Goal: Task Accomplishment & Management: Use online tool/utility

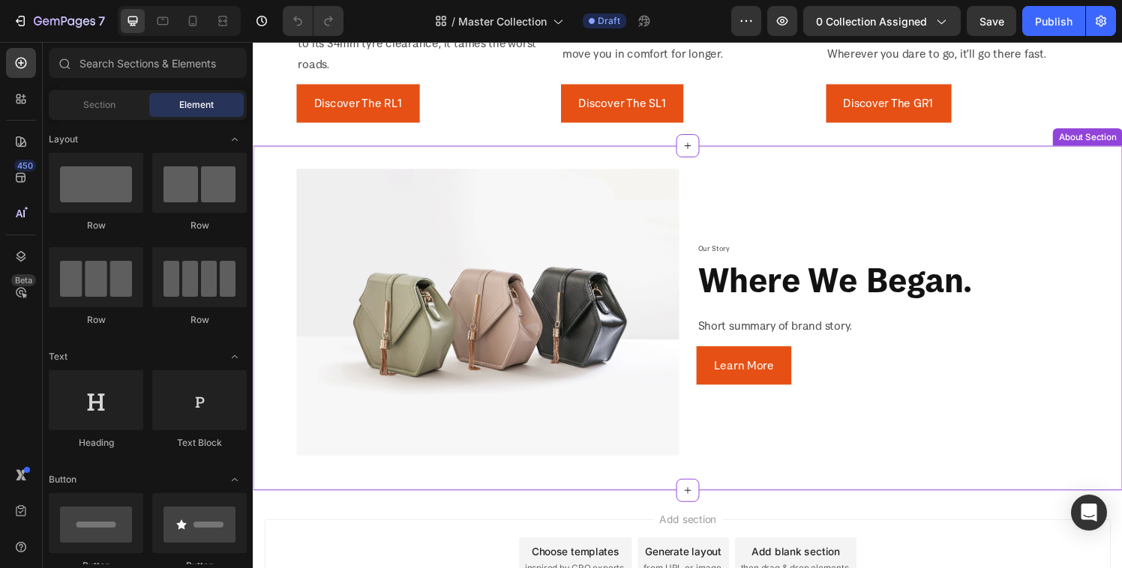
scroll to position [961, 0]
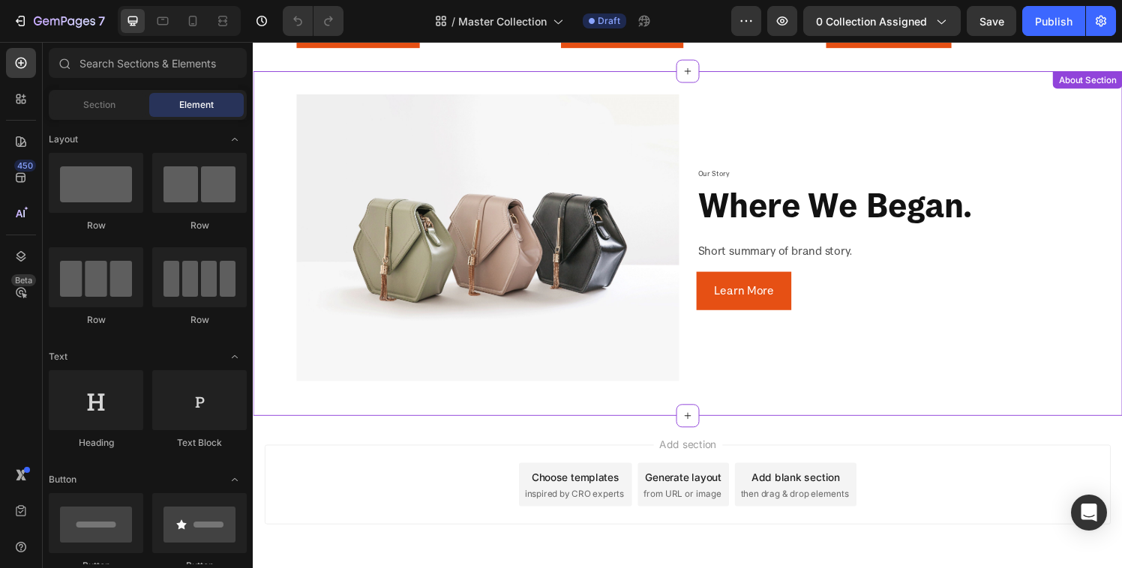
click at [563, 262] on img at bounding box center [496, 244] width 396 height 297
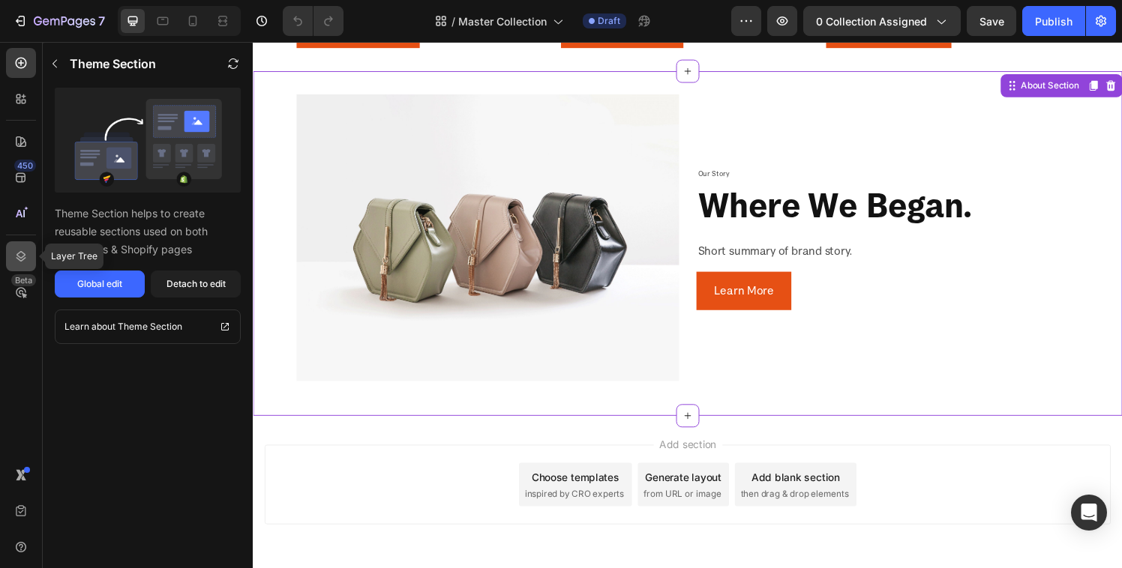
click at [23, 254] on icon at bounding box center [20, 256] width 15 height 15
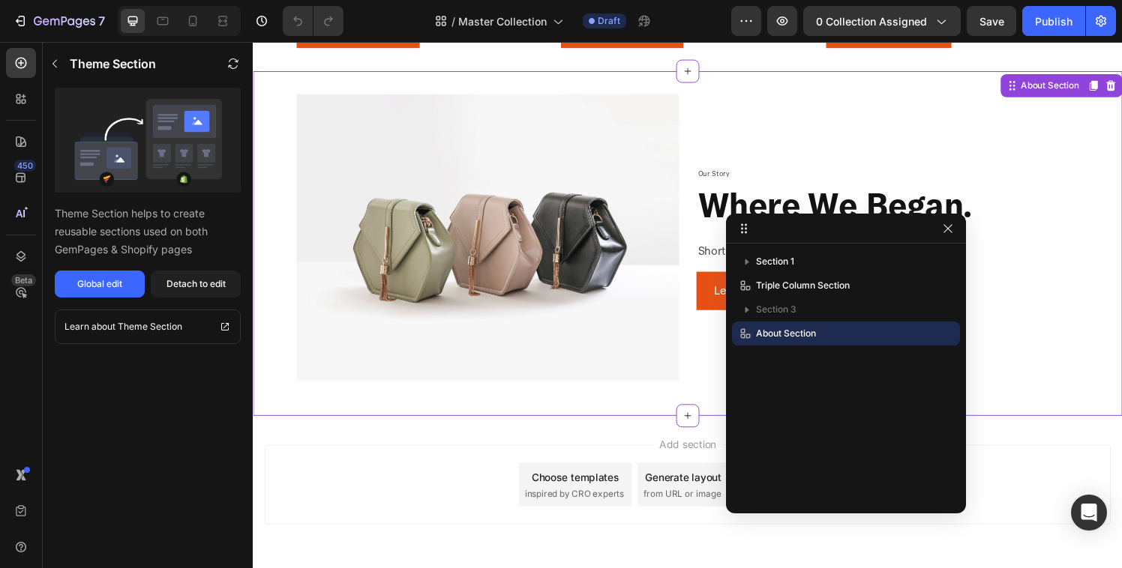
click at [858, 336] on p "About Section" at bounding box center [820, 333] width 165 height 15
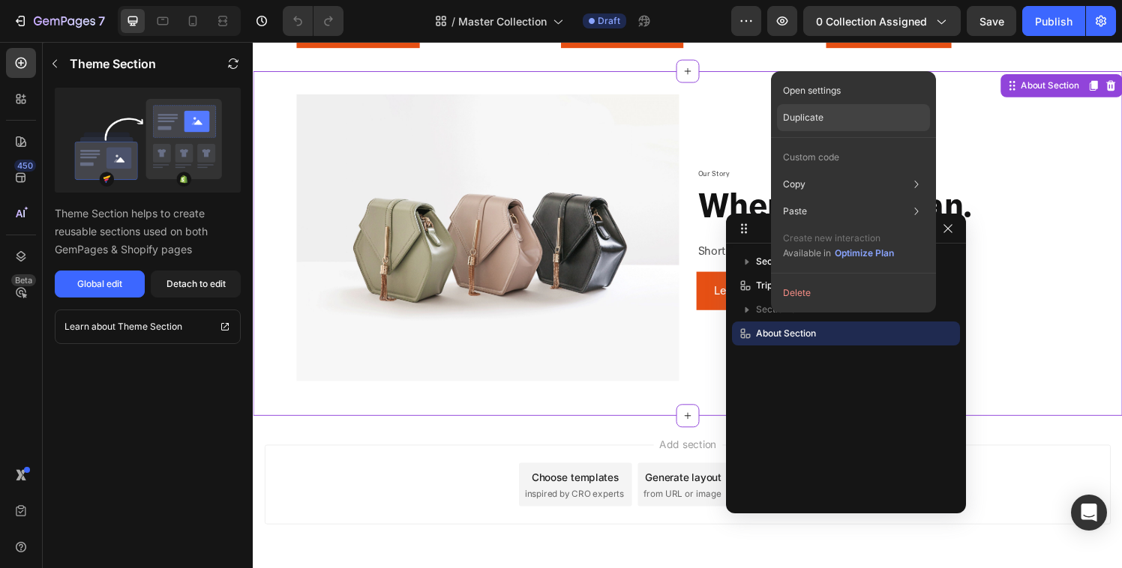
click at [814, 115] on p "Duplicate" at bounding box center [803, 117] width 40 height 13
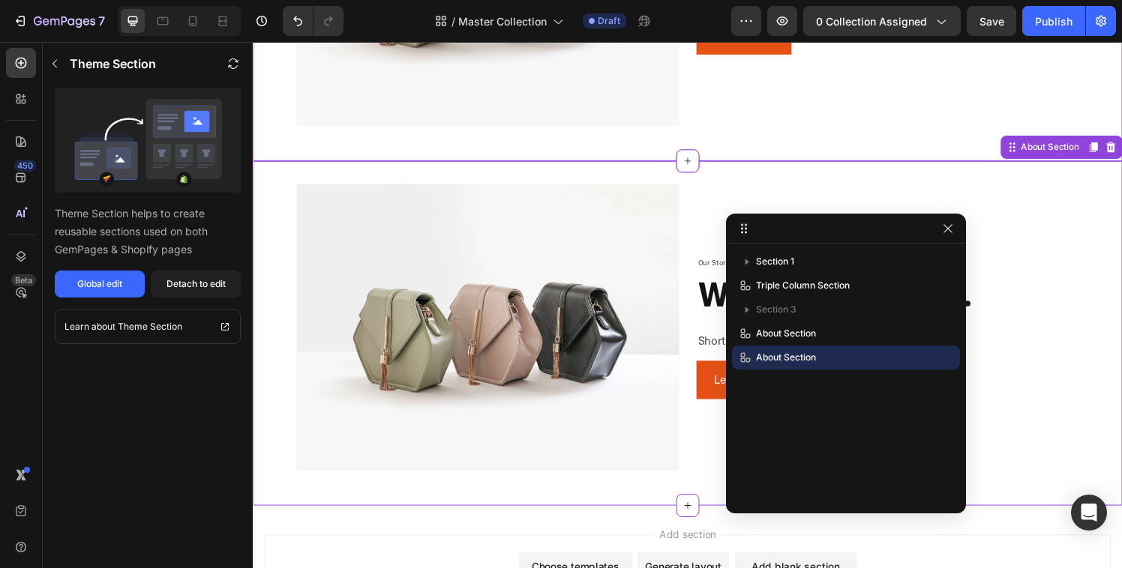
scroll to position [1288, 0]
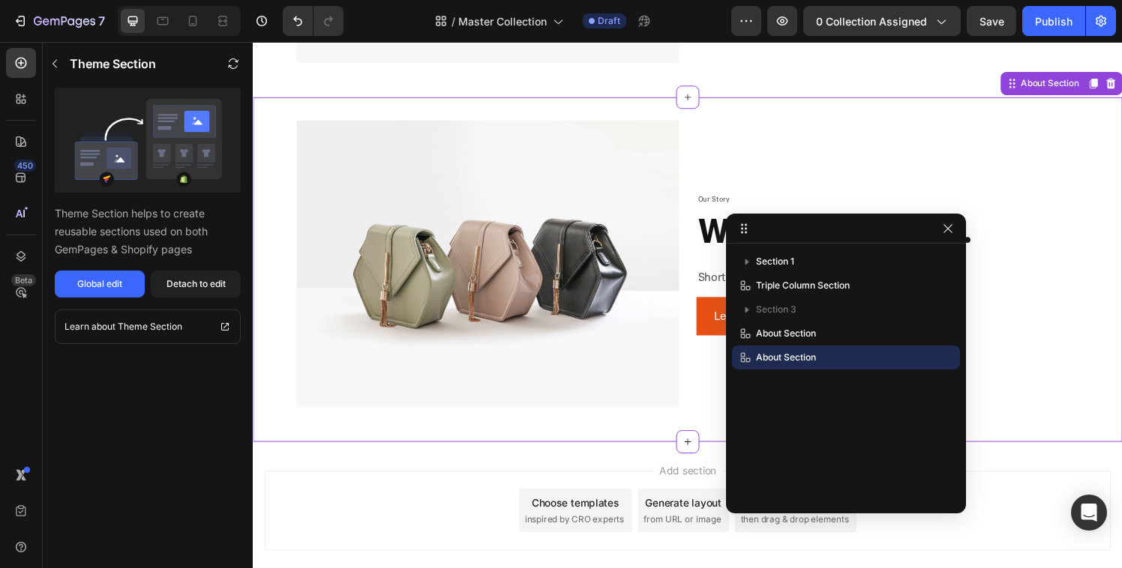
click at [814, 139] on div "Our Story Text Block where we began. Heading Short summary of brand story. Text…" at bounding box center [910, 271] width 396 height 297
drag, startPoint x: 945, startPoint y: 230, endPoint x: 709, endPoint y: 196, distance: 238.7
click at [945, 230] on icon "button" at bounding box center [948, 229] width 12 height 12
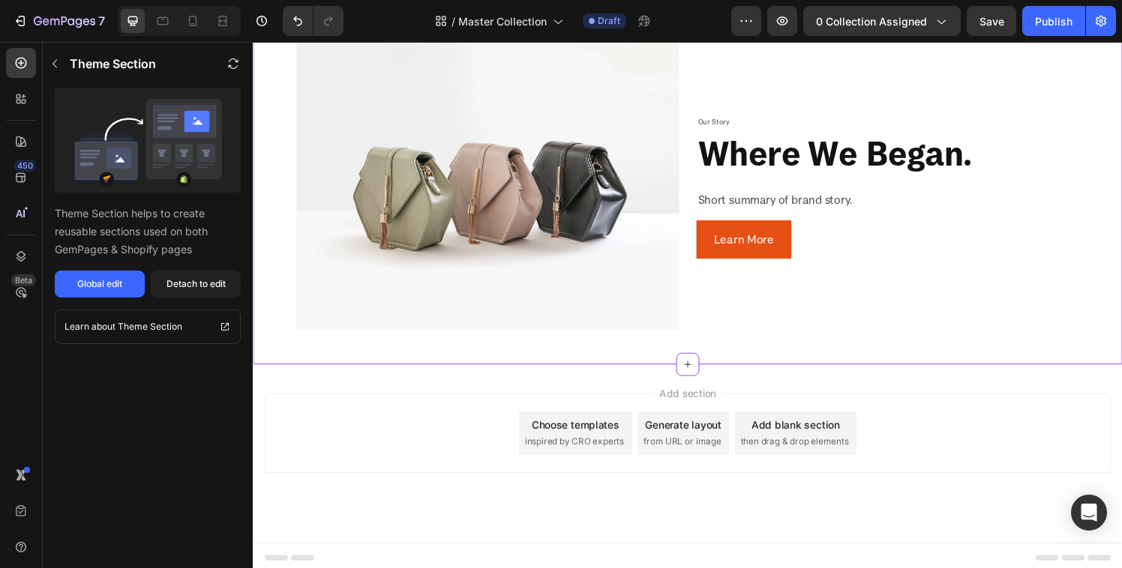
click at [731, 195] on p "Short summary of brand story." at bounding box center [909, 205] width 393 height 22
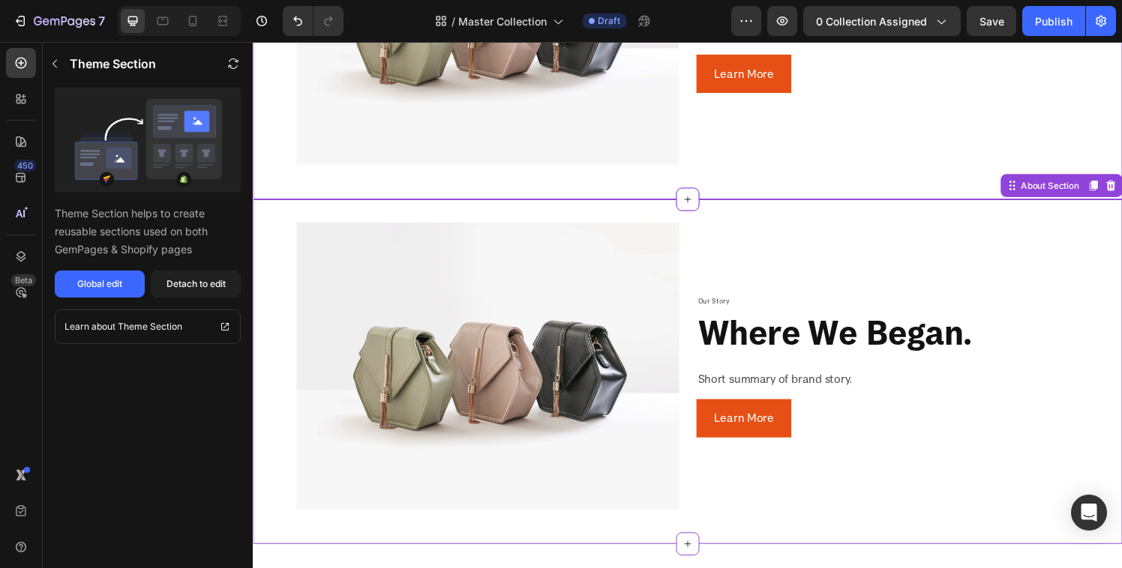
scroll to position [1105, 0]
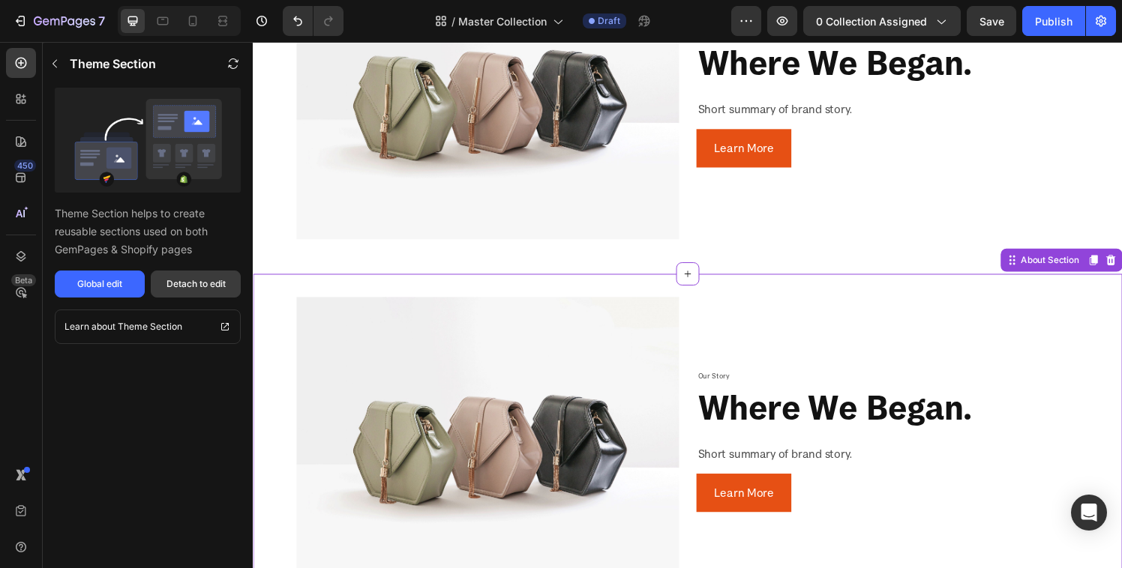
click at [190, 292] on button "Detach to edit" at bounding box center [196, 284] width 90 height 27
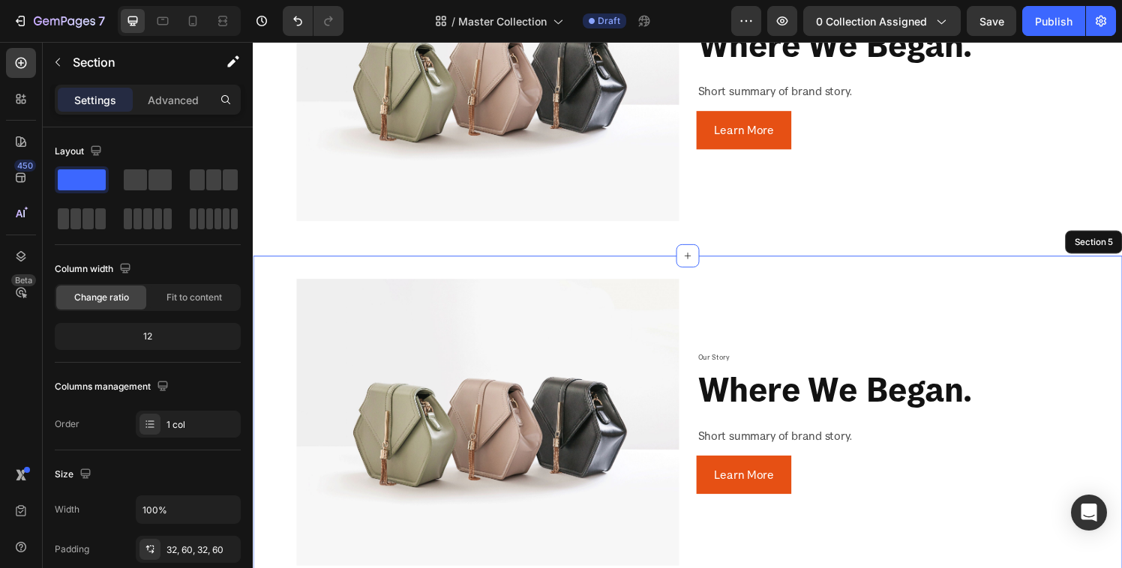
scroll to position [1309, 0]
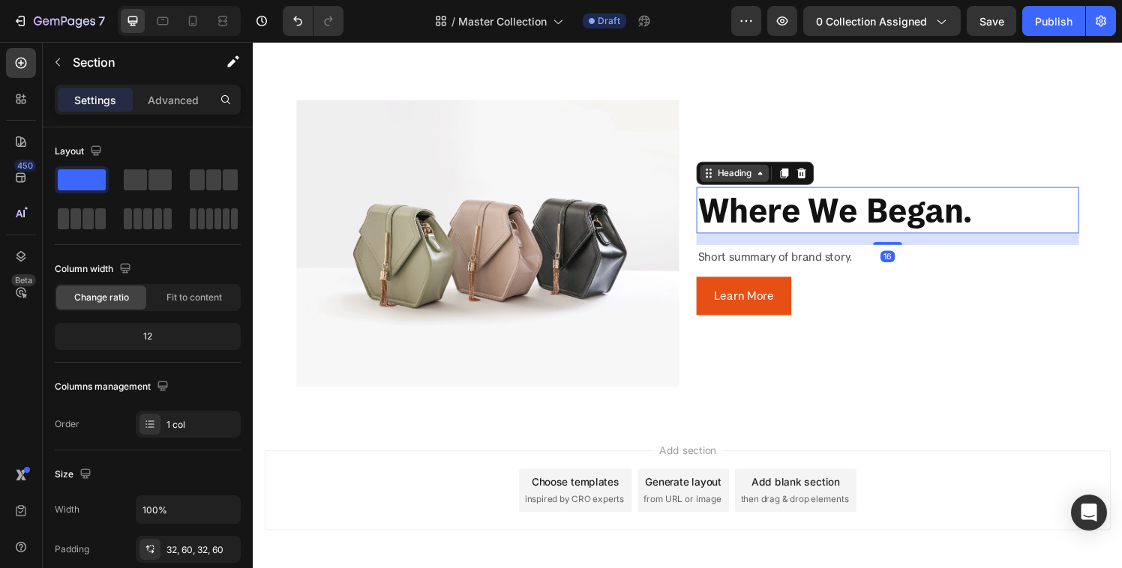
click at [719, 177] on div "Heading" at bounding box center [750, 178] width 71 height 18
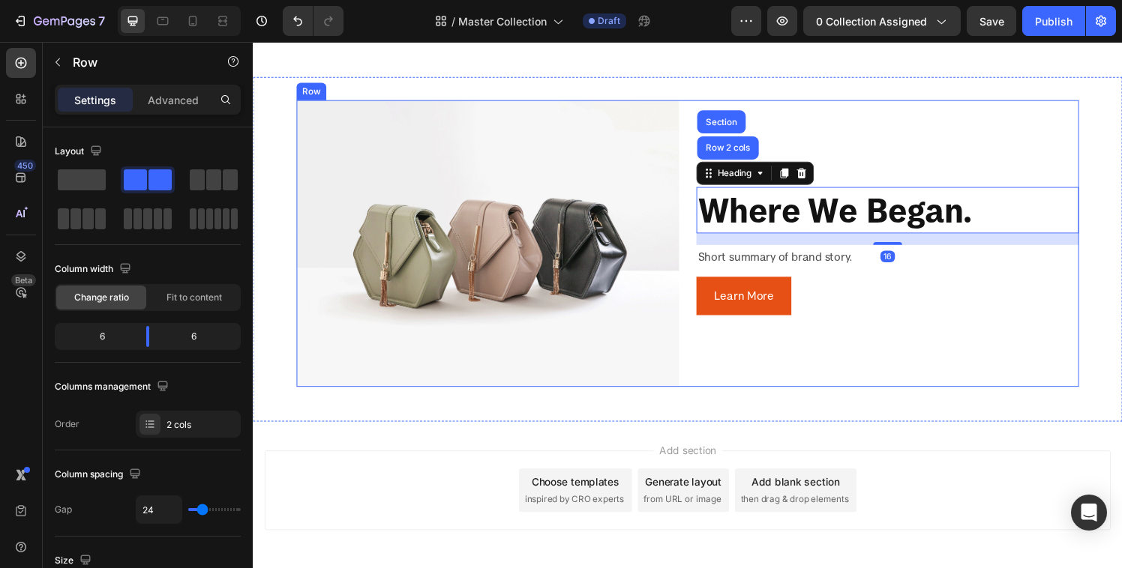
click at [697, 283] on div "Image Our Story Text Block where we began. Heading Row 2 cols Section 16 Short …" at bounding box center [703, 250] width 810 height 297
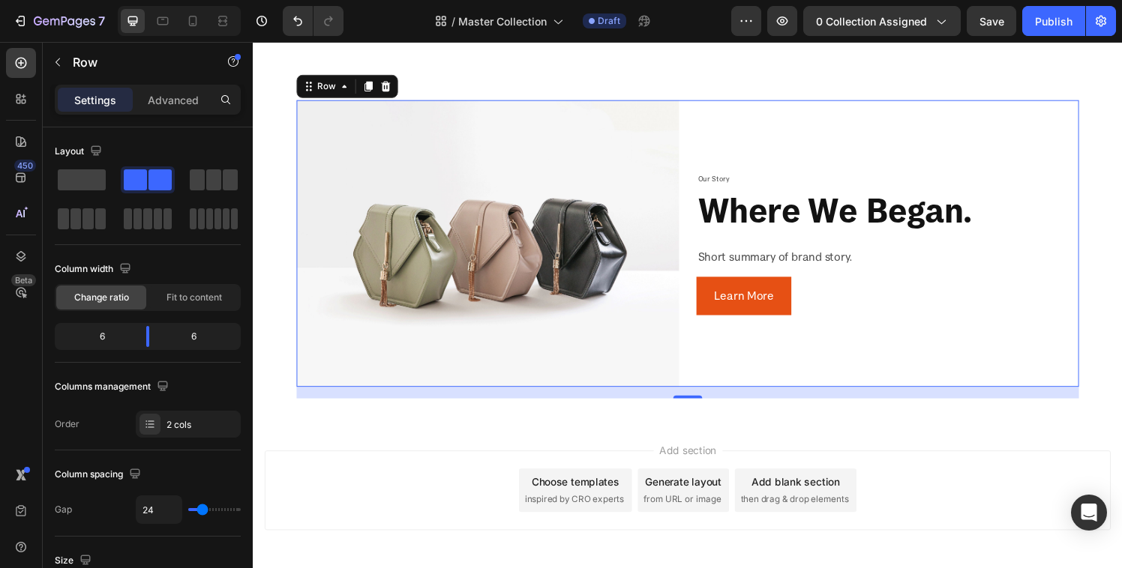
click at [15, 240] on div "450 Beta" at bounding box center [21, 254] width 30 height 412
click at [15, 251] on icon at bounding box center [20, 256] width 15 height 15
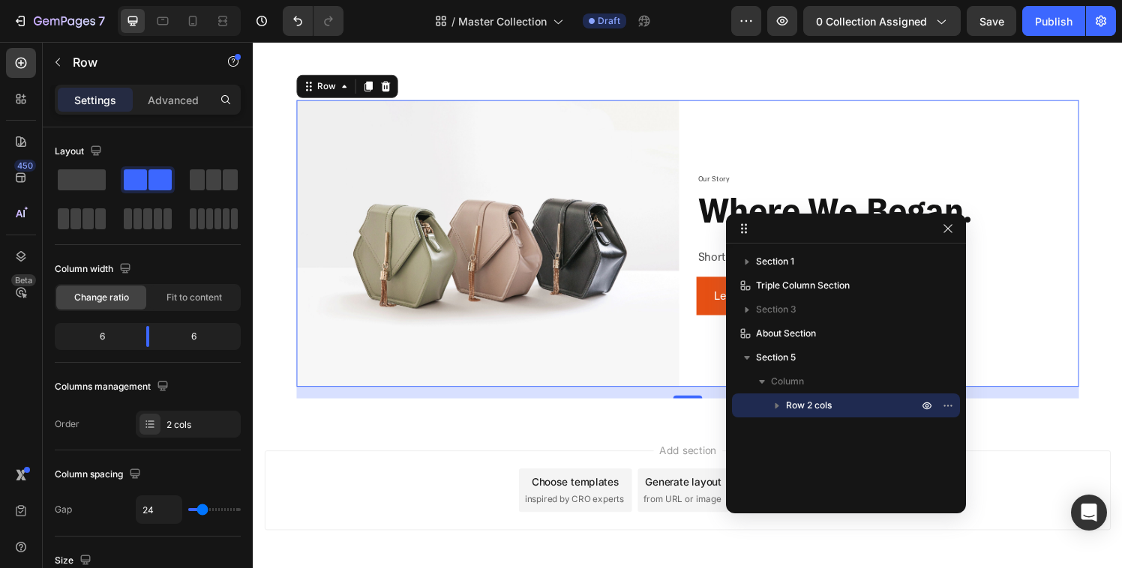
click at [774, 404] on icon "button" at bounding box center [776, 405] width 15 height 15
click at [827, 428] on span "Column 1" at bounding box center [820, 429] width 39 height 15
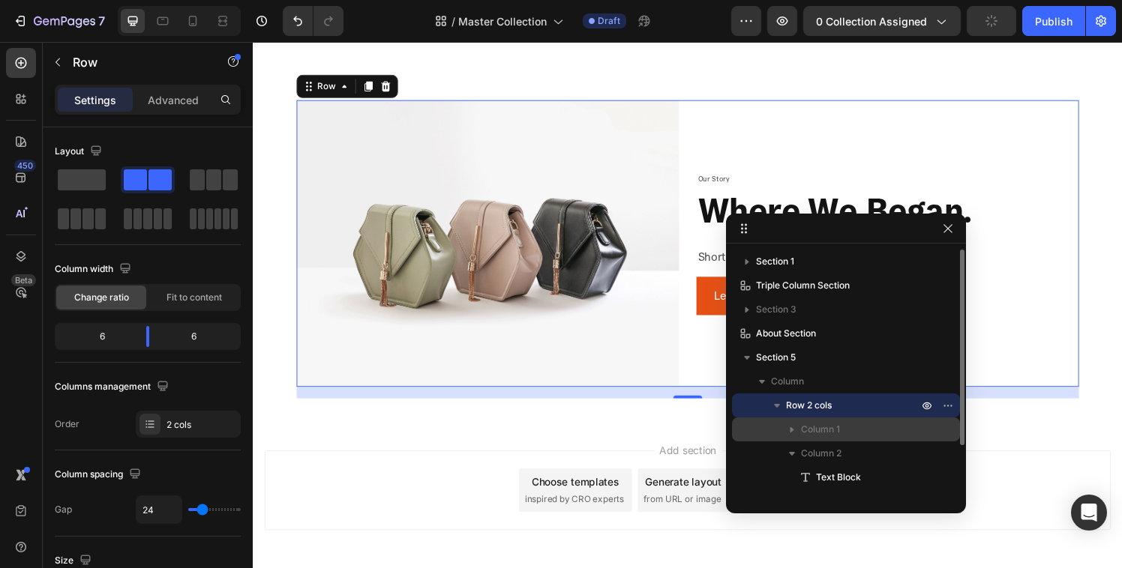
drag, startPoint x: 817, startPoint y: 454, endPoint x: 824, endPoint y: 423, distance: 32.4
click at [824, 423] on div "Column 1 Column 2 Text Block Heading Text Block Button" at bounding box center [846, 490] width 228 height 144
drag, startPoint x: 793, startPoint y: 427, endPoint x: 794, endPoint y: 412, distance: 15.1
click at [794, 442] on div "Row 2 cols Column 1 Column 2 Text Block Heading Text Block Button" at bounding box center [846, 502] width 228 height 120
click at [947, 402] on icon "button" at bounding box center [948, 406] width 12 height 12
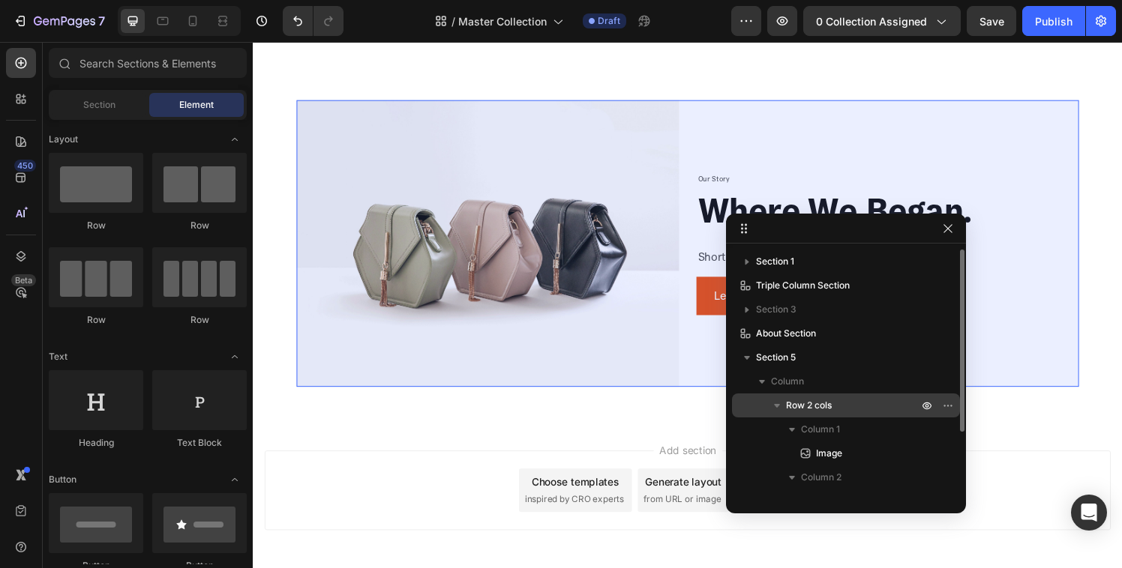
click at [825, 412] on span "Row 2 cols" at bounding box center [809, 405] width 46 height 15
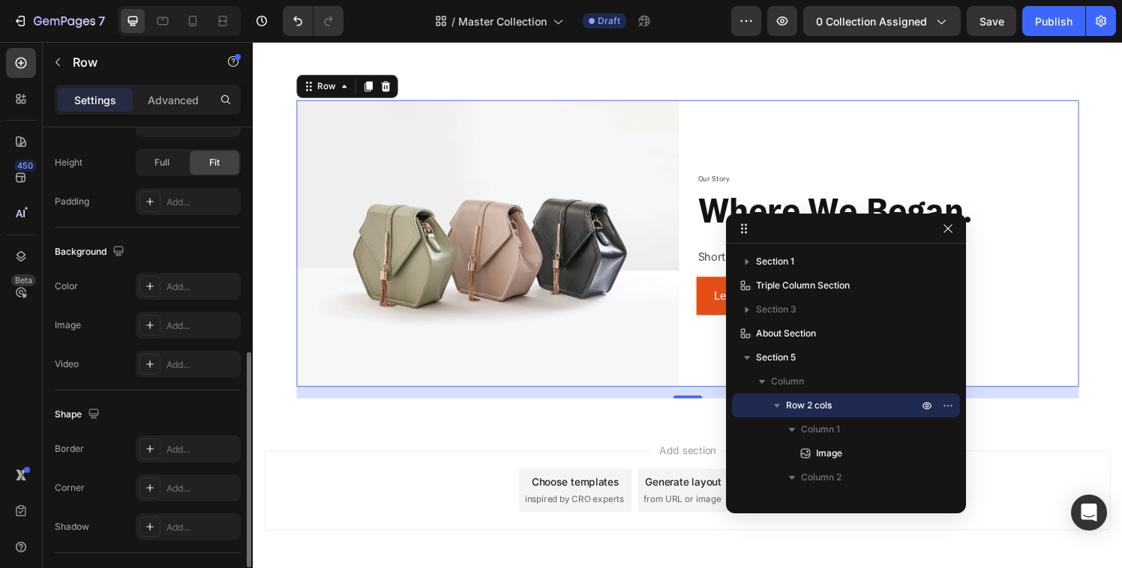
scroll to position [602, 0]
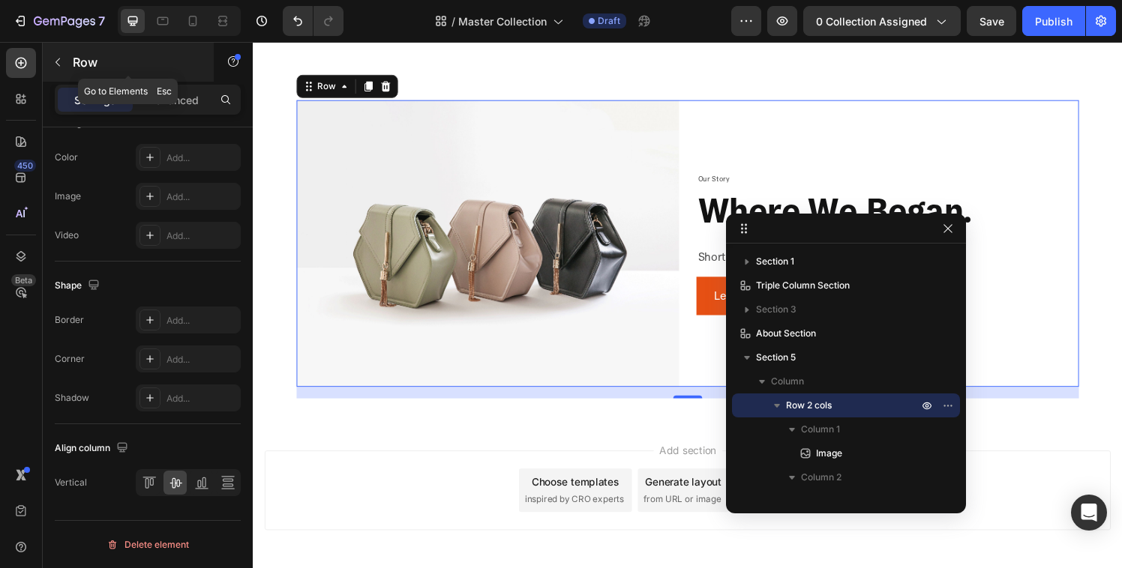
click at [61, 66] on icon "button" at bounding box center [58, 62] width 12 height 12
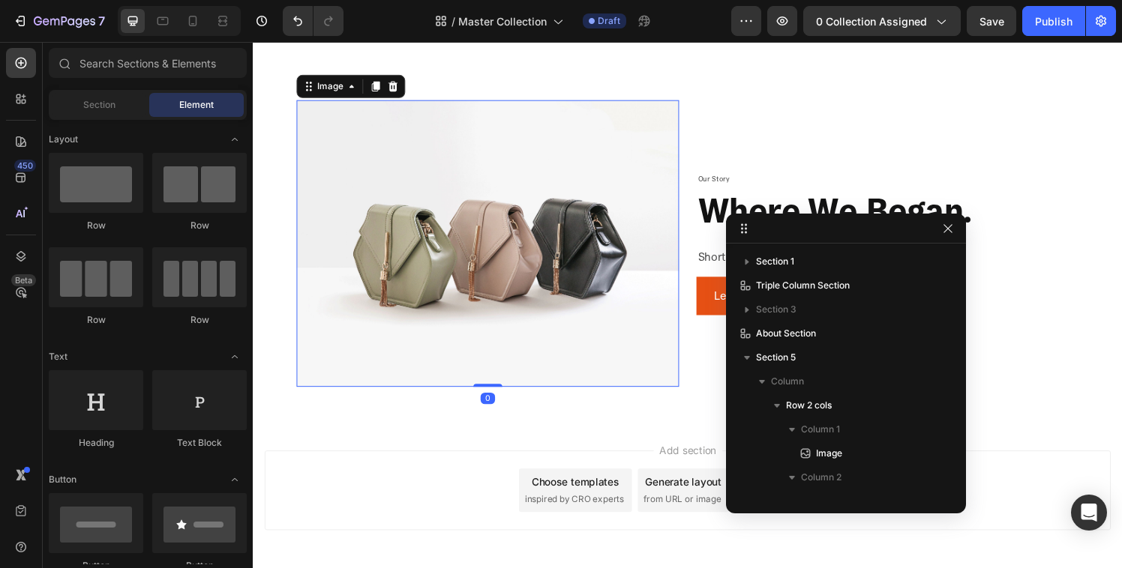
click at [465, 217] on img at bounding box center [496, 250] width 396 height 297
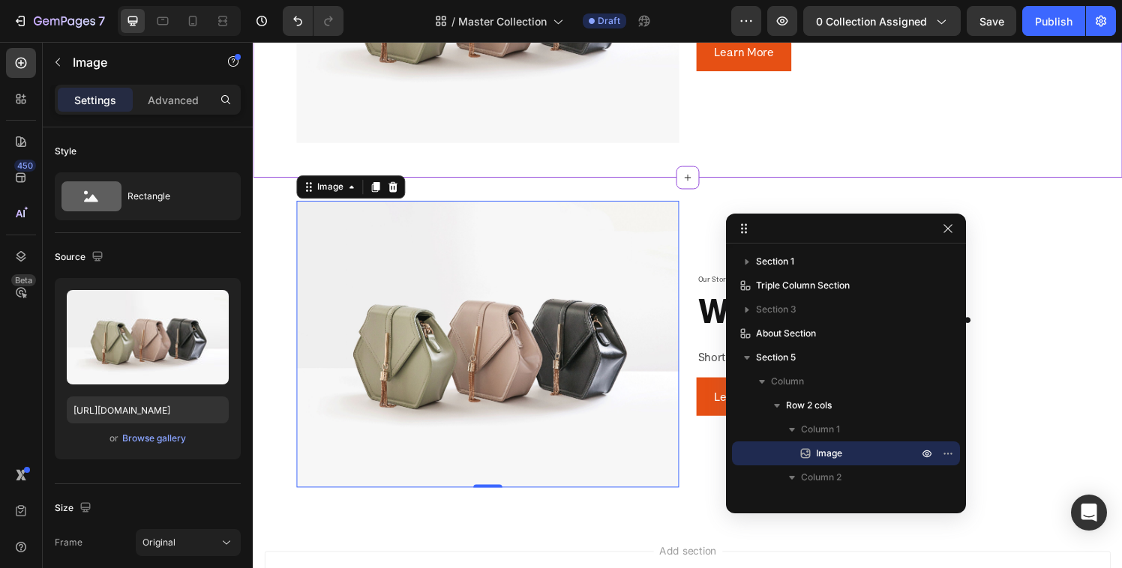
scroll to position [1224, 0]
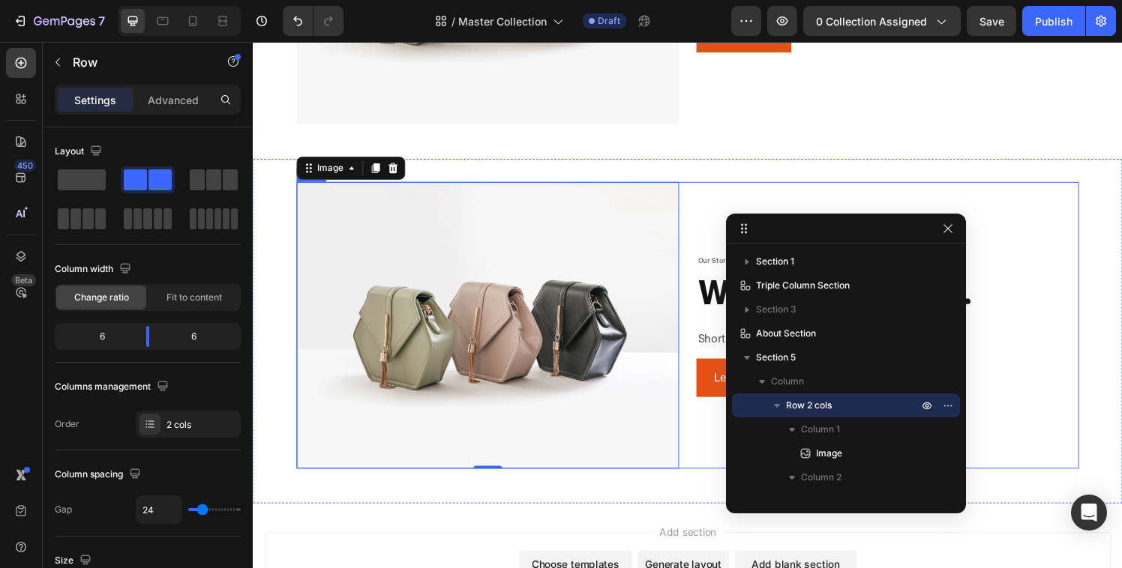
click at [758, 187] on div "Our Story Text Block where we began. Heading Short summary of brand story. Text…" at bounding box center [910, 335] width 396 height 297
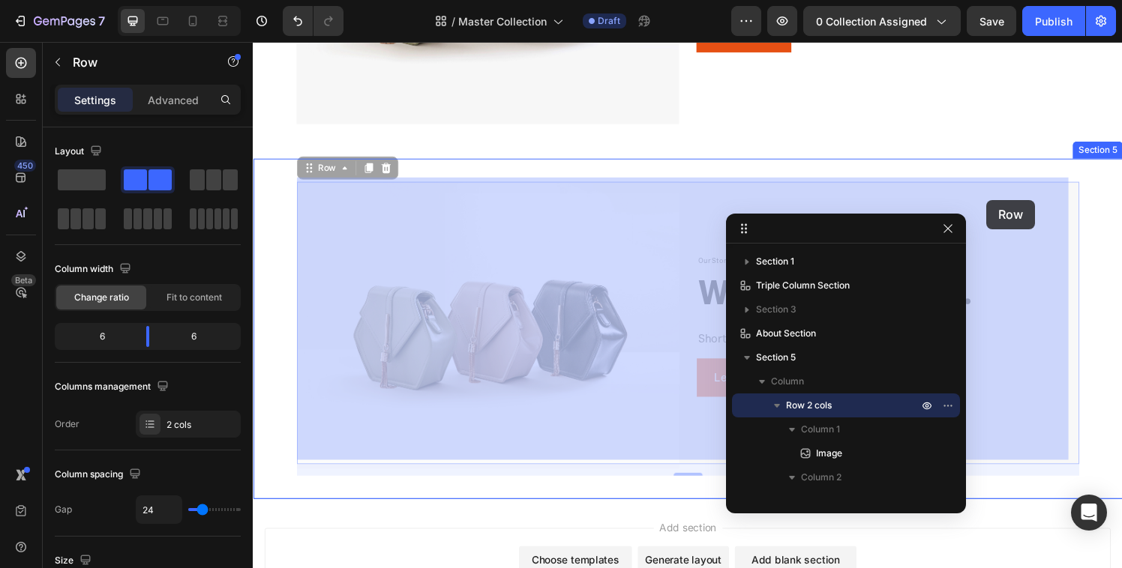
drag, startPoint x: 304, startPoint y: 165, endPoint x: 997, endPoint y: 204, distance: 693.2
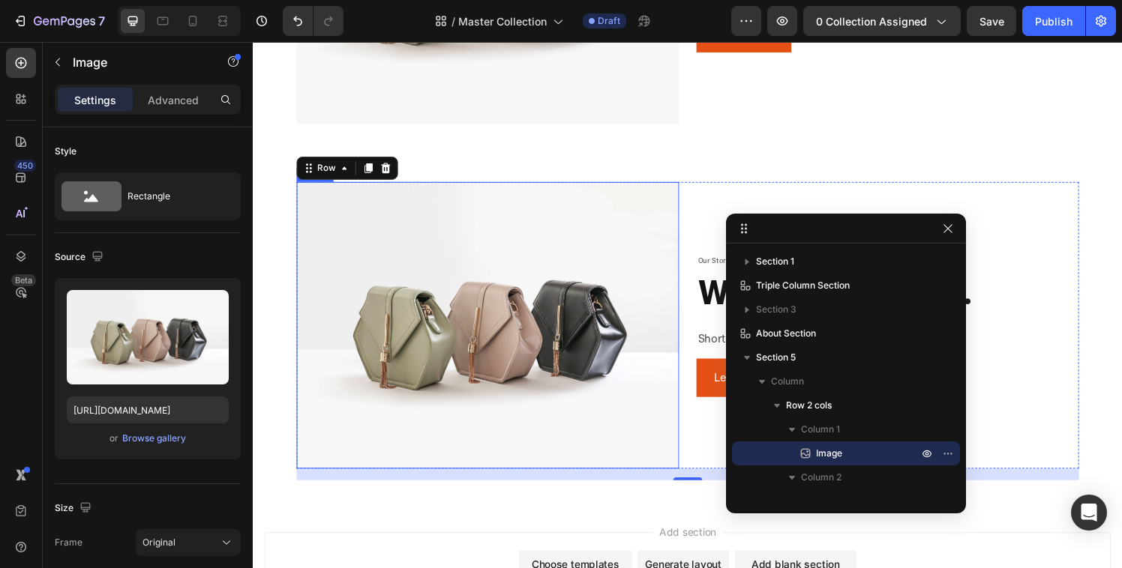
click at [429, 242] on img at bounding box center [496, 335] width 396 height 297
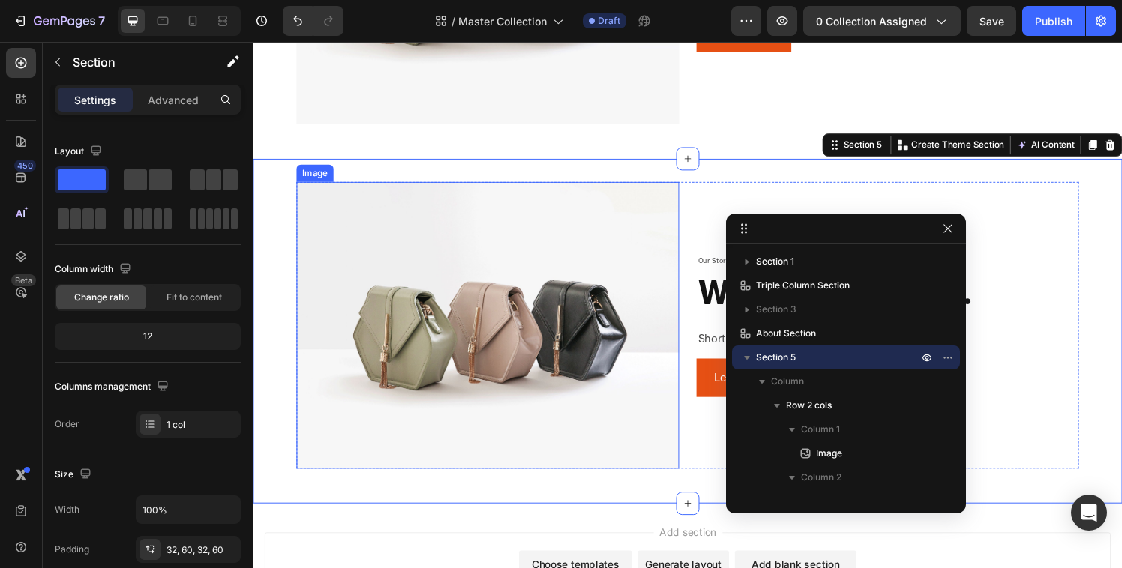
click at [404, 237] on img at bounding box center [496, 335] width 396 height 297
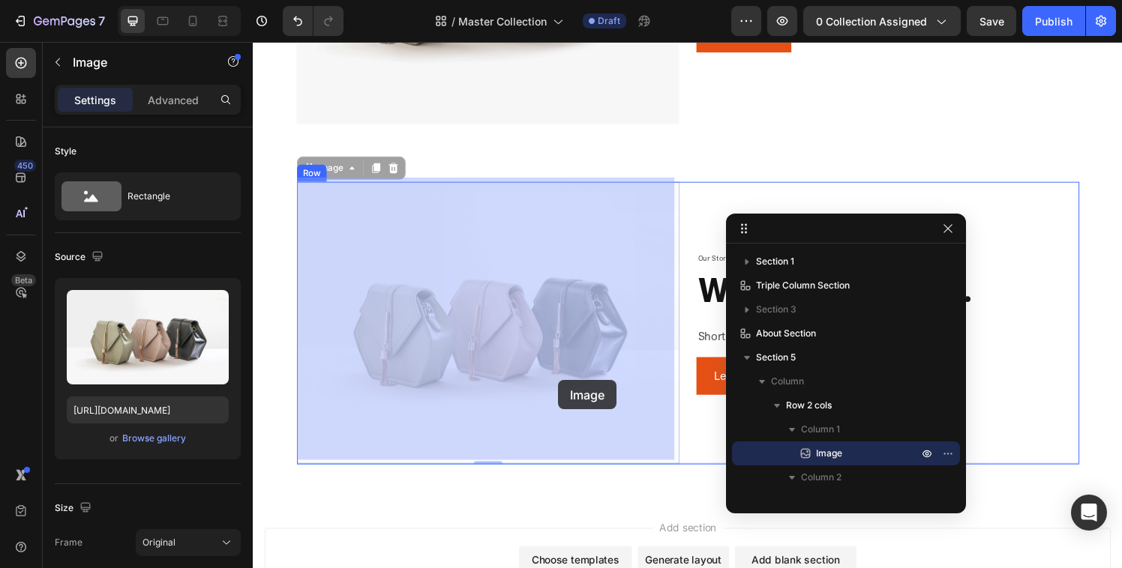
drag, startPoint x: 313, startPoint y: 174, endPoint x: 568, endPoint y: 392, distance: 335.6
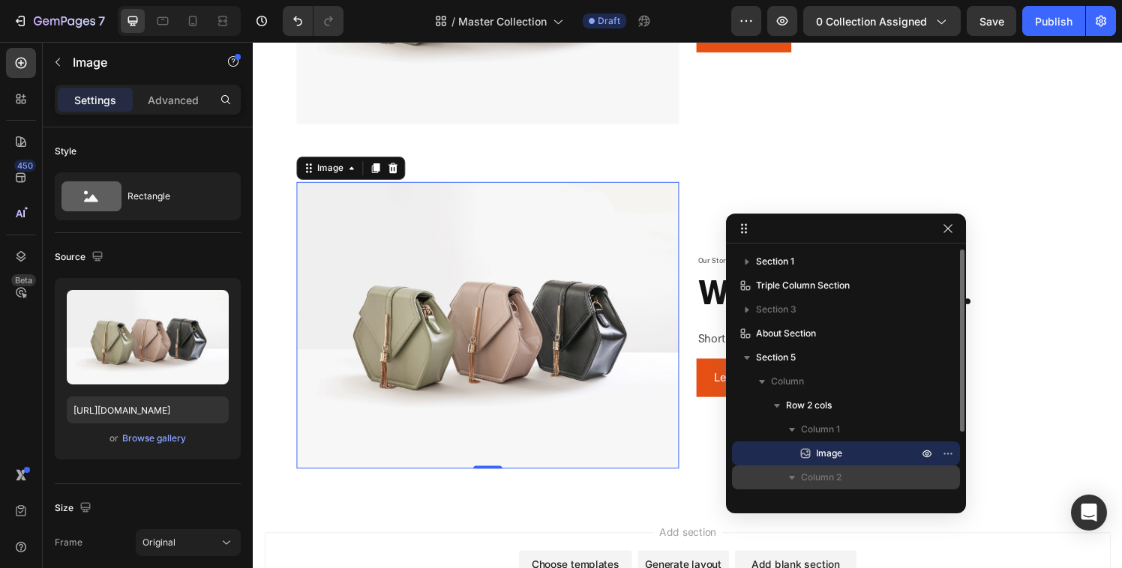
drag, startPoint x: 919, startPoint y: 427, endPoint x: 890, endPoint y: 473, distance: 54.3
click at [890, 473] on div "Column 1 Image Column 2 Text Block Heading Text Block Button" at bounding box center [846, 502] width 228 height 168
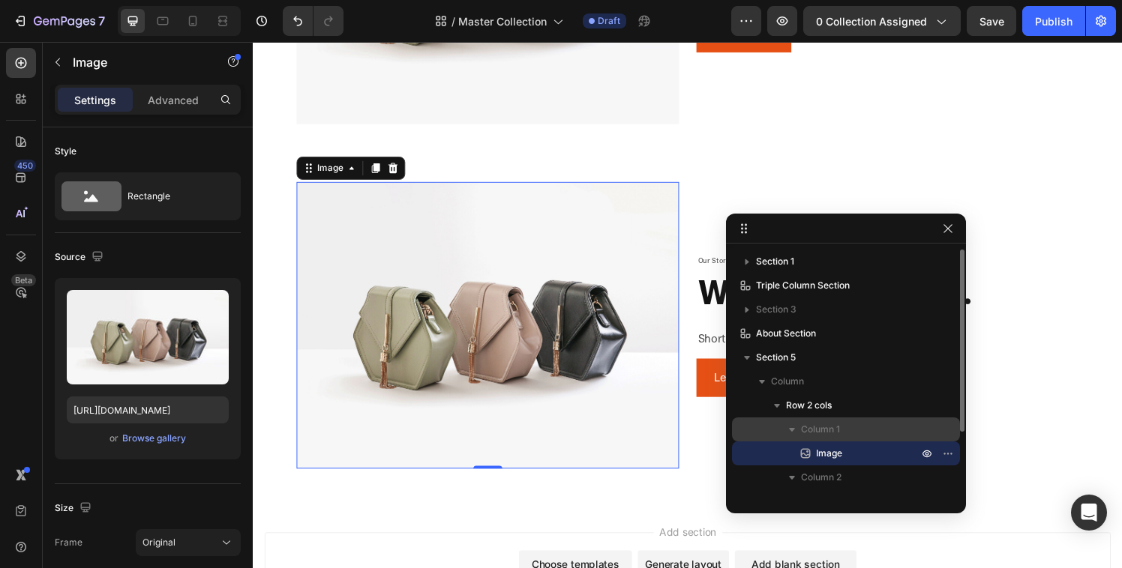
drag, startPoint x: 790, startPoint y: 430, endPoint x: 793, endPoint y: 421, distance: 10.4
click at [786, 461] on div "Column 1 Image" at bounding box center [846, 442] width 228 height 48
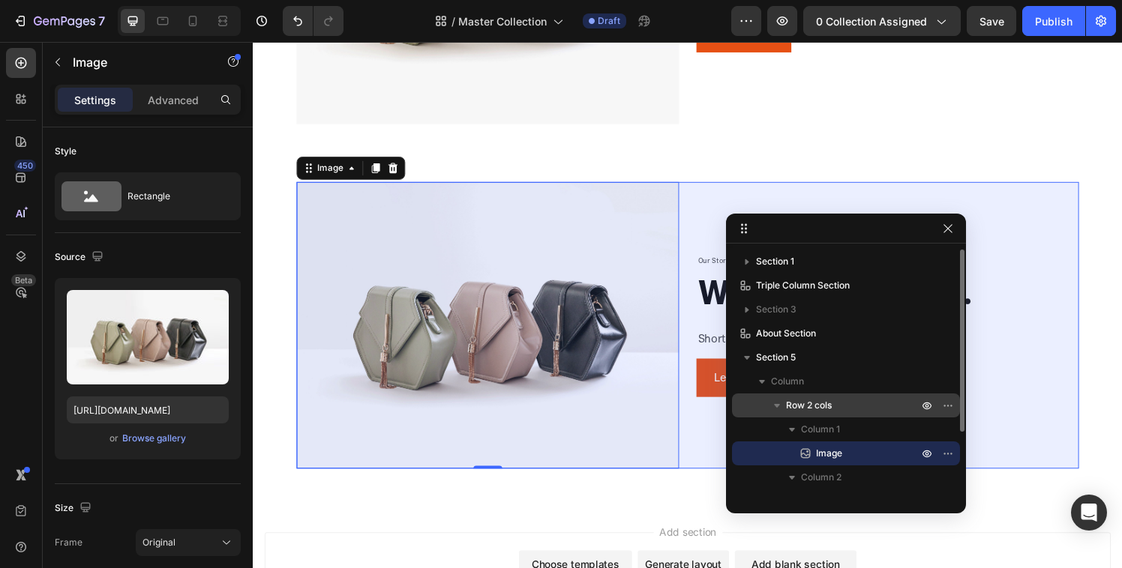
click at [801, 412] on span "Row 2 cols" at bounding box center [809, 405] width 46 height 15
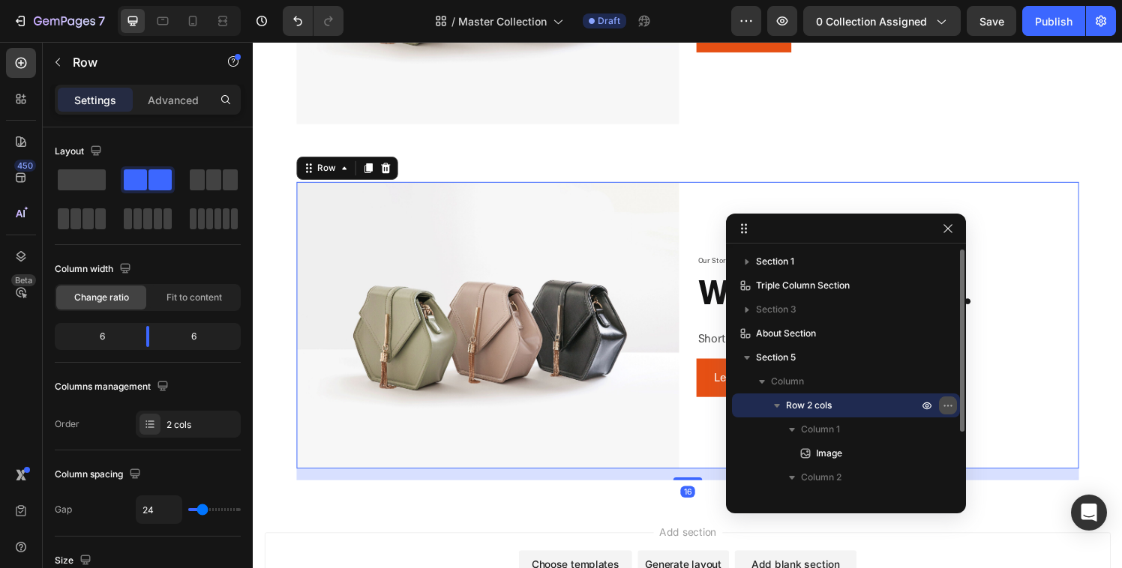
click at [953, 409] on icon "button" at bounding box center [948, 406] width 12 height 12
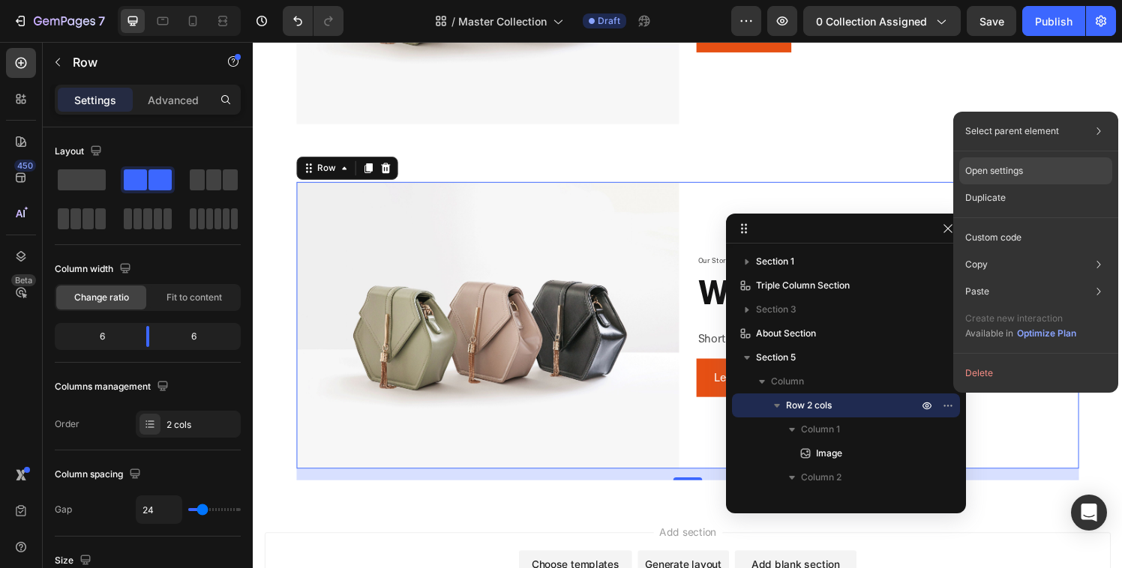
click at [1016, 172] on p "Open settings" at bounding box center [994, 170] width 58 height 13
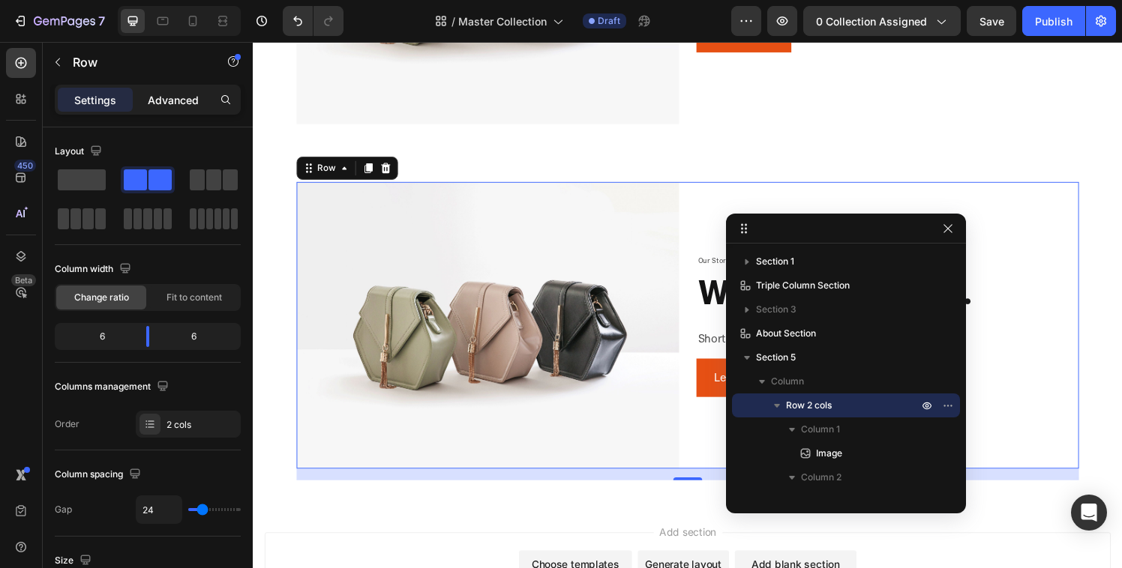
click at [163, 97] on p "Advanced" at bounding box center [173, 100] width 51 height 16
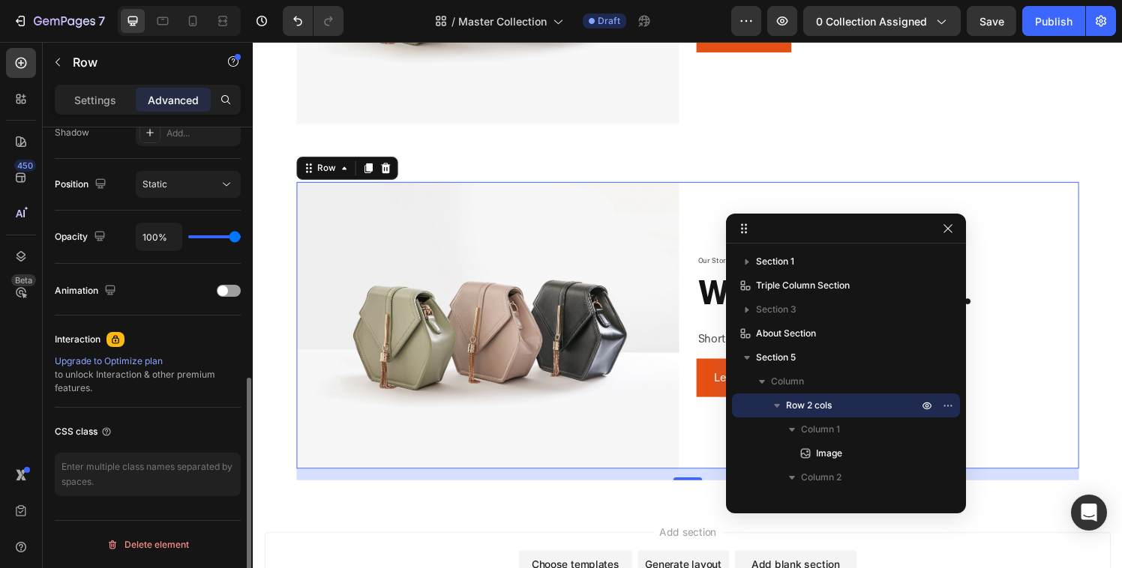
scroll to position [0, 0]
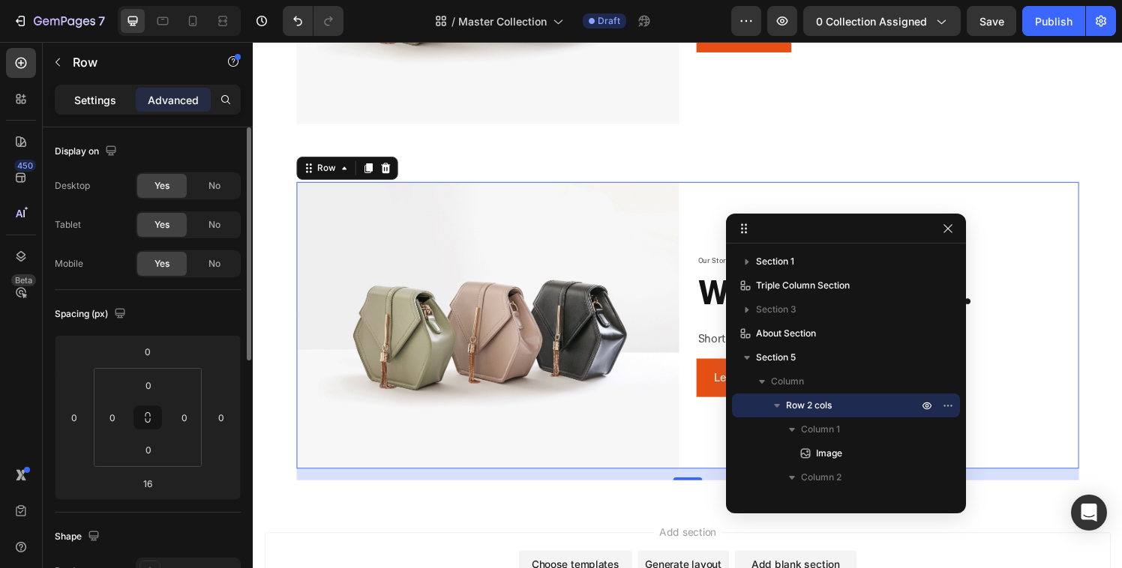
click at [120, 100] on div "Settings" at bounding box center [95, 100] width 75 height 24
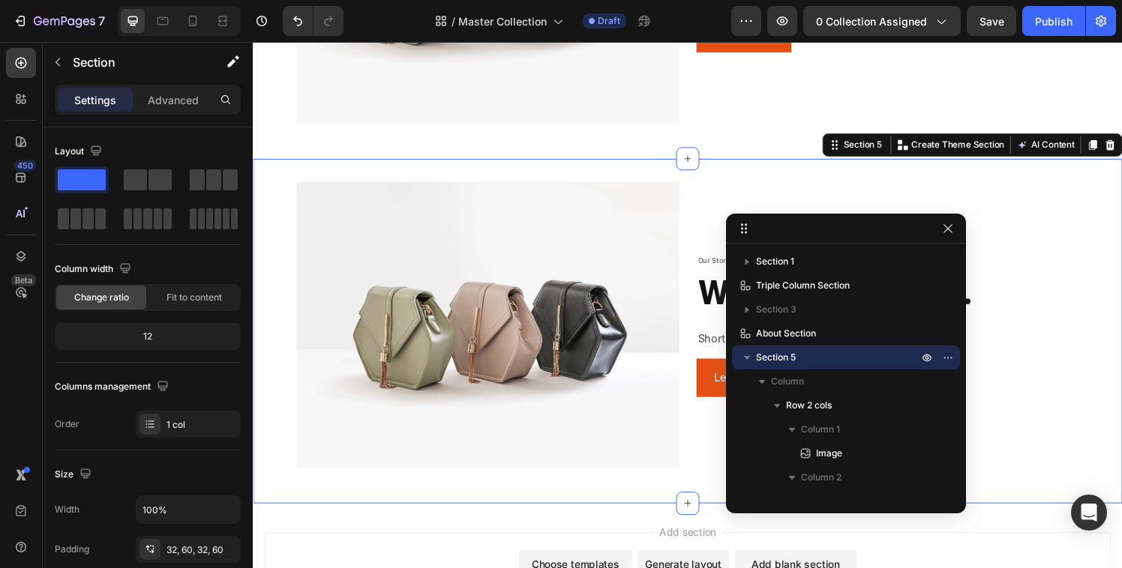
click at [823, 169] on div "Image Our Story Text Block where we began. Heading Short summary of brand story…" at bounding box center [703, 341] width 900 height 357
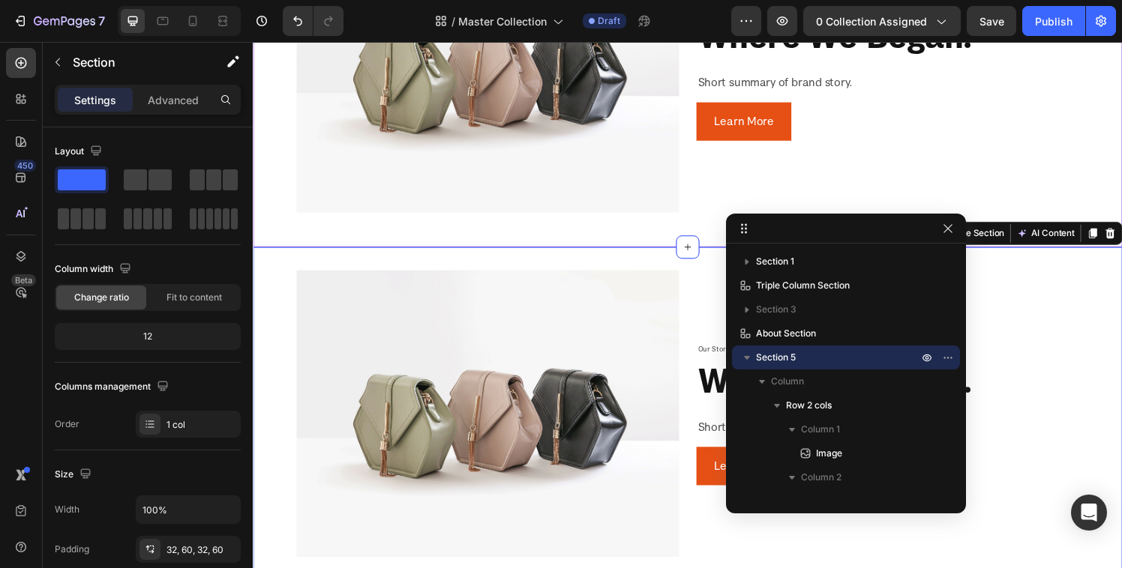
scroll to position [1100, 0]
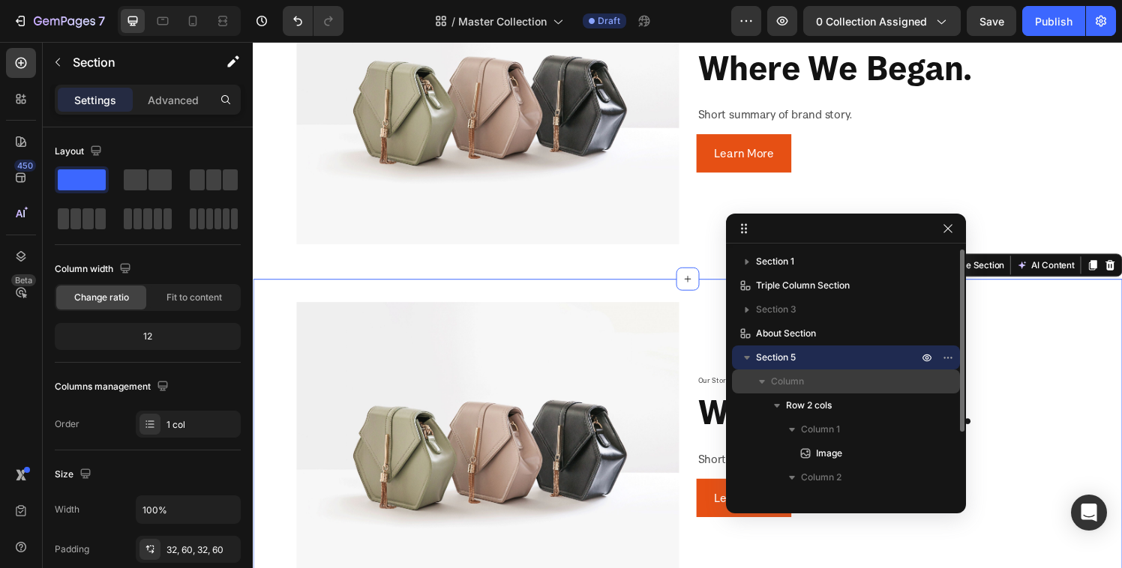
click at [831, 388] on p "Column" at bounding box center [846, 381] width 150 height 15
click at [812, 379] on p "Column" at bounding box center [846, 381] width 150 height 15
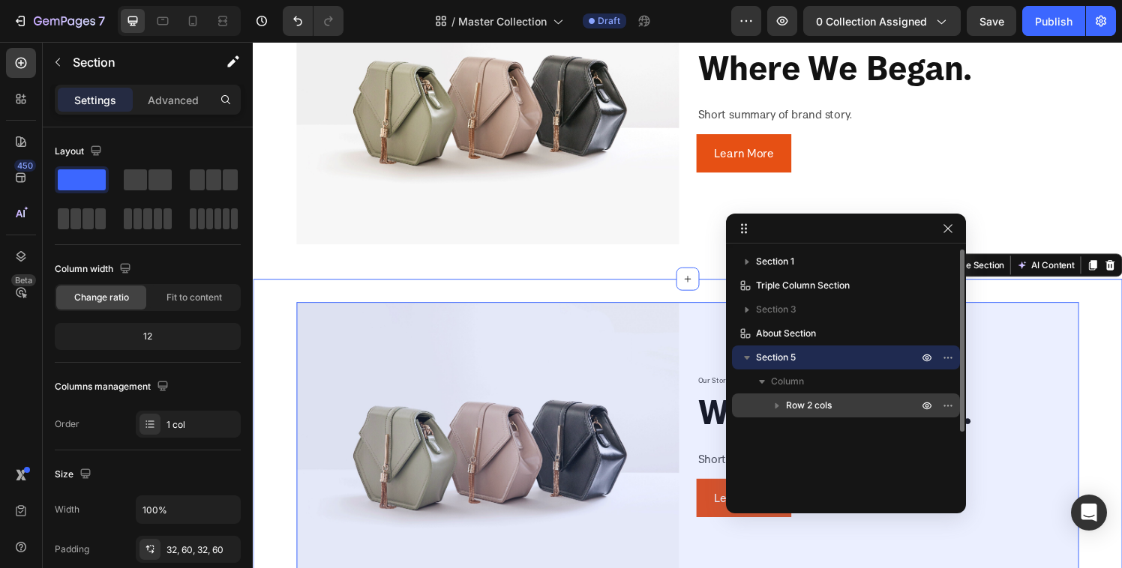
click at [817, 398] on span "Row 2 cols" at bounding box center [809, 405] width 46 height 15
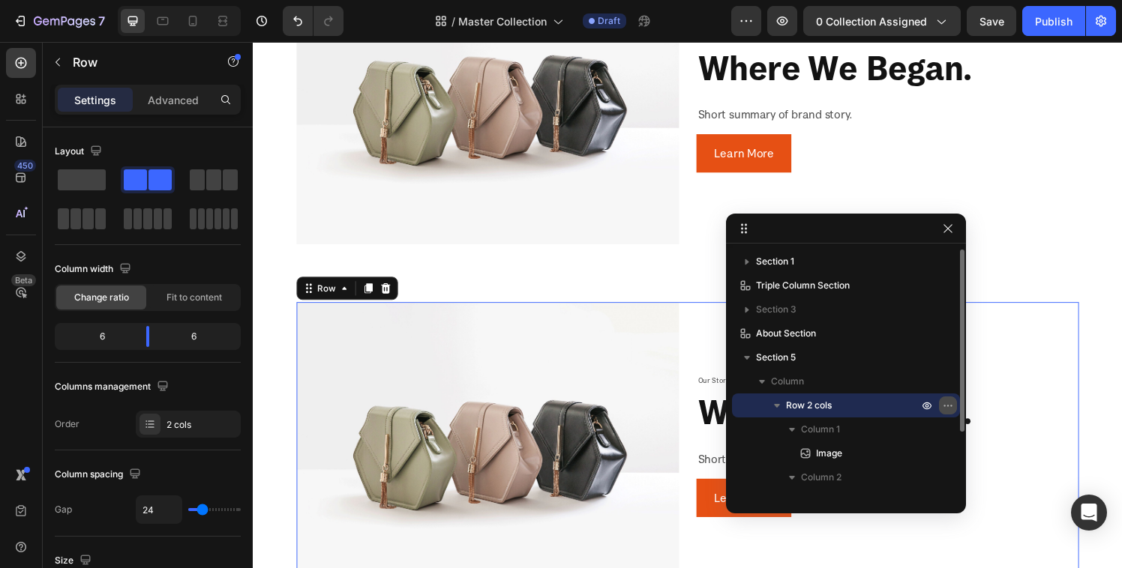
click at [950, 403] on icon "button" at bounding box center [948, 406] width 12 height 12
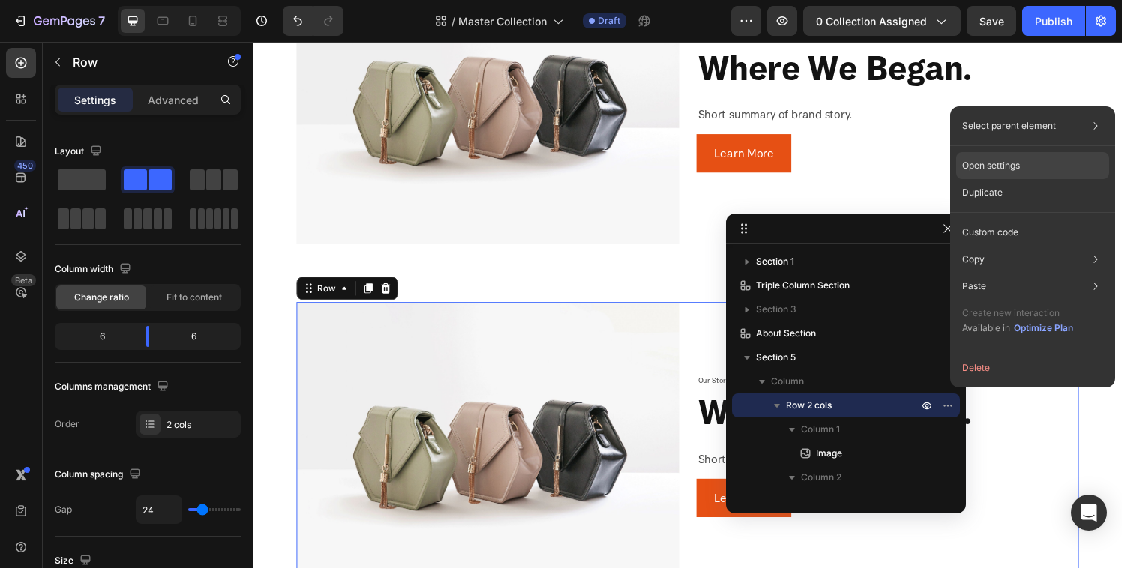
click at [1004, 175] on div "Open settings" at bounding box center [1032, 165] width 153 height 27
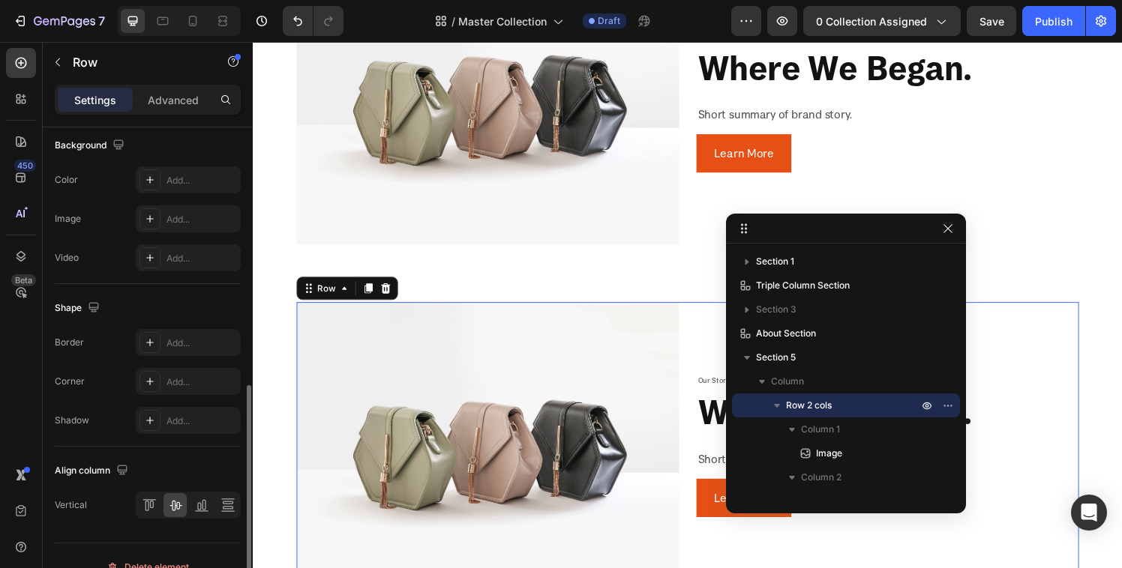
scroll to position [602, 0]
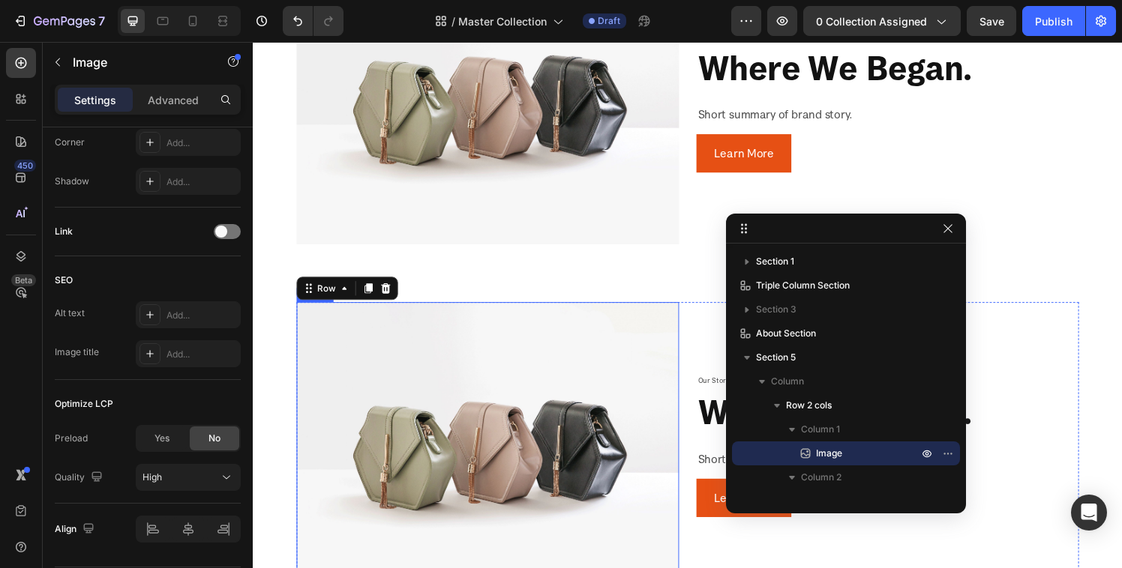
click at [561, 375] on img at bounding box center [496, 459] width 396 height 297
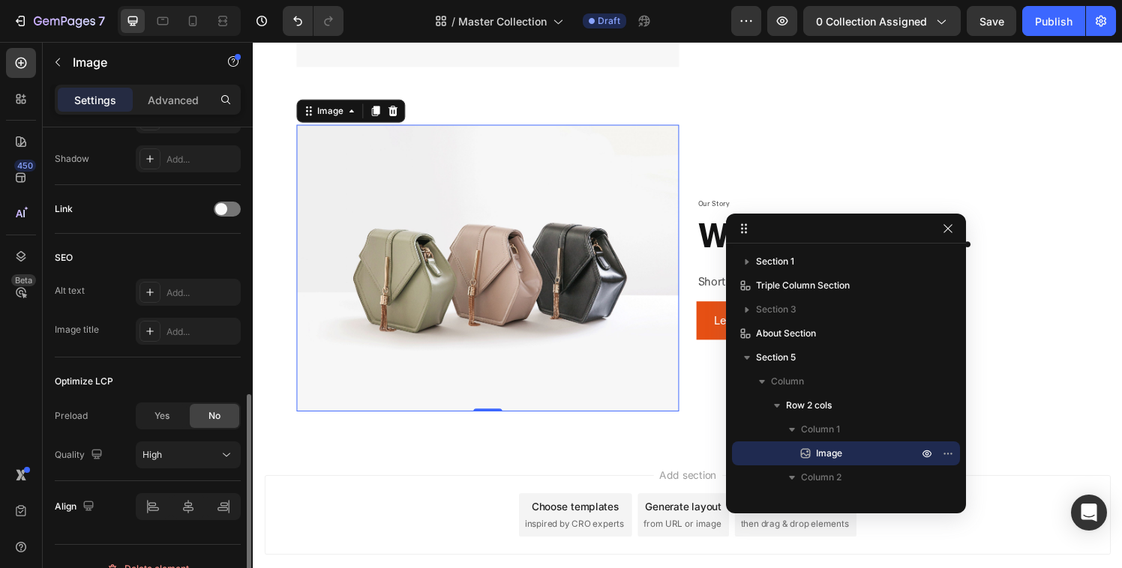
scroll to position [649, 0]
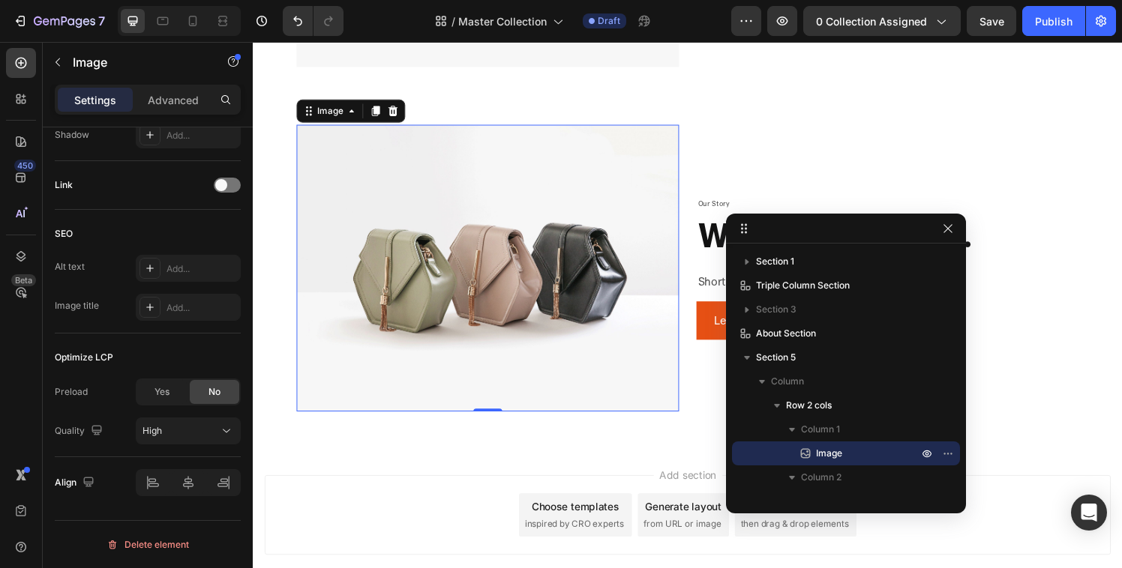
click at [465, 298] on img at bounding box center [496, 275] width 396 height 297
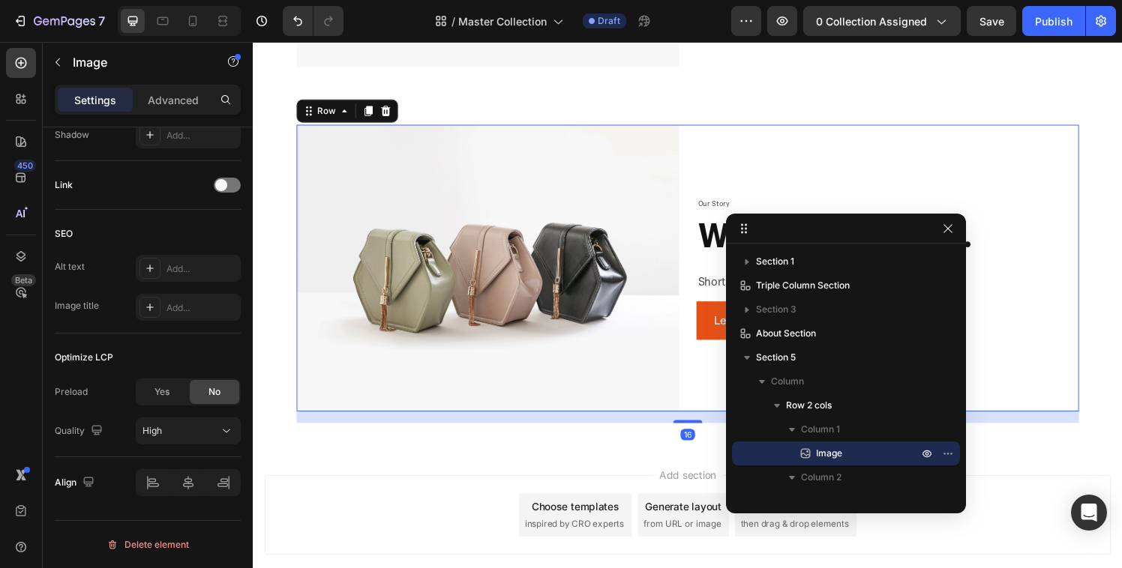
click at [739, 166] on div "Our Story Text Block where we began. Heading Short summary of brand story. Text…" at bounding box center [910, 275] width 396 height 297
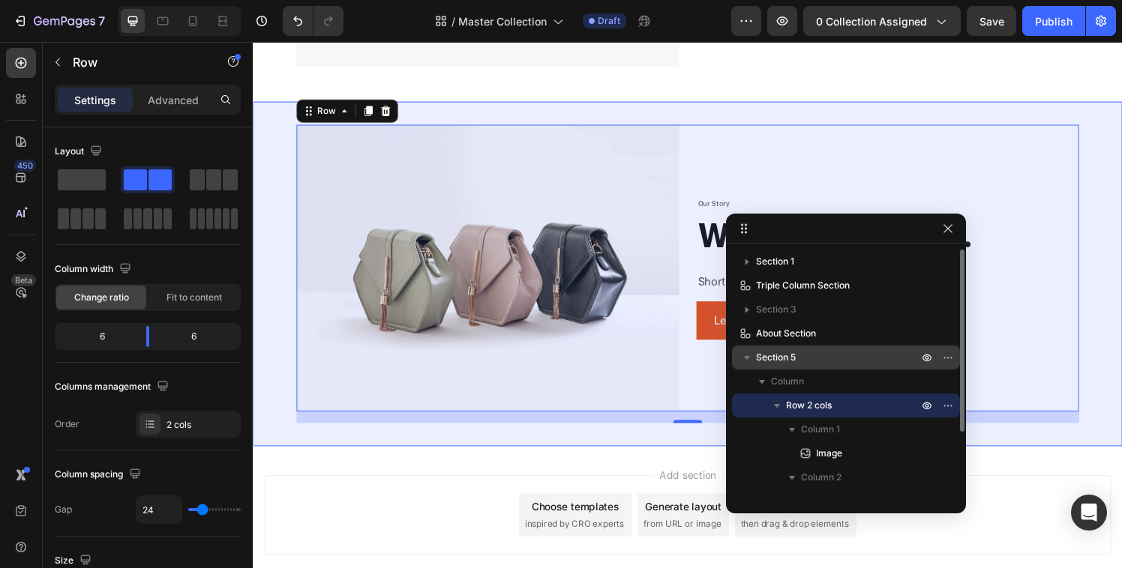
click at [777, 354] on span "Section 5" at bounding box center [776, 357] width 40 height 15
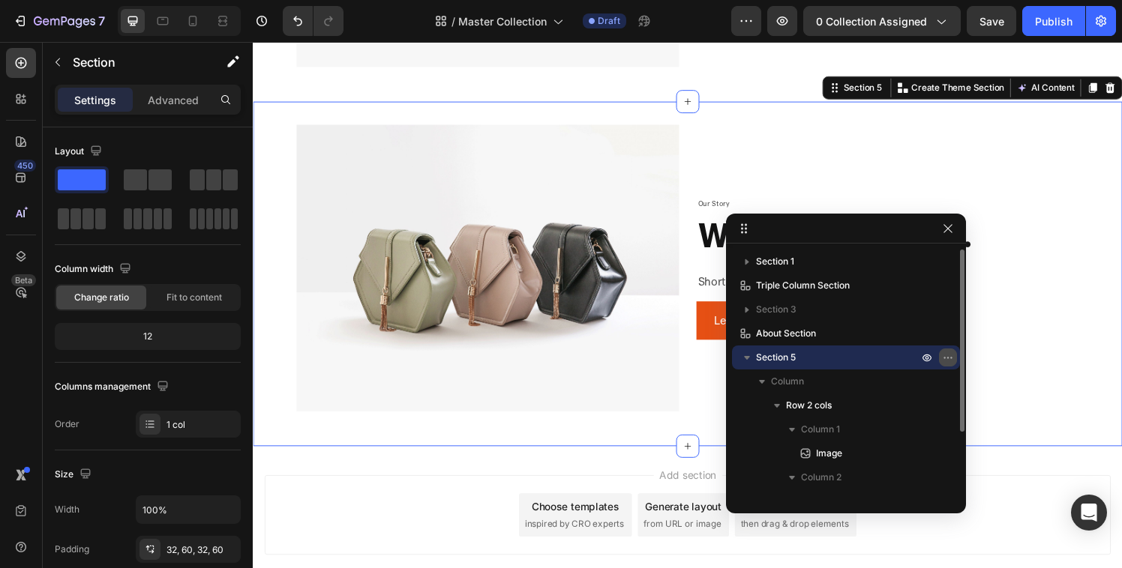
click at [942, 355] on icon "button" at bounding box center [948, 358] width 12 height 12
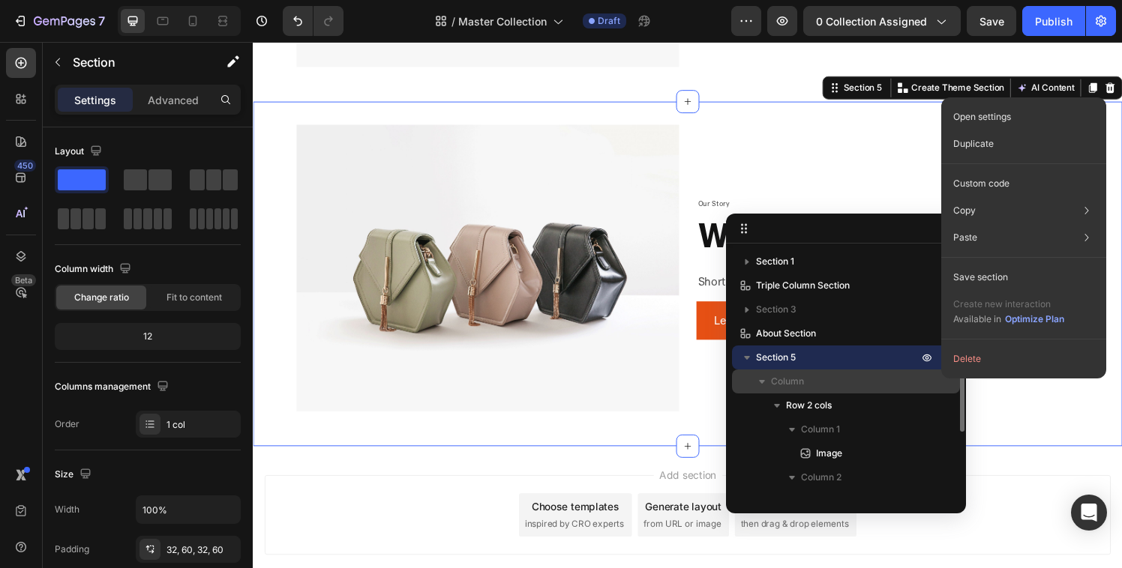
click at [822, 387] on p "Column" at bounding box center [846, 381] width 150 height 15
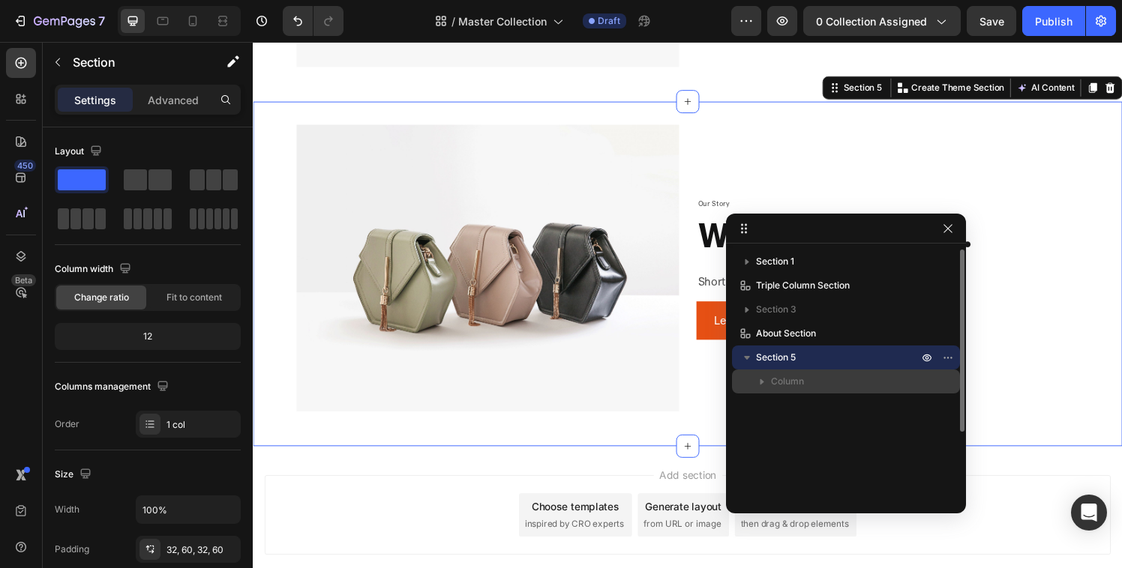
click at [767, 380] on icon "button" at bounding box center [761, 381] width 15 height 15
click at [757, 383] on icon "button" at bounding box center [761, 381] width 15 height 15
click at [759, 381] on icon "button" at bounding box center [761, 381] width 15 height 15
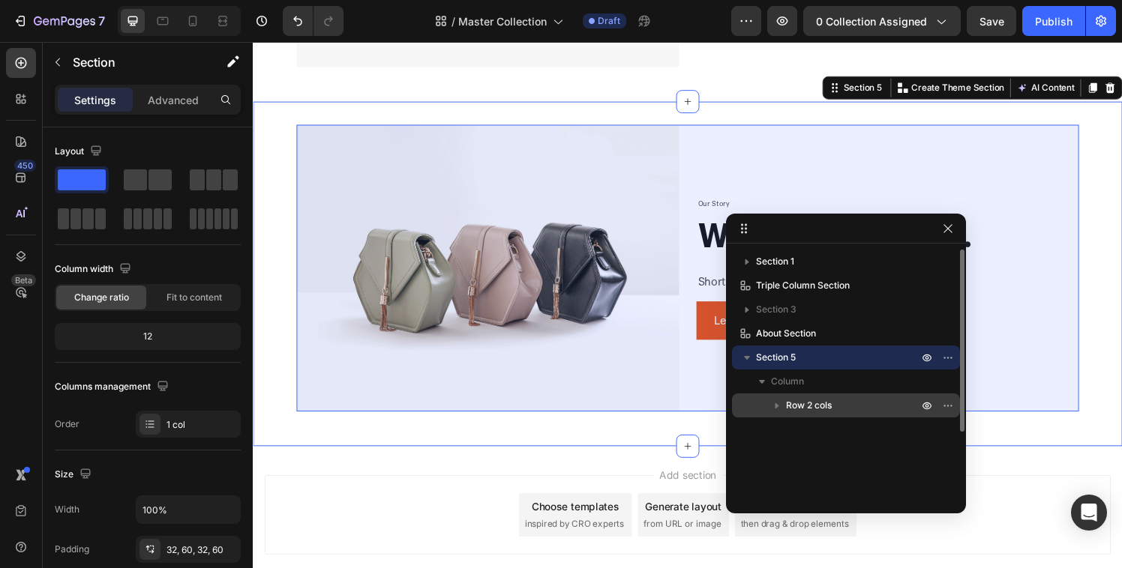
click at [775, 415] on div "Row 2 cols" at bounding box center [846, 406] width 216 height 24
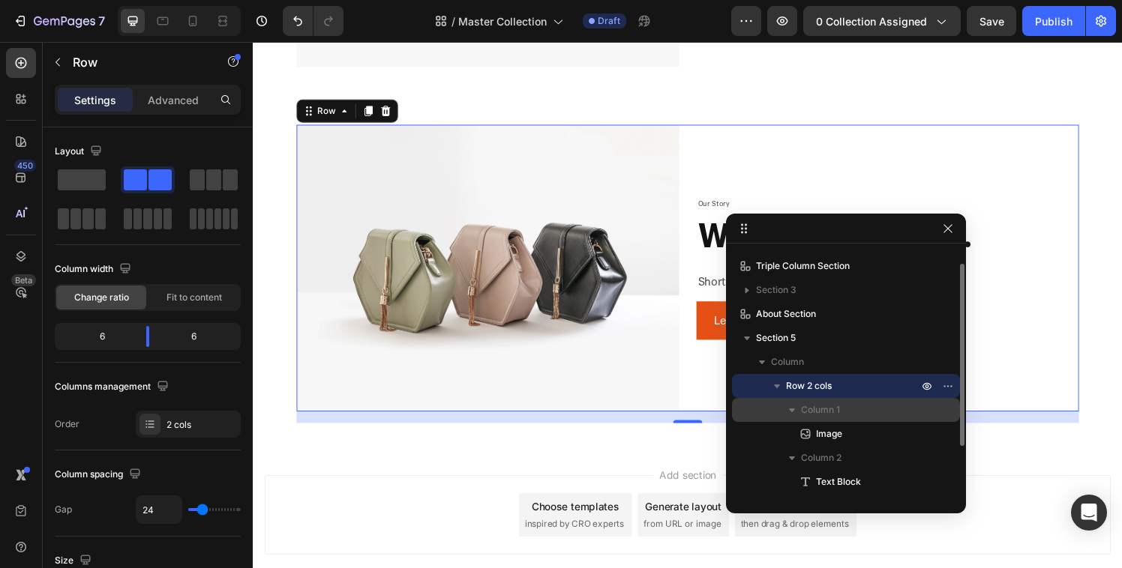
scroll to position [39, 0]
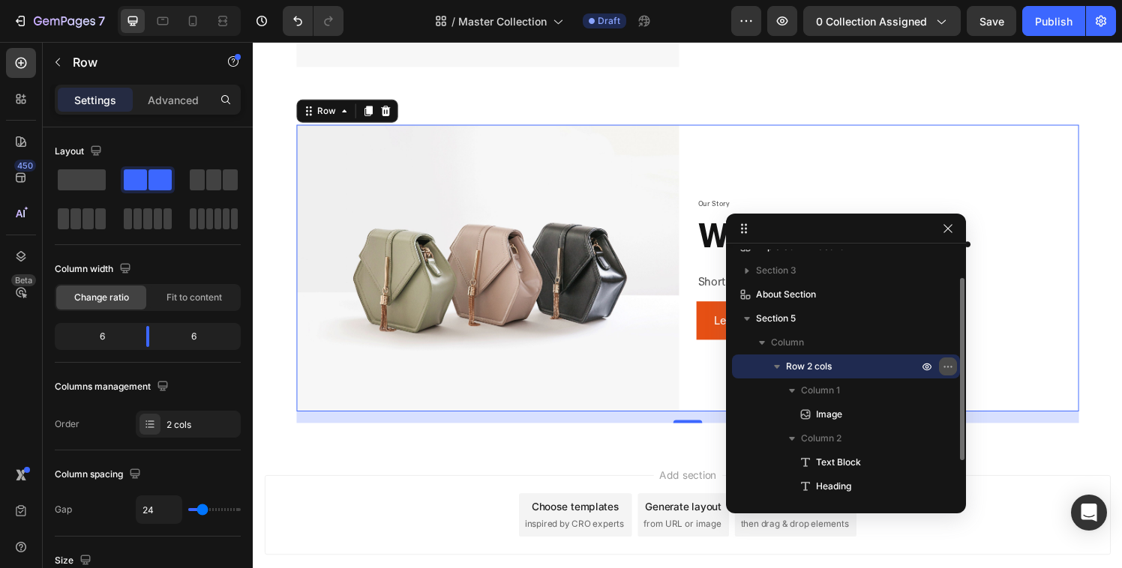
click at [948, 370] on icon "button" at bounding box center [948, 367] width 12 height 12
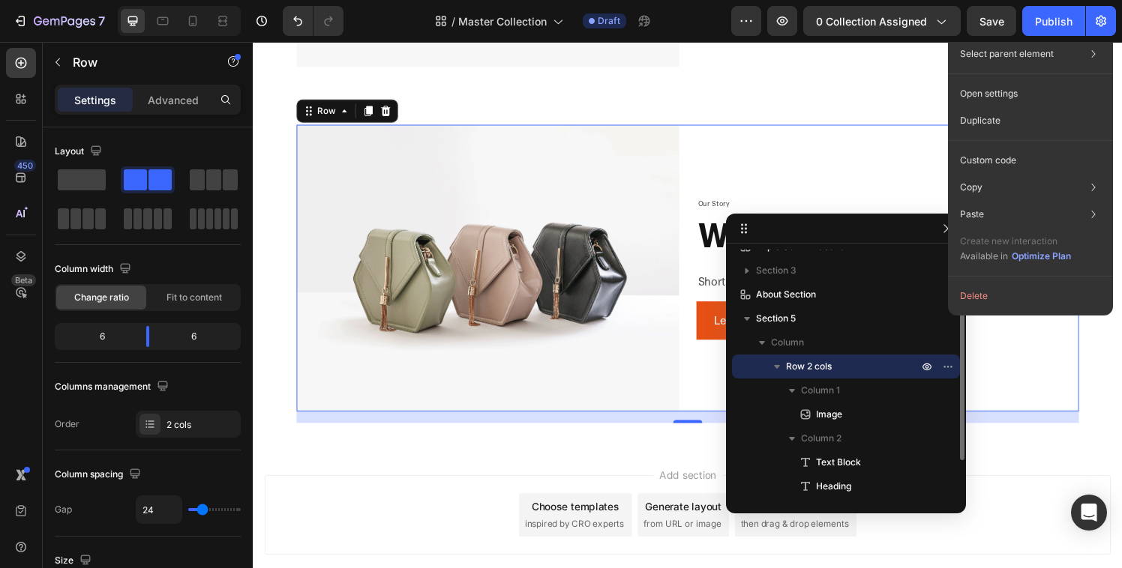
click at [859, 365] on p "Row 2 cols" at bounding box center [853, 366] width 135 height 15
click at [791, 443] on div "Section 1 Triple Column Section Section 3 About Section Section 5 Column Row 2 …" at bounding box center [846, 373] width 240 height 247
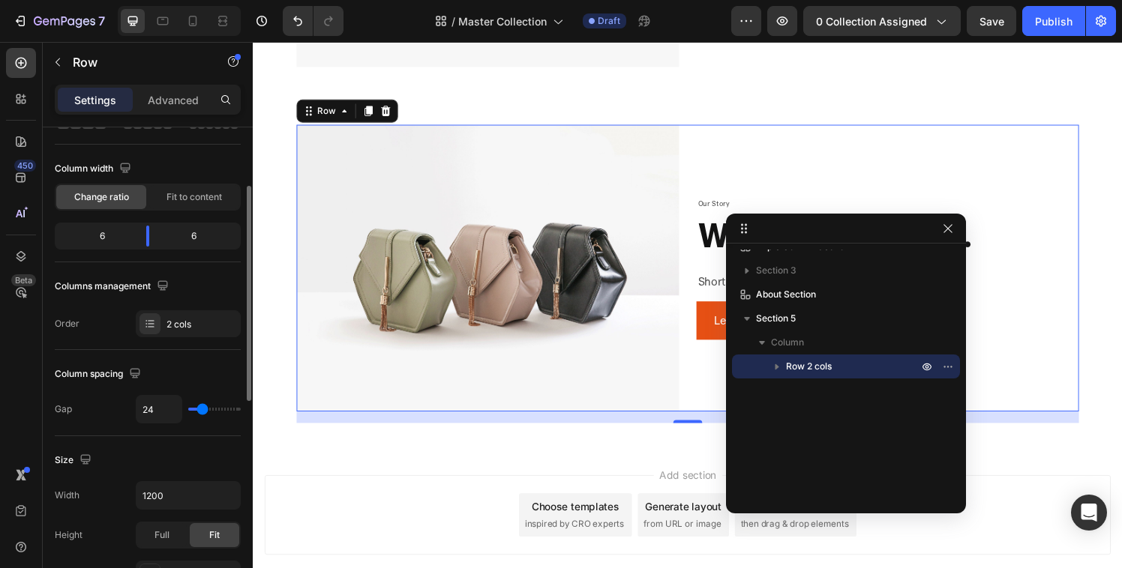
scroll to position [120, 0]
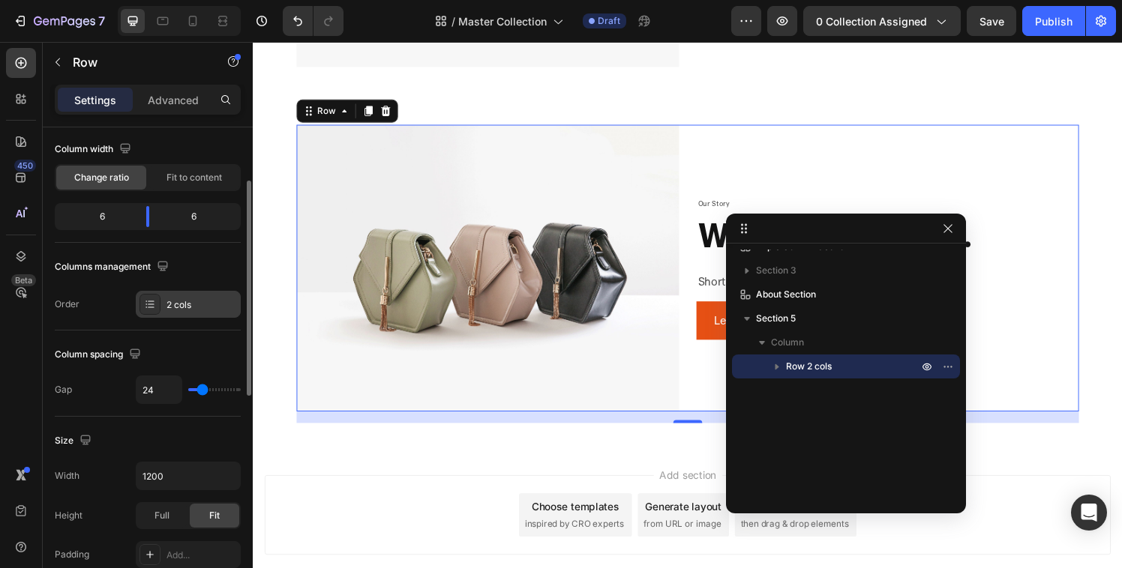
click at [183, 303] on div "2 cols" at bounding box center [201, 304] width 70 height 13
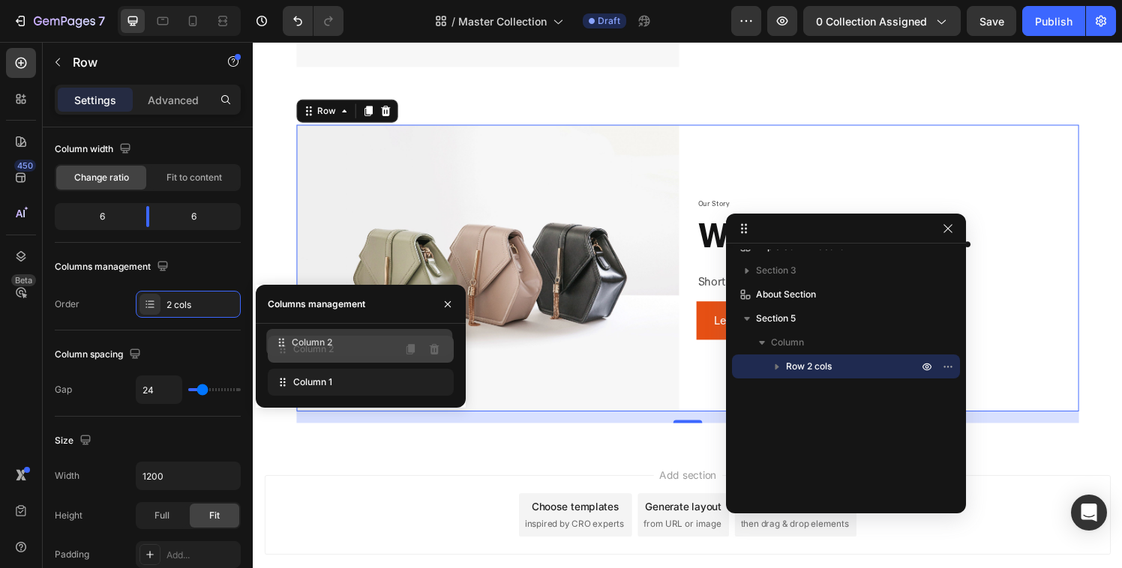
drag, startPoint x: 274, startPoint y: 385, endPoint x: 272, endPoint y: 345, distance: 39.8
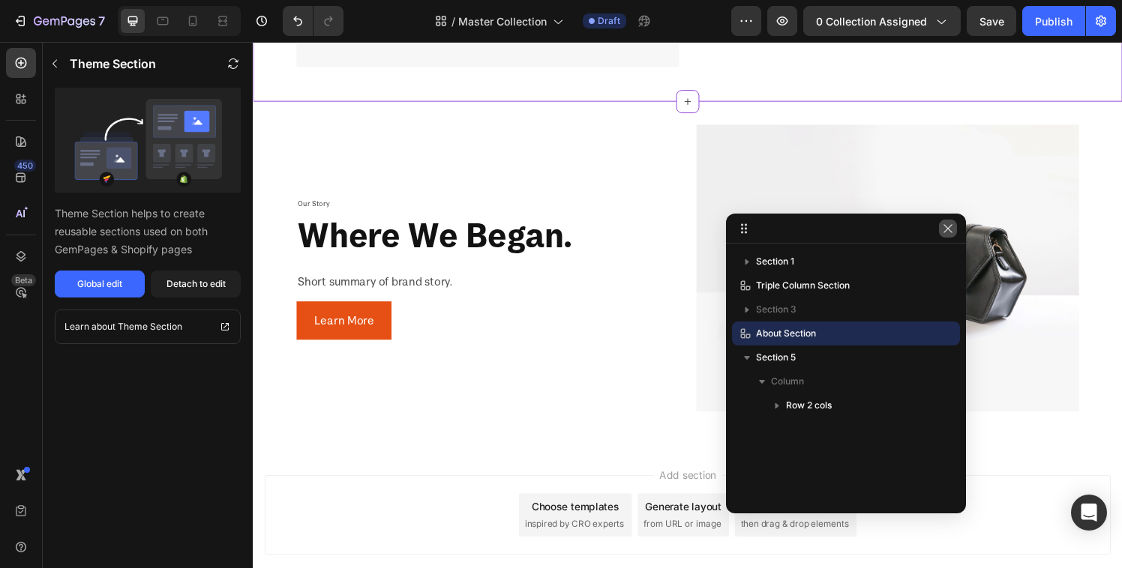
click at [946, 228] on icon "button" at bounding box center [948, 229] width 12 height 12
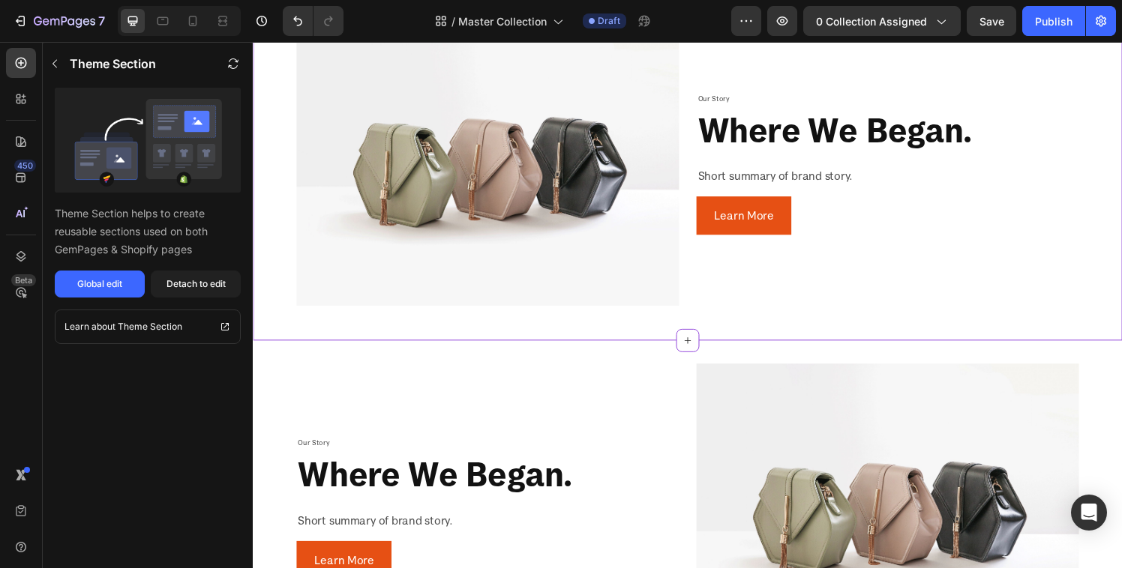
scroll to position [1193, 0]
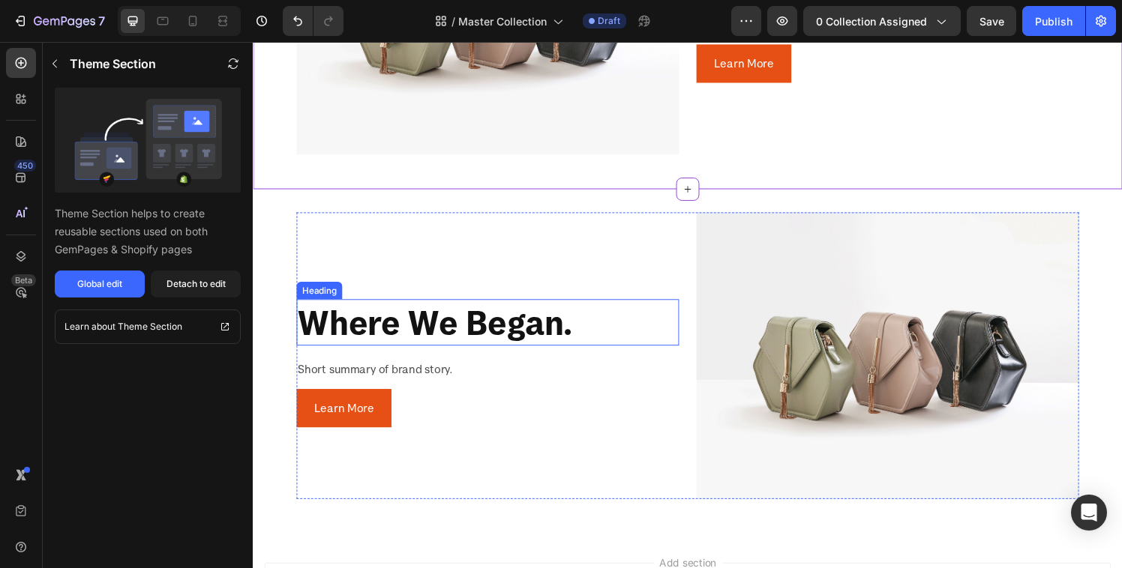
click at [396, 322] on h2 "where we began." at bounding box center [496, 332] width 396 height 48
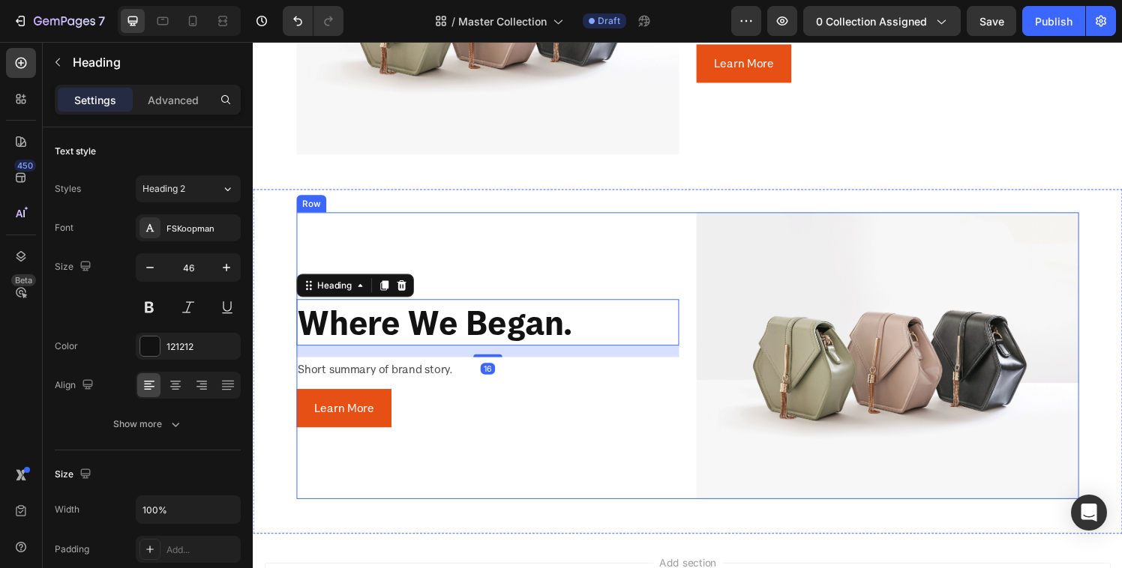
click at [462, 262] on div "Our Story Text Block where we began. Heading 16 Short summary of brand story. T…" at bounding box center [496, 366] width 396 height 297
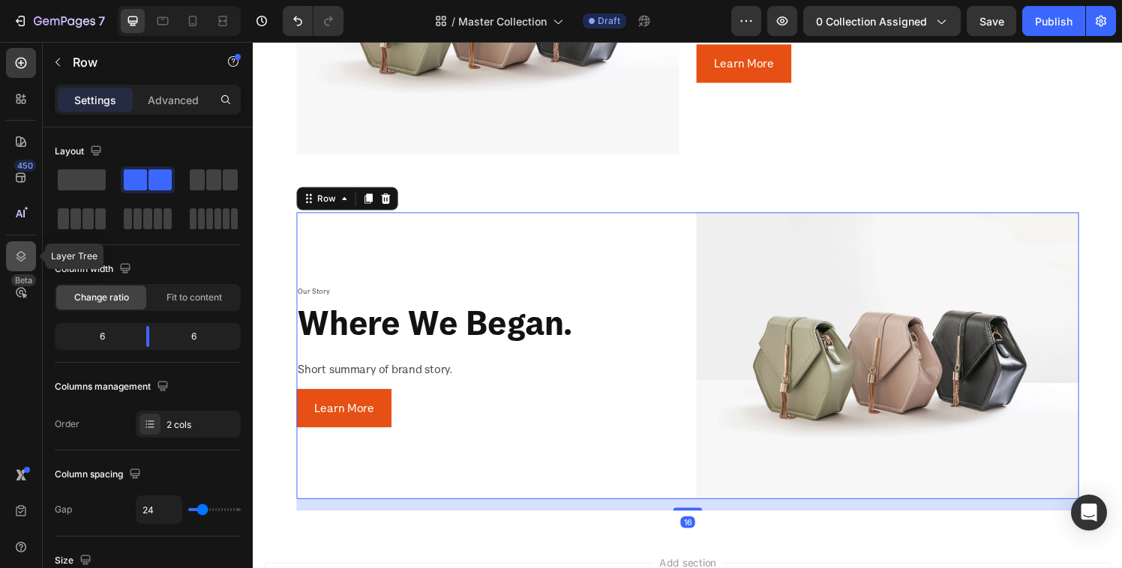
click at [28, 247] on div at bounding box center [21, 256] width 30 height 30
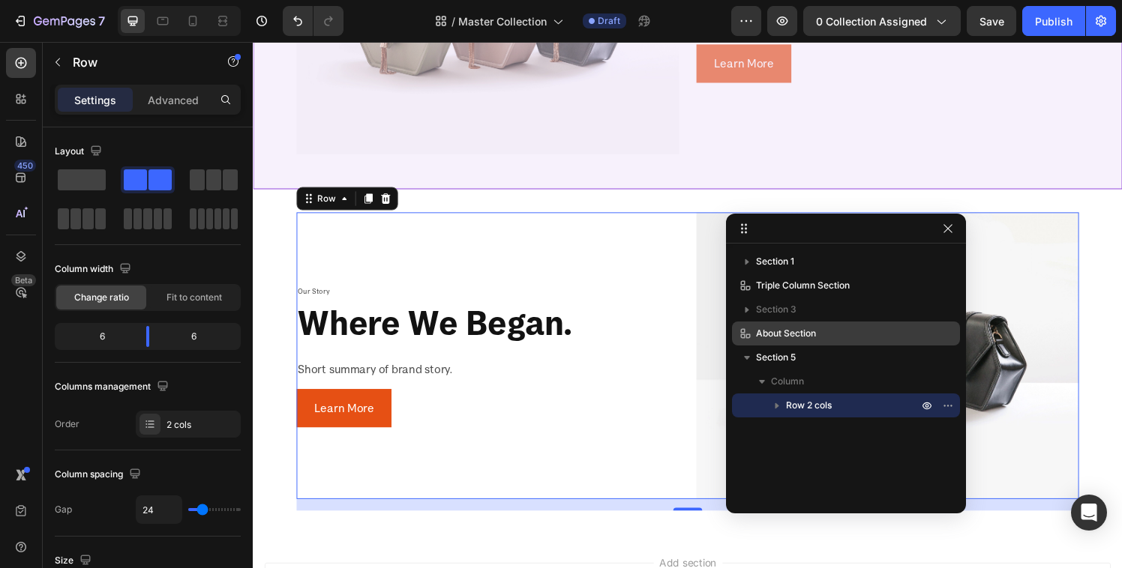
click at [799, 331] on span "About Section" at bounding box center [786, 333] width 60 height 15
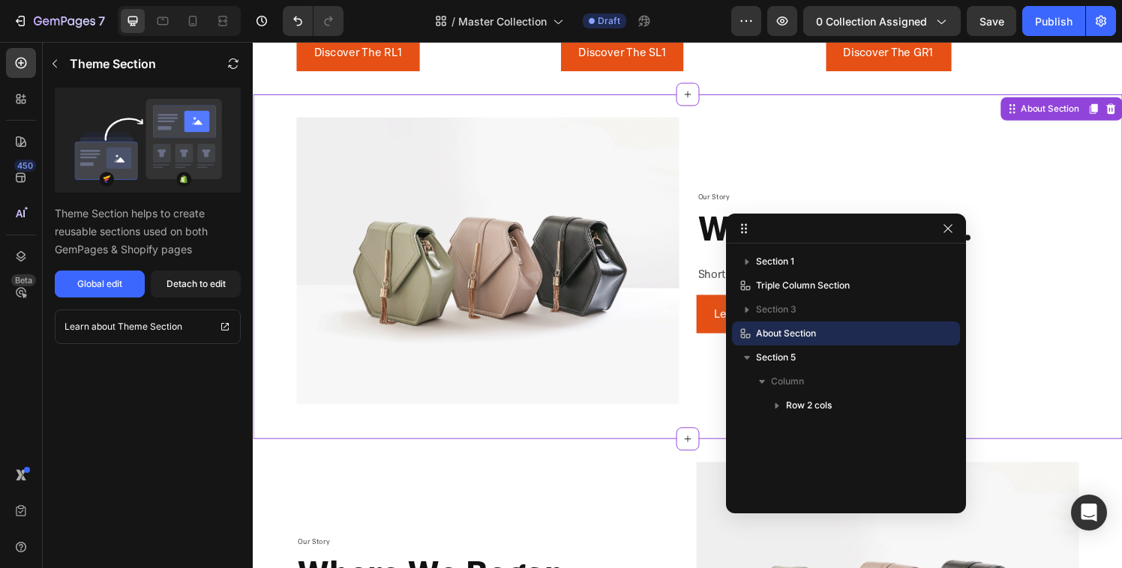
scroll to position [935, 0]
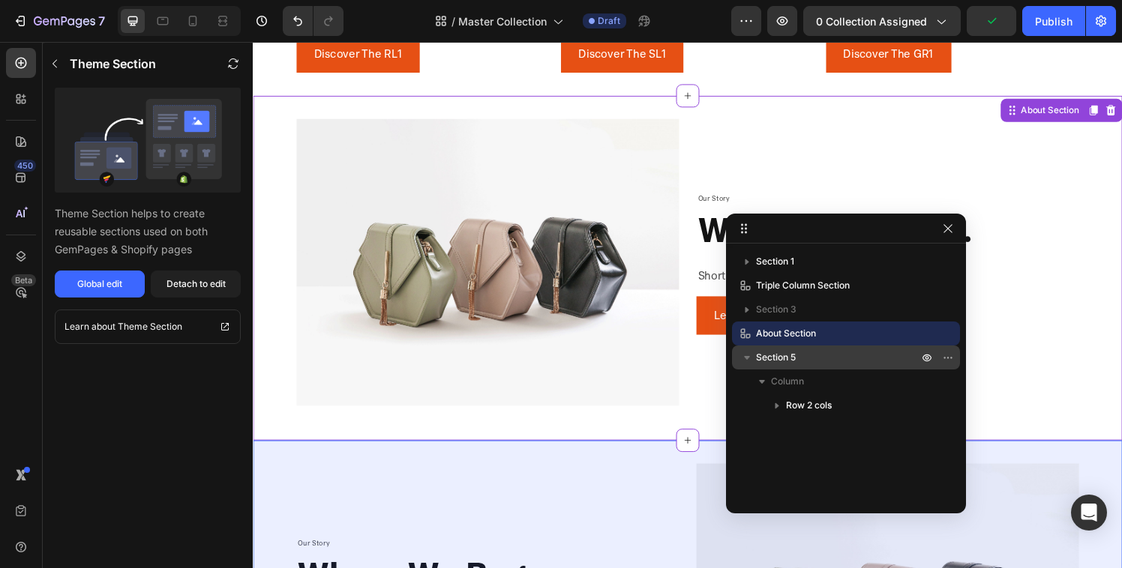
click at [792, 351] on span "Section 5" at bounding box center [776, 357] width 40 height 15
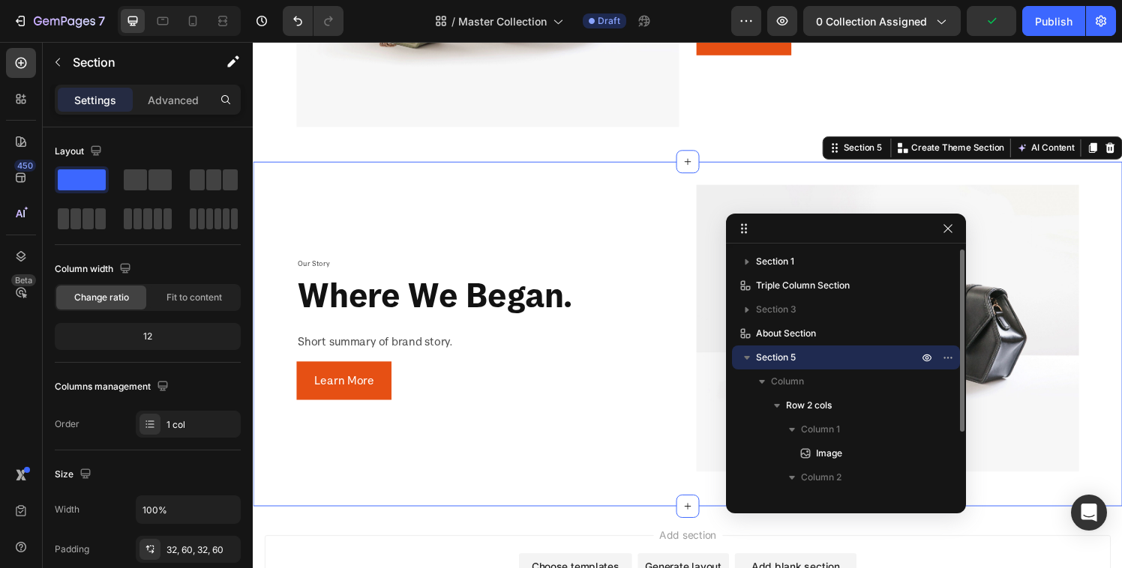
scroll to position [1288, 0]
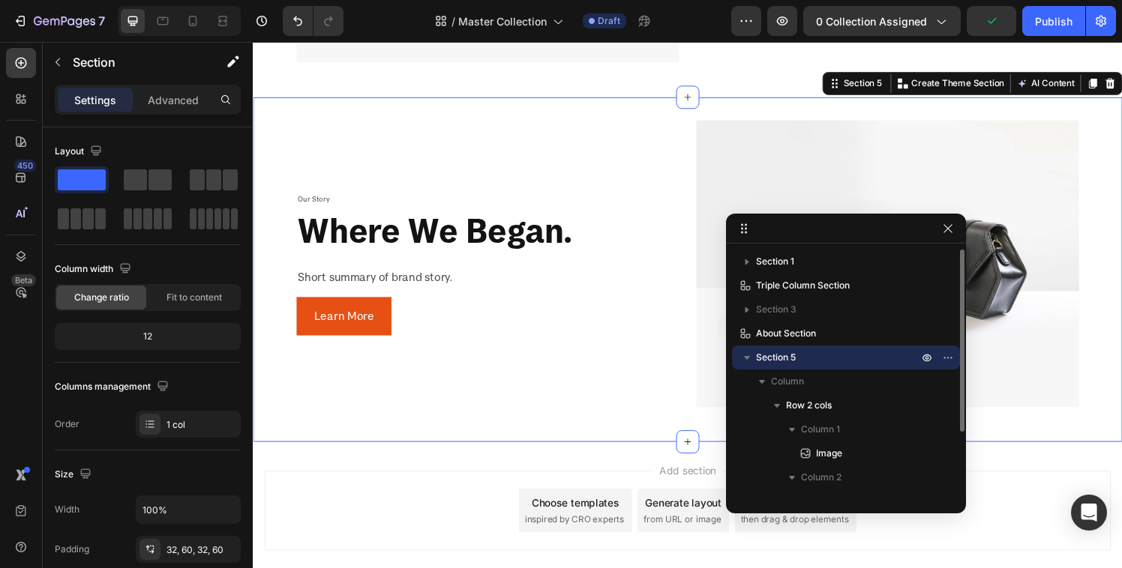
click at [784, 360] on span "Section 5" at bounding box center [776, 357] width 40 height 15
click at [941, 360] on button "button" at bounding box center [948, 358] width 18 height 18
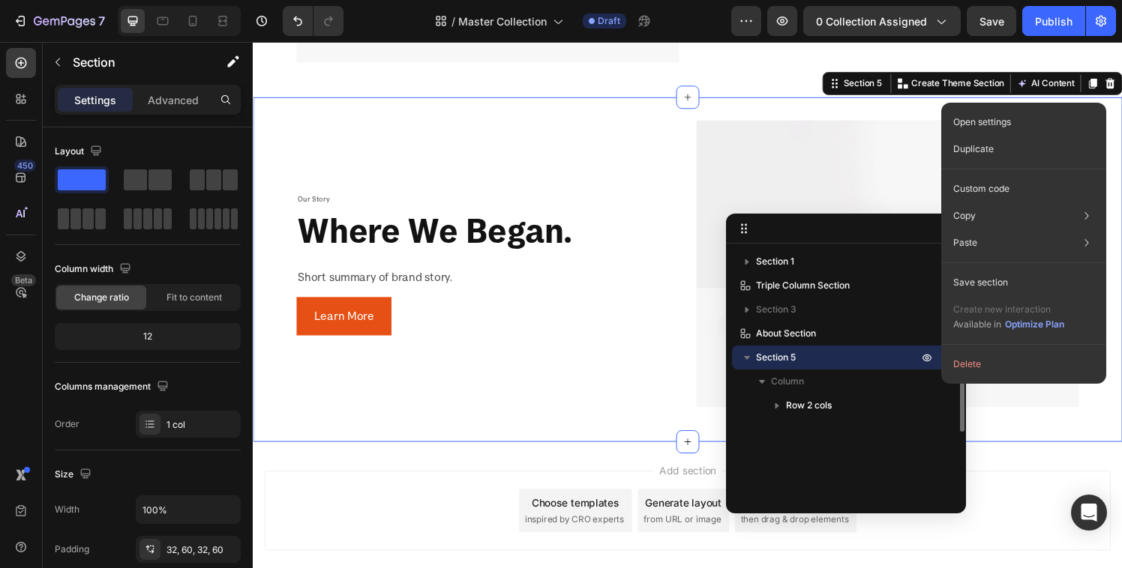
click at [782, 350] on span "Section 5" at bounding box center [776, 357] width 40 height 15
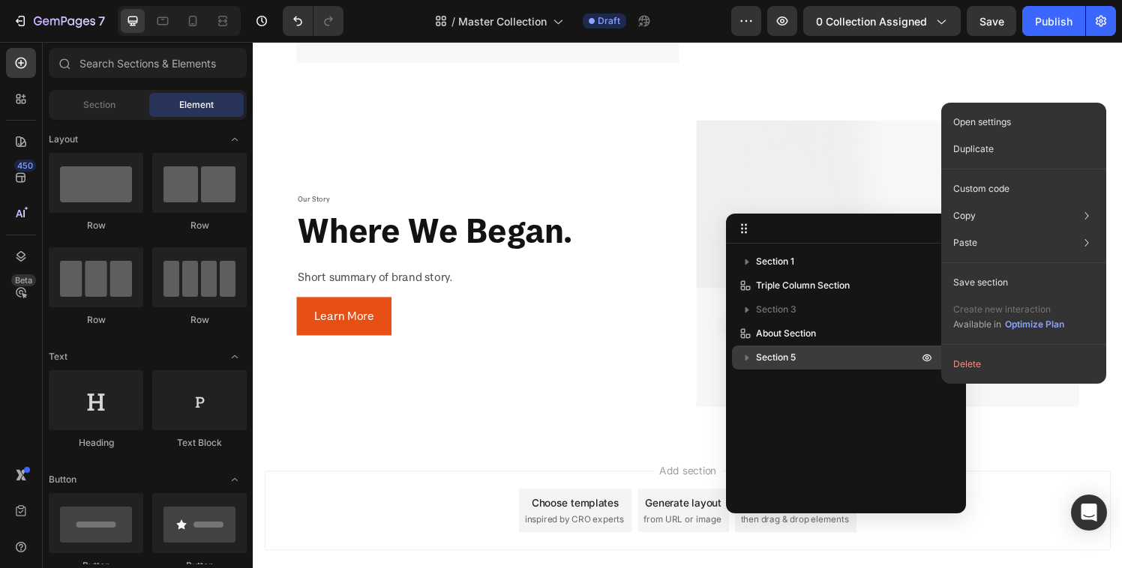
click at [790, 355] on span "Section 5" at bounding box center [776, 357] width 40 height 15
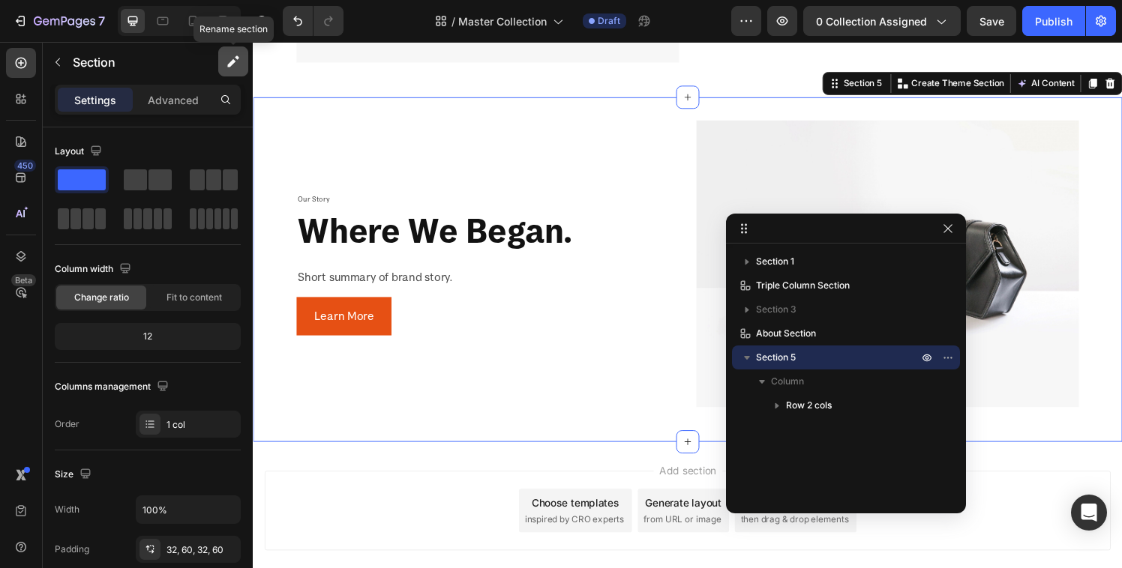
click at [232, 62] on icon "button" at bounding box center [231, 63] width 8 height 8
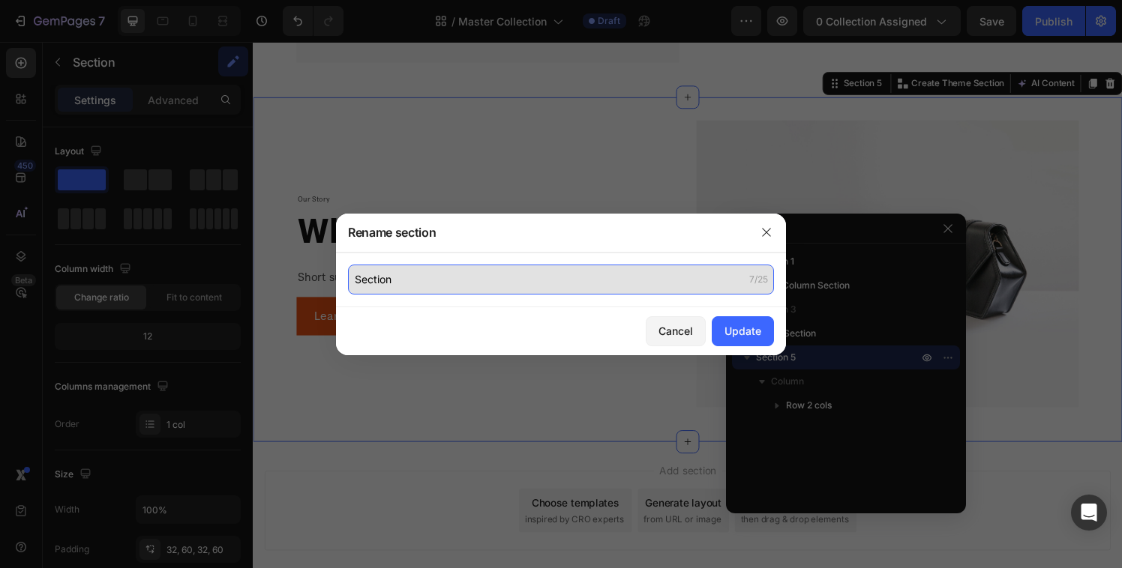
click at [376, 265] on input "Section" at bounding box center [561, 280] width 426 height 30
type input "Q"
type input "B"
type input "Quiz Section"
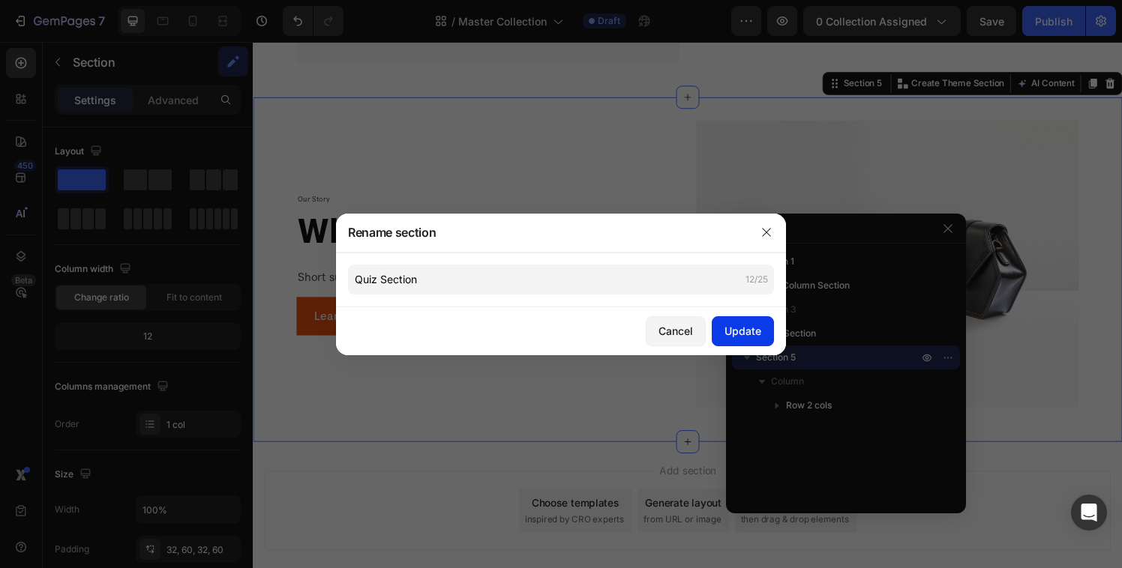
click at [760, 328] on div "Update" at bounding box center [742, 331] width 37 height 16
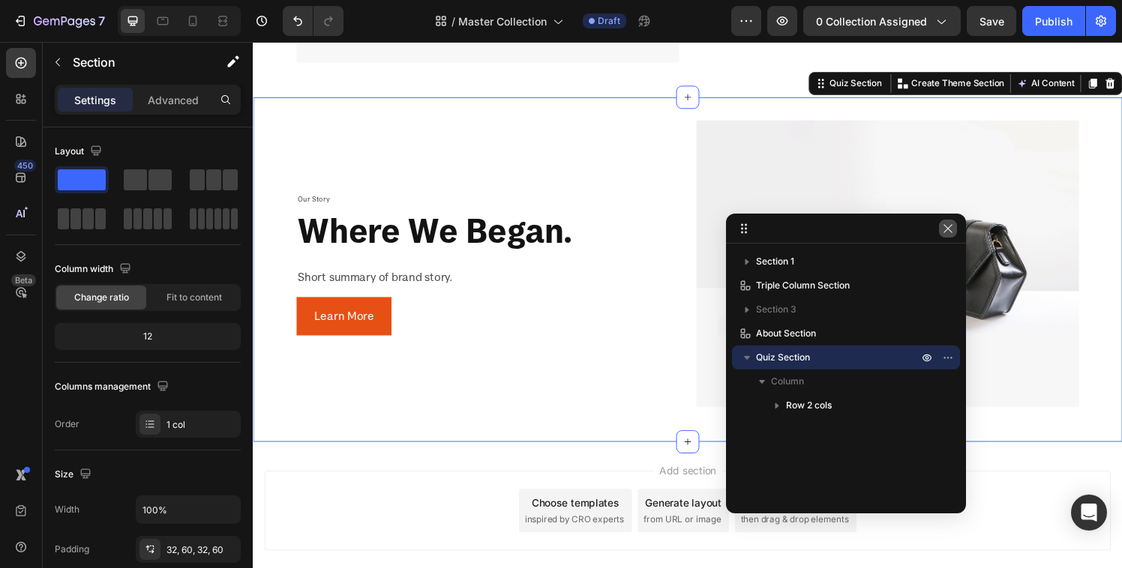
drag, startPoint x: 951, startPoint y: 231, endPoint x: 721, endPoint y: 196, distance: 232.8
click at [951, 231] on icon "button" at bounding box center [948, 229] width 12 height 12
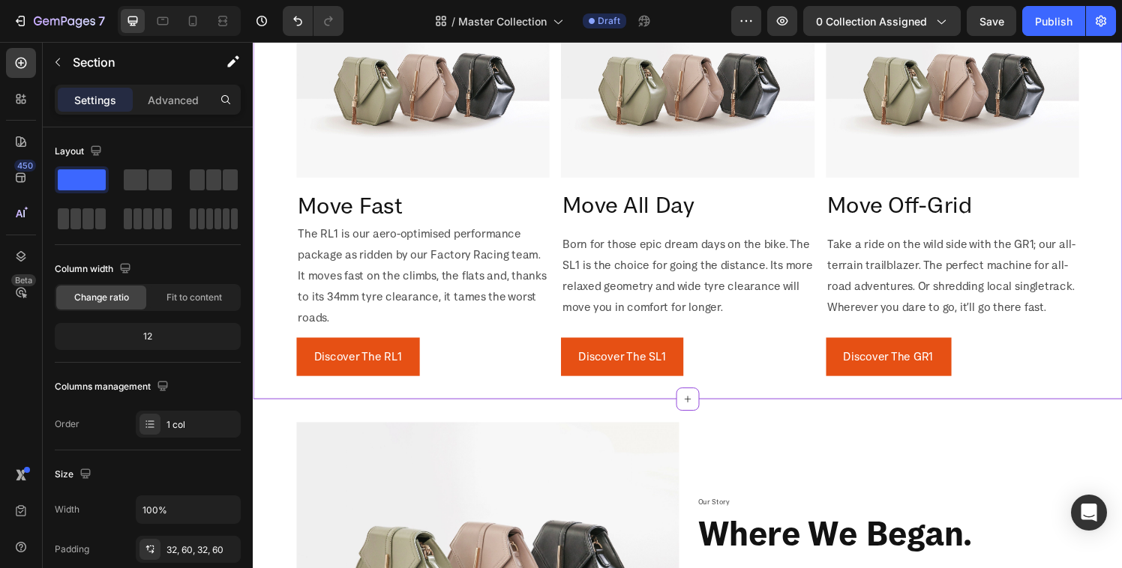
click at [555, 276] on div "The RL1 is our aero-optimised performance package as ridden by our Factory Raci…" at bounding box center [429, 283] width 262 height 111
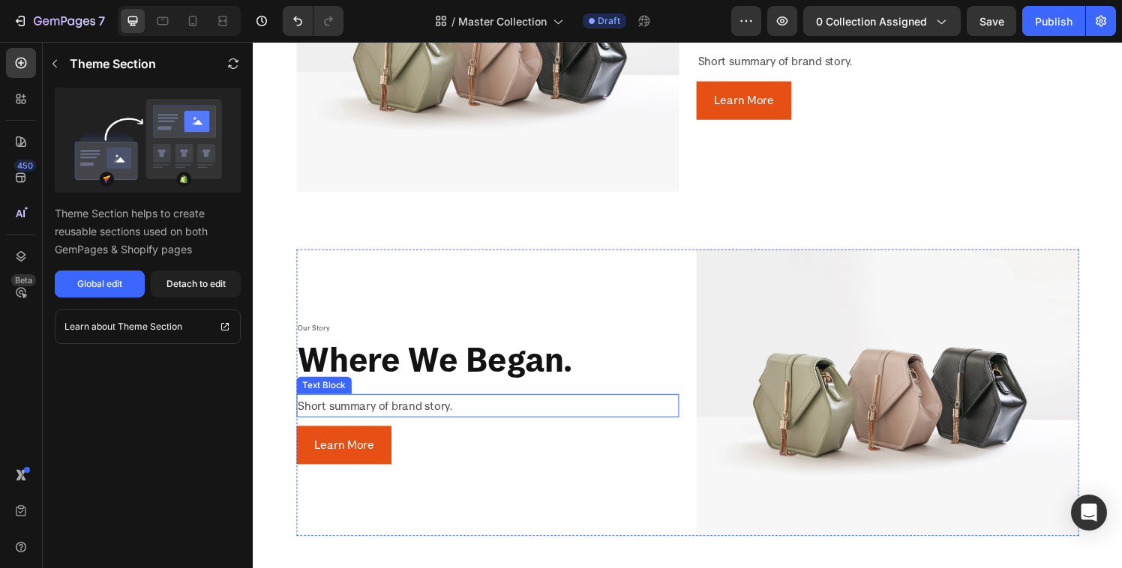
scroll to position [1200, 0]
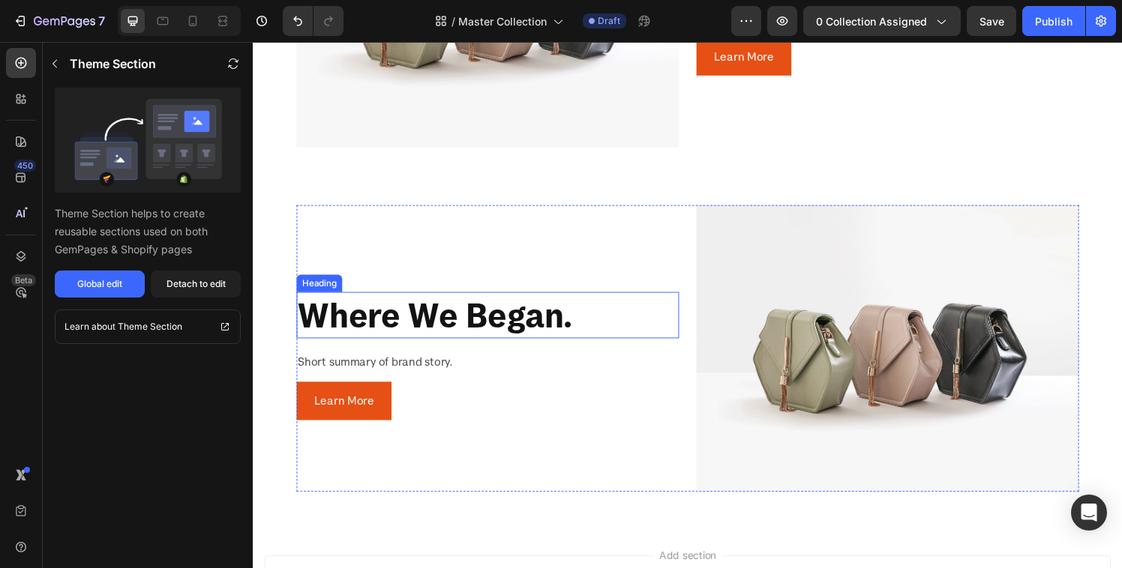
click at [469, 304] on h2 "where we began." at bounding box center [496, 325] width 396 height 48
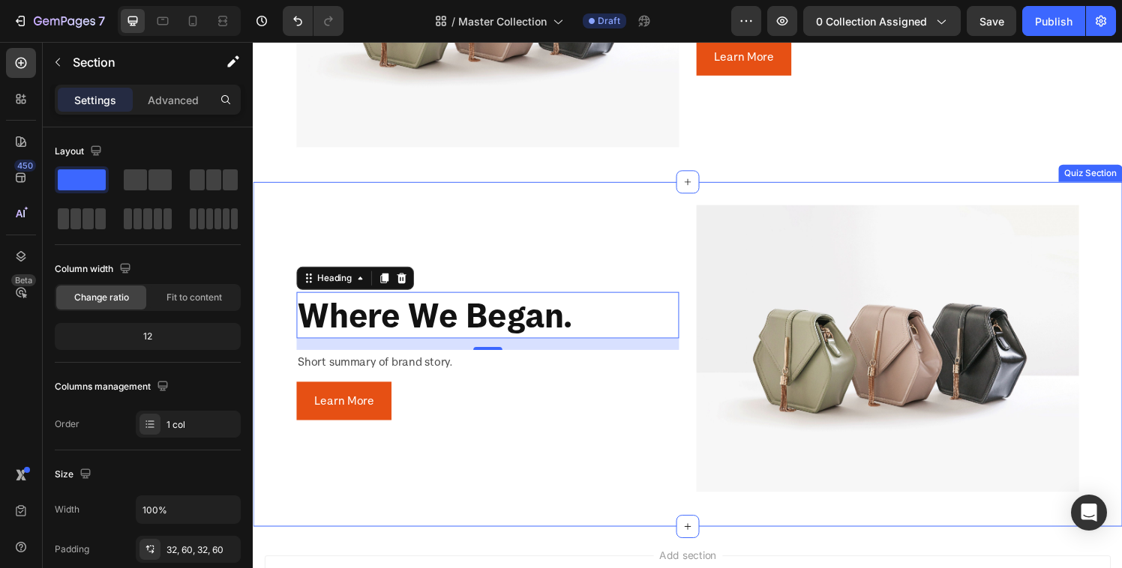
click at [833, 190] on div "Image Our Story Text Block where we began. Heading 16 Short summary of brand st…" at bounding box center [703, 365] width 900 height 357
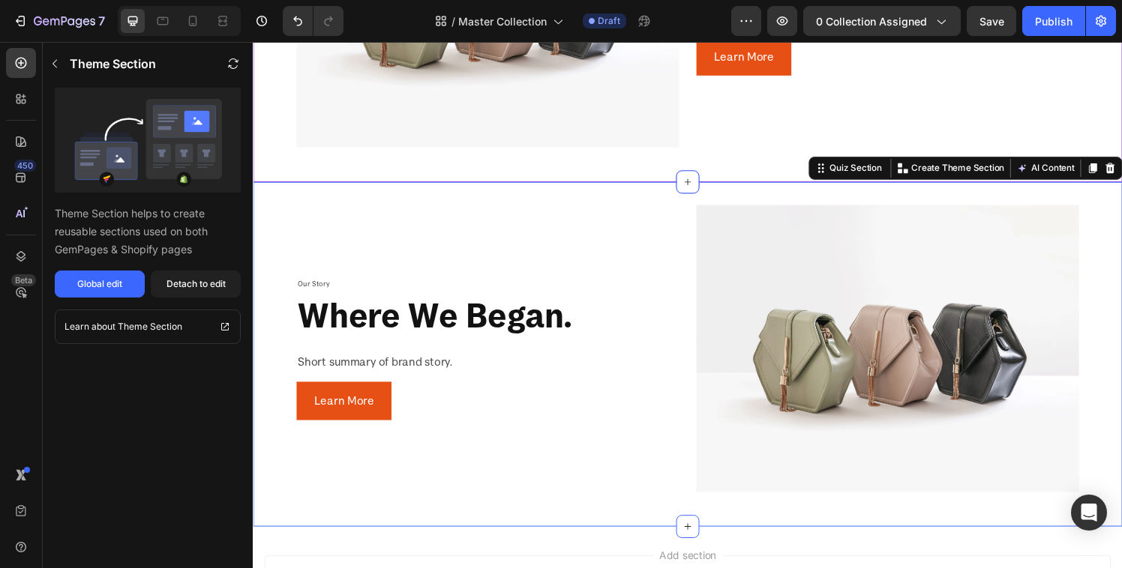
click at [647, 169] on div "Image Our Story Text Block where we began. Heading Short summary of brand story…" at bounding box center [703, 7] width 900 height 357
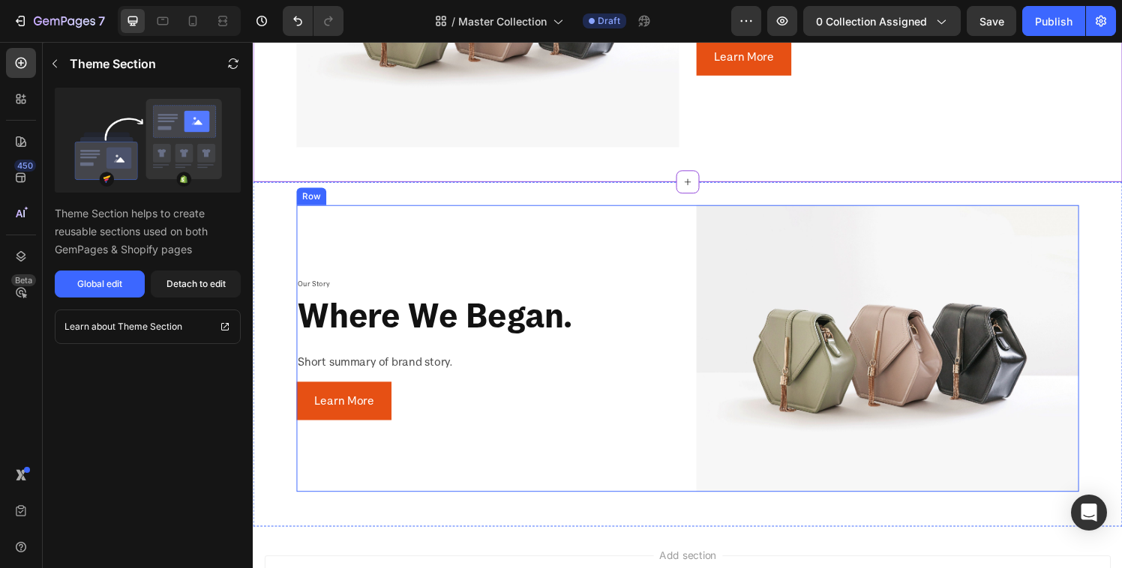
click at [654, 211] on div "Our Story Text Block where we began. Heading Short summary of brand story. Text…" at bounding box center [496, 359] width 396 height 297
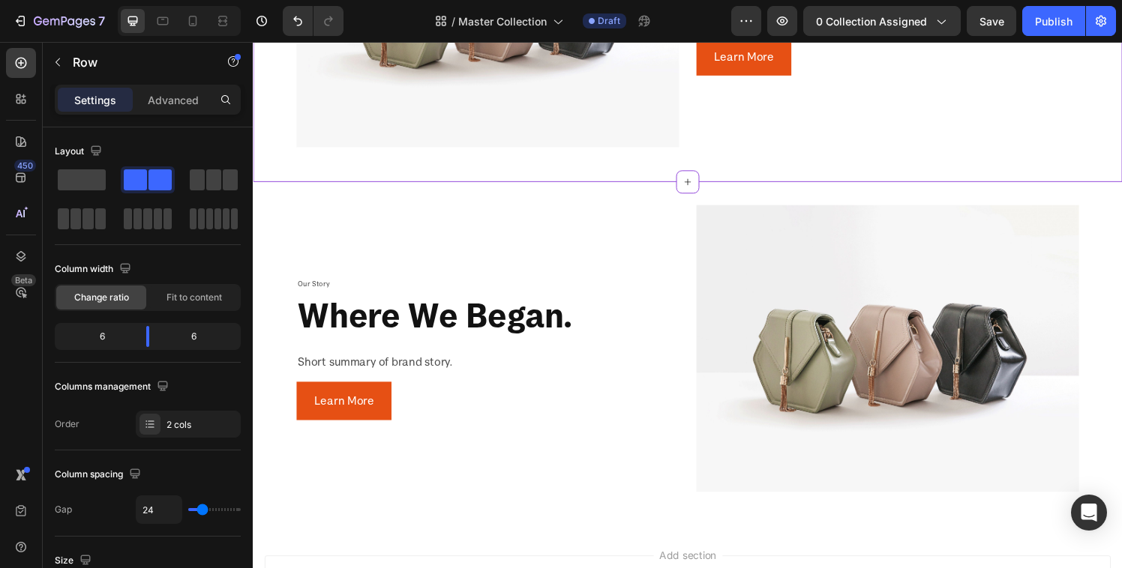
click at [666, 169] on div "Image Our Story Text Block where we began. Heading Short summary of brand story…" at bounding box center [703, 7] width 900 height 357
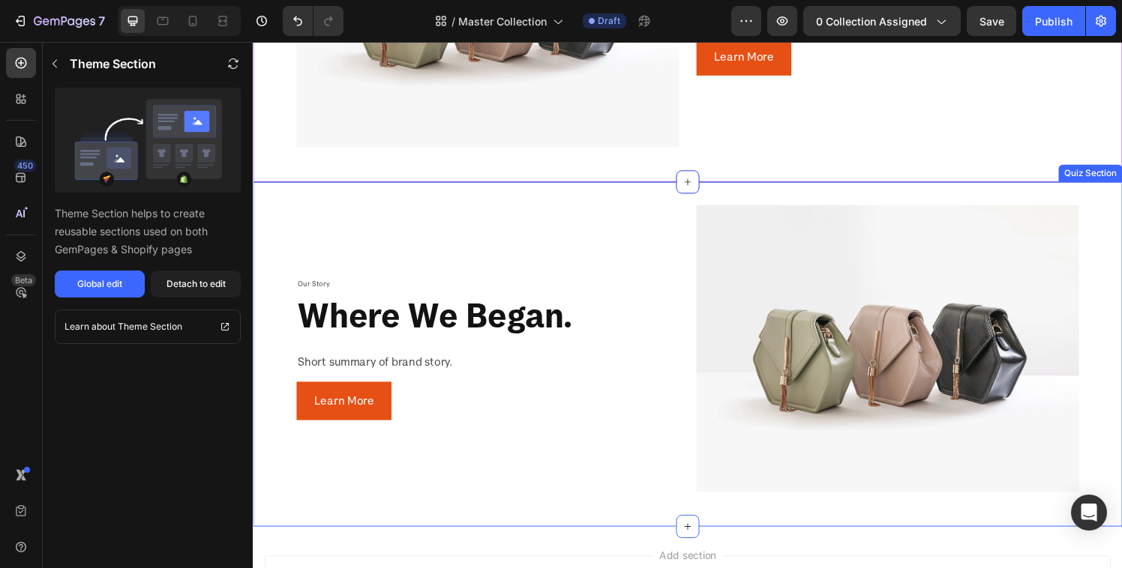
click at [663, 189] on div "Image Our Story Text Block where we began. Heading Short summary of brand story…" at bounding box center [703, 365] width 900 height 357
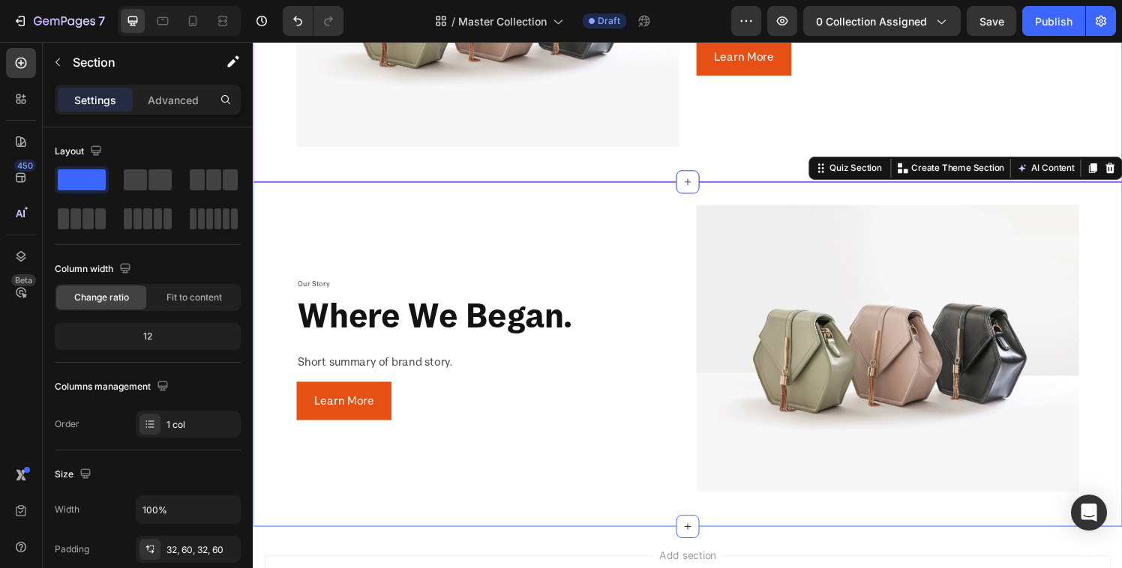
click at [654, 155] on div "Image Our Story Text Block where we began. Heading Short summary of brand story…" at bounding box center [703, 7] width 810 height 309
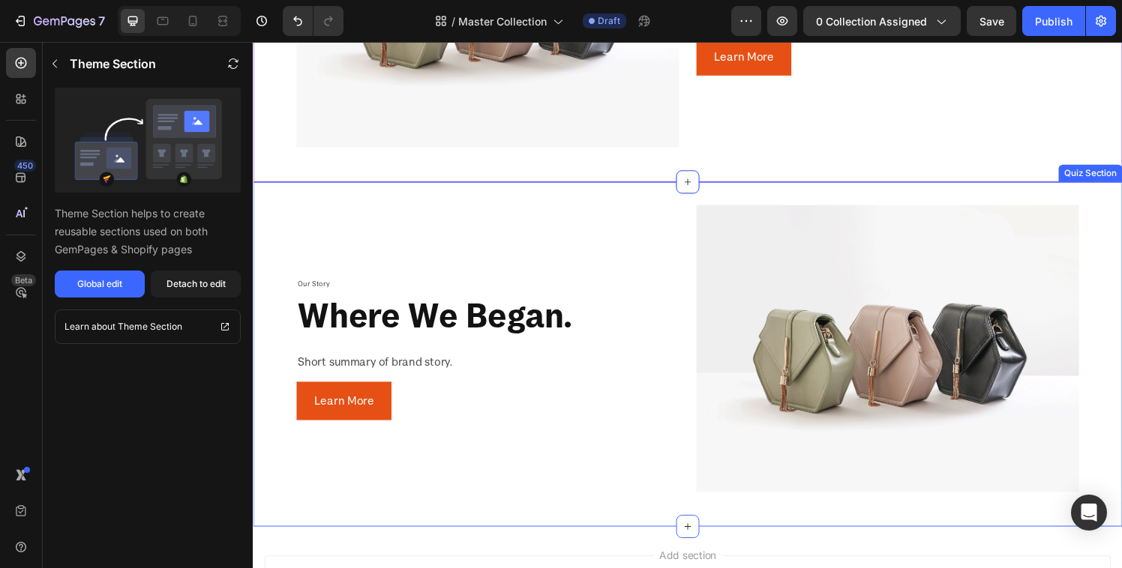
click at [663, 187] on div "Image Our Story Text Block where we began. Heading Short summary of brand story…" at bounding box center [703, 365] width 900 height 357
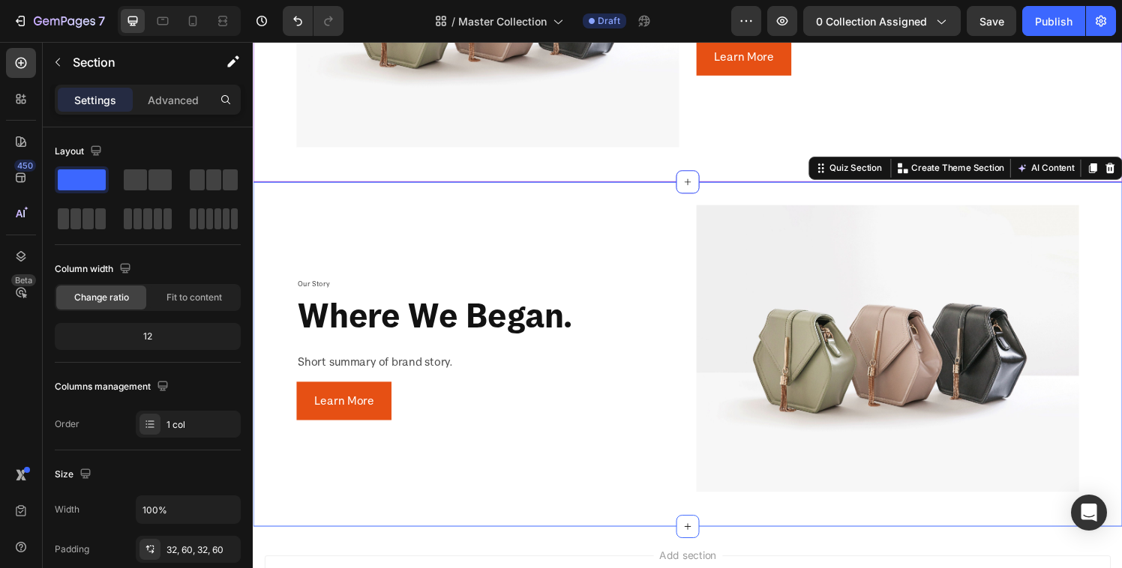
click at [636, 173] on div "Image Our Story Text Block where we began. Heading Short summary of brand story…" at bounding box center [703, 7] width 900 height 357
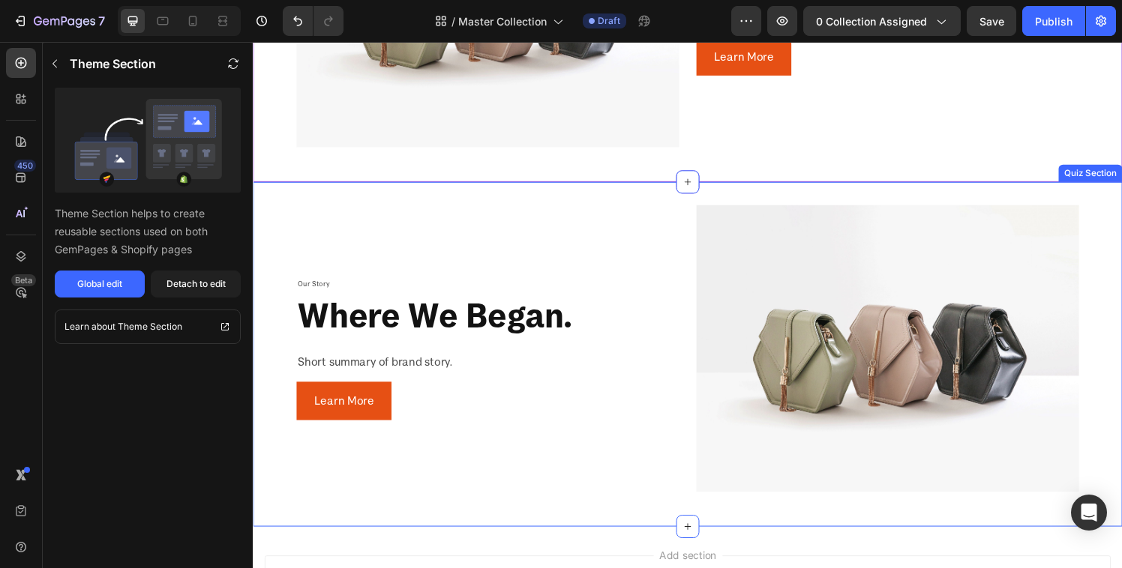
click at [637, 211] on div "Our Story Text Block where we began. Heading Short summary of brand story. Text…" at bounding box center [496, 359] width 396 height 297
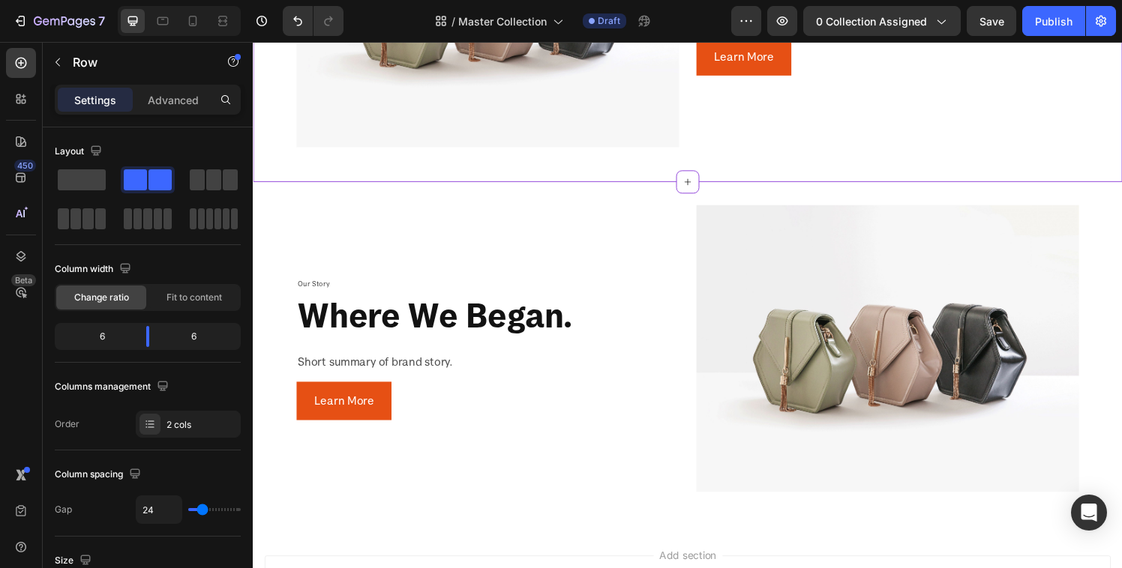
click at [655, 163] on div "Image Our Story Text Block where we began. Heading Short summary of brand story…" at bounding box center [703, 7] width 900 height 357
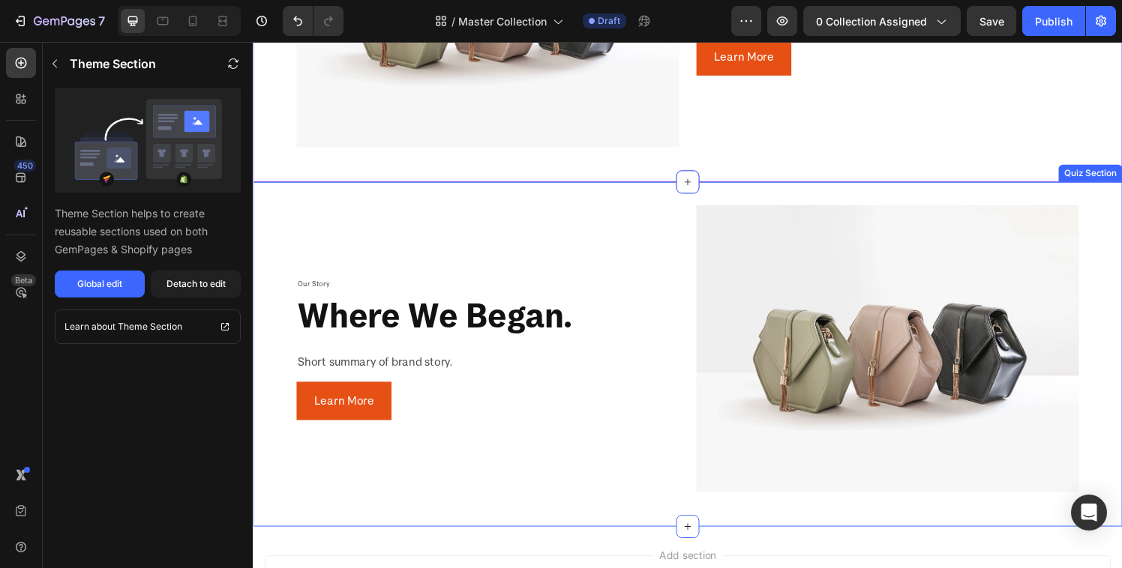
click at [651, 187] on div "Image Our Story Text Block where we began. Heading Short summary of brand story…" at bounding box center [703, 365] width 900 height 357
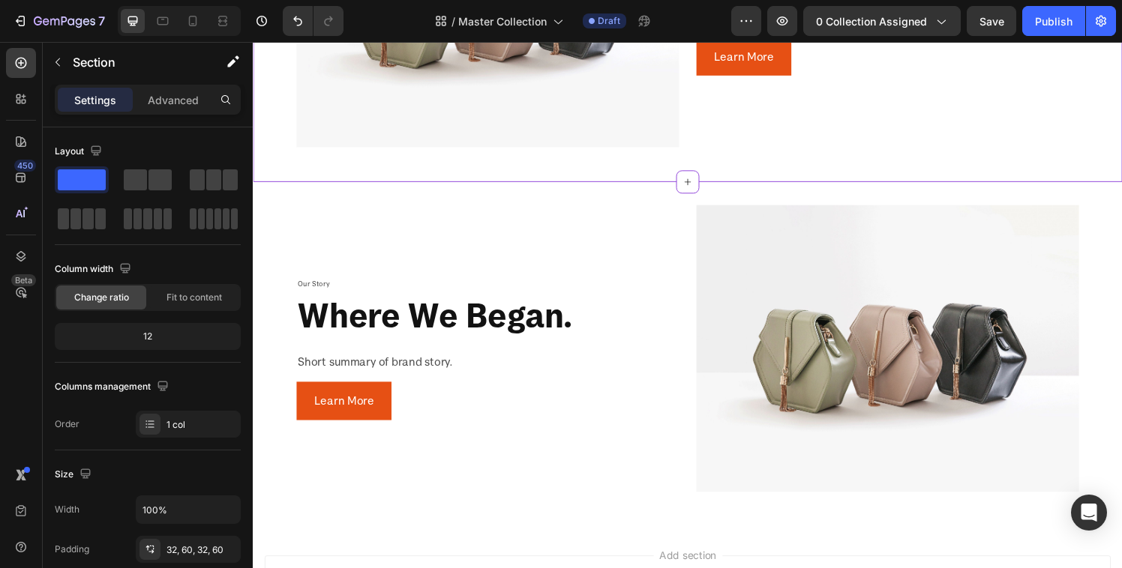
click at [645, 151] on div "Image Our Story Text Block where we began. Heading Short summary of brand story…" at bounding box center [703, 7] width 810 height 309
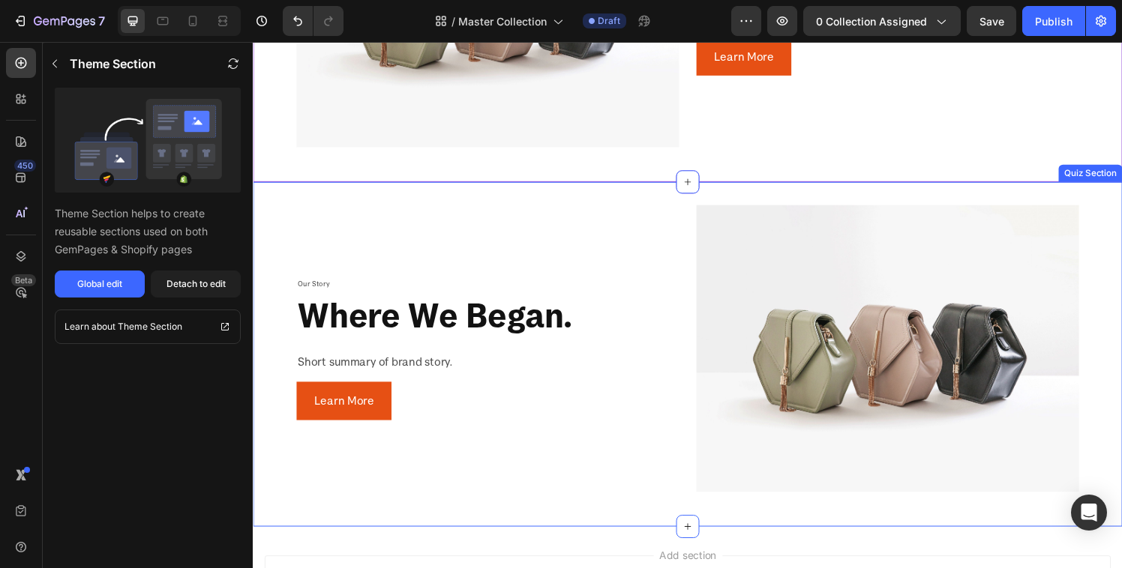
click at [647, 192] on div "Image Our Story Text Block where we began. Heading Short summary of brand story…" at bounding box center [703, 365] width 900 height 357
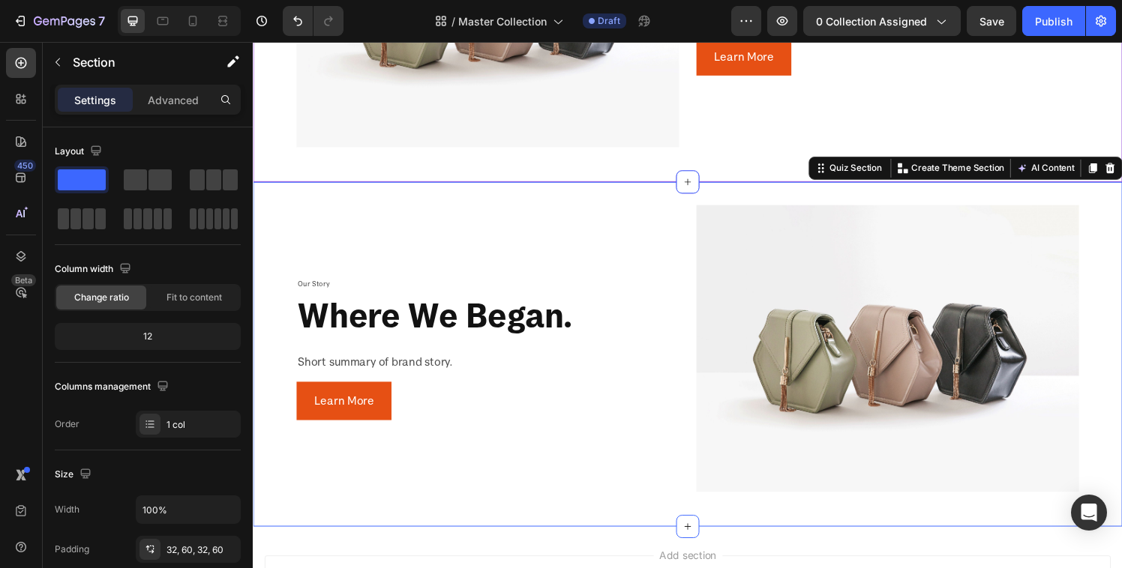
click at [662, 160] on div "Image Our Story Text Block where we began. Heading Short summary of brand story…" at bounding box center [703, 7] width 900 height 357
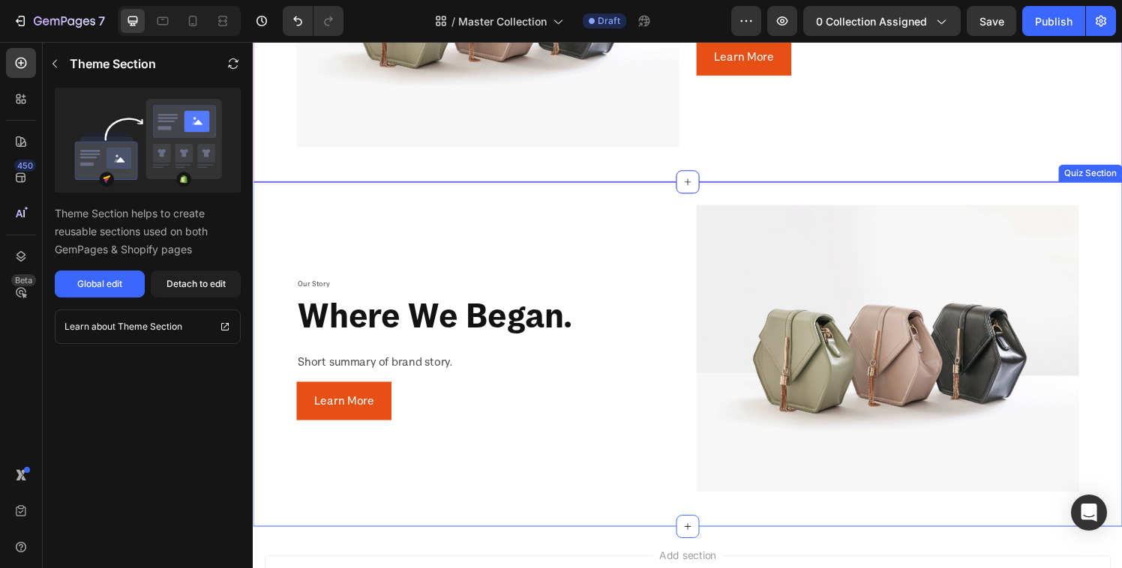
click at [646, 195] on div "Image Our Story Text Block where we began. Heading Short summary of brand story…" at bounding box center [703, 365] width 900 height 357
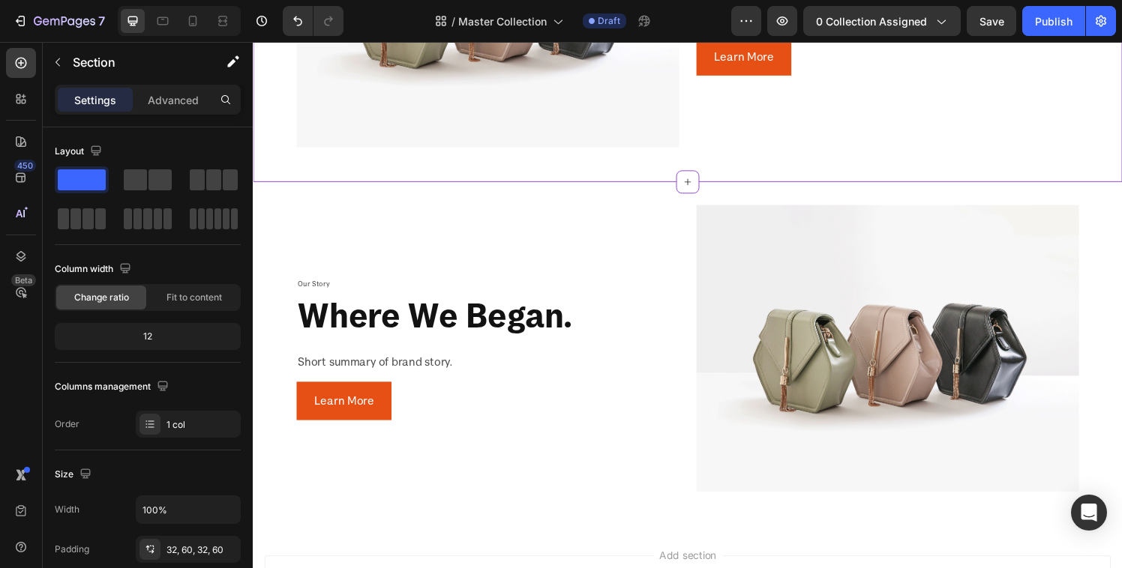
click at [644, 172] on div "Image Our Story Text Block where we began. Heading Short summary of brand story…" at bounding box center [703, 7] width 900 height 357
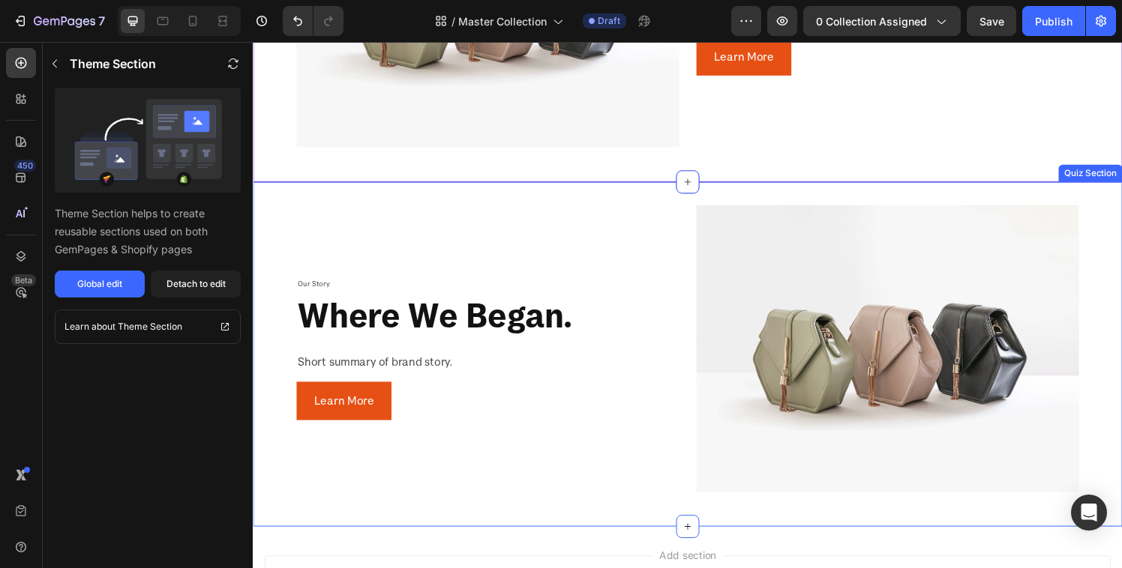
click at [644, 190] on div "Image Our Story Text Block where we began. Heading Short summary of brand story…" at bounding box center [703, 365] width 900 height 357
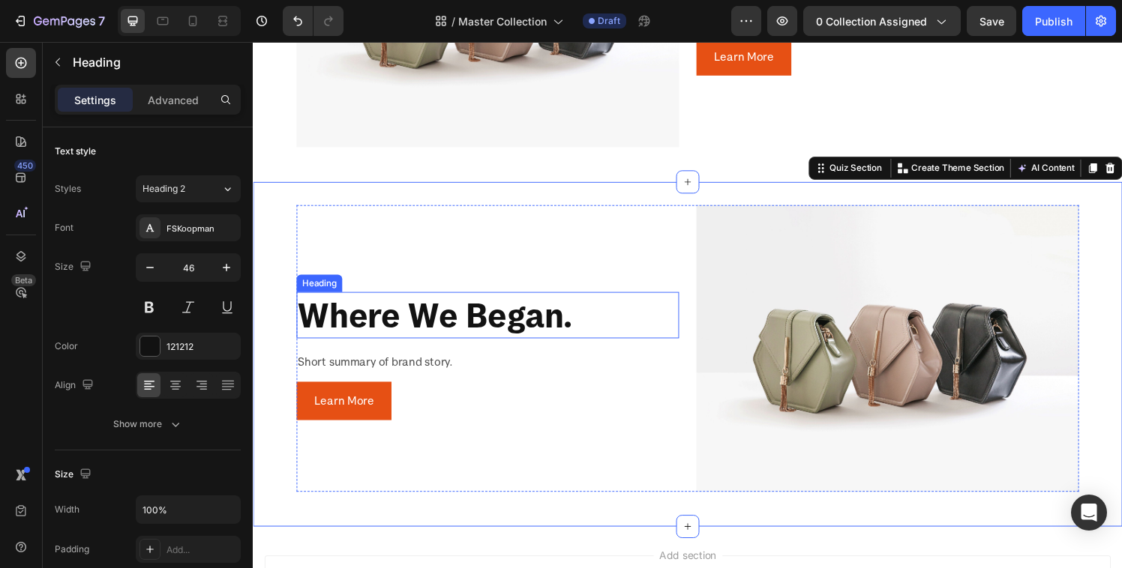
click at [499, 313] on h2 "where we began." at bounding box center [496, 325] width 396 height 48
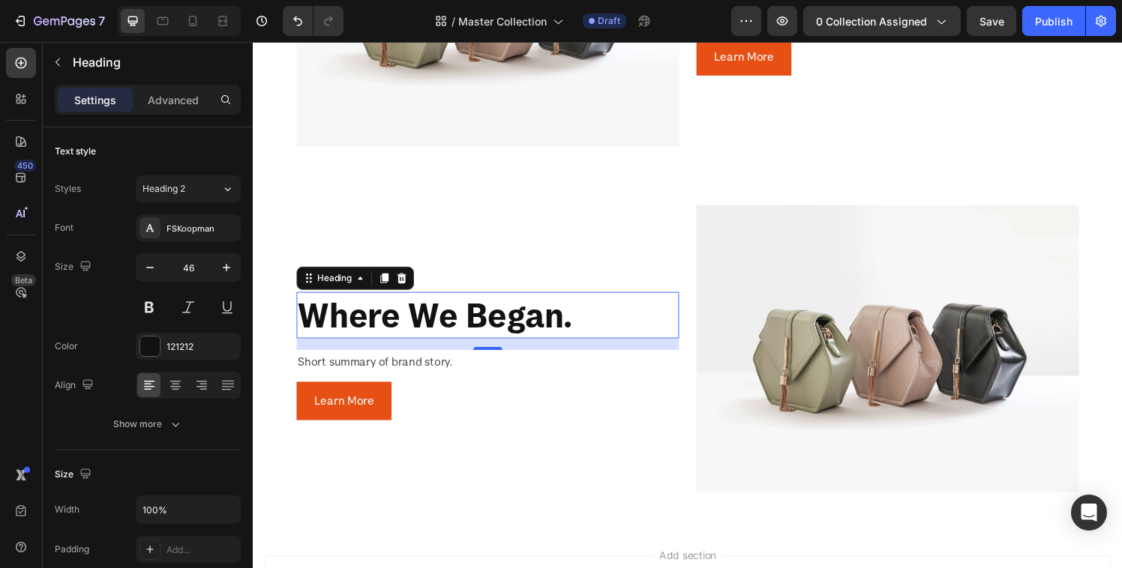
click at [475, 317] on h2 "where we began." at bounding box center [496, 325] width 396 height 48
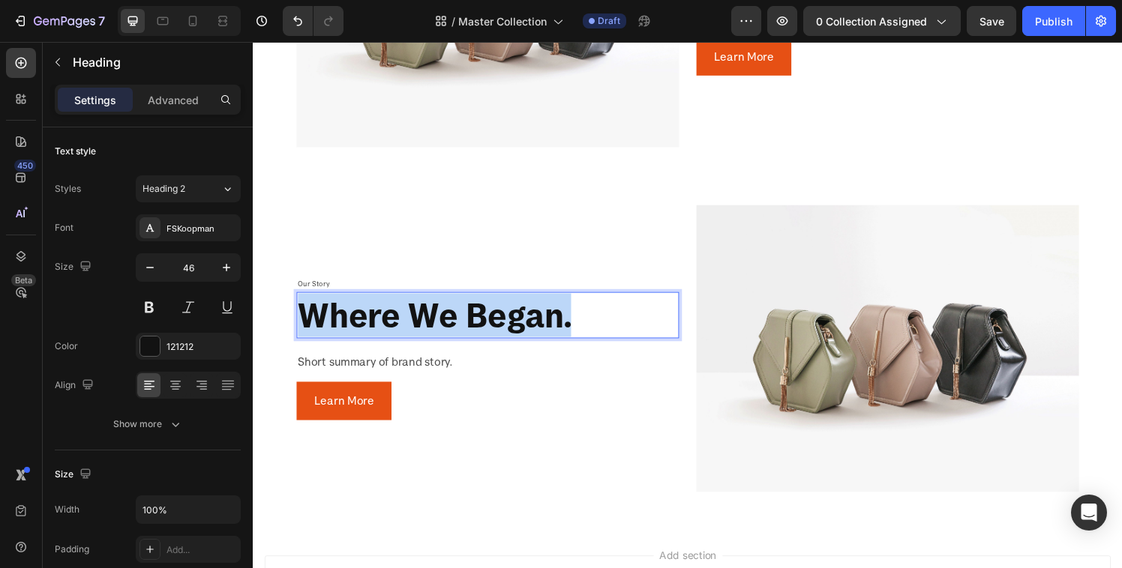
click at [475, 317] on p "where we began." at bounding box center [495, 324] width 393 height 45
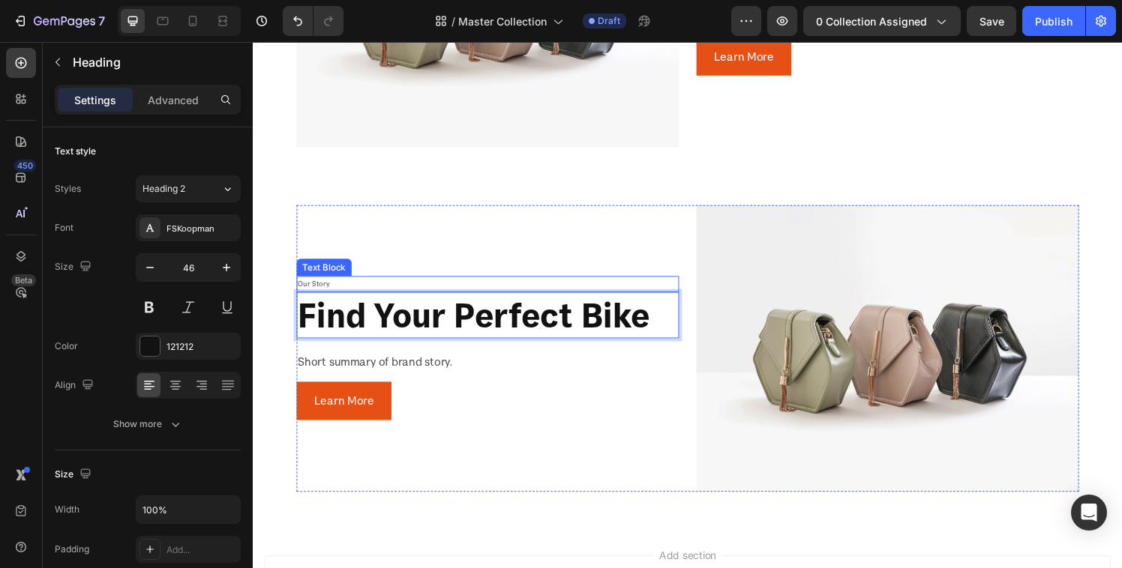
click at [325, 286] on p "Our Story" at bounding box center [495, 292] width 393 height 13
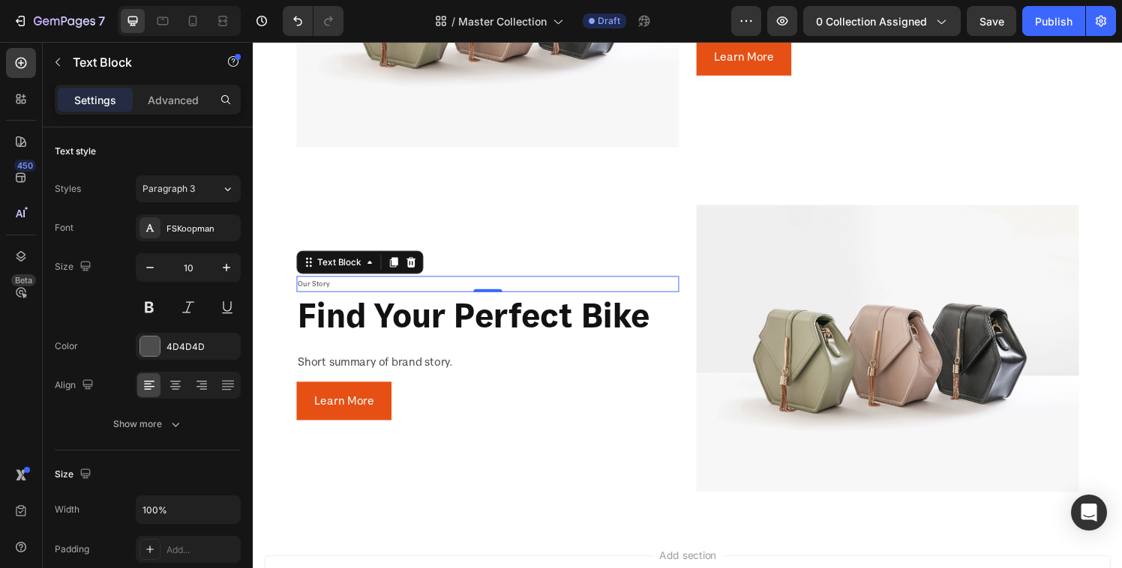
drag, startPoint x: 418, startPoint y: 262, endPoint x: 427, endPoint y: 276, distance: 16.6
click at [418, 265] on icon at bounding box center [417, 270] width 10 height 10
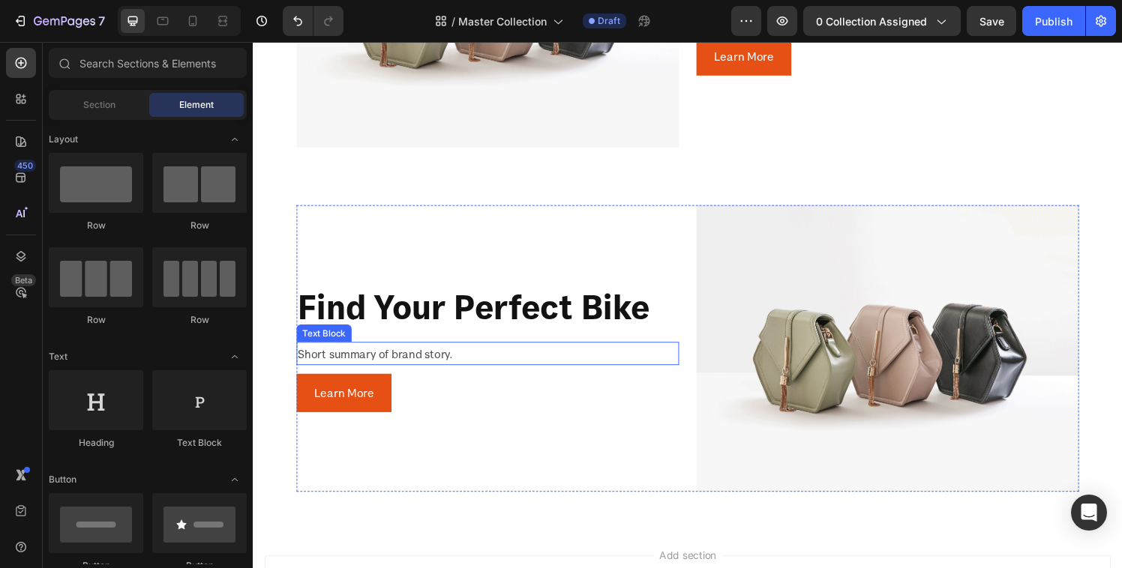
click at [361, 354] on p "Short summary of brand story." at bounding box center [495, 365] width 393 height 22
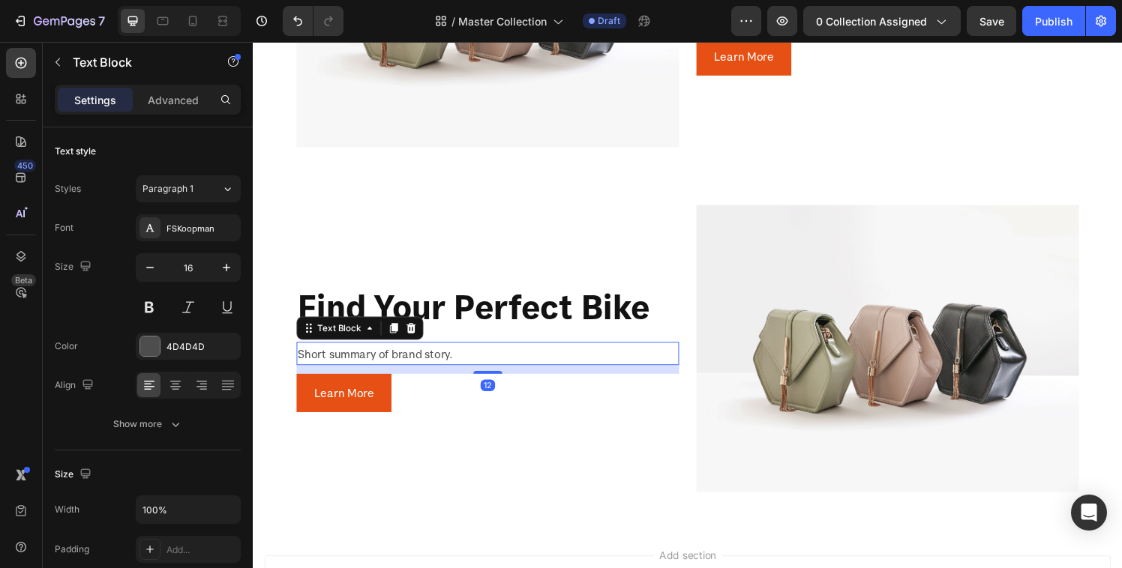
click at [367, 355] on p "Short summary of brand story." at bounding box center [495, 365] width 393 height 22
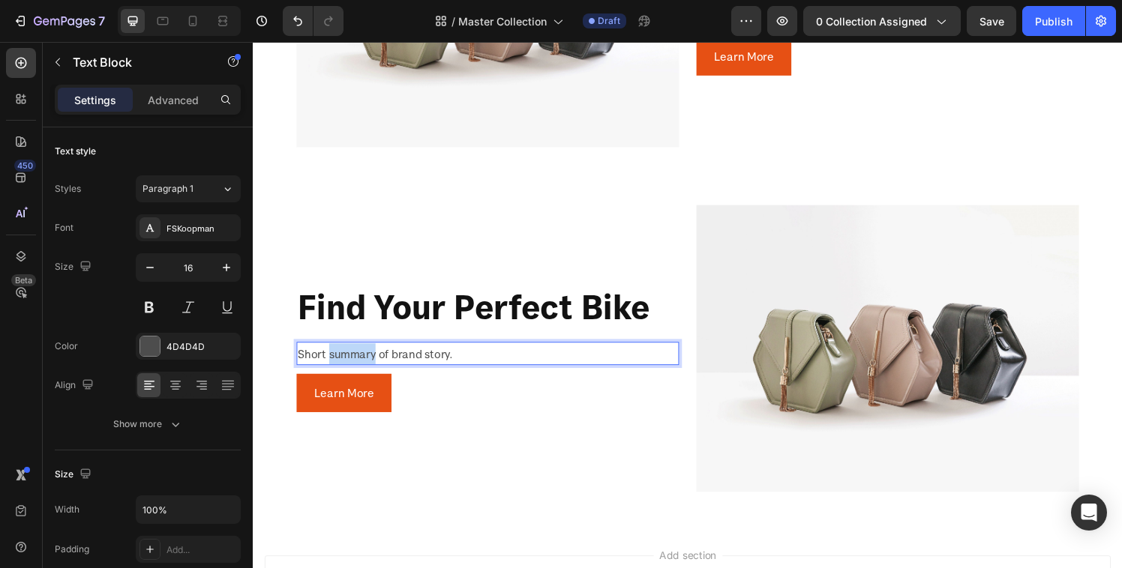
click at [367, 355] on p "Short summary of brand story." at bounding box center [495, 365] width 393 height 22
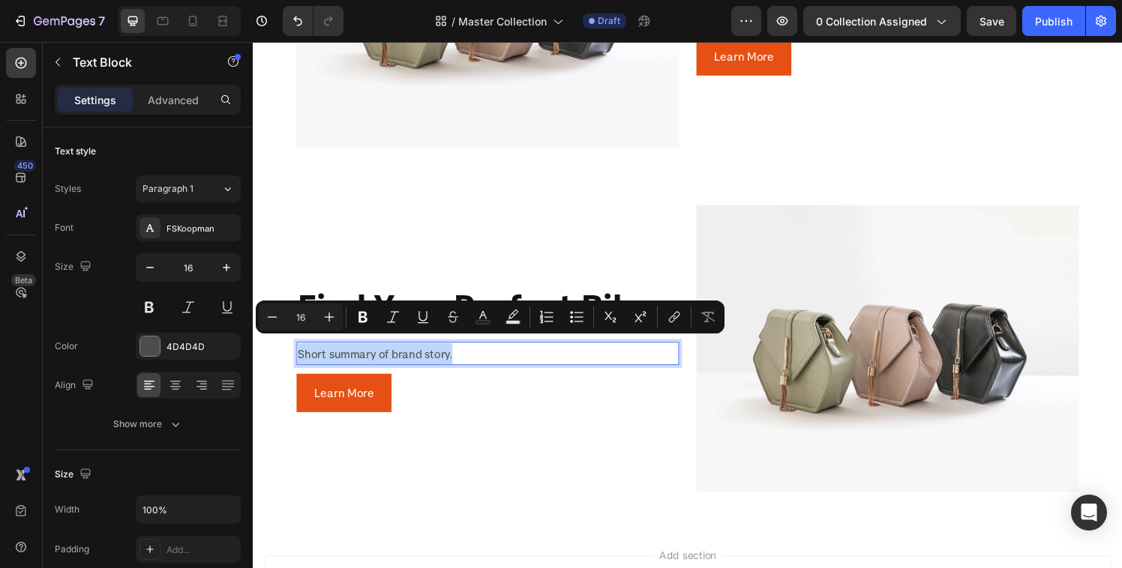
click at [367, 355] on p "Short summary of brand story." at bounding box center [495, 365] width 393 height 22
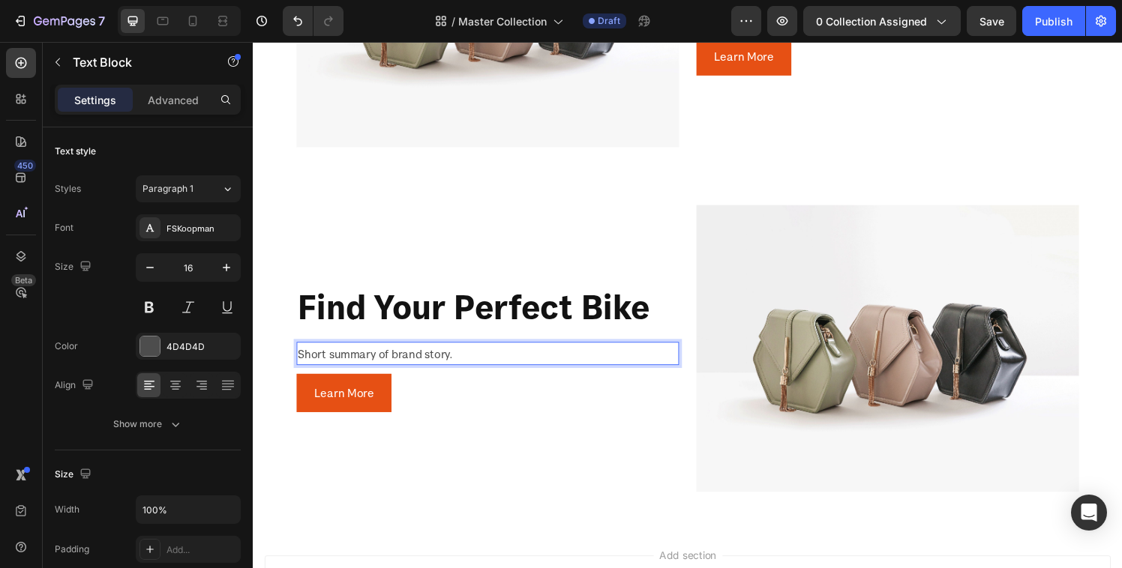
scroll to position [1190, 0]
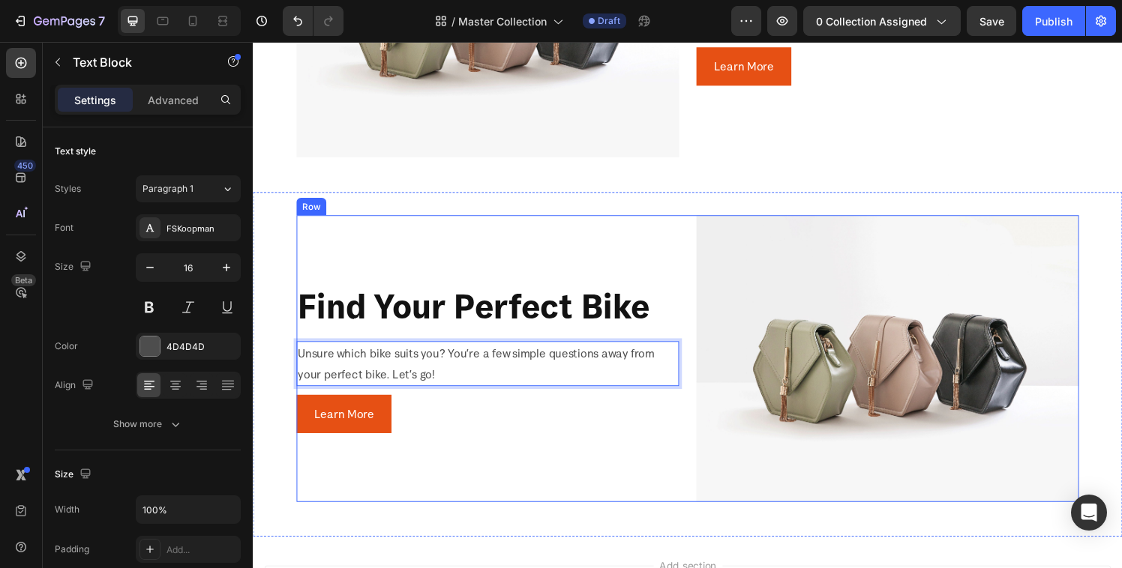
click at [508, 445] on div "Find your perfect bike Heading Unsure which bike suits you? You’re a few simple…" at bounding box center [496, 369] width 396 height 297
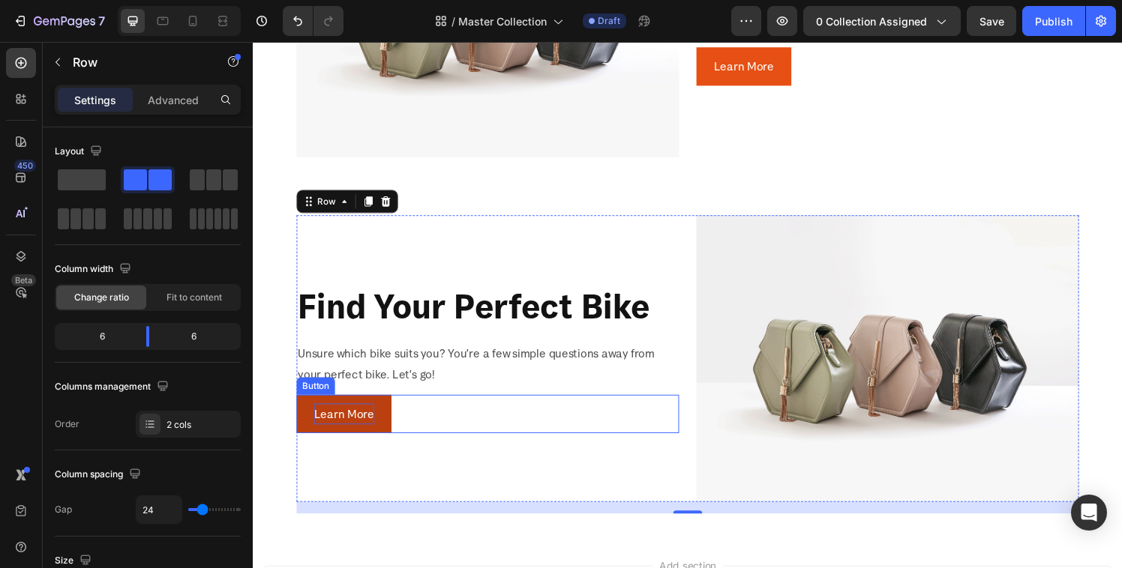
click at [338, 416] on p "Learn More" at bounding box center [347, 427] width 62 height 22
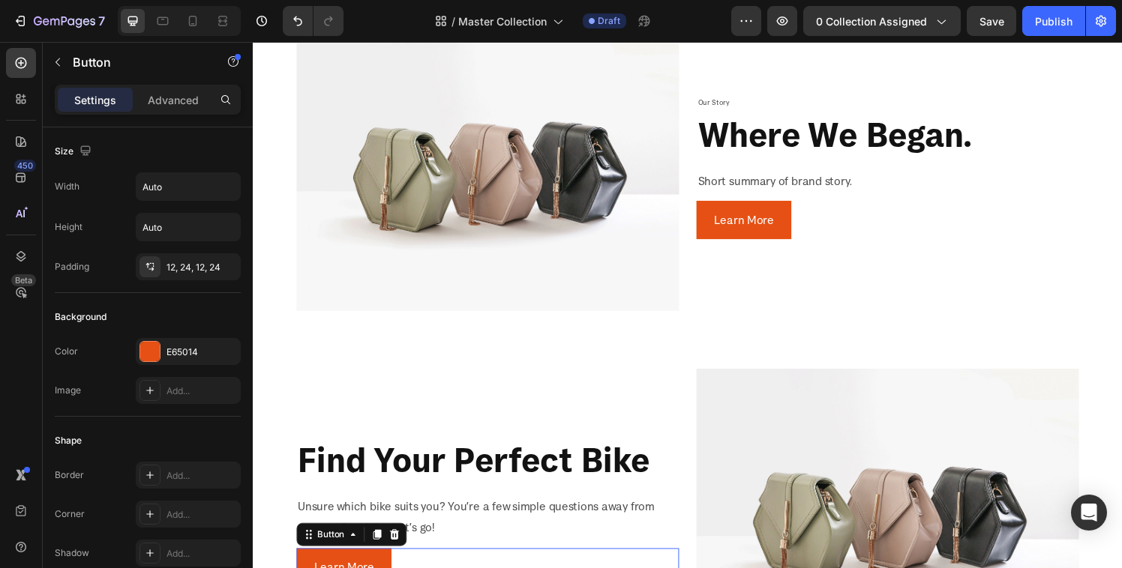
scroll to position [1212, 0]
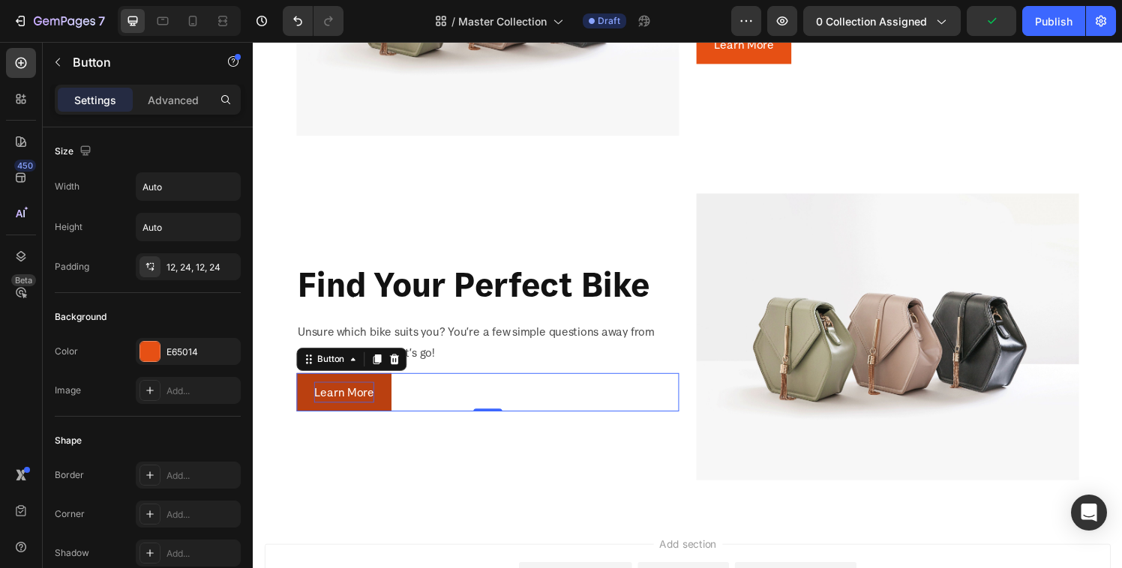
click at [341, 394] on p "Learn More" at bounding box center [347, 405] width 62 height 22
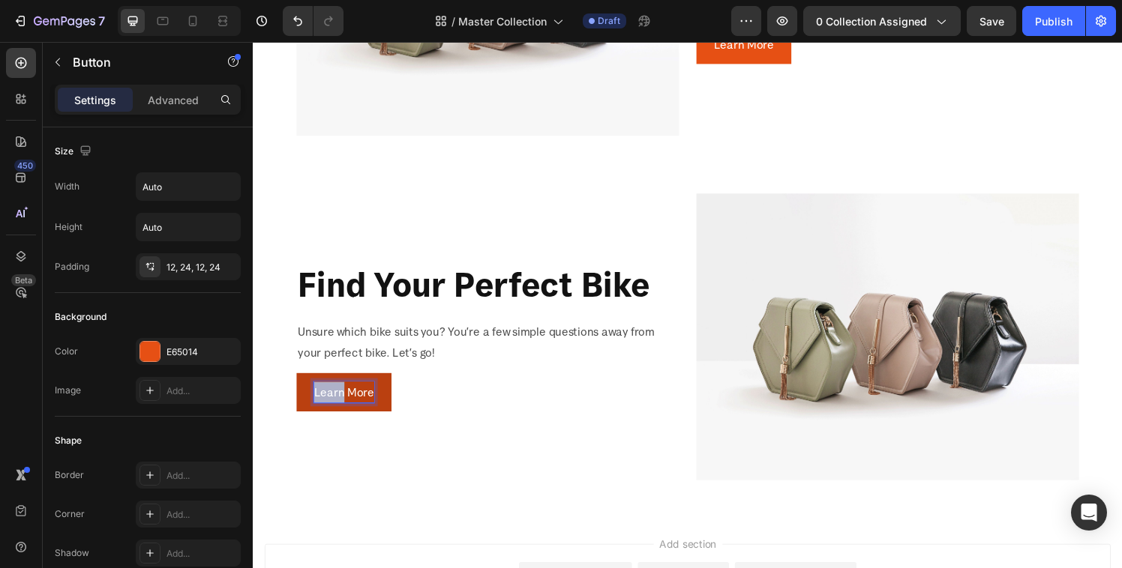
click at [341, 394] on p "Learn More" at bounding box center [347, 405] width 62 height 22
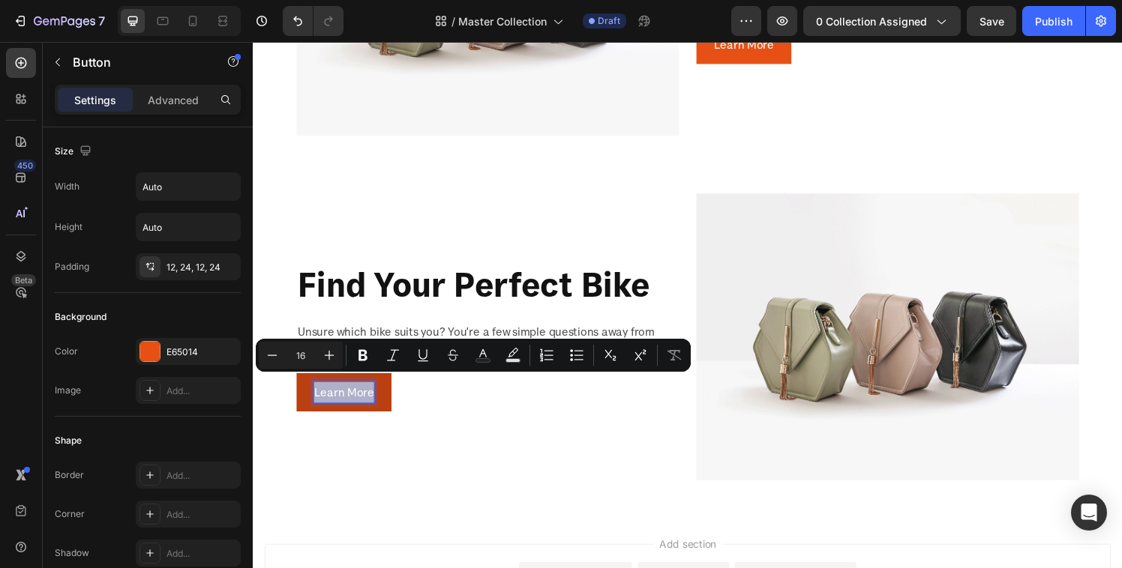
click at [341, 394] on p "Learn More" at bounding box center [347, 405] width 62 height 22
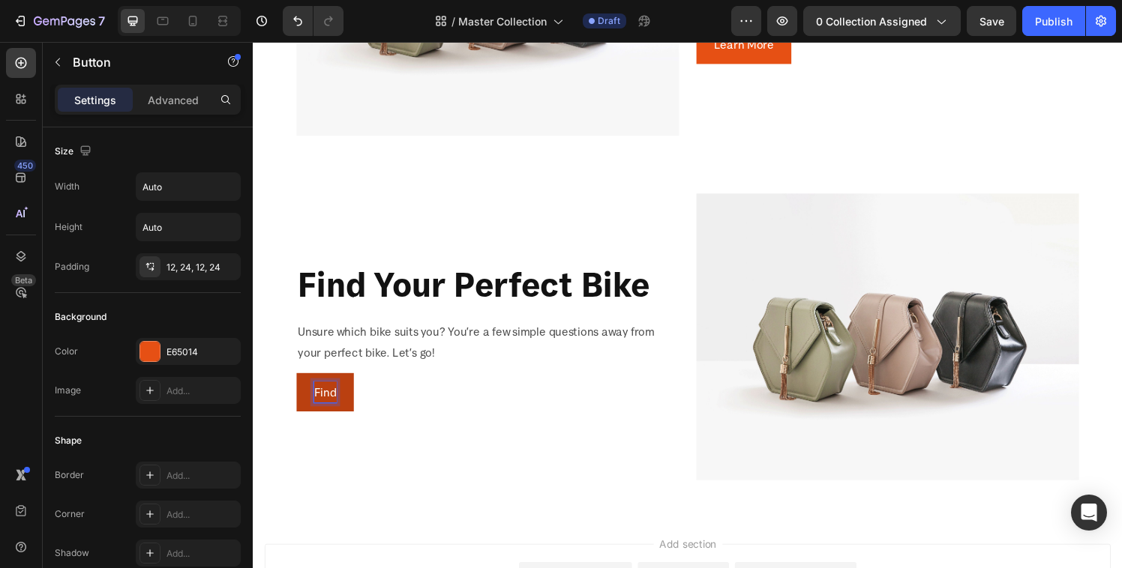
click at [298, 385] on button "Find" at bounding box center [327, 405] width 59 height 40
click at [298, 385] on button "Find your" at bounding box center [340, 405] width 85 height 40
click at [298, 385] on button "Find You" at bounding box center [339, 405] width 82 height 40
click at [298, 385] on button "Find Your Perfect" at bounding box center [363, 405] width 130 height 40
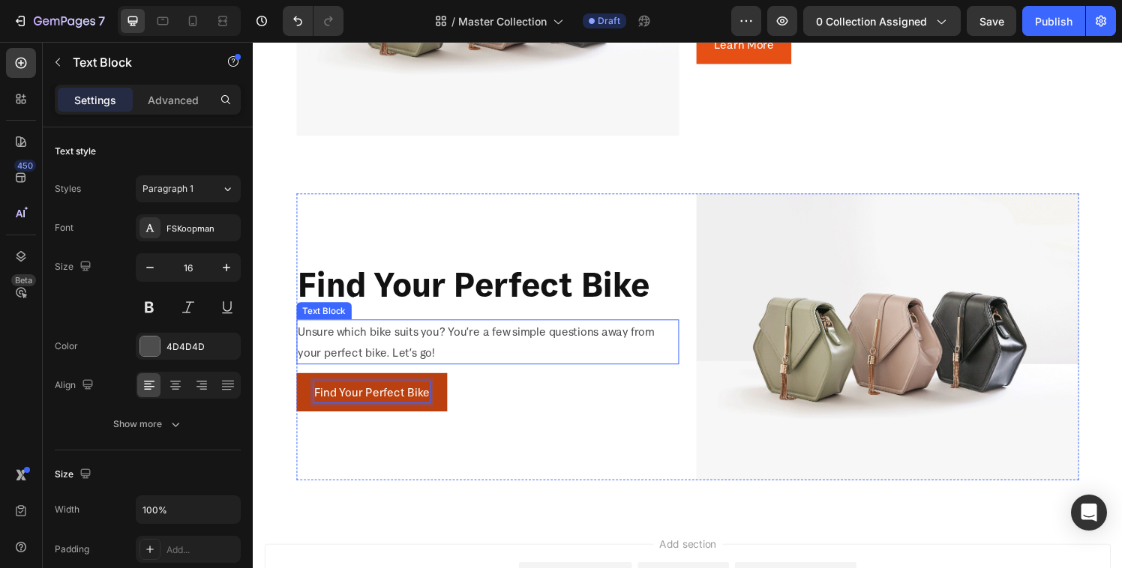
click at [383, 338] on p "Unsure which bike suits you? You’re a few simple questions away from your perfe…" at bounding box center [495, 352] width 393 height 43
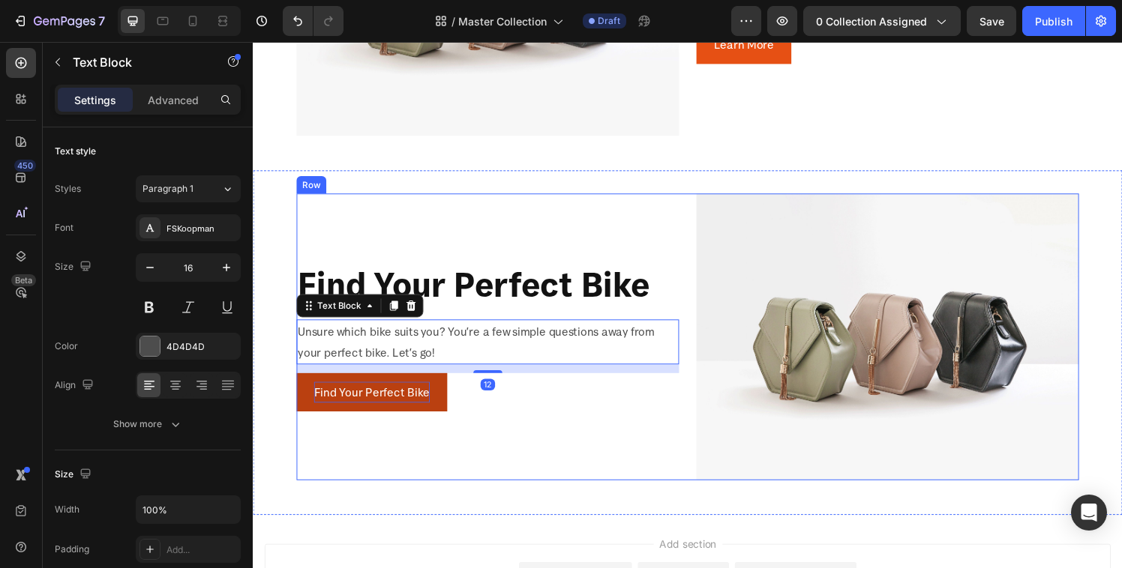
click at [605, 451] on div "Find your perfect bike Heading Unsure which bike suits you? You’re a few simple…" at bounding box center [496, 347] width 396 height 297
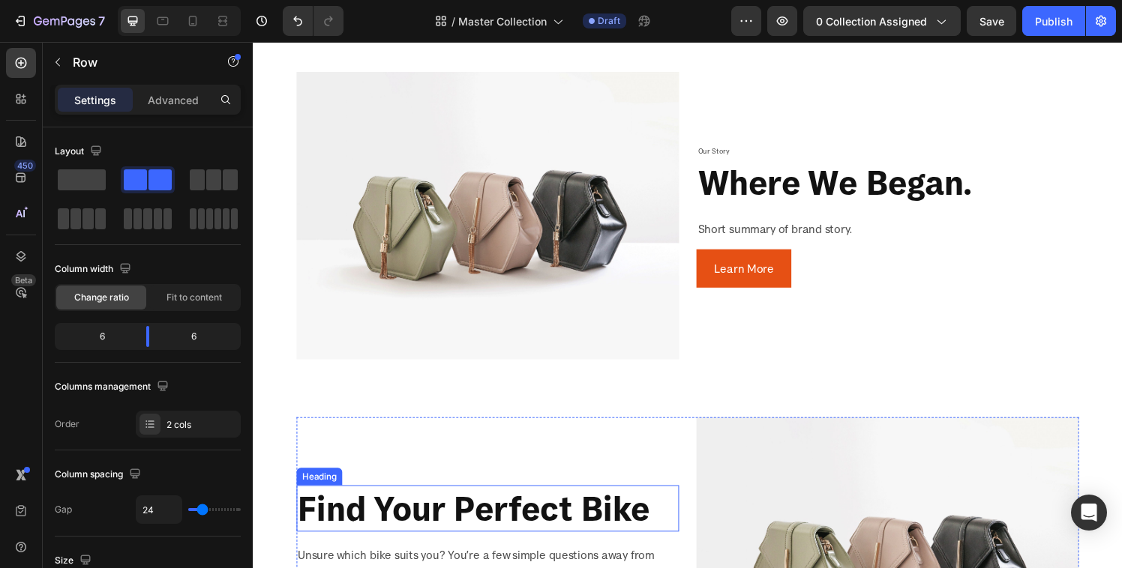
scroll to position [1140, 0]
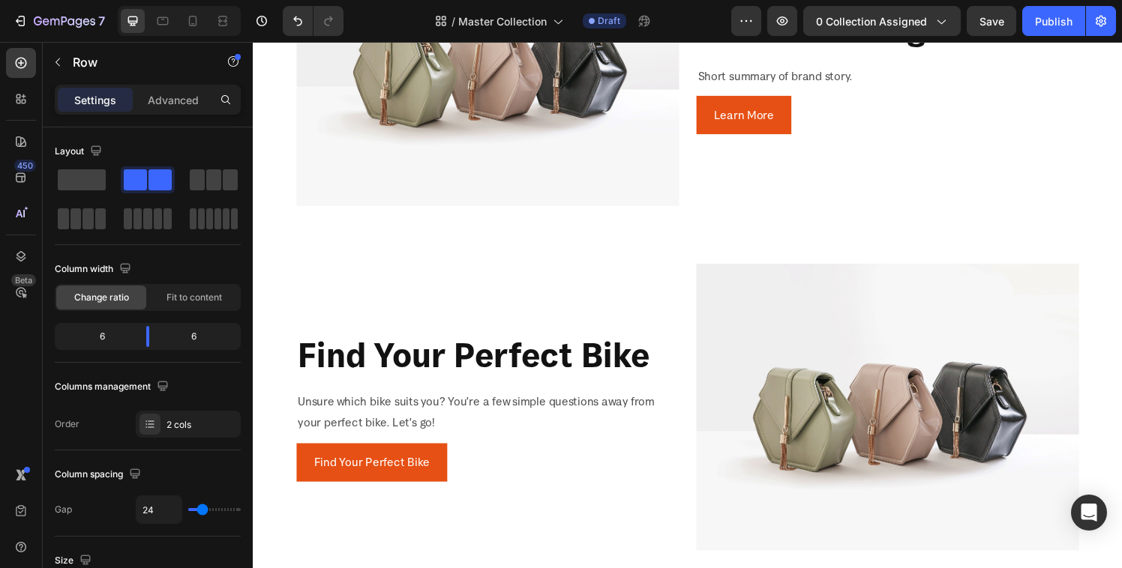
click at [364, 304] on div "find your perfect bike Heading Unsure which bike suits you? You’re a few simple…" at bounding box center [496, 419] width 396 height 297
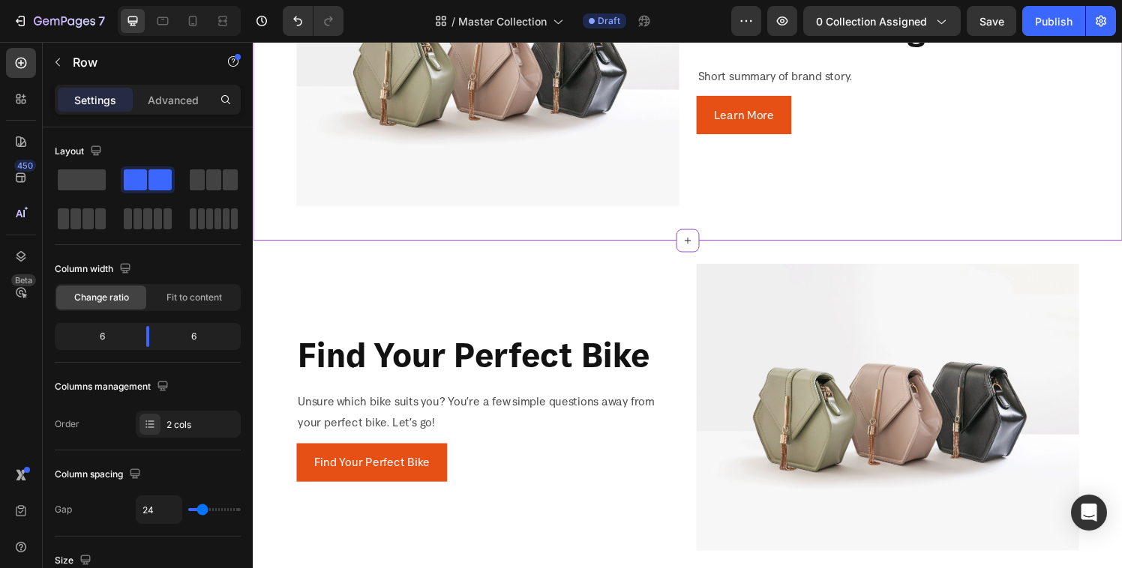
click at [307, 169] on img at bounding box center [496, 62] width 396 height 297
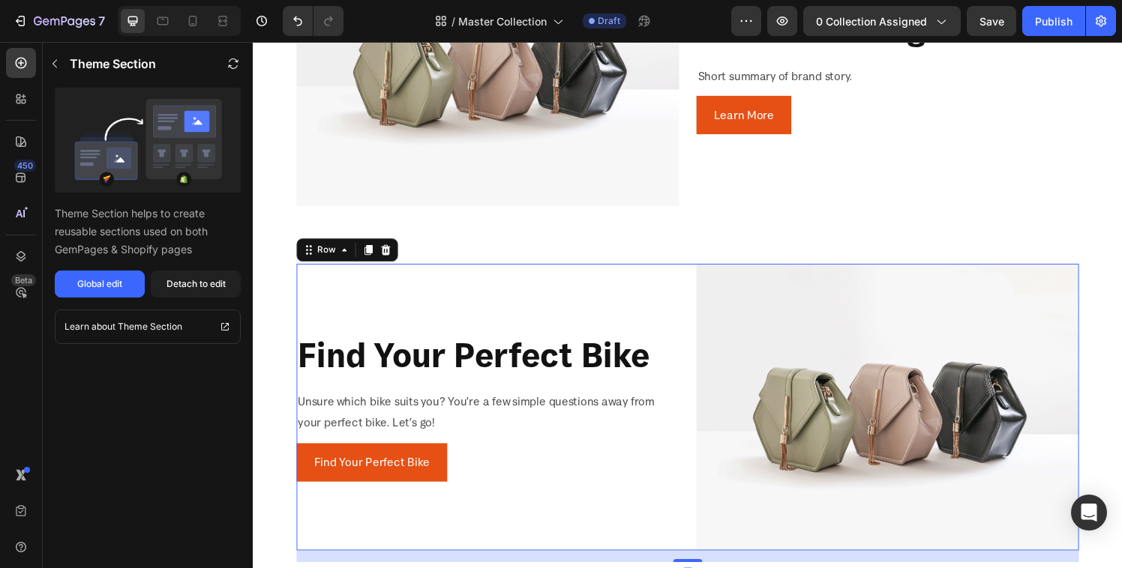
click at [310, 295] on div "find your perfect bike Heading Unsure which bike suits you? You’re a few simple…" at bounding box center [496, 419] width 396 height 297
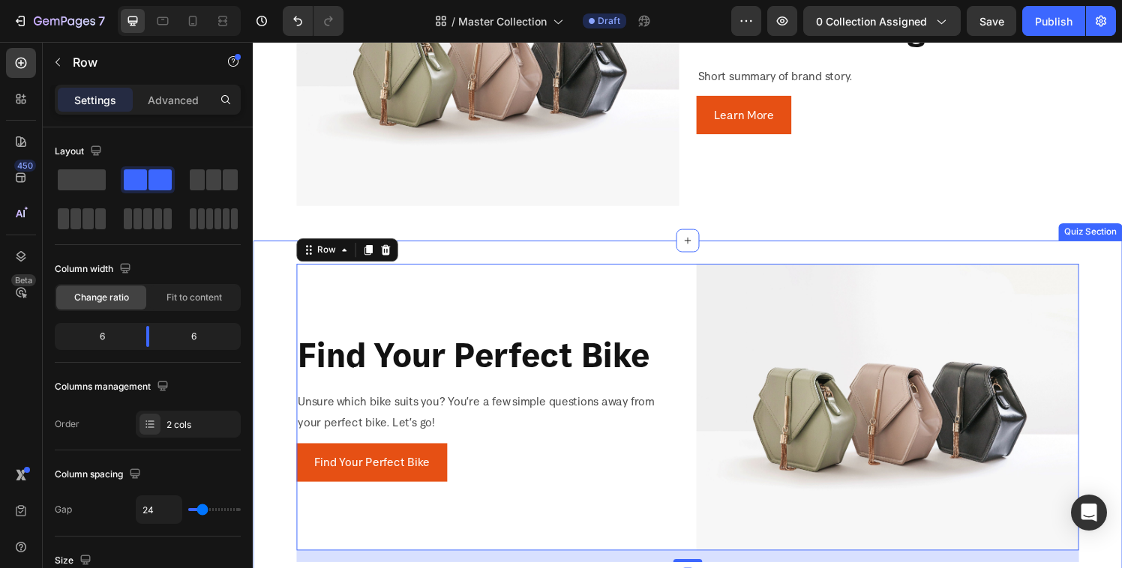
click at [262, 282] on div "Image find your perfect bike Heading Unsure which bike suits you? You’re a few …" at bounding box center [703, 425] width 900 height 357
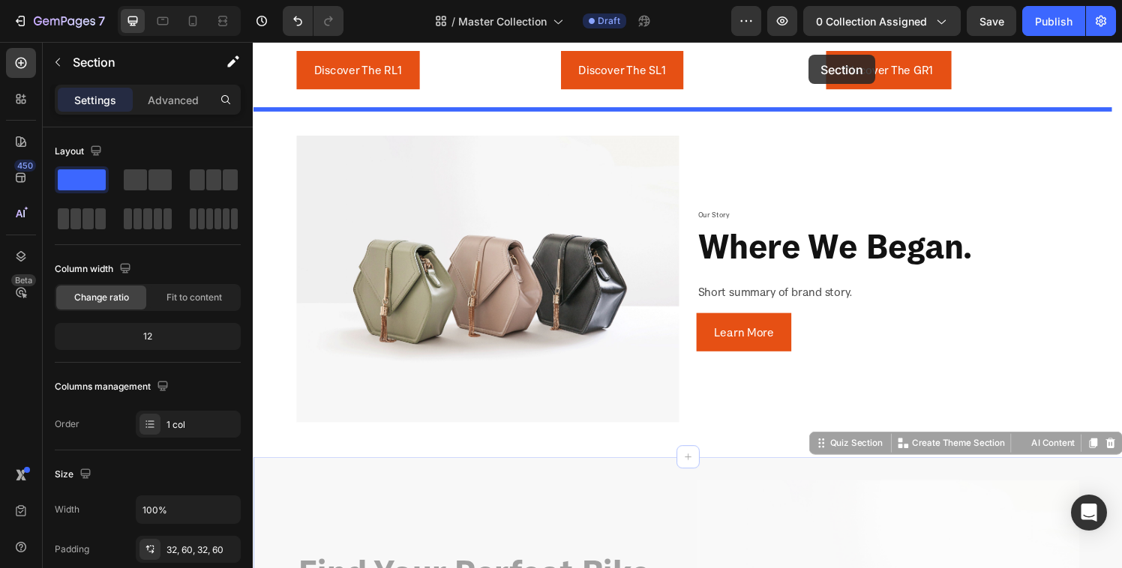
scroll to position [765, 0]
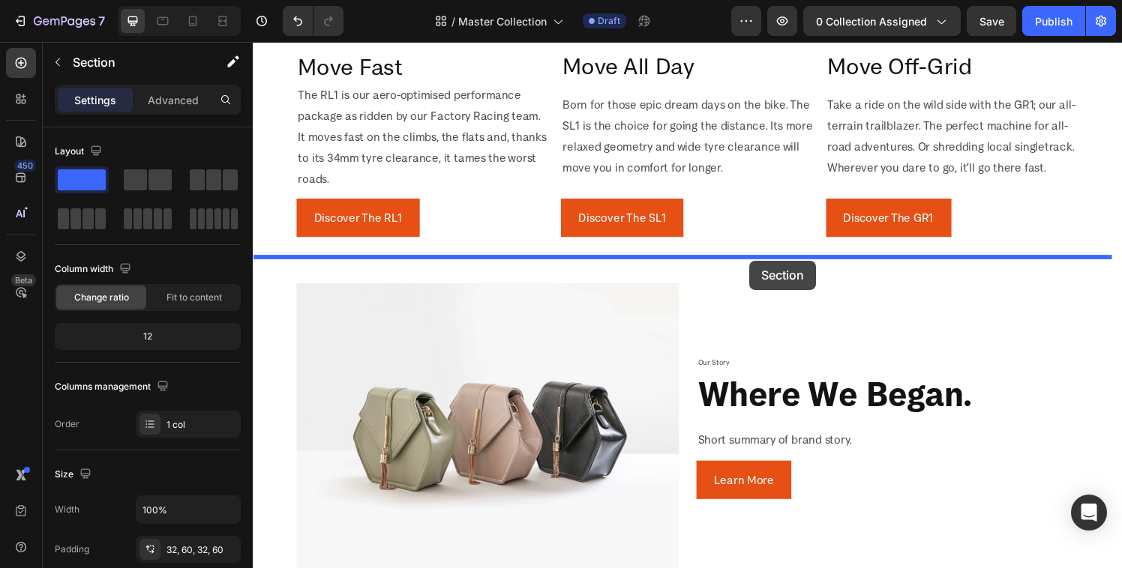
drag, startPoint x: 832, startPoint y: 230, endPoint x: 766, endPoint y: 268, distance: 76.3
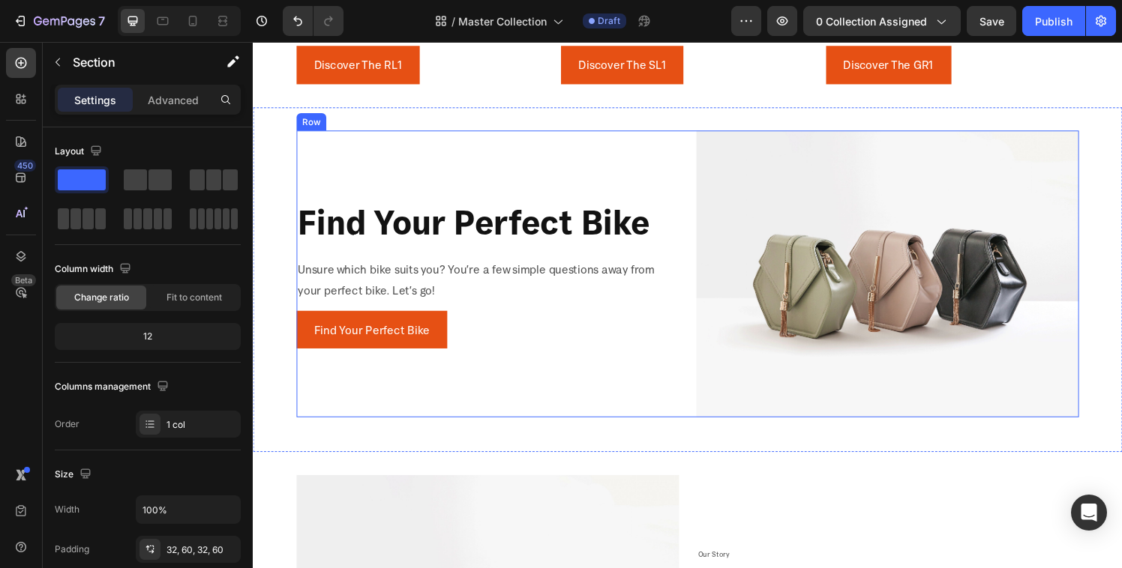
scroll to position [904, 0]
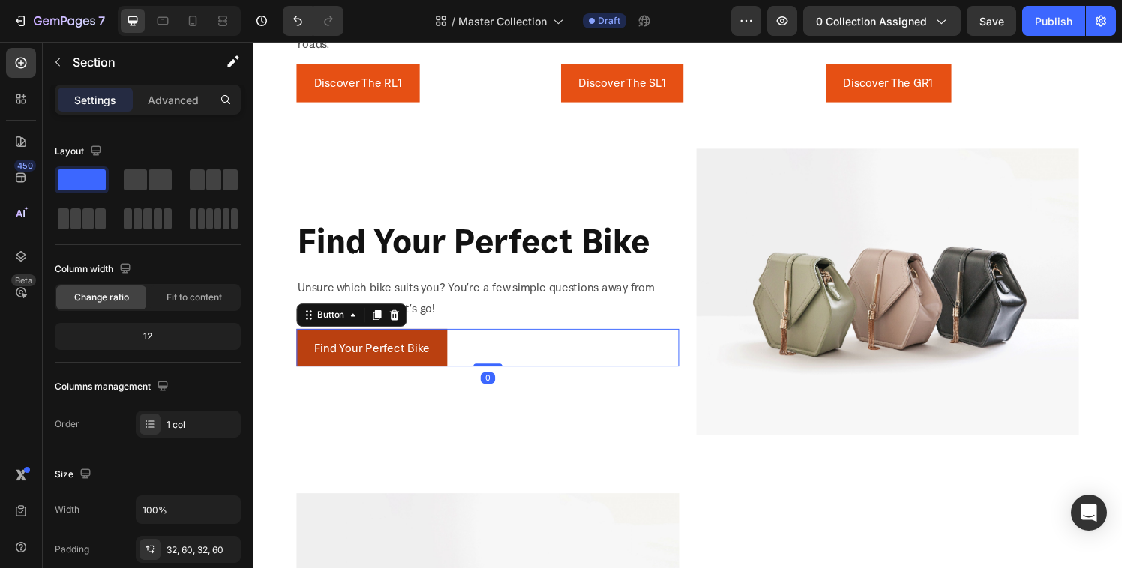
click at [438, 341] on button "Find Your Perfect Bike" at bounding box center [376, 359] width 156 height 40
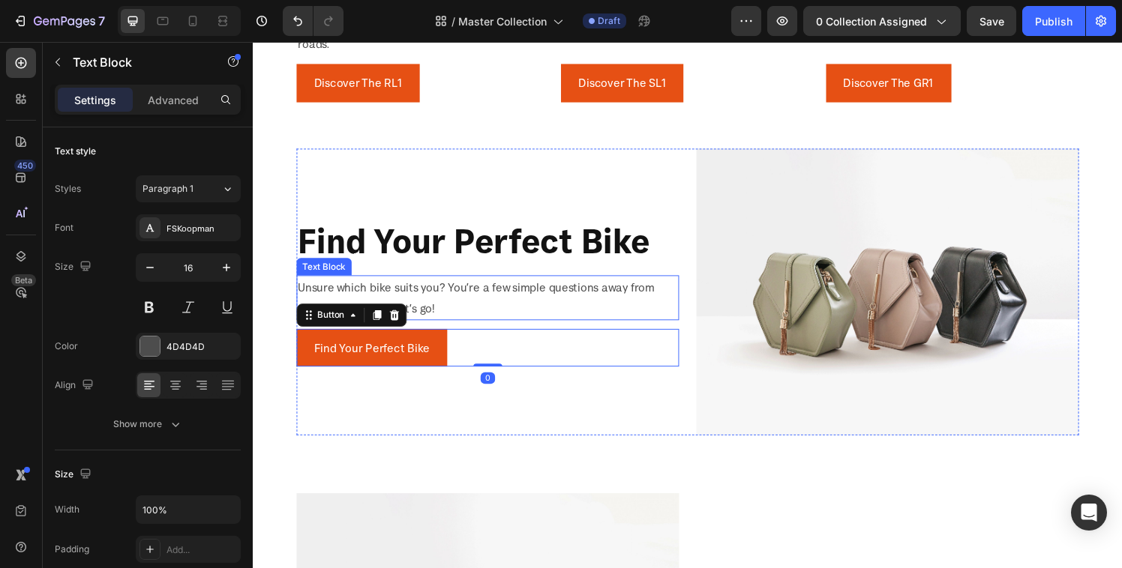
click at [466, 316] on p "Unsure which bike suits you? You’re a few simple questions away from your perfe…" at bounding box center [495, 306] width 393 height 43
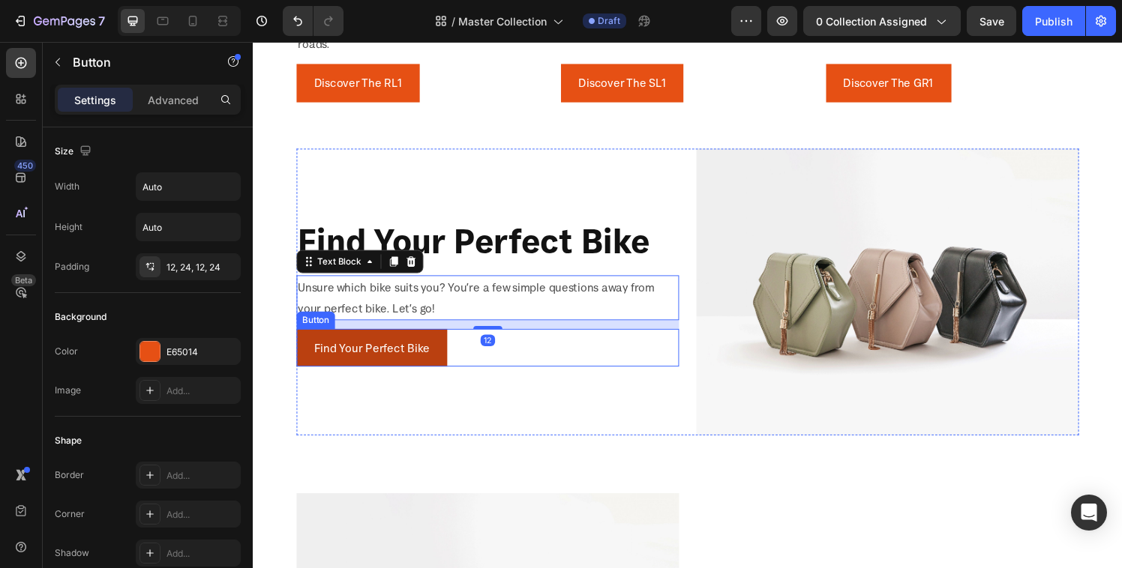
click at [439, 341] on button "Find Your Perfect Bike" at bounding box center [376, 359] width 156 height 40
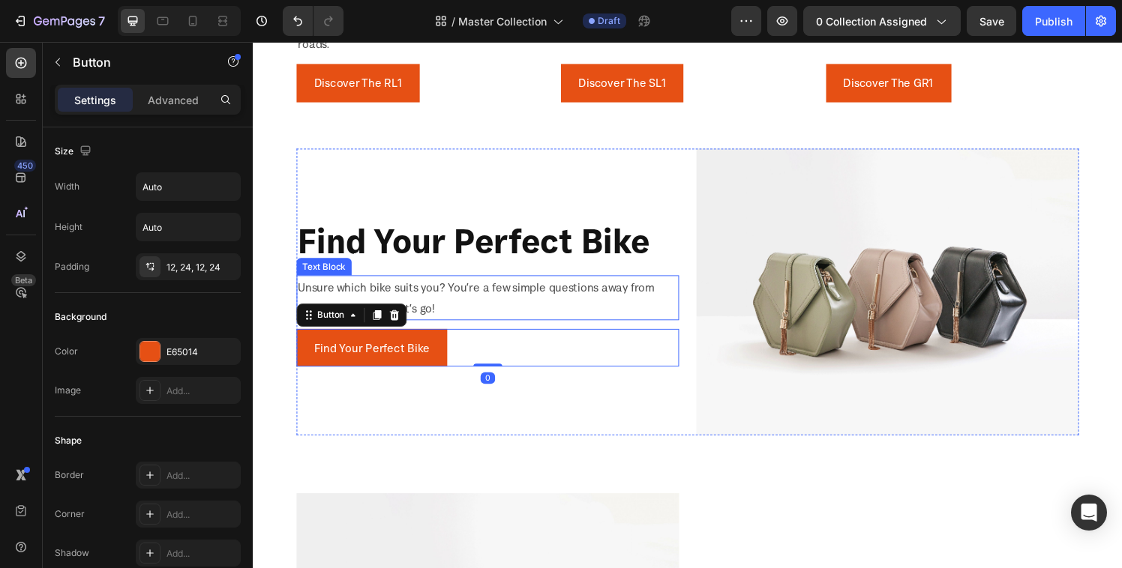
click at [457, 301] on p "Unsure which bike suits you? You’re a few simple questions away from your perfe…" at bounding box center [495, 306] width 393 height 43
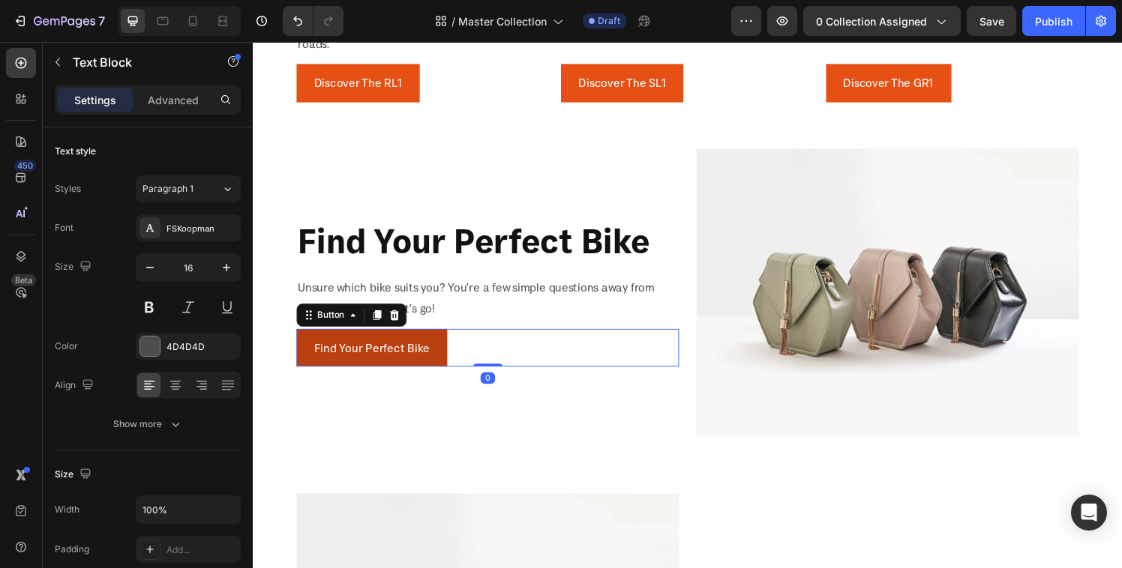
click at [443, 356] on button "Find Your Perfect Bike" at bounding box center [376, 359] width 156 height 40
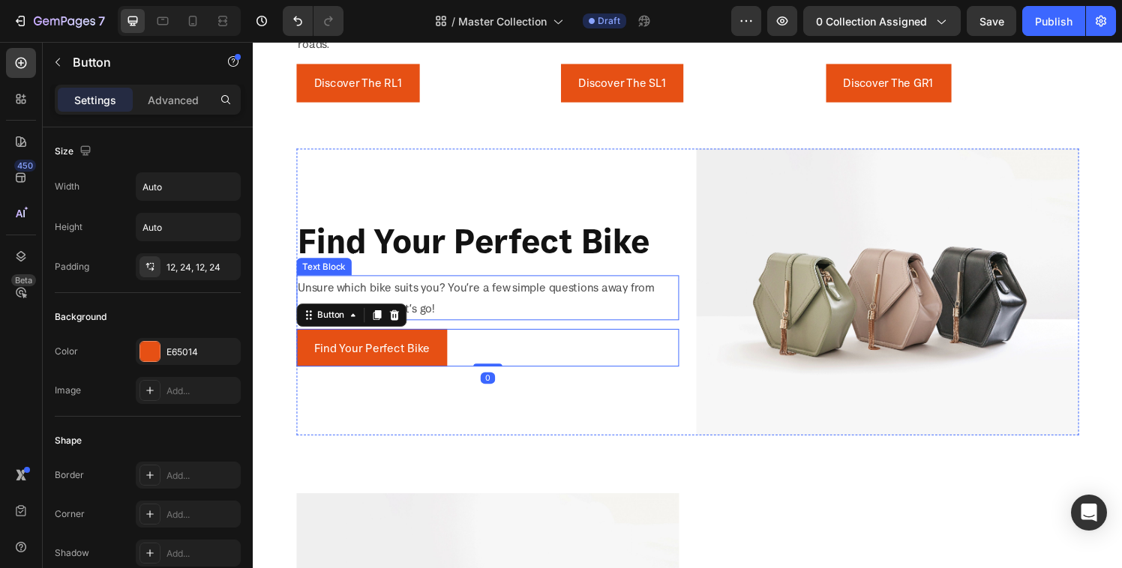
click at [454, 293] on p "Unsure which bike suits you? You’re a few simple questions away from your perfe…" at bounding box center [495, 306] width 393 height 43
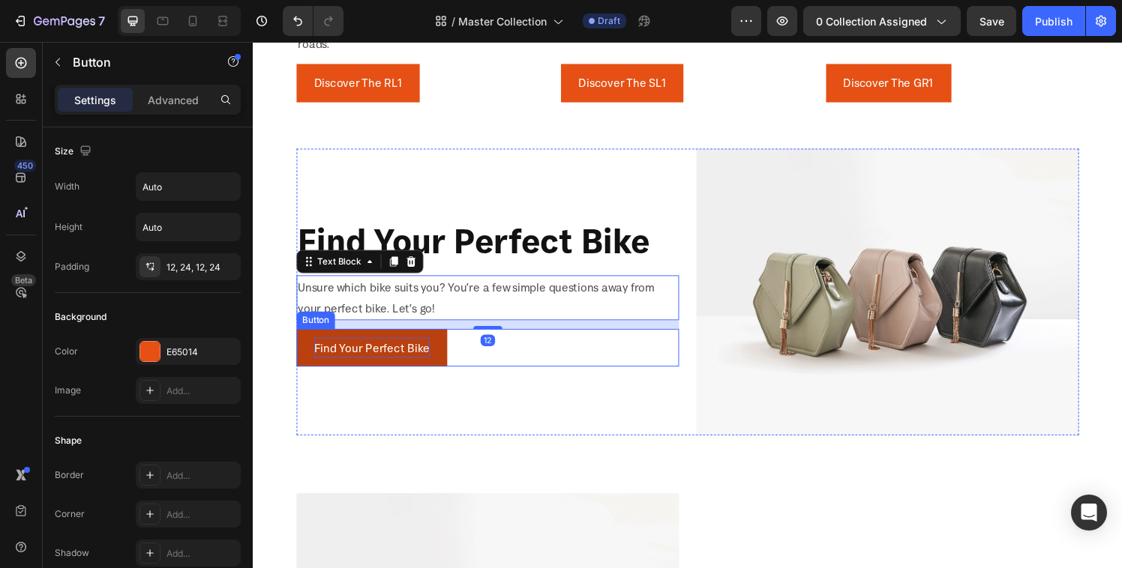
click at [427, 350] on p "Find Your Perfect Bike" at bounding box center [376, 359] width 120 height 22
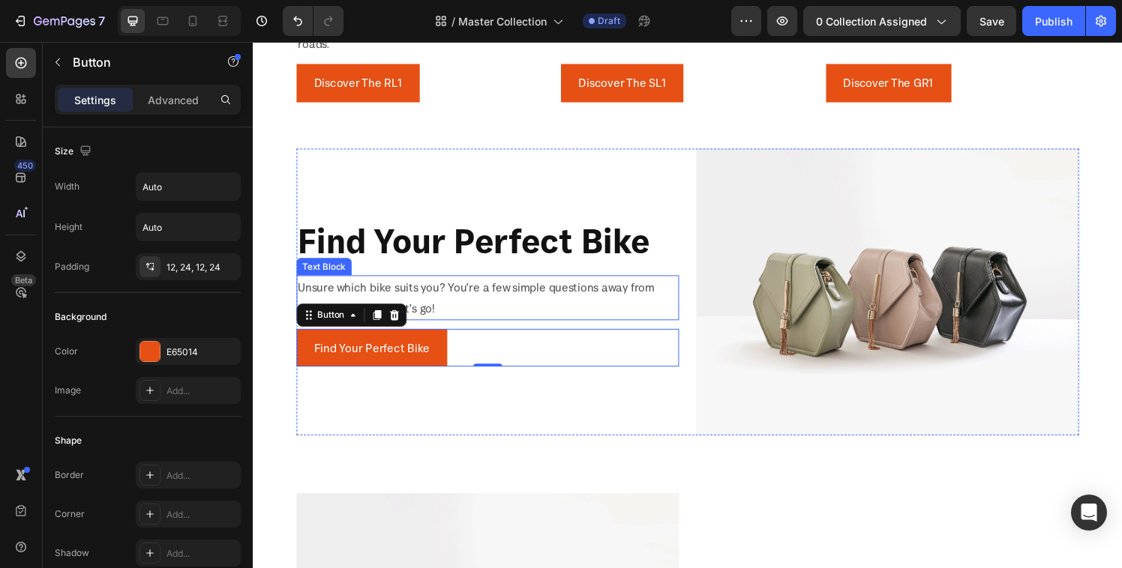
click at [500, 300] on p "Unsure which bike suits you? You’re a few simple questions away from your perfe…" at bounding box center [495, 306] width 393 height 43
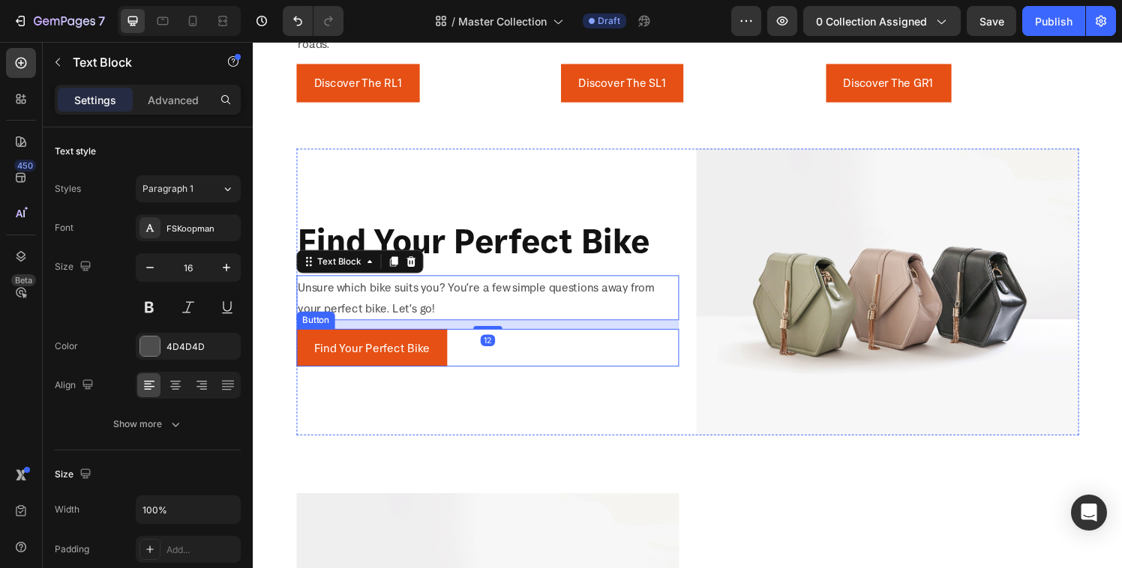
click at [508, 358] on div "Find Your Perfect Bike Button" at bounding box center [496, 359] width 396 height 40
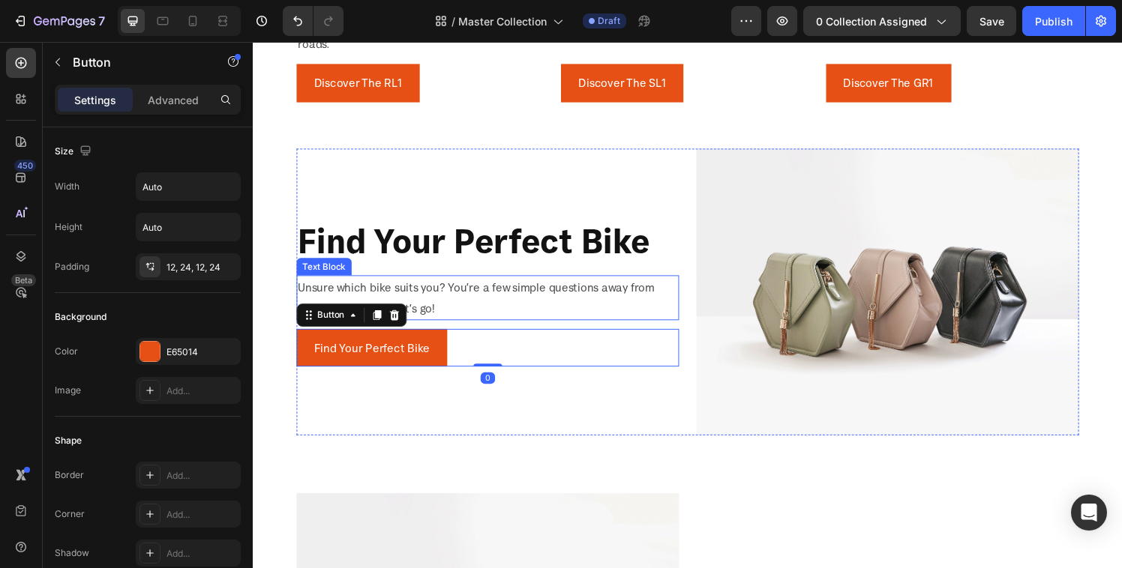
click at [549, 304] on p "Unsure which bike suits you? You’re a few simple questions away from your perfe…" at bounding box center [495, 306] width 393 height 43
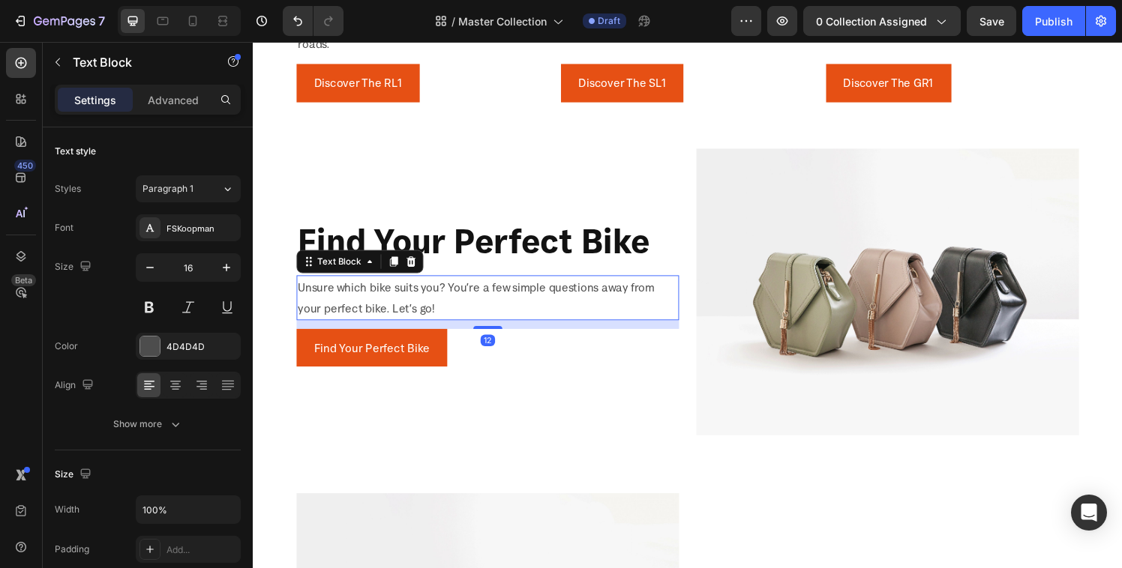
click at [550, 330] on div "12" at bounding box center [496, 334] width 396 height 9
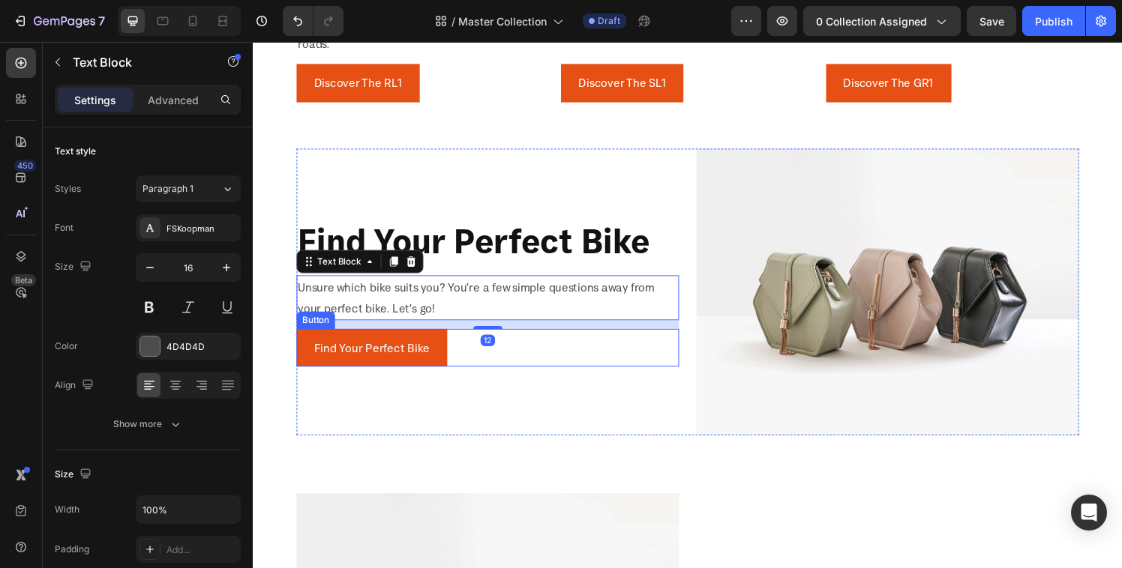
click at [550, 341] on div "Find Your Perfect Bike Button" at bounding box center [496, 359] width 396 height 40
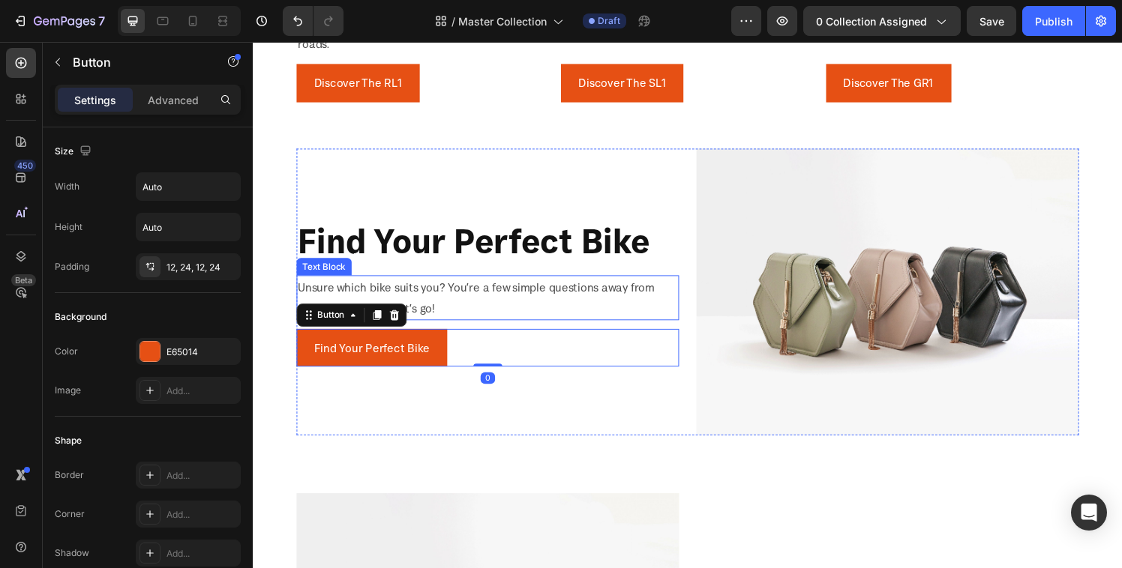
click at [553, 306] on p "Unsure which bike suits you? You’re a few simple questions away from your perfe…" at bounding box center [495, 306] width 393 height 43
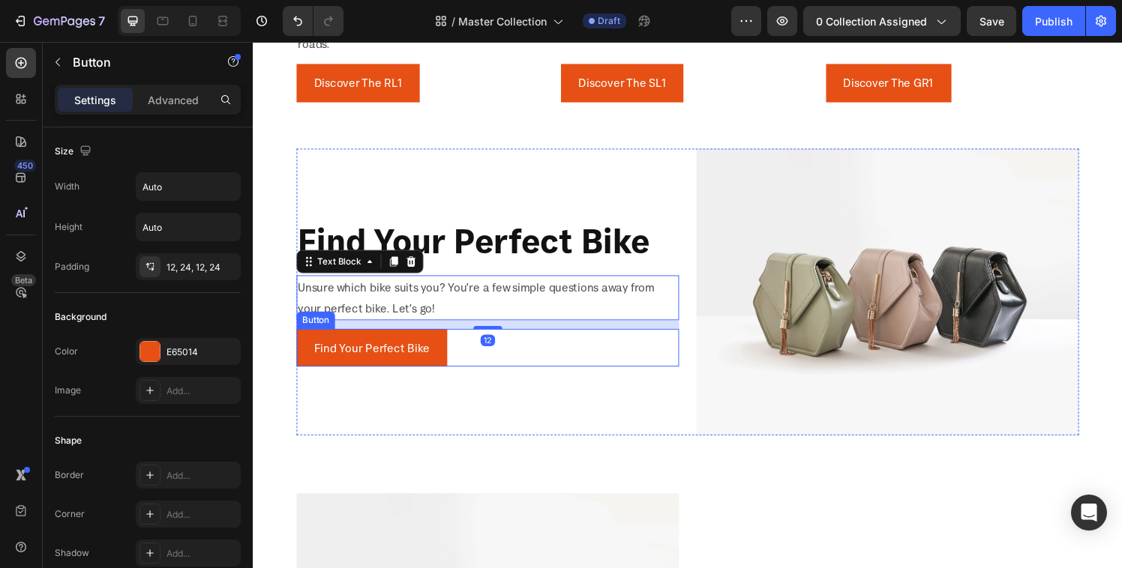
click at [559, 352] on div "Find Your Perfect Bike Button" at bounding box center [496, 359] width 396 height 40
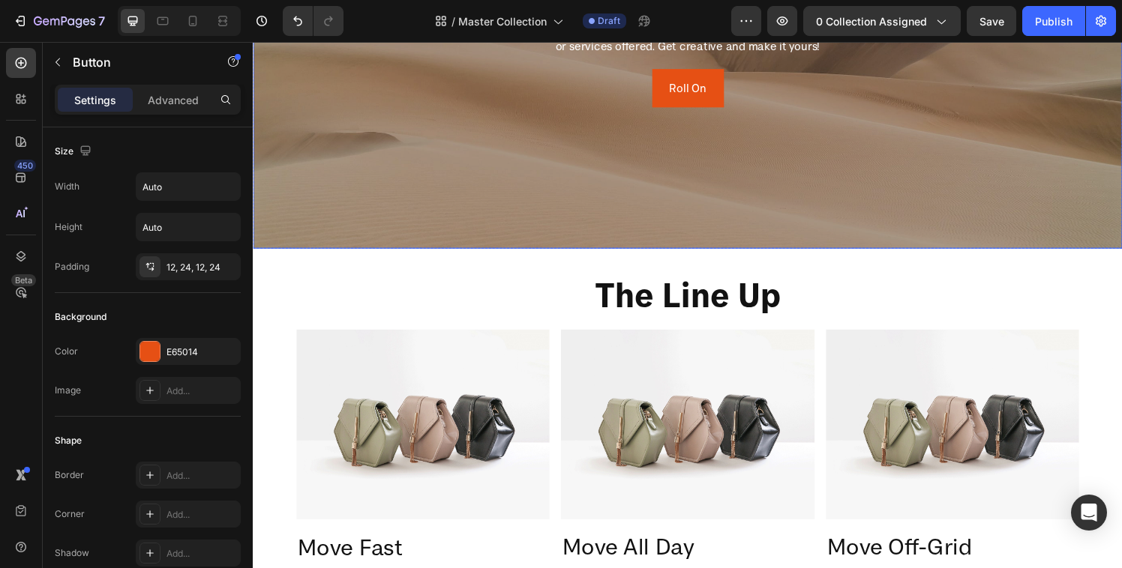
scroll to position [526, 0]
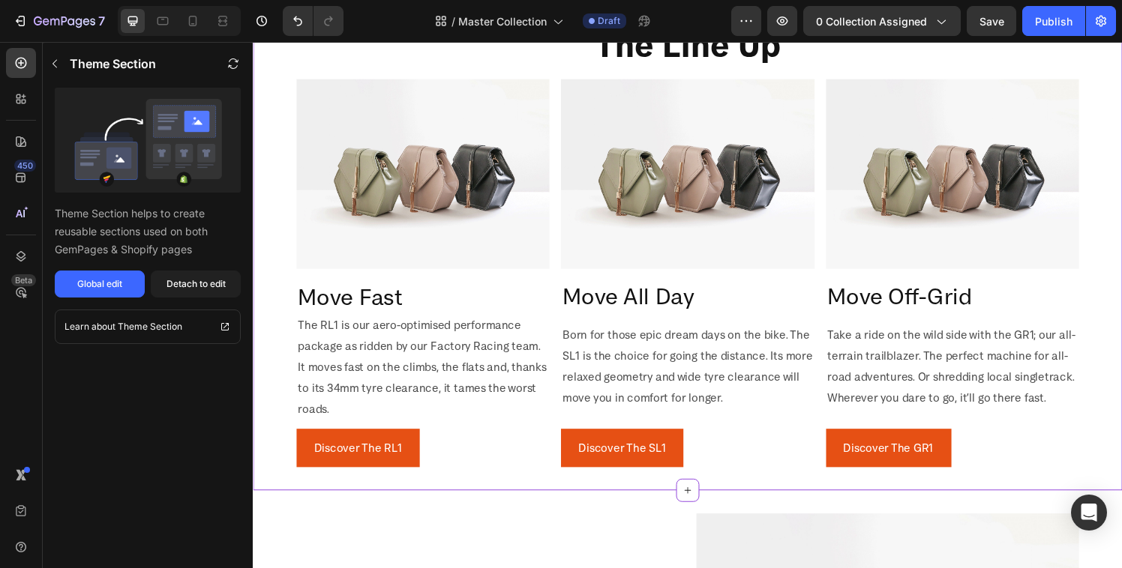
click at [686, 237] on img at bounding box center [702, 178] width 262 height 196
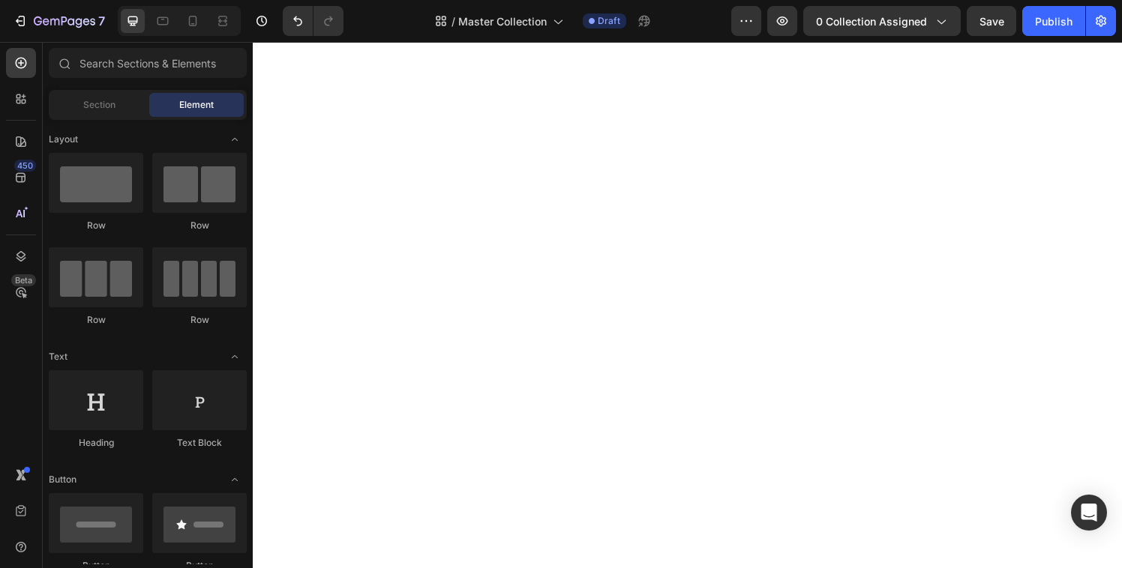
scroll to position [0, 0]
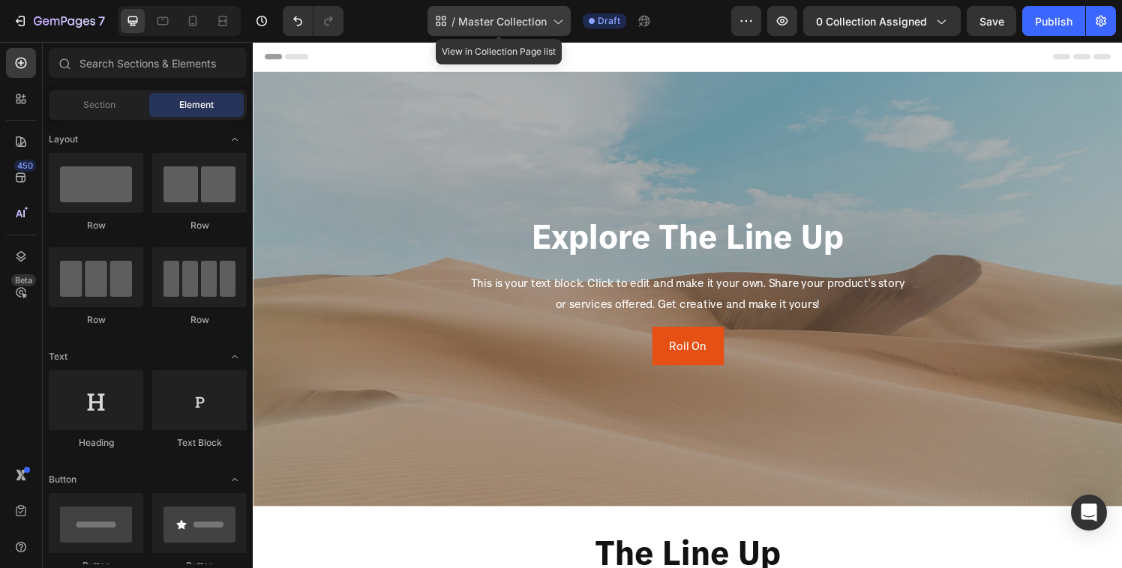
click at [543, 25] on span "Master Collection" at bounding box center [502, 21] width 88 height 16
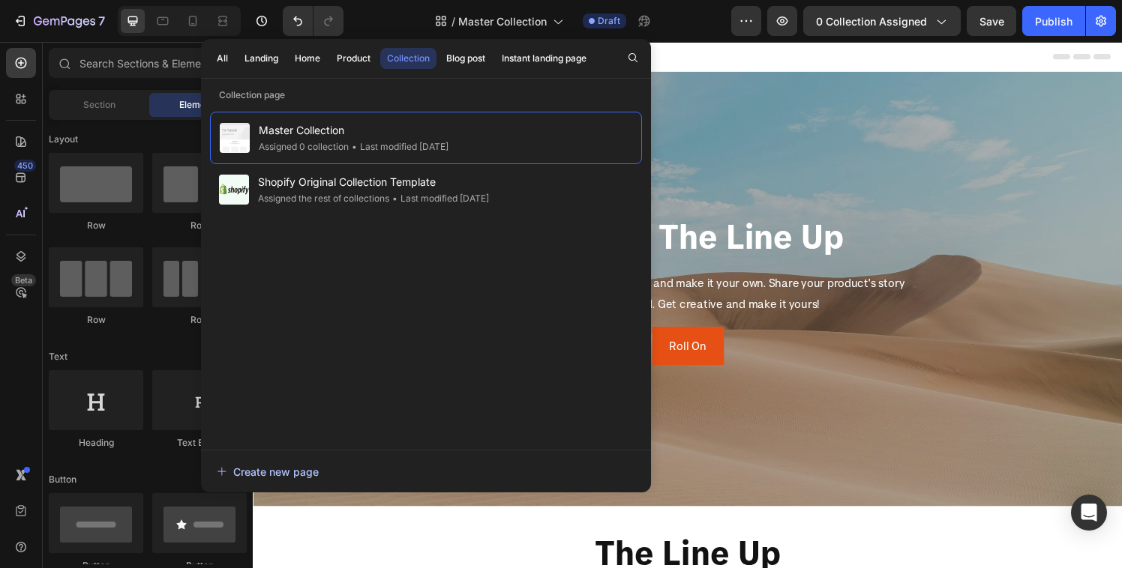
click at [268, 466] on div "Create new page" at bounding box center [268, 472] width 102 height 16
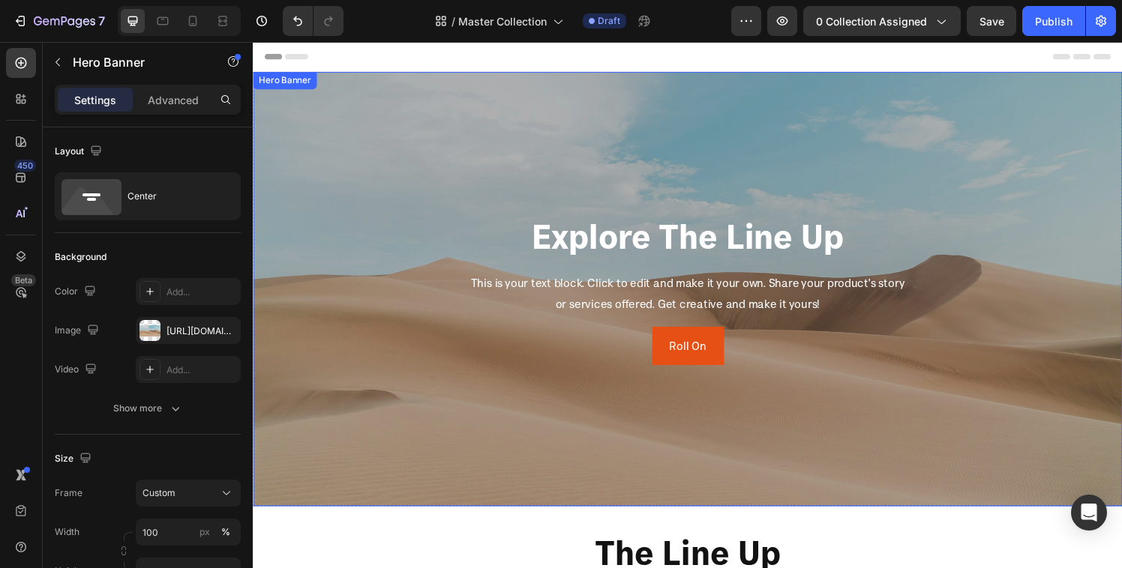
click at [748, 113] on div "Overlay" at bounding box center [703, 298] width 900 height 450
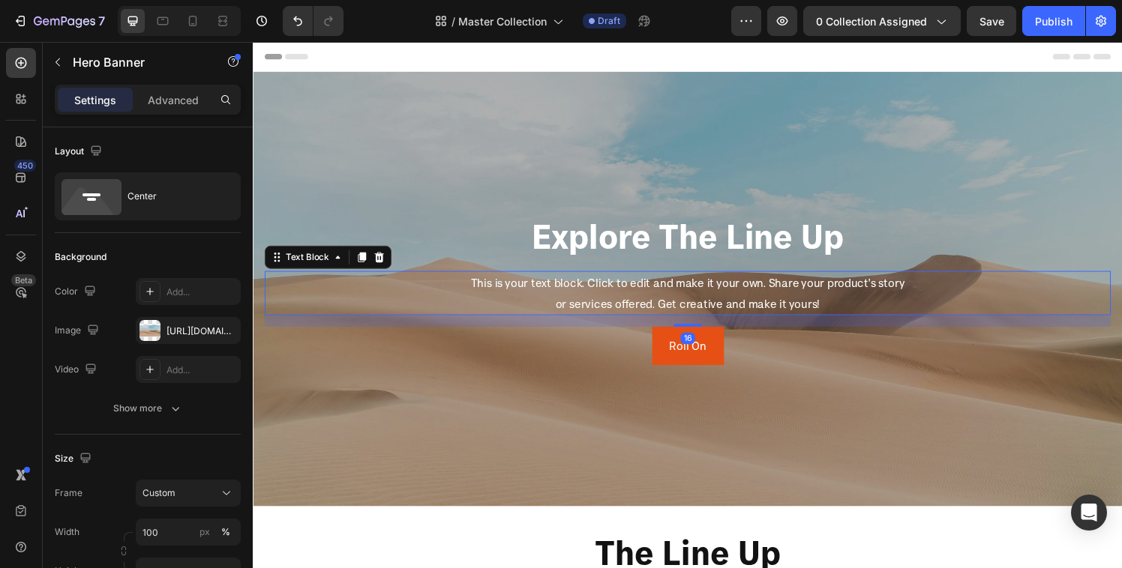
click at [554, 300] on div "This is your text block. Click to edit and make it your own. Share your product…" at bounding box center [703, 302] width 876 height 46
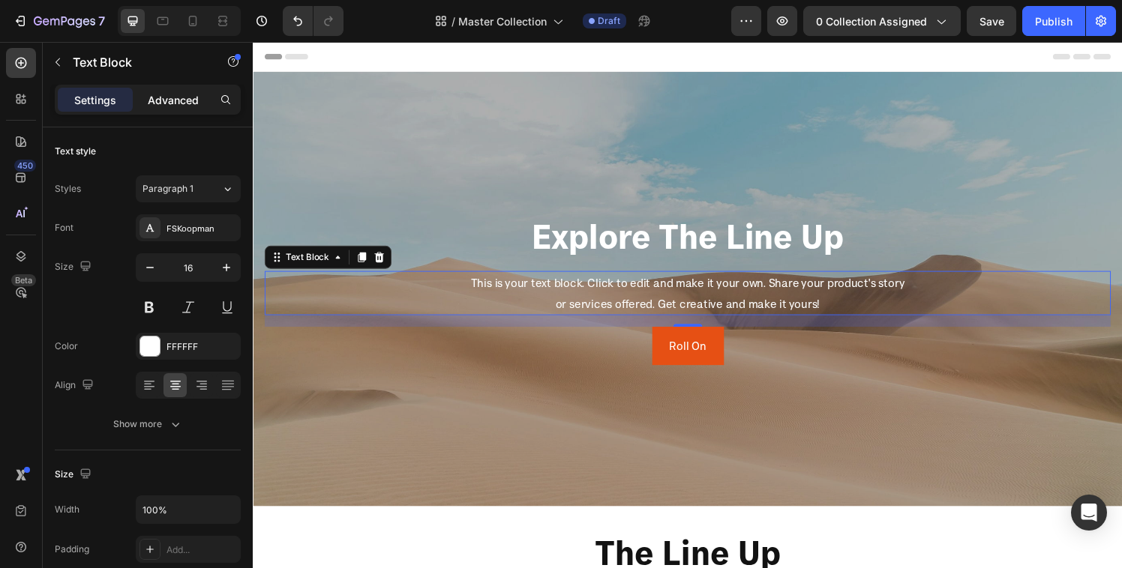
click at [181, 92] on p "Advanced" at bounding box center [173, 100] width 51 height 16
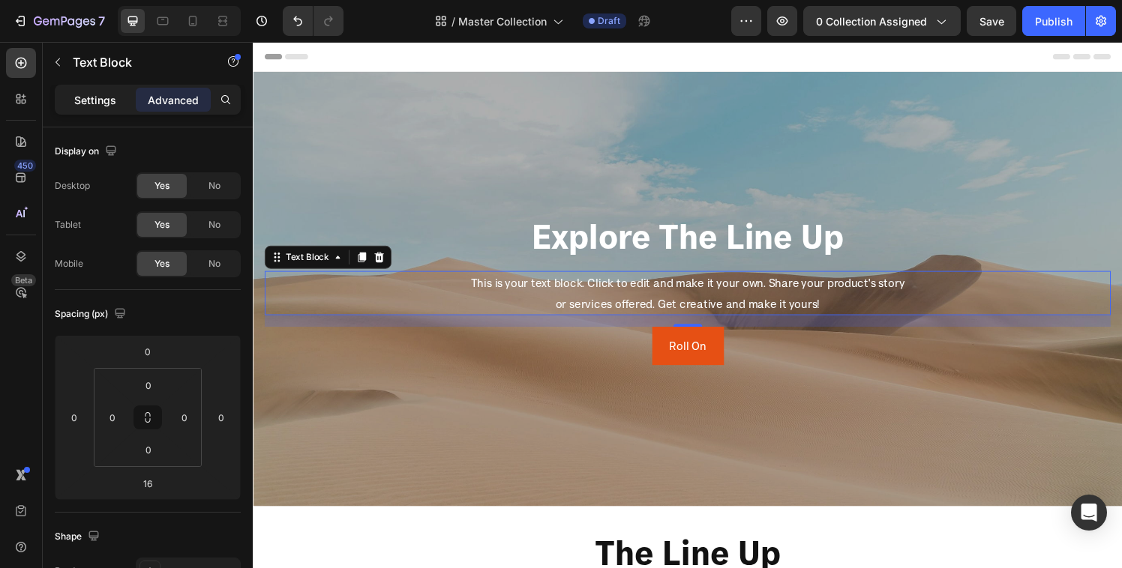
click at [113, 97] on p "Settings" at bounding box center [95, 100] width 42 height 16
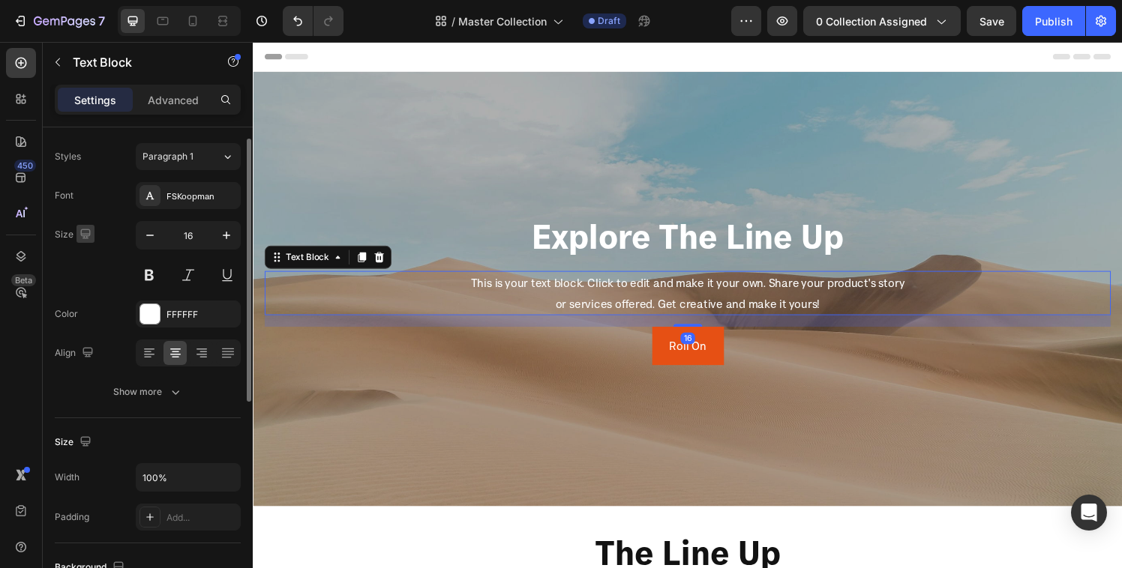
scroll to position [34, 0]
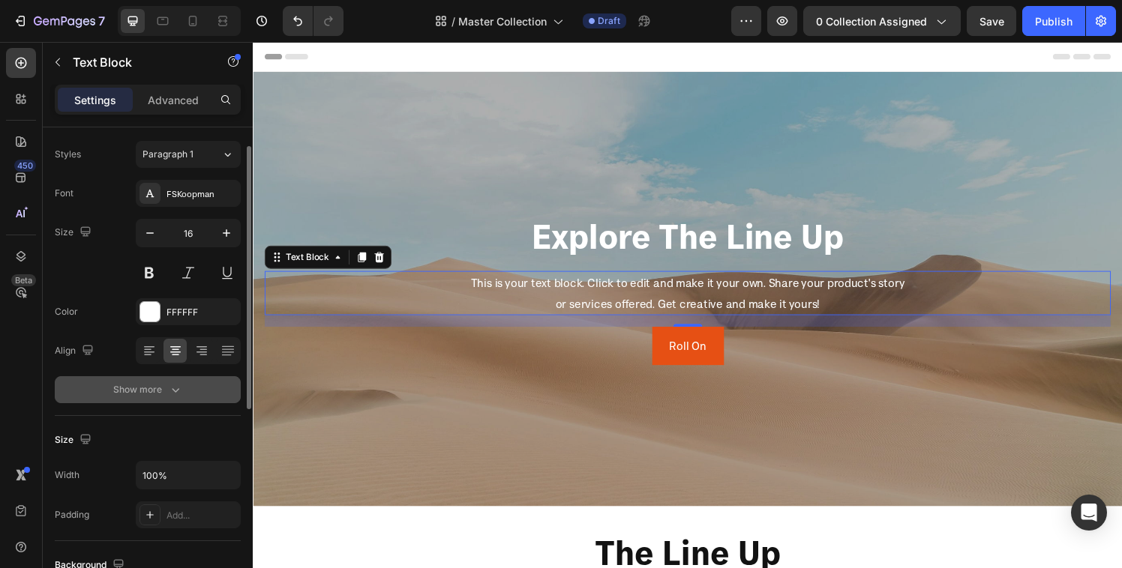
click at [169, 379] on button "Show more" at bounding box center [148, 389] width 186 height 27
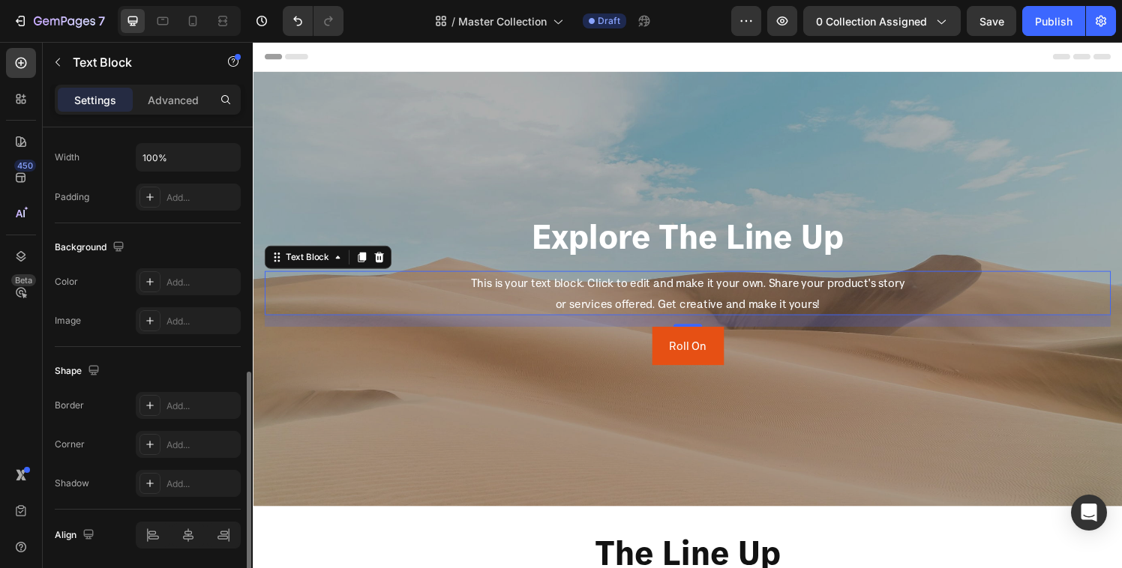
scroll to position [603, 0]
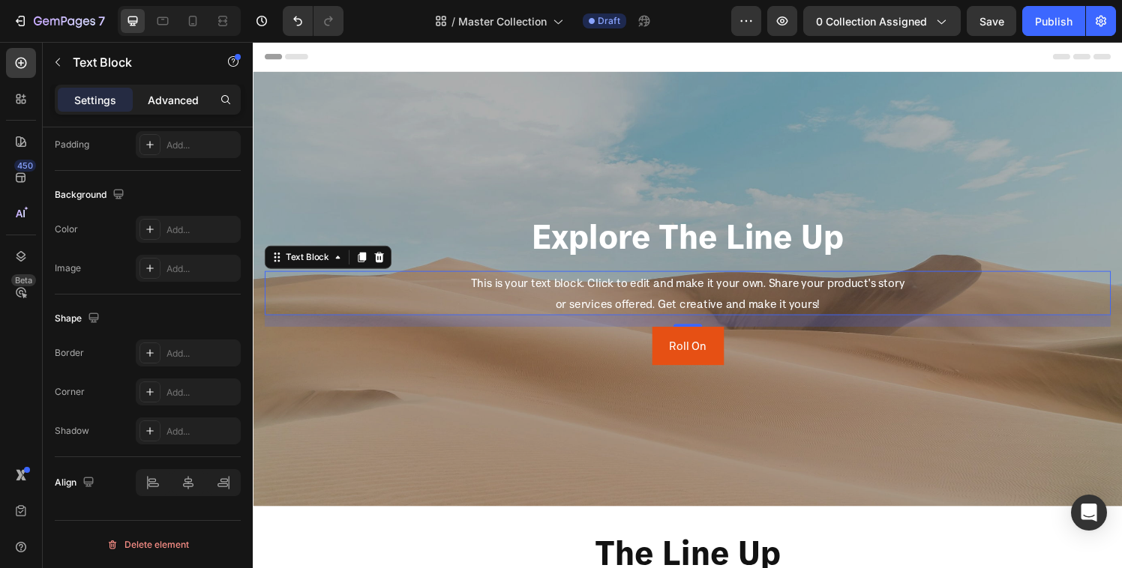
click at [148, 106] on p "Advanced" at bounding box center [173, 100] width 51 height 16
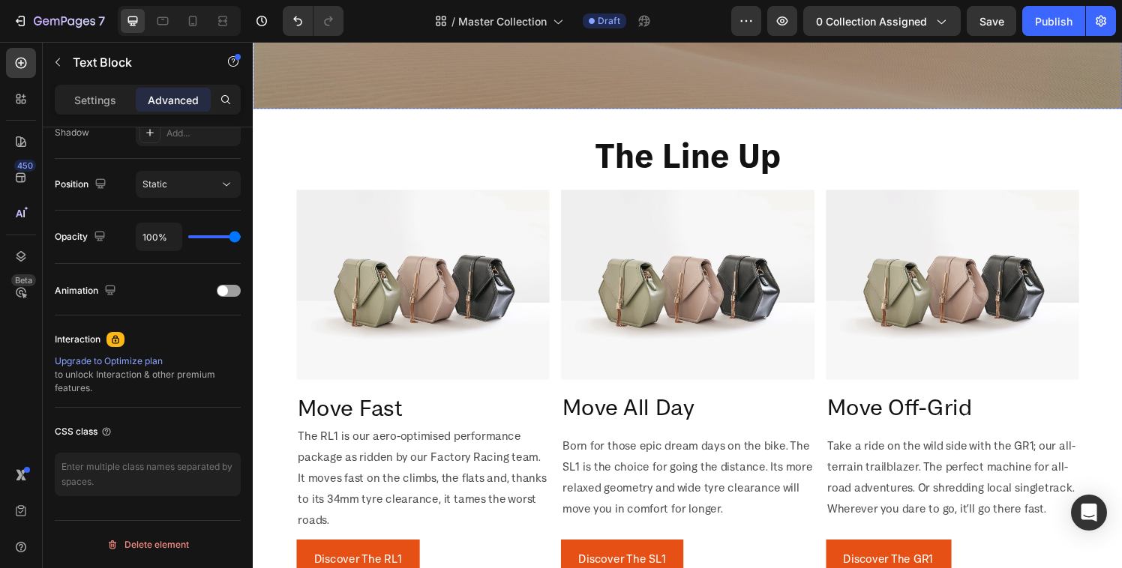
scroll to position [0, 0]
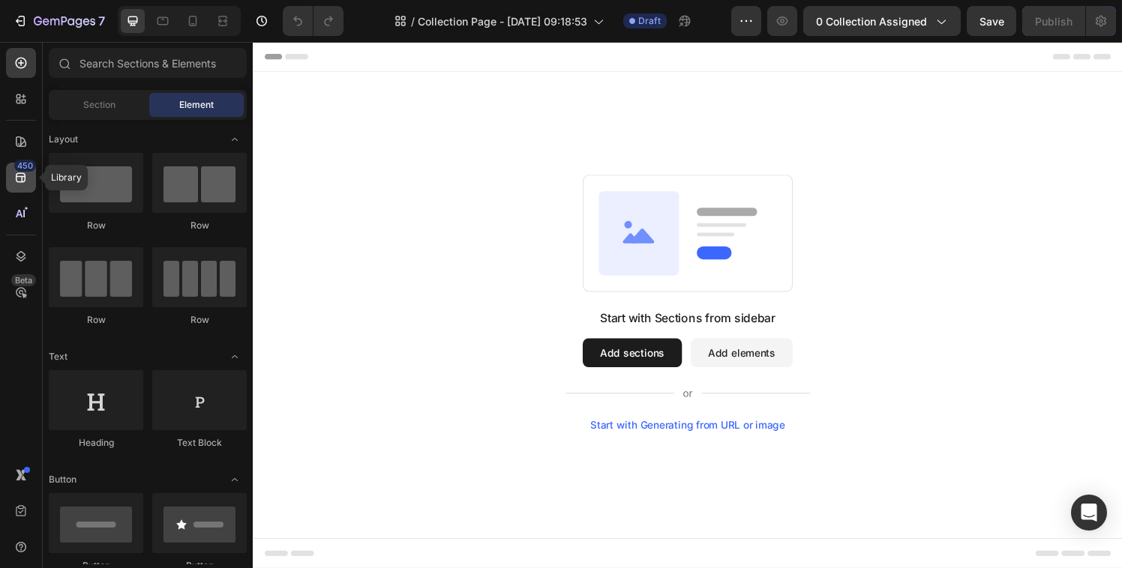
click at [24, 184] on icon at bounding box center [20, 177] width 15 height 15
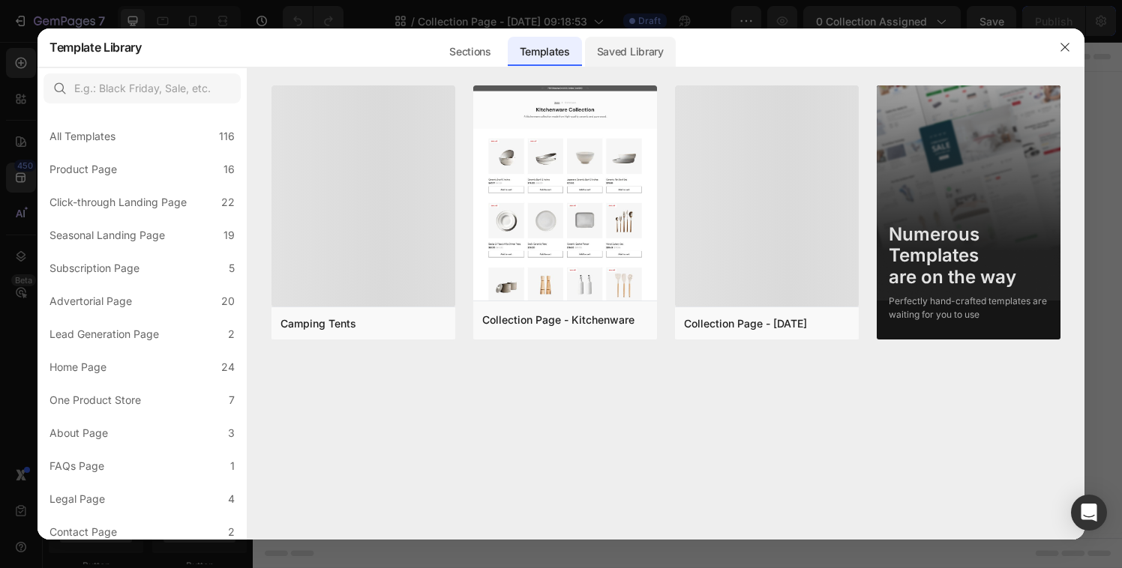
click at [625, 57] on div "Saved Library" at bounding box center [630, 52] width 91 height 30
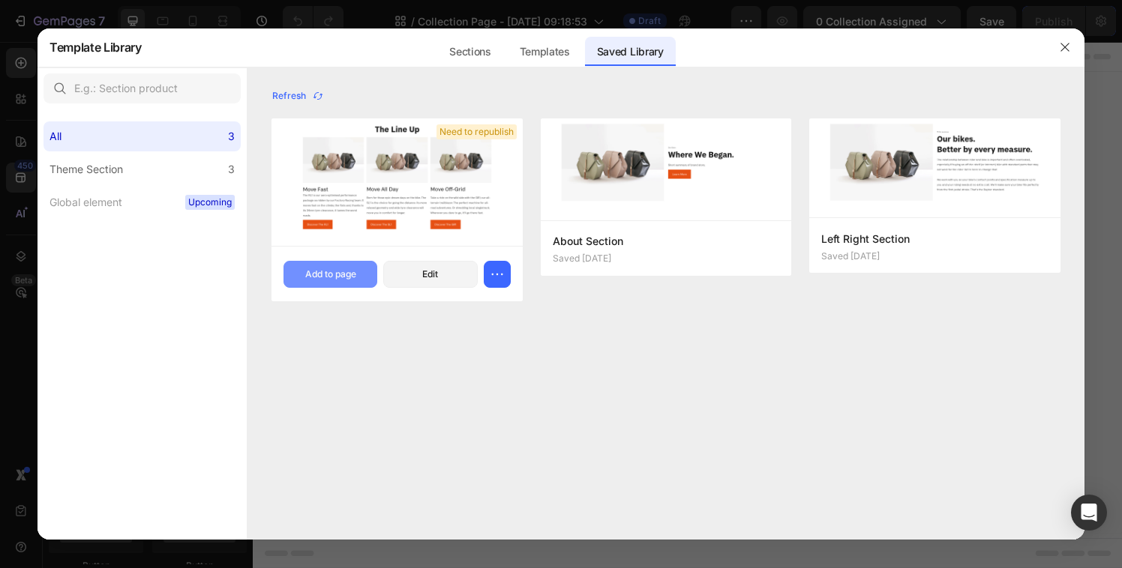
click at [346, 278] on div "Add to page" at bounding box center [330, 274] width 51 height 13
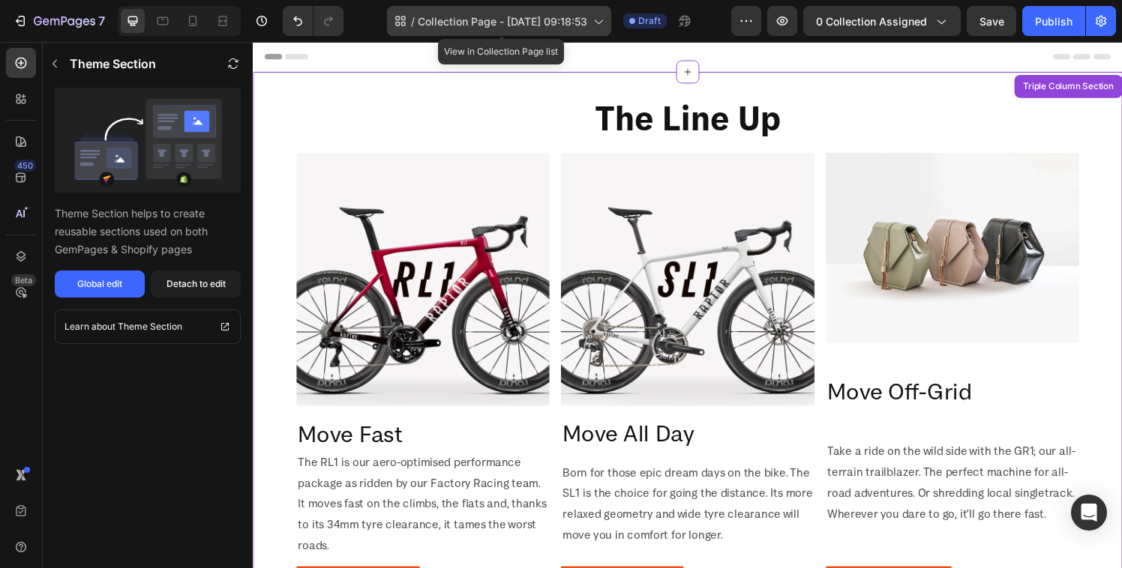
click at [527, 22] on span "Collection Page - Aug 28, 09:18:53" at bounding box center [502, 21] width 169 height 16
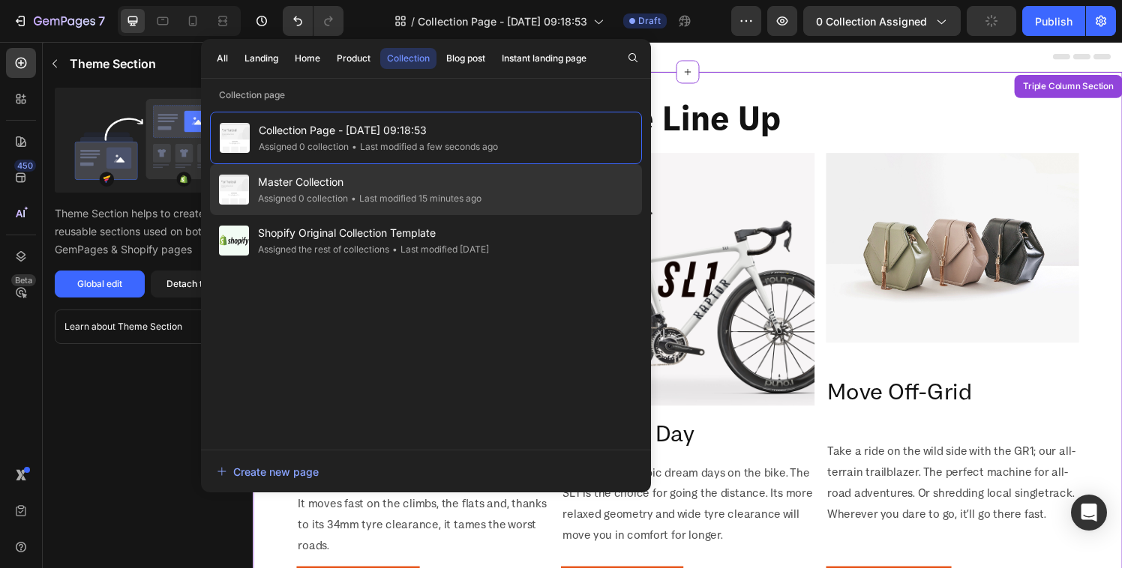
click at [367, 202] on div "• Last modified 15 minutes ago" at bounding box center [414, 198] width 133 height 15
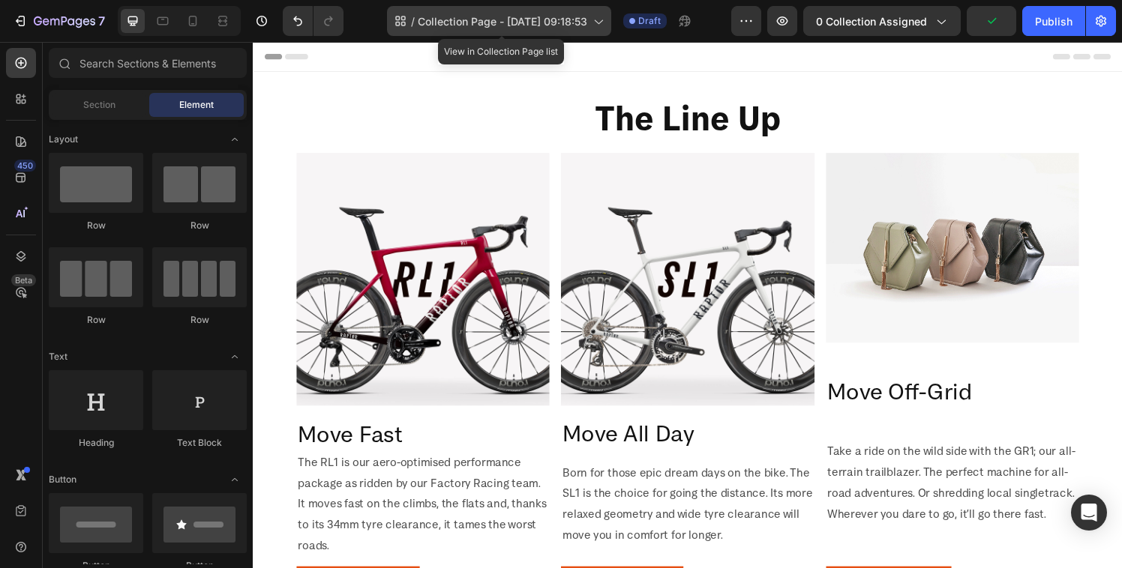
click at [500, 19] on span "Collection Page - Aug 28, 09:18:53" at bounding box center [502, 21] width 169 height 16
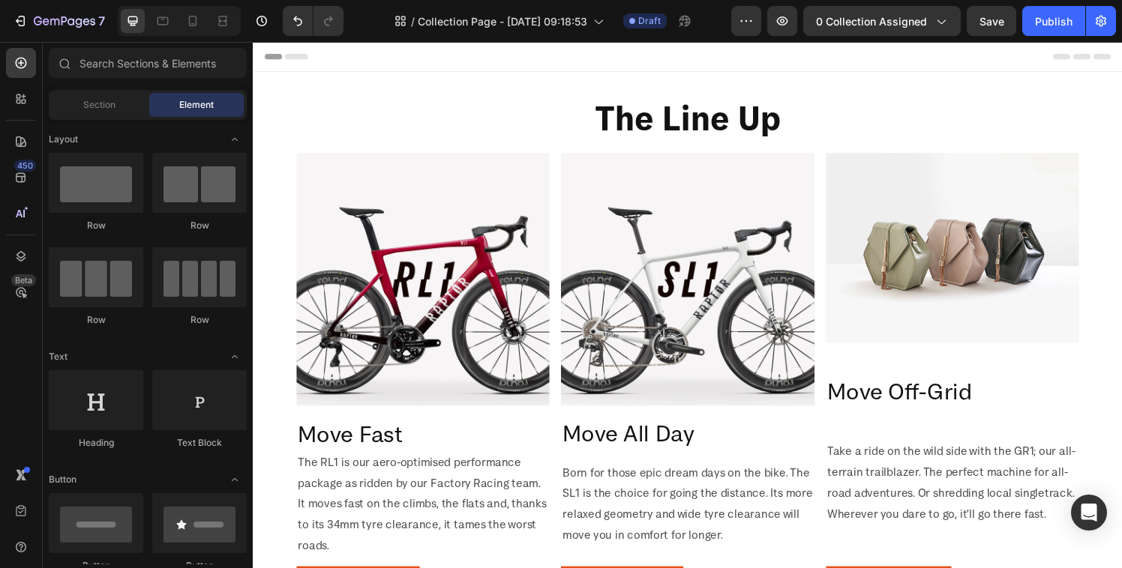
click at [791, 58] on div "Header" at bounding box center [703, 57] width 876 height 30
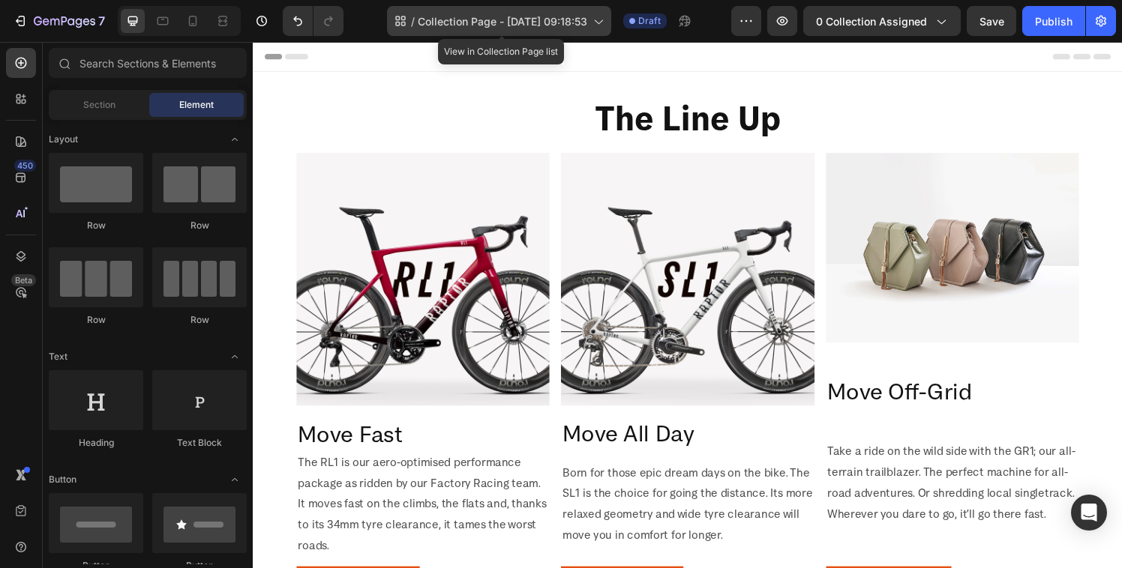
click at [600, 22] on icon at bounding box center [597, 20] width 15 height 15
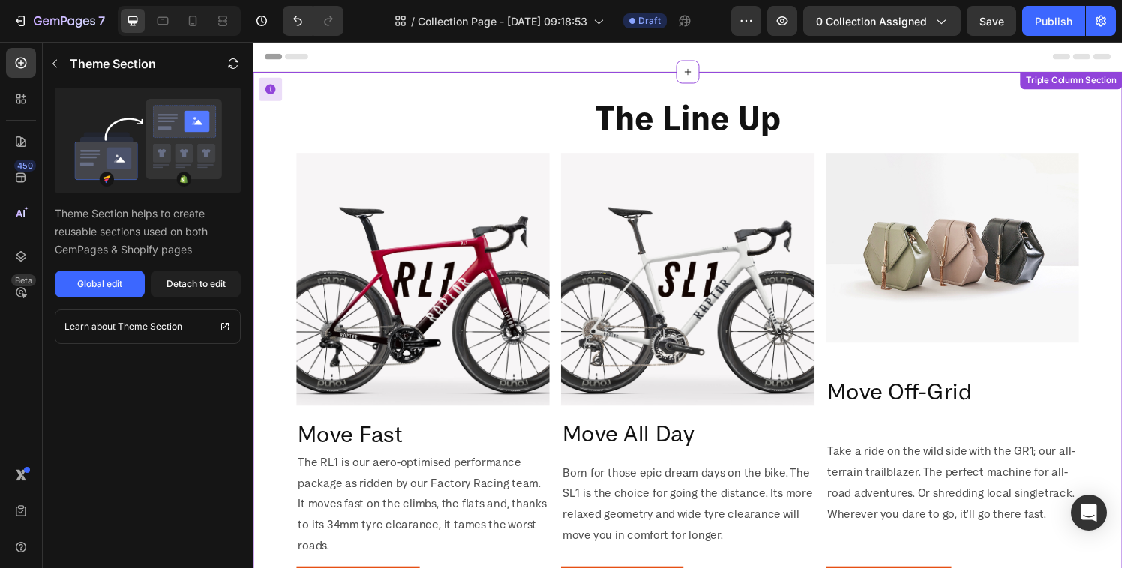
click at [924, 75] on div "The Line Up Heading Image Move Fast Heading The RL1 is our aero-optimised perfo…" at bounding box center [703, 361] width 900 height 576
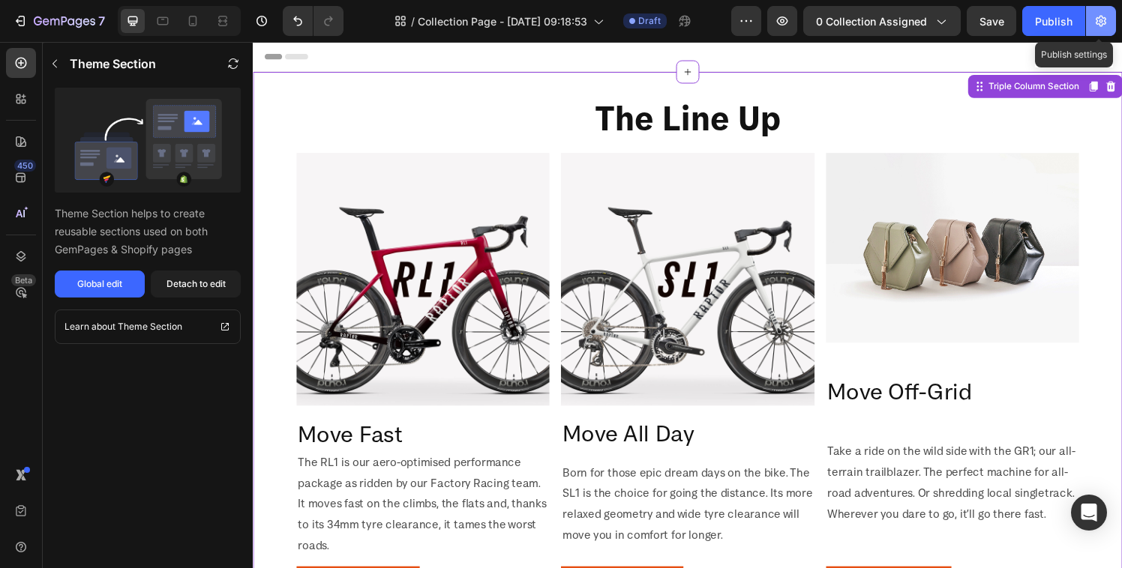
click at [1094, 25] on icon "button" at bounding box center [1100, 20] width 15 height 15
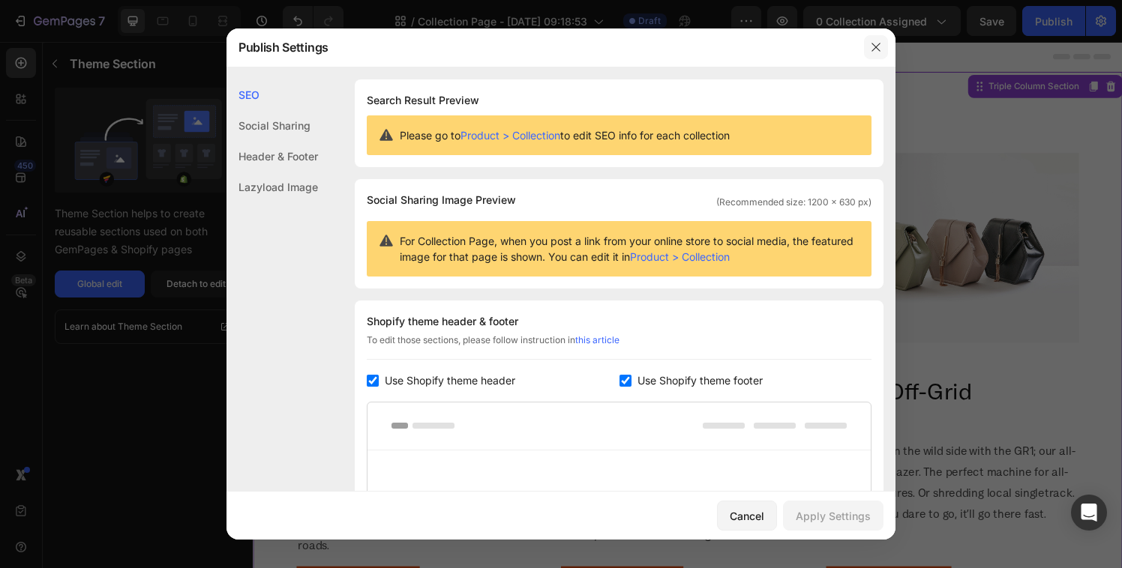
click at [878, 55] on button "button" at bounding box center [876, 47] width 24 height 24
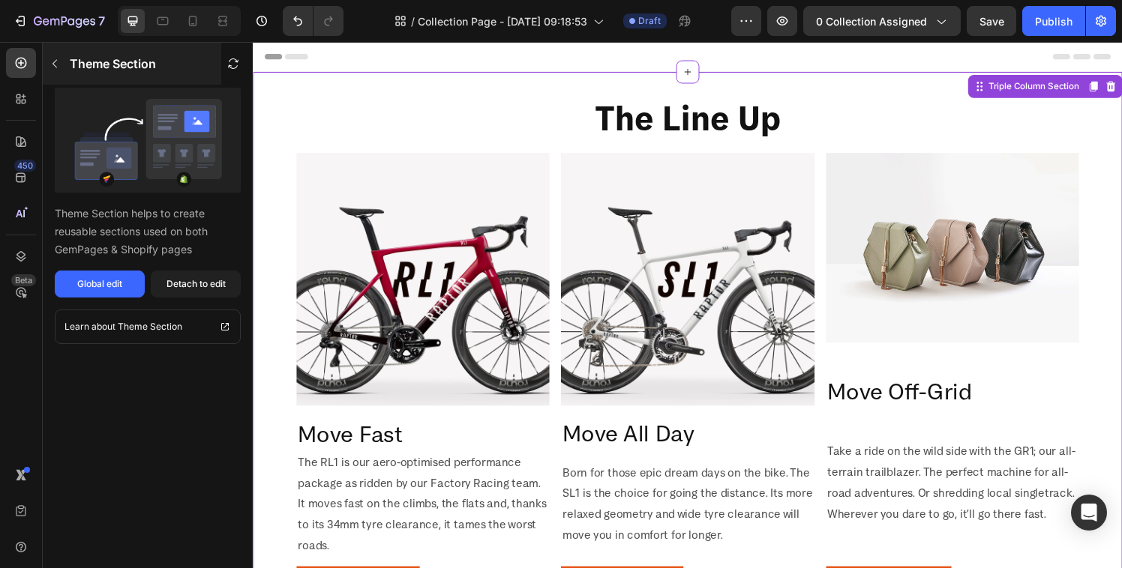
click at [52, 72] on button "button" at bounding box center [55, 64] width 24 height 24
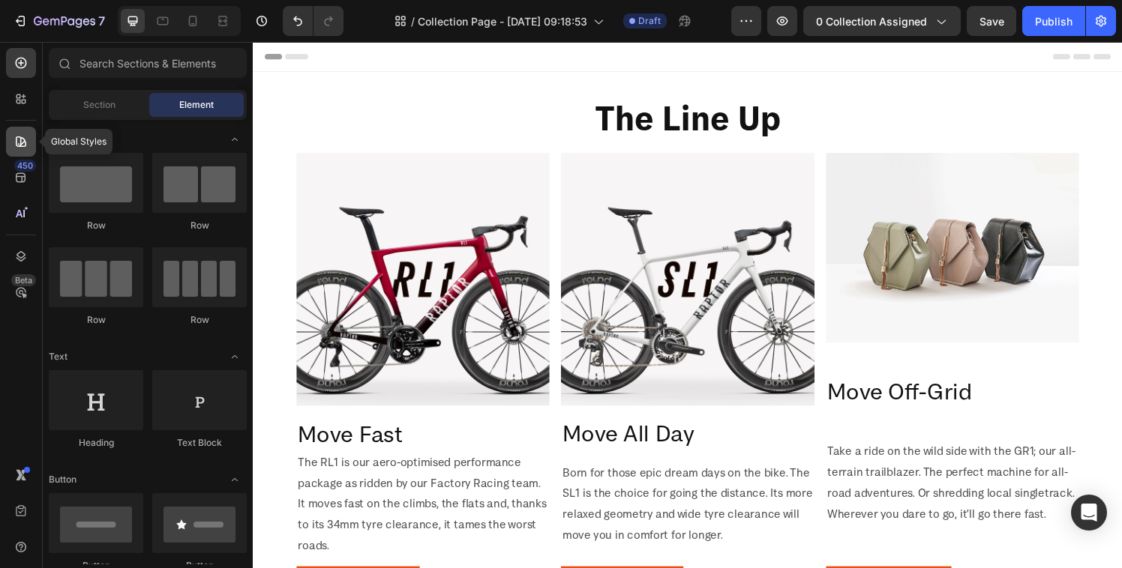
click at [26, 149] on div at bounding box center [21, 142] width 30 height 30
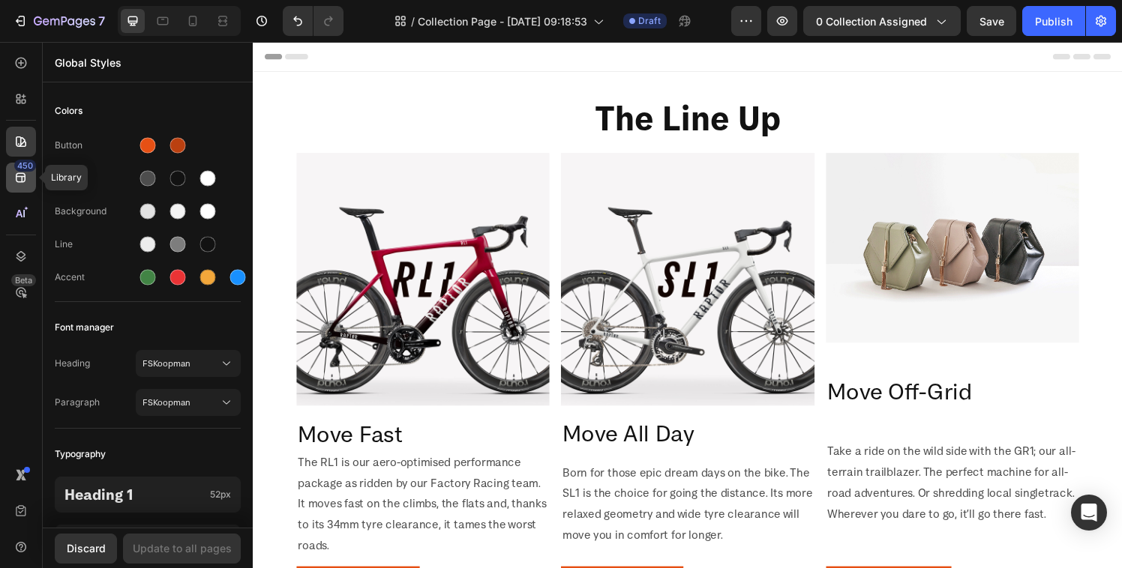
click at [25, 173] on icon at bounding box center [20, 177] width 15 height 15
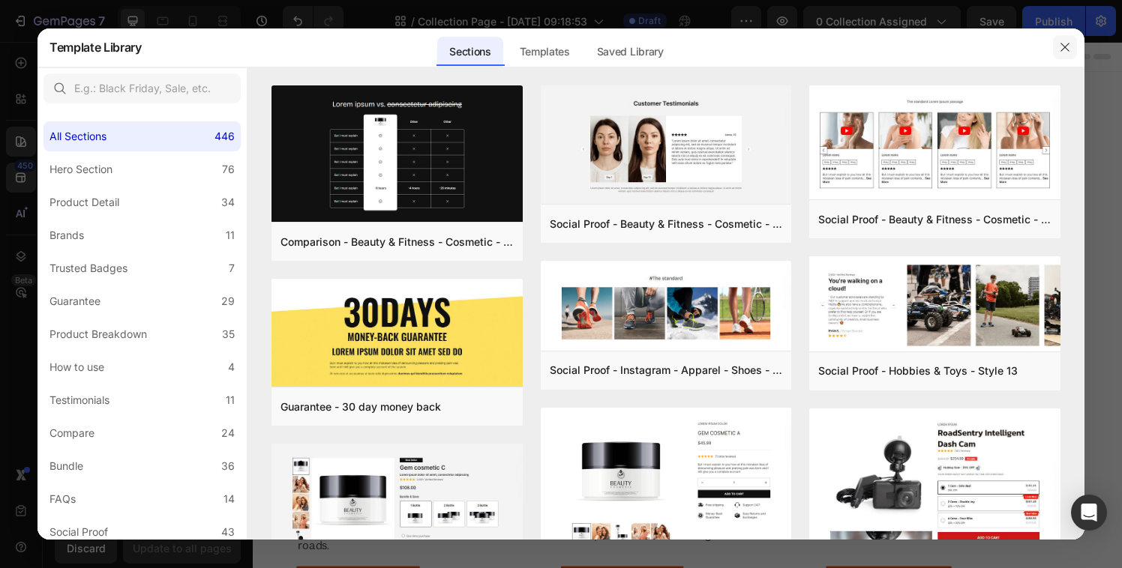
click at [1069, 49] on icon "button" at bounding box center [1065, 47] width 12 height 12
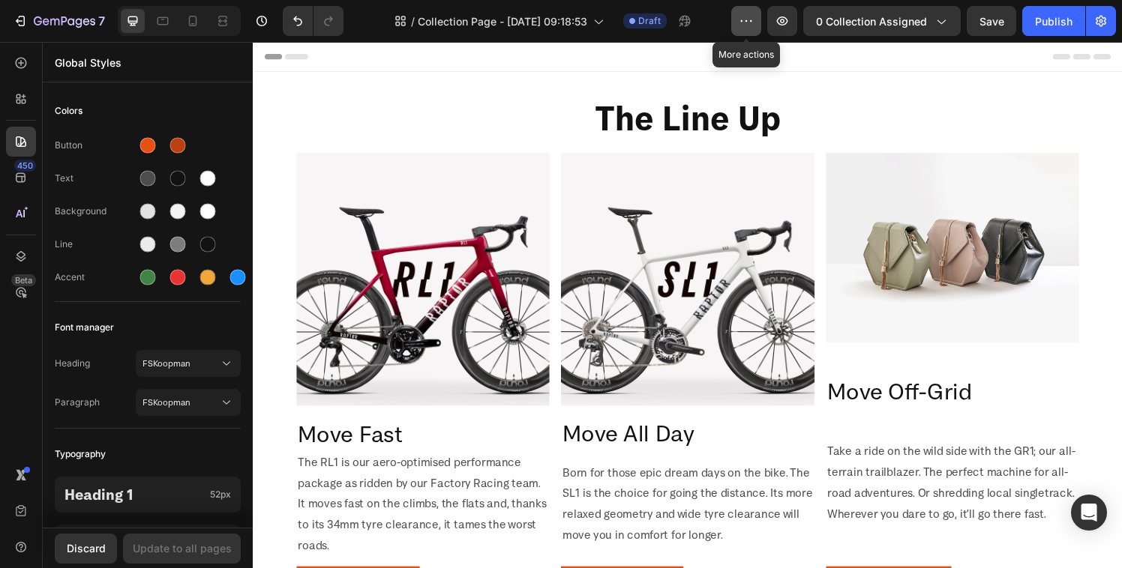
click at [741, 22] on icon "button" at bounding box center [746, 20] width 15 height 15
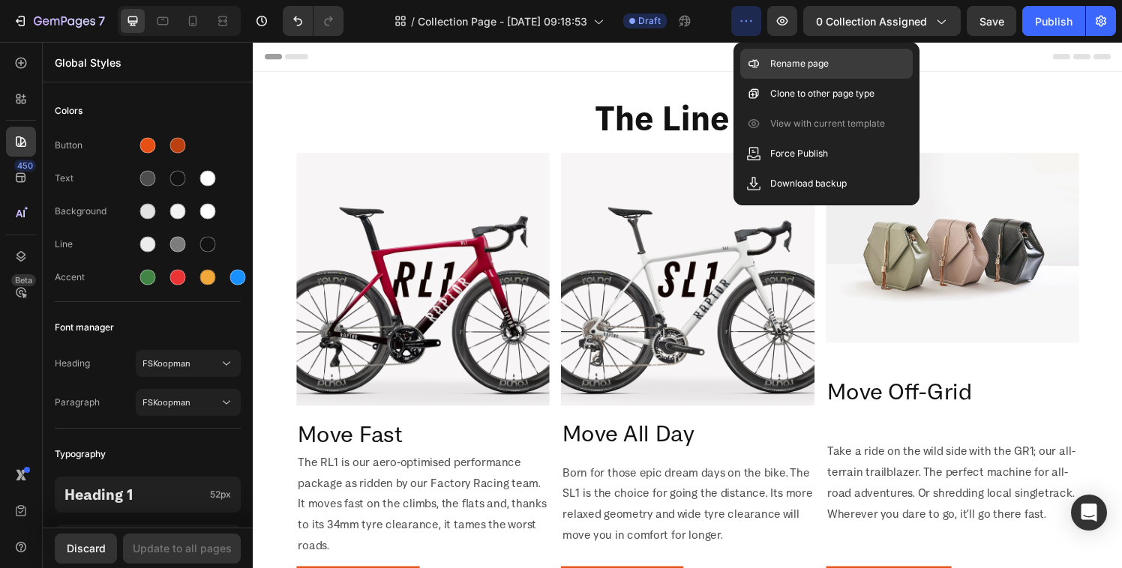
click at [771, 64] on p "Rename page" at bounding box center [799, 63] width 58 height 15
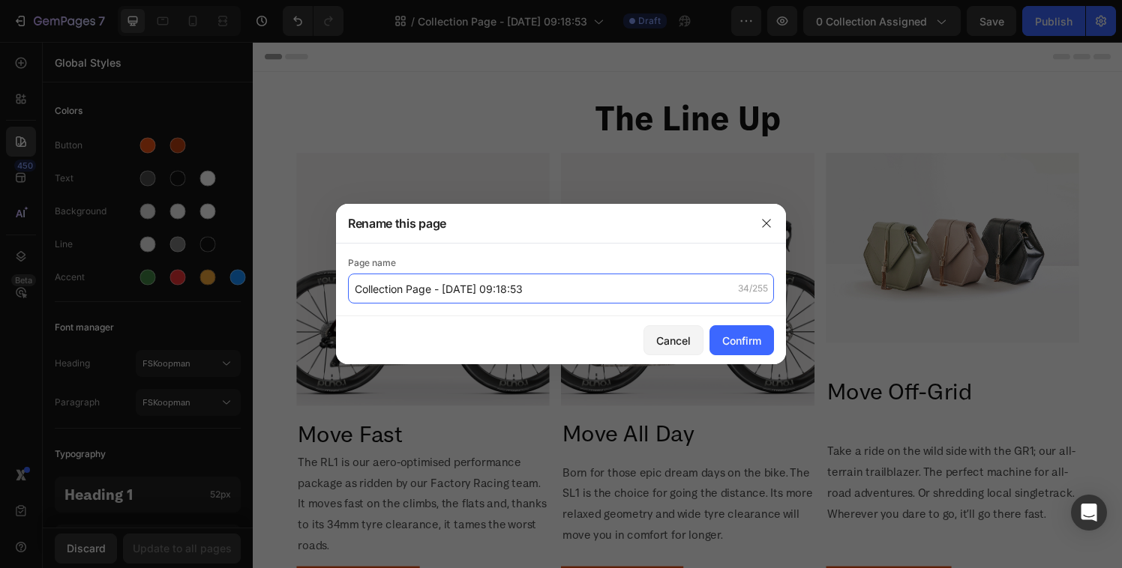
drag, startPoint x: 561, startPoint y: 287, endPoint x: 379, endPoint y: 280, distance: 182.3
click at [379, 280] on input "Collection Page - Aug 28, 09:18:53" at bounding box center [561, 289] width 426 height 30
click at [529, 278] on input "Collection Page - Aug 28, 09:18:53" at bounding box center [561, 289] width 426 height 30
drag, startPoint x: 540, startPoint y: 286, endPoint x: 335, endPoint y: 289, distance: 204.7
click at [335, 289] on div "Rename this page Page name Collection Page - Aug 28, 09:18:53 34/255 Cancel Con…" at bounding box center [561, 284] width 1122 height 568
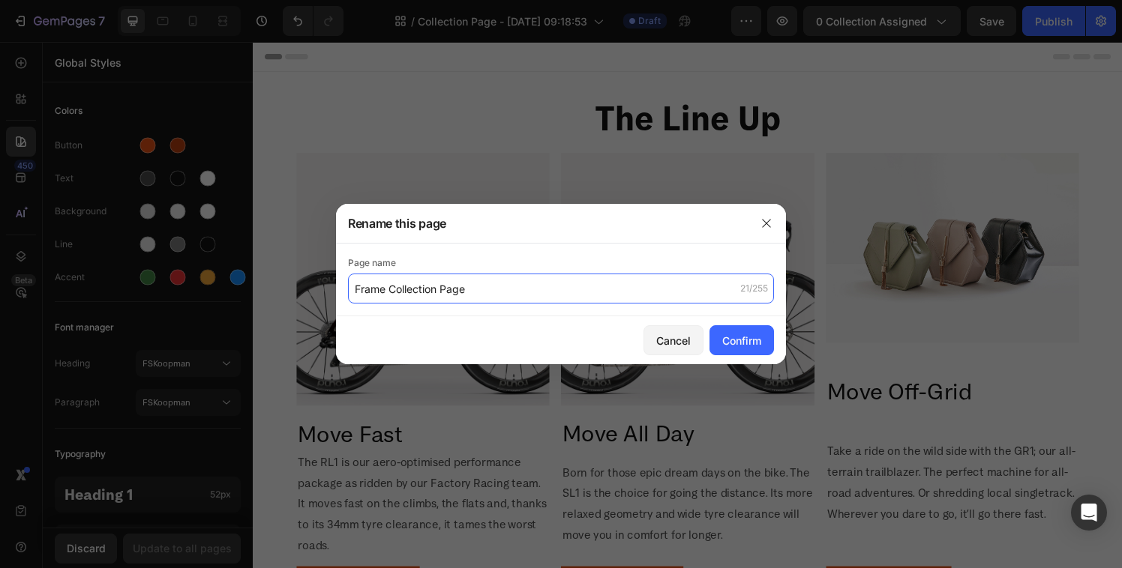
type input "Frame Collection Page"
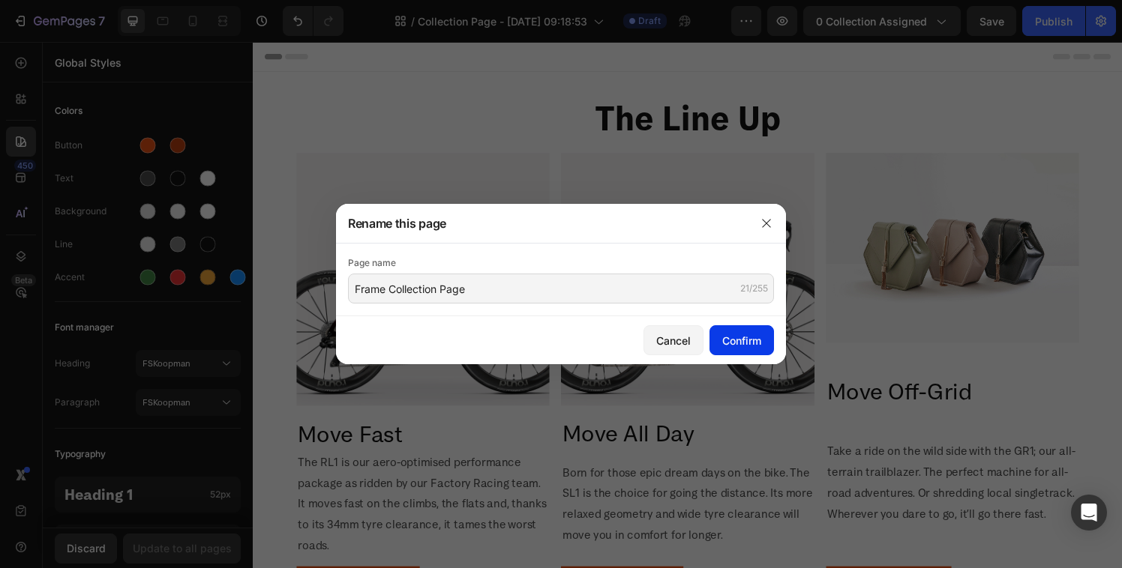
click at [745, 340] on div "Confirm" at bounding box center [741, 341] width 39 height 16
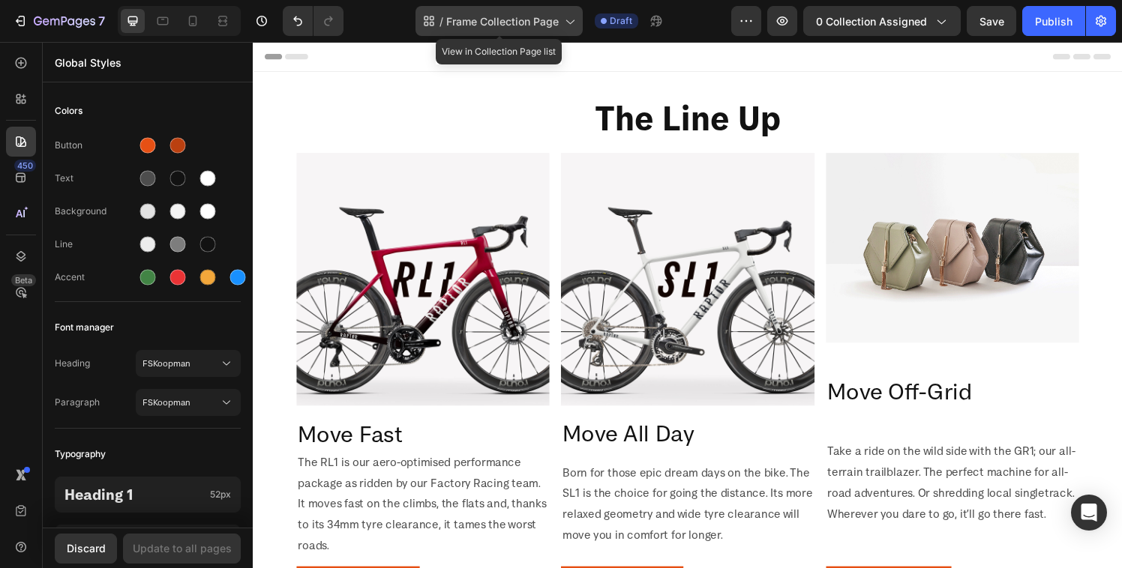
click at [568, 21] on icon at bounding box center [569, 20] width 15 height 15
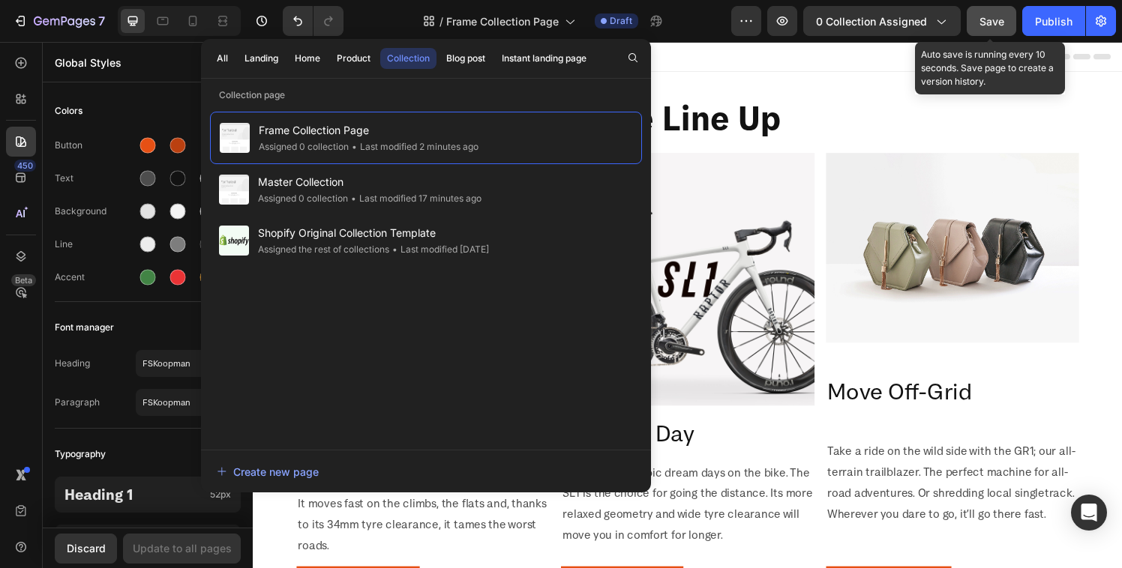
click at [997, 22] on span "Save" at bounding box center [991, 21] width 25 height 13
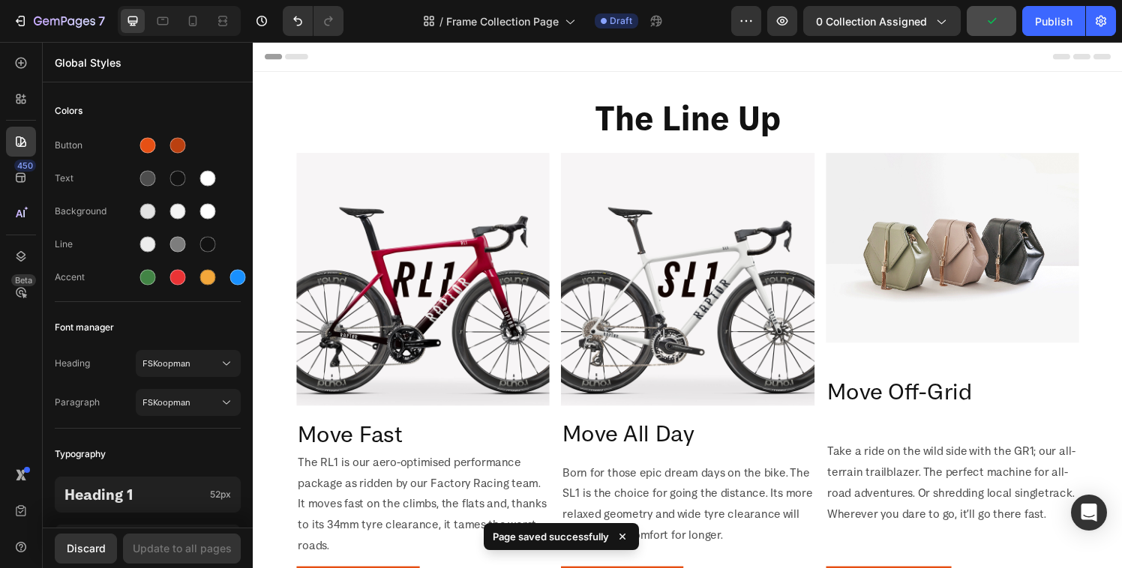
click at [558, 12] on div at bounding box center [561, 12] width 6 height 12
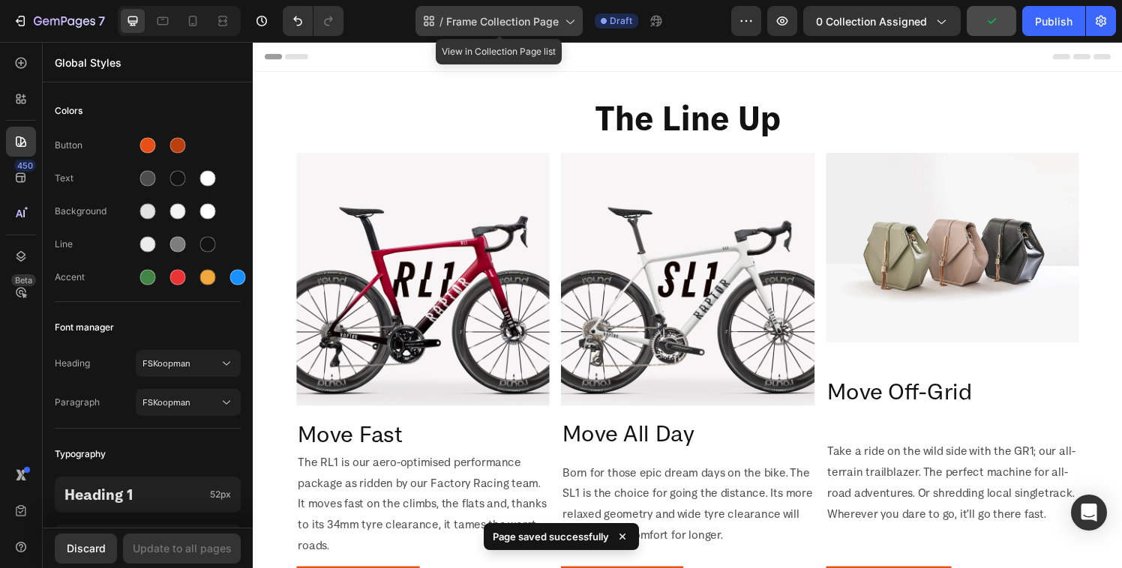
click at [558, 32] on div "/ Frame Collection Page" at bounding box center [498, 21] width 167 height 30
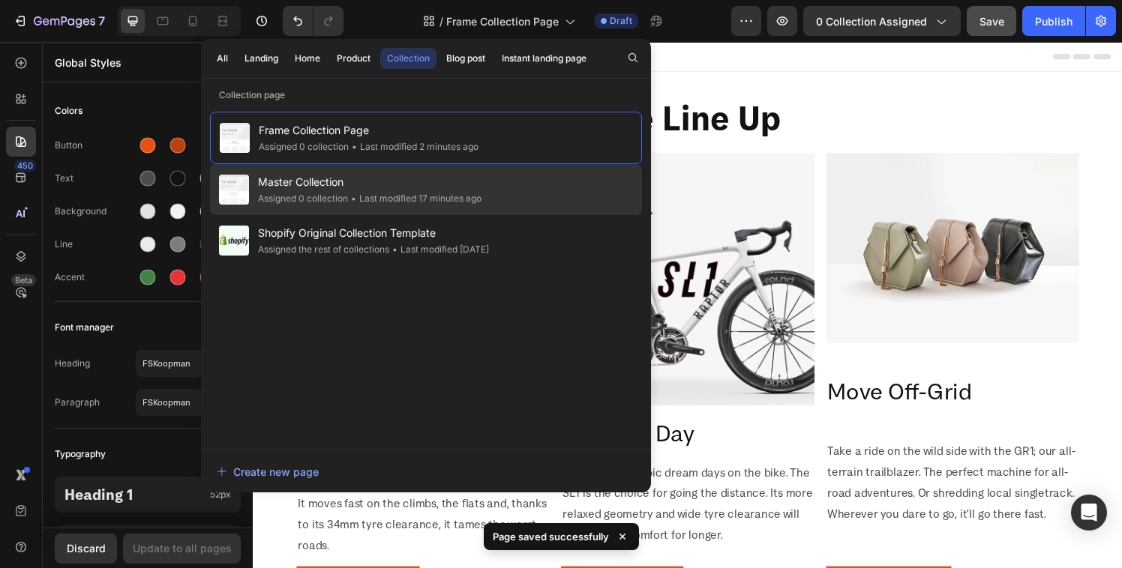
click at [345, 190] on span "Master Collection" at bounding box center [369, 182] width 223 height 18
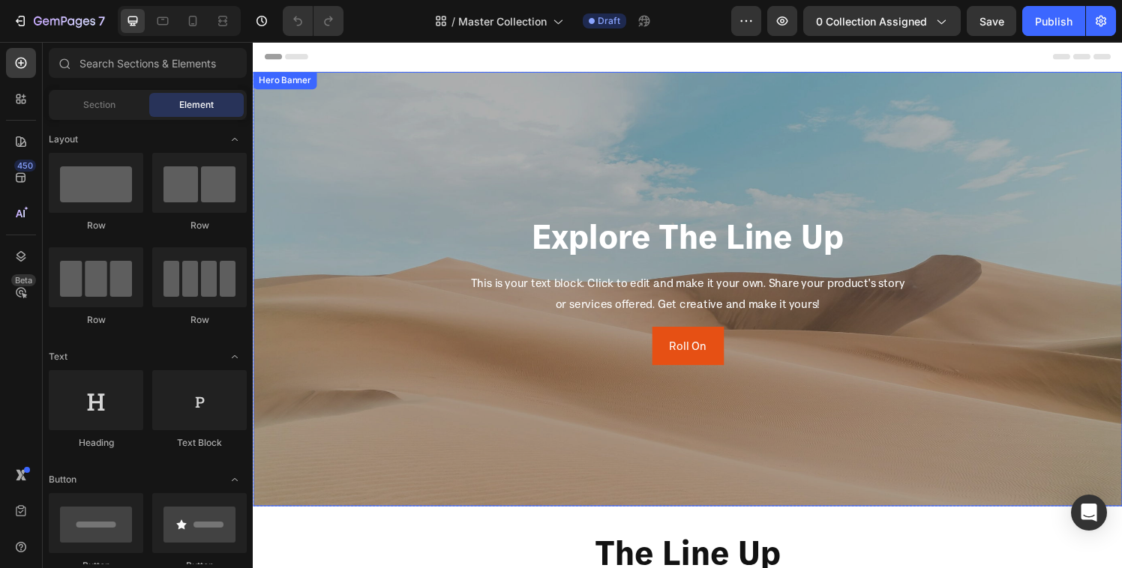
click at [601, 189] on div "Overlay" at bounding box center [703, 298] width 900 height 450
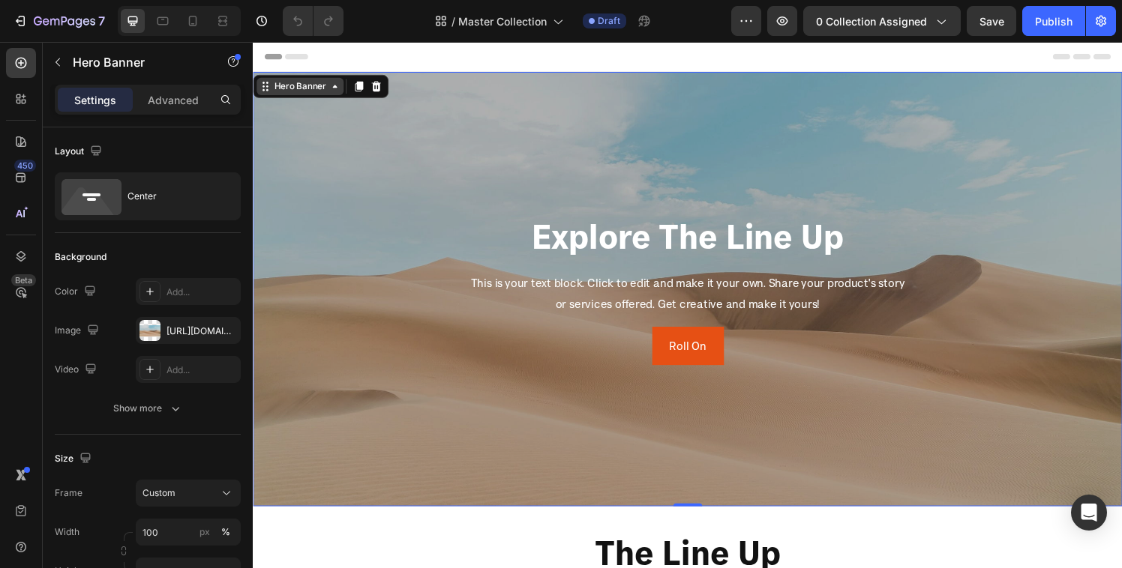
click at [326, 93] on div "Hero Banner" at bounding box center [301, 87] width 60 height 13
click at [328, 91] on div "Hero Banner" at bounding box center [301, 87] width 60 height 13
click at [631, 208] on div "Overlay" at bounding box center [703, 298] width 900 height 450
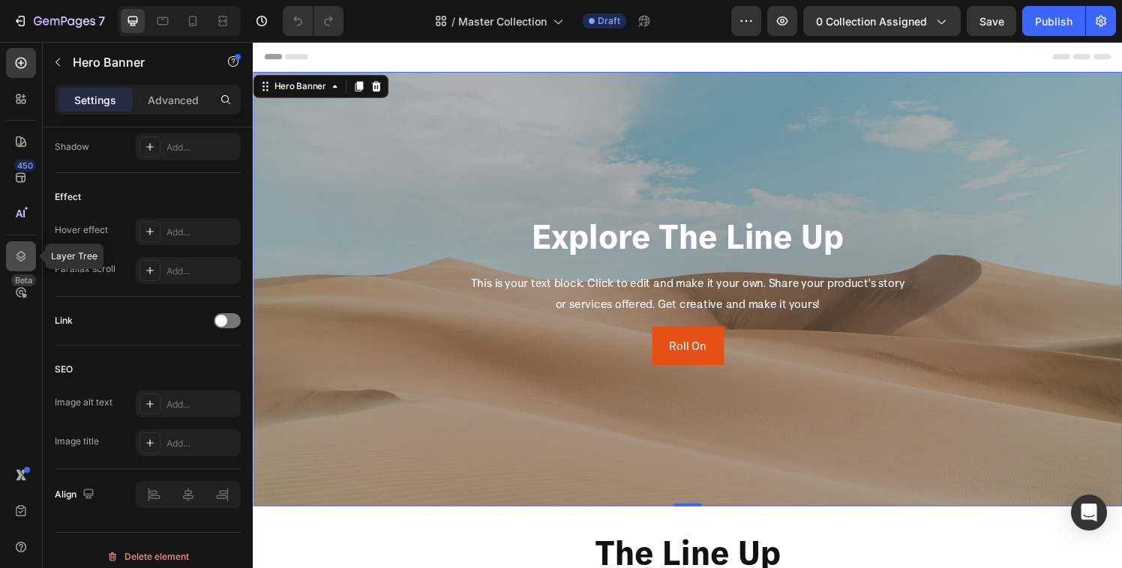
click at [19, 257] on icon at bounding box center [21, 256] width 10 height 10
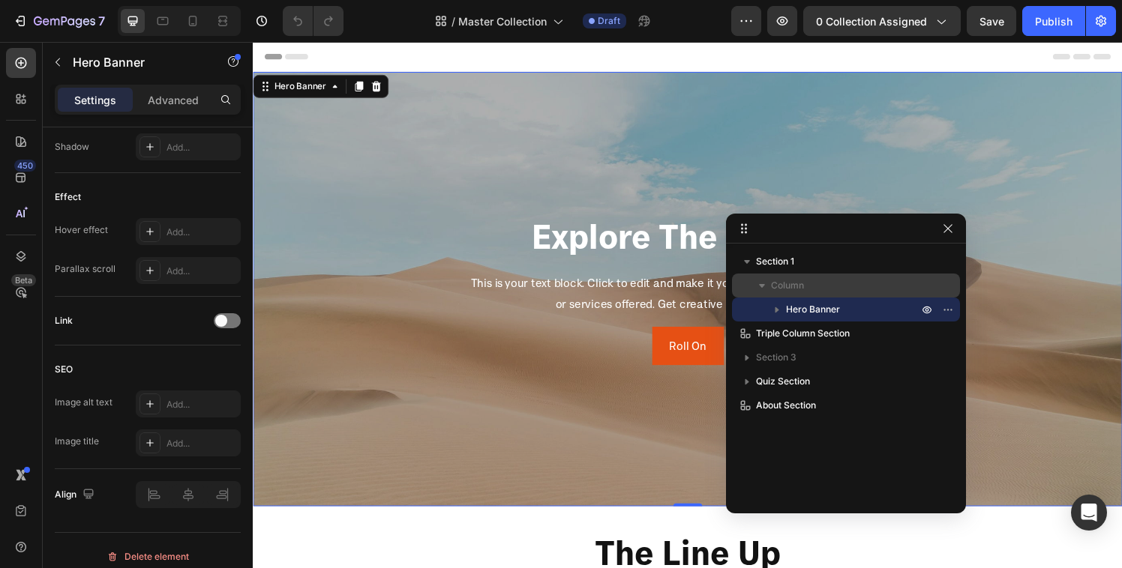
click at [857, 289] on p "Column" at bounding box center [846, 285] width 150 height 15
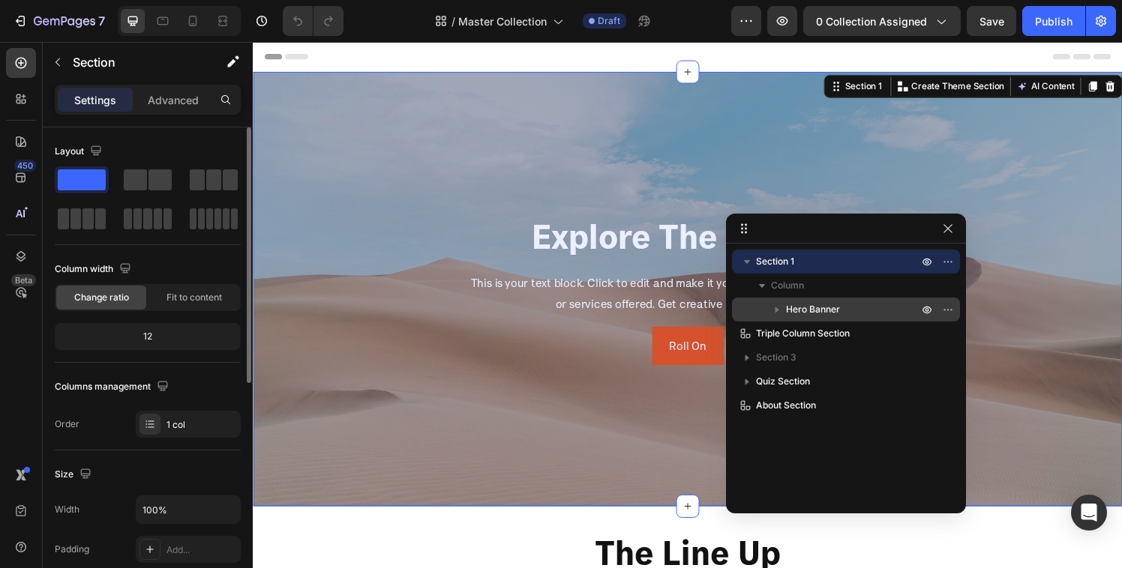
click at [857, 302] on p "Hero Banner" at bounding box center [853, 309] width 135 height 15
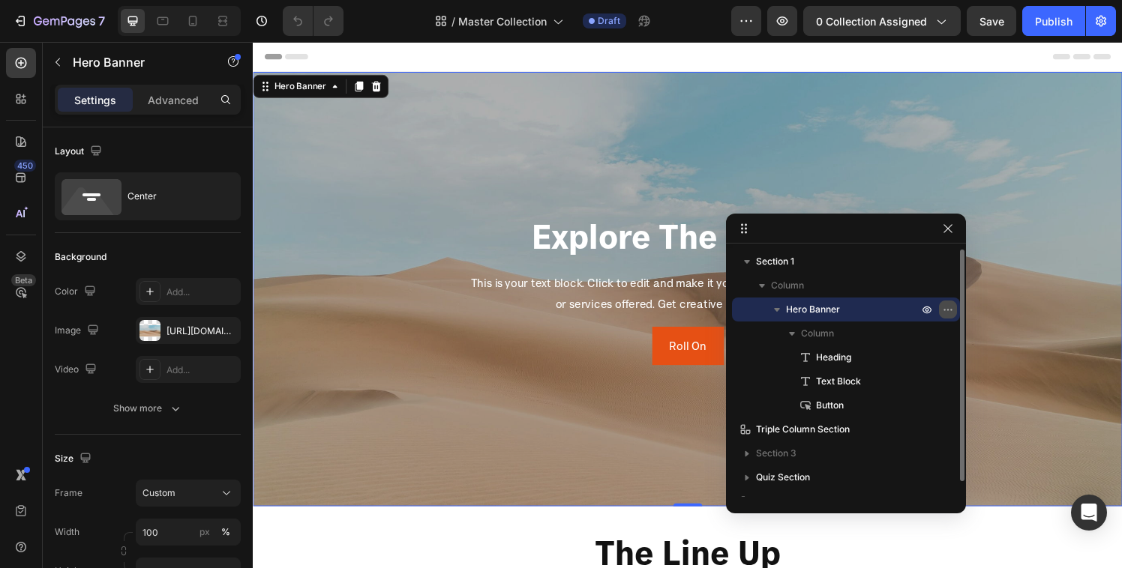
click at [943, 310] on icon "button" at bounding box center [948, 310] width 12 height 12
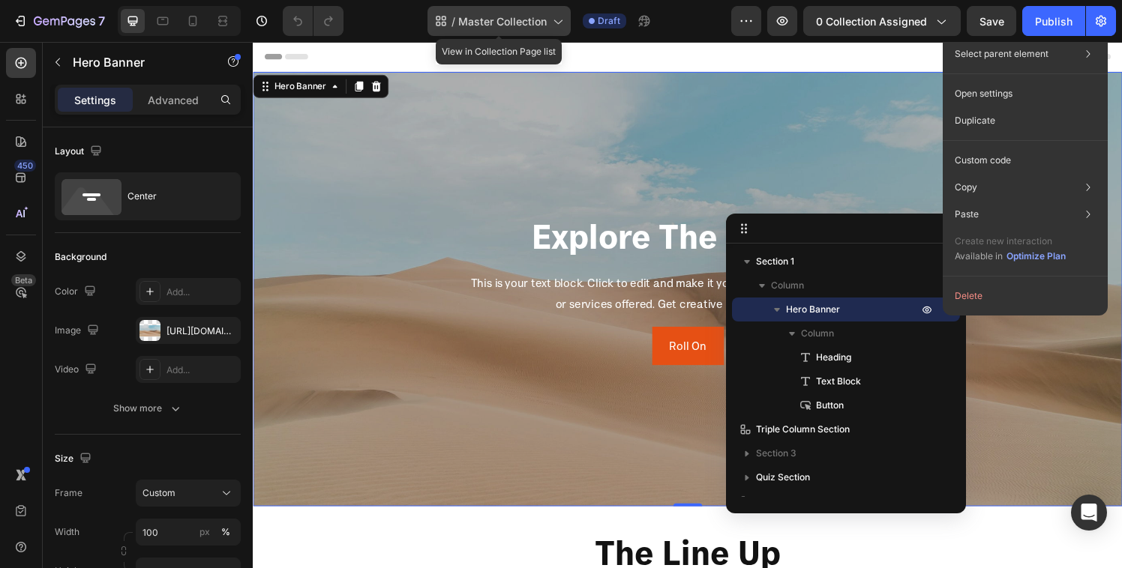
click at [526, 10] on div "/ Master Collection" at bounding box center [498, 21] width 143 height 30
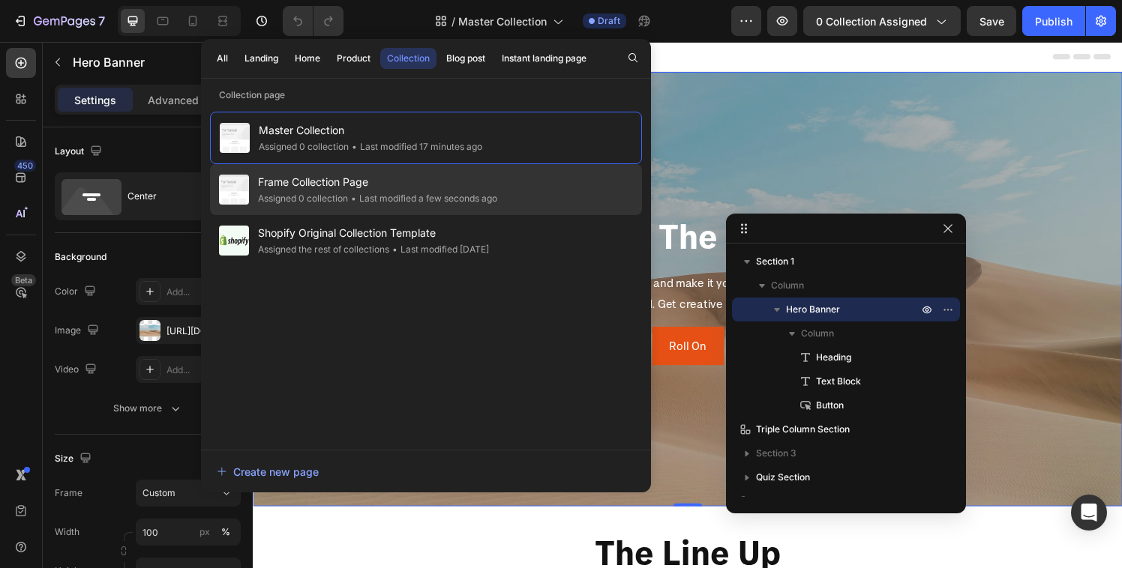
click at [379, 181] on span "Frame Collection Page" at bounding box center [377, 182] width 239 height 18
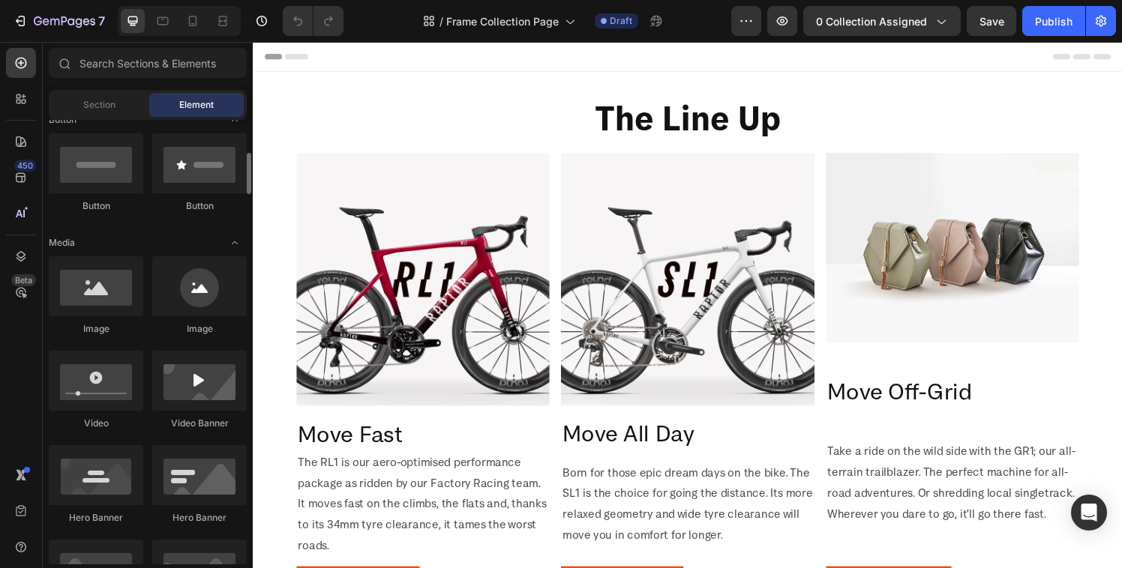
scroll to position [536, 0]
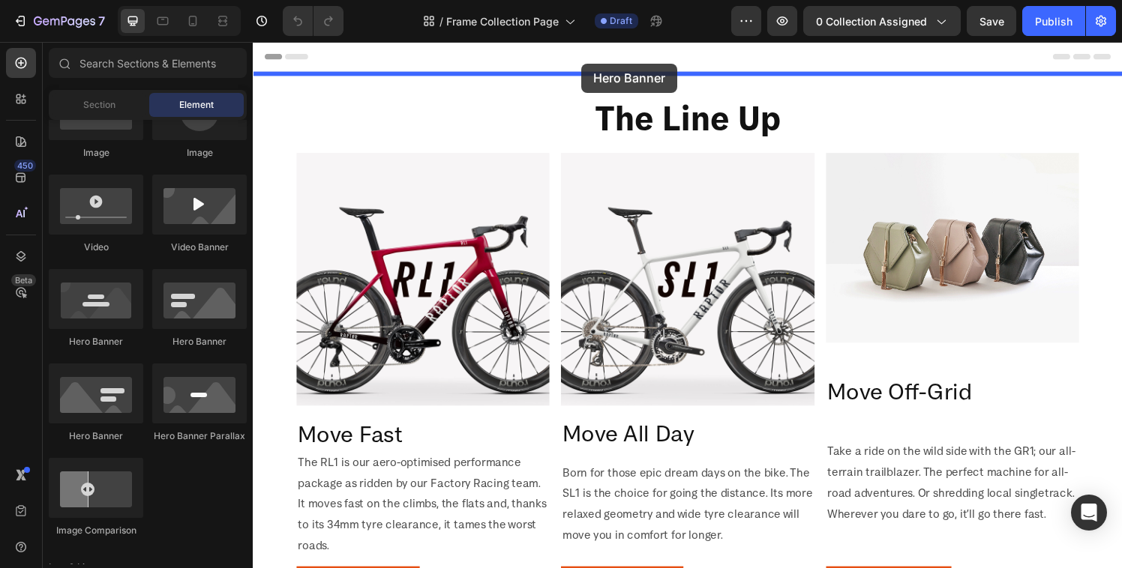
drag, startPoint x: 346, startPoint y: 344, endPoint x: 592, endPoint y: 64, distance: 372.4
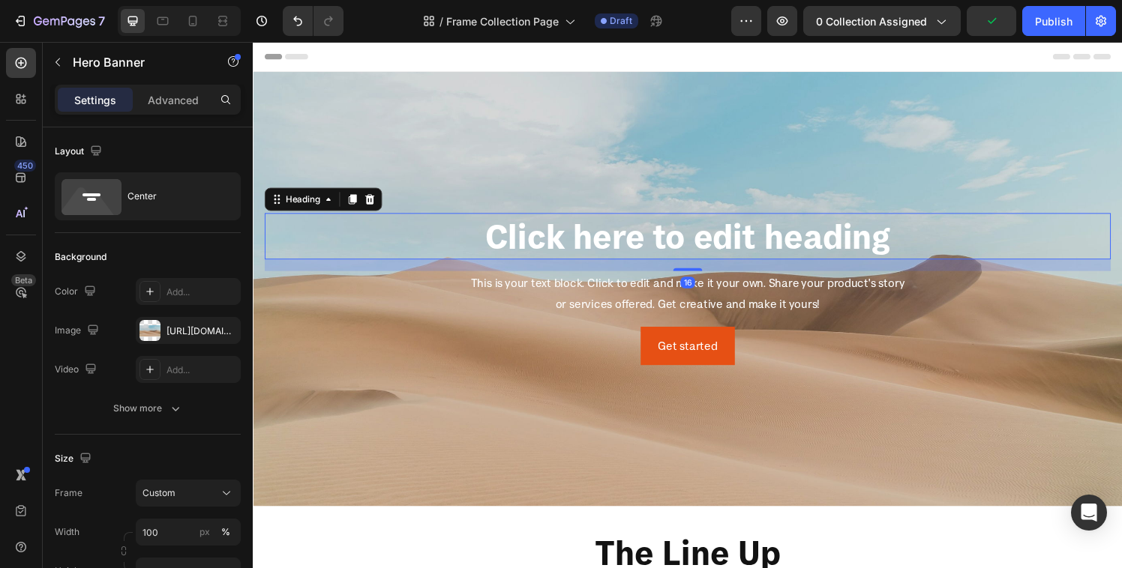
click at [559, 250] on h2 "Click here to edit heading" at bounding box center [703, 243] width 876 height 48
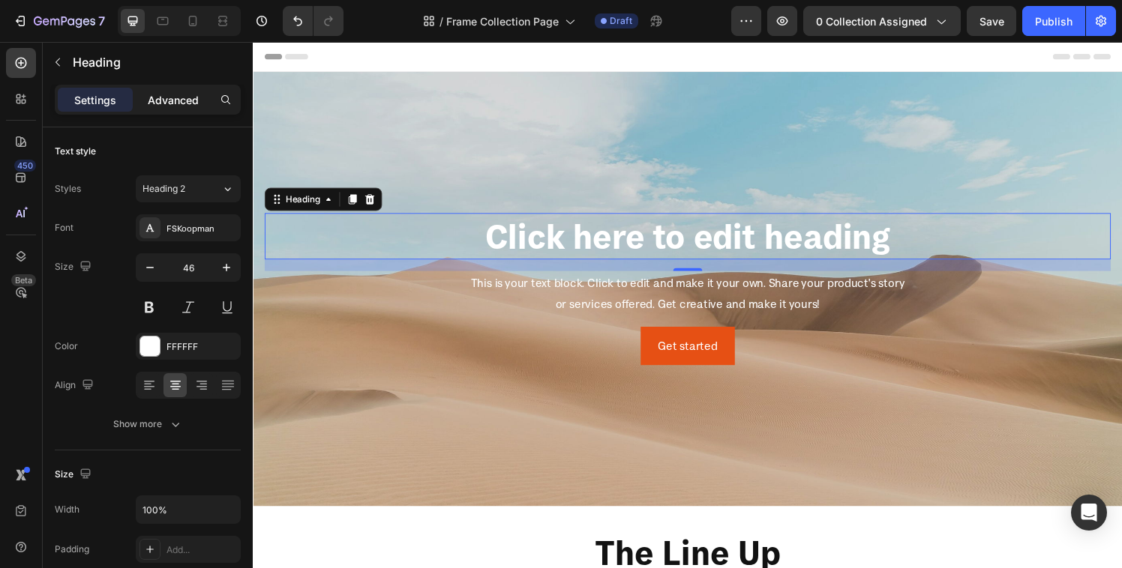
click at [177, 94] on p "Advanced" at bounding box center [173, 100] width 51 height 16
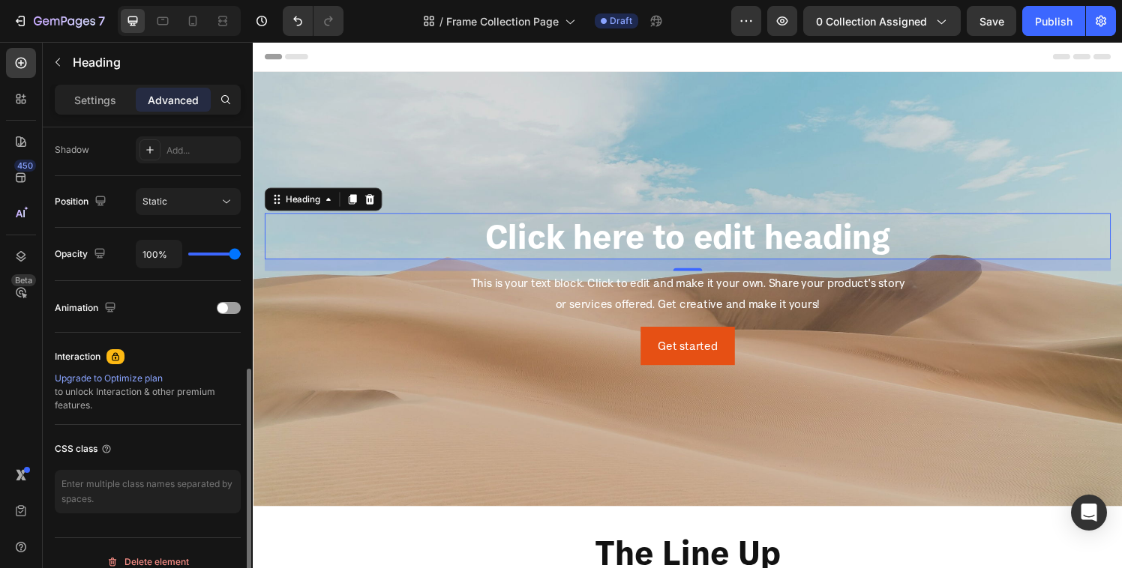
scroll to position [517, 0]
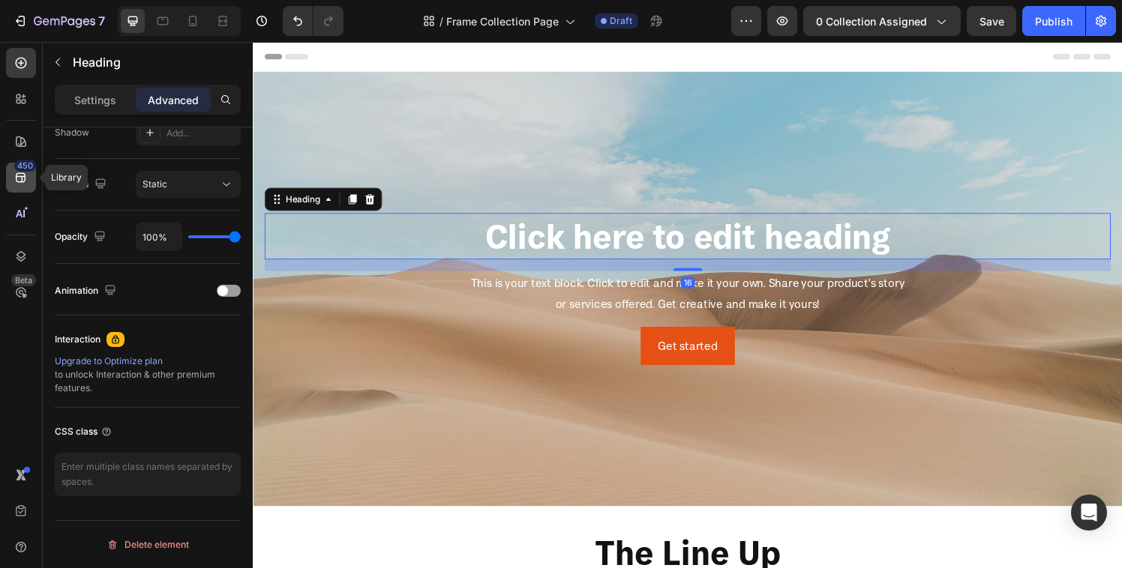
click at [19, 181] on icon at bounding box center [20, 177] width 15 height 15
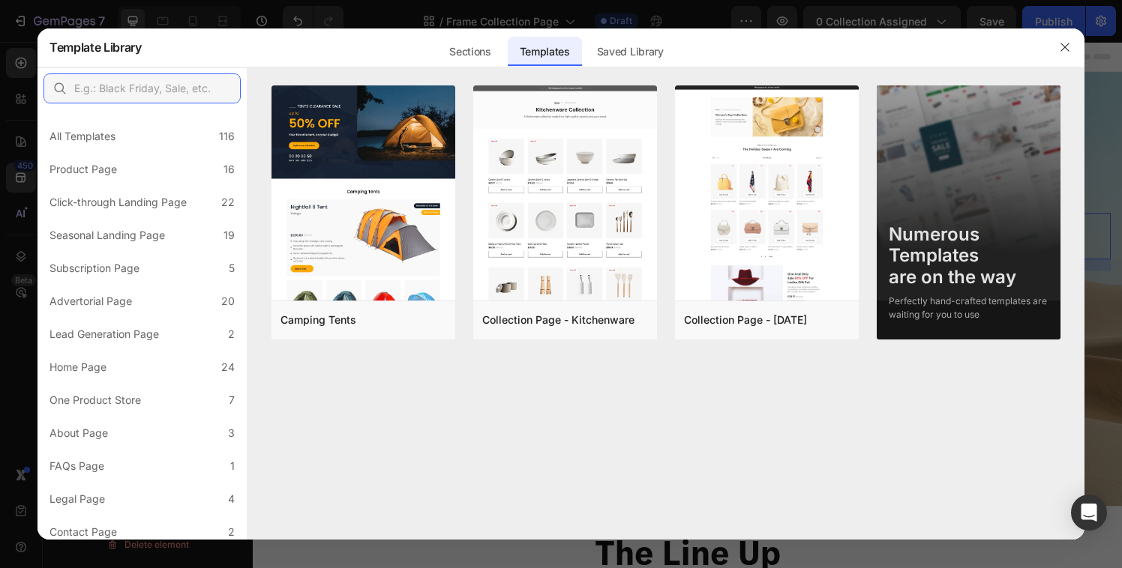
click at [106, 80] on input "text" at bounding box center [141, 88] width 197 height 30
click at [474, 46] on div "Sections" at bounding box center [469, 52] width 65 height 30
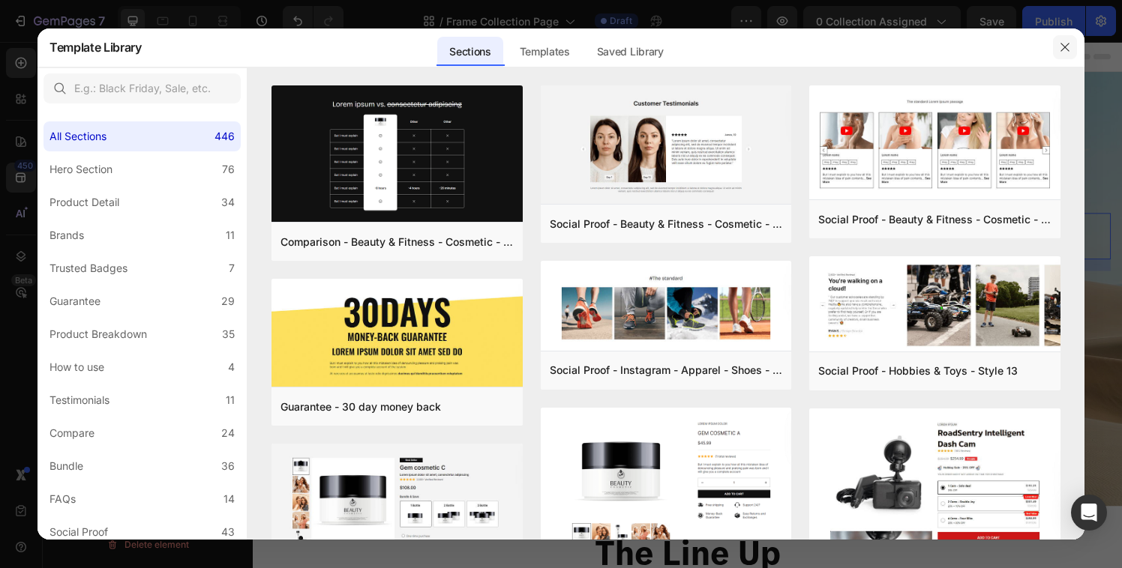
click at [1062, 55] on button "button" at bounding box center [1065, 47] width 24 height 24
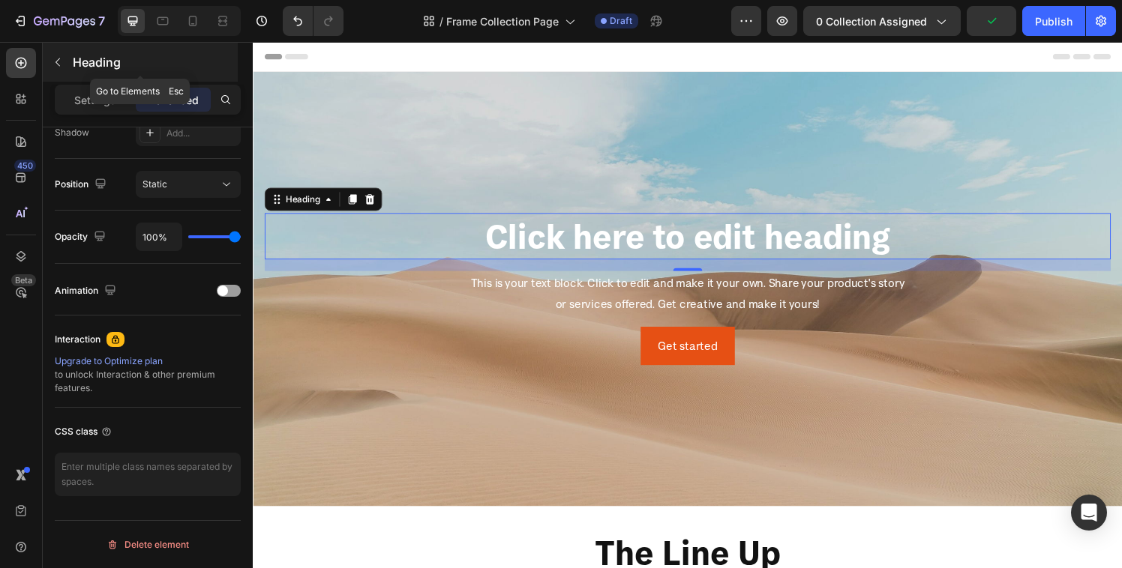
click at [56, 70] on button "button" at bounding box center [58, 62] width 24 height 24
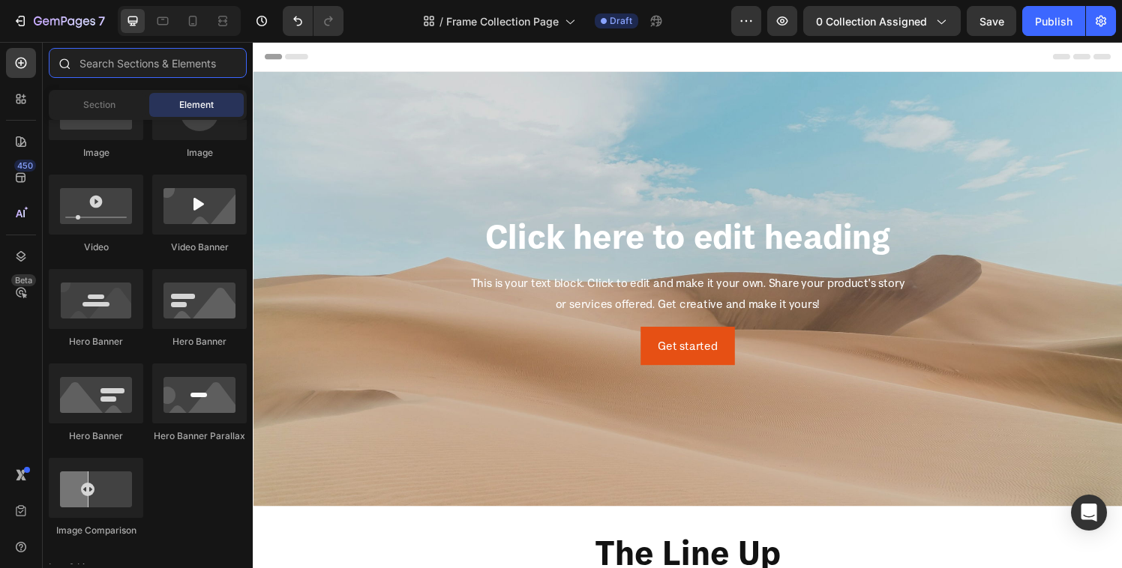
click at [118, 70] on input "text" at bounding box center [148, 63] width 198 height 30
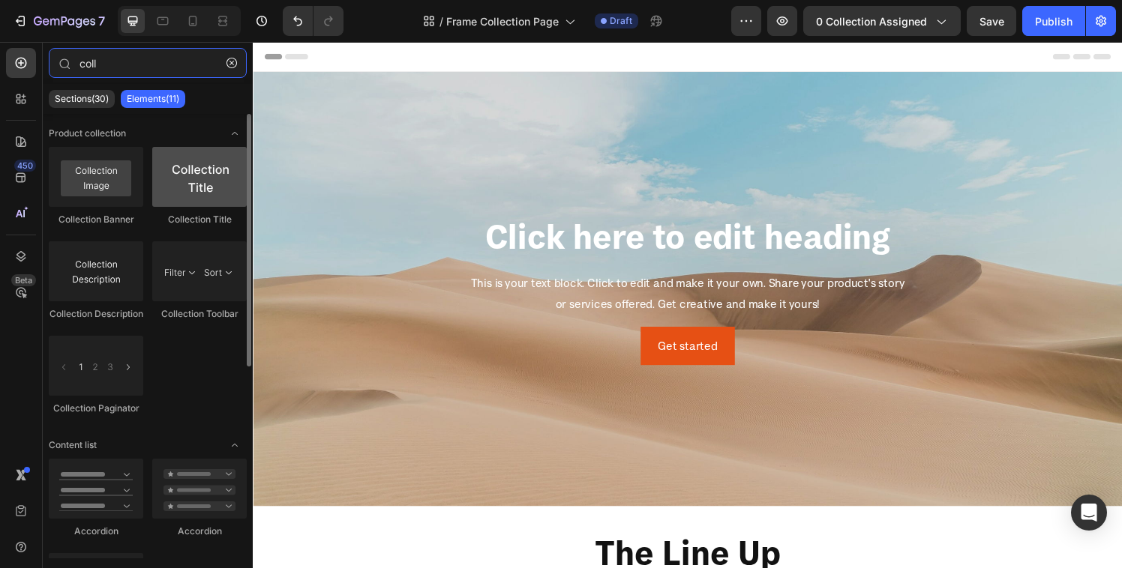
type input "coll"
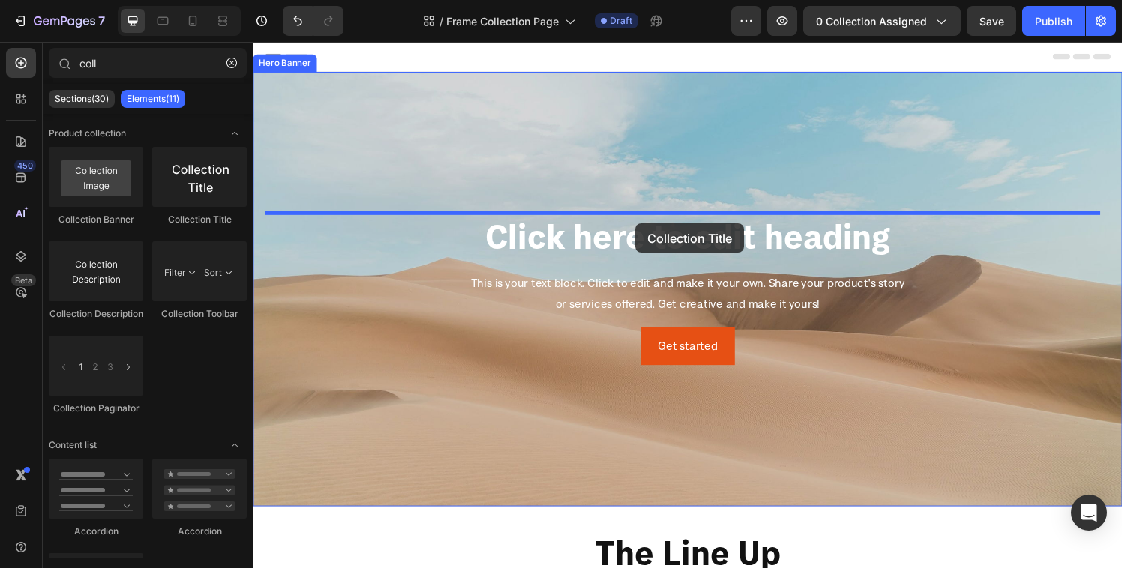
drag, startPoint x: 442, startPoint y: 227, endPoint x: 649, endPoint y: 230, distance: 207.0
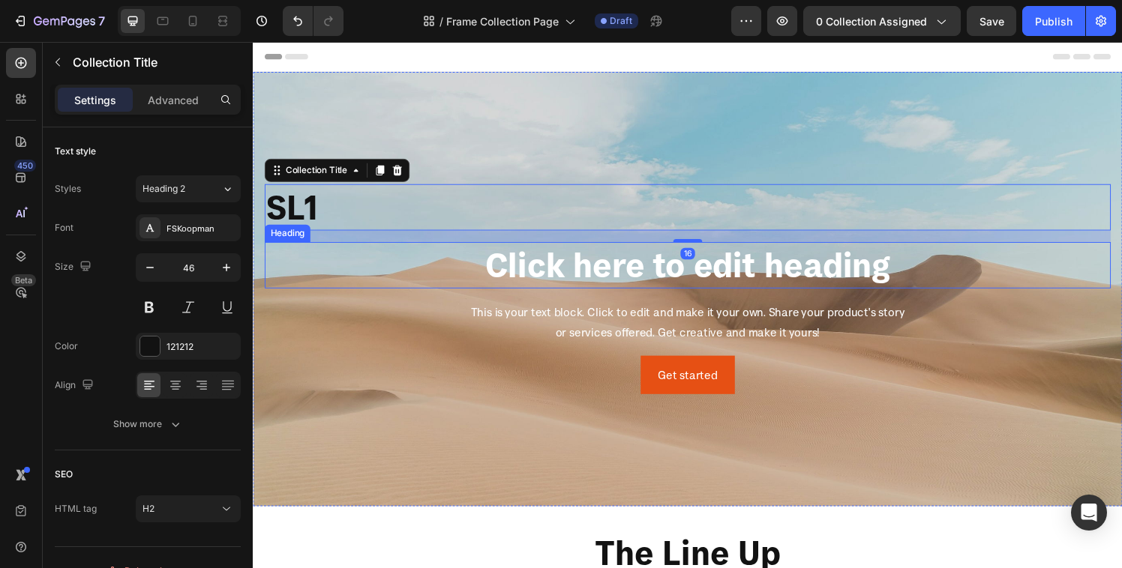
click at [577, 279] on h2 "Click here to edit heading" at bounding box center [703, 273] width 876 height 48
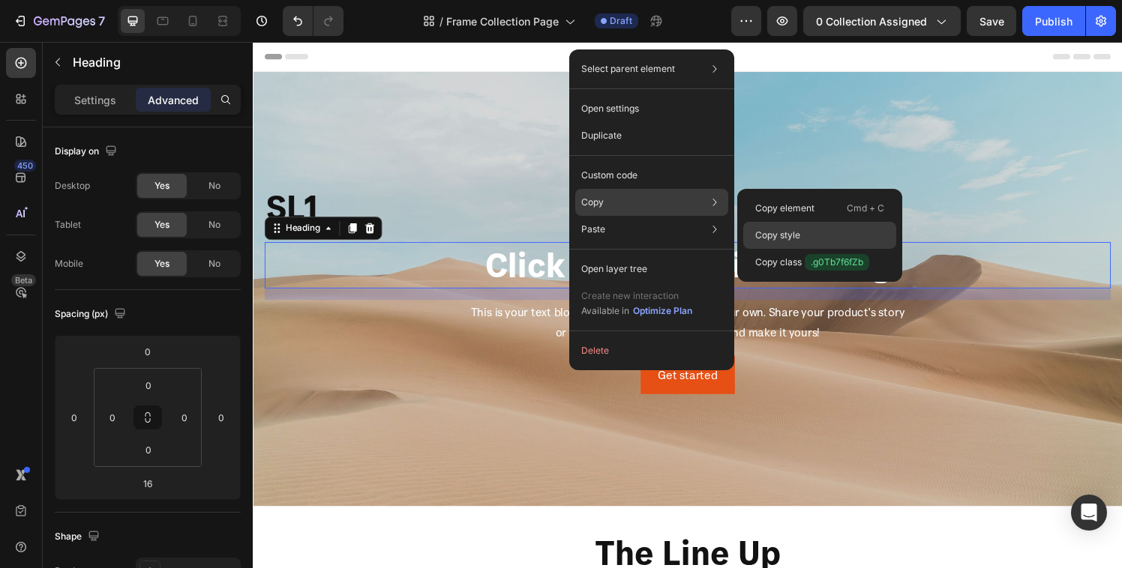
click at [796, 229] on p "Copy style" at bounding box center [777, 235] width 45 height 13
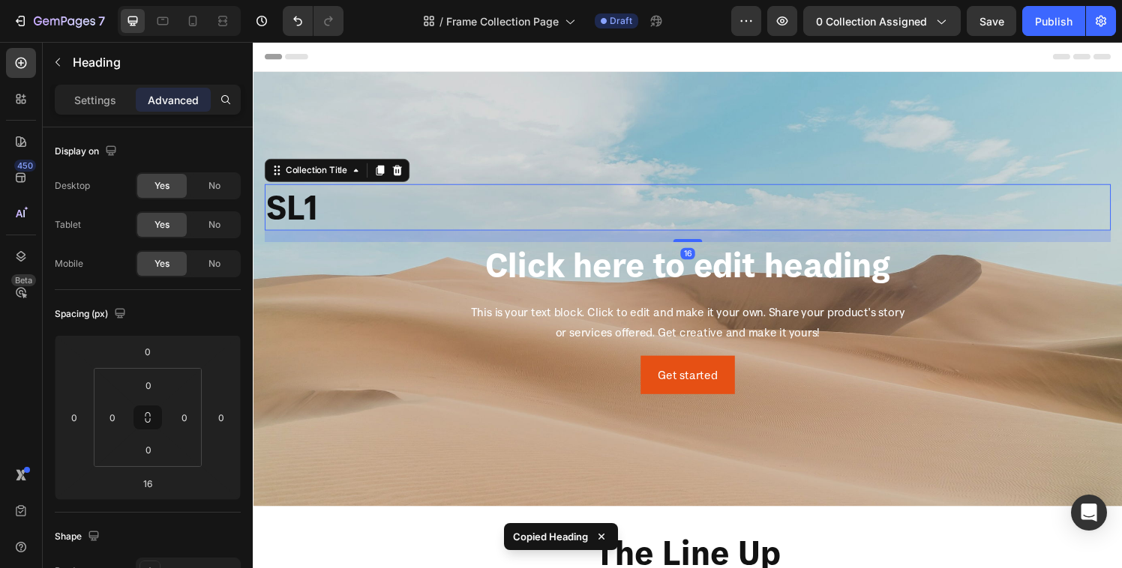
click at [306, 205] on h2 "SL1" at bounding box center [703, 213] width 876 height 48
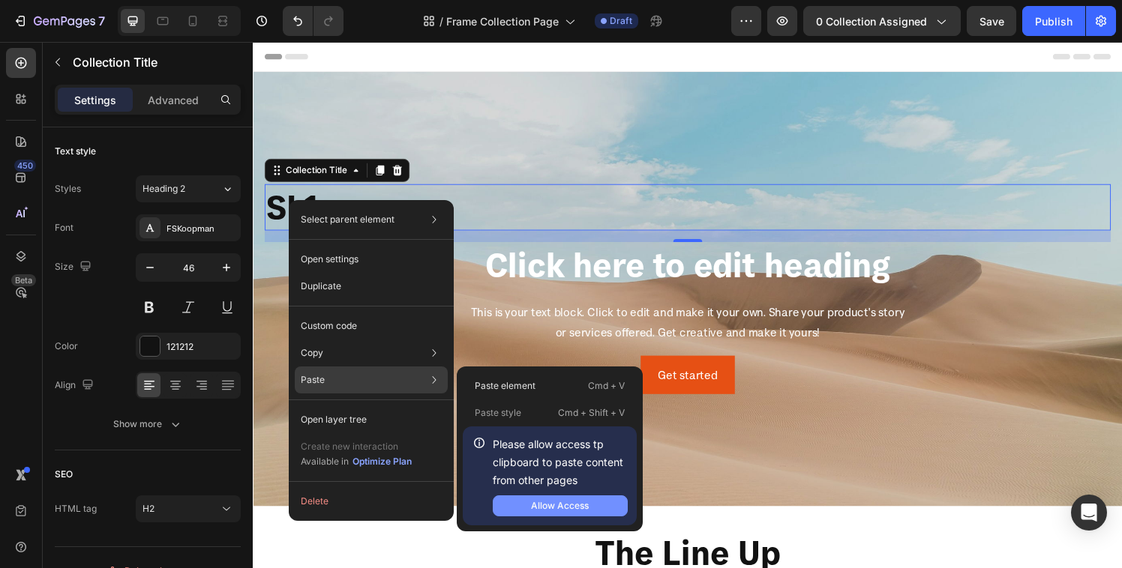
click at [529, 505] on button "Allow Access" at bounding box center [560, 506] width 135 height 21
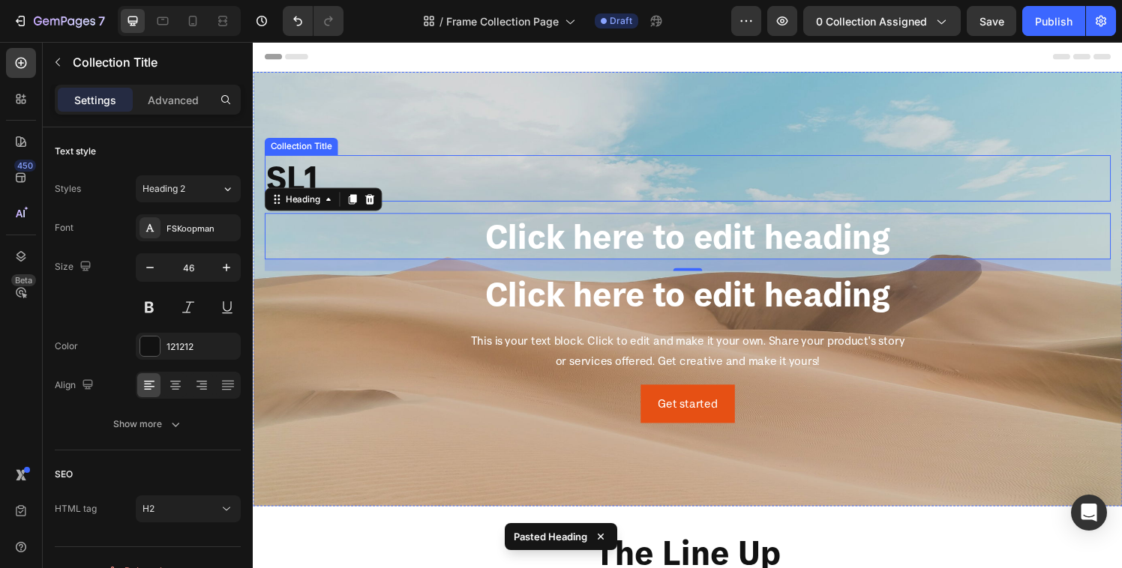
click at [312, 166] on h2 "SL1" at bounding box center [703, 183] width 876 height 48
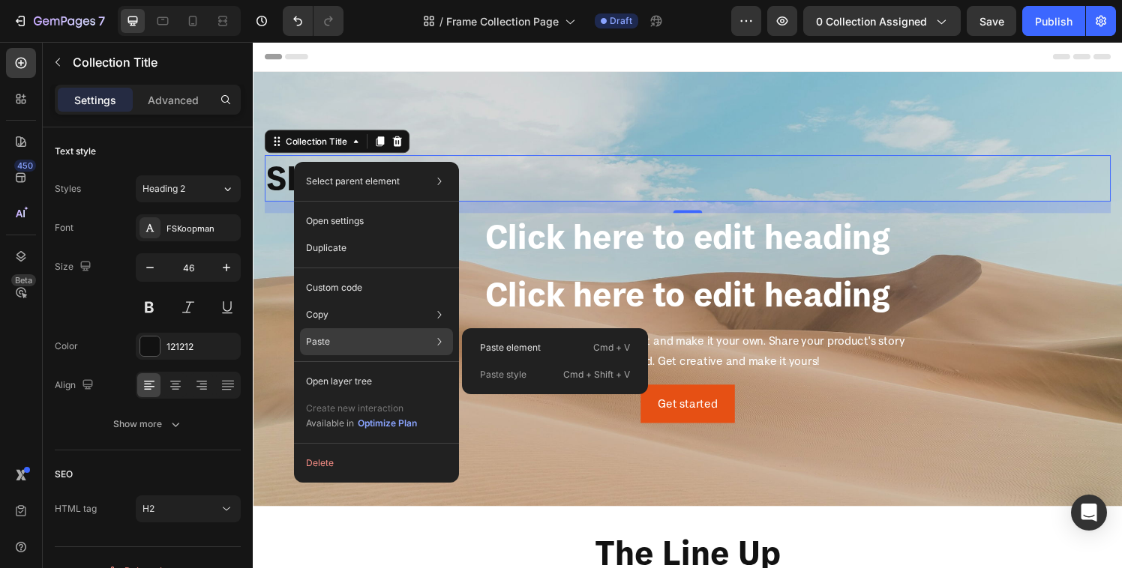
click at [520, 373] on p "Paste style" at bounding box center [503, 374] width 46 height 13
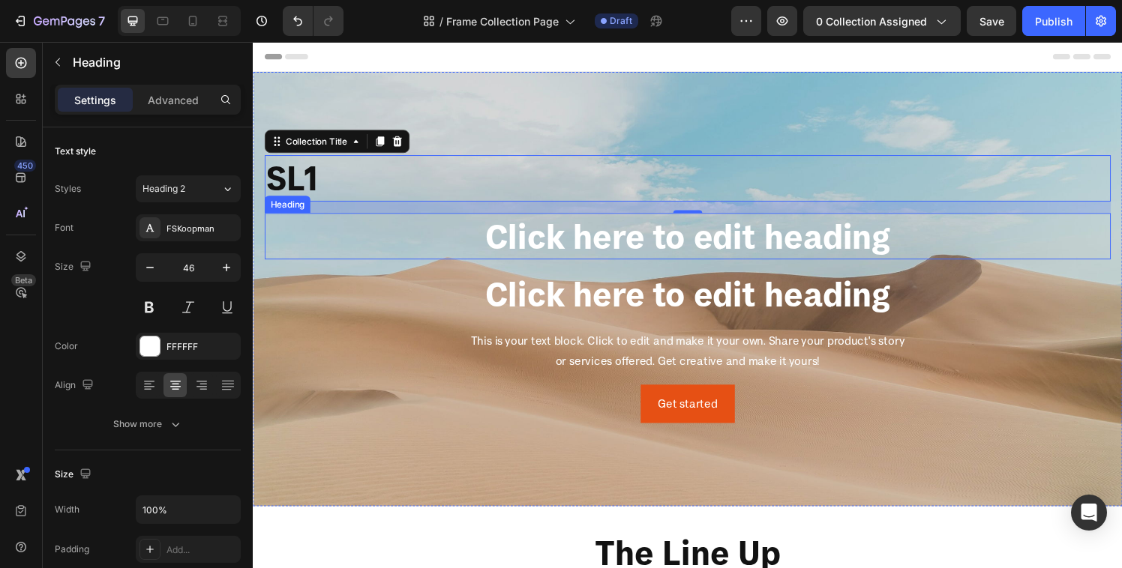
click at [628, 253] on h2 "Click here to edit heading" at bounding box center [703, 243] width 876 height 48
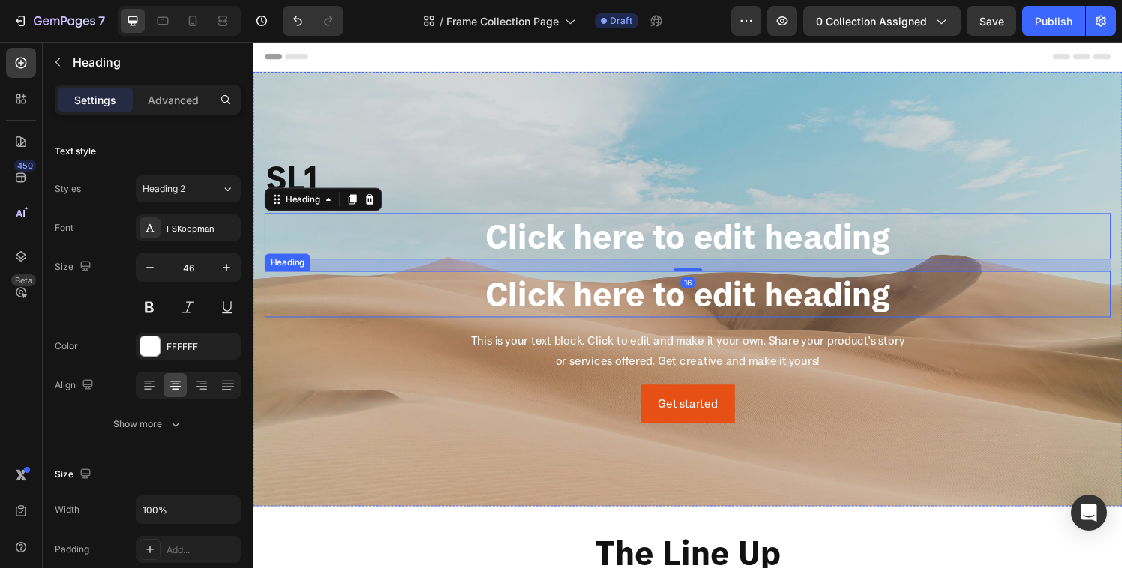
click at [561, 295] on h2 "Click here to edit heading" at bounding box center [703, 303] width 876 height 48
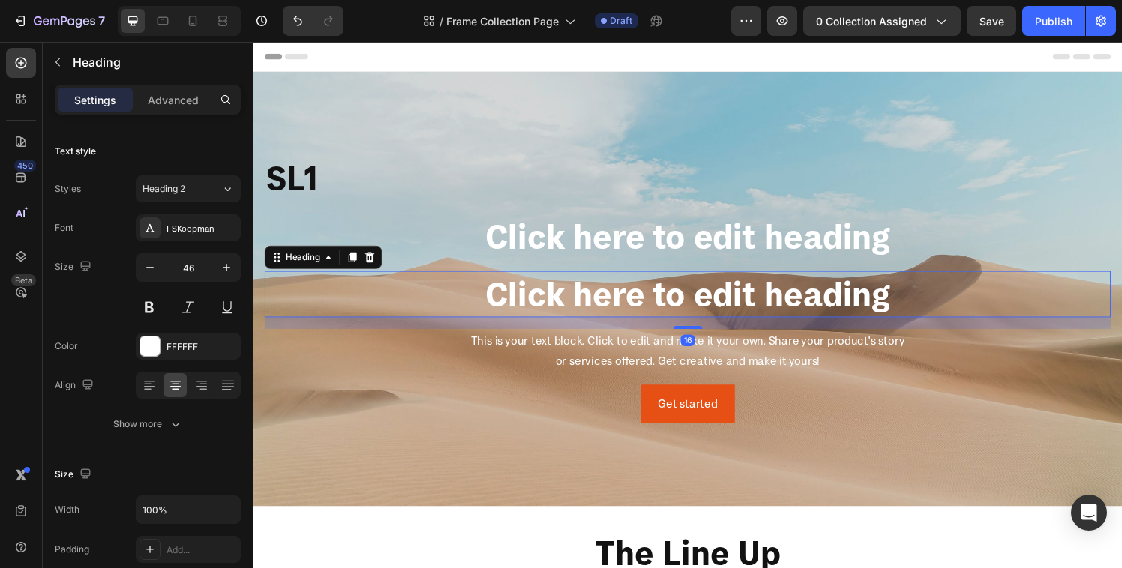
scroll to position [490, 0]
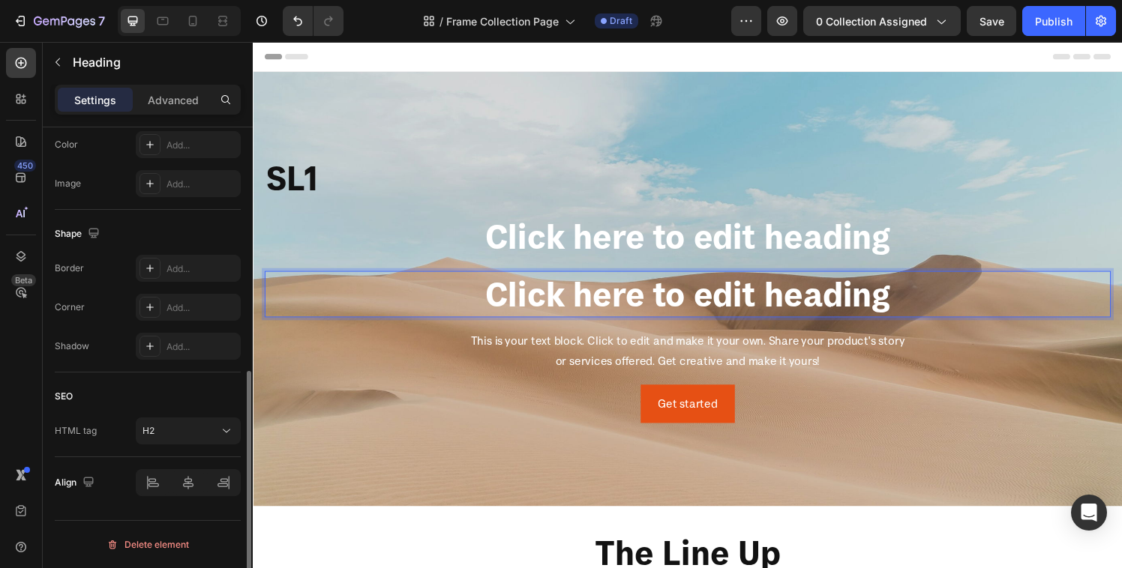
click at [556, 308] on h2 "Click here to edit heading" at bounding box center [703, 303] width 876 height 48
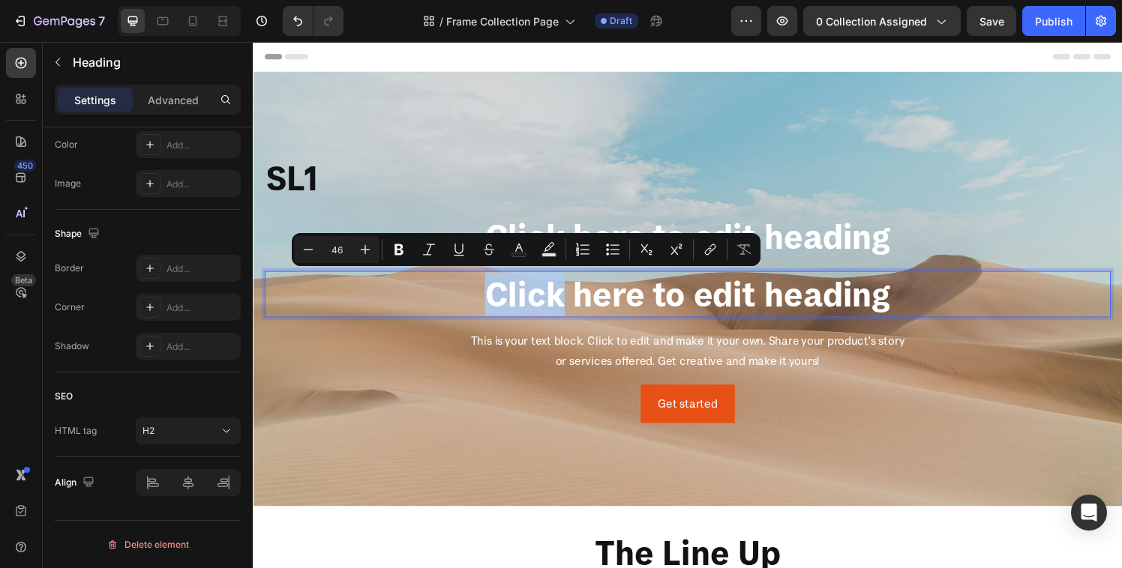
click at [518, 314] on p "Click here to edit heading" at bounding box center [702, 302] width 873 height 45
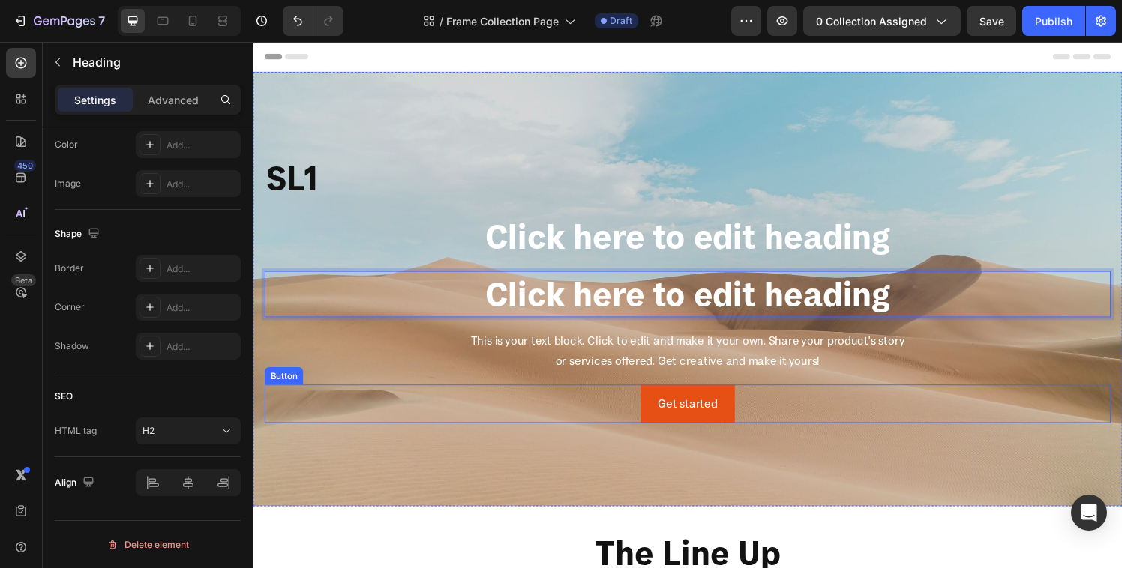
click at [445, 403] on div "Get started Button" at bounding box center [703, 417] width 876 height 40
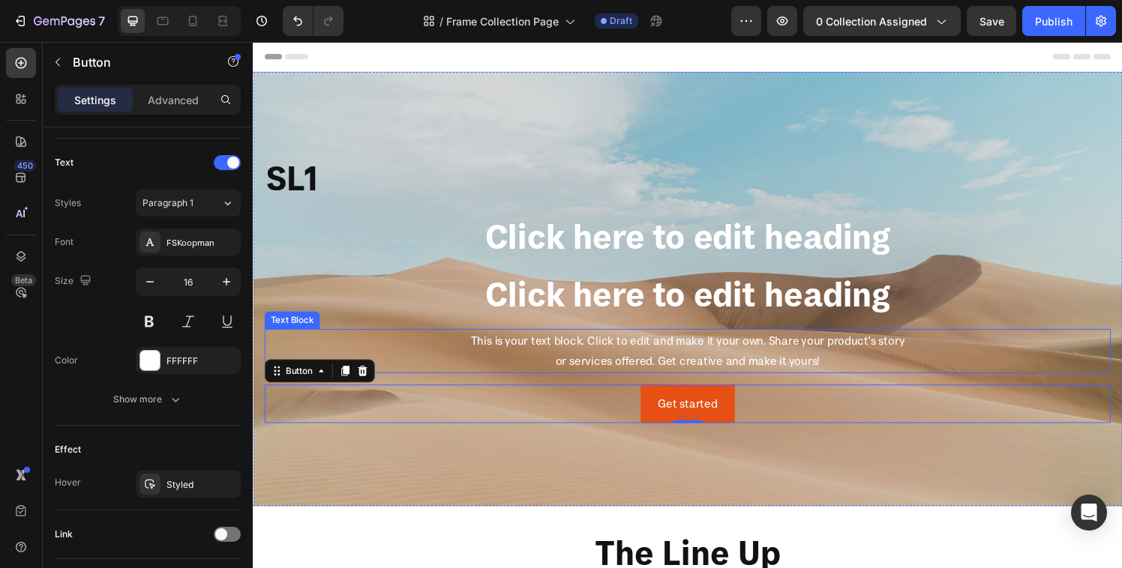
scroll to position [0, 0]
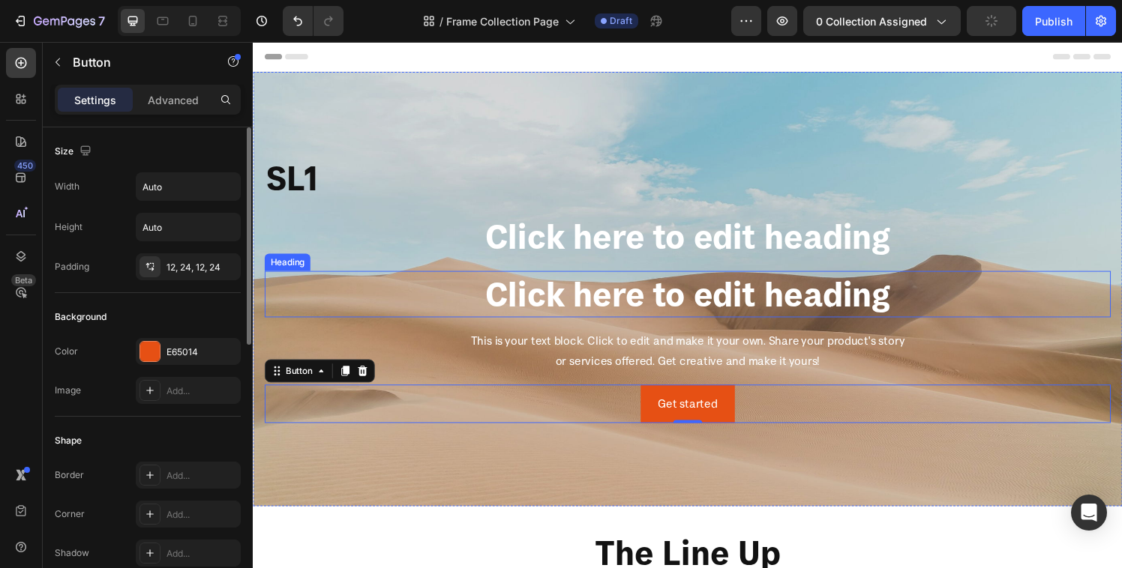
click at [553, 316] on p "Click here to edit heading" at bounding box center [702, 302] width 873 height 45
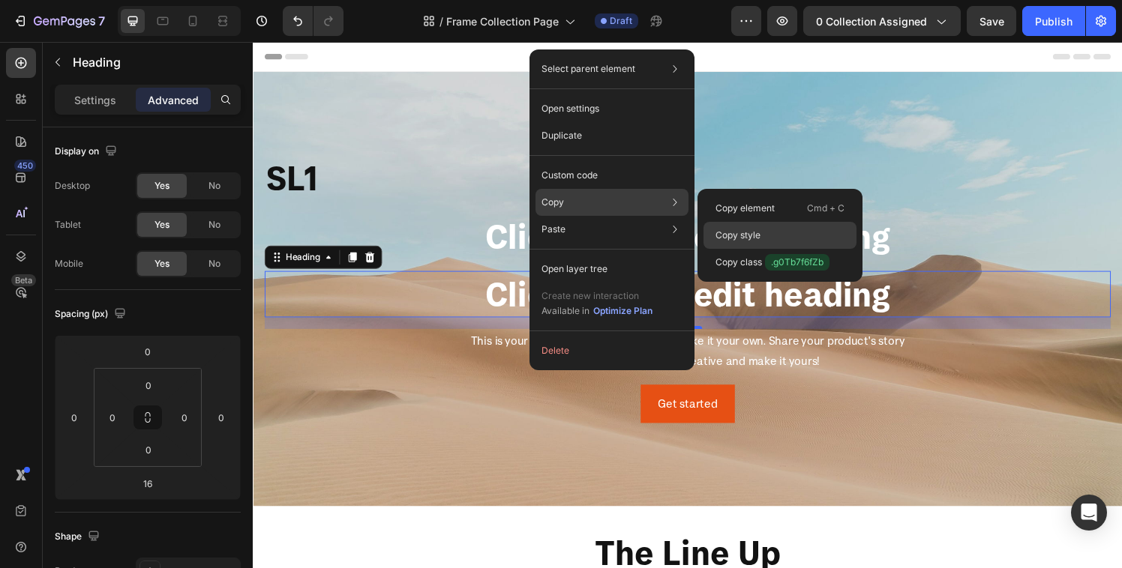
click at [747, 249] on div "Copy style" at bounding box center [779, 262] width 153 height 27
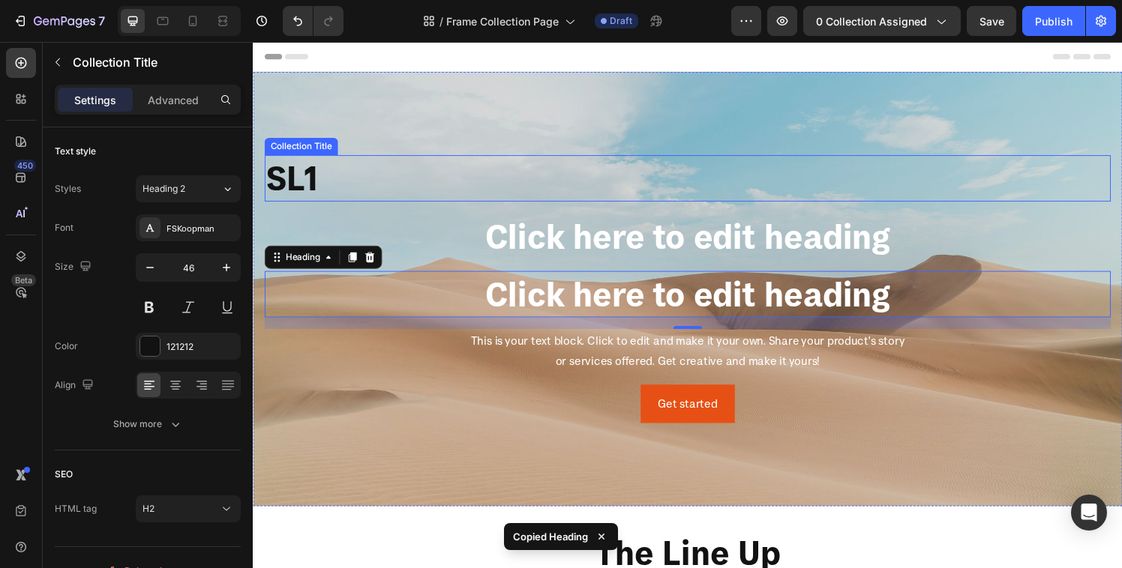
click at [358, 175] on h2 "SL1" at bounding box center [703, 183] width 876 height 48
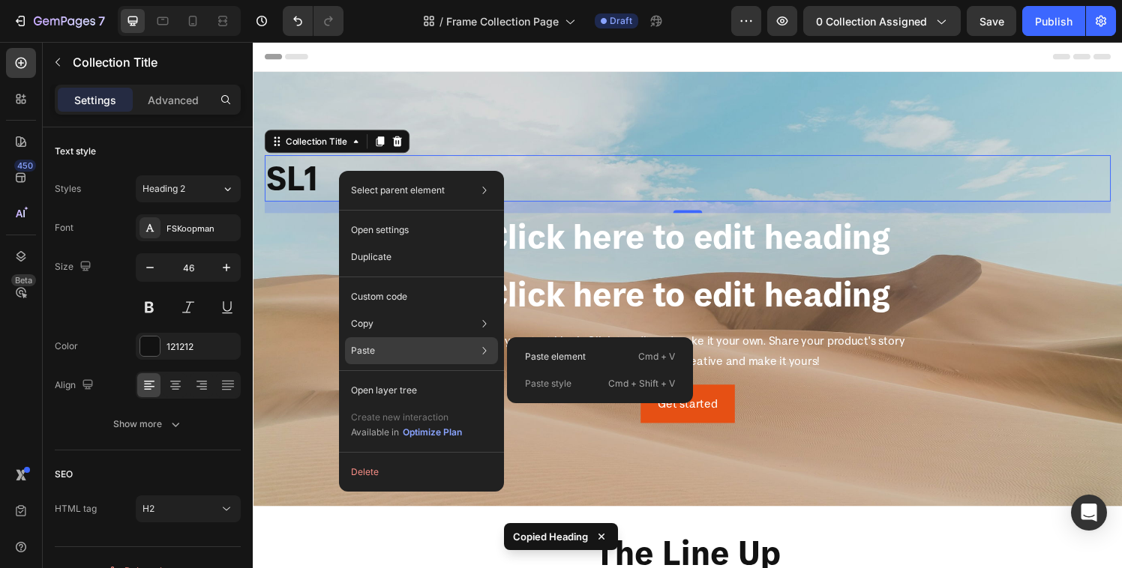
click at [564, 384] on p "Paste style" at bounding box center [548, 383] width 46 height 13
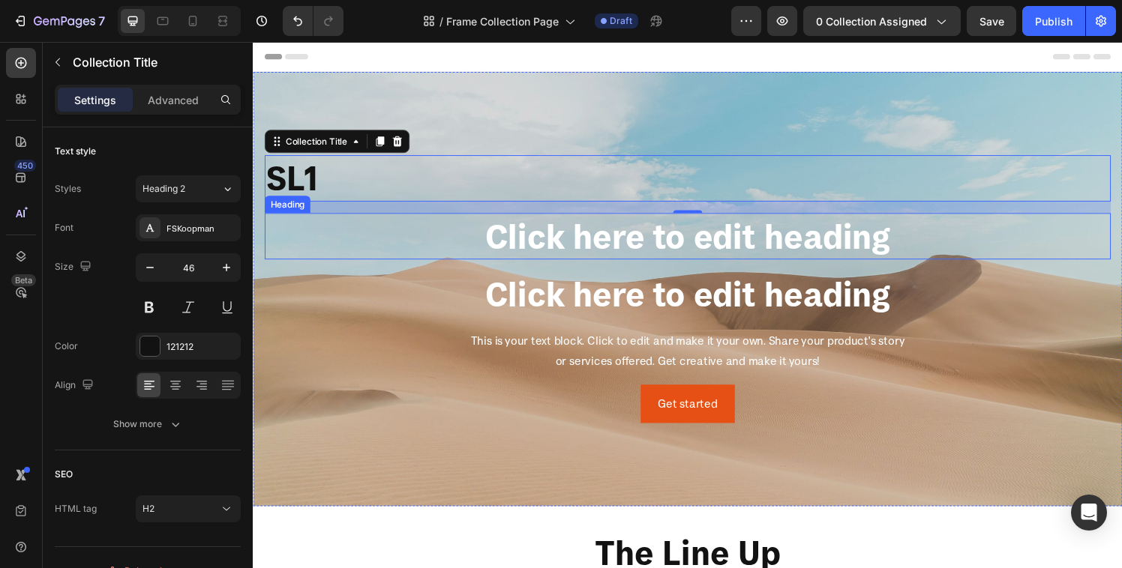
click at [589, 237] on h2 "Click here to edit heading" at bounding box center [703, 243] width 876 height 48
click at [426, 173] on h2 "SL1" at bounding box center [703, 183] width 876 height 48
click at [523, 244] on h2 "Click here to edit heading" at bounding box center [703, 243] width 876 height 48
click at [464, 163] on h2 "SL1" at bounding box center [703, 183] width 876 height 48
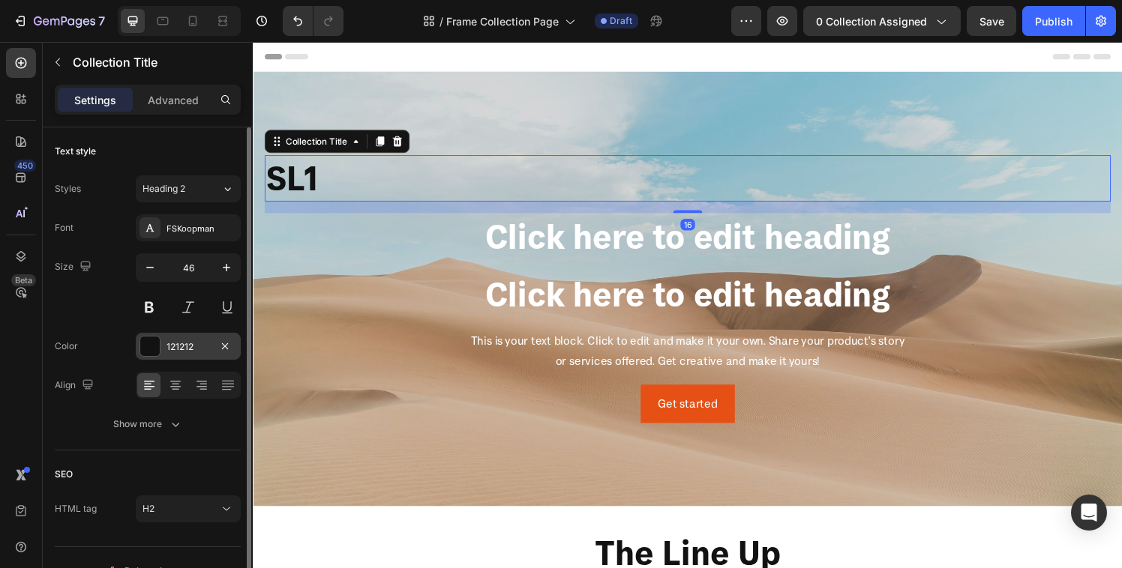
click at [183, 342] on div "121212" at bounding box center [187, 346] width 43 height 13
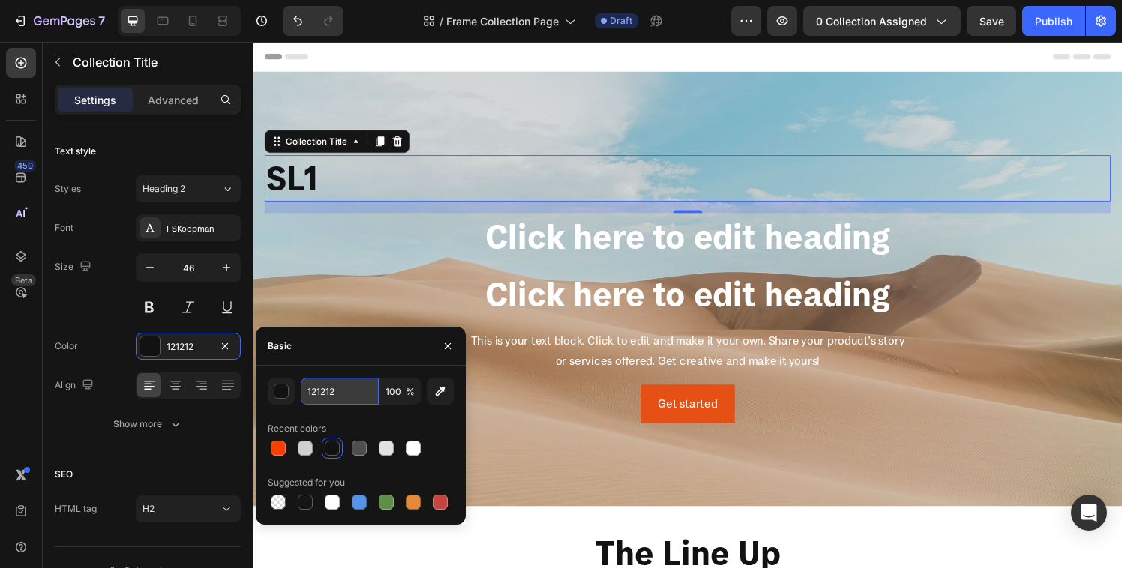
click at [316, 393] on input "121212" at bounding box center [340, 391] width 78 height 27
type input "FFFFFF"
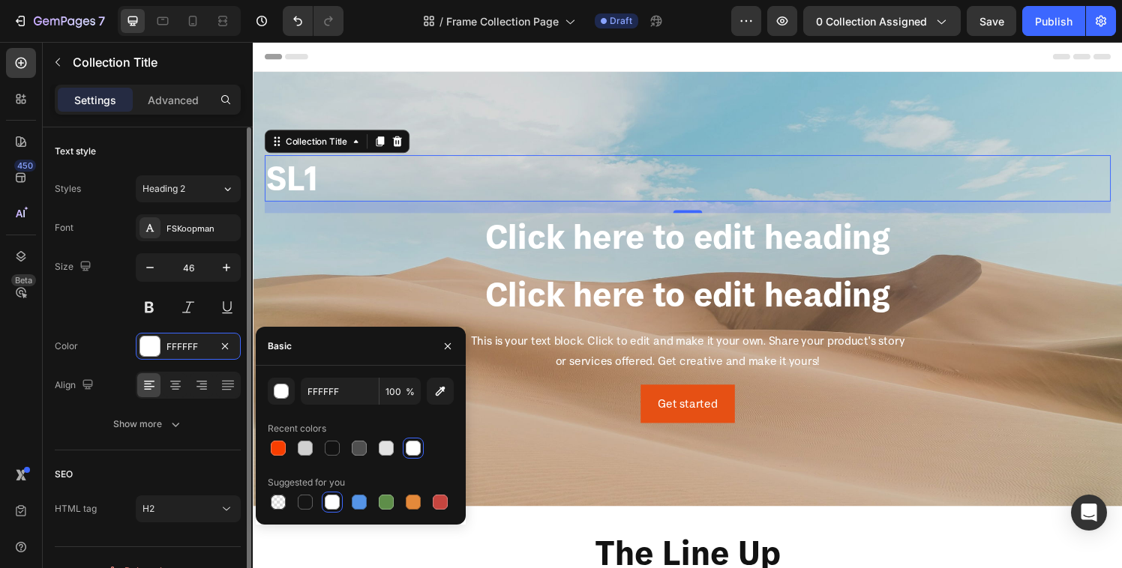
click at [162, 385] on div at bounding box center [188, 385] width 105 height 27
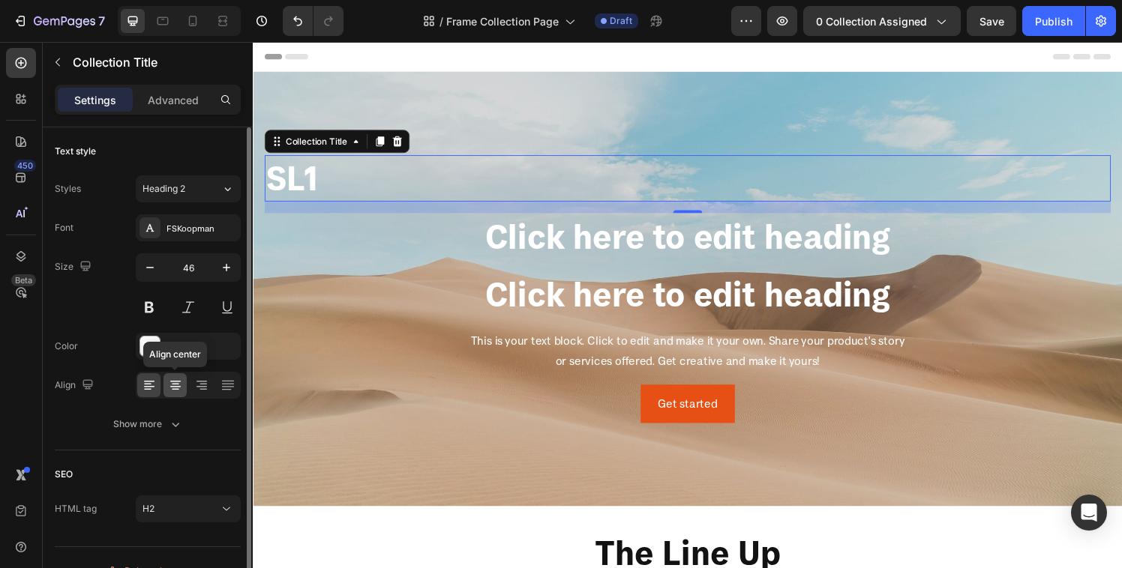
click at [181, 388] on icon at bounding box center [175, 385] width 15 height 15
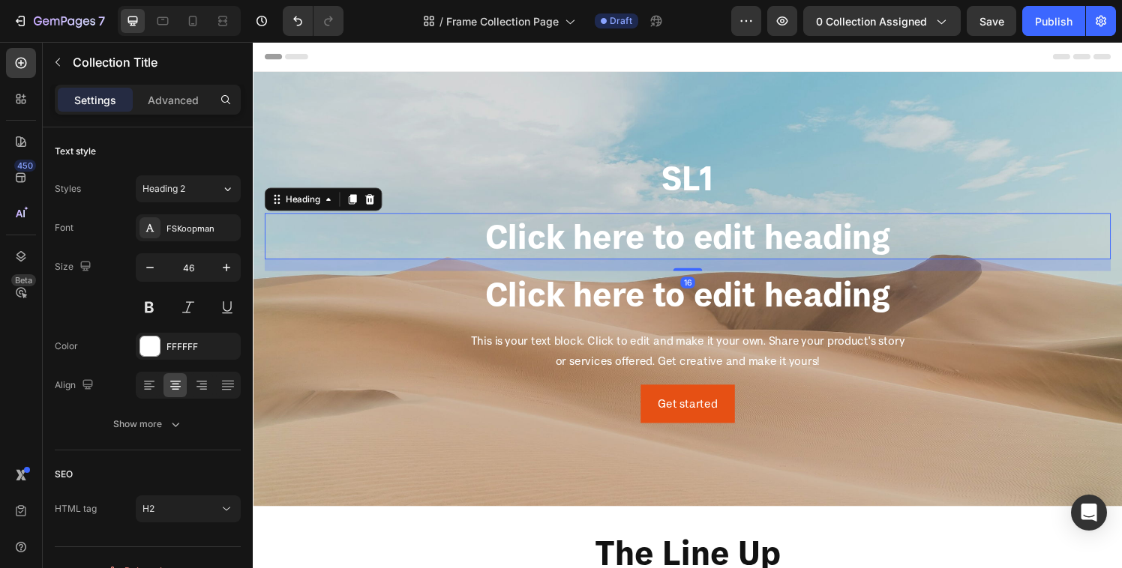
click at [685, 258] on h2 "Click here to edit heading" at bounding box center [703, 243] width 876 height 48
click at [376, 200] on icon at bounding box center [373, 205] width 12 height 12
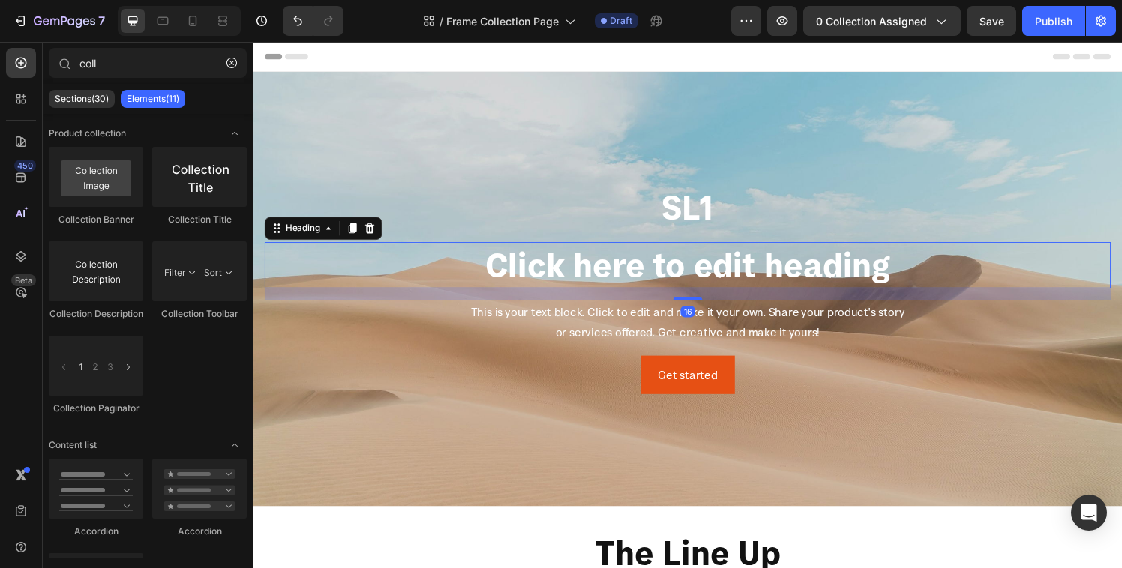
click at [621, 274] on p "Click here to edit heading" at bounding box center [702, 272] width 873 height 45
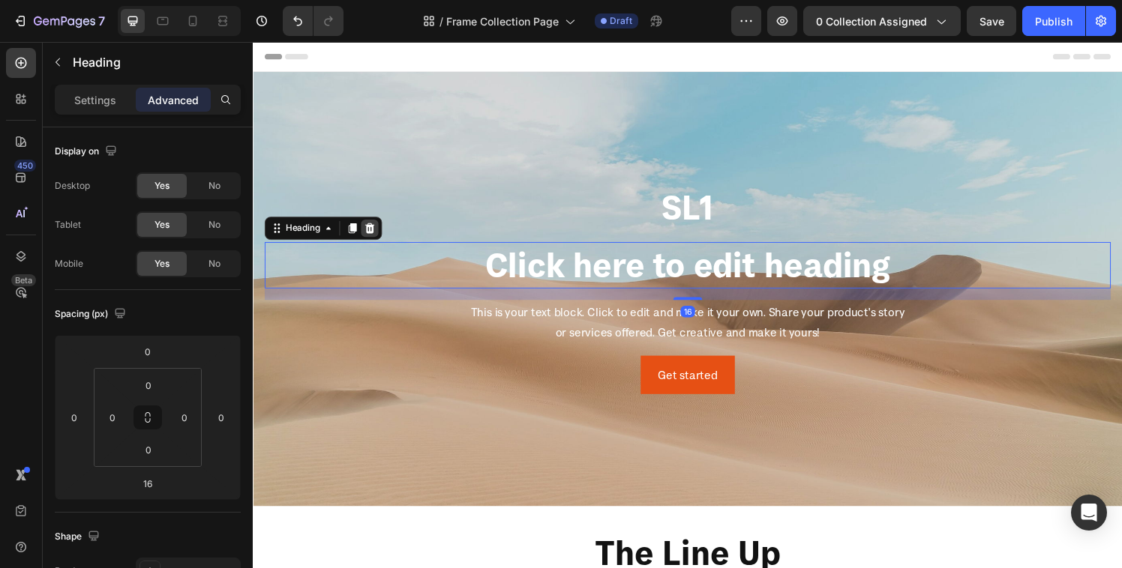
click at [374, 235] on icon at bounding box center [374, 234] width 10 height 10
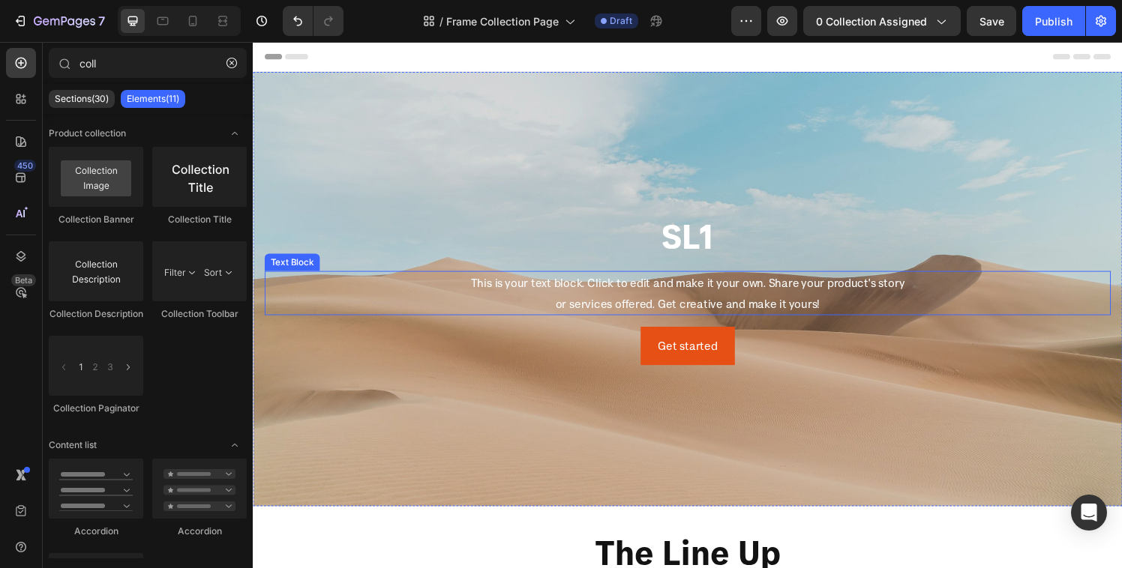
click at [619, 301] on div "This is your text block. Click to edit and make it your own. Share your product…" at bounding box center [703, 302] width 876 height 46
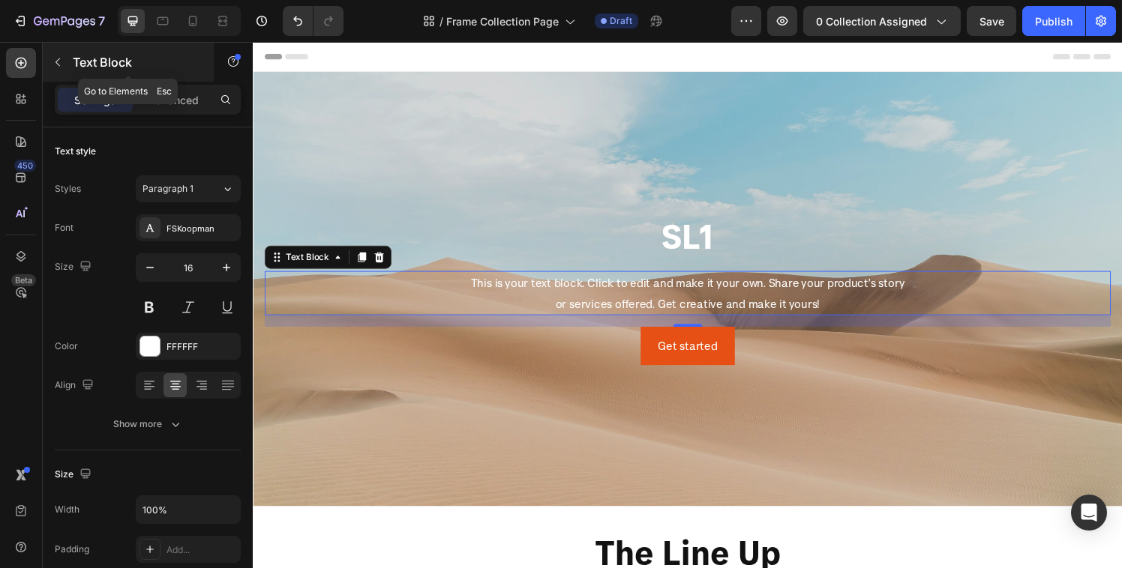
click at [51, 61] on button "button" at bounding box center [58, 62] width 24 height 24
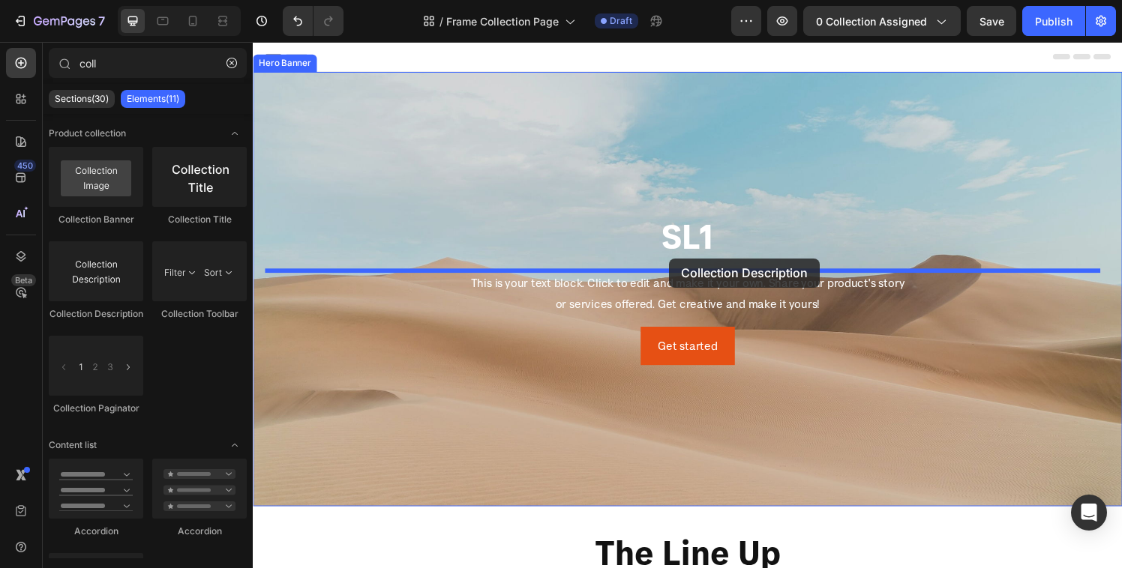
drag, startPoint x: 332, startPoint y: 311, endPoint x: 684, endPoint y: 266, distance: 354.5
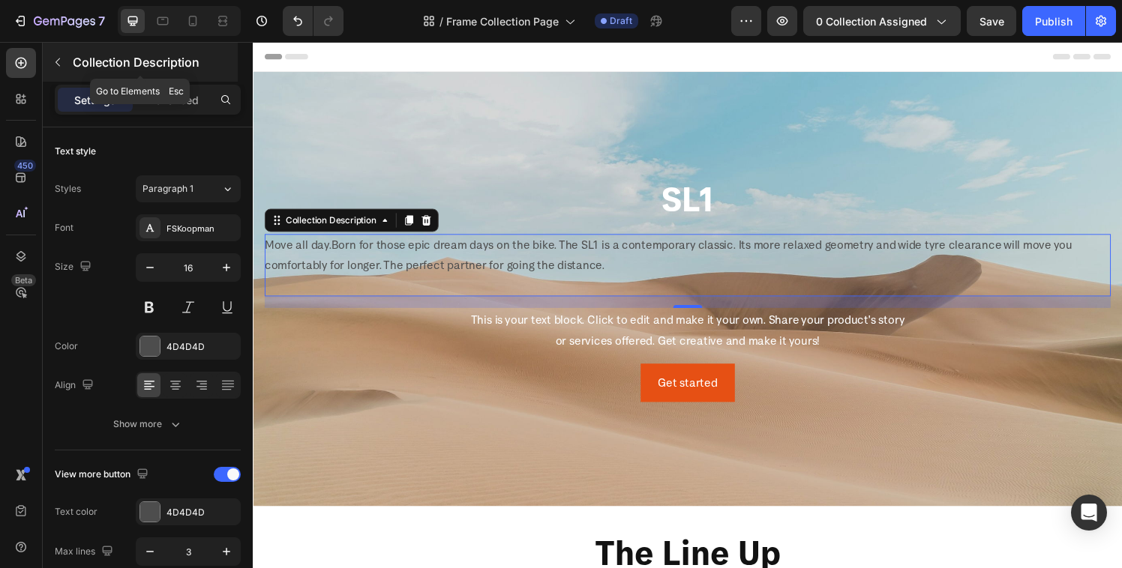
click at [53, 58] on icon "button" at bounding box center [58, 62] width 12 height 12
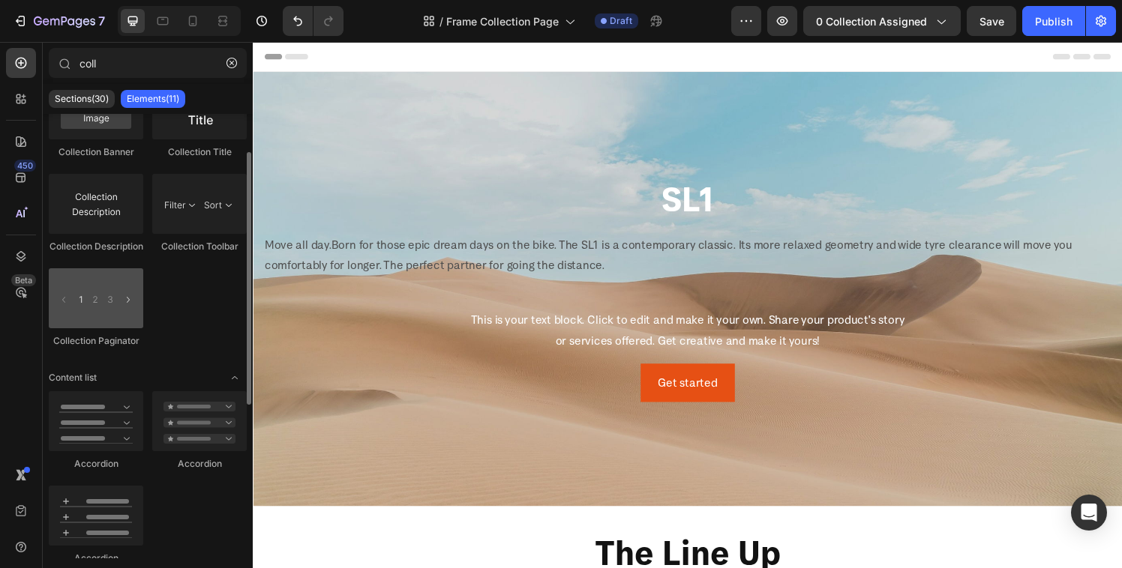
scroll to position [87, 0]
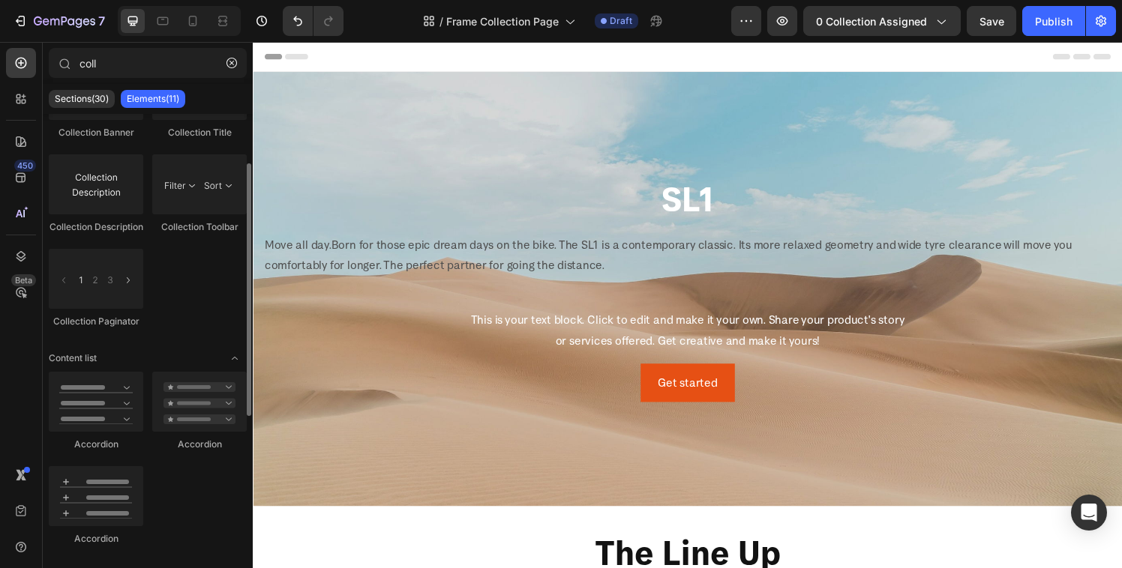
click at [173, 372] on div "Collection Banner Collection Title Collection Description Collection Toolbar Co…" at bounding box center [148, 465] width 198 height 187
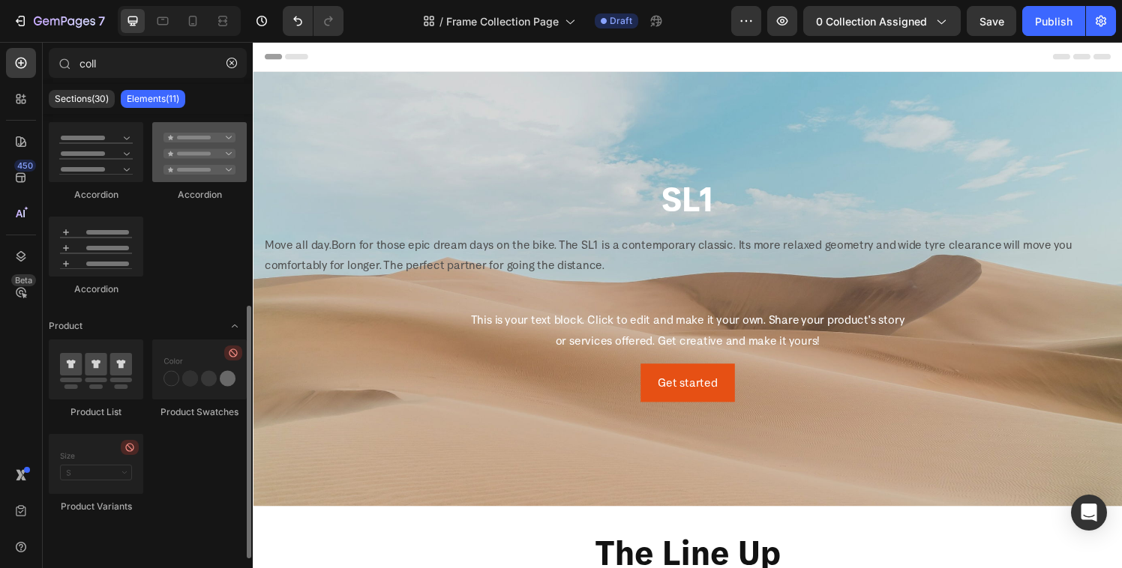
scroll to position [0, 0]
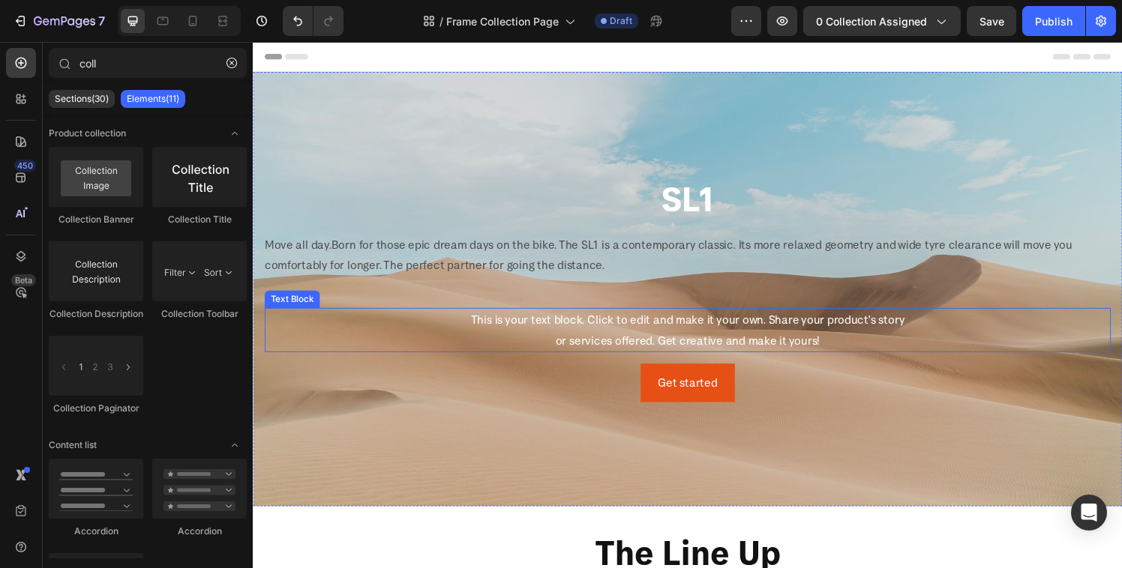
click at [617, 336] on div "This is your text block. Click to edit and make it your own. Share your product…" at bounding box center [703, 340] width 876 height 46
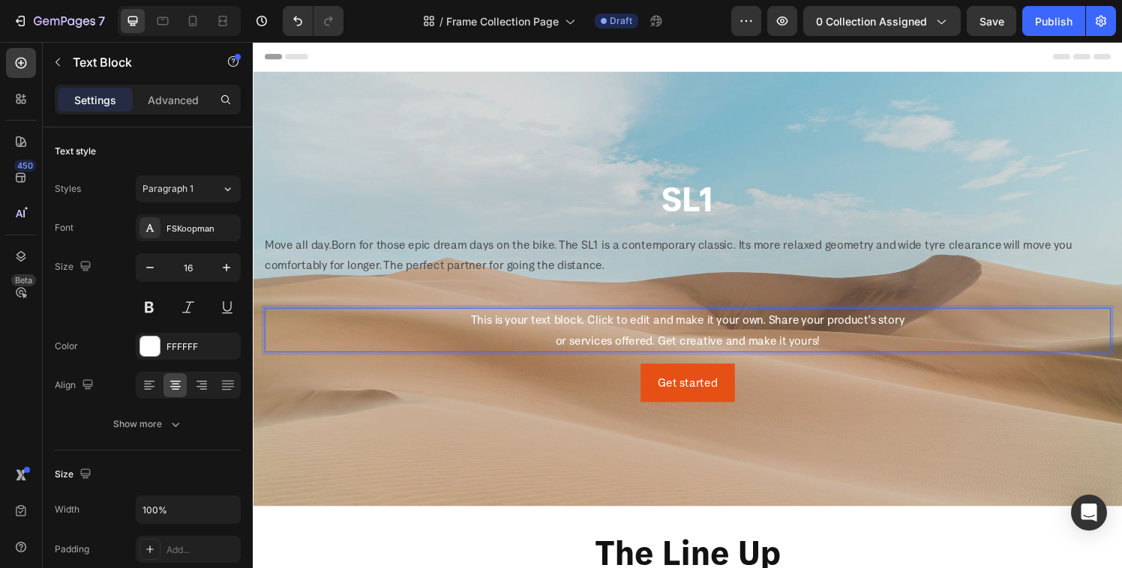
click at [616, 345] on div "This is your text block. Click to edit and make it your own. Share your product…" at bounding box center [703, 340] width 876 height 46
click at [616, 344] on p "This is your text block. Click to edit and make it your own. Share your product…" at bounding box center [702, 340] width 873 height 43
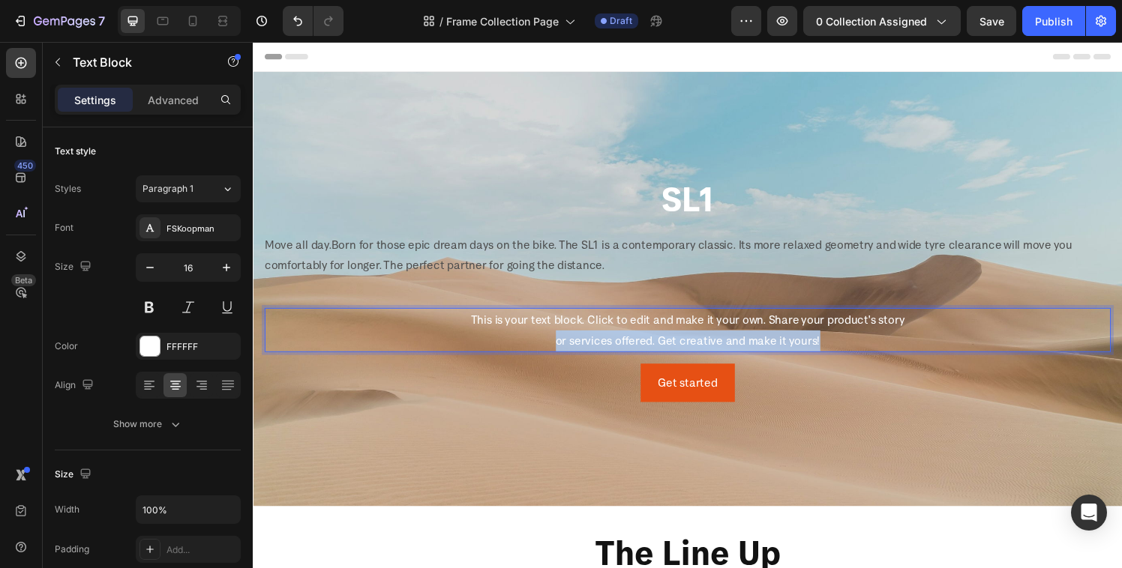
click at [616, 344] on p "This is your text block. Click to edit and make it your own. Share your product…" at bounding box center [702, 340] width 873 height 43
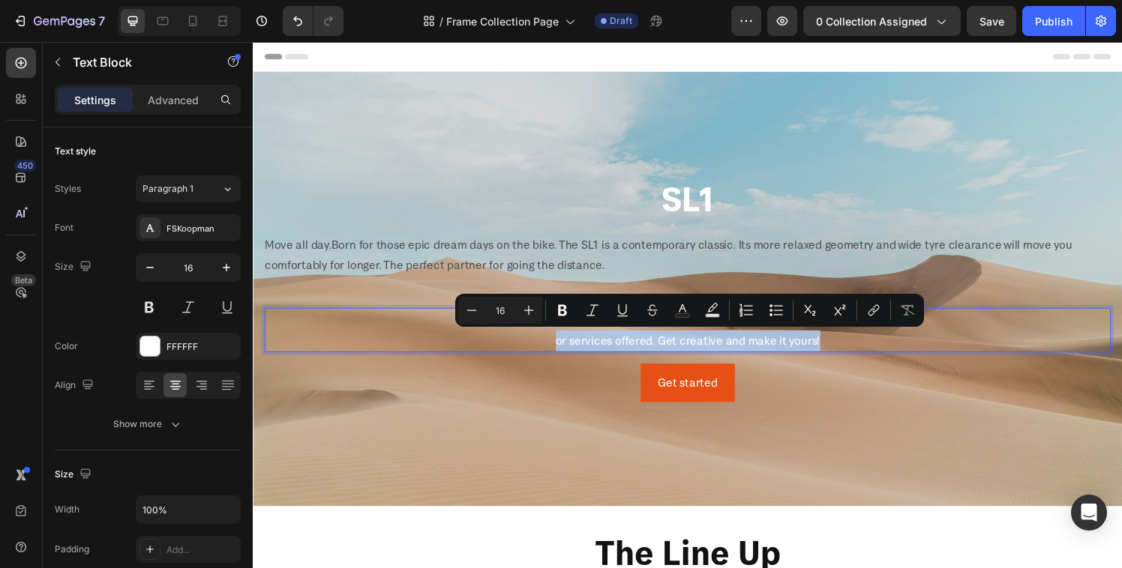
click at [616, 344] on p "This is your text block. Click to edit and make it your own. Share your product…" at bounding box center [702, 340] width 873 height 43
click at [829, 348] on p "This is your text block. Click to edit and make it your own. Share your product…" at bounding box center [702, 340] width 873 height 43
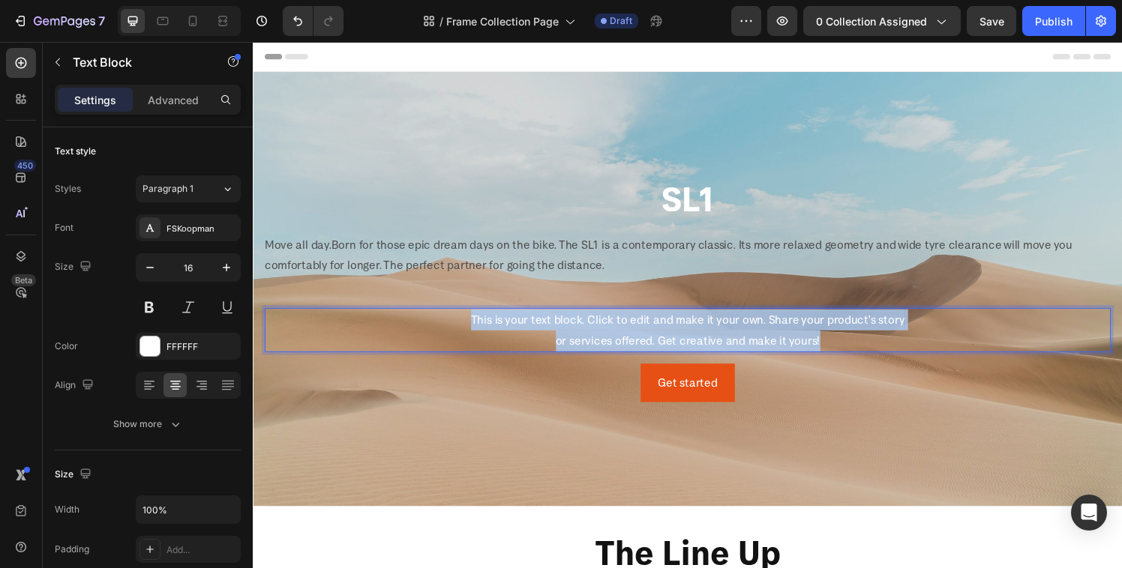
drag, startPoint x: 877, startPoint y: 349, endPoint x: 558, endPoint y: 331, distance: 319.2
click at [407, 326] on p "This is your text block. Click to edit and make it your own. Share your product…" at bounding box center [702, 340] width 873 height 43
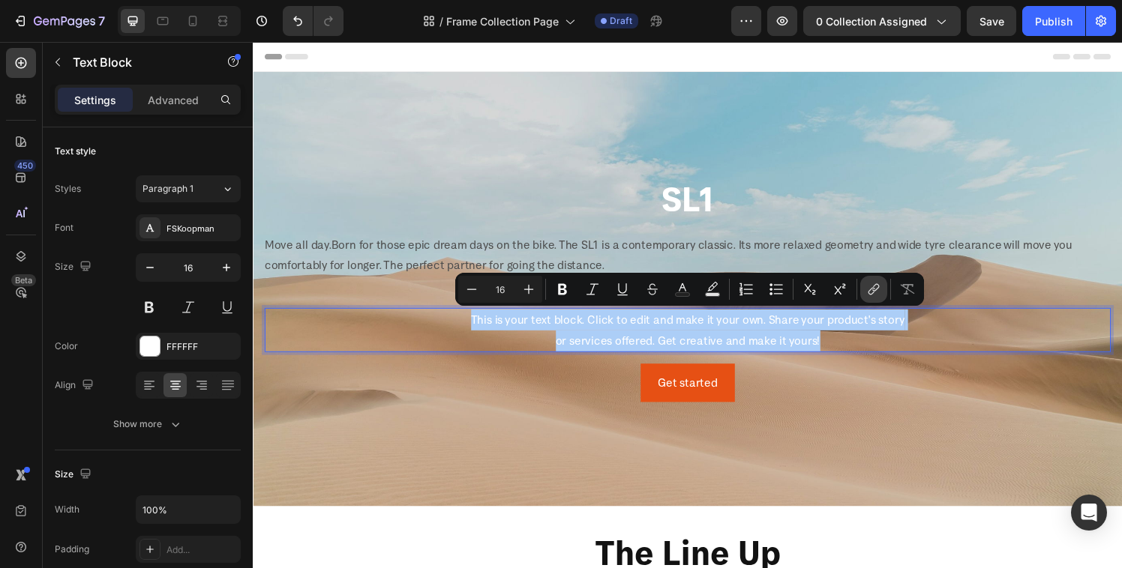
click at [869, 297] on button "link" at bounding box center [873, 289] width 27 height 27
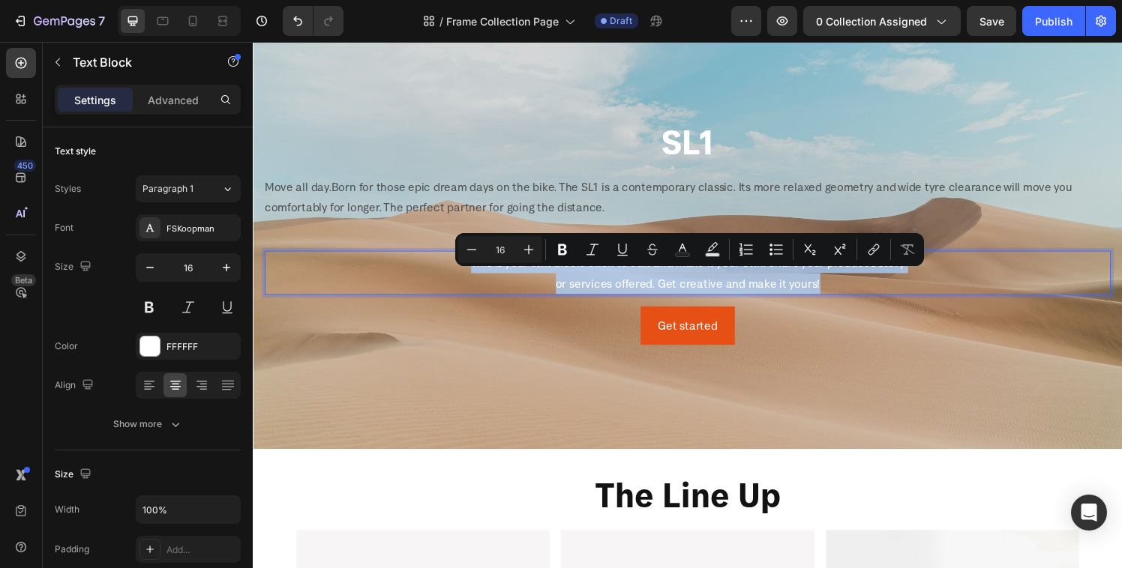
scroll to position [10, 0]
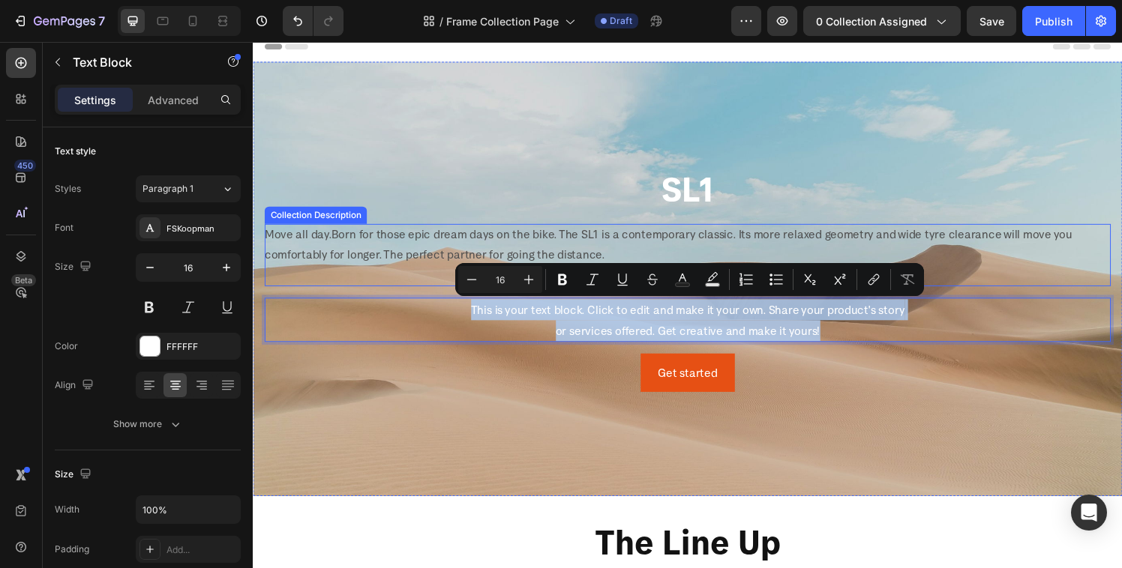
click at [352, 233] on span "Born for those epic dream days on the bike. The SL1 is a contemporary classic. …" at bounding box center [683, 251] width 836 height 37
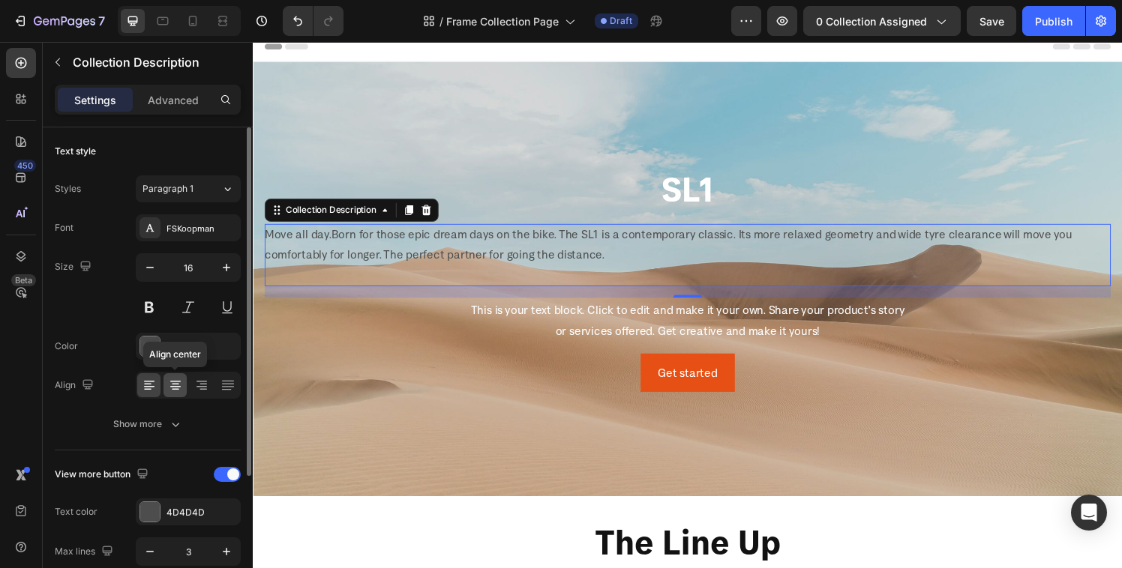
click at [178, 393] on div at bounding box center [174, 385] width 23 height 24
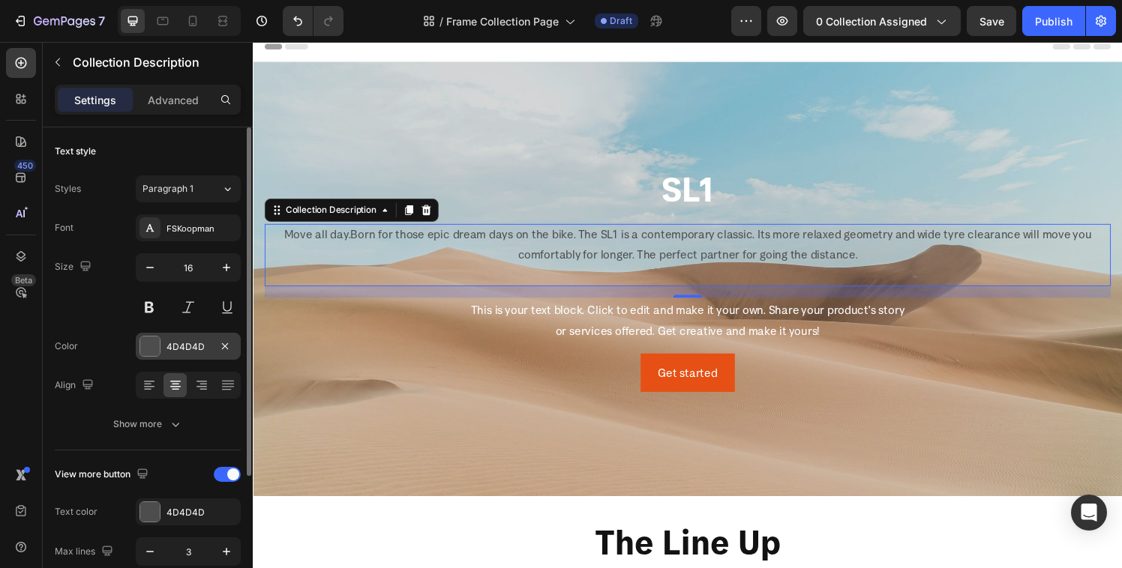
click at [192, 343] on div "4D4D4D" at bounding box center [187, 346] width 43 height 13
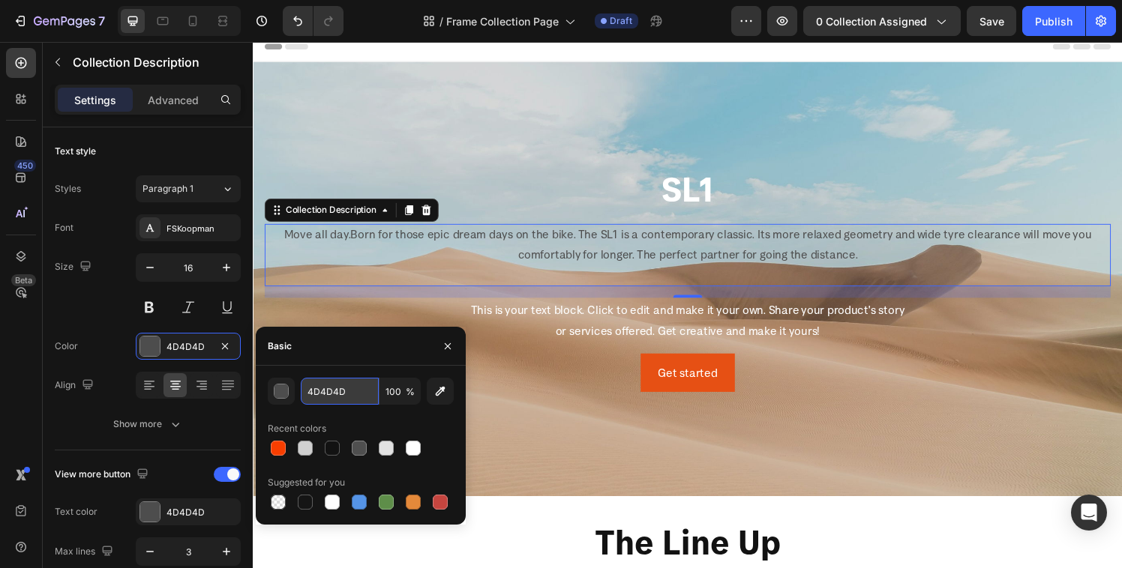
click at [361, 384] on input "4D4D4D" at bounding box center [340, 391] width 78 height 27
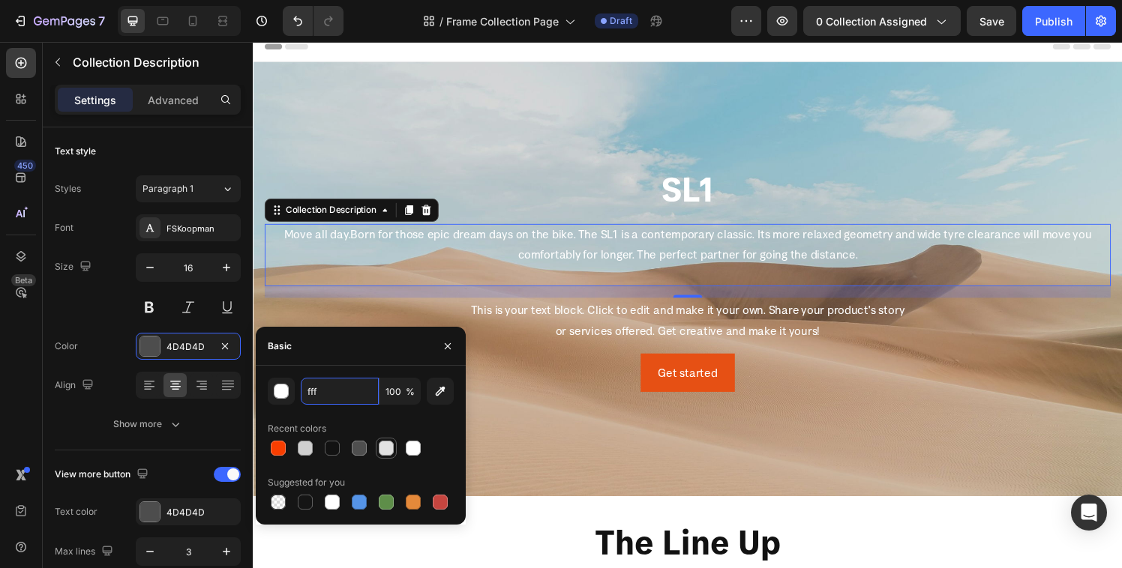
type input "FFFFFF"
click at [612, 183] on h2 "SL1" at bounding box center [703, 194] width 876 height 48
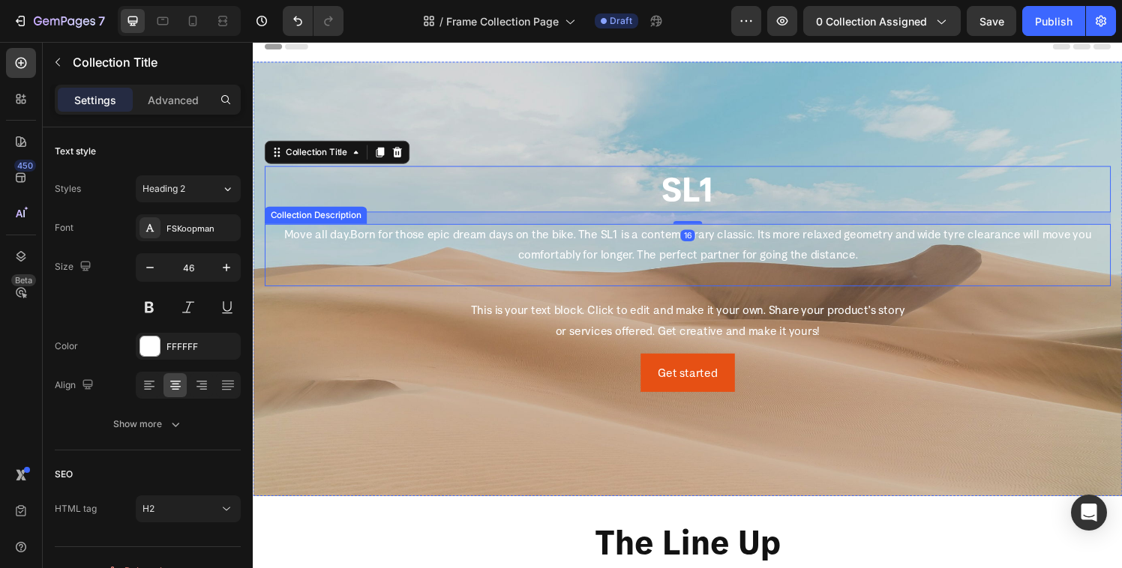
click at [609, 267] on span "Born for those epic dream days on the bike. The SL1 is a contemporary classic. …" at bounding box center [737, 251] width 767 height 37
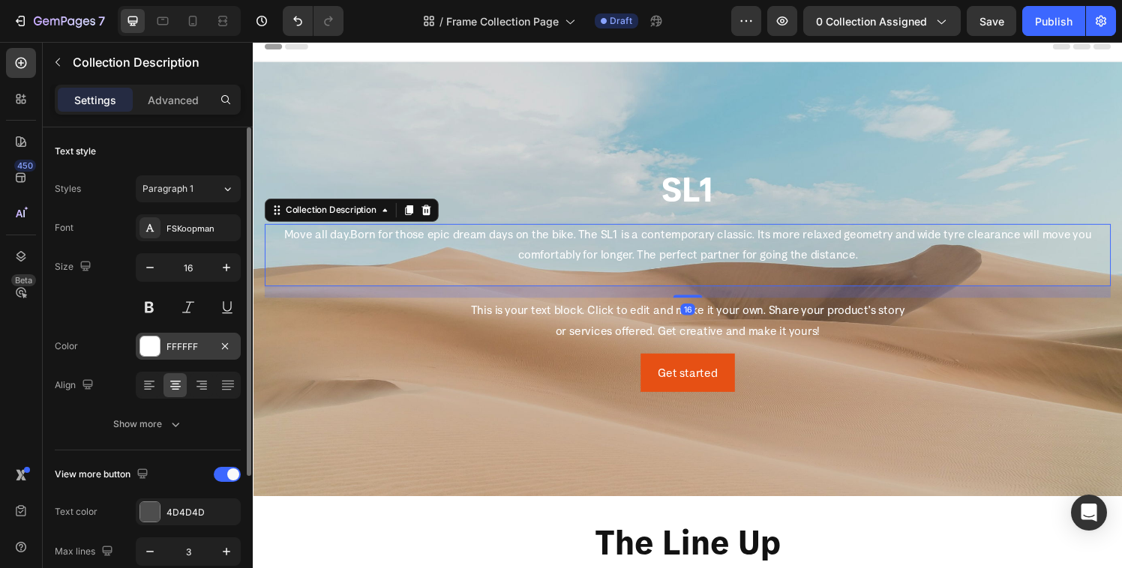
click at [153, 350] on div at bounding box center [149, 346] width 19 height 19
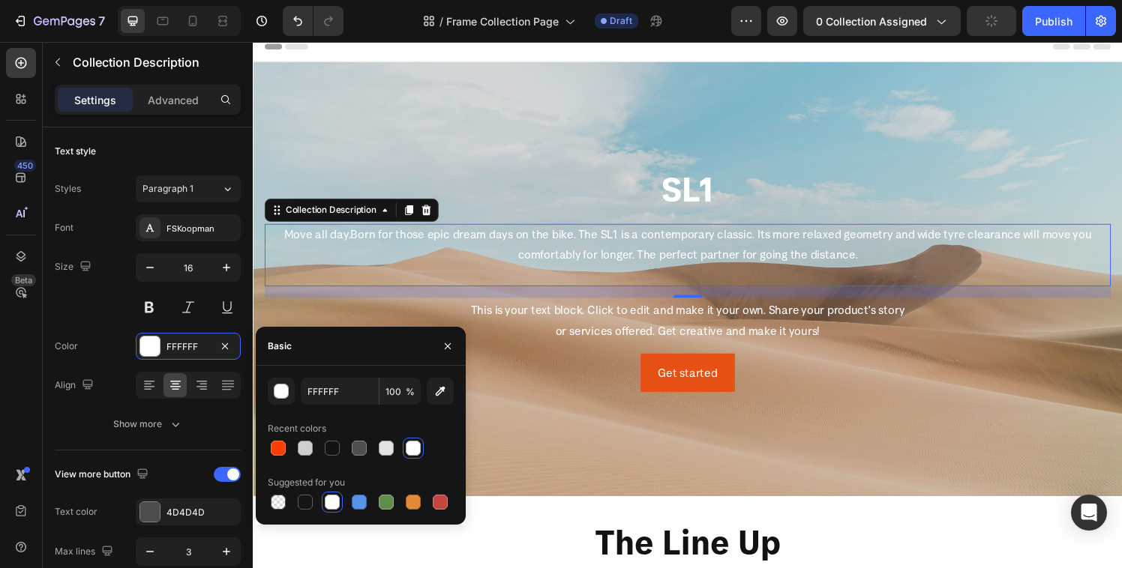
click at [409, 451] on div at bounding box center [413, 448] width 15 height 15
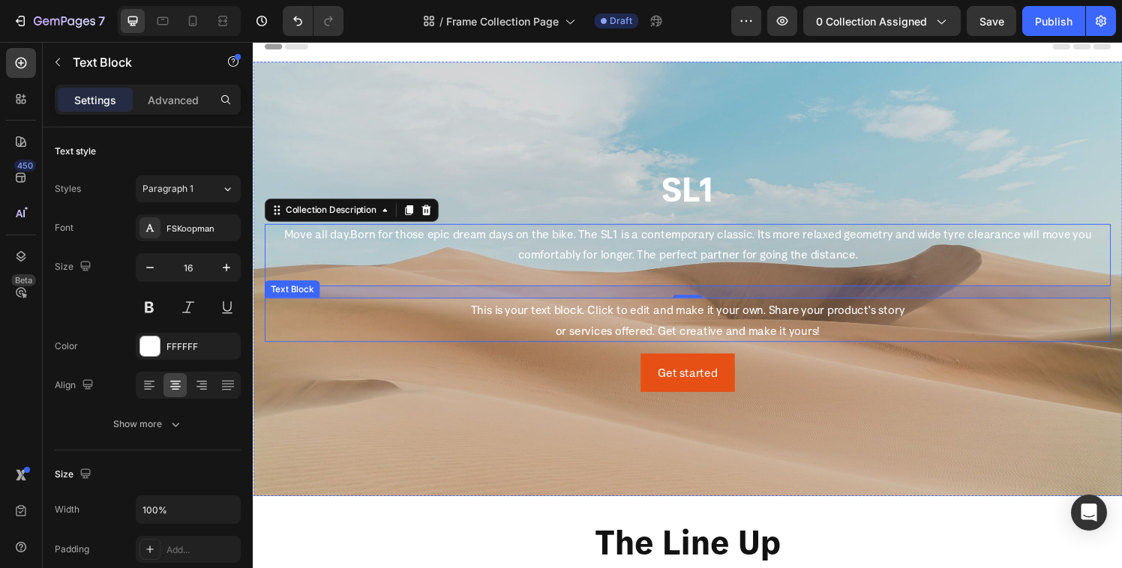
click at [558, 327] on p "This is your text block. Click to edit and make it your own. Share your product…" at bounding box center [702, 329] width 873 height 43
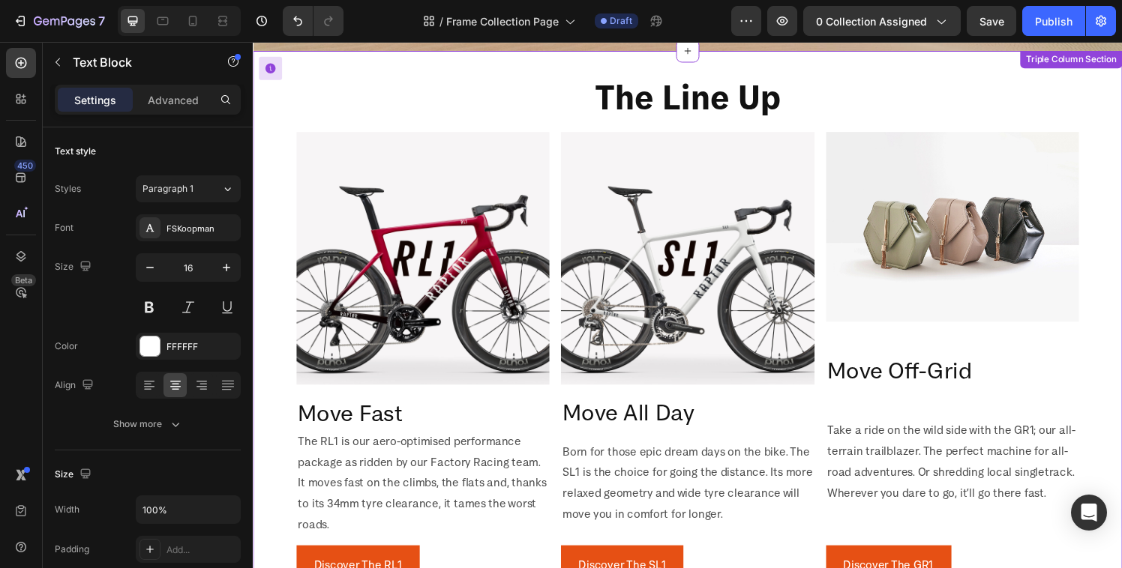
scroll to position [0, 0]
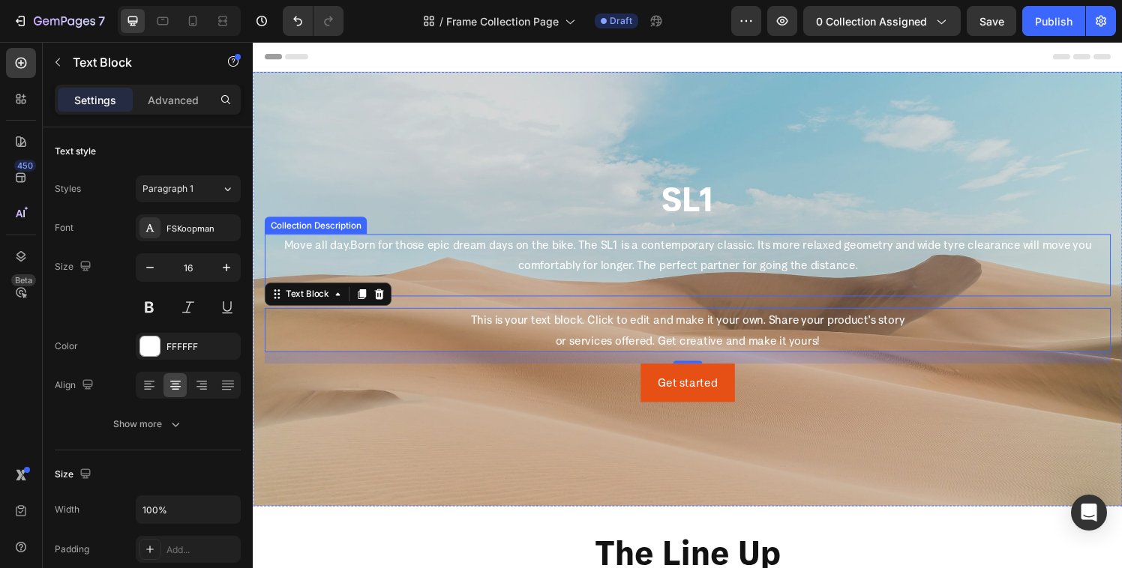
click at [664, 283] on div "Move all day. Born for those epic dream days on the bike. The SL1 is a contempo…" at bounding box center [703, 273] width 876 height 64
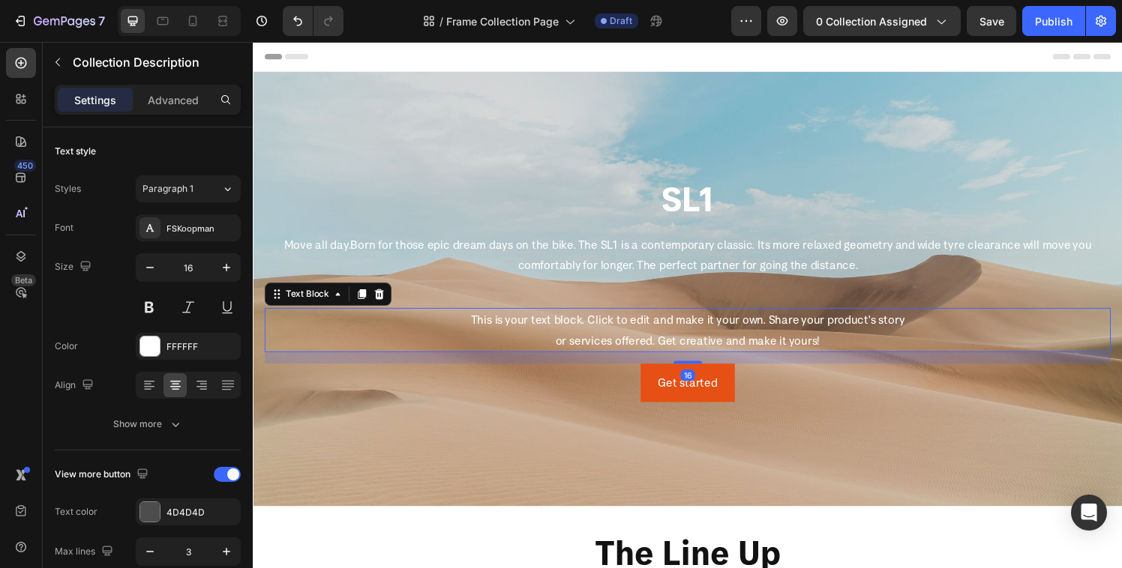
click at [584, 331] on p "This is your text block. Click to edit and make it your own. Share your product…" at bounding box center [702, 340] width 873 height 43
click at [382, 301] on icon at bounding box center [384, 303] width 10 height 10
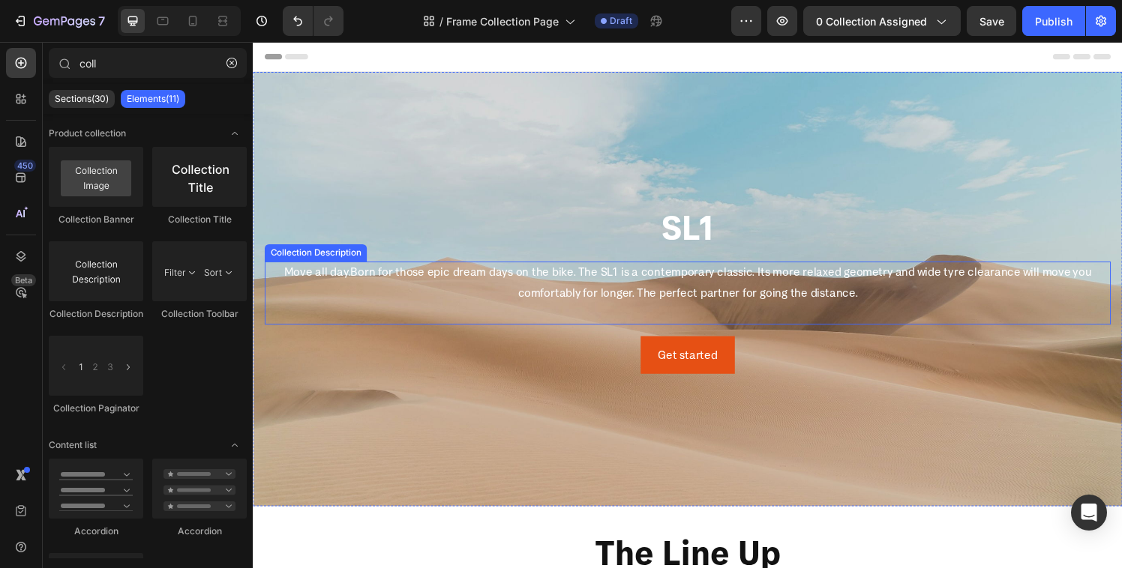
click at [553, 280] on span "Born for those epic dream days on the bike. The SL1 is a contemporary classic. …" at bounding box center [737, 290] width 767 height 37
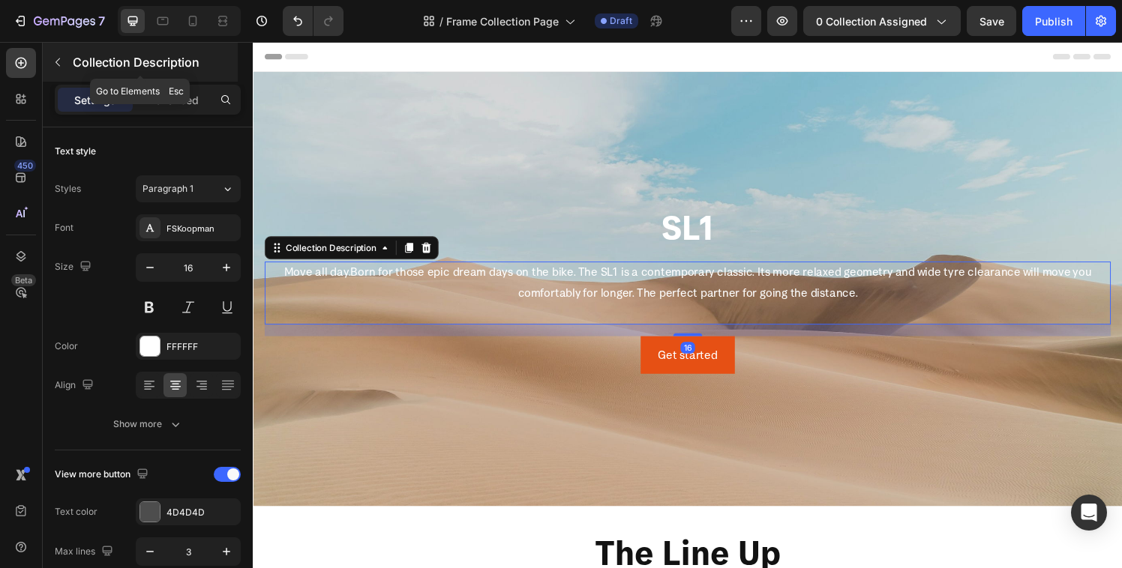
click at [62, 52] on button "button" at bounding box center [58, 62] width 24 height 24
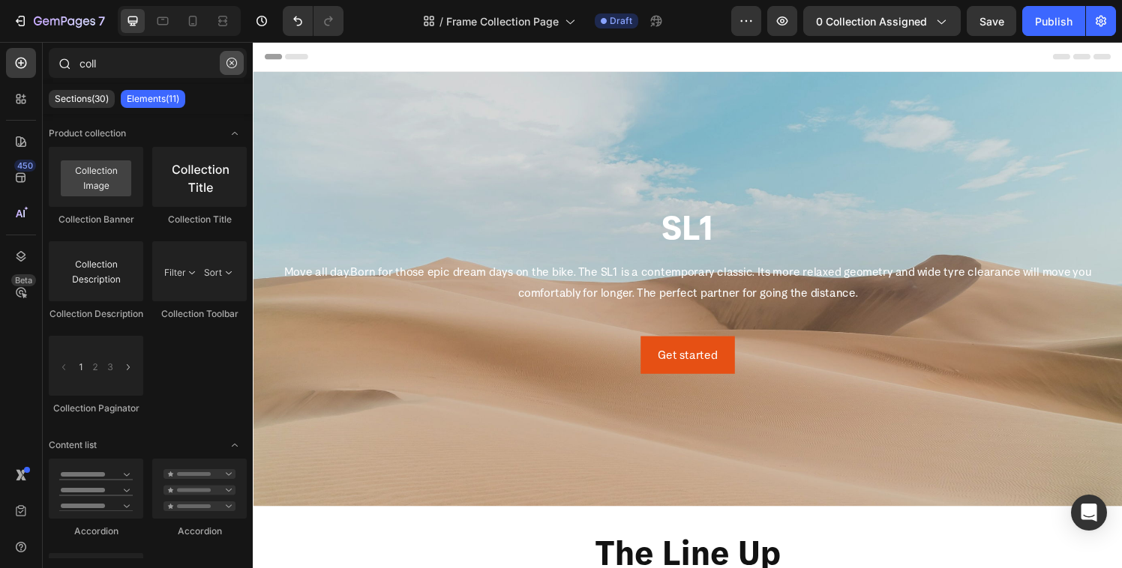
click at [232, 69] on button "button" at bounding box center [232, 63] width 24 height 24
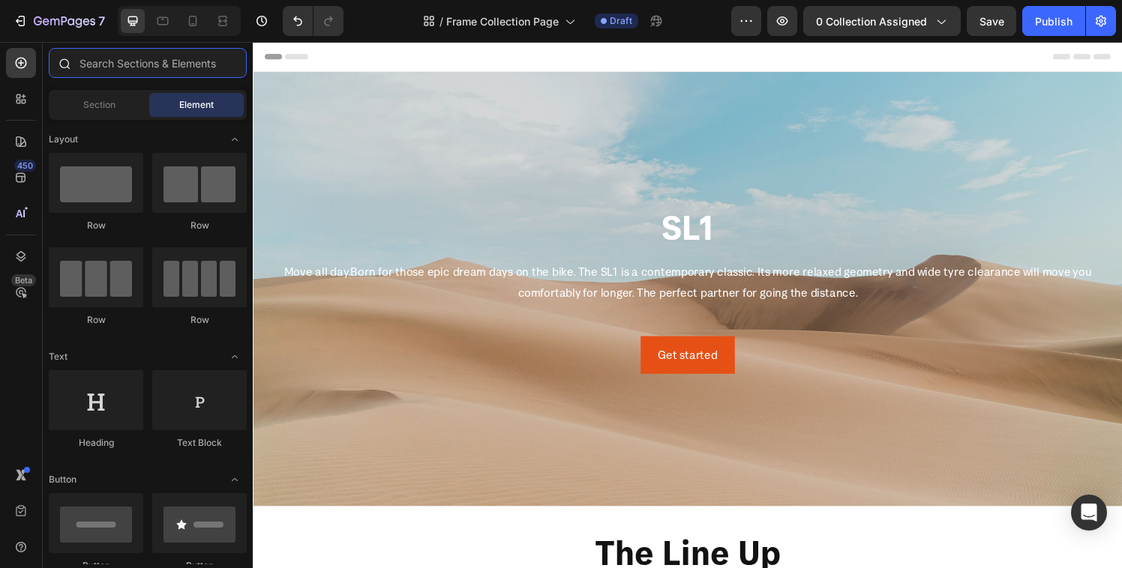
click at [139, 73] on input "text" at bounding box center [148, 63] width 198 height 30
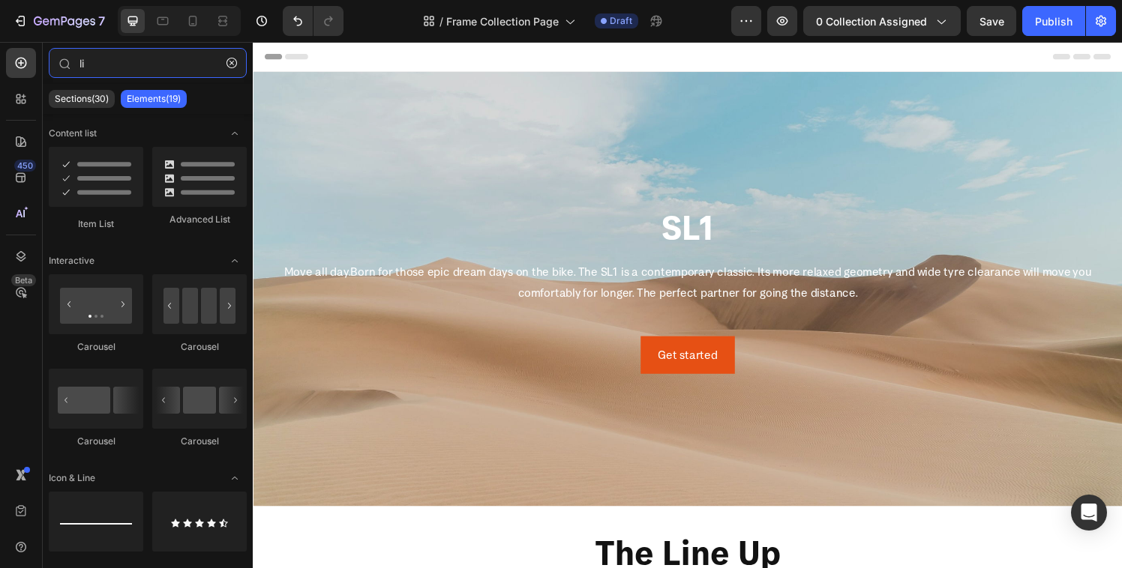
type input "l"
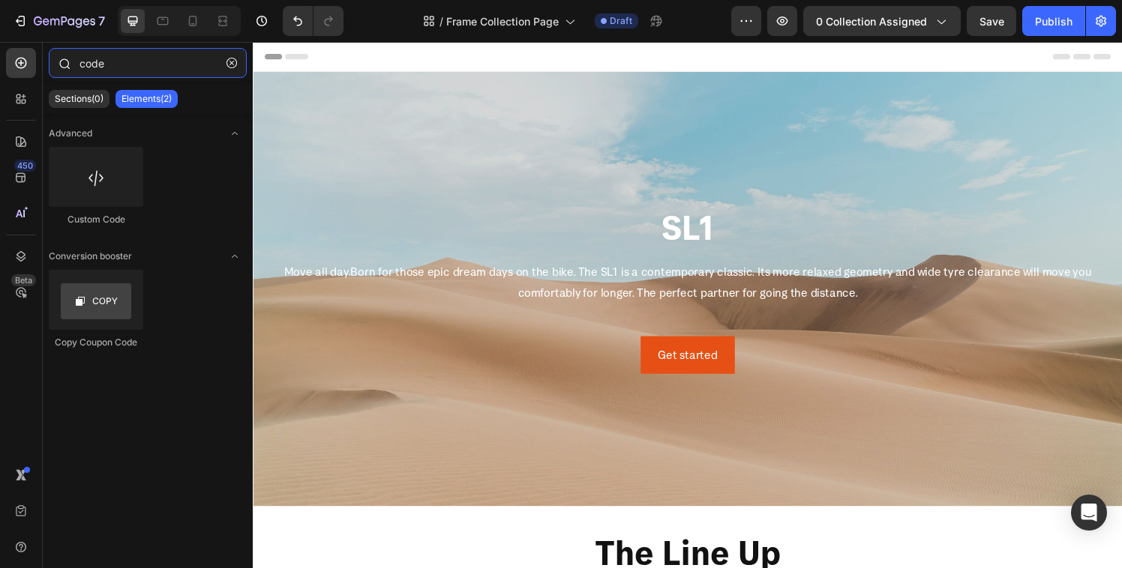
type input "code"
click at [236, 66] on button "button" at bounding box center [232, 63] width 24 height 24
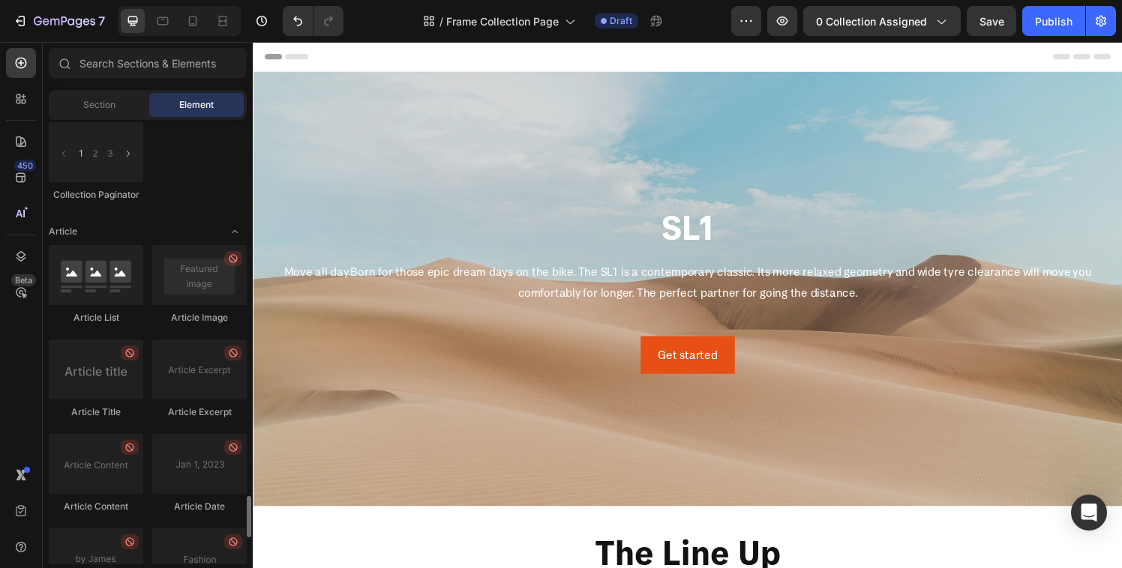
scroll to position [4325, 0]
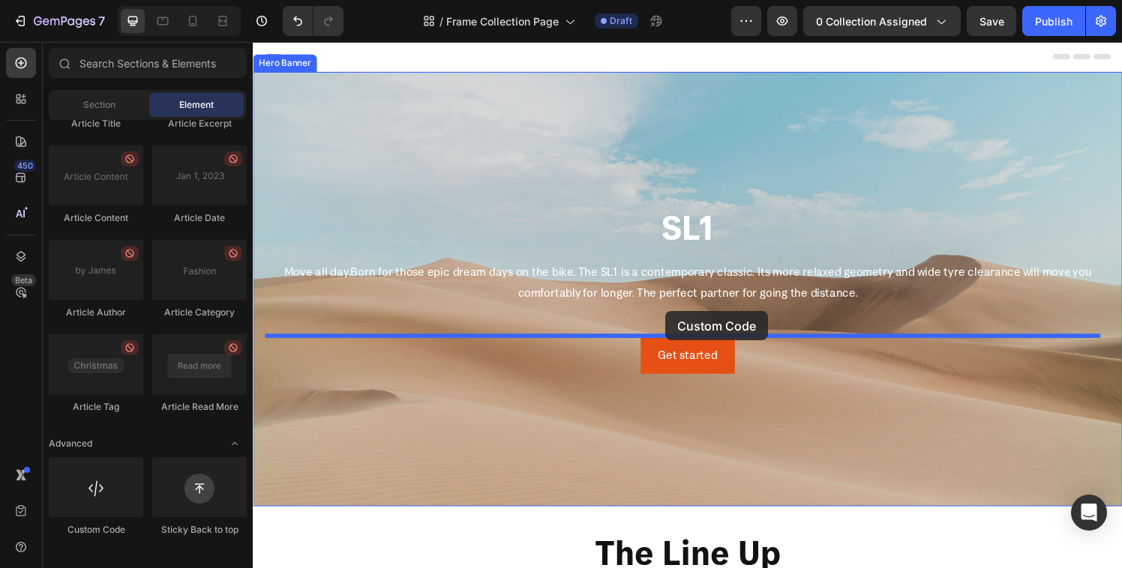
drag, startPoint x: 372, startPoint y: 532, endPoint x: 679, endPoint y: 321, distance: 373.1
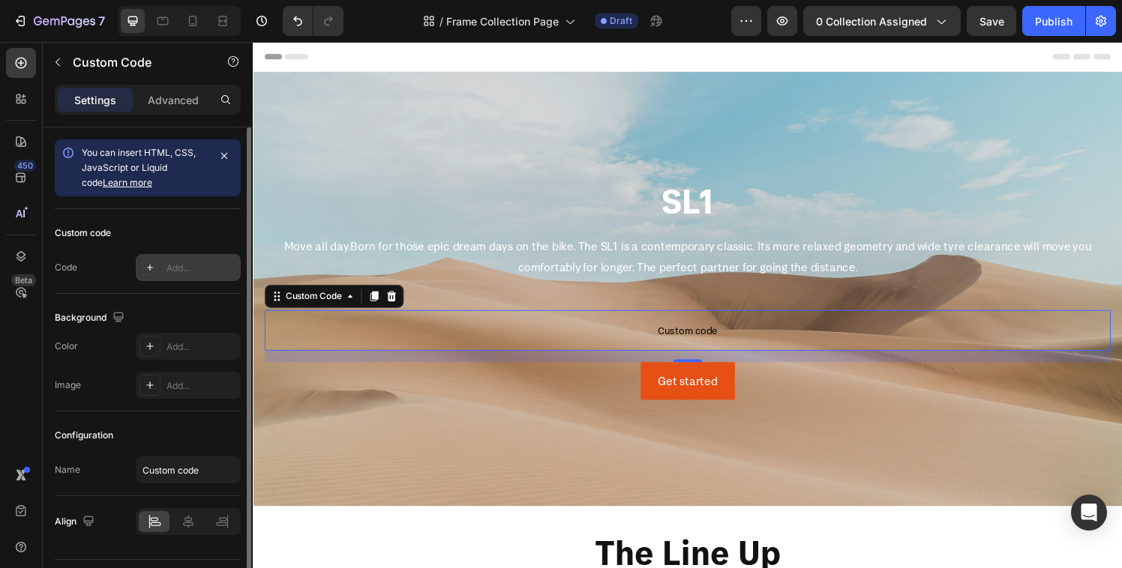
click at [165, 274] on div "Add..." at bounding box center [188, 267] width 105 height 27
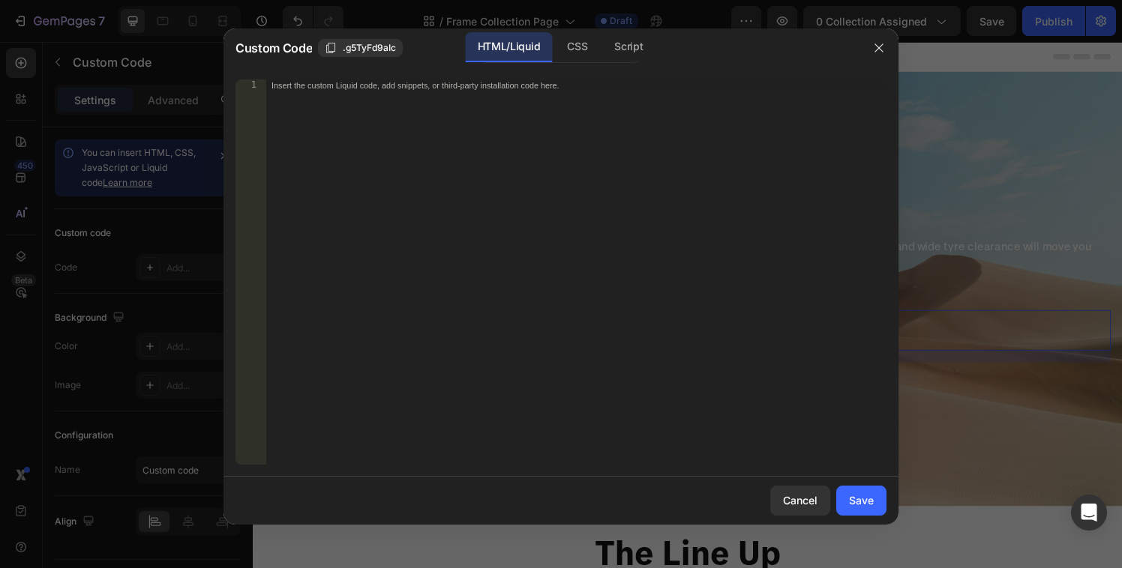
click at [410, 134] on div "Insert the custom Liquid code, add snippets, or third-party installation code h…" at bounding box center [575, 283] width 621 height 409
paste textarea "custom.frame_one_liner"
drag, startPoint x: 400, startPoint y: 84, endPoint x: 267, endPoint y: 85, distance: 132.7
click at [267, 85] on div "custom.frame_one_liner" at bounding box center [575, 283] width 621 height 409
paste textarea "{% endif %}"
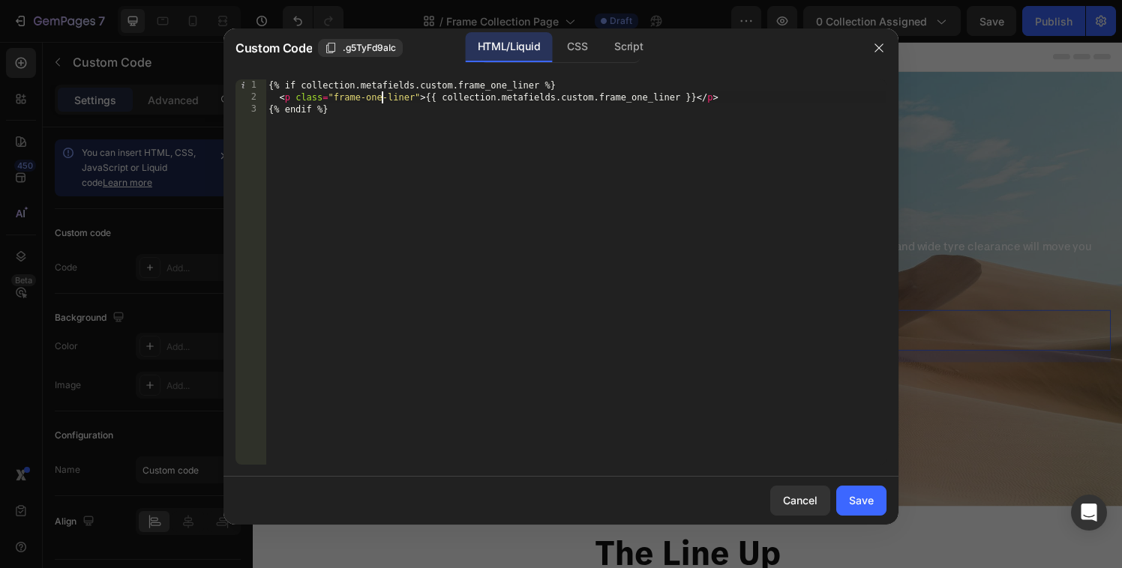
click at [380, 97] on div "{% if collection.metafields.custom.frame_one_liner %} < p class = "frame-one-li…" at bounding box center [575, 283] width 621 height 409
click at [379, 123] on div "{% if collection.metafields.custom.frame_one_liner %} < p class = "frame-one-li…" at bounding box center [575, 283] width 621 height 409
type textarea "{% endif %}"
click at [602, 45] on div "CSS" at bounding box center [628, 47] width 52 height 30
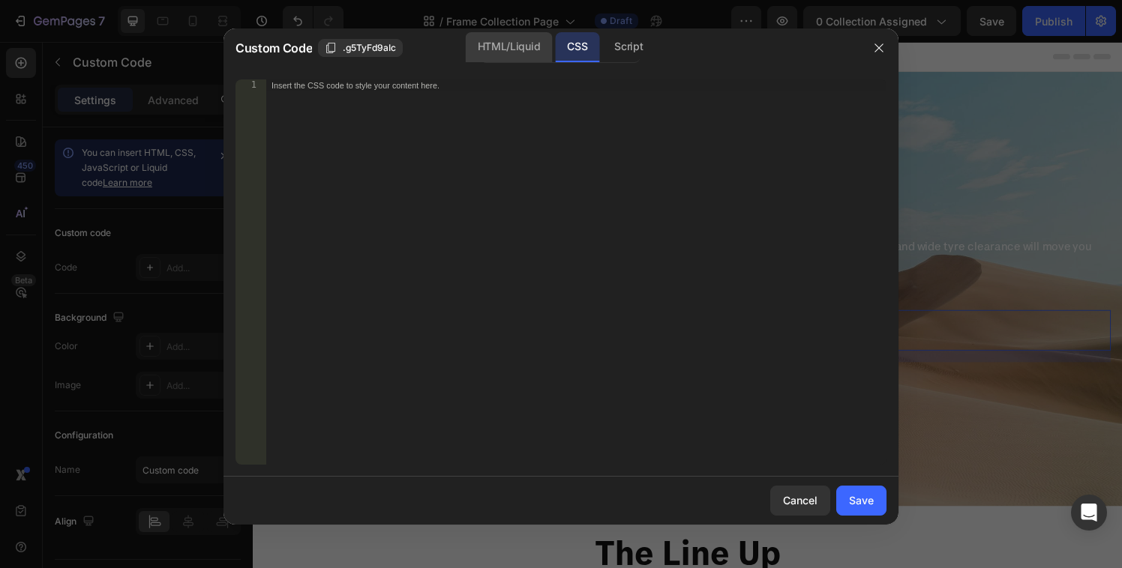
click at [510, 46] on div "HTML/Liquid" at bounding box center [509, 47] width 86 height 30
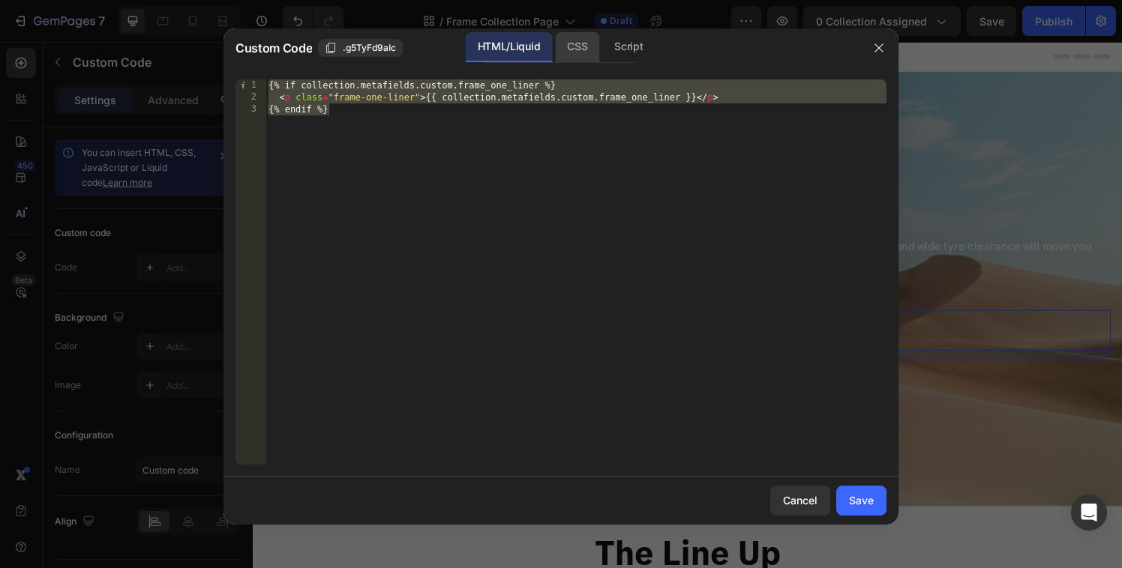
click at [602, 48] on div "CSS" at bounding box center [628, 47] width 52 height 30
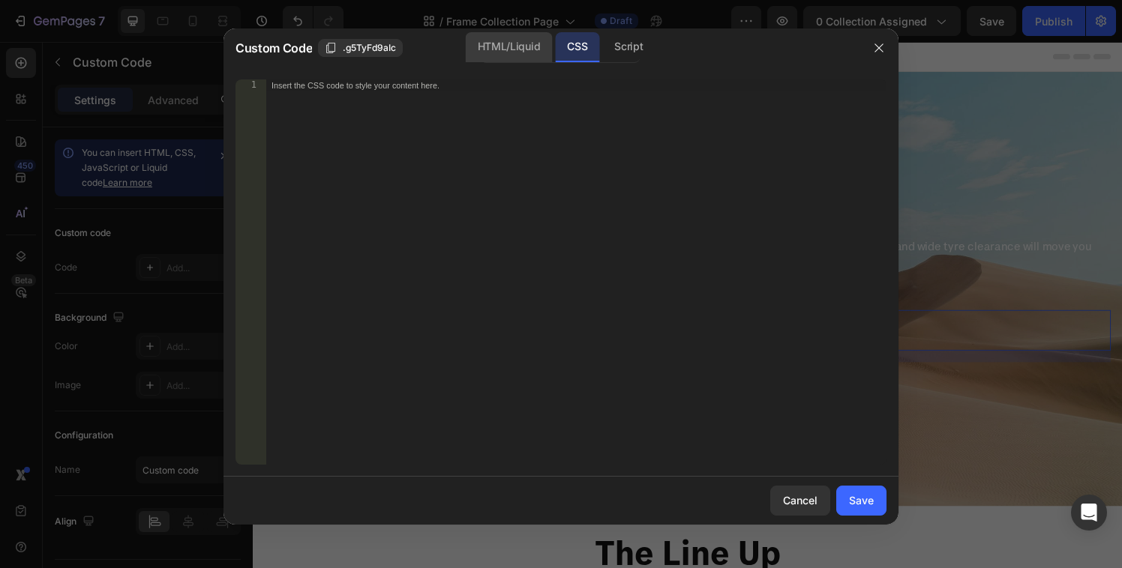
click at [508, 52] on div "HTML/Liquid" at bounding box center [509, 47] width 86 height 30
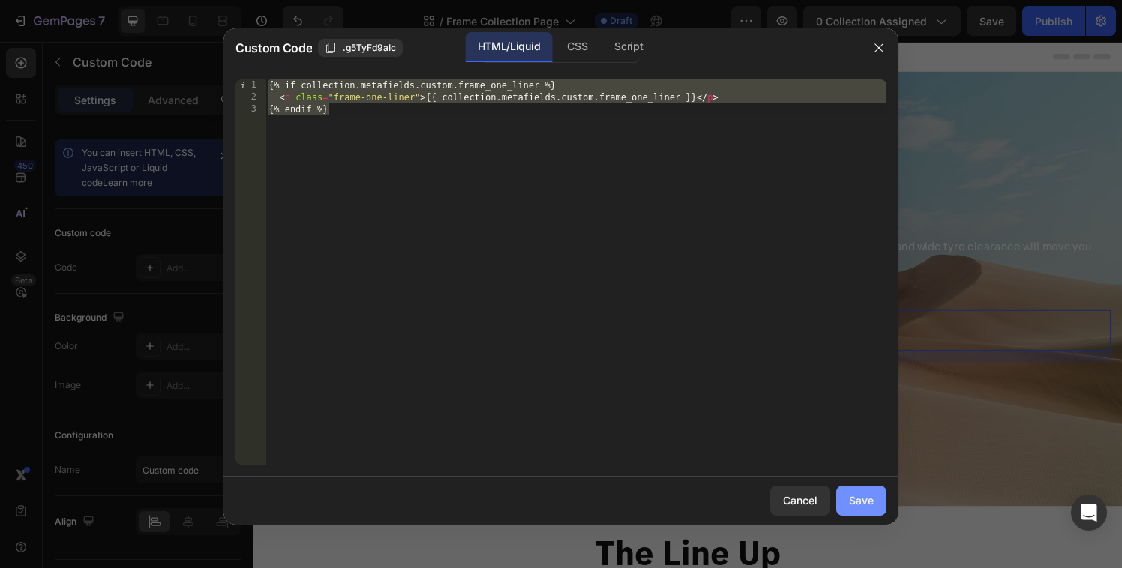
click at [871, 508] on div "Save" at bounding box center [861, 501] width 25 height 16
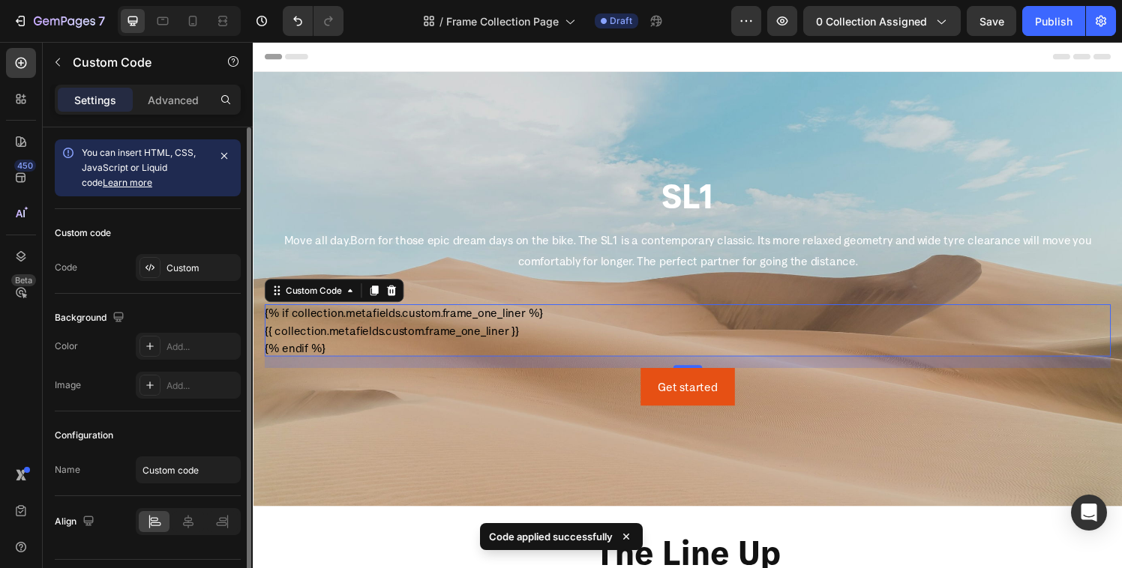
scroll to position [39, 0]
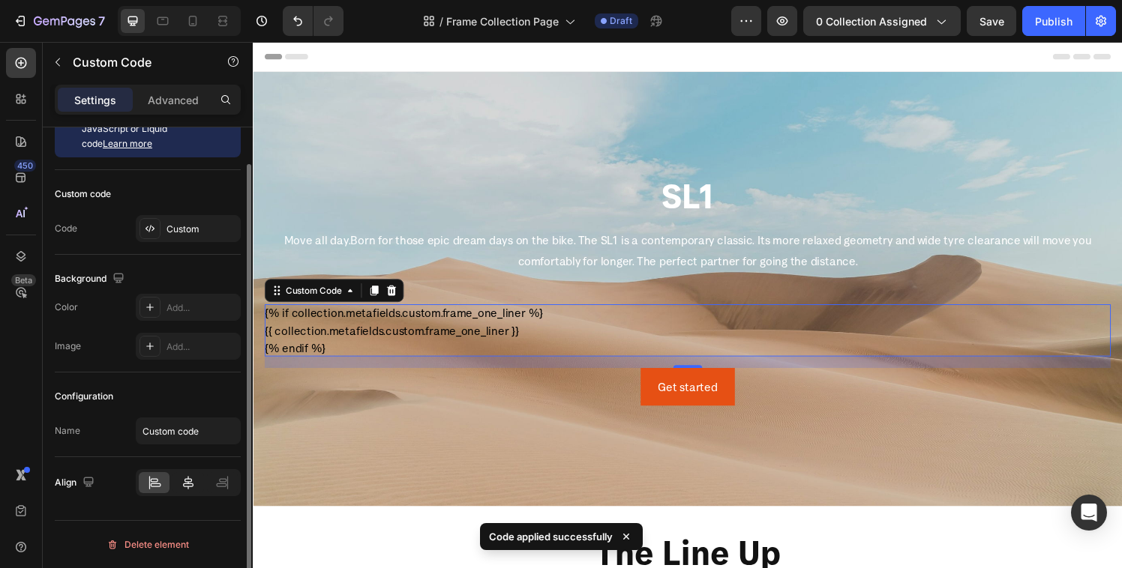
click at [198, 484] on div at bounding box center [187, 482] width 31 height 21
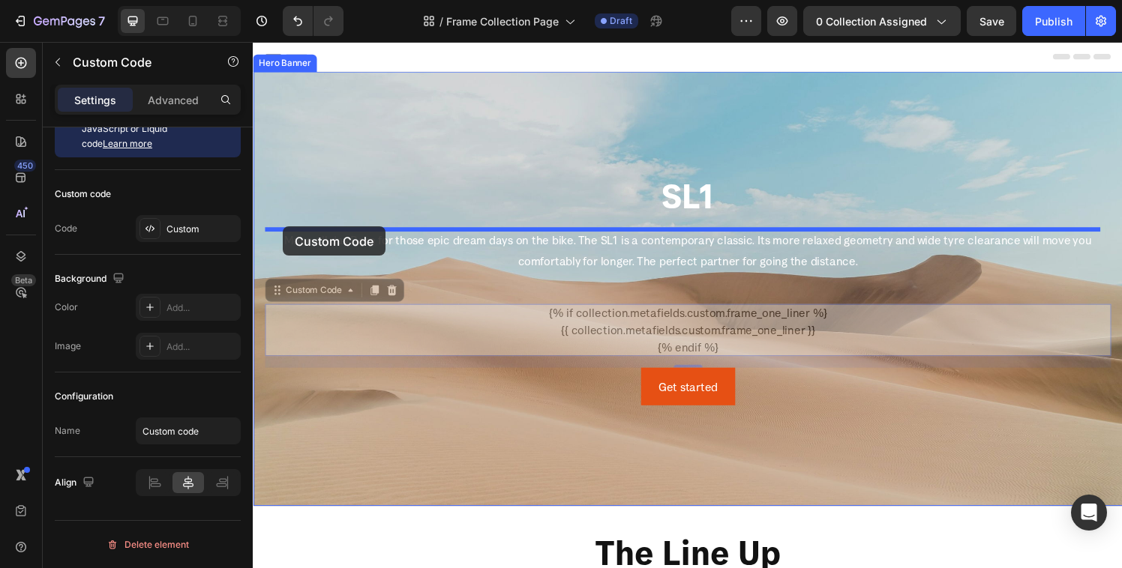
drag, startPoint x: 279, startPoint y: 298, endPoint x: 283, endPoint y: 233, distance: 65.4
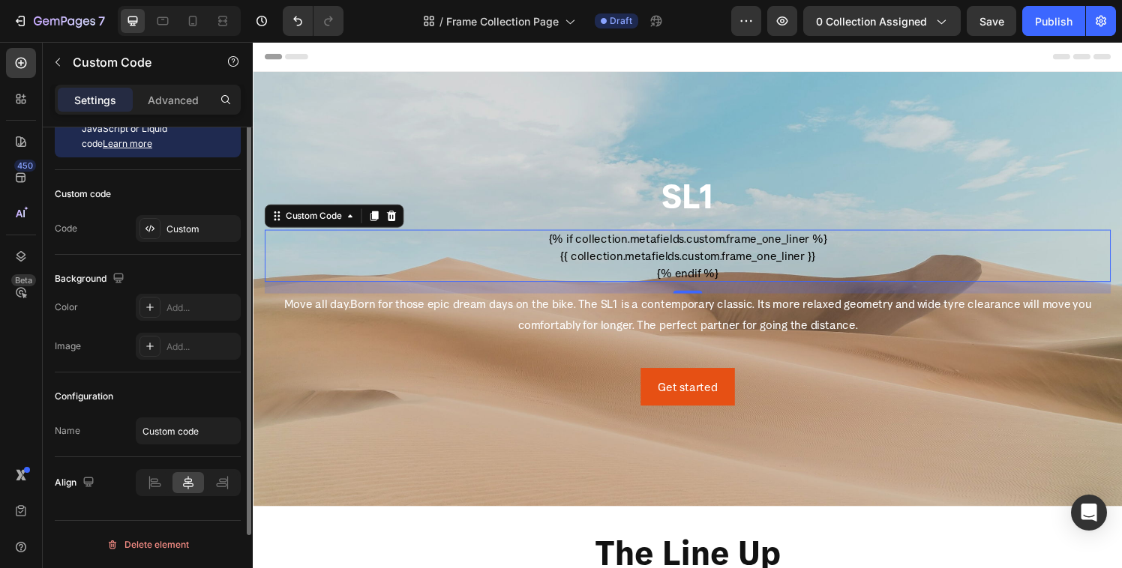
scroll to position [0, 0]
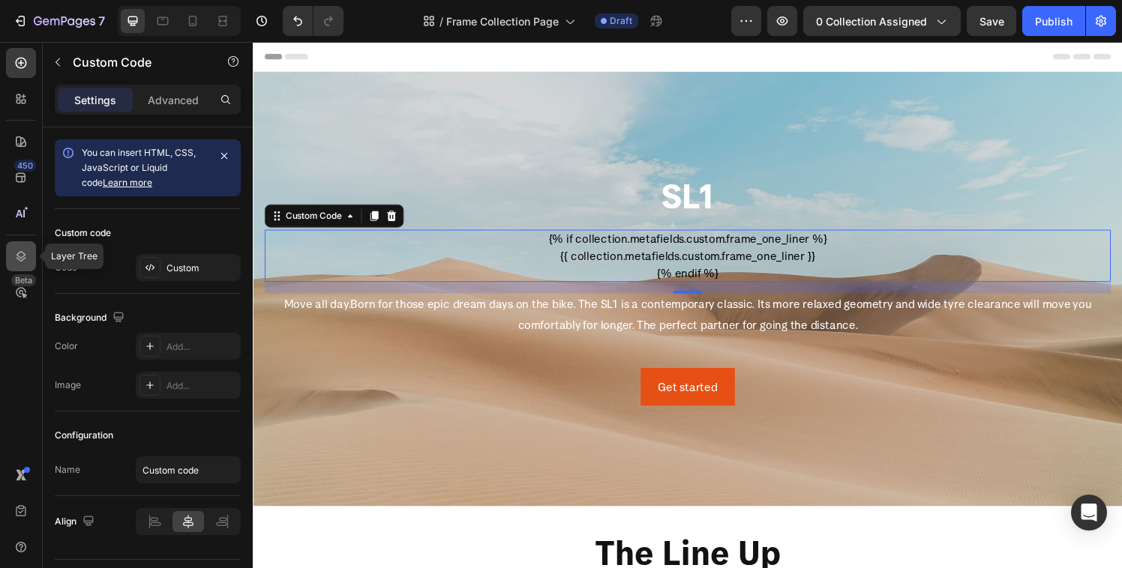
click at [10, 244] on div at bounding box center [21, 256] width 30 height 30
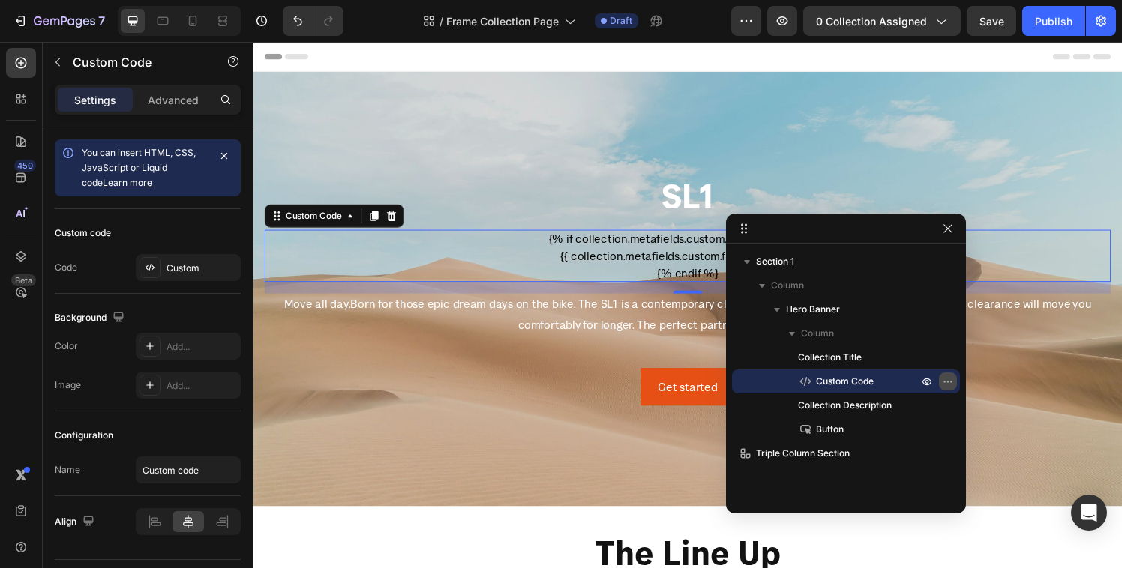
click at [942, 383] on icon "button" at bounding box center [948, 382] width 12 height 12
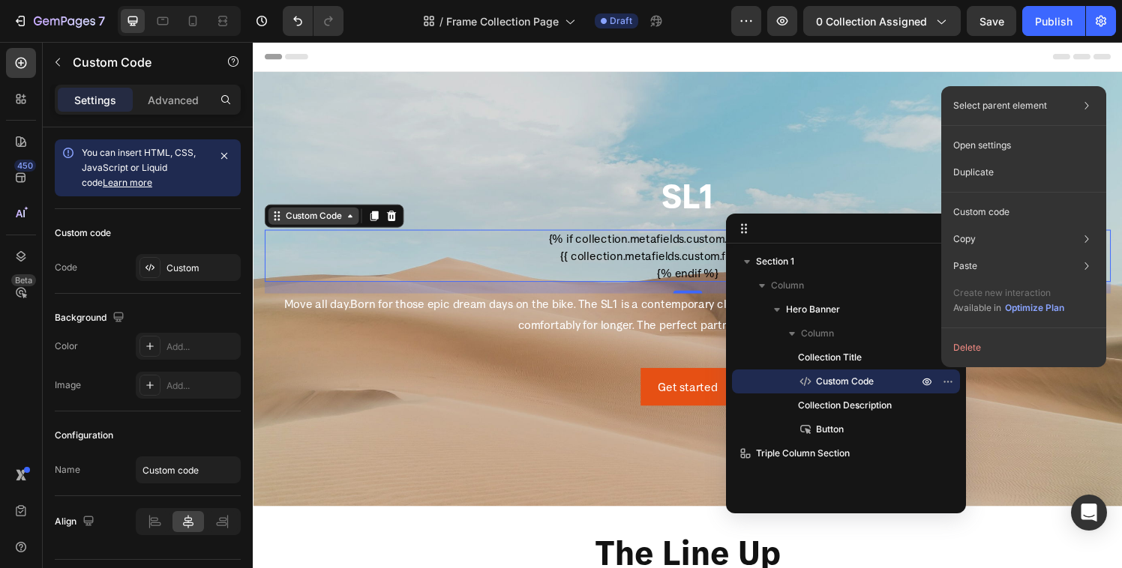
click at [332, 226] on div "Custom Code" at bounding box center [315, 221] width 64 height 13
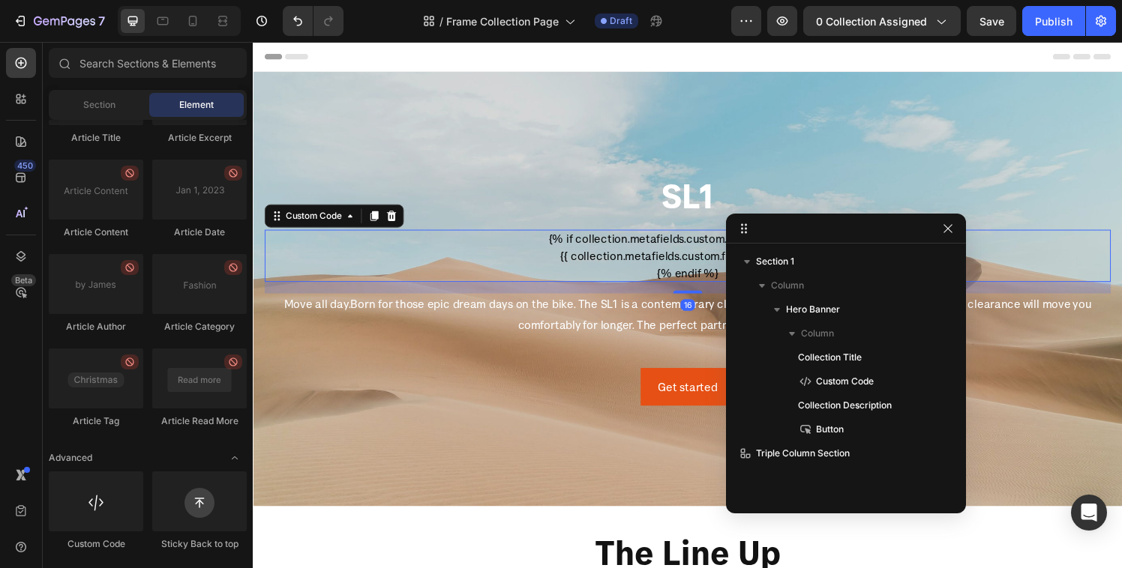
click at [580, 256] on p "{{ collection.metafields.custom.frame_one_liner }}" at bounding box center [703, 263] width 876 height 18
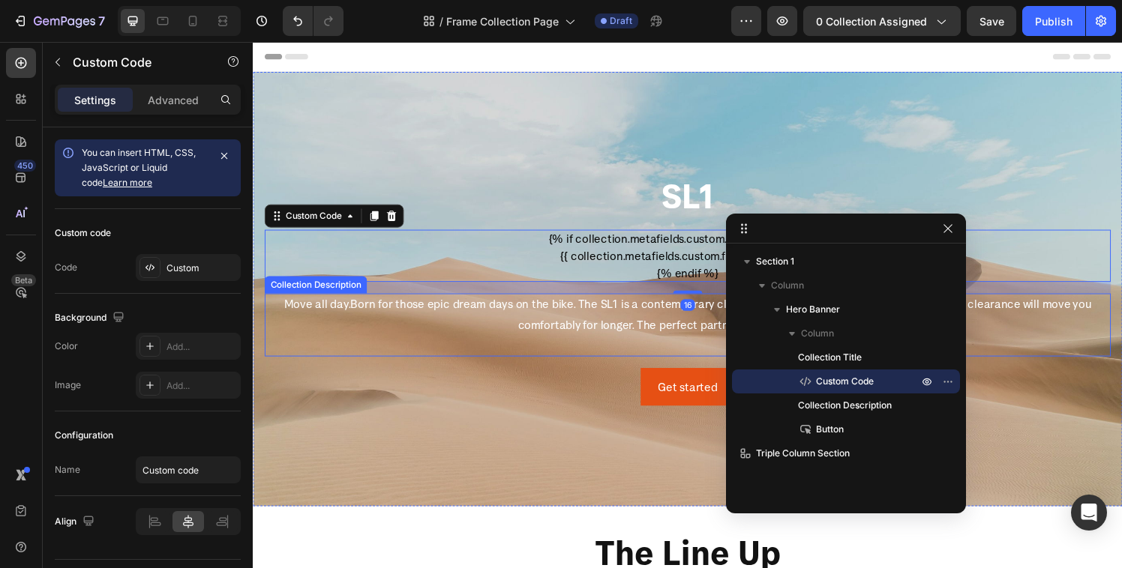
click at [609, 322] on div "Move all day. Born for those epic dream days on the bike. The SL1 is a contempo…" at bounding box center [703, 334] width 876 height 64
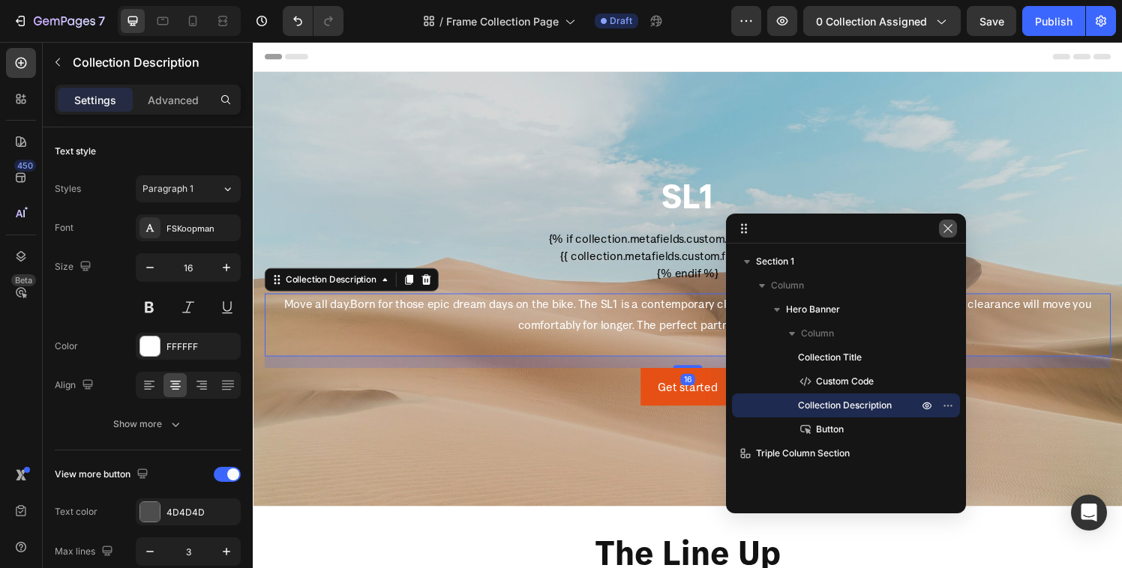
click at [947, 226] on icon "button" at bounding box center [948, 229] width 12 height 12
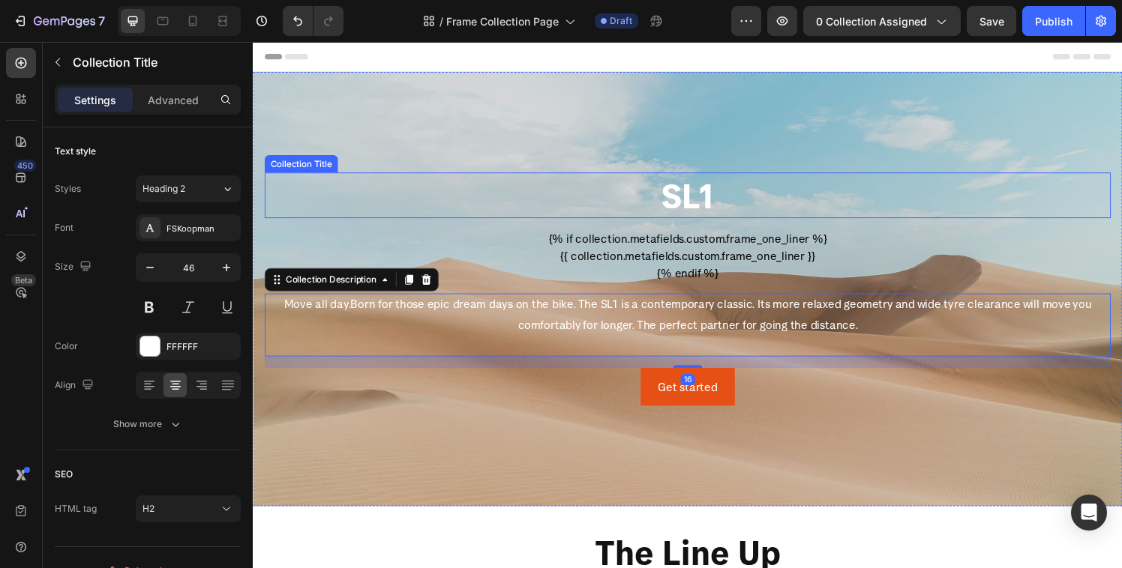
click at [711, 208] on h2 "SL1" at bounding box center [703, 201] width 876 height 48
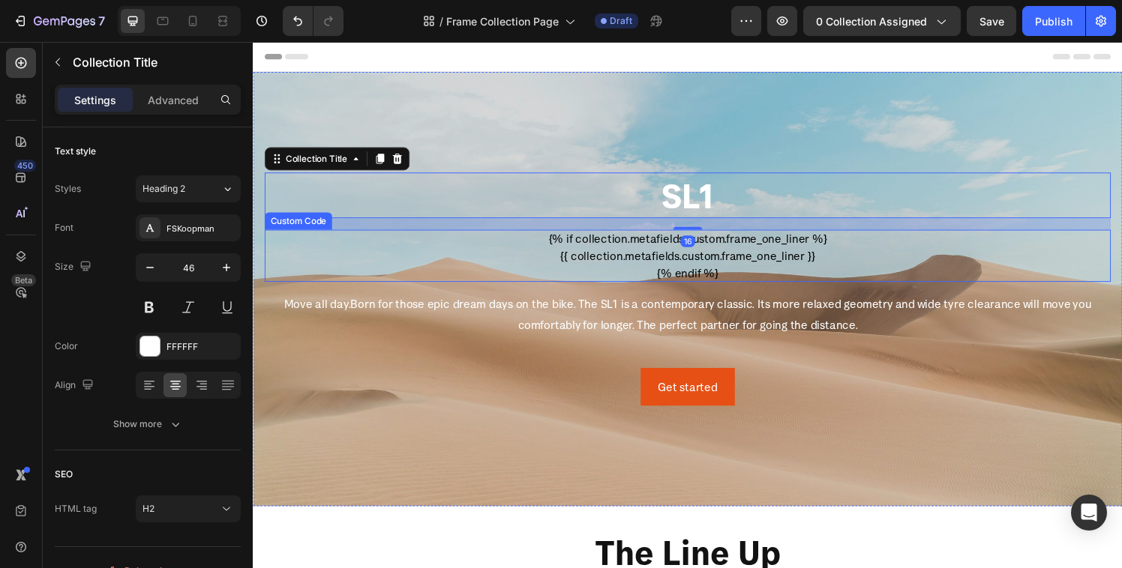
click at [613, 271] on p "{{ collection.metafields.custom.frame_one_liner }}" at bounding box center [703, 263] width 876 height 18
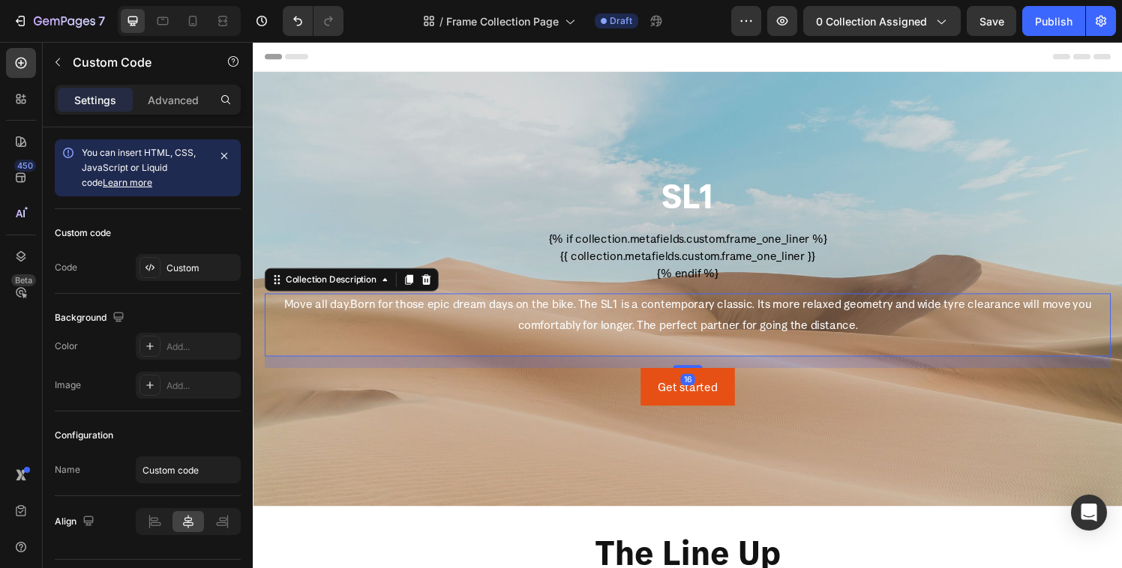
click at [842, 340] on span "Born for those epic dream days on the bike. The SL1 is a contemporary classic. …" at bounding box center [737, 323] width 767 height 37
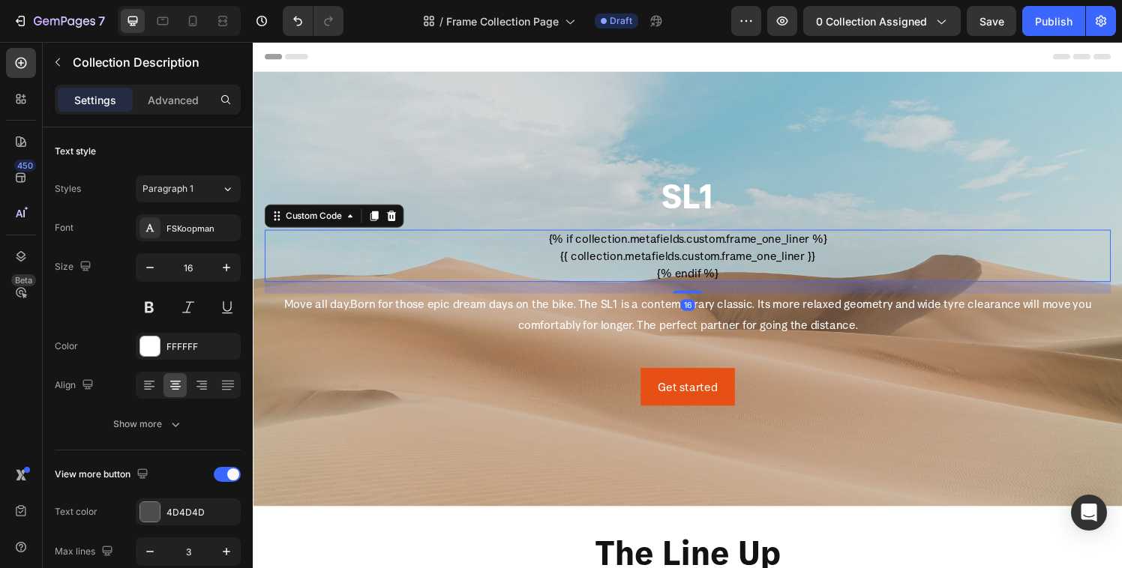
click at [791, 270] on p "{{ collection.metafields.custom.frame_one_liner }}" at bounding box center [703, 263] width 876 height 18
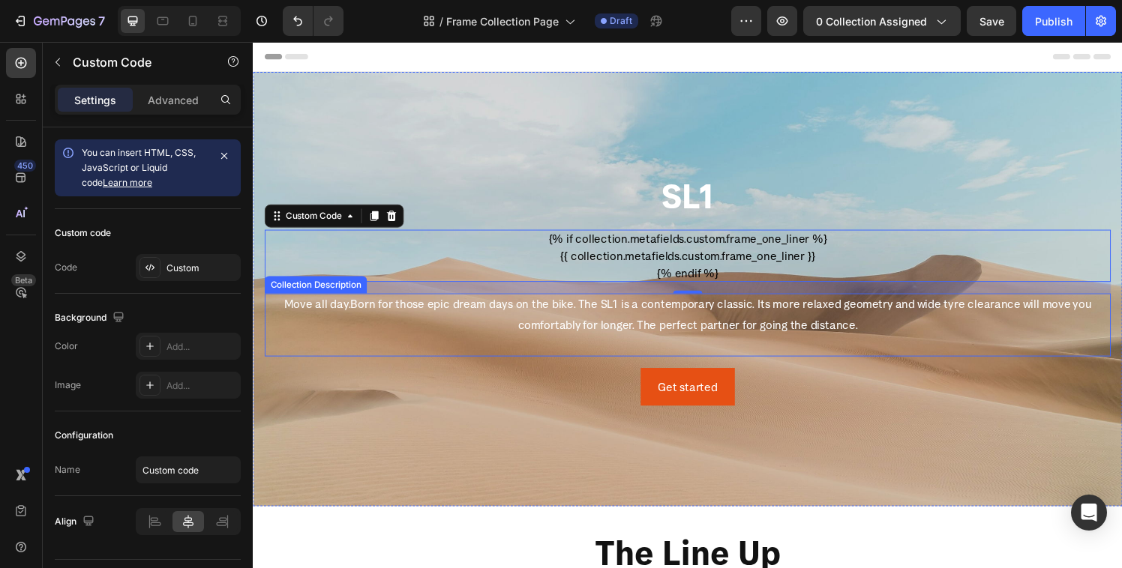
click at [886, 323] on div "Move all day. Born for those epic dream days on the bike. The SL1 is a contempo…" at bounding box center [703, 334] width 876 height 64
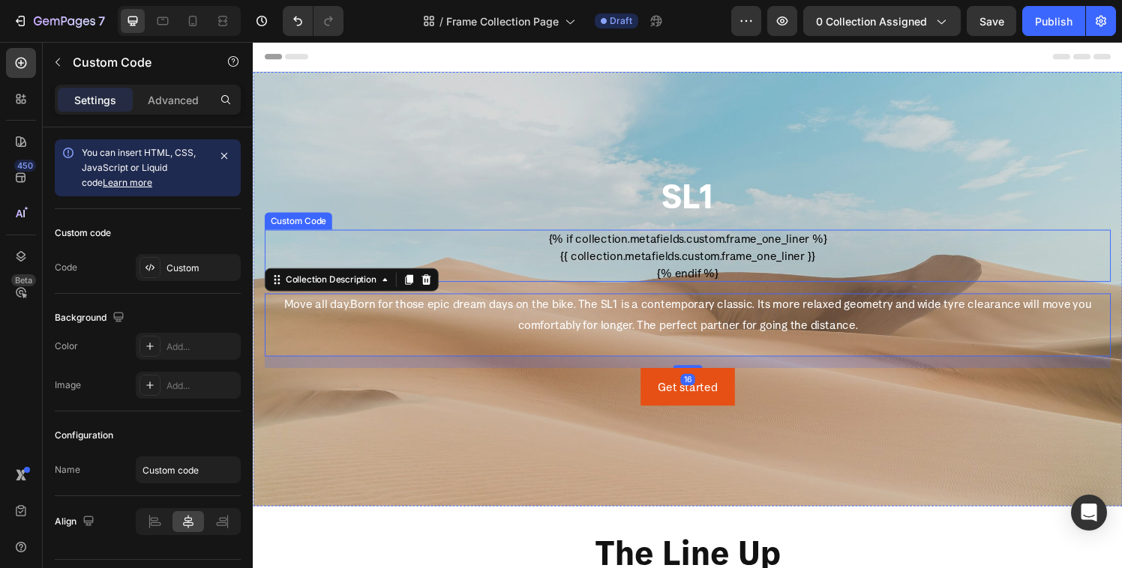
click at [727, 267] on p "{{ collection.metafields.custom.frame_one_liner }}" at bounding box center [703, 263] width 876 height 18
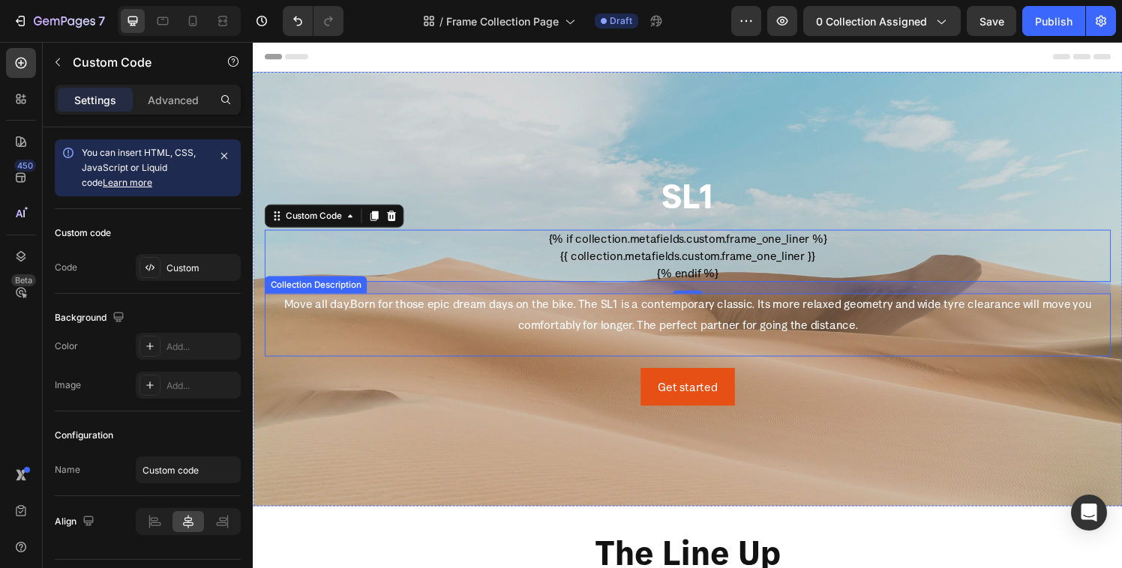
click at [476, 354] on div "Move all day. Born for those epic dream days on the bike. The SL1 is a contempo…" at bounding box center [703, 334] width 876 height 64
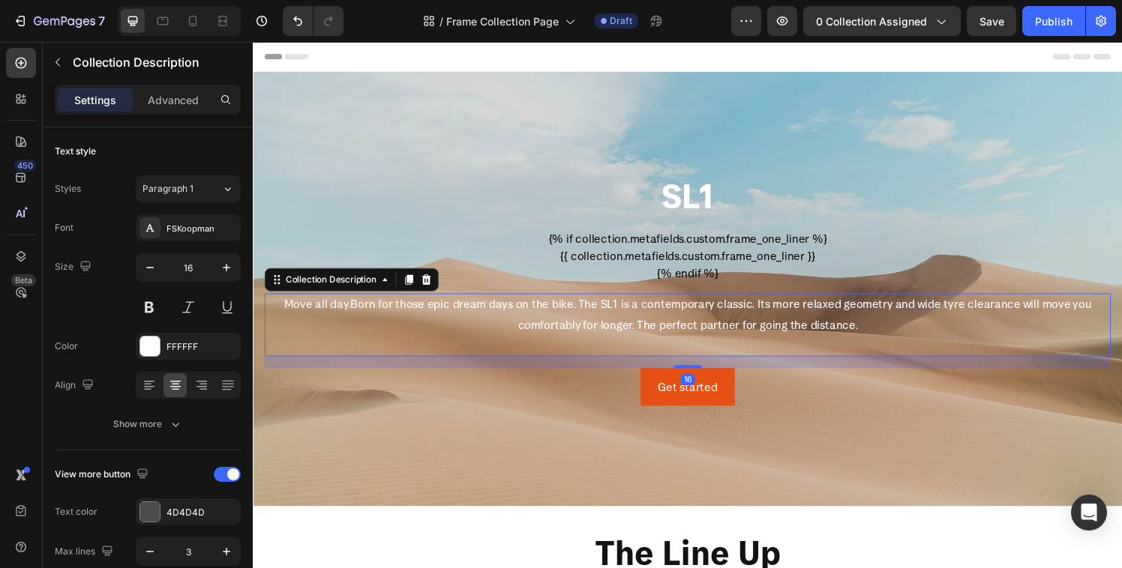
scroll to position [93, 0]
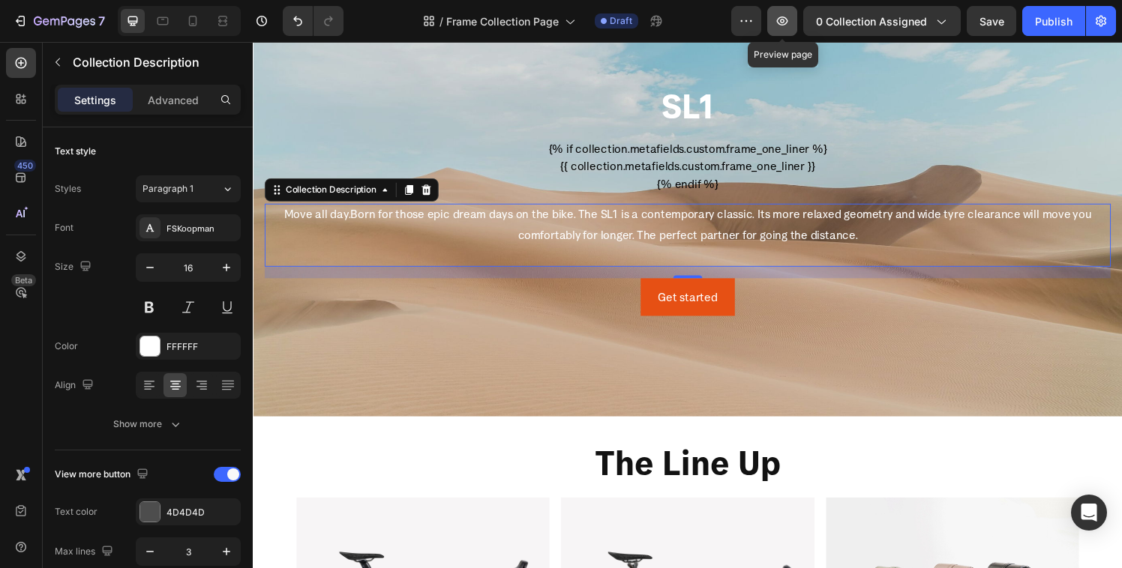
click at [785, 22] on icon "button" at bounding box center [782, 20] width 15 height 15
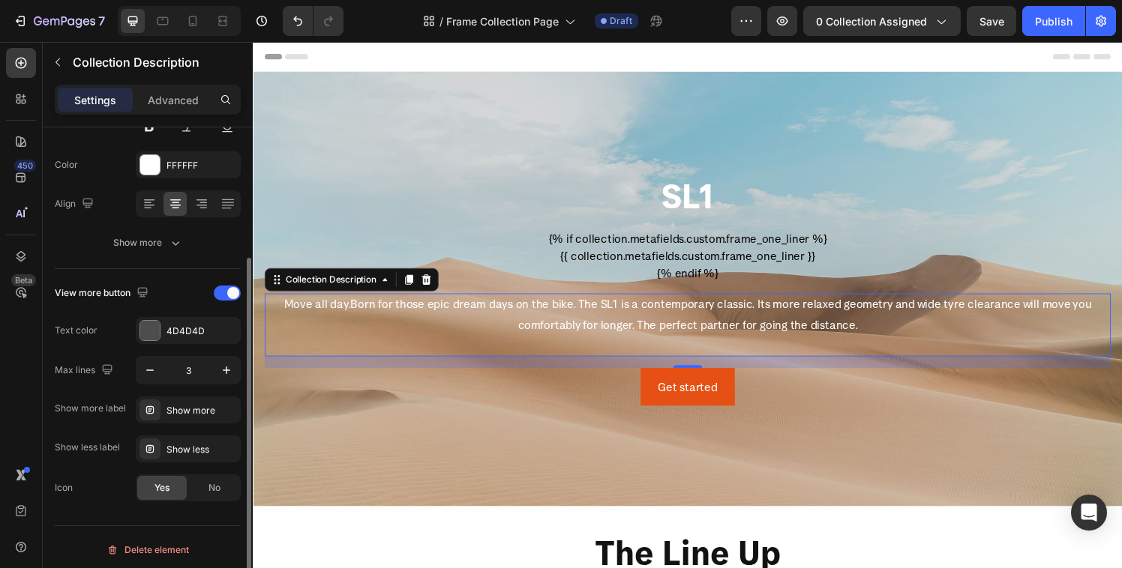
scroll to position [187, 0]
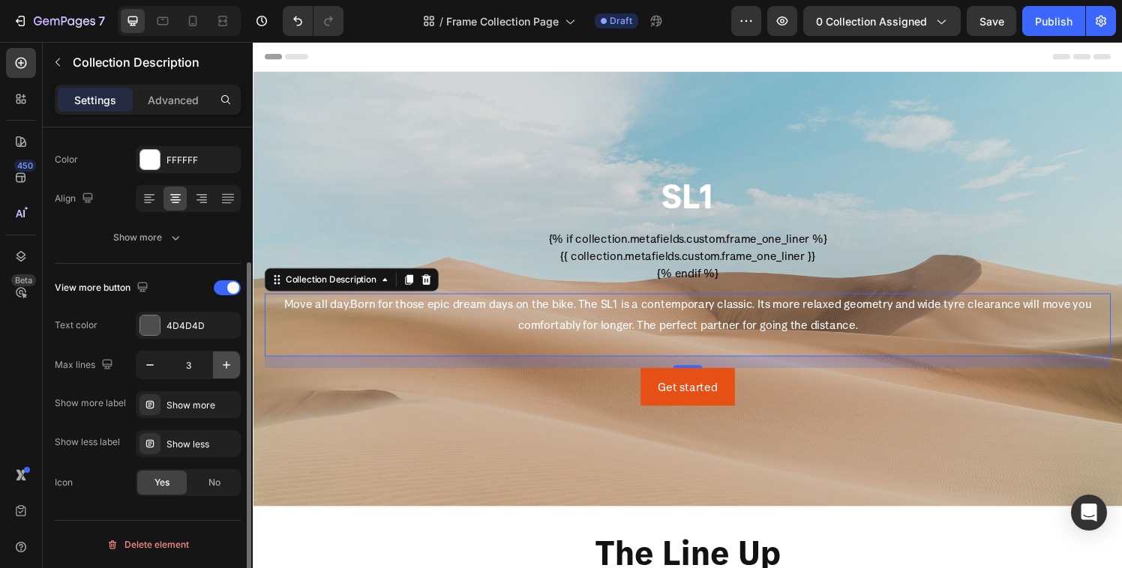
click at [223, 371] on icon "button" at bounding box center [226, 365] width 15 height 15
type input "7"
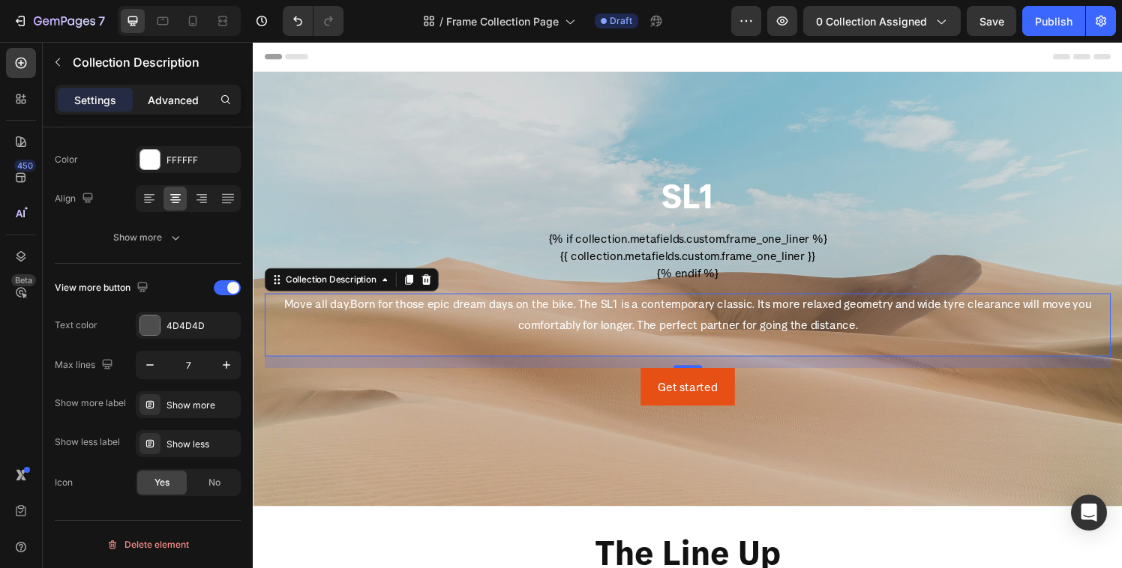
click at [171, 106] on p "Advanced" at bounding box center [173, 100] width 51 height 16
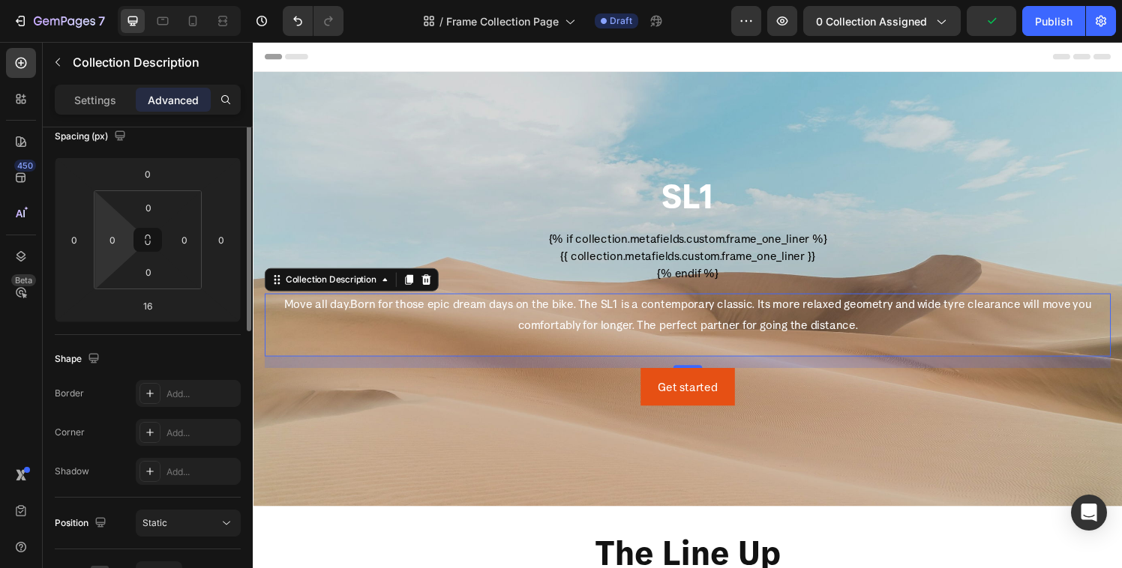
scroll to position [0, 0]
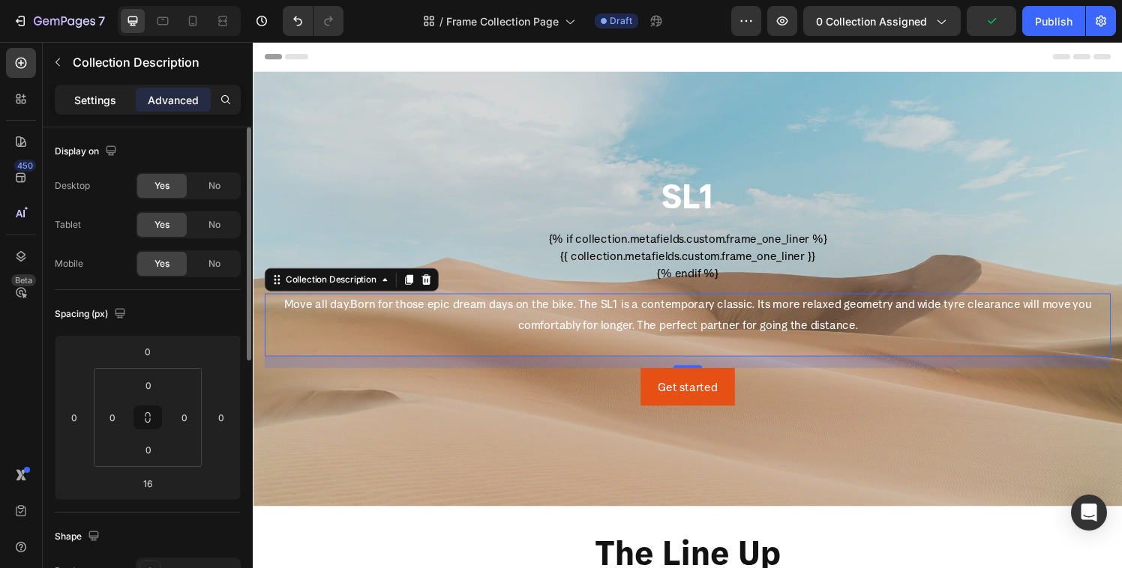
click at [105, 95] on p "Settings" at bounding box center [95, 100] width 42 height 16
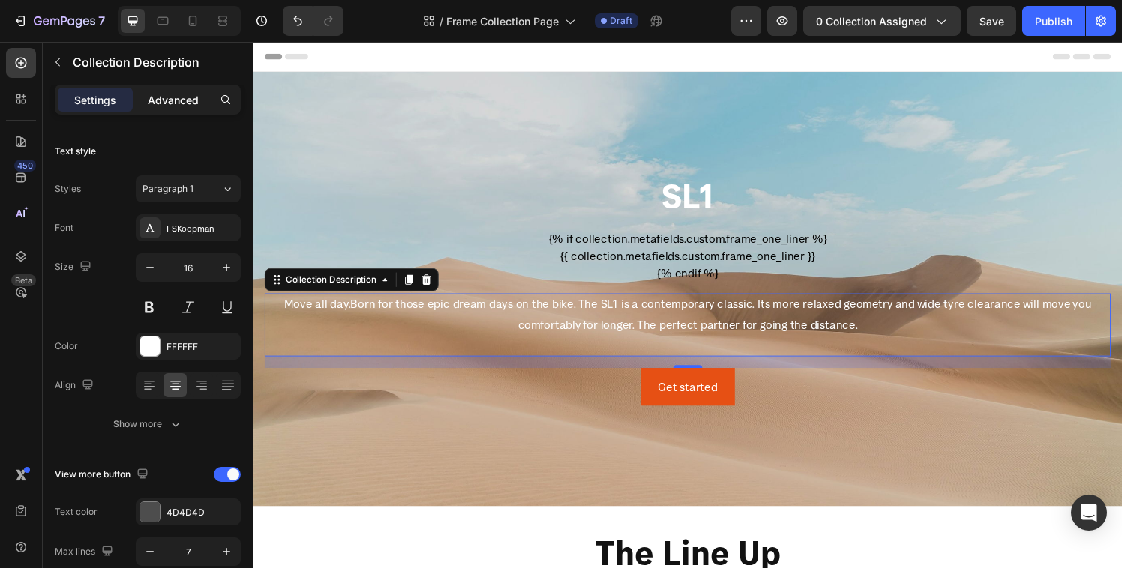
click at [144, 94] on div "Advanced" at bounding box center [173, 100] width 75 height 24
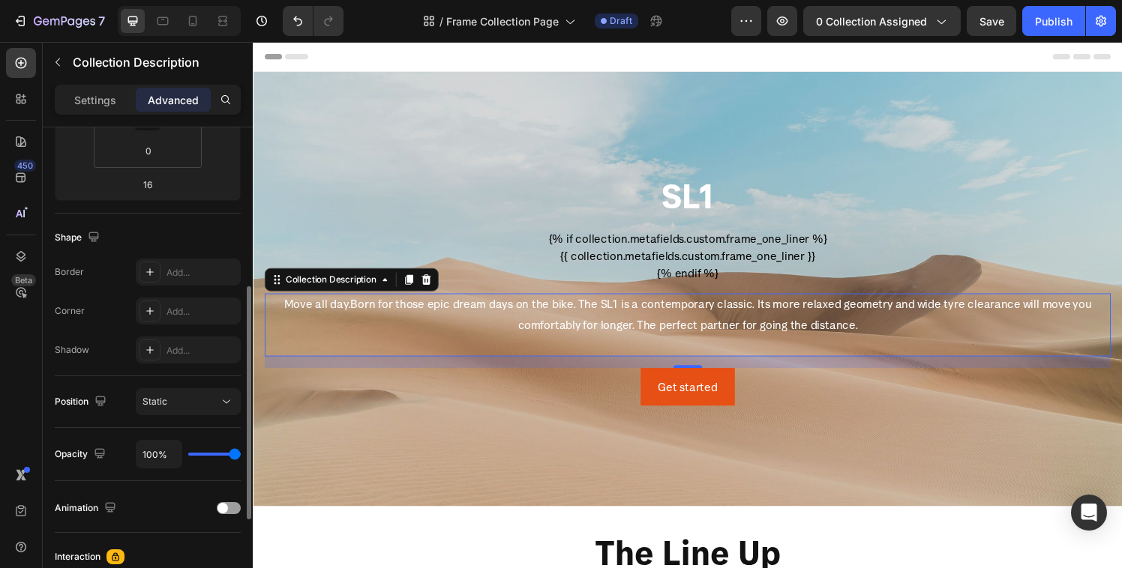
scroll to position [323, 0]
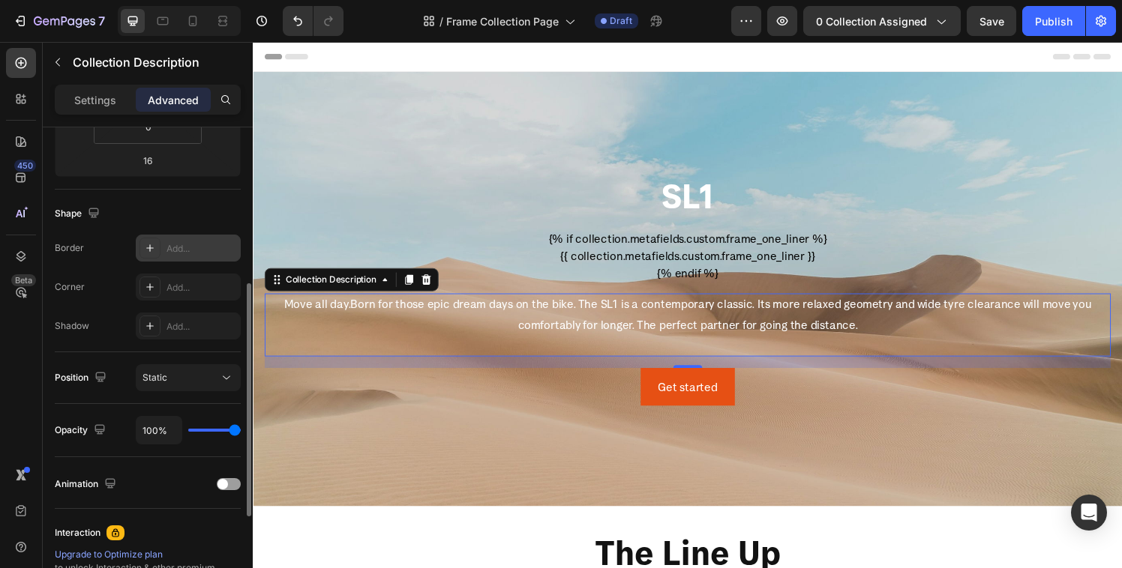
click at [146, 253] on icon at bounding box center [150, 248] width 12 height 12
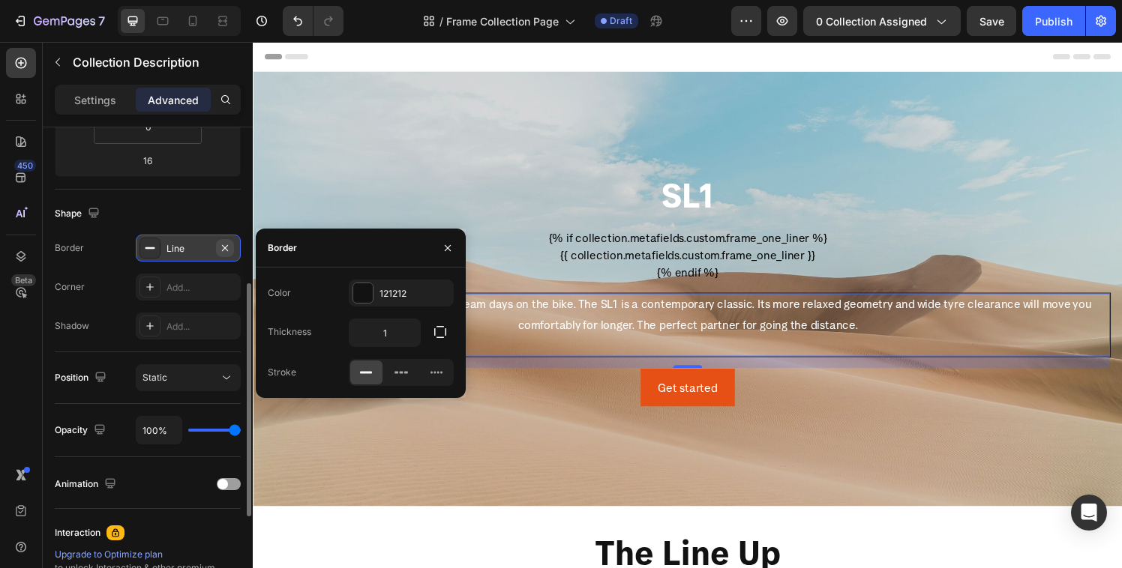
click at [227, 246] on icon "button" at bounding box center [225, 248] width 12 height 12
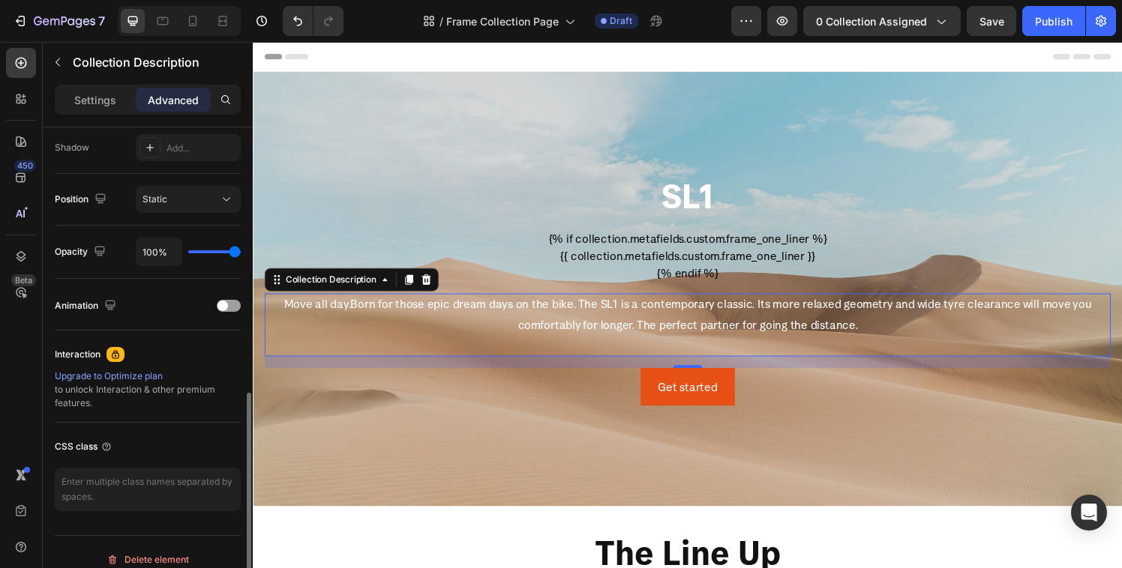
scroll to position [517, 0]
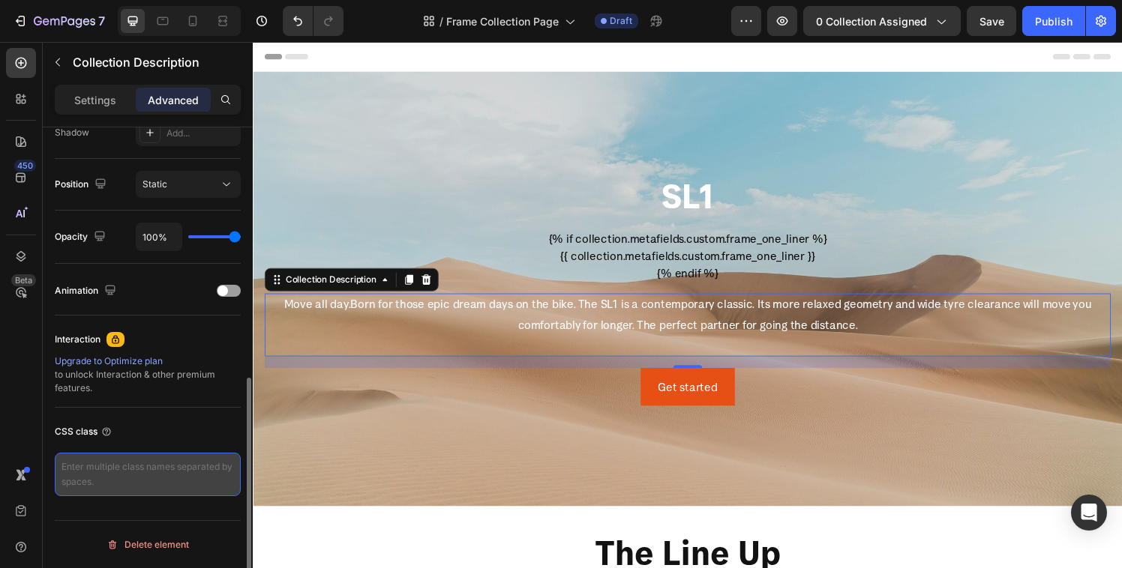
click at [107, 475] on textarea at bounding box center [148, 474] width 186 height 43
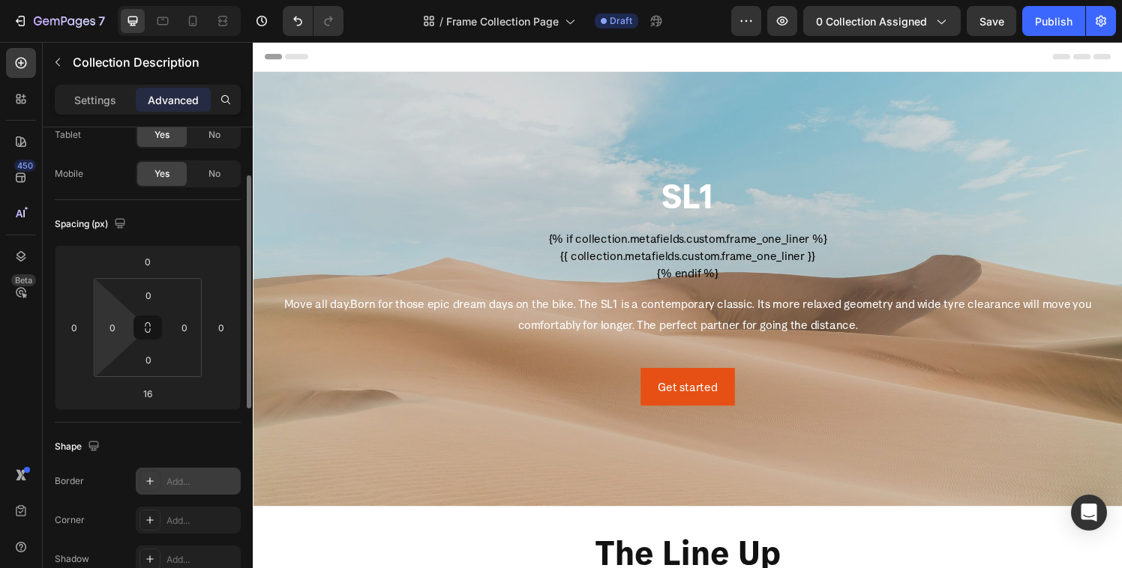
scroll to position [0, 0]
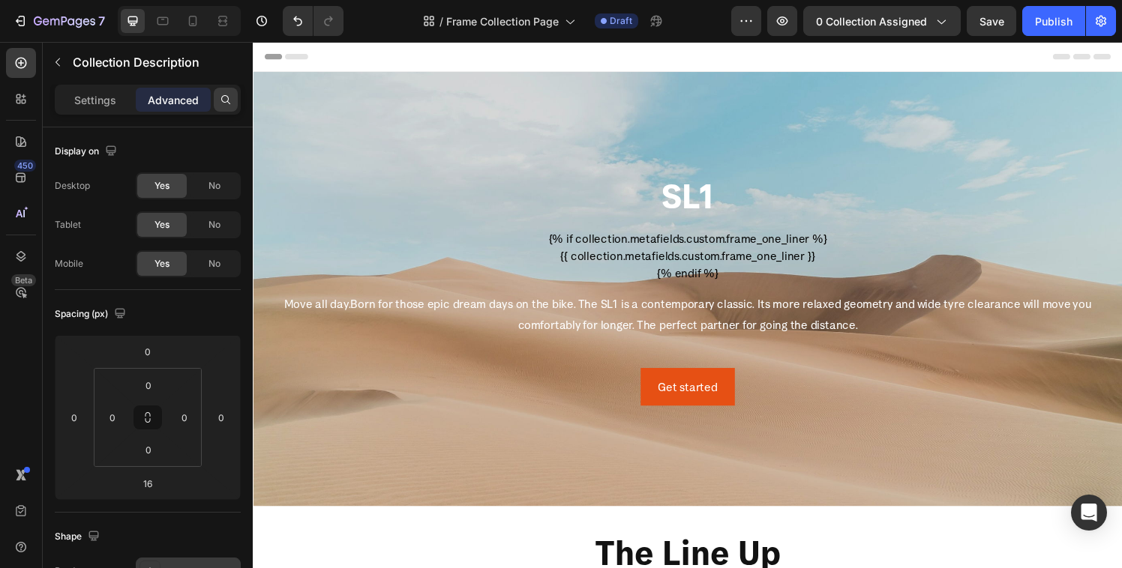
click at [223, 103] on icon at bounding box center [226, 100] width 12 height 12
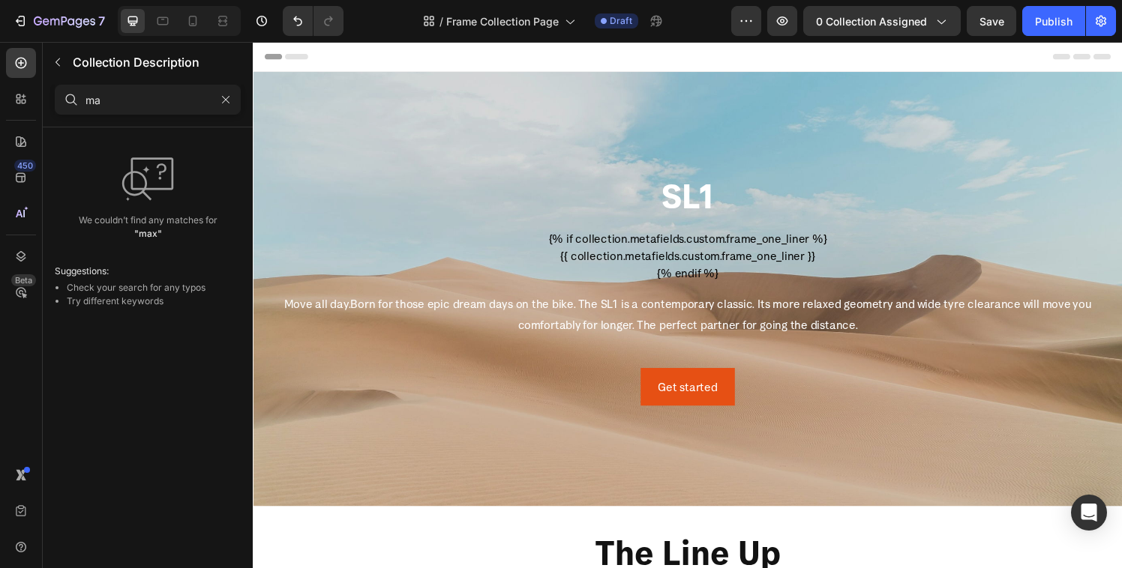
type input "m"
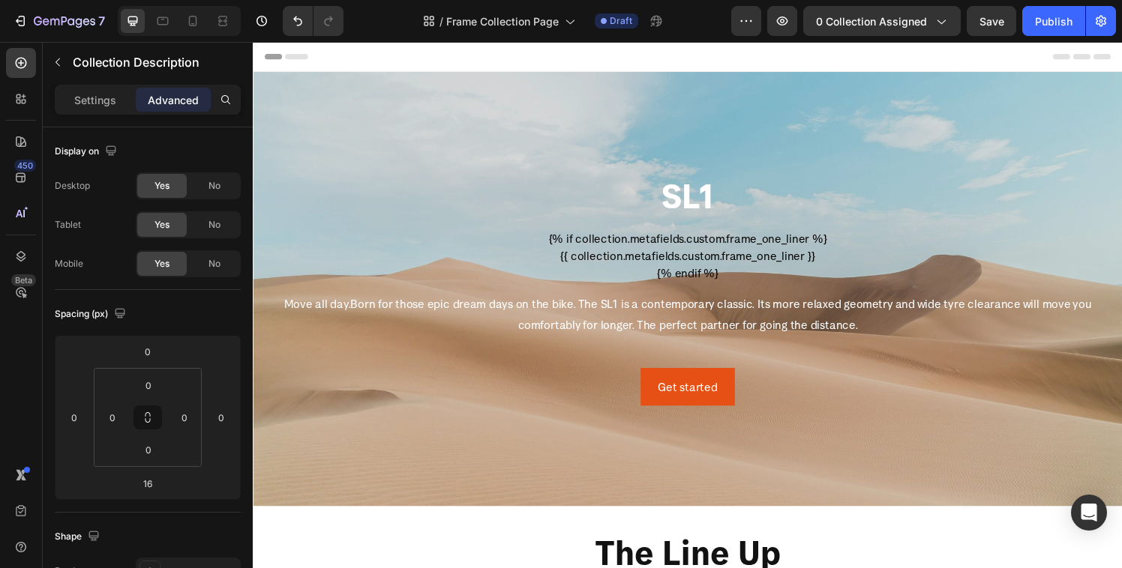
click at [87, 112] on div "Settings Advanced" at bounding box center [148, 100] width 186 height 30
click at [95, 105] on p "Settings" at bounding box center [95, 100] width 42 height 16
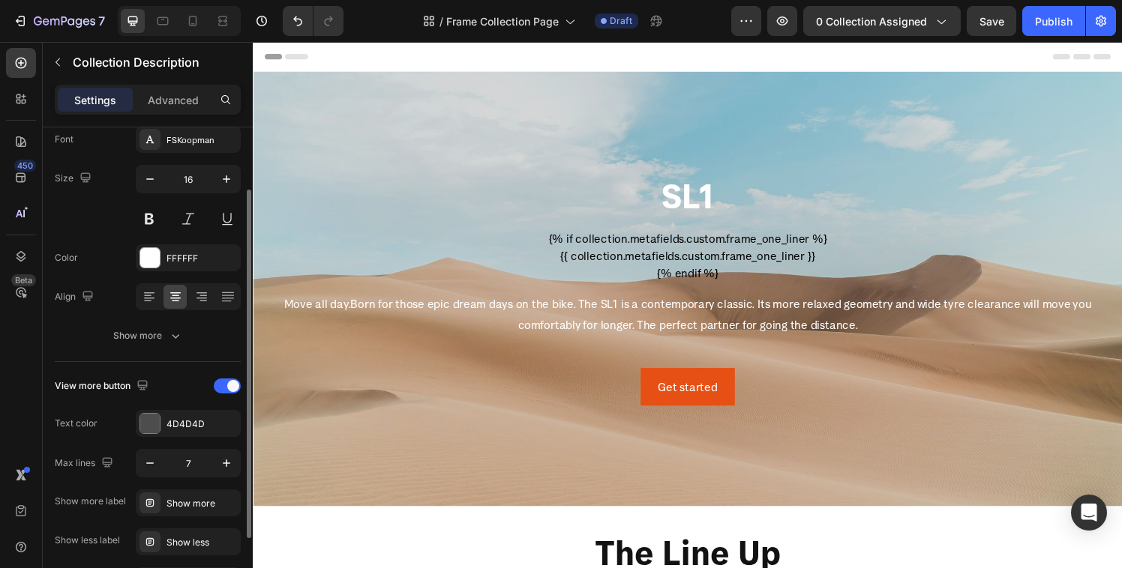
scroll to position [75, 0]
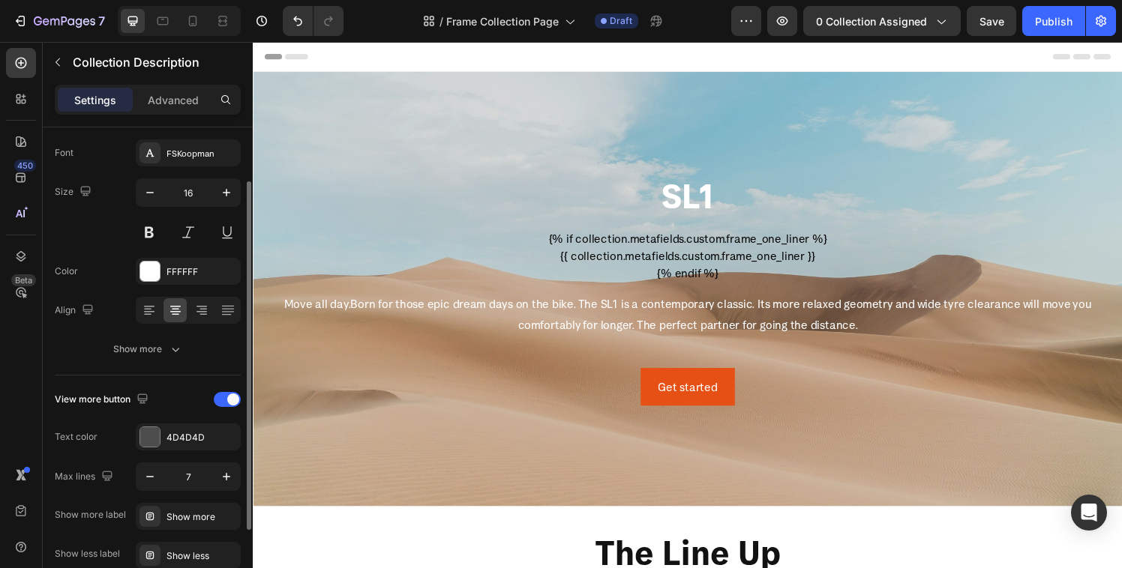
click at [565, 322] on div "Move all day. Born for those epic dream days on the bike. The SL1 is a contempo…" at bounding box center [703, 334] width 876 height 64
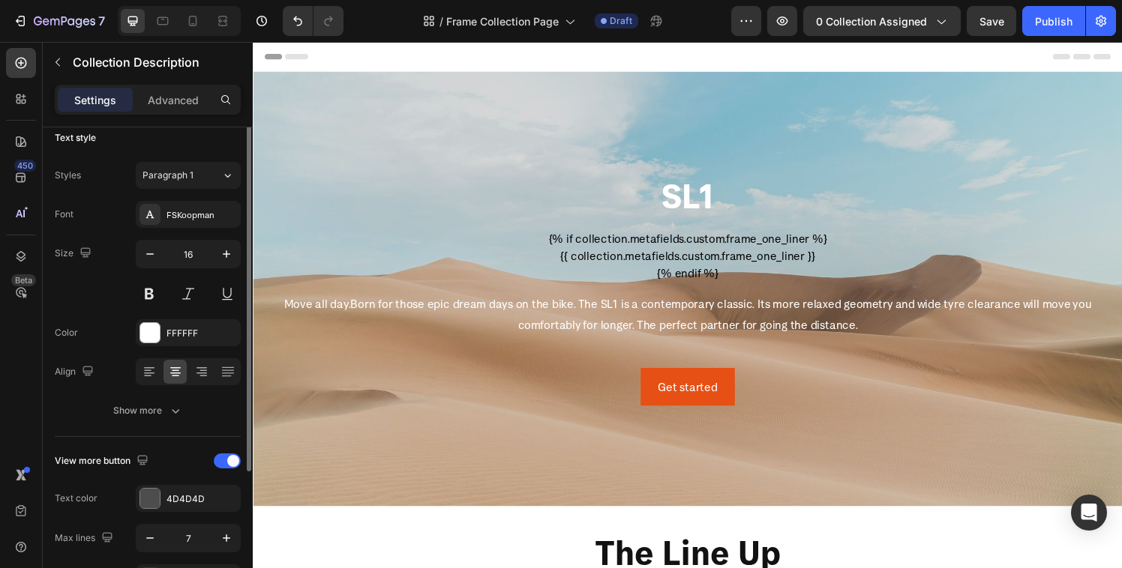
scroll to position [0, 0]
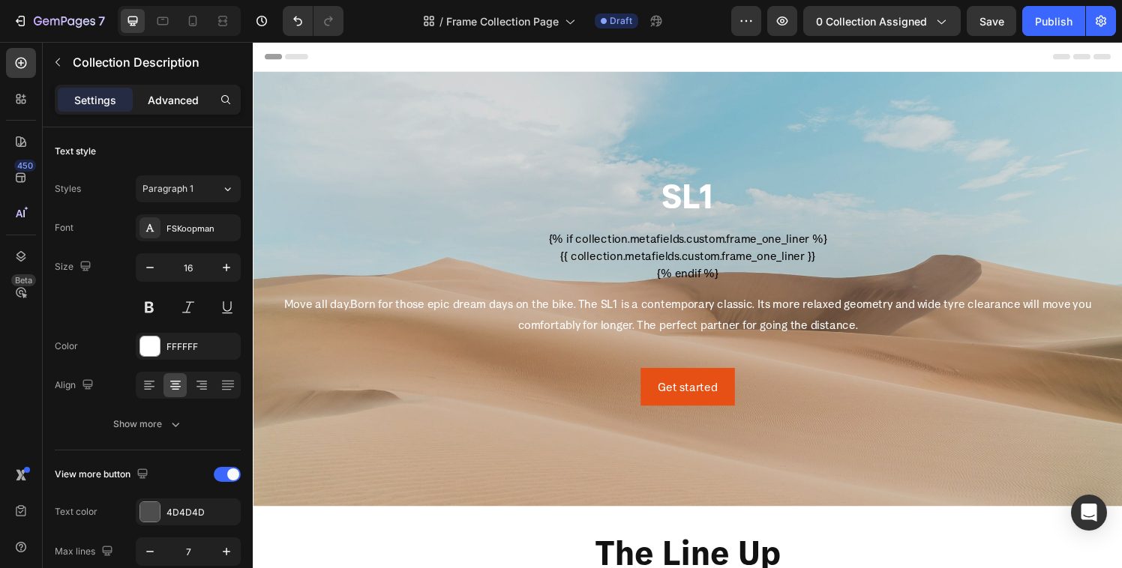
click at [170, 103] on p "Advanced" at bounding box center [173, 100] width 51 height 16
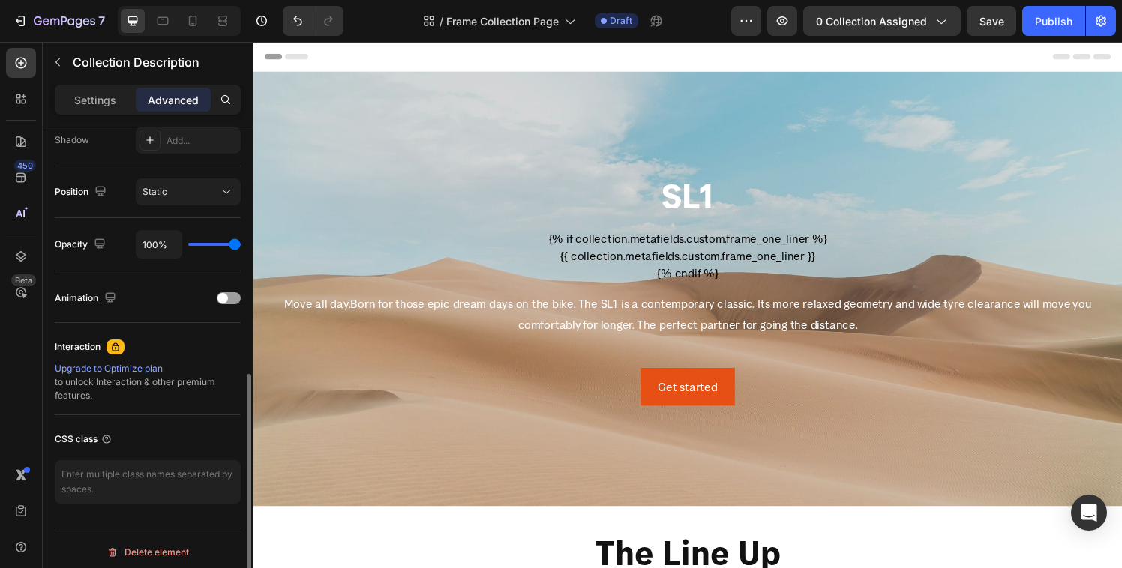
scroll to position [517, 0]
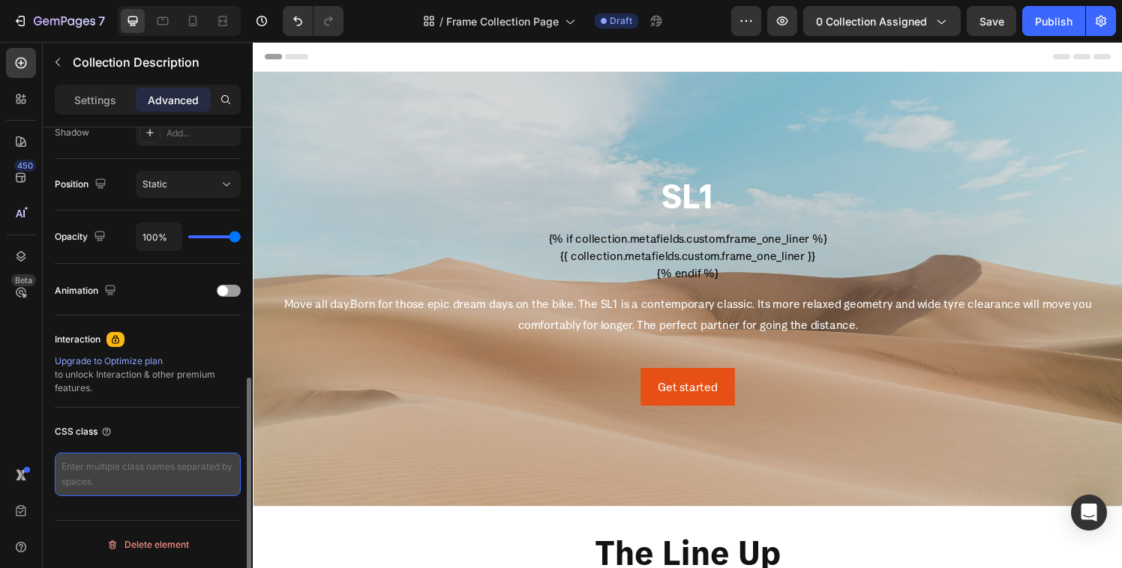
click at [116, 481] on textarea at bounding box center [148, 474] width 186 height 43
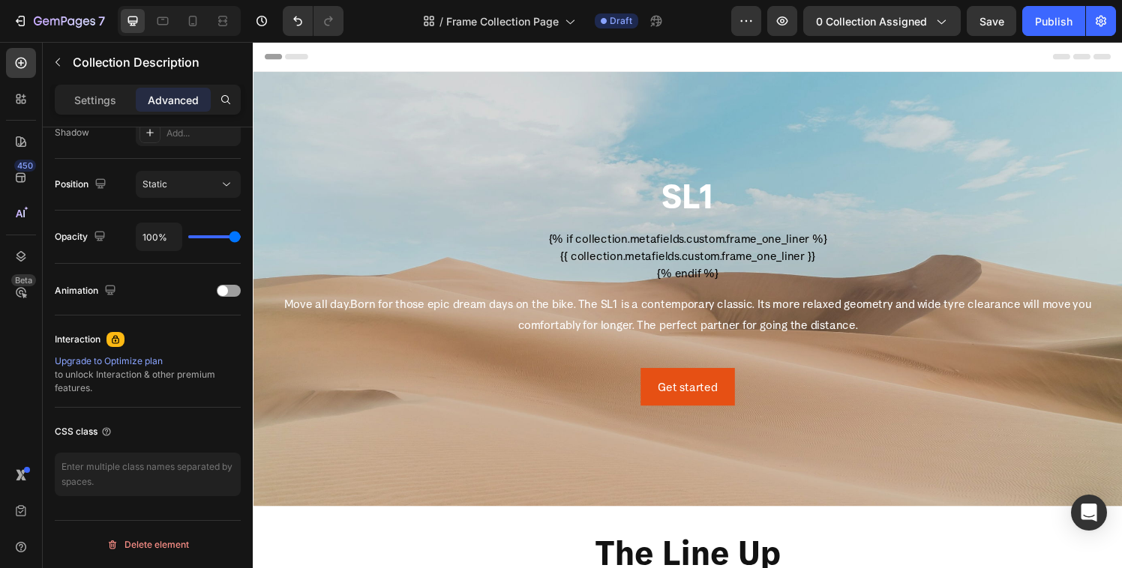
click at [420, 319] on span "Born for those epic dream days on the bike. The SL1 is a contemporary classic. …" at bounding box center [737, 323] width 767 height 37
click at [340, 313] on span "Move all day." at bounding box center [319, 312] width 69 height 15
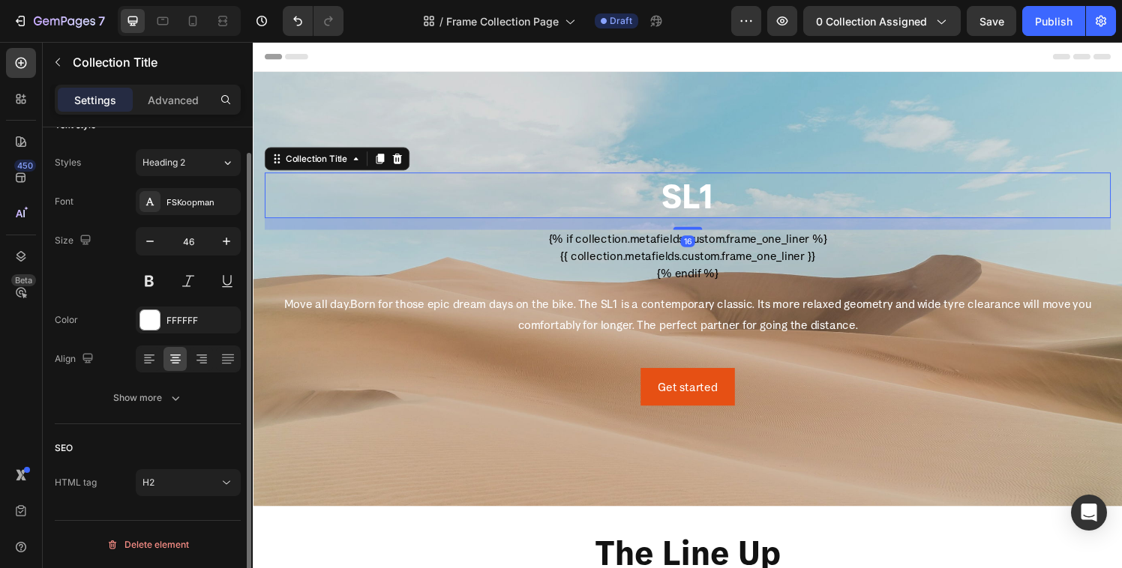
scroll to position [0, 0]
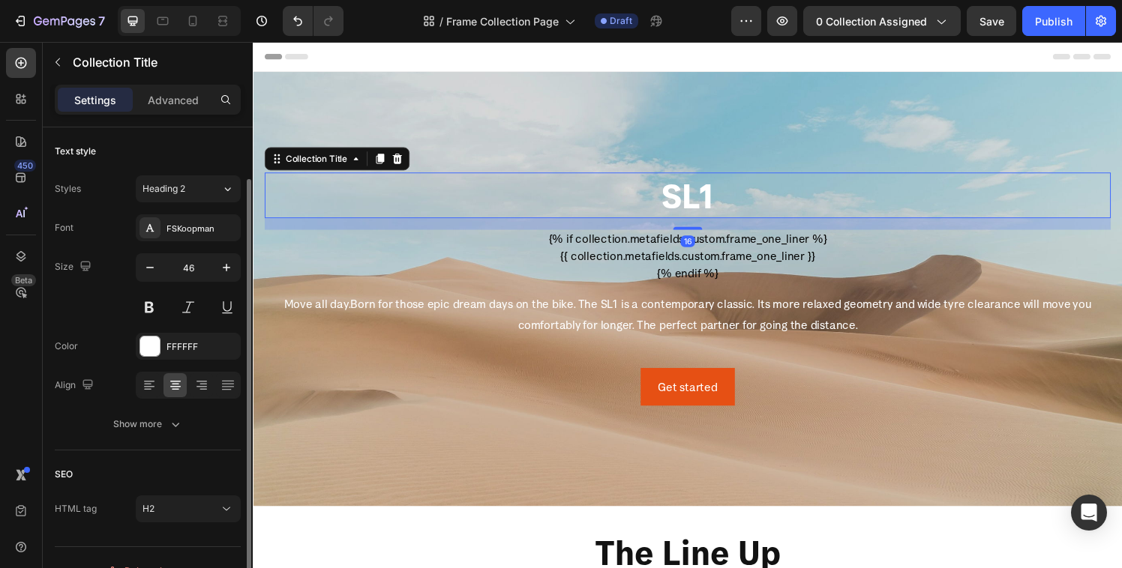
click at [436, 213] on h2 "SL1" at bounding box center [703, 201] width 876 height 48
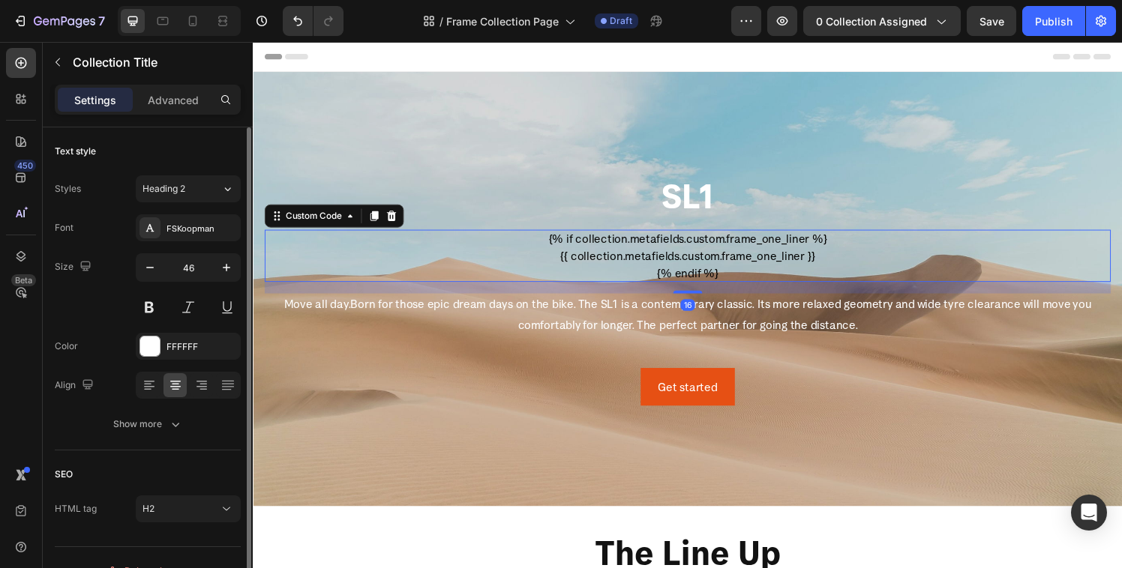
click at [516, 266] on p "{{ collection.metafields.custom.frame_one_liner }}" at bounding box center [703, 263] width 876 height 18
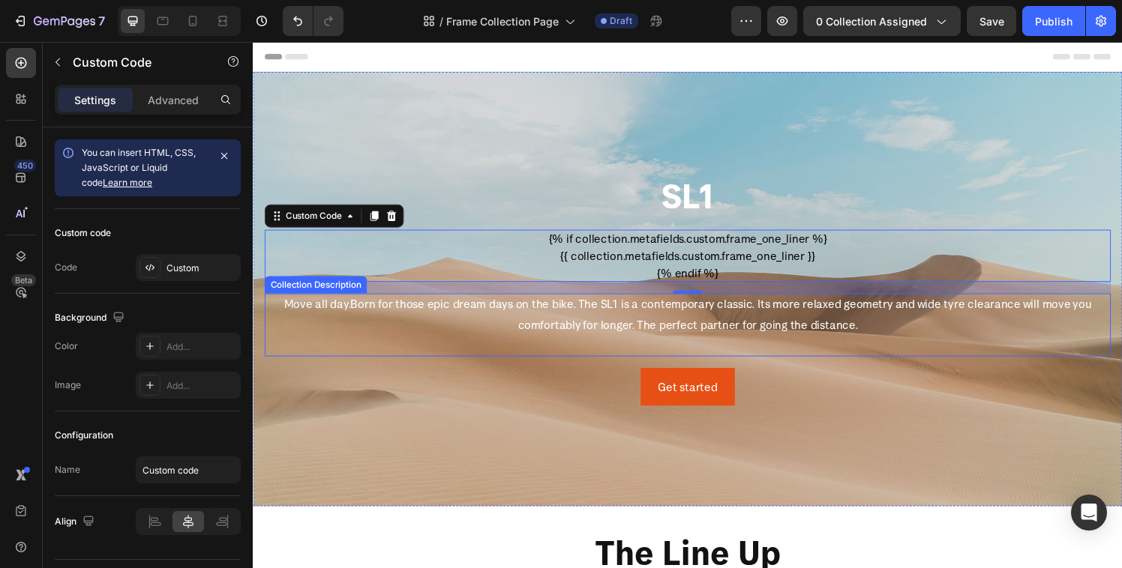
click at [471, 325] on div "Move all day. Born for those epic dream days on the bike. The SL1 is a contempo…" at bounding box center [703, 334] width 876 height 64
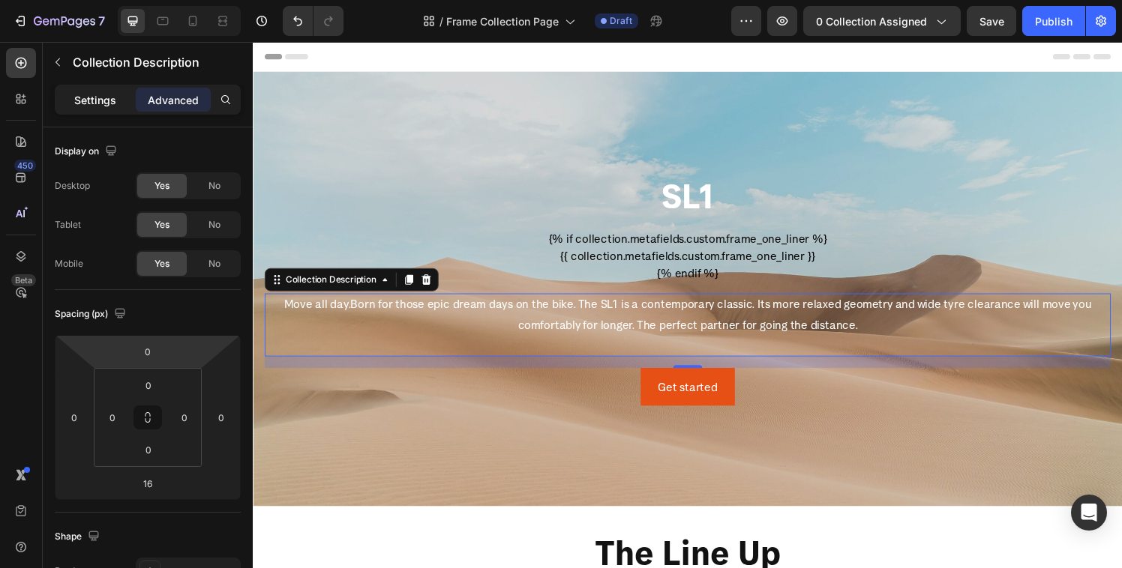
click at [86, 102] on p "Settings" at bounding box center [95, 100] width 42 height 16
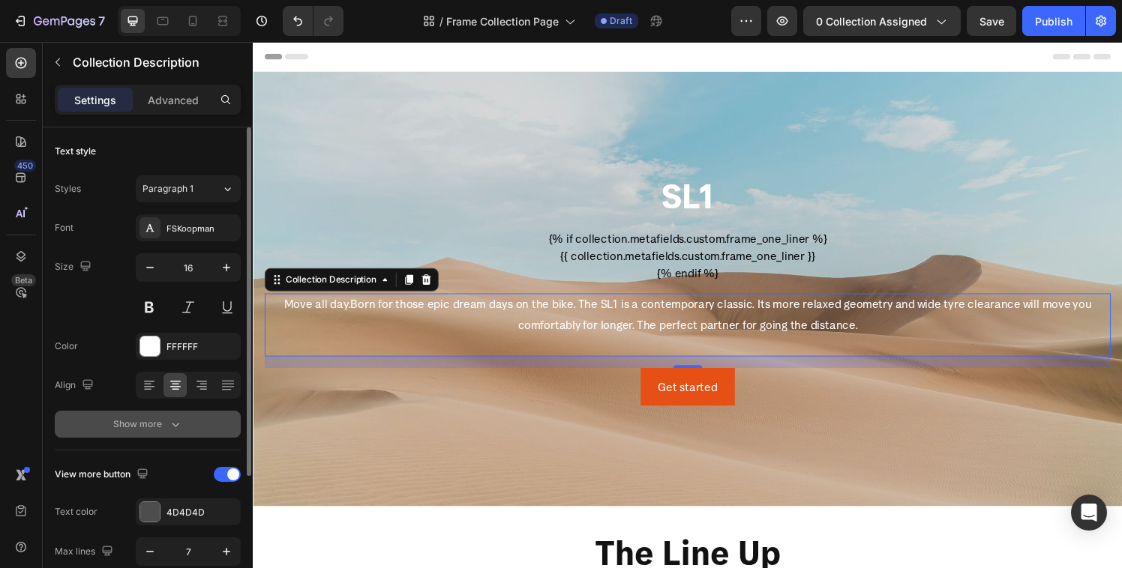
click at [130, 432] on button "Show more" at bounding box center [148, 424] width 186 height 27
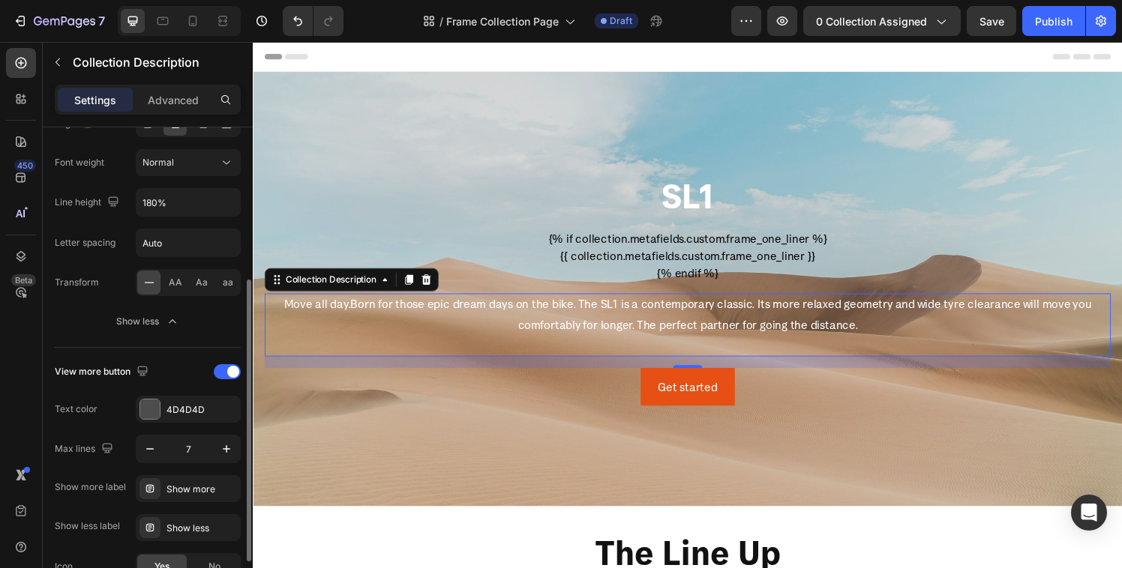
scroll to position [346, 0]
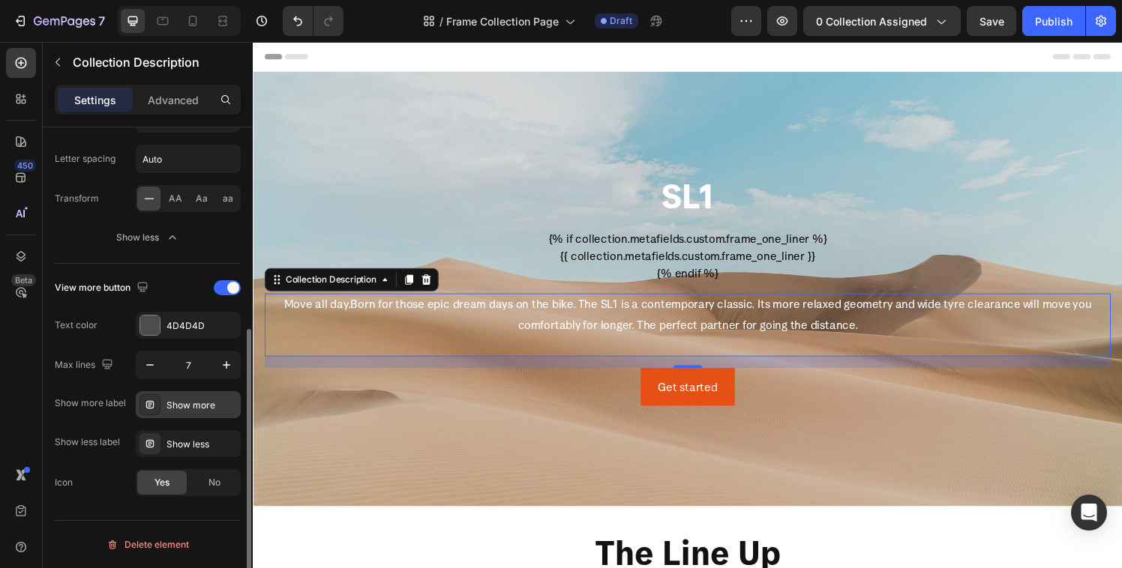
click at [145, 409] on icon at bounding box center [150, 405] width 12 height 12
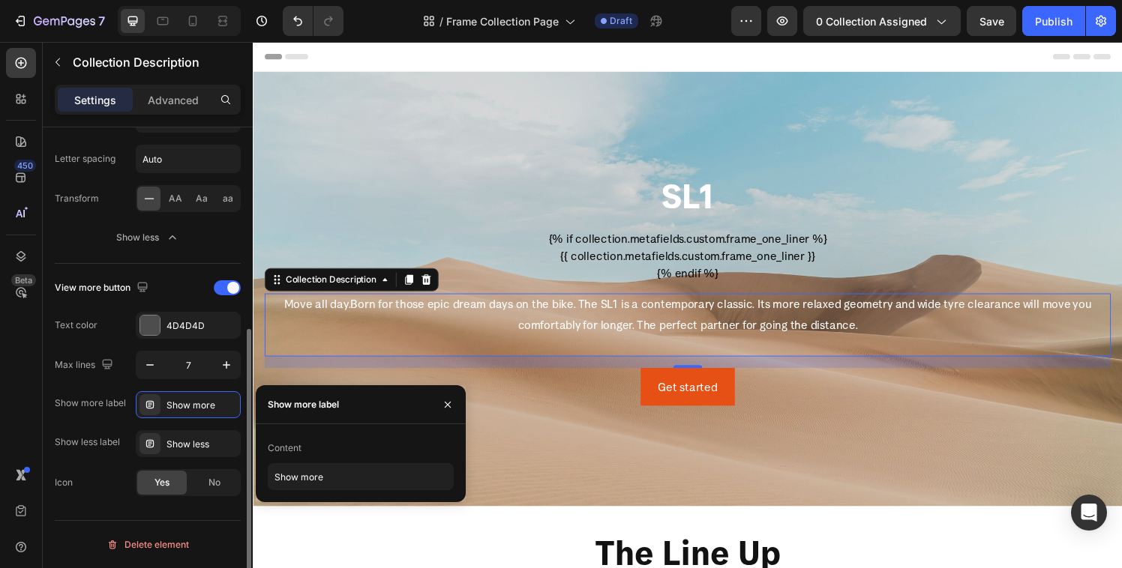
click at [64, 396] on div "Show more label" at bounding box center [90, 403] width 71 height 24
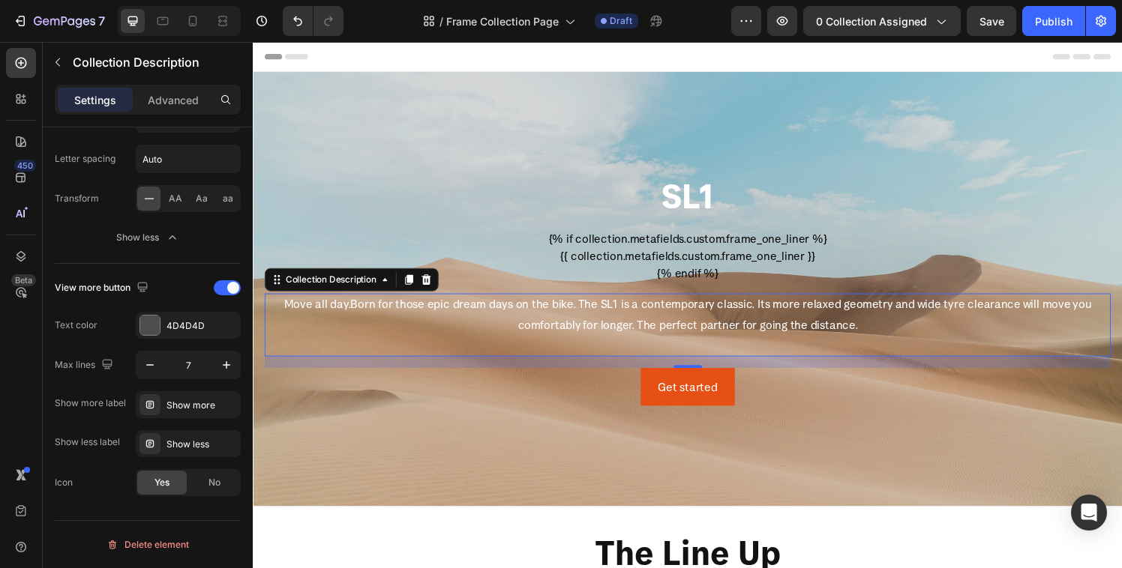
click at [149, 115] on div "Settings Advanced" at bounding box center [148, 106] width 210 height 43
click at [151, 109] on div "Advanced" at bounding box center [173, 100] width 75 height 24
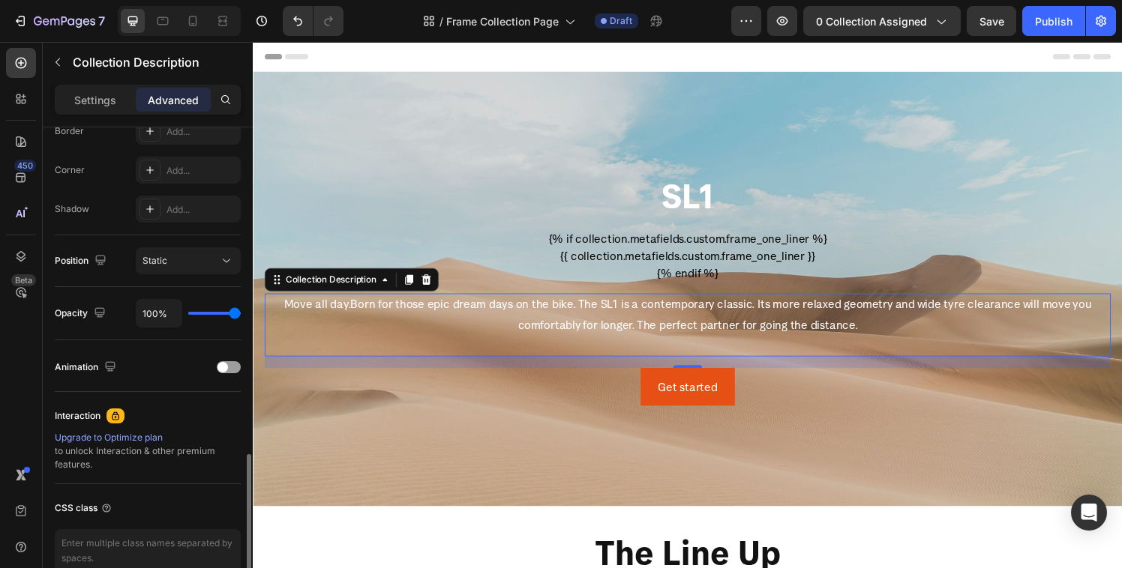
scroll to position [517, 0]
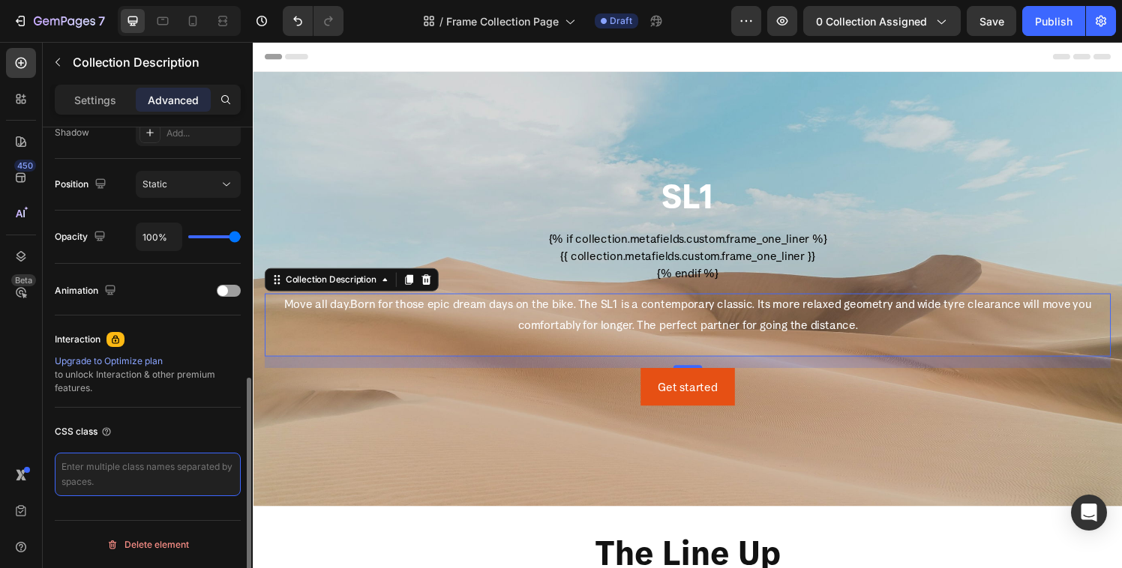
click at [96, 484] on textarea at bounding box center [148, 474] width 186 height 43
click at [97, 469] on textarea "hero-body-content" at bounding box center [148, 474] width 186 height 43
click at [190, 455] on textarea "hero-body-content" at bounding box center [148, 474] width 186 height 43
click at [178, 473] on textarea "hero-body-content" at bounding box center [148, 474] width 186 height 43
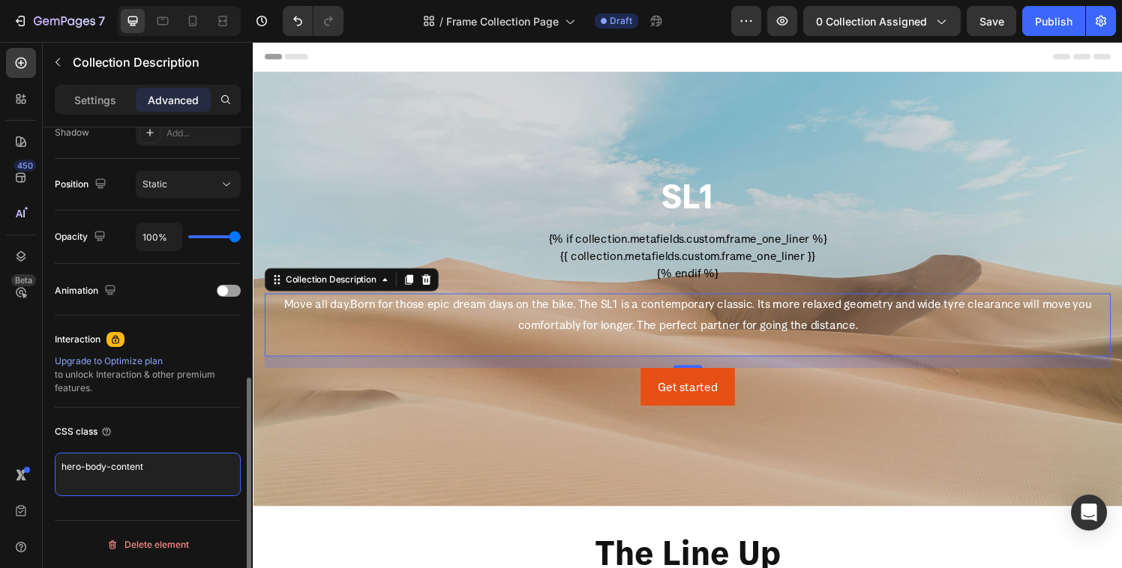
type textarea "hero-body-content"
click at [180, 429] on div "CSS class" at bounding box center [148, 432] width 186 height 24
click at [163, 469] on textarea "hero-body-content" at bounding box center [148, 474] width 186 height 43
click at [166, 431] on div "CSS class" at bounding box center [148, 432] width 186 height 24
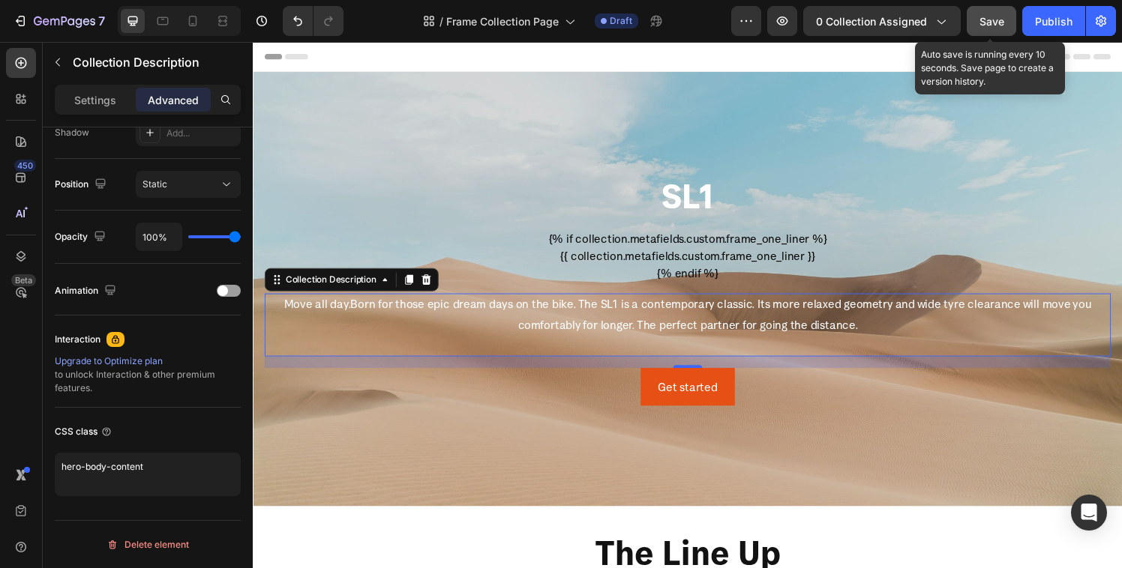
click at [991, 17] on span "Save" at bounding box center [991, 21] width 25 height 13
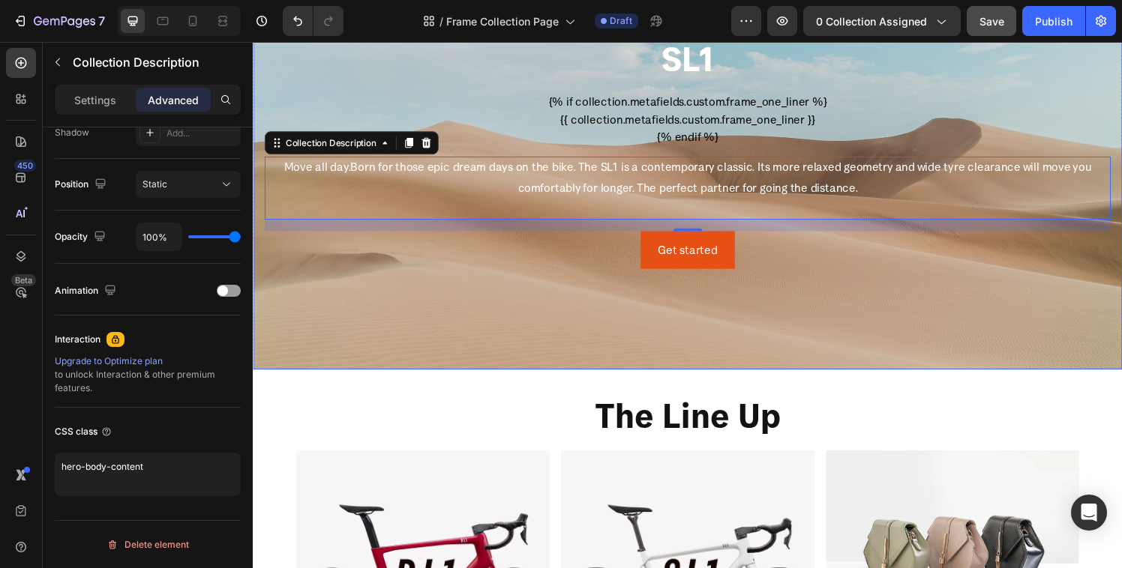
scroll to position [0, 0]
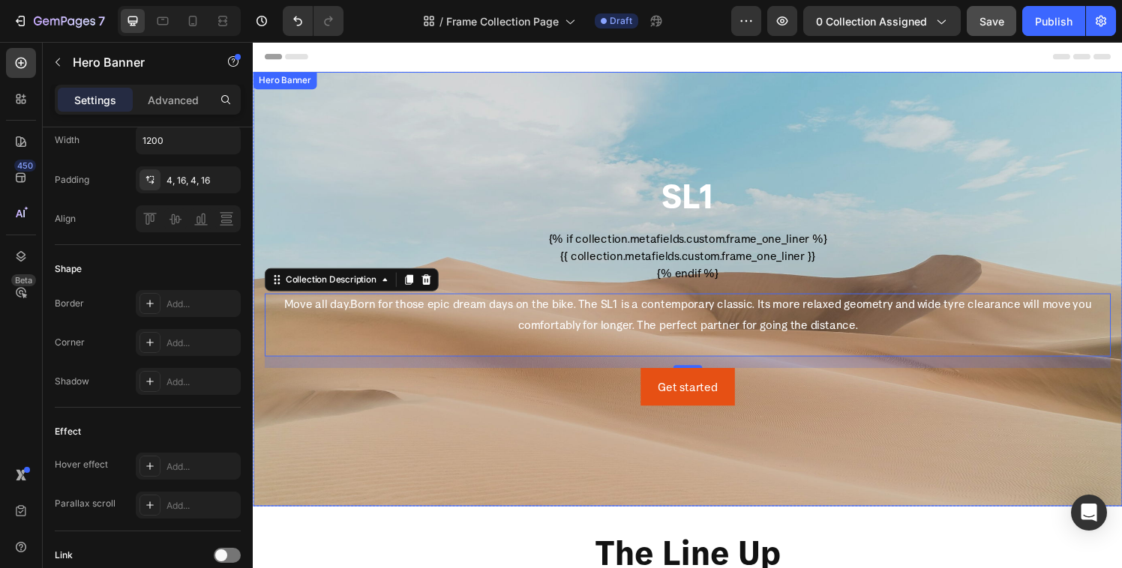
click at [593, 120] on div "Background Image" at bounding box center [703, 298] width 900 height 450
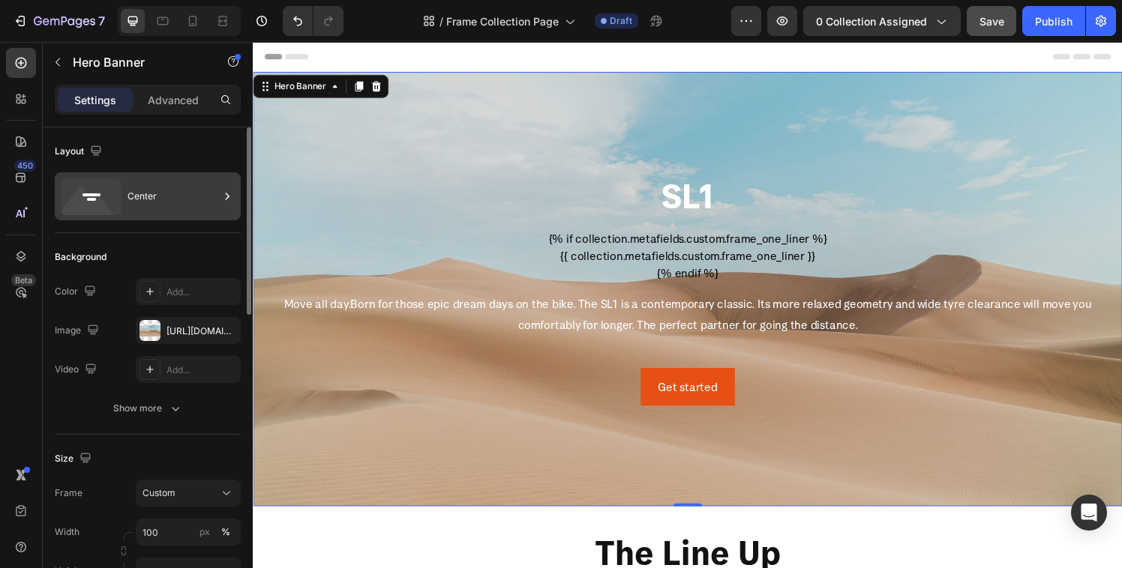
click at [142, 183] on div "Center" at bounding box center [172, 196] width 91 height 34
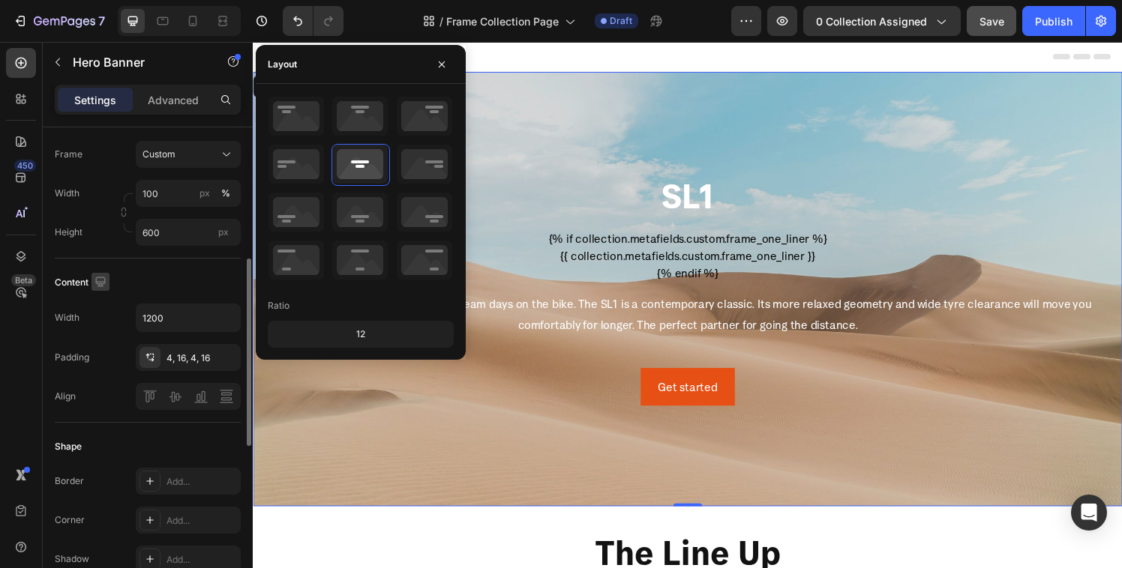
scroll to position [320, 0]
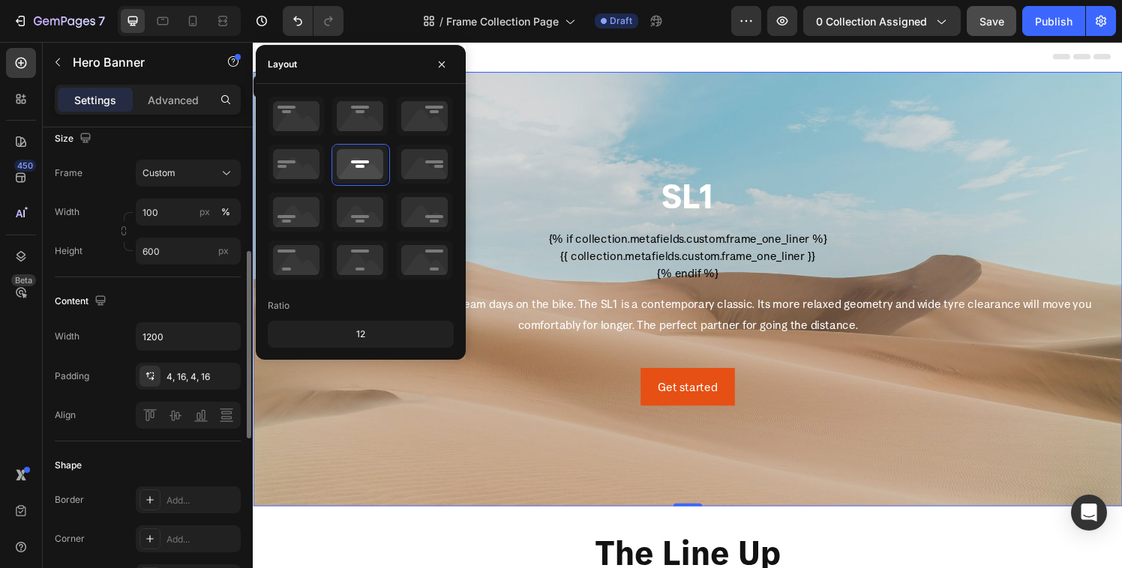
click at [79, 282] on div "Content Width 1200 Padding 4, 16, 4, 16 Align" at bounding box center [148, 359] width 186 height 164
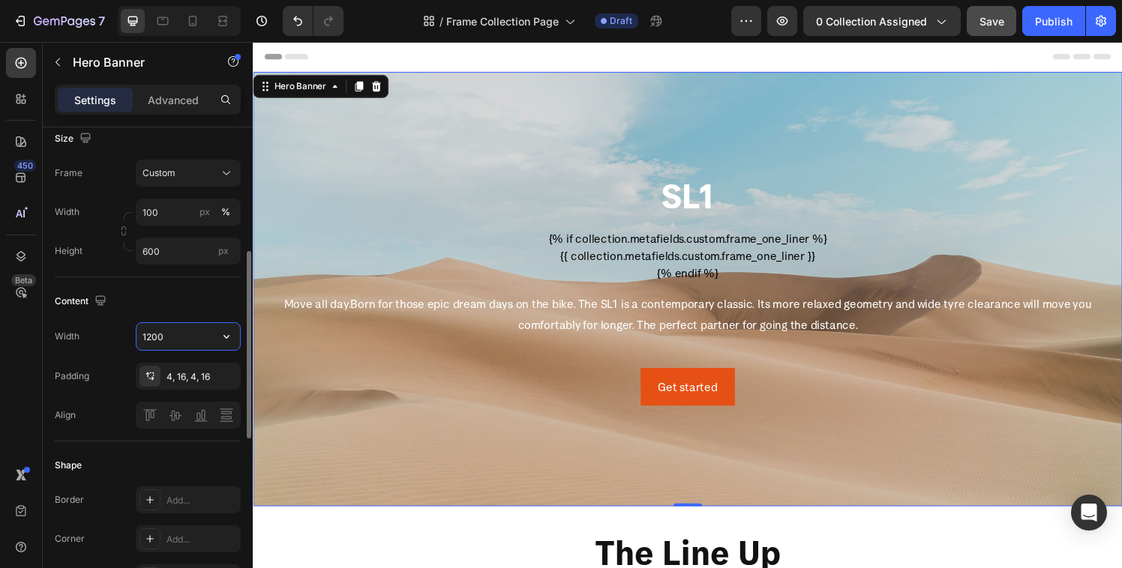
click at [175, 335] on input "1200" at bounding box center [187, 336] width 103 height 27
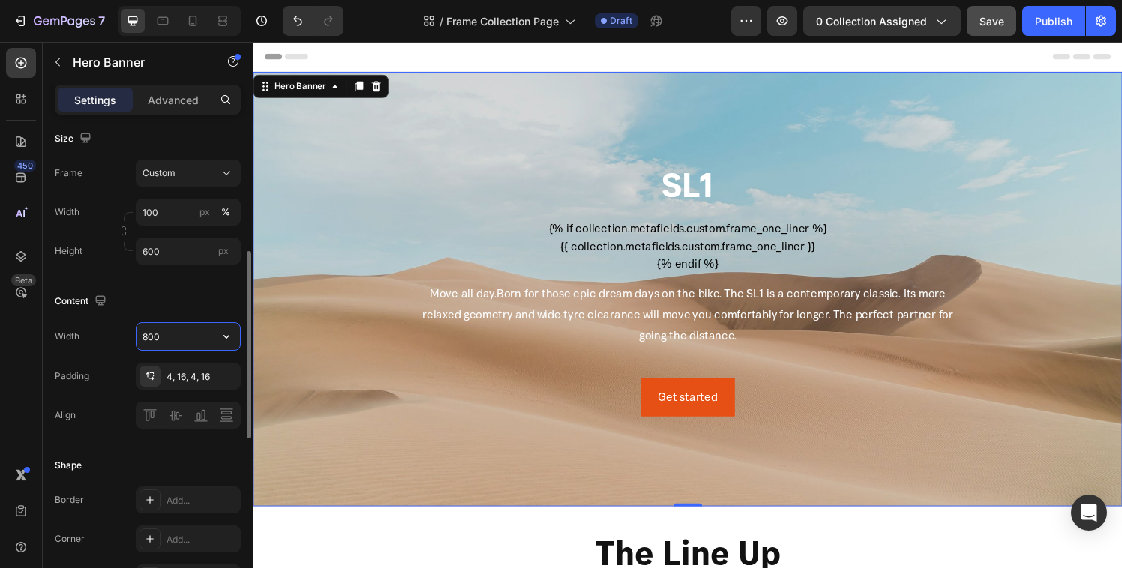
click at [154, 340] on input "800" at bounding box center [187, 336] width 103 height 27
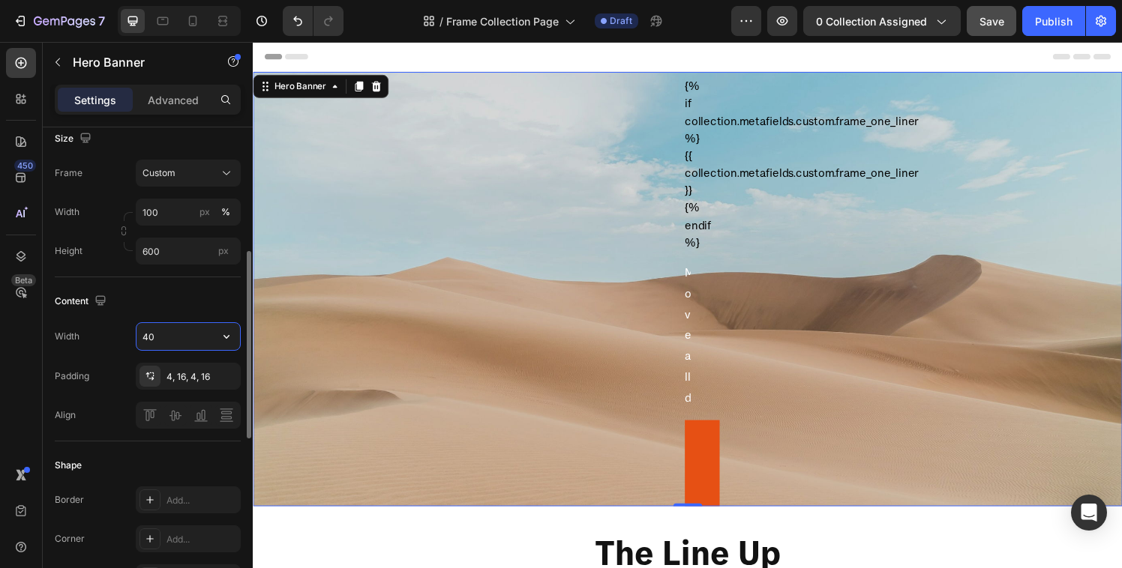
type input "4"
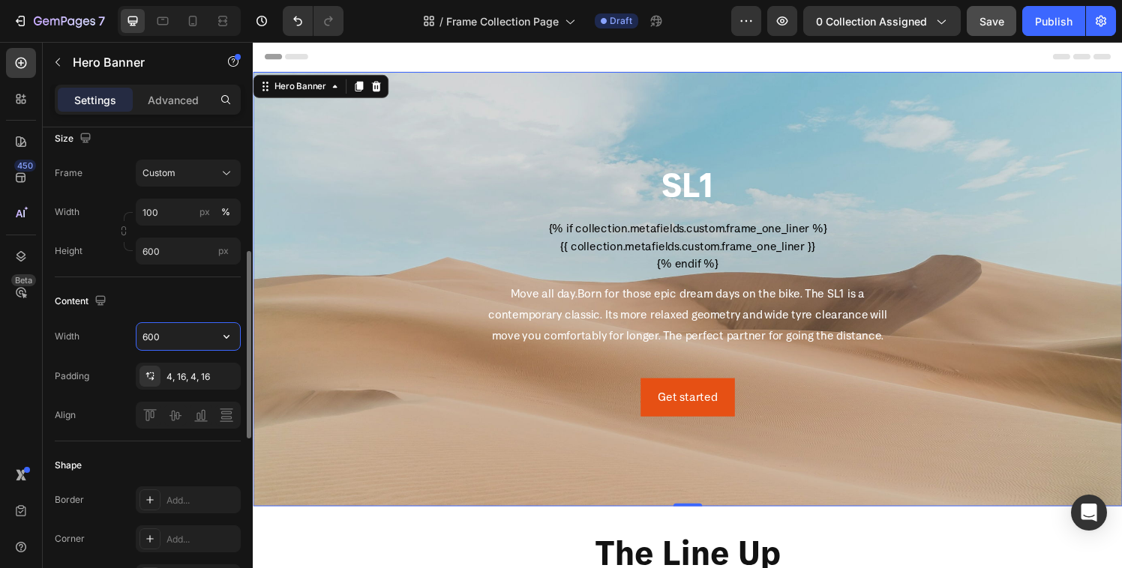
type input "600"
click at [157, 319] on div "Content Width 600 Padding 4, 16, 4, 16 Align" at bounding box center [148, 359] width 186 height 164
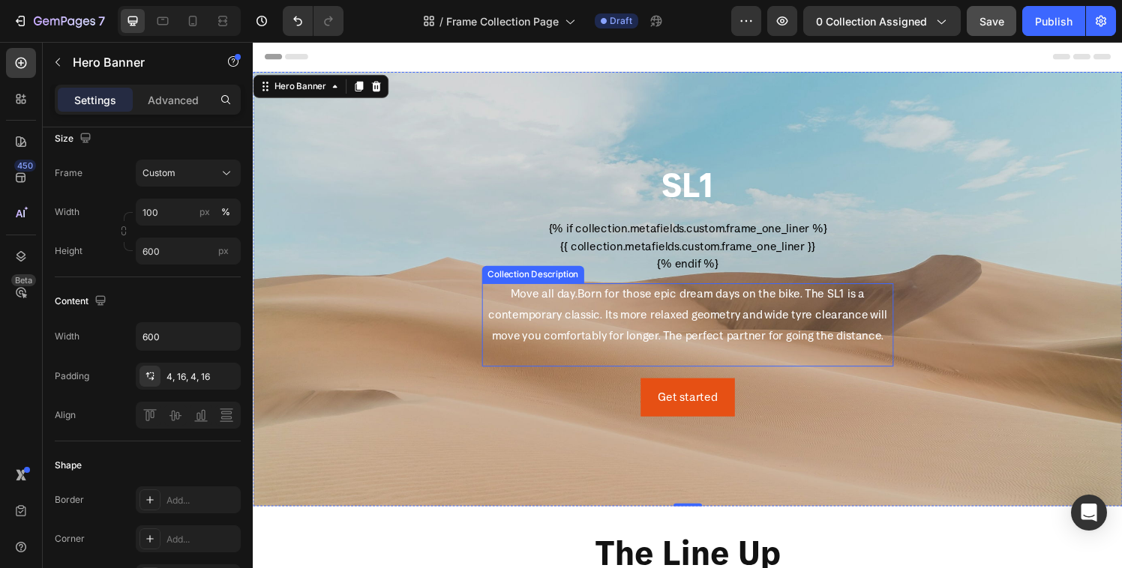
click at [679, 328] on span "Born for those epic dream days on the bike. The SL1 is a contemporary classic. …" at bounding box center [702, 324] width 412 height 58
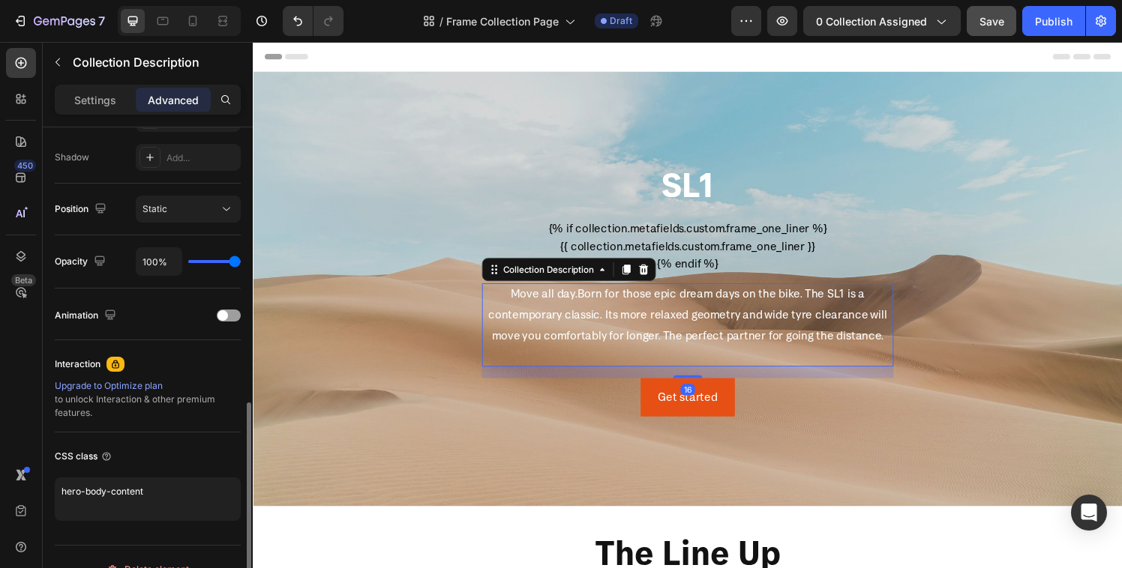
scroll to position [517, 0]
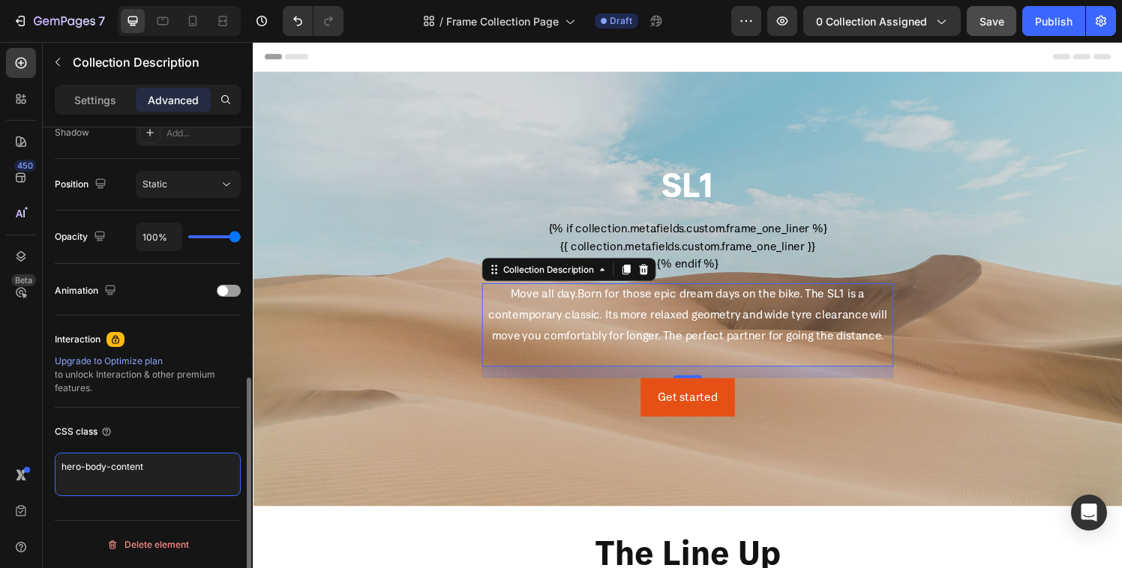
drag, startPoint x: 177, startPoint y: 471, endPoint x: 58, endPoint y: 460, distance: 119.0
click at [58, 460] on textarea "hero-body-content" at bounding box center [148, 474] width 186 height 43
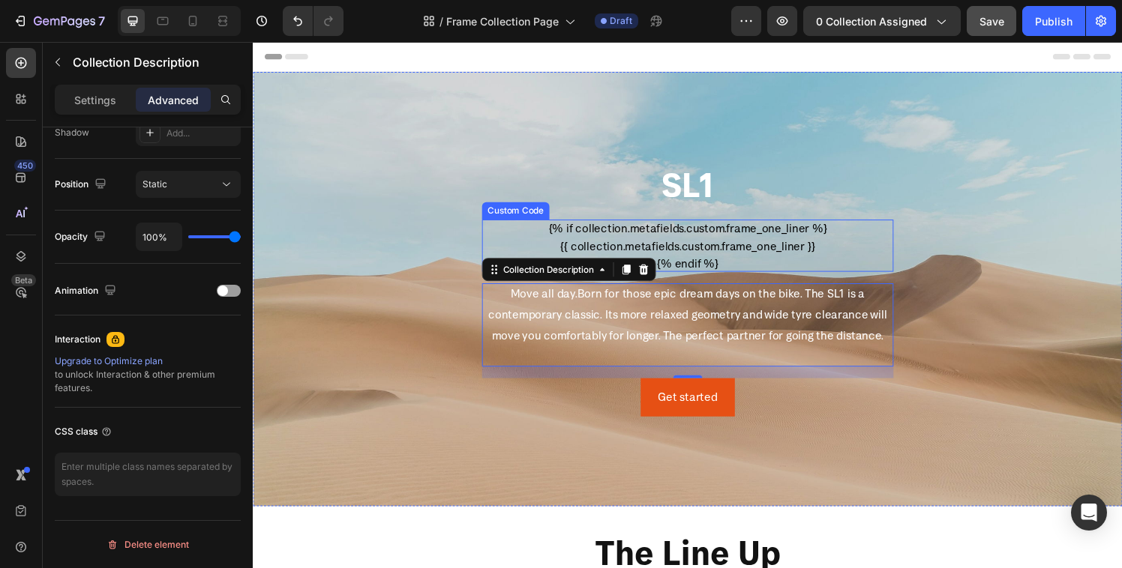
click at [735, 231] on div "{% if collection.metafields.custom.frame_one_liner %} {{ collection.metafields.…" at bounding box center [703, 253] width 426 height 54
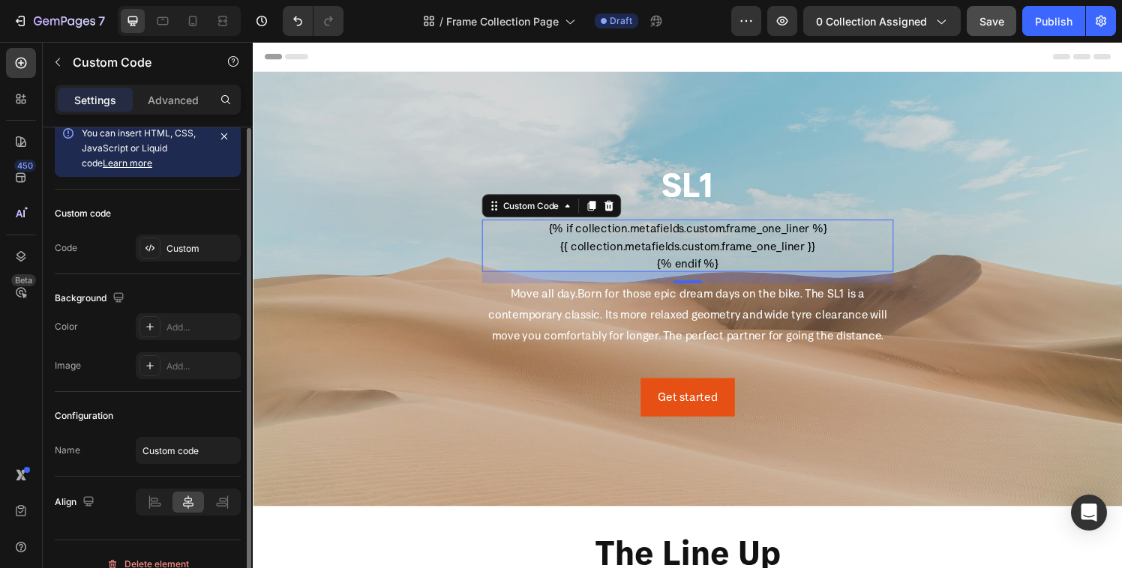
scroll to position [0, 0]
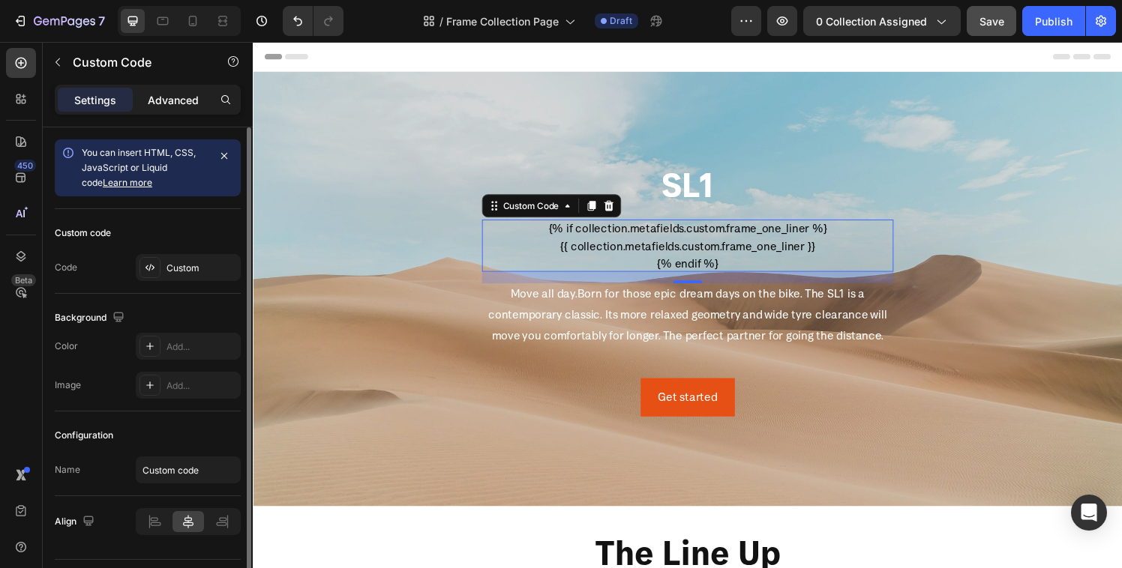
click at [166, 96] on p "Advanced" at bounding box center [173, 100] width 51 height 16
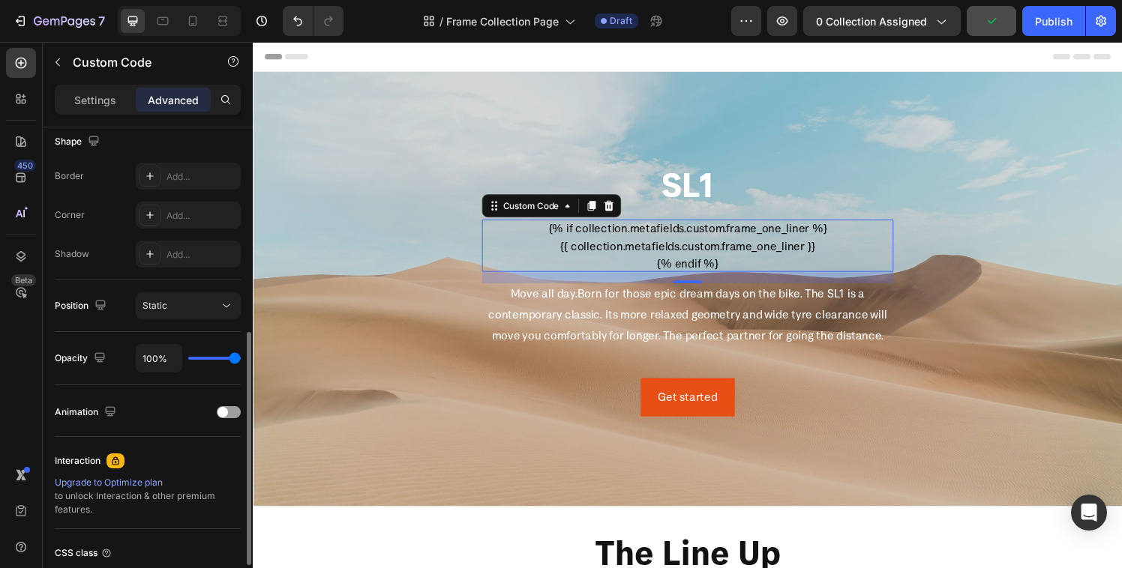
scroll to position [517, 0]
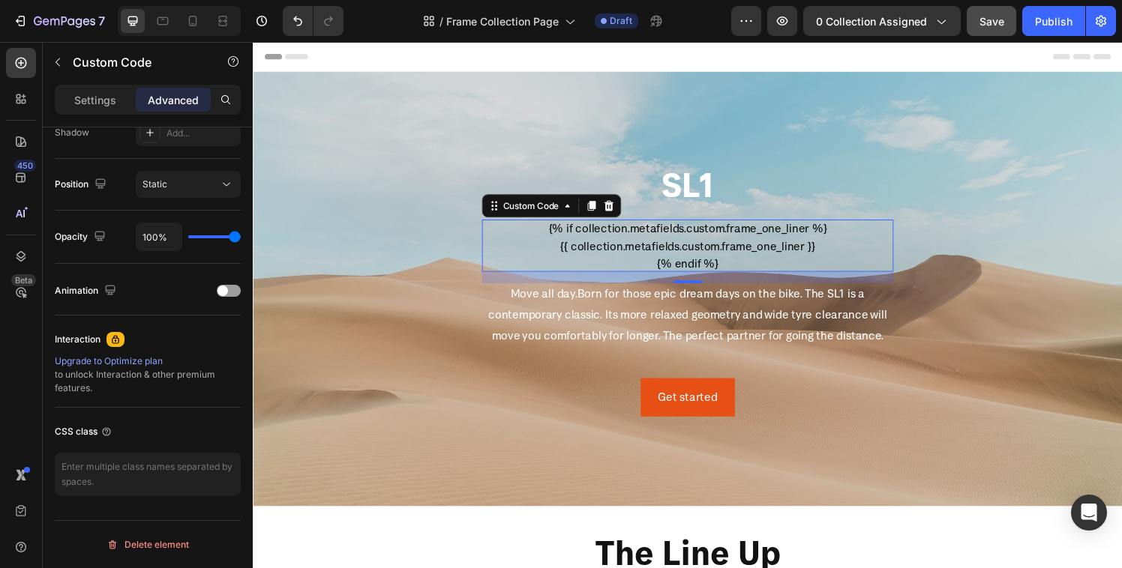
click at [91, 86] on div "Settings Advanced" at bounding box center [148, 100] width 186 height 30
drag, startPoint x: 88, startPoint y: 91, endPoint x: 94, endPoint y: 104, distance: 14.8
click at [88, 91] on div "Settings" at bounding box center [95, 100] width 75 height 24
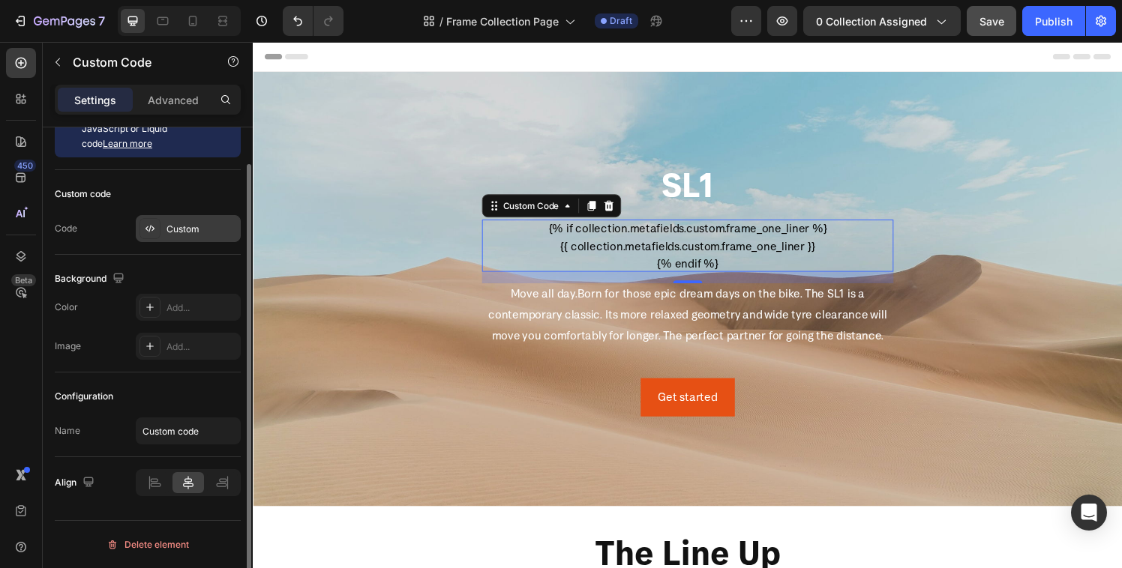
click at [153, 232] on icon at bounding box center [150, 229] width 12 height 12
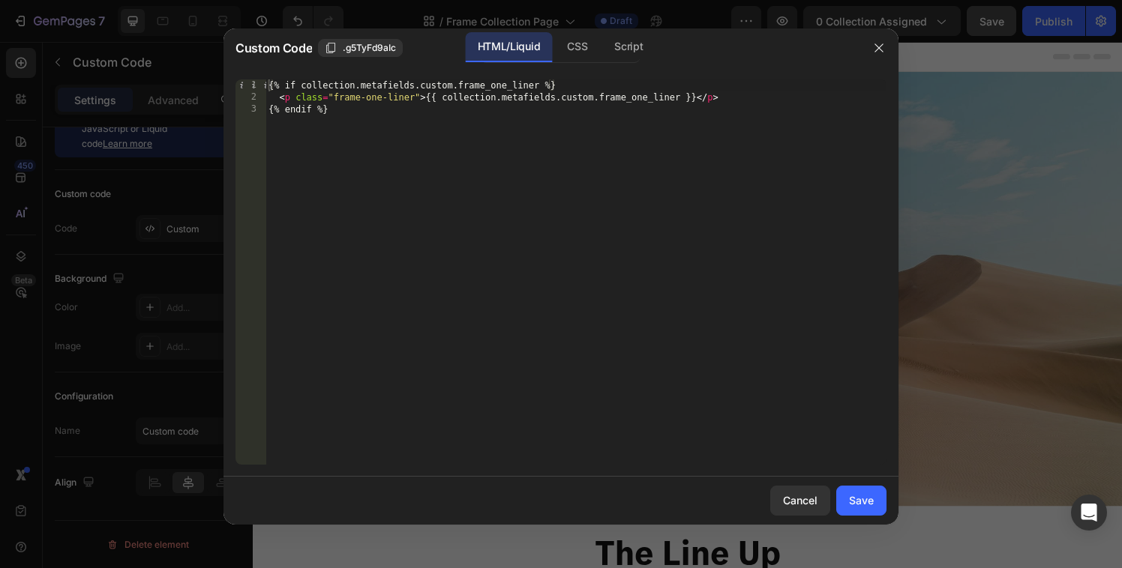
type textarea "<p class="frame-one-liner">{{ collection.metafields.custom.frame_one_liner }}</…"
drag, startPoint x: 333, startPoint y: 94, endPoint x: 414, endPoint y: 102, distance: 81.3
click at [414, 102] on div "{% if collection.metafields.custom.frame_one_liner %} < p class = "frame-one-li…" at bounding box center [575, 283] width 621 height 409
click at [602, 50] on div "CSS" at bounding box center [628, 47] width 52 height 30
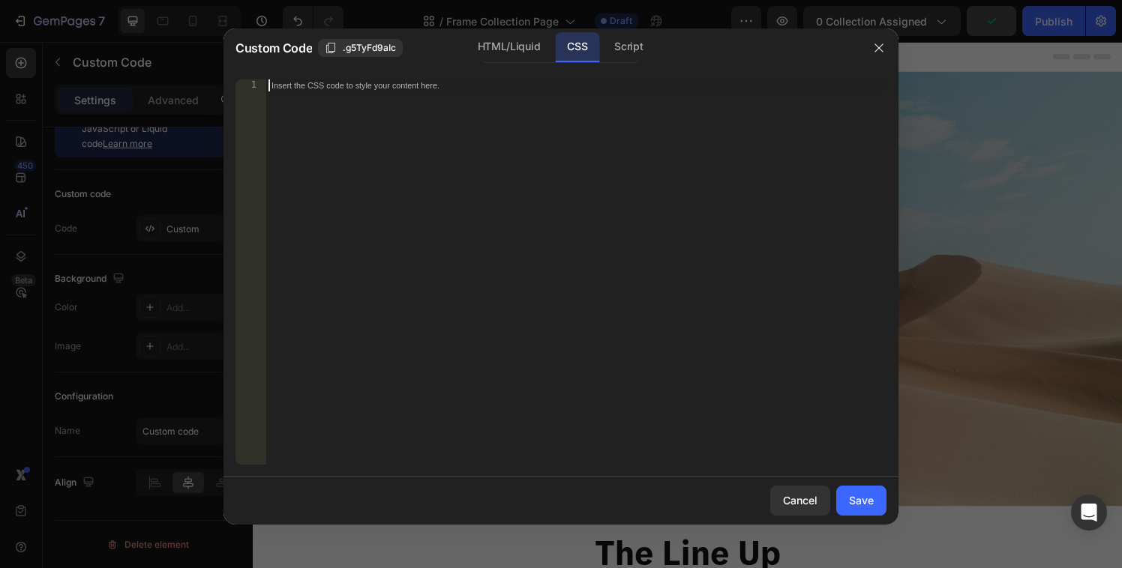
click at [457, 163] on div "Insert the CSS code to style your content here." at bounding box center [575, 283] width 621 height 409
paste textarea "frame-one-liner"
type textarea ".frame-one-liner {"
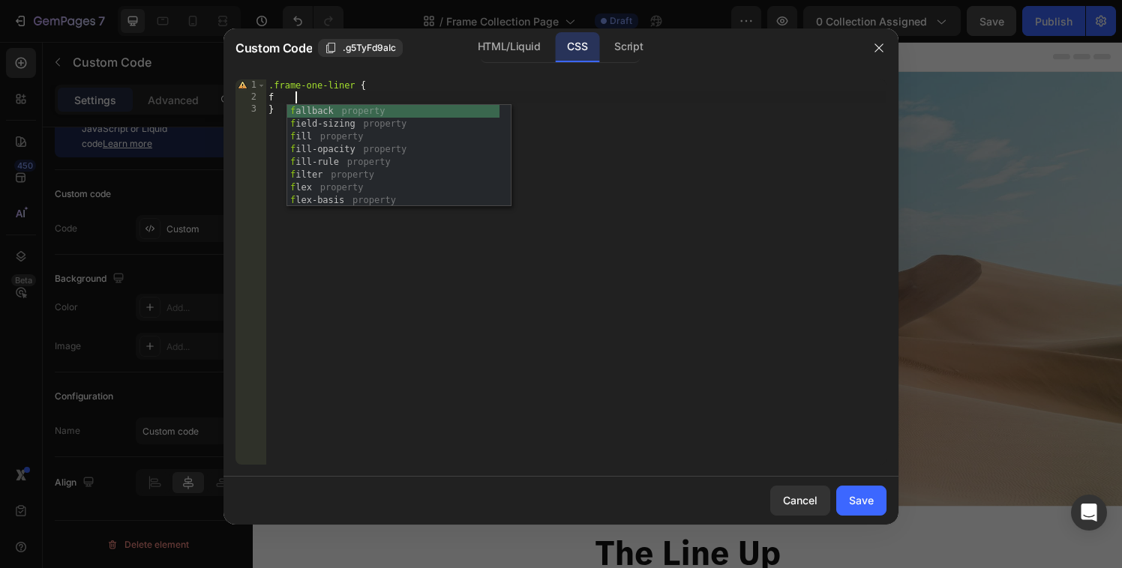
scroll to position [0, 2]
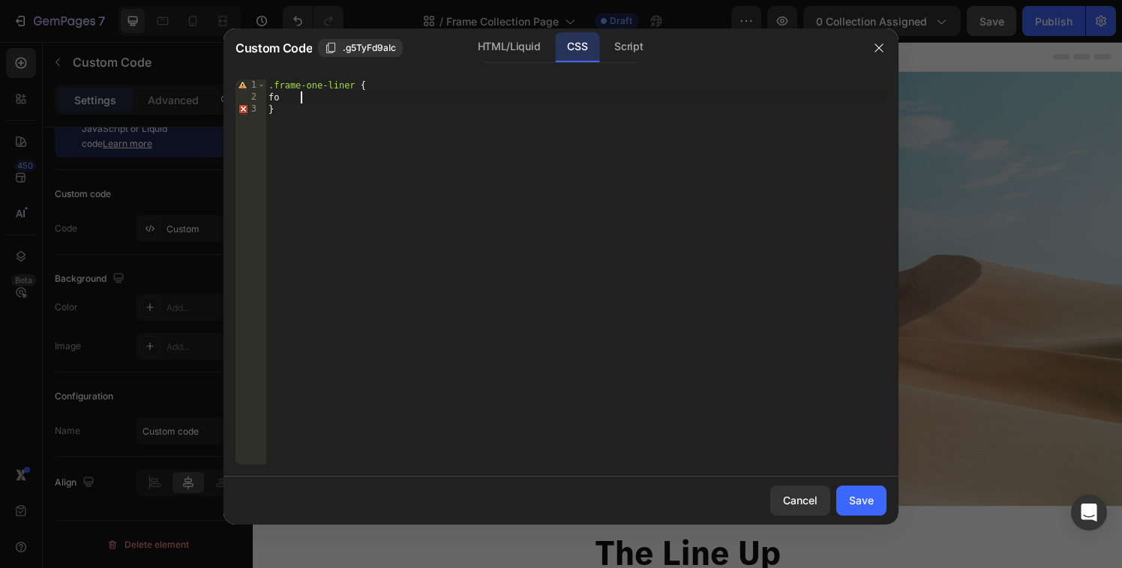
type textarea "f"
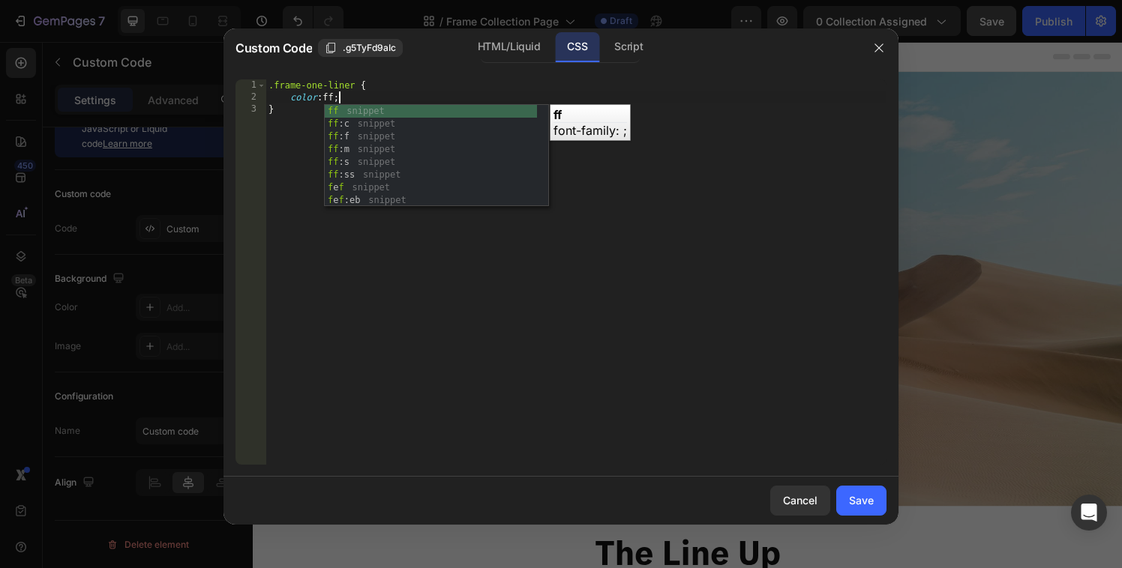
scroll to position [0, 6]
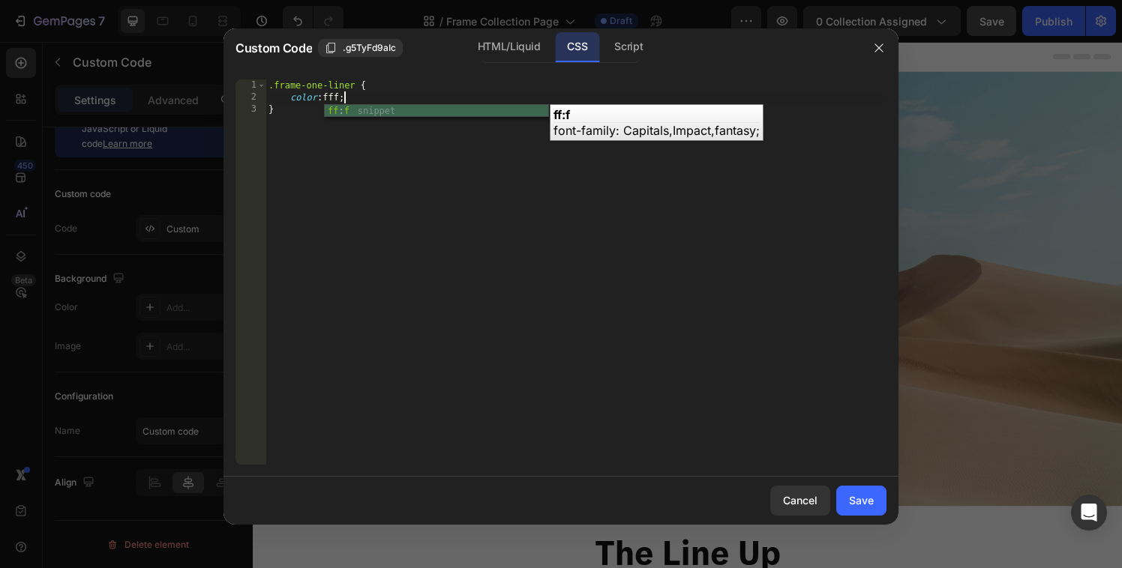
click at [498, 195] on div ".frame-one-liner { color : fff ; }" at bounding box center [575, 283] width 621 height 409
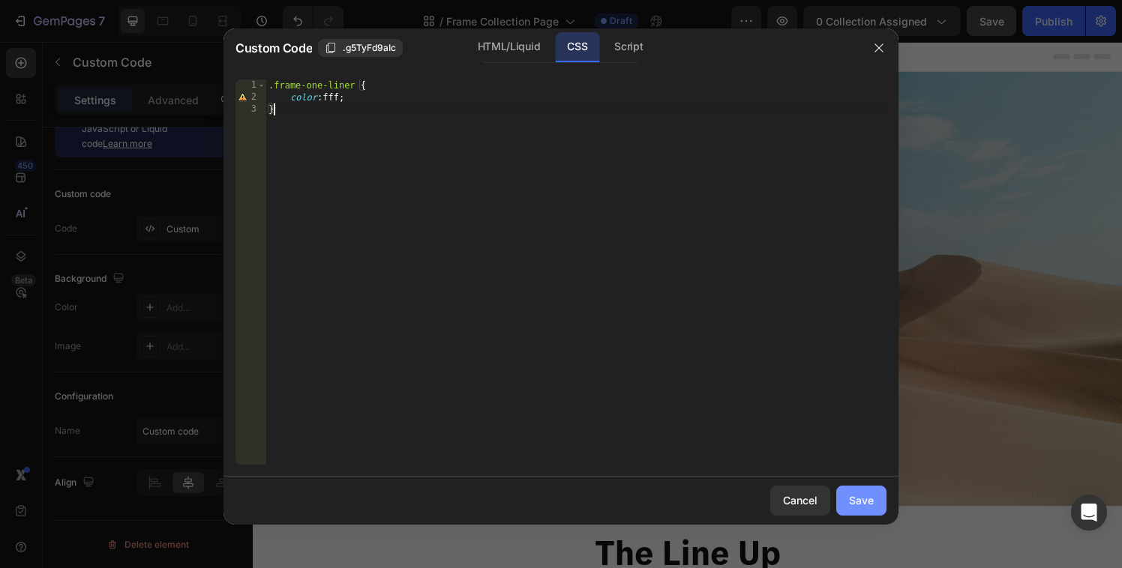
type textarea "}"
click at [850, 501] on div "Save" at bounding box center [861, 501] width 25 height 16
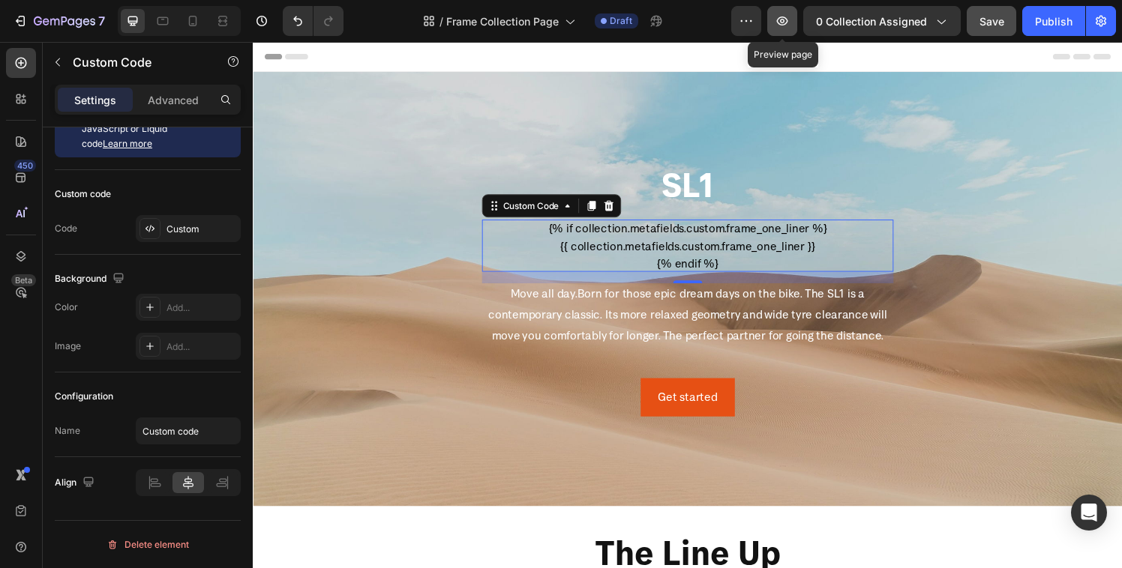
click at [788, 20] on icon "button" at bounding box center [782, 20] width 11 height 9
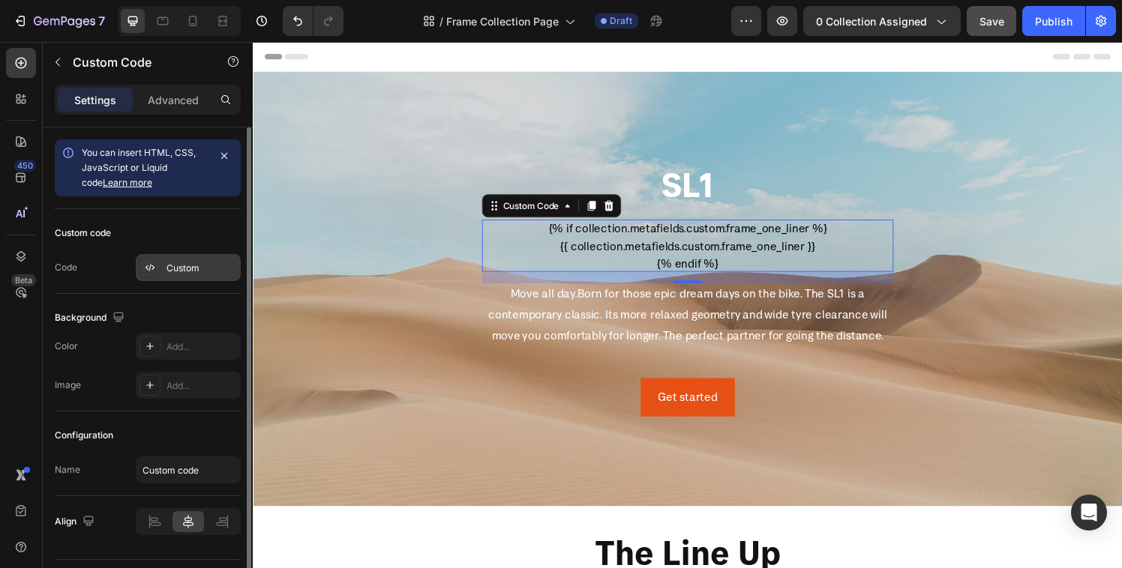
click at [164, 276] on div "Custom" at bounding box center [188, 267] width 105 height 27
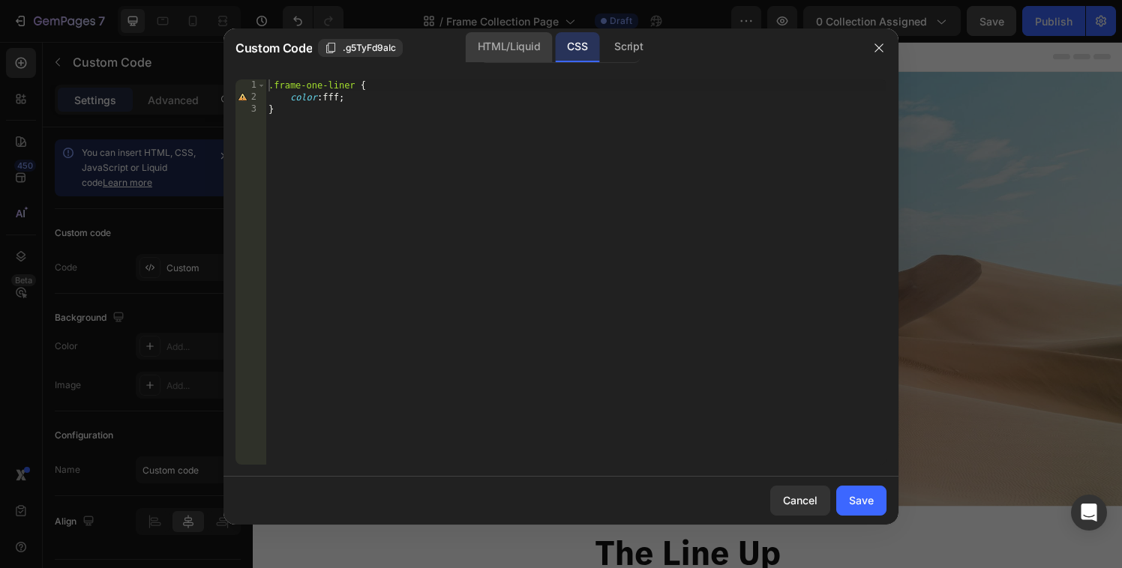
click at [487, 48] on div "HTML/Liquid" at bounding box center [509, 47] width 86 height 30
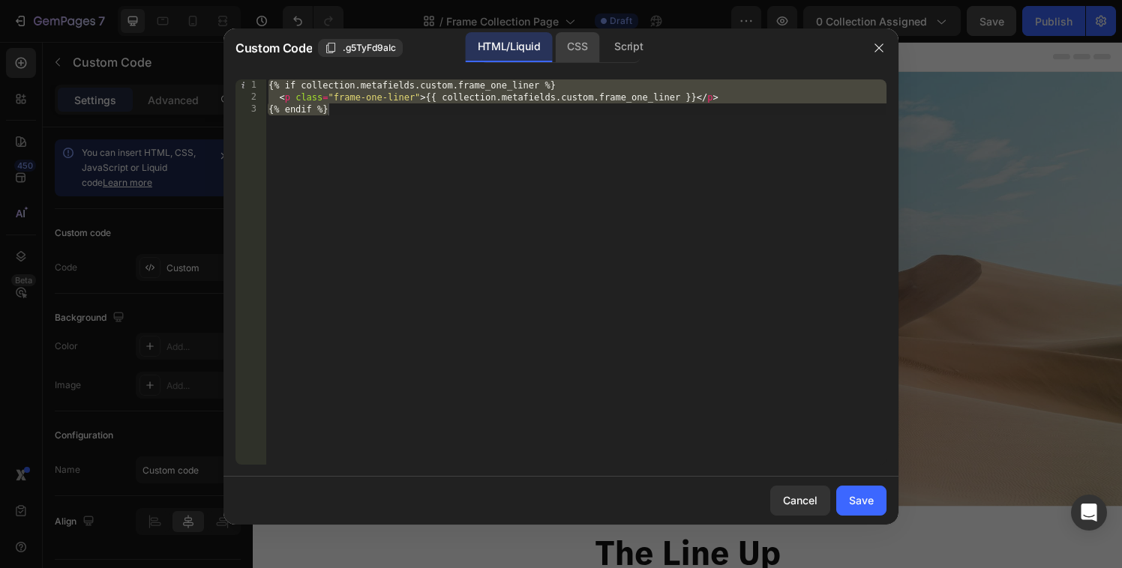
click at [602, 58] on div "CSS" at bounding box center [628, 47] width 52 height 30
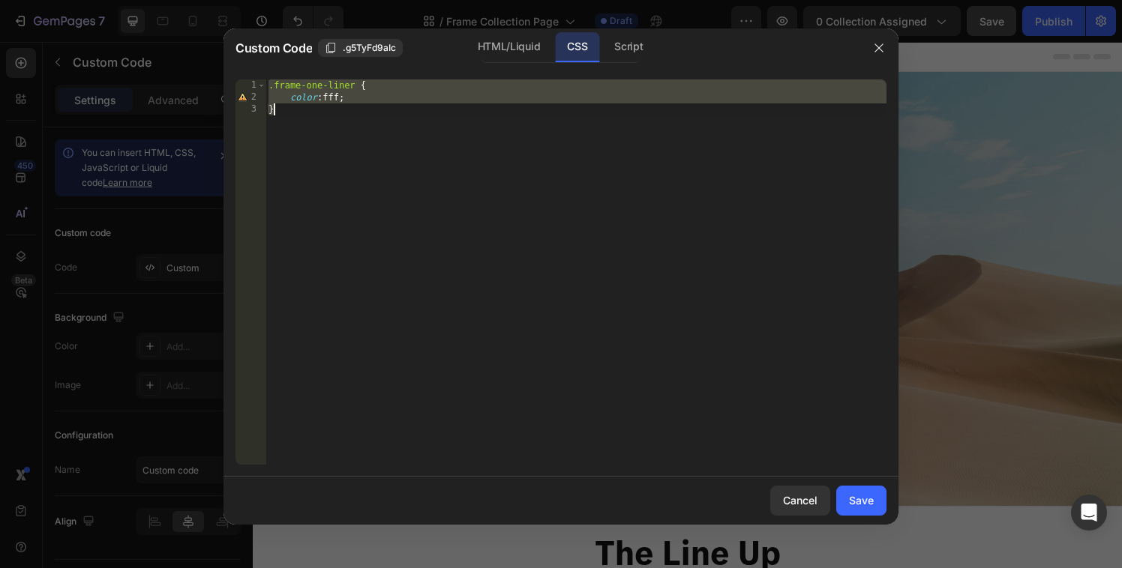
click at [336, 98] on div ".frame-one-liner { color : fff ; }" at bounding box center [575, 283] width 621 height 409
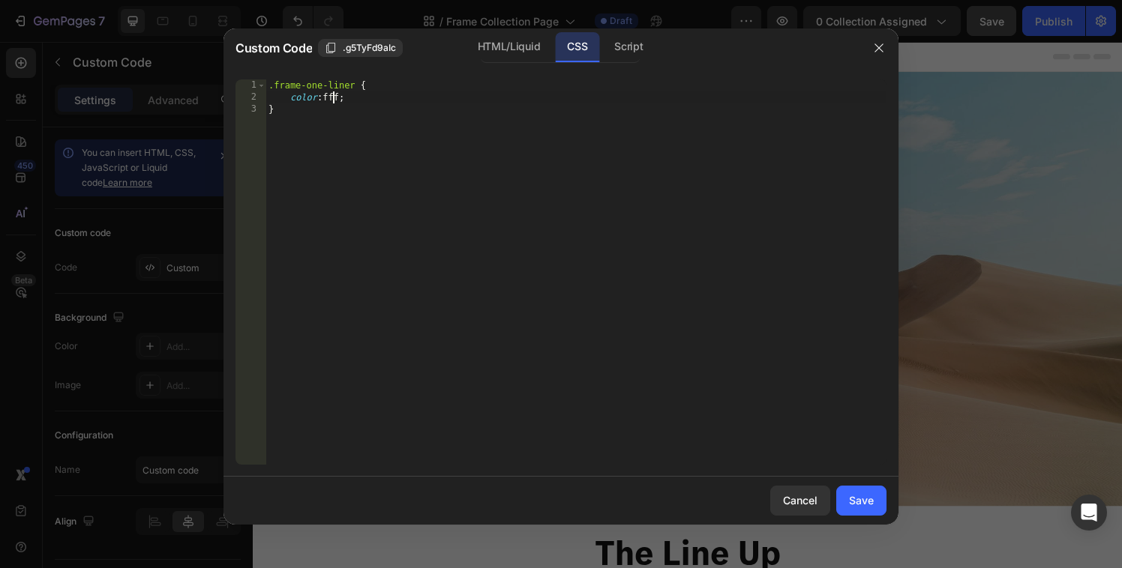
type textarea "color: ff;"
click at [860, 498] on div "Save" at bounding box center [861, 501] width 25 height 16
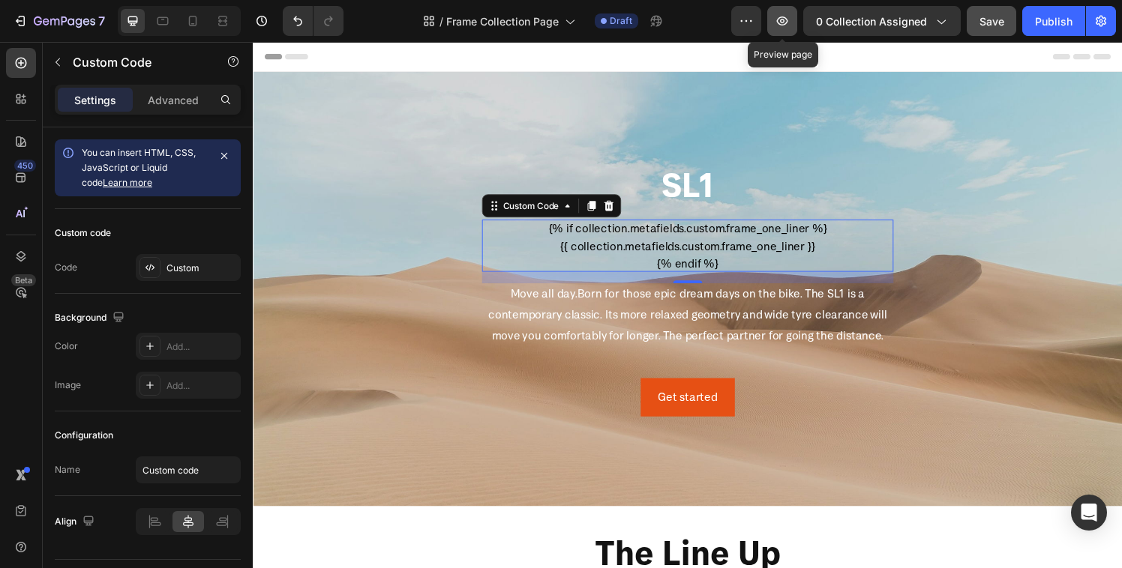
click at [791, 29] on button "button" at bounding box center [782, 21] width 30 height 30
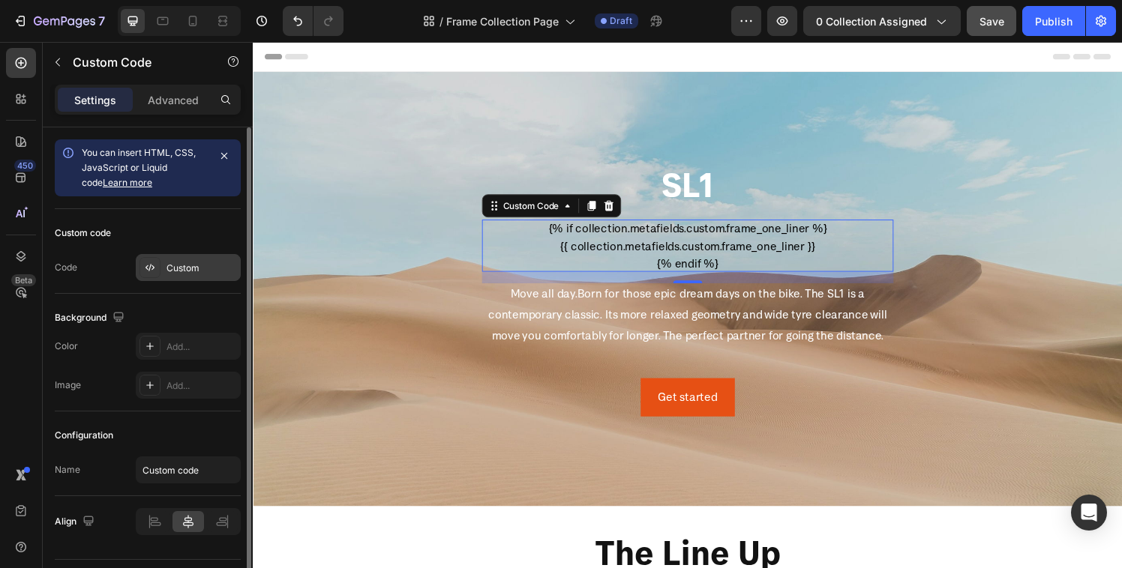
click at [148, 275] on div at bounding box center [149, 267] width 21 height 21
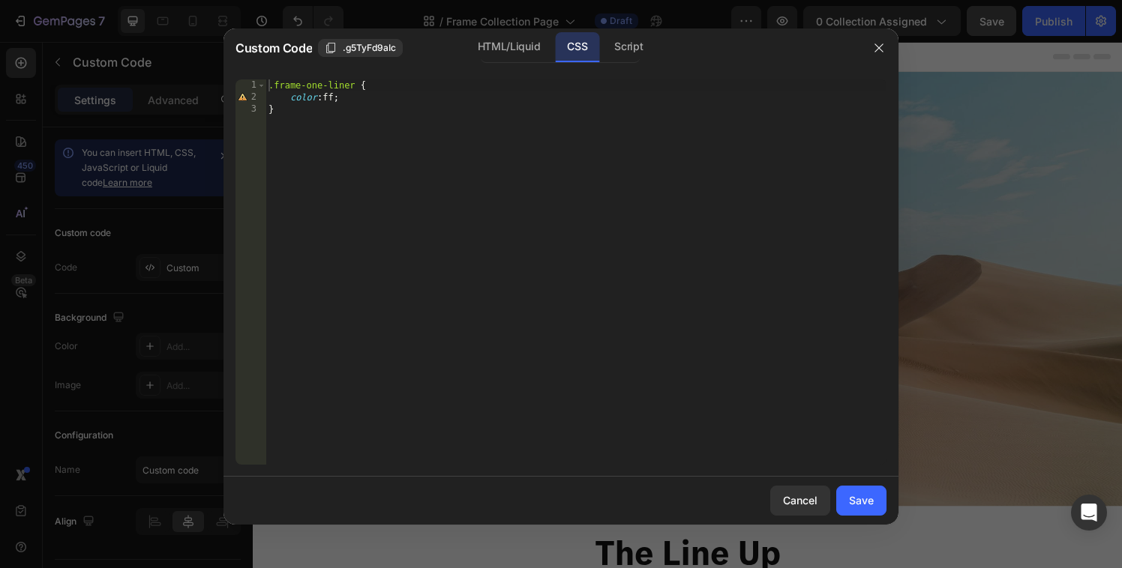
click at [329, 100] on div ".frame-one-liner { color : ff ; }" at bounding box center [575, 283] width 621 height 409
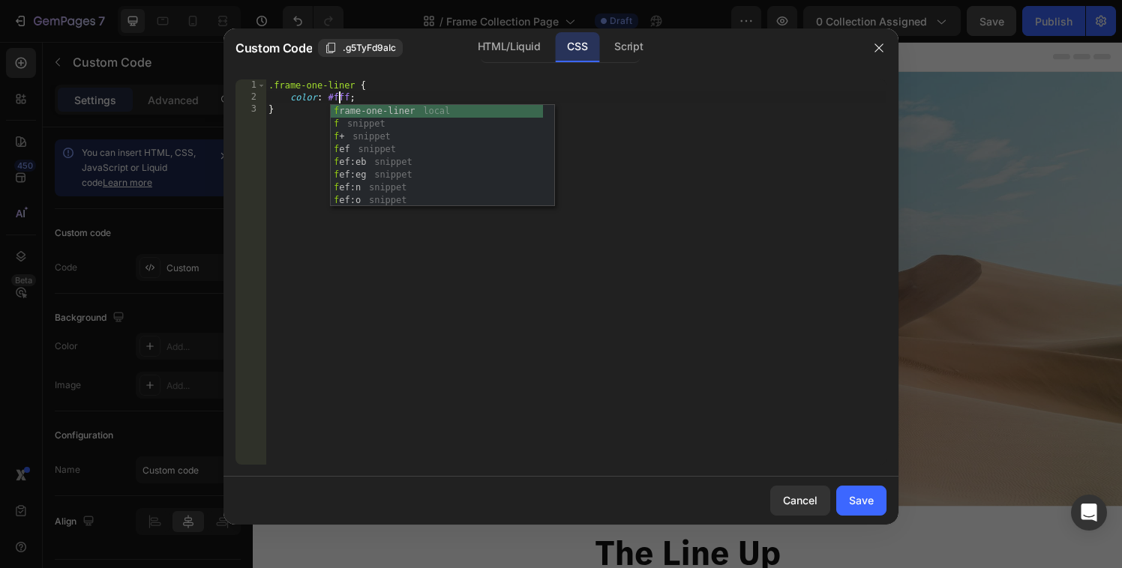
click at [508, 279] on div ".frame-one-liner { color : #fff ; }" at bounding box center [575, 283] width 621 height 409
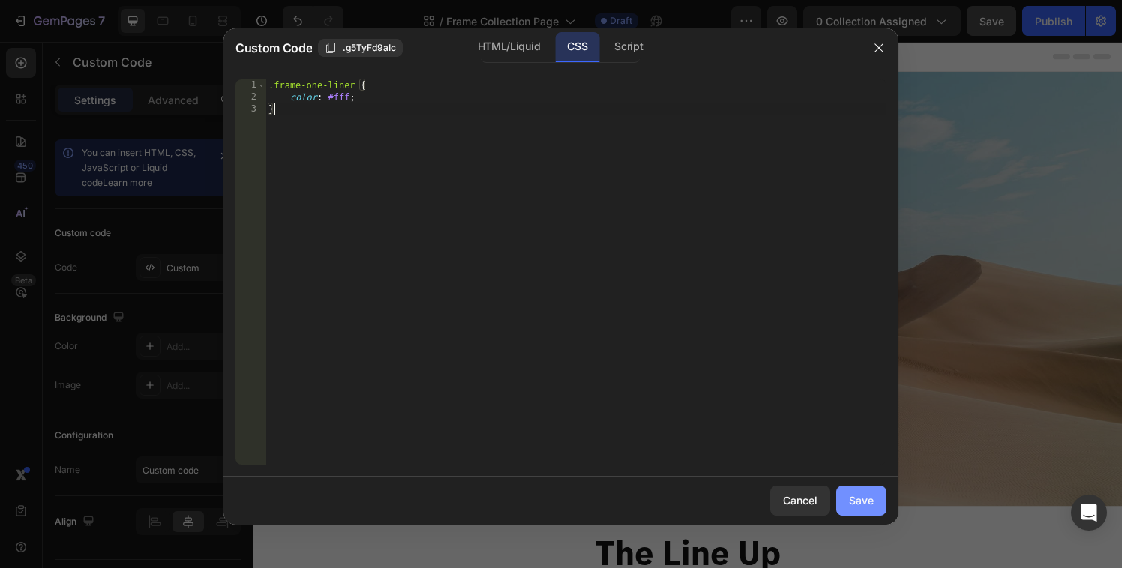
type textarea "}"
click at [869, 493] on div "Save" at bounding box center [861, 501] width 25 height 16
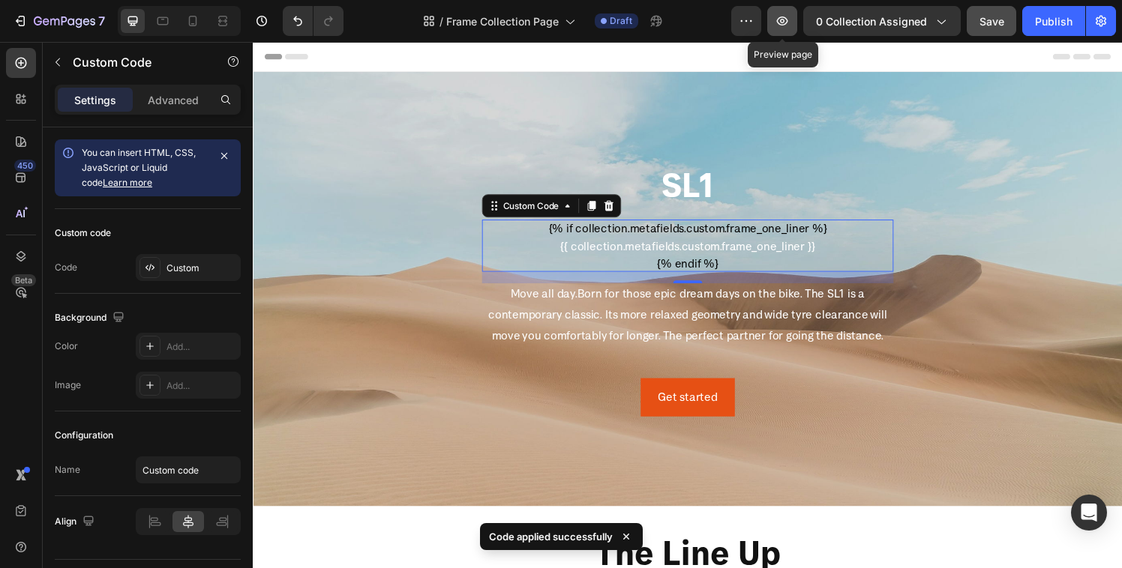
click at [775, 22] on button "button" at bounding box center [782, 21] width 30 height 30
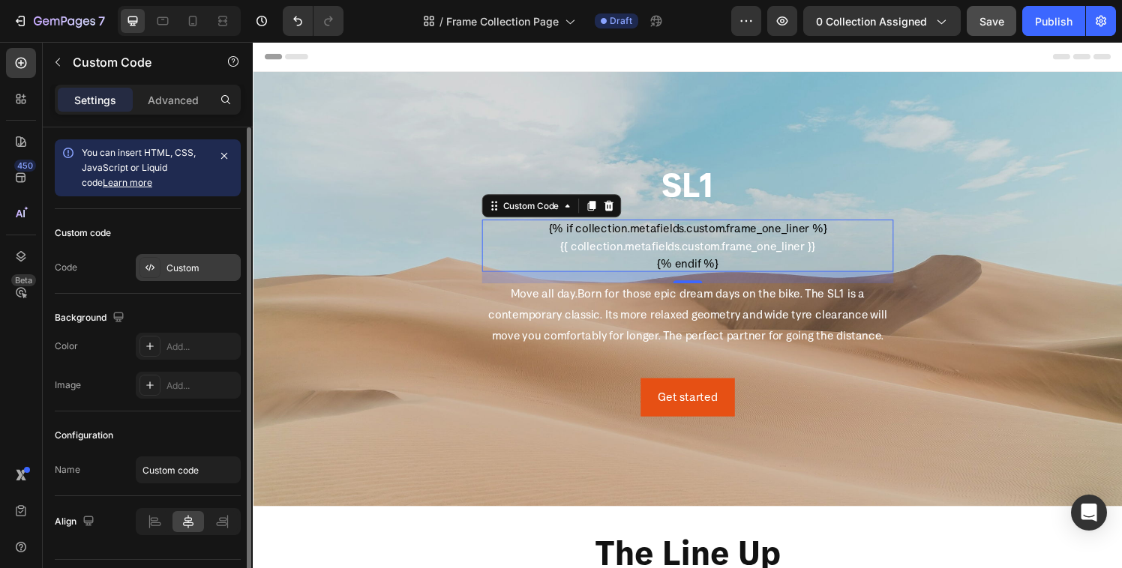
click at [194, 263] on div "Custom" at bounding box center [201, 268] width 70 height 13
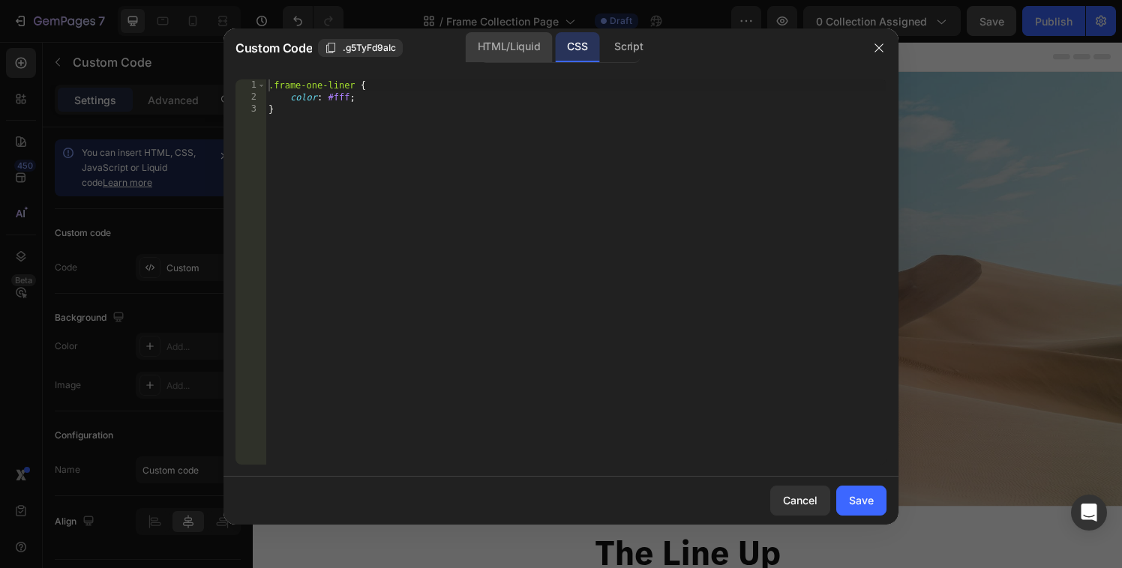
click at [496, 49] on div "HTML/Liquid" at bounding box center [509, 47] width 86 height 30
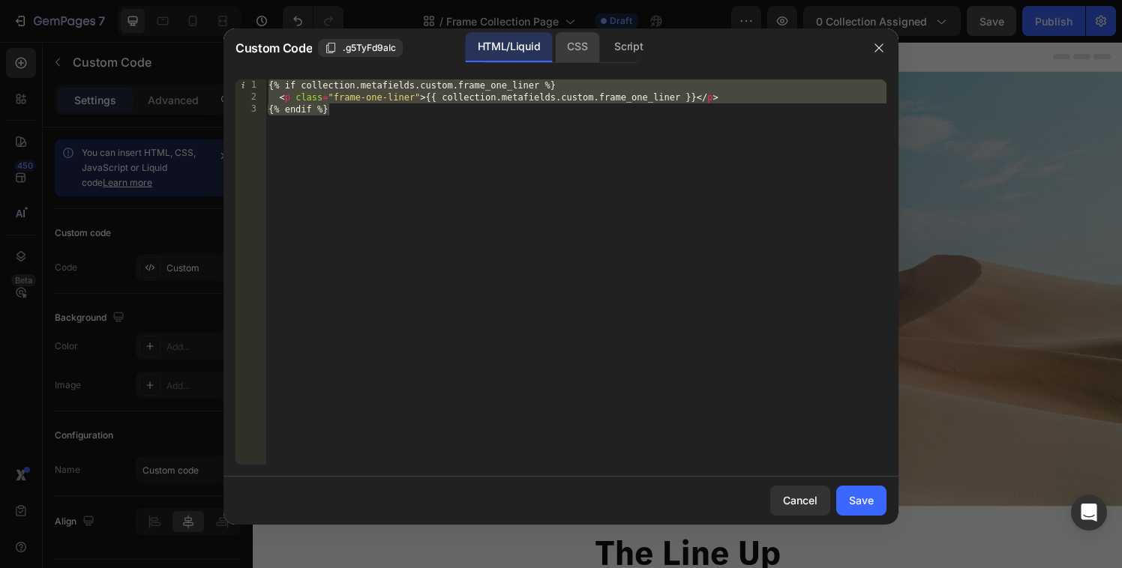
click at [602, 41] on div "CSS" at bounding box center [628, 47] width 52 height 30
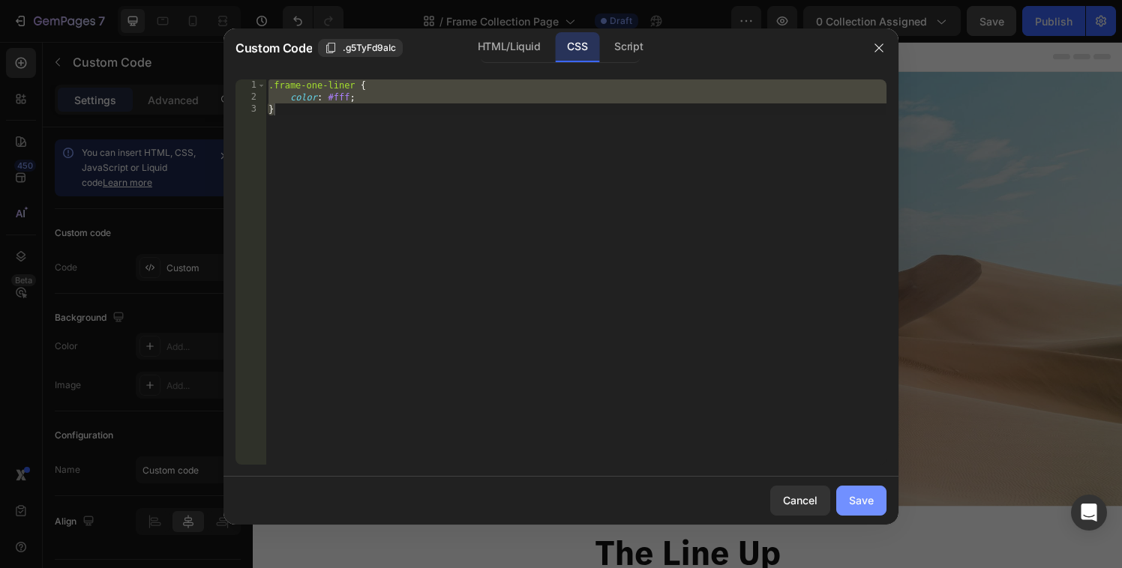
click at [860, 498] on div "Save" at bounding box center [861, 501] width 25 height 16
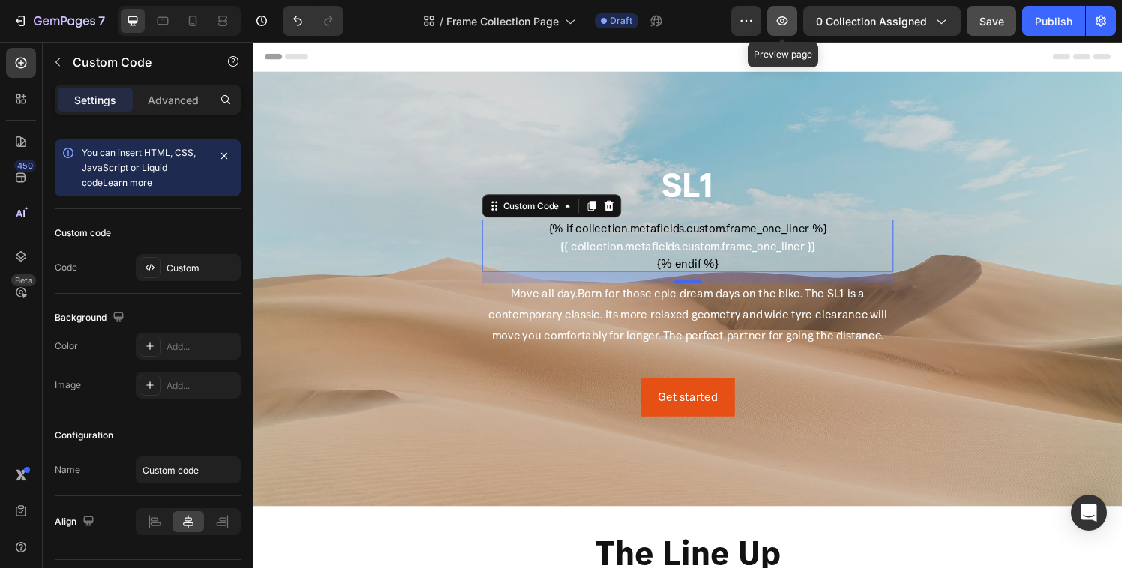
click at [789, 31] on button "button" at bounding box center [782, 21] width 30 height 30
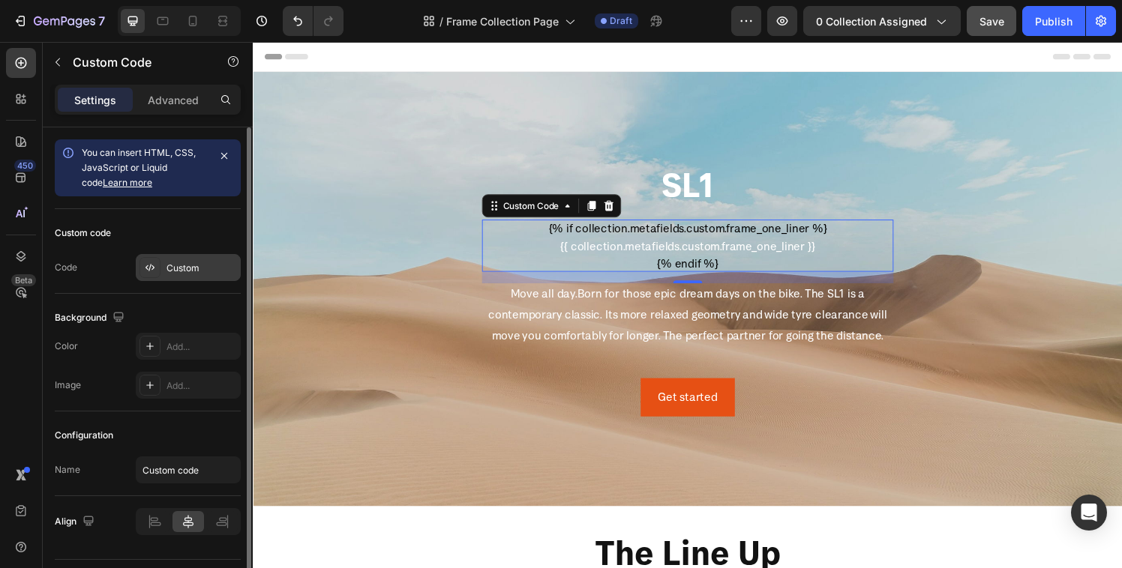
click at [158, 272] on div at bounding box center [149, 267] width 21 height 21
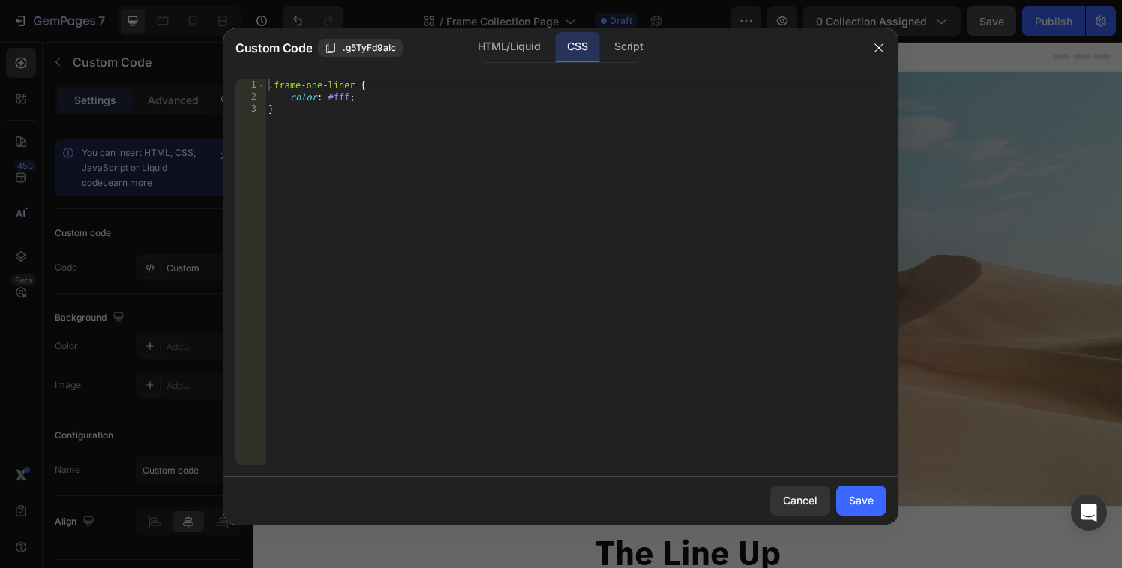
click at [388, 94] on div ".frame-one-liner { color : #fff ; }" at bounding box center [575, 283] width 621 height 409
click at [351, 99] on div ".frame-one-liner { color : #fff ; }" at bounding box center [575, 283] width 621 height 409
type textarea "color: #fff!;"
click at [847, 496] on button "Save" at bounding box center [861, 501] width 50 height 30
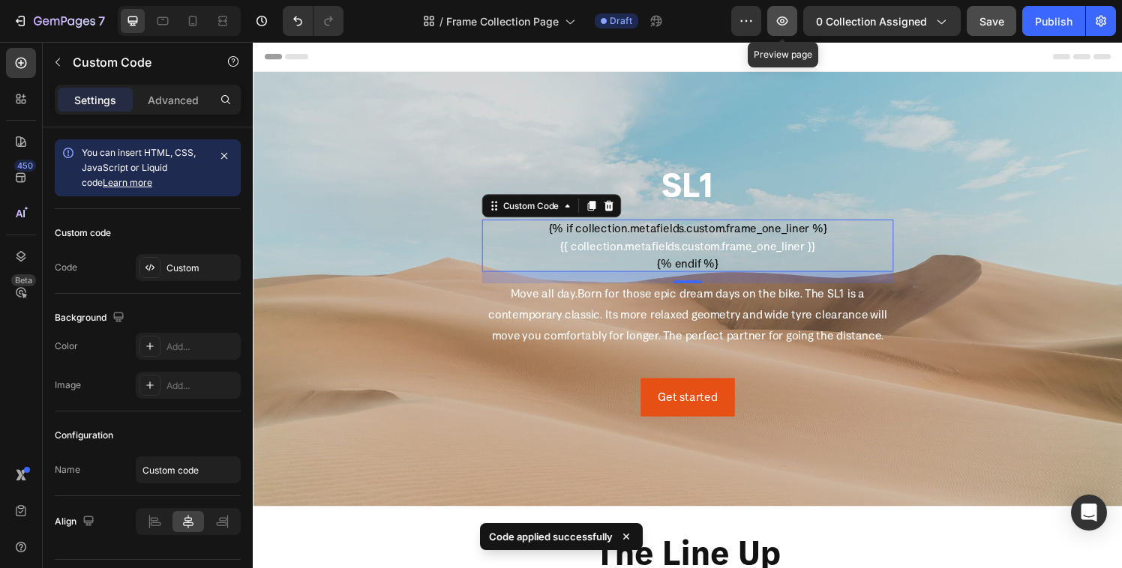
click at [795, 21] on button "button" at bounding box center [782, 21] width 30 height 30
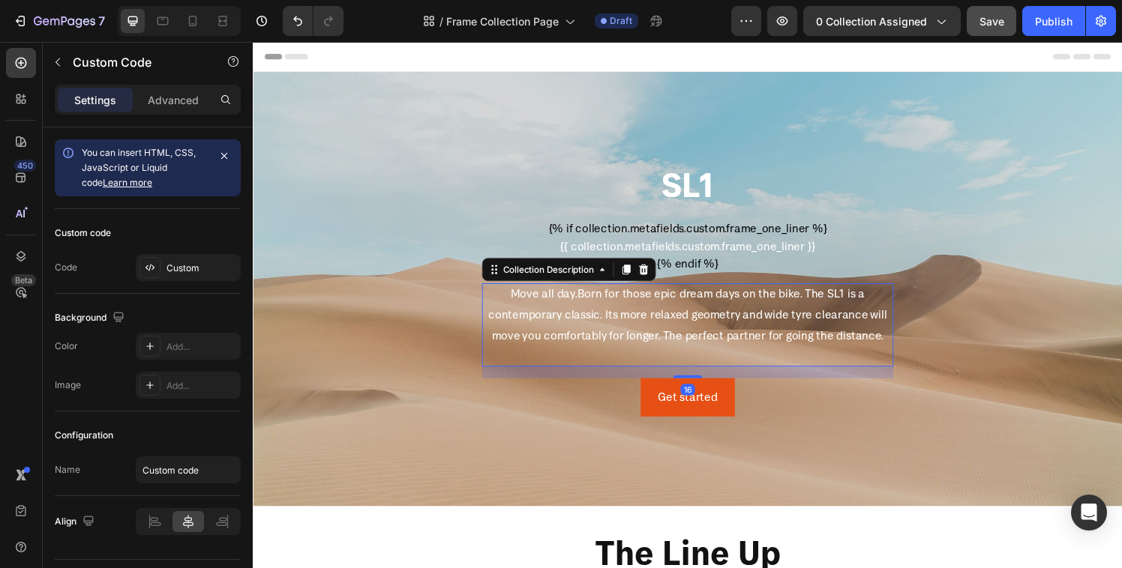
click at [627, 317] on span "Born for those epic dream days on the bike. The SL1 is a contemporary classic. …" at bounding box center [702, 324] width 412 height 58
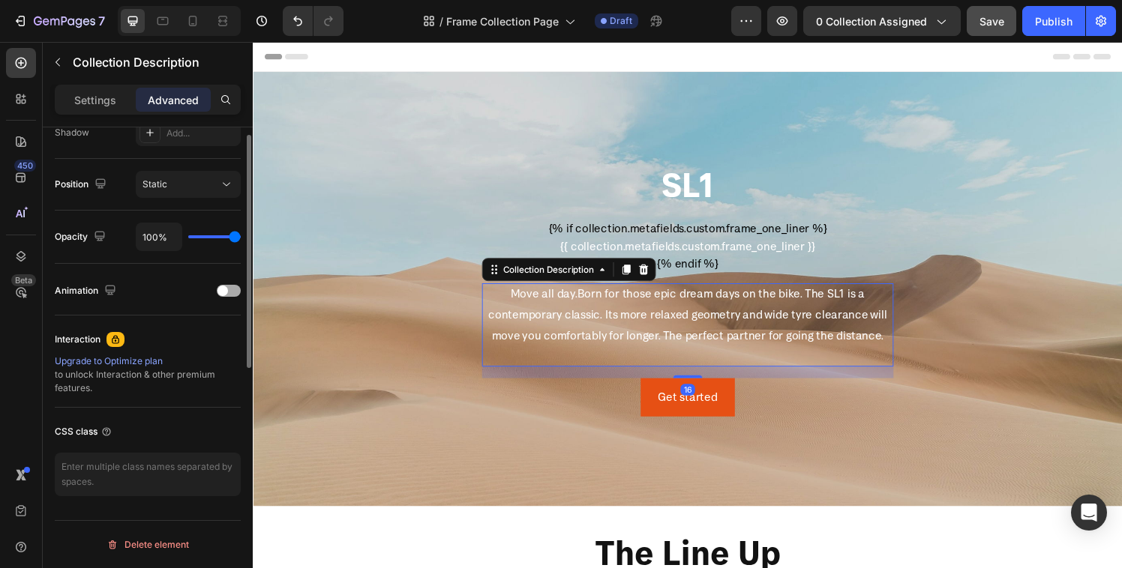
scroll to position [0, 0]
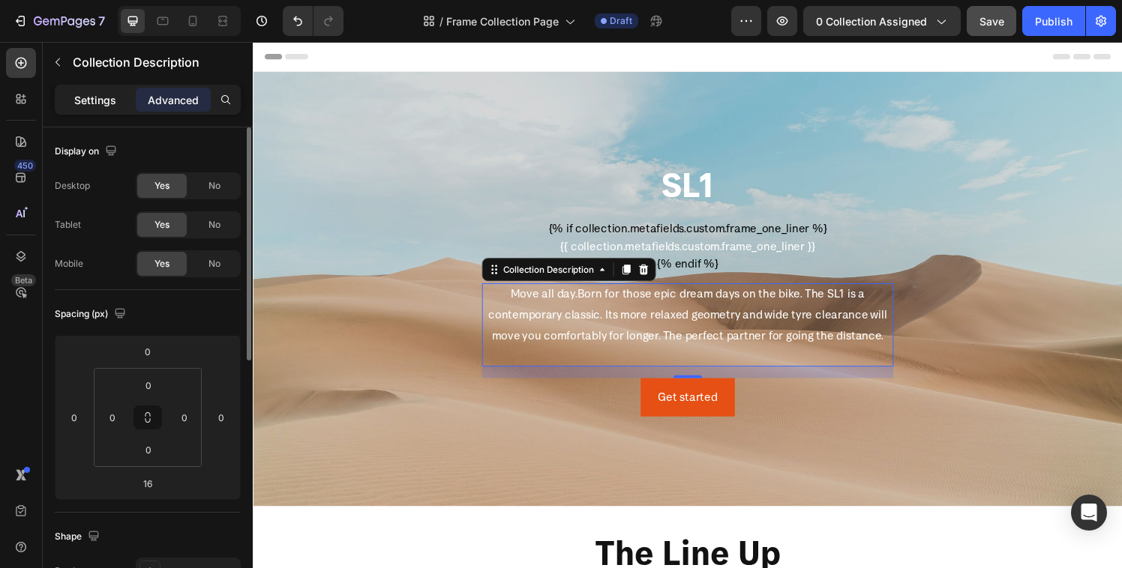
click at [94, 96] on p "Settings" at bounding box center [95, 100] width 42 height 16
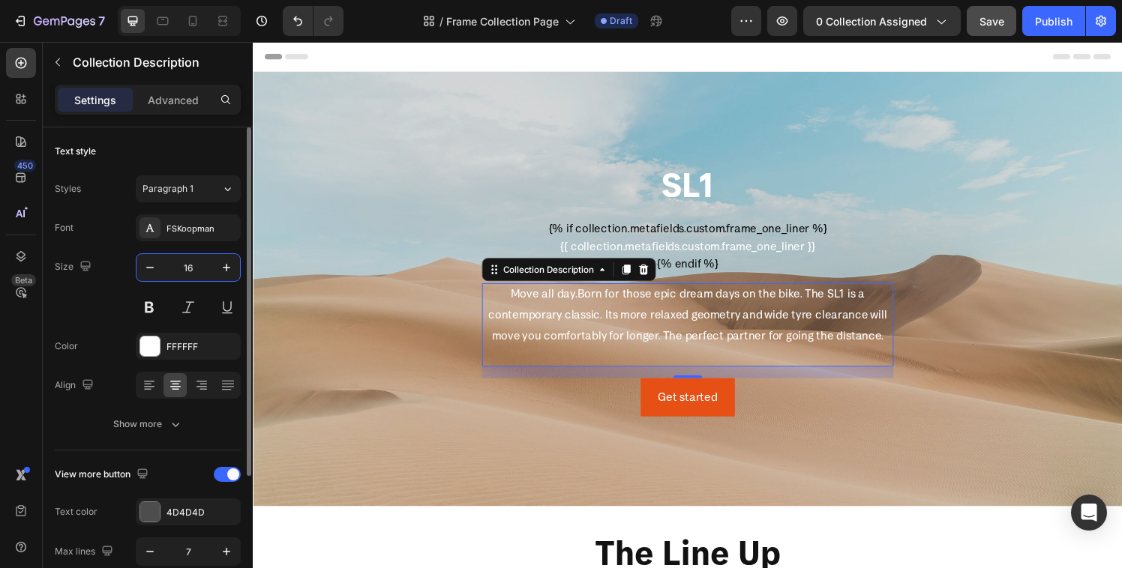
drag, startPoint x: 201, startPoint y: 269, endPoint x: 190, endPoint y: 268, distance: 10.5
click at [190, 268] on input "16" at bounding box center [187, 267] width 49 height 27
type input "18"
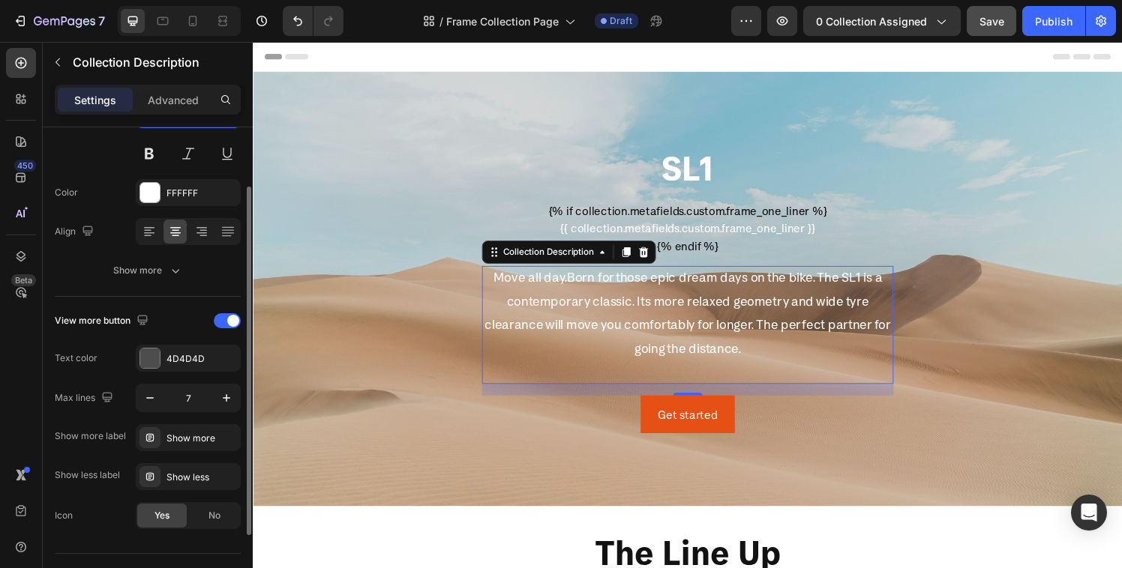
scroll to position [187, 0]
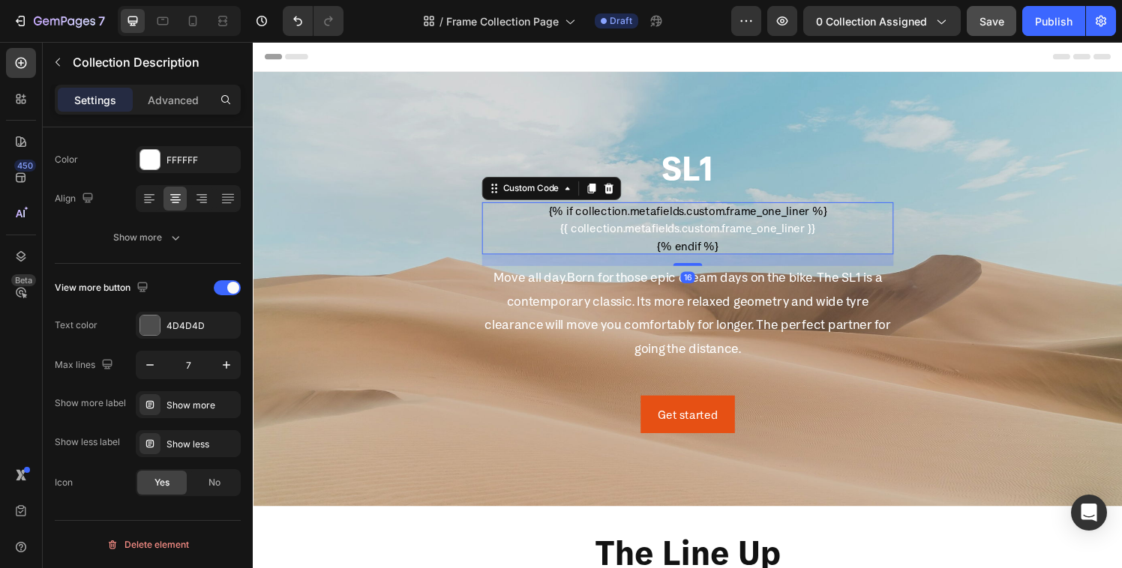
click at [702, 223] on div "{% if collection.metafields.custom.frame_one_liner %} {{ collection.metafields.…" at bounding box center [703, 235] width 426 height 54
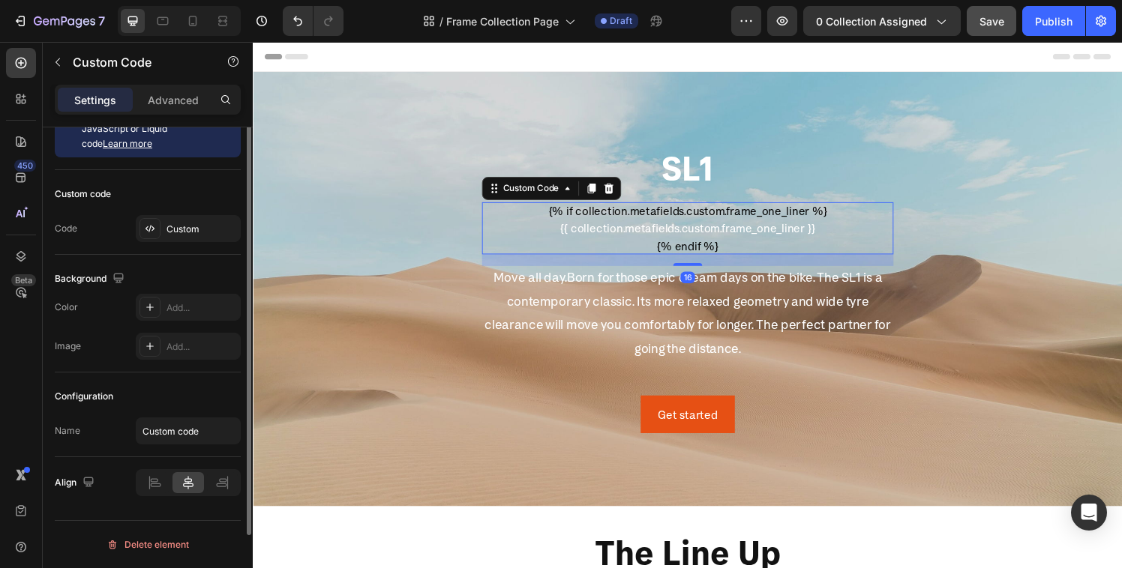
scroll to position [0, 0]
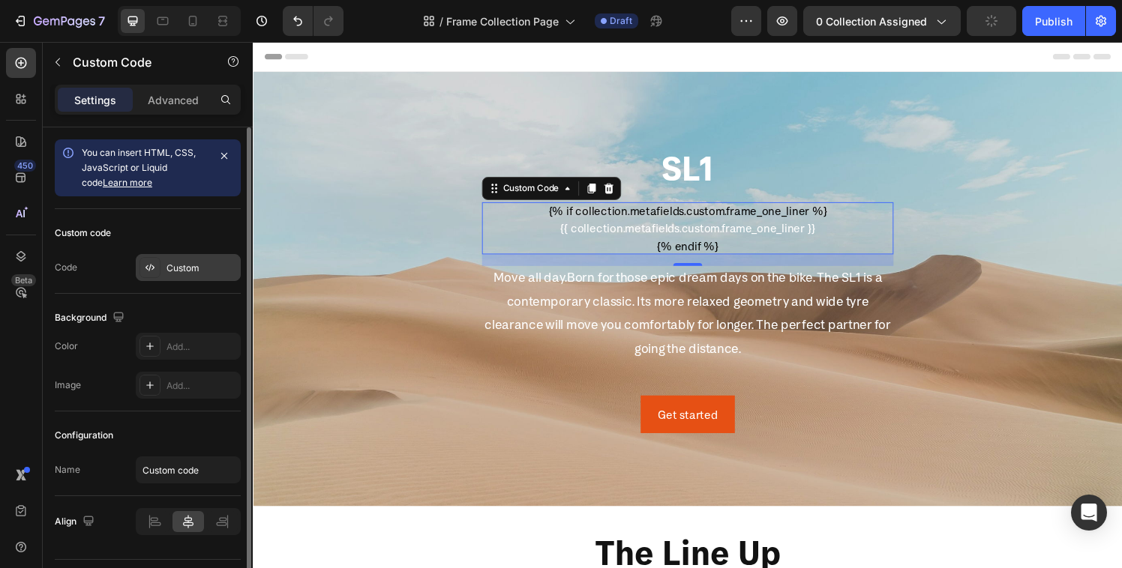
click at [162, 275] on div "Custom" at bounding box center [188, 267] width 105 height 27
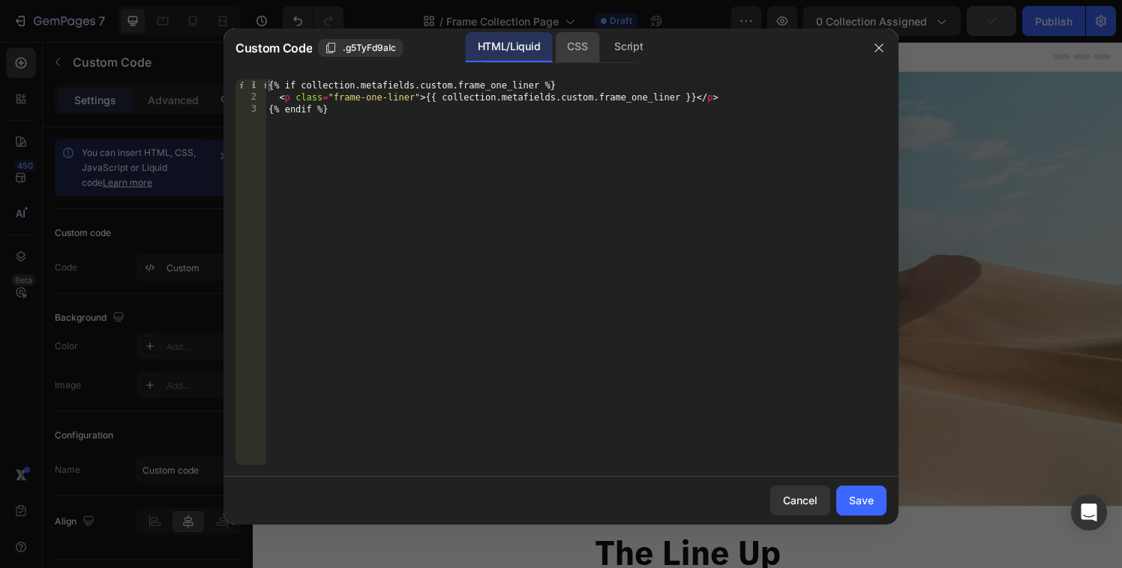
click at [602, 48] on div "CSS" at bounding box center [628, 47] width 52 height 30
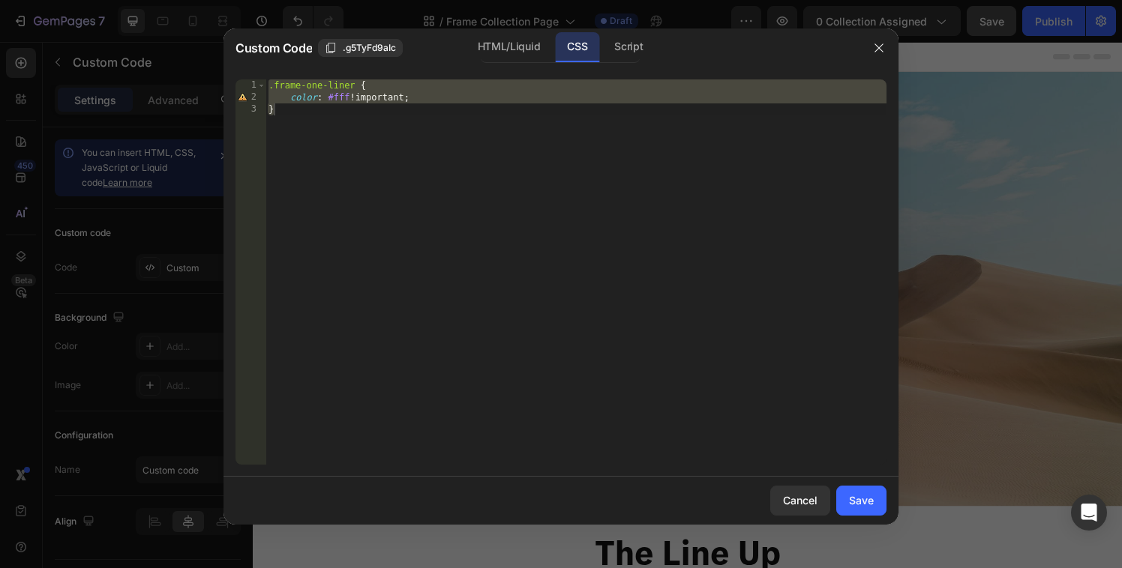
click at [438, 100] on div ".frame-one-liner { color : #fff !important ; }" at bounding box center [575, 283] width 621 height 409
type textarea "color: #fff!important;"
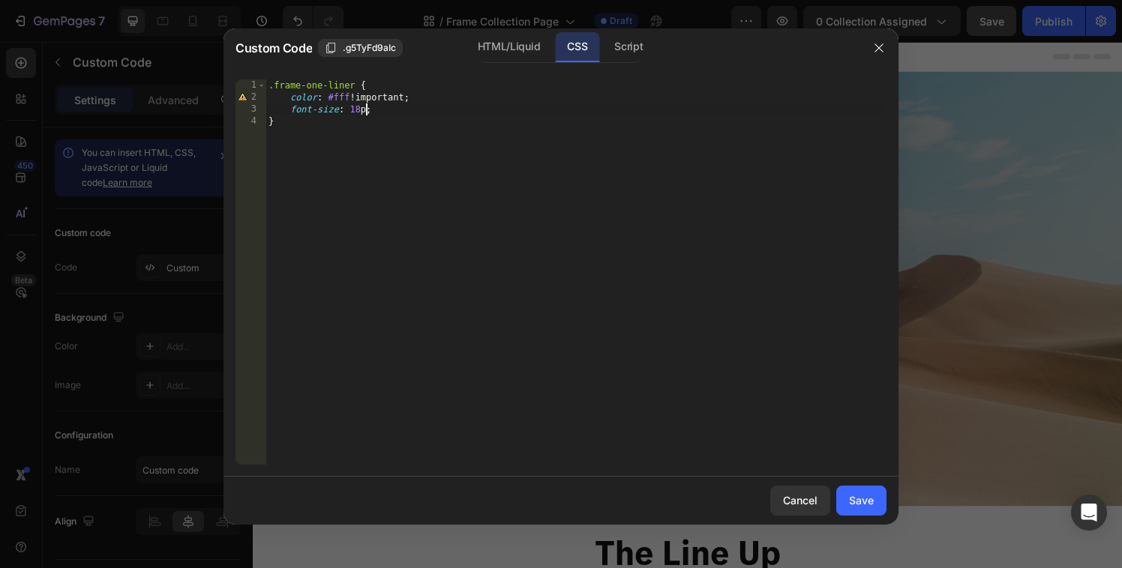
scroll to position [0, 7]
type textarea "font-size: 18;"
click at [857, 497] on div "Save" at bounding box center [861, 501] width 25 height 16
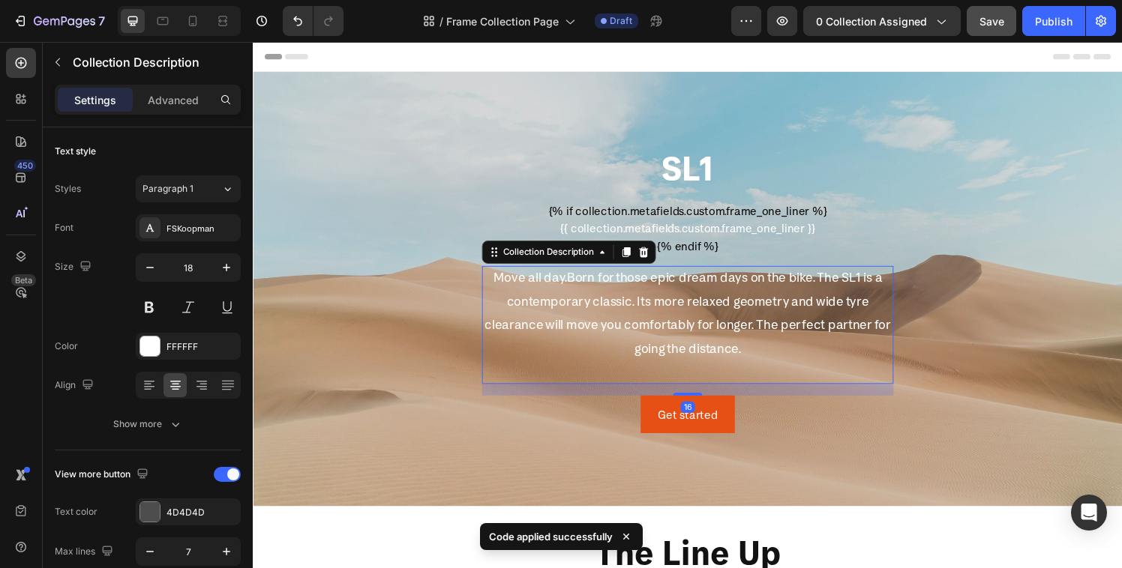
click at [574, 319] on span "Born for those epic dream days on the bike. The SL1 is a contemporary classic. …" at bounding box center [703, 322] width 421 height 90
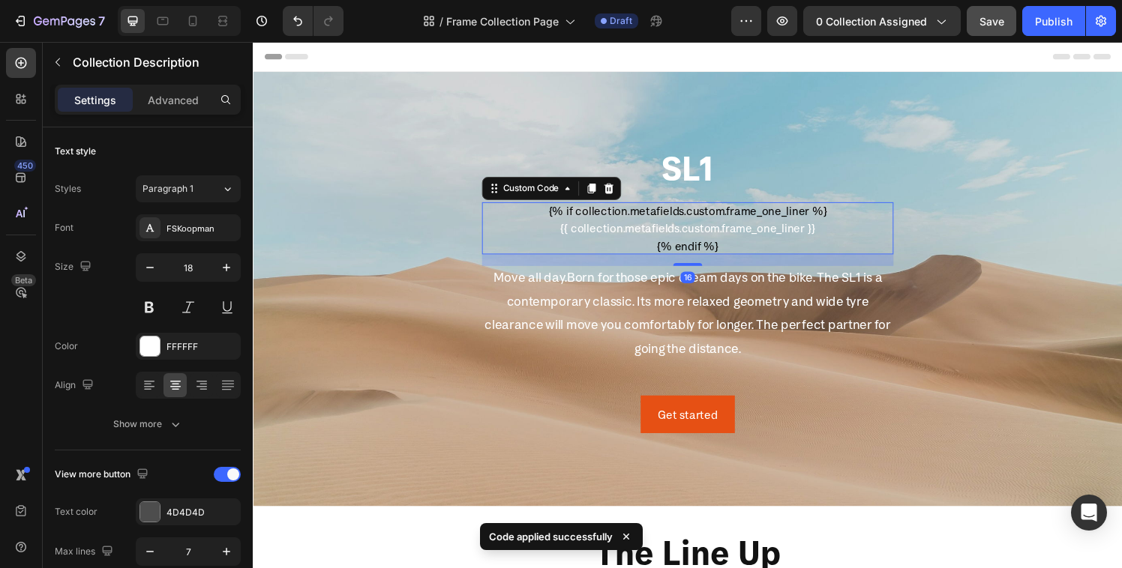
click at [586, 235] on p "{{ collection.metafields.custom.frame_one_liner }}" at bounding box center [703, 235] width 426 height 18
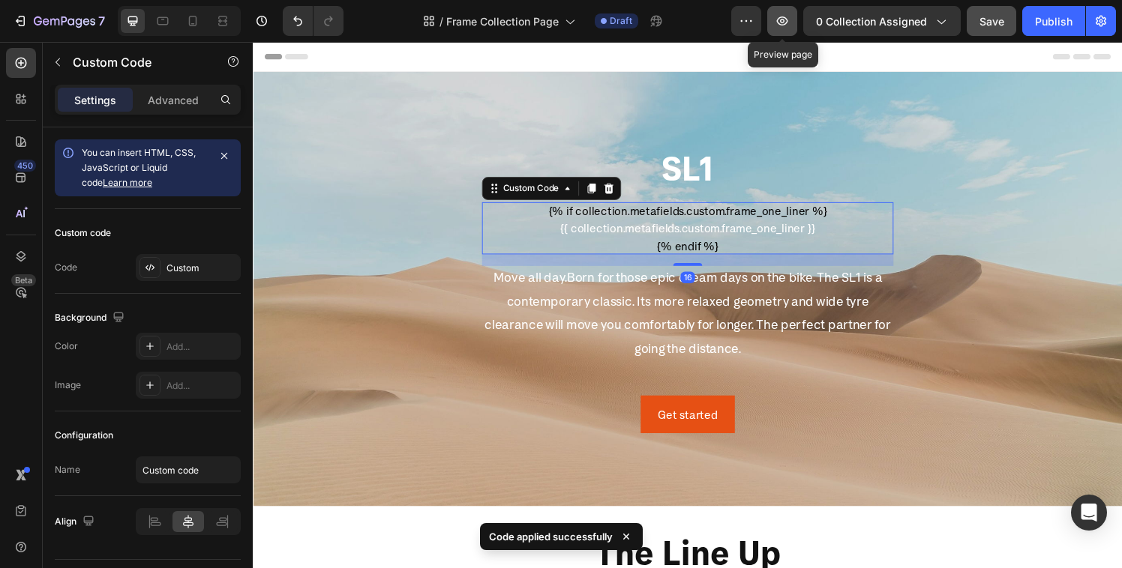
click at [783, 22] on icon "button" at bounding box center [782, 20] width 15 height 15
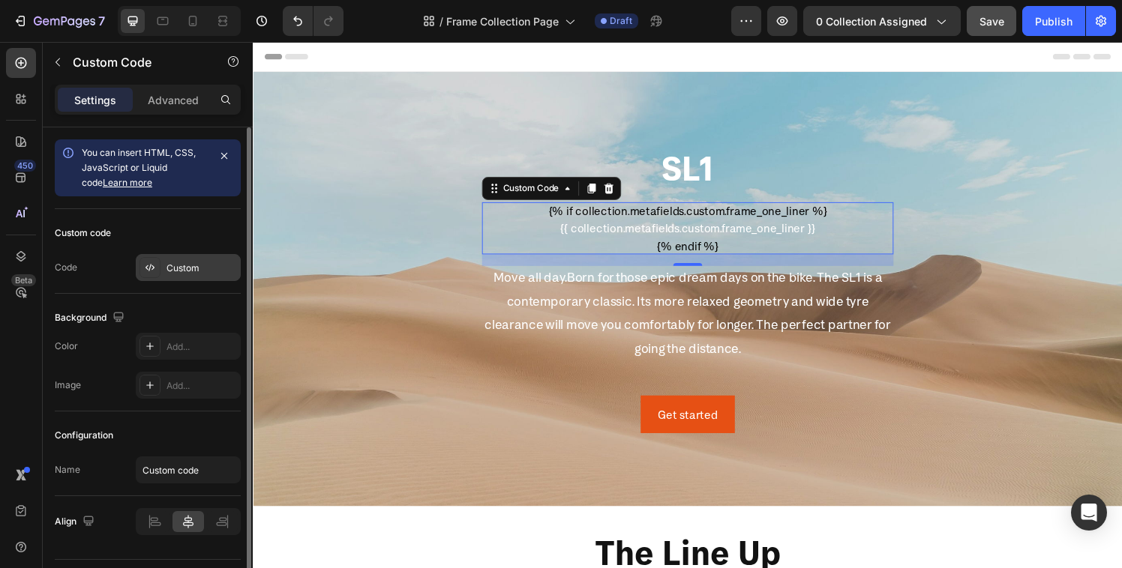
click at [188, 277] on div "Custom" at bounding box center [188, 267] width 105 height 27
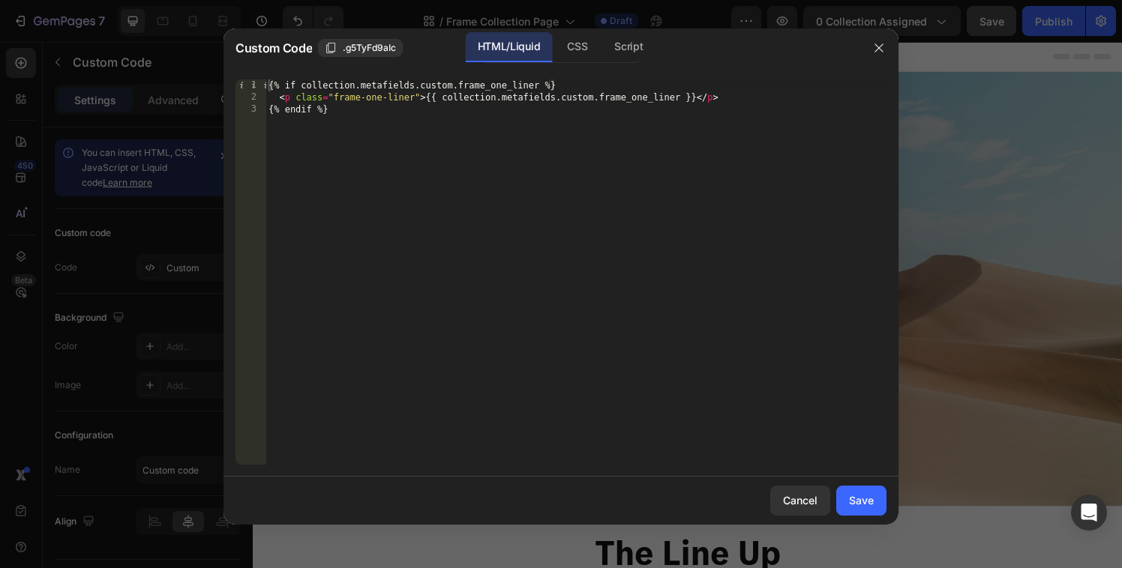
click at [567, 64] on div "Custom Code .g5TyFd9aIc HTML/Liquid CSS Script" at bounding box center [541, 47] width 636 height 39
click at [602, 58] on div "CSS" at bounding box center [628, 47] width 52 height 30
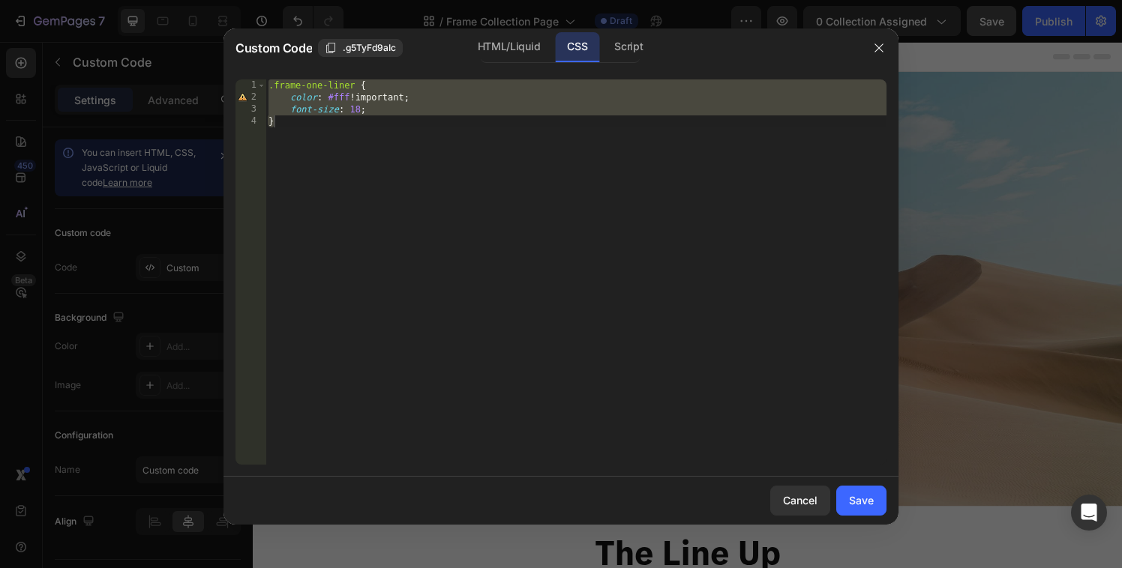
click at [359, 106] on div ".frame-one-liner { color : #fff !important ; font-size : 18 ; }" at bounding box center [575, 283] width 621 height 409
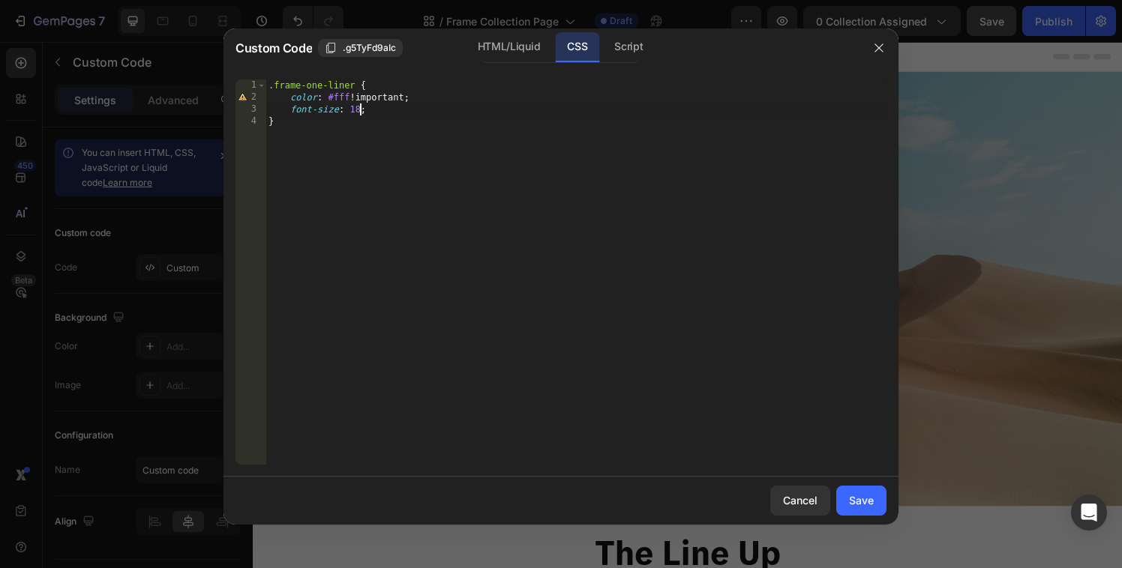
type textarea "font-size: 18px;"
type textarea "font-weight: medium;"
click at [858, 507] on div "Save" at bounding box center [861, 501] width 25 height 16
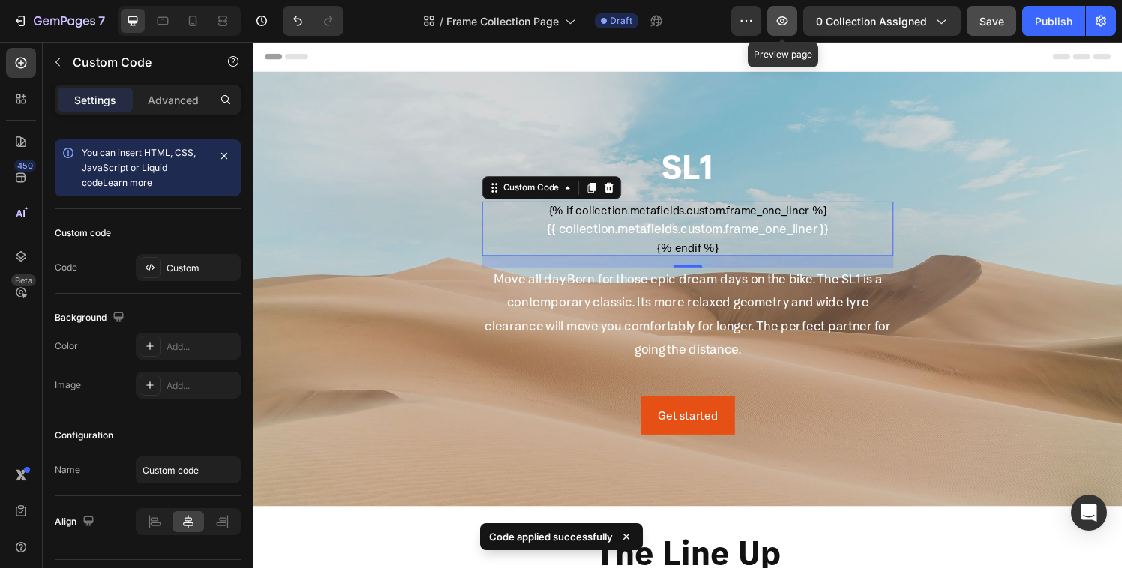
click at [790, 20] on icon "button" at bounding box center [782, 20] width 15 height 15
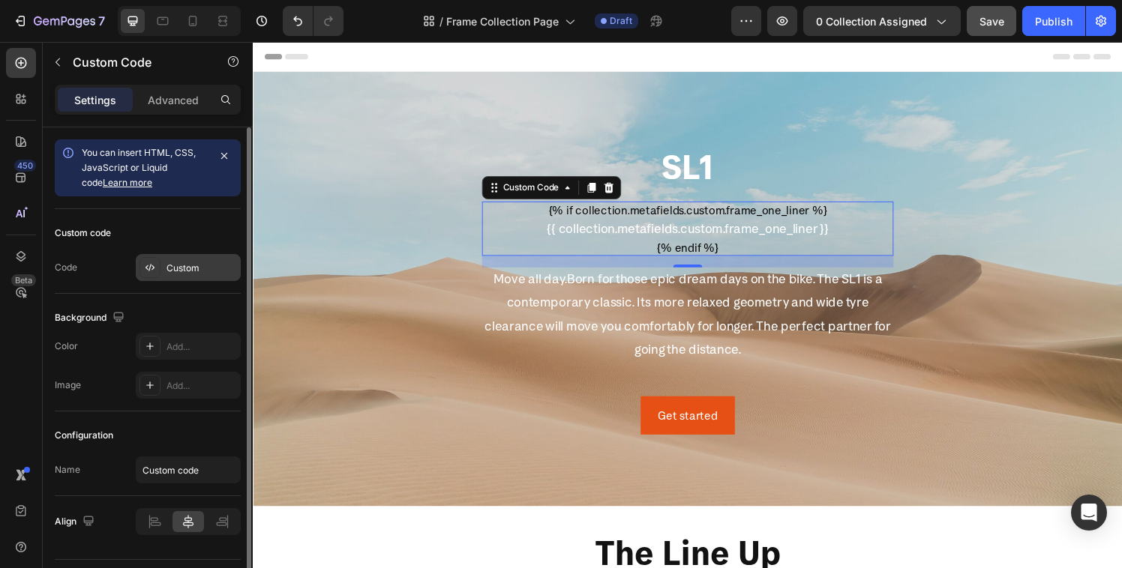
click at [177, 276] on div "Custom" at bounding box center [188, 267] width 105 height 27
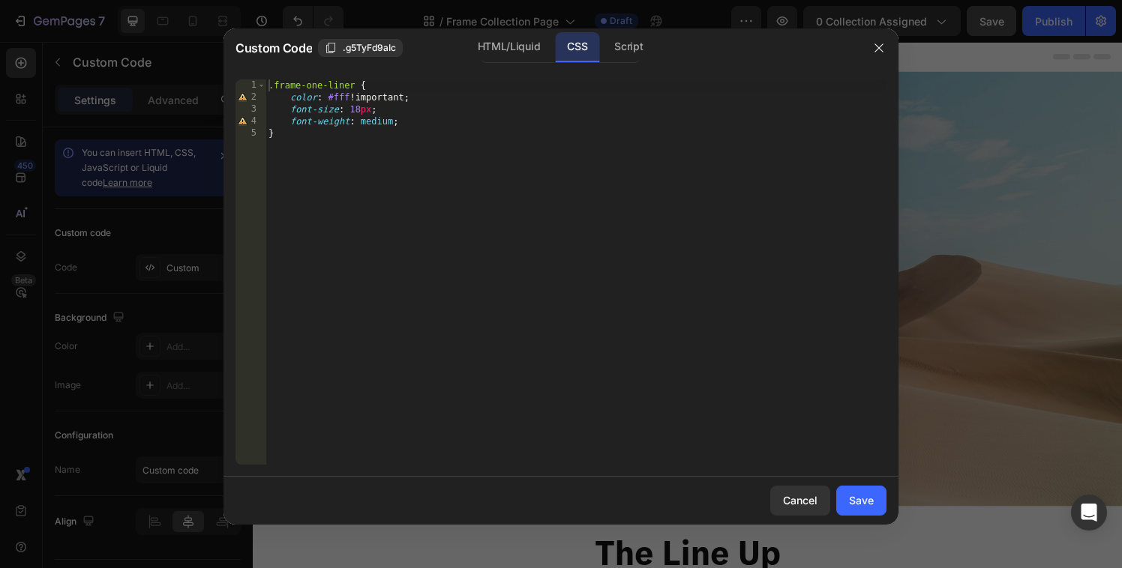
click at [370, 111] on div ".frame-one-liner { color : #fff !important ; font-size : 18 px ; font-weight : …" at bounding box center [575, 283] width 621 height 409
click at [393, 121] on div ".frame-one-liner { color : #fff !important ; font-size : 18 px !important ; fon…" at bounding box center [575, 283] width 621 height 409
type textarea "font-weight: medium!;"
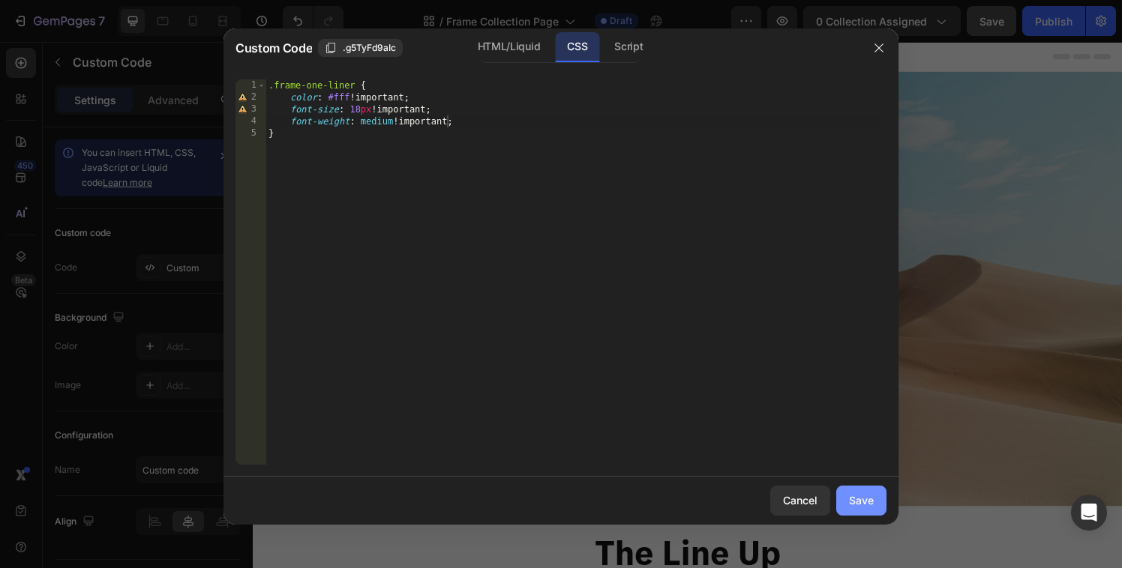
click at [862, 506] on div "Save" at bounding box center [861, 501] width 25 height 16
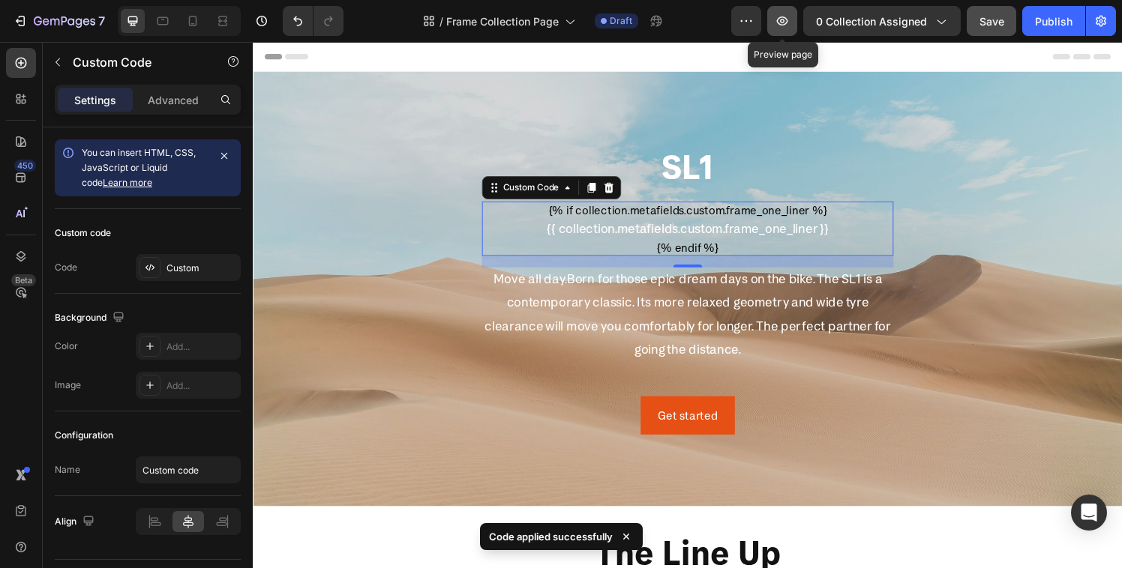
click at [780, 33] on button "button" at bounding box center [782, 21] width 30 height 30
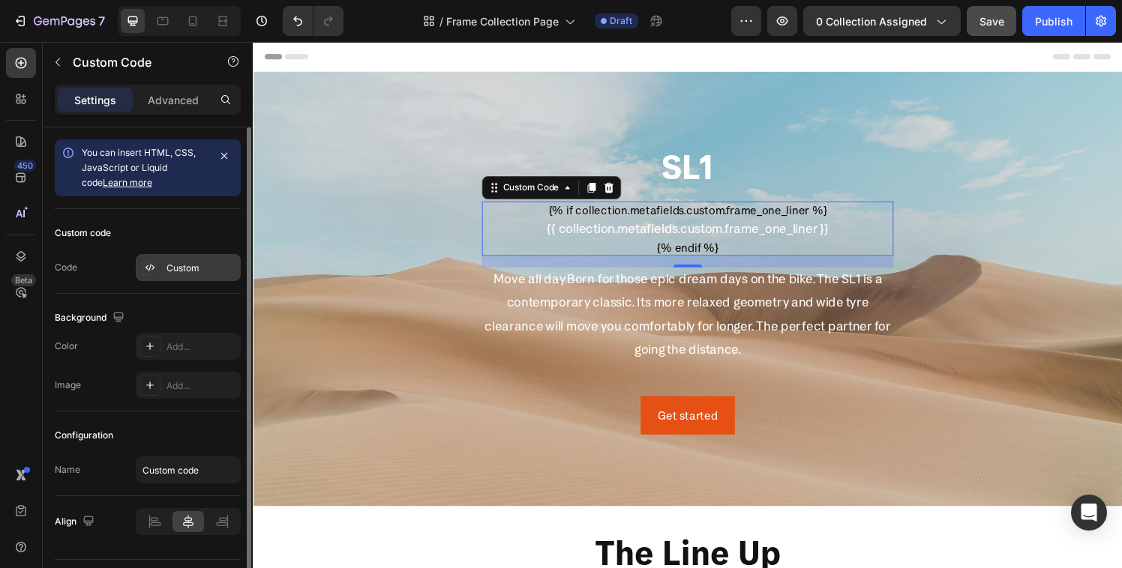
click at [163, 274] on div "Custom" at bounding box center [188, 267] width 105 height 27
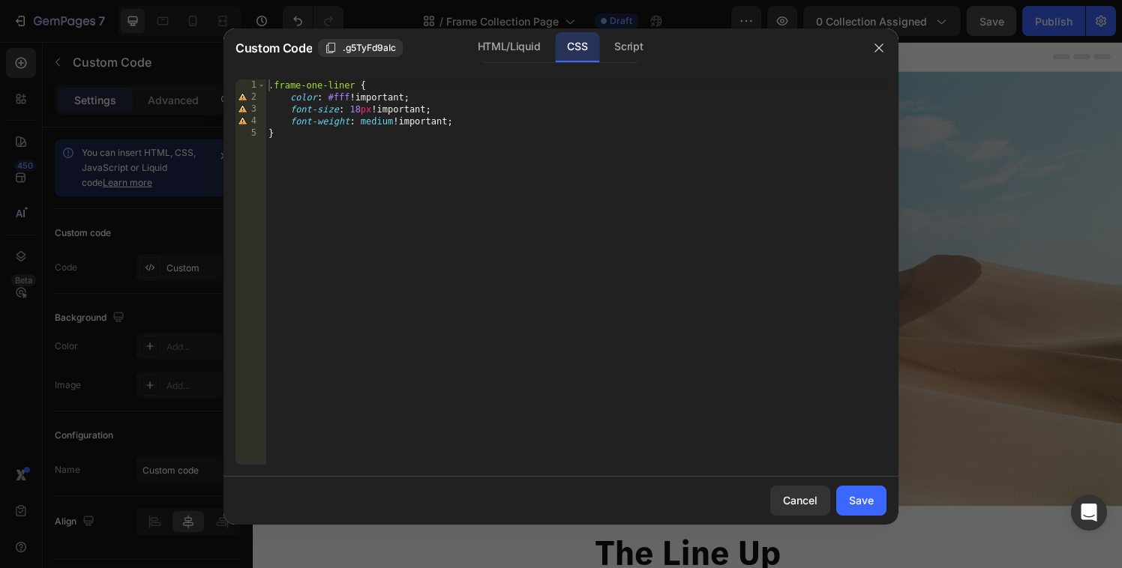
drag, startPoint x: 361, startPoint y: 109, endPoint x: 379, endPoint y: 124, distance: 23.5
click at [361, 109] on div ".frame-one-liner { color : #fff !important ; font-size : 18 px !important ; fon…" at bounding box center [575, 283] width 621 height 409
type textarea "font-size: 32px!important;"
click at [855, 500] on div "Save" at bounding box center [861, 501] width 25 height 16
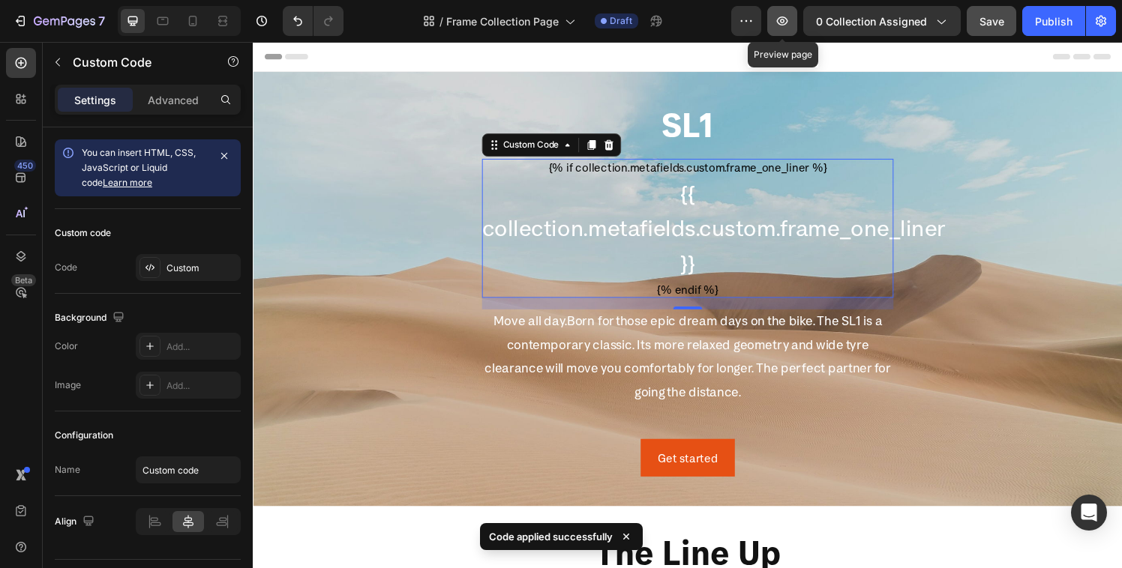
click at [778, 20] on icon "button" at bounding box center [782, 20] width 15 height 15
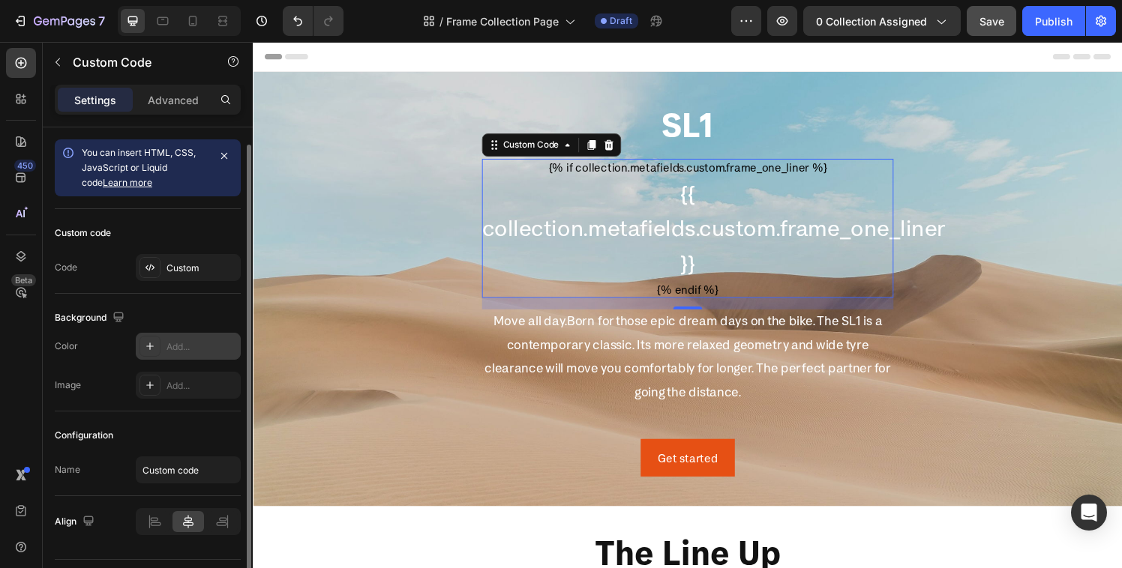
scroll to position [39, 0]
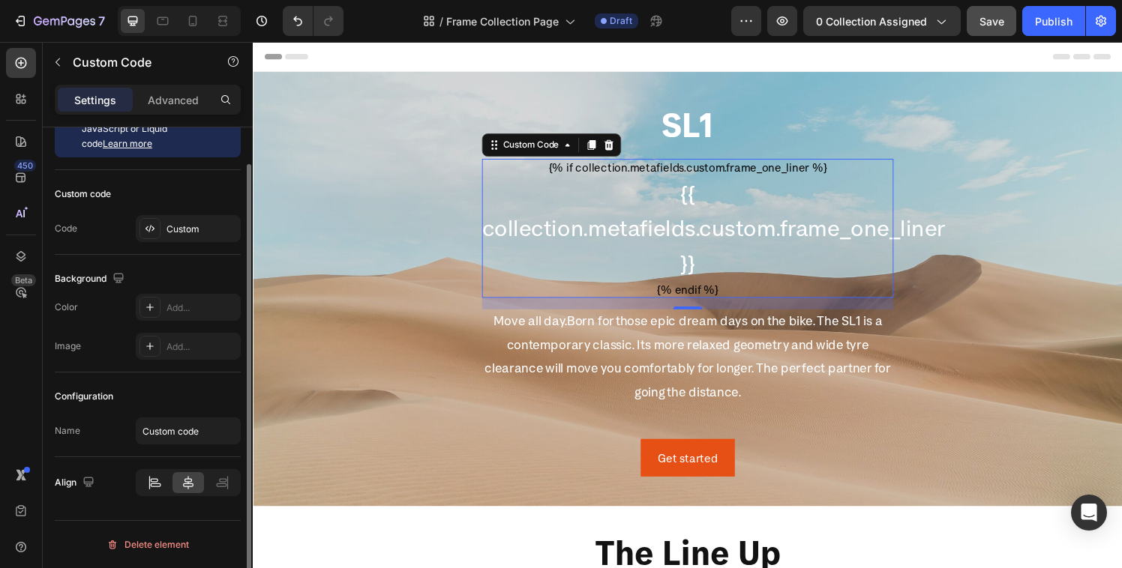
click at [148, 485] on icon at bounding box center [154, 482] width 15 height 15
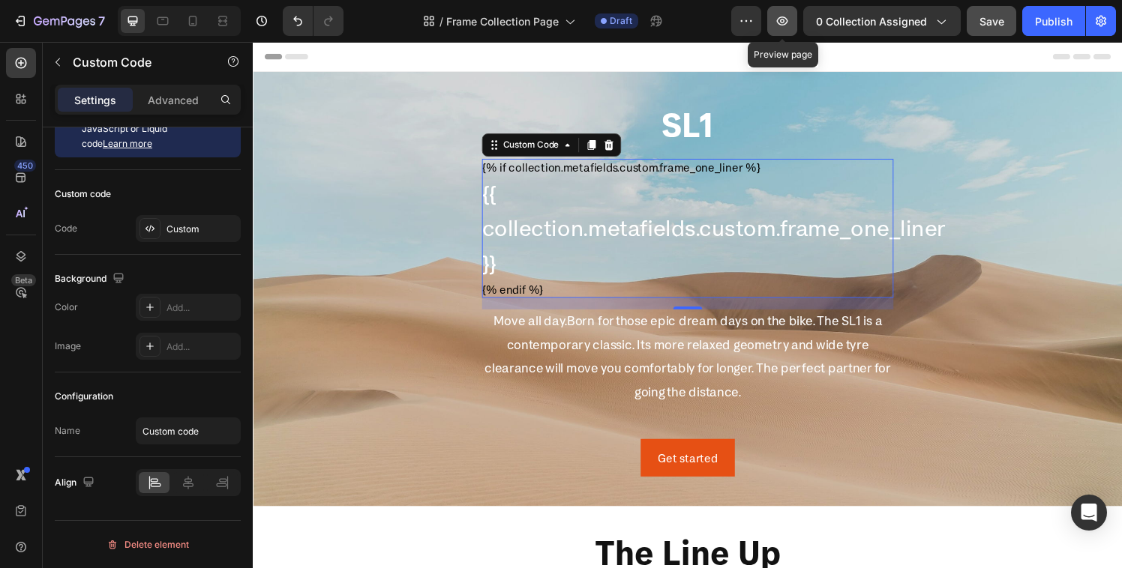
click at [786, 13] on button "button" at bounding box center [782, 21] width 30 height 30
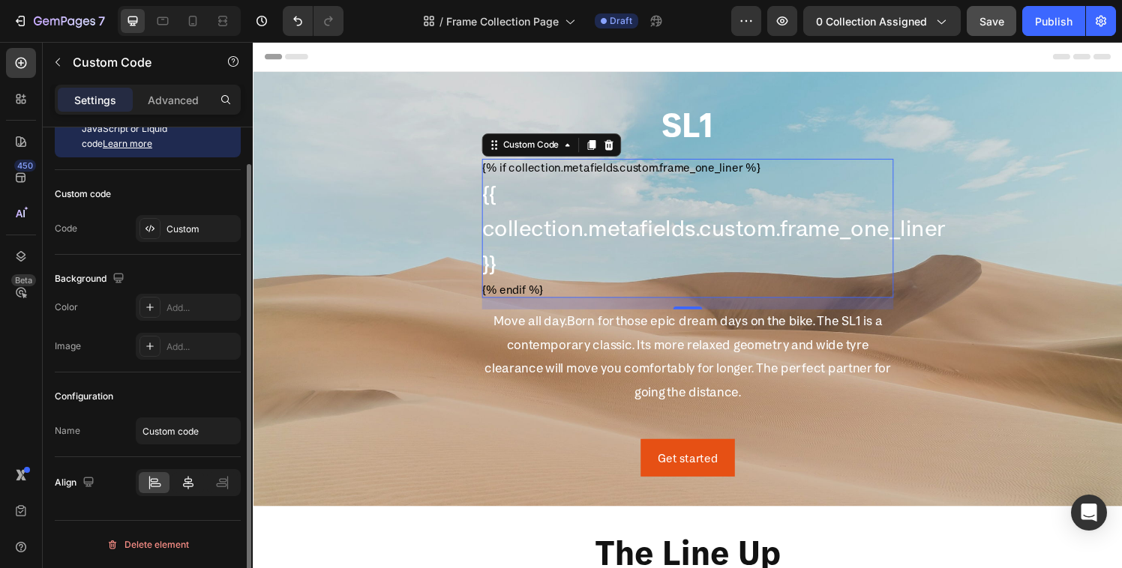
click at [187, 487] on icon at bounding box center [188, 482] width 10 height 13
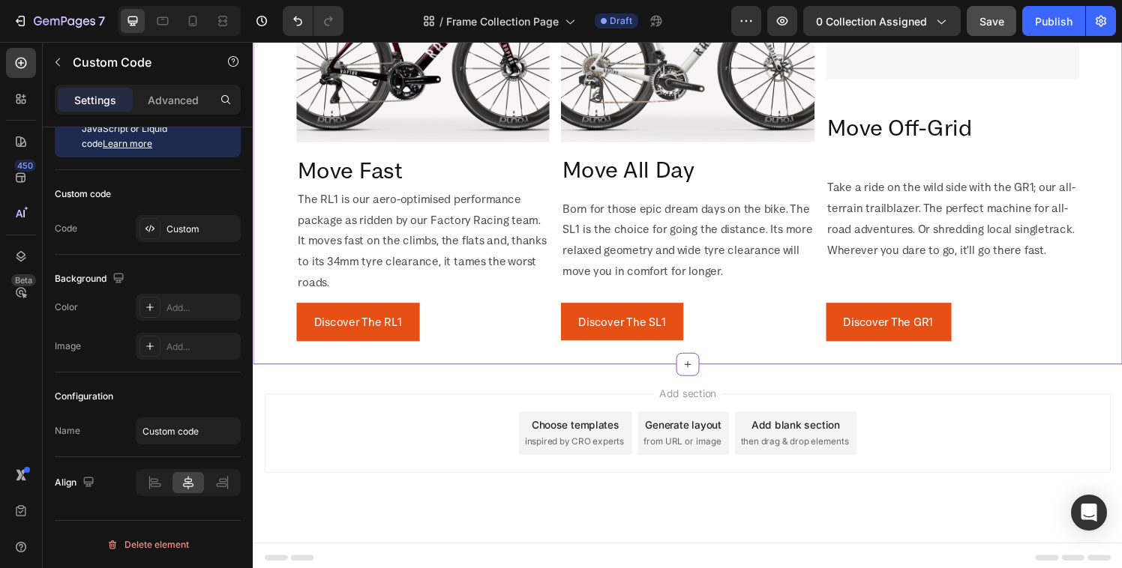
scroll to position [483, 0]
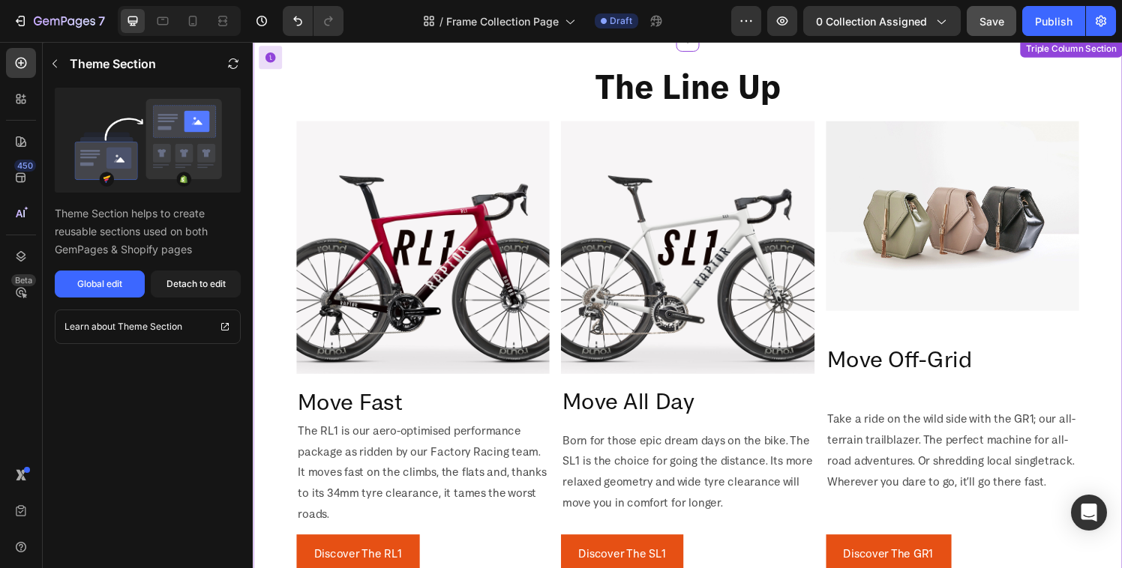
click at [521, 364] on img at bounding box center [429, 255] width 262 height 262
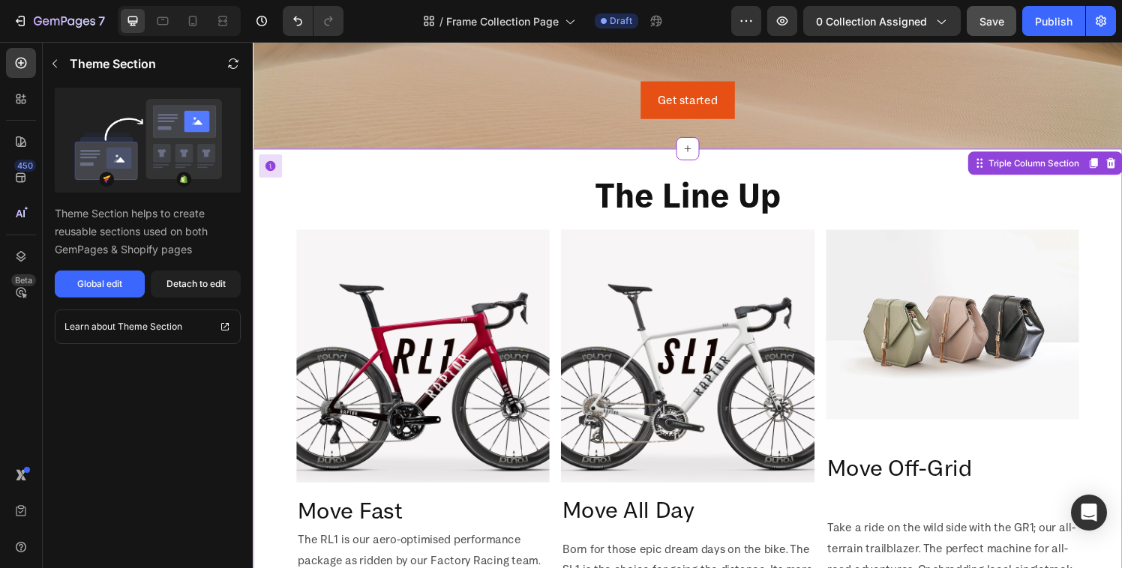
scroll to position [380, 0]
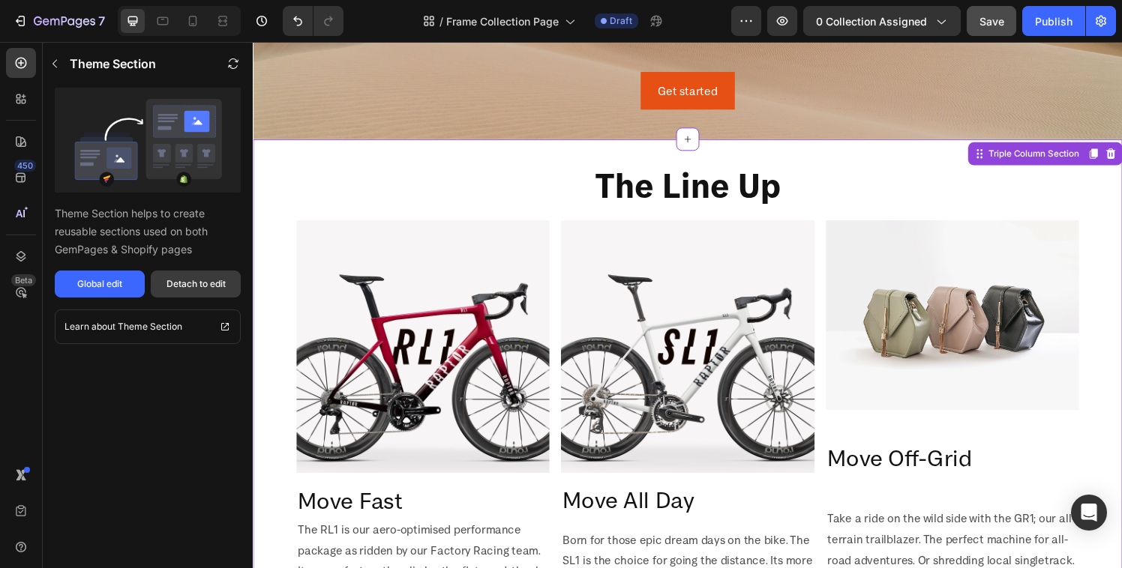
click at [202, 286] on div "Detach to edit" at bounding box center [195, 283] width 59 height 13
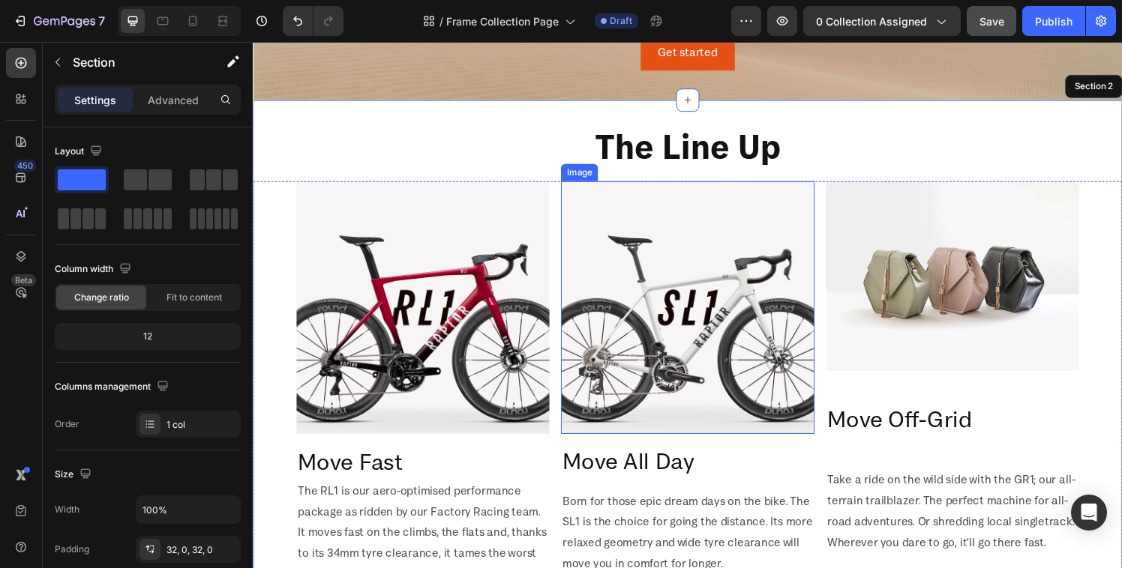
scroll to position [472, 0]
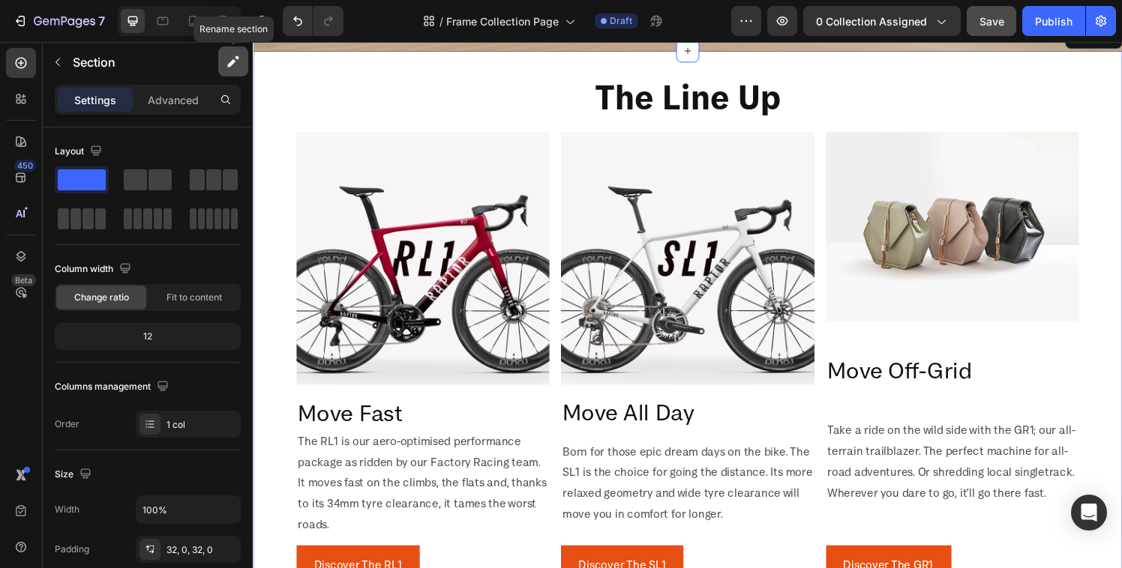
click at [239, 58] on icon "button" at bounding box center [233, 61] width 15 height 15
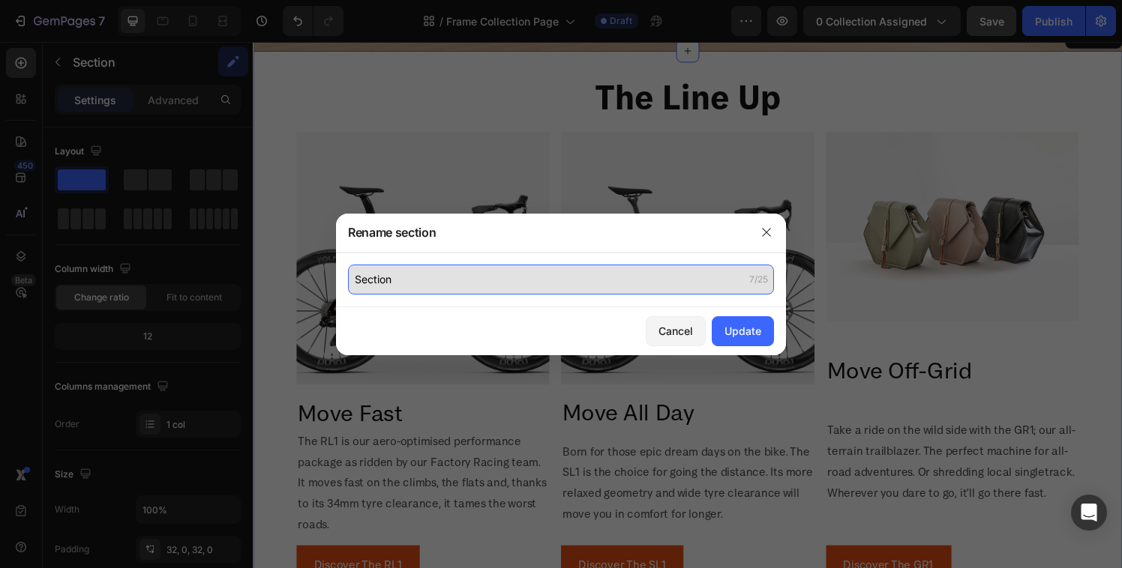
click at [385, 274] on input "Section" at bounding box center [561, 280] width 426 height 30
drag, startPoint x: 400, startPoint y: 274, endPoint x: 349, endPoint y: 270, distance: 51.1
click at [349, 270] on input "Section" at bounding box center [561, 280] width 426 height 30
type input "USP Section"
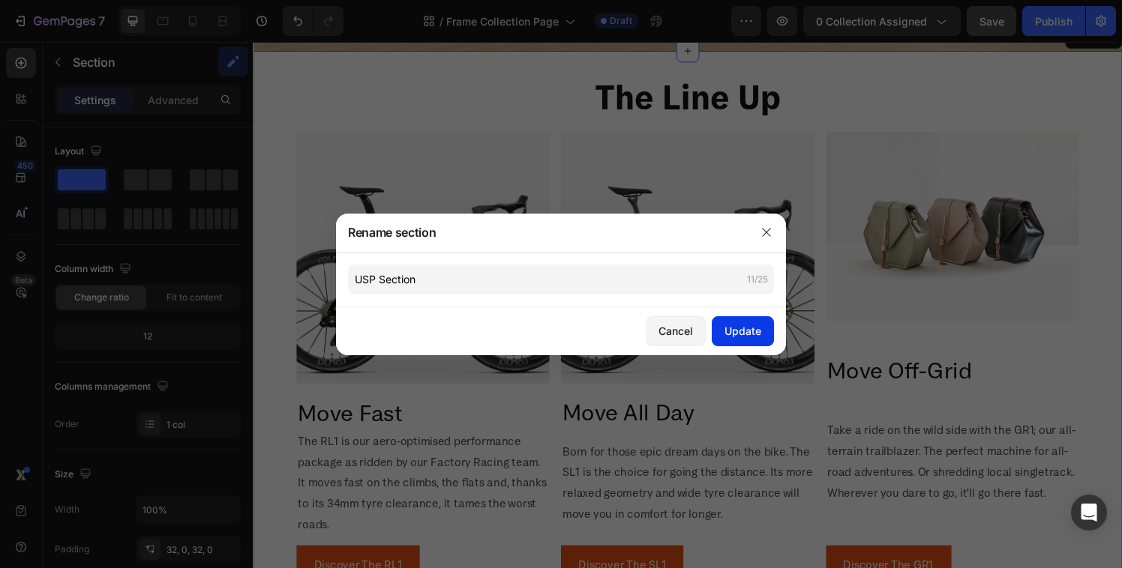
click at [751, 324] on div "Update" at bounding box center [742, 331] width 37 height 16
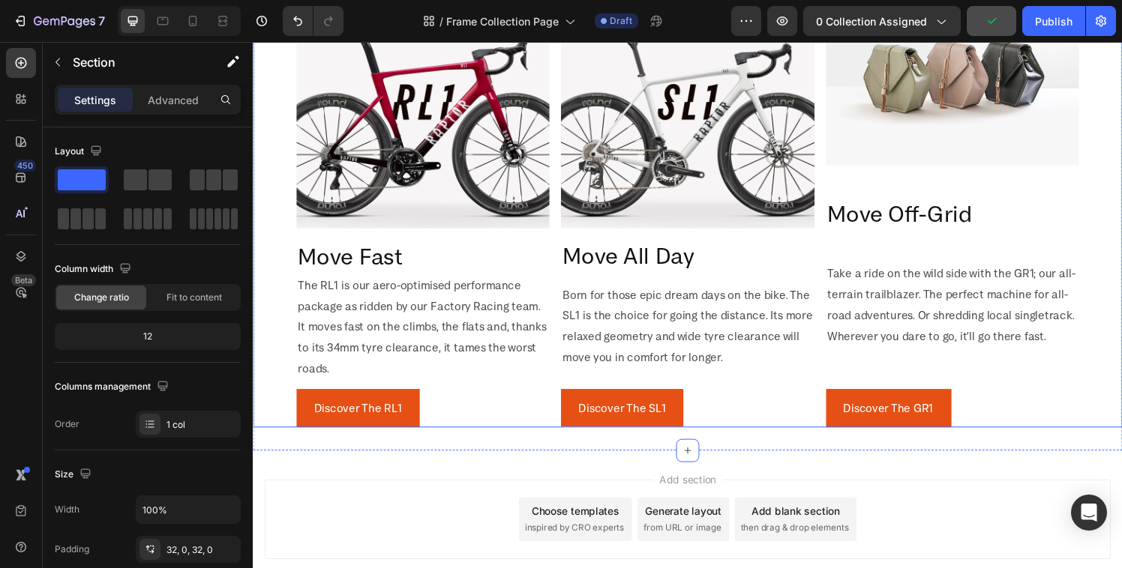
click at [566, 284] on div "Image Move Fast Heading The RL1 is our aero-optimised performance package as ri…" at bounding box center [703, 207] width 900 height 468
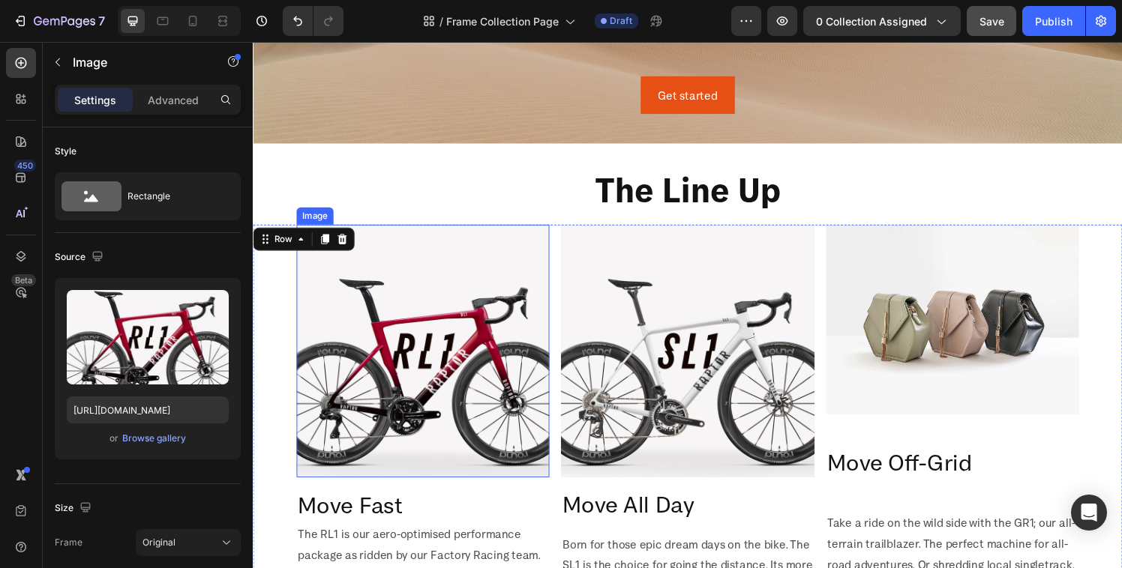
click at [456, 343] on img at bounding box center [429, 362] width 262 height 262
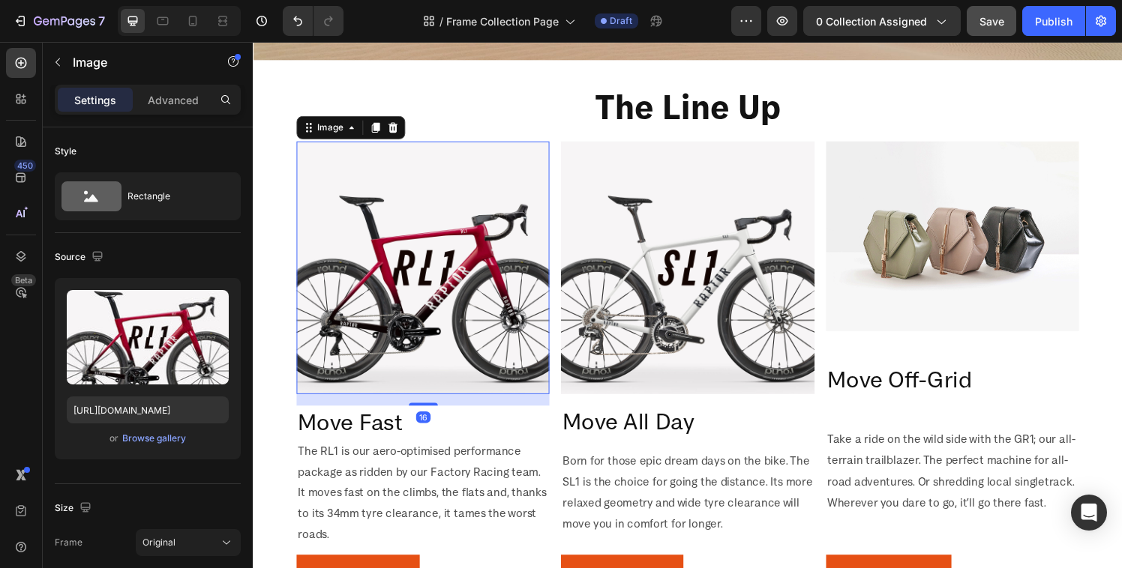
scroll to position [539, 0]
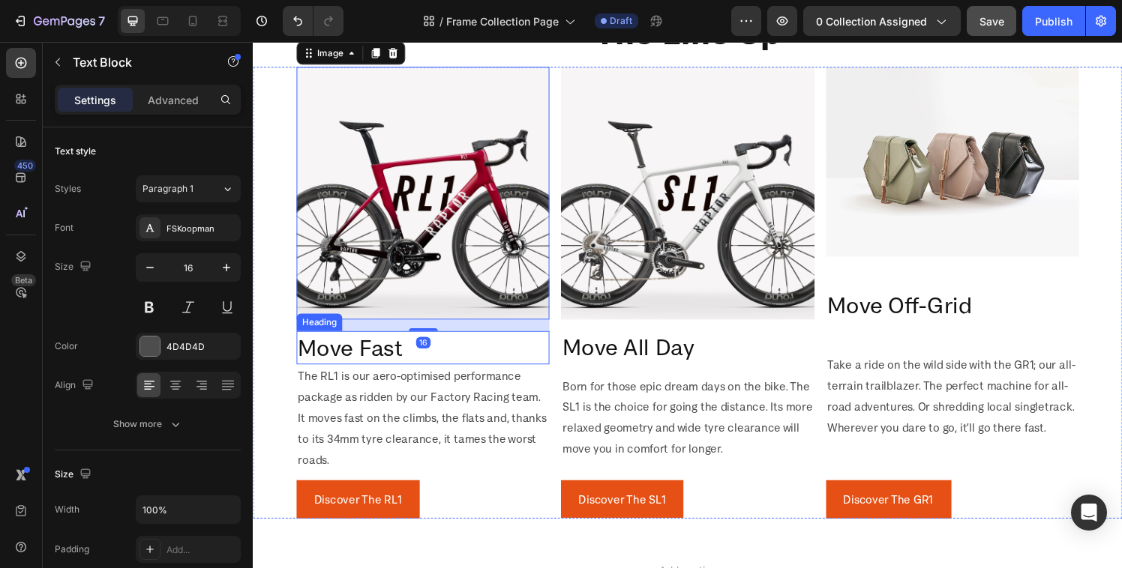
click at [553, 377] on p "The RL1 is our aero-optimised performance package as ridden by our Factory Raci…" at bounding box center [428, 431] width 259 height 108
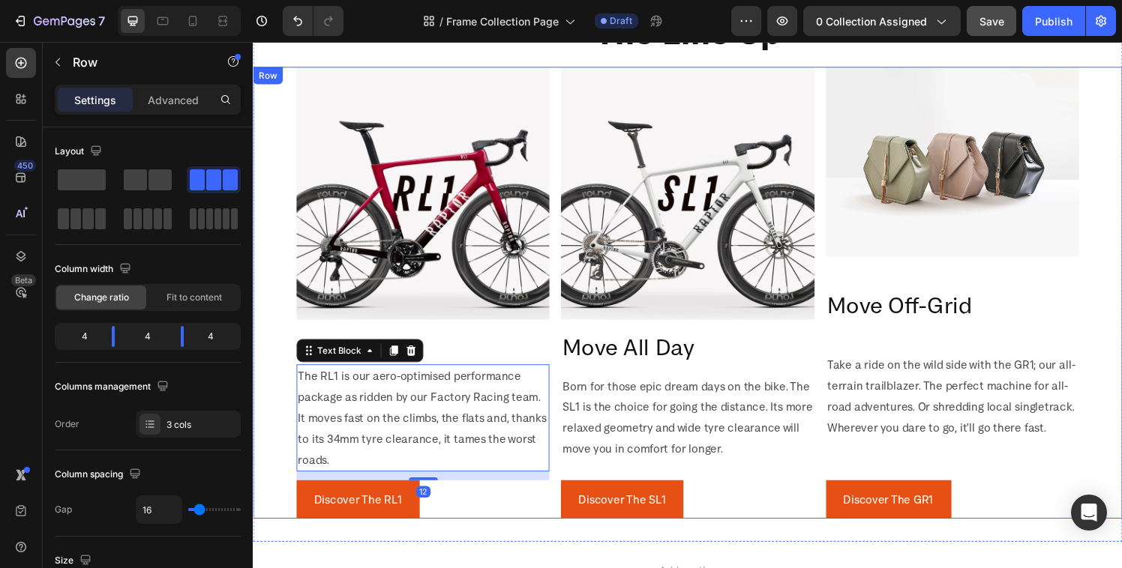
click at [567, 379] on div "Image Move Fast Heading The RL1 is our aero-optimised performance package as ri…" at bounding box center [703, 301] width 900 height 468
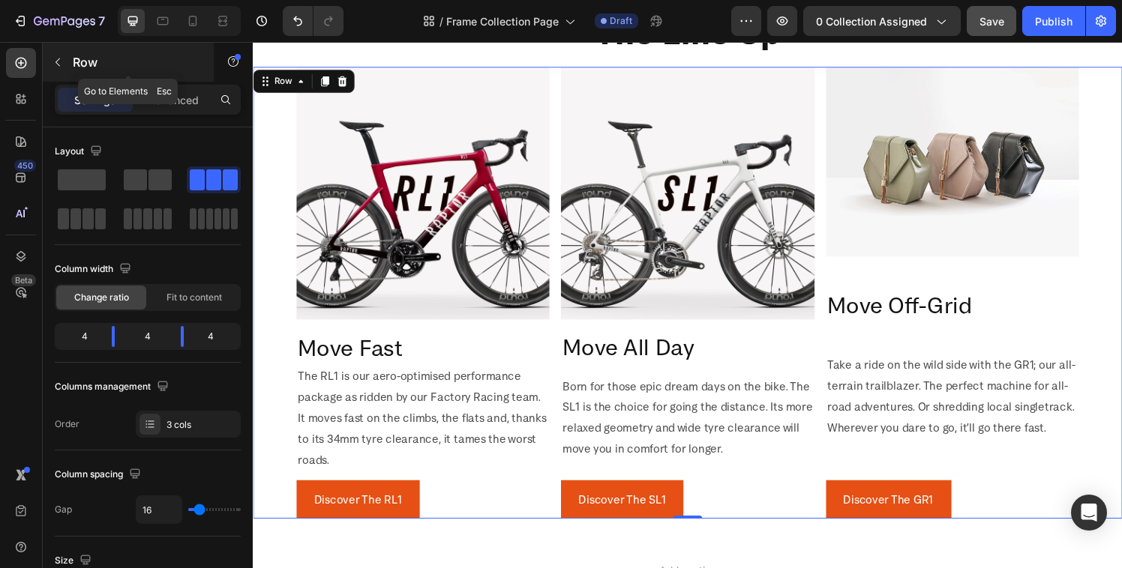
click at [84, 67] on p "Row" at bounding box center [136, 62] width 127 height 18
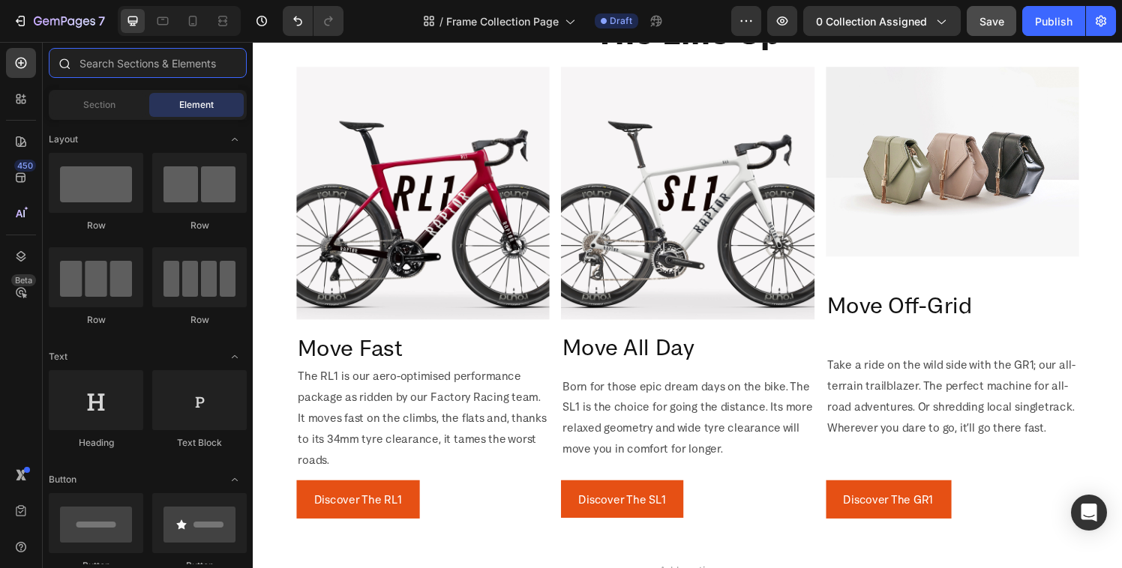
click at [115, 65] on input "text" at bounding box center [148, 63] width 198 height 30
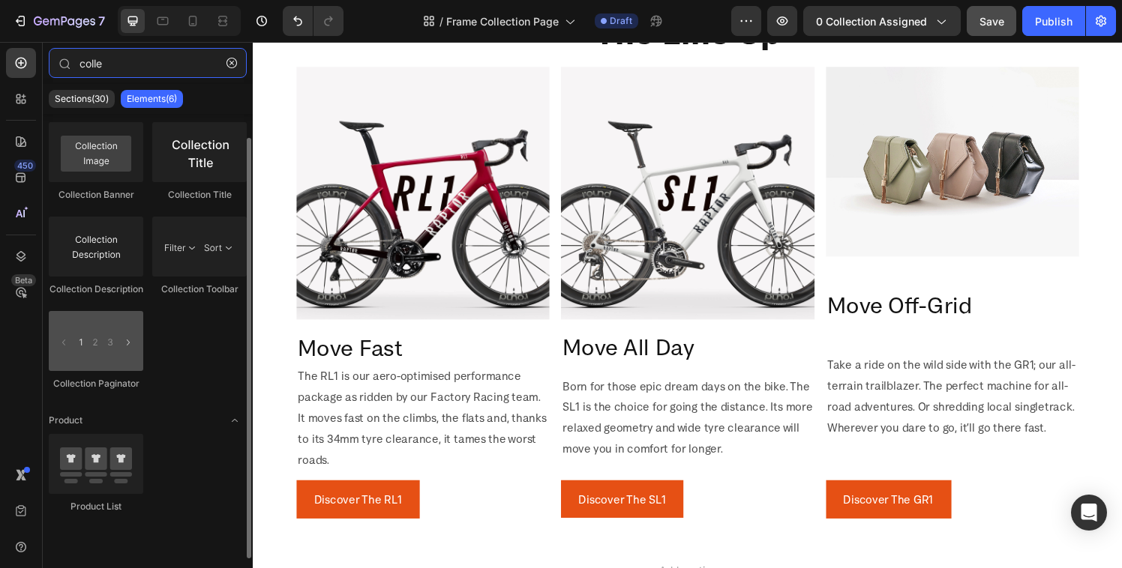
scroll to position [0, 0]
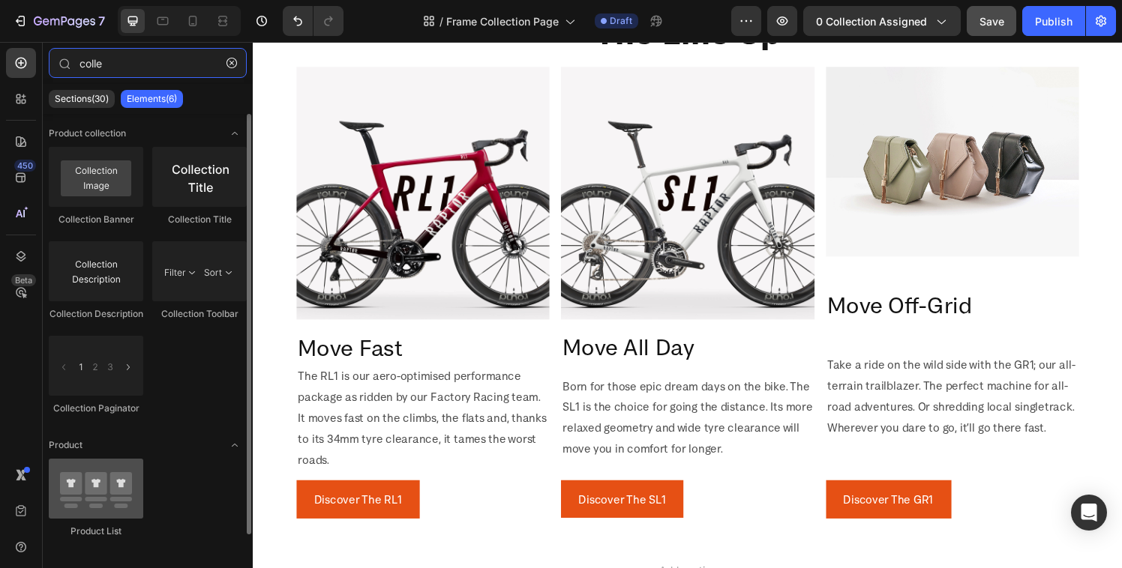
type input "colle"
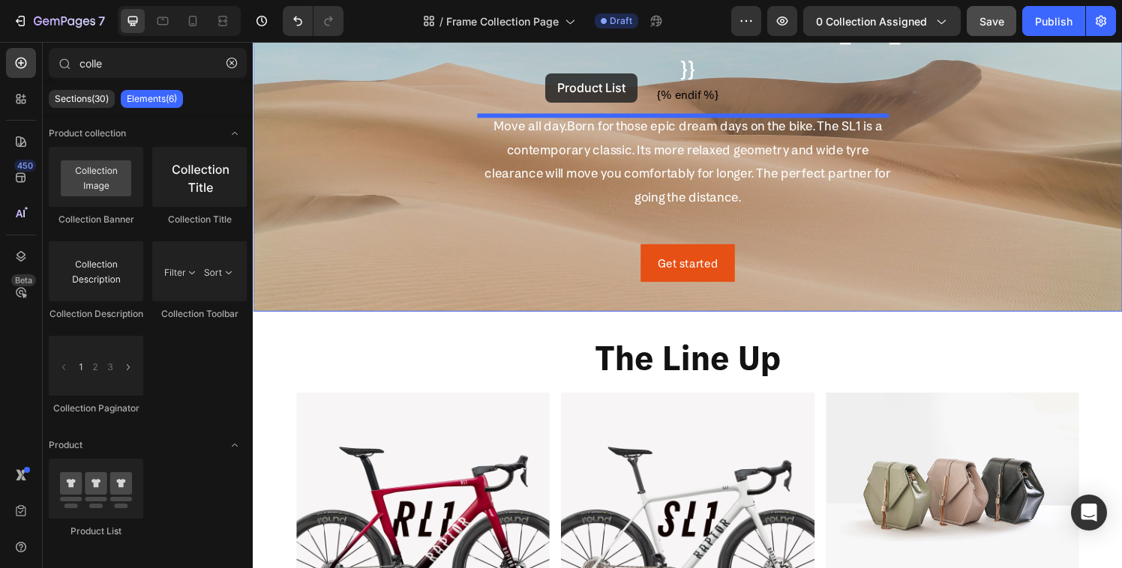
scroll to position [193, 0]
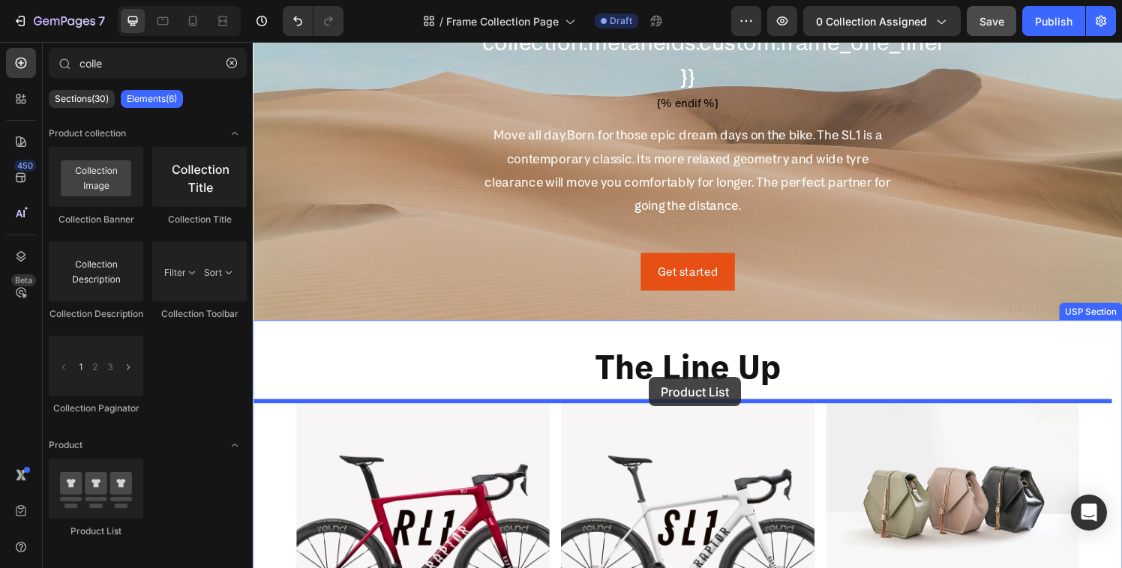
drag, startPoint x: 335, startPoint y: 549, endPoint x: 663, endPoint y: 389, distance: 364.5
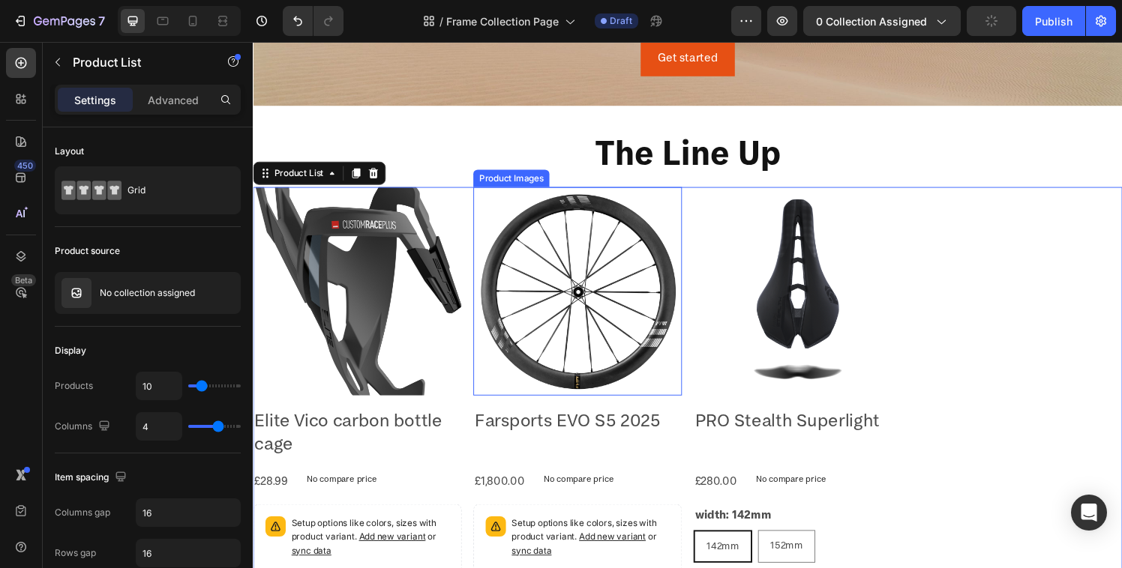
scroll to position [492, 0]
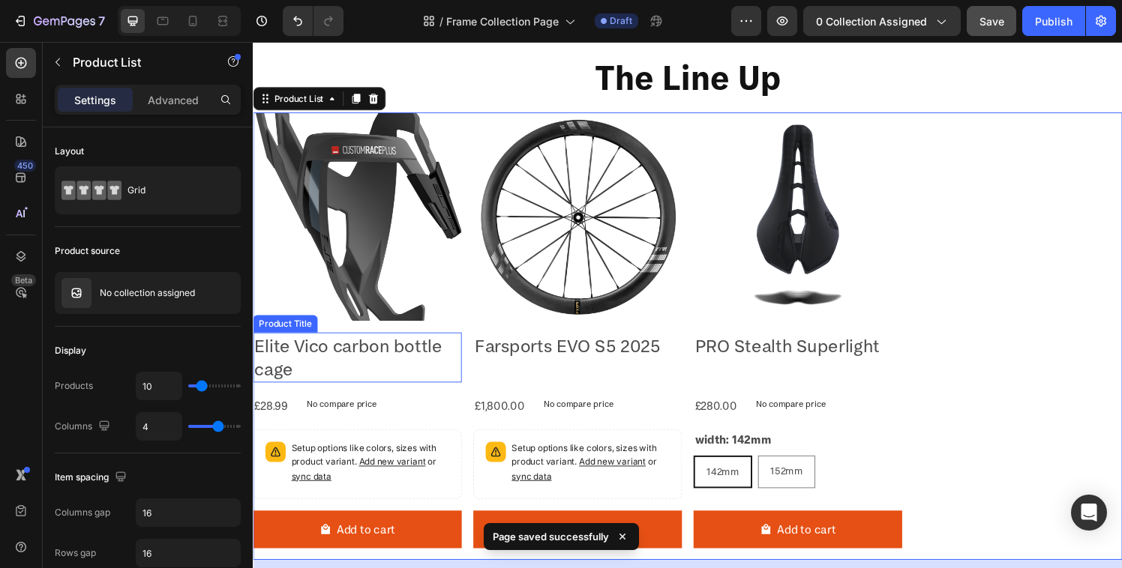
click at [351, 374] on h2 "Elite Vico carbon bottle cage" at bounding box center [361, 369] width 216 height 52
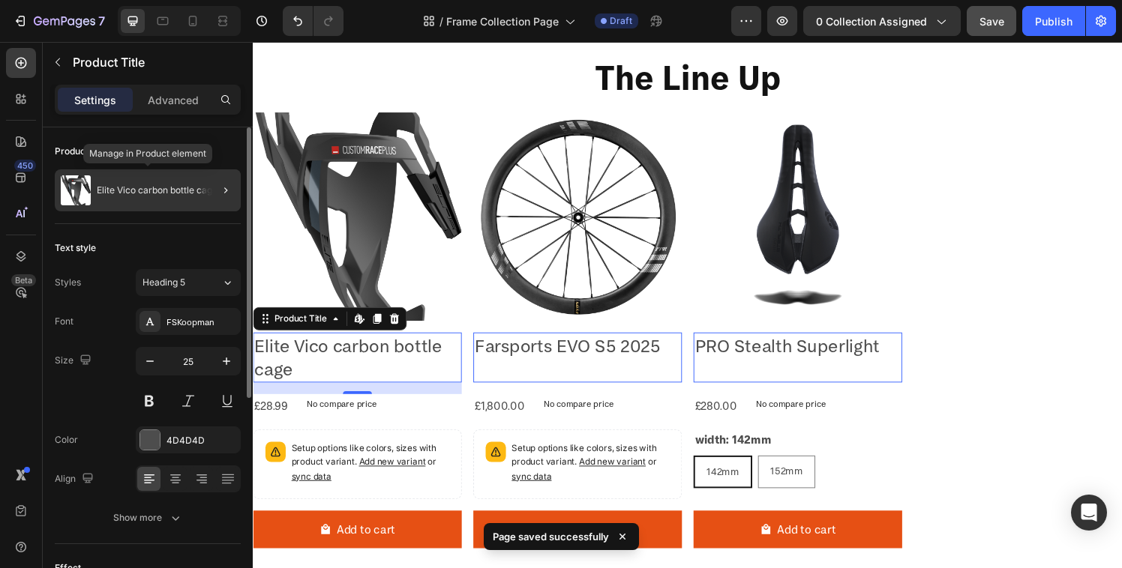
click at [159, 196] on div "Elite Vico carbon bottle cage" at bounding box center [148, 190] width 186 height 42
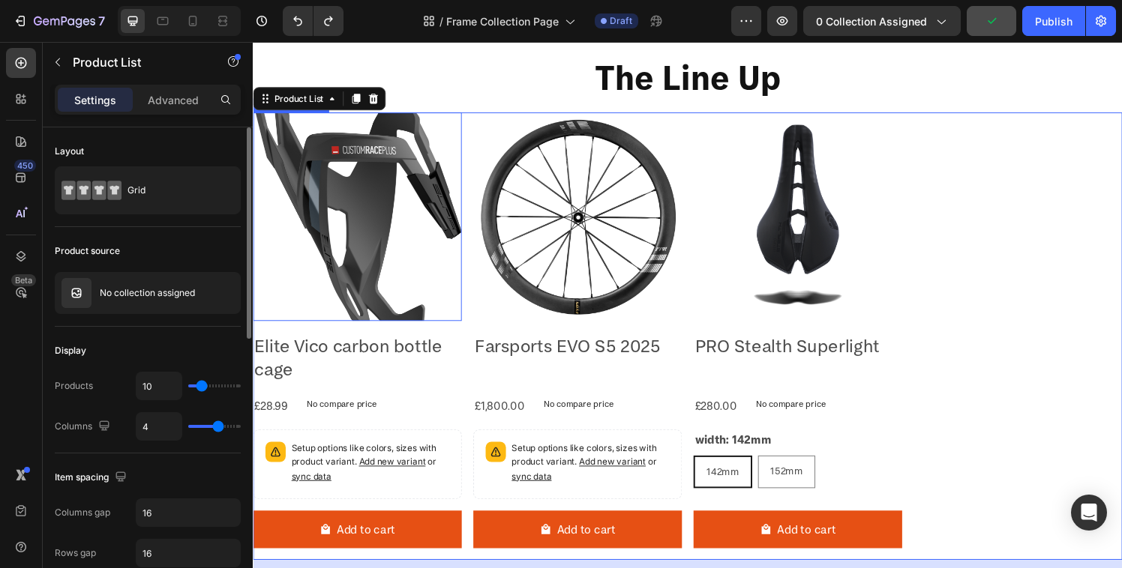
click at [355, 302] on img at bounding box center [361, 223] width 216 height 216
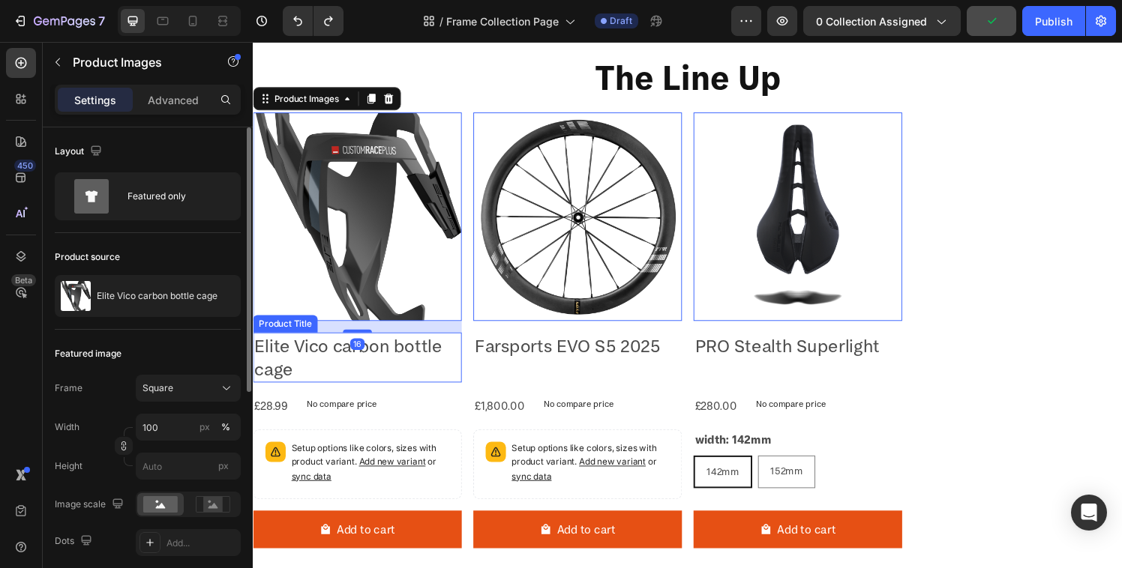
click at [348, 349] on h2 "Elite Vico carbon bottle cage" at bounding box center [361, 369] width 216 height 52
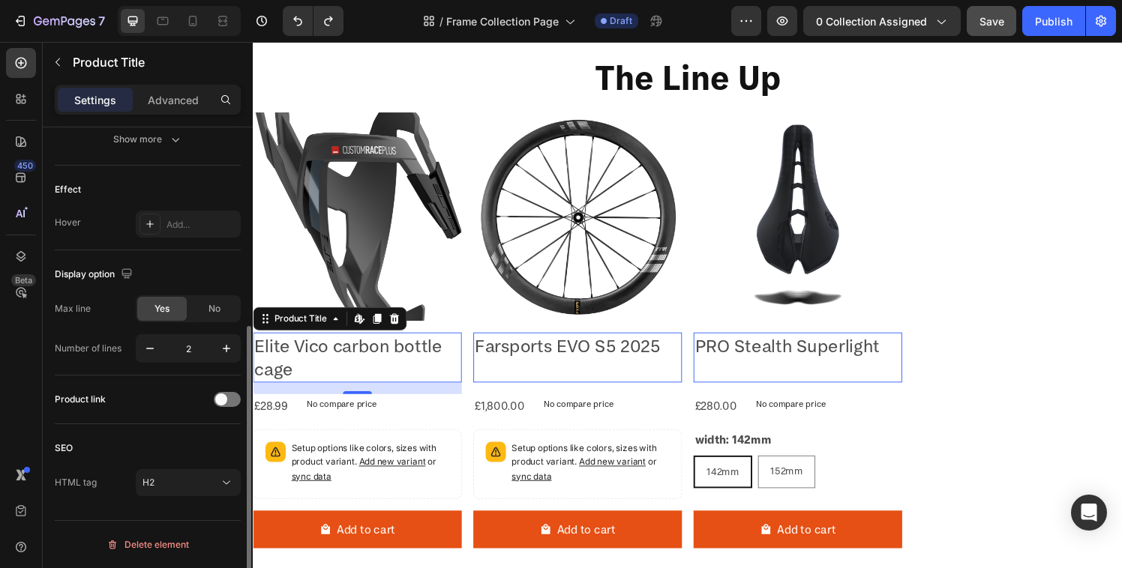
scroll to position [0, 0]
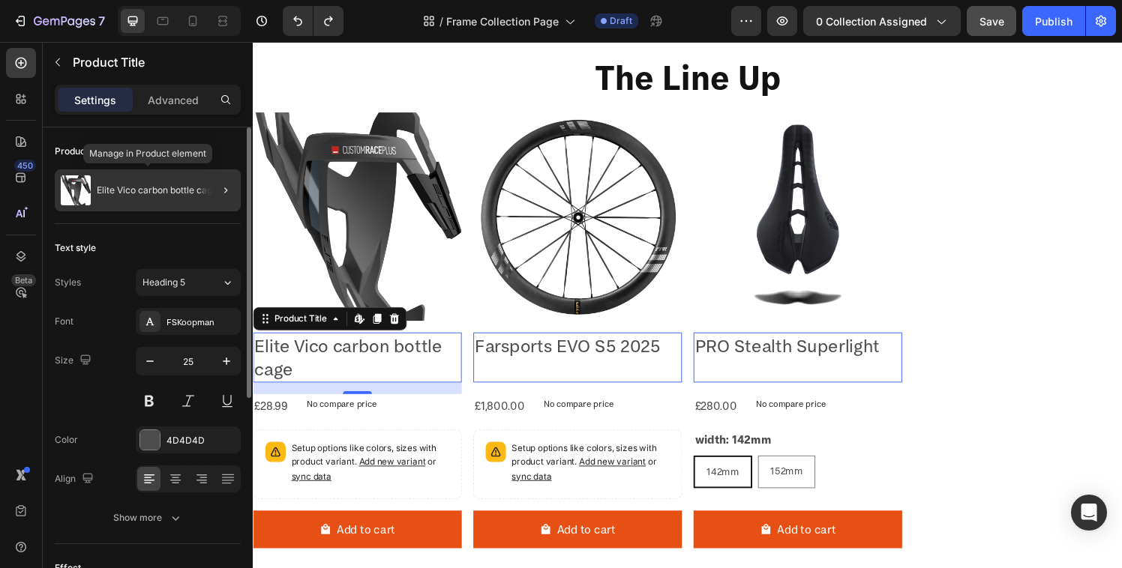
click at [137, 193] on p "Elite Vico carbon bottle cage" at bounding box center [157, 190] width 121 height 10
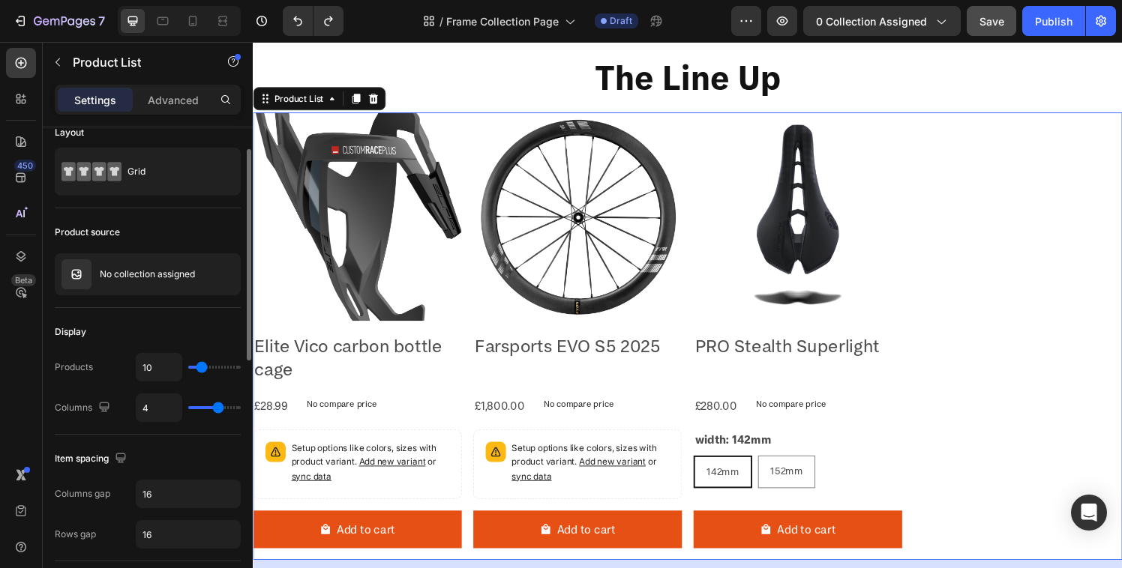
scroll to position [38, 0]
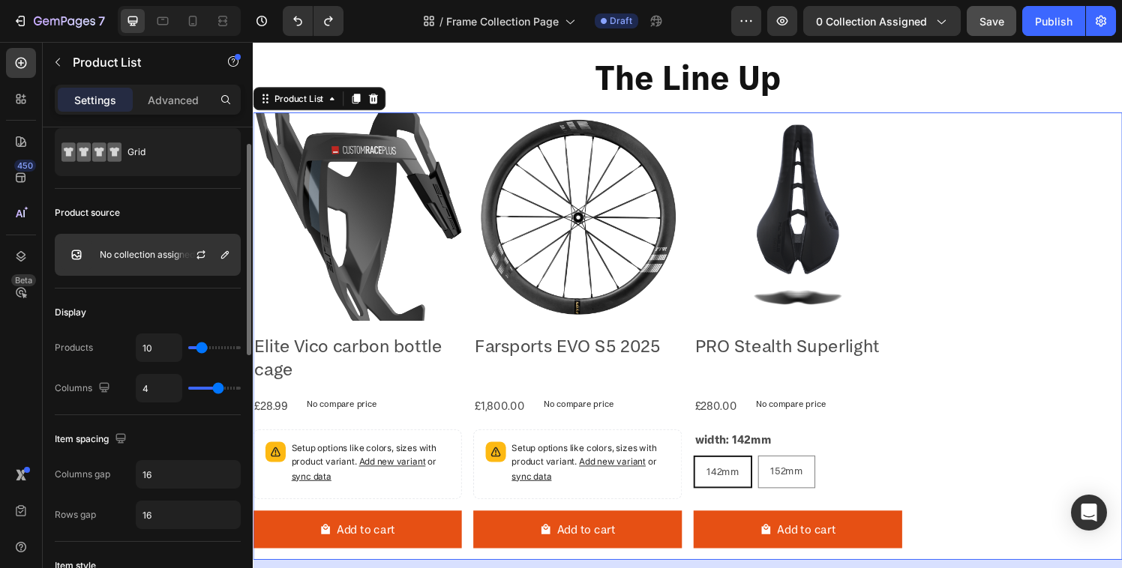
click at [121, 246] on div "No collection assigned" at bounding box center [148, 255] width 186 height 42
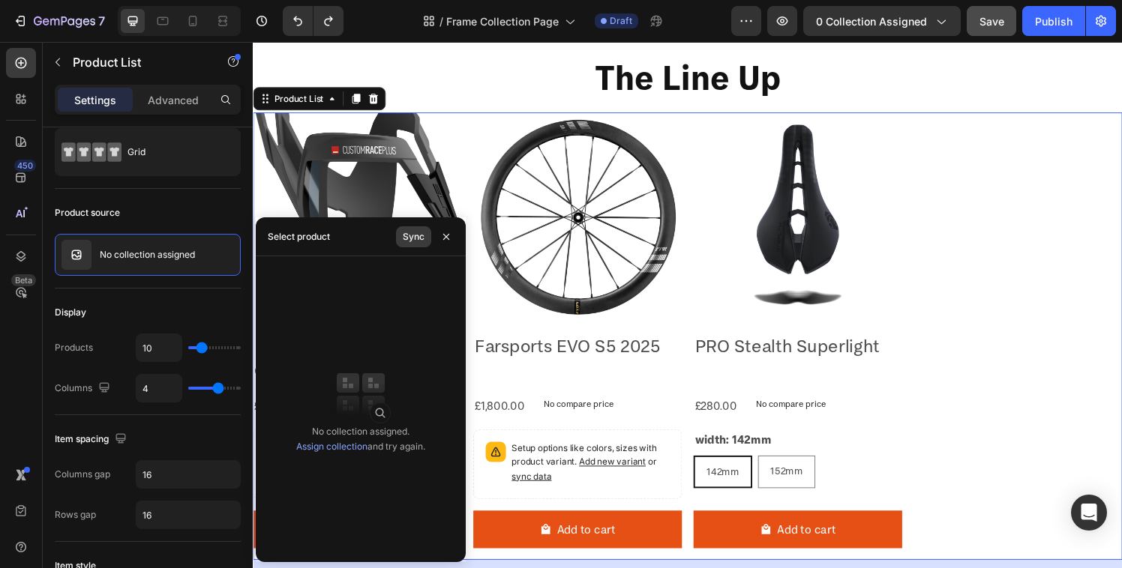
click at [403, 235] on div "Sync" at bounding box center [414, 236] width 22 height 13
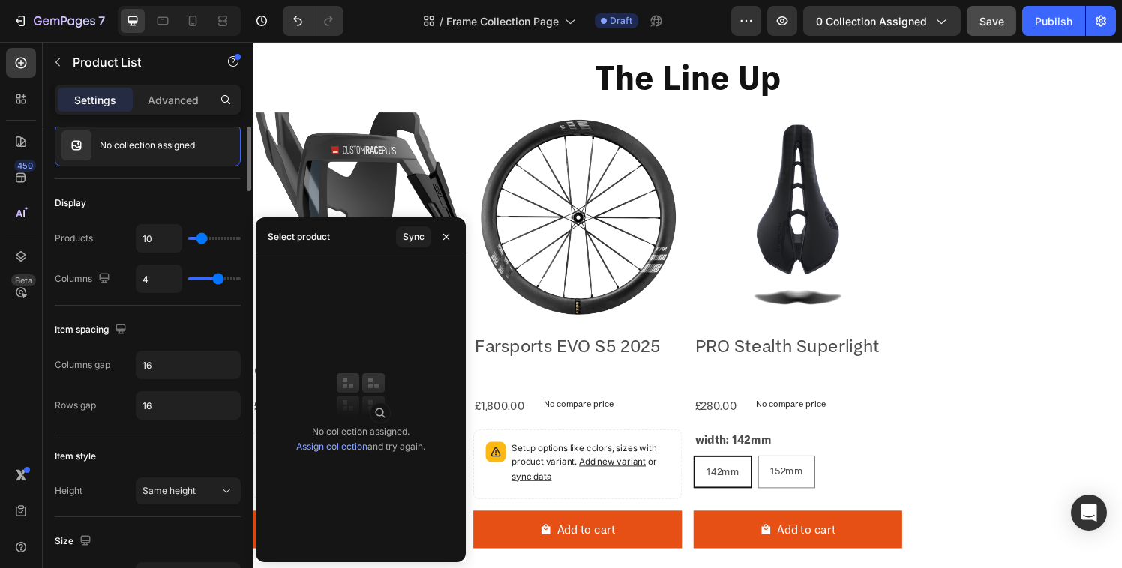
scroll to position [0, 0]
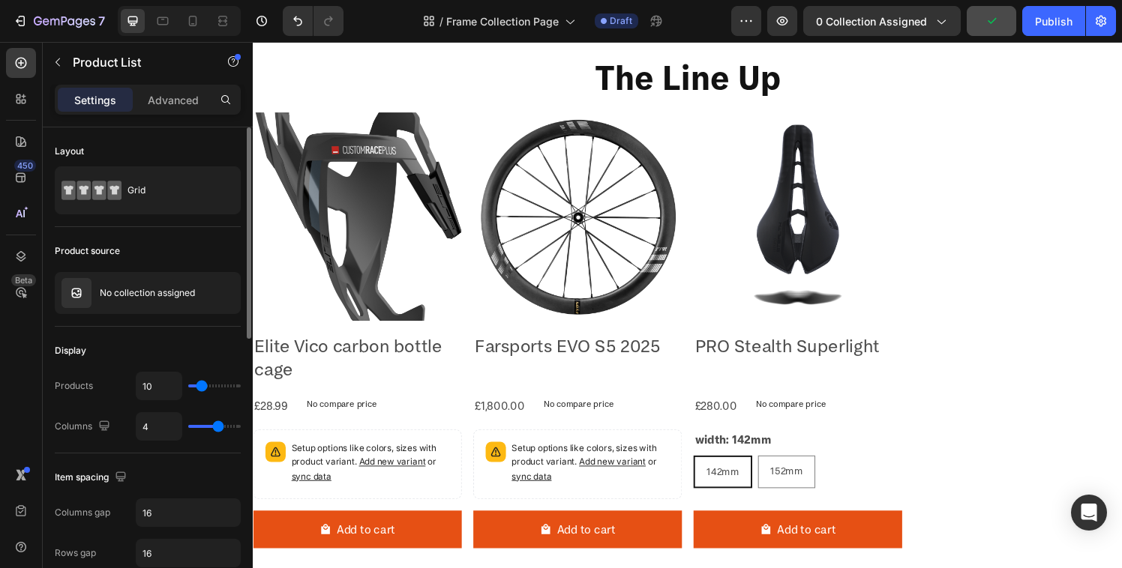
click at [192, 388] on div "10" at bounding box center [188, 386] width 105 height 28
type input "14"
type input "13"
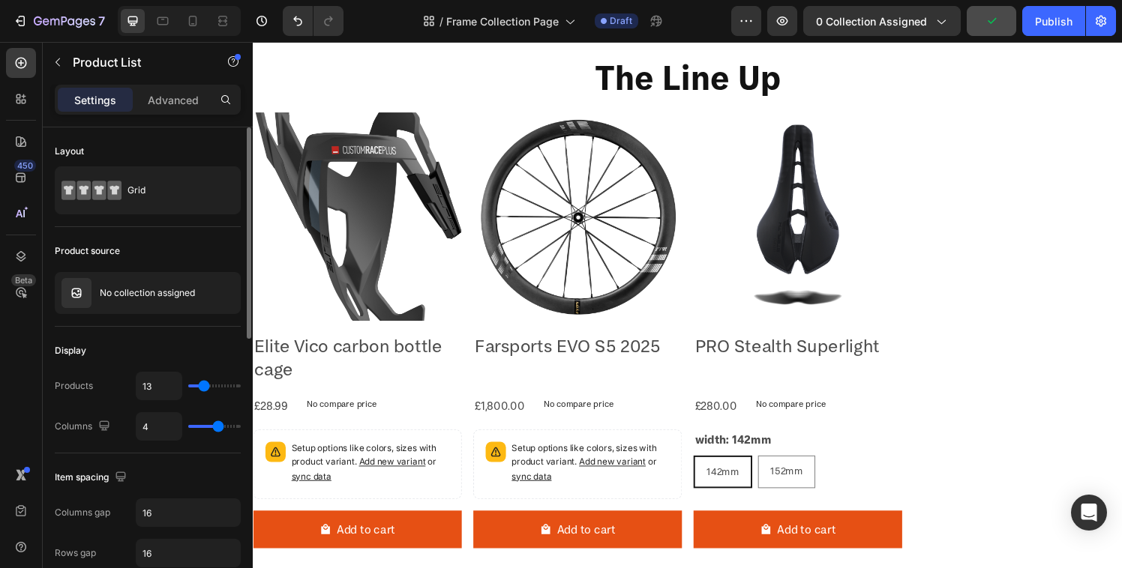
type input "11"
type input "10"
type input "9"
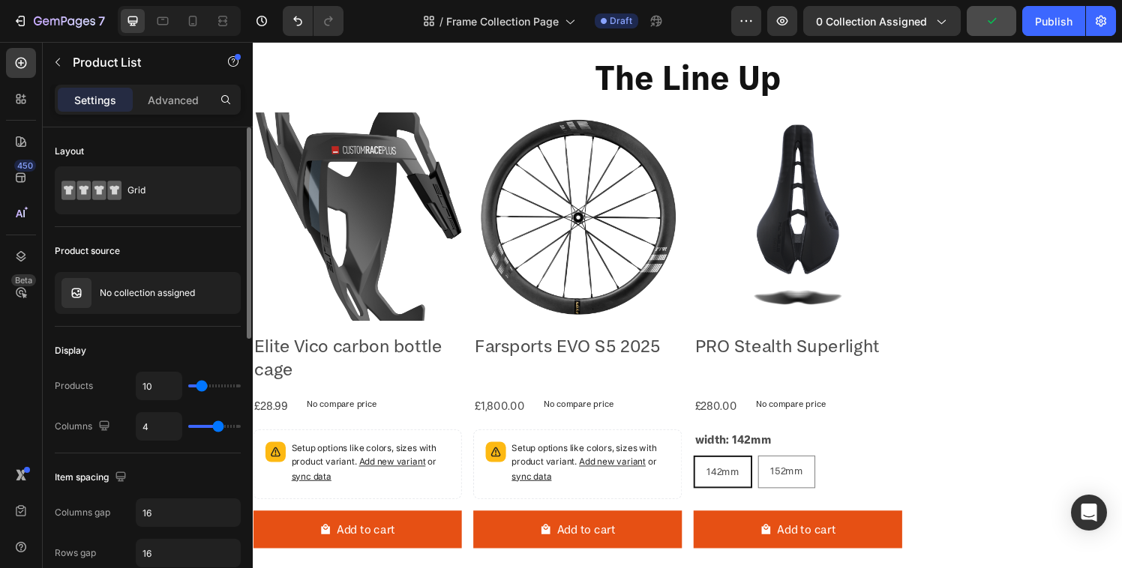
type input "9"
type input "8"
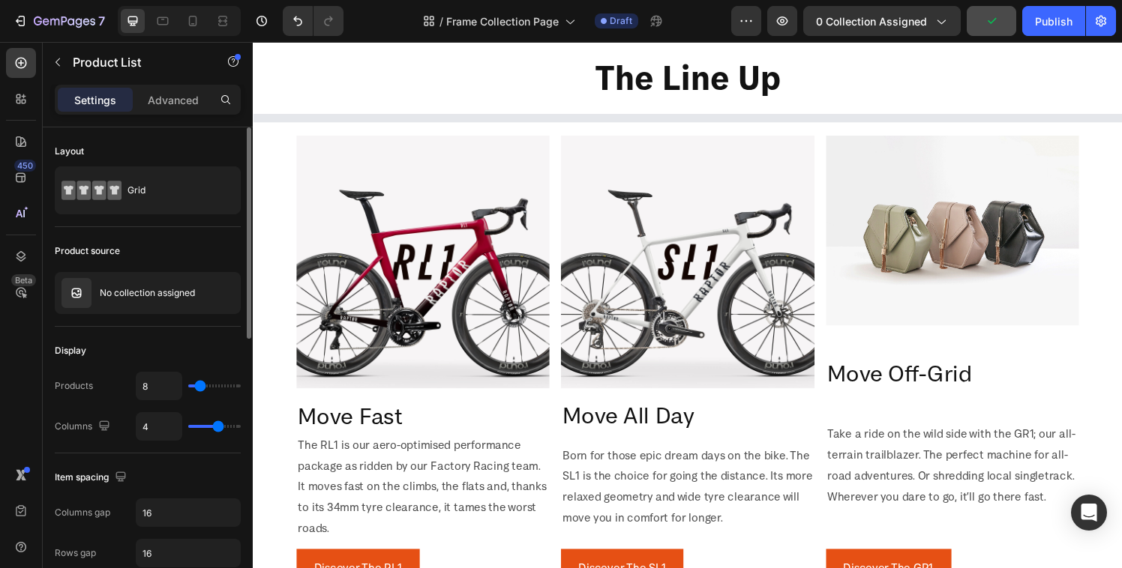
type input "7"
type input "6"
type input "5"
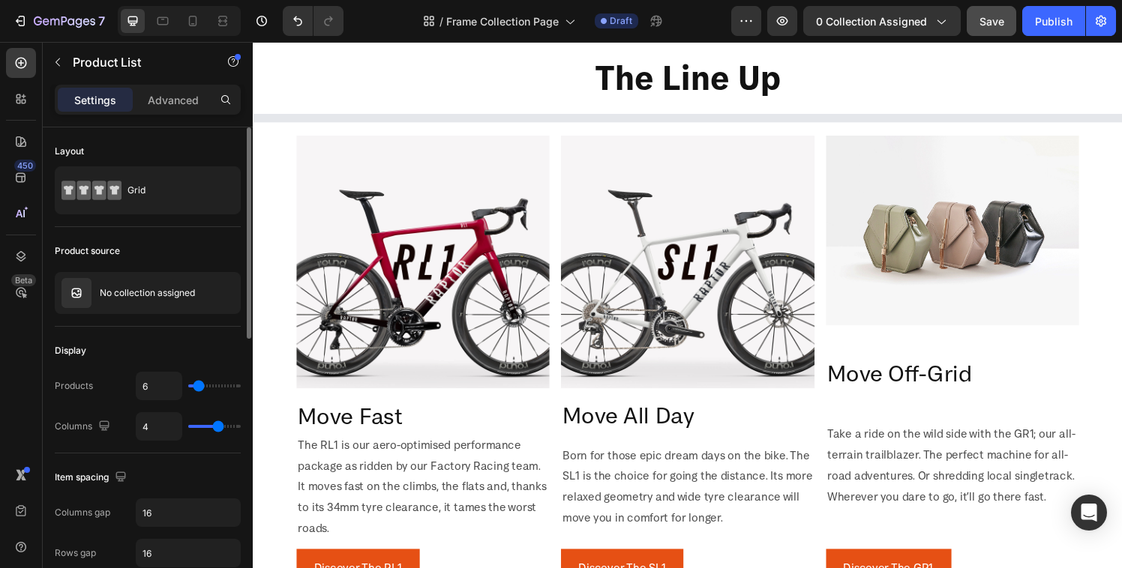
type input "5"
type input "4"
type input "3"
drag, startPoint x: 205, startPoint y: 384, endPoint x: 195, endPoint y: 386, distance: 10.7
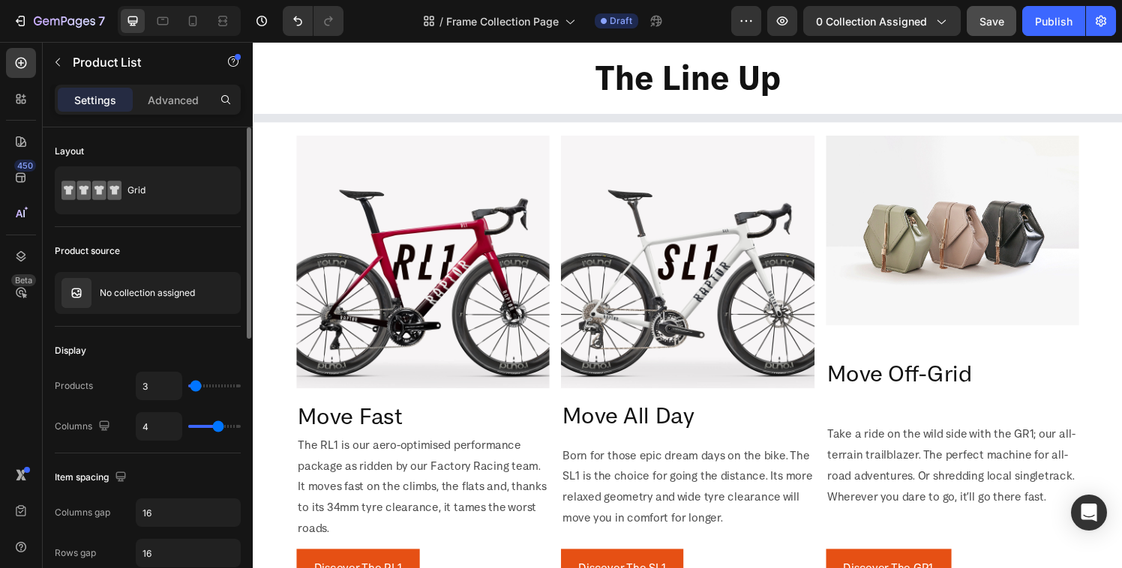
type input "3"
click at [195, 386] on input "range" at bounding box center [214, 386] width 52 height 3
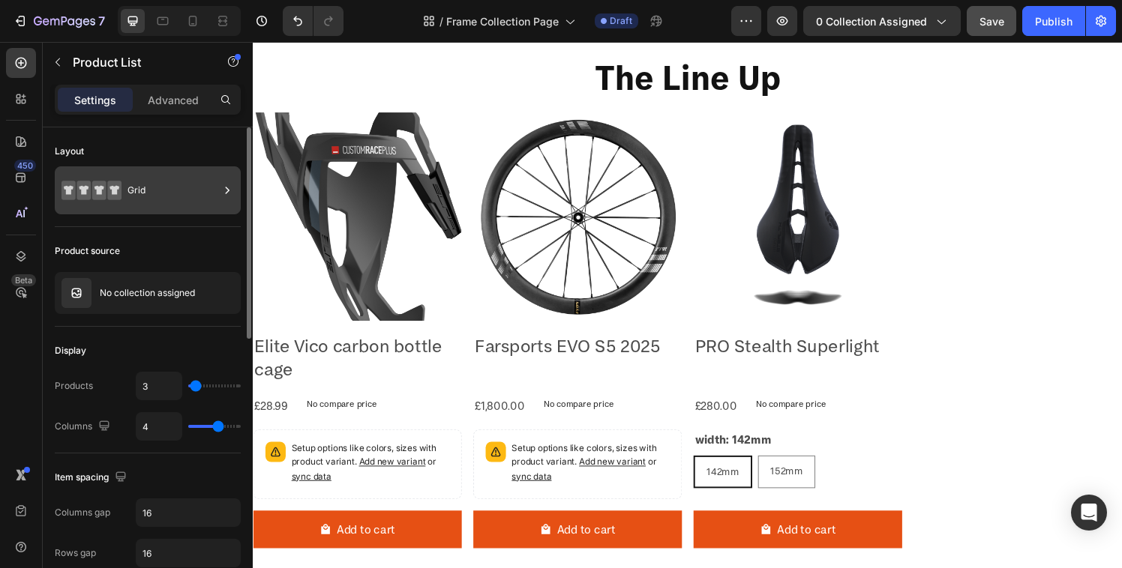
click at [136, 178] on div "Grid" at bounding box center [172, 190] width 91 height 34
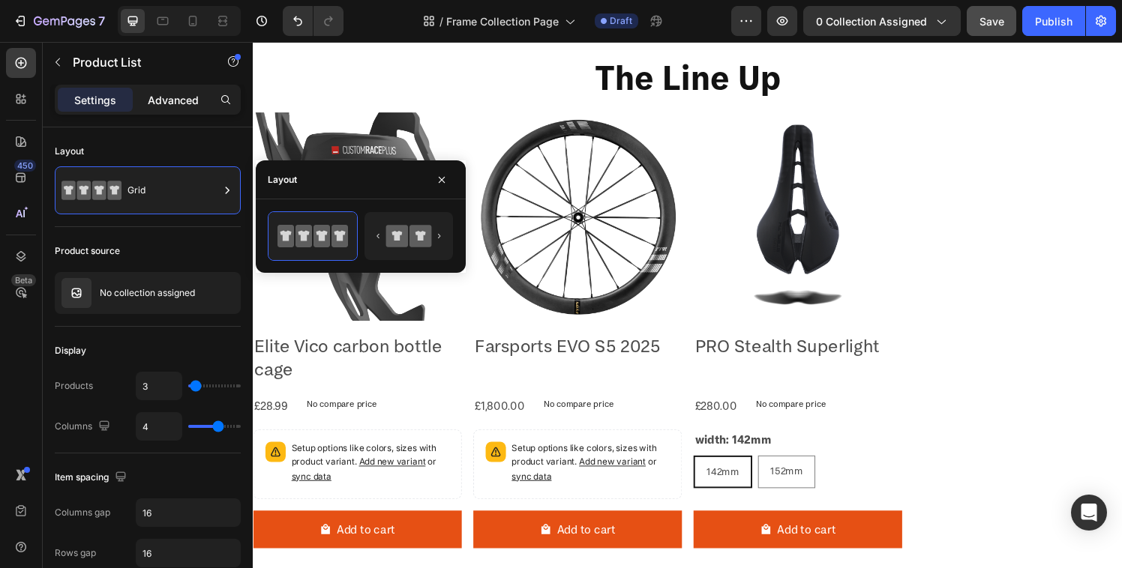
click at [164, 97] on p "Advanced" at bounding box center [173, 100] width 51 height 16
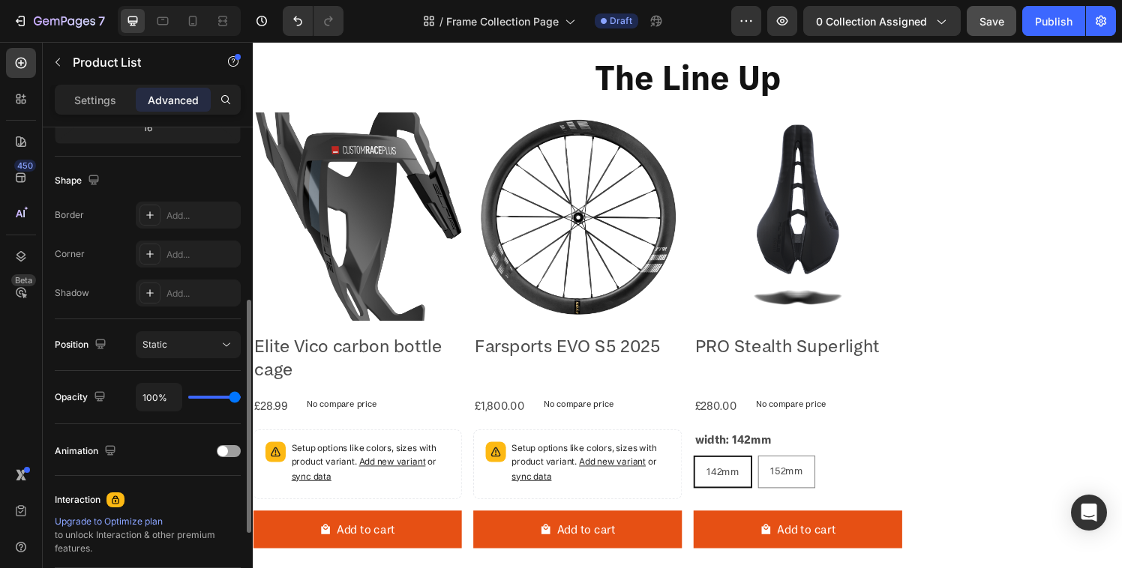
scroll to position [517, 0]
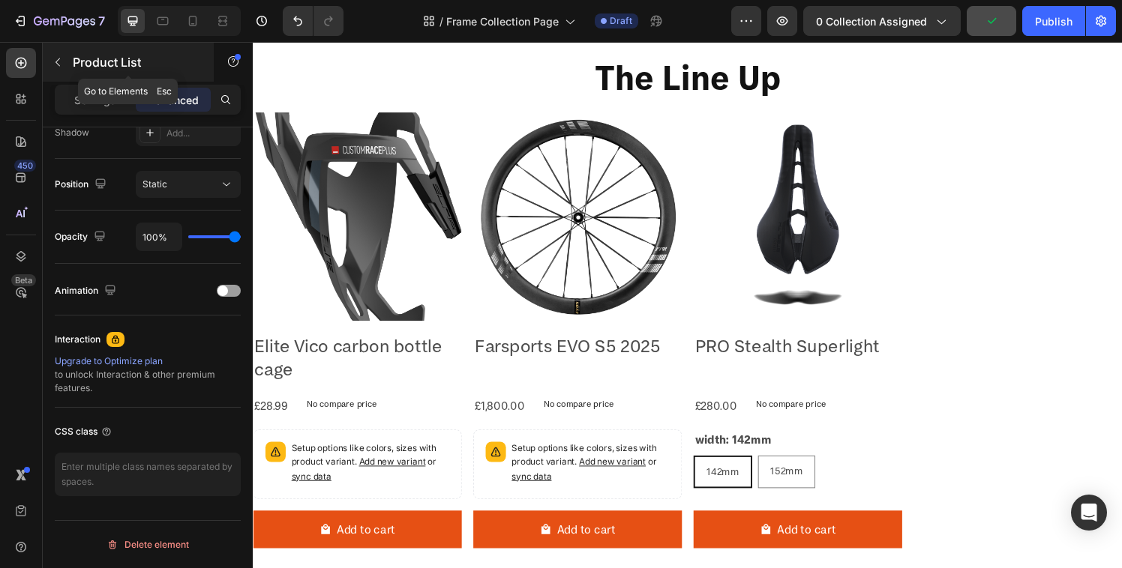
click at [58, 68] on button "button" at bounding box center [58, 62] width 24 height 24
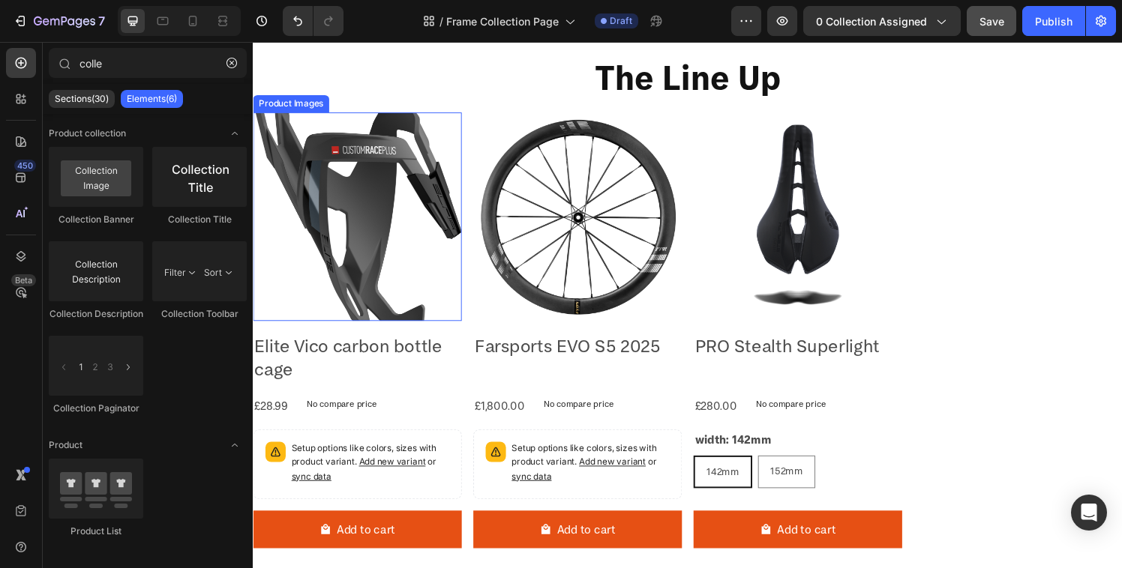
drag, startPoint x: 419, startPoint y: 211, endPoint x: 578, endPoint y: 262, distance: 166.7
click at [419, 211] on img at bounding box center [361, 223] width 216 height 216
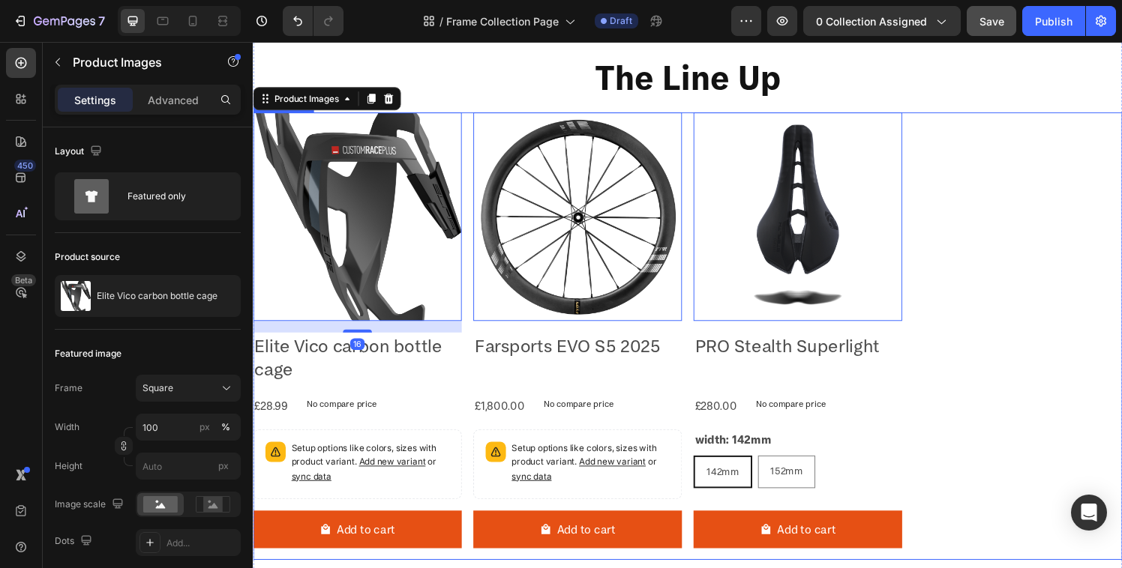
click at [1015, 325] on div "Product Images 16 Elite Vico carbon bottle cage Product Title £28.99 Product Pr…" at bounding box center [703, 347] width 900 height 464
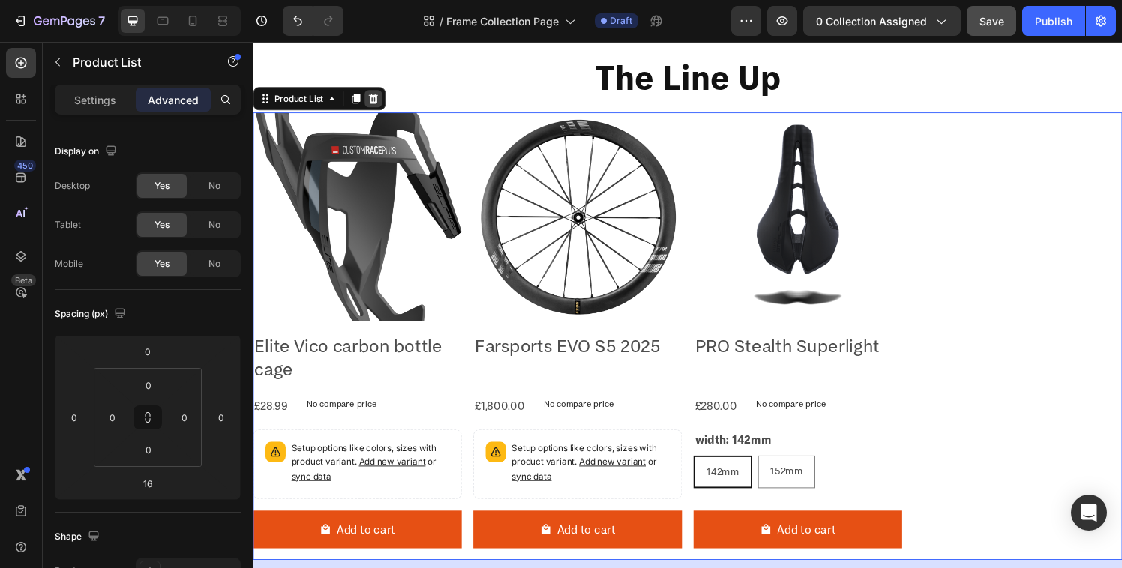
click at [381, 101] on icon at bounding box center [377, 100] width 12 height 12
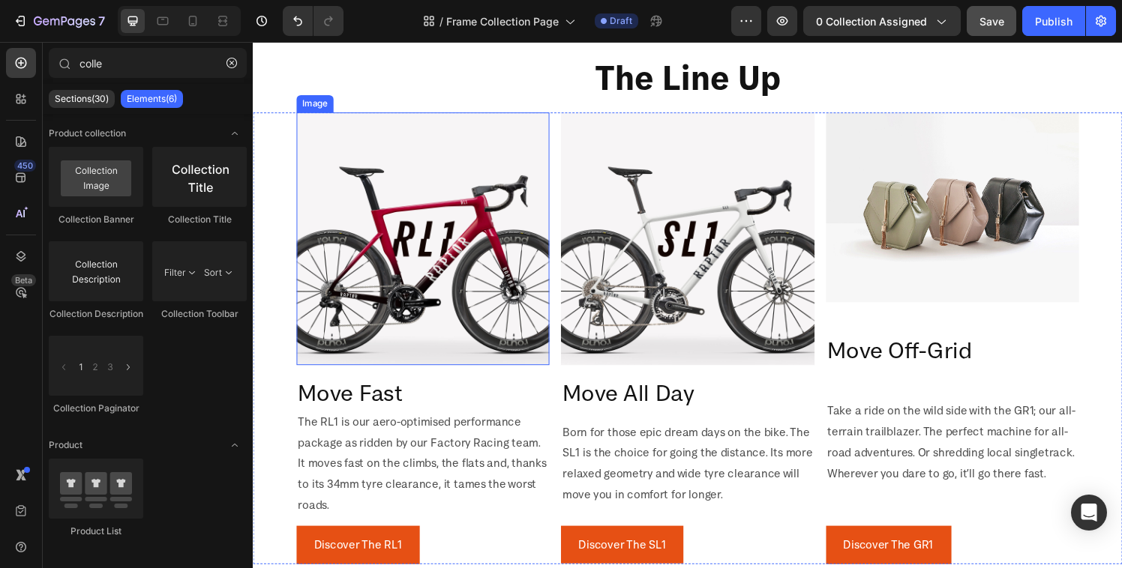
click at [536, 259] on img at bounding box center [429, 246] width 262 height 262
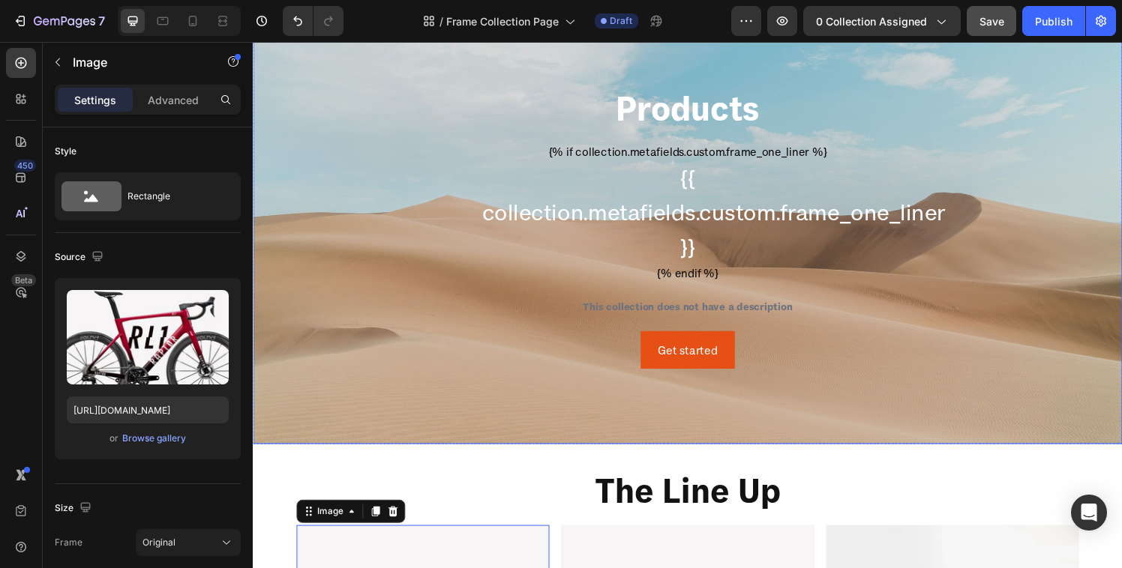
scroll to position [0, 0]
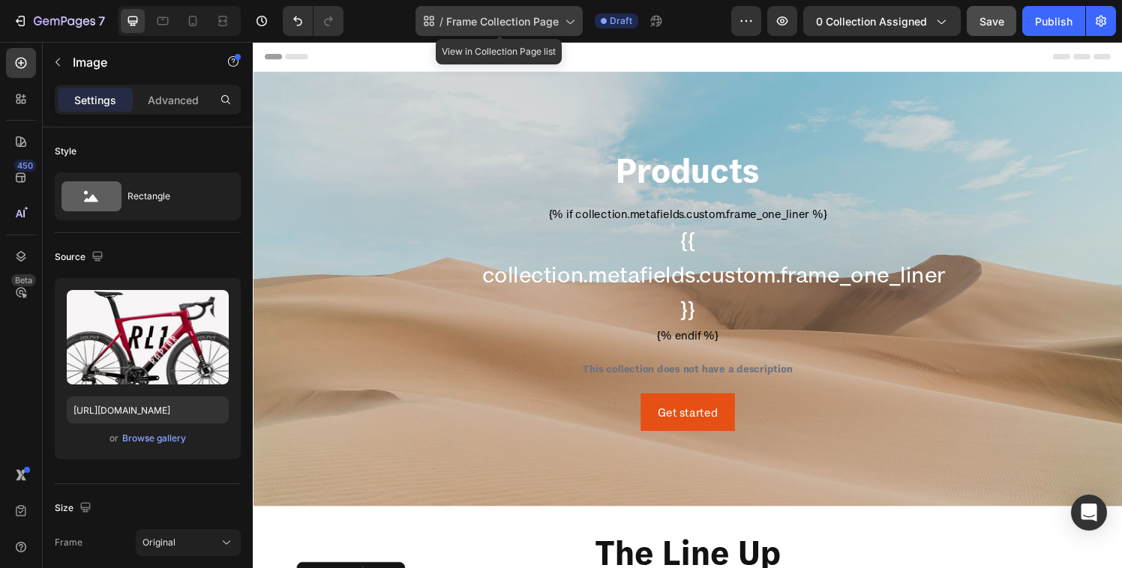
click at [526, 19] on span "Frame Collection Page" at bounding box center [502, 21] width 112 height 16
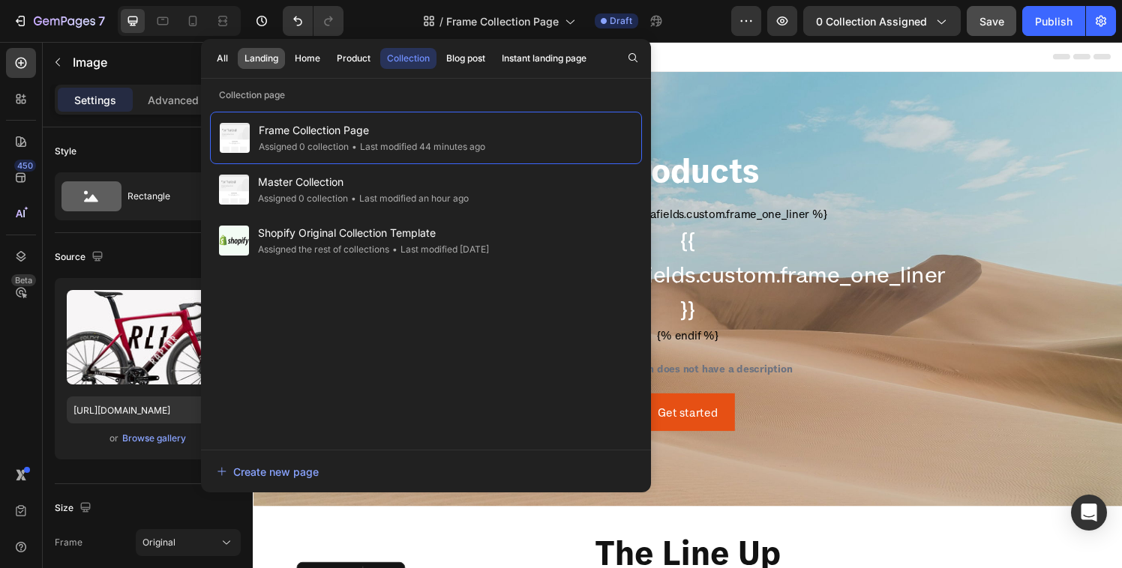
click at [250, 58] on div "Landing" at bounding box center [261, 58] width 34 height 13
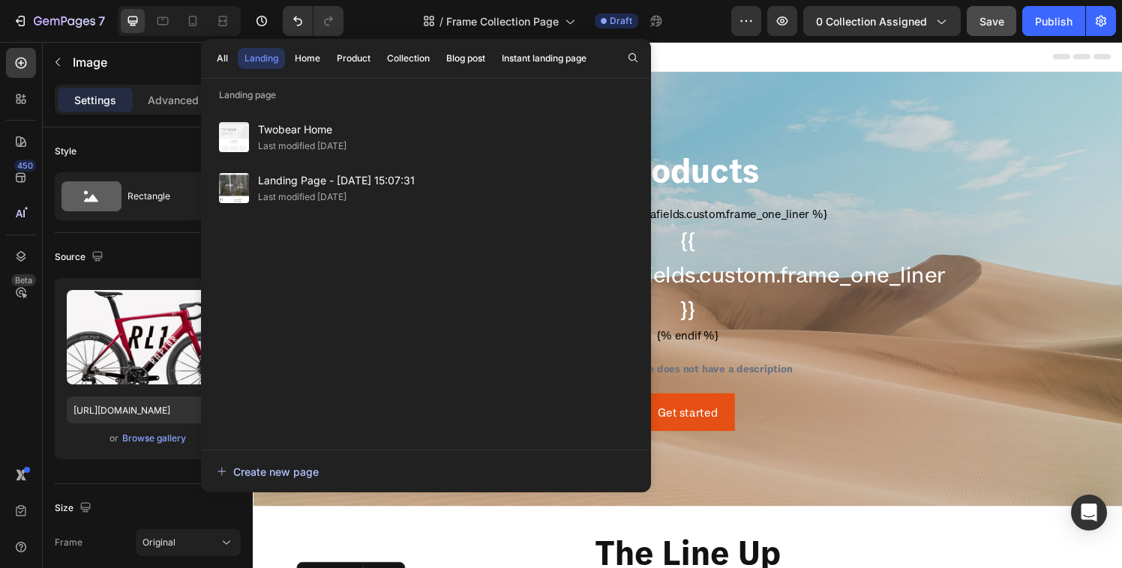
click at [277, 471] on div "Create new page" at bounding box center [268, 472] width 102 height 16
click at [814, 249] on p "{{ collection.metafields.custom.frame_one_liner }}" at bounding box center [703, 283] width 426 height 108
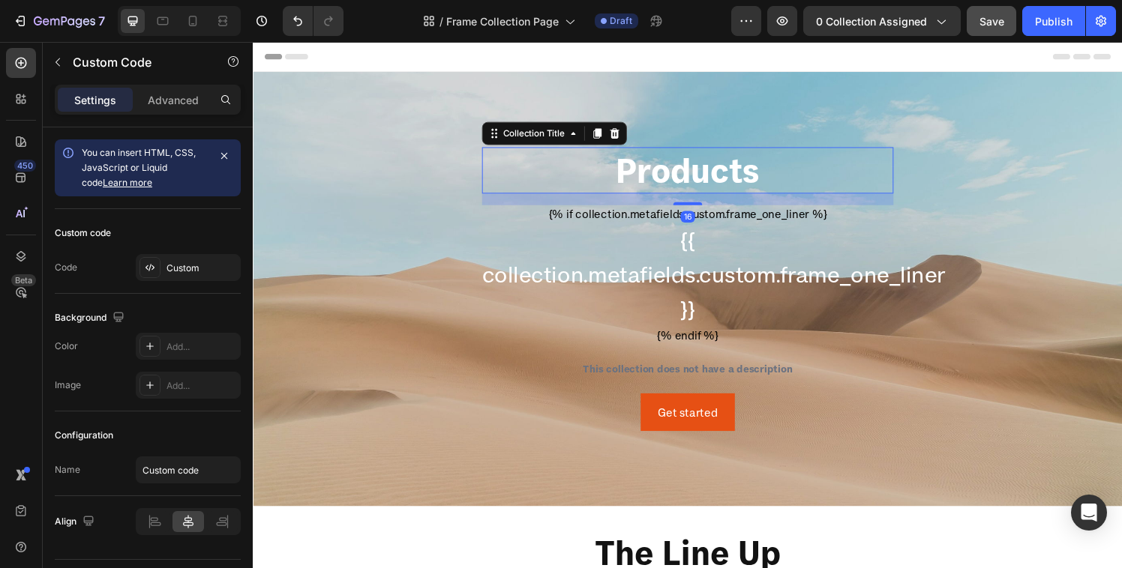
click at [679, 176] on h2 "Products" at bounding box center [703, 175] width 426 height 48
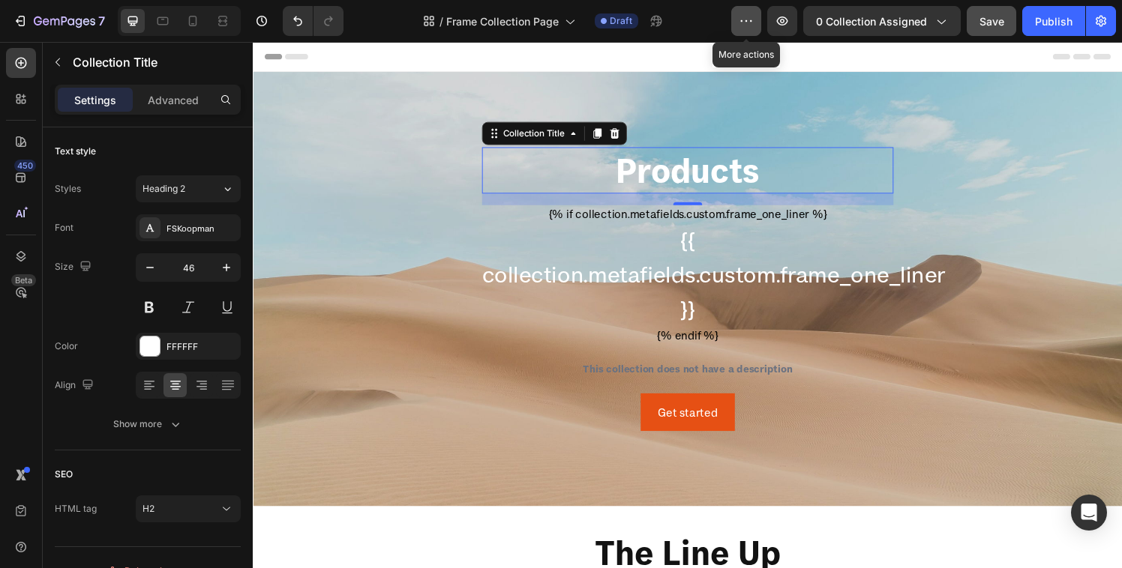
click at [752, 27] on icon "button" at bounding box center [746, 20] width 15 height 15
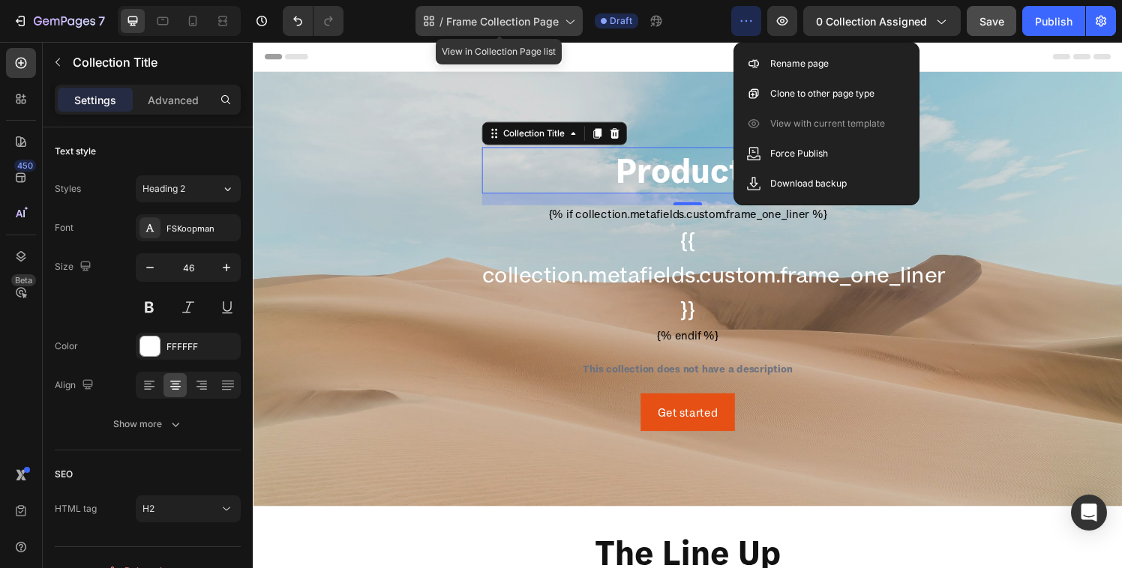
click at [568, 16] on icon at bounding box center [569, 20] width 15 height 15
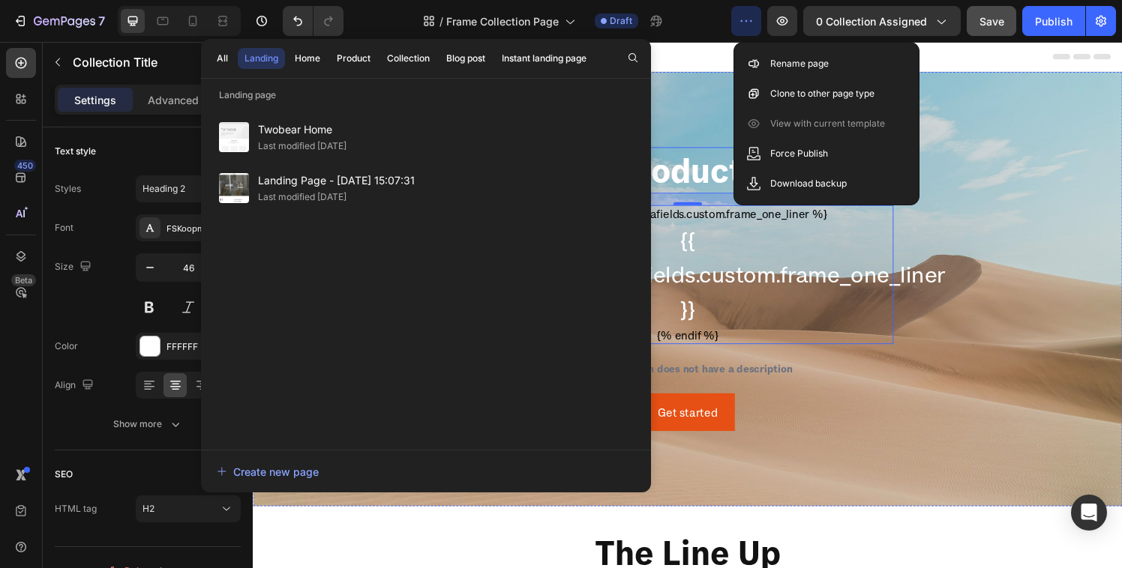
click at [717, 257] on p "{{ collection.metafields.custom.frame_one_liner }}" at bounding box center [703, 283] width 426 height 108
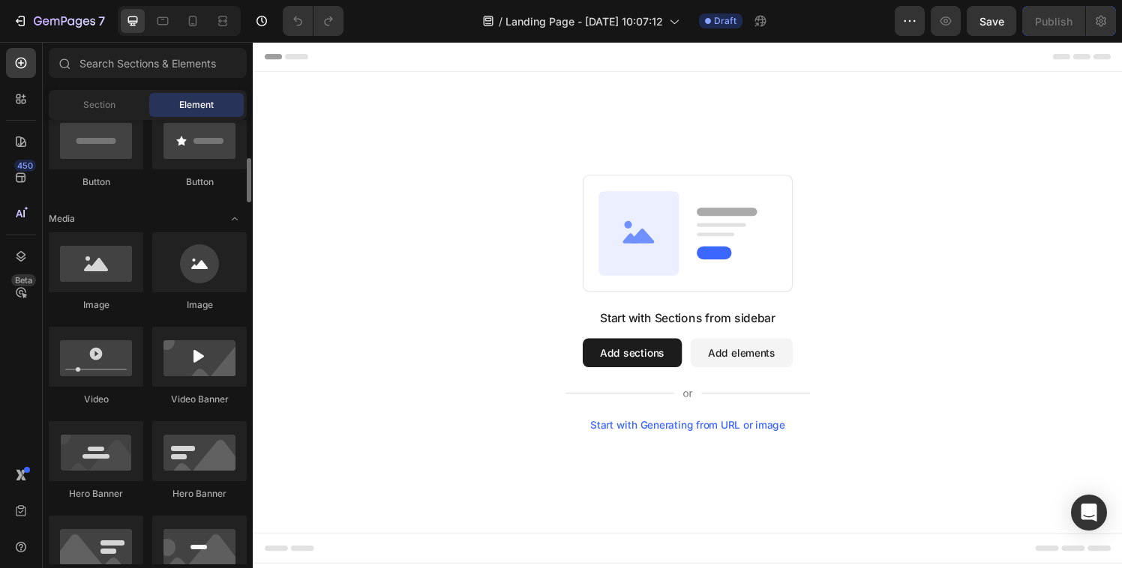
scroll to position [566, 0]
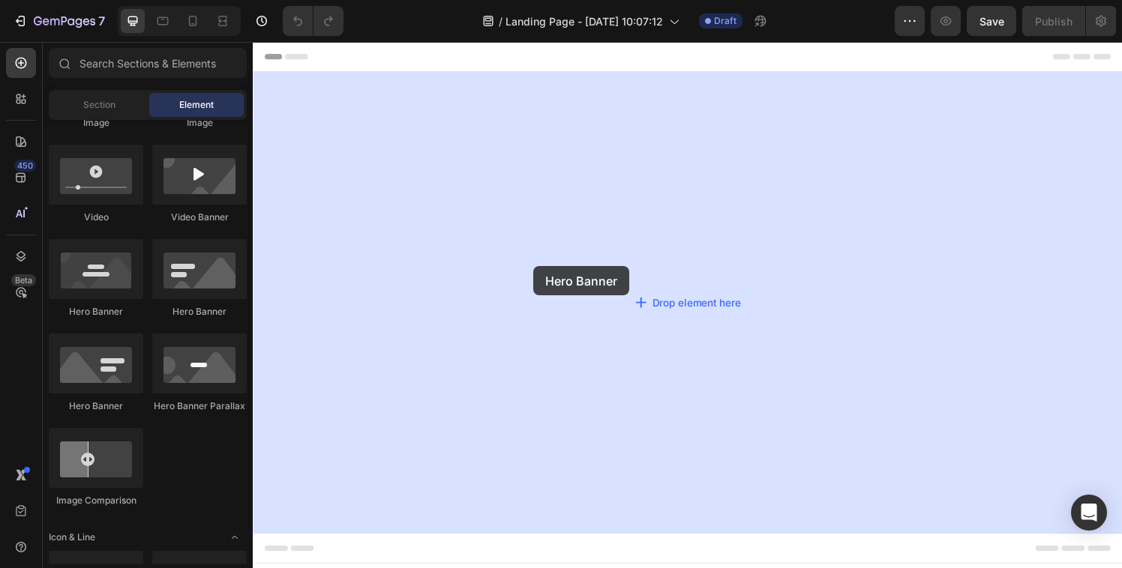
drag, startPoint x: 358, startPoint y: 327, endPoint x: 521, endPoint y: 274, distance: 171.0
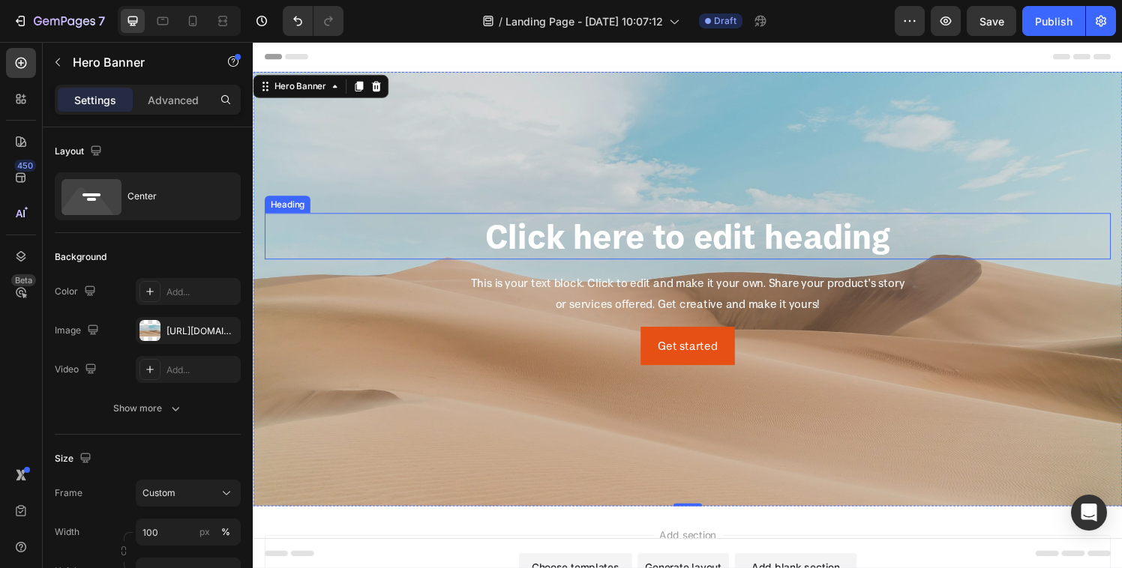
click at [586, 259] on h2 "Click here to edit heading" at bounding box center [703, 243] width 876 height 48
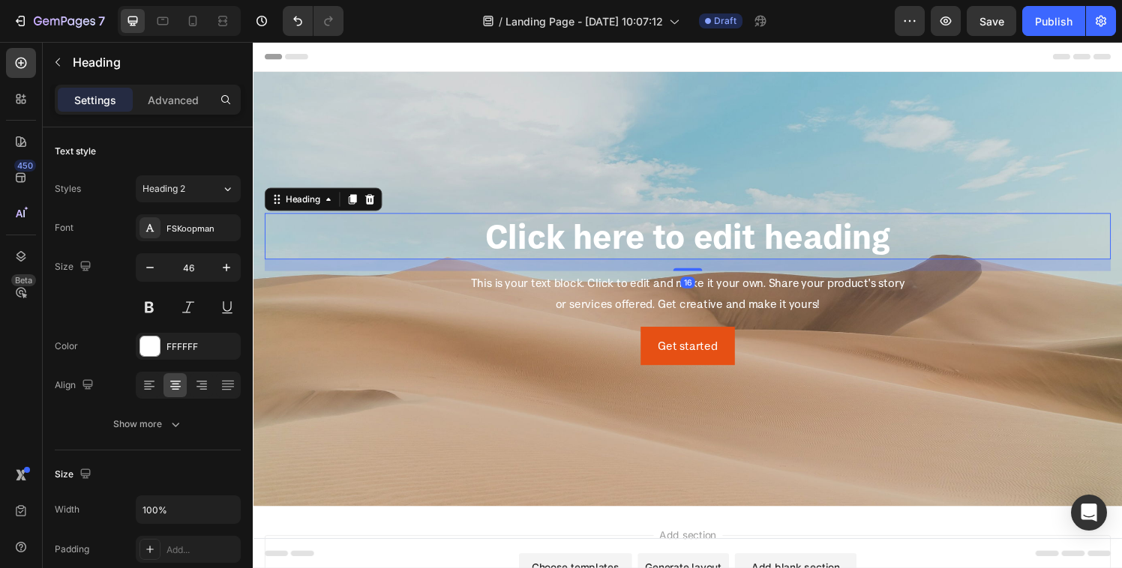
click at [625, 244] on h2 "Click here to edit heading" at bounding box center [703, 243] width 876 height 48
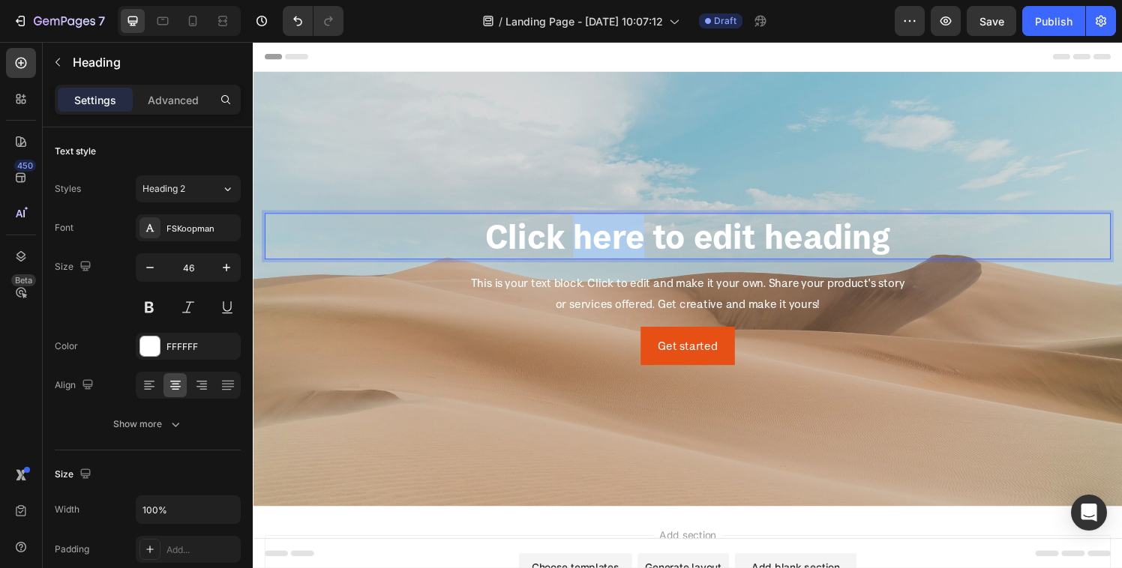
click at [625, 244] on p "Click here to edit heading" at bounding box center [702, 242] width 873 height 45
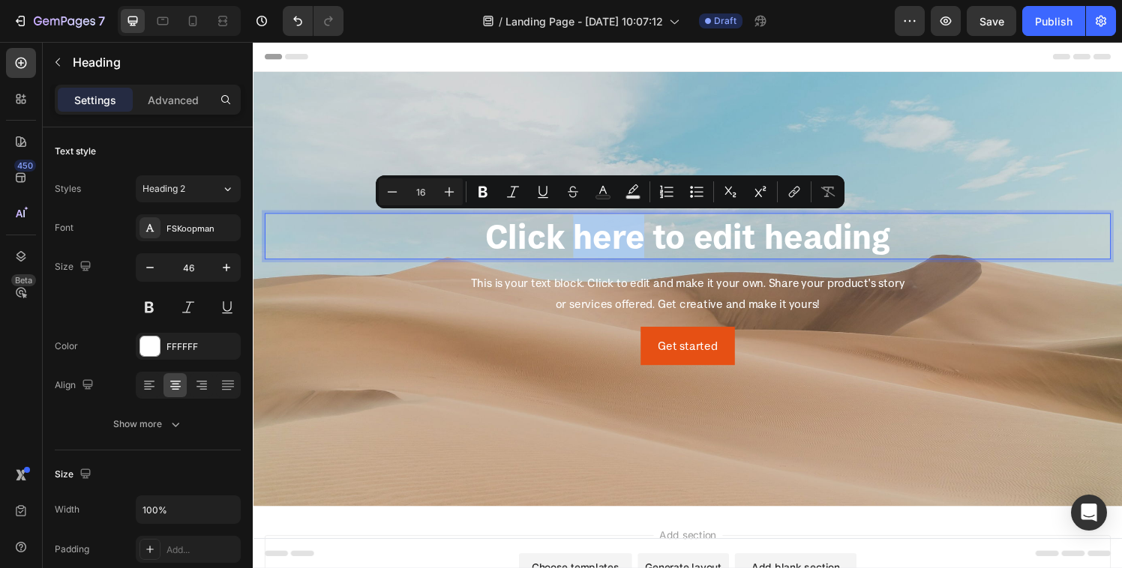
click at [604, 52] on div "Header" at bounding box center [703, 57] width 876 height 30
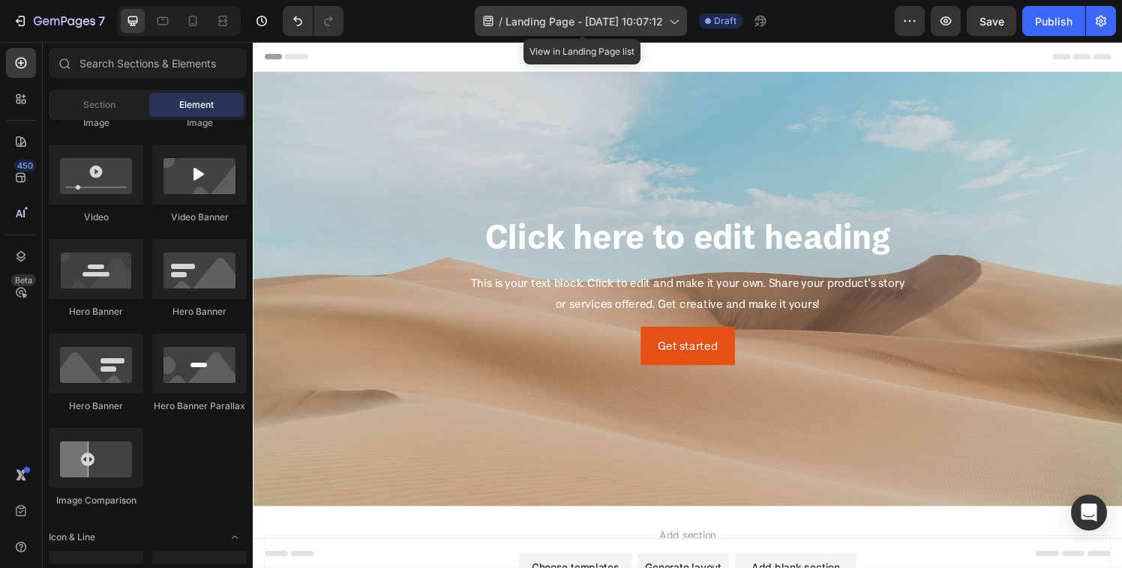
click at [685, 11] on div "/ Landing Page - [DATE] 10:07:12" at bounding box center [581, 21] width 212 height 30
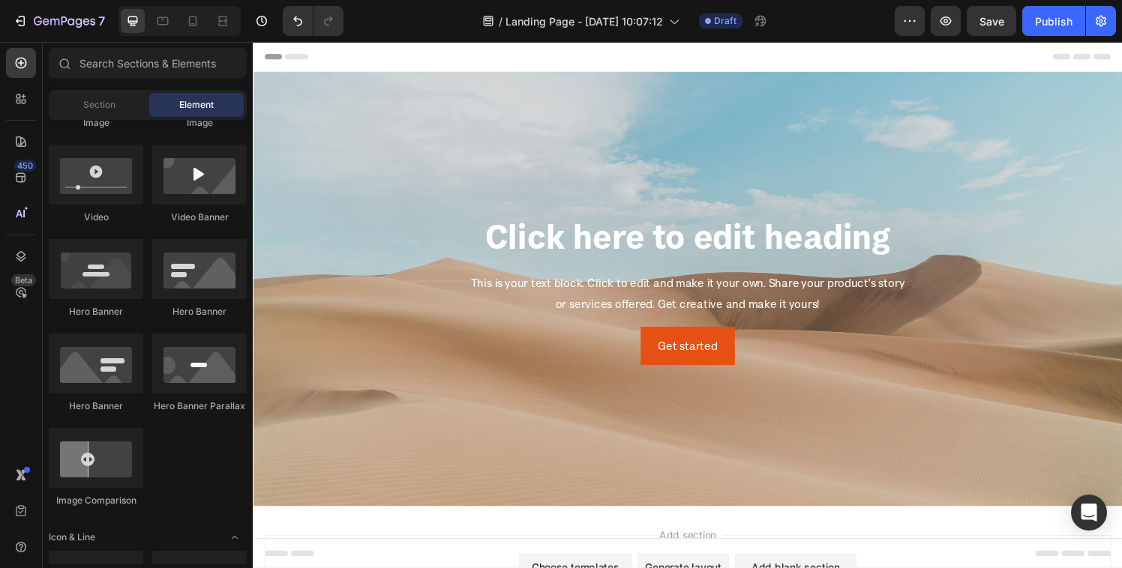
click at [849, 53] on div "Header" at bounding box center [703, 57] width 876 height 30
click at [625, 67] on div "Header" at bounding box center [703, 57] width 876 height 30
click at [442, 63] on div "Header" at bounding box center [703, 57] width 876 height 30
click at [417, 171] on div "Background Image" at bounding box center [703, 298] width 900 height 450
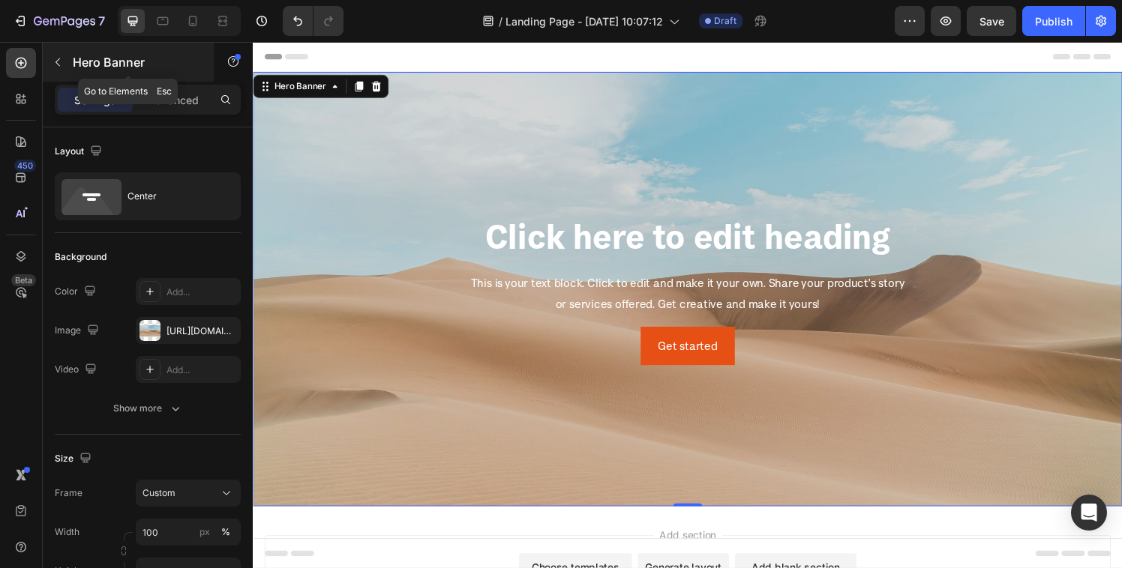
click at [61, 70] on button "button" at bounding box center [58, 62] width 24 height 24
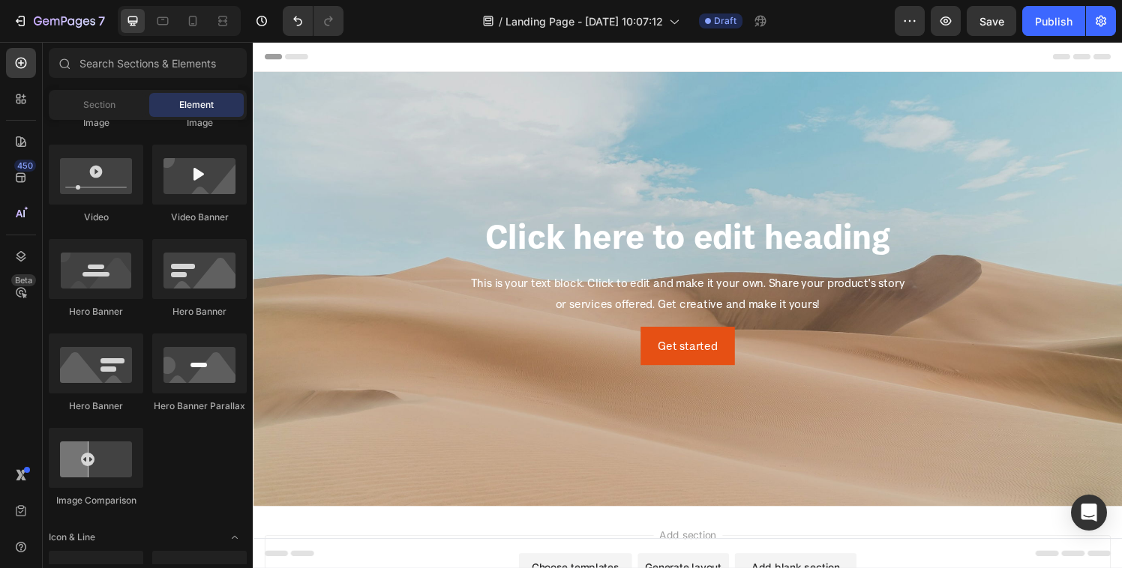
scroll to position [0, 0]
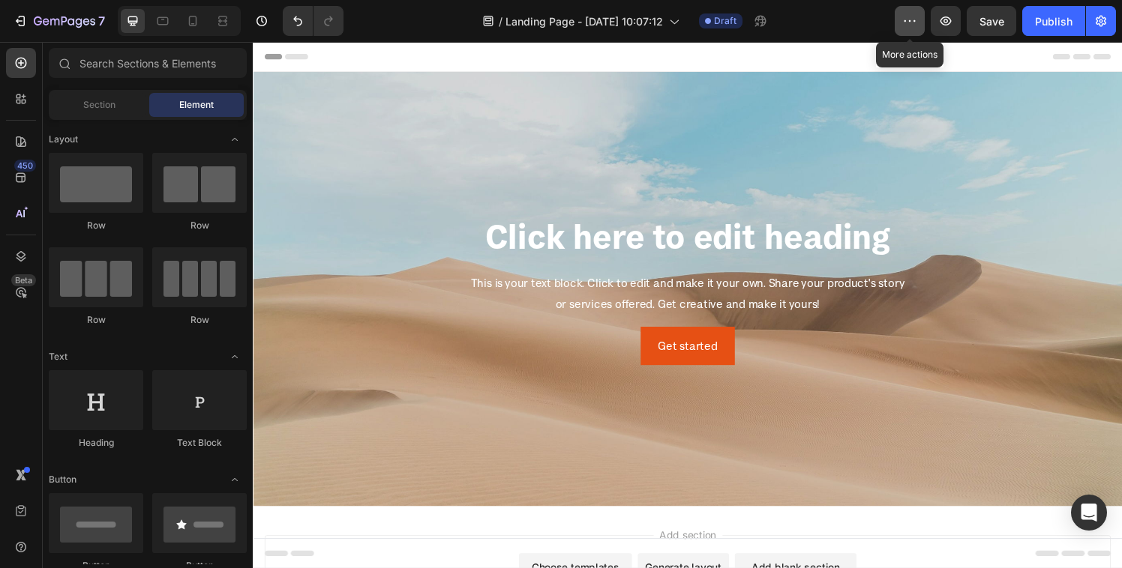
click at [916, 29] on button "button" at bounding box center [910, 21] width 30 height 30
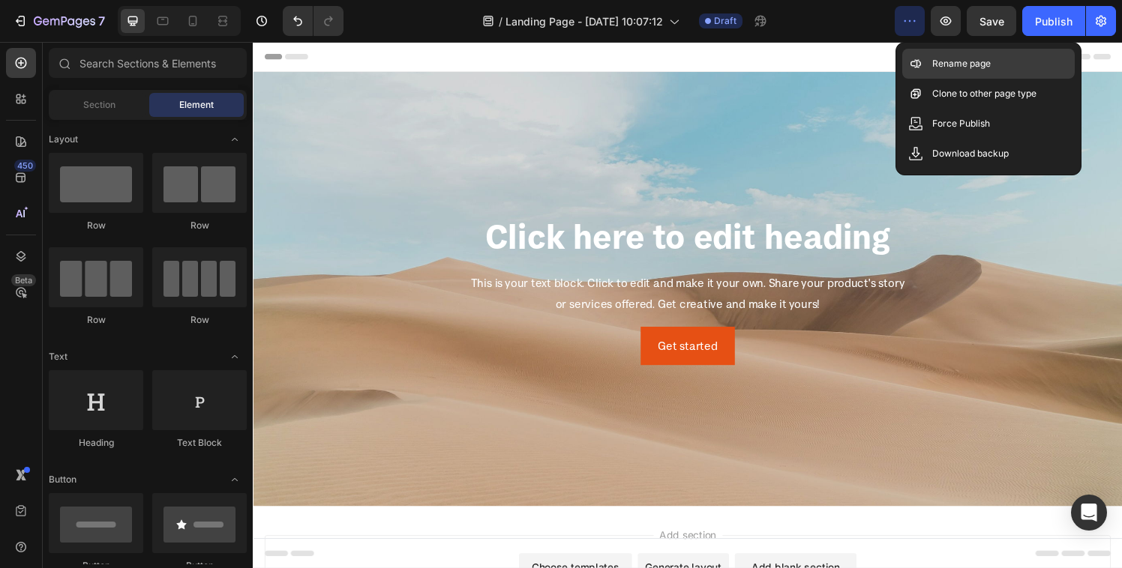
click at [918, 61] on icon at bounding box center [915, 63] width 15 height 15
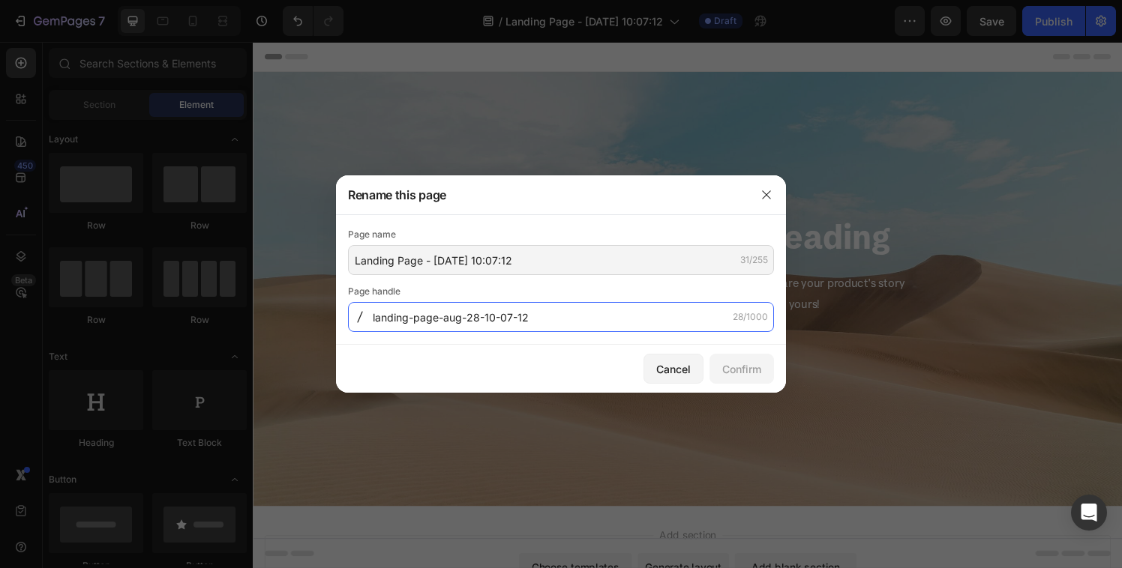
click at [554, 322] on input "landing-page-aug-28-10-07-12" at bounding box center [561, 317] width 426 height 30
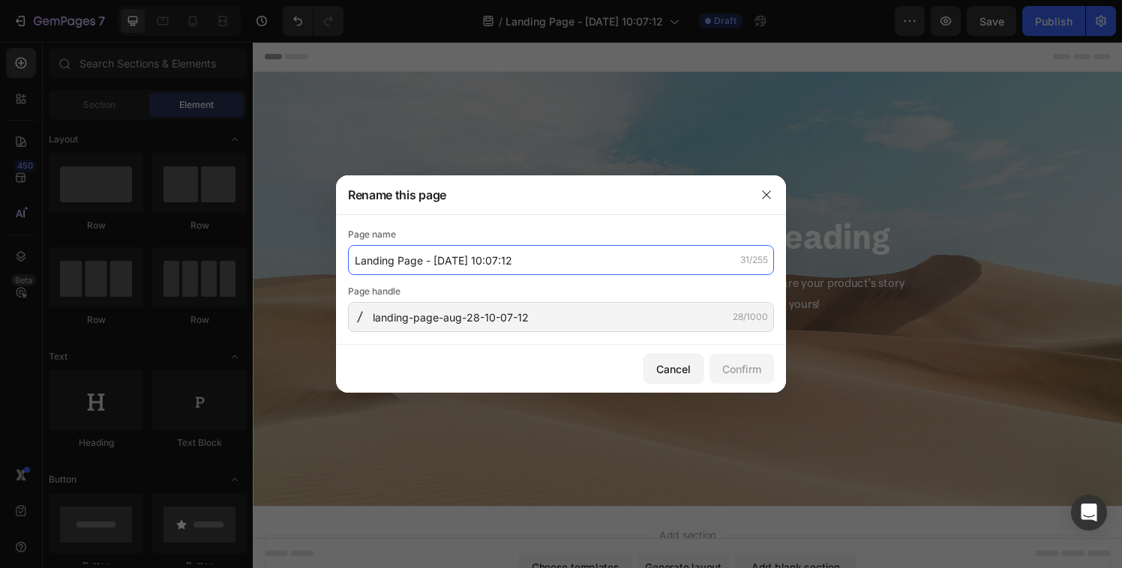
drag, startPoint x: 516, startPoint y: 250, endPoint x: 547, endPoint y: 261, distance: 32.7
click at [505, 257] on input "Landing Page - Aug 28, 10:07:12" at bounding box center [561, 260] width 426 height 30
click at [547, 260] on input "Landing Page - Aug 28, 10:07:12" at bounding box center [561, 260] width 426 height 30
drag, startPoint x: 547, startPoint y: 260, endPoint x: 363, endPoint y: 262, distance: 183.7
click at [363, 262] on input "Landing Page - Aug 28, 10:07:12" at bounding box center [561, 260] width 426 height 30
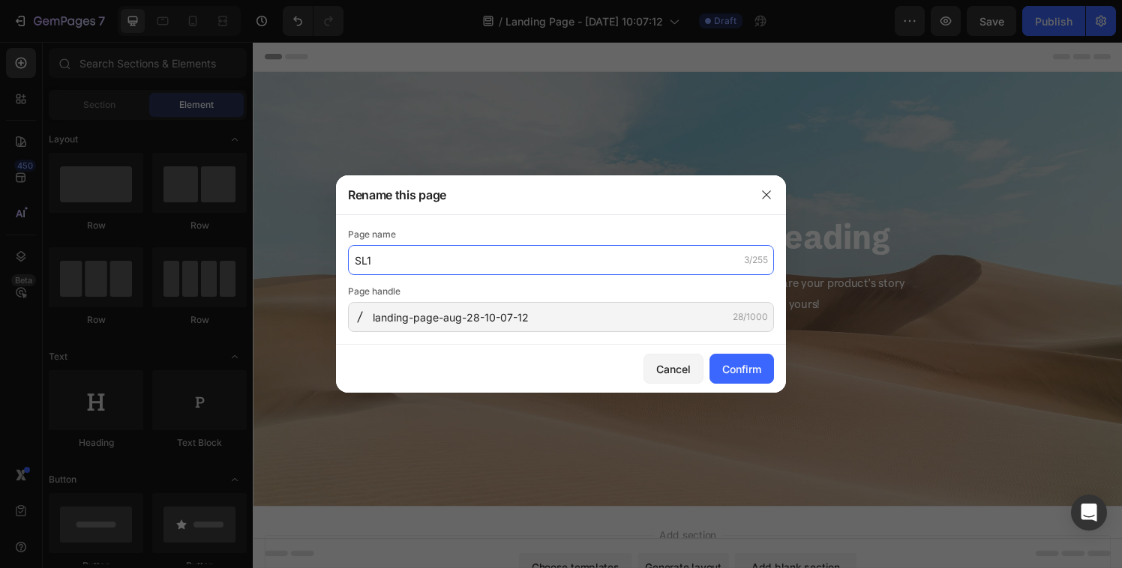
click at [439, 261] on input "SL1" at bounding box center [561, 260] width 426 height 30
type input "SL1 Collection Page"
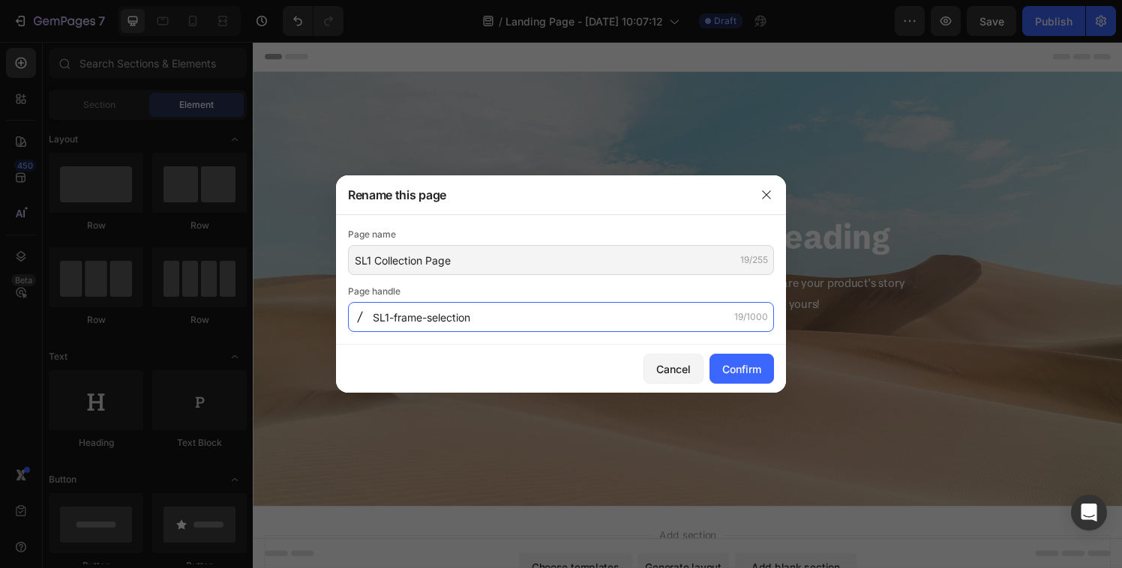
click at [397, 322] on input "SL1-frame-selection" at bounding box center [561, 317] width 426 height 30
click at [556, 316] on input "SL1-base-selection" at bounding box center [561, 317] width 426 height 30
type input "SL1-base-selection"
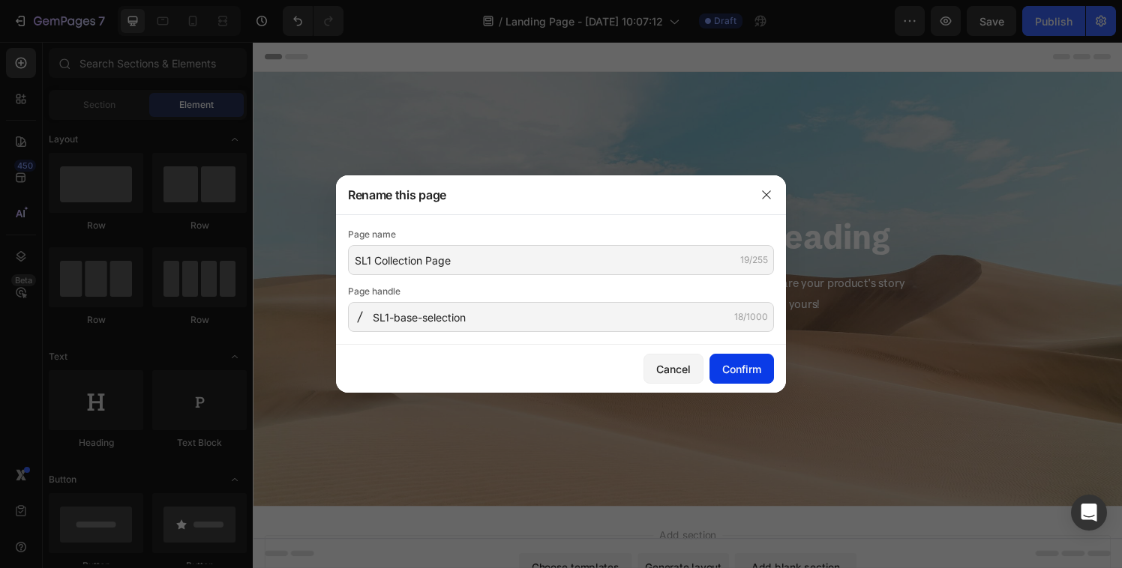
click at [743, 373] on div "Confirm" at bounding box center [741, 369] width 39 height 16
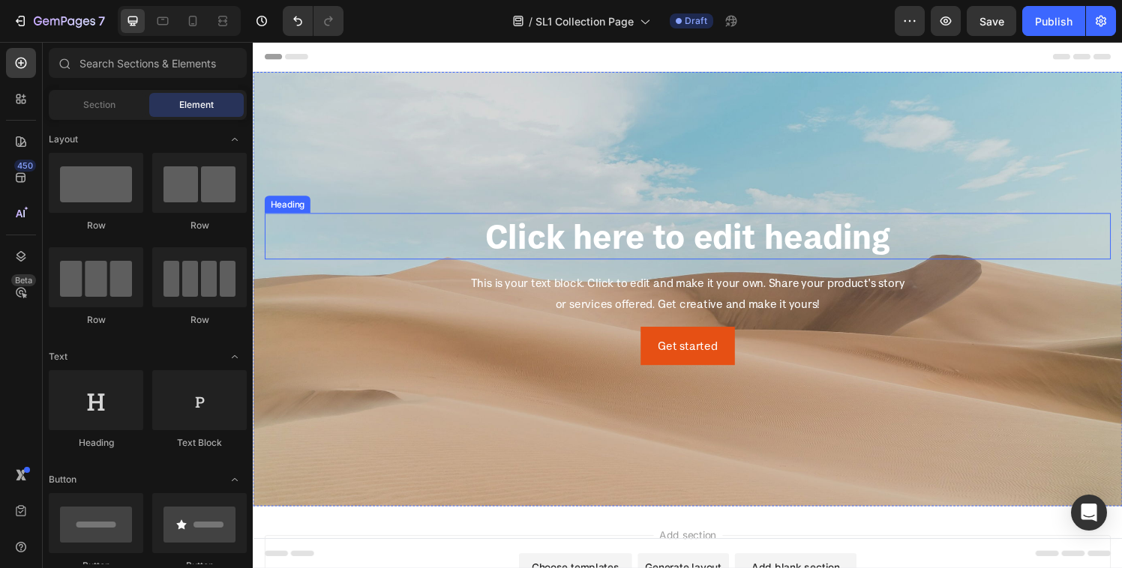
click at [631, 241] on p "Click here to edit heading" at bounding box center [702, 242] width 873 height 45
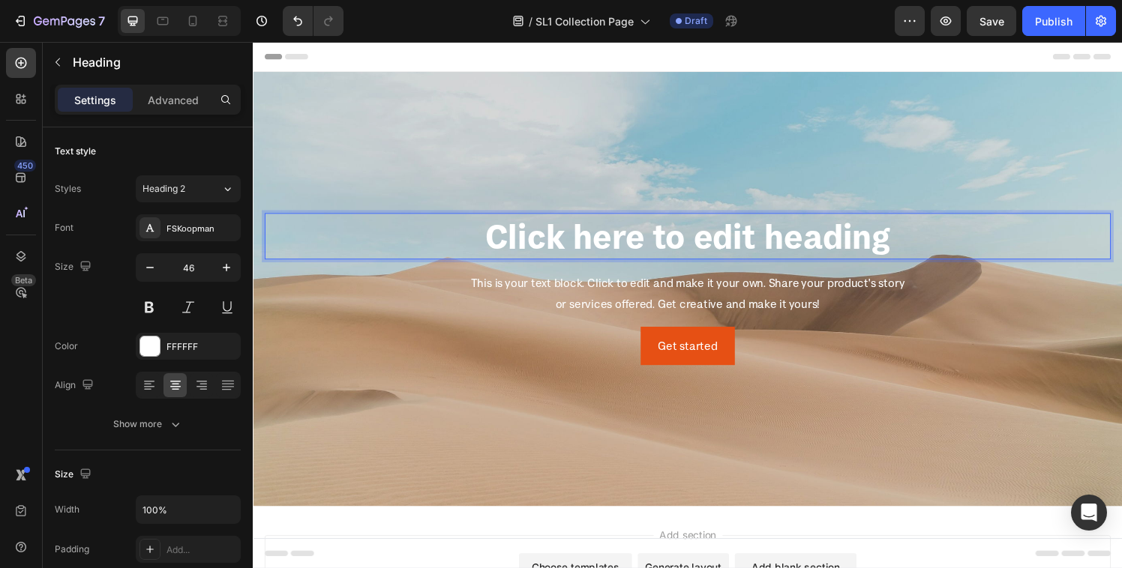
click at [619, 244] on p "Click here to edit heading" at bounding box center [702, 242] width 873 height 45
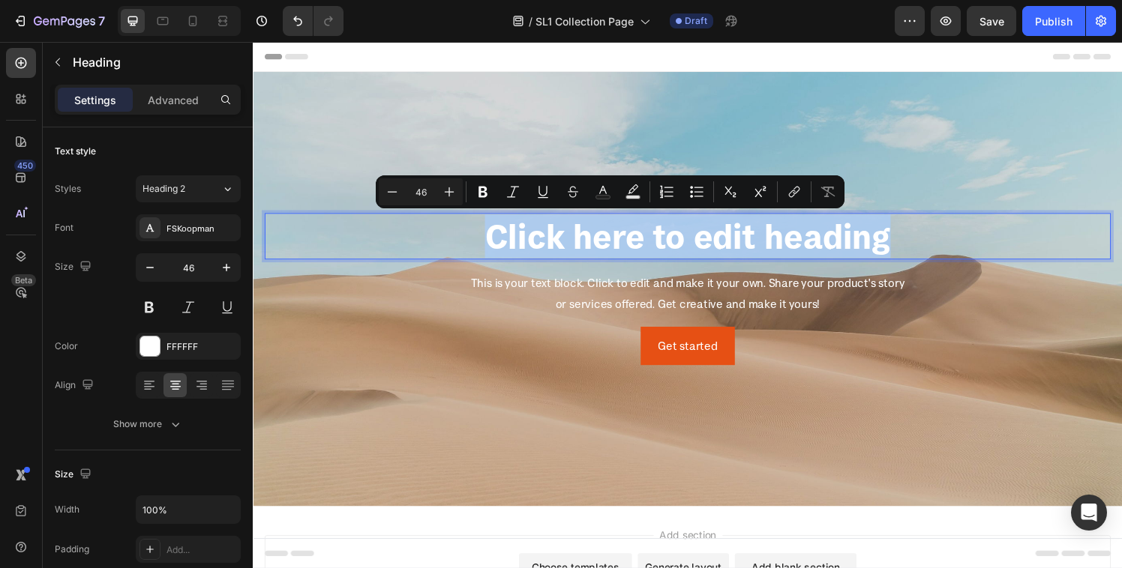
click at [619, 244] on p "Click here to edit heading" at bounding box center [702, 242] width 873 height 45
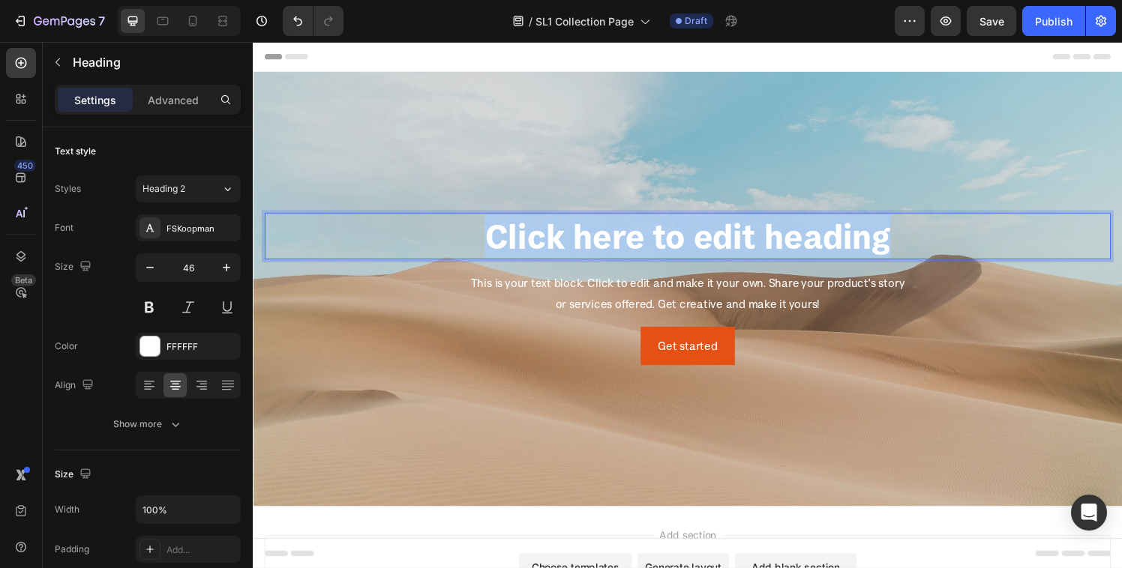
click at [619, 244] on p "Click here to edit heading" at bounding box center [702, 242] width 873 height 45
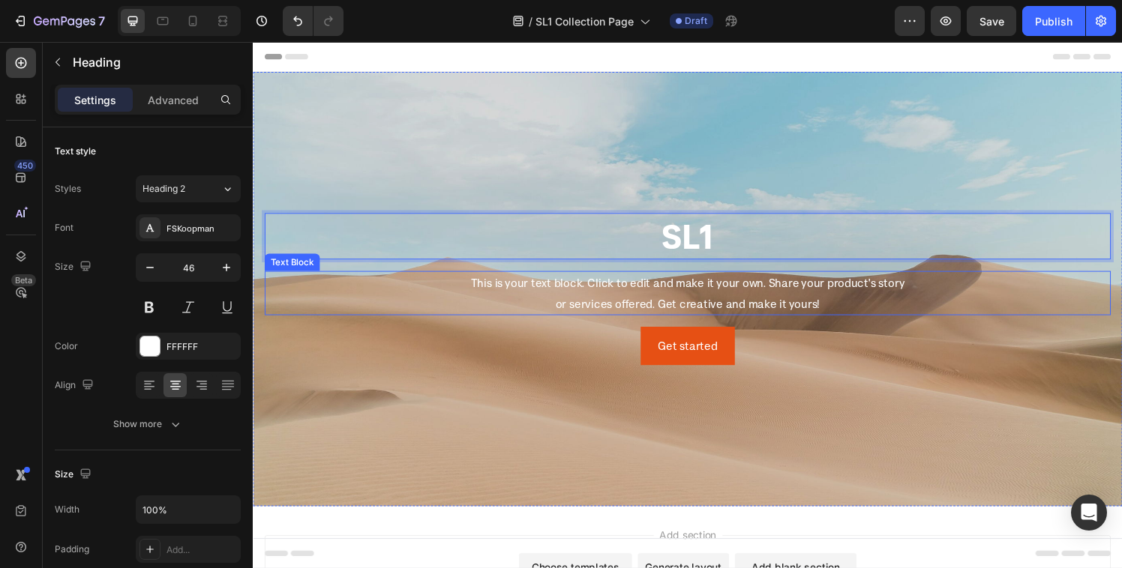
click at [619, 291] on div "This is your text block. Click to edit and make it your own. Share your product…" at bounding box center [703, 302] width 876 height 46
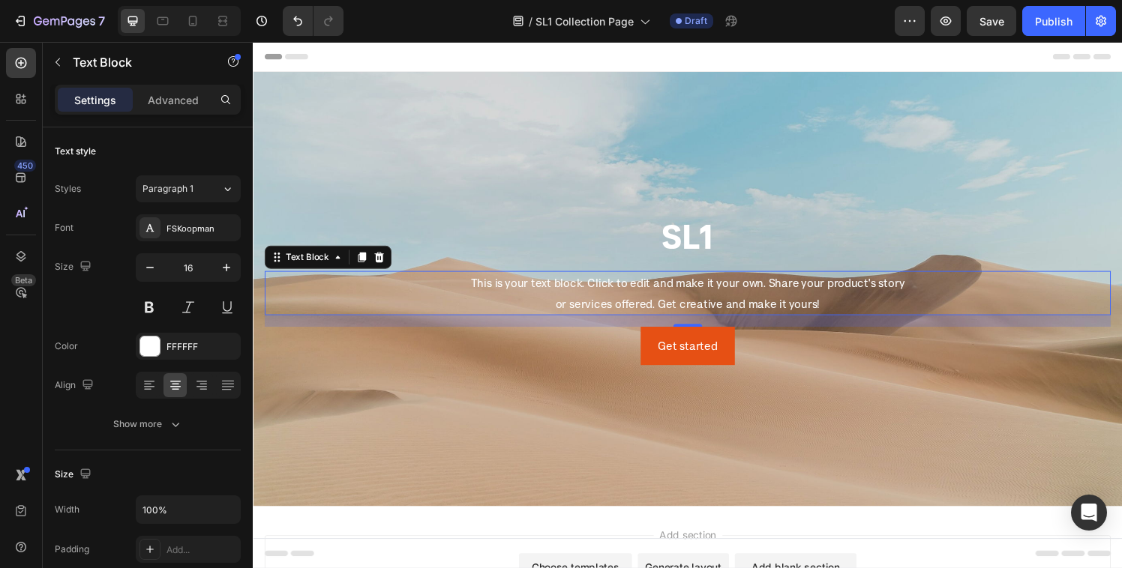
click at [667, 305] on div "This is your text block. Click to edit and make it your own. Share your product…" at bounding box center [703, 302] width 876 height 46
click at [667, 305] on p "This is your text block. Click to edit and make it your own. Share your product…" at bounding box center [702, 301] width 873 height 43
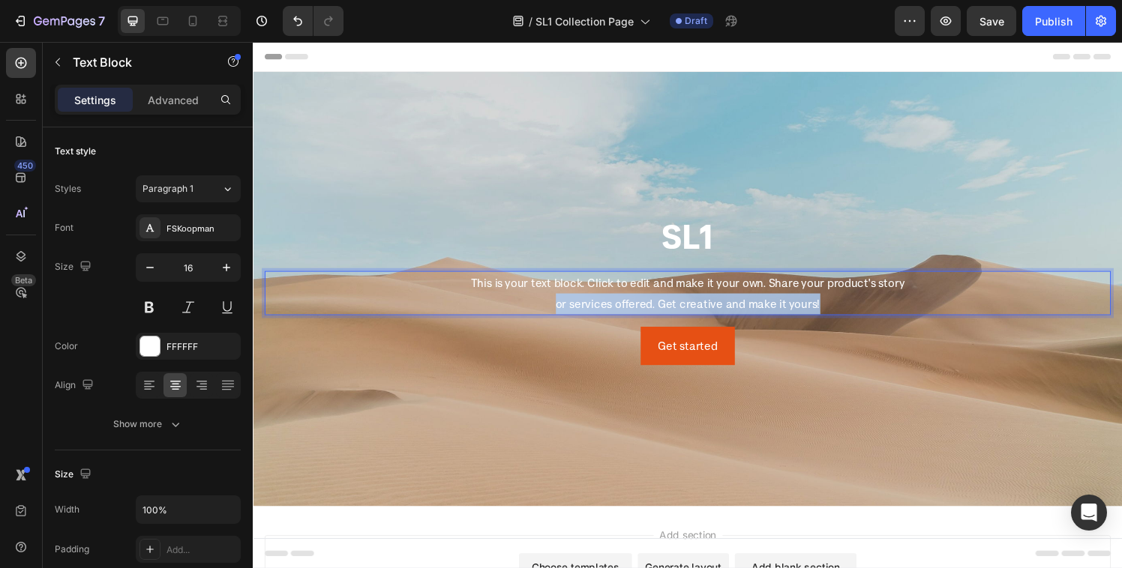
click at [667, 305] on p "This is your text block. Click to edit and make it your own. Share your product…" at bounding box center [702, 301] width 873 height 43
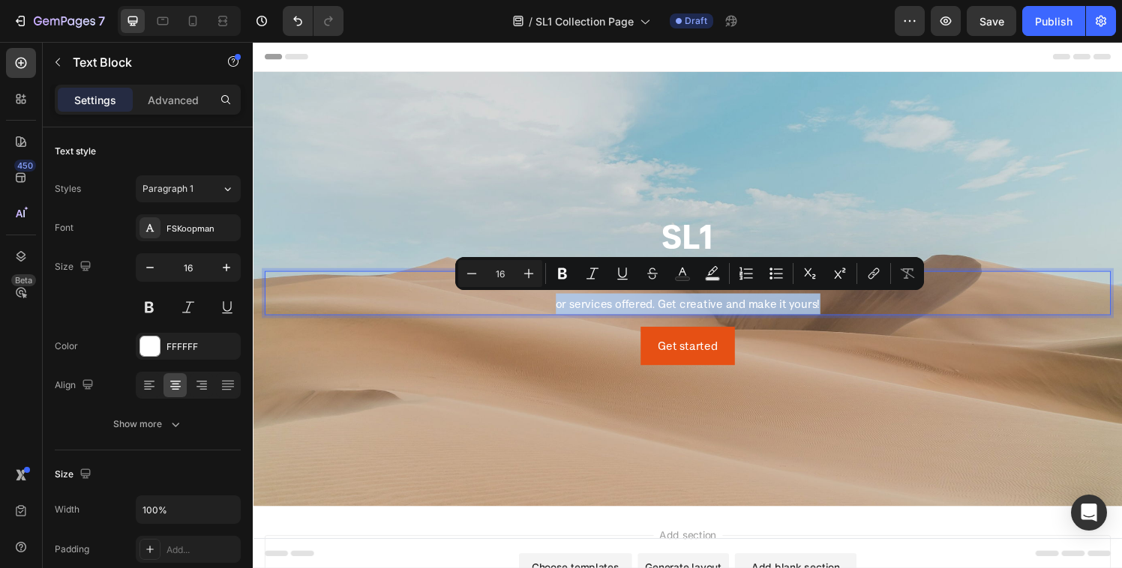
click at [667, 305] on p "This is your text block. Click to edit and make it your own. Share your product…" at bounding box center [702, 301] width 873 height 43
click at [573, 310] on p "This is your text block. Click to edit and make it your own. Share your product…" at bounding box center [702, 301] width 873 height 43
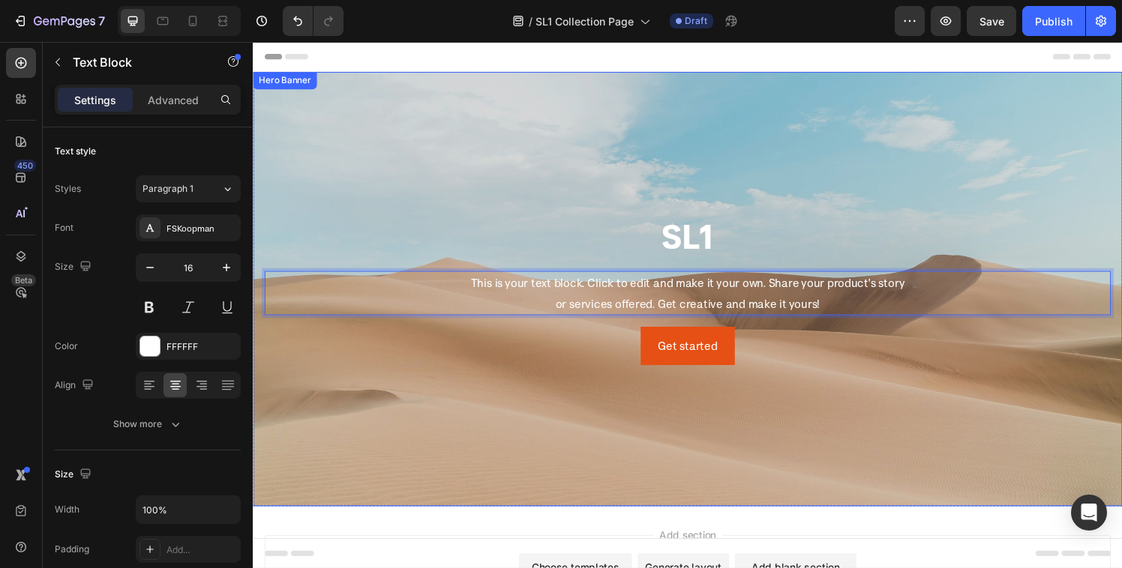
click at [553, 277] on div "SL1 Heading This is your text block. Click to edit and make it your own. Share …" at bounding box center [703, 297] width 876 height 157
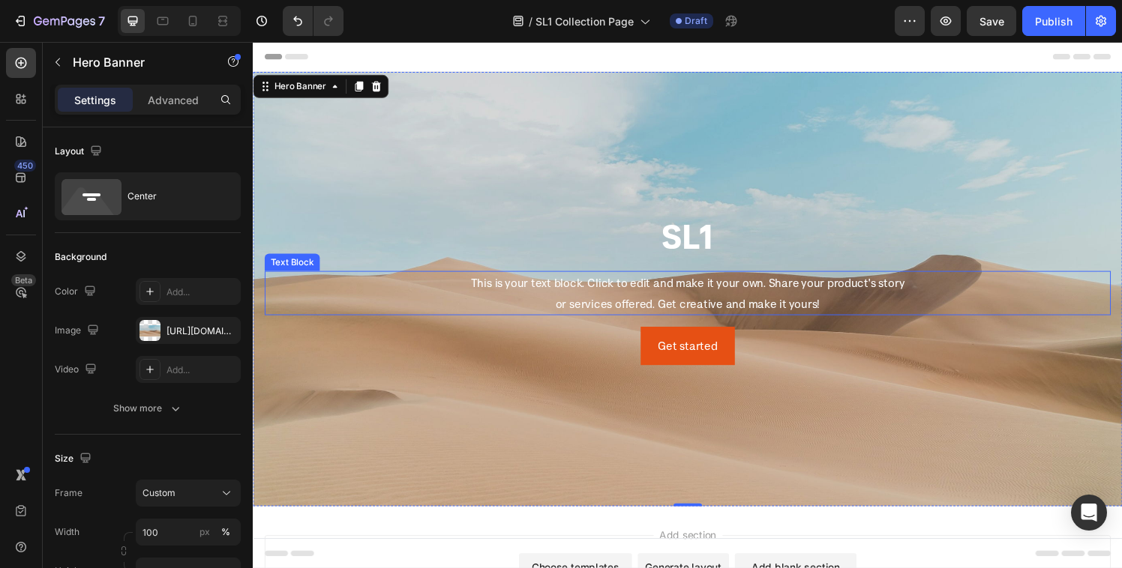
click at [569, 293] on p "This is your text block. Click to edit and make it your own. Share your product…" at bounding box center [702, 301] width 873 height 43
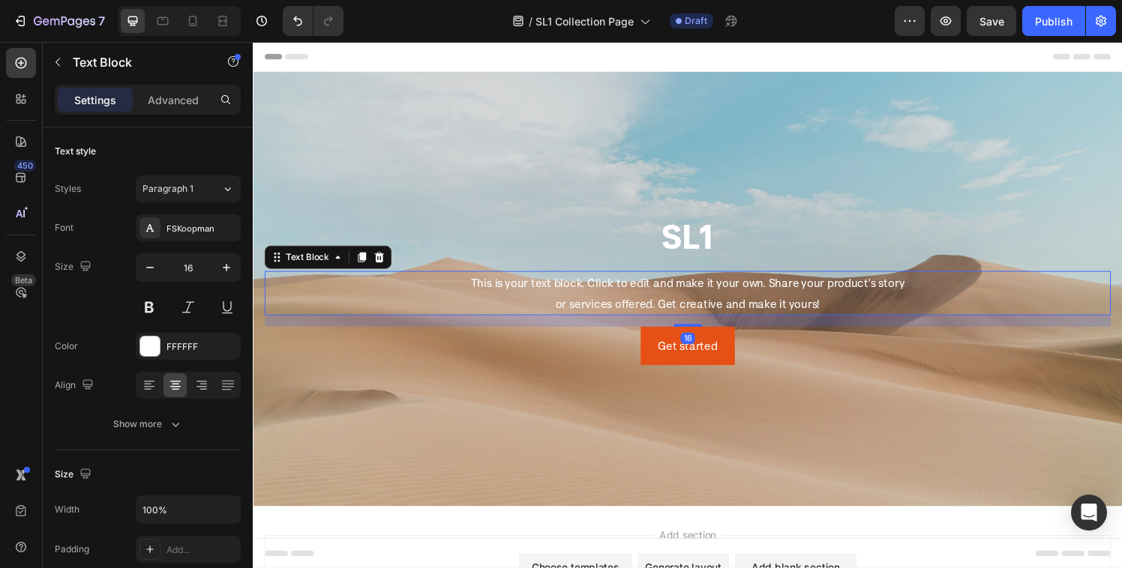
click at [568, 292] on p "This is your text block. Click to edit and make it your own. Share your product…" at bounding box center [702, 301] width 873 height 43
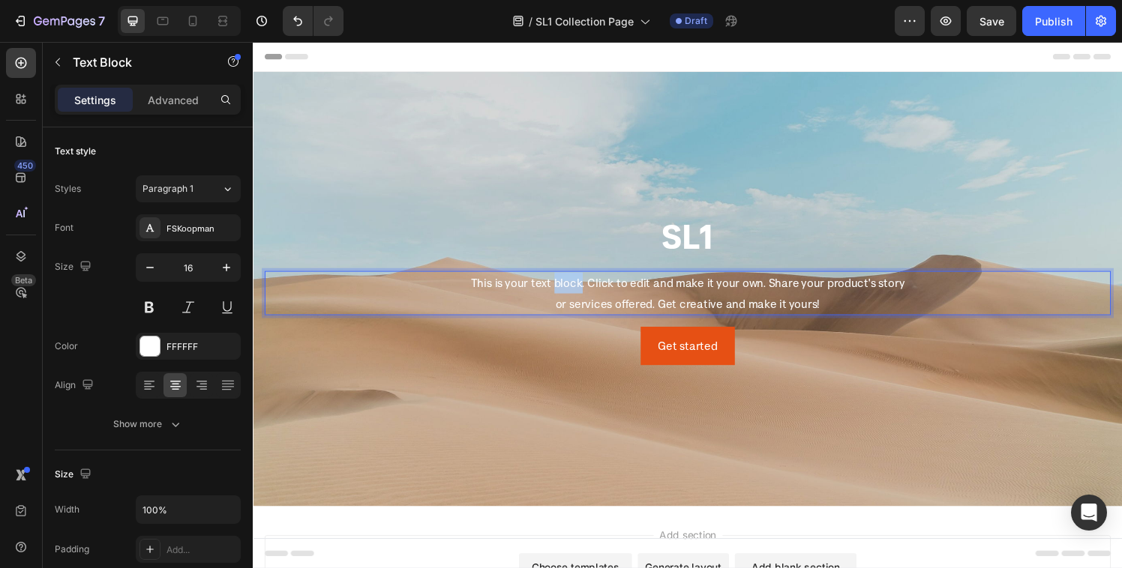
click at [568, 292] on p "This is your text block. Click to edit and make it your own. Share your product…" at bounding box center [702, 301] width 873 height 43
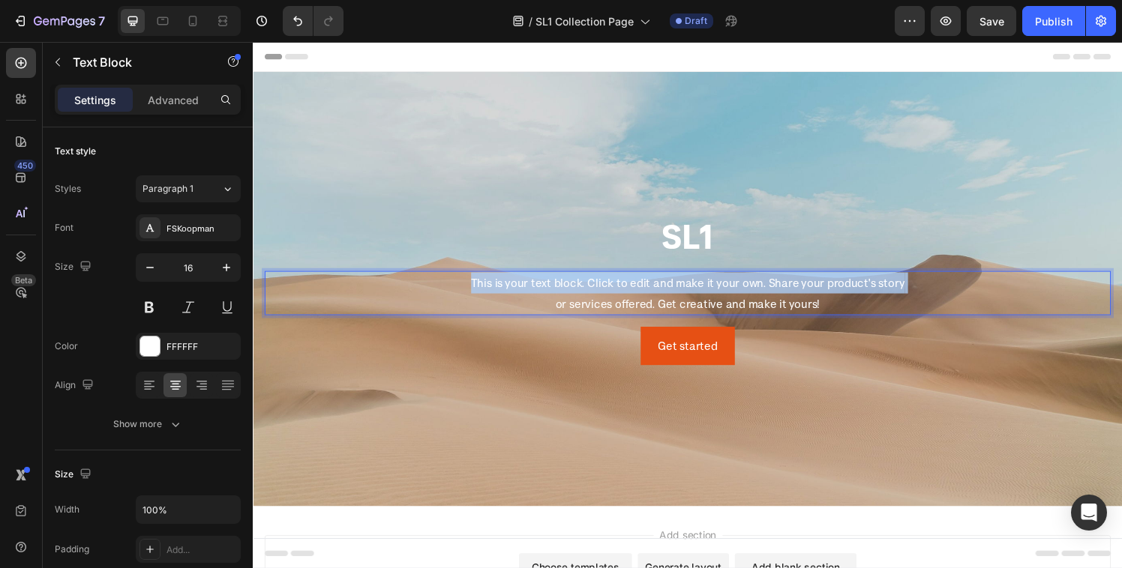
click at [568, 292] on p "This is your text block. Click to edit and make it your own. Share your product…" at bounding box center [702, 301] width 873 height 43
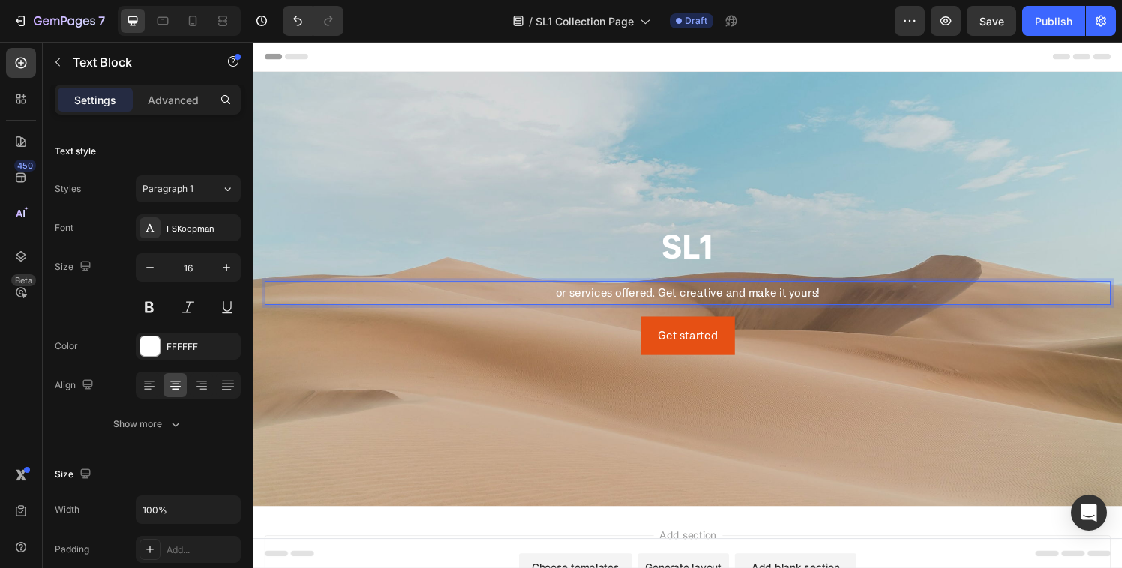
click at [757, 301] on p "or services offered. Get creative and make it yours!" at bounding box center [702, 302] width 873 height 22
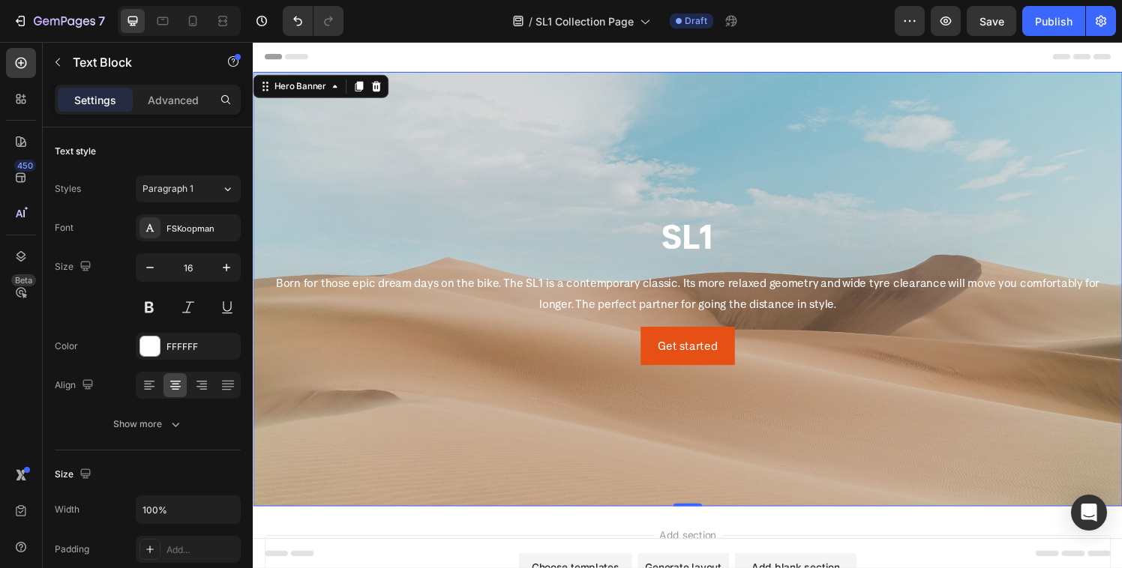
click at [506, 175] on div "Background Image" at bounding box center [703, 298] width 900 height 450
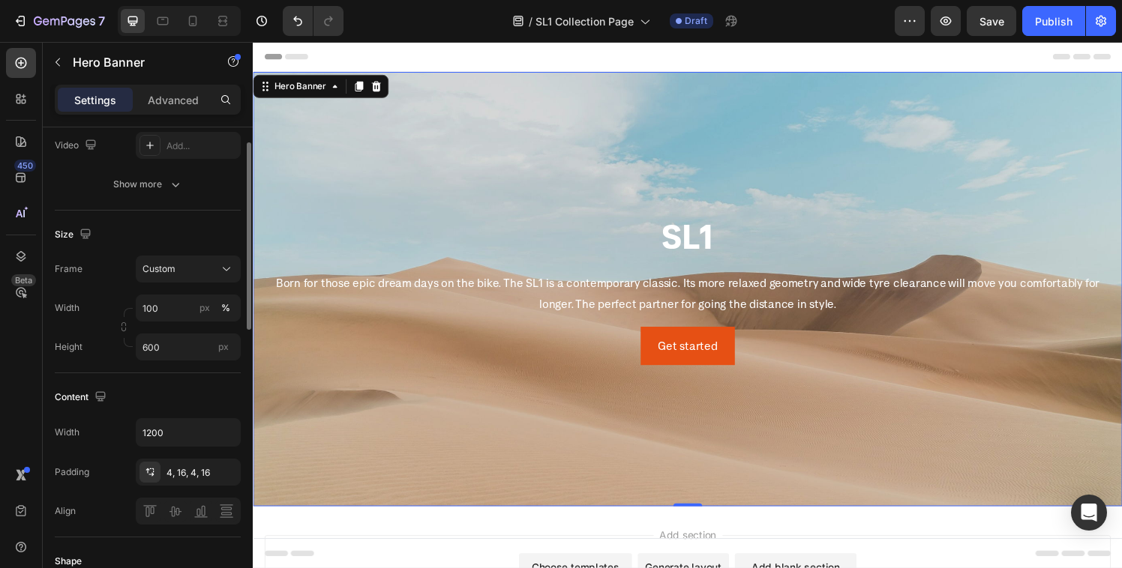
scroll to position [233, 0]
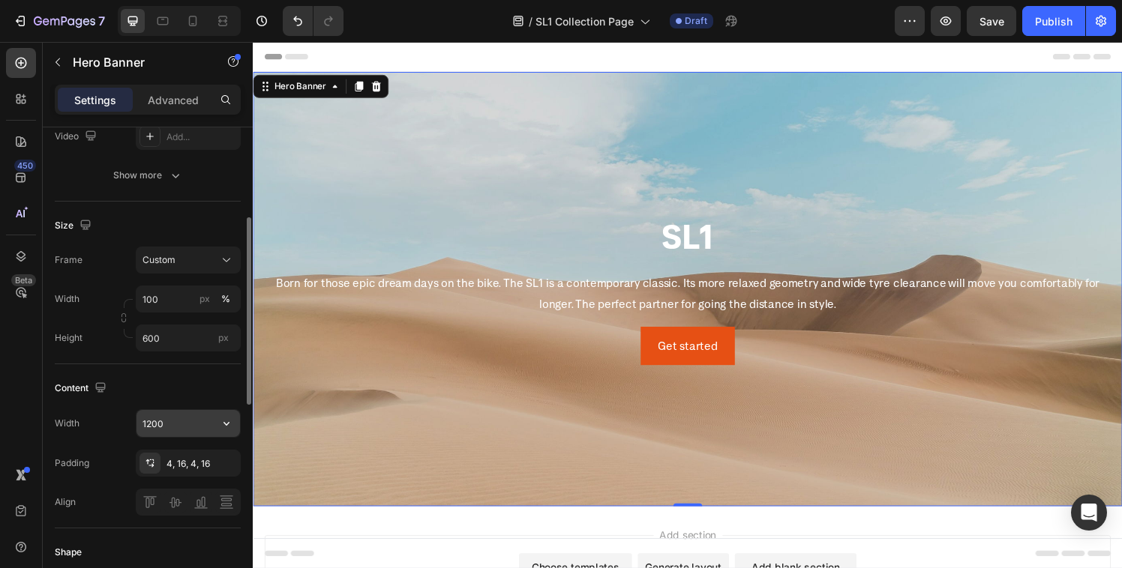
click at [157, 432] on input "1200" at bounding box center [187, 423] width 103 height 27
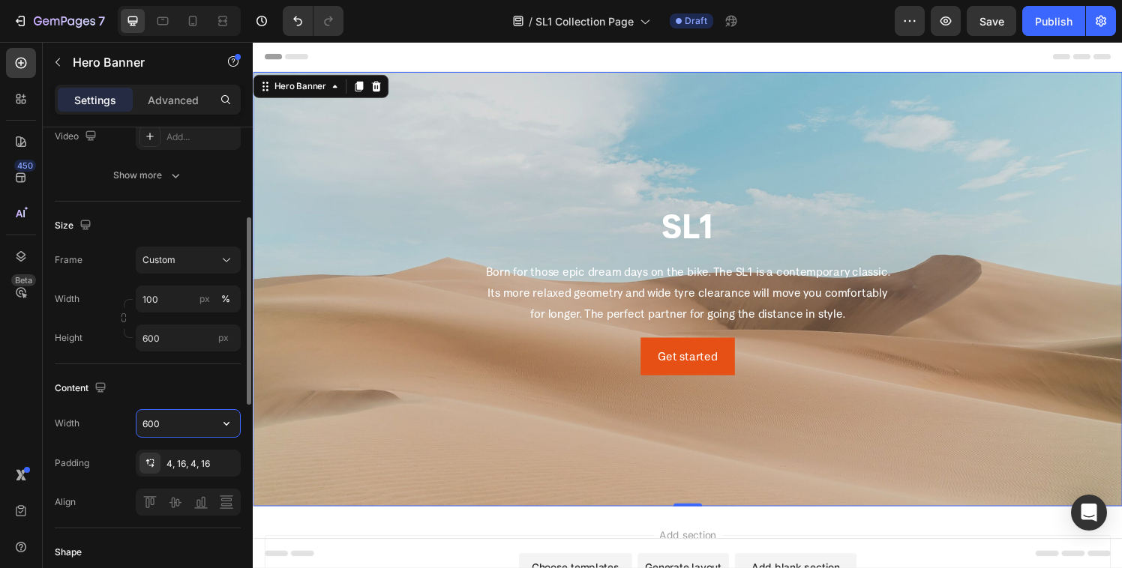
type input "600"
click at [741, 272] on p "Born for those epic dream days on the bike. The SL1 is a contemporary classic. …" at bounding box center [702, 301] width 423 height 64
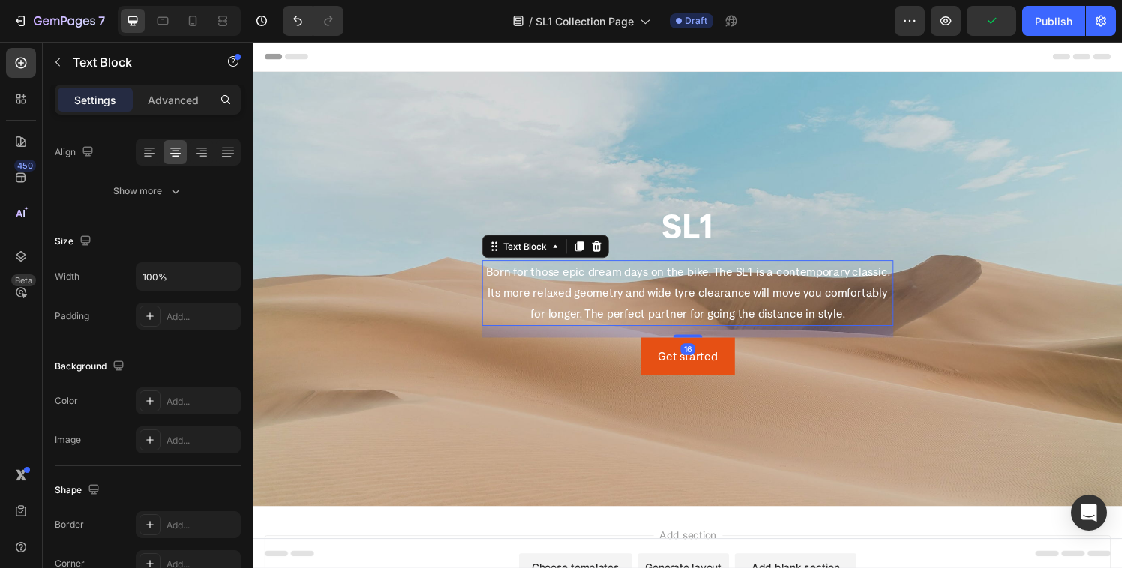
scroll to position [0, 0]
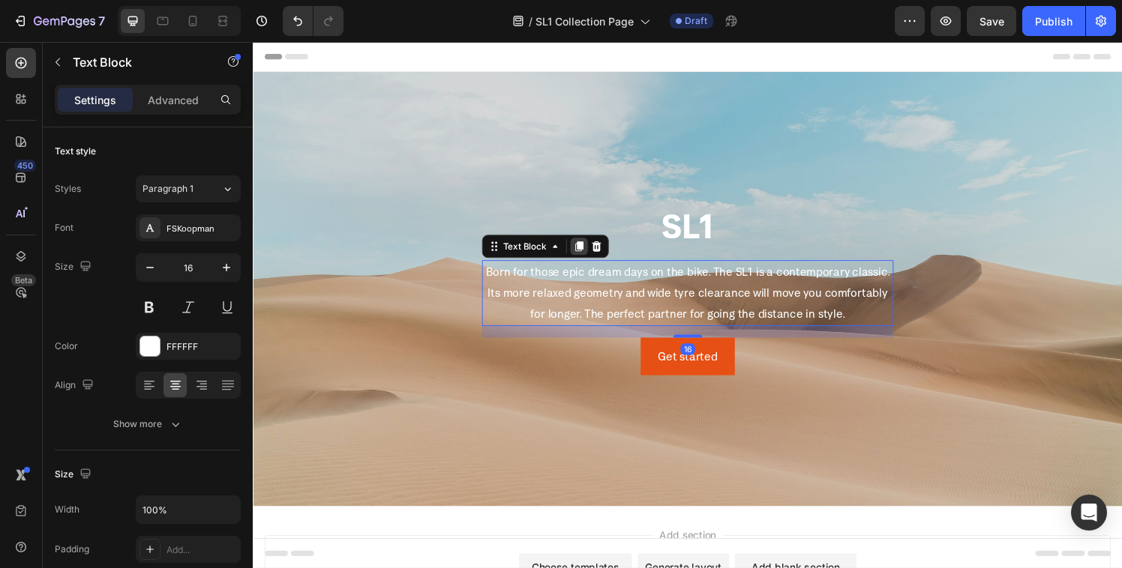
click at [586, 254] on icon at bounding box center [590, 254] width 8 height 10
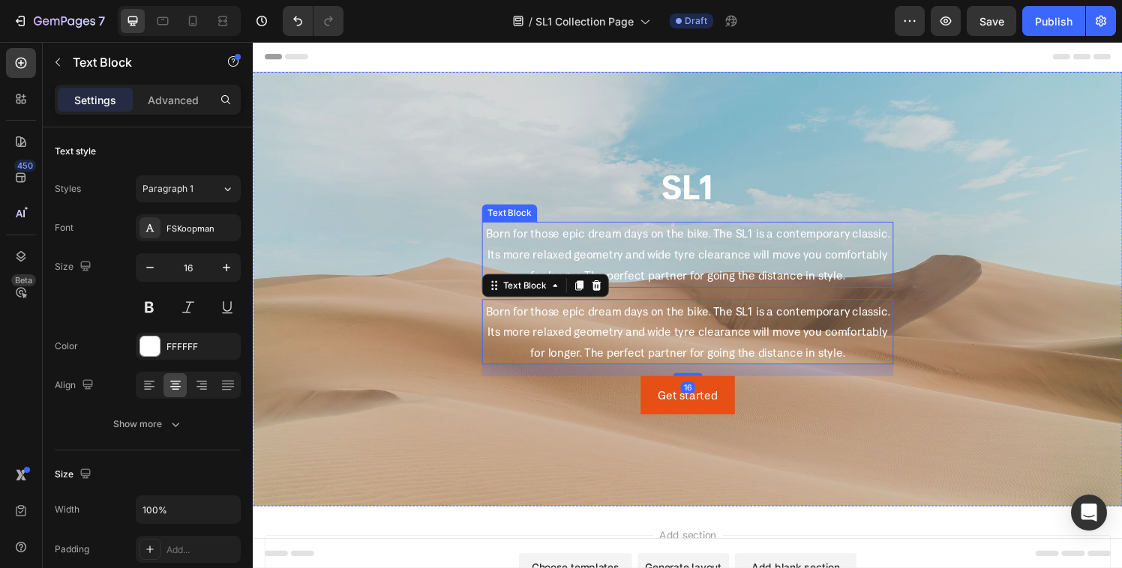
click at [689, 277] on p "Born for those epic dream days on the bike. The SL1 is a contemporary classic. …" at bounding box center [702, 261] width 423 height 64
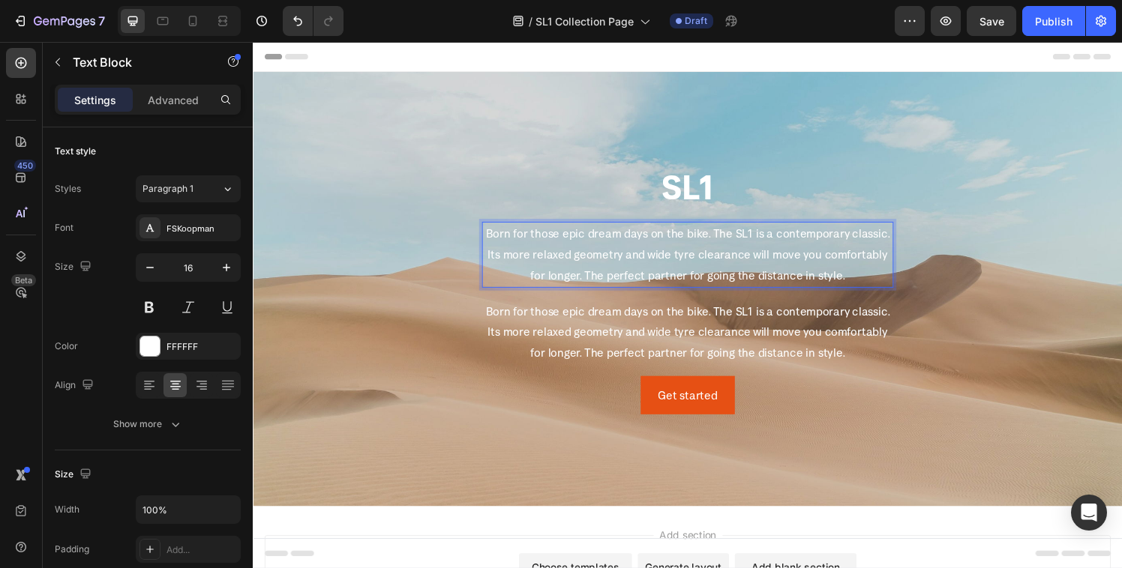
click at [658, 246] on p "Born for those epic dream days on the bike. The SL1 is a contemporary classic. …" at bounding box center [702, 261] width 423 height 64
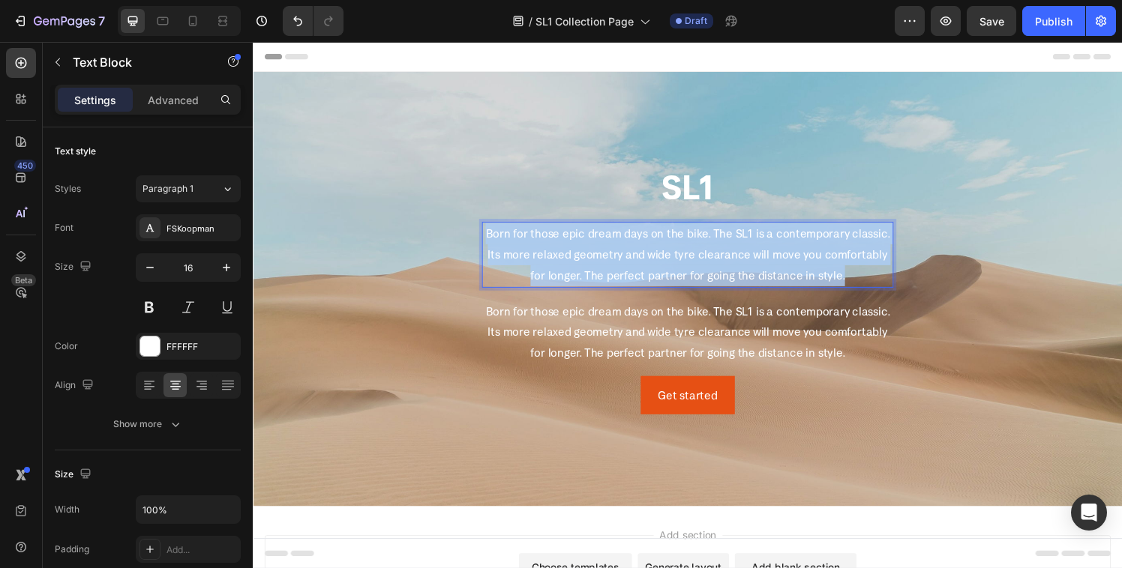
click at [658, 246] on p "Born for those epic dream days on the bike. The SL1 is a contemporary classic. …" at bounding box center [702, 261] width 423 height 64
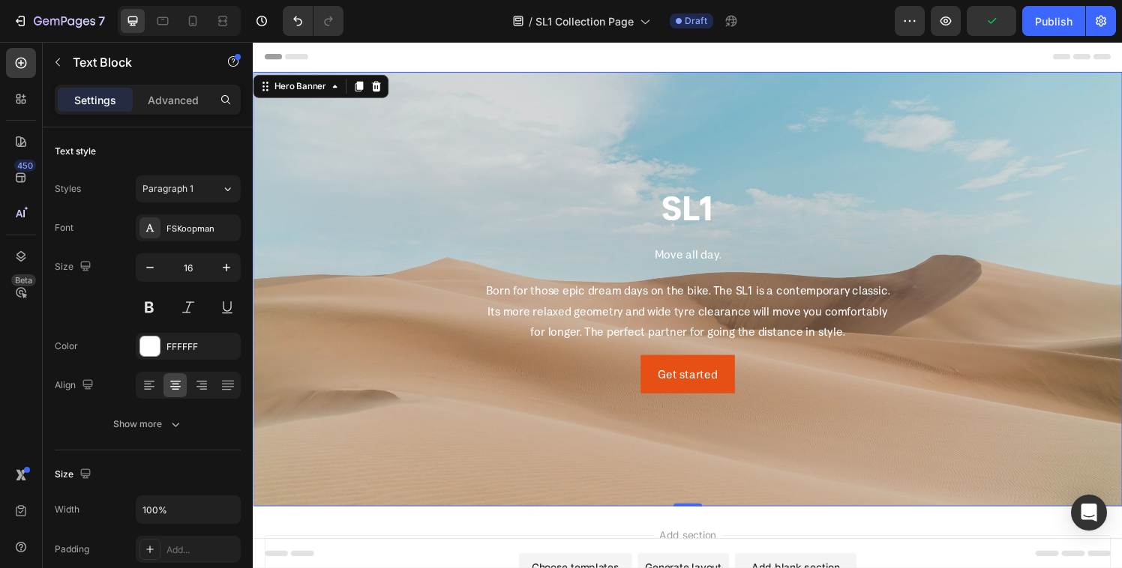
click at [976, 324] on div "Background Image" at bounding box center [703, 298] width 900 height 450
click at [677, 256] on p "Move all day." at bounding box center [702, 262] width 423 height 22
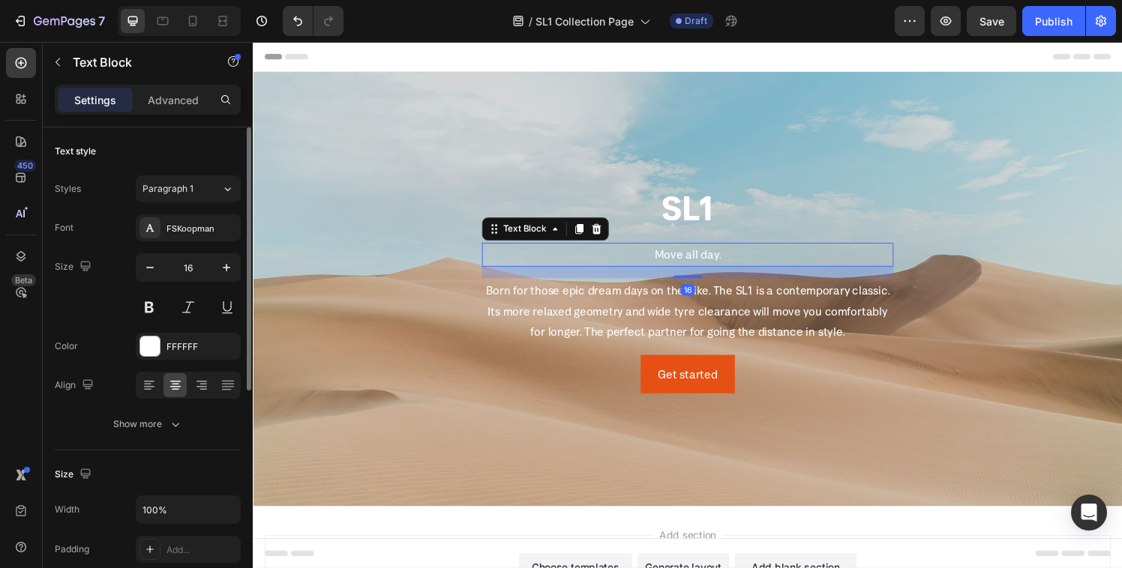
scroll to position [19, 0]
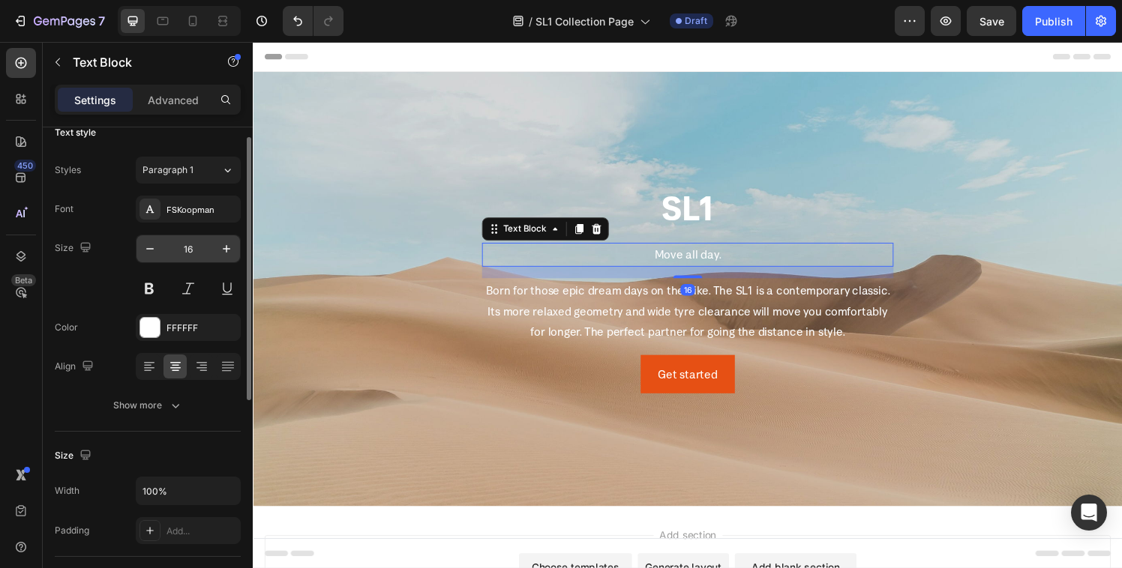
click at [204, 253] on input "16" at bounding box center [187, 248] width 49 height 27
click at [195, 171] on div "Paragraph 1" at bounding box center [172, 169] width 61 height 13
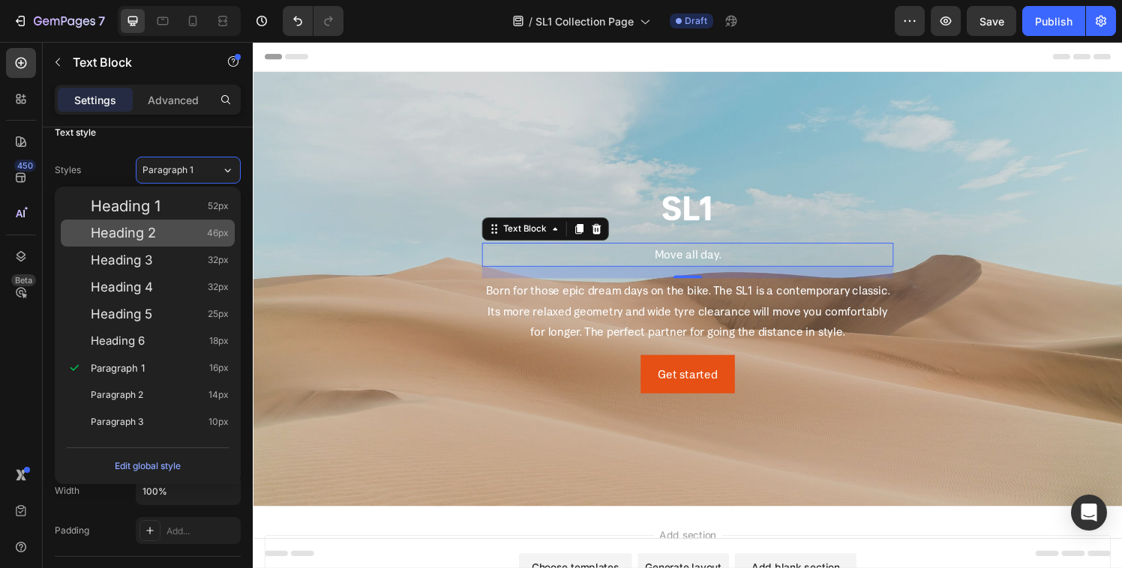
click at [173, 229] on div "Heading 2 46px" at bounding box center [160, 233] width 138 height 15
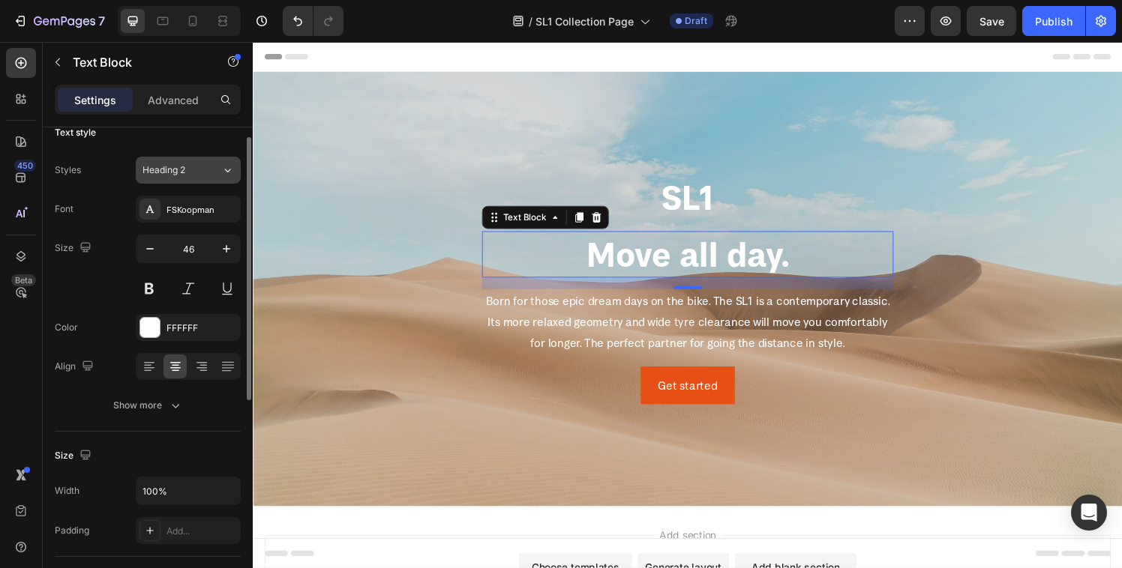
click at [195, 164] on div "Heading 2" at bounding box center [172, 169] width 61 height 13
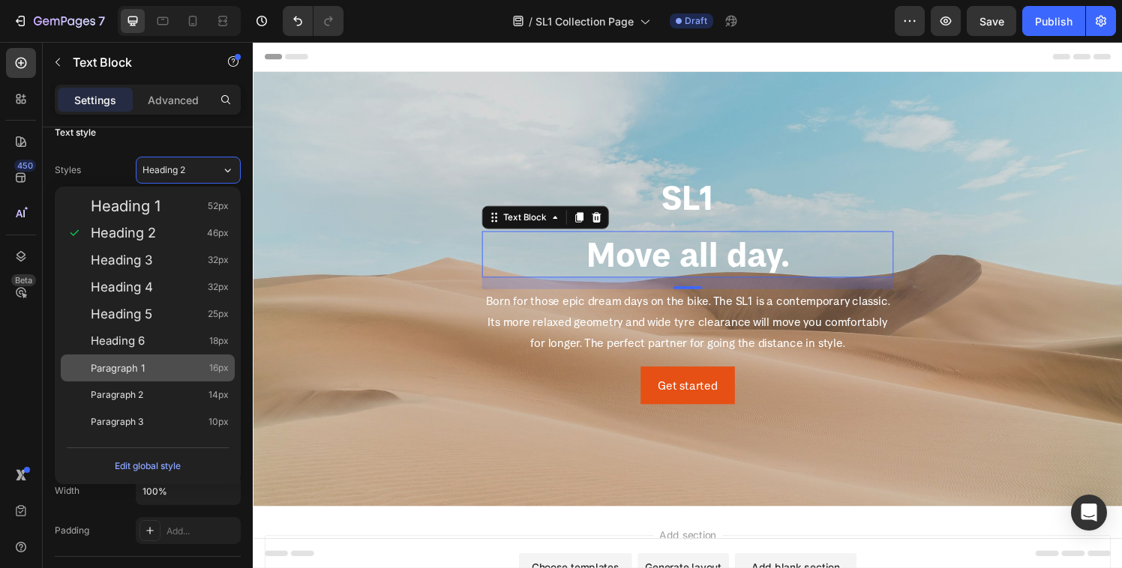
click at [118, 369] on span "Paragraph 1" at bounding box center [118, 368] width 54 height 15
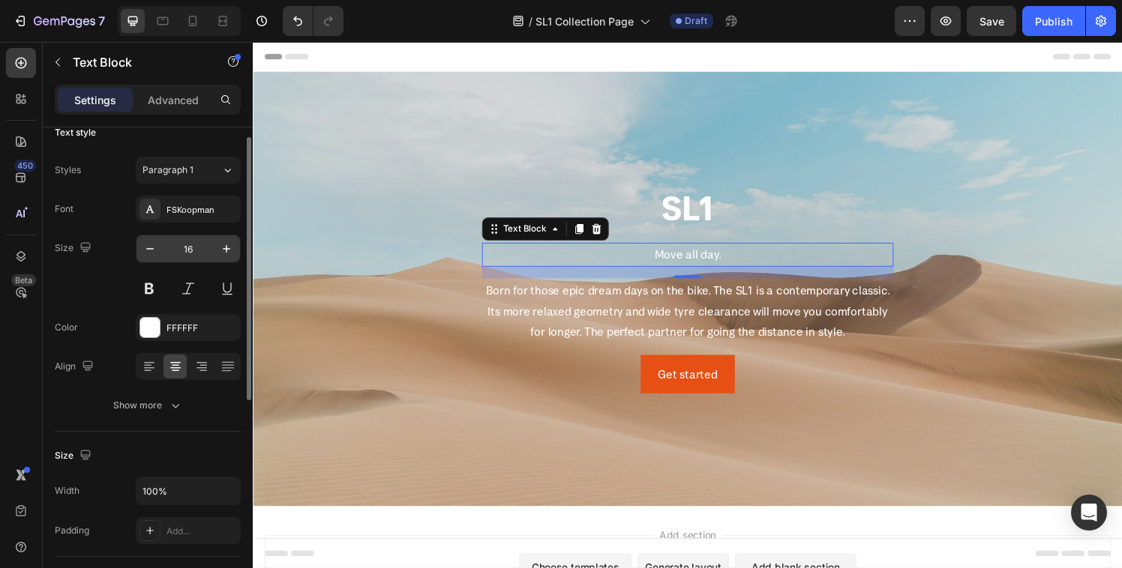
click at [185, 253] on input "16" at bounding box center [187, 248] width 49 height 27
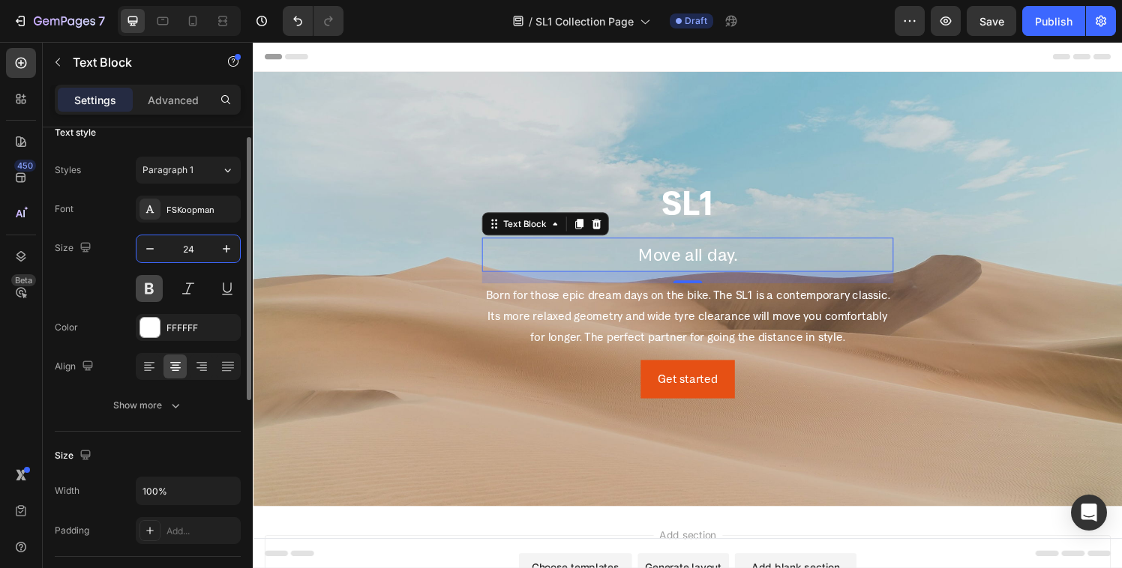
type input "24"
click at [156, 289] on button at bounding box center [149, 288] width 27 height 27
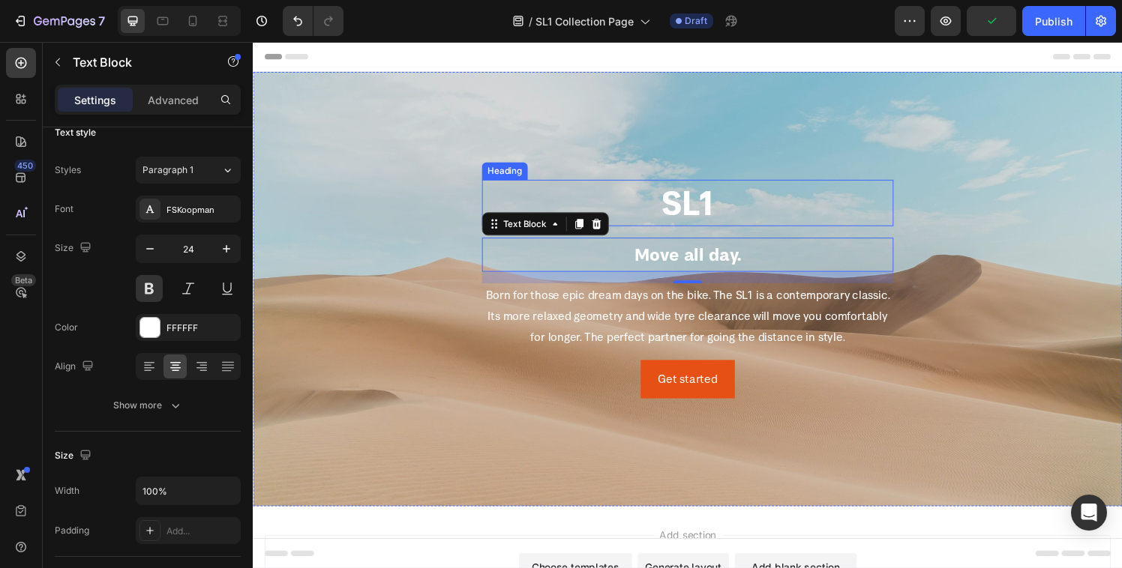
click at [706, 223] on p "SL1" at bounding box center [702, 208] width 423 height 45
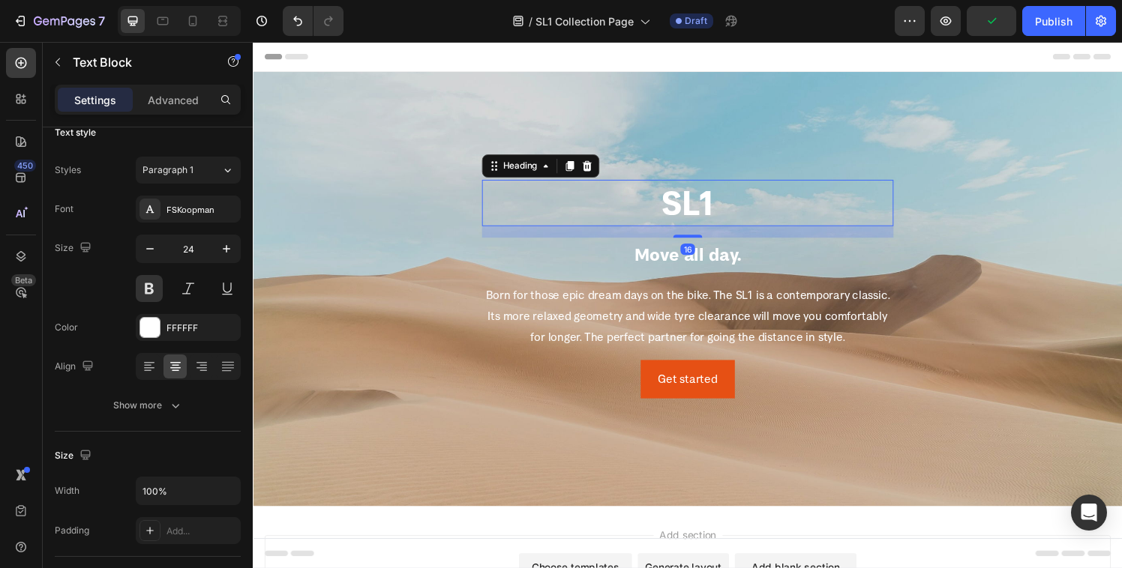
scroll to position [0, 0]
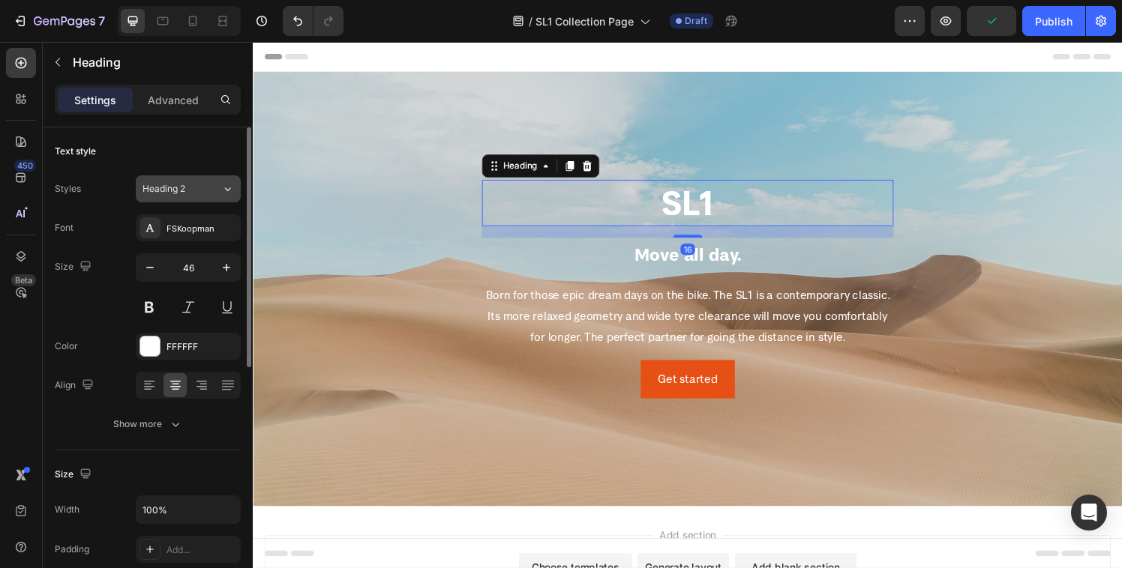
click at [192, 184] on div "Heading 2" at bounding box center [172, 188] width 61 height 13
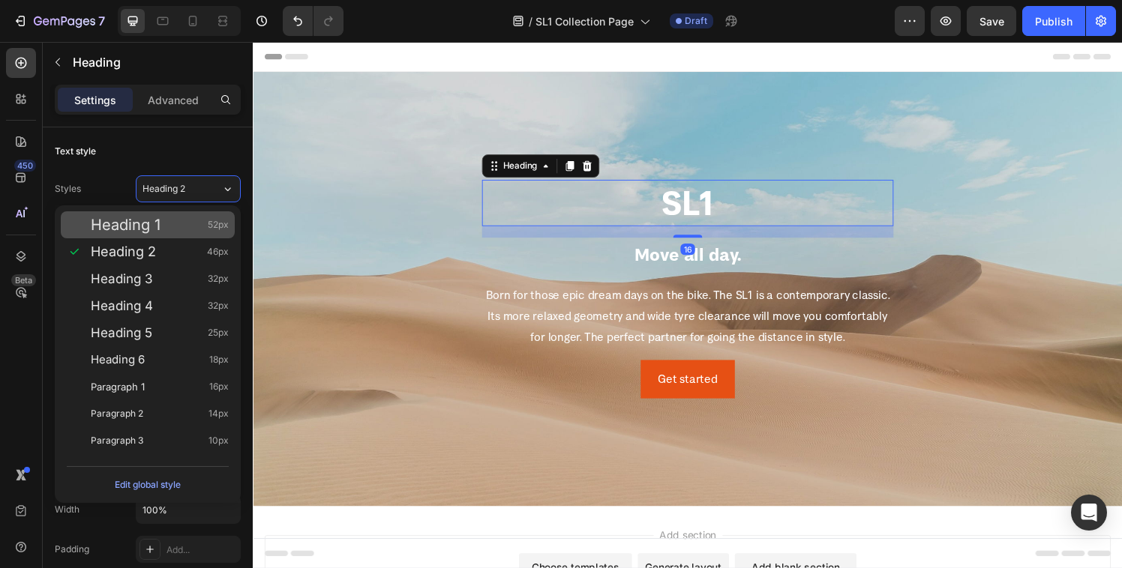
click at [178, 221] on div "Heading 1 52px" at bounding box center [160, 224] width 138 height 15
type input "52"
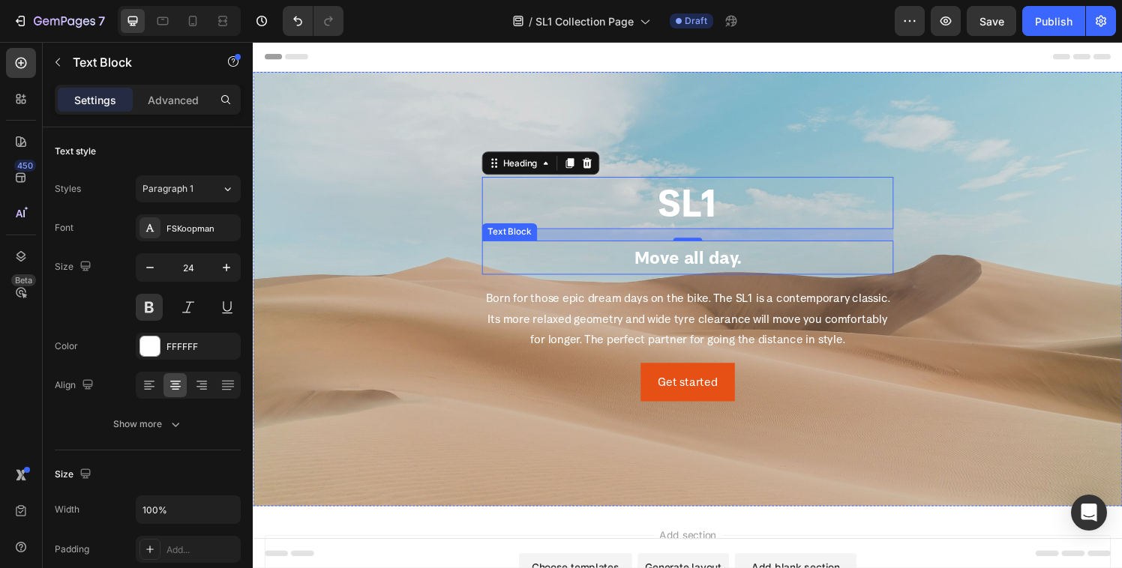
click at [688, 262] on p "Move all day." at bounding box center [702, 265] width 423 height 32
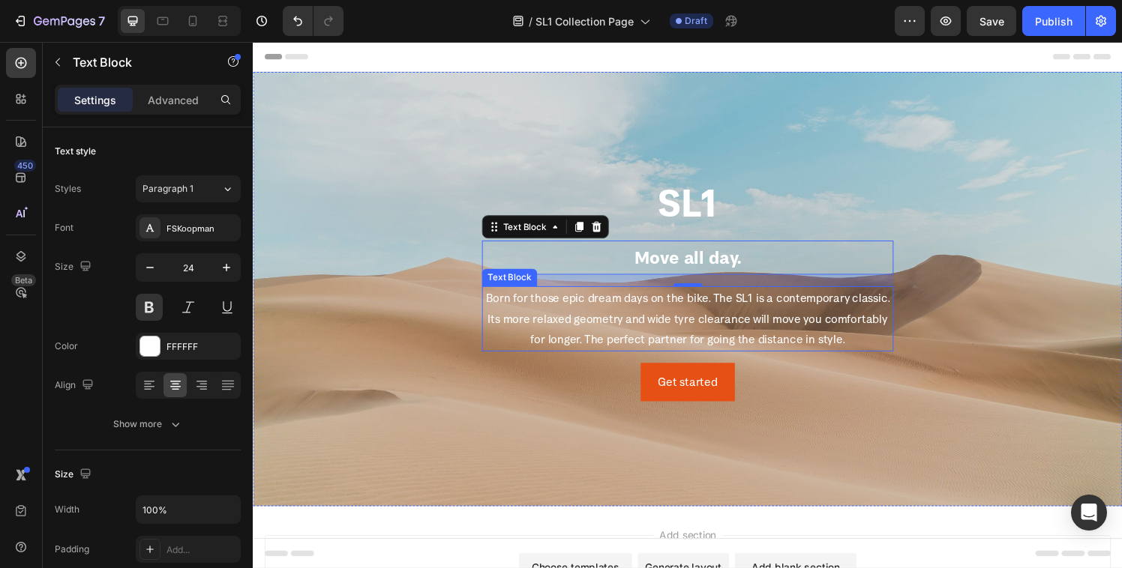
click at [574, 339] on p "Born for those epic dream days on the bike. The SL1 is a contemporary classic. …" at bounding box center [702, 328] width 423 height 64
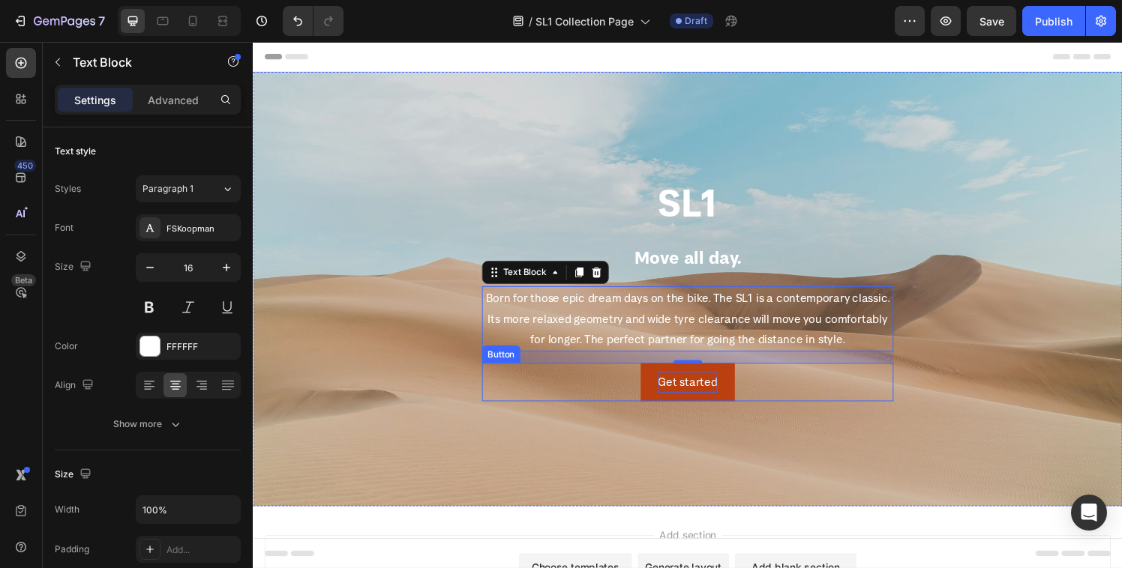
click at [691, 399] on div "Get started" at bounding box center [702, 394] width 61 height 22
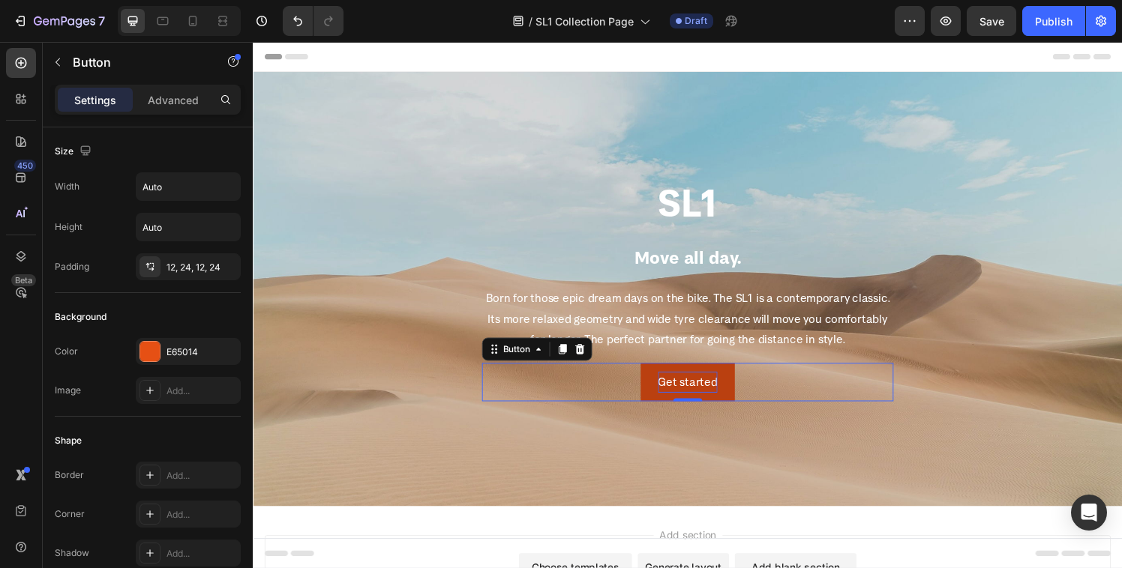
click at [691, 399] on div "Get started" at bounding box center [702, 394] width 61 height 22
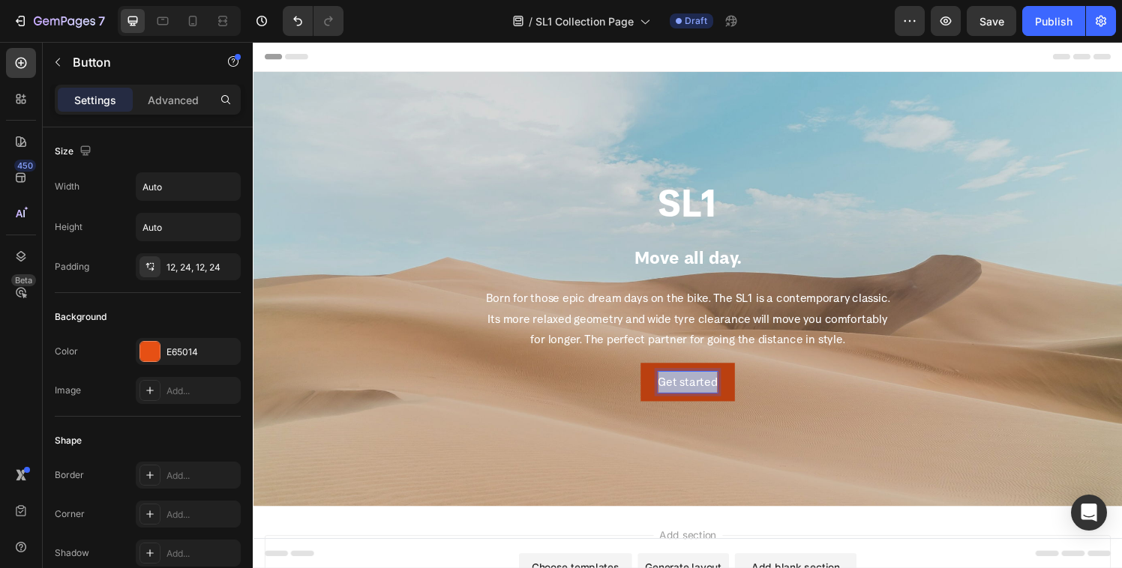
click at [691, 399] on p "Get started" at bounding box center [702, 394] width 61 height 22
click at [704, 396] on p "Choose your SL1" at bounding box center [703, 394] width 88 height 22
click at [781, 399] on div "Choose Your SL1 Button 0" at bounding box center [703, 394] width 426 height 40
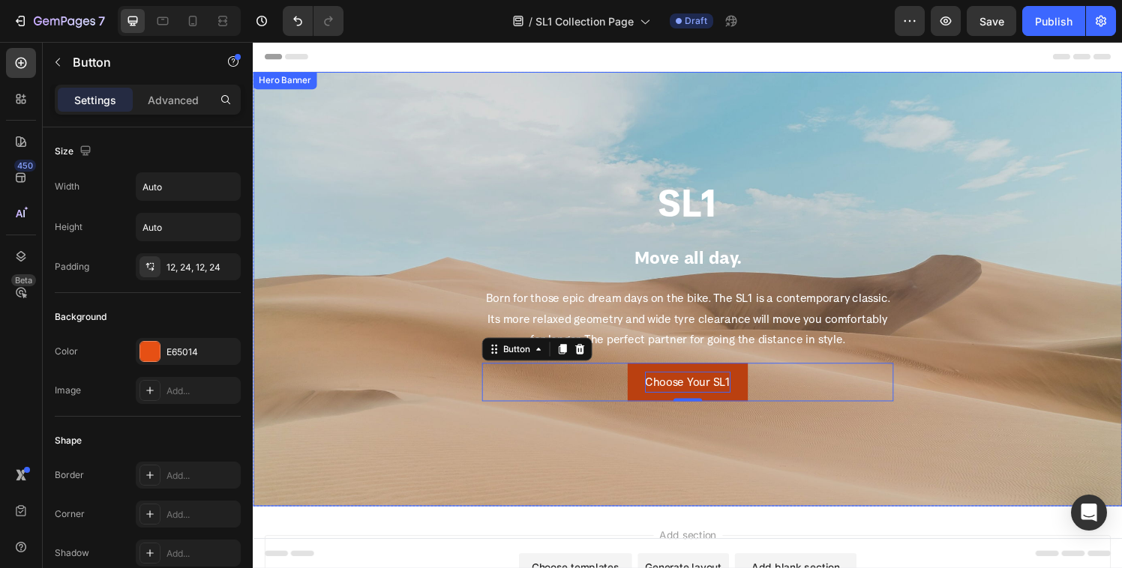
click at [779, 472] on div "Background Image" at bounding box center [703, 298] width 900 height 450
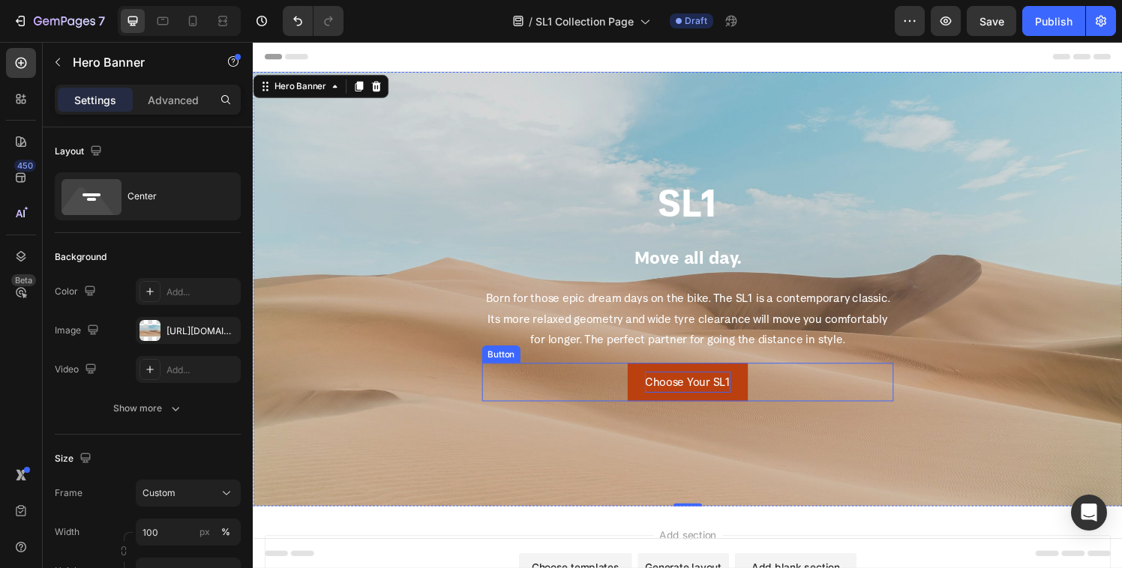
click at [640, 402] on button "Choose Your SL1" at bounding box center [702, 394] width 124 height 40
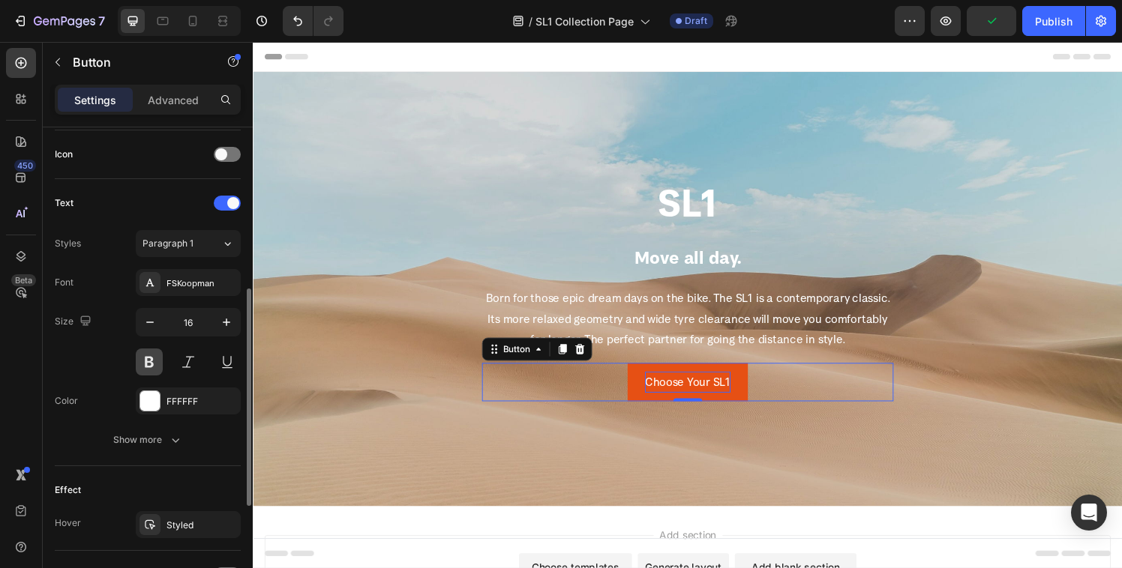
scroll to position [592, 0]
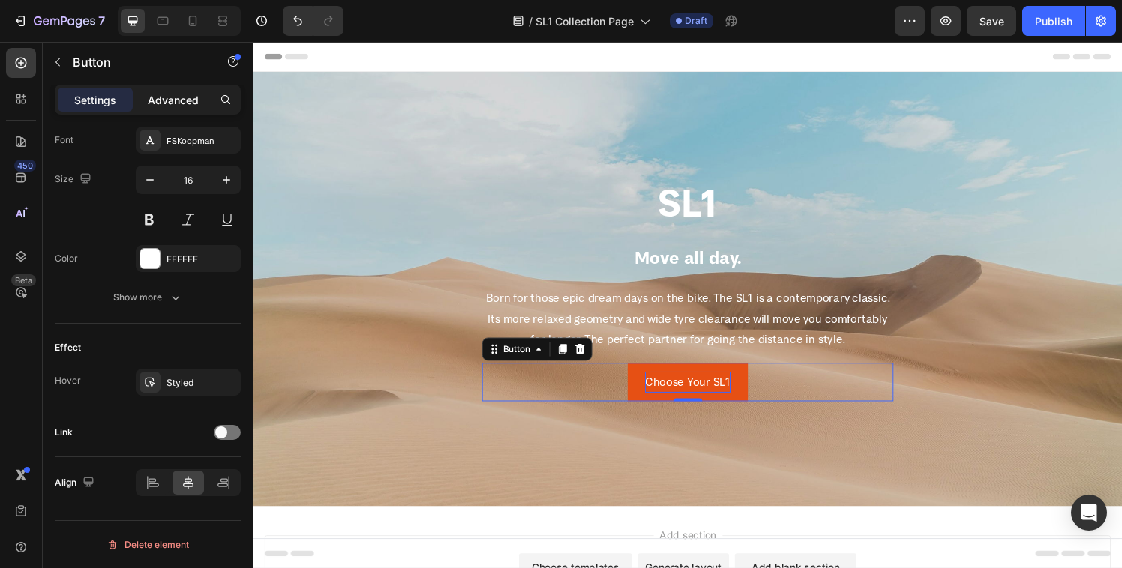
click at [162, 102] on p "Advanced" at bounding box center [173, 100] width 51 height 16
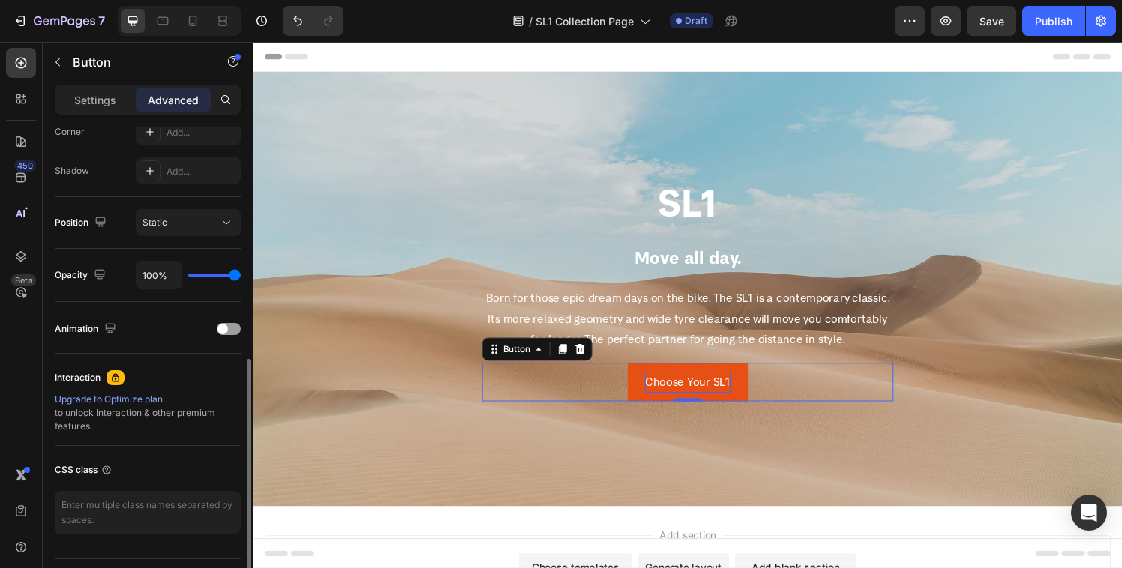
scroll to position [517, 0]
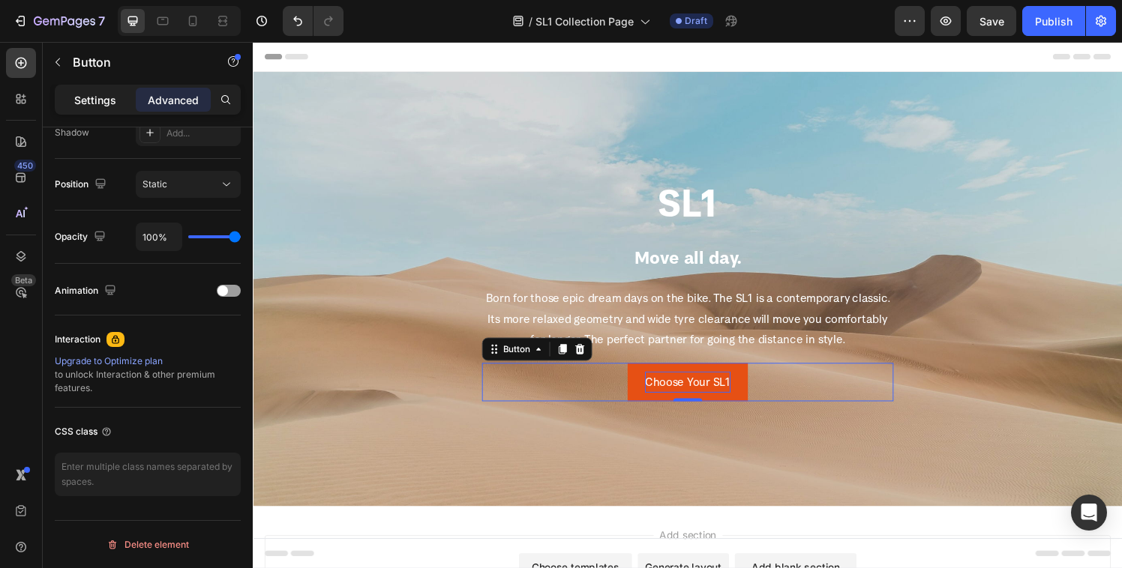
click at [91, 102] on p "Settings" at bounding box center [95, 100] width 42 height 16
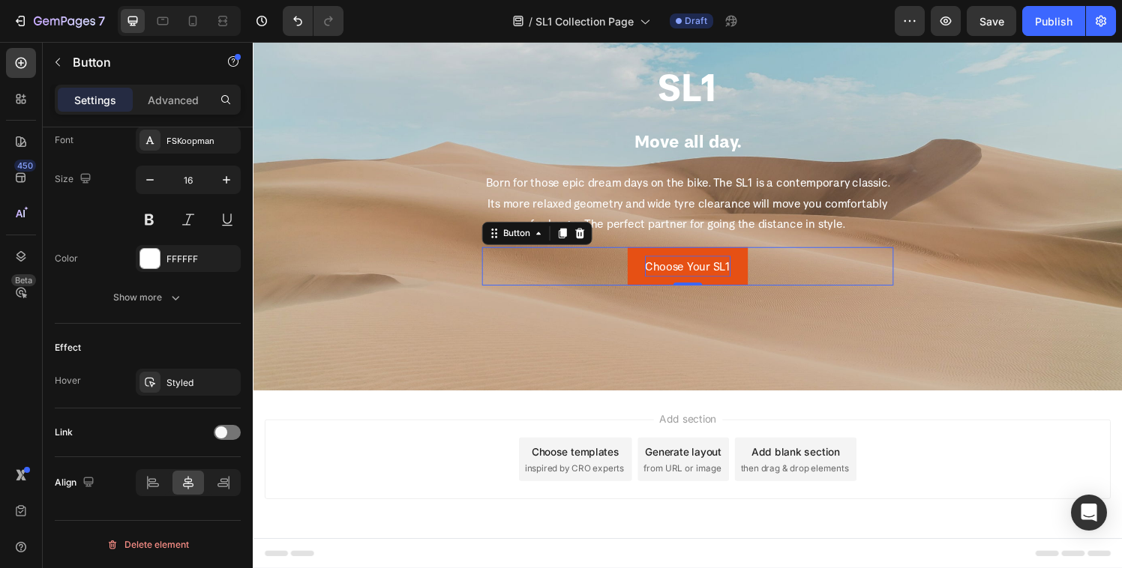
scroll to position [0, 0]
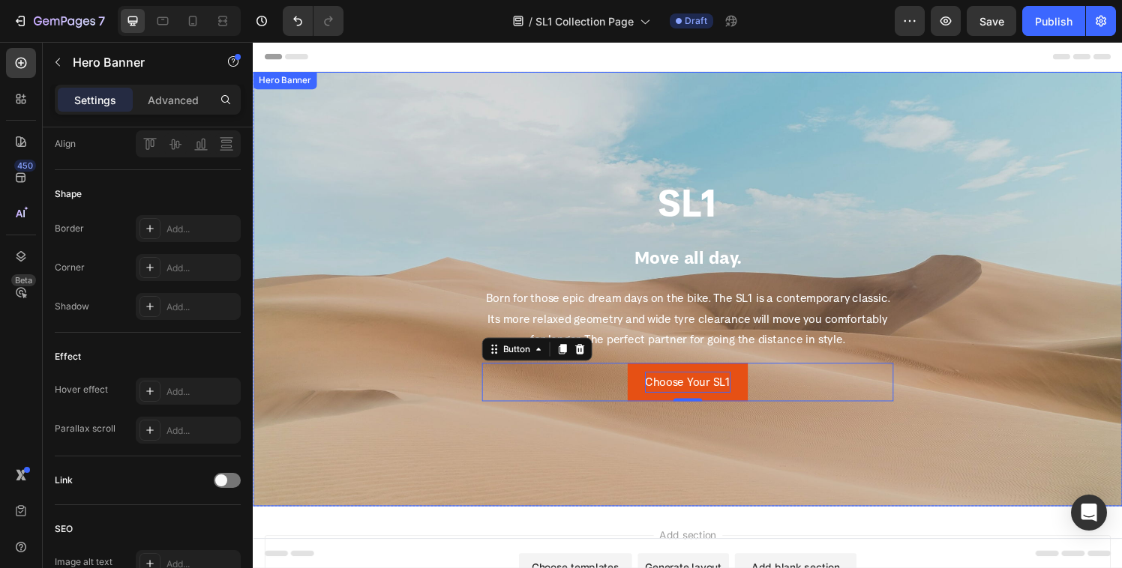
click at [347, 388] on div "Background Image" at bounding box center [703, 298] width 900 height 450
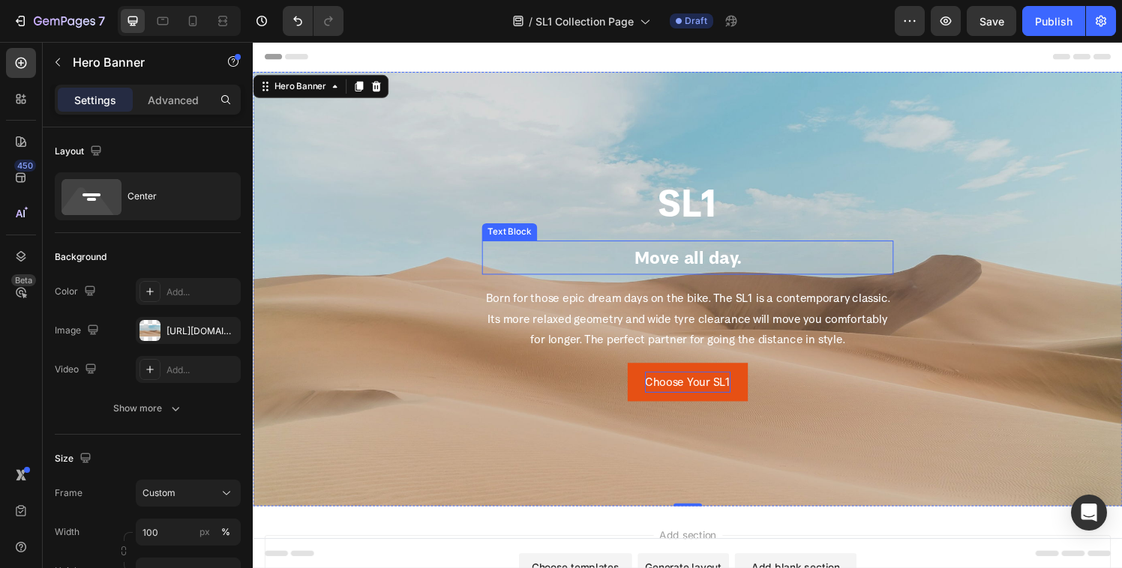
scroll to position [120, 0]
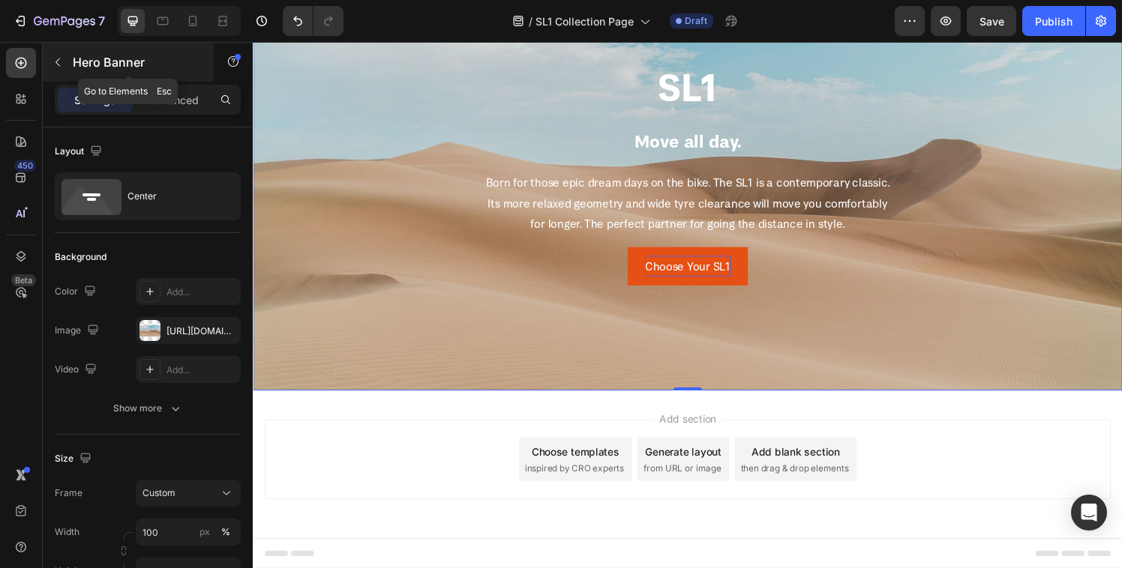
click at [52, 64] on icon "button" at bounding box center [58, 62] width 12 height 12
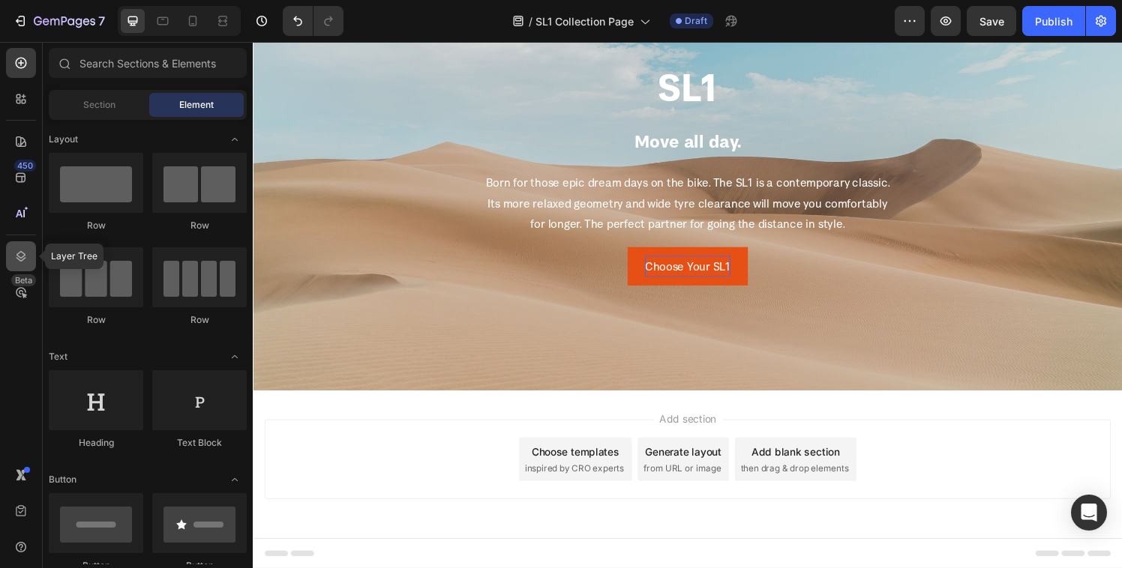
click at [14, 261] on icon at bounding box center [20, 256] width 15 height 15
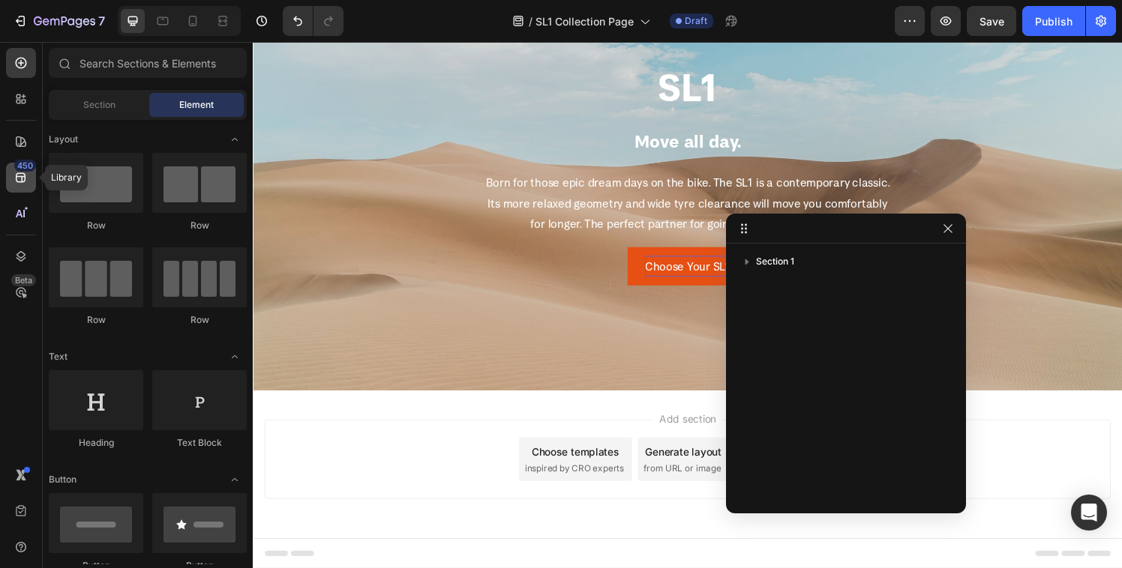
click at [21, 183] on icon at bounding box center [20, 177] width 15 height 15
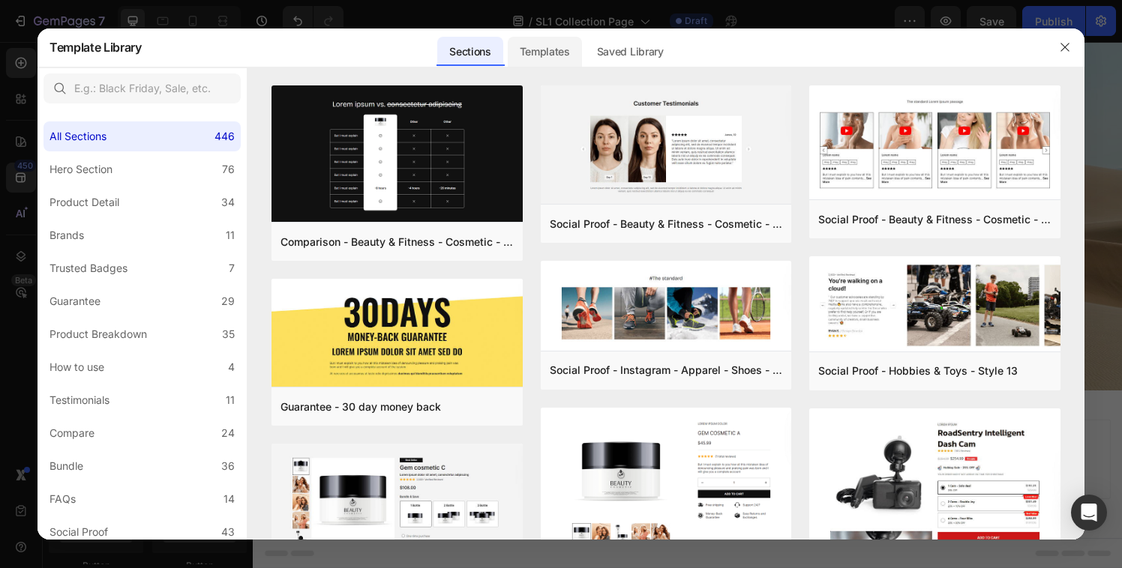
click at [523, 39] on div "Templates" at bounding box center [545, 52] width 74 height 30
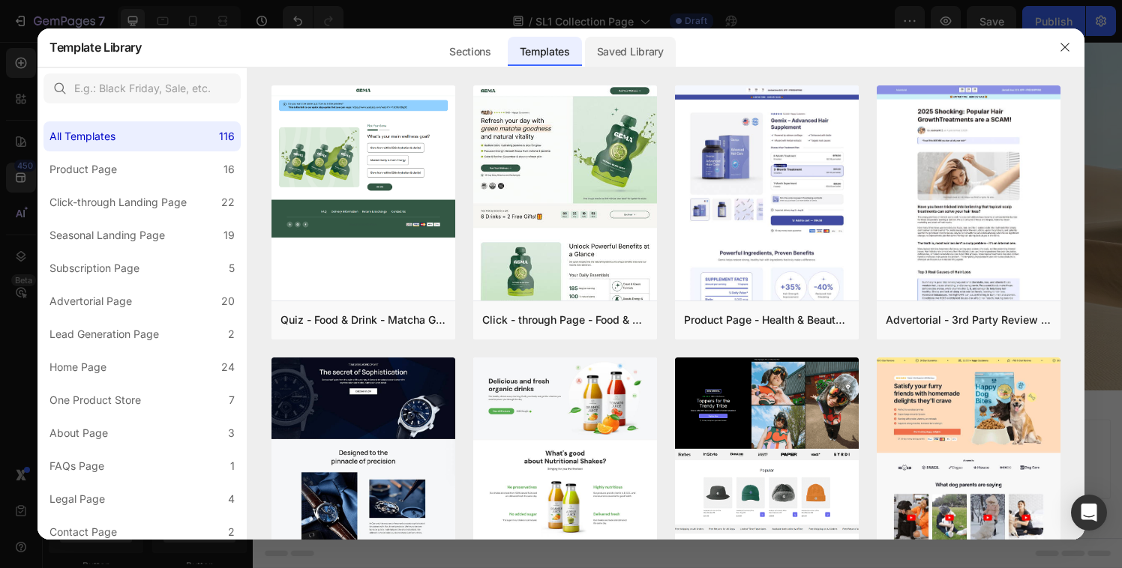
click at [601, 42] on div "Saved Library" at bounding box center [630, 52] width 91 height 30
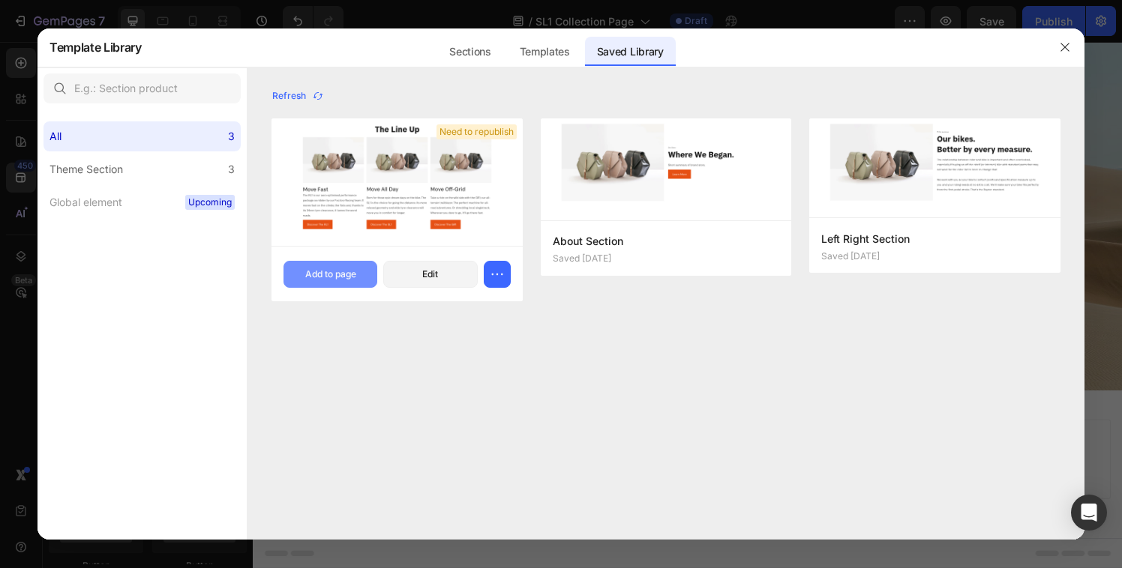
click at [333, 277] on div "Add to page" at bounding box center [330, 274] width 51 height 13
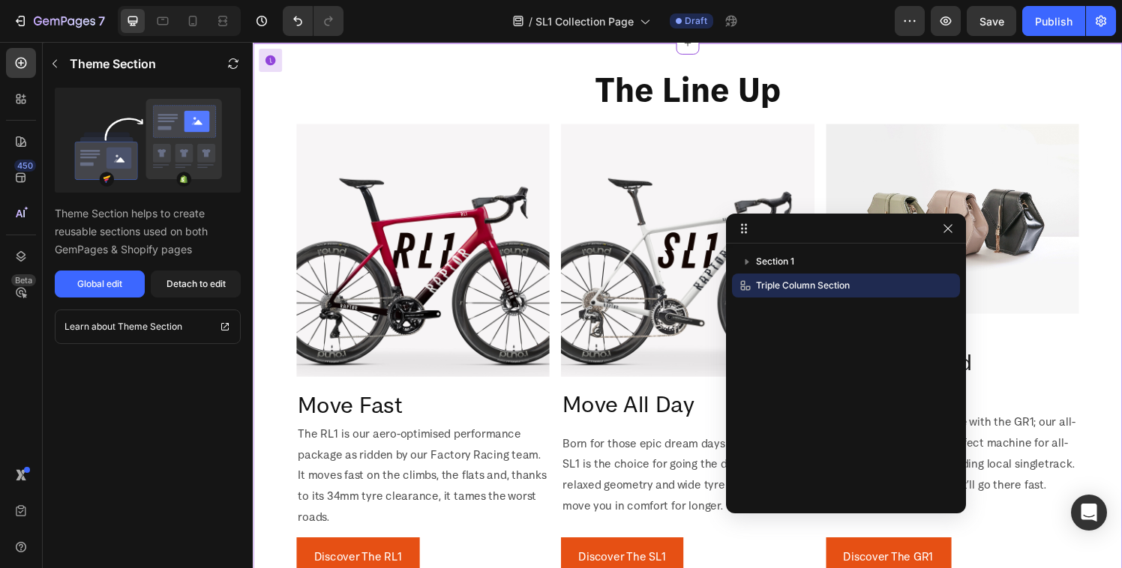
scroll to position [481, 0]
click at [951, 232] on icon "button" at bounding box center [947, 228] width 8 height 8
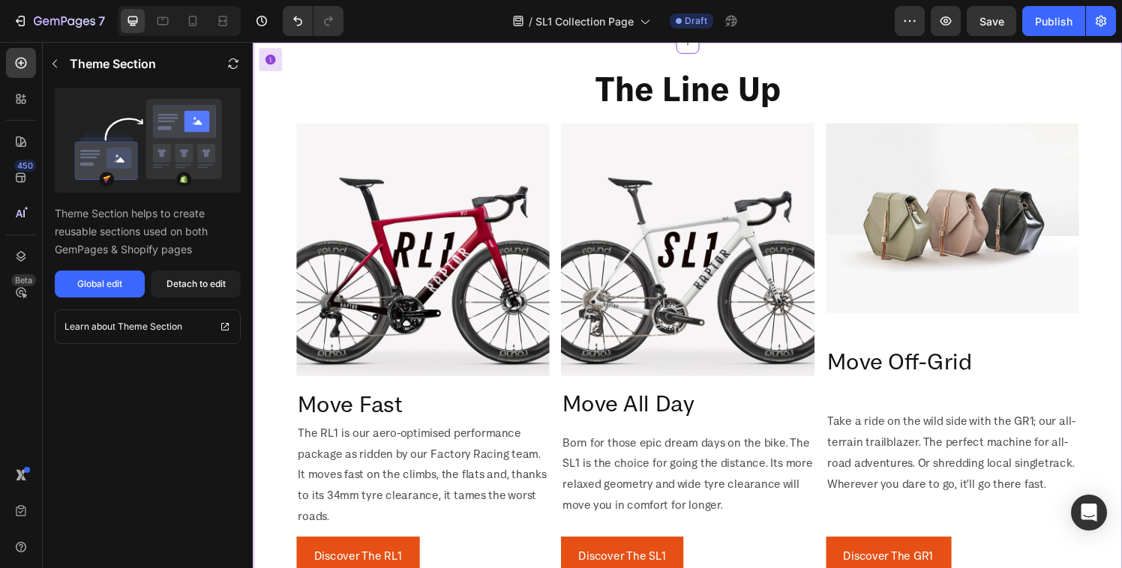
click at [542, 134] on img at bounding box center [429, 257] width 262 height 262
click at [177, 285] on div "Detach to edit" at bounding box center [195, 283] width 59 height 13
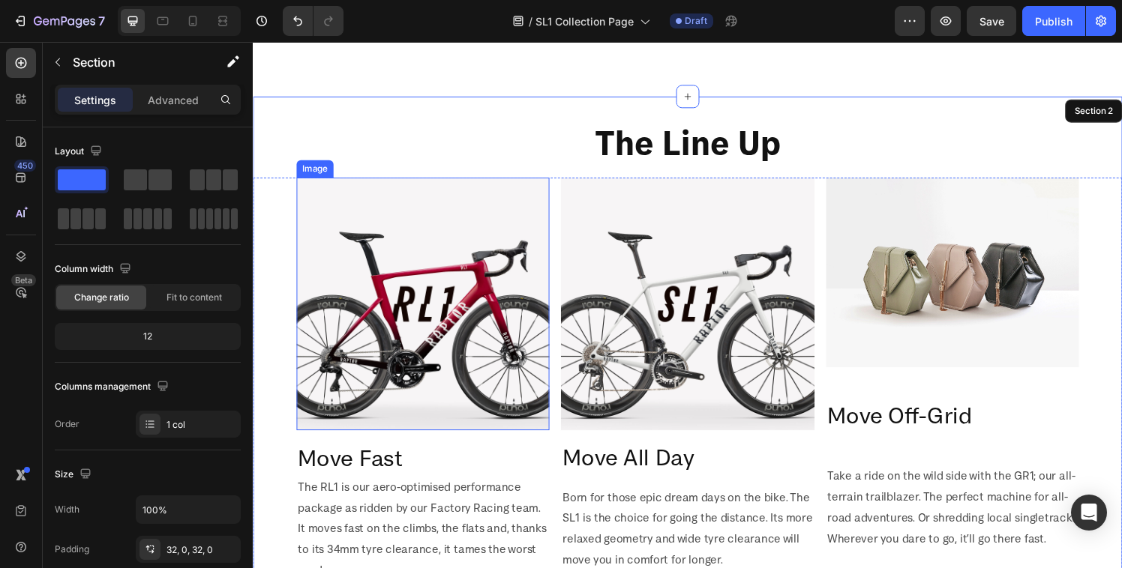
scroll to position [502, 0]
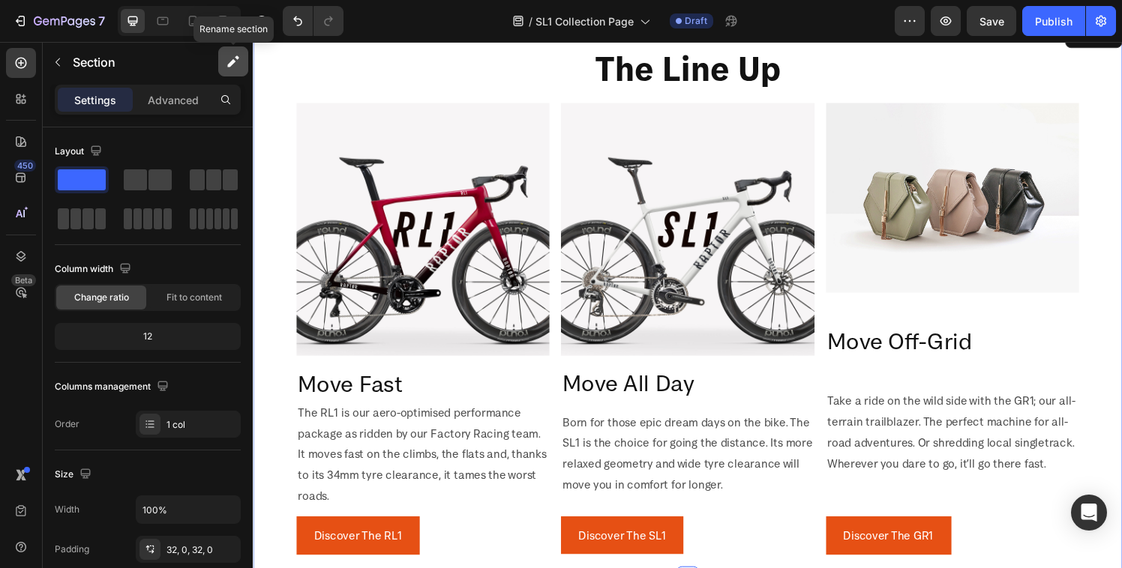
click at [240, 64] on icon "button" at bounding box center [233, 61] width 15 height 15
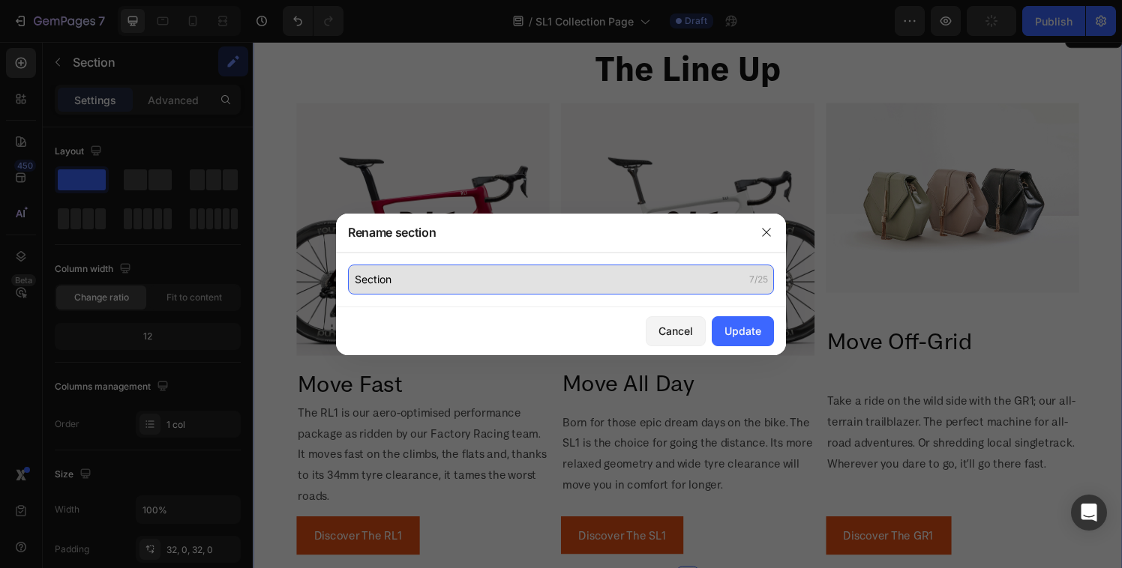
drag, startPoint x: 427, startPoint y: 265, endPoint x: 430, endPoint y: 281, distance: 16.2
click at [430, 281] on input "Section" at bounding box center [561, 280] width 426 height 30
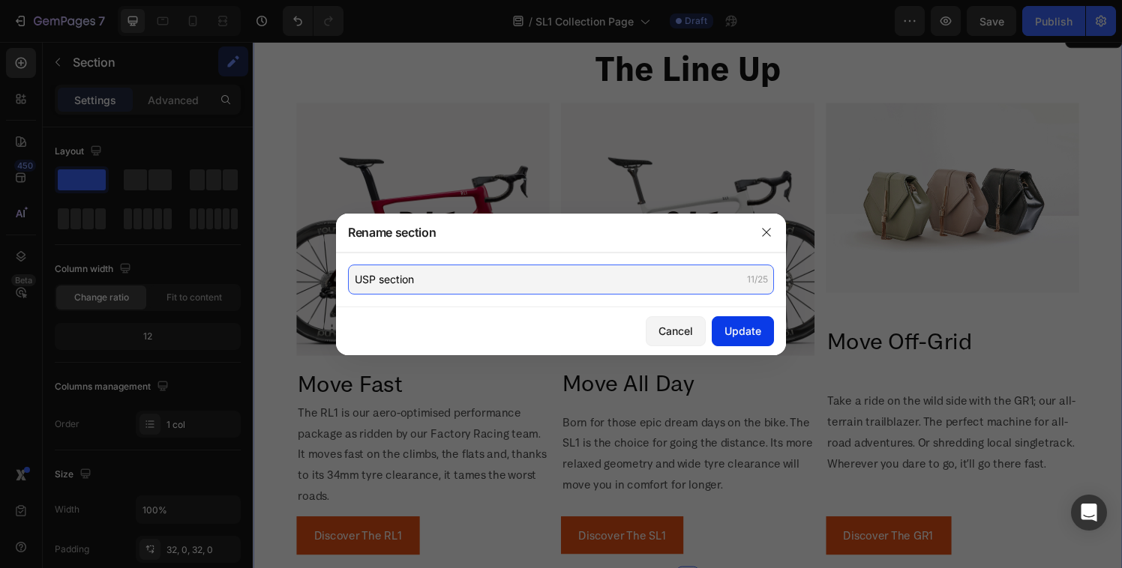
type input "USP section"
click at [747, 328] on div "Update" at bounding box center [742, 331] width 37 height 16
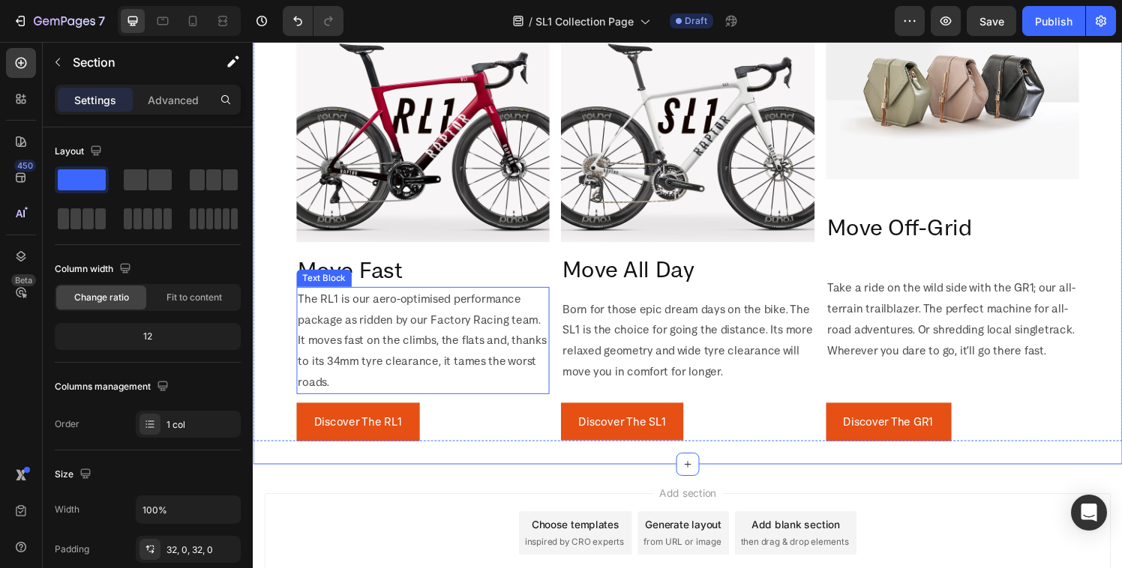
scroll to position [620, 0]
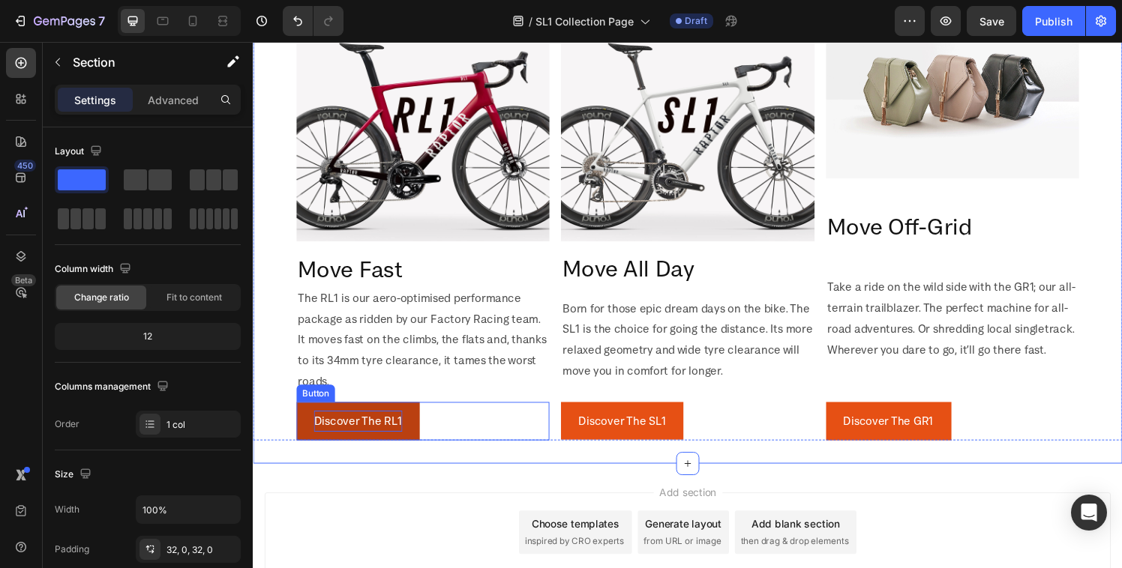
click at [398, 424] on p "Discover The RL1" at bounding box center [361, 435] width 91 height 22
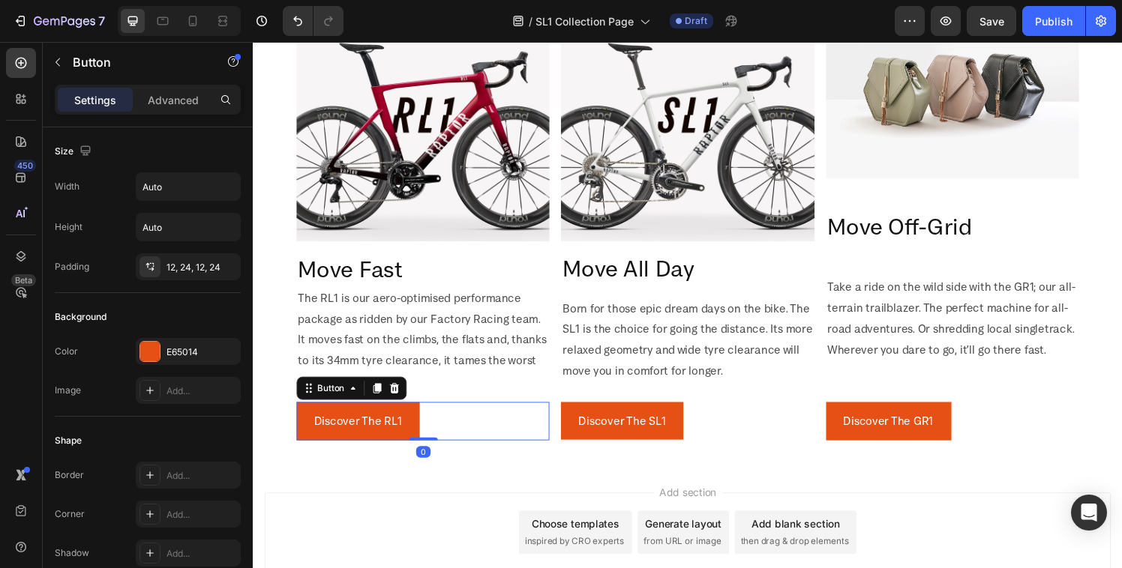
click at [409, 397] on div "Button" at bounding box center [355, 400] width 114 height 24
click at [454, 422] on div "Discover The RL1 Button 0" at bounding box center [429, 435] width 262 height 40
click at [400, 399] on icon at bounding box center [399, 400] width 10 height 10
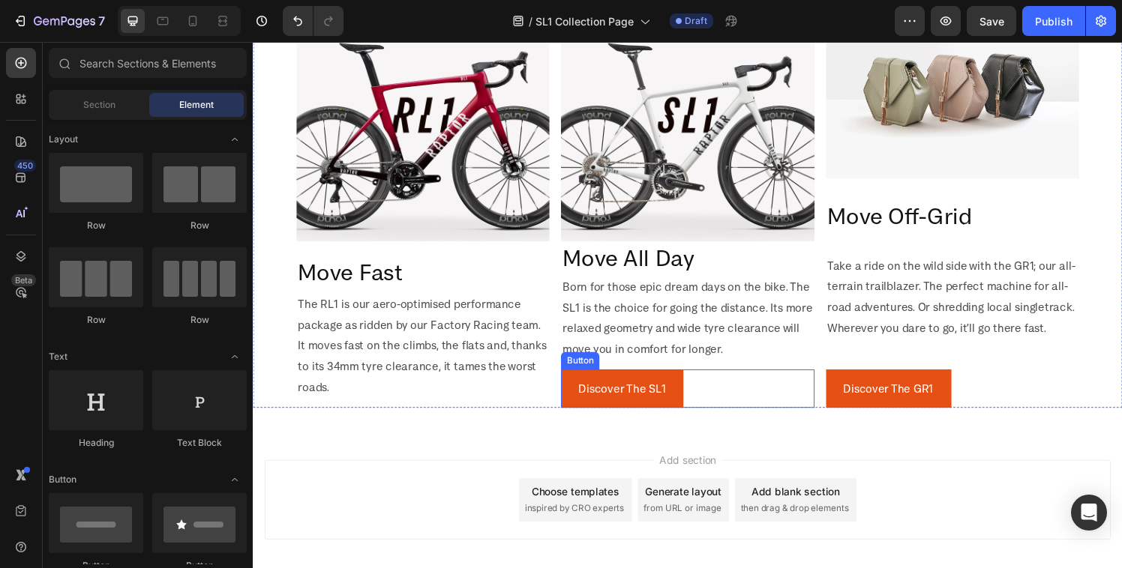
click at [769, 381] on div "Discover The SL1 Button" at bounding box center [702, 401] width 262 height 40
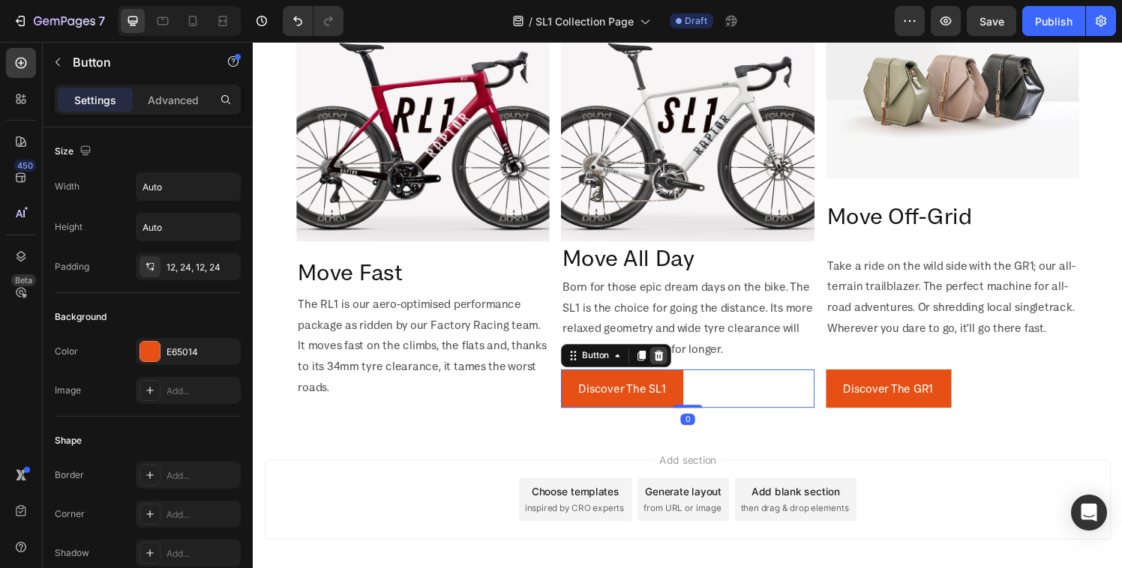
click at [667, 364] on icon at bounding box center [673, 367] width 12 height 12
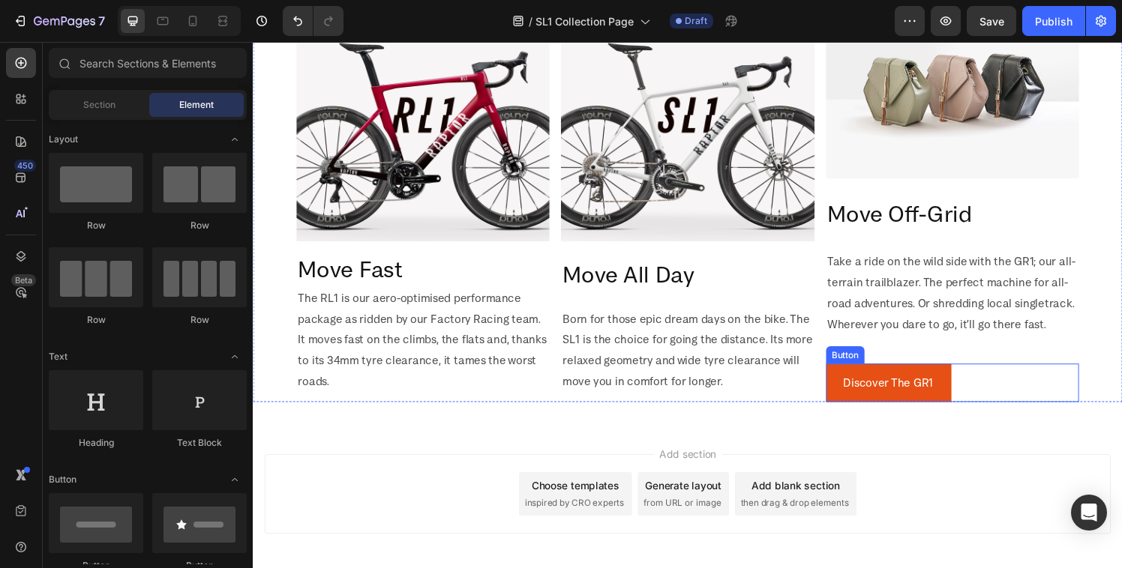
drag, startPoint x: 1060, startPoint y: 390, endPoint x: 1020, endPoint y: 367, distance: 45.7
click at [1060, 390] on div "Discover The GR1 Button" at bounding box center [977, 395] width 262 height 40
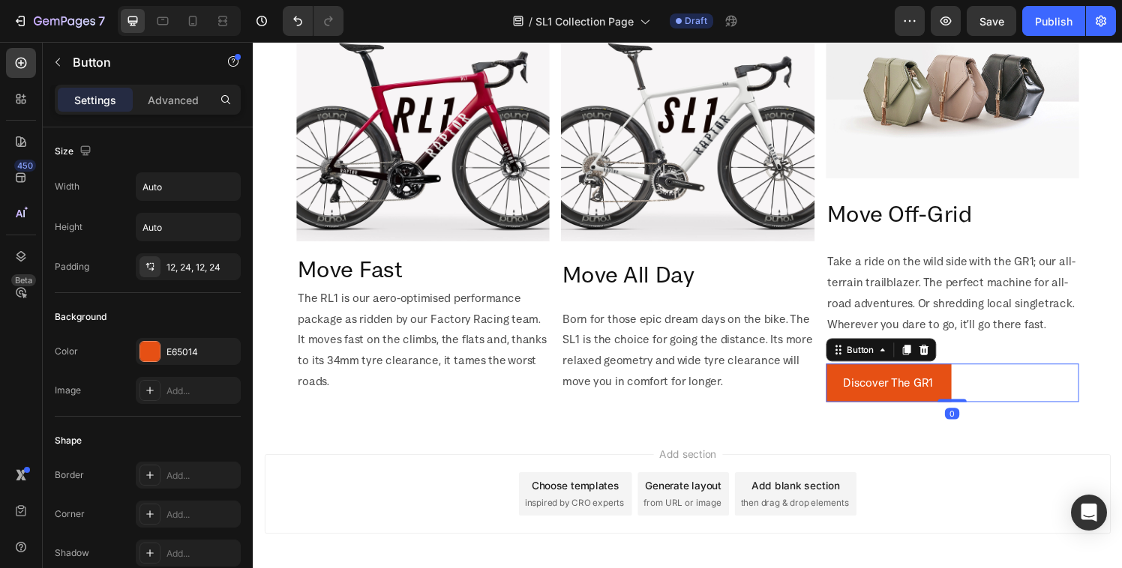
click at [949, 356] on div "Button" at bounding box center [903, 361] width 114 height 24
click at [941, 357] on icon at bounding box center [947, 361] width 12 height 12
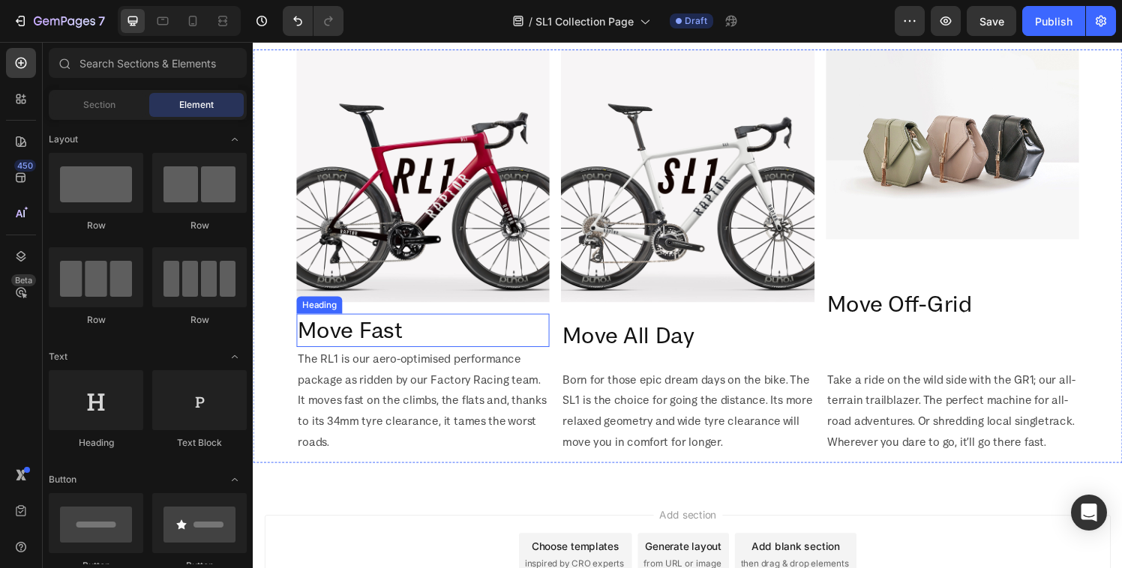
scroll to position [683, 0]
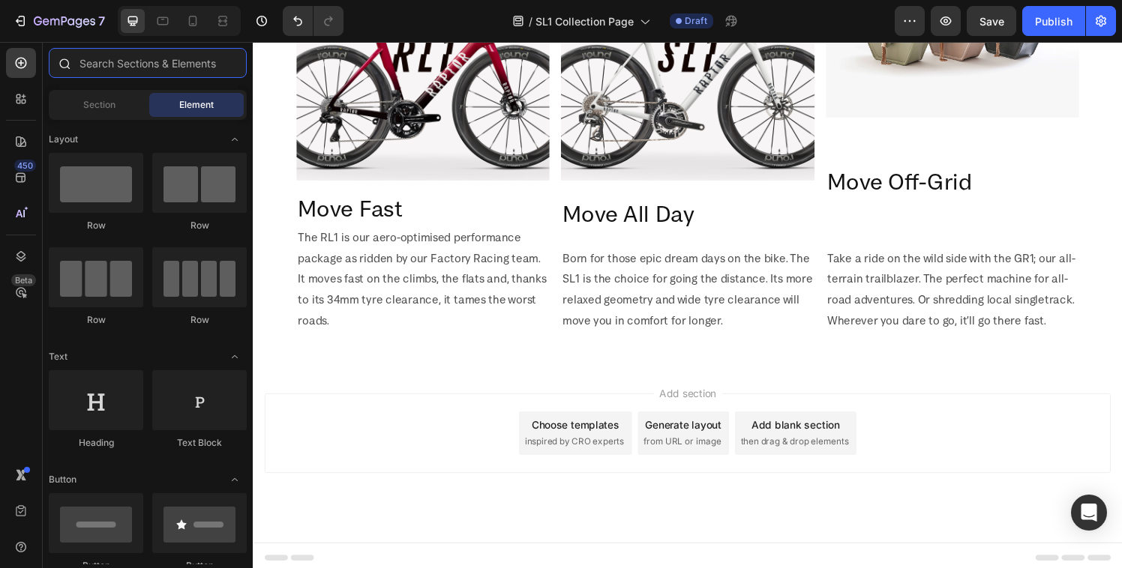
click at [131, 49] on input "text" at bounding box center [148, 63] width 198 height 30
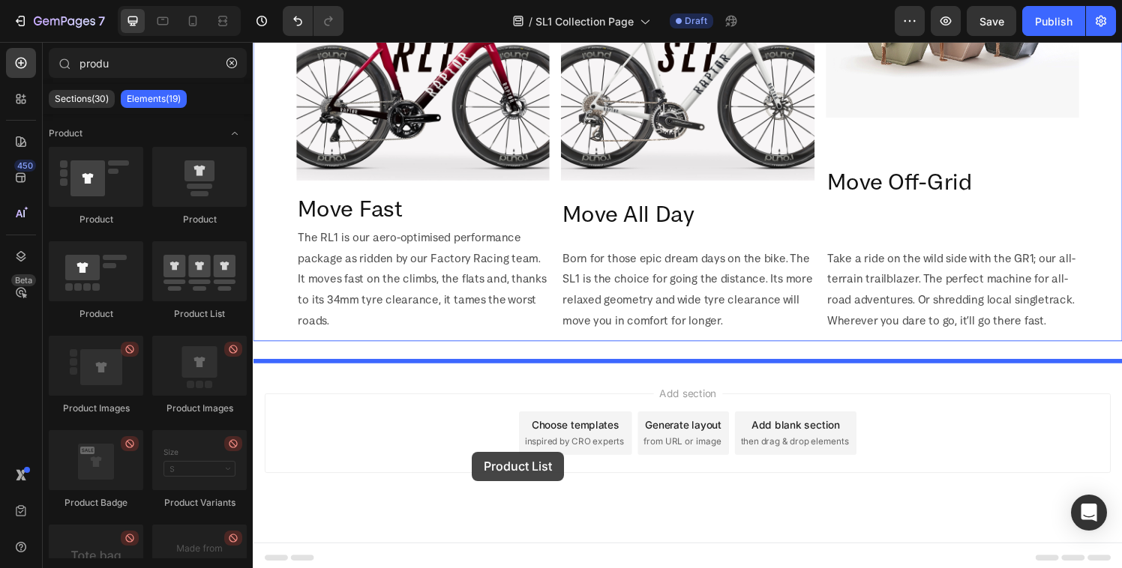
drag, startPoint x: 435, startPoint y: 335, endPoint x: 479, endPoint y: 464, distance: 136.3
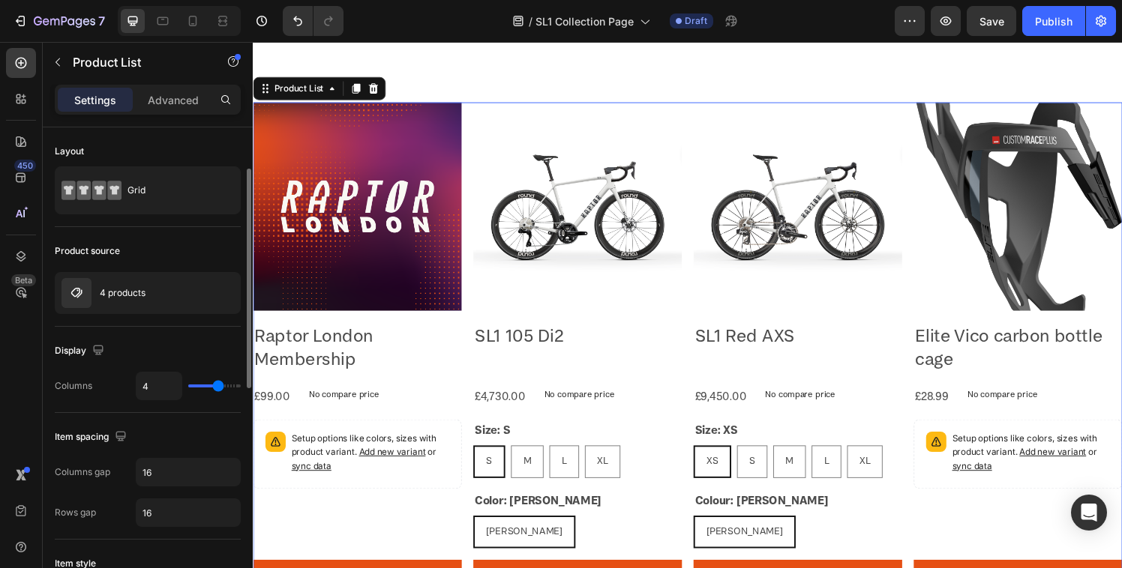
scroll to position [38, 0]
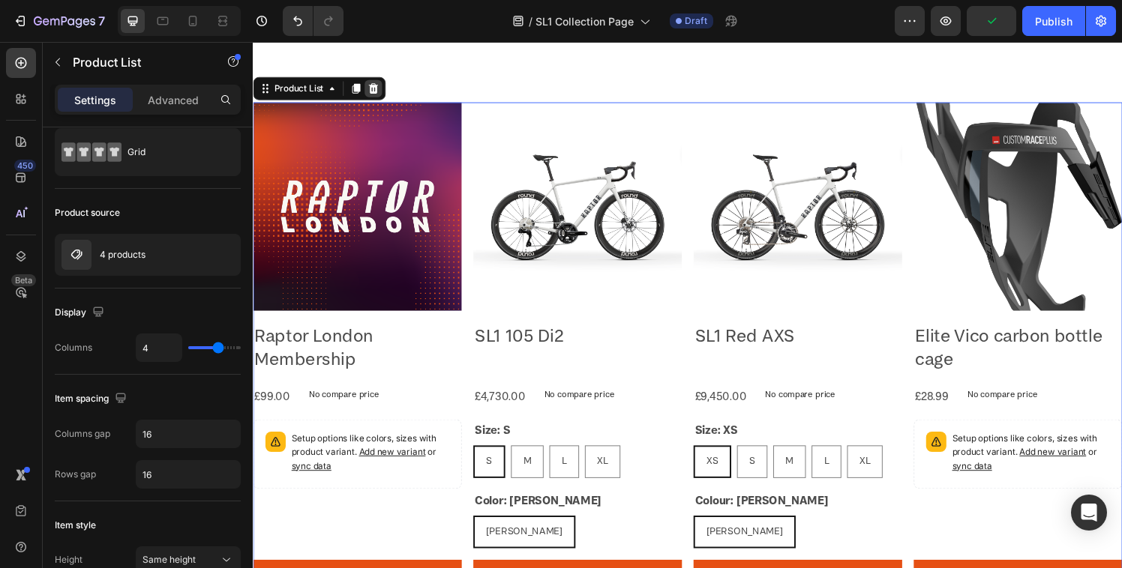
click at [381, 85] on icon at bounding box center [378, 90] width 10 height 10
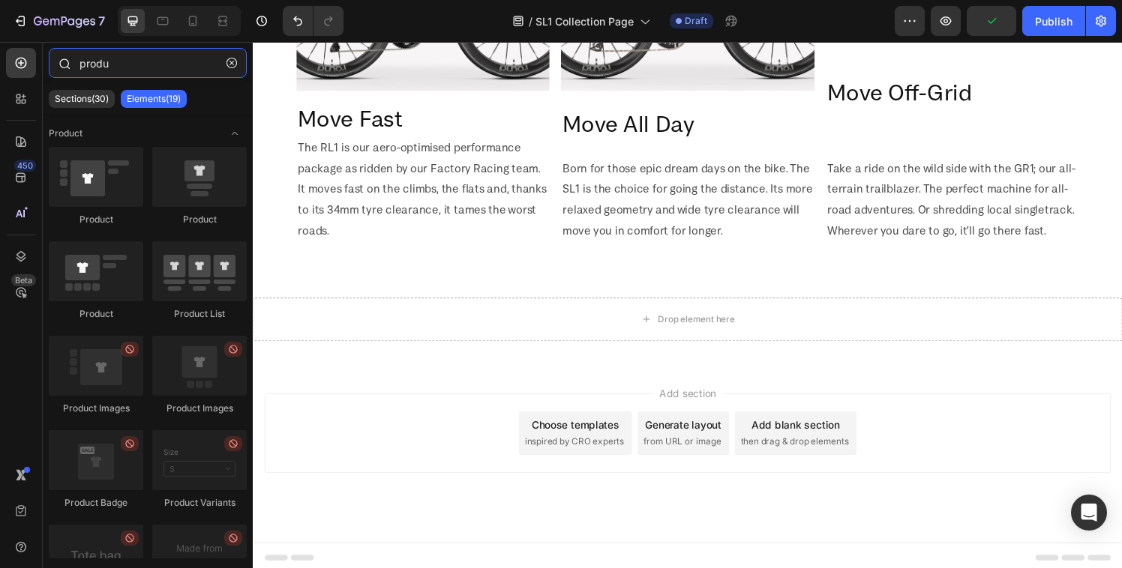
click at [128, 61] on input "produ" at bounding box center [148, 63] width 198 height 30
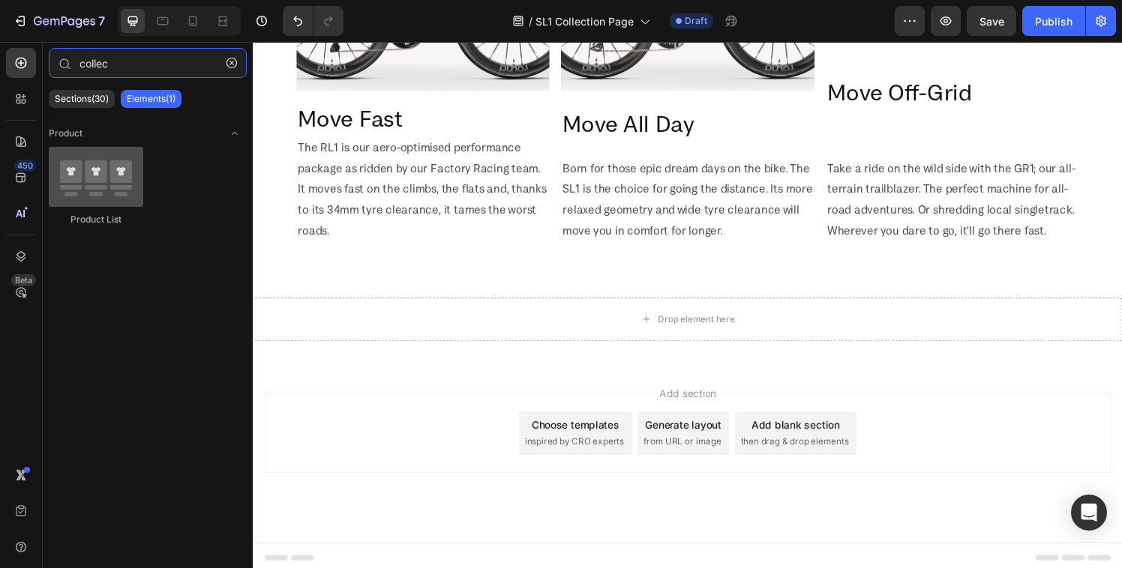
type input "collec"
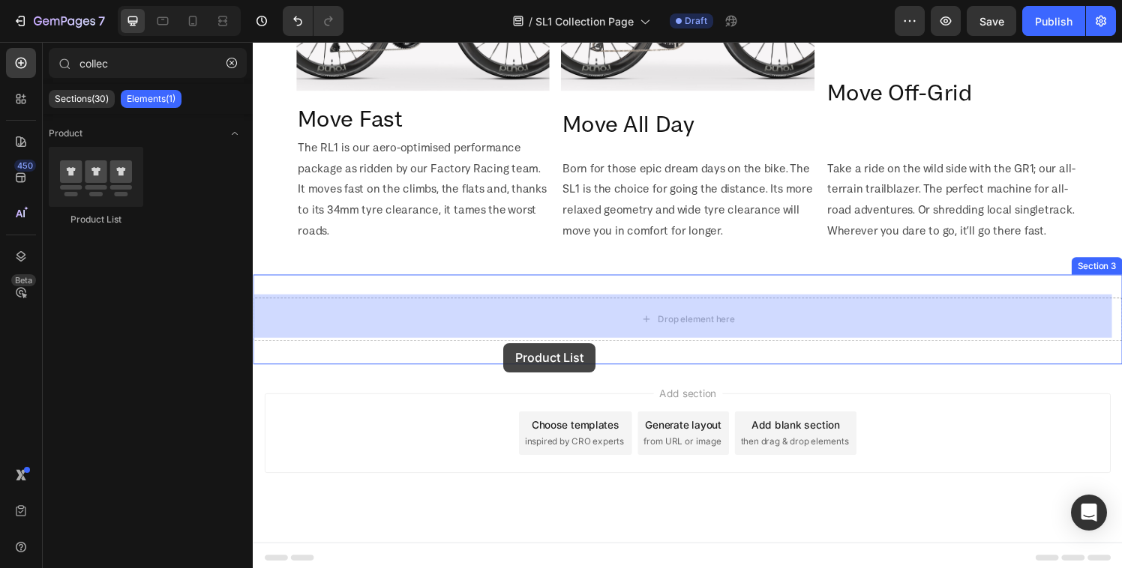
drag, startPoint x: 348, startPoint y: 225, endPoint x: 512, endPoint y: 354, distance: 208.8
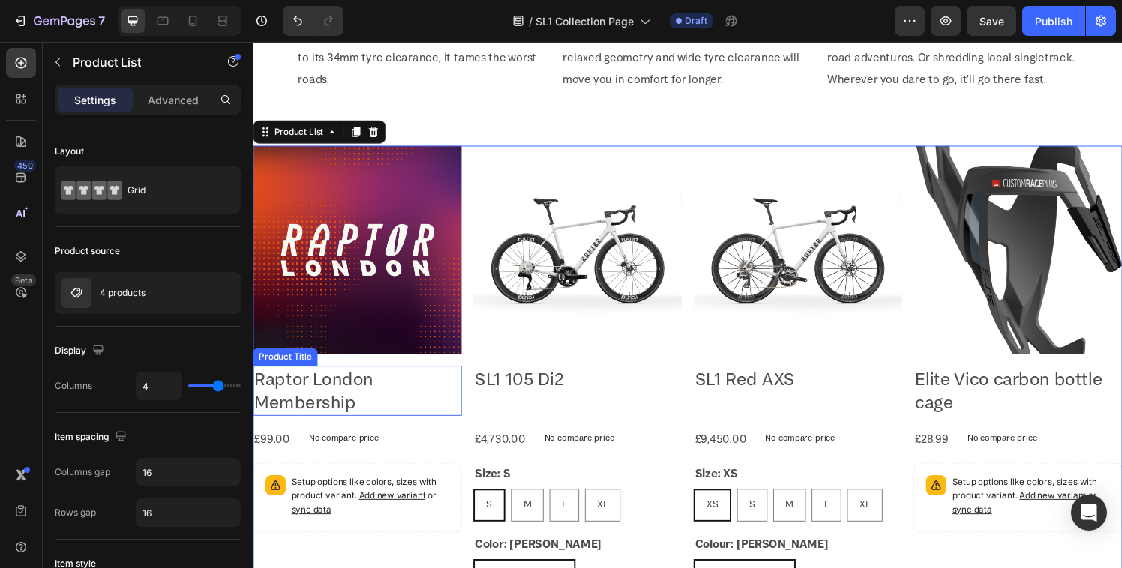
scroll to position [1079, 0]
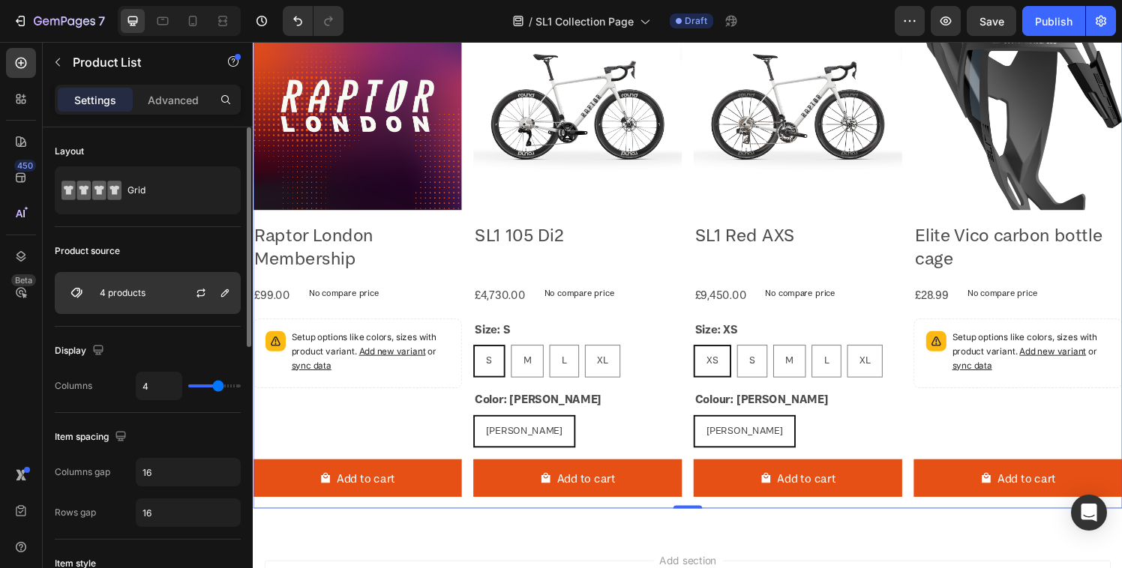
click at [151, 302] on div "4 products" at bounding box center [148, 293] width 186 height 42
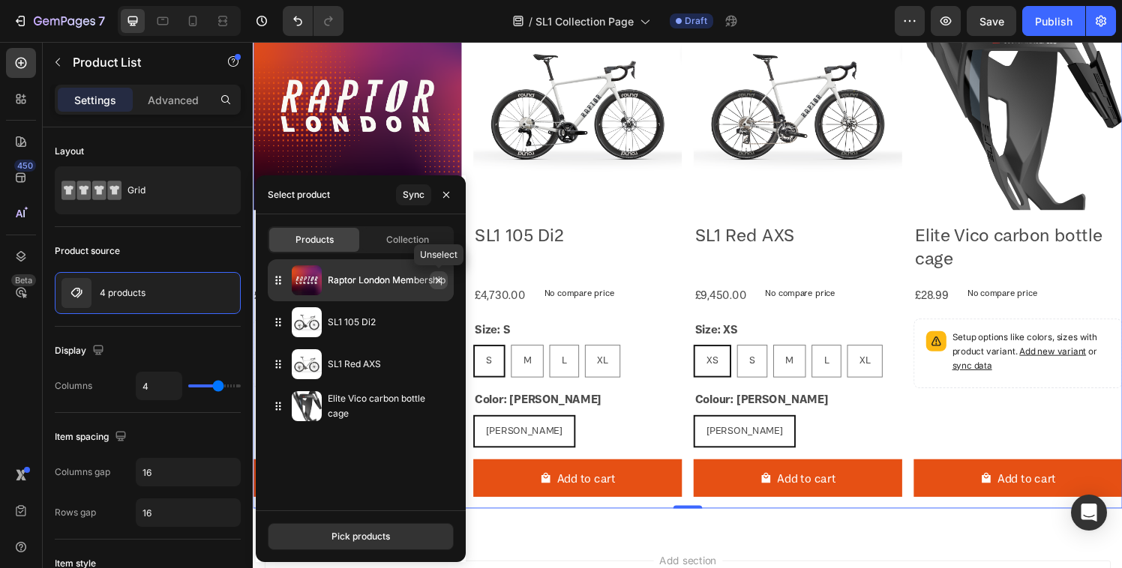
click at [434, 278] on icon "button" at bounding box center [439, 280] width 12 height 12
click at [442, 282] on icon "button" at bounding box center [439, 280] width 12 height 12
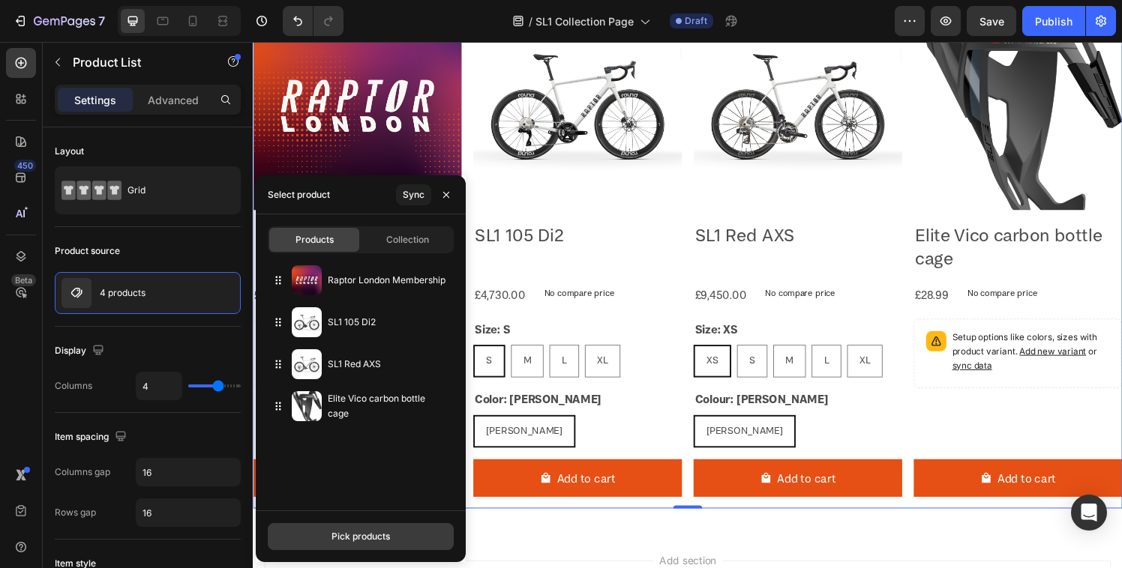
click at [355, 532] on div "Pick products" at bounding box center [360, 536] width 58 height 13
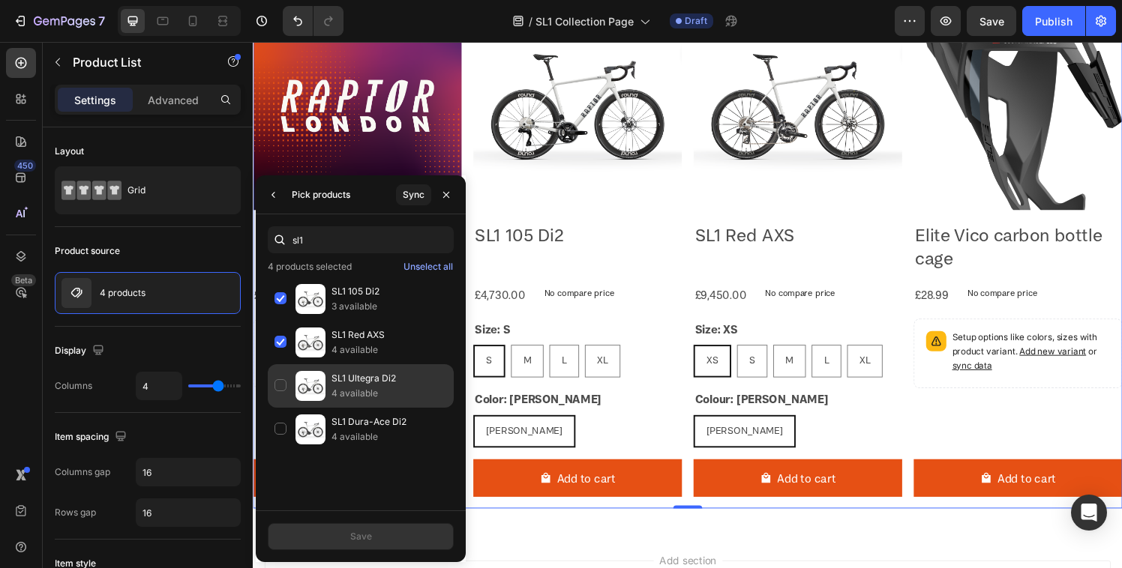
type input "sl1"
click at [271, 408] on div "SL1 Ultegra Di2 4 available" at bounding box center [361, 429] width 186 height 43
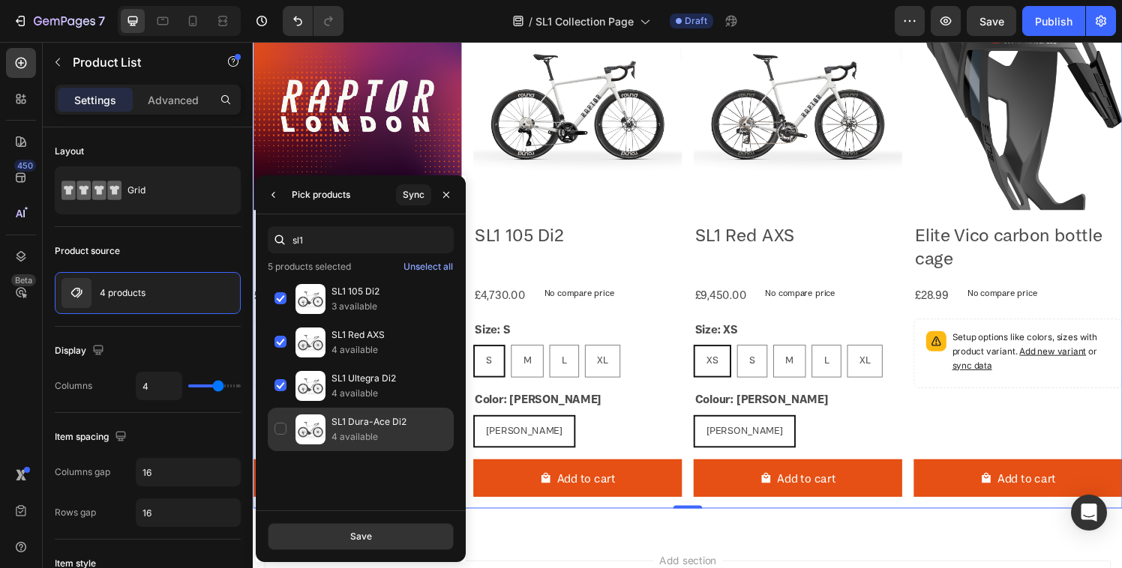
click at [277, 433] on div "SL1 Dura-Ace Di2 4 available" at bounding box center [361, 429] width 186 height 43
drag, startPoint x: 358, startPoint y: 533, endPoint x: 109, endPoint y: 502, distance: 250.8
click at [358, 533] on div "Save" at bounding box center [361, 536] width 22 height 13
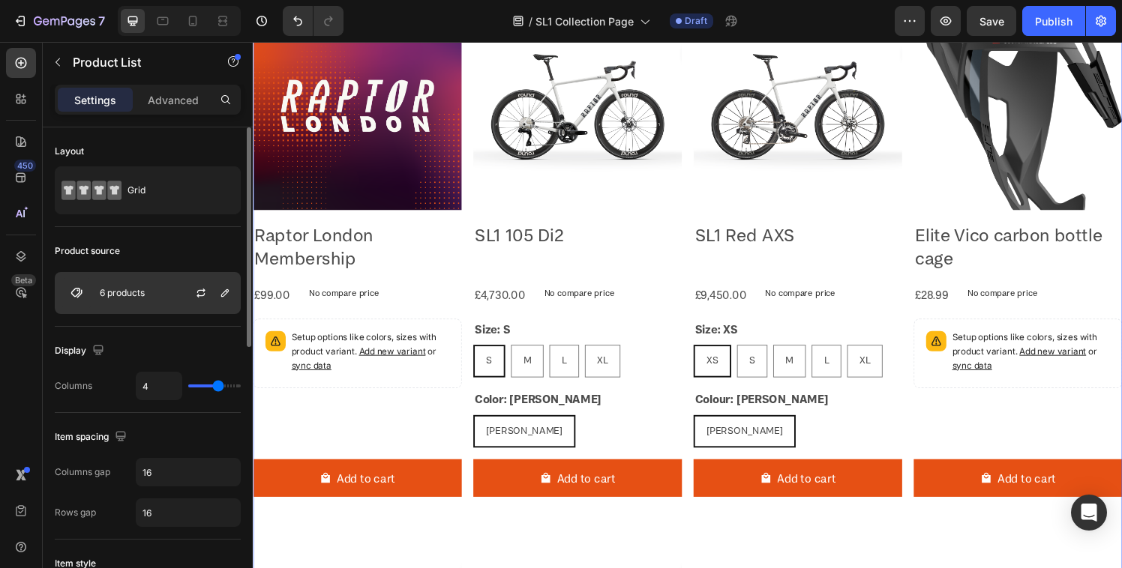
click at [140, 305] on div "6 products" at bounding box center [148, 293] width 186 height 42
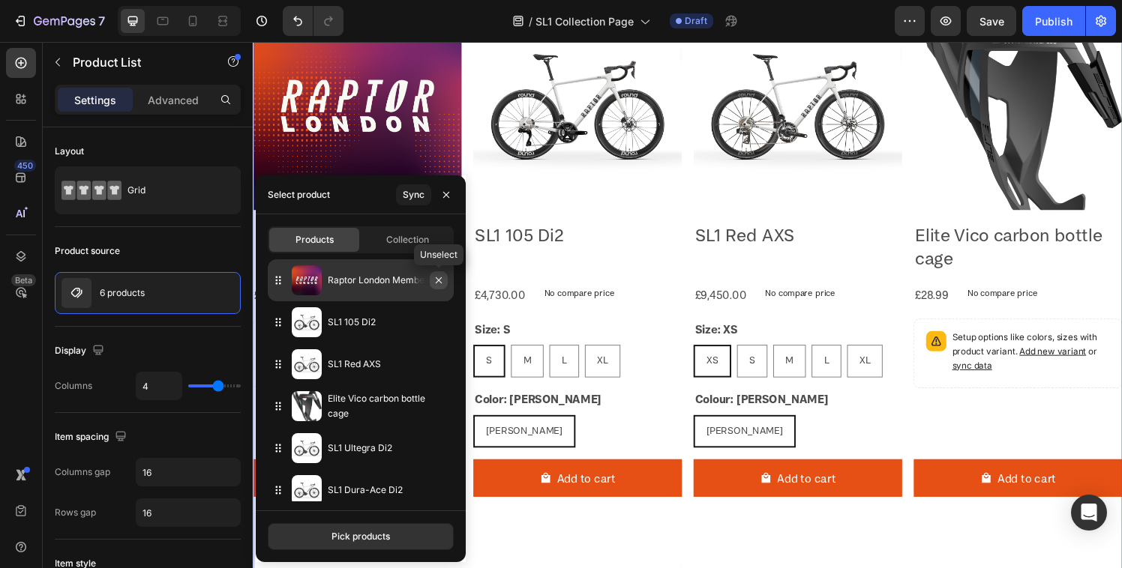
click at [436, 280] on icon "button" at bounding box center [439, 280] width 12 height 12
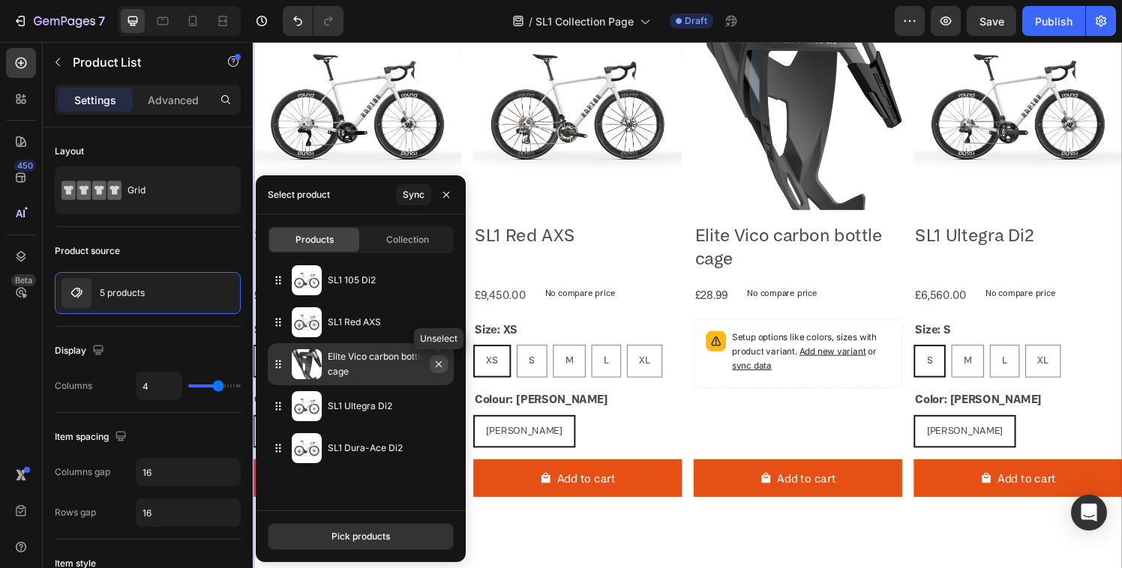
click at [436, 367] on icon "button" at bounding box center [439, 364] width 12 height 12
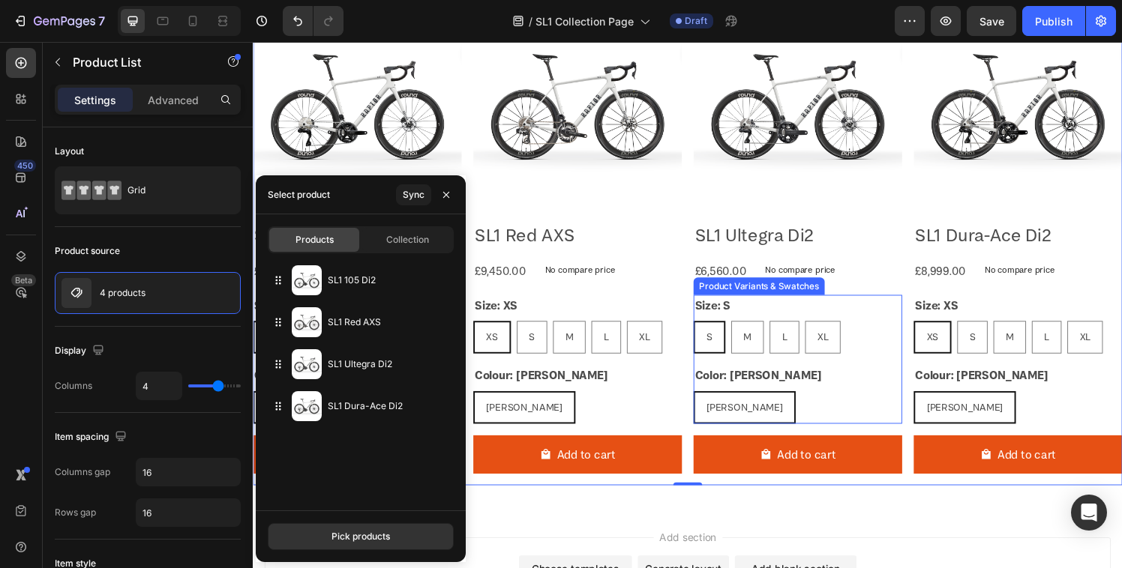
scroll to position [911, 0]
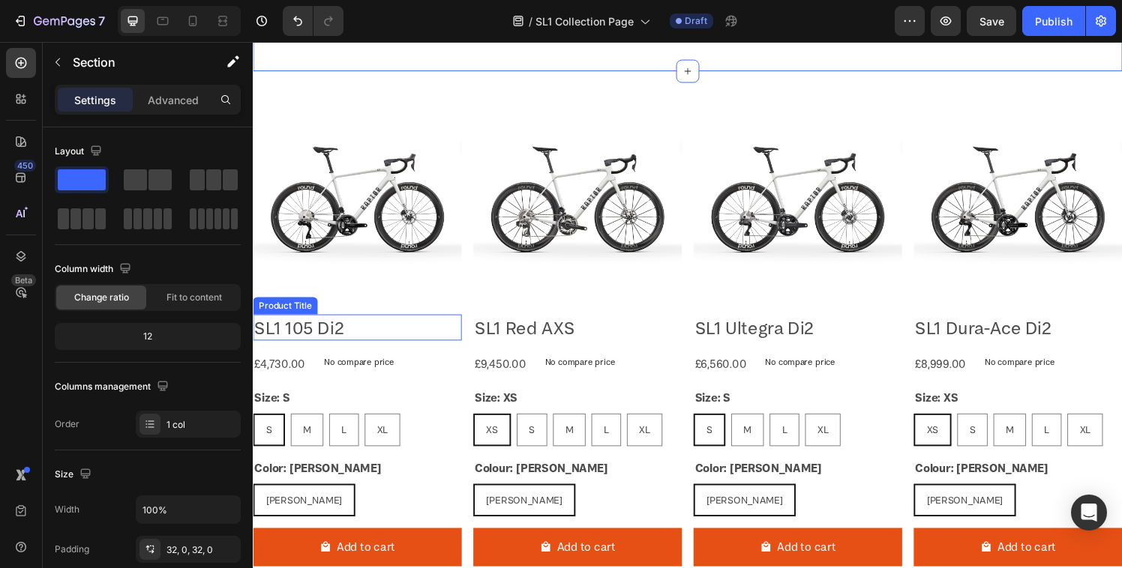
scroll to position [1064, 0]
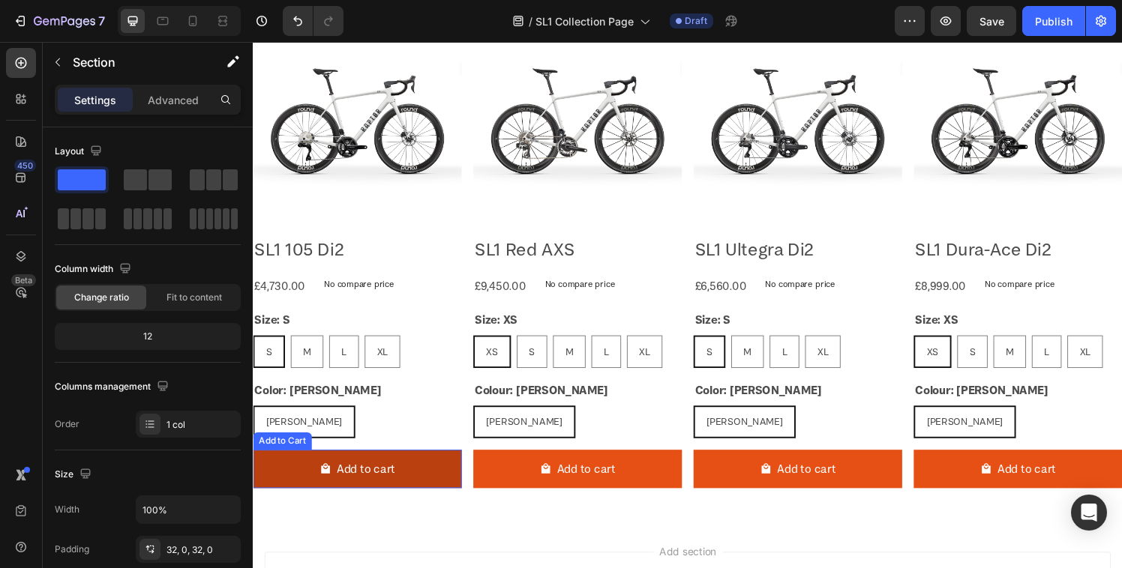
click at [435, 464] on button "Add to cart" at bounding box center [361, 484] width 216 height 40
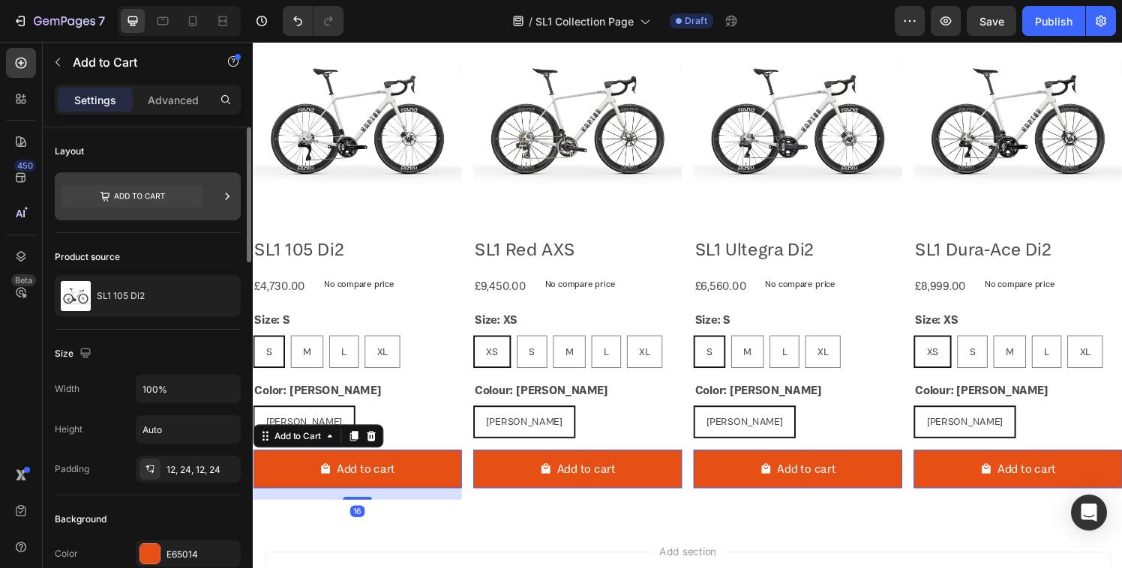
click at [154, 199] on icon at bounding box center [131, 196] width 141 height 22
click at [177, 243] on div "Product source SL1 105 Di2" at bounding box center [148, 281] width 186 height 97
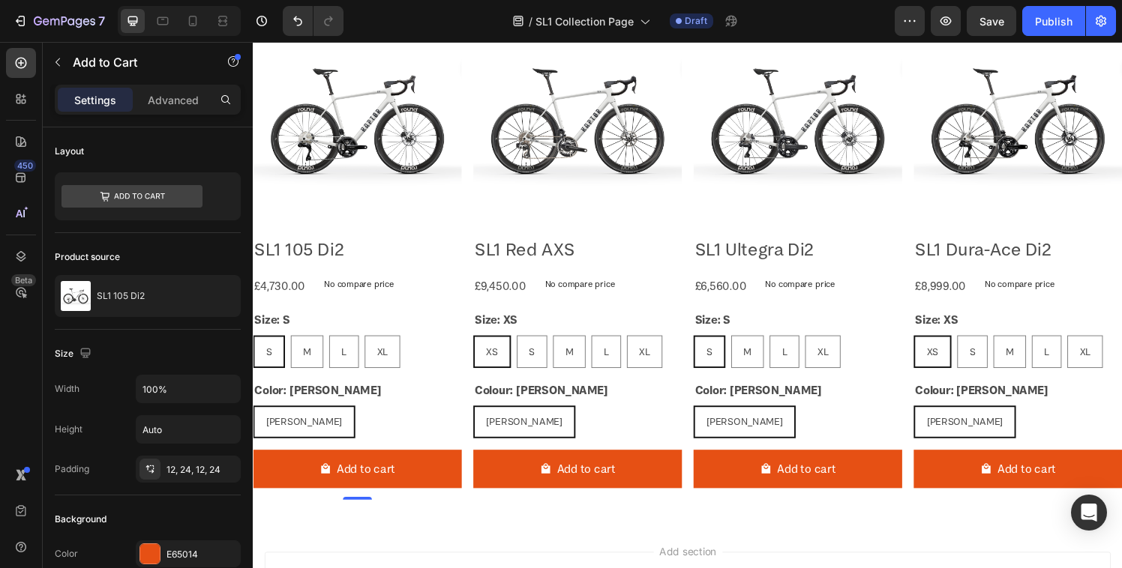
click at [430, 450] on div "Product Images SL1 105 Di2 Product Title £4,730.00 Product Price Product Price …" at bounding box center [361, 265] width 216 height 501
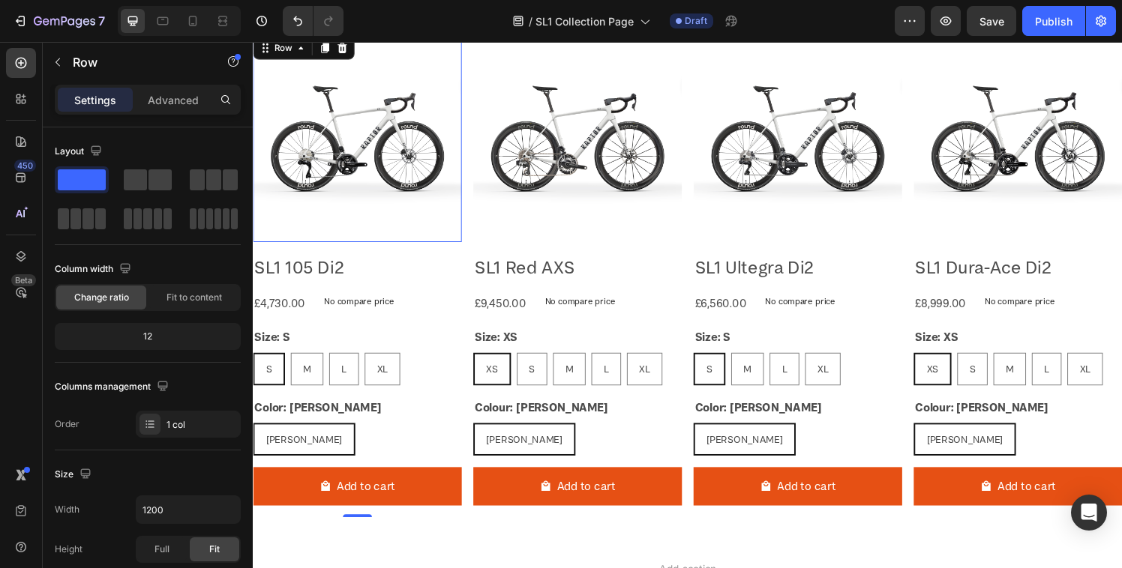
scroll to position [1054, 0]
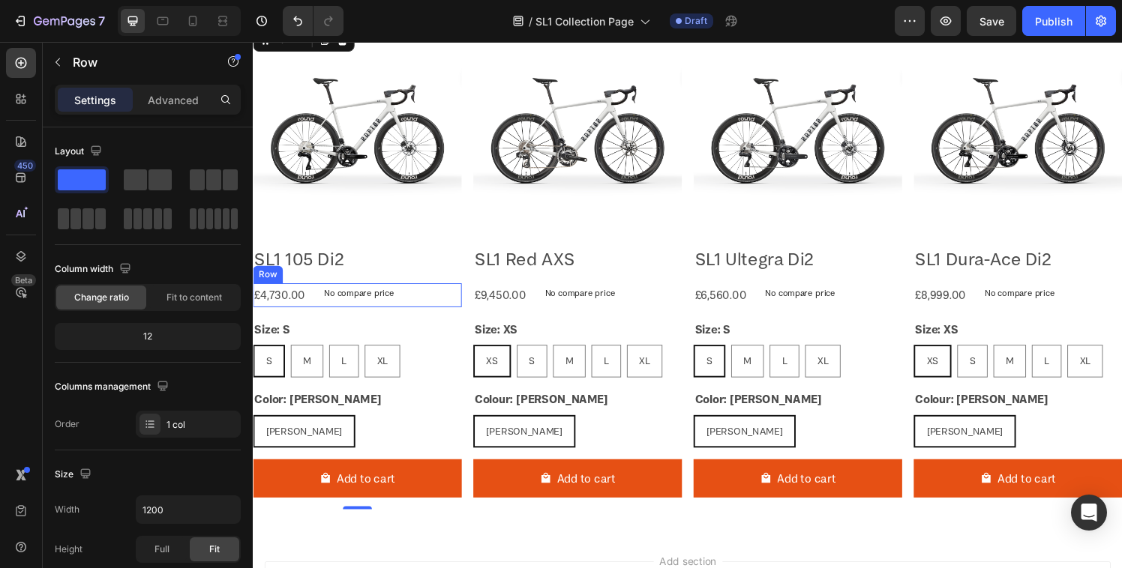
click at [407, 303] on div "£4,730.00 Product Price Product Price No compare price Product Price Row" at bounding box center [361, 304] width 216 height 25
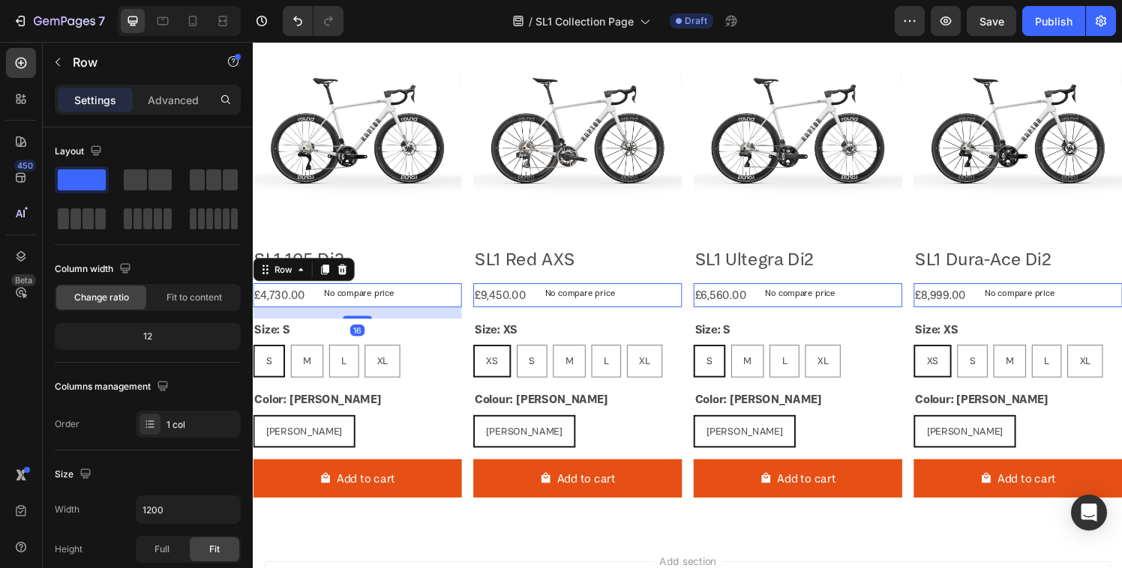
scroll to position [38, 0]
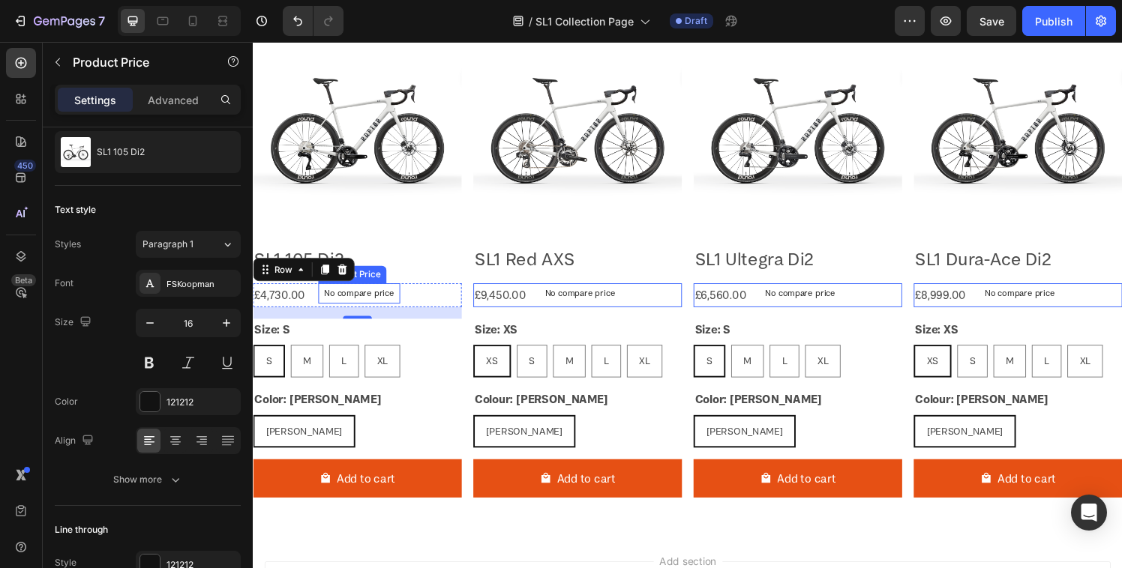
click at [372, 301] on p "No compare price" at bounding box center [362, 302] width 73 height 9
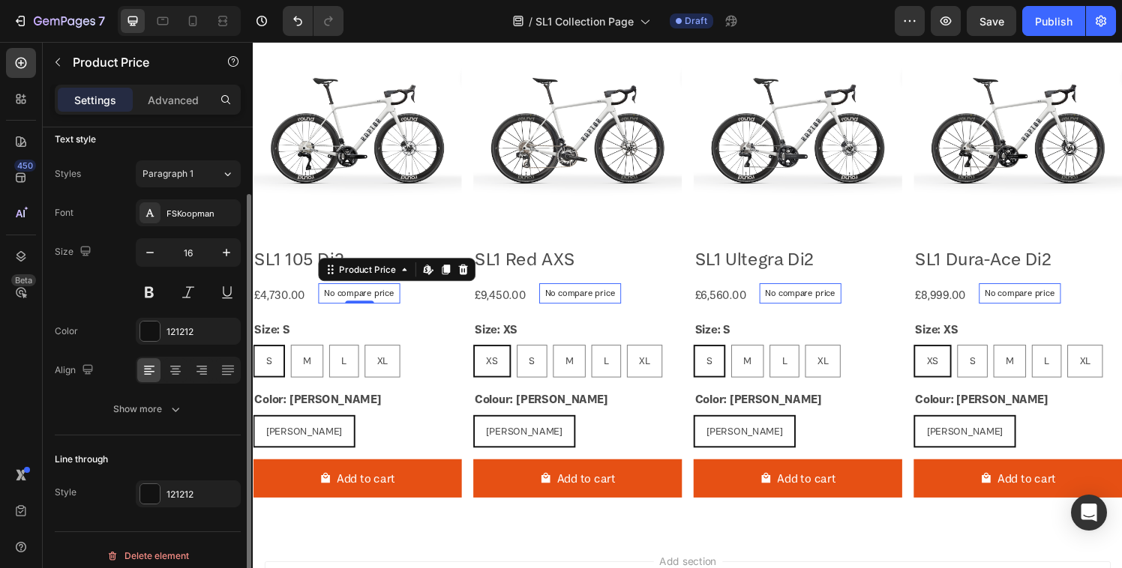
scroll to position [120, 0]
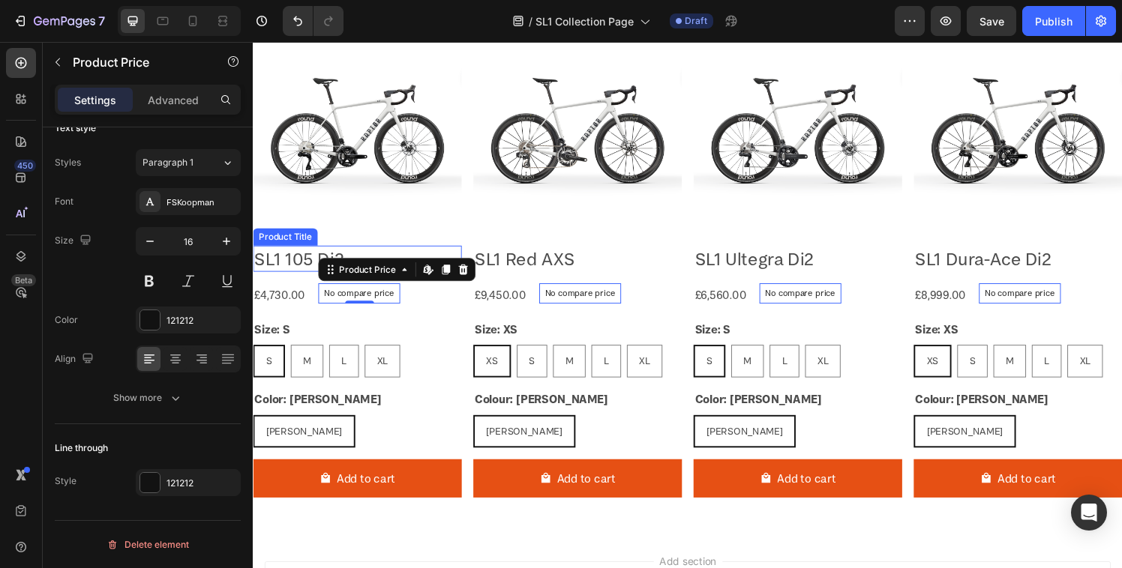
click at [456, 253] on h2 "SL1 105 Di2" at bounding box center [361, 267] width 216 height 28
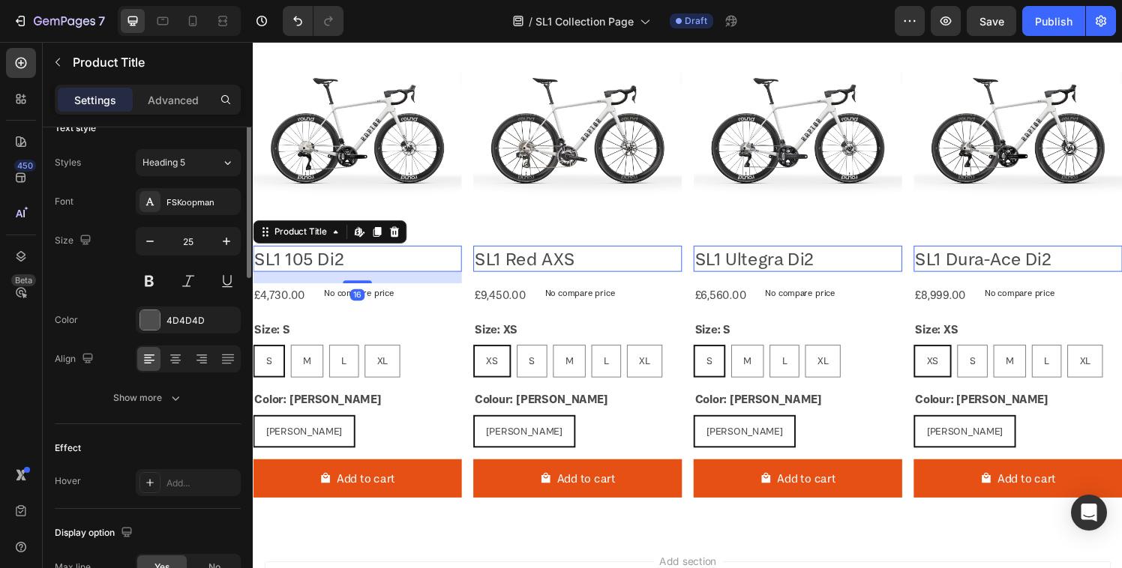
scroll to position [0, 0]
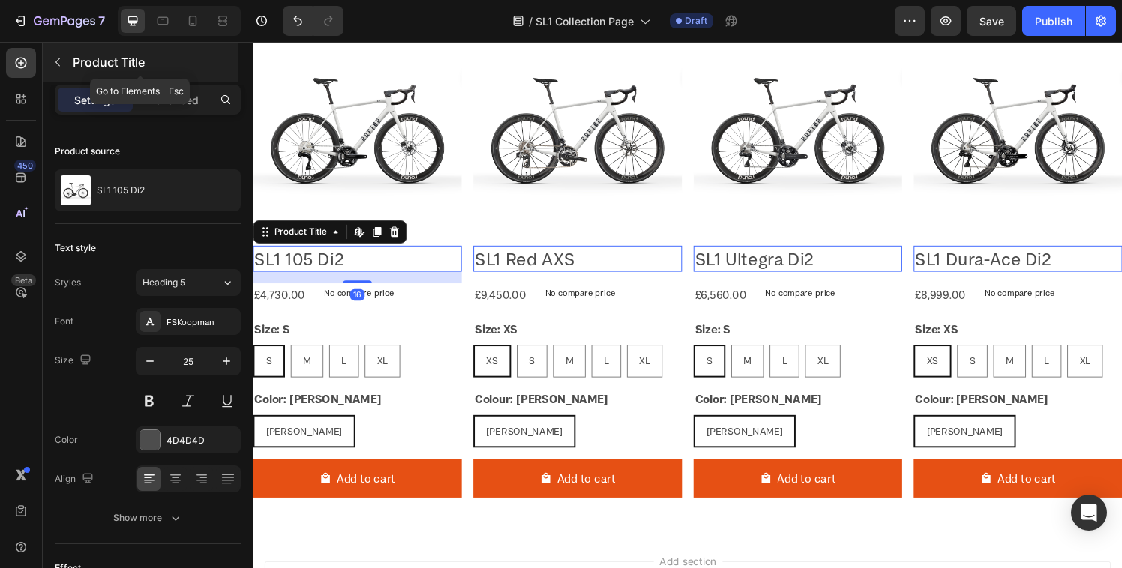
click at [57, 57] on icon "button" at bounding box center [58, 62] width 12 height 12
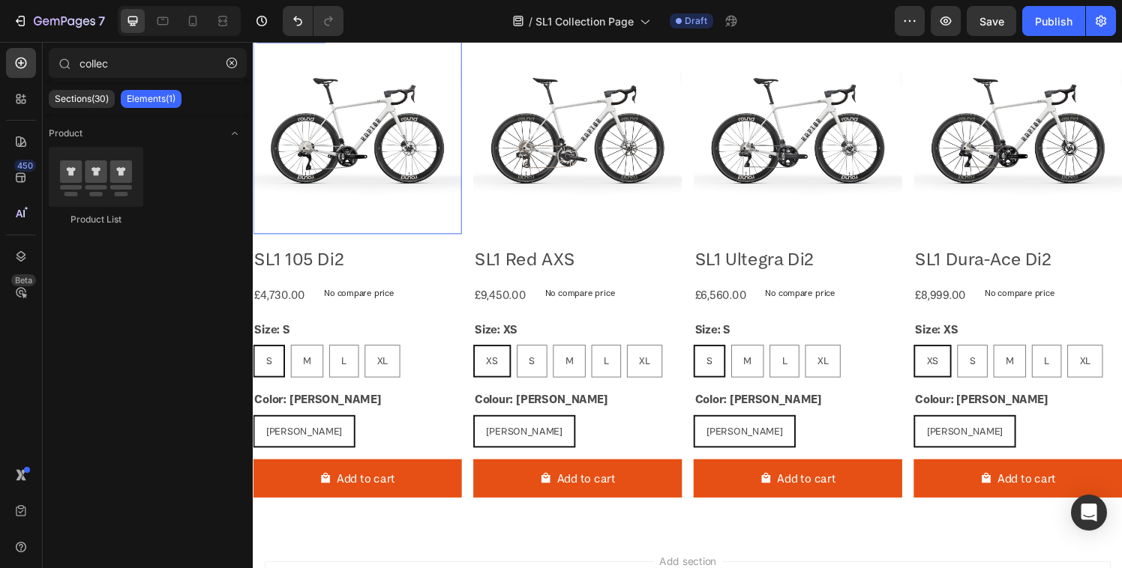
click at [442, 236] on img at bounding box center [361, 133] width 216 height 216
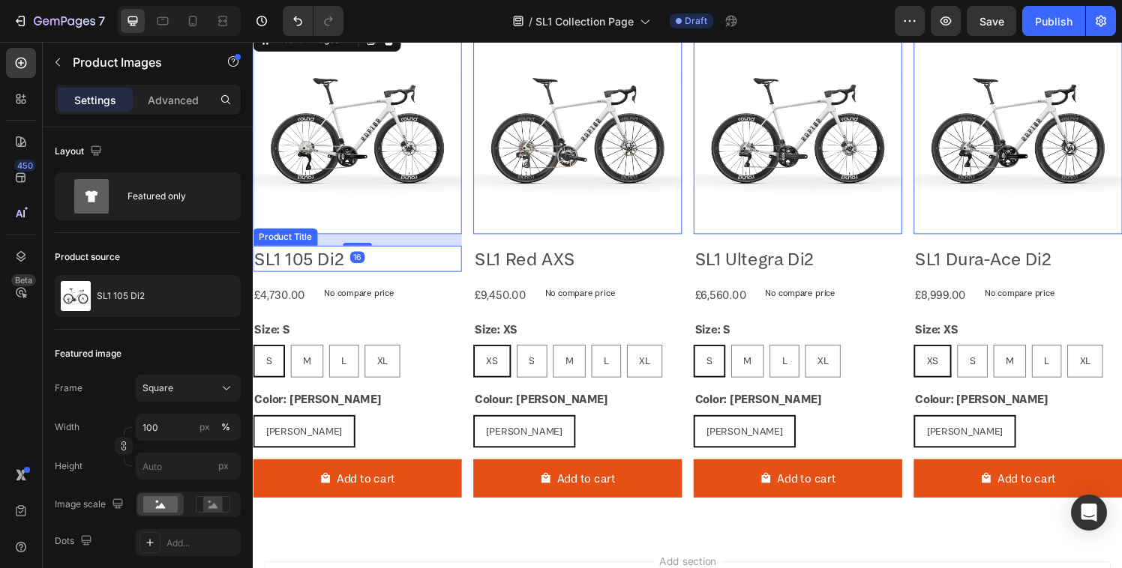
scroll to position [1022, 0]
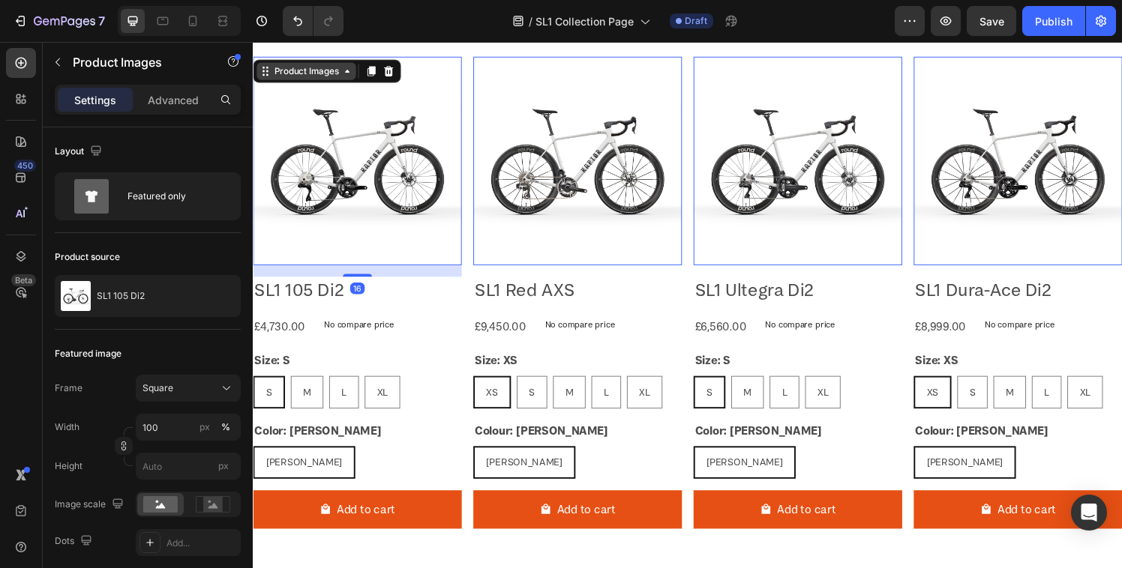
click at [340, 78] on div "Product Images" at bounding box center [307, 72] width 103 height 18
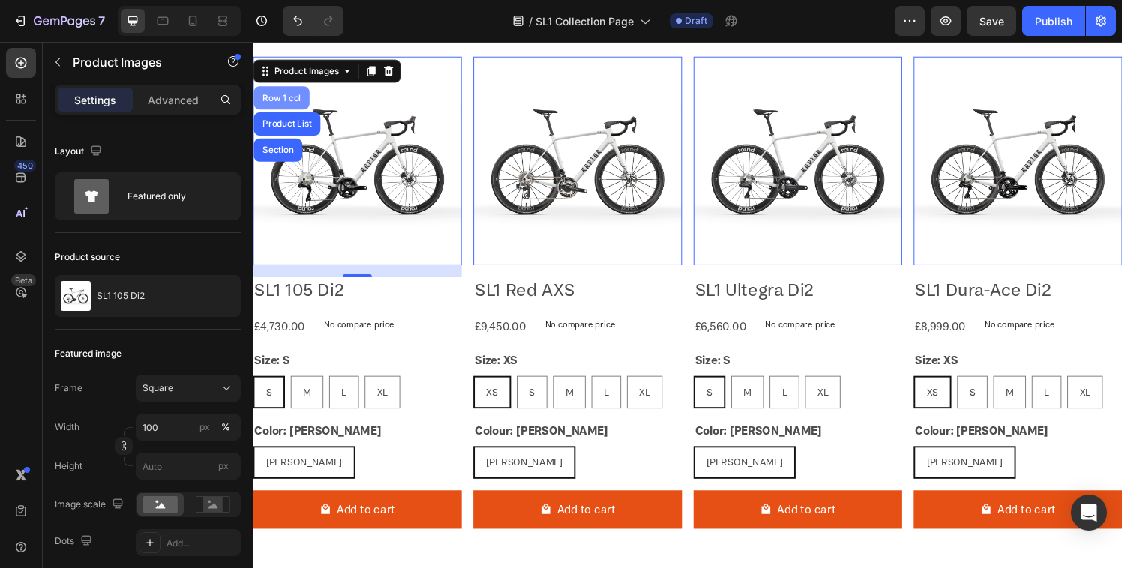
click at [286, 99] on div "Row 1 col" at bounding box center [282, 99] width 46 height 9
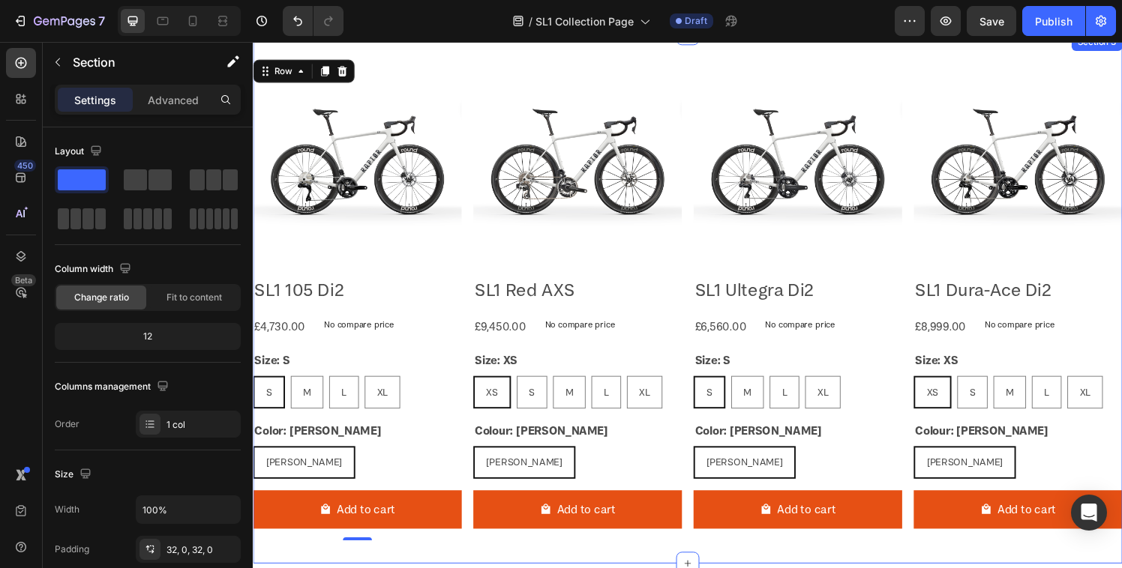
click at [484, 565] on div "Product Images SL1 105 Di2 Product Title £4,730.00 Product Price Product Price …" at bounding box center [703, 307] width 900 height 549
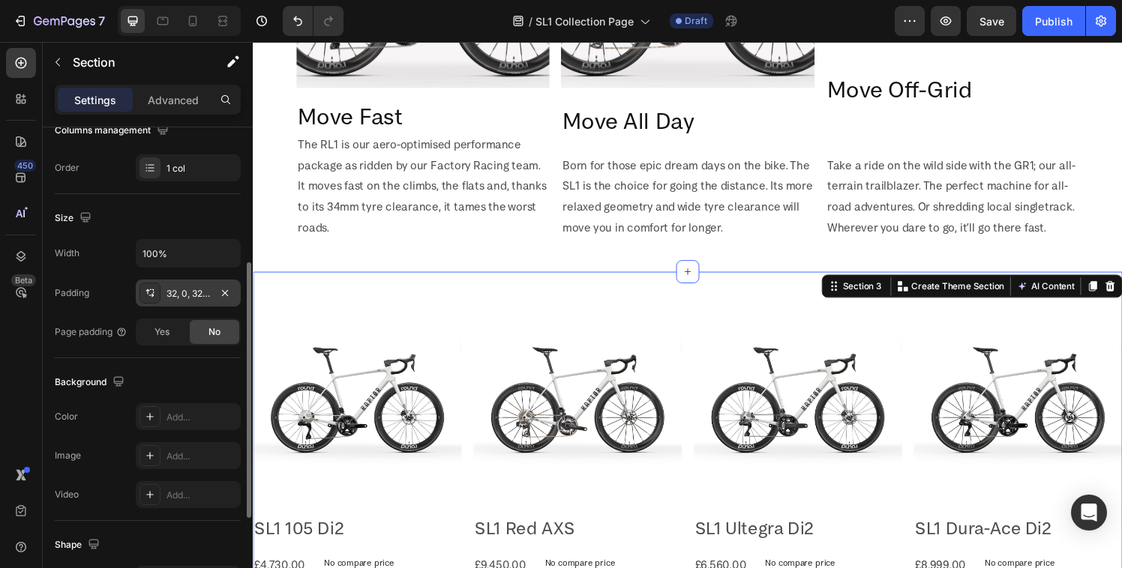
scroll to position [266, 0]
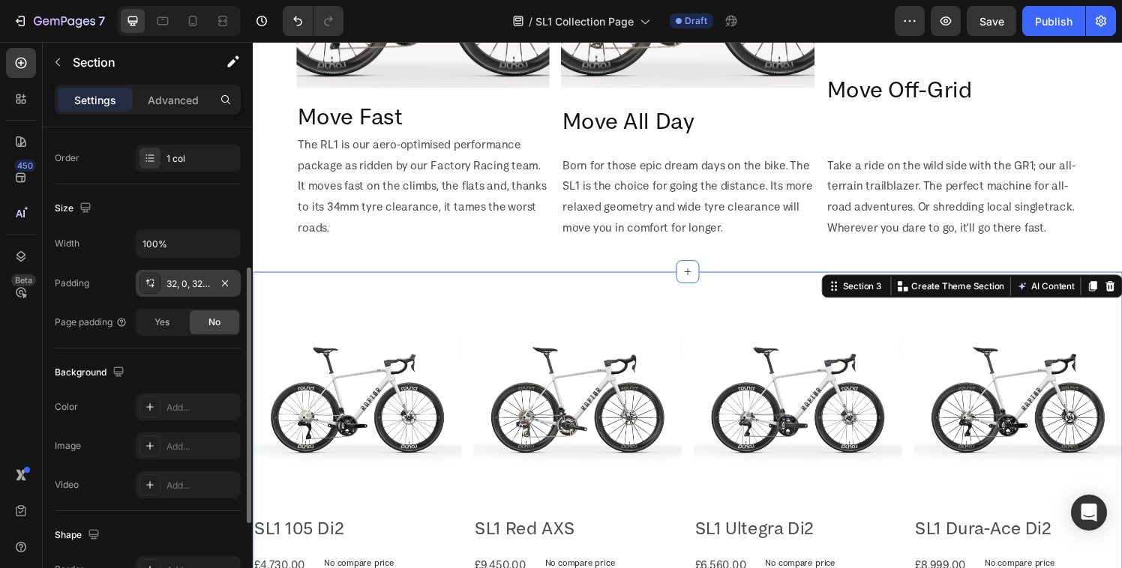
click at [148, 292] on div at bounding box center [149, 283] width 21 height 21
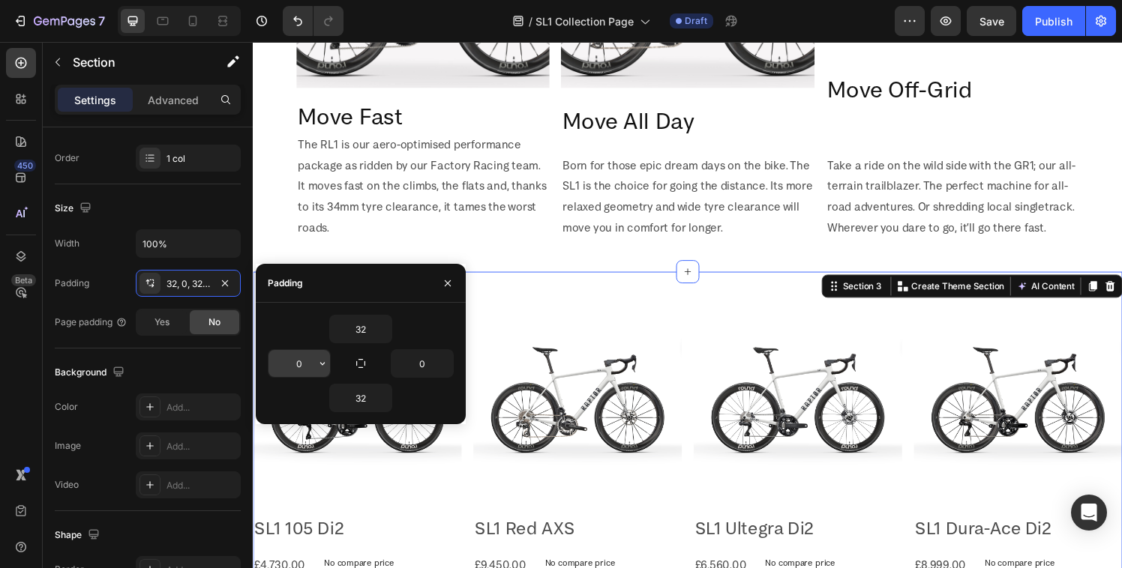
click at [299, 364] on input "0" at bounding box center [298, 363] width 61 height 27
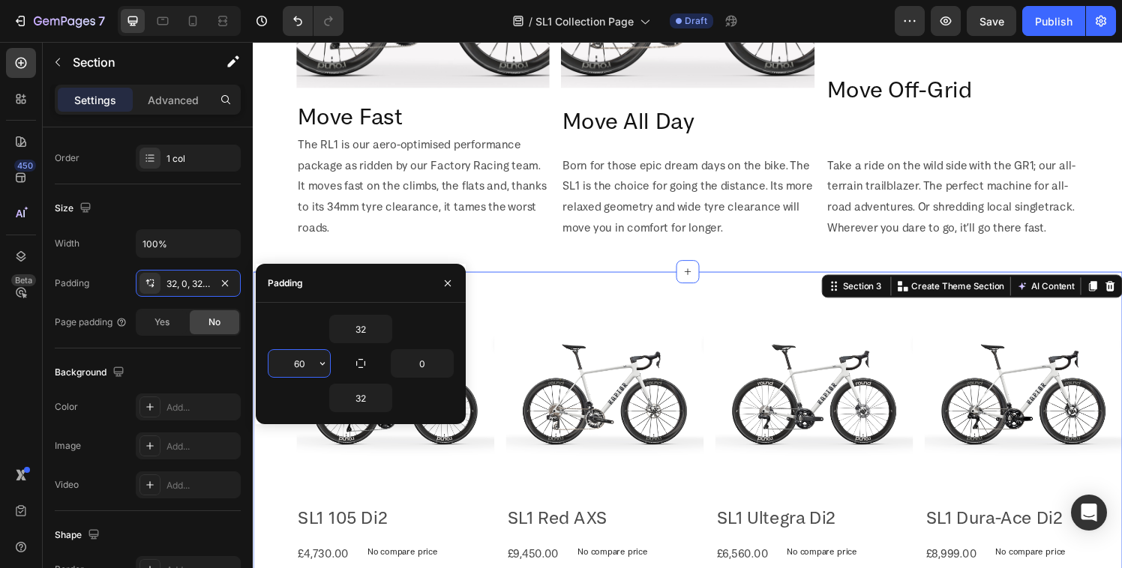
type input "60"
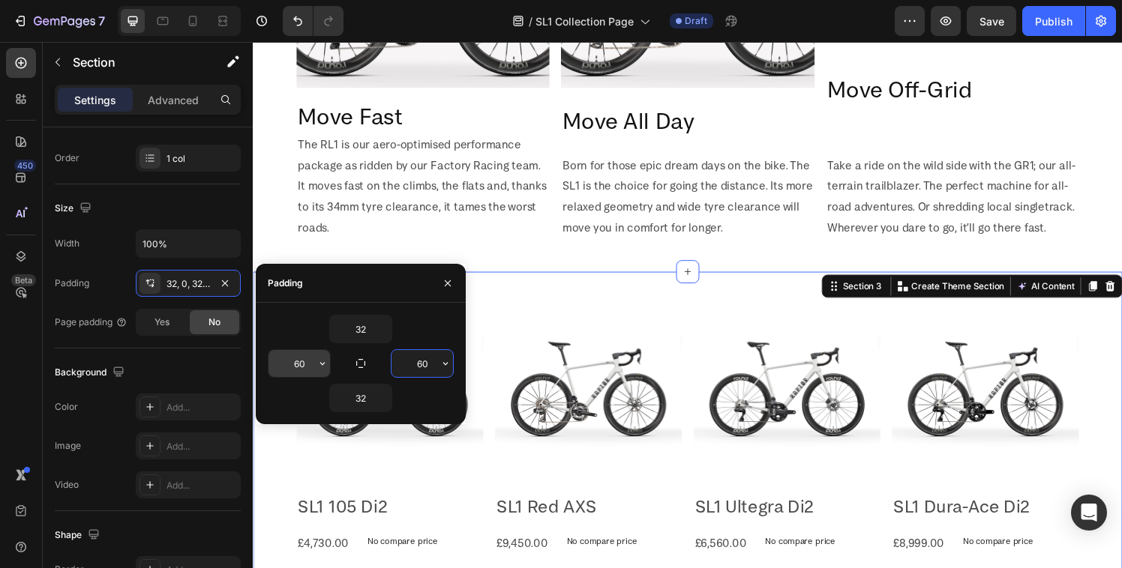
type input "60"
click at [448, 297] on div at bounding box center [448, 283] width 36 height 38
click at [447, 288] on icon "button" at bounding box center [448, 283] width 12 height 12
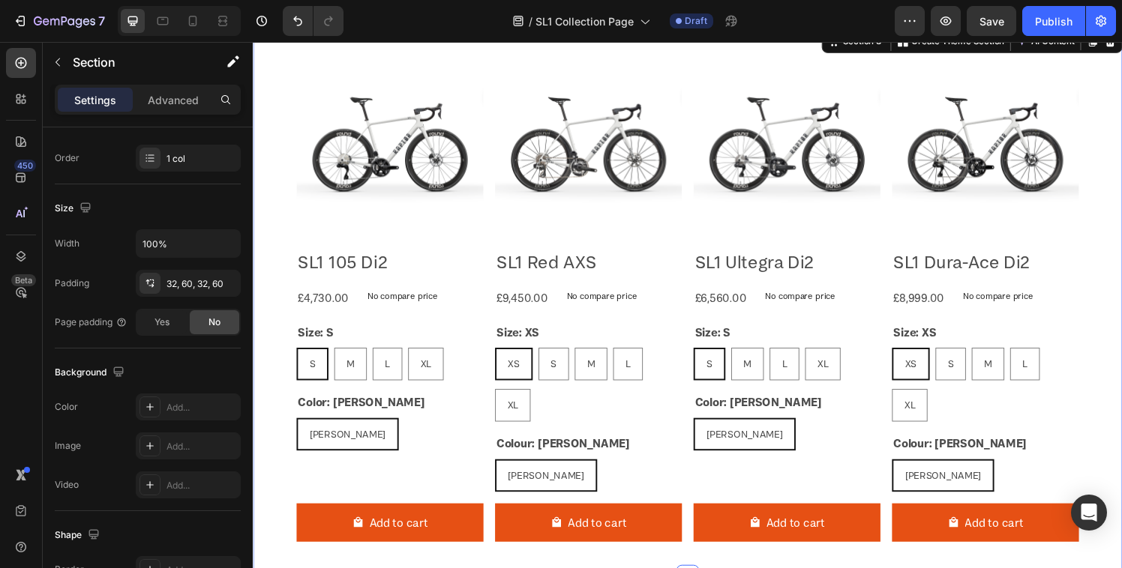
scroll to position [1105, 0]
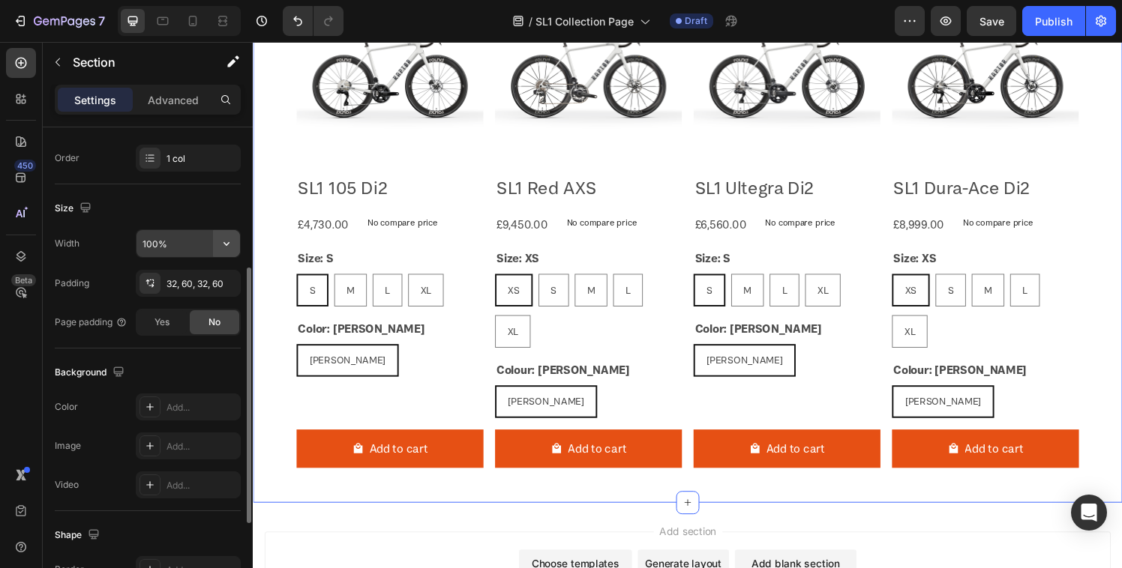
click at [231, 238] on icon "button" at bounding box center [226, 243] width 15 height 15
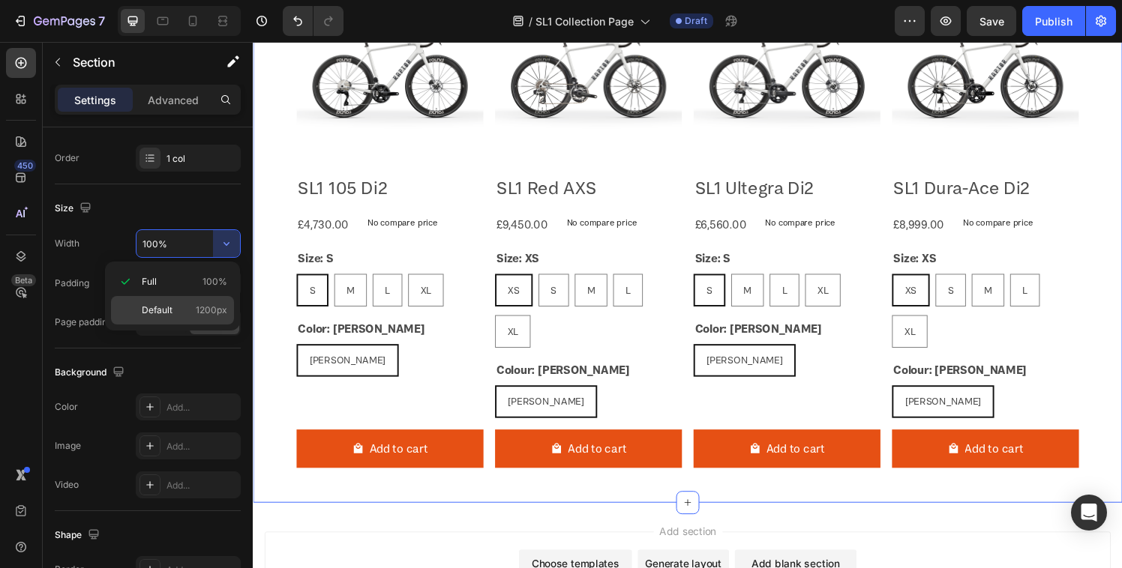
click at [154, 302] on div "Default 1200px" at bounding box center [172, 310] width 123 height 28
type input "1200"
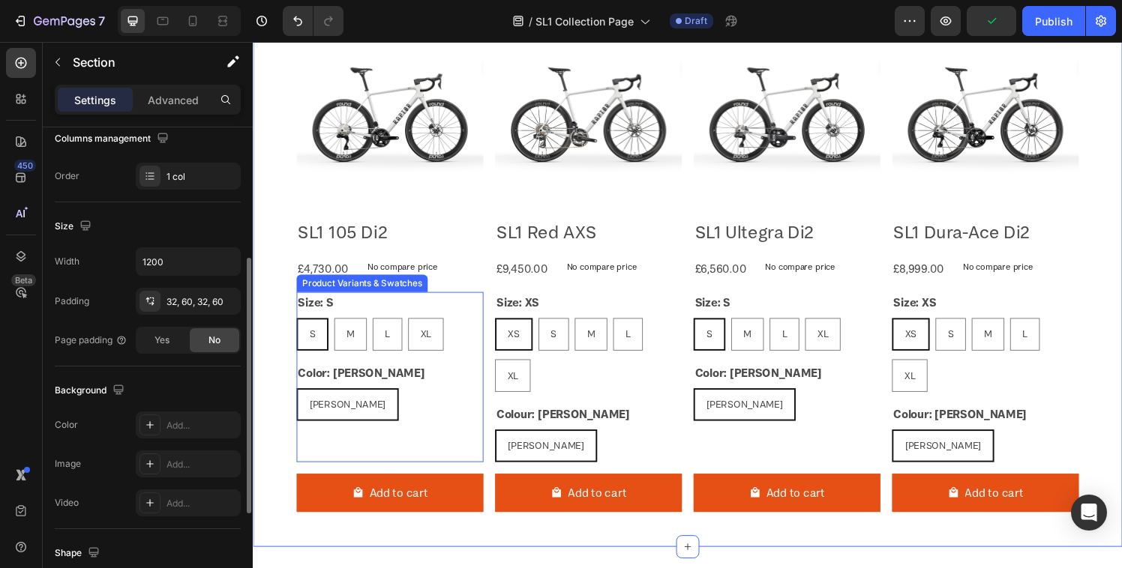
scroll to position [1020, 0]
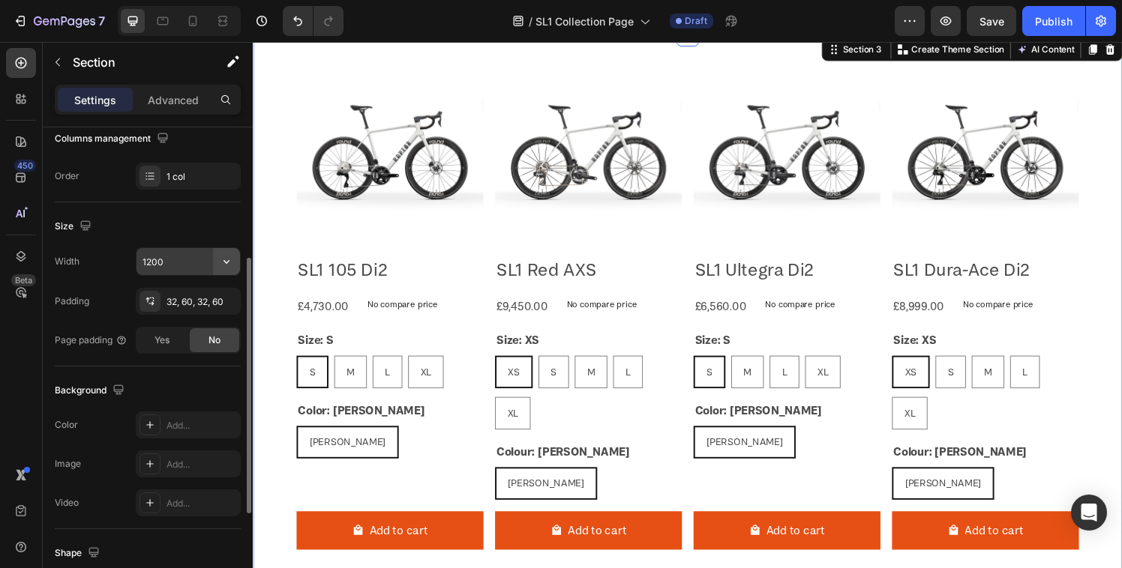
click at [220, 260] on icon "button" at bounding box center [226, 261] width 15 height 15
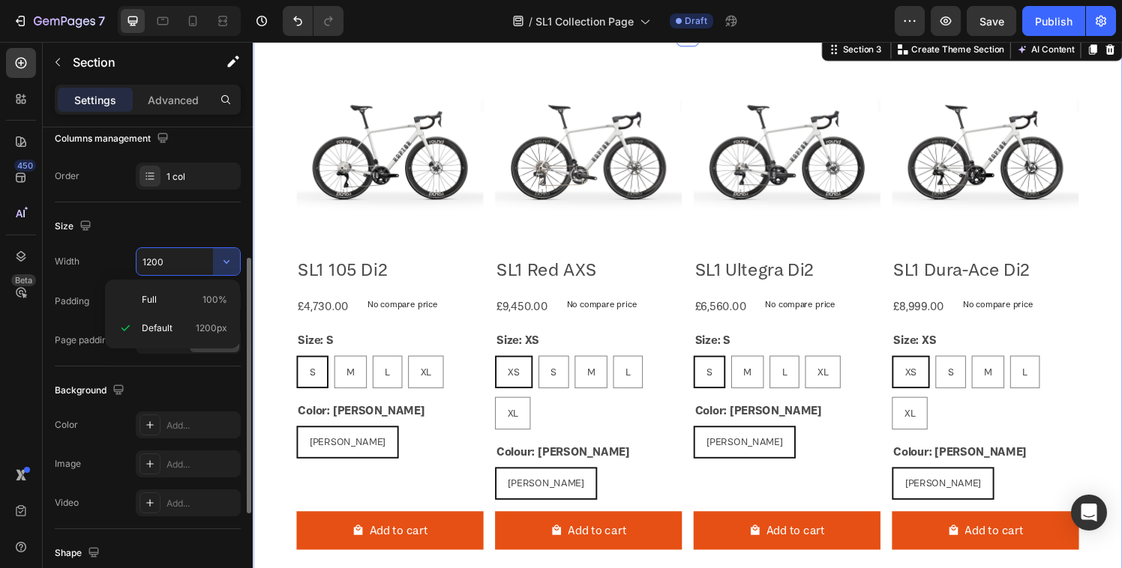
click at [164, 223] on div "Size" at bounding box center [148, 226] width 186 height 24
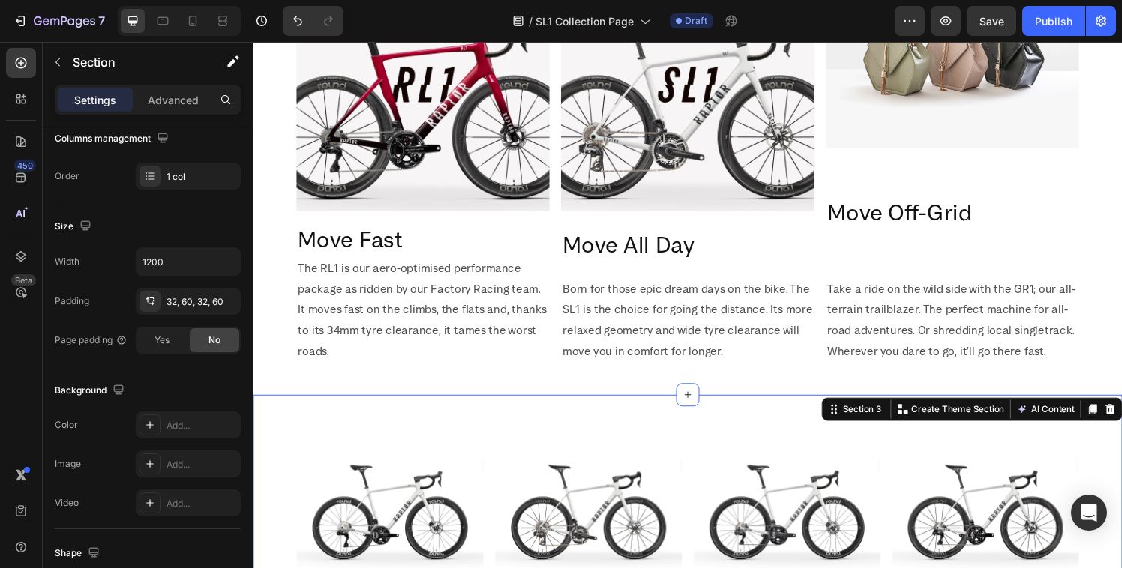
scroll to position [397, 0]
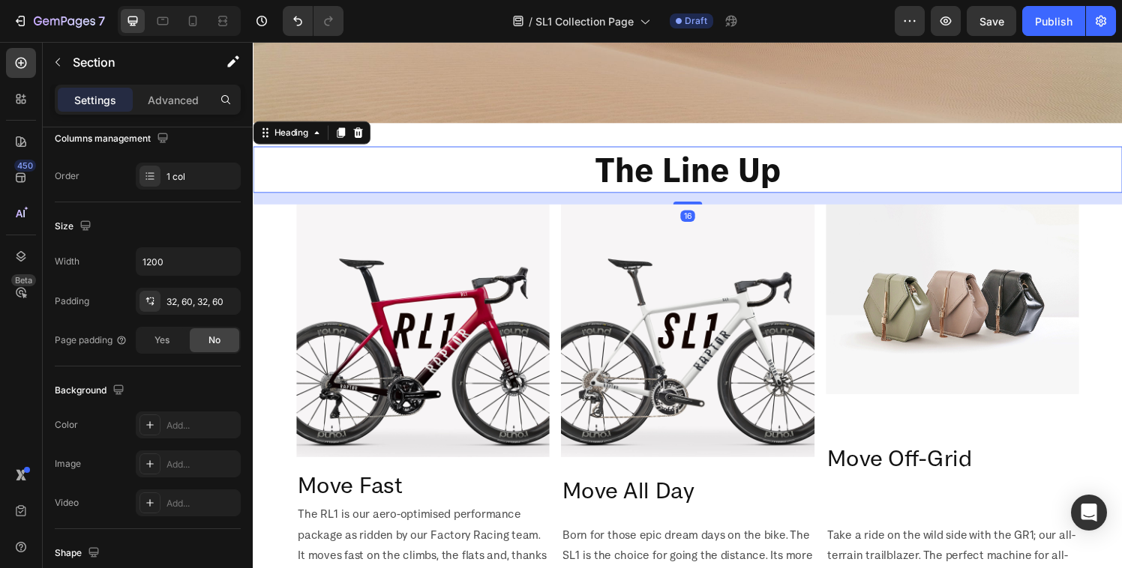
click at [443, 166] on h2 "The Line Up" at bounding box center [703, 174] width 900 height 48
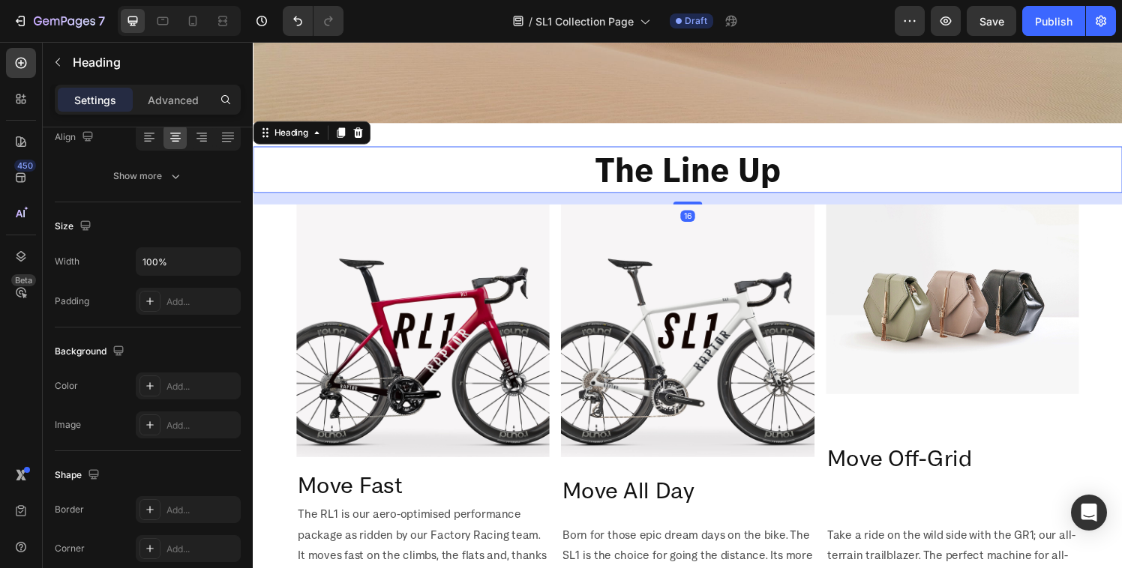
scroll to position [0, 0]
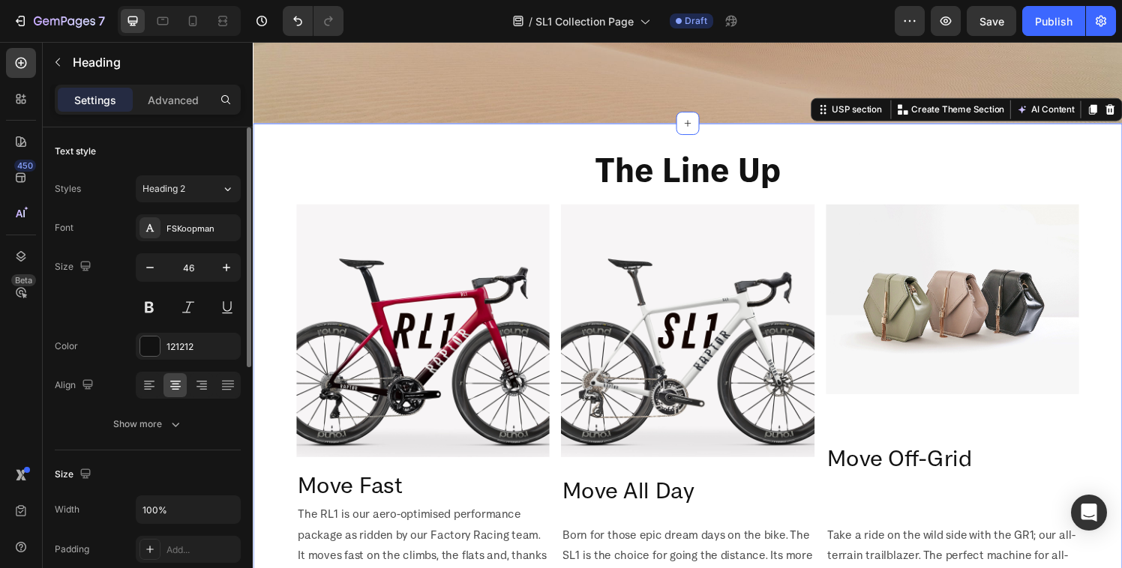
click at [418, 132] on div "The Line Up Heading Image Move Fast Heading The RL1 is our aero-optimised perfo…" at bounding box center [703, 394] width 900 height 536
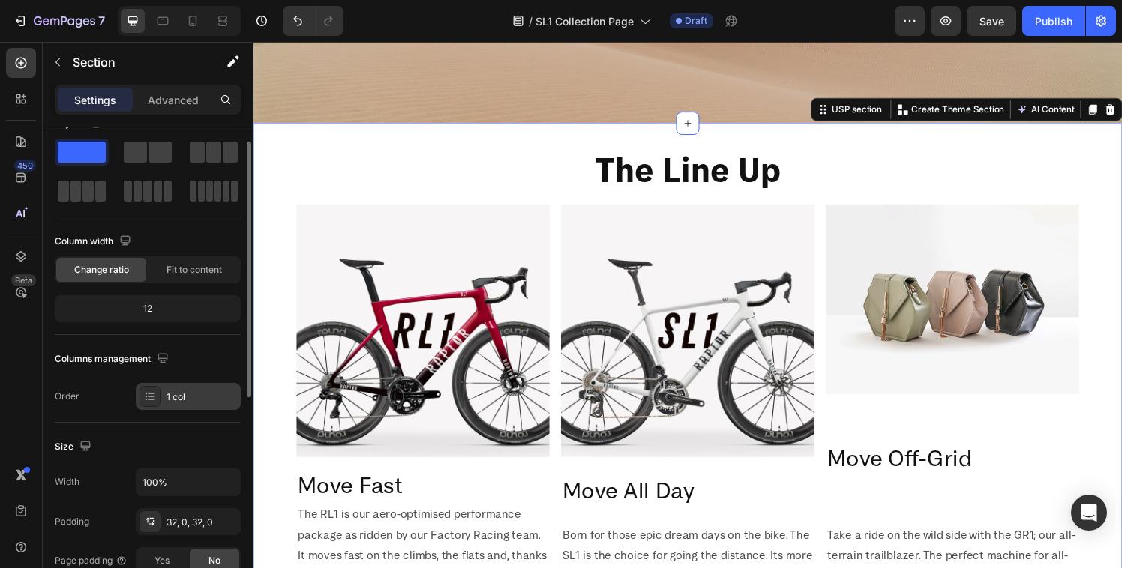
scroll to position [91, 0]
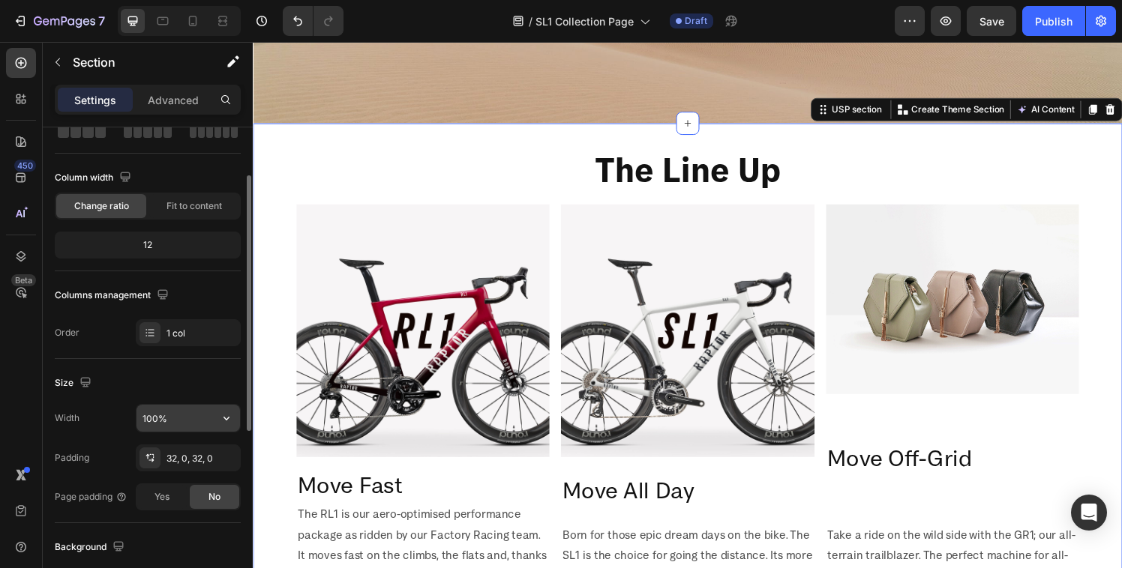
click at [185, 411] on input "100%" at bounding box center [187, 418] width 103 height 27
click at [228, 427] on button "button" at bounding box center [226, 418] width 27 height 27
click at [183, 484] on p "Default 1200px" at bounding box center [184, 484] width 85 height 13
type input "1200"
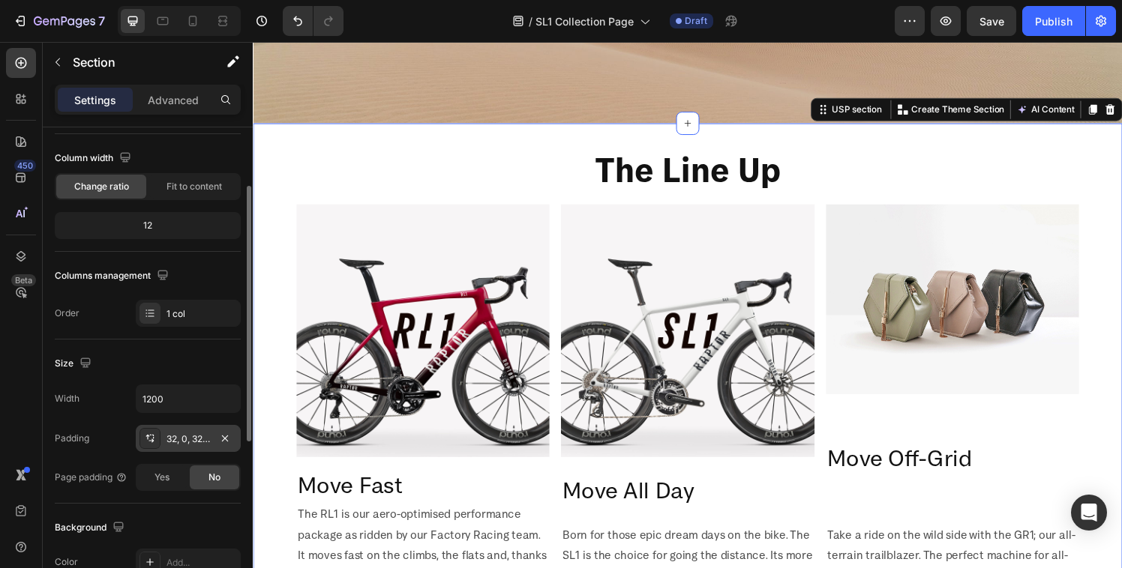
click at [152, 435] on icon at bounding box center [152, 435] width 1 height 1
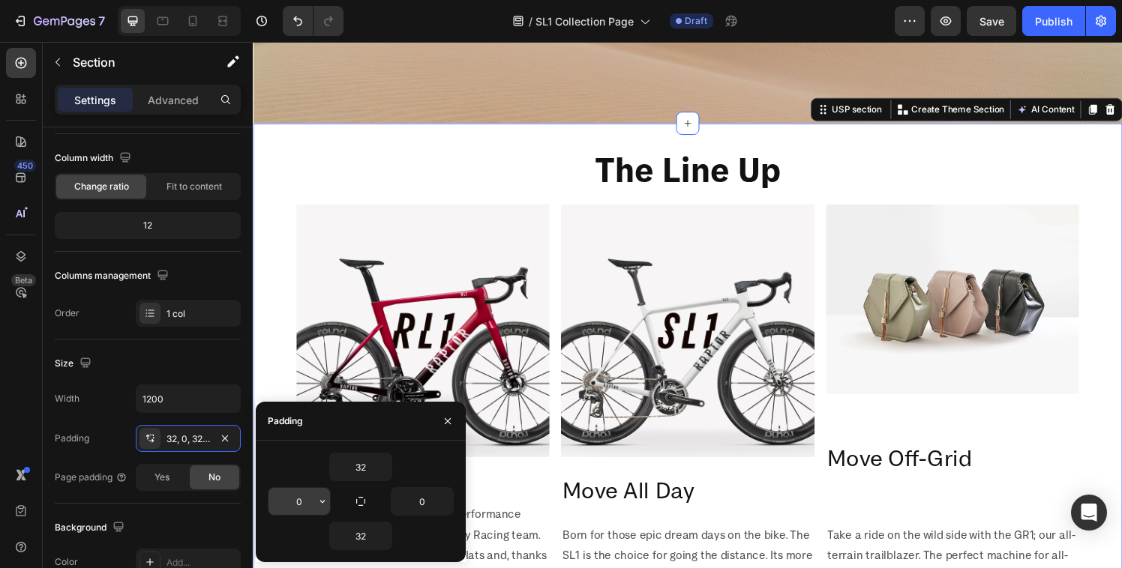
click at [305, 499] on input "0" at bounding box center [298, 501] width 61 height 27
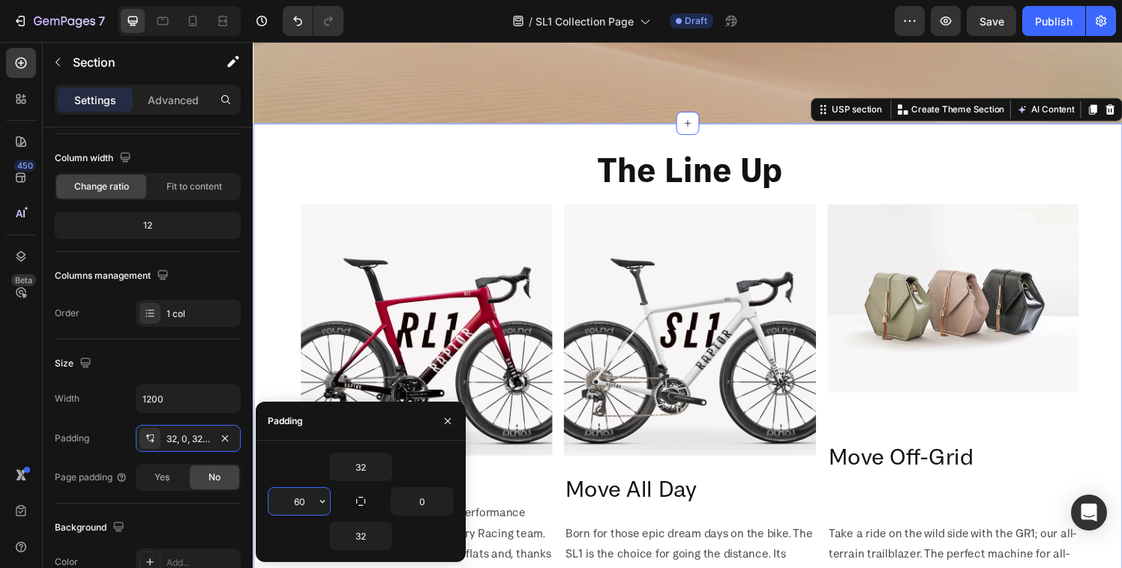
type input "60"
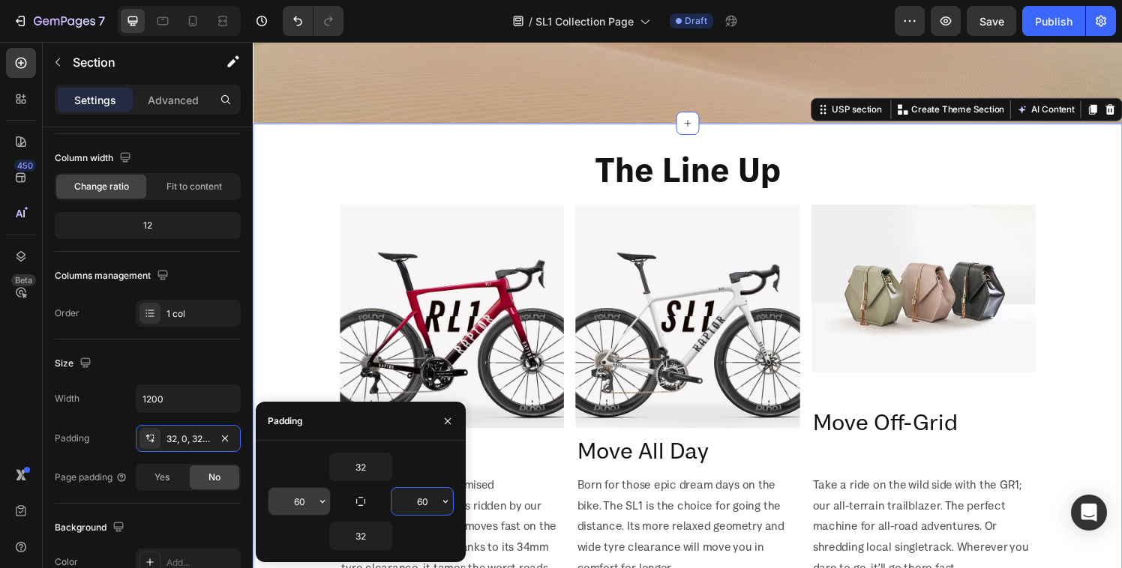
type input "60"
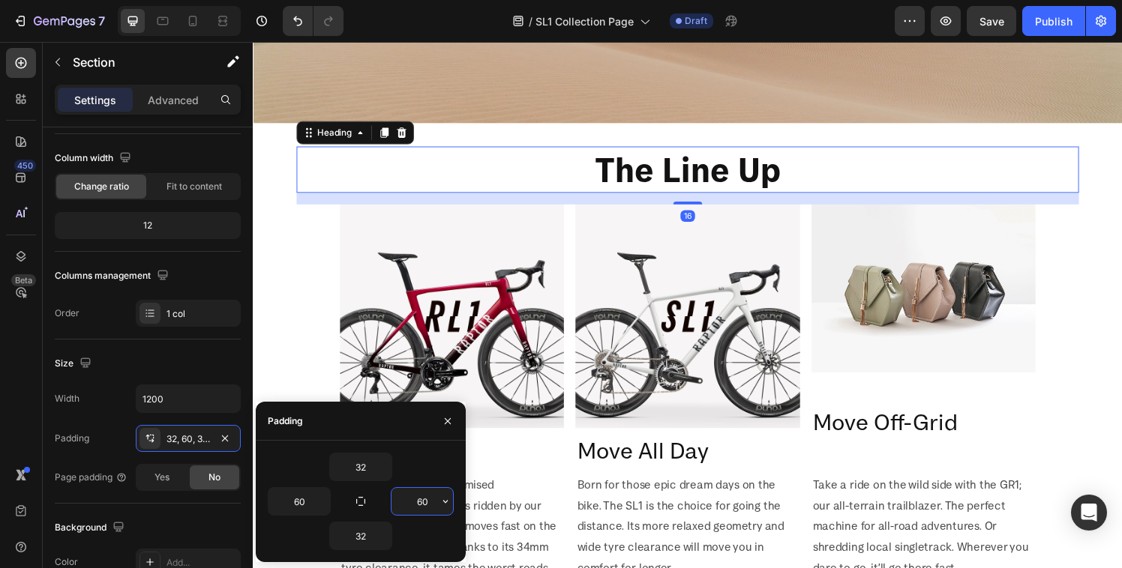
click at [303, 180] on h2 "The Line Up" at bounding box center [703, 174] width 810 height 48
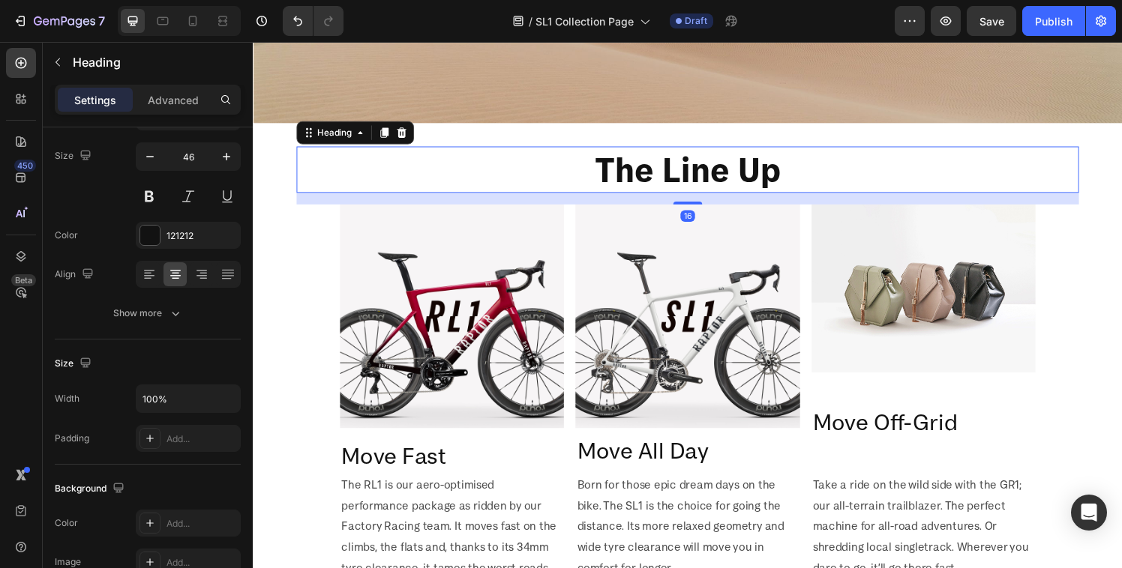
scroll to position [0, 0]
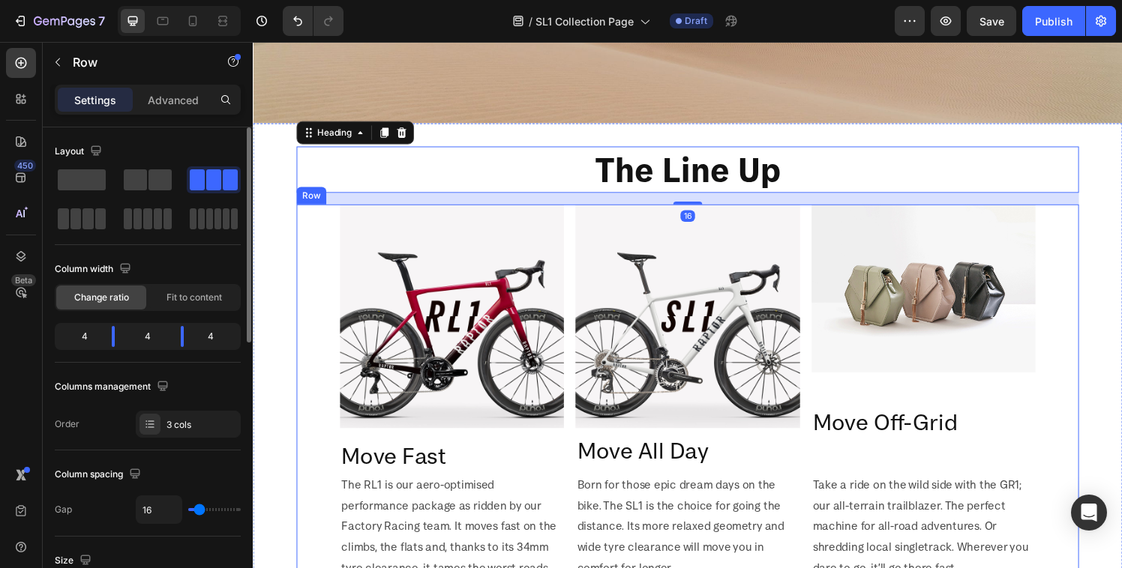
click at [331, 304] on div "Image Move Fast Heading The RL1 is our aero-optimised performance package as ri…" at bounding box center [703, 409] width 810 height 398
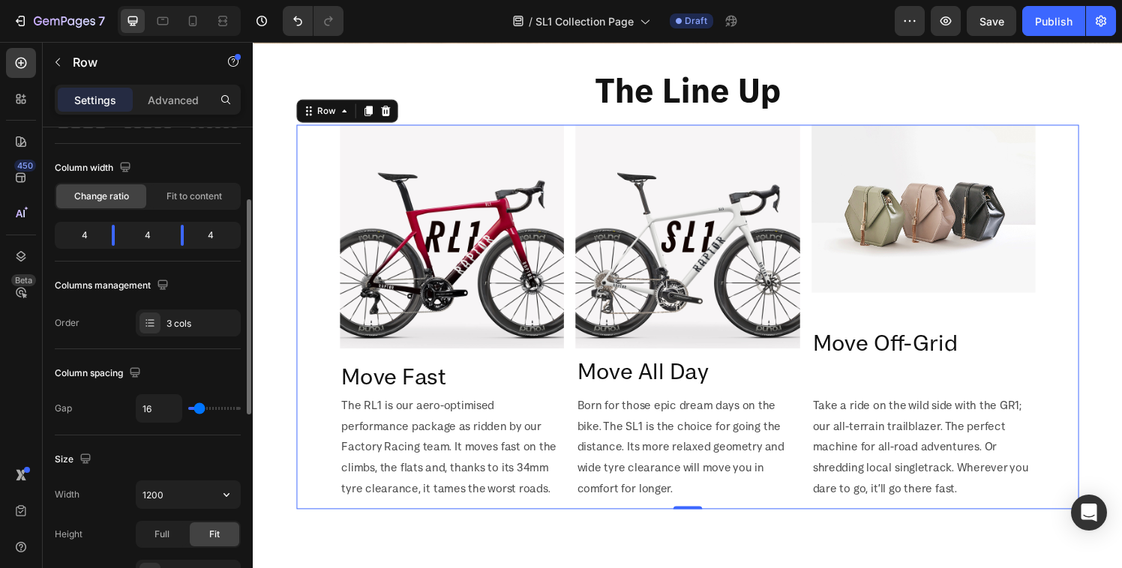
scroll to position [171, 0]
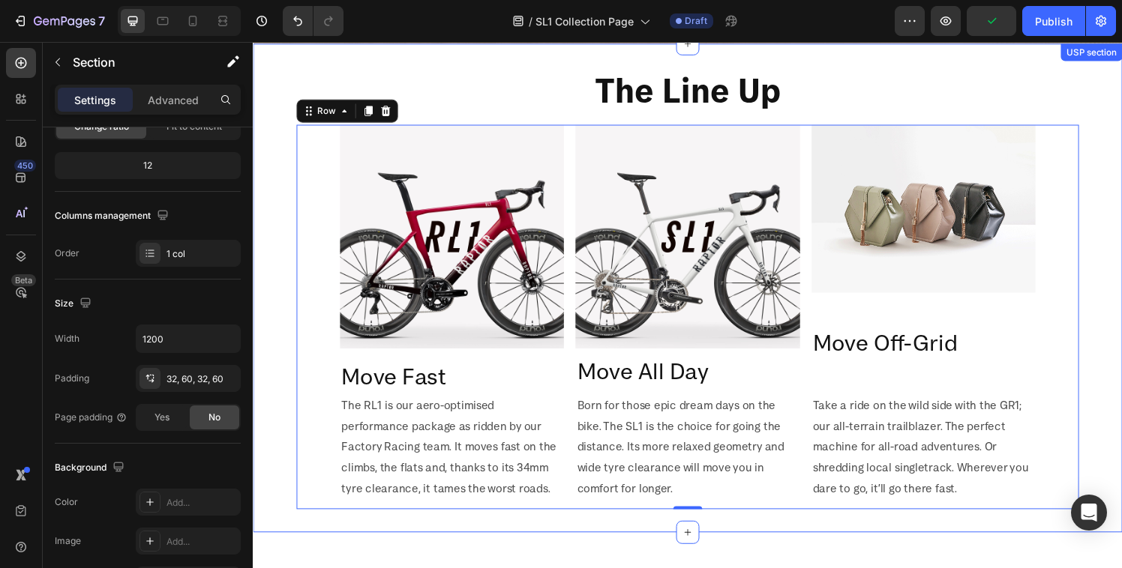
click at [277, 293] on div "The Line Up Heading Image Move Fast Heading The RL1 is our aero-optimised perfo…" at bounding box center [703, 296] width 900 height 506
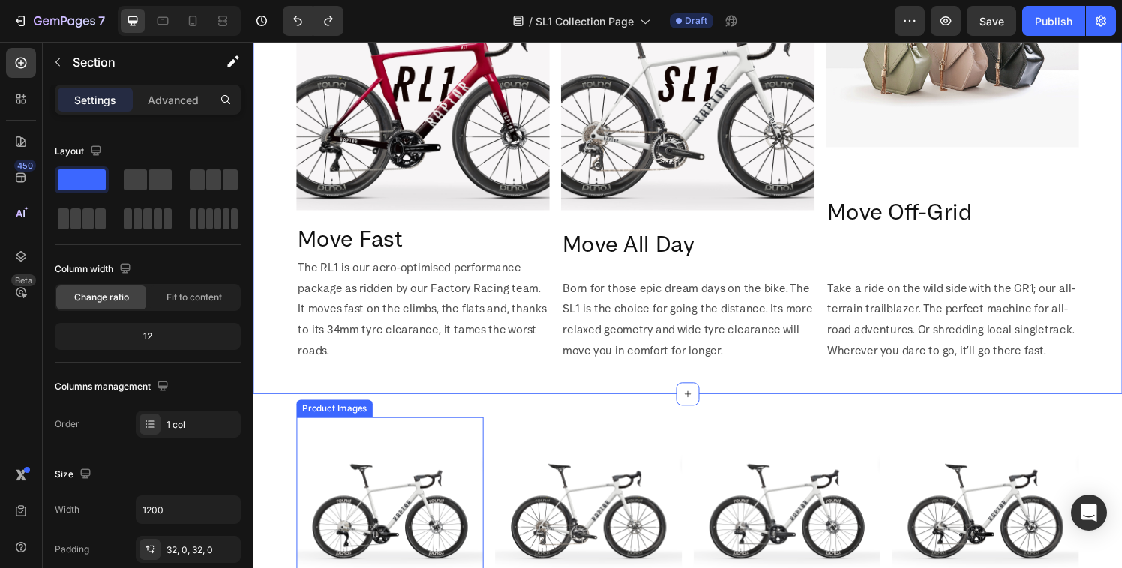
scroll to position [684, 0]
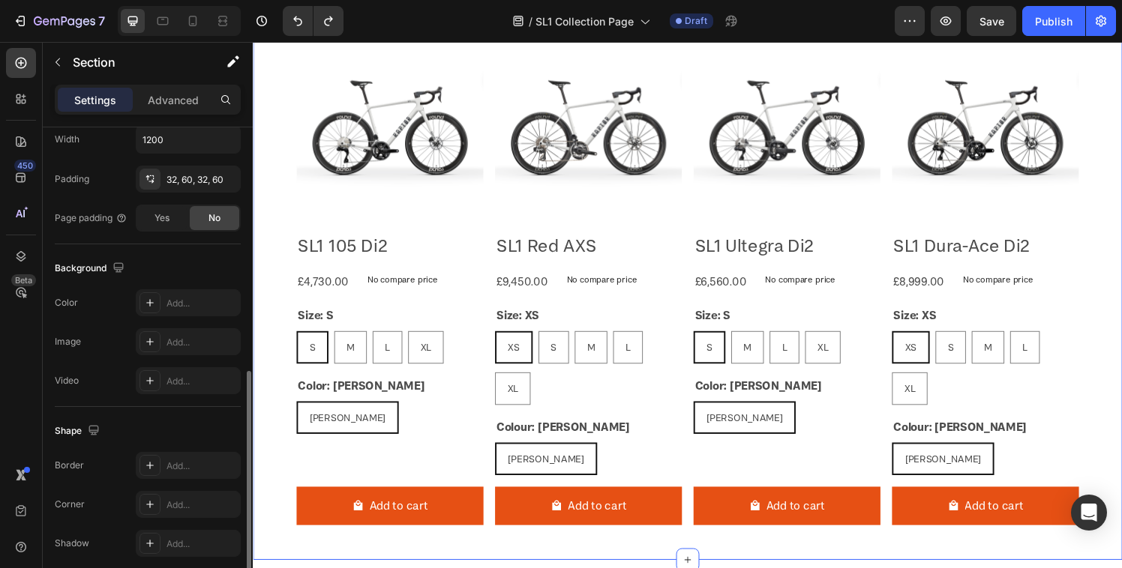
scroll to position [402, 0]
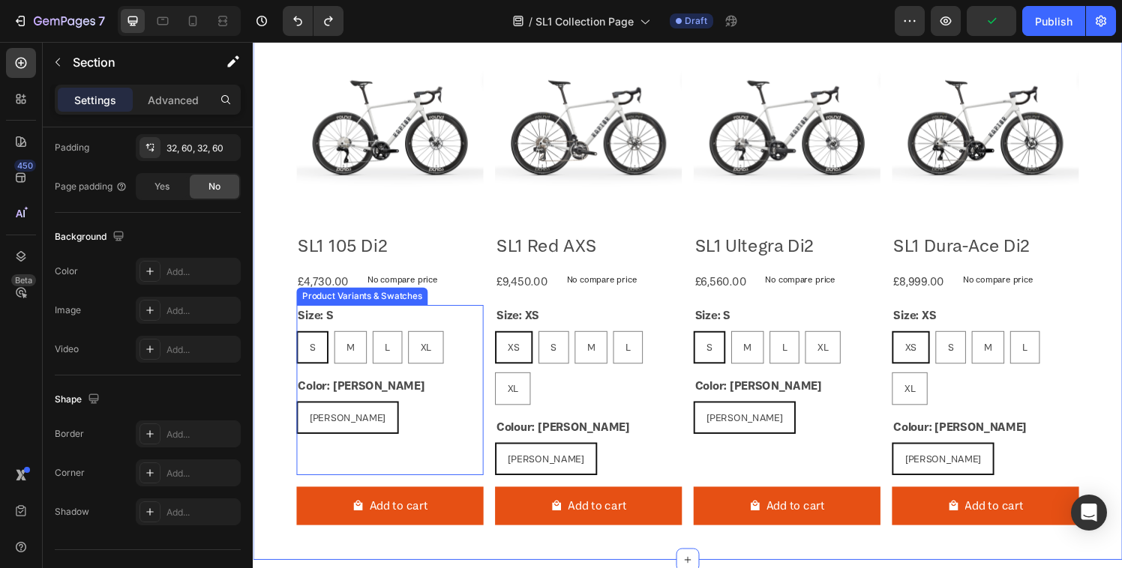
click at [464, 343] on div "S S S M M M L L L XL XL XL" at bounding box center [394, 358] width 193 height 34
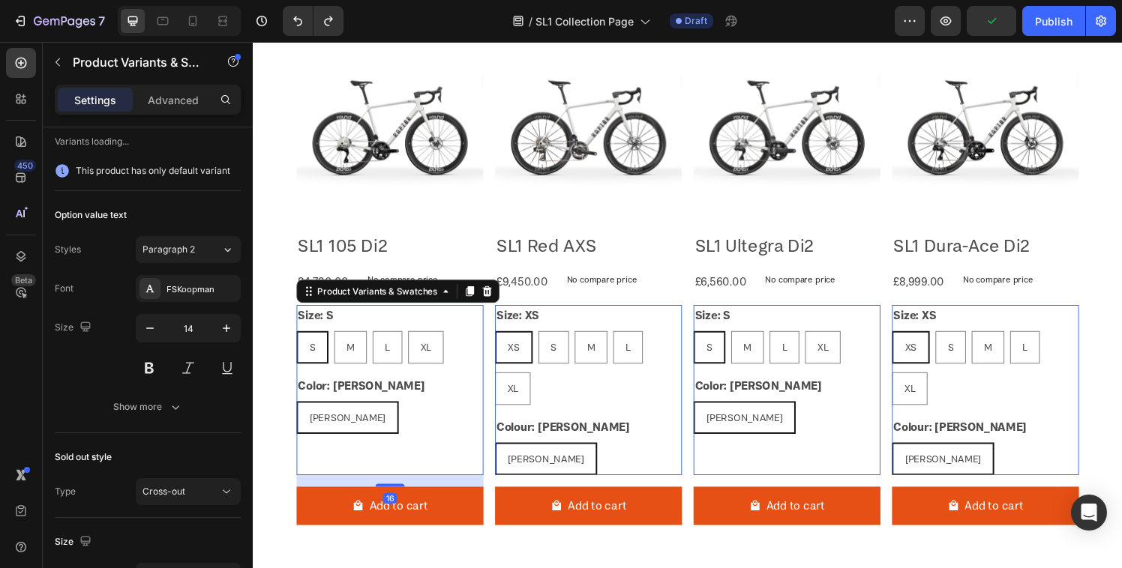
scroll to position [0, 0]
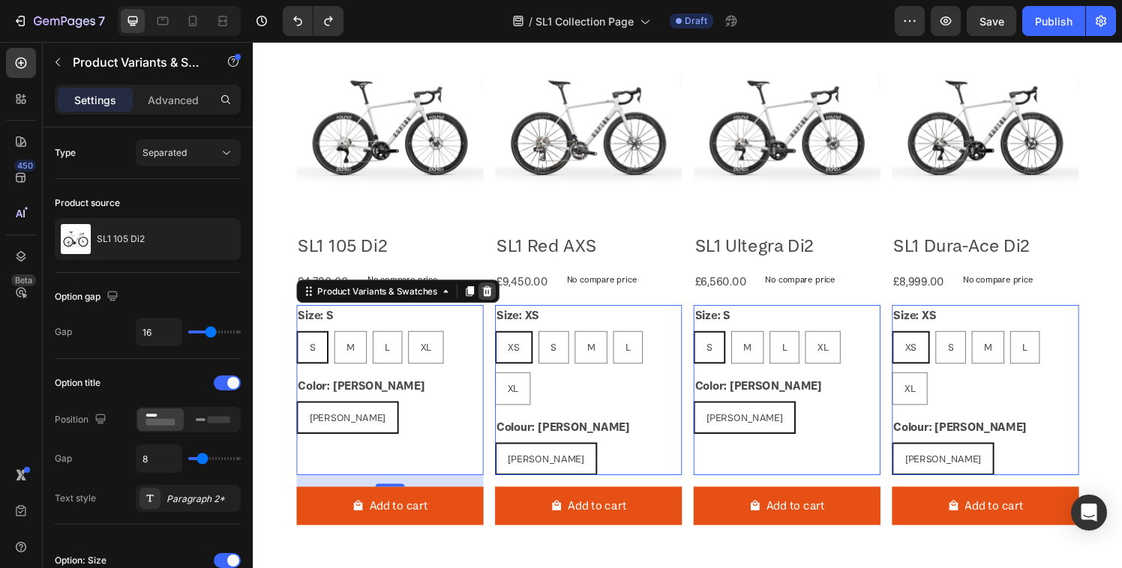
click at [492, 301] on icon at bounding box center [495, 300] width 12 height 12
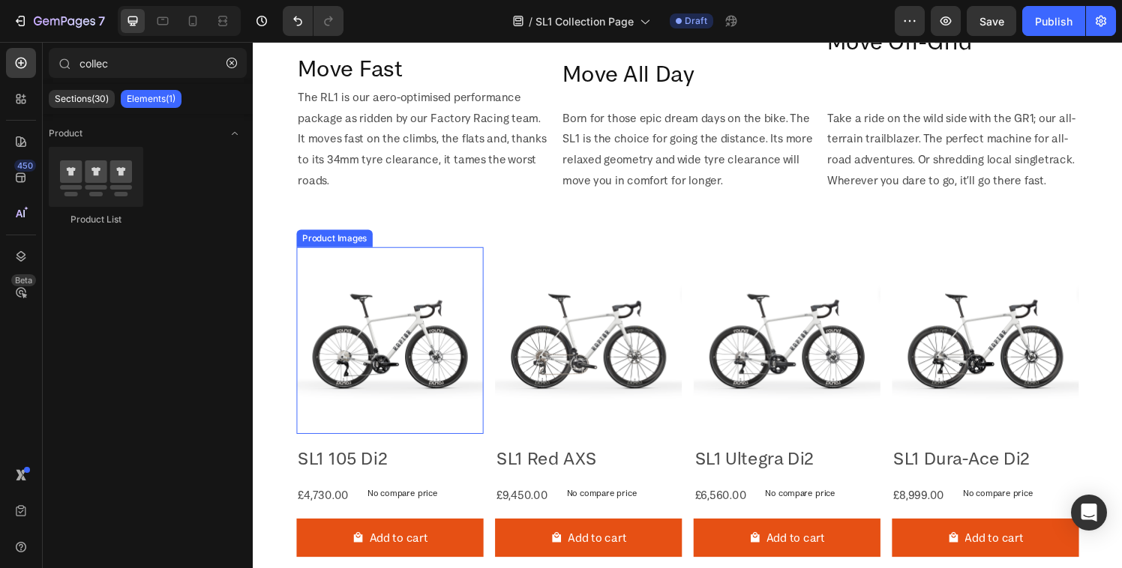
scroll to position [904, 0]
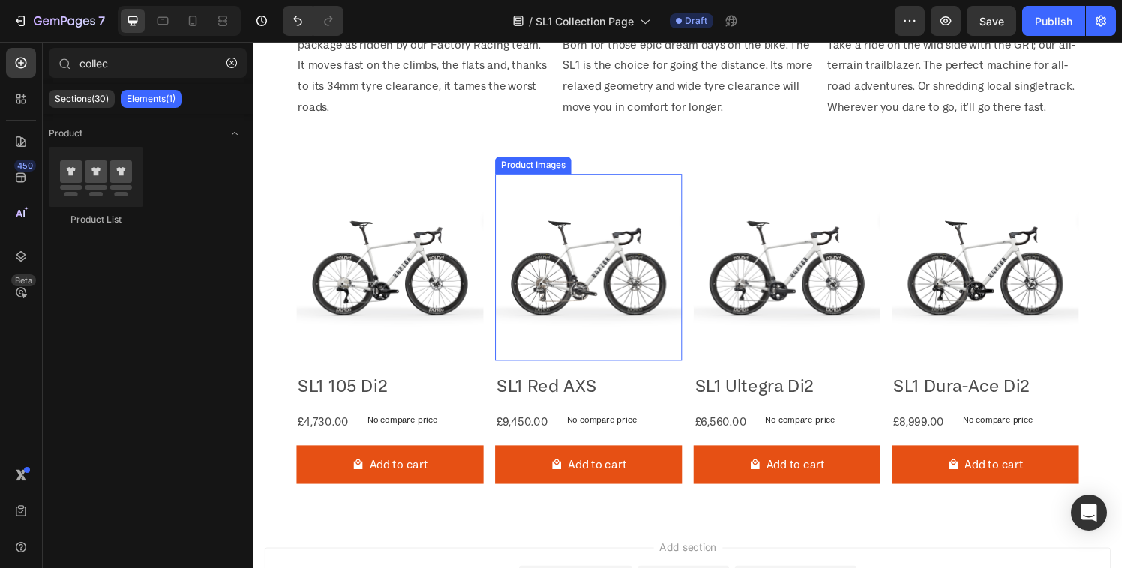
click at [499, 348] on div "Product Images SL1 105 Di2 Product Title £4,730.00 Product Price Product Price …" at bounding box center [703, 344] width 810 height 333
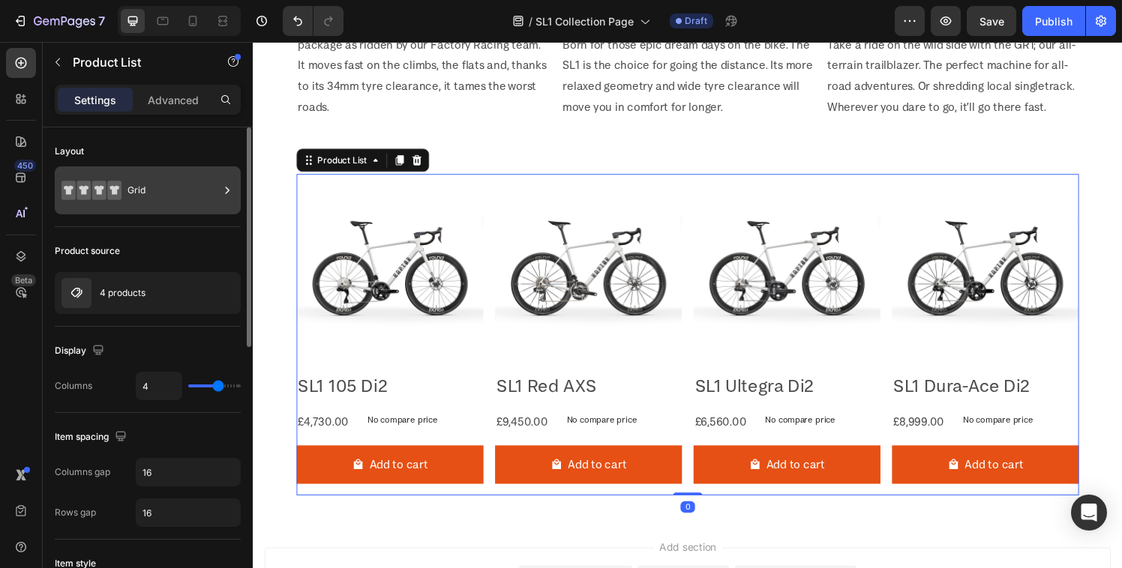
click at [148, 205] on div "Grid" at bounding box center [172, 190] width 91 height 34
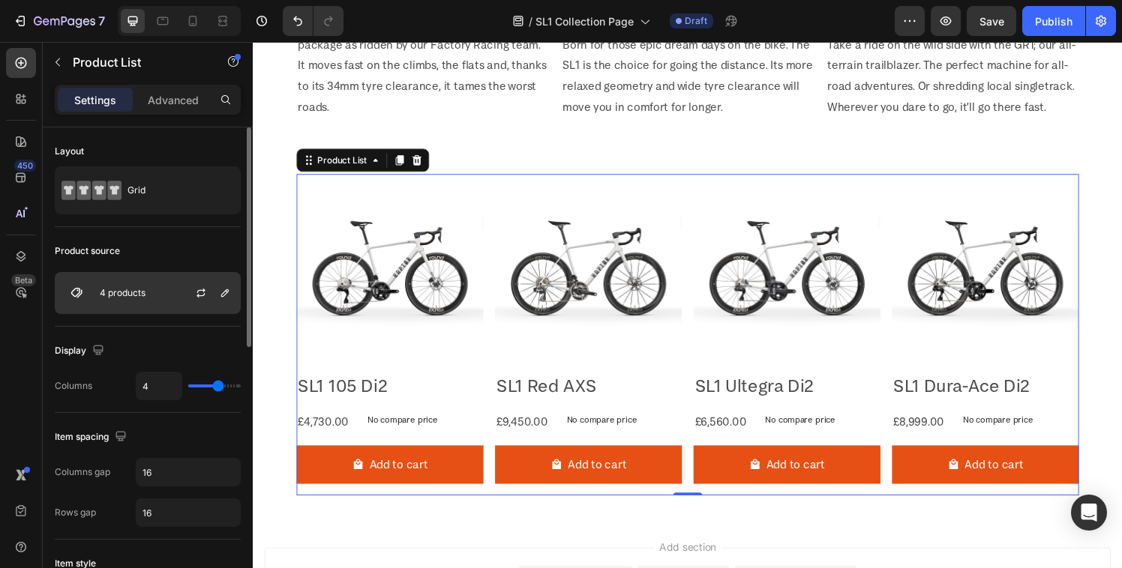
click at [162, 305] on div "4 products" at bounding box center [148, 293] width 186 height 42
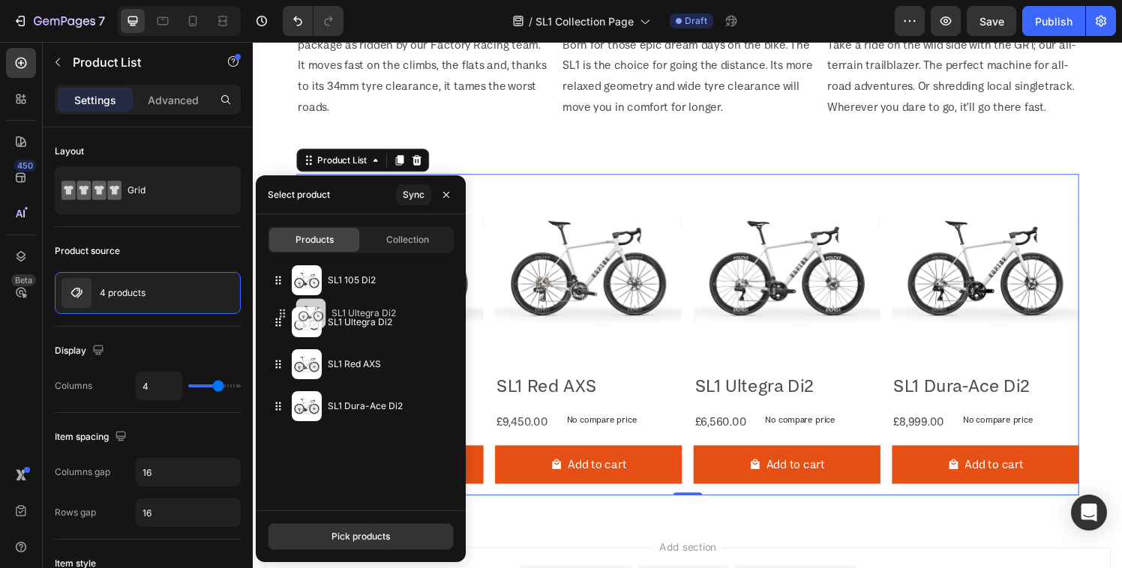
drag, startPoint x: 274, startPoint y: 366, endPoint x: 279, endPoint y: 315, distance: 51.2
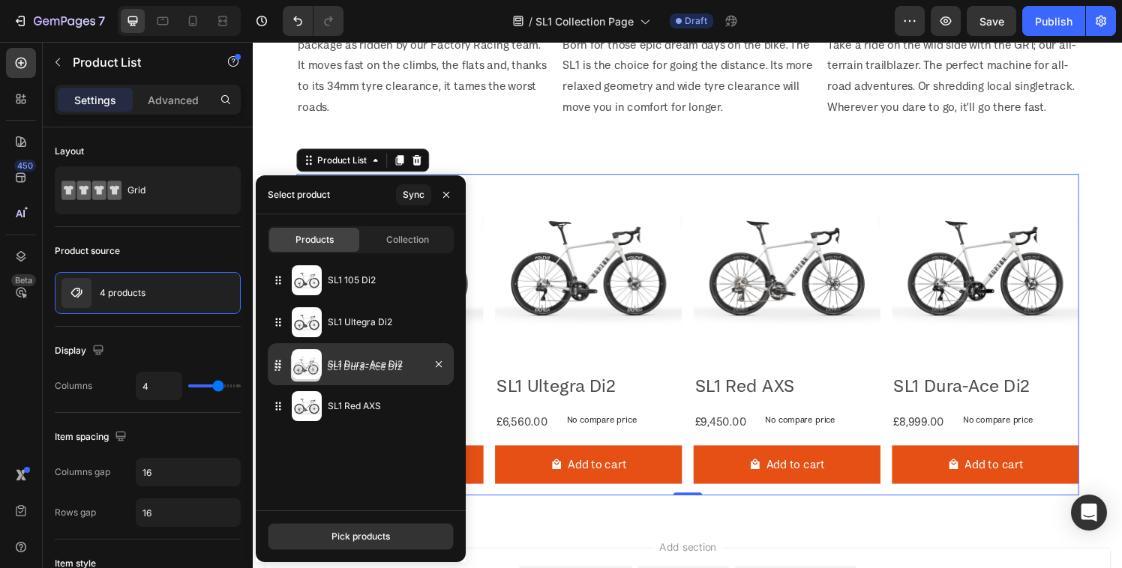
drag, startPoint x: 283, startPoint y: 400, endPoint x: 281, endPoint y: 372, distance: 27.8
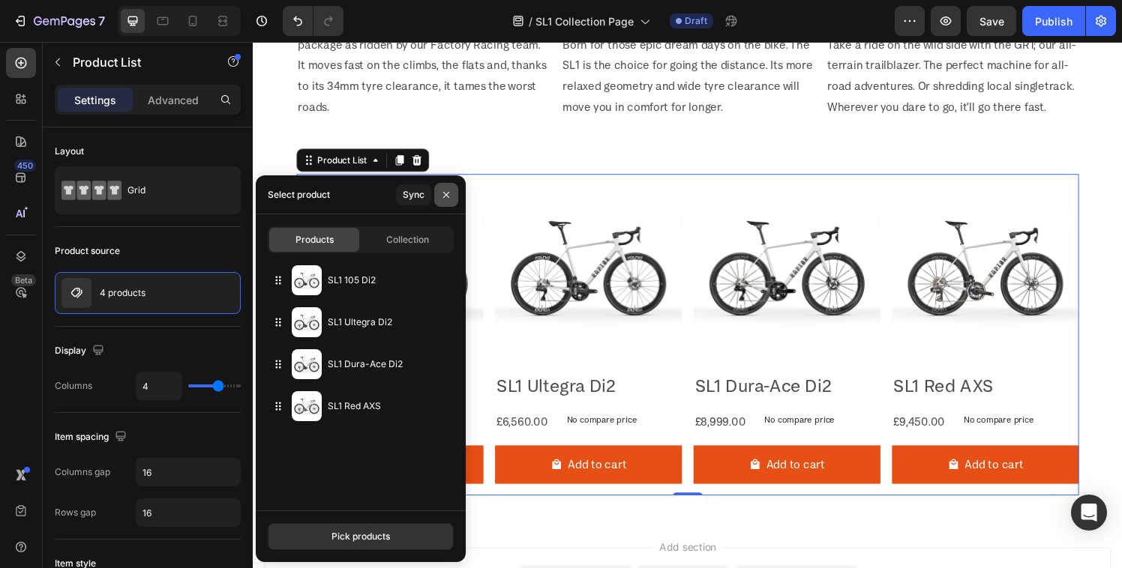
click at [446, 200] on button "button" at bounding box center [446, 195] width 24 height 24
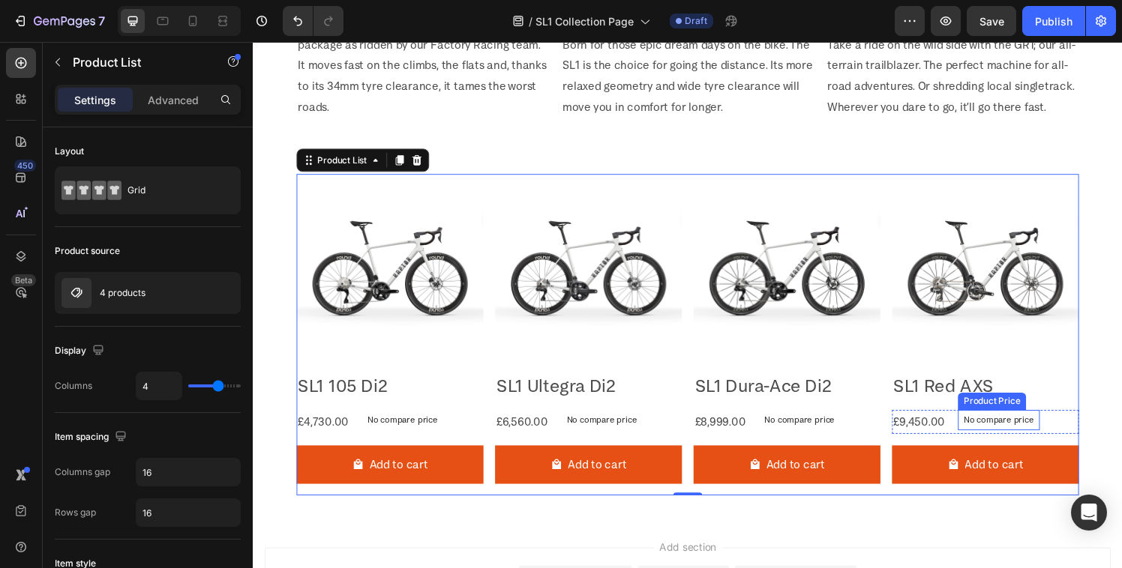
click at [444, 429] on p "No compare price" at bounding box center [407, 433] width 73 height 9
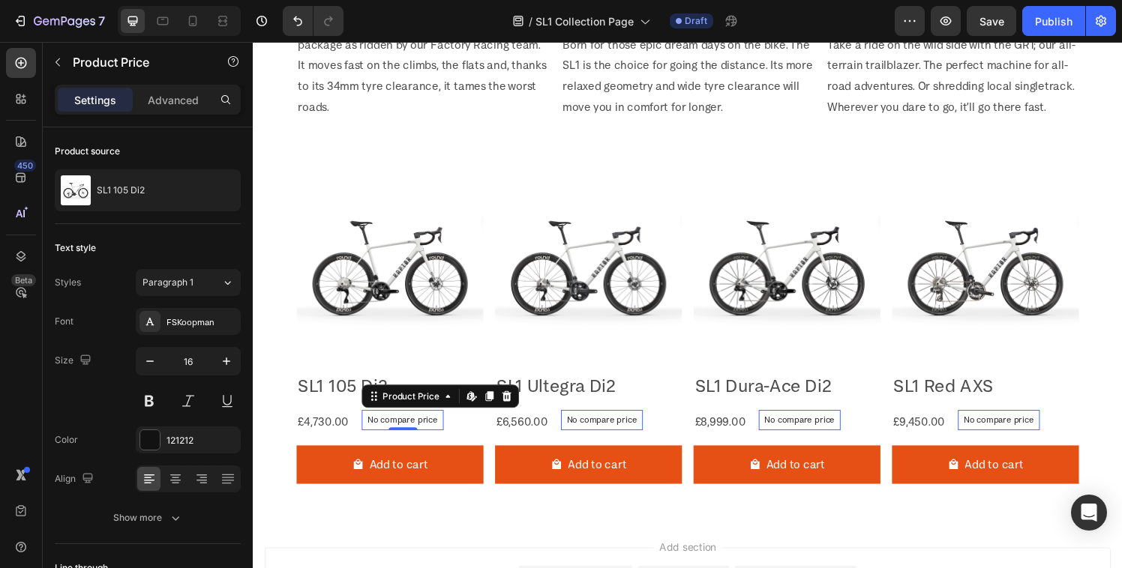
click at [410, 429] on p "No compare price" at bounding box center [407, 433] width 73 height 9
click at [509, 403] on icon at bounding box center [515, 409] width 12 height 12
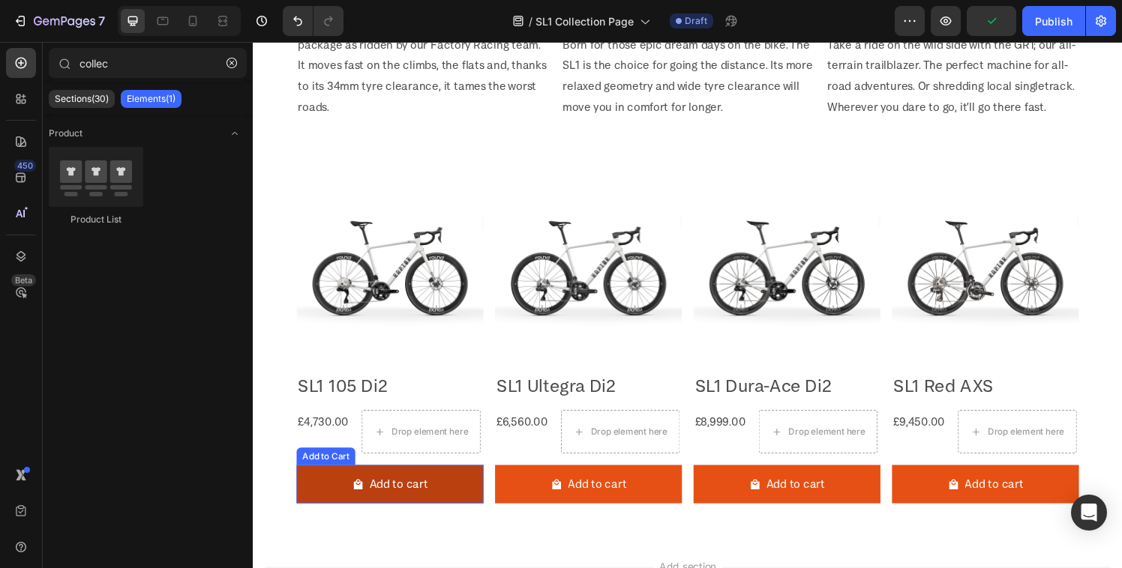
click at [315, 490] on button "Add to cart" at bounding box center [394, 500] width 193 height 40
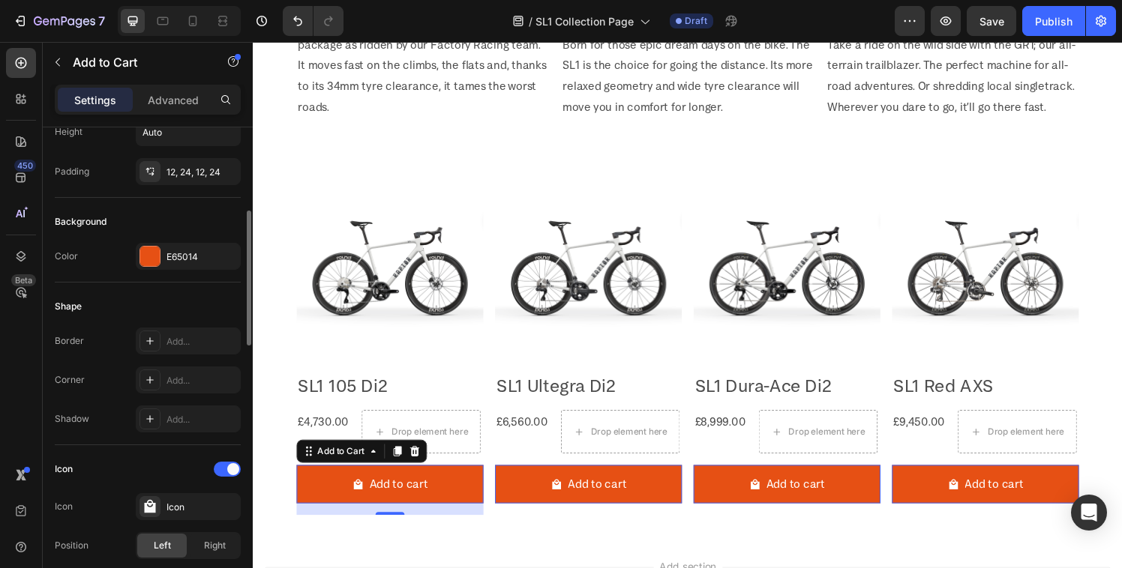
scroll to position [0, 0]
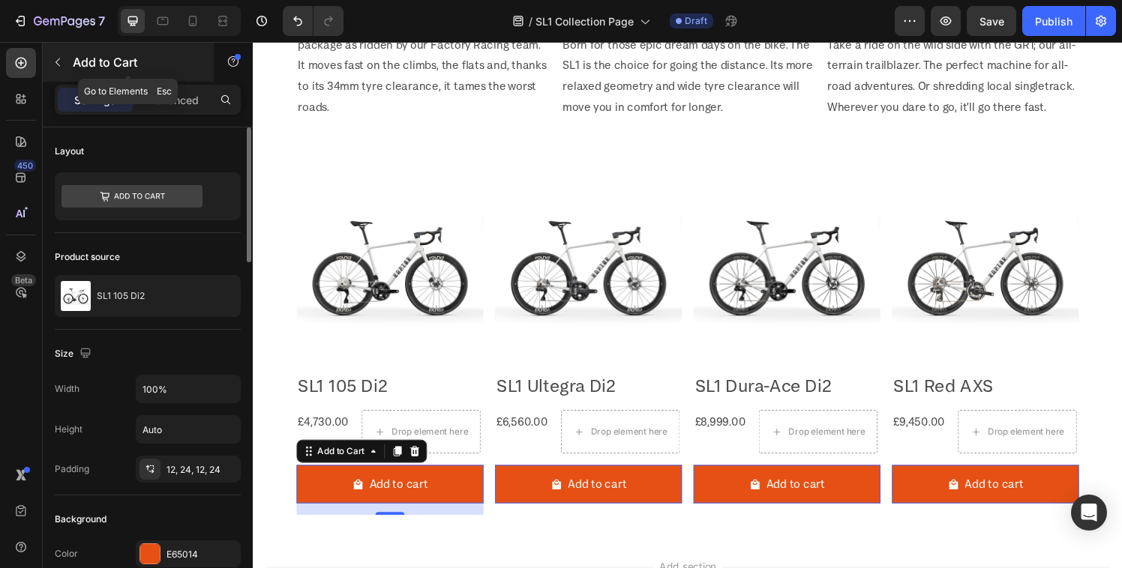
click at [60, 66] on icon "button" at bounding box center [58, 62] width 12 height 12
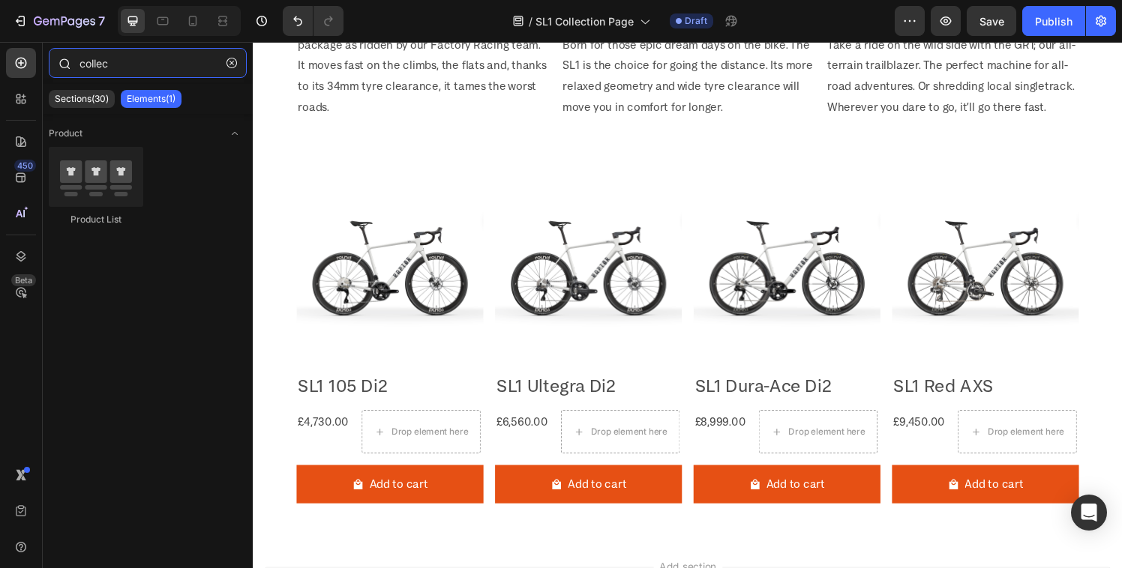
click at [164, 66] on input "collec" at bounding box center [148, 63] width 198 height 30
click at [221, 65] on button "button" at bounding box center [232, 63] width 24 height 24
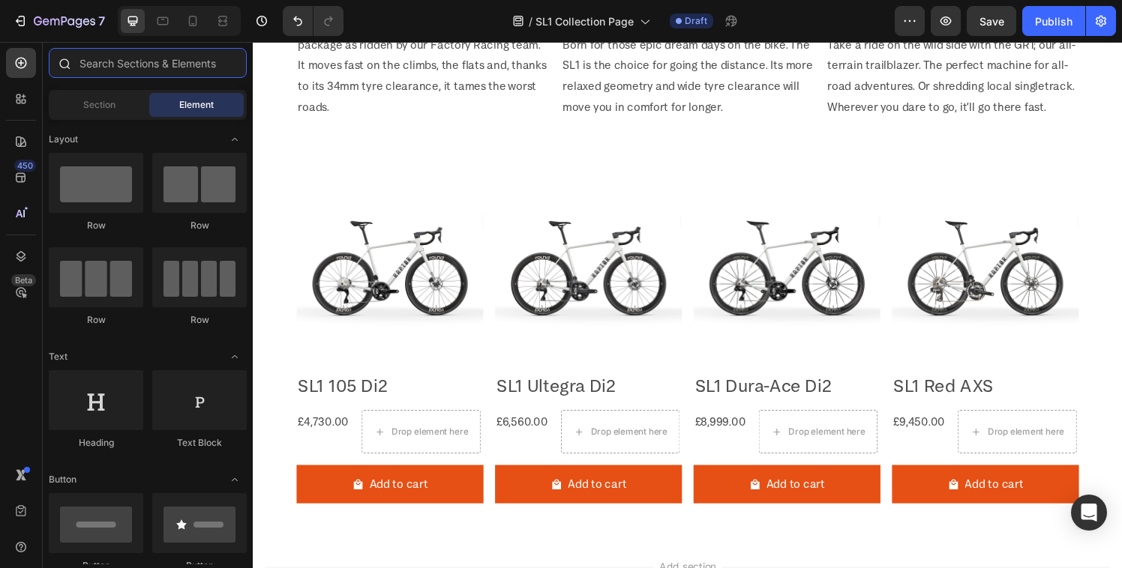
click at [181, 62] on input "text" at bounding box center [148, 63] width 198 height 30
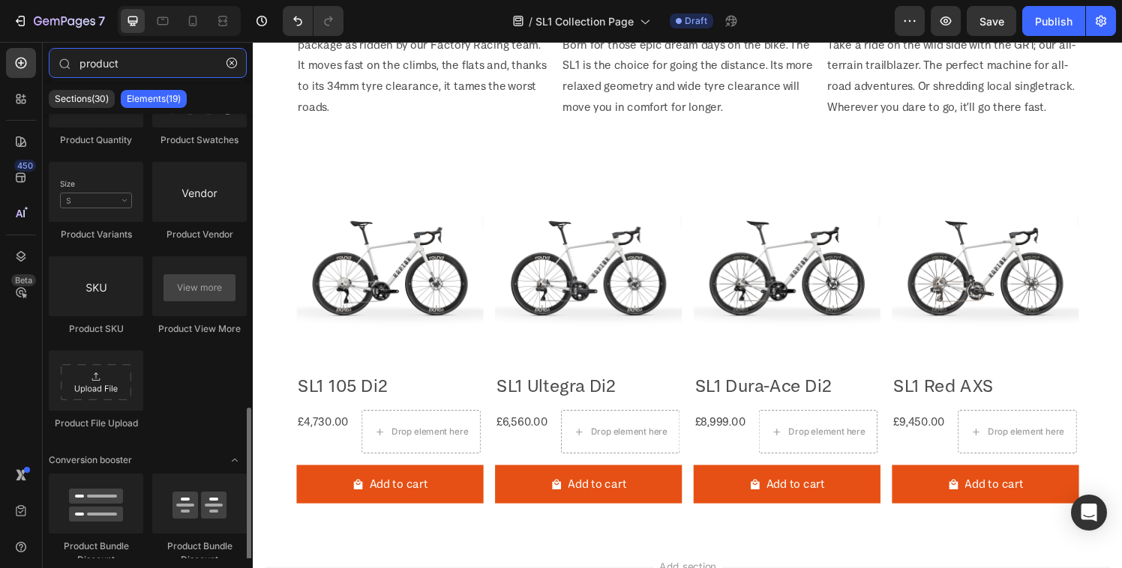
scroll to position [592, 0]
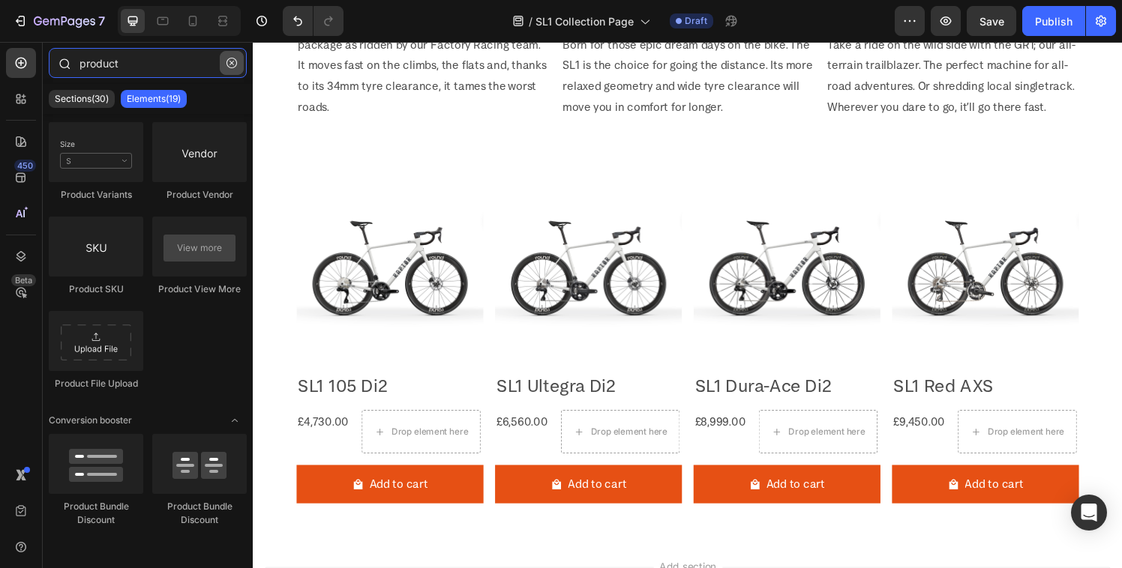
type input "product"
click at [230, 63] on icon "button" at bounding box center [231, 63] width 10 height 10
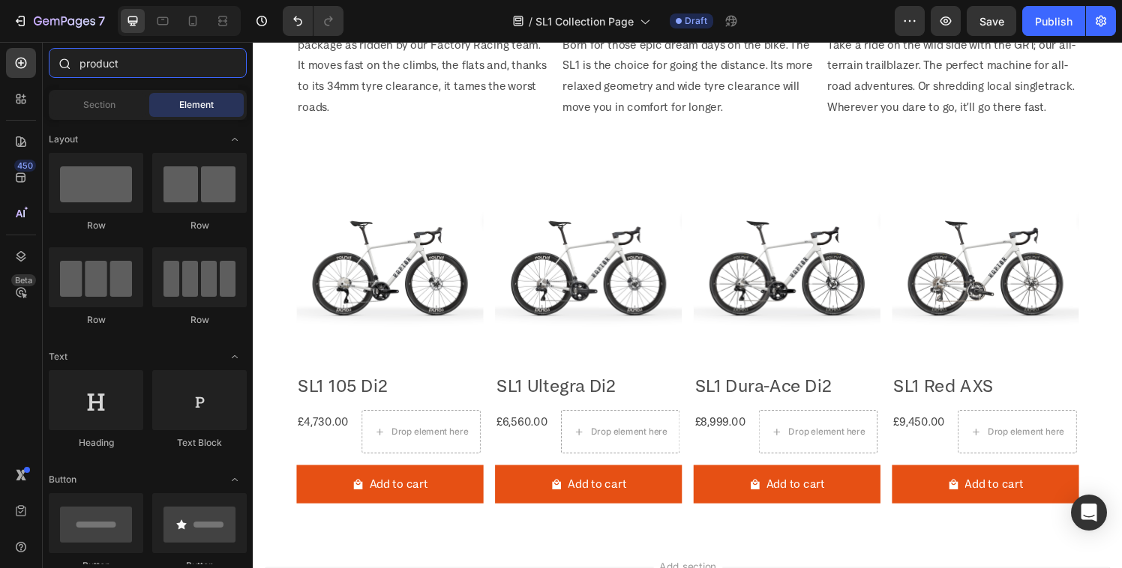
click at [113, 61] on input "product" at bounding box center [148, 63] width 198 height 30
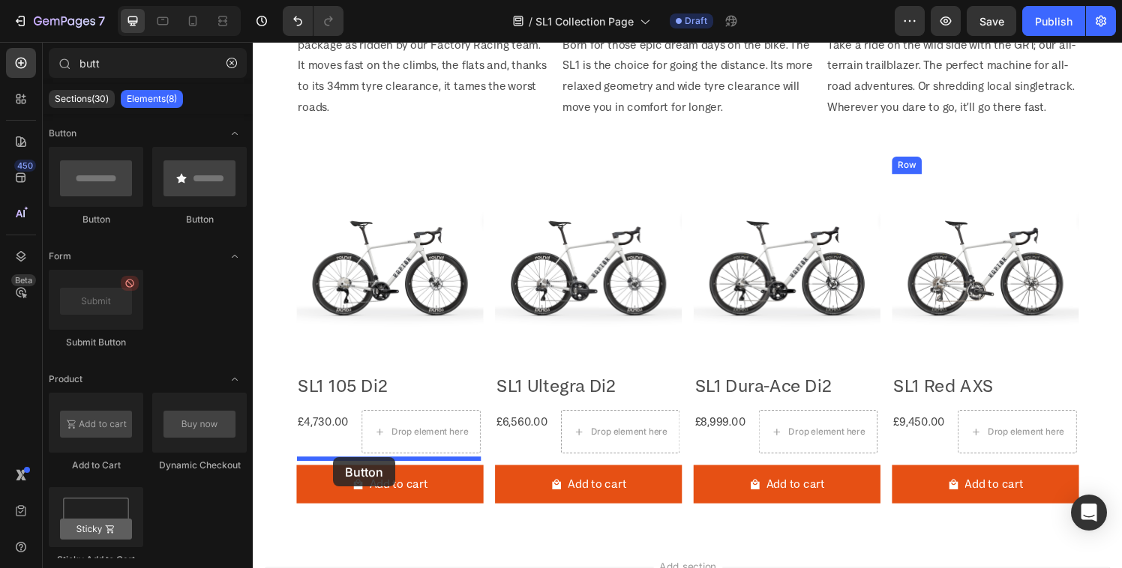
drag, startPoint x: 370, startPoint y: 221, endPoint x: 336, endPoint y: 472, distance: 253.5
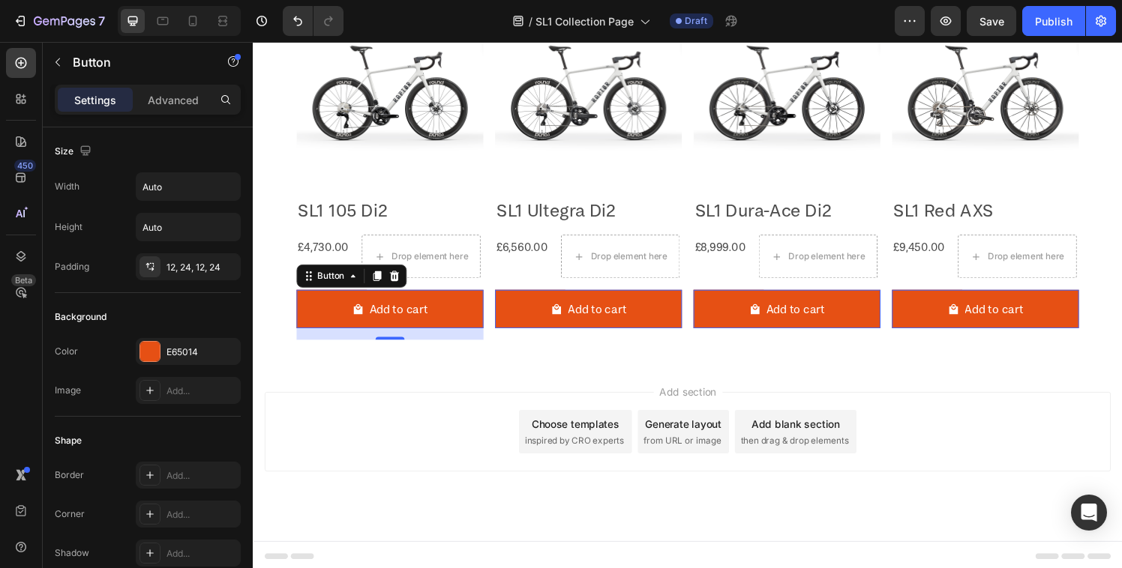
scroll to position [1073, 0]
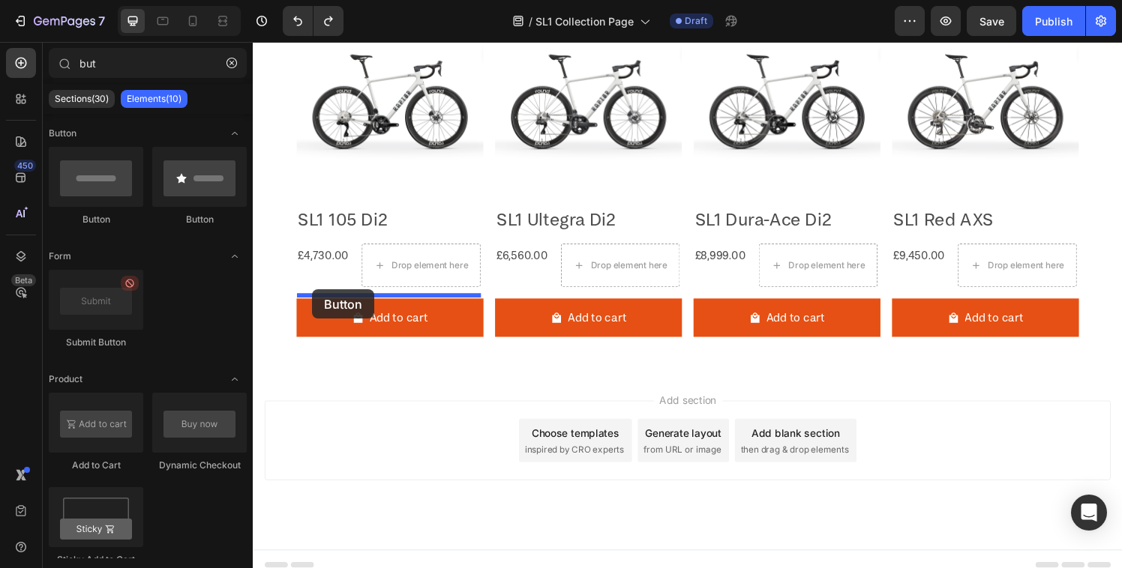
drag, startPoint x: 353, startPoint y: 226, endPoint x: 314, endPoint y: 298, distance: 81.9
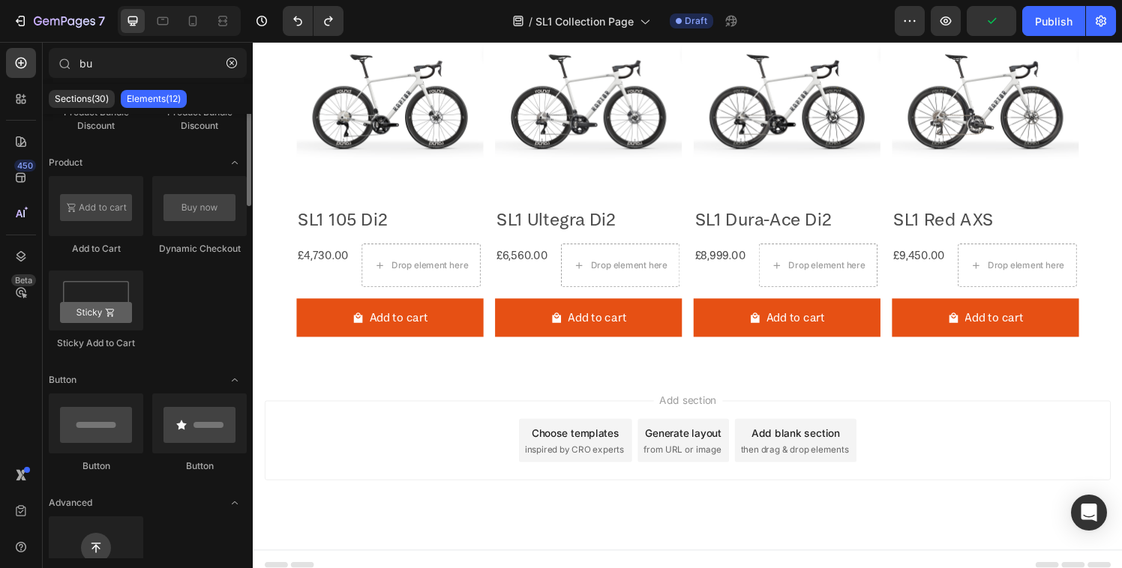
scroll to position [0, 0]
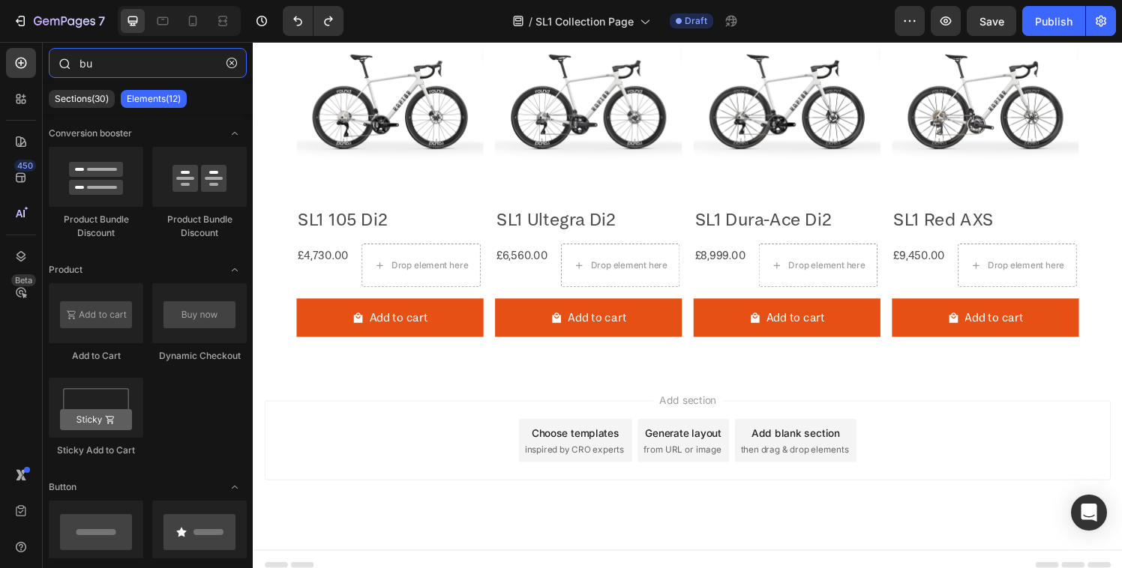
click at [115, 61] on input "bu" at bounding box center [148, 63] width 198 height 30
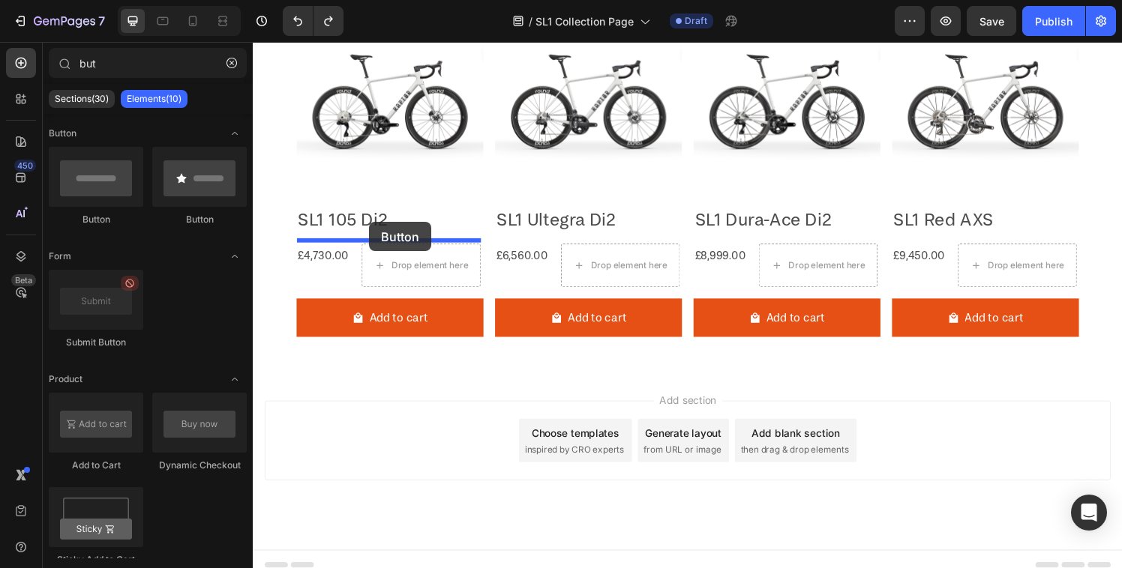
drag, startPoint x: 332, startPoint y: 231, endPoint x: 373, endPoint y: 229, distance: 40.6
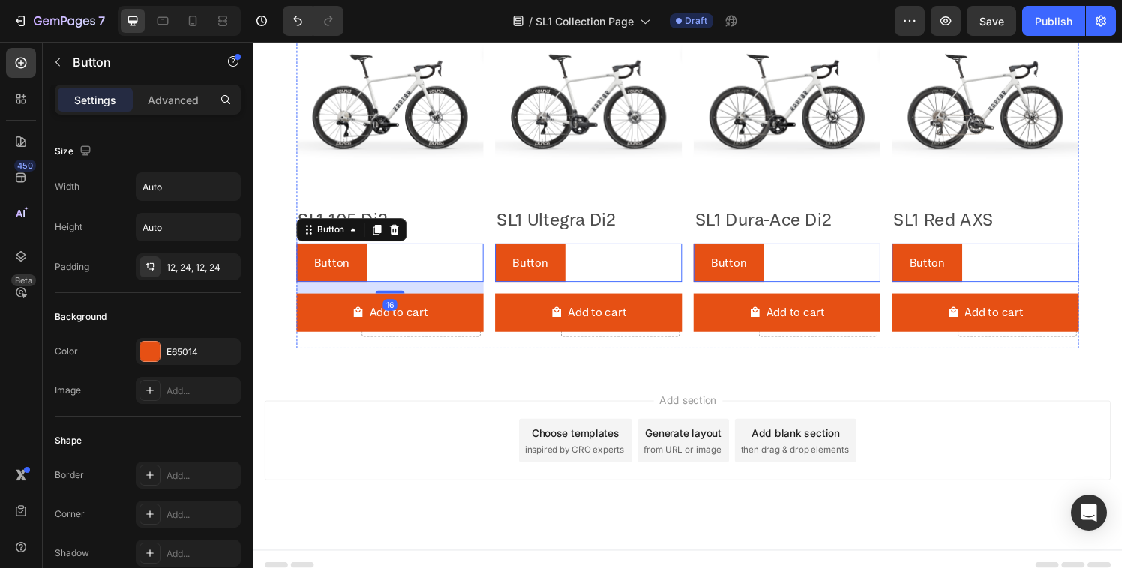
click at [394, 348] on div "Add to cart Add to Cart" at bounding box center [394, 328] width 193 height 52
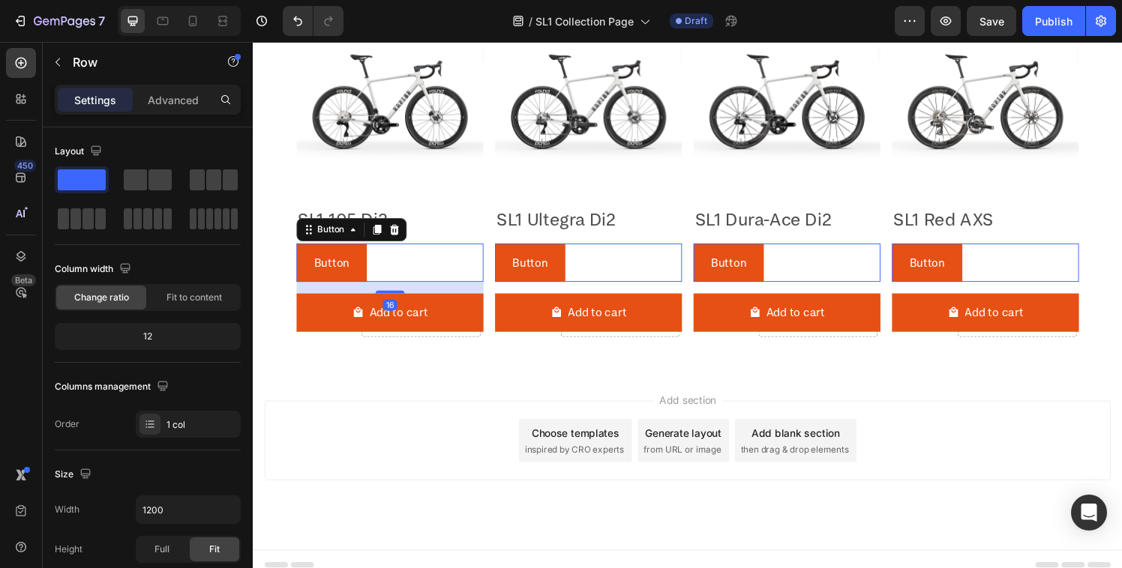
click at [388, 270] on div "Button Button 16" at bounding box center [394, 270] width 193 height 40
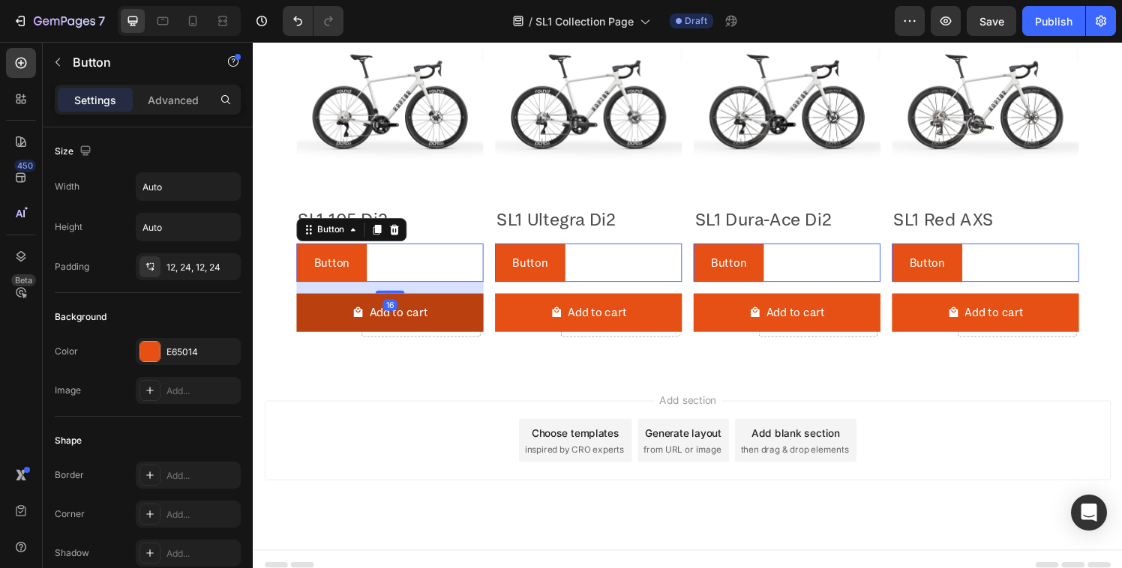
click at [458, 327] on button "Add to cart" at bounding box center [394, 322] width 193 height 40
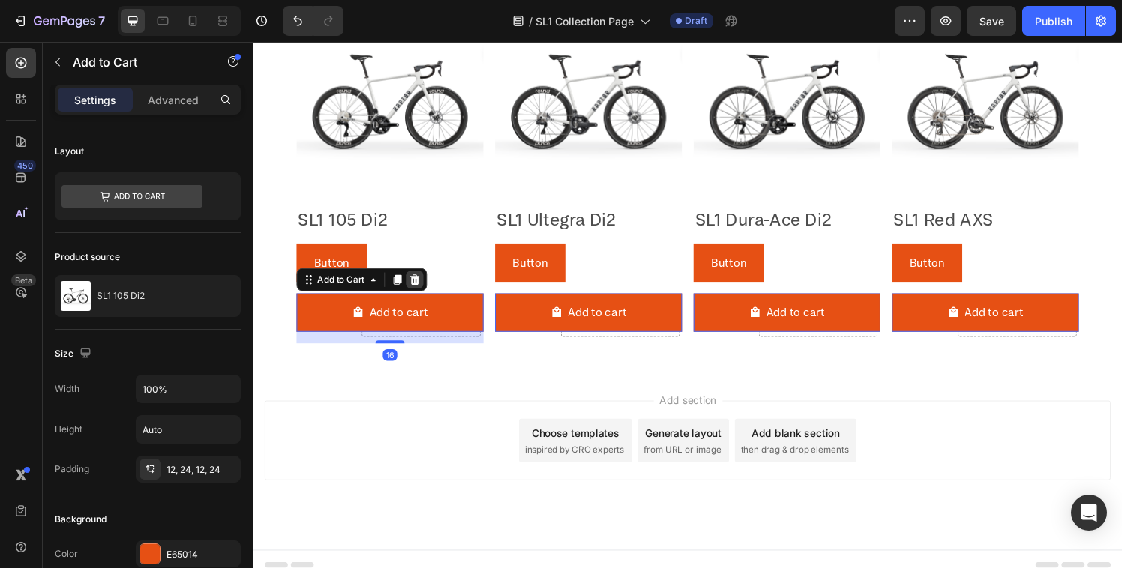
click at [421, 286] on icon at bounding box center [420, 288] width 12 height 12
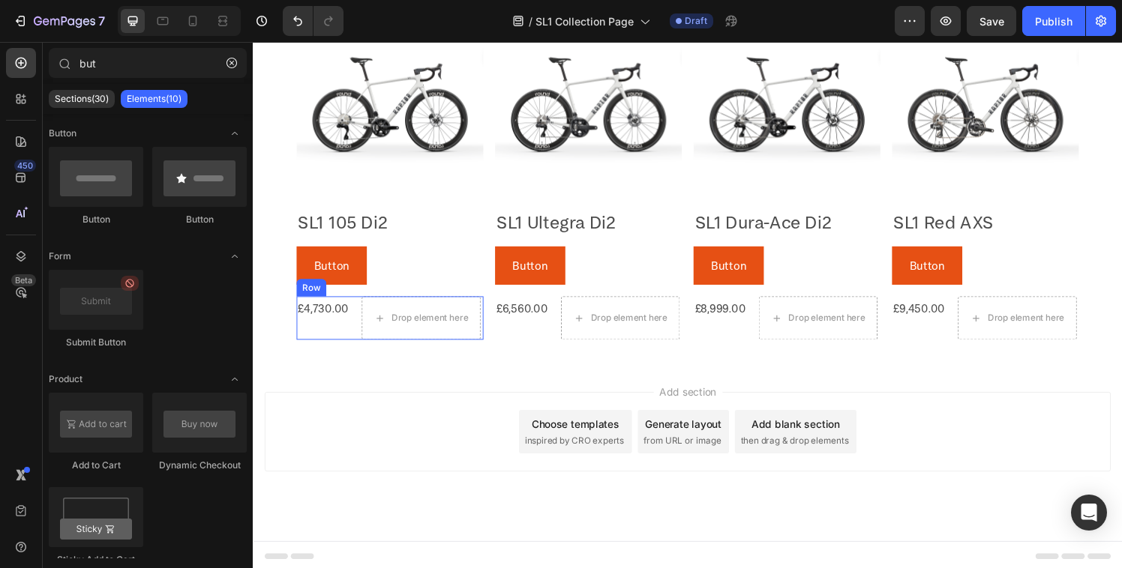
click at [325, 340] on div "£4,730.00 Product Price Product Price" at bounding box center [325, 327] width 55 height 45
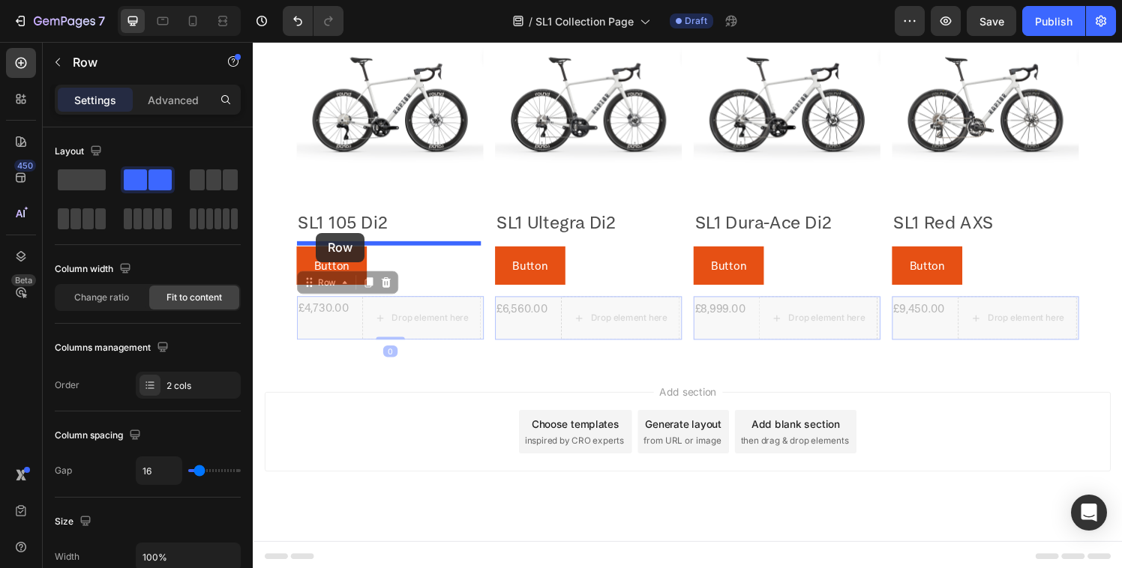
drag, startPoint x: 319, startPoint y: 291, endPoint x: 318, endPoint y: 239, distance: 51.7
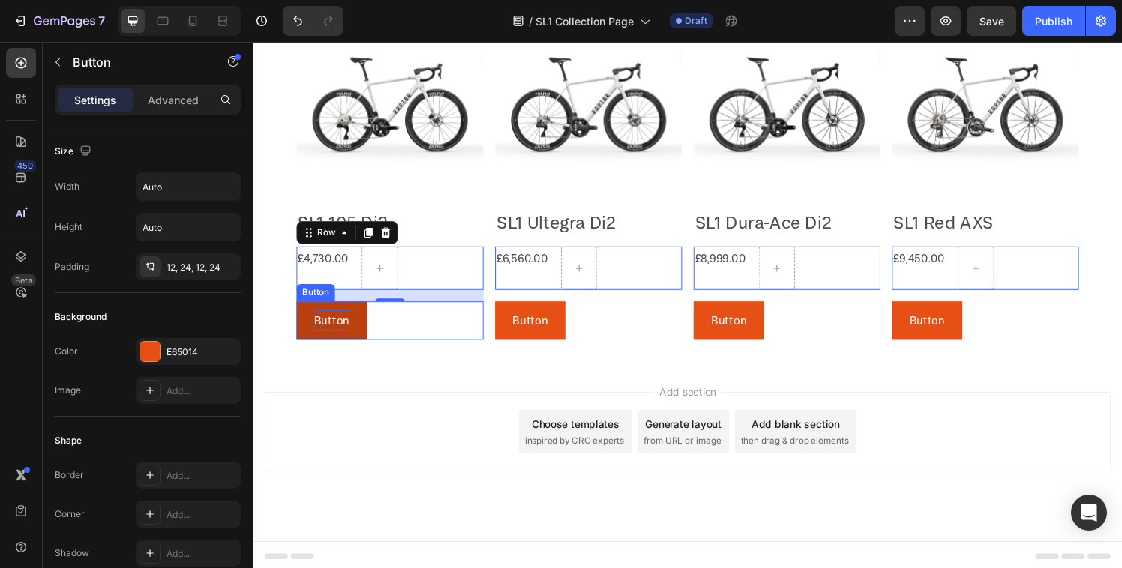
click at [322, 337] on p "Button" at bounding box center [334, 330] width 37 height 22
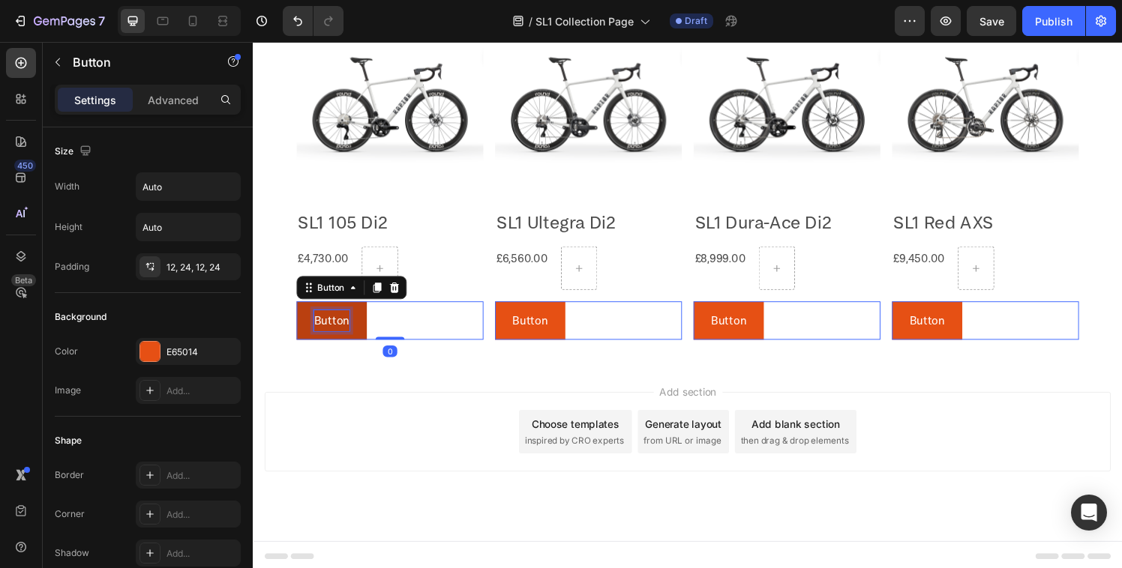
click at [334, 327] on p "Button" at bounding box center [334, 330] width 37 height 22
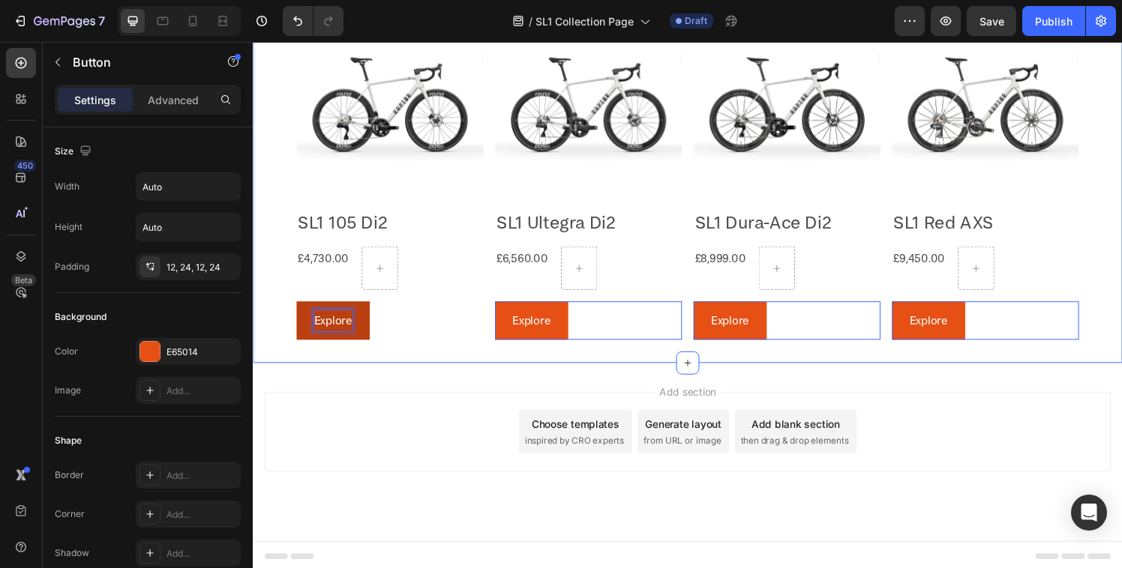
click at [403, 366] on div "Product Images SL1 105 Di2 Product Title £4,730.00 Product Price Product Price …" at bounding box center [703, 179] width 900 height 389
click at [405, 328] on div "Explore Button" at bounding box center [394, 330] width 193 height 40
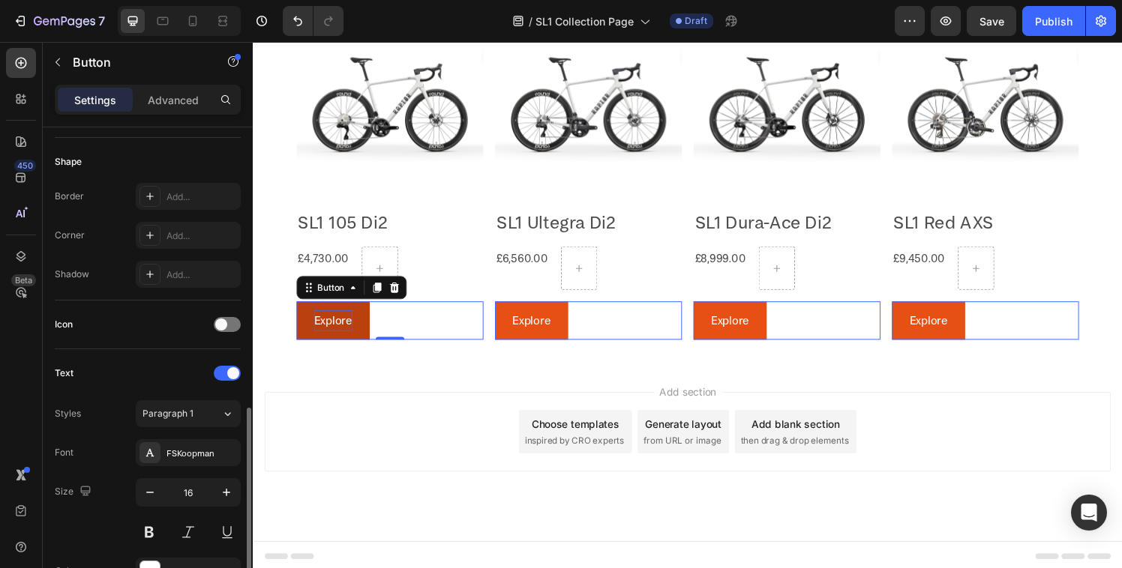
scroll to position [541, 0]
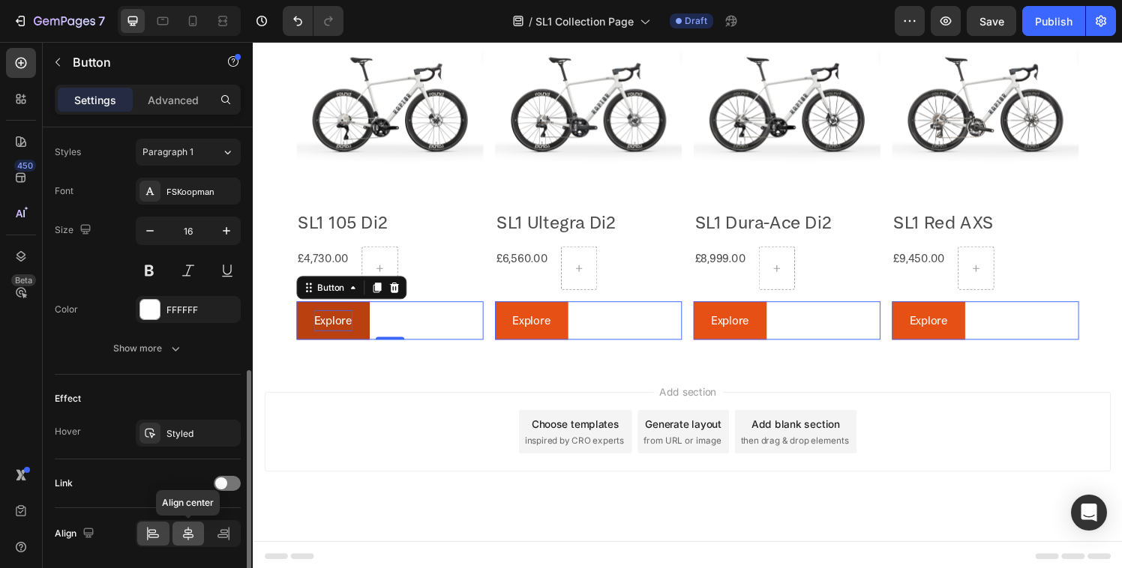
click at [189, 534] on icon at bounding box center [188, 533] width 15 height 15
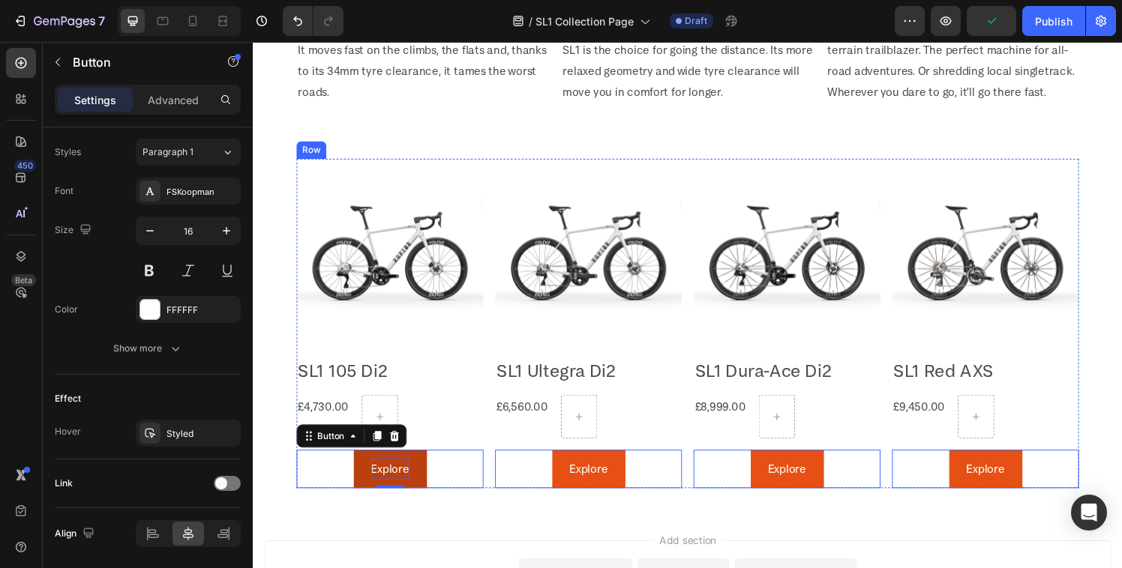
scroll to position [1070, 0]
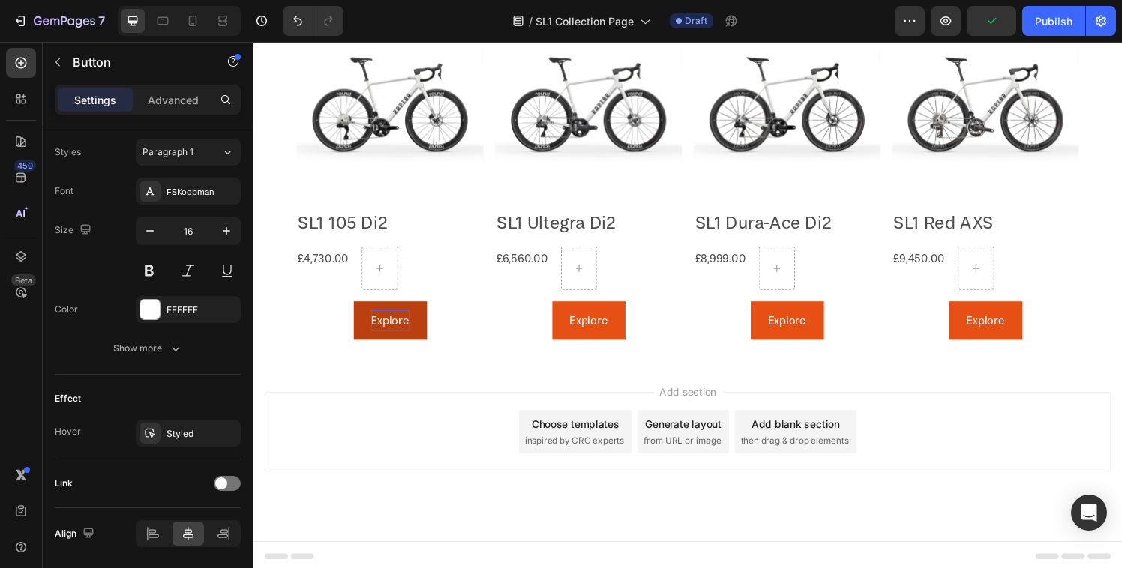
click at [436, 419] on div "Add section Choose templates inspired by CRO experts Generate layout from URL o…" at bounding box center [703, 445] width 876 height 82
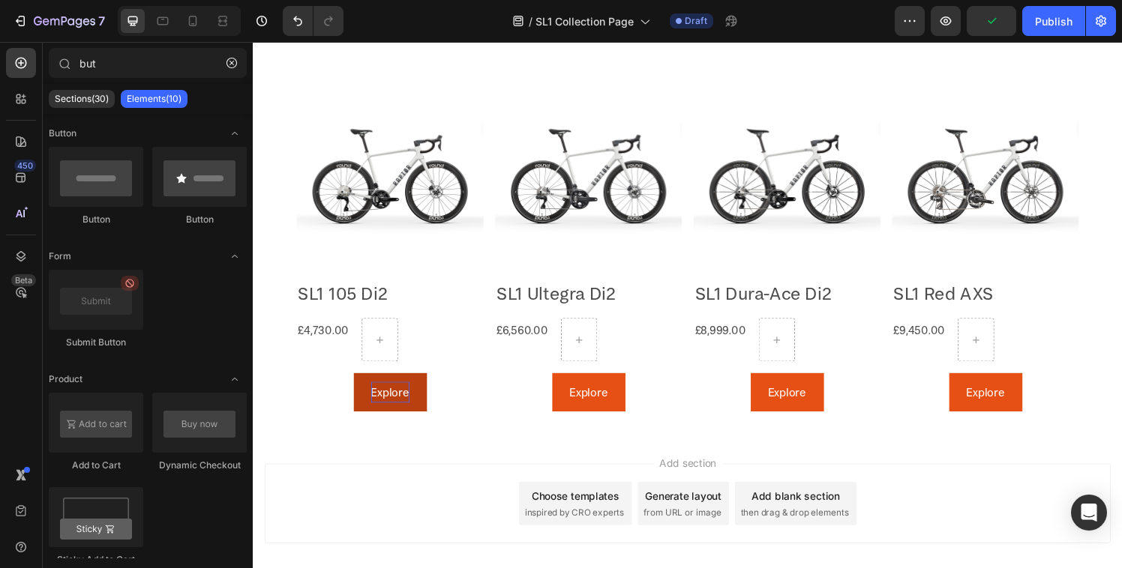
scroll to position [991, 0]
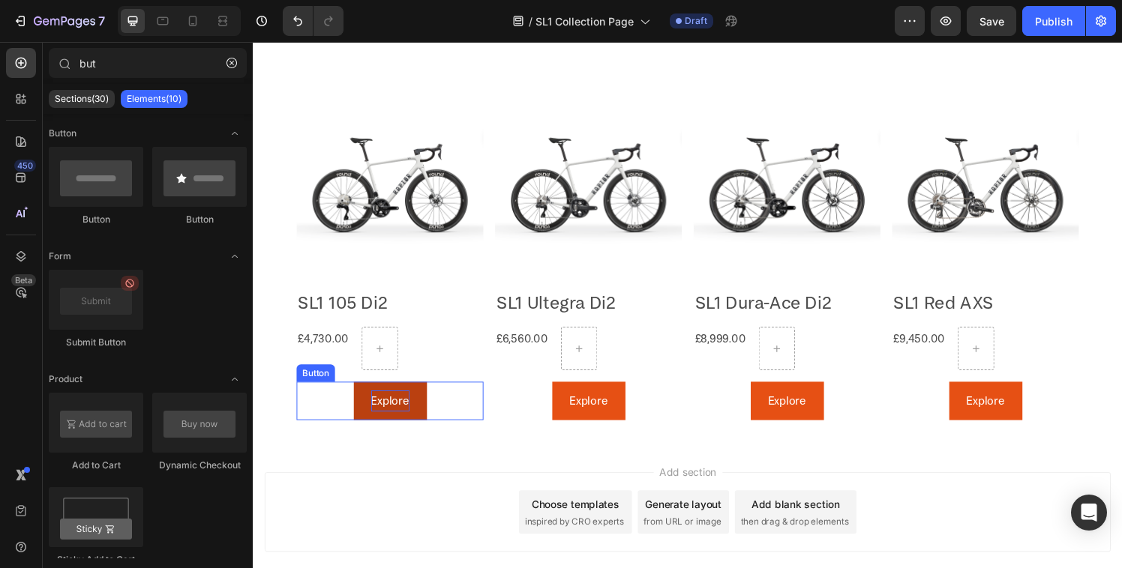
click at [442, 397] on div "Explore Button" at bounding box center [394, 414] width 193 height 40
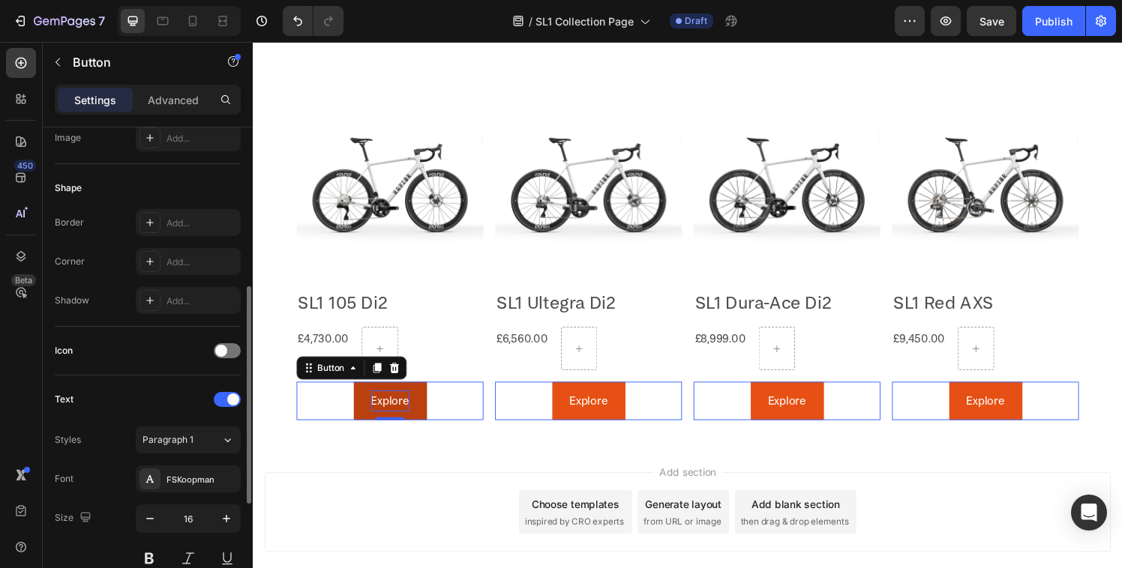
scroll to position [350, 0]
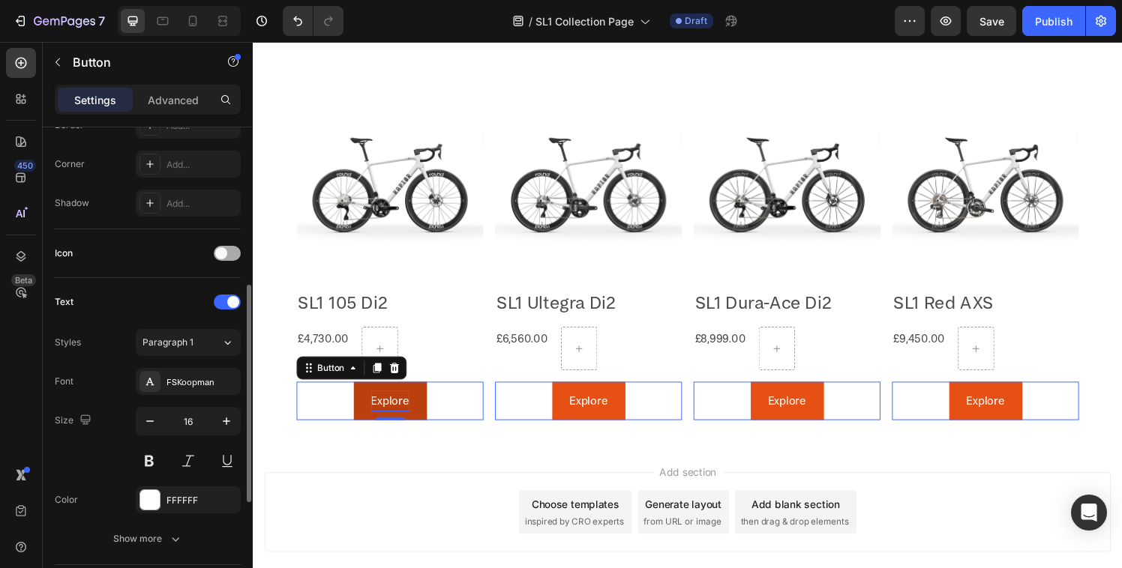
click at [232, 248] on div at bounding box center [227, 253] width 27 height 15
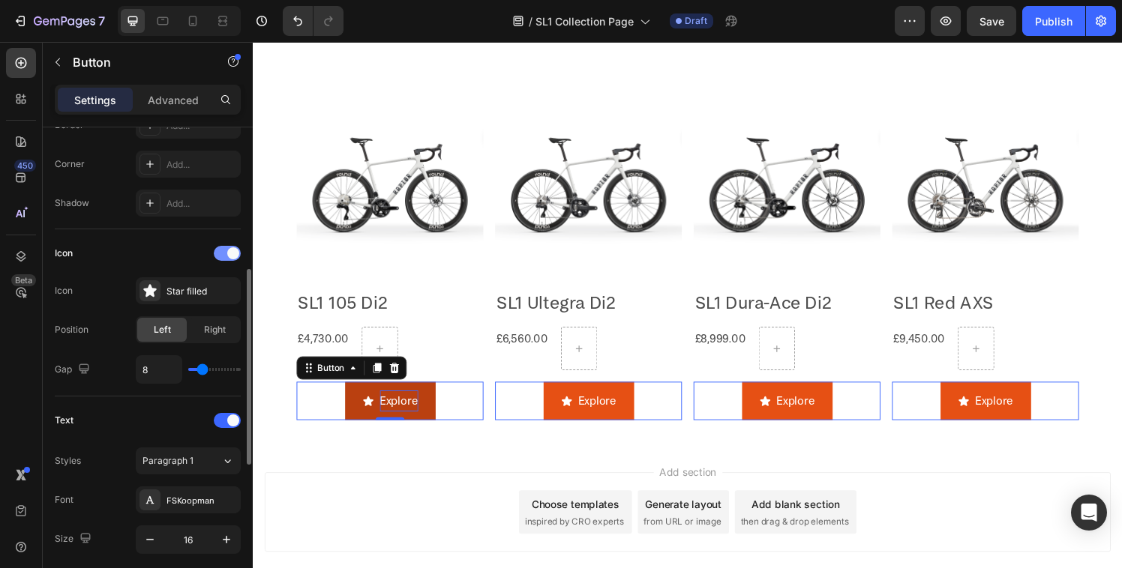
click at [228, 249] on span at bounding box center [233, 253] width 12 height 12
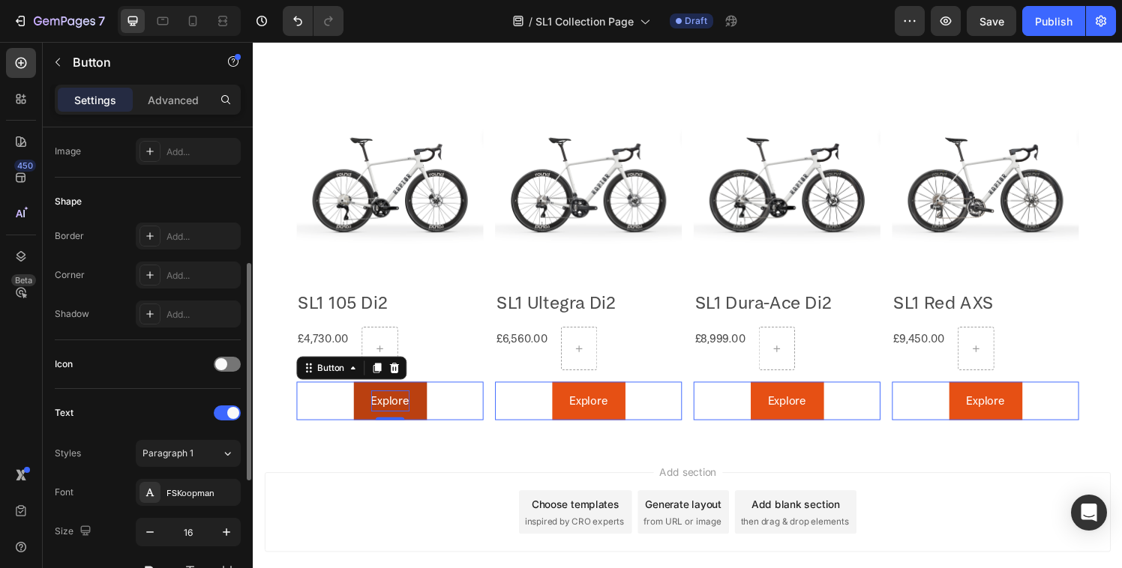
scroll to position [346, 0]
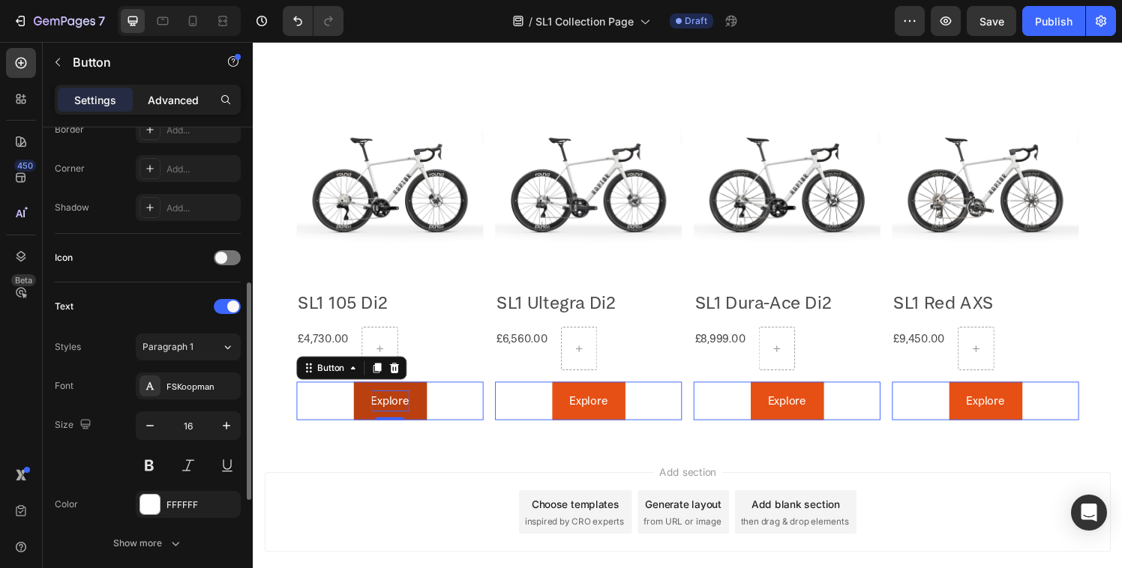
click at [170, 92] on p "Advanced" at bounding box center [173, 100] width 51 height 16
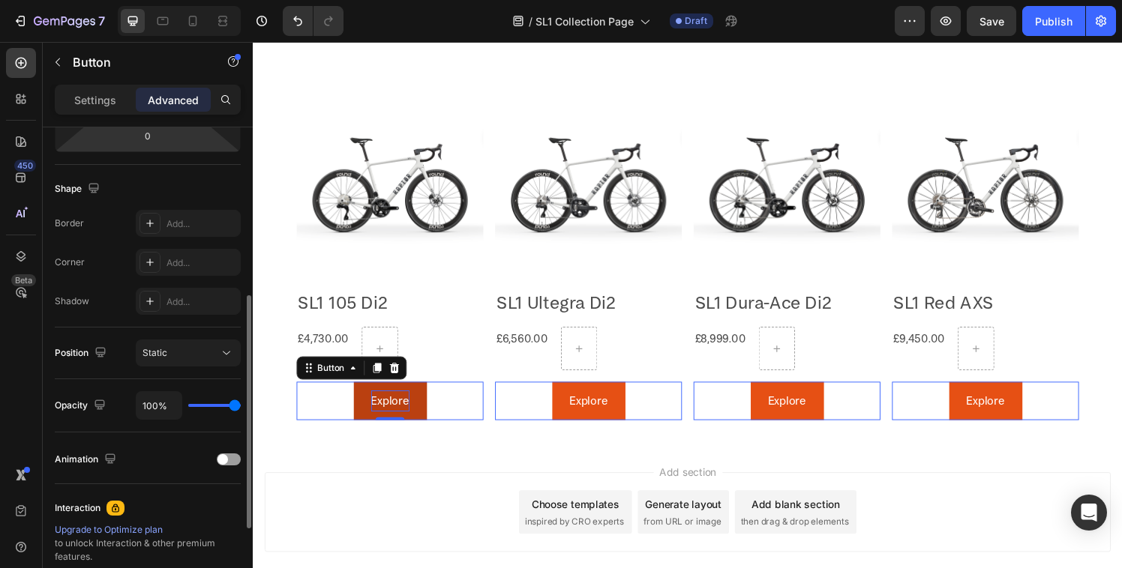
scroll to position [399, 0]
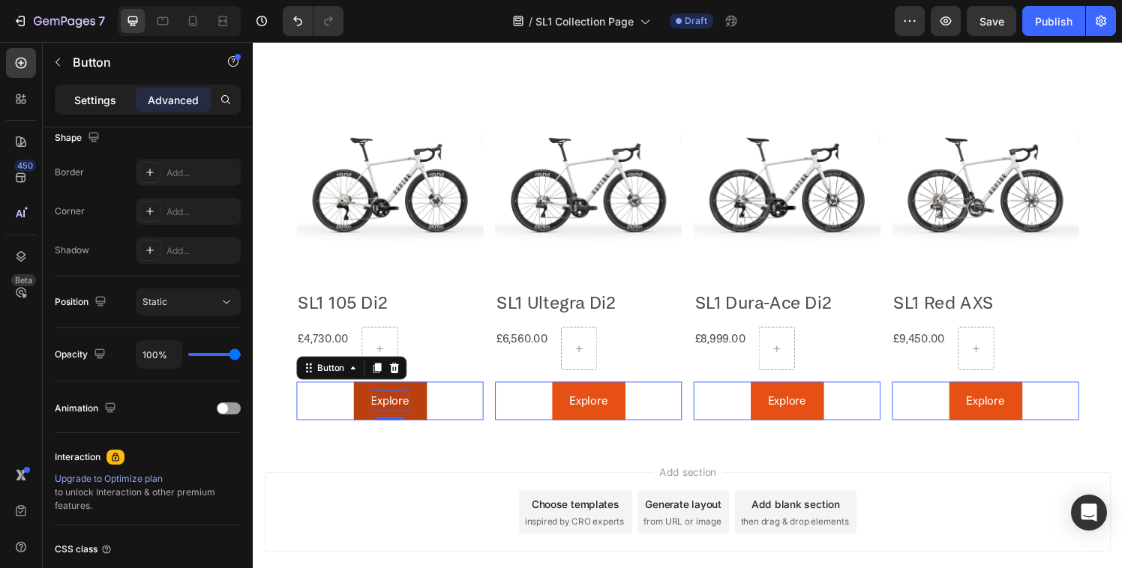
click at [86, 103] on p "Settings" at bounding box center [95, 100] width 42 height 16
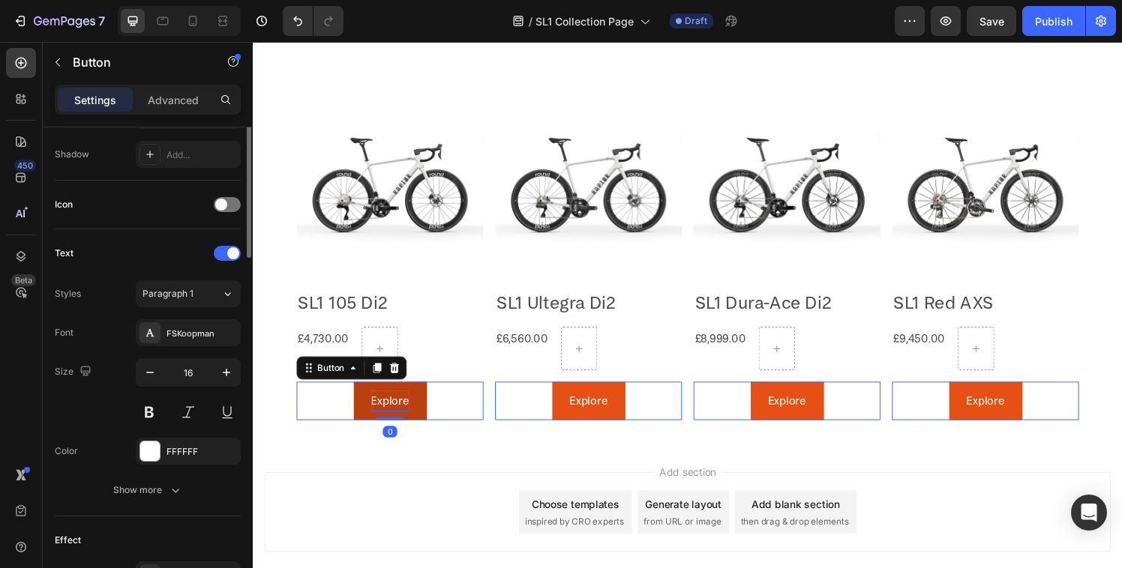
scroll to position [0, 0]
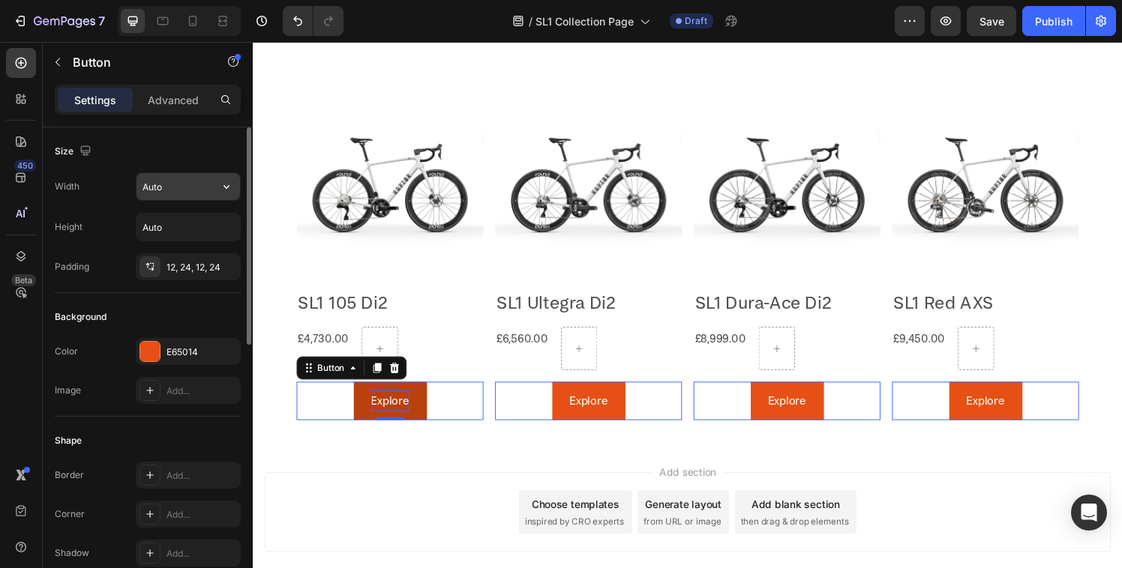
click at [186, 184] on input "Auto" at bounding box center [187, 186] width 103 height 27
click at [234, 194] on button "button" at bounding box center [226, 186] width 27 height 27
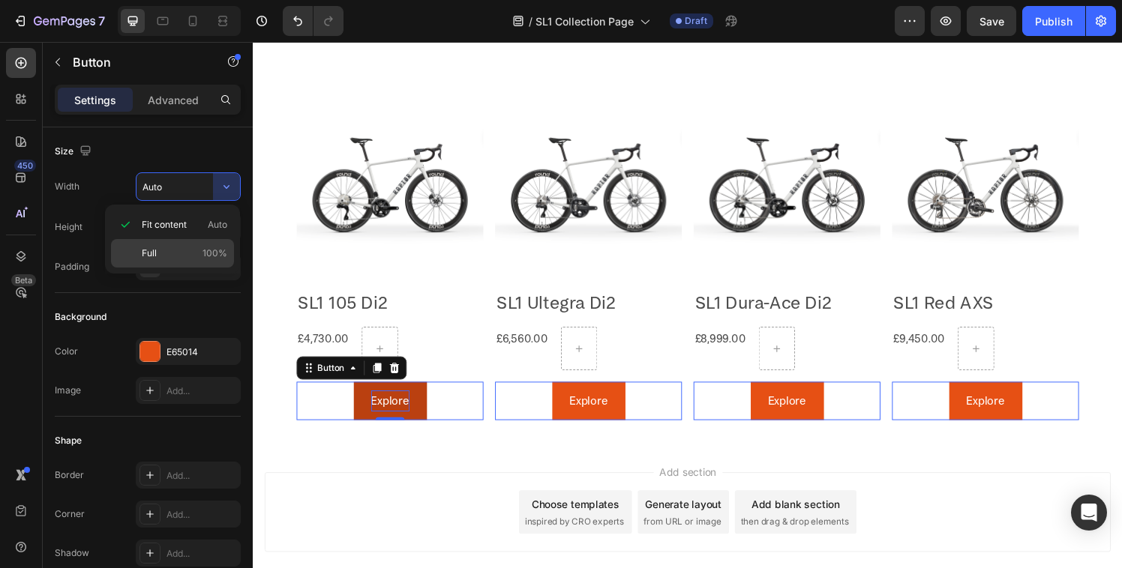
click at [176, 250] on p "Full 100%" at bounding box center [184, 253] width 85 height 13
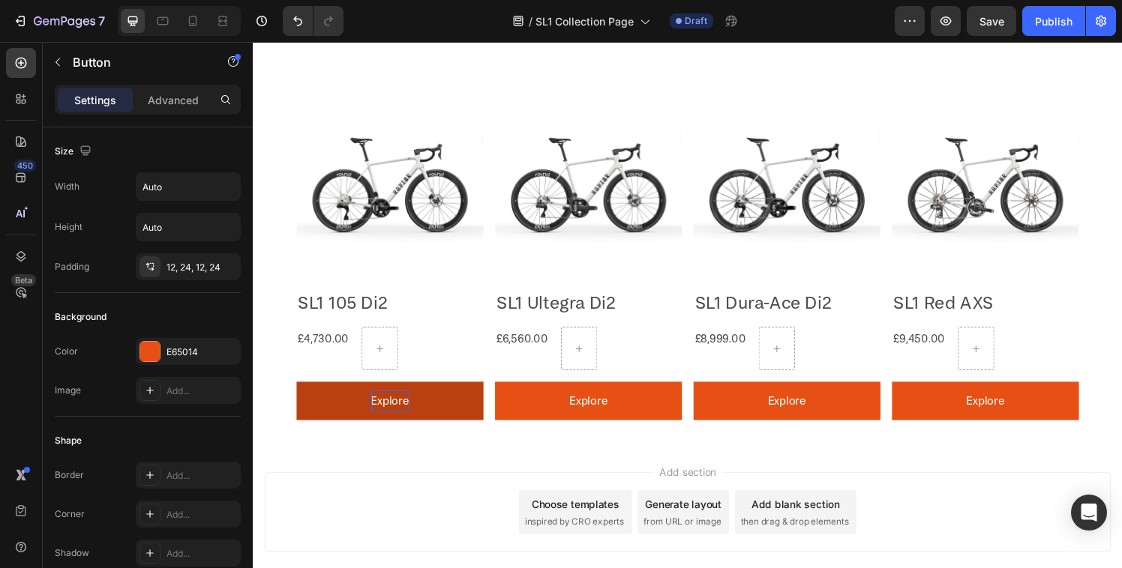
click at [396, 457] on div "Add section Choose templates inspired by CRO experts Generate layout from URL o…" at bounding box center [703, 549] width 900 height 184
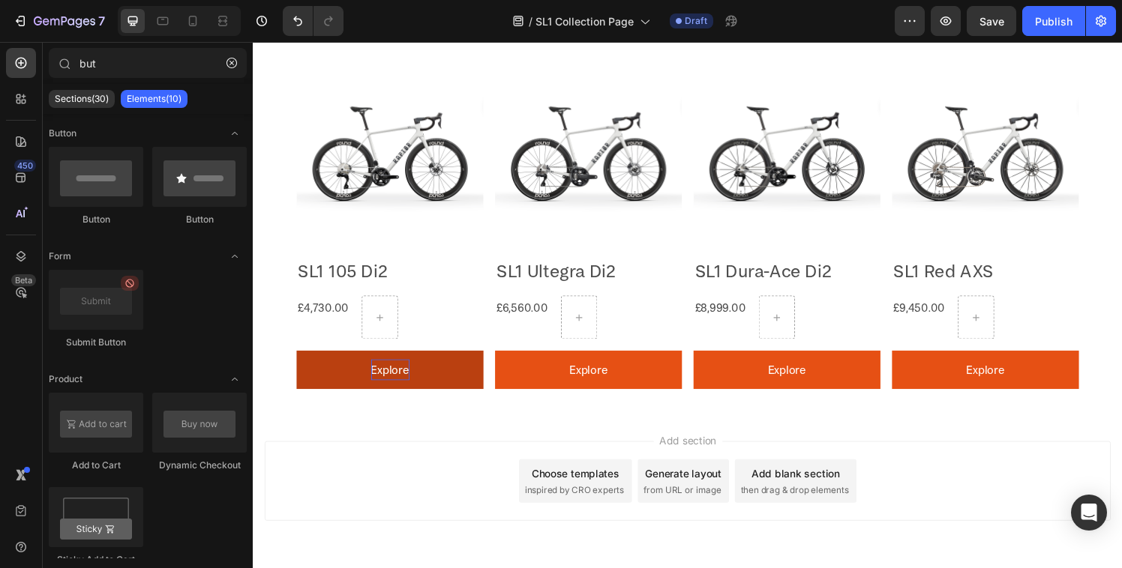
scroll to position [948, 0]
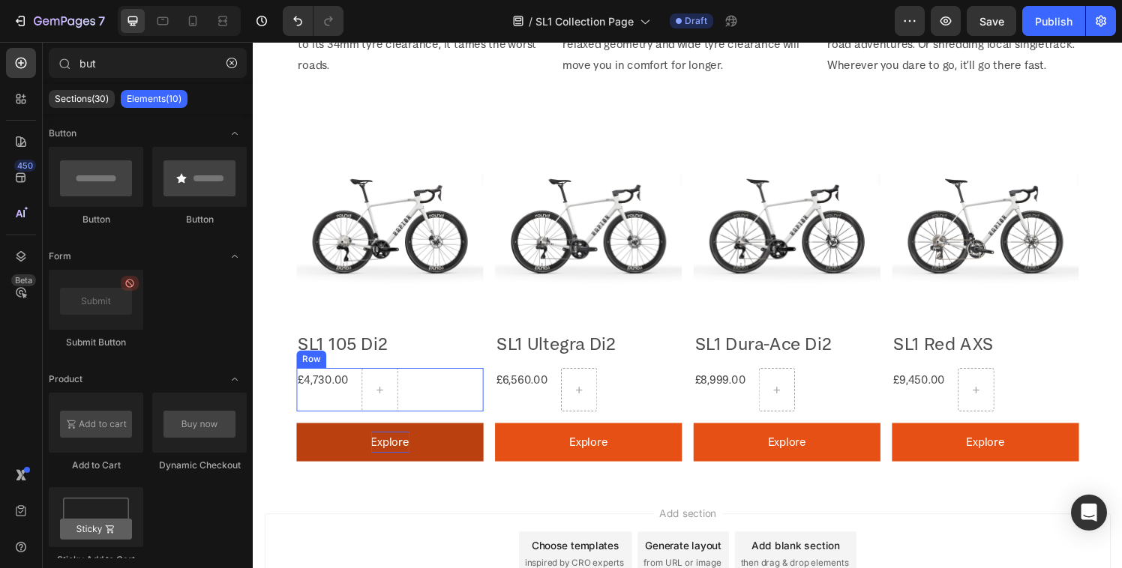
click at [403, 387] on div "£4,730.00 Product Price Product Price Row" at bounding box center [394, 401] width 193 height 45
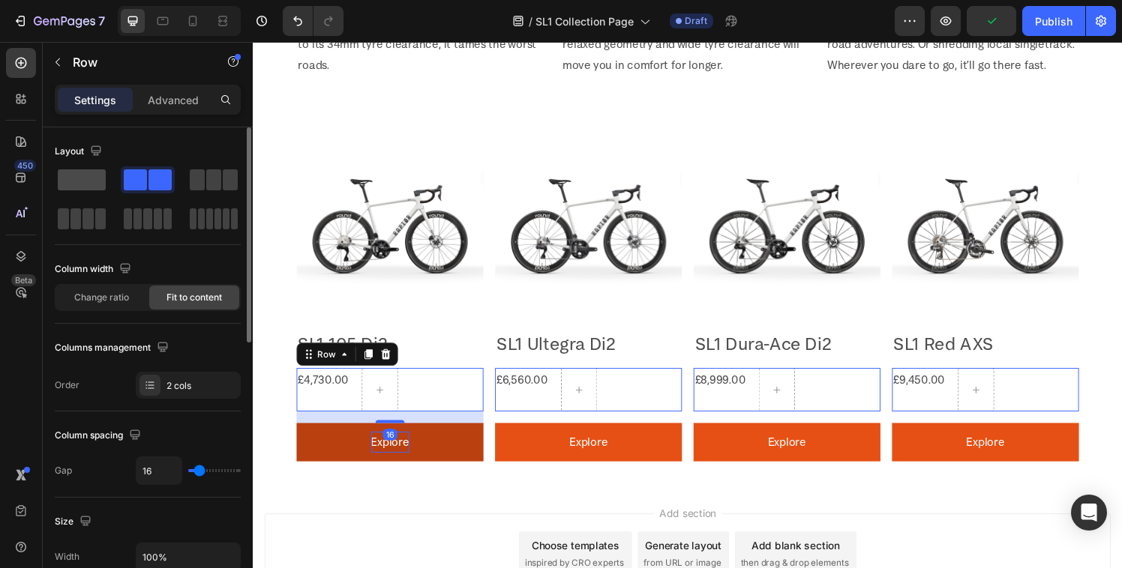
click at [70, 173] on span at bounding box center [82, 179] width 48 height 21
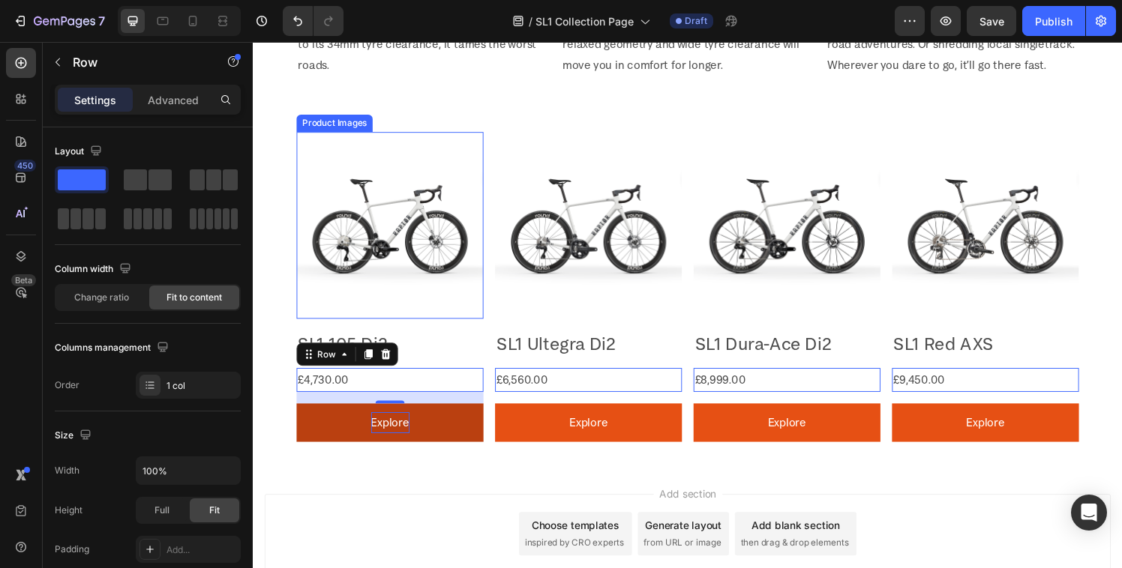
click at [436, 318] on img at bounding box center [394, 231] width 193 height 193
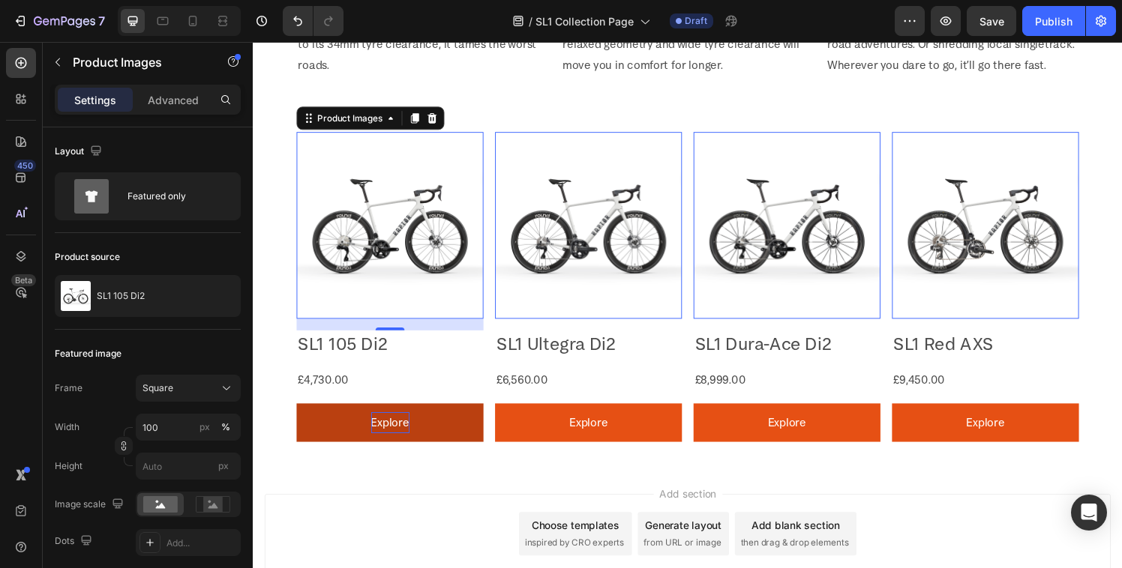
click at [394, 347] on div "16" at bounding box center [394, 352] width 15 height 12
click at [436, 349] on h2 "SL1 105 Di2" at bounding box center [394, 354] width 193 height 28
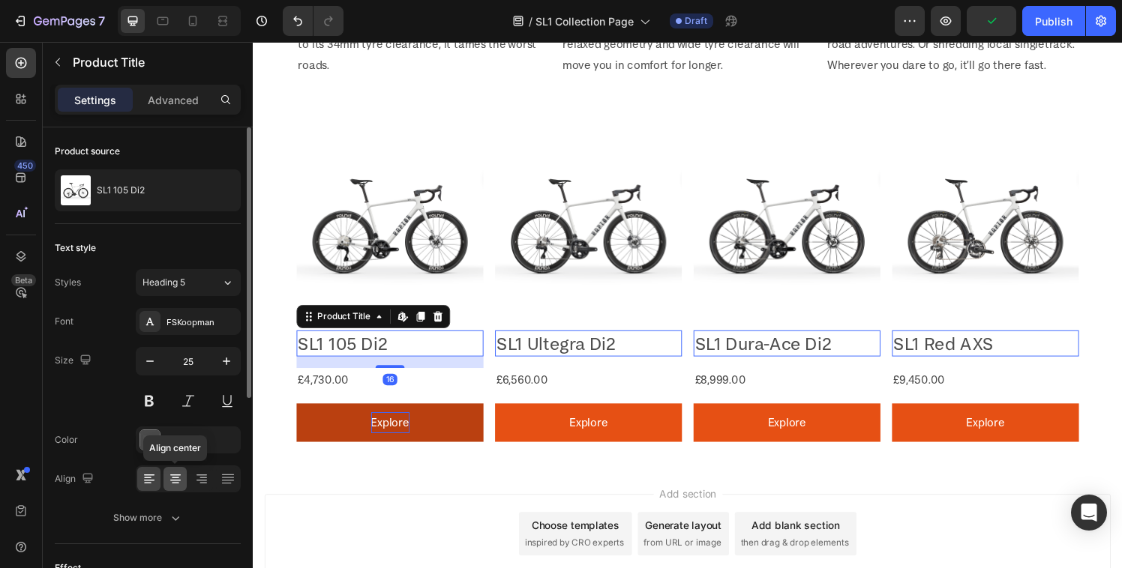
click at [168, 480] on icon at bounding box center [175, 479] width 15 height 15
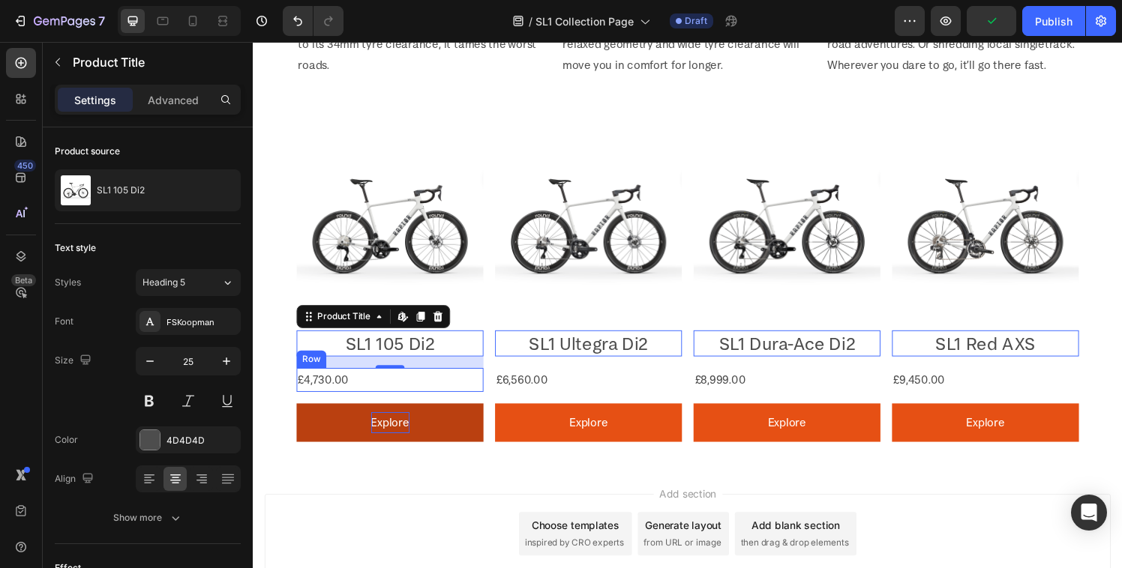
click at [455, 384] on div "£4,730.00 Product Price Product Price Row" at bounding box center [394, 391] width 193 height 25
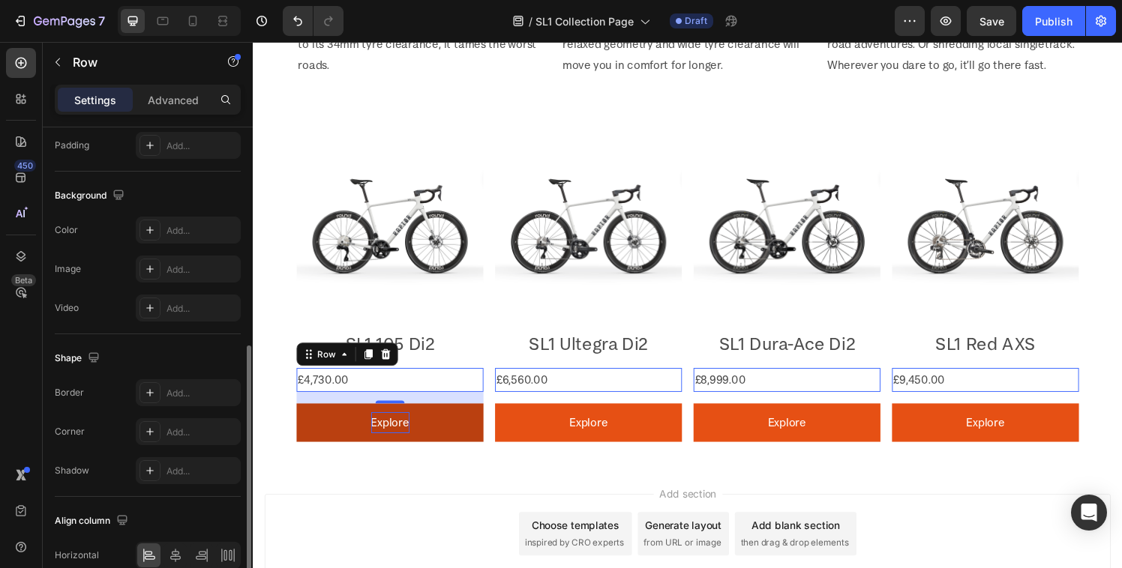
scroll to position [477, 0]
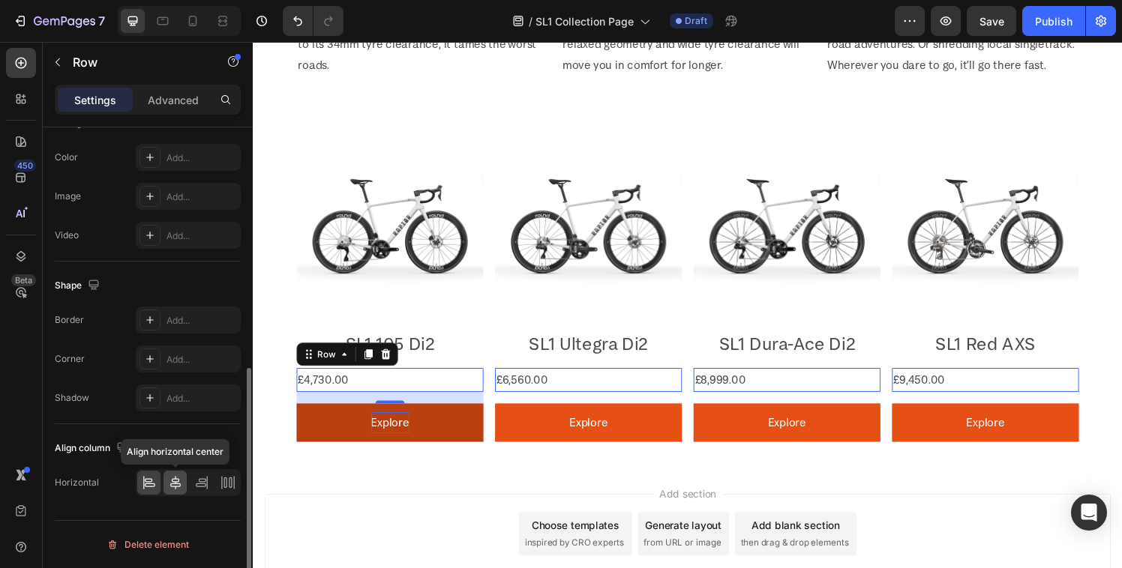
click at [169, 480] on icon at bounding box center [175, 482] width 15 height 15
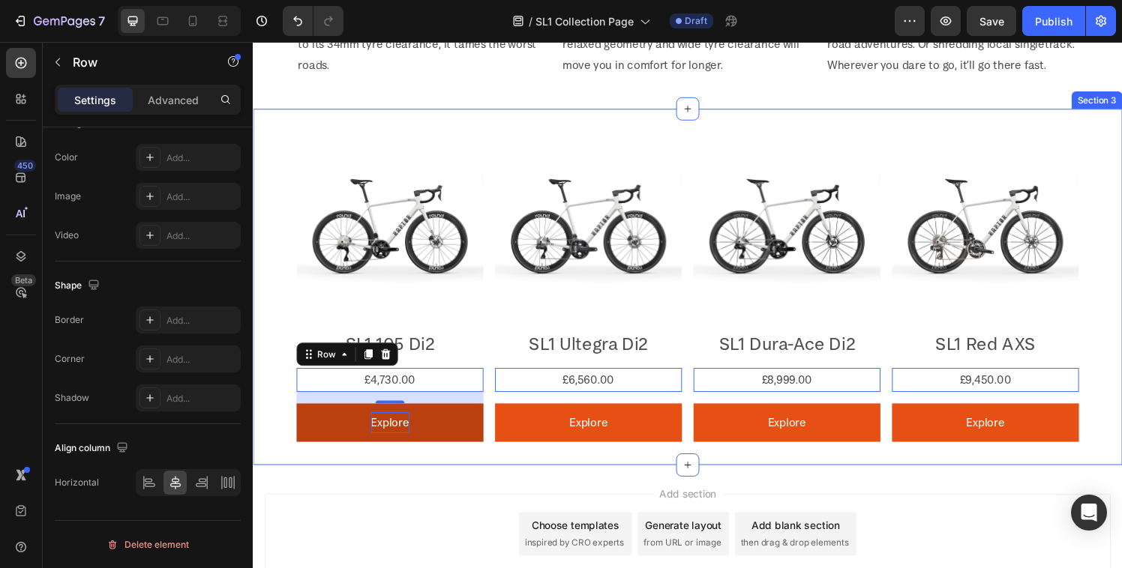
click at [443, 466] on div "Product Images SL1 105 Di2 Product Title £4,730.00 Product Price Product Price …" at bounding box center [703, 295] width 900 height 369
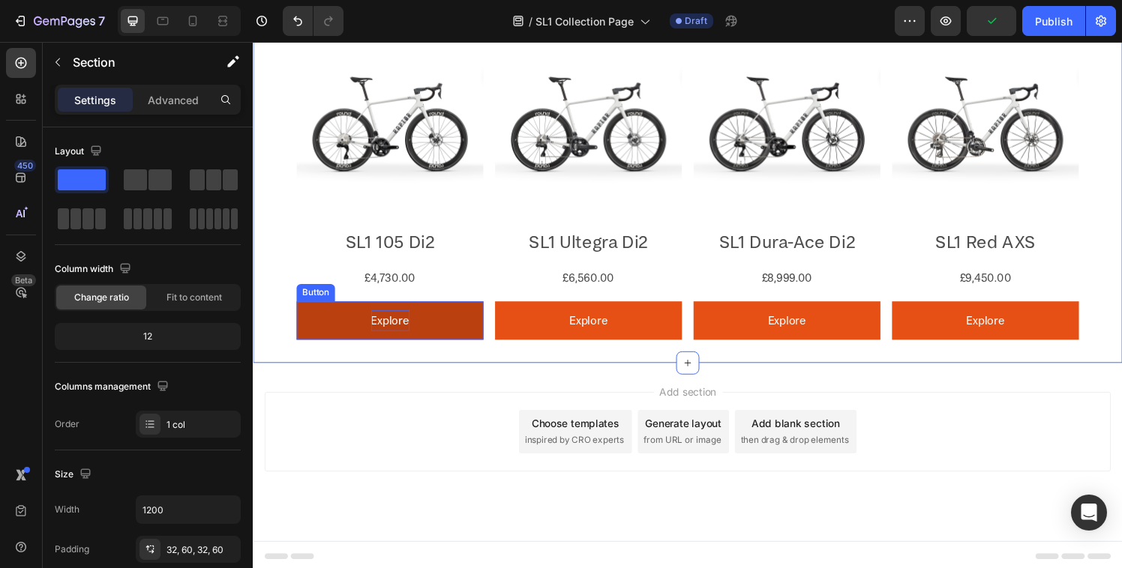
scroll to position [888, 0]
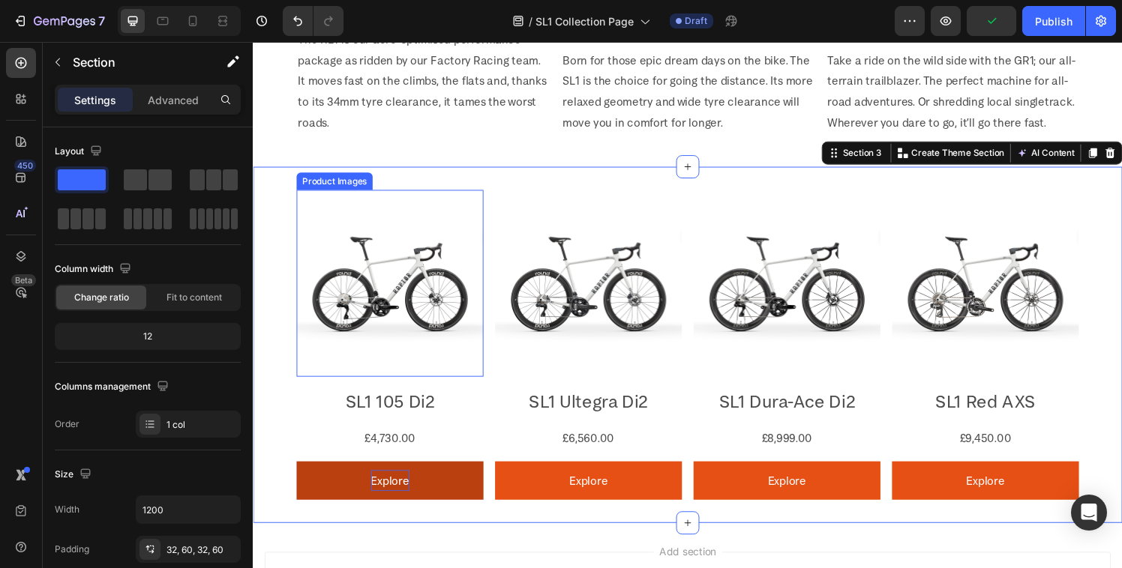
click at [436, 352] on img at bounding box center [394, 291] width 193 height 193
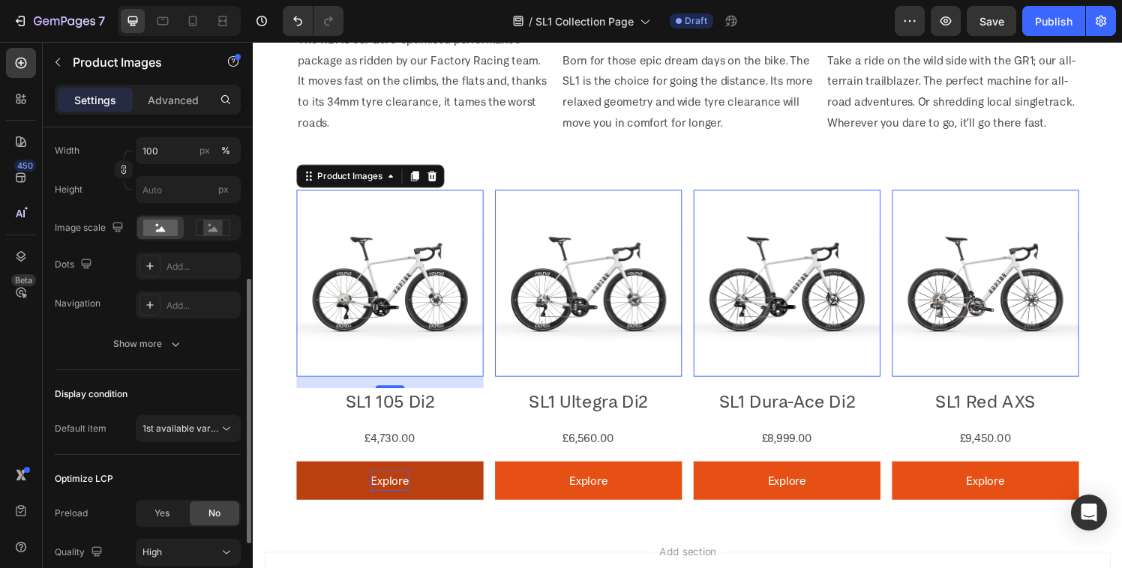
scroll to position [398, 0]
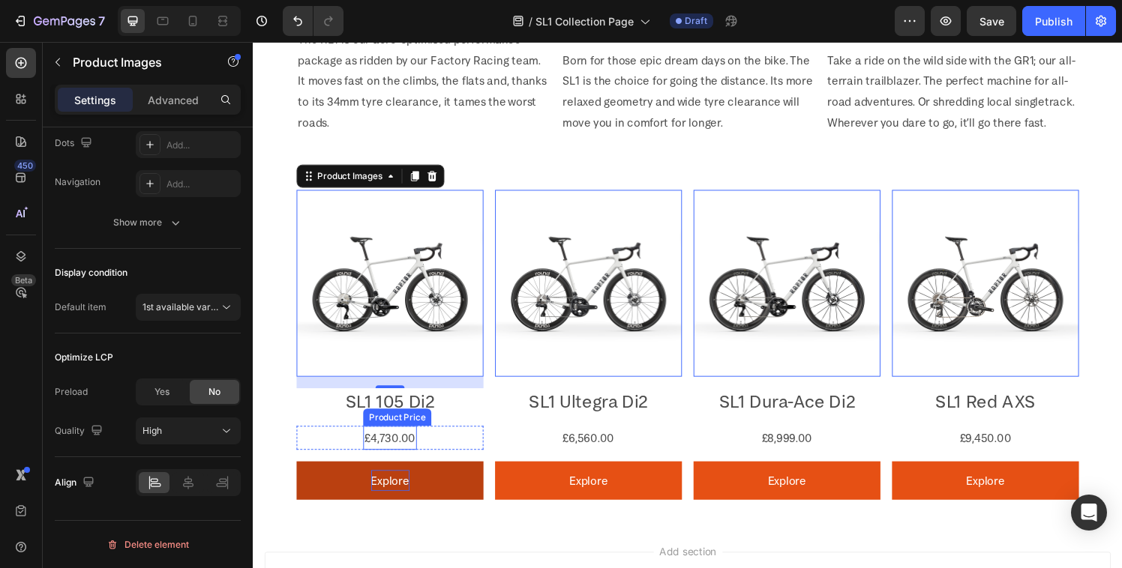
click at [373, 440] on div "£4,730.00" at bounding box center [394, 451] width 55 height 25
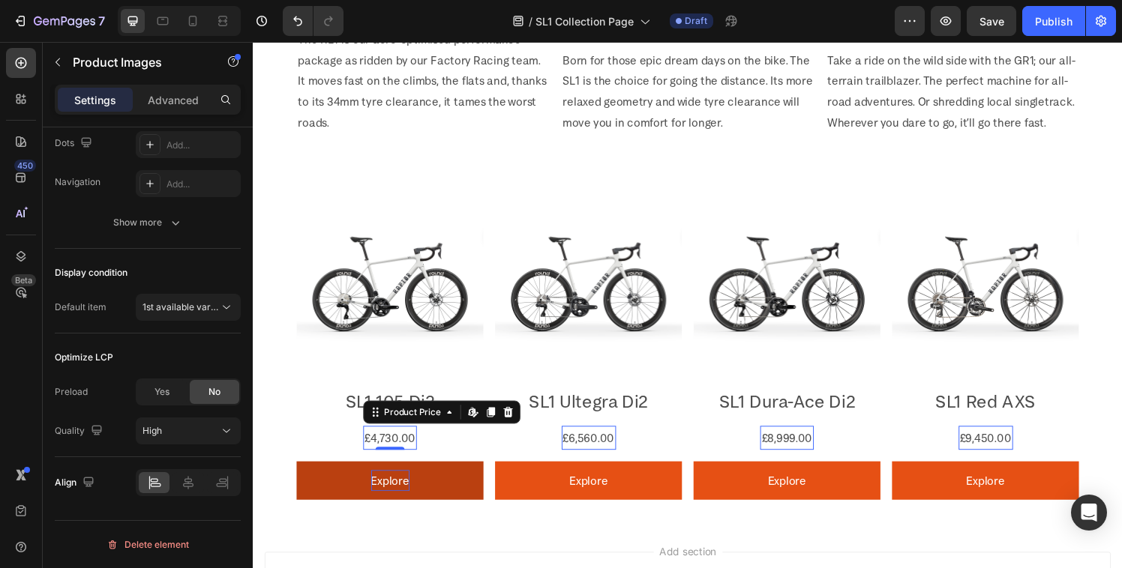
scroll to position [0, 0]
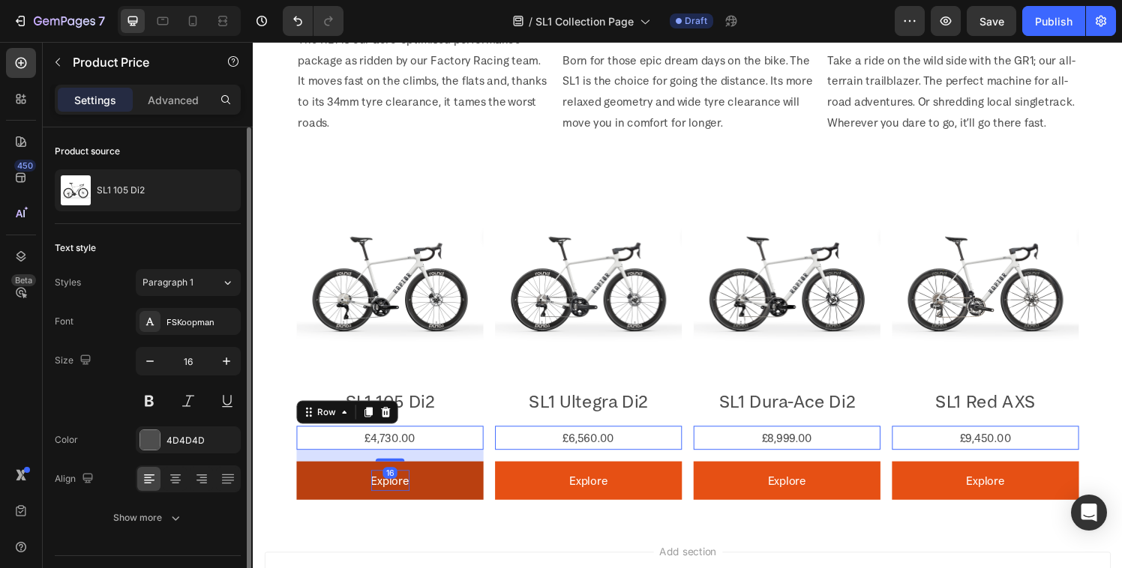
click at [303, 439] on div "£4,730.00 Product Price Product Price Row 16" at bounding box center [394, 451] width 193 height 25
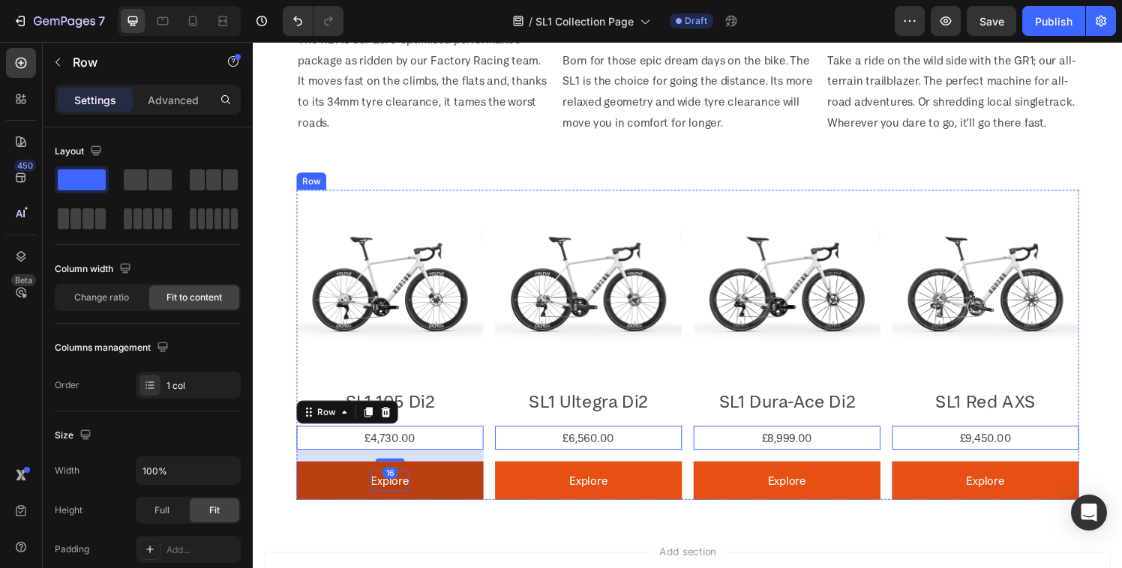
click at [459, 412] on h2 "SL1 105 Di2" at bounding box center [394, 414] width 193 height 28
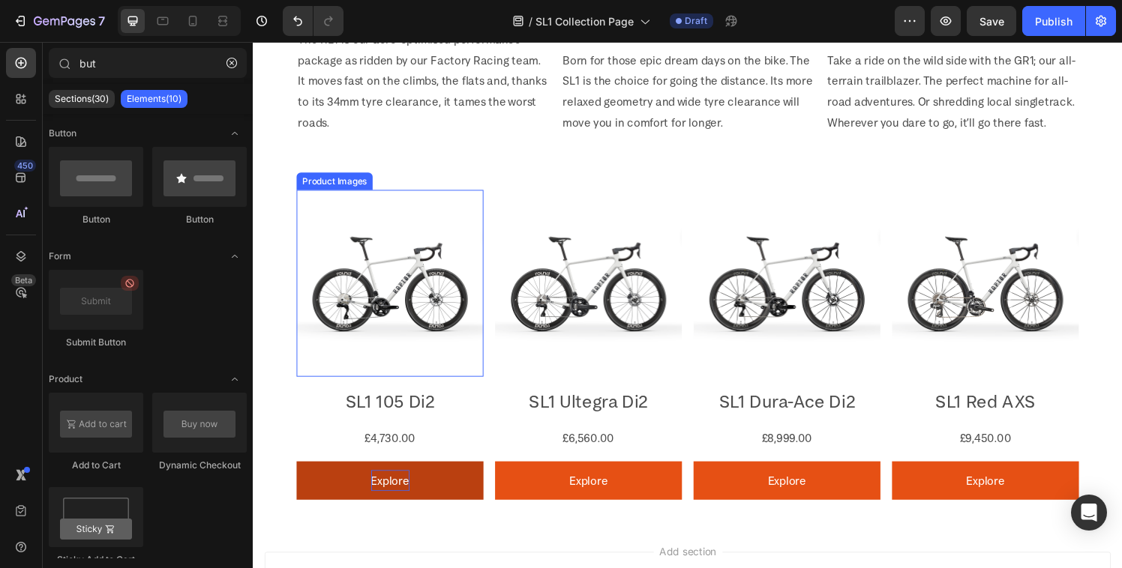
scroll to position [879, 0]
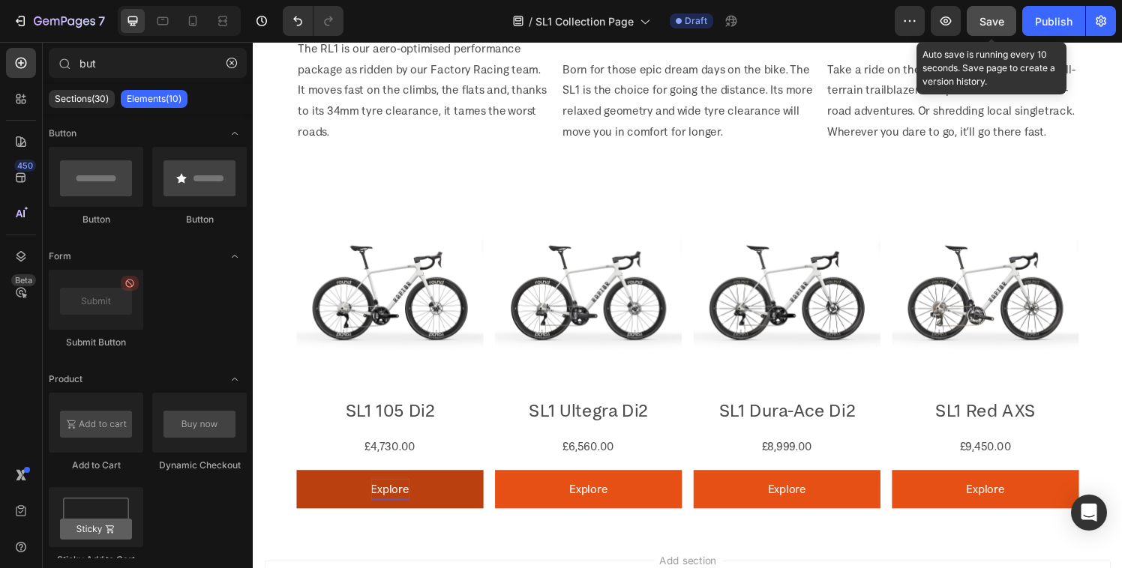
drag, startPoint x: 979, startPoint y: 27, endPoint x: 599, endPoint y: 152, distance: 400.2
click at [979, 27] on div "Save" at bounding box center [991, 21] width 25 height 16
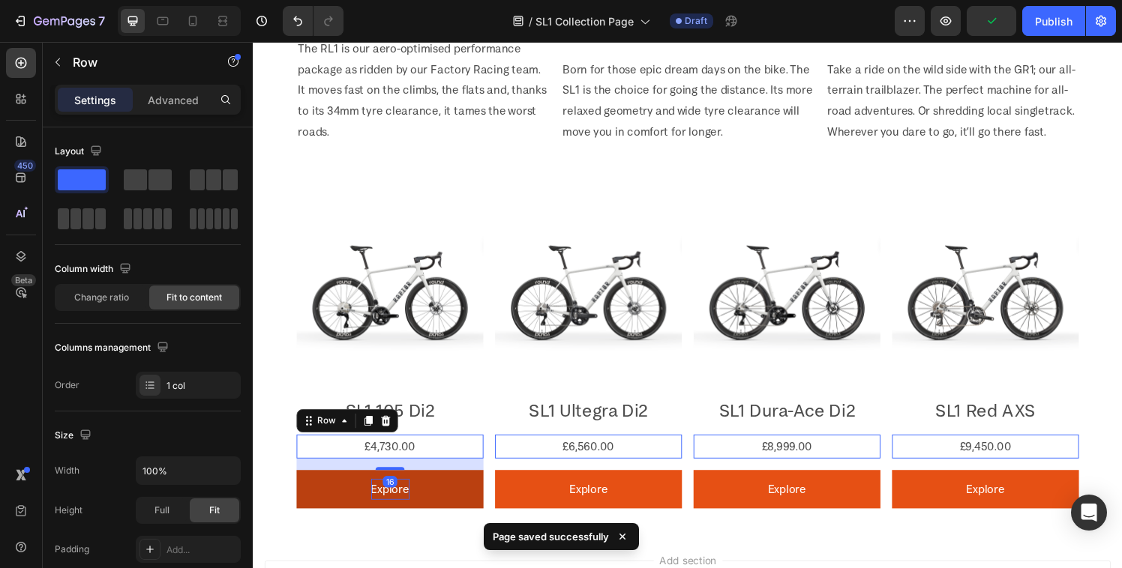
click at [436, 449] on div "£4,730.00 Product Price Product Price Row 16" at bounding box center [394, 460] width 193 height 25
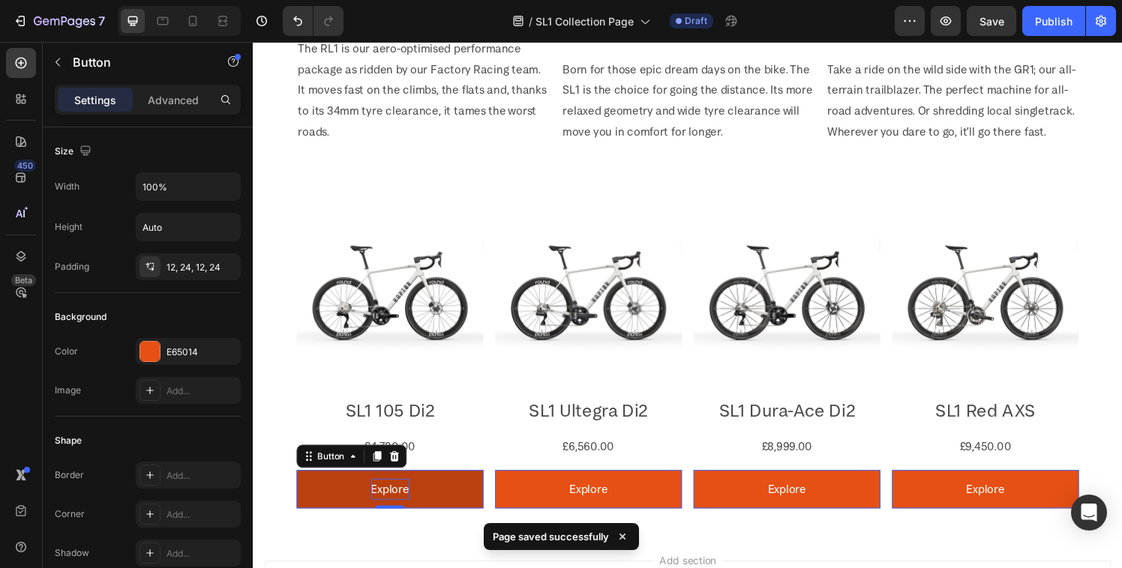
click at [436, 498] on button "Explore" at bounding box center [394, 505] width 193 height 40
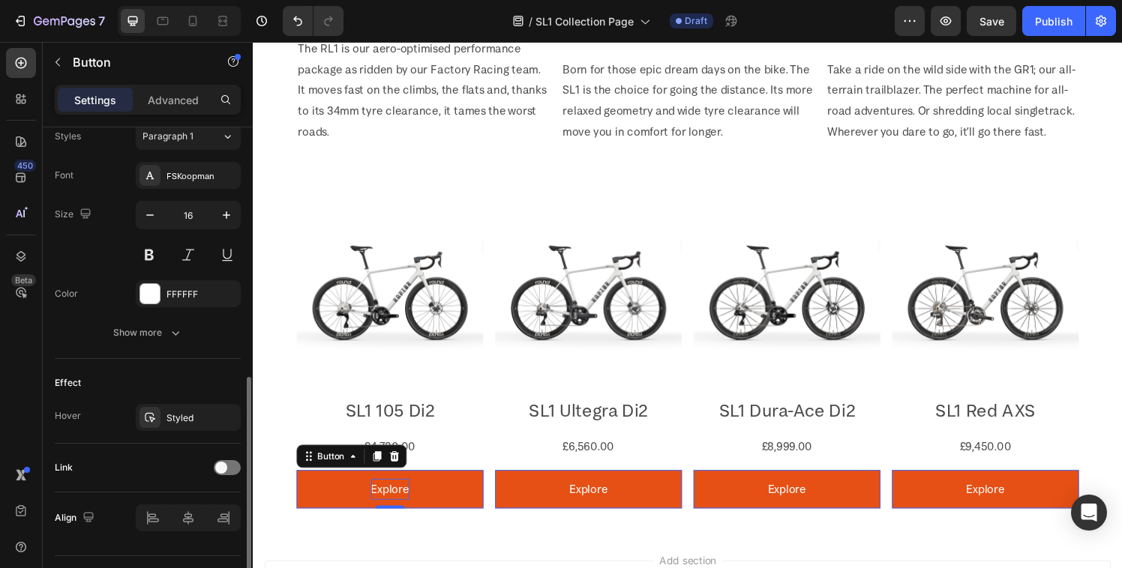
scroll to position [592, 0]
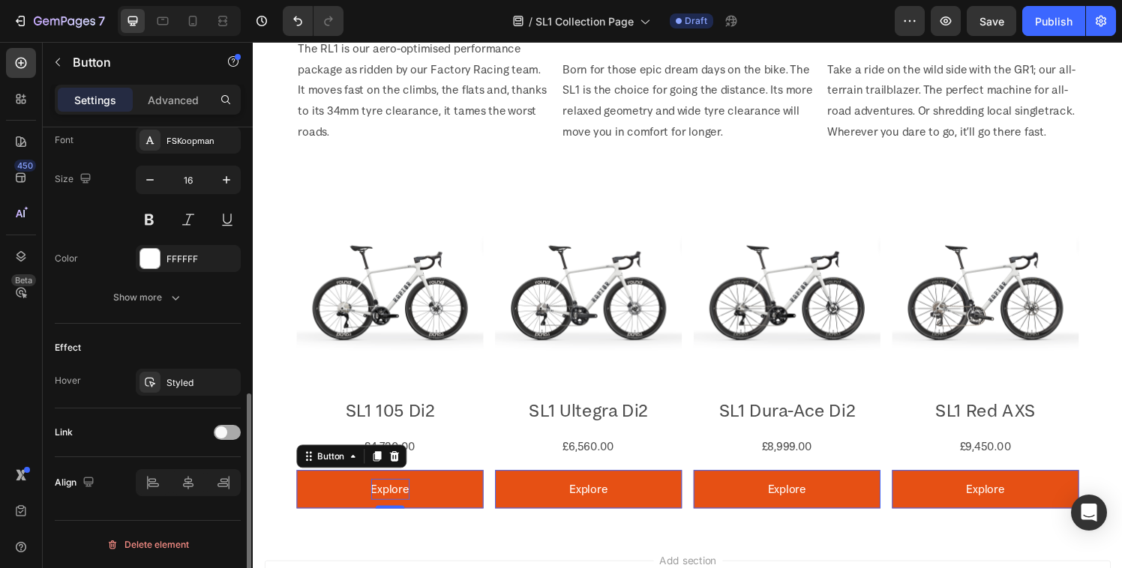
click at [225, 432] on span at bounding box center [221, 433] width 12 height 12
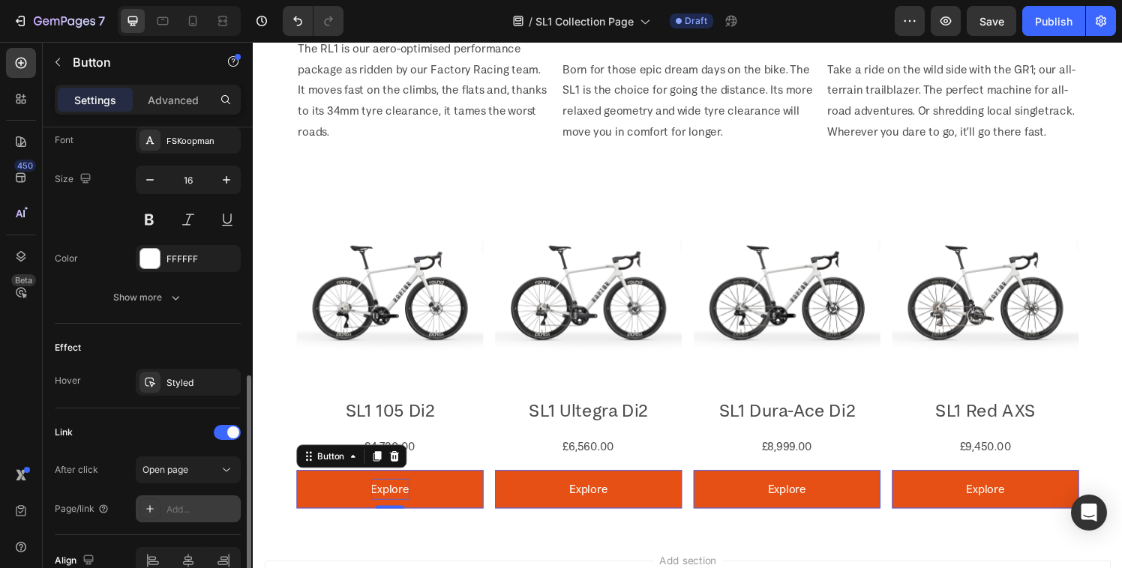
scroll to position [670, 0]
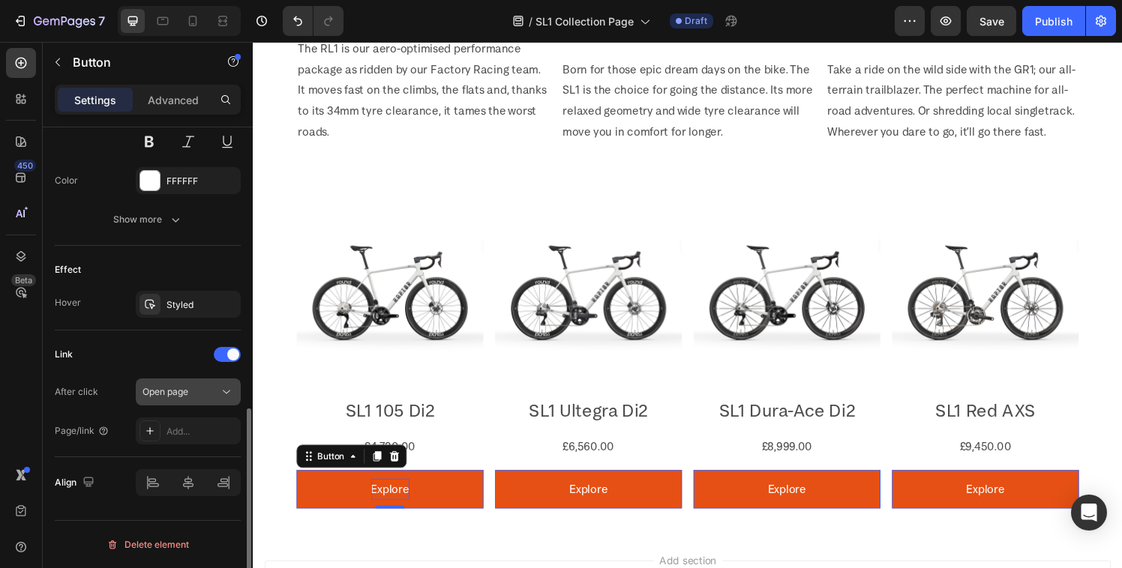
click at [196, 400] on button "Open page" at bounding box center [188, 392] width 105 height 27
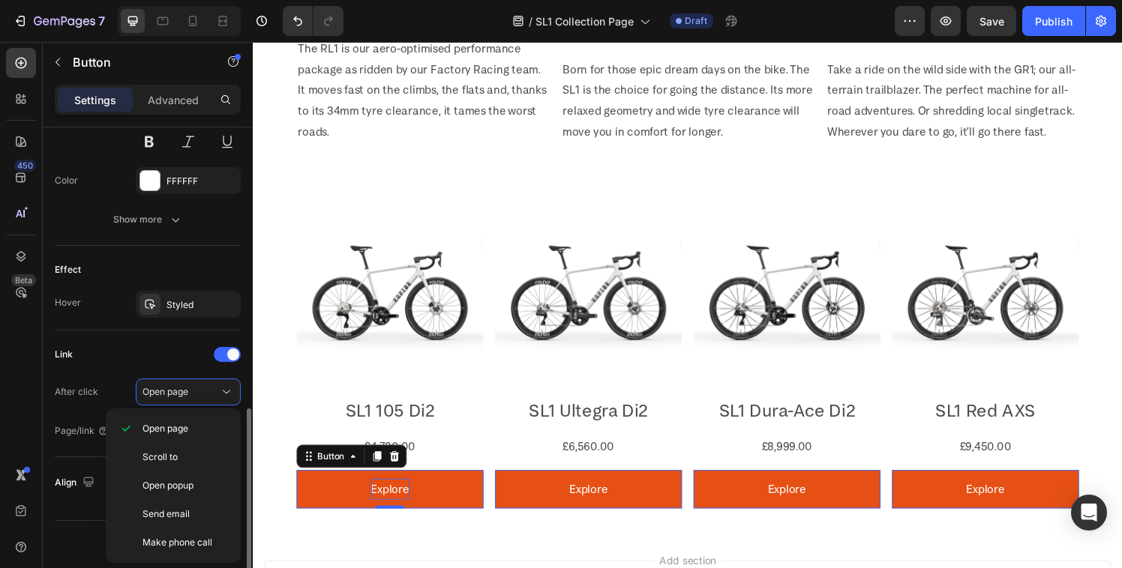
click at [55, 400] on div "After click" at bounding box center [76, 392] width 43 height 24
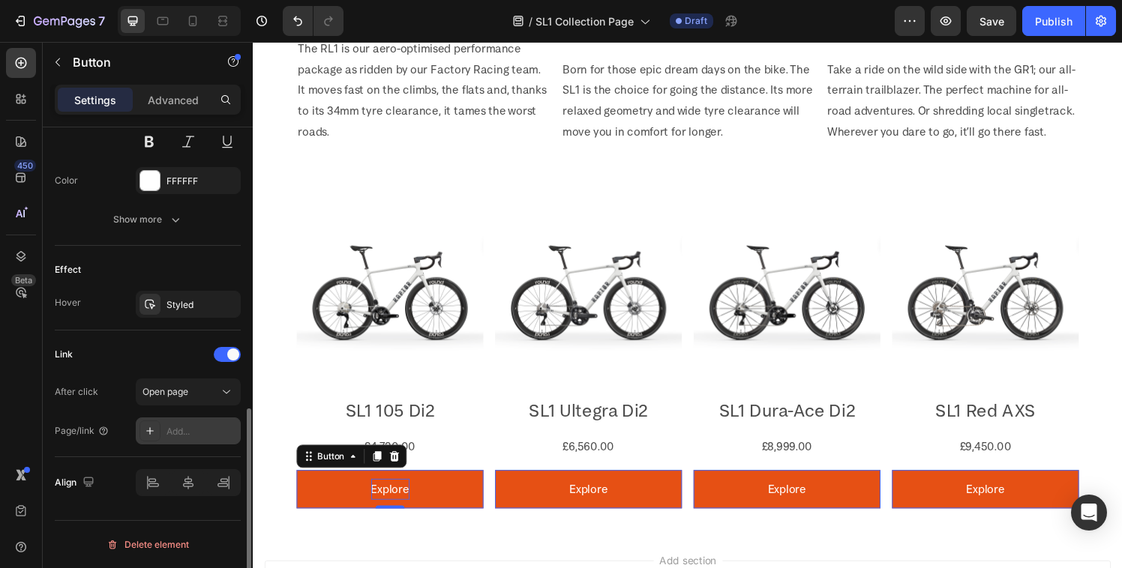
click at [153, 430] on icon at bounding box center [150, 431] width 12 height 12
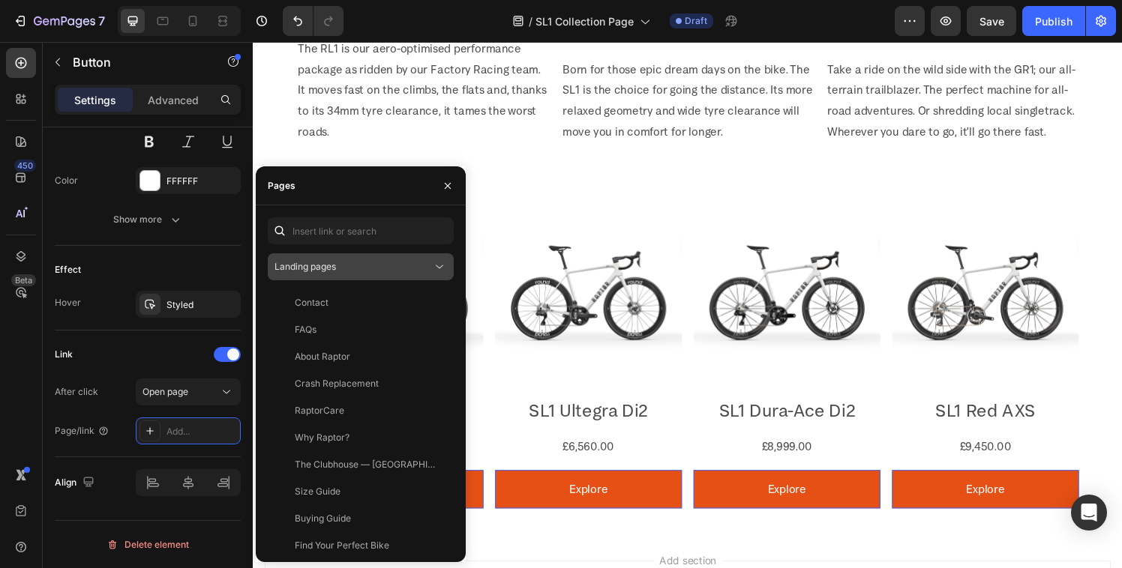
click at [429, 268] on div "Landing pages" at bounding box center [352, 266] width 157 height 13
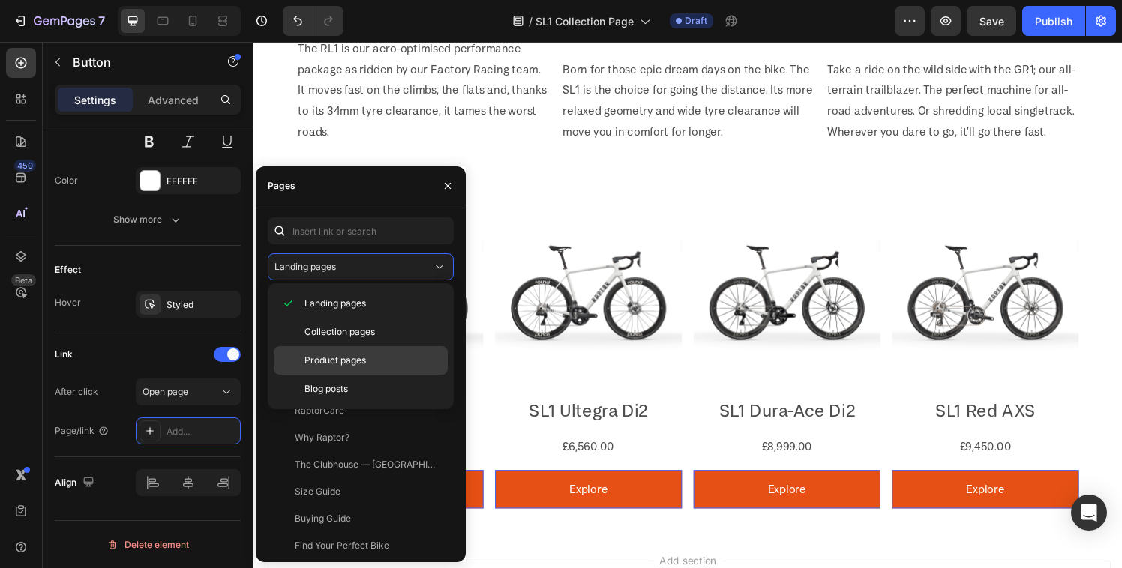
click at [368, 354] on p "Product pages" at bounding box center [372, 360] width 136 height 13
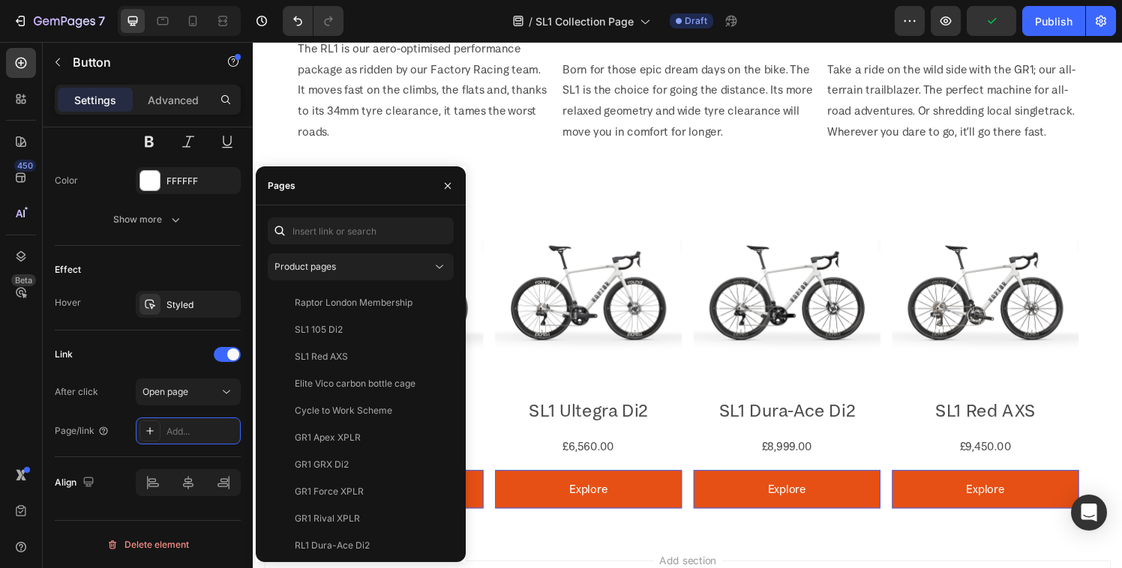
click at [370, 207] on div "Product pages Raptor London Membership View SL1 105 Di2 View SL1 Red AXS View E…" at bounding box center [361, 383] width 210 height 357
click at [440, 184] on button "button" at bounding box center [448, 186] width 24 height 24
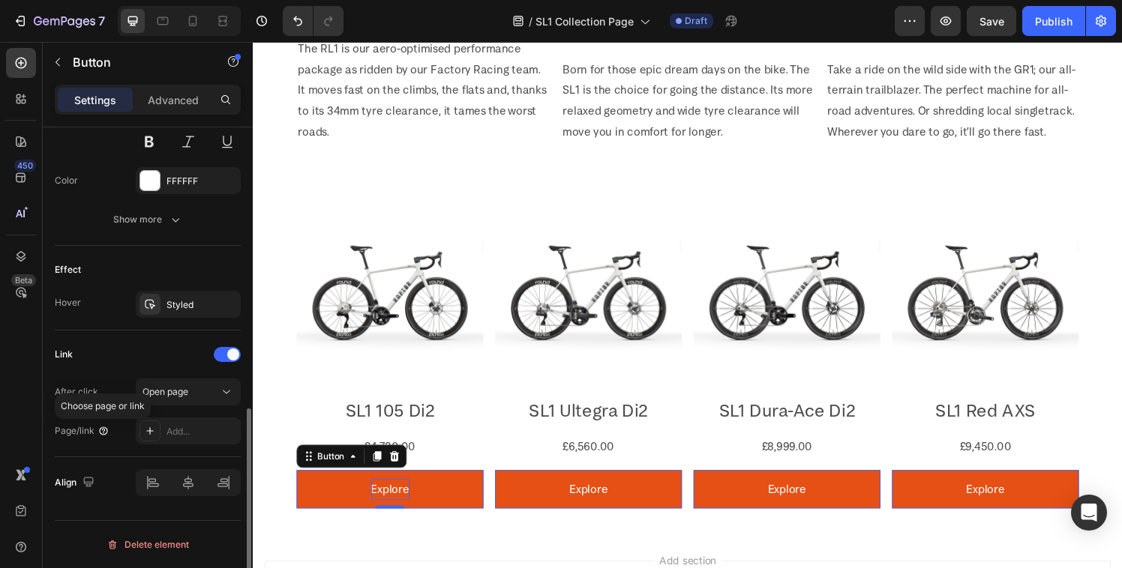
click at [106, 427] on icon at bounding box center [103, 431] width 12 height 12
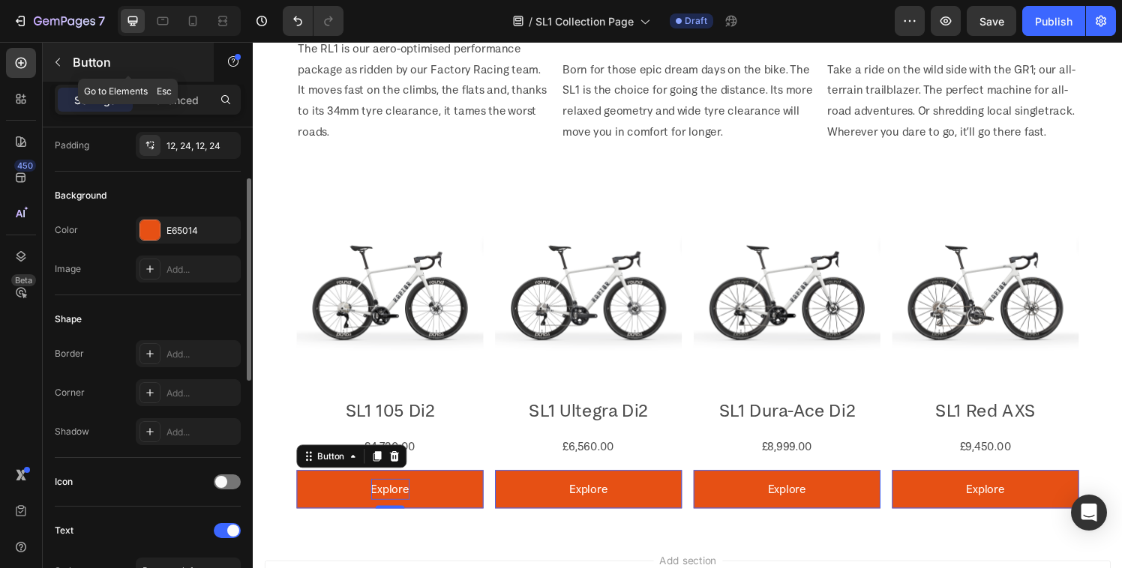
click at [71, 61] on div "Button" at bounding box center [128, 62] width 171 height 39
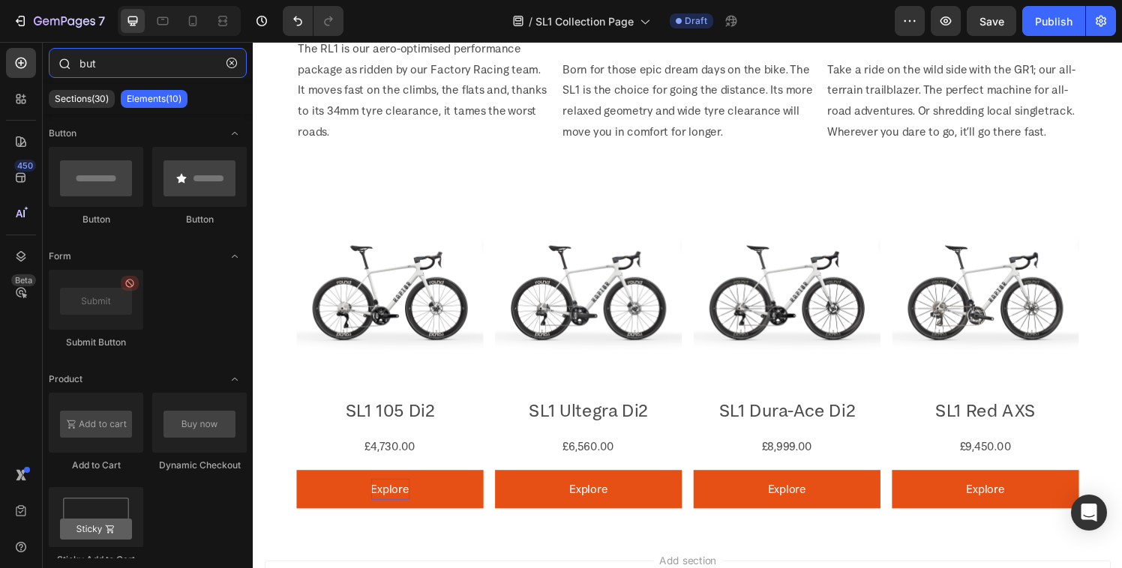
click at [102, 73] on input "but" at bounding box center [148, 63] width 198 height 30
click at [95, 66] on input "but" at bounding box center [148, 63] width 198 height 30
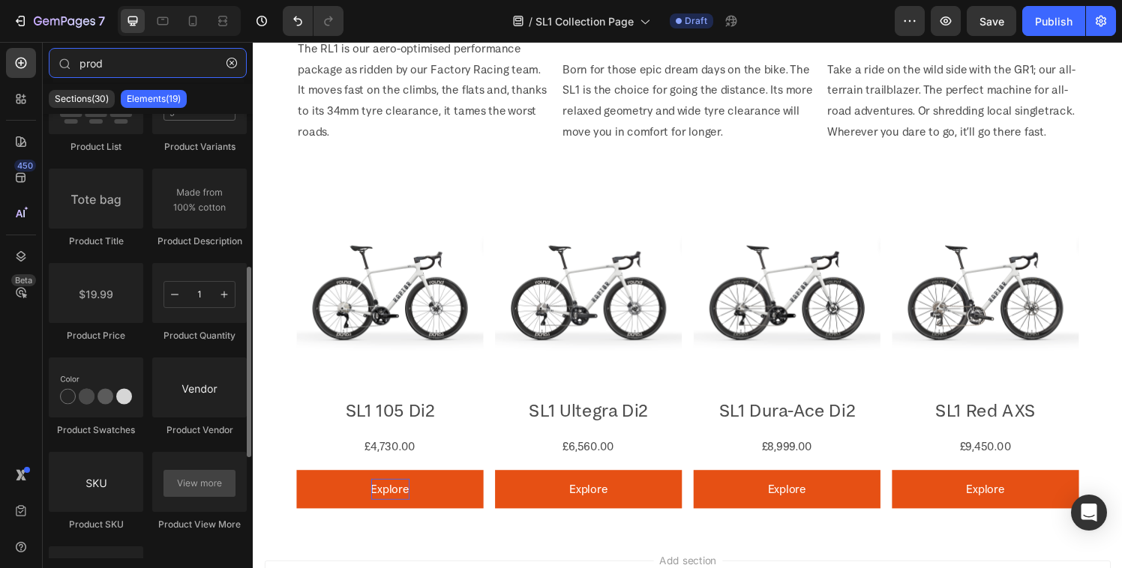
scroll to position [461, 0]
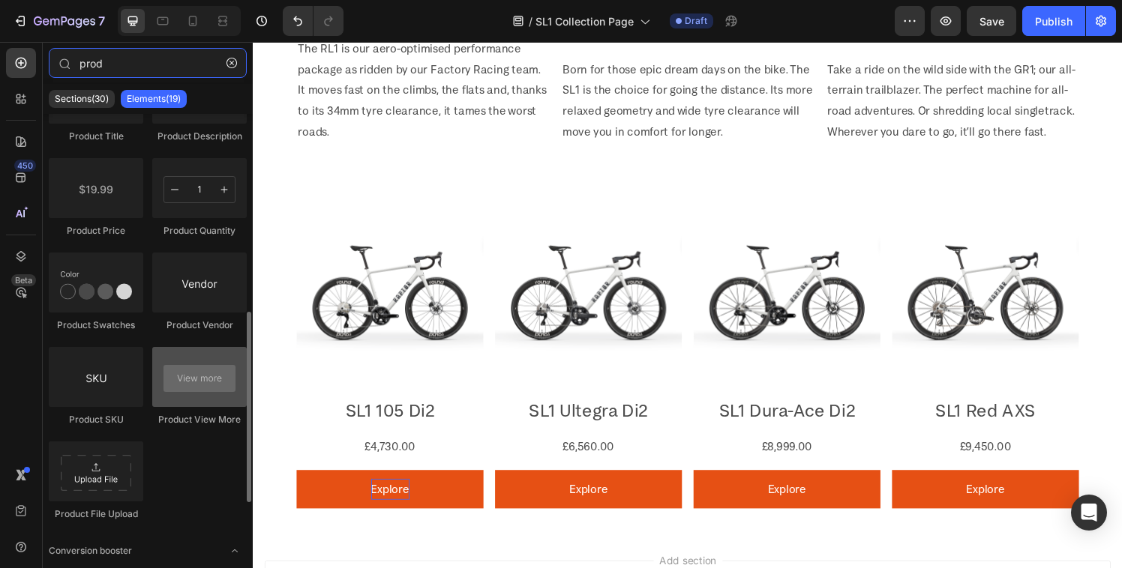
type input "prod"
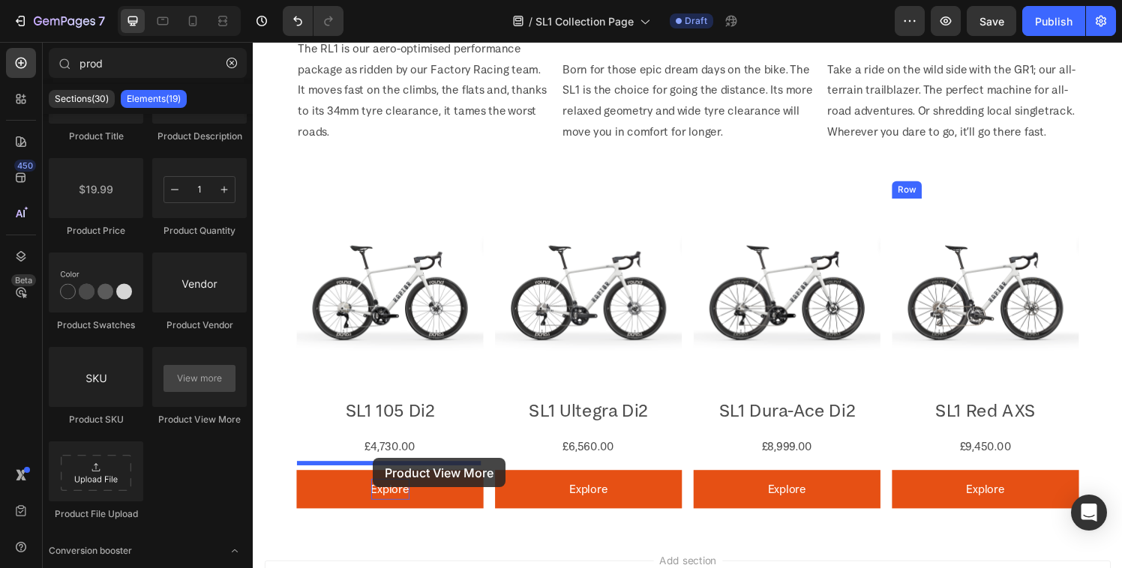
drag, startPoint x: 448, startPoint y: 430, endPoint x: 377, endPoint y: 472, distance: 82.7
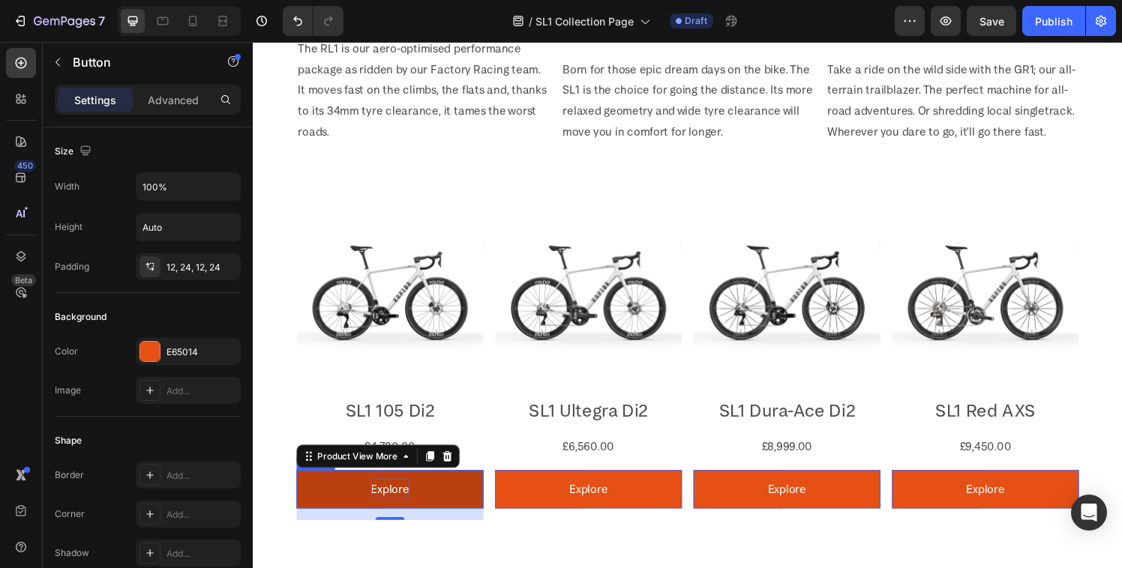
click at [455, 512] on button "Explore" at bounding box center [394, 505] width 193 height 40
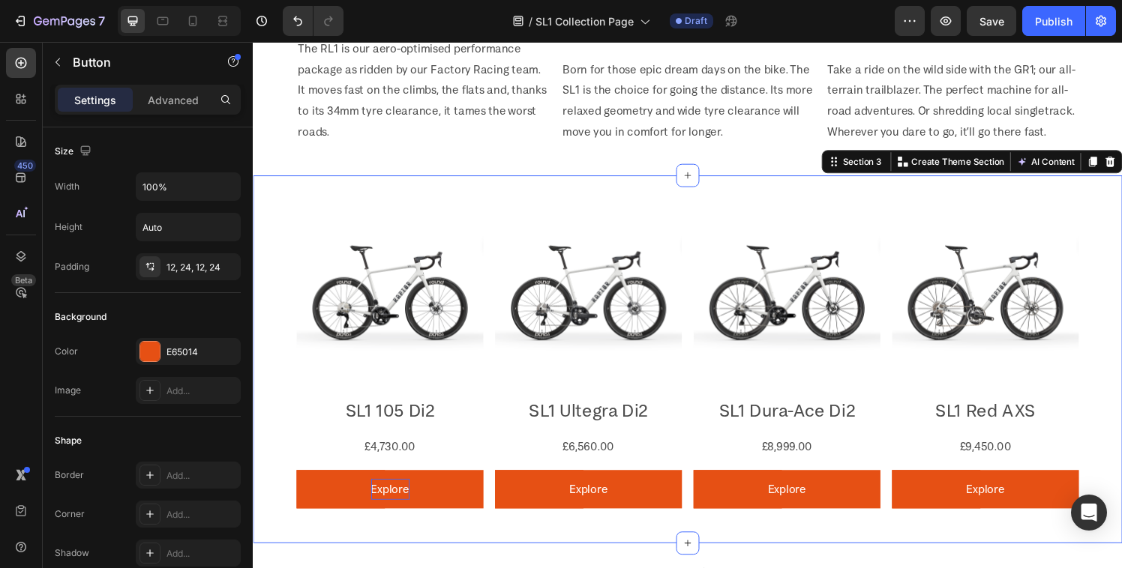
click at [453, 551] on div "Product Images SL1 105 Di2 Product Title £4,730.00 Product Price Product Price …" at bounding box center [703, 370] width 900 height 381
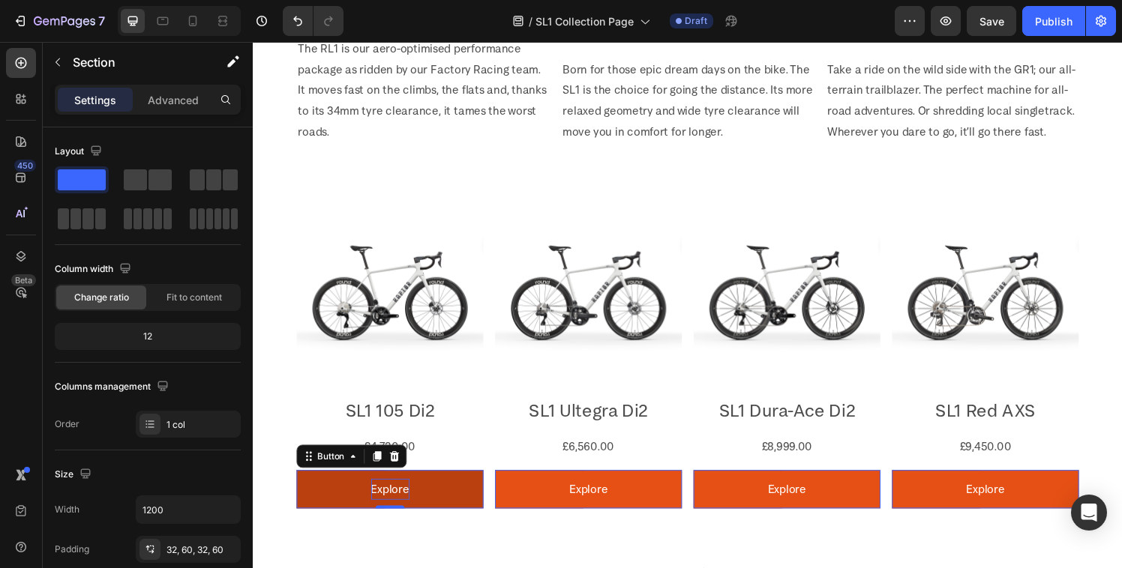
click at [475, 487] on button "Explore" at bounding box center [394, 505] width 193 height 40
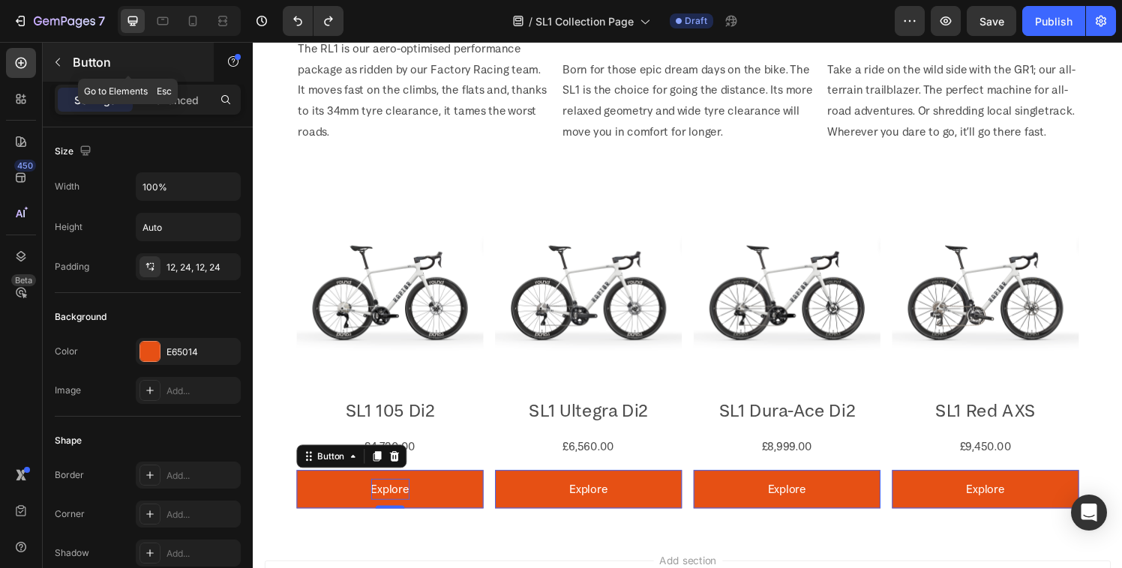
click at [71, 59] on div "Button" at bounding box center [128, 62] width 171 height 39
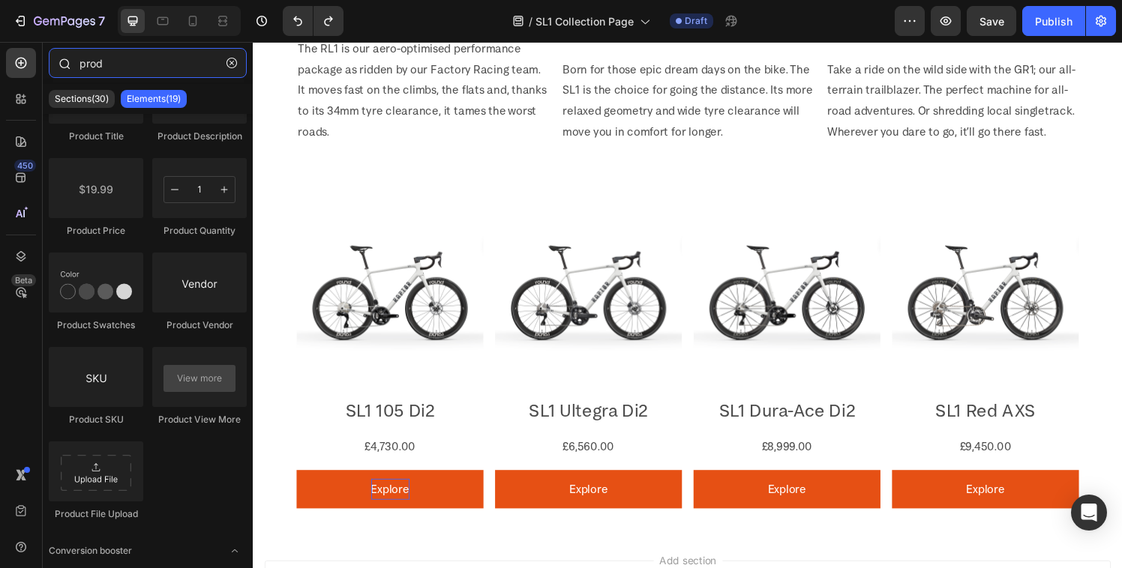
click at [152, 61] on input "prod" at bounding box center [148, 63] width 198 height 30
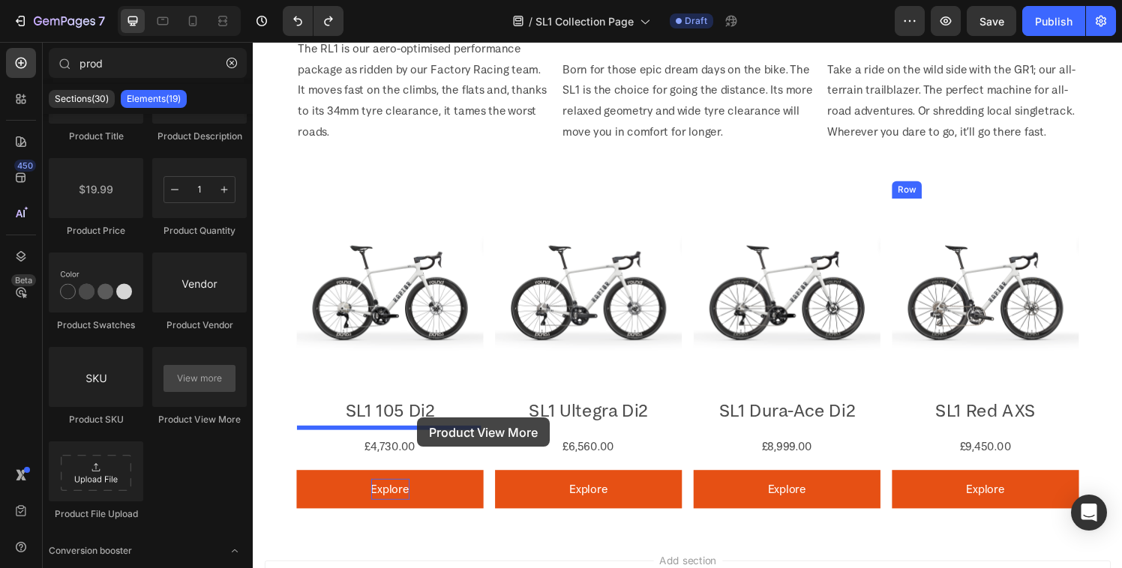
drag, startPoint x: 444, startPoint y: 419, endPoint x: 423, endPoint y: 431, distance: 24.2
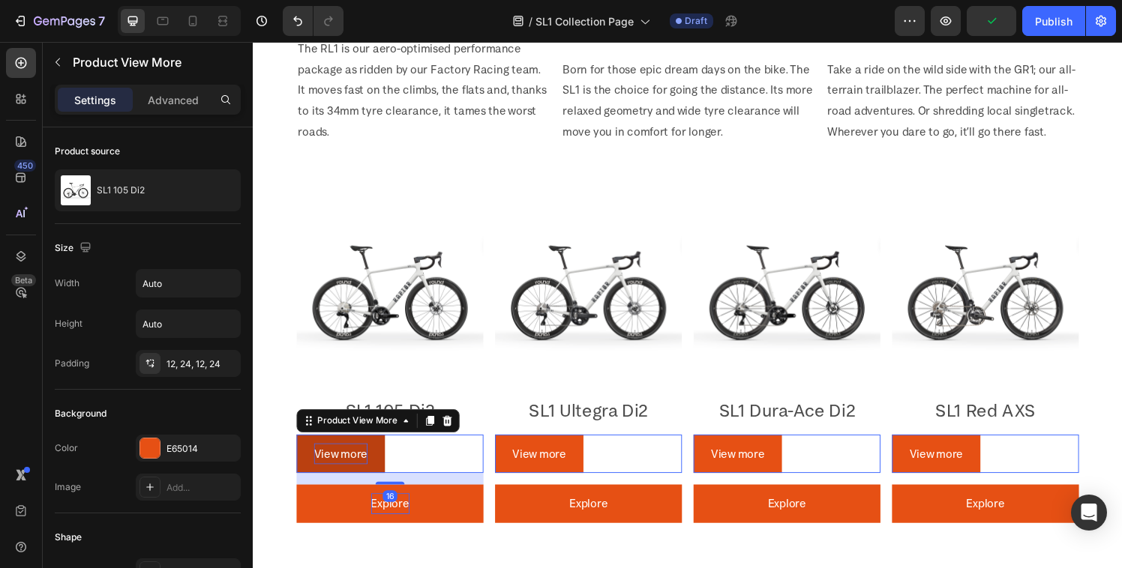
click at [327, 457] on p "View more" at bounding box center [343, 468] width 55 height 22
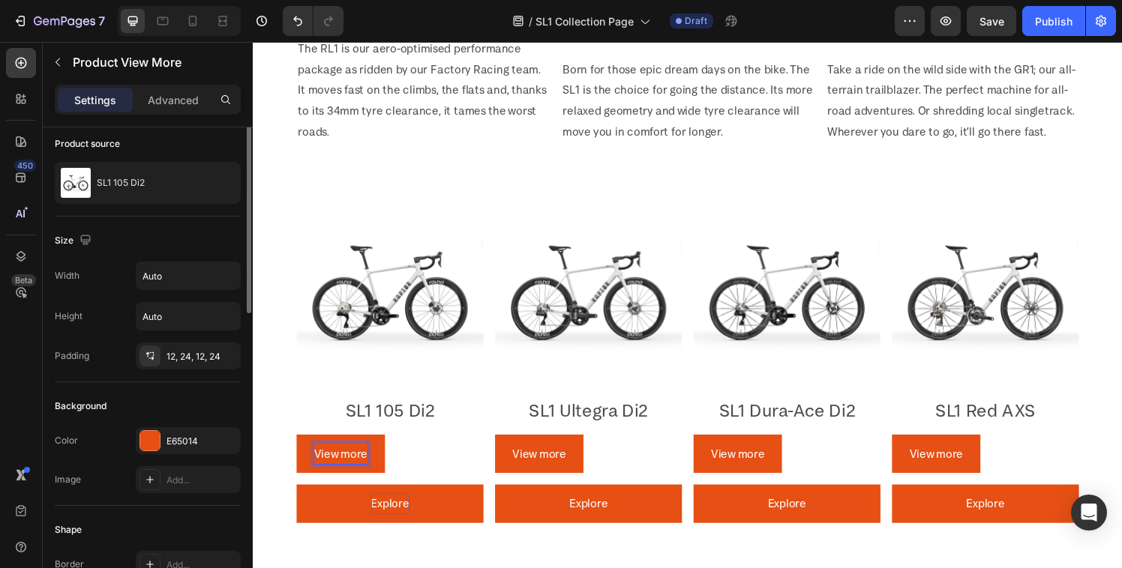
scroll to position [0, 0]
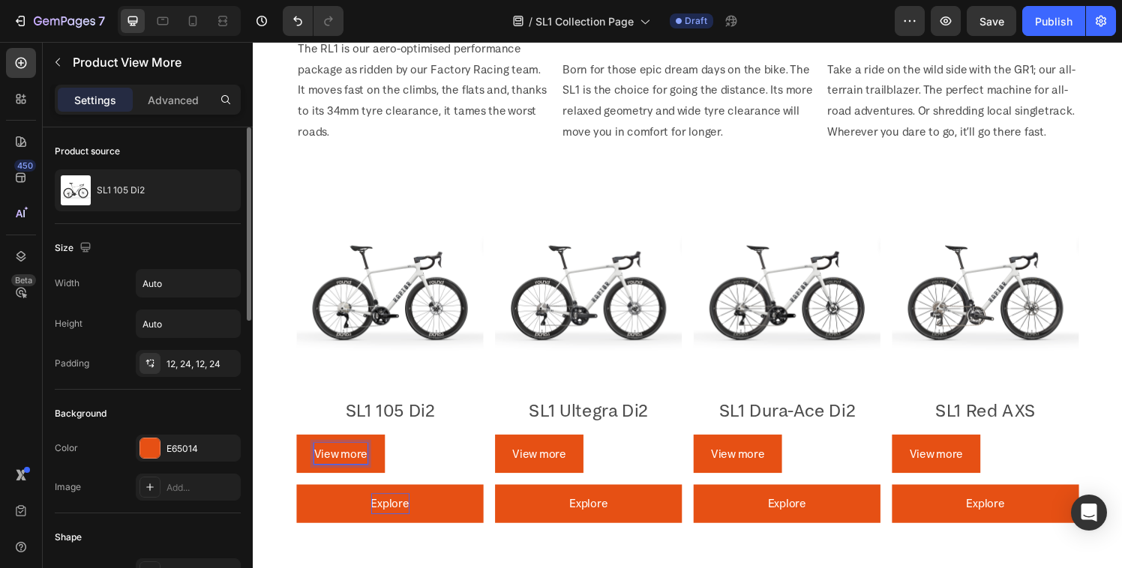
click at [145, 131] on div "Product source SL1 105 Di2" at bounding box center [148, 175] width 186 height 97
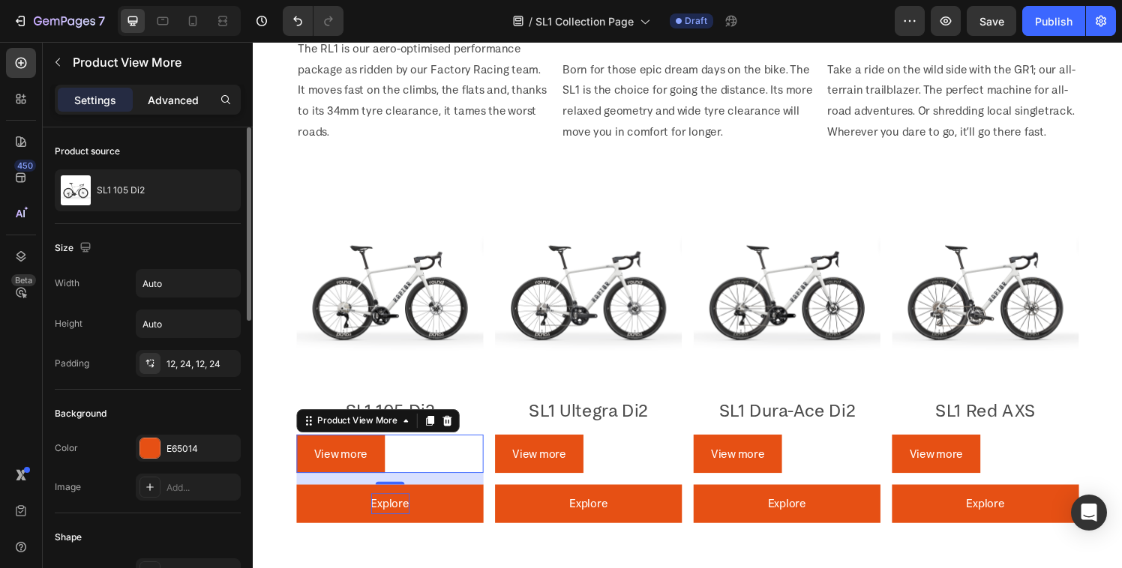
click at [159, 94] on p "Advanced" at bounding box center [173, 100] width 51 height 16
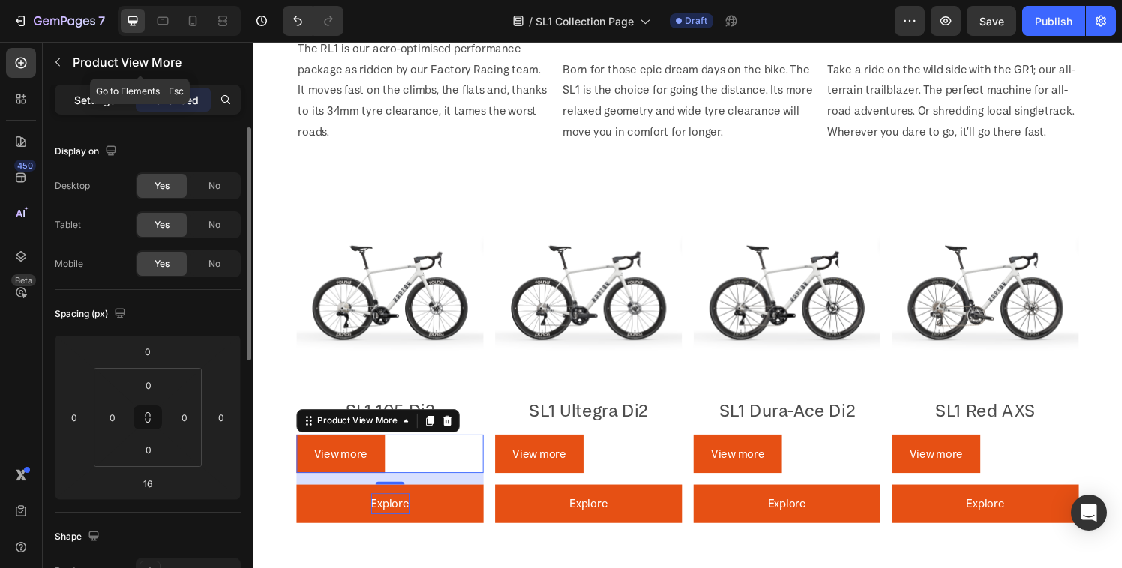
click at [106, 92] on p "Settings" at bounding box center [95, 100] width 42 height 16
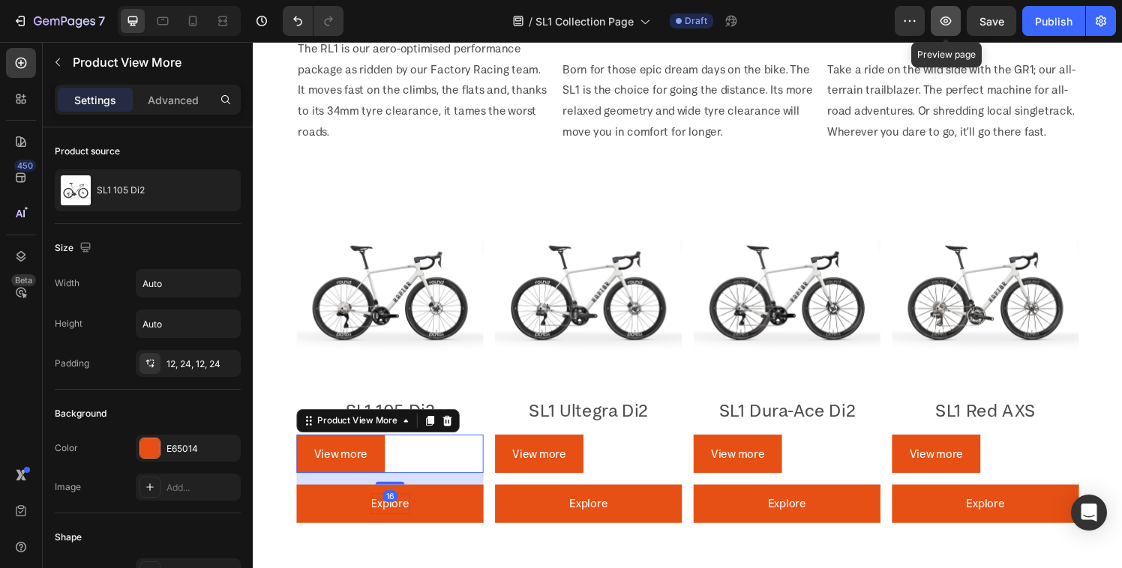
click at [947, 10] on button "button" at bounding box center [946, 21] width 30 height 30
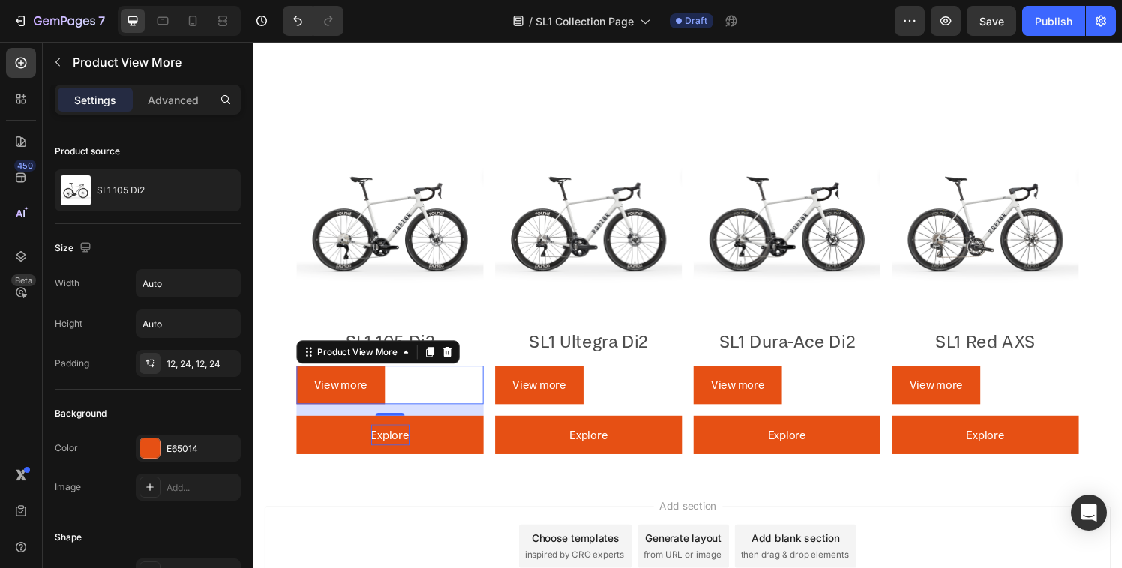
scroll to position [1023, 0]
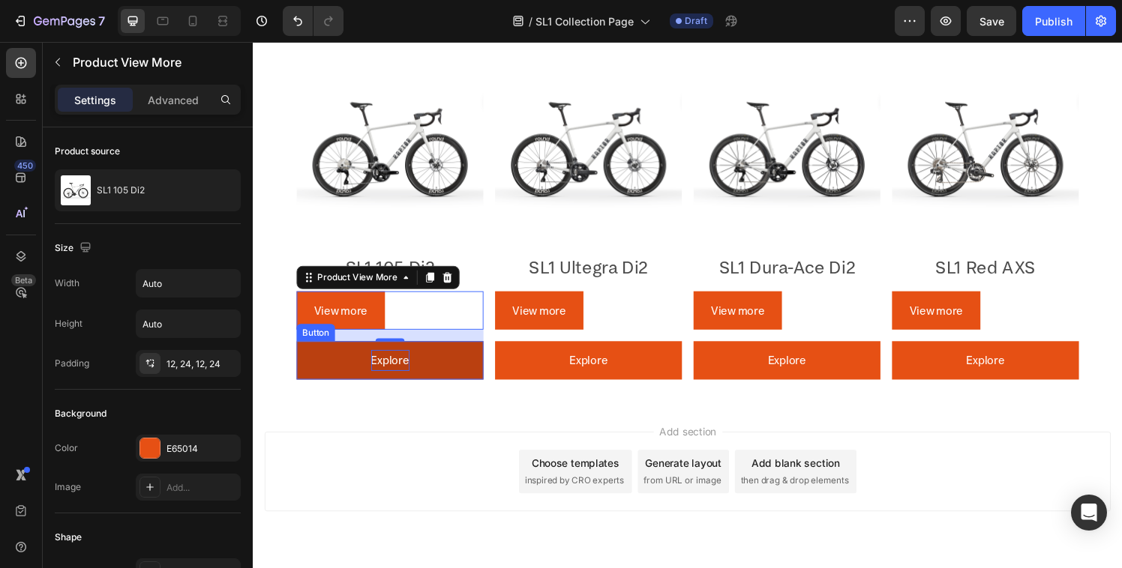
click at [424, 368] on button "Explore" at bounding box center [394, 372] width 193 height 40
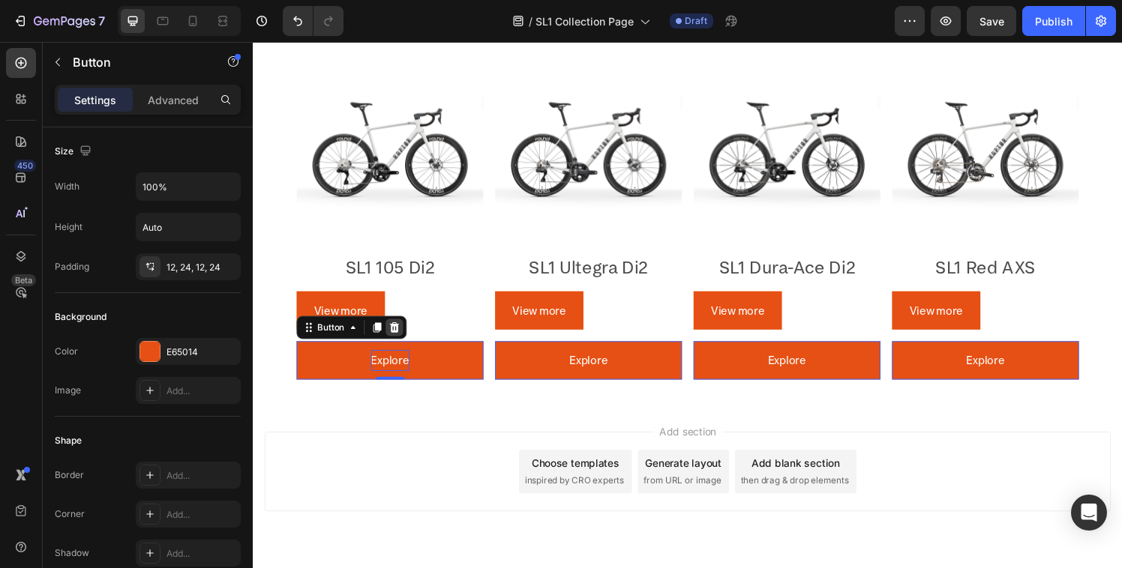
click at [398, 336] on icon at bounding box center [399, 337] width 12 height 12
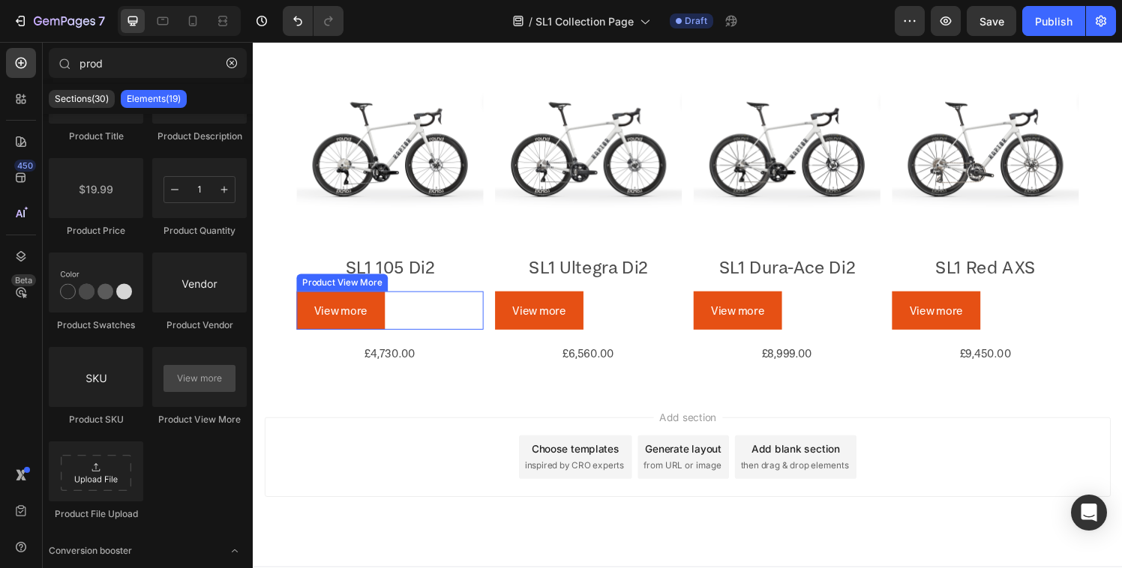
click at [410, 316] on div "View more" at bounding box center [394, 320] width 193 height 40
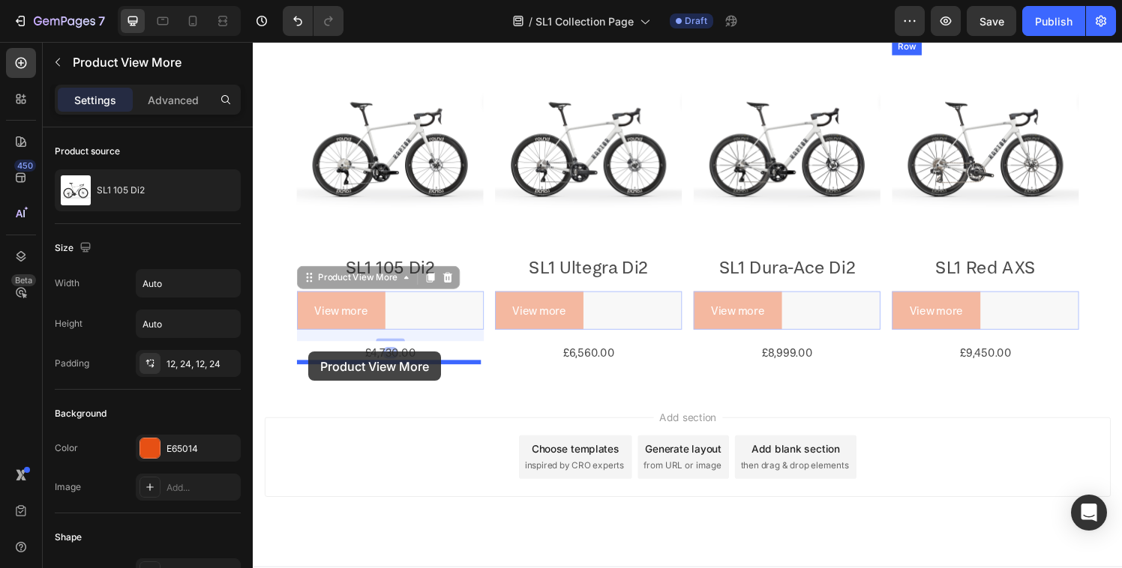
drag, startPoint x: 313, startPoint y: 284, endPoint x: 310, endPoint y: 363, distance: 78.8
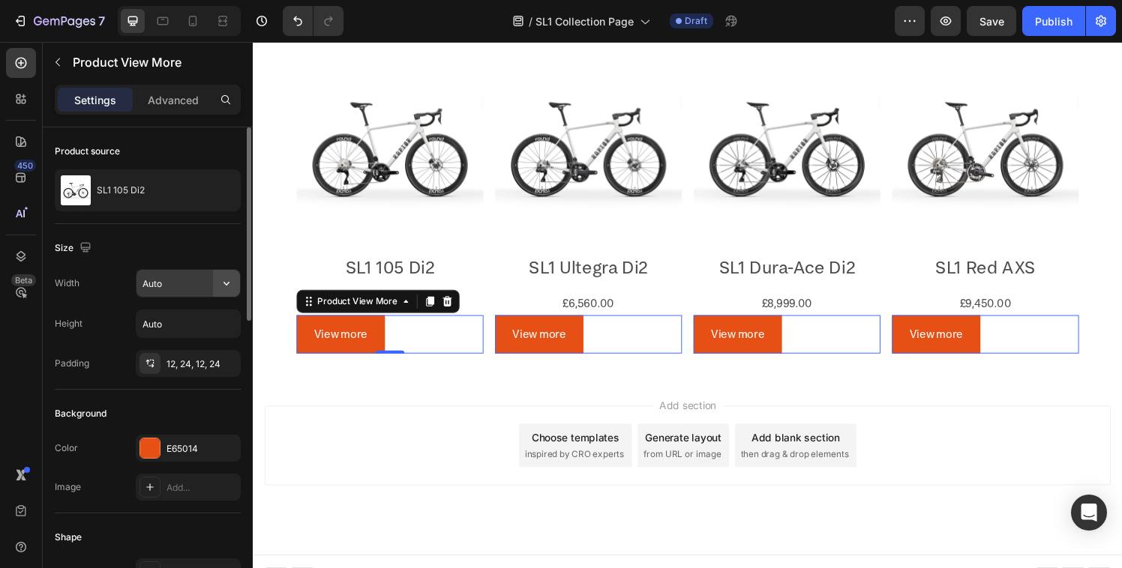
click at [223, 279] on icon "button" at bounding box center [226, 283] width 15 height 15
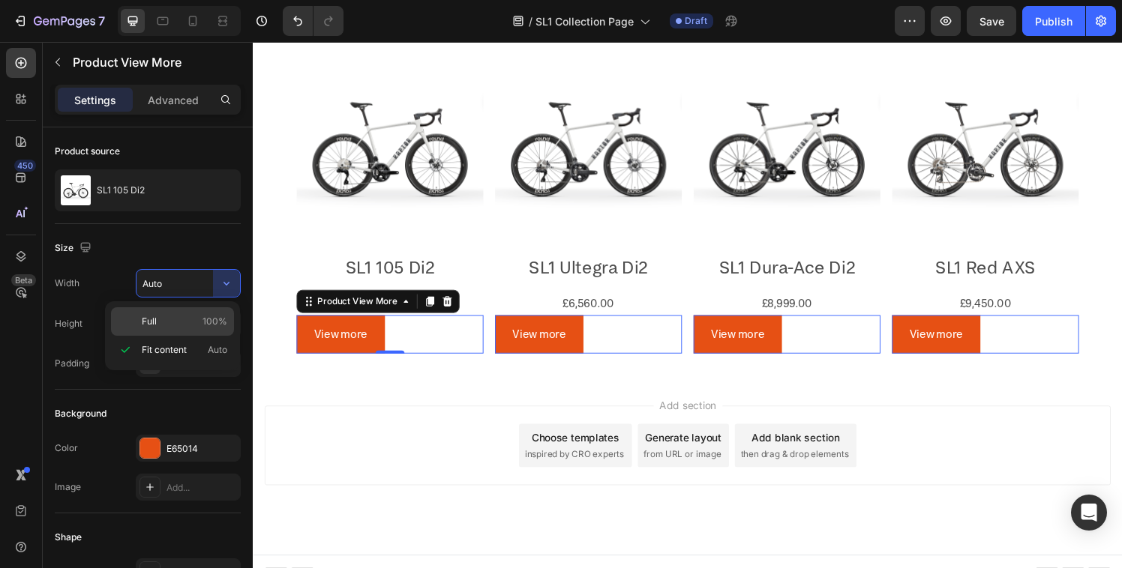
click at [190, 331] on div "Full 100%" at bounding box center [172, 321] width 123 height 28
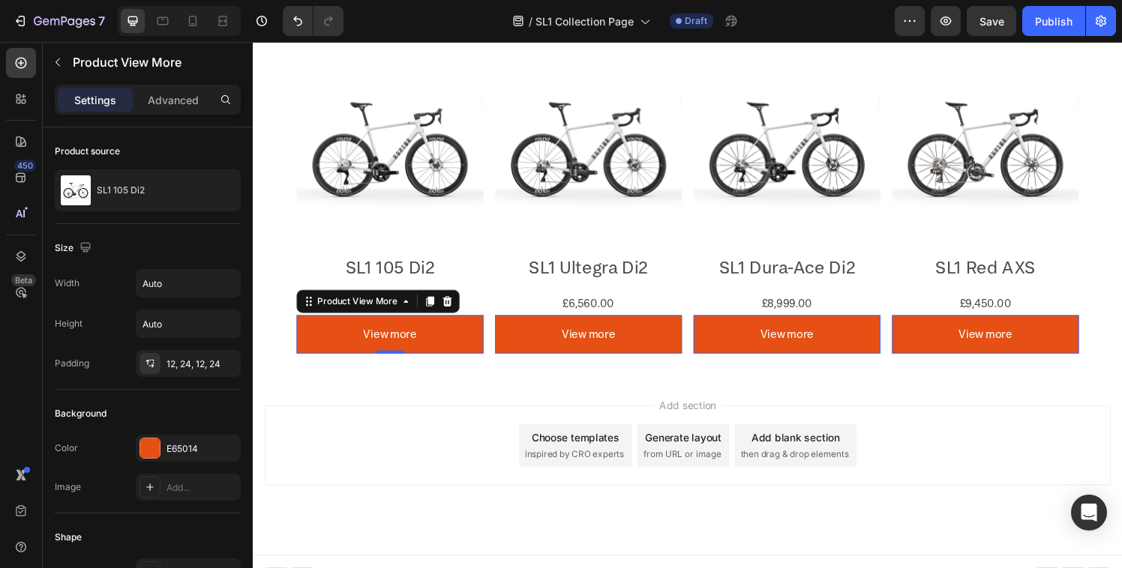
click at [438, 427] on div "Add section Choose templates inspired by CRO experts Generate layout from URL o…" at bounding box center [703, 459] width 876 height 82
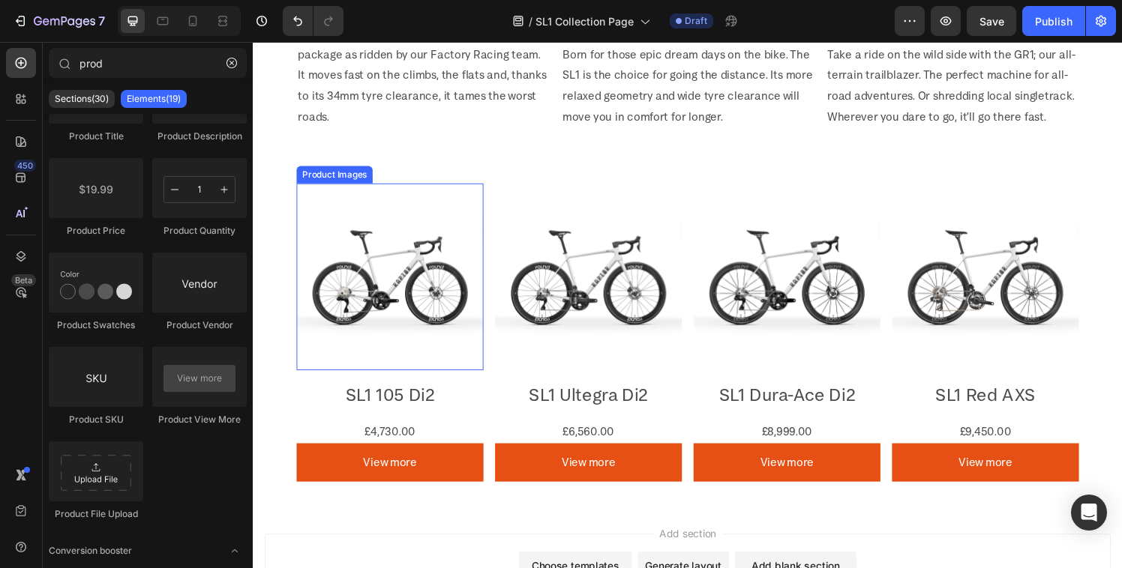
scroll to position [1038, 0]
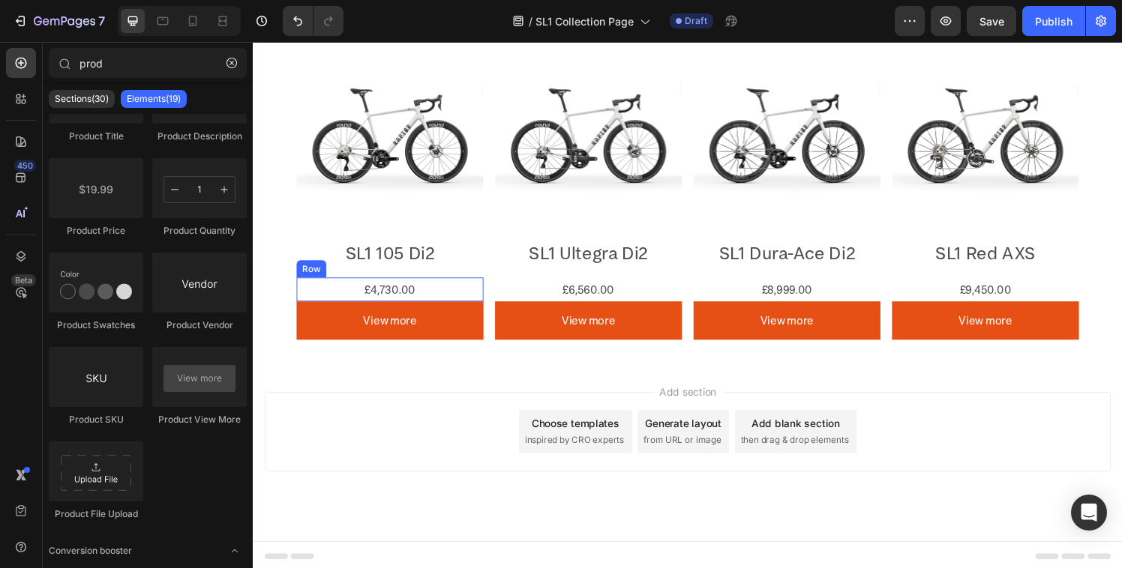
click at [454, 294] on div "£4,730.00 Product Price Product Price Row" at bounding box center [394, 298] width 193 height 25
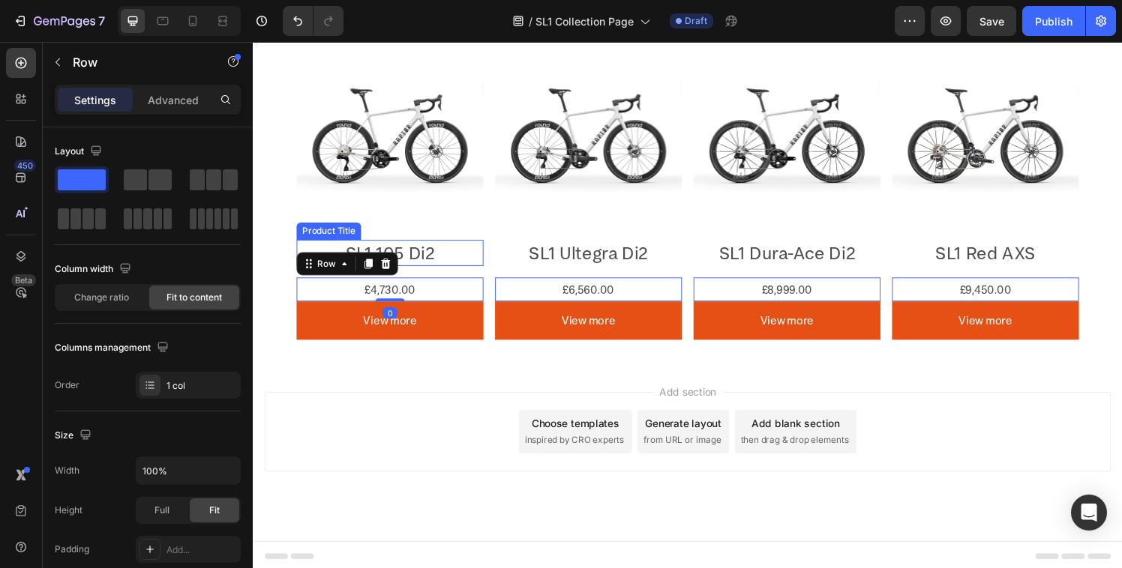
click at [472, 269] on h2 "SL1 105 Di2" at bounding box center [394, 261] width 193 height 28
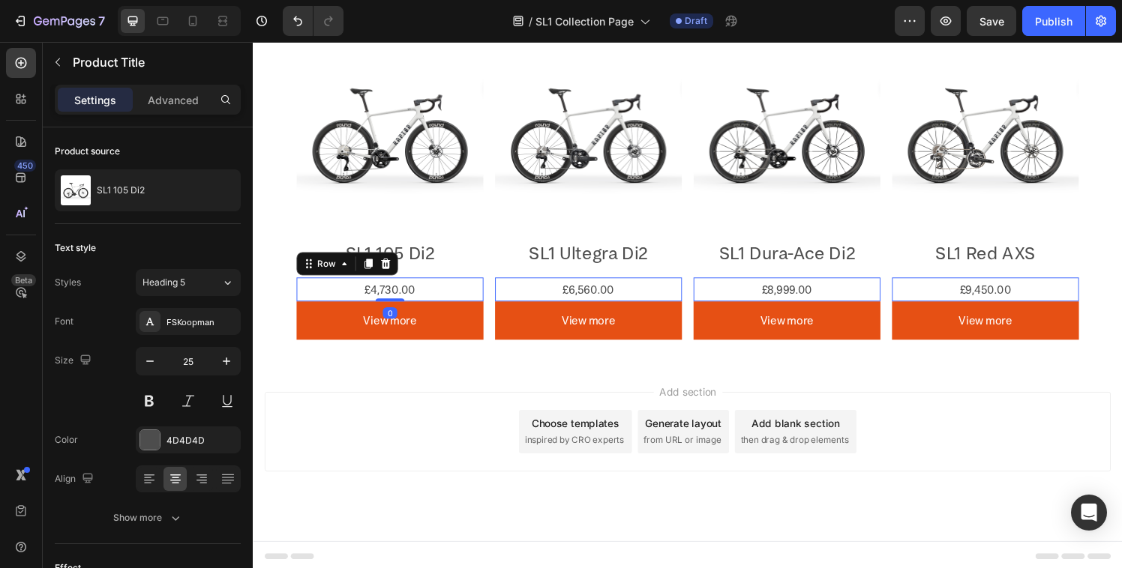
click at [452, 299] on div "£4,730.00 Product Price Product Price Row 0" at bounding box center [394, 298] width 193 height 25
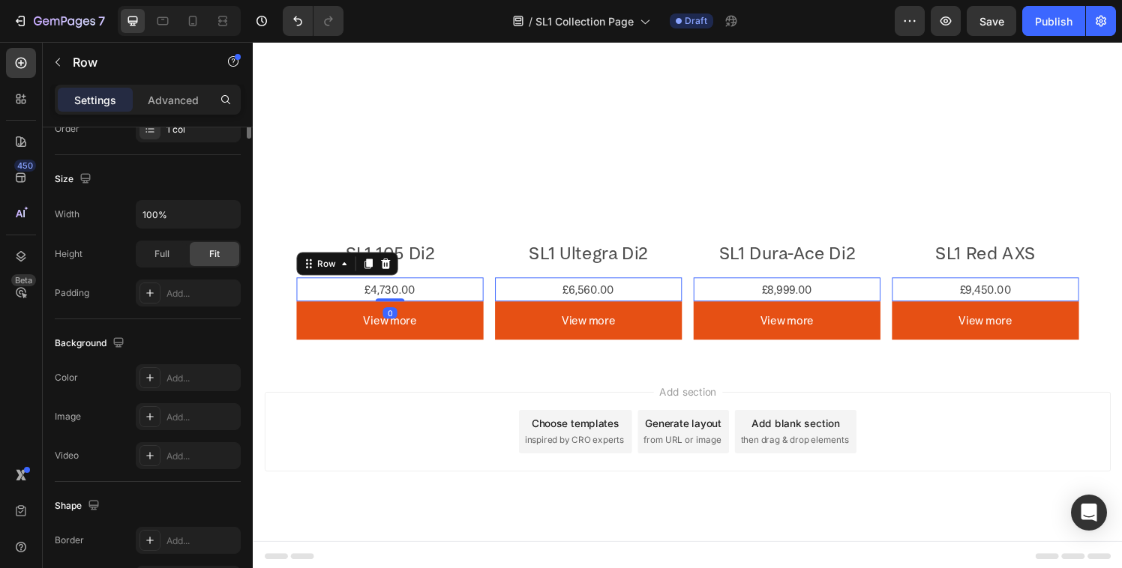
scroll to position [477, 0]
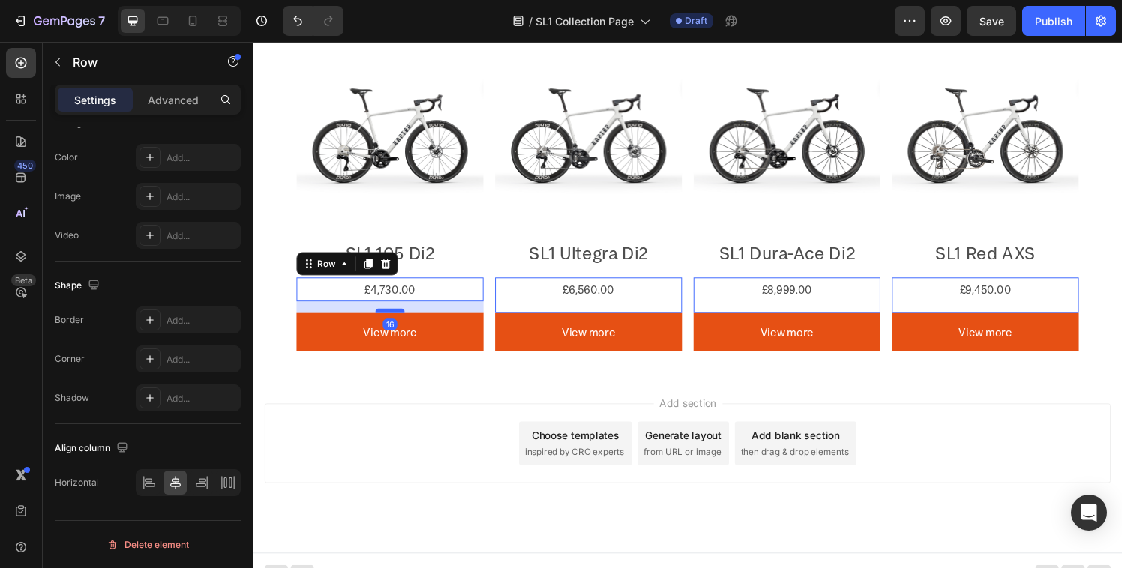
drag, startPoint x: 390, startPoint y: 307, endPoint x: 389, endPoint y: 319, distance: 12.0
click at [389, 319] on div at bounding box center [394, 320] width 30 height 4
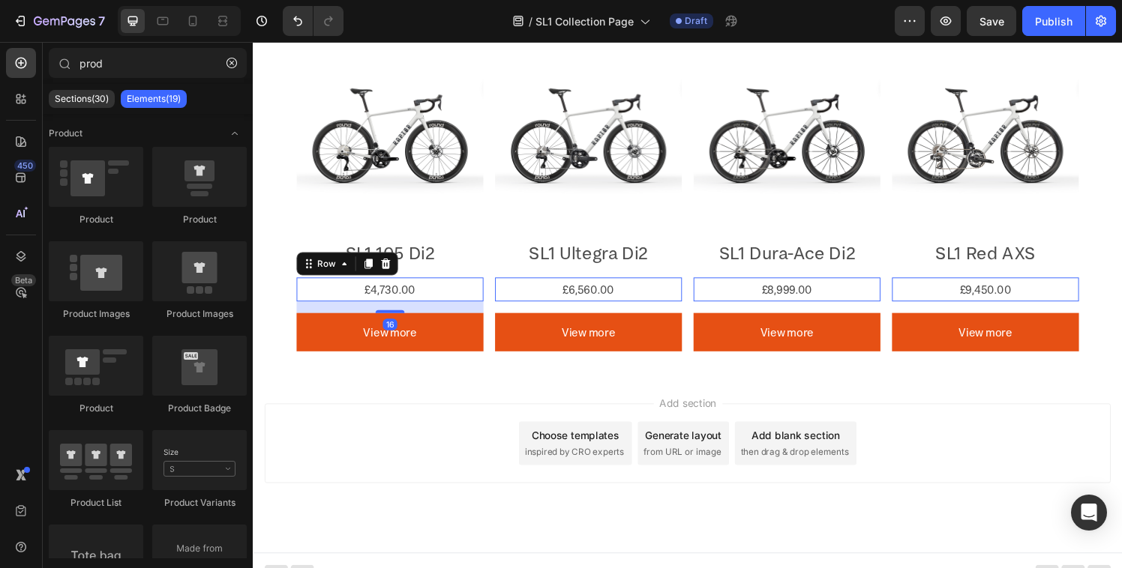
click at [445, 423] on div "Add section Choose templates inspired by CRO experts Generate layout from URL o…" at bounding box center [703, 457] width 876 height 82
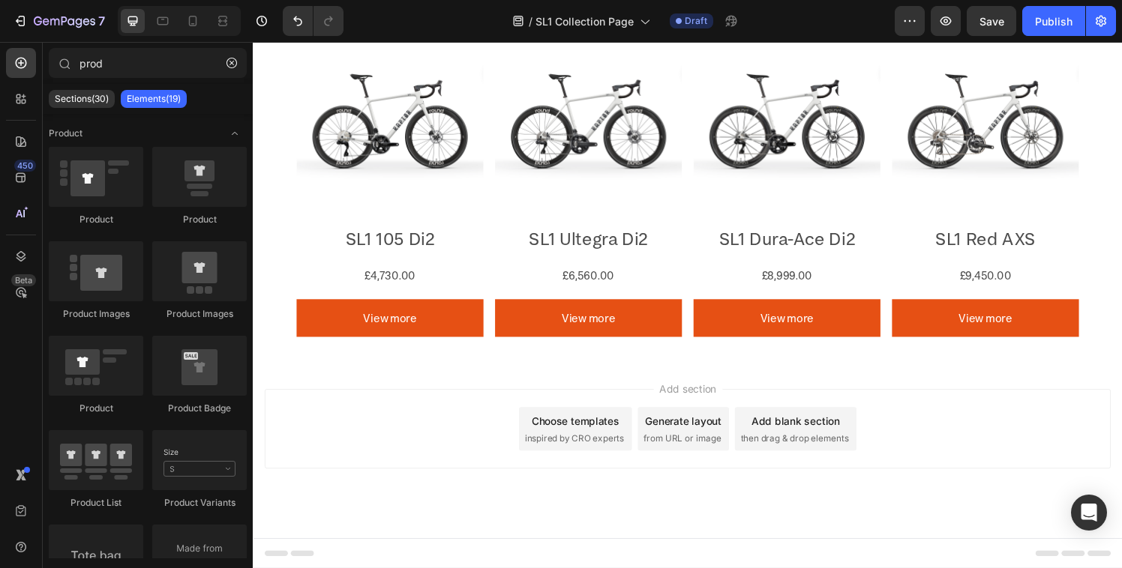
scroll to position [983, 0]
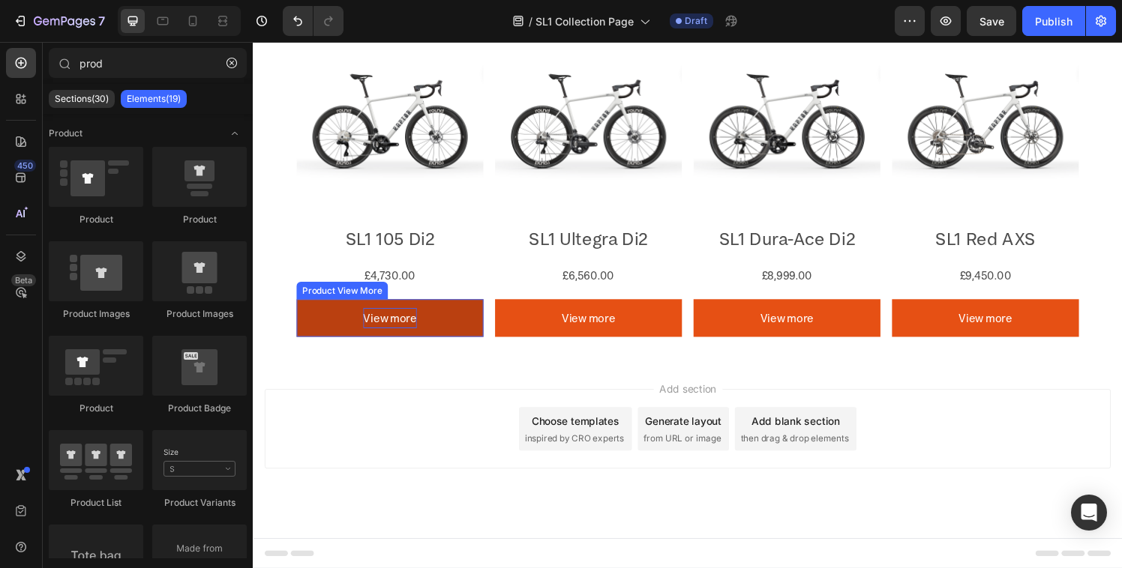
click at [391, 339] on p "View more" at bounding box center [394, 328] width 55 height 22
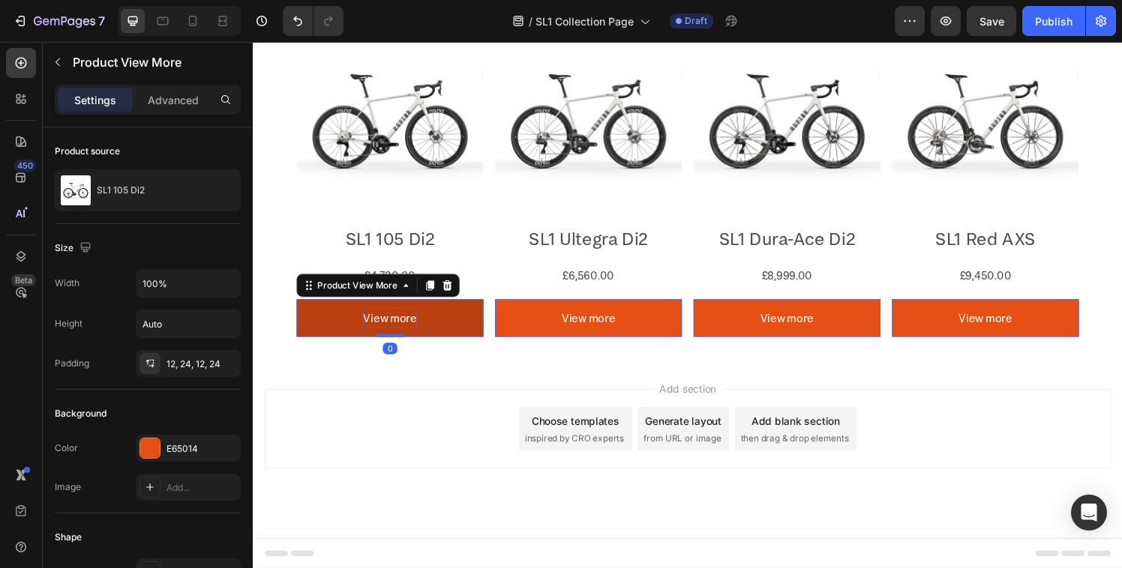
click at [397, 339] on p "View more" at bounding box center [394, 328] width 55 height 22
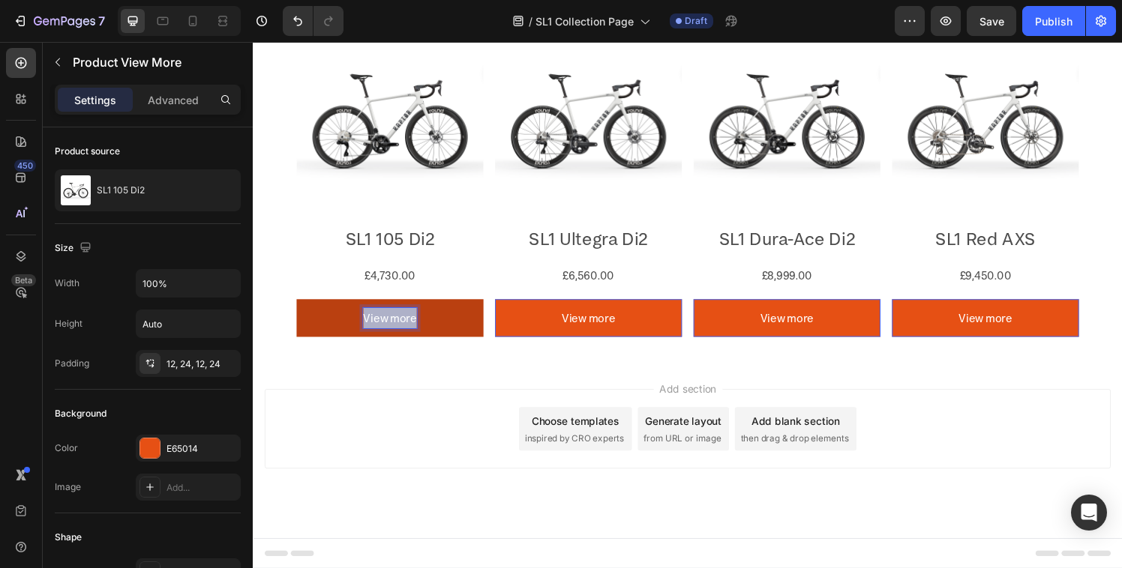
click at [397, 339] on p "View more" at bounding box center [394, 328] width 55 height 22
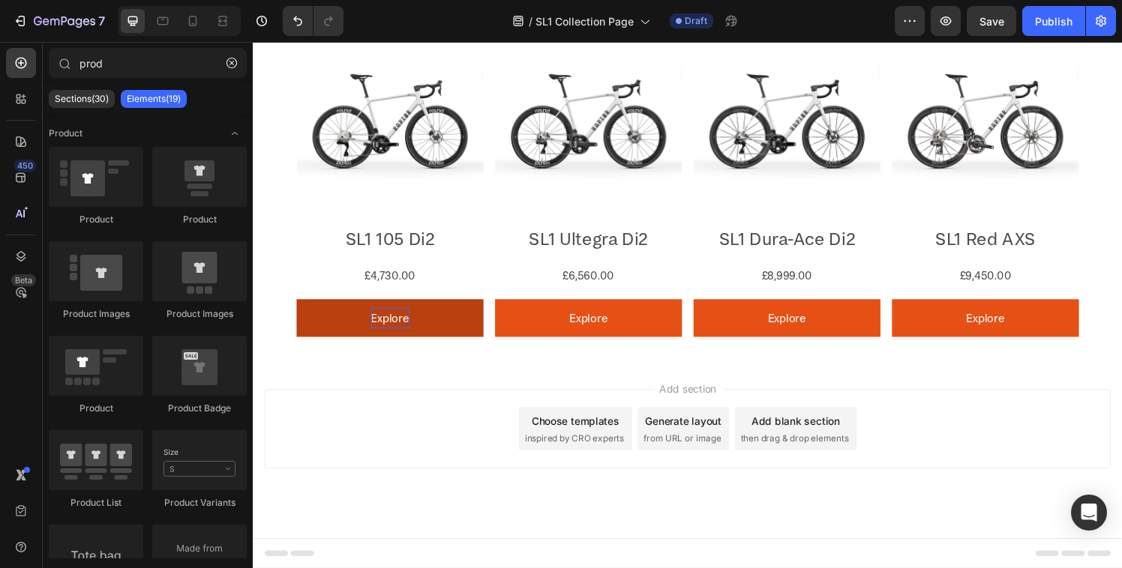
click at [391, 484] on div "Add section Choose templates inspired by CRO experts Generate layout from URL o…" at bounding box center [703, 442] width 876 height 82
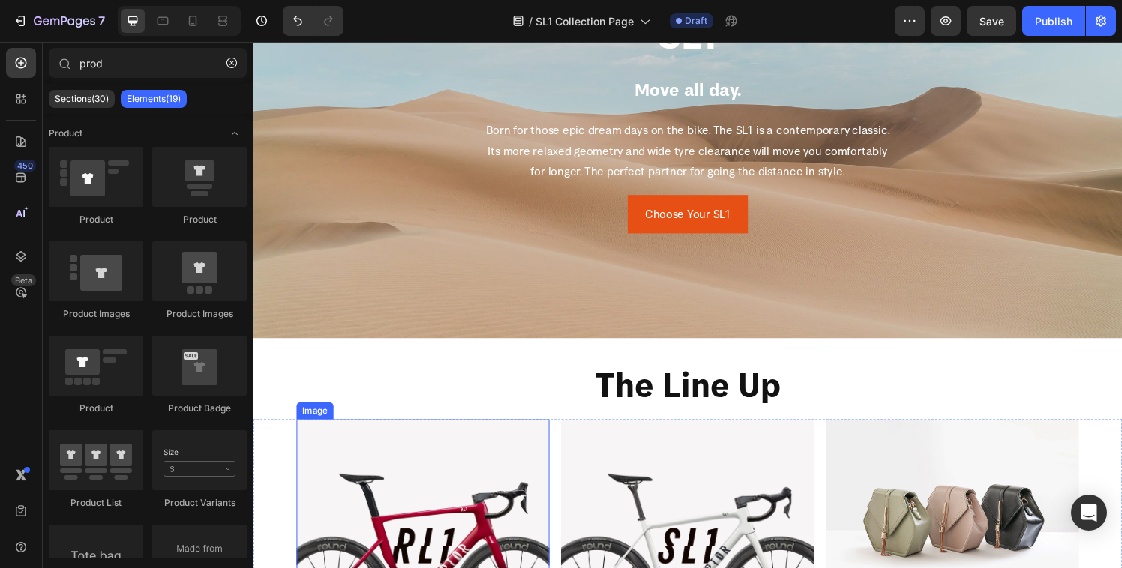
scroll to position [45, 0]
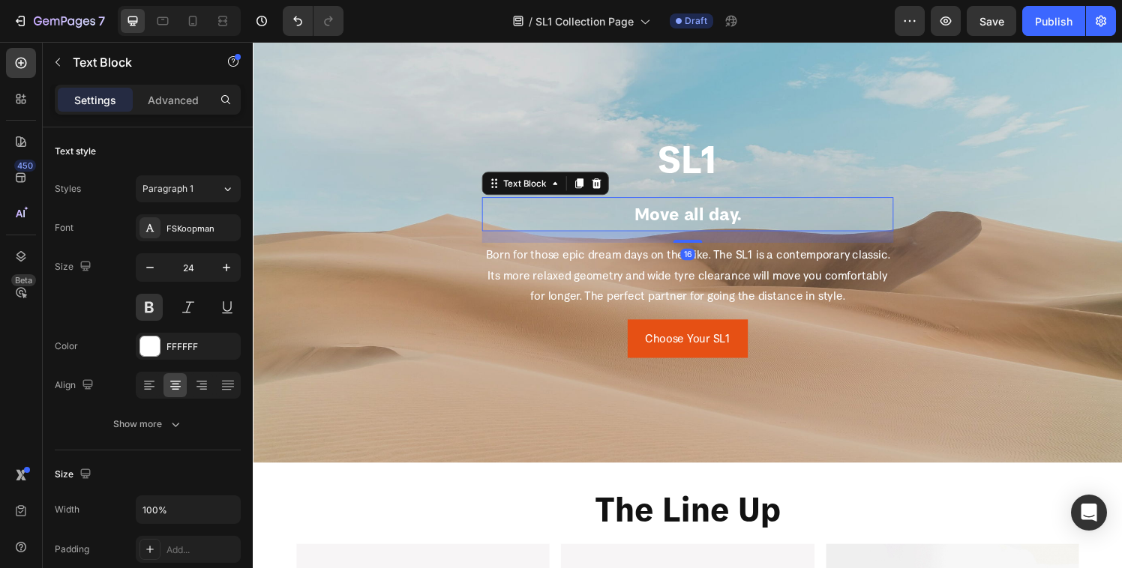
click at [703, 213] on p "Move all day." at bounding box center [702, 220] width 423 height 32
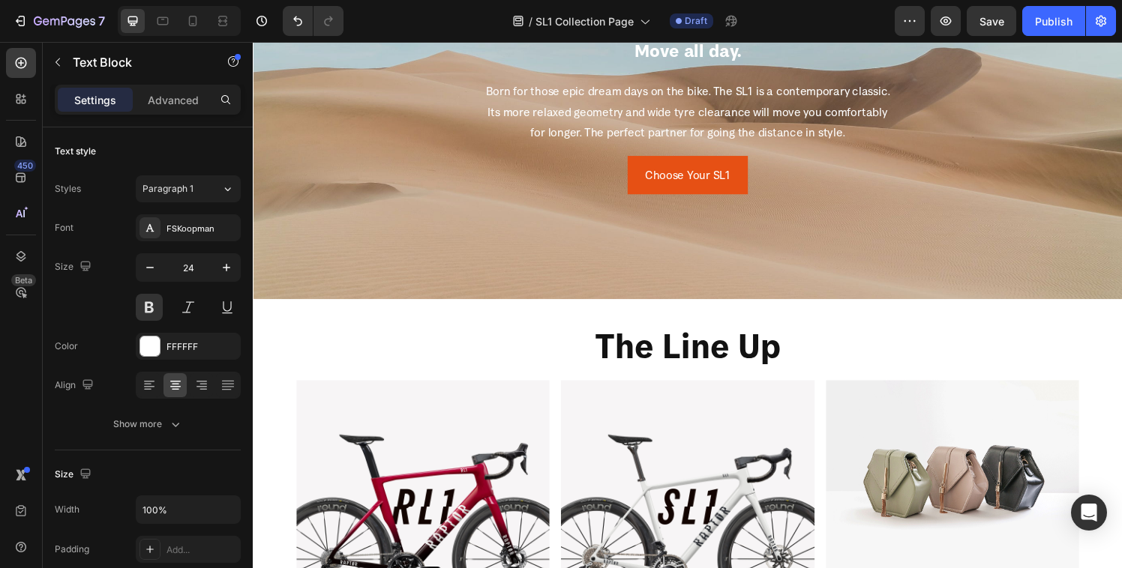
scroll to position [97, 0]
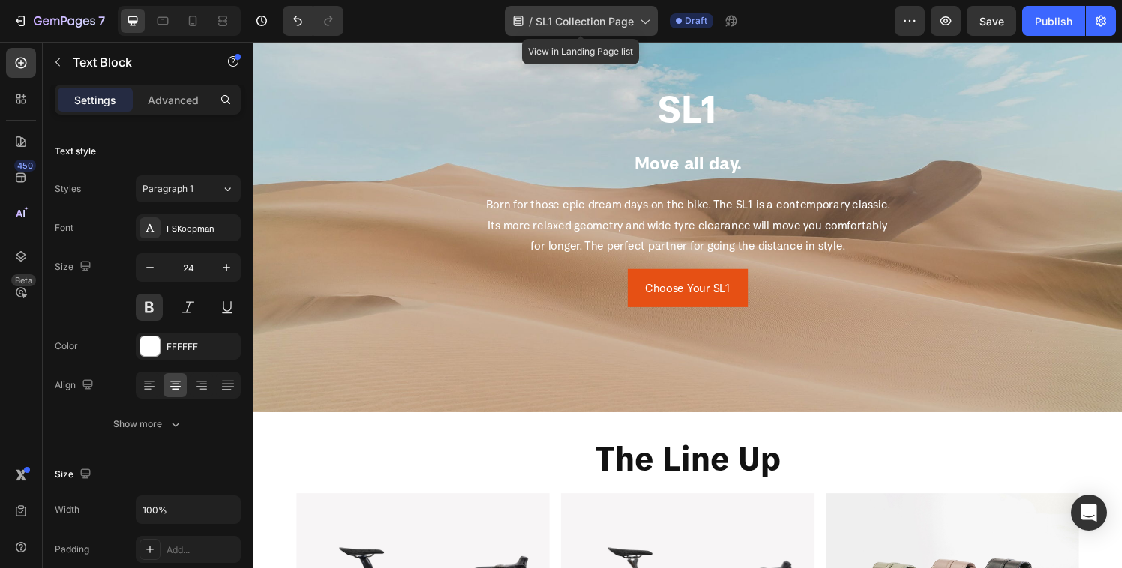
click at [624, 23] on span "SL1 Collection Page" at bounding box center [584, 21] width 98 height 16
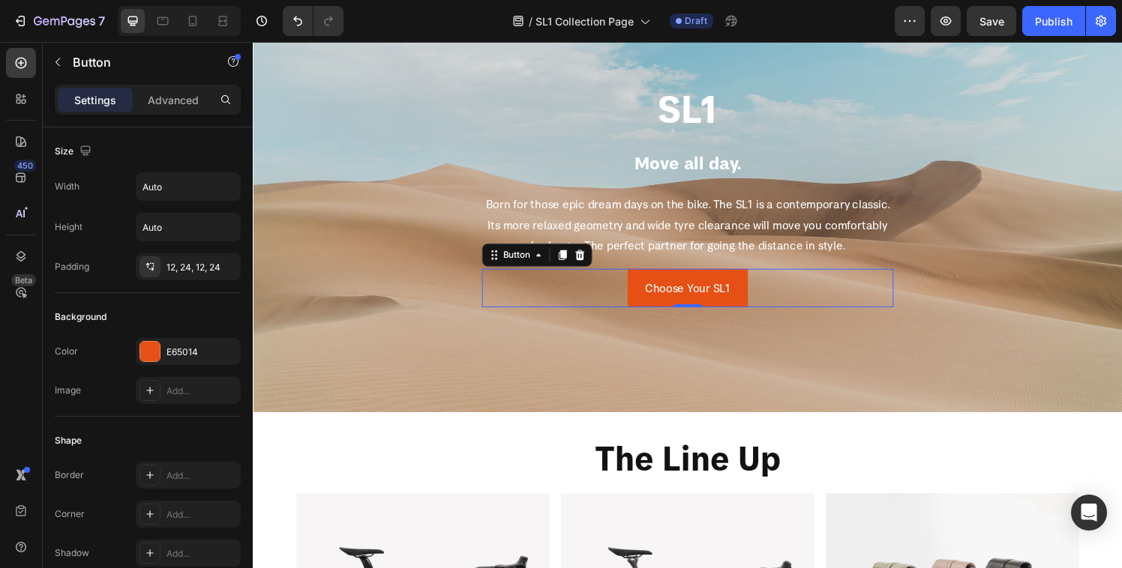
click at [868, 310] on div "Choose Your SL1 Button 0" at bounding box center [703, 297] width 426 height 40
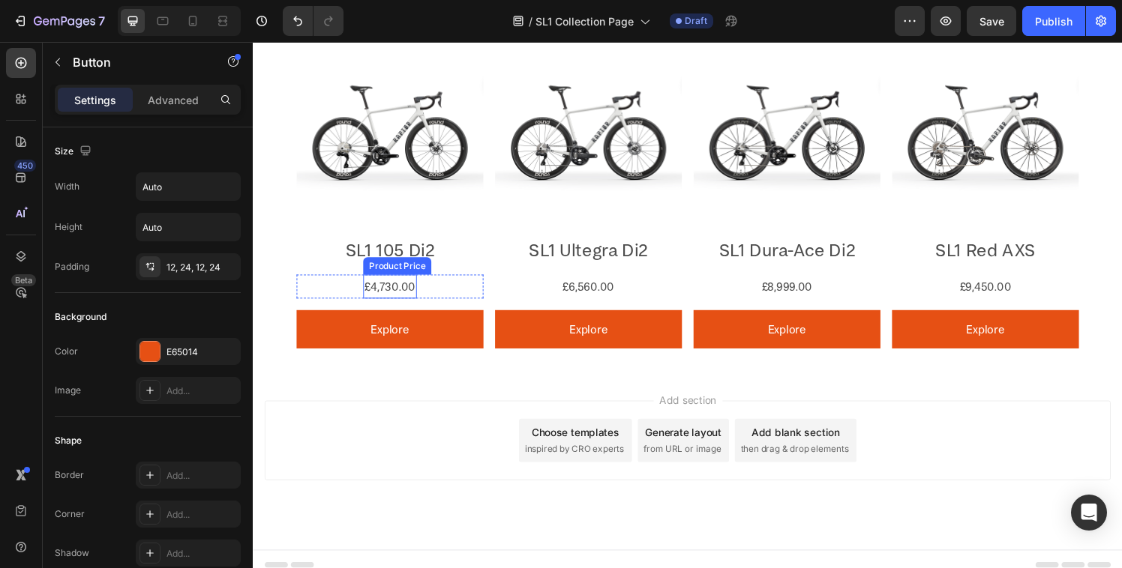
scroll to position [1050, 0]
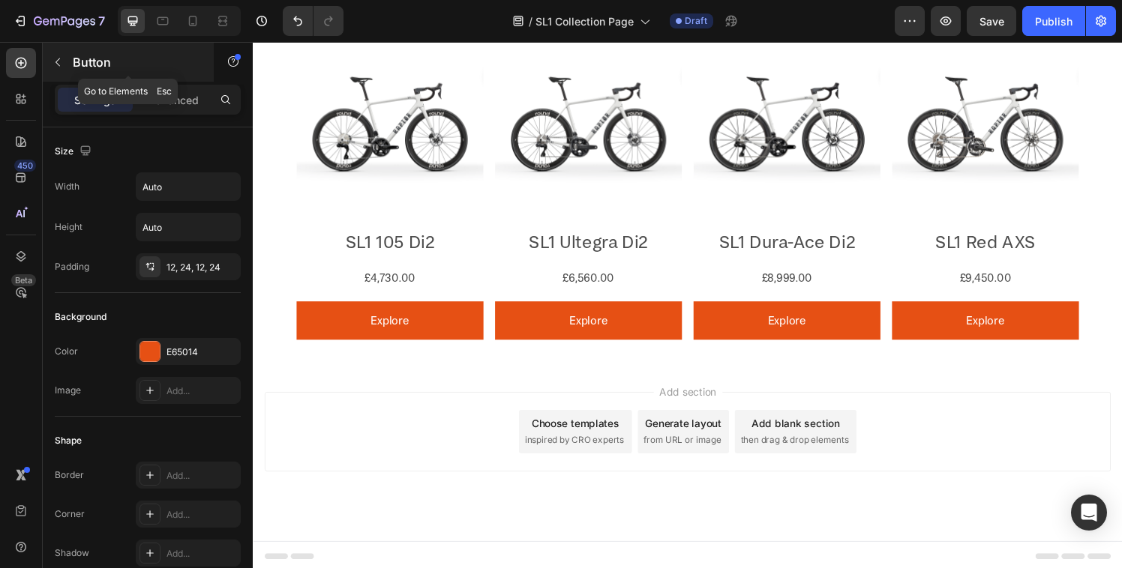
click at [61, 60] on icon "button" at bounding box center [58, 62] width 12 height 12
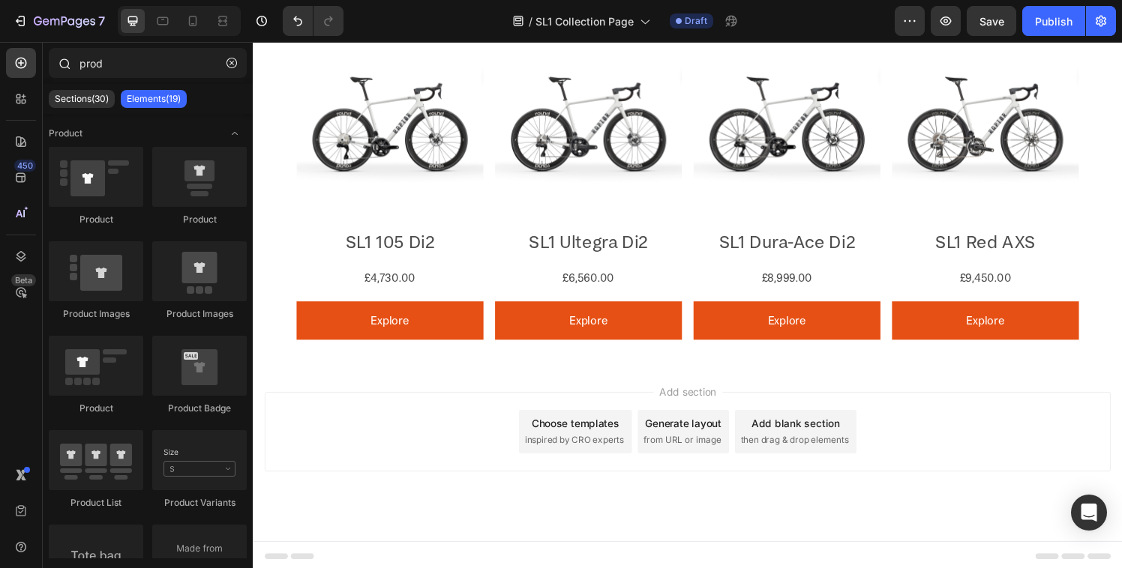
click at [64, 61] on icon at bounding box center [64, 63] width 12 height 12
click at [235, 62] on icon "button" at bounding box center [231, 63] width 10 height 10
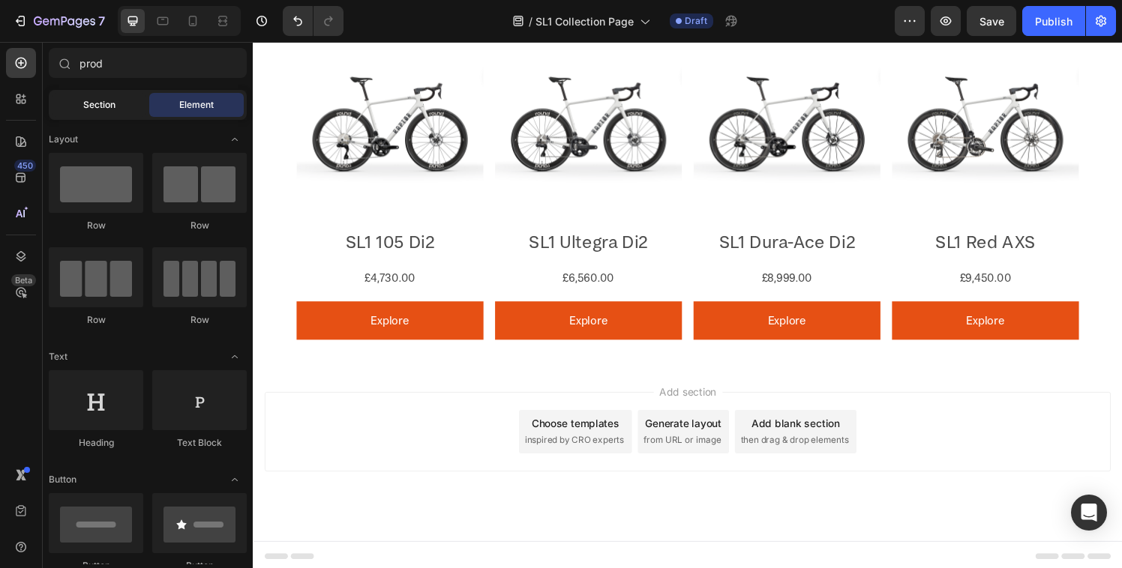
click at [100, 100] on span "Section" at bounding box center [99, 104] width 32 height 13
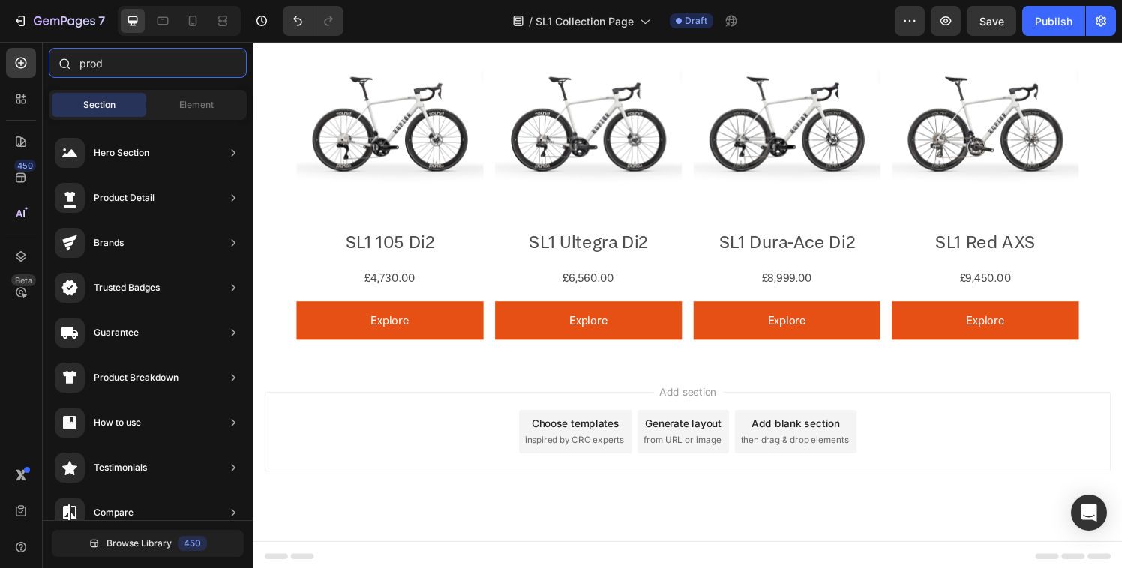
click at [110, 66] on input "prod" at bounding box center [148, 63] width 198 height 30
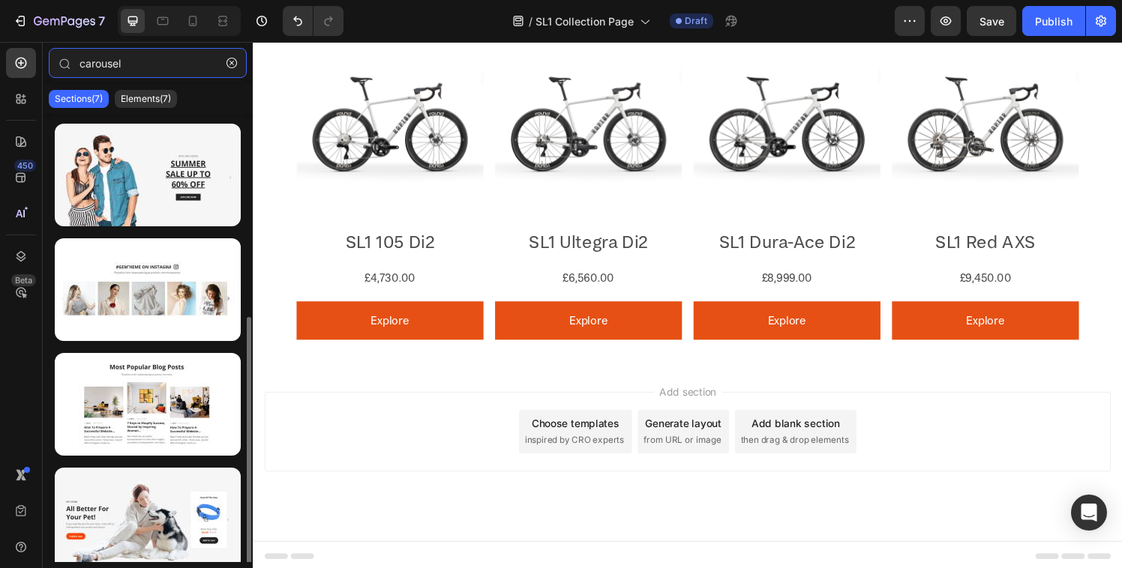
scroll to position [349, 0]
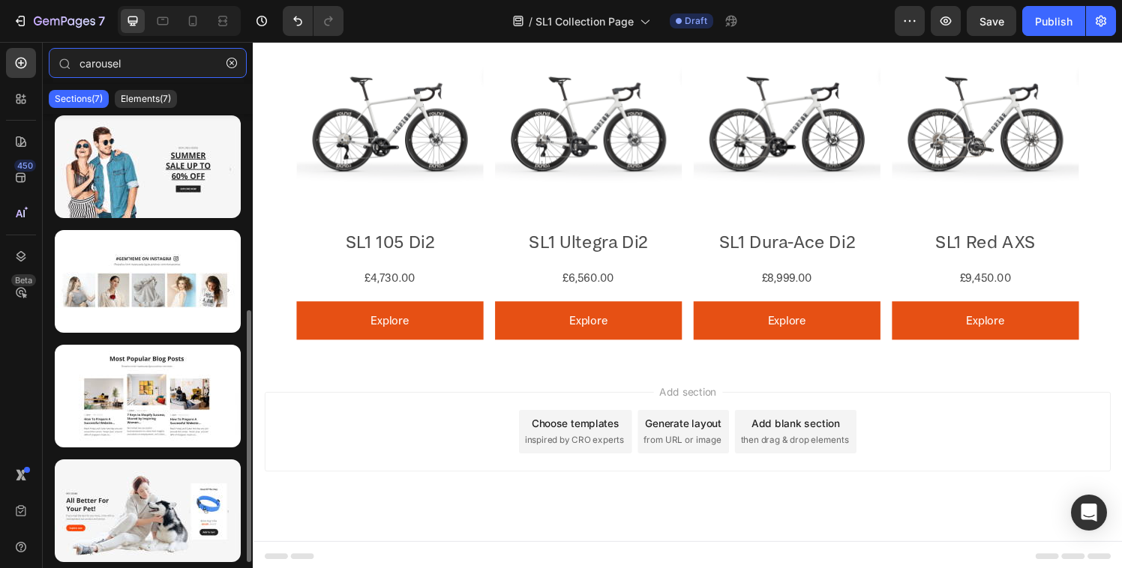
type input "carousel"
click at [164, 308] on div at bounding box center [148, 281] width 186 height 103
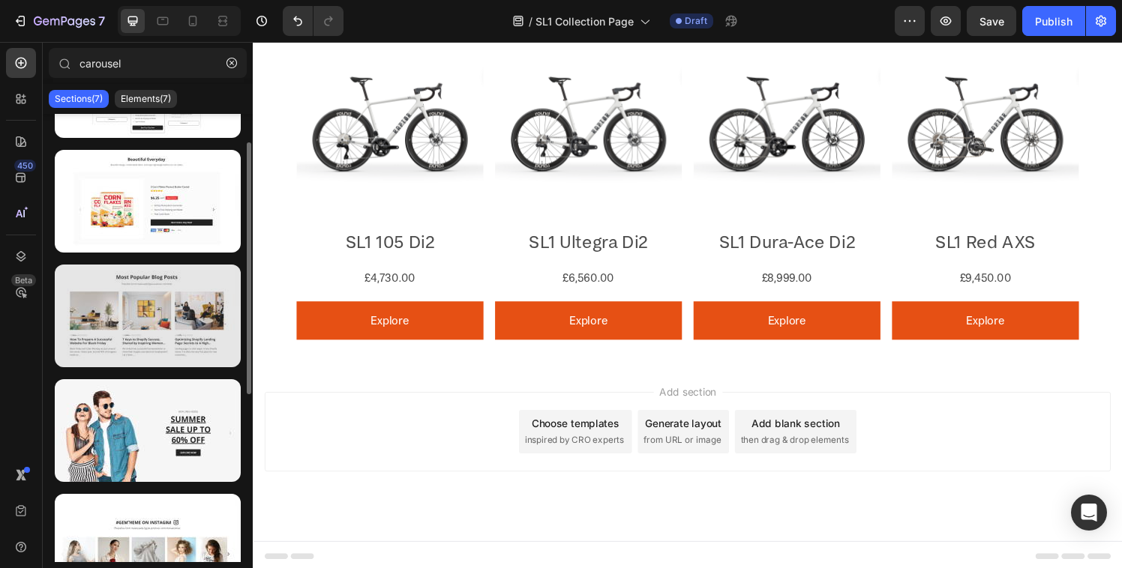
scroll to position [0, 0]
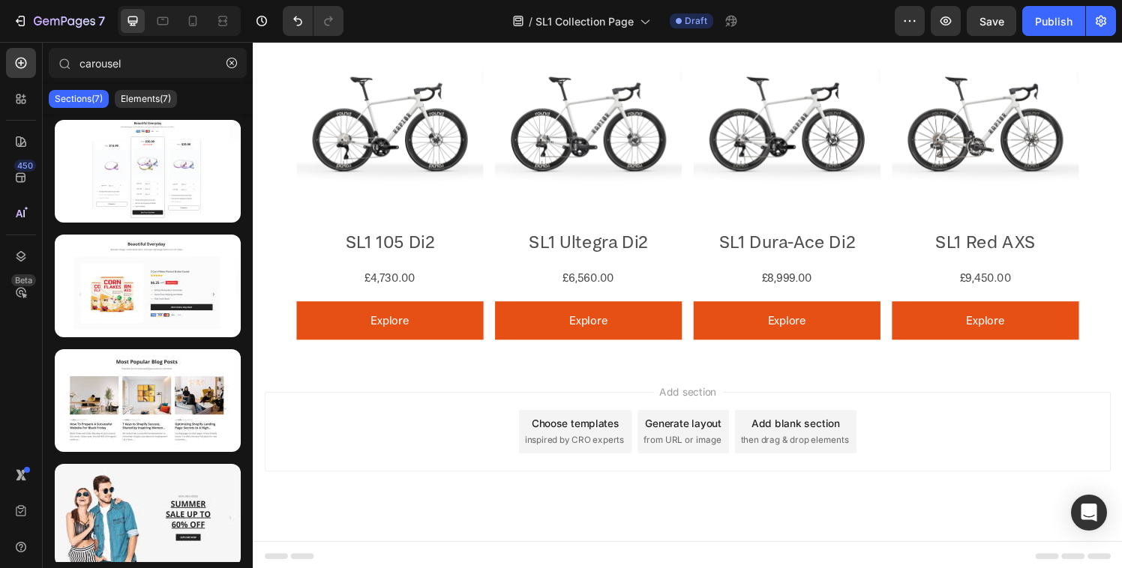
click at [146, 109] on div "Sections(7) Elements(7)" at bounding box center [148, 99] width 210 height 30
click at [146, 96] on p "Elements(7)" at bounding box center [146, 99] width 50 height 12
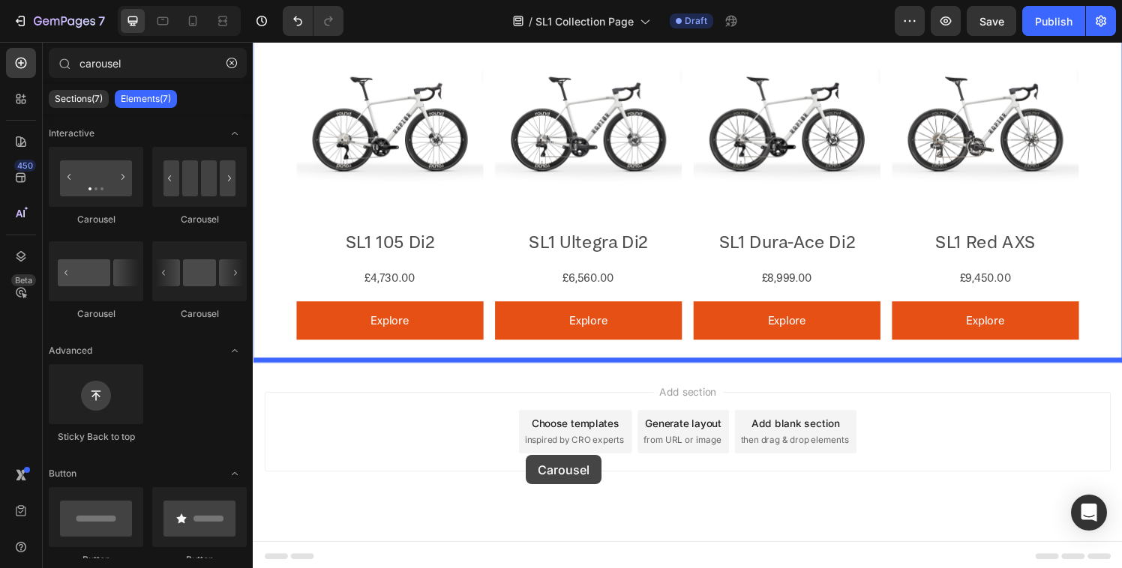
drag, startPoint x: 343, startPoint y: 316, endPoint x: 535, endPoint y: 470, distance: 245.3
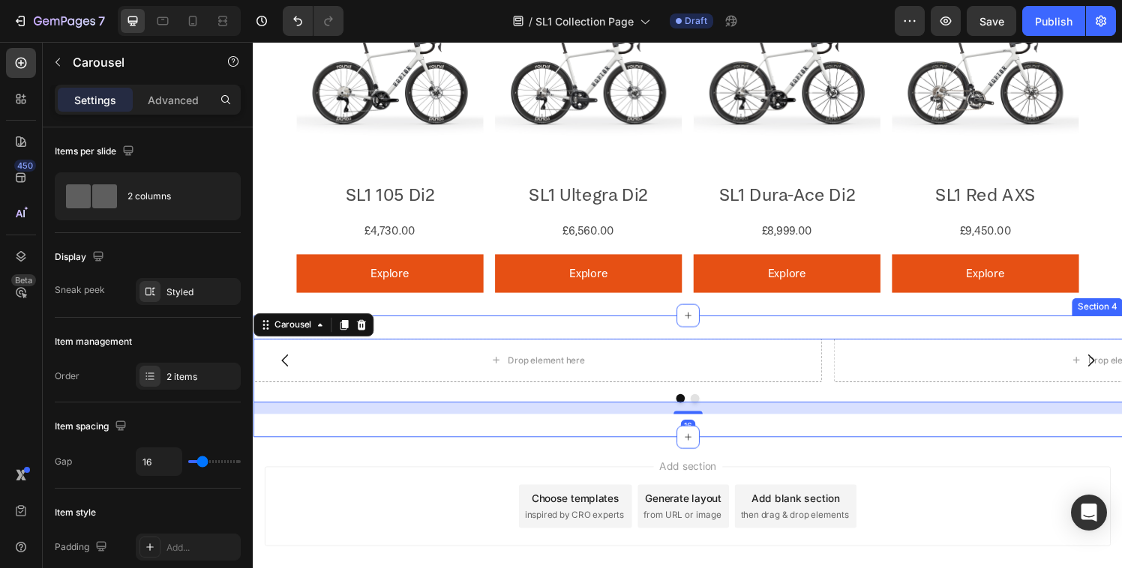
scroll to position [1104, 0]
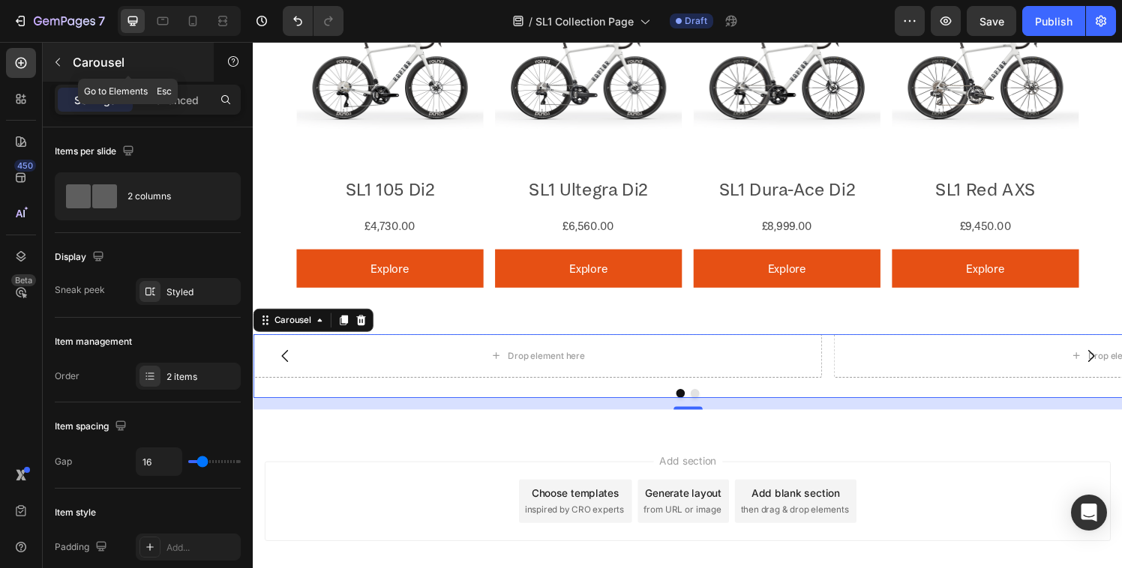
click at [52, 58] on icon "button" at bounding box center [58, 62] width 12 height 12
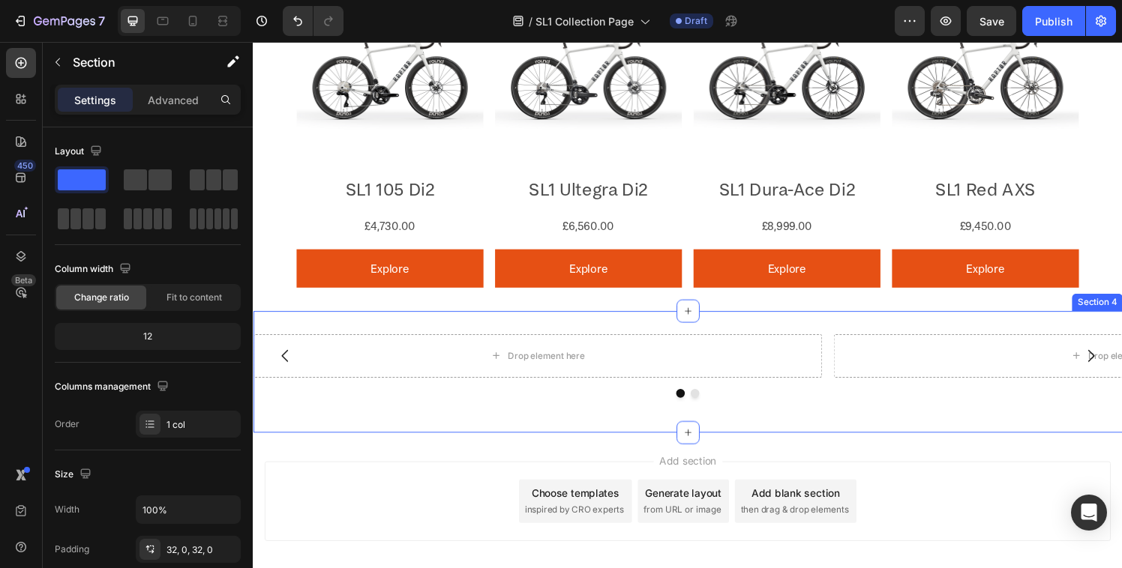
click at [401, 320] on div "Drop element here Drop element here Carousel Section 4" at bounding box center [703, 383] width 900 height 126
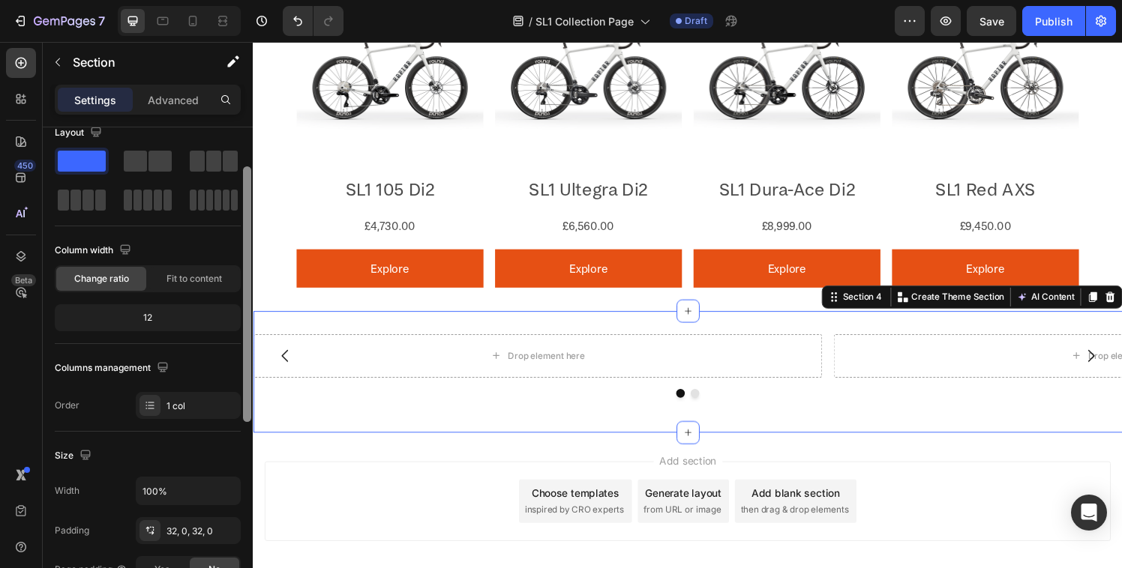
scroll to position [38, 0]
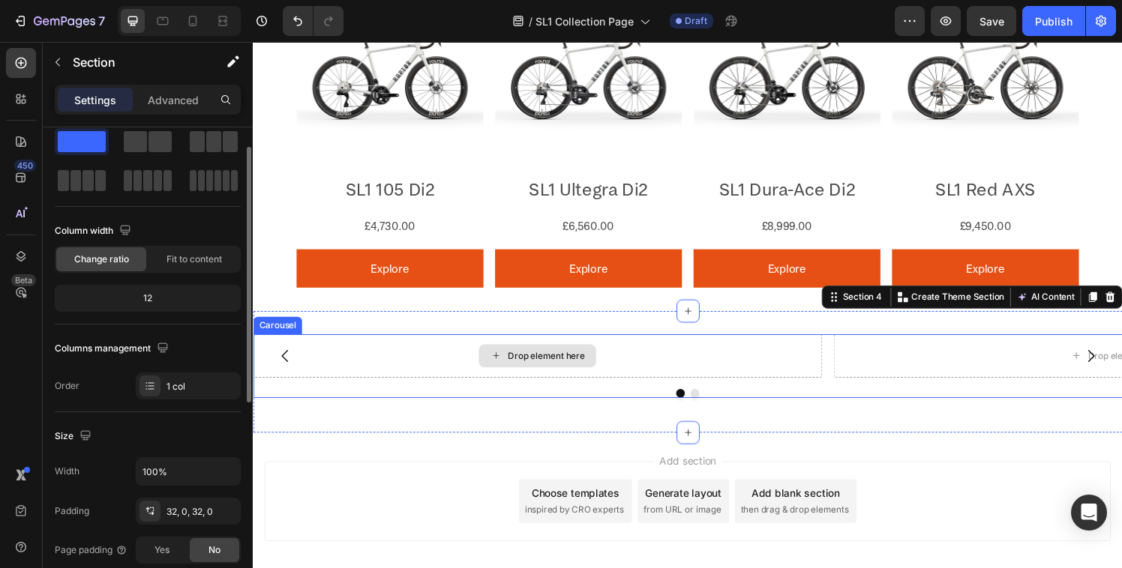
click at [482, 376] on div "Drop element here" at bounding box center [547, 366] width 589 height 45
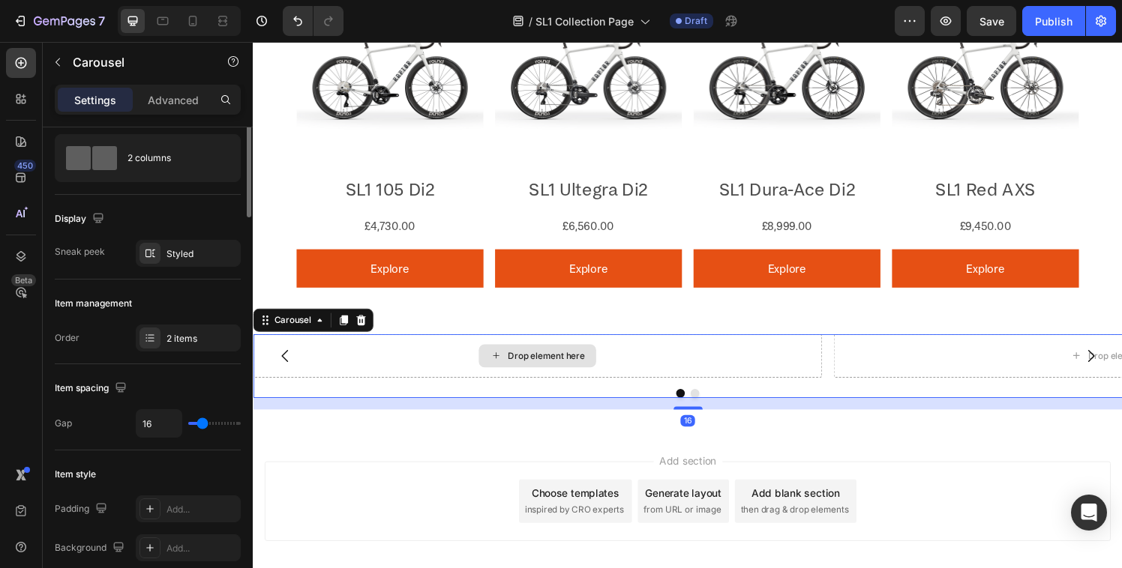
scroll to position [0, 0]
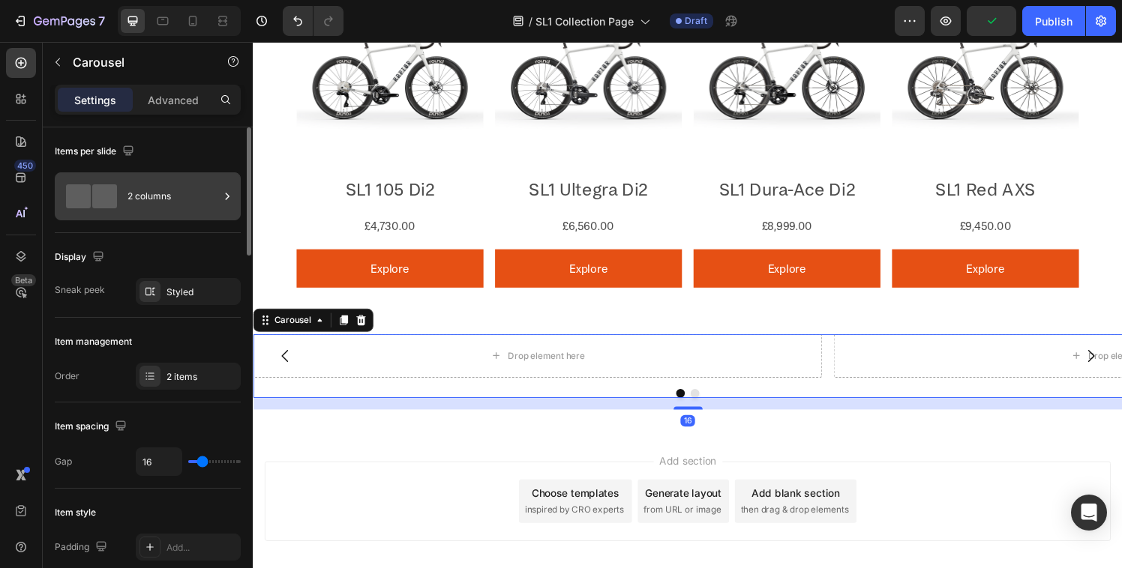
click at [148, 204] on div "2 columns" at bounding box center [172, 196] width 91 height 34
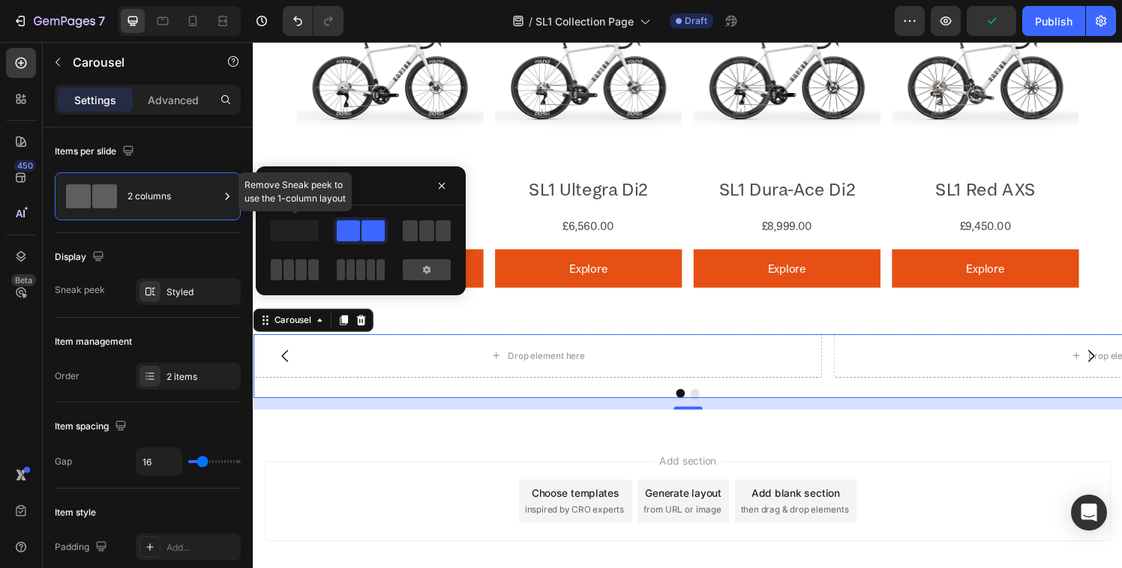
click at [301, 236] on span at bounding box center [295, 230] width 48 height 21
click at [304, 229] on span at bounding box center [295, 230] width 48 height 21
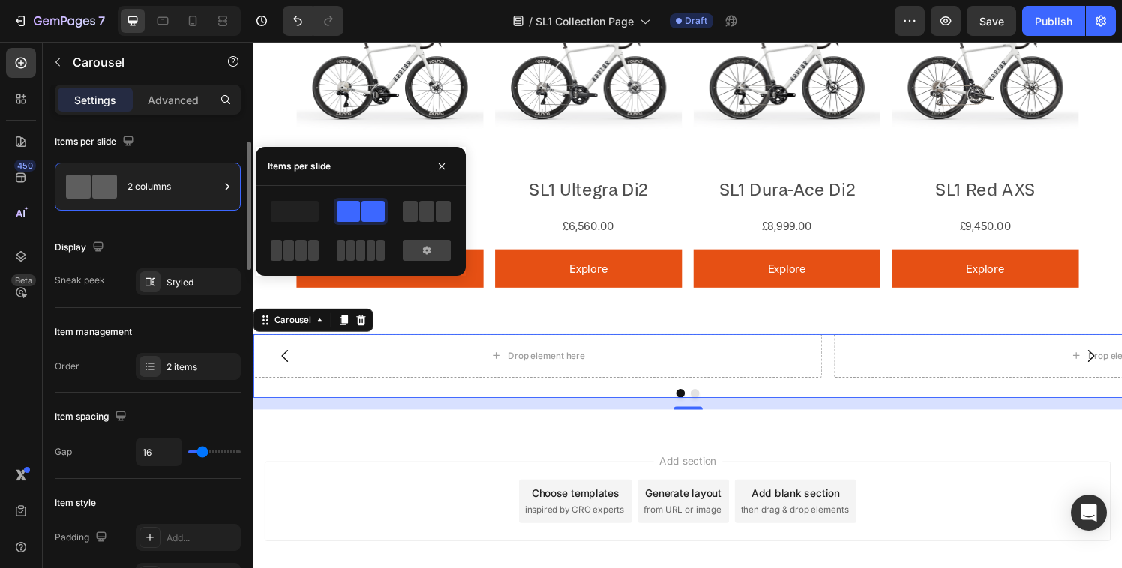
scroll to position [29, 0]
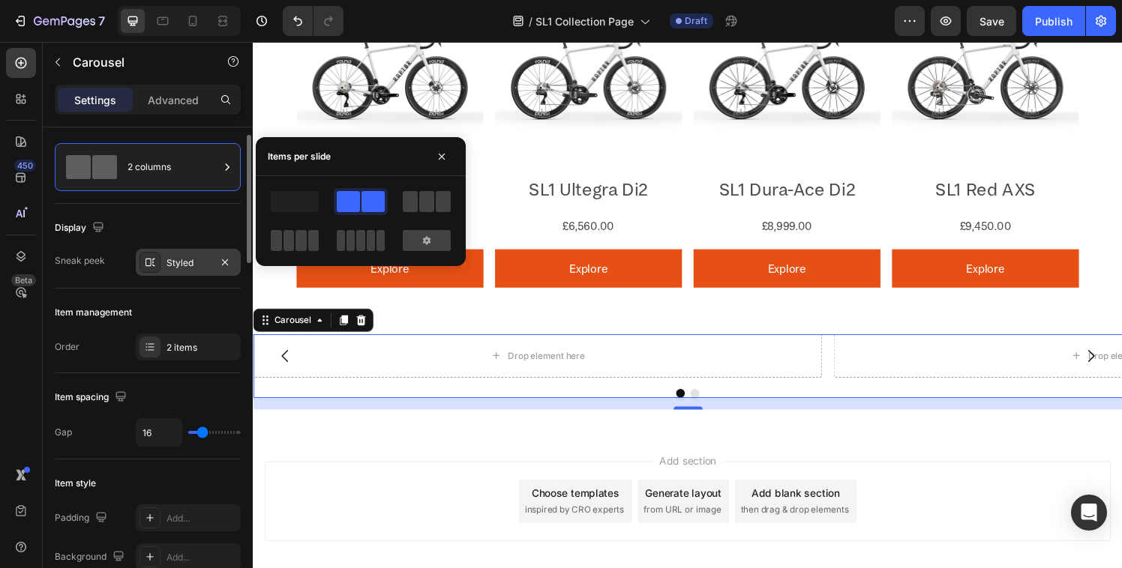
click at [165, 267] on div "Styled" at bounding box center [188, 262] width 105 height 27
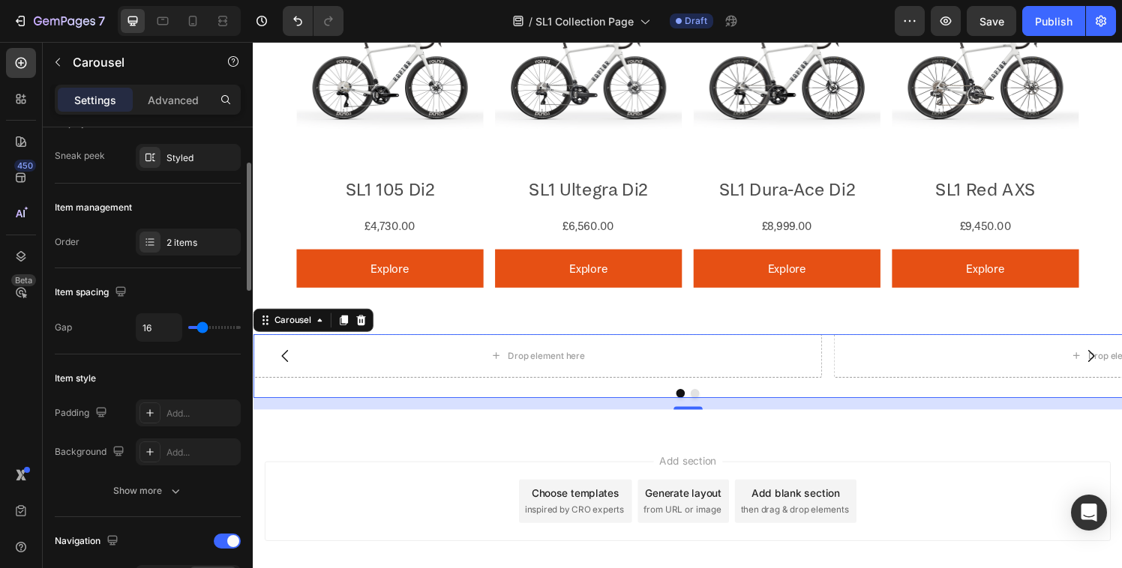
scroll to position [154, 0]
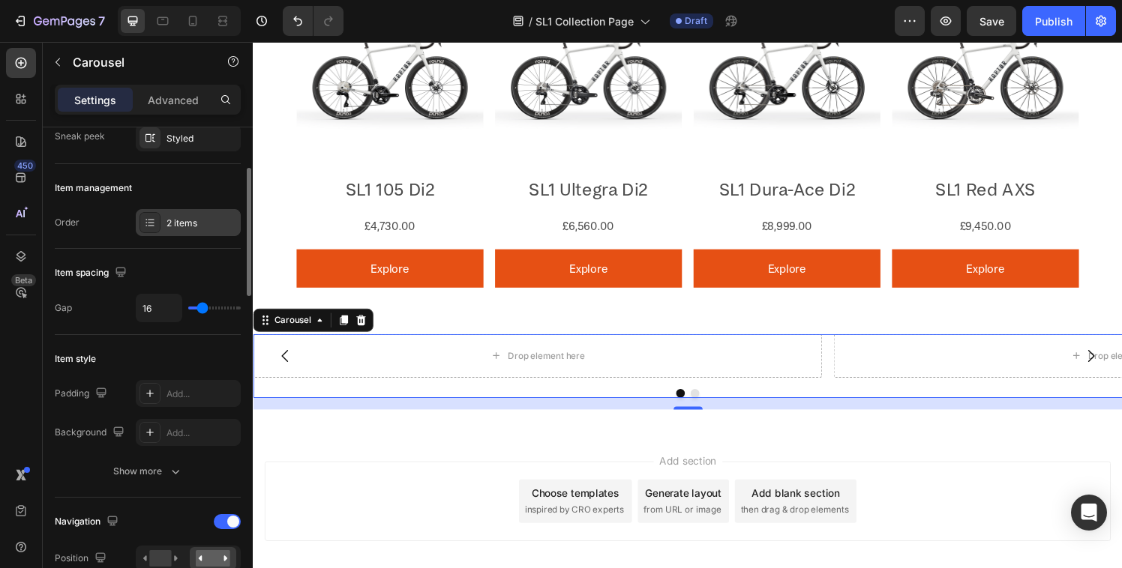
click at [156, 226] on div at bounding box center [149, 222] width 21 height 21
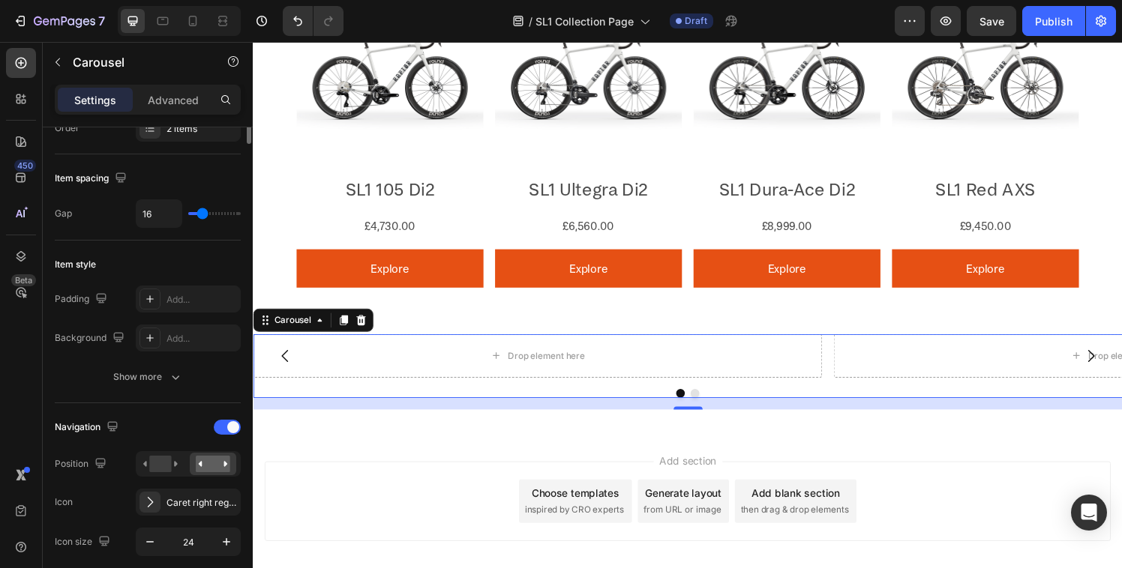
scroll to position [108, 0]
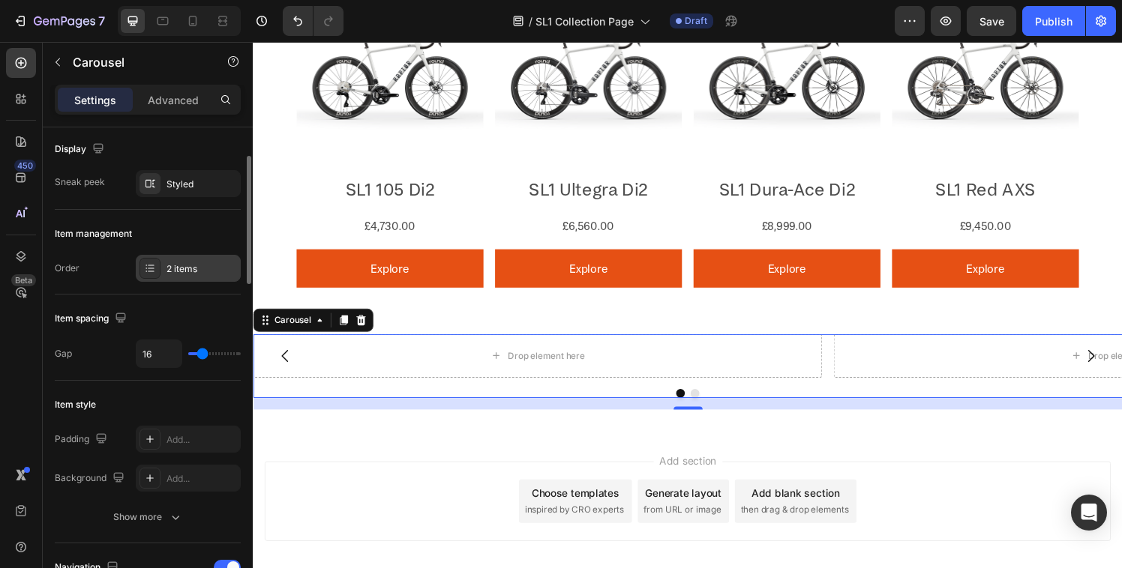
click at [154, 269] on icon at bounding box center [150, 268] width 12 height 12
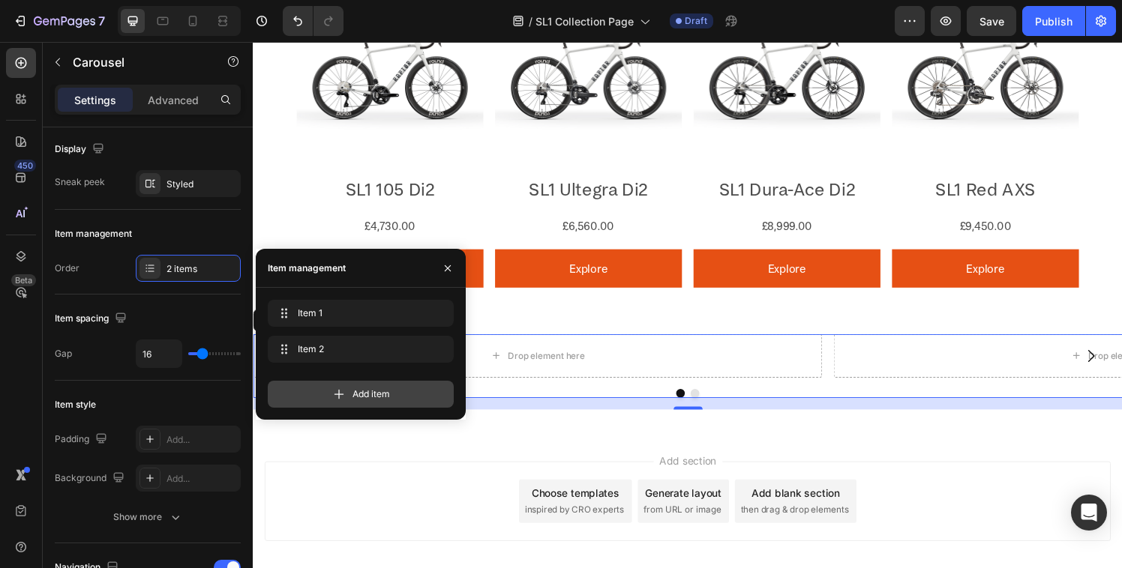
click at [323, 391] on div "Add item" at bounding box center [361, 394] width 186 height 27
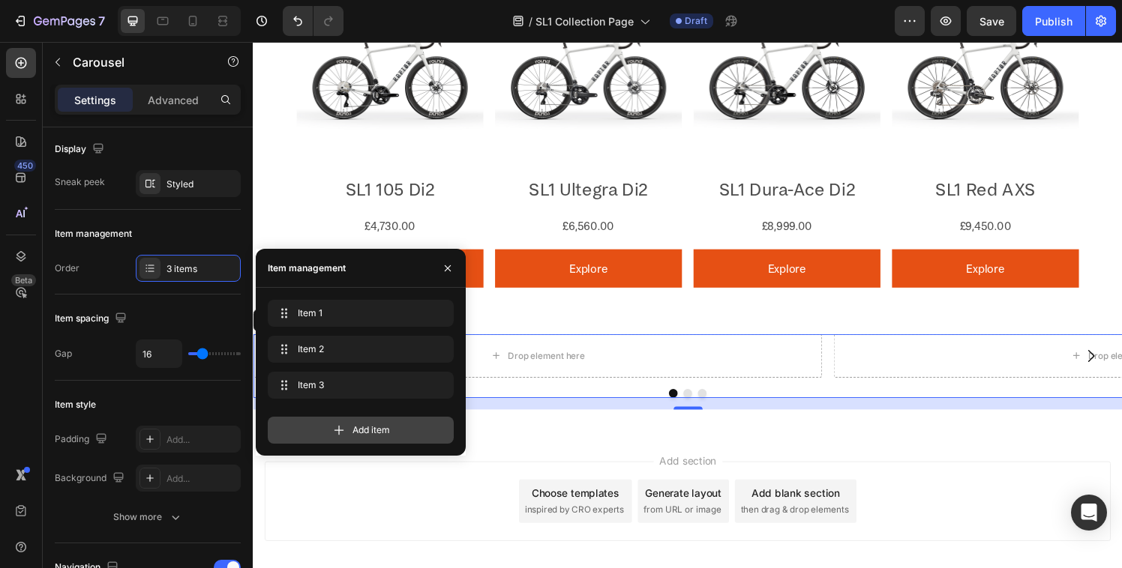
click at [331, 426] on icon at bounding box center [338, 430] width 15 height 15
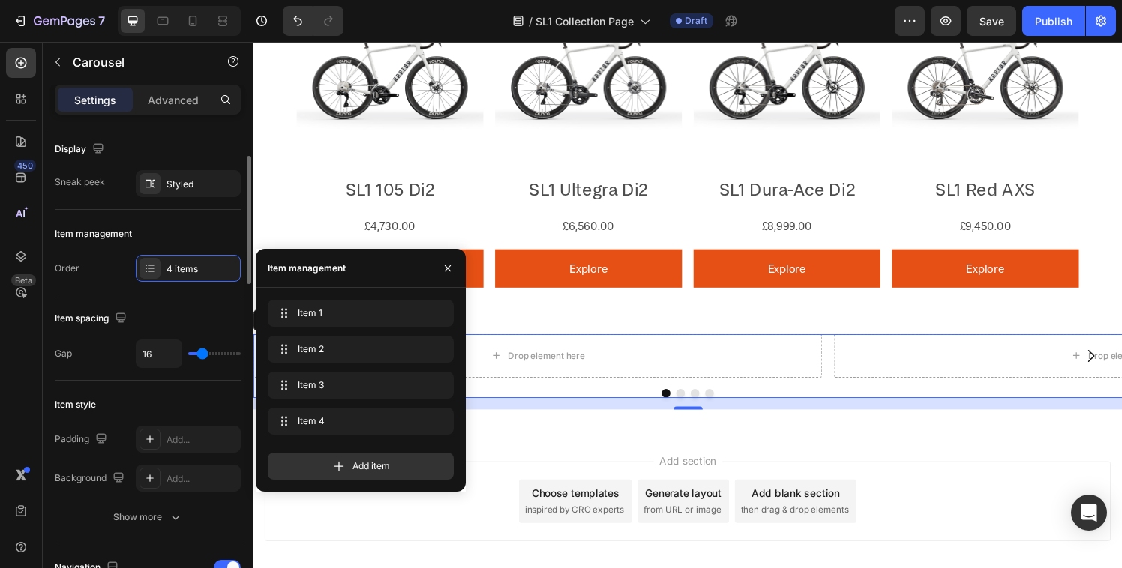
click at [72, 277] on div "Order" at bounding box center [67, 268] width 25 height 24
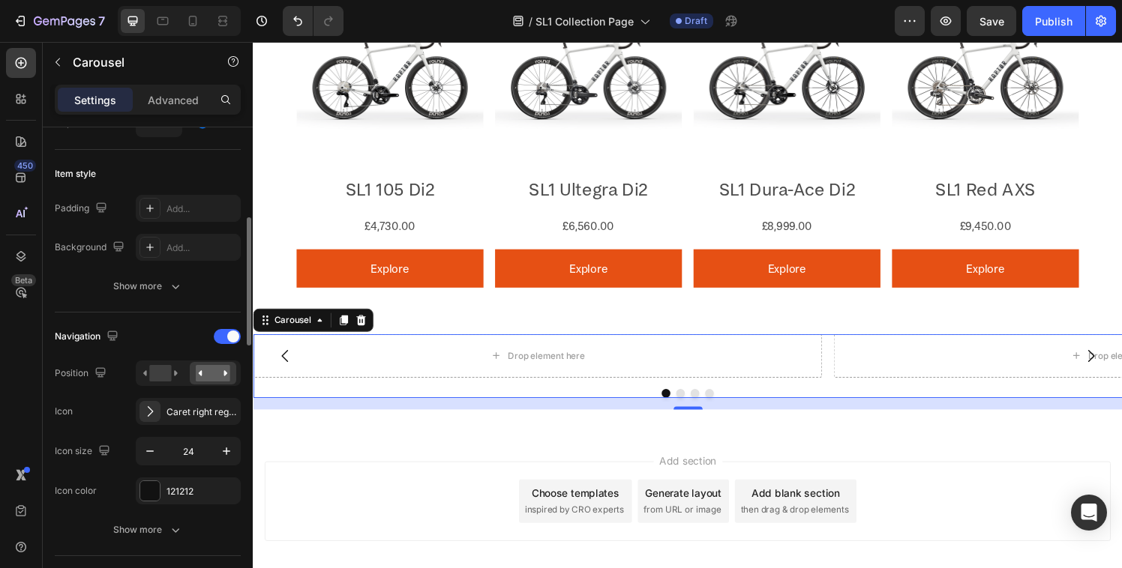
scroll to position [420, 0]
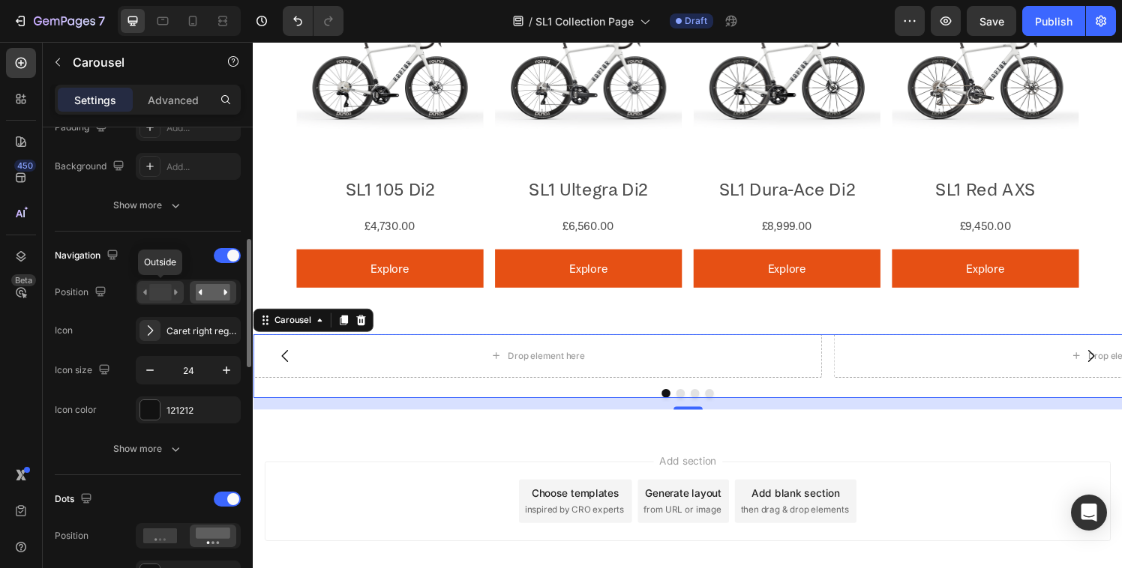
click at [151, 293] on rect at bounding box center [160, 292] width 22 height 16
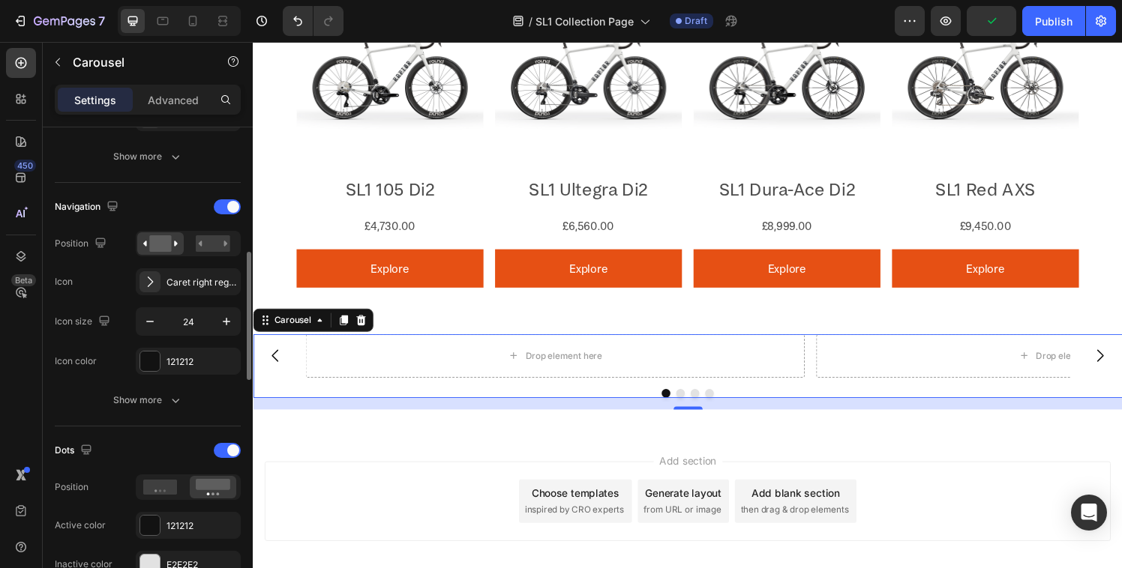
scroll to position [488, 0]
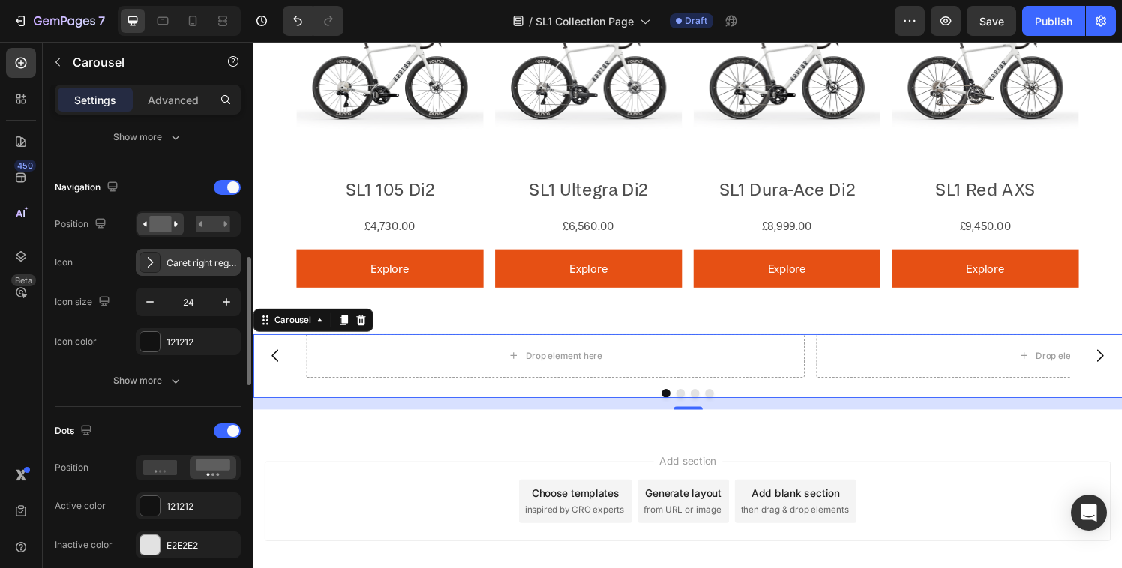
click at [209, 260] on div "Caret right regular" at bounding box center [201, 262] width 70 height 13
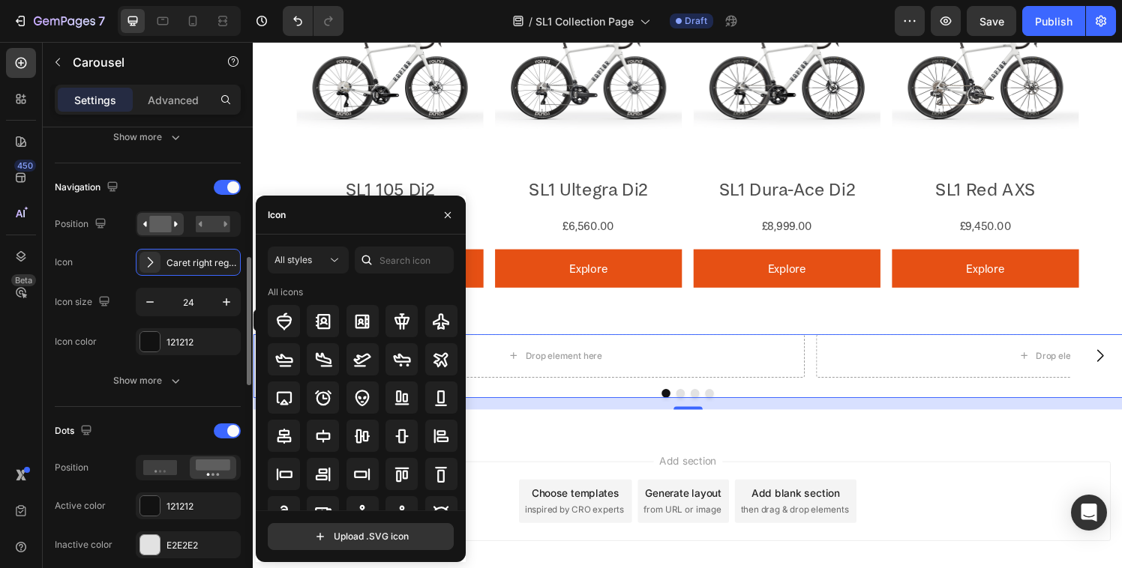
click at [94, 265] on div "Icon Caret right regular" at bounding box center [148, 262] width 186 height 27
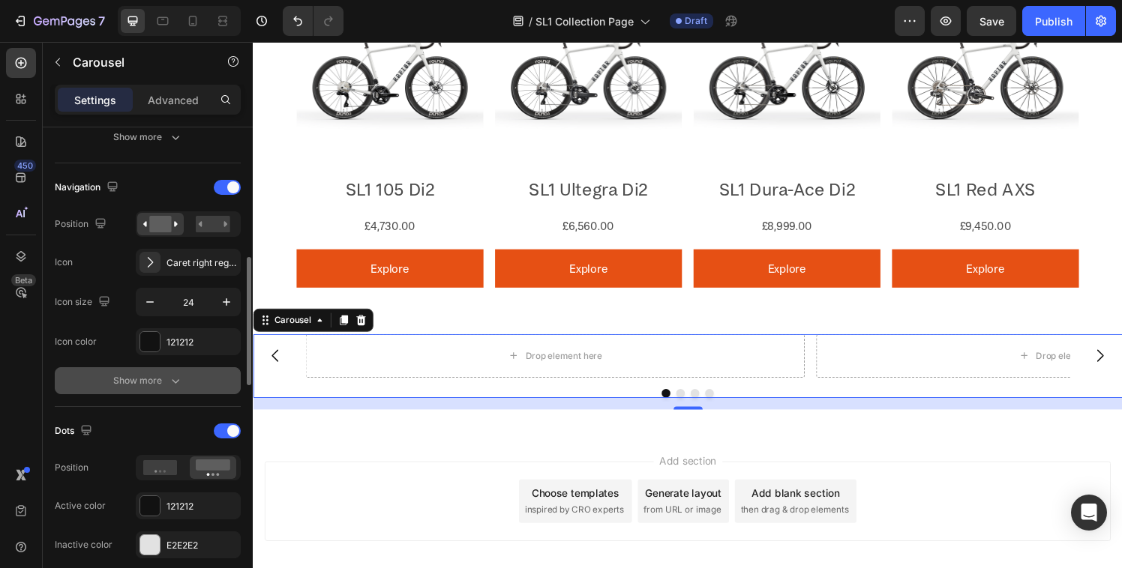
click at [157, 388] on div "Show more" at bounding box center [148, 380] width 70 height 15
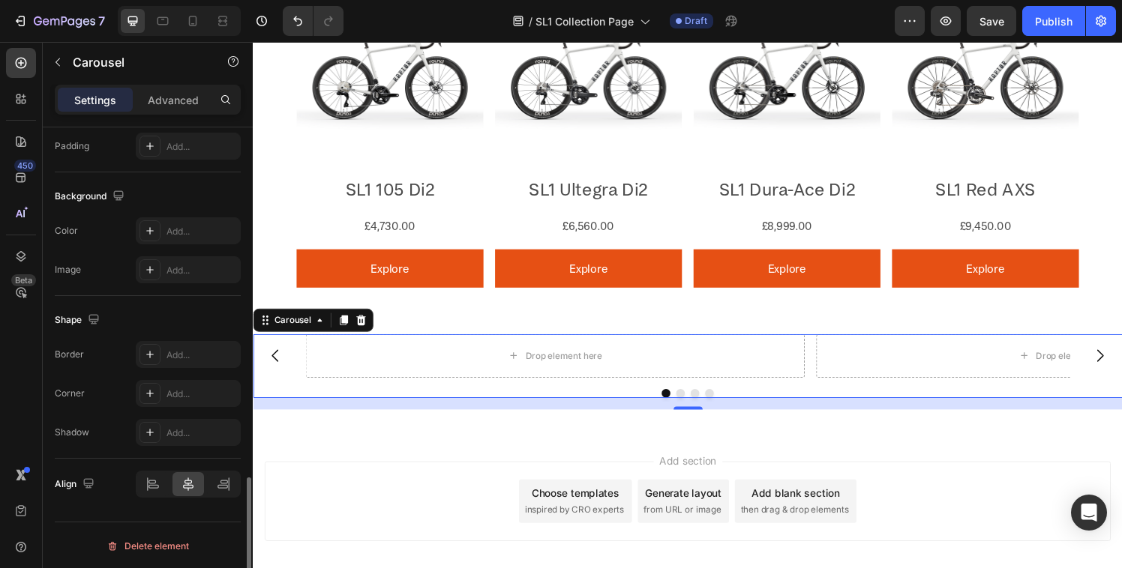
scroll to position [1608, 0]
click at [451, 366] on div "Drop element here" at bounding box center [565, 366] width 517 height 45
click at [55, 57] on icon "button" at bounding box center [58, 62] width 12 height 12
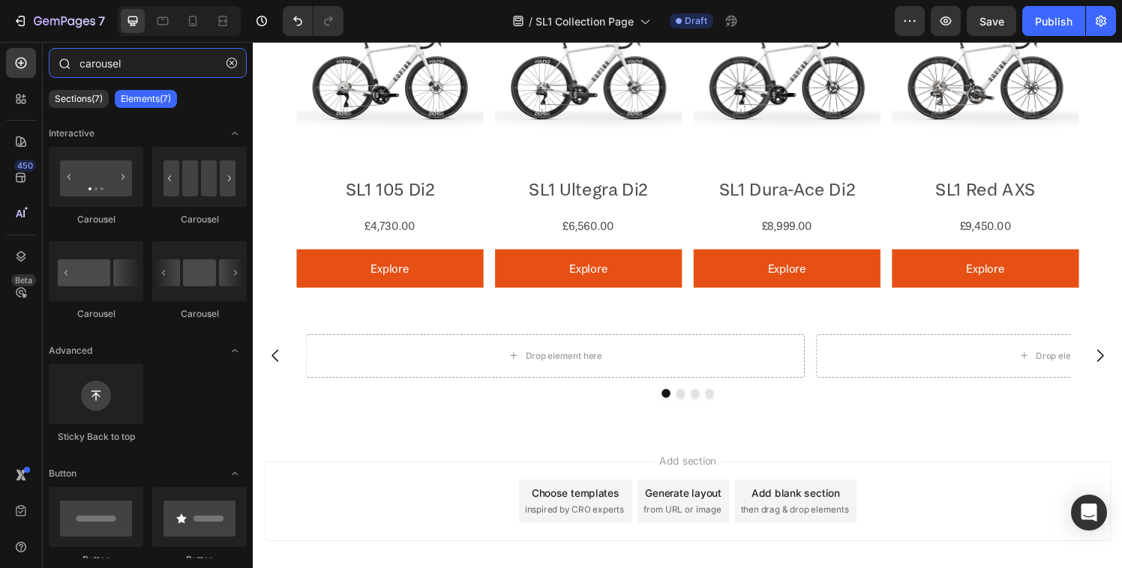
click at [106, 75] on input "carousel" at bounding box center [148, 63] width 198 height 30
click at [229, 61] on icon "button" at bounding box center [231, 63] width 10 height 10
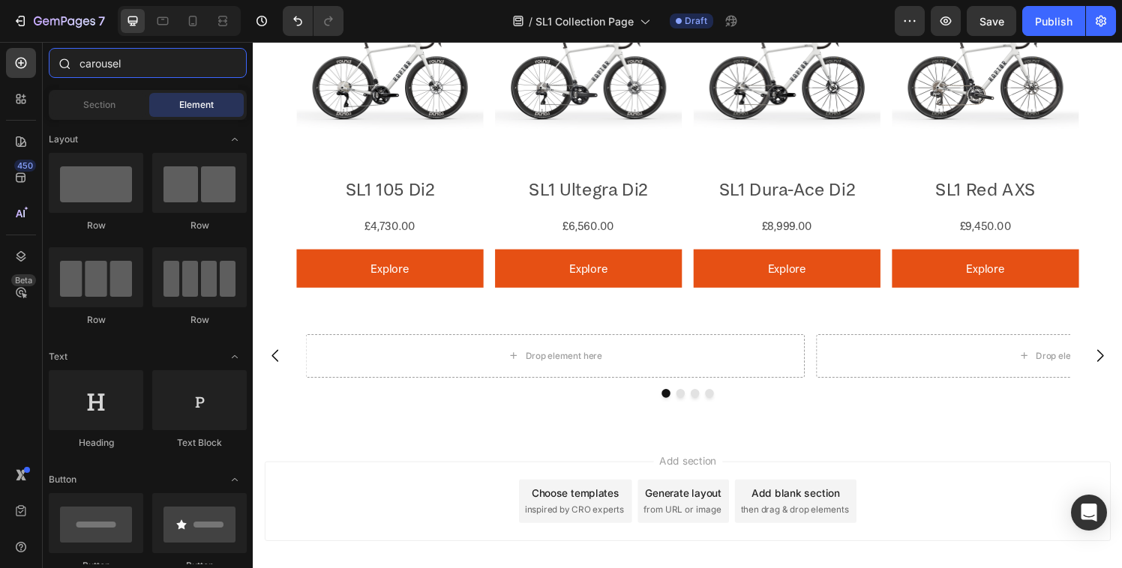
click at [229, 61] on input "carousel" at bounding box center [148, 63] width 198 height 30
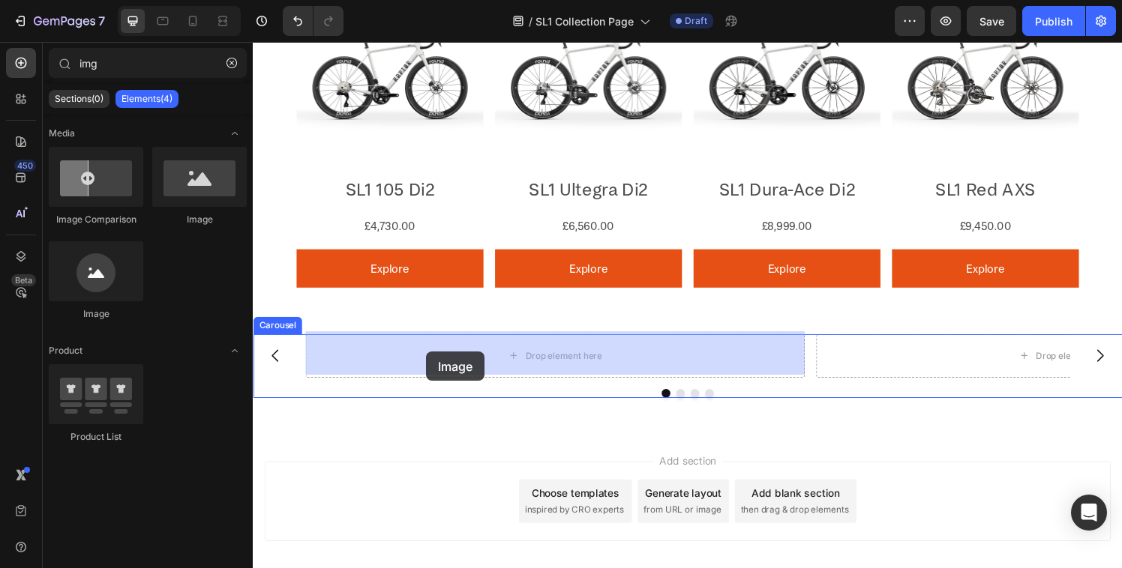
drag, startPoint x: 455, startPoint y: 232, endPoint x: 432, endPoint y: 363, distance: 133.3
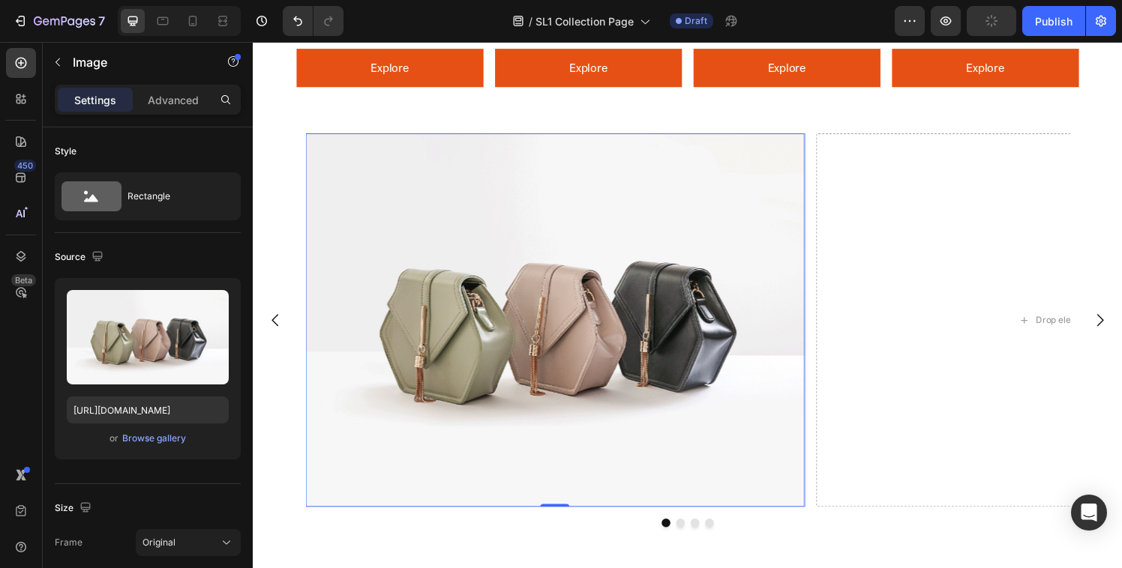
scroll to position [1389, 0]
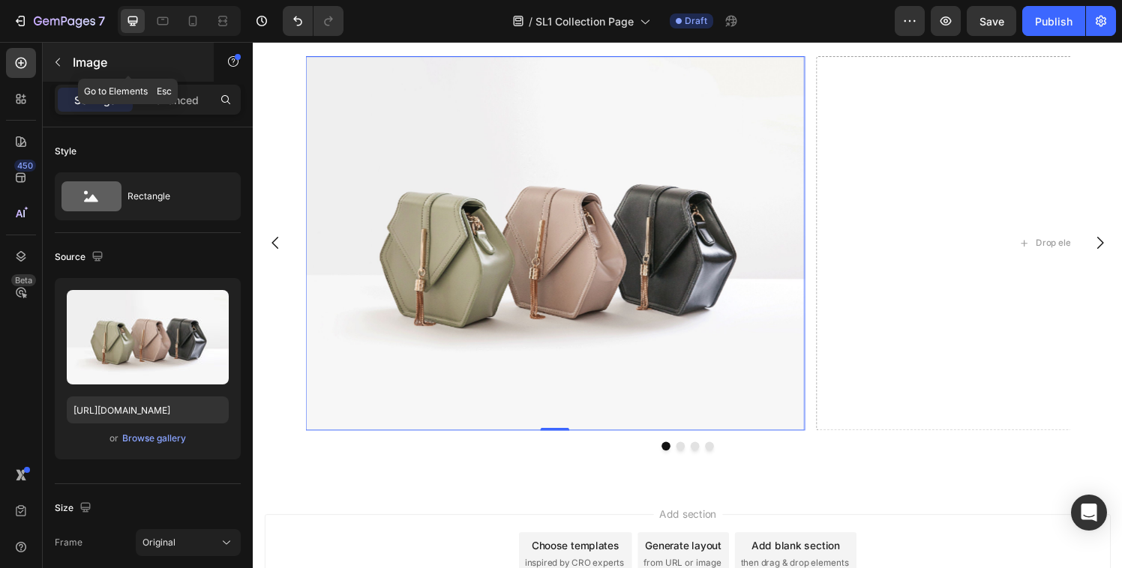
click at [58, 67] on icon "button" at bounding box center [58, 62] width 12 height 12
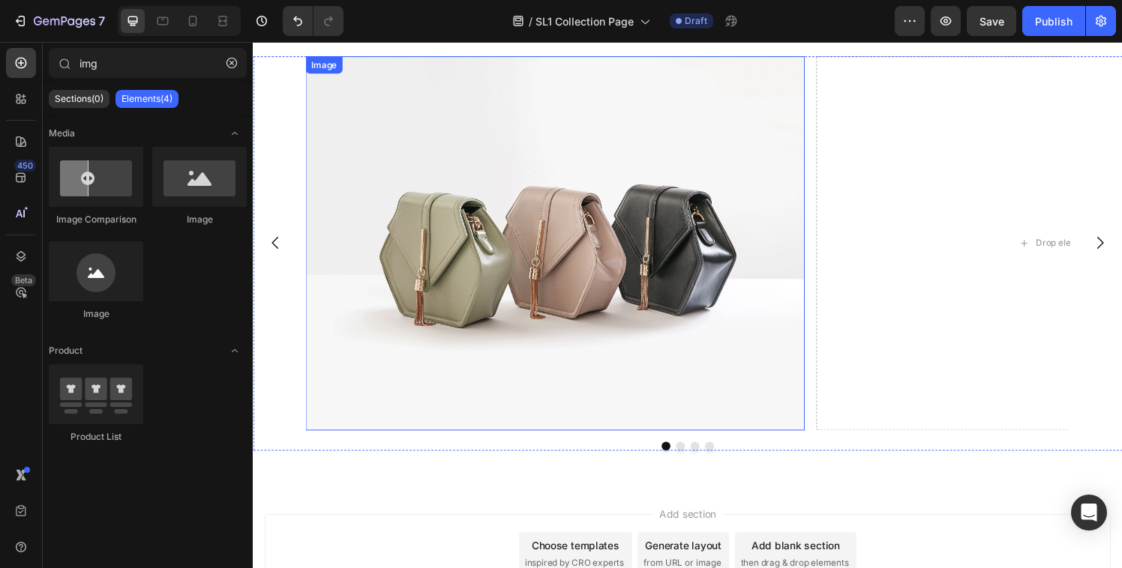
click at [608, 244] on img at bounding box center [565, 250] width 517 height 388
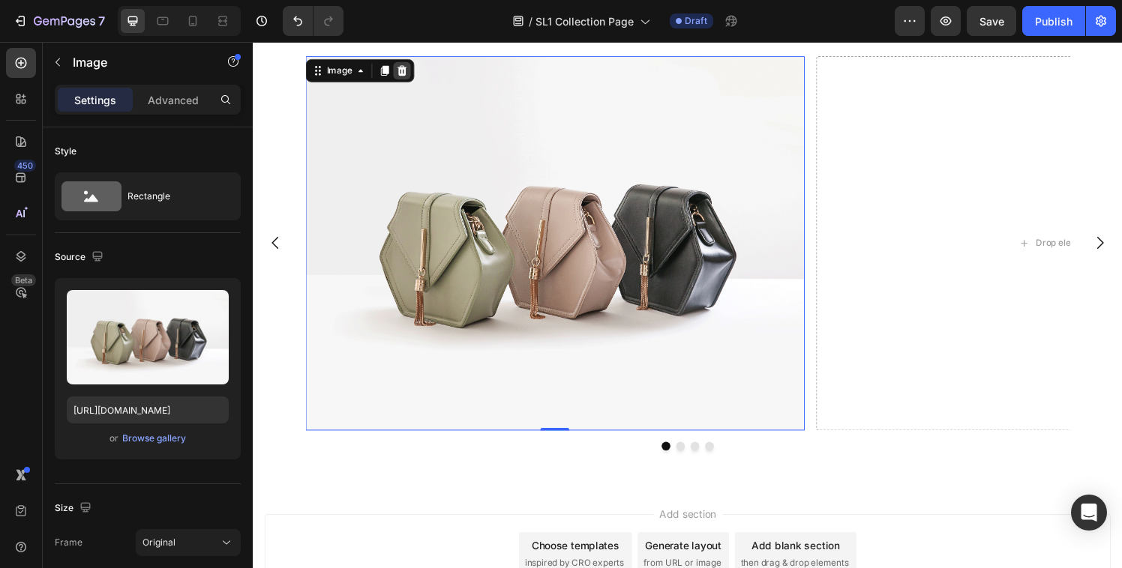
drag, startPoint x: 401, startPoint y: 62, endPoint x: 466, endPoint y: 154, distance: 111.9
click at [401, 62] on div at bounding box center [406, 71] width 18 height 18
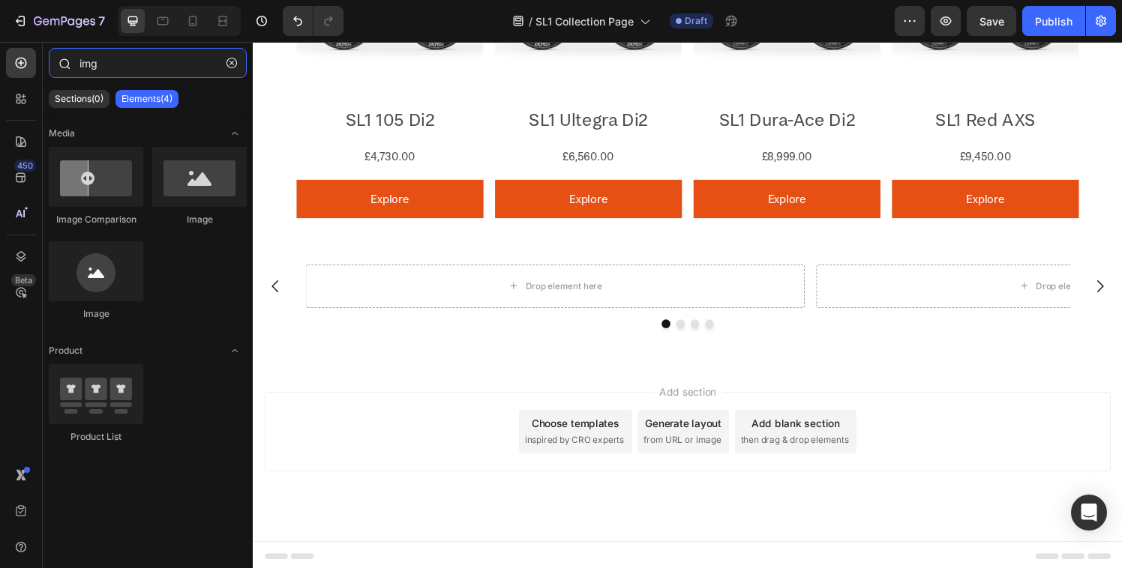
click at [139, 67] on input "img" at bounding box center [148, 63] width 198 height 30
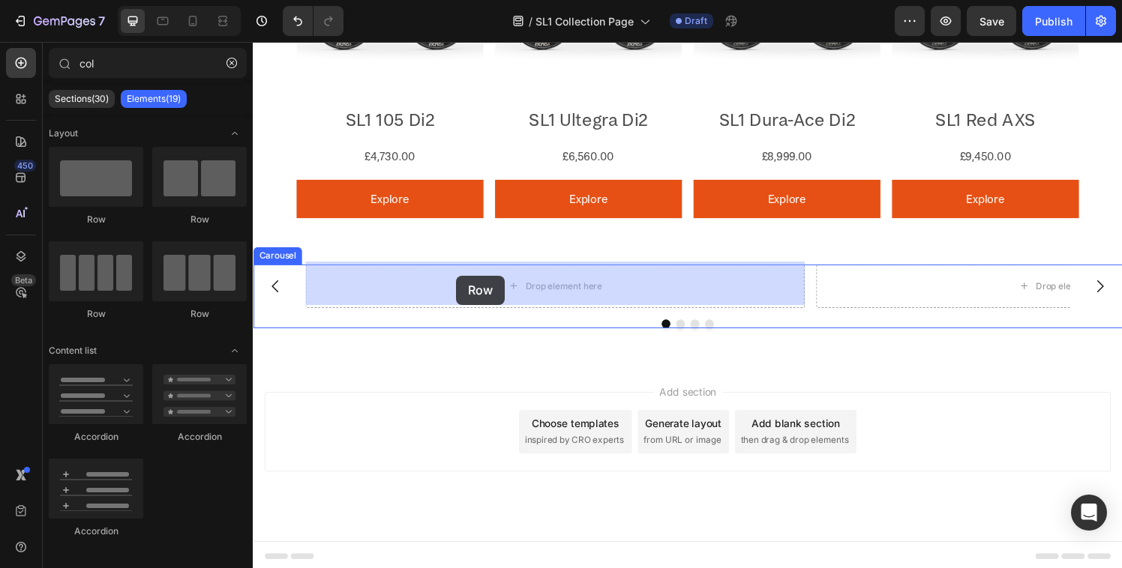
drag, startPoint x: 445, startPoint y: 241, endPoint x: 463, endPoint y: 284, distance: 47.1
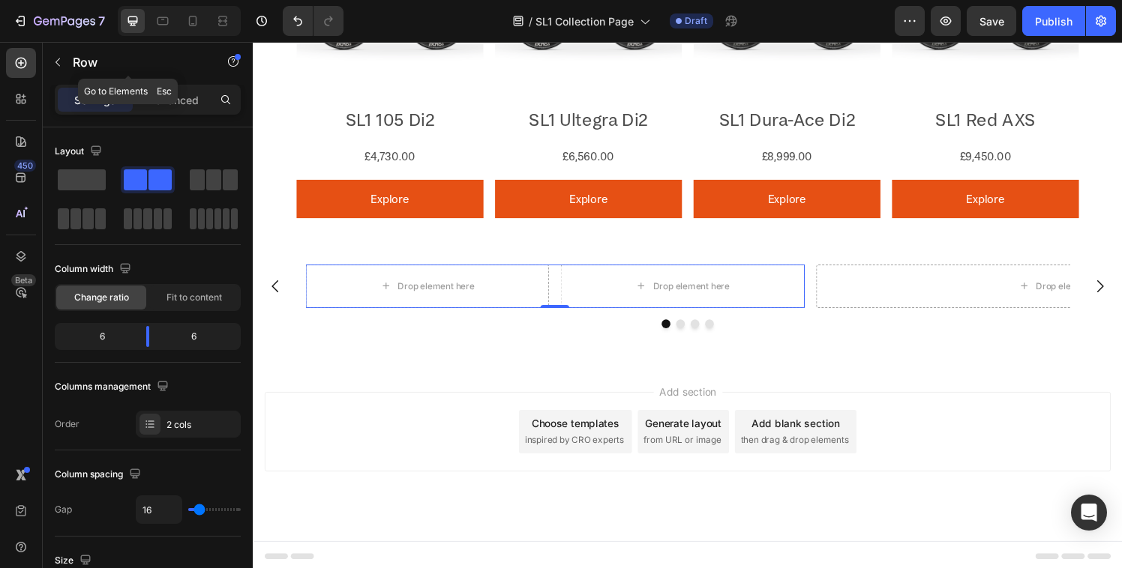
drag, startPoint x: 60, startPoint y: 54, endPoint x: 115, endPoint y: 68, distance: 57.3
click at [60, 54] on button "button" at bounding box center [58, 62] width 24 height 24
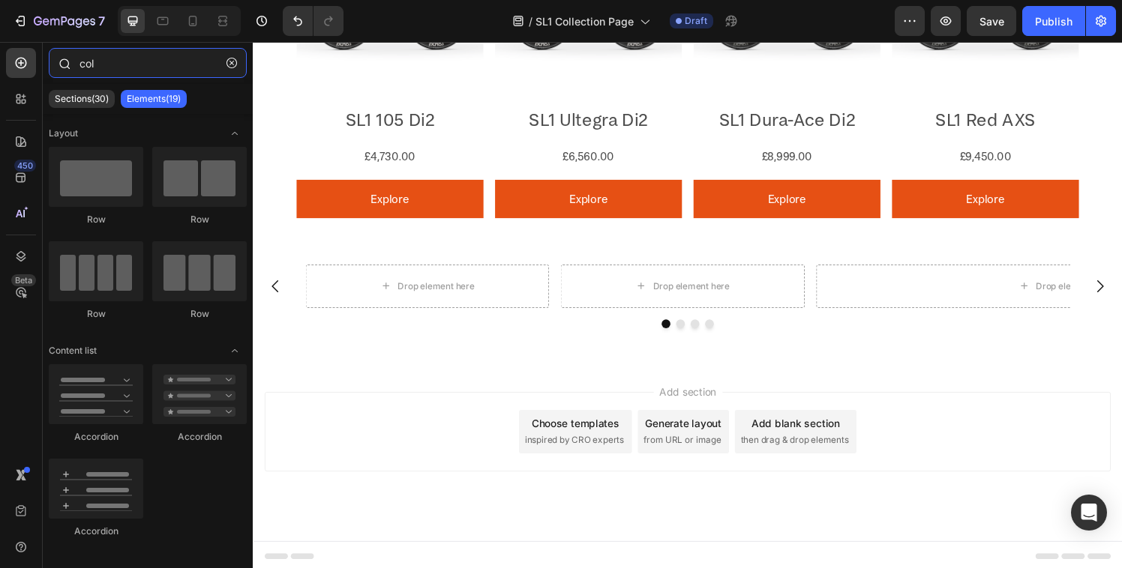
click at [127, 69] on input "col" at bounding box center [148, 63] width 198 height 30
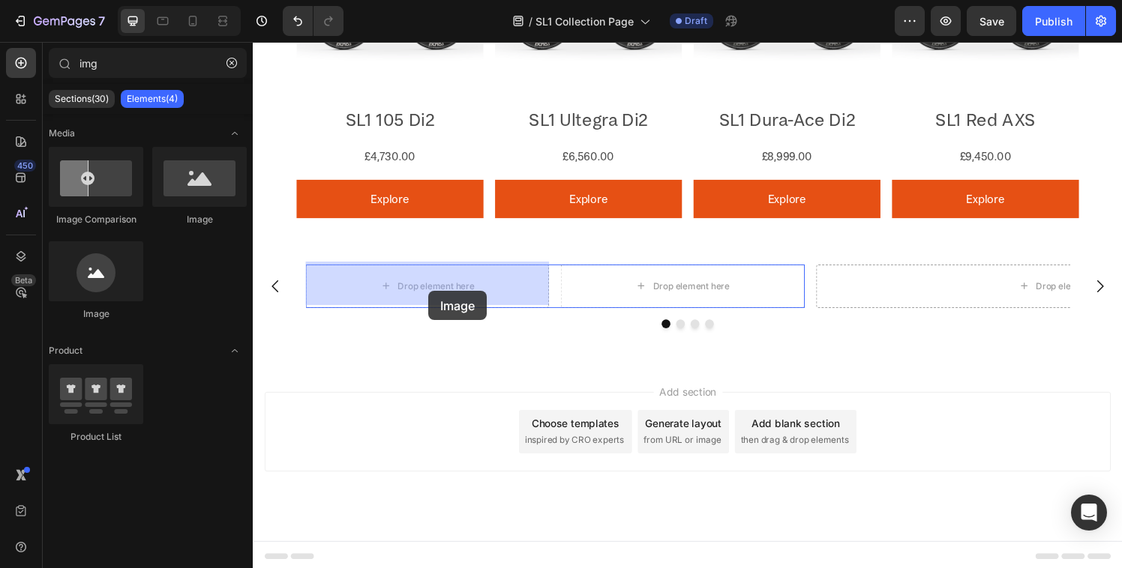
drag, startPoint x: 431, startPoint y: 223, endPoint x: 376, endPoint y: 278, distance: 78.5
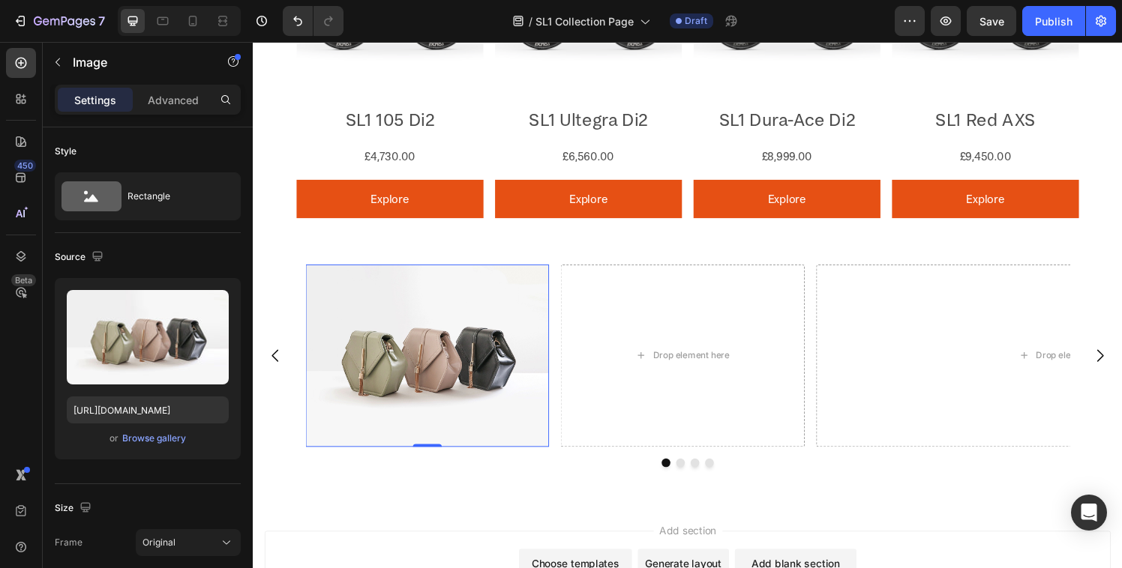
scroll to position [1320, 0]
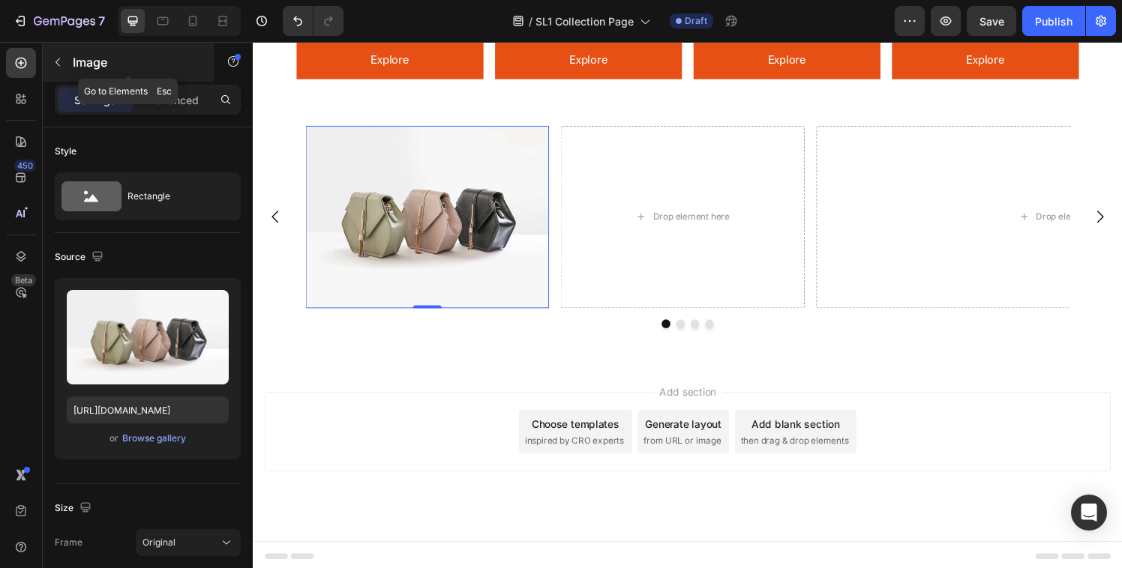
click at [68, 61] on button "button" at bounding box center [58, 62] width 24 height 24
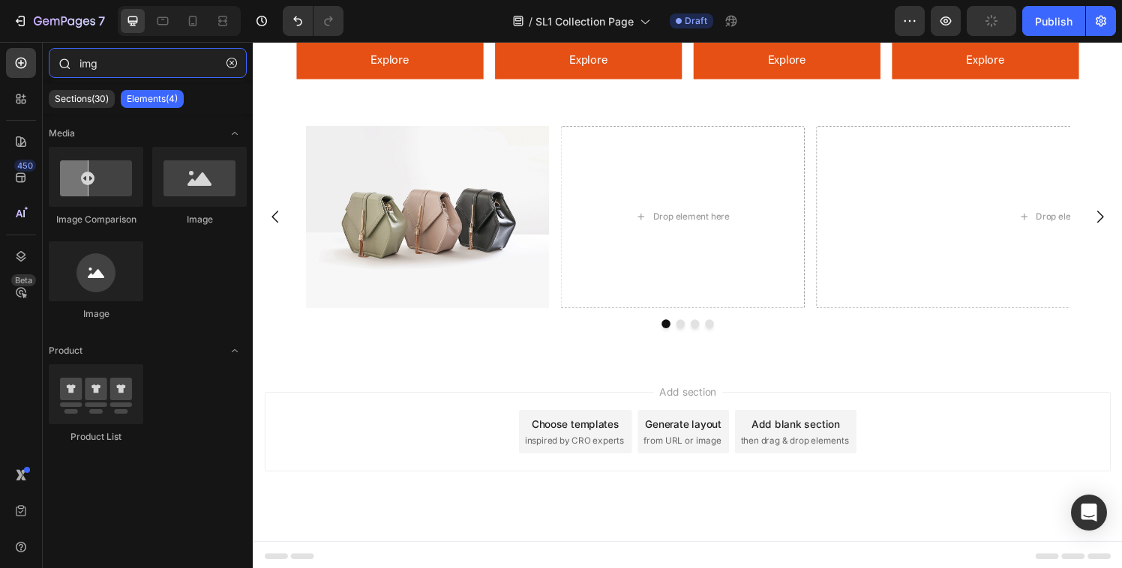
click at [132, 63] on input "img" at bounding box center [148, 63] width 198 height 30
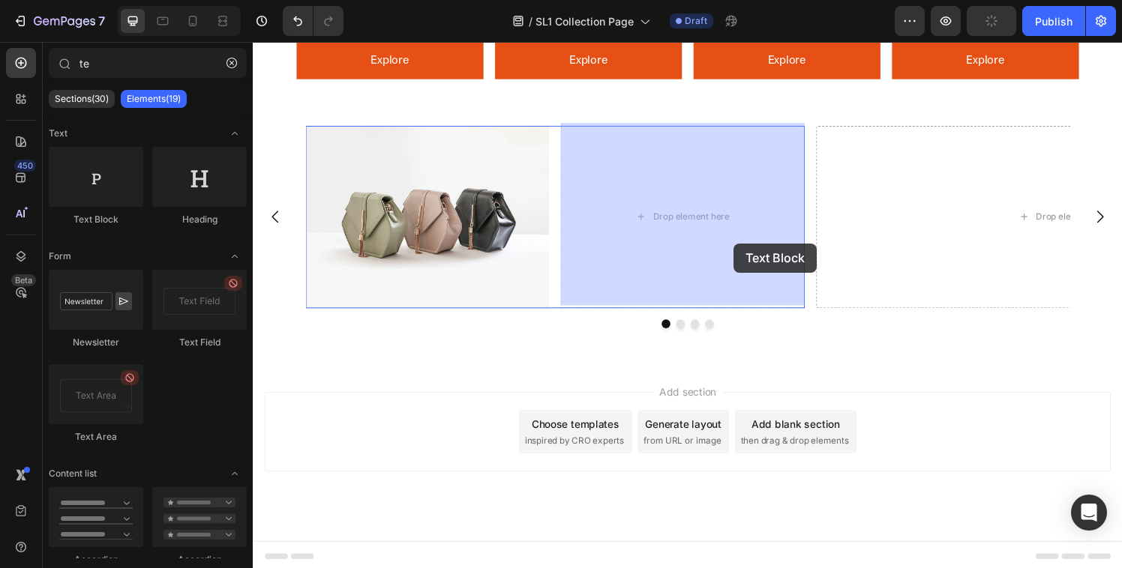
drag, startPoint x: 343, startPoint y: 228, endPoint x: 726, endPoint y: 244, distance: 383.5
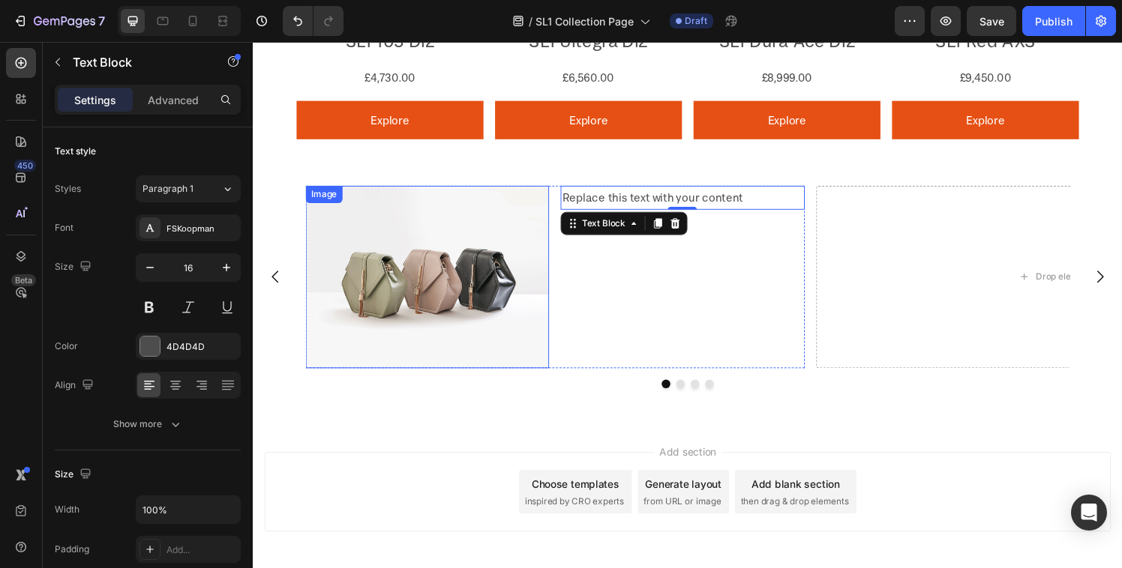
scroll to position [1238, 0]
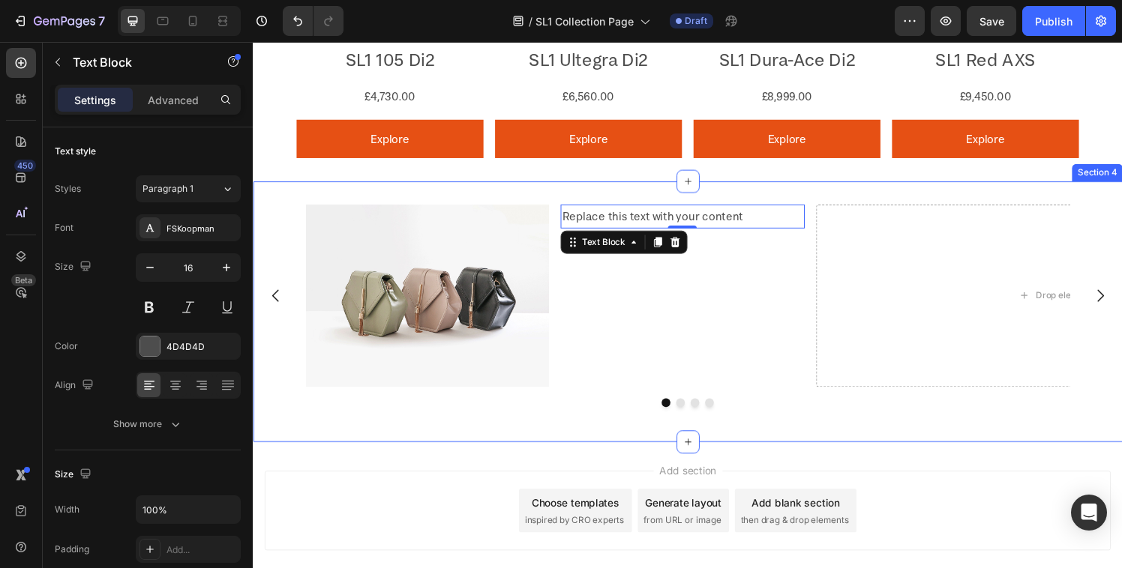
click at [545, 196] on div "Image Replace this text with your content Text Block 0 Row Drop element here Dr…" at bounding box center [703, 321] width 900 height 270
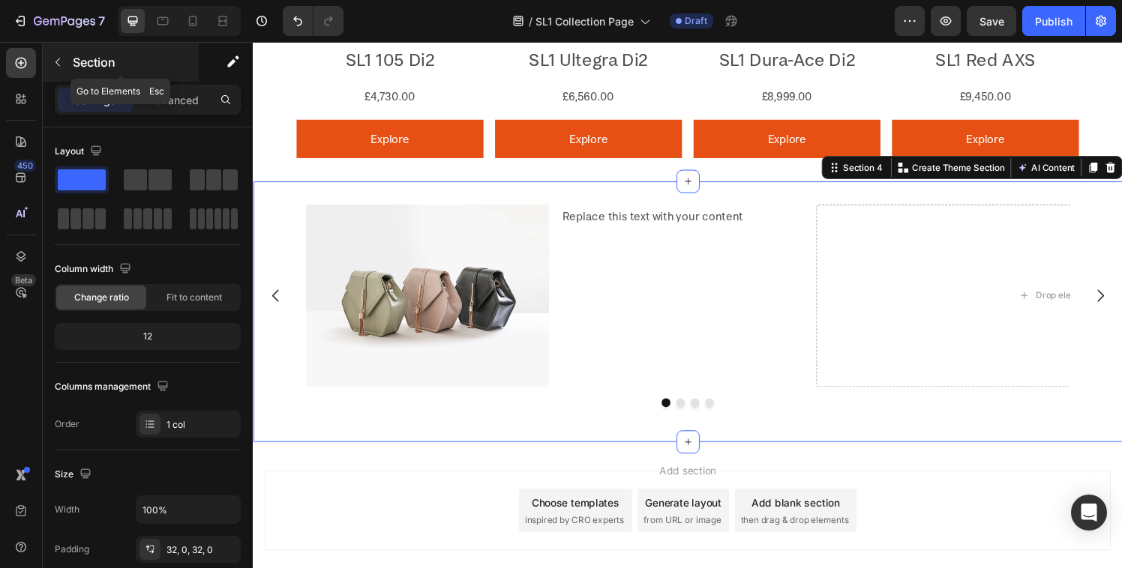
click at [62, 68] on button "button" at bounding box center [58, 62] width 24 height 24
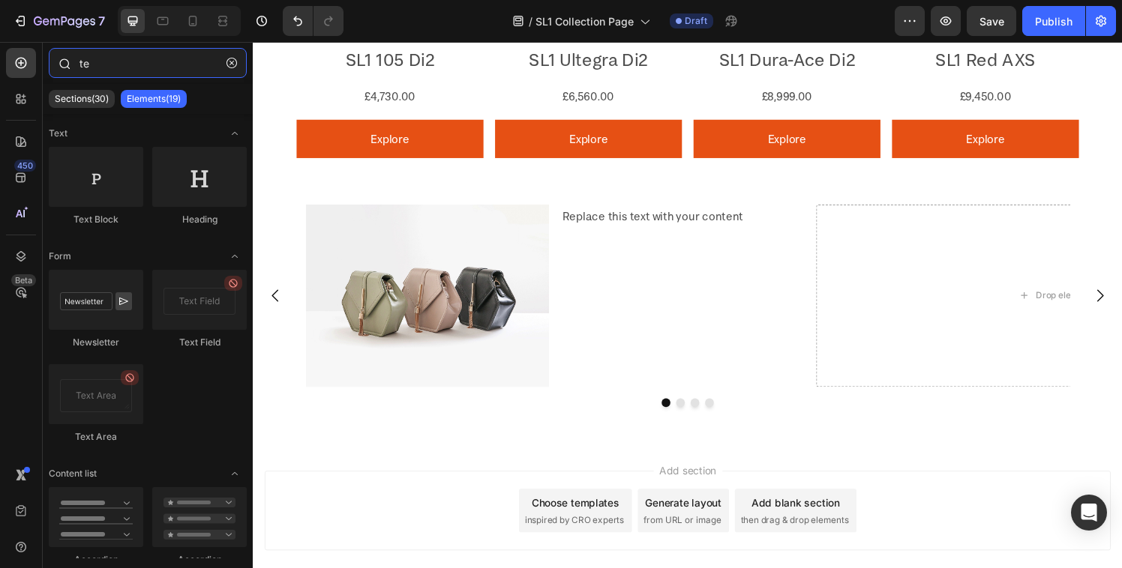
click at [135, 68] on input "te" at bounding box center [148, 63] width 198 height 30
click at [134, 67] on input "te" at bounding box center [148, 63] width 198 height 30
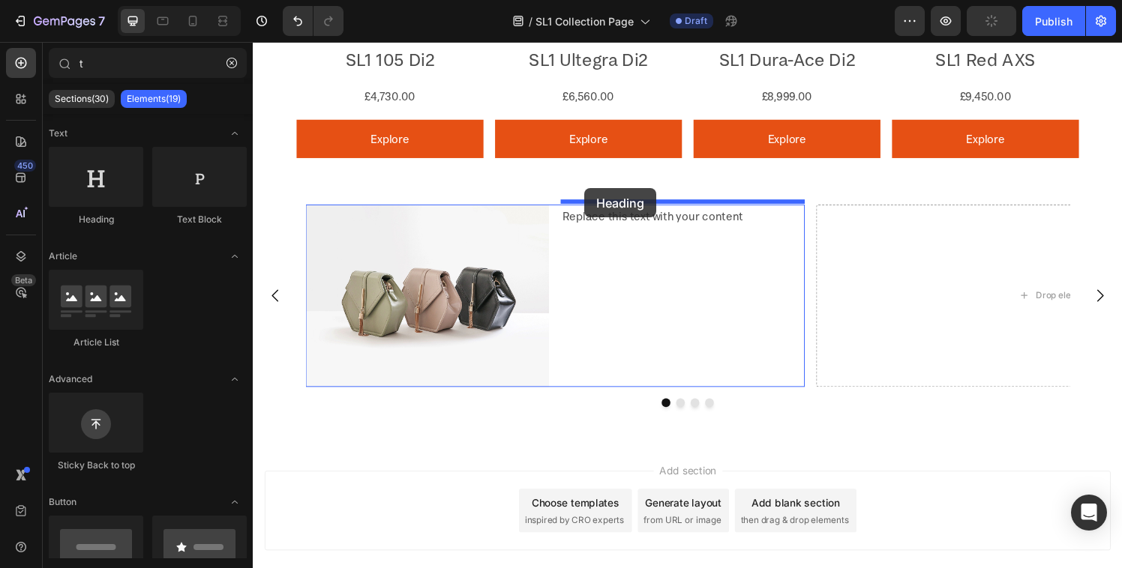
drag, startPoint x: 346, startPoint y: 241, endPoint x: 596, endPoint y: 193, distance: 254.9
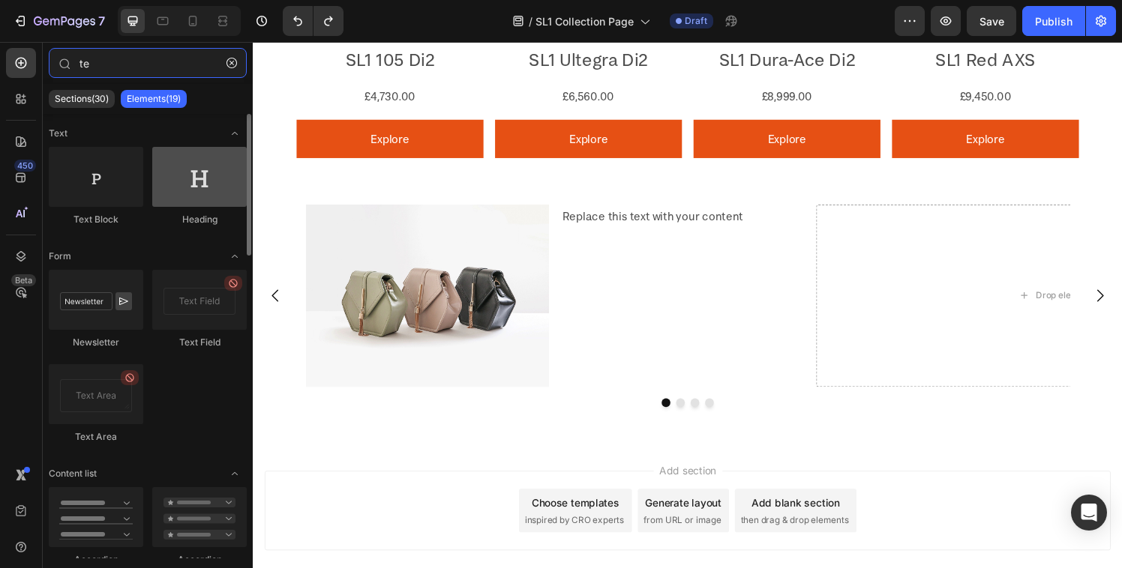
type input "te"
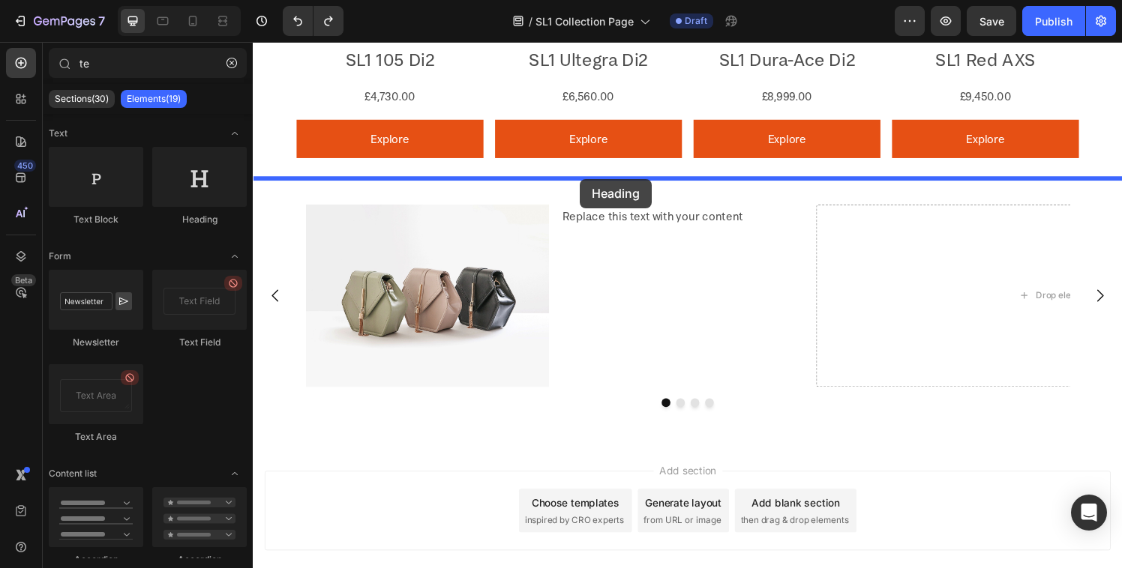
drag, startPoint x: 457, startPoint y: 213, endPoint x: 591, endPoint y: 184, distance: 137.4
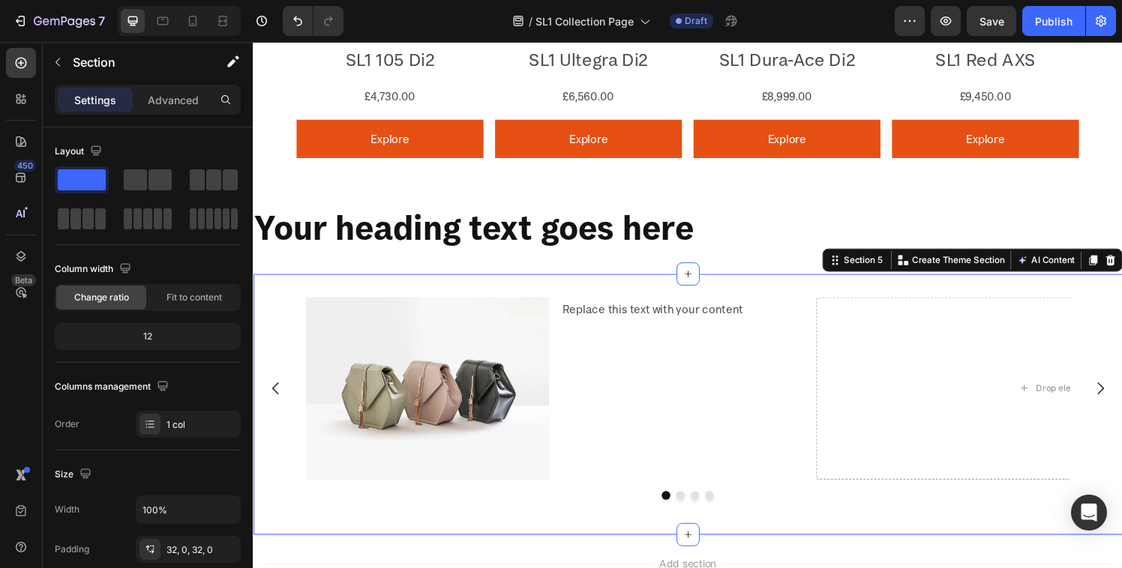
click at [556, 285] on div "Image Replace this text with your content Text Block Row Drop element here Drop…" at bounding box center [703, 417] width 900 height 270
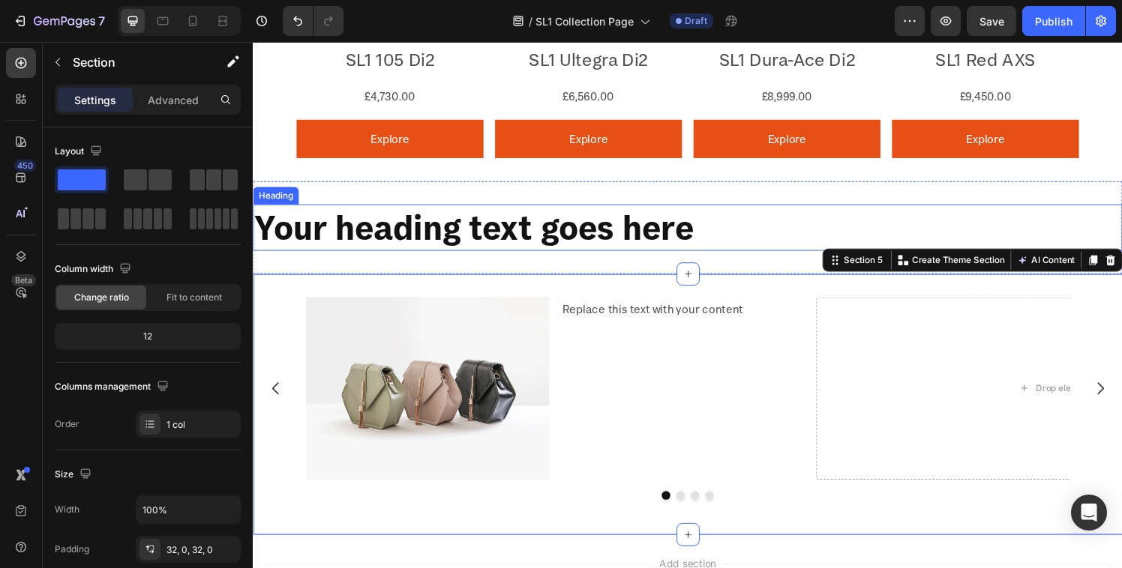
click at [539, 222] on h2 "Your heading text goes here" at bounding box center [703, 234] width 900 height 48
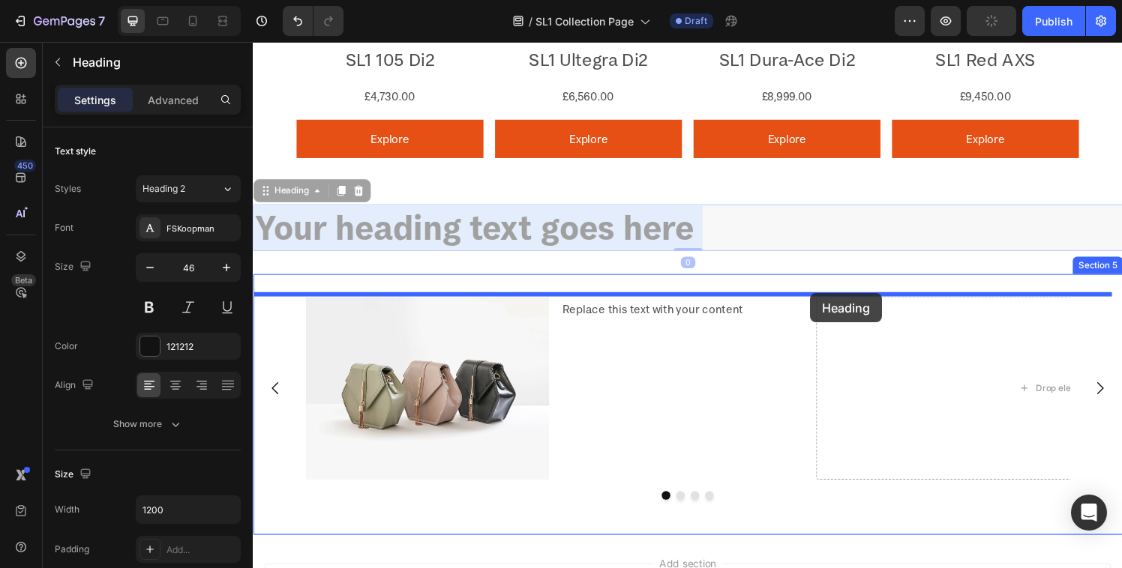
drag, startPoint x: 332, startPoint y: 217, endPoint x: 829, endPoint y: 302, distance: 504.4
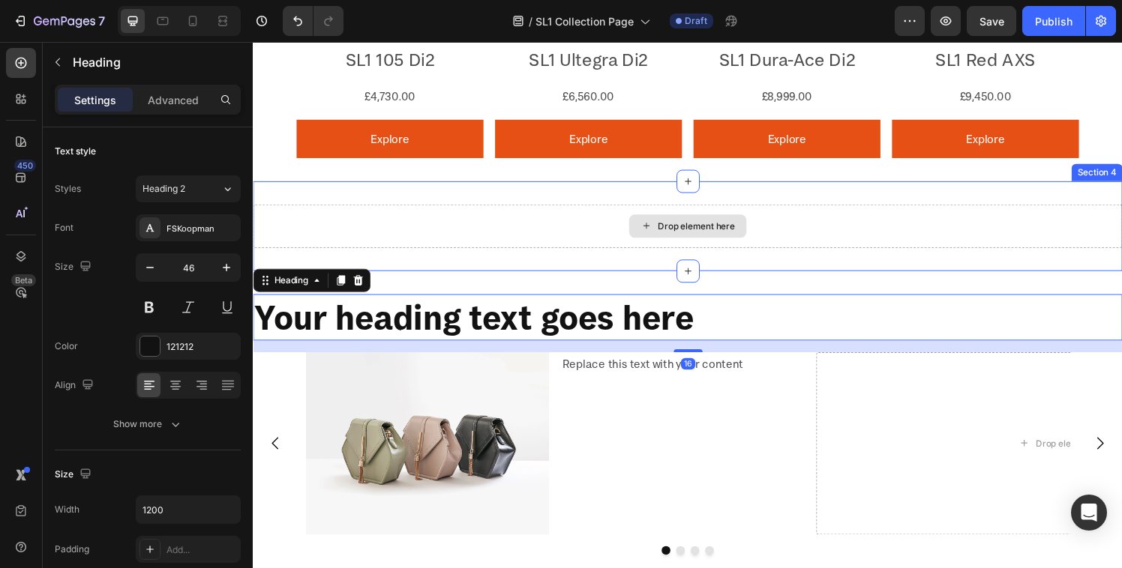
click at [745, 233] on div "Drop element here" at bounding box center [711, 232] width 79 height 12
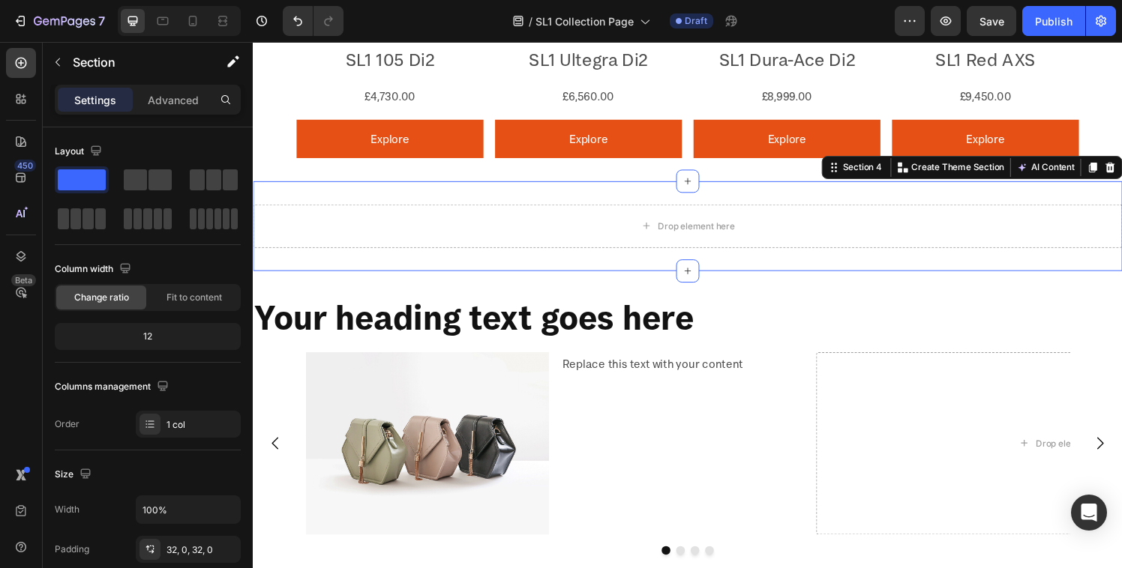
click at [373, 204] on div "Drop element here Section 4 Create Theme Section AI Content Write with GemAI Wh…" at bounding box center [703, 232] width 900 height 93
click at [1121, 165] on div at bounding box center [1140, 172] width 18 height 18
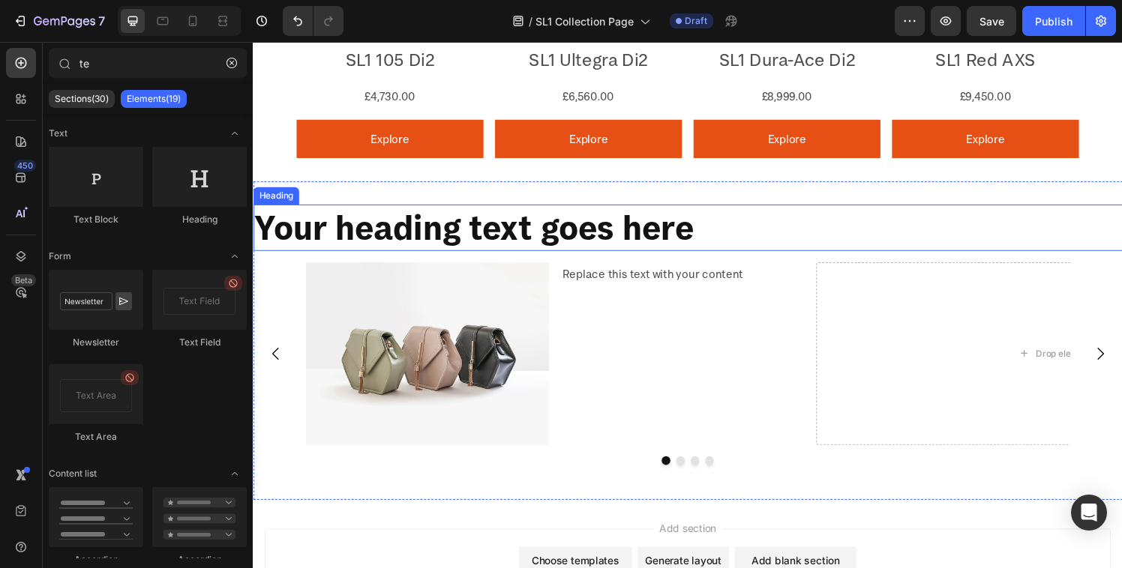
click at [605, 222] on h2 "Your heading text goes here" at bounding box center [703, 234] width 900 height 48
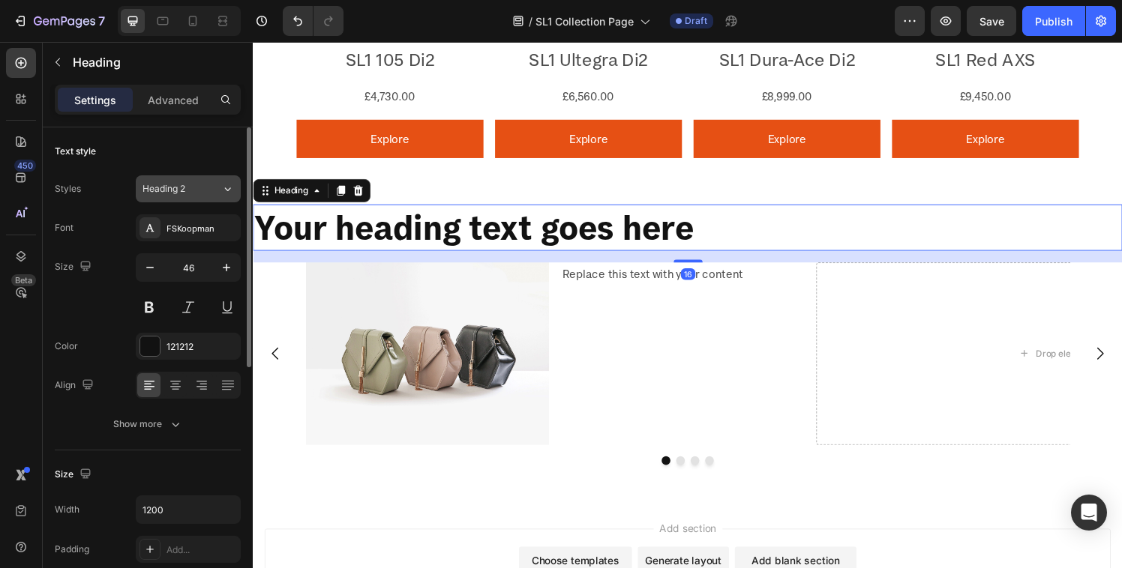
click at [156, 192] on span "Heading 2" at bounding box center [163, 188] width 43 height 13
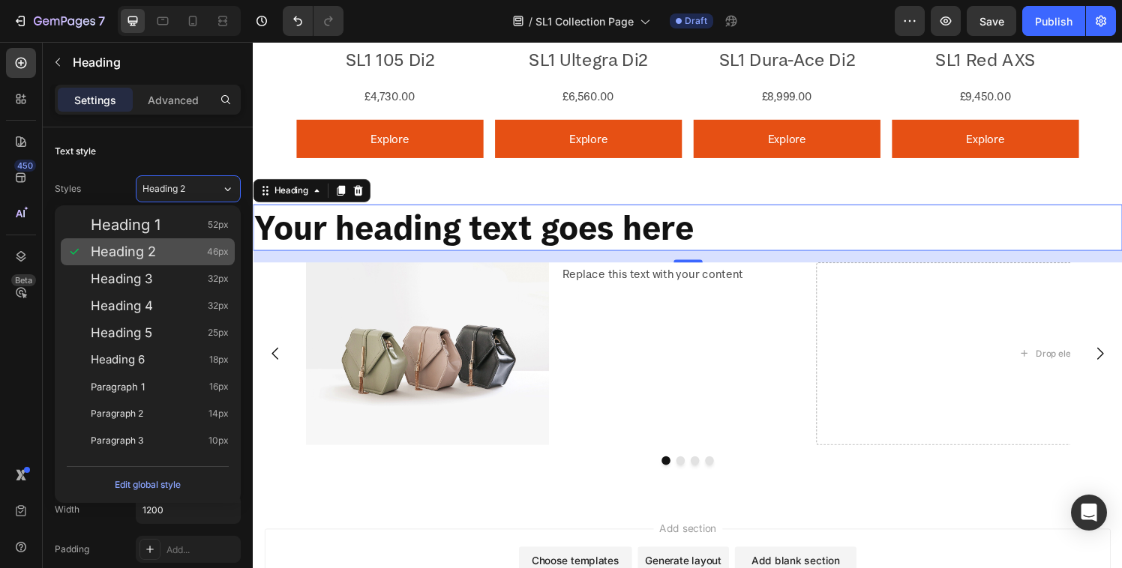
click at [141, 244] on span "Heading 2" at bounding box center [123, 251] width 65 height 15
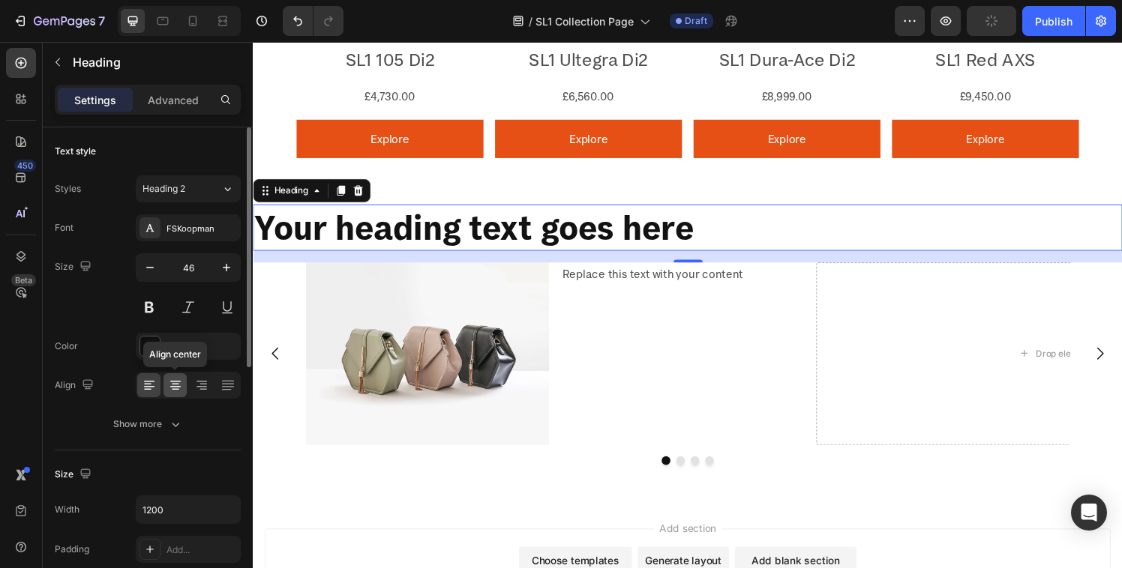
click at [172, 388] on icon at bounding box center [175, 385] width 15 height 15
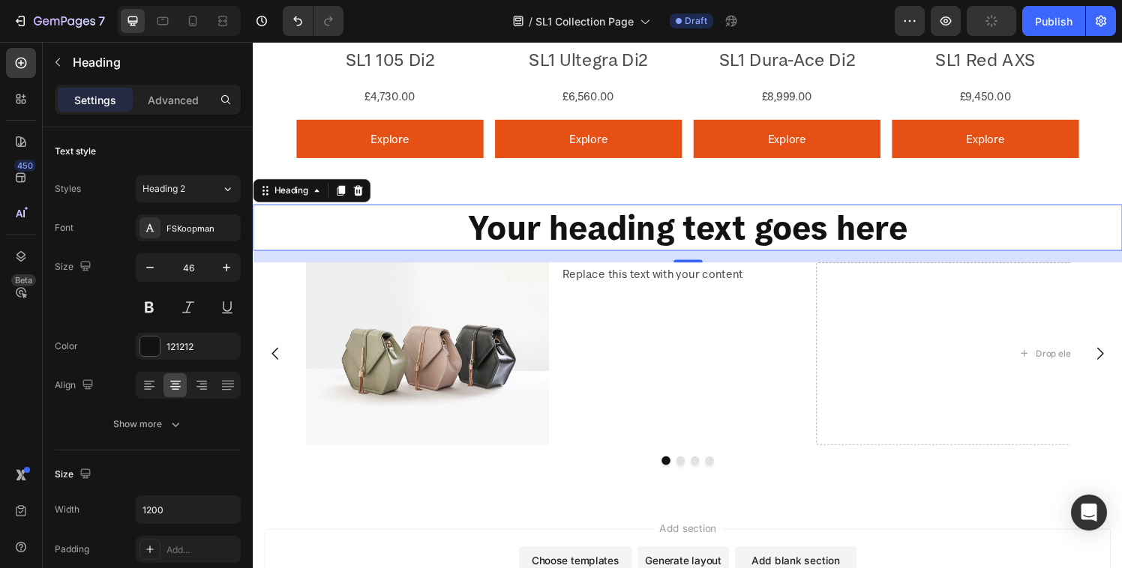
click at [575, 230] on h2 "Your heading text goes here" at bounding box center [703, 234] width 900 height 48
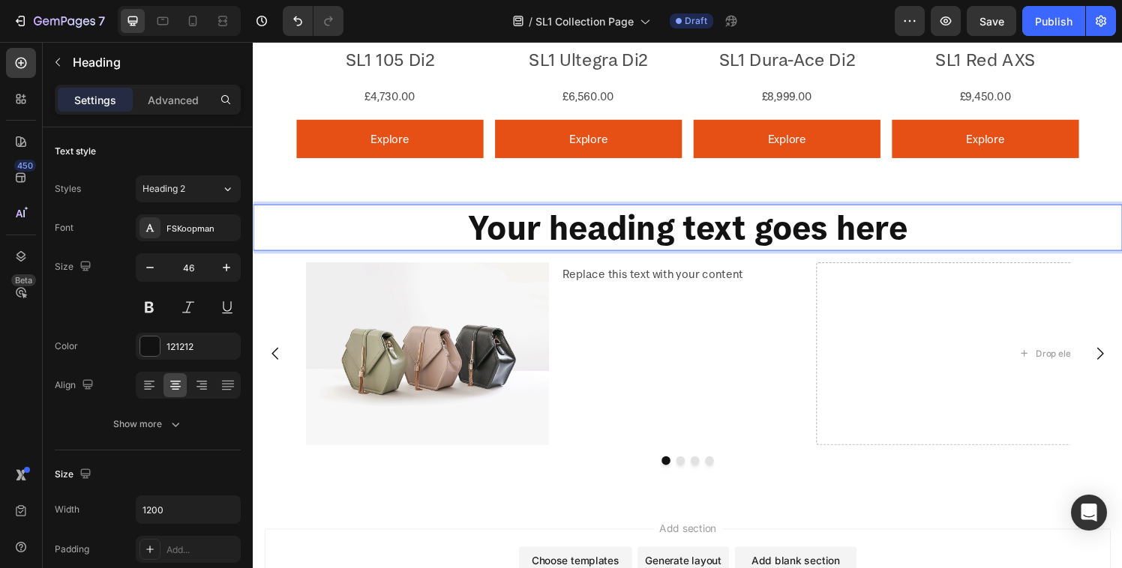
click at [575, 230] on p "Your heading text goes here" at bounding box center [702, 233] width 897 height 45
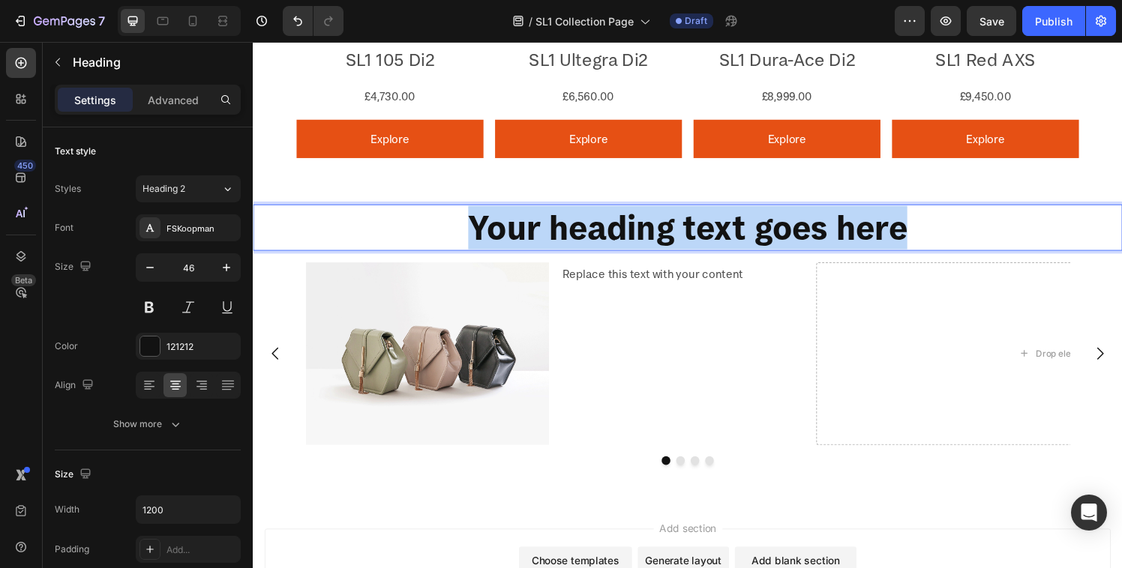
click at [575, 230] on p "Your heading text goes here" at bounding box center [702, 233] width 897 height 45
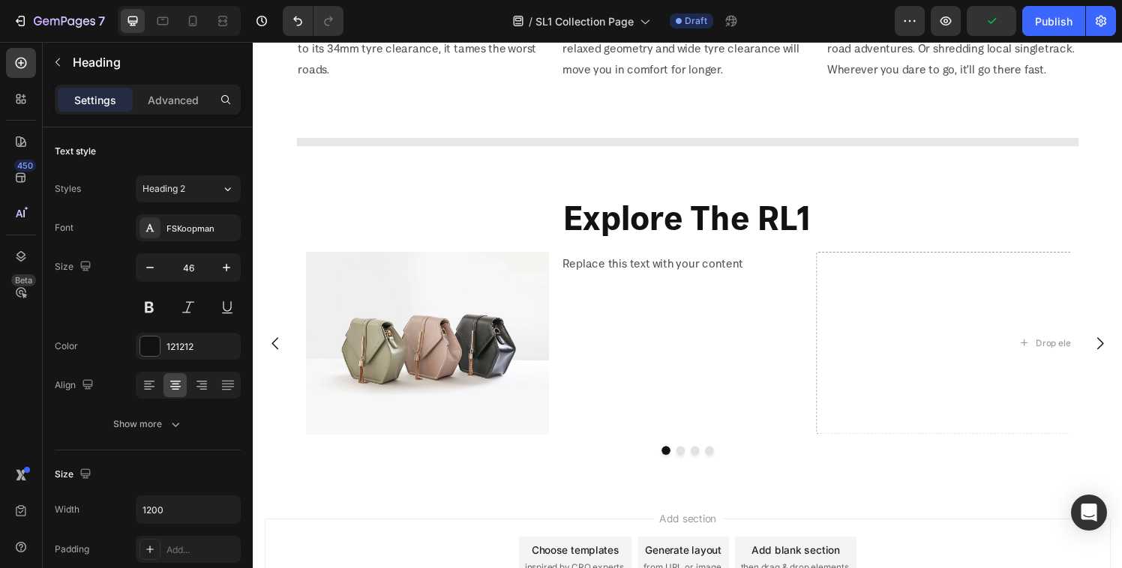
scroll to position [1074, 0]
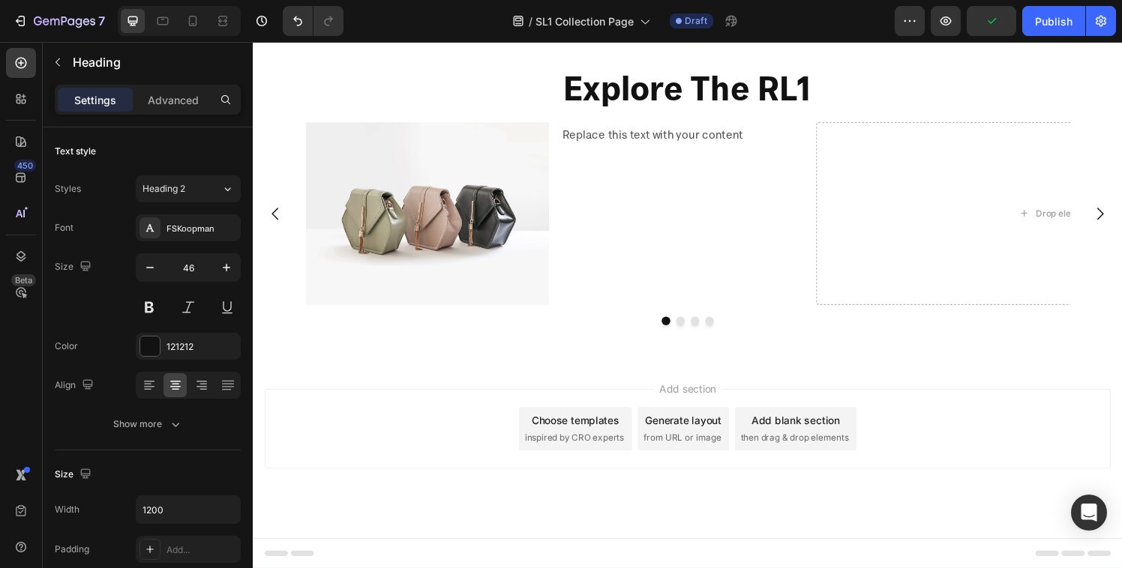
click at [766, 82] on h2 "Explore The RL1" at bounding box center [703, 89] width 900 height 48
click at [766, 82] on p "Explore The RL1" at bounding box center [702, 89] width 897 height 45
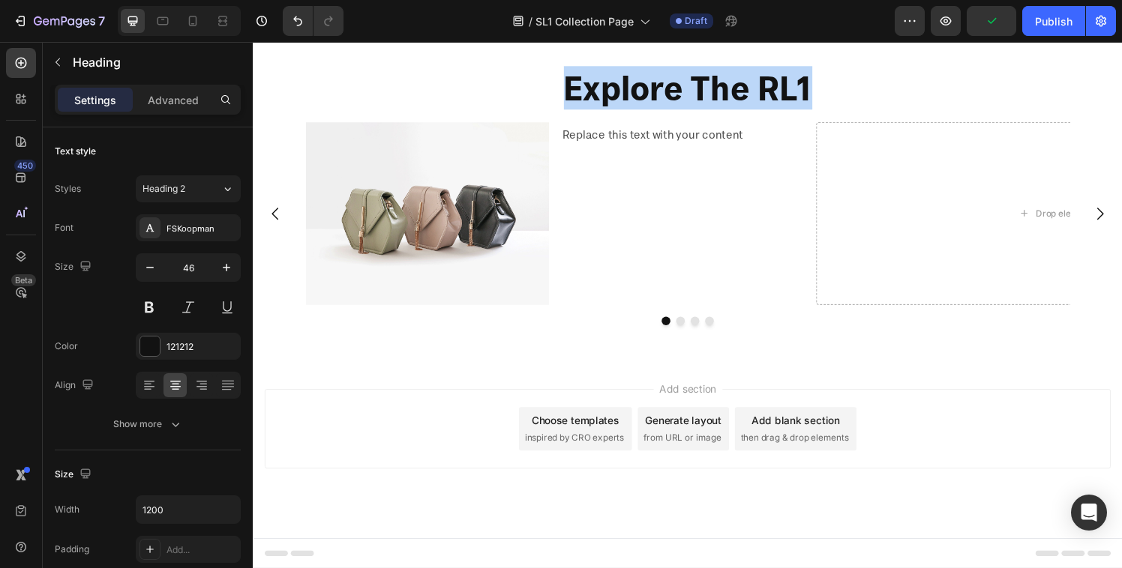
click at [766, 82] on p "Explore The RL1" at bounding box center [702, 89] width 897 height 45
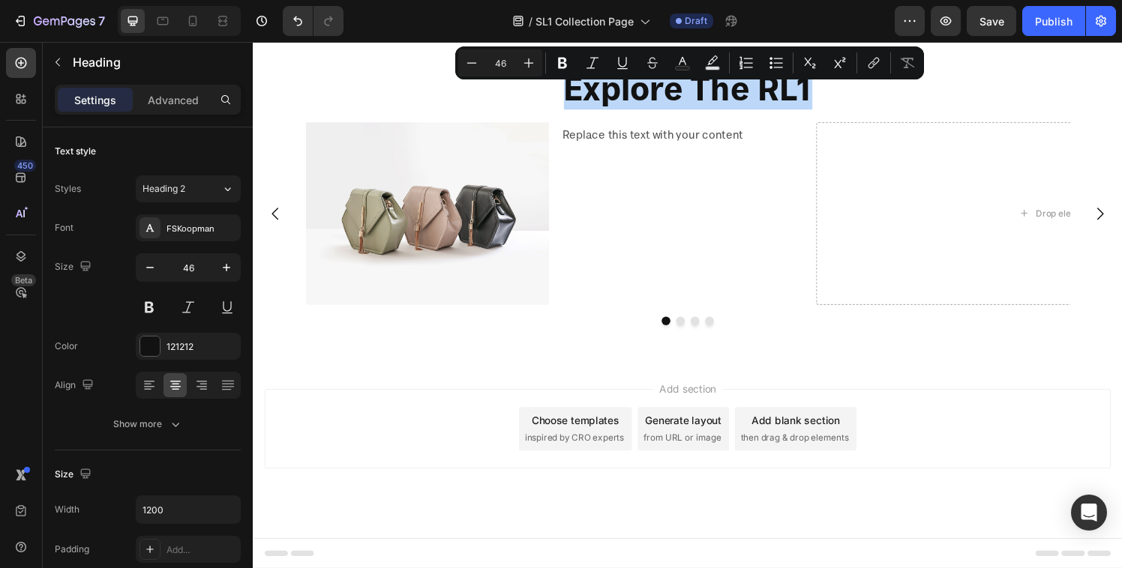
click at [784, 85] on p "Explore The RL1" at bounding box center [702, 89] width 897 height 45
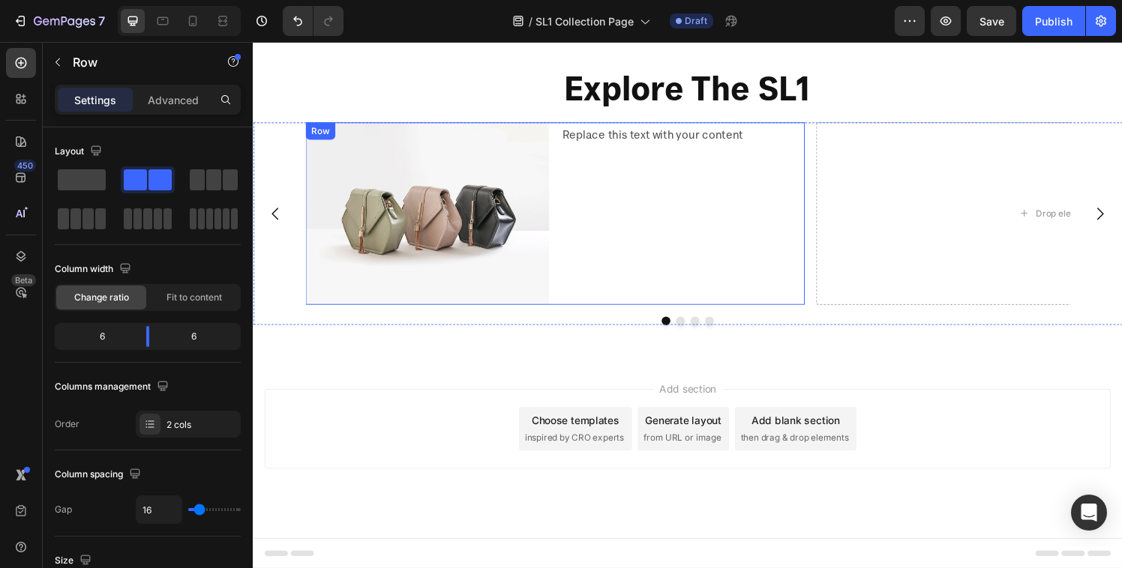
click at [652, 179] on div "Replace this text with your content Text Block" at bounding box center [697, 219] width 252 height 189
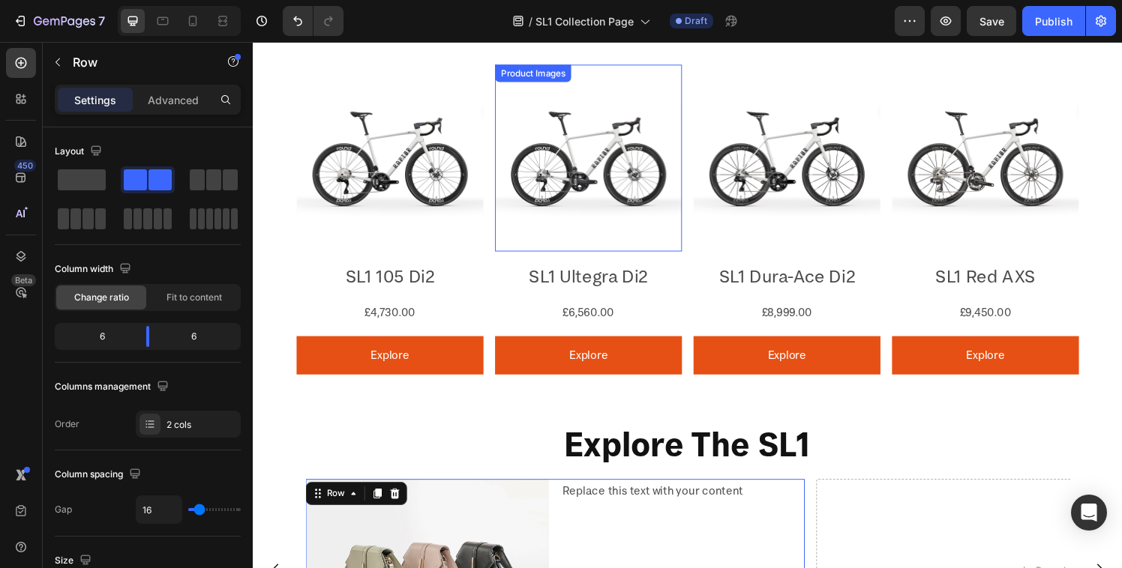
scroll to position [1186, 0]
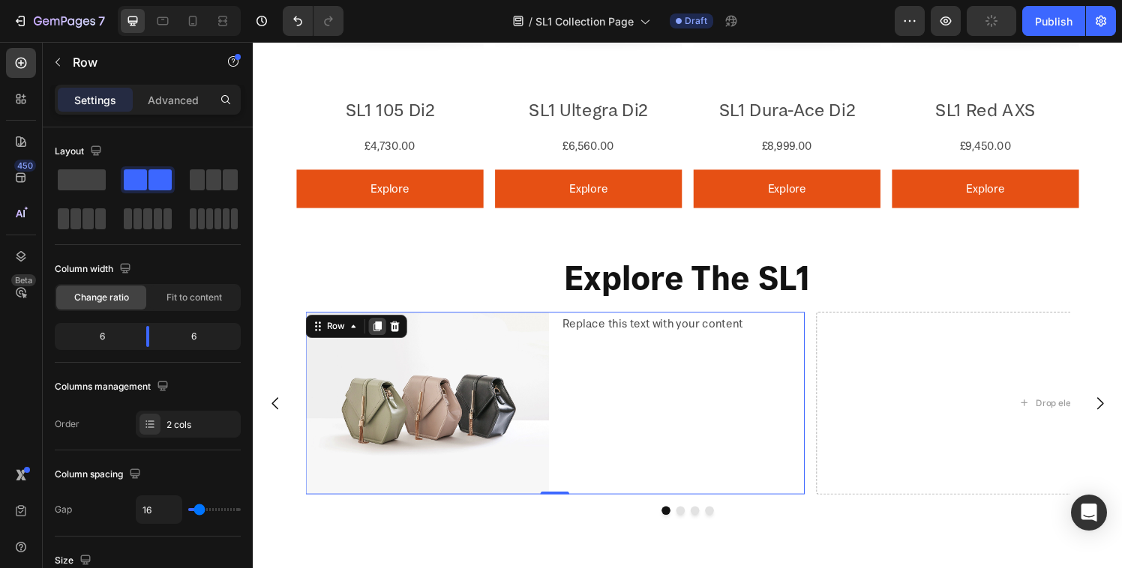
click at [377, 337] on icon at bounding box center [381, 337] width 12 height 12
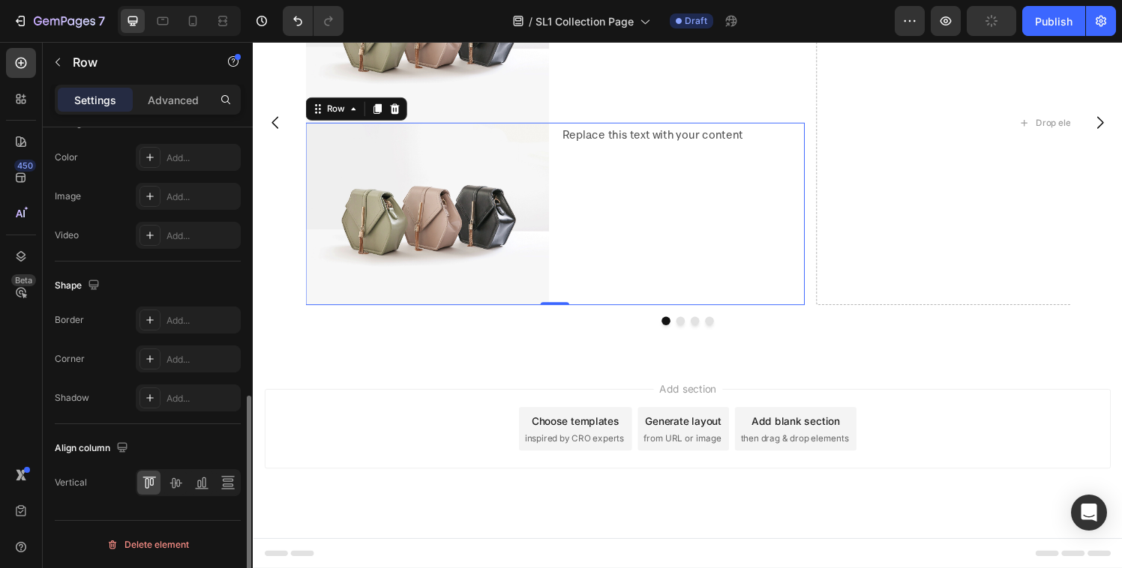
scroll to position [1384, 0]
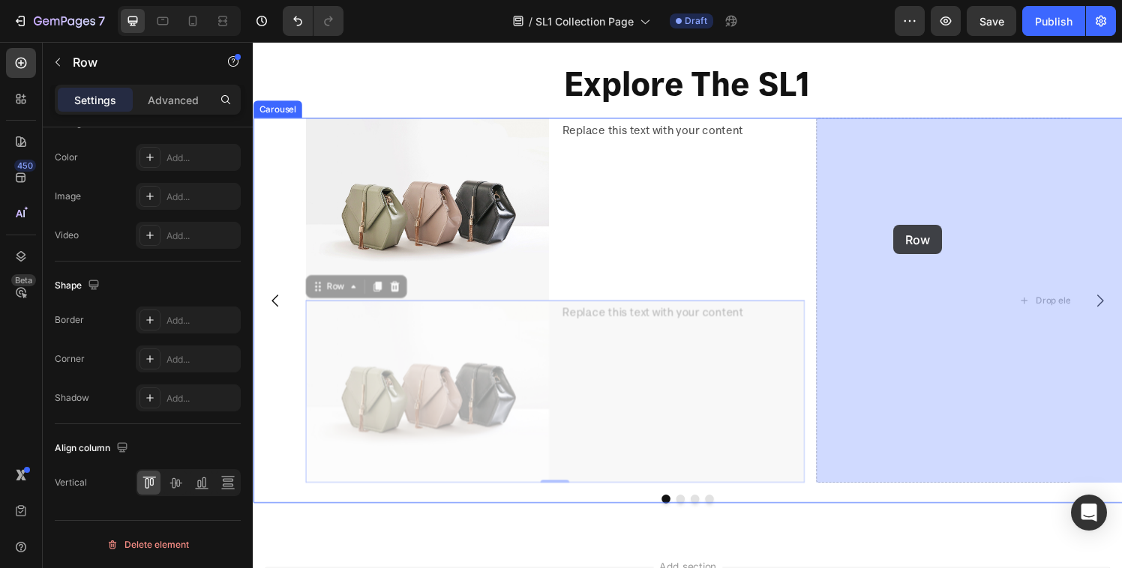
drag, startPoint x: 317, startPoint y: 289, endPoint x: 916, endPoint y: 232, distance: 601.1
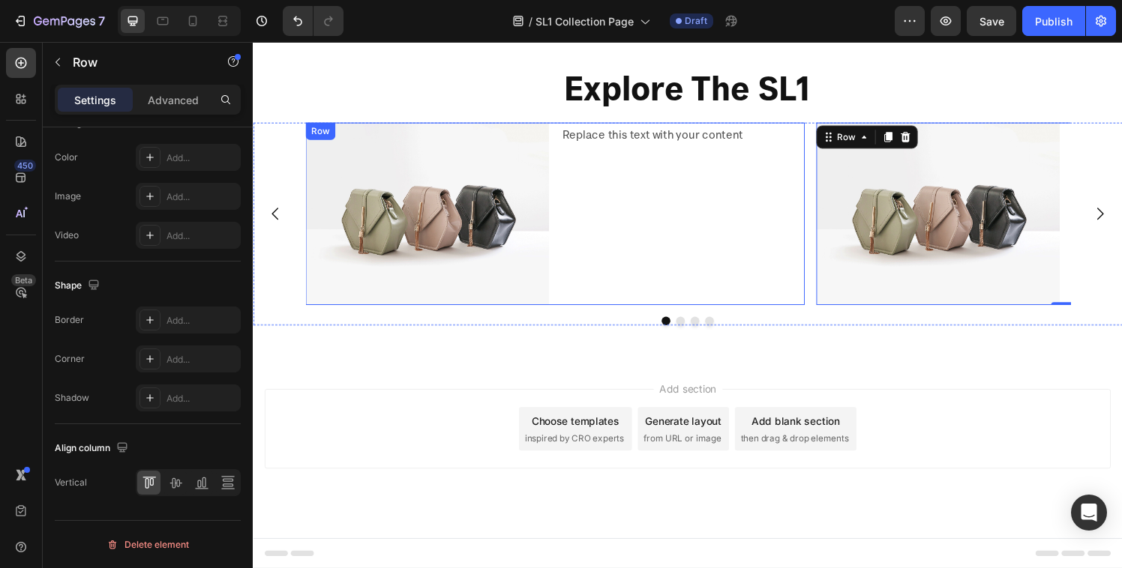
scroll to position [1203, 0]
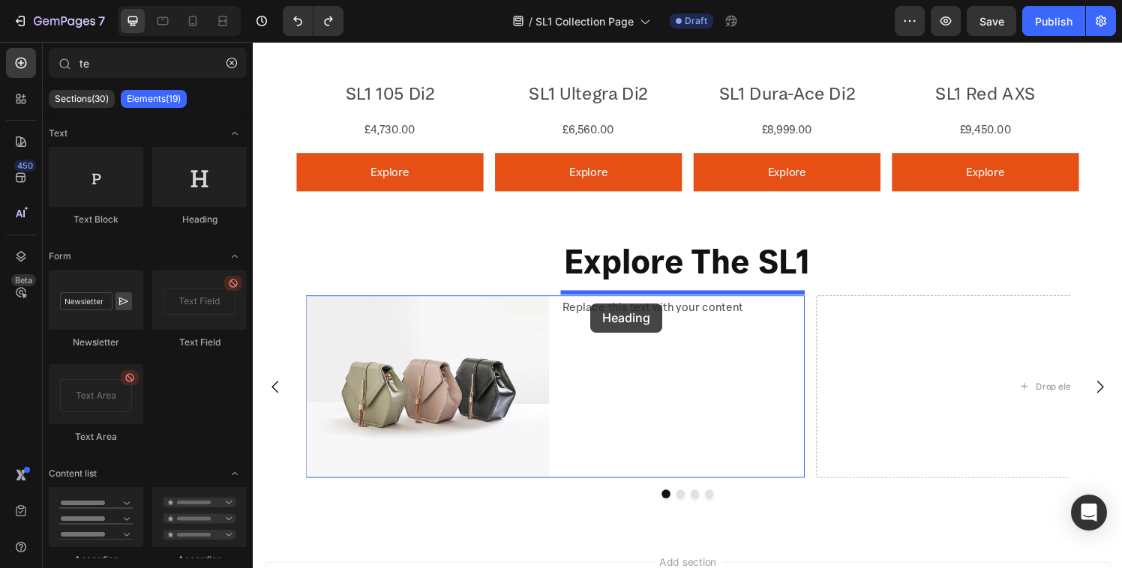
drag, startPoint x: 438, startPoint y: 222, endPoint x: 602, endPoint y: 313, distance: 187.6
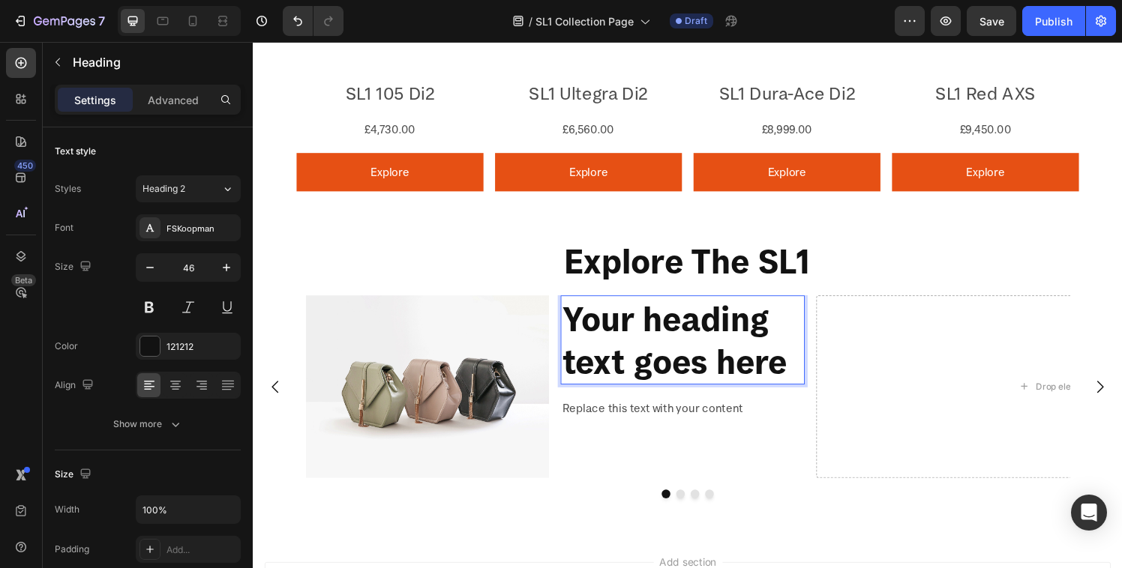
click at [643, 360] on h2 "Your heading text goes here" at bounding box center [697, 350] width 252 height 93
click at [643, 360] on p "Your heading text goes here" at bounding box center [696, 351] width 249 height 90
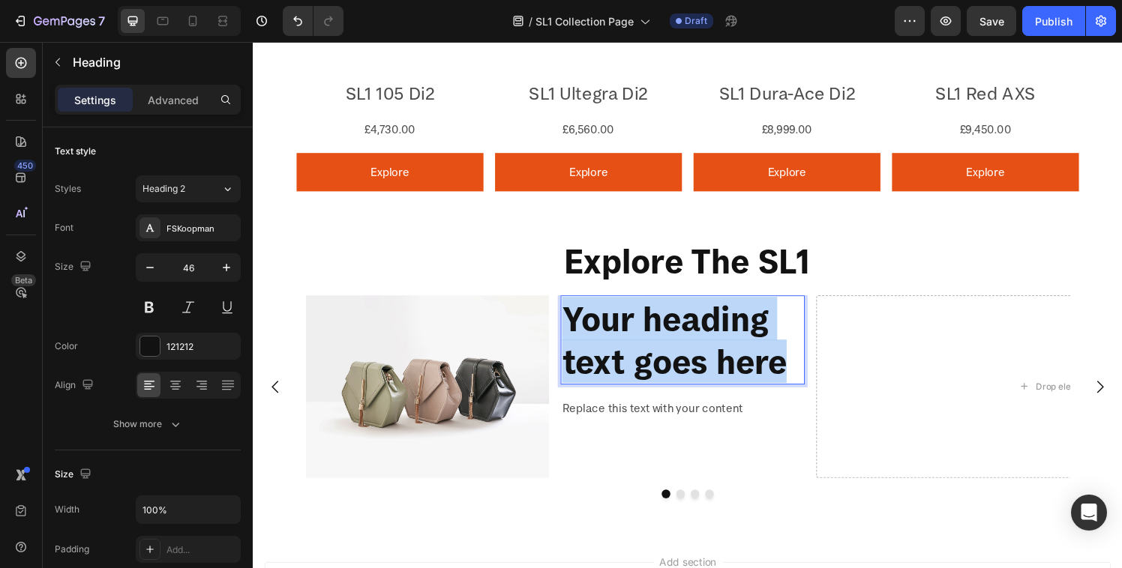
click at [643, 360] on p "Your heading text goes here" at bounding box center [696, 351] width 249 height 90
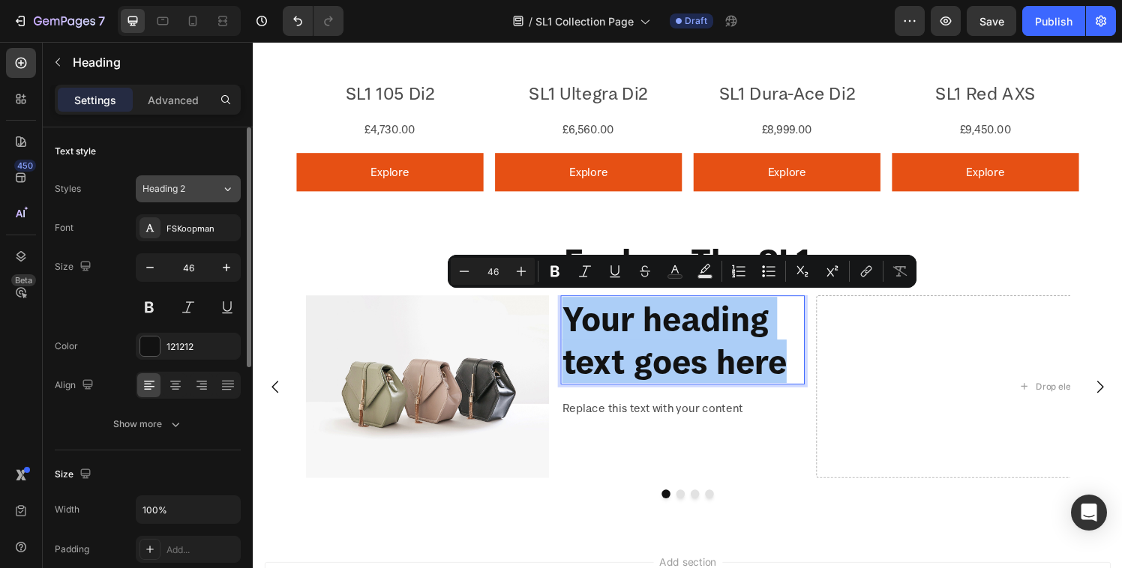
click at [147, 191] on span "Heading 2" at bounding box center [163, 188] width 43 height 13
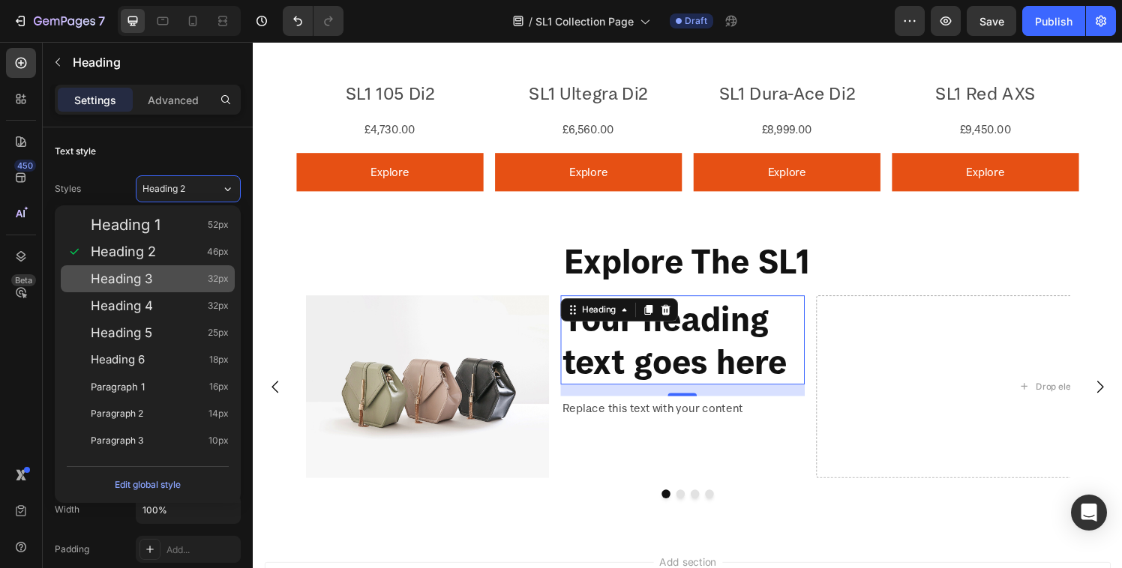
click at [136, 281] on span "Heading 3" at bounding box center [122, 278] width 62 height 15
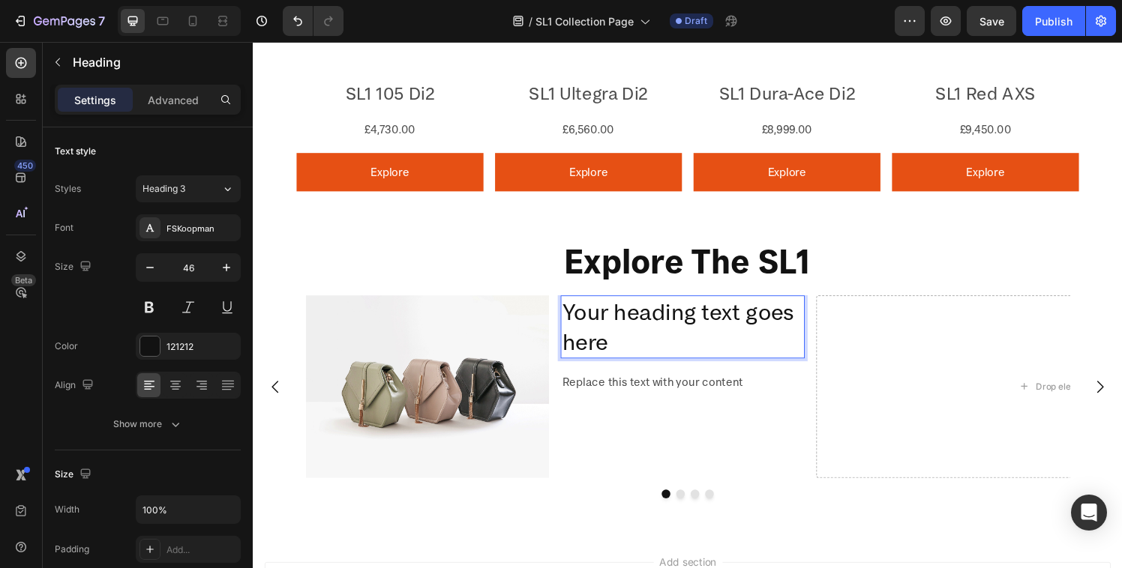
click at [631, 350] on p "Your heading text goes here" at bounding box center [696, 337] width 249 height 62
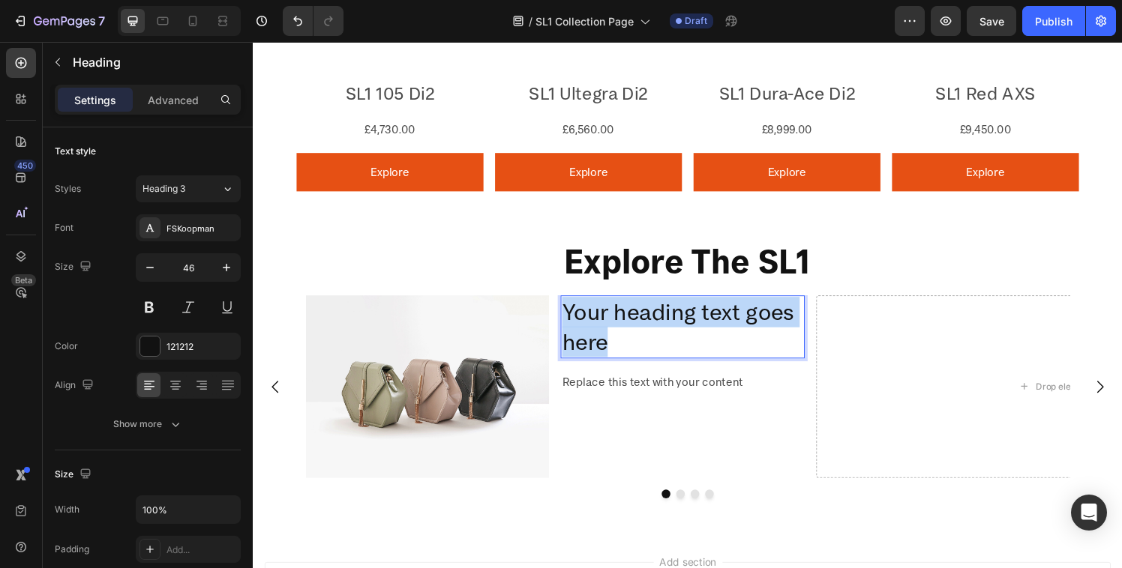
click at [631, 350] on p "Your heading text goes here" at bounding box center [696, 337] width 249 height 62
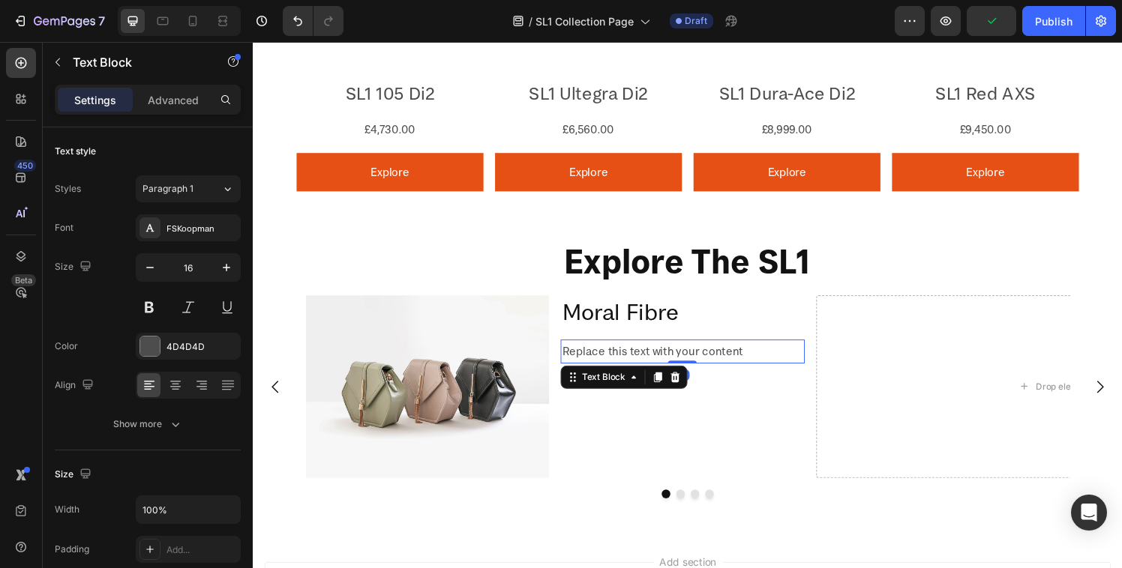
click at [607, 358] on div "Replace this text with your content" at bounding box center [697, 362] width 252 height 25
click at [691, 358] on div "Replace this text with your content" at bounding box center [697, 362] width 252 height 25
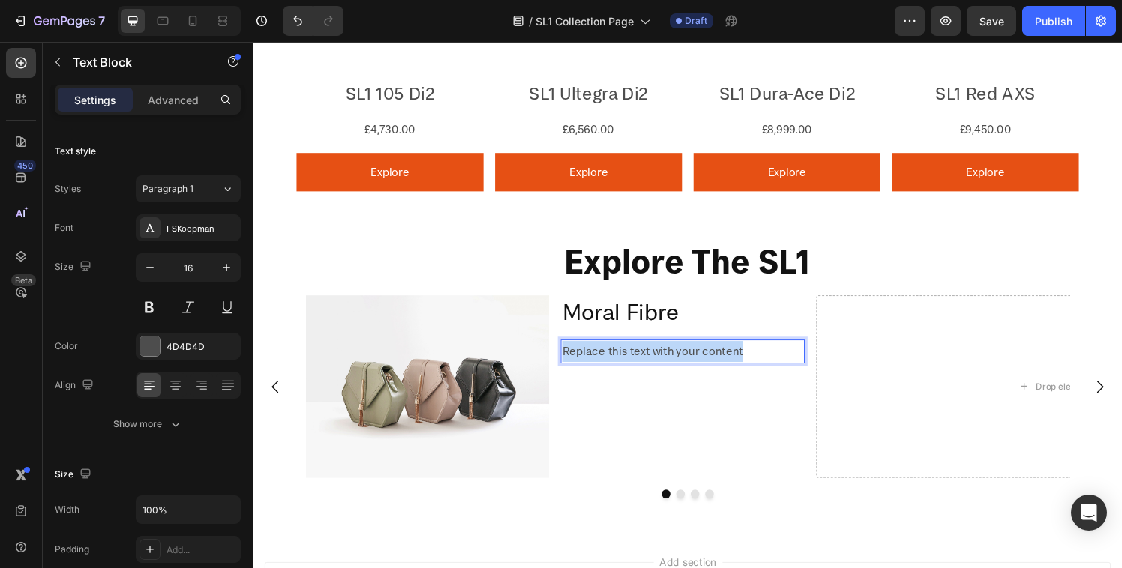
click at [691, 358] on p "Replace this text with your content" at bounding box center [696, 363] width 249 height 22
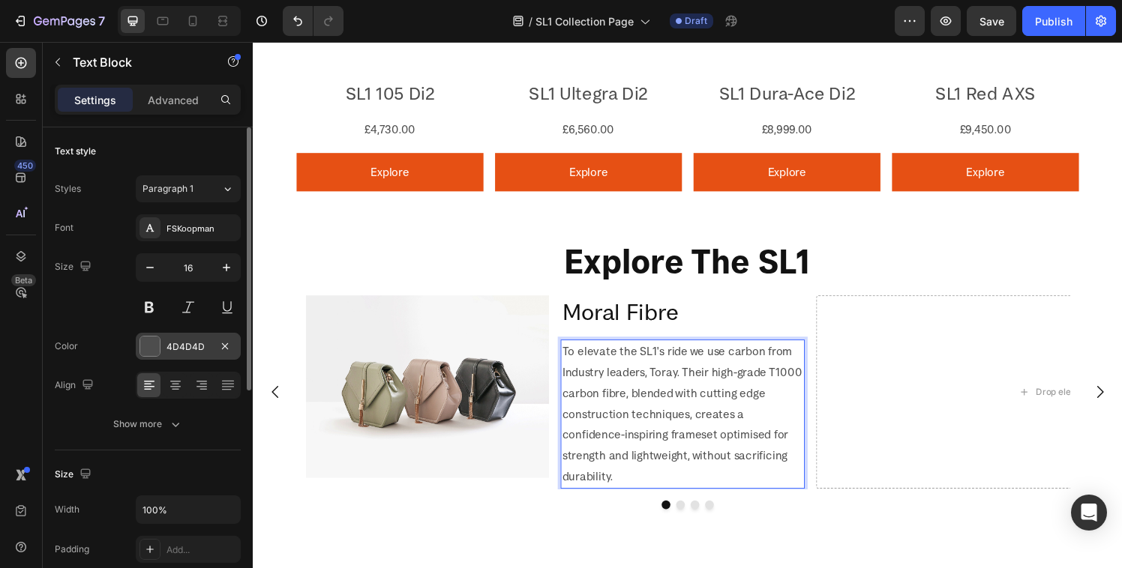
click at [175, 346] on div "4D4D4D" at bounding box center [187, 346] width 43 height 13
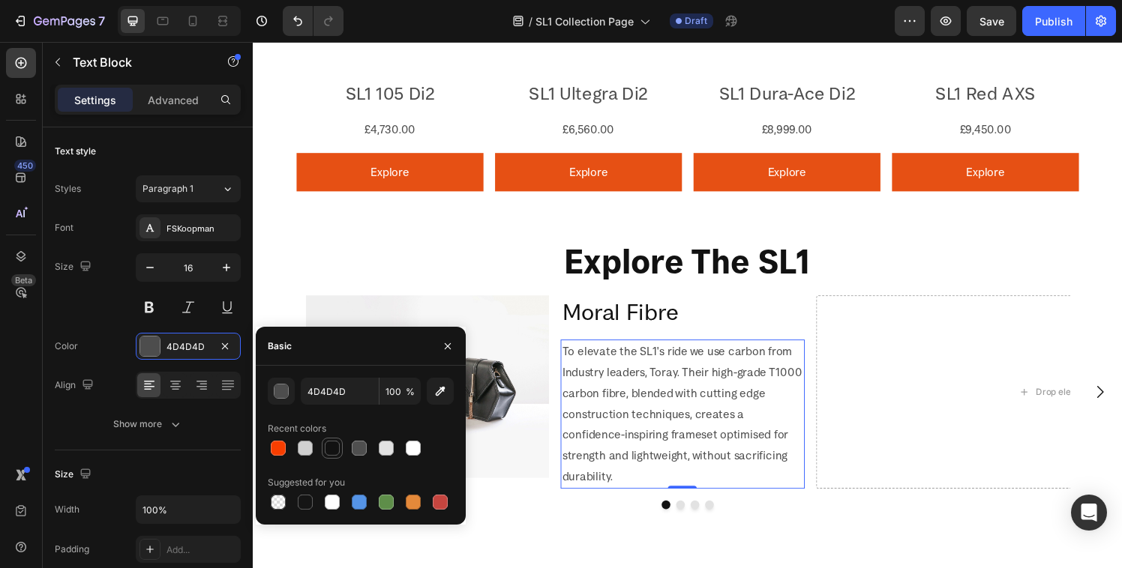
click at [340, 452] on div at bounding box center [332, 448] width 18 height 18
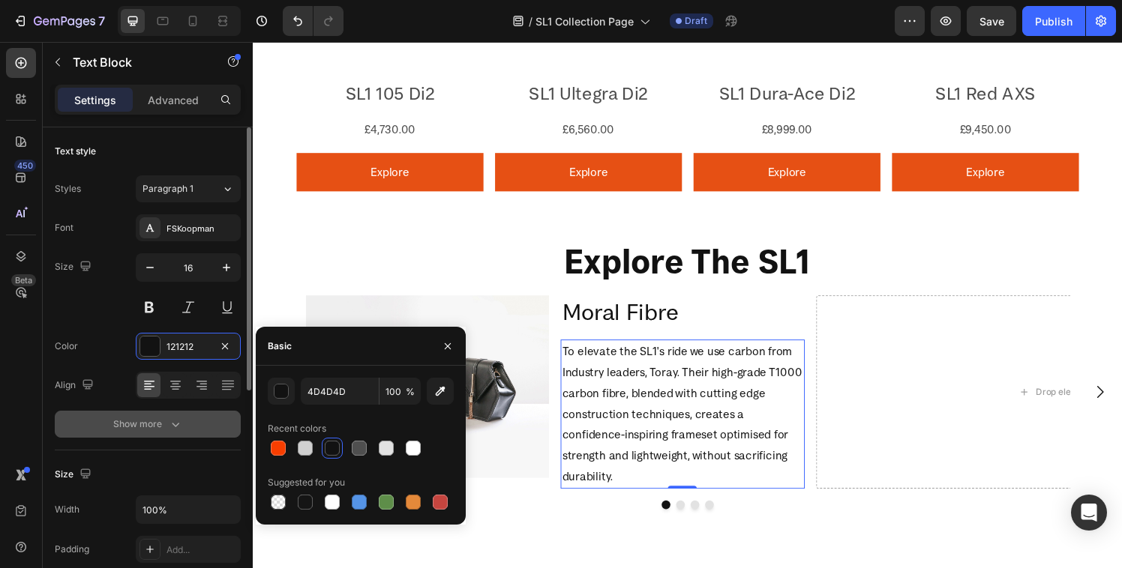
click at [207, 434] on button "Show more" at bounding box center [148, 424] width 186 height 27
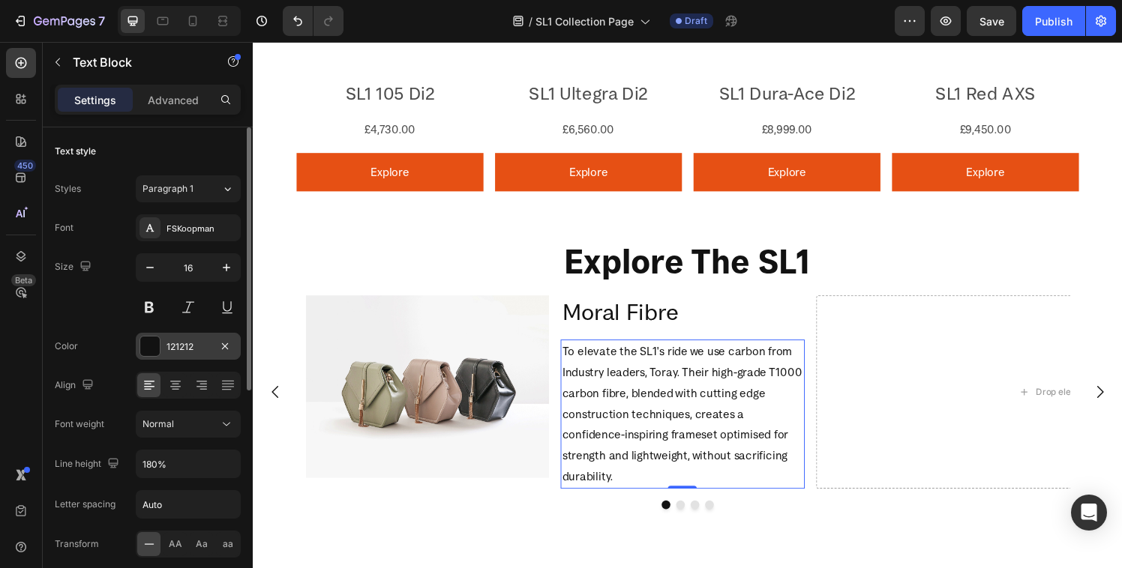
click at [184, 337] on div "121212" at bounding box center [188, 346] width 105 height 27
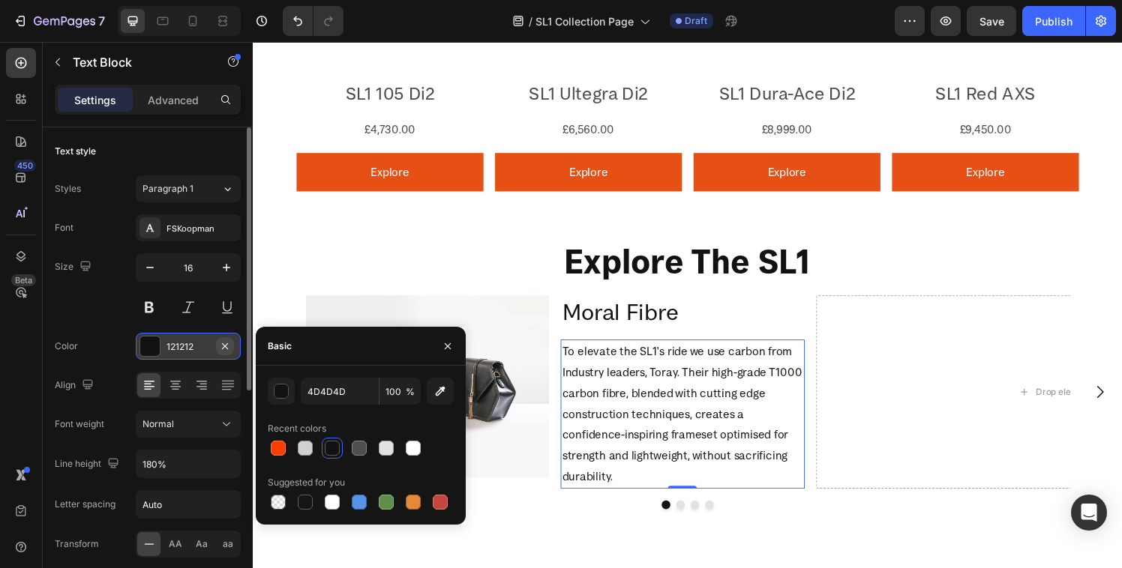
click at [222, 348] on icon "button" at bounding box center [225, 346] width 12 height 12
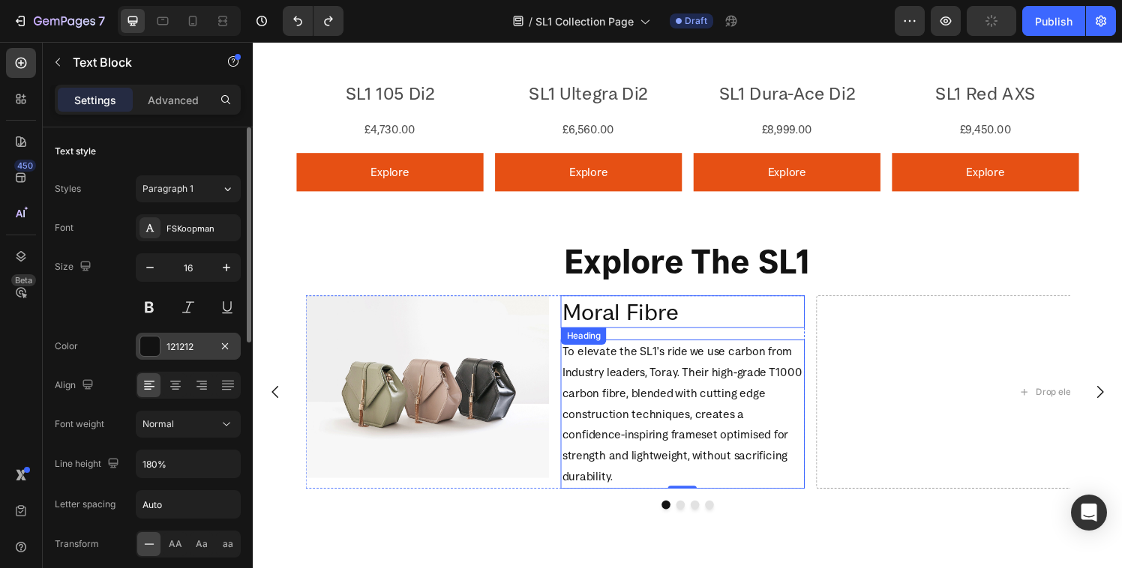
click at [742, 296] on div "Explore The SL1 Heading Image Moral Fibre Heading To elevate the SL1's ride we …" at bounding box center [703, 390] width 900 height 293
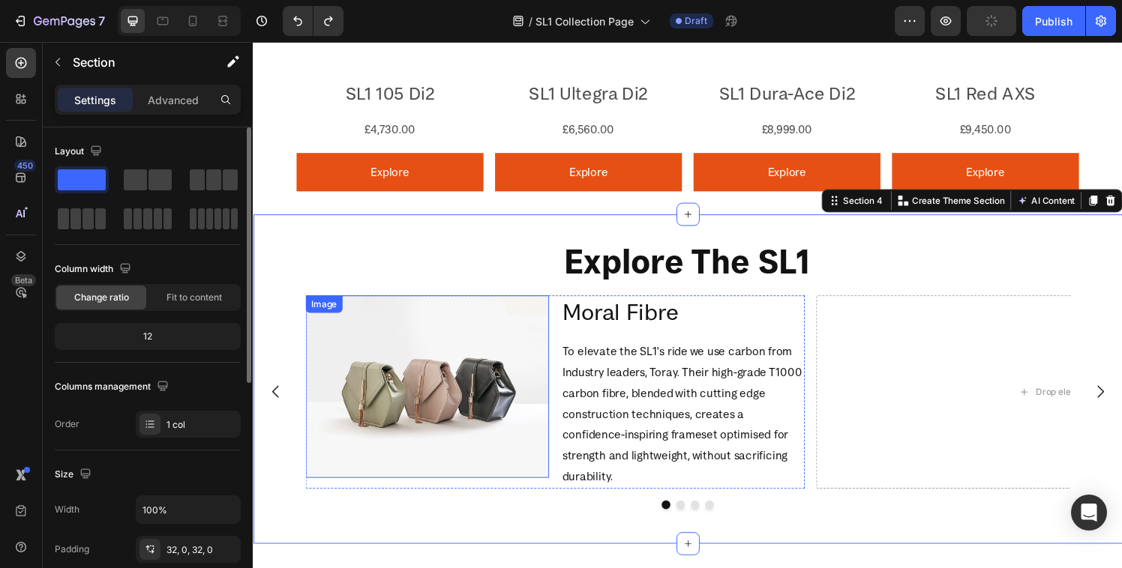
click at [503, 347] on img at bounding box center [433, 398] width 252 height 189
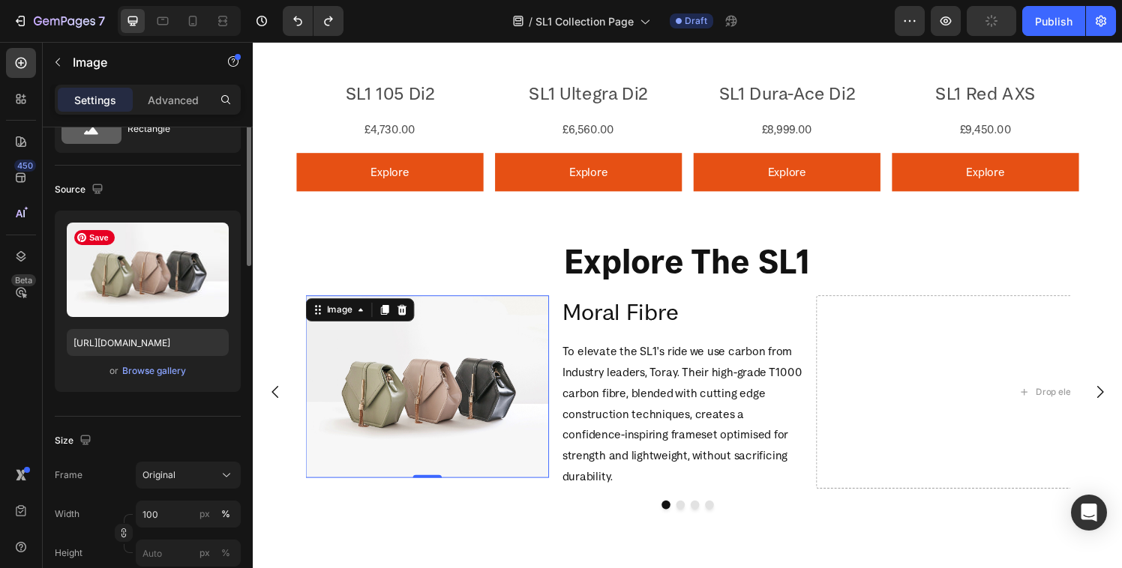
scroll to position [0, 0]
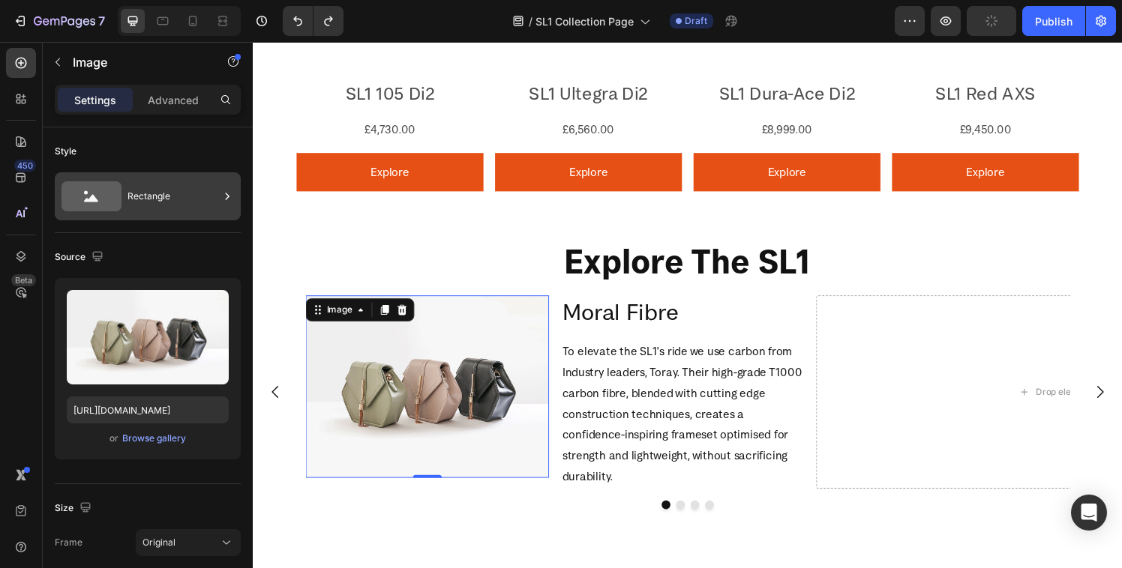
drag, startPoint x: 112, startPoint y: 198, endPoint x: 119, endPoint y: 206, distance: 11.1
click at [112, 197] on icon at bounding box center [91, 196] width 60 height 30
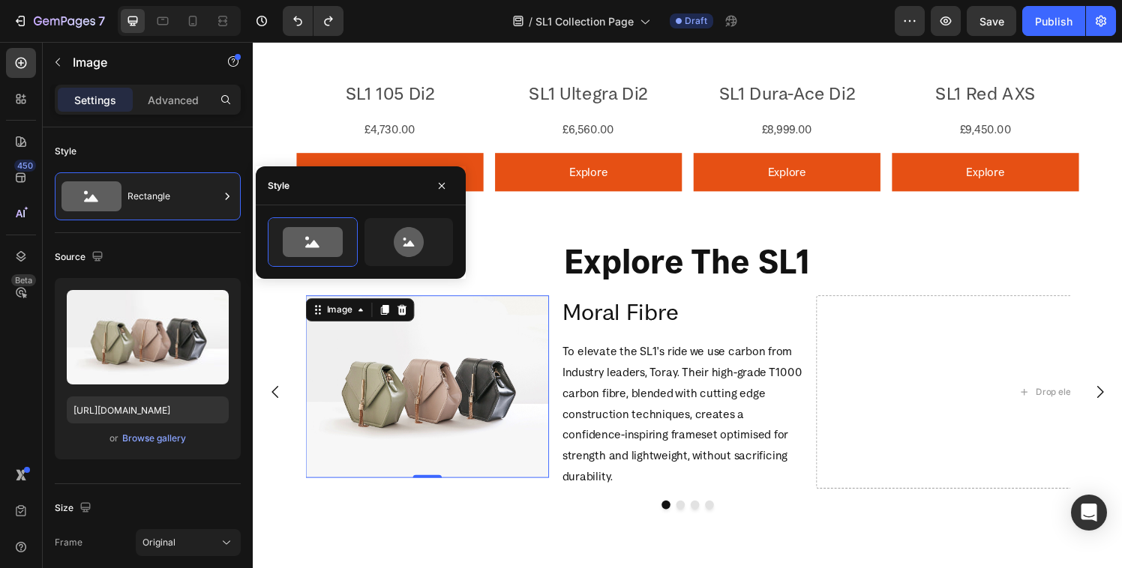
click at [140, 151] on div "Style" at bounding box center [148, 151] width 186 height 24
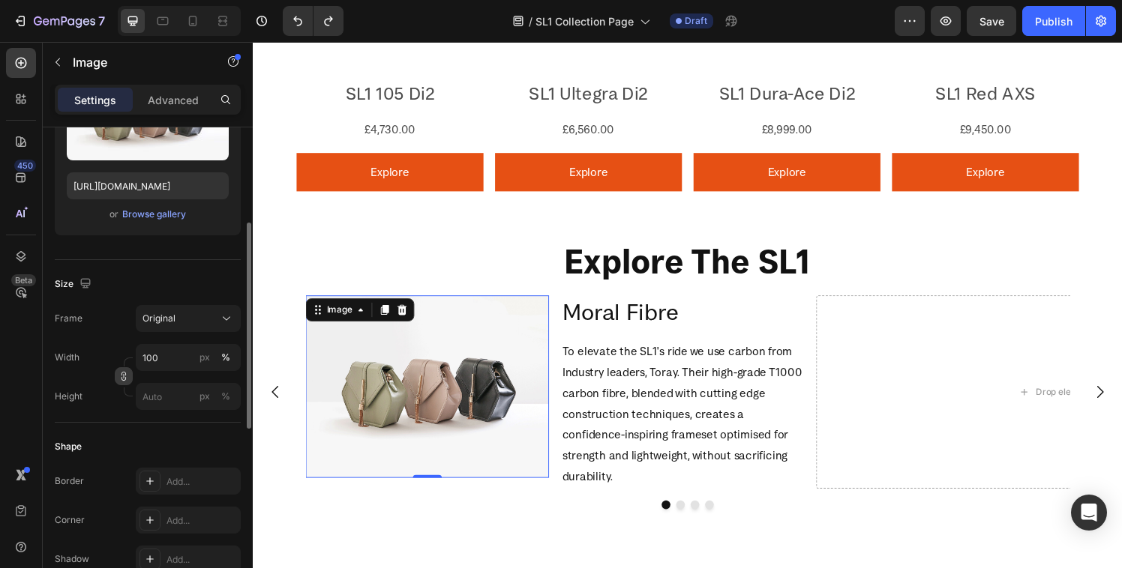
scroll to position [244, 0]
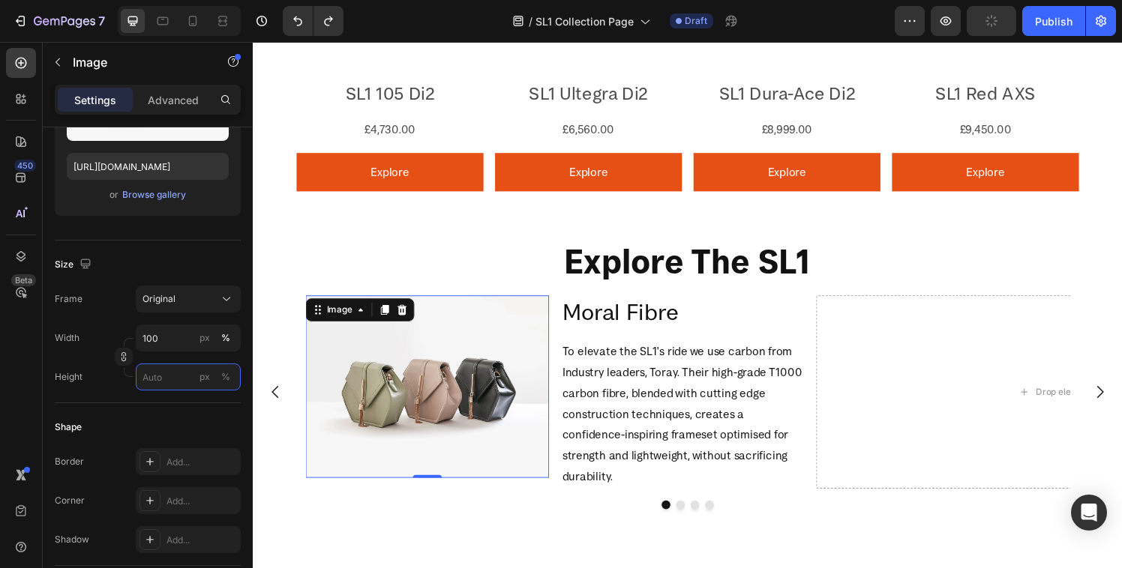
click at [160, 375] on input "px %" at bounding box center [188, 377] width 105 height 27
click at [158, 409] on p "Full 100%" at bounding box center [185, 412] width 87 height 13
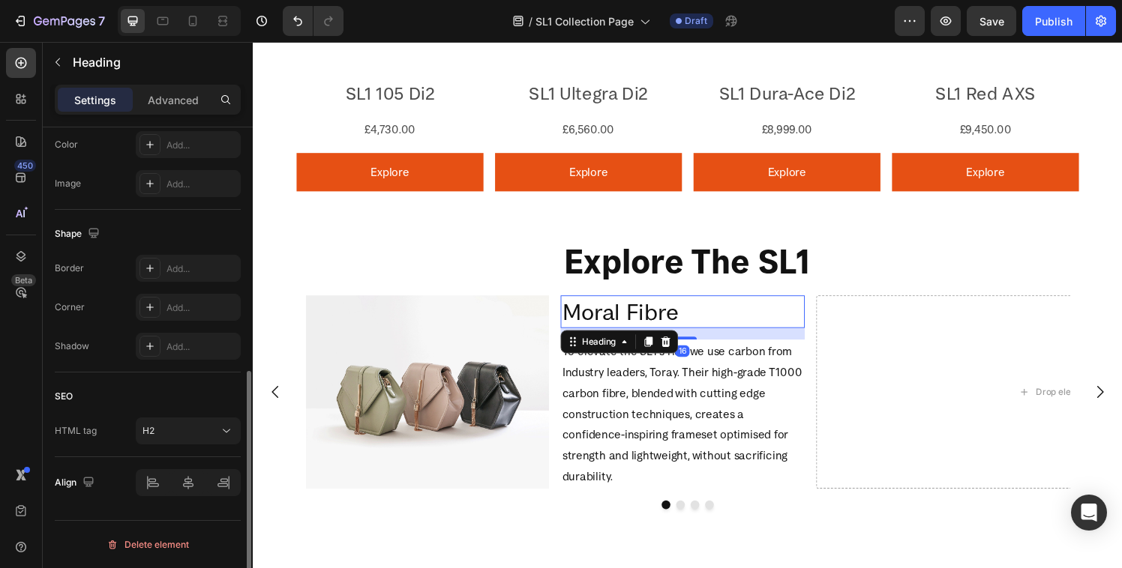
scroll to position [0, 0]
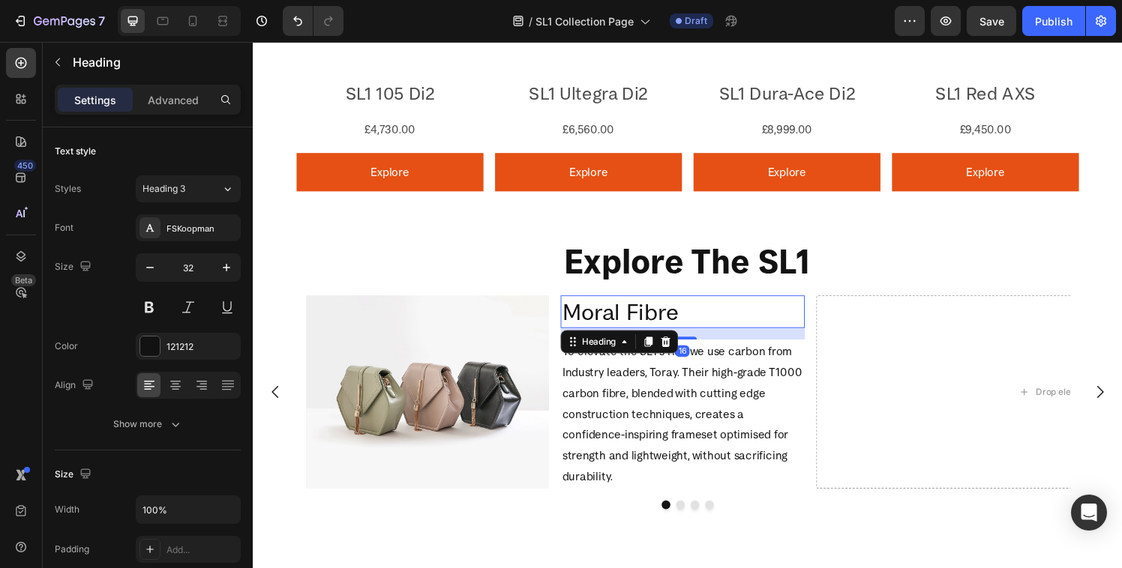
click at [575, 306] on p "Moral Fibre" at bounding box center [696, 321] width 249 height 31
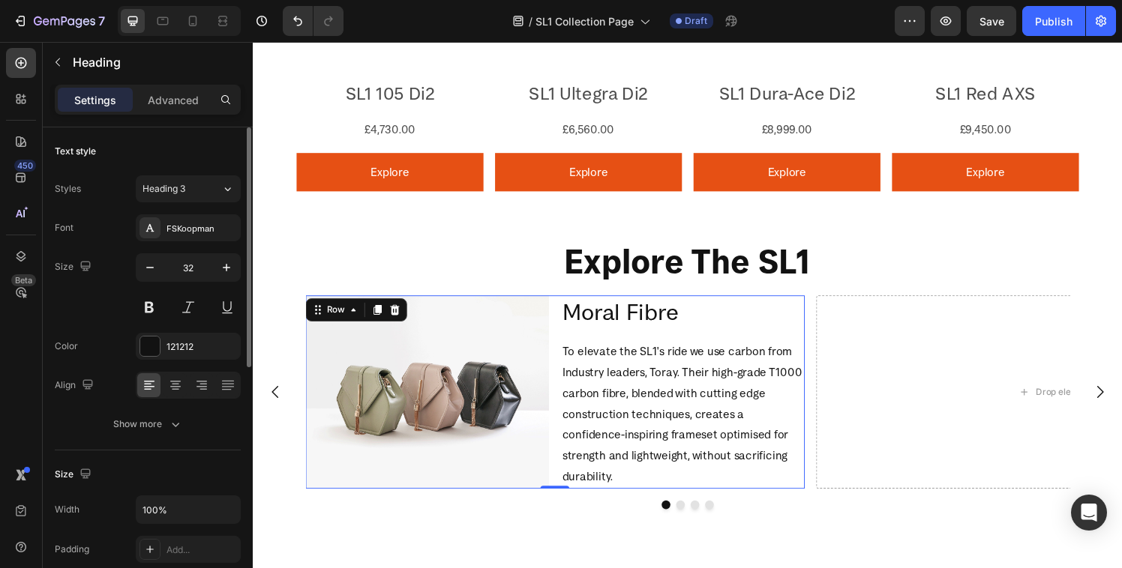
click at [562, 340] on div "Image Moral Fibre Heading To elevate the SL1's ride we use carbon from Industry…" at bounding box center [565, 404] width 517 height 200
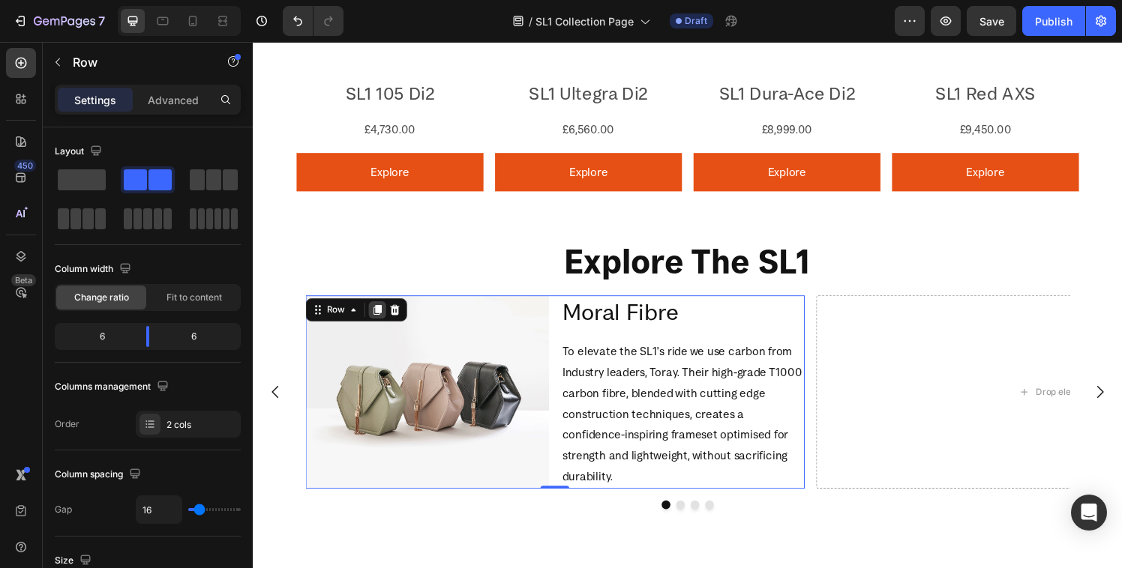
click at [377, 313] on icon at bounding box center [381, 319] width 12 height 12
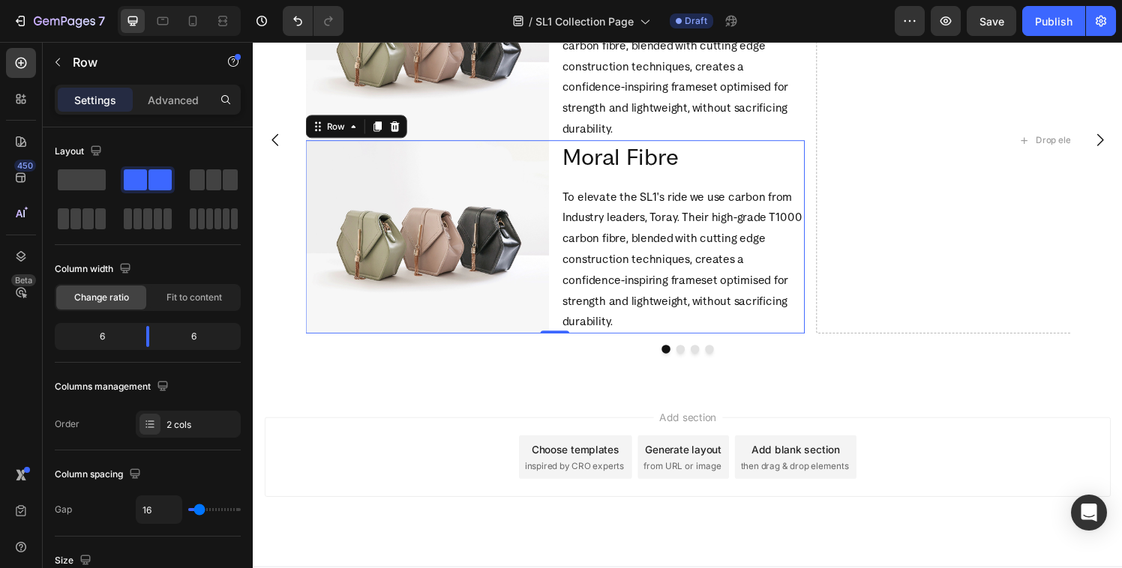
scroll to position [1591, 0]
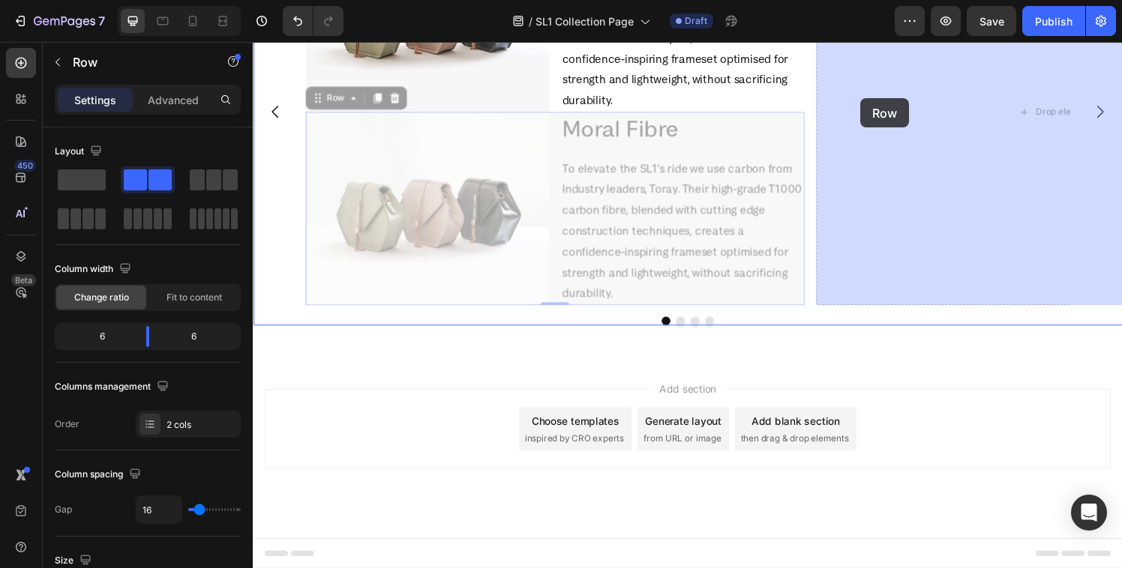
drag, startPoint x: 315, startPoint y: 99, endPoint x: 882, endPoint y: 100, distance: 566.9
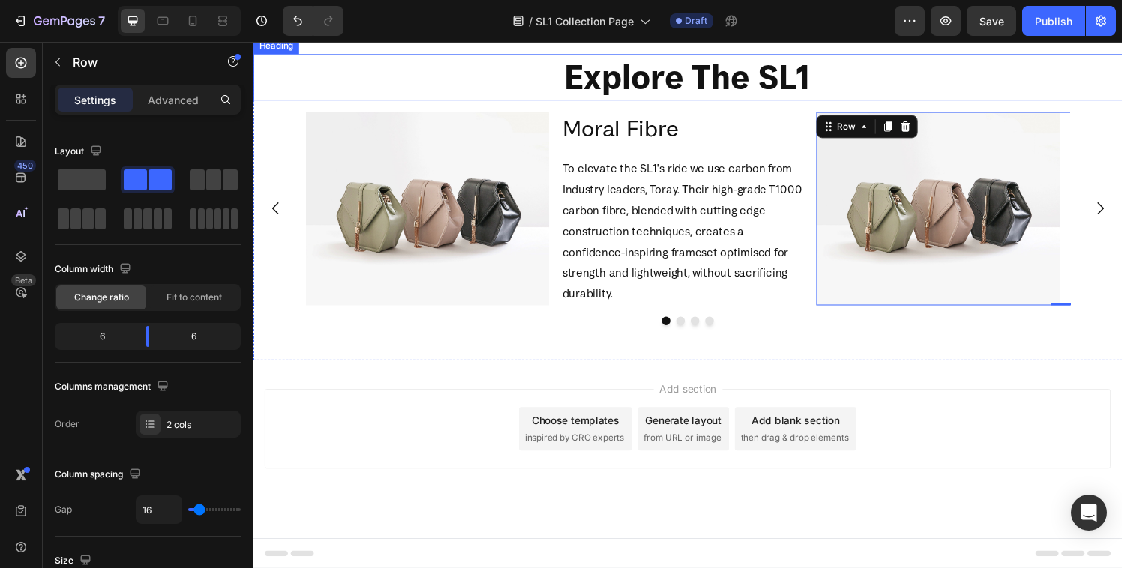
scroll to position [1084, 0]
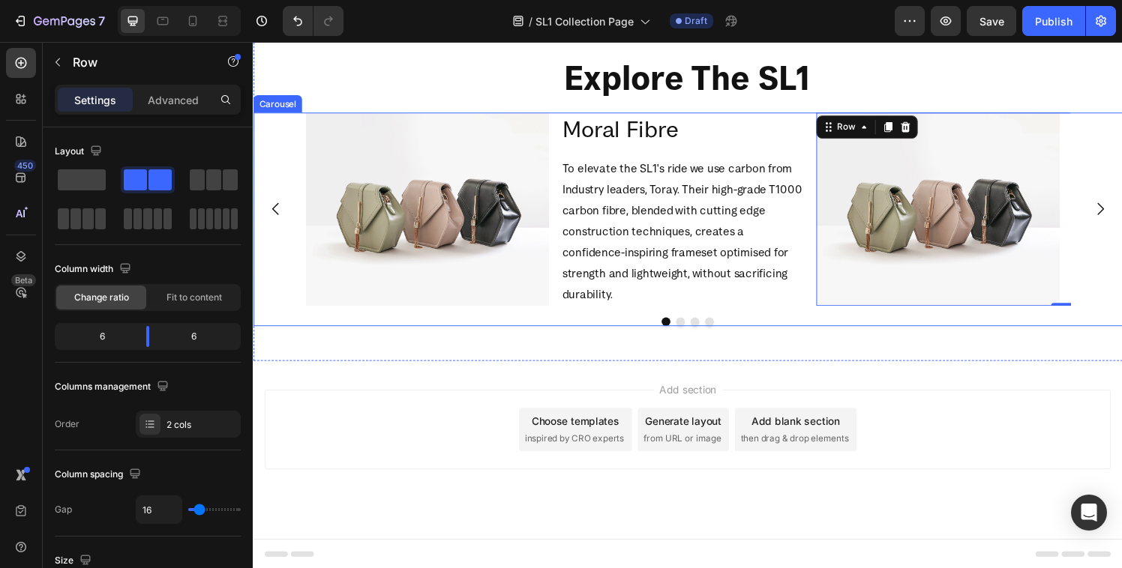
click at [1121, 212] on icon "Carousel Next Arrow" at bounding box center [1129, 214] width 18 height 18
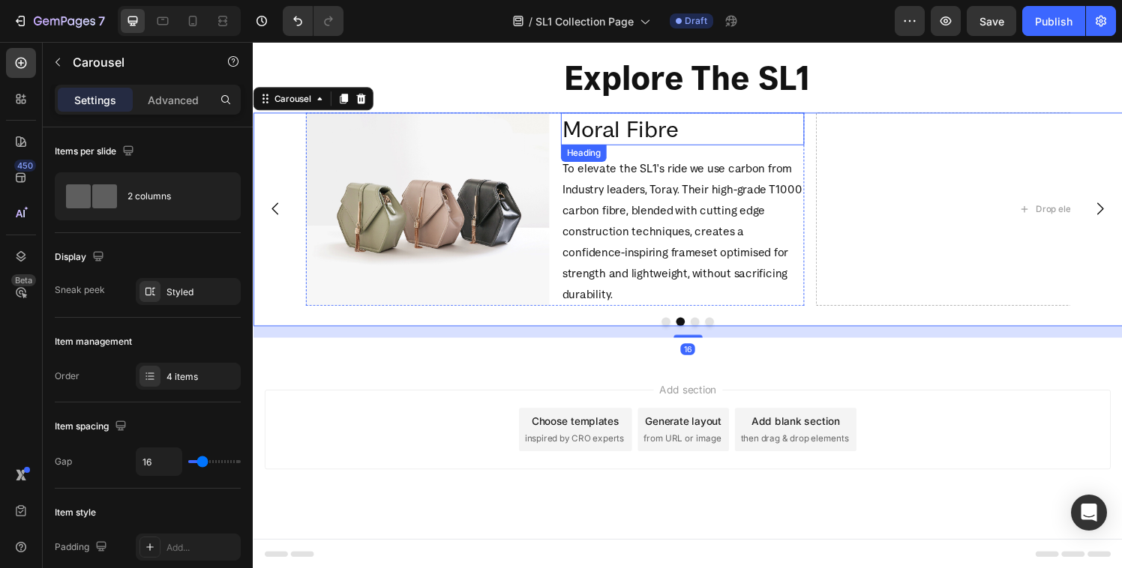
click at [636, 142] on h2 "Moral Fibre" at bounding box center [697, 132] width 252 height 34
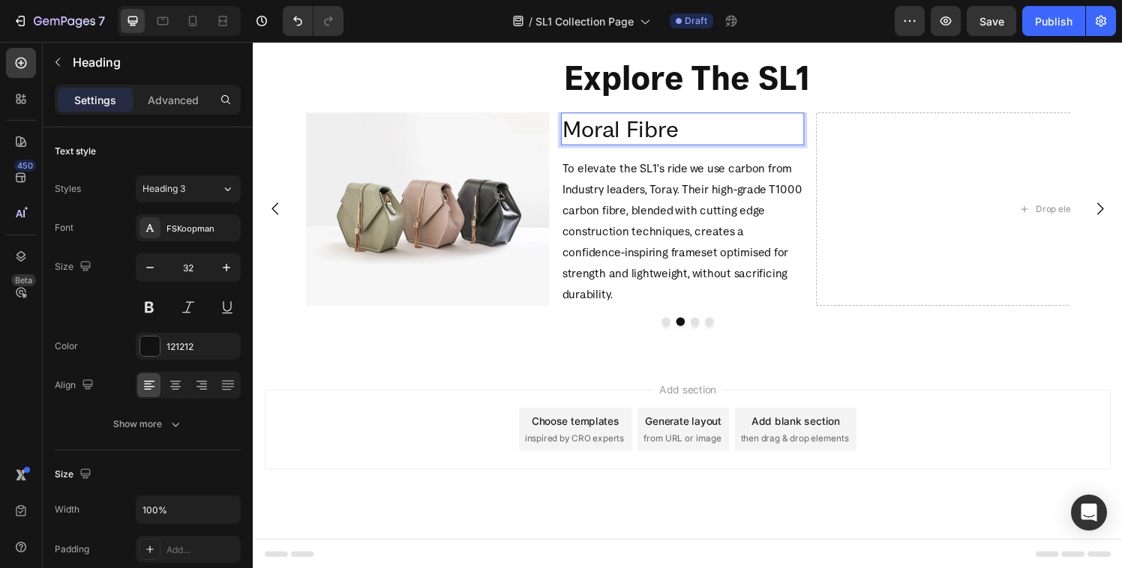
click at [645, 123] on h2 "Moral Fibre" at bounding box center [697, 132] width 252 height 34
click at [645, 123] on p "Moral Fibre" at bounding box center [696, 131] width 249 height 31
click at [631, 135] on p "One size fits all." at bounding box center [696, 131] width 249 height 31
click at [675, 133] on p "One Size fits all." at bounding box center [696, 131] width 249 height 31
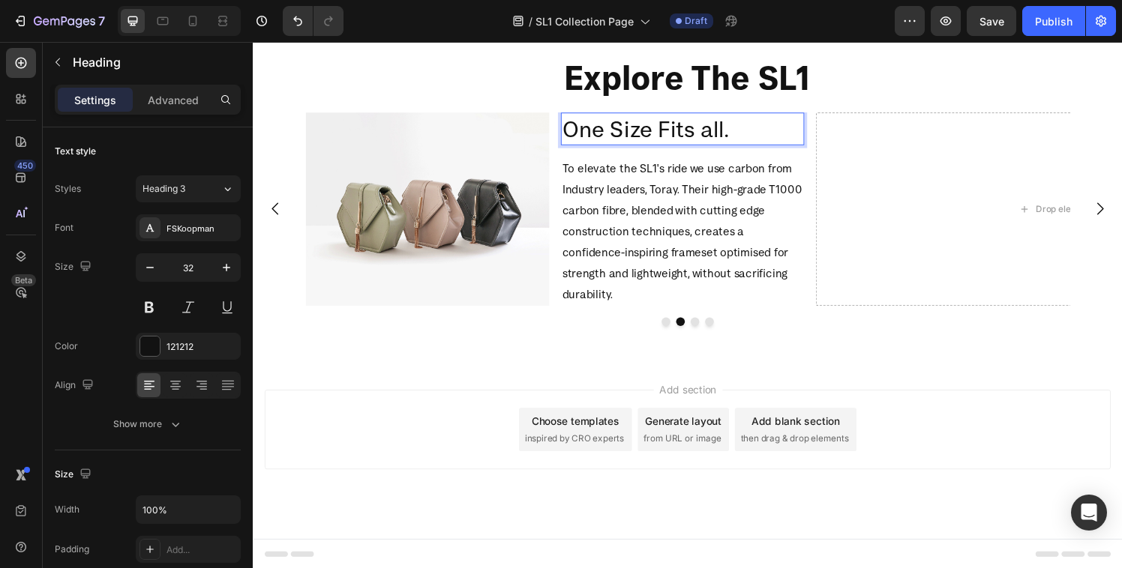
click at [730, 130] on p "One Size Fits all." at bounding box center [696, 131] width 249 height 31
click at [661, 235] on p "To elevate the SL1's ride we use carbon from Industry leaders, Toray. Their hig…" at bounding box center [696, 237] width 249 height 151
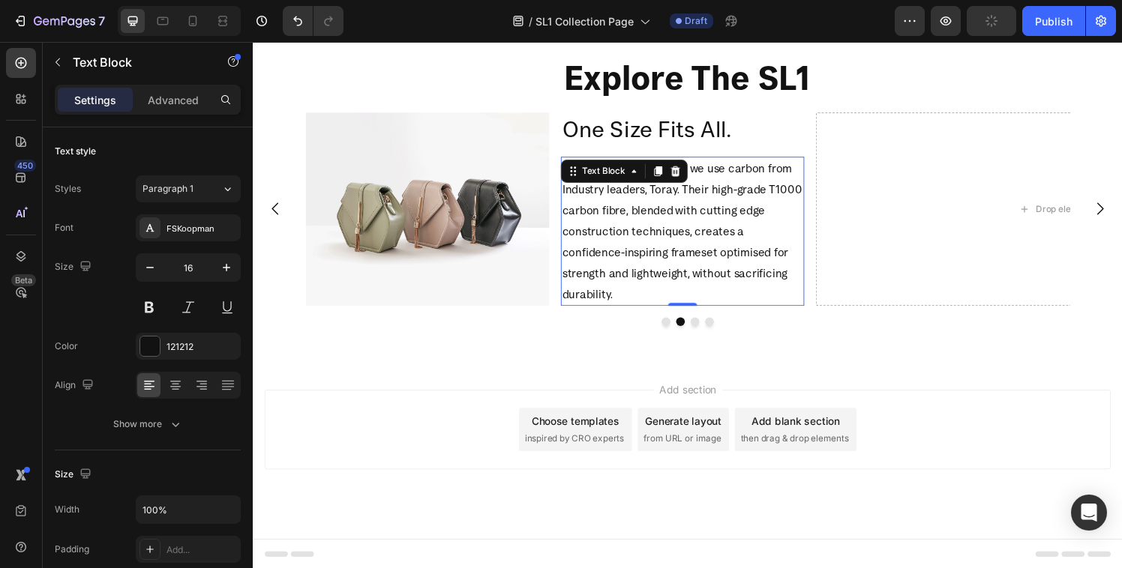
click at [625, 261] on p "To elevate the SL1's ride we use carbon from Industry leaders, Toray. Their hig…" at bounding box center [696, 237] width 249 height 151
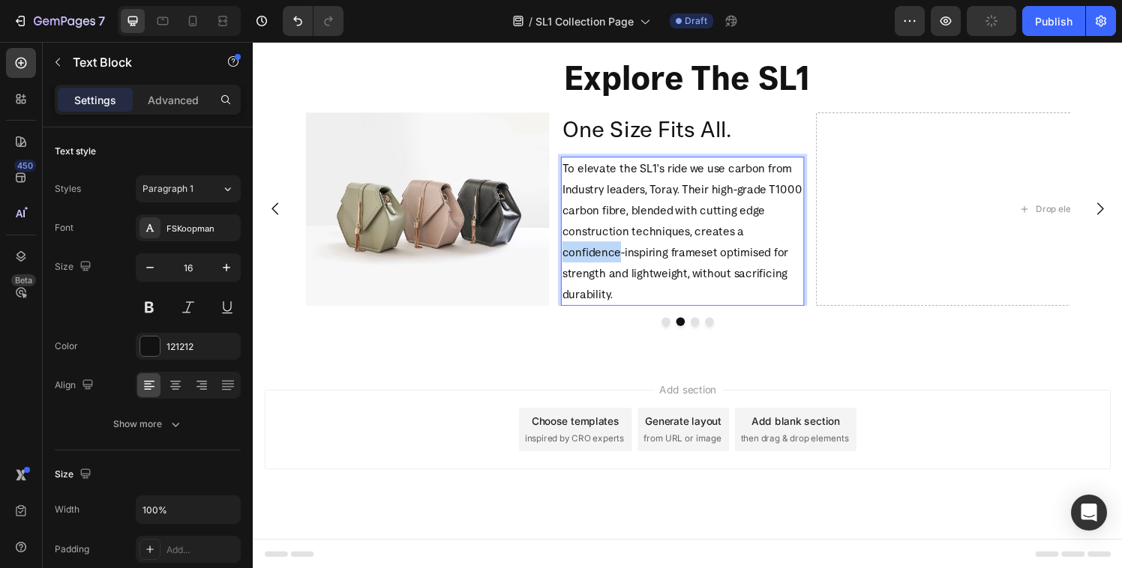
click at [625, 261] on p "To elevate the SL1's ride we use carbon from Industry leaders, Toray. Their hig…" at bounding box center [696, 237] width 249 height 151
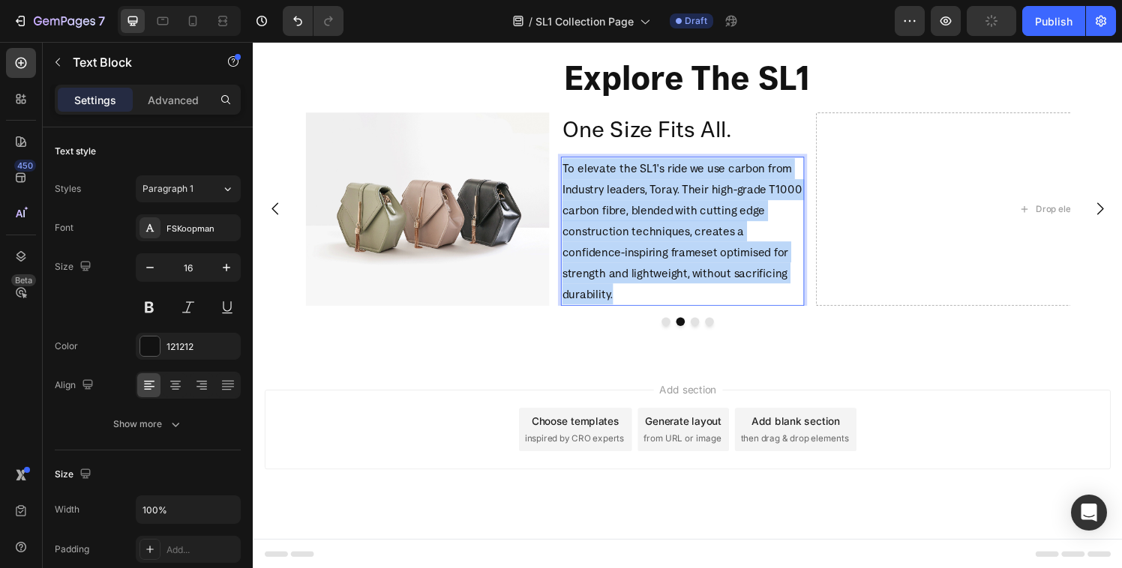
click at [625, 261] on p "To elevate the SL1's ride we use carbon from Industry leaders, Toray. Their hig…" at bounding box center [696, 237] width 249 height 151
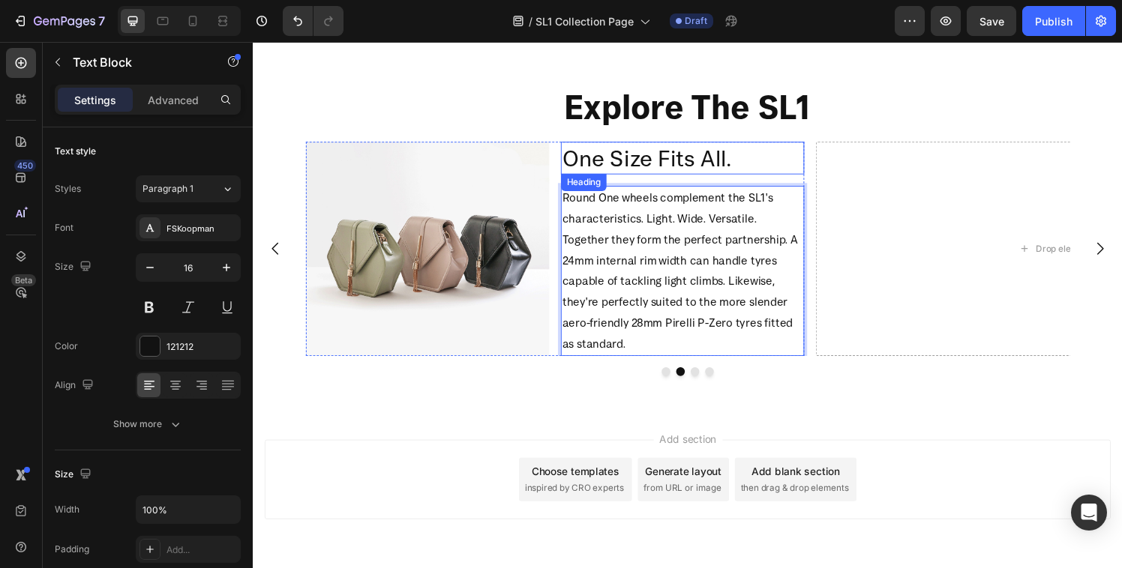
scroll to position [1344, 0]
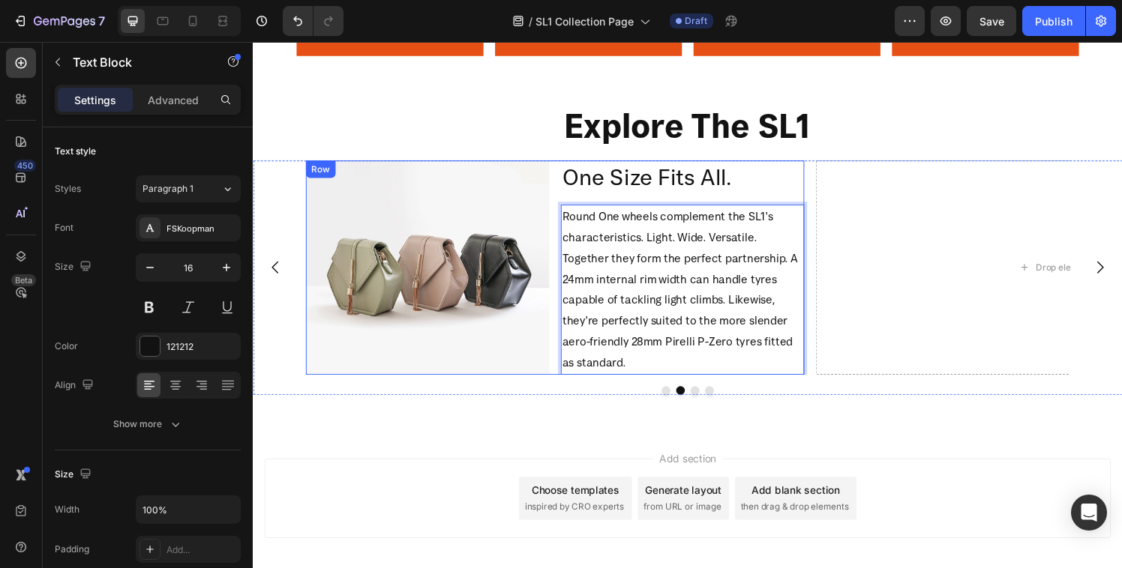
click at [568, 184] on div "Image One Size Fits All. Heading Round One wheels complement the SL1's characte…" at bounding box center [565, 275] width 517 height 222
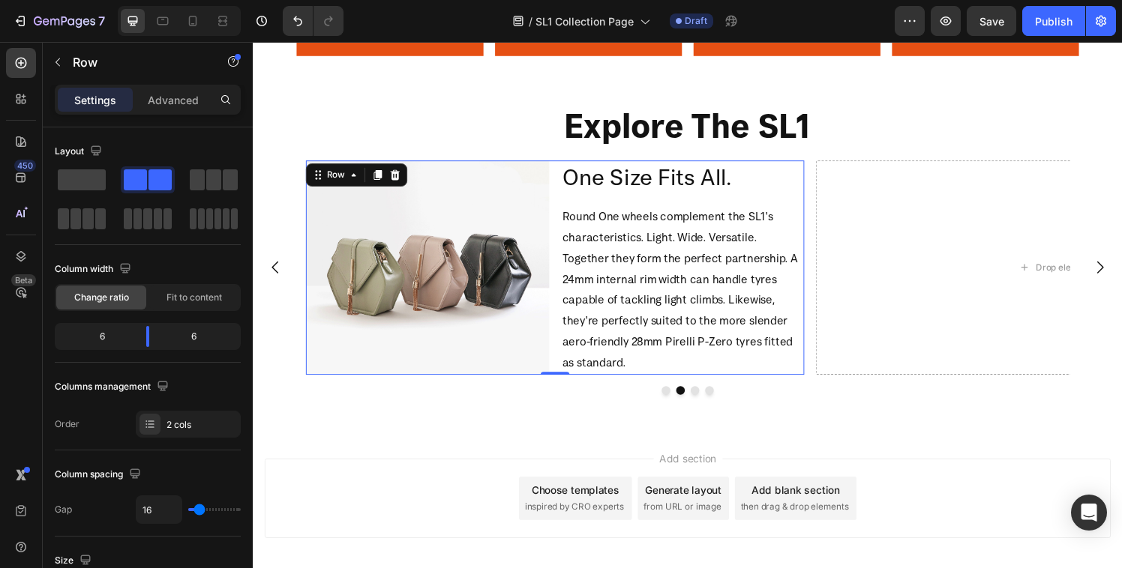
click at [493, 473] on div "Add section Choose templates inspired by CRO experts Generate layout from URL o…" at bounding box center [703, 514] width 876 height 82
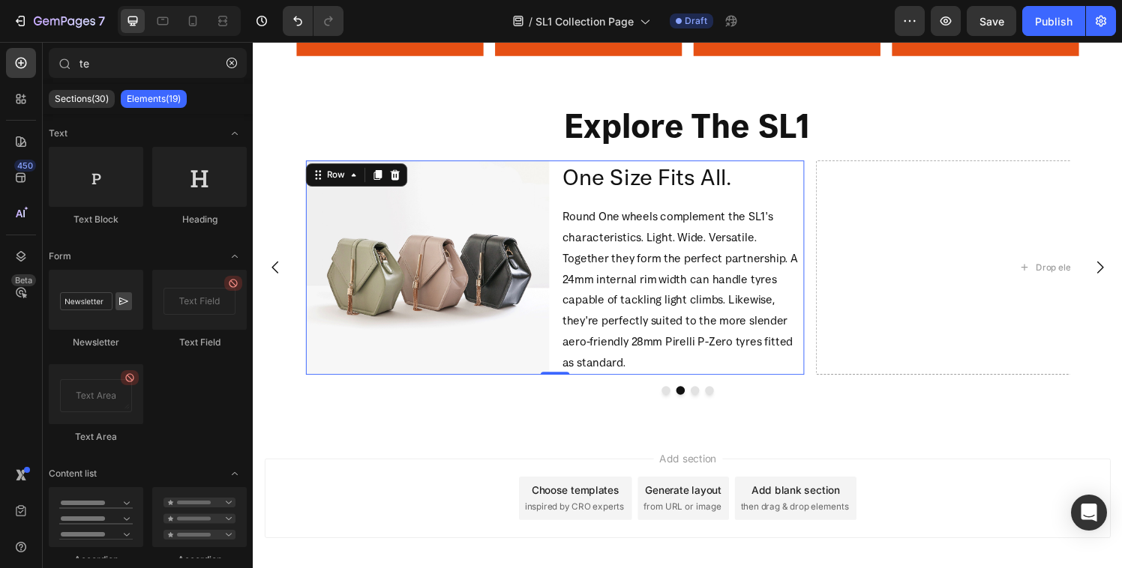
click at [631, 205] on div "One Size Fits All. Heading Round One wheels complement the SL1's characteristic…" at bounding box center [697, 275] width 252 height 222
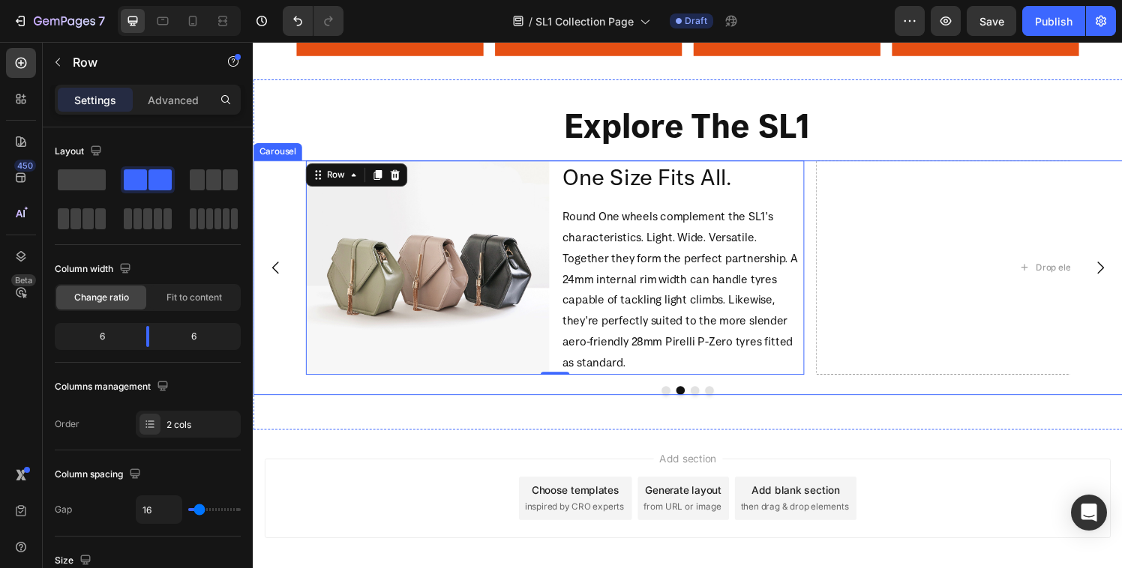
click at [269, 266] on icon "Carousel Back Arrow" at bounding box center [276, 275] width 18 height 18
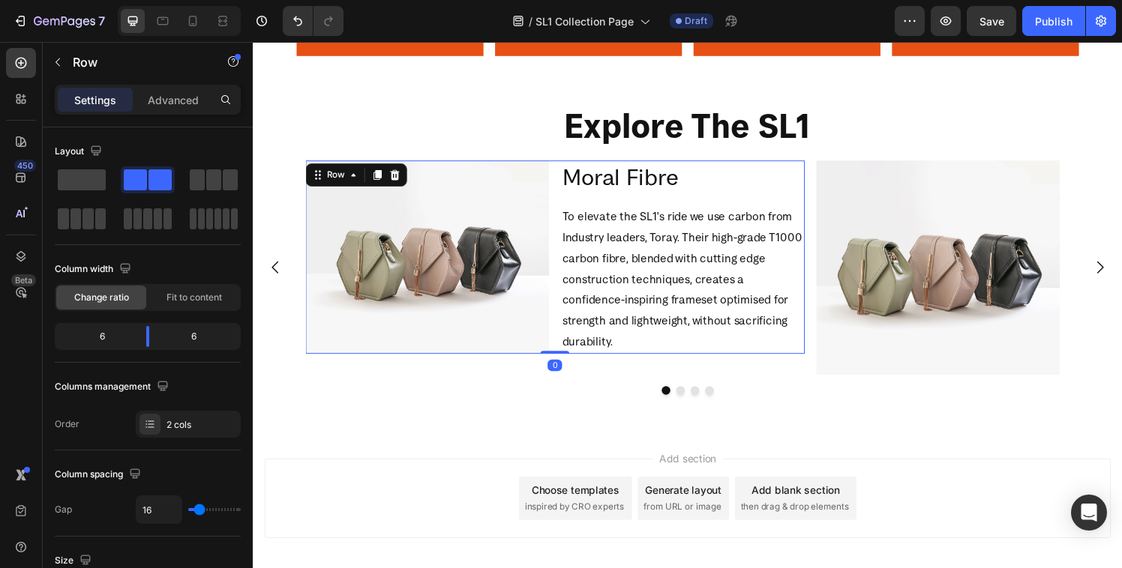
click at [725, 199] on div "Moral Fibre Heading To elevate the SL1's ride we use carbon from Industry leade…" at bounding box center [697, 264] width 252 height 200
click at [675, 205] on div "Moral Fibre Heading To elevate the SL1's ride we use carbon from Industry leade…" at bounding box center [697, 264] width 252 height 200
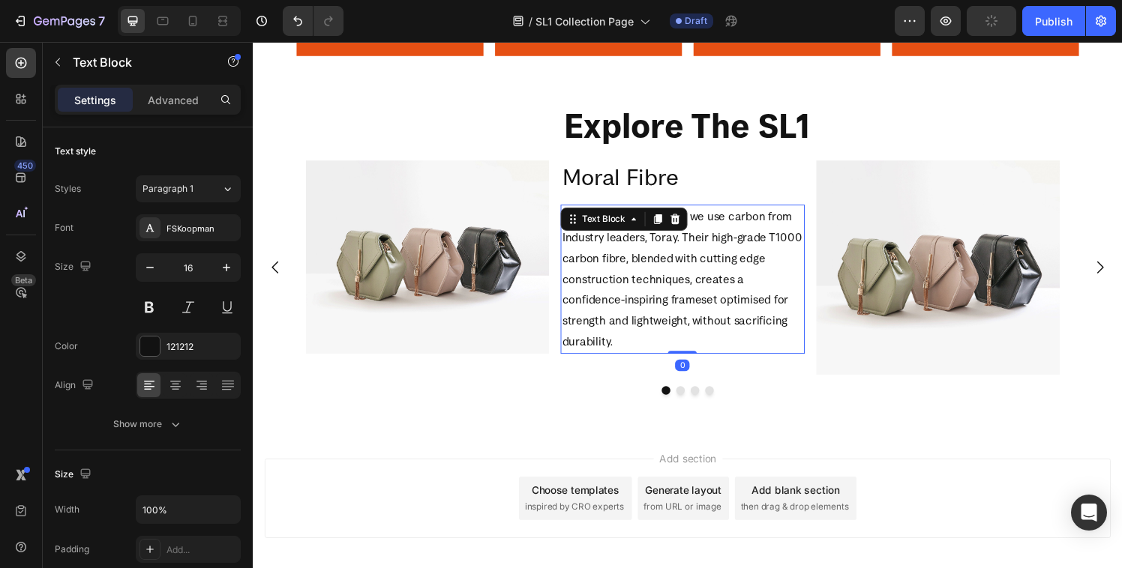
click at [604, 210] on div "To elevate the SL1's ride we use carbon from Industry leaders, Toray. Their hig…" at bounding box center [697, 287] width 252 height 154
click at [647, 193] on h2 "Moral Fibre" at bounding box center [697, 181] width 252 height 34
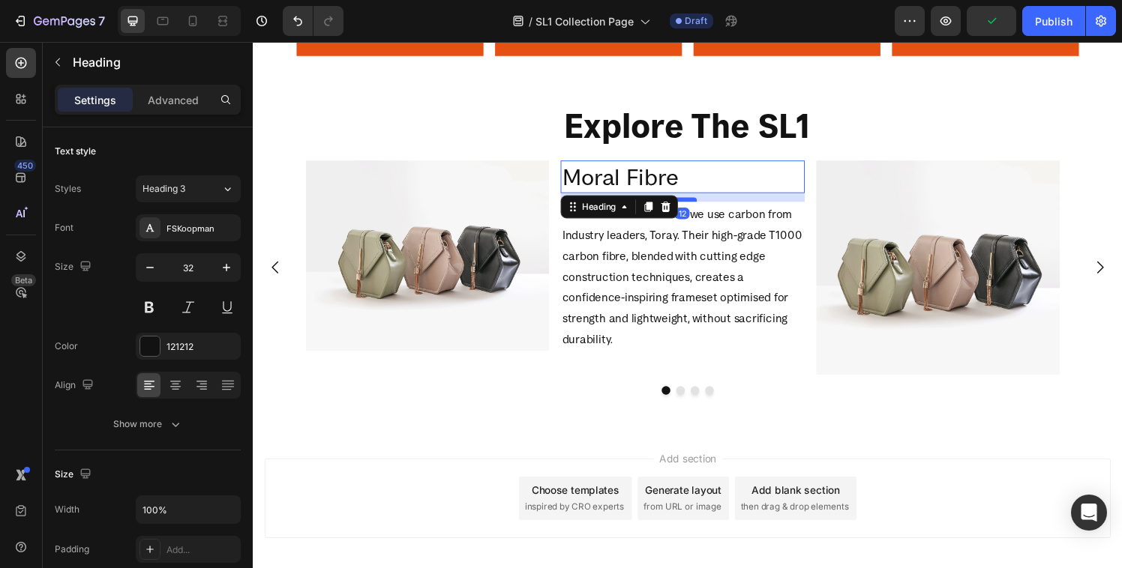
click at [703, 202] on div at bounding box center [697, 204] width 30 height 4
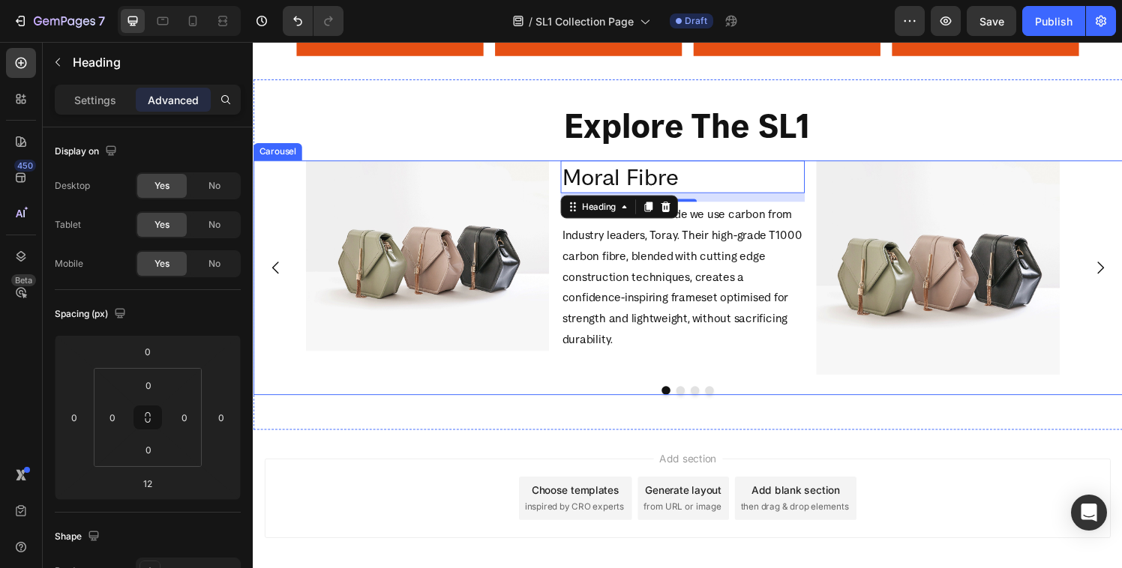
click at [1120, 266] on icon "Carousel Next Arrow" at bounding box center [1129, 275] width 18 height 18
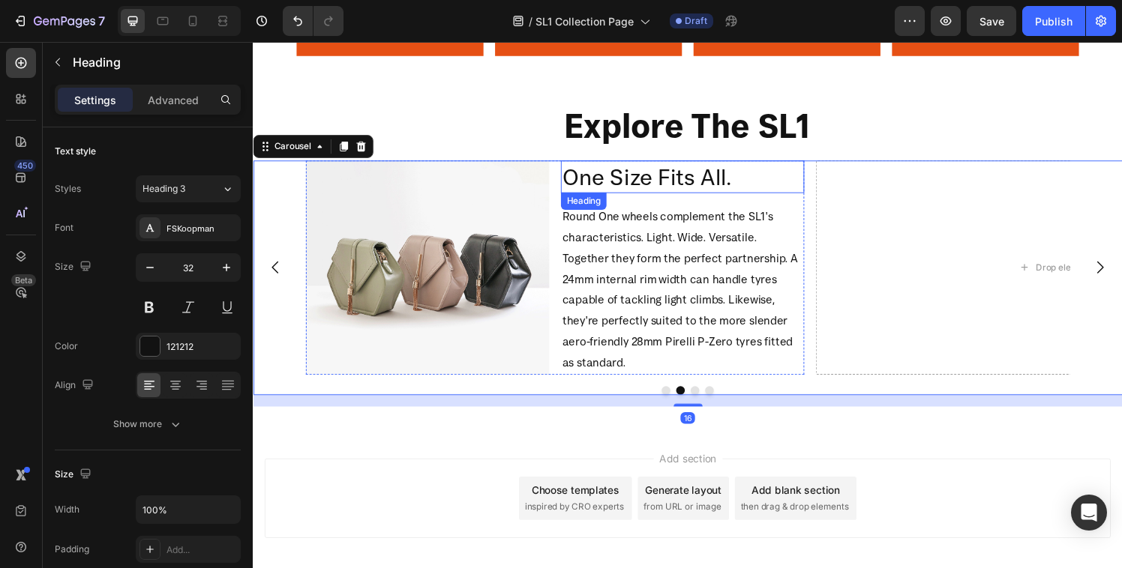
click at [664, 180] on p "One Size Fits All." at bounding box center [696, 181] width 249 height 31
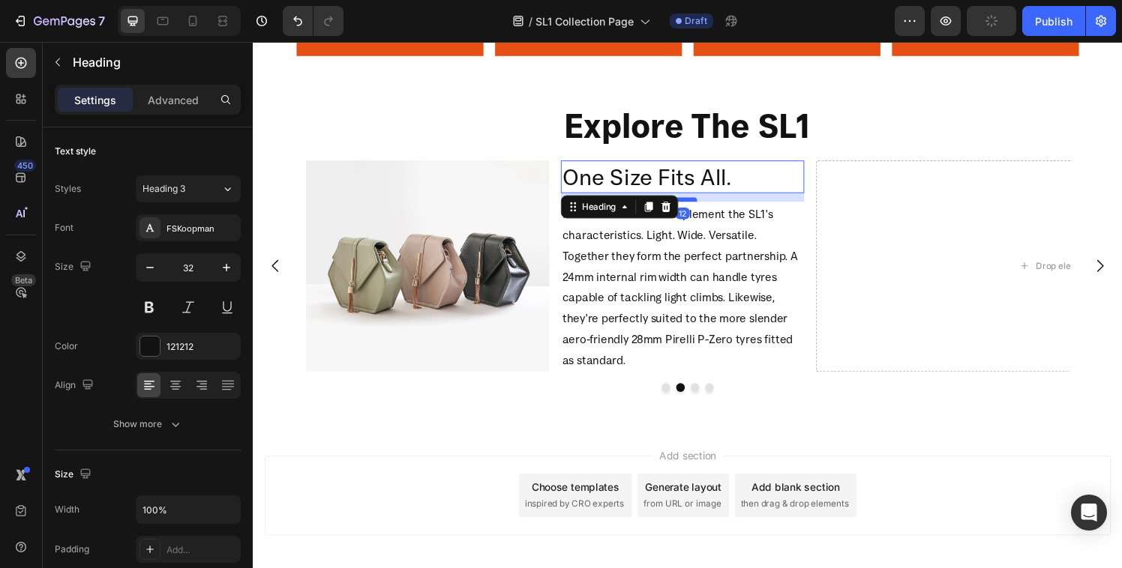
click at [709, 203] on div at bounding box center [697, 204] width 30 height 4
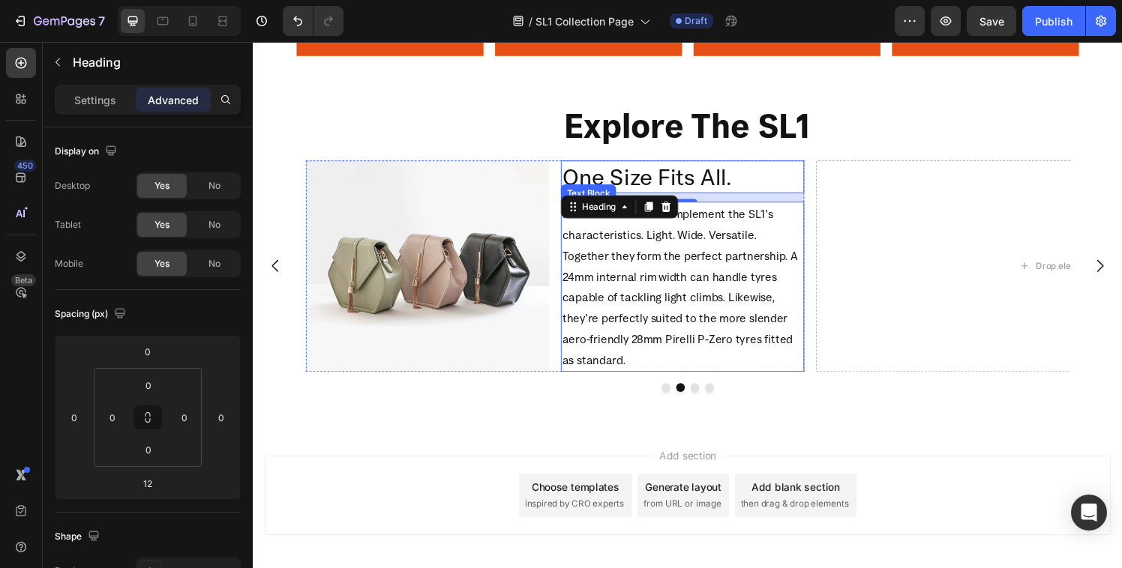
click at [572, 323] on p "Round One wheels complement the SL1's characteristics. Light. Wide. Versatile. …" at bounding box center [696, 294] width 249 height 172
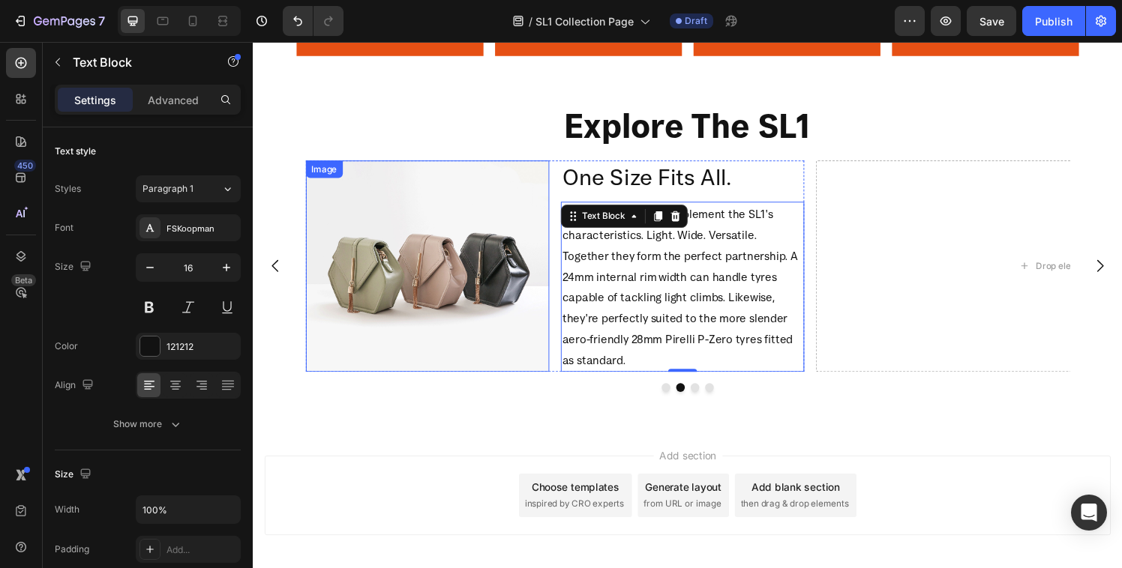
click at [554, 334] on img at bounding box center [433, 273] width 252 height 219
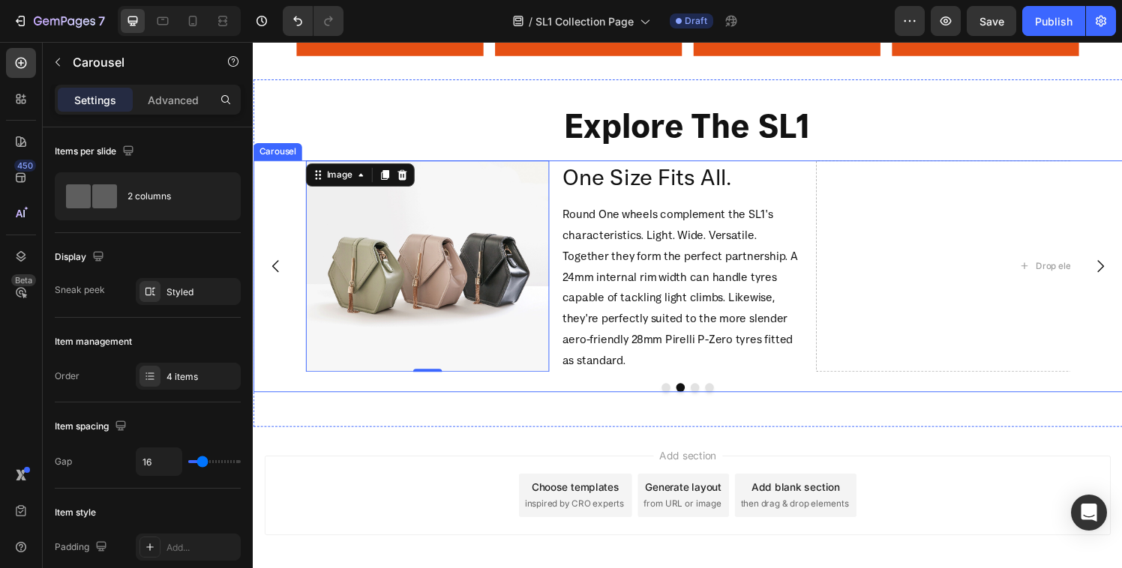
click at [559, 395] on div at bounding box center [703, 399] width 900 height 9
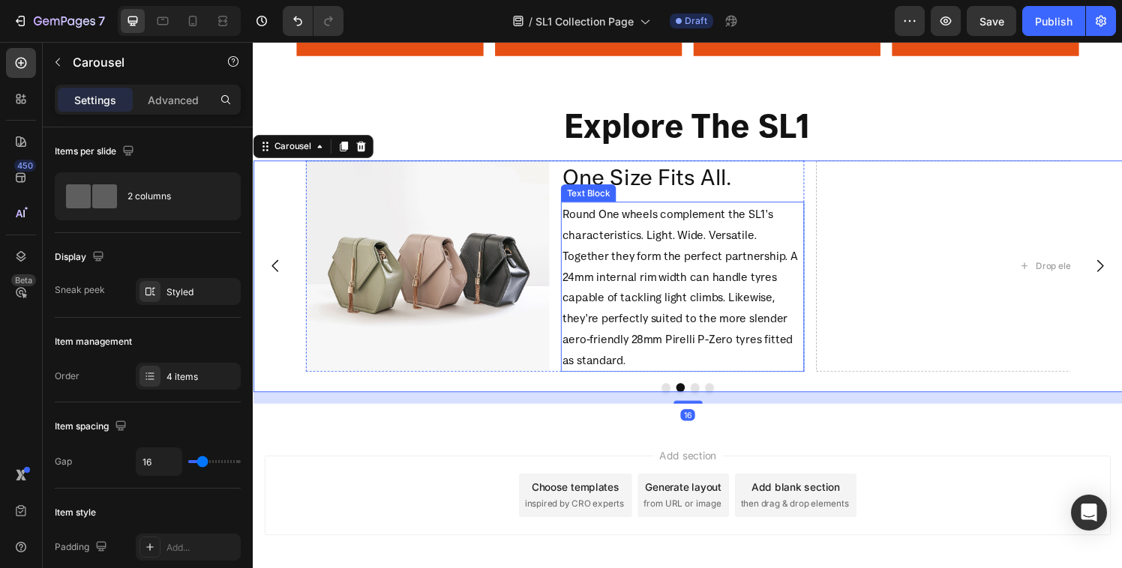
click at [571, 302] on div "Round One wheels complement the SL1's characteristics. Light. Wide. Versatile. …" at bounding box center [697, 294] width 252 height 175
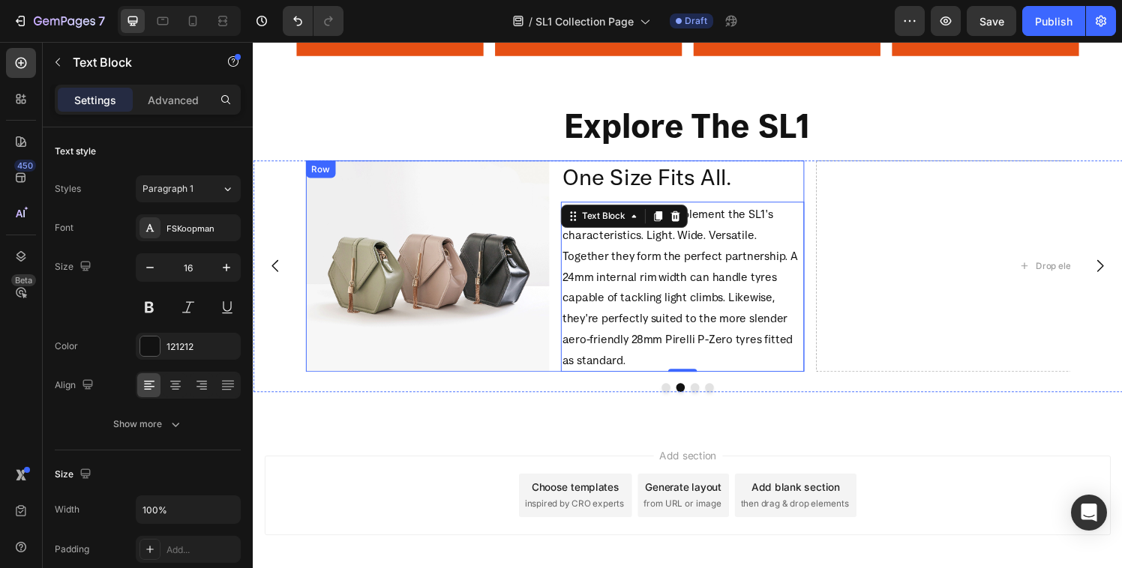
click at [561, 310] on div "Image One Size Fits All. Heading Round One wheels complement the SL1's characte…" at bounding box center [565, 273] width 517 height 219
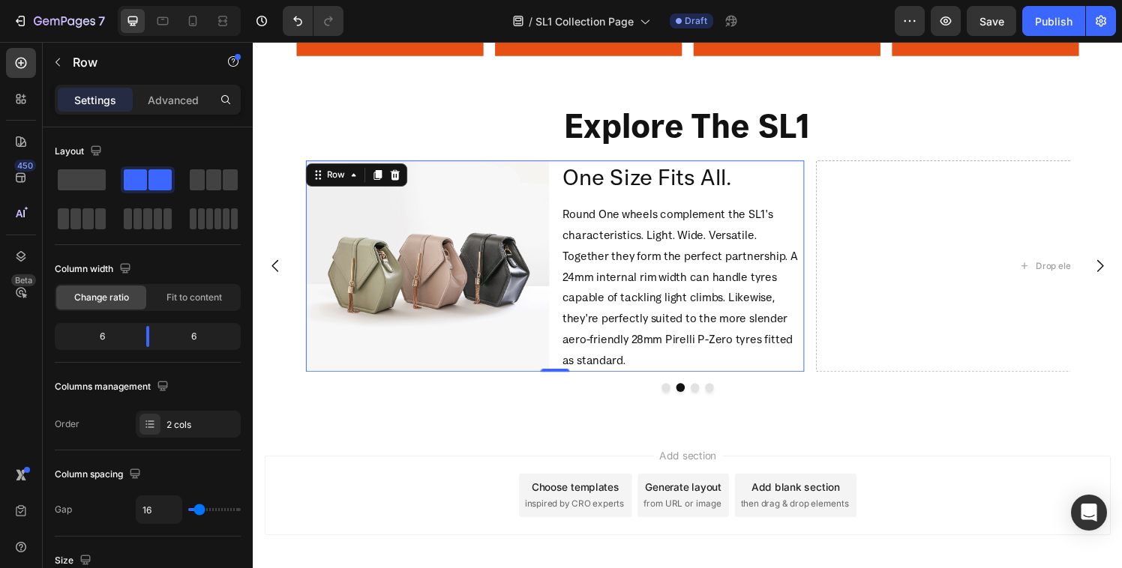
click at [565, 233] on div "Image One Size Fits All. Heading Round One wheels complement the SL1's characte…" at bounding box center [565, 273] width 517 height 219
click at [381, 180] on icon at bounding box center [381, 179] width 12 height 12
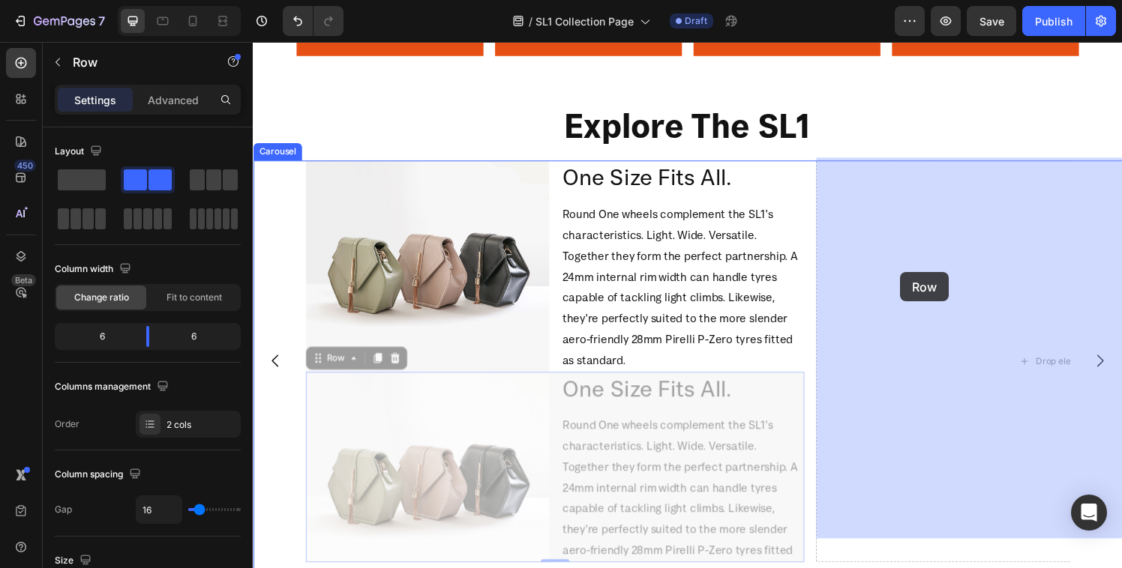
drag, startPoint x: 332, startPoint y: 346, endPoint x: 924, endPoint y: 279, distance: 595.4
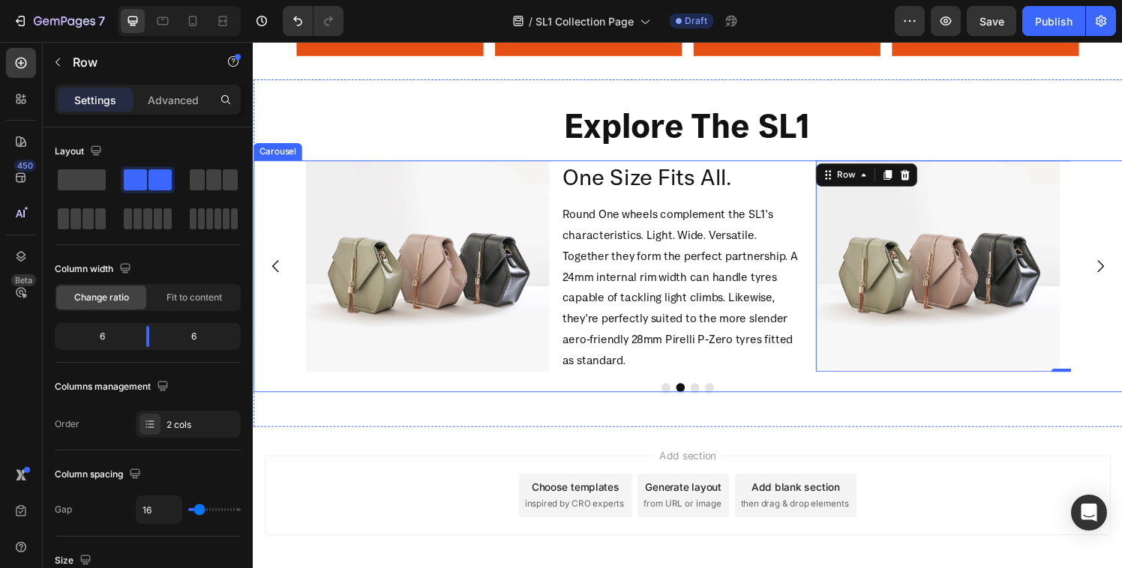
click at [706, 395] on button "Dot" at bounding box center [710, 399] width 9 height 9
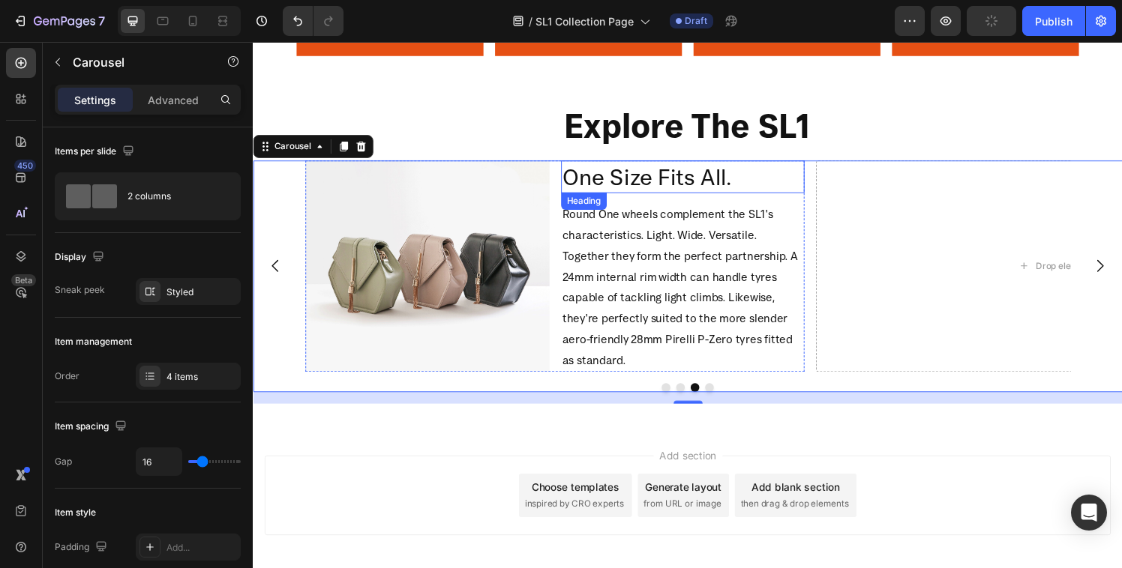
click at [651, 184] on h2 "One Size Fits All." at bounding box center [697, 181] width 252 height 34
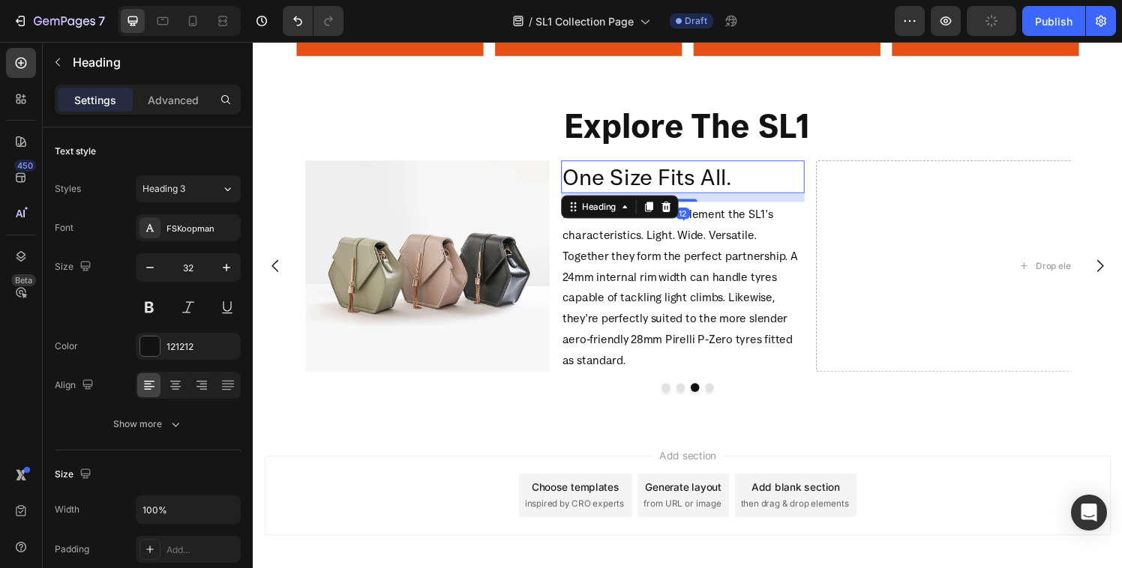
click at [651, 184] on h2 "One Size Fits All." at bounding box center [697, 181] width 252 height 34
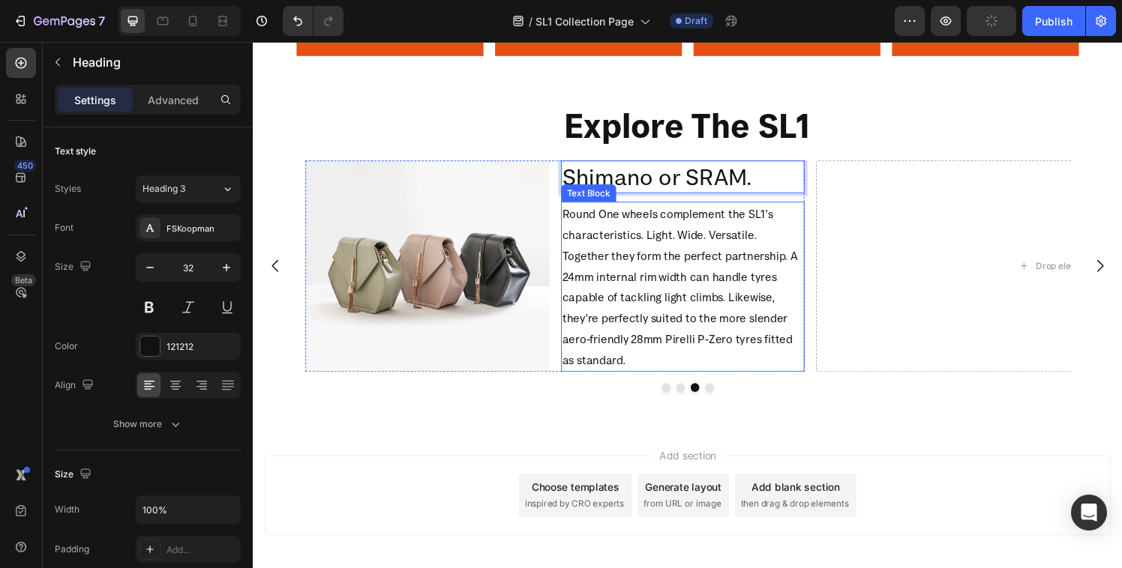
click at [658, 253] on p "Round One wheels complement the SL1's characteristics. Light. Wide. Versatile. …" at bounding box center [696, 294] width 249 height 172
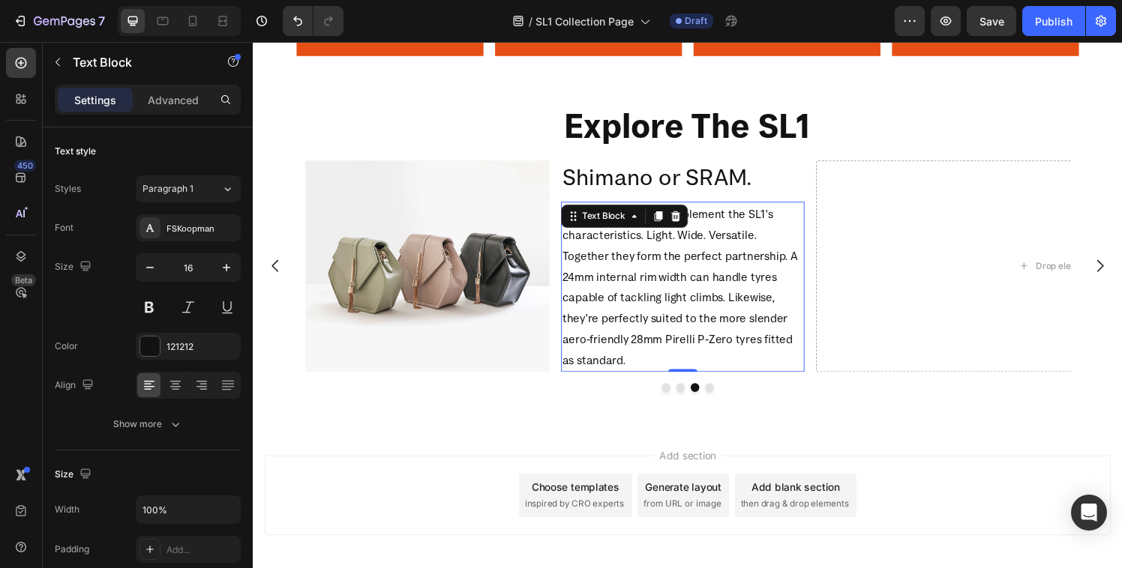
click at [641, 266] on p "Round One wheels complement the SL1's characteristics. Light. Wide. Versatile. …" at bounding box center [696, 294] width 249 height 172
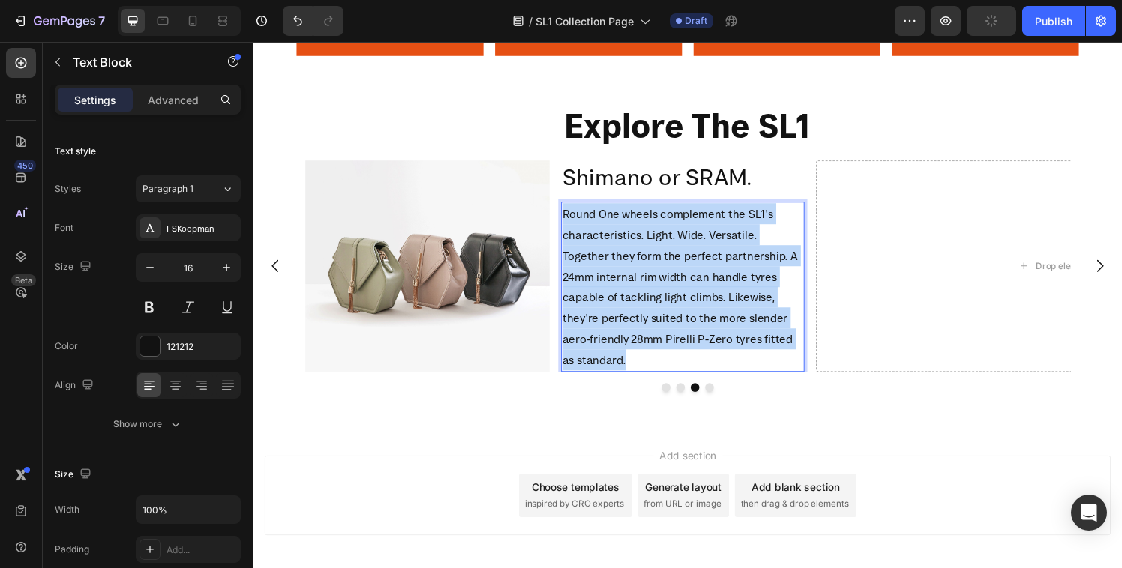
click at [641, 266] on p "Round One wheels complement the SL1's characteristics. Light. Wide. Versatile. …" at bounding box center [696, 294] width 249 height 172
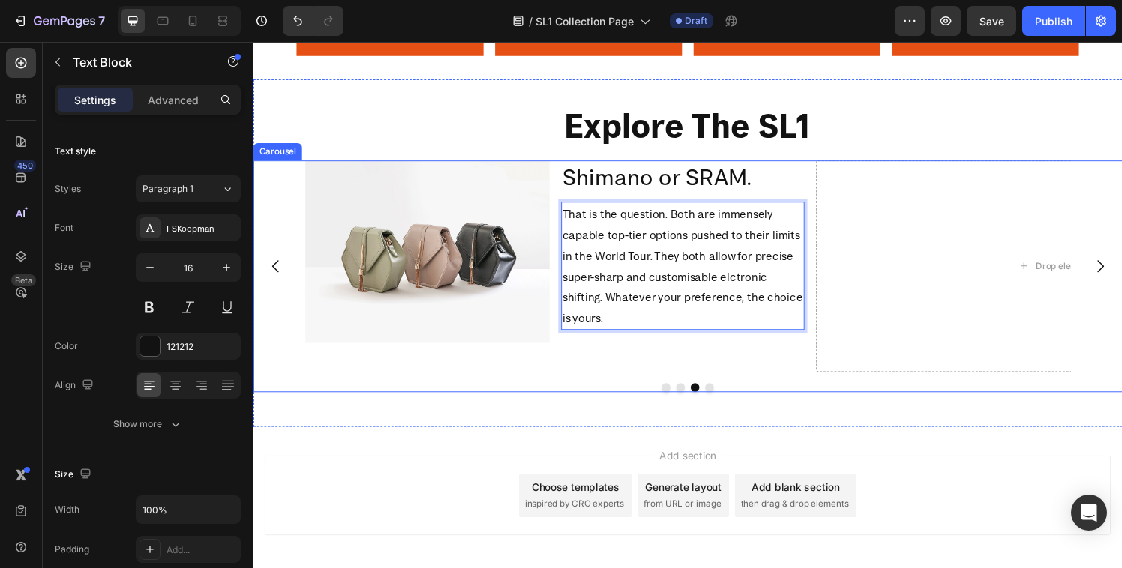
scroll to position [1272, 0]
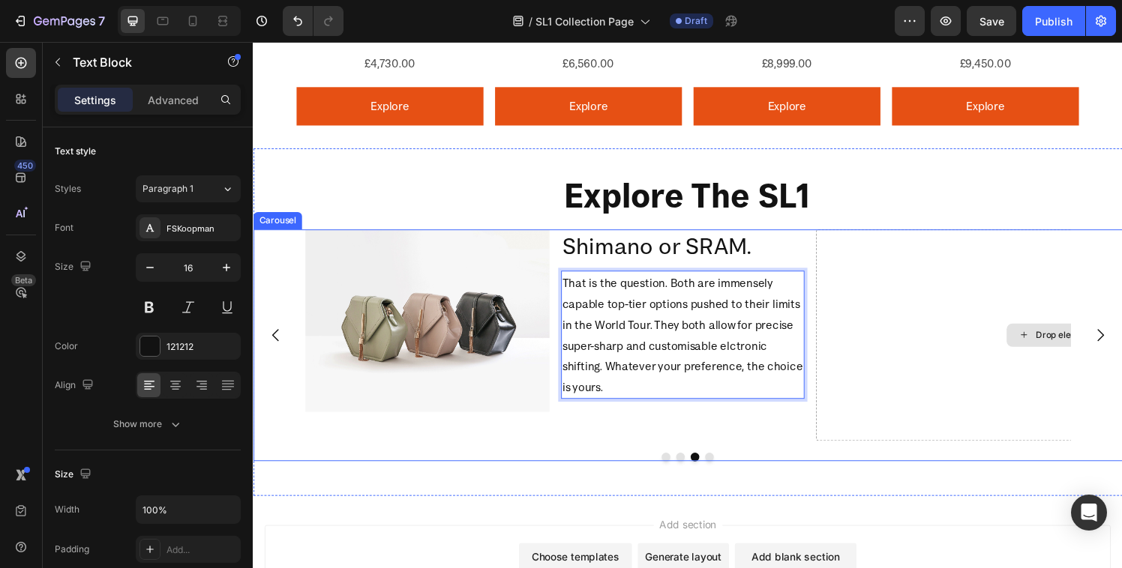
click at [875, 287] on div "Drop element here" at bounding box center [1093, 345] width 517 height 219
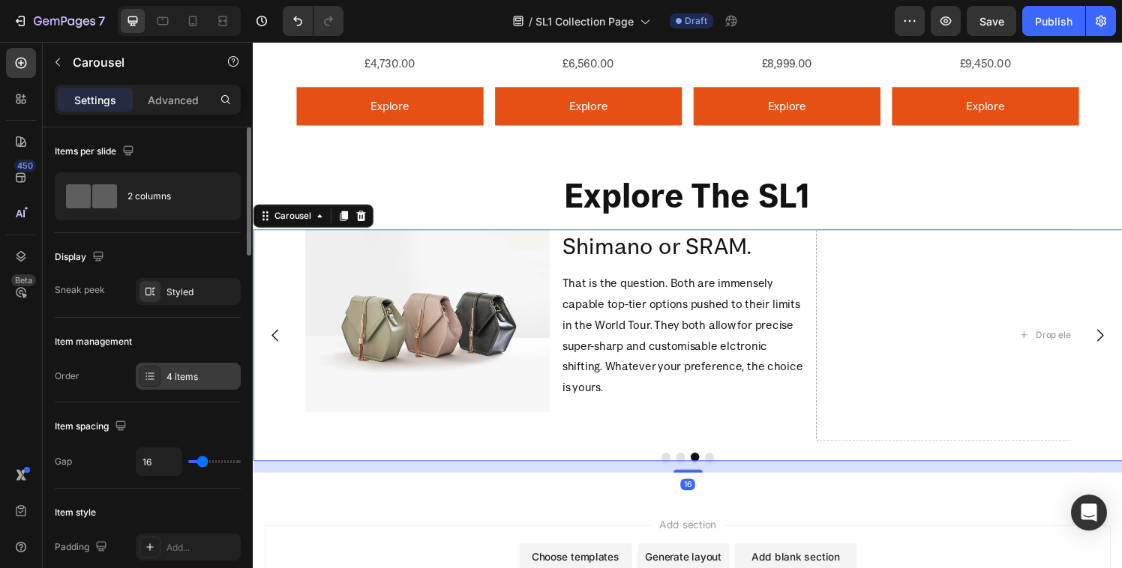
click at [156, 378] on div at bounding box center [149, 376] width 21 height 21
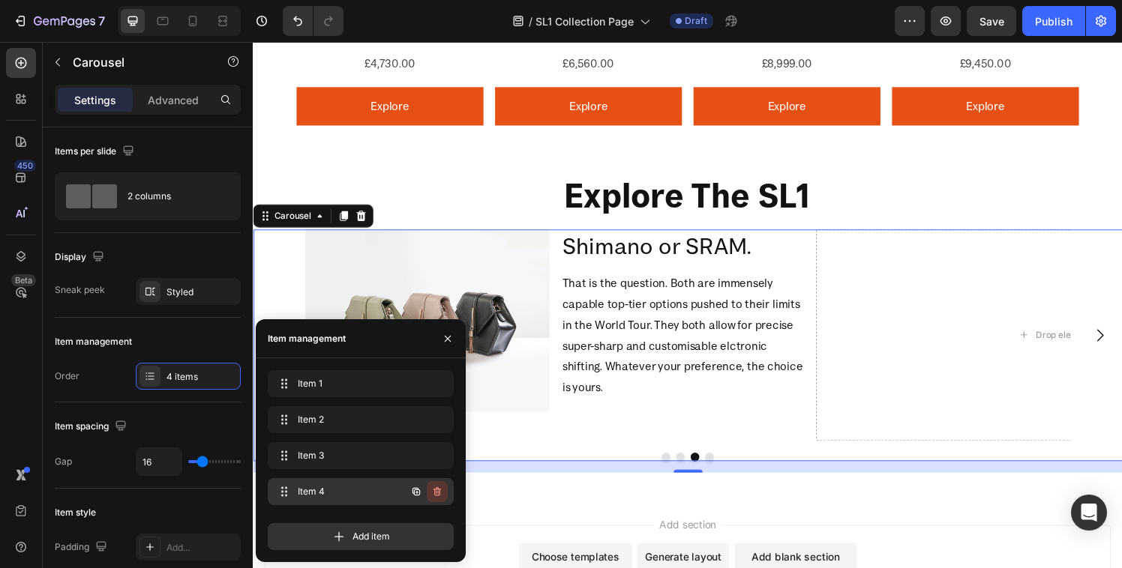
click at [439, 493] on icon "button" at bounding box center [437, 492] width 12 height 12
click at [431, 498] on div "Delete" at bounding box center [427, 491] width 28 height 13
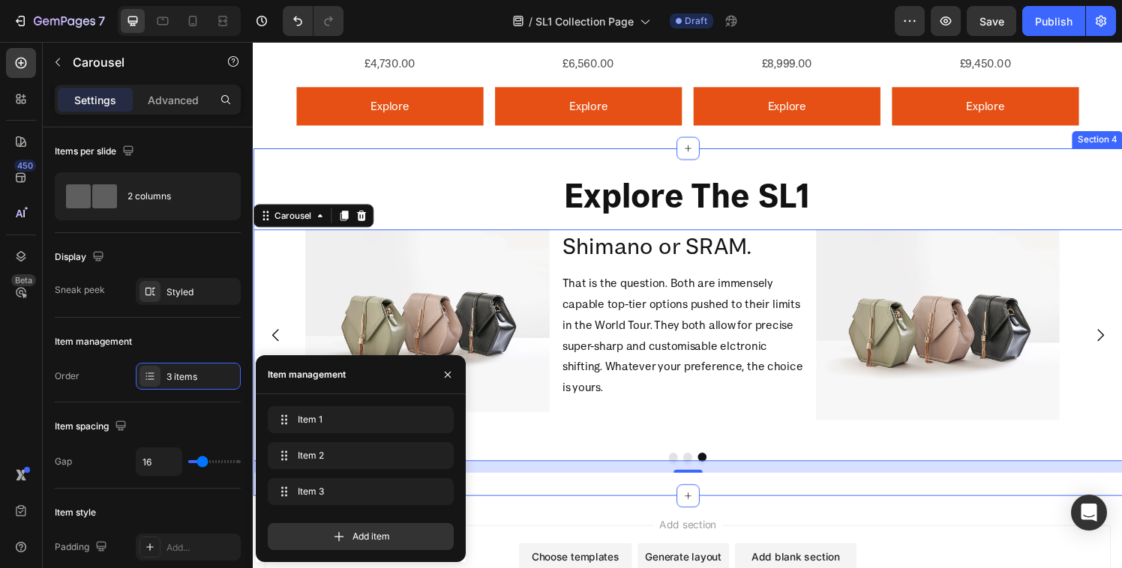
click at [872, 172] on div "Explore The SL1 Heading Image Moral Fibre Heading To elevate the SL1's ride we …" at bounding box center [703, 332] width 900 height 360
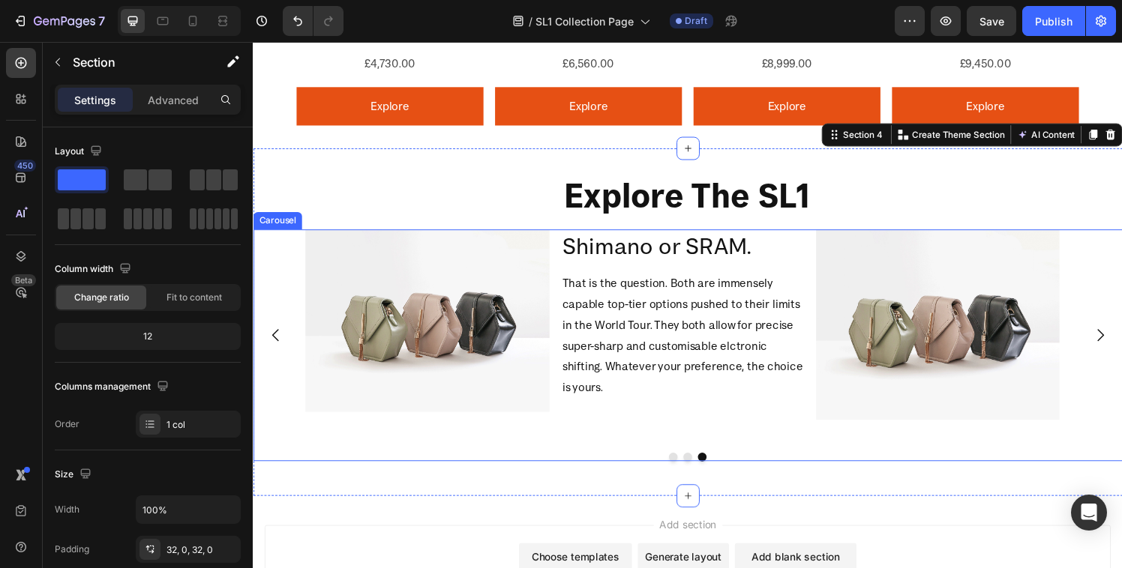
click at [689, 467] on div at bounding box center [703, 471] width 900 height 9
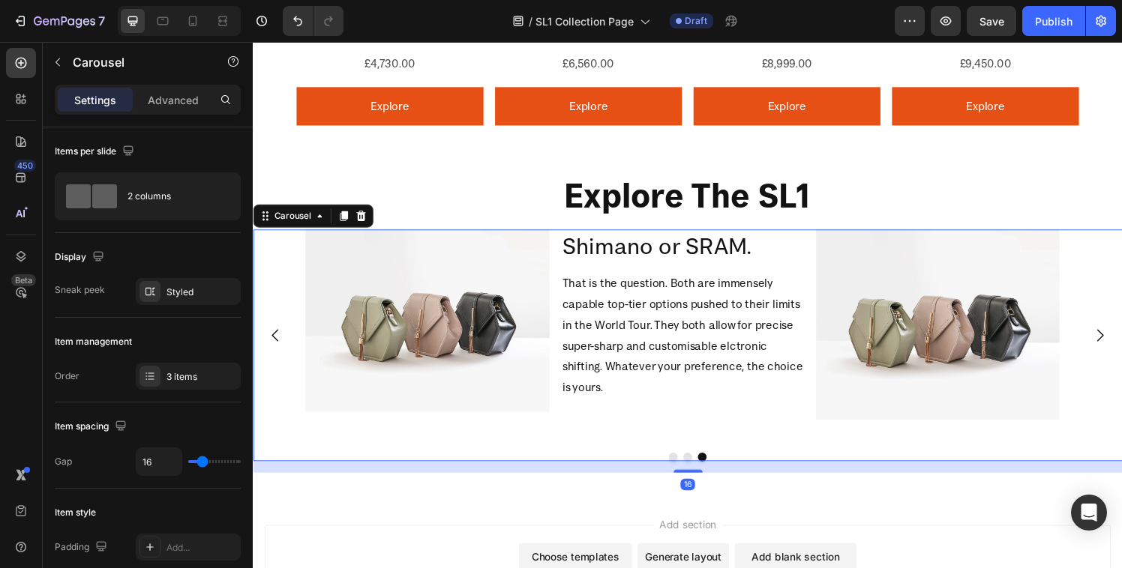
click at [688, 467] on div at bounding box center [703, 471] width 900 height 9
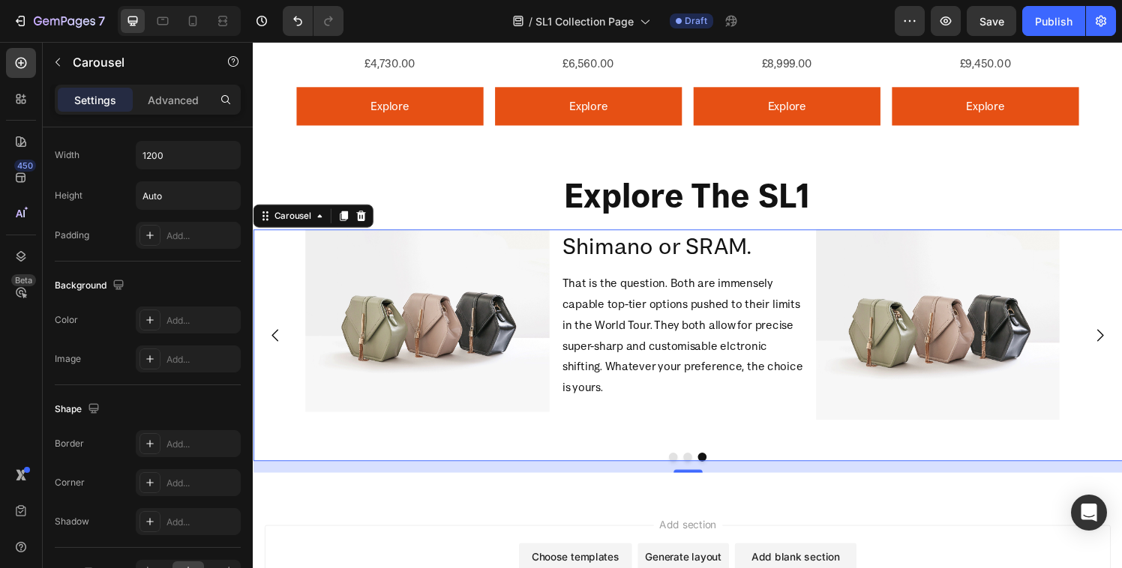
scroll to position [1334, 0]
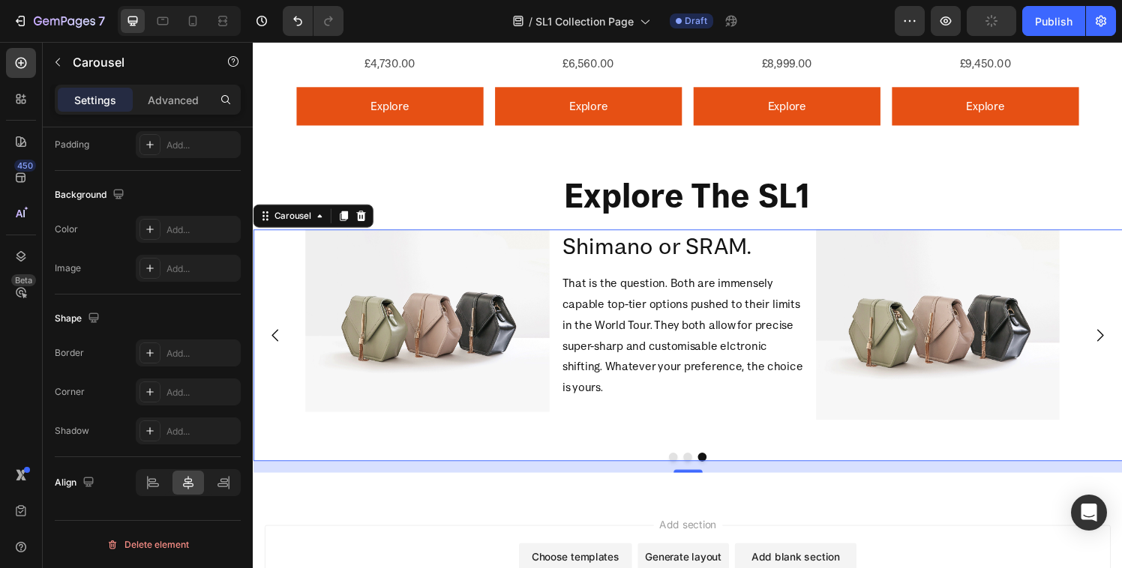
click at [539, 438] on div "Image Moral Fibre Heading To elevate the SL1's ride we use carbon from Industry…" at bounding box center [703, 356] width 900 height 240
click at [301, 336] on div "Image Moral Fibre Heading To elevate the SL1's ride we use carbon from Industry…" at bounding box center [703, 345] width 900 height 219
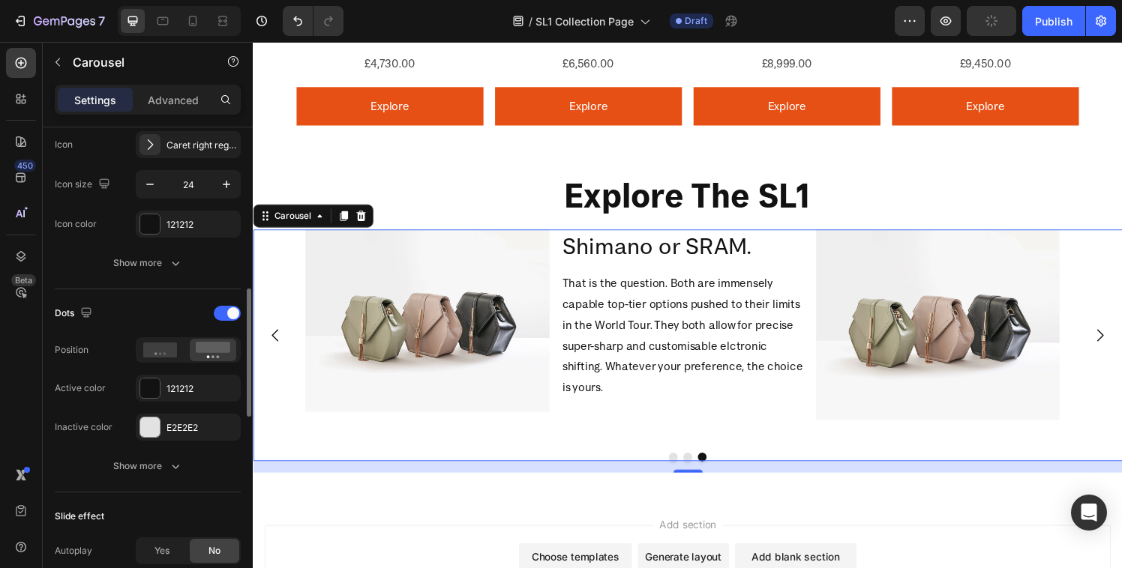
scroll to position [581, 0]
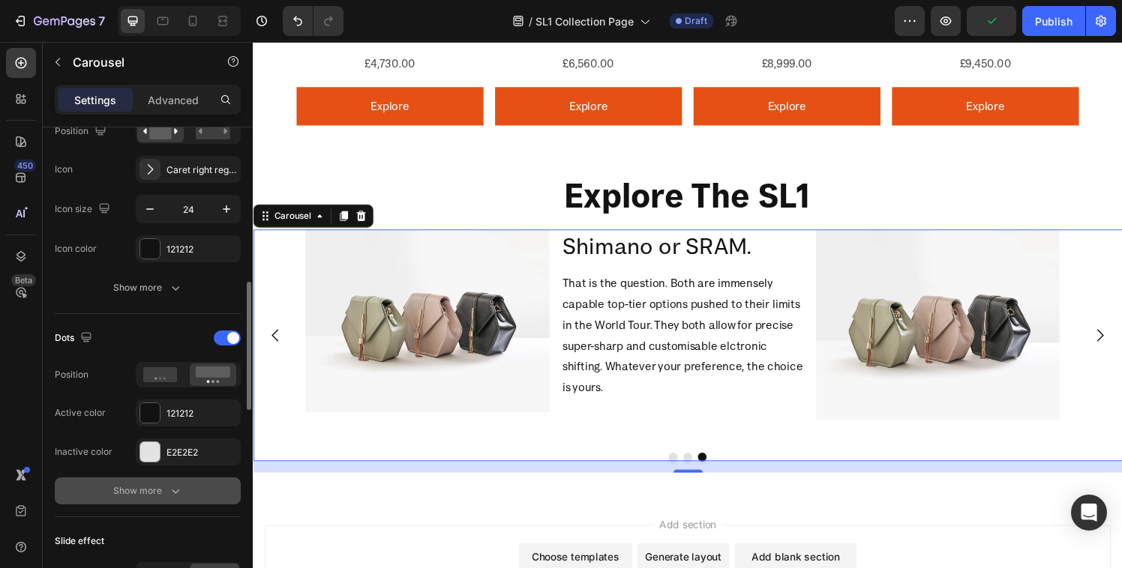
click at [161, 479] on button "Show more" at bounding box center [148, 491] width 186 height 27
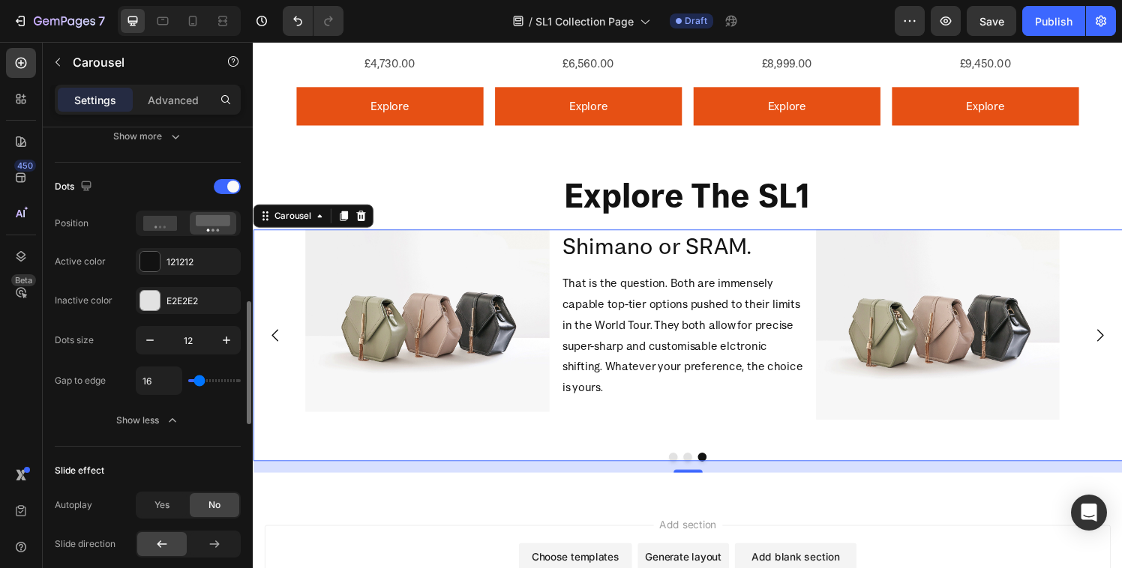
scroll to position [703, 0]
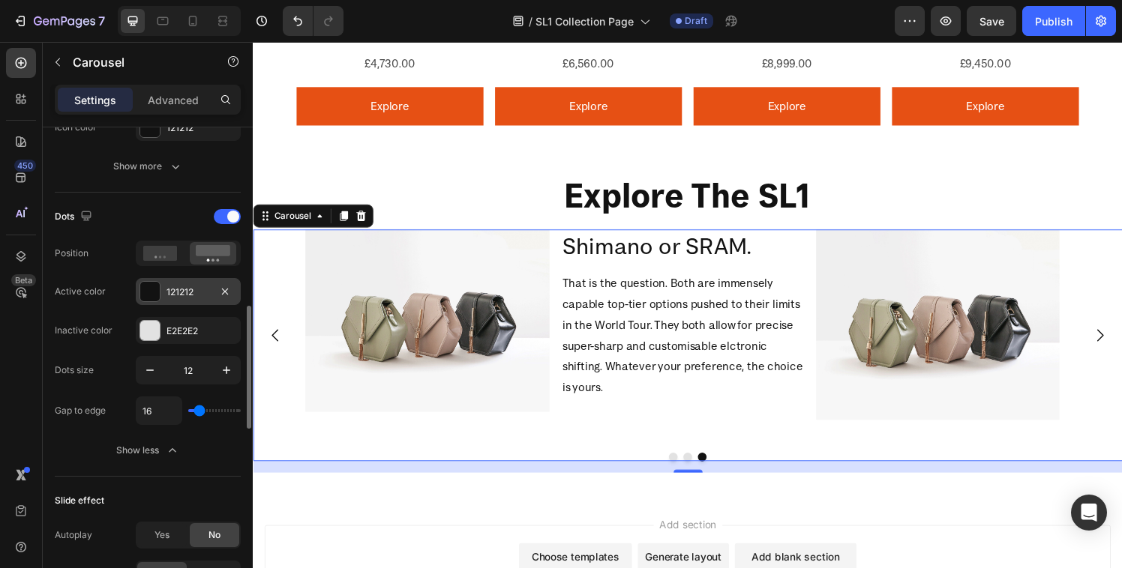
click at [151, 295] on div at bounding box center [149, 291] width 19 height 19
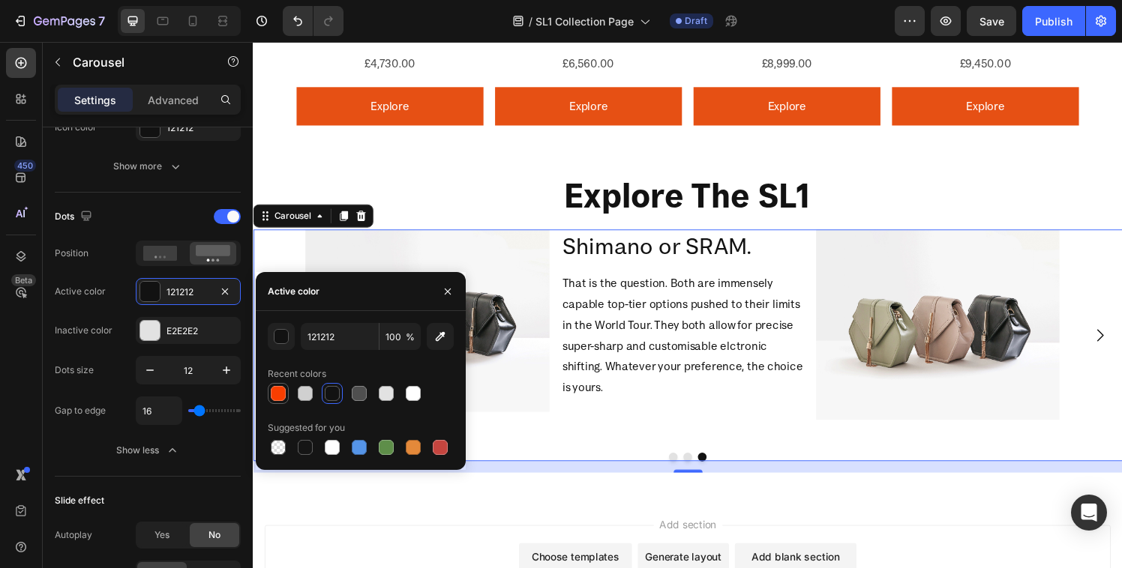
click at [283, 395] on div at bounding box center [278, 393] width 15 height 15
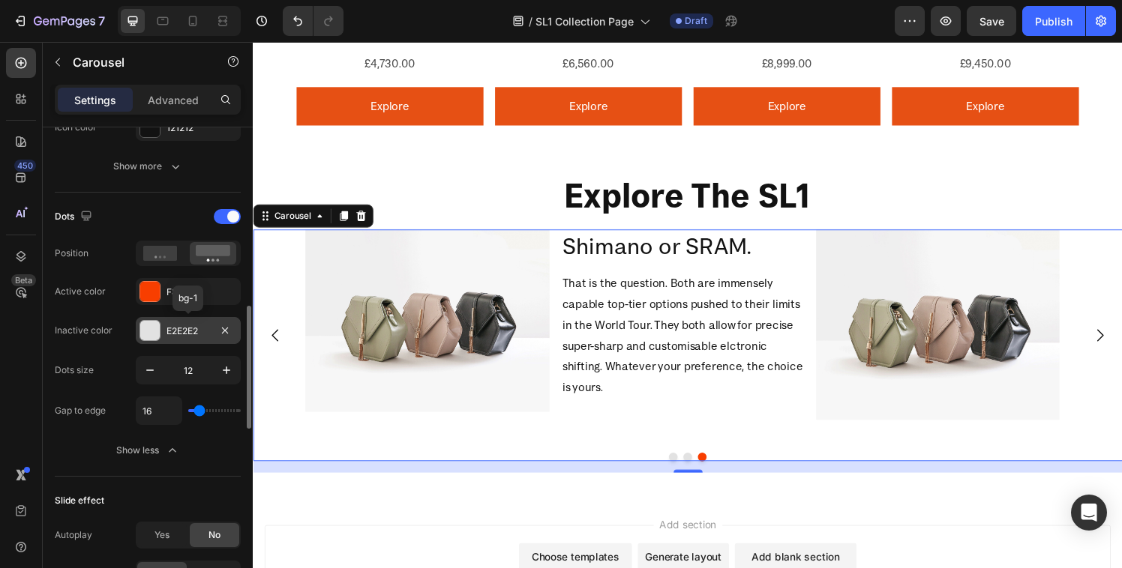
click at [150, 331] on div at bounding box center [149, 330] width 19 height 19
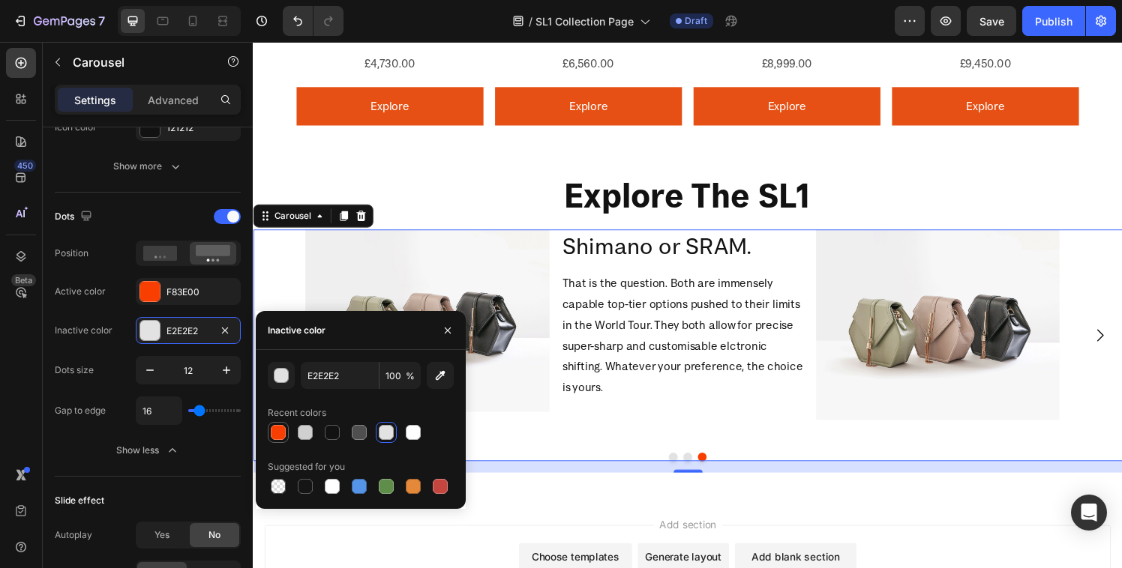
click at [274, 436] on div at bounding box center [278, 432] width 15 height 15
click at [286, 380] on div "button" at bounding box center [281, 376] width 15 height 15
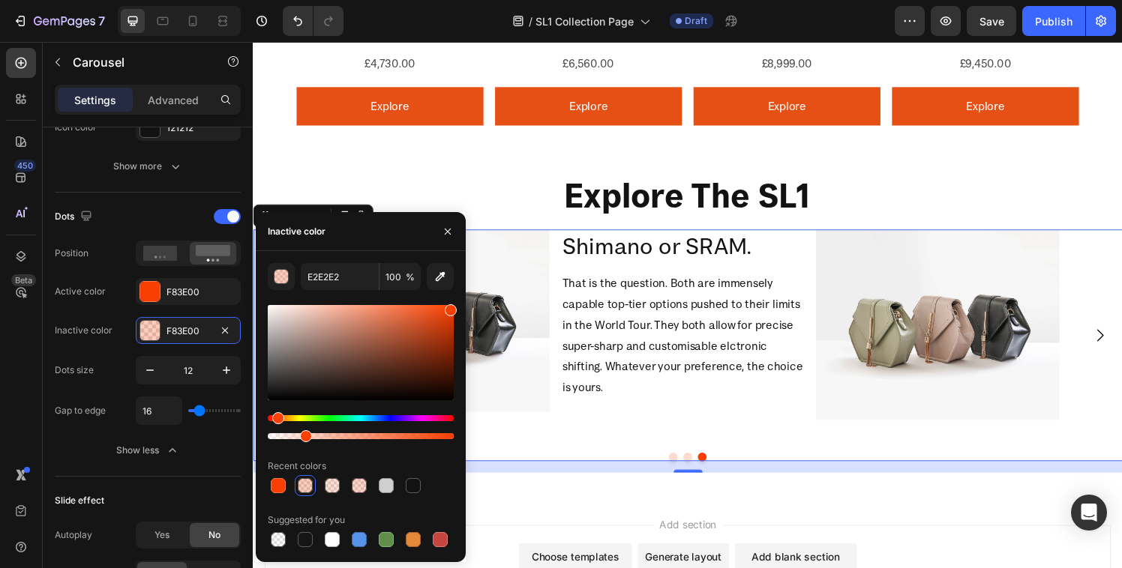
drag, startPoint x: 450, startPoint y: 439, endPoint x: 304, endPoint y: 436, distance: 146.2
click at [304, 436] on div at bounding box center [306, 436] width 12 height 12
click at [0, 0] on input "100" at bounding box center [0, 0] width 0 height 0
type input "25"
click at [519, 178] on p "Explore The SL1" at bounding box center [702, 200] width 897 height 45
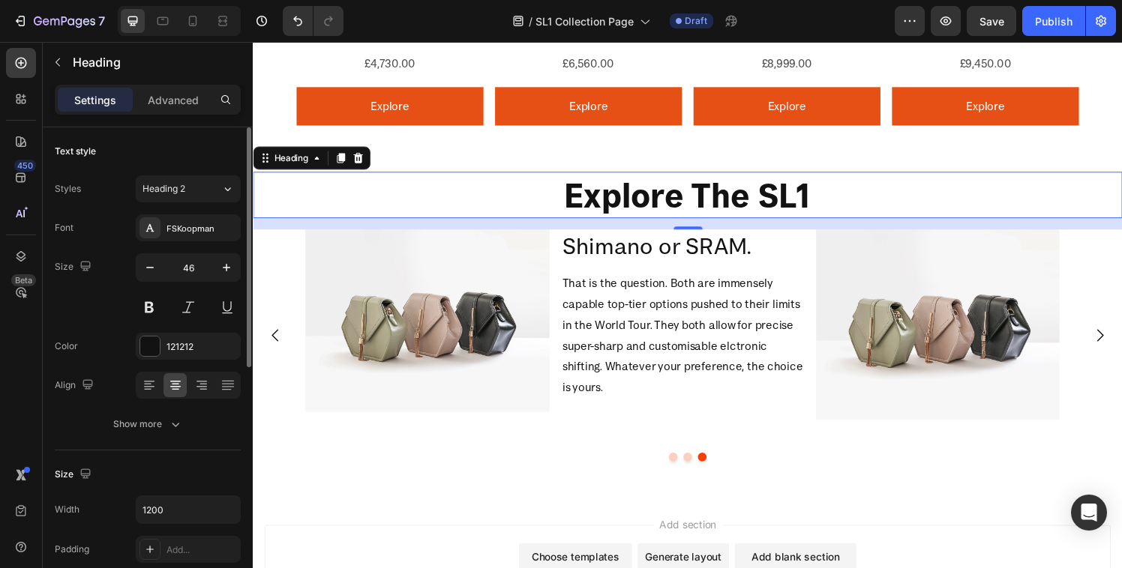
scroll to position [184, 0]
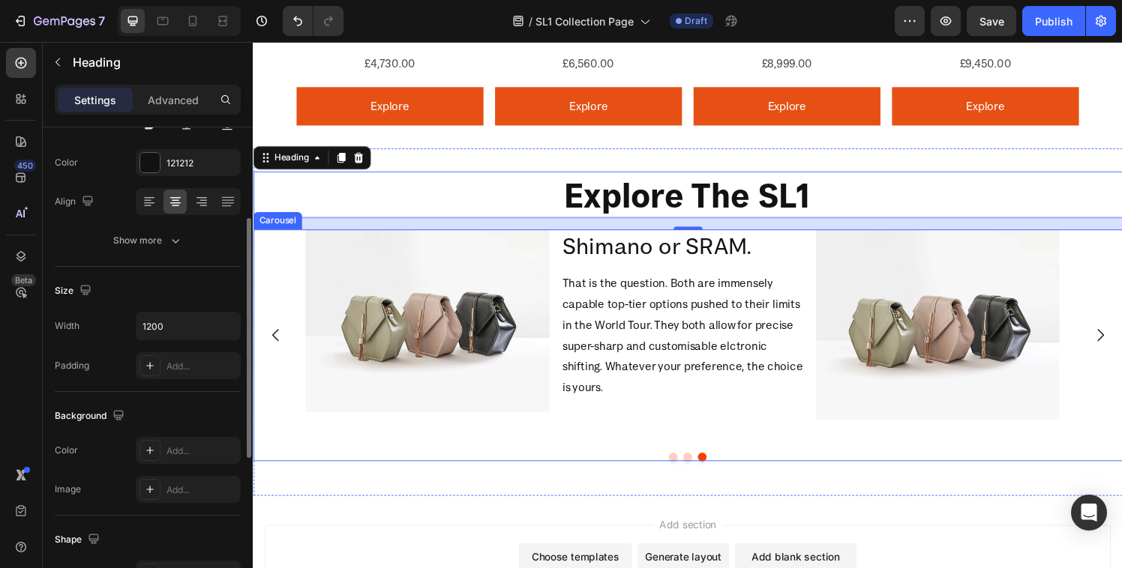
click at [617, 425] on div "Image Shimano or SRAM. Heading That is the question. Both are immensely capable…" at bounding box center [565, 345] width 517 height 219
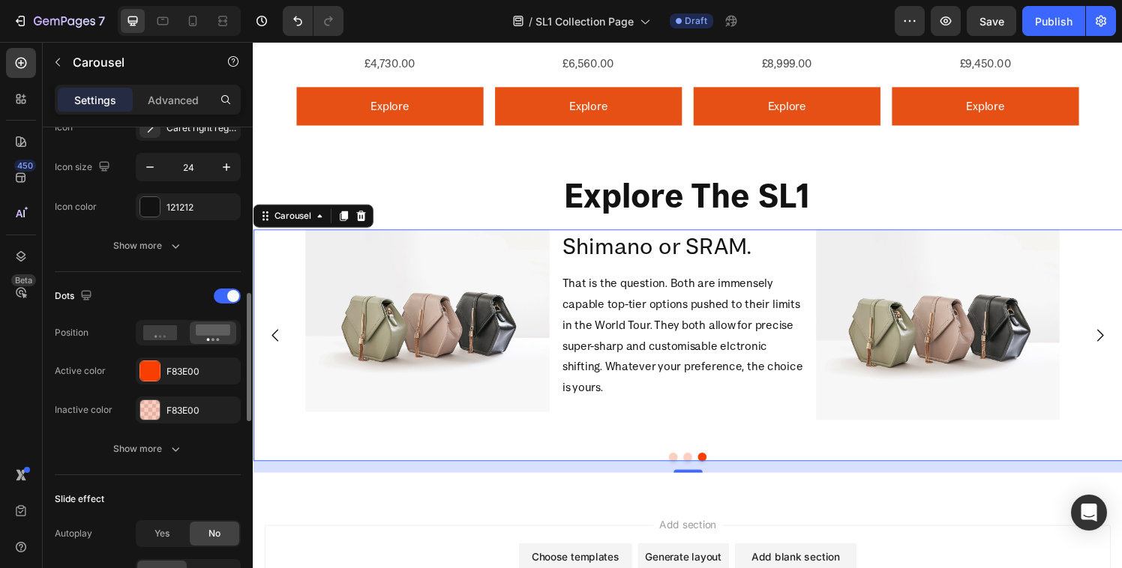
scroll to position [643, 0]
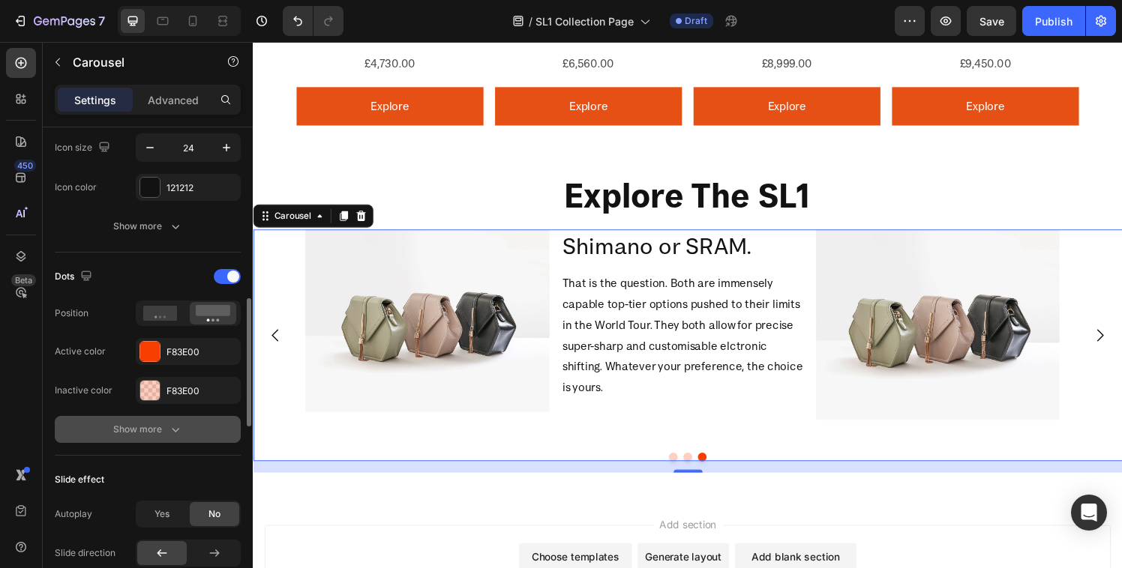
click at [168, 434] on icon "button" at bounding box center [175, 429] width 15 height 15
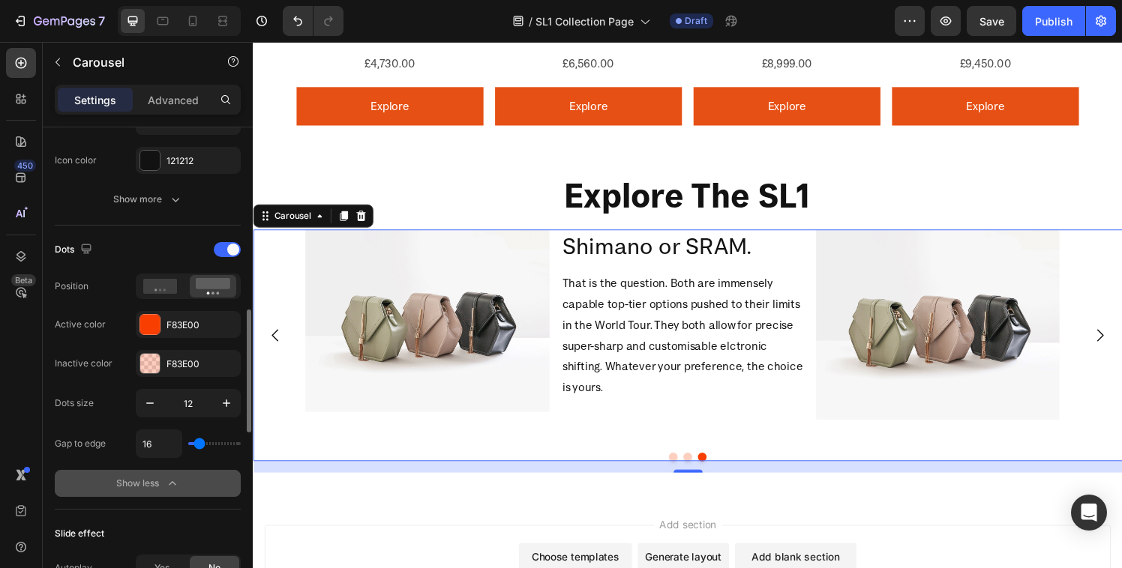
scroll to position [679, 0]
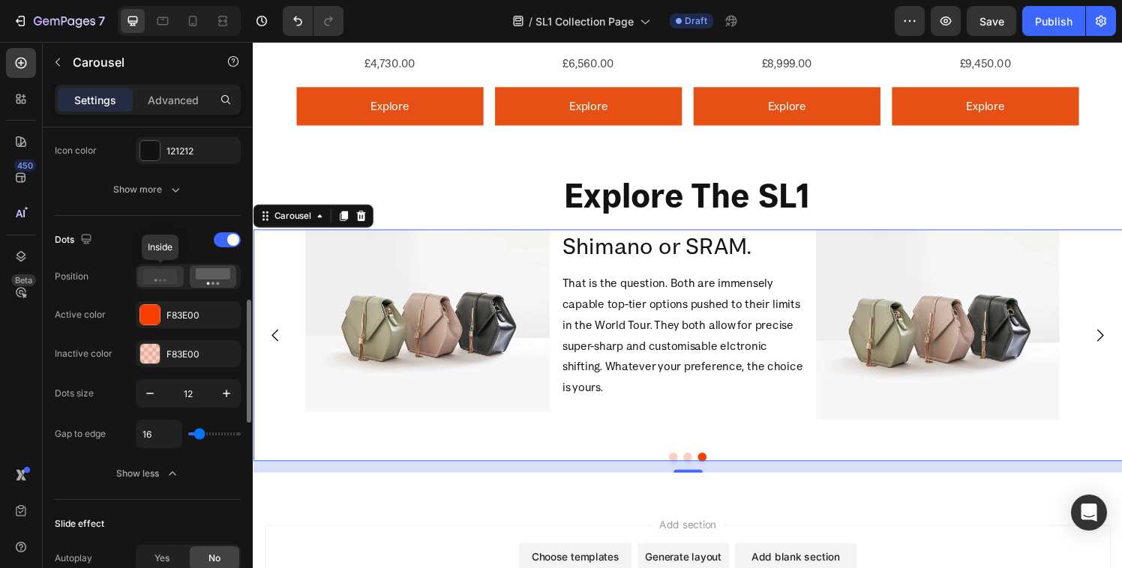
click at [157, 277] on icon at bounding box center [160, 276] width 34 height 15
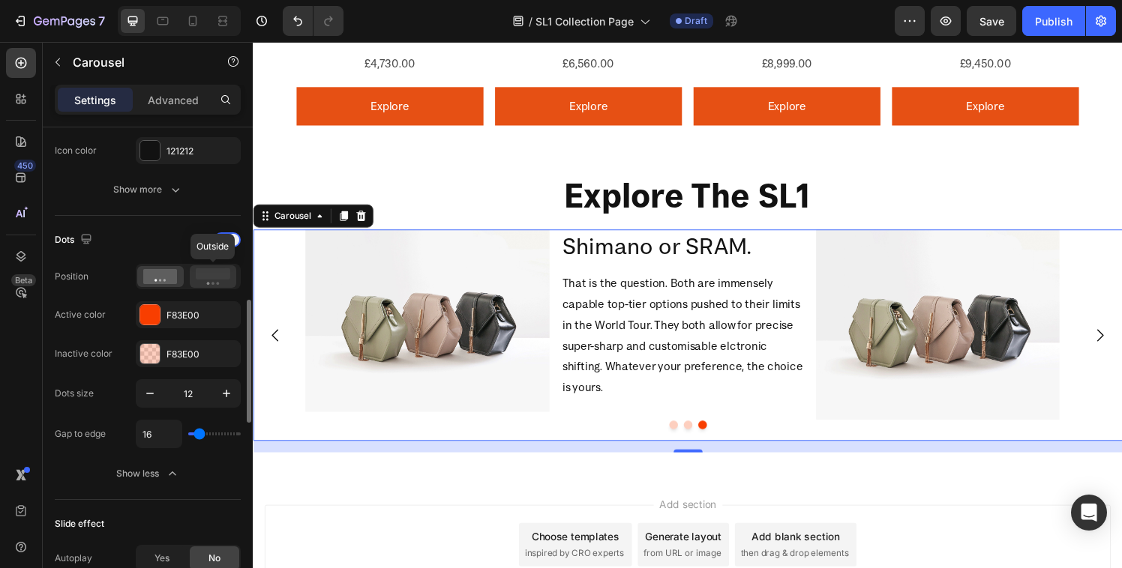
click at [229, 284] on icon at bounding box center [213, 276] width 34 height 16
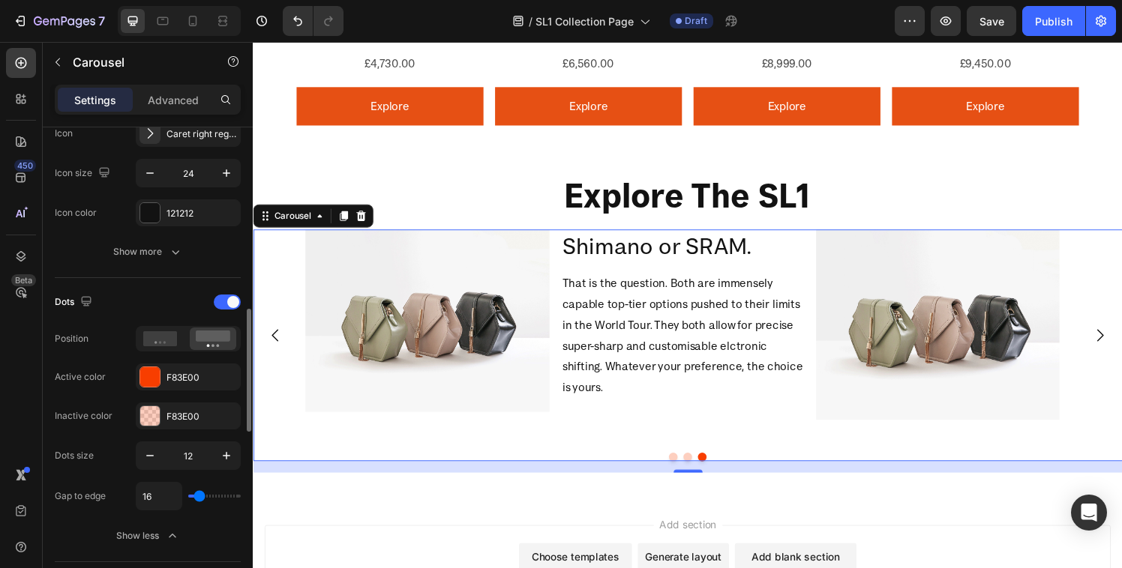
scroll to position [584, 0]
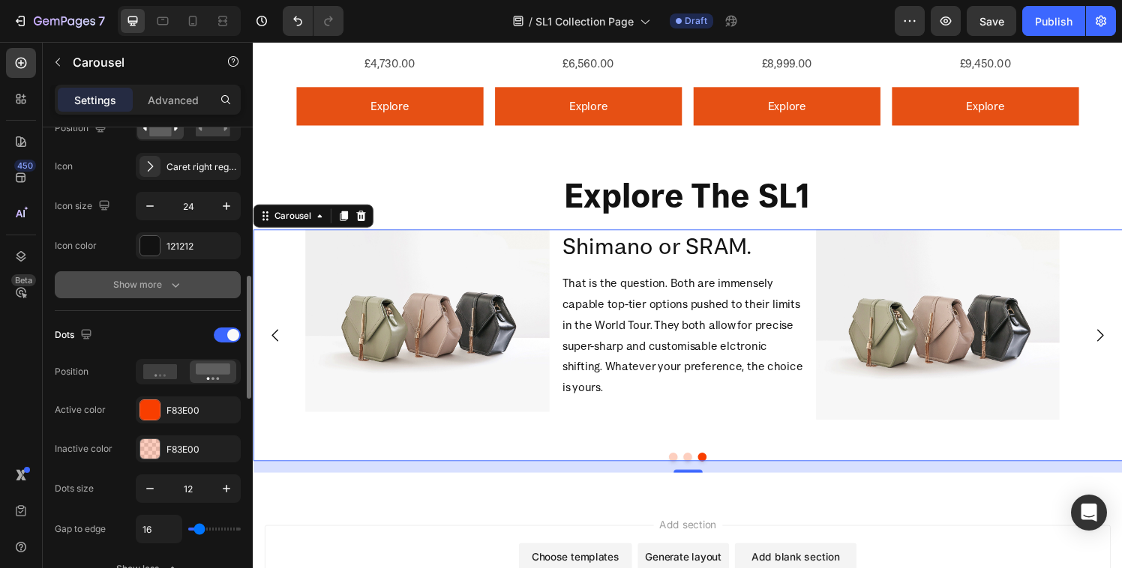
click at [160, 296] on button "Show more" at bounding box center [148, 284] width 186 height 27
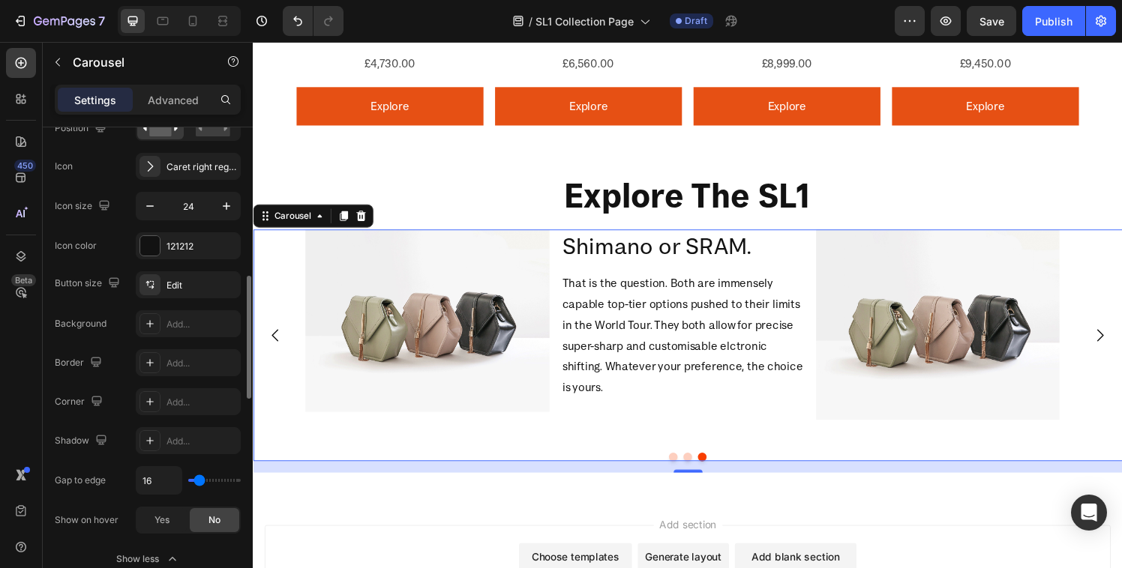
scroll to position [643, 0]
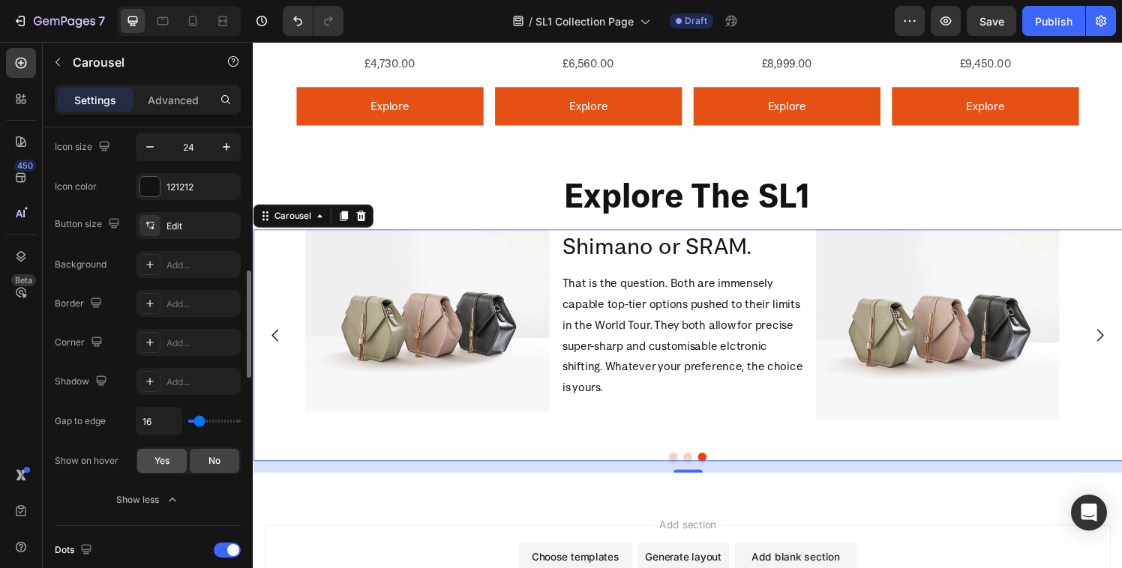
click at [167, 466] on span "Yes" at bounding box center [161, 460] width 15 height 13
click at [197, 465] on div "No" at bounding box center [214, 461] width 49 height 24
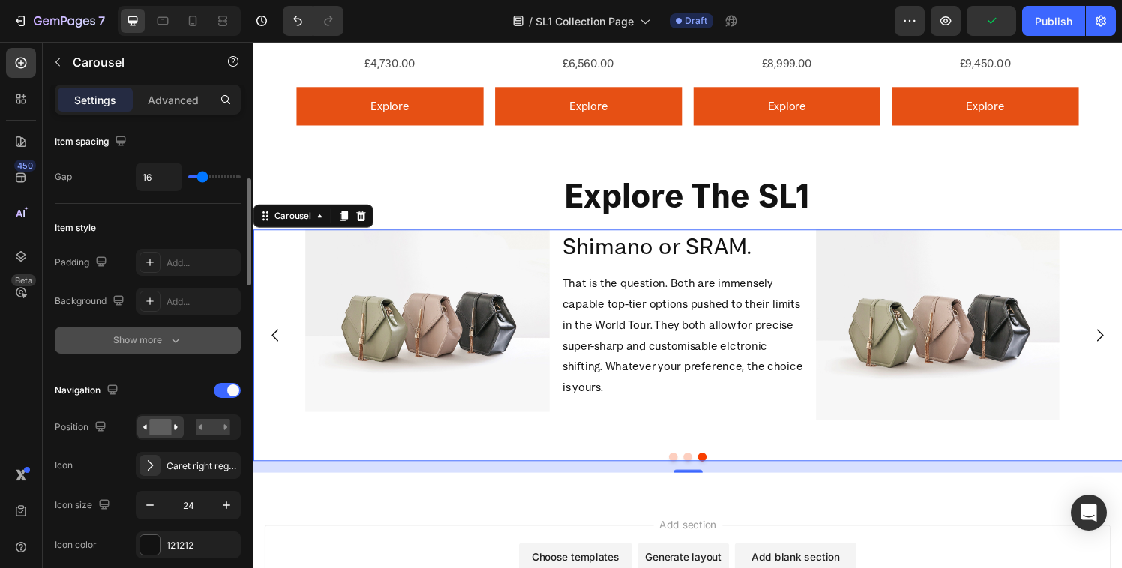
scroll to position [275, 0]
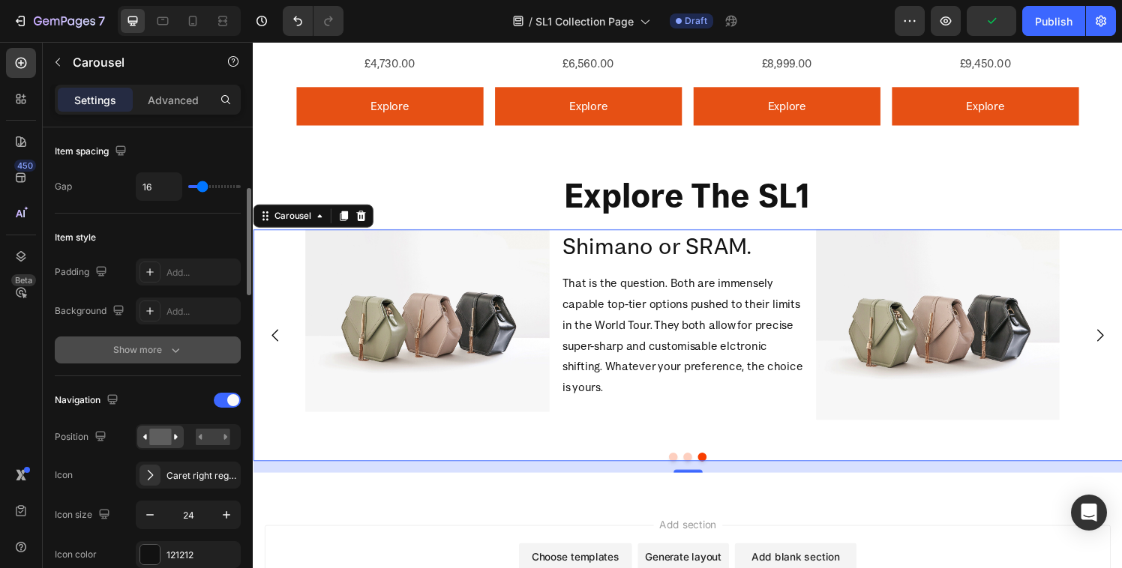
click at [147, 361] on button "Show more" at bounding box center [148, 350] width 186 height 27
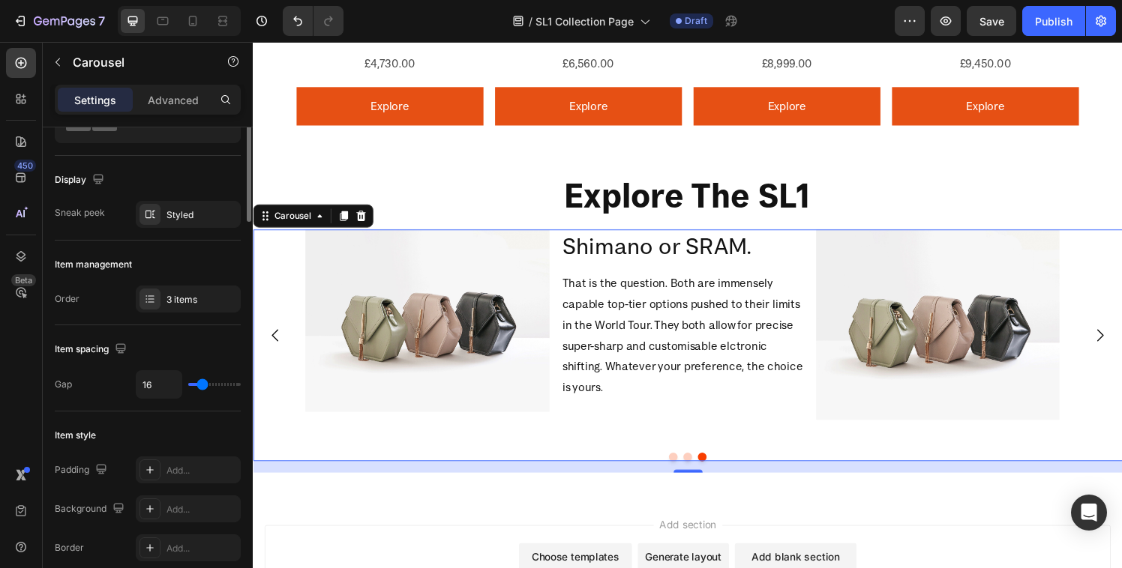
scroll to position [0, 0]
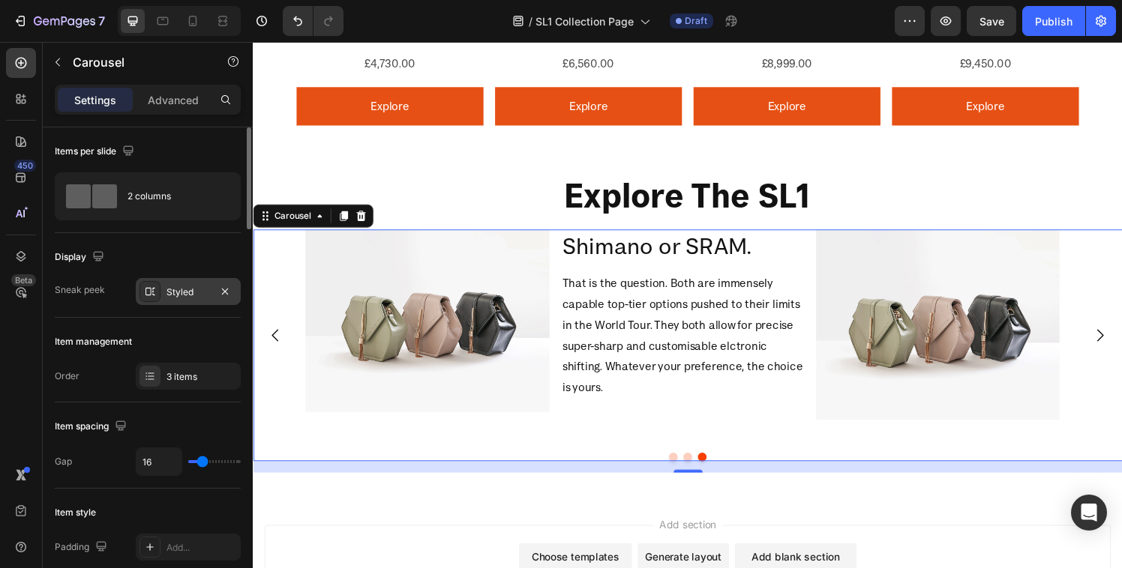
click at [164, 290] on div "Styled" at bounding box center [188, 291] width 105 height 27
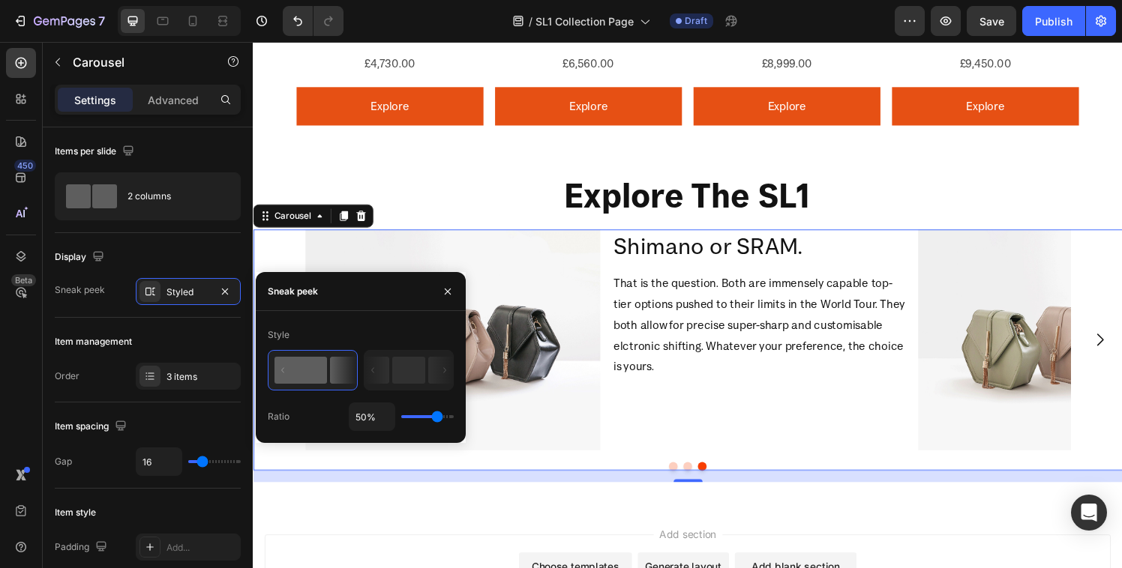
drag, startPoint x: 425, startPoint y: 414, endPoint x: 437, endPoint y: 408, distance: 13.4
type input "75"
click at [437, 415] on input "range" at bounding box center [427, 416] width 52 height 3
click at [164, 250] on div "Display" at bounding box center [148, 257] width 186 height 24
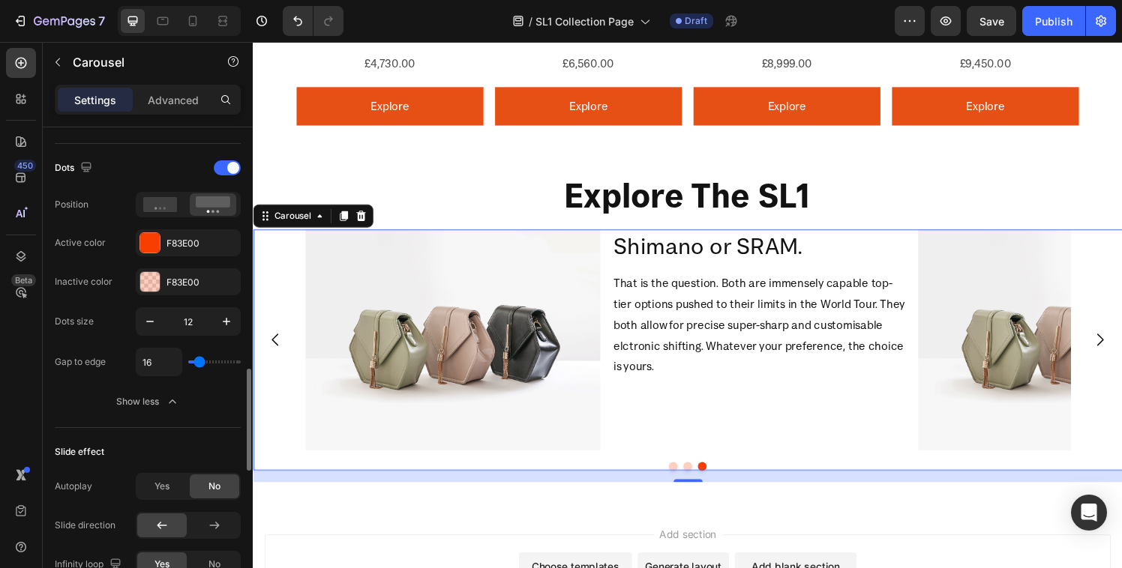
scroll to position [1325, 0]
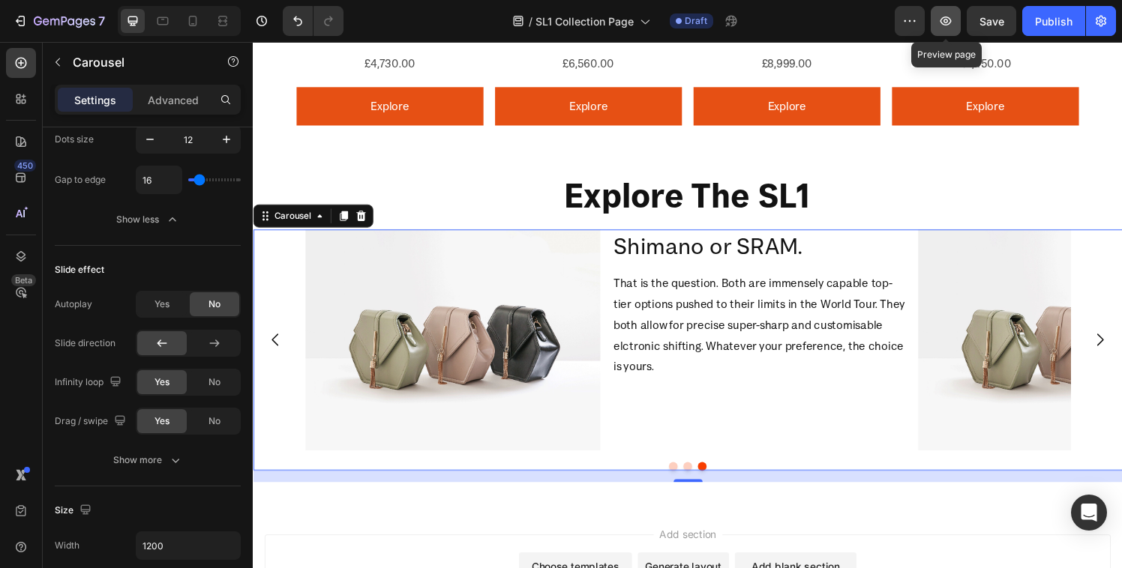
click at [939, 25] on icon "button" at bounding box center [945, 20] width 15 height 15
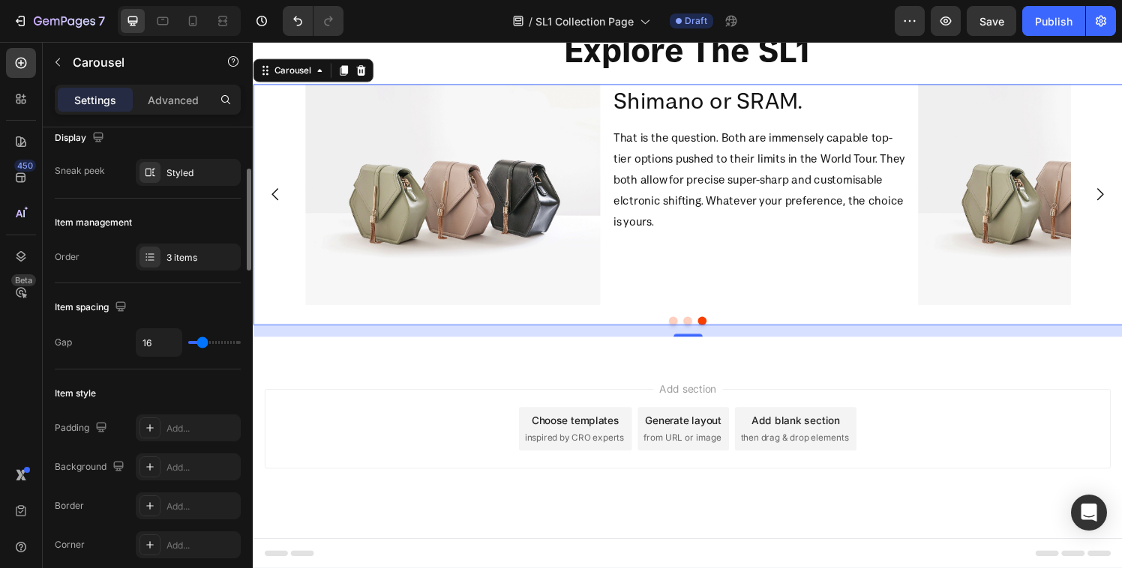
scroll to position [0, 0]
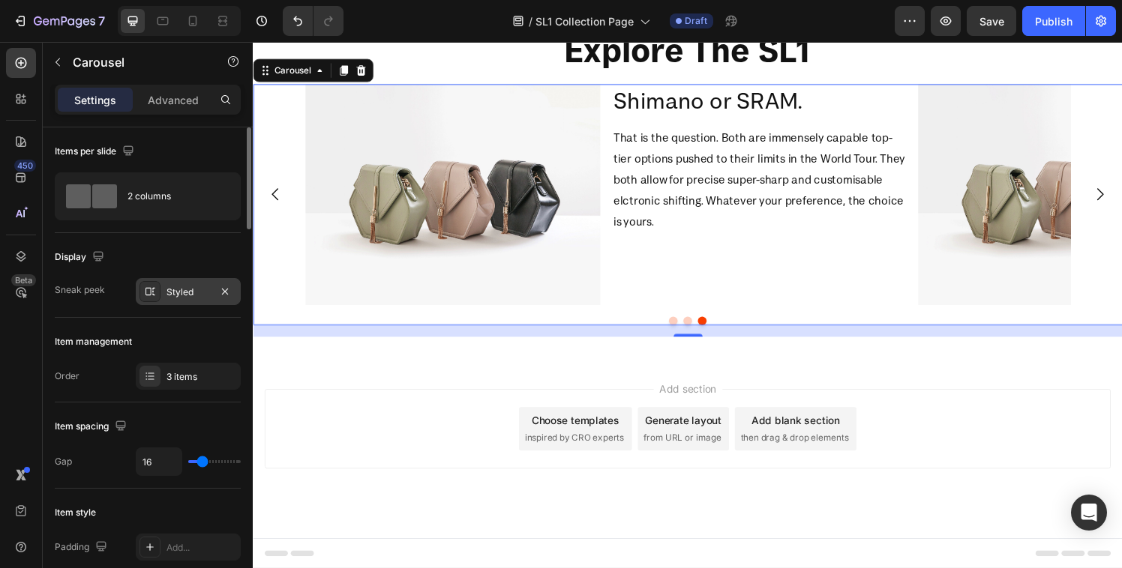
click at [154, 301] on div at bounding box center [149, 291] width 21 height 21
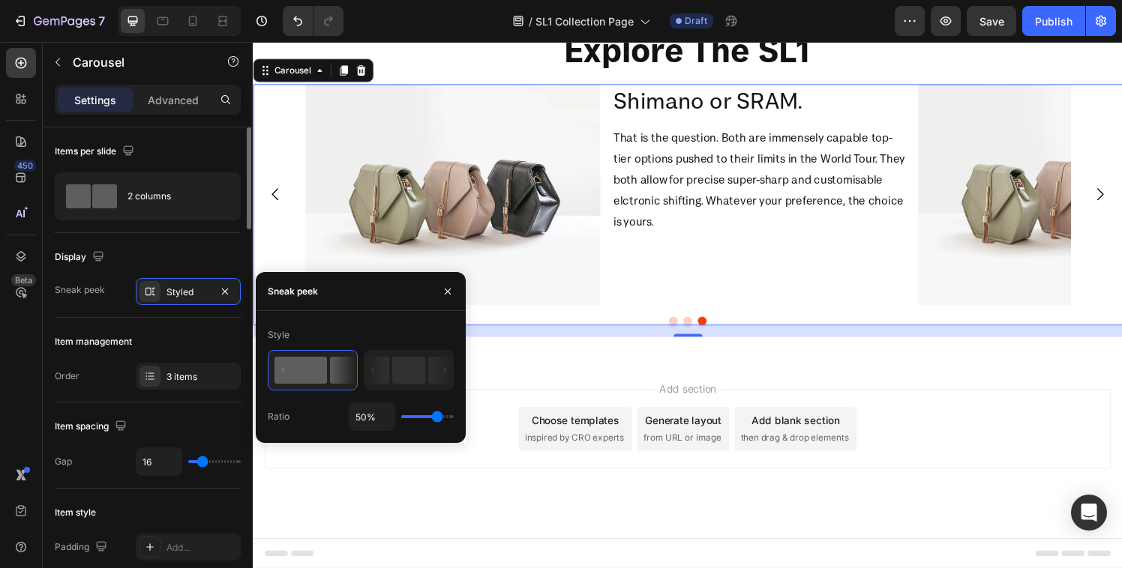
click at [126, 257] on div "Display" at bounding box center [148, 257] width 186 height 24
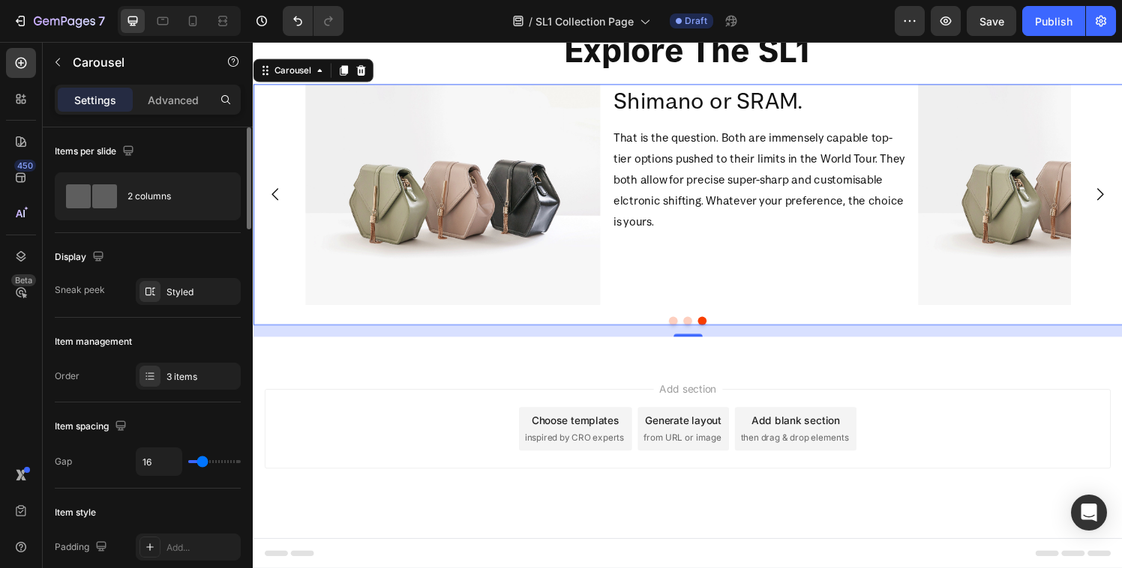
click at [163, 279] on div "Styled" at bounding box center [188, 291] width 105 height 27
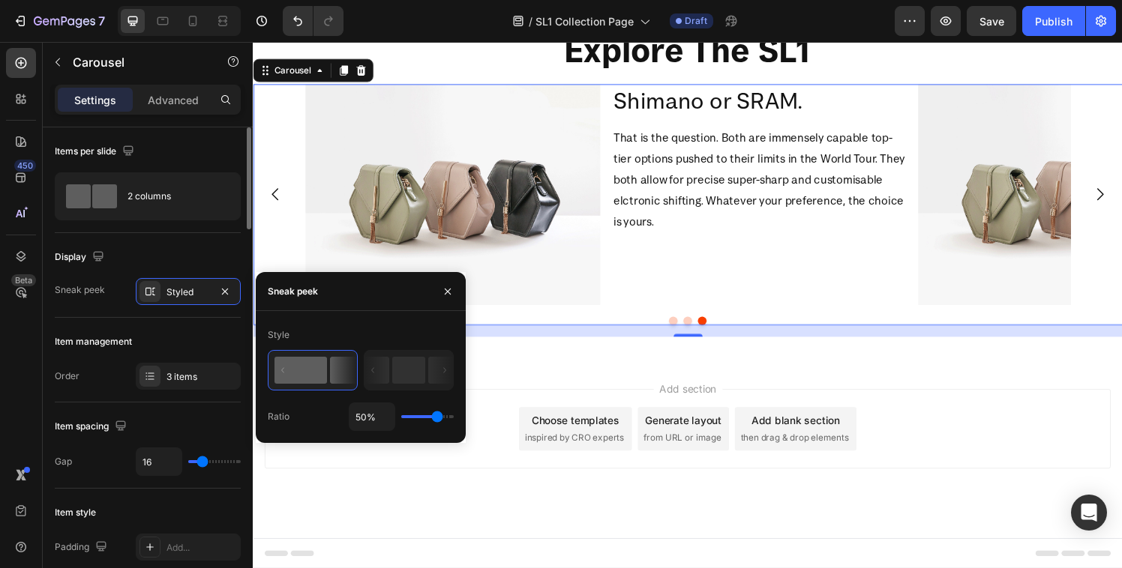
click at [104, 335] on div "Item management" at bounding box center [93, 341] width 77 height 13
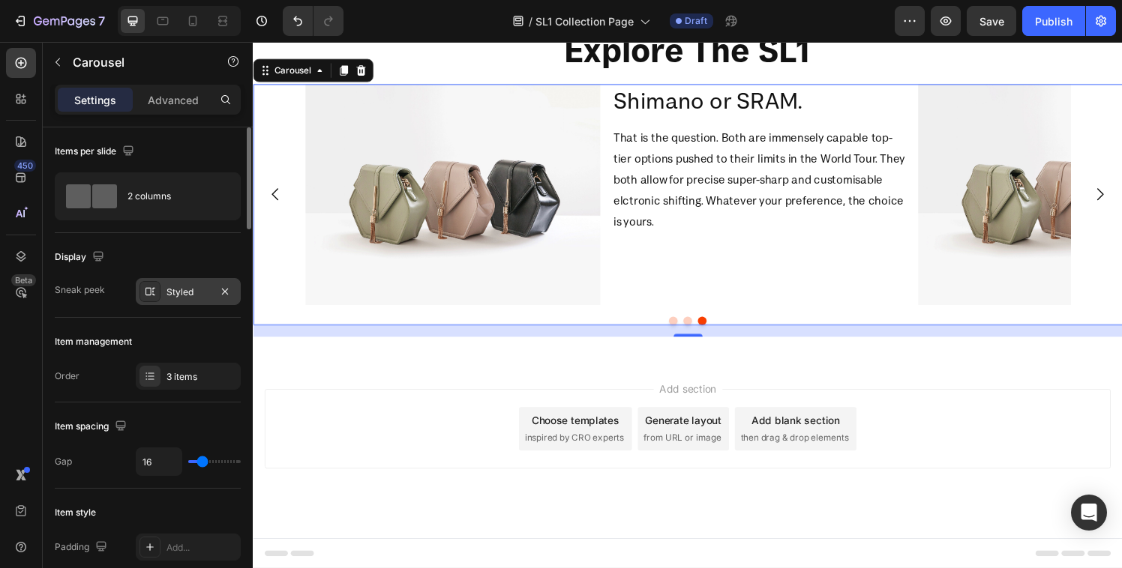
click at [157, 295] on div at bounding box center [149, 291] width 21 height 21
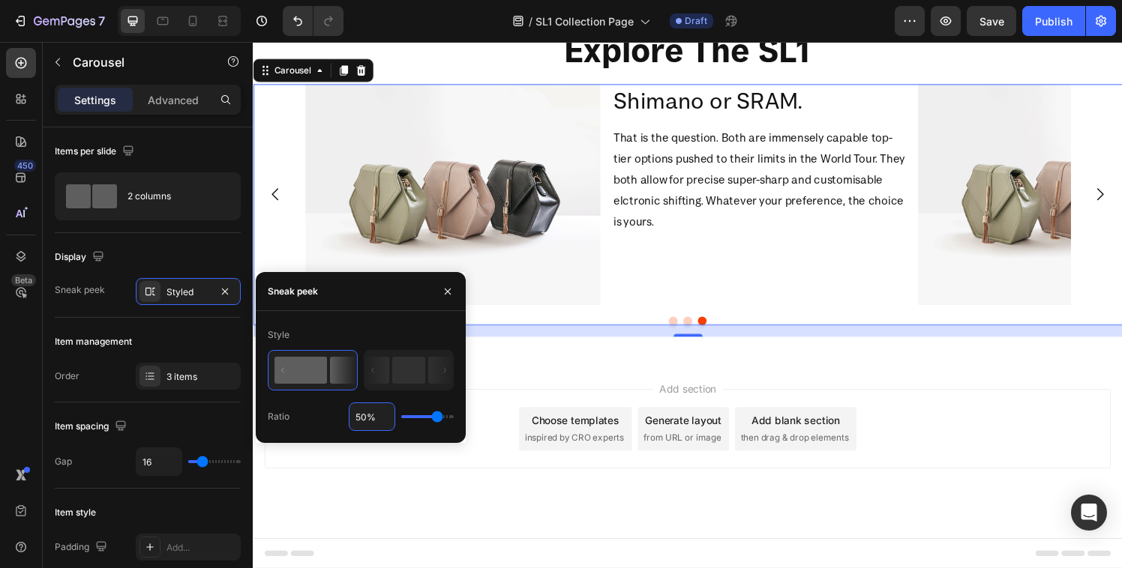
click at [362, 417] on input "50%" at bounding box center [371, 416] width 45 height 27
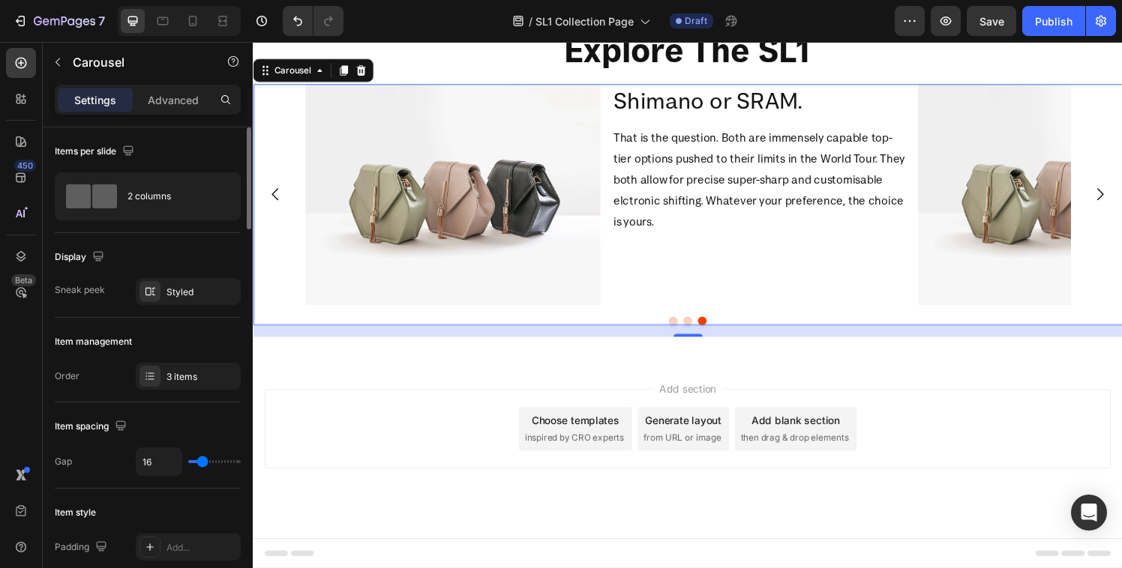
click at [124, 303] on div "Sneak peek Styled" at bounding box center [148, 291] width 186 height 27
click at [169, 103] on p "Advanced" at bounding box center [173, 100] width 51 height 16
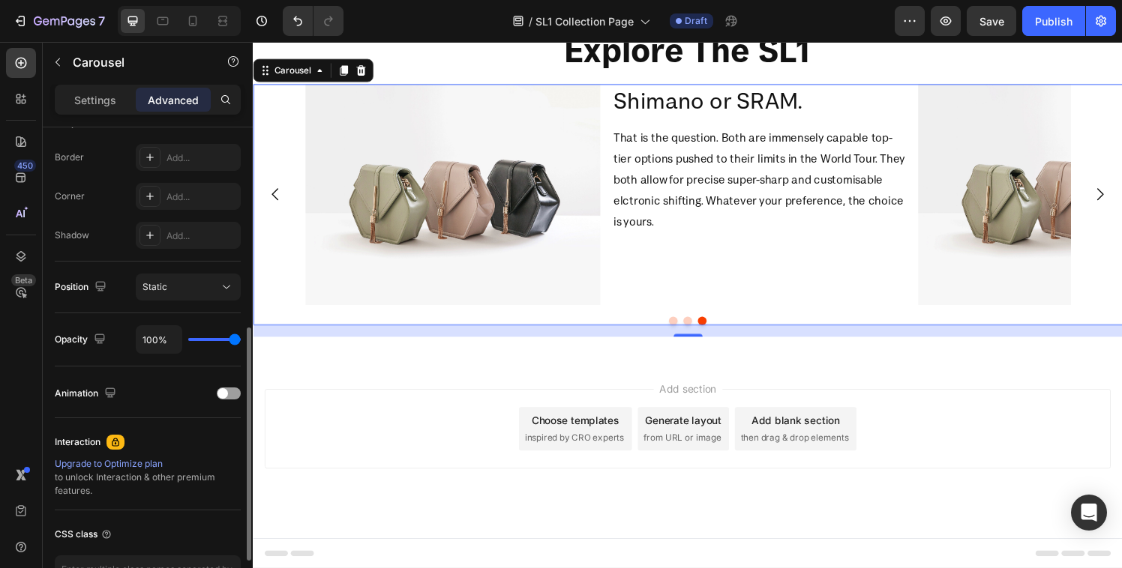
scroll to position [517, 0]
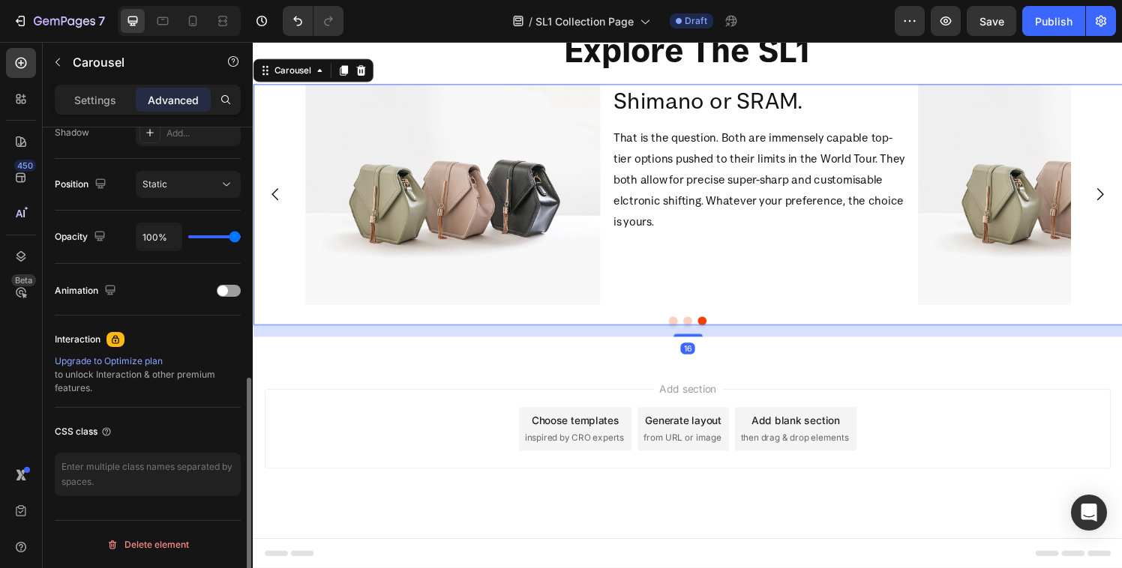
drag, startPoint x: 214, startPoint y: 243, endPoint x: 209, endPoint y: 236, distance: 8.5
click at [201, 244] on div "100%" at bounding box center [188, 237] width 105 height 28
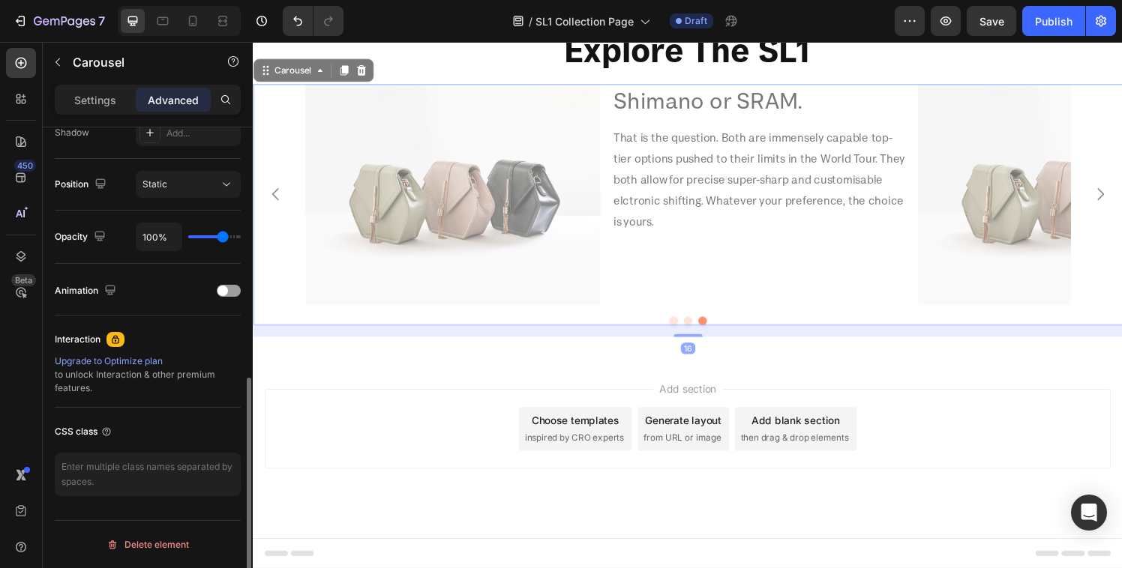
drag, startPoint x: 209, startPoint y: 236, endPoint x: 223, endPoint y: 233, distance: 13.8
click at [223, 235] on input "range" at bounding box center [214, 236] width 52 height 3
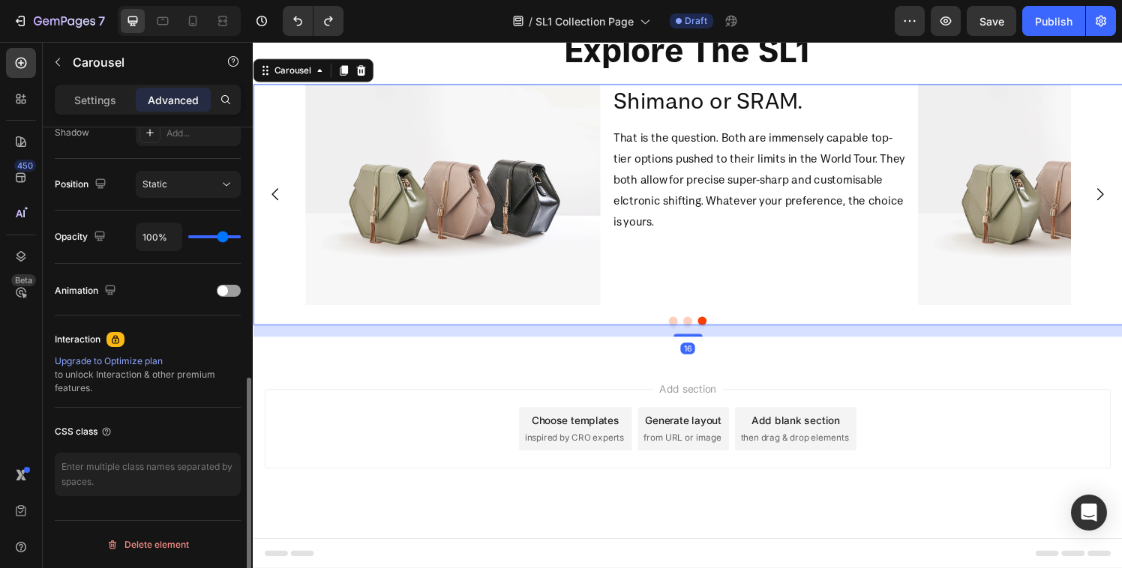
type input "100"
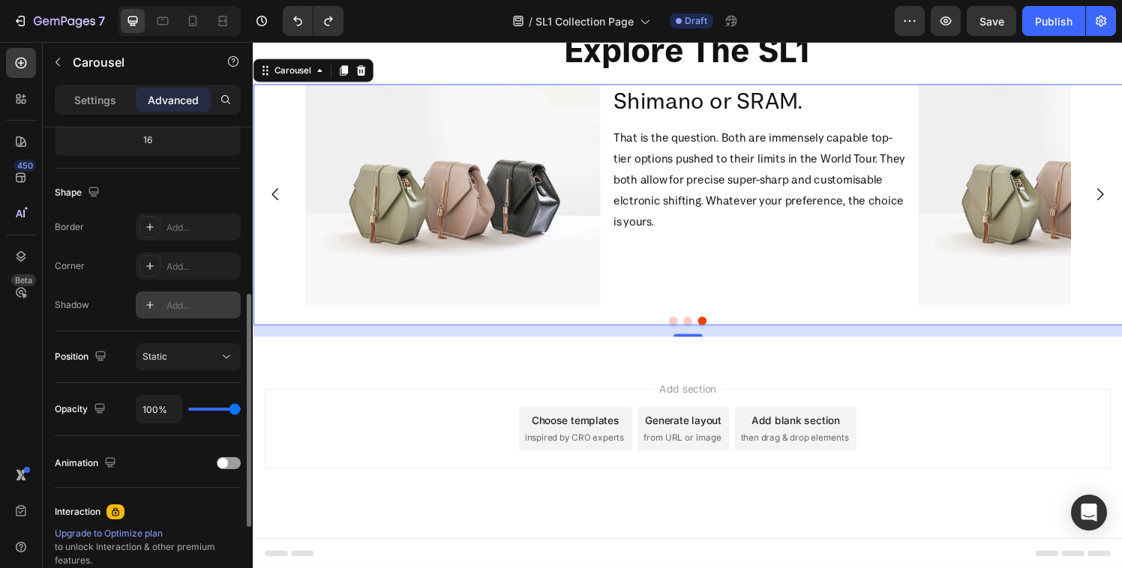
click at [158, 304] on div at bounding box center [149, 305] width 21 height 21
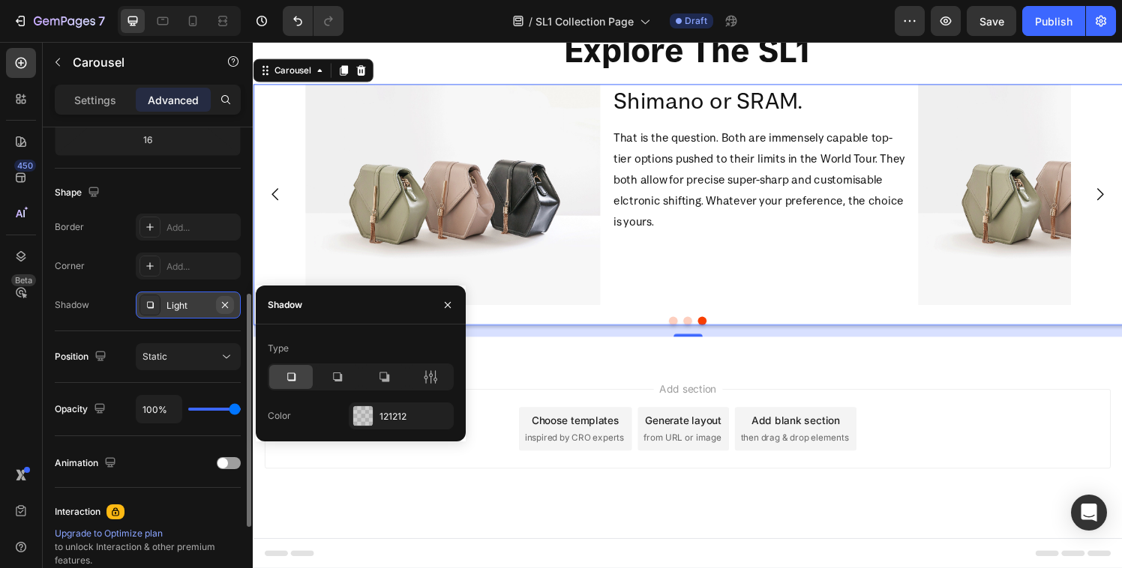
click at [227, 310] on button "button" at bounding box center [225, 305] width 18 height 18
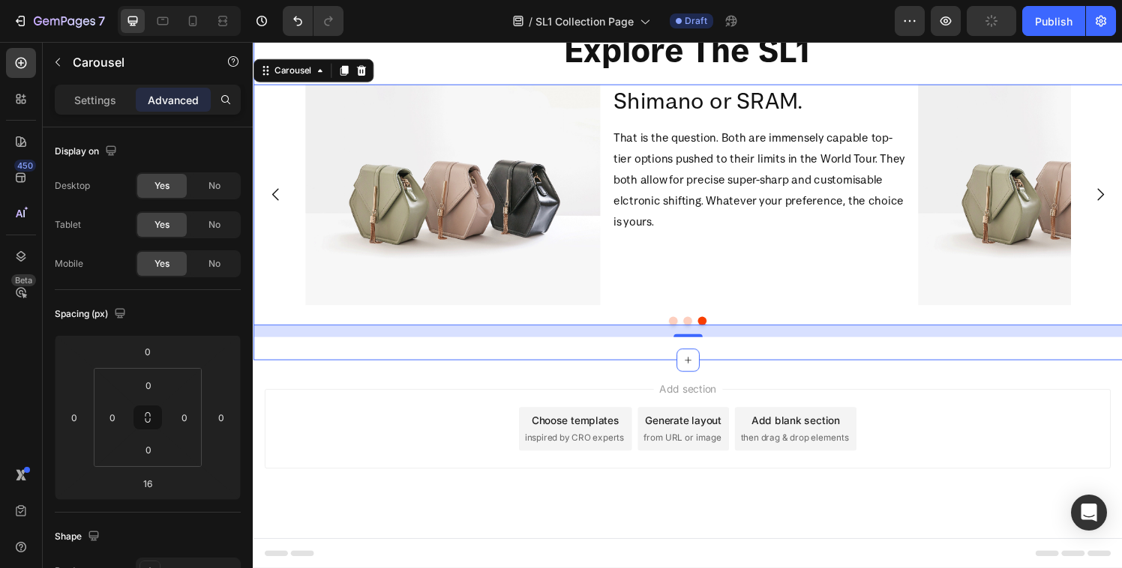
scroll to position [1294, 0]
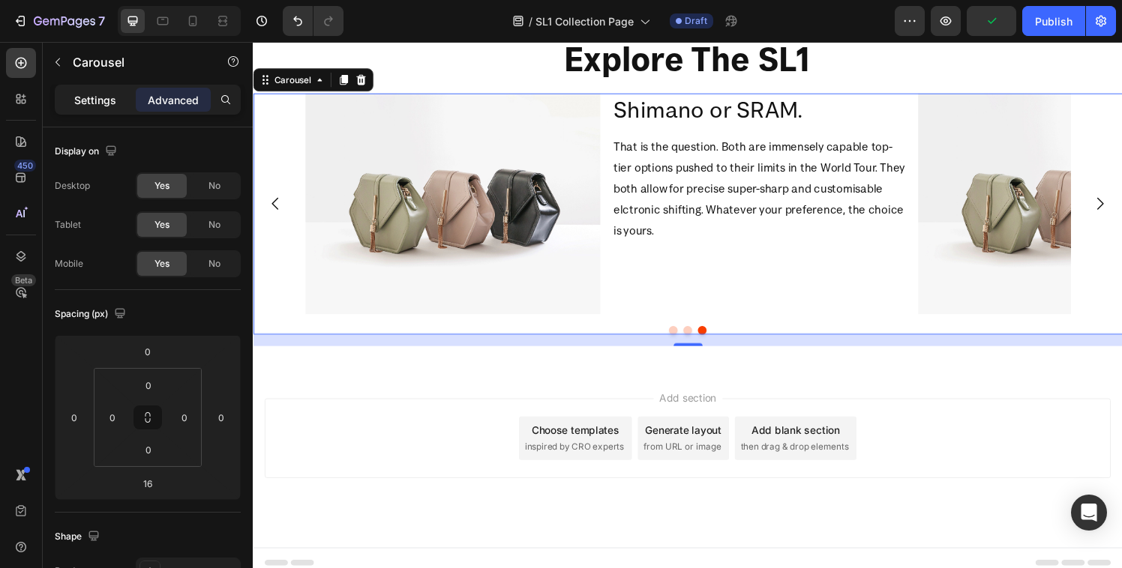
click at [102, 95] on p "Settings" at bounding box center [95, 100] width 42 height 16
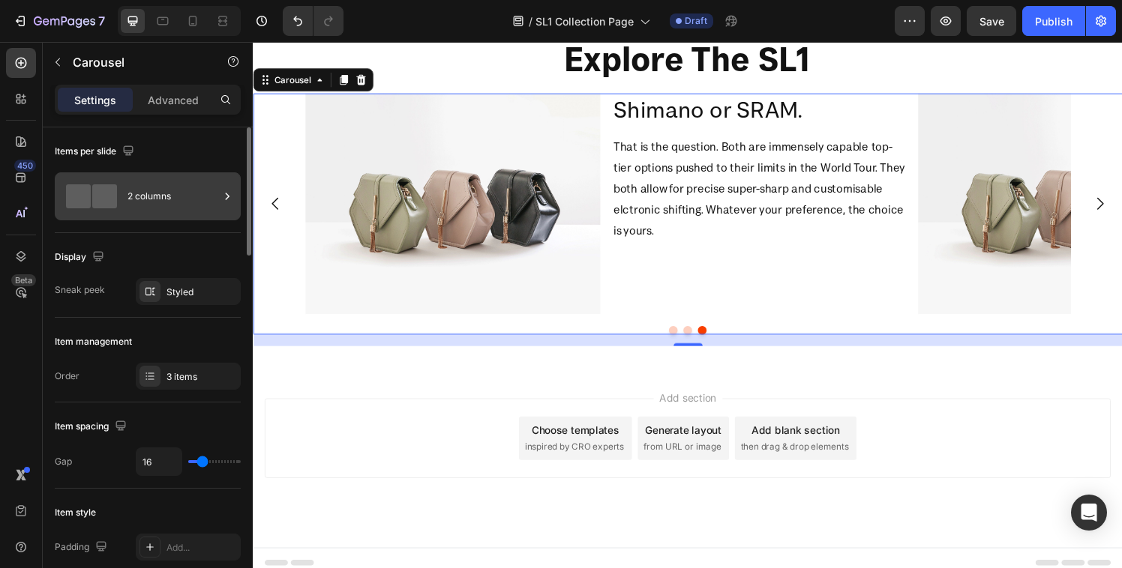
click at [150, 202] on div "2 columns" at bounding box center [172, 196] width 91 height 34
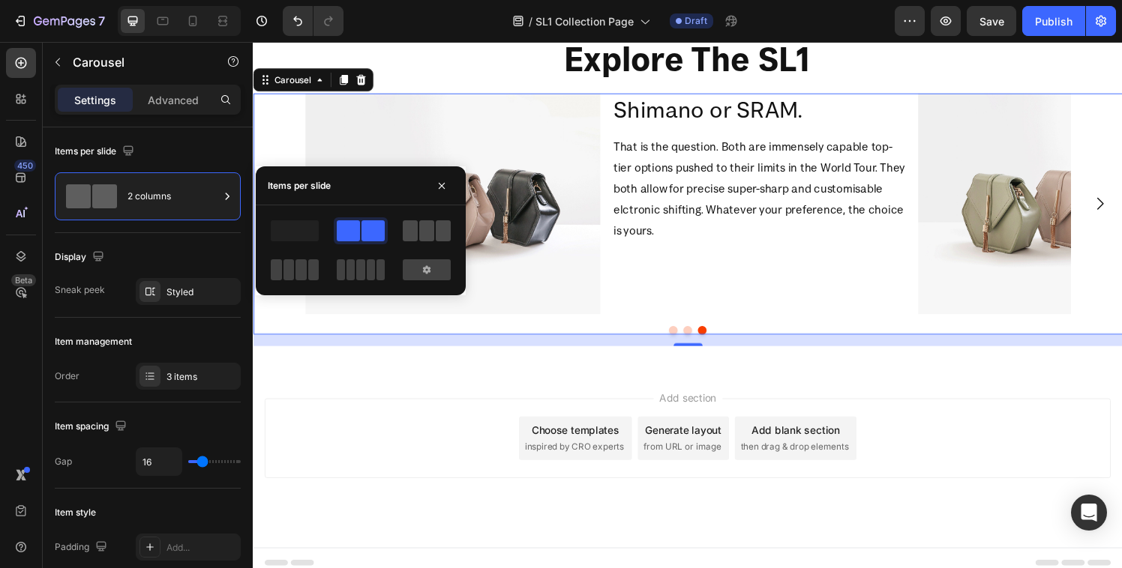
click at [438, 231] on span at bounding box center [443, 230] width 15 height 21
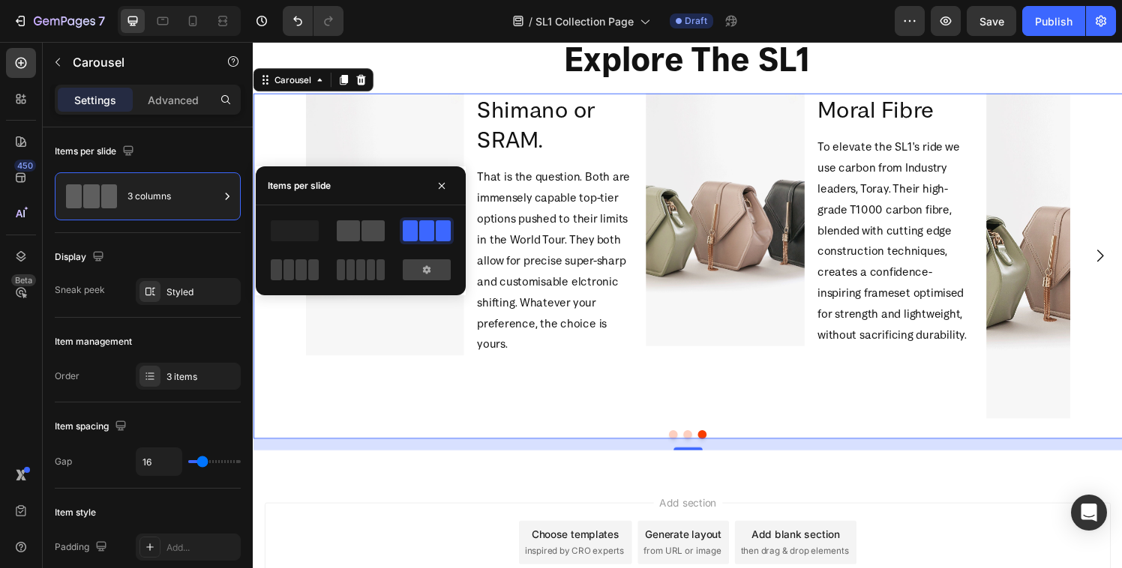
click at [357, 228] on span at bounding box center [348, 230] width 23 height 21
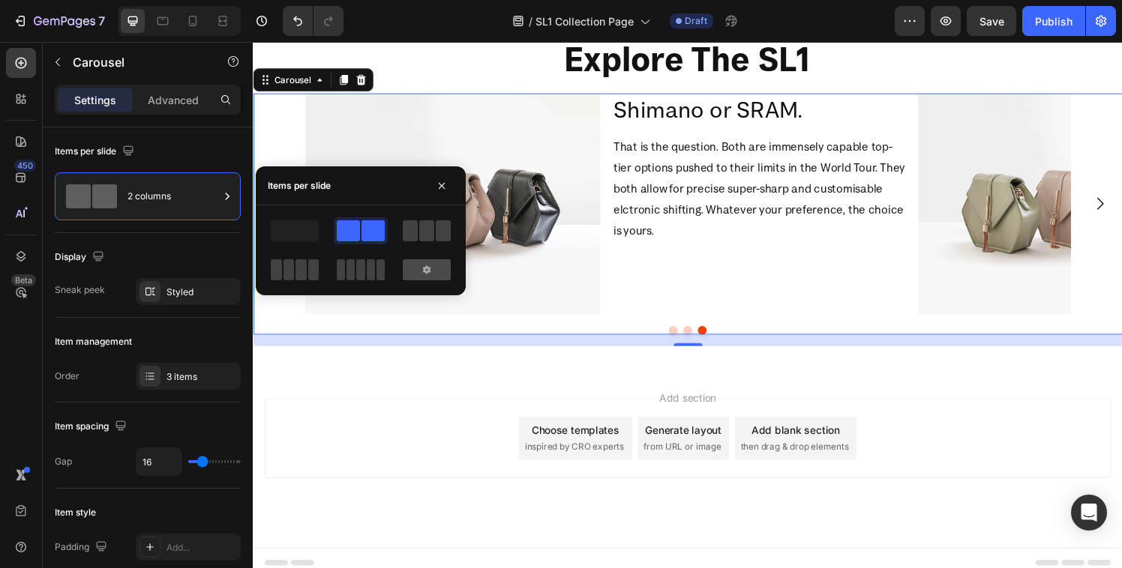
click at [421, 274] on icon at bounding box center [427, 270] width 12 height 12
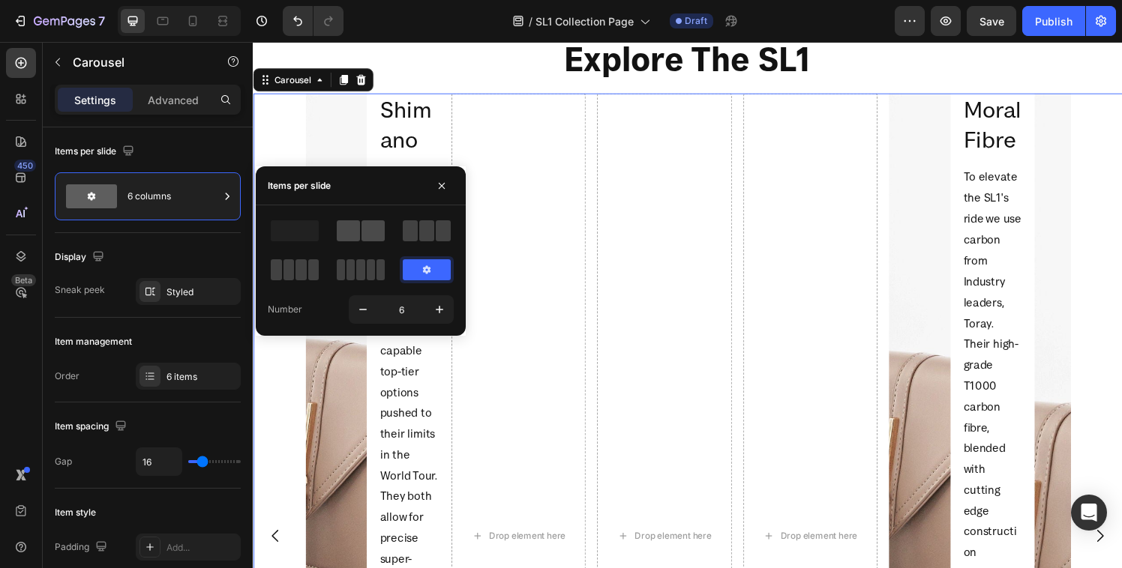
click at [364, 228] on span at bounding box center [372, 230] width 23 height 21
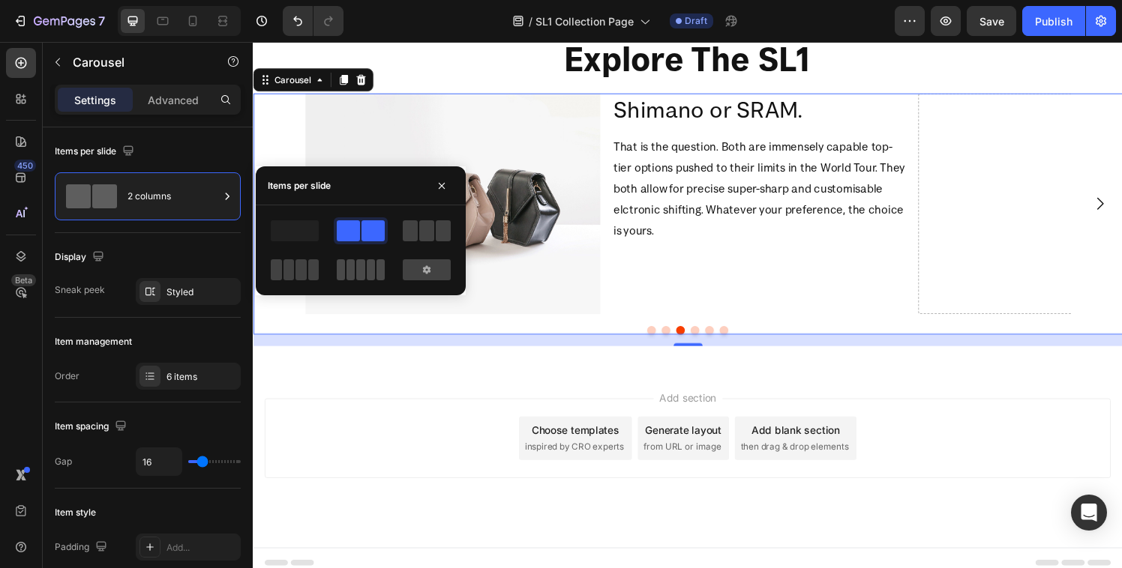
click at [352, 271] on span at bounding box center [350, 269] width 8 height 21
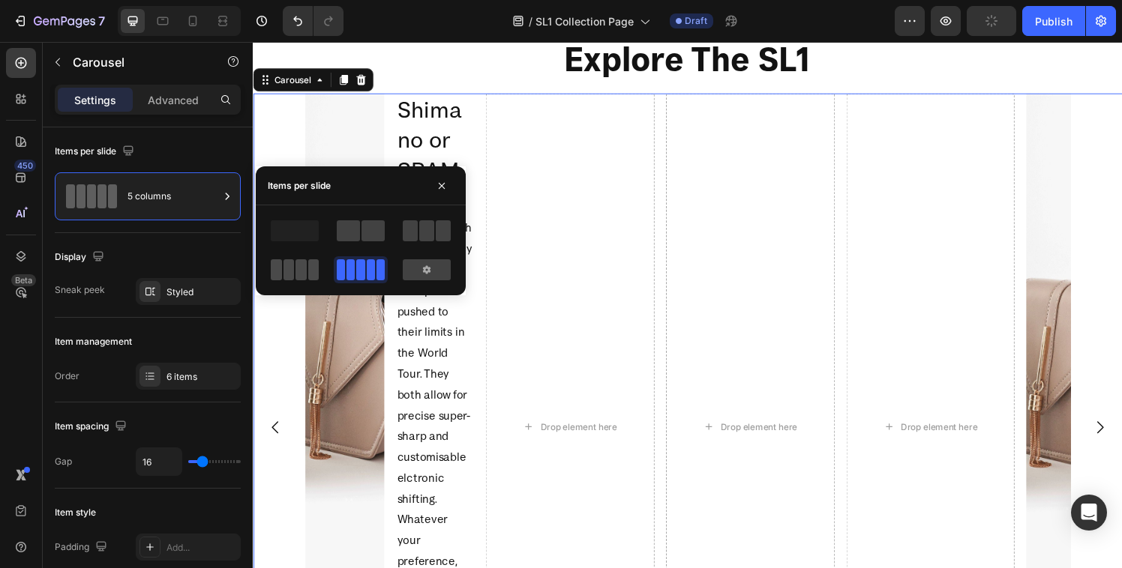
click at [283, 271] on span at bounding box center [288, 269] width 11 height 21
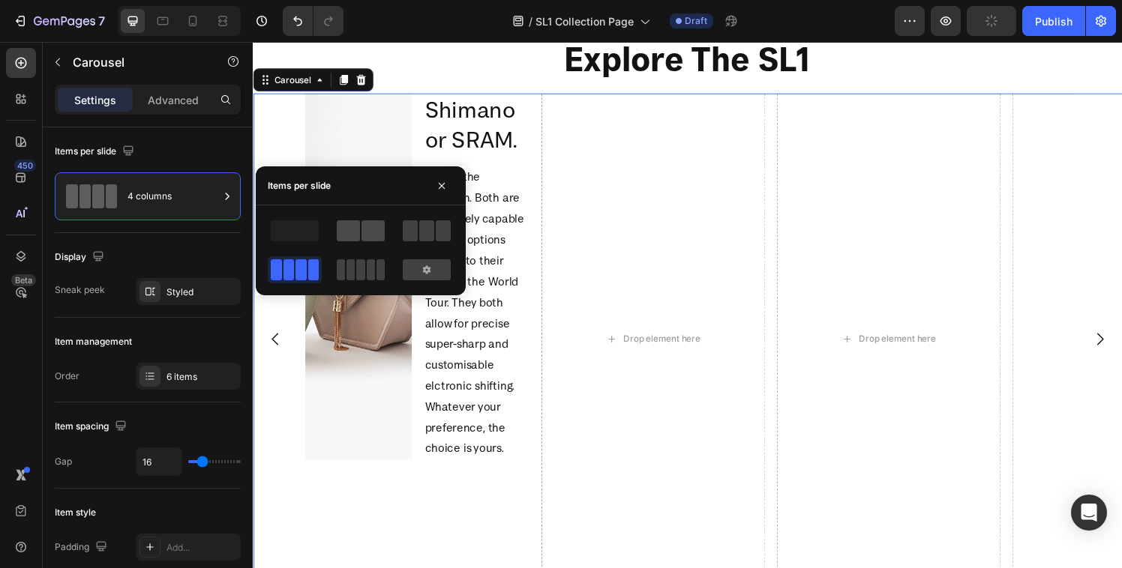
click at [365, 218] on div at bounding box center [361, 230] width 54 height 27
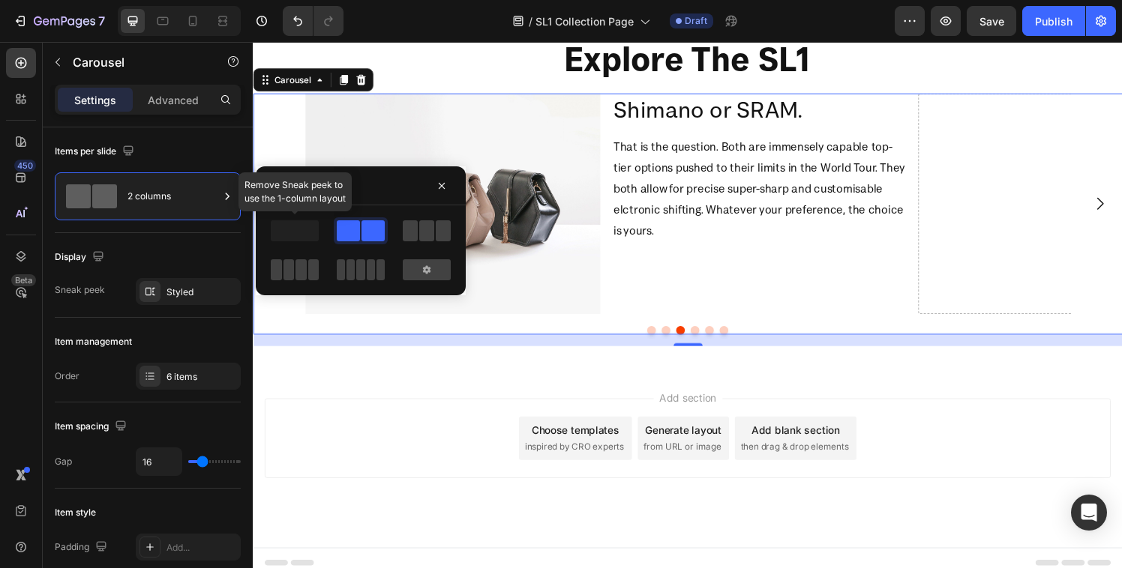
click at [307, 223] on span at bounding box center [295, 230] width 48 height 21
click at [227, 291] on icon "button" at bounding box center [225, 292] width 12 height 12
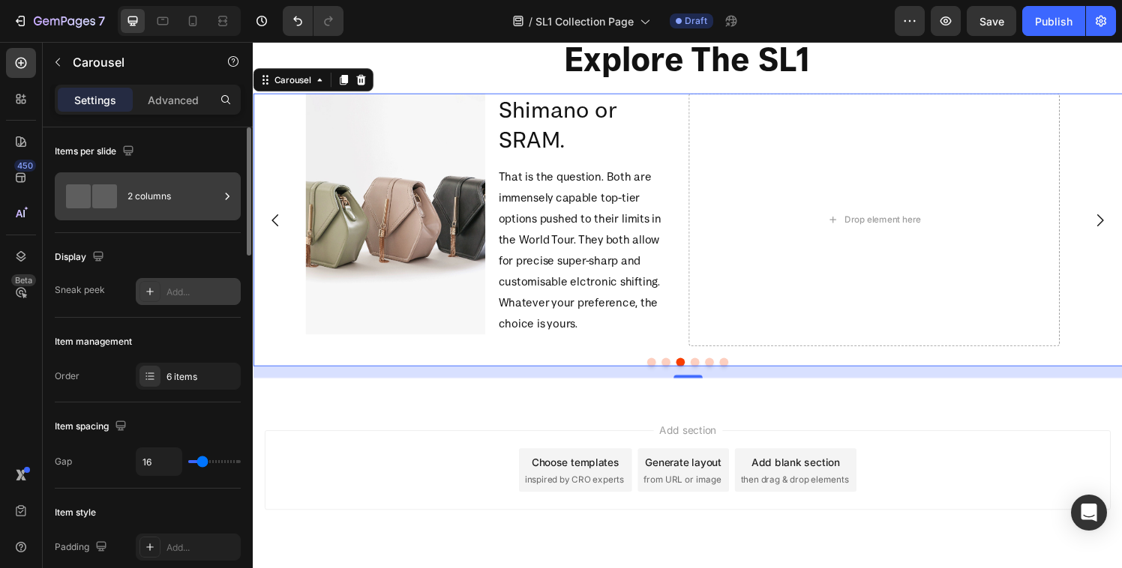
click at [164, 212] on div "2 columns" at bounding box center [172, 196] width 91 height 34
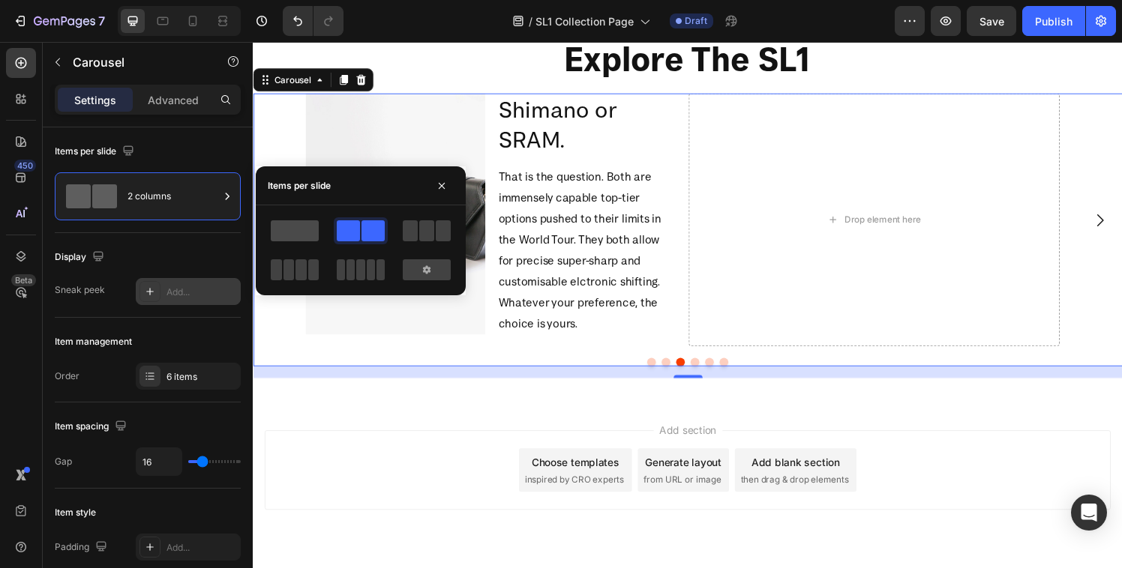
click at [303, 228] on span at bounding box center [295, 230] width 48 height 21
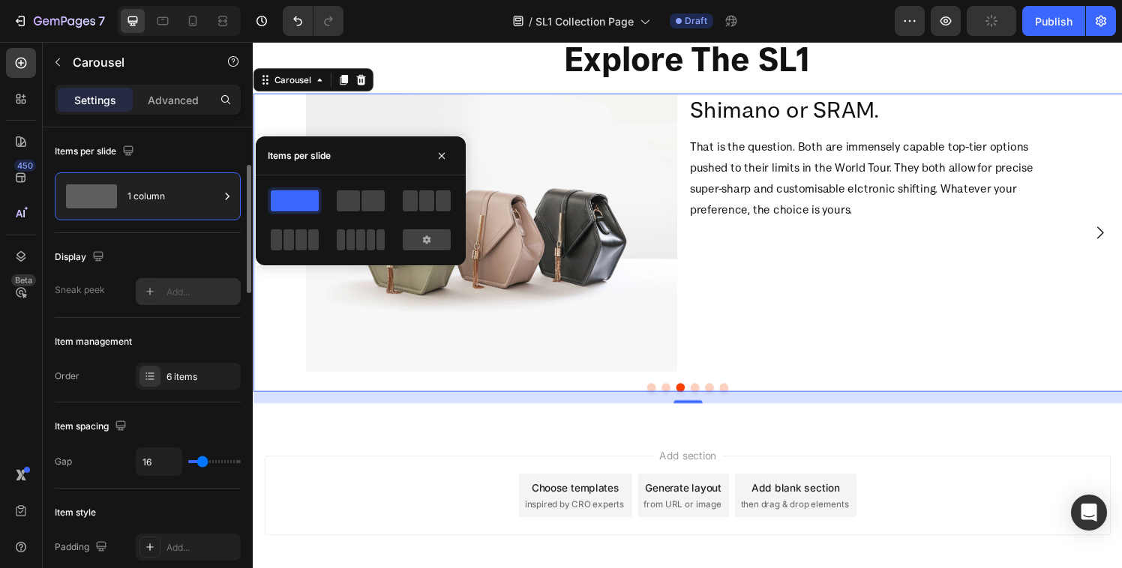
scroll to position [147, 0]
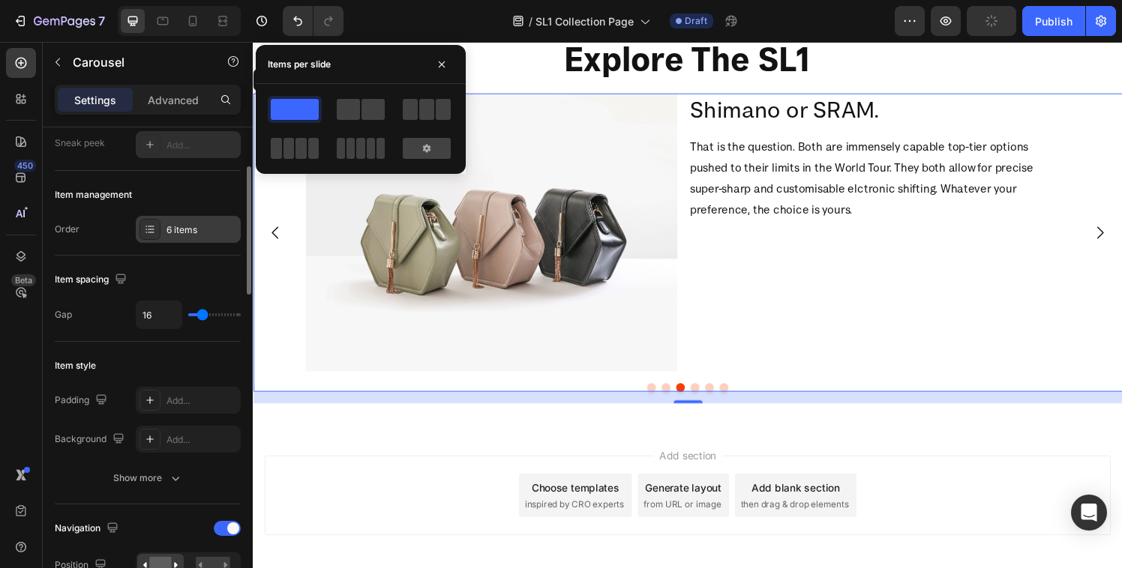
click at [148, 216] on div "6 items" at bounding box center [188, 229] width 105 height 27
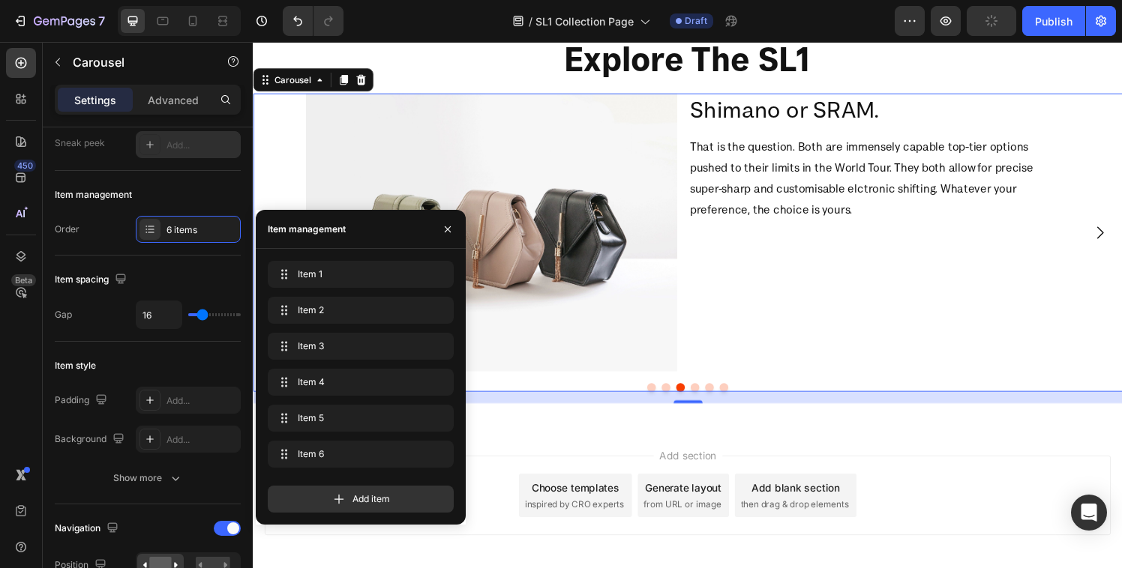
click at [653, 398] on div at bounding box center [703, 399] width 900 height 9
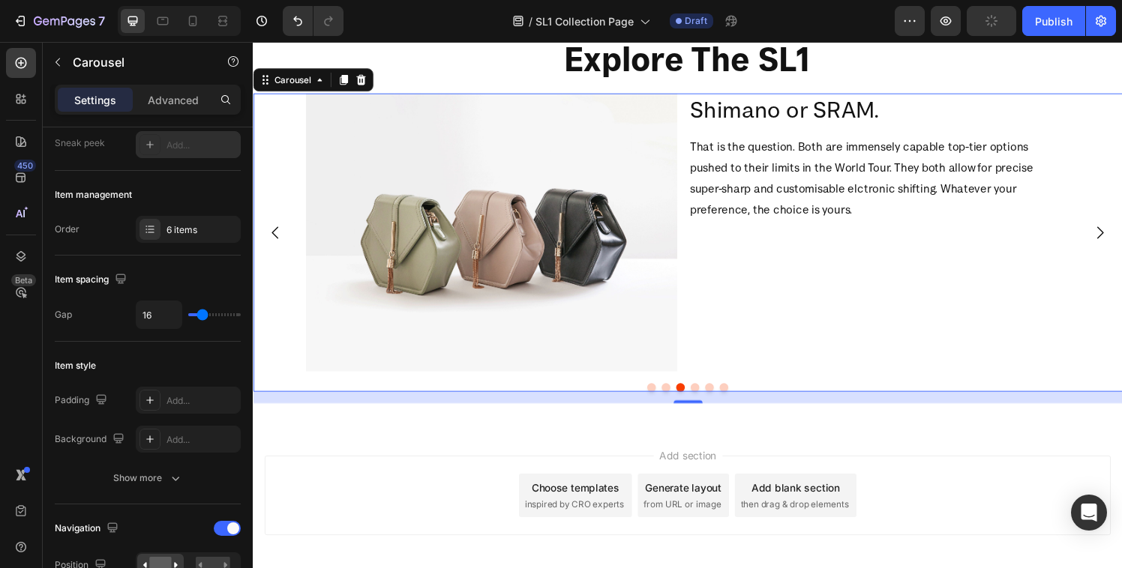
click at [661, 400] on button "Dot" at bounding box center [665, 399] width 9 height 9
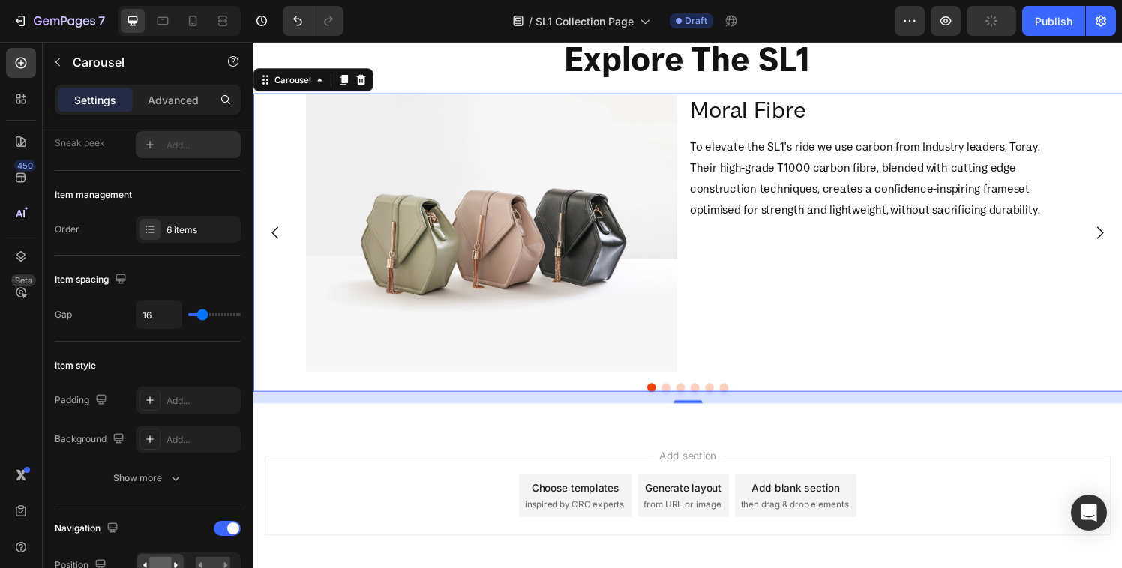
click at [676, 397] on button "Dot" at bounding box center [680, 399] width 9 height 9
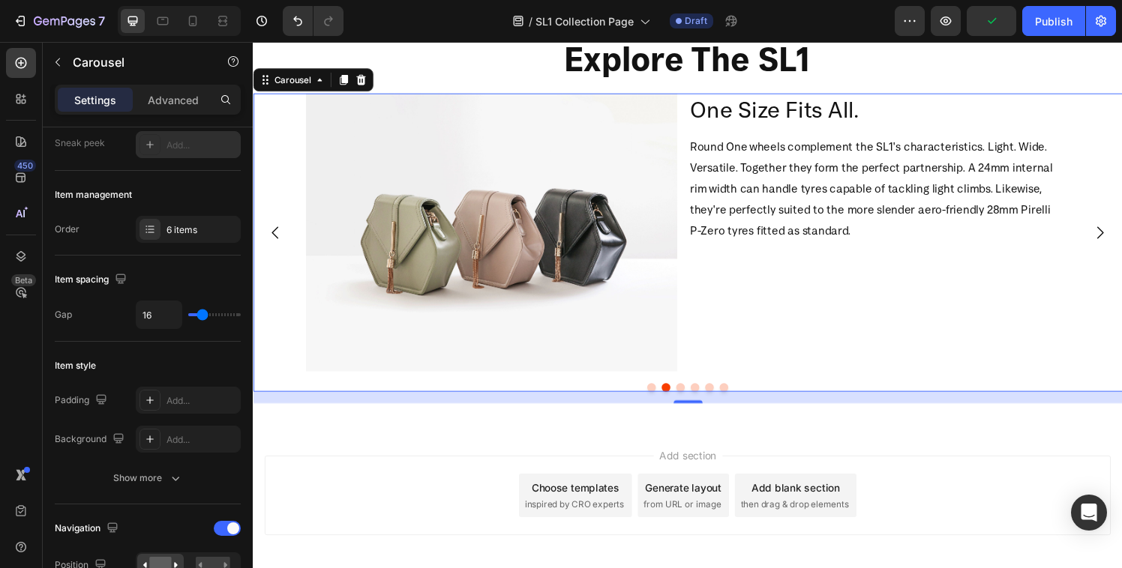
click at [691, 398] on button "Dot" at bounding box center [695, 399] width 9 height 9
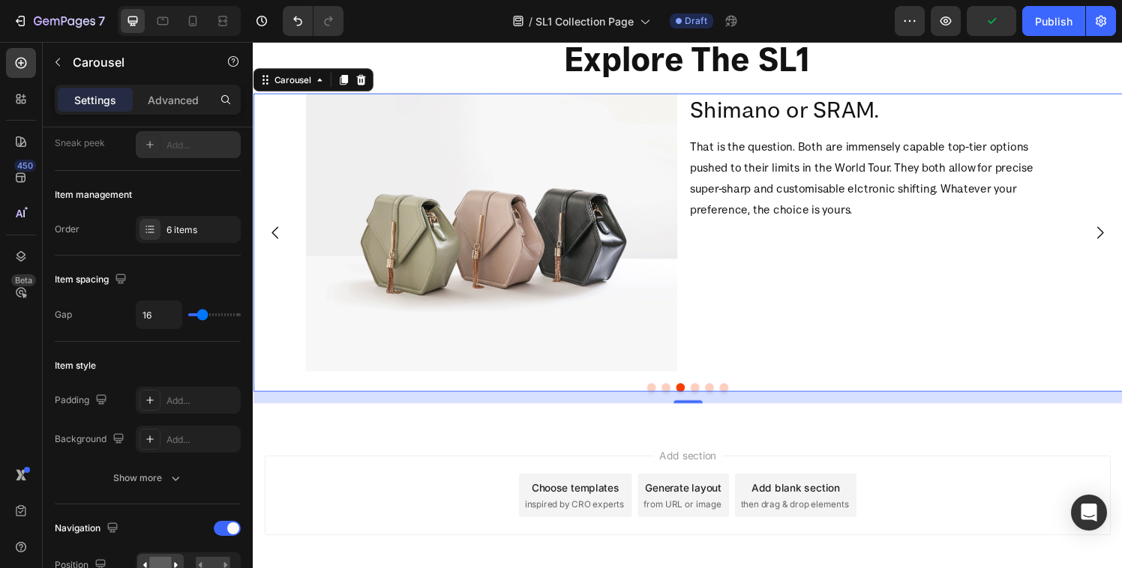
click at [706, 399] on button "Dot" at bounding box center [710, 399] width 9 height 9
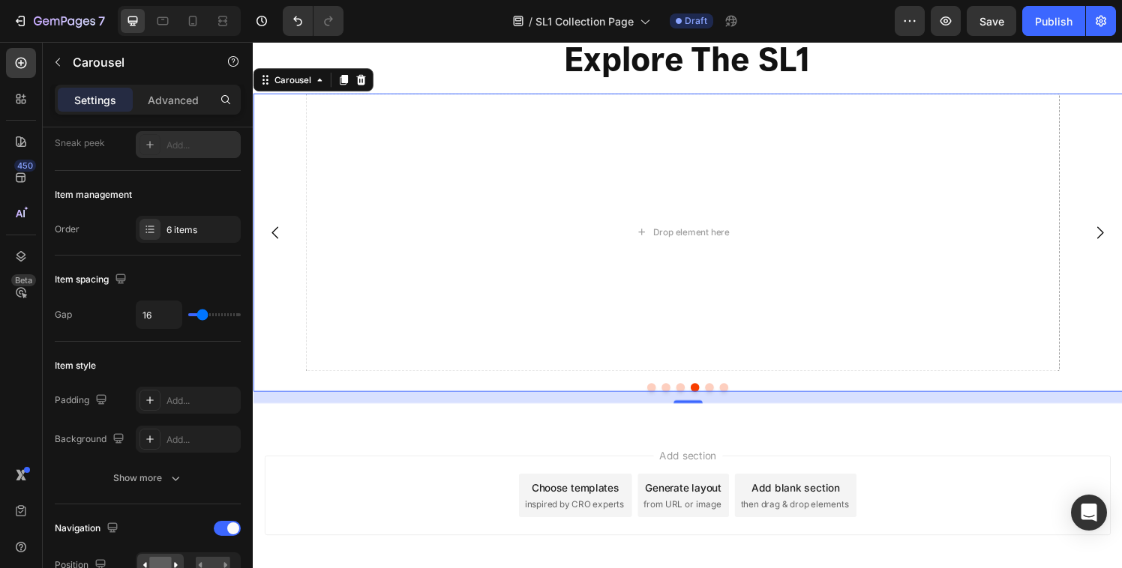
click at [721, 399] on button "Dot" at bounding box center [725, 399] width 9 height 9
click at [736, 399] on button "Dot" at bounding box center [740, 399] width 9 height 9
click at [154, 232] on icon at bounding box center [150, 229] width 12 height 12
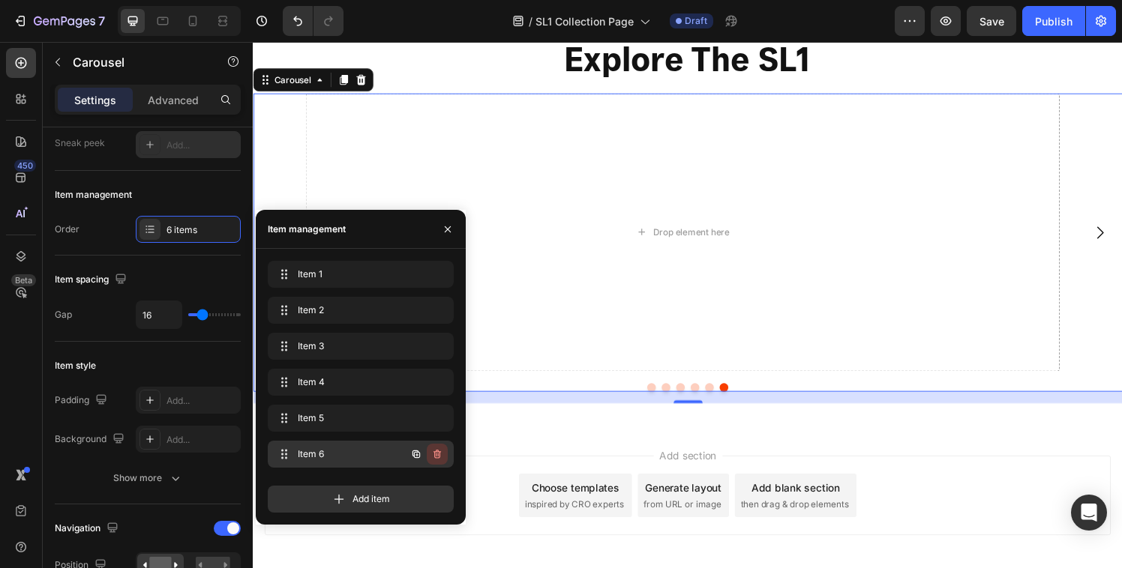
click at [433, 453] on icon "button" at bounding box center [437, 454] width 12 height 12
click at [437, 461] on button "Delete" at bounding box center [426, 454] width 41 height 21
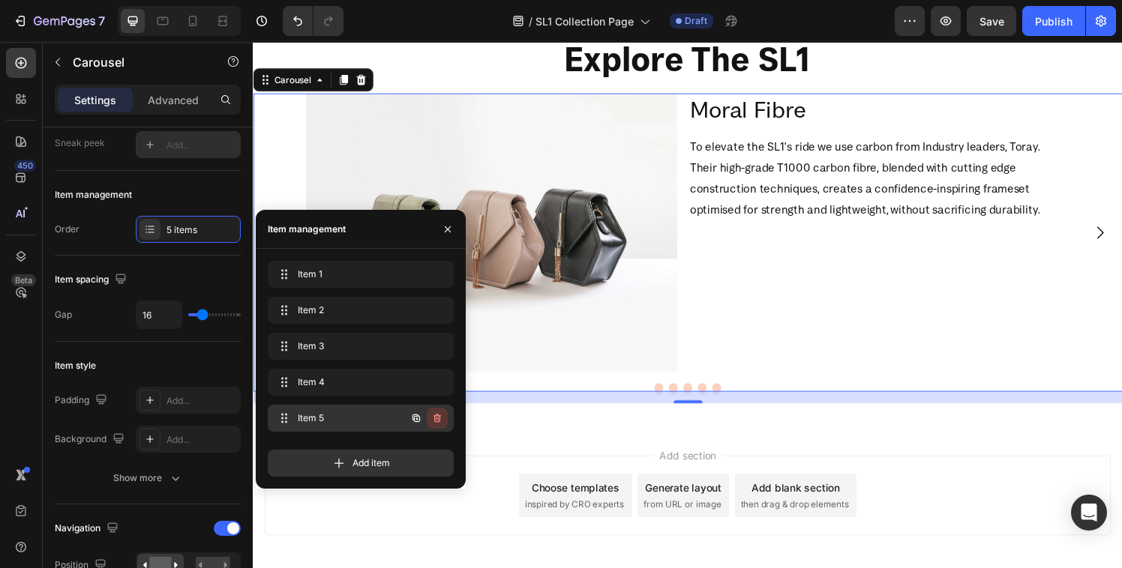
click at [438, 424] on icon "button" at bounding box center [437, 418] width 12 height 12
click at [438, 424] on div "Delete" at bounding box center [427, 418] width 28 height 13
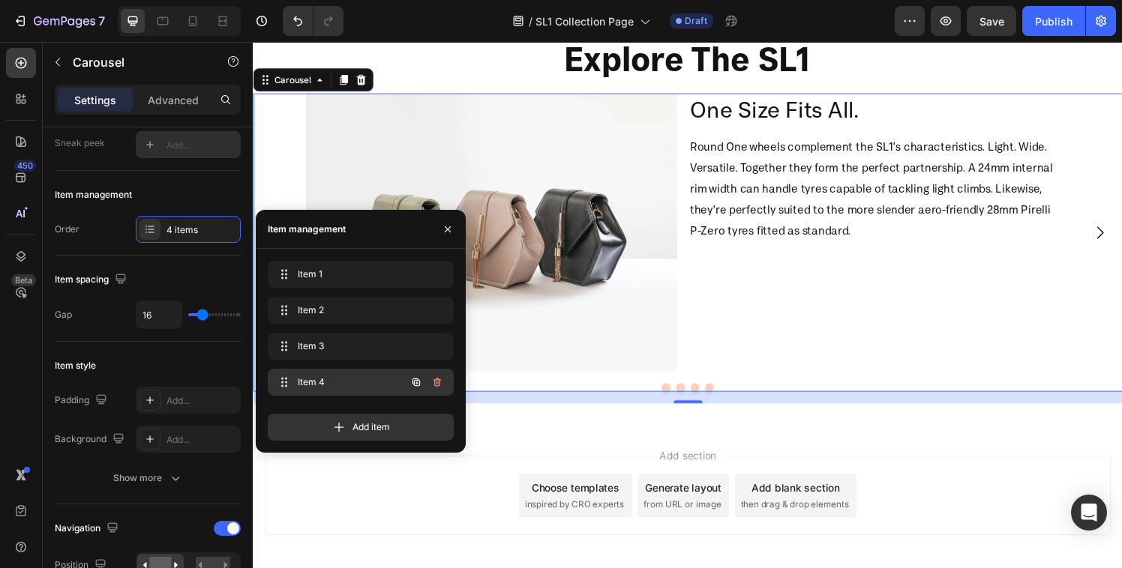
click at [436, 380] on icon "button" at bounding box center [437, 382] width 12 height 12
click at [434, 384] on div "Delete" at bounding box center [427, 382] width 28 height 13
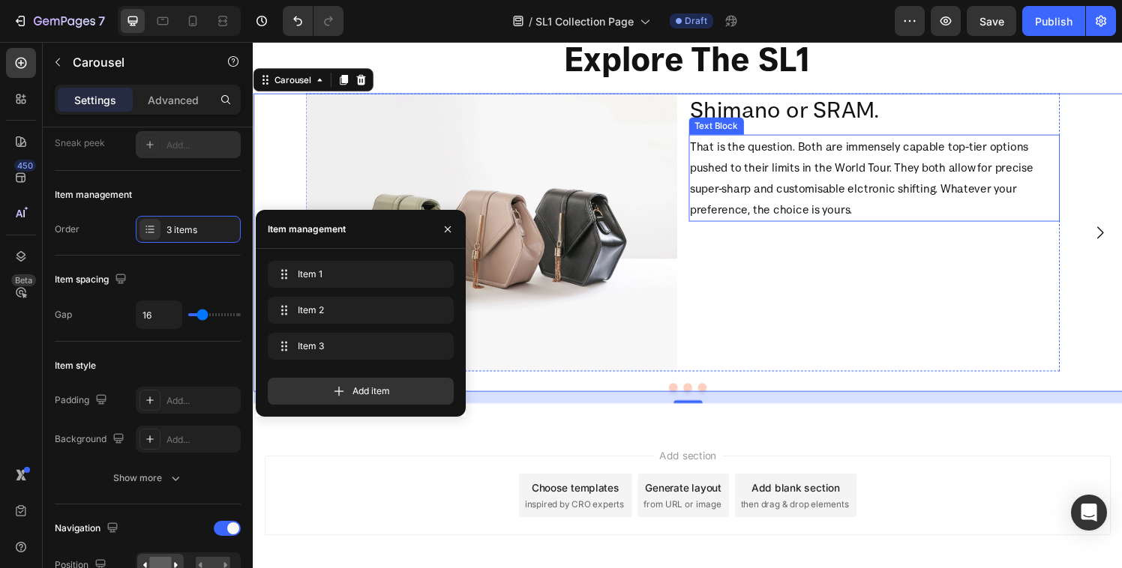
click at [960, 206] on p "That is the question. Both are immensely capable top-tier options pushed to the…" at bounding box center [896, 182] width 382 height 86
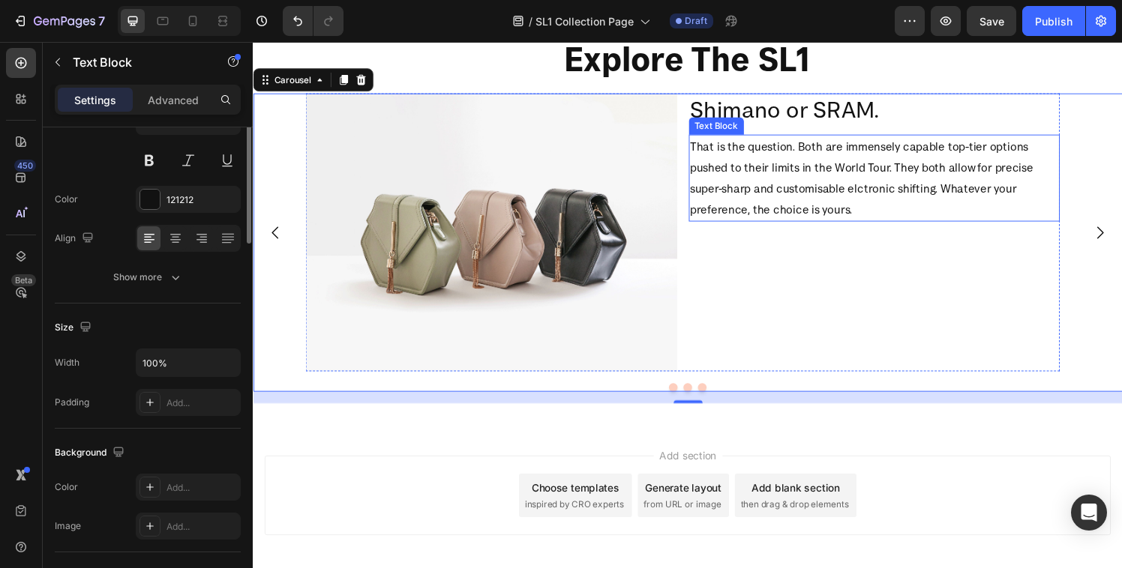
scroll to position [0, 0]
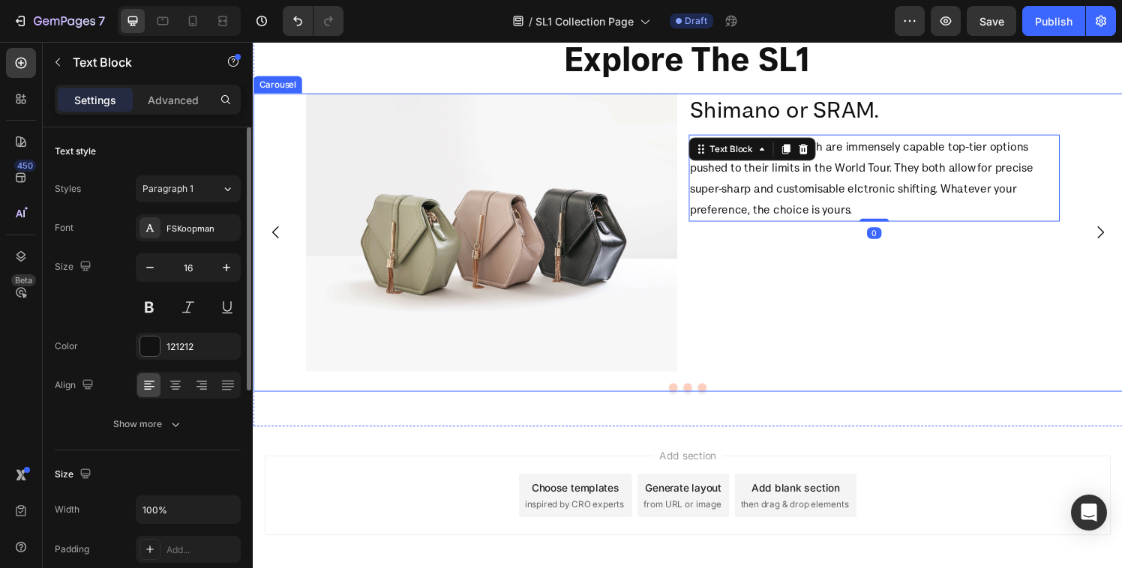
click at [278, 238] on icon "Carousel Back Arrow" at bounding box center [276, 239] width 18 height 18
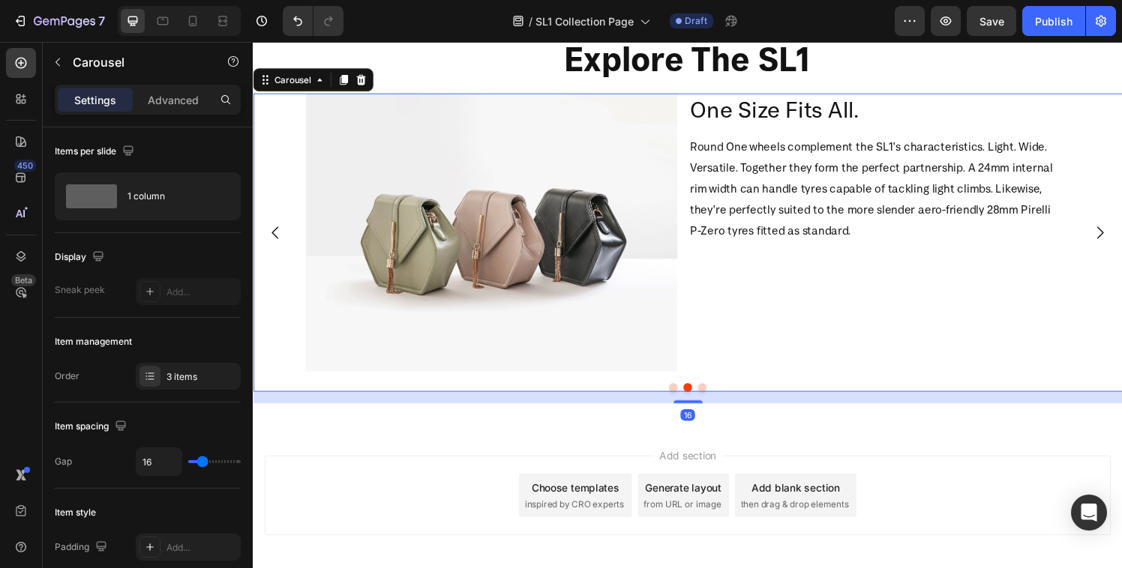
click at [278, 238] on icon "Carousel Back Arrow" at bounding box center [276, 239] width 18 height 18
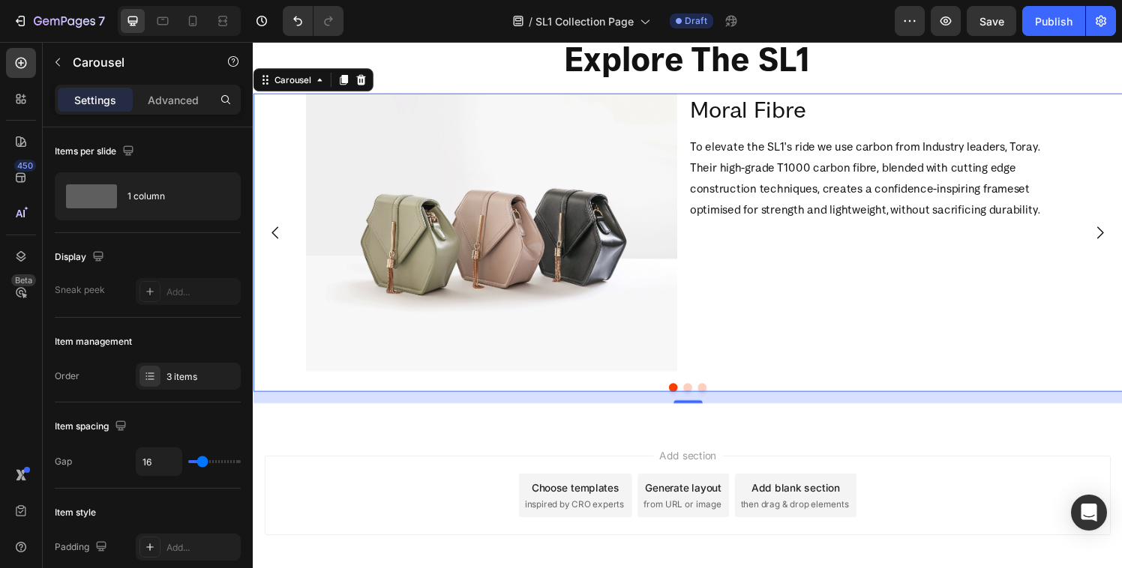
click at [1120, 241] on icon "Carousel Next Arrow" at bounding box center [1129, 239] width 18 height 18
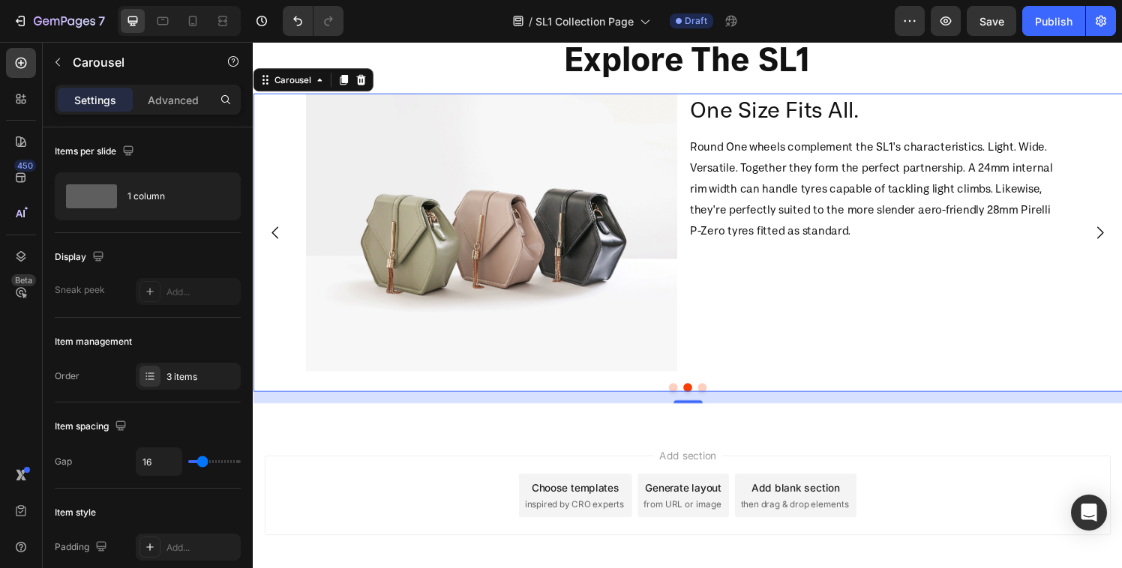
click at [1120, 241] on icon "Carousel Next Arrow" at bounding box center [1129, 239] width 18 height 18
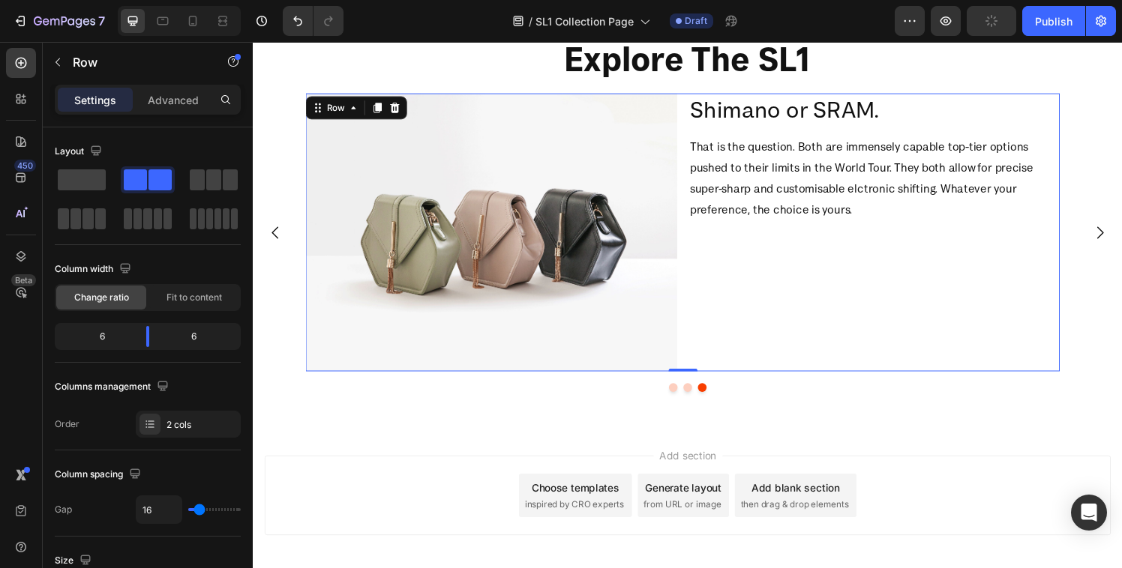
click at [798, 247] on div "Shimano or SRAM. Heading That is the question. Both are immensely capable top-t…" at bounding box center [895, 239] width 385 height 288
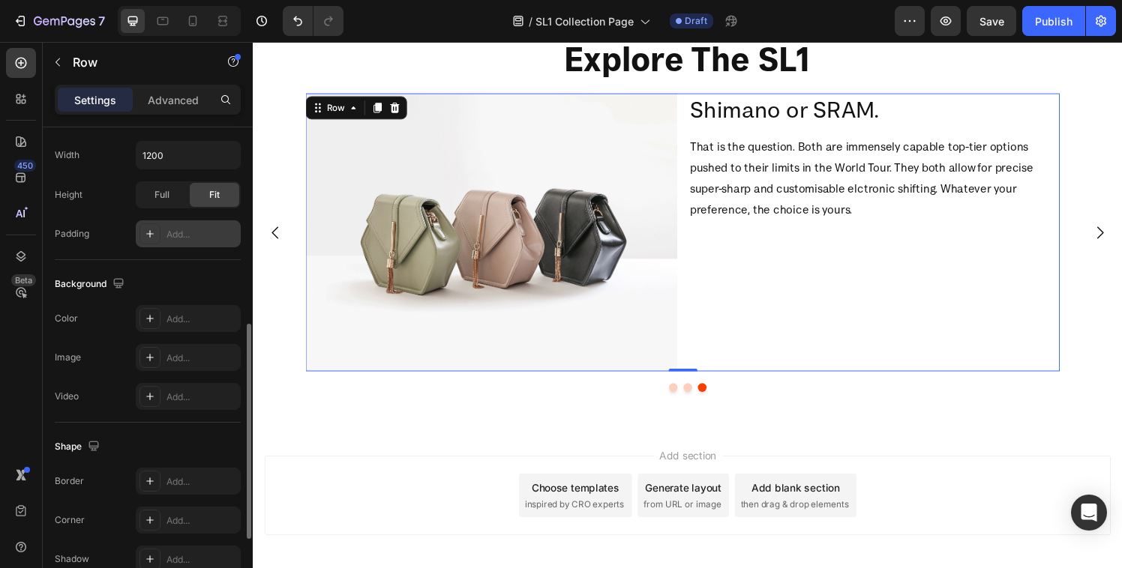
scroll to position [602, 0]
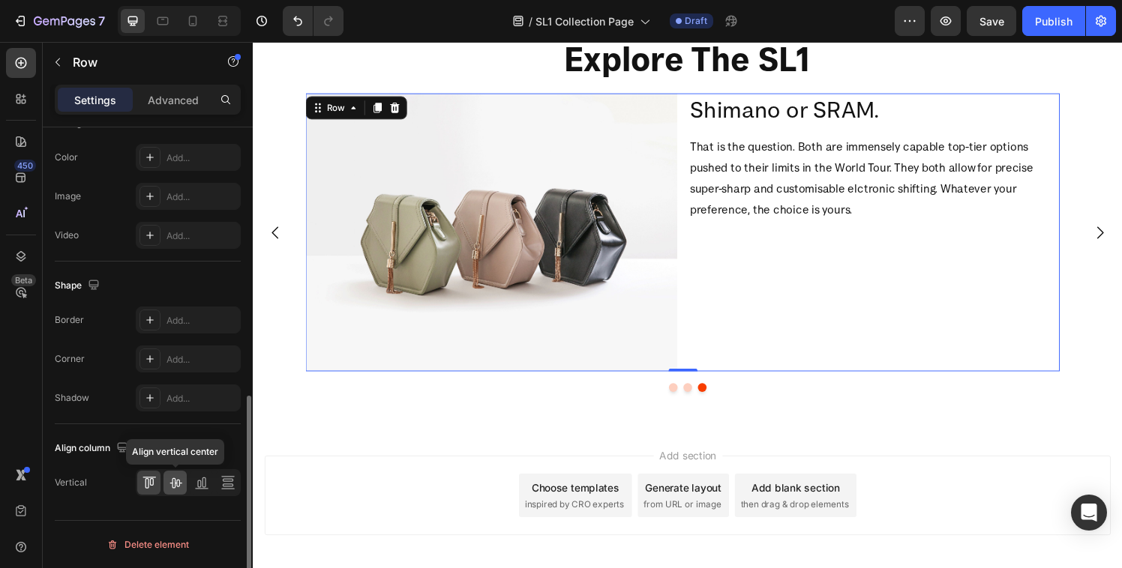
click at [180, 483] on icon at bounding box center [175, 483] width 12 height 10
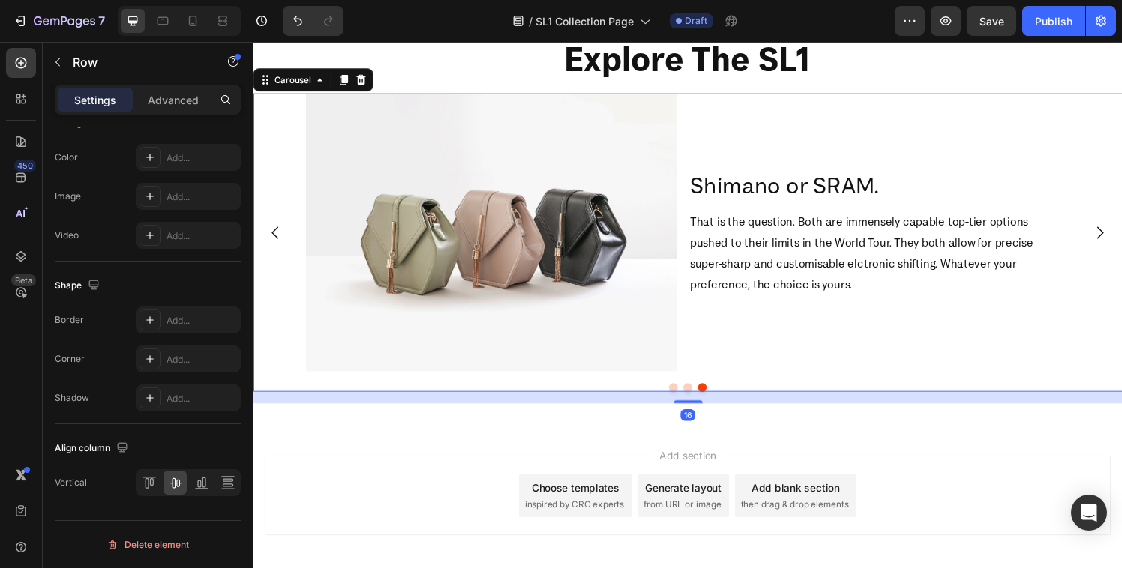
click at [268, 236] on icon "Carousel Back Arrow" at bounding box center [276, 239] width 18 height 18
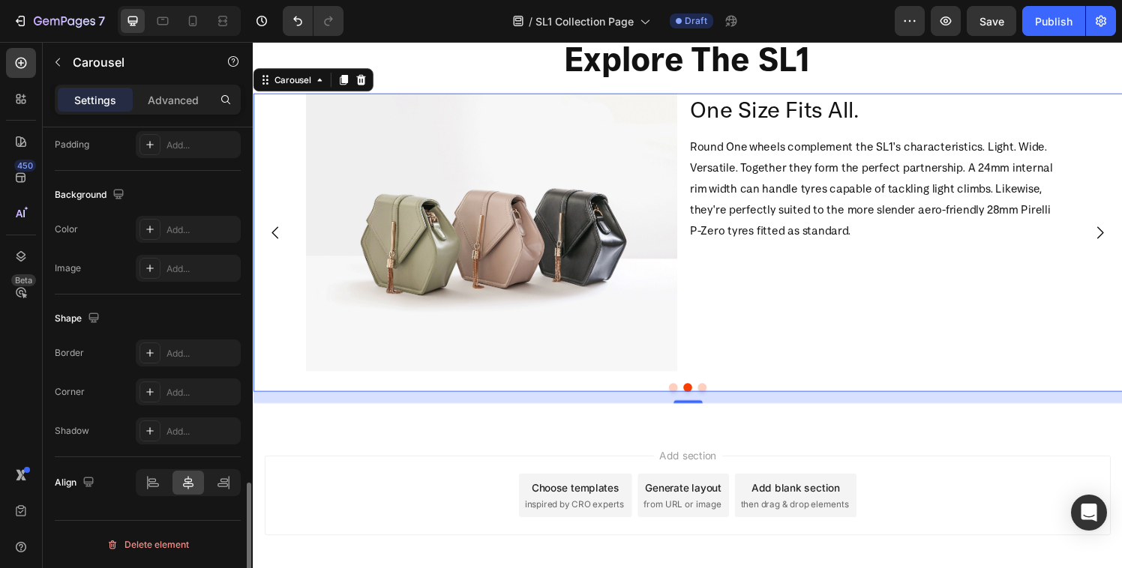
scroll to position [1017, 0]
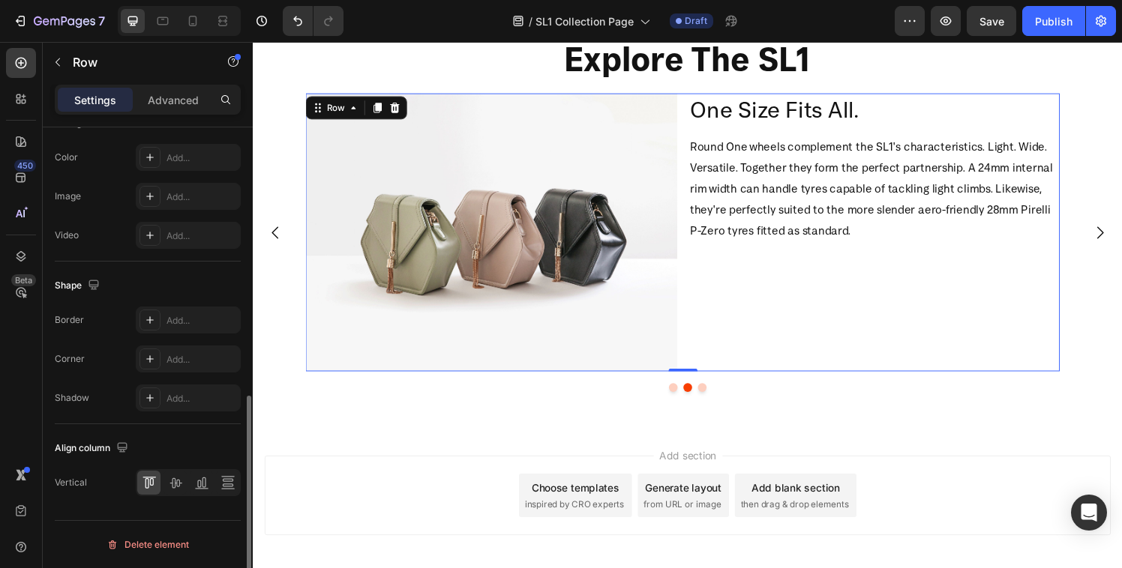
click at [928, 268] on div "One Size Fits All. Heading Round One wheels complement the SL1's characteristic…" at bounding box center [895, 239] width 385 height 288
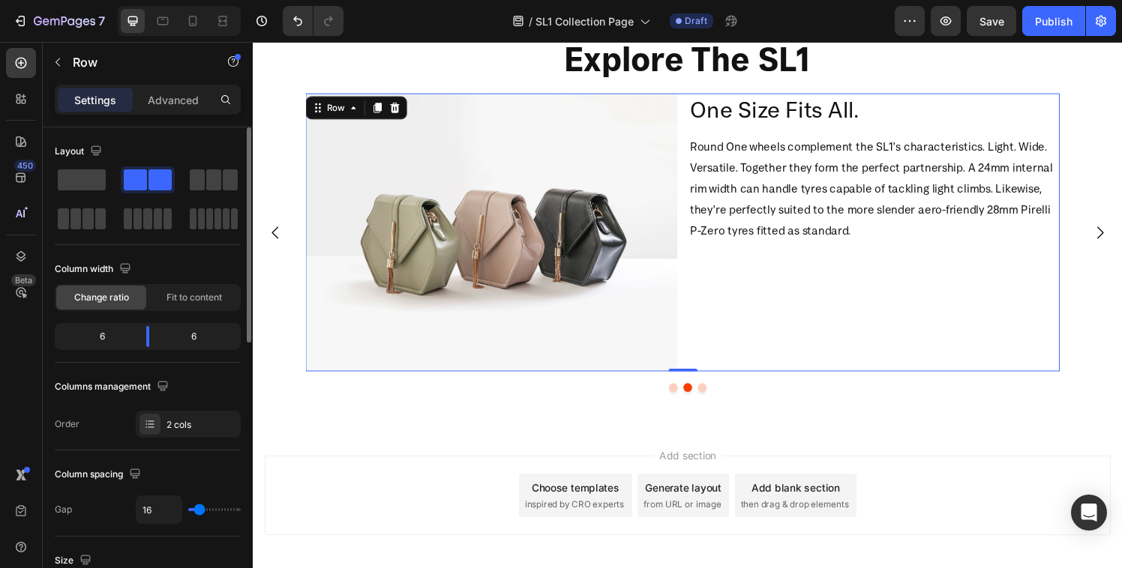
scroll to position [602, 0]
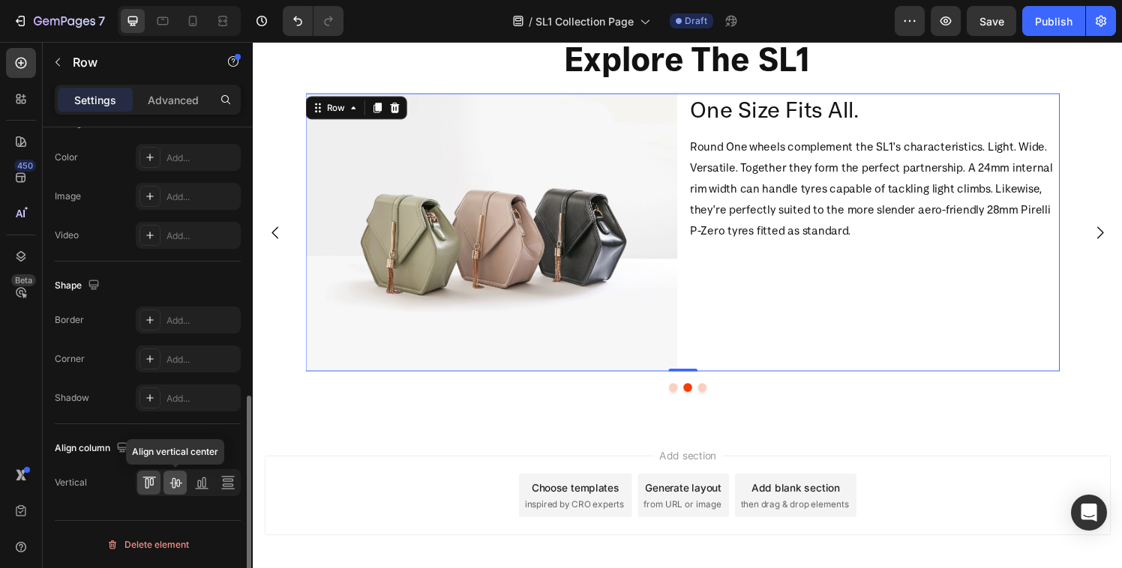
click at [181, 488] on icon at bounding box center [175, 482] width 15 height 15
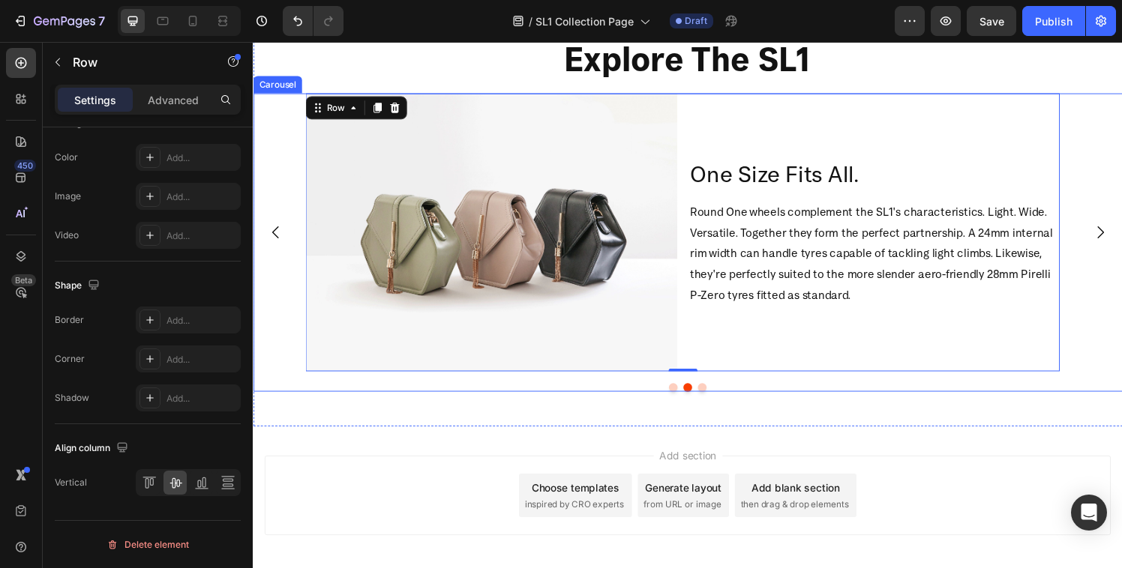
click at [683, 398] on button "Dot" at bounding box center [687, 399] width 9 height 9
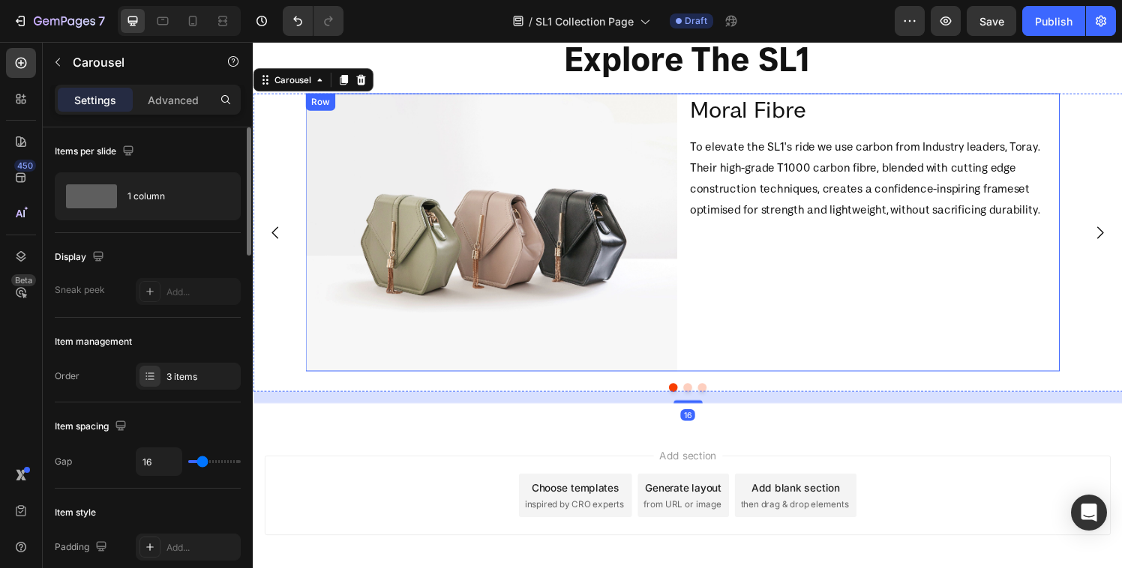
click at [866, 288] on div "Moral Fibre Heading To elevate the SL1's ride we use carbon from Industry leade…" at bounding box center [895, 239] width 385 height 288
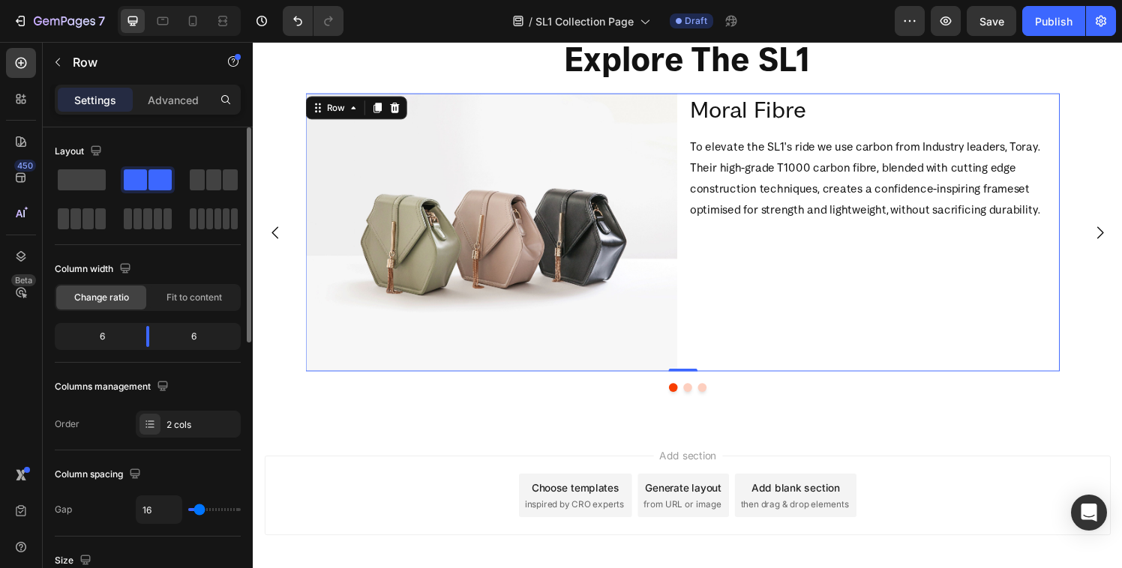
scroll to position [602, 0]
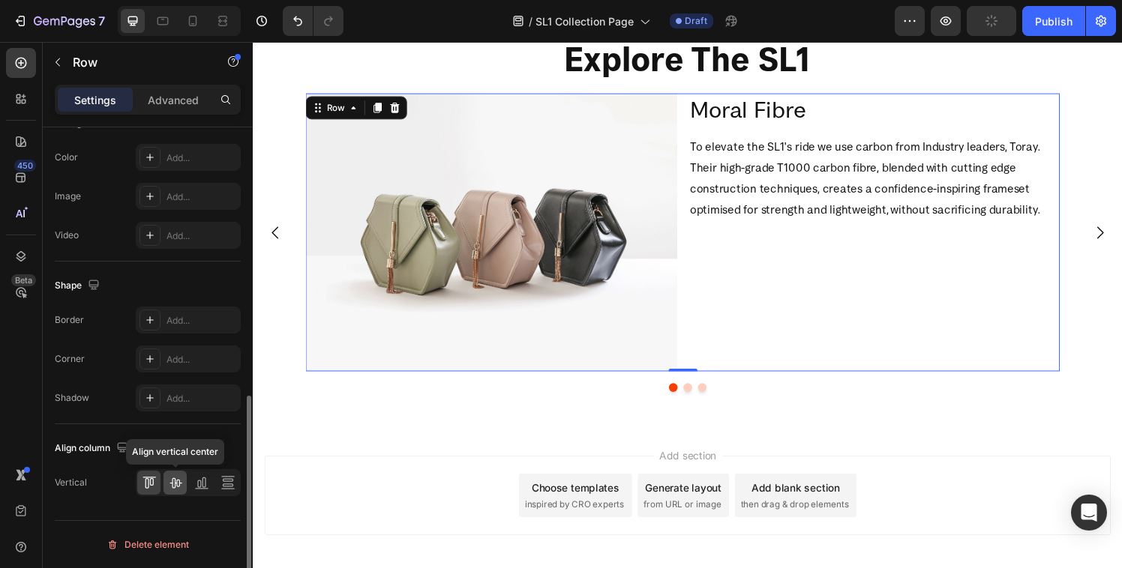
click at [178, 478] on icon at bounding box center [175, 482] width 15 height 15
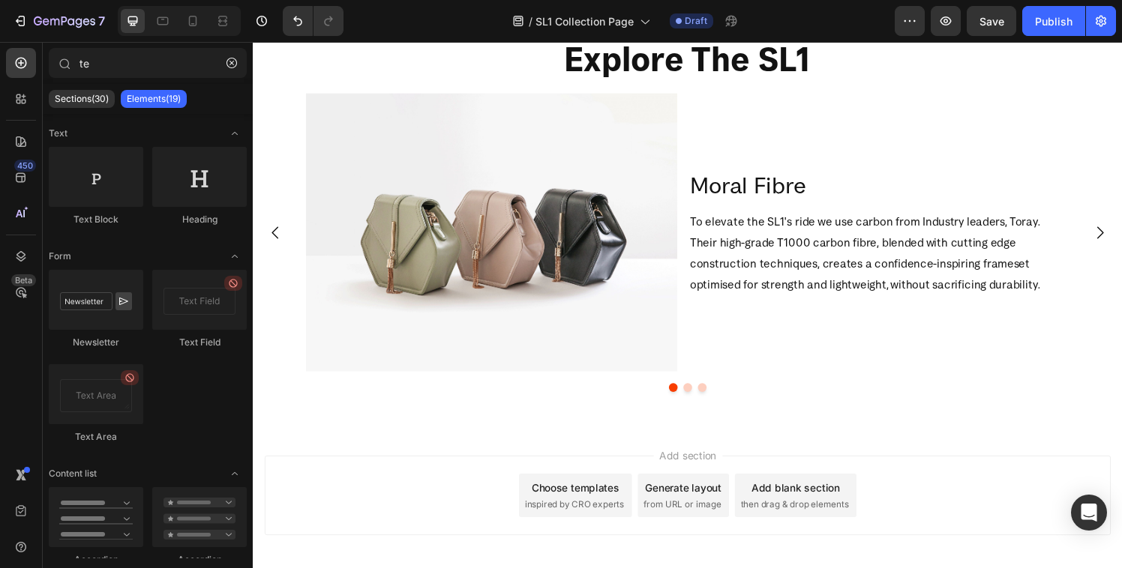
click at [840, 444] on div "Add section Choose templates inspired by CRO experts Generate layout from URL o…" at bounding box center [703, 532] width 900 height 184
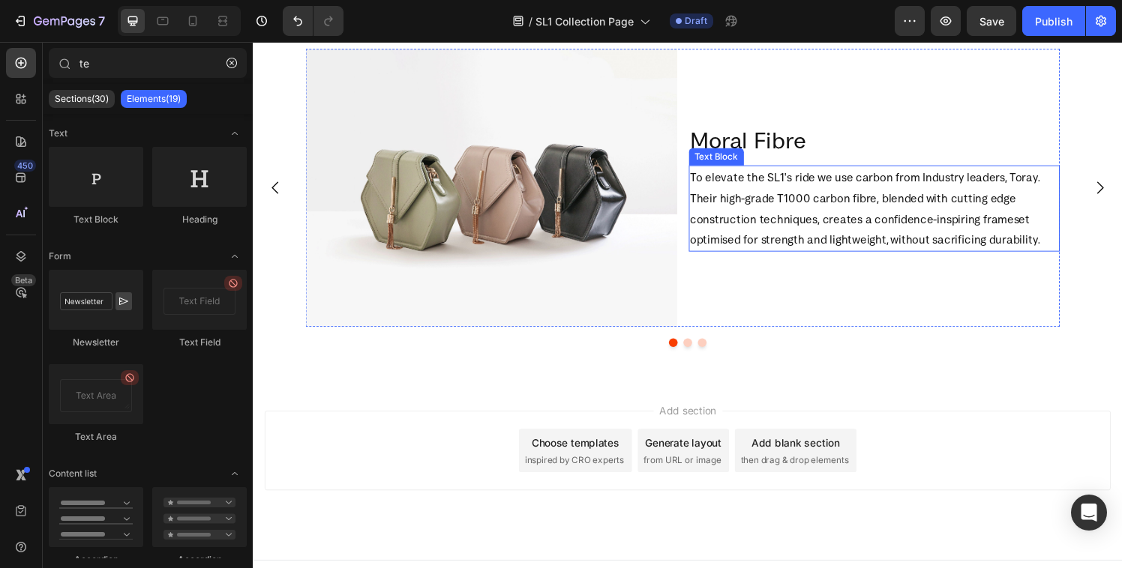
scroll to position [1349, 0]
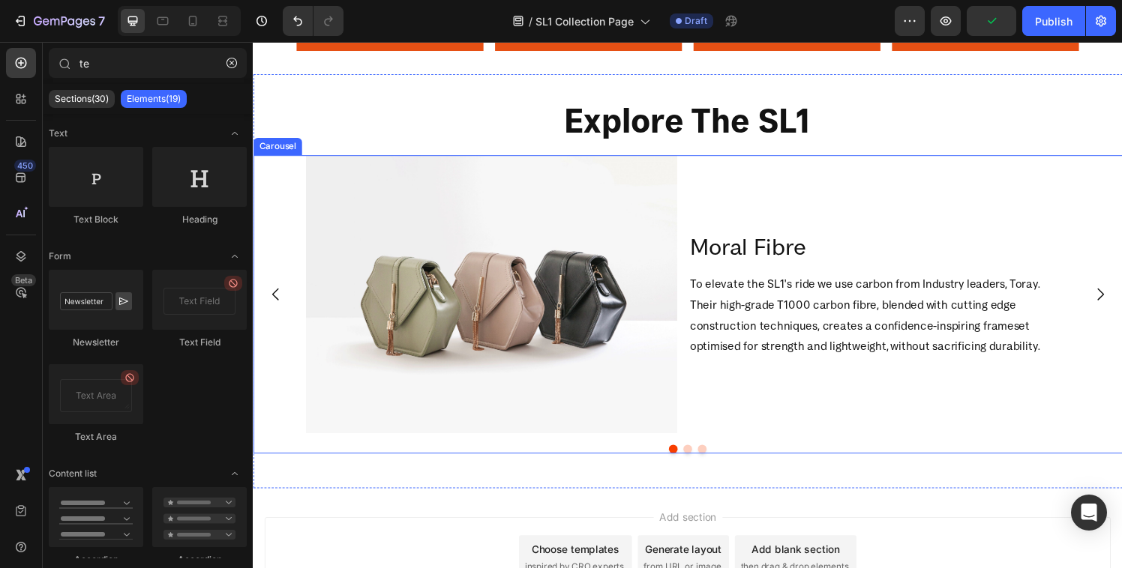
click at [1121, 304] on icon "Carousel Next Arrow" at bounding box center [1129, 303] width 18 height 18
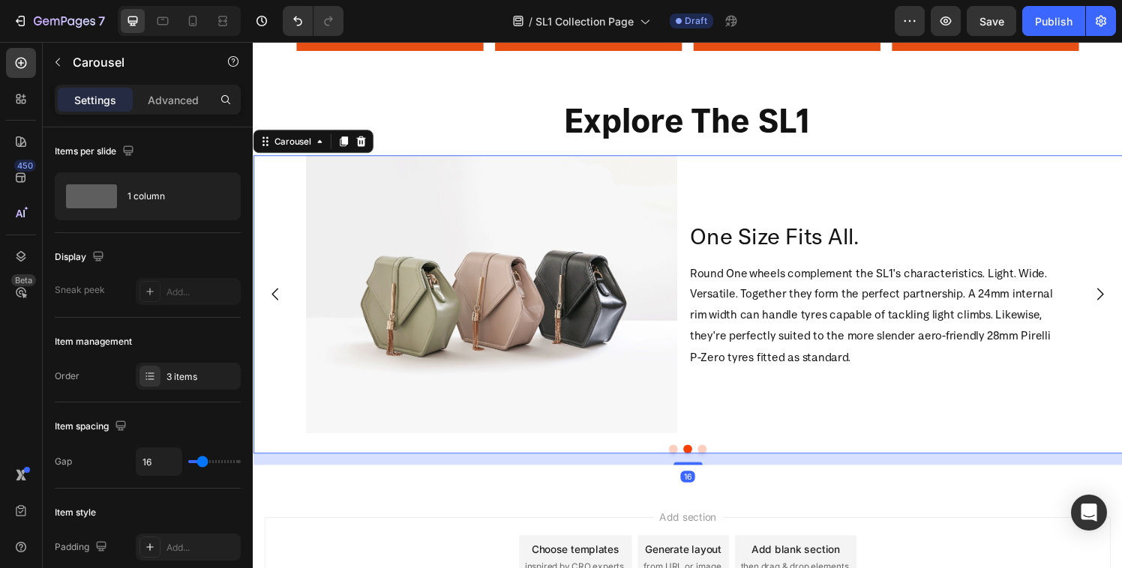
click at [1121, 304] on icon "Carousel Next Arrow" at bounding box center [1129, 303] width 18 height 18
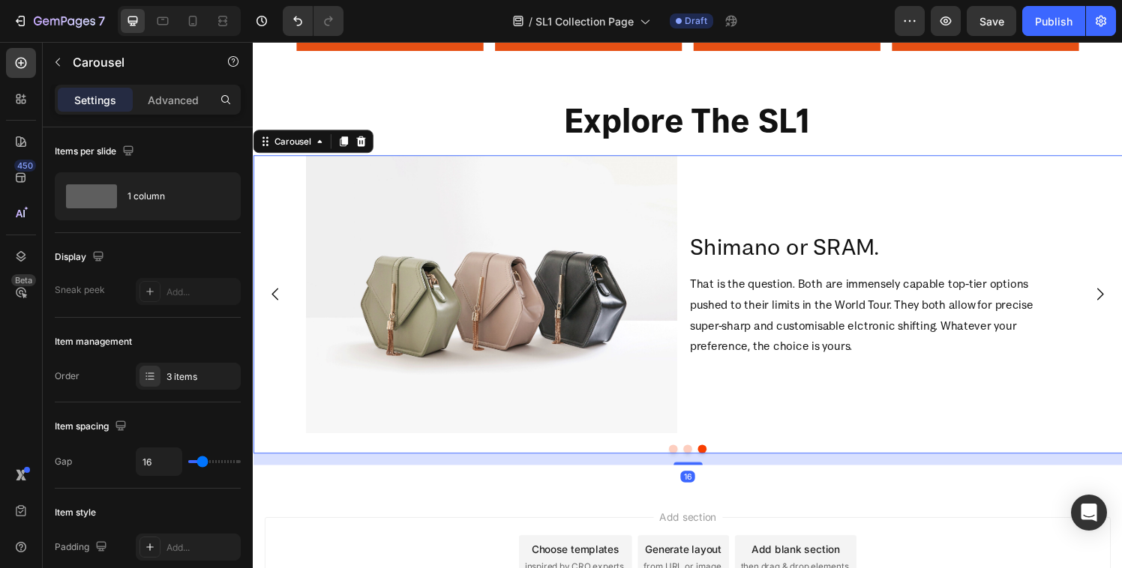
click at [1121, 304] on icon "Carousel Next Arrow" at bounding box center [1129, 303] width 18 height 18
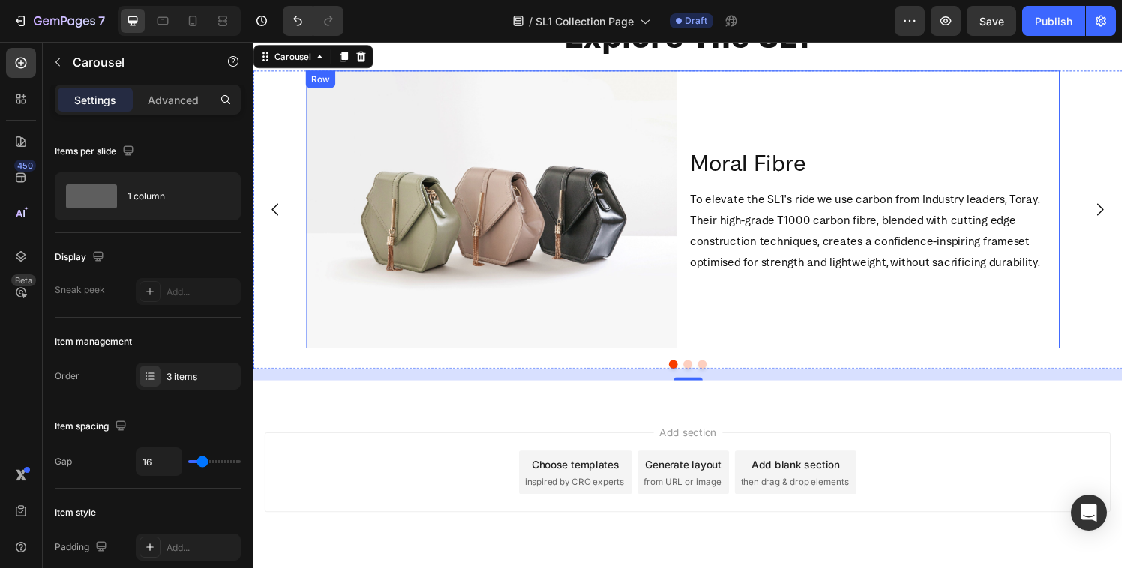
scroll to position [1479, 0]
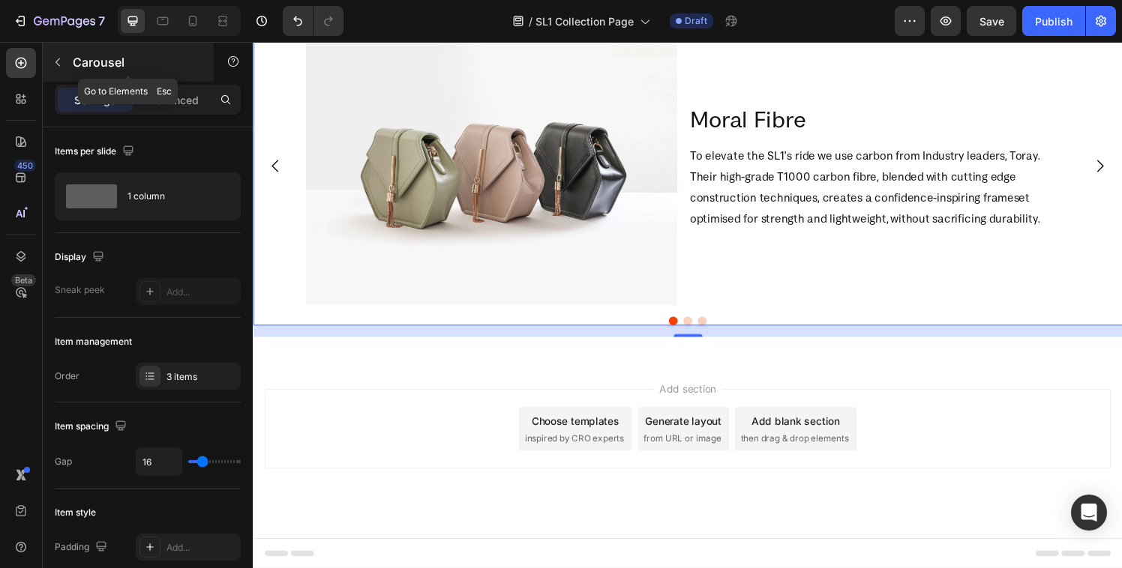
click at [77, 59] on p "Carousel" at bounding box center [136, 62] width 127 height 18
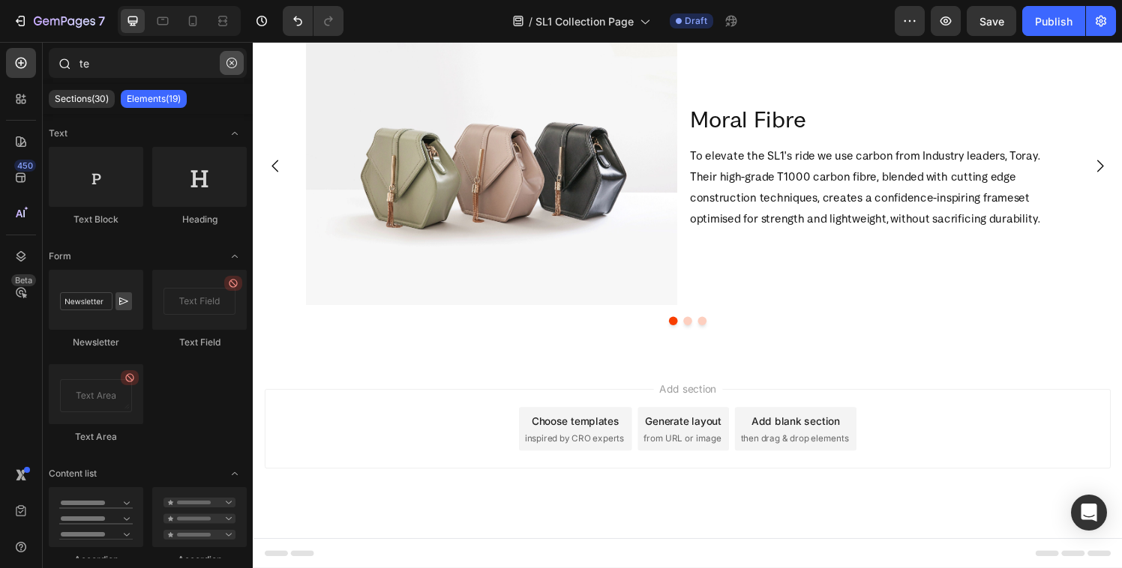
click at [225, 61] on button "button" at bounding box center [232, 63] width 24 height 24
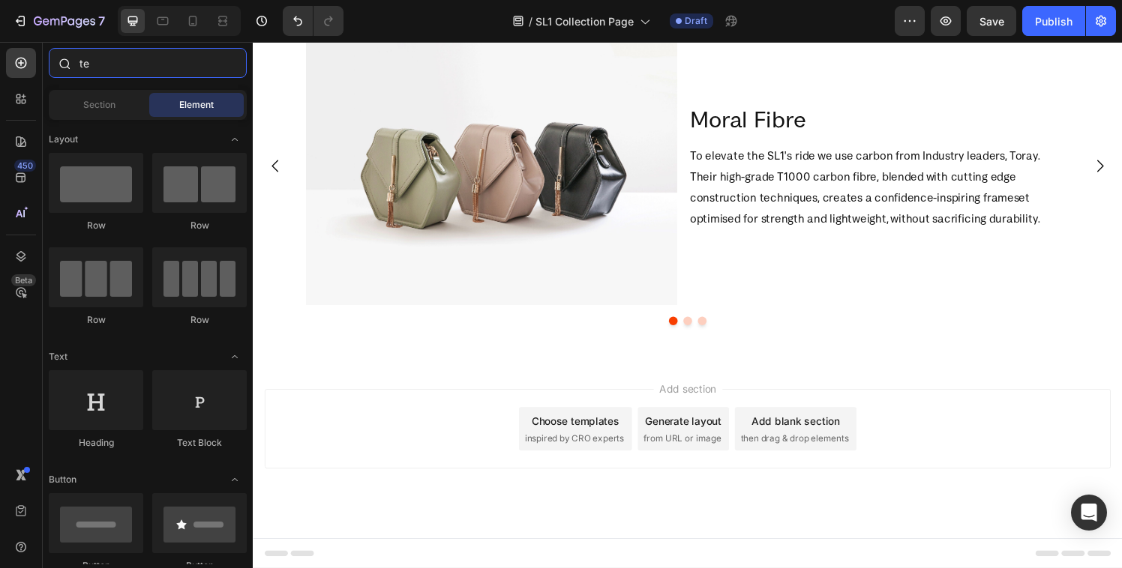
click at [147, 61] on input "te" at bounding box center [148, 63] width 198 height 30
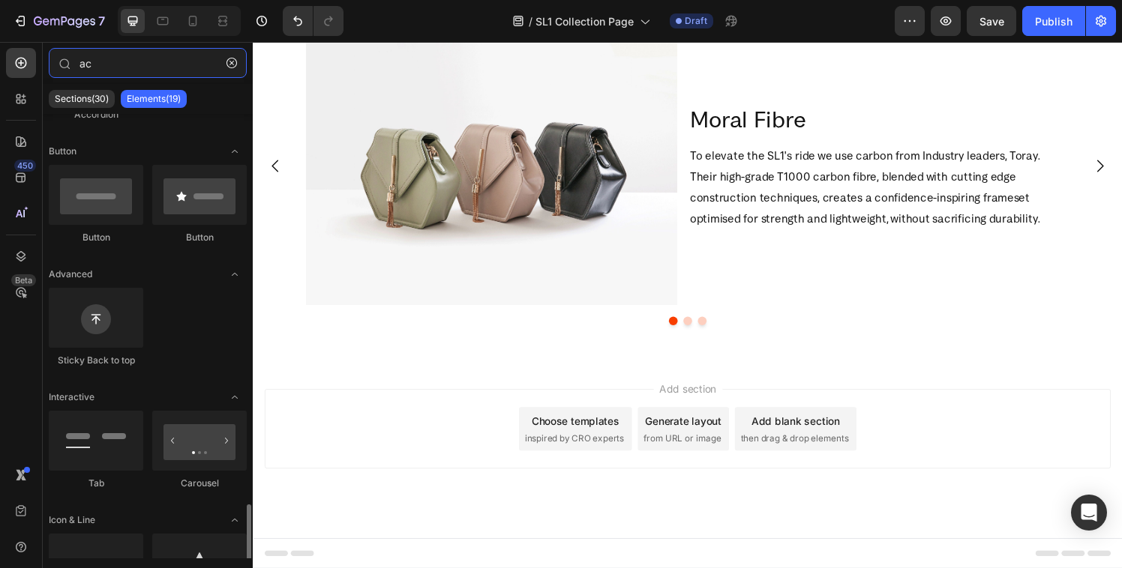
scroll to position [0, 0]
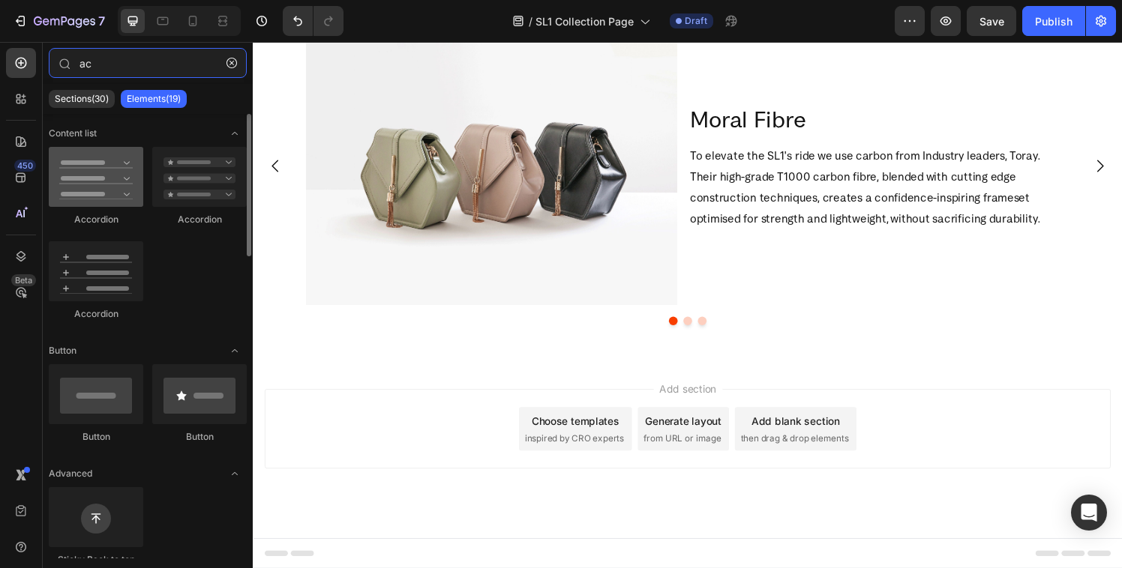
type input "ac"
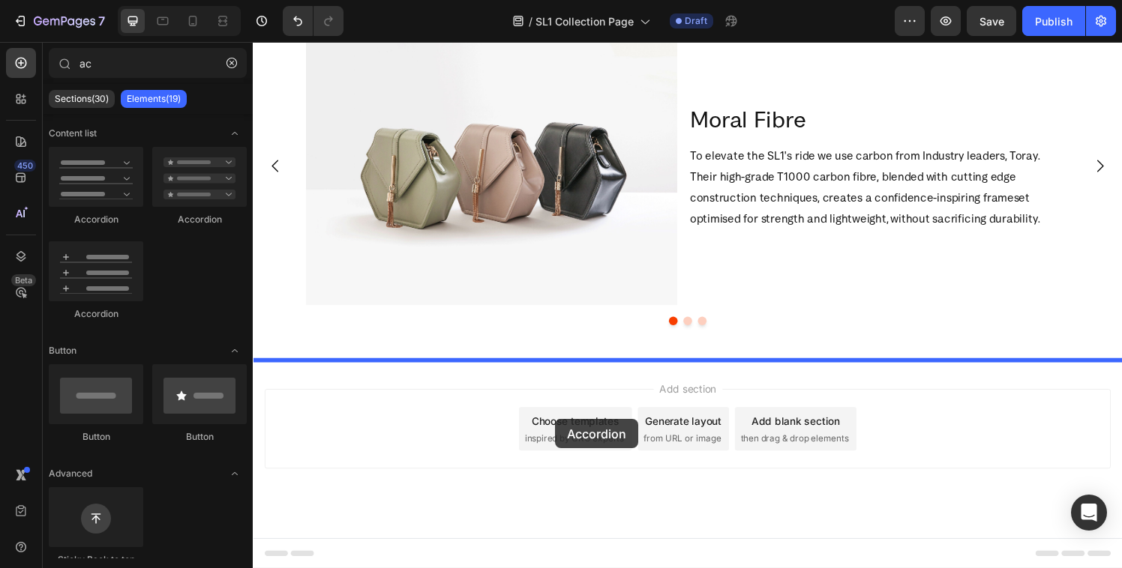
drag, startPoint x: 361, startPoint y: 228, endPoint x: 565, endPoint y: 433, distance: 289.0
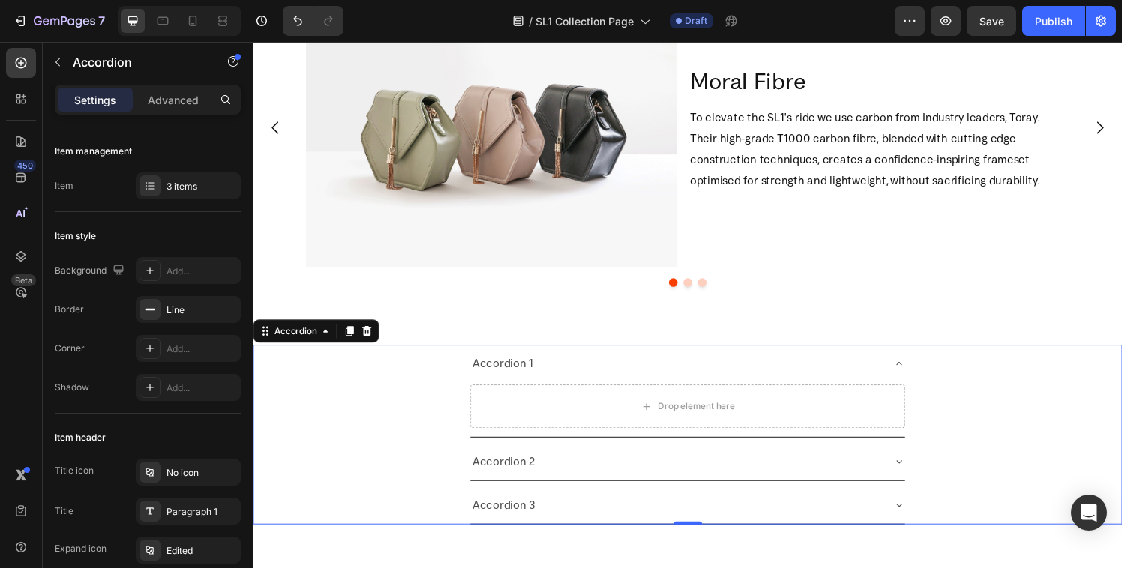
scroll to position [1571, 0]
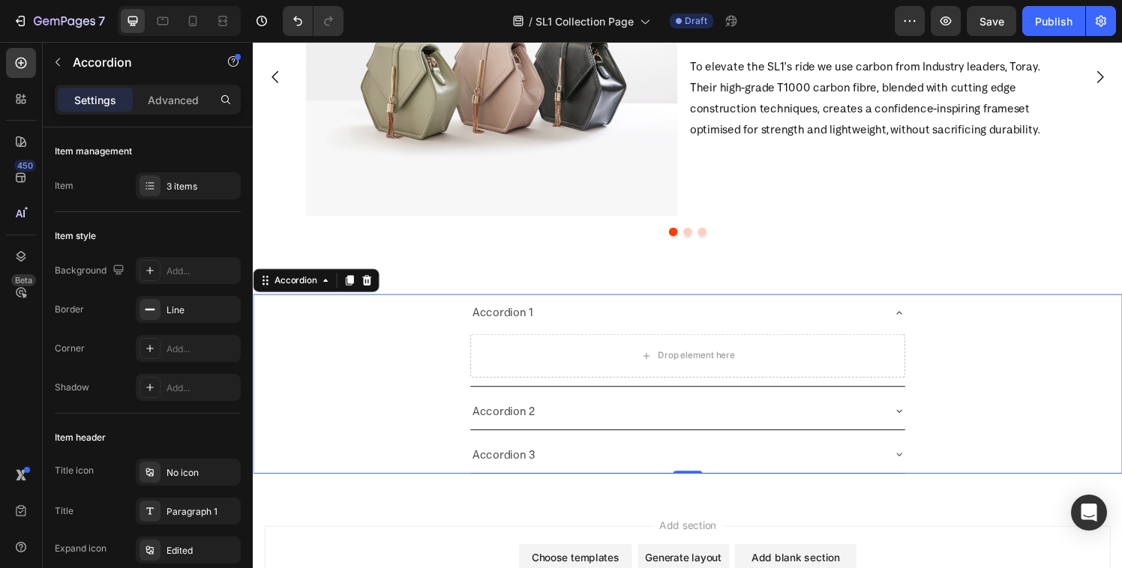
click at [370, 353] on div "Accordion 1 Drop element here" at bounding box center [702, 351] width 898 height 96
click at [148, 190] on icon at bounding box center [150, 186] width 12 height 12
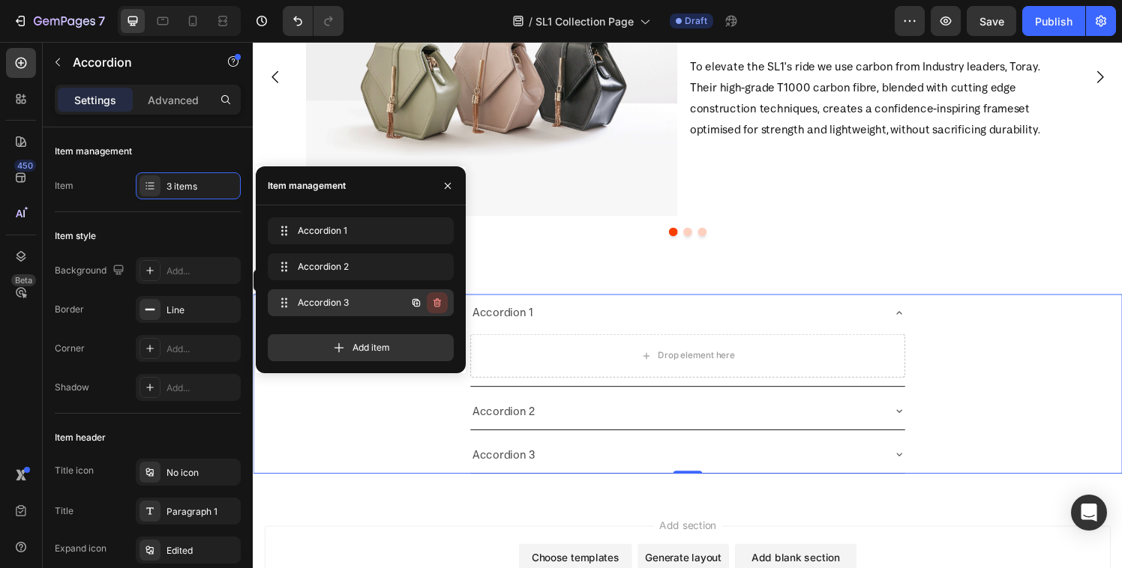
click at [432, 298] on icon "button" at bounding box center [437, 303] width 12 height 12
click at [430, 302] on div "Delete" at bounding box center [427, 302] width 28 height 13
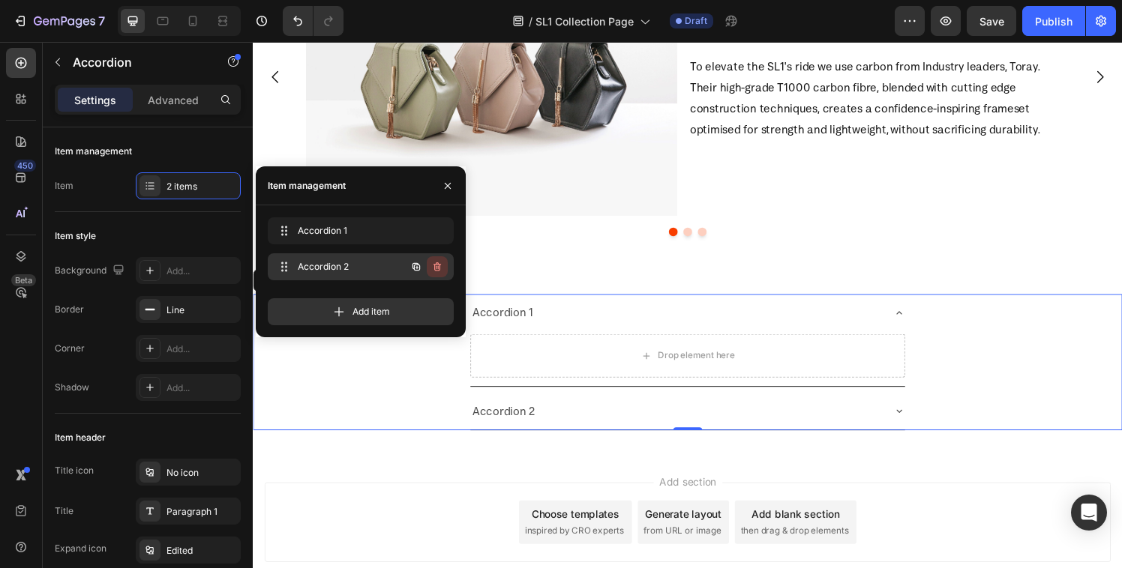
click at [433, 263] on icon "button" at bounding box center [437, 267] width 12 height 12
click at [436, 268] on div "Delete" at bounding box center [427, 266] width 28 height 13
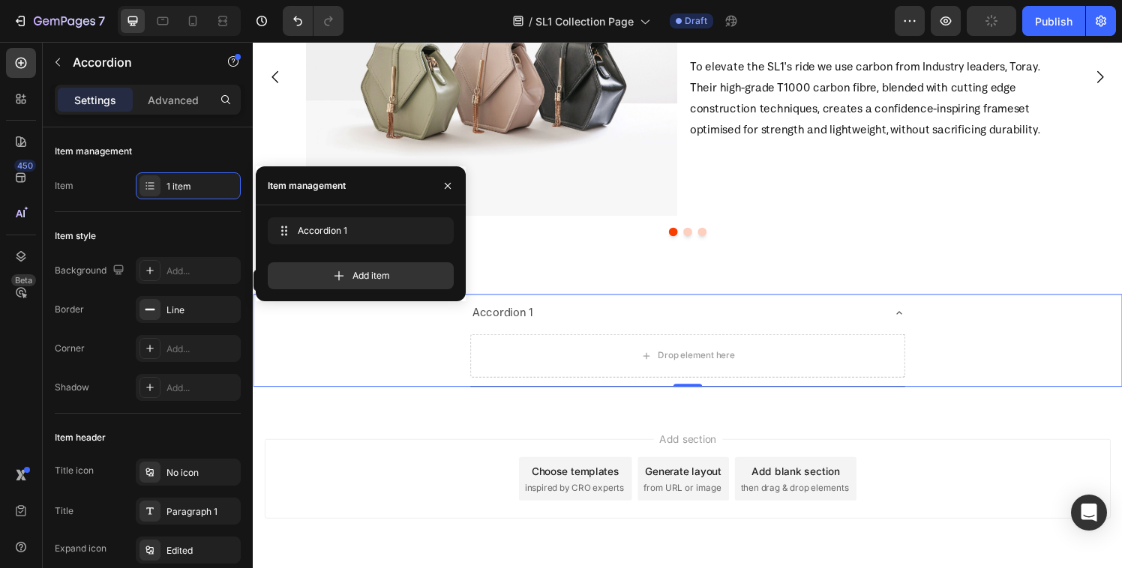
click at [418, 361] on div "Accordion 1 Drop element here" at bounding box center [702, 351] width 898 height 96
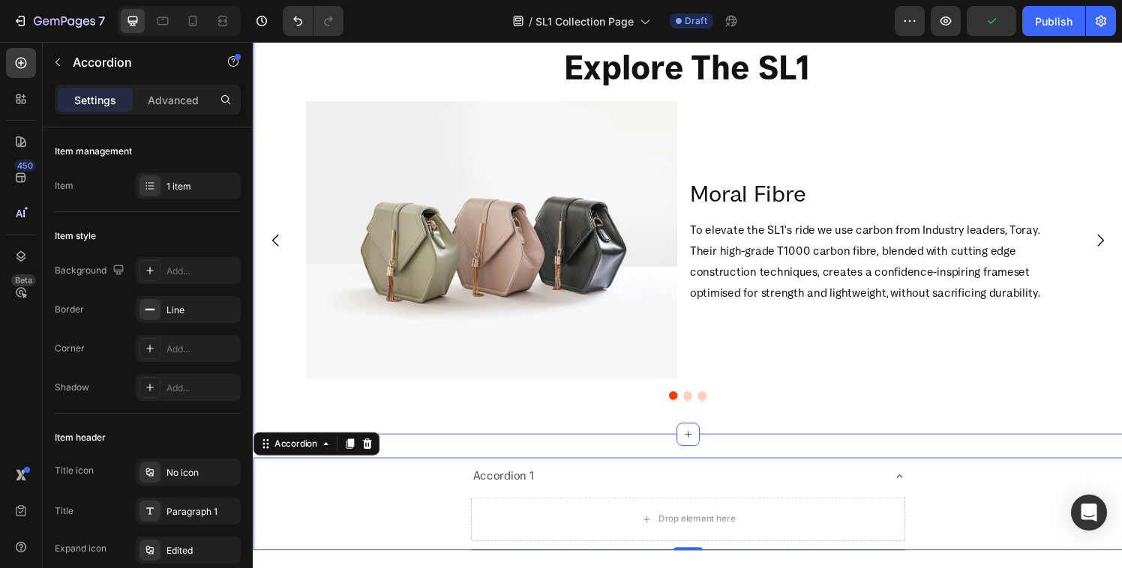
scroll to position [1324, 0]
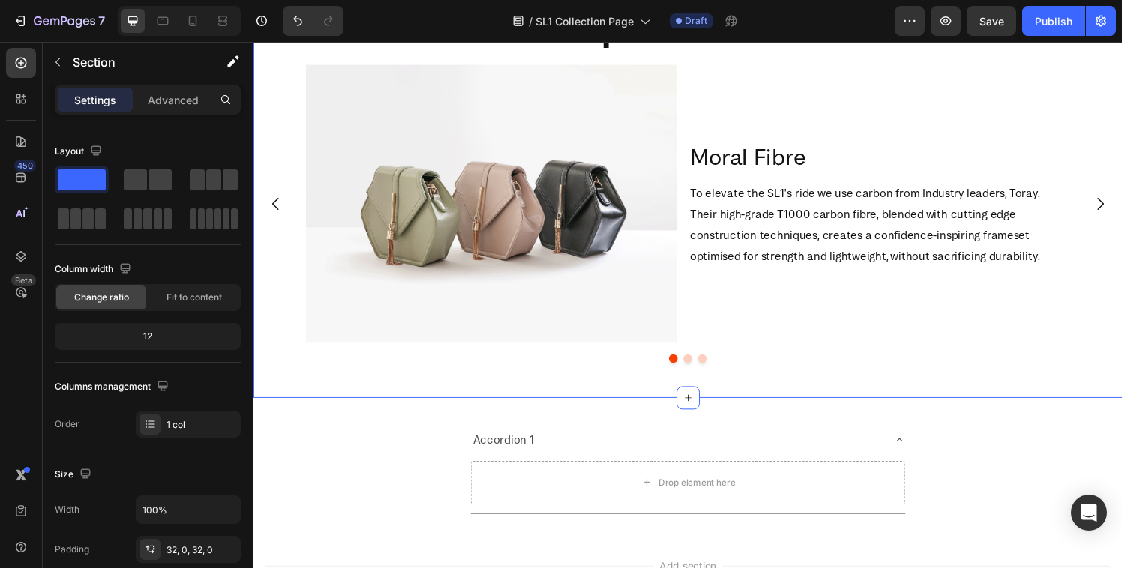
click at [763, 397] on div "Explore The SL1 Heading Image Moral Fibre Heading To elevate the SL1's ride we …" at bounding box center [703, 195] width 900 height 429
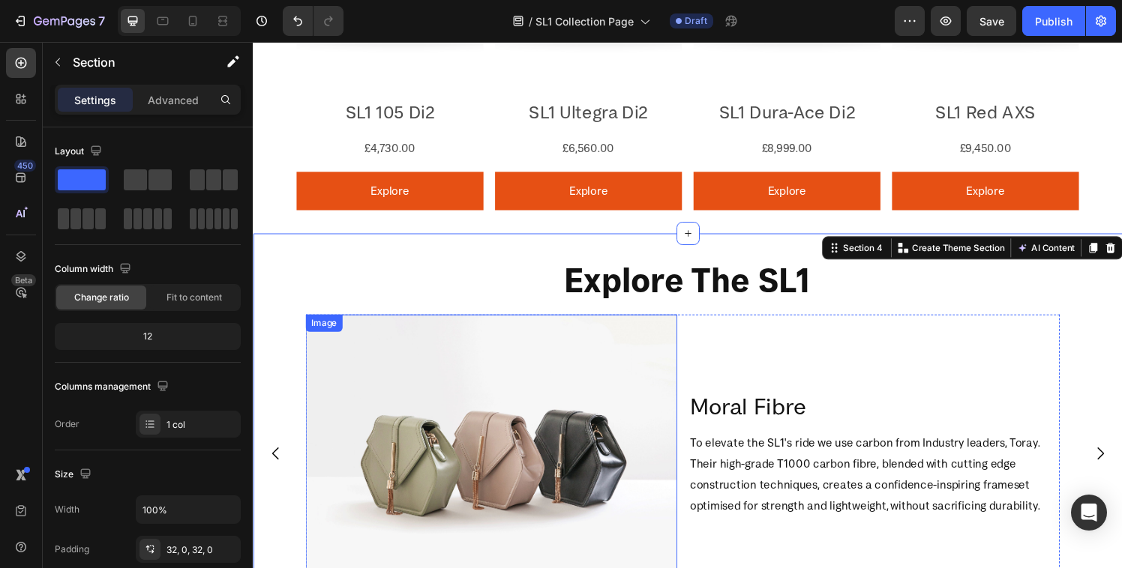
scroll to position [1239, 0]
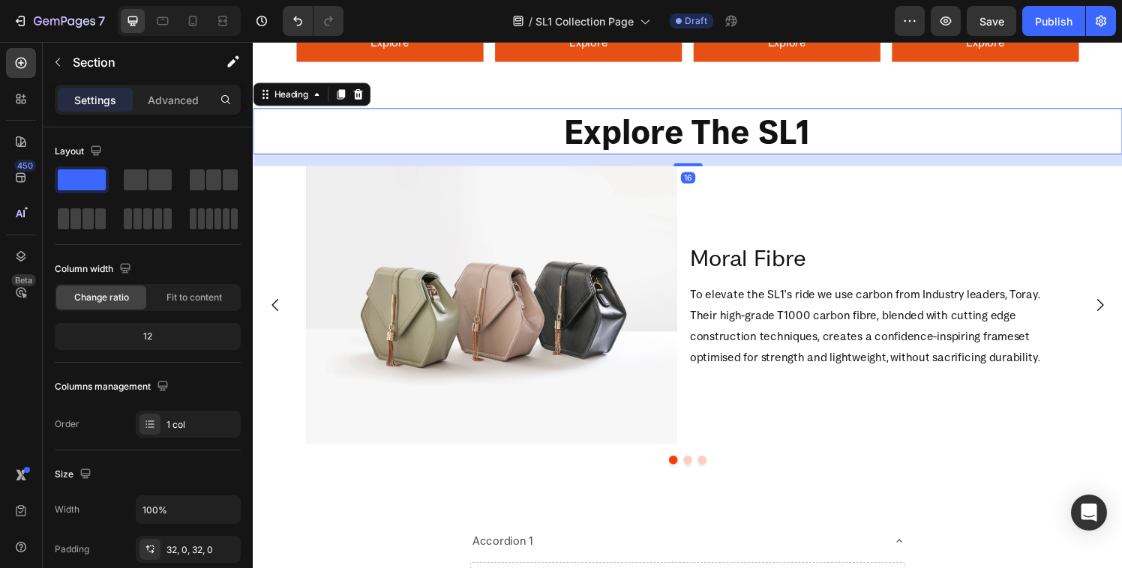
click at [508, 126] on h2 "Explore The SL1" at bounding box center [703, 134] width 900 height 48
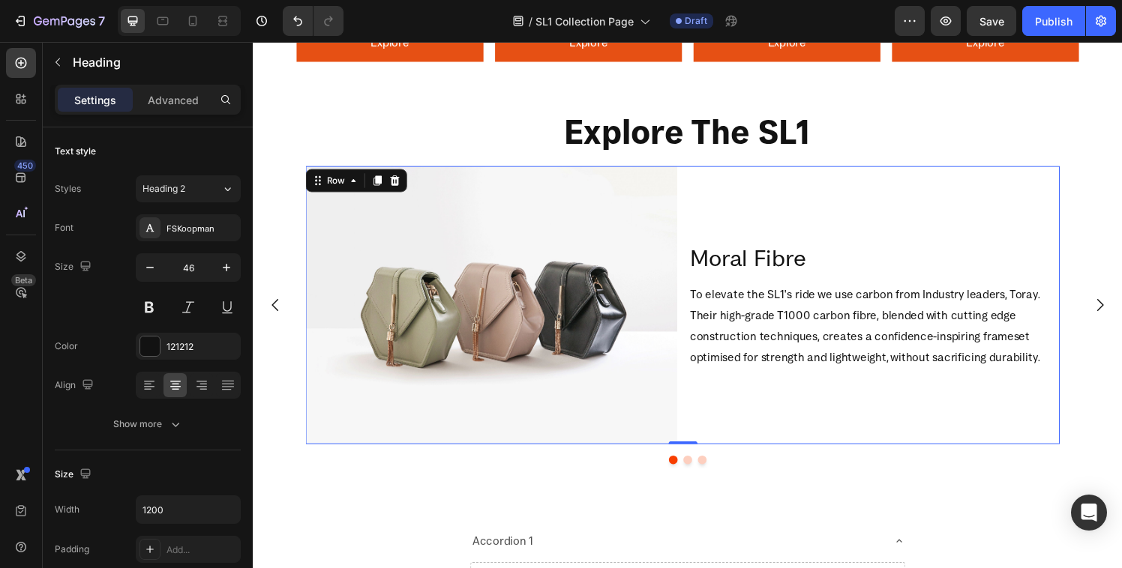
click at [792, 208] on div "Moral Fibre Heading To elevate the SL1's ride we use carbon from Industry leade…" at bounding box center [895, 314] width 385 height 288
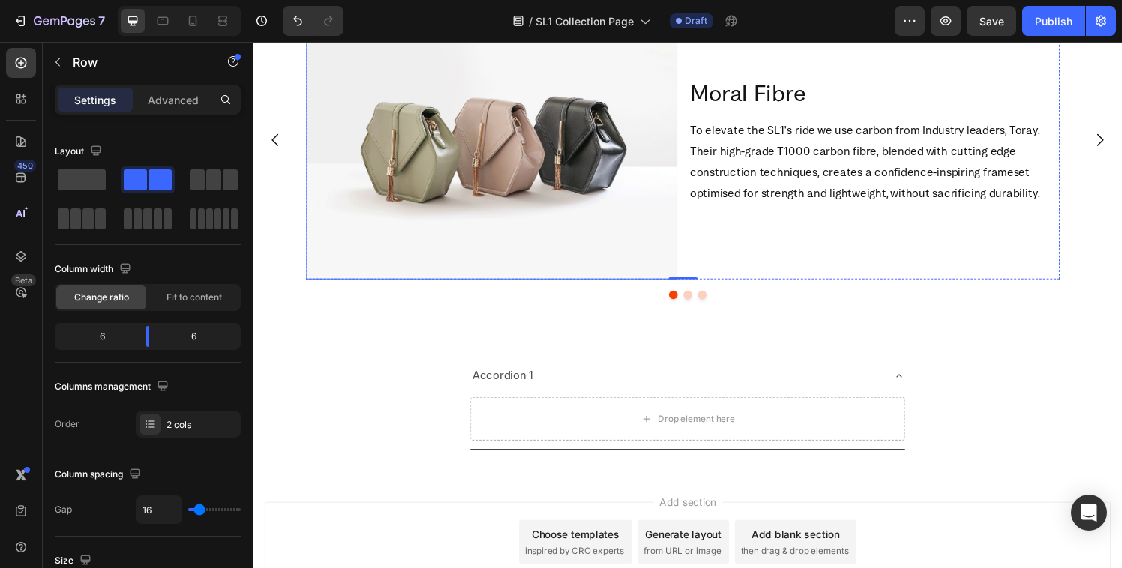
scroll to position [1467, 0]
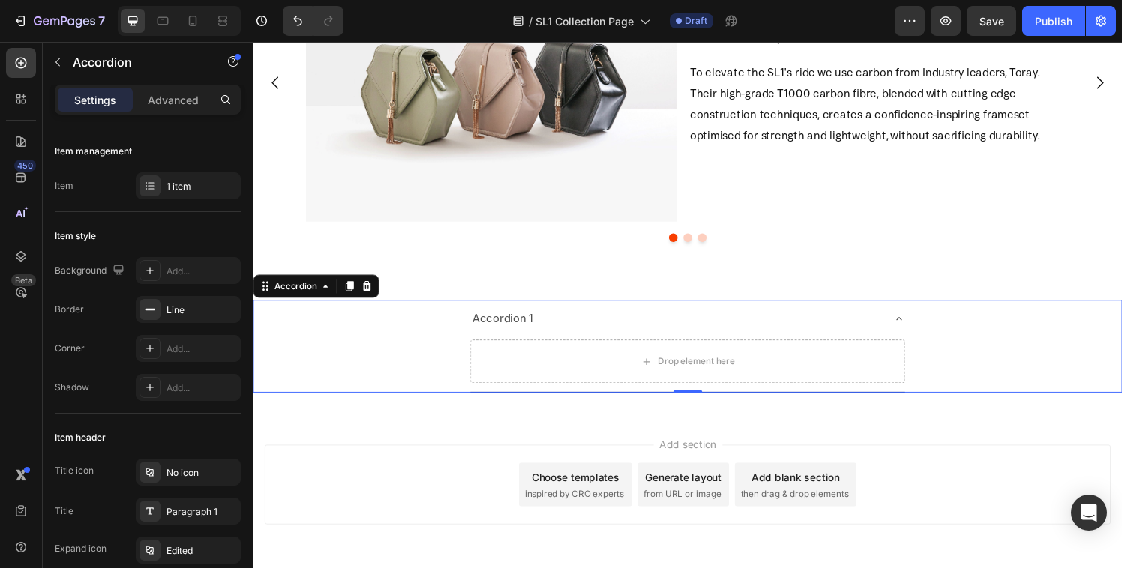
click at [391, 346] on div "Accordion 1 Drop element here" at bounding box center [702, 357] width 898 height 96
click at [328, 298] on icon at bounding box center [328, 295] width 12 height 12
click at [337, 354] on div "Accordion 1 Drop element here" at bounding box center [702, 357] width 898 height 96
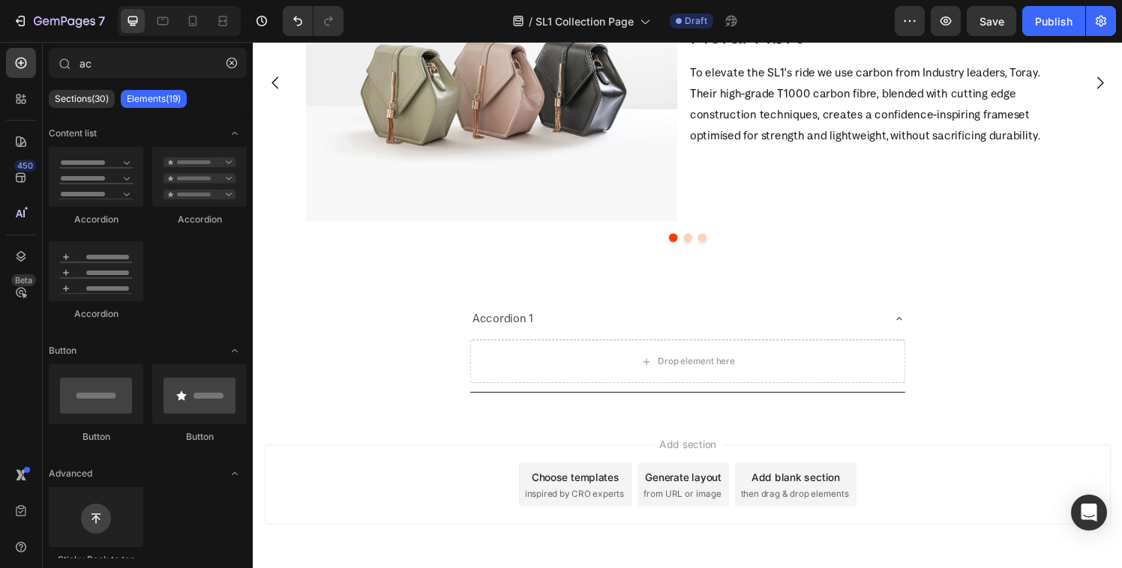
click at [391, 476] on div "Add section Choose templates inspired by CRO experts Generate layout from URL o…" at bounding box center [703, 500] width 876 height 82
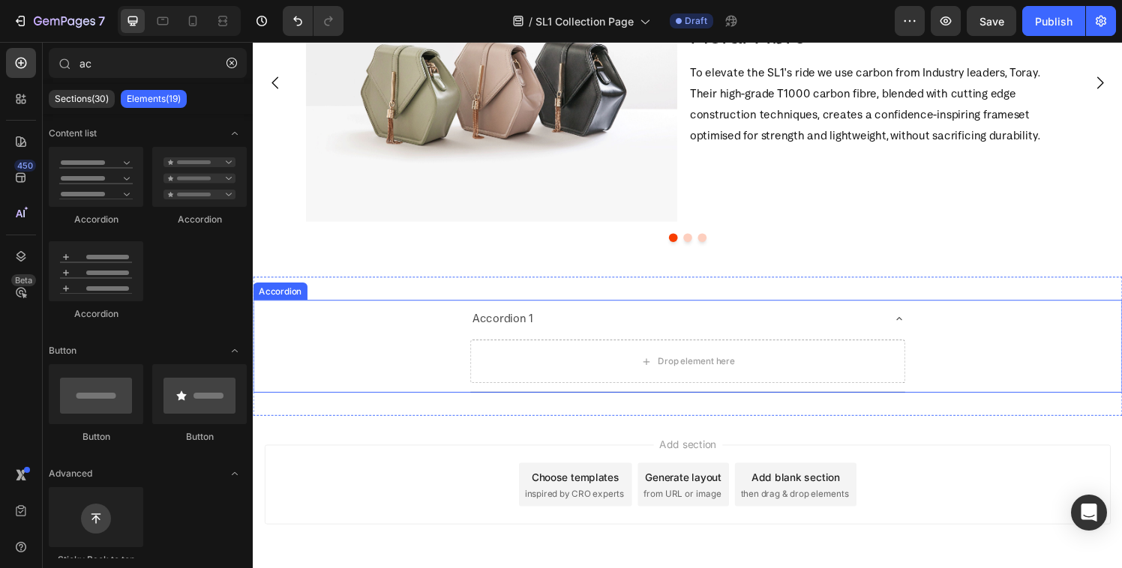
click at [380, 331] on div "Accordion 1 Drop element here" at bounding box center [702, 357] width 898 height 96
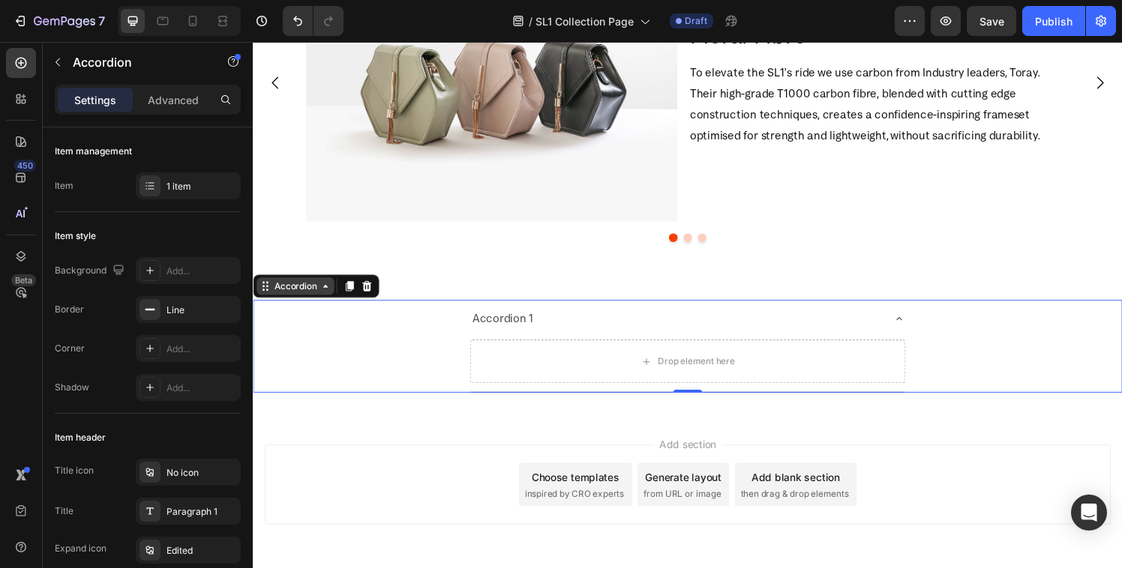
click at [329, 298] on icon at bounding box center [328, 295] width 12 height 12
click at [338, 391] on div "Accordion 1 Drop element here" at bounding box center [702, 357] width 898 height 96
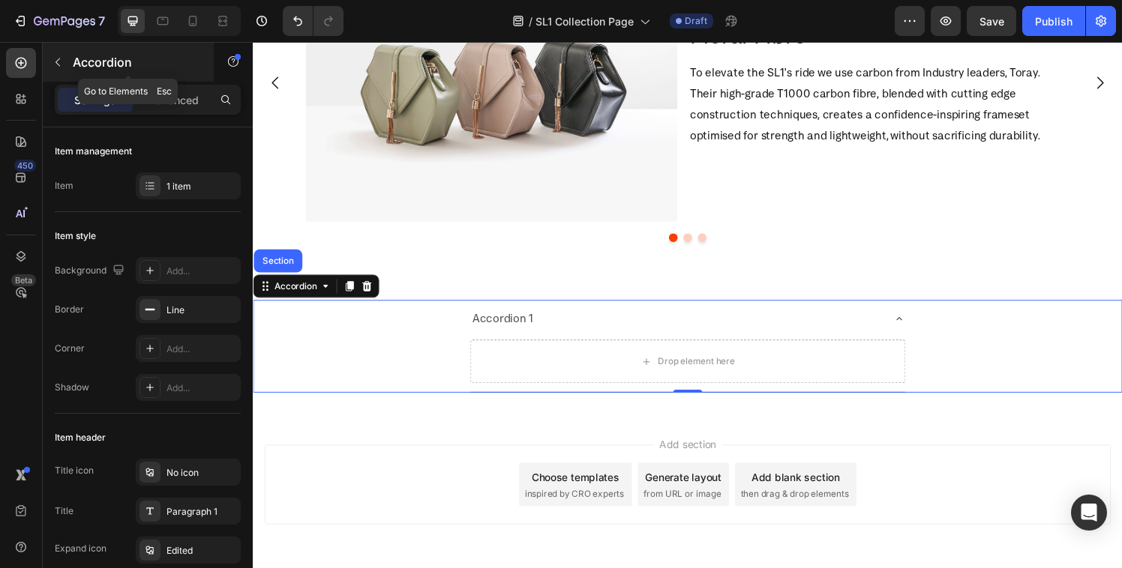
click at [55, 55] on button "button" at bounding box center [58, 62] width 24 height 24
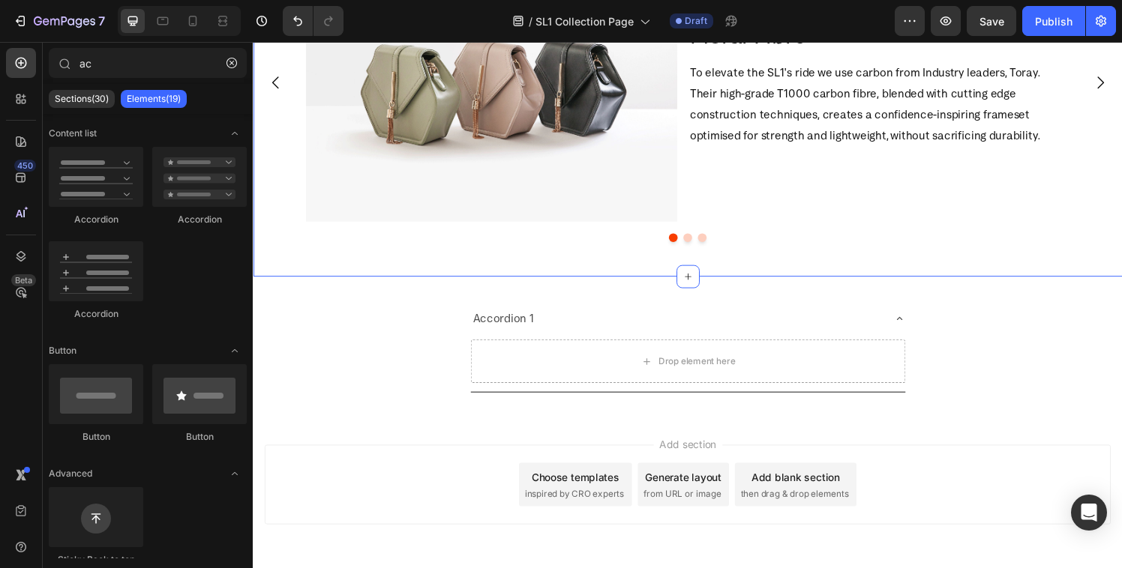
click at [409, 256] on div "Image Moral Fibre Heading To elevate the SL1's ride we use carbon from Industry…" at bounding box center [703, 100] width 900 height 321
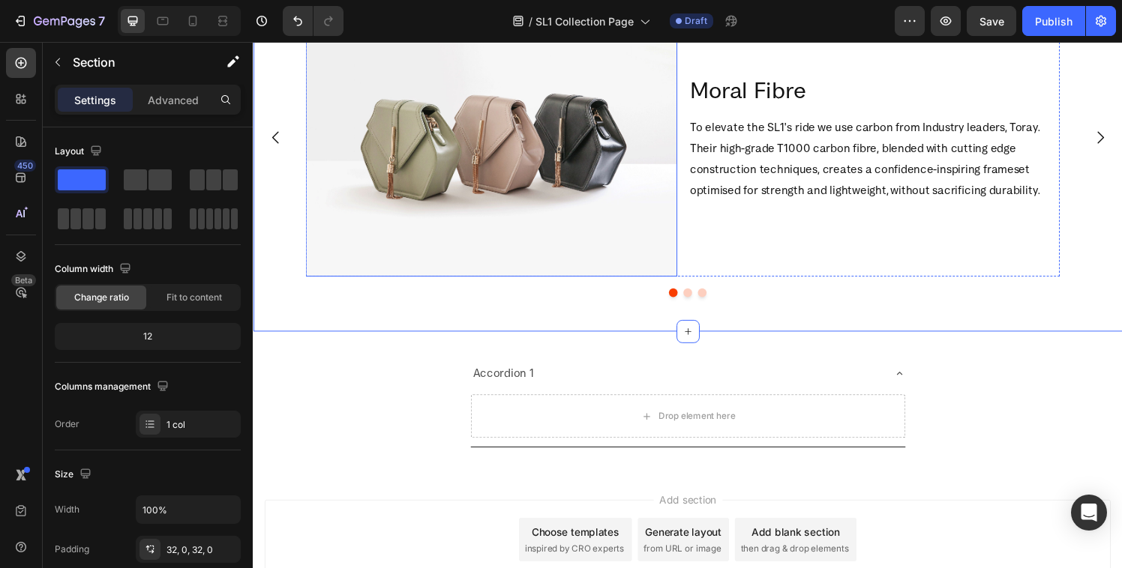
scroll to position [1308, 0]
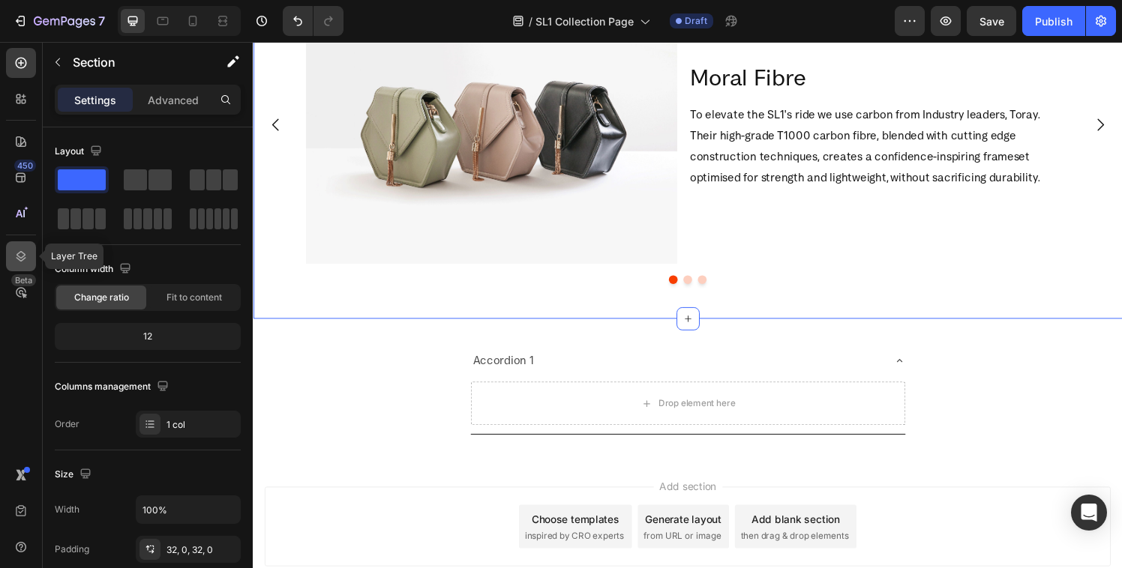
click at [16, 250] on icon at bounding box center [20, 256] width 15 height 15
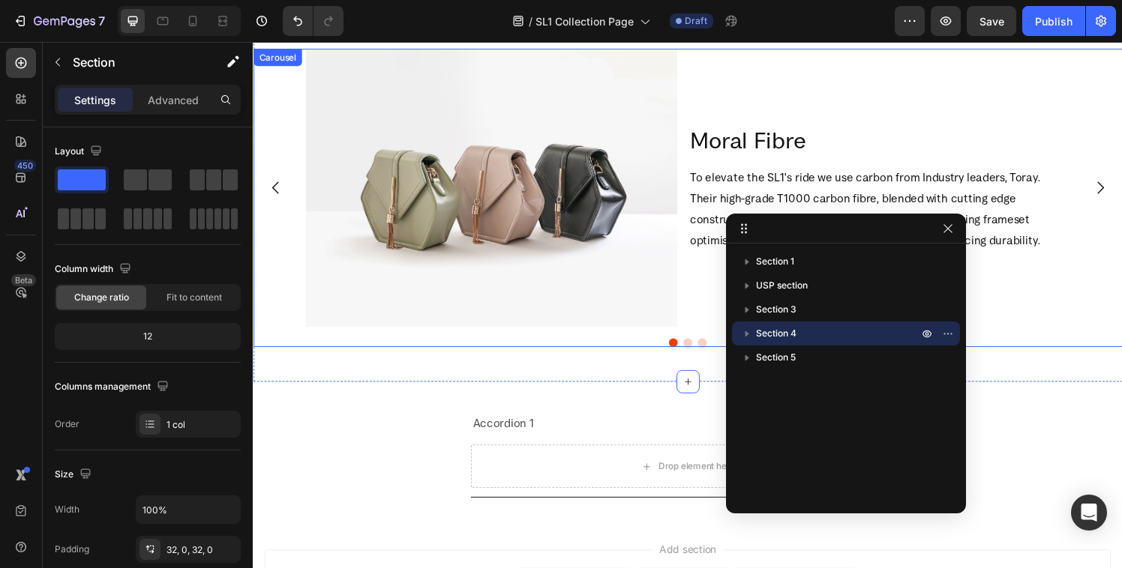
scroll to position [1231, 0]
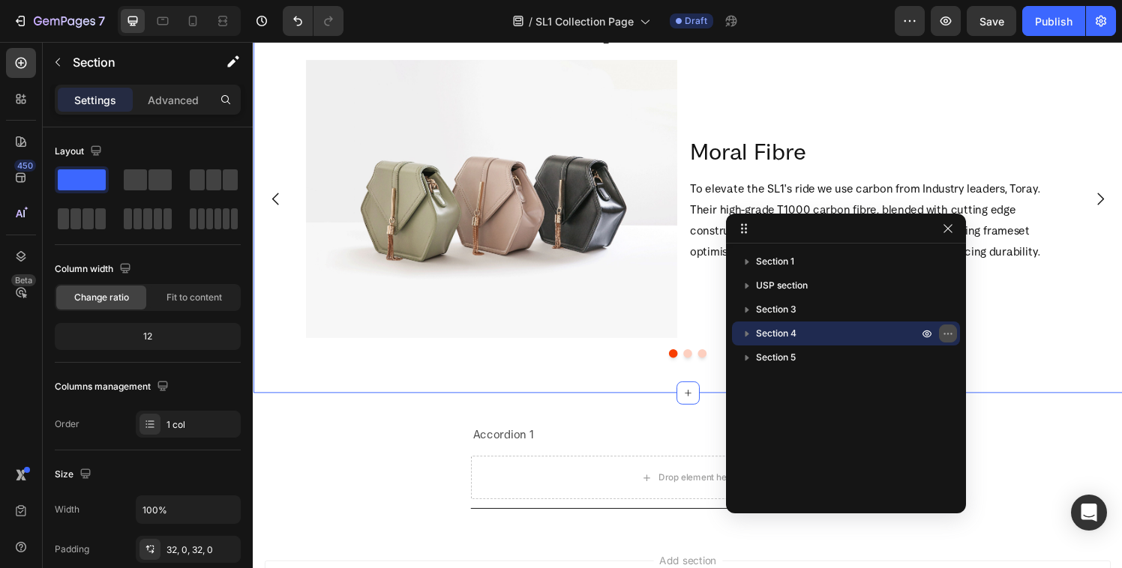
click at [946, 331] on icon "button" at bounding box center [948, 334] width 12 height 12
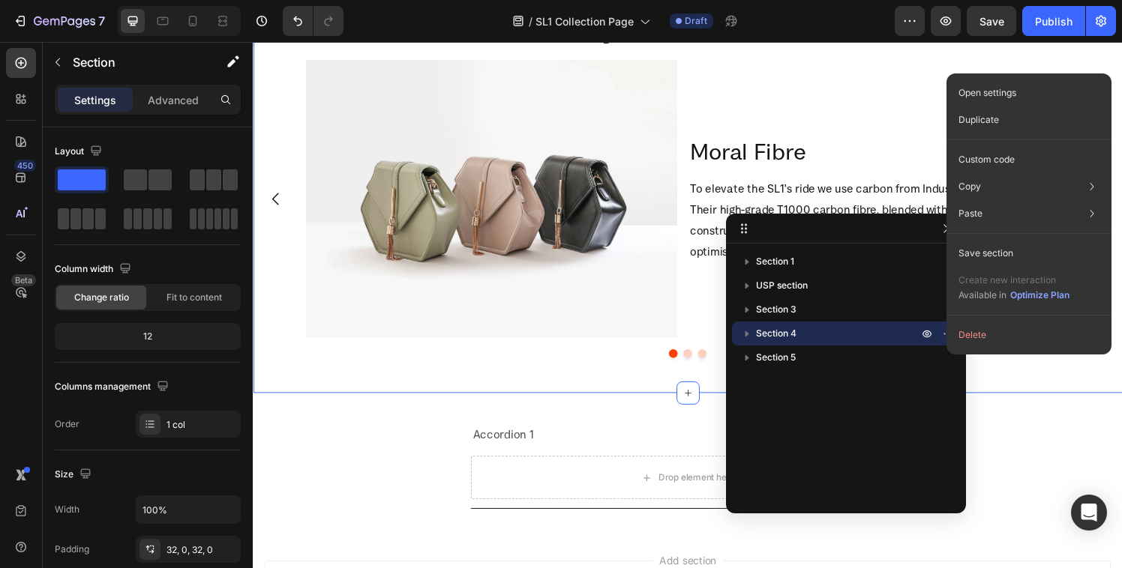
click at [775, 326] on span "Section 4" at bounding box center [776, 333] width 40 height 15
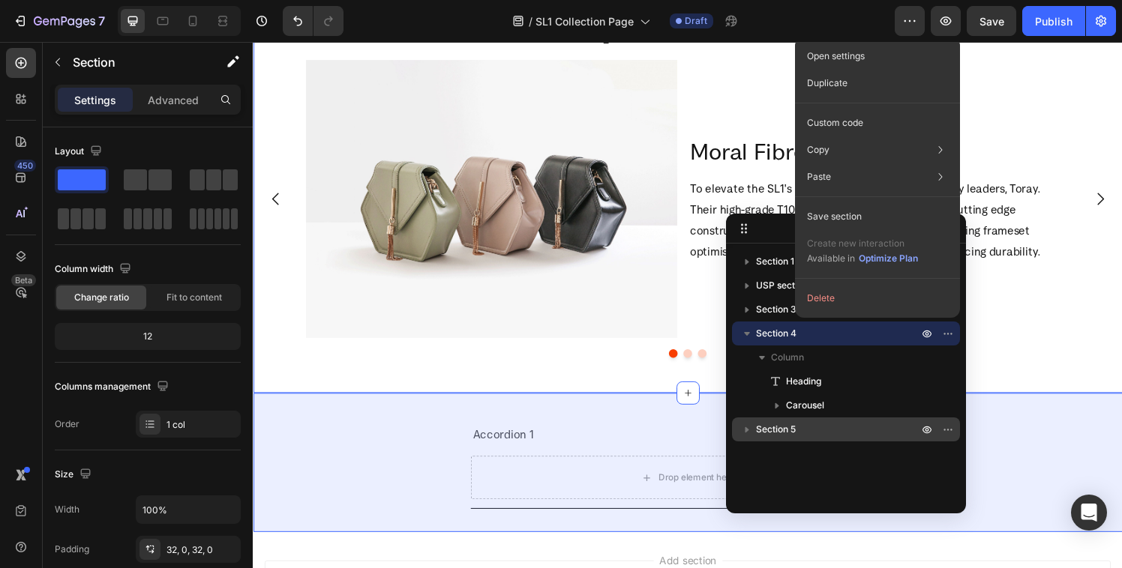
click at [781, 438] on div "Section 5" at bounding box center [846, 430] width 216 height 24
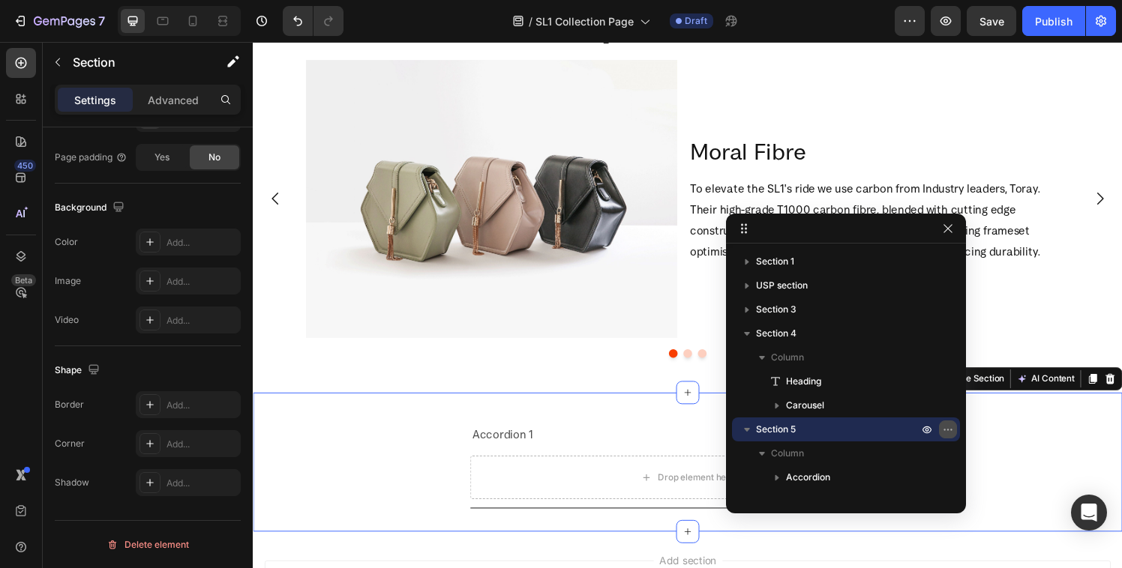
click at [949, 429] on icon "button" at bounding box center [948, 430] width 12 height 12
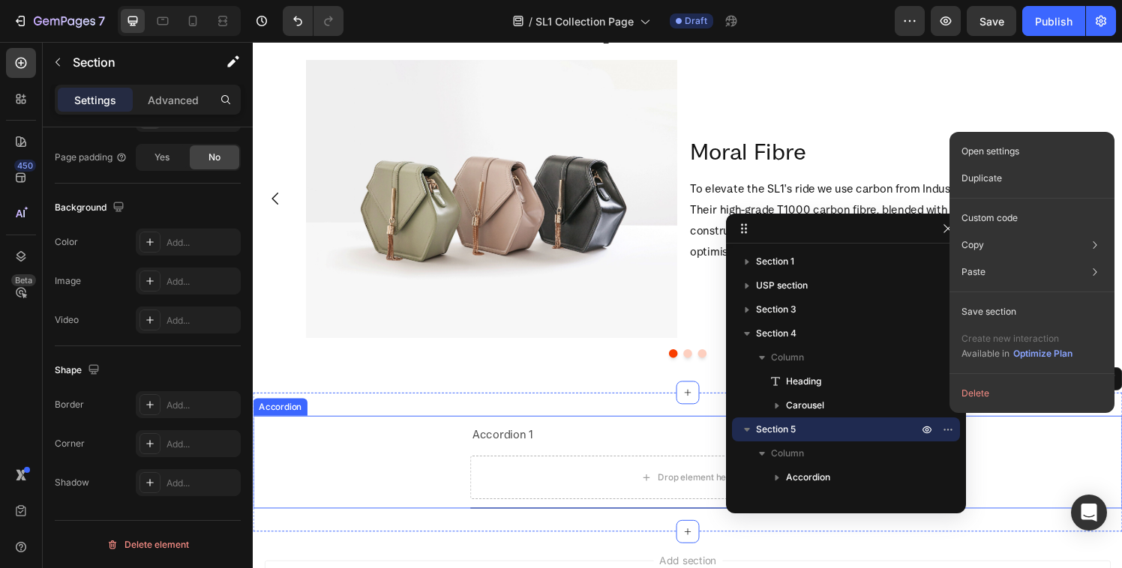
click at [1020, 478] on div "Accordion 1 Drop element here" at bounding box center [702, 477] width 898 height 96
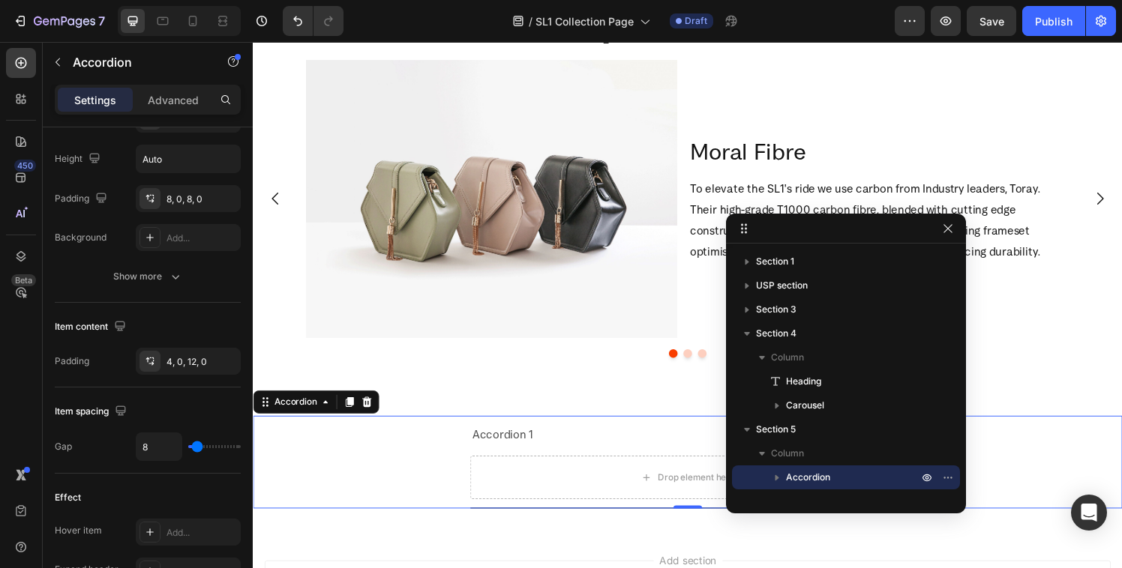
scroll to position [0, 0]
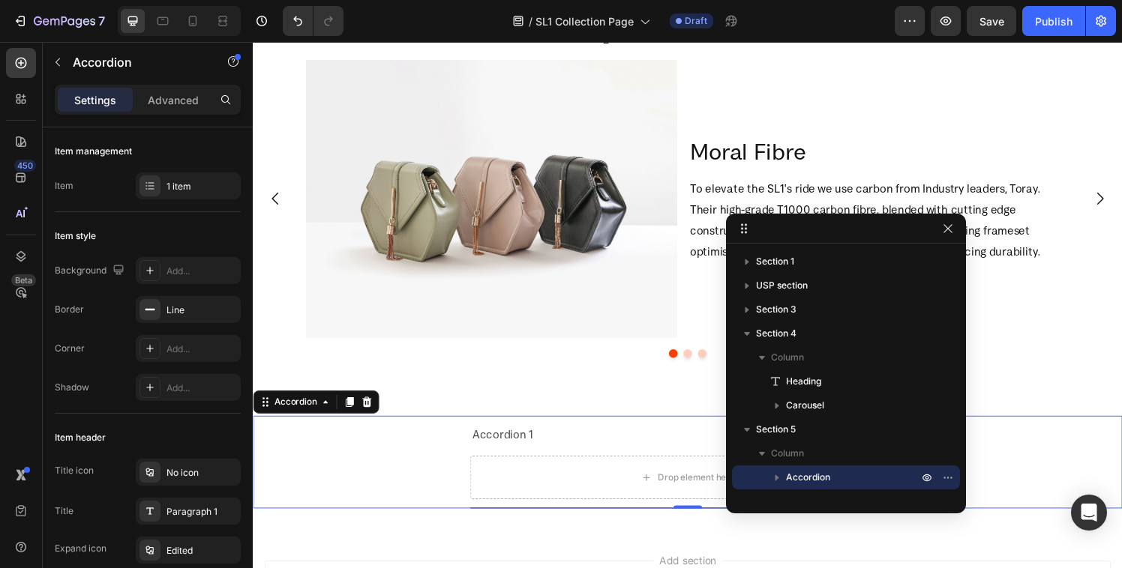
click at [443, 519] on div "Accordion 1 Drop element here" at bounding box center [702, 477] width 898 height 96
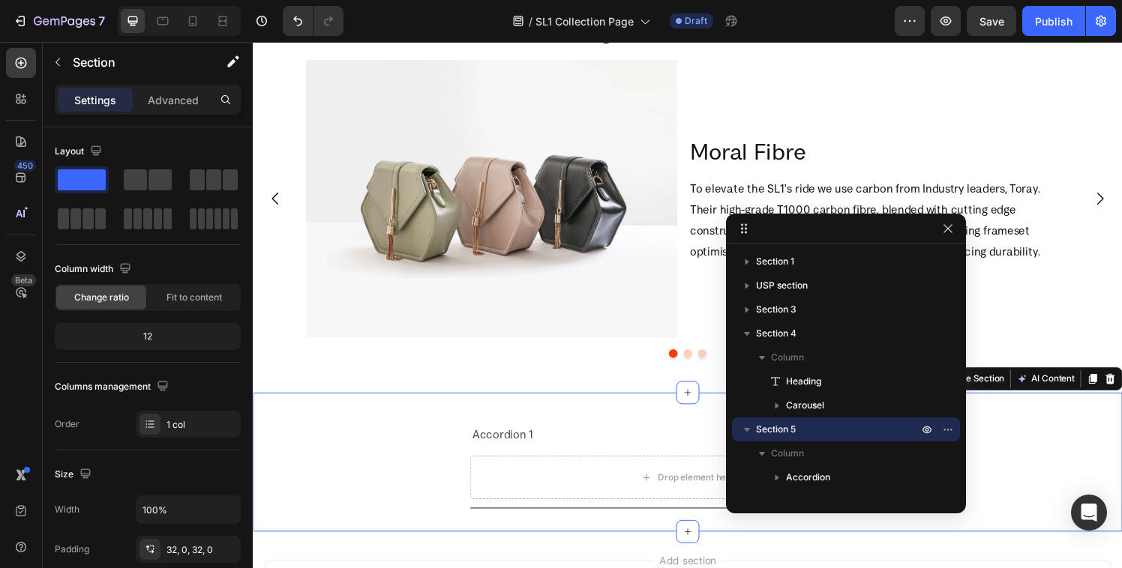
click at [443, 534] on div "Accordion 1 Drop element here Accordion Section 5 Create Theme Section AI Conte…" at bounding box center [703, 477] width 900 height 144
click at [952, 239] on div at bounding box center [846, 229] width 240 height 30
click at [951, 232] on icon "button" at bounding box center [947, 228] width 8 height 8
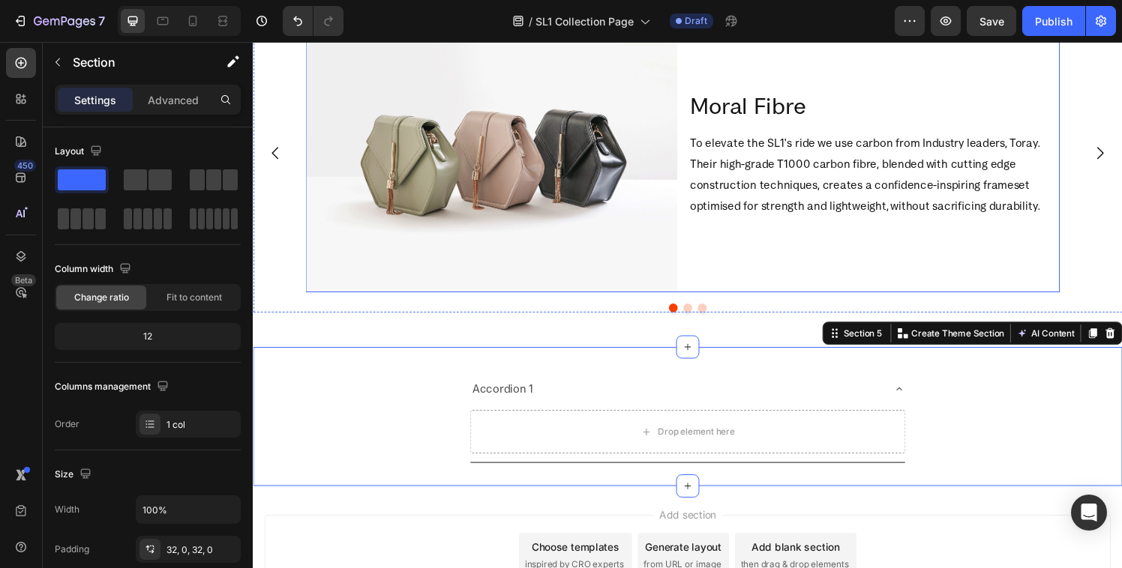
scroll to position [1307, 0]
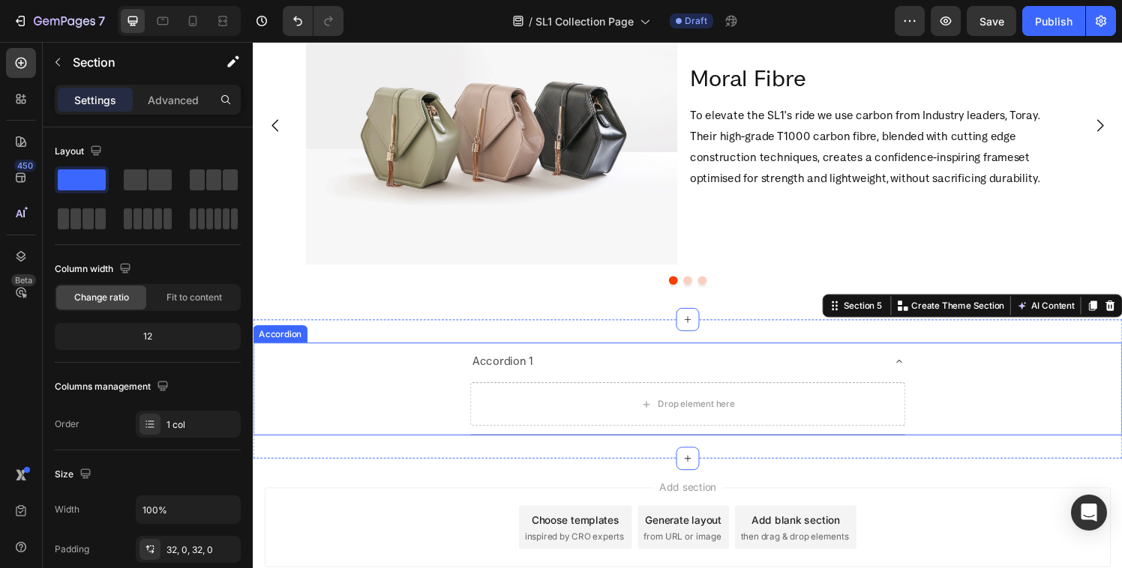
click at [522, 377] on div "Accordion 1" at bounding box center [512, 372] width 68 height 26
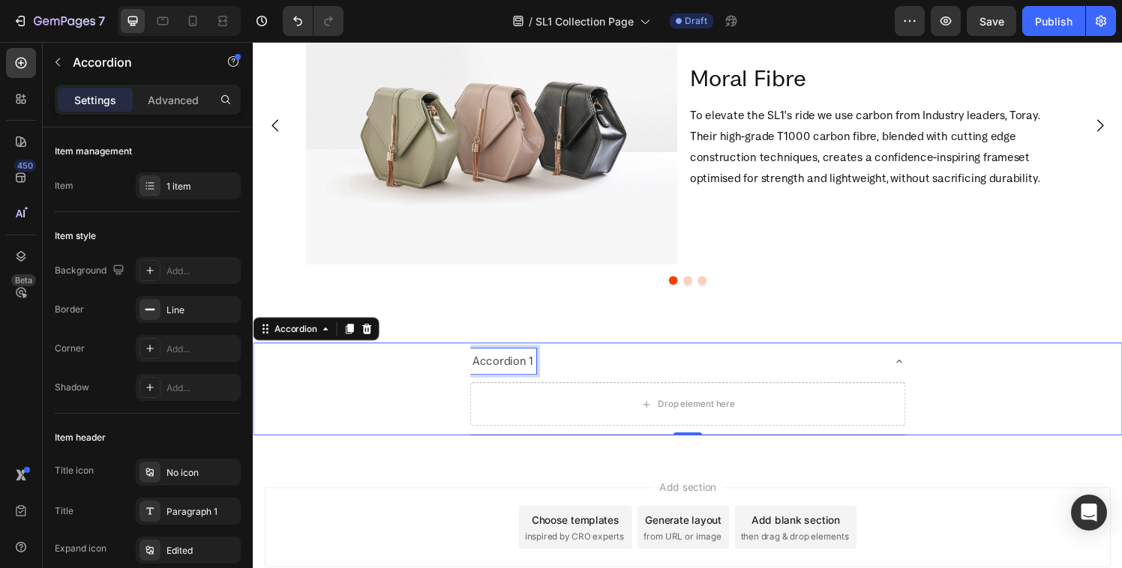
click at [522, 377] on div "Accordion 1" at bounding box center [512, 372] width 68 height 26
click at [522, 377] on p "Accordion 1" at bounding box center [512, 372] width 64 height 22
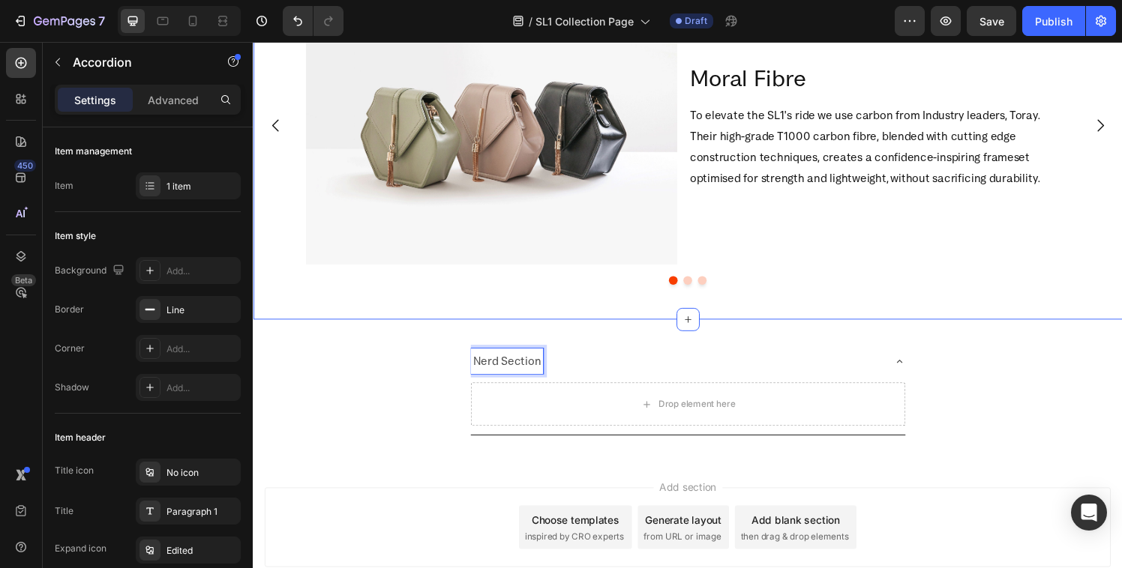
click at [546, 322] on div "Explore The SL1 Heading Image Moral Fibre Heading To elevate the SL1's ride we …" at bounding box center [703, 114] width 900 height 429
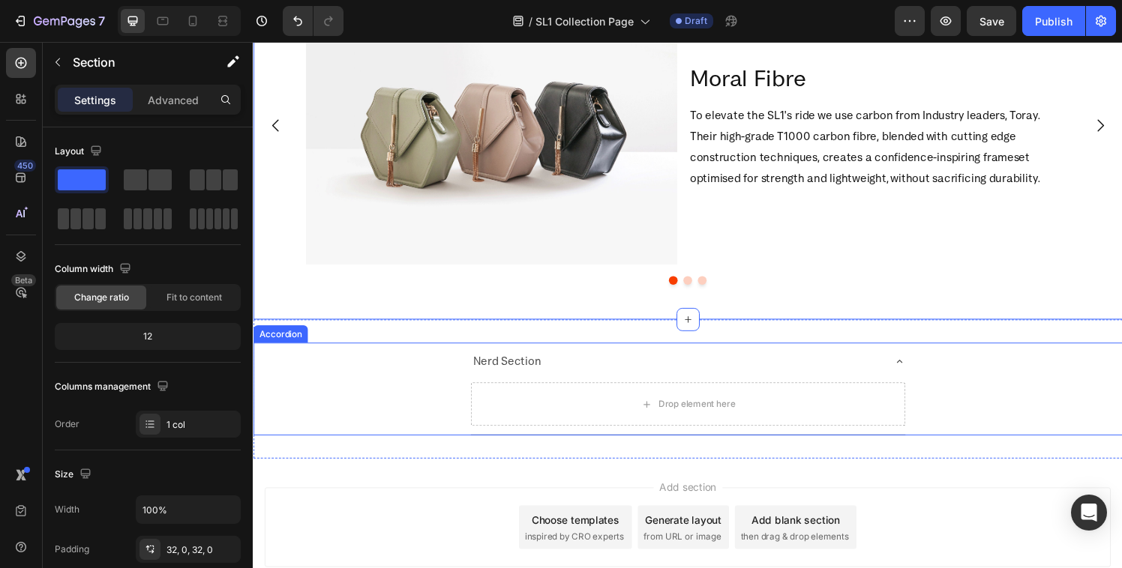
click at [577, 358] on div "Nerd Section" at bounding box center [703, 372] width 450 height 38
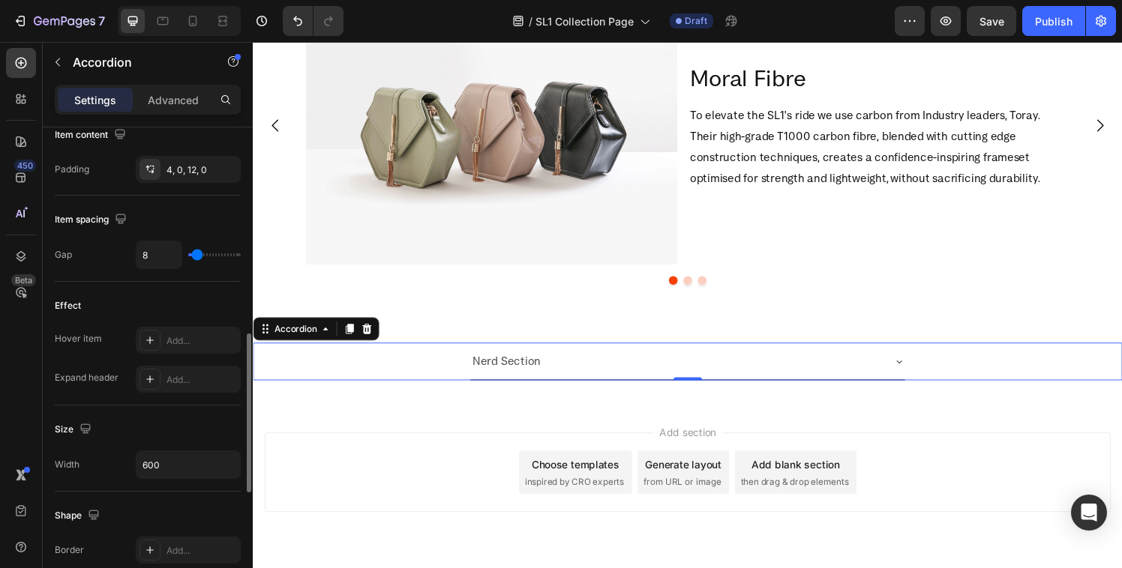
scroll to position [624, 0]
click at [157, 462] on input "600" at bounding box center [187, 464] width 103 height 27
type input "1200"
click at [105, 429] on div "Size" at bounding box center [148, 429] width 186 height 24
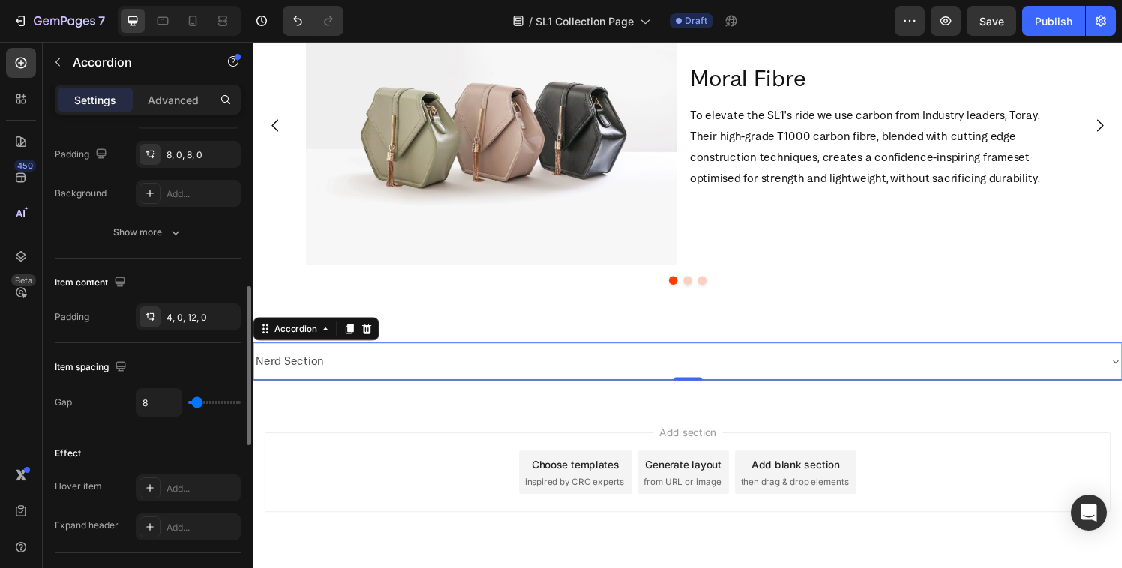
scroll to position [468, 0]
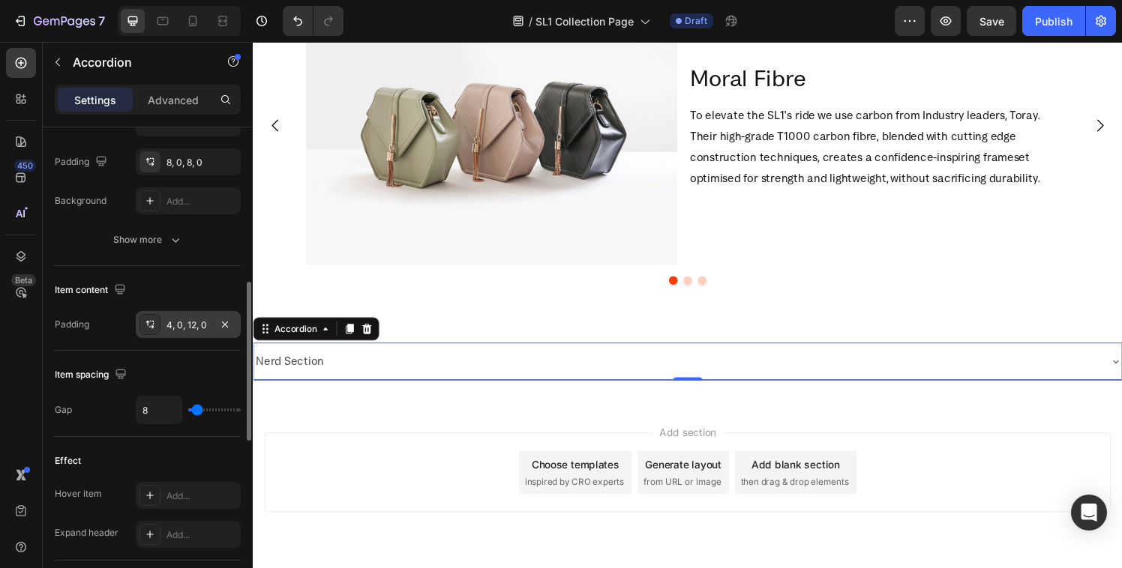
click at [146, 319] on icon at bounding box center [150, 325] width 12 height 12
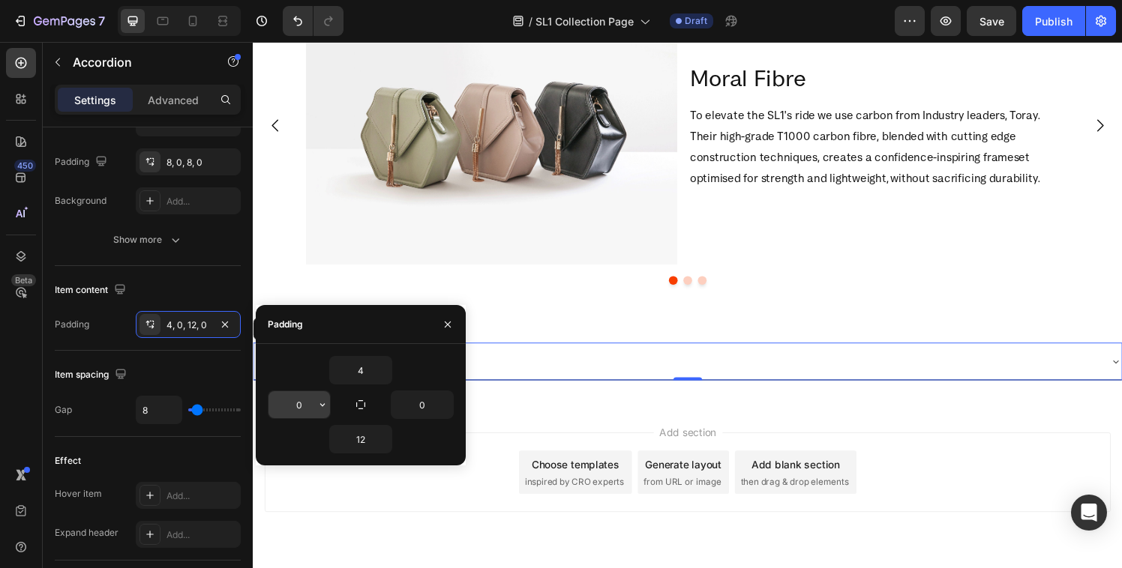
click at [299, 412] on input "0" at bounding box center [298, 404] width 61 height 27
type input "60"
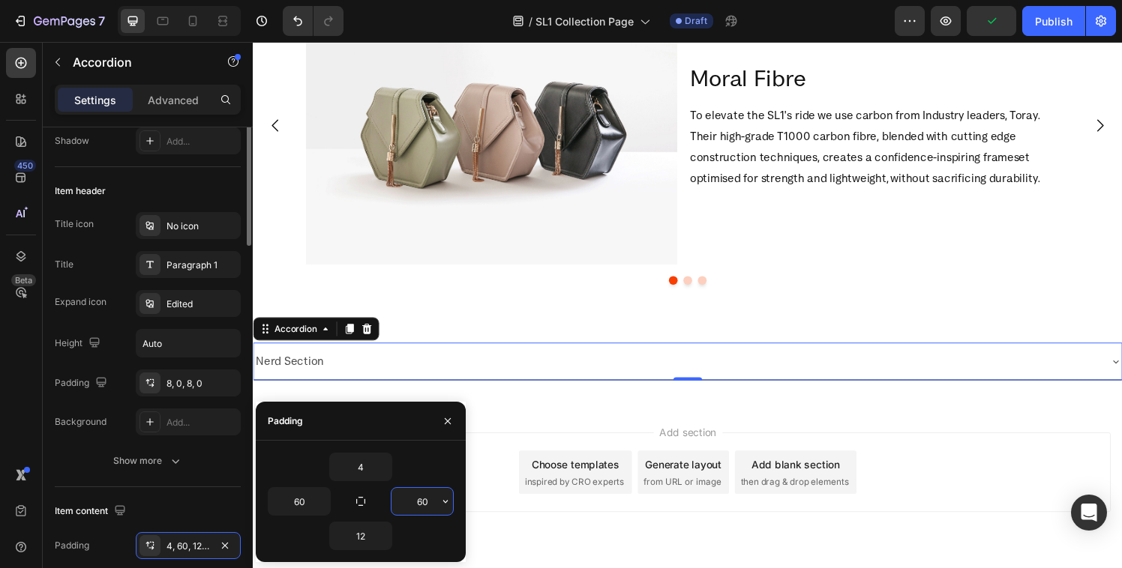
scroll to position [315, 0]
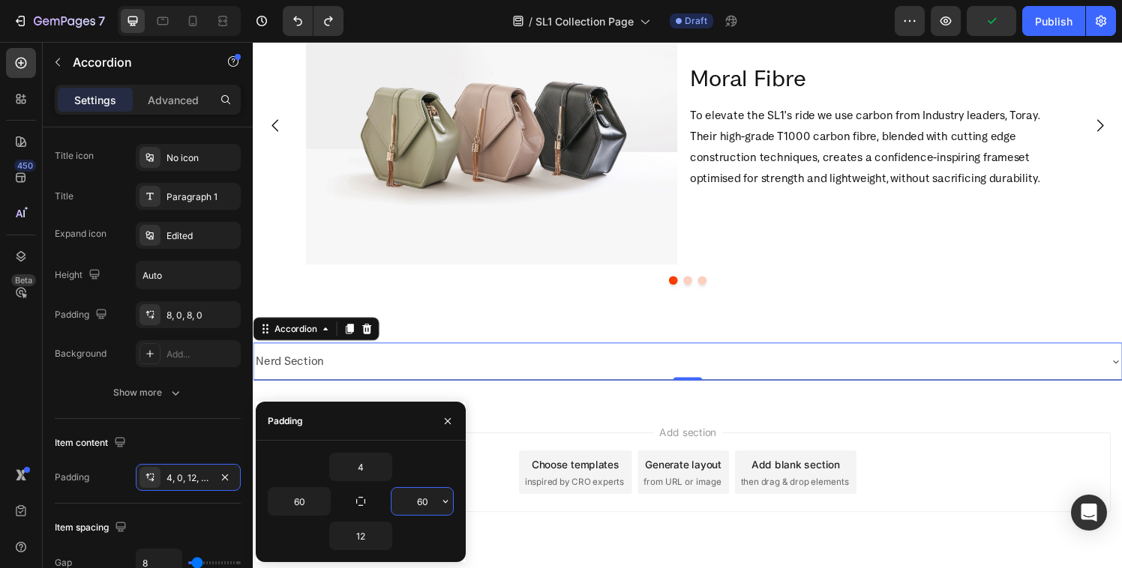
type input "0"
click at [452, 421] on icon "button" at bounding box center [448, 421] width 12 height 12
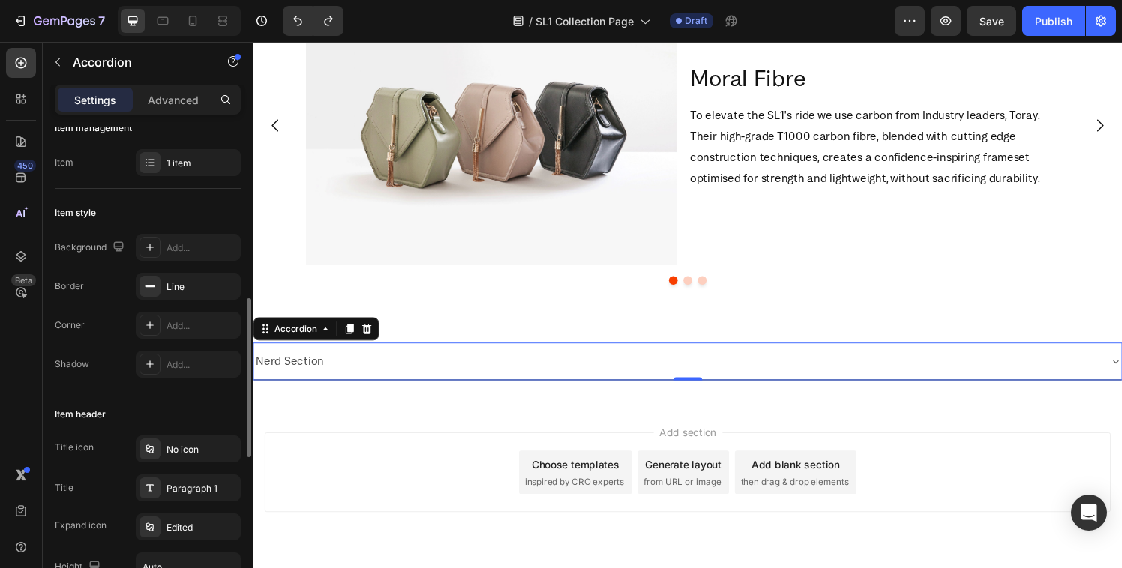
scroll to position [0, 0]
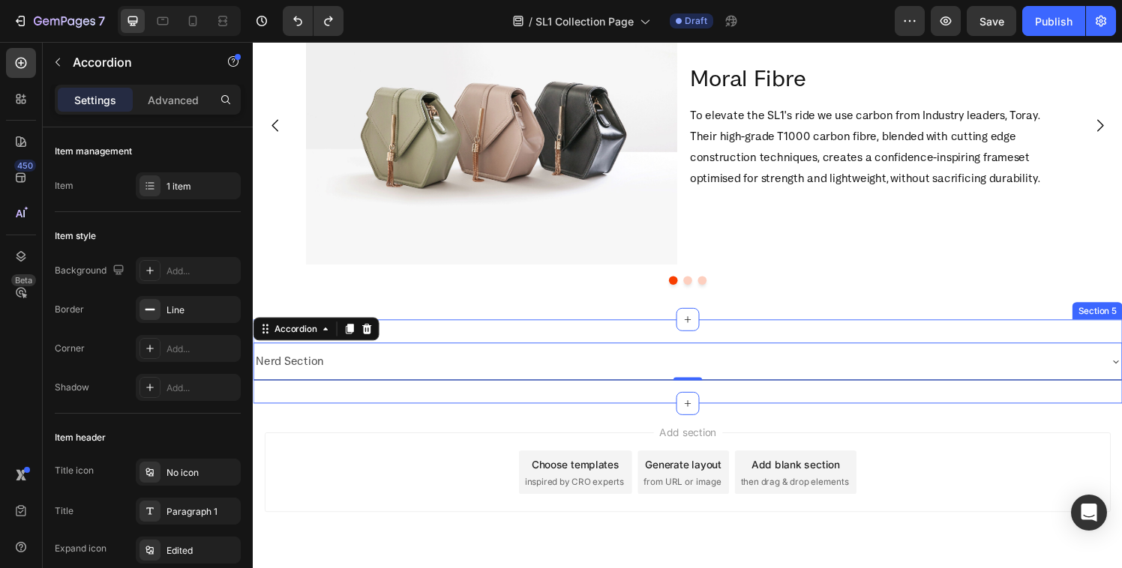
click at [386, 412] on div "Nerd Section Accordion 0 Section 5" at bounding box center [703, 372] width 900 height 87
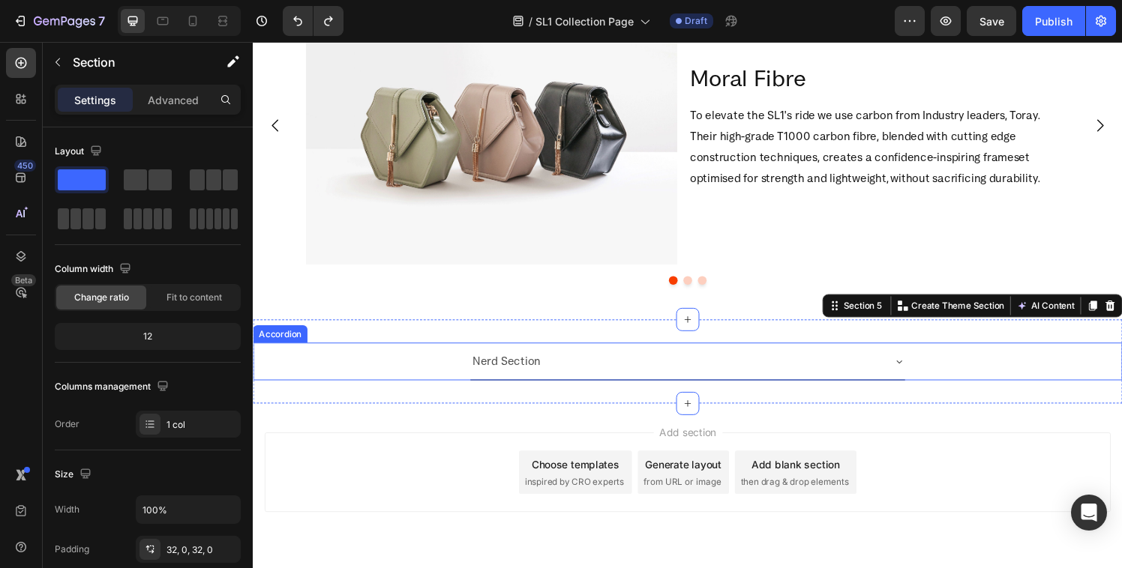
click at [517, 388] on div "Nerd Section" at bounding box center [703, 372] width 450 height 38
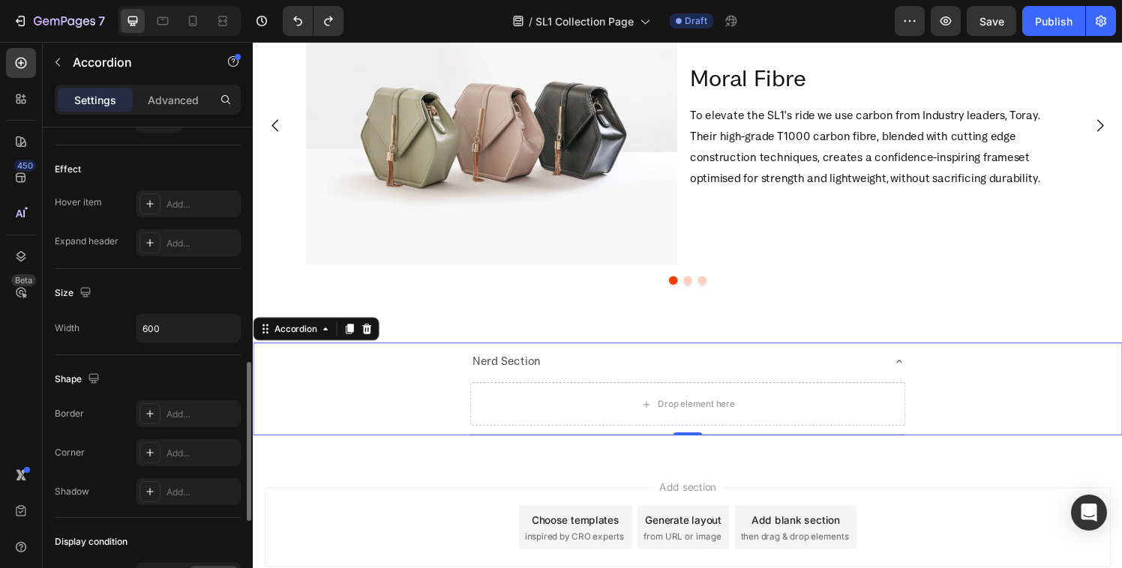
scroll to position [781, 0]
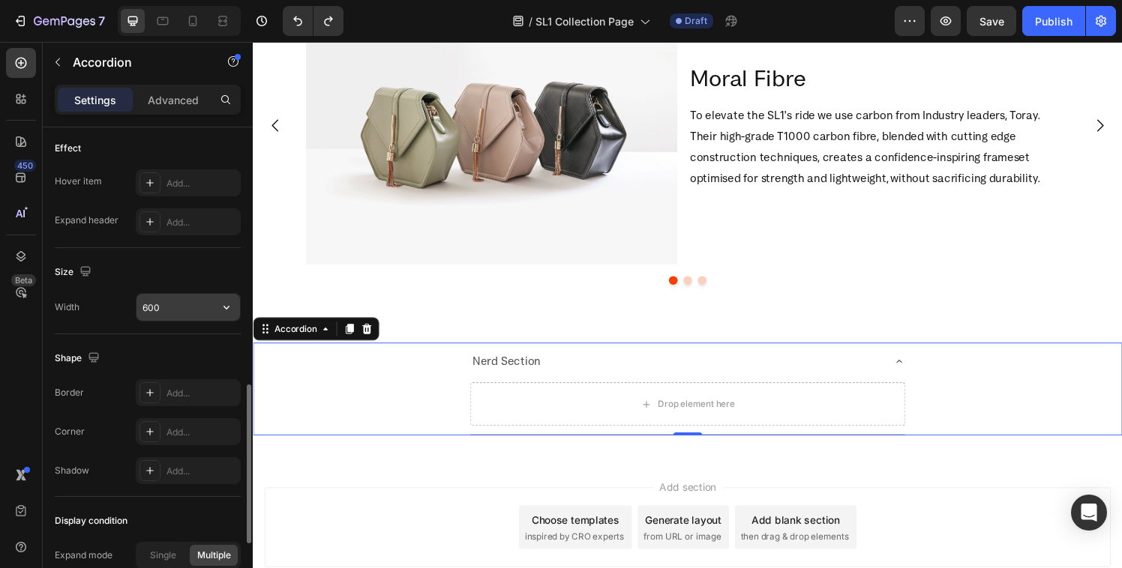
click at [162, 307] on input "600" at bounding box center [187, 307] width 103 height 27
type input "100%"
click at [381, 508] on div "Add section Choose templates inspired by CRO experts Generate layout from URL o…" at bounding box center [703, 544] width 876 height 82
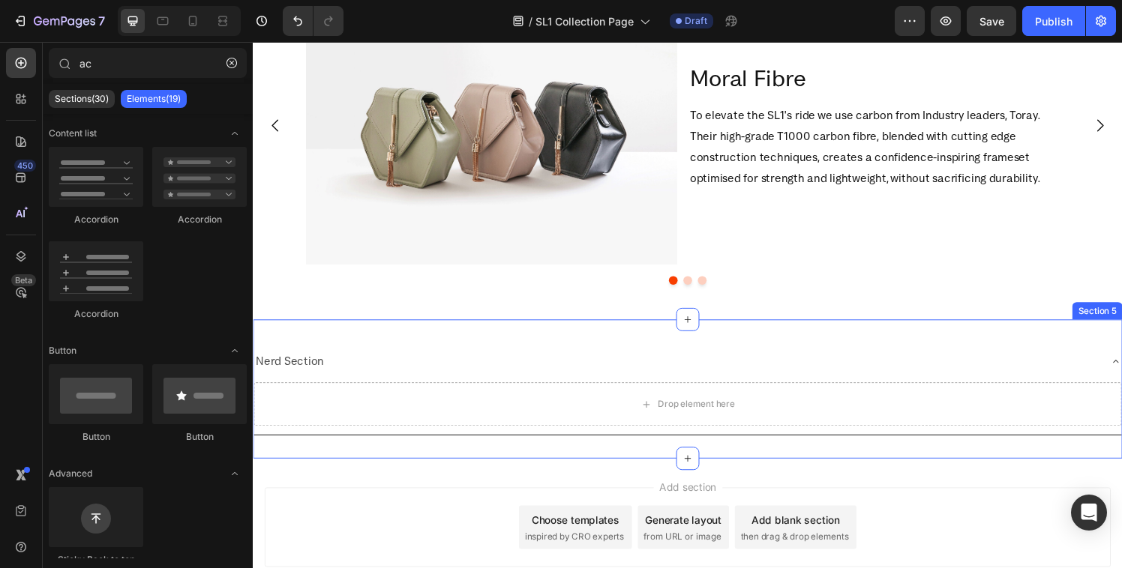
click at [408, 337] on div "Nerd Section Drop element here Accordion Section 5" at bounding box center [703, 401] width 900 height 144
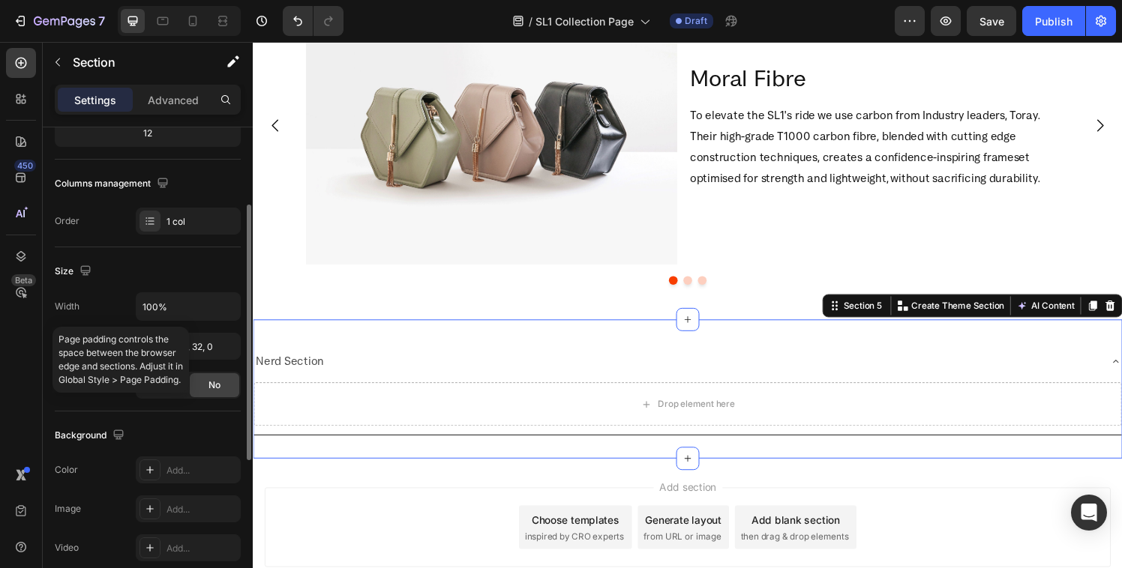
scroll to position [206, 0]
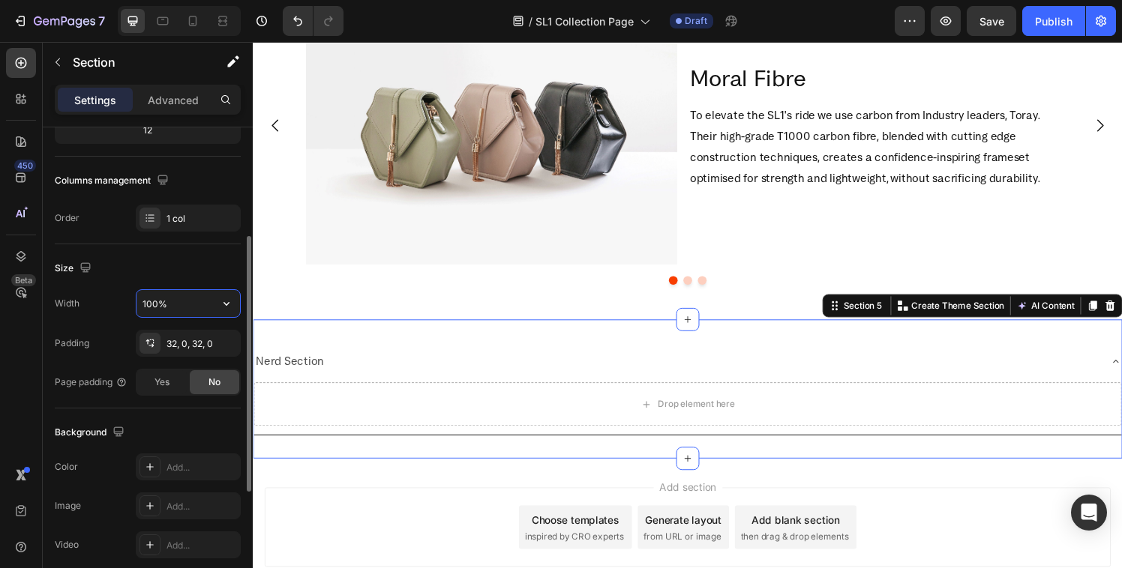
click at [188, 292] on input "100%" at bounding box center [187, 303] width 103 height 27
type input "1200"
click at [234, 304] on button "button" at bounding box center [226, 303] width 27 height 27
click at [206, 254] on div "Size Width 1200 Padding 32, 0, 32, 0 Page padding Yes No" at bounding box center [148, 326] width 186 height 164
click at [155, 349] on div at bounding box center [149, 343] width 21 height 21
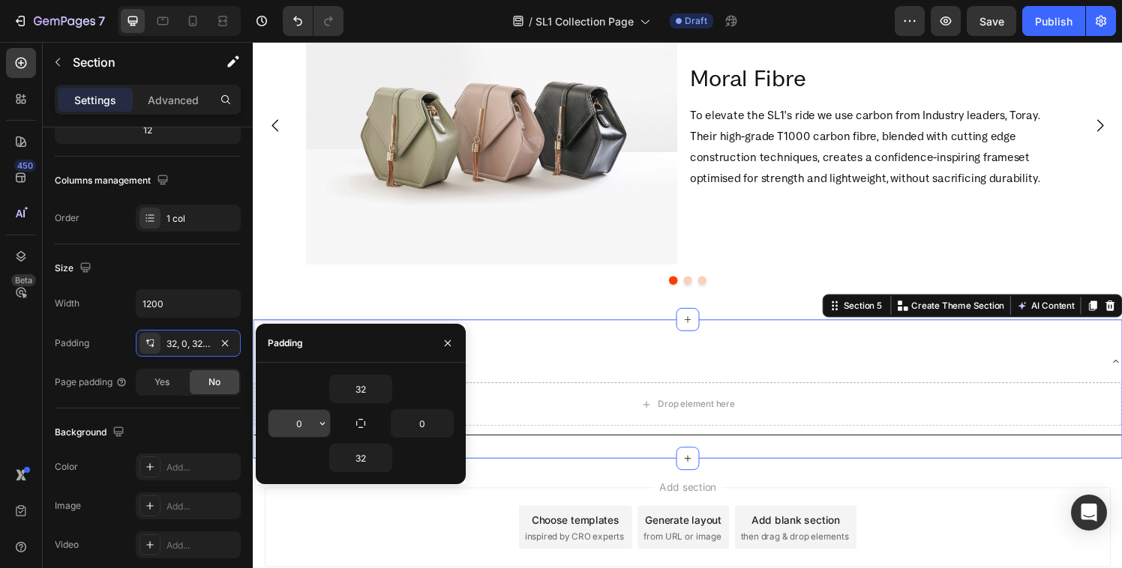
click at [299, 429] on input "0" at bounding box center [298, 423] width 61 height 27
type input "60"
click at [401, 535] on div "Add section Choose templates inspired by CRO experts Generate layout from URL o…" at bounding box center [703, 544] width 876 height 82
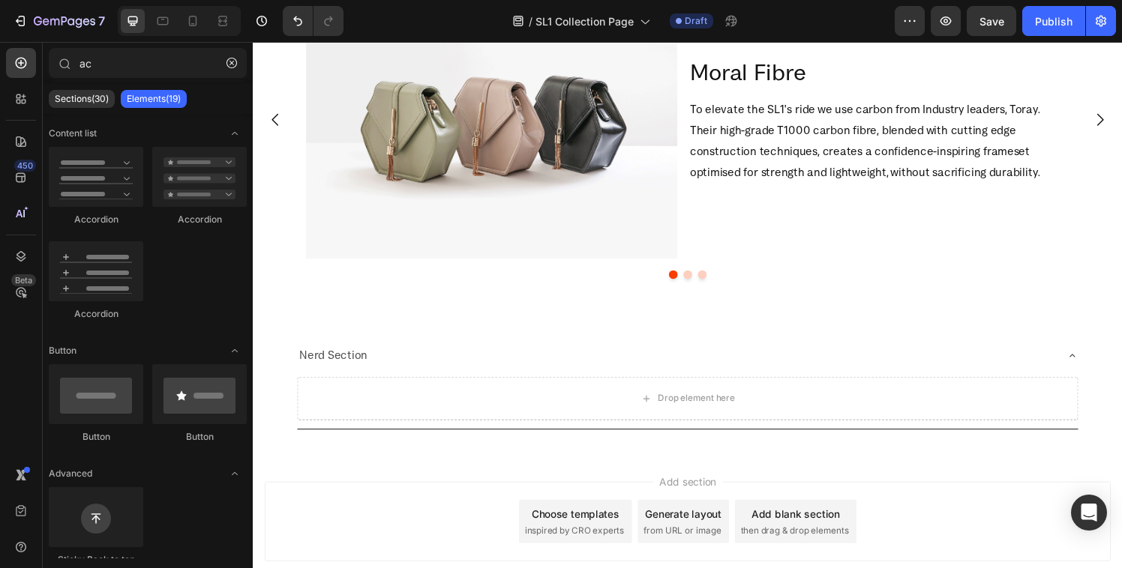
scroll to position [1304, 0]
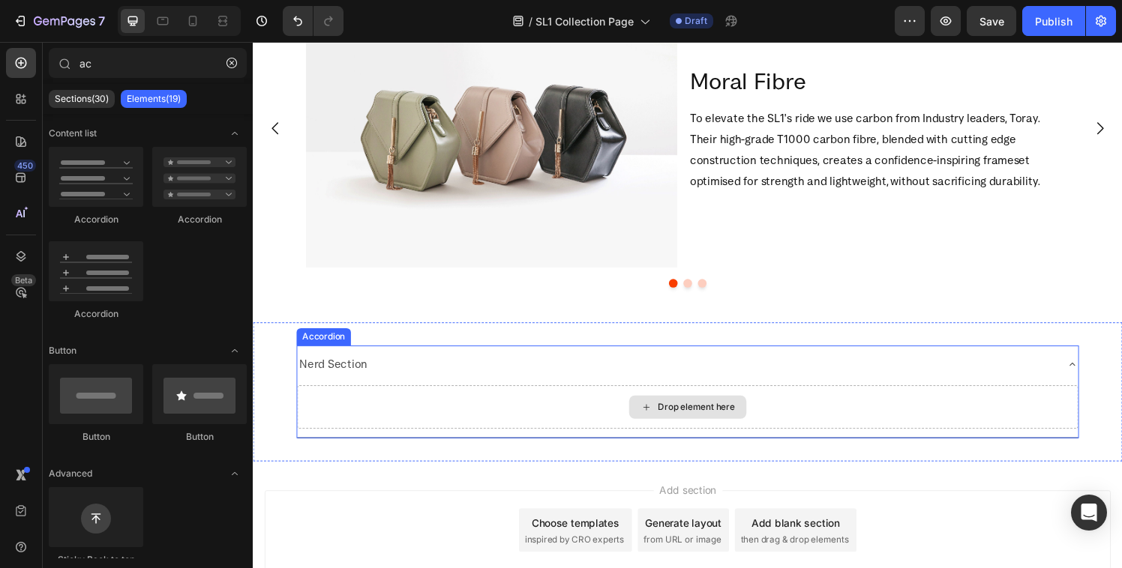
click at [402, 420] on div "Drop element here" at bounding box center [702, 419] width 808 height 45
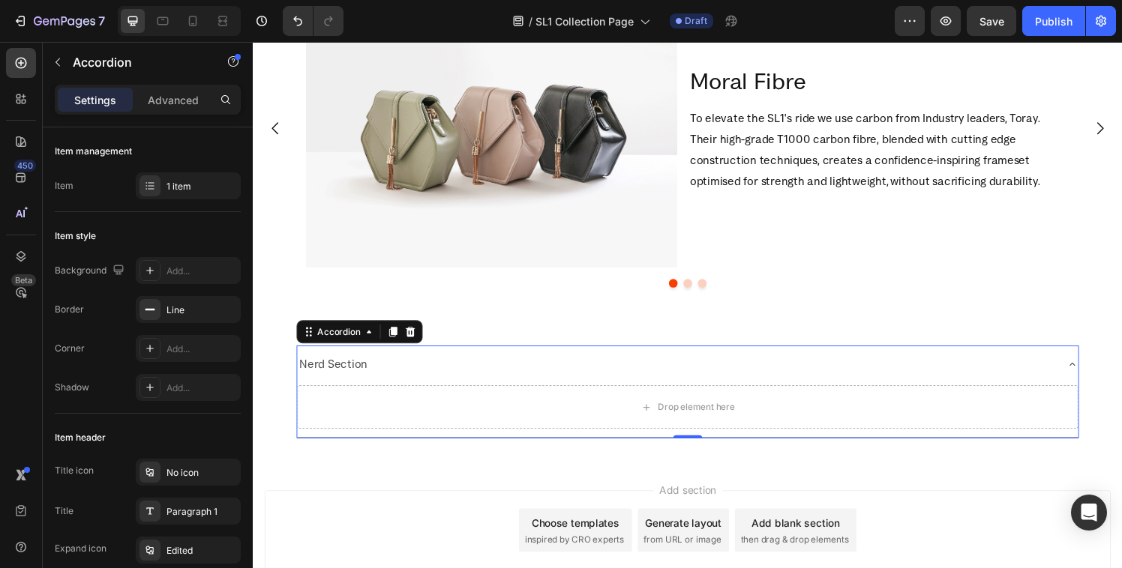
click at [415, 362] on div "Nerd Section" at bounding box center [690, 375] width 784 height 26
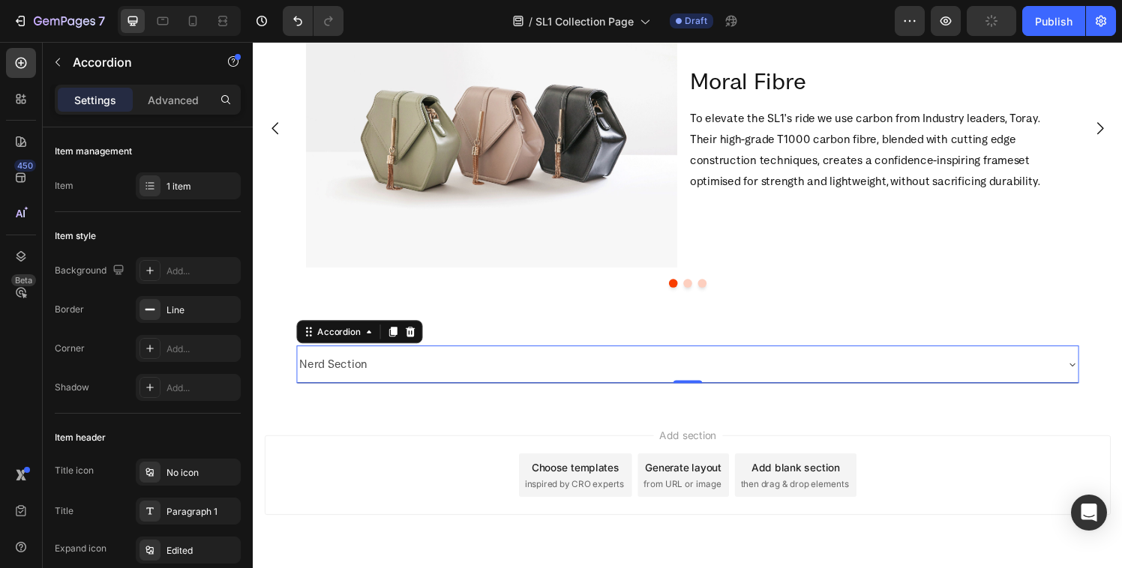
click at [457, 374] on div "Nerd Section" at bounding box center [690, 375] width 784 height 26
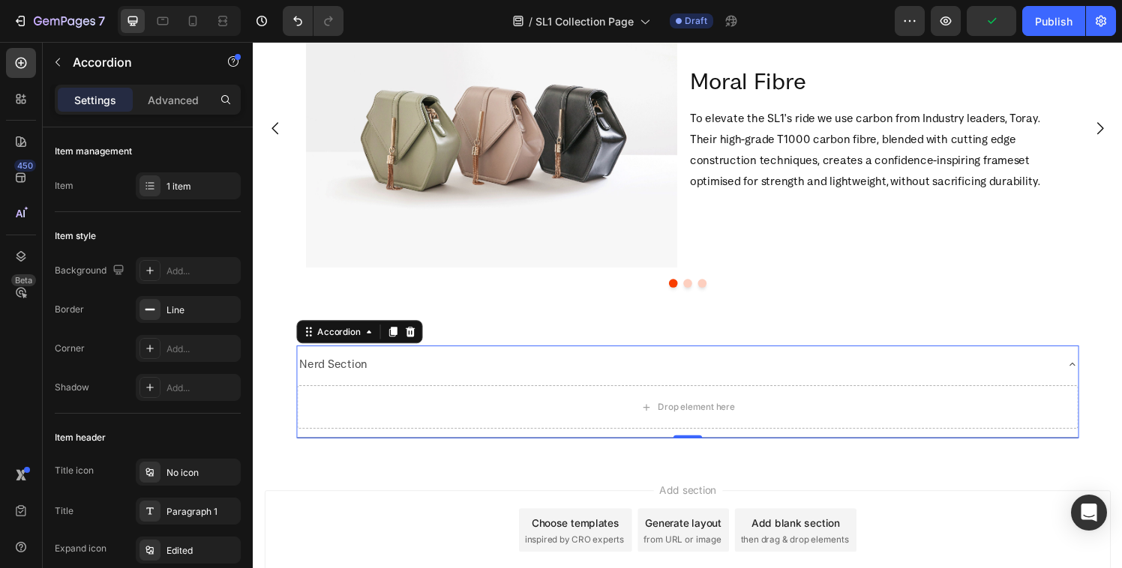
click at [457, 374] on div "Nerd Section" at bounding box center [690, 375] width 784 height 26
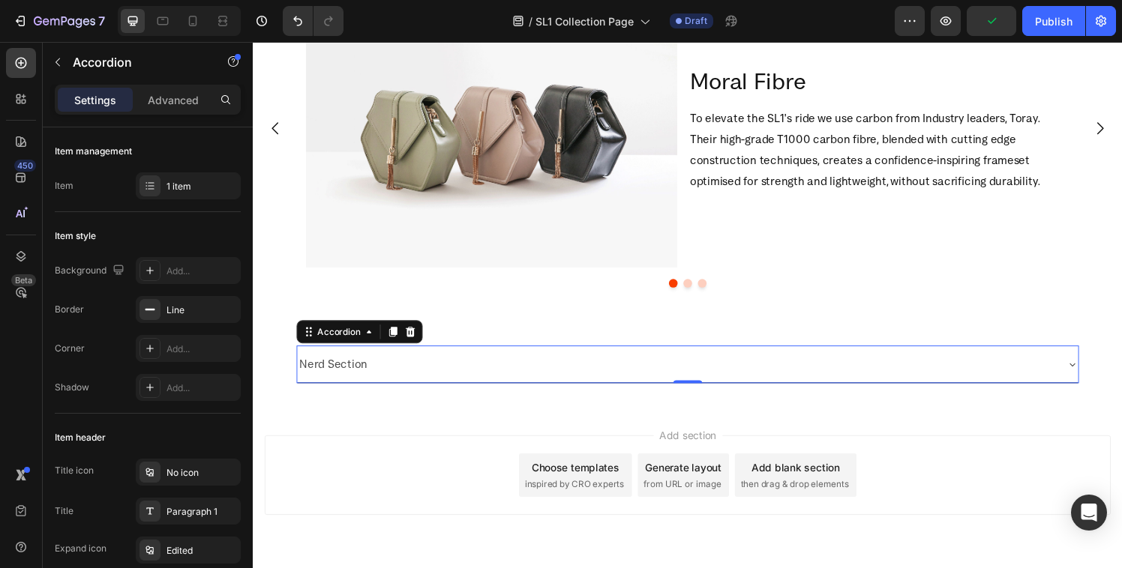
click at [457, 374] on div "Nerd Section" at bounding box center [690, 375] width 784 height 26
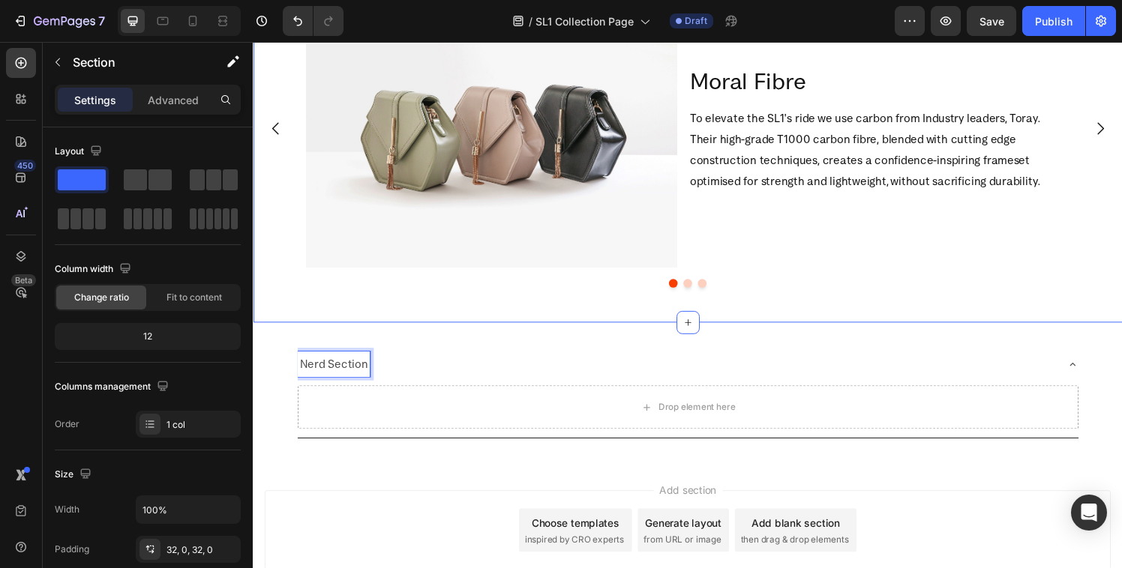
click at [347, 315] on div "Explore The SL1 Heading Image Moral Fibre Heading To elevate the SL1's ride we …" at bounding box center [703, 117] width 900 height 429
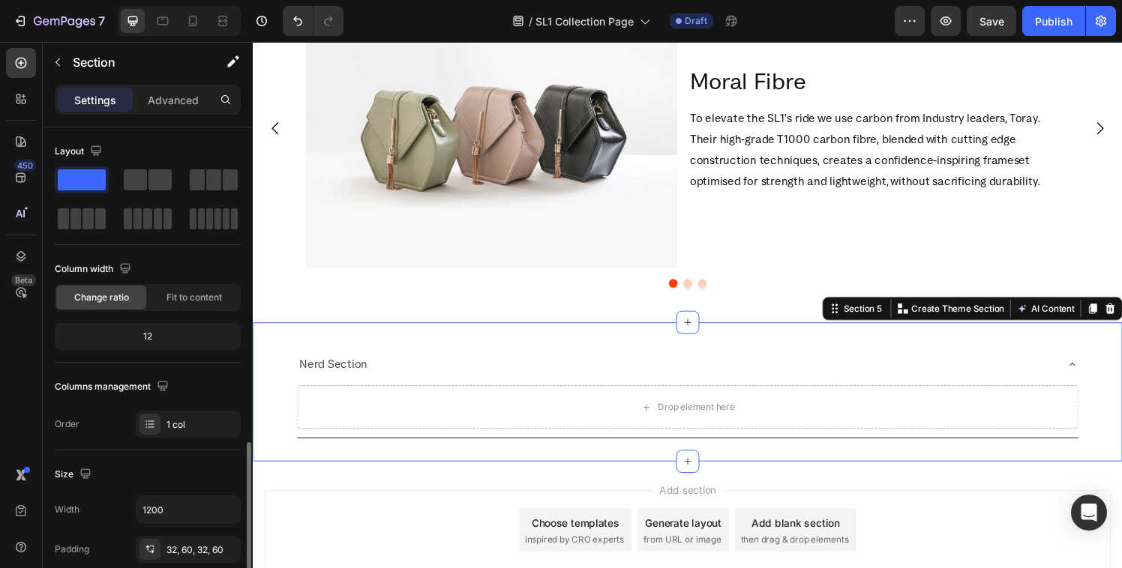
scroll to position [206, 0]
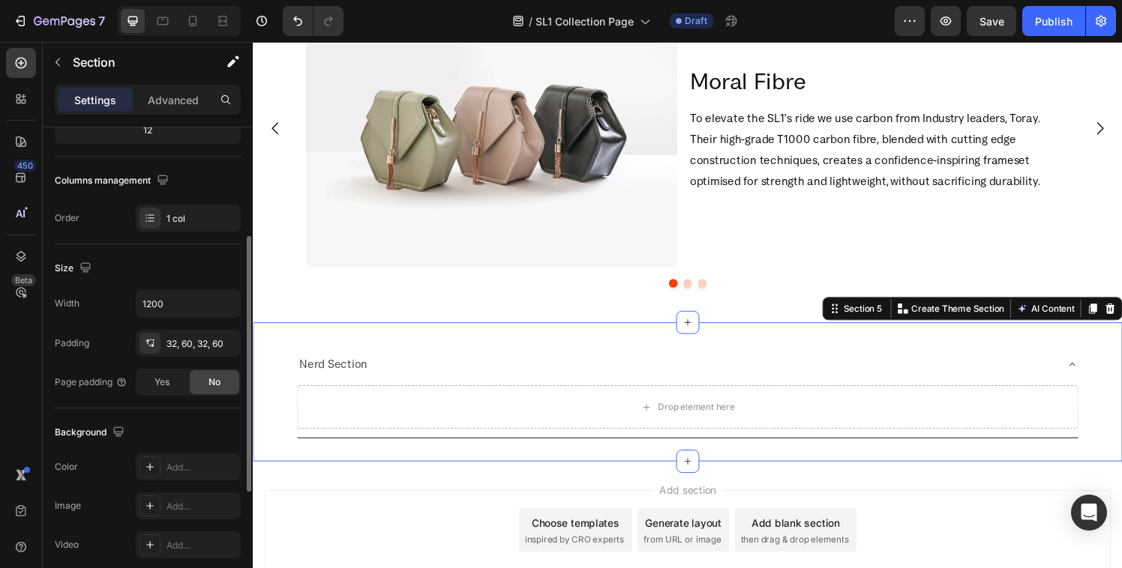
click at [347, 352] on div "Nerd Section Drop element here Accordion Section 5 Create Theme Section AI Cont…" at bounding box center [703, 404] width 900 height 144
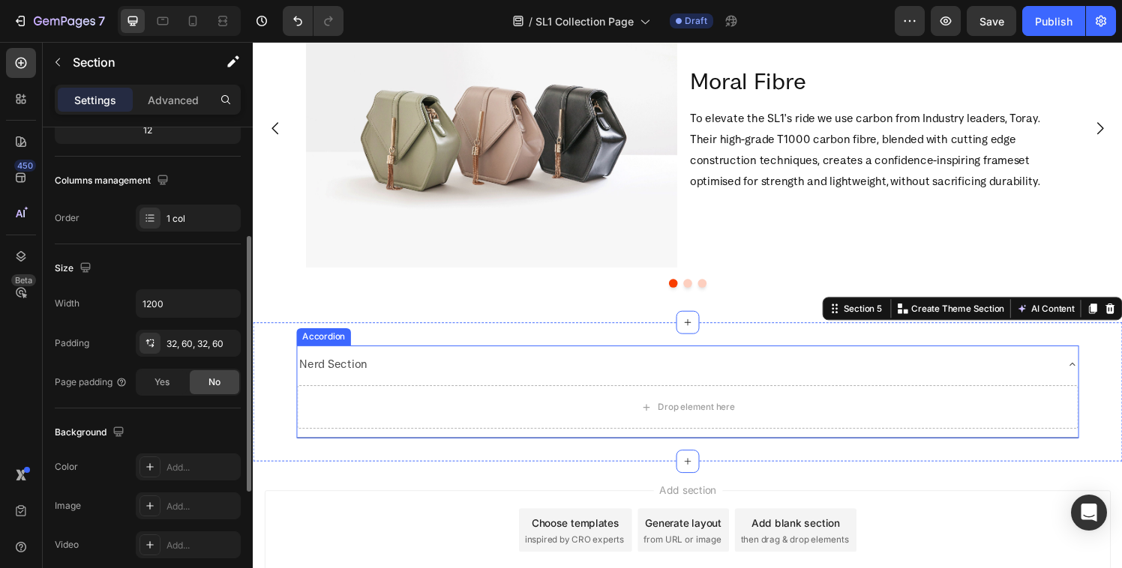
click at [344, 379] on p "Nerd Section" at bounding box center [336, 375] width 70 height 22
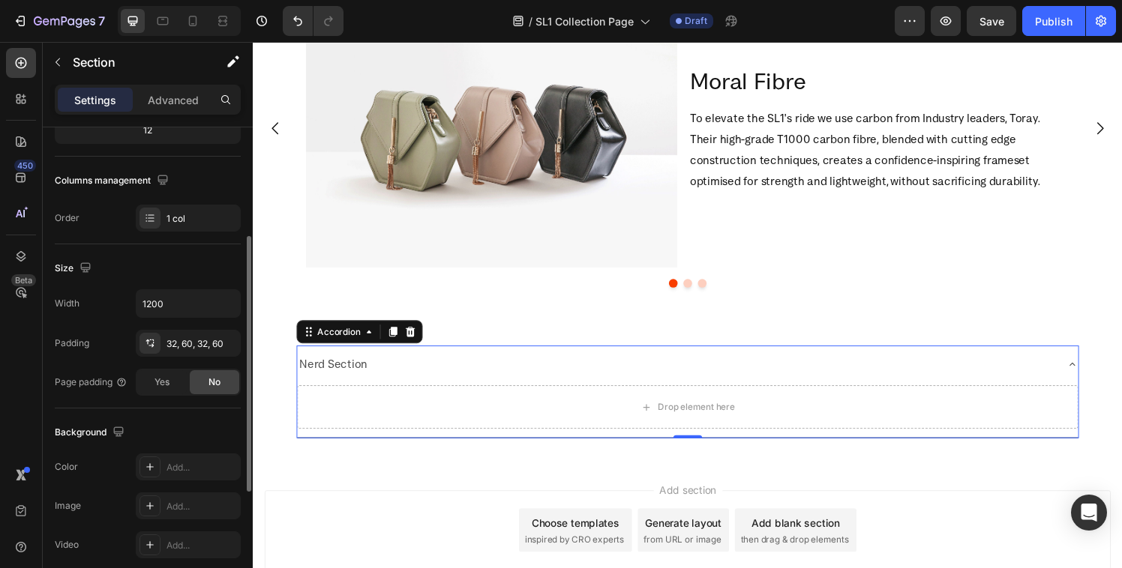
scroll to position [0, 0]
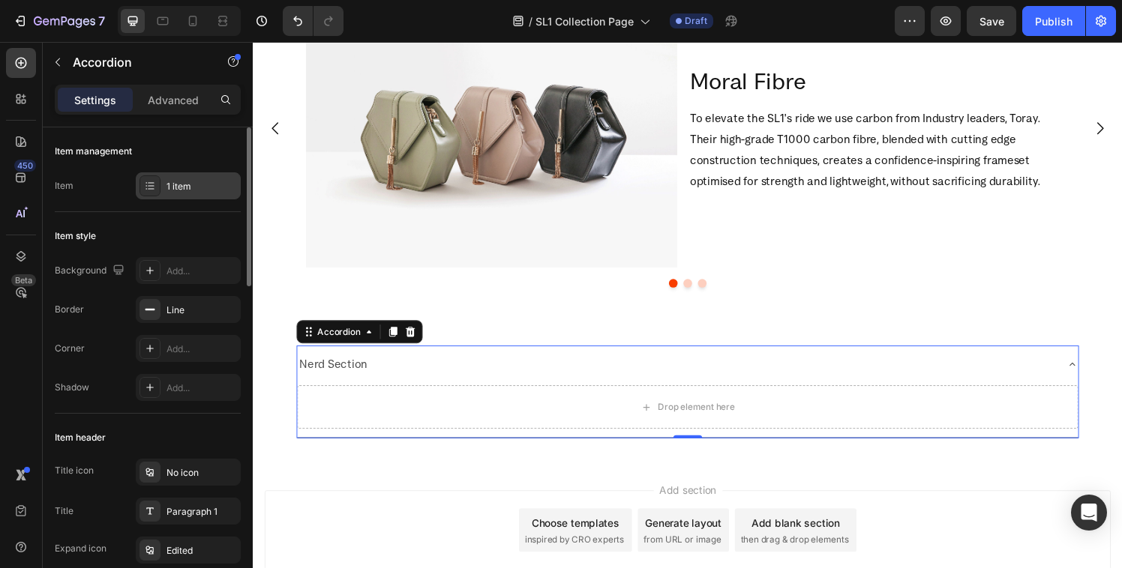
click at [181, 185] on div "1 item" at bounding box center [201, 186] width 70 height 13
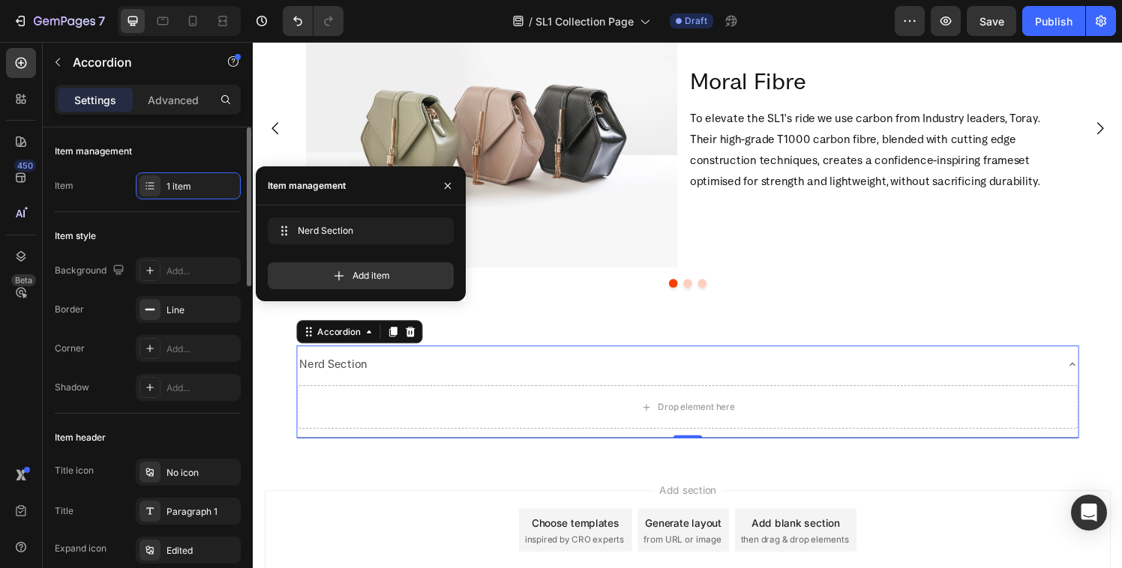
click at [92, 244] on div "Item style" at bounding box center [148, 236] width 186 height 24
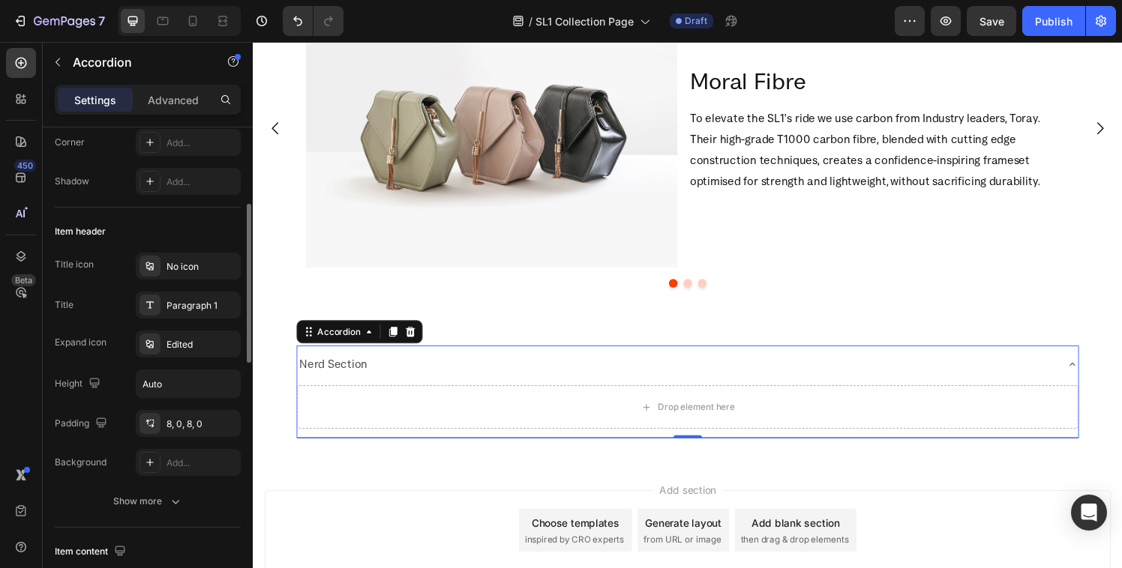
scroll to position [213, 0]
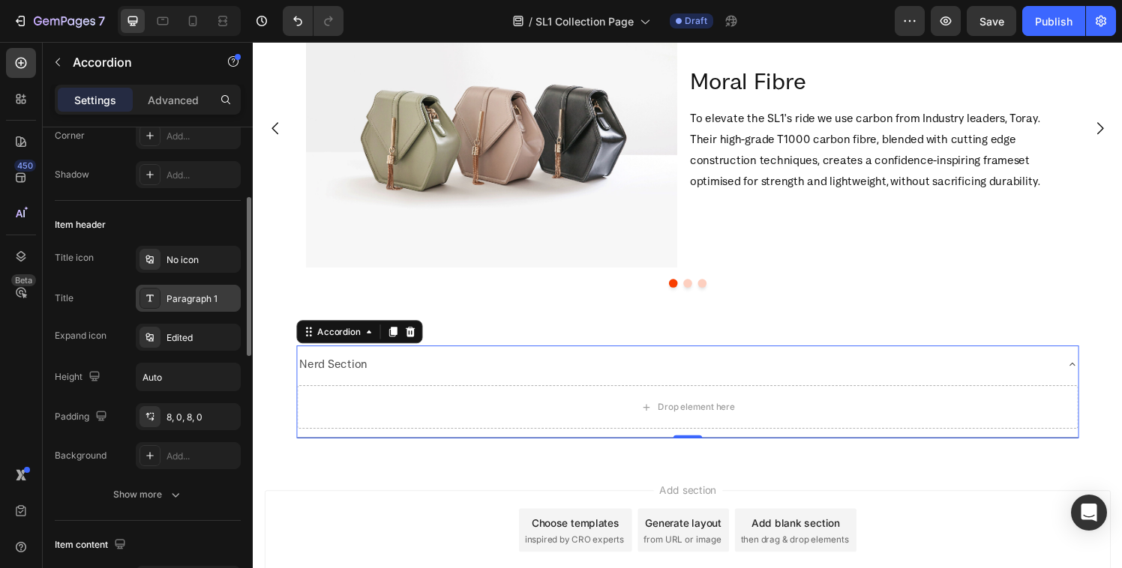
click at [187, 305] on div "Paragraph 1" at bounding box center [201, 298] width 70 height 13
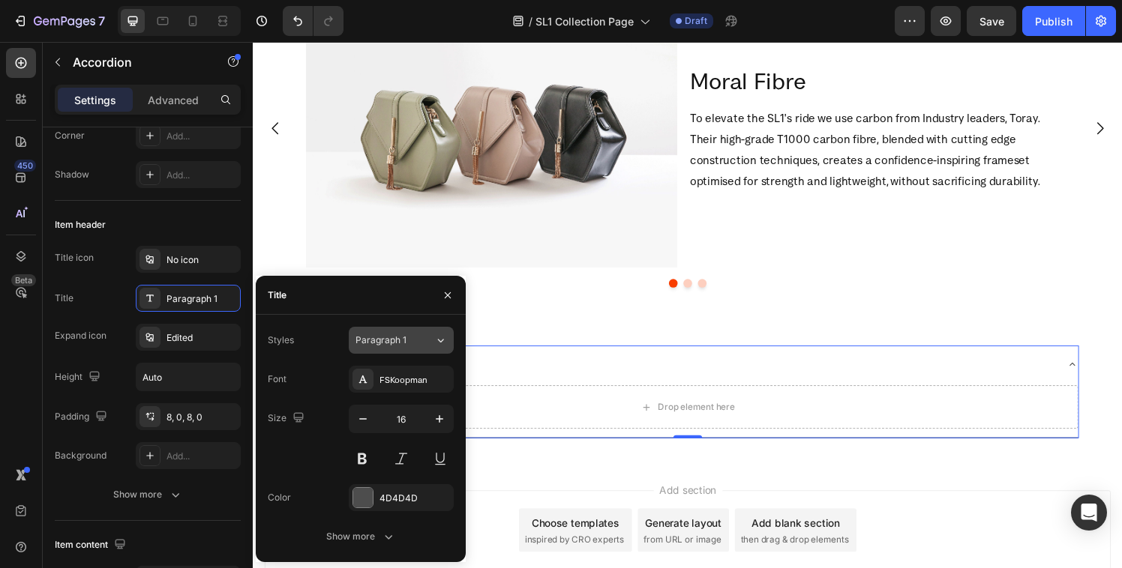
click at [370, 347] on button "Paragraph 1" at bounding box center [401, 340] width 105 height 27
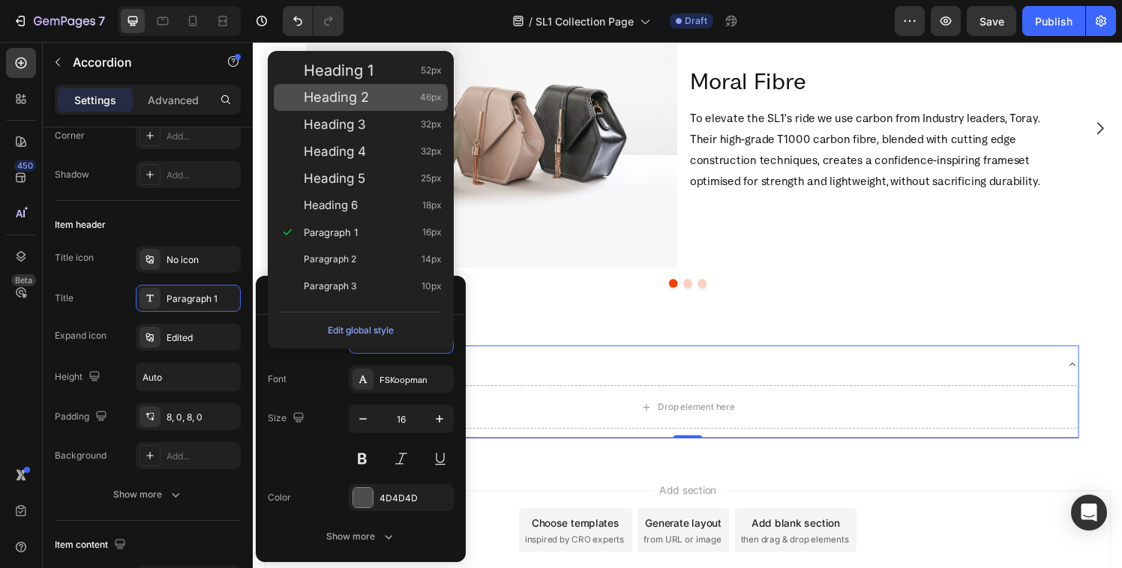
click at [362, 105] on span "Heading 2" at bounding box center [336, 97] width 65 height 15
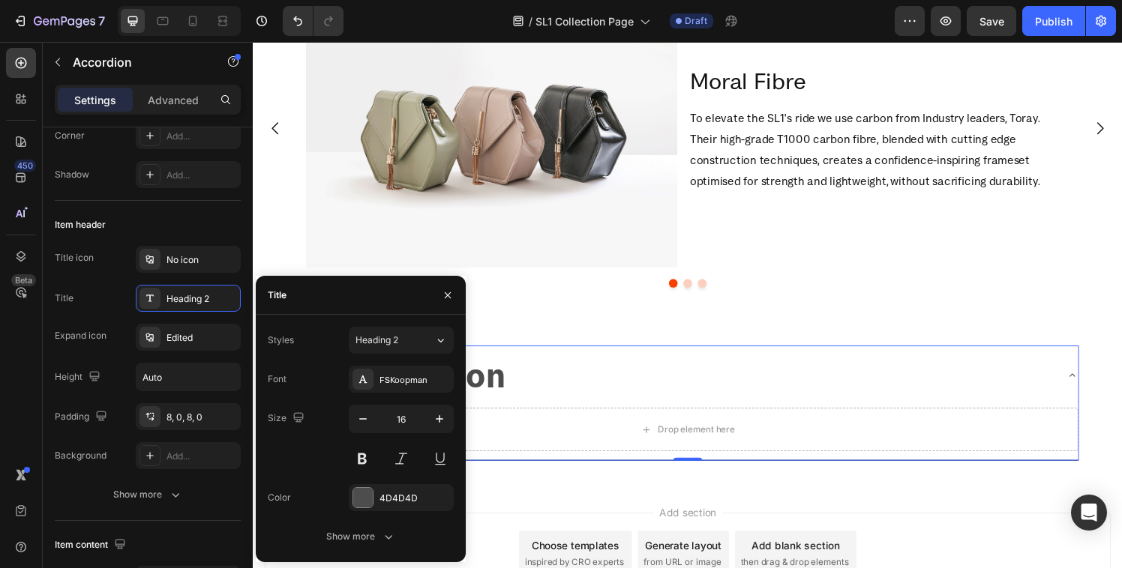
click at [576, 389] on div "Nerd Section" at bounding box center [690, 386] width 784 height 49
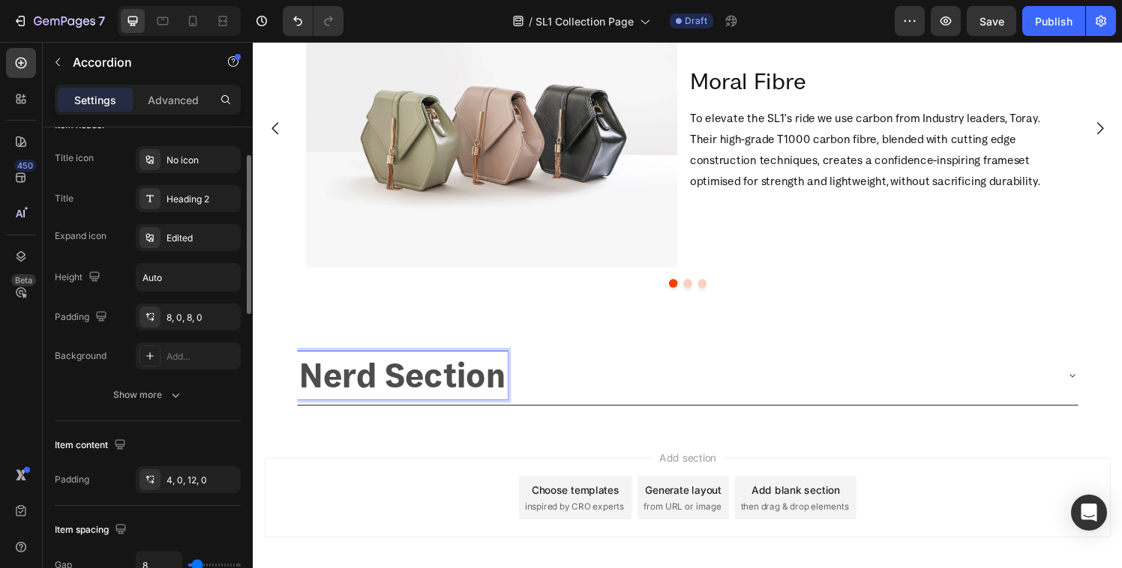
scroll to position [343, 0]
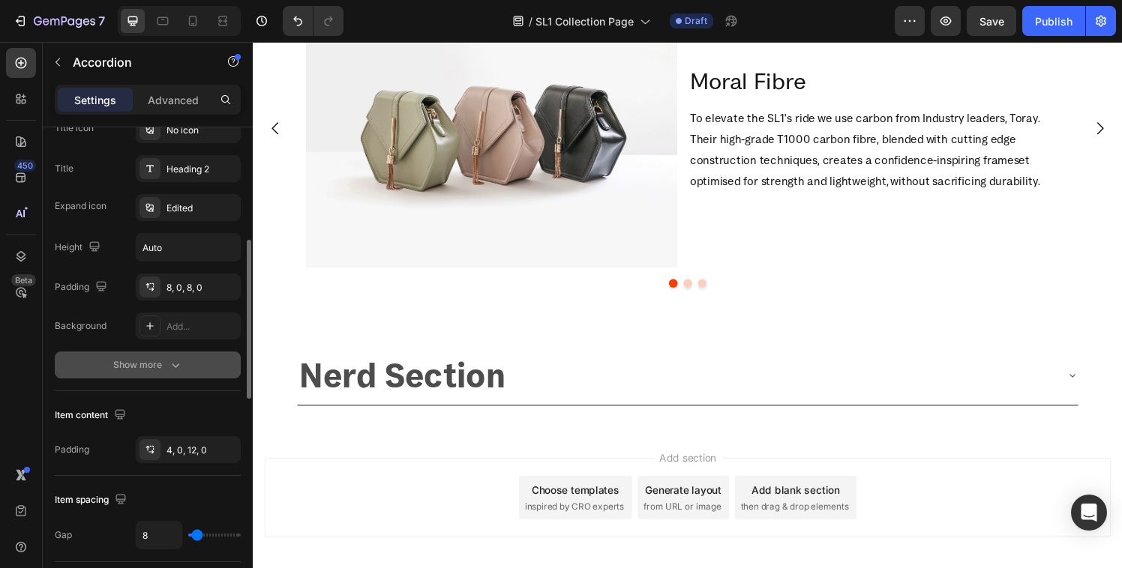
click at [134, 366] on div "Show more" at bounding box center [148, 365] width 70 height 15
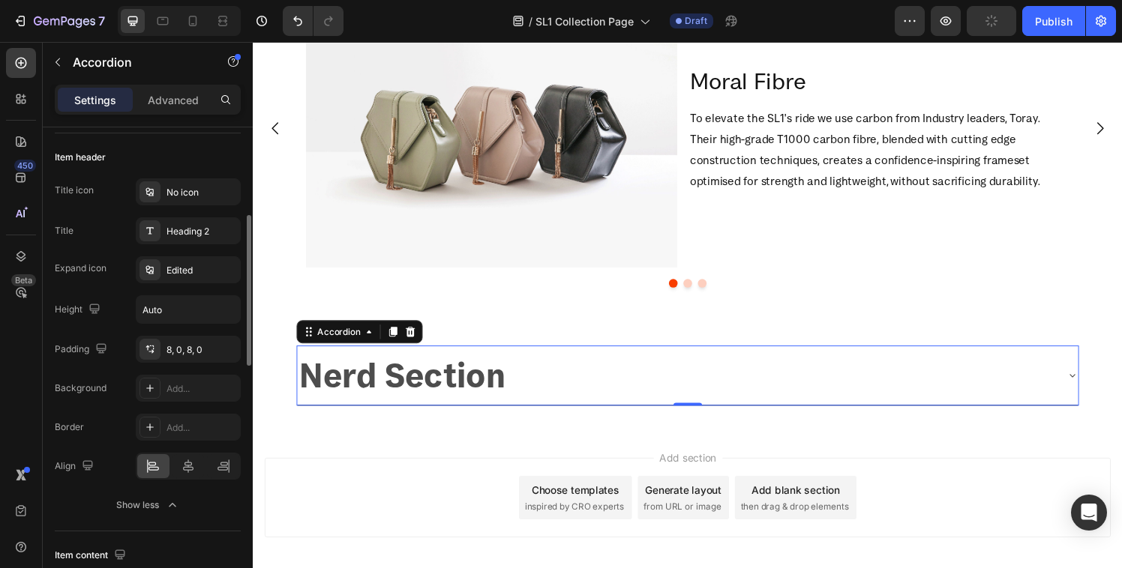
scroll to position [278, 0]
click at [556, 367] on div "Nerd Section" at bounding box center [690, 386] width 784 height 49
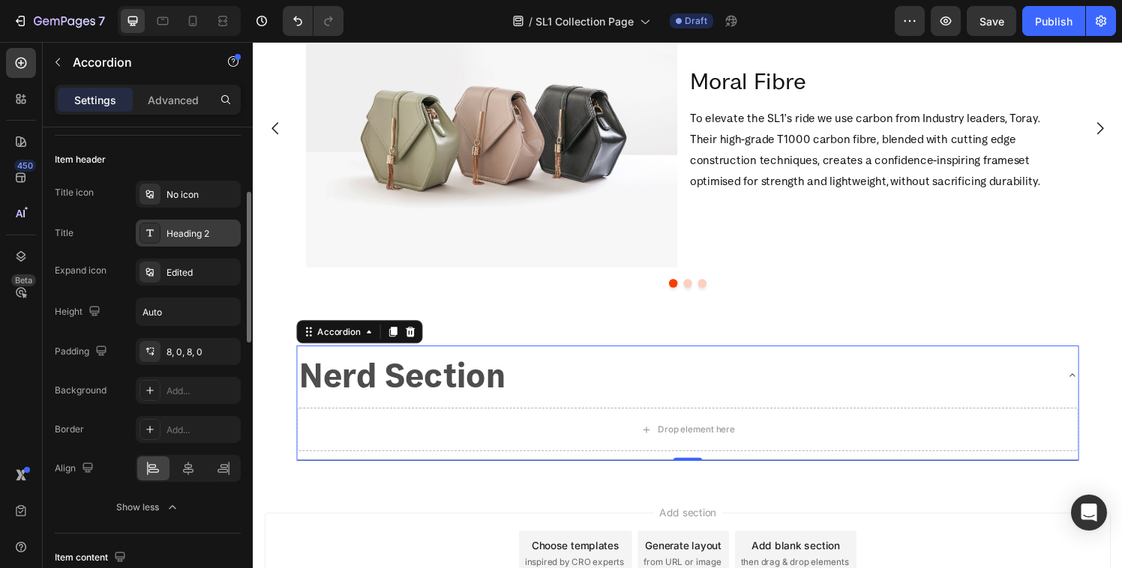
scroll to position [0, 0]
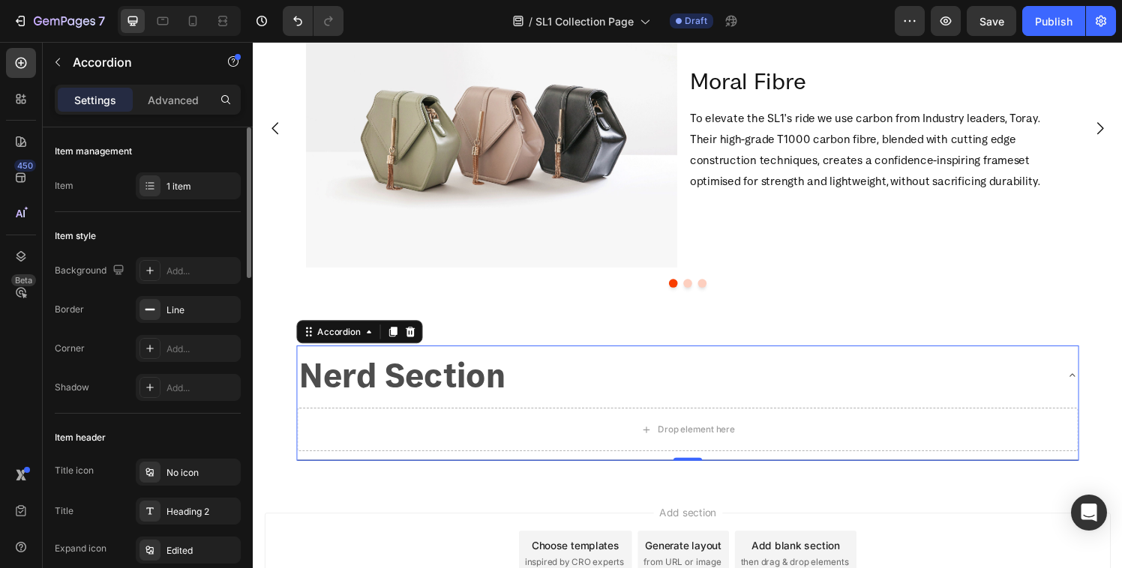
click at [169, 242] on div "Item style" at bounding box center [148, 236] width 186 height 24
click at [169, 195] on div "1 item" at bounding box center [188, 185] width 105 height 27
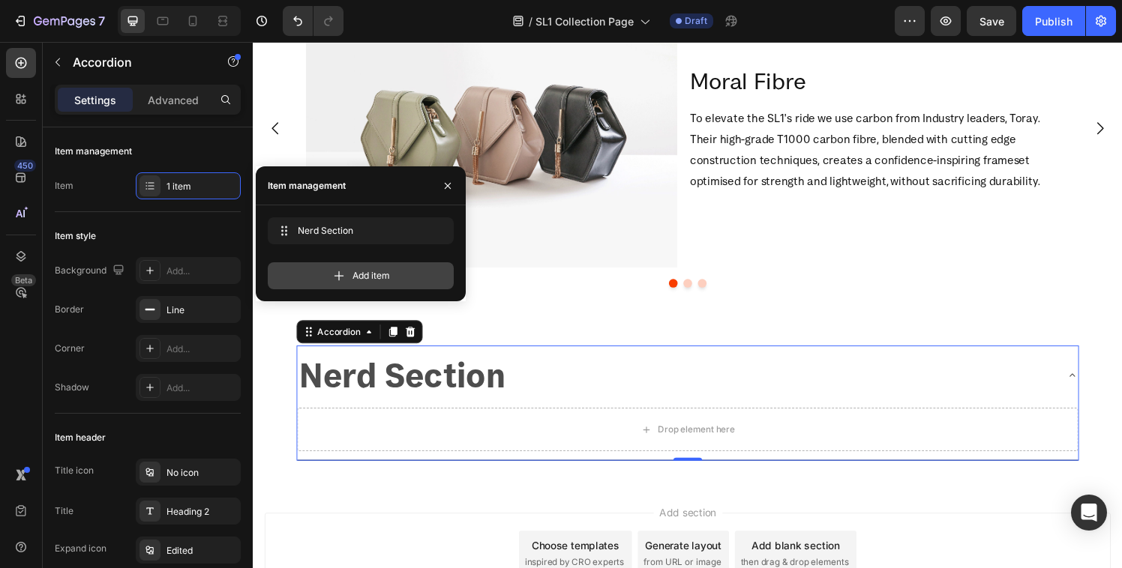
click at [382, 265] on div "Add item" at bounding box center [361, 275] width 186 height 27
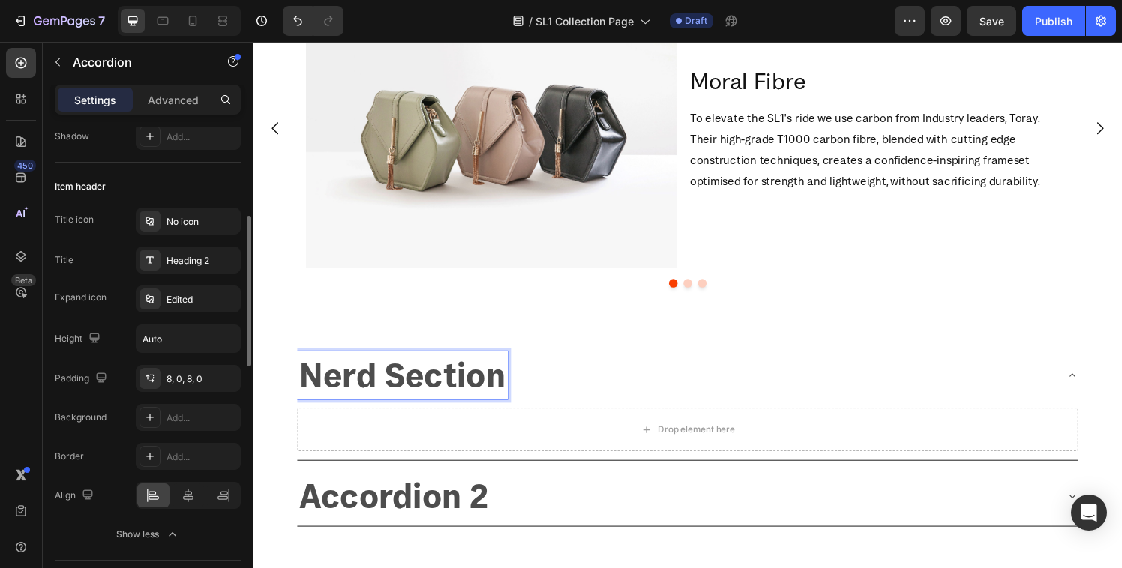
scroll to position [281, 0]
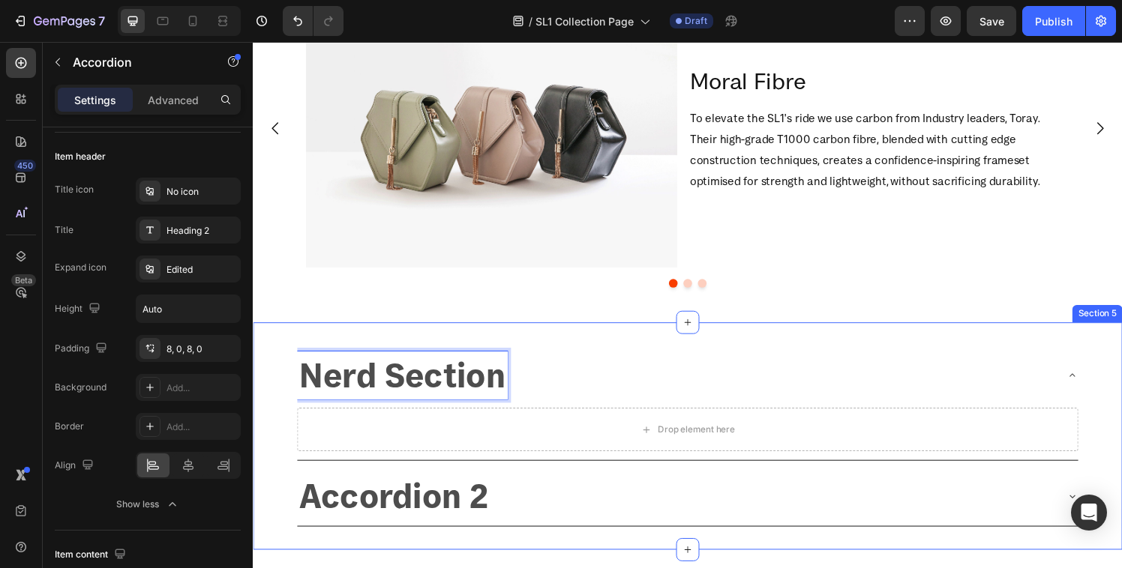
click at [439, 341] on div "Nerd Section Drop element here Accordion 2 Accordion 0 Section 5" at bounding box center [703, 449] width 900 height 235
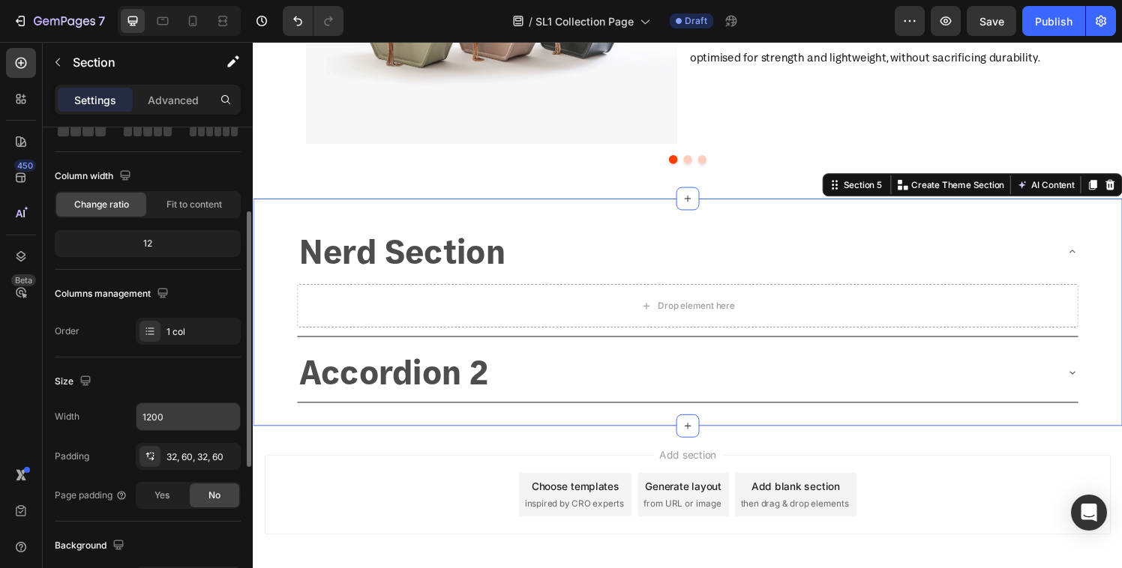
scroll to position [116, 0]
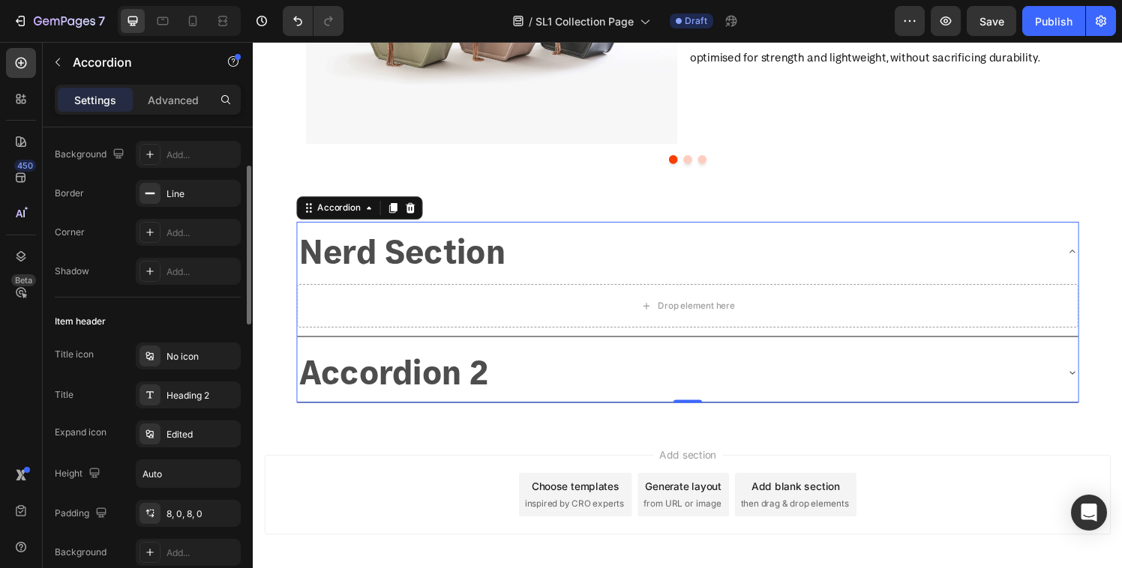
click at [436, 262] on p "Nerd Section" at bounding box center [407, 258] width 213 height 45
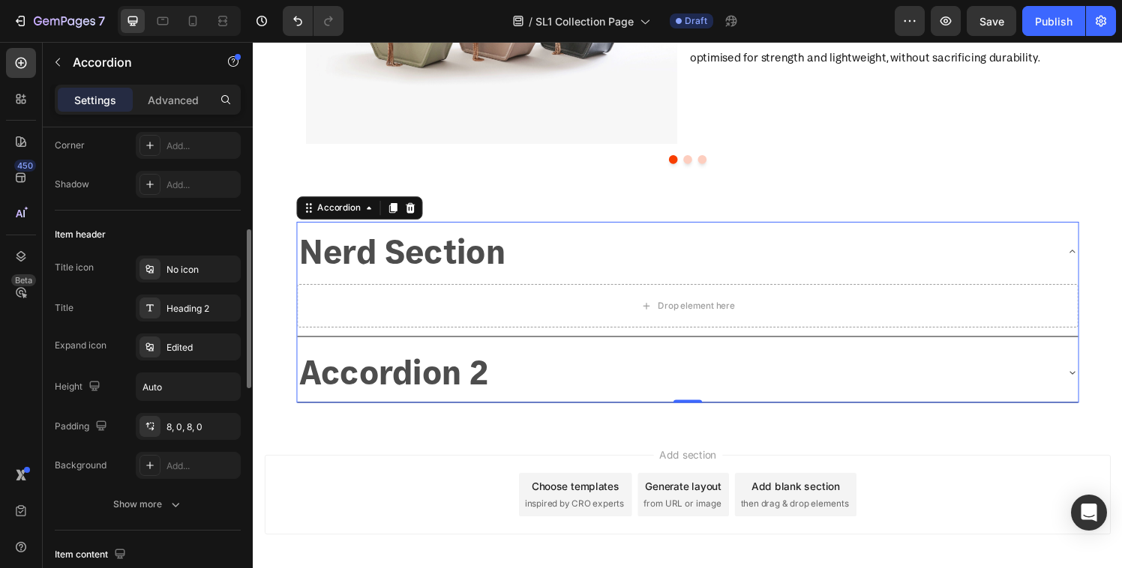
scroll to position [200, 0]
click at [148, 309] on icon at bounding box center [150, 311] width 12 height 12
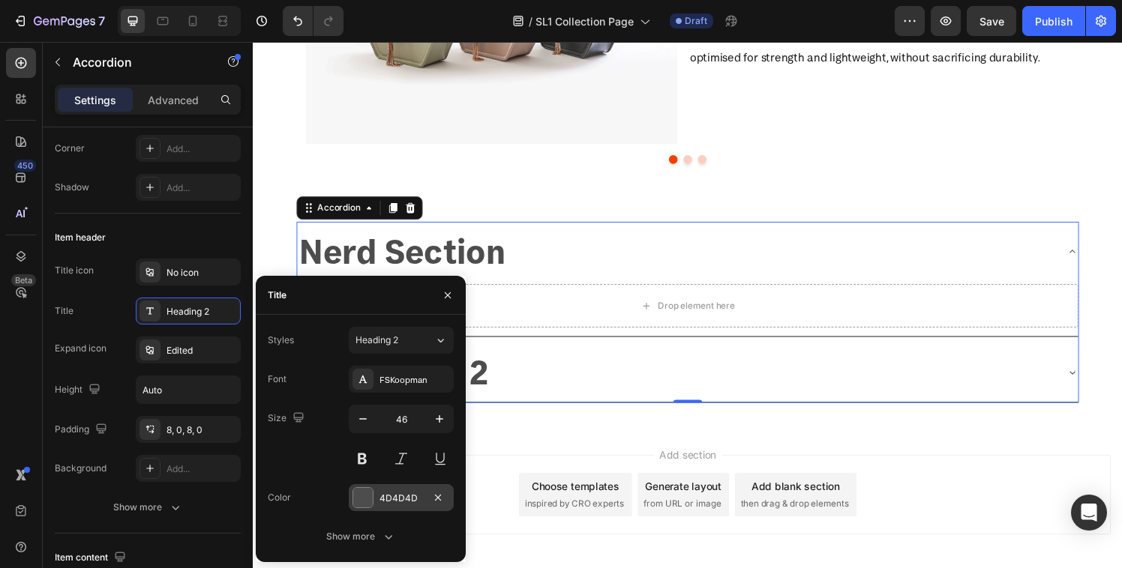
click at [355, 489] on div at bounding box center [362, 497] width 19 height 19
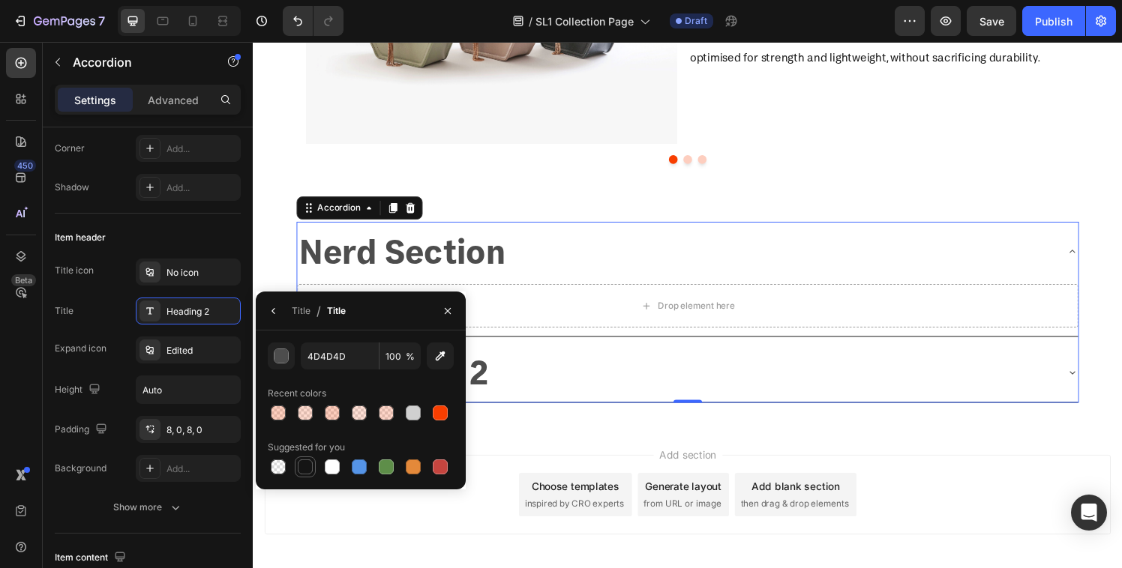
click at [304, 465] on div at bounding box center [305, 467] width 15 height 15
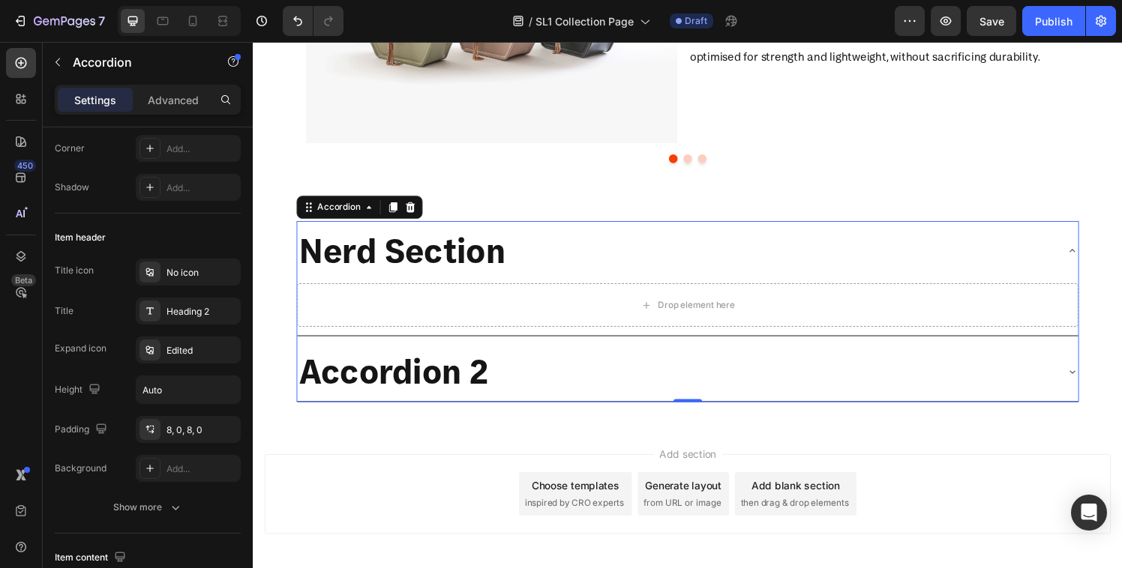
scroll to position [1416, 0]
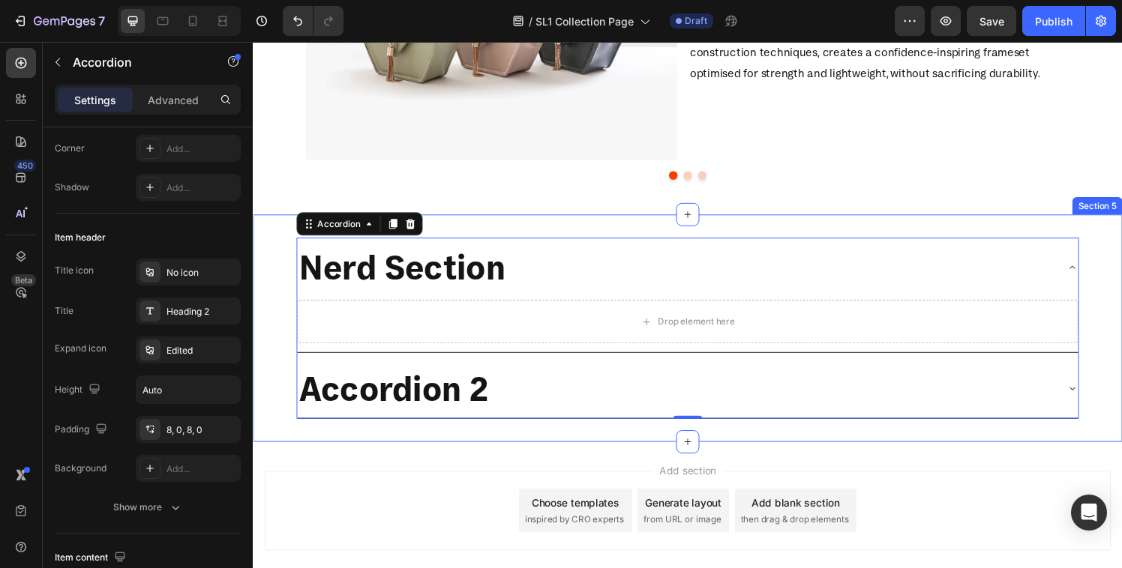
click at [276, 325] on div "Nerd Section Drop element here Accordion 2 Accordion 0 Section 5" at bounding box center [703, 337] width 900 height 235
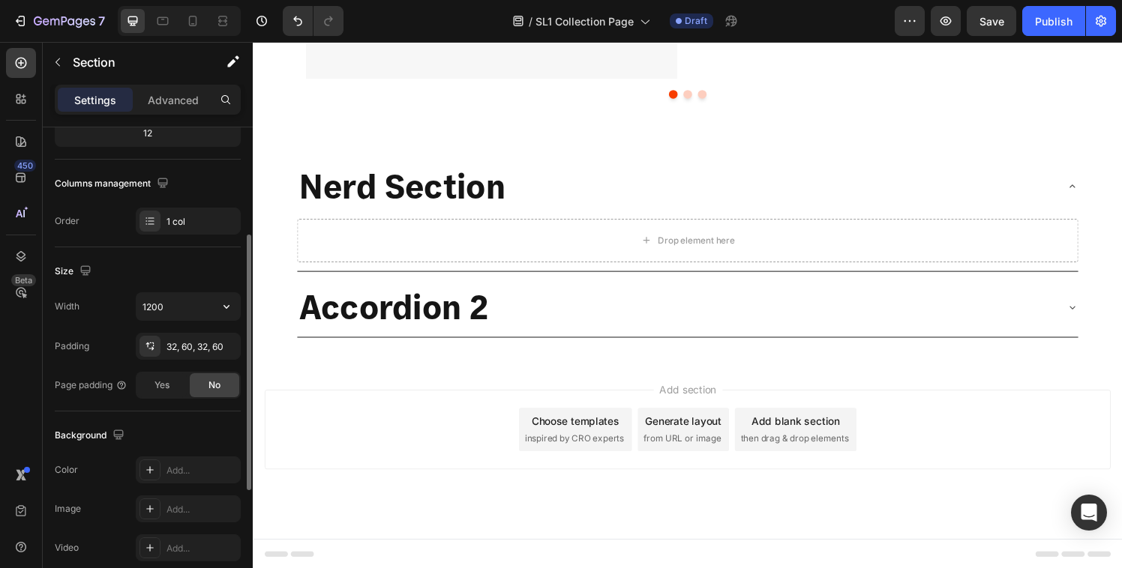
scroll to position [0, 0]
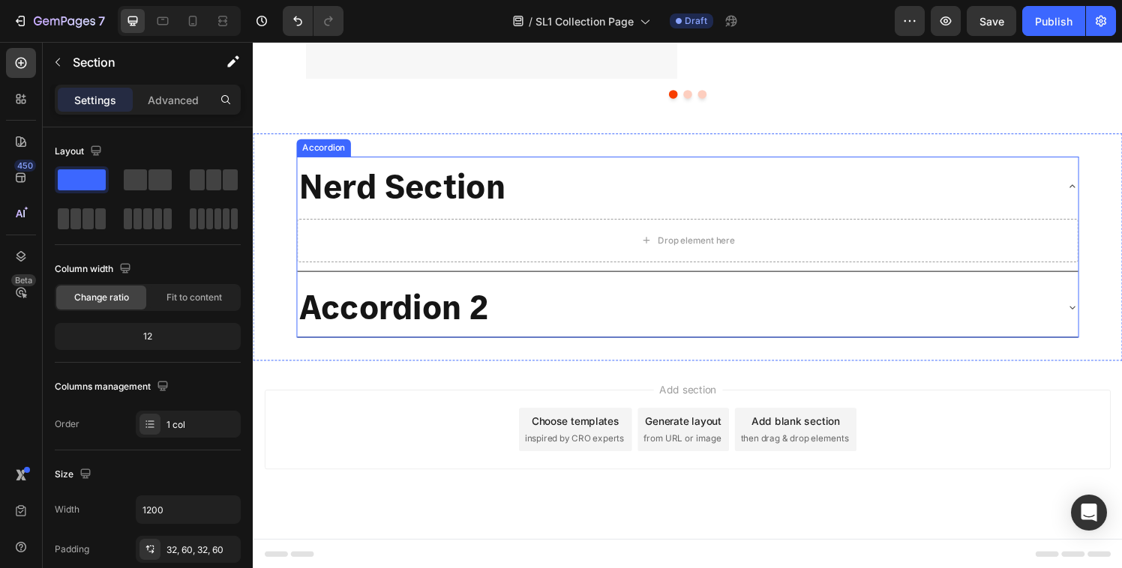
click at [348, 184] on p "Nerd Section" at bounding box center [407, 191] width 213 height 45
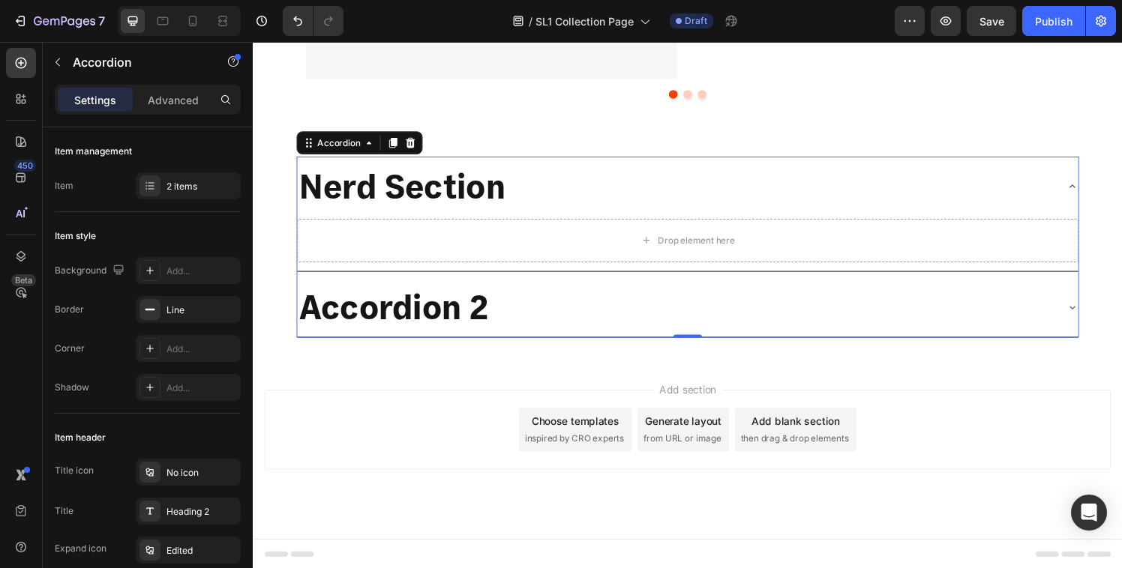
click at [348, 184] on p "Nerd Section" at bounding box center [407, 191] width 213 height 45
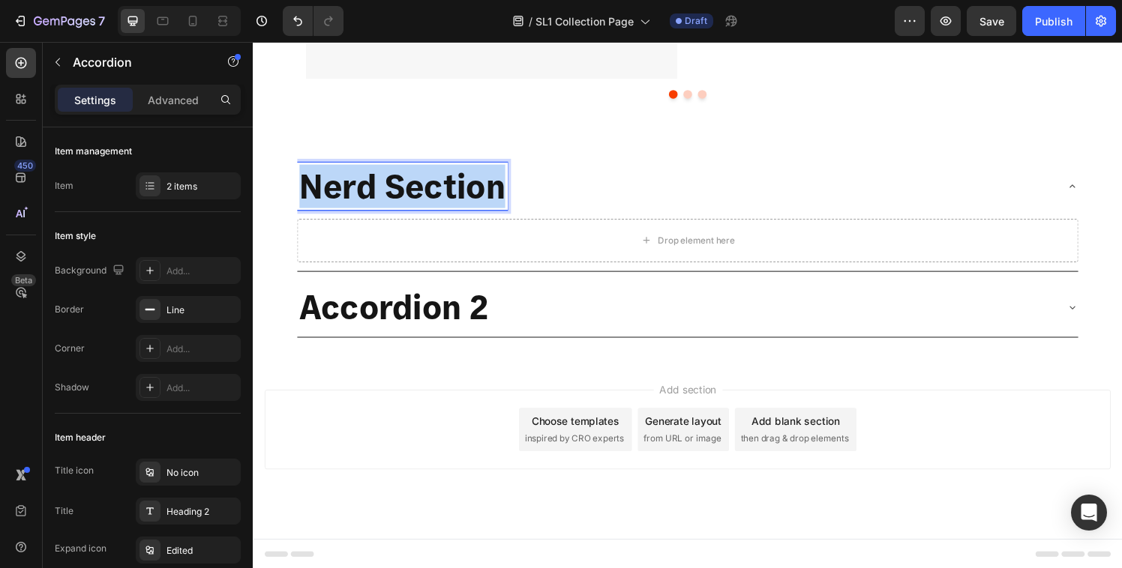
click at [348, 184] on p "Nerd Section" at bounding box center [407, 191] width 213 height 45
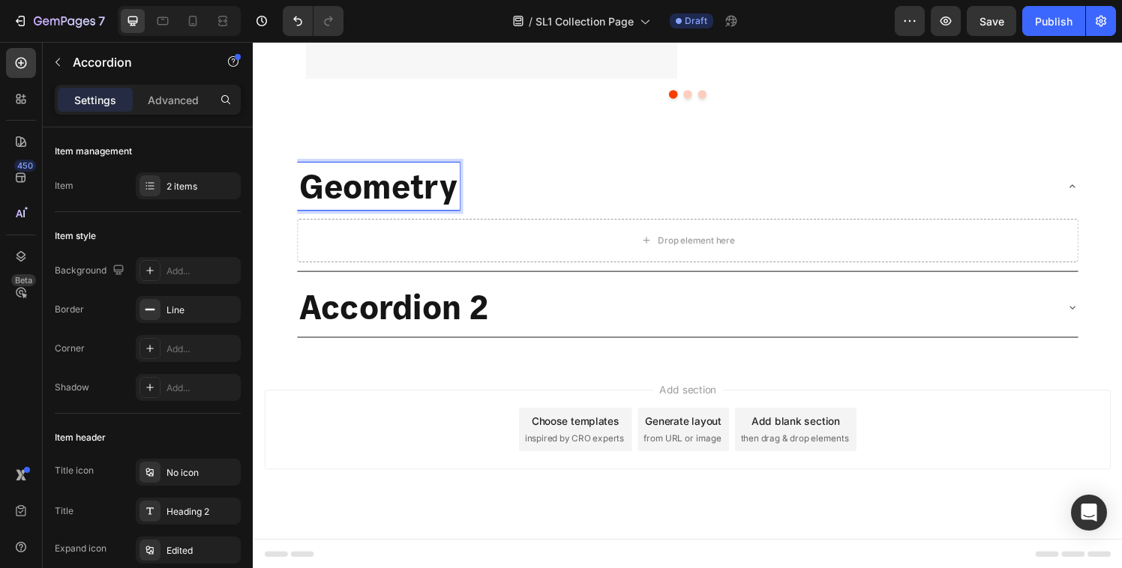
click at [538, 174] on div "Geometry" at bounding box center [690, 190] width 784 height 49
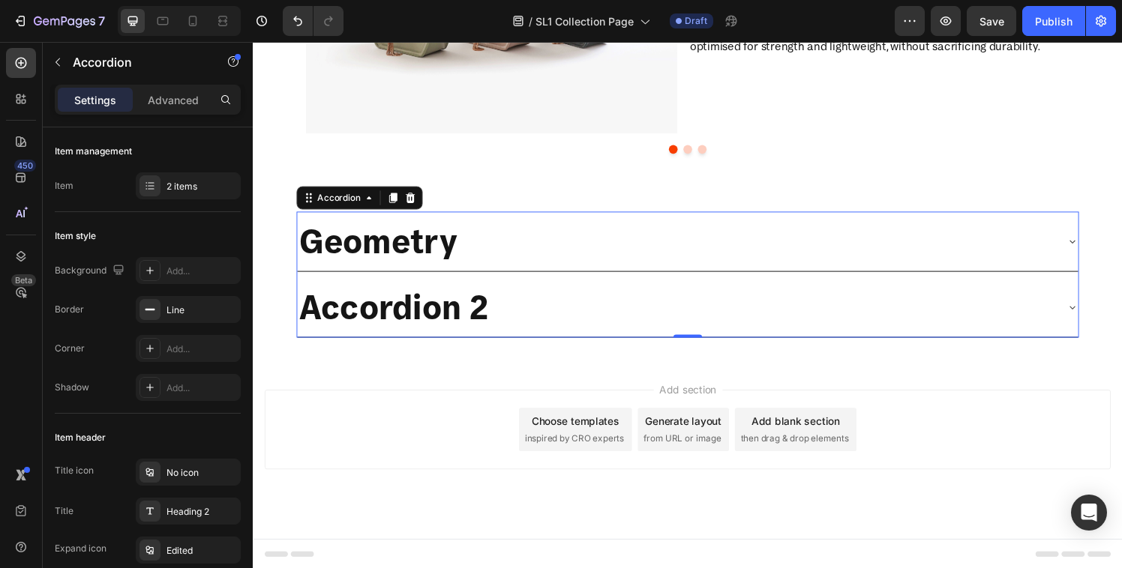
click at [599, 235] on div "Geometry" at bounding box center [690, 247] width 784 height 49
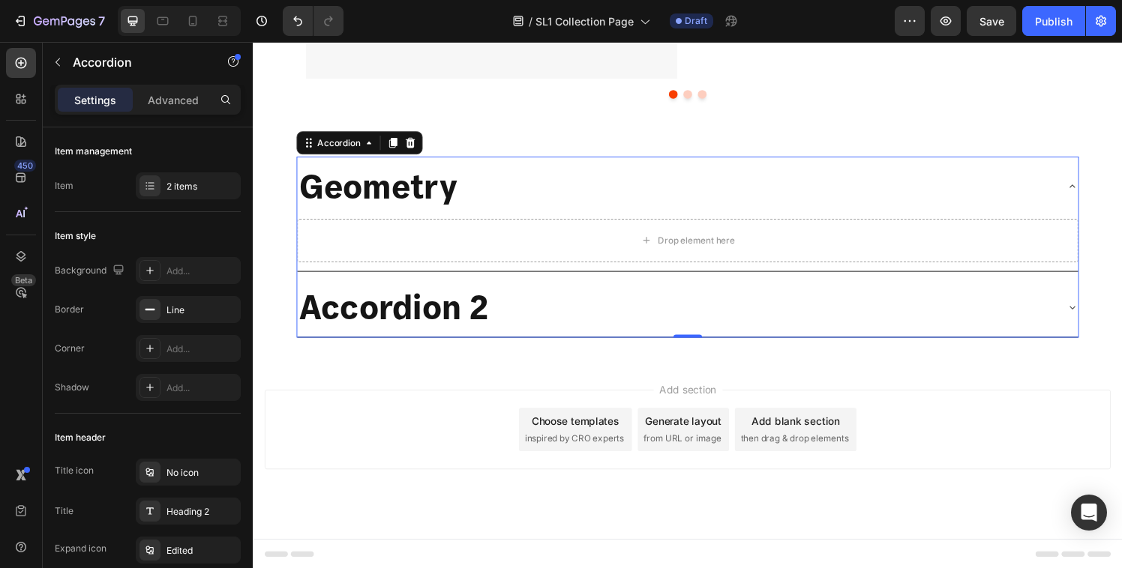
click at [598, 197] on div "Geometry" at bounding box center [690, 190] width 784 height 49
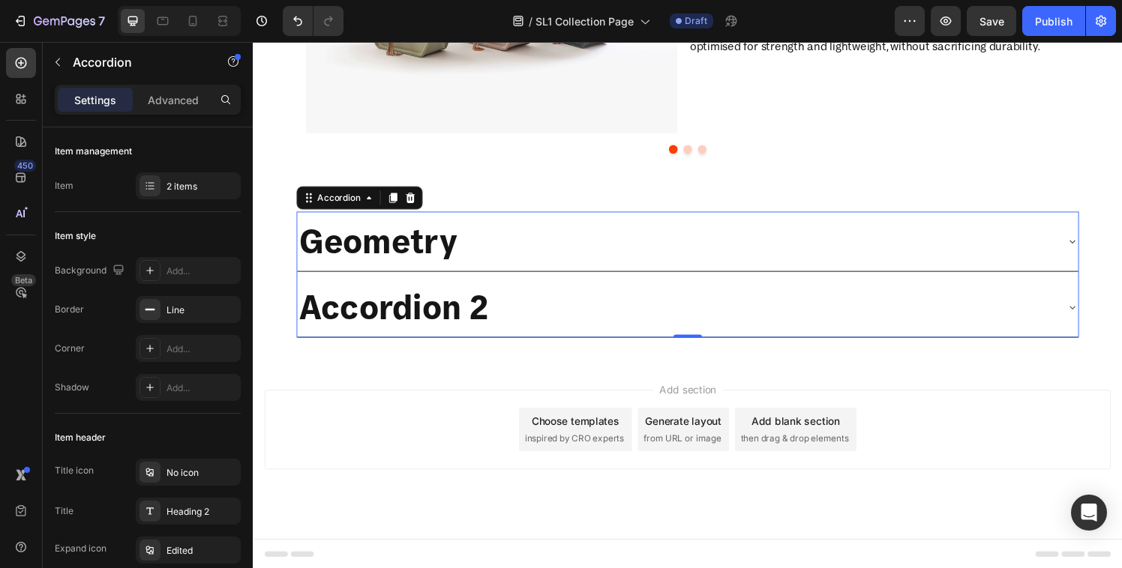
click at [604, 246] on div "Geometry" at bounding box center [690, 247] width 784 height 49
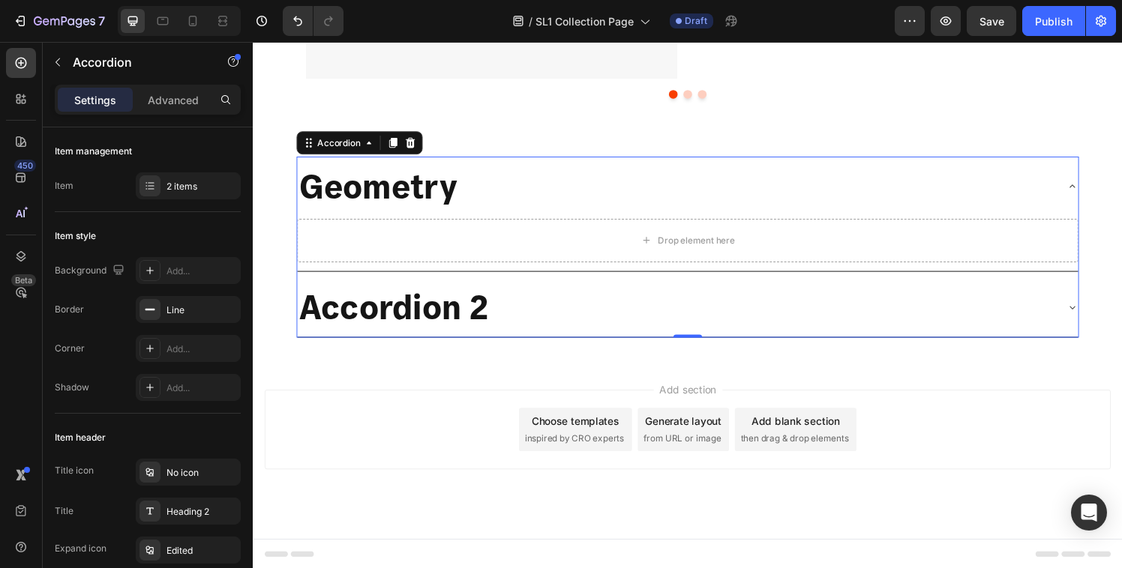
scroll to position [1407, 0]
click at [56, 61] on icon "button" at bounding box center [58, 62] width 12 height 12
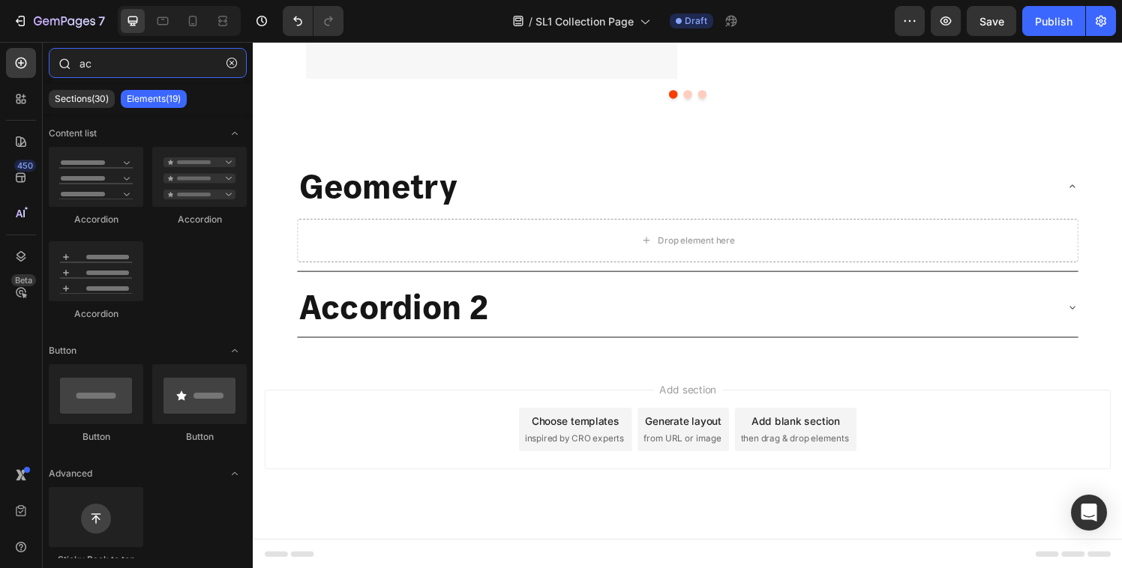
click at [94, 60] on input "ac" at bounding box center [148, 63] width 198 height 30
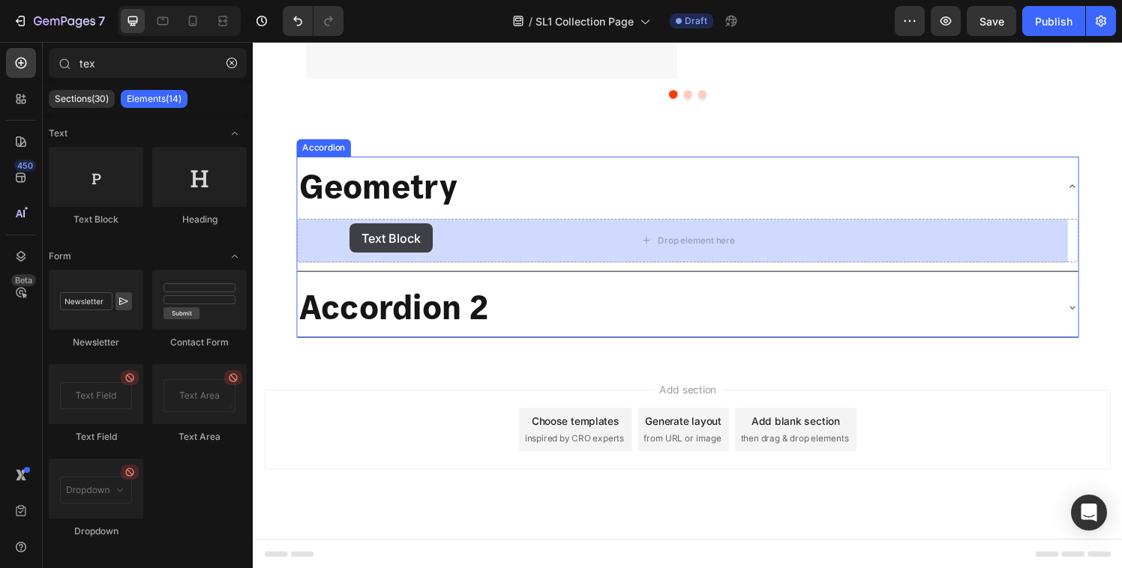
drag, startPoint x: 359, startPoint y: 221, endPoint x: 353, endPoint y: 230, distance: 10.8
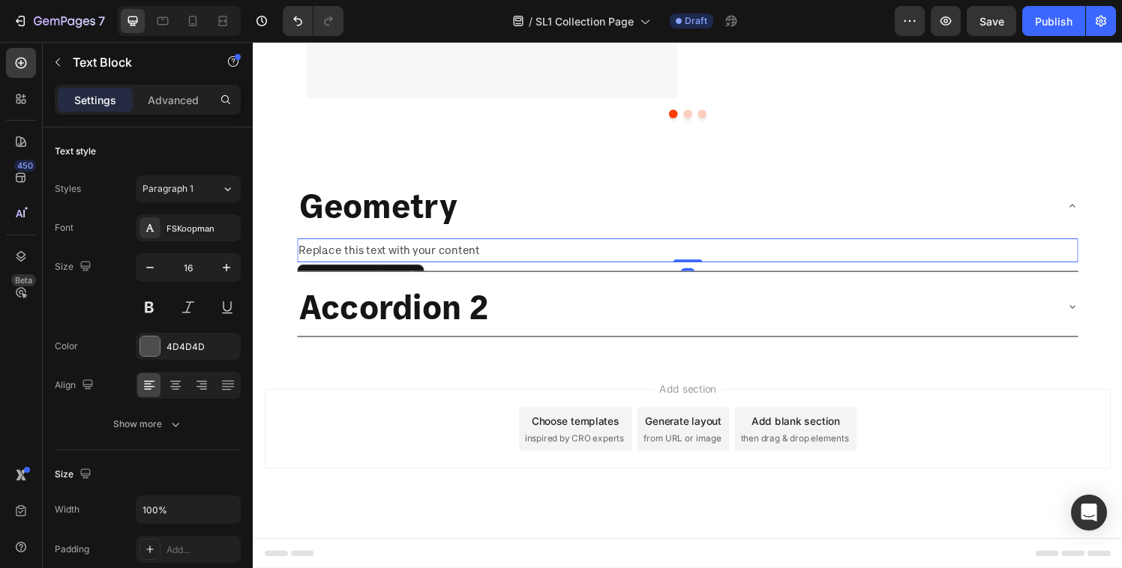
scroll to position [1387, 0]
click at [65, 61] on button "button" at bounding box center [58, 62] width 24 height 24
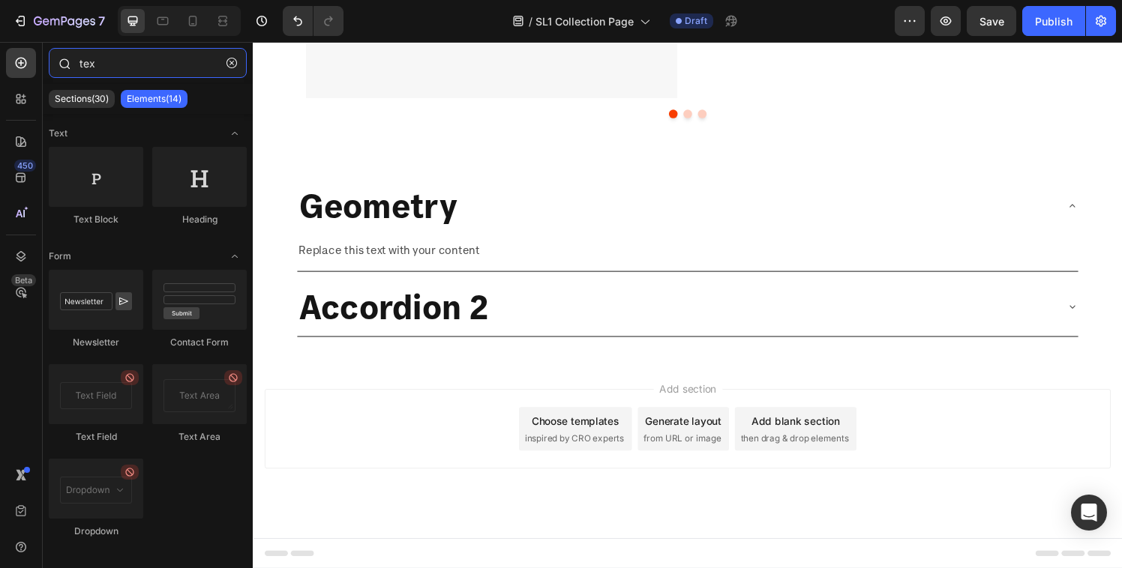
click at [160, 64] on input "tex" at bounding box center [148, 63] width 198 height 30
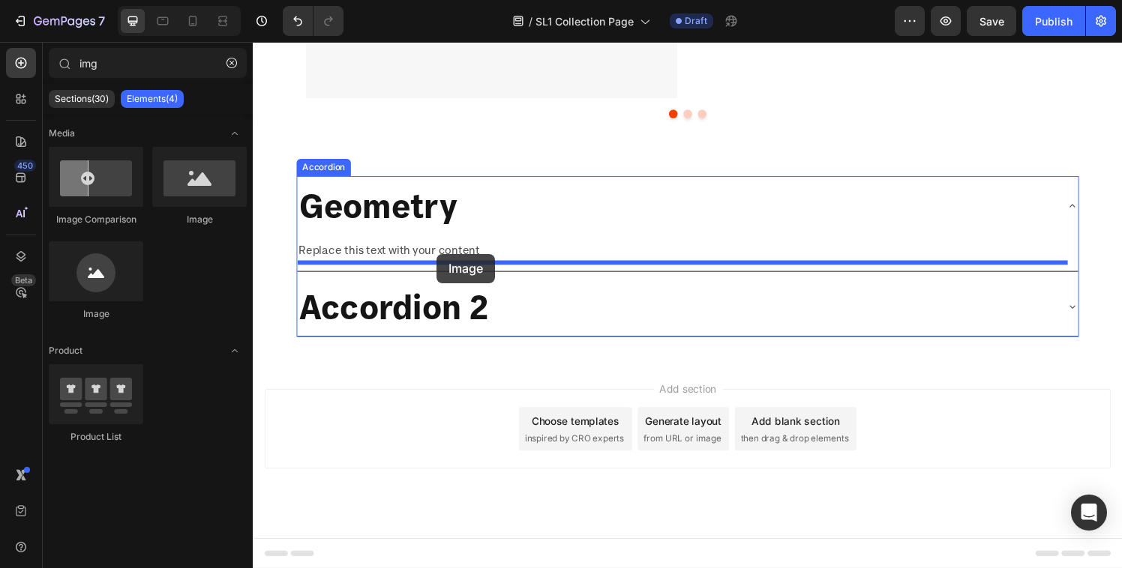
drag, startPoint x: 450, startPoint y: 229, endPoint x: 443, endPoint y: 262, distance: 32.9
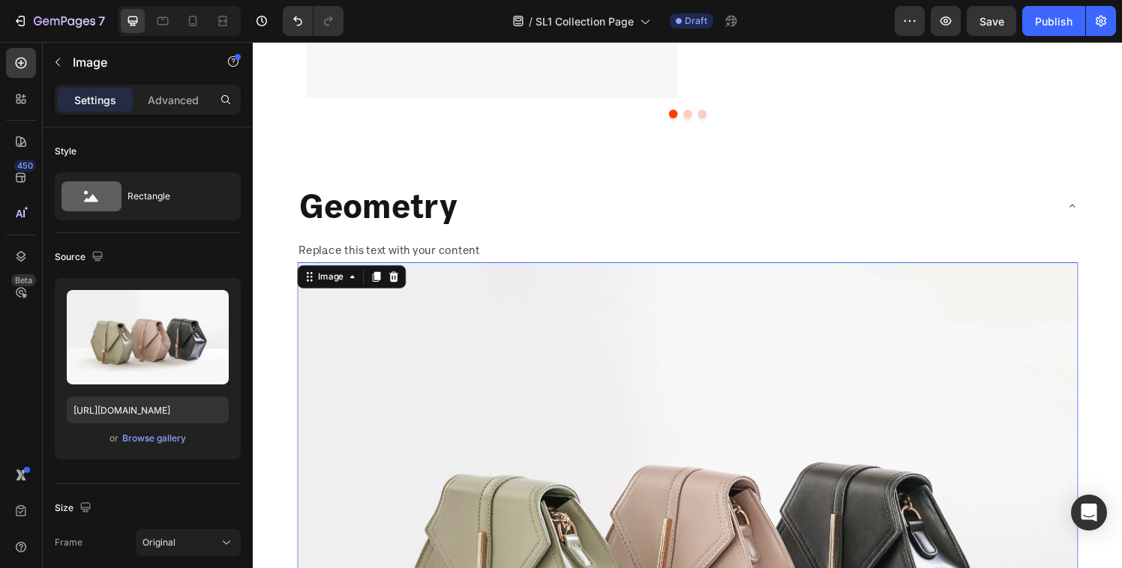
scroll to position [1407, 0]
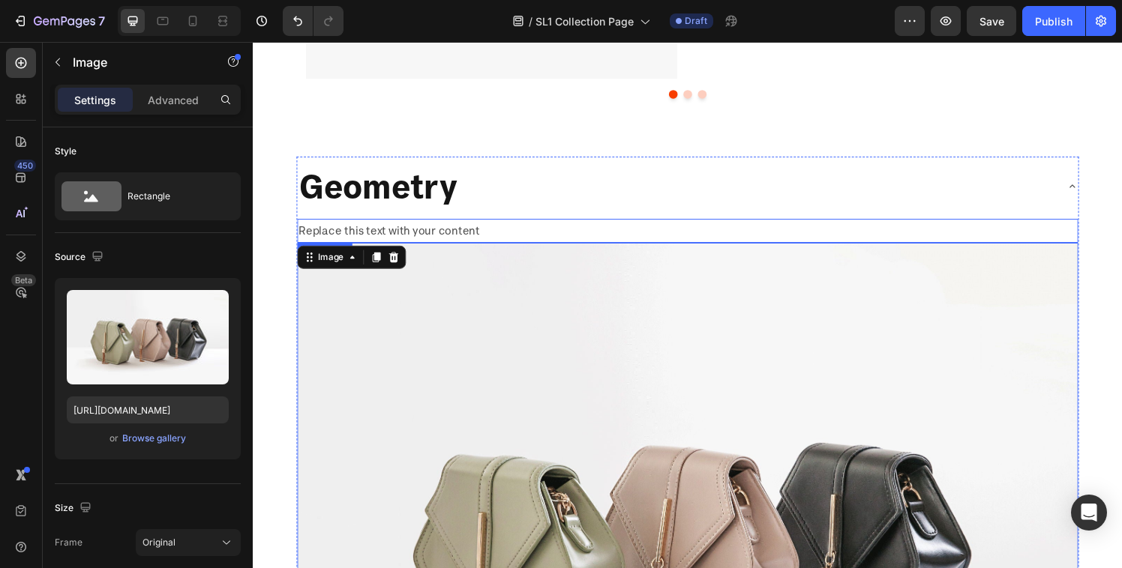
click at [415, 226] on div "Replace this text with your content" at bounding box center [702, 237] width 808 height 25
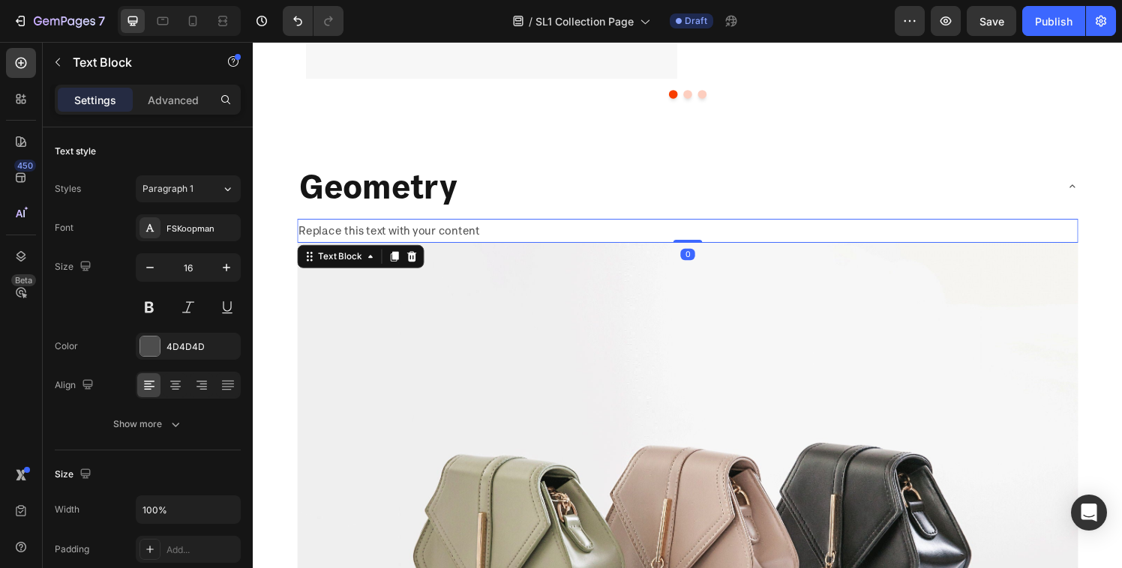
click at [434, 241] on div "Replace this text with your content" at bounding box center [702, 237] width 808 height 25
click at [434, 241] on p "Replace this text with your content" at bounding box center [702, 237] width 805 height 22
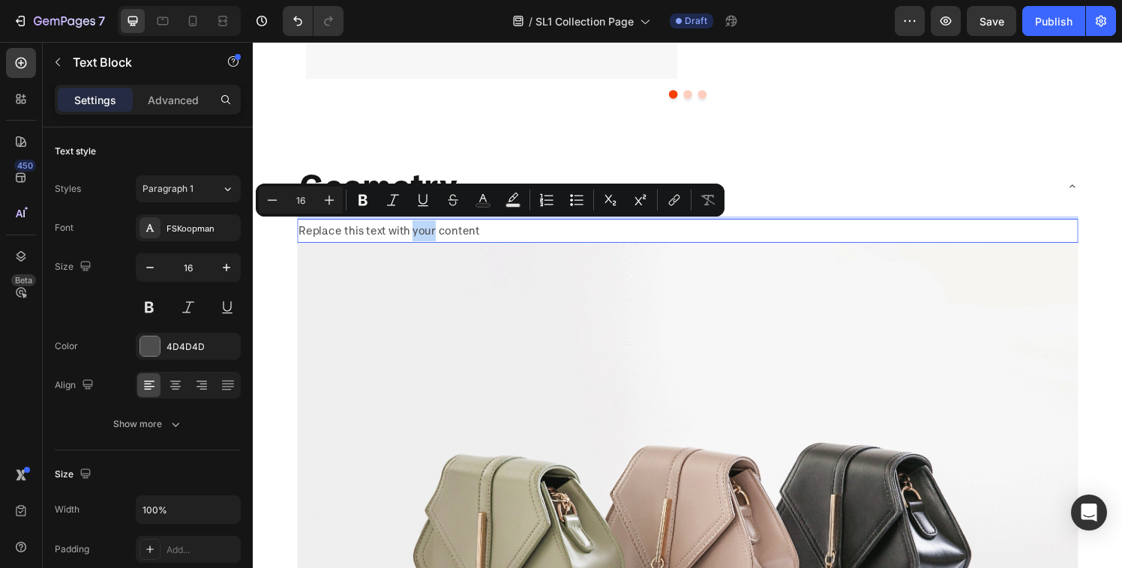
click at [433, 238] on p "Replace this text with your content" at bounding box center [702, 237] width 805 height 22
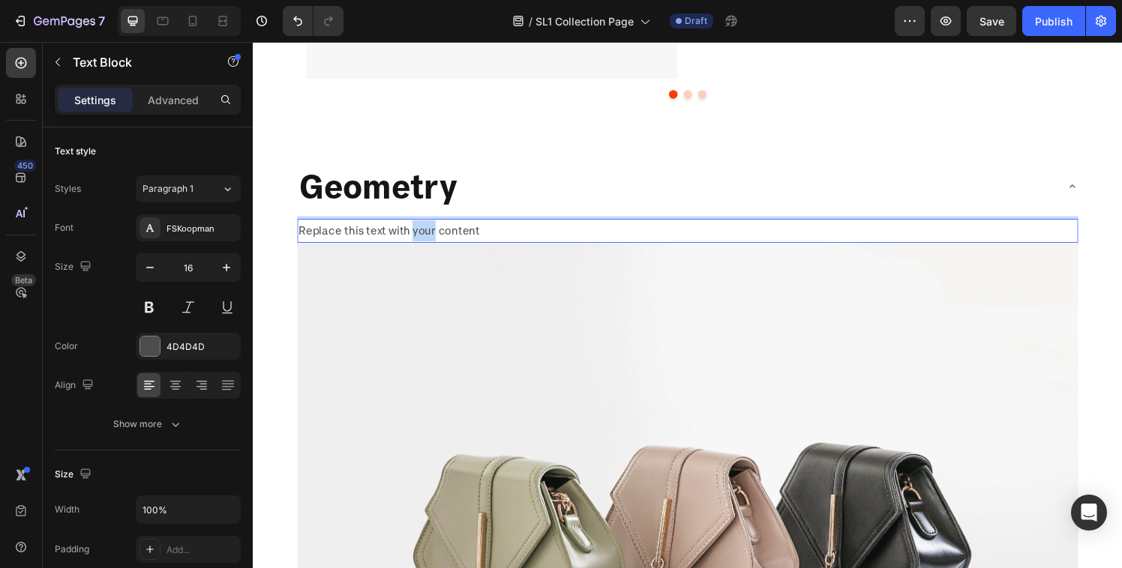
click at [433, 238] on p "Replace this text with your content" at bounding box center [702, 237] width 805 height 22
click at [349, 231] on p "Find your size. If you're unsure what size best suits you, get in touch." at bounding box center [702, 237] width 805 height 22
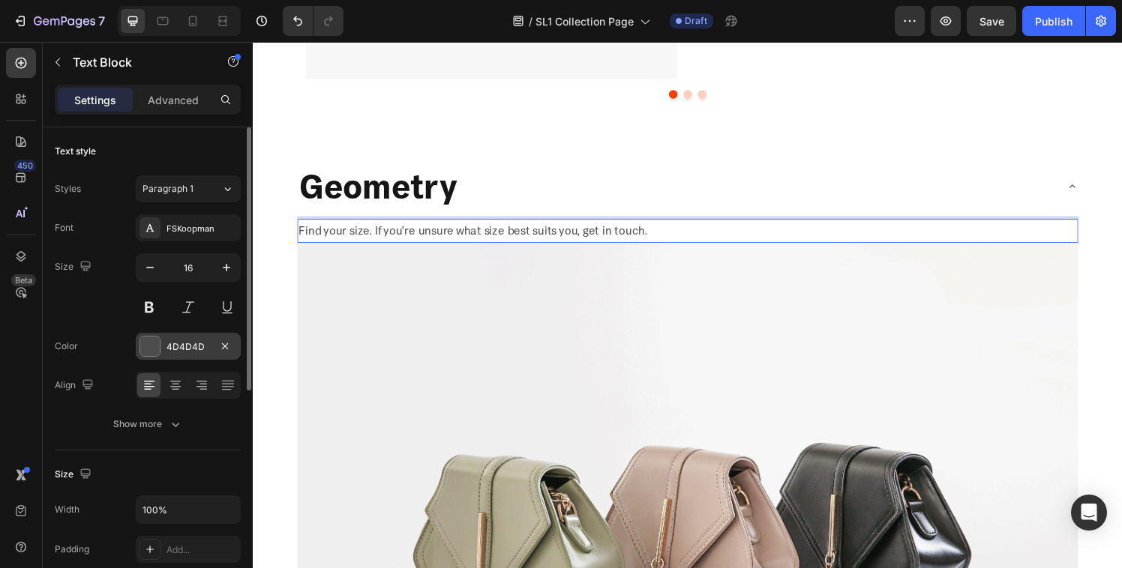
click at [157, 349] on div at bounding box center [149, 346] width 19 height 19
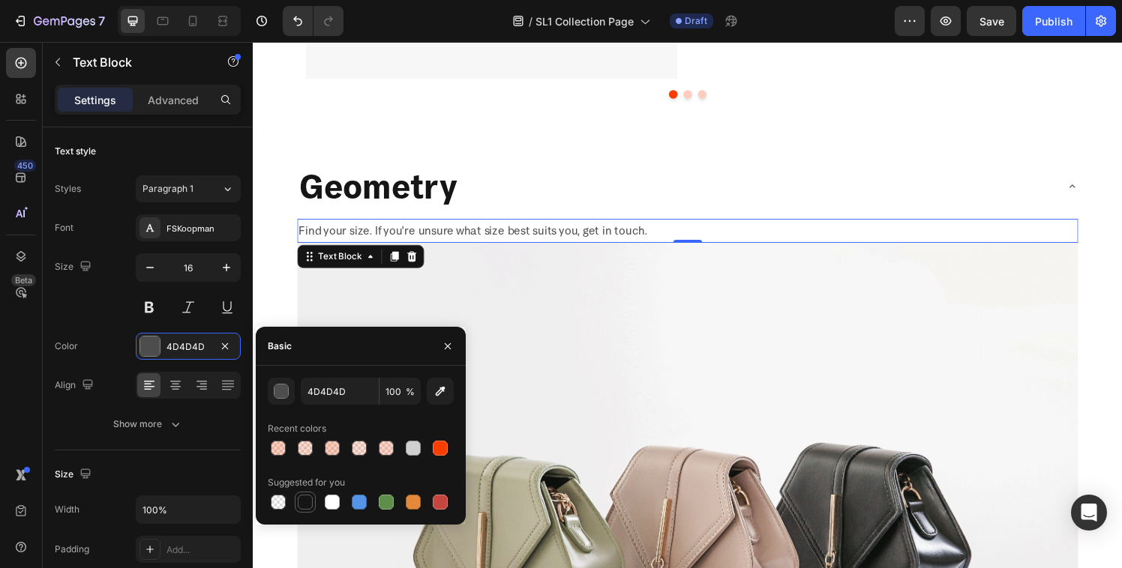
click at [304, 494] on div at bounding box center [305, 502] width 18 height 18
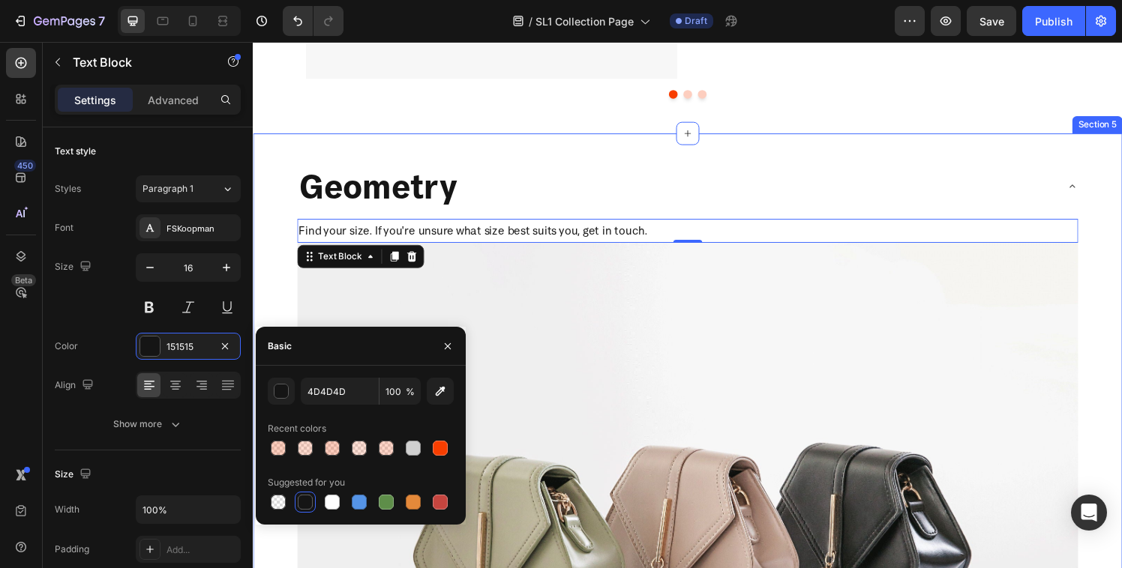
click at [287, 241] on div "Geometry Find your size. If you're unsure what size best suits you, get in touc…" at bounding box center [703, 546] width 900 height 821
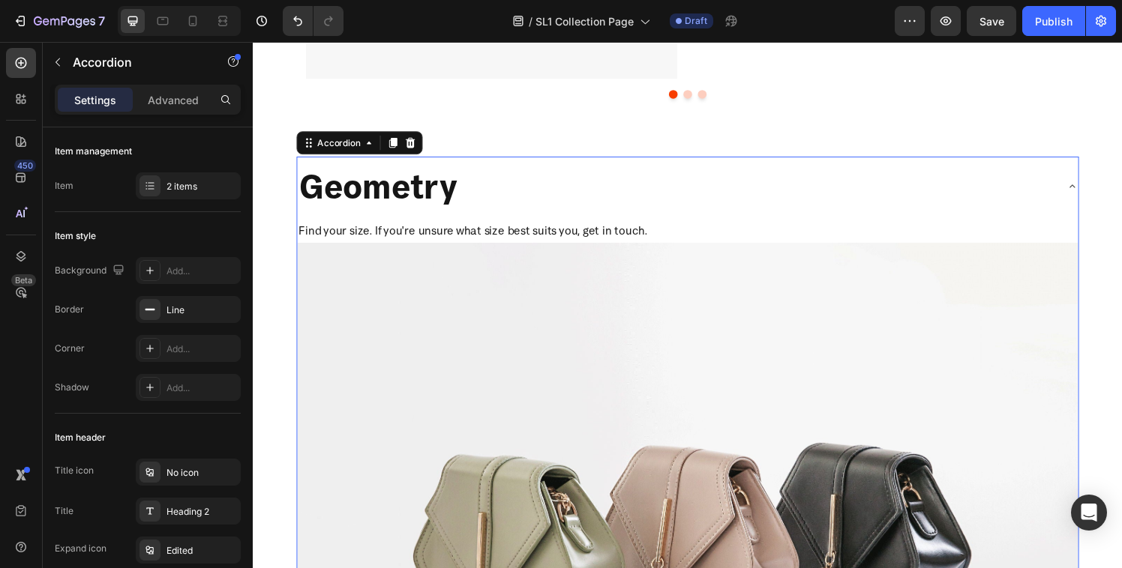
click at [360, 214] on div "Geometry" at bounding box center [382, 190] width 168 height 49
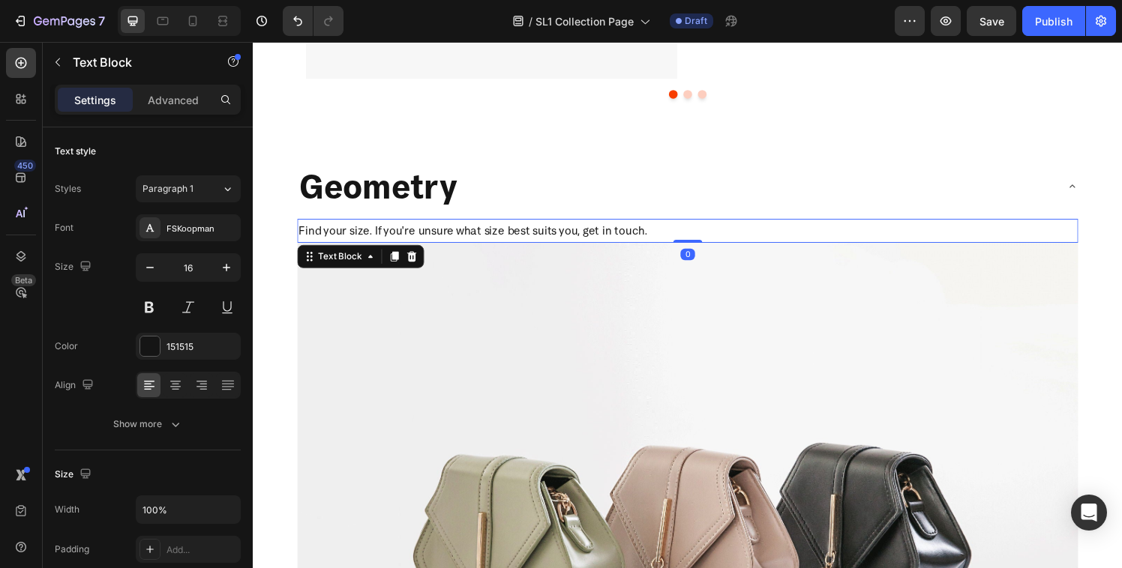
click at [374, 225] on div "Find your size. If you're unsure what size best suits you, get in touch." at bounding box center [702, 237] width 808 height 25
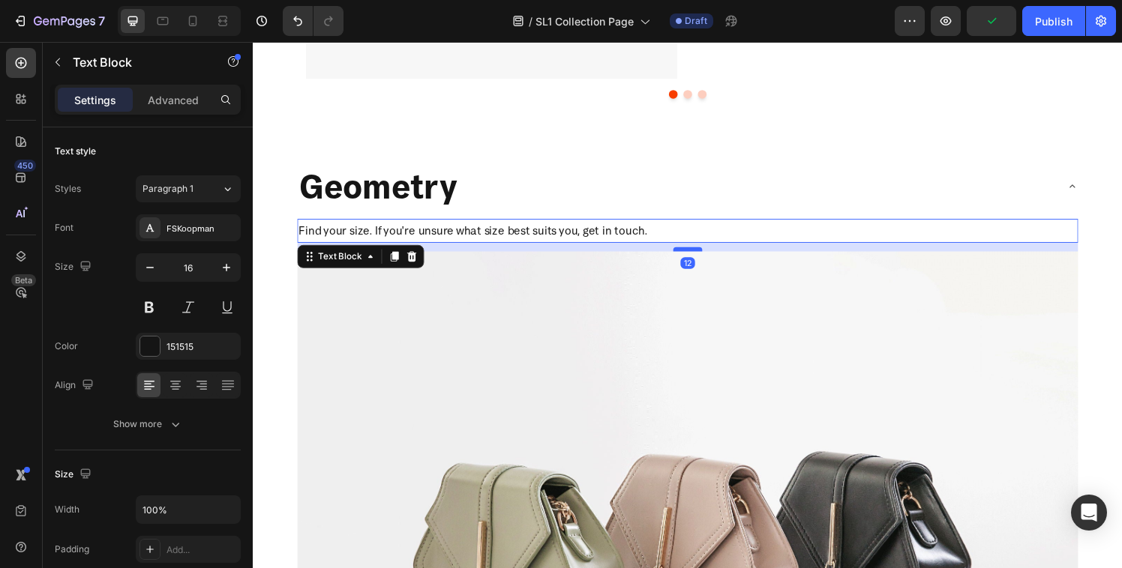
drag, startPoint x: 686, startPoint y: 245, endPoint x: 685, endPoint y: 254, distance: 9.1
click at [688, 254] on div at bounding box center [703, 256] width 30 height 4
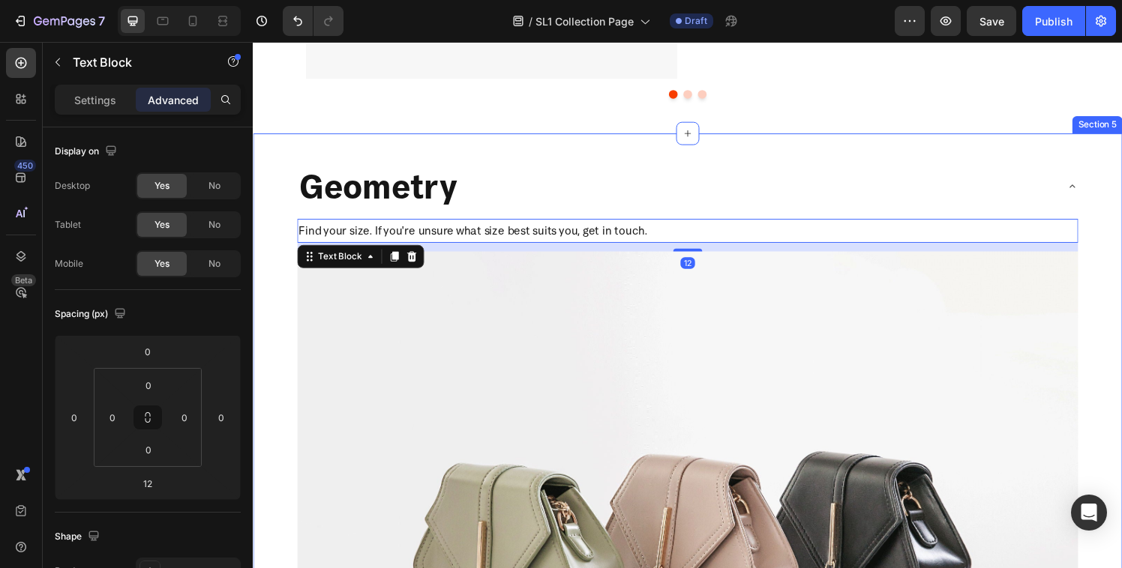
click at [553, 145] on div "Geometry Find your size. If you're unsure what size best suits you, get in touc…" at bounding box center [703, 551] width 900 height 830
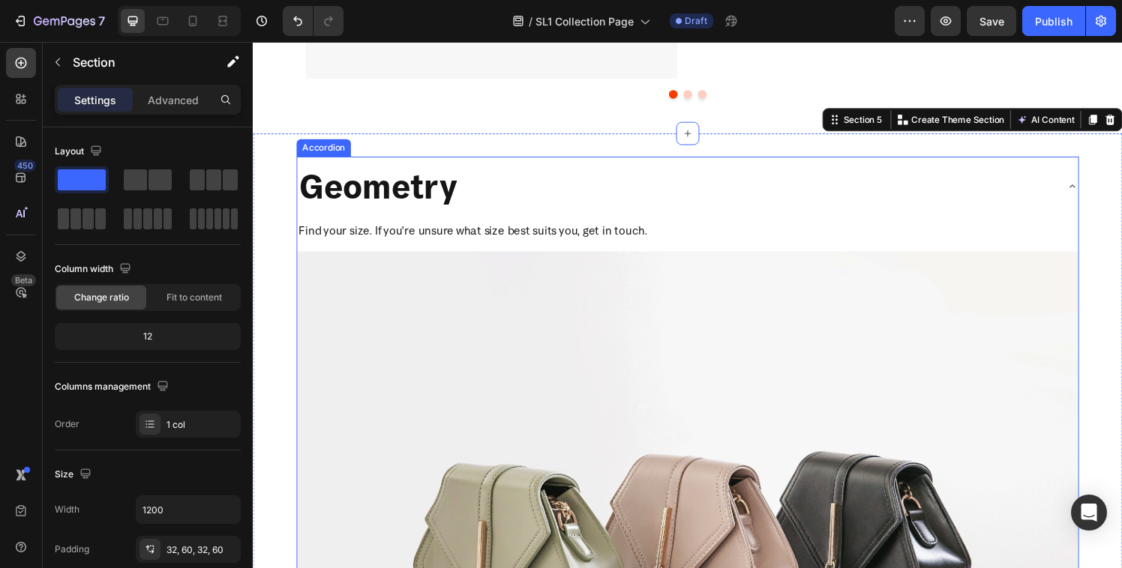
click at [534, 187] on div "Geometry" at bounding box center [690, 190] width 784 height 49
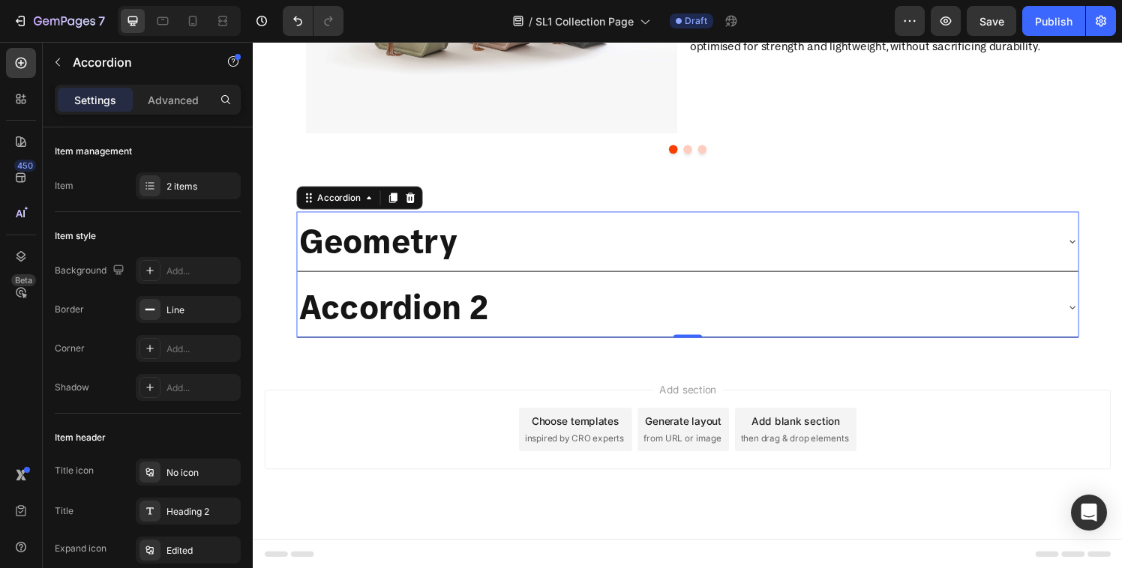
click at [488, 252] on div "Geometry" at bounding box center [690, 247] width 784 height 49
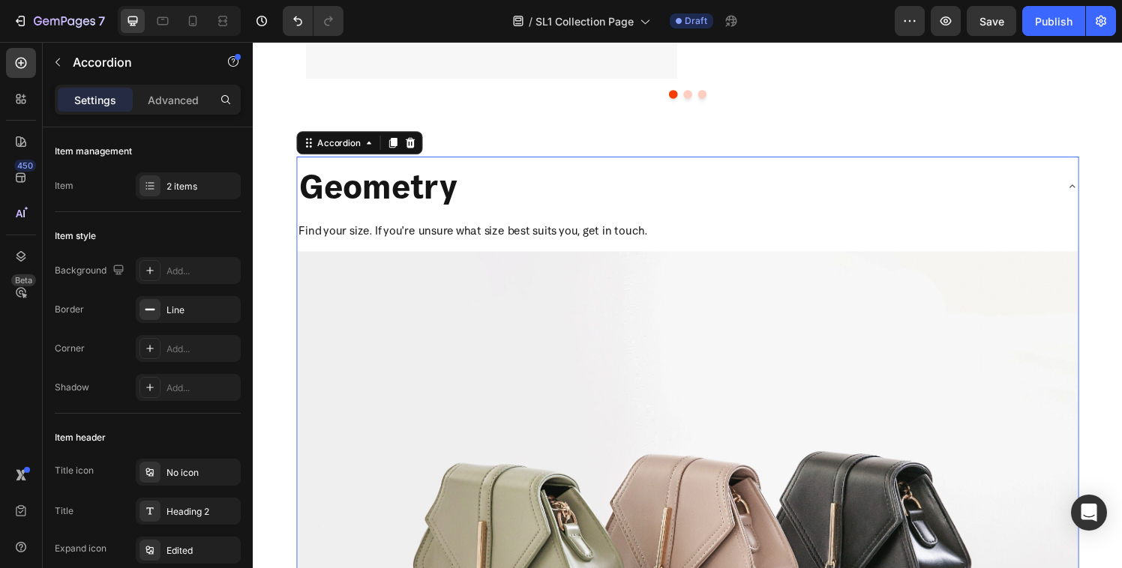
click at [493, 201] on div "Geometry" at bounding box center [690, 190] width 784 height 49
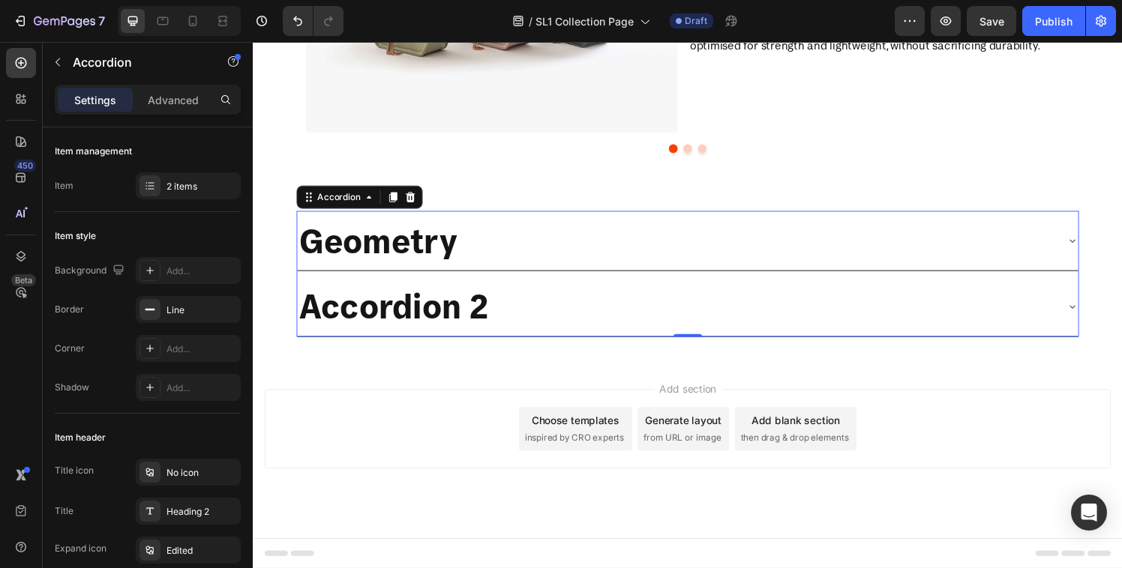
scroll to position [1350, 0]
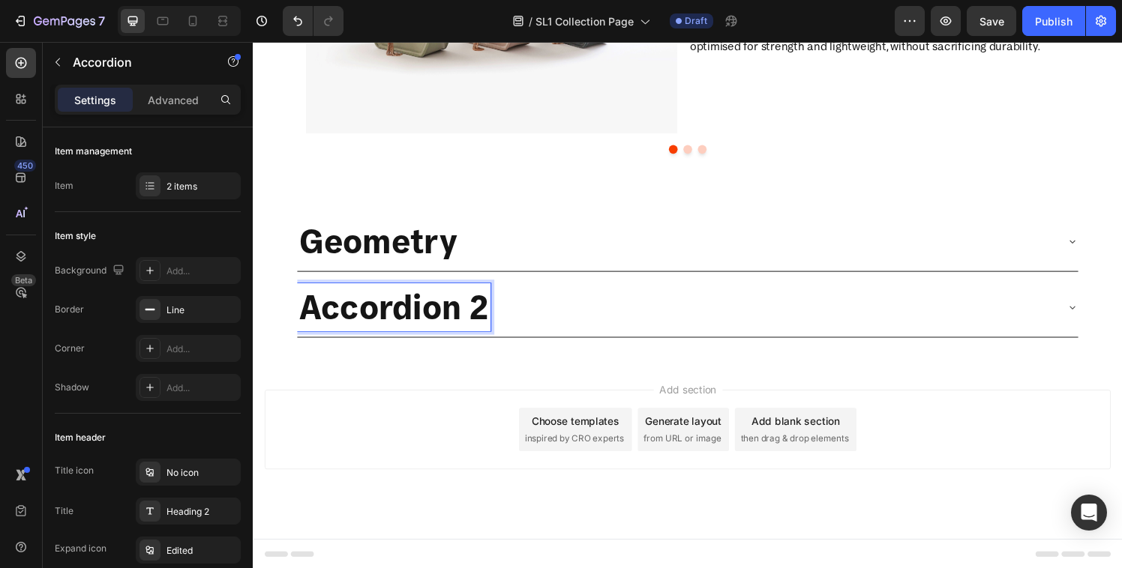
click at [519, 239] on div "Geometry" at bounding box center [690, 247] width 784 height 49
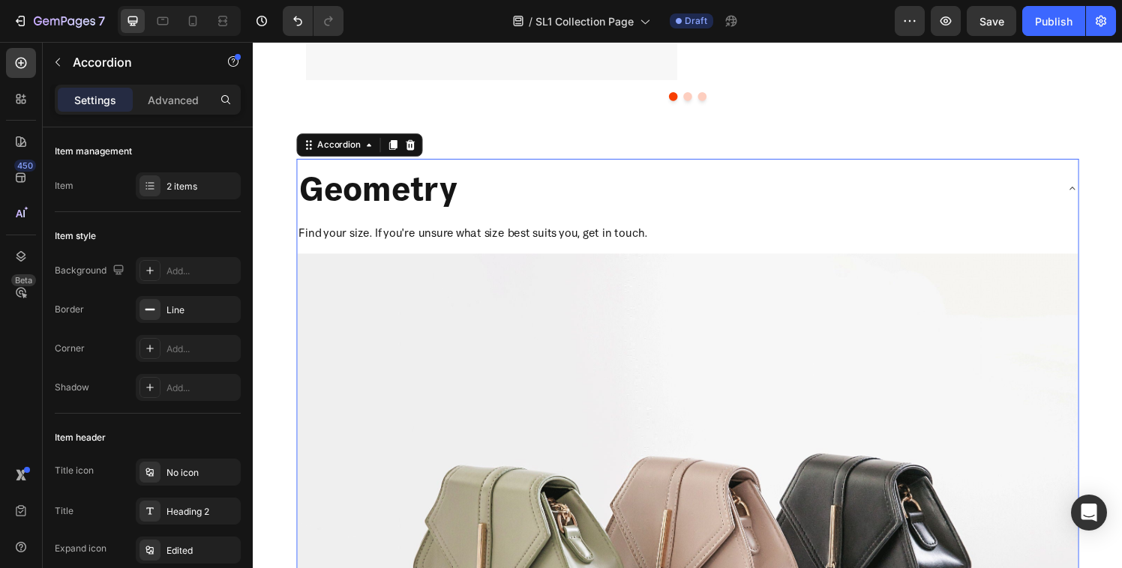
click at [578, 198] on div "Geometry" at bounding box center [690, 193] width 784 height 49
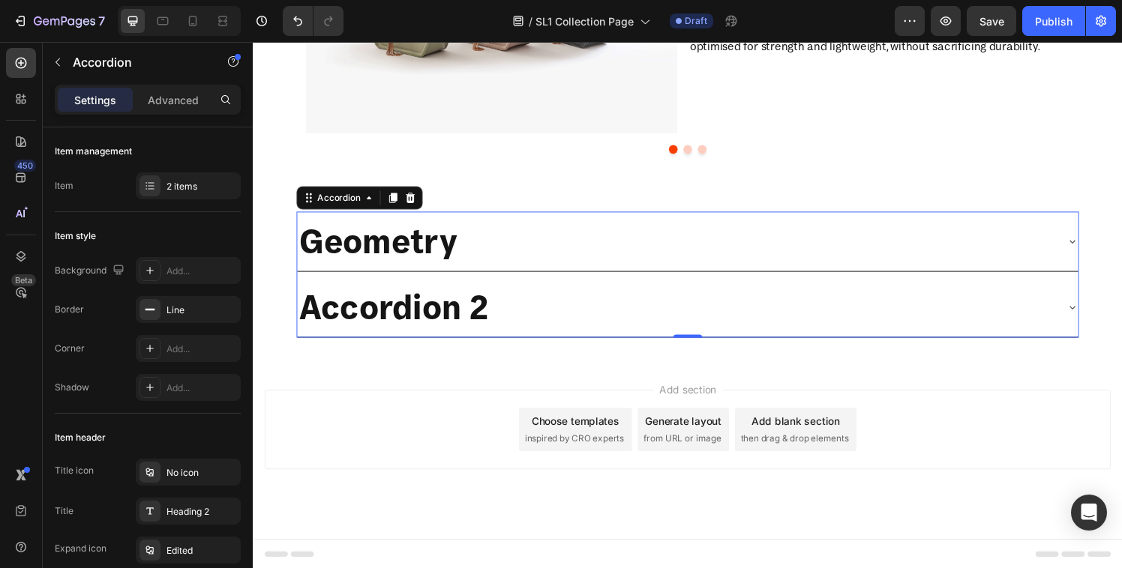
click at [466, 322] on p "Accordion 2" at bounding box center [399, 316] width 196 height 45
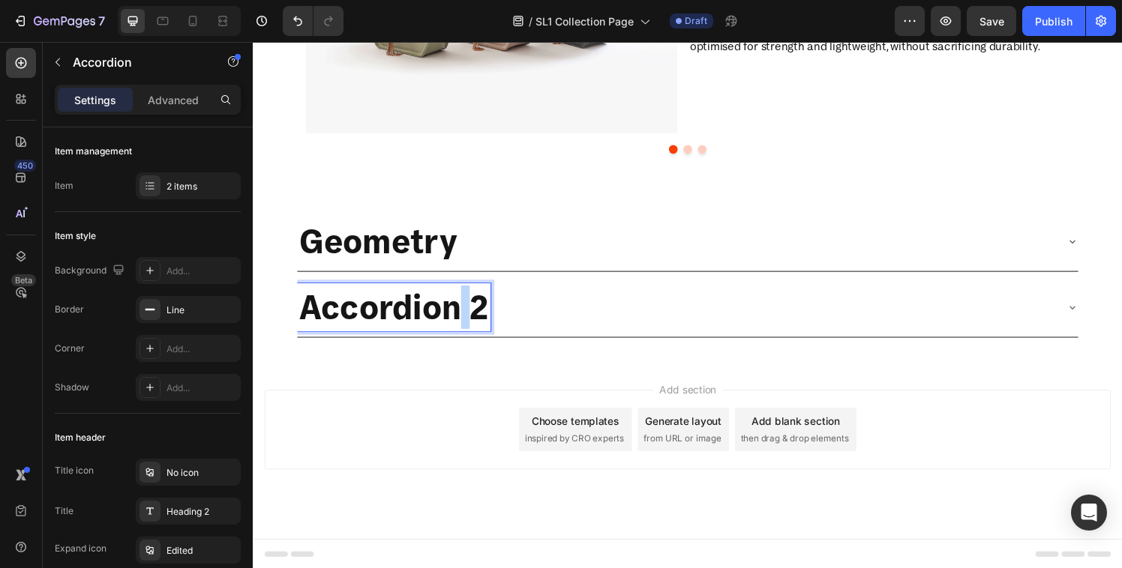
click at [466, 322] on p "Accordion 2" at bounding box center [399, 316] width 196 height 45
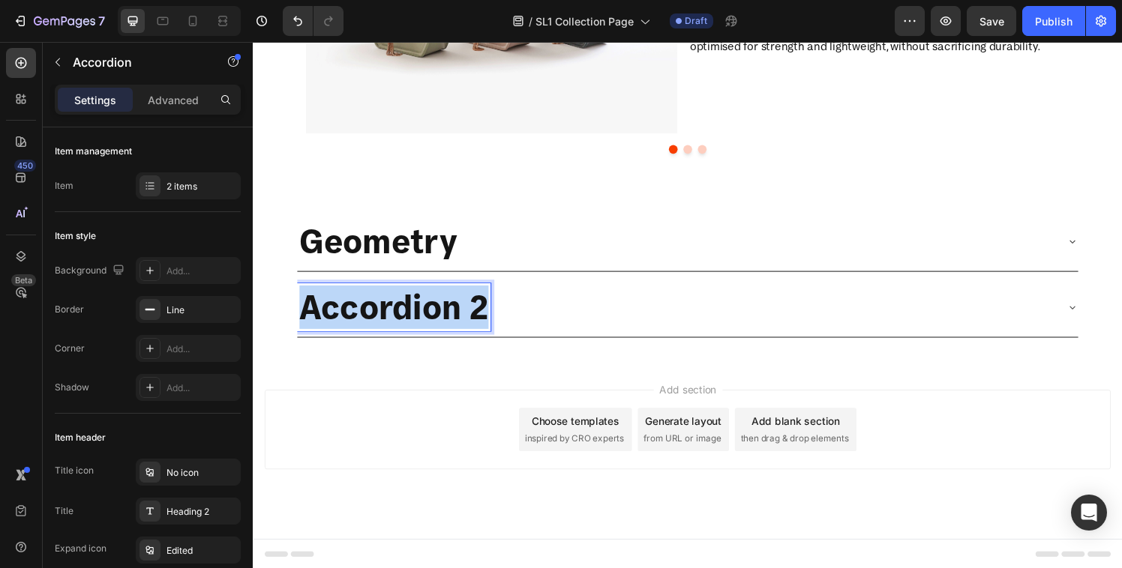
click at [466, 322] on p "Accordion 2" at bounding box center [399, 316] width 196 height 45
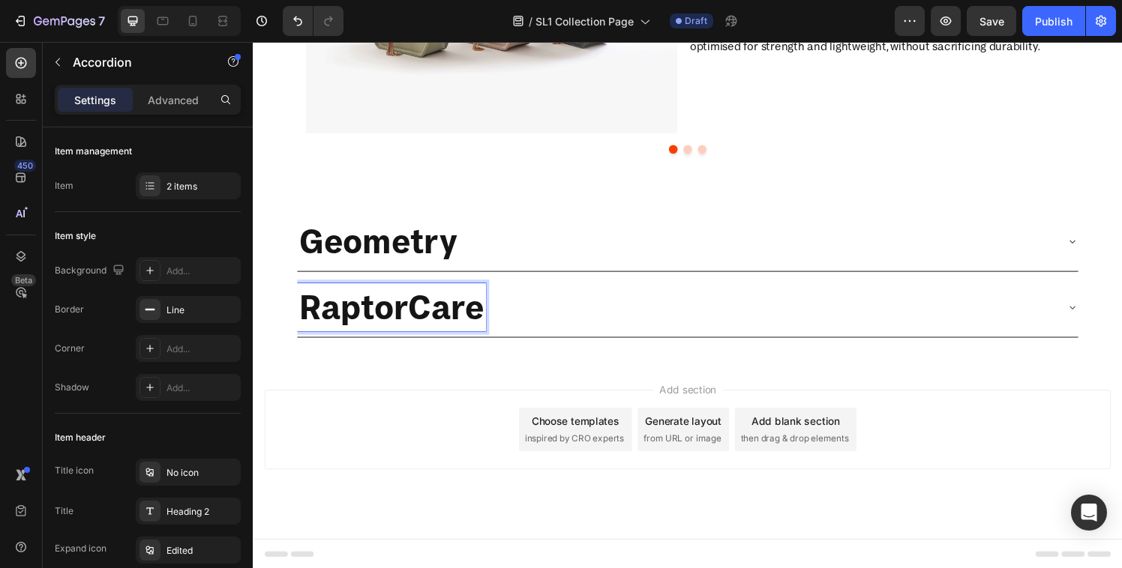
click at [586, 301] on div "RaptorCare" at bounding box center [690, 316] width 784 height 49
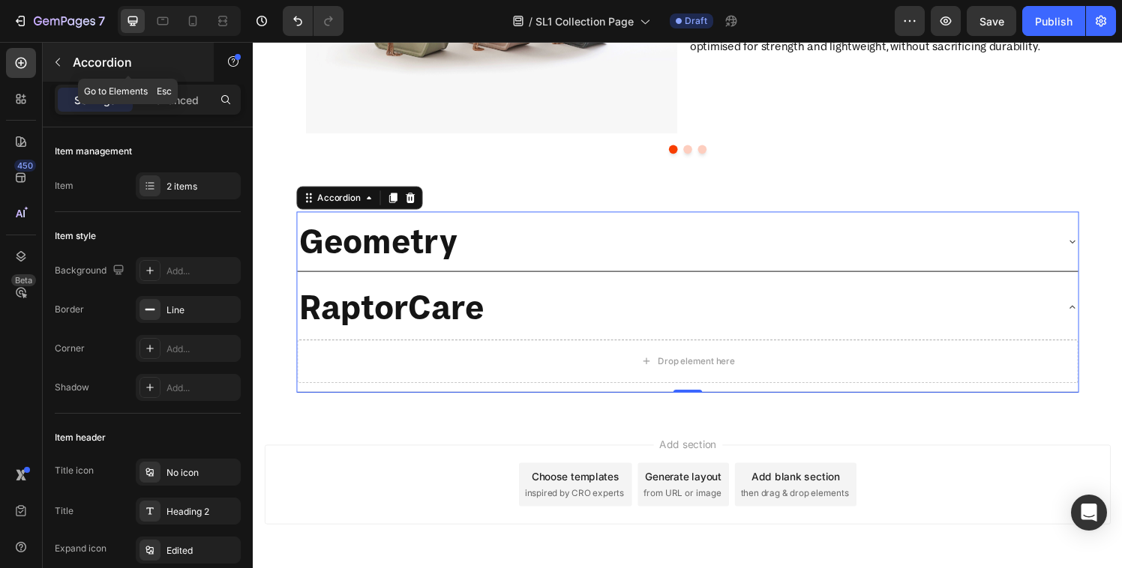
click at [67, 64] on button "button" at bounding box center [58, 62] width 24 height 24
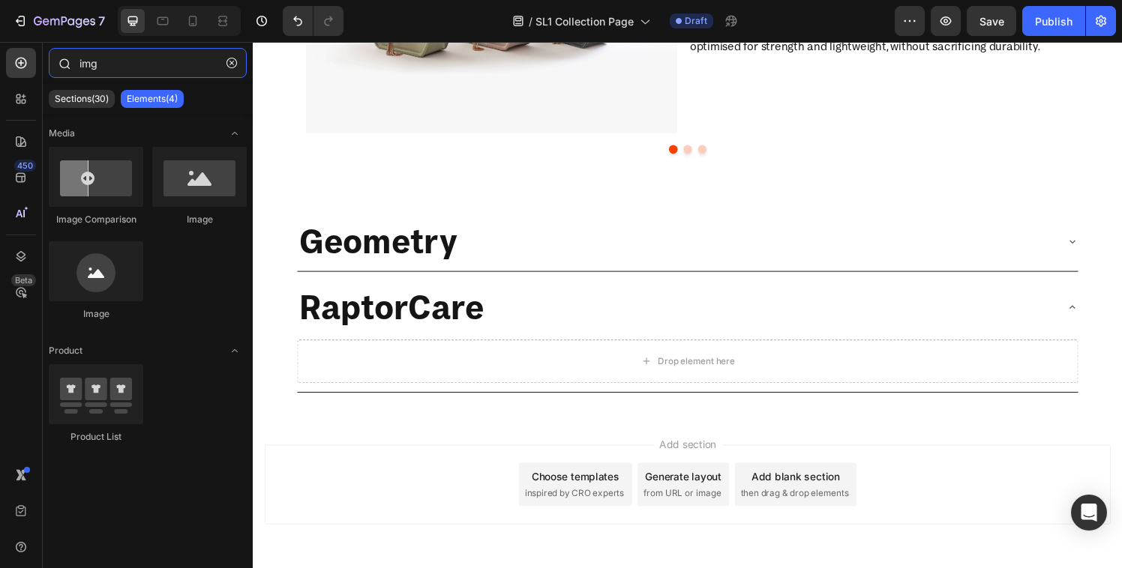
click at [96, 59] on input "img" at bounding box center [148, 63] width 198 height 30
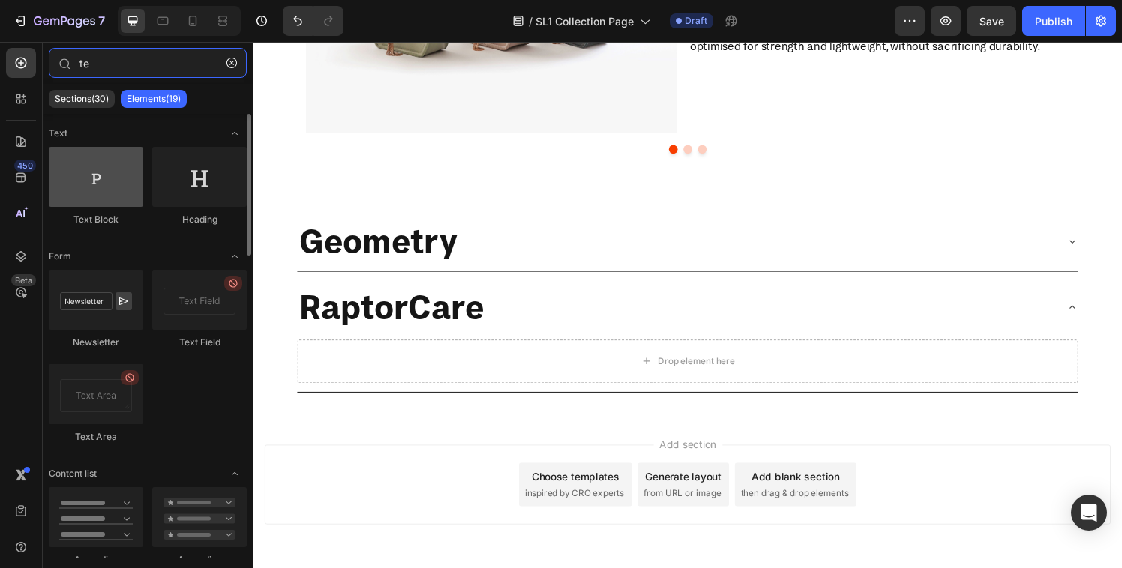
type input "te"
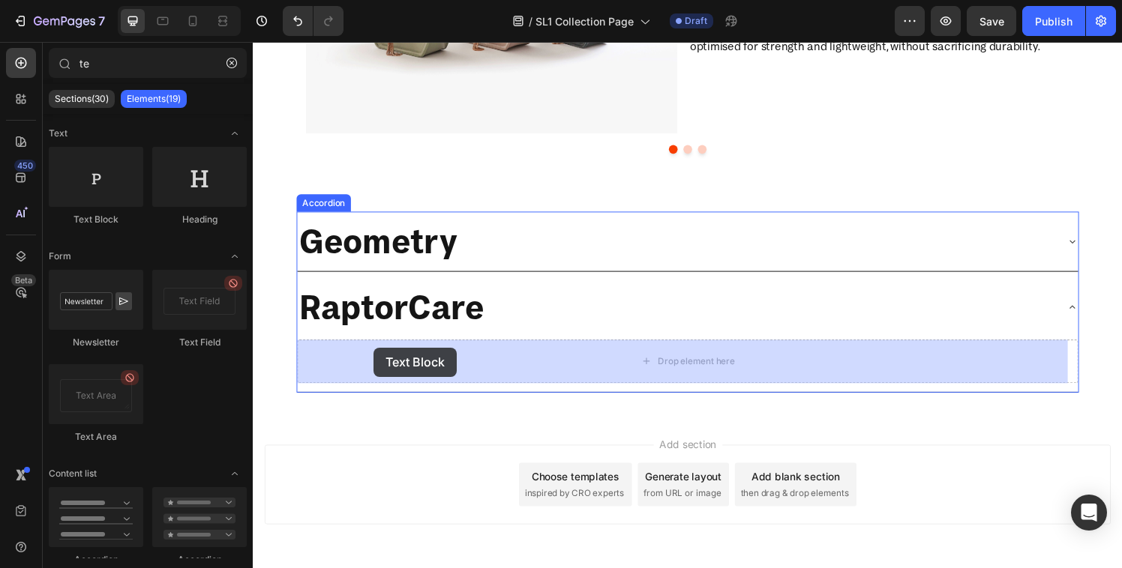
drag, startPoint x: 365, startPoint y: 226, endPoint x: 378, endPoint y: 358, distance: 132.6
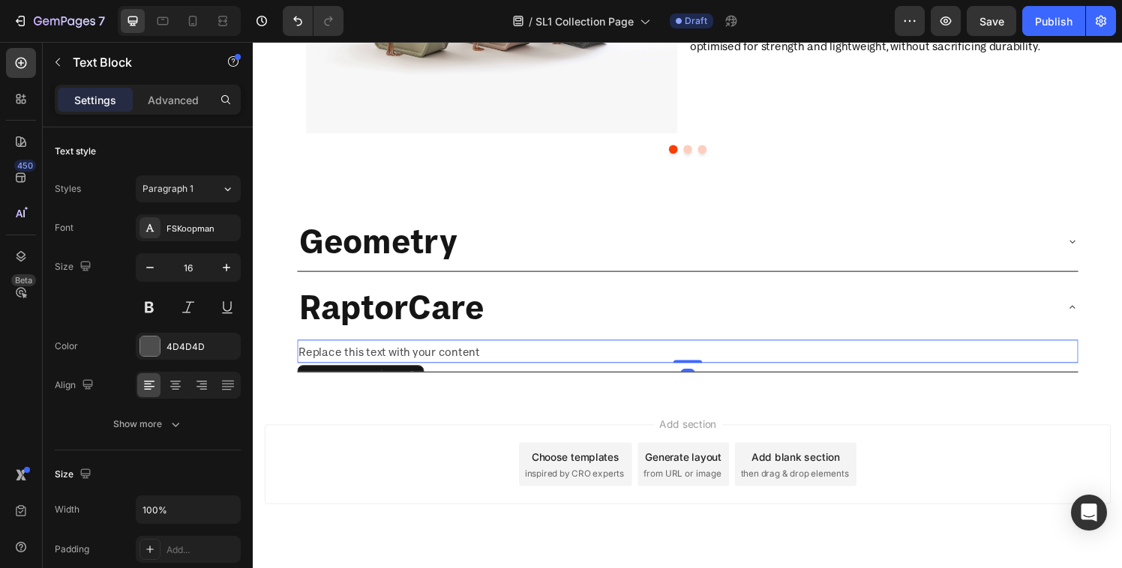
click at [378, 360] on div "Replace this text with your content" at bounding box center [702, 362] width 808 height 25
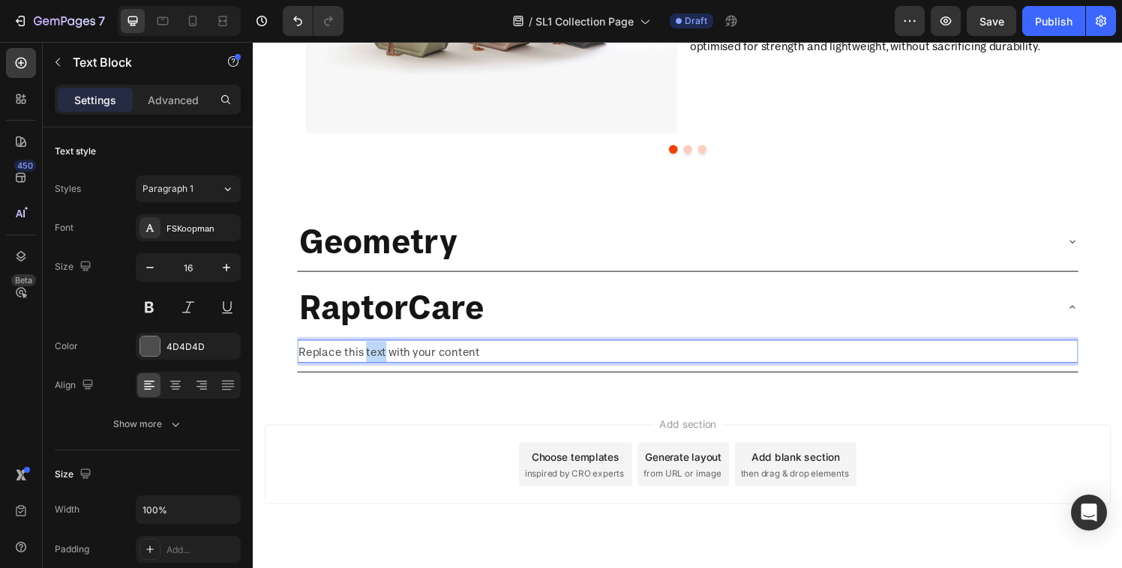
click at [378, 360] on p "Replace this text with your content" at bounding box center [702, 363] width 805 height 22
click at [176, 337] on div "4D4D4D" at bounding box center [188, 346] width 105 height 27
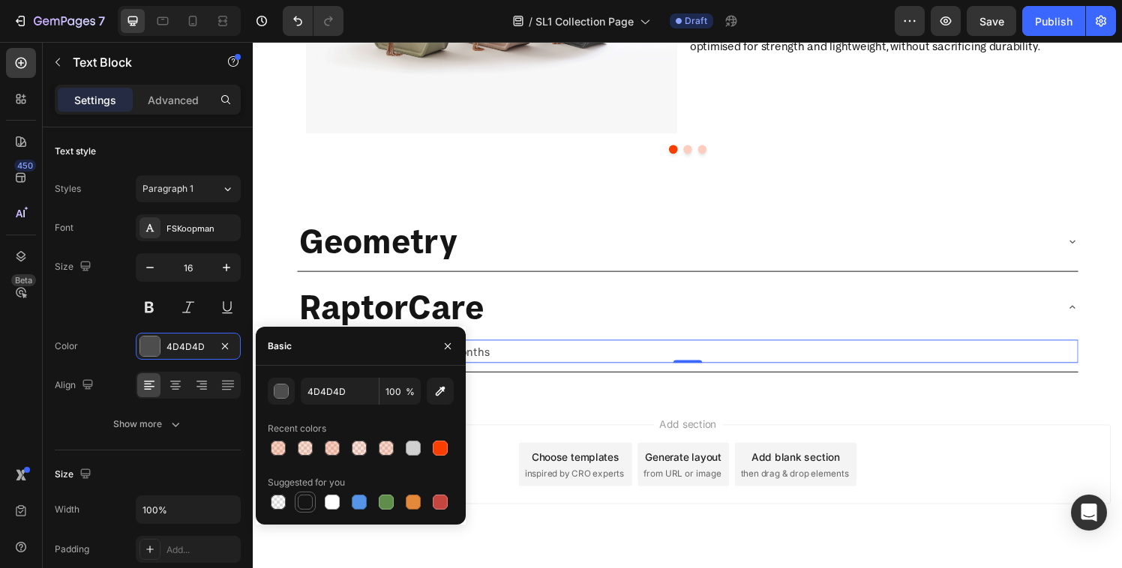
click at [301, 502] on div at bounding box center [305, 502] width 15 height 15
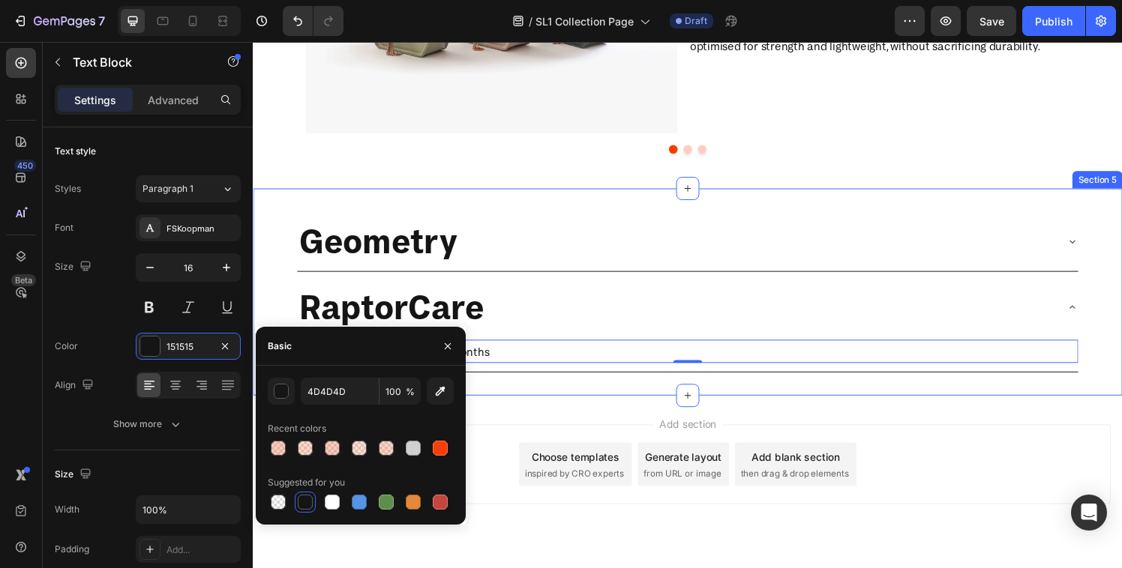
click at [284, 265] on div "Geometry RaptorCare Peace of mind for the first 12 months Text Block 0 Accordio…" at bounding box center [703, 300] width 900 height 214
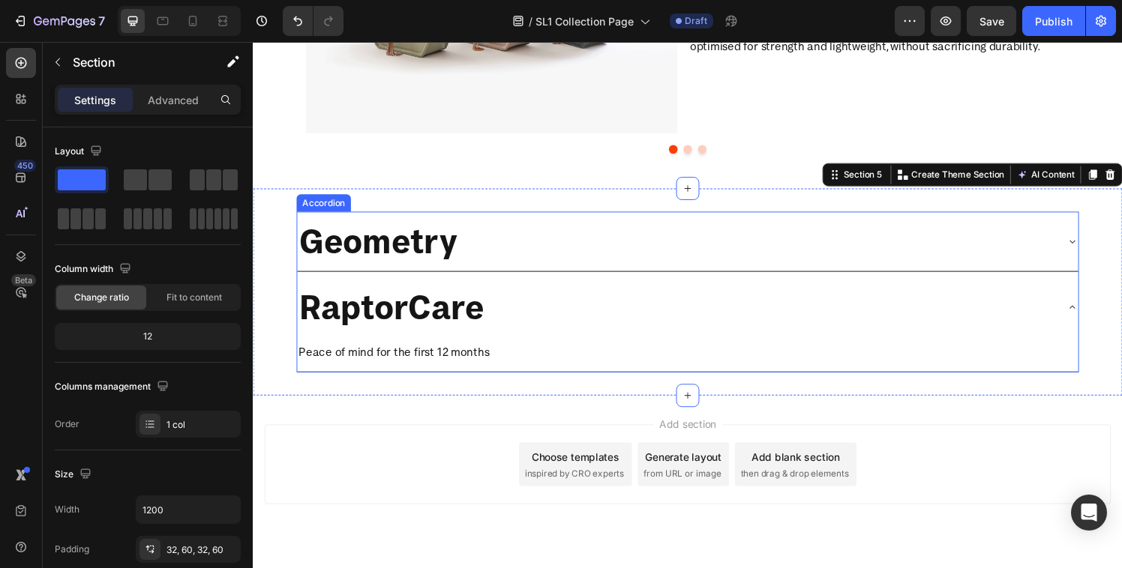
scroll to position [1370, 0]
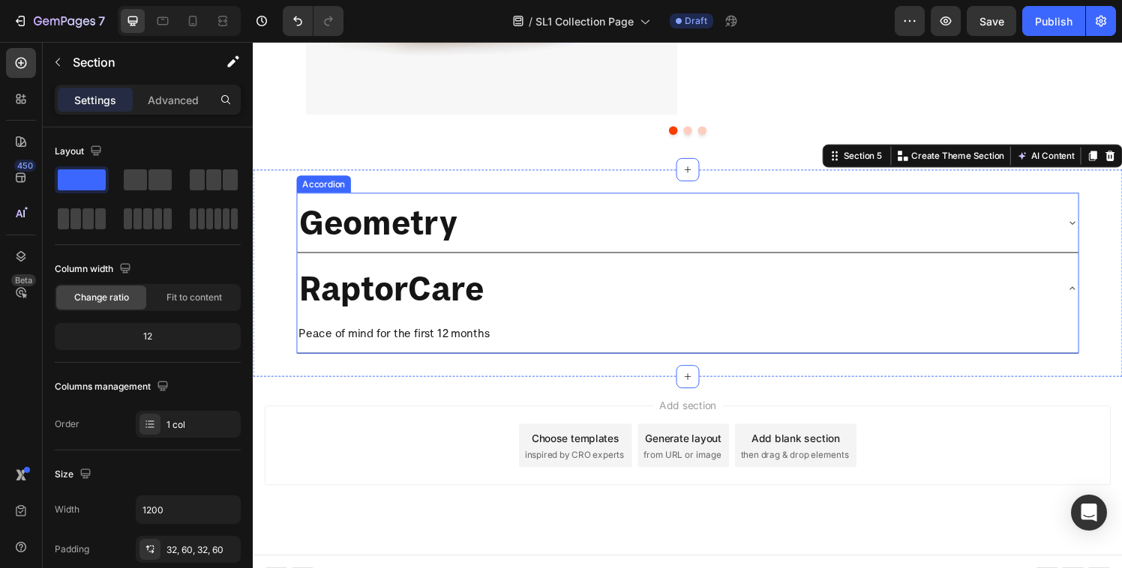
click at [549, 244] on div "Geometry" at bounding box center [690, 228] width 784 height 49
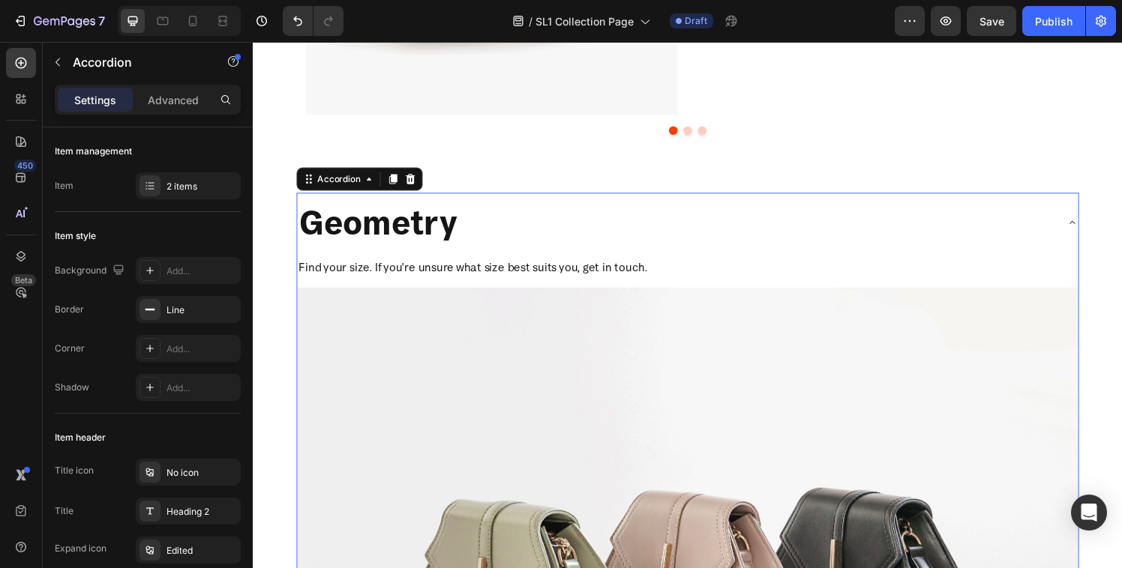
click at [549, 244] on div "Geometry" at bounding box center [690, 228] width 784 height 49
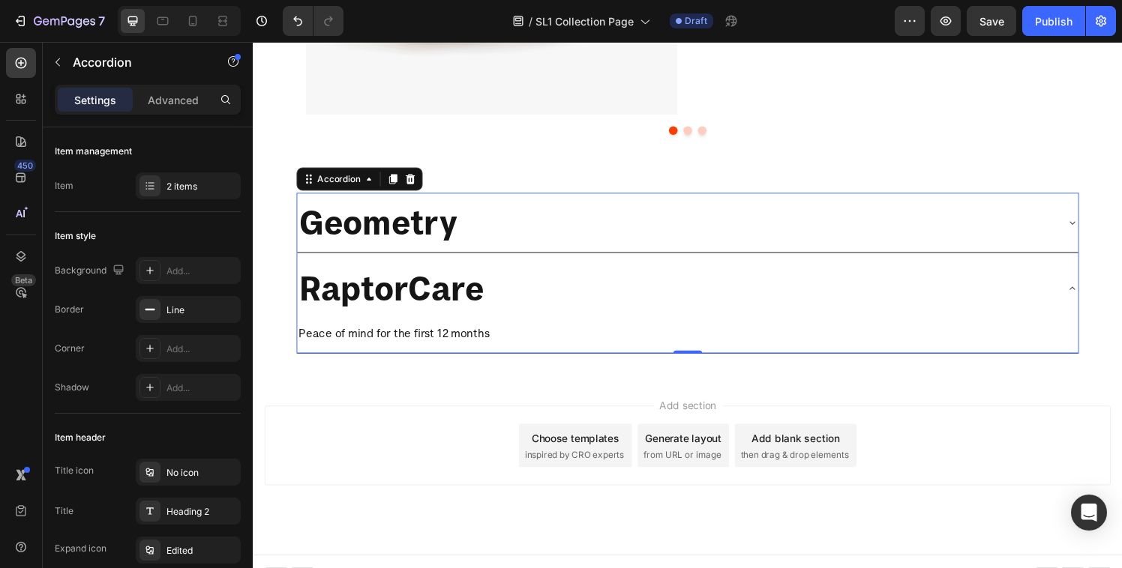
click at [582, 309] on div "RaptorCare" at bounding box center [690, 296] width 784 height 49
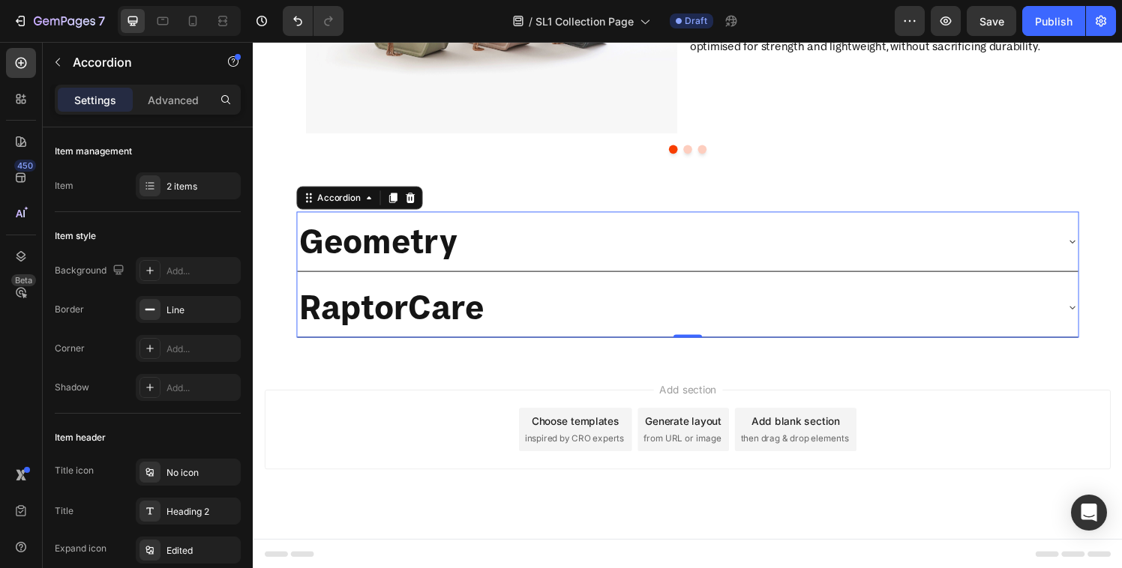
click at [579, 304] on div "RaptorCare" at bounding box center [690, 316] width 784 height 49
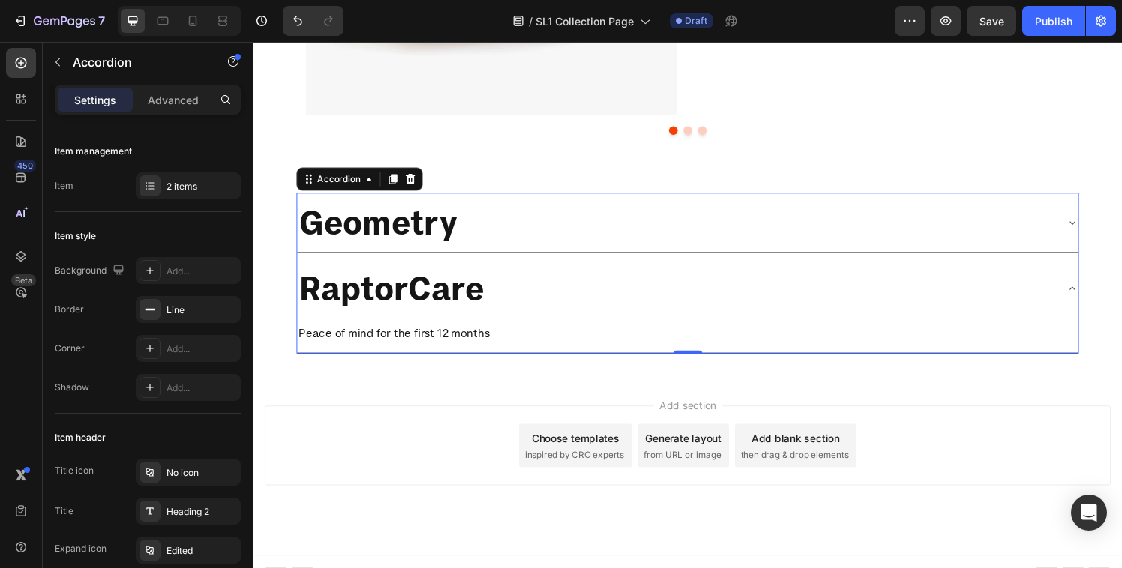
click at [418, 341] on p "Peace of mind for the first 12 months" at bounding box center [702, 343] width 805 height 22
click at [592, 286] on div "RaptorCare" at bounding box center [690, 296] width 784 height 49
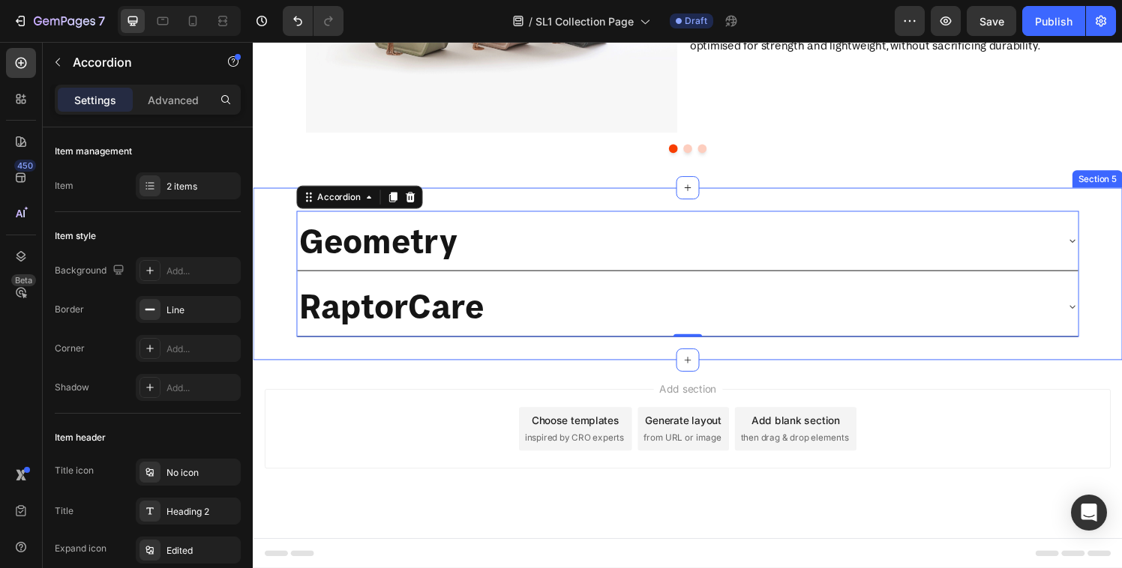
scroll to position [1350, 0]
click at [537, 320] on div "RaptorCare" at bounding box center [690, 316] width 784 height 49
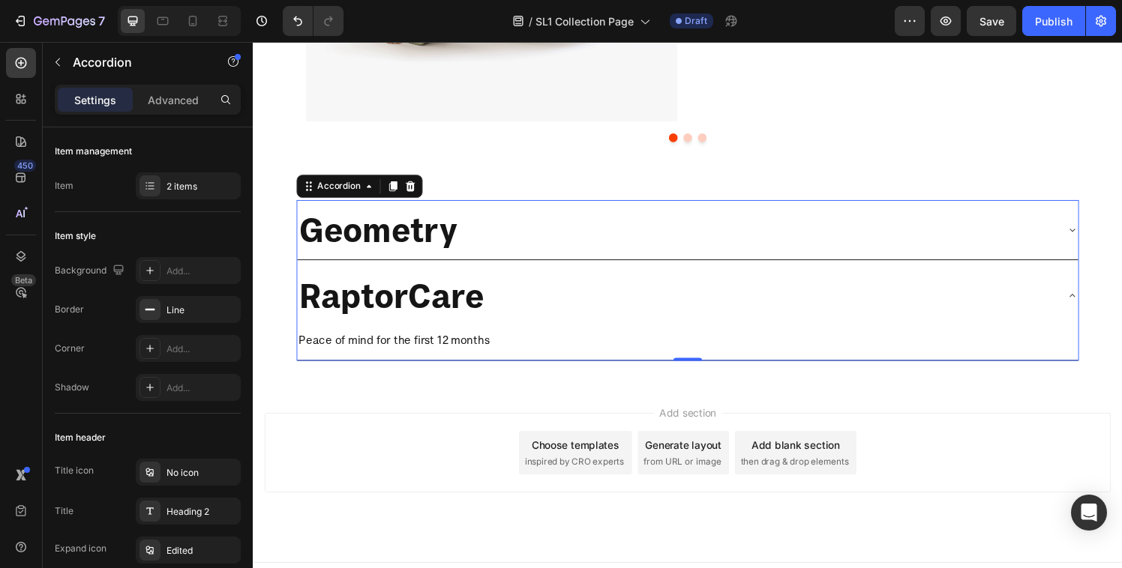
scroll to position [1370, 0]
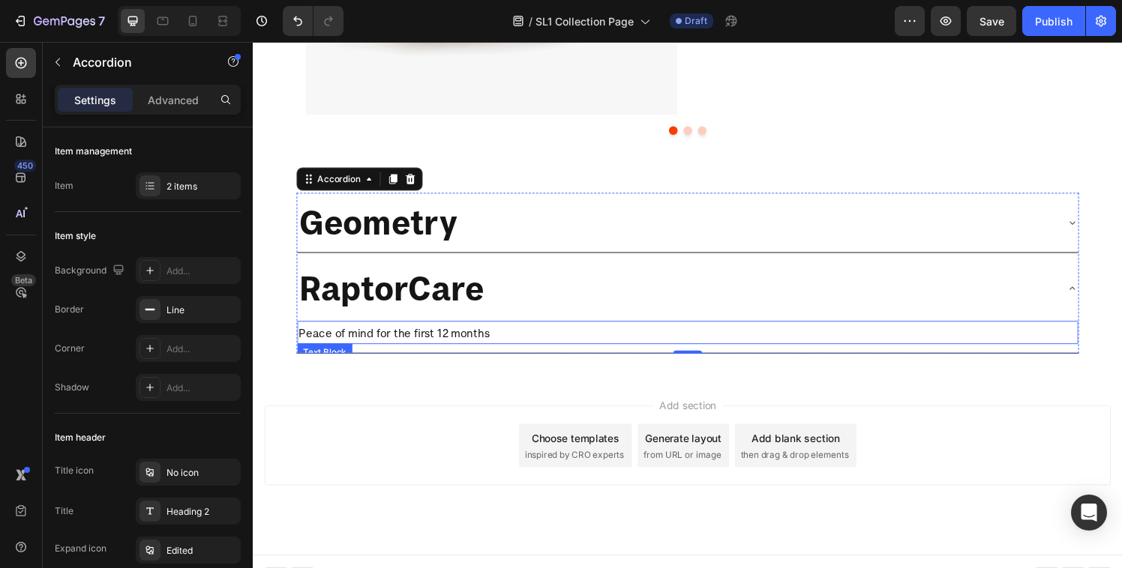
click at [484, 343] on p "Peace of mind for the first 12 months" at bounding box center [702, 343] width 805 height 22
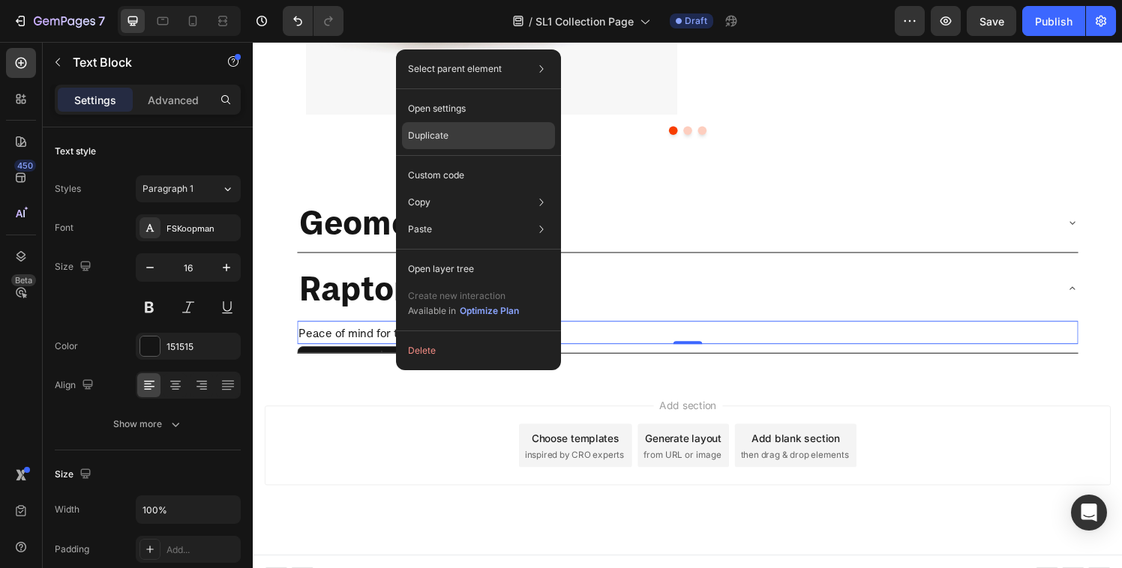
click at [453, 162] on div "Duplicate" at bounding box center [478, 175] width 153 height 27
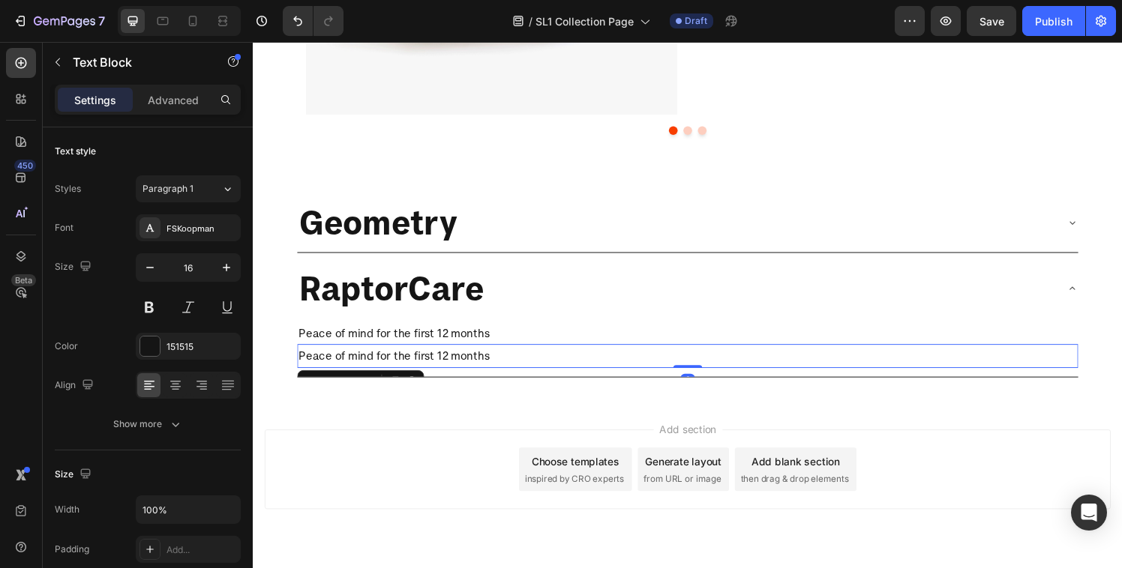
click at [391, 358] on p "Peace of mind for the first 12 months" at bounding box center [702, 367] width 805 height 22
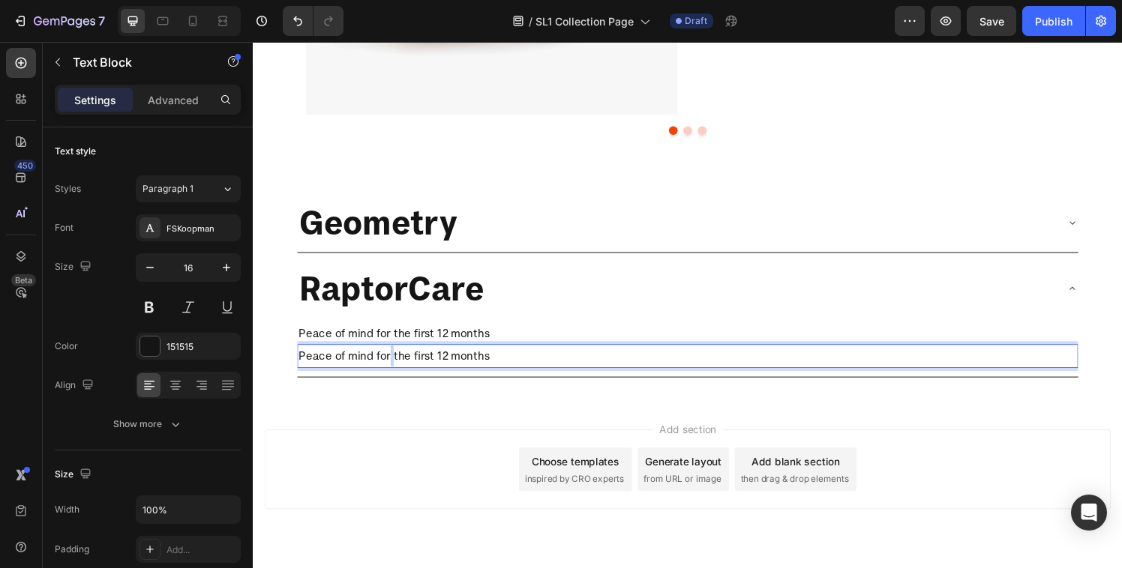
click at [391, 358] on p "Peace of mind for the first 12 months" at bounding box center [702, 367] width 805 height 22
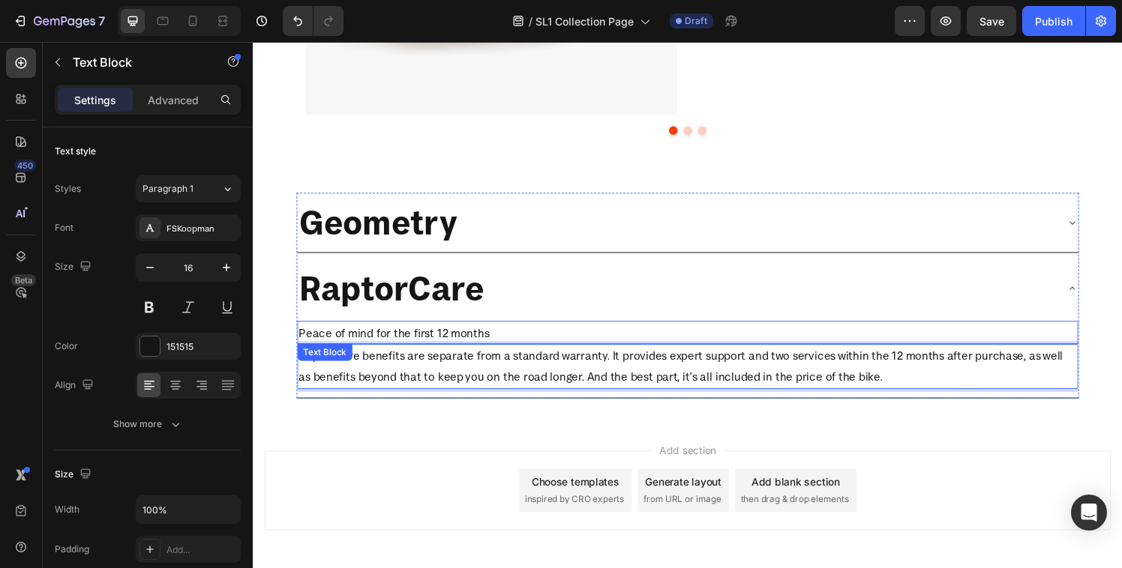
click at [532, 340] on p "Peace of mind for the first 12 months" at bounding box center [702, 343] width 805 height 22
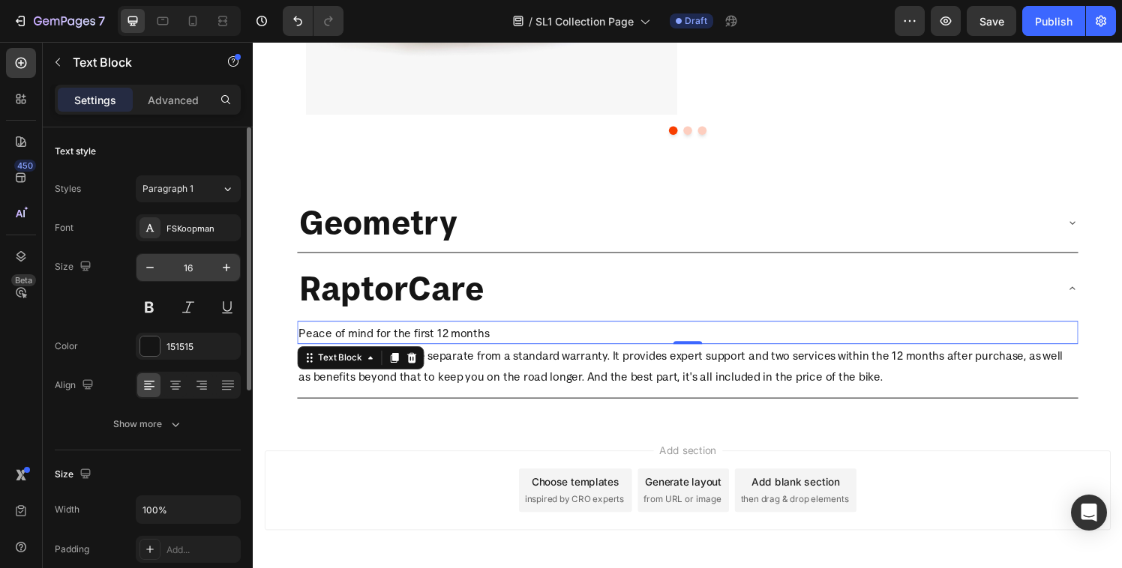
click at [184, 272] on input "16" at bounding box center [187, 267] width 49 height 27
type input "24"
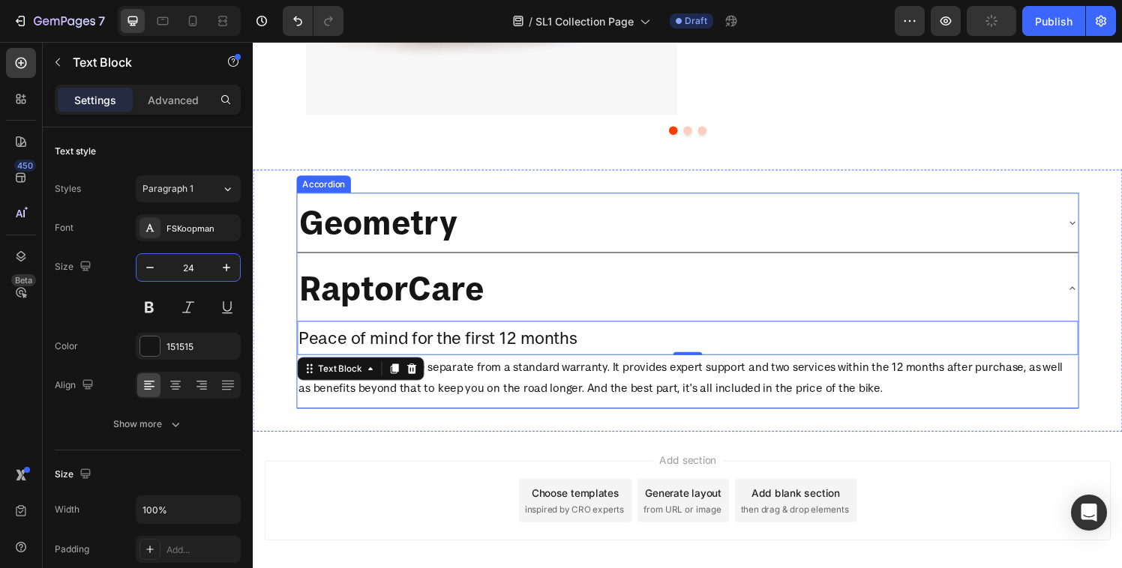
click at [590, 275] on div "RaptorCare" at bounding box center [690, 296] width 784 height 49
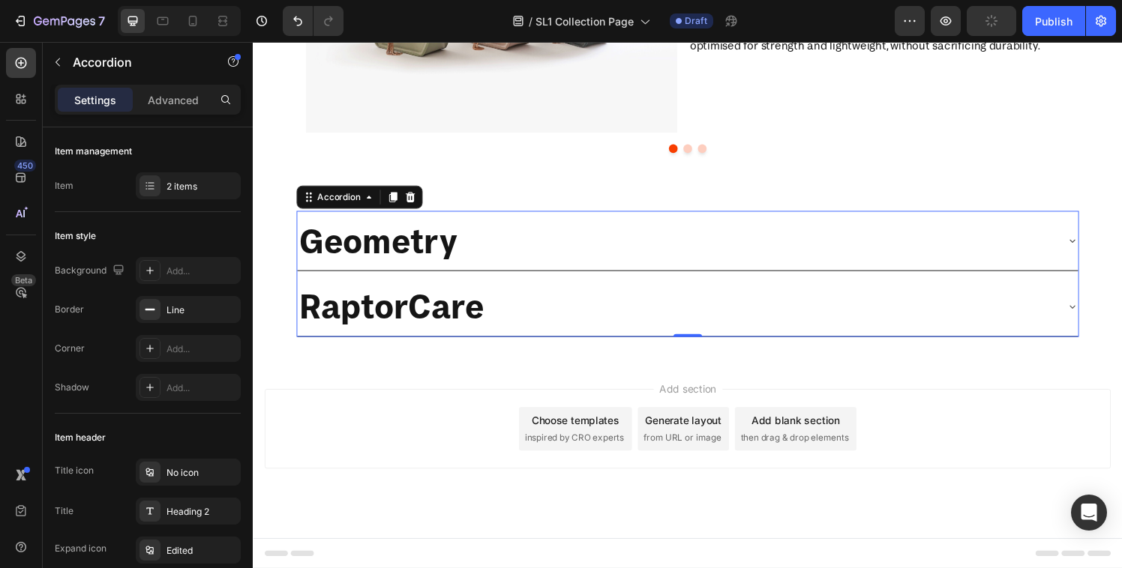
scroll to position [1350, 0]
click at [594, 294] on div "RaptorCare" at bounding box center [690, 316] width 784 height 49
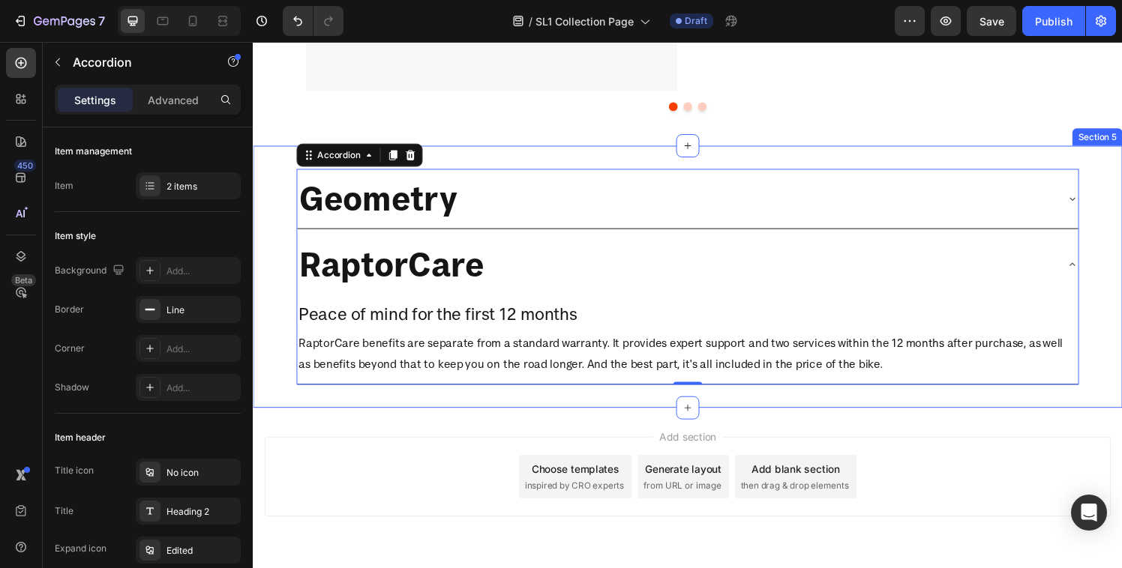
scroll to position [1387, 0]
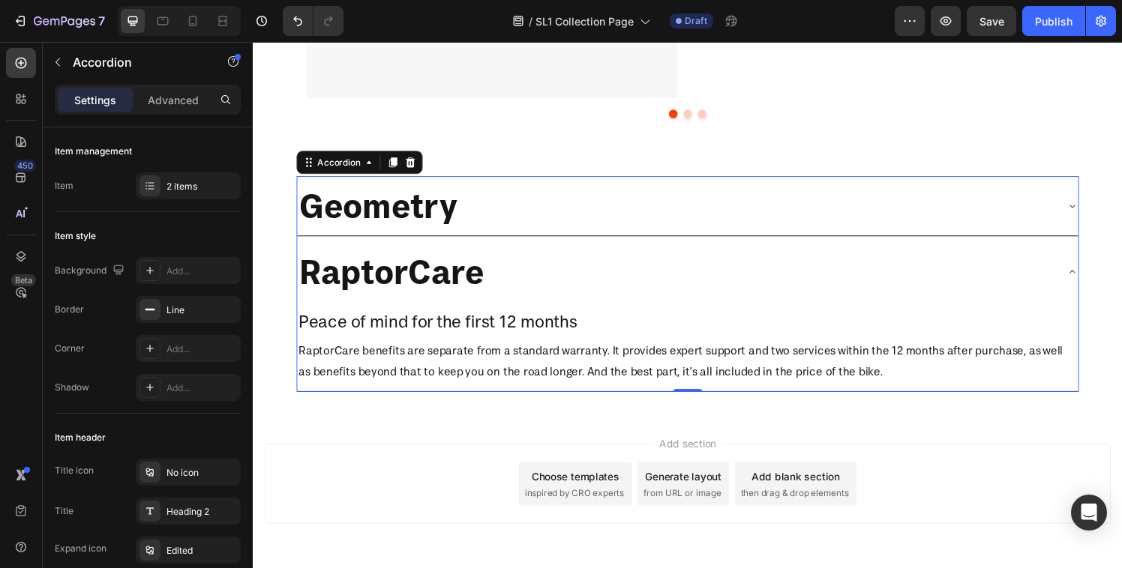
click at [591, 202] on div "Geometry" at bounding box center [690, 211] width 784 height 49
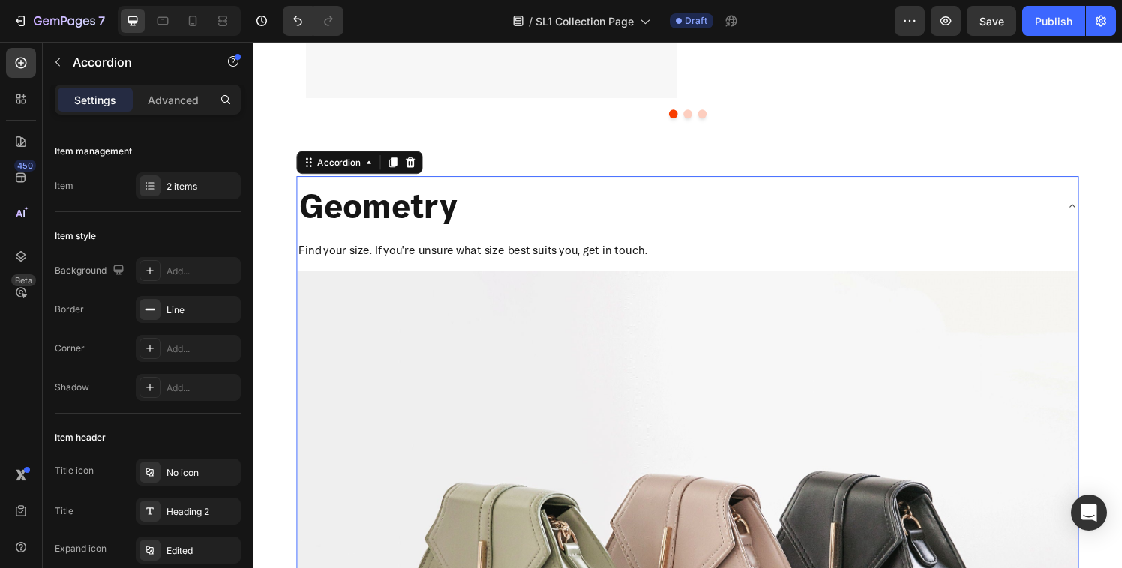
click at [610, 217] on div "Geometry" at bounding box center [690, 211] width 784 height 49
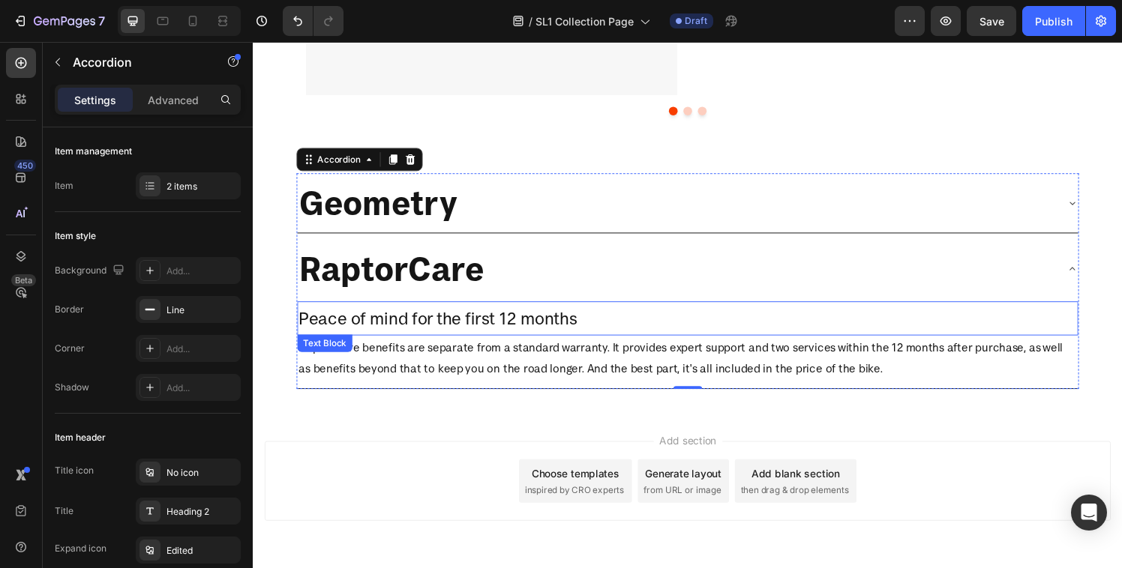
scroll to position [1444, 0]
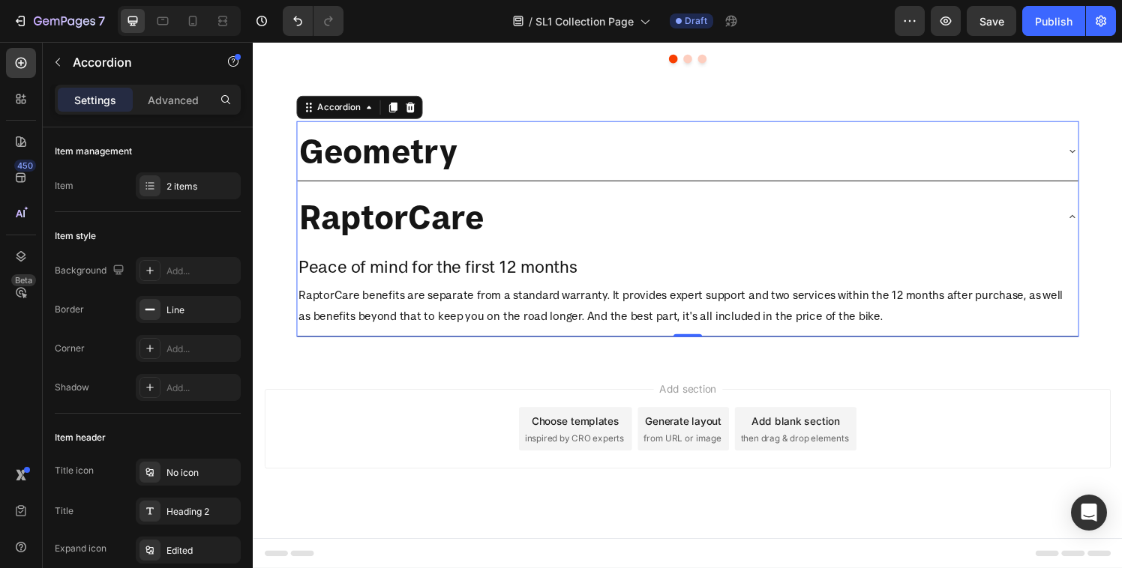
click at [557, 228] on div "RaptorCare" at bounding box center [690, 222] width 784 height 49
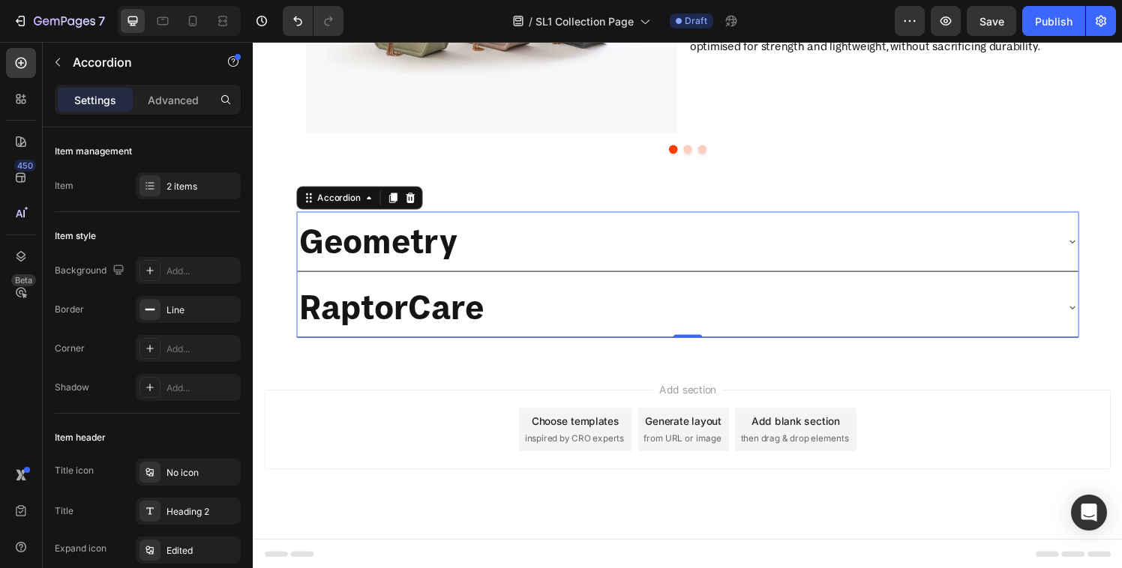
click at [579, 290] on div "RaptorCare" at bounding box center [702, 316] width 808 height 61
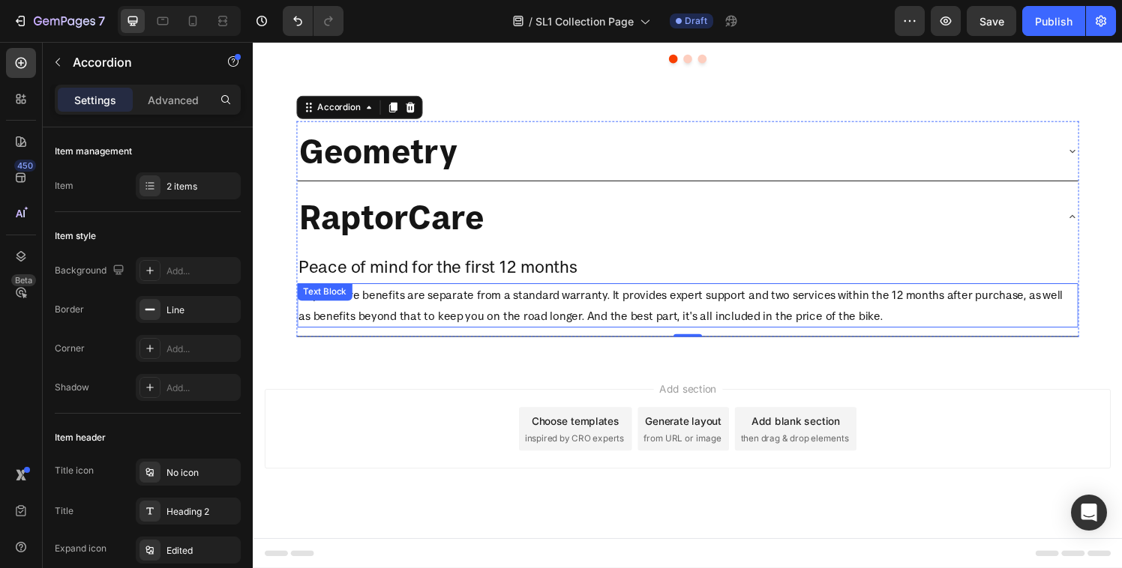
click at [563, 306] on p "RaptorCare benefits are separate from a standard warranty. It provides expert s…" at bounding box center [702, 314] width 805 height 43
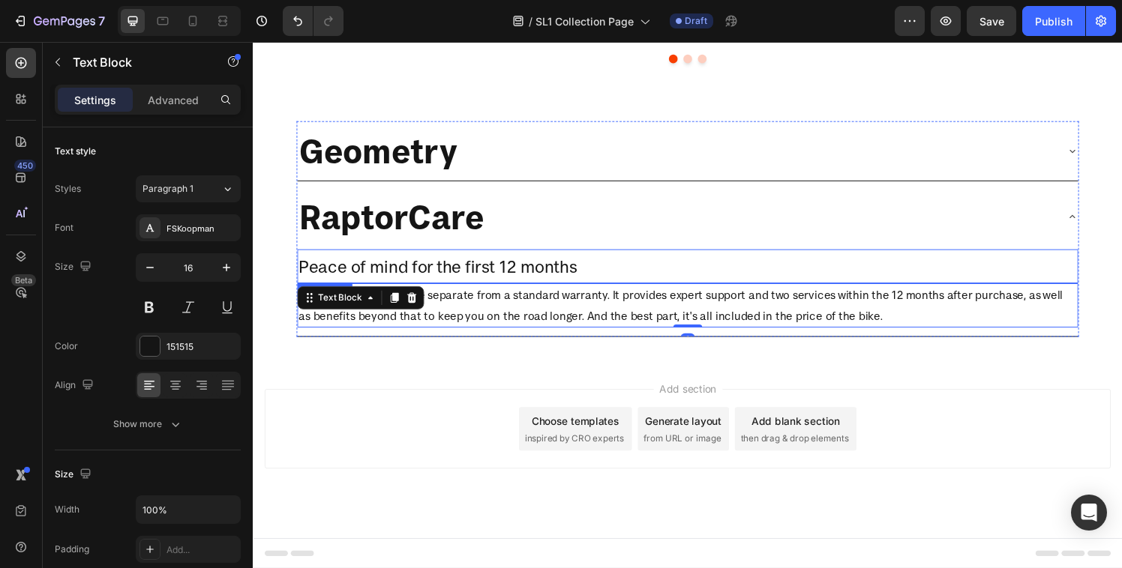
click at [592, 274] on p "Peace of mind for the first 12 months" at bounding box center [702, 274] width 805 height 32
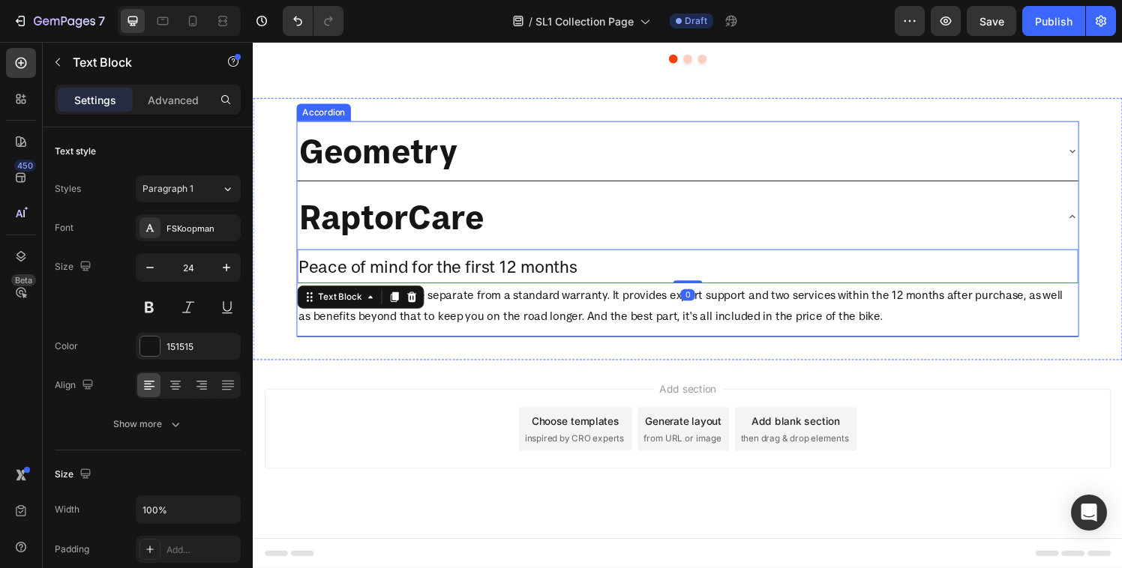
click at [592, 239] on div "RaptorCare" at bounding box center [690, 222] width 784 height 49
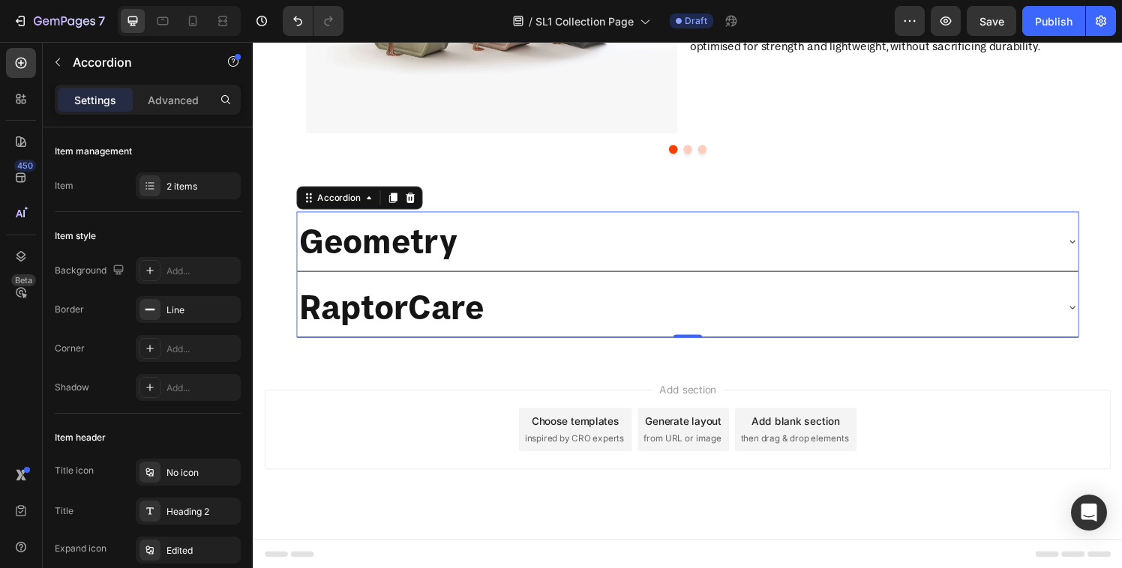
click at [596, 286] on div "RaptorCare" at bounding box center [702, 316] width 808 height 61
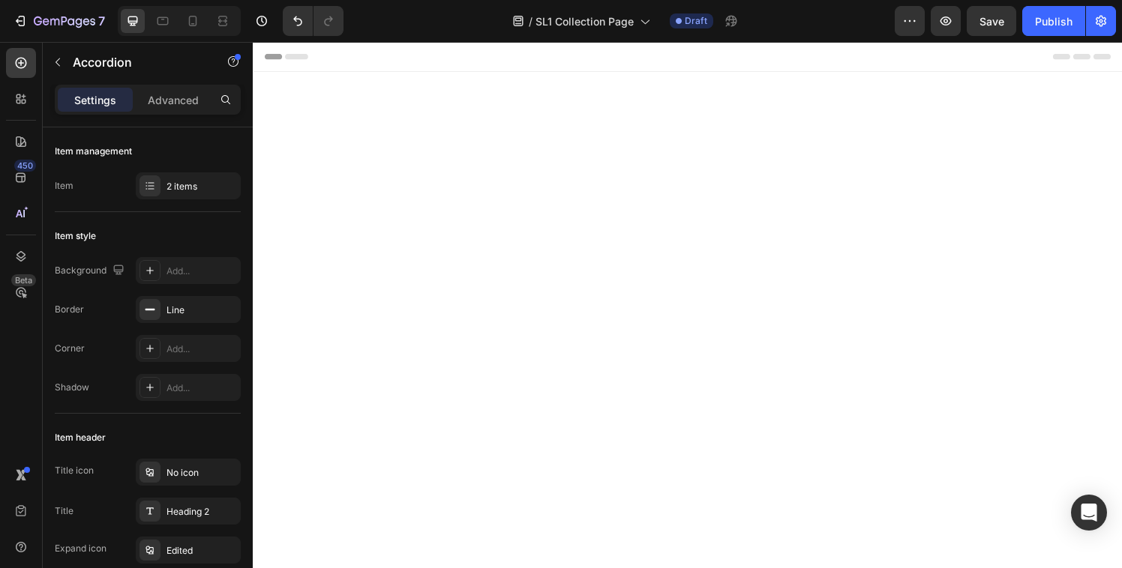
scroll to position [1444, 0]
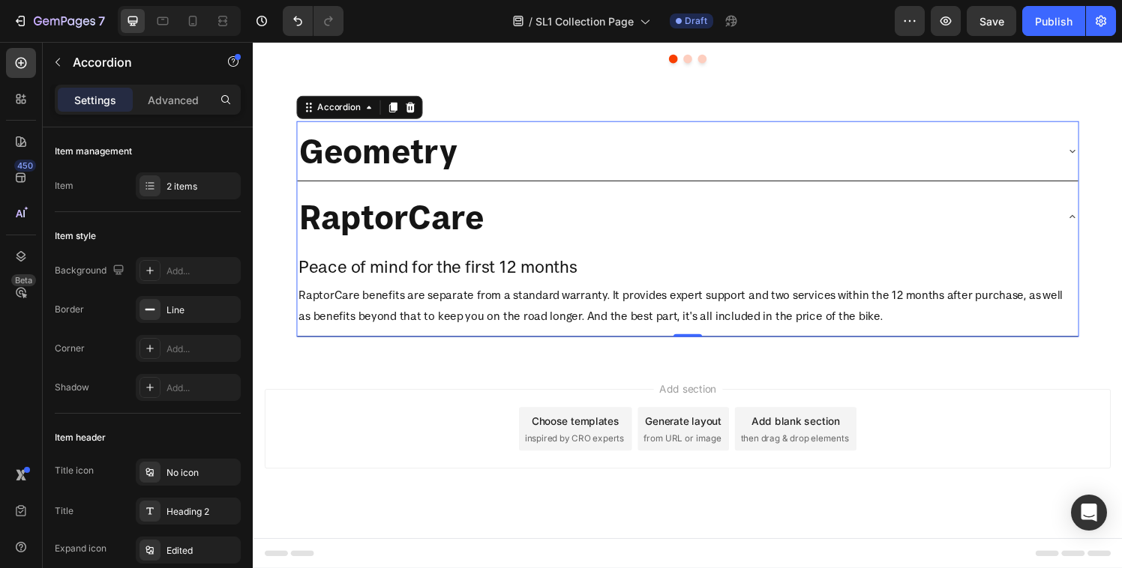
click at [559, 201] on div "RaptorCare" at bounding box center [690, 222] width 784 height 49
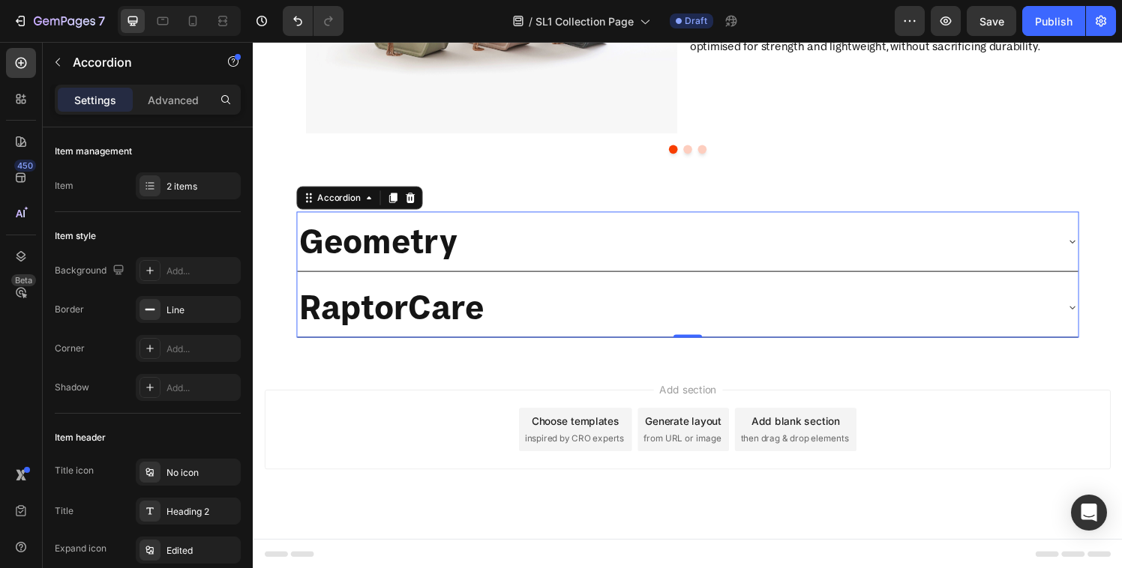
click at [562, 227] on div "Geometry" at bounding box center [690, 247] width 784 height 49
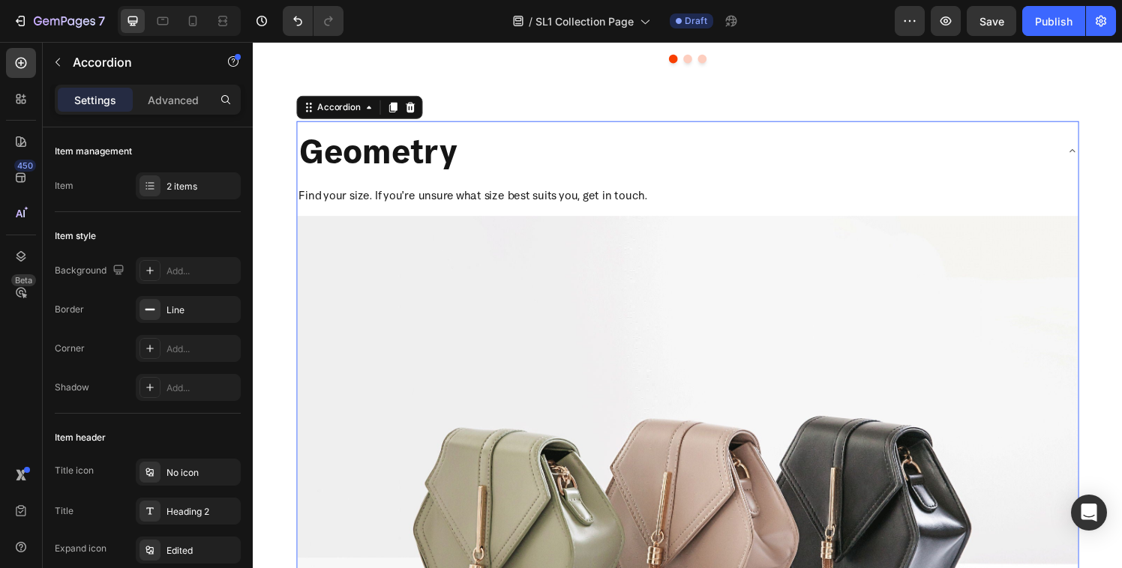
click at [559, 130] on div "Geometry" at bounding box center [690, 154] width 784 height 49
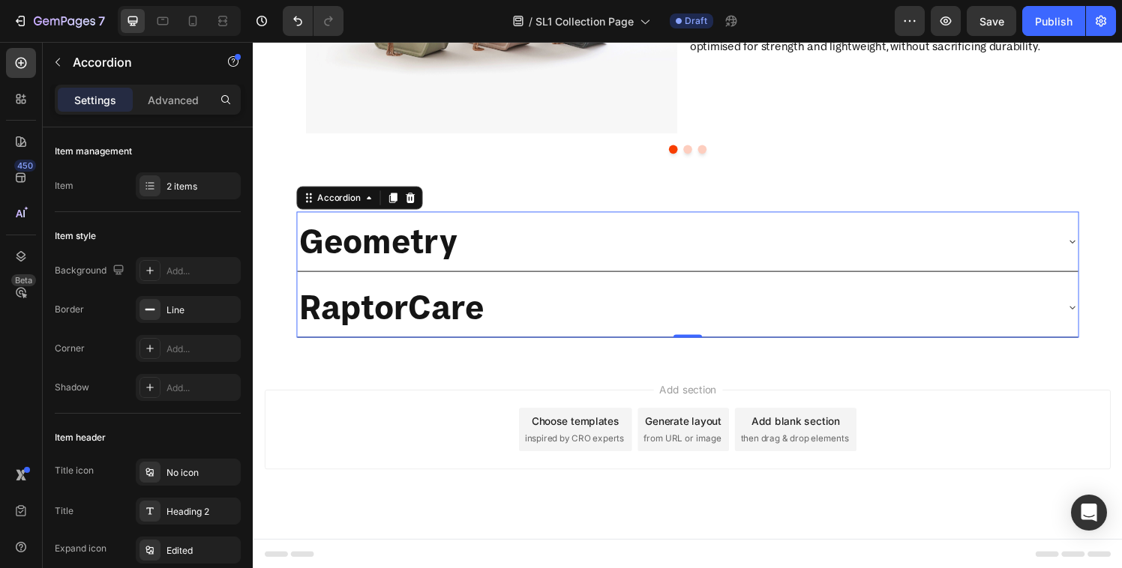
click at [561, 292] on div "RaptorCare" at bounding box center [690, 316] width 784 height 49
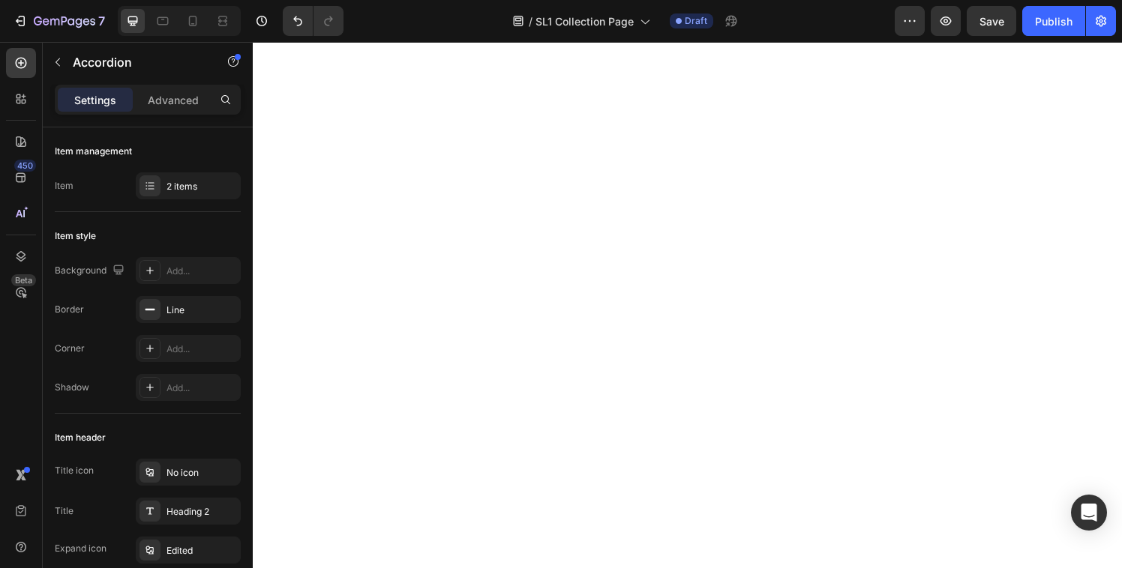
scroll to position [0, 0]
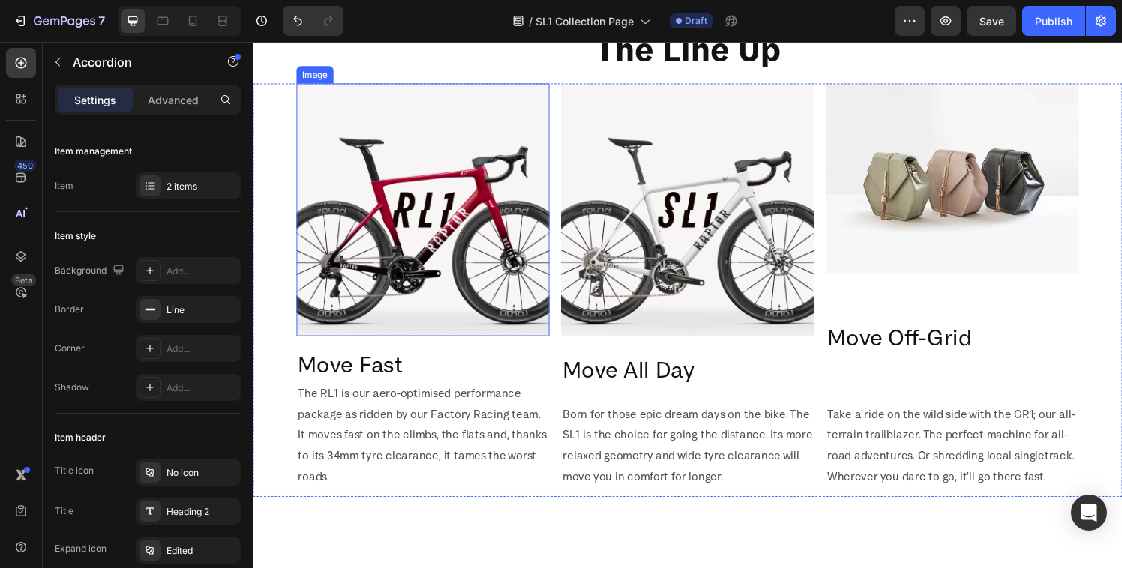
click at [449, 257] on img at bounding box center [429, 216] width 262 height 262
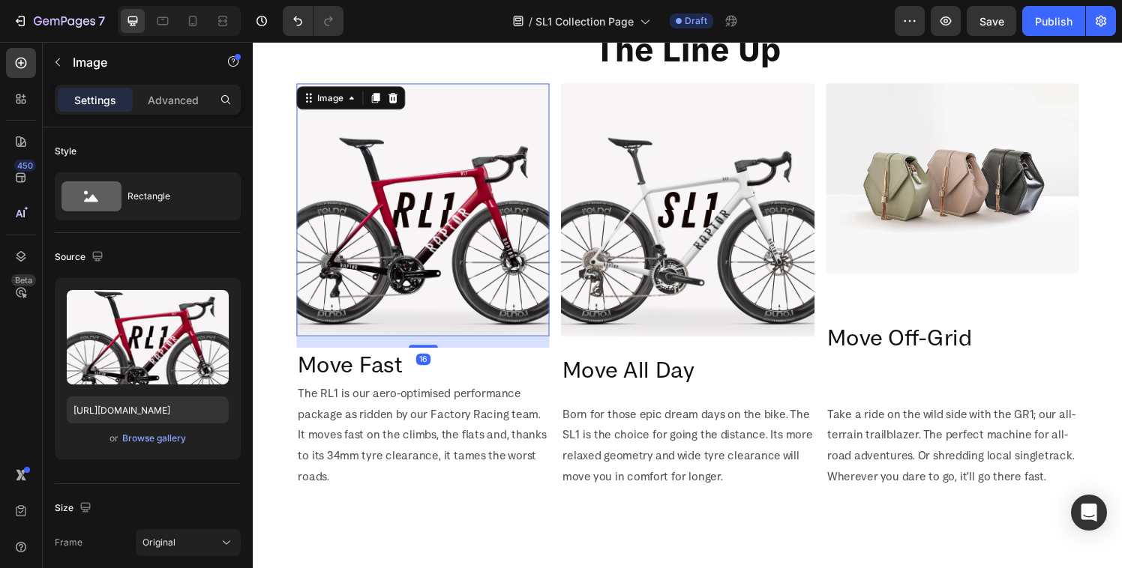
scroll to position [521, 0]
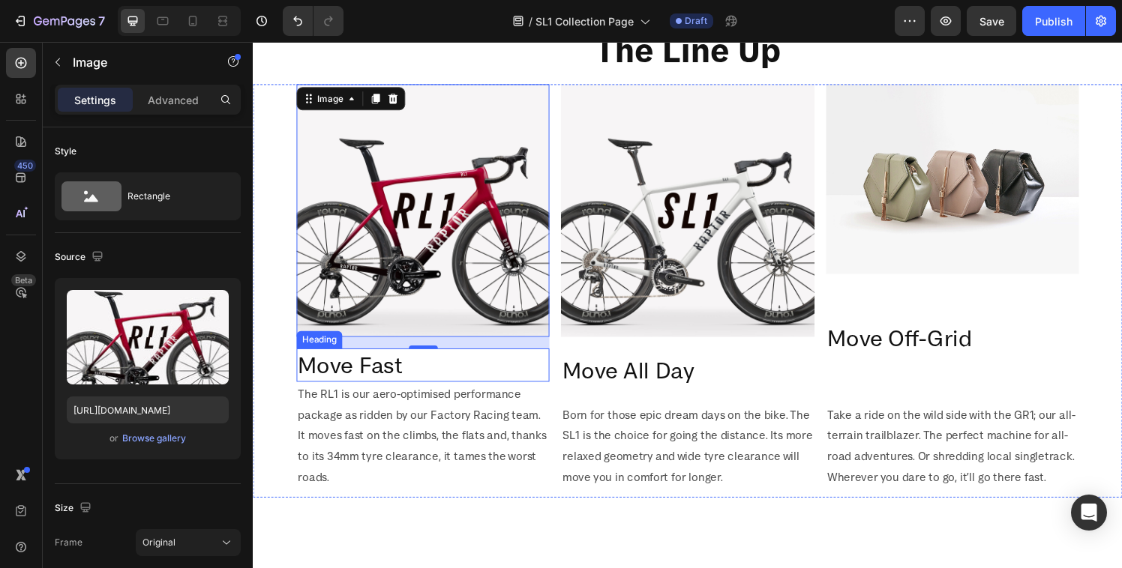
click at [373, 359] on h2 "Move Fast" at bounding box center [429, 376] width 262 height 34
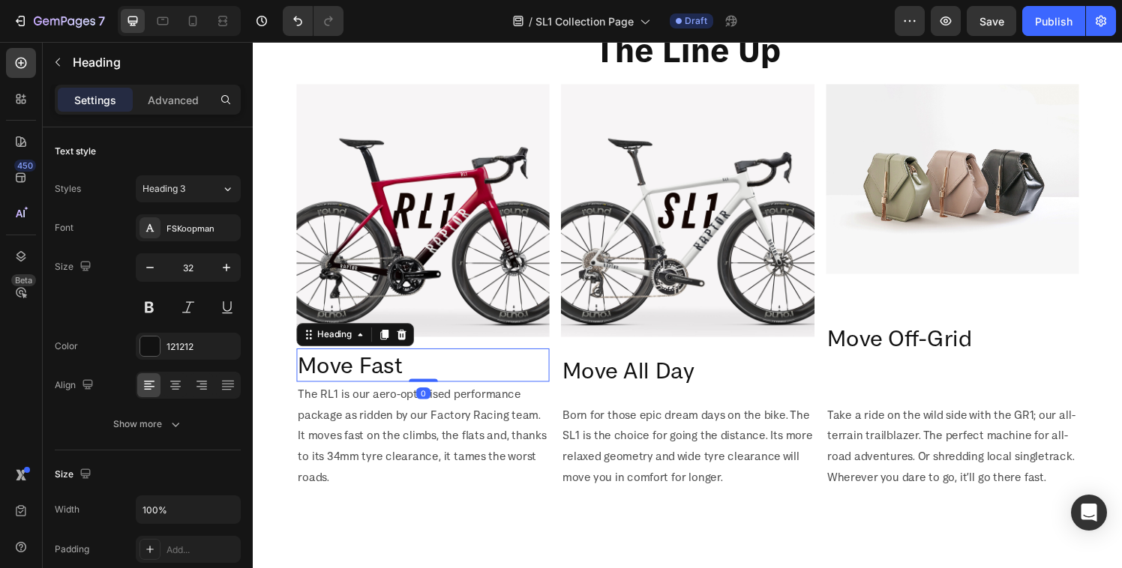
click at [373, 359] on h2 "Move Fast" at bounding box center [429, 376] width 262 height 34
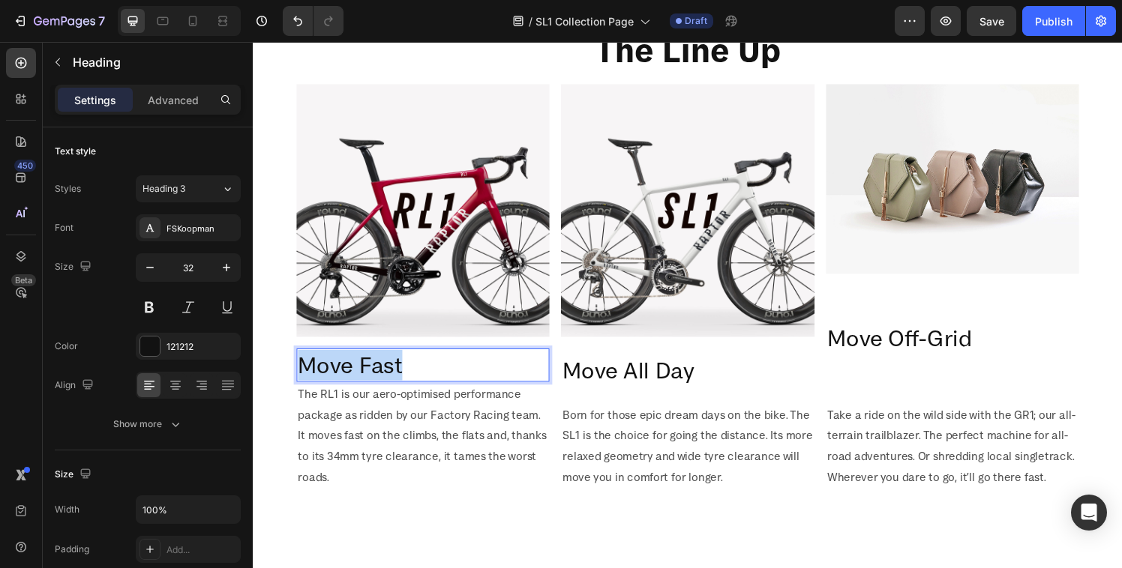
click at [373, 361] on p "Move Fast" at bounding box center [428, 376] width 259 height 31
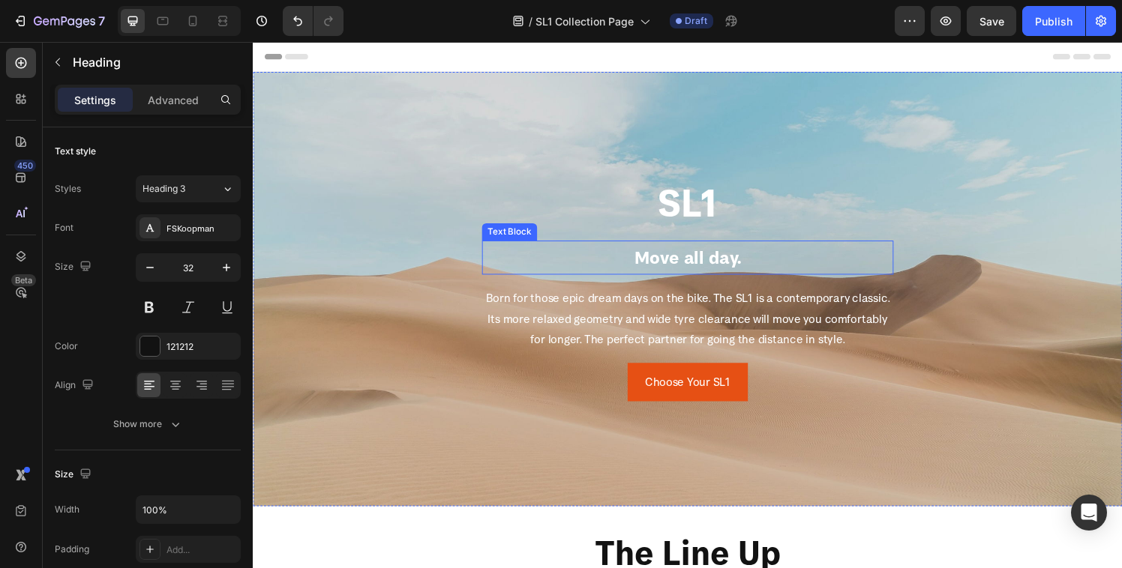
scroll to position [394, 0]
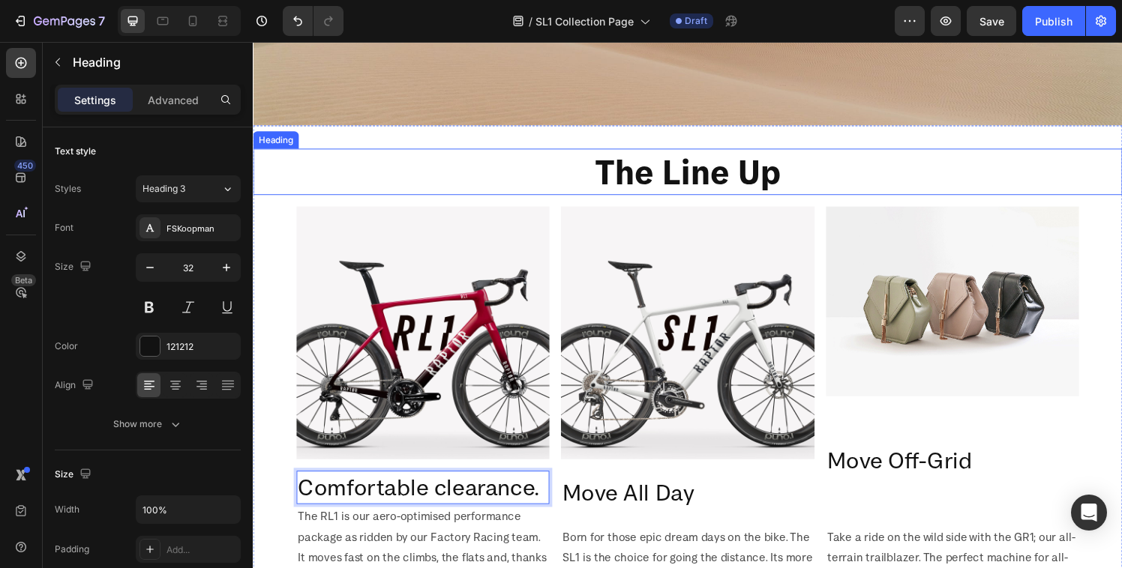
click at [650, 176] on h2 "The Line Up" at bounding box center [703, 176] width 900 height 48
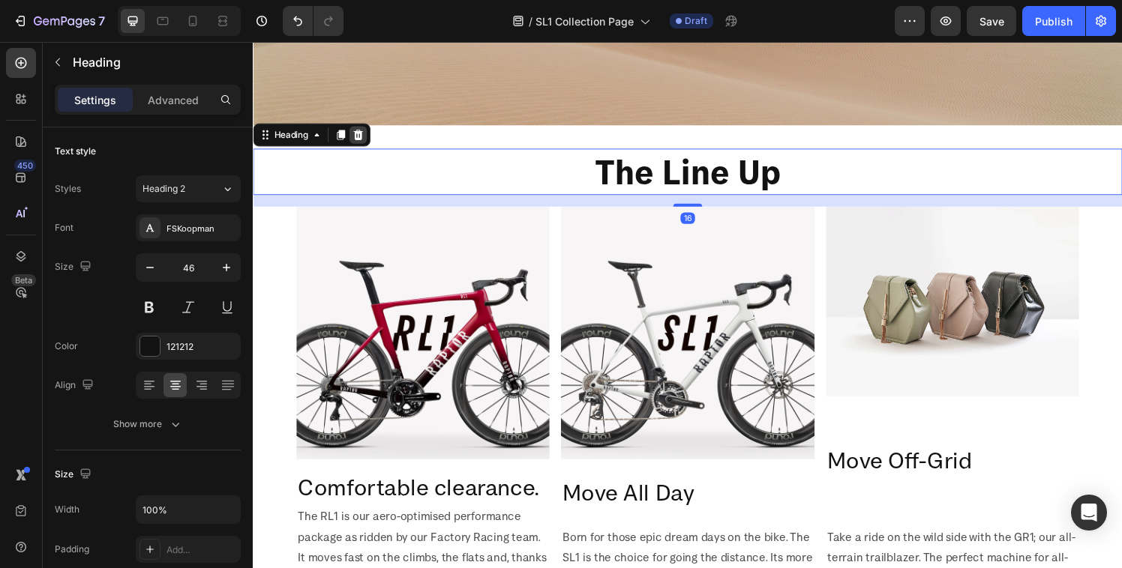
click at [358, 136] on icon at bounding box center [362, 138] width 10 height 10
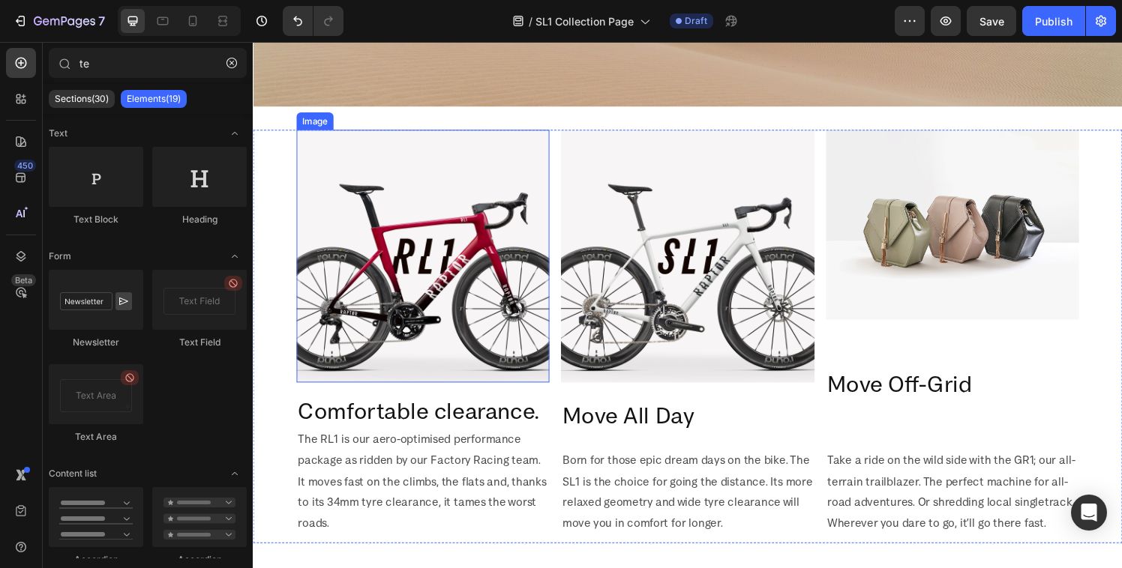
scroll to position [445, 0]
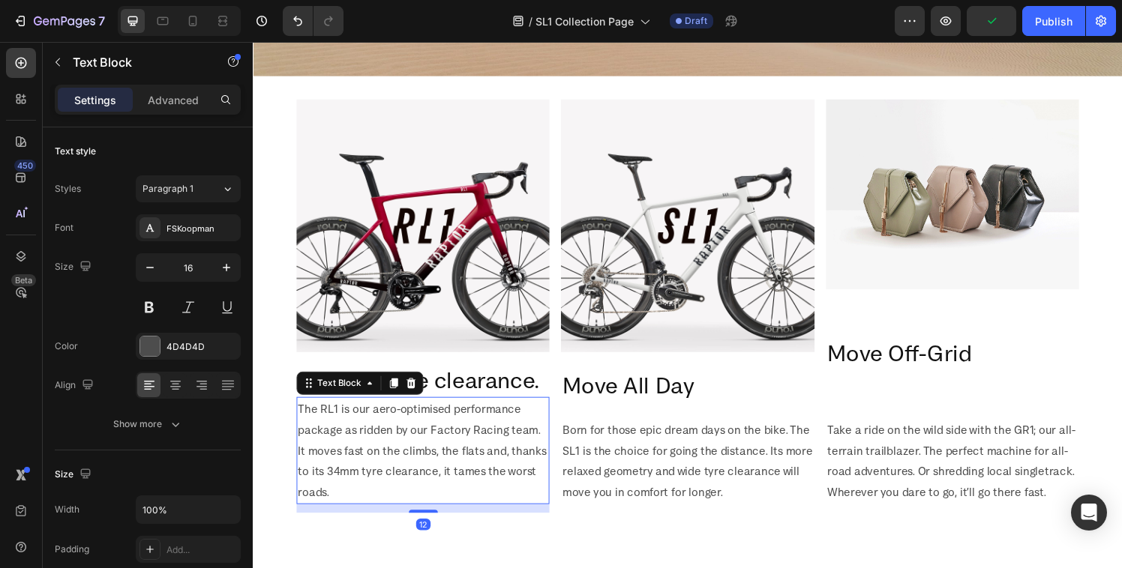
click at [396, 466] on p "The RL1 is our aero-optimised performance package as ridden by our Factory Raci…" at bounding box center [428, 465] width 259 height 108
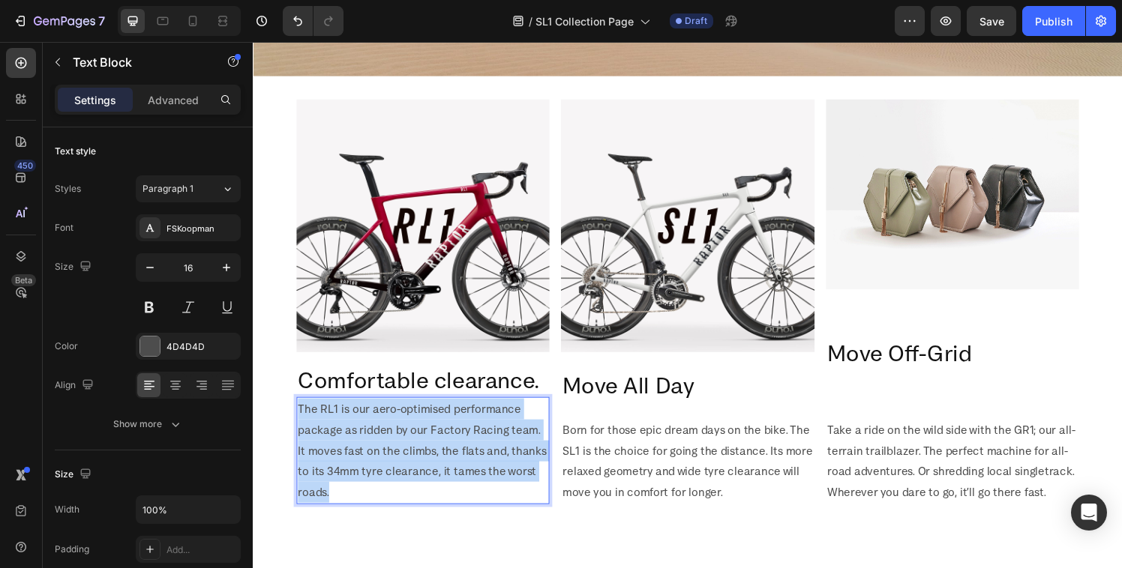
click at [396, 466] on p "The RL1 is our aero-optimised performance package as ridden by our Factory Raci…" at bounding box center [428, 465] width 259 height 108
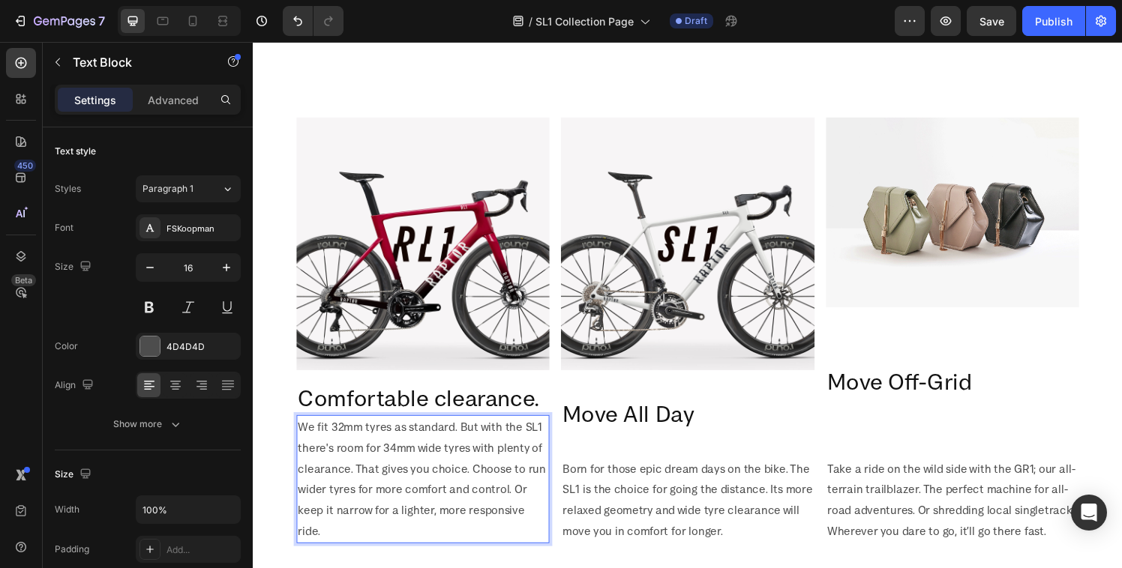
scroll to position [532, 0]
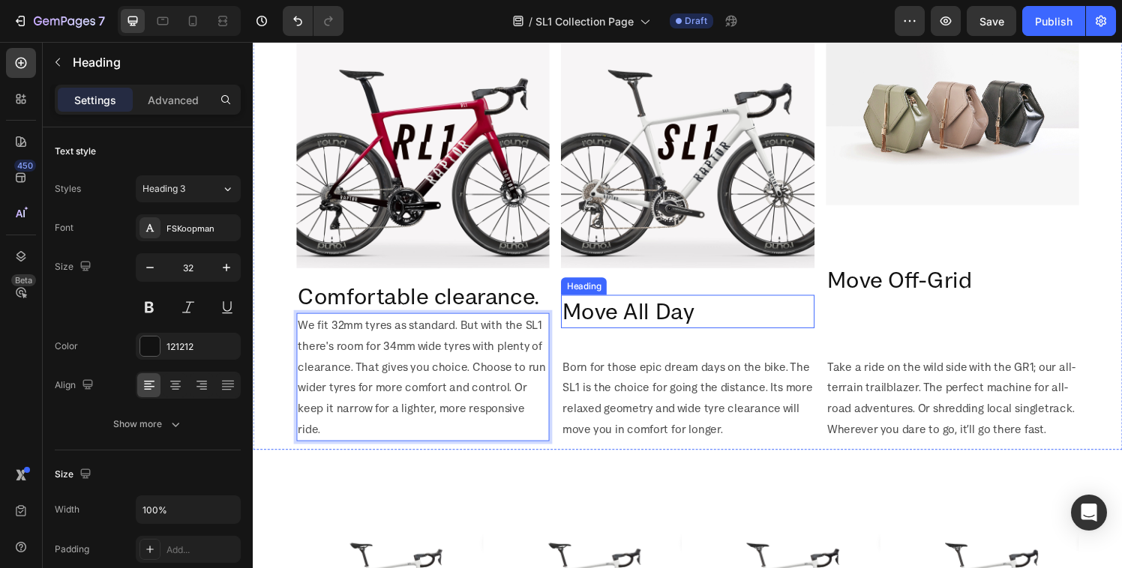
click at [596, 315] on h2 "Move All Day" at bounding box center [702, 321] width 262 height 34
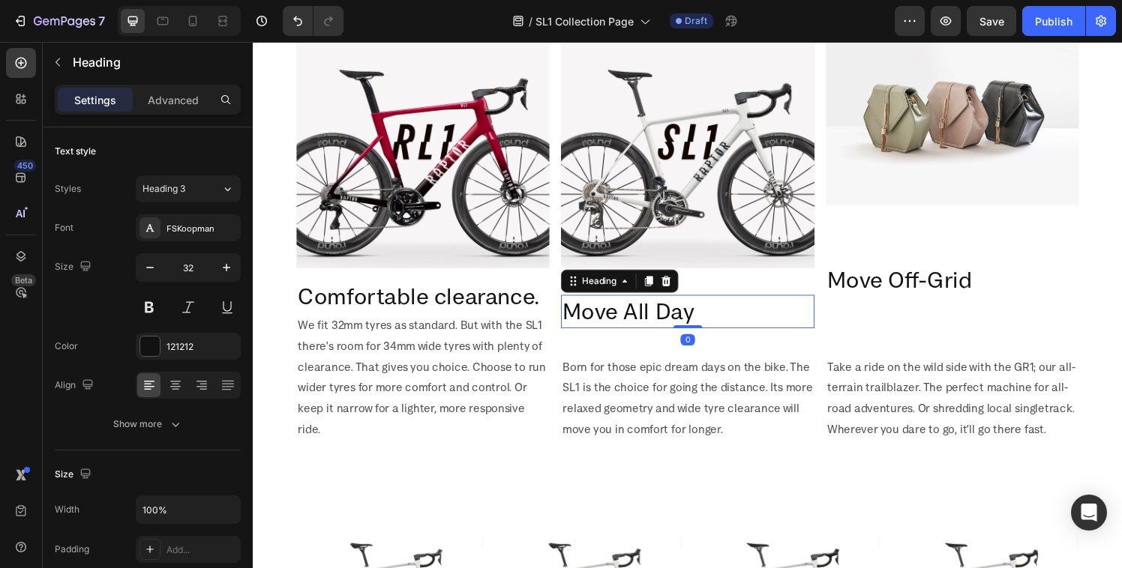
click at [596, 315] on h2 "Move All Day" at bounding box center [702, 321] width 262 height 34
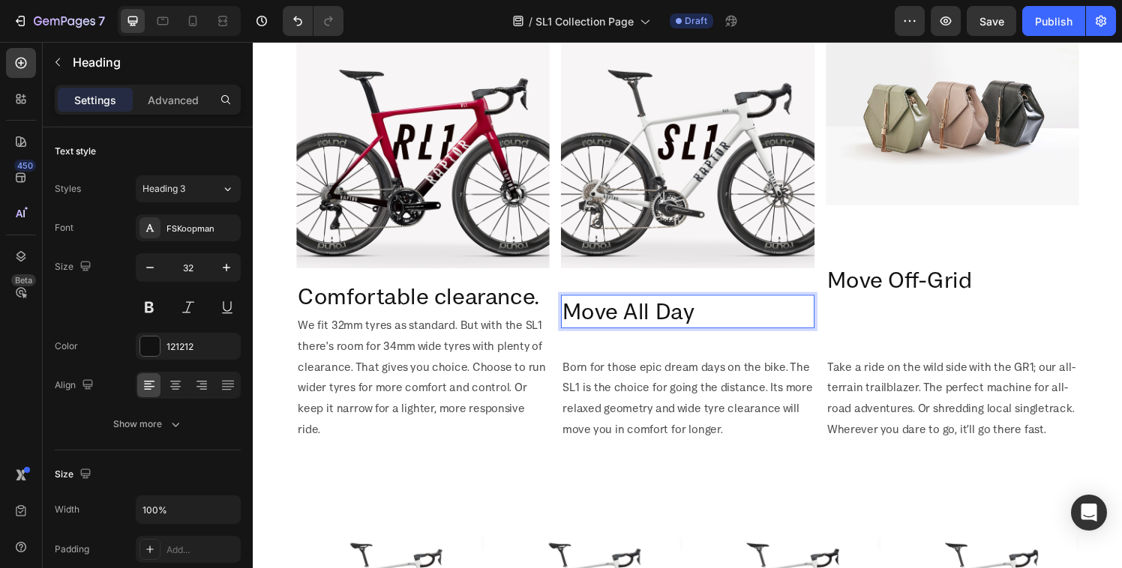
click at [596, 315] on p "Move All Day" at bounding box center [702, 320] width 259 height 31
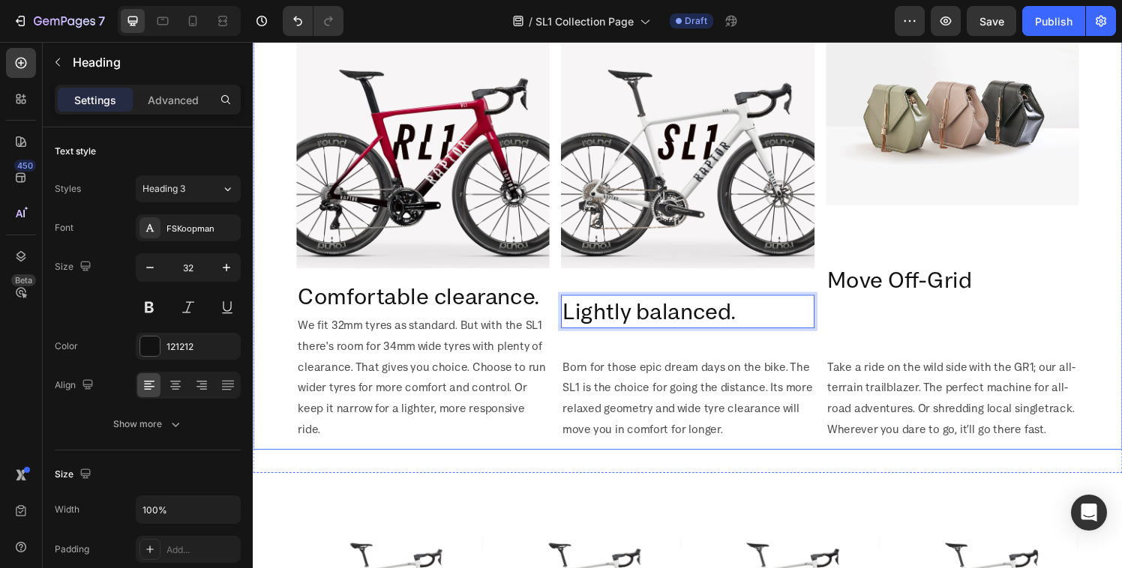
click at [647, 351] on div "Image Lightly balanced. Heading 0 Born for those epic dream days on the bike. T…" at bounding box center [702, 239] width 262 height 450
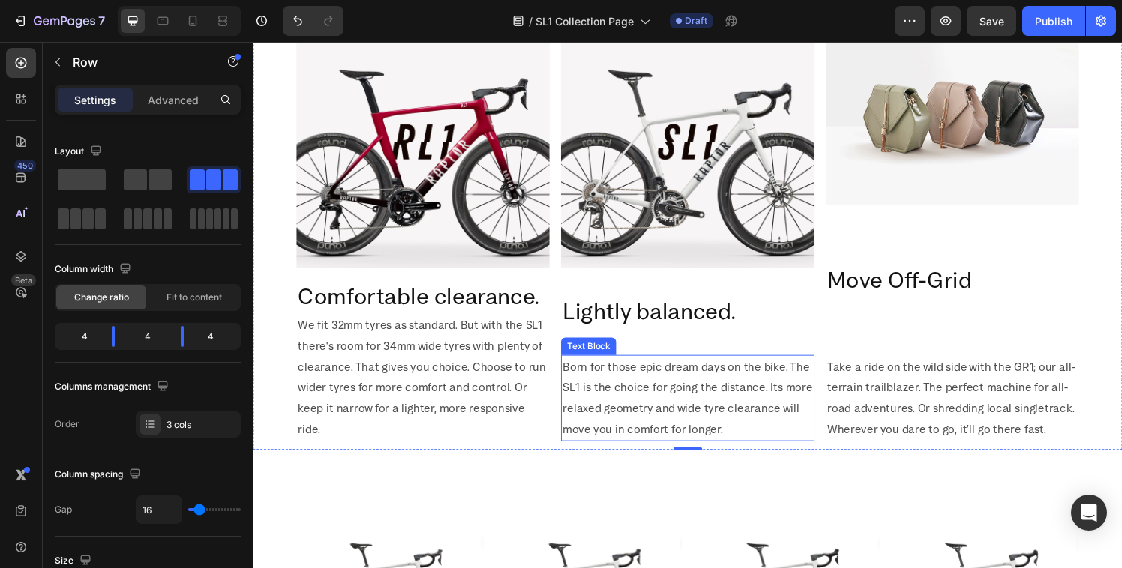
click at [631, 403] on p "Born for those epic dream days on the bike. The SL1 is the choice for going the…" at bounding box center [702, 410] width 259 height 86
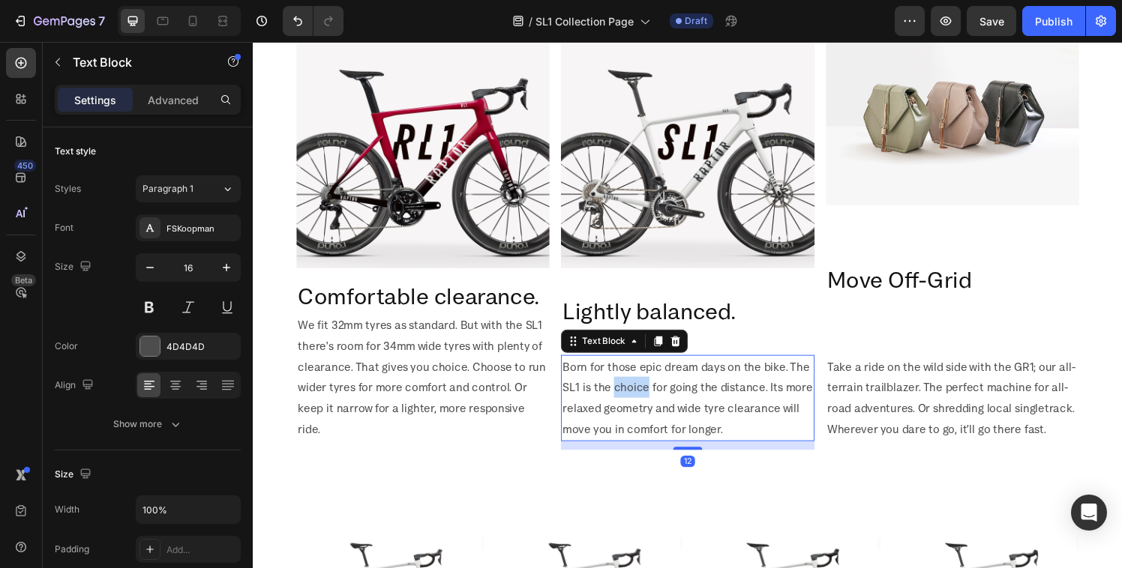
click at [631, 403] on p "Born for those epic dream days on the bike. The SL1 is the choice for going the…" at bounding box center [702, 410] width 259 height 86
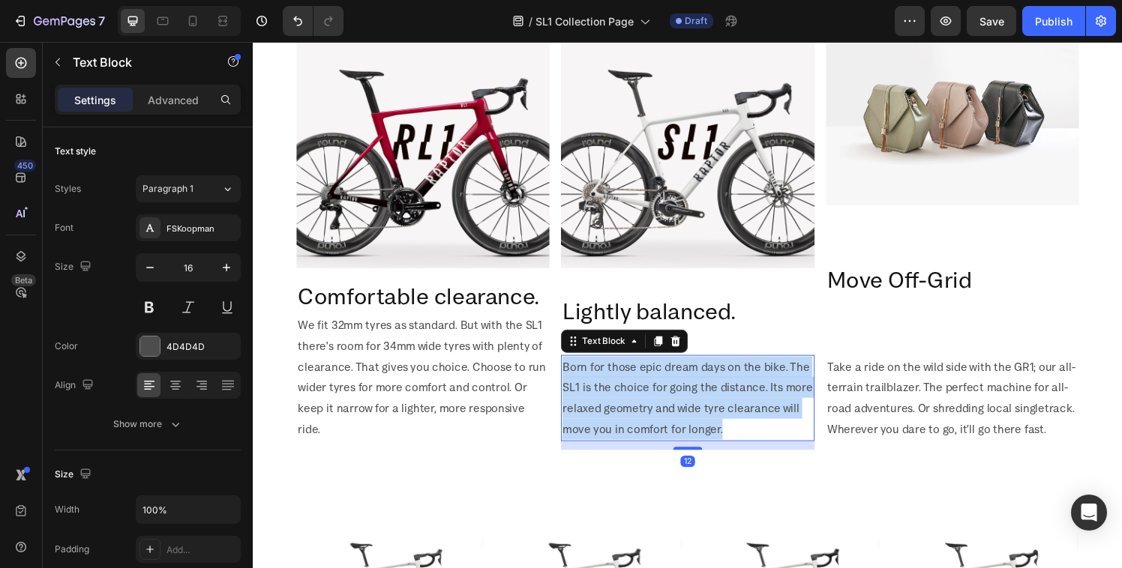
click at [631, 403] on p "Born for those epic dream days on the bike. The SL1 is the choice for going the…" at bounding box center [702, 410] width 259 height 86
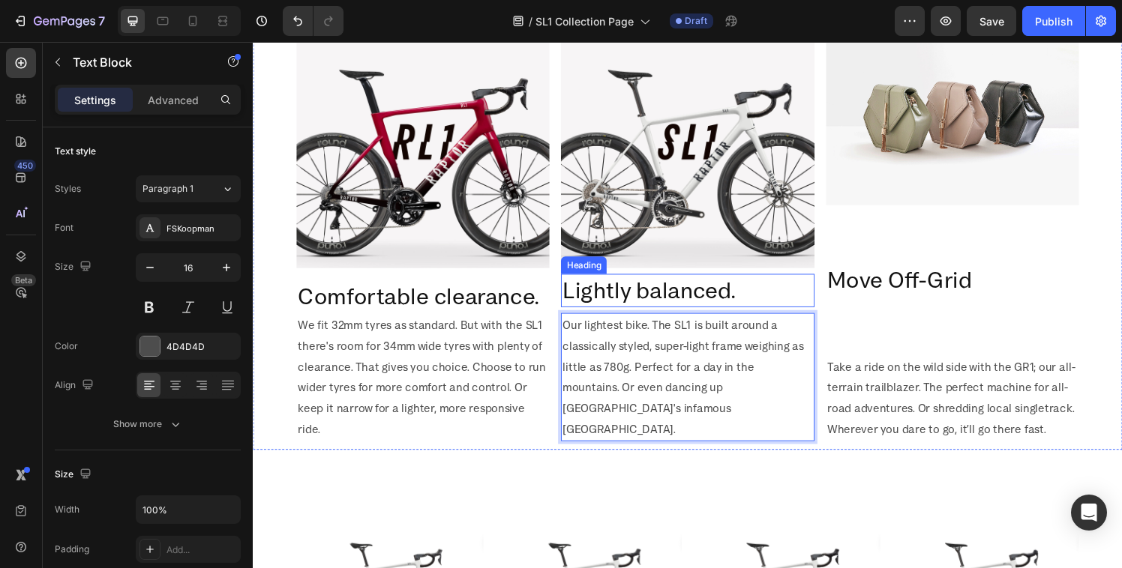
click at [607, 316] on h2 "Lightly balanced." at bounding box center [702, 299] width 262 height 34
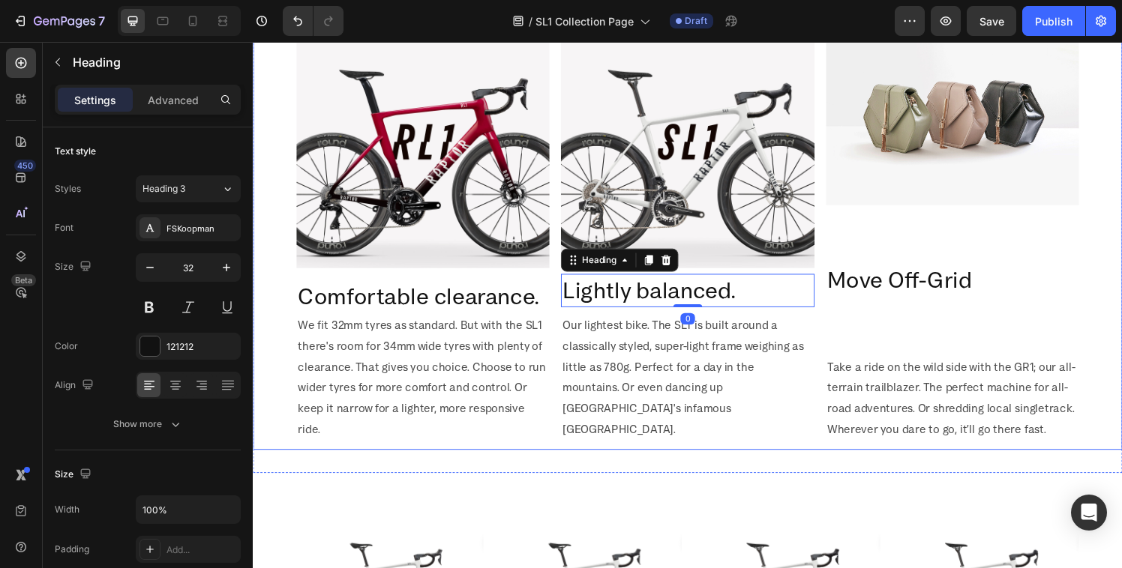
click at [614, 337] on div "Image Lightly balanced. Heading 0 Our lightest bike. The SL1 is built around a …" at bounding box center [702, 239] width 262 height 450
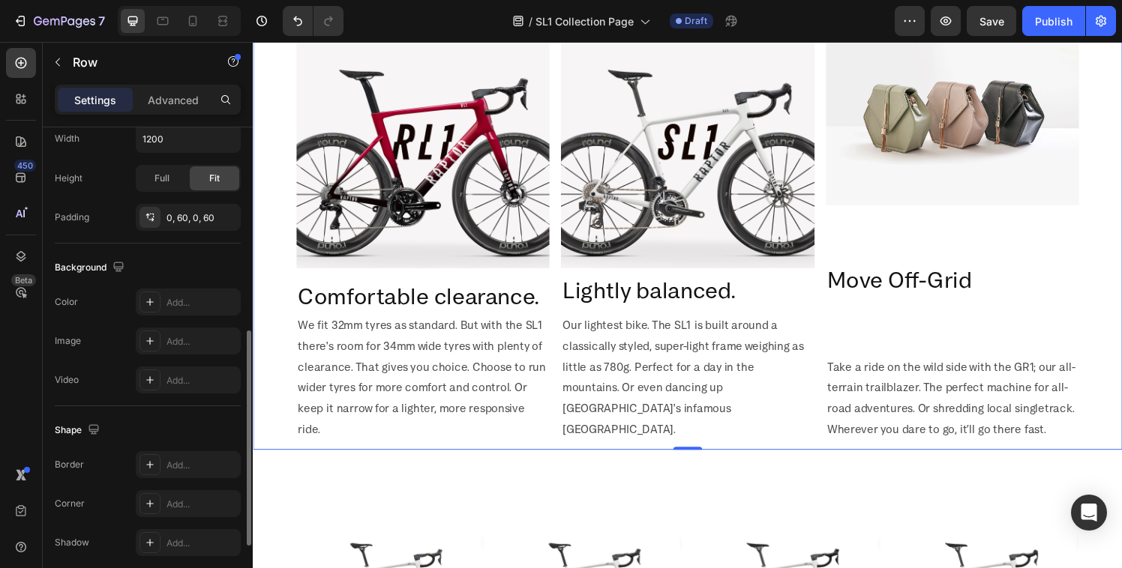
scroll to position [602, 0]
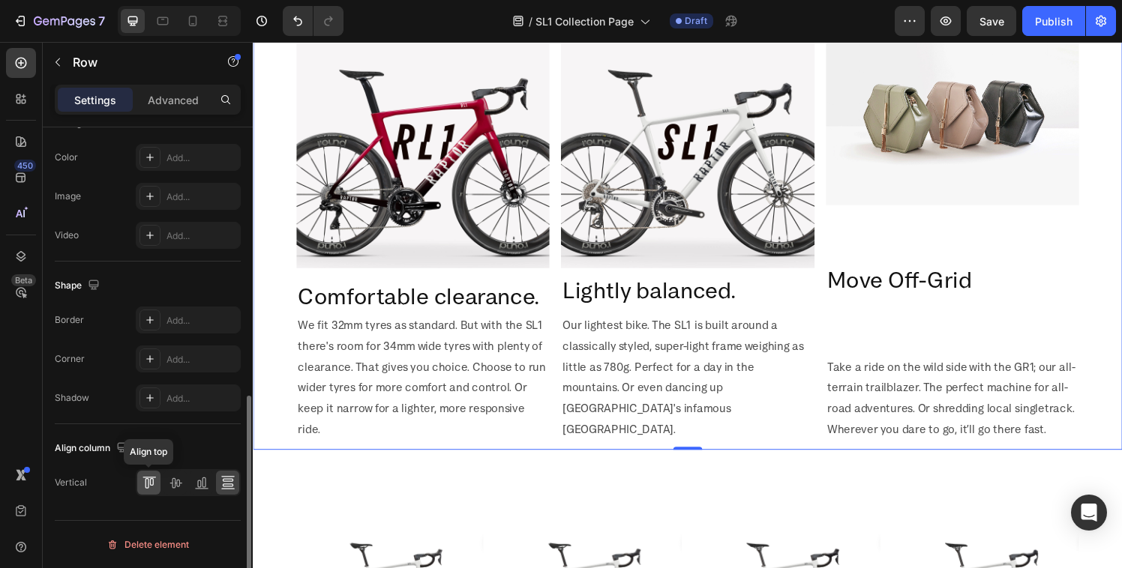
click at [149, 486] on icon at bounding box center [149, 482] width 15 height 15
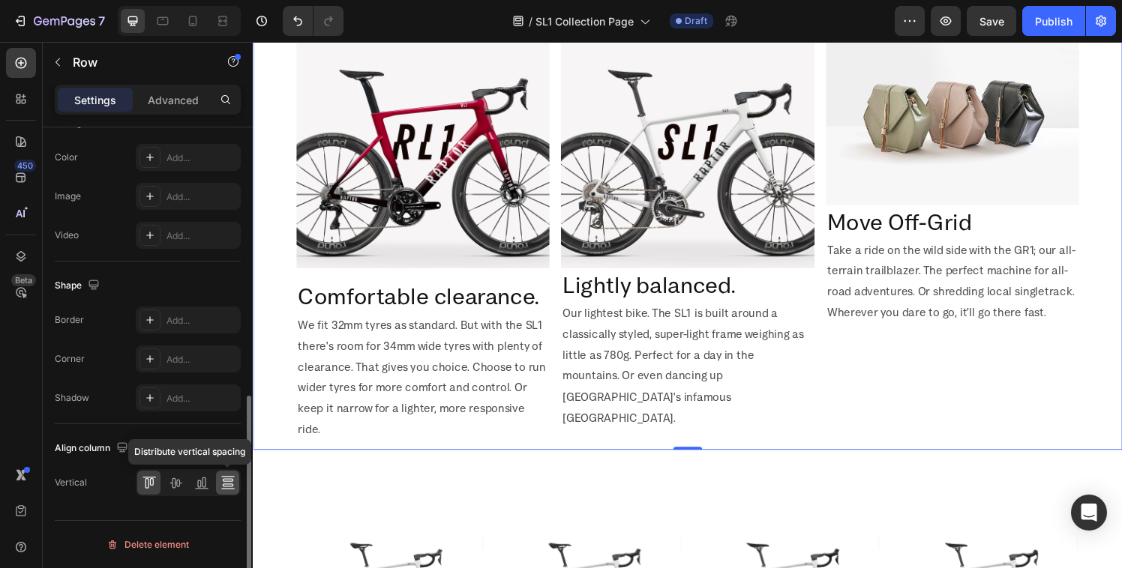
click at [232, 479] on icon at bounding box center [227, 480] width 10 height 3
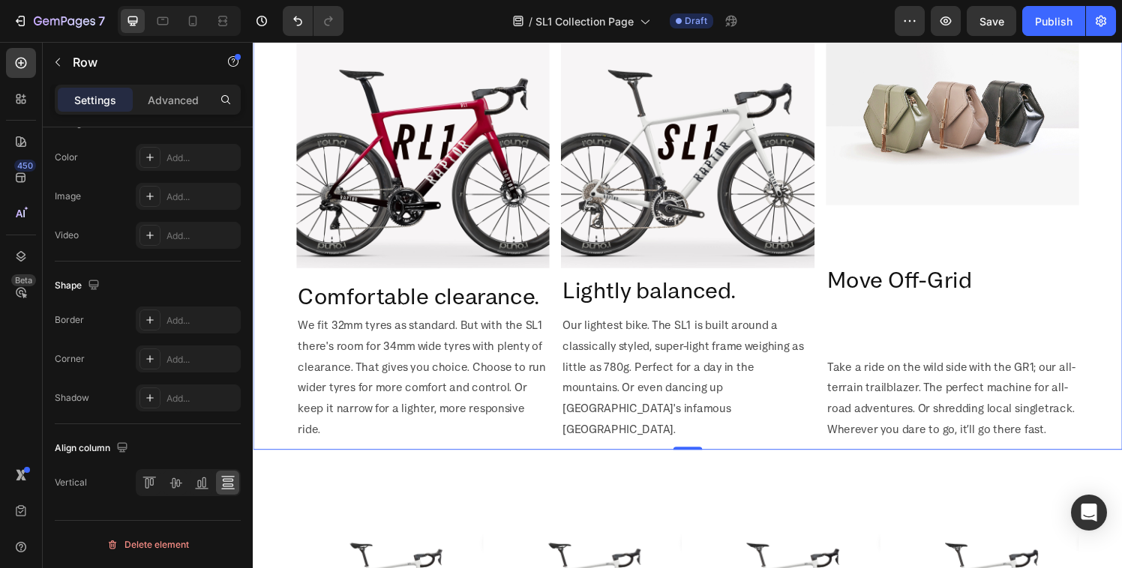
click at [891, 325] on div "Image Move Off-Grid Heading Take a ride on the wild side with the GR1; our all-…" at bounding box center [977, 239] width 262 height 450
click at [881, 279] on h2 "Move Off-Grid" at bounding box center [977, 288] width 262 height 34
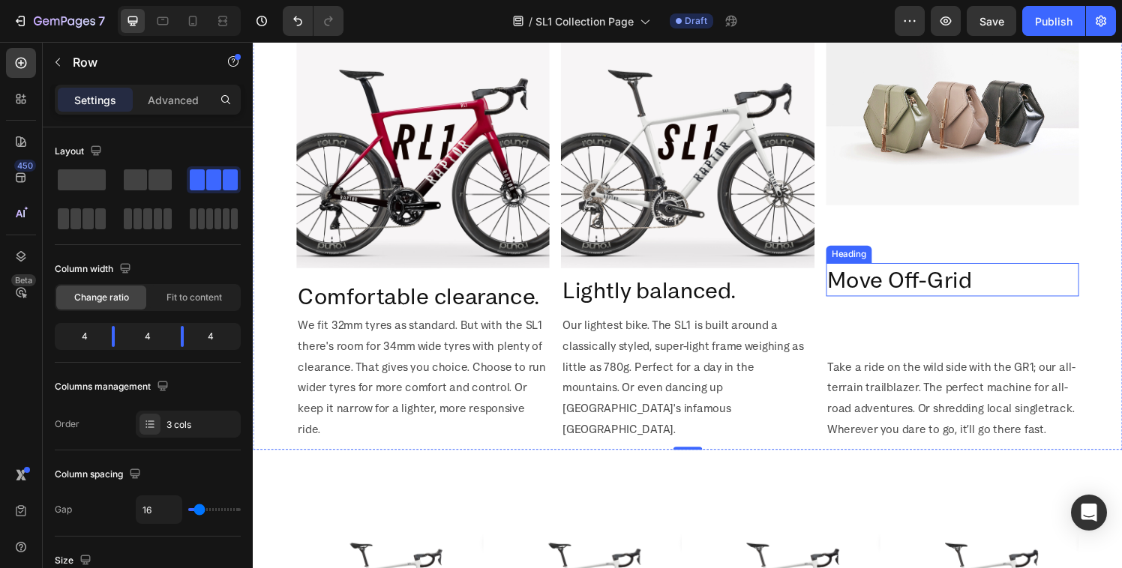
click at [881, 279] on h2 "Move Off-Grid" at bounding box center [977, 288] width 262 height 34
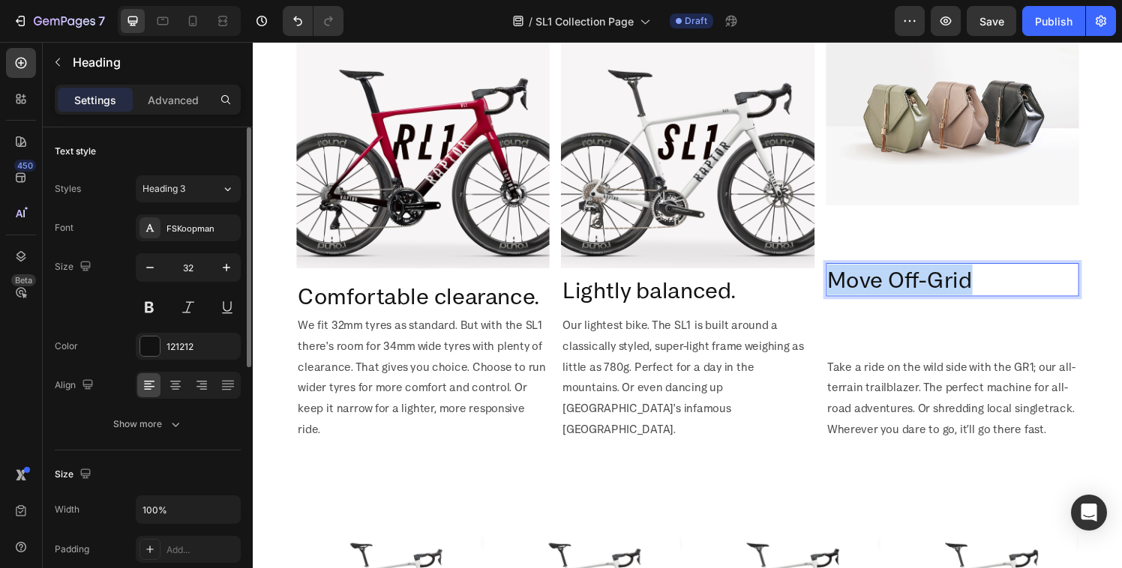
click at [881, 279] on p "Move Off-Grid" at bounding box center [976, 287] width 259 height 31
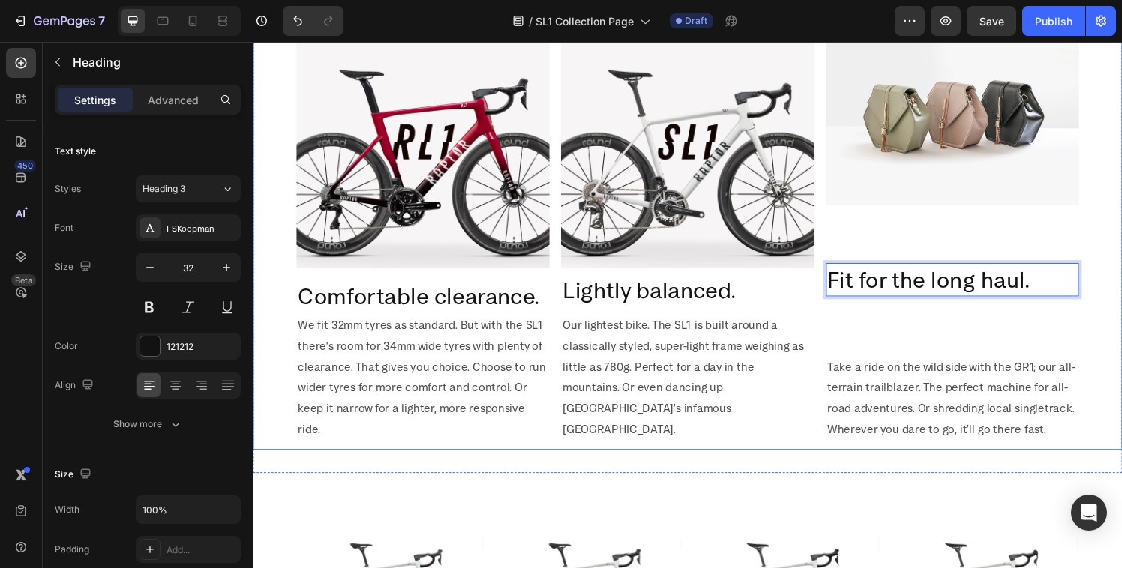
click at [879, 412] on p "Take a ride on the wild side with the GR1; our all-terrain trailblazer. The per…" at bounding box center [976, 410] width 259 height 86
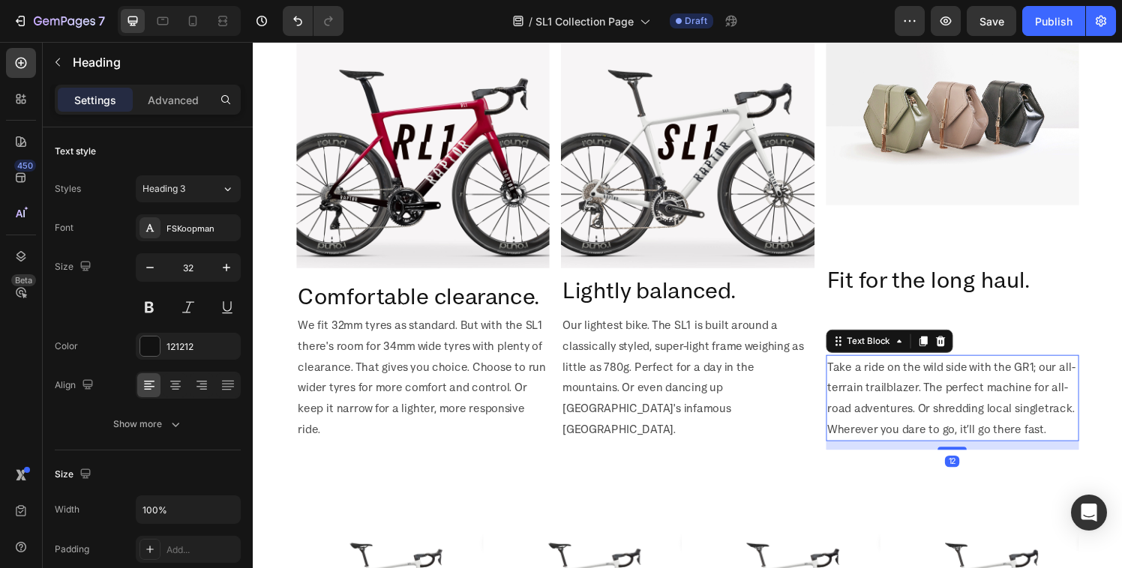
click at [879, 412] on p "Take a ride on the wild side with the GR1; our all-terrain trailblazer. The per…" at bounding box center [976, 410] width 259 height 86
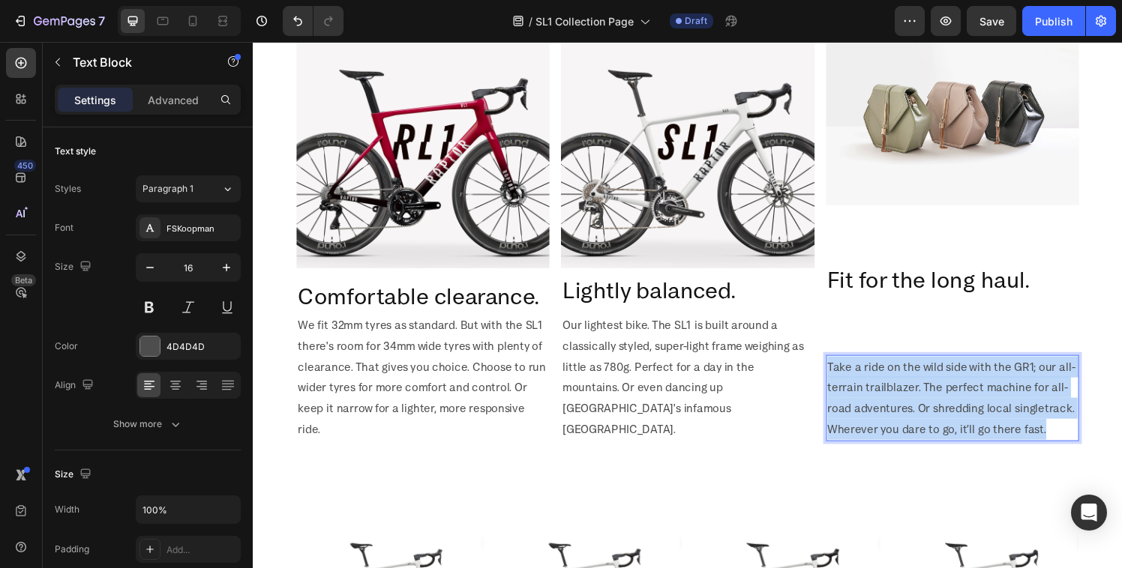
click at [879, 412] on p "Take a ride on the wild side with the GR1; our all-terrain trailblazer. The per…" at bounding box center [976, 410] width 259 height 86
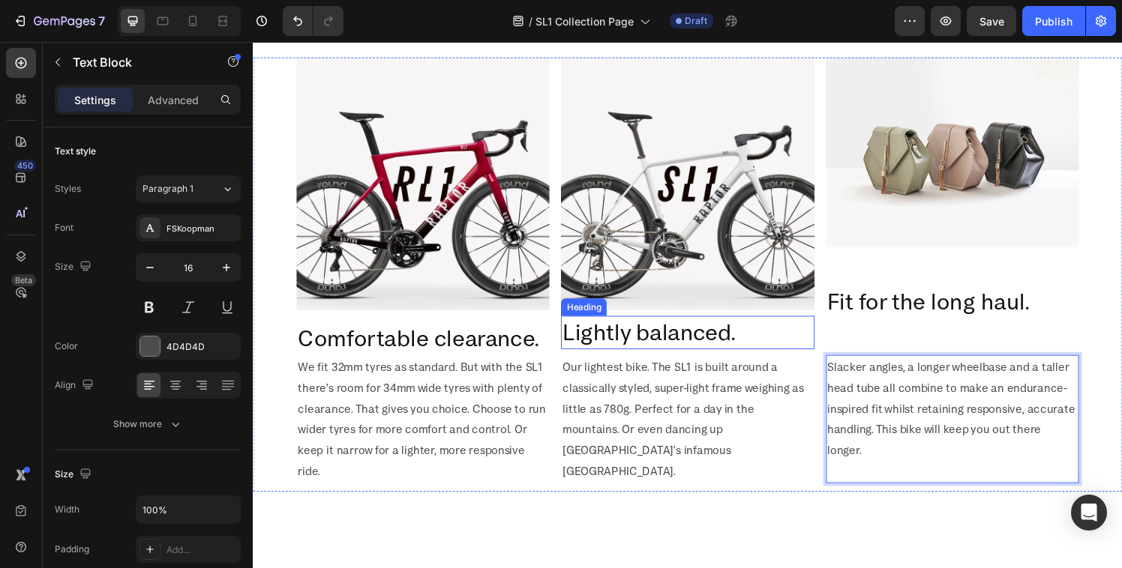
scroll to position [511, 0]
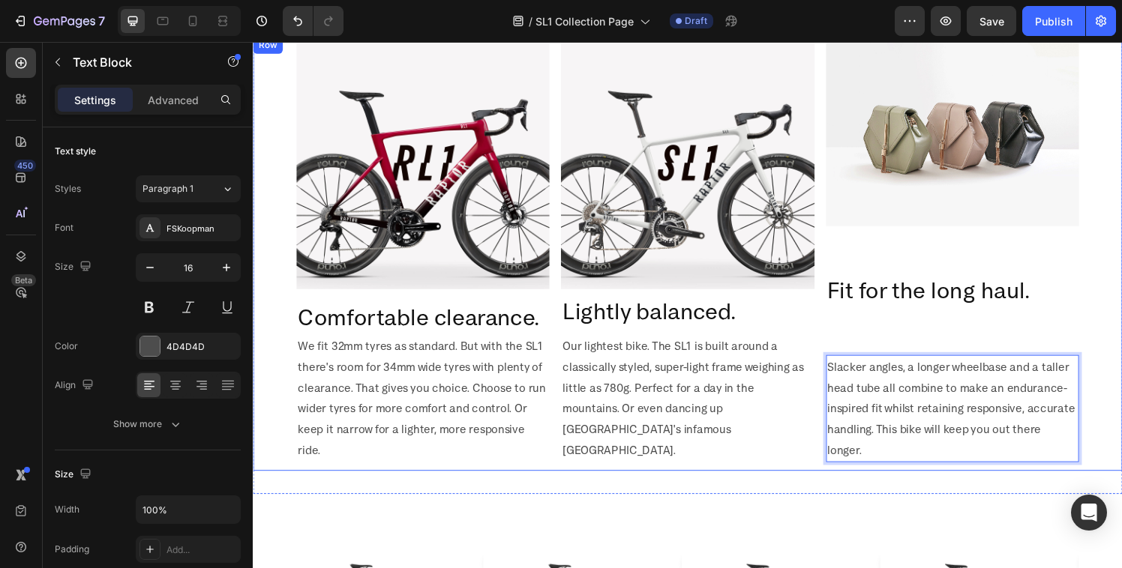
click at [640, 322] on p "Lightly balanced." at bounding box center [702, 320] width 259 height 31
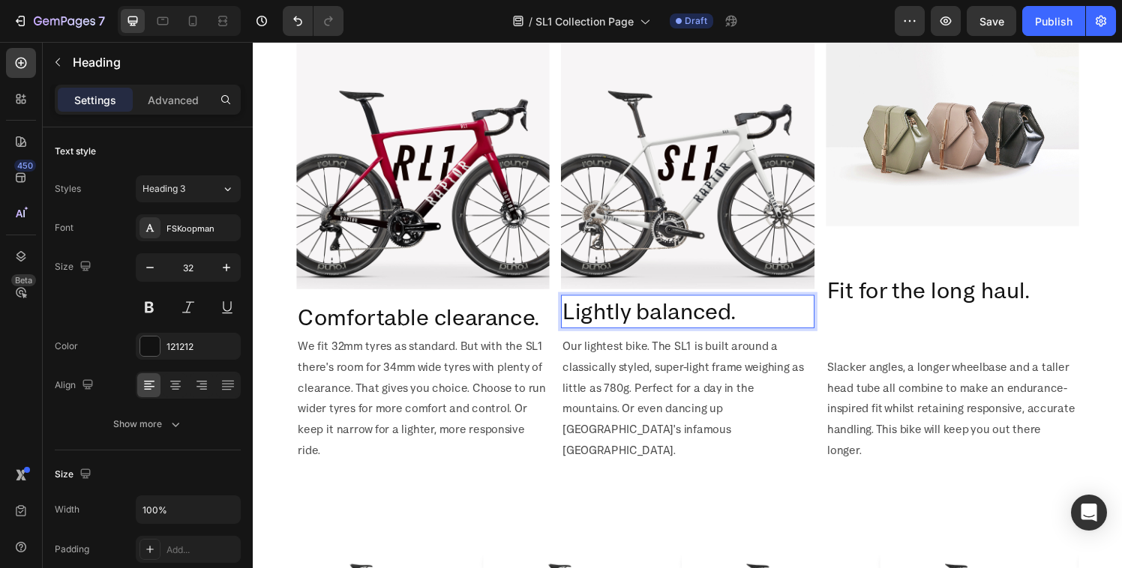
click at [656, 328] on p "Lightly balanced." at bounding box center [702, 320] width 259 height 31
click at [449, 322] on p "Comfortable clearance." at bounding box center [428, 326] width 259 height 31
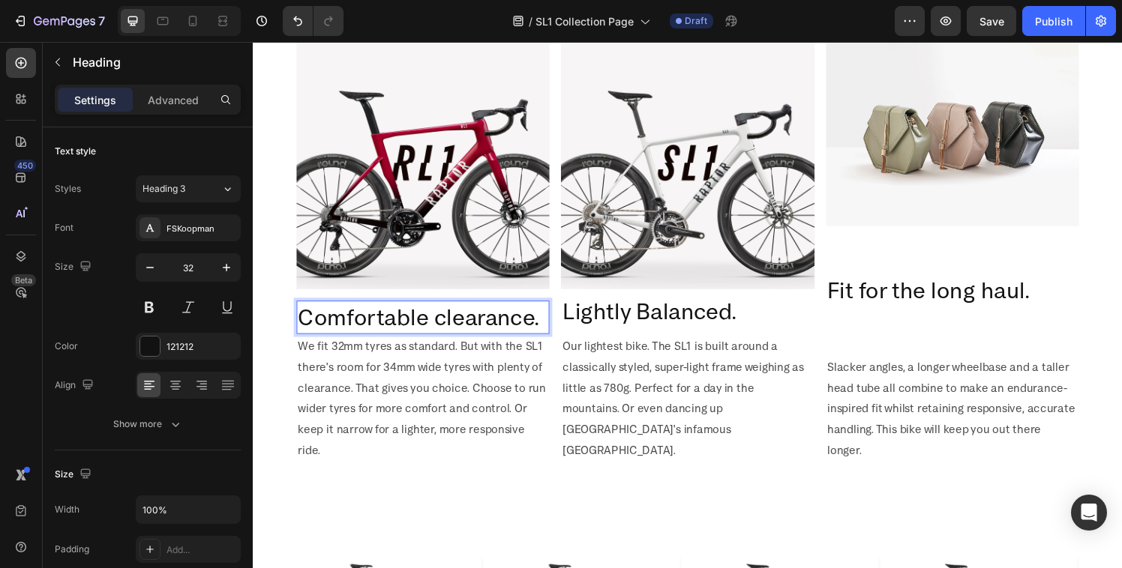
click at [451, 320] on p "Comfortable clearance." at bounding box center [428, 326] width 259 height 31
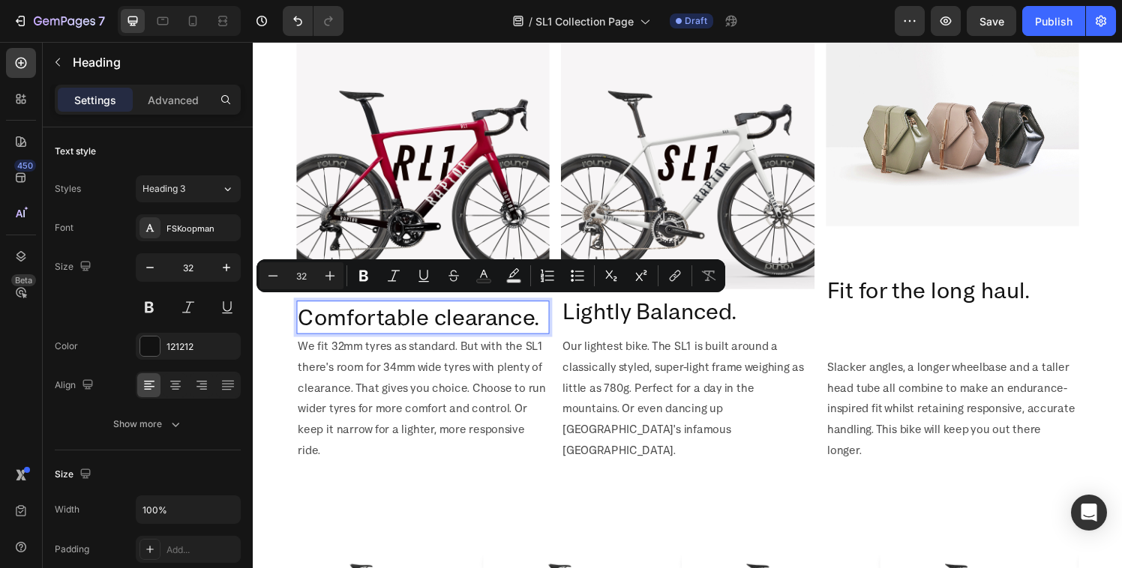
click at [451, 325] on p "Comfortable clearance." at bounding box center [428, 326] width 259 height 31
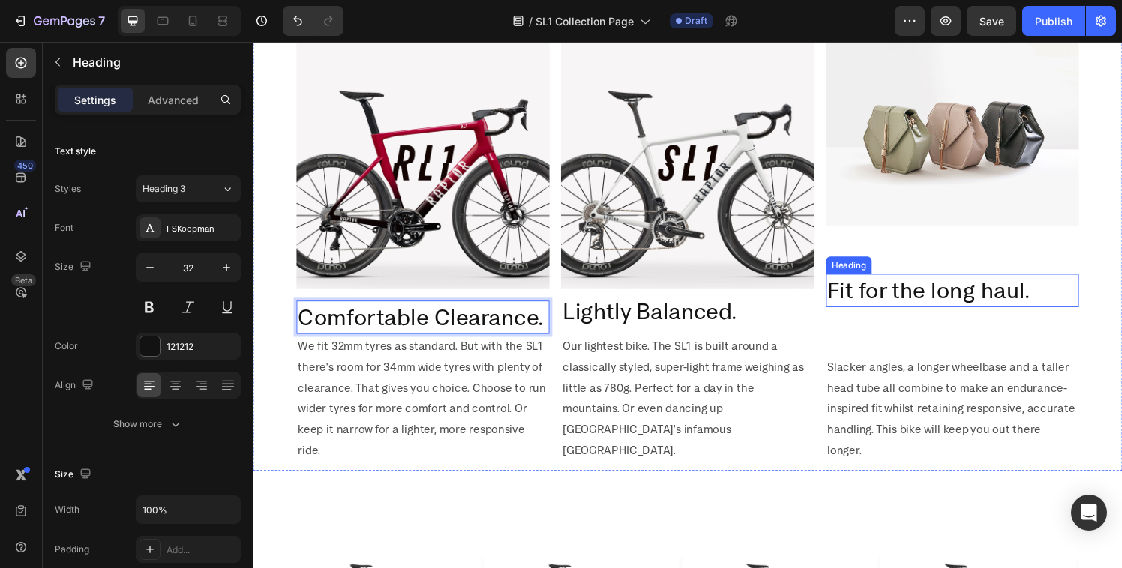
click at [904, 286] on p "Fit for the long haul." at bounding box center [976, 298] width 259 height 31
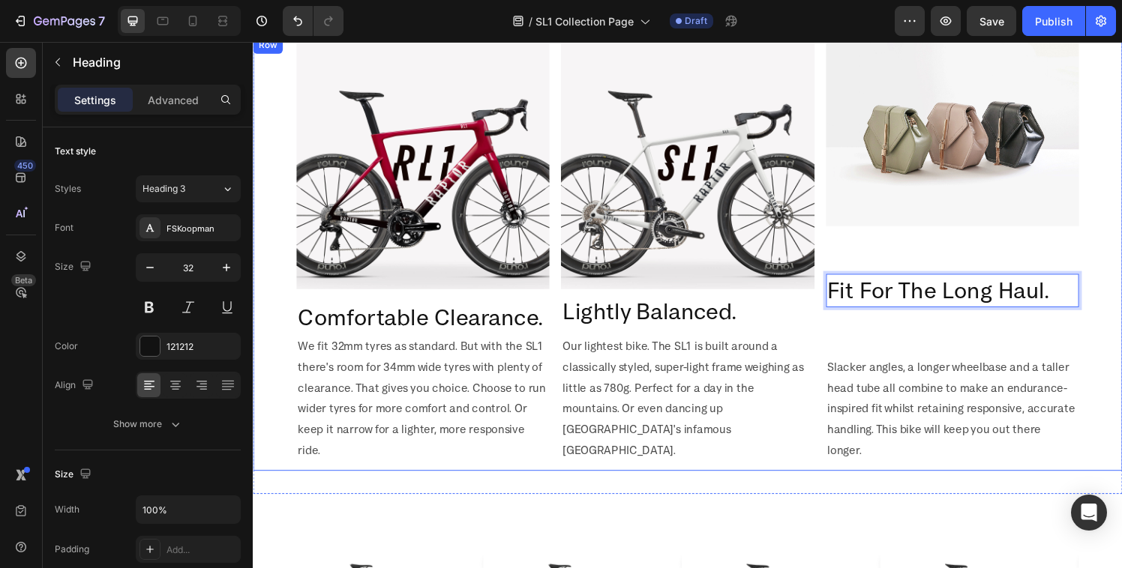
click at [875, 346] on div "Image Fit For The Long Haul. Heading 0 Slacker angles, a longer wheelbase and a…" at bounding box center [977, 261] width 262 height 450
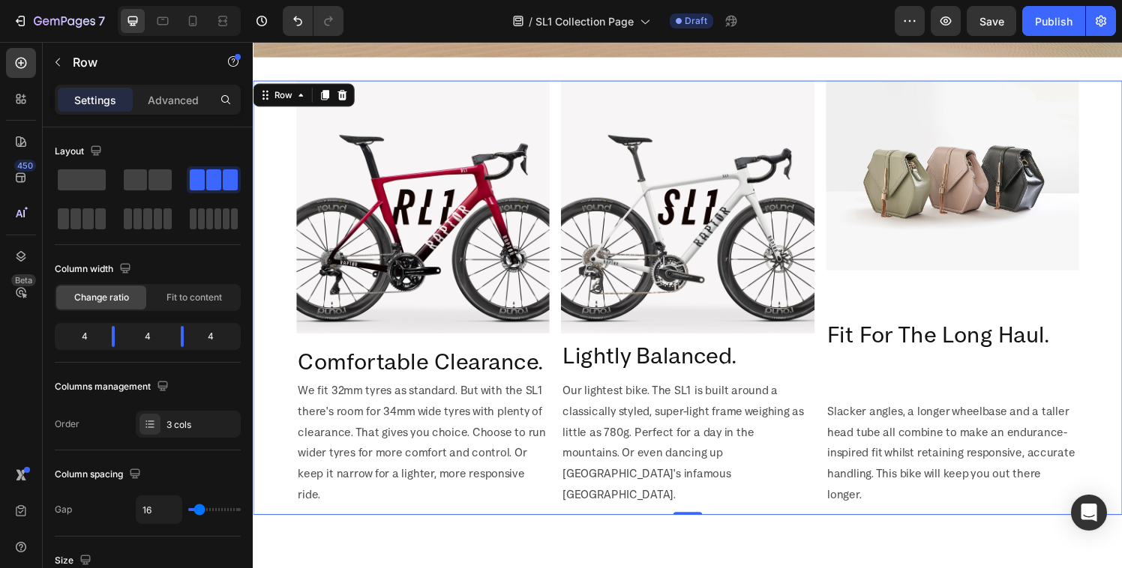
scroll to position [472, 0]
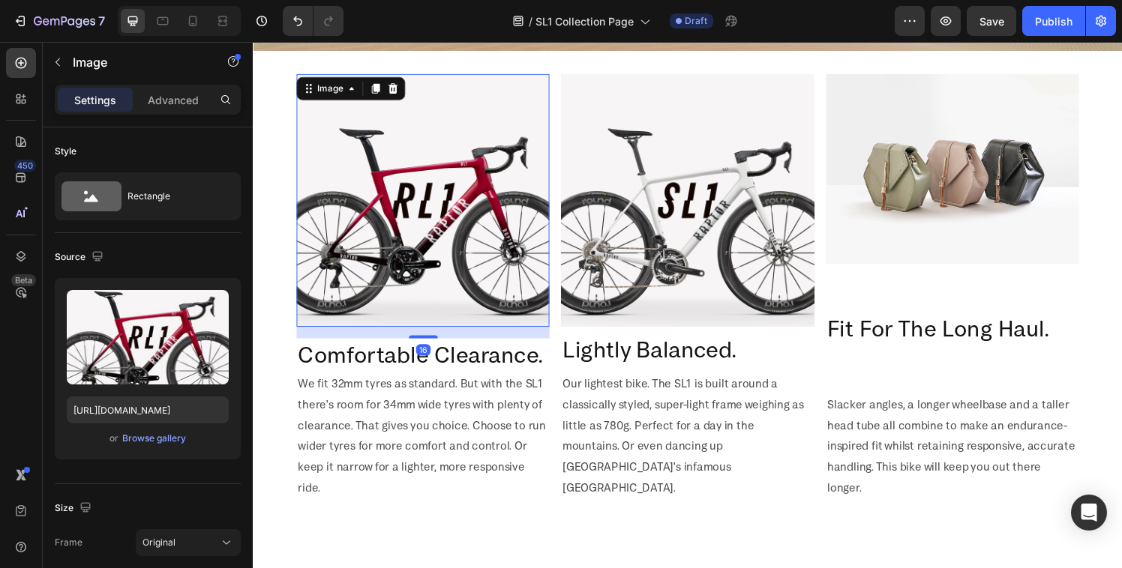
click at [430, 226] on img at bounding box center [429, 206] width 262 height 262
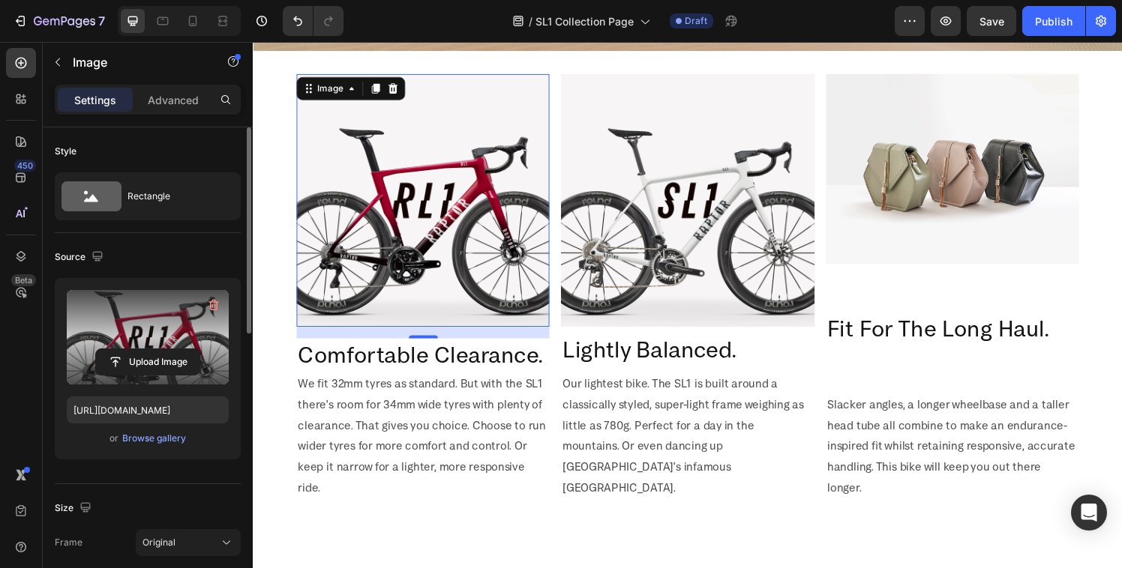
click at [144, 317] on label at bounding box center [148, 337] width 162 height 94
click at [144, 349] on input "file" at bounding box center [147, 361] width 103 height 25
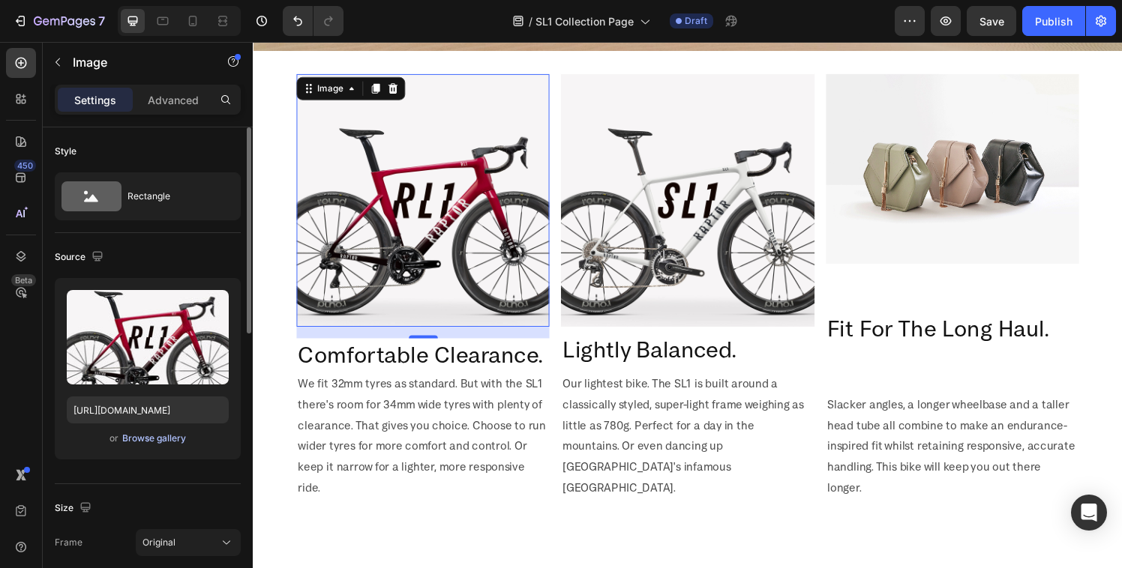
click at [136, 439] on div "Browse gallery" at bounding box center [154, 438] width 64 height 13
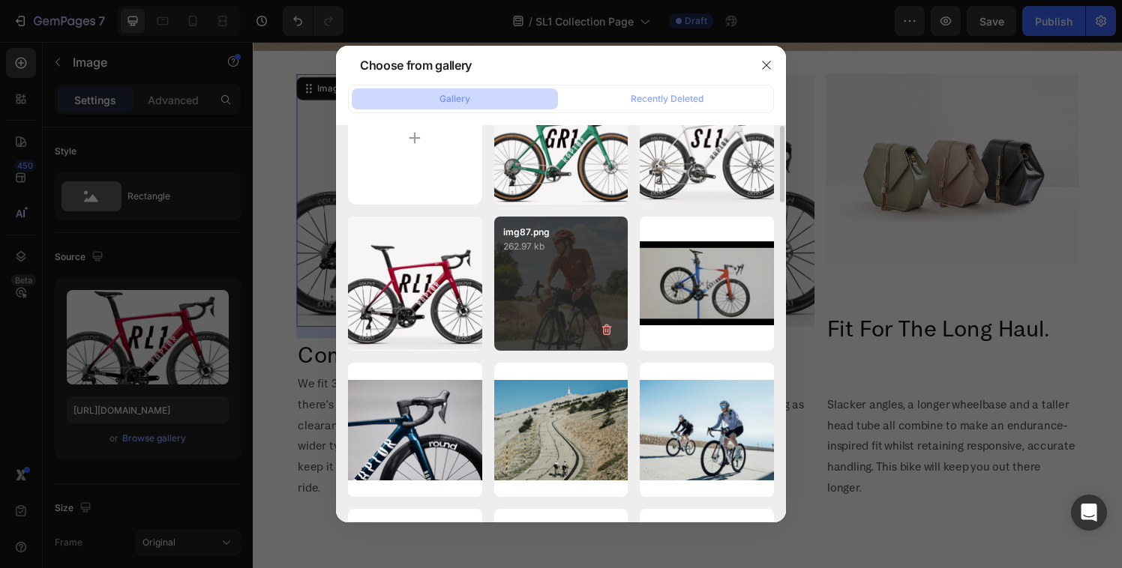
scroll to position [0, 0]
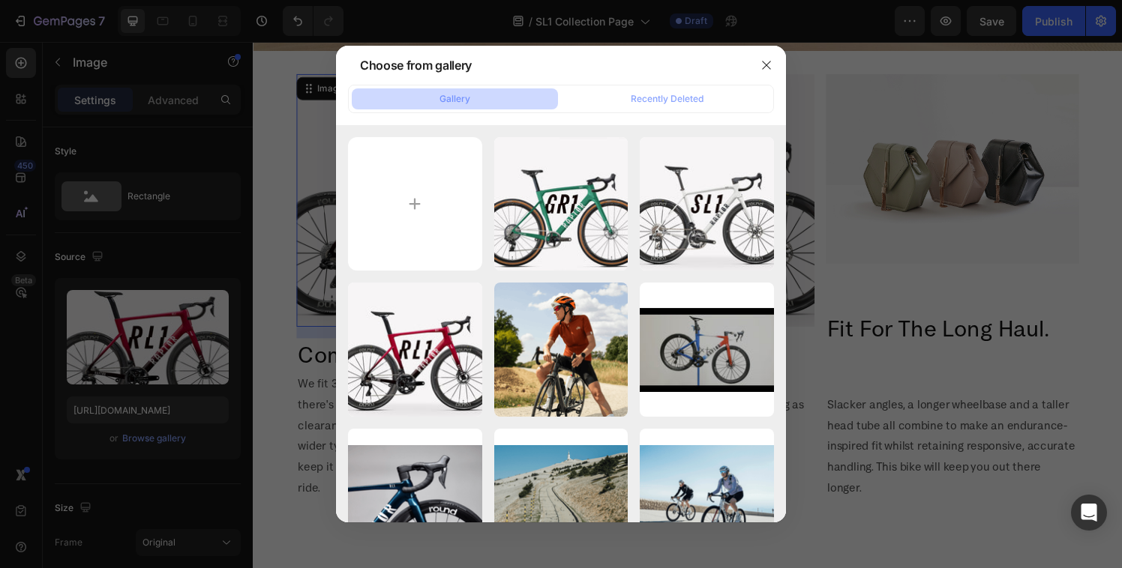
click at [664, 109] on div "Gallery Recently Deleted" at bounding box center [561, 99] width 426 height 28
click at [625, 94] on button "Recently Deleted" at bounding box center [667, 98] width 206 height 21
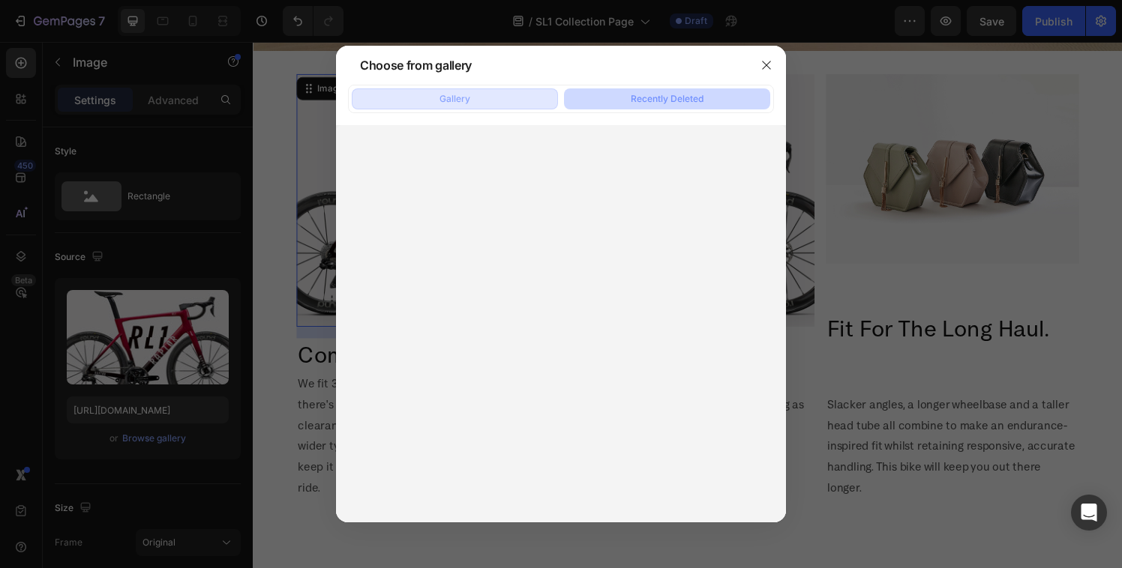
click at [448, 106] on button "Gallery" at bounding box center [455, 98] width 206 height 21
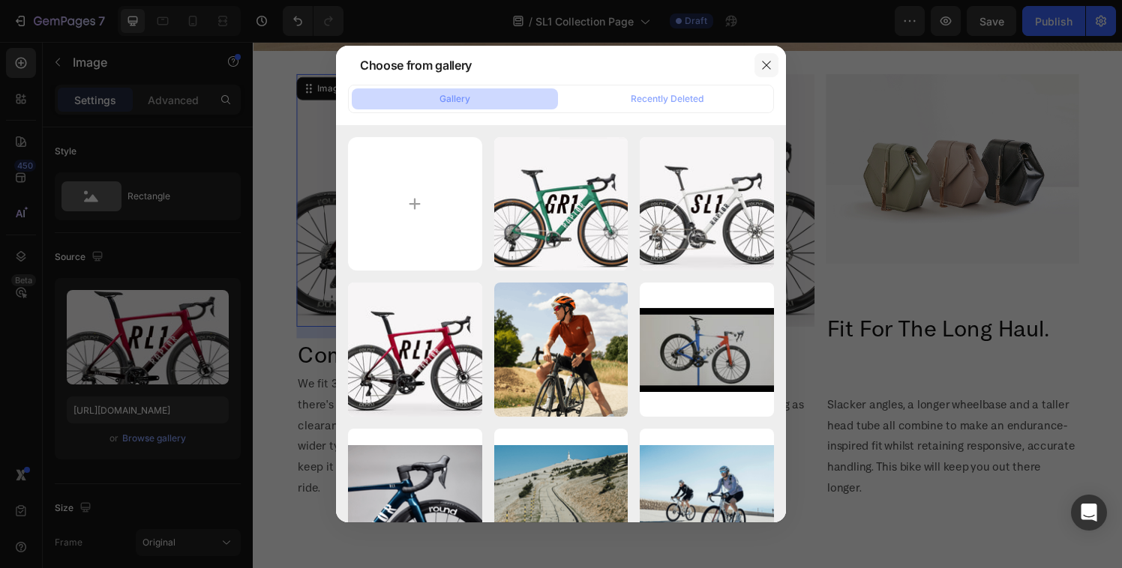
click at [763, 68] on icon "button" at bounding box center [766, 65] width 8 height 8
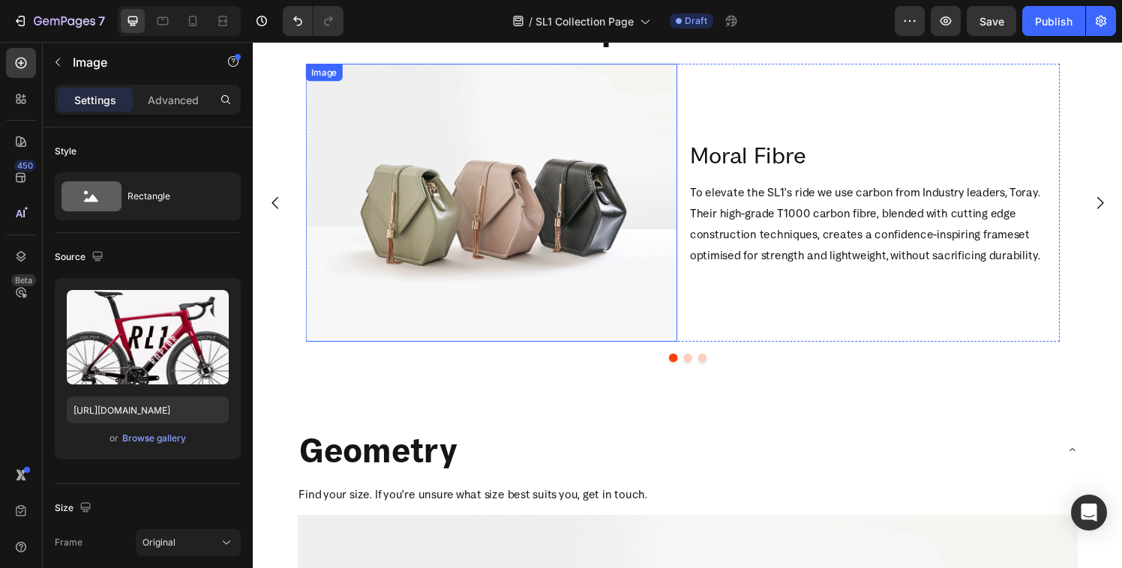
scroll to position [1412, 0]
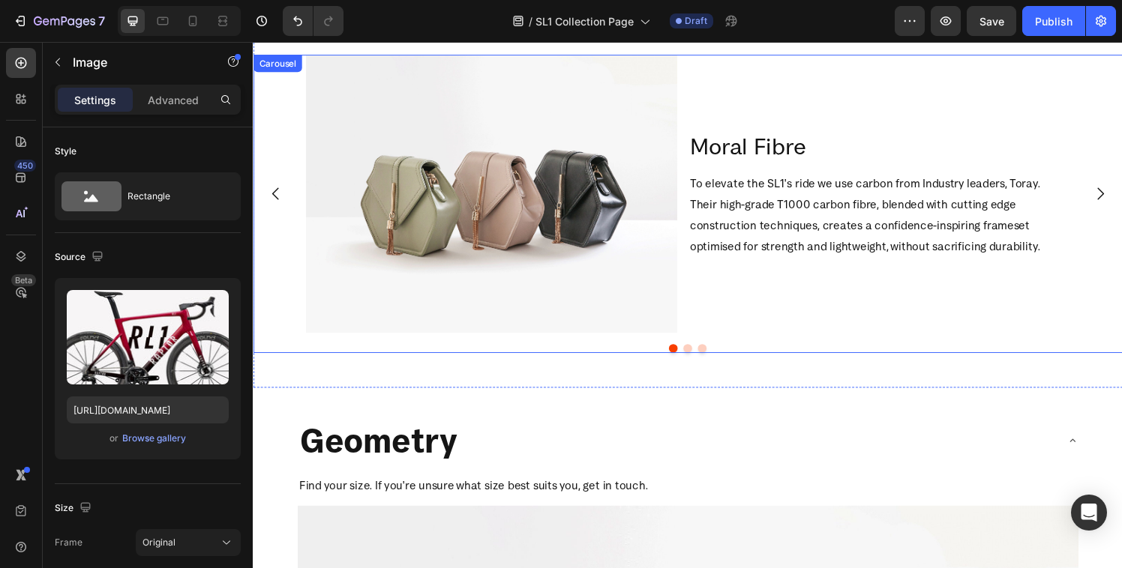
click at [1121, 200] on icon "Carousel Next Arrow" at bounding box center [1129, 199] width 18 height 18
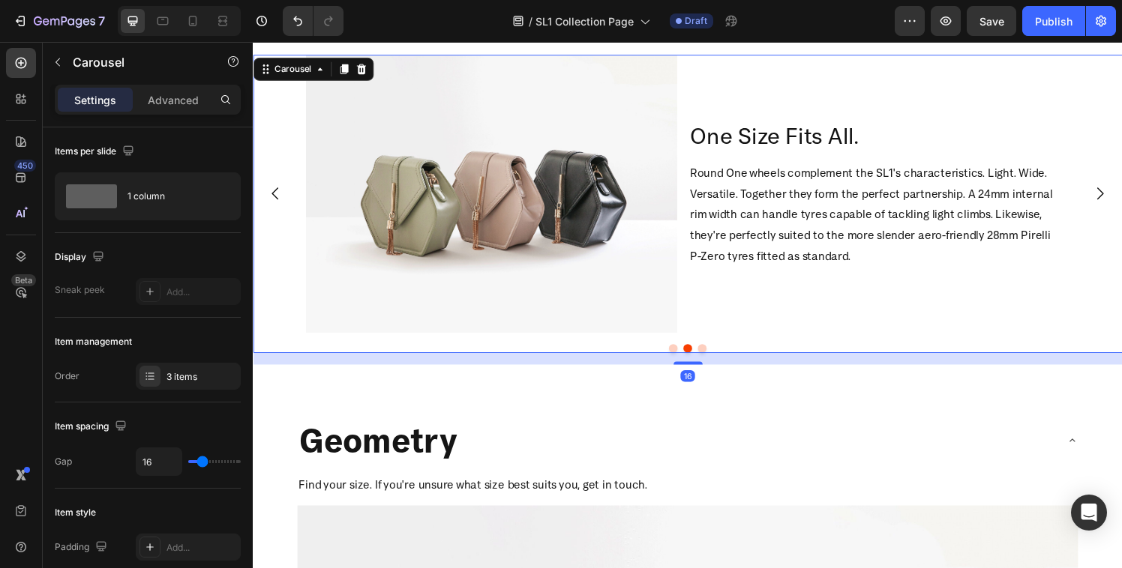
click at [1121, 202] on icon "Carousel Next Arrow" at bounding box center [1129, 199] width 7 height 13
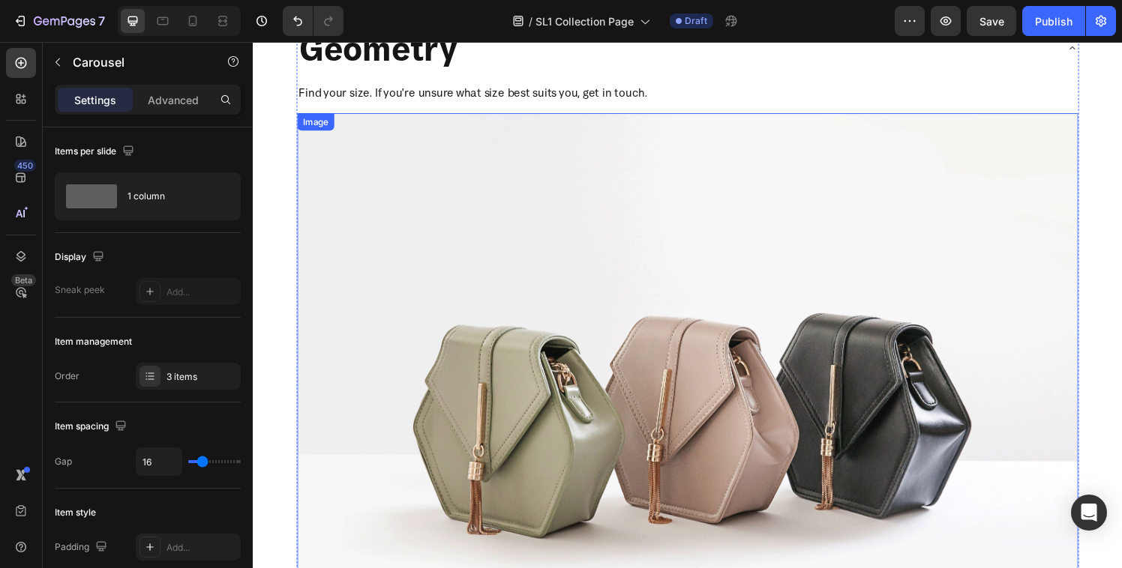
scroll to position [1502, 0]
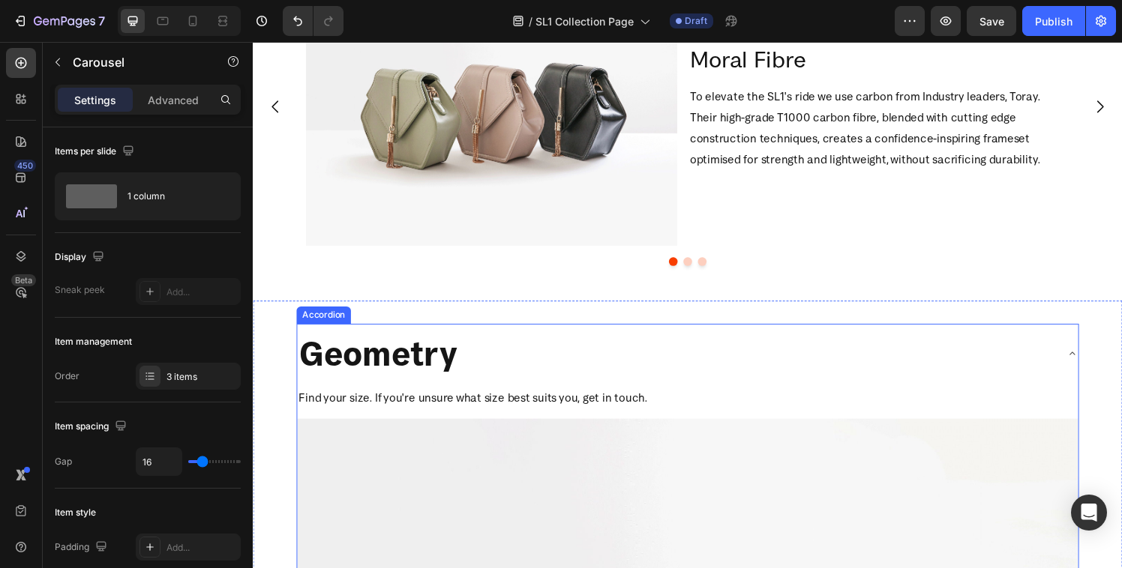
click at [598, 358] on div "Geometry" at bounding box center [690, 364] width 784 height 49
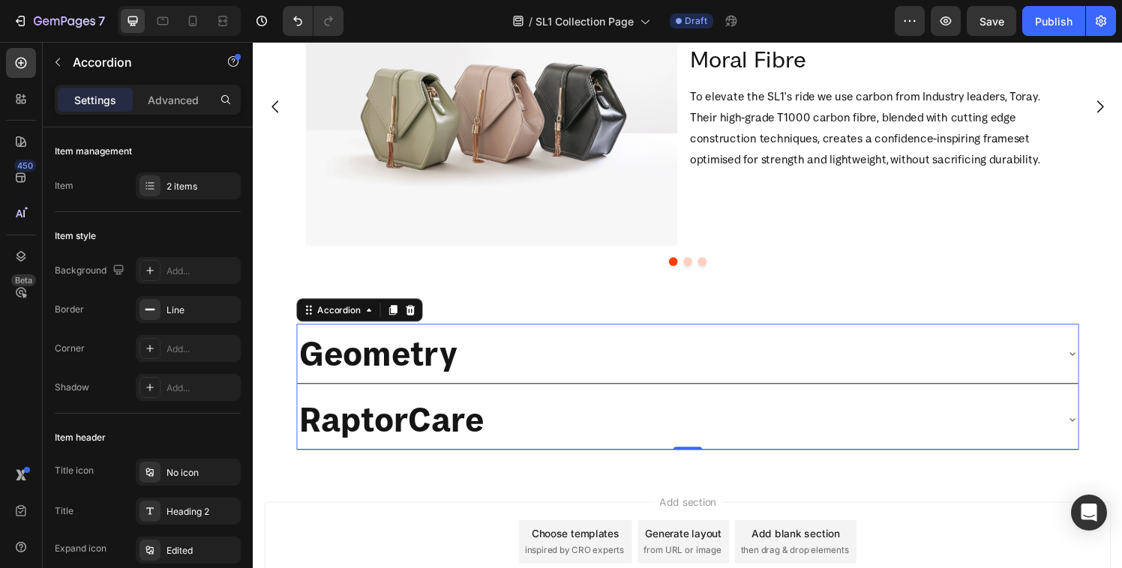
click at [604, 429] on div "RaptorCare" at bounding box center [690, 432] width 784 height 49
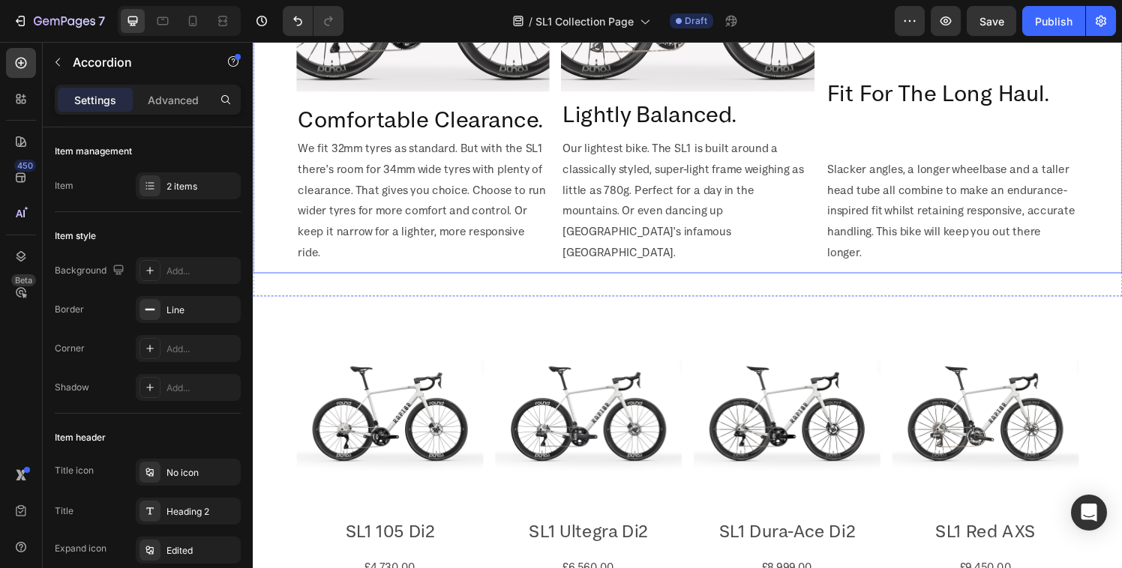
scroll to position [0, 0]
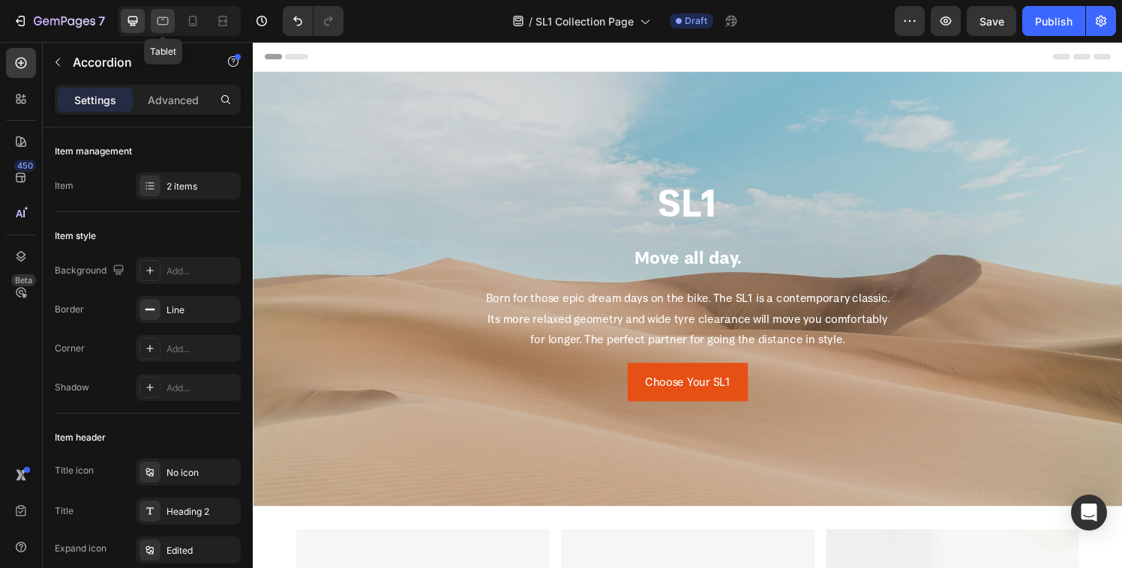
click at [159, 23] on icon at bounding box center [162, 20] width 15 height 15
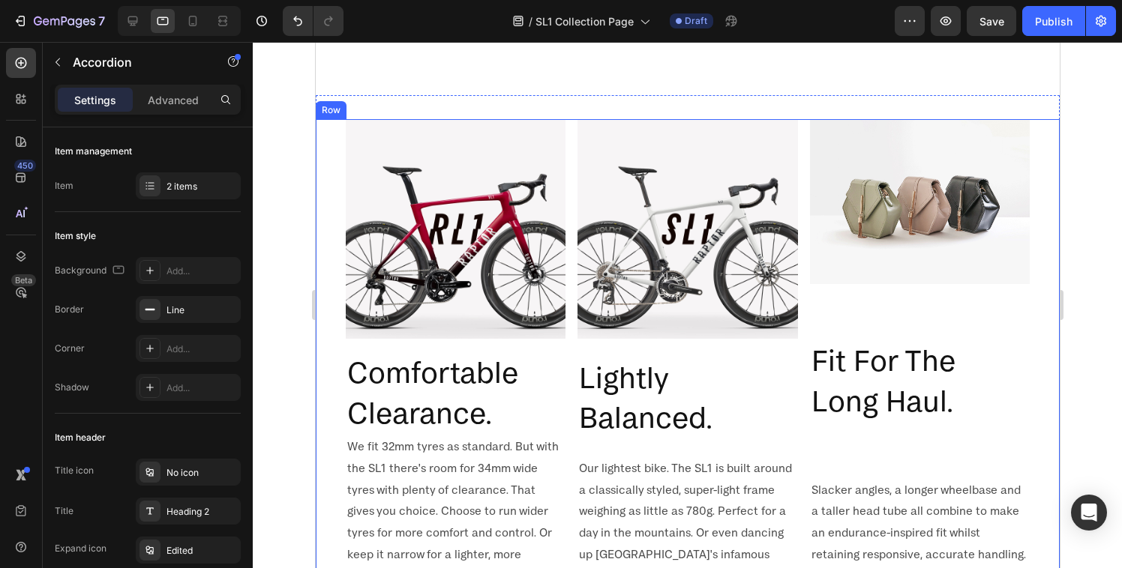
scroll to position [532, 0]
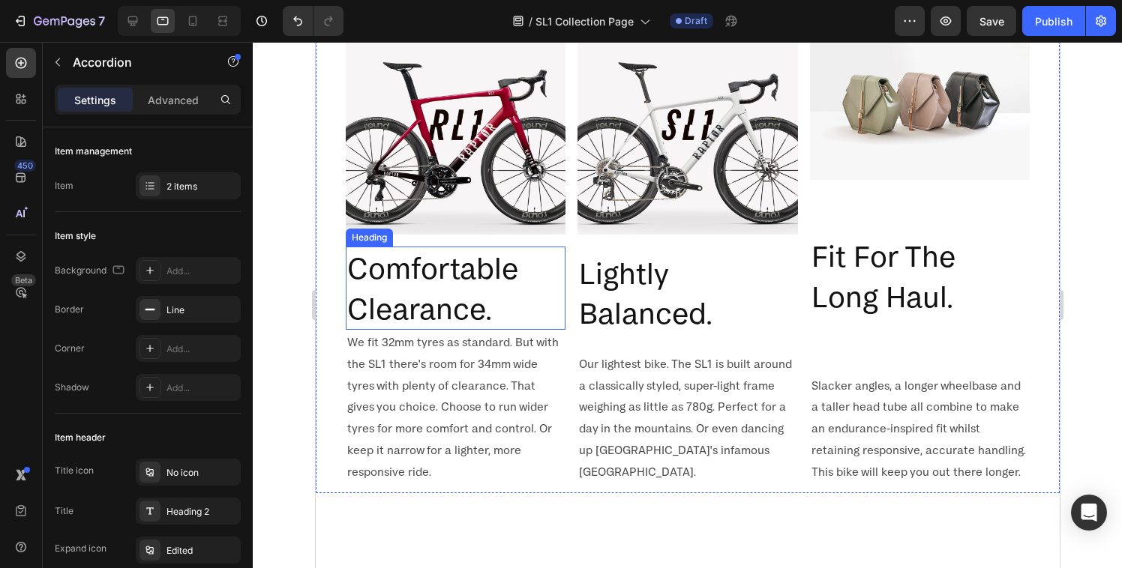
click at [452, 289] on h2 "Comfortable Clearance." at bounding box center [455, 288] width 220 height 83
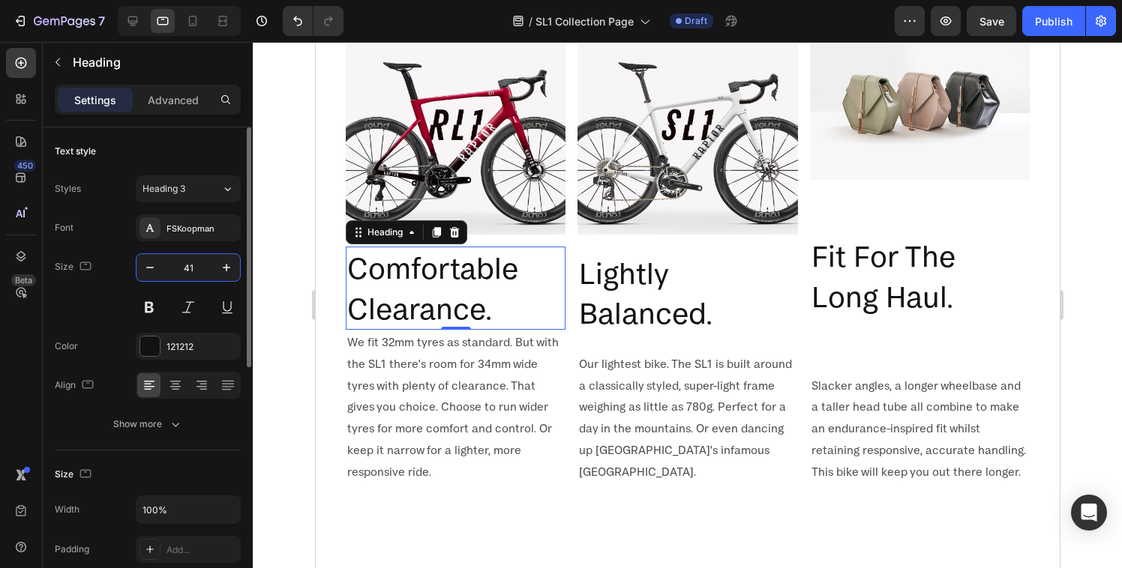
click at [196, 271] on input "41" at bounding box center [187, 267] width 49 height 27
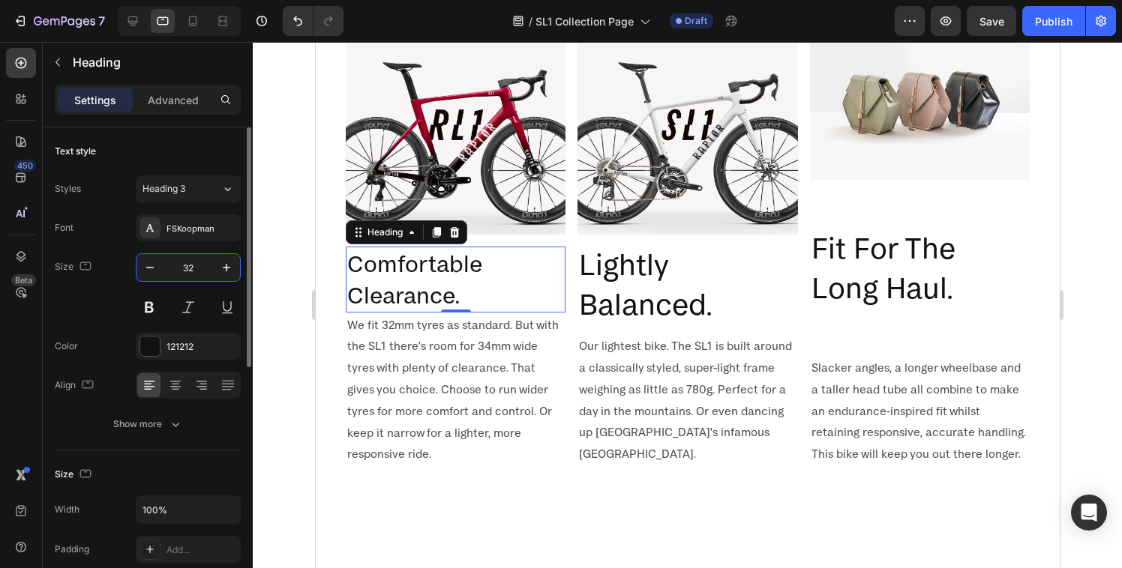
type input "32"
click at [133, 25] on icon at bounding box center [133, 21] width 10 height 10
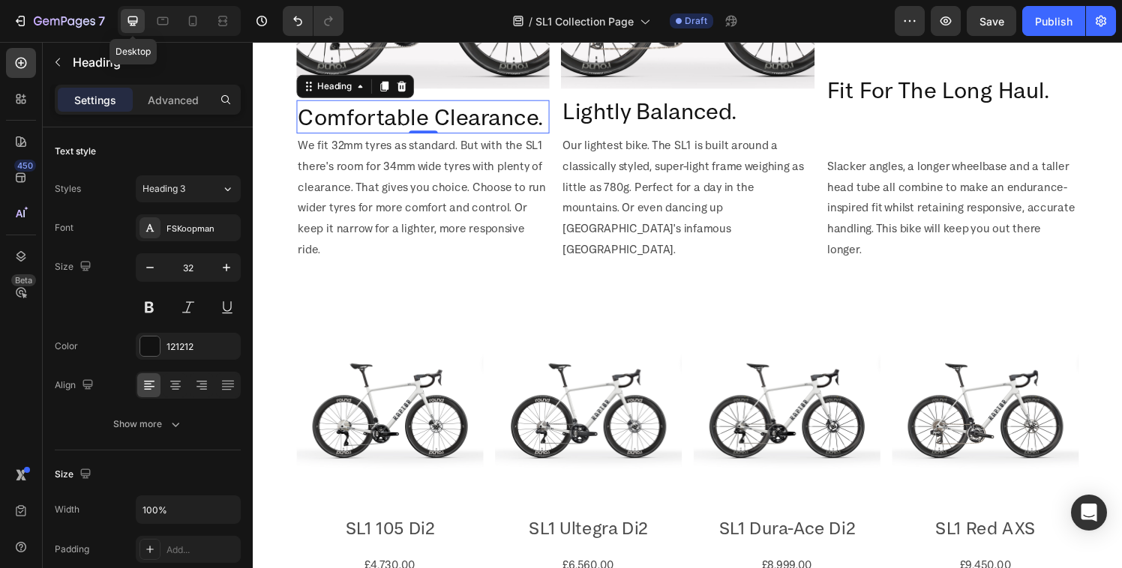
scroll to position [722, 0]
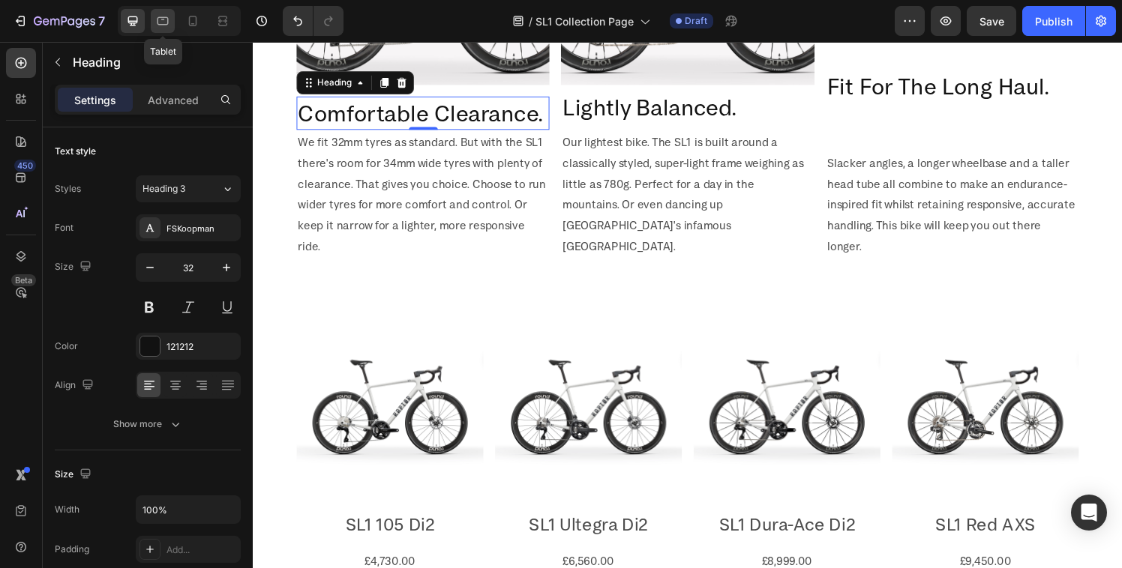
click at [166, 22] on icon at bounding box center [162, 20] width 15 height 15
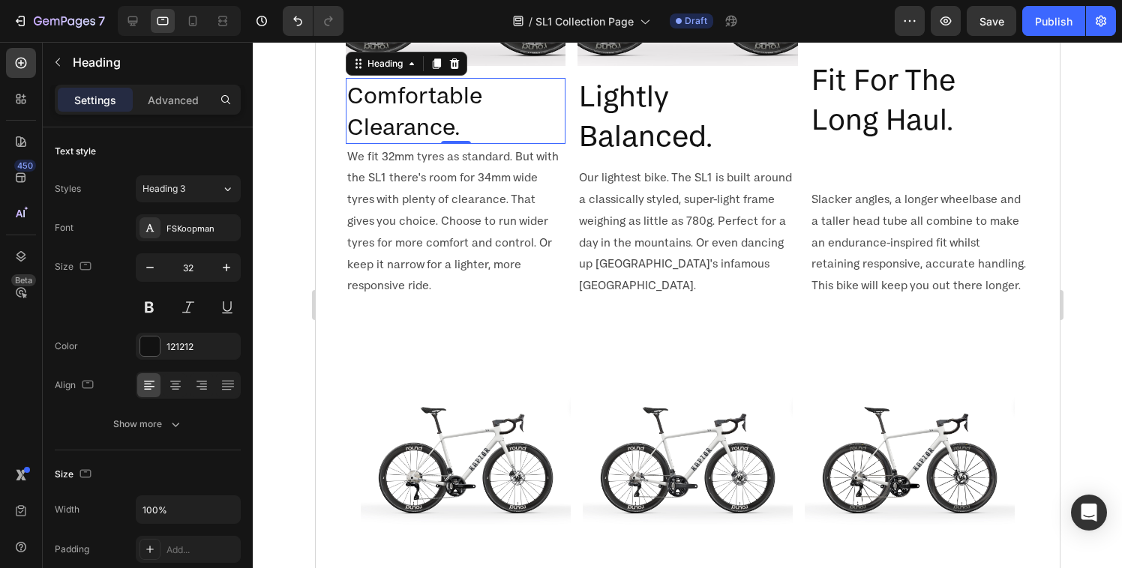
scroll to position [680, 0]
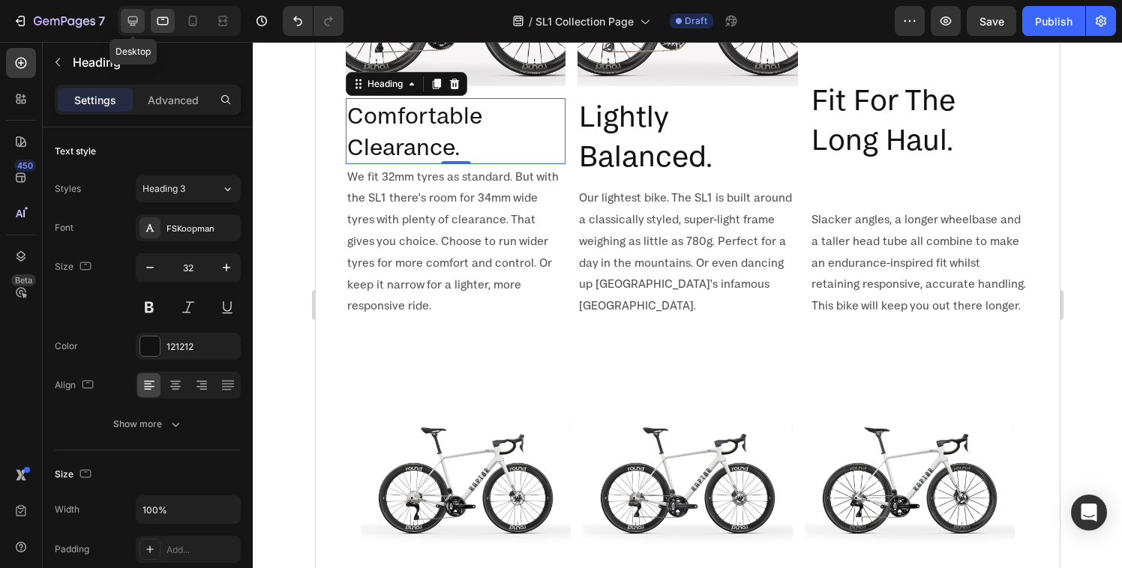
click at [139, 25] on icon at bounding box center [132, 20] width 15 height 15
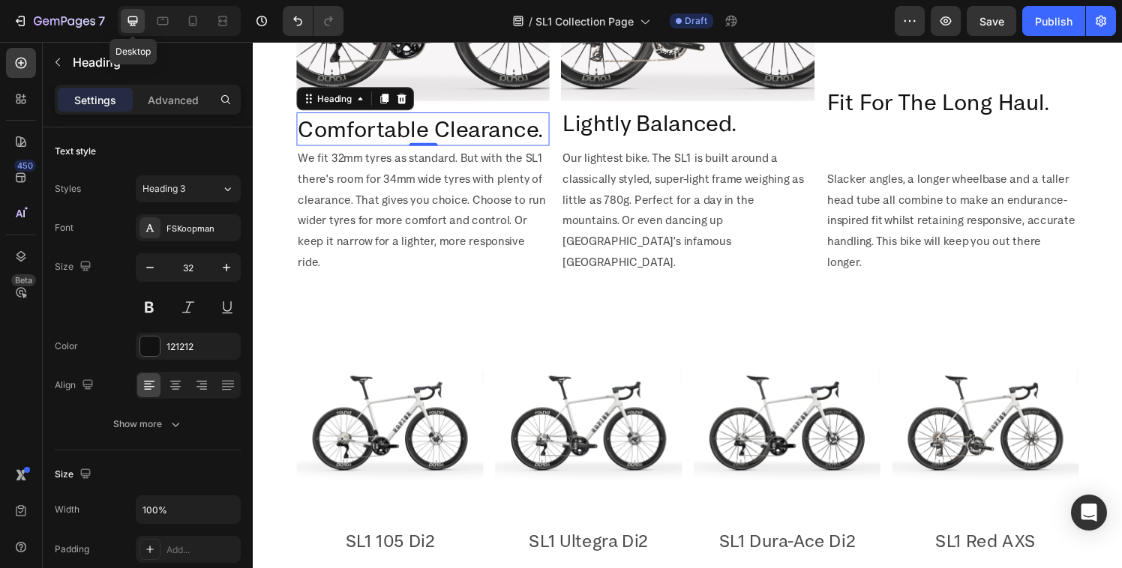
scroll to position [722, 0]
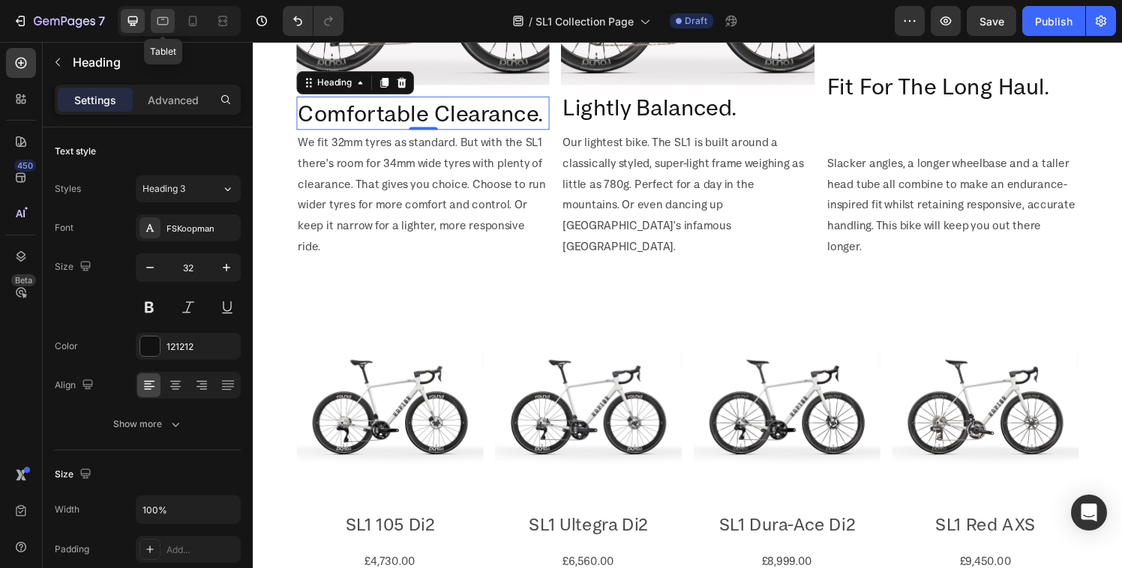
click at [164, 23] on icon at bounding box center [162, 20] width 15 height 15
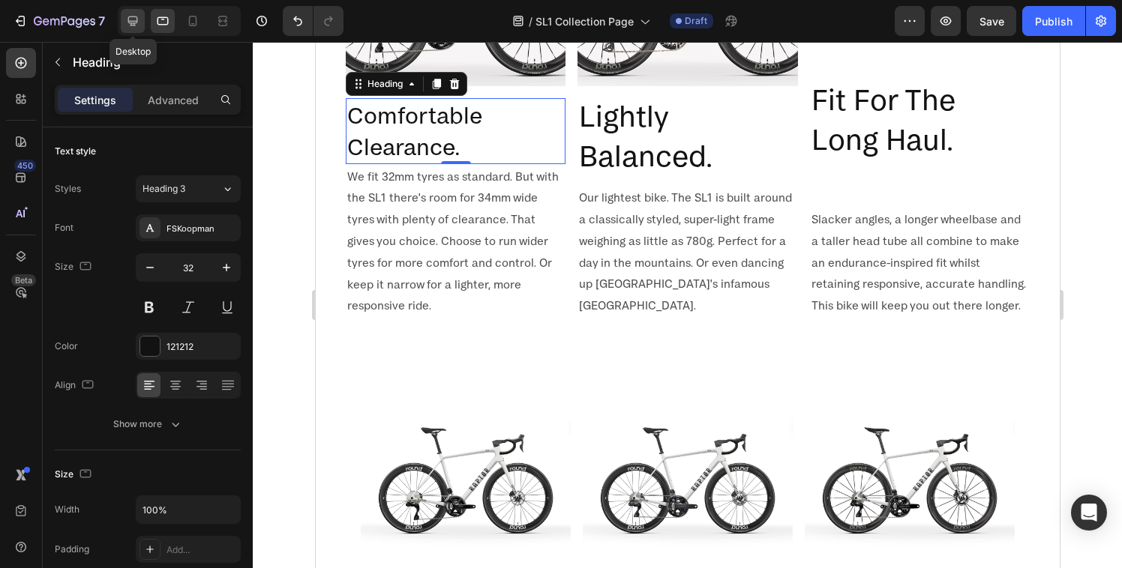
click at [137, 25] on icon at bounding box center [132, 20] width 15 height 15
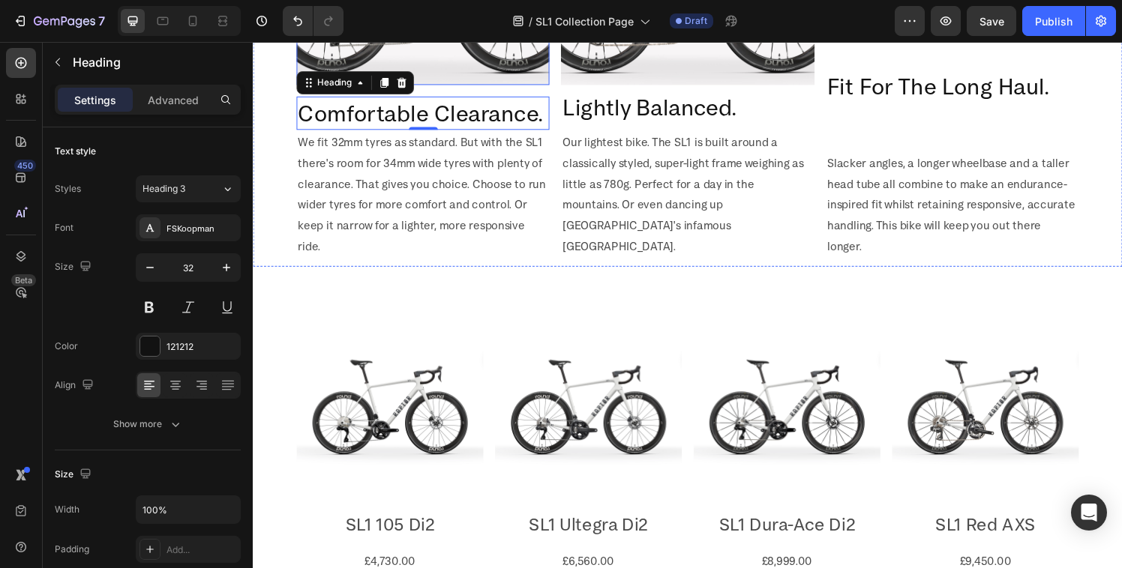
scroll to position [568, 0]
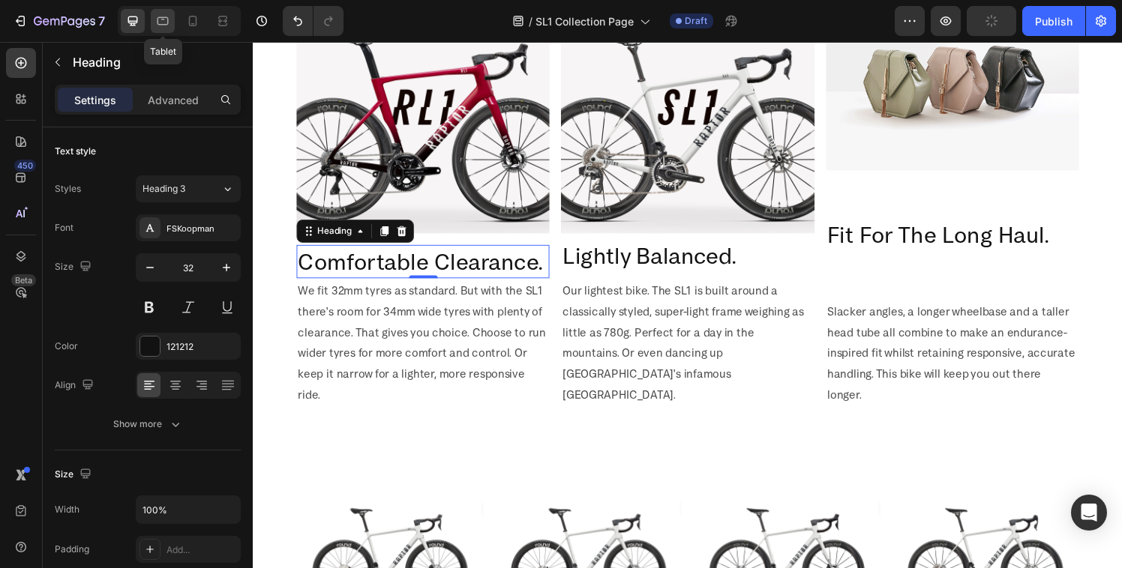
click at [161, 17] on icon at bounding box center [162, 21] width 11 height 8
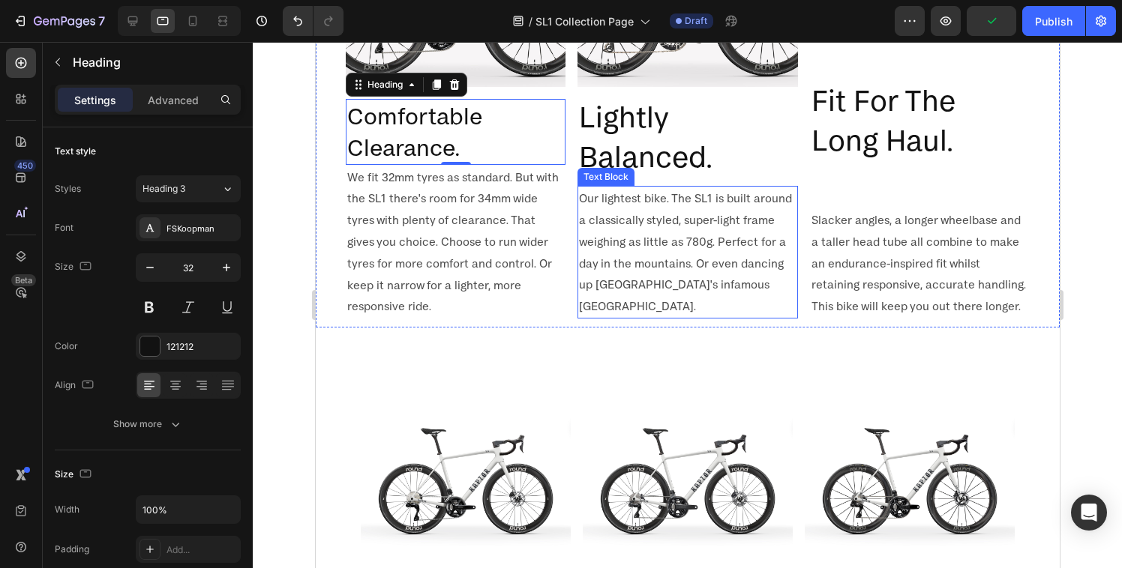
scroll to position [680, 0]
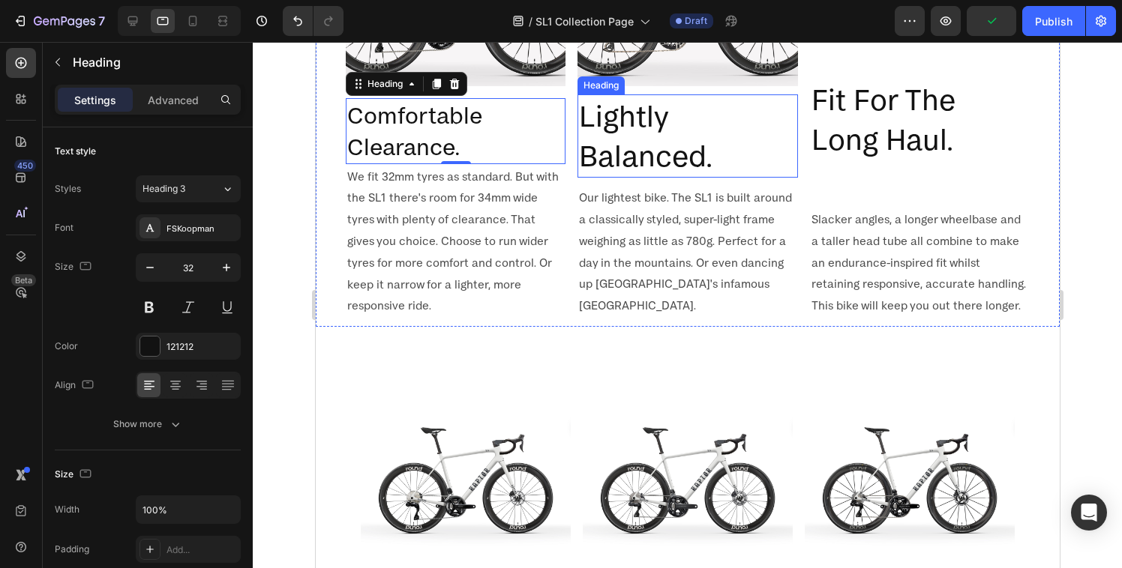
click at [608, 156] on h2 "Lightly Balanced." at bounding box center [687, 135] width 220 height 83
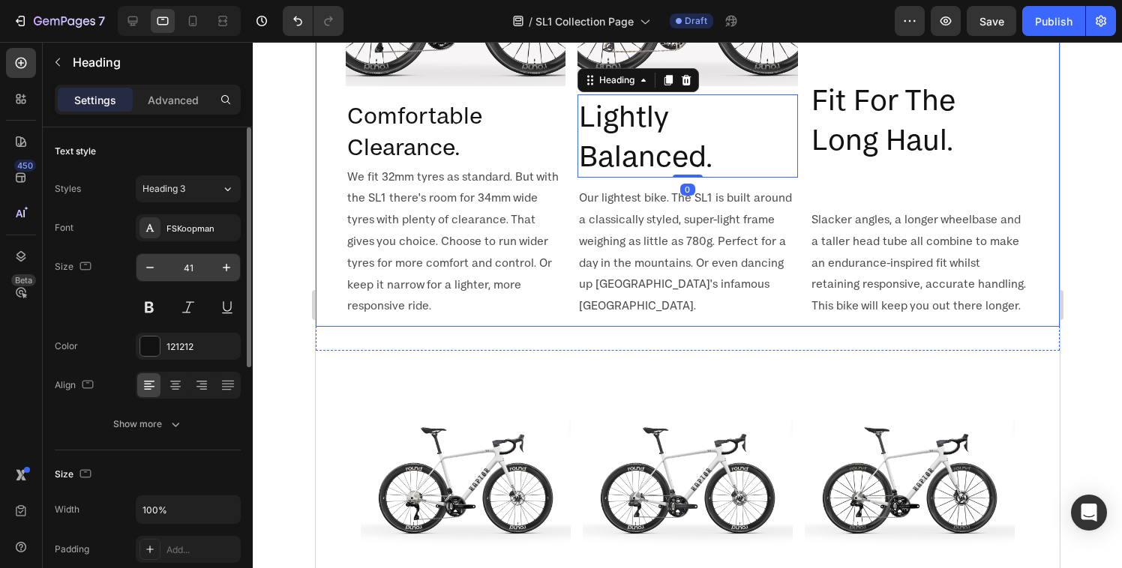
click at [184, 269] on input "41" at bounding box center [187, 267] width 49 height 27
type input "32"
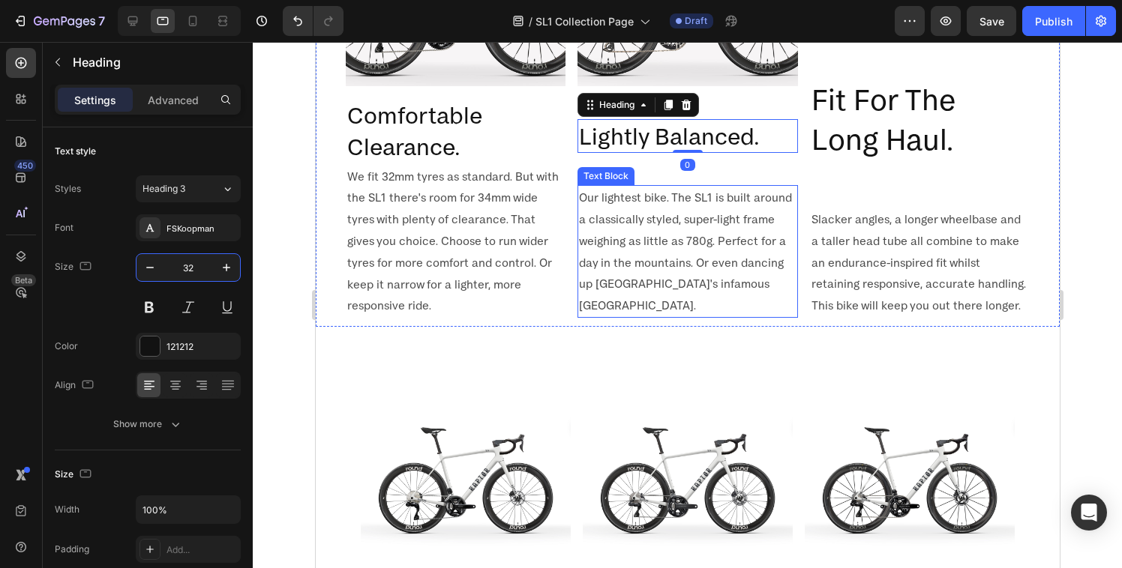
click at [653, 226] on p "Our lightest bike. The SL1 is built around a classically styled, super-light fr…" at bounding box center [686, 252] width 217 height 130
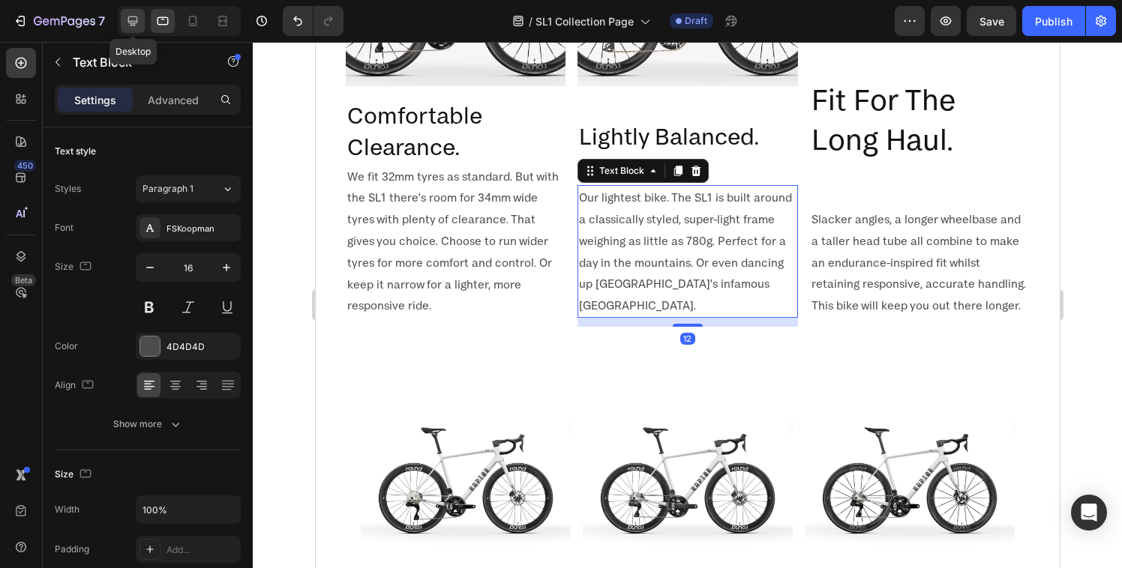
click at [137, 29] on div at bounding box center [133, 21] width 24 height 24
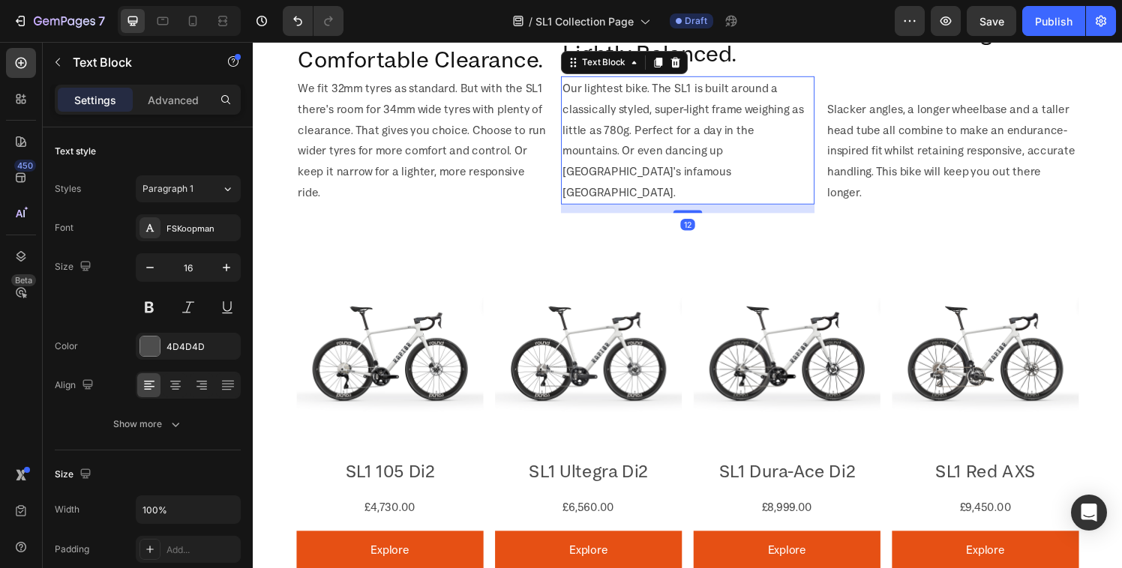
scroll to position [559, 0]
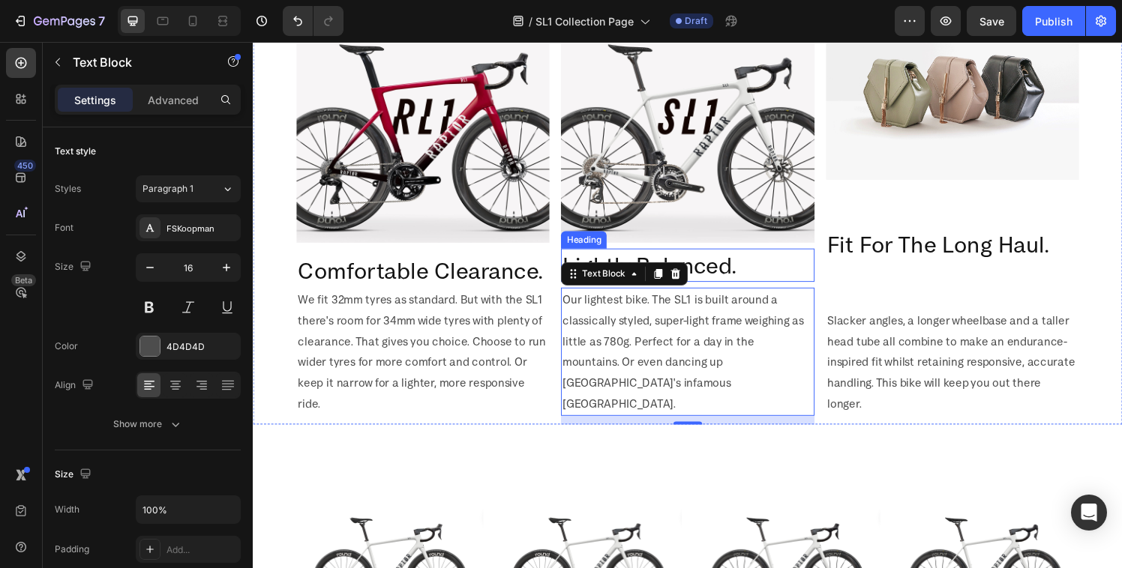
click at [725, 274] on h2 "Lightly Balanced." at bounding box center [702, 273] width 262 height 34
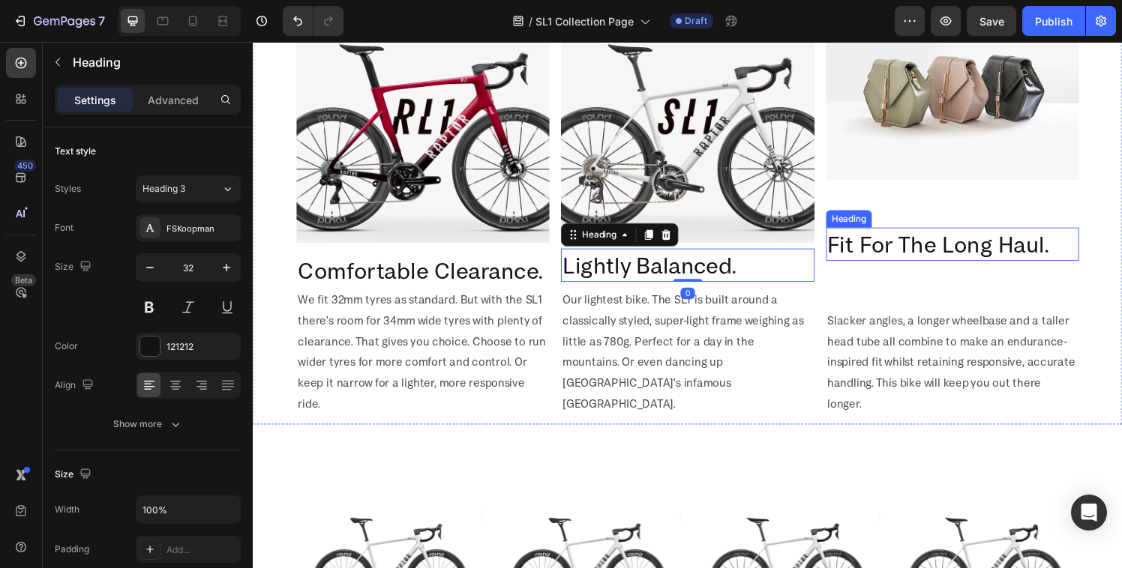
click at [925, 244] on h2 "Fit For The Long Haul." at bounding box center [977, 251] width 262 height 34
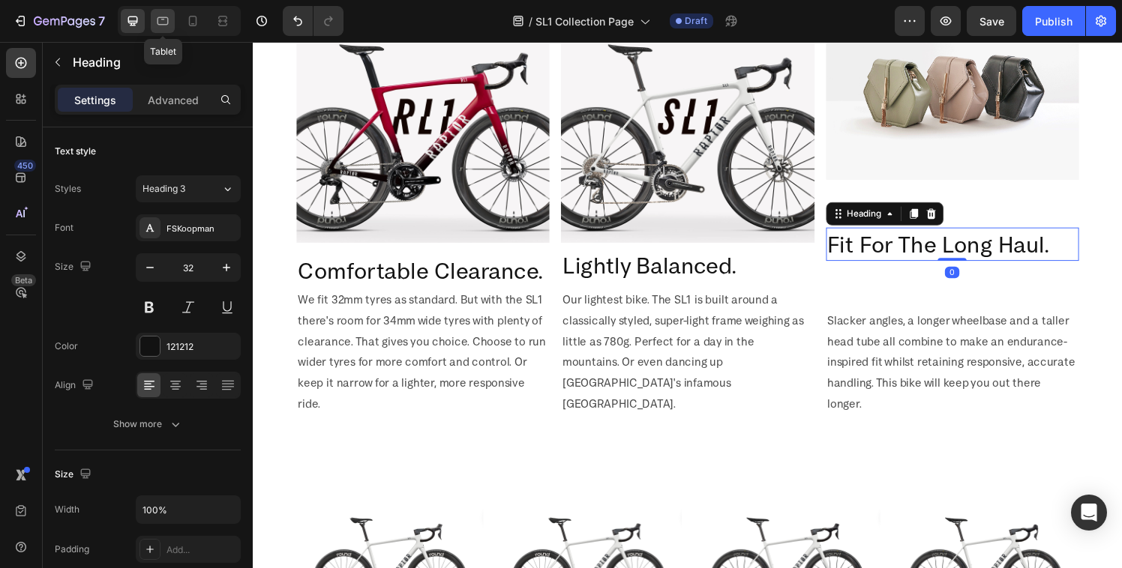
click at [159, 20] on icon at bounding box center [162, 20] width 15 height 15
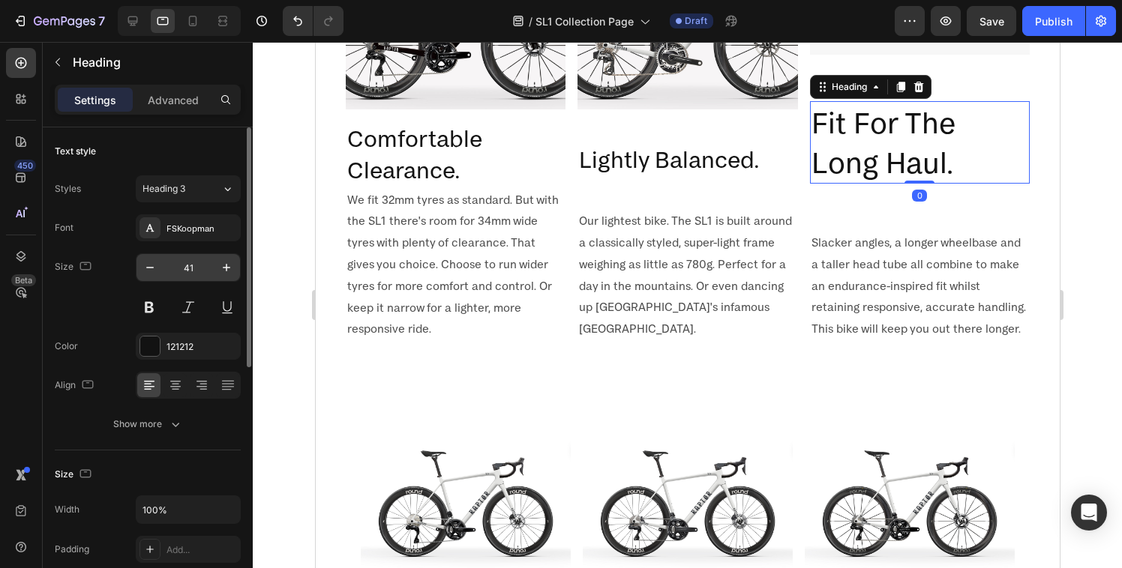
scroll to position [660, 0]
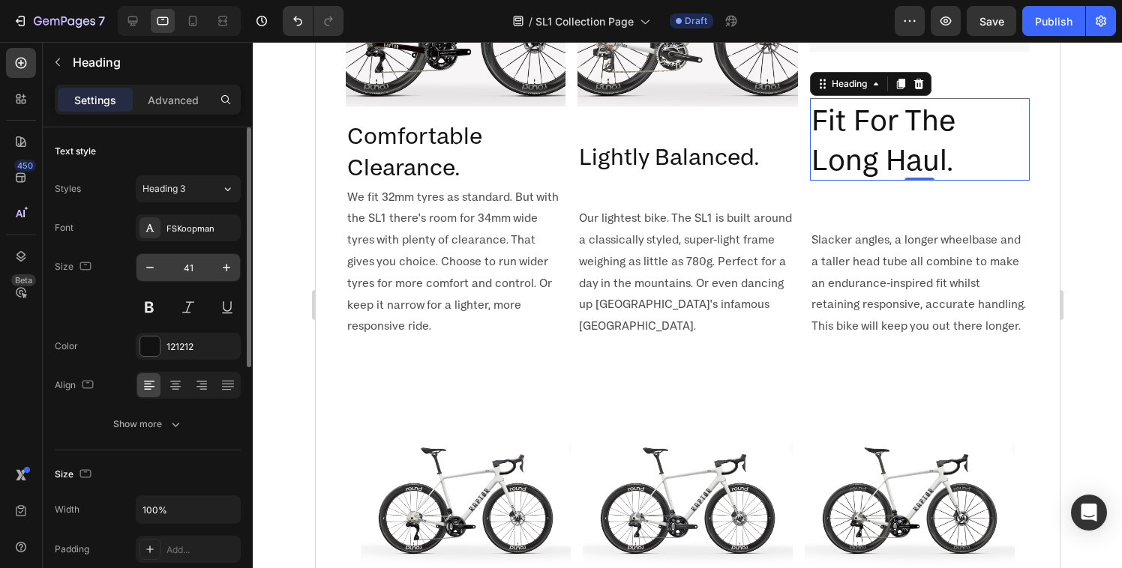
click at [203, 265] on input "41" at bounding box center [187, 267] width 49 height 27
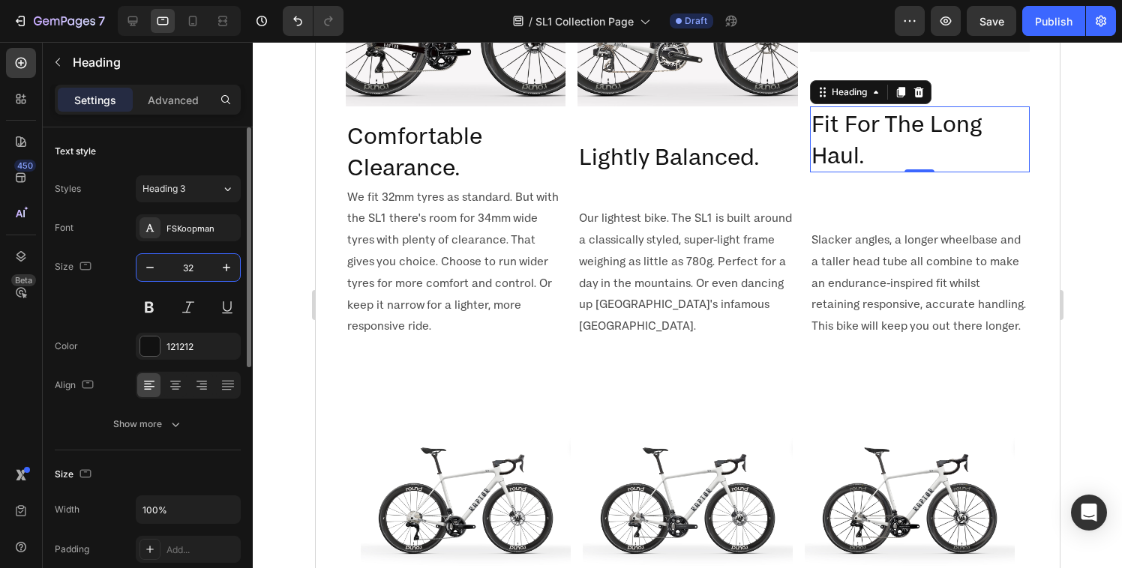
type input "32"
click at [288, 371] on div at bounding box center [687, 305] width 869 height 526
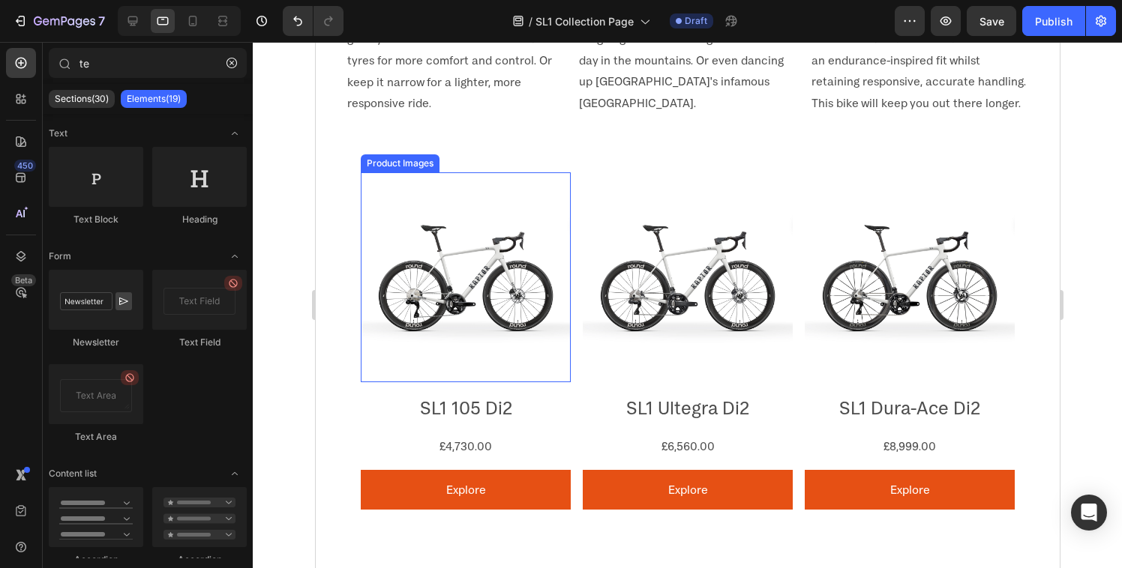
scroll to position [960, 0]
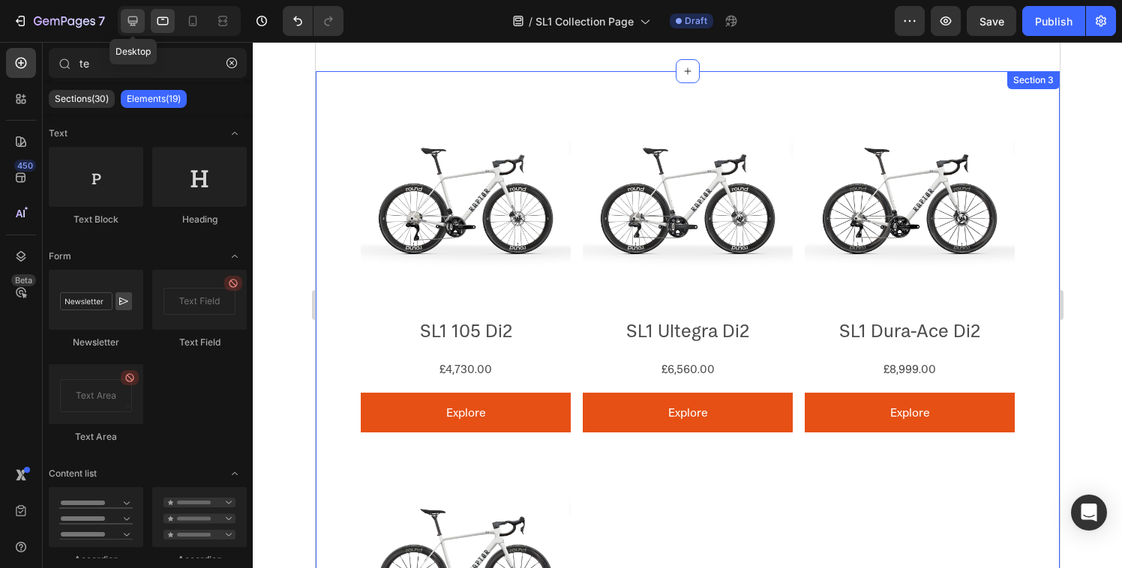
click at [139, 18] on icon at bounding box center [132, 20] width 15 height 15
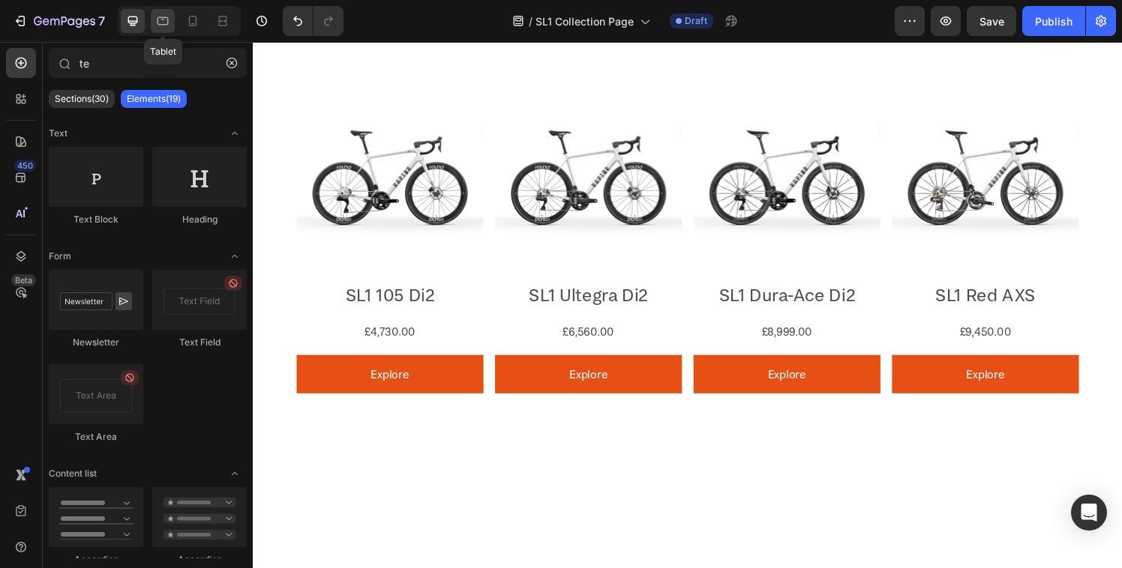
click at [151, 19] on div at bounding box center [163, 21] width 24 height 24
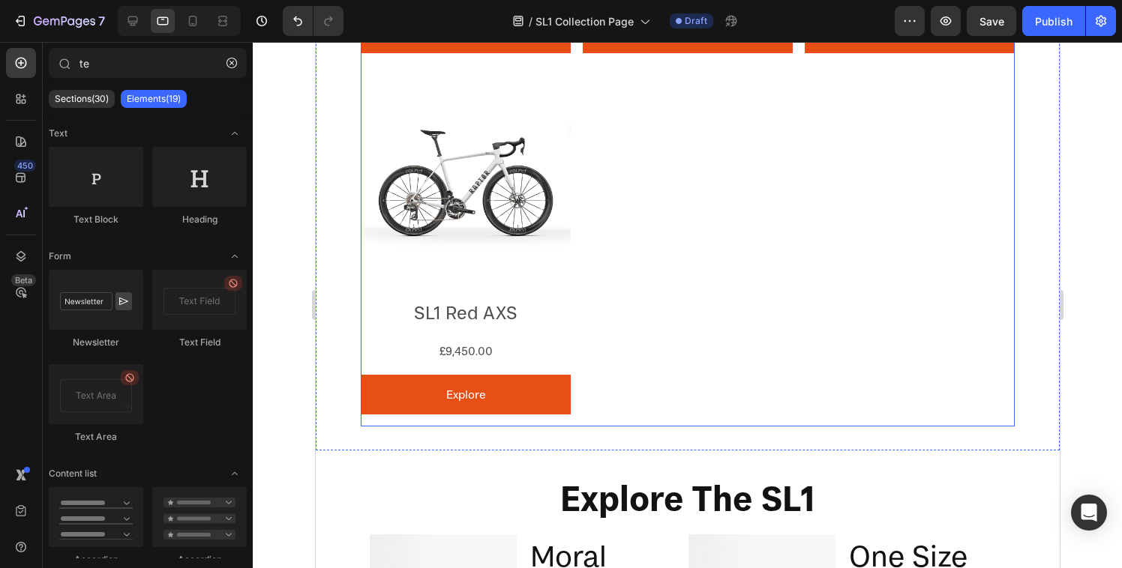
scroll to position [1009, 0]
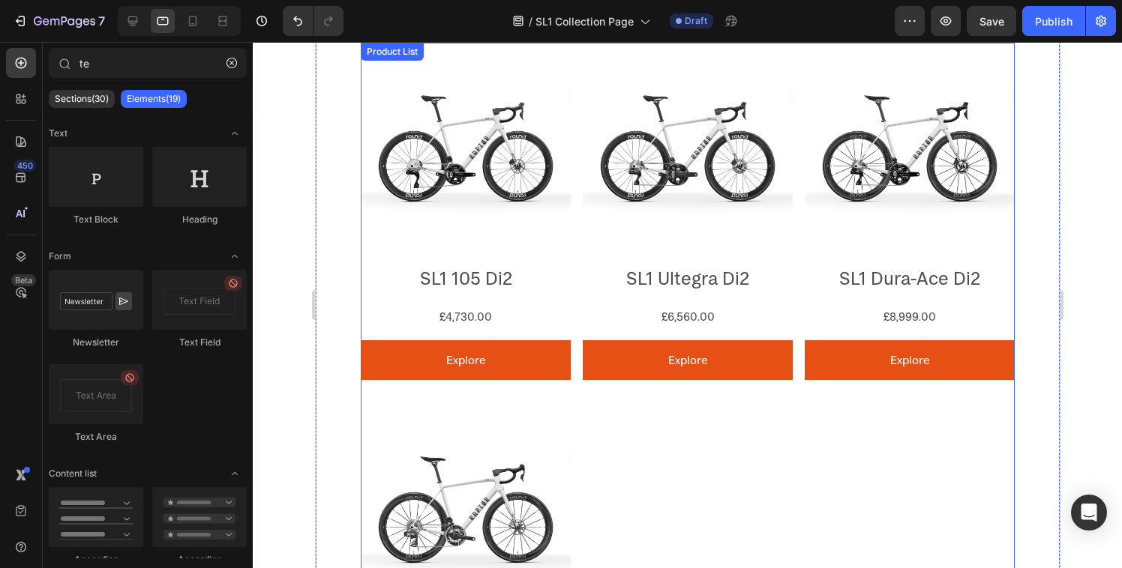
click at [610, 454] on div "Product Images SL1 105 Di2 Product Title £4,730.00 Product Price Product Price …" at bounding box center [687, 398] width 654 height 711
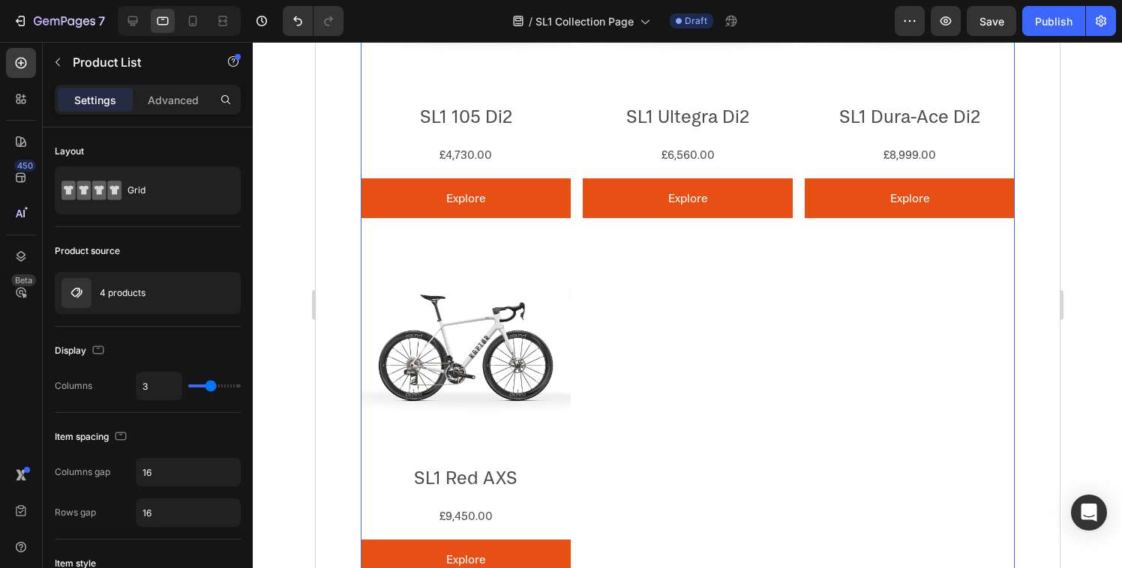
scroll to position [1247, 0]
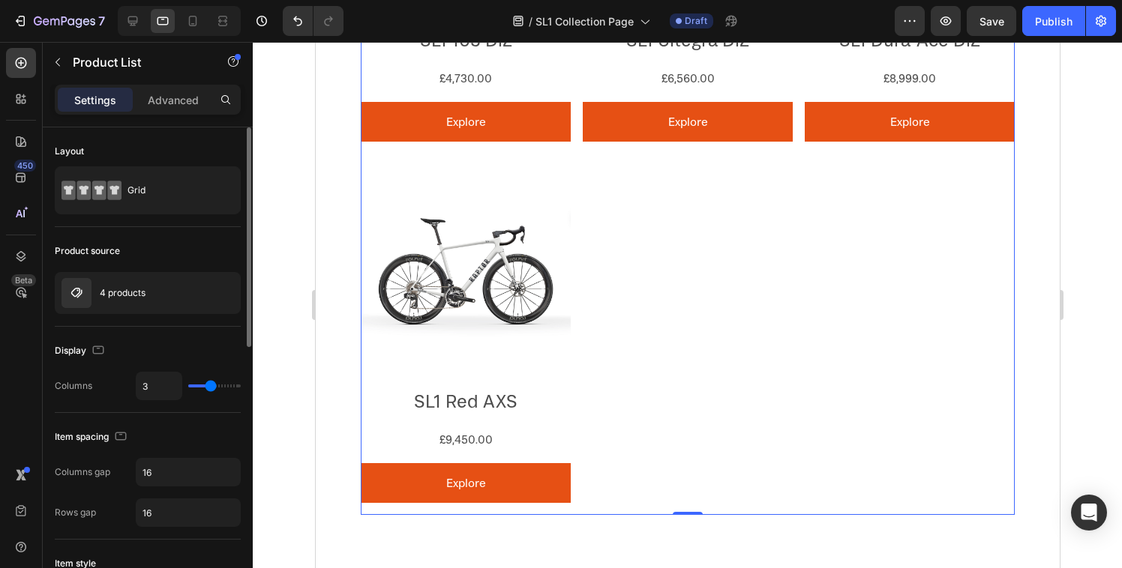
type input "4"
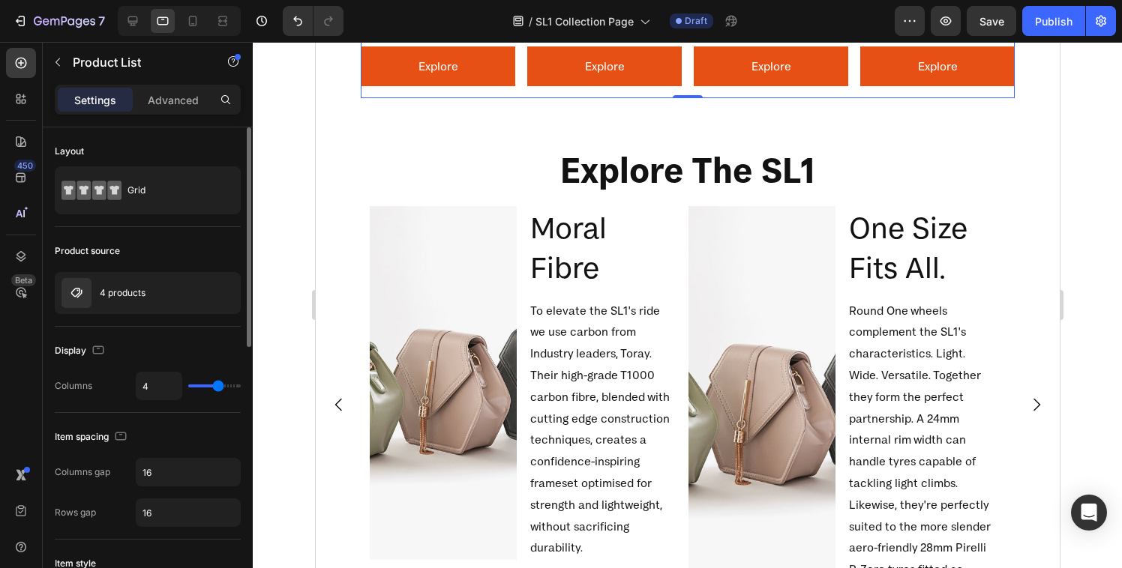
type input "4"
click at [217, 385] on input "range" at bounding box center [214, 386] width 52 height 3
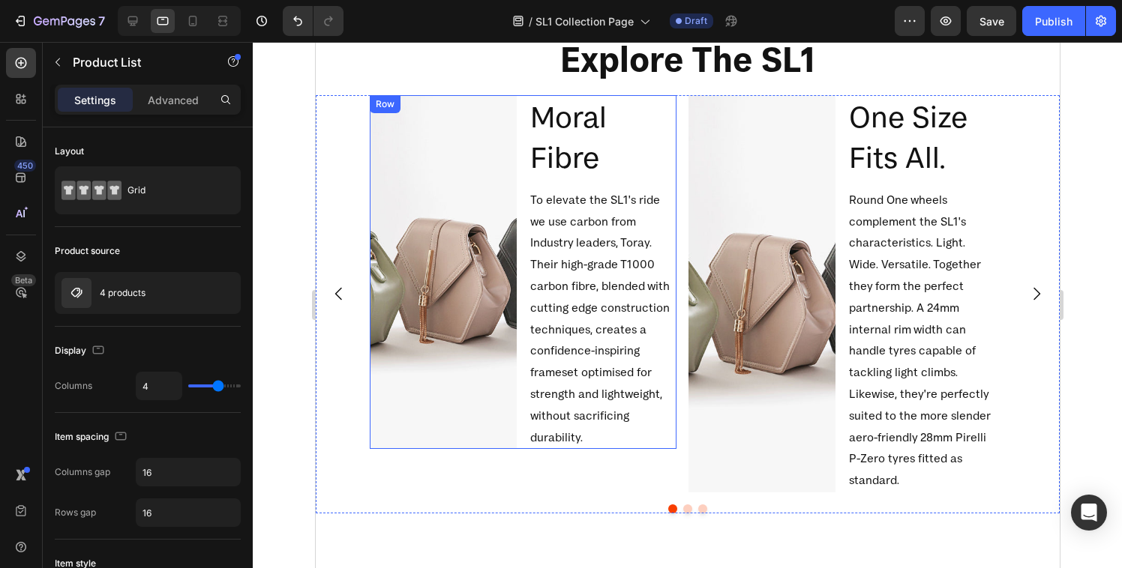
scroll to position [1216, 0]
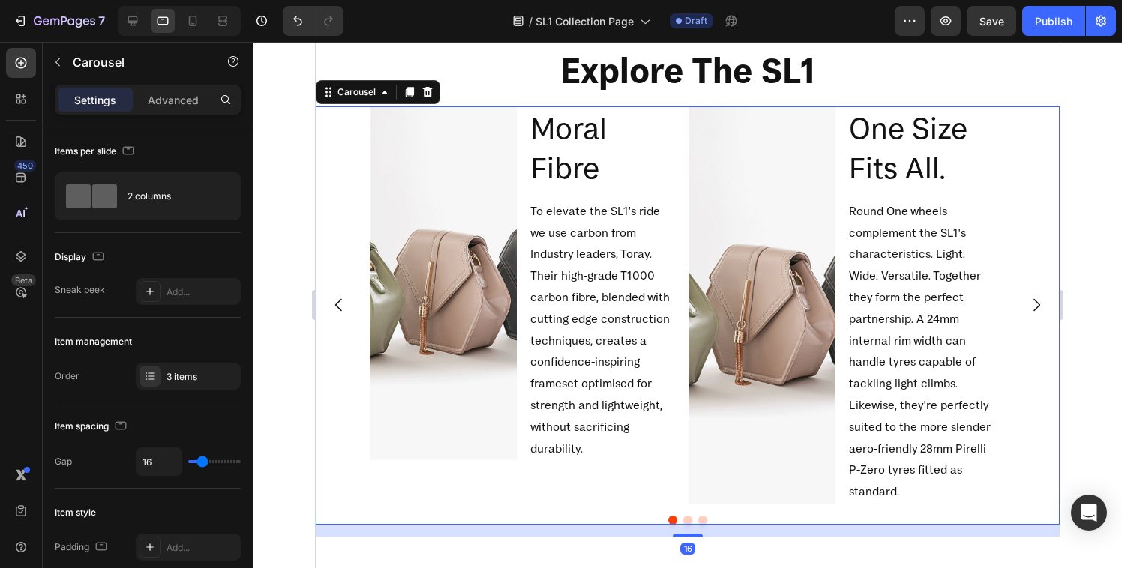
click at [357, 354] on div "Image Moral Fibre Heading To elevate the SL1's ride we use carbon from Industry…" at bounding box center [687, 304] width 744 height 397
click at [166, 205] on div "2 columns" at bounding box center [172, 196] width 91 height 34
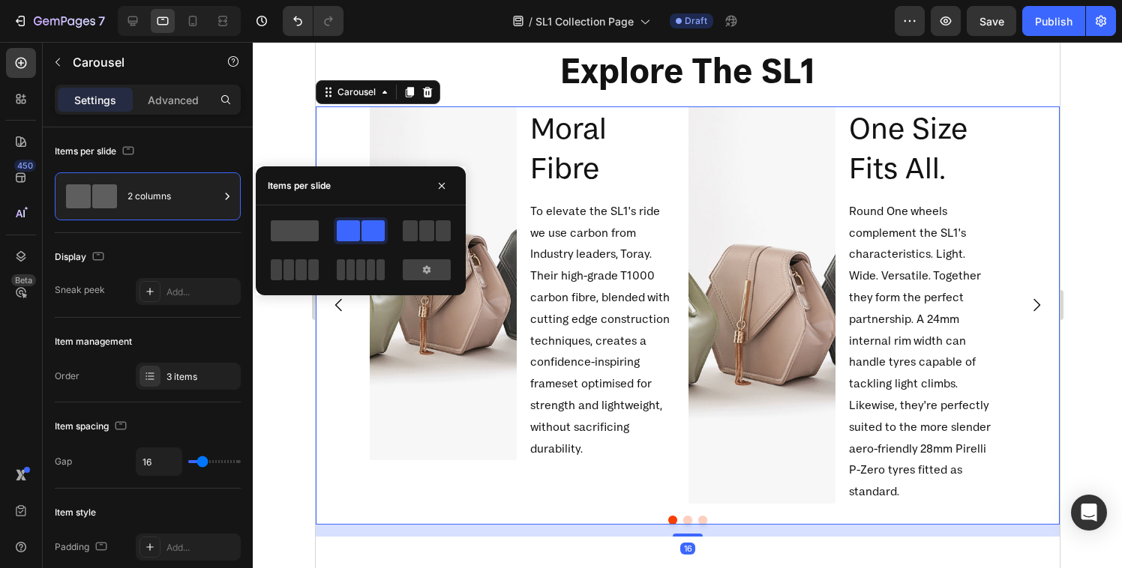
click at [276, 229] on span at bounding box center [295, 230] width 48 height 21
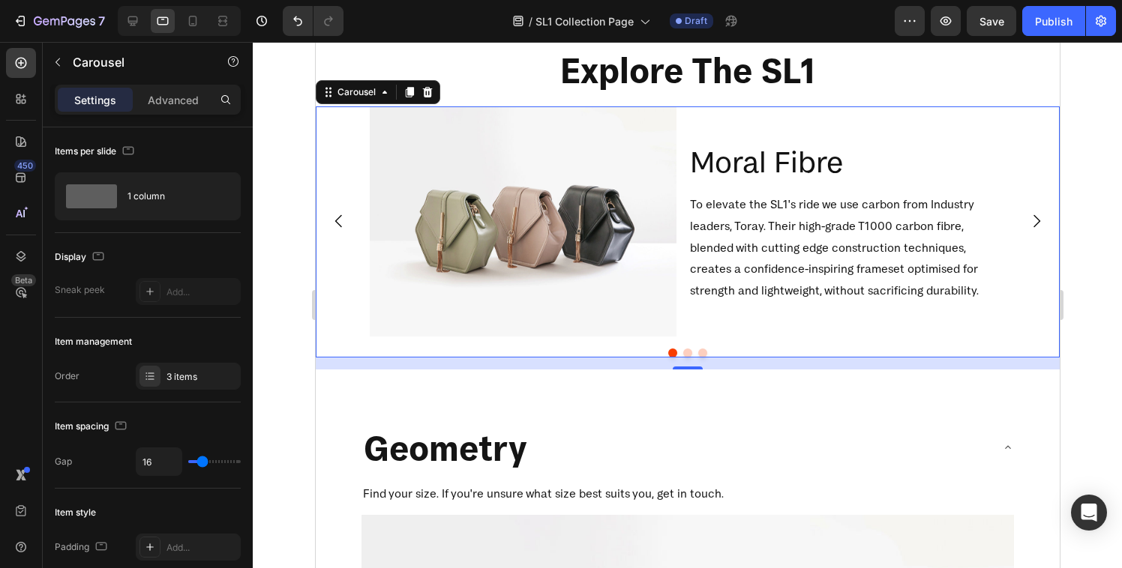
click at [1092, 192] on div at bounding box center [687, 305] width 869 height 526
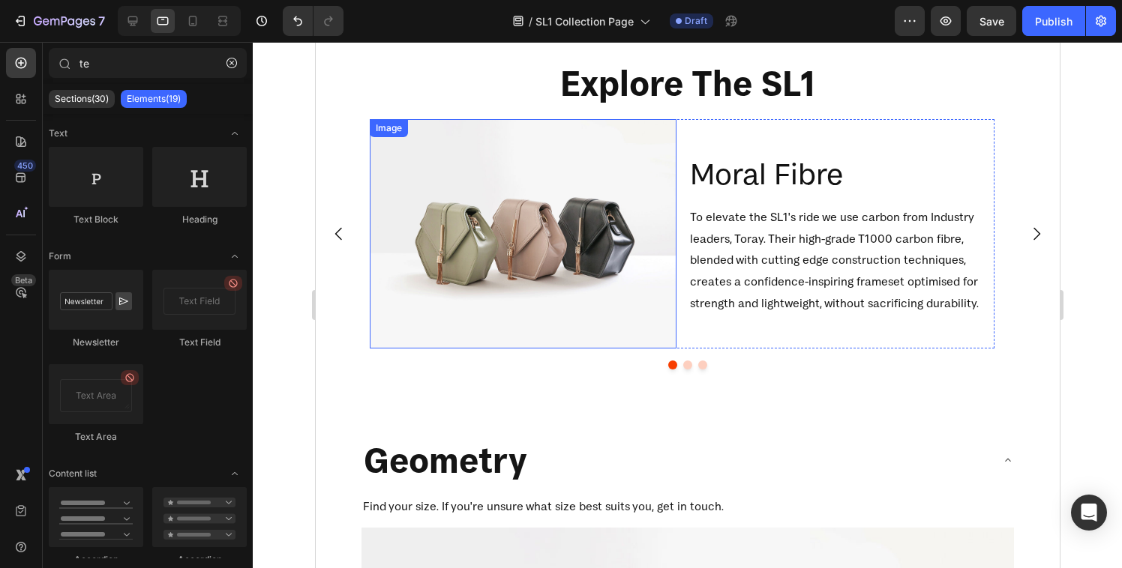
scroll to position [868, 0]
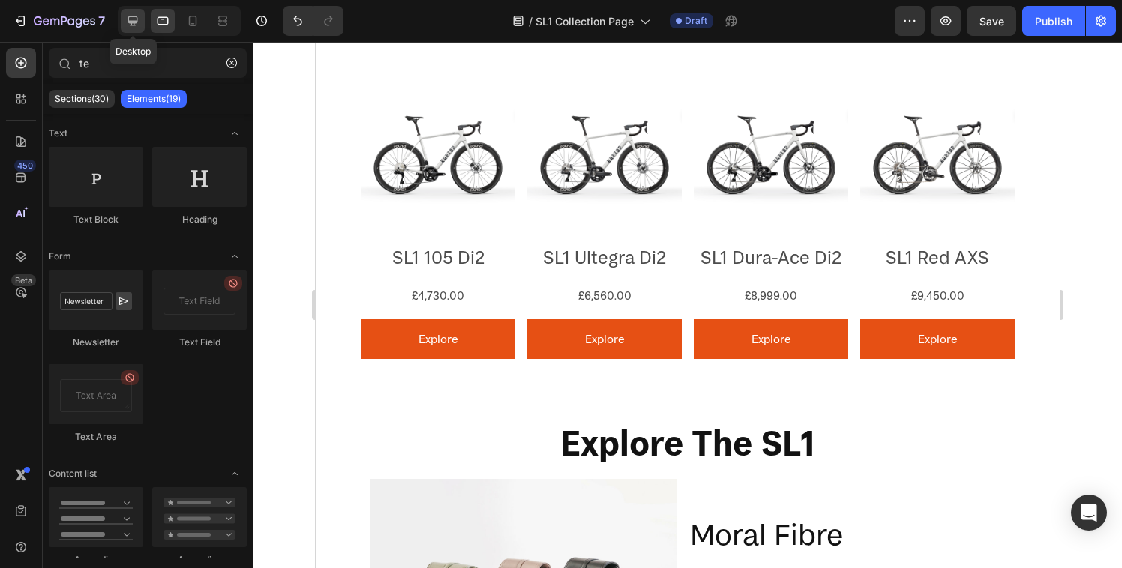
click at [133, 25] on icon at bounding box center [133, 21] width 10 height 10
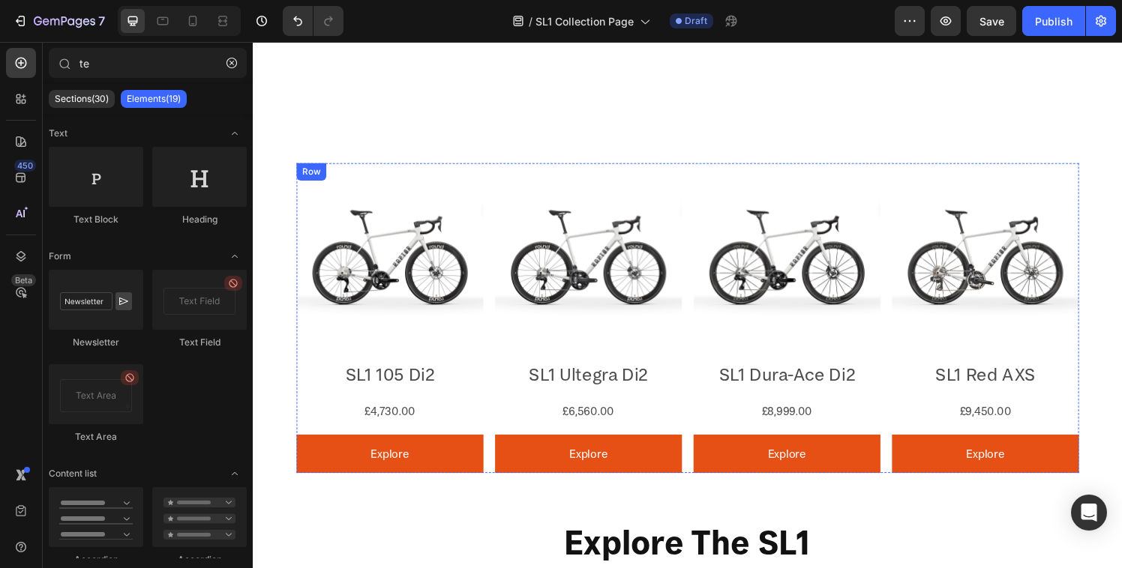
scroll to position [1021, 0]
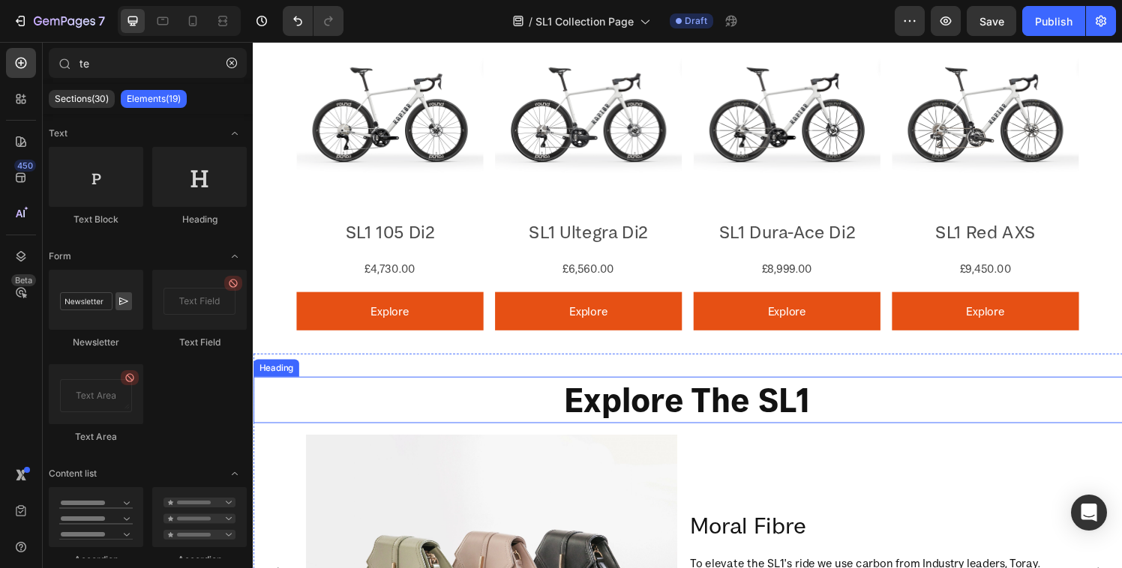
click at [657, 400] on h2 "Explore The SL1" at bounding box center [703, 412] width 900 height 48
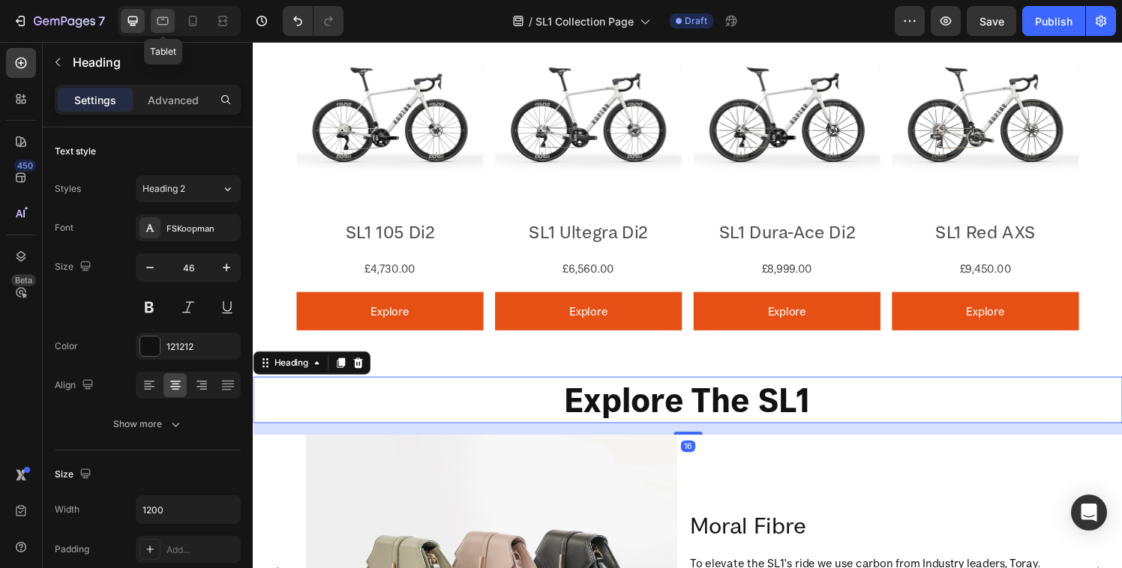
click at [160, 21] on icon at bounding box center [162, 20] width 15 height 15
type input "100%"
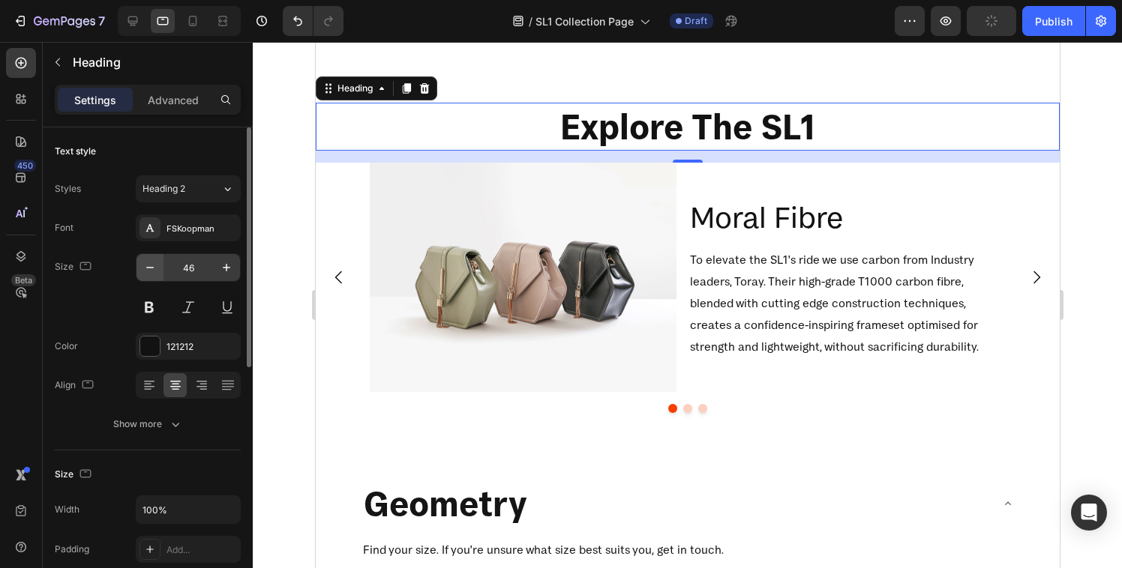
scroll to position [1285, 0]
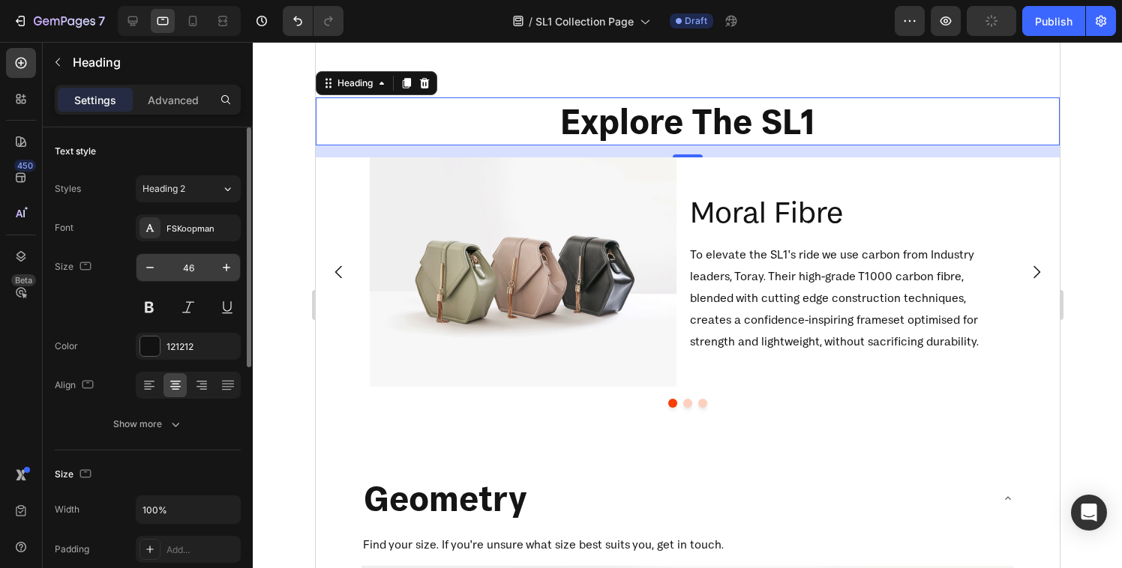
click at [202, 272] on input "46" at bounding box center [187, 267] width 49 height 27
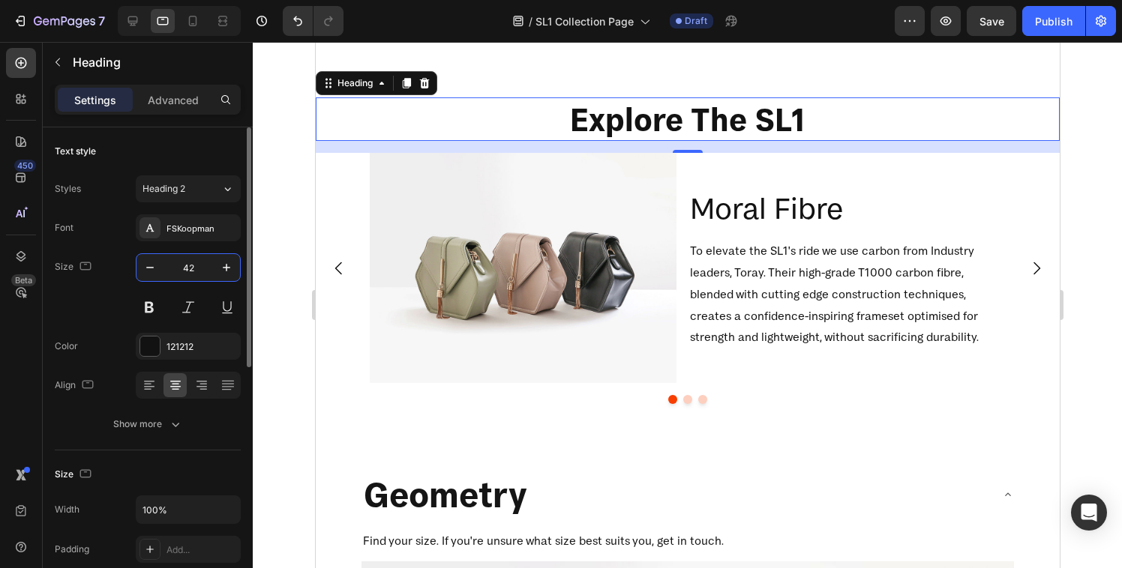
type input "4"
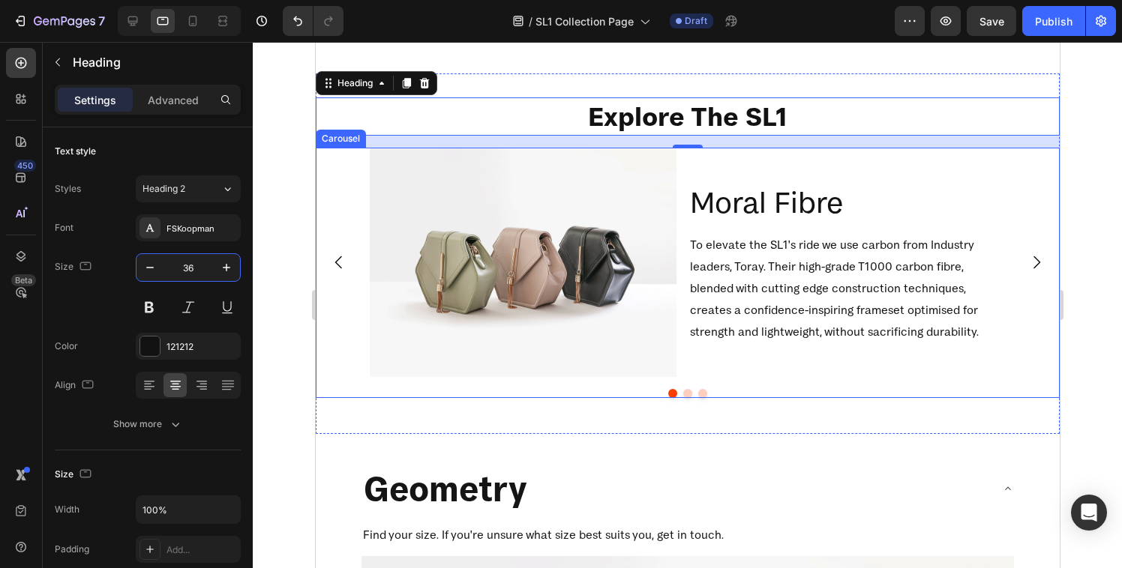
type input "36"
click at [286, 184] on div at bounding box center [687, 305] width 869 height 526
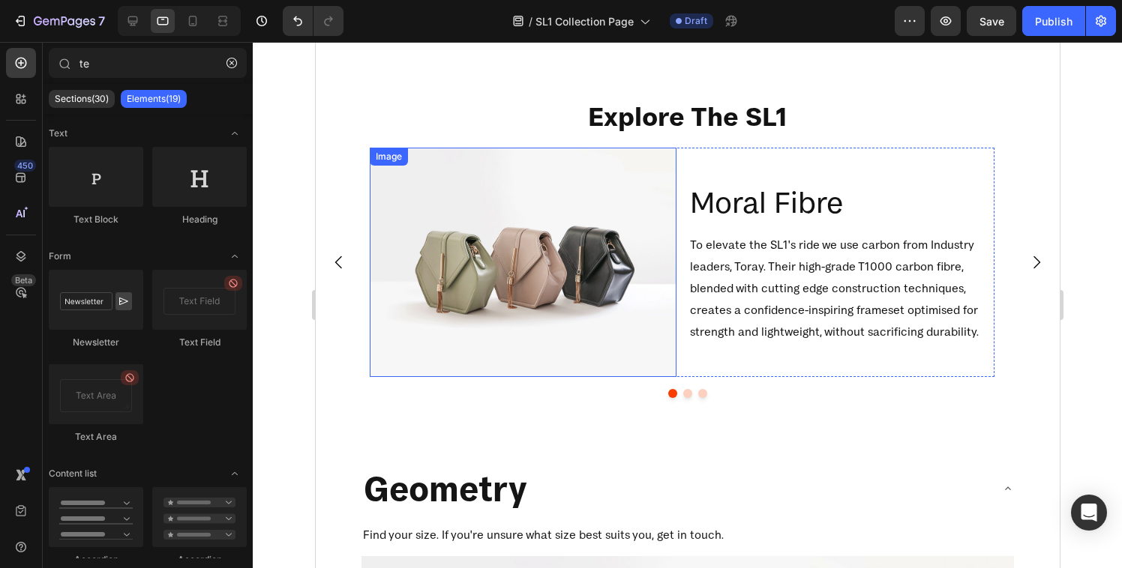
scroll to position [1305, 0]
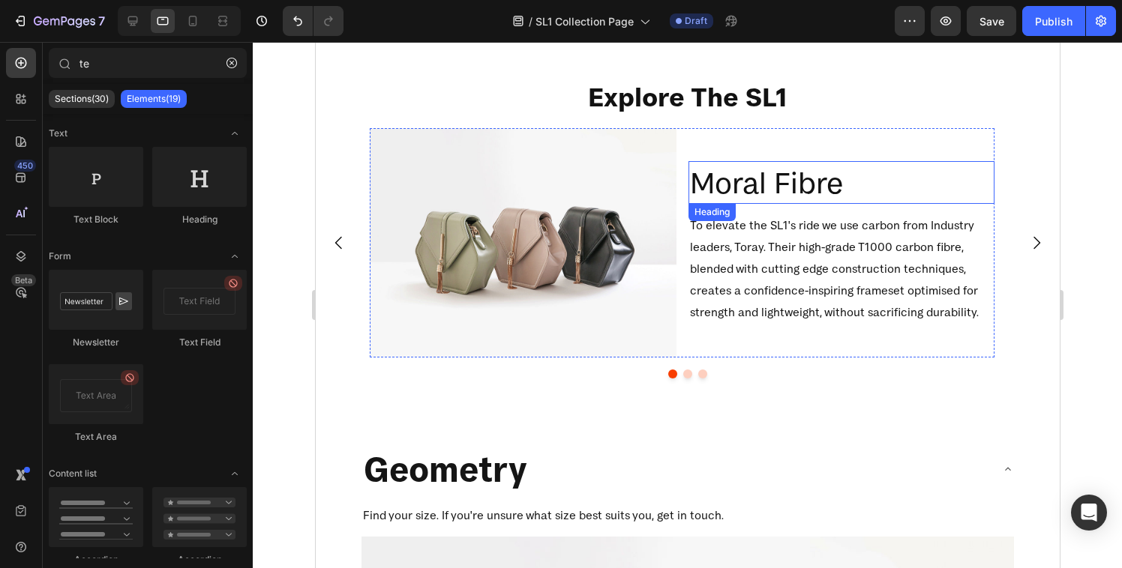
click at [799, 170] on h2 "Moral Fibre" at bounding box center [841, 182] width 307 height 43
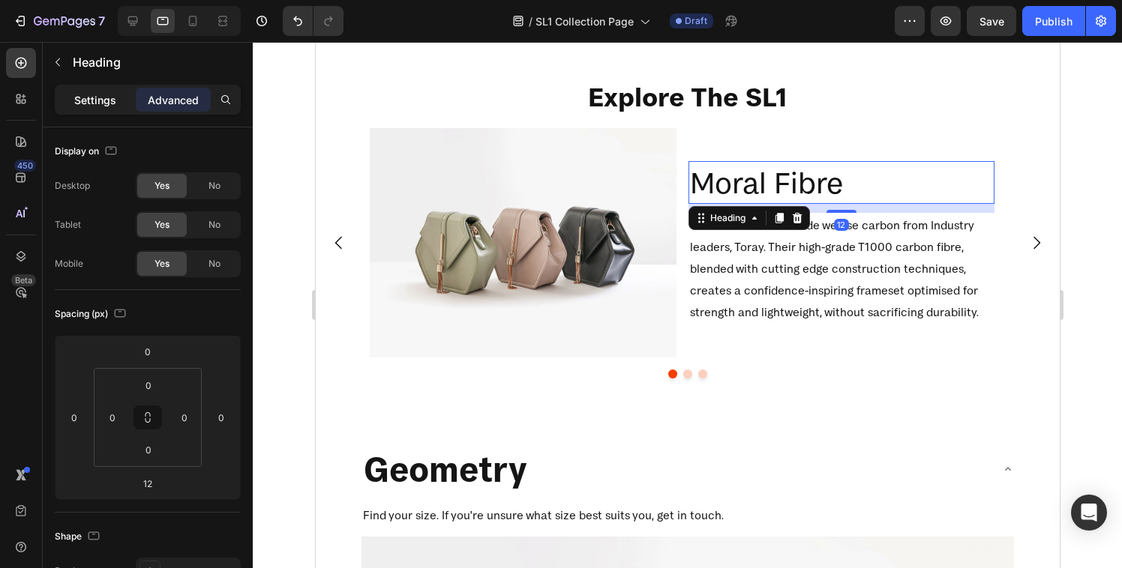
click at [82, 99] on p "Settings" at bounding box center [95, 100] width 42 height 16
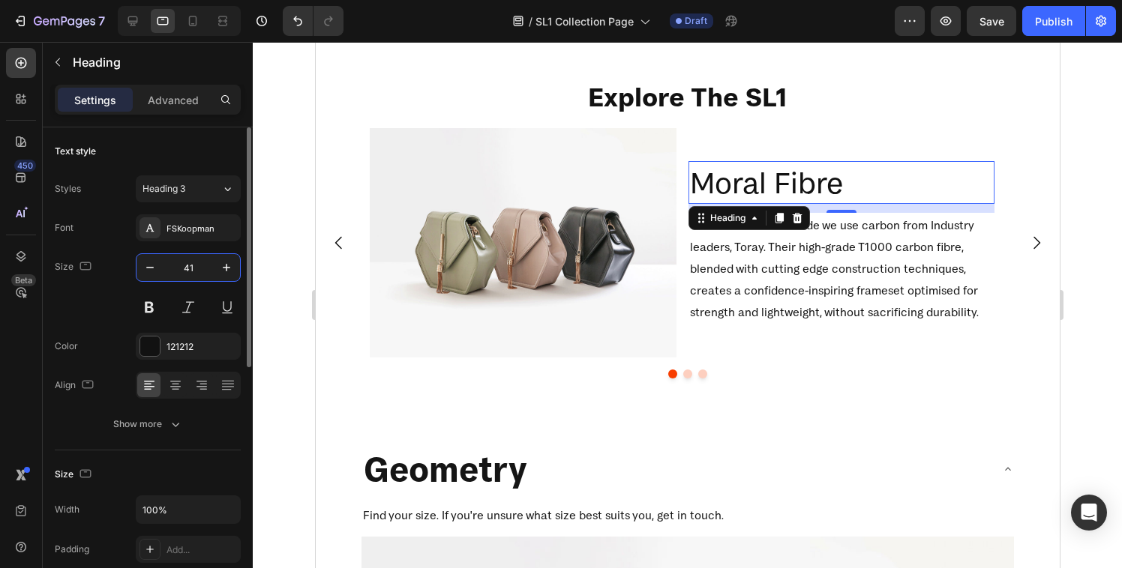
click at [191, 265] on input "41" at bounding box center [187, 267] width 49 height 27
type input "32"
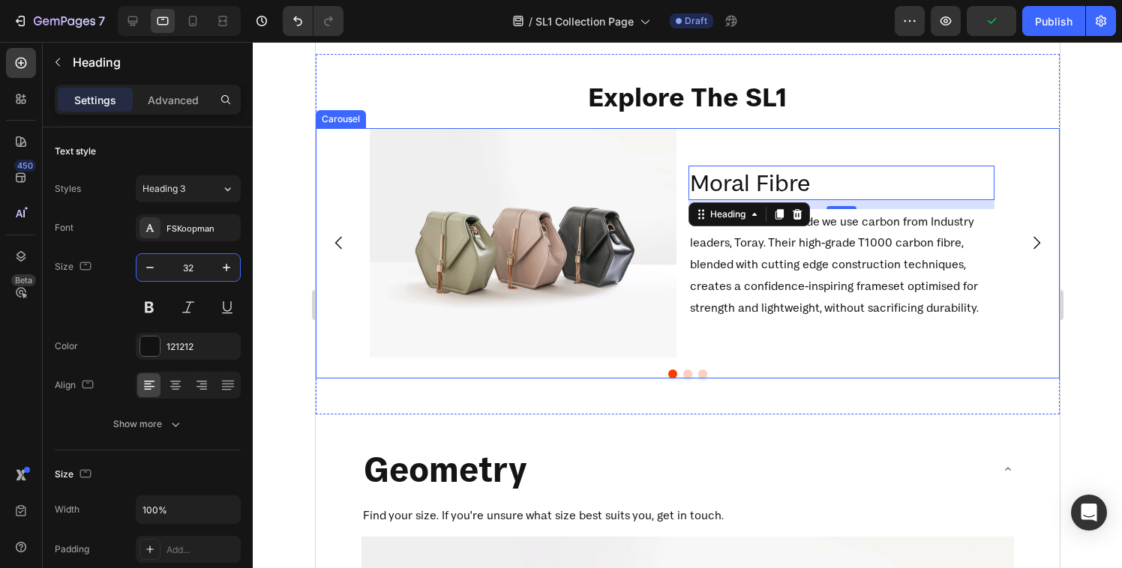
click at [1026, 235] on icon "Carousel Next Arrow" at bounding box center [1035, 243] width 18 height 18
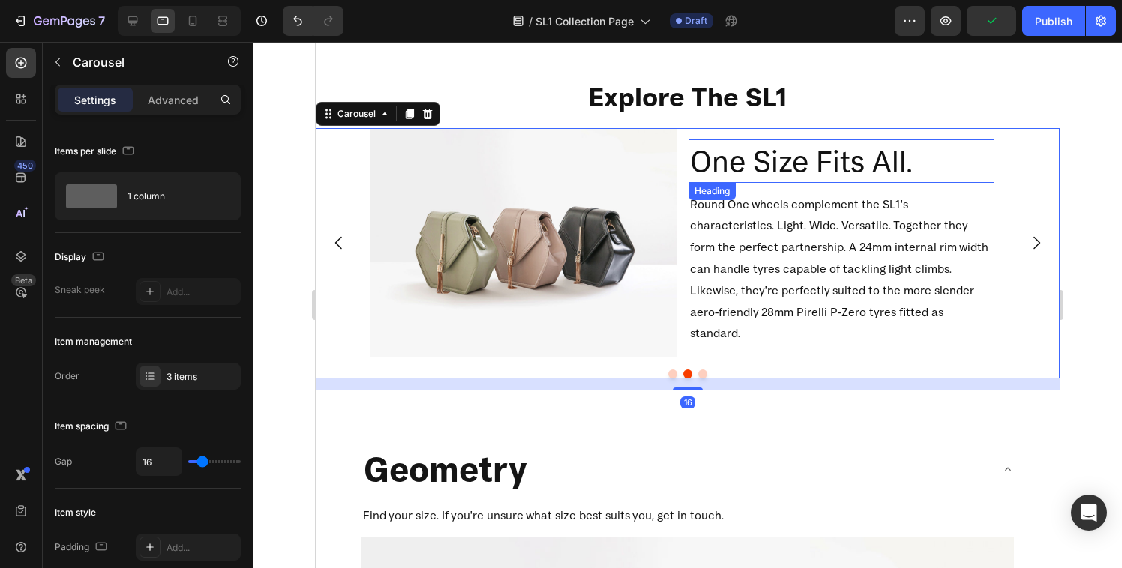
click at [730, 172] on h2 "One Size Fits All." at bounding box center [841, 160] width 307 height 43
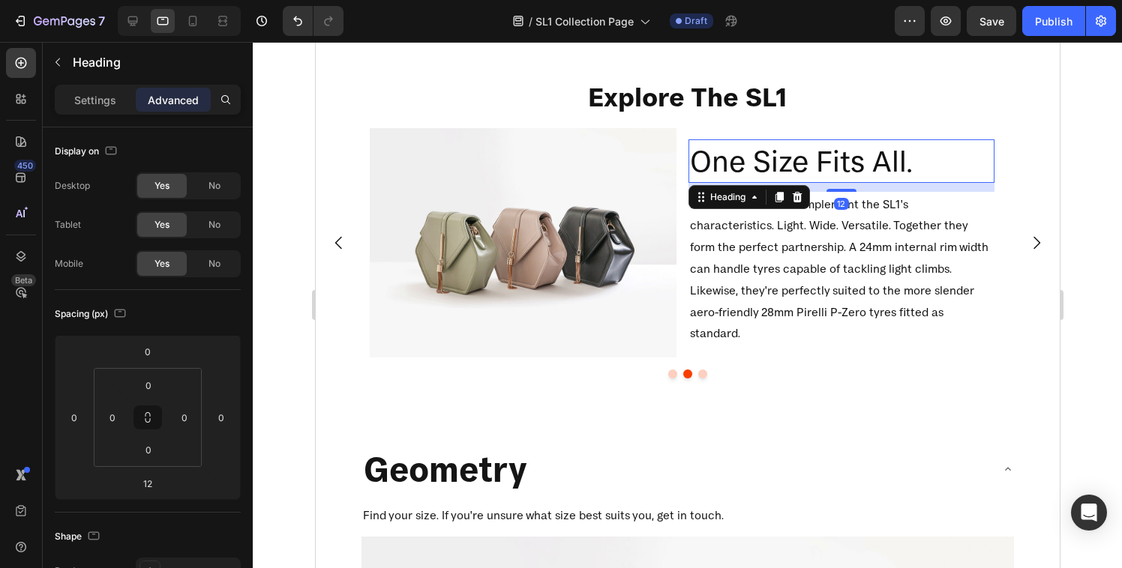
click at [730, 172] on h2 "One Size Fits All." at bounding box center [841, 160] width 307 height 43
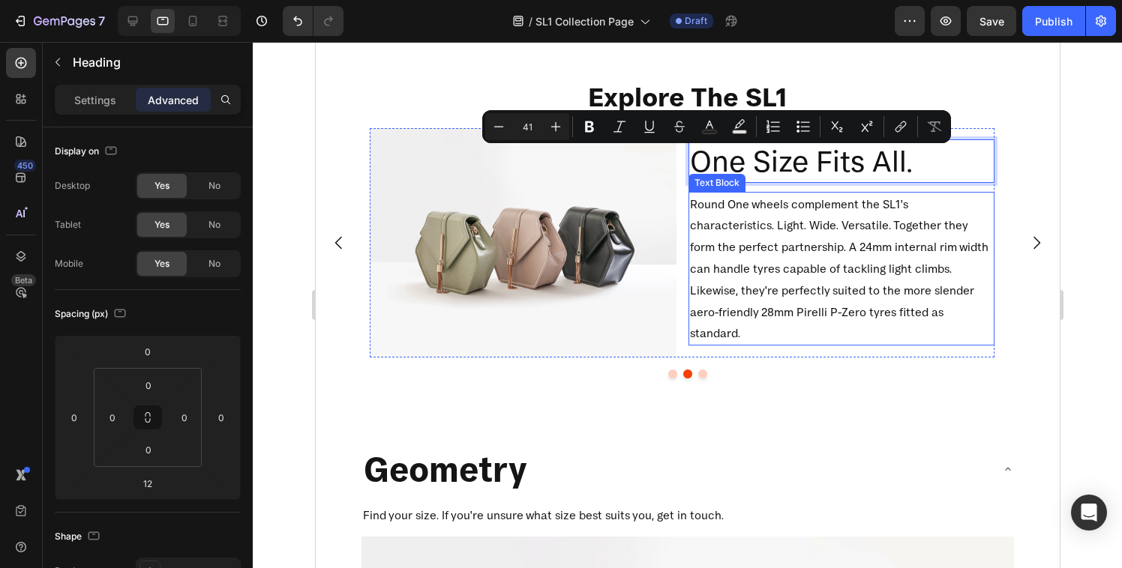
click at [928, 280] on p "Round One wheels complement the SL1's characteristics. Light. Wide. Versatile. …" at bounding box center [841, 268] width 304 height 151
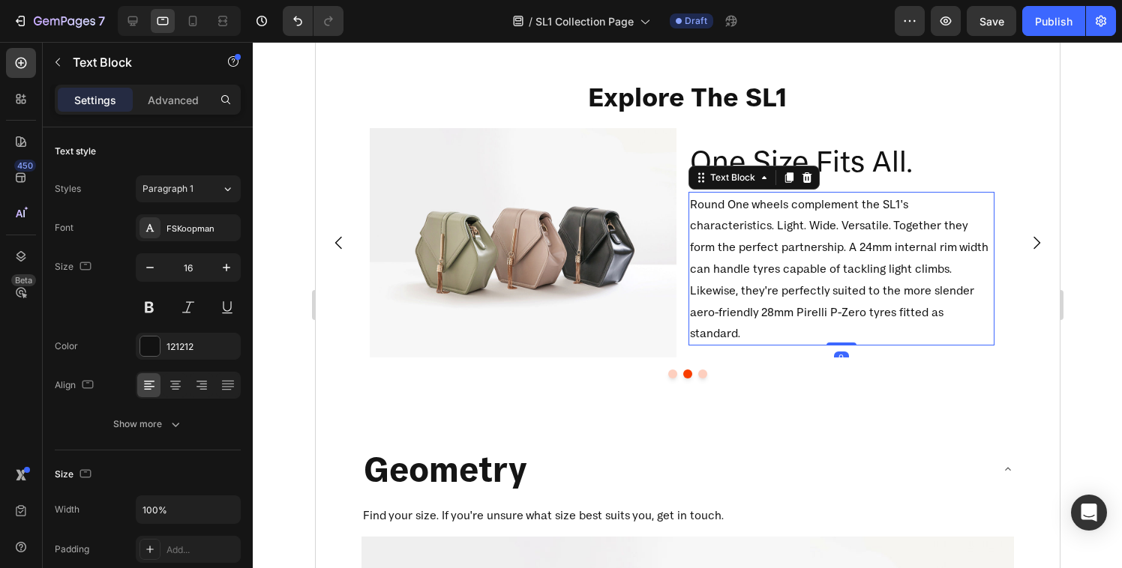
click at [849, 175] on p "One Size Fits All." at bounding box center [841, 161] width 304 height 40
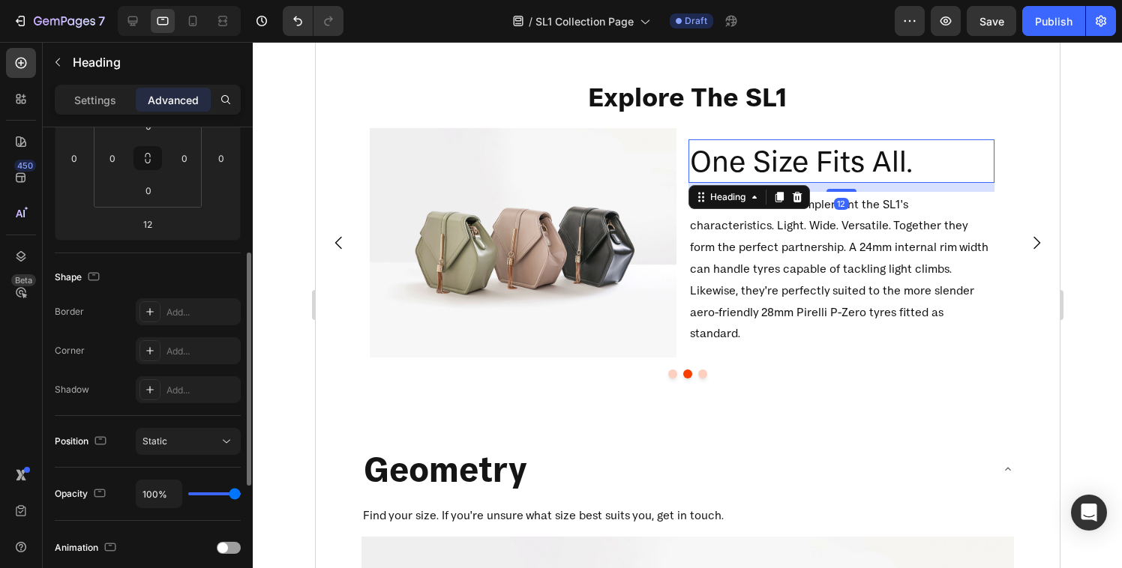
scroll to position [0, 0]
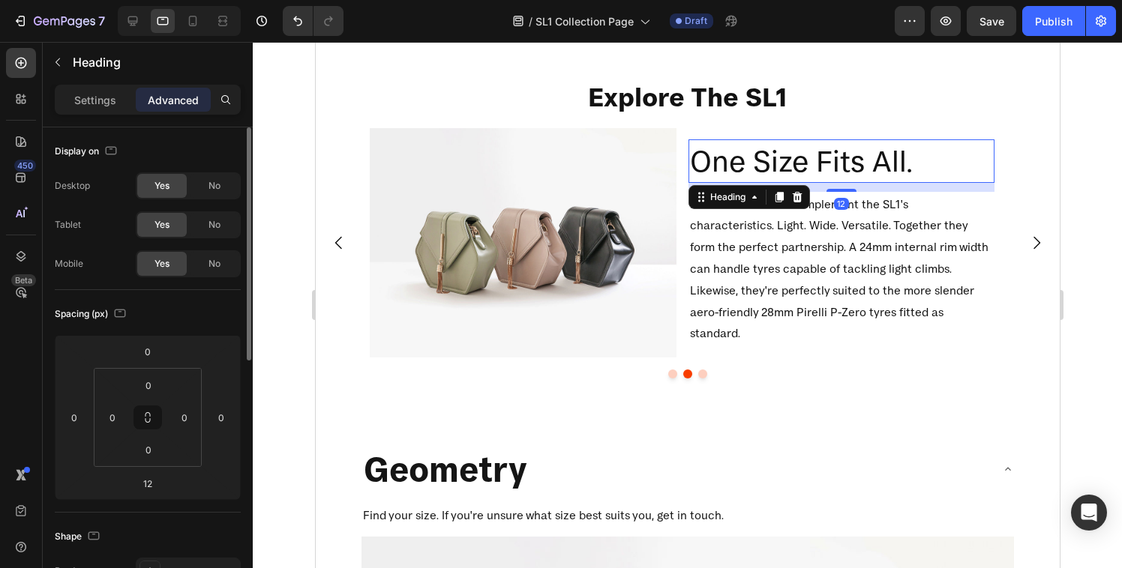
click at [84, 100] on p "Settings" at bounding box center [95, 100] width 42 height 16
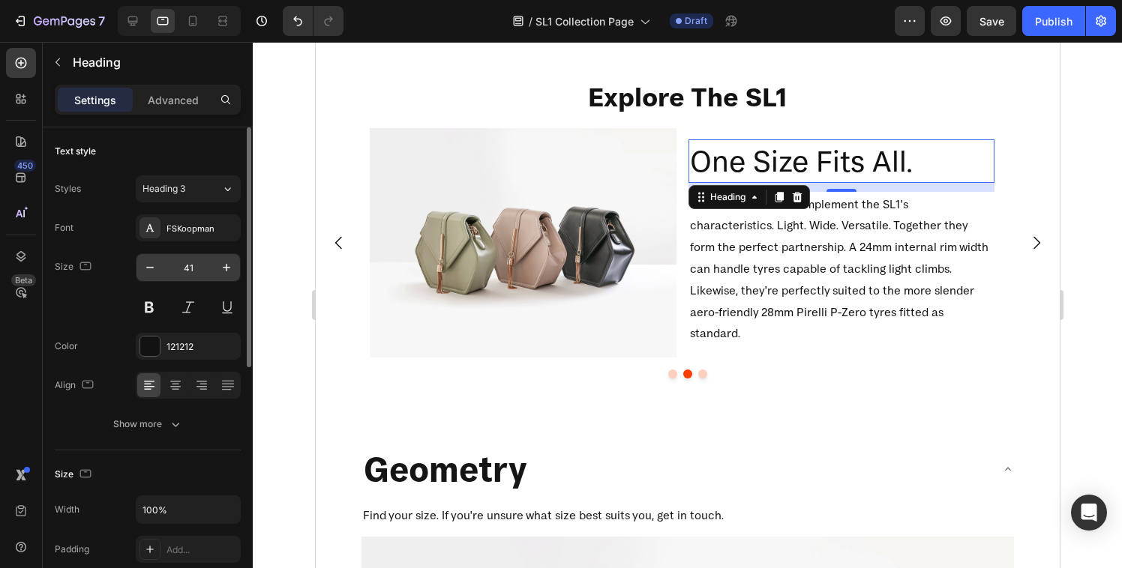
click at [193, 261] on input "41" at bounding box center [187, 267] width 49 height 27
type input "32"
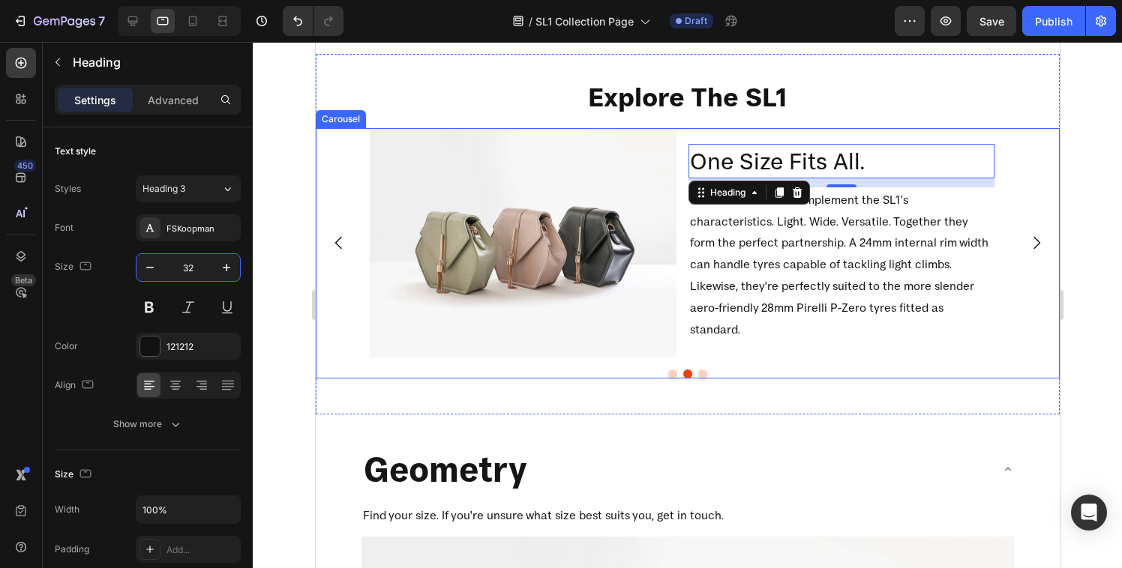
click at [1032, 244] on icon "Carousel Next Arrow" at bounding box center [1035, 243] width 7 height 13
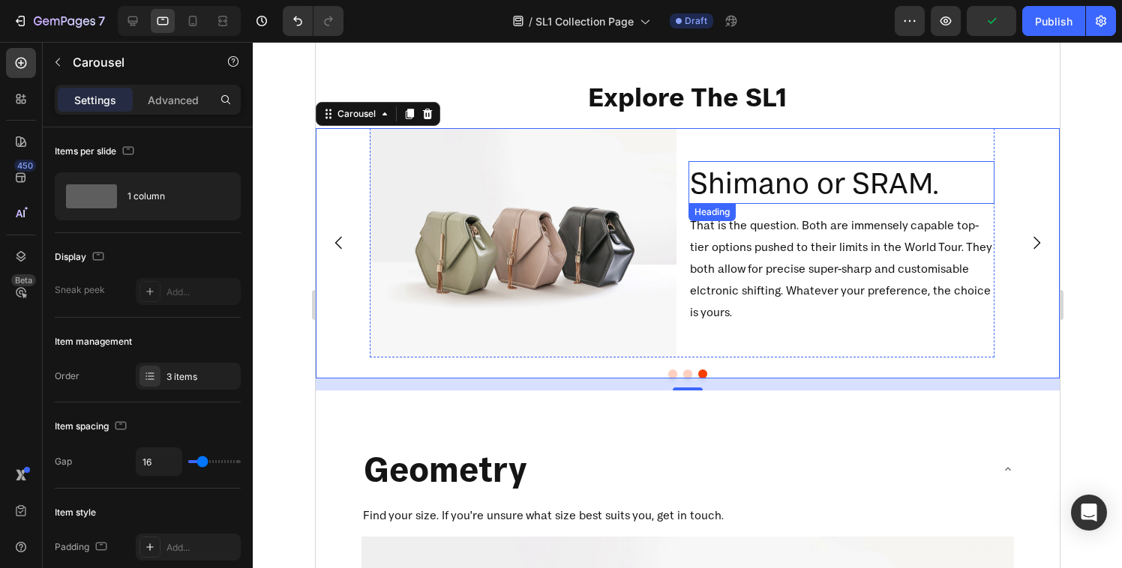
click at [847, 180] on h2 "Shimano or SRAM." at bounding box center [841, 182] width 307 height 43
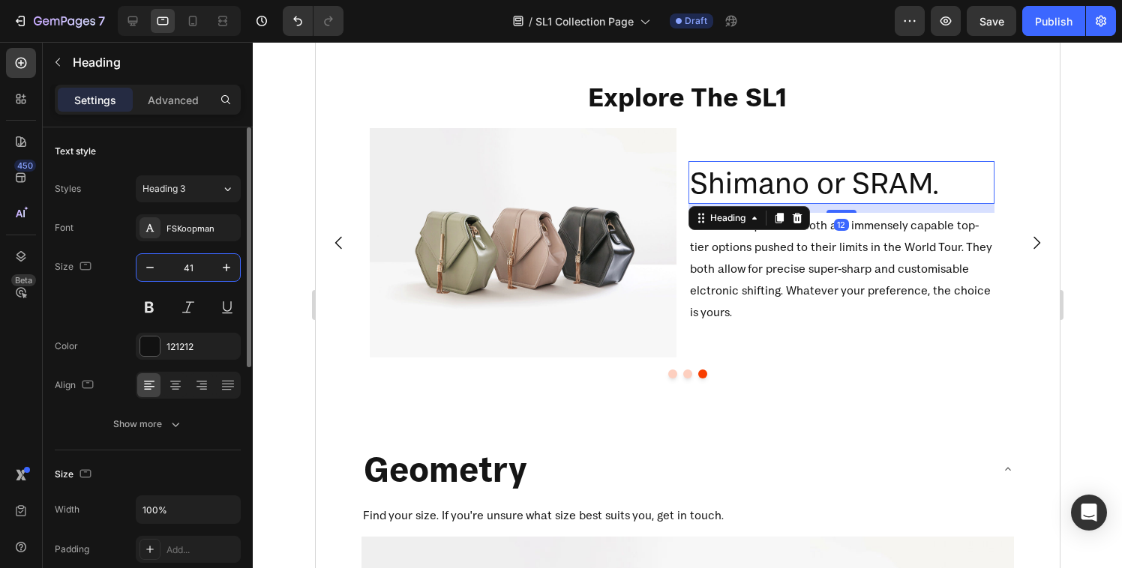
click at [196, 273] on input "41" at bounding box center [187, 267] width 49 height 27
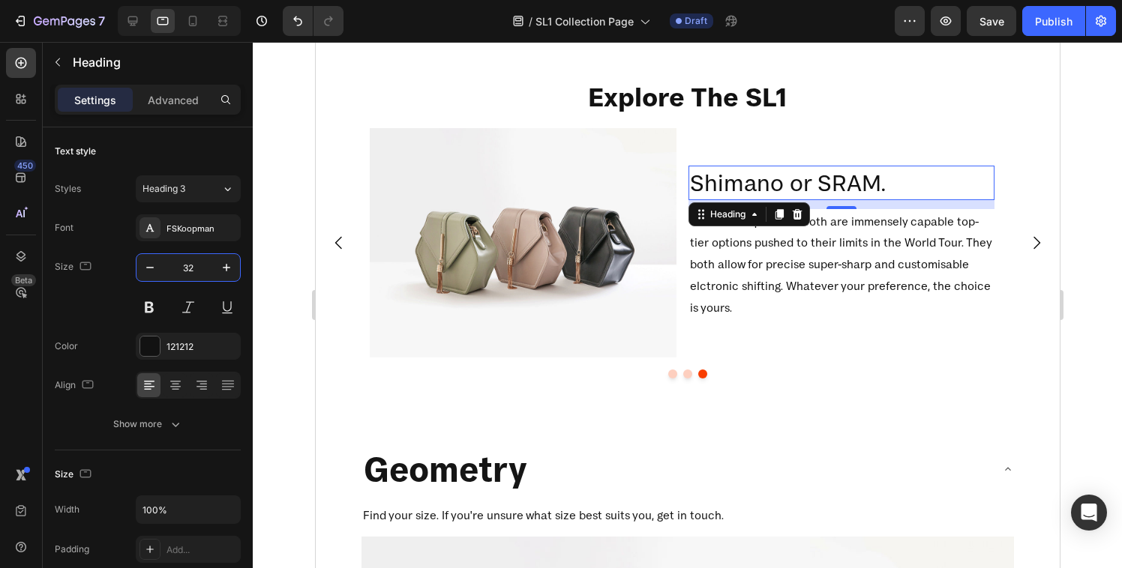
type input "32"
click at [297, 259] on div at bounding box center [687, 305] width 869 height 526
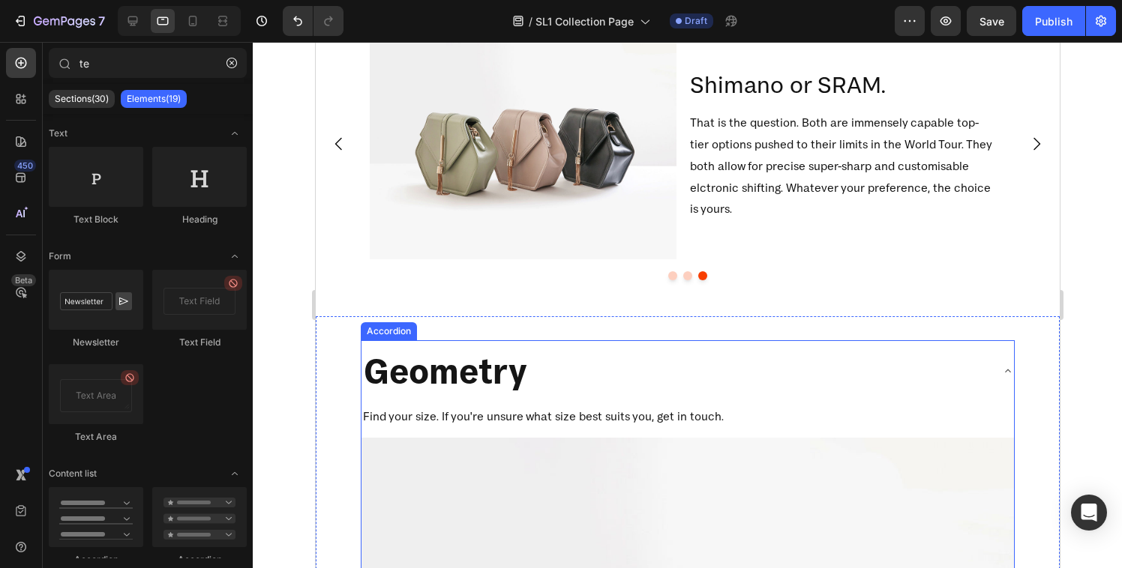
scroll to position [1455, 0]
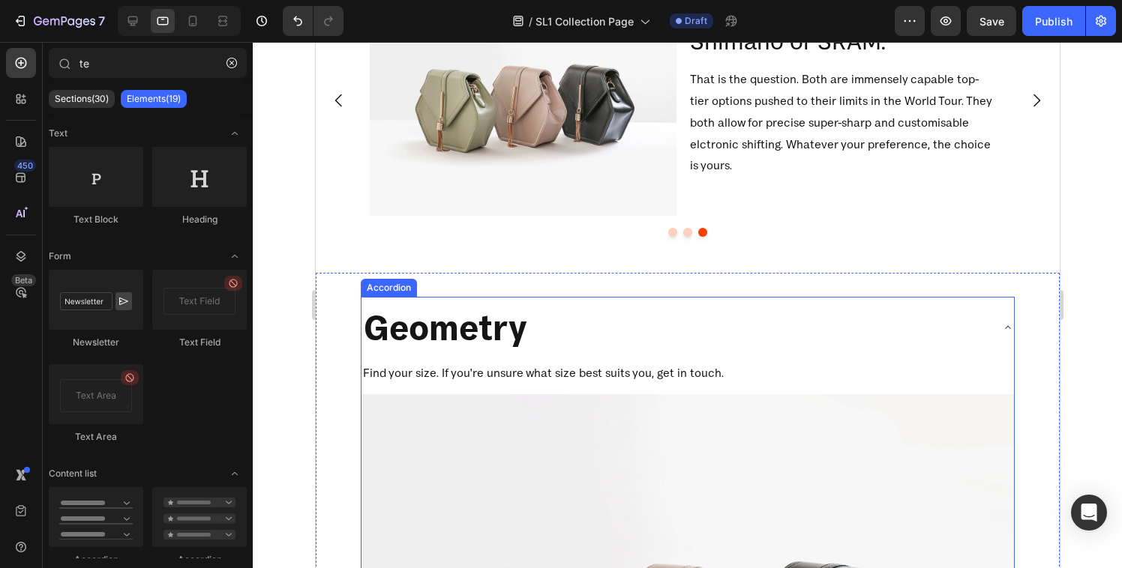
click at [472, 332] on p "Geometry" at bounding box center [444, 327] width 163 height 45
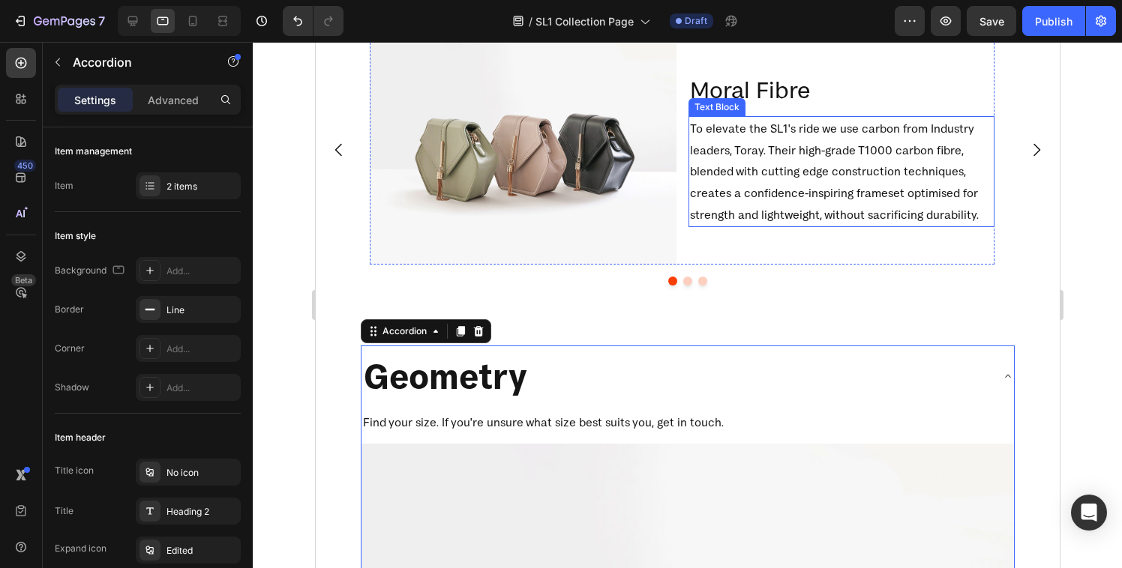
scroll to position [948, 0]
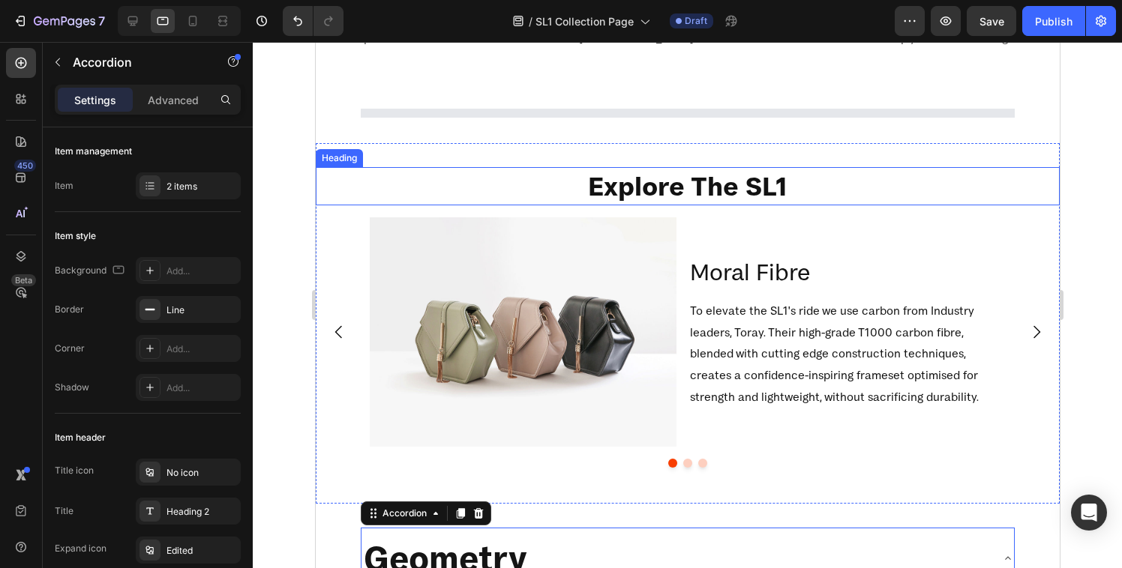
click at [646, 181] on h2 "Explore The SL1" at bounding box center [687, 186] width 744 height 38
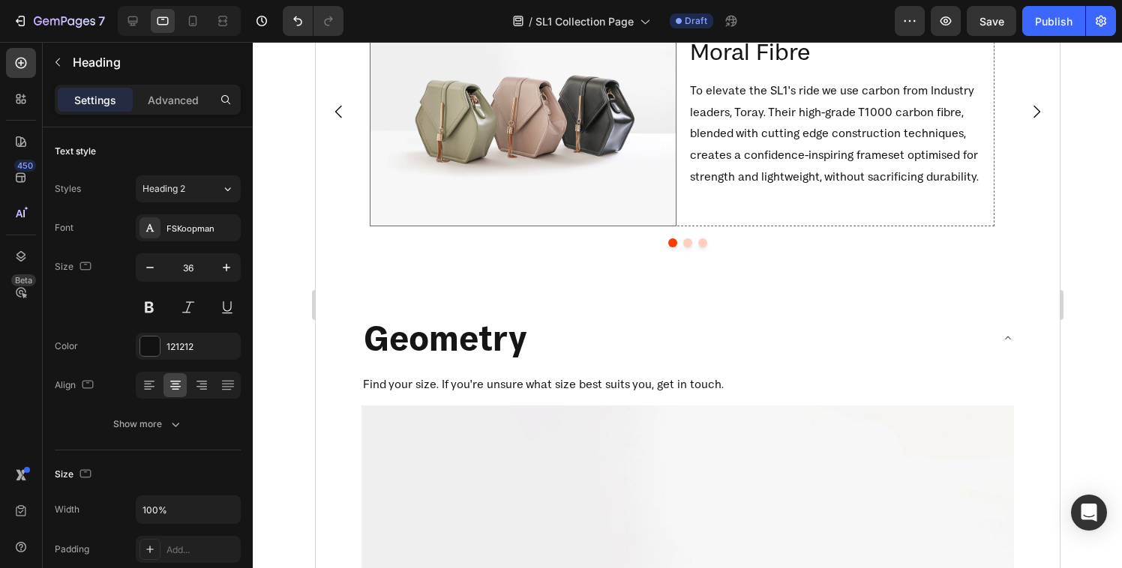
scroll to position [1242, 0]
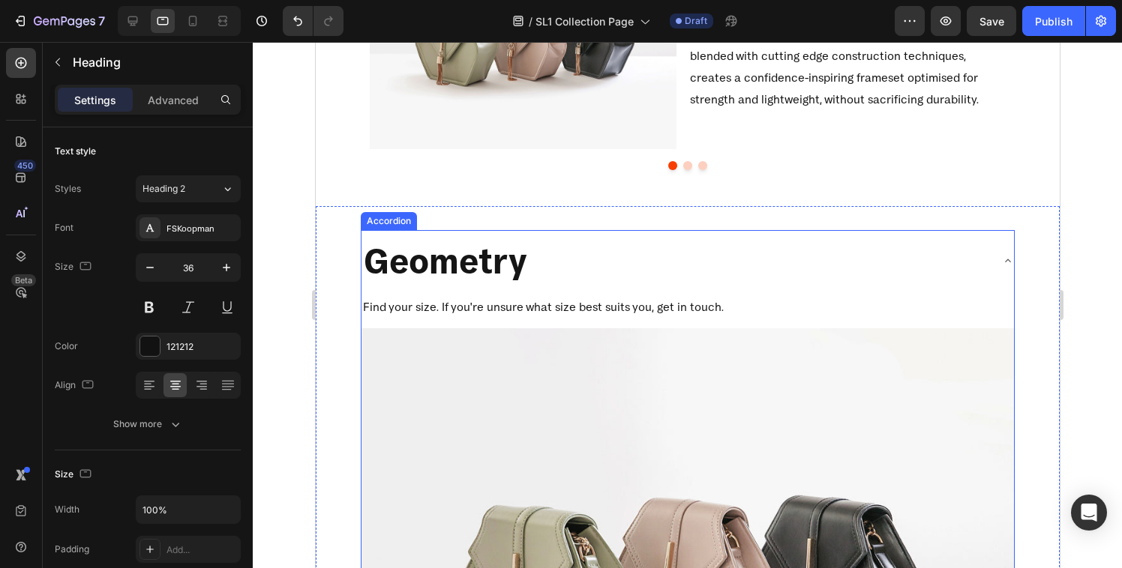
click at [455, 252] on p "Geometry" at bounding box center [444, 260] width 163 height 45
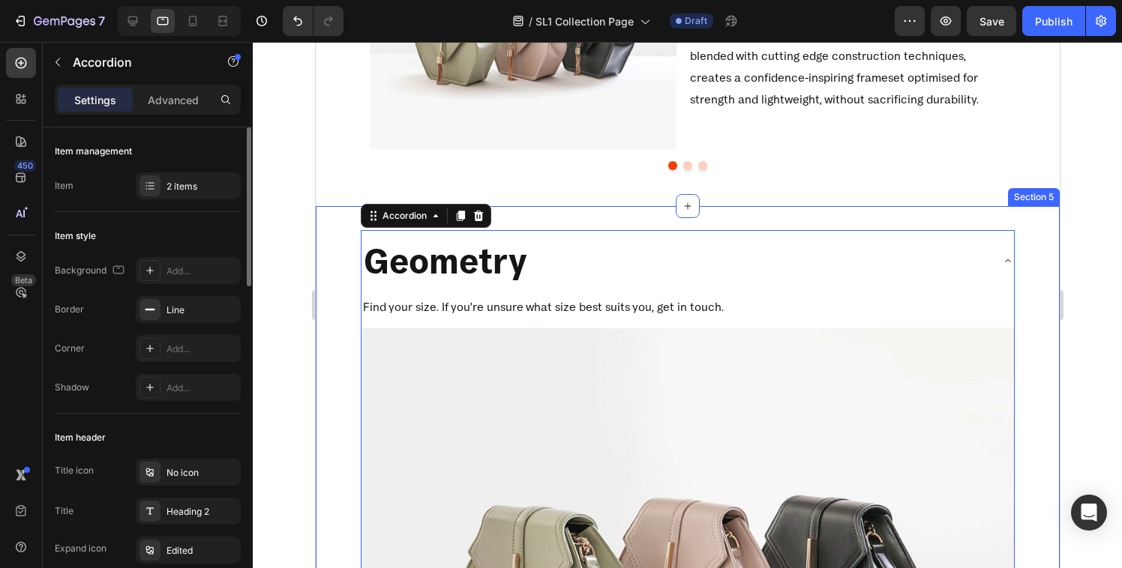
scroll to position [372, 0]
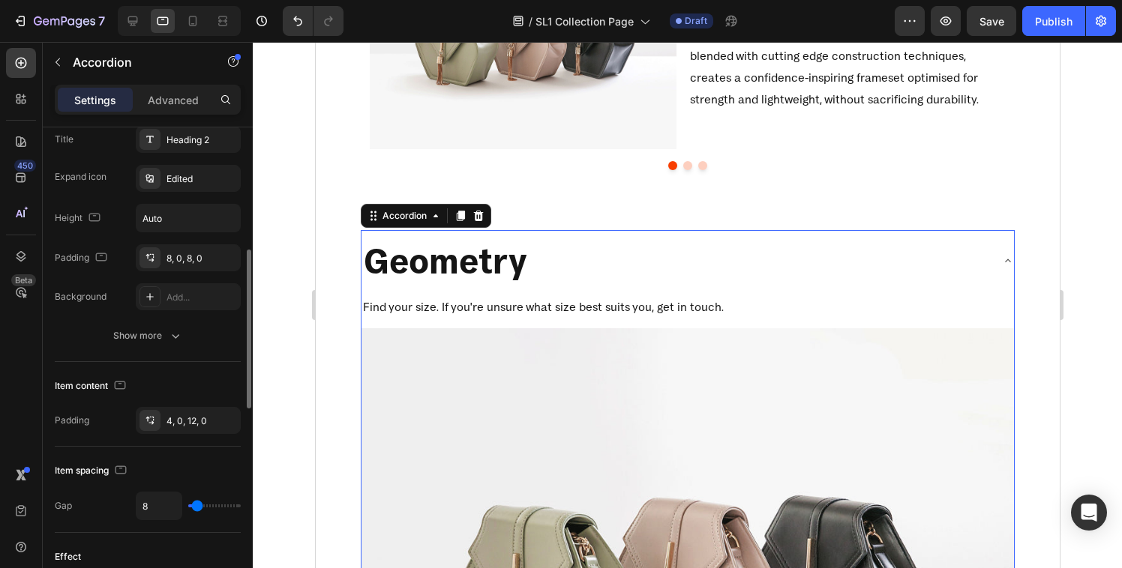
click at [492, 254] on p "Geometry" at bounding box center [444, 260] width 163 height 45
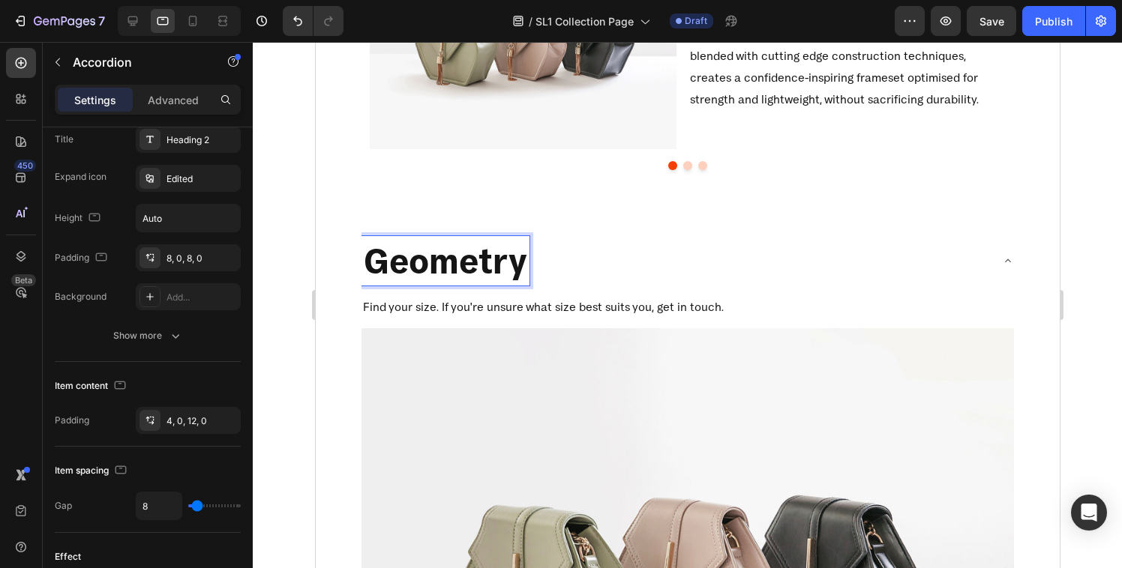
click at [405, 277] on p "Geometry" at bounding box center [444, 260] width 163 height 45
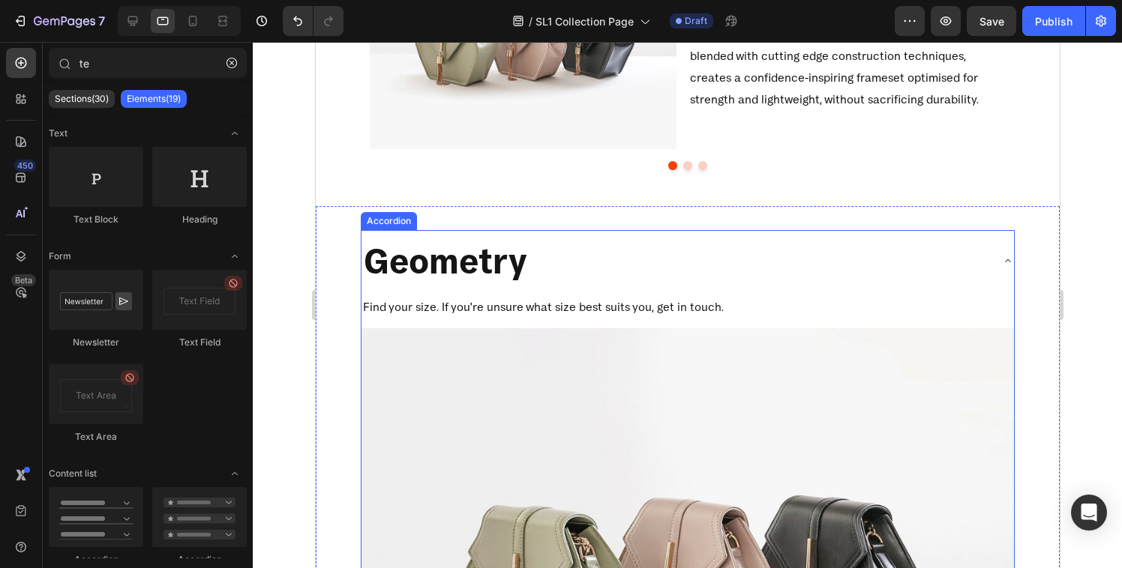
click at [661, 277] on div "Geometry" at bounding box center [675, 260] width 628 height 49
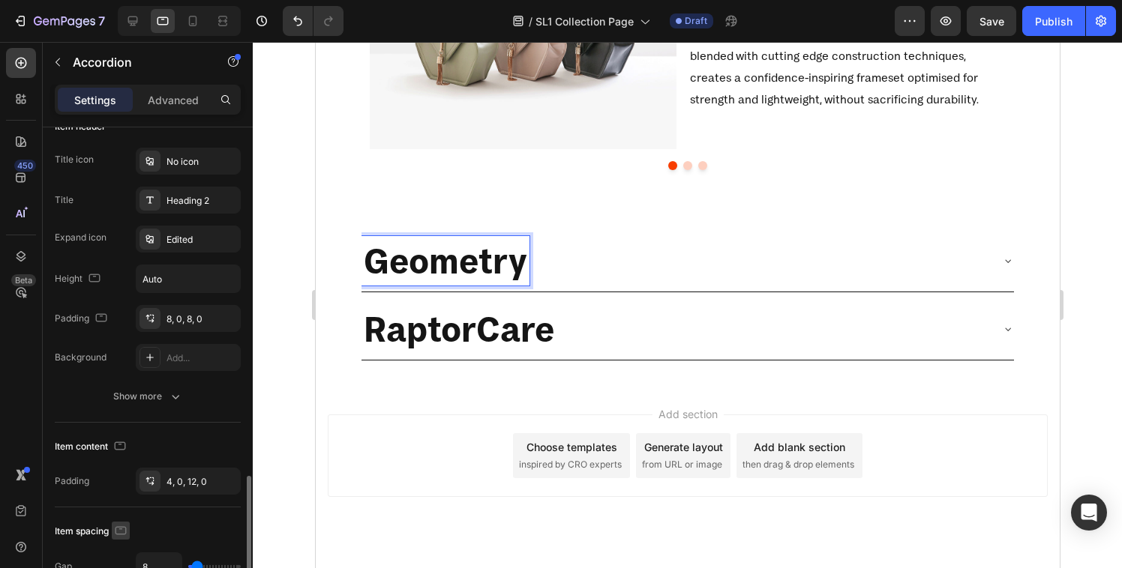
scroll to position [234, 0]
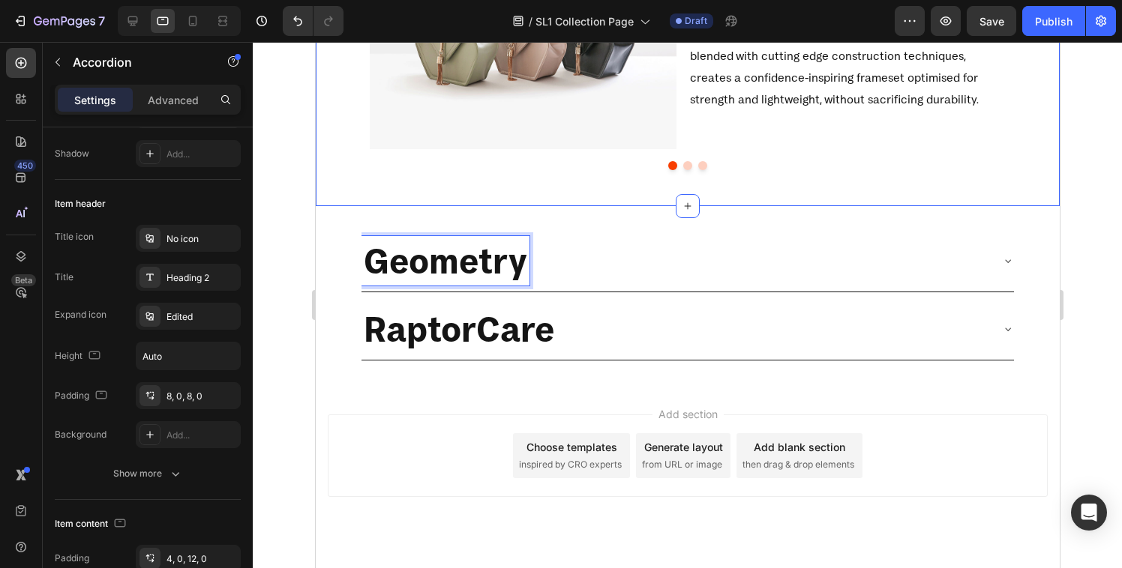
click at [538, 175] on div "Image Moral Fibre Heading To elevate the SL1's ride we use carbon from Industry…" at bounding box center [687, 51] width 744 height 262
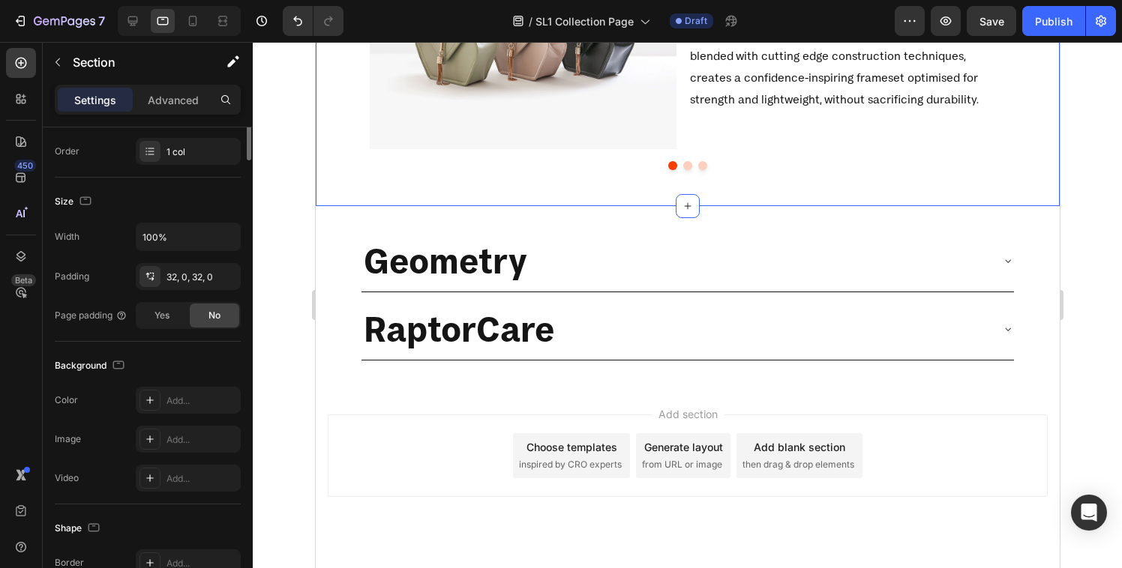
scroll to position [0, 0]
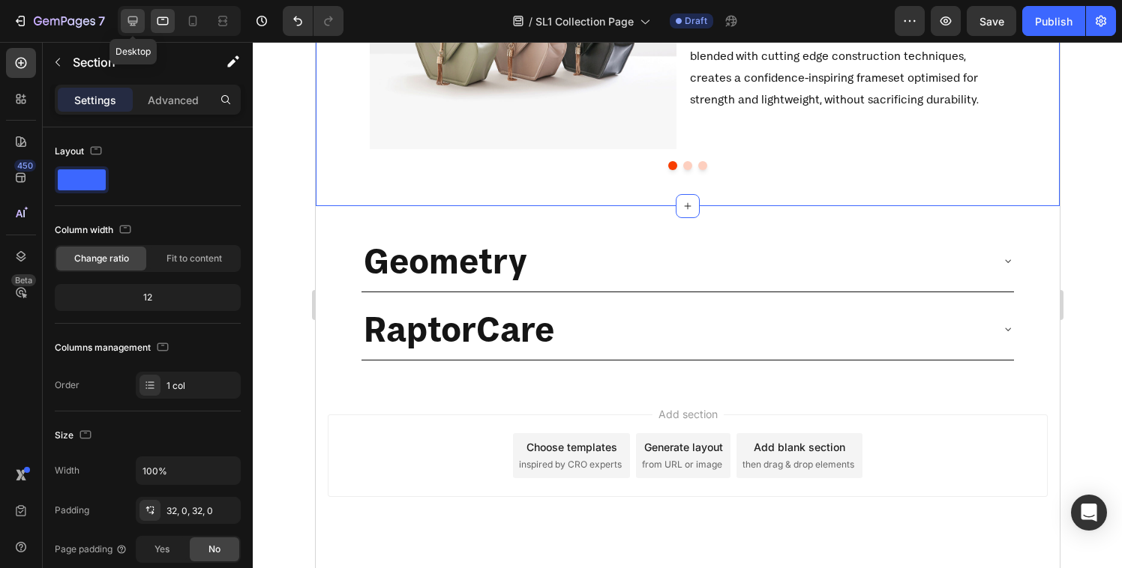
click at [126, 27] on icon at bounding box center [132, 20] width 15 height 15
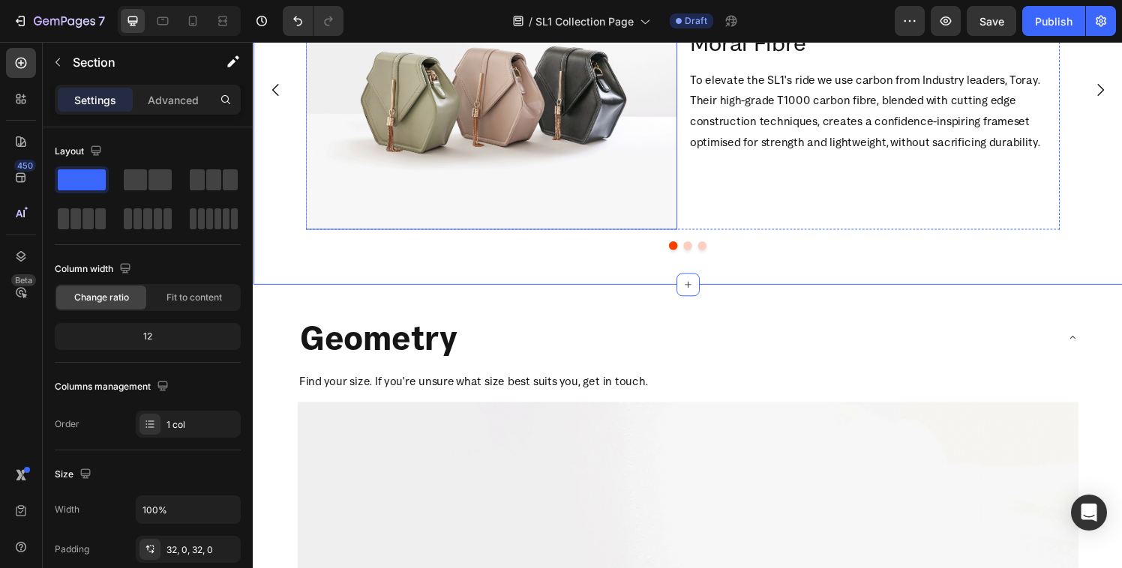
scroll to position [1785, 0]
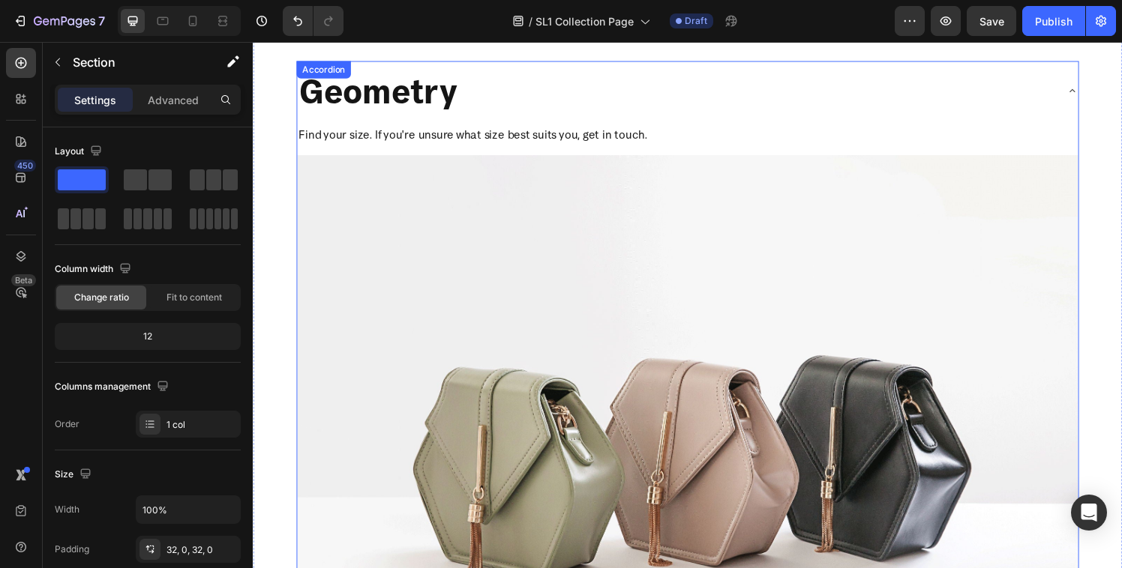
click at [595, 105] on div "Geometry" at bounding box center [690, 91] width 784 height 49
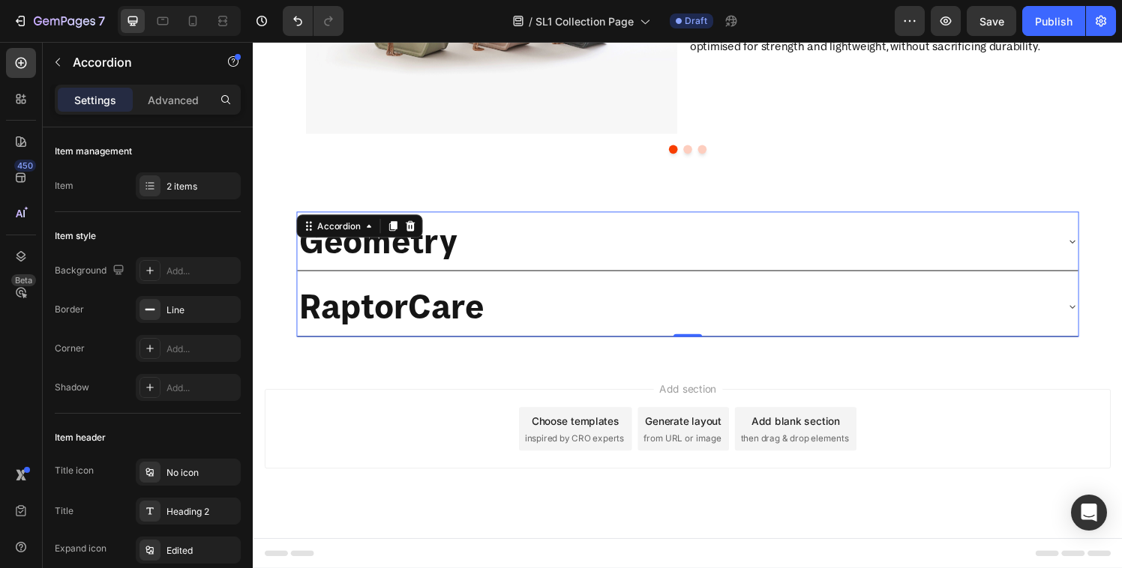
click at [589, 307] on div "RaptorCare" at bounding box center [690, 315] width 784 height 49
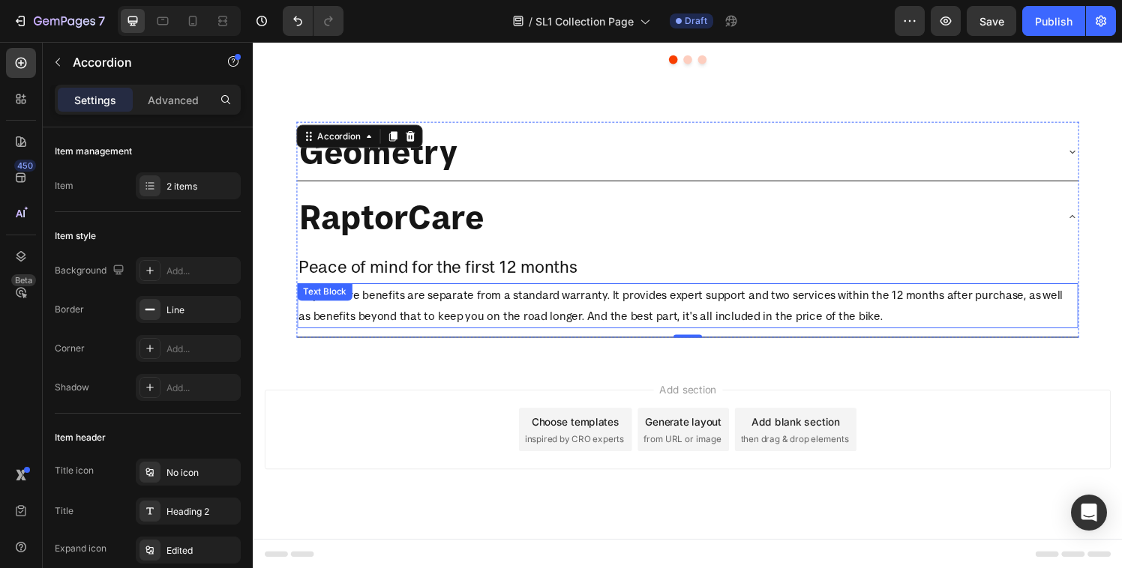
scroll to position [1723, 0]
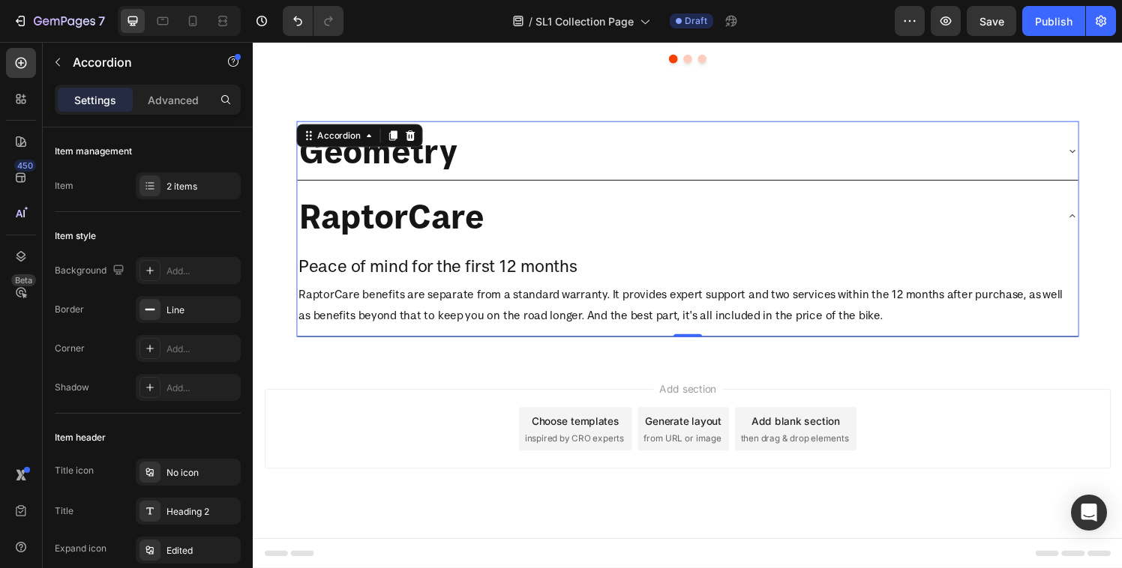
click at [610, 226] on div "RaptorCare" at bounding box center [690, 221] width 784 height 49
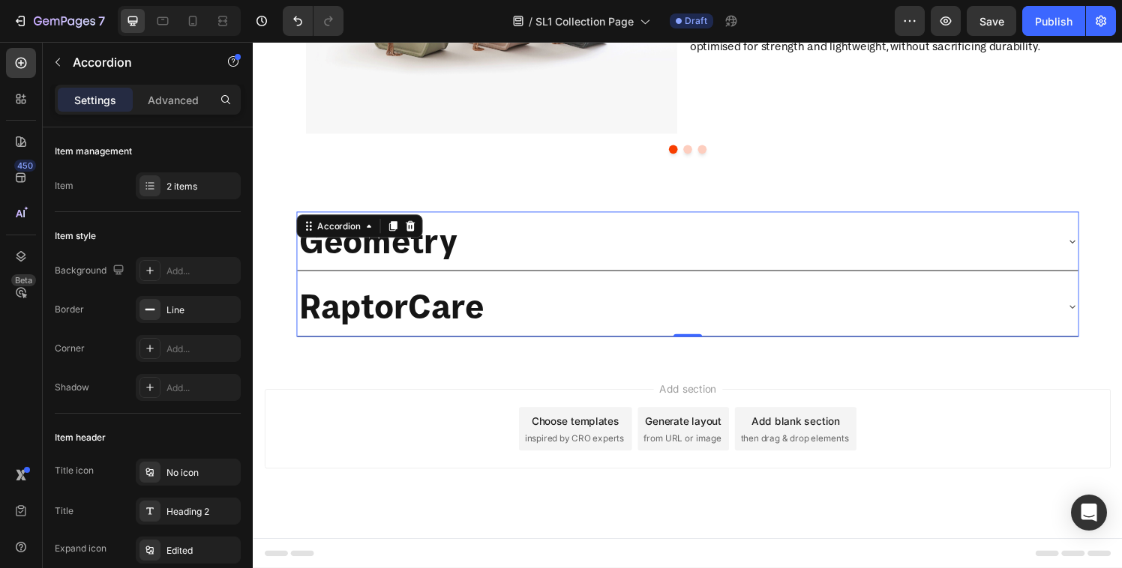
click at [606, 234] on div "Geometry" at bounding box center [690, 247] width 784 height 49
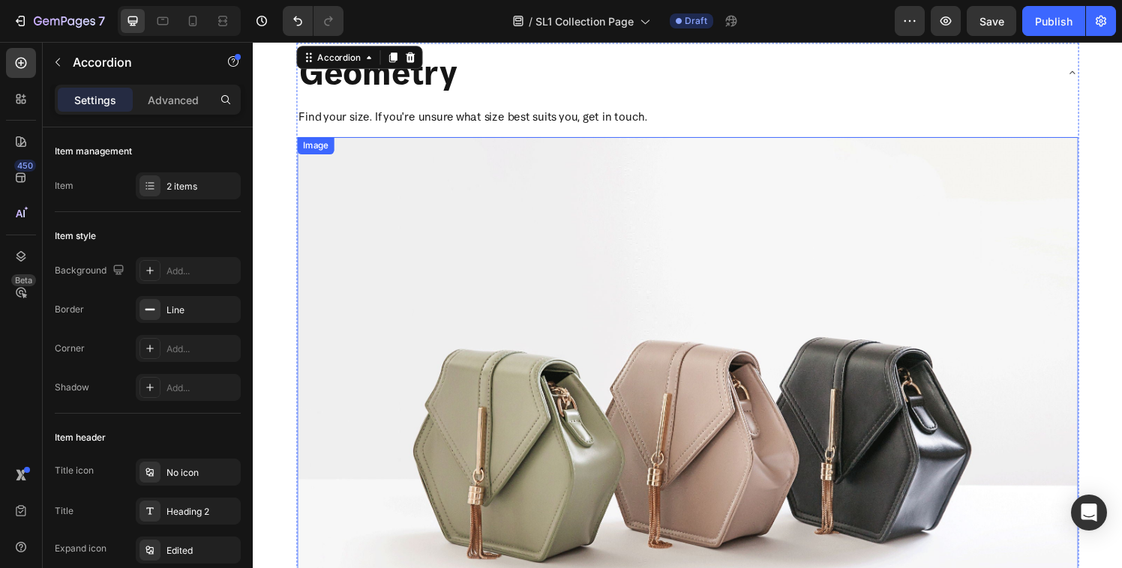
scroll to position [1767, 0]
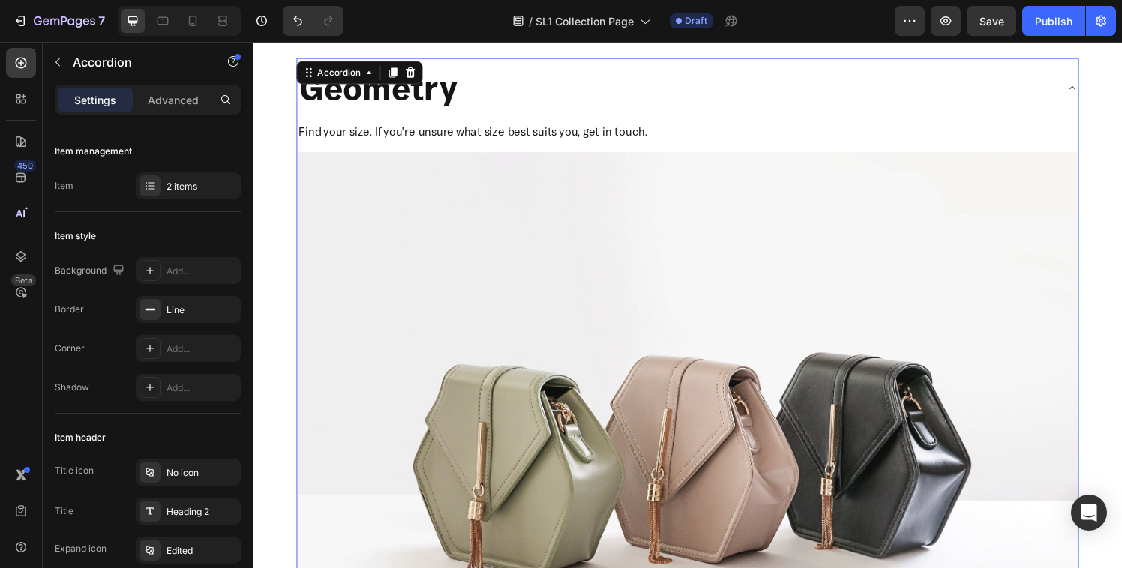
click at [653, 83] on div "Geometry" at bounding box center [690, 88] width 784 height 49
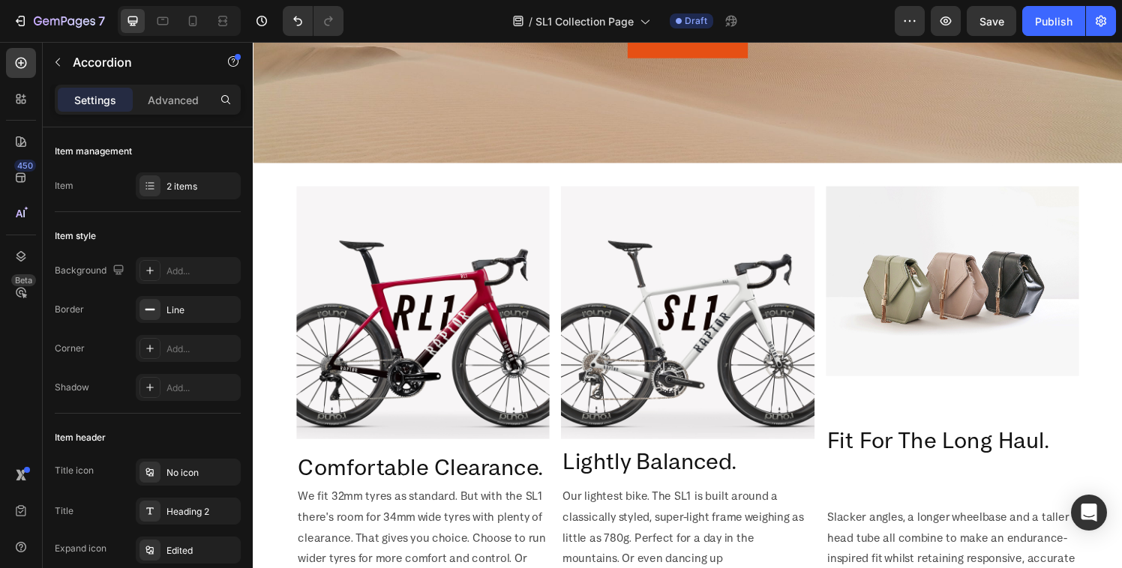
scroll to position [0, 0]
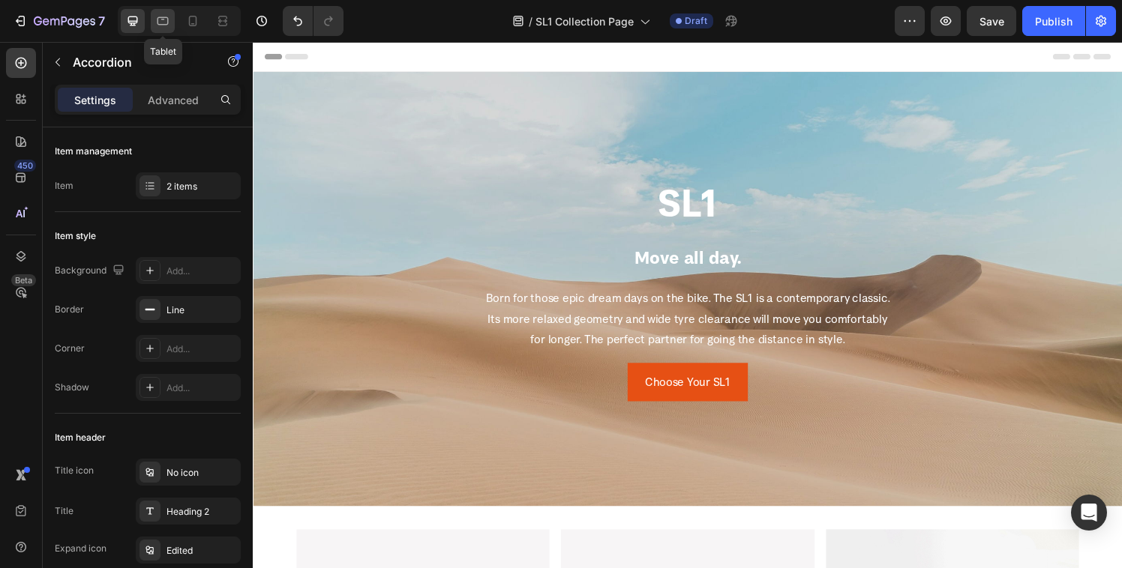
click at [163, 18] on icon at bounding box center [162, 20] width 15 height 15
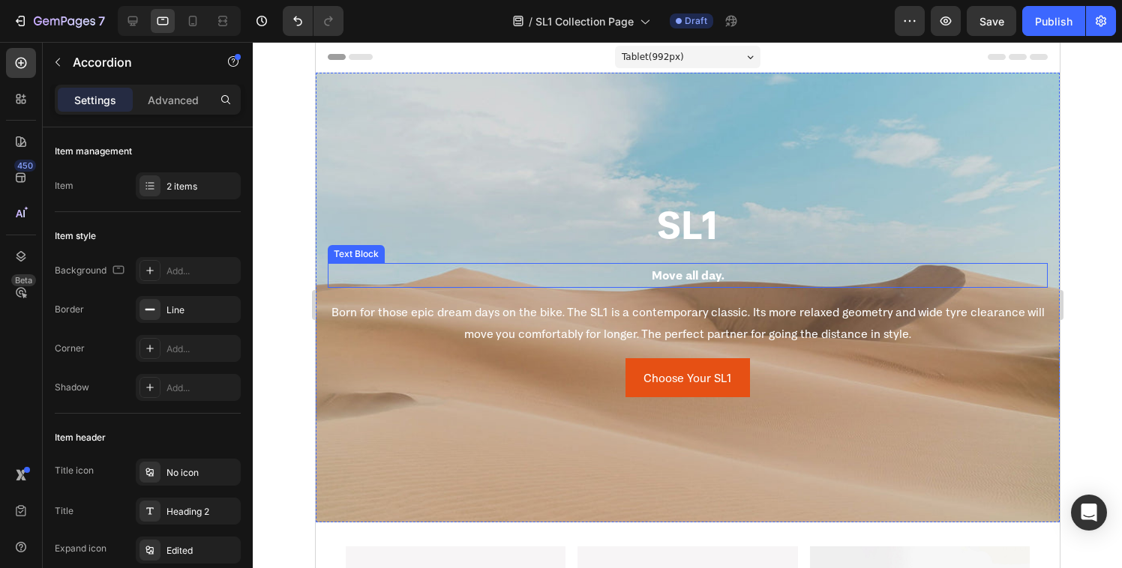
click at [682, 278] on p "Move all day." at bounding box center [686, 276] width 717 height 22
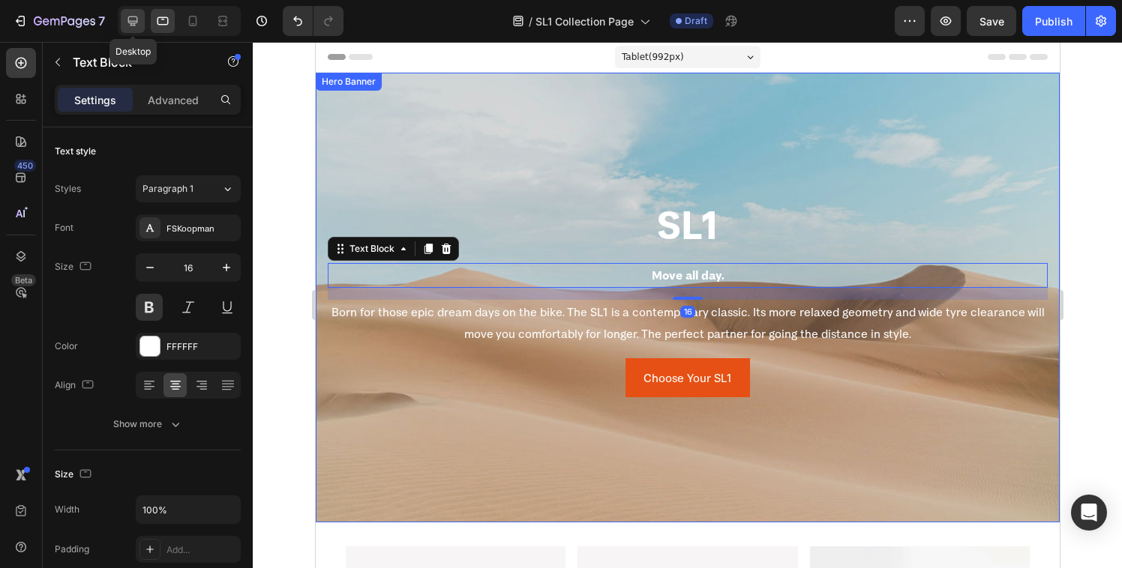
click at [130, 20] on icon at bounding box center [133, 21] width 10 height 10
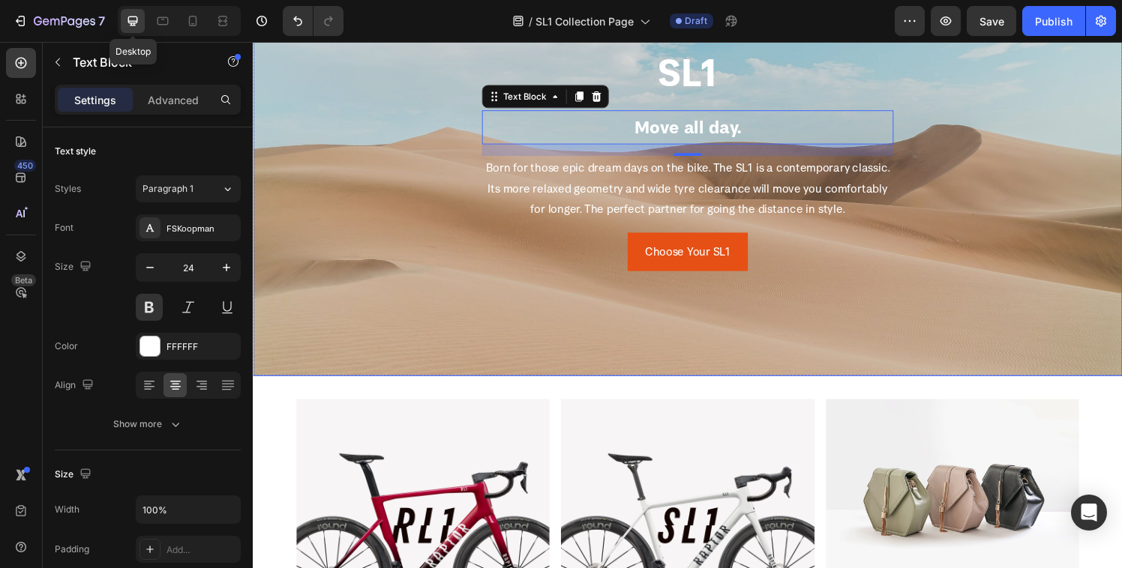
scroll to position [152, 0]
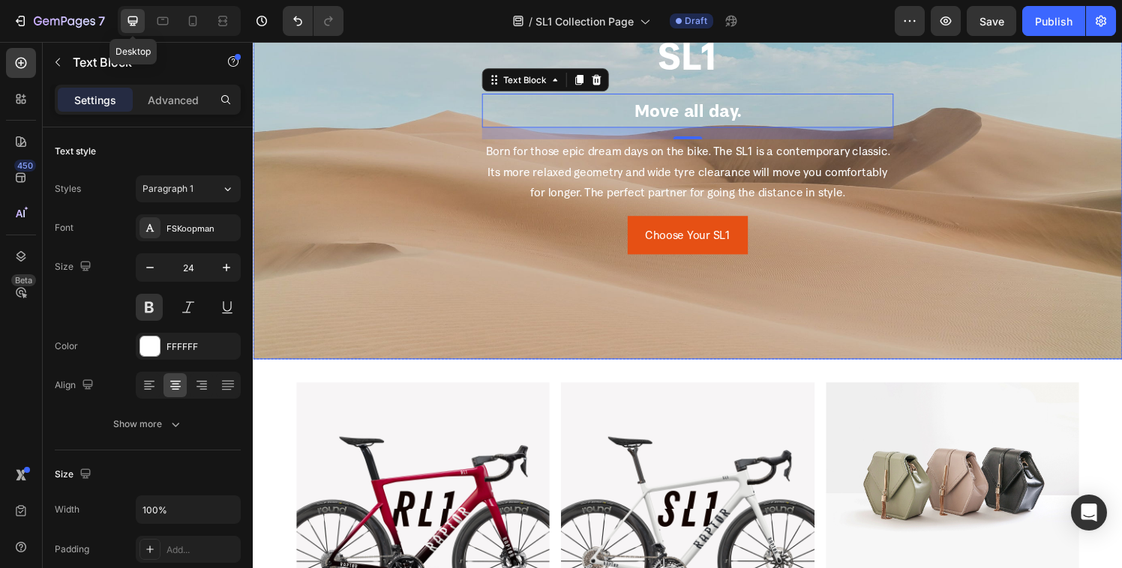
click at [144, 20] on div at bounding box center [133, 21] width 24 height 24
click at [159, 20] on icon at bounding box center [162, 20] width 15 height 15
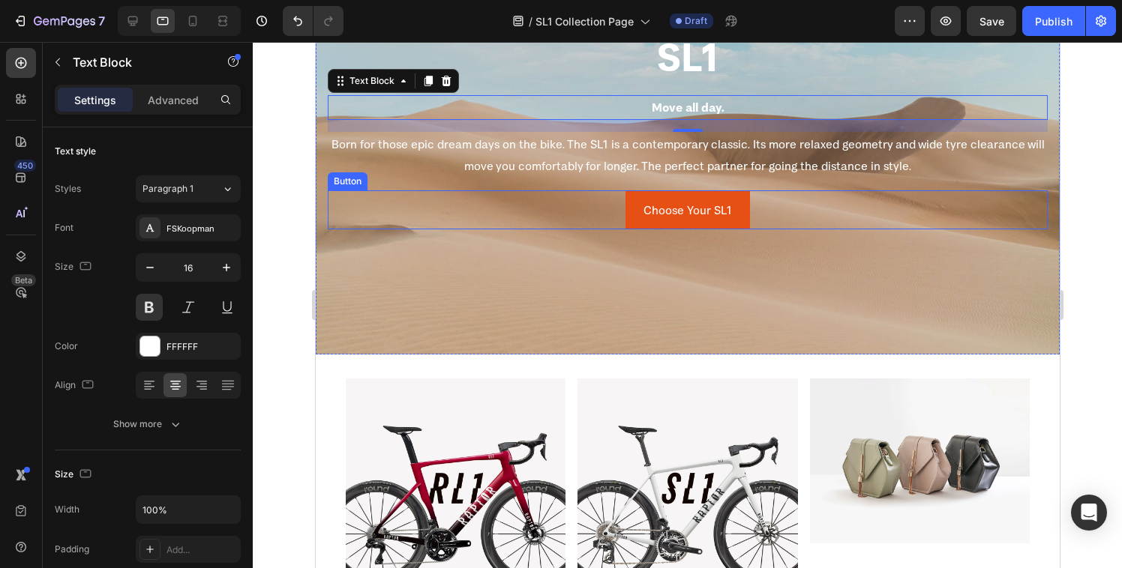
scroll to position [169, 0]
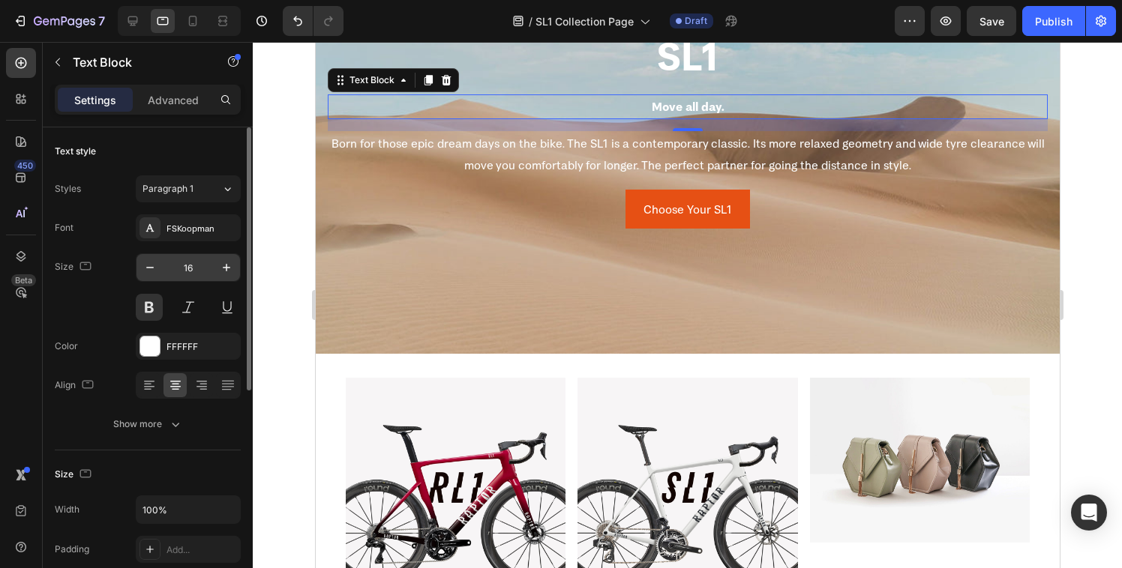
click at [208, 270] on input "16" at bounding box center [187, 267] width 49 height 27
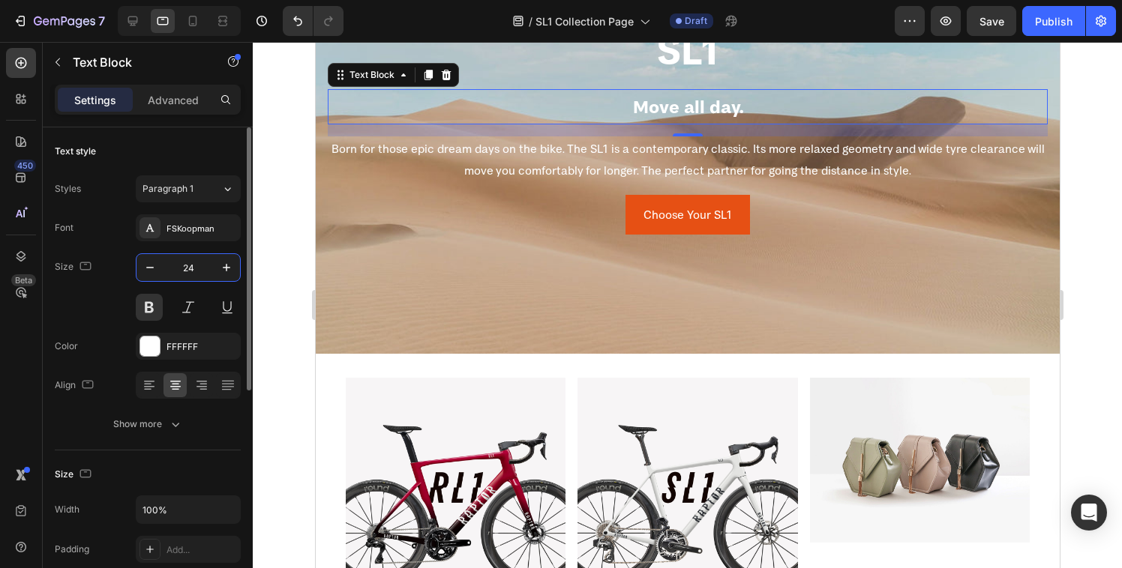
type input "24"
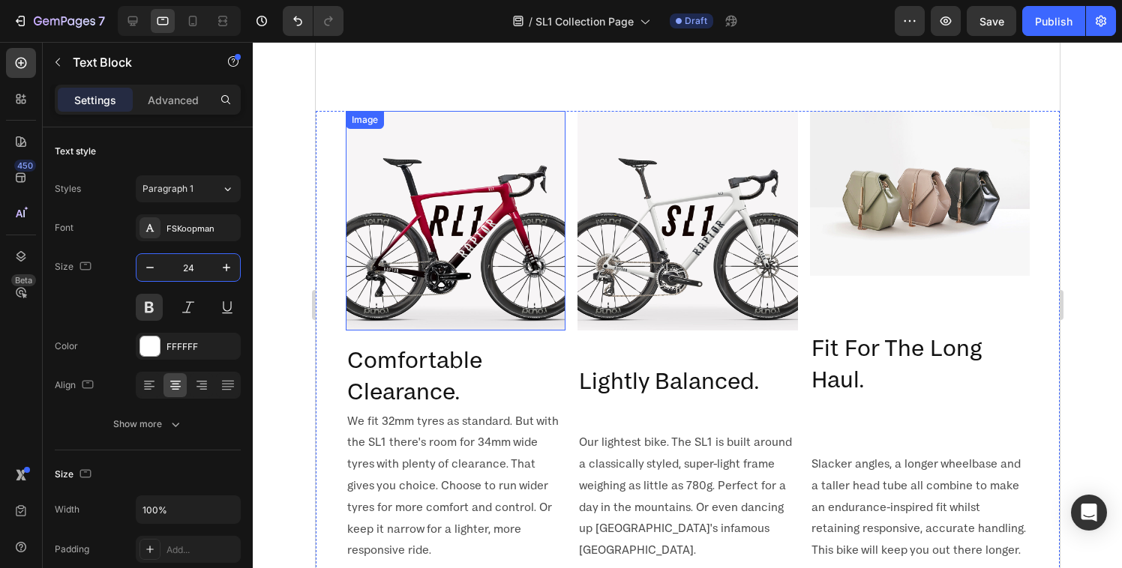
scroll to position [577, 0]
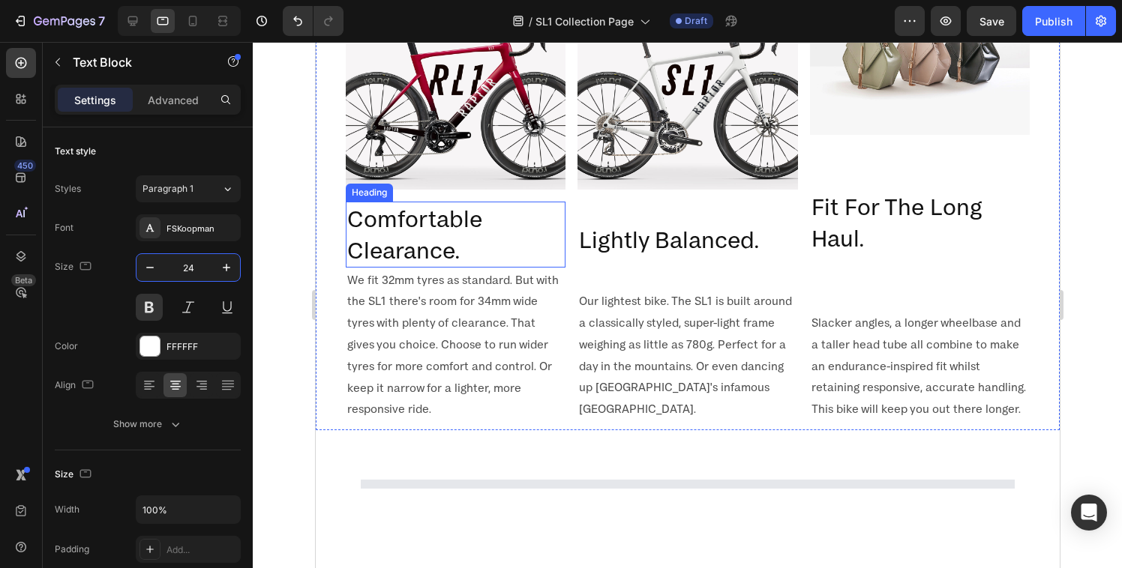
click at [431, 239] on h2 "Comfortable Clearance." at bounding box center [455, 234] width 220 height 65
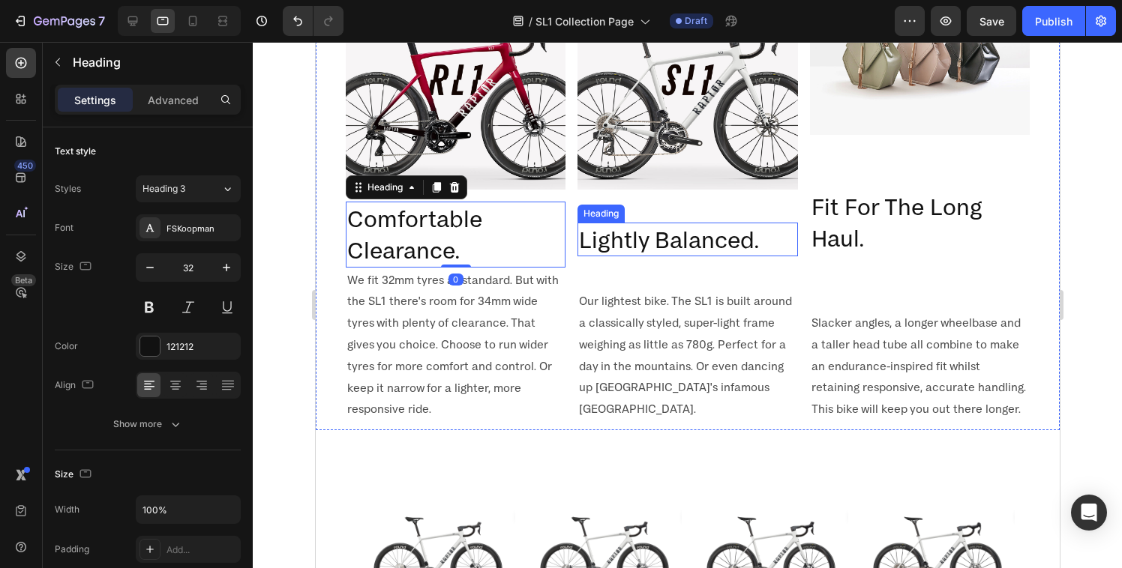
click at [654, 244] on h2 "Lightly Balanced." at bounding box center [687, 240] width 220 height 34
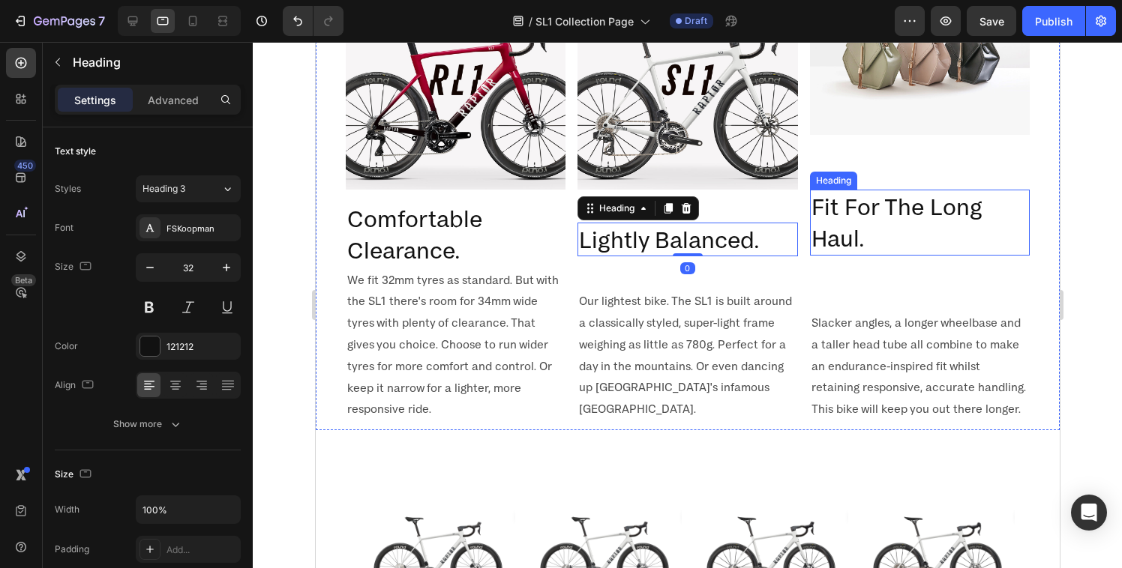
click at [850, 198] on h2 "Fit For The Long Haul." at bounding box center [919, 222] width 220 height 65
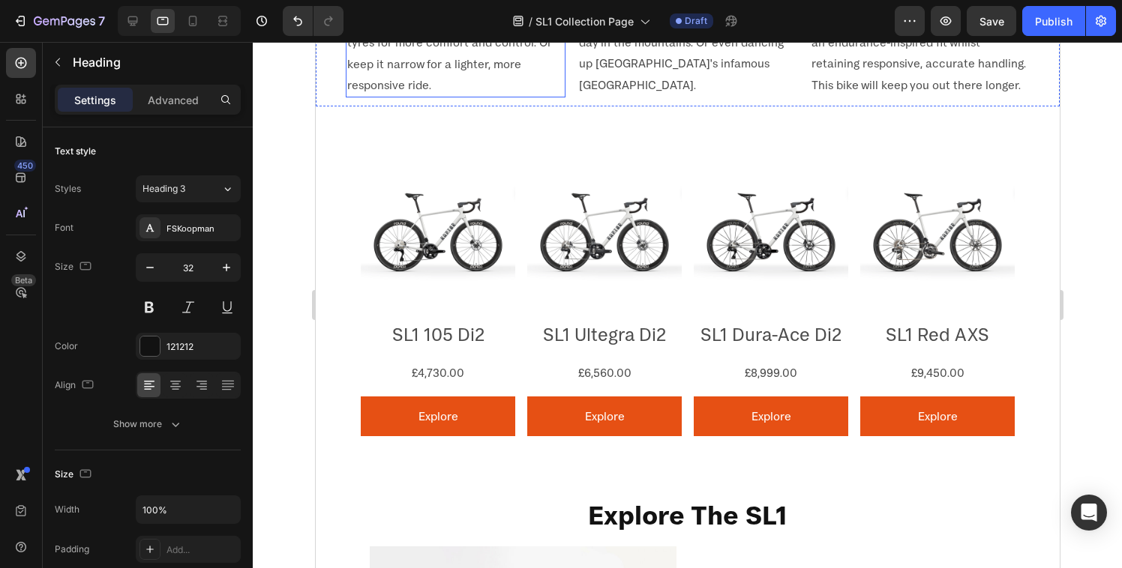
scroll to position [925, 0]
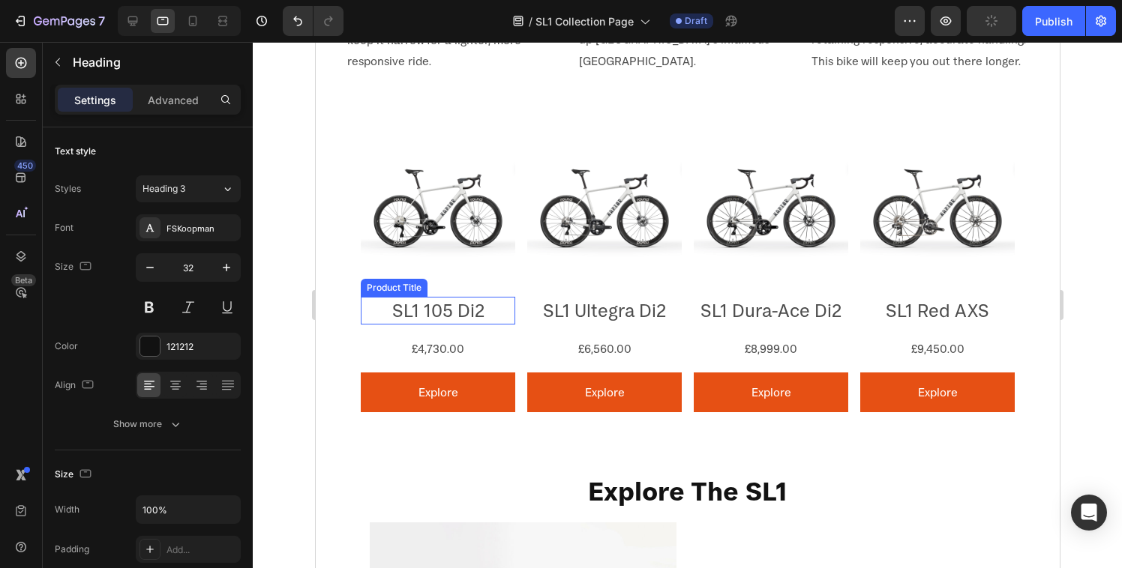
click at [433, 301] on h2 "SL1 105 Di2" at bounding box center [437, 311] width 154 height 28
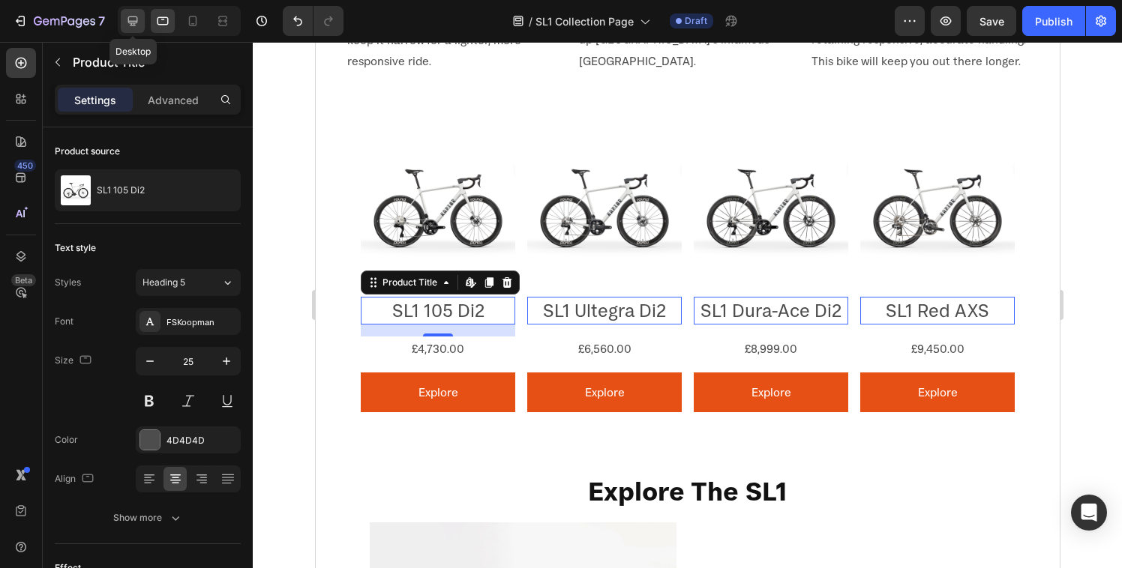
click at [133, 22] on icon at bounding box center [132, 20] width 15 height 15
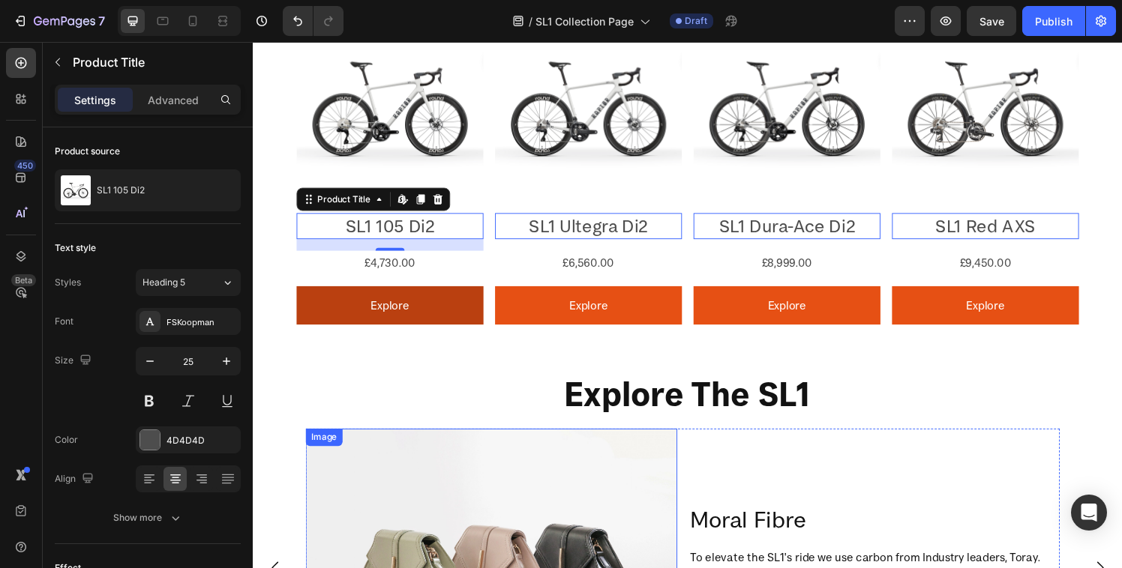
scroll to position [1025, 0]
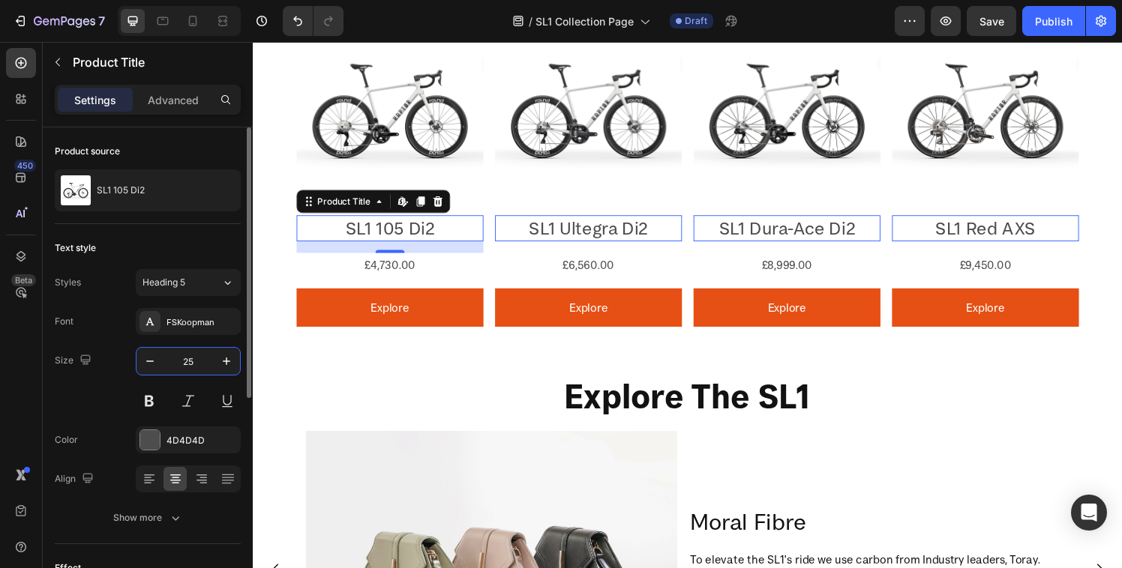
click at [196, 358] on input "25" at bounding box center [187, 361] width 49 height 27
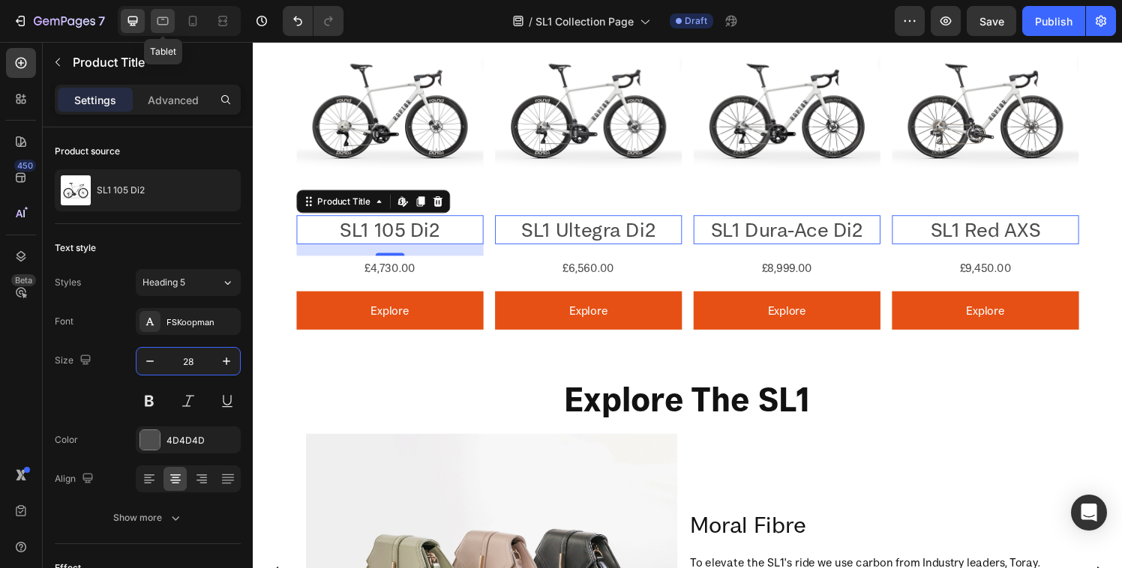
click at [160, 25] on icon at bounding box center [162, 20] width 15 height 15
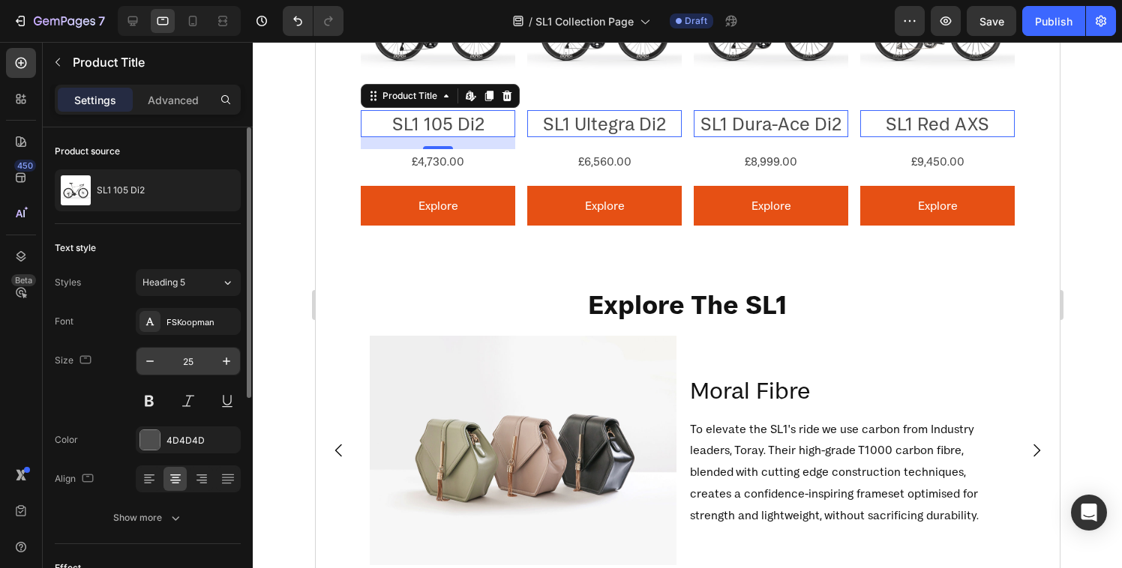
scroll to position [1110, 0]
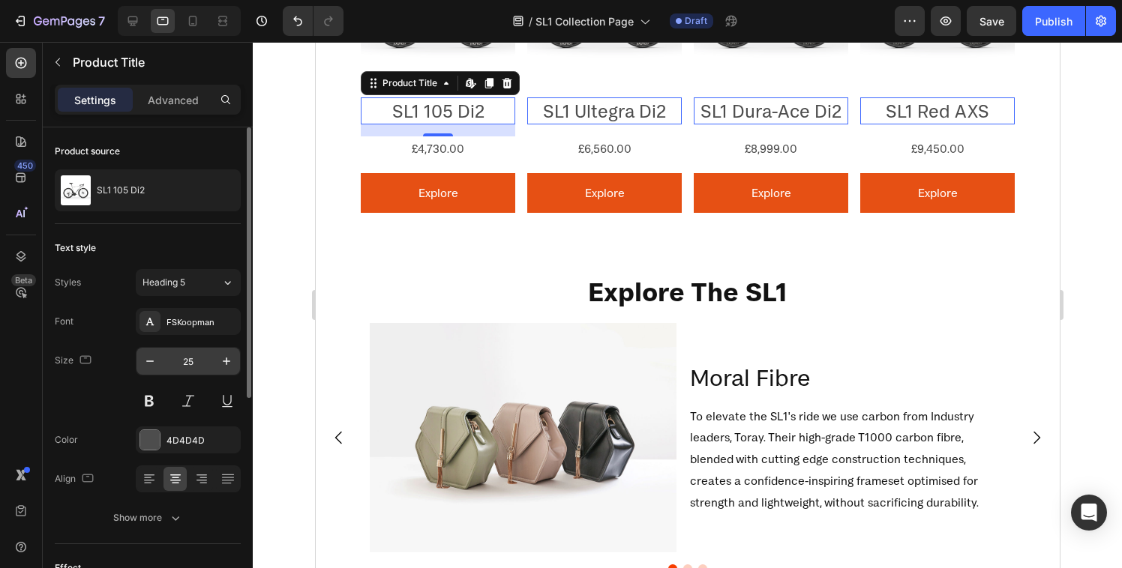
click at [190, 367] on input "25" at bounding box center [187, 361] width 49 height 27
type input "24"
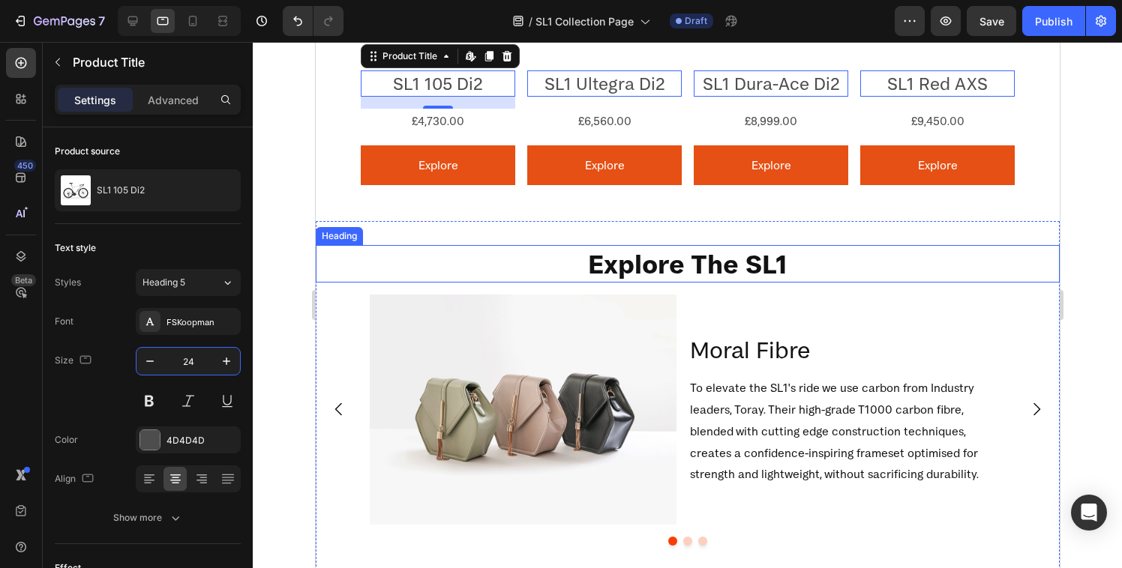
scroll to position [1148, 0]
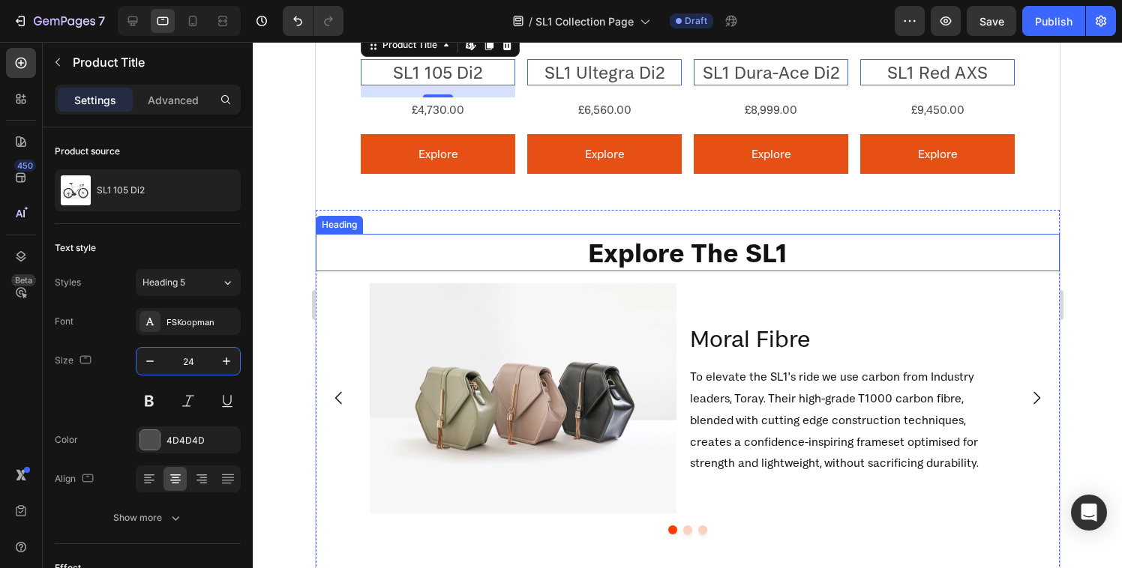
click at [643, 248] on h2 "Explore The SL1" at bounding box center [687, 253] width 744 height 38
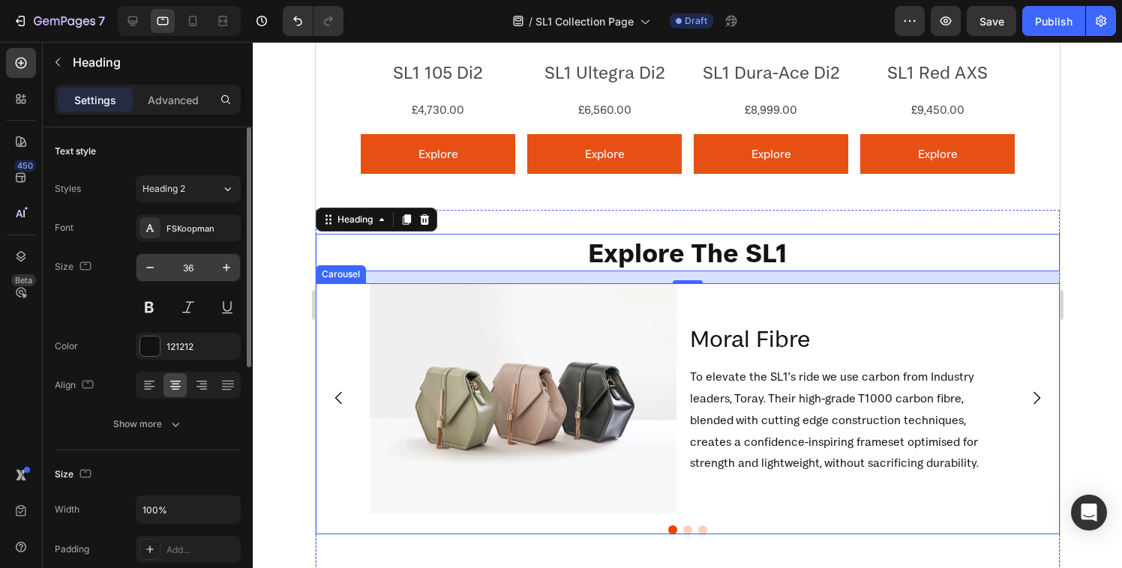
click at [196, 269] on input "36" at bounding box center [187, 267] width 49 height 27
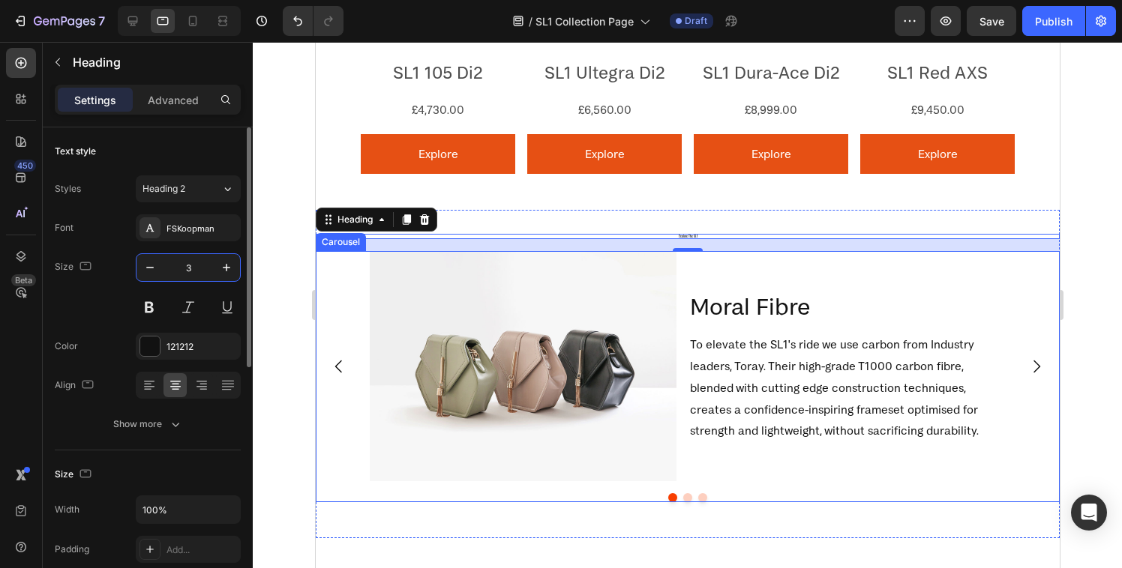
type input "32"
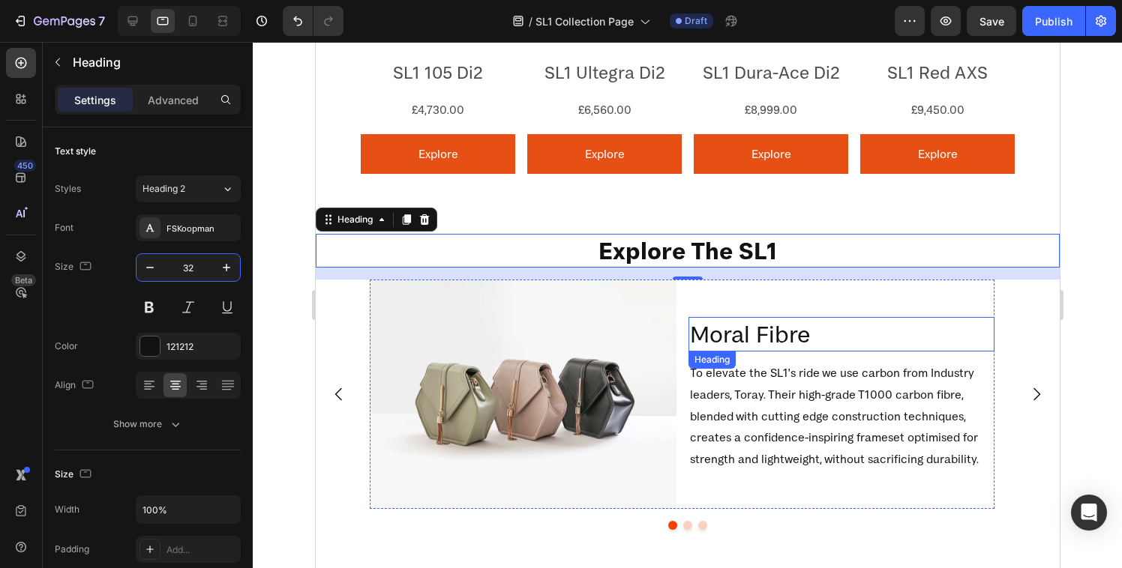
click at [752, 337] on h2 "Moral Fibre" at bounding box center [841, 334] width 307 height 34
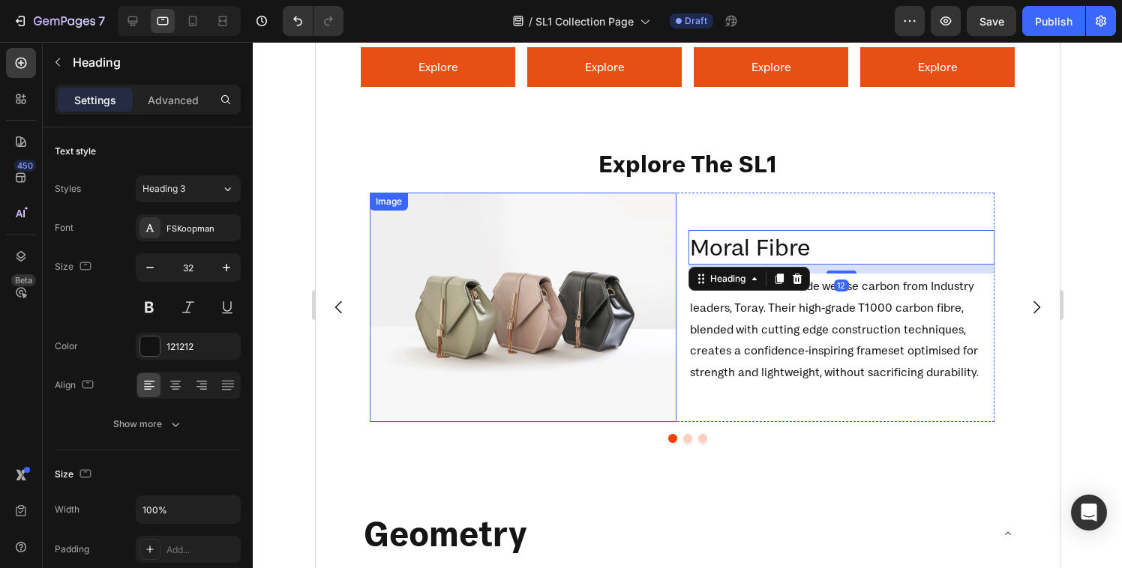
scroll to position [1236, 0]
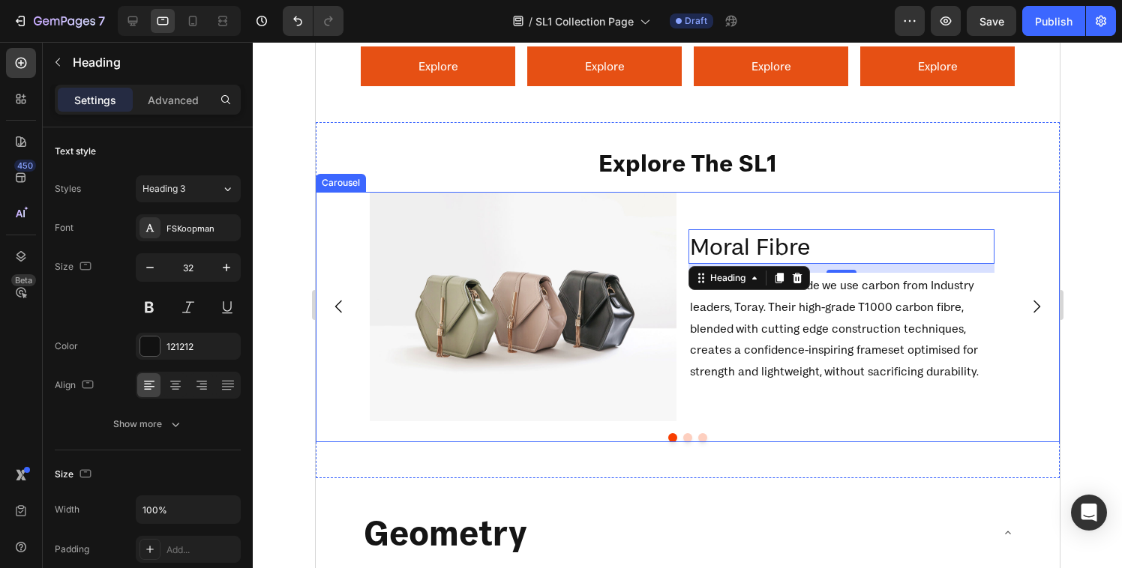
click at [1031, 302] on icon "Carousel Next Arrow" at bounding box center [1035, 307] width 18 height 18
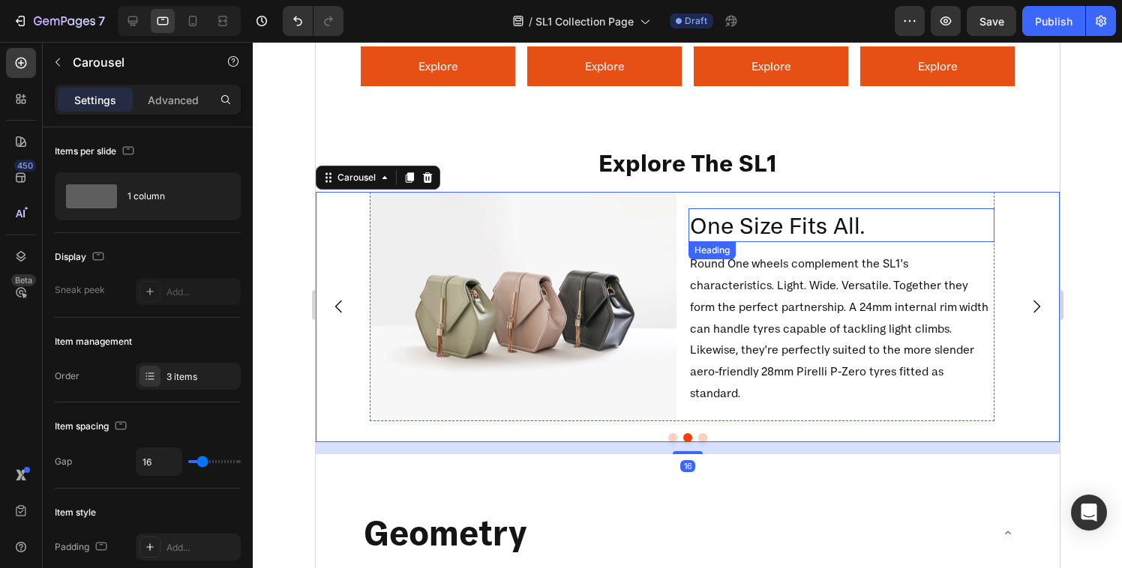
click at [753, 241] on h2 "One Size Fits All." at bounding box center [841, 225] width 307 height 34
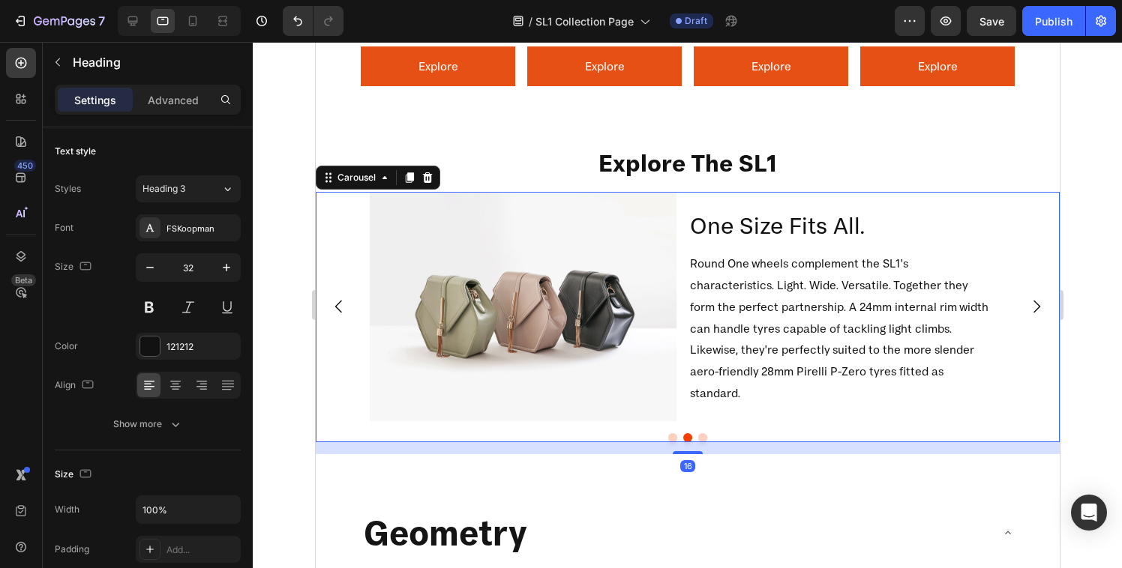
click at [1033, 294] on button "Carousel Next Arrow" at bounding box center [1036, 307] width 42 height 42
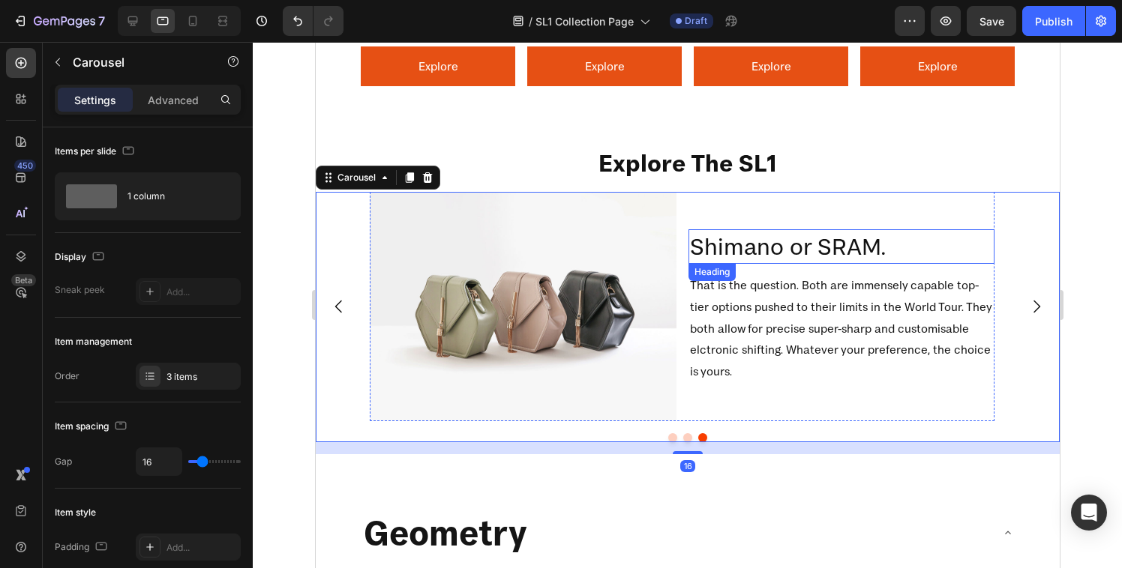
click at [772, 252] on h2 "Shimano or SRAM." at bounding box center [841, 246] width 307 height 34
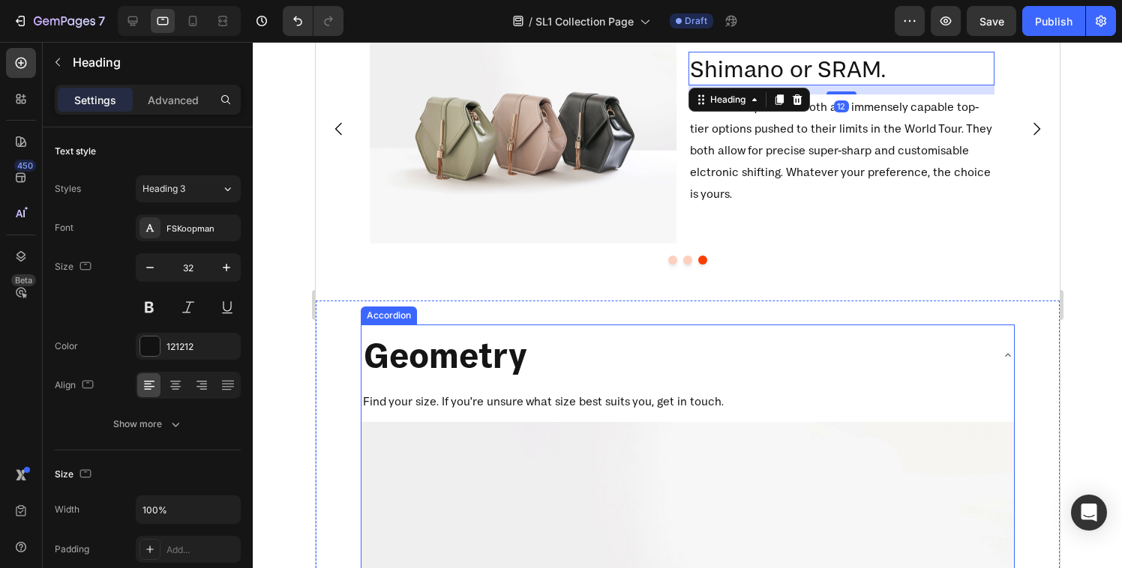
scroll to position [1414, 0]
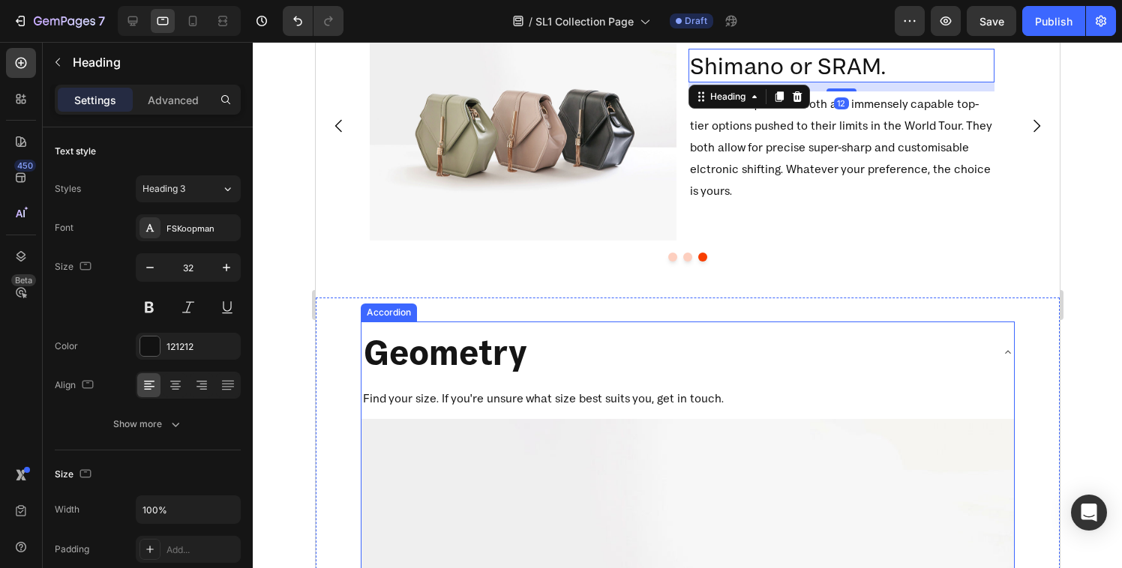
click at [442, 342] on p "Geometry" at bounding box center [444, 352] width 163 height 45
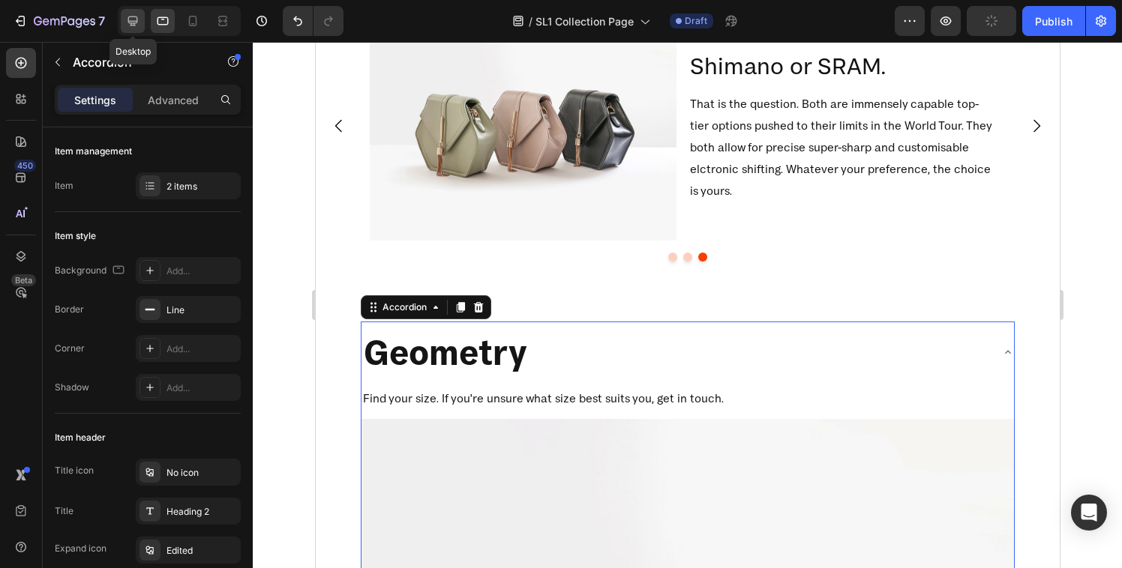
click at [134, 19] on icon at bounding box center [132, 20] width 15 height 15
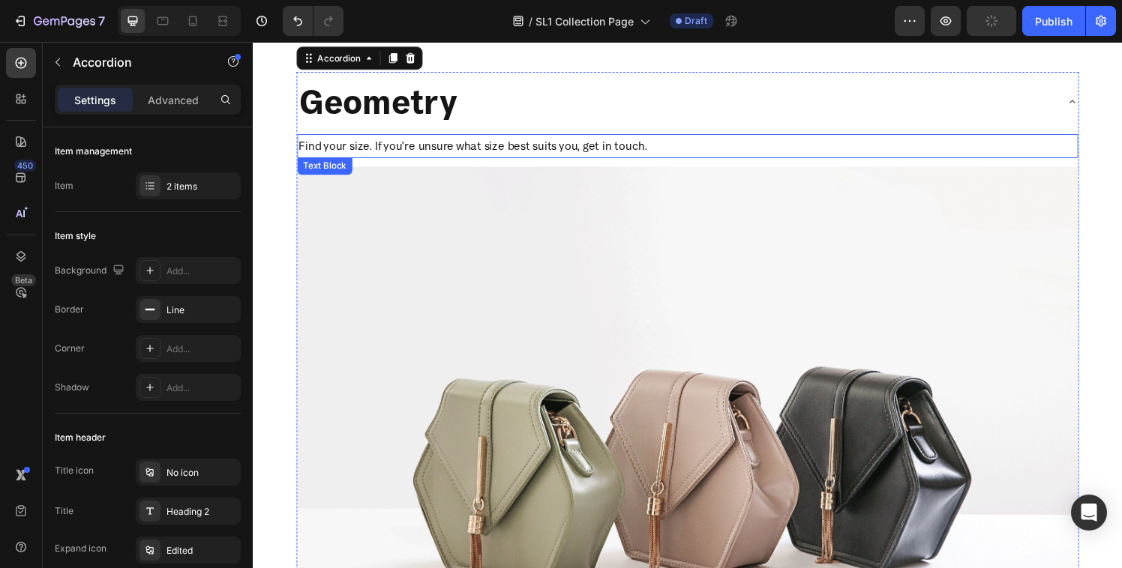
scroll to position [1742, 0]
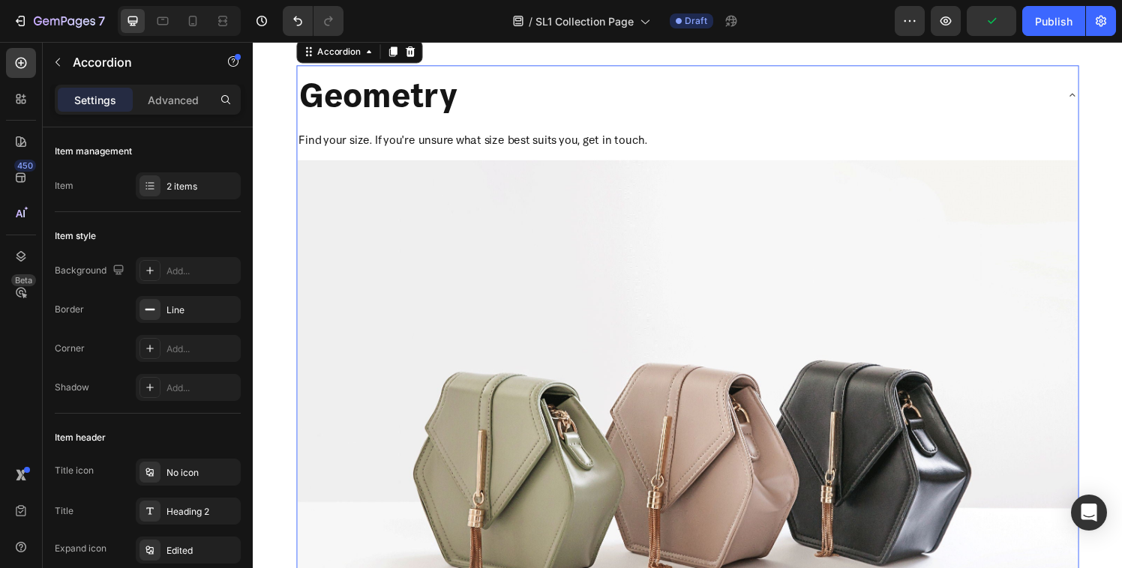
click at [394, 100] on p "Geometry" at bounding box center [382, 96] width 163 height 45
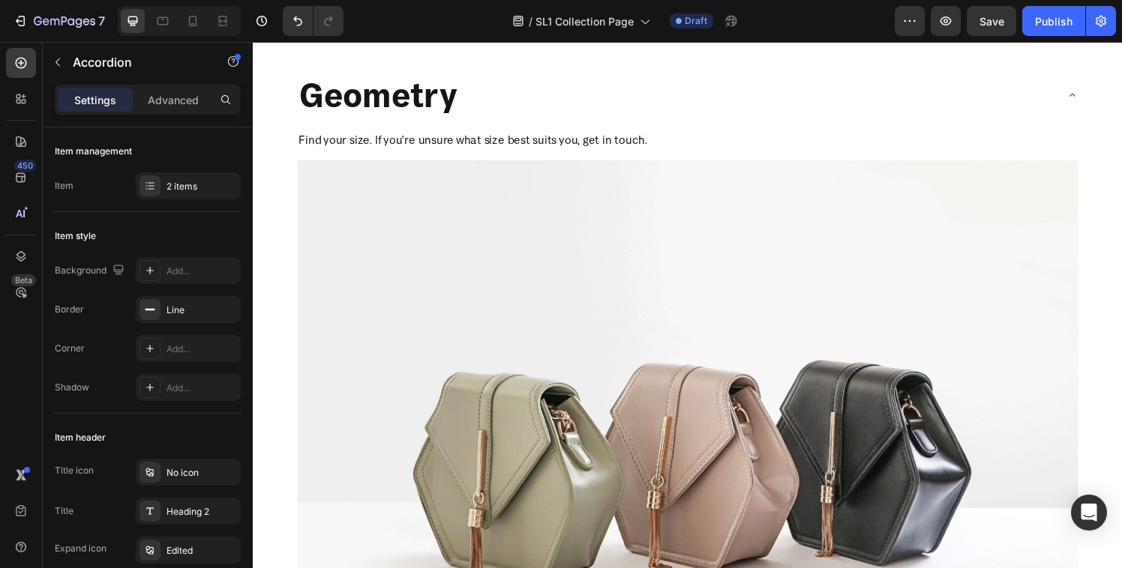
click at [541, 85] on div "Geometry" at bounding box center [690, 96] width 784 height 49
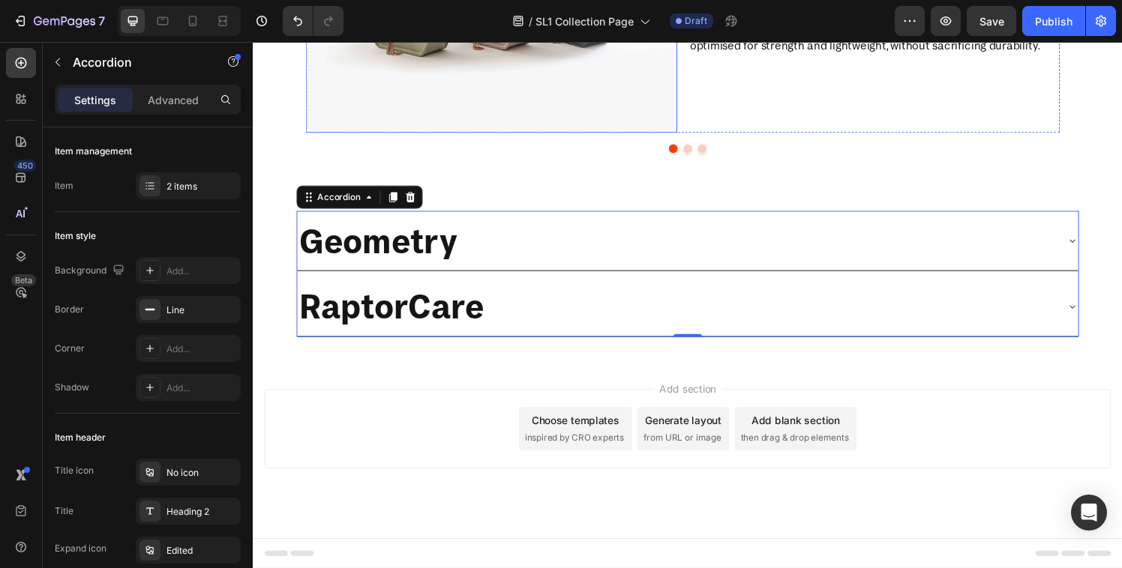
scroll to position [1590, 0]
click at [406, 258] on p "Geometry" at bounding box center [382, 248] width 163 height 45
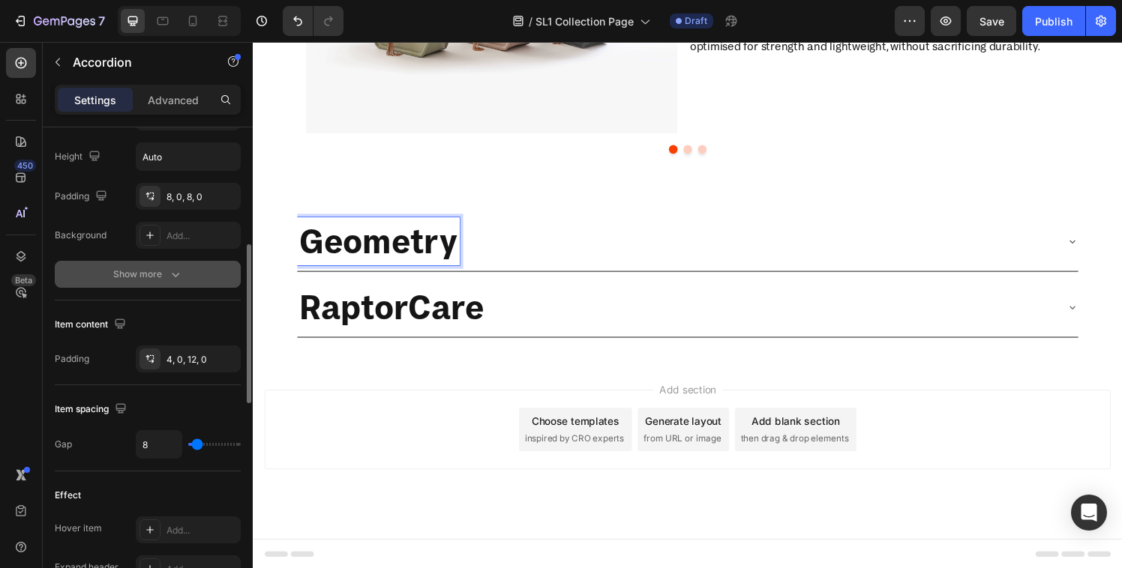
scroll to position [414, 0]
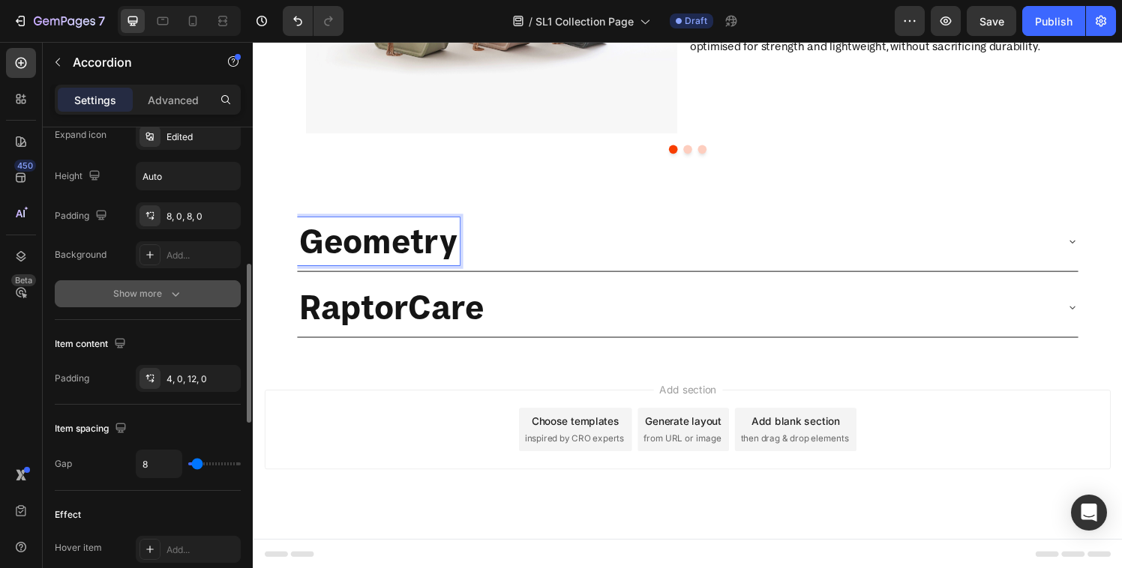
click at [142, 298] on div "Show more" at bounding box center [148, 293] width 70 height 15
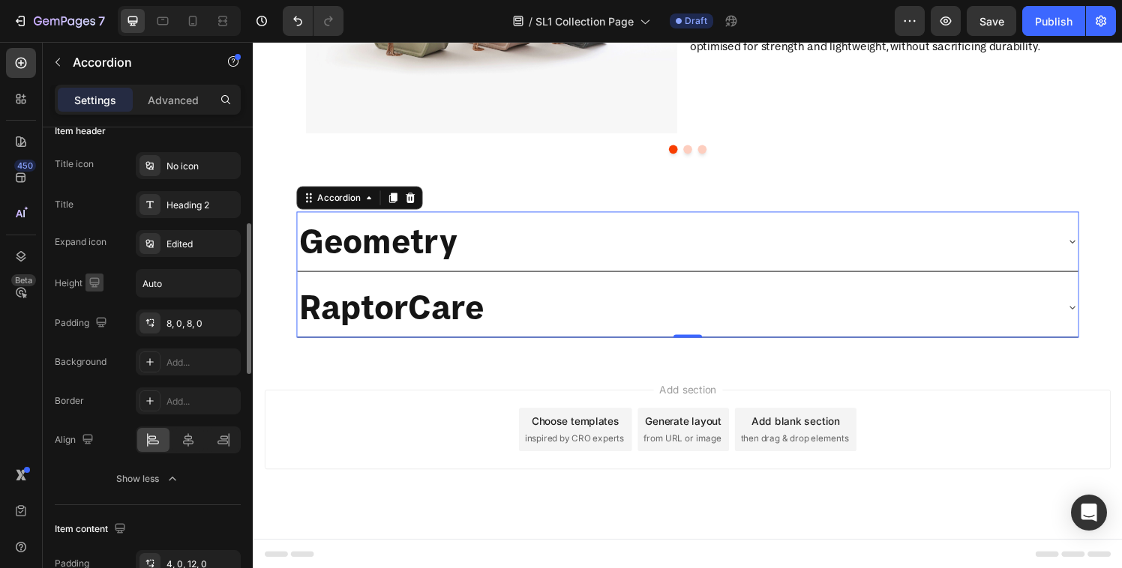
scroll to position [287, 0]
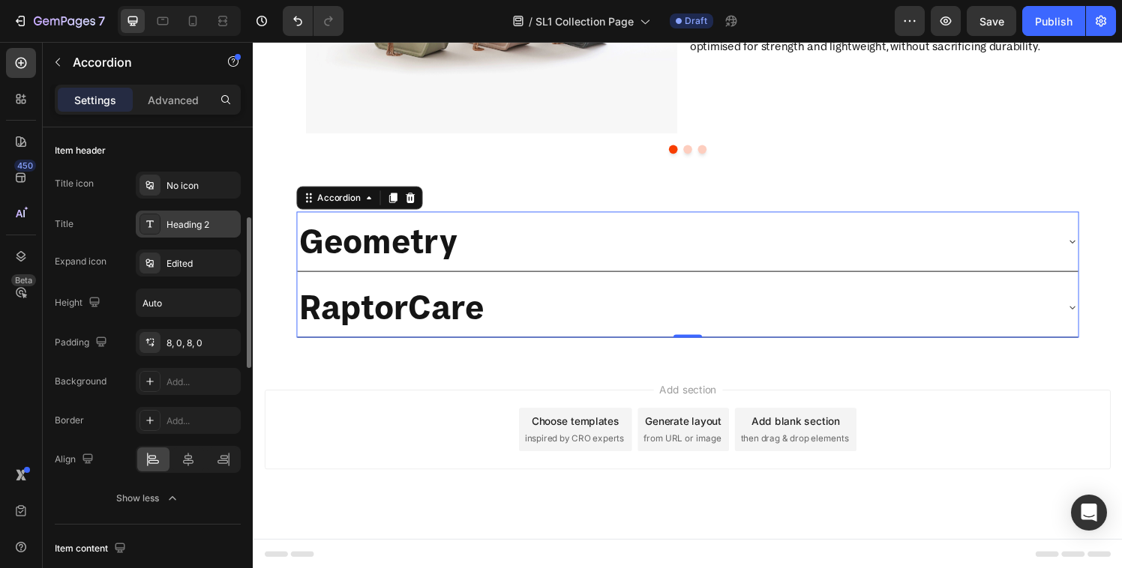
click at [175, 220] on div "Heading 2" at bounding box center [201, 224] width 70 height 13
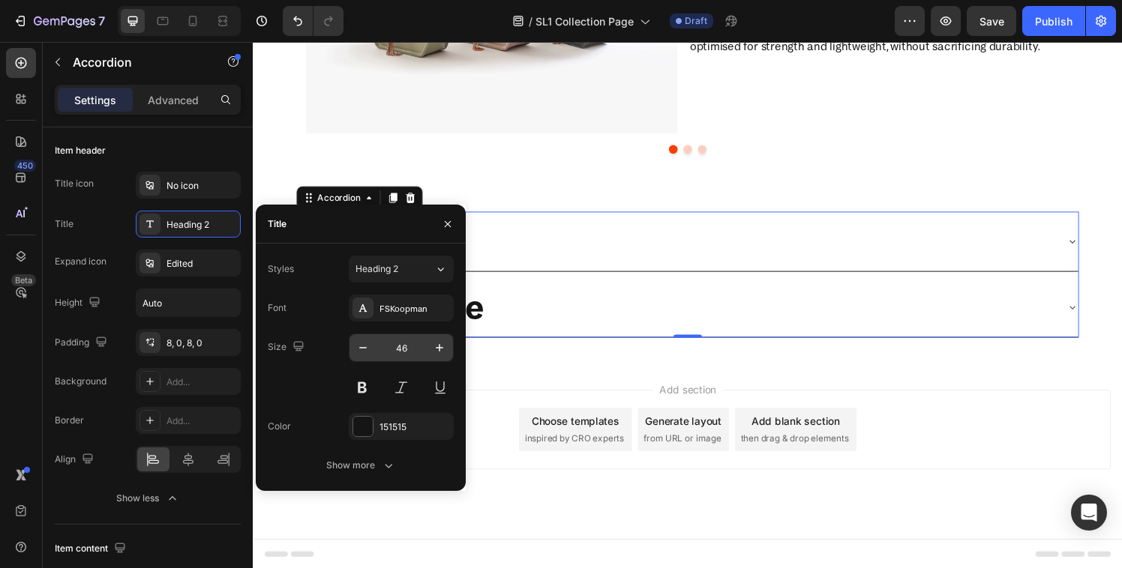
click at [394, 350] on input "46" at bounding box center [400, 347] width 49 height 27
type input "32"
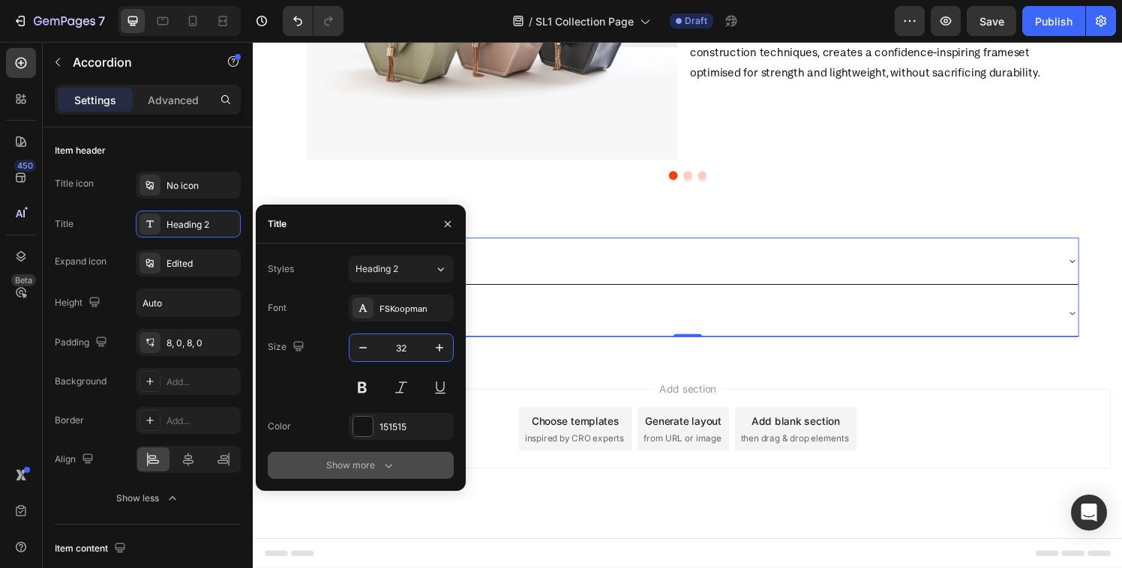
scroll to position [1563, 0]
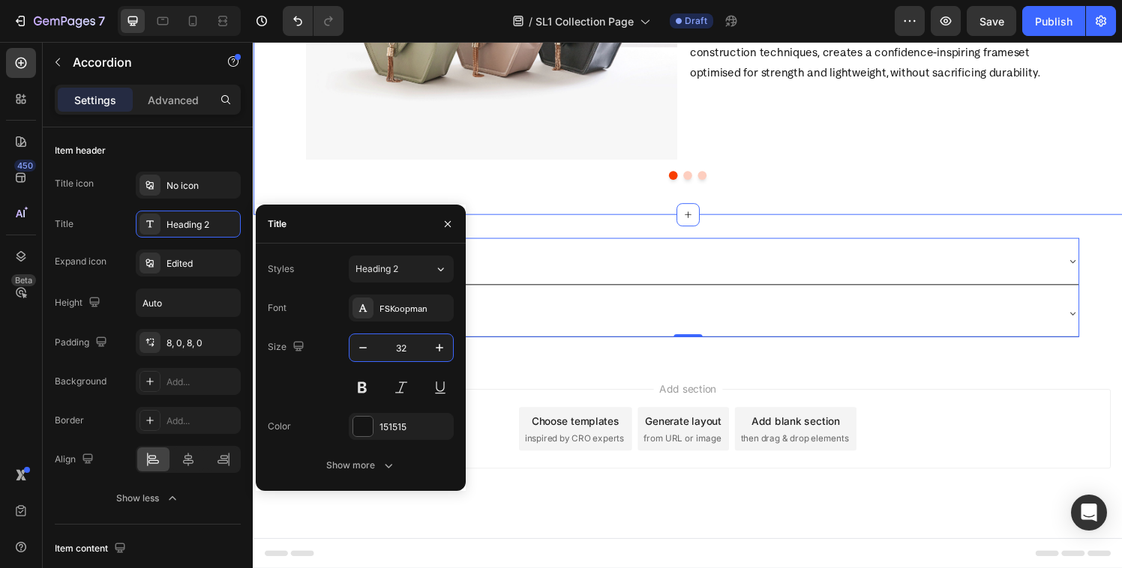
click at [559, 200] on div "Explore The SL1 Heading Image Moral Fibre Heading To elevate the SL1's ride we …" at bounding box center [703, 6] width 900 height 429
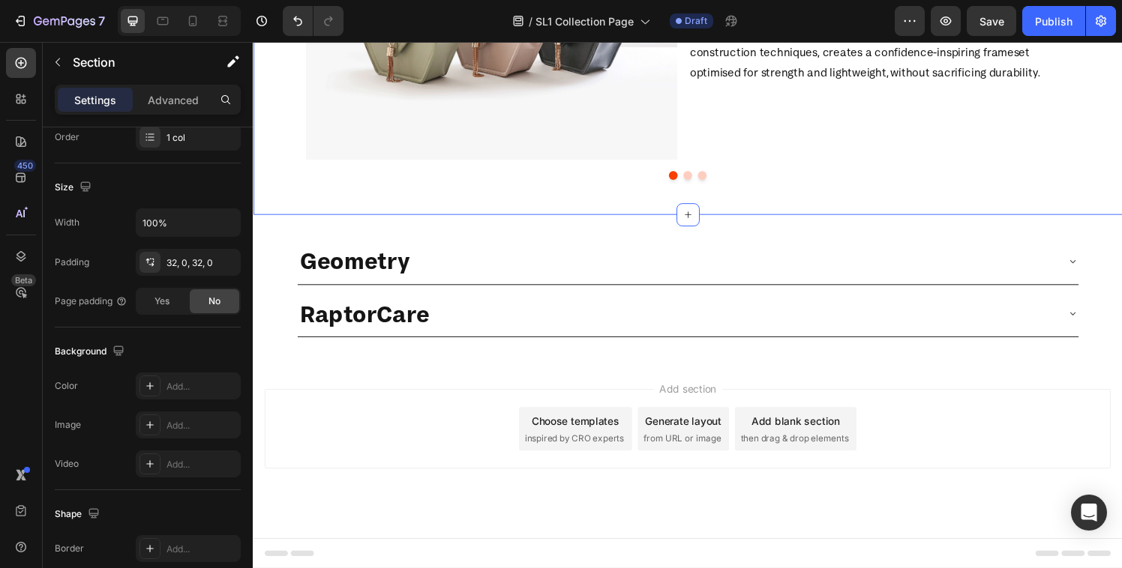
scroll to position [0, 0]
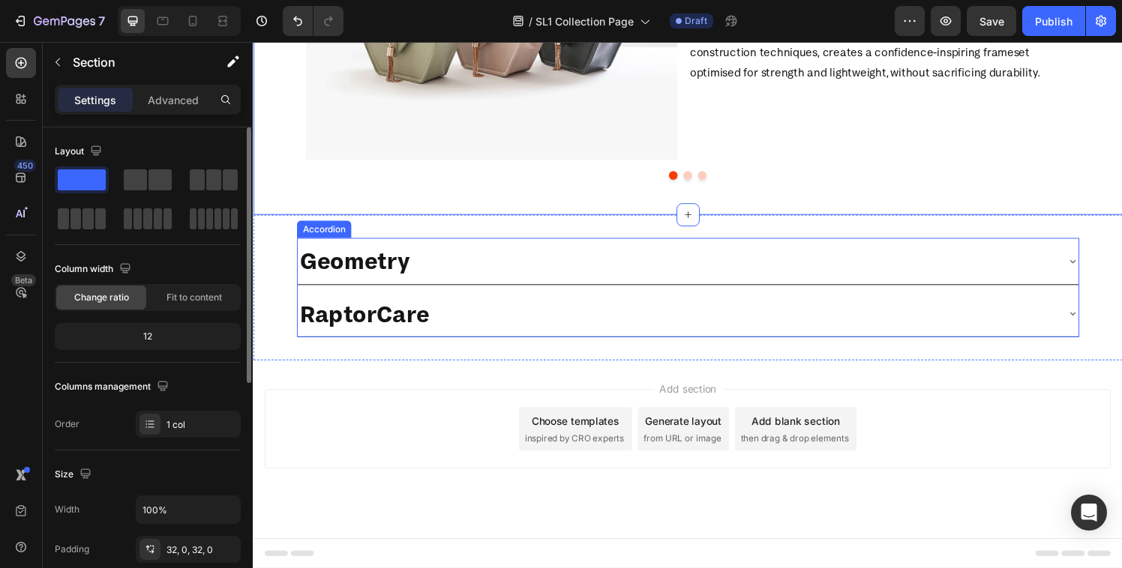
click at [360, 276] on p "Geometry" at bounding box center [358, 268] width 114 height 31
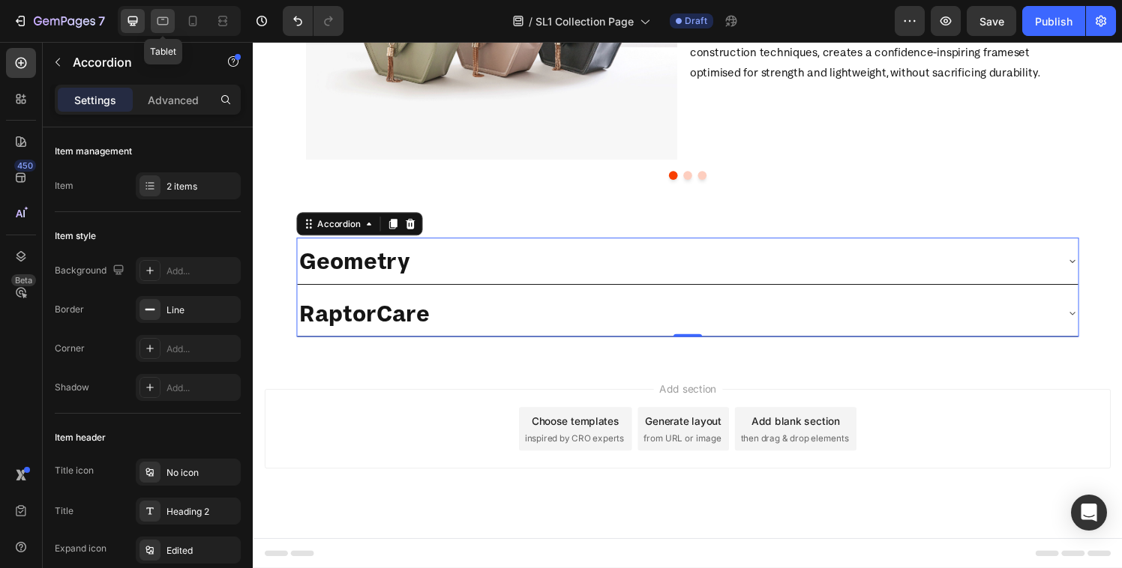
click at [169, 18] on icon at bounding box center [162, 20] width 15 height 15
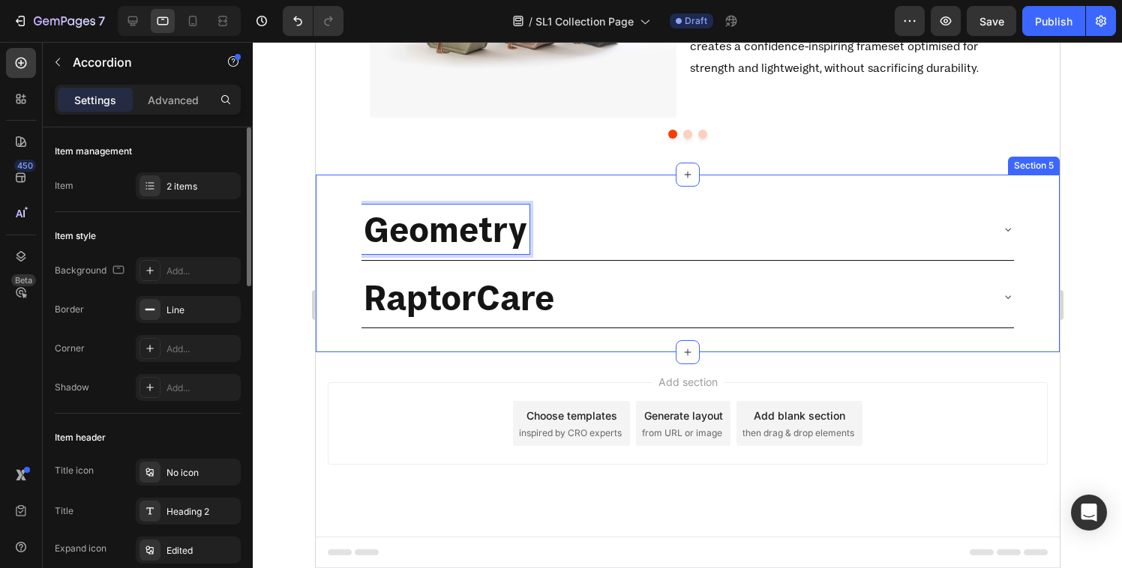
scroll to position [43, 0]
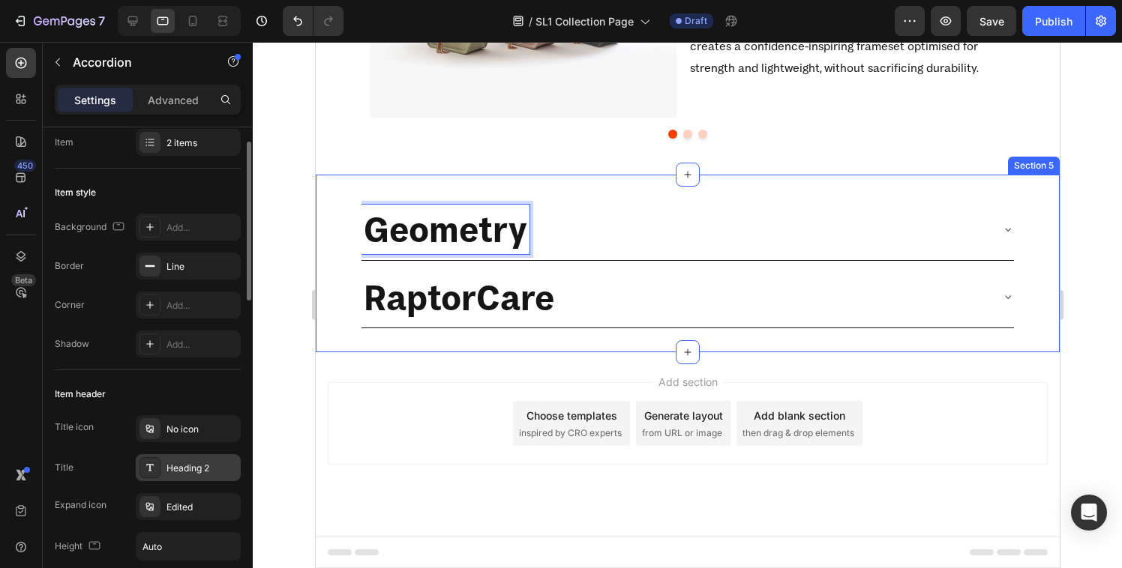
click at [185, 474] on div "Heading 2" at bounding box center [201, 468] width 70 height 13
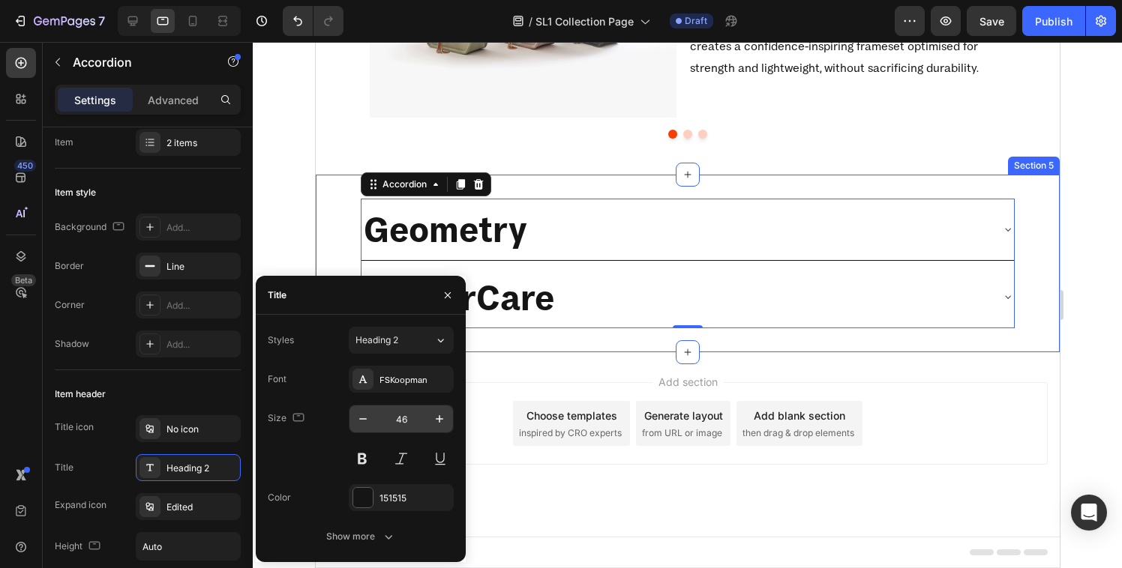
click at [406, 414] on input "46" at bounding box center [400, 419] width 49 height 27
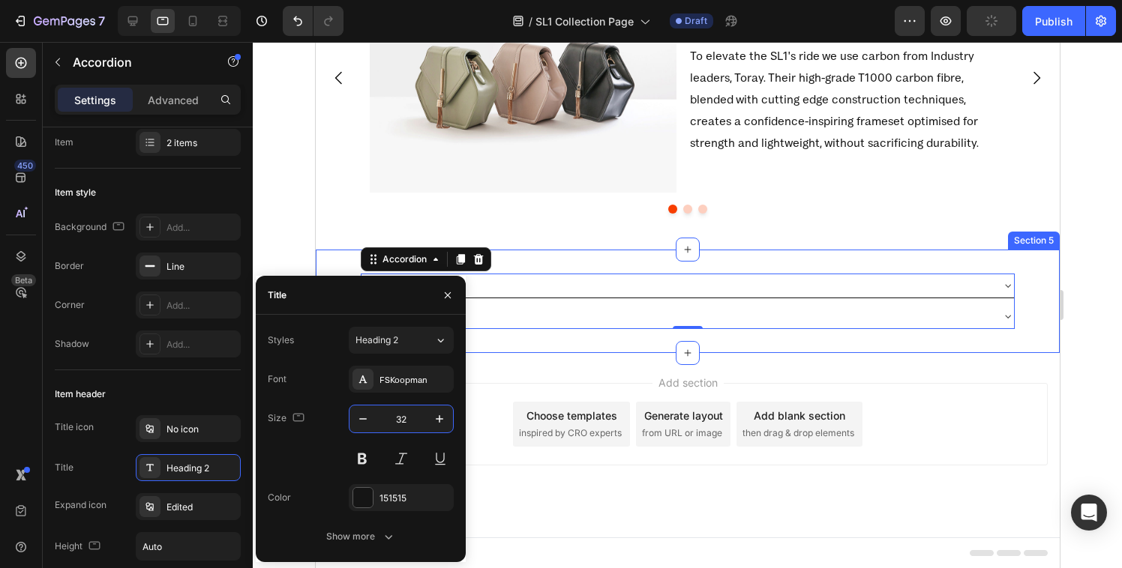
scroll to position [1510, 0]
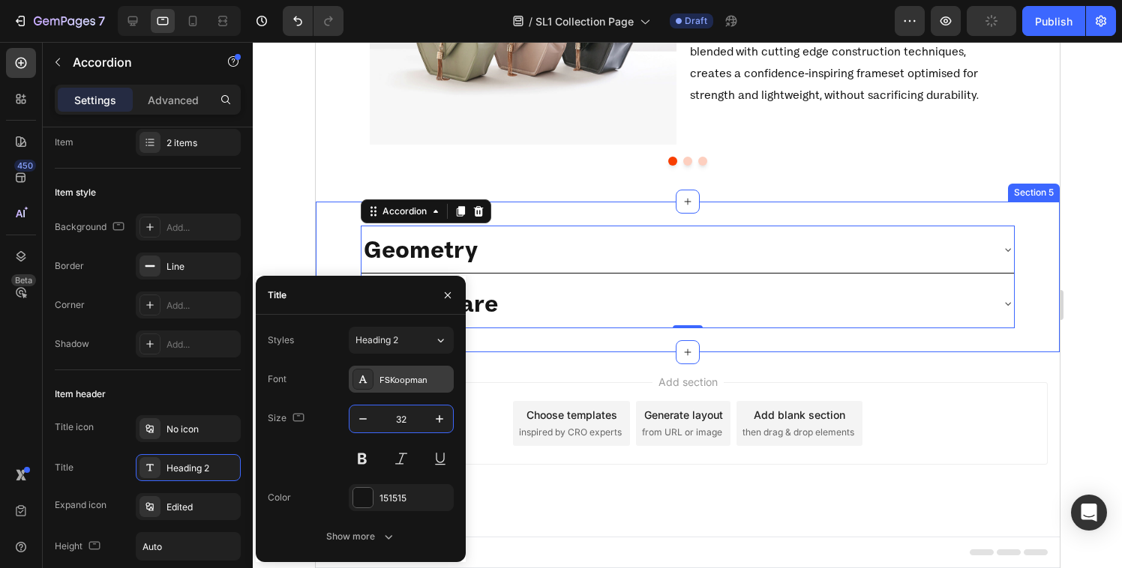
type input "32"
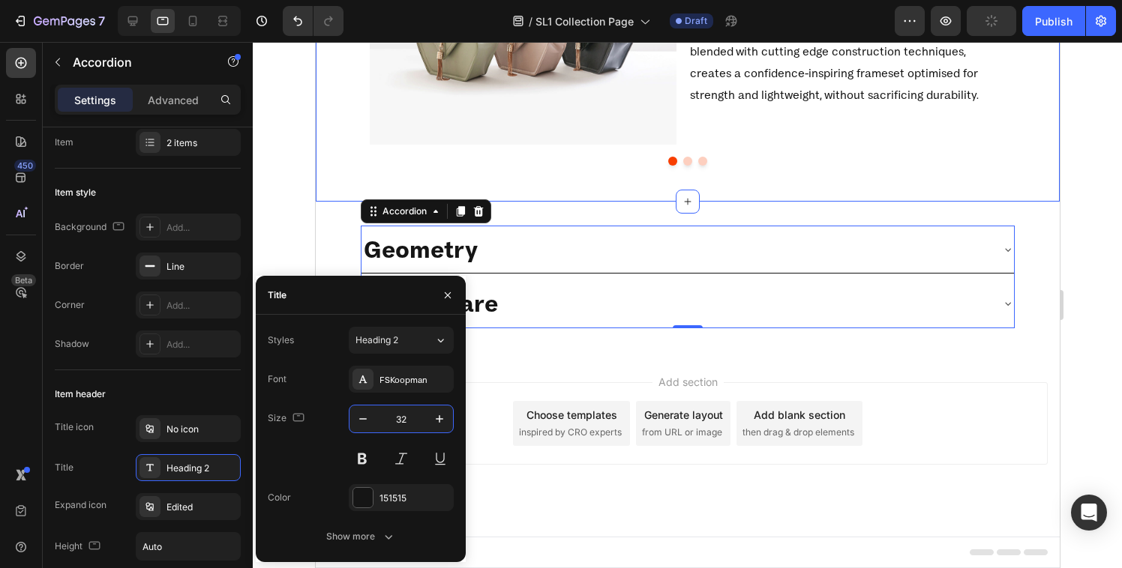
click at [547, 196] on div "Explore The SL1 Heading Image Moral Fibre Heading To elevate the SL1's ride we …" at bounding box center [687, 23] width 744 height 357
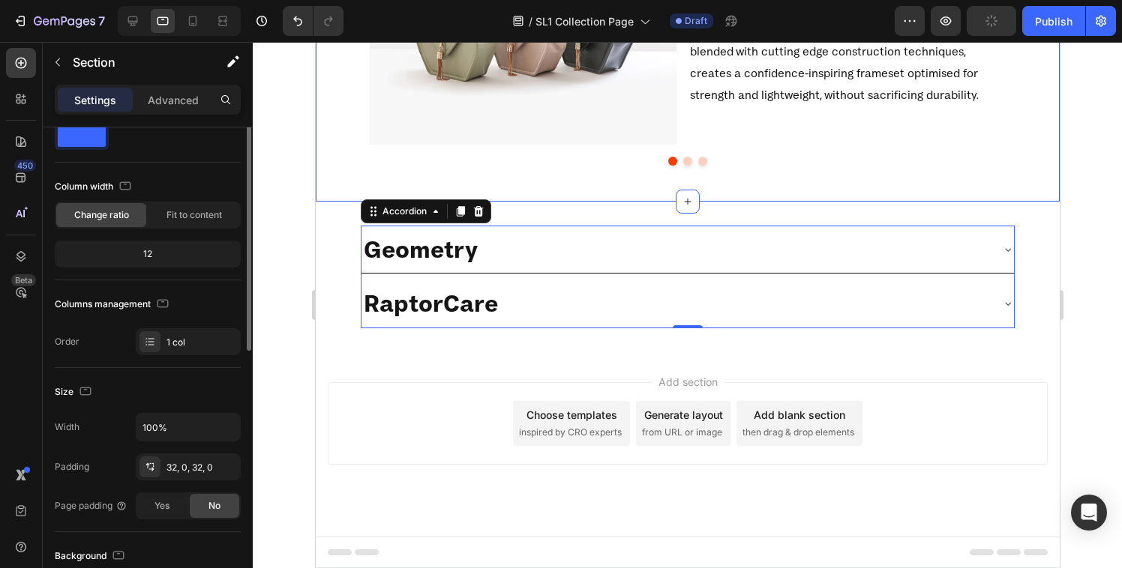
scroll to position [0, 0]
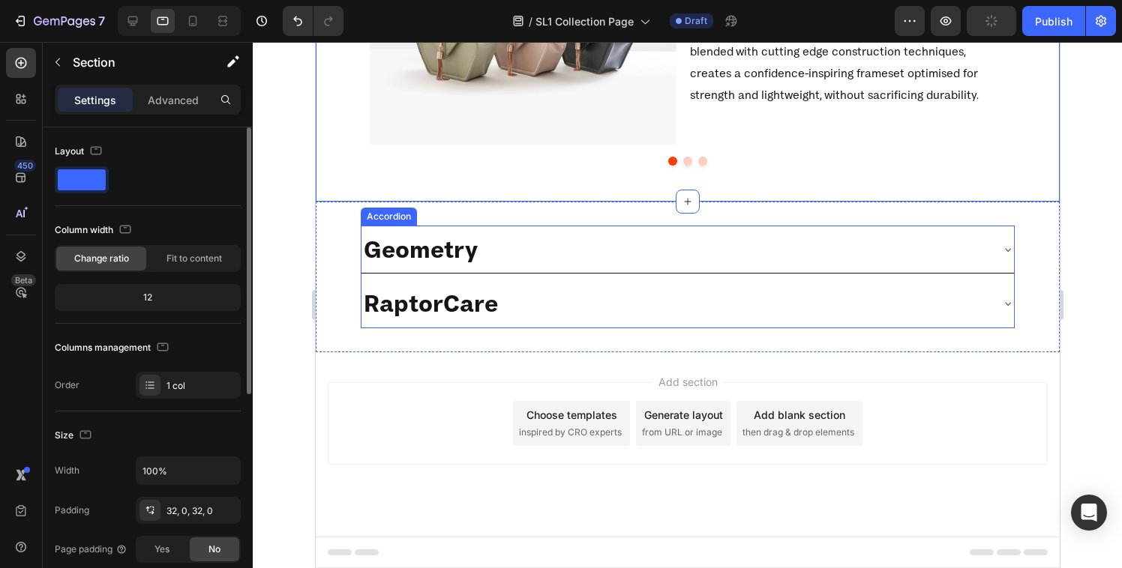
click at [449, 252] on p "Geometry" at bounding box center [420, 249] width 114 height 31
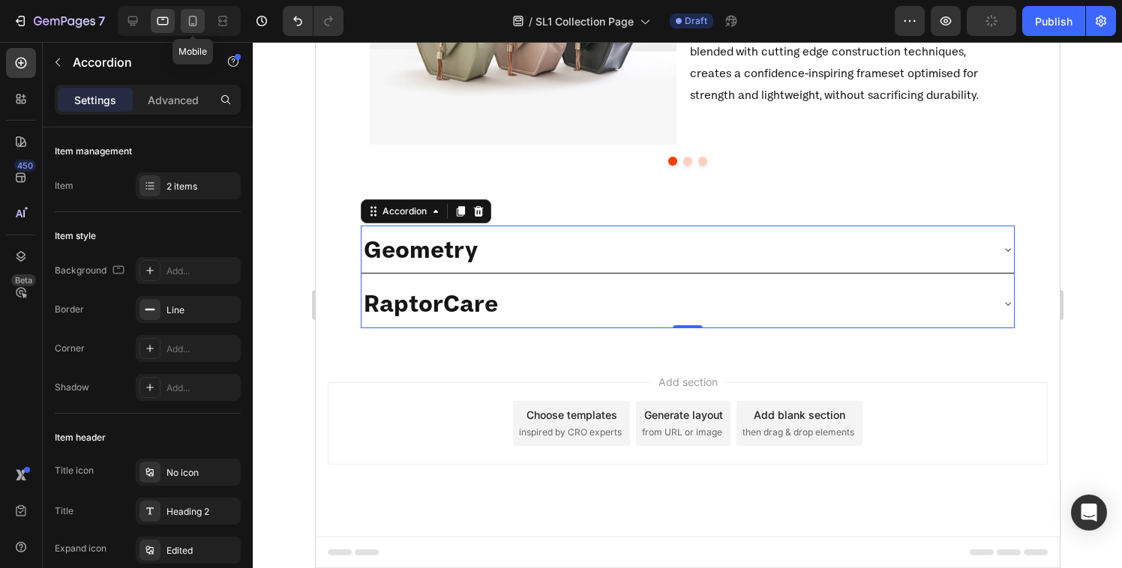
click at [185, 24] on icon at bounding box center [192, 20] width 15 height 15
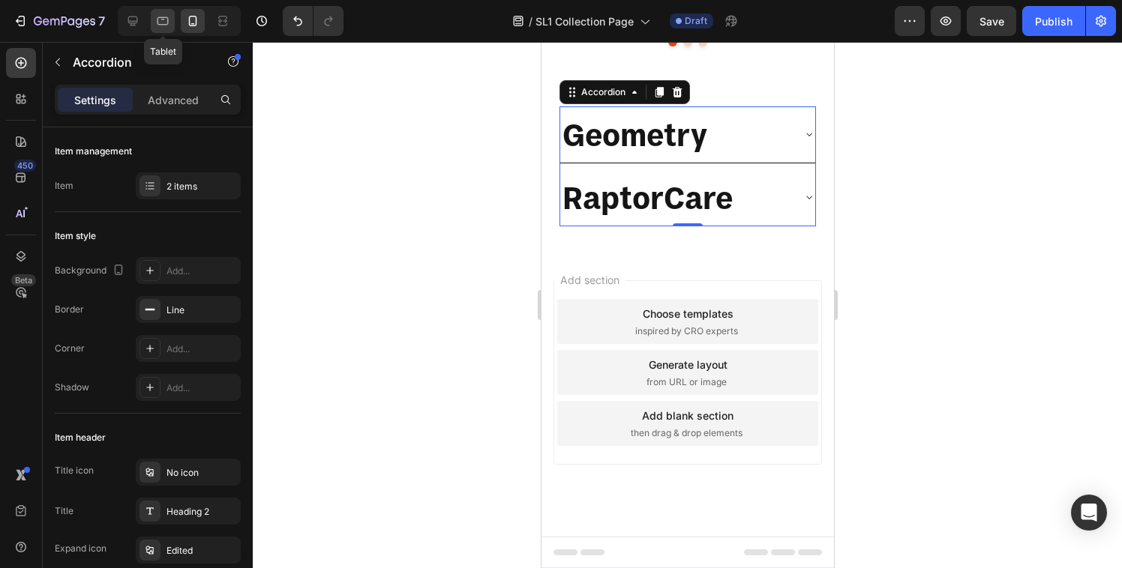
click at [165, 22] on icon at bounding box center [162, 20] width 15 height 15
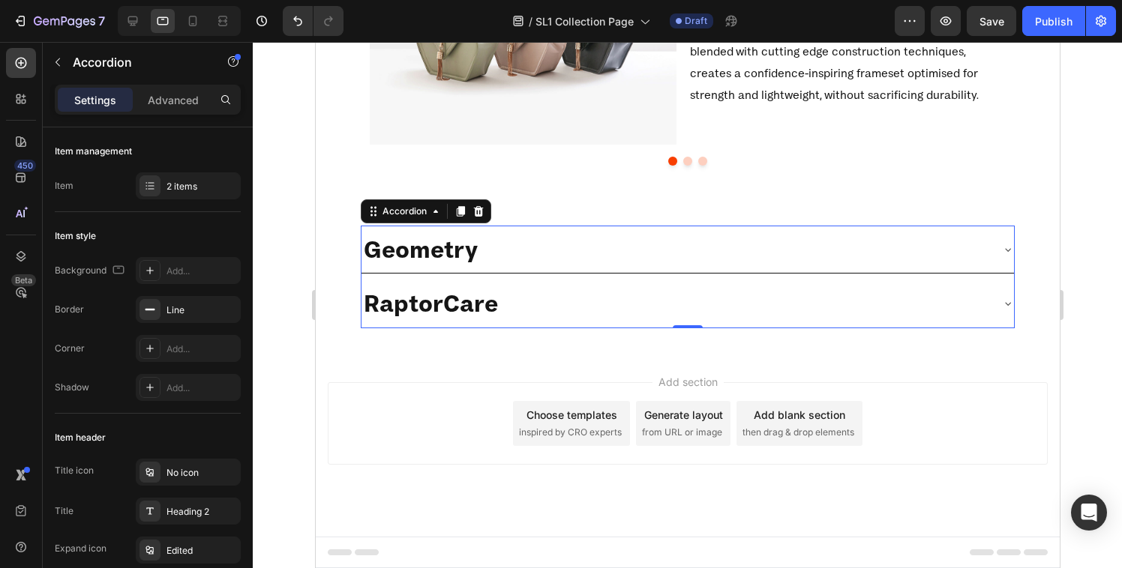
scroll to position [1491, 0]
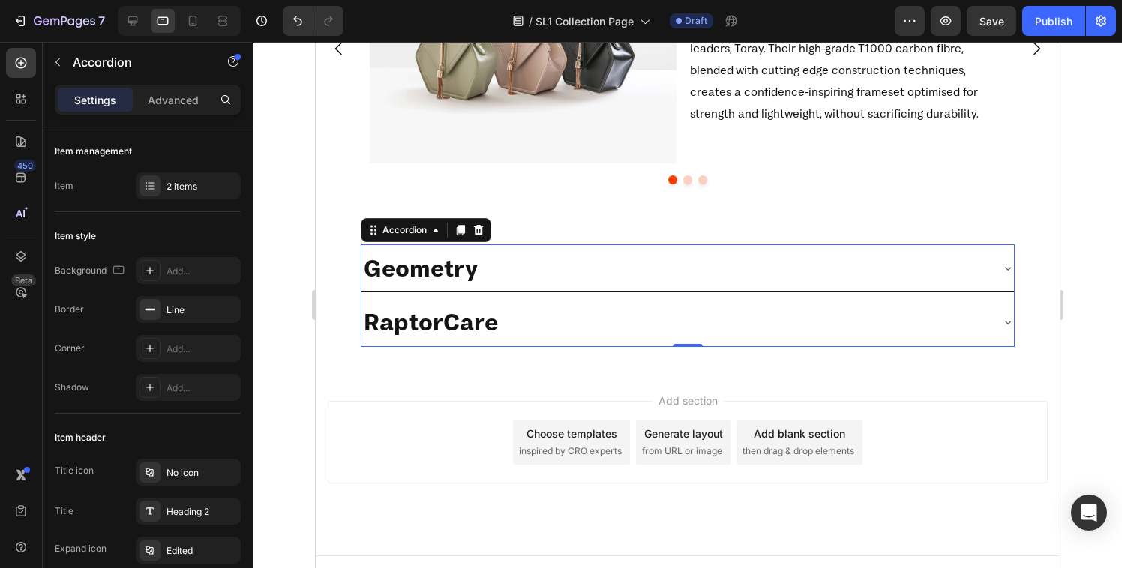
click at [603, 324] on div "RaptorCare" at bounding box center [675, 322] width 628 height 36
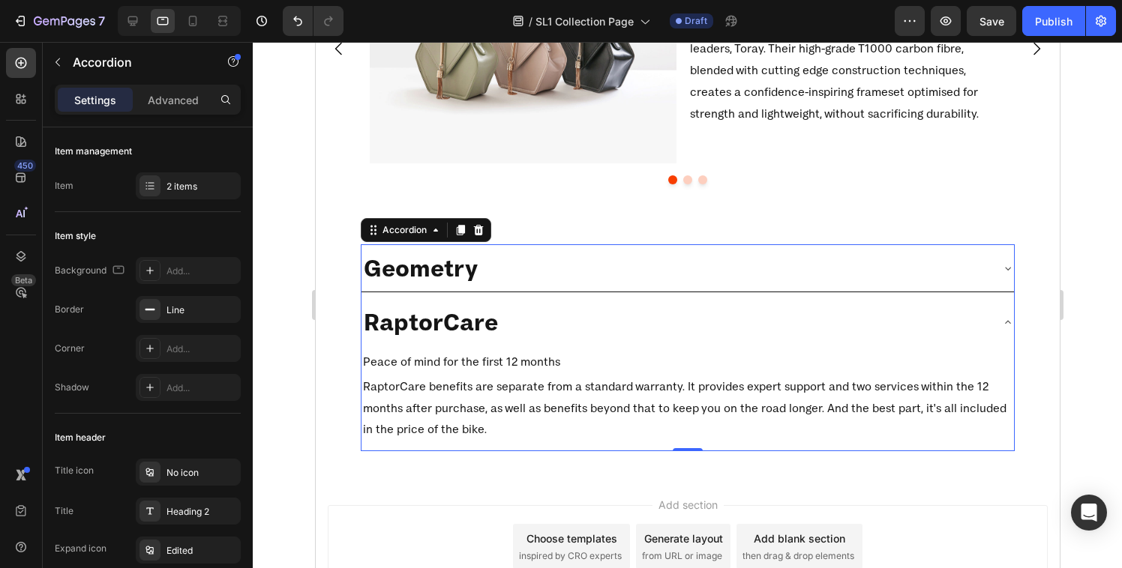
click at [601, 319] on div "RaptorCare" at bounding box center [675, 322] width 628 height 36
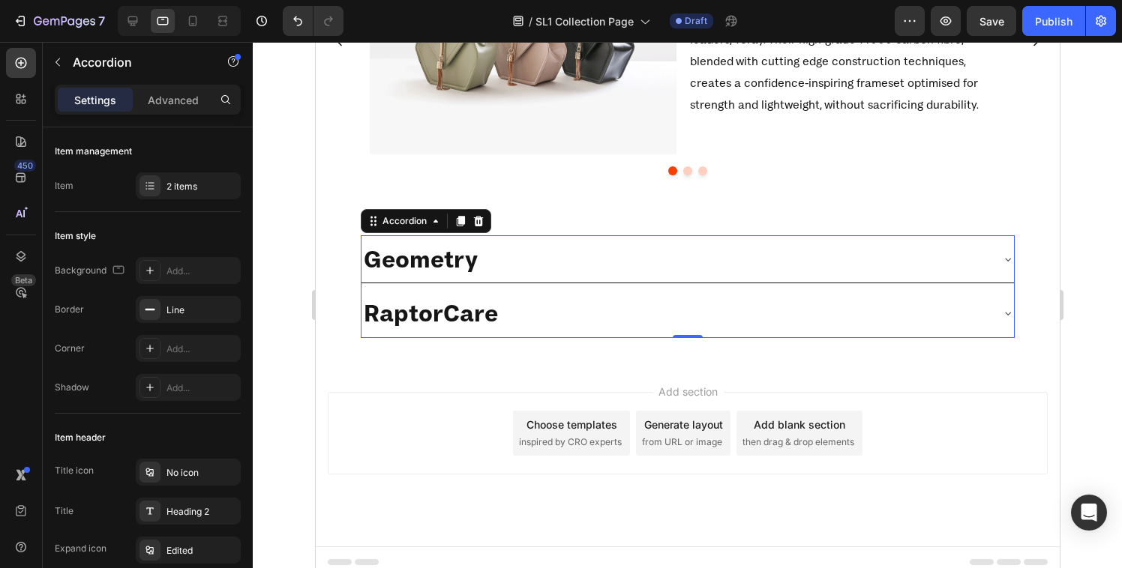
scroll to position [1510, 0]
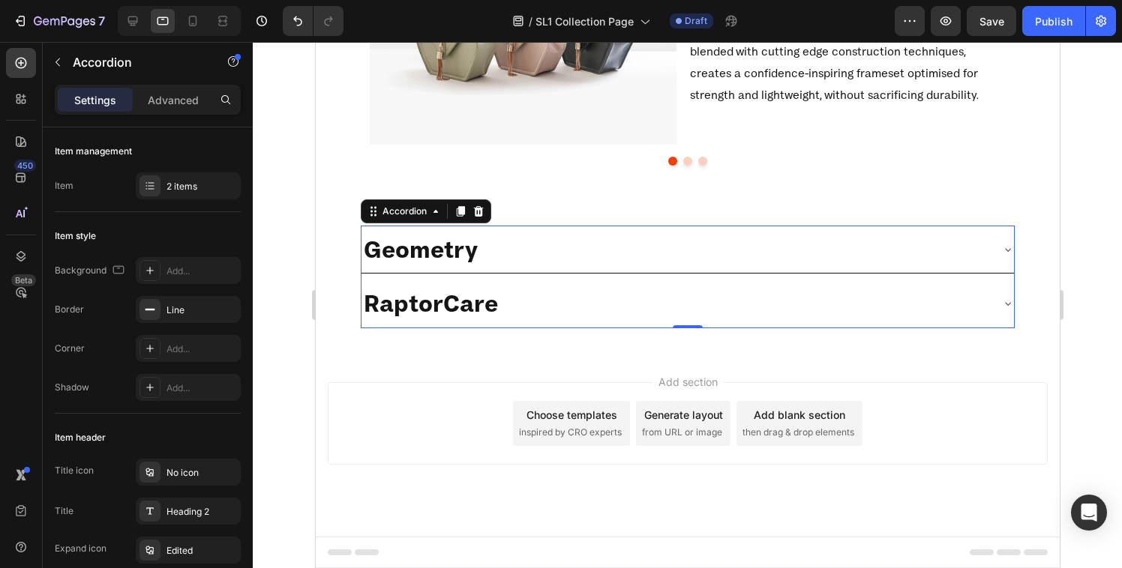
click at [616, 256] on div "Geometry" at bounding box center [675, 250] width 628 height 36
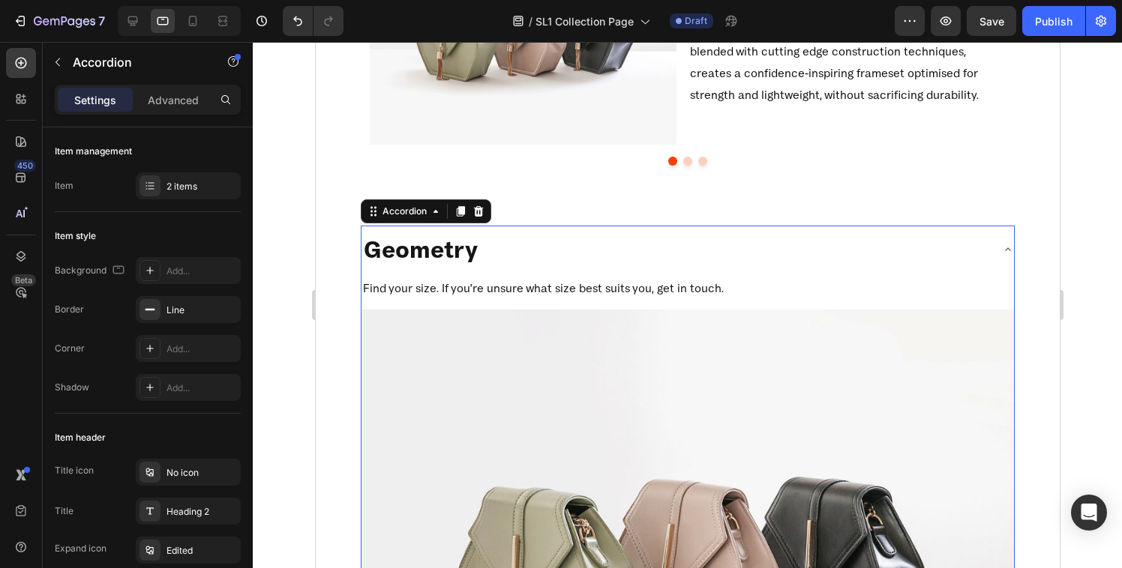
click at [628, 255] on div "Geometry" at bounding box center [675, 250] width 628 height 36
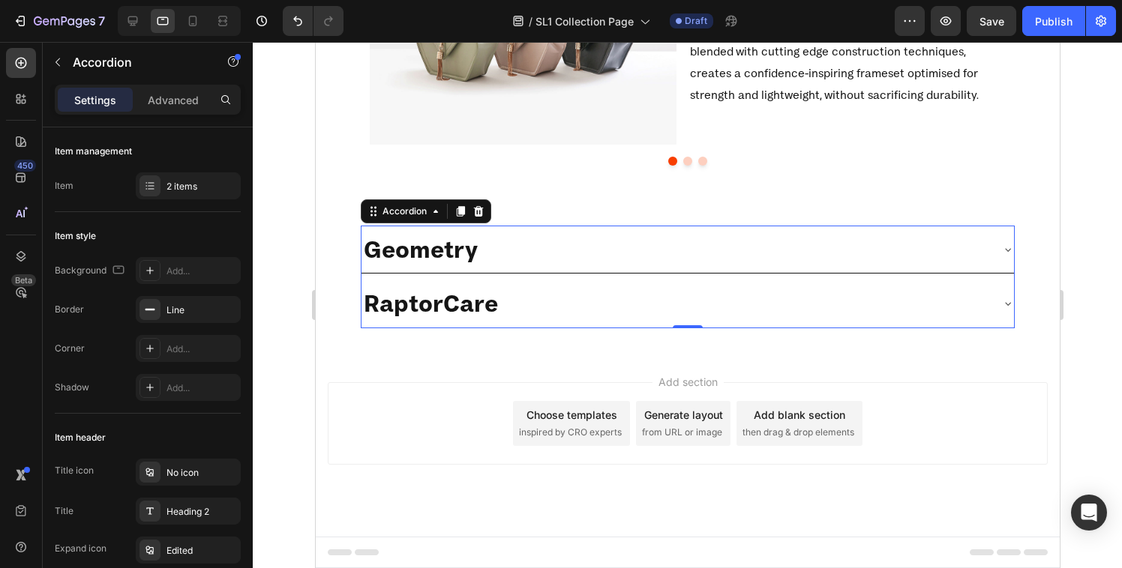
click at [628, 319] on div "RaptorCare" at bounding box center [675, 304] width 628 height 36
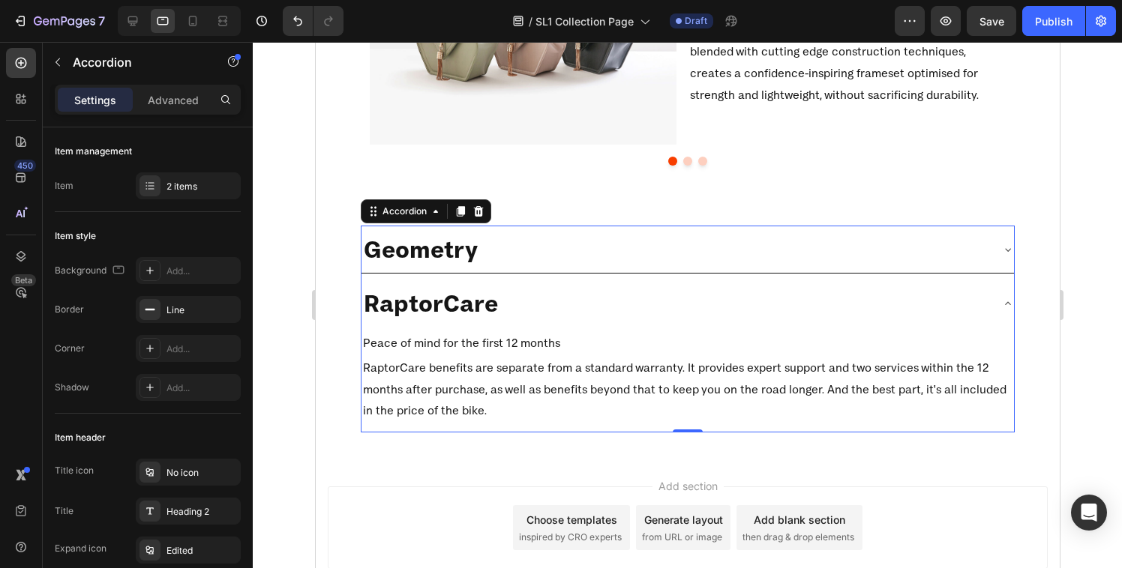
click at [628, 319] on div "RaptorCare" at bounding box center [675, 304] width 628 height 36
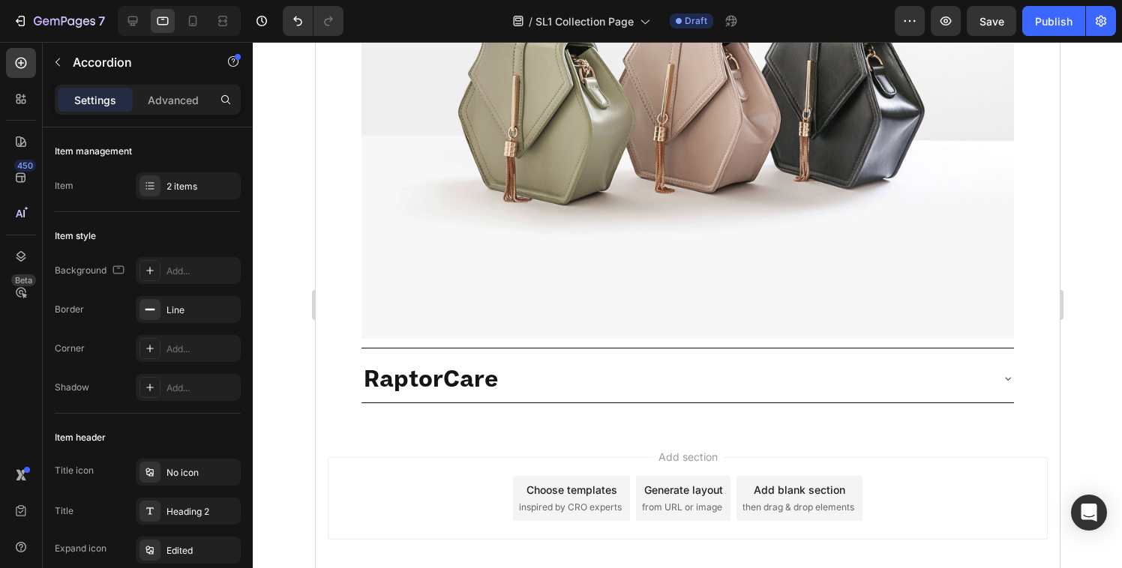
scroll to position [1979, 0]
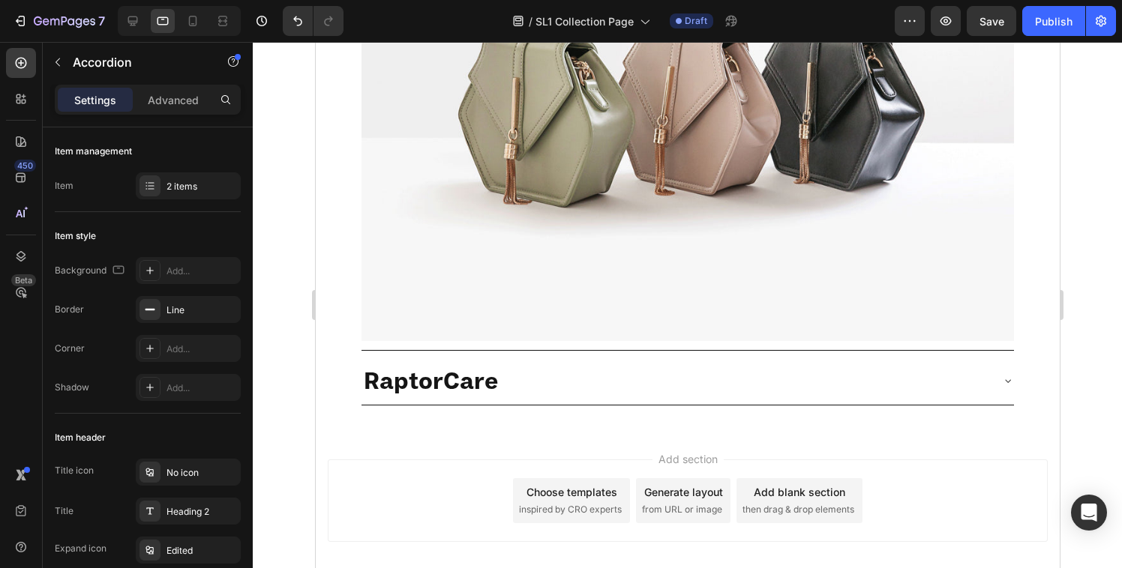
click at [528, 363] on div "RaptorCare" at bounding box center [675, 381] width 628 height 36
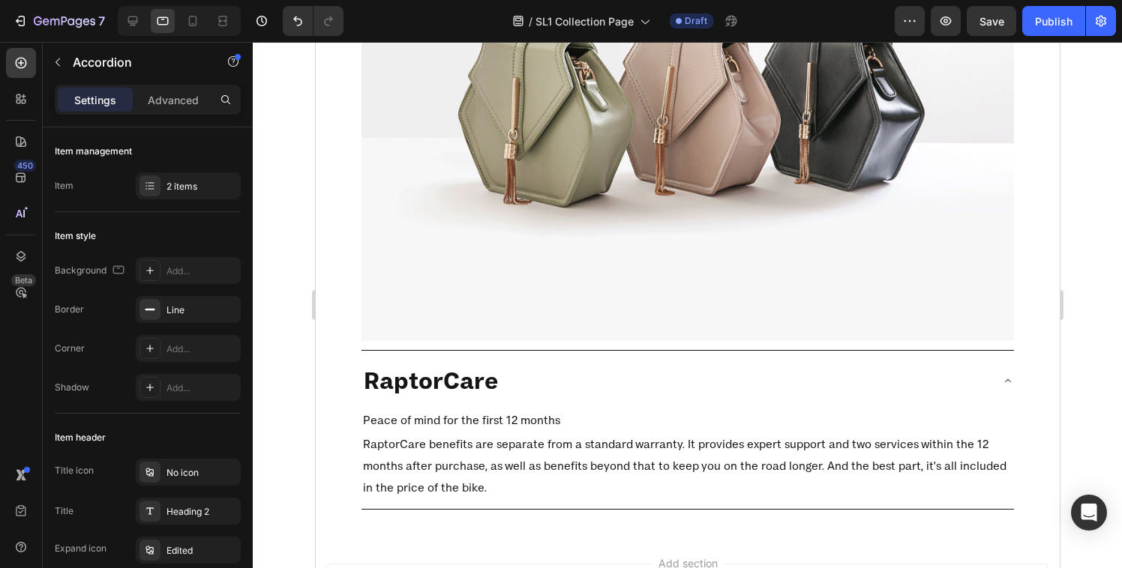
click at [529, 363] on div "RaptorCare" at bounding box center [675, 381] width 628 height 36
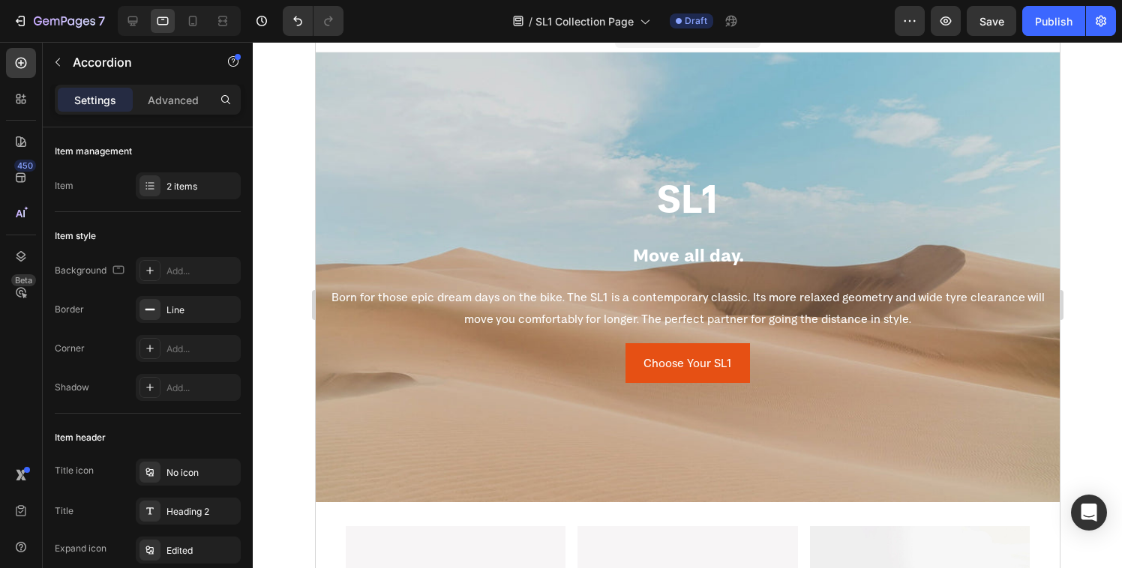
scroll to position [0, 0]
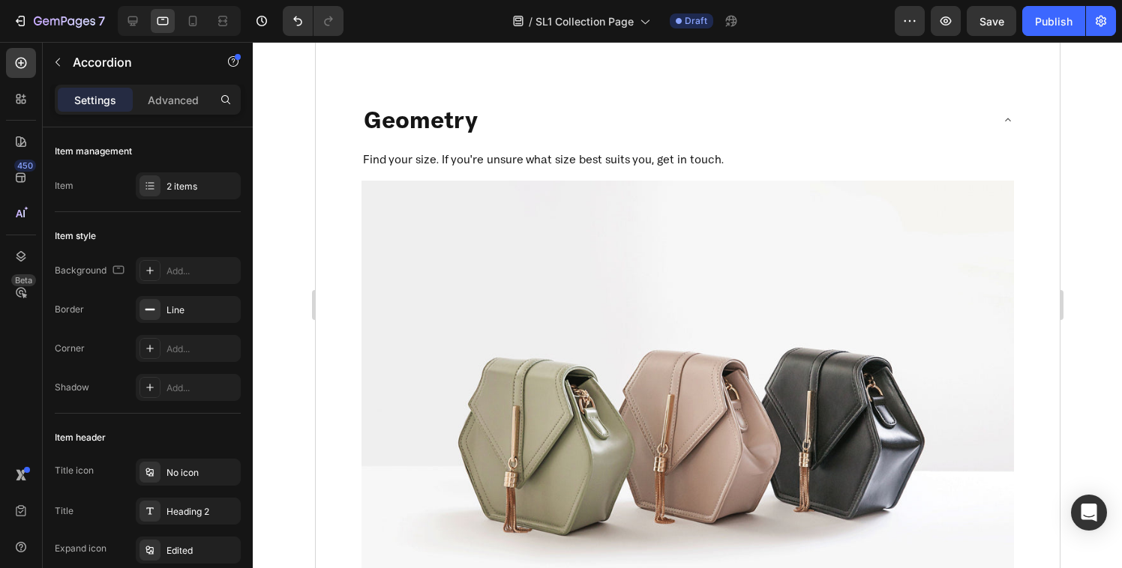
click at [605, 127] on div "Geometry" at bounding box center [675, 120] width 628 height 36
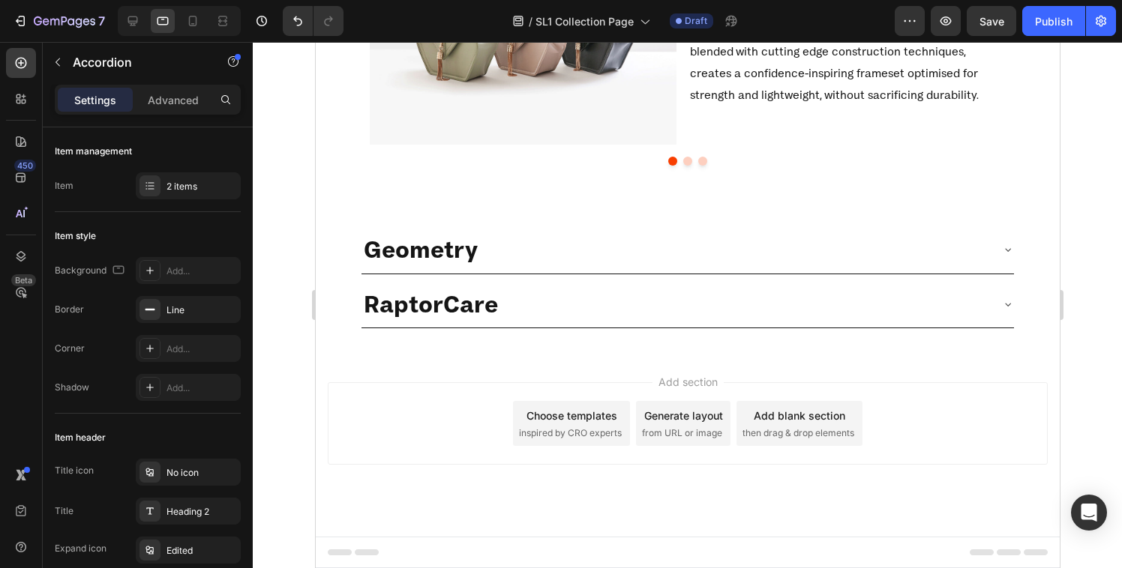
scroll to position [1521, 0]
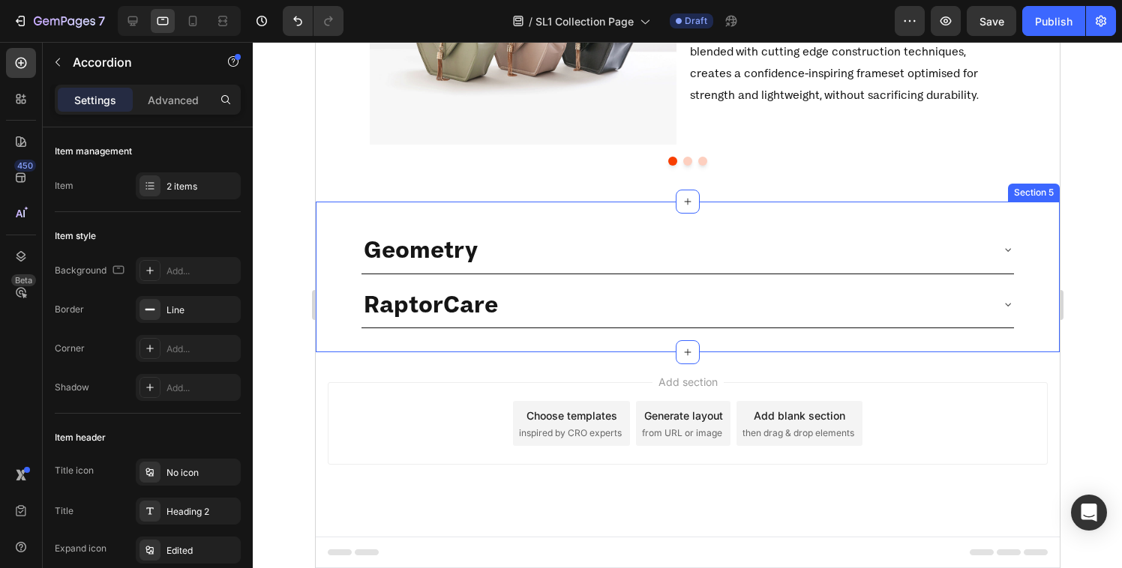
click at [341, 268] on div "Geometry RaptorCare Accordion Section 5" at bounding box center [687, 277] width 744 height 151
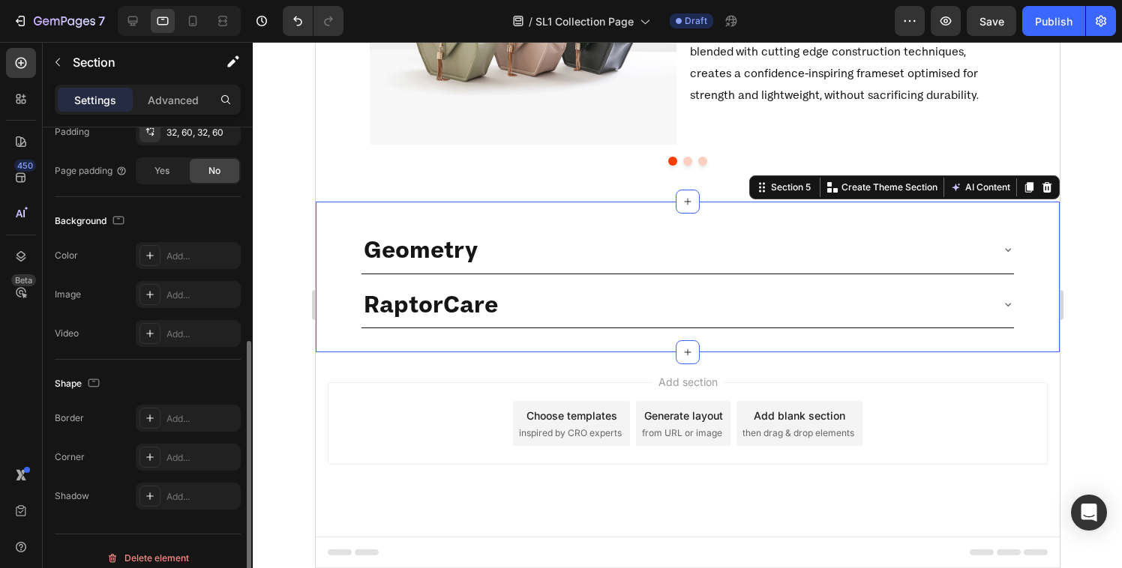
scroll to position [392, 0]
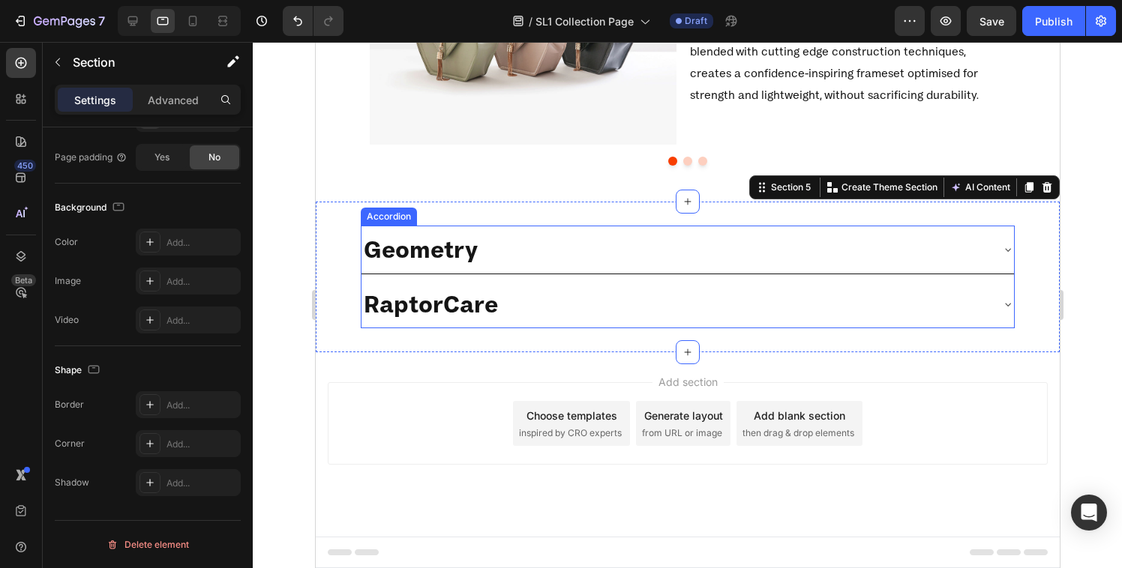
click at [558, 256] on div "Geometry" at bounding box center [675, 250] width 628 height 36
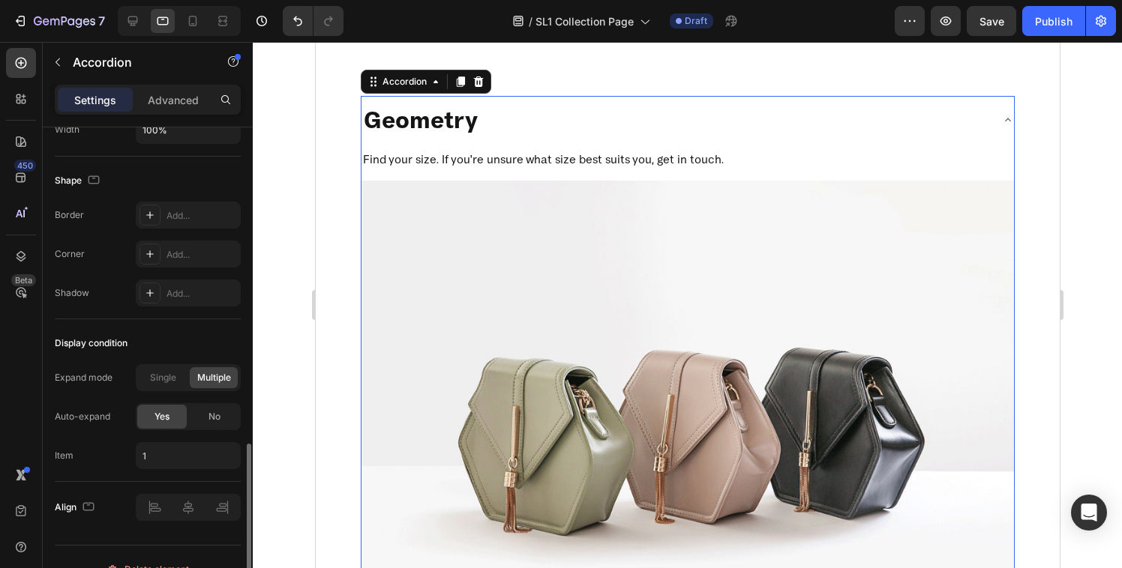
scroll to position [983, 0]
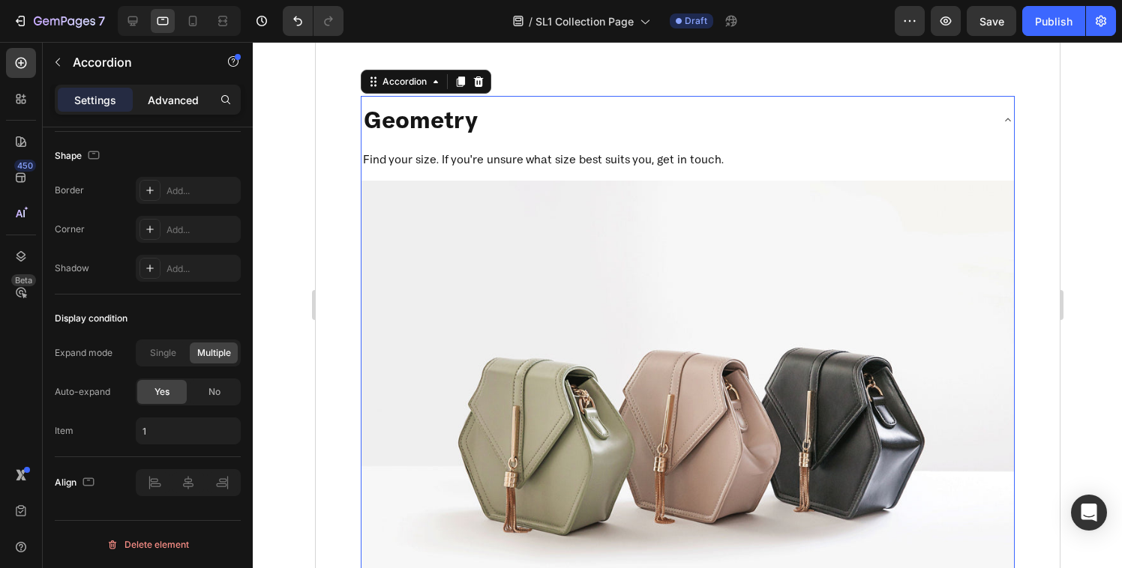
click at [166, 95] on p "Advanced" at bounding box center [173, 100] width 51 height 16
type input "100%"
type input "100"
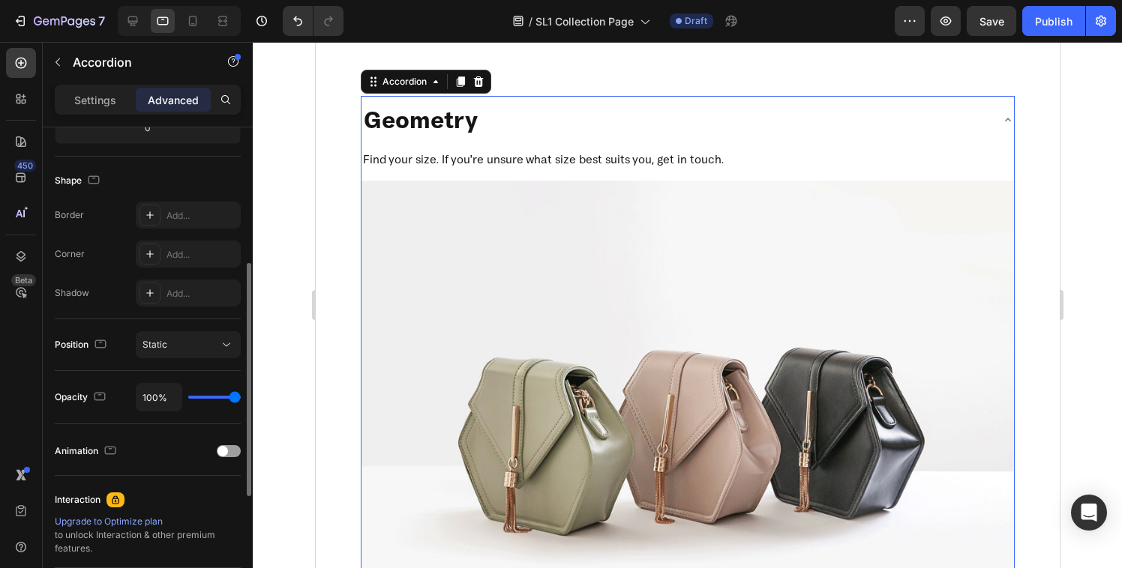
scroll to position [362, 0]
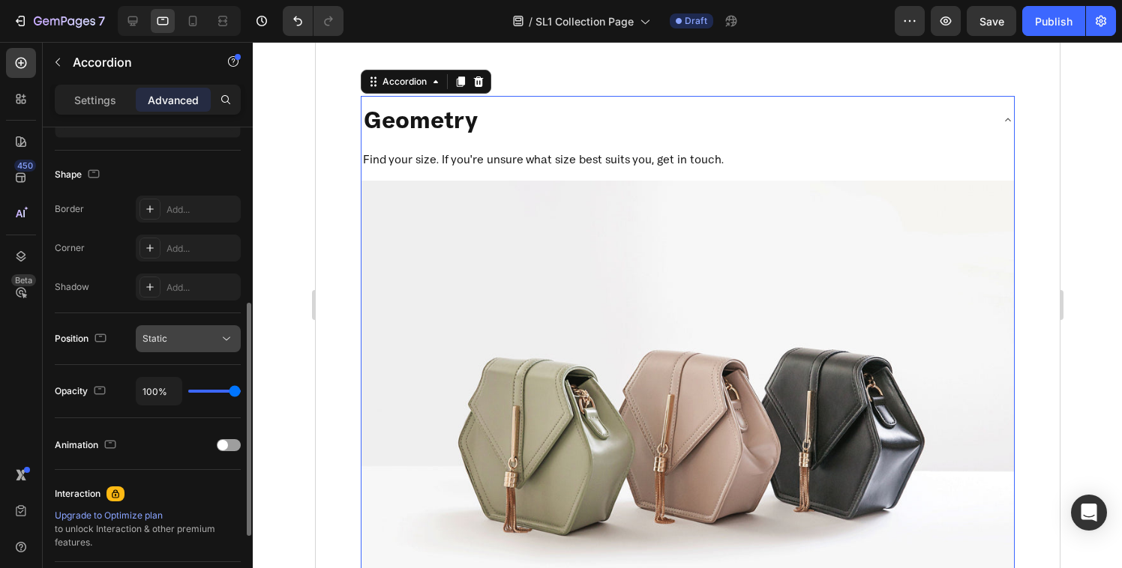
click at [202, 340] on div "Static" at bounding box center [180, 338] width 76 height 13
click at [113, 333] on div "Position Static" at bounding box center [148, 338] width 186 height 27
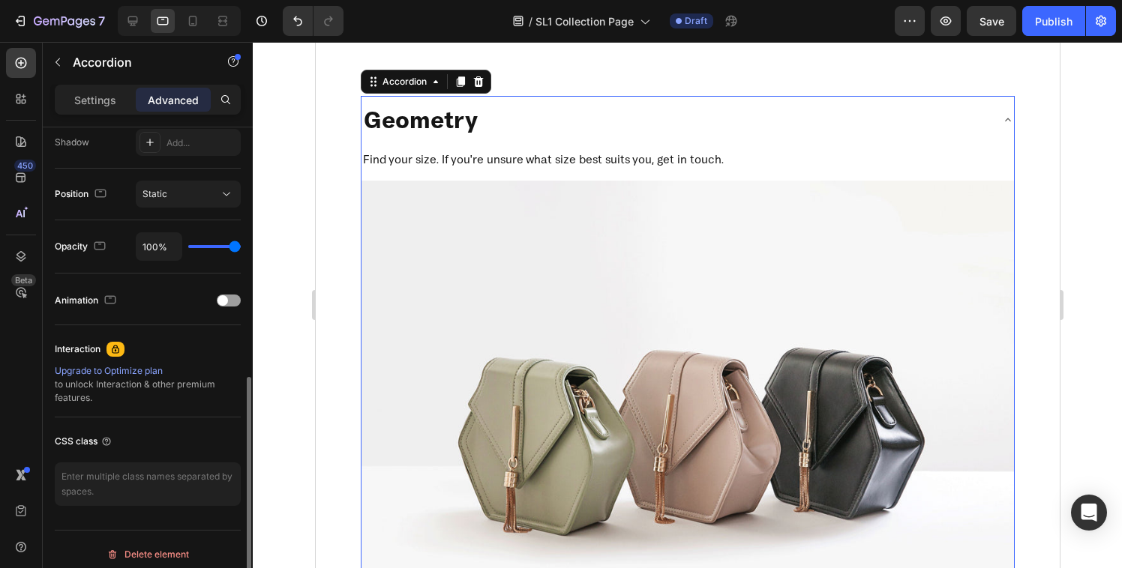
scroll to position [517, 0]
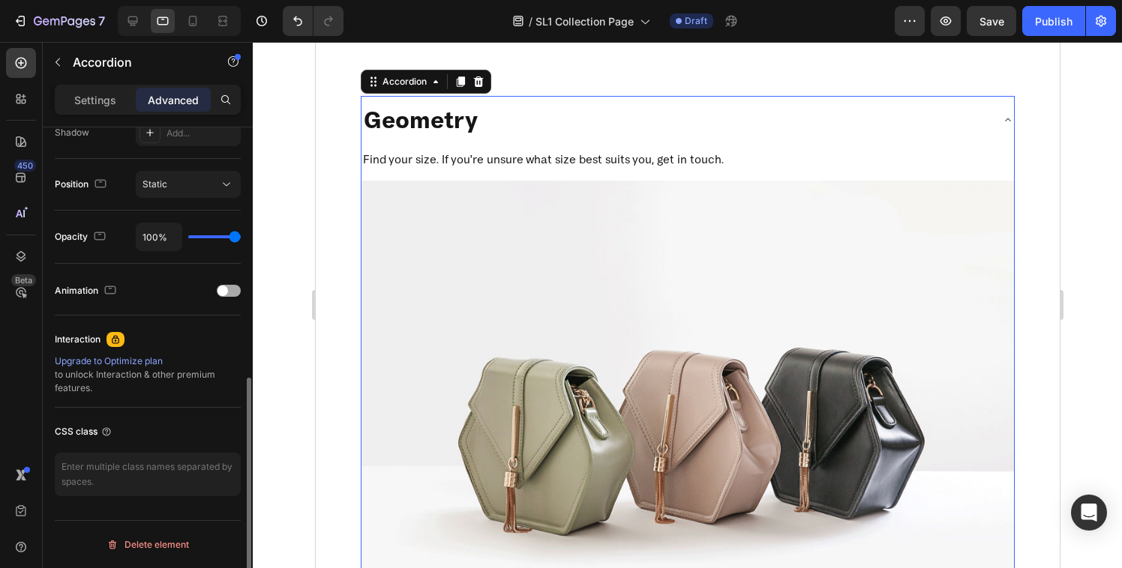
click at [225, 286] on span at bounding box center [222, 291] width 10 height 10
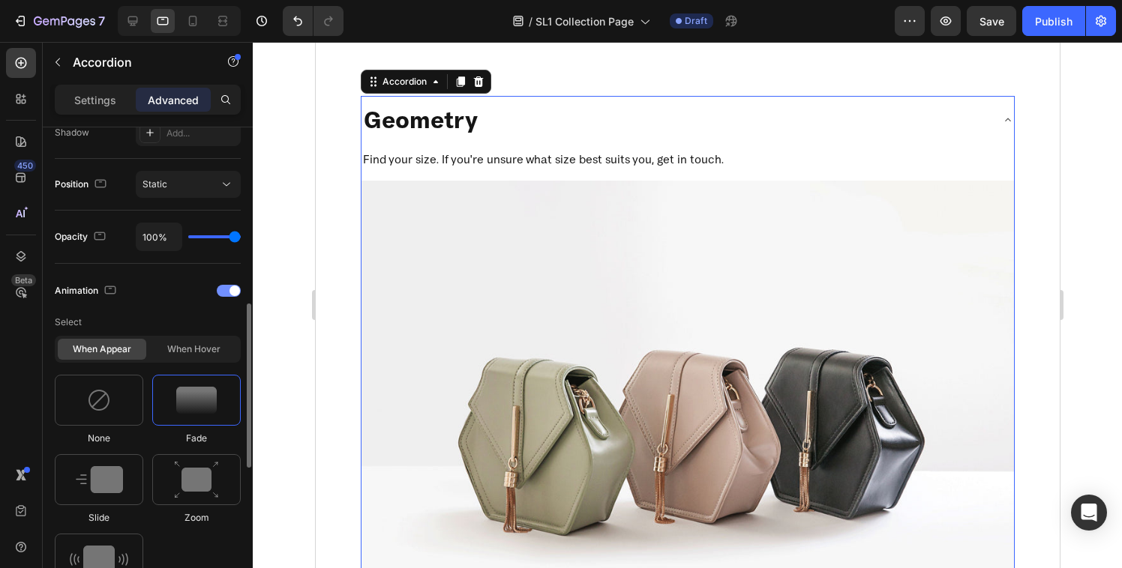
click at [225, 287] on div at bounding box center [229, 291] width 24 height 12
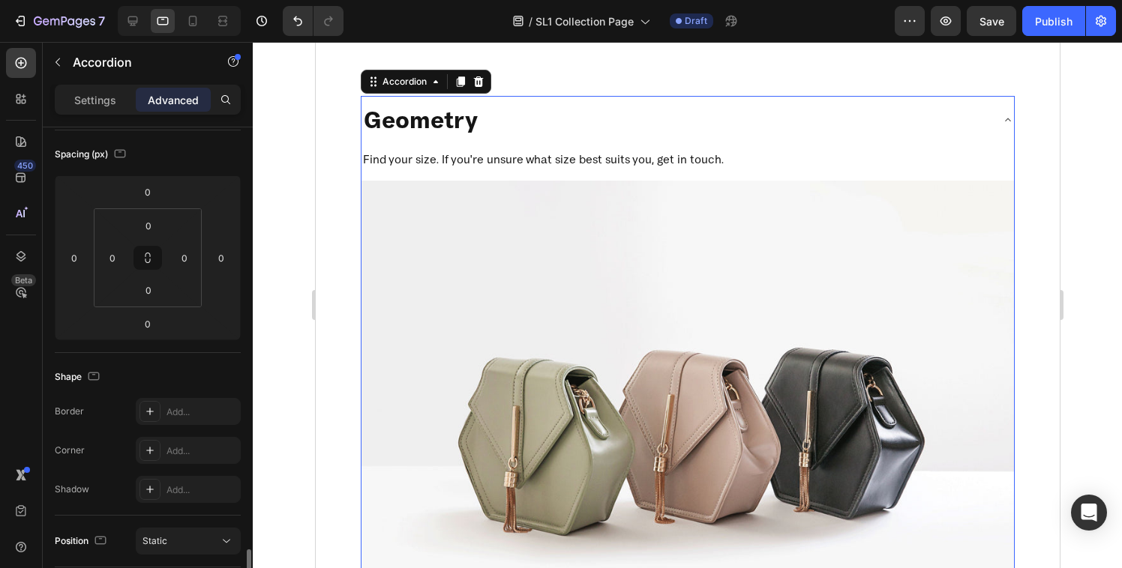
scroll to position [0, 0]
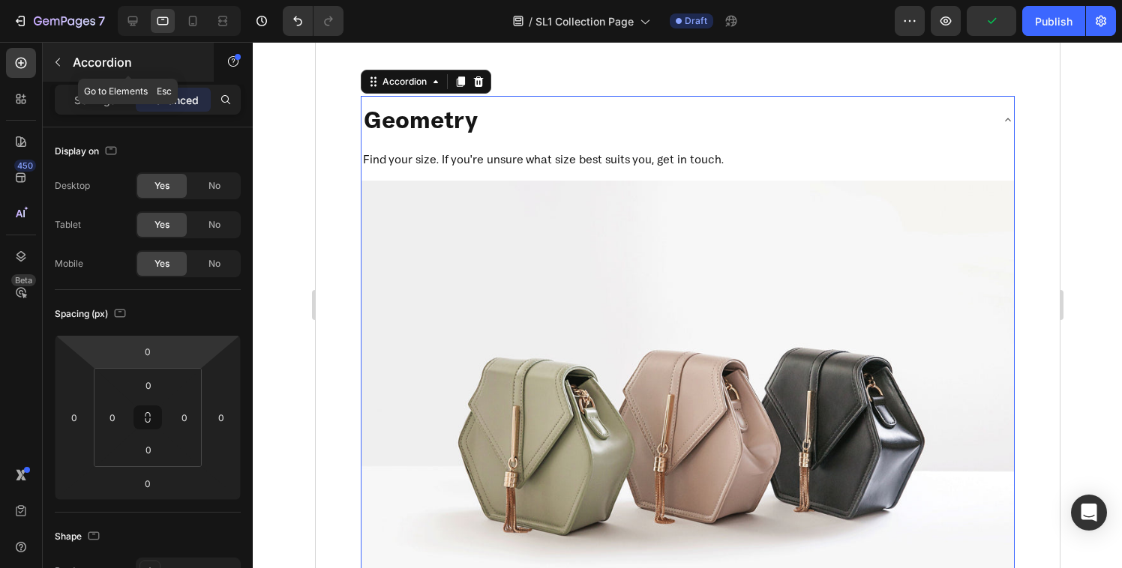
click at [57, 54] on button "button" at bounding box center [58, 62] width 24 height 24
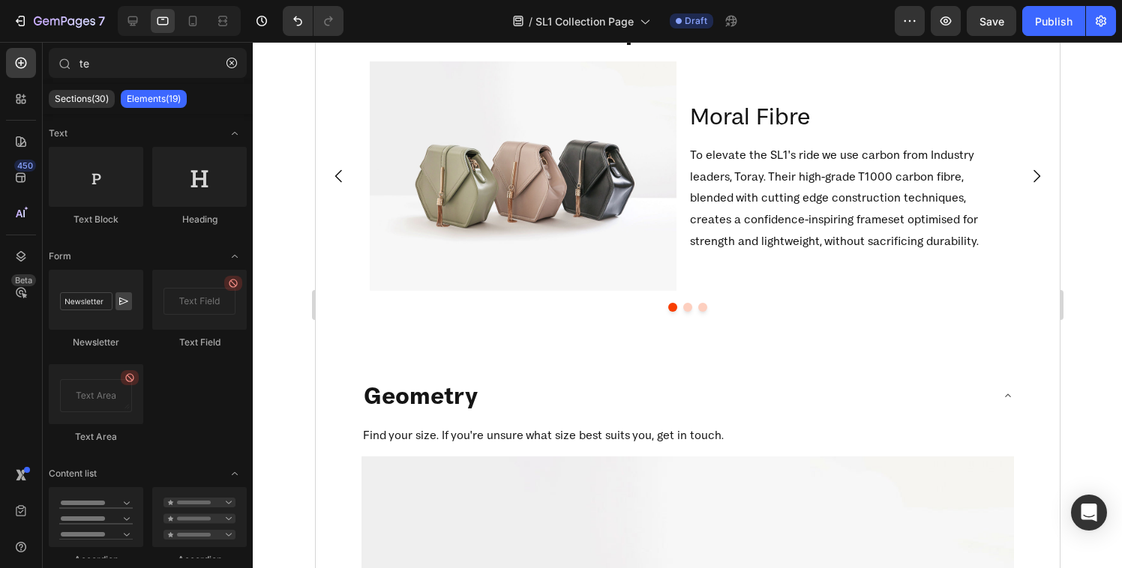
scroll to position [1376, 0]
click at [232, 65] on icon "button" at bounding box center [231, 63] width 10 height 10
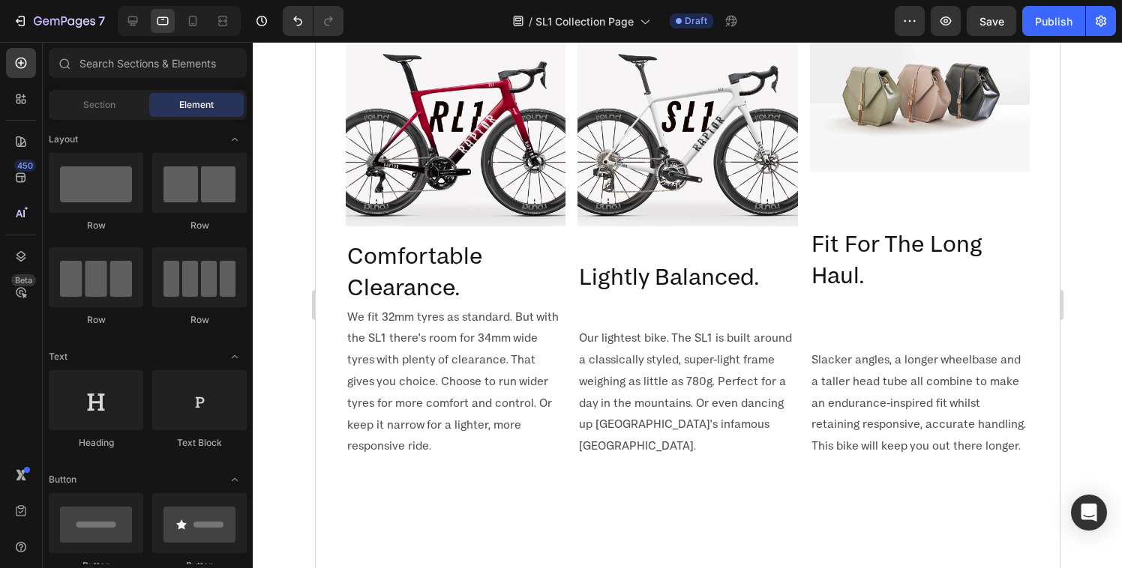
scroll to position [0, 0]
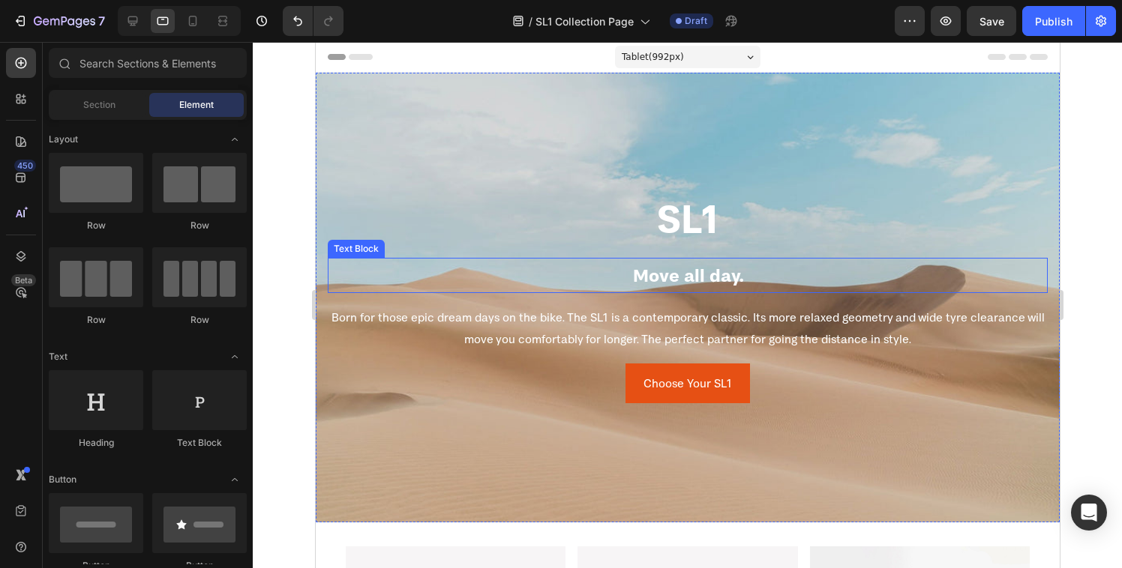
click at [664, 283] on p "Move all day." at bounding box center [686, 275] width 717 height 32
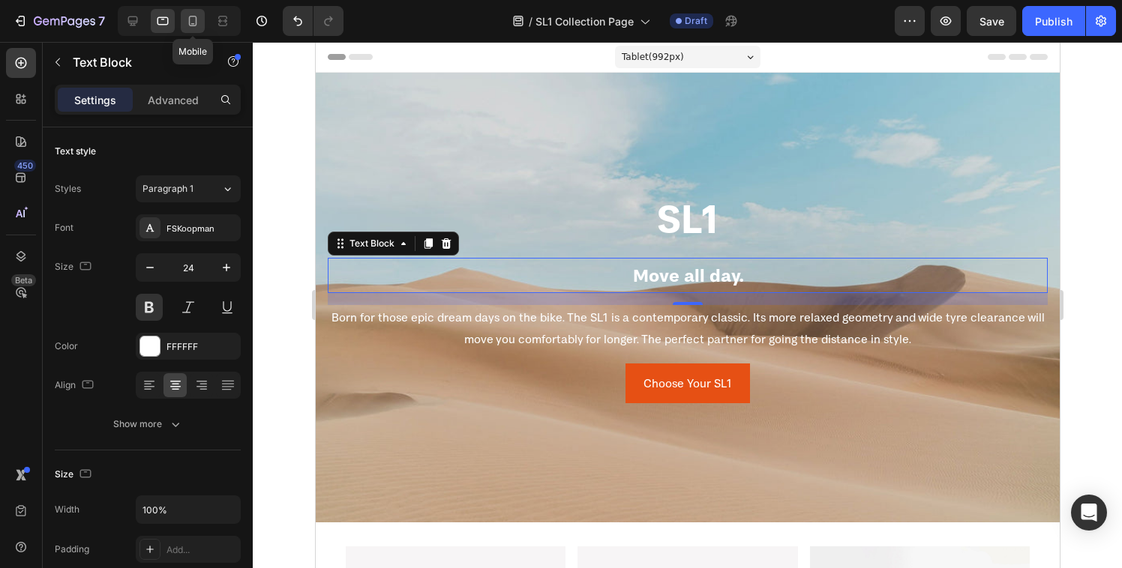
click at [186, 23] on icon at bounding box center [192, 20] width 15 height 15
type input "14"
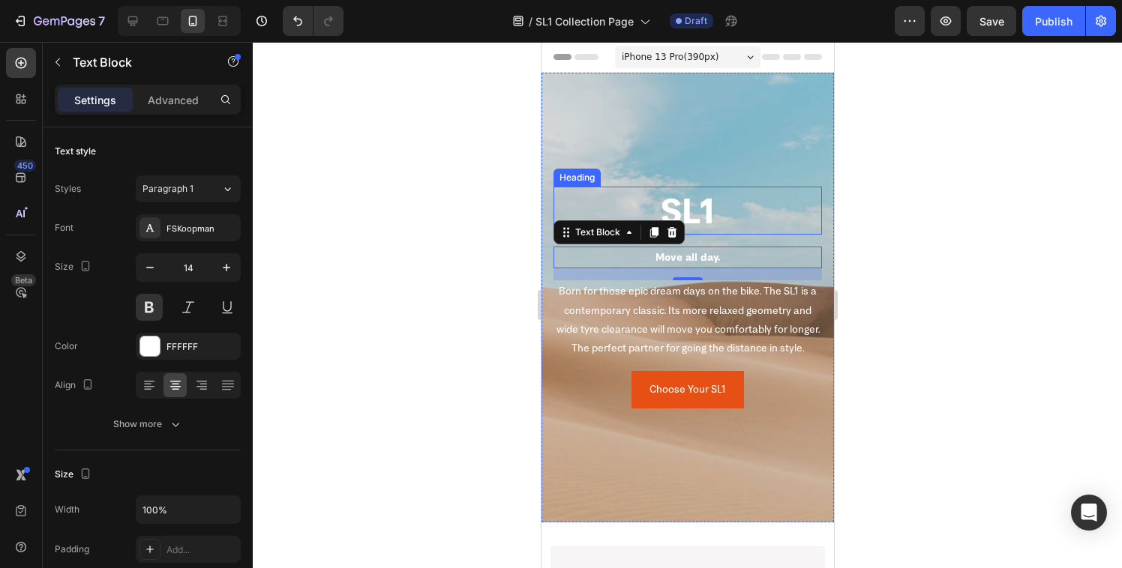
click at [687, 196] on h2 "SL1" at bounding box center [687, 211] width 268 height 48
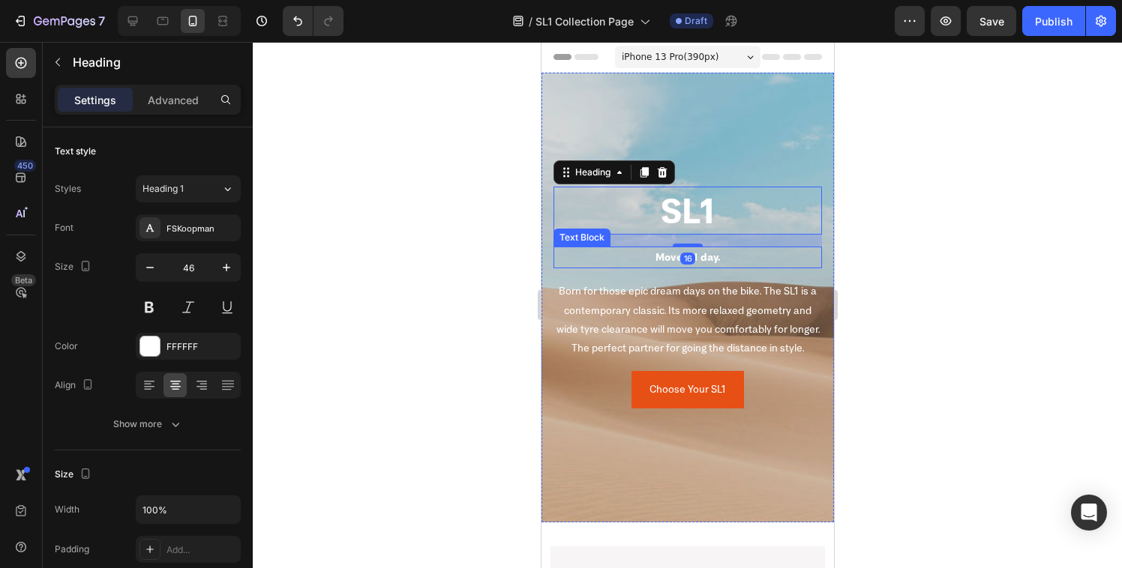
click at [711, 250] on p "Move all day." at bounding box center [686, 257] width 265 height 19
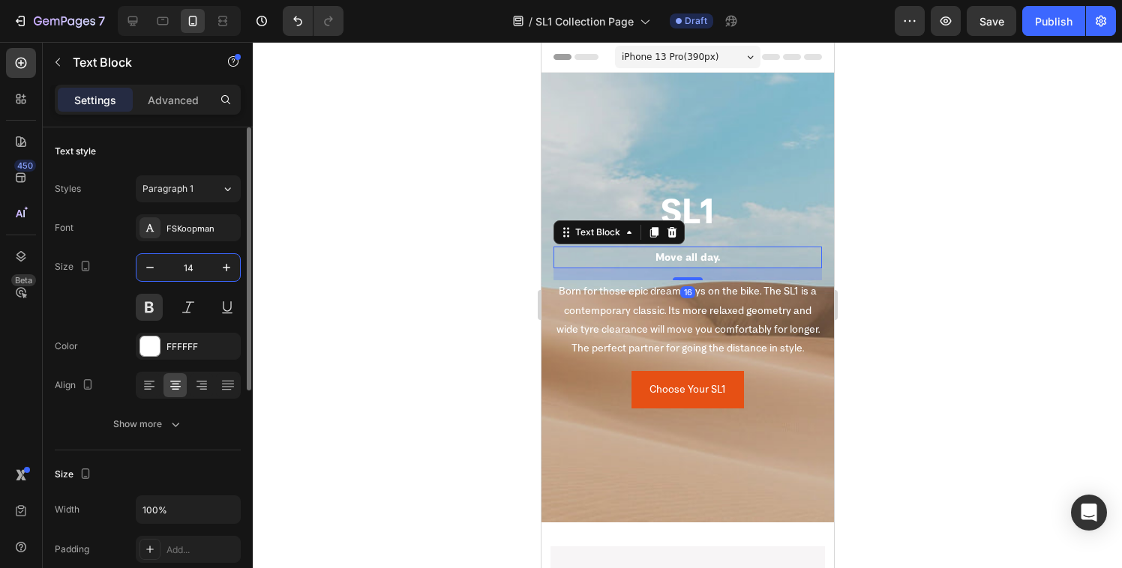
click at [187, 269] on input "14" at bounding box center [187, 267] width 49 height 27
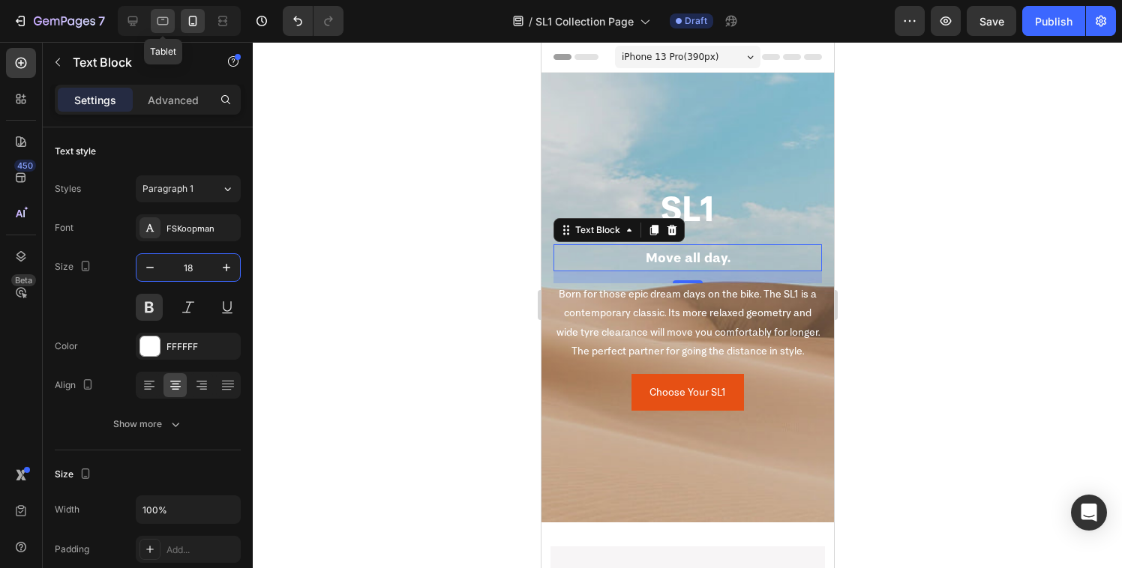
click at [162, 15] on icon at bounding box center [162, 20] width 15 height 15
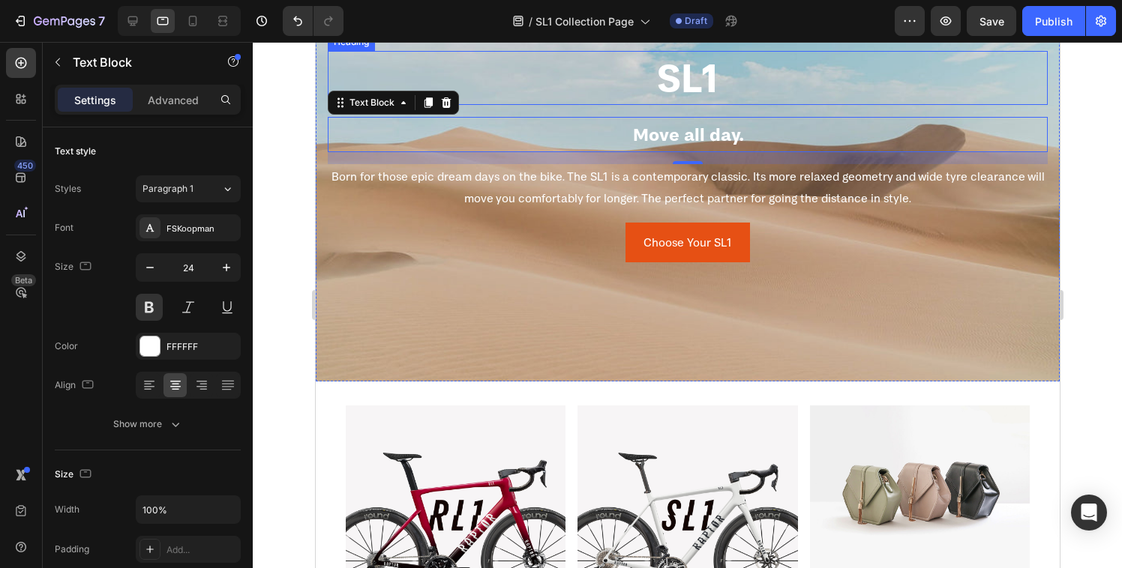
scroll to position [163, 0]
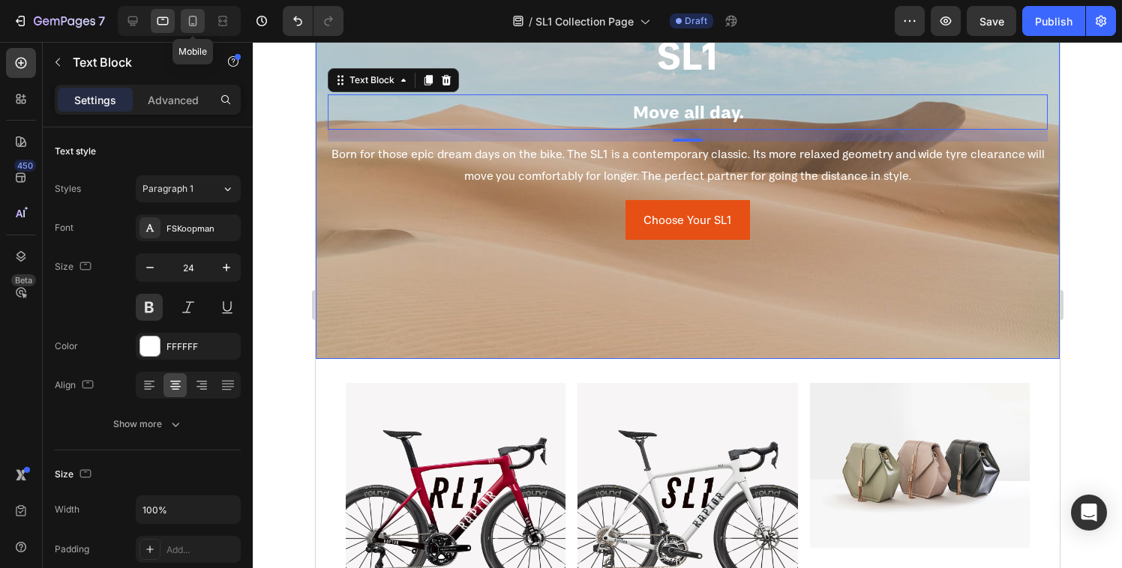
click at [189, 21] on icon at bounding box center [193, 21] width 8 height 10
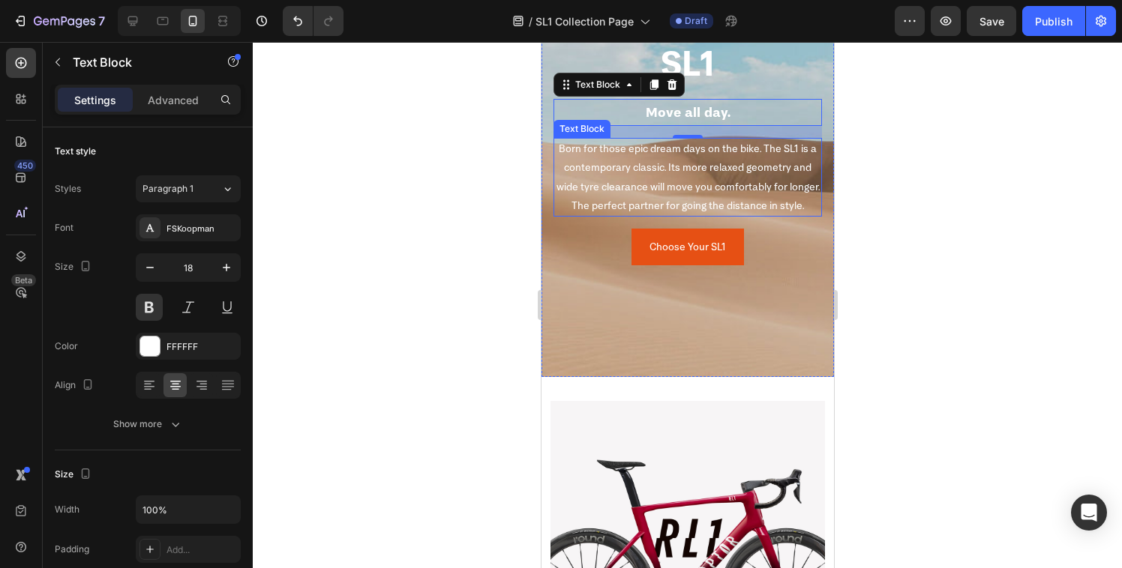
scroll to position [140, 0]
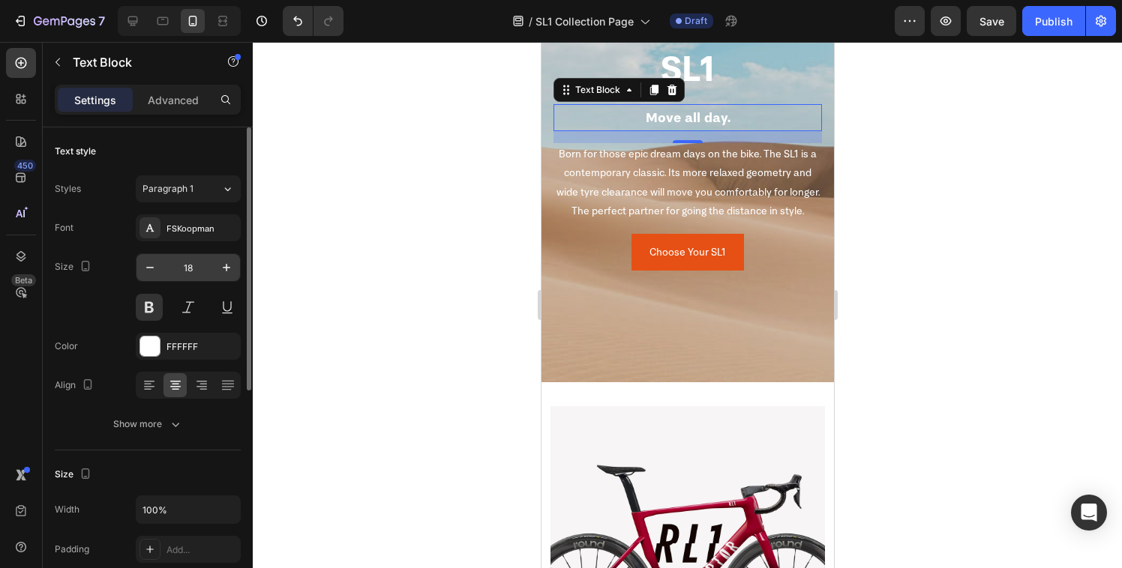
click at [191, 275] on input "18" at bounding box center [187, 267] width 49 height 27
type input "20"
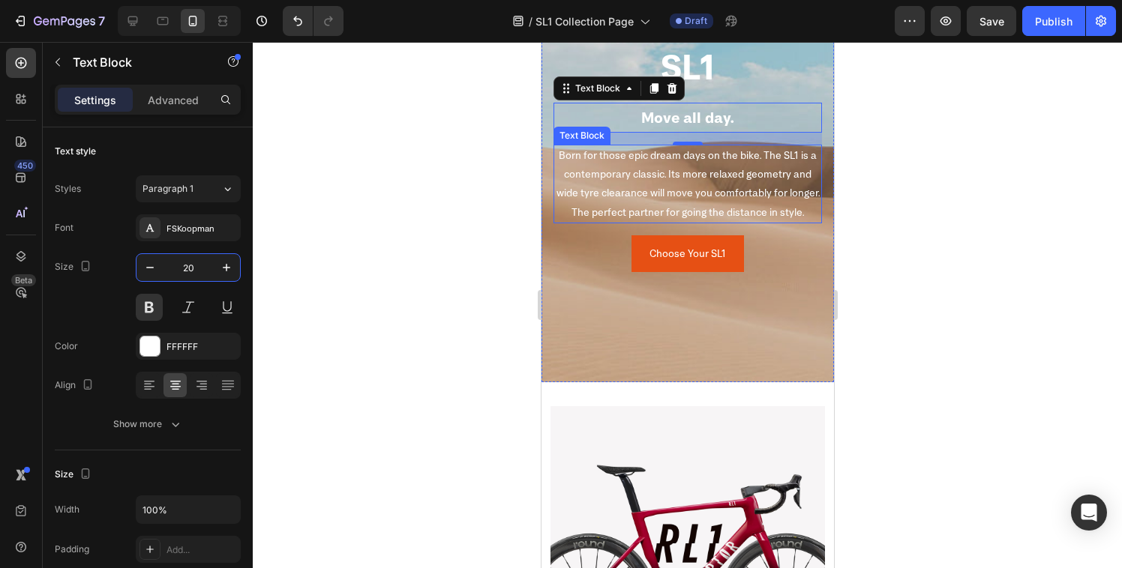
click at [620, 183] on p "Born for those epic dream days on the bike. The SL1 is a contemporary classic. …" at bounding box center [686, 184] width 265 height 76
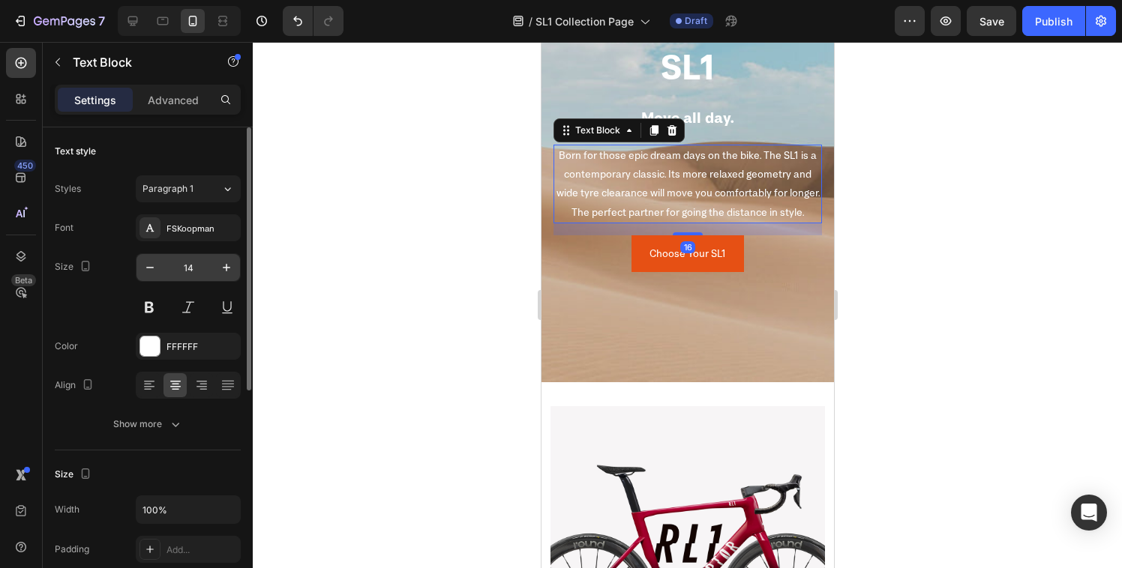
click at [192, 273] on input "14" at bounding box center [187, 267] width 49 height 27
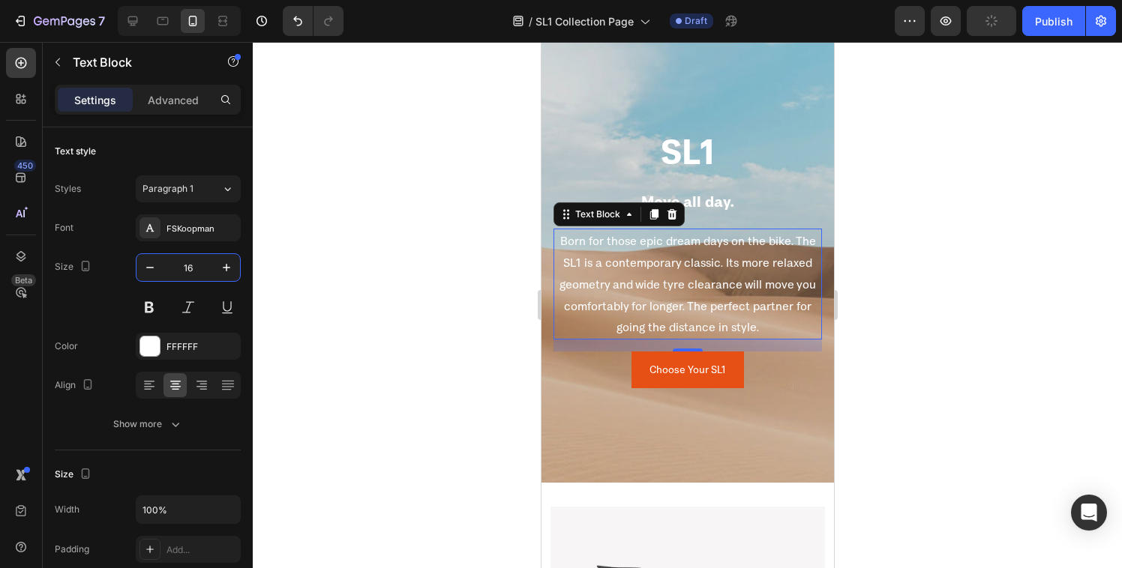
scroll to position [0, 0]
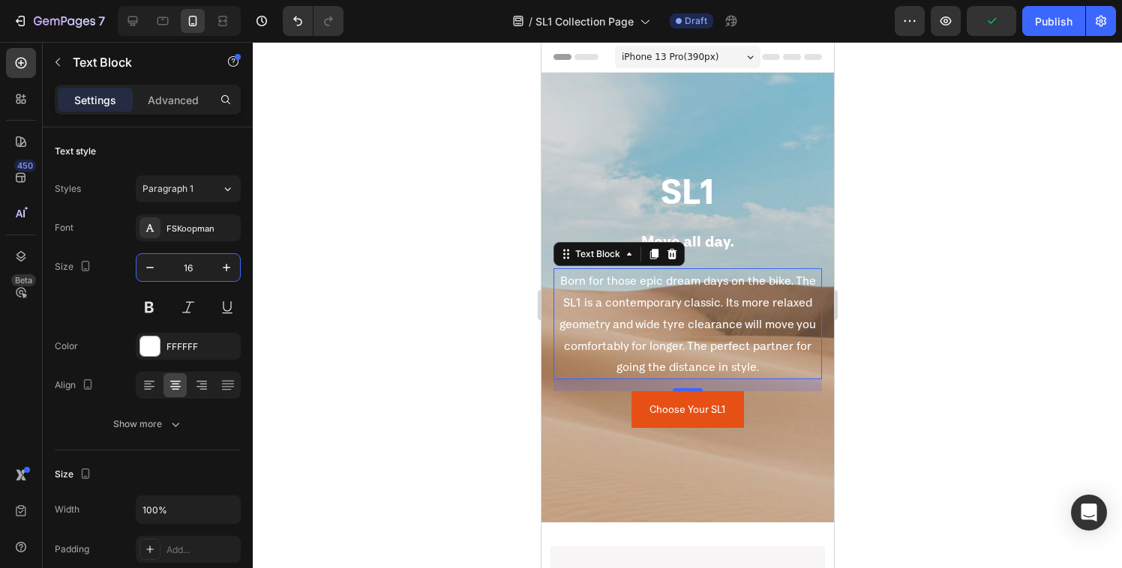
type input "16"
click at [755, 274] on p "Born for those epic dream days on the bike. The SL1 is a contemporary classic. …" at bounding box center [686, 324] width 265 height 108
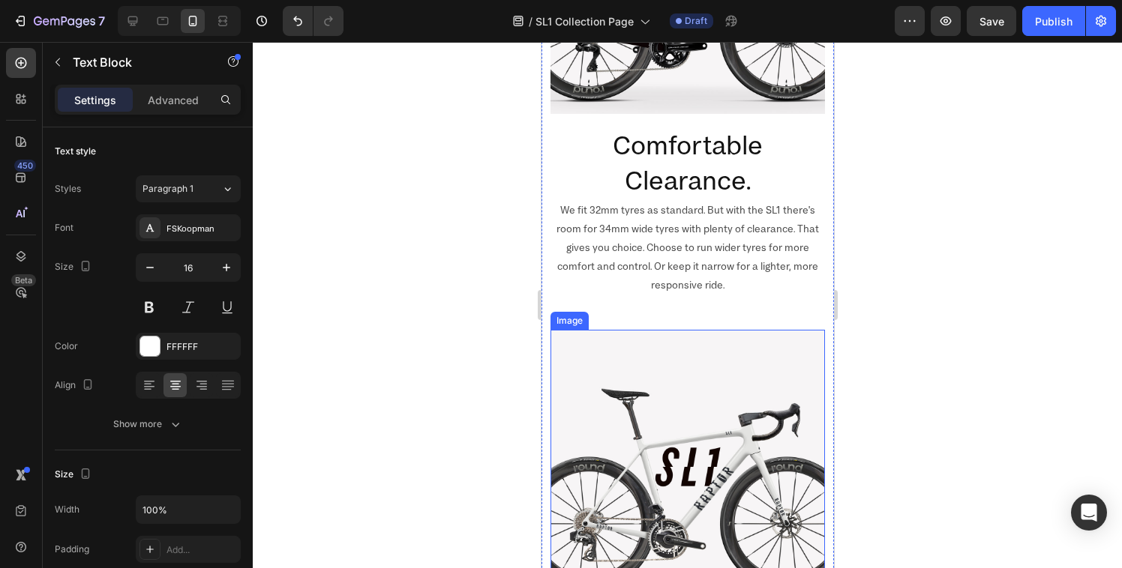
scroll to position [349, 0]
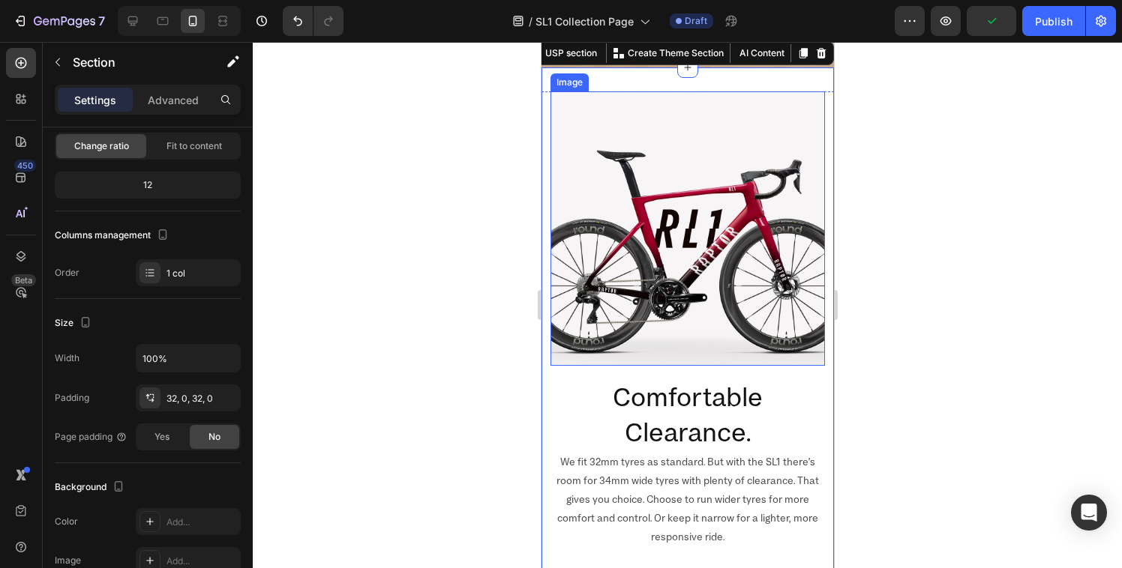
scroll to position [529, 0]
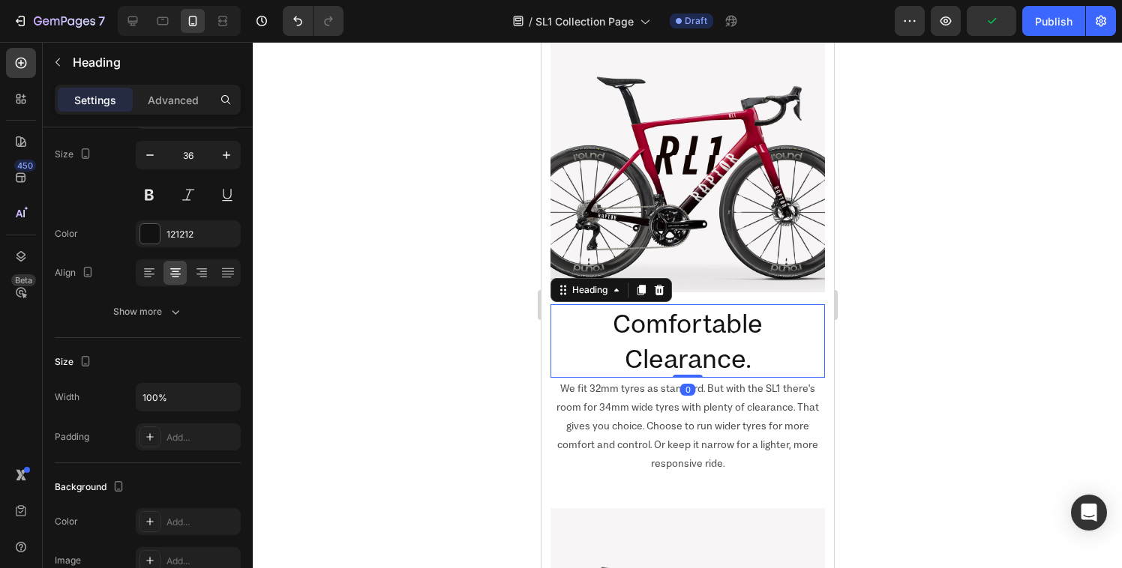
click at [700, 331] on h2 "Comfortable Clearance." at bounding box center [687, 340] width 274 height 73
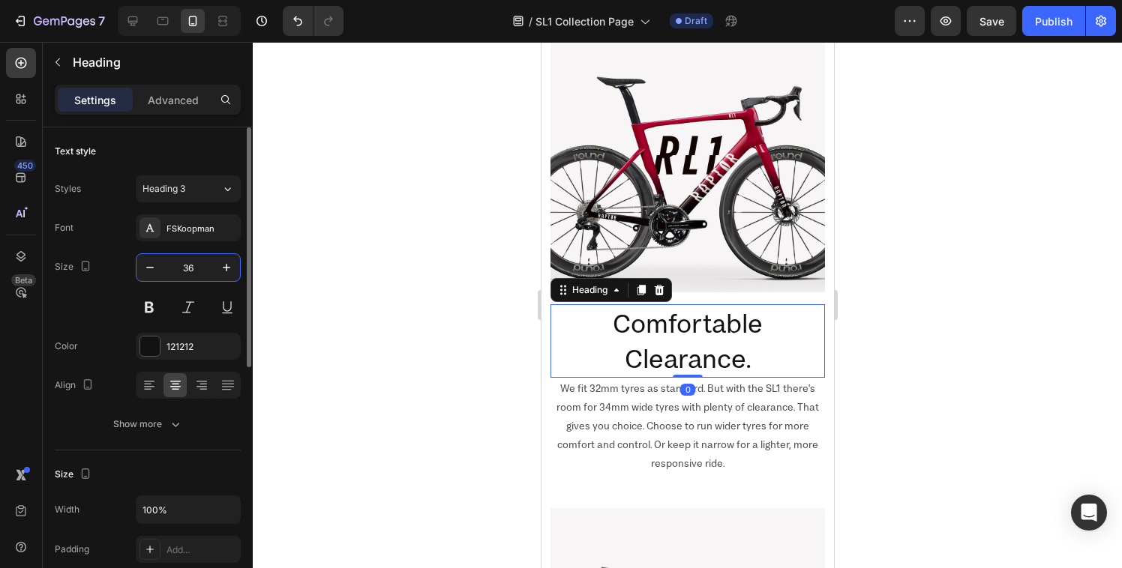
click at [187, 262] on input "36" at bounding box center [187, 267] width 49 height 27
type input "24"
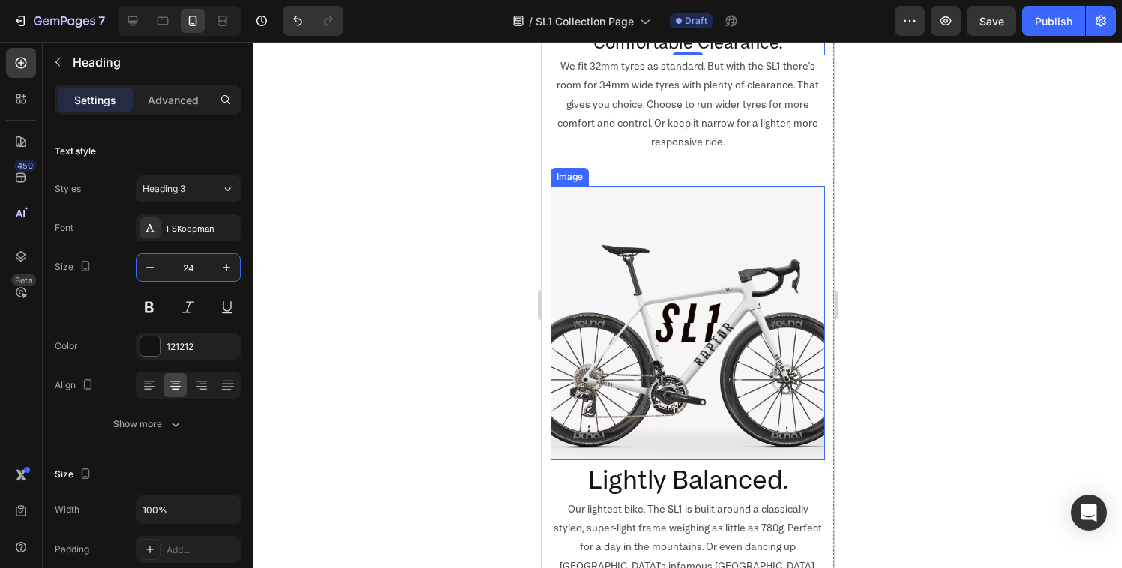
scroll to position [989, 0]
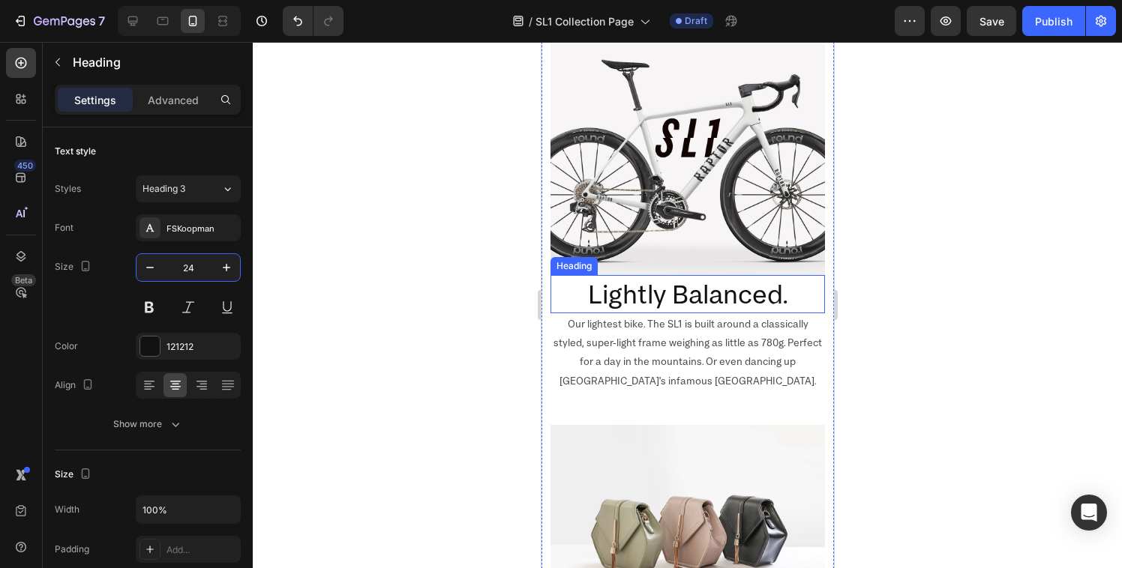
click at [669, 275] on h2 "Lightly Balanced." at bounding box center [687, 294] width 274 height 38
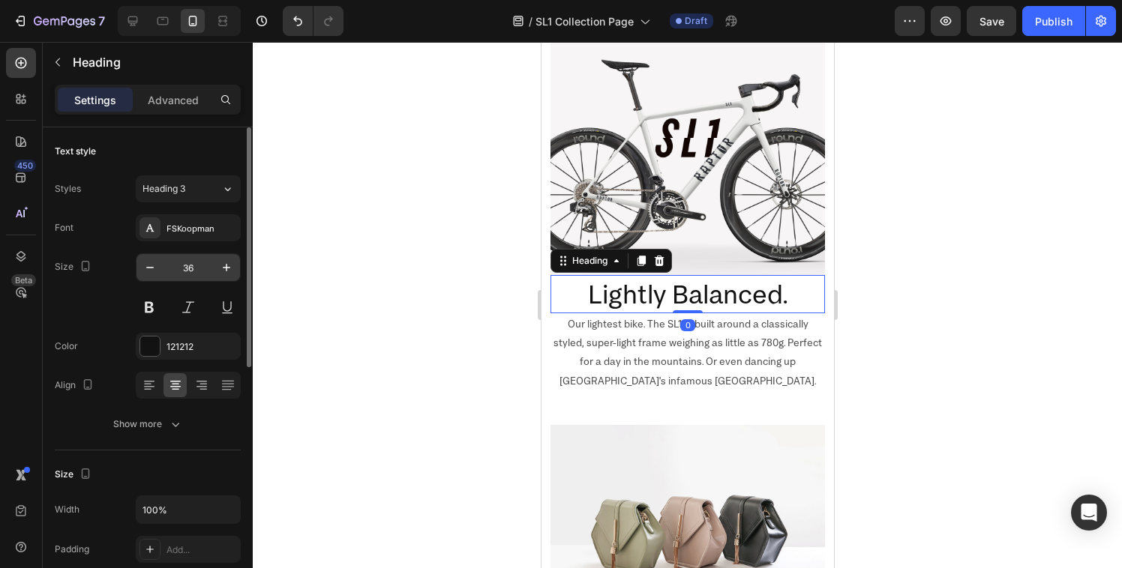
click at [190, 269] on input "36" at bounding box center [187, 267] width 49 height 27
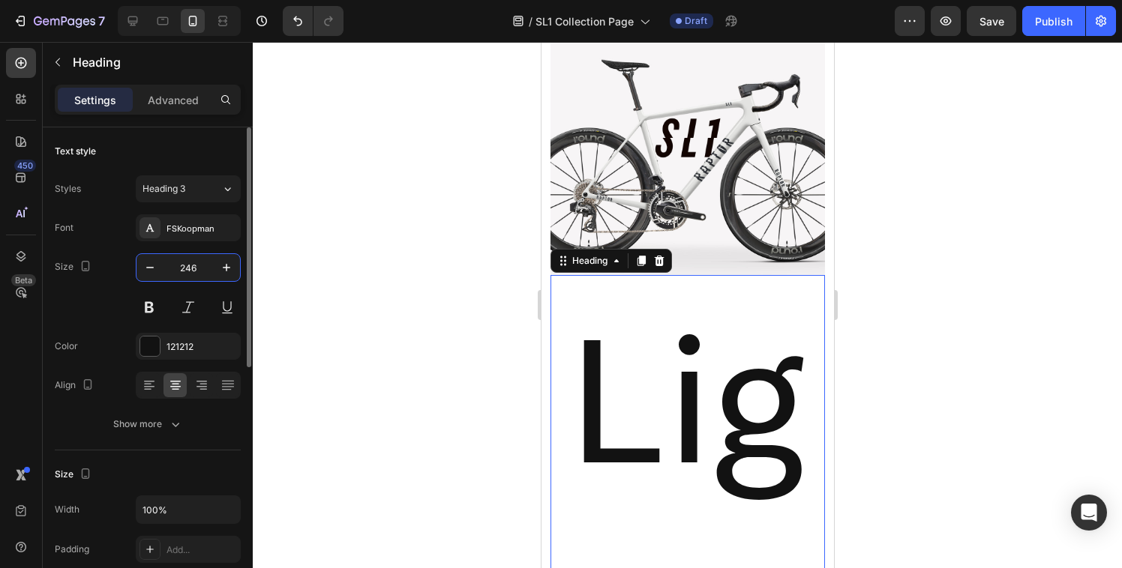
type input "24"
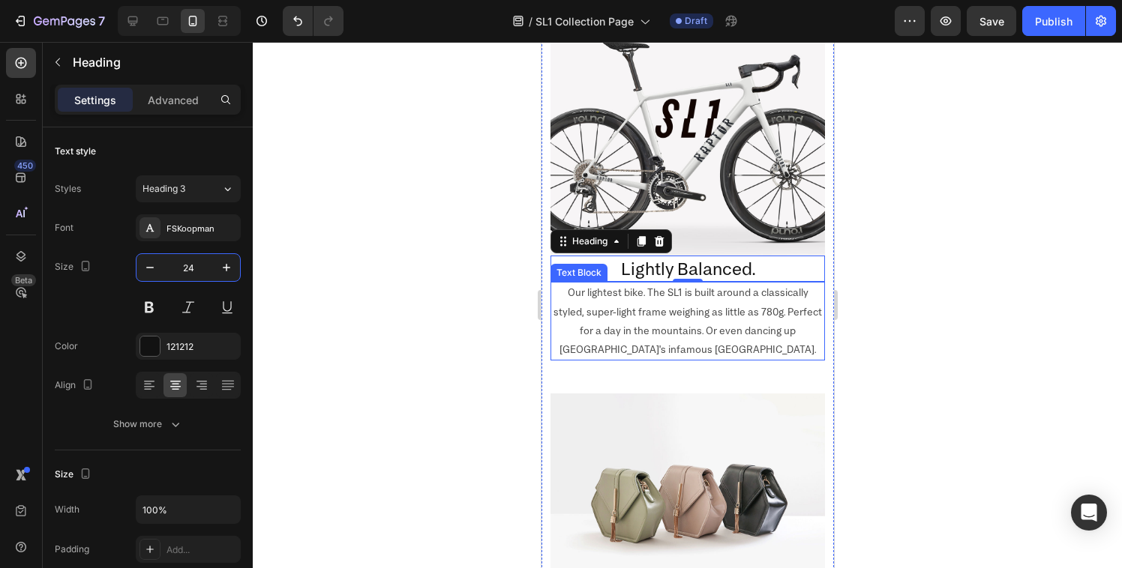
scroll to position [1196, 0]
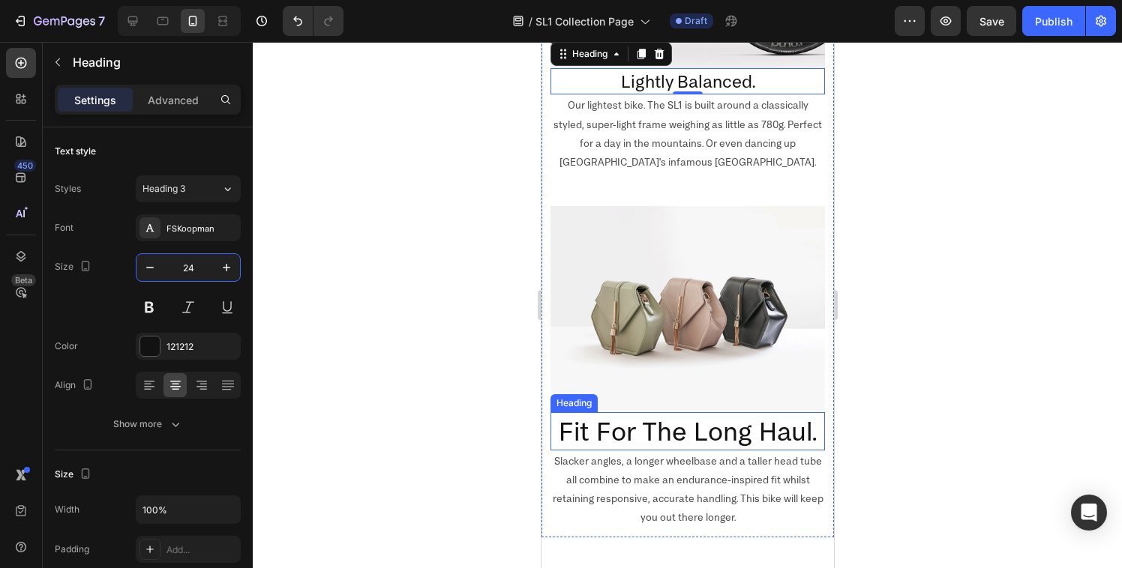
click at [689, 412] on h2 "Fit For The Long Haul." at bounding box center [687, 431] width 274 height 38
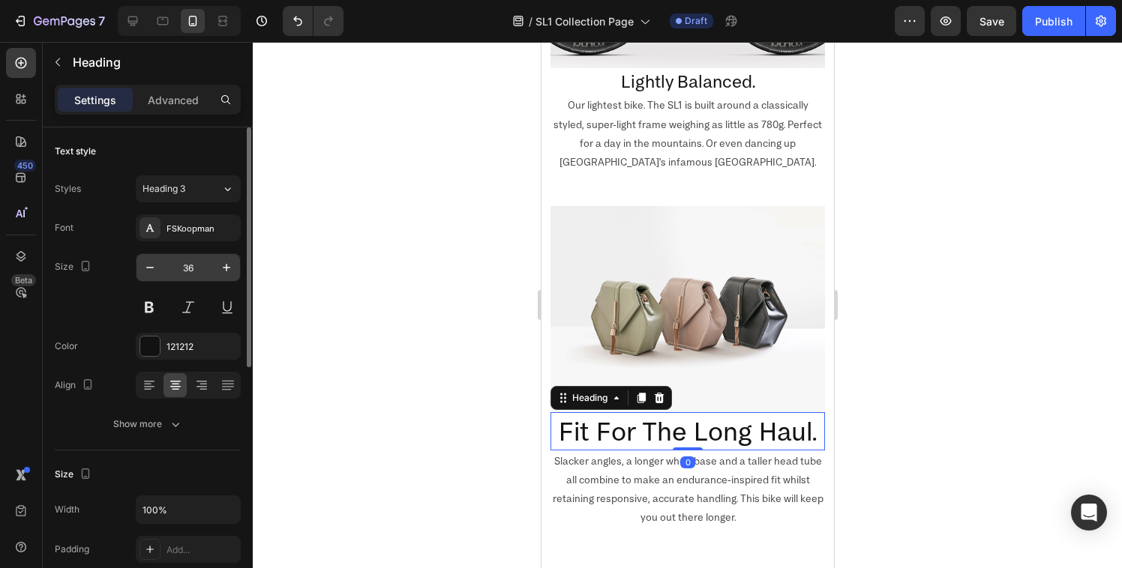
click at [184, 268] on input "36" at bounding box center [187, 267] width 49 height 27
type input "24"
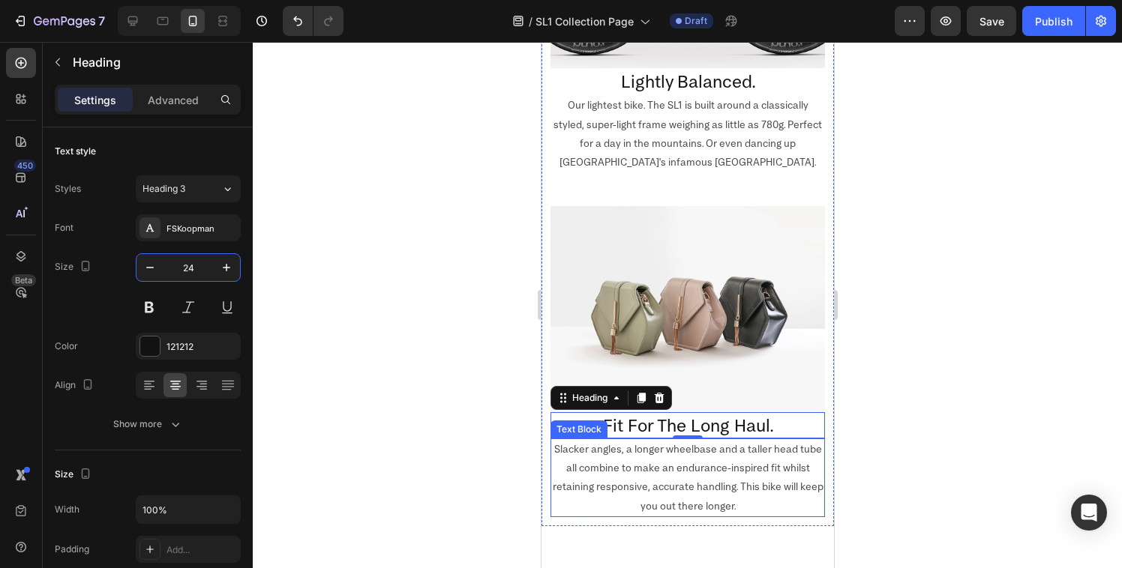
scroll to position [1264, 0]
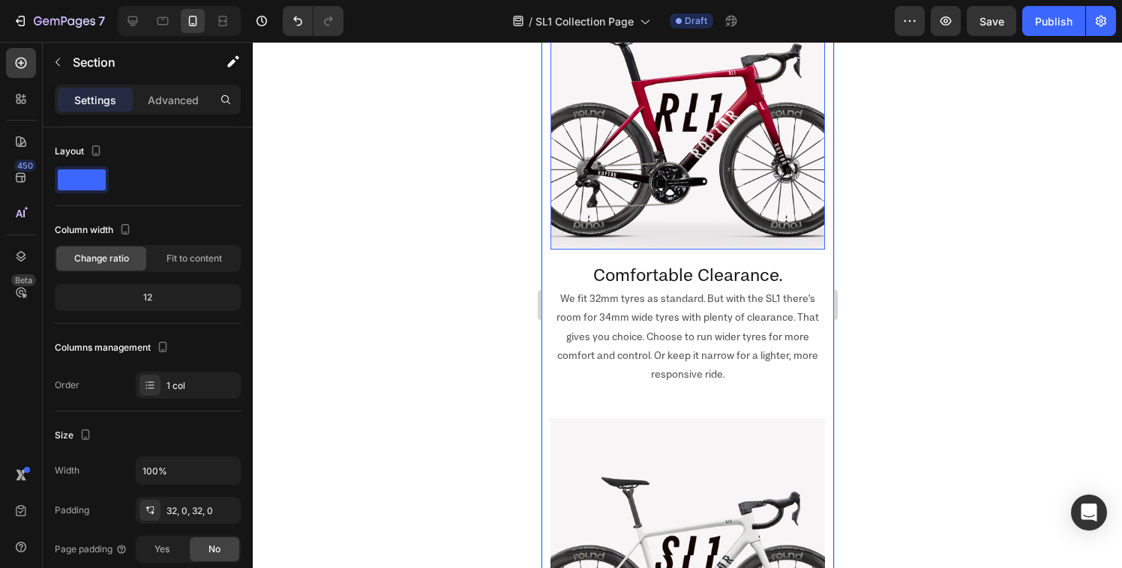
scroll to position [579, 0]
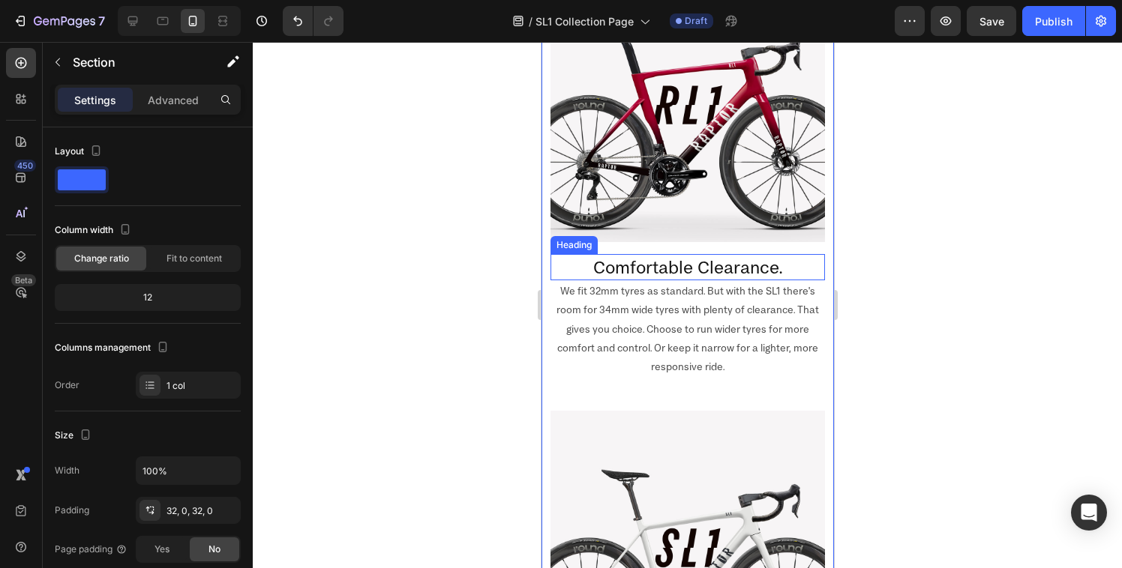
click at [683, 260] on h2 "Comfortable Clearance." at bounding box center [687, 267] width 274 height 26
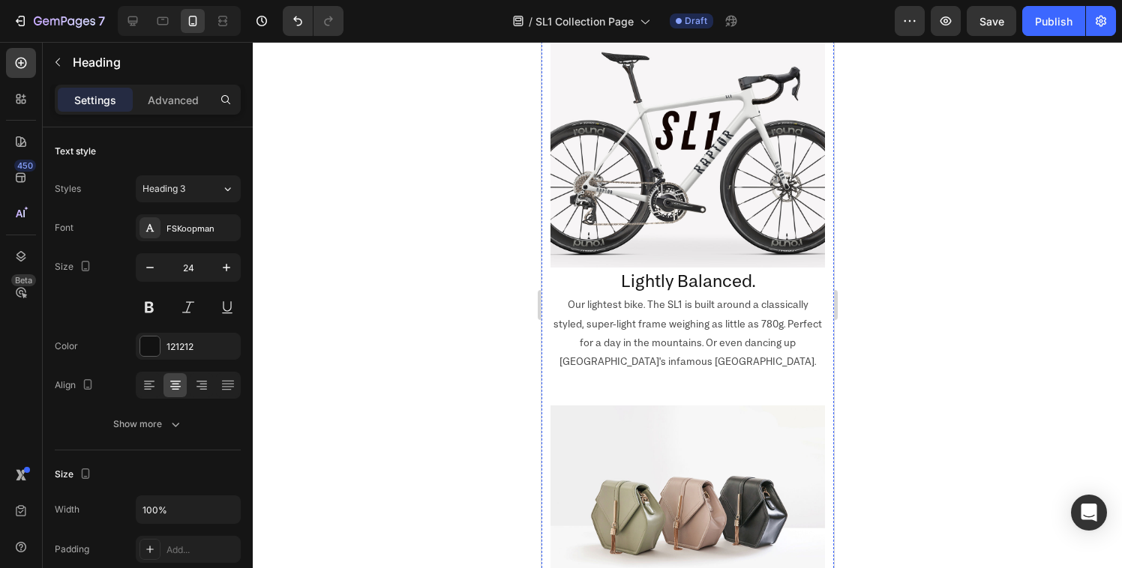
scroll to position [1005, 0]
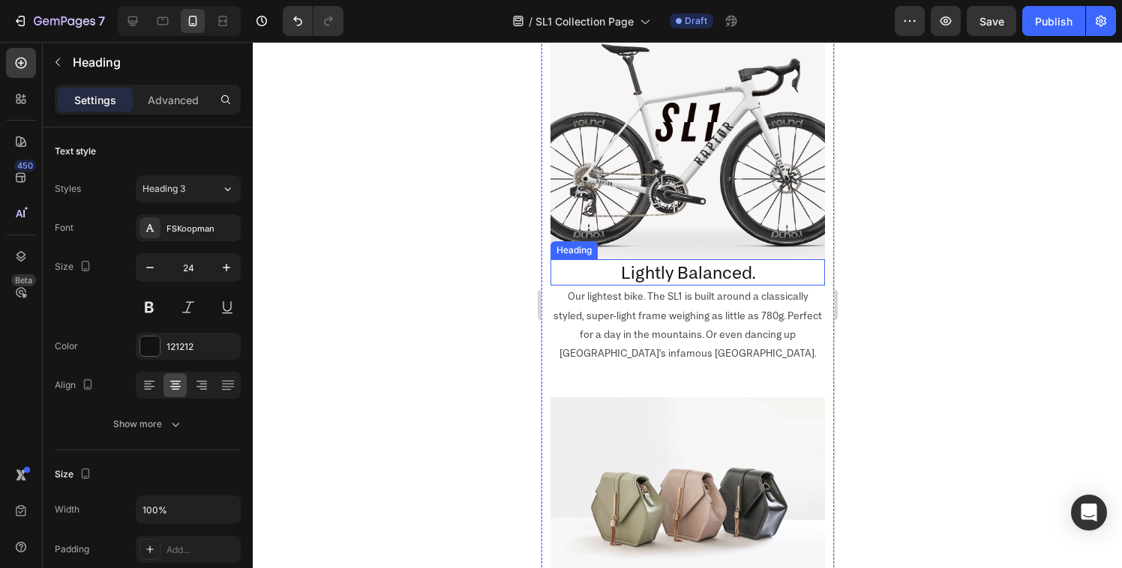
click at [661, 259] on h2 "Lightly Balanced." at bounding box center [687, 272] width 274 height 26
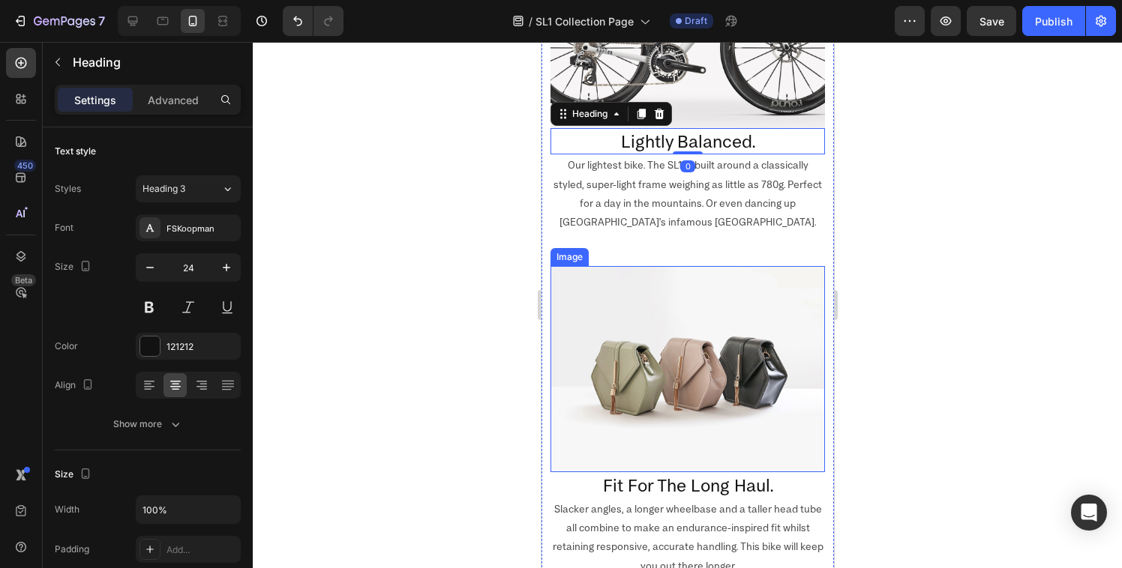
scroll to position [1257, 0]
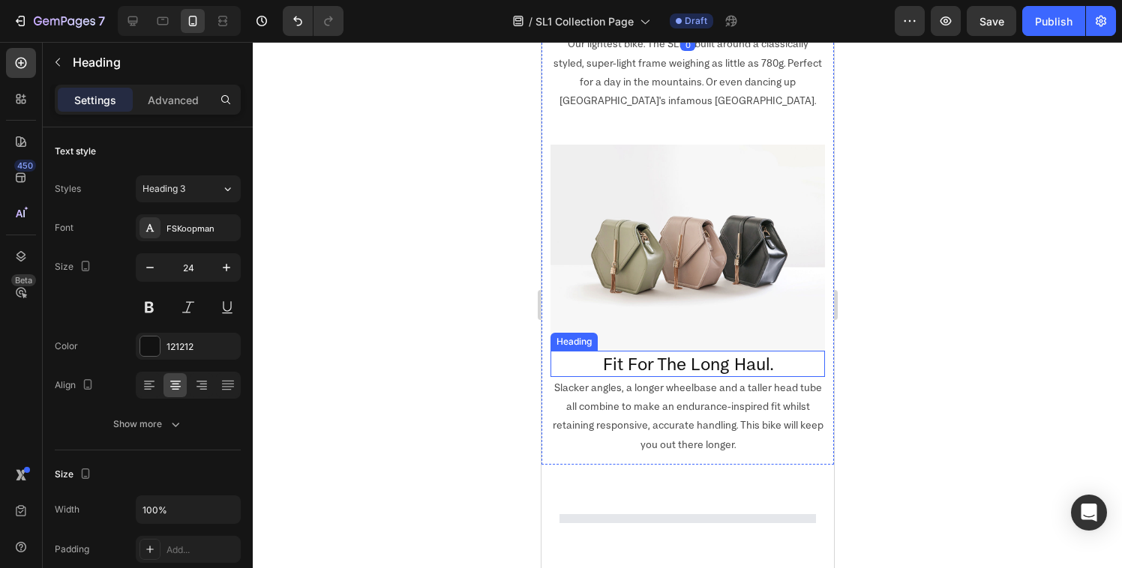
click at [673, 351] on h2 "Fit For The Long Haul." at bounding box center [687, 364] width 274 height 26
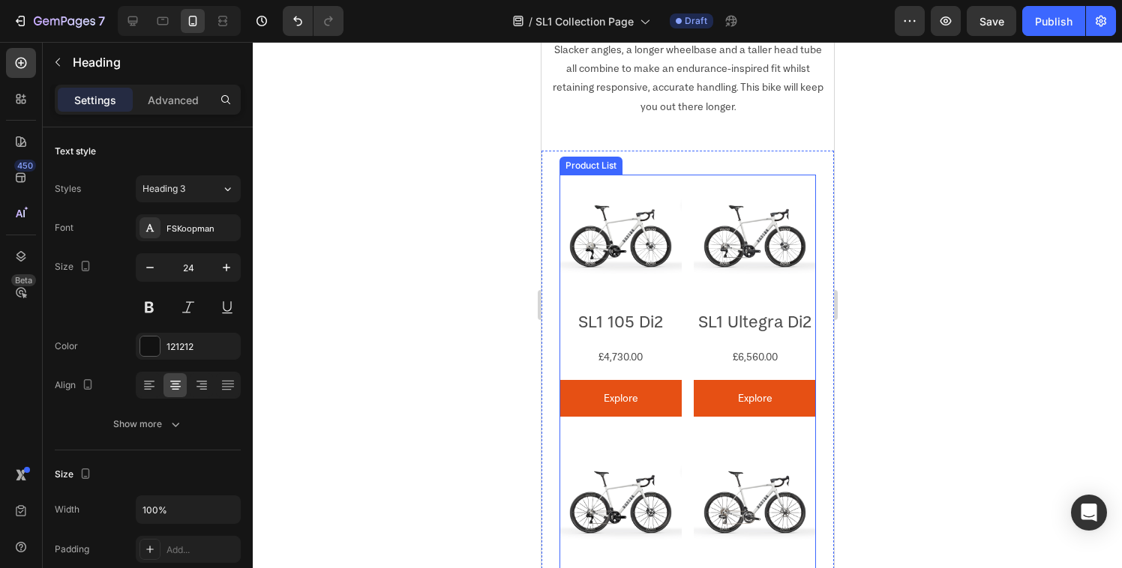
scroll to position [1574, 0]
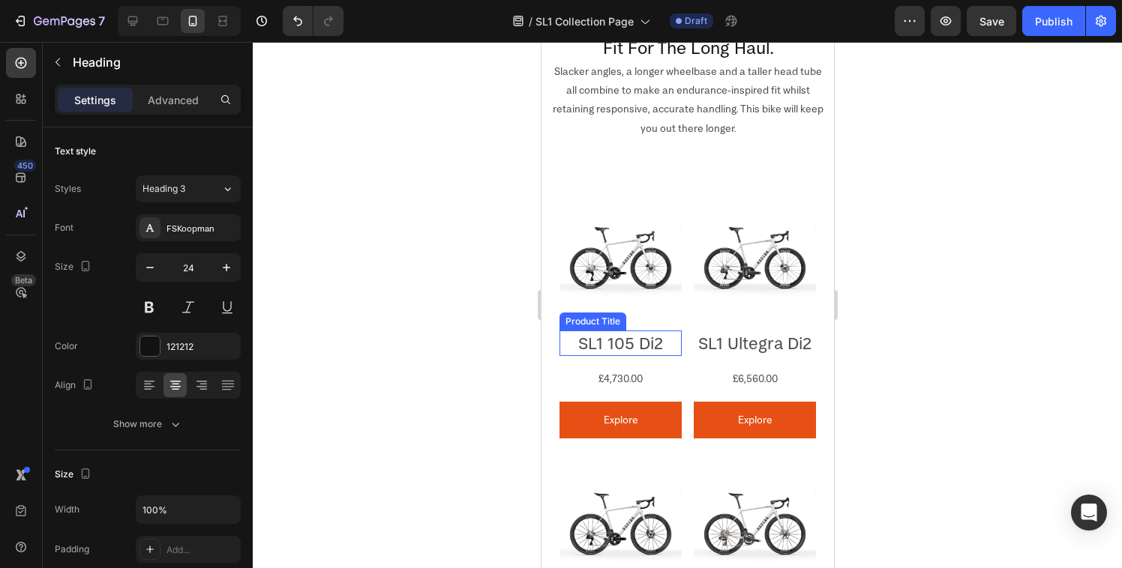
click at [613, 331] on h2 "SL1 105 Di2" at bounding box center [620, 343] width 122 height 25
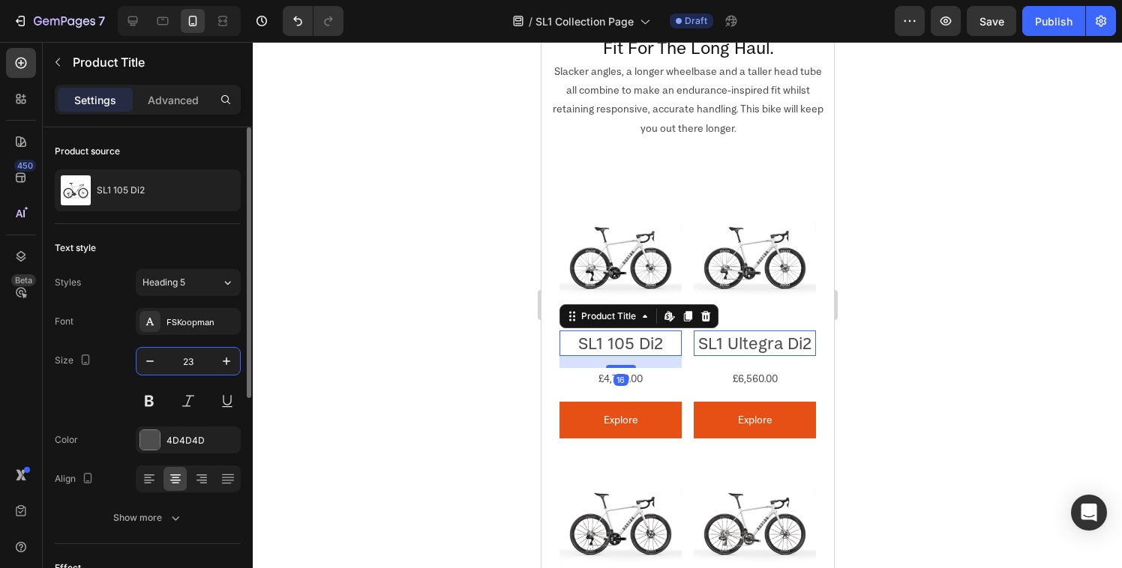
click at [187, 362] on input "23" at bounding box center [187, 361] width 49 height 27
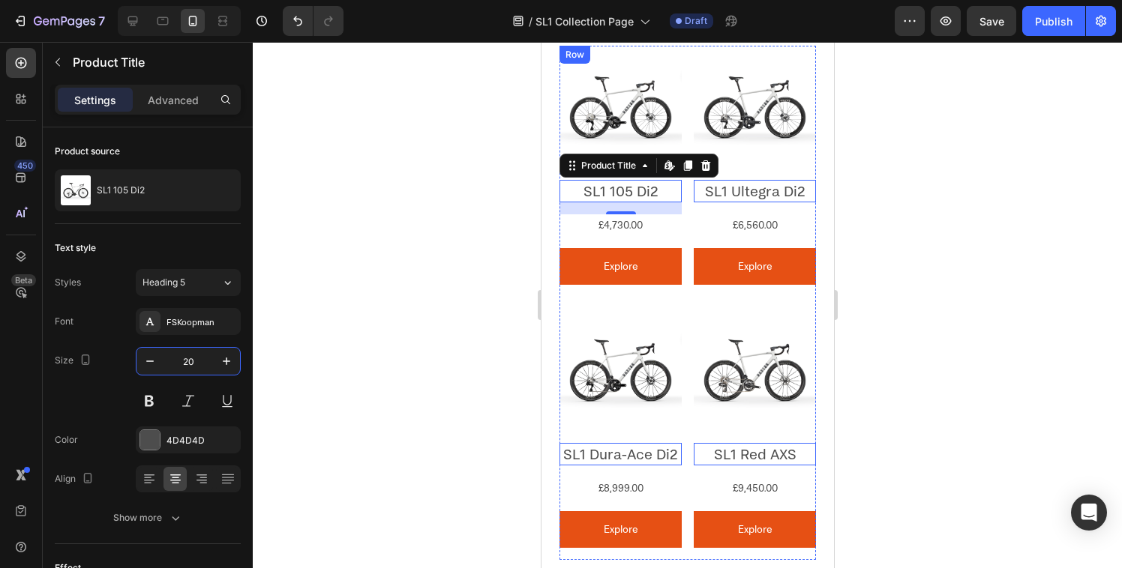
scroll to position [1675, 0]
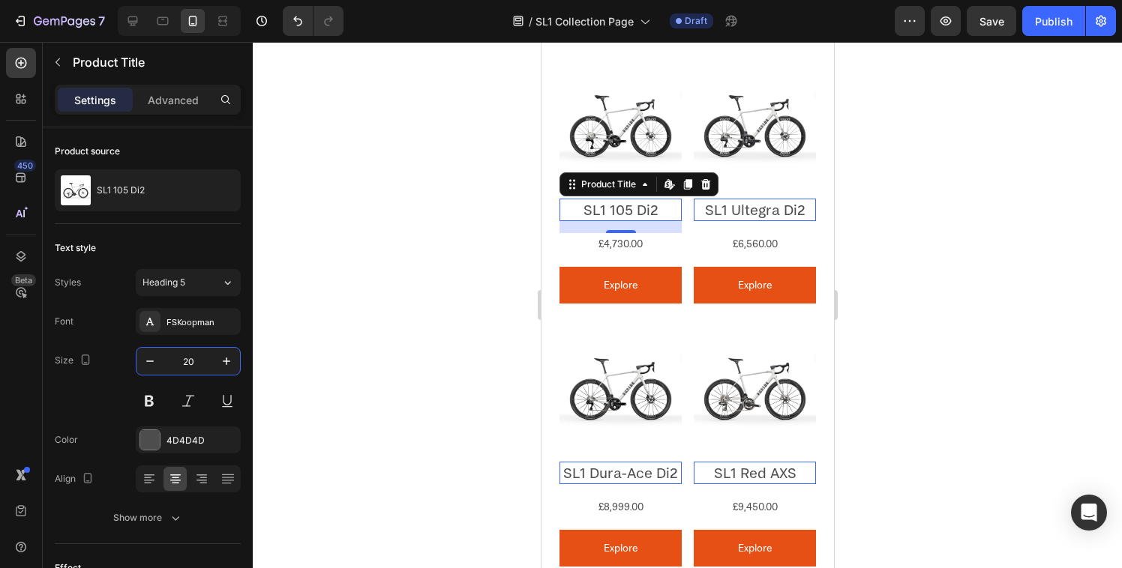
type input "20"
click at [345, 328] on div at bounding box center [687, 305] width 869 height 526
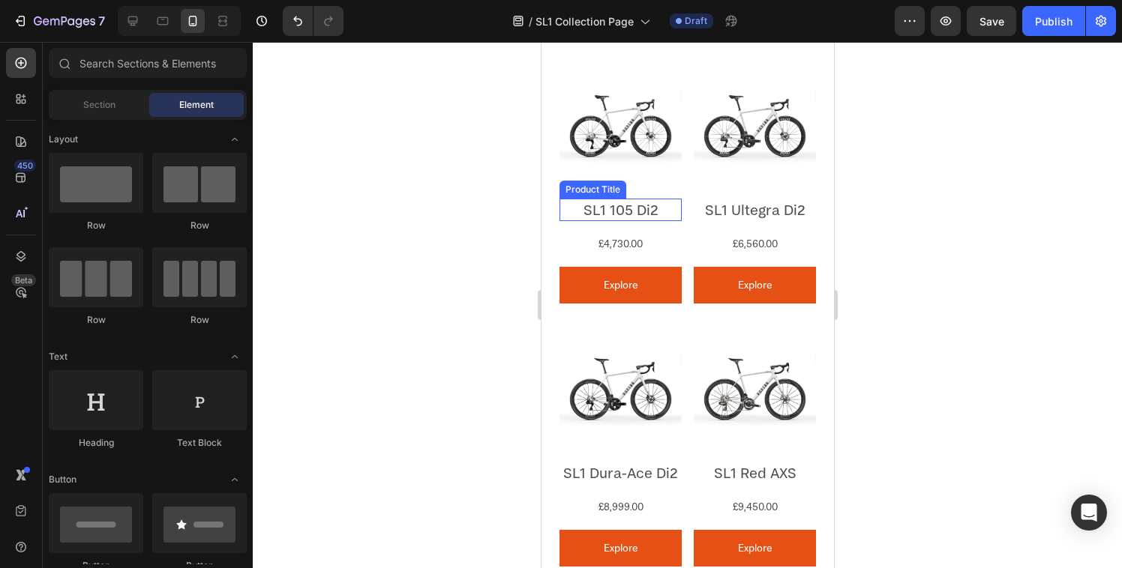
click at [624, 205] on h2 "SL1 105 Di2" at bounding box center [620, 210] width 122 height 22
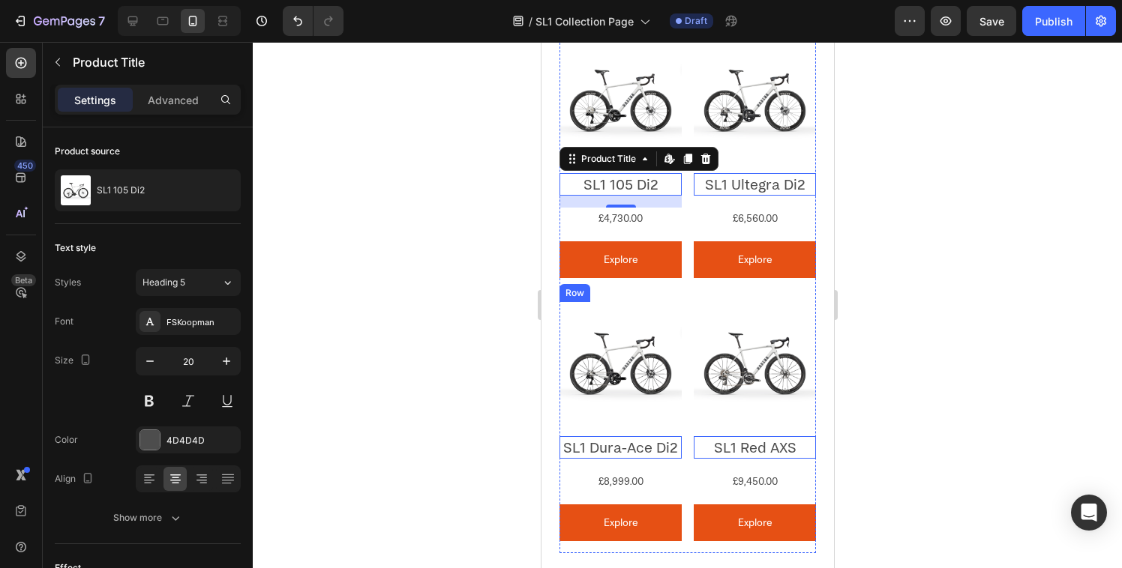
scroll to position [1713, 0]
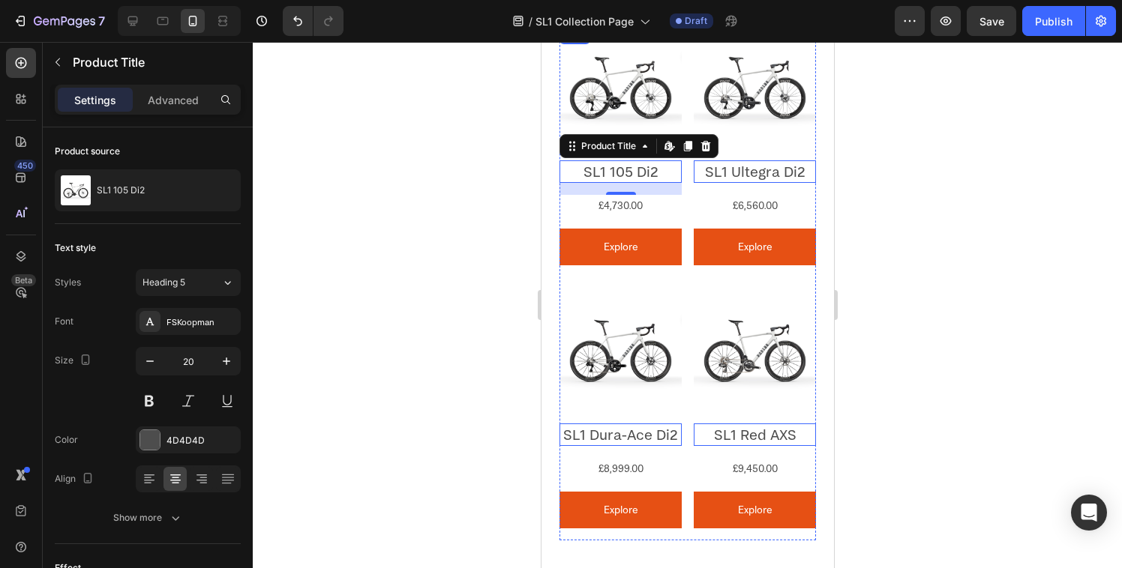
click at [631, 266] on div "Product Images SL1 105 Di2 Product Title Edit content in Shopify 16 £4,730.00 P…" at bounding box center [620, 151] width 122 height 251
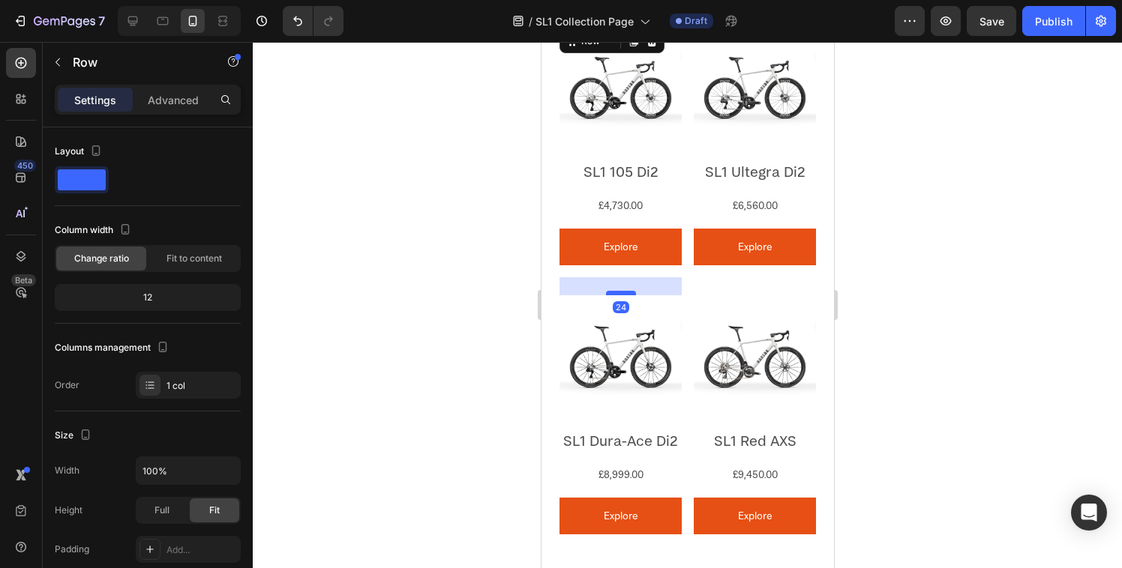
click at [619, 291] on div at bounding box center [620, 293] width 30 height 4
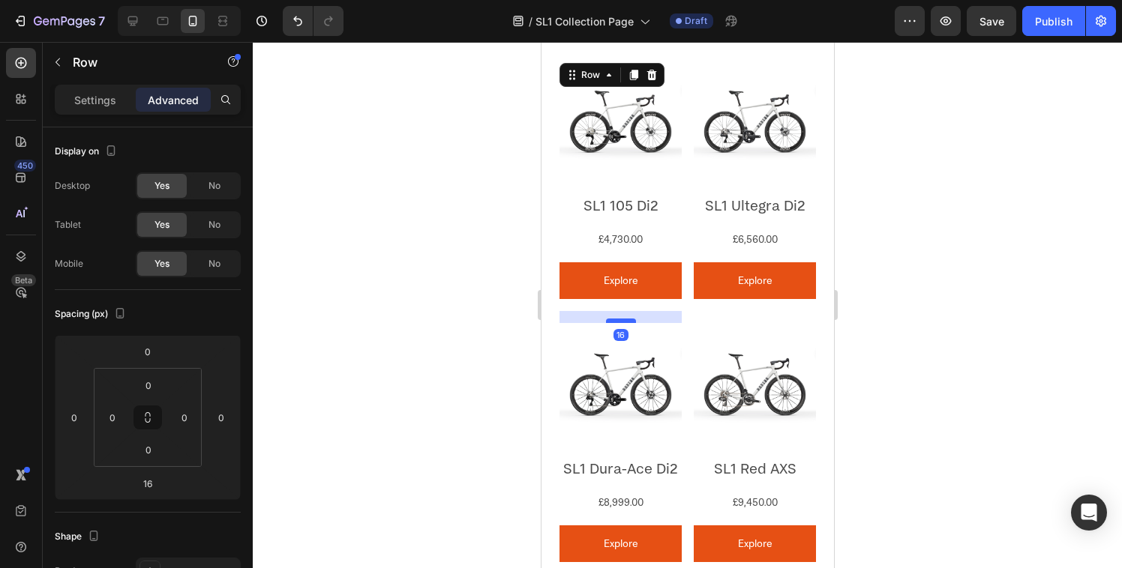
scroll to position [1679, 0]
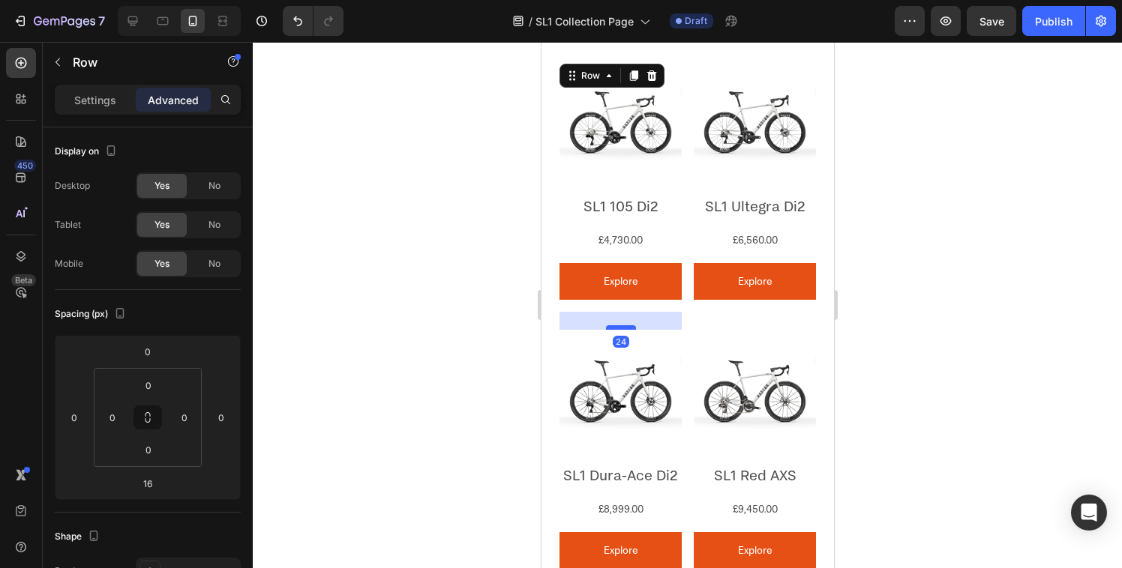
click at [626, 325] on div at bounding box center [620, 327] width 30 height 4
type input "16"
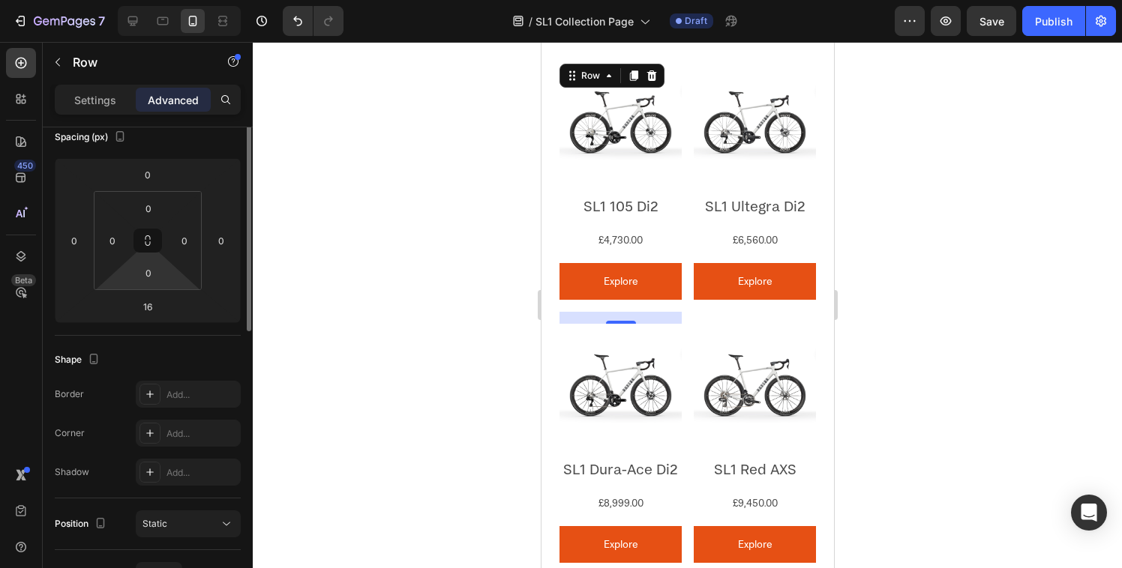
scroll to position [100, 0]
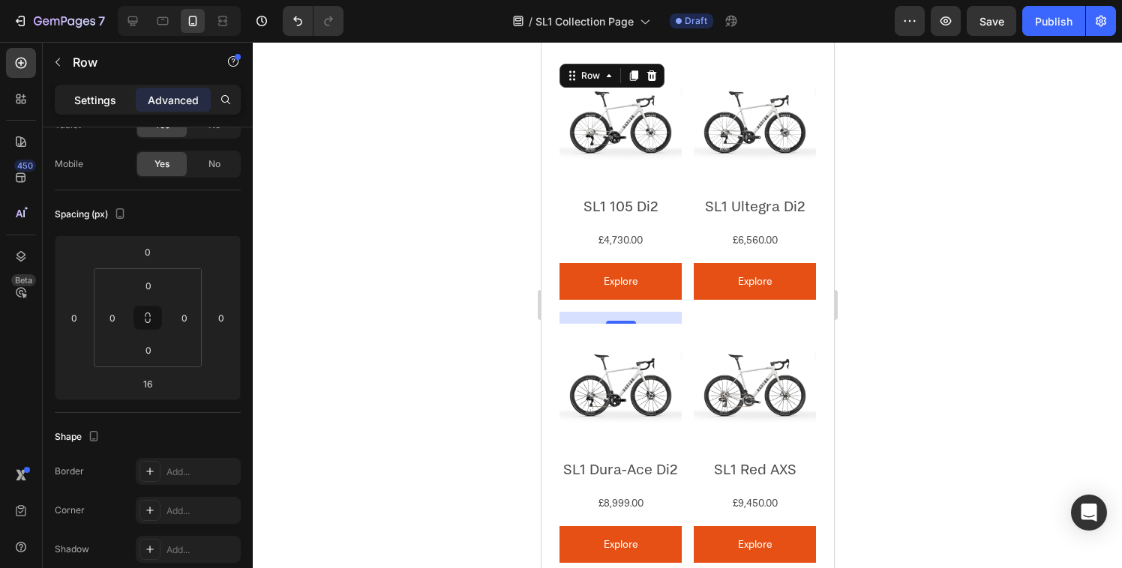
click at [101, 109] on div "Settings" at bounding box center [95, 100] width 75 height 24
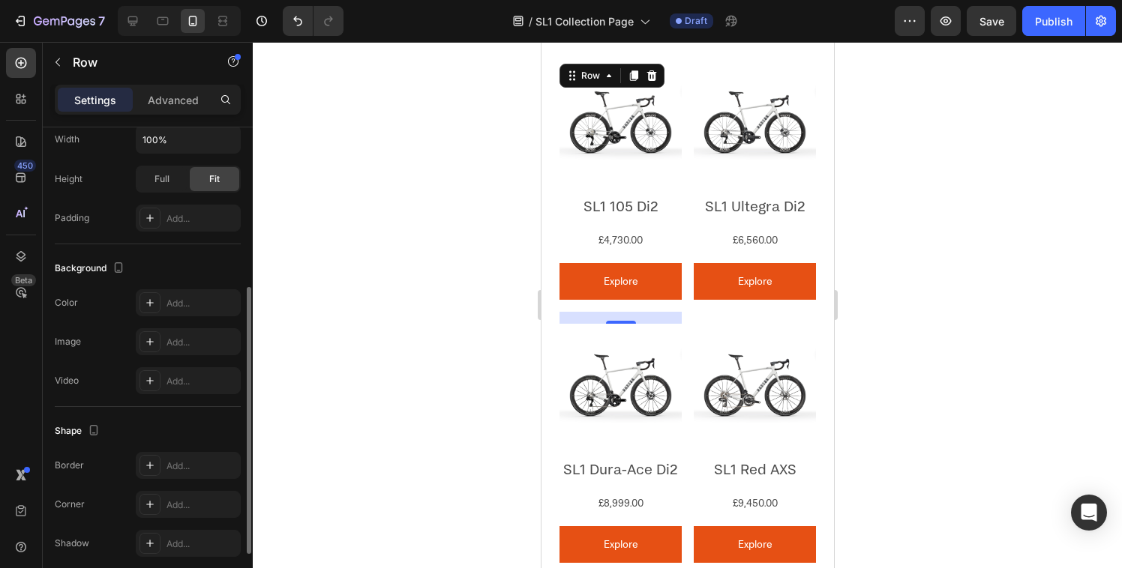
scroll to position [392, 0]
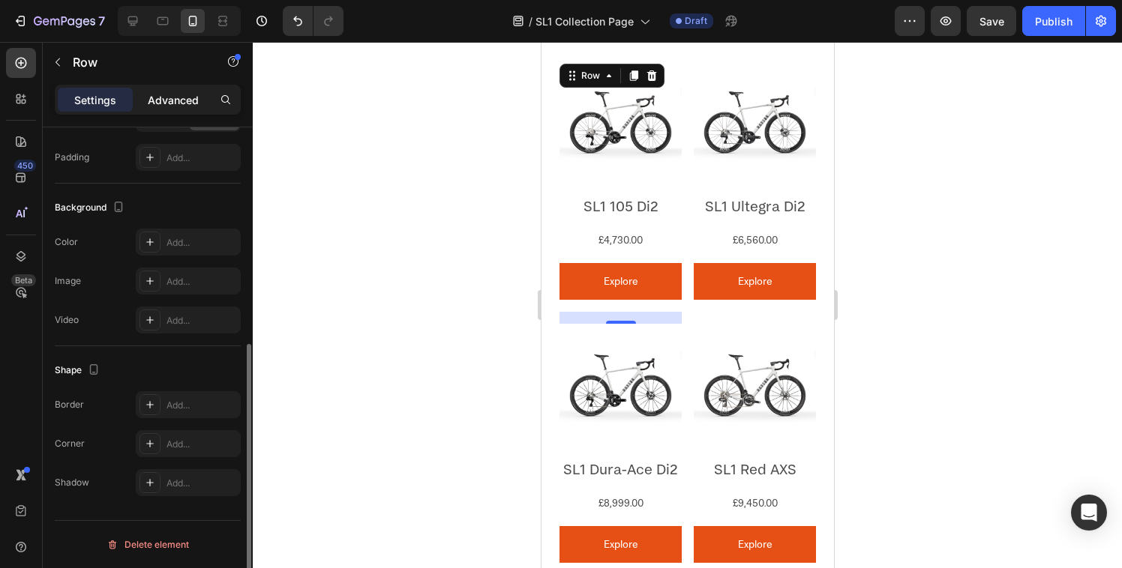
click at [165, 99] on p "Advanced" at bounding box center [173, 100] width 51 height 16
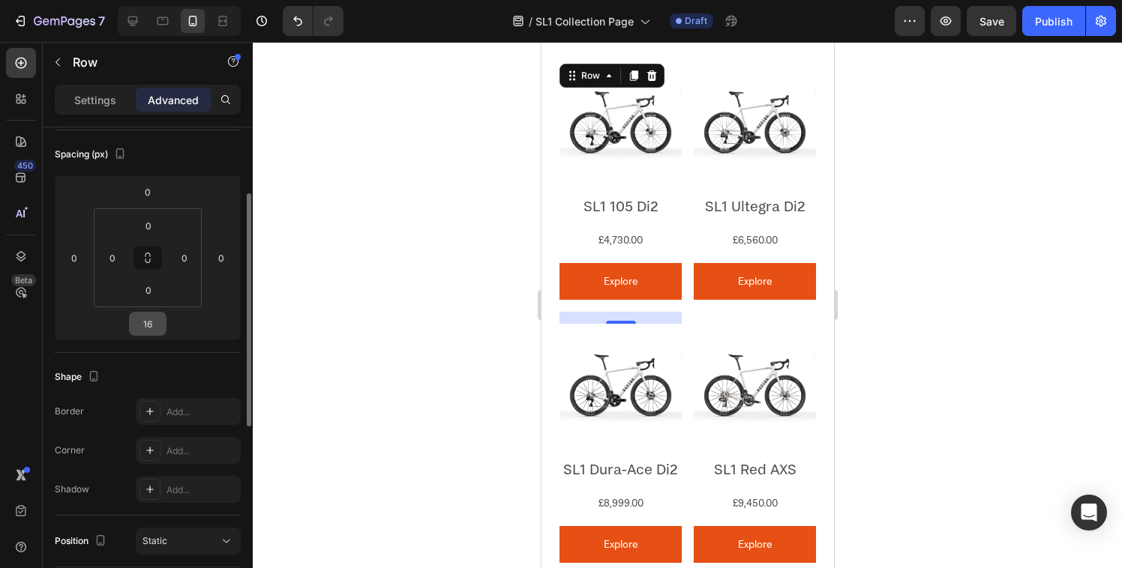
scroll to position [152, 0]
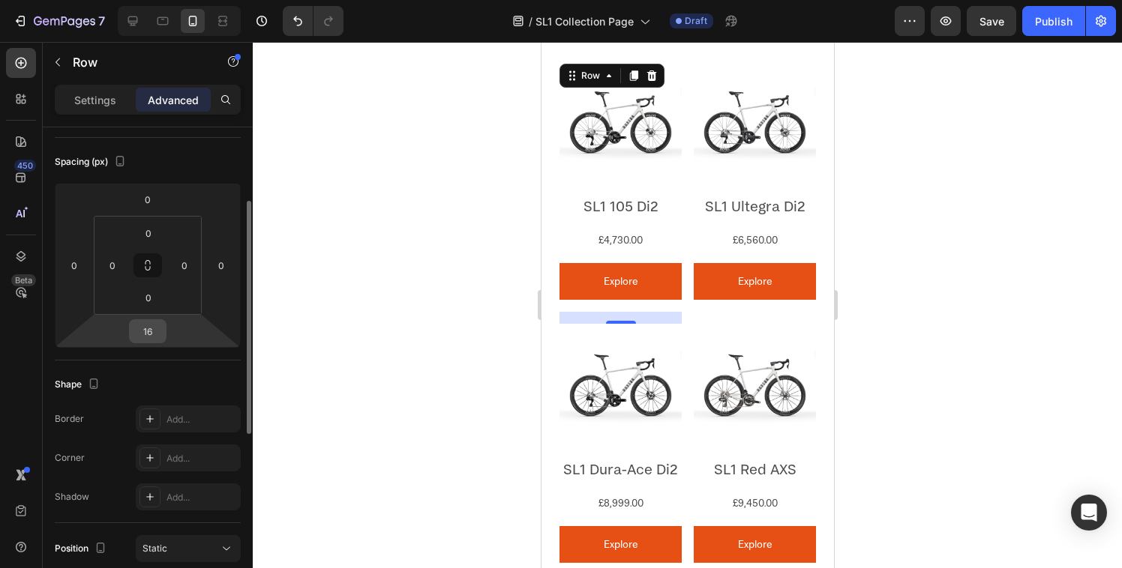
click at [147, 334] on input "16" at bounding box center [148, 331] width 30 height 22
type input "24"
click at [314, 293] on div at bounding box center [687, 305] width 869 height 526
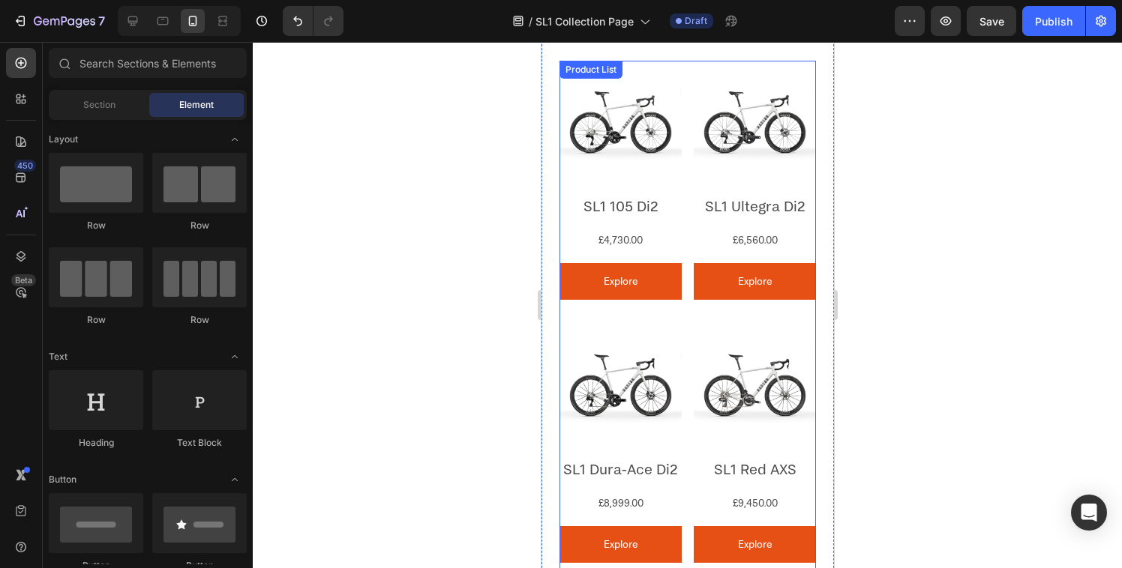
click at [619, 312] on div "Product Images SL1 105 Di2 Product Title £4,730.00 Product Price Product Price …" at bounding box center [687, 327] width 256 height 533
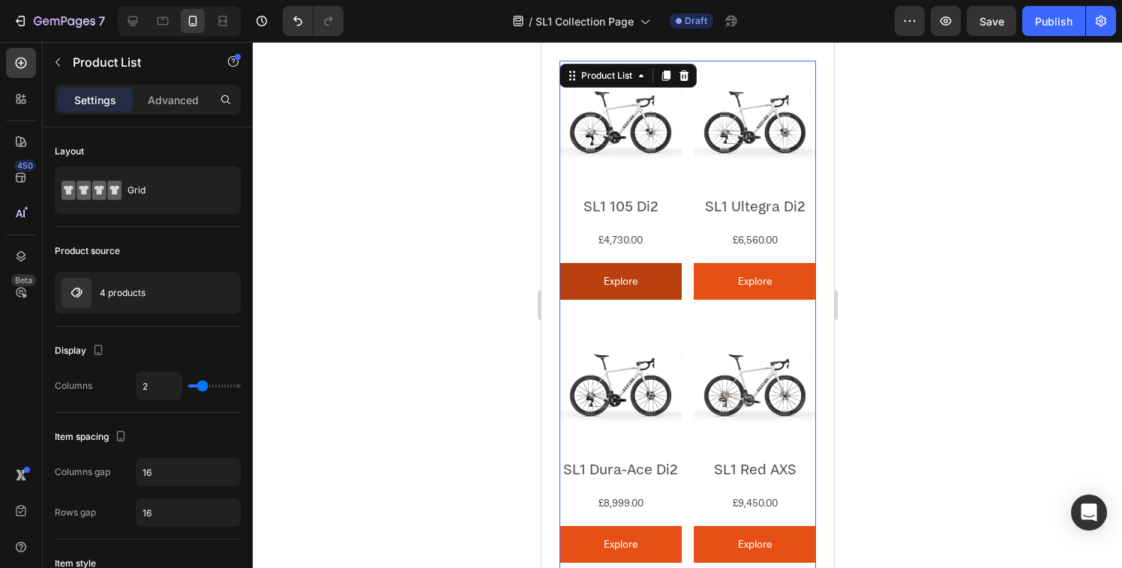
click at [649, 281] on button "Explore" at bounding box center [620, 281] width 122 height 37
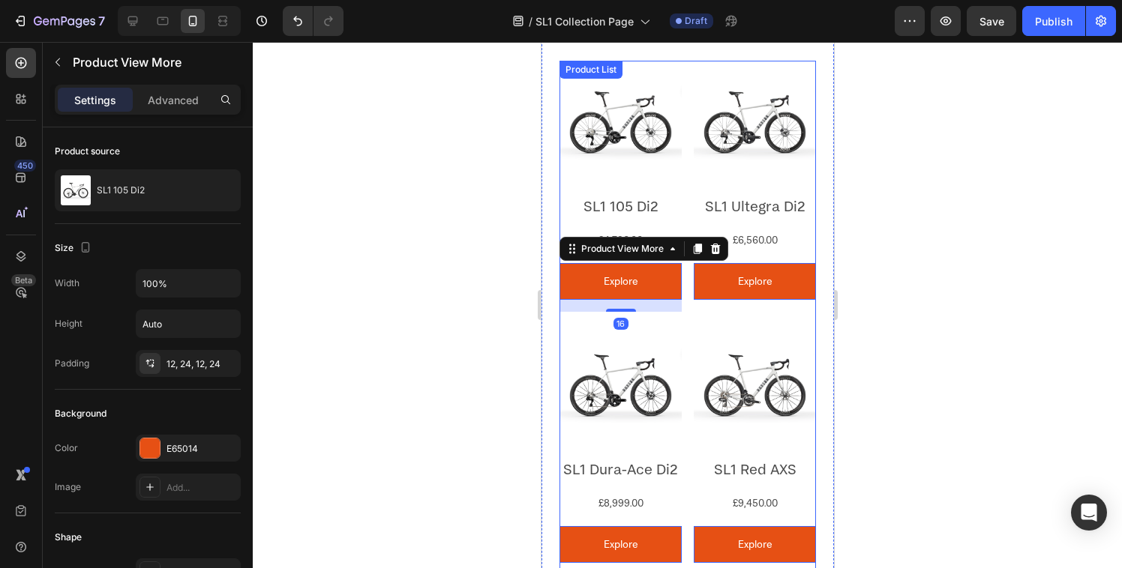
click at [681, 305] on div "Product Images SL1 Ultegra Di2 Product Title £6,560.00 Product Price Product Pr…" at bounding box center [620, 186] width 122 height 251
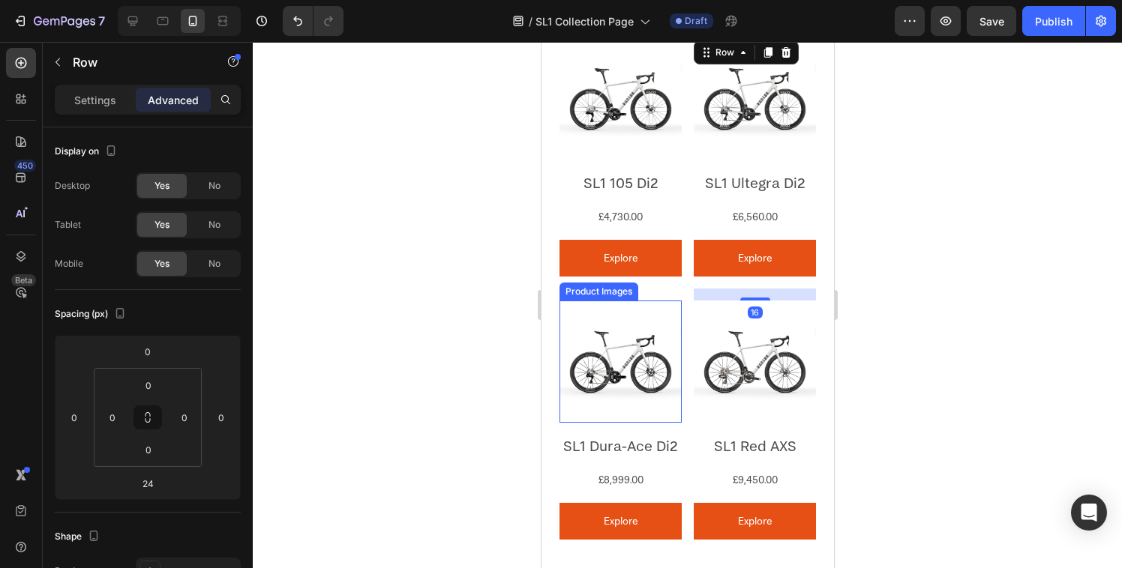
scroll to position [1704, 0]
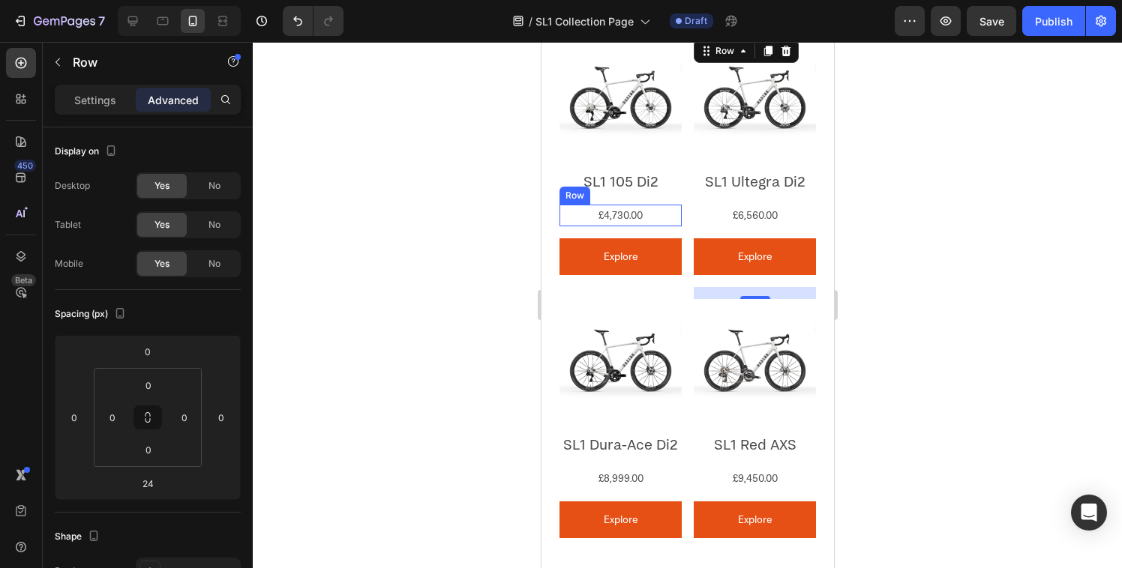
click at [650, 205] on div "£4,730.00 Product Price Product Price Row" at bounding box center [620, 216] width 122 height 22
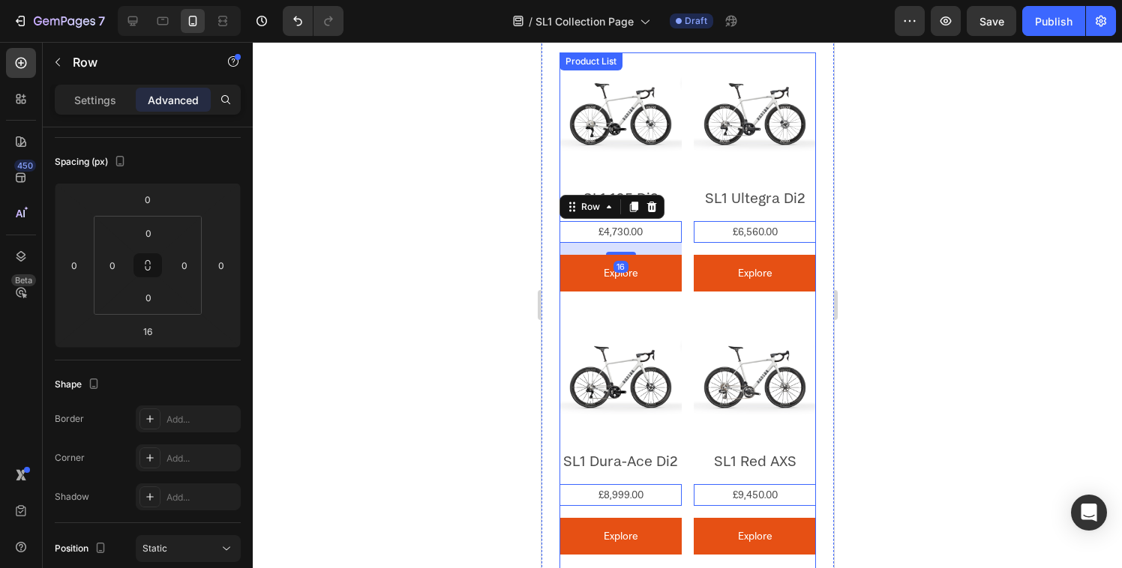
scroll to position [1677, 0]
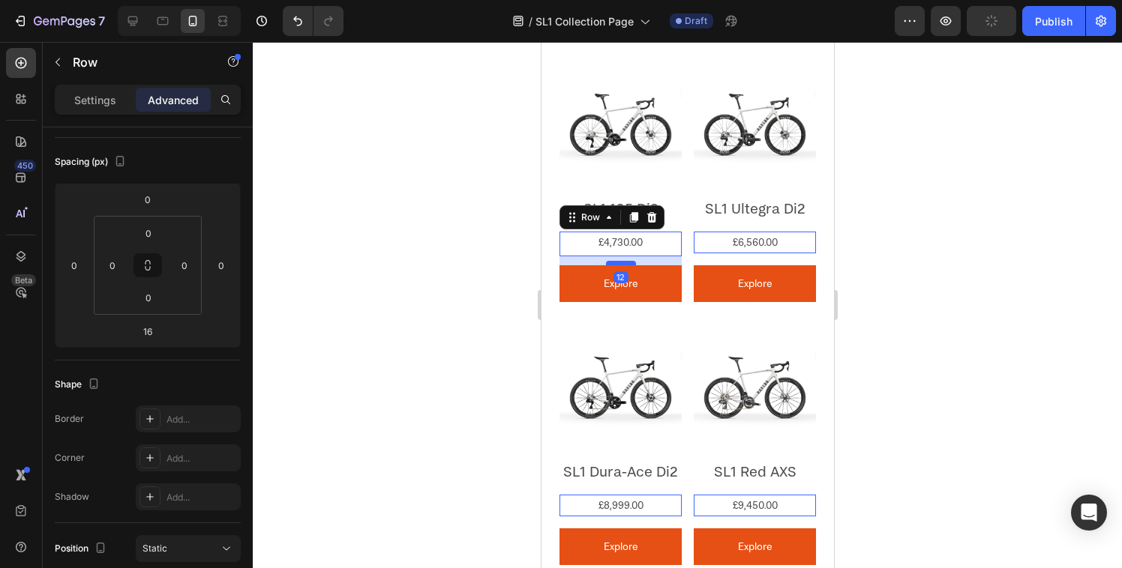
click at [621, 261] on div at bounding box center [620, 263] width 30 height 4
type input "12"
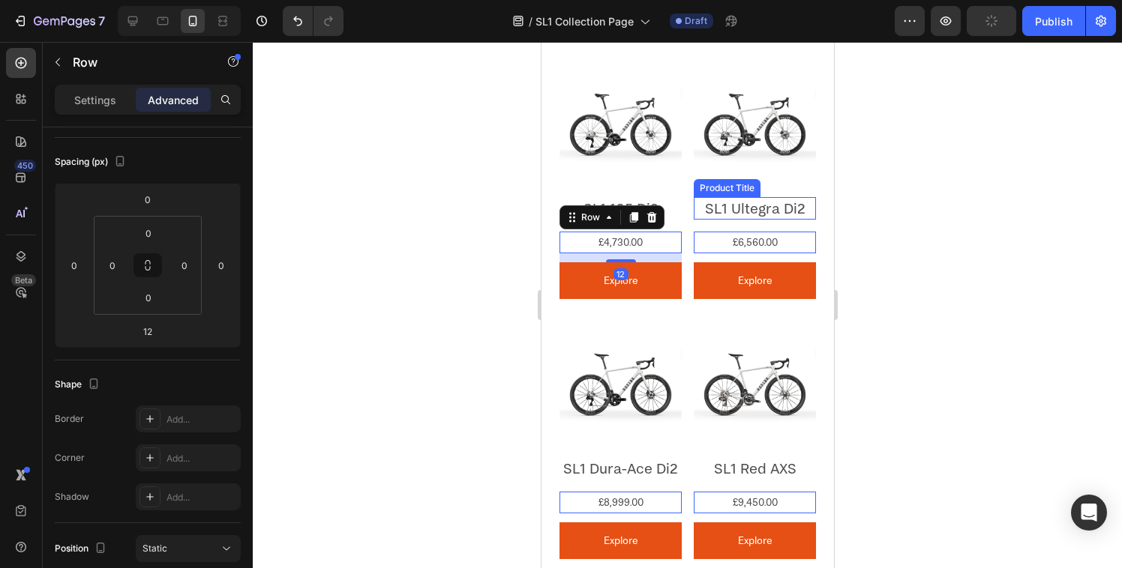
click at [682, 208] on div "Product Images SL1 105 Di2 Product Title £4,730.00 Product Price Product Price …" at bounding box center [687, 326] width 256 height 527
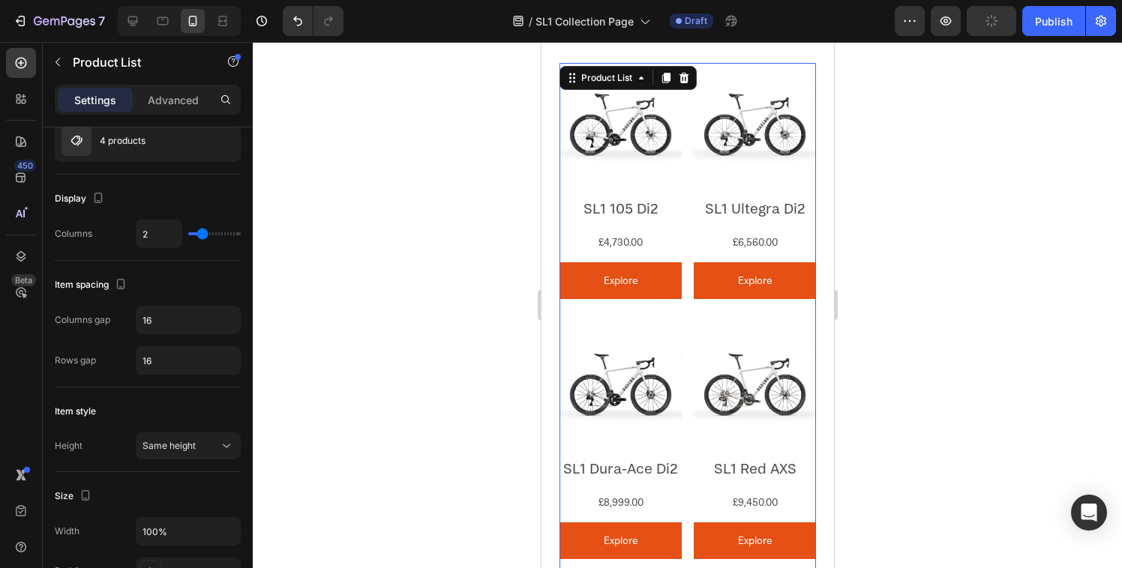
scroll to position [0, 0]
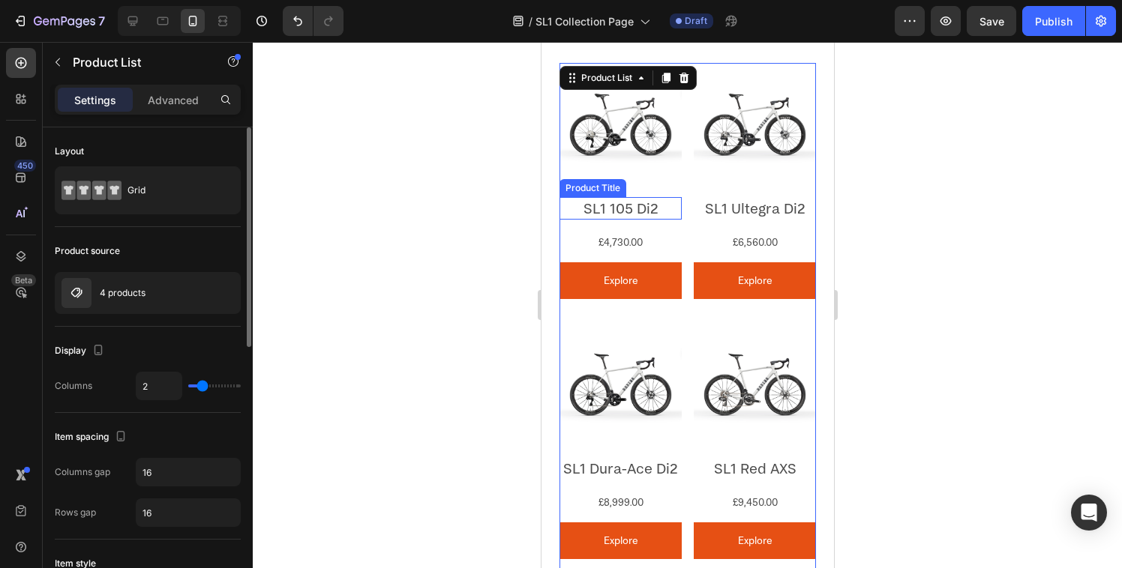
click at [627, 213] on div "SL1 105 Di2 Product Title" at bounding box center [620, 208] width 122 height 22
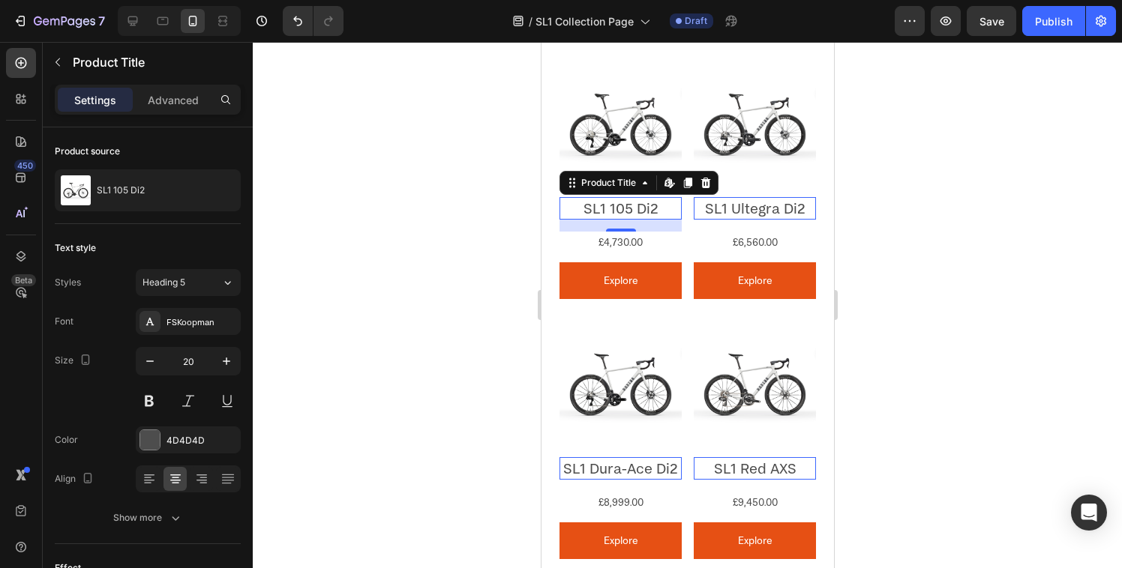
click at [618, 220] on div "16" at bounding box center [620, 226] width 122 height 12
click at [616, 223] on div "12" at bounding box center [620, 223] width 122 height 0
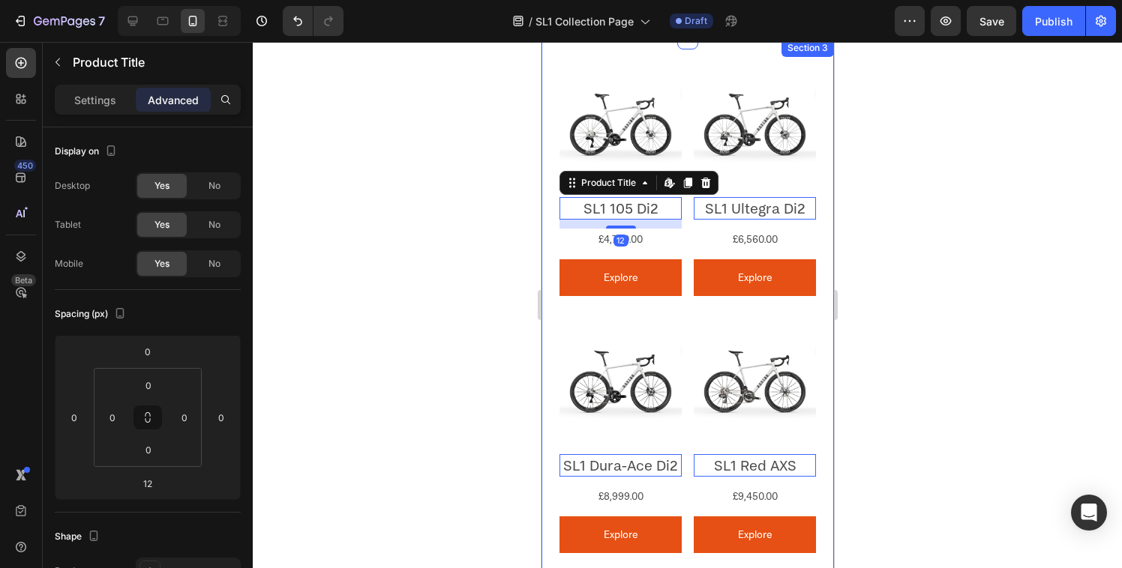
click at [488, 292] on div at bounding box center [687, 305] width 869 height 526
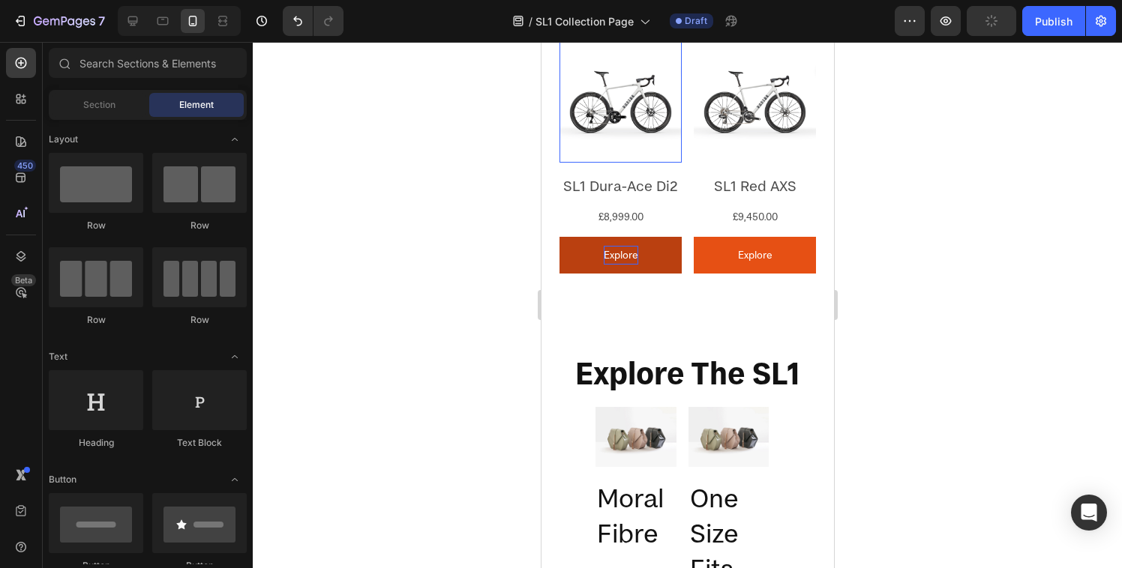
scroll to position [1942, 0]
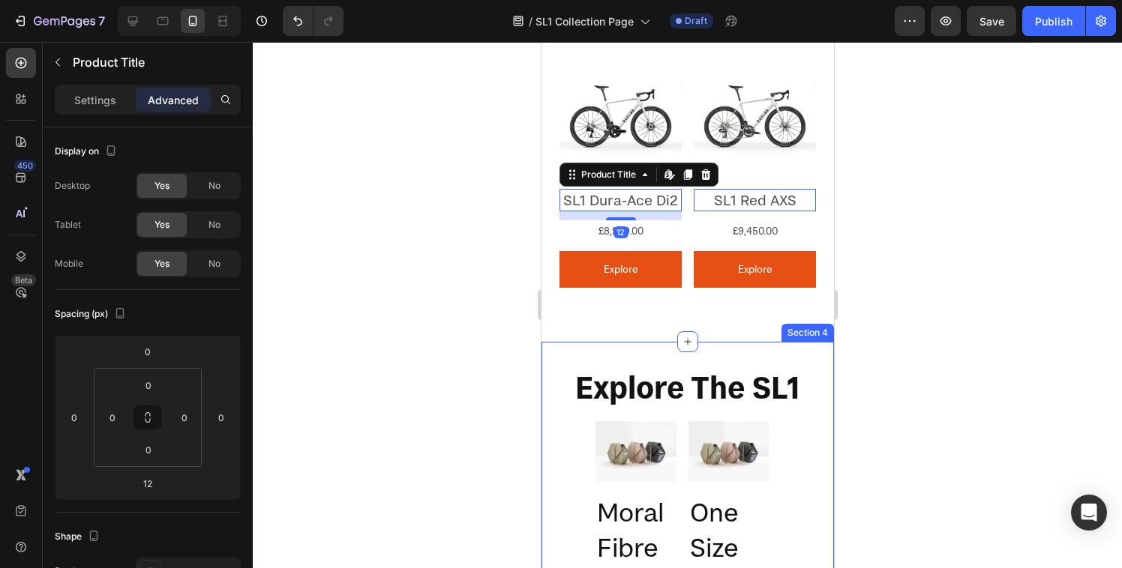
click at [673, 319] on div "Product Images SL1 105 Di2 Product Title Edit content in Shopify 0 £4,730.00 Pr…" at bounding box center [687, 58] width 292 height 569
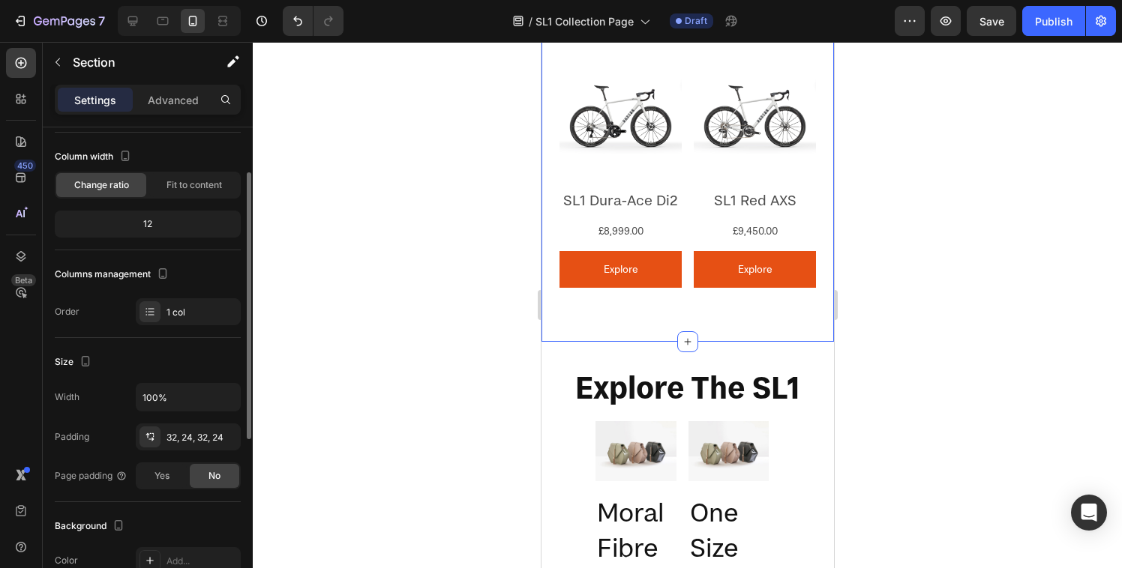
scroll to position [94, 0]
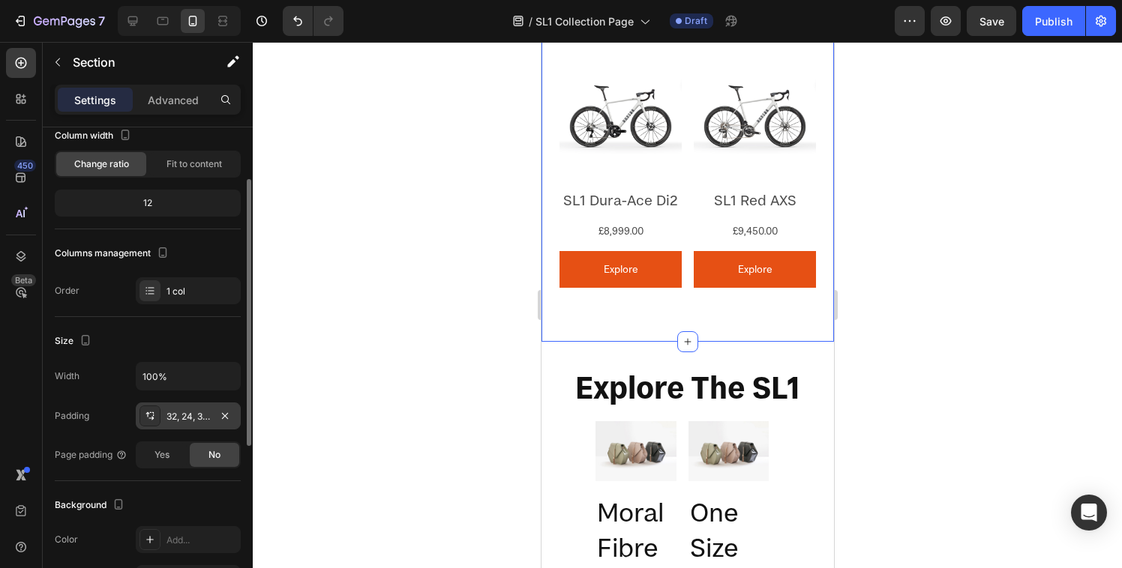
click at [154, 413] on icon at bounding box center [150, 416] width 12 height 12
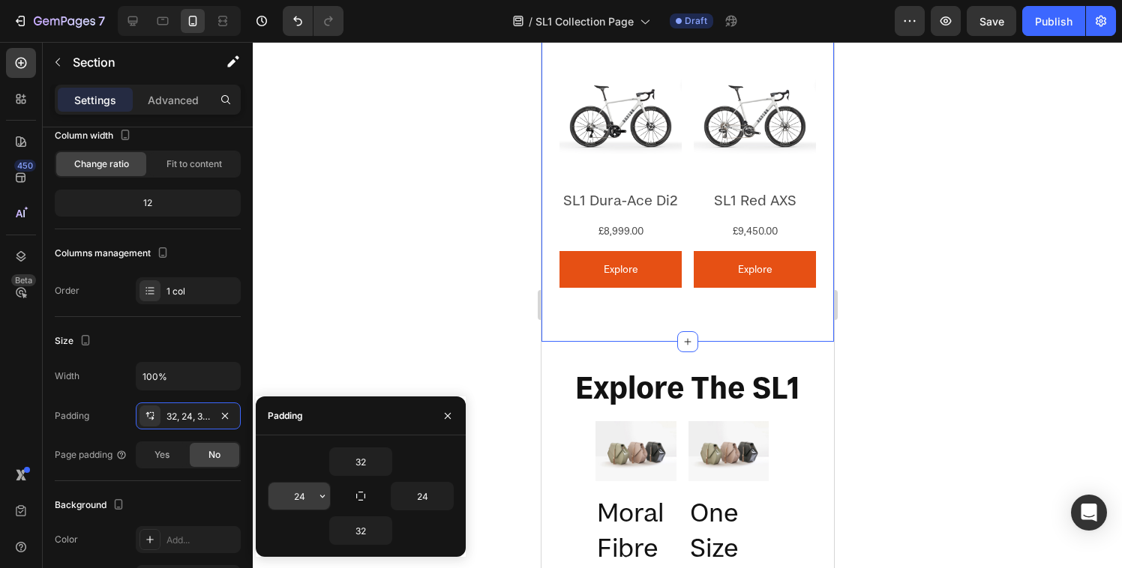
click at [307, 493] on input "24" at bounding box center [298, 496] width 61 height 27
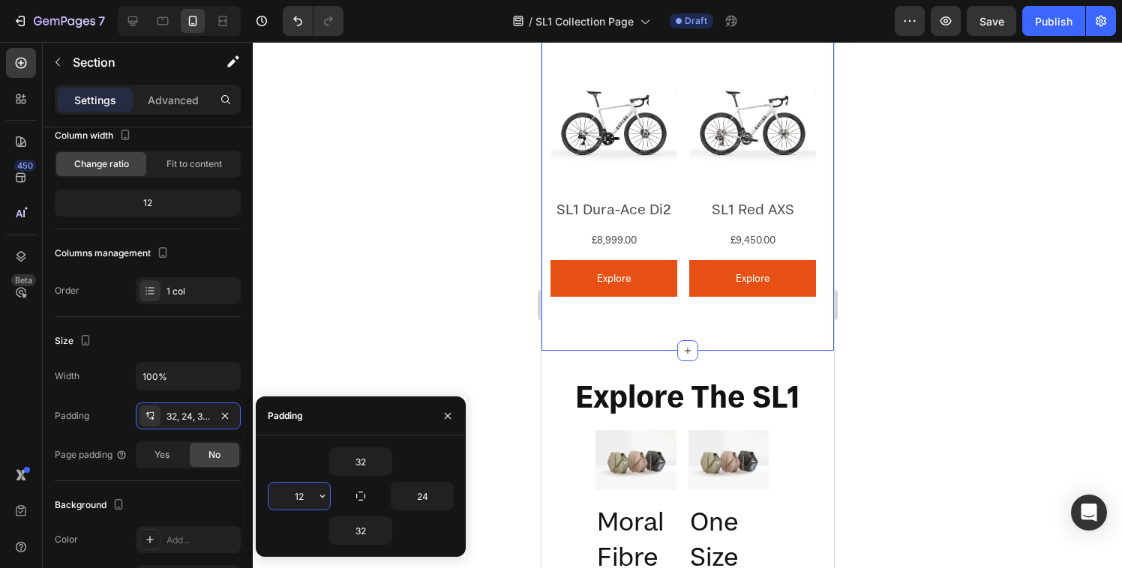
type input "12"
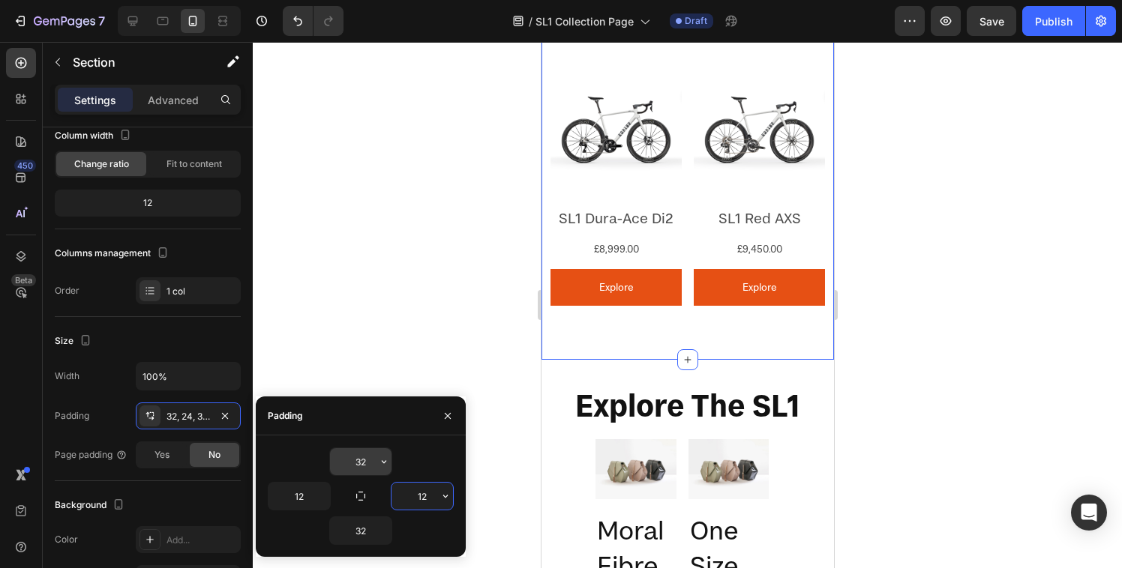
type input "12"
click at [361, 471] on input "32" at bounding box center [360, 461] width 61 height 27
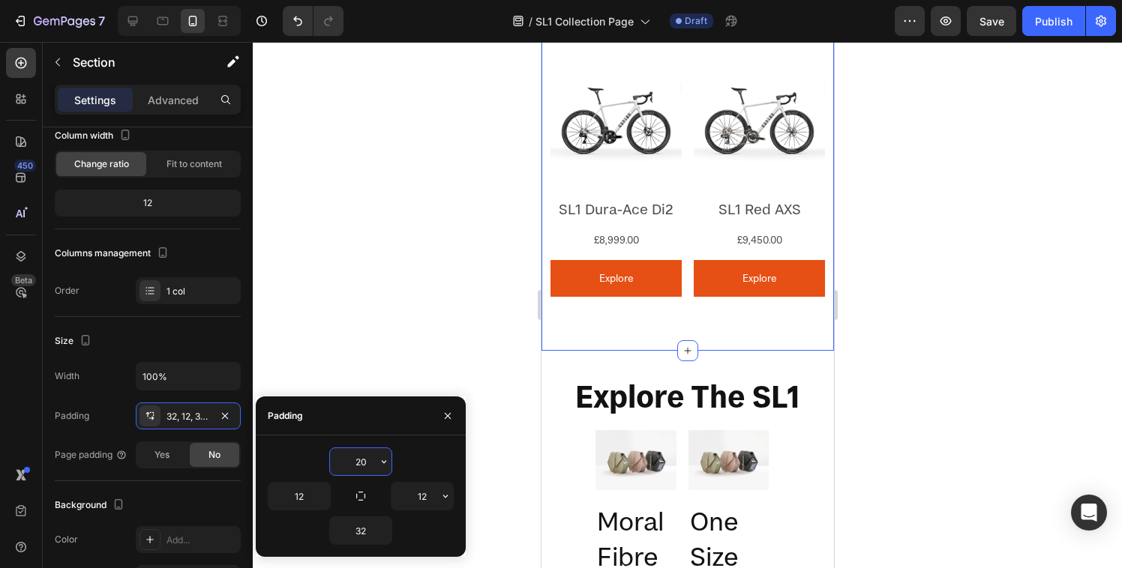
type input "20"
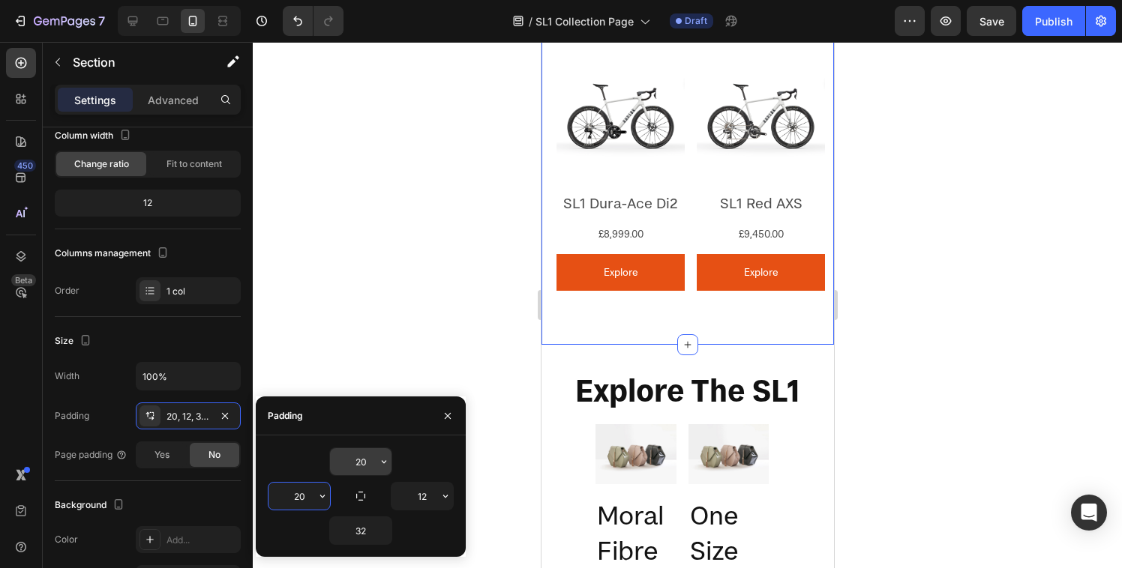
type input "2"
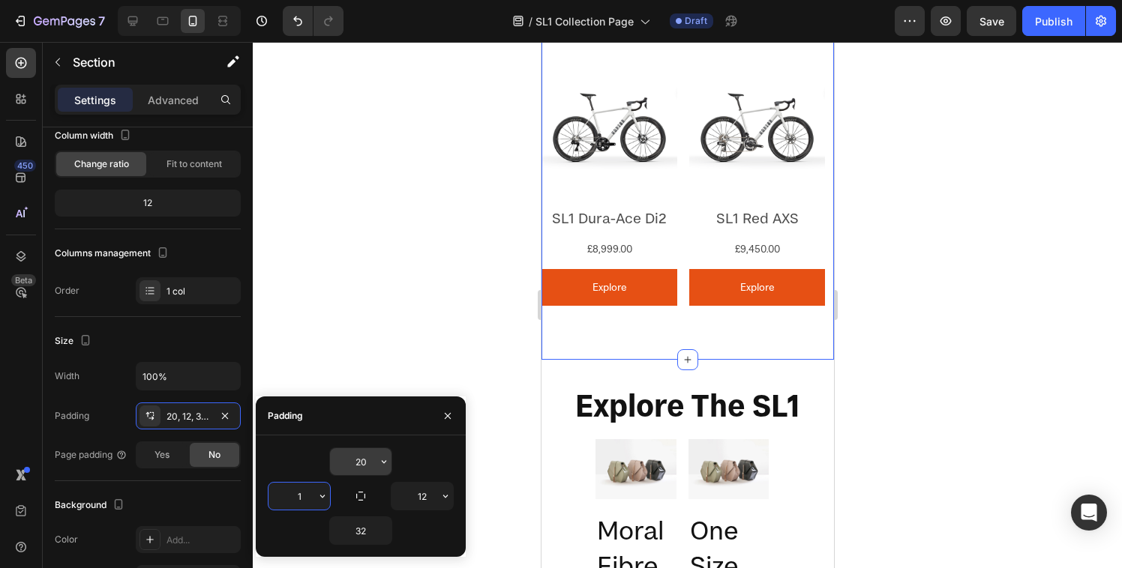
type input "12"
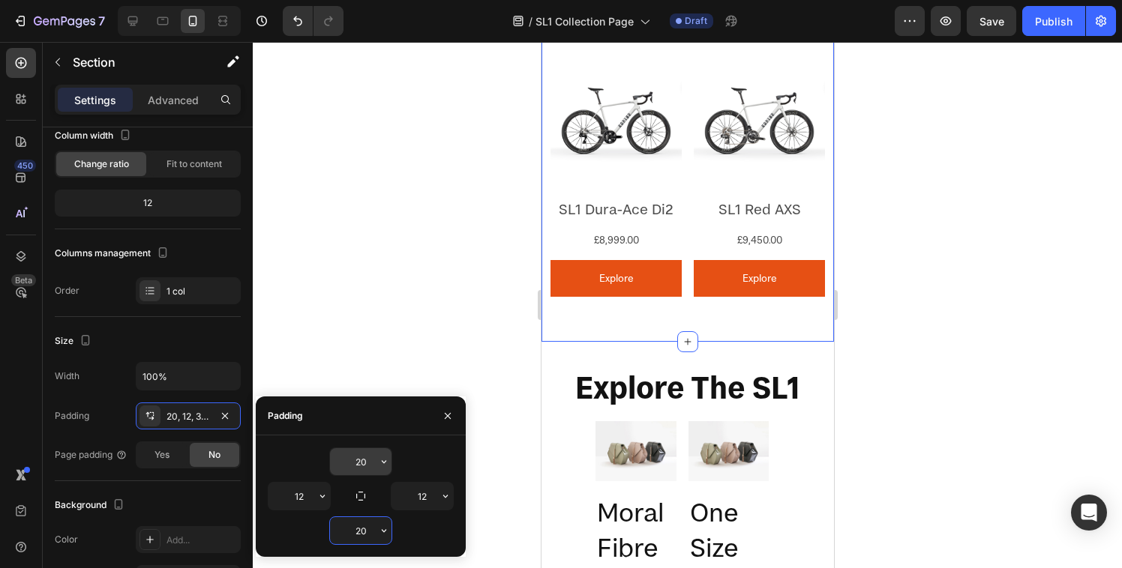
type input "20"
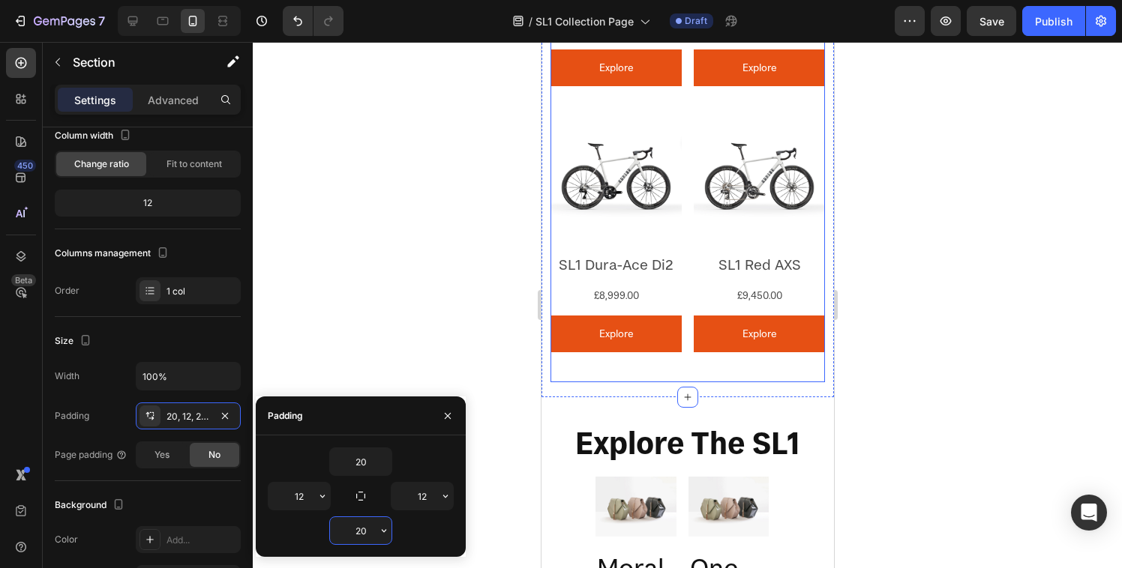
scroll to position [1887, 0]
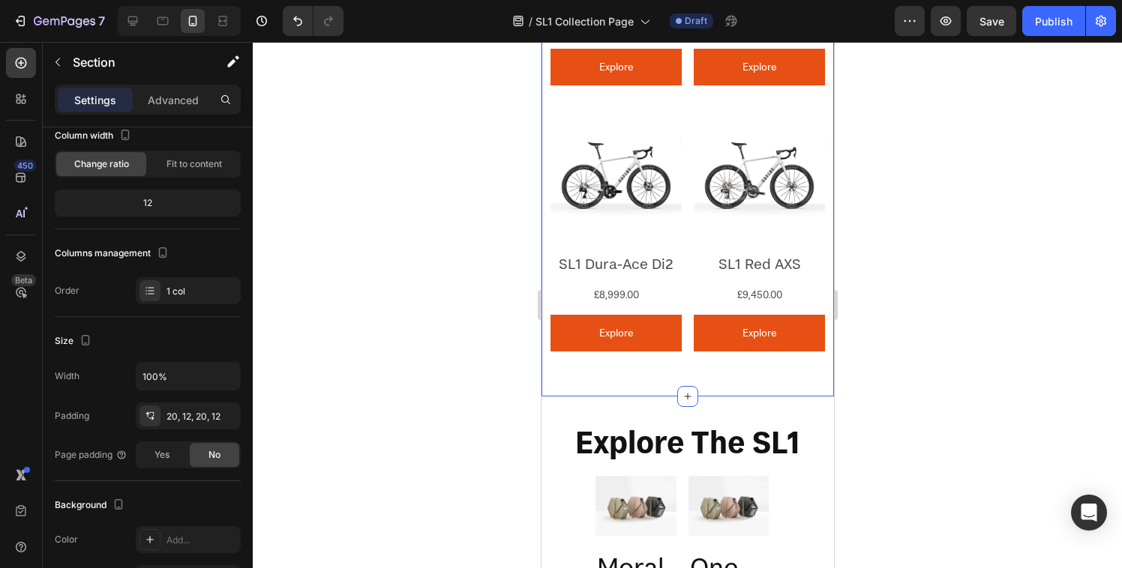
click at [750, 375] on div "Product Images SL1 105 Di2 Product Title £4,730.00 Product Price Product Price …" at bounding box center [687, 112] width 292 height 569
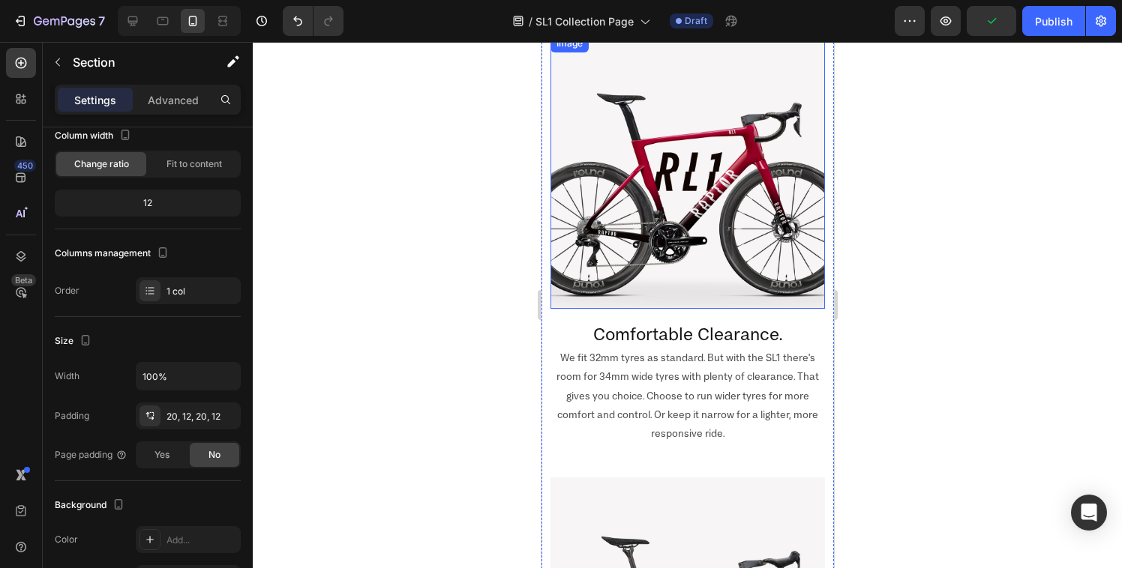
scroll to position [0, 0]
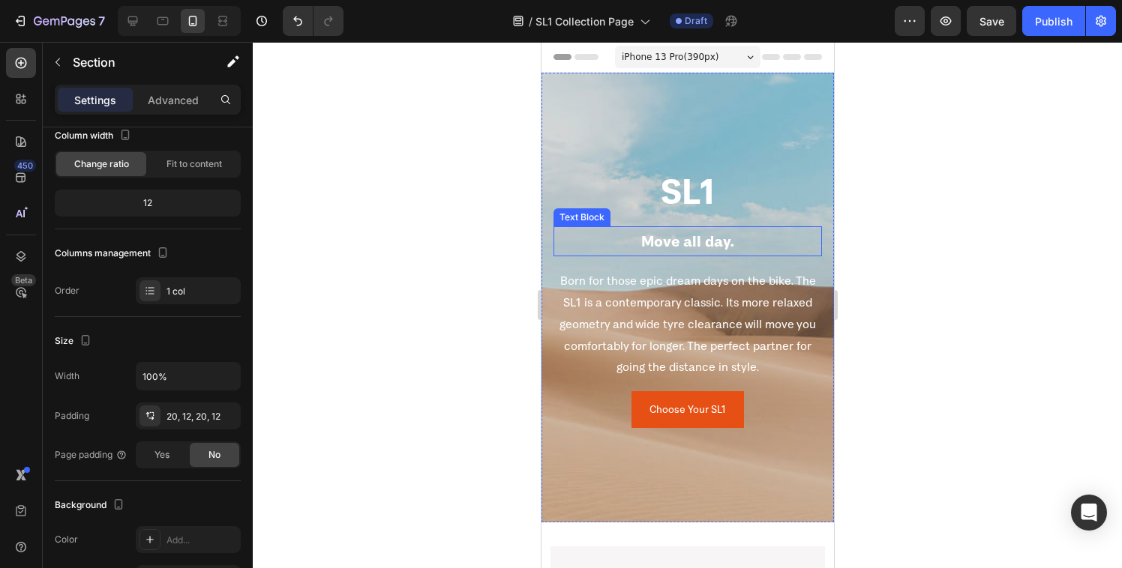
click at [643, 244] on p "Move all day." at bounding box center [686, 241] width 265 height 27
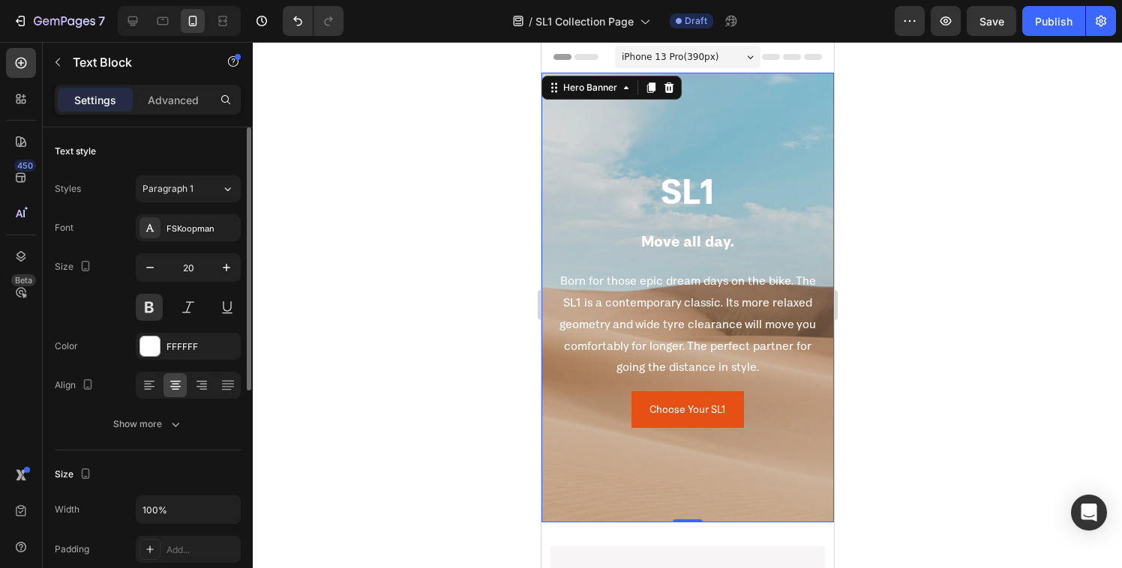
click at [580, 132] on div "Background Image" at bounding box center [687, 298] width 292 height 450
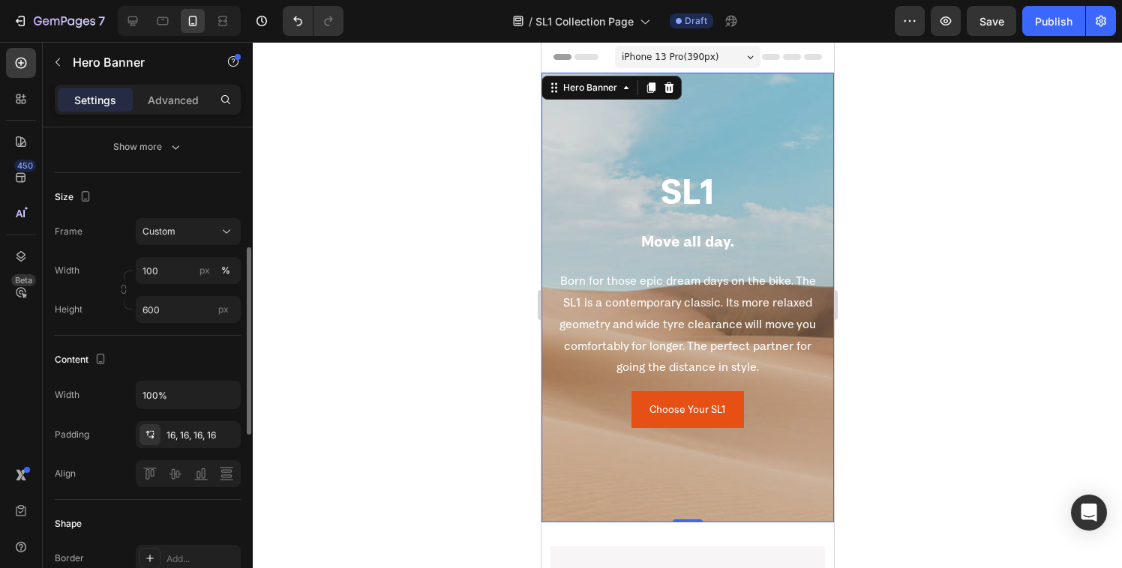
scroll to position [275, 0]
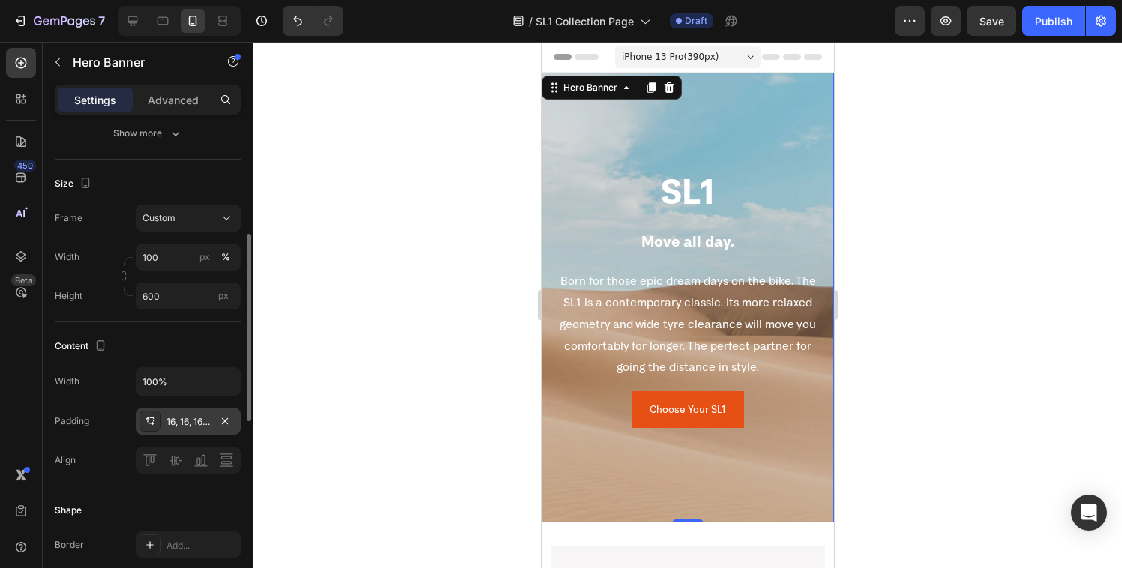
click at [149, 420] on icon at bounding box center [150, 421] width 12 height 12
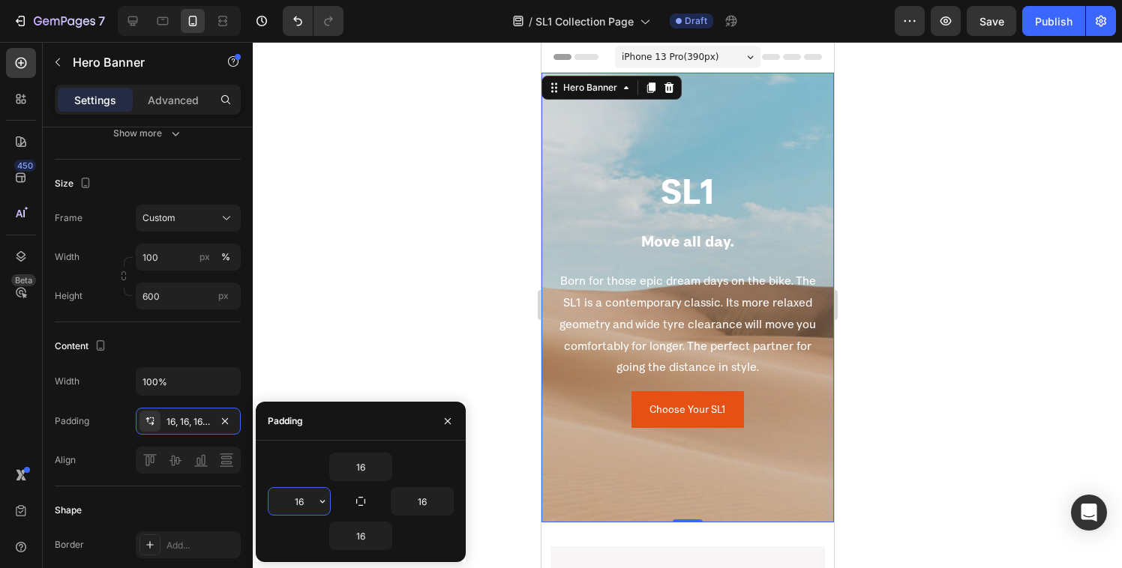
click at [302, 490] on input "16" at bounding box center [298, 501] width 61 height 27
type input "12"
click at [424, 503] on input "16" at bounding box center [421, 501] width 61 height 27
type input "12"
click at [301, 312] on div at bounding box center [687, 305] width 869 height 526
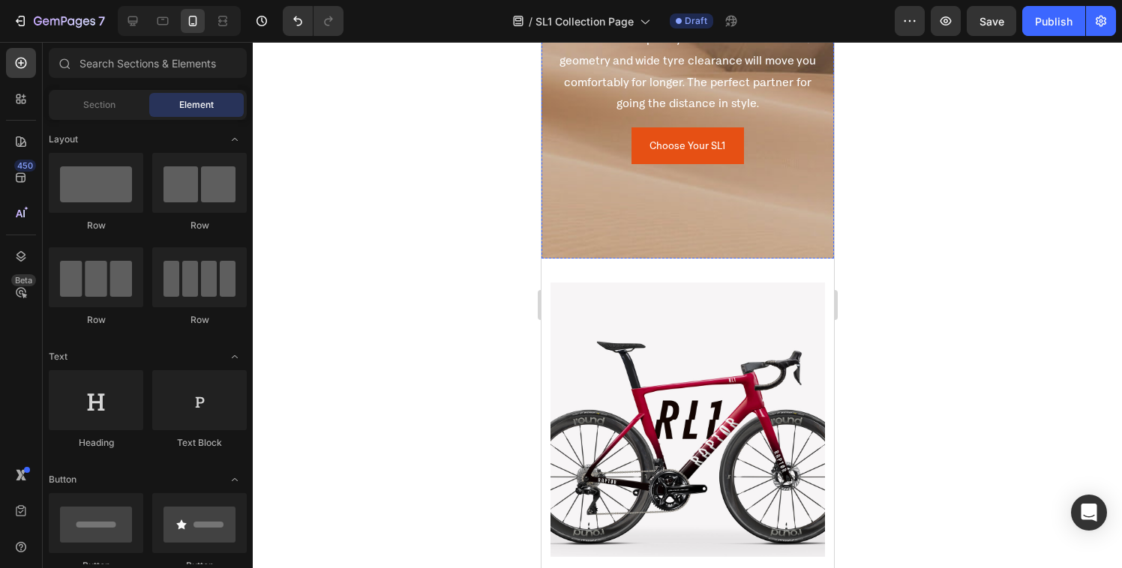
scroll to position [436, 0]
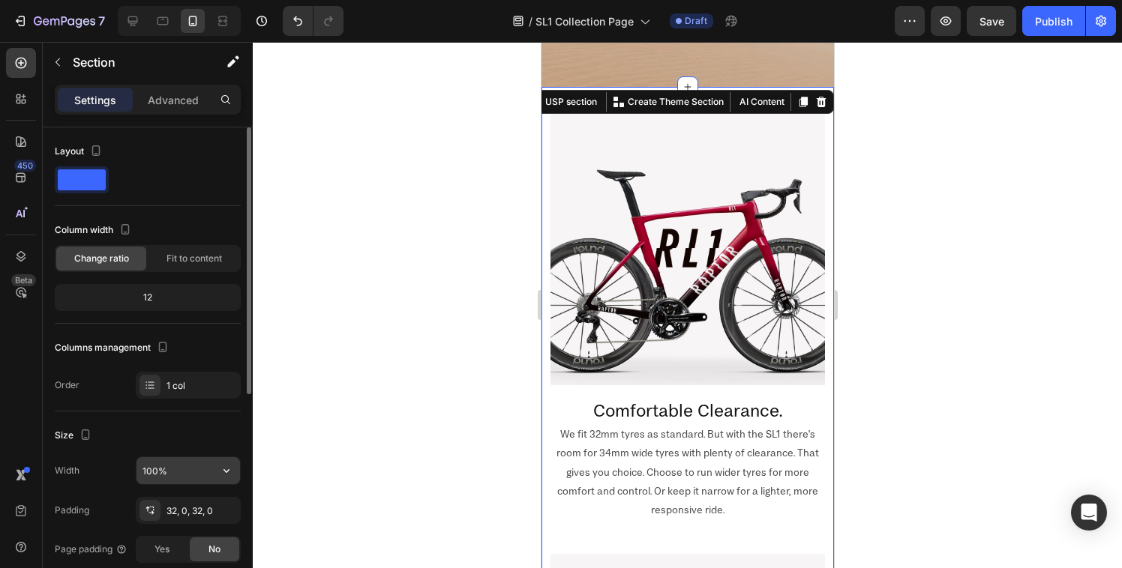
scroll to position [50, 0]
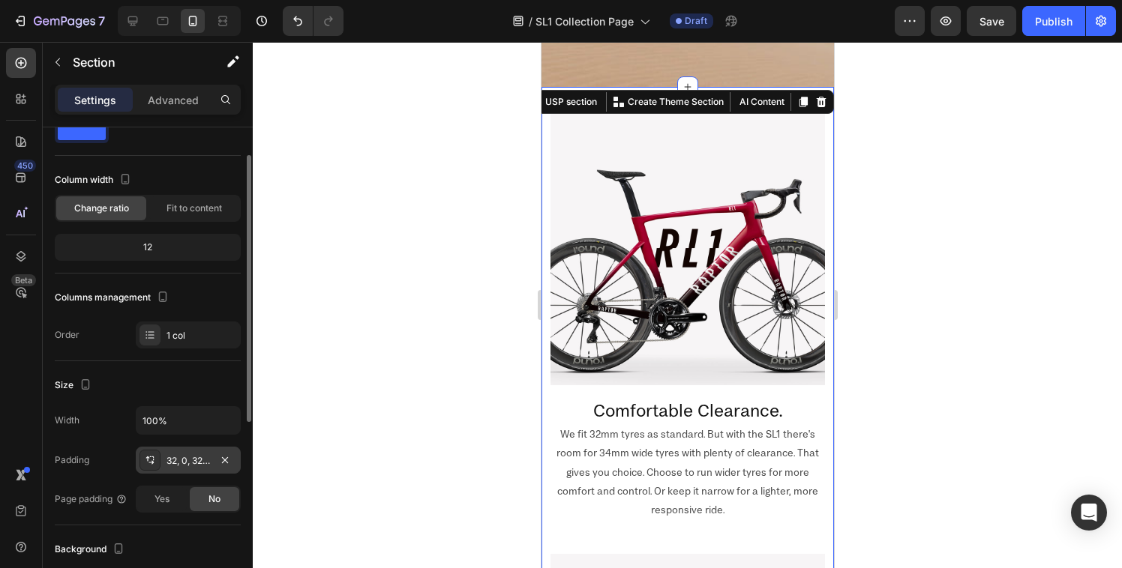
click at [148, 463] on icon at bounding box center [150, 460] width 12 height 12
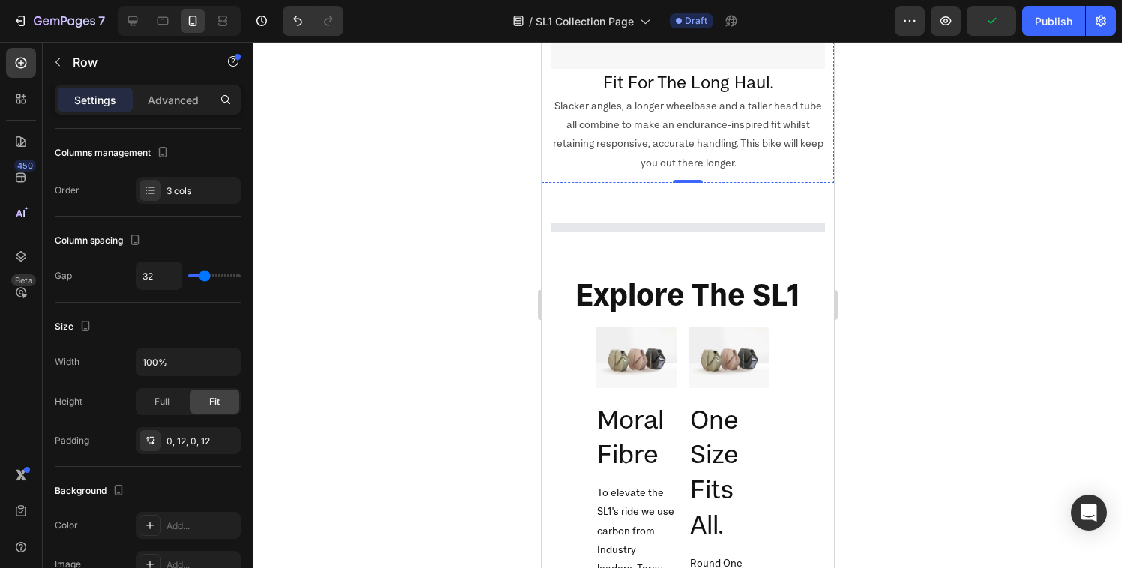
scroll to position [1570, 0]
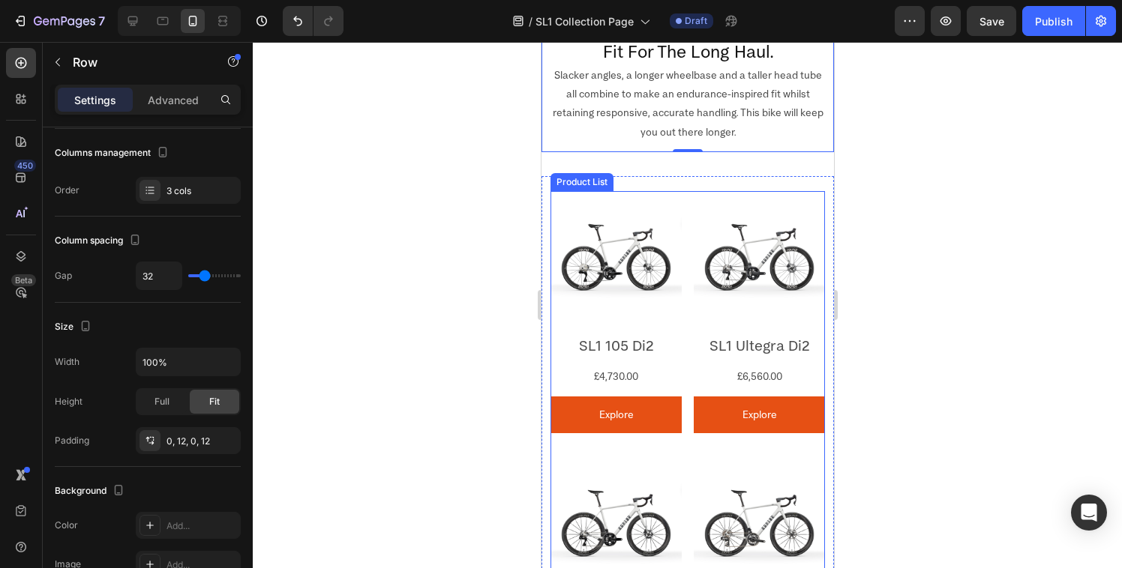
click at [682, 324] on div "Product Images SL1 105 Di2 Product Title £4,730.00 Product Price Product Price …" at bounding box center [687, 460] width 274 height 539
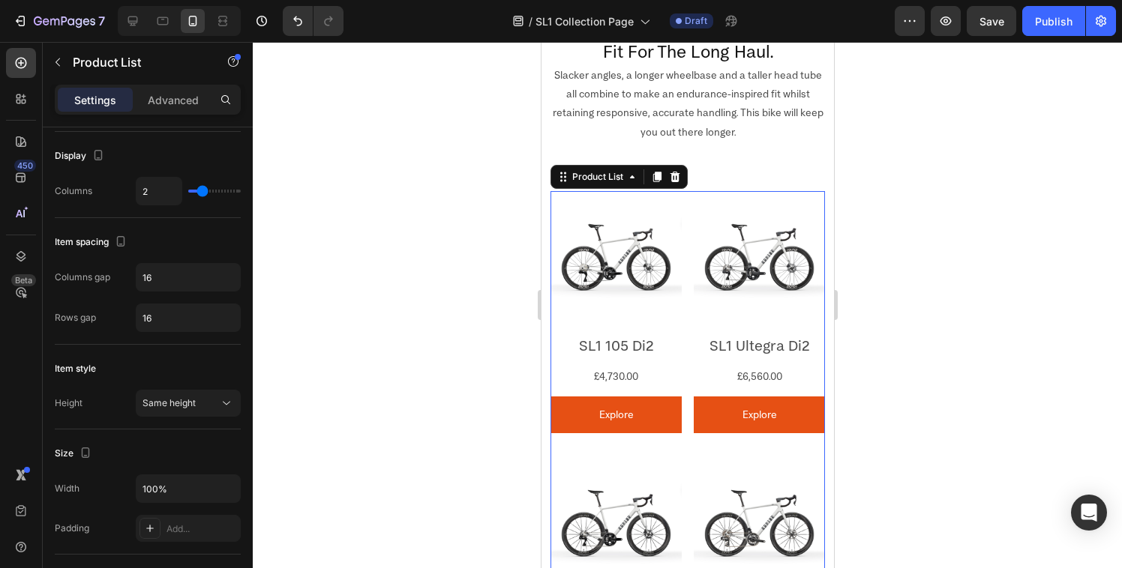
scroll to position [0, 0]
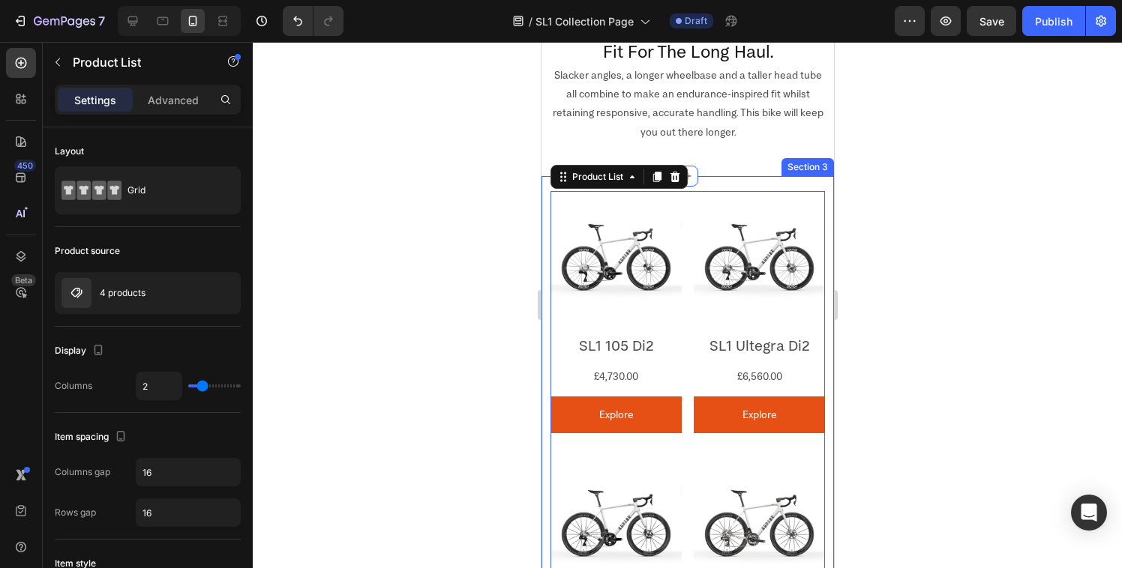
click at [747, 176] on div "Product Images SL1 105 Di2 Product Title £4,730.00 Product Price Product Price …" at bounding box center [687, 460] width 292 height 569
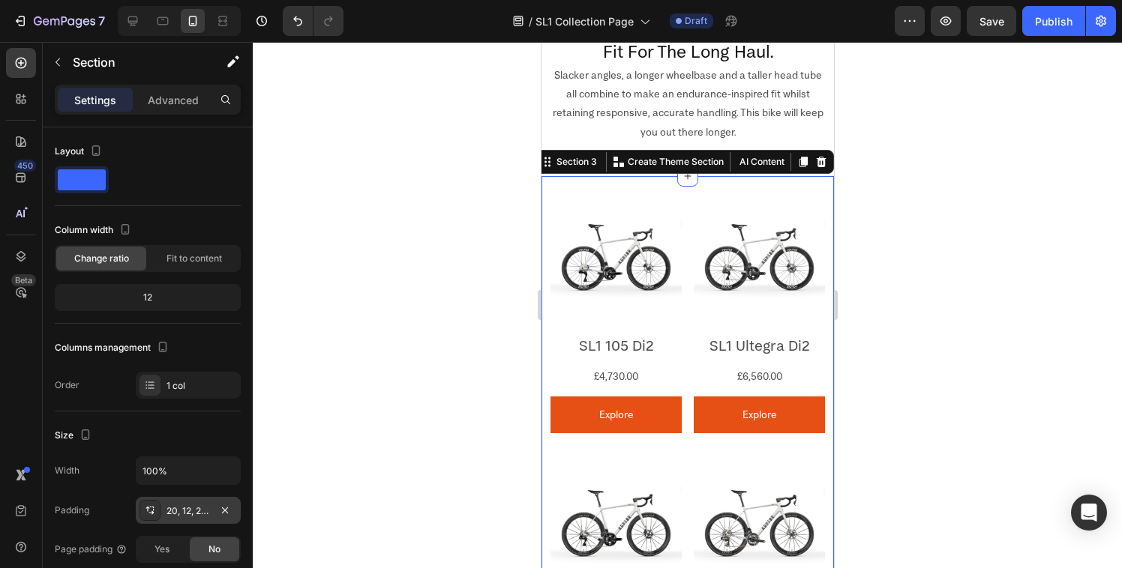
click at [154, 517] on div at bounding box center [149, 510] width 21 height 21
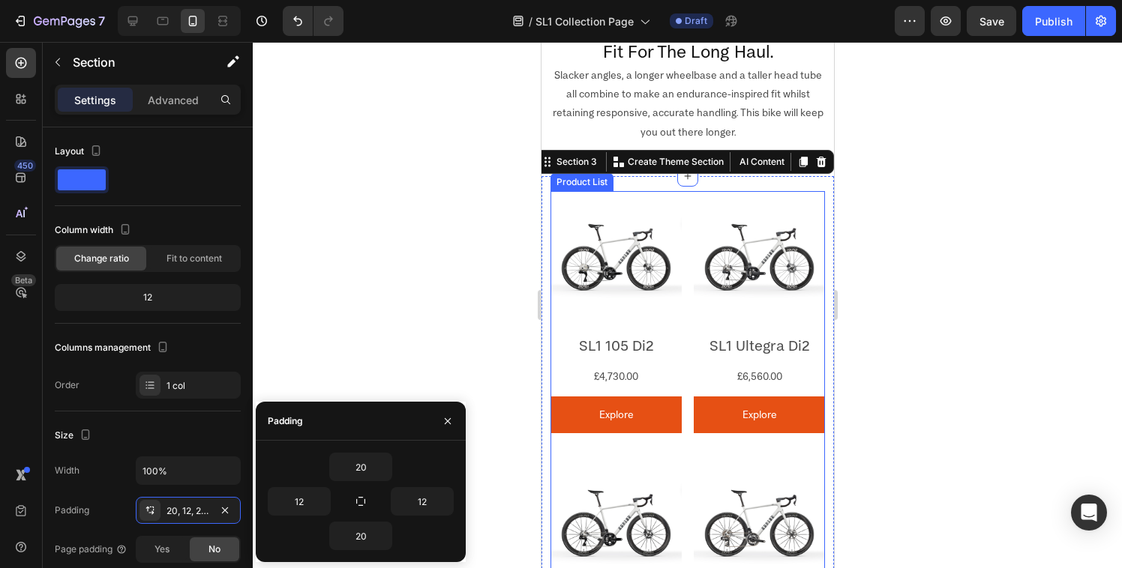
click at [685, 323] on div "Product Images SL1 105 Di2 Product Title £4,730.00 Product Price Product Price …" at bounding box center [687, 460] width 274 height 539
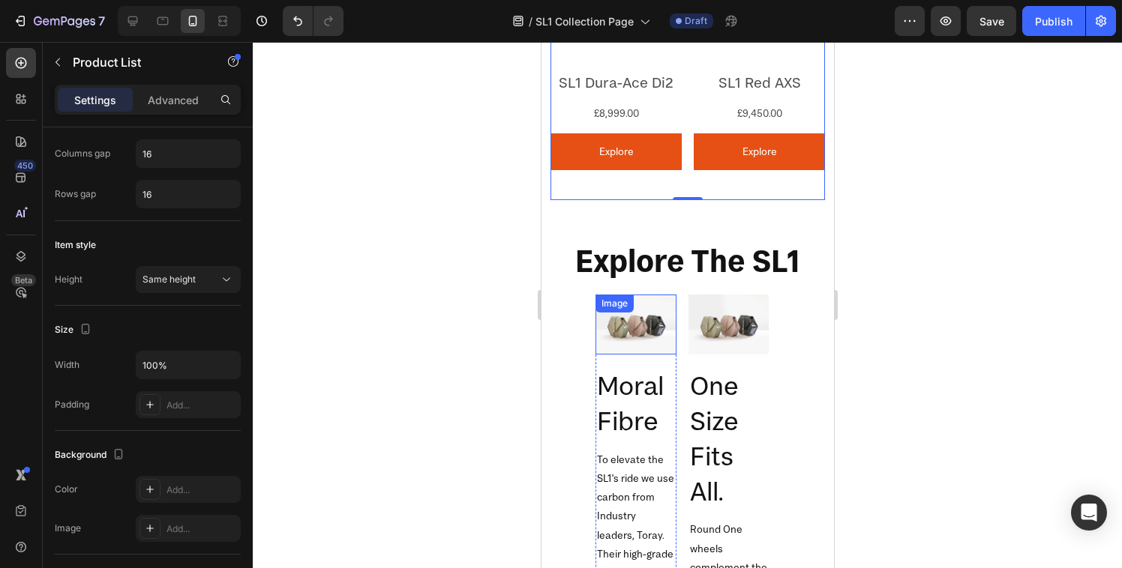
scroll to position [2088, 0]
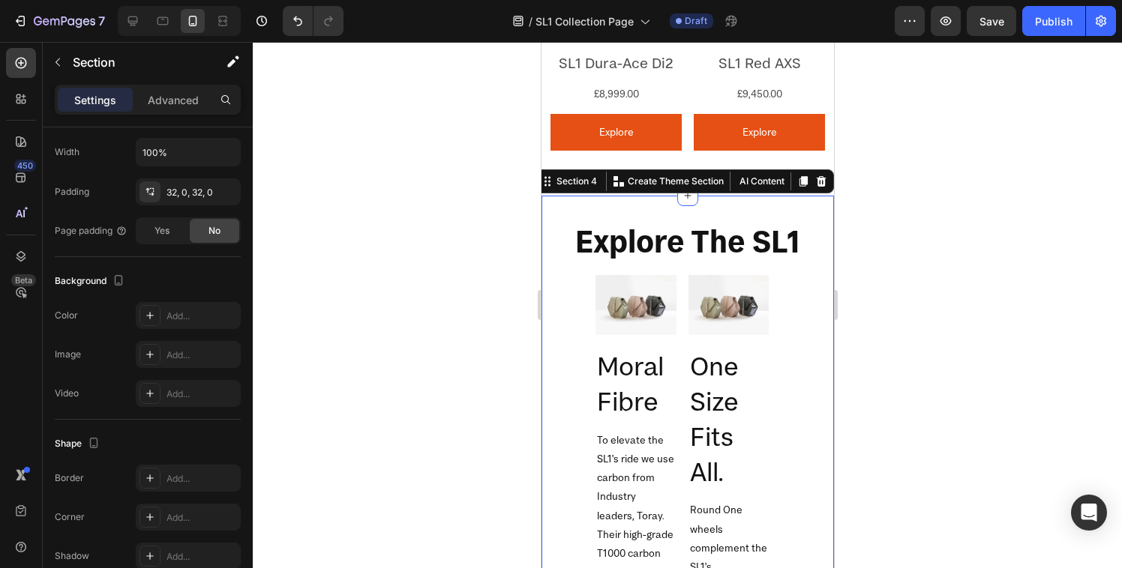
scroll to position [0, 0]
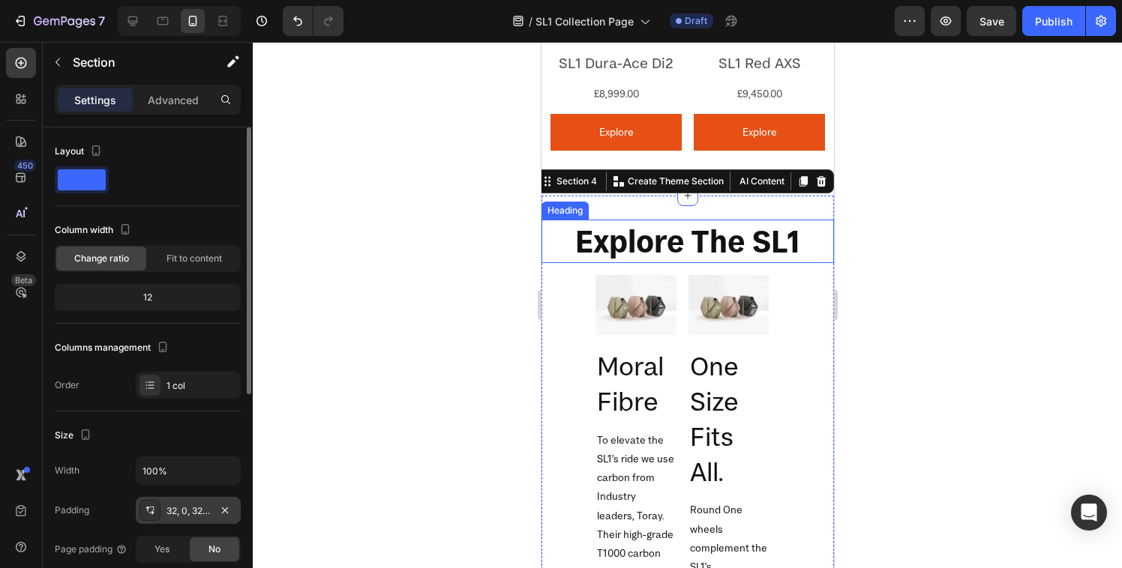
click at [142, 509] on div at bounding box center [149, 510] width 21 height 21
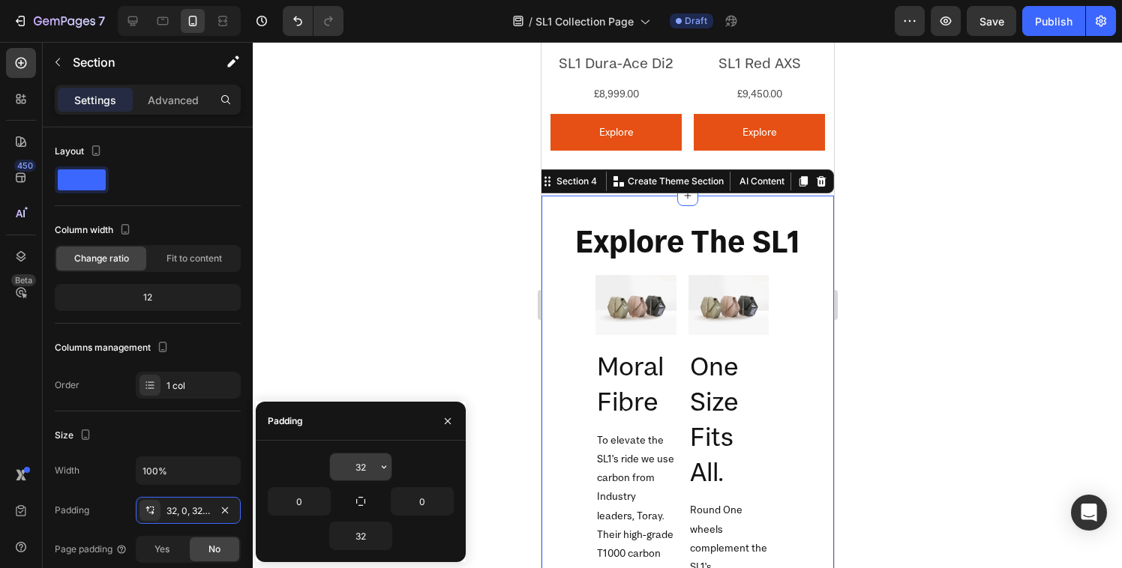
click at [364, 469] on input "32" at bounding box center [360, 467] width 61 height 27
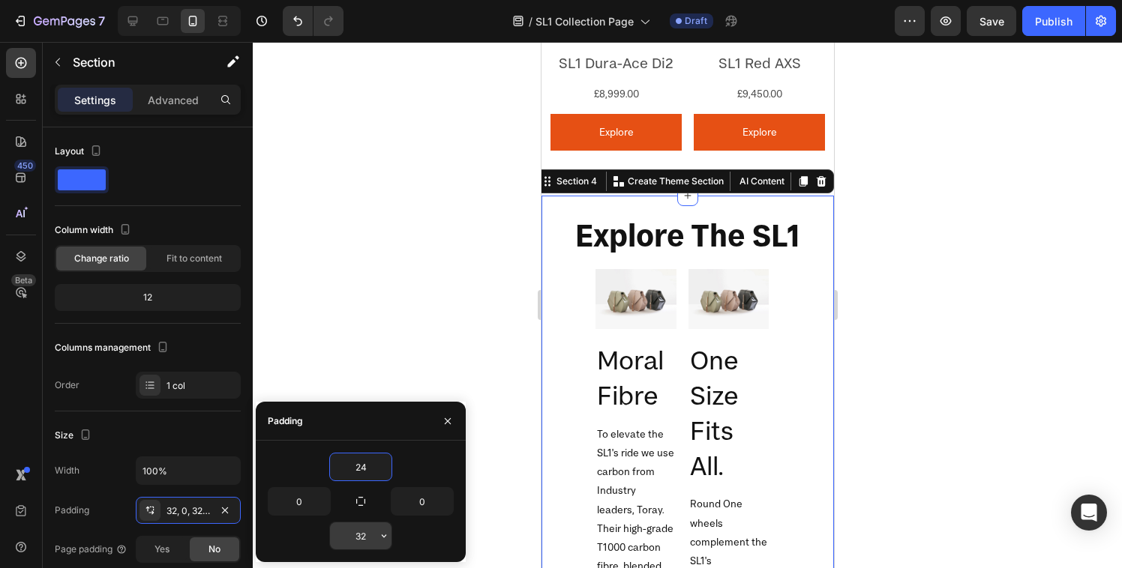
type input "24"
click at [365, 544] on input "32" at bounding box center [360, 536] width 61 height 27
type input "24"
click at [457, 348] on div at bounding box center [687, 305] width 869 height 526
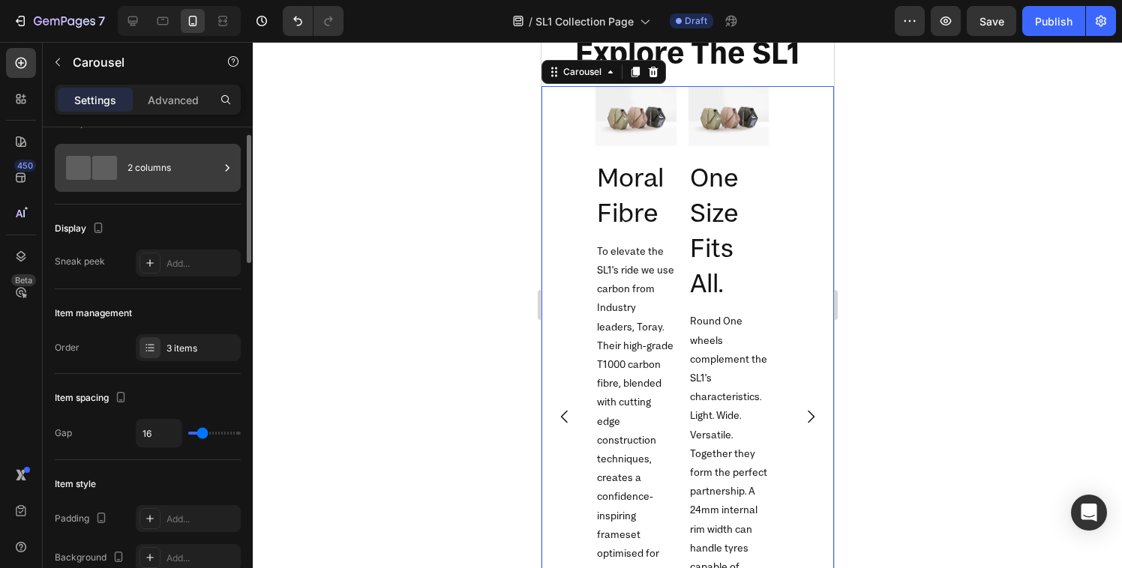
scroll to position [9, 0]
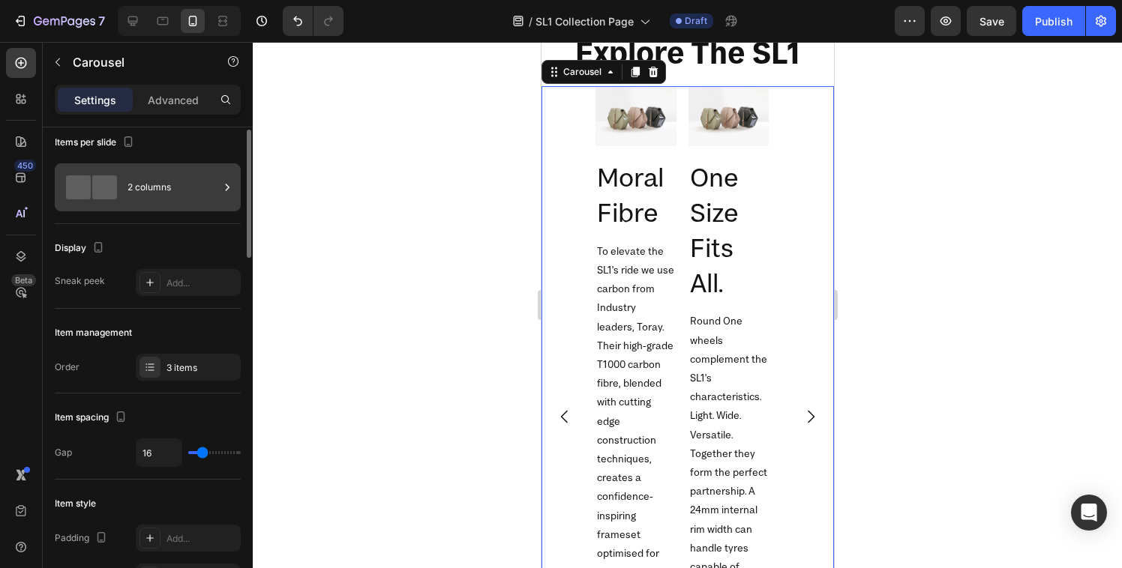
click at [153, 199] on div "2 columns" at bounding box center [172, 187] width 91 height 34
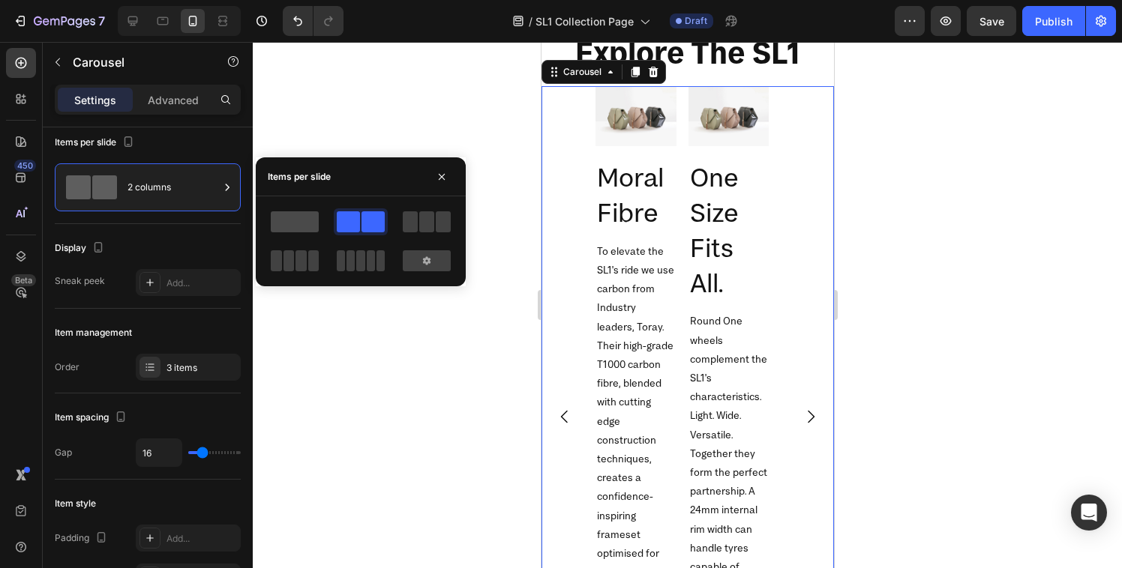
click at [298, 223] on span at bounding box center [295, 221] width 48 height 21
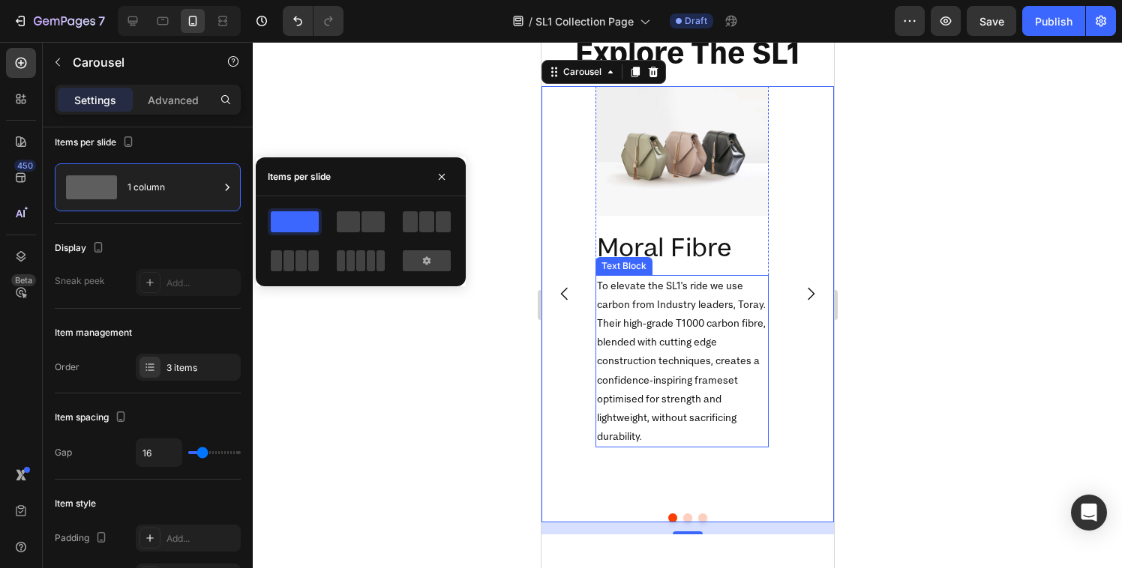
scroll to position [2240, 0]
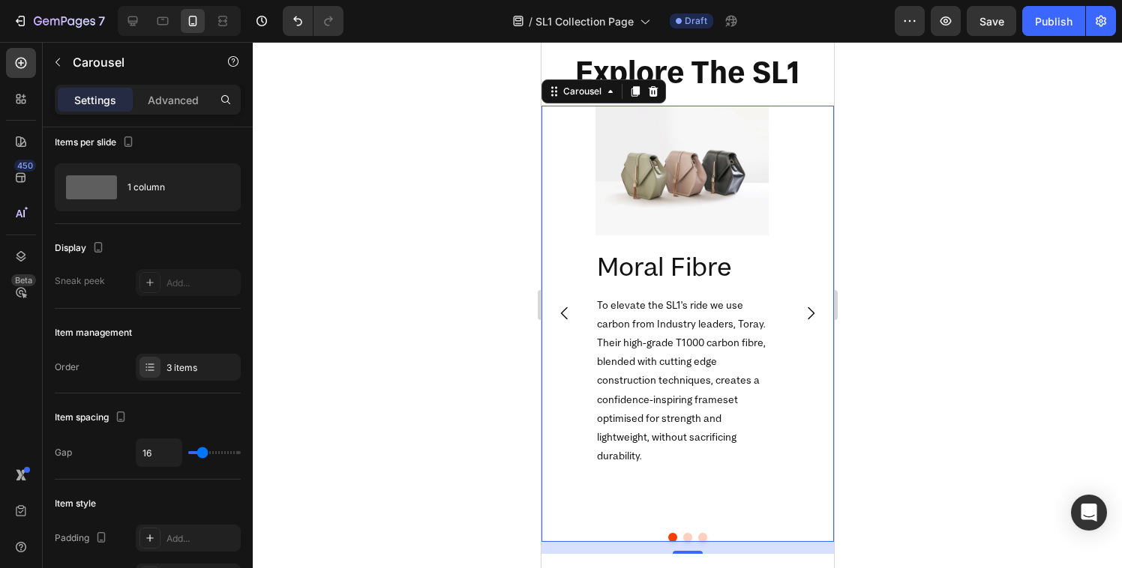
click at [797, 203] on div "Image Moral Fibre Heading To elevate the SL1's ride we use carbon from Industry…" at bounding box center [687, 314] width 292 height 416
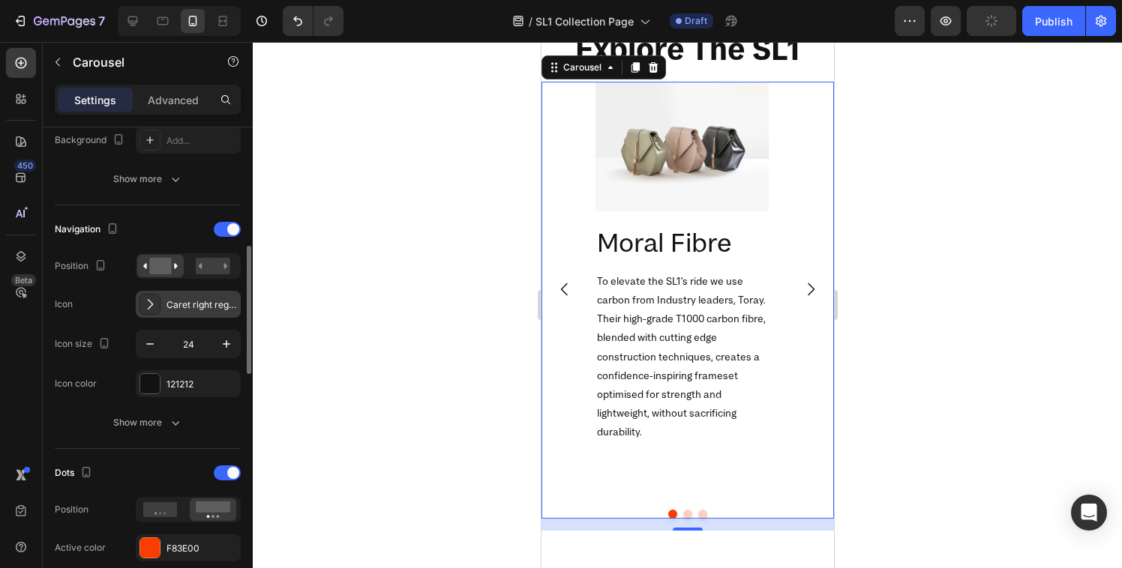
scroll to position [380, 0]
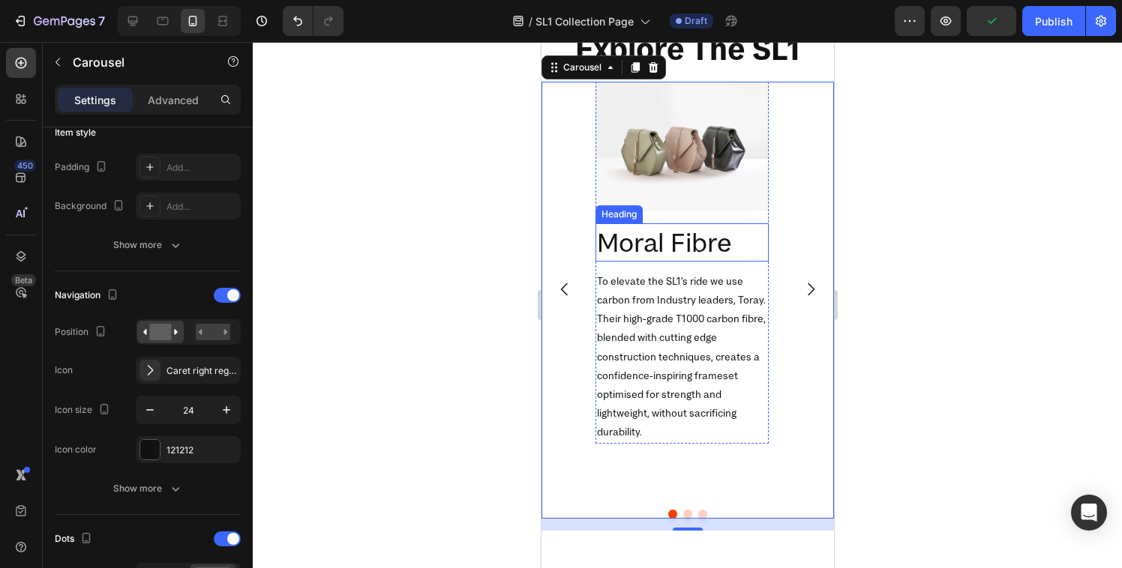
click at [679, 241] on h2 "Moral Fibre" at bounding box center [681, 242] width 173 height 38
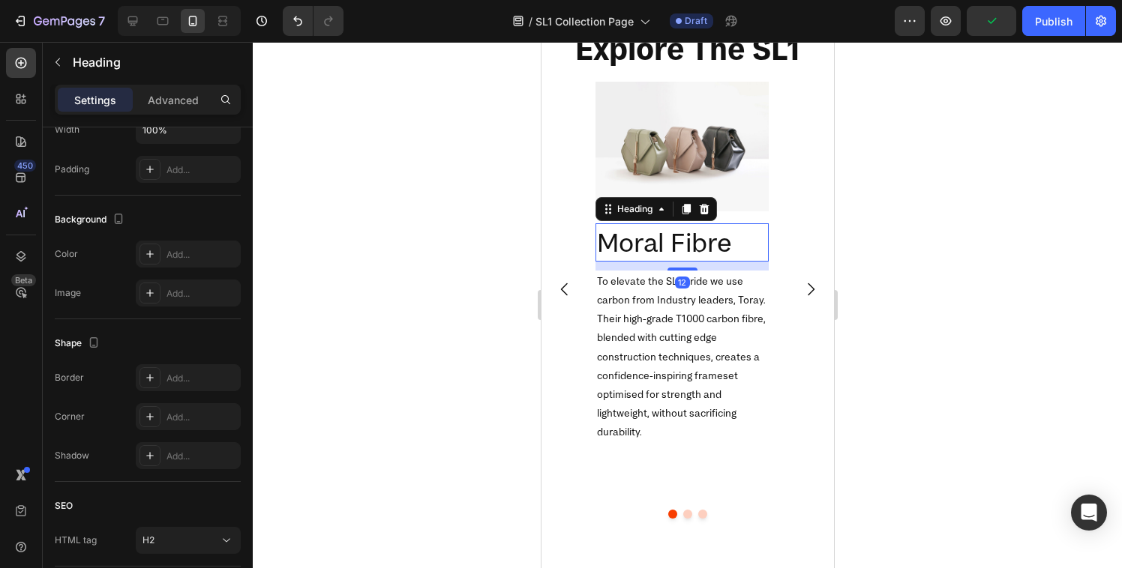
scroll to position [0, 0]
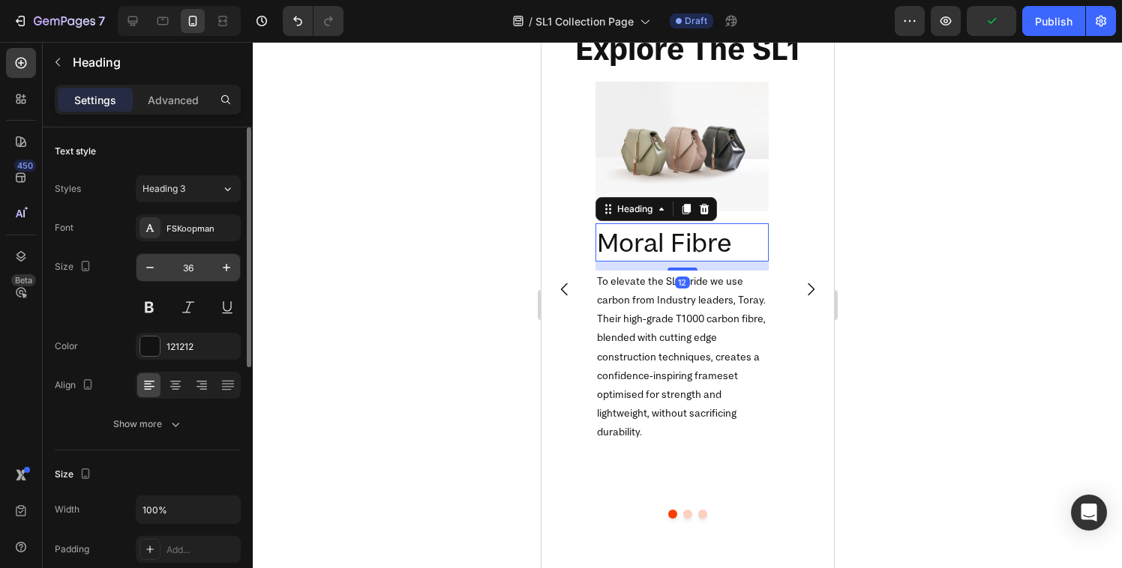
click at [188, 264] on input "36" at bounding box center [187, 267] width 49 height 27
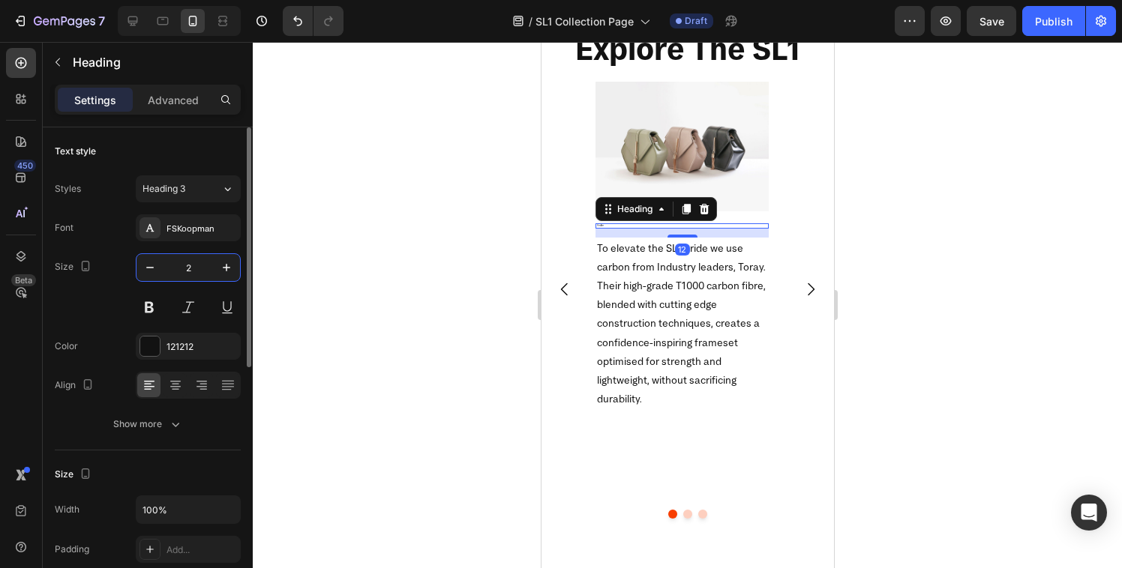
type input "24"
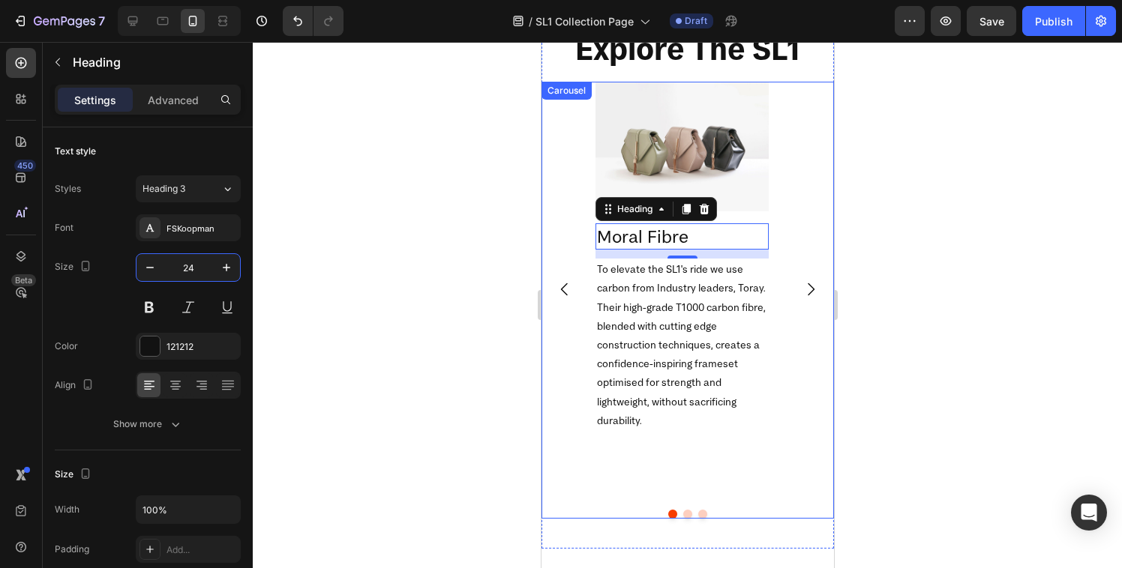
click at [801, 291] on icon "Carousel Next Arrow" at bounding box center [810, 289] width 18 height 18
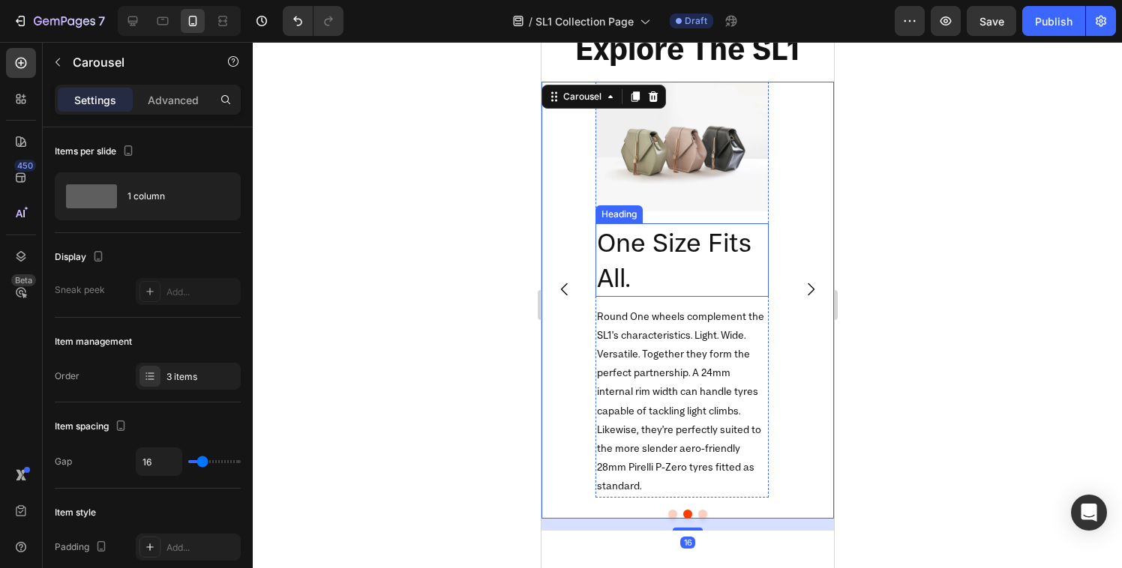
click at [683, 244] on h2 "One Size Fits All." at bounding box center [681, 259] width 173 height 73
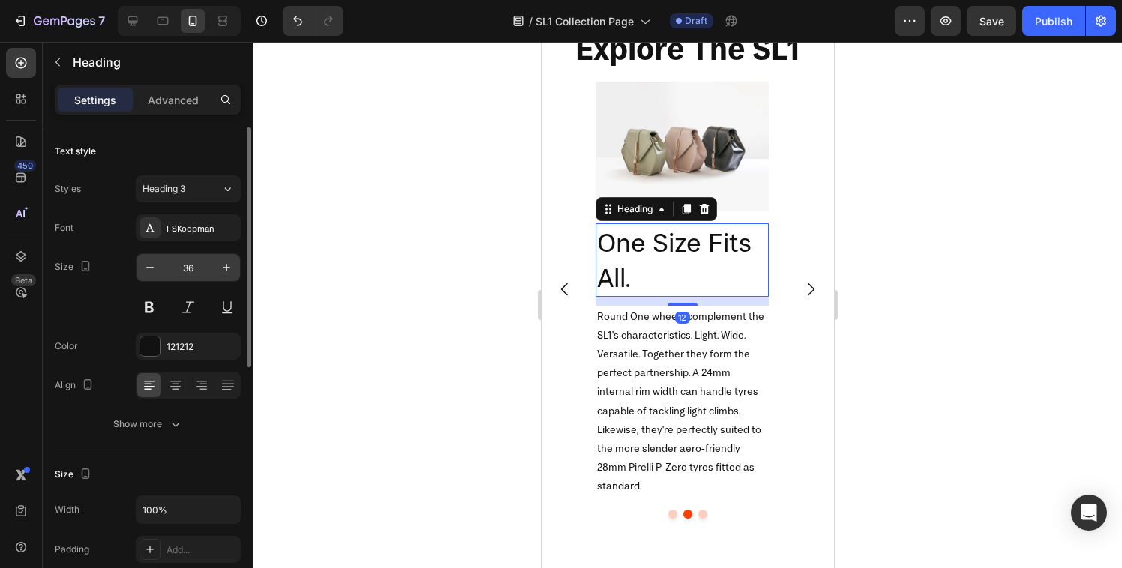
click at [188, 271] on input "36" at bounding box center [187, 267] width 49 height 27
type input "24"
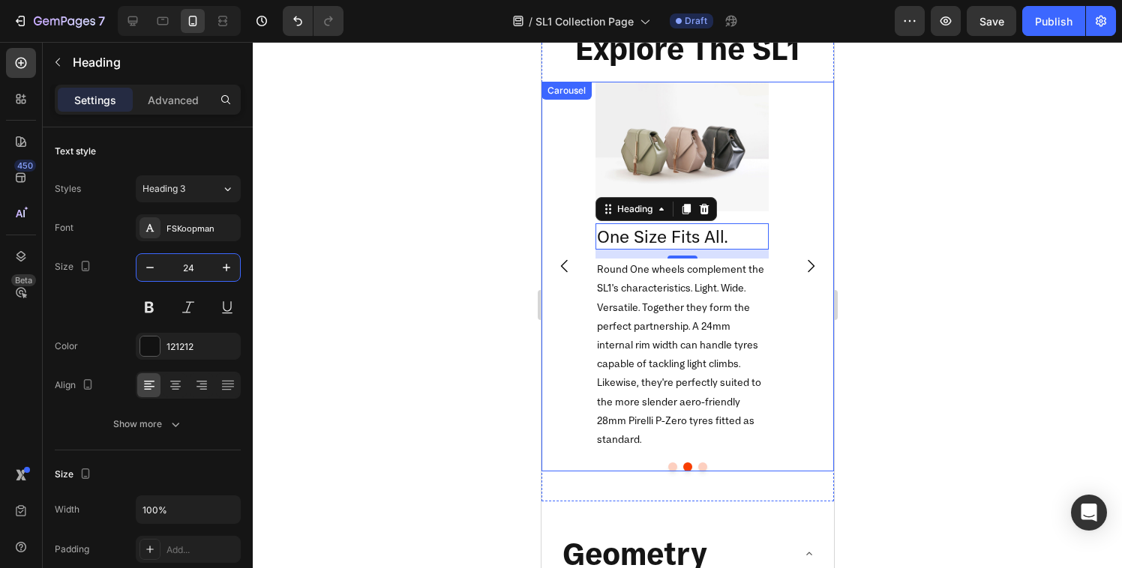
click at [801, 266] on icon "Carousel Next Arrow" at bounding box center [810, 266] width 18 height 18
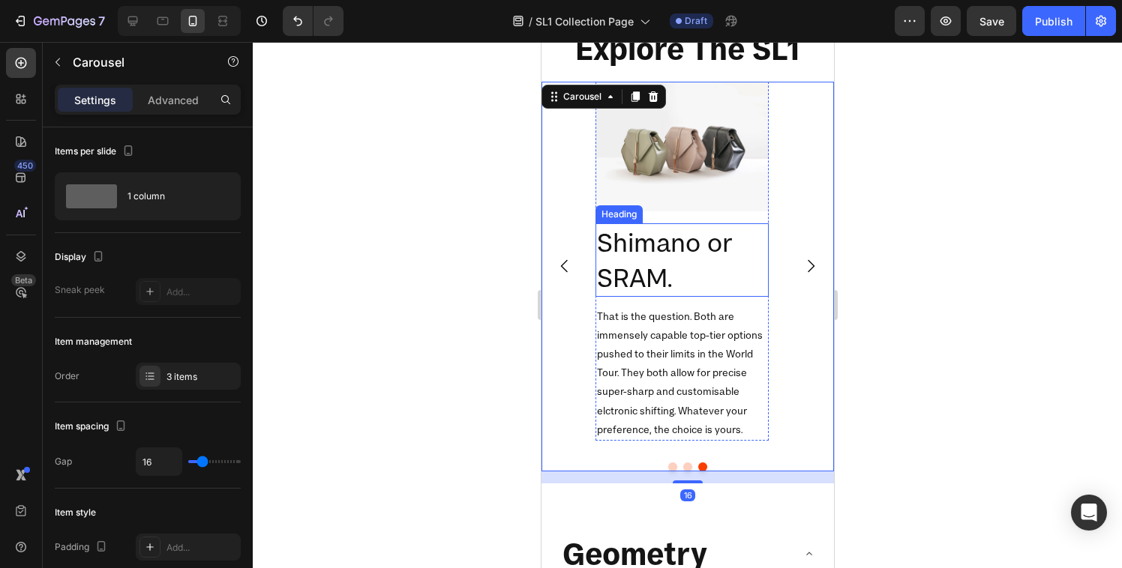
click at [658, 256] on h2 "Shimano or SRAM." at bounding box center [681, 259] width 173 height 73
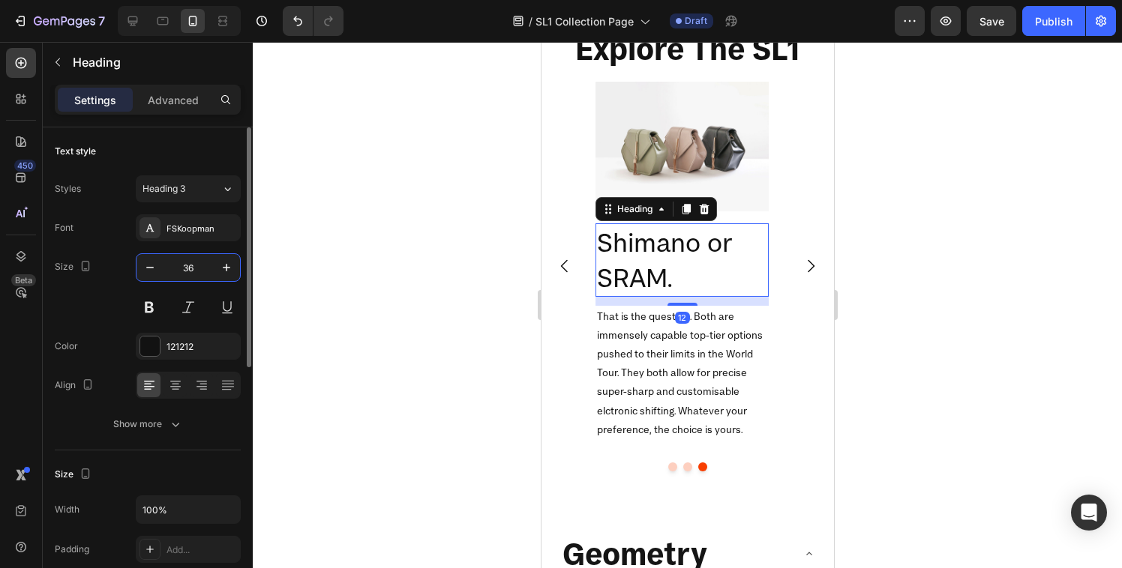
click at [181, 266] on input "36" at bounding box center [187, 267] width 49 height 27
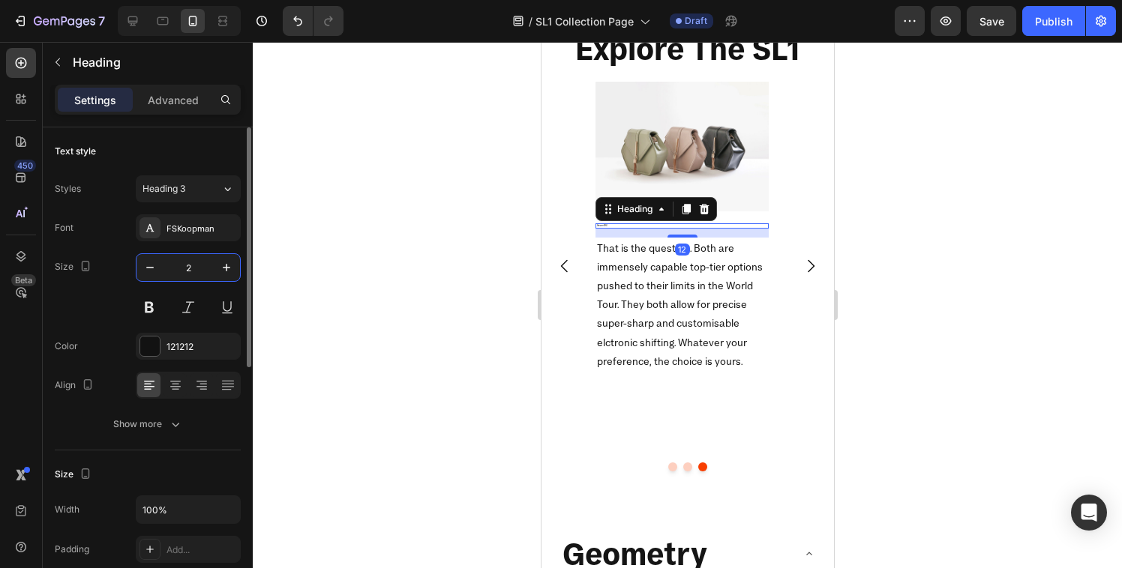
type input "24"
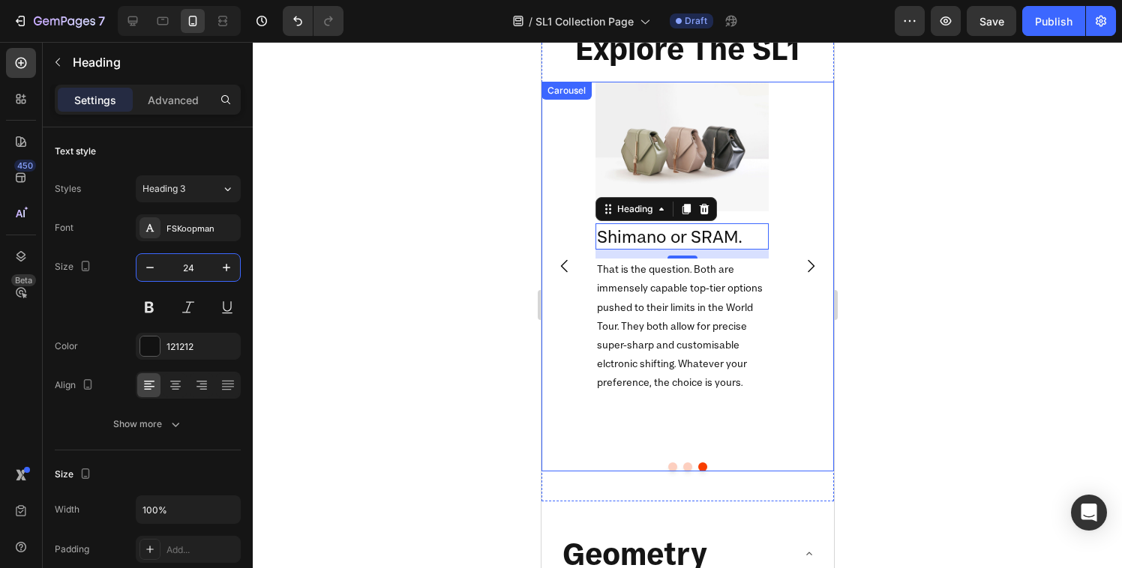
click at [802, 268] on icon "Carousel Next Arrow" at bounding box center [810, 266] width 18 height 18
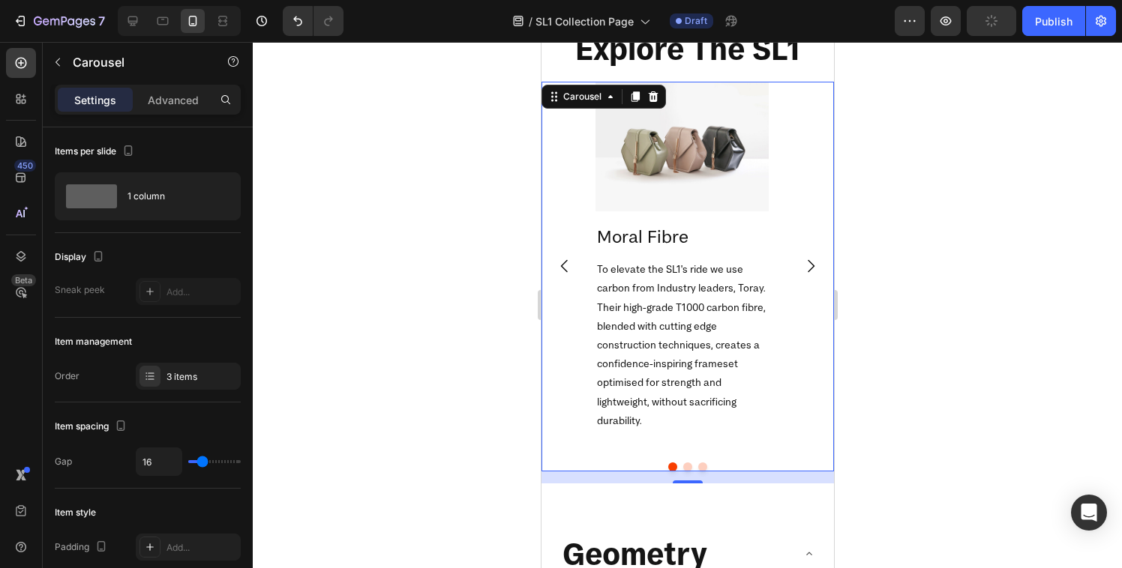
click at [795, 198] on div "Image Moral Fibre Heading To elevate the SL1's ride we use carbon from Industry…" at bounding box center [687, 266] width 292 height 369
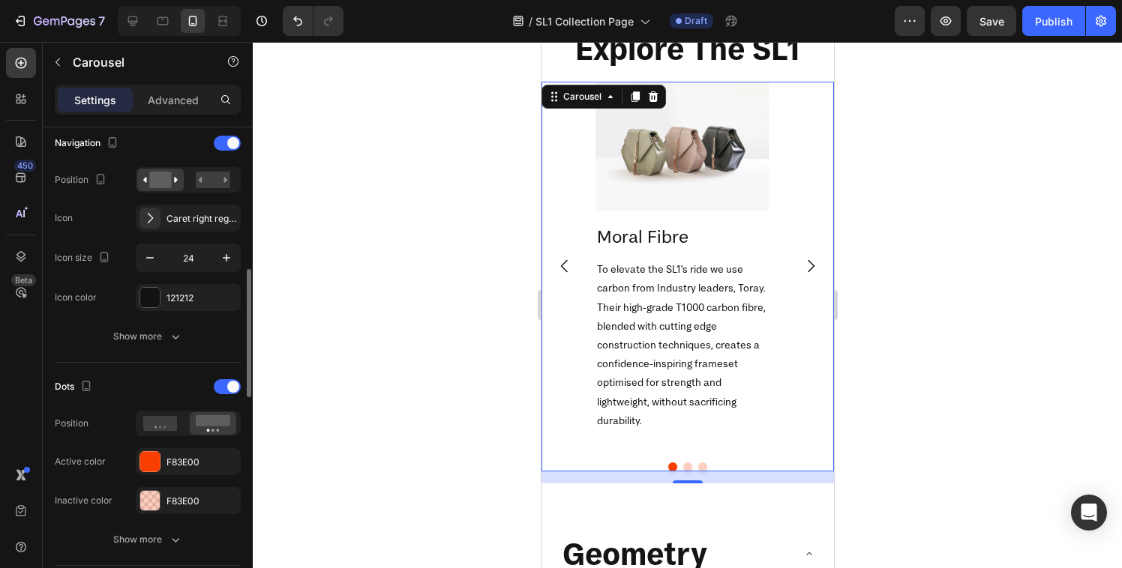
scroll to position [523, 0]
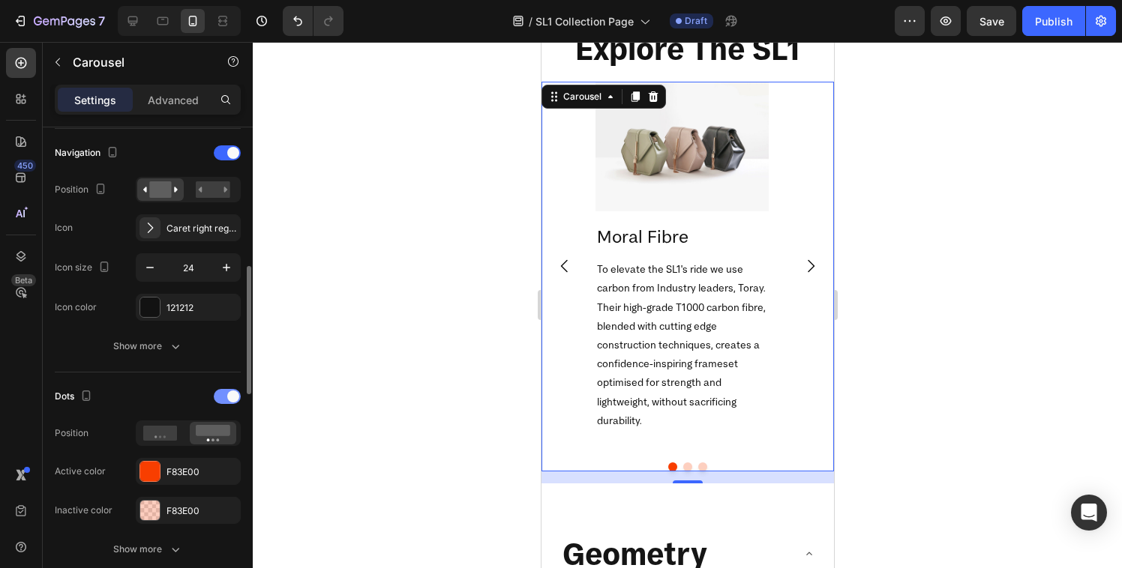
click at [219, 397] on div at bounding box center [227, 396] width 27 height 15
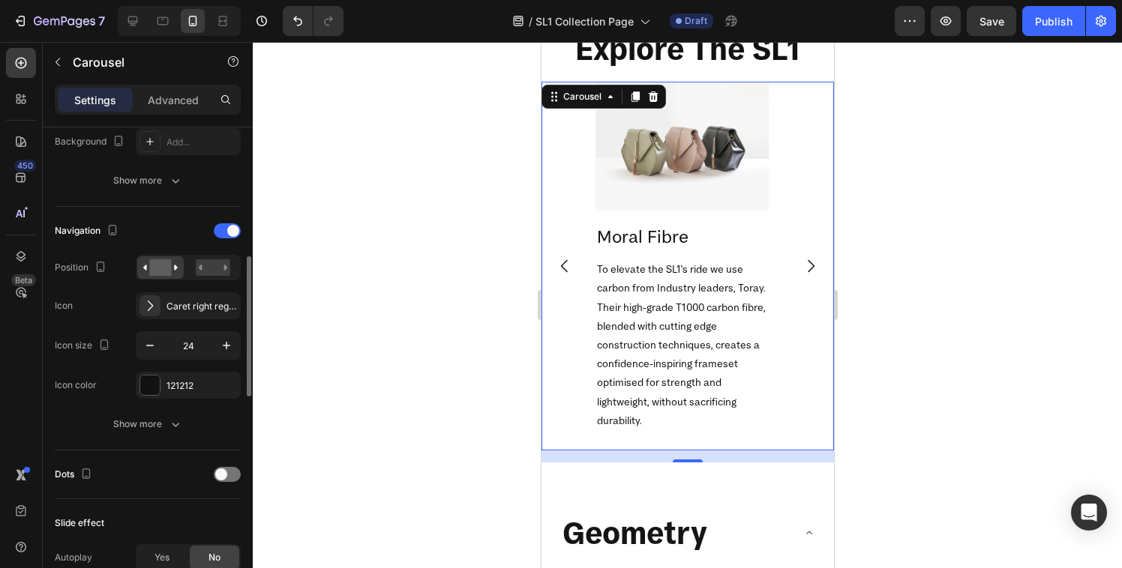
scroll to position [425, 0]
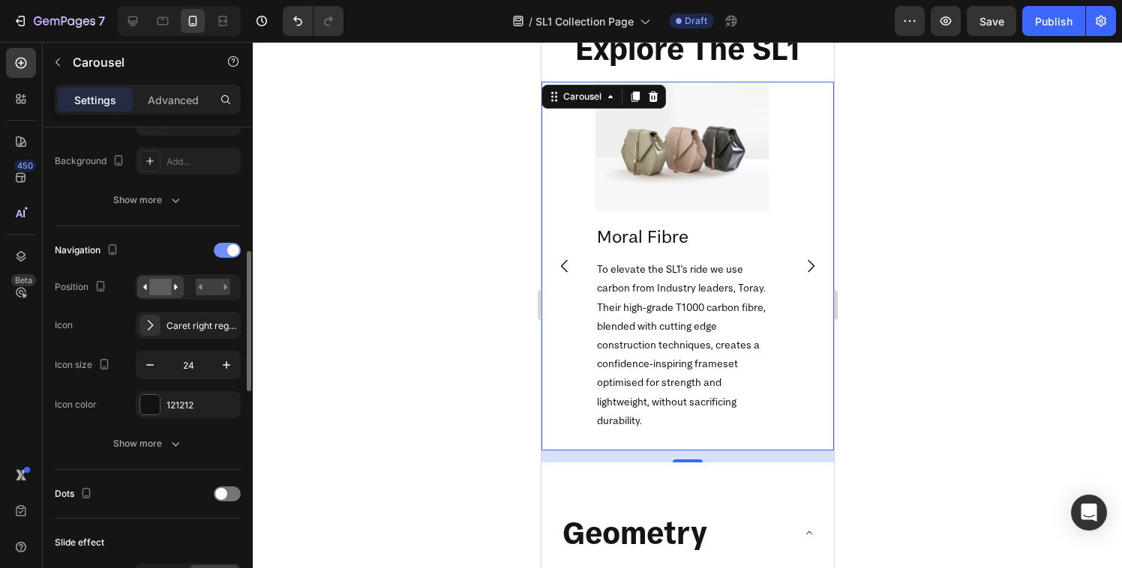
click at [224, 253] on div at bounding box center [227, 250] width 27 height 15
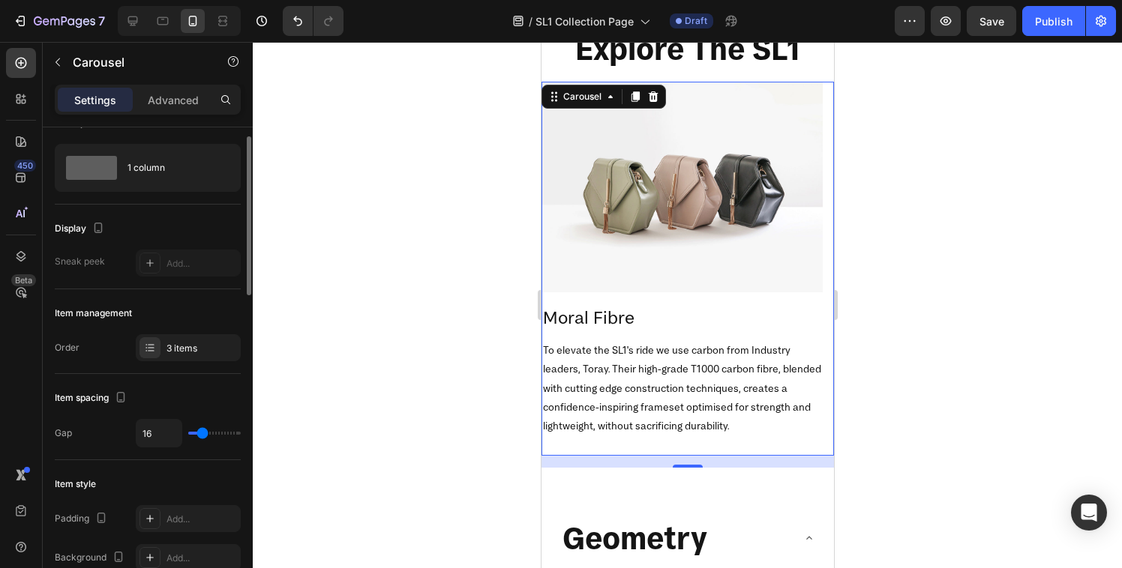
scroll to position [0, 0]
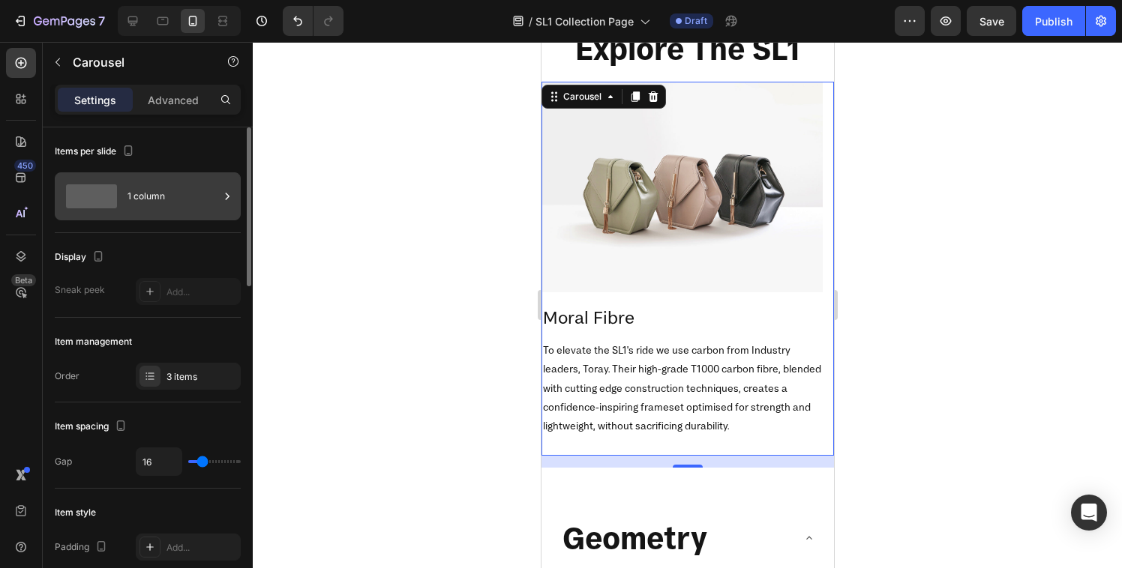
click at [128, 192] on div "1 column" at bounding box center [172, 196] width 91 height 34
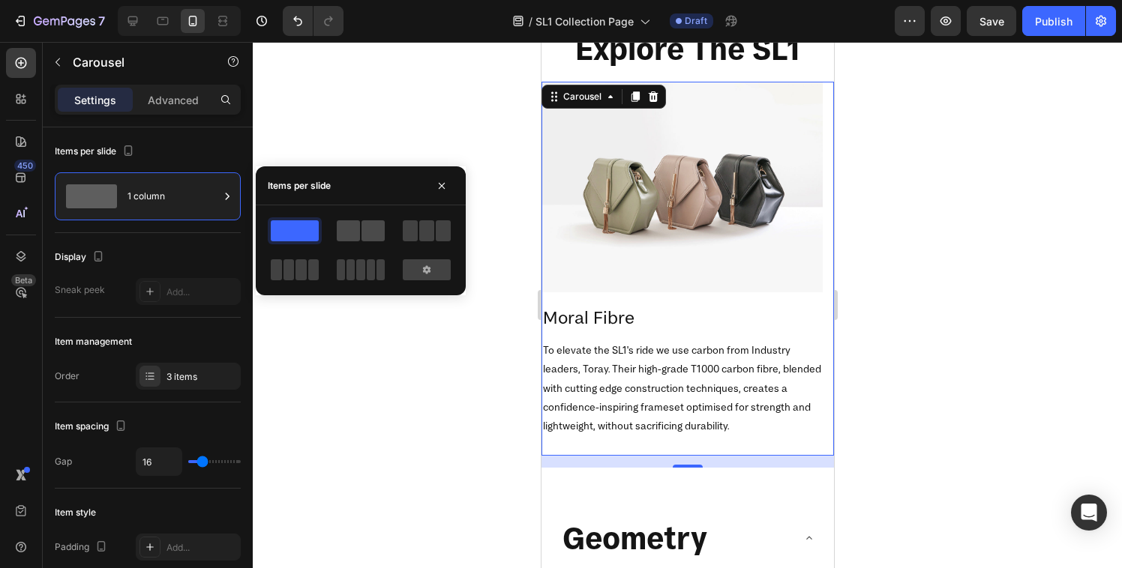
click at [349, 231] on span at bounding box center [348, 230] width 23 height 21
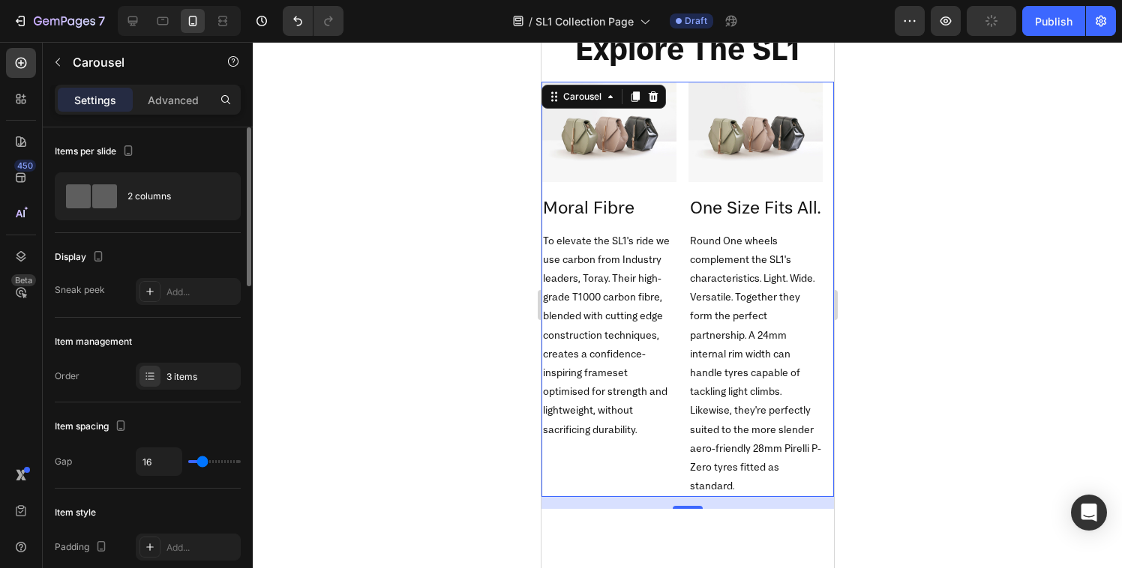
click at [133, 298] on div "Sneak peek Add..." at bounding box center [148, 291] width 186 height 27
click at [140, 294] on div at bounding box center [149, 291] width 21 height 21
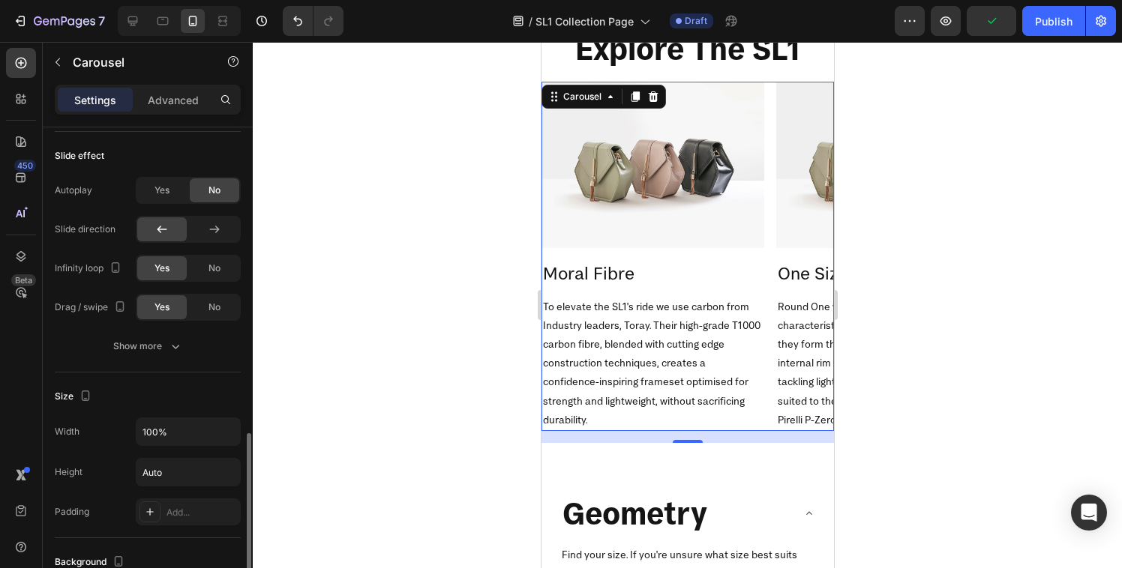
scroll to position [694, 0]
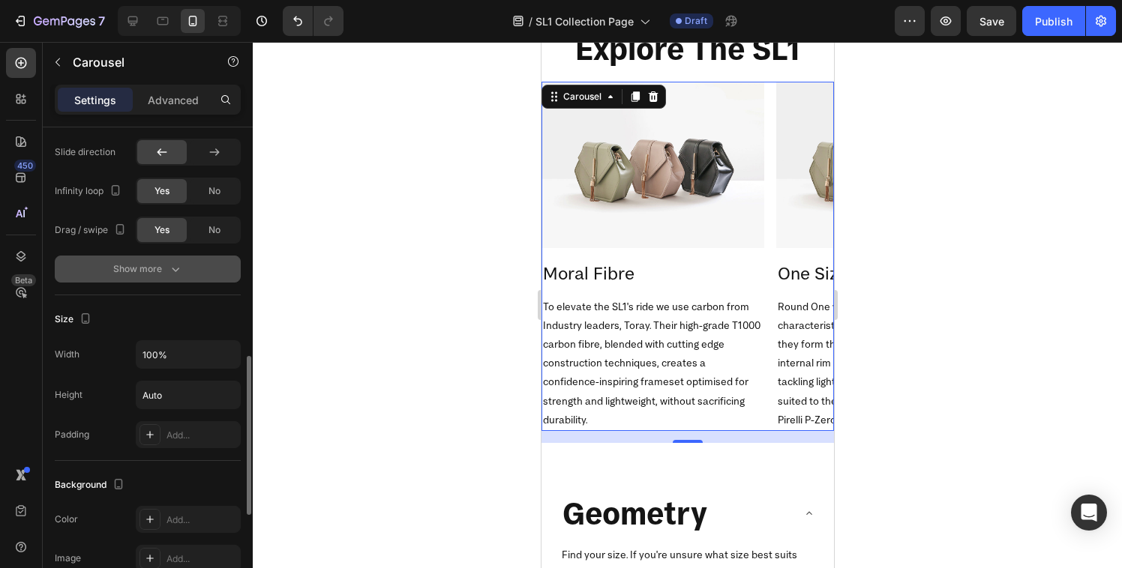
click at [148, 269] on div "Show more" at bounding box center [148, 269] width 70 height 15
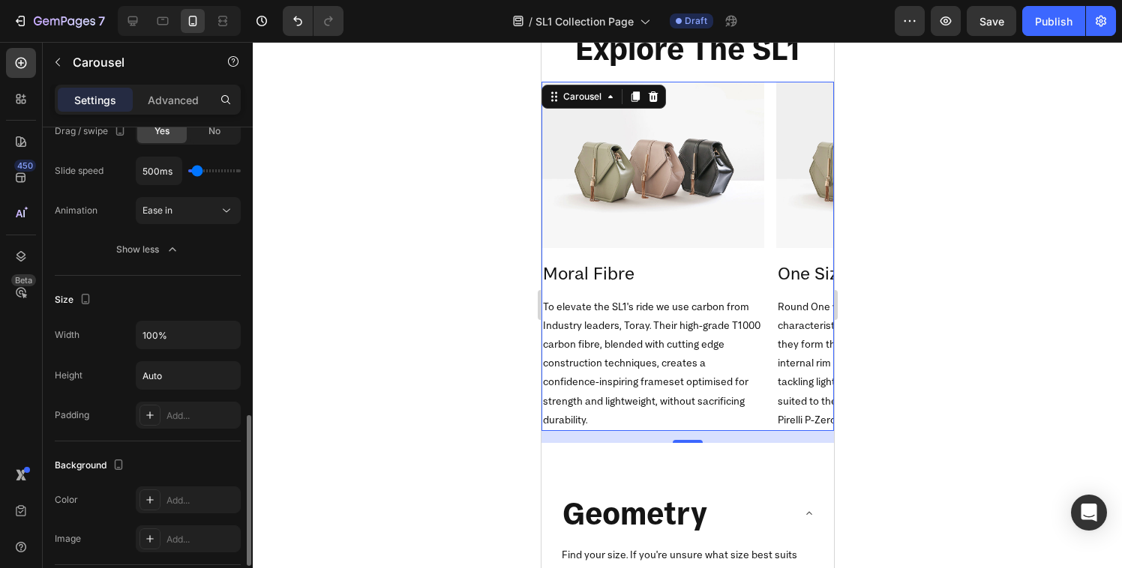
scroll to position [882, 0]
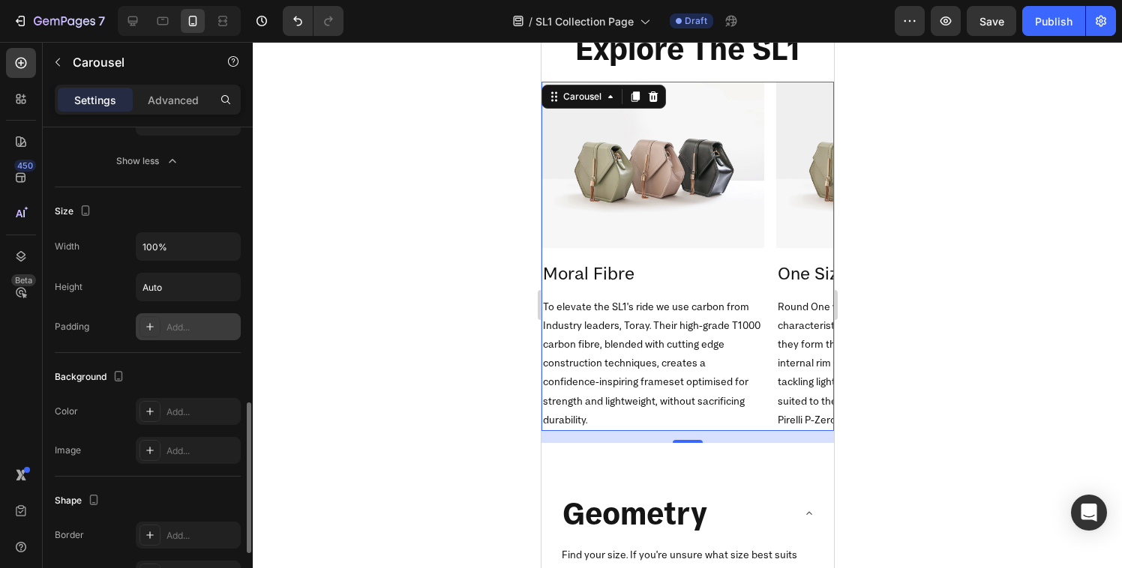
click at [145, 324] on icon at bounding box center [150, 327] width 12 height 12
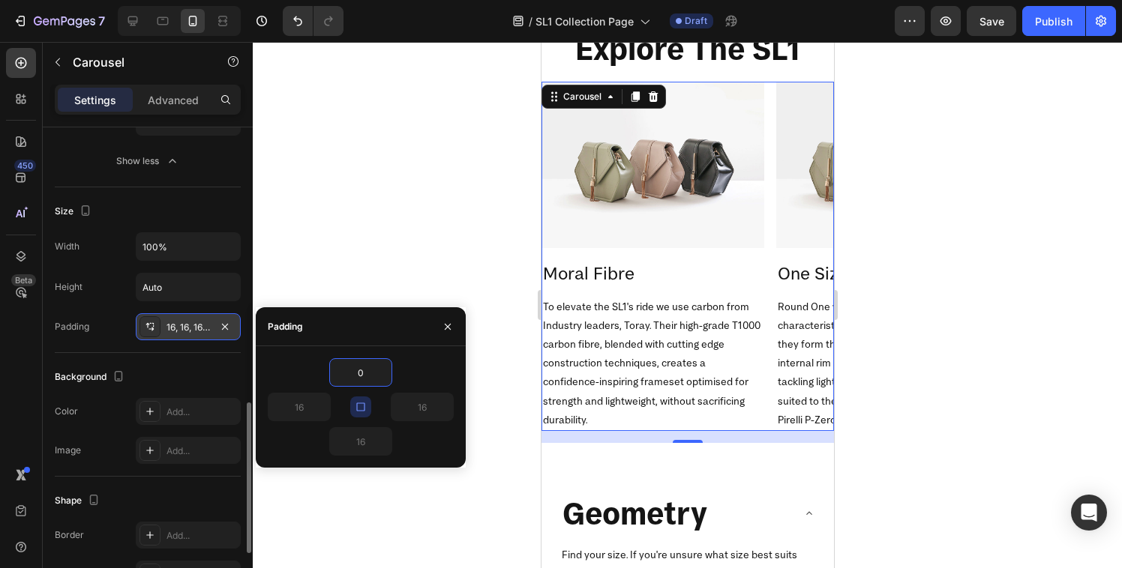
type input "0"
click at [148, 328] on icon at bounding box center [150, 327] width 12 height 12
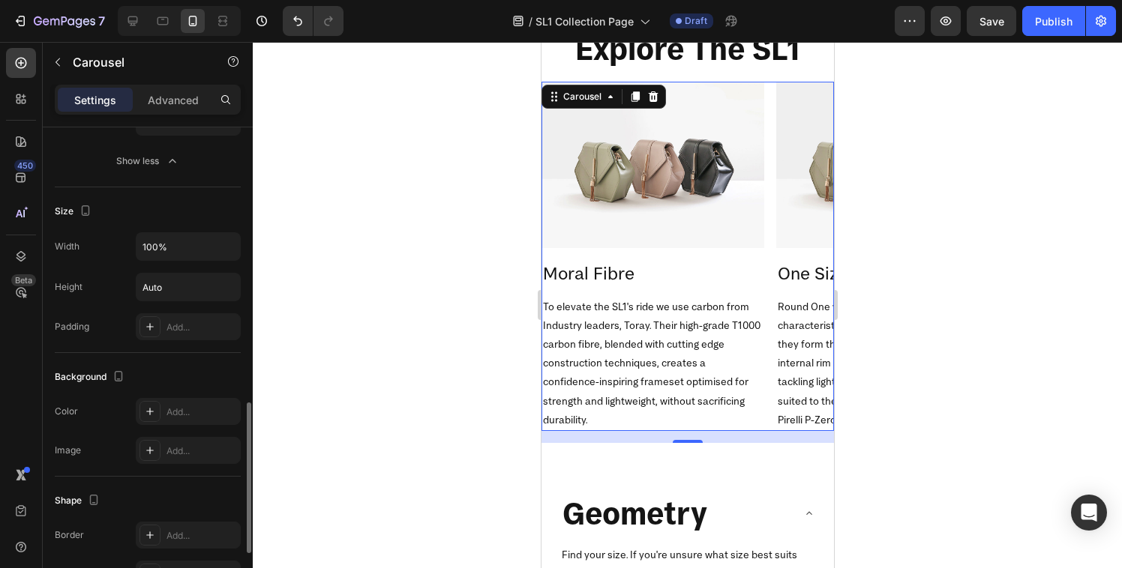
click at [121, 334] on div "Padding Add..." at bounding box center [148, 326] width 186 height 27
click at [169, 329] on div "Add..." at bounding box center [201, 327] width 70 height 13
type input "16"
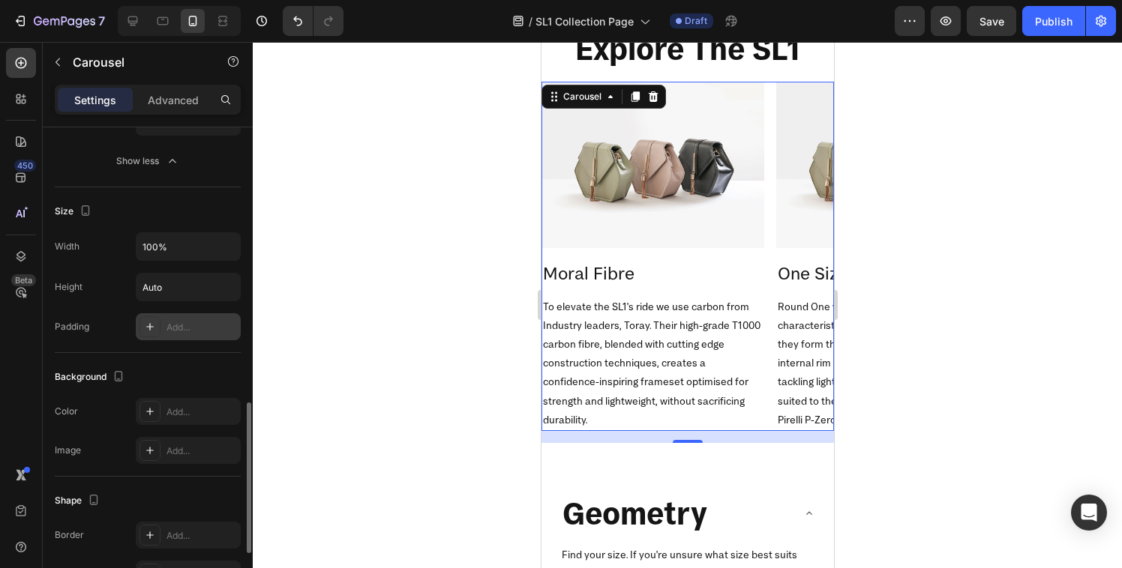
type input "16"
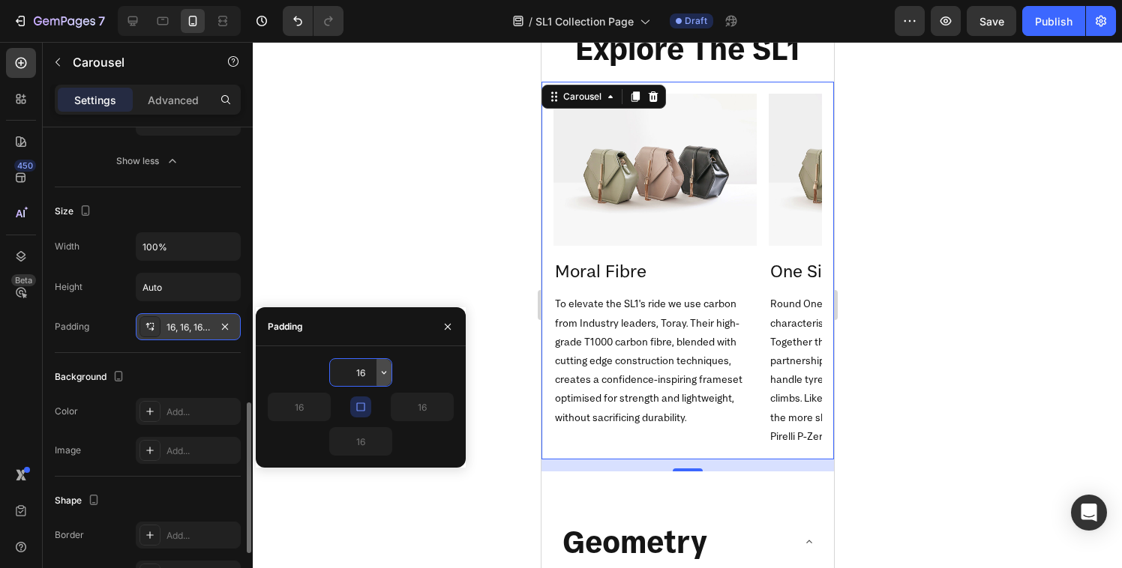
click at [387, 376] on icon "button" at bounding box center [384, 373] width 12 height 12
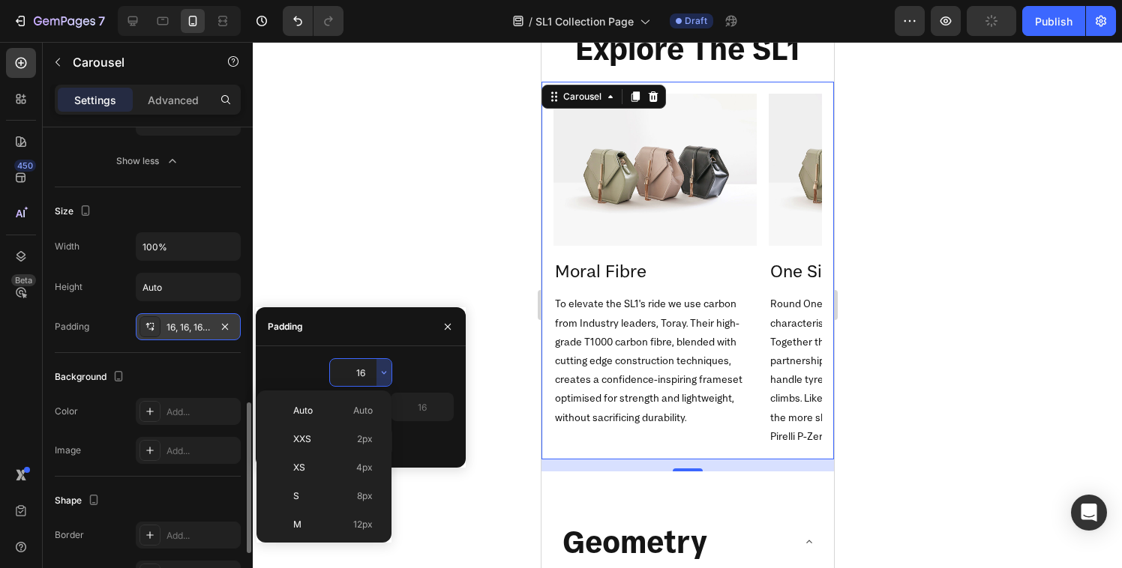
click at [407, 361] on div "16" at bounding box center [361, 372] width 186 height 28
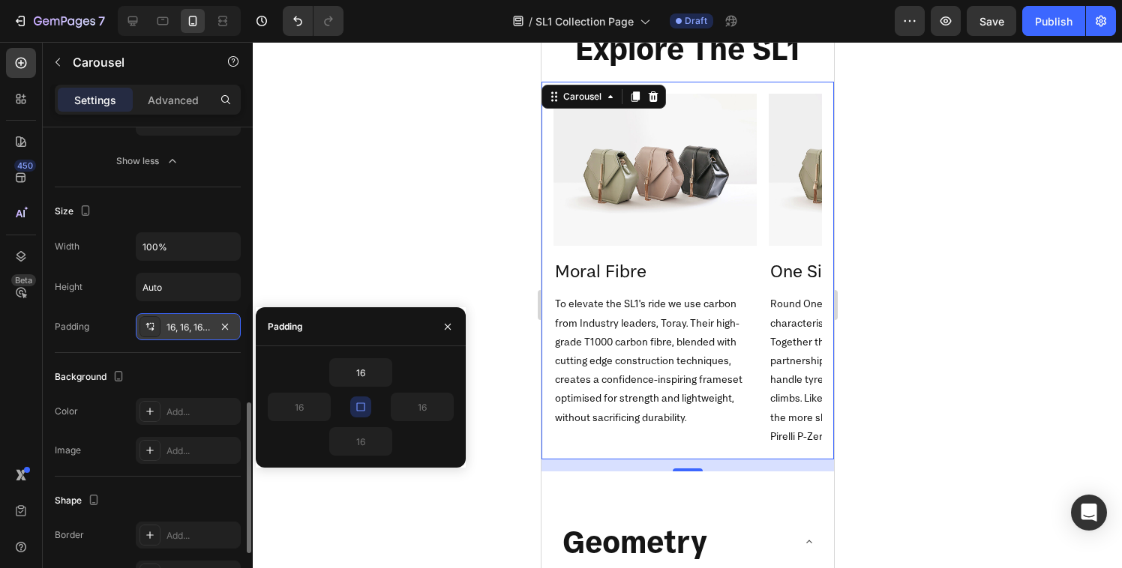
click at [366, 406] on icon "button" at bounding box center [361, 407] width 12 height 12
click at [361, 379] on input "16" at bounding box center [360, 372] width 61 height 27
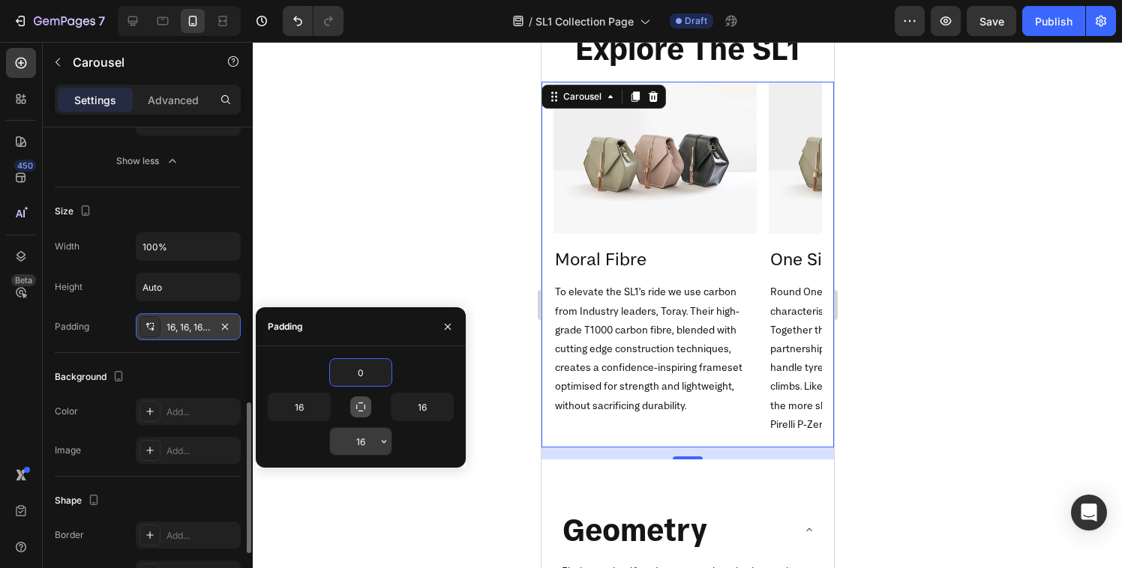
type input "0"
click at [358, 445] on input "16" at bounding box center [360, 441] width 61 height 27
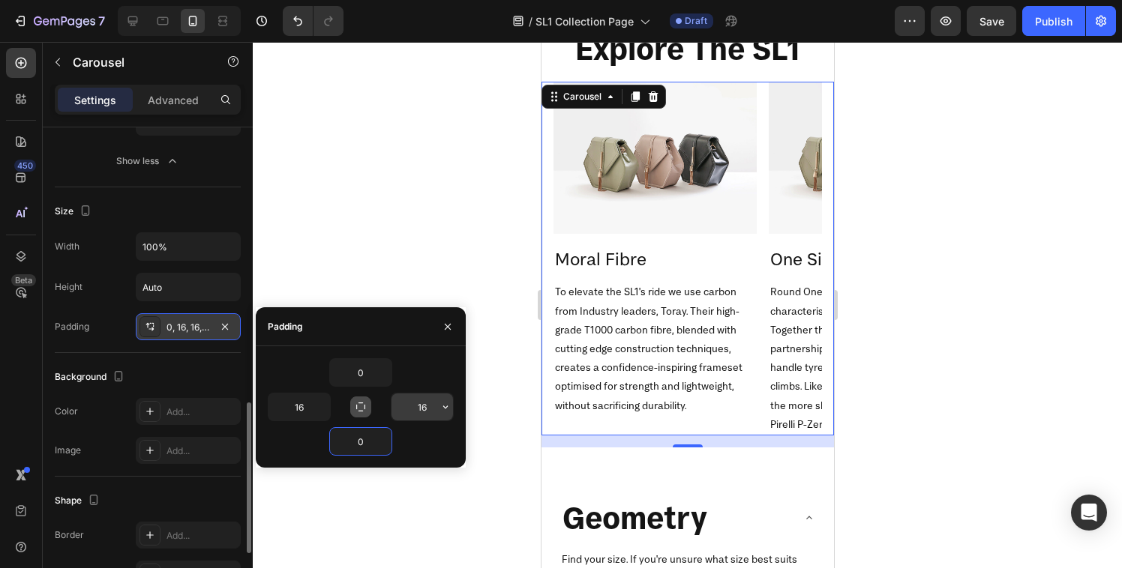
type input "0"
click at [411, 406] on input "16" at bounding box center [421, 407] width 61 height 27
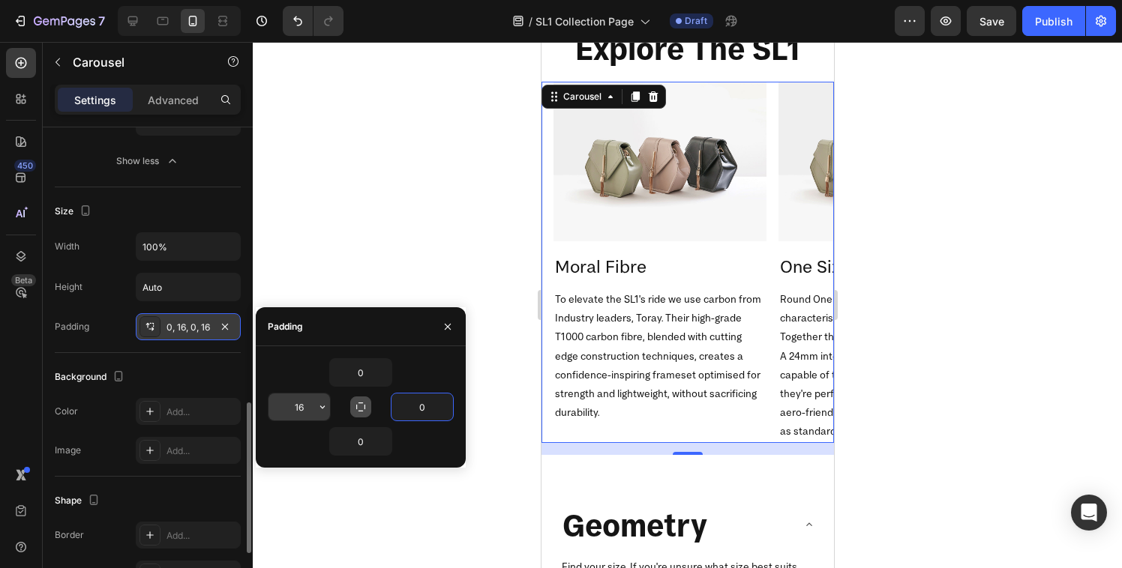
type input "0"
click at [312, 407] on input "16" at bounding box center [298, 407] width 61 height 27
type input "12"
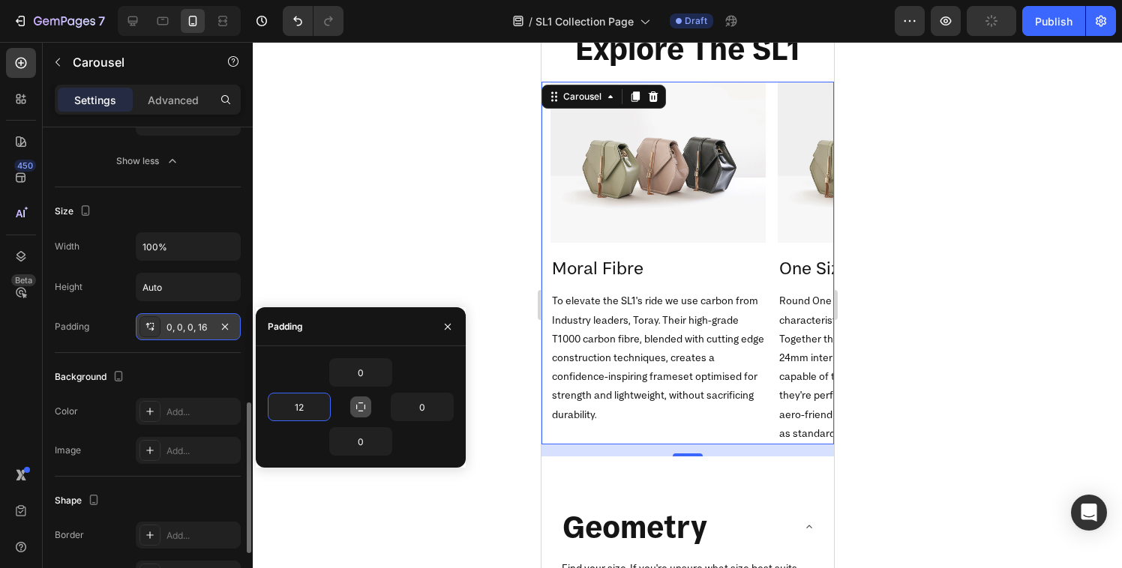
click at [361, 231] on div at bounding box center [687, 305] width 869 height 526
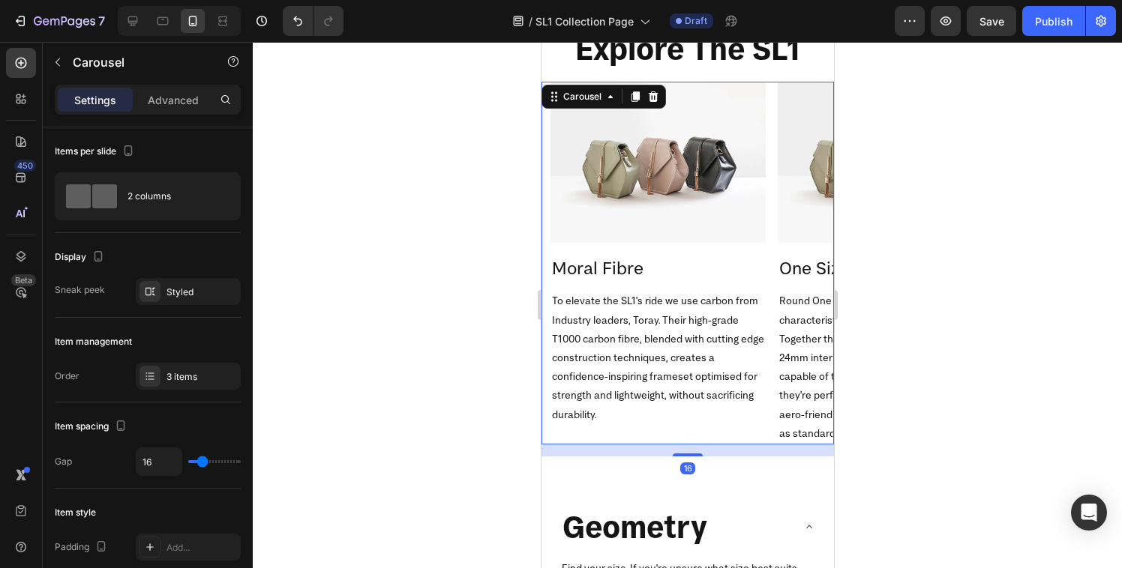
click at [979, 300] on div at bounding box center [687, 305] width 869 height 526
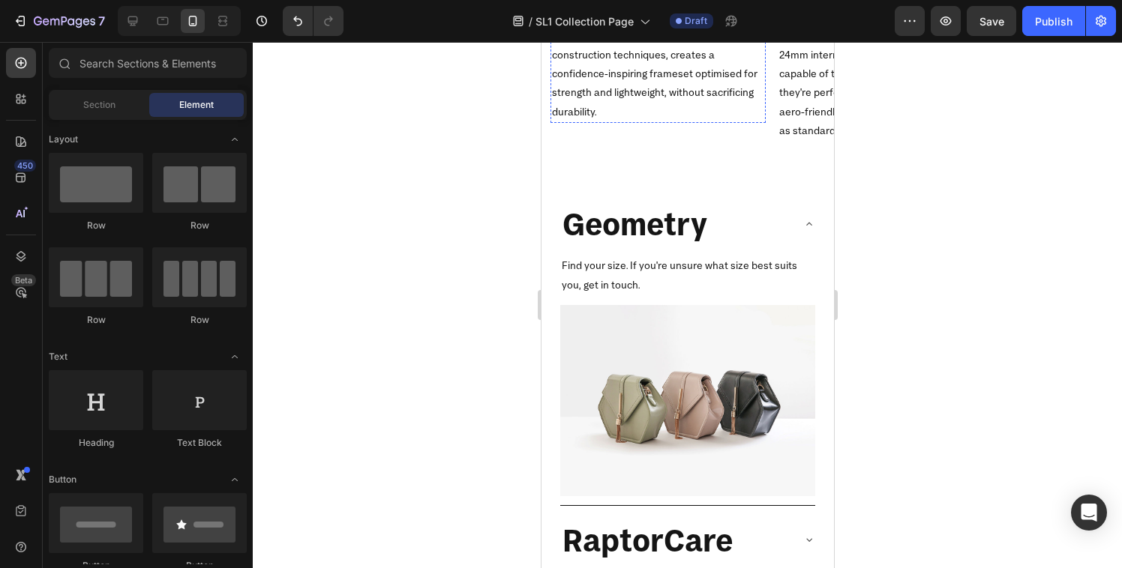
scroll to position [1914, 0]
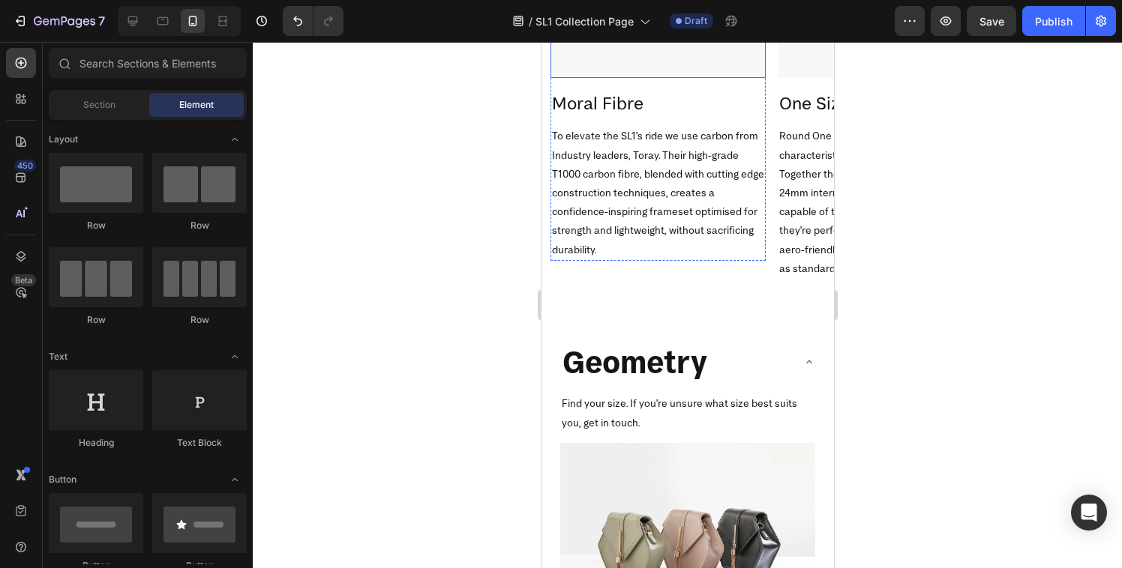
click at [698, 169] on p "To elevate the SL1's ride we use carbon from Industry leaders, Toray. Their hig…" at bounding box center [657, 193] width 212 height 132
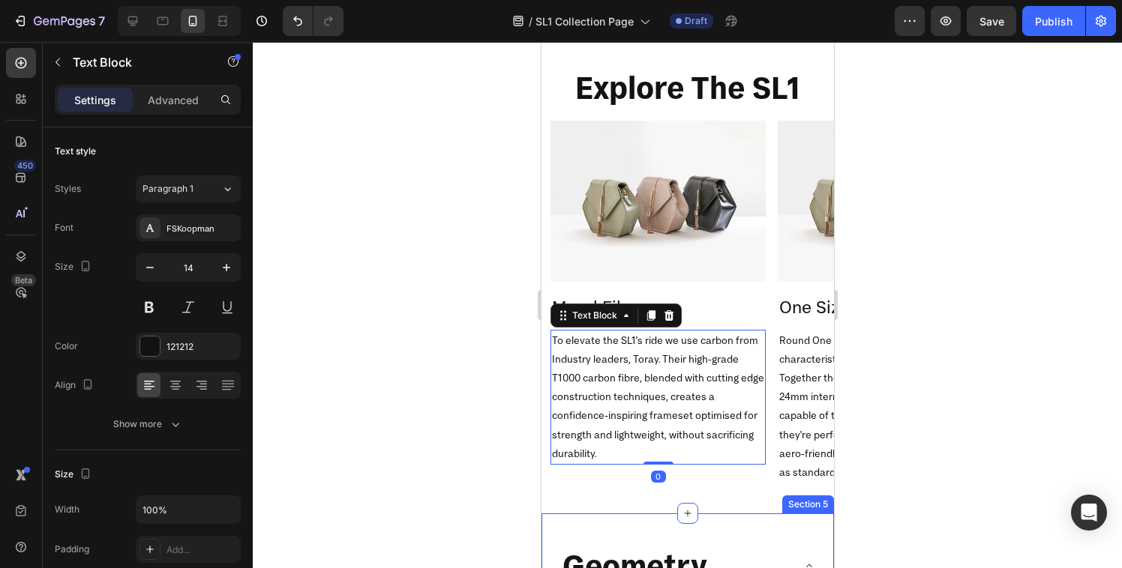
scroll to position [1663, 0]
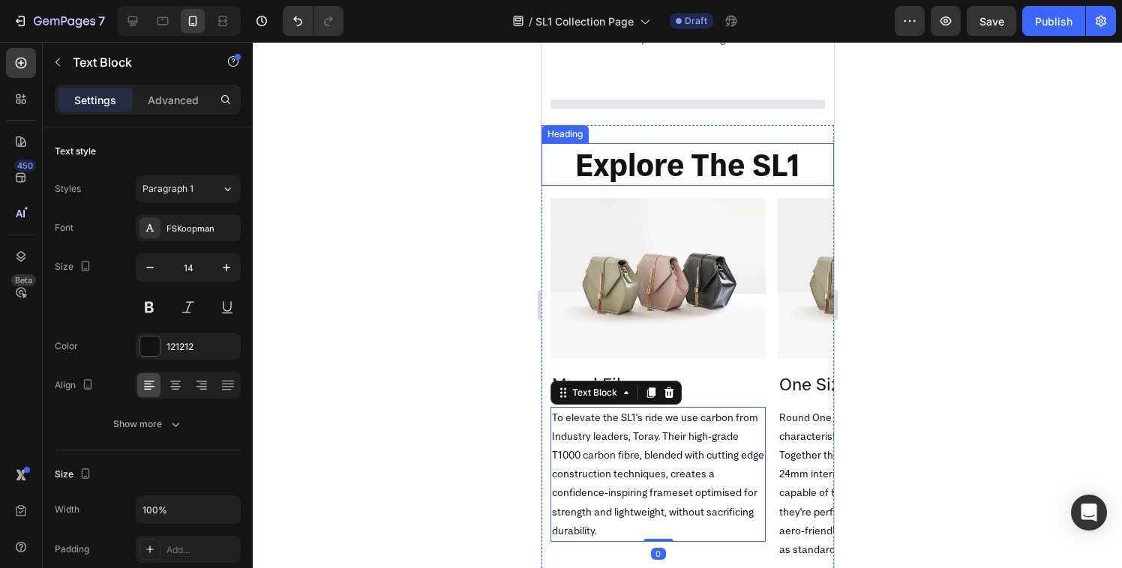
click at [733, 143] on h2 "Explore The SL1" at bounding box center [687, 164] width 292 height 43
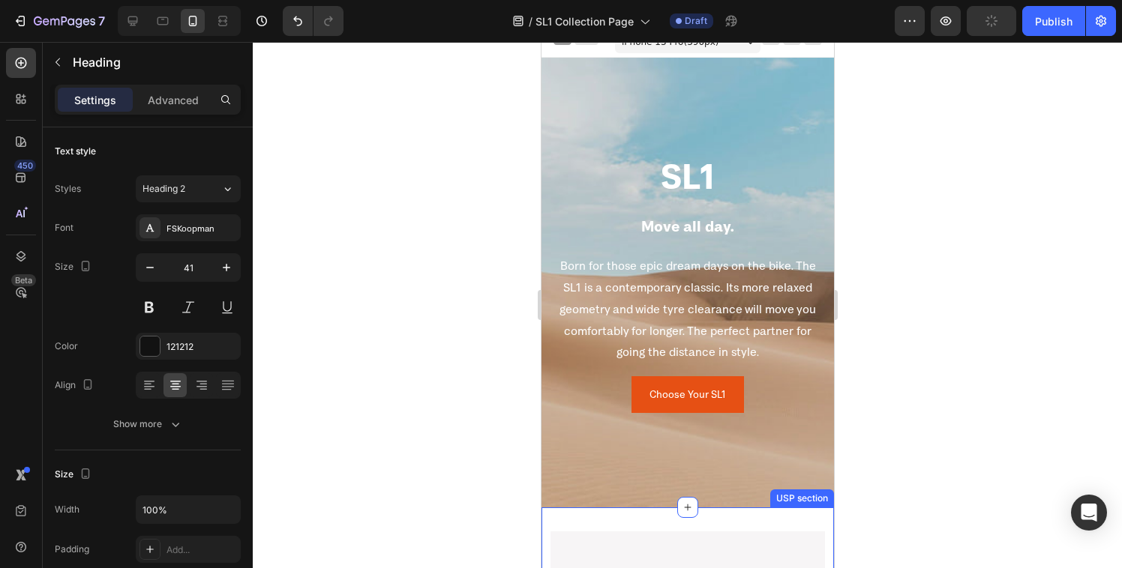
scroll to position [0, 0]
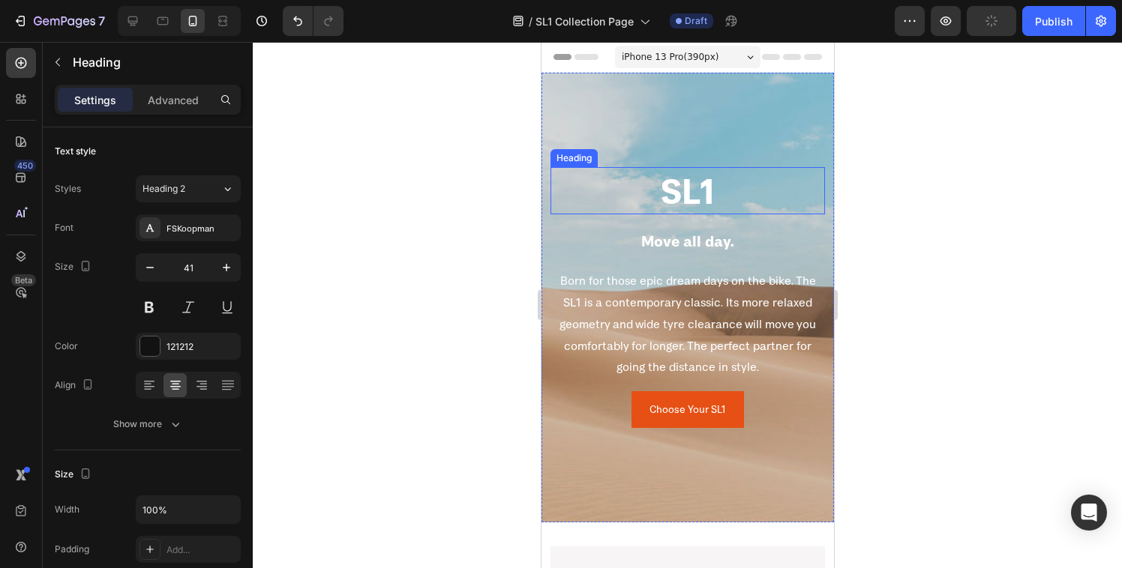
click at [676, 193] on h2 "SL1" at bounding box center [687, 191] width 274 height 48
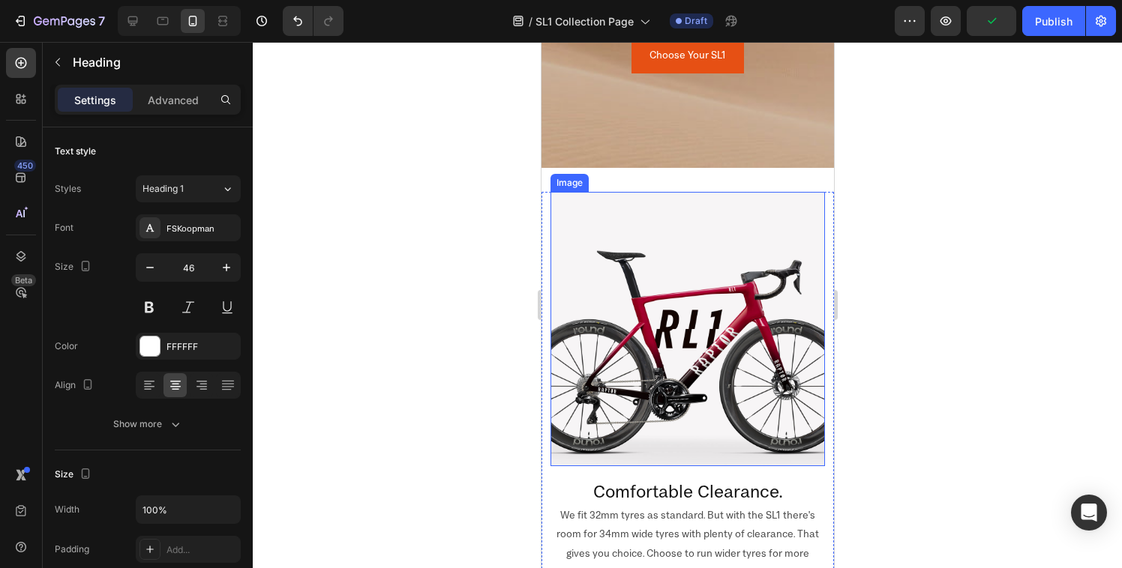
scroll to position [432, 0]
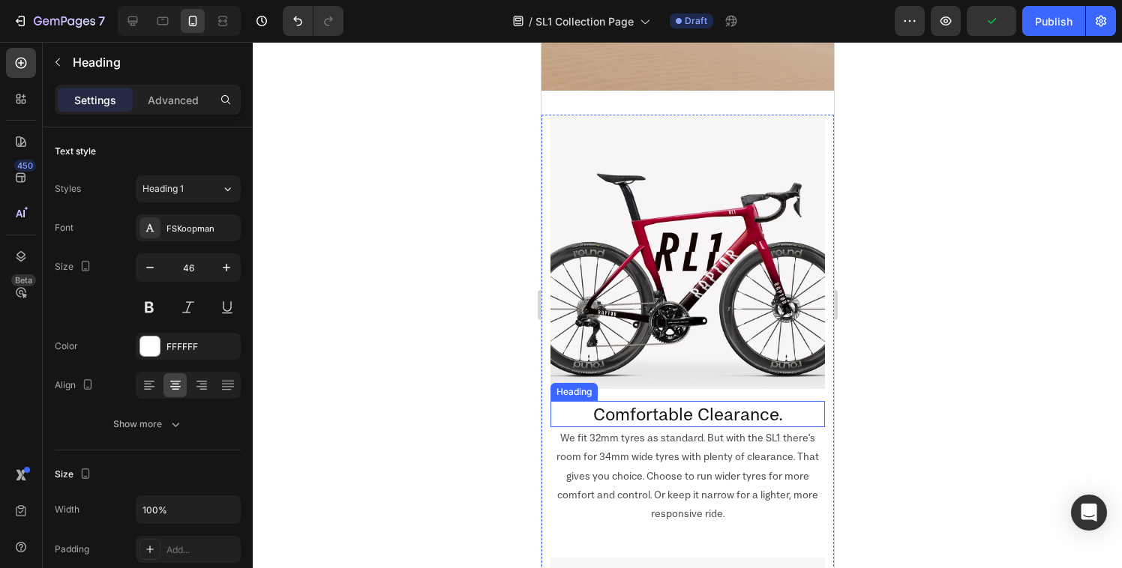
click at [670, 401] on h2 "Comfortable Clearance." at bounding box center [687, 414] width 274 height 26
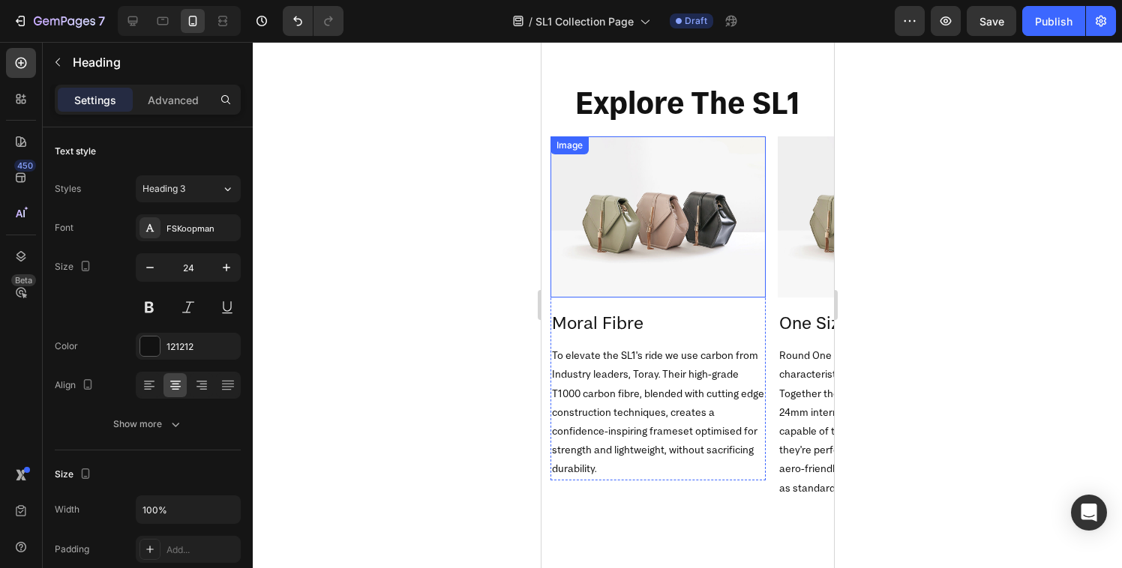
scroll to position [2189, 0]
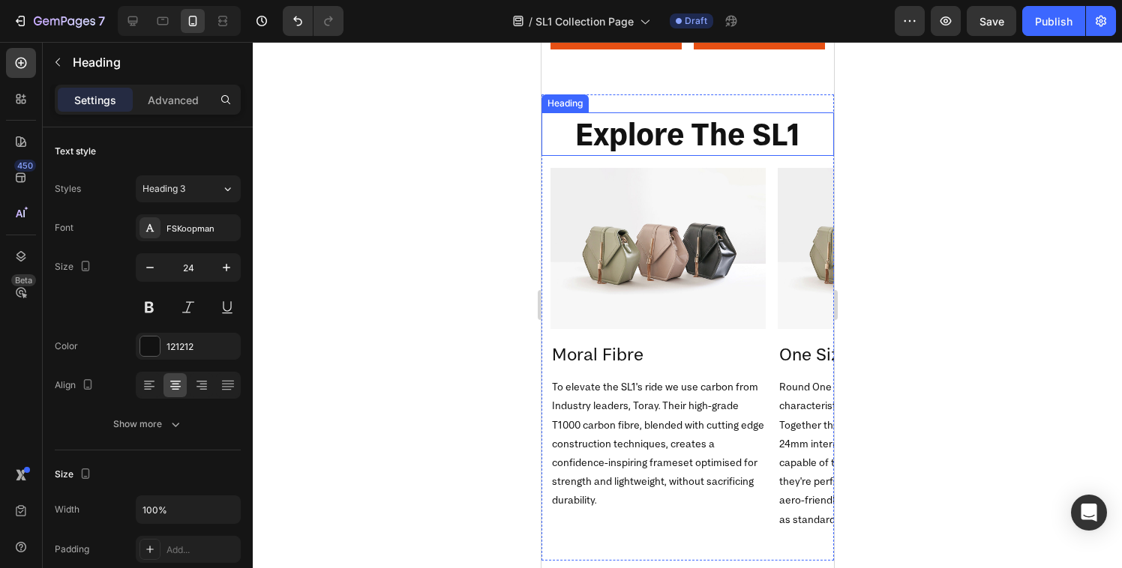
click at [676, 126] on h2 "Explore The SL1" at bounding box center [687, 133] width 292 height 43
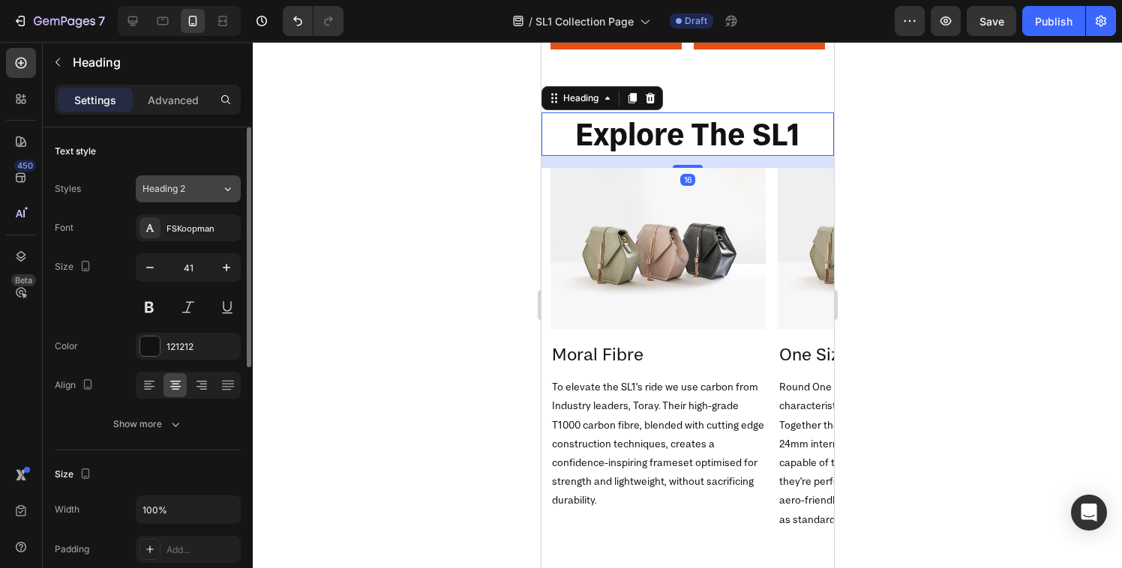
click at [189, 199] on button "Heading 2" at bounding box center [188, 188] width 105 height 27
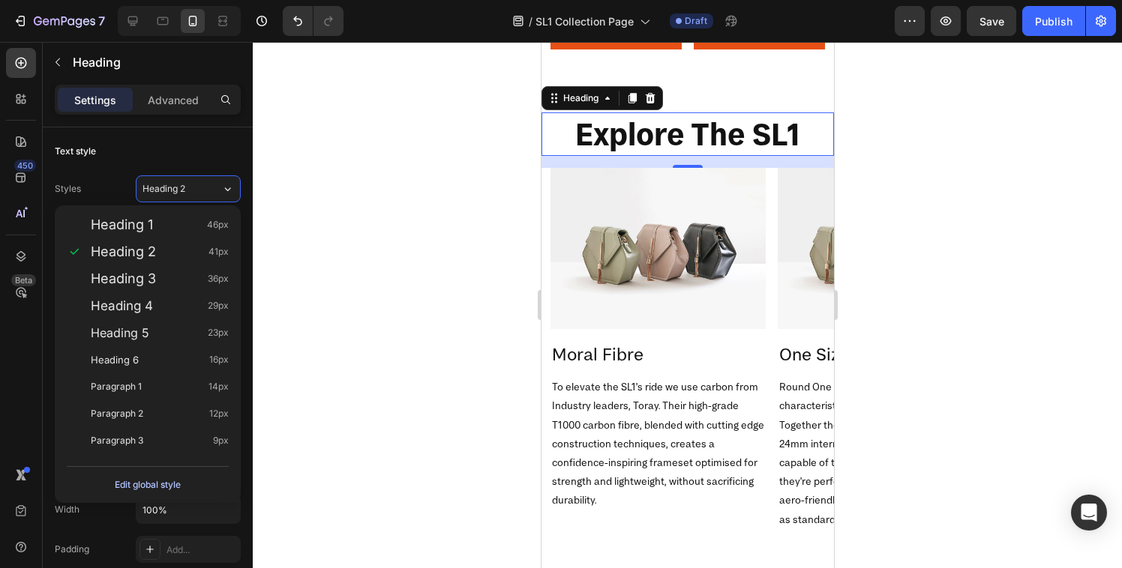
click at [140, 483] on div "Edit global style" at bounding box center [148, 485] width 66 height 18
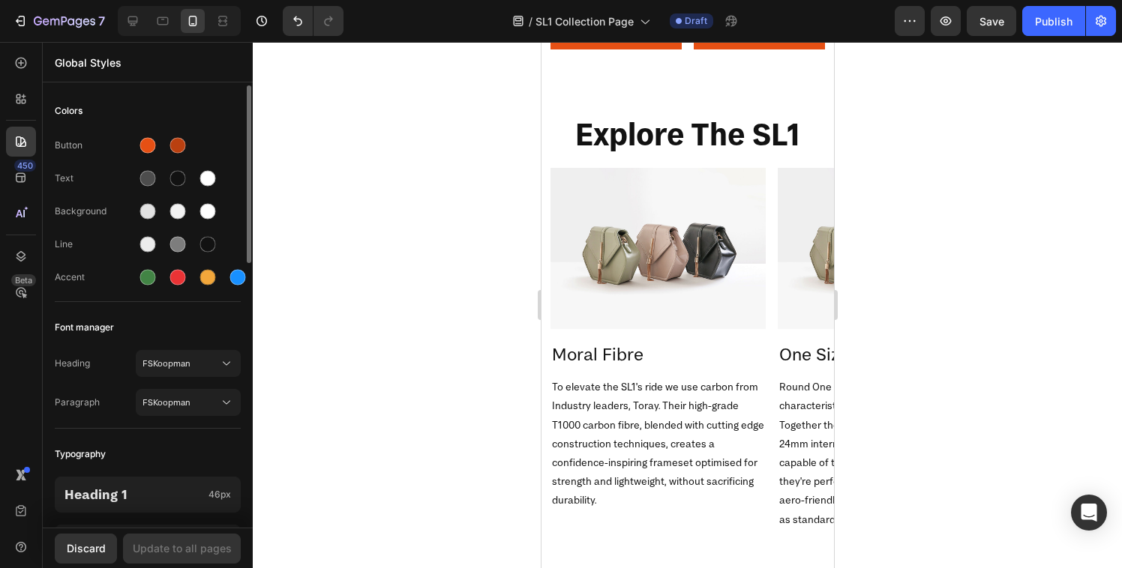
scroll to position [181, 0]
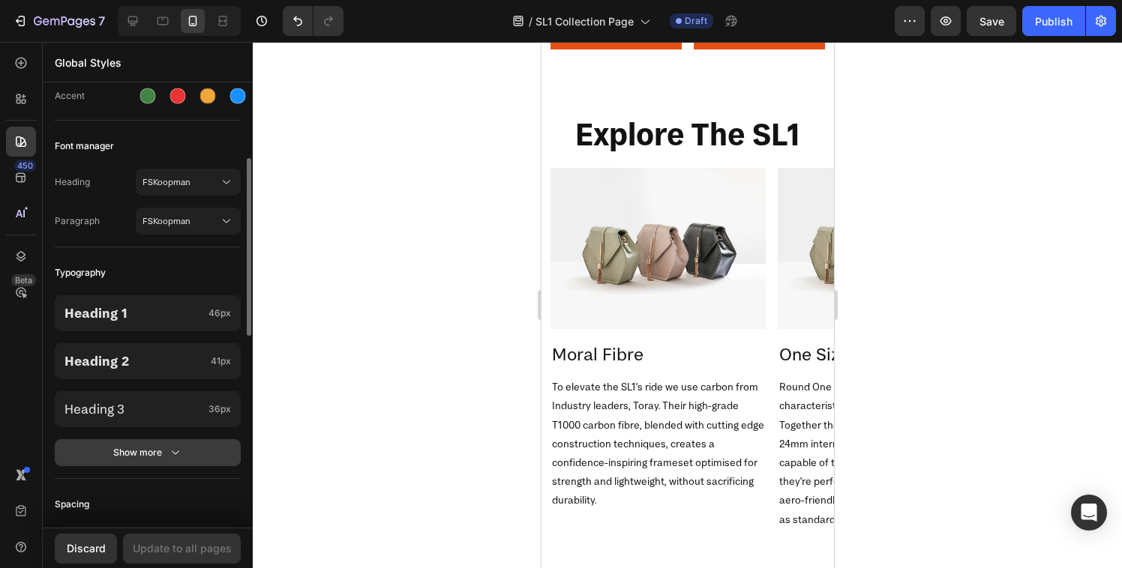
click at [136, 451] on div "Show more" at bounding box center [148, 452] width 70 height 15
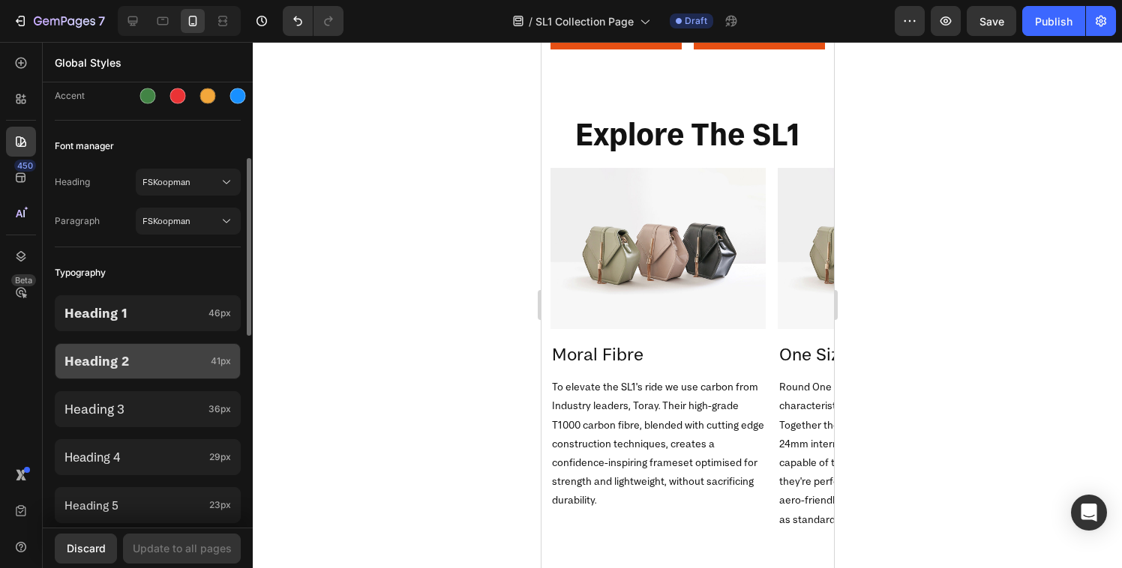
click at [153, 356] on p "Heading 2" at bounding box center [134, 360] width 140 height 17
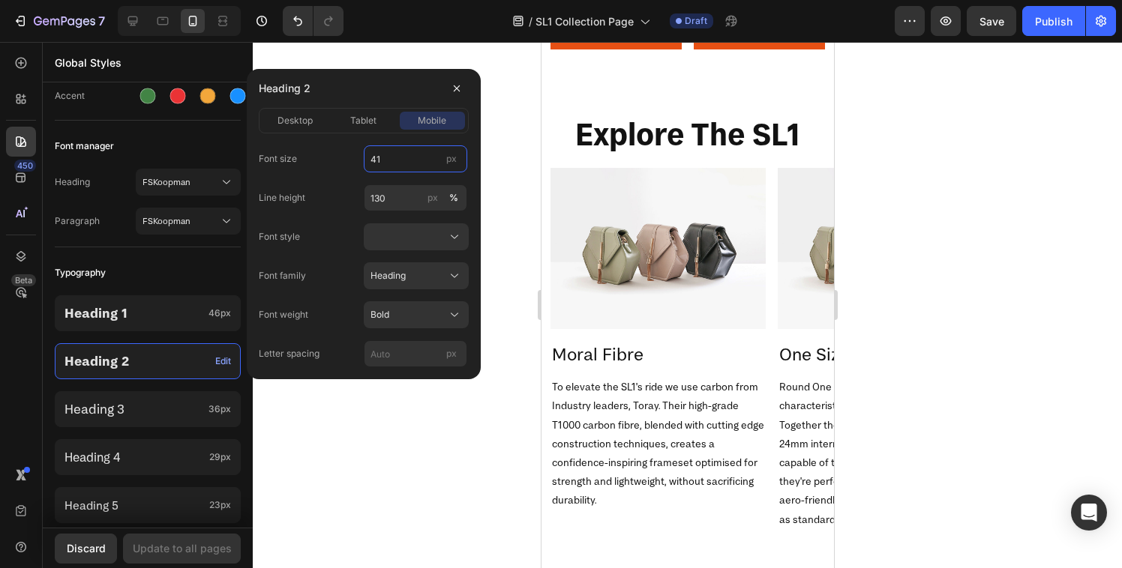
click at [394, 160] on input "41" at bounding box center [415, 158] width 103 height 27
click at [392, 160] on input "32" at bounding box center [415, 158] width 103 height 27
type input "28"
click at [307, 240] on div "Font style" at bounding box center [364, 236] width 210 height 27
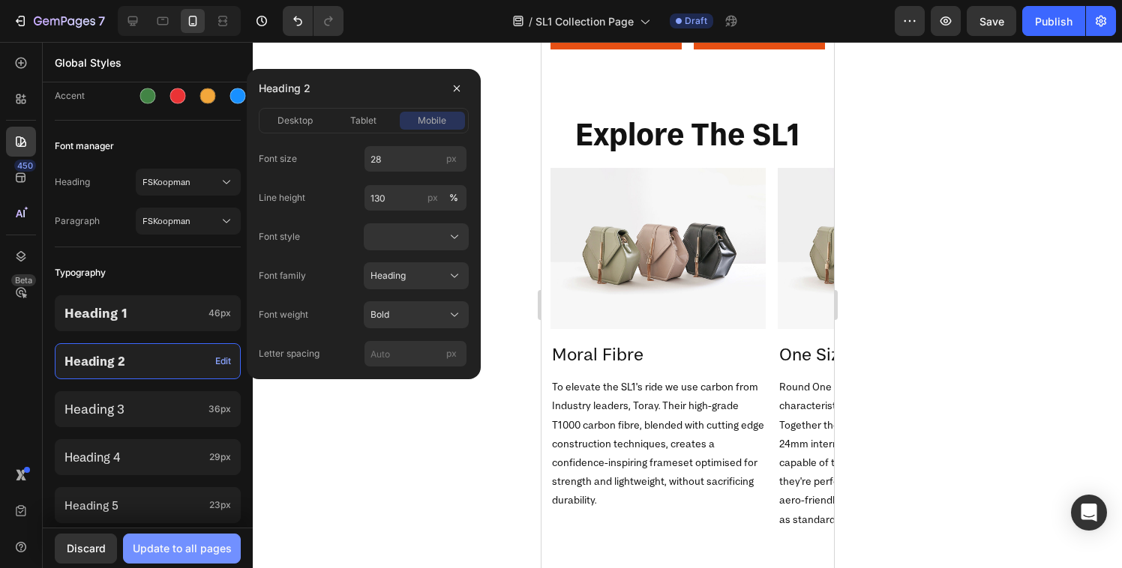
click at [163, 545] on div "Update to all pages" at bounding box center [182, 549] width 99 height 16
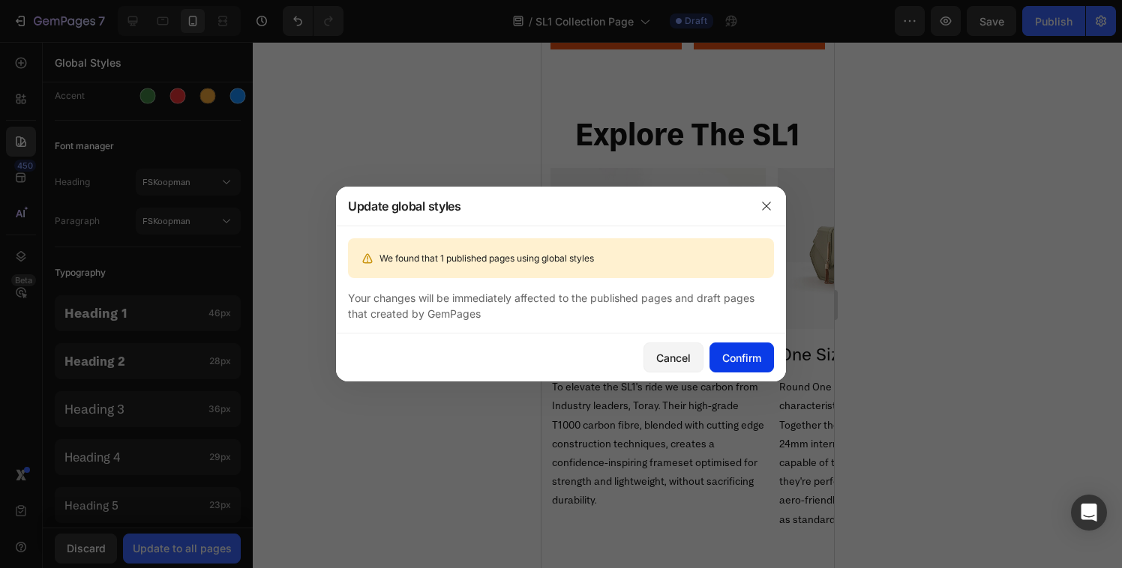
click at [759, 359] on div "Confirm" at bounding box center [741, 358] width 39 height 16
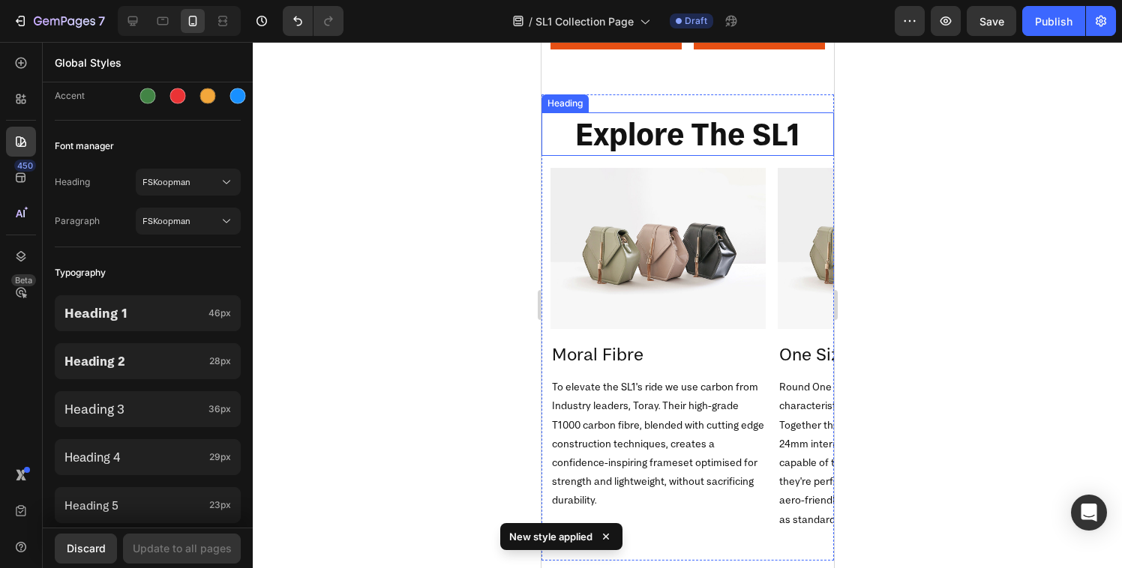
click at [660, 127] on h2 "Explore The SL1" at bounding box center [687, 133] width 292 height 43
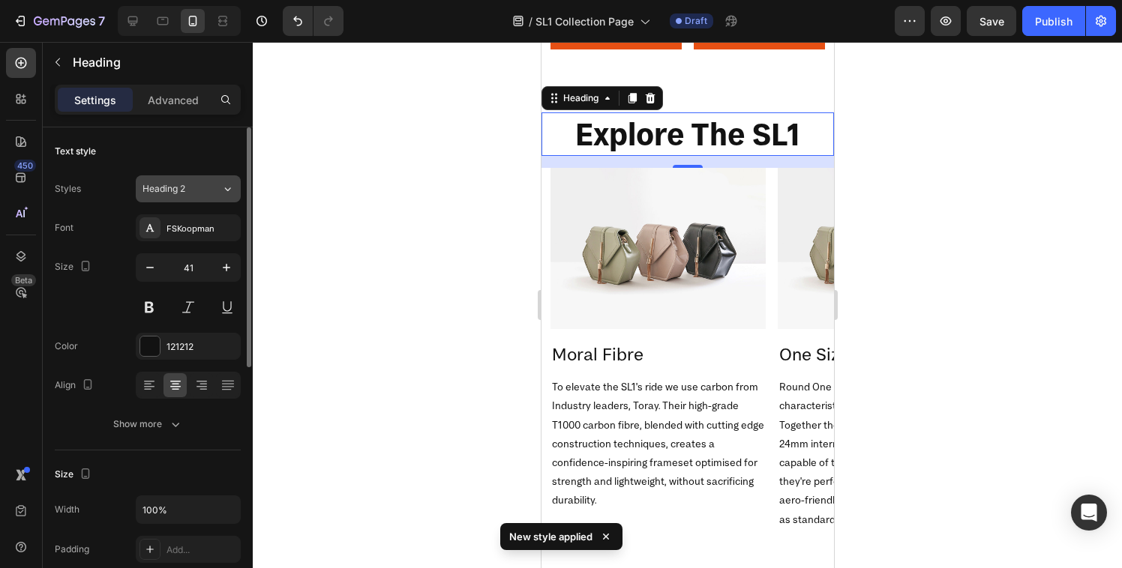
click at [211, 186] on div "Heading 2" at bounding box center [181, 188] width 79 height 13
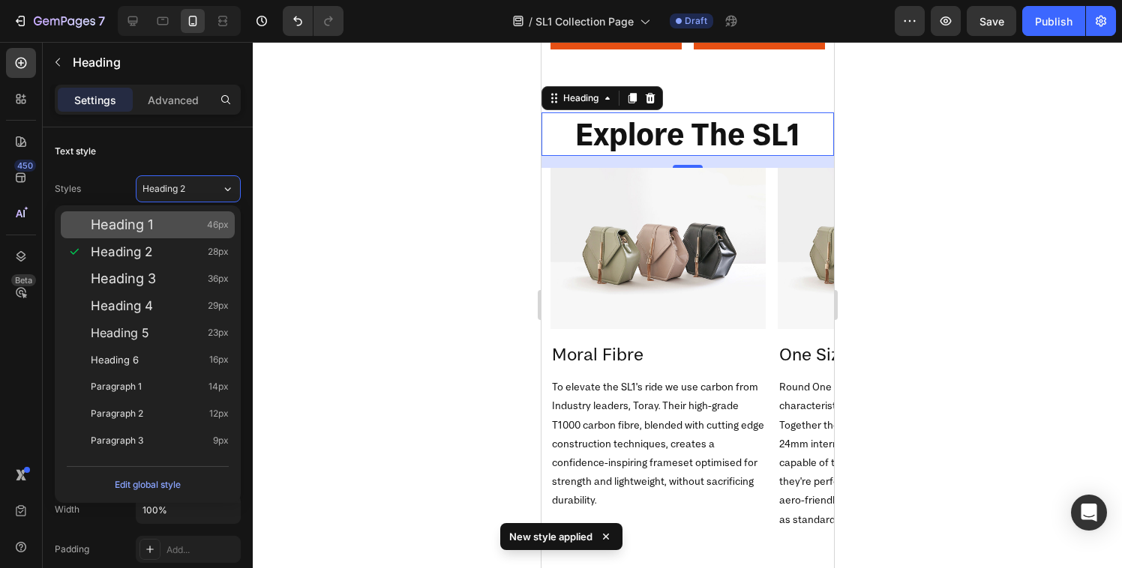
click at [175, 232] on div "Heading 1 46px" at bounding box center [148, 224] width 174 height 27
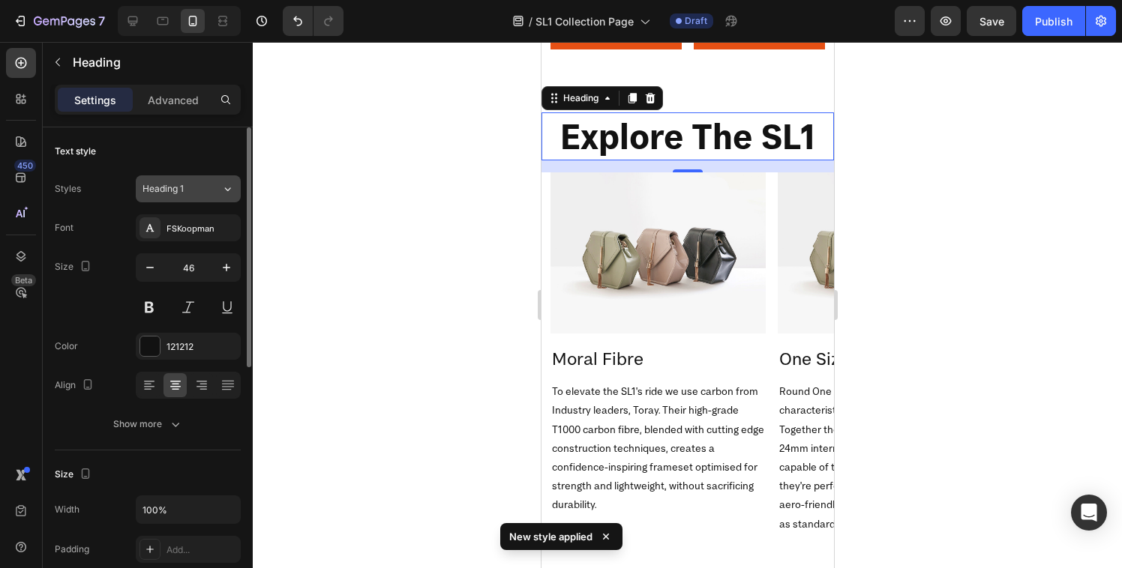
click at [204, 187] on div "Heading 1" at bounding box center [181, 188] width 79 height 13
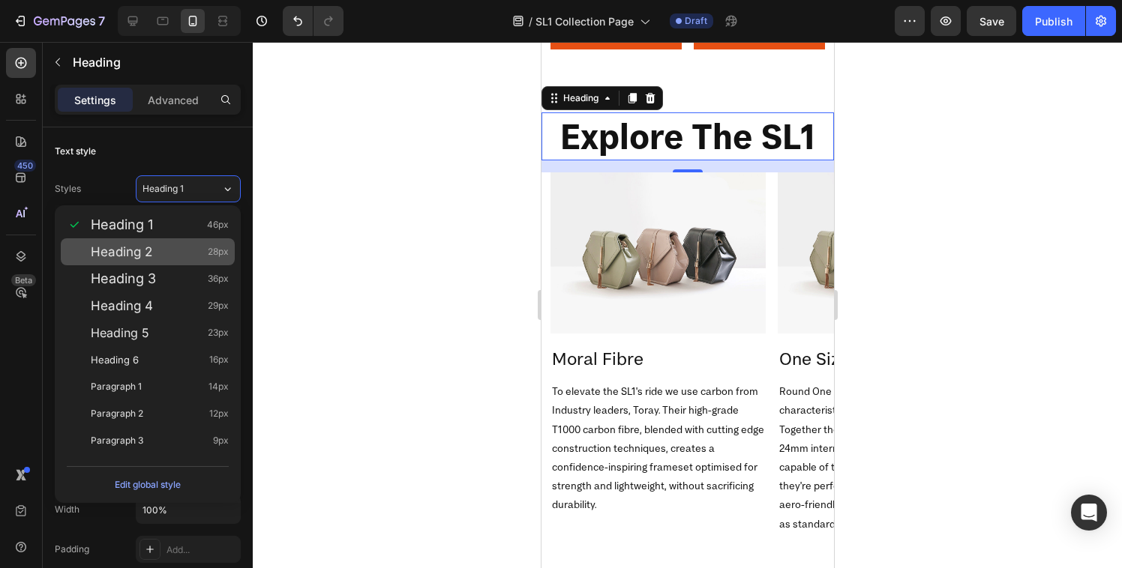
click at [171, 247] on div "Heading 2 28px" at bounding box center [160, 251] width 138 height 15
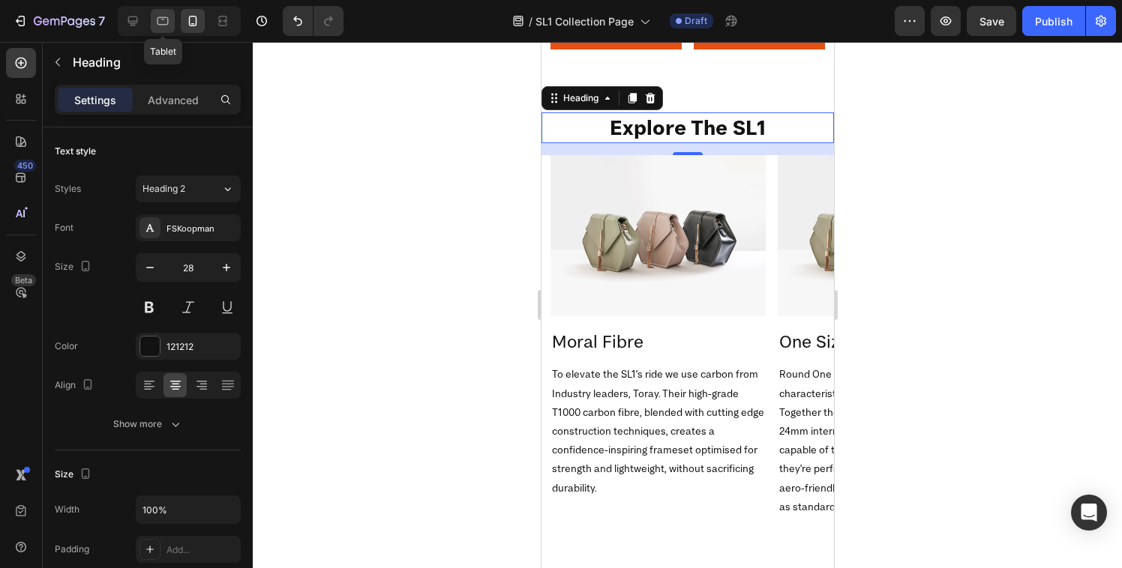
click at [169, 27] on icon at bounding box center [162, 20] width 15 height 15
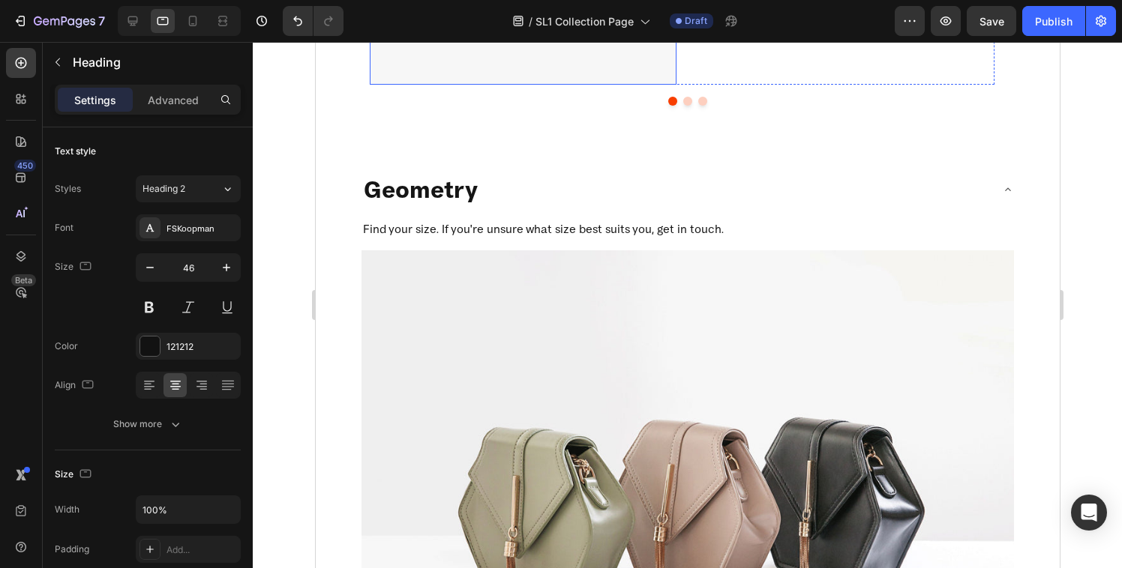
scroll to position [1749, 0]
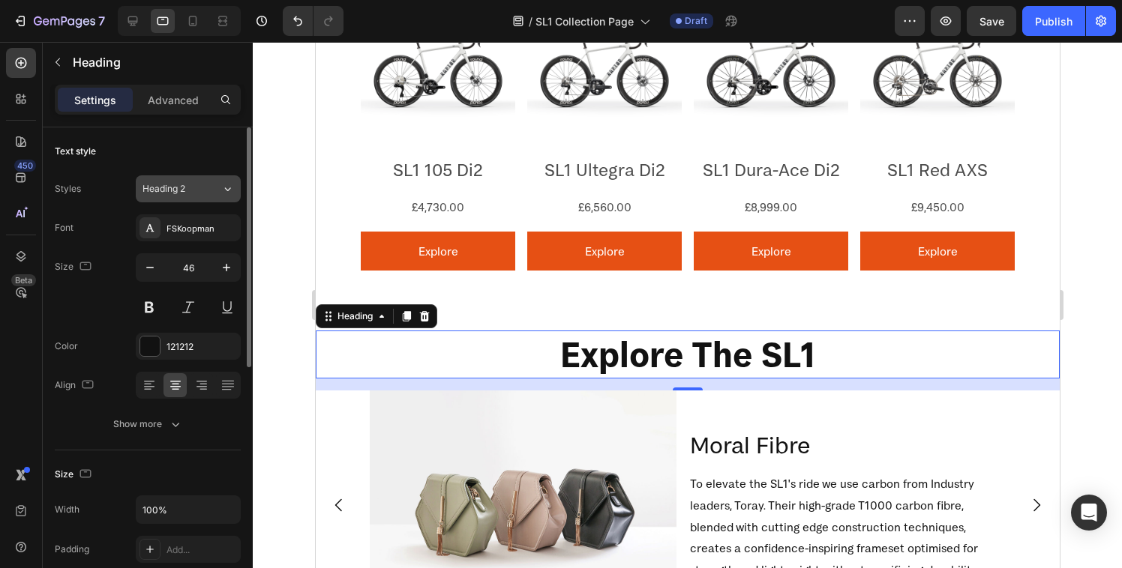
click at [214, 184] on div "Heading 2" at bounding box center [181, 188] width 79 height 13
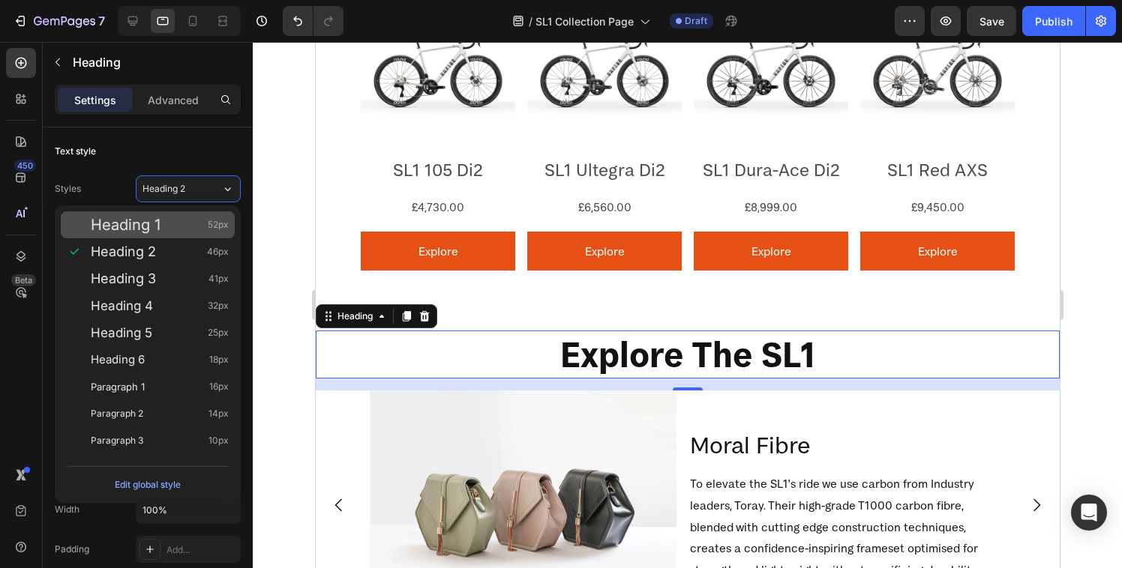
drag, startPoint x: 175, startPoint y: 225, endPoint x: 183, endPoint y: 215, distance: 12.3
click at [175, 225] on div "Heading 1 52px" at bounding box center [160, 224] width 138 height 15
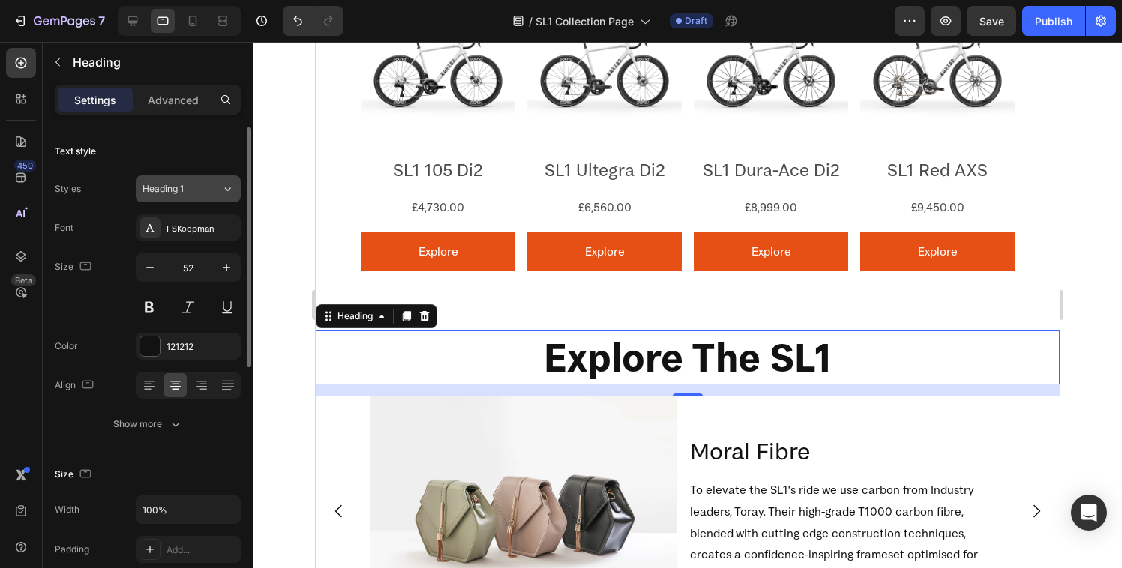
click at [211, 181] on button "Heading 1" at bounding box center [188, 188] width 105 height 27
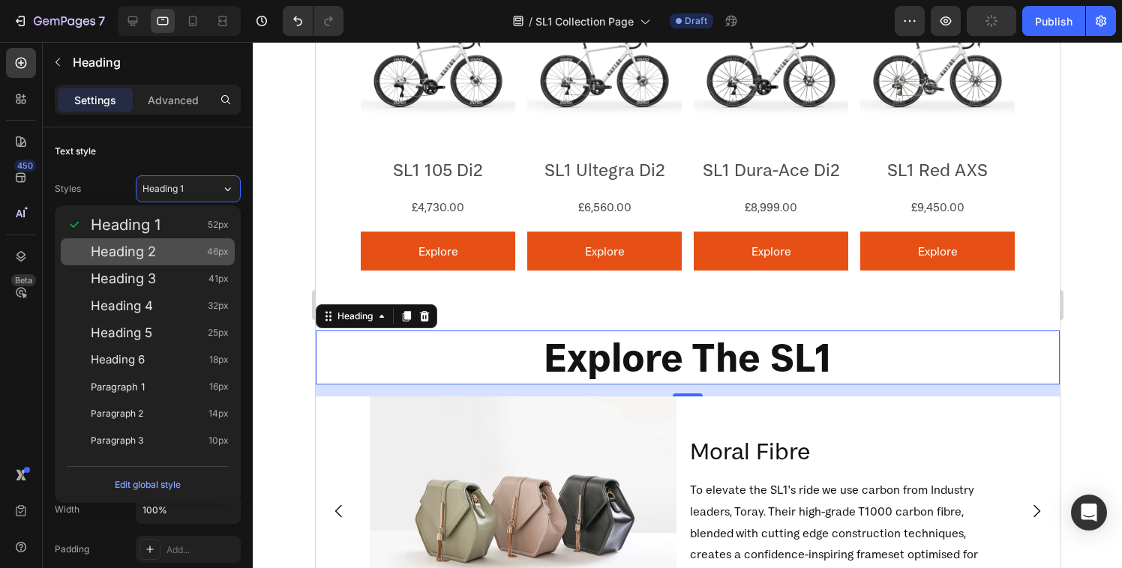
click at [166, 243] on div "Heading 2 46px" at bounding box center [148, 251] width 174 height 27
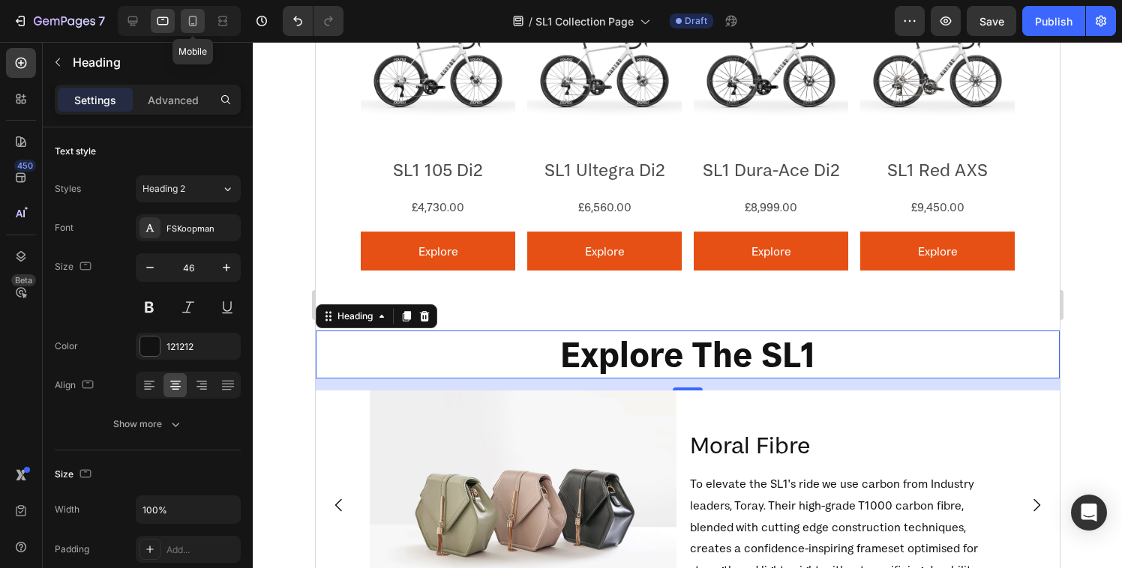
click at [189, 17] on icon at bounding box center [193, 21] width 8 height 10
type input "28"
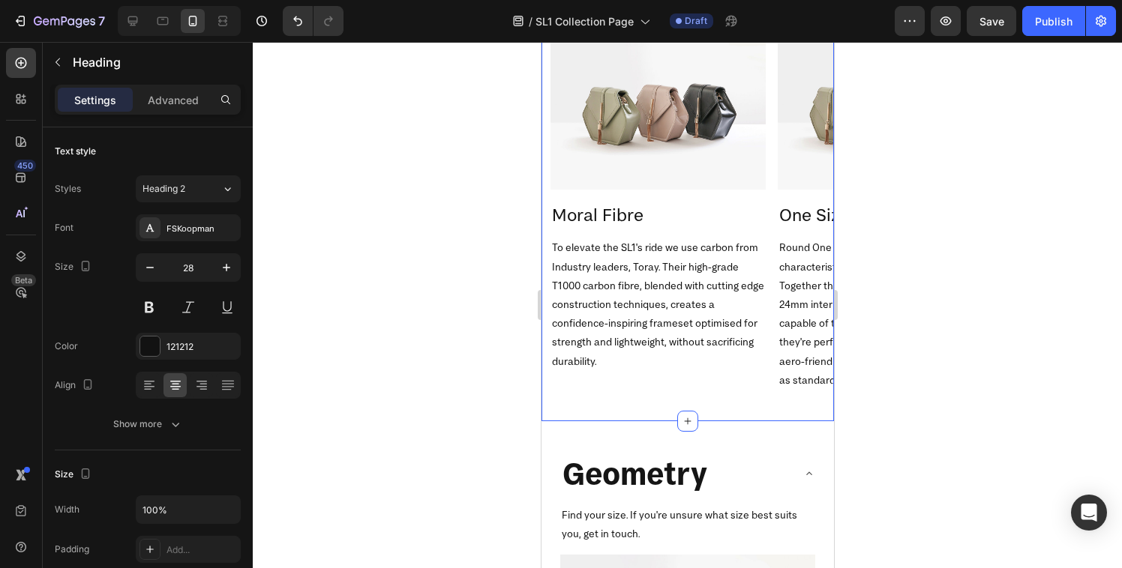
scroll to position [2344, 0]
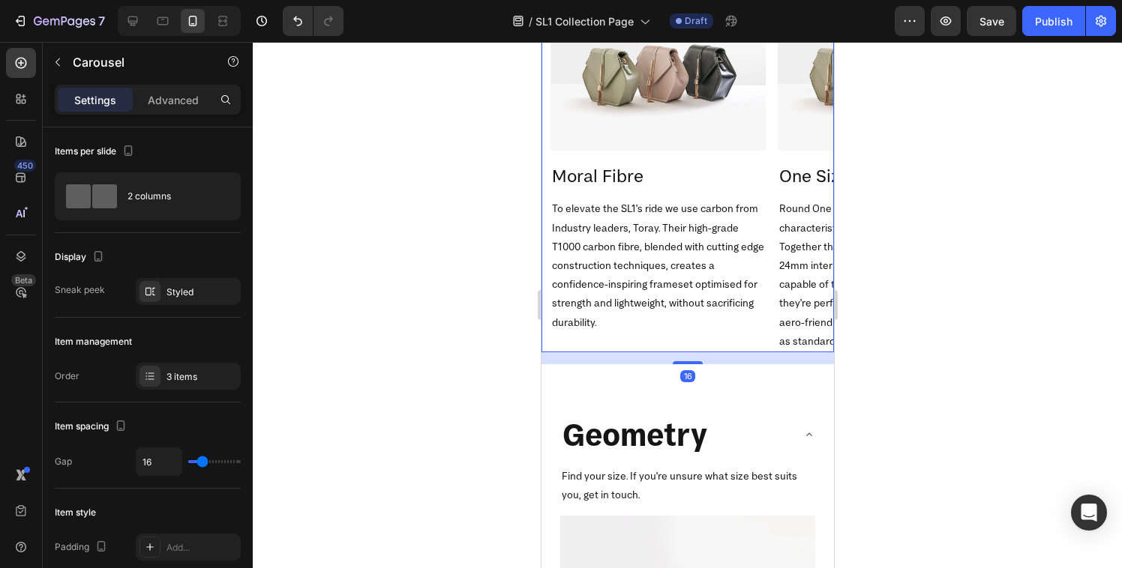
click at [631, 351] on div "Image Moral Fibre Heading To elevate the SL1's ride we use carbon from Industry…" at bounding box center [657, 171] width 215 height 363
click at [658, 370] on div "Explore The SL1 Heading Image Moral Fibre Heading To elevate the SL1's ride we …" at bounding box center [687, 156] width 292 height 454
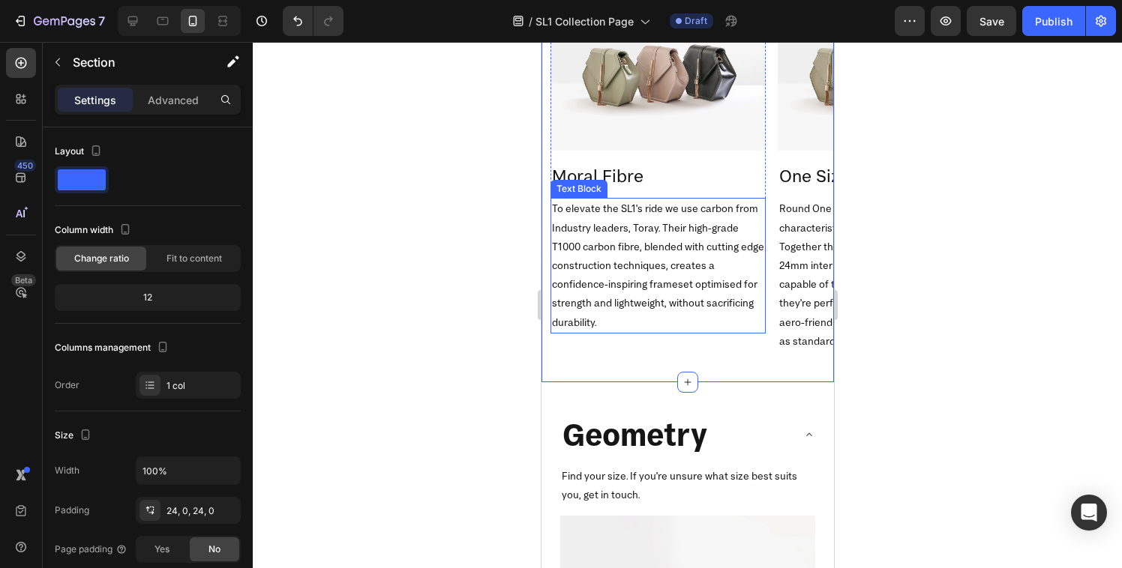
click at [682, 330] on p "To elevate the SL1's ride we use carbon from Industry leaders, Toray. Their hig…" at bounding box center [657, 265] width 212 height 132
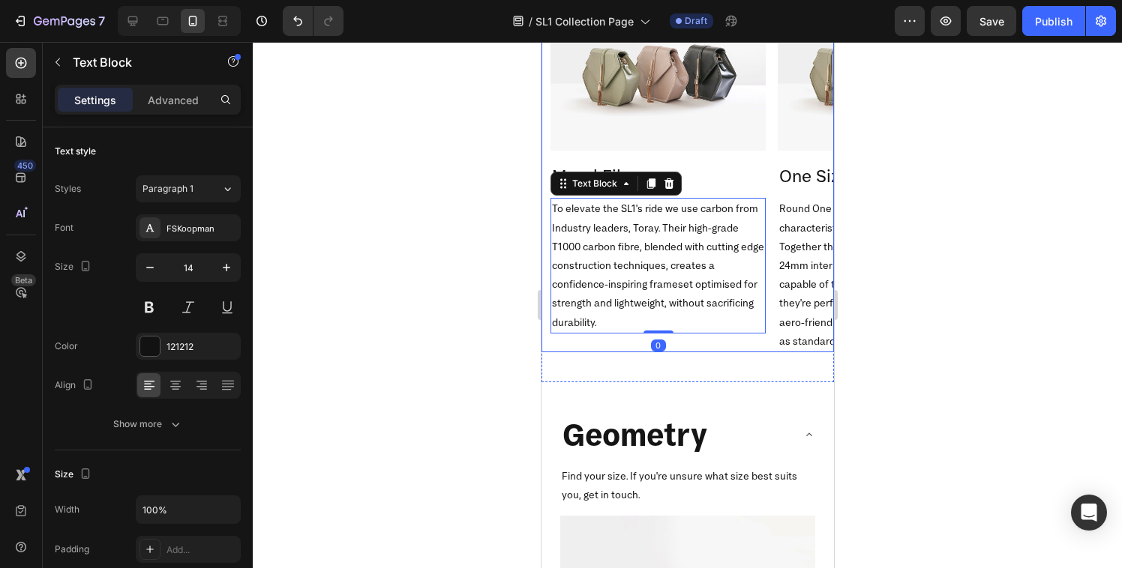
click at [682, 348] on div "Image Moral Fibre Heading To elevate the SL1's ride we use carbon from Industry…" at bounding box center [657, 171] width 215 height 363
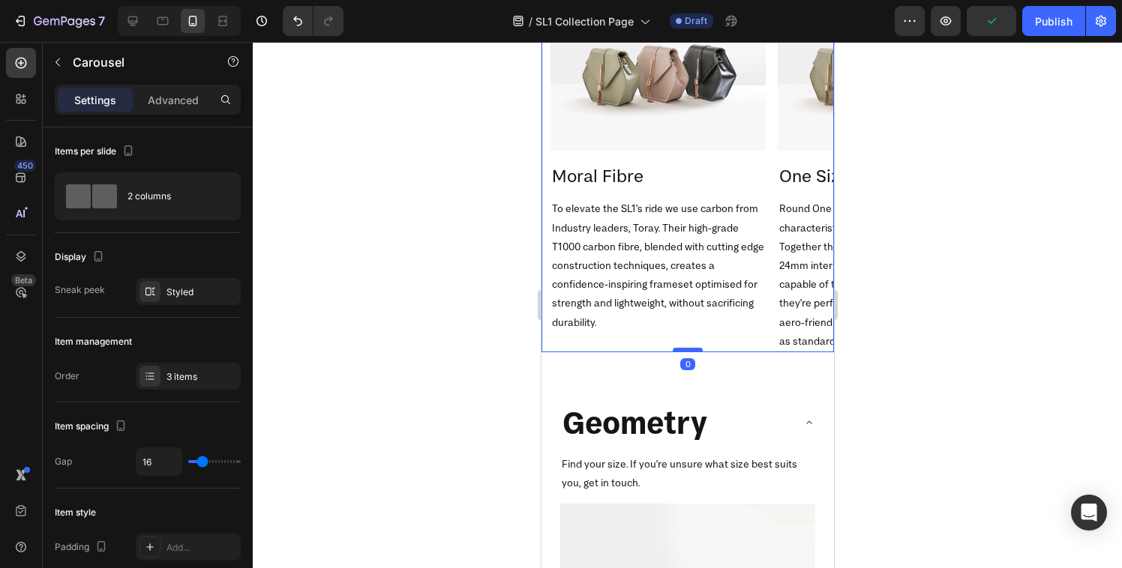
drag, startPoint x: 682, startPoint y: 361, endPoint x: 685, endPoint y: 347, distance: 14.4
click at [685, 348] on div at bounding box center [687, 350] width 30 height 4
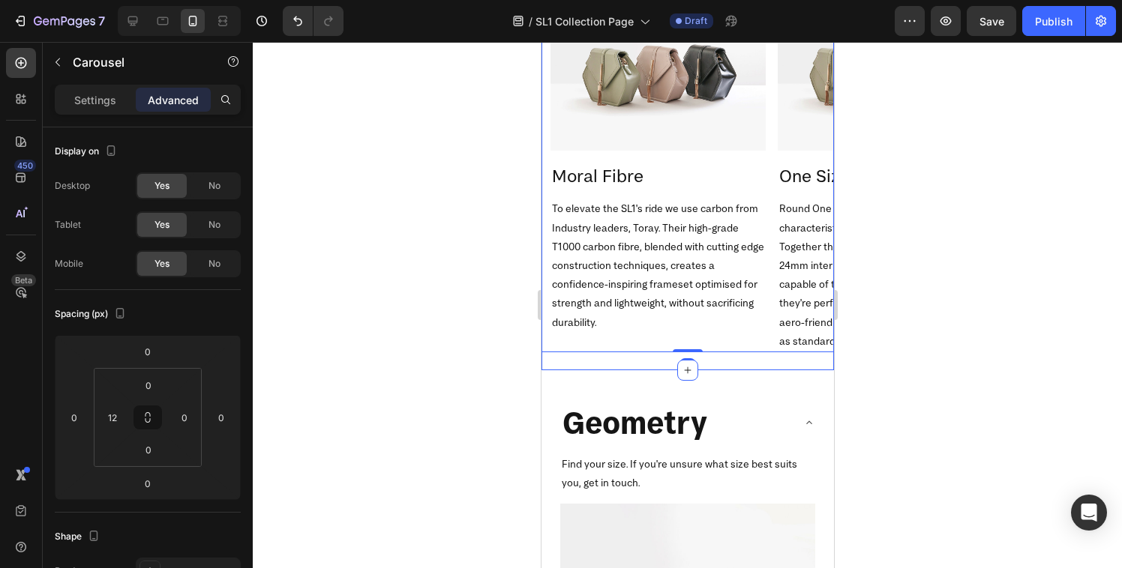
click at [633, 365] on div "Explore The SL1 Heading Image Moral Fibre Heading To elevate the SL1's ride we …" at bounding box center [687, 150] width 292 height 442
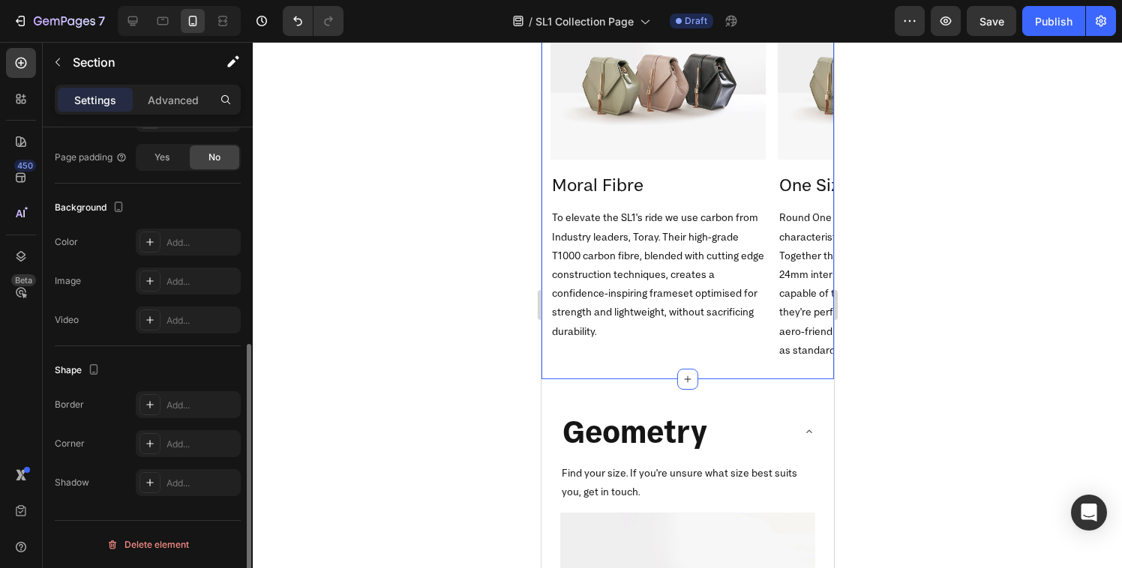
scroll to position [2431, 0]
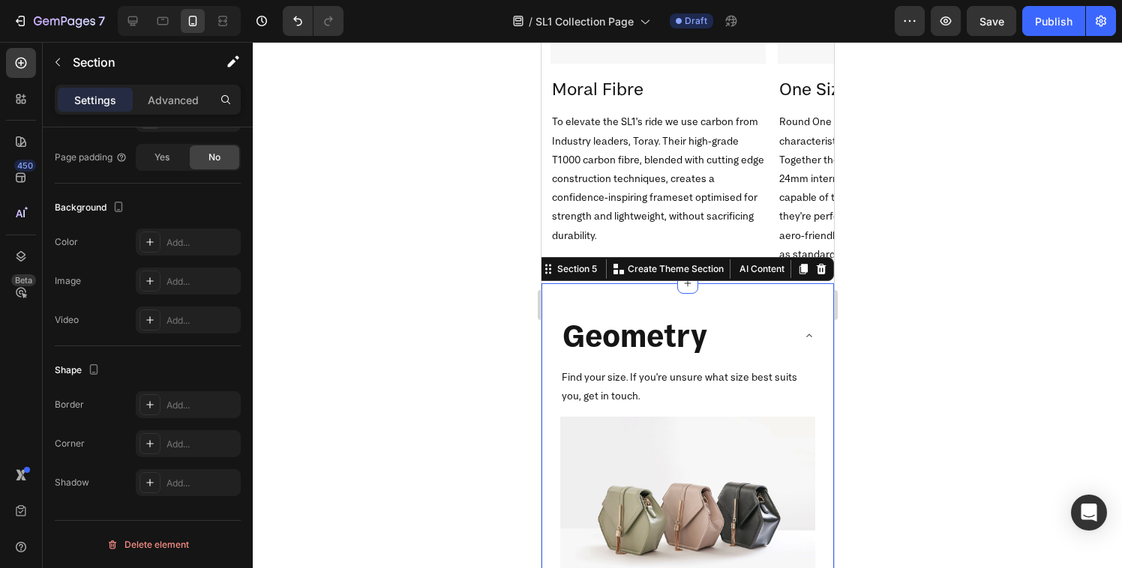
click at [659, 301] on div "Geometry Find your size. If you're unsure what size best suits you, get in touc…" at bounding box center [687, 493] width 292 height 421
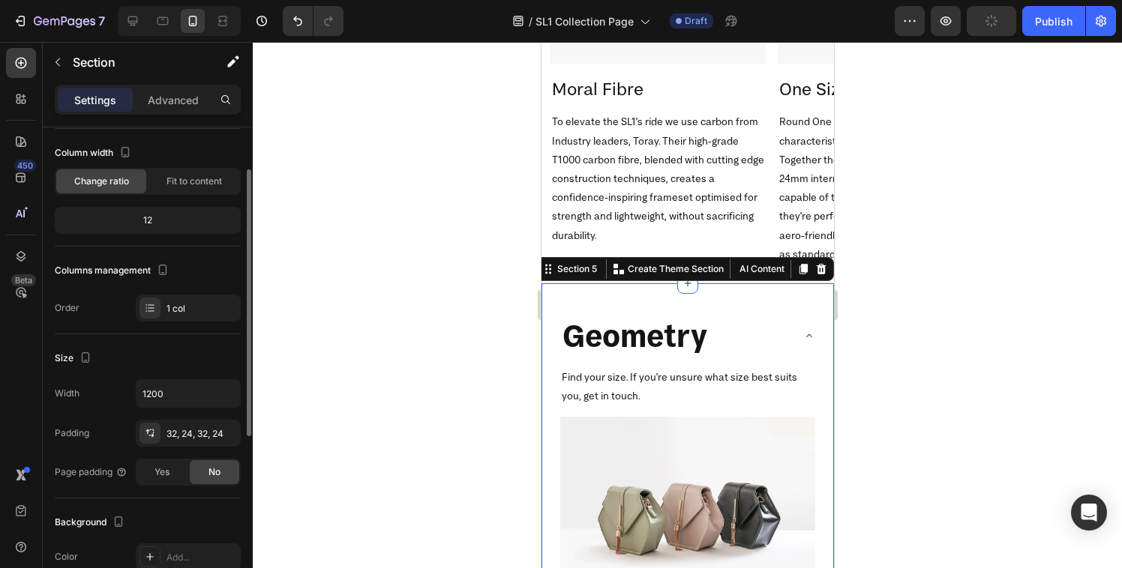
scroll to position [175, 0]
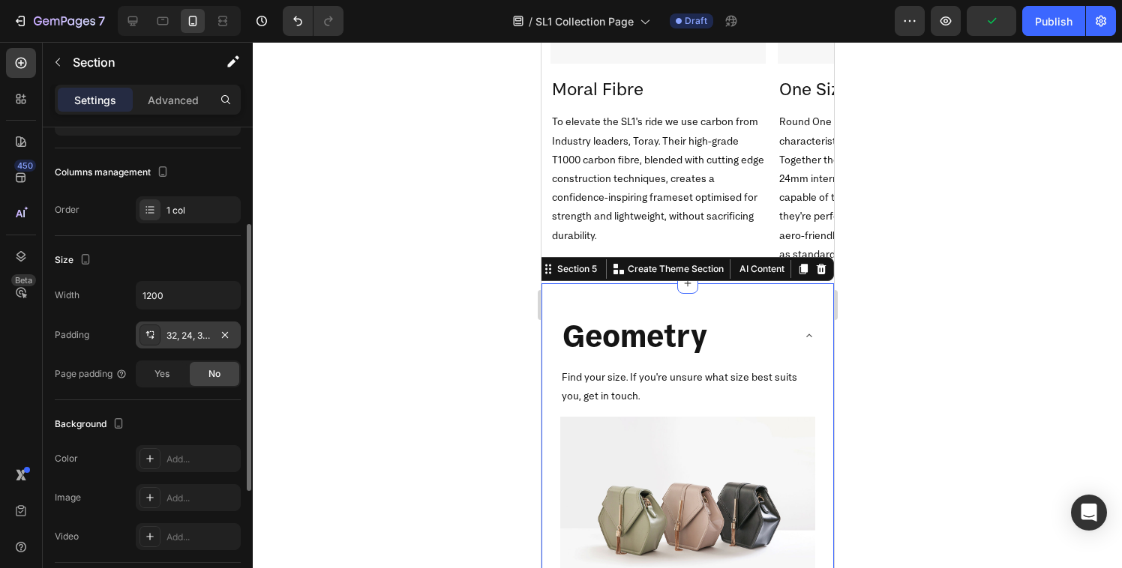
click at [151, 331] on icon at bounding box center [150, 335] width 12 height 12
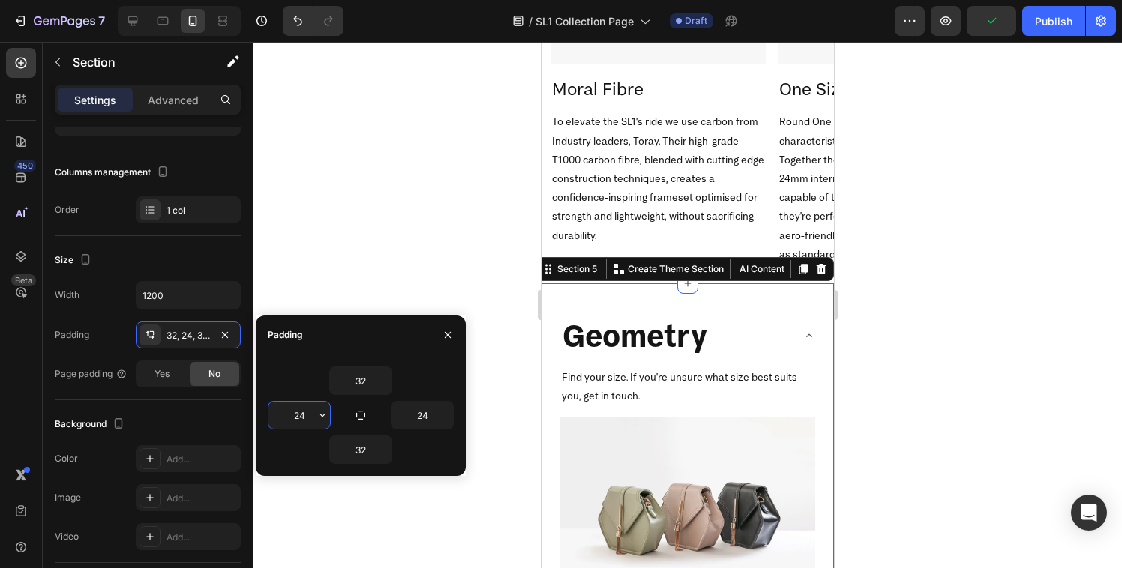
click at [305, 418] on input "24" at bounding box center [298, 415] width 61 height 27
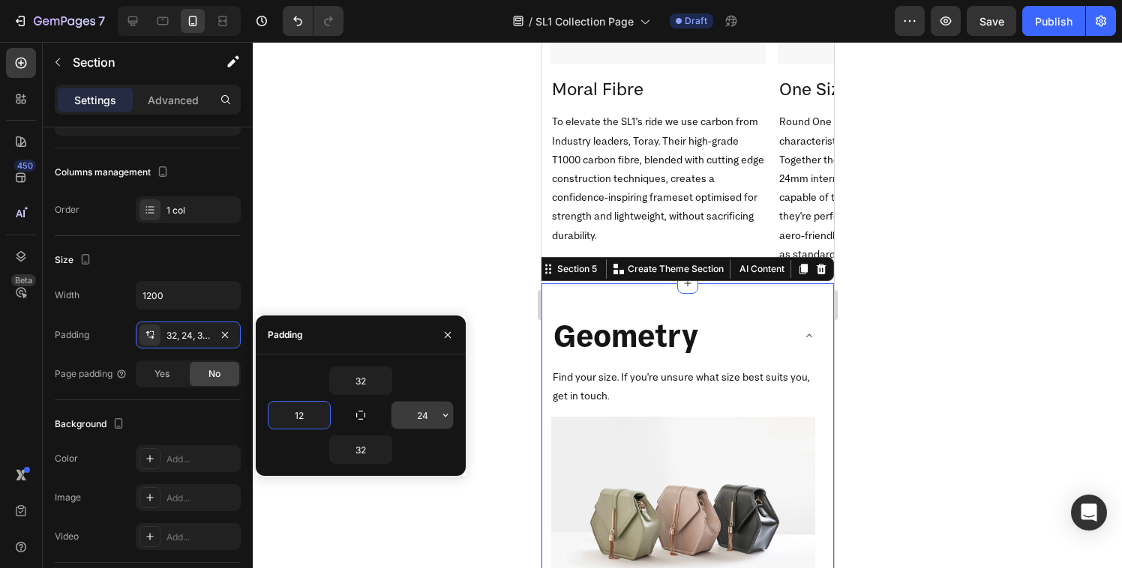
type input "12"
click at [431, 417] on input "24" at bounding box center [421, 415] width 61 height 27
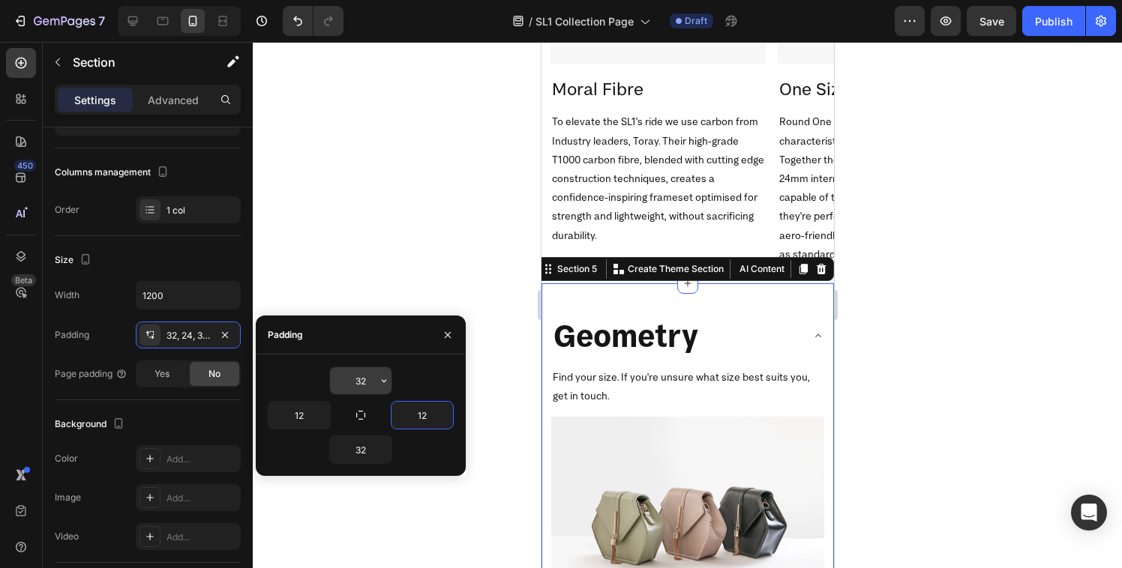
type input "12"
click at [360, 382] on input "32" at bounding box center [360, 380] width 61 height 27
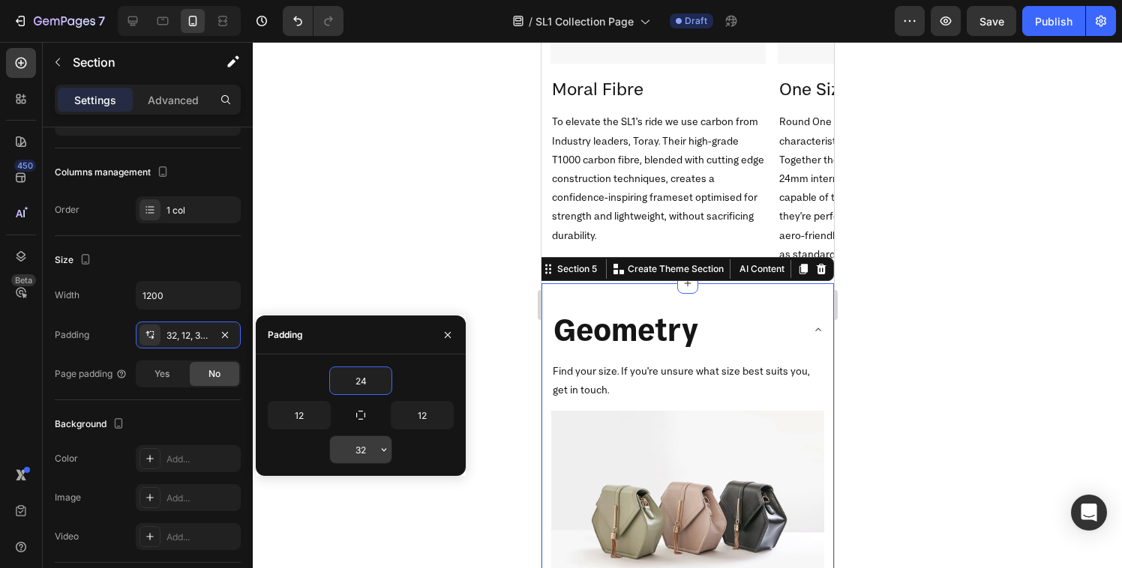
type input "24"
click at [361, 448] on input "32" at bounding box center [360, 449] width 61 height 27
type input "24"
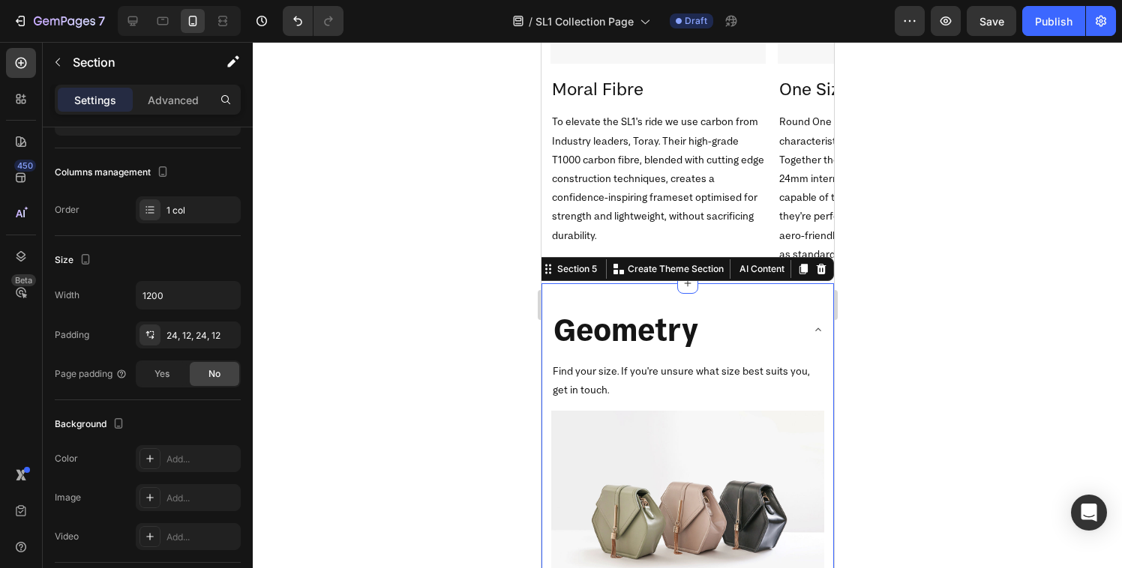
click at [332, 214] on div at bounding box center [687, 305] width 869 height 526
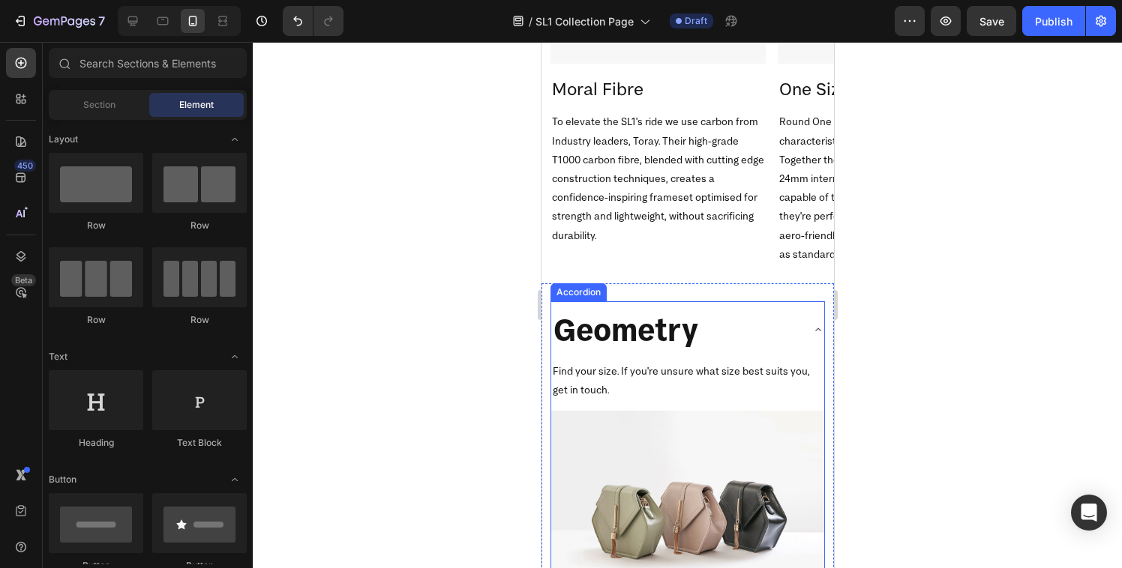
click at [638, 314] on p "Geometry" at bounding box center [625, 330] width 145 height 40
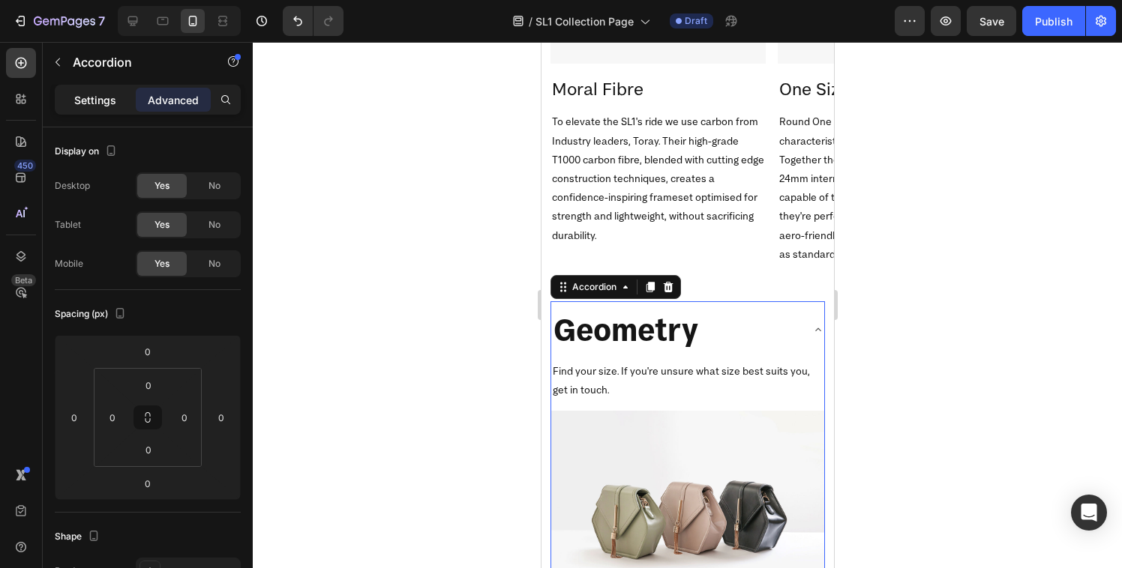
click at [99, 107] on div "Settings" at bounding box center [95, 100] width 75 height 24
type input "8"
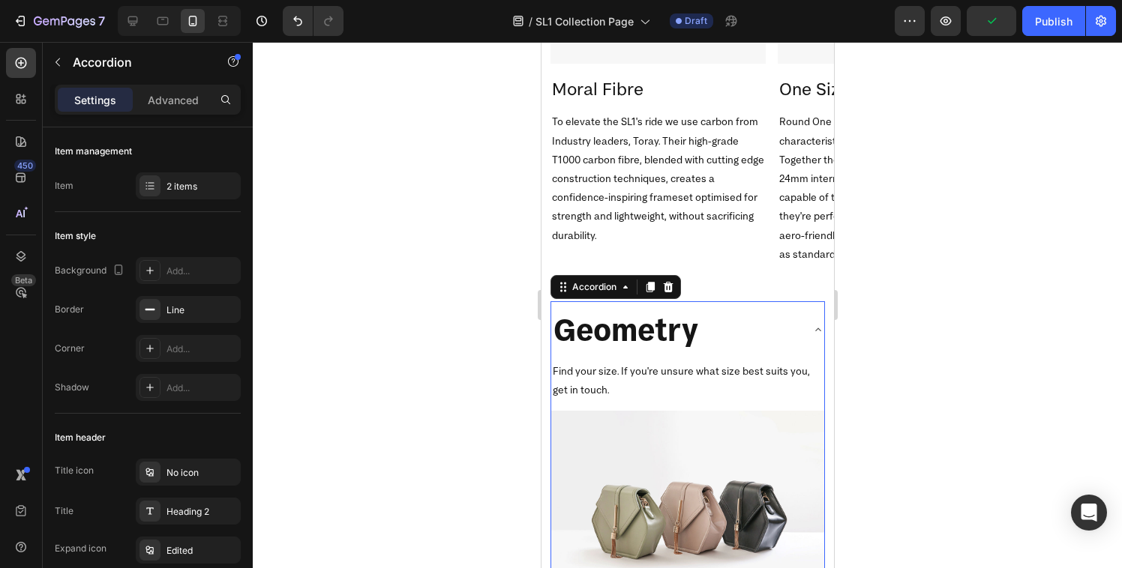
click at [609, 340] on p "Geometry" at bounding box center [625, 330] width 145 height 40
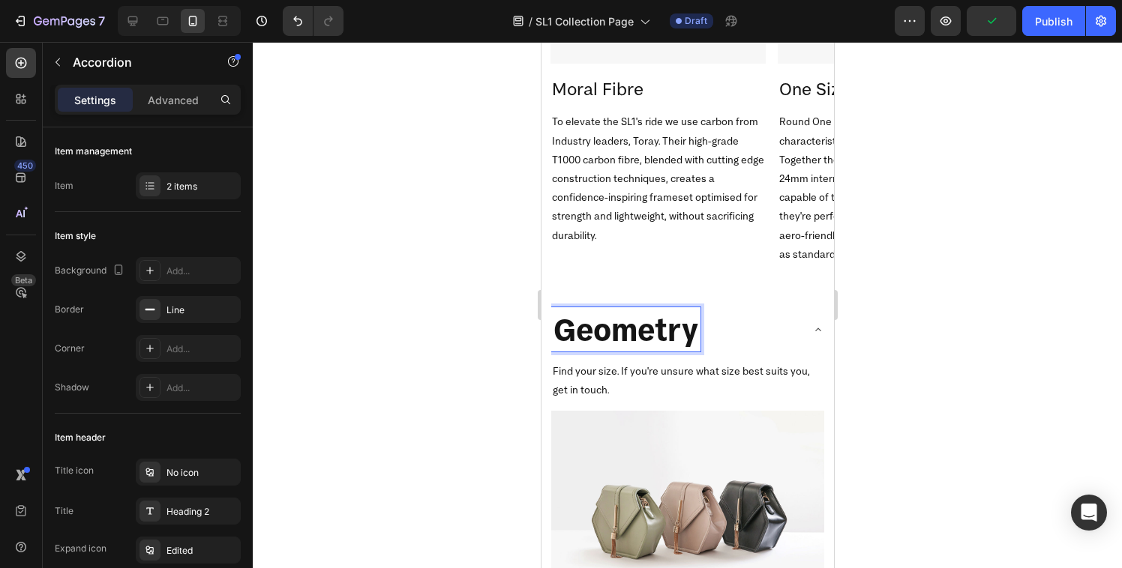
click at [637, 327] on p "Geometry" at bounding box center [625, 330] width 145 height 40
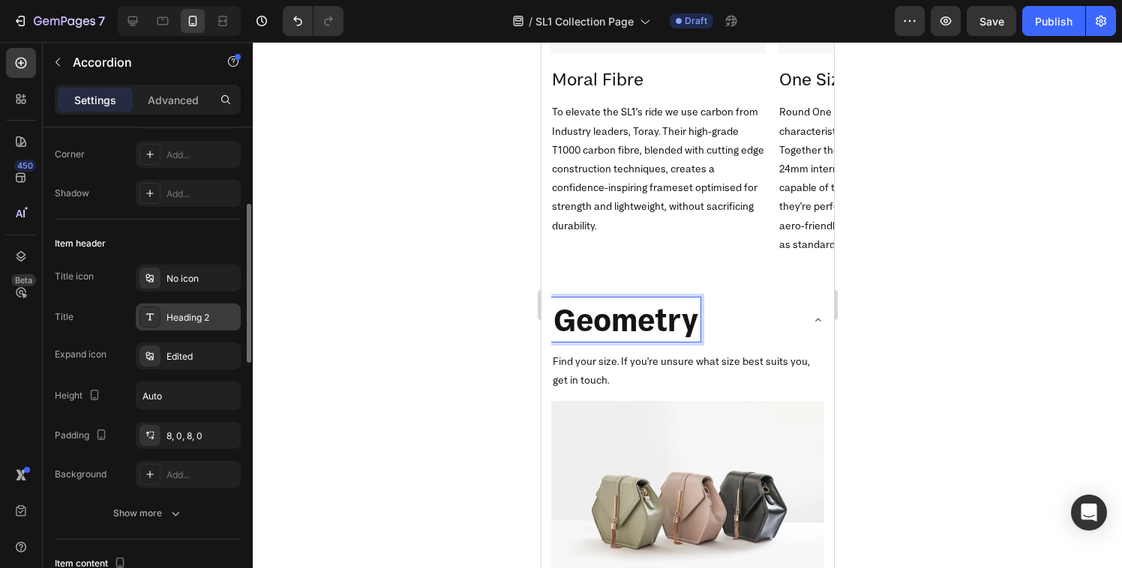
scroll to position [204, 0]
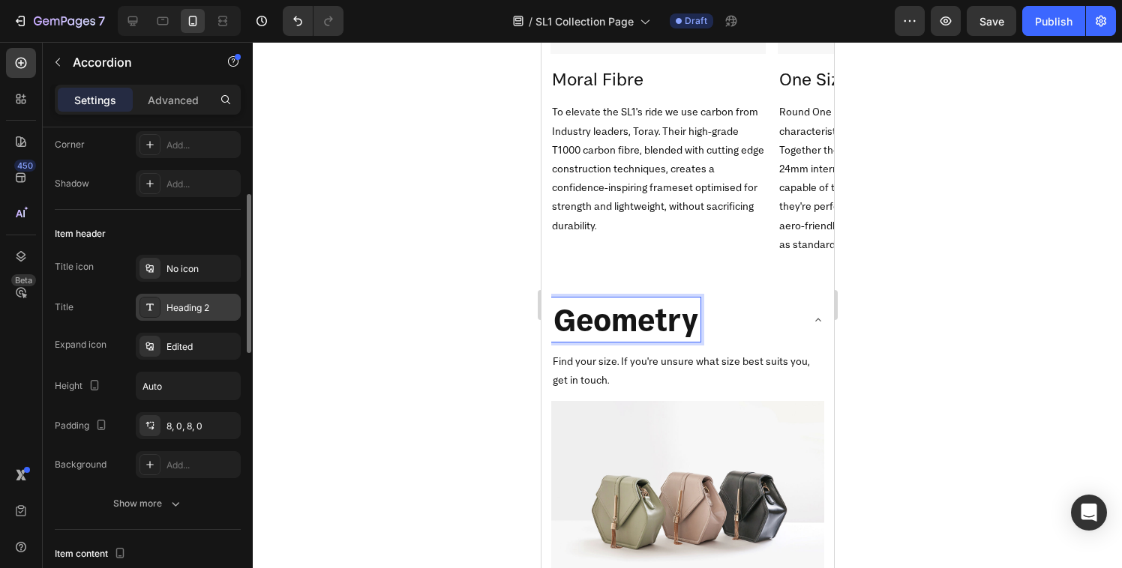
click at [149, 307] on icon at bounding box center [150, 307] width 12 height 12
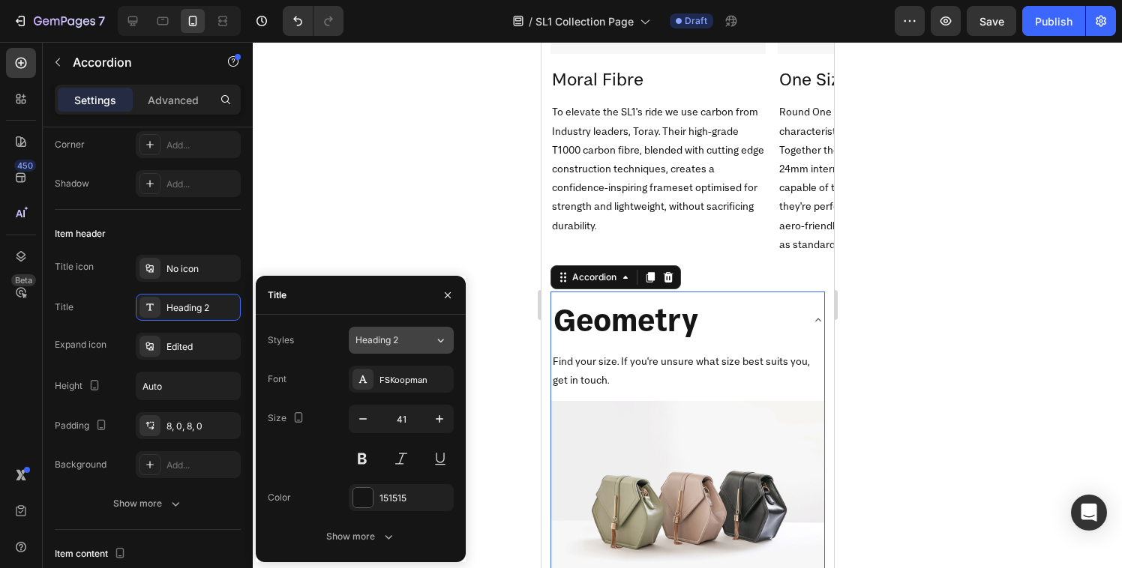
click at [396, 336] on span "Heading 2" at bounding box center [376, 340] width 43 height 13
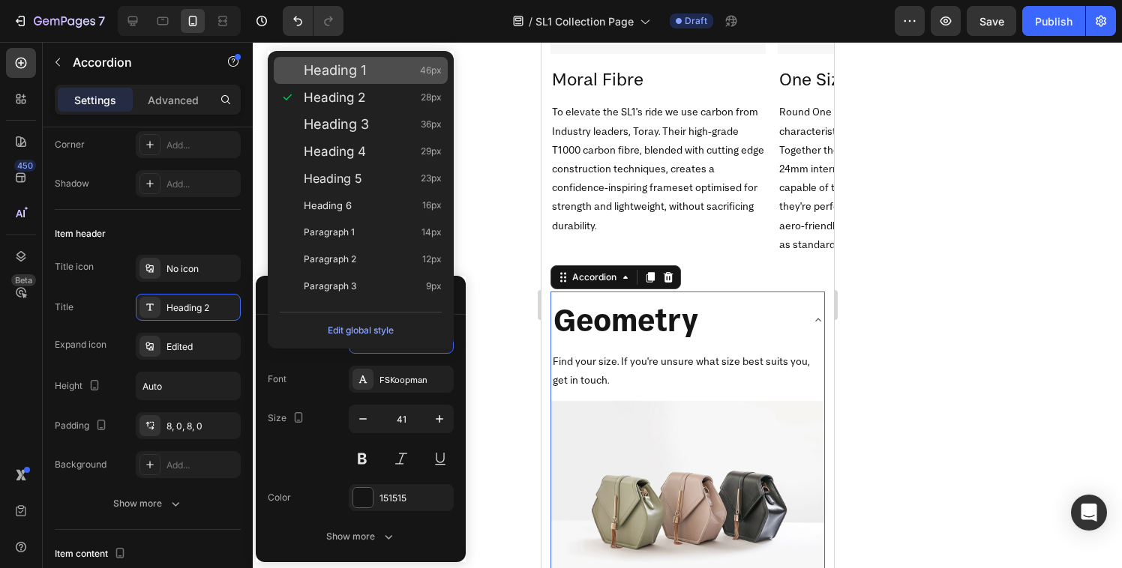
click at [364, 79] on div "Heading 1 46px" at bounding box center [361, 70] width 174 height 27
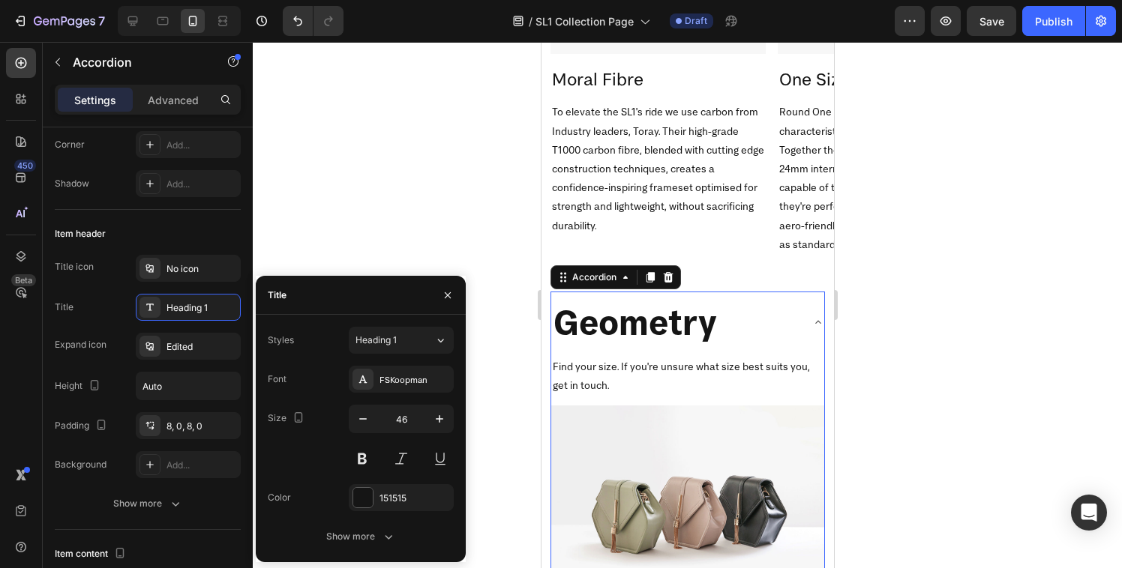
click at [408, 346] on div "Heading 1" at bounding box center [385, 340] width 61 height 13
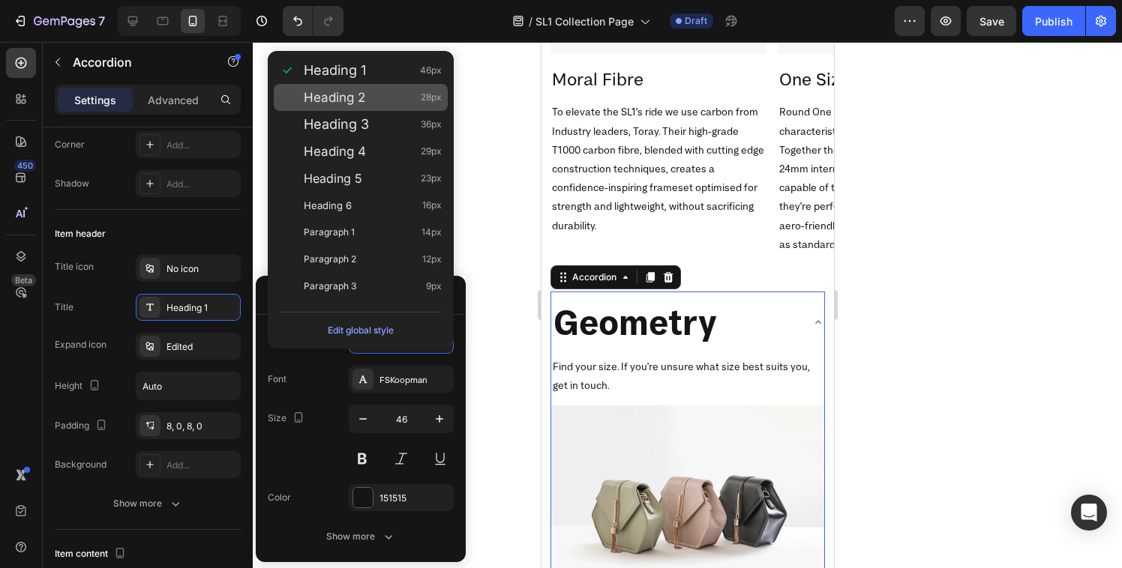
click at [370, 103] on div "Heading 2 28px" at bounding box center [373, 97] width 138 height 15
type input "28"
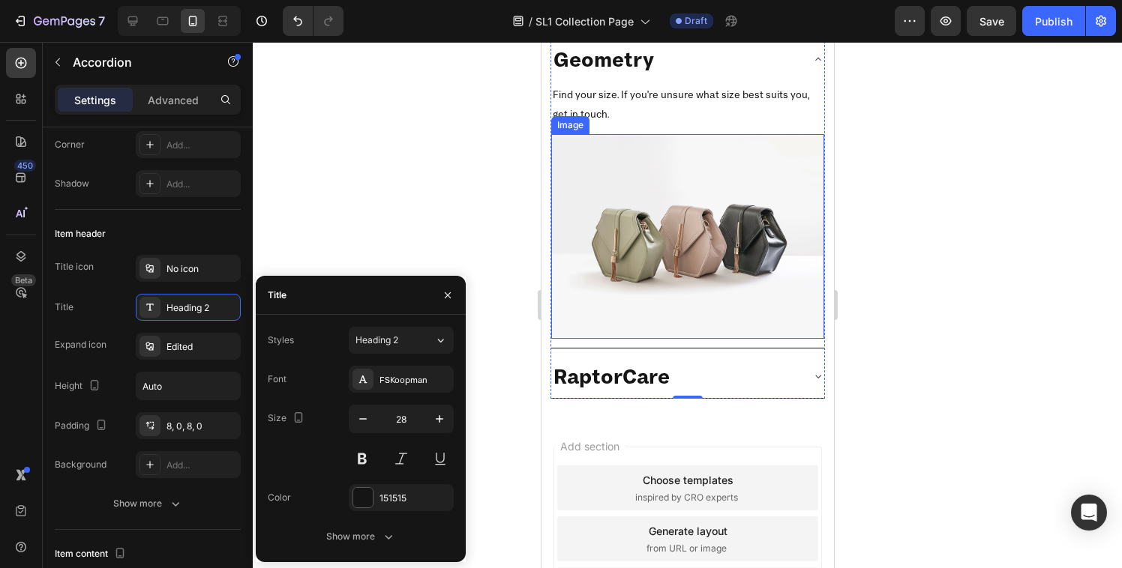
scroll to position [2620, 0]
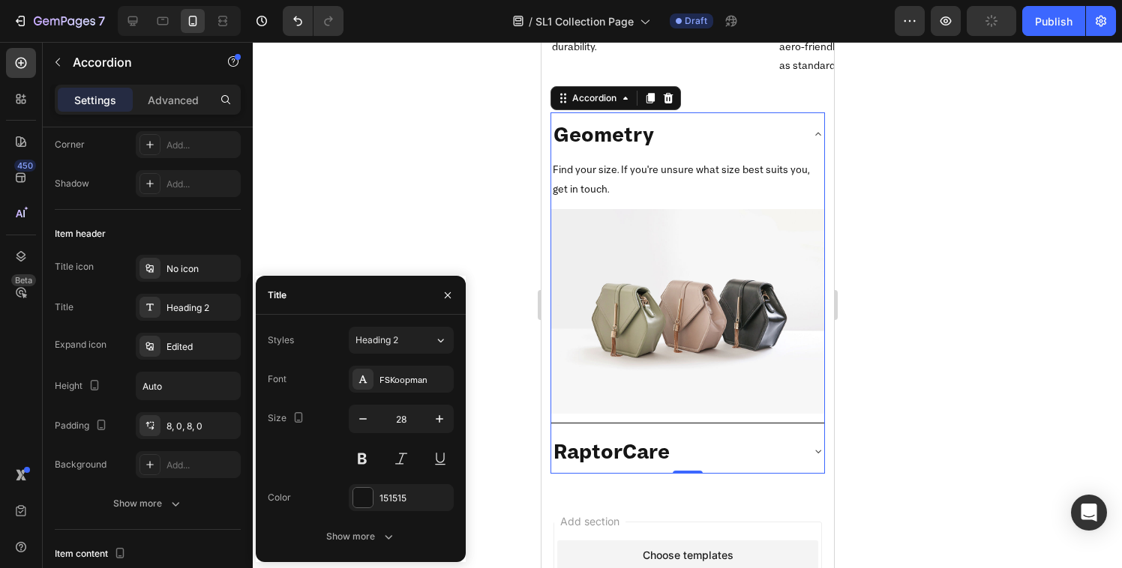
click at [745, 436] on div "RaptorCare" at bounding box center [674, 451] width 249 height 31
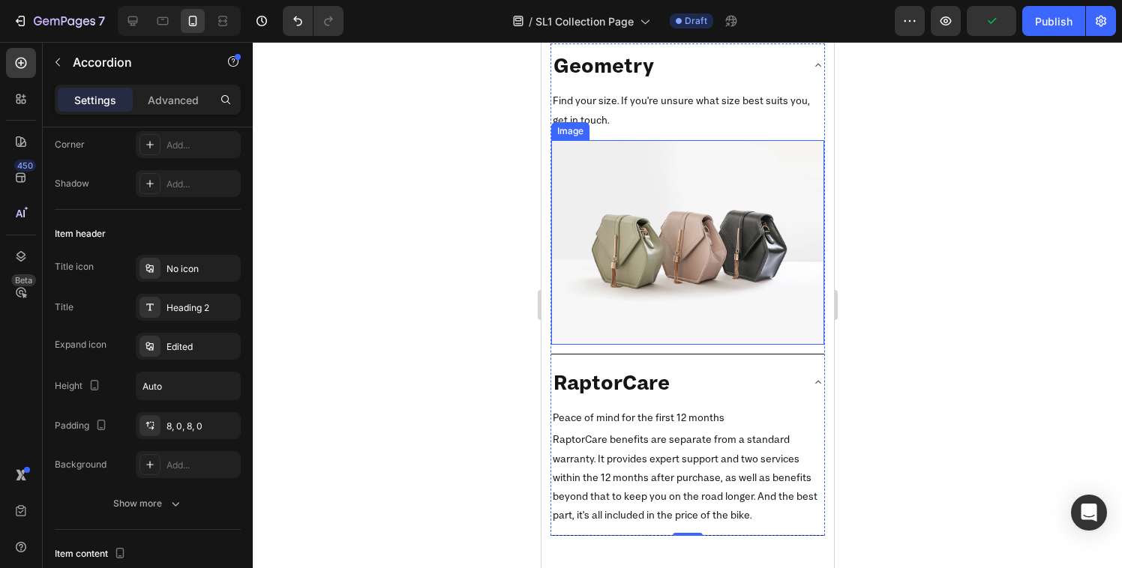
scroll to position [2612, 0]
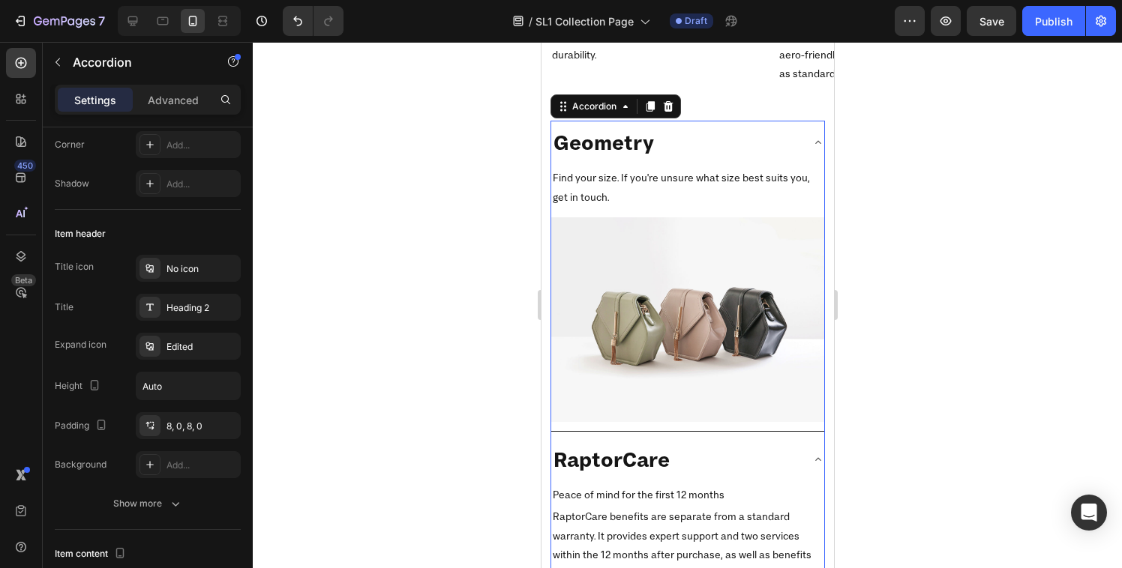
click at [686, 136] on div "Geometry" at bounding box center [674, 142] width 249 height 31
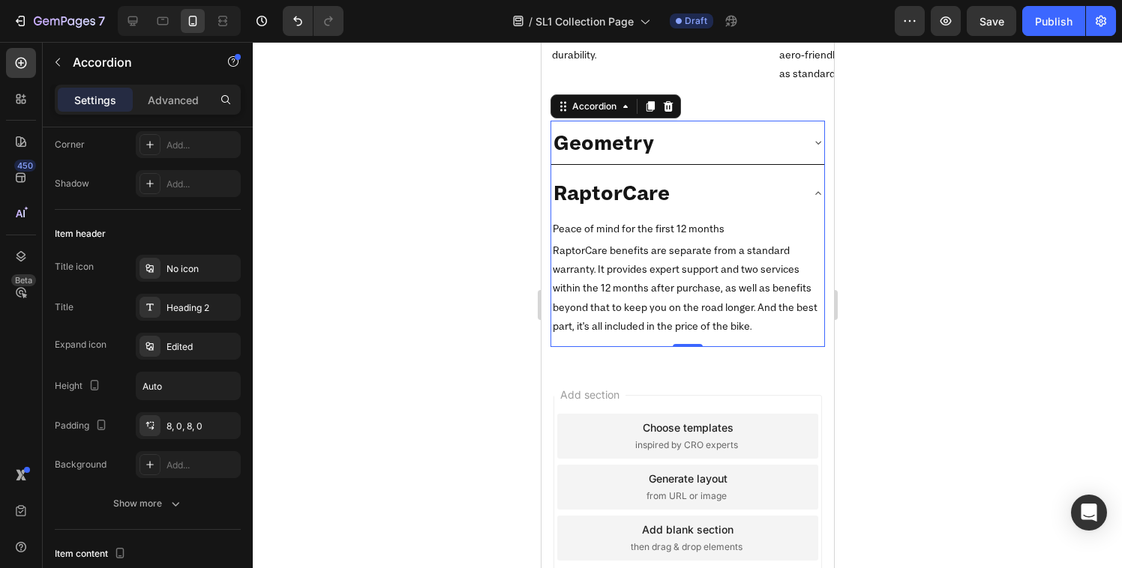
click at [711, 178] on div "RaptorCare" at bounding box center [674, 192] width 249 height 31
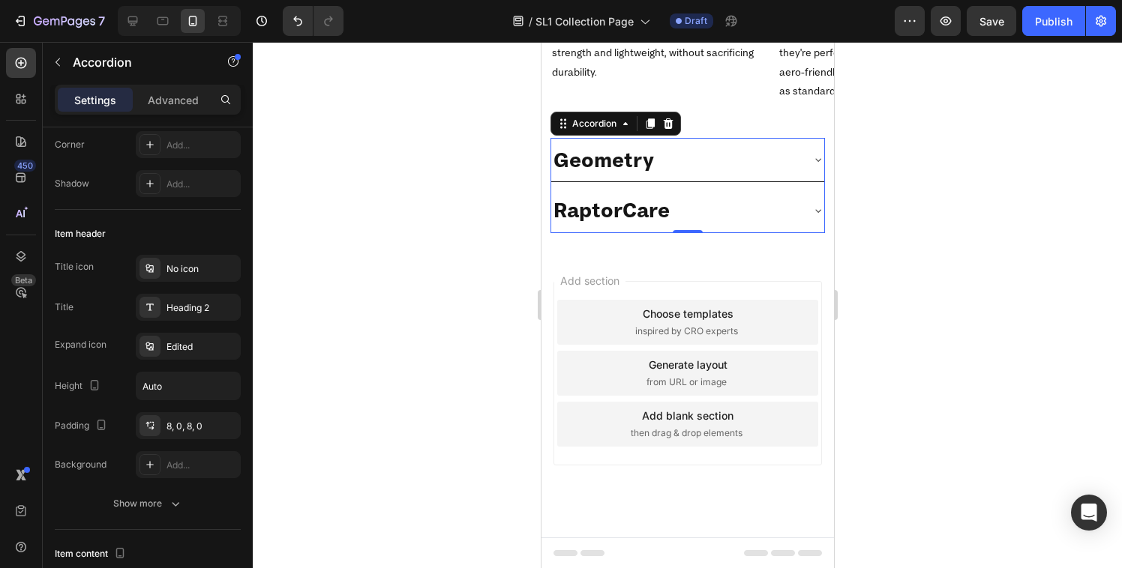
scroll to position [2576, 0]
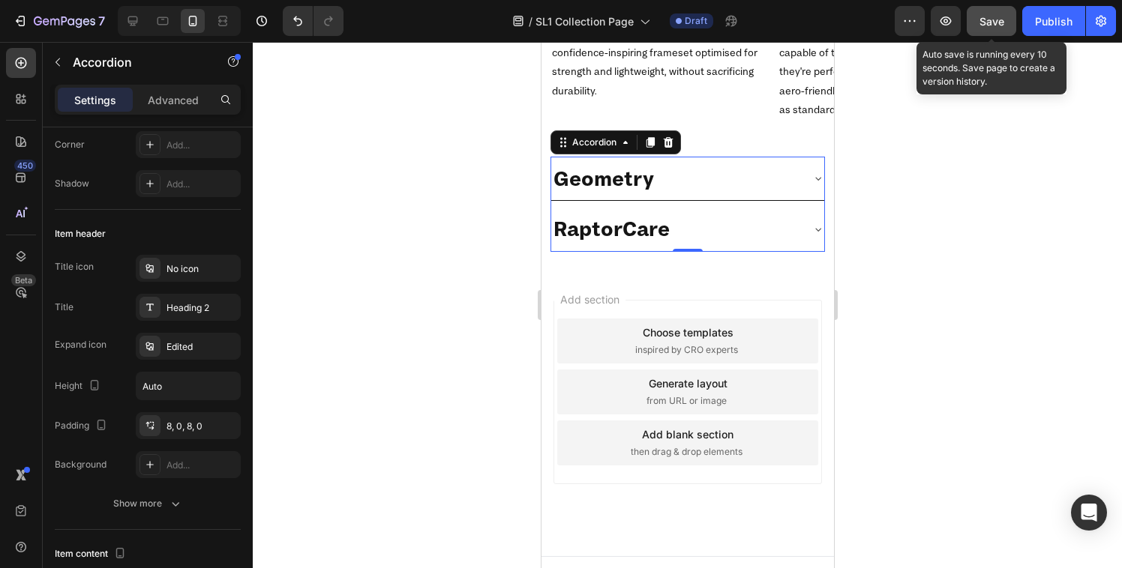
click at [990, 12] on button "Save" at bounding box center [991, 21] width 49 height 30
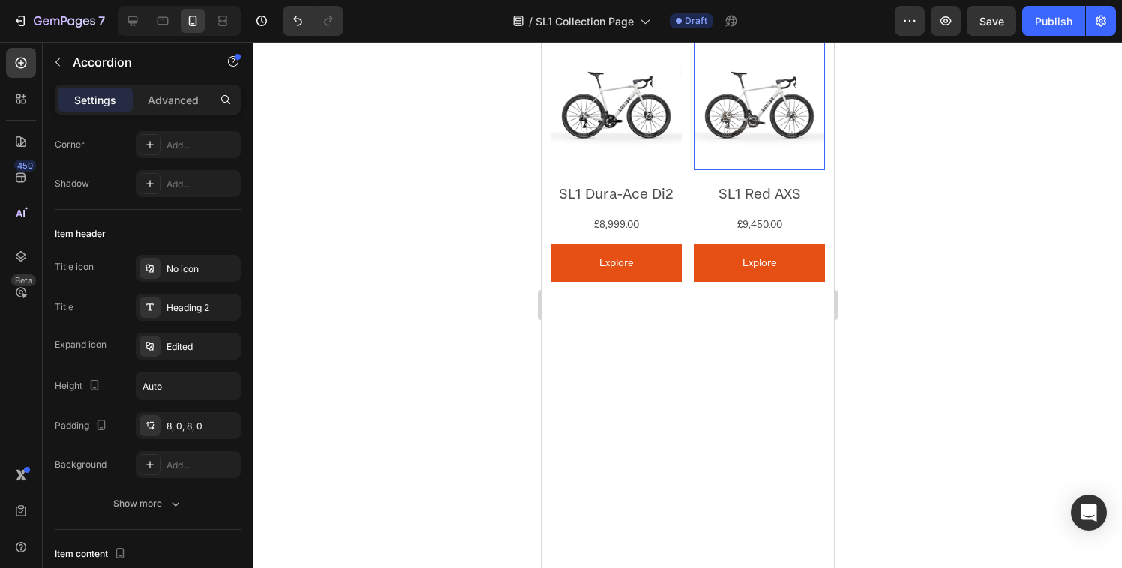
scroll to position [0, 0]
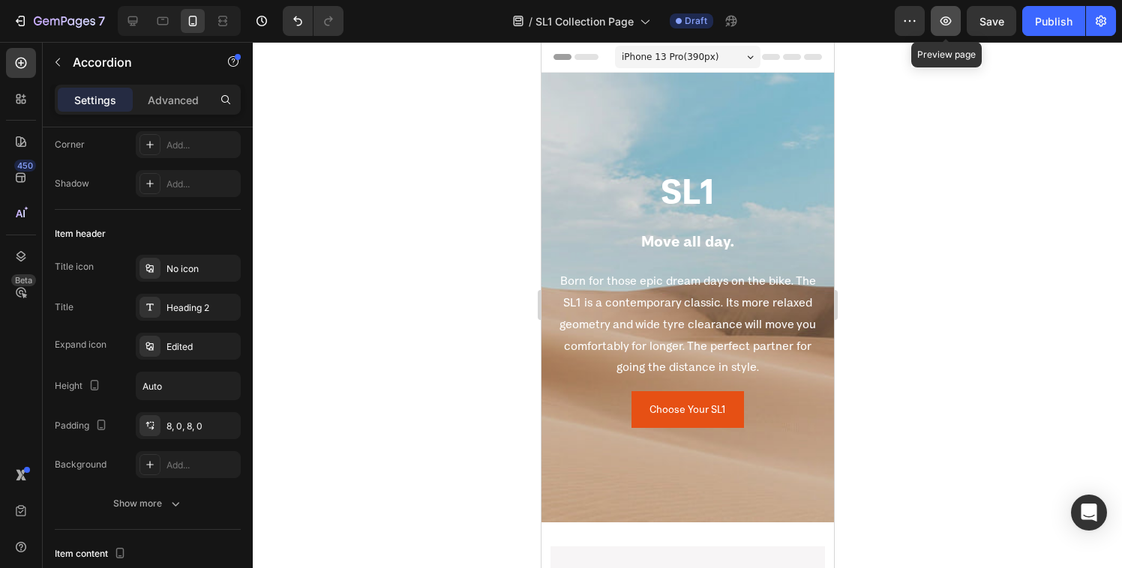
click at [945, 28] on button "button" at bounding box center [946, 21] width 30 height 30
click at [136, 20] on icon at bounding box center [132, 20] width 15 height 15
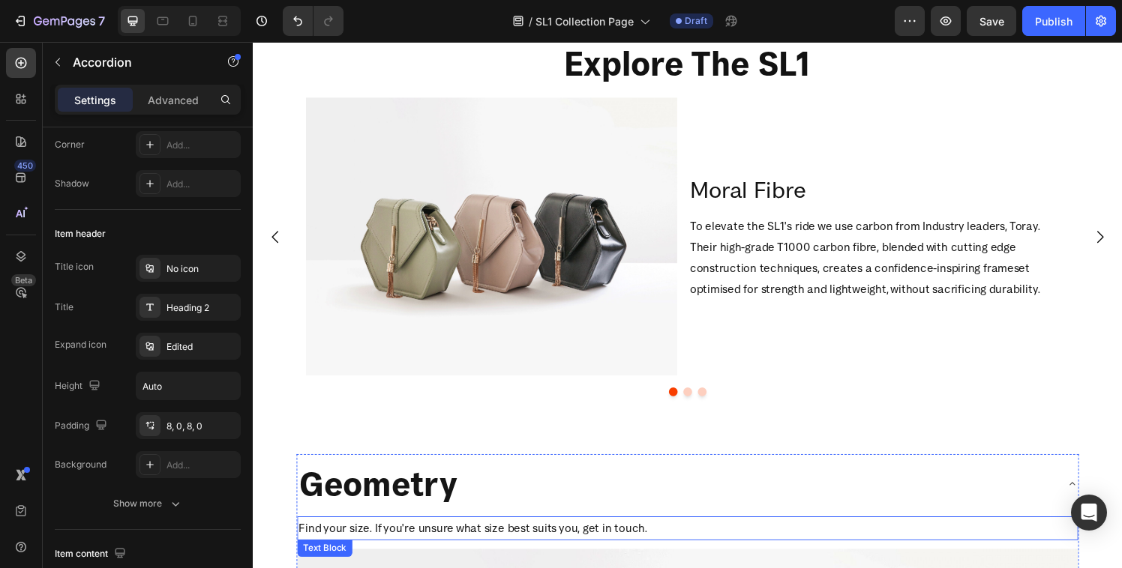
scroll to position [1415, 0]
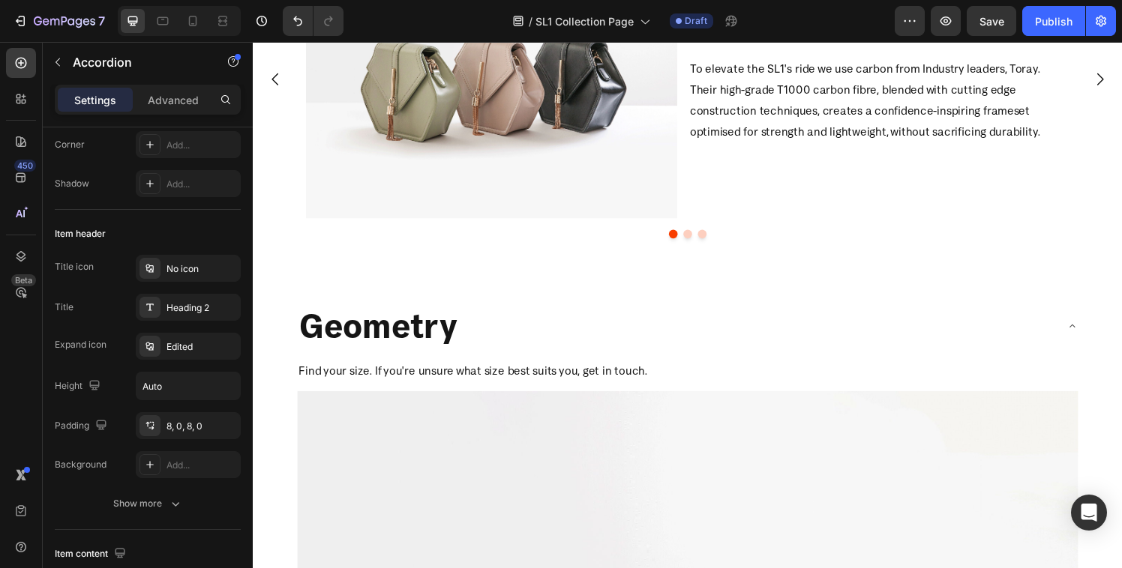
click at [535, 339] on div "Geometry" at bounding box center [690, 335] width 784 height 49
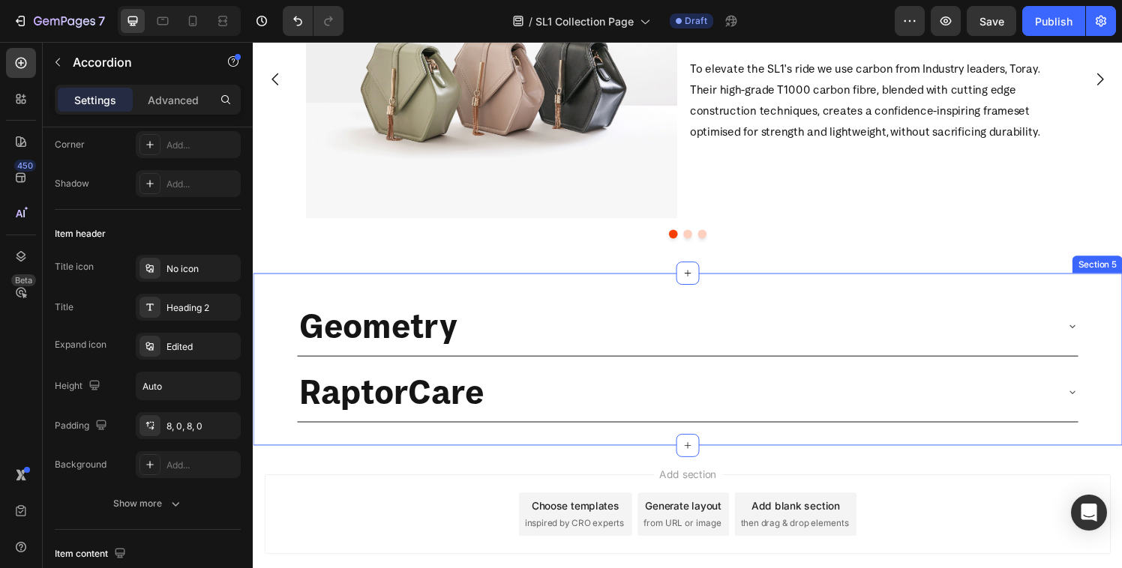
click at [275, 348] on div "Geometry RaptorCare Accordion Section 5" at bounding box center [703, 370] width 900 height 178
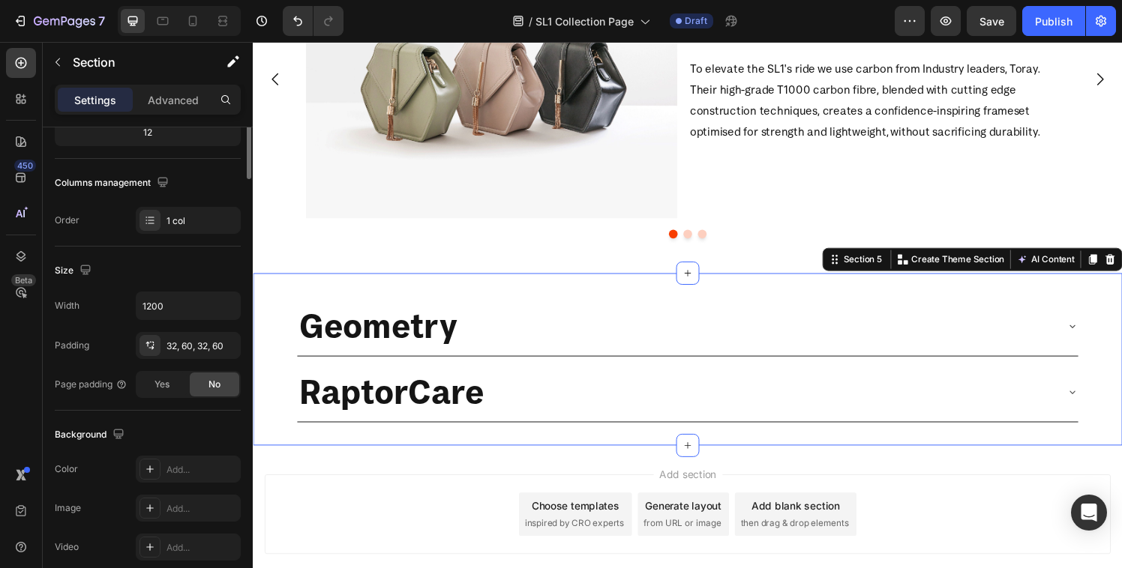
scroll to position [0, 0]
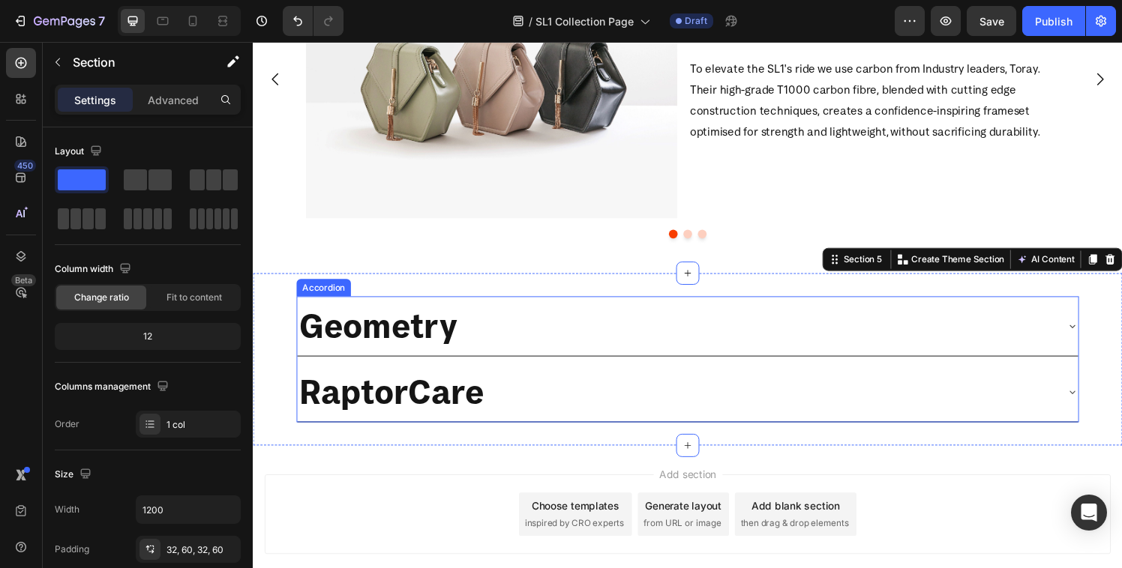
click at [520, 325] on div "Geometry" at bounding box center [690, 335] width 784 height 49
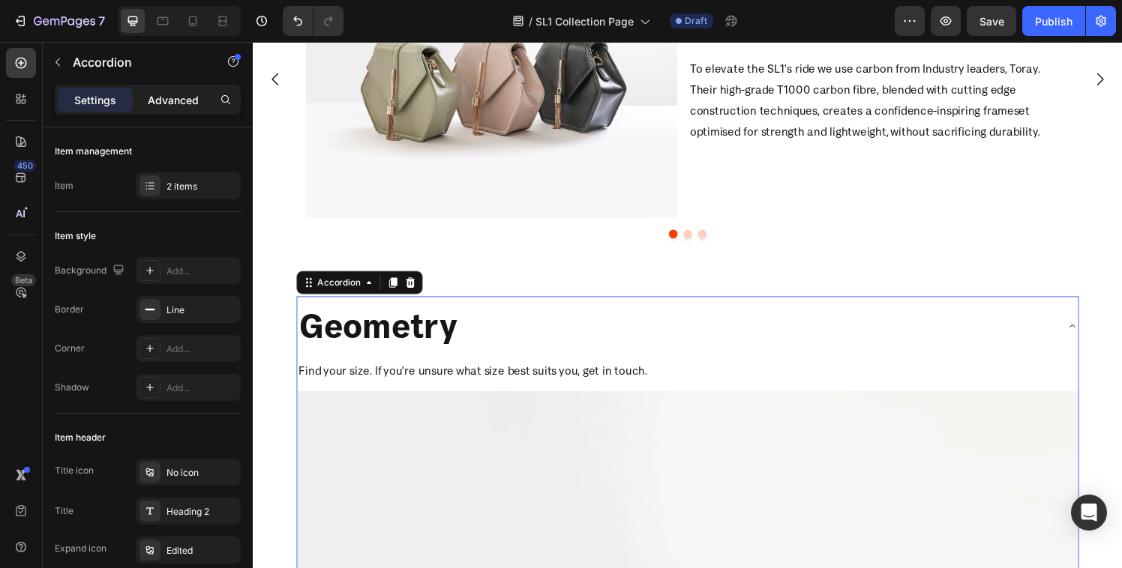
click at [163, 102] on p "Advanced" at bounding box center [173, 100] width 51 height 16
type input "100%"
type input "100"
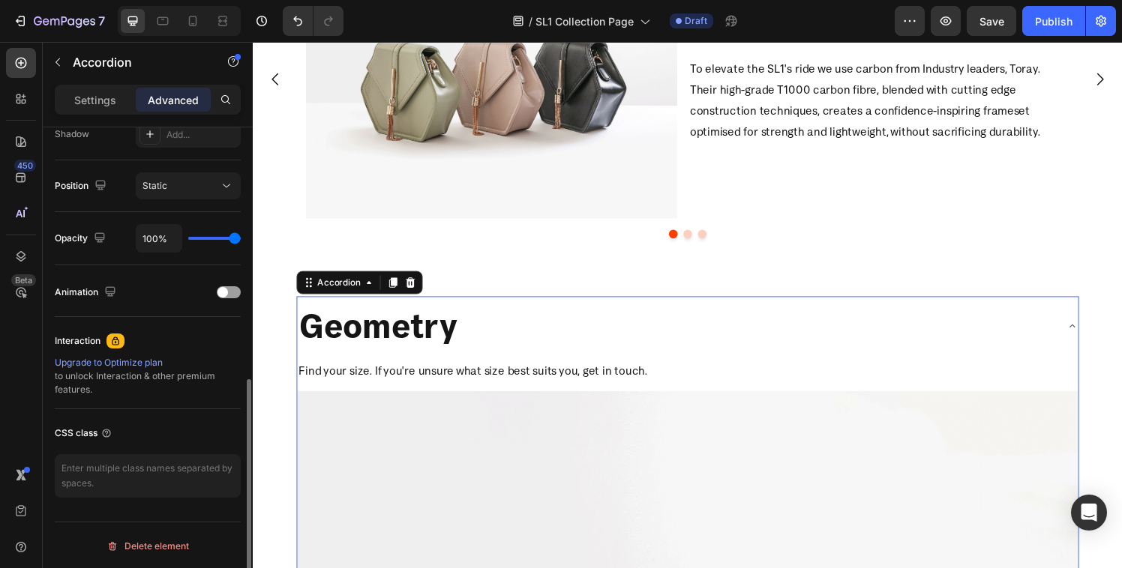
scroll to position [517, 0]
click at [95, 92] on p "Settings" at bounding box center [95, 100] width 42 height 16
type input "8"
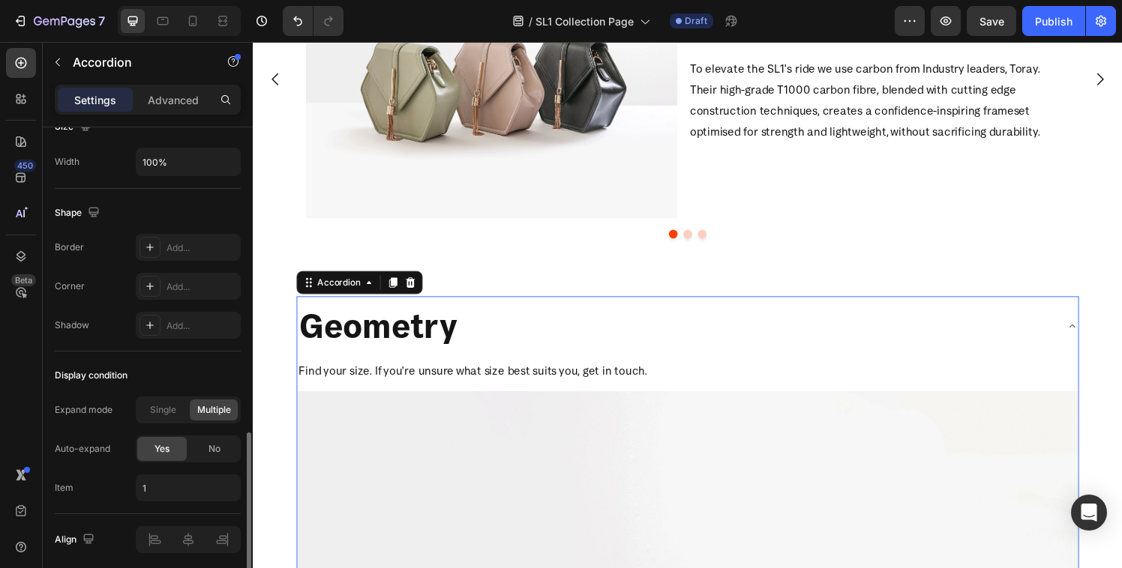
scroll to position [983, 0]
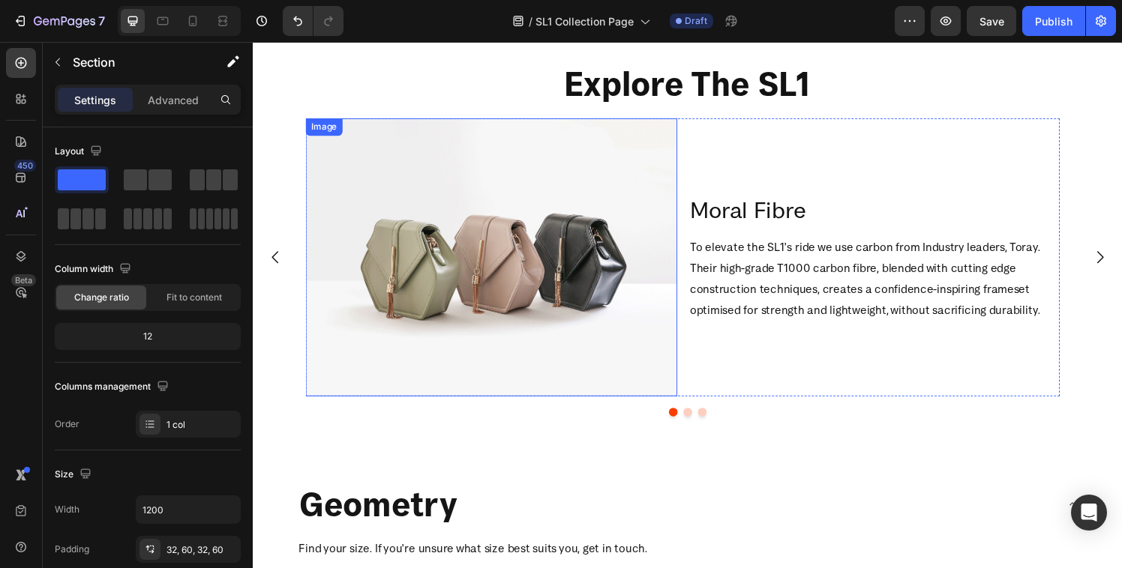
scroll to position [1368, 0]
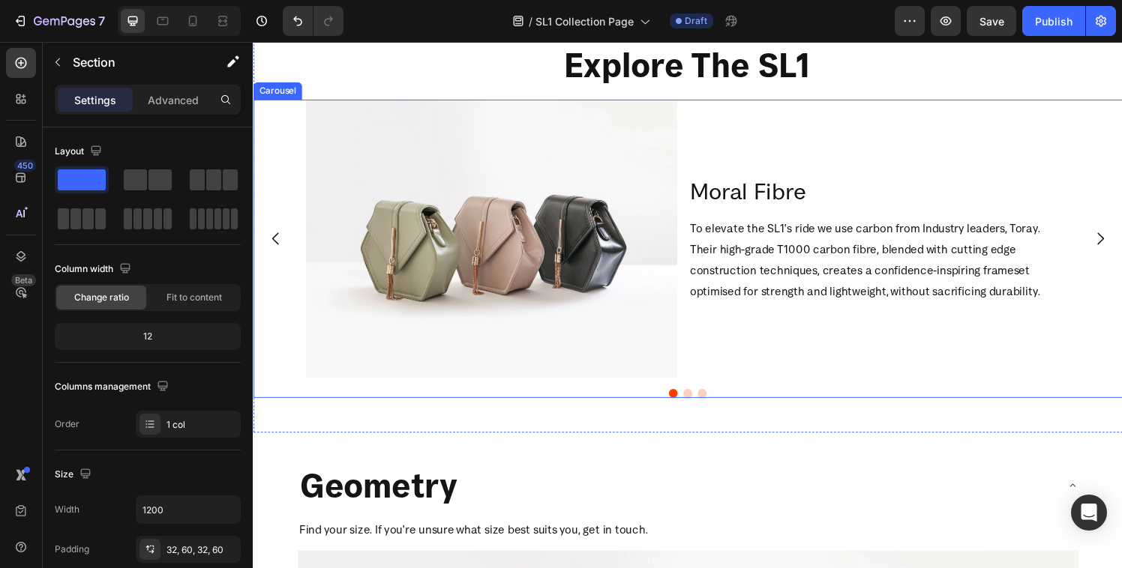
click at [1121, 241] on icon "Carousel Next Arrow" at bounding box center [1129, 245] width 7 height 13
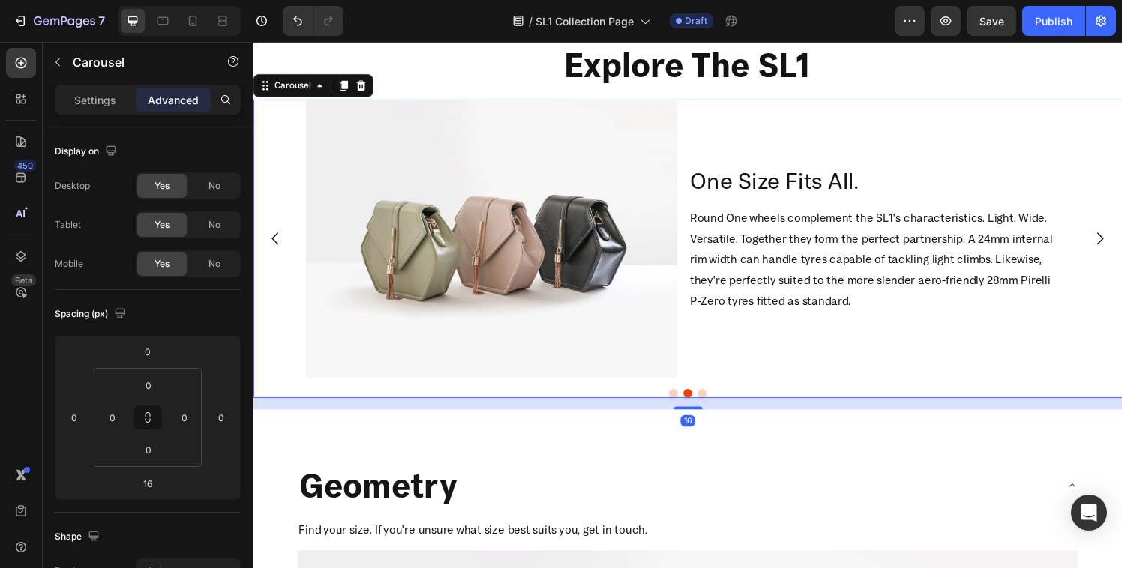
click at [1120, 252] on icon "Carousel Next Arrow" at bounding box center [1129, 245] width 18 height 18
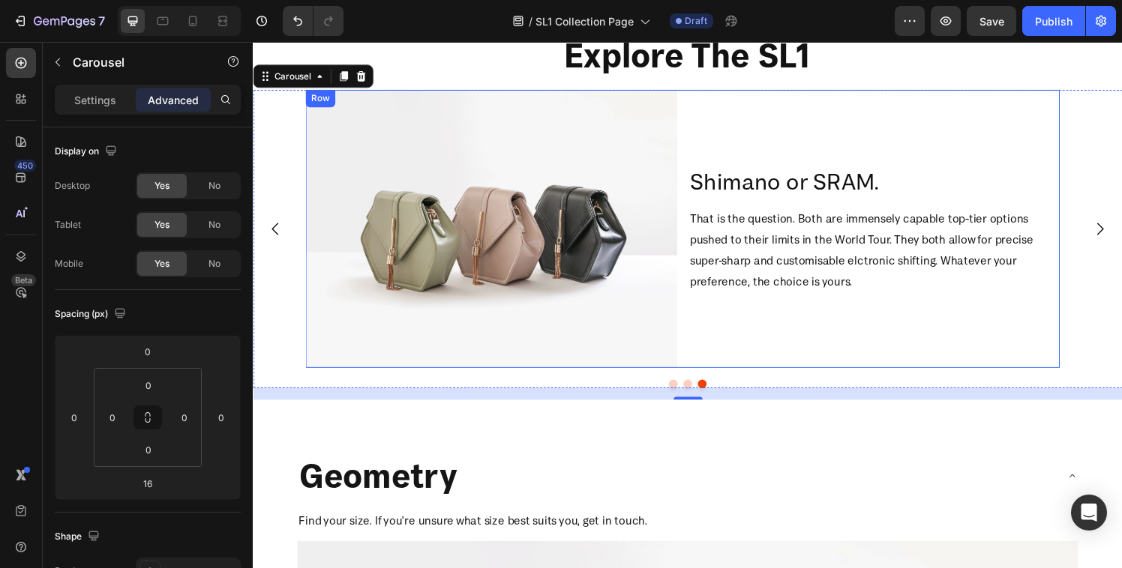
scroll to position [1359, 0]
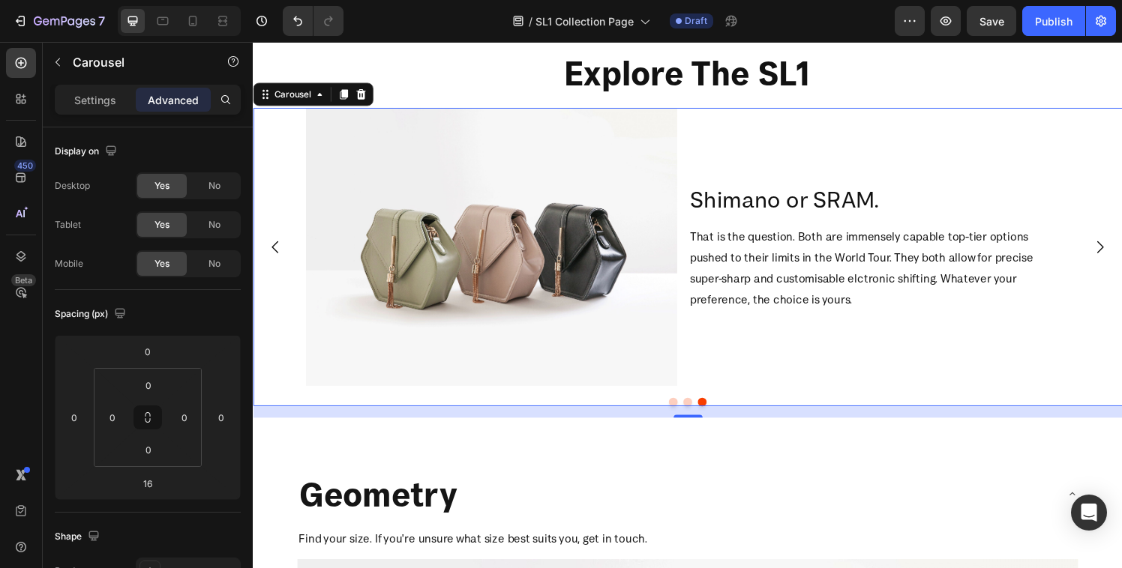
click at [1120, 245] on icon "Carousel Next Arrow" at bounding box center [1129, 254] width 18 height 18
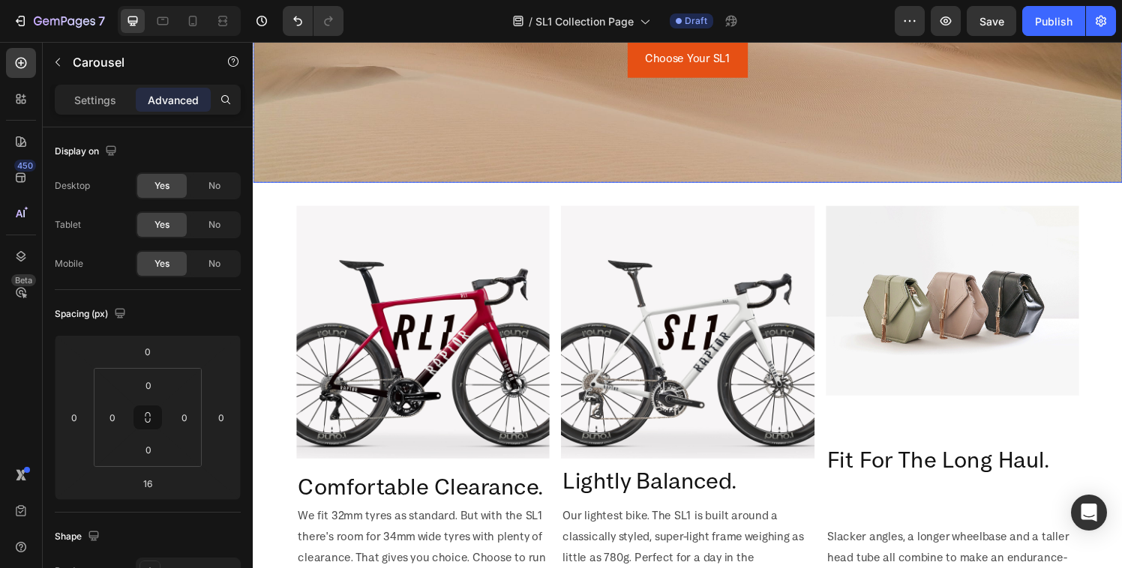
scroll to position [0, 0]
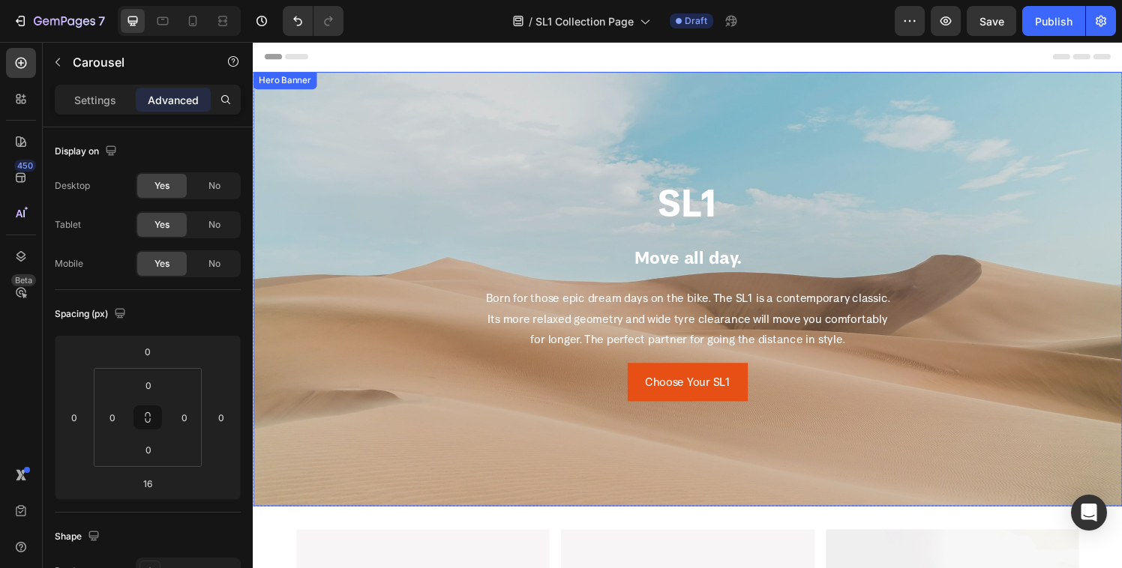
click at [431, 178] on div "Background Image" at bounding box center [703, 298] width 900 height 450
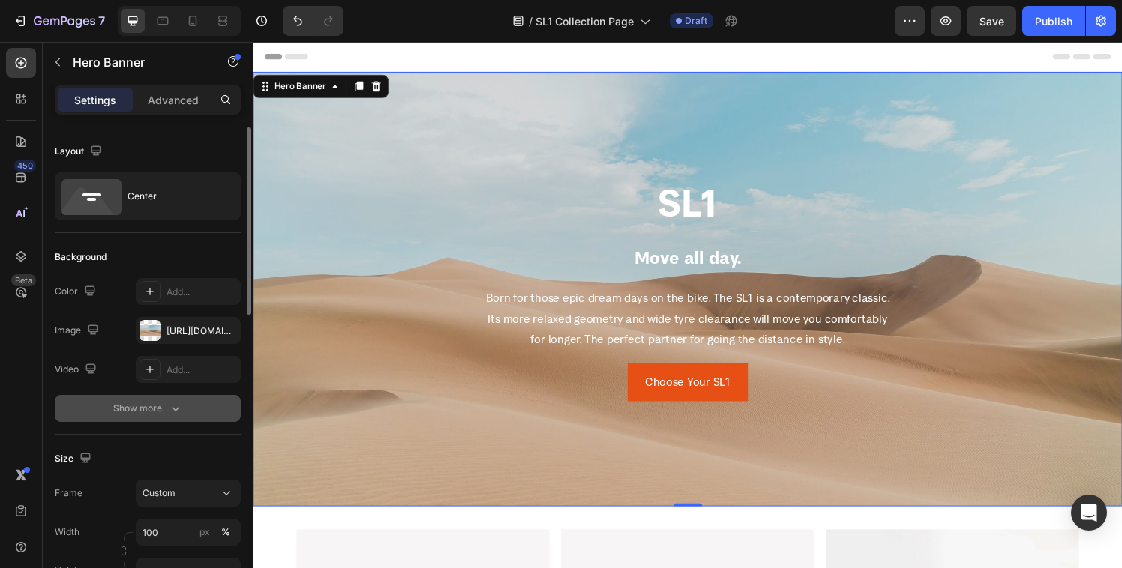
click at [142, 407] on div "Show more" at bounding box center [148, 408] width 70 height 15
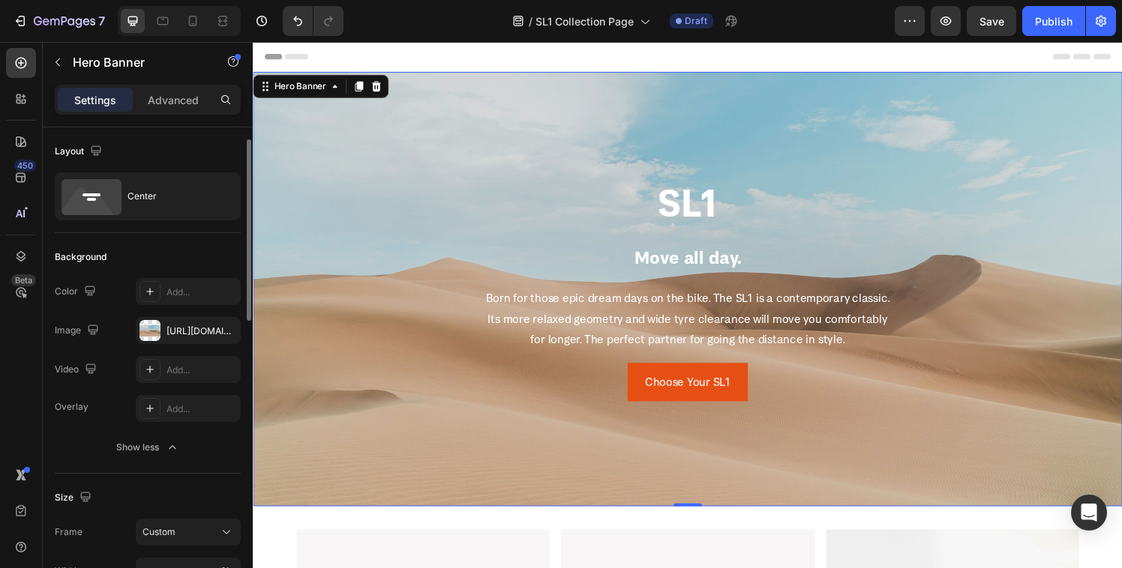
scroll to position [181, 0]
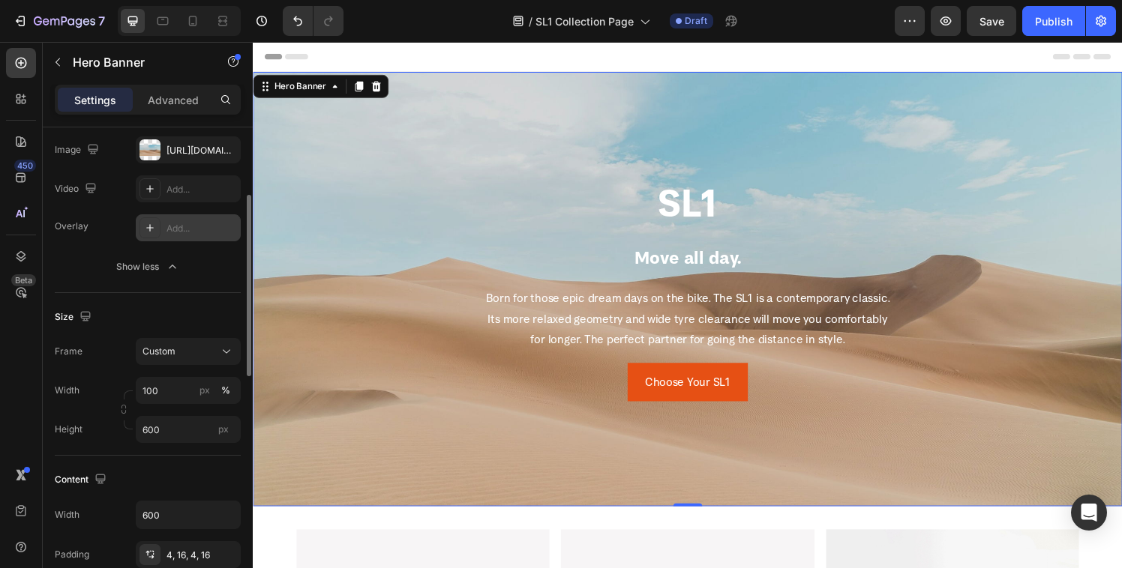
click at [160, 222] on div at bounding box center [149, 227] width 21 height 21
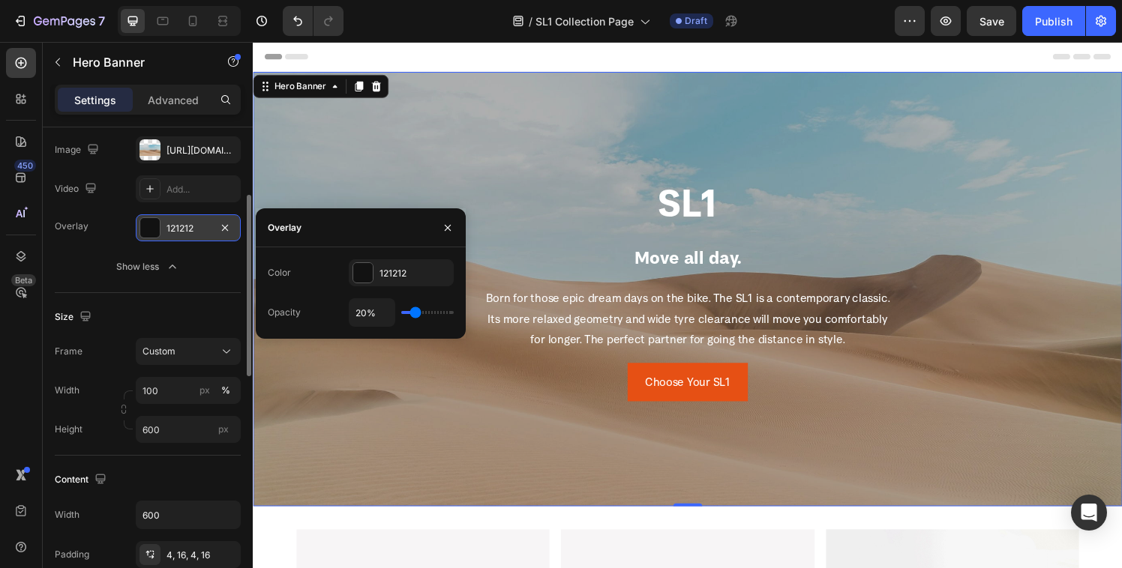
type input "28%"
type input "28"
type input "47%"
type input "47"
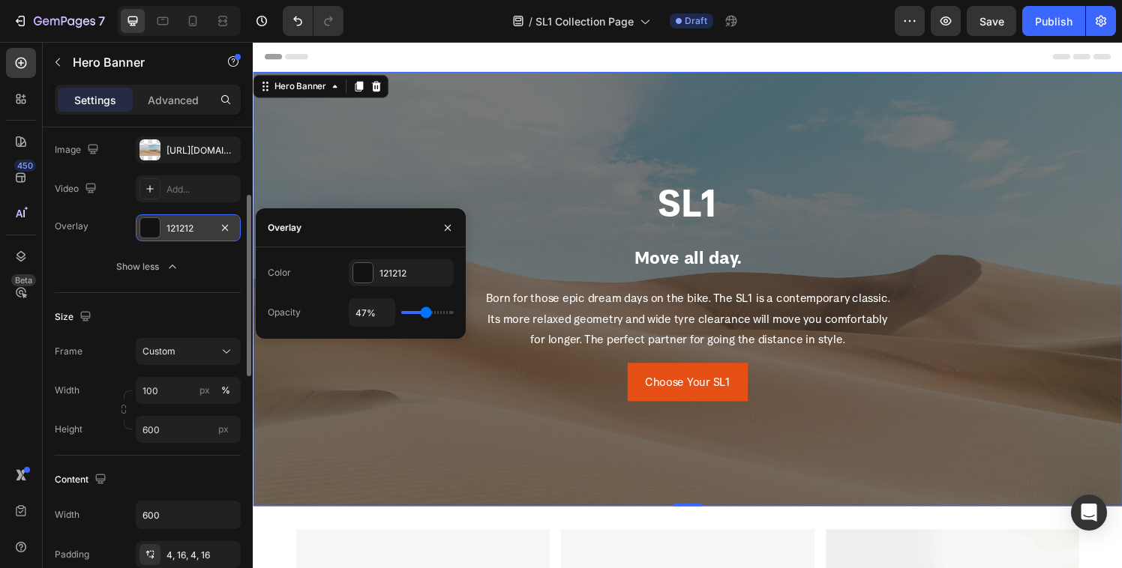
type input "48%"
type input "48"
type input "46%"
type input "46"
type input "45%"
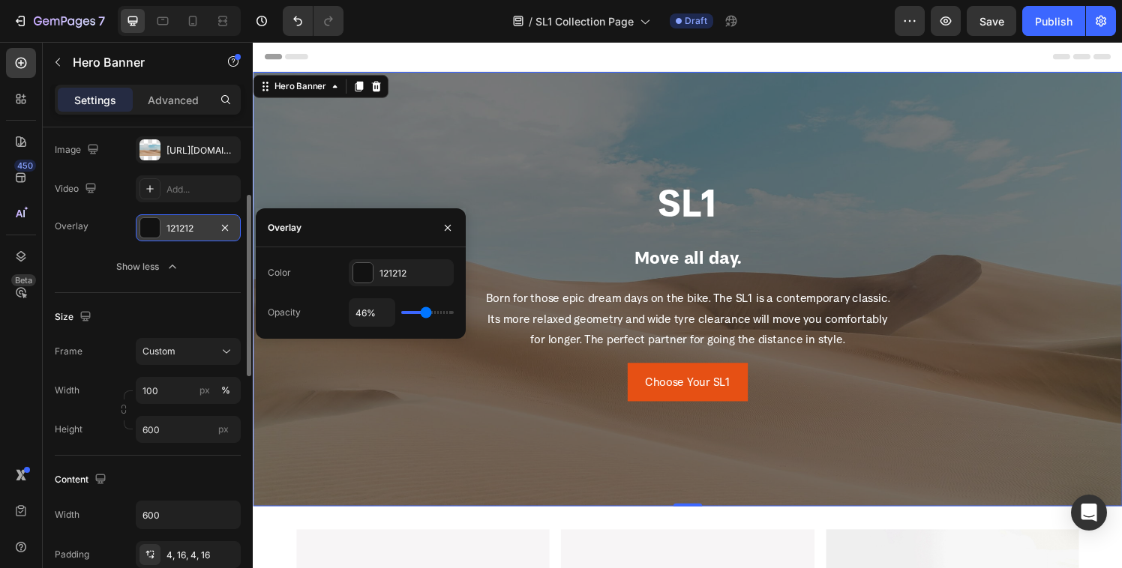
type input "45"
type input "43%"
type input "43"
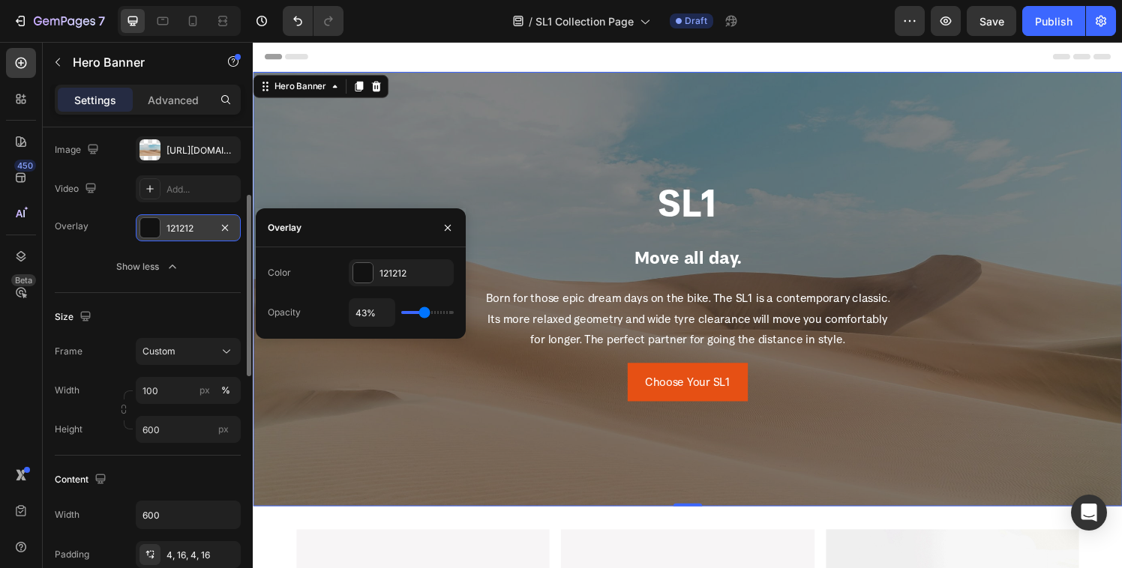
type input "40%"
type input "40"
type input "39%"
type input "39"
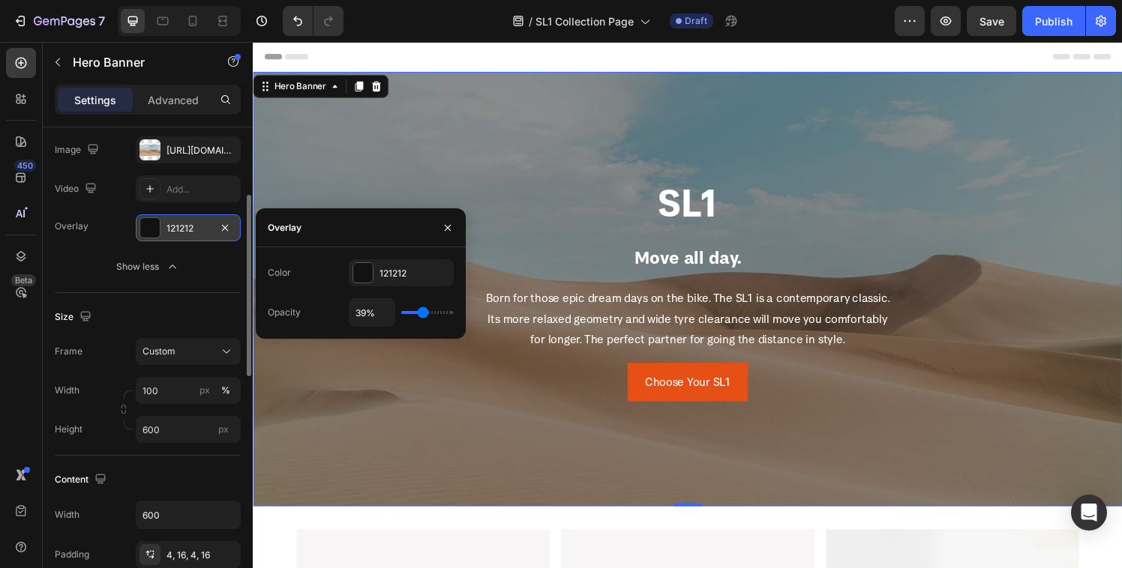
type input "40%"
type input "40"
type input "41%"
type input "41"
type input "42%"
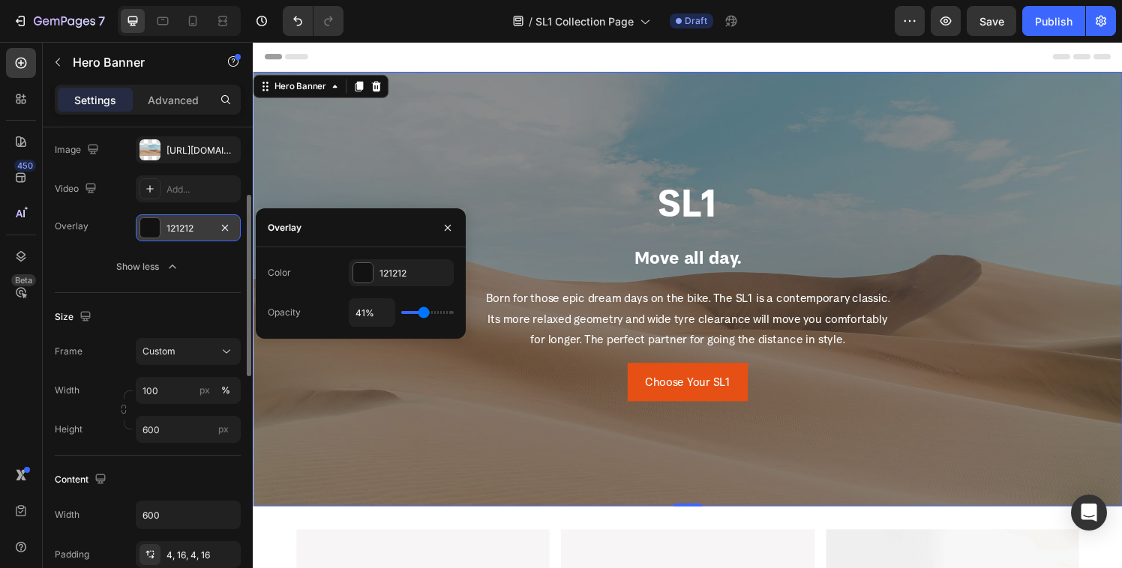
type input "42"
type input "43%"
type input "43"
type input "45%"
type input "45"
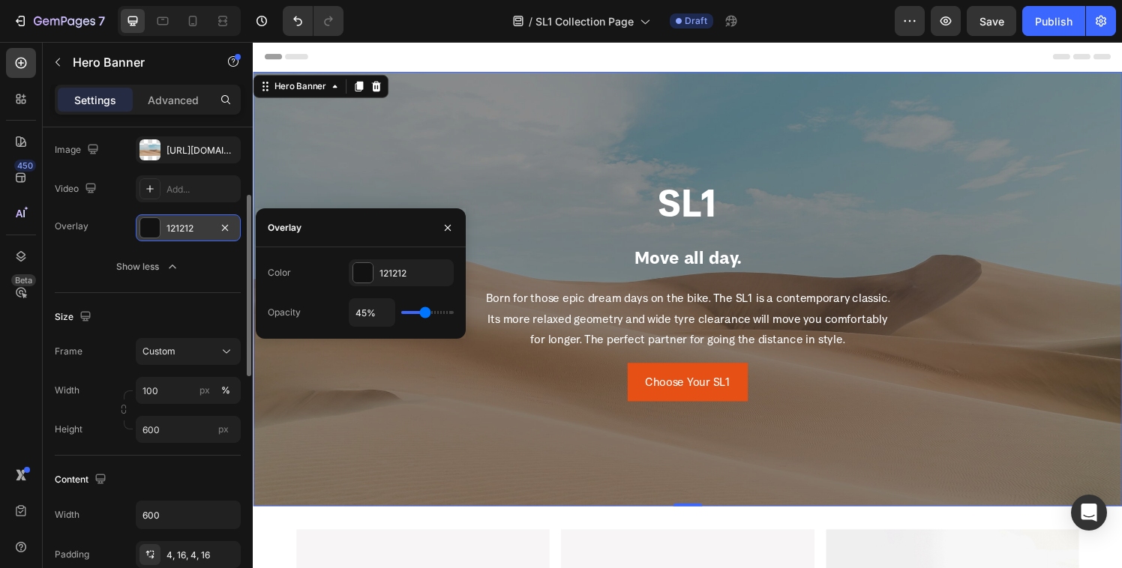
type input "47%"
type input "47"
type input "48%"
type input "48"
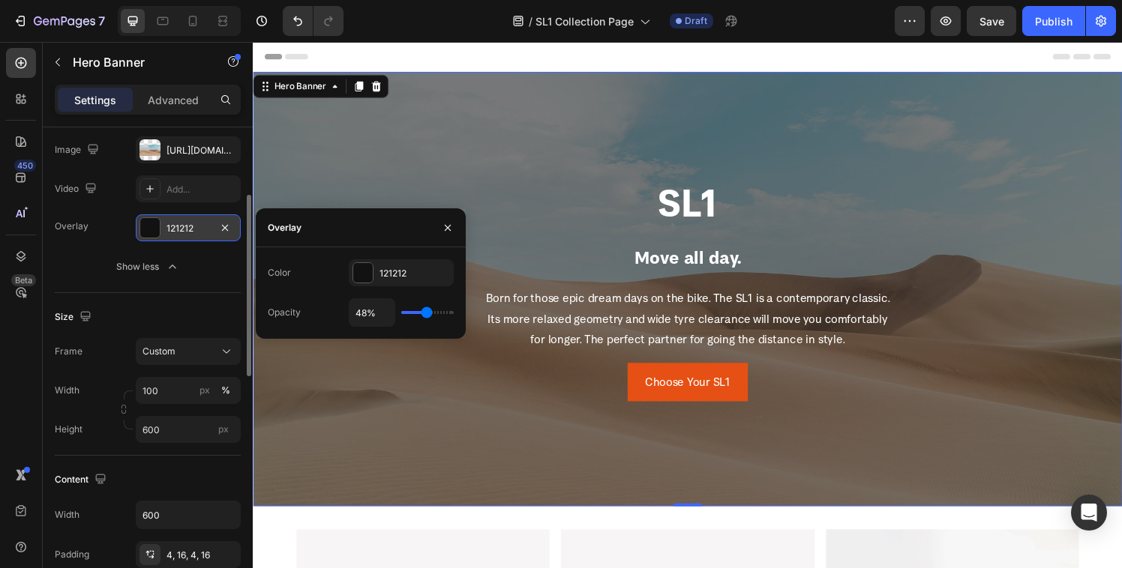
type input "22%"
type input "22"
type input "0%"
type input "0"
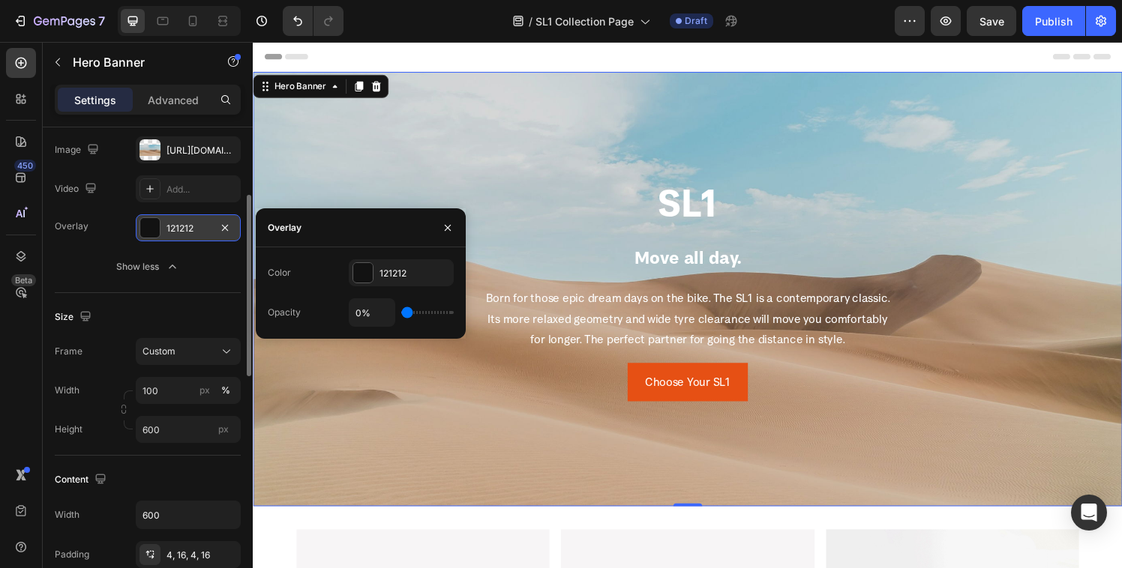
type input "3%"
type input "3"
type input "5%"
type input "5"
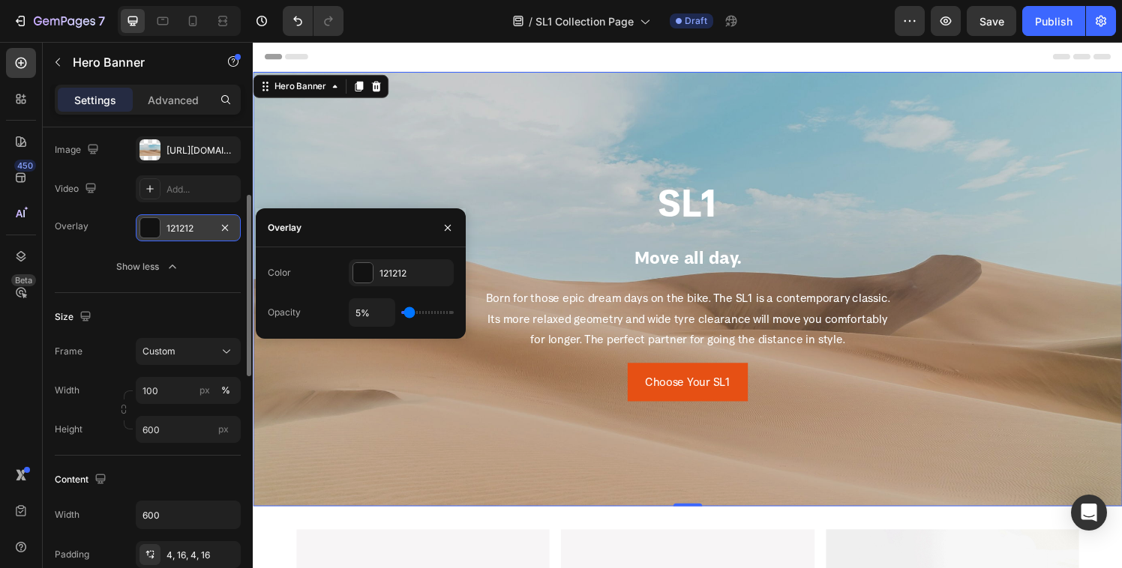
type input "6%"
type input "6"
type input "8%"
type input "8"
type input "12%"
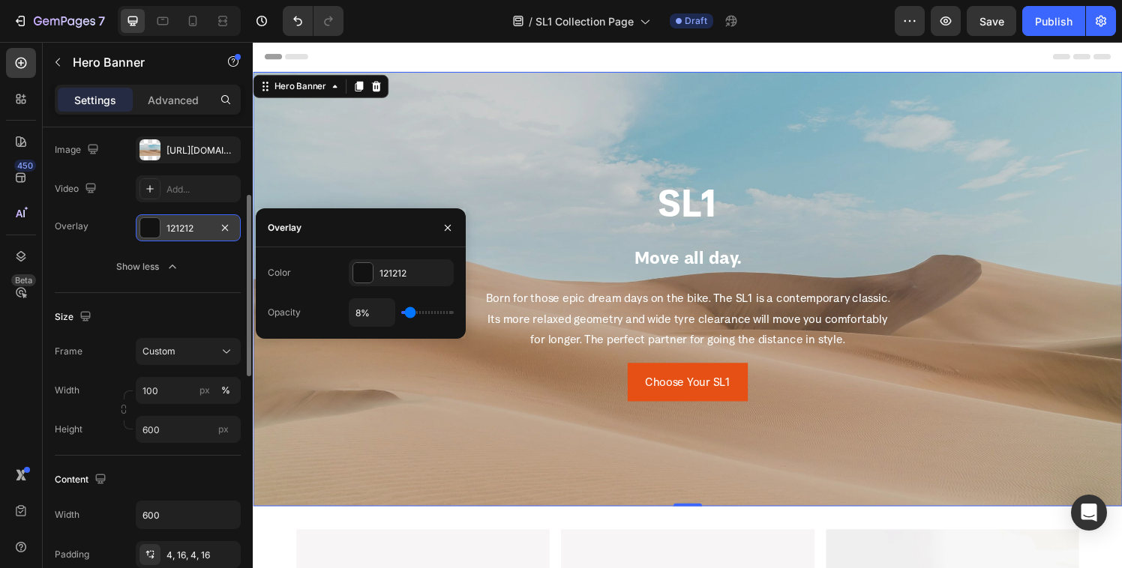
type input "12"
type input "17%"
type input "17"
type input "18%"
type input "18"
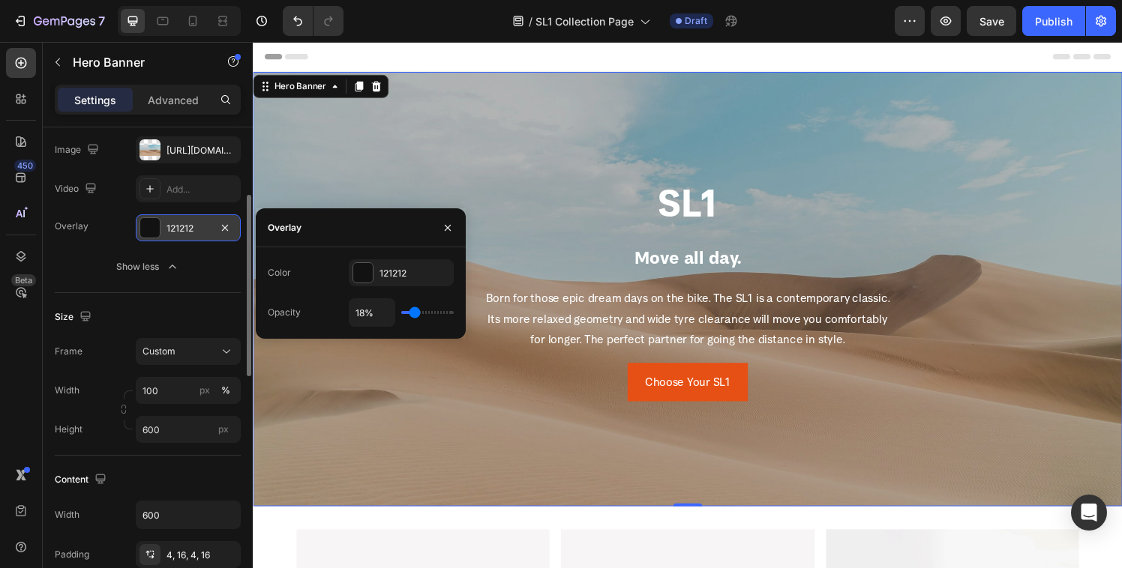
type input "22%"
type input "22"
type input "34%"
type input "34"
type input "55%"
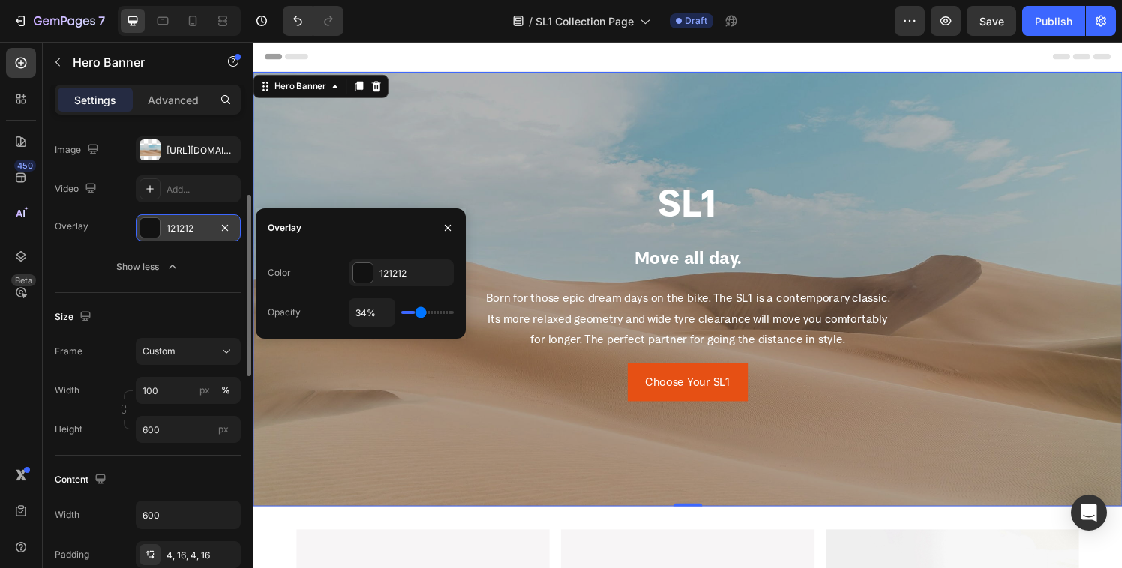
type input "55"
type input "58%"
type input "58"
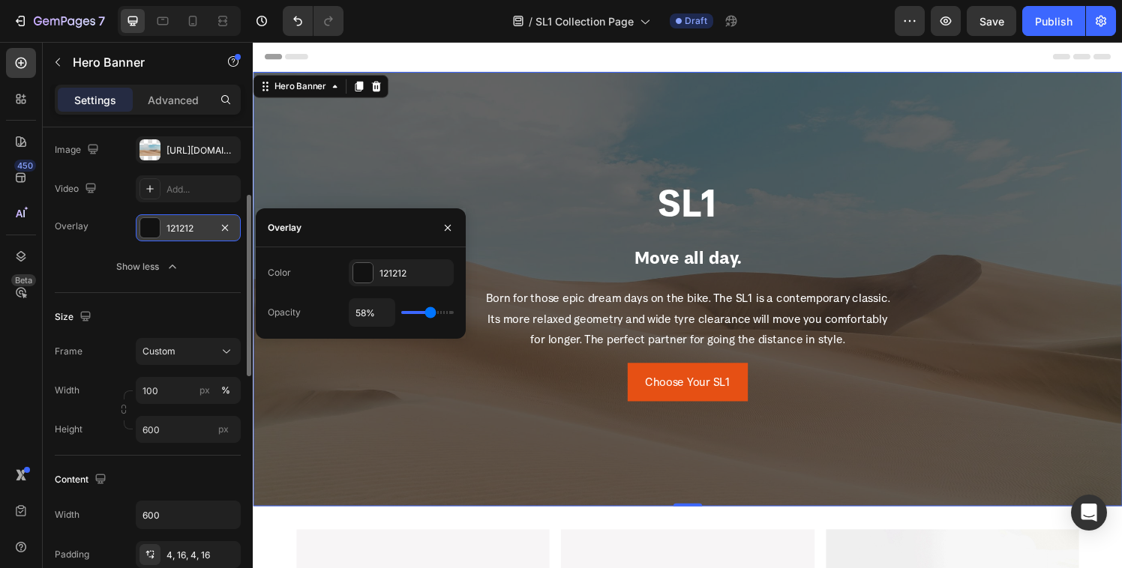
type input "53%"
type input "53"
type input "47%"
type input "47"
type input "42%"
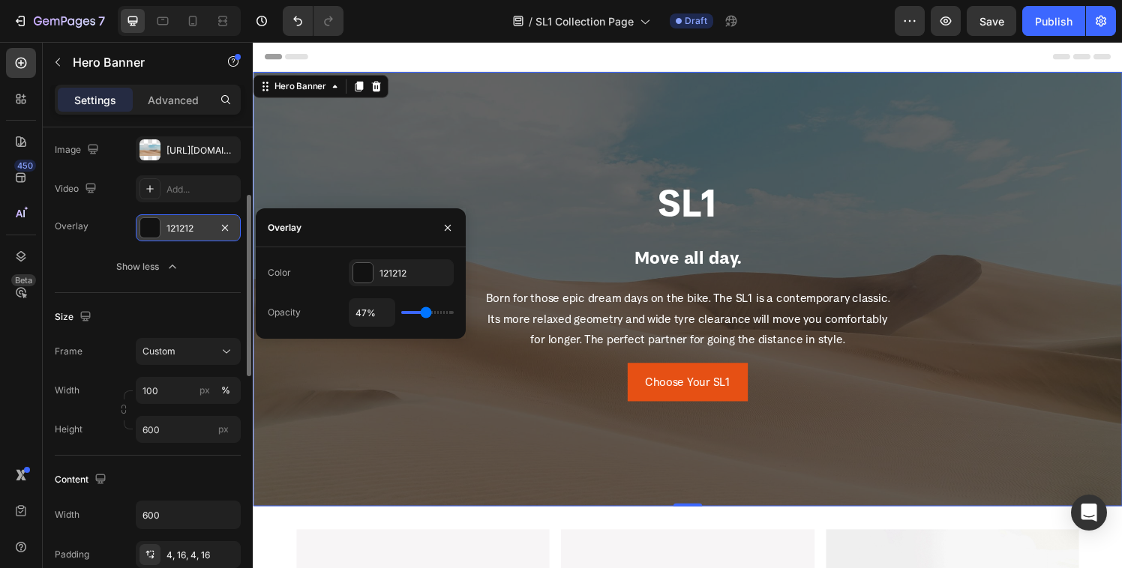
type input "42"
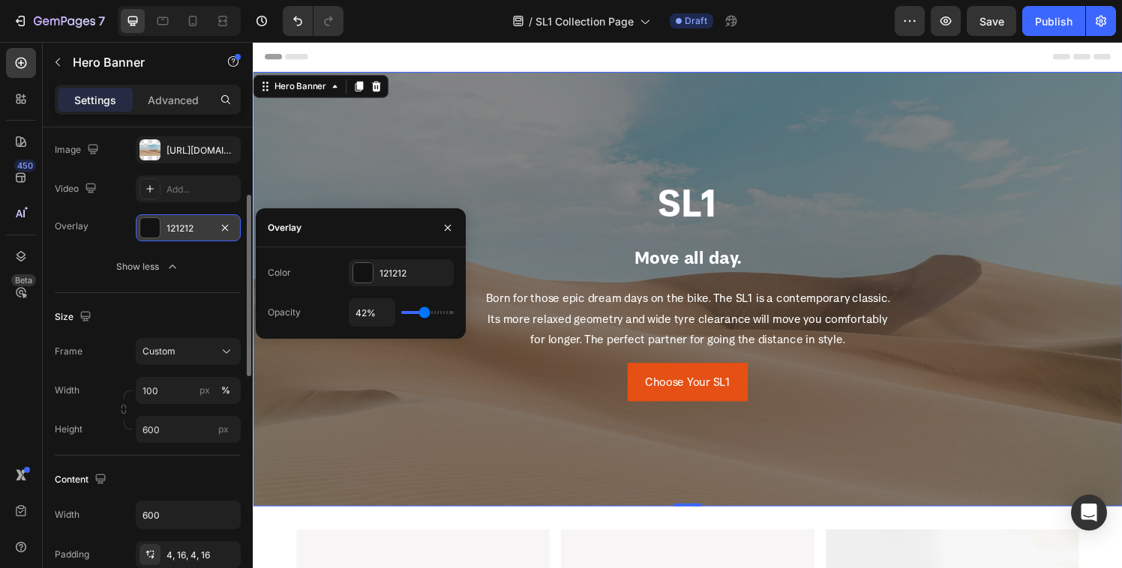
type input "41%"
type input "41"
type input "39%"
type input "39"
type input "38%"
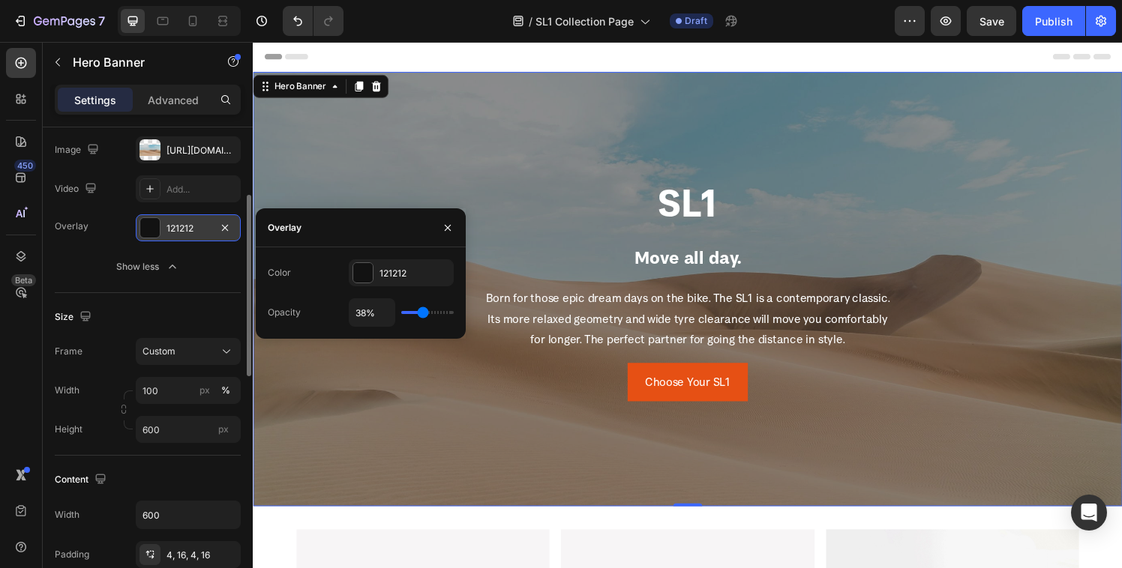
type input "38"
click at [422, 313] on input "range" at bounding box center [427, 312] width 52 height 3
click at [372, 319] on input "38%" at bounding box center [371, 312] width 45 height 27
type input "3%"
type input "3"
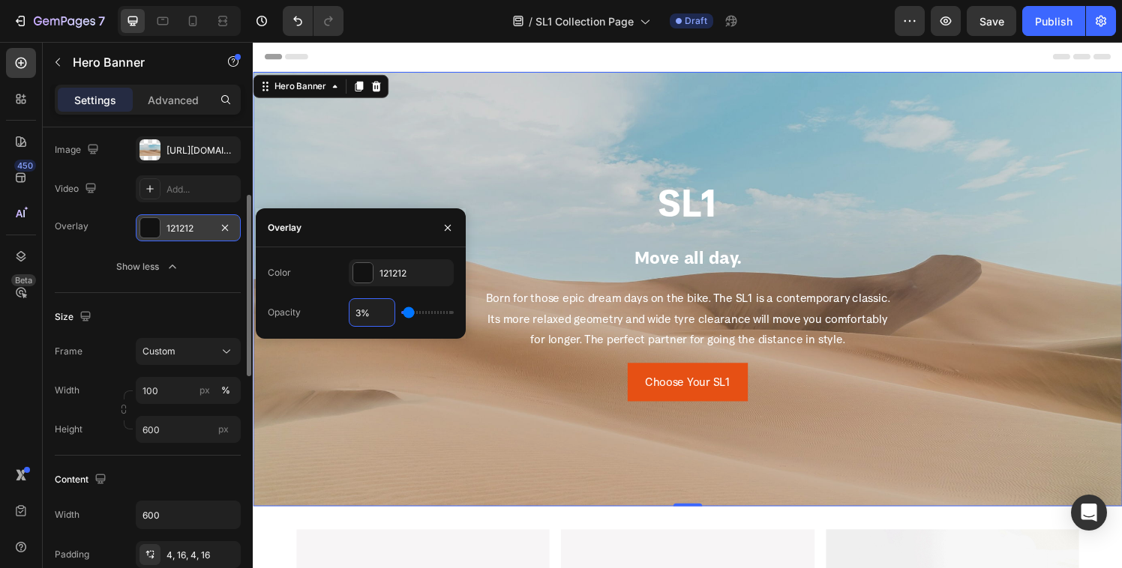
type input "30%"
type input "30"
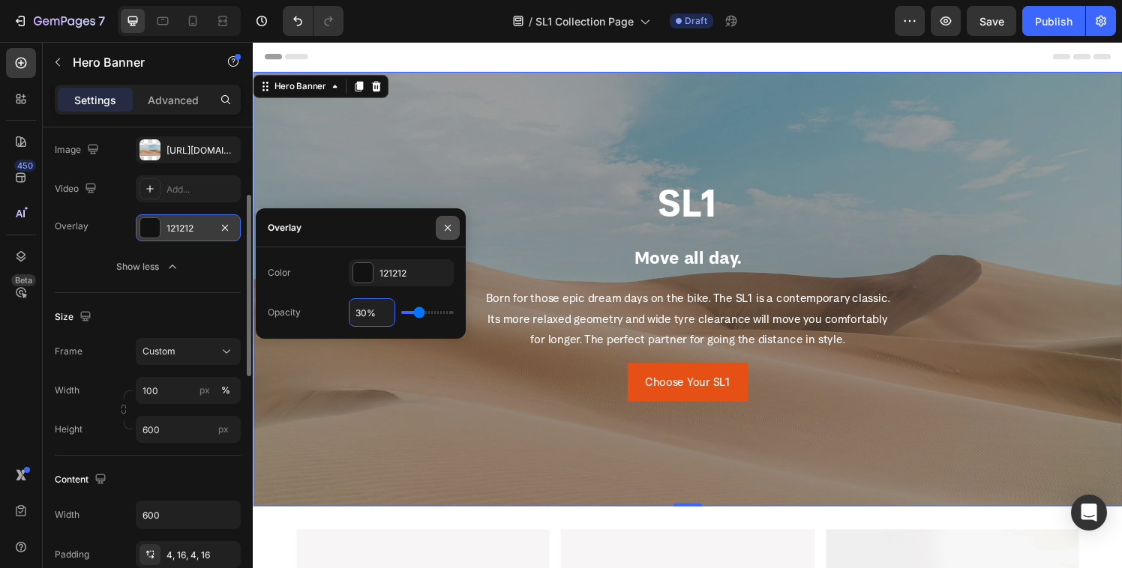
type input "30%"
click at [447, 228] on icon "button" at bounding box center [448, 227] width 6 height 6
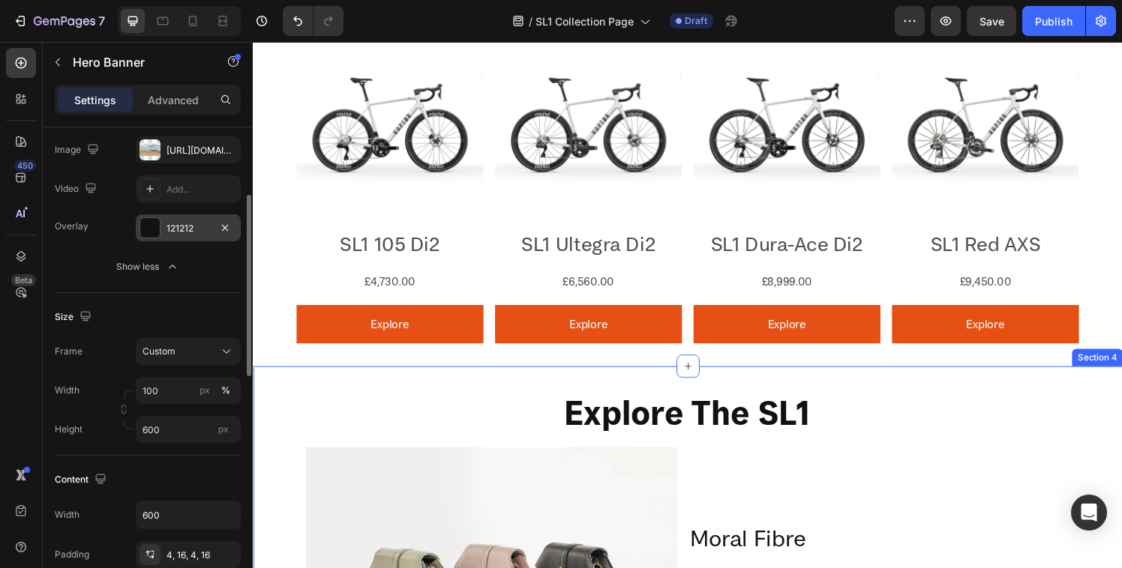
scroll to position [883, 0]
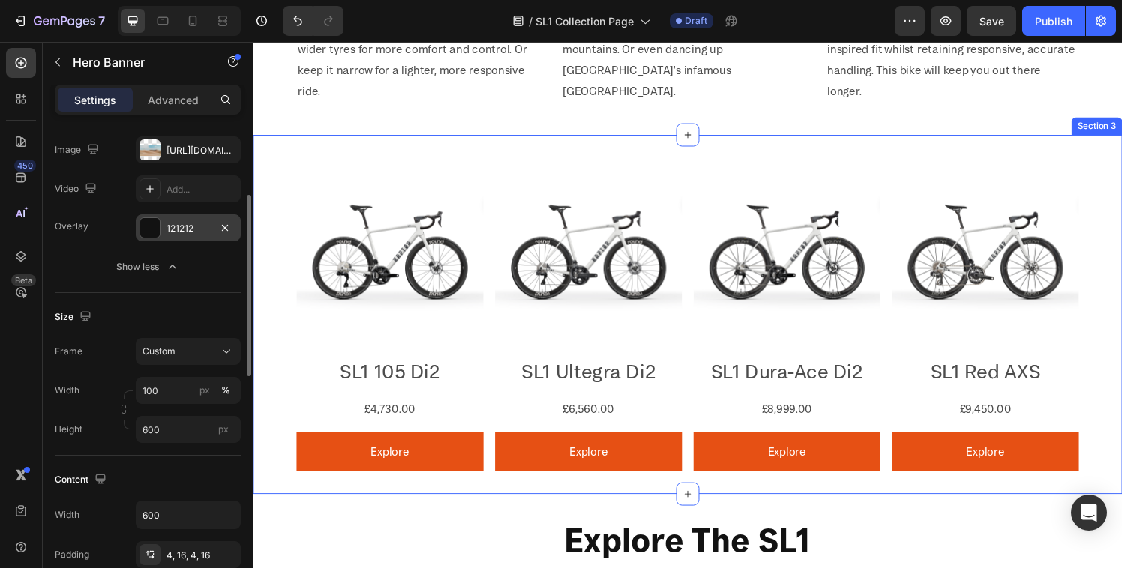
click at [278, 311] on div "Product Images SL1 105 Di2 Product Title £4,730.00 Product Price Product Price …" at bounding box center [703, 324] width 900 height 372
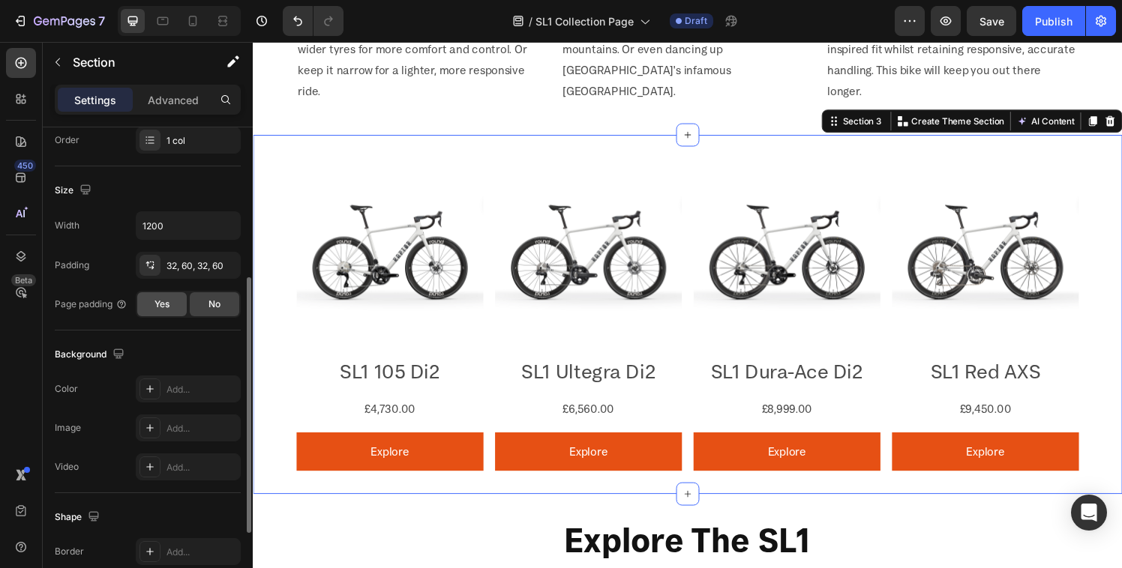
scroll to position [431, 0]
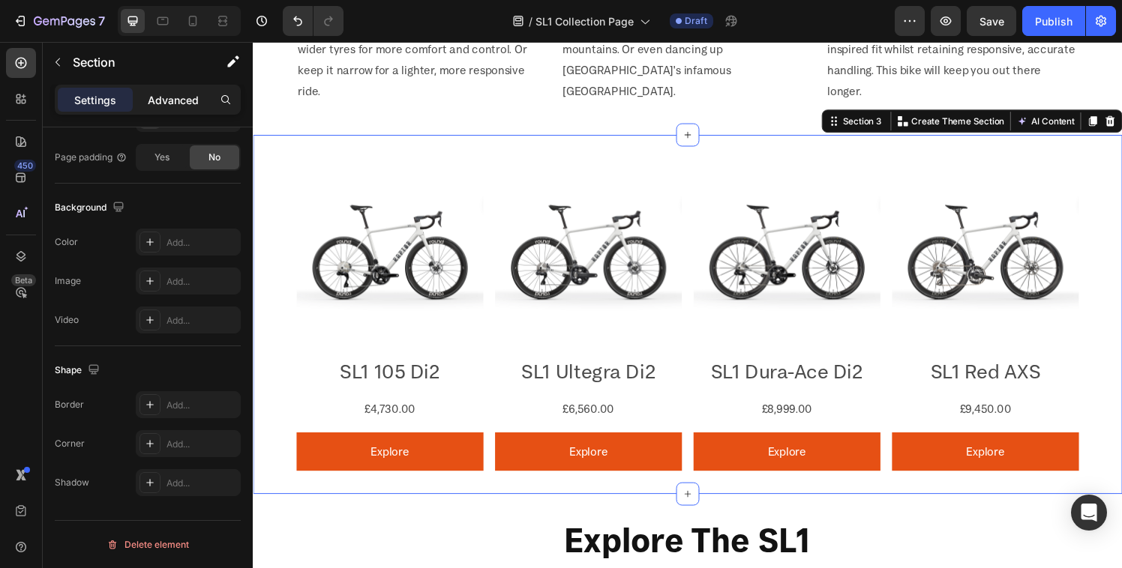
click at [175, 99] on p "Advanced" at bounding box center [173, 100] width 51 height 16
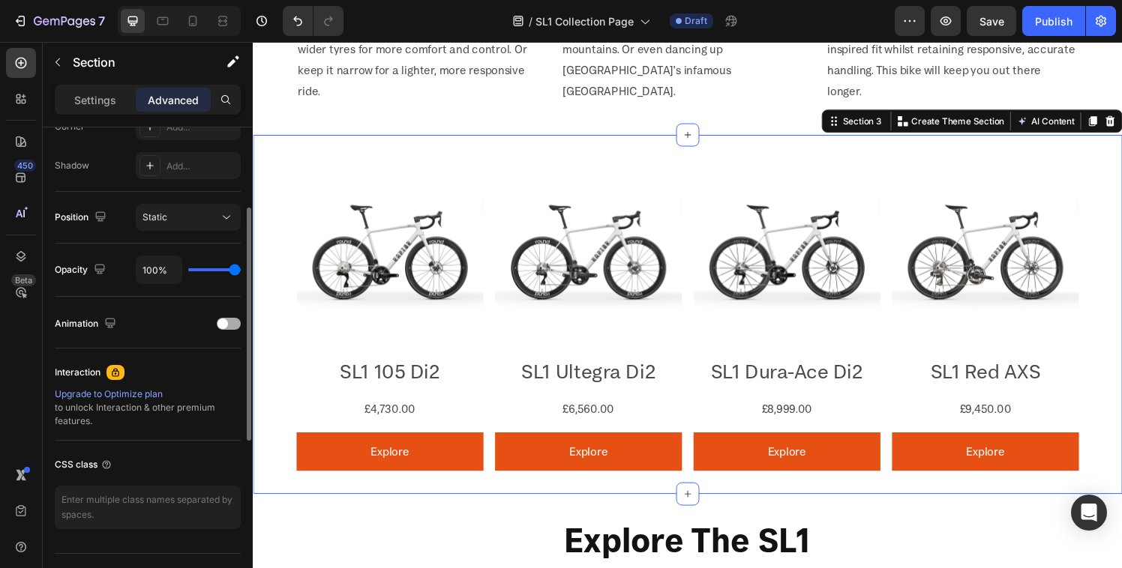
scroll to position [72, 0]
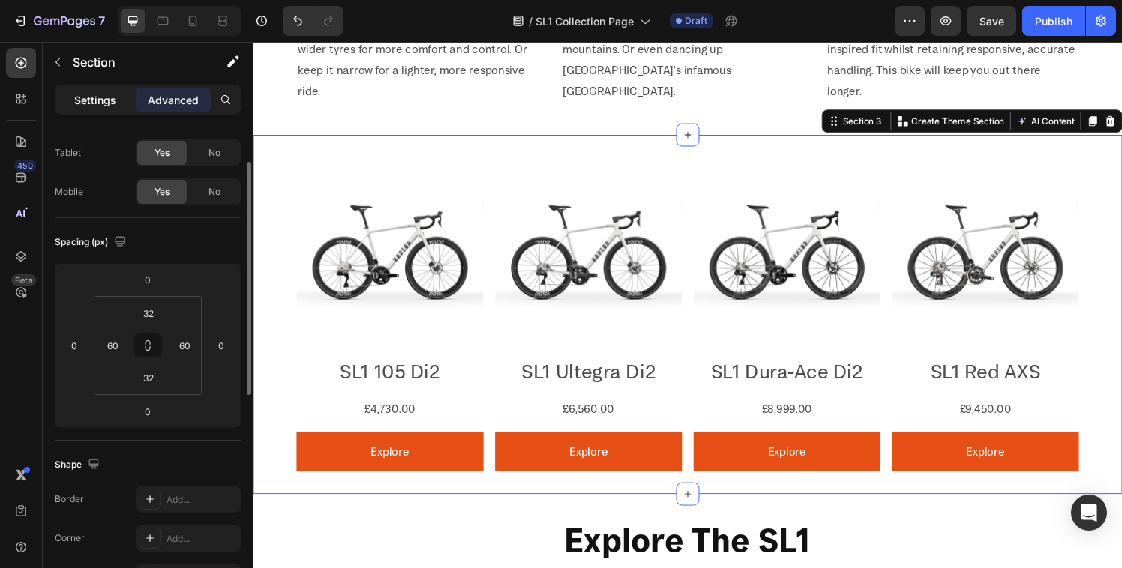
click at [112, 103] on p "Settings" at bounding box center [95, 100] width 42 height 16
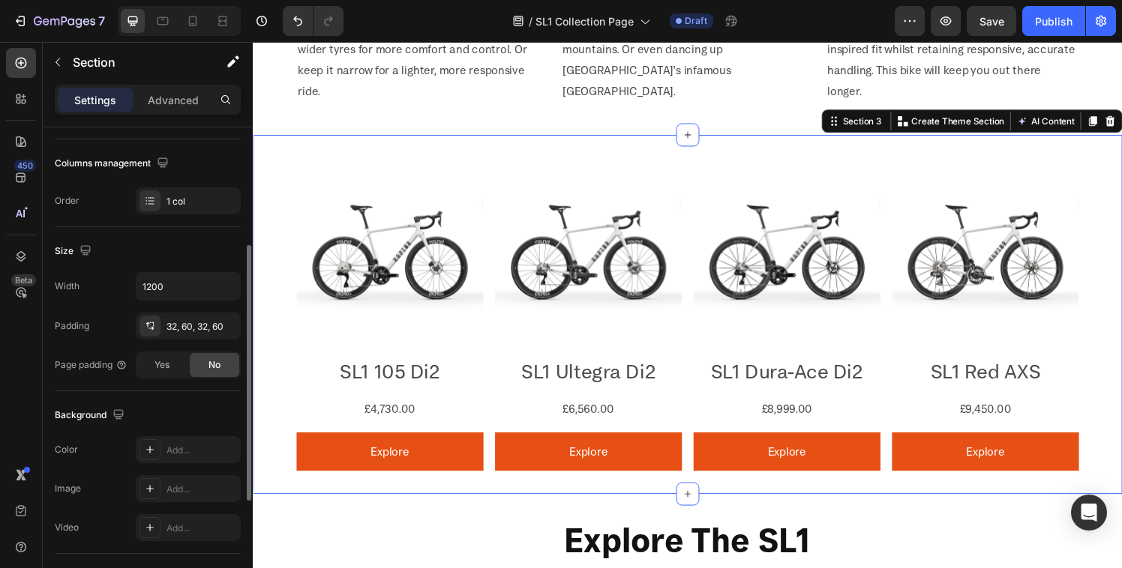
scroll to position [0, 0]
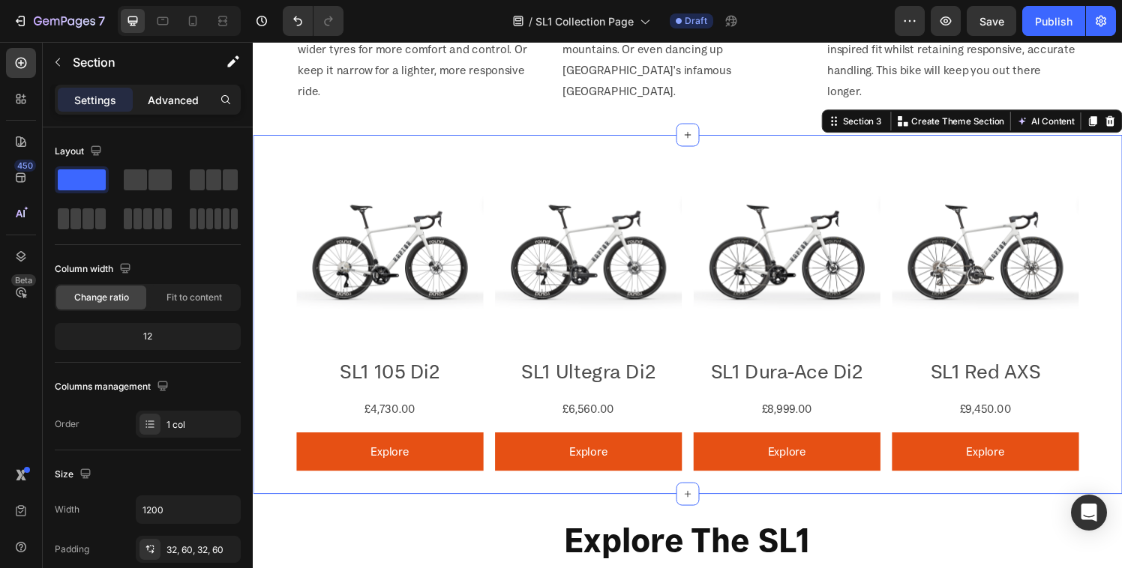
click at [169, 89] on div "Advanced" at bounding box center [173, 100] width 75 height 24
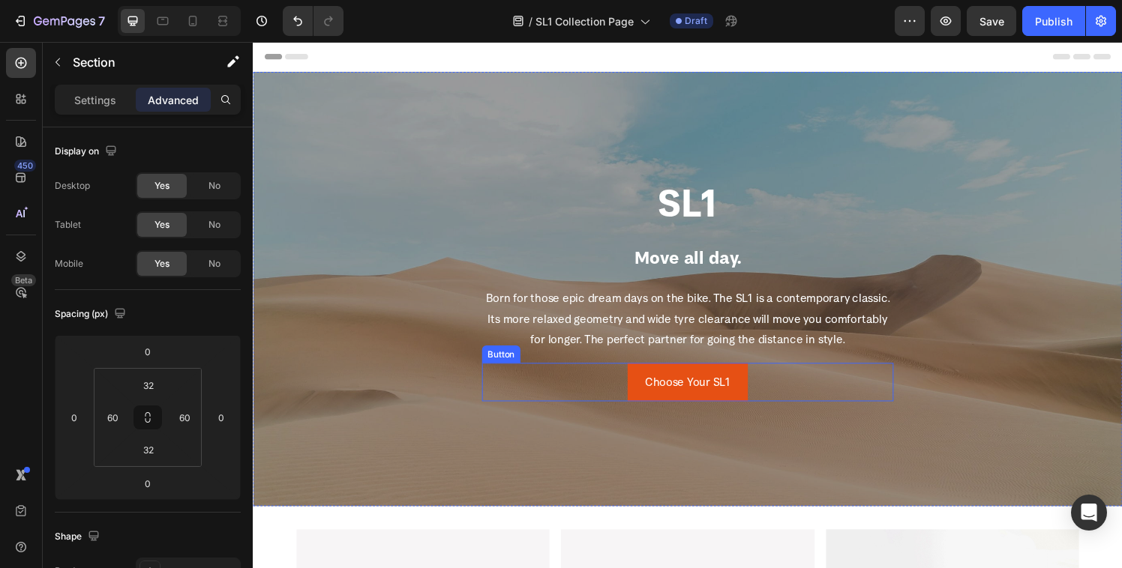
click at [588, 391] on div "Choose Your SL1 Button" at bounding box center [703, 394] width 426 height 40
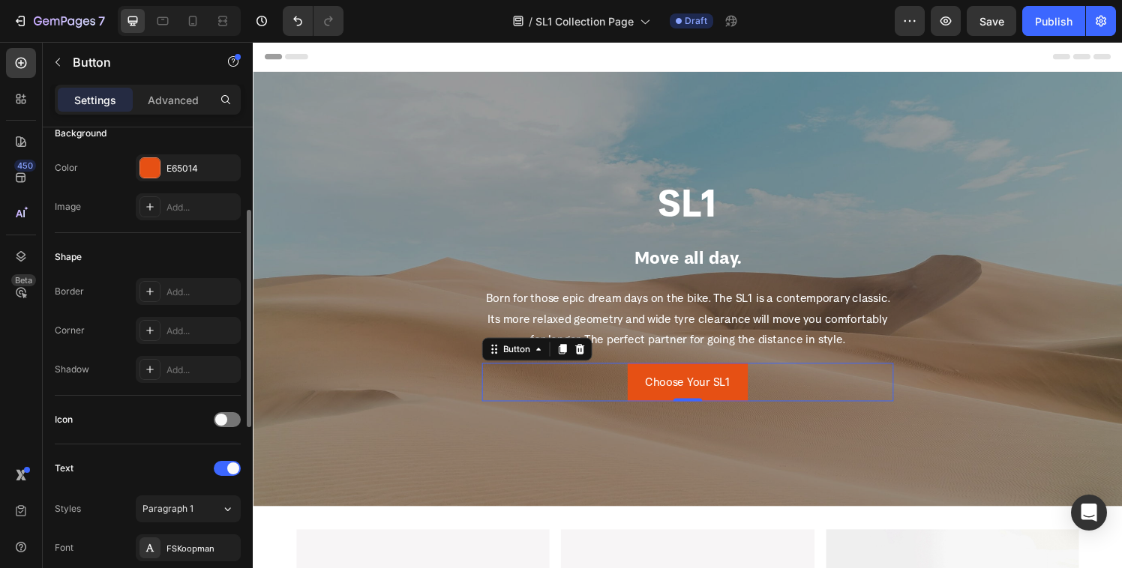
scroll to position [203, 0]
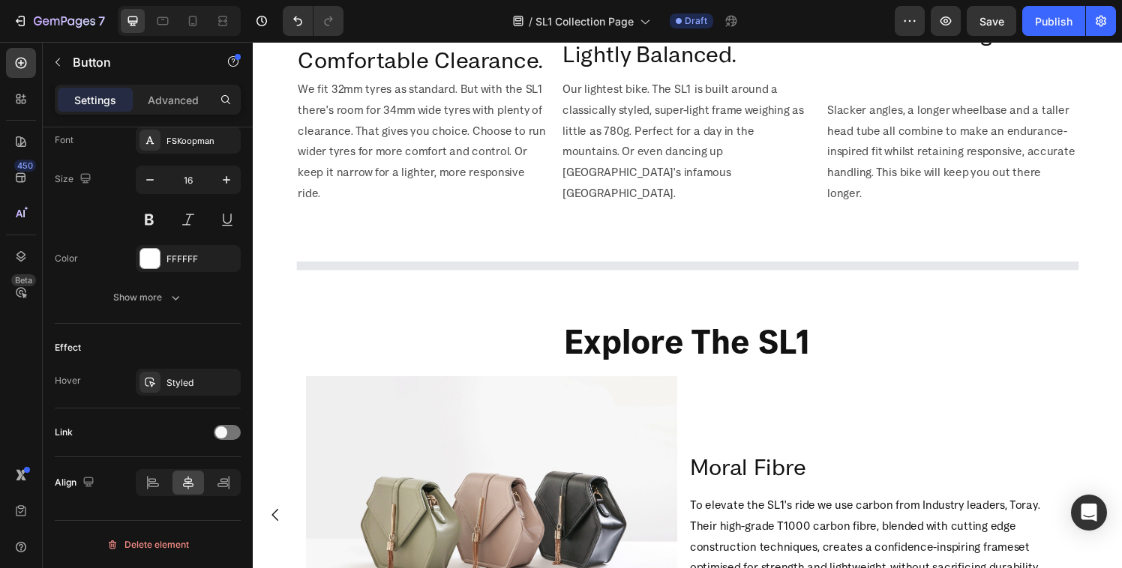
scroll to position [773, 0]
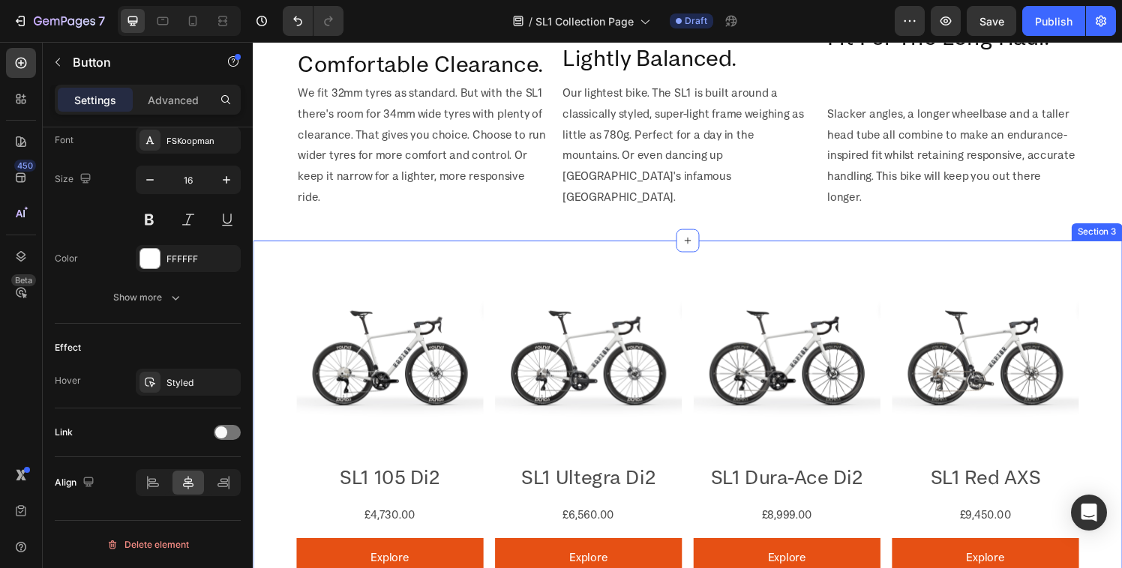
click at [290, 271] on div "Product Images SL1 105 Di2 Product Title £4,730.00 Product Price Product Price …" at bounding box center [703, 433] width 900 height 372
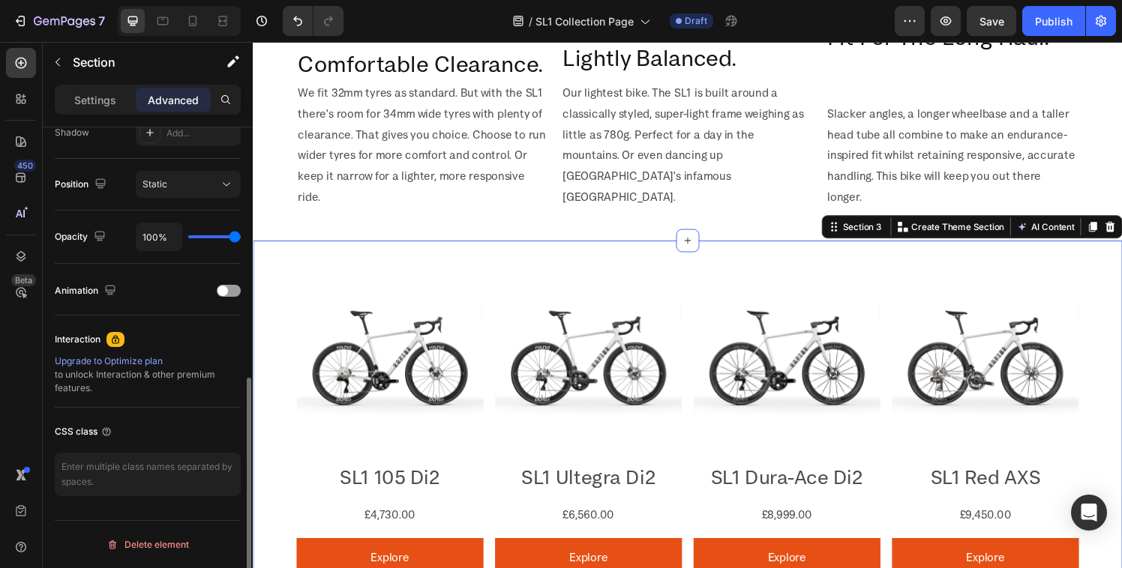
scroll to position [0, 0]
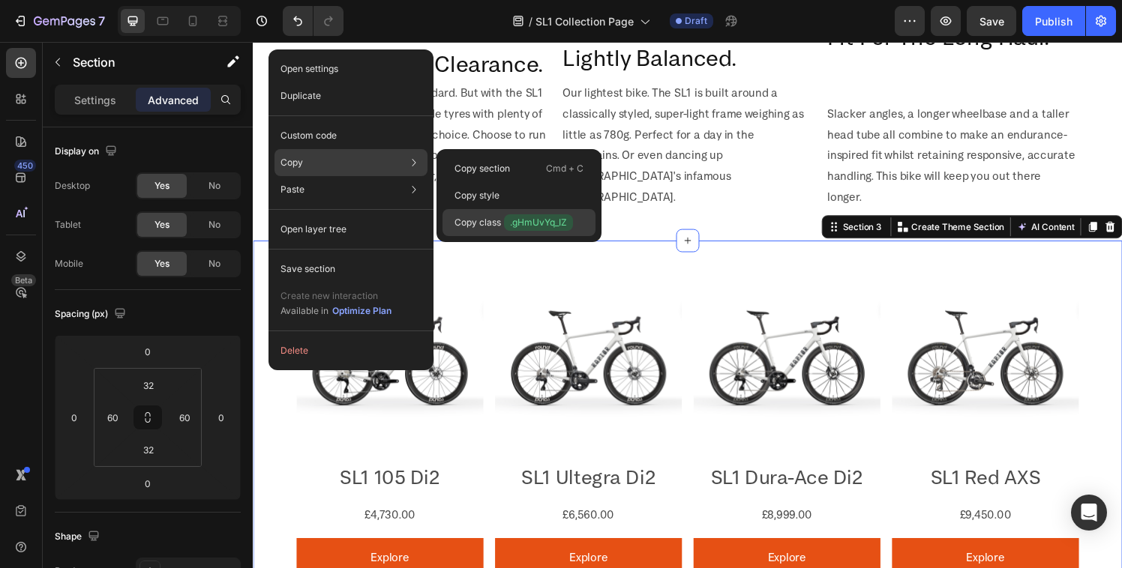
click at [469, 226] on p "Copy class .gHmUvYq_IZ" at bounding box center [513, 222] width 118 height 16
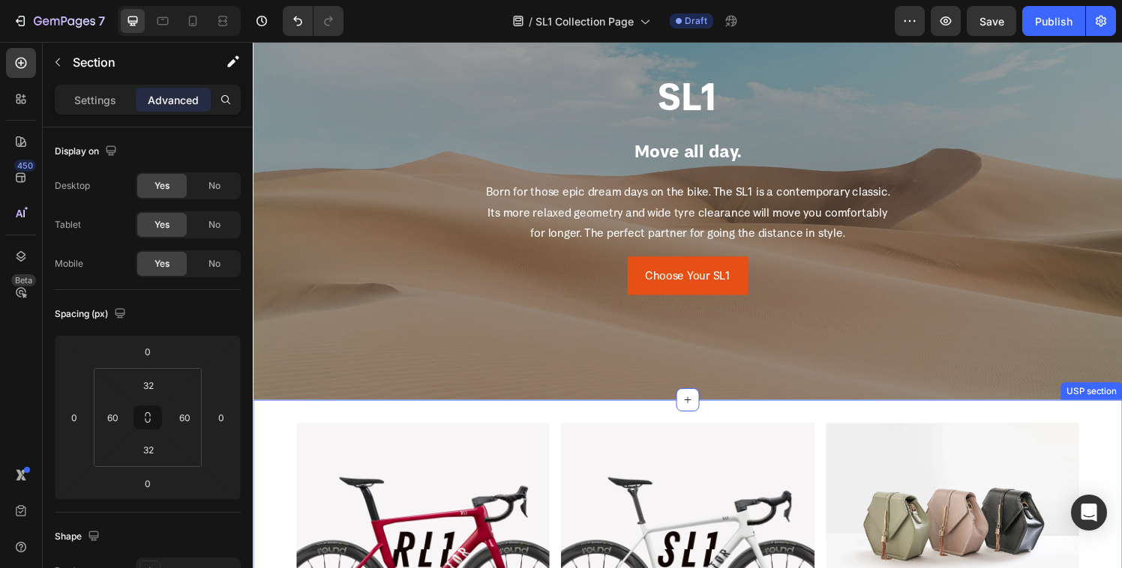
scroll to position [33, 0]
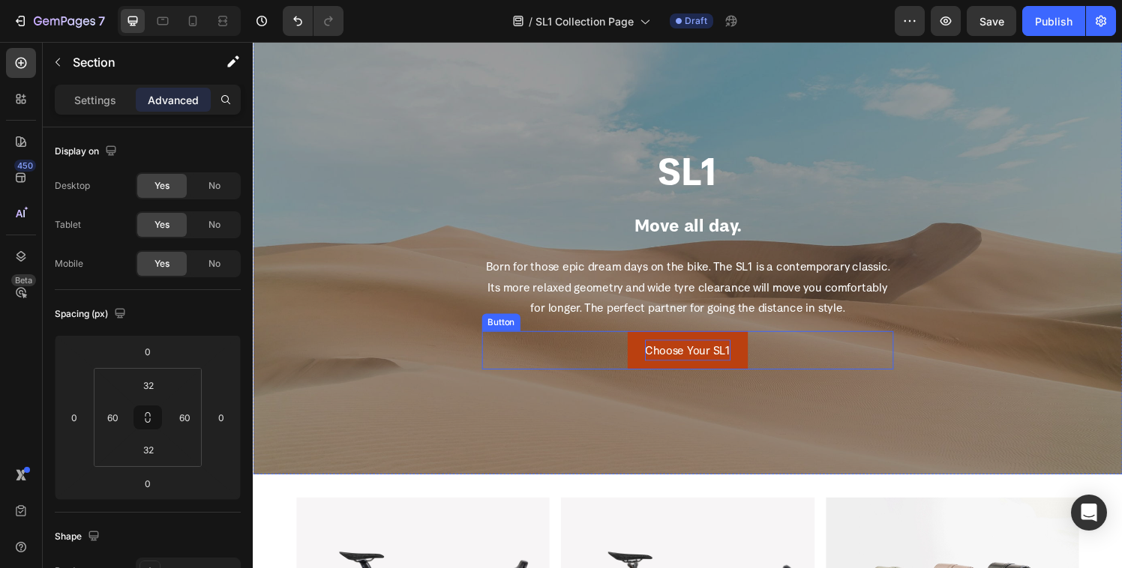
click at [702, 357] on p "Choose Your SL1" at bounding box center [702, 361] width 88 height 22
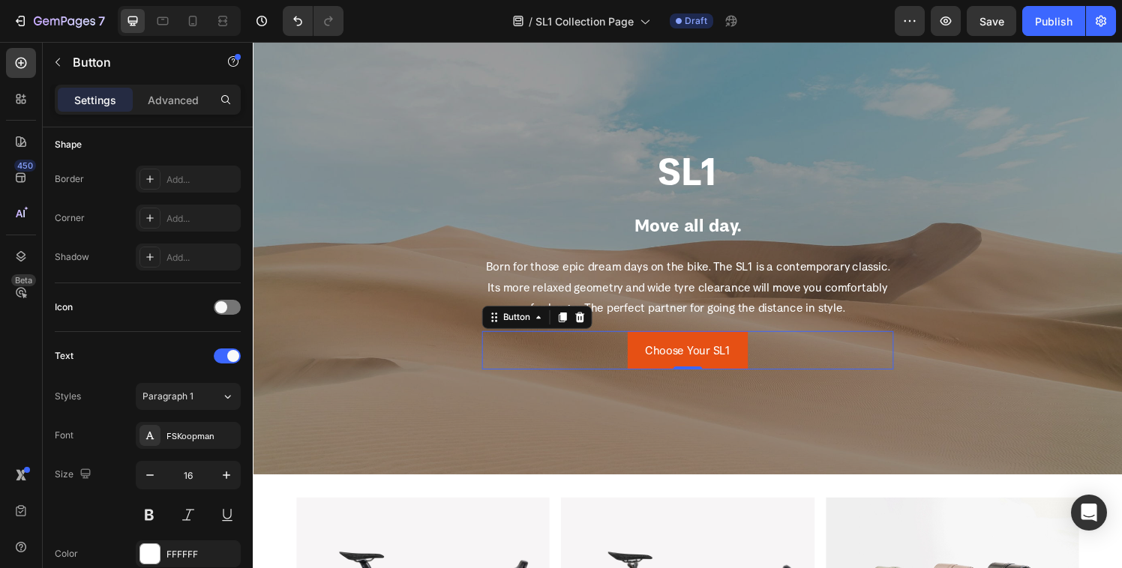
scroll to position [592, 0]
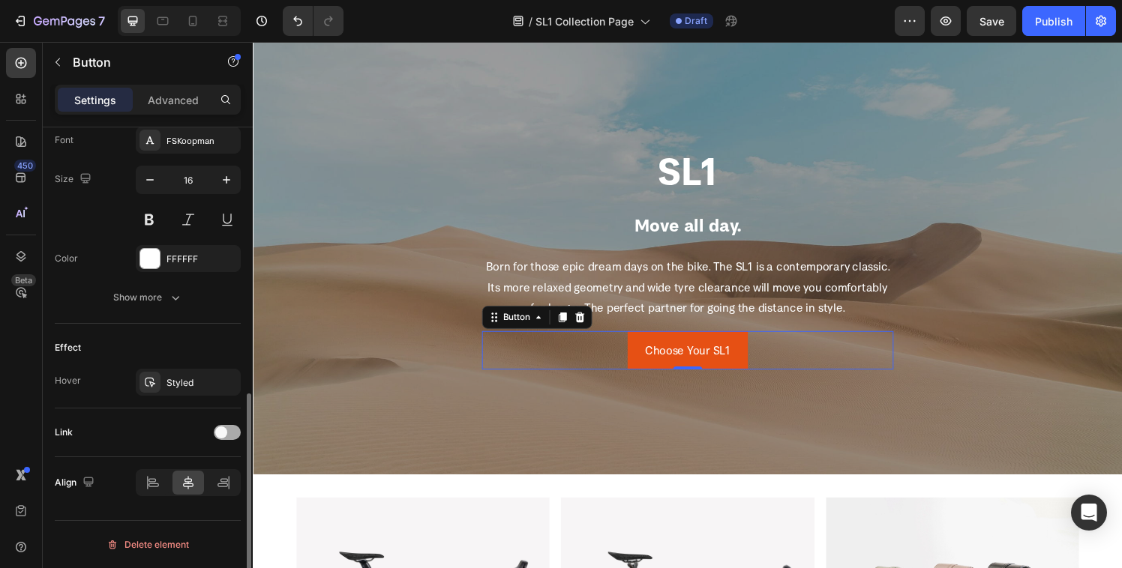
click at [224, 429] on span at bounding box center [221, 433] width 12 height 12
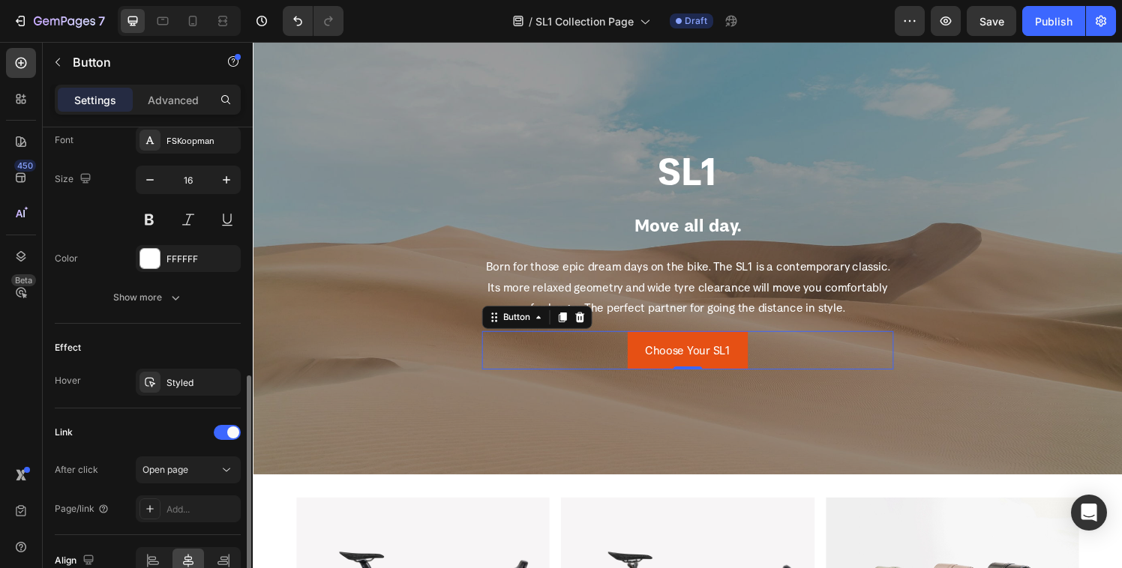
scroll to position [670, 0]
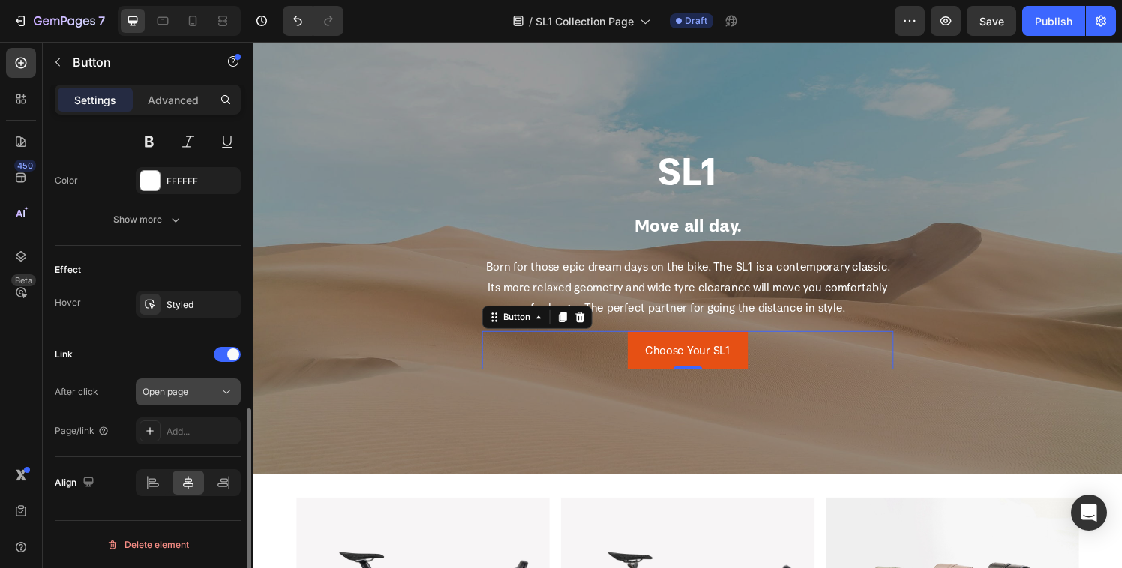
click at [171, 385] on span "Open page" at bounding box center [165, 391] width 46 height 13
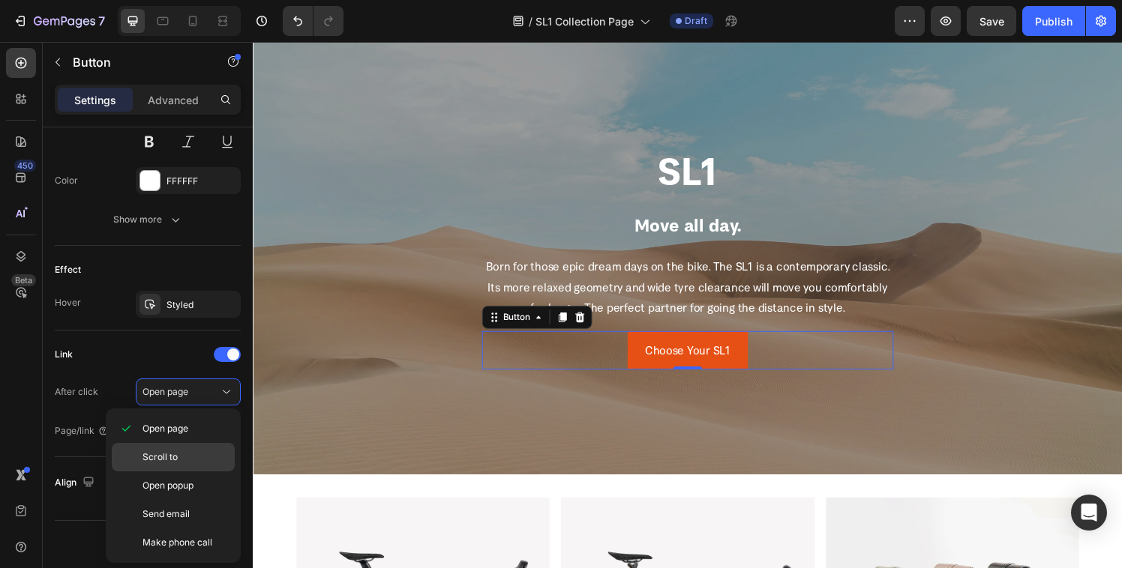
click at [178, 454] on p "Scroll to" at bounding box center [184, 457] width 85 height 13
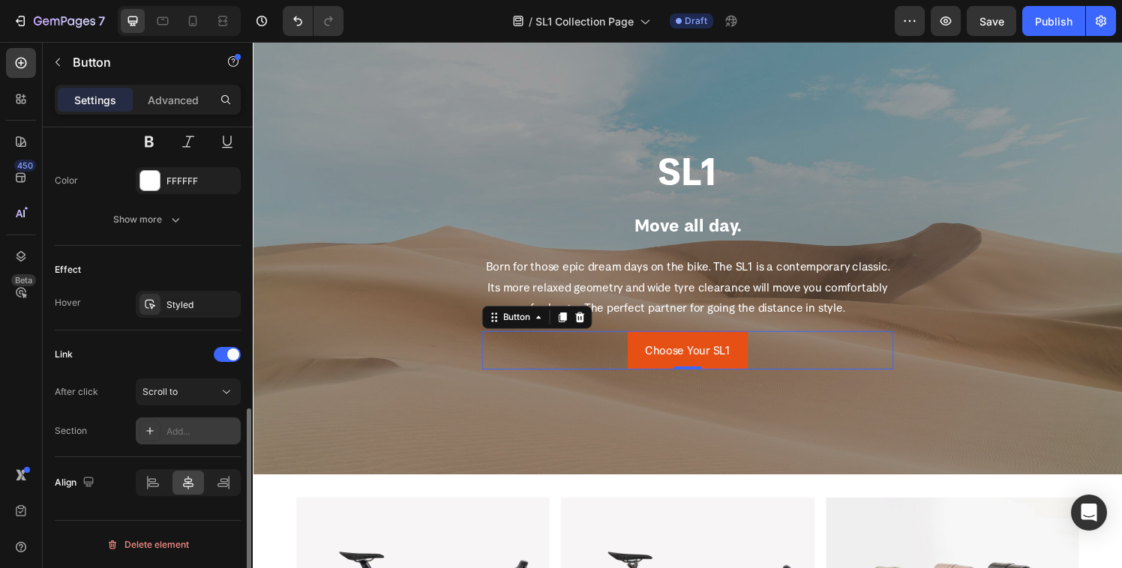
click at [145, 429] on icon at bounding box center [150, 431] width 12 height 12
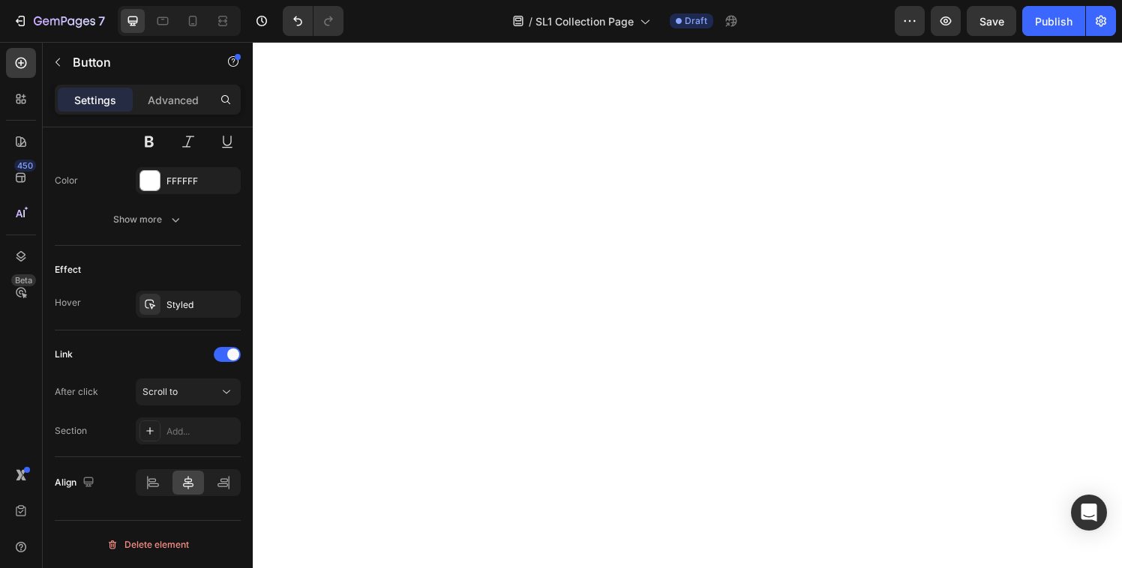
scroll to position [1060, 0]
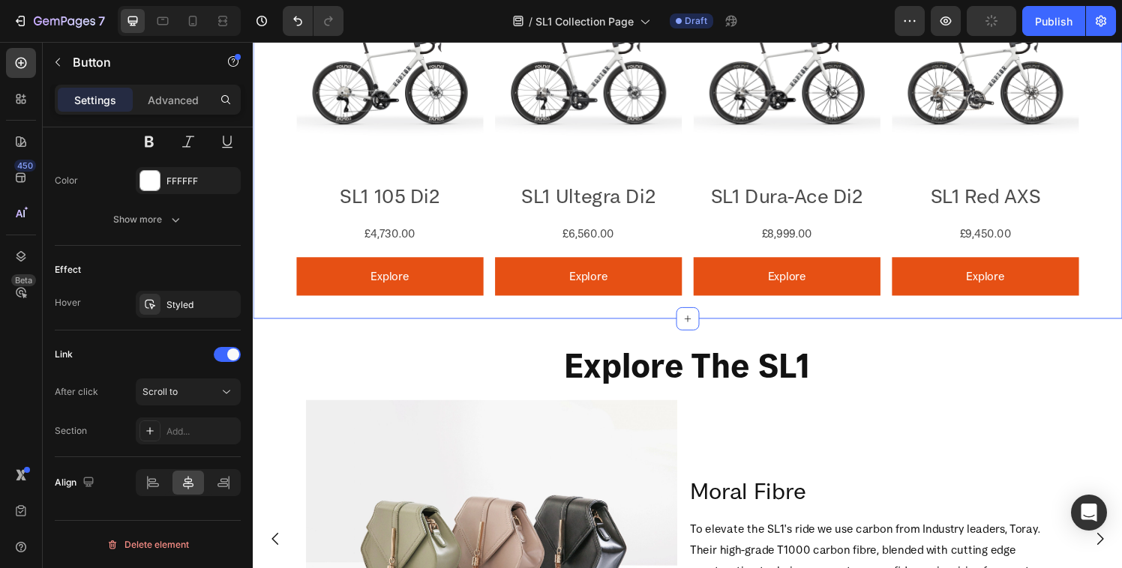
click at [269, 195] on div "Product Images SL1 105 Di2 Product Title £4,730.00 Product Price Product Price …" at bounding box center [703, 143] width 900 height 372
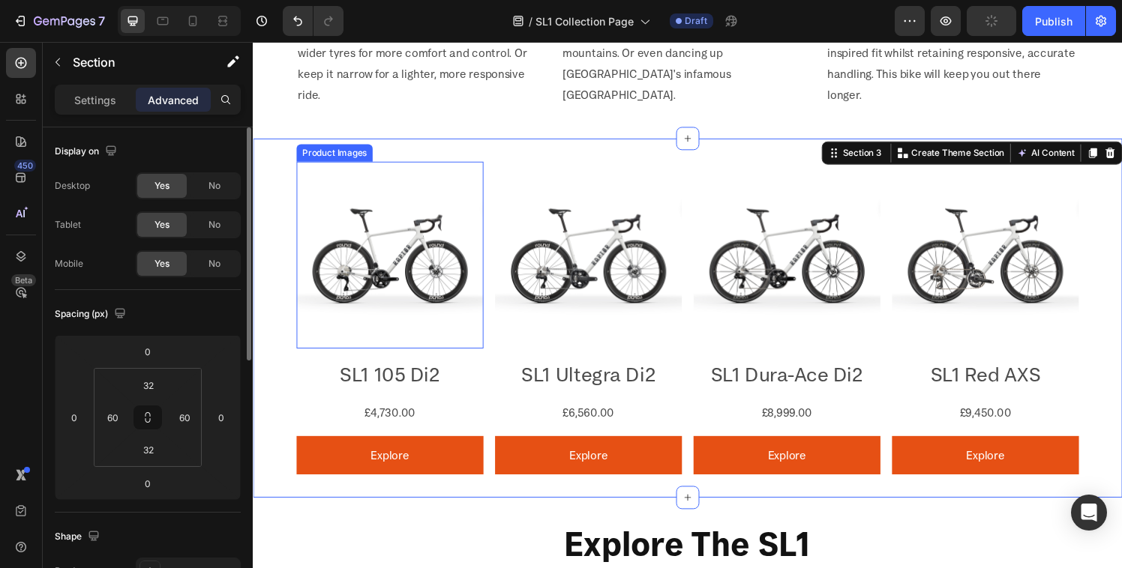
scroll to position [859, 0]
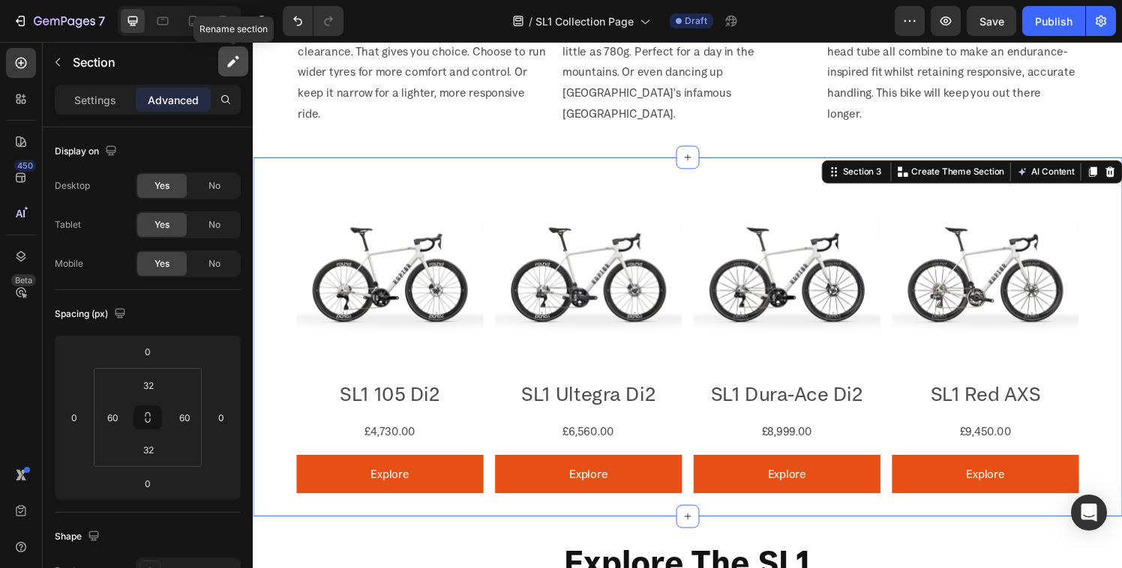
click at [223, 61] on button "button" at bounding box center [233, 61] width 30 height 30
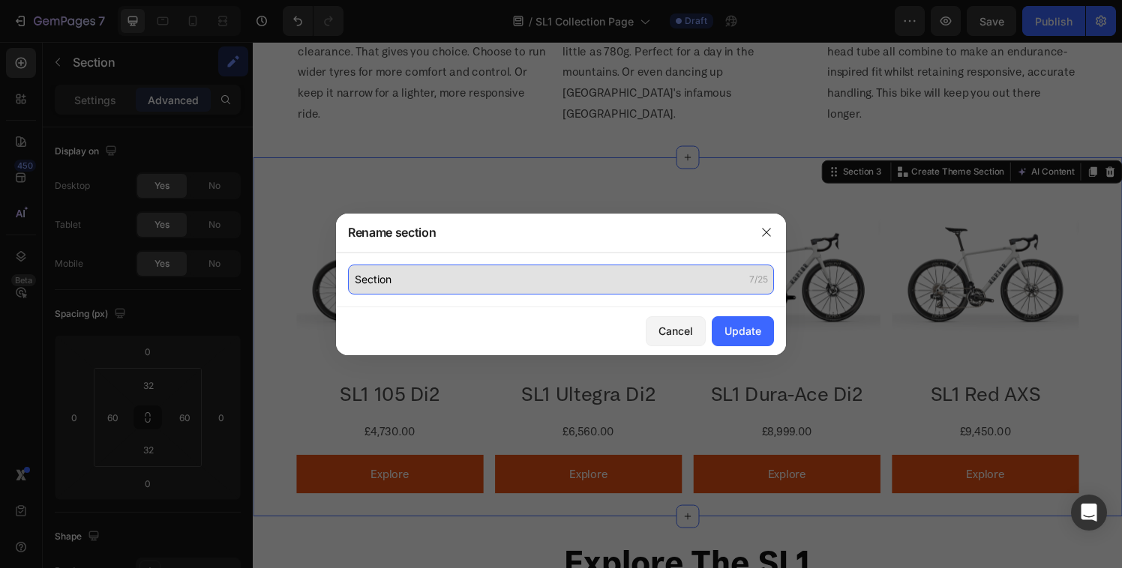
click at [378, 285] on input "Section" at bounding box center [561, 280] width 426 height 30
click at [378, 284] on input "Section" at bounding box center [561, 280] width 426 height 30
click at [376, 283] on input "Section" at bounding box center [561, 280] width 426 height 30
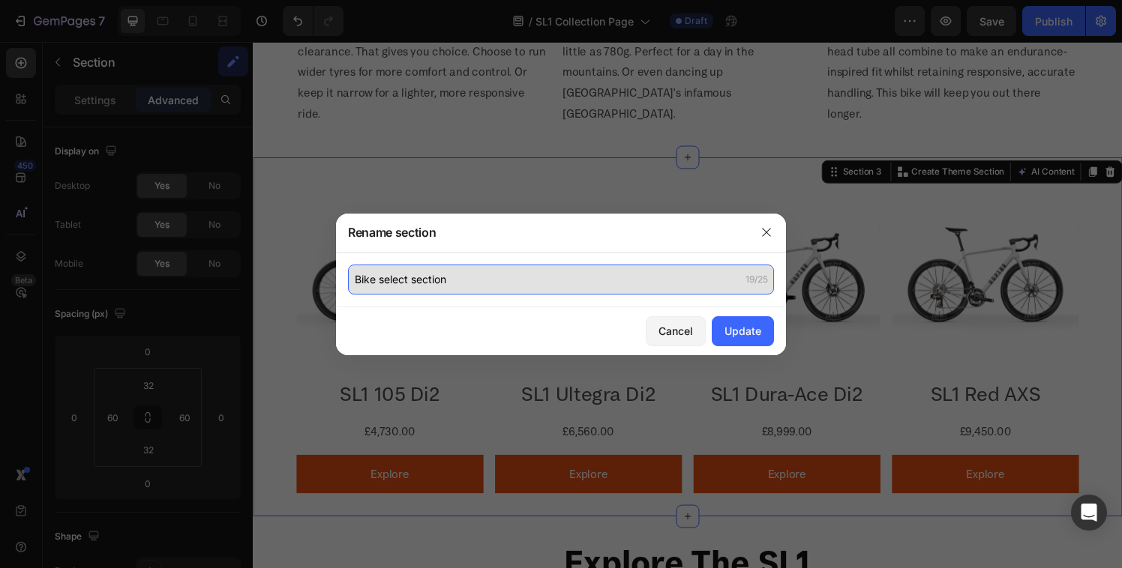
click at [352, 280] on input "Bike select section" at bounding box center [561, 280] width 426 height 30
click at [365, 279] on input "Bike select section" at bounding box center [561, 280] width 426 height 30
click at [472, 279] on input "Bike select section" at bounding box center [561, 280] width 426 height 30
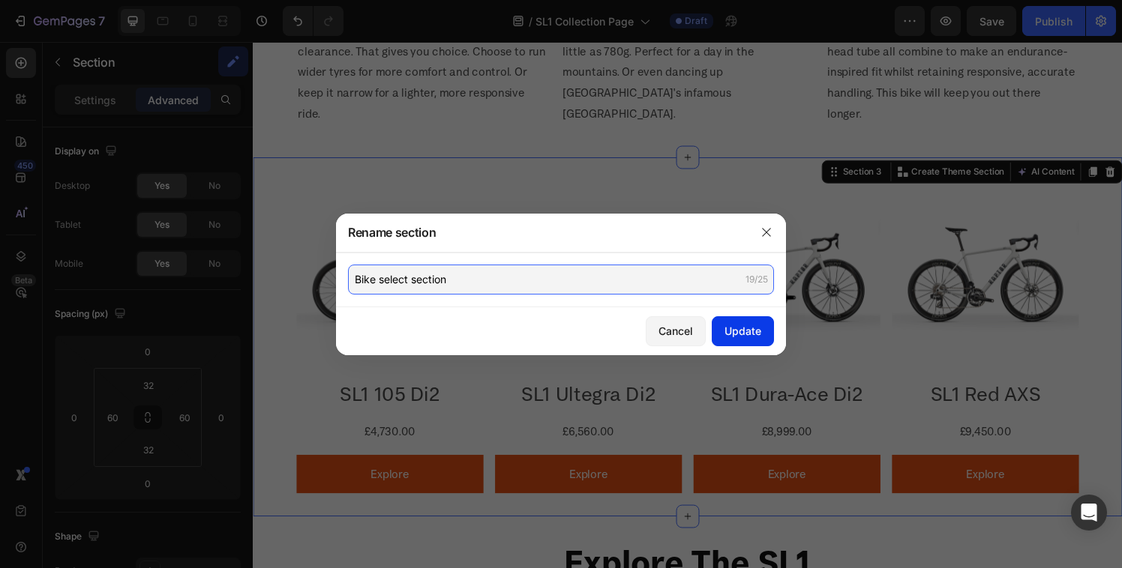
type input "Bike select section"
click at [744, 340] on button "Update" at bounding box center [743, 331] width 62 height 30
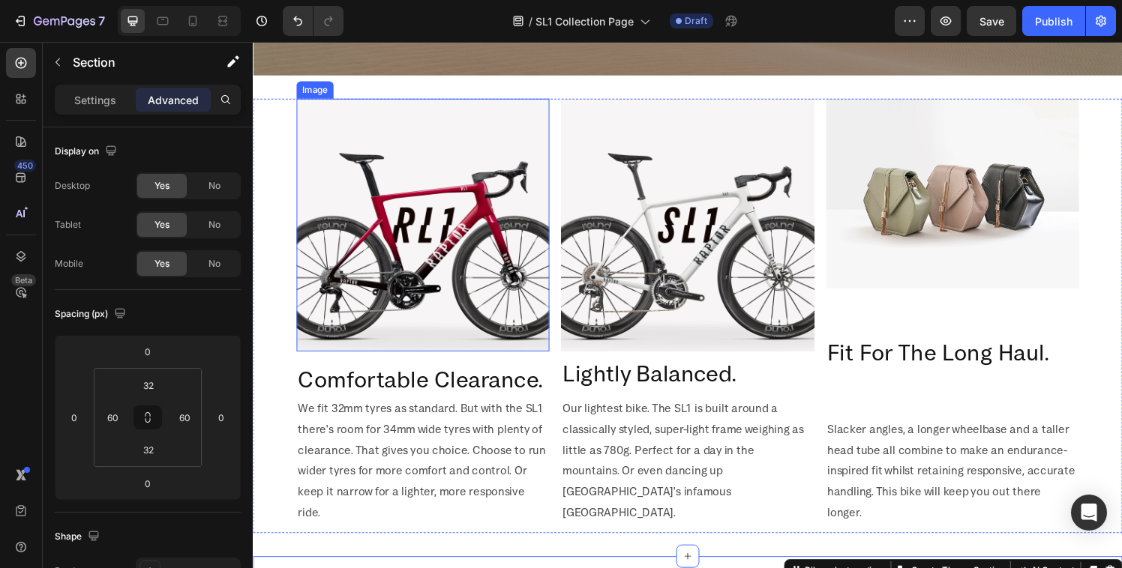
scroll to position [0, 0]
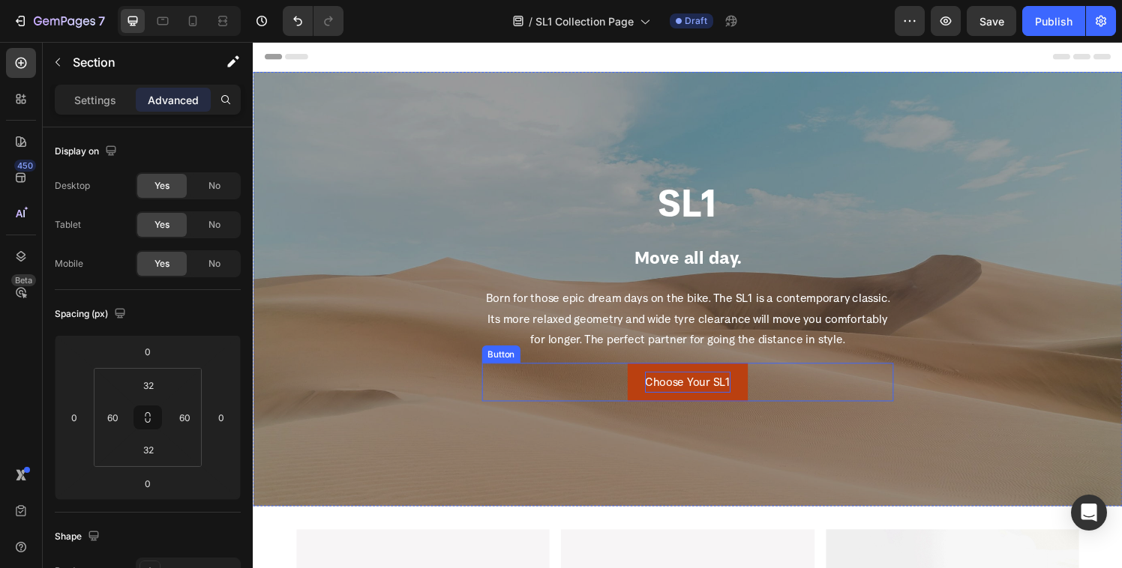
click at [678, 403] on p "Choose Your SL1" at bounding box center [702, 394] width 88 height 22
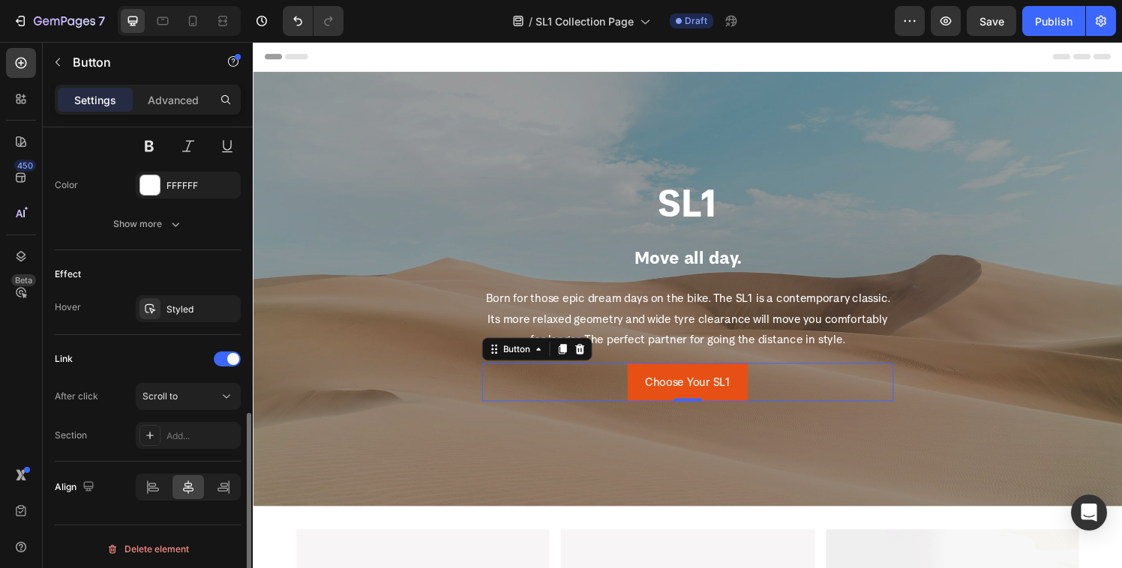
scroll to position [670, 0]
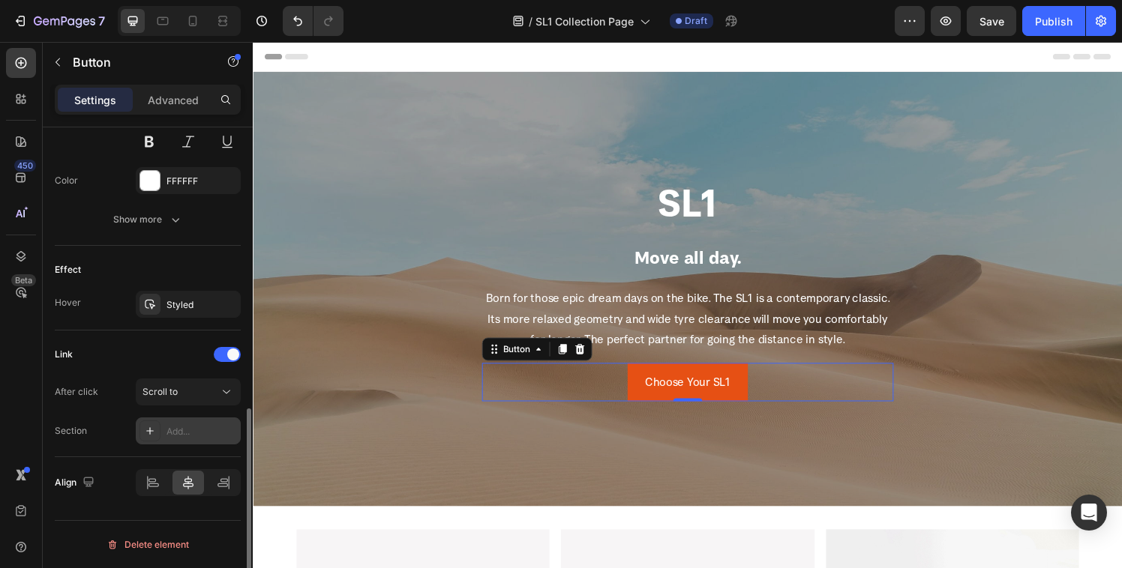
click at [154, 427] on icon at bounding box center [150, 431] width 12 height 12
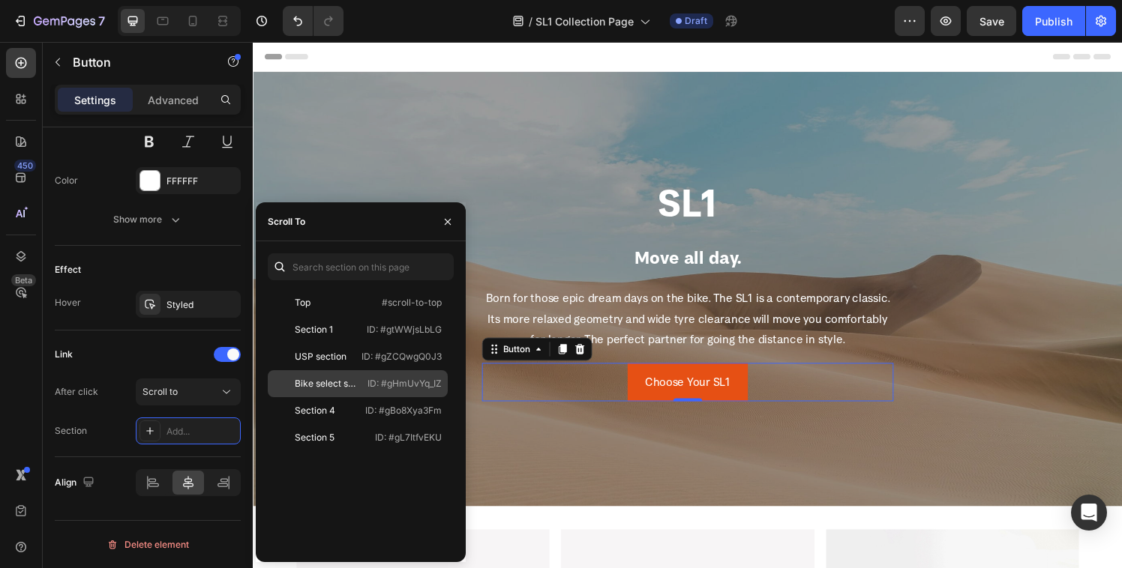
click at [322, 390] on div "Bike select section" at bounding box center [326, 383] width 63 height 13
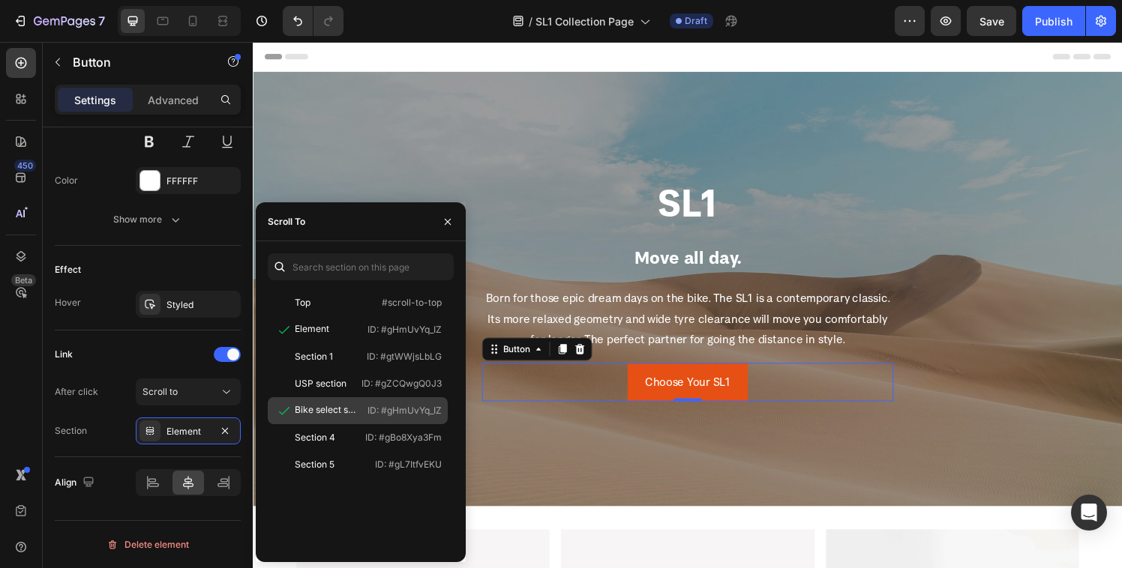
click at [325, 409] on div "Bike select section" at bounding box center [326, 409] width 63 height 13
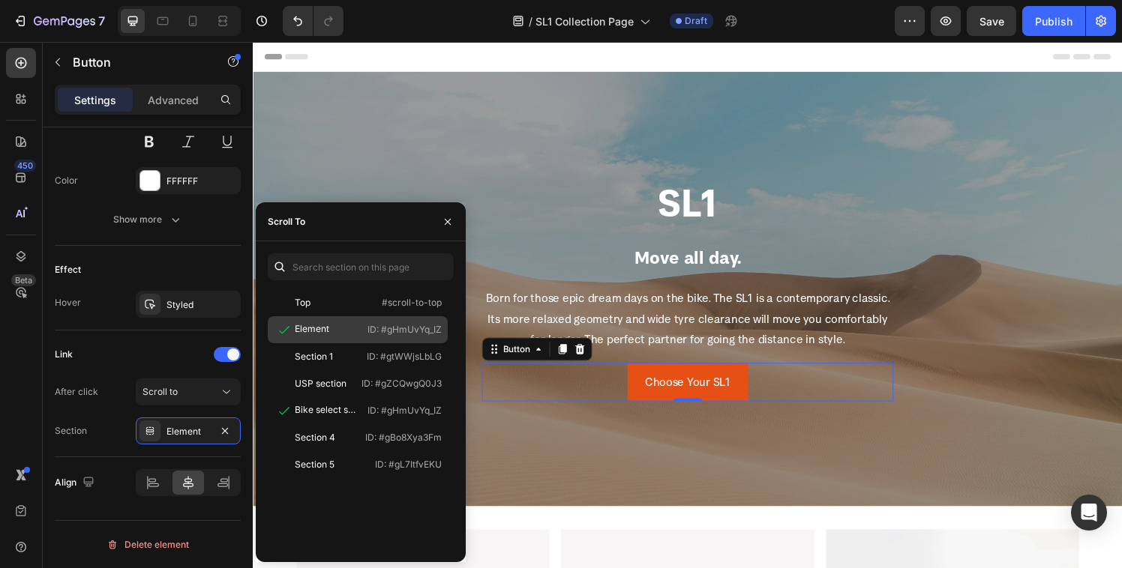
click at [274, 329] on div at bounding box center [284, 329] width 21 height 15
click at [92, 456] on div "Link After click Scroll to Section Element" at bounding box center [148, 394] width 186 height 127
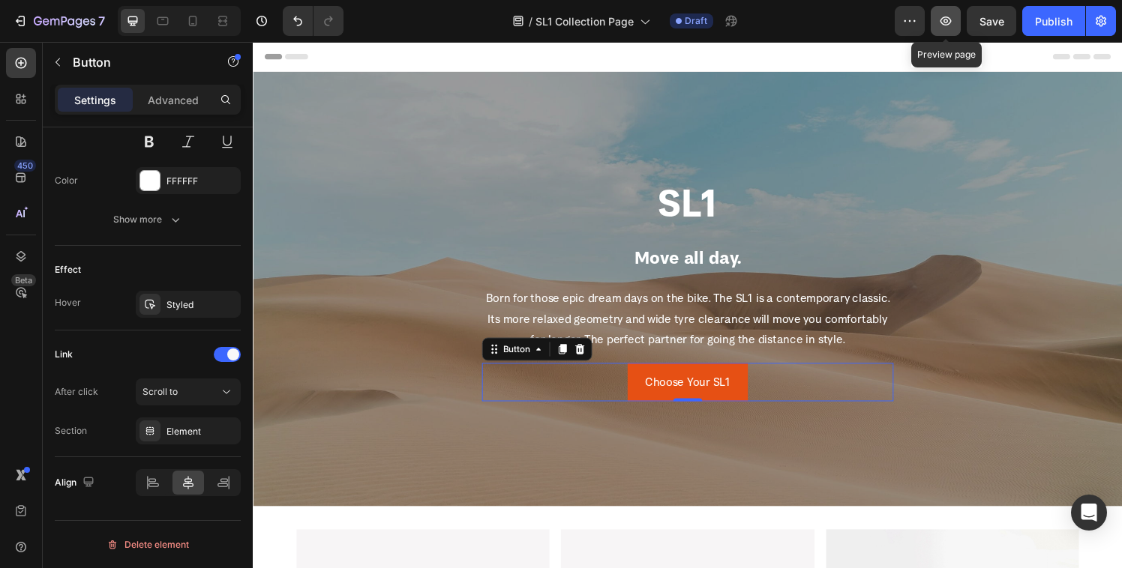
click at [943, 17] on icon "button" at bounding box center [945, 20] width 11 height 9
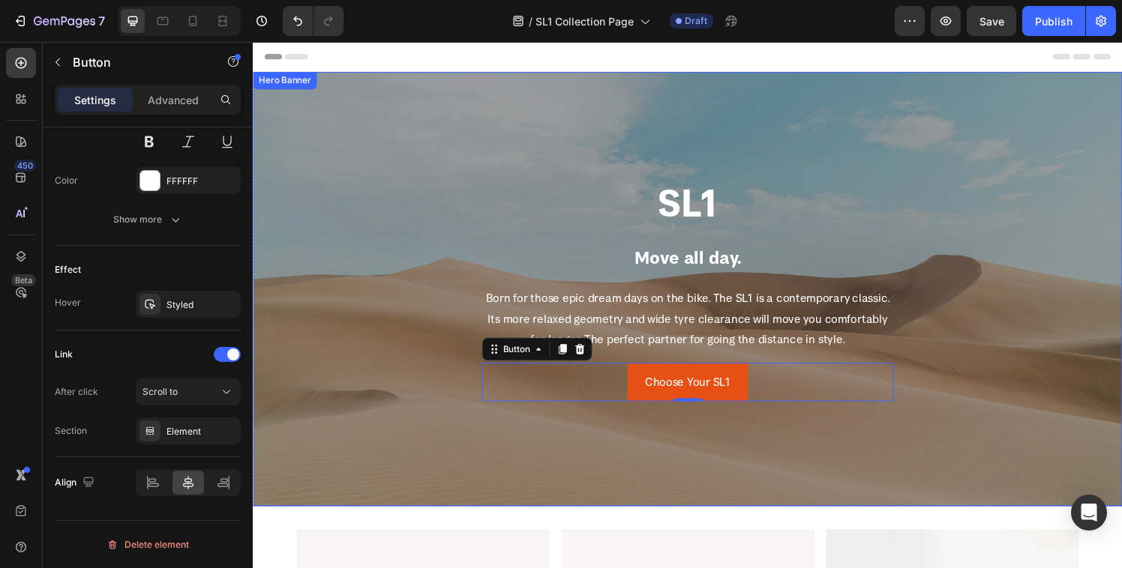
click at [517, 157] on div "Overlay" at bounding box center [703, 298] width 900 height 450
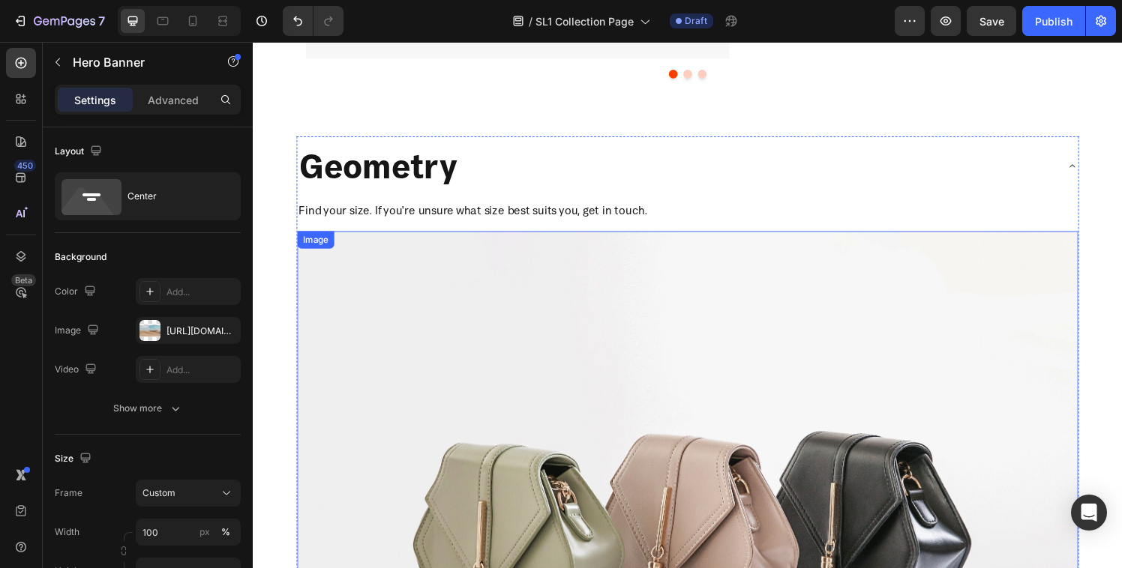
scroll to position [0, 0]
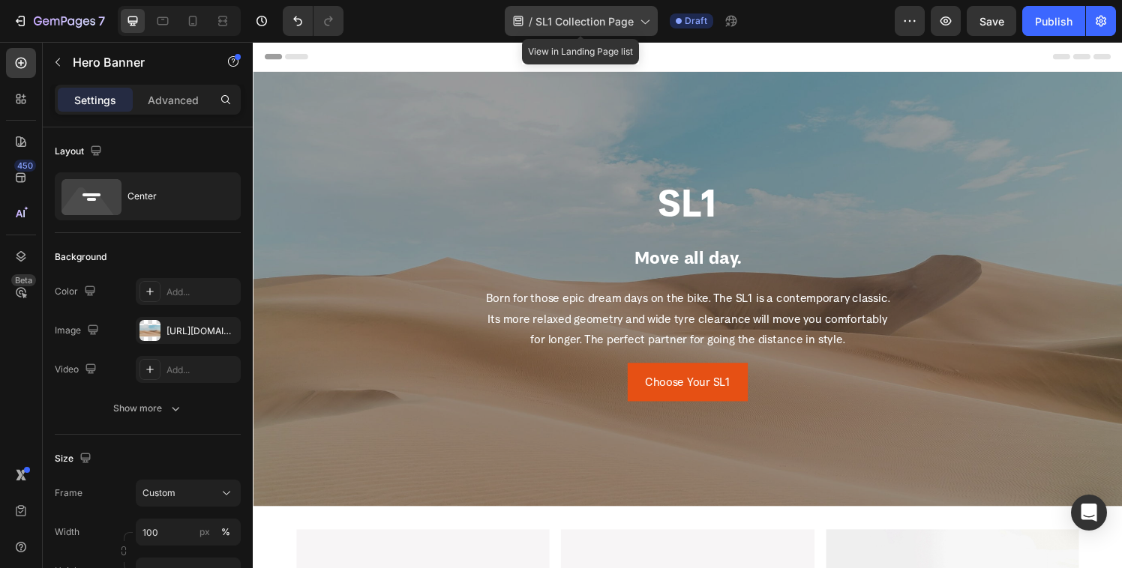
click at [624, 19] on span "SL1 Collection Page" at bounding box center [584, 21] width 98 height 16
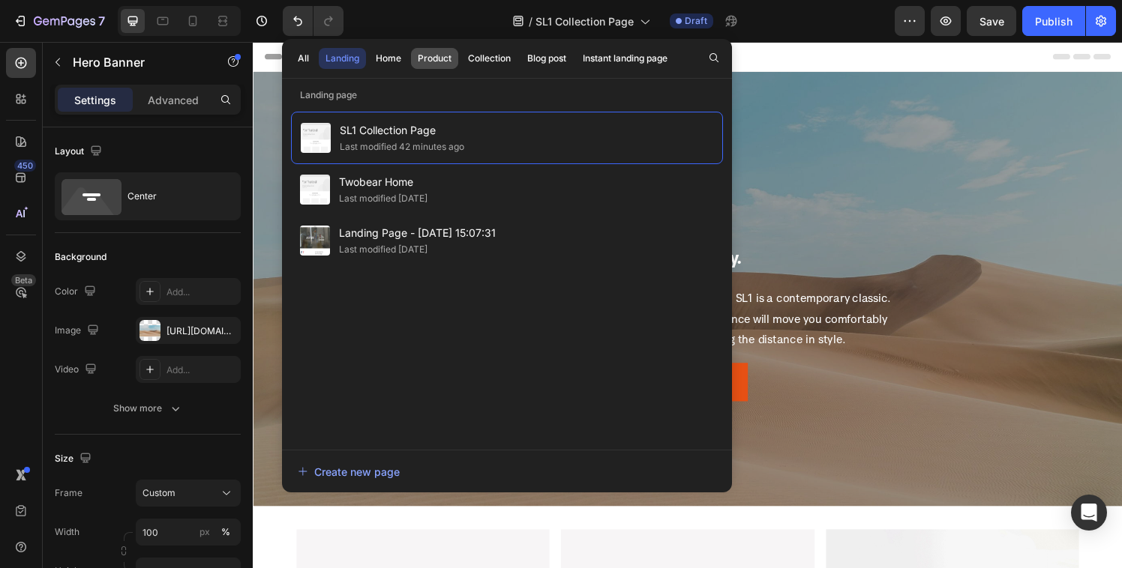
click at [419, 55] on div "Product" at bounding box center [435, 58] width 34 height 13
click at [469, 345] on div "SL1 Collection Page Last modified 2 hours ago Twobear Home Last modified [DATE]…" at bounding box center [507, 273] width 432 height 323
click at [389, 55] on div "Home" at bounding box center [388, 58] width 25 height 13
click at [347, 55] on div "Landing" at bounding box center [342, 58] width 34 height 13
click at [310, 59] on button "All" at bounding box center [303, 58] width 25 height 21
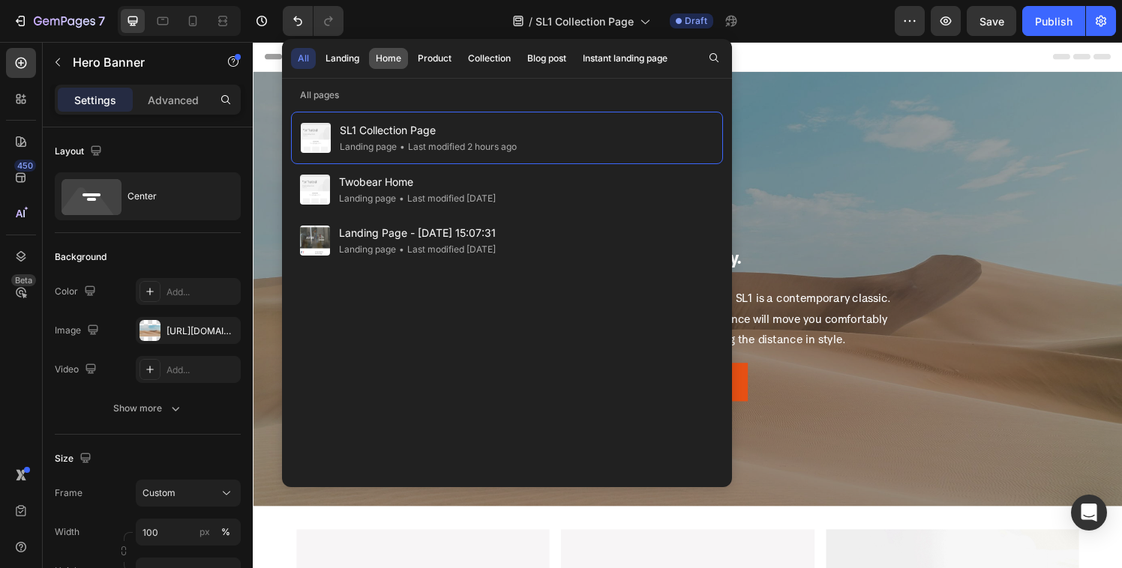
click at [411, 58] on button "Home" at bounding box center [434, 58] width 47 height 21
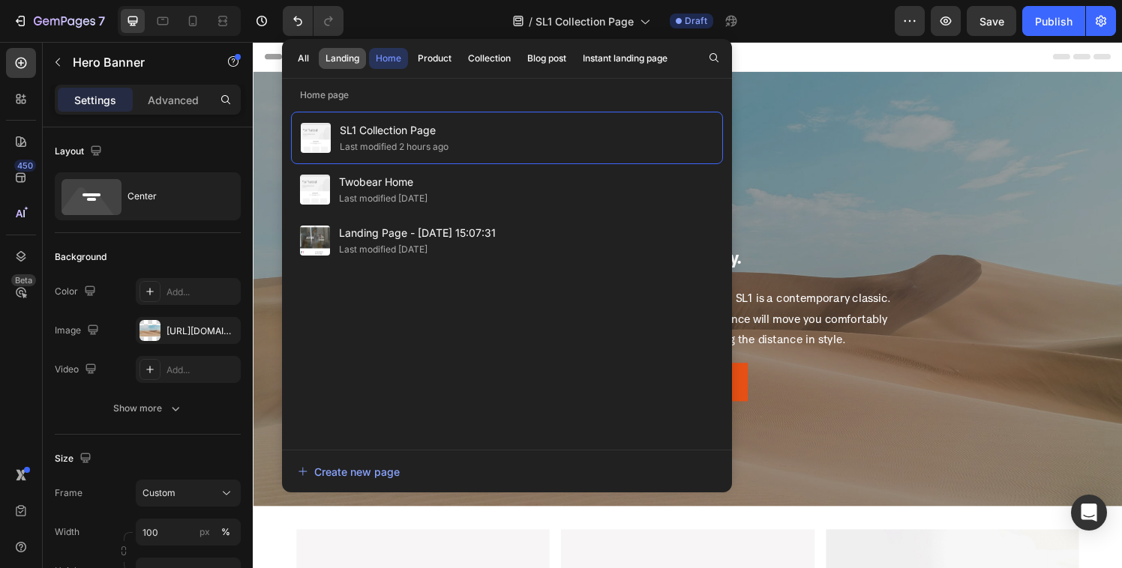
click at [350, 63] on div "Landing" at bounding box center [342, 58] width 34 height 13
click at [319, 61] on button "Landing" at bounding box center [342, 58] width 47 height 21
click at [299, 61] on div "All" at bounding box center [303, 58] width 11 height 13
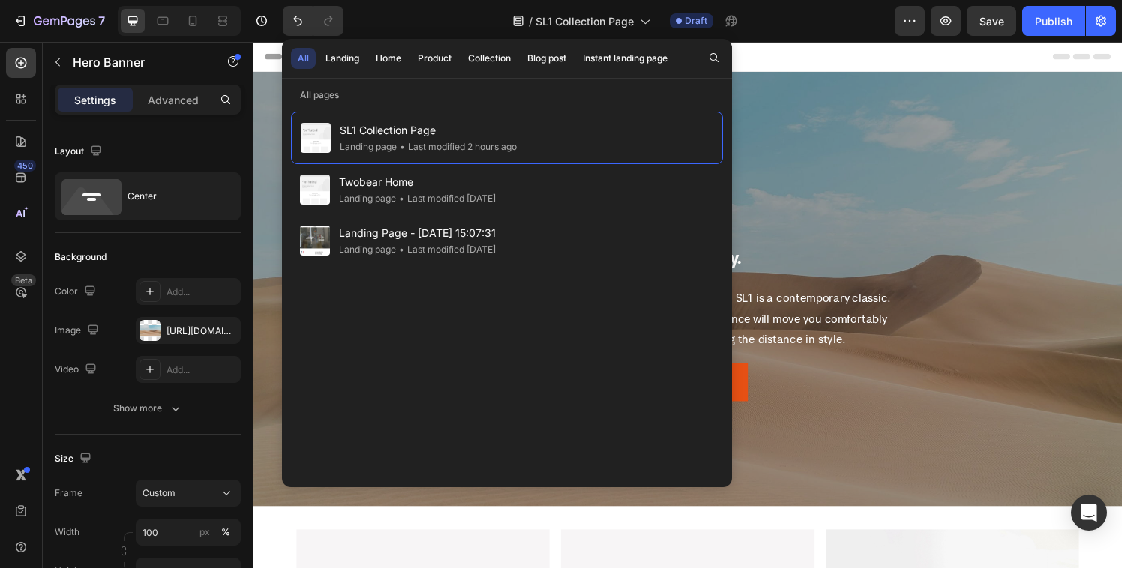
click at [400, 377] on div "SL1 Collection Page Landing page • Last modified 2 hours ago Twobear Home Landi…" at bounding box center [507, 296] width 432 height 368
drag, startPoint x: 382, startPoint y: 60, endPoint x: 456, endPoint y: 53, distance: 74.5
click at [382, 60] on div "Home" at bounding box center [388, 58] width 25 height 13
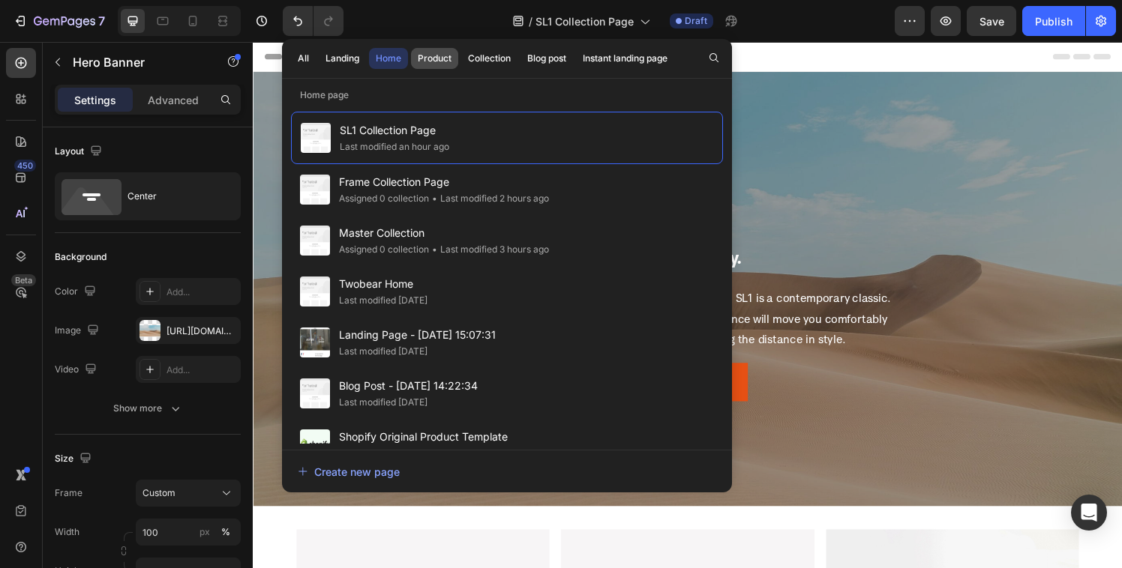
click at [461, 53] on button "Product" at bounding box center [489, 58] width 56 height 21
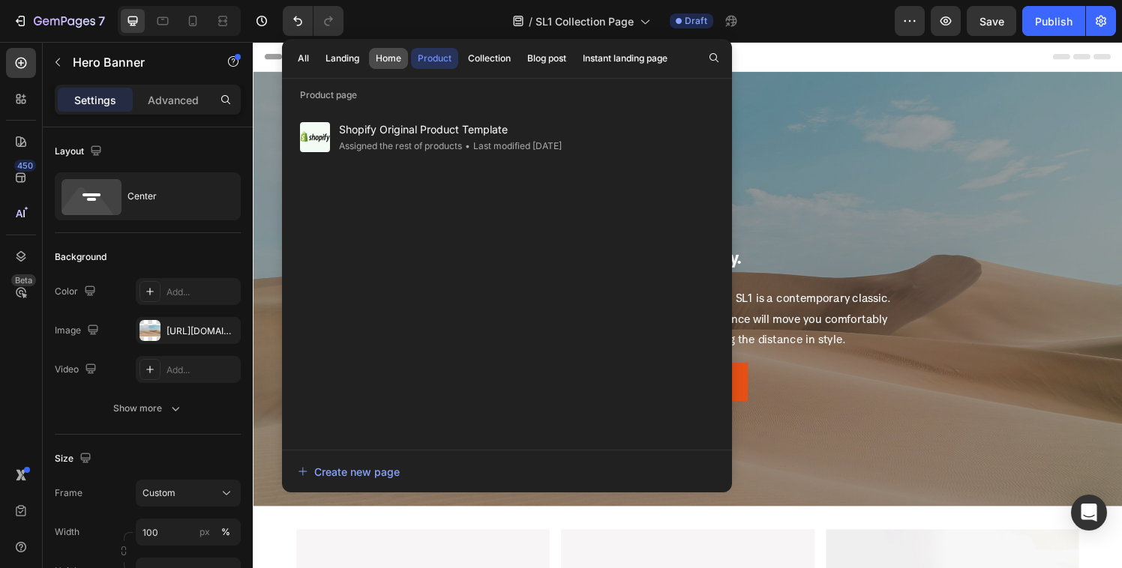
click at [382, 63] on div "Home" at bounding box center [388, 58] width 25 height 13
click at [348, 62] on div "Landing" at bounding box center [342, 58] width 34 height 13
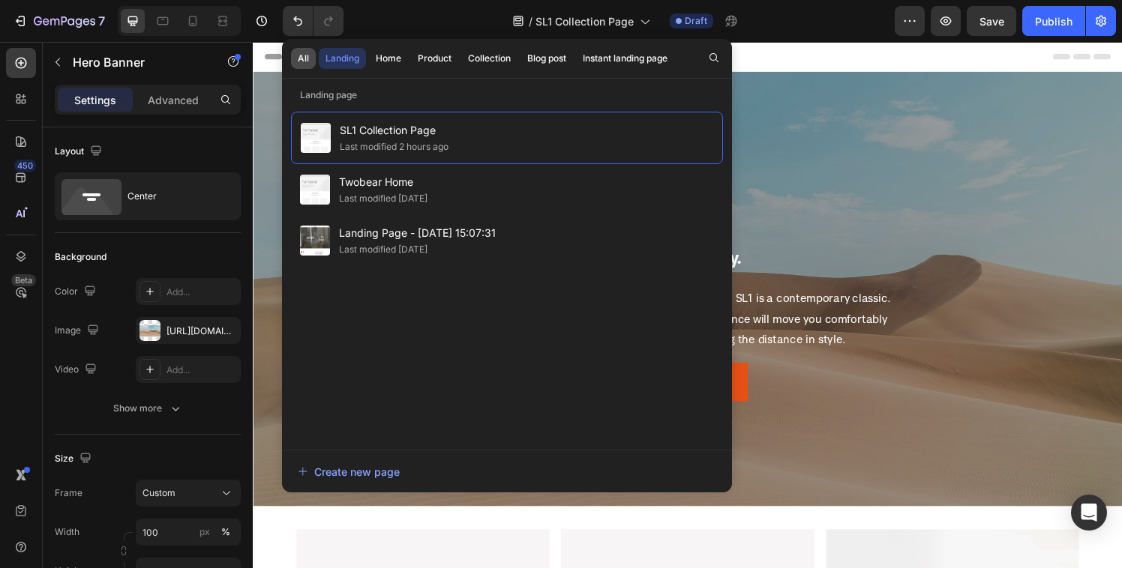
click at [298, 56] on div "All" at bounding box center [303, 58] width 11 height 13
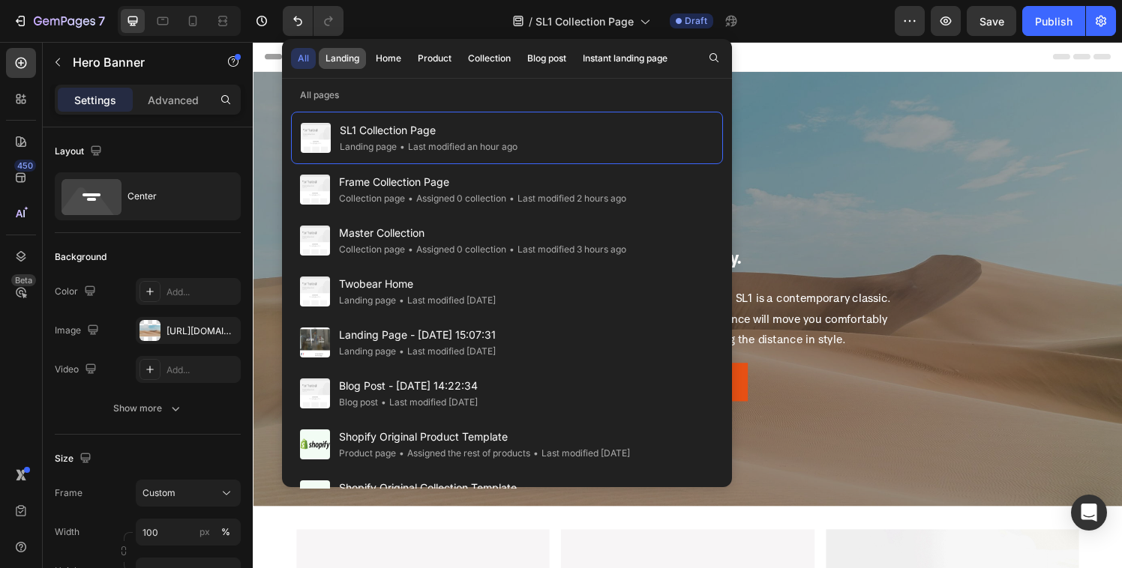
click at [337, 52] on div "Landing" at bounding box center [342, 58] width 34 height 13
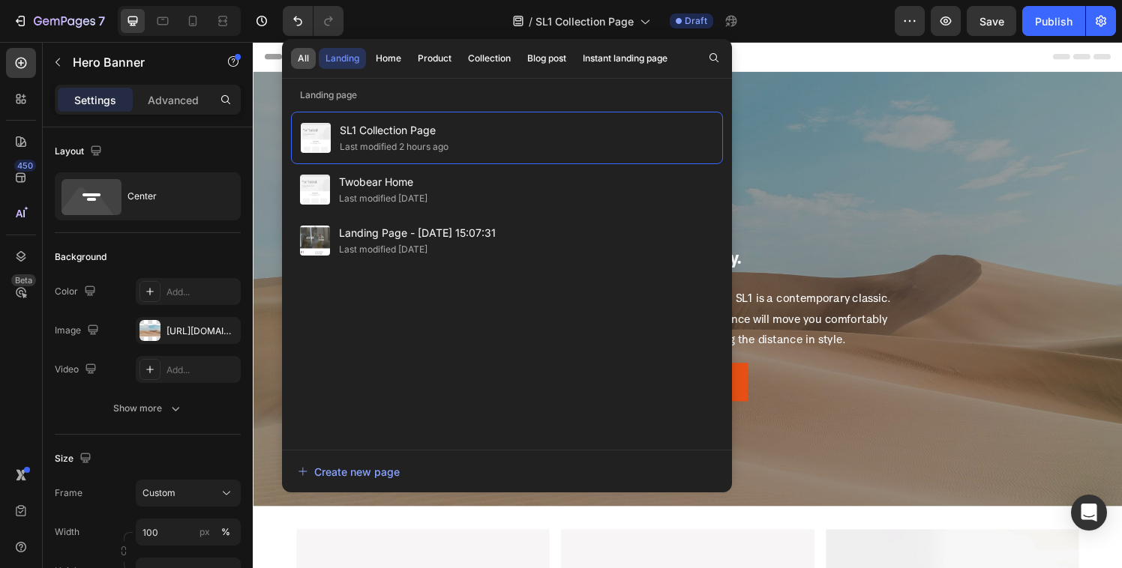
click at [300, 55] on div "All" at bounding box center [303, 58] width 11 height 13
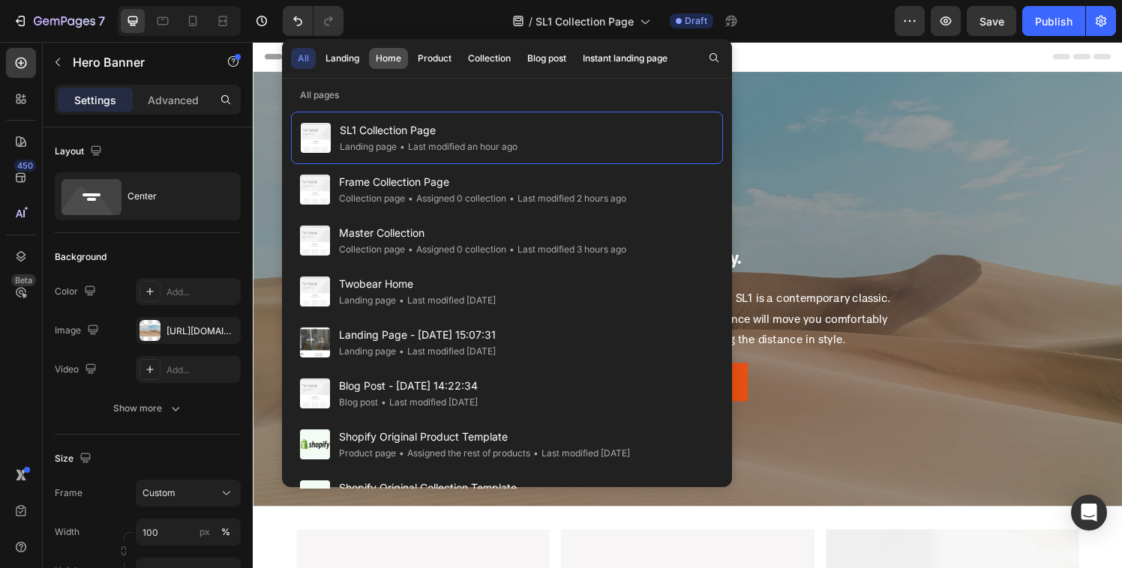
click at [385, 54] on div "Home" at bounding box center [388, 58] width 25 height 13
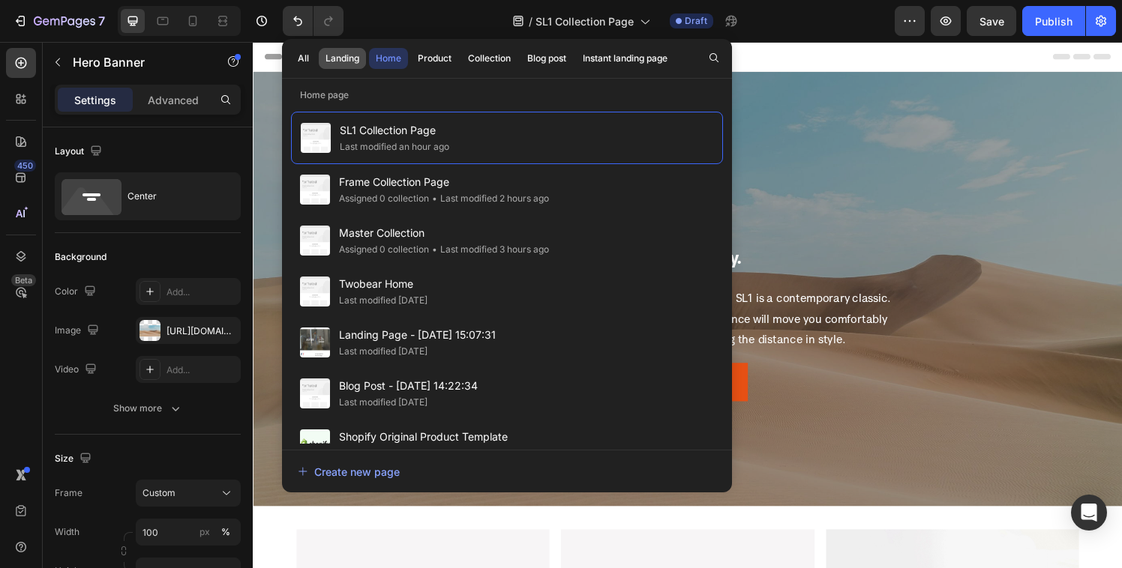
click at [344, 63] on div "Landing" at bounding box center [342, 58] width 34 height 13
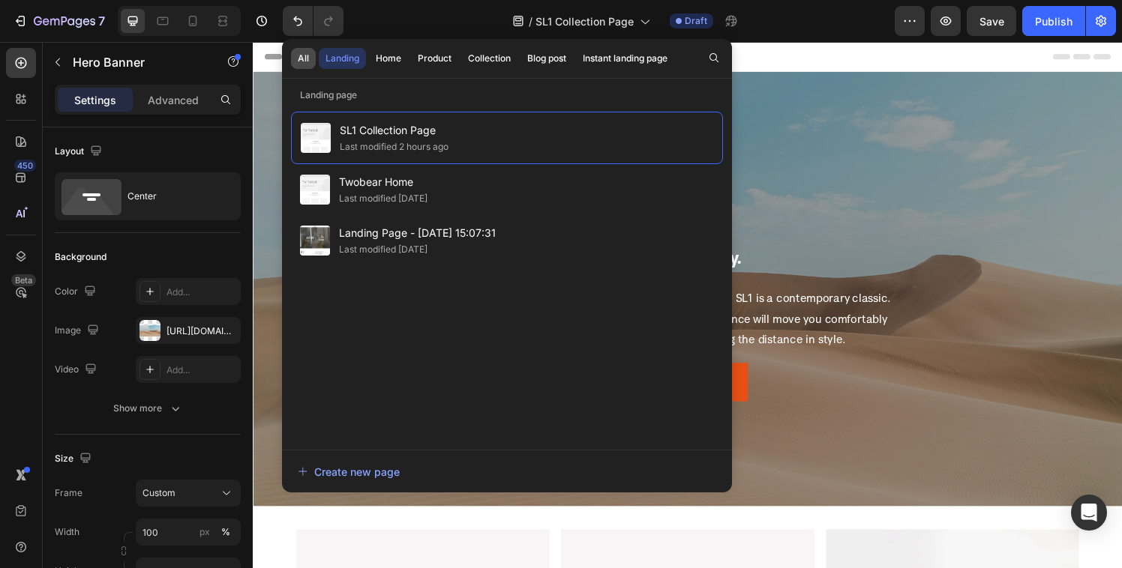
click at [309, 61] on button "All" at bounding box center [303, 58] width 25 height 21
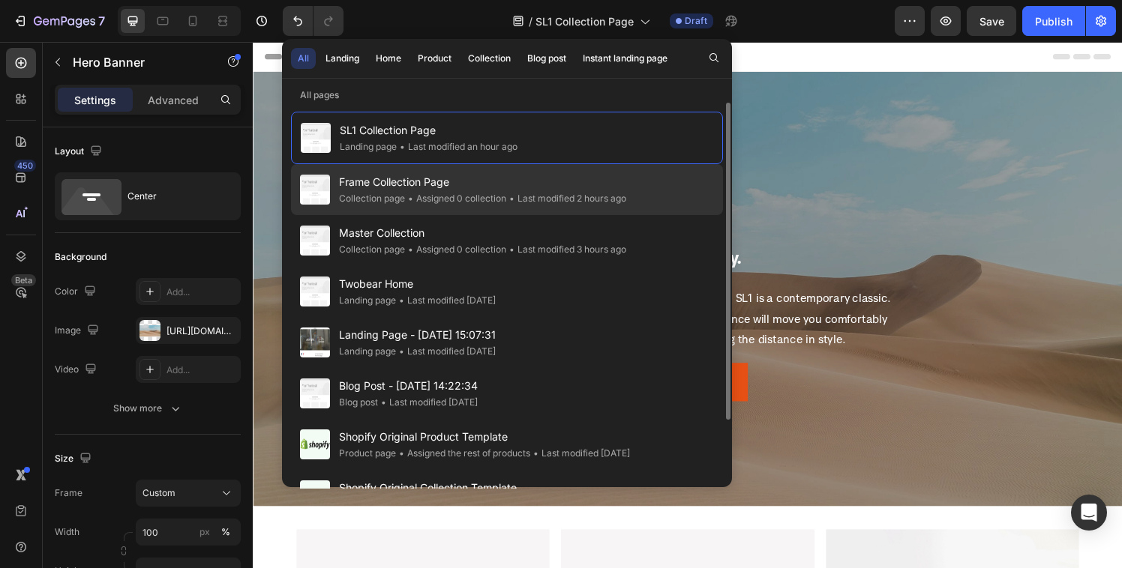
scroll to position [83, 0]
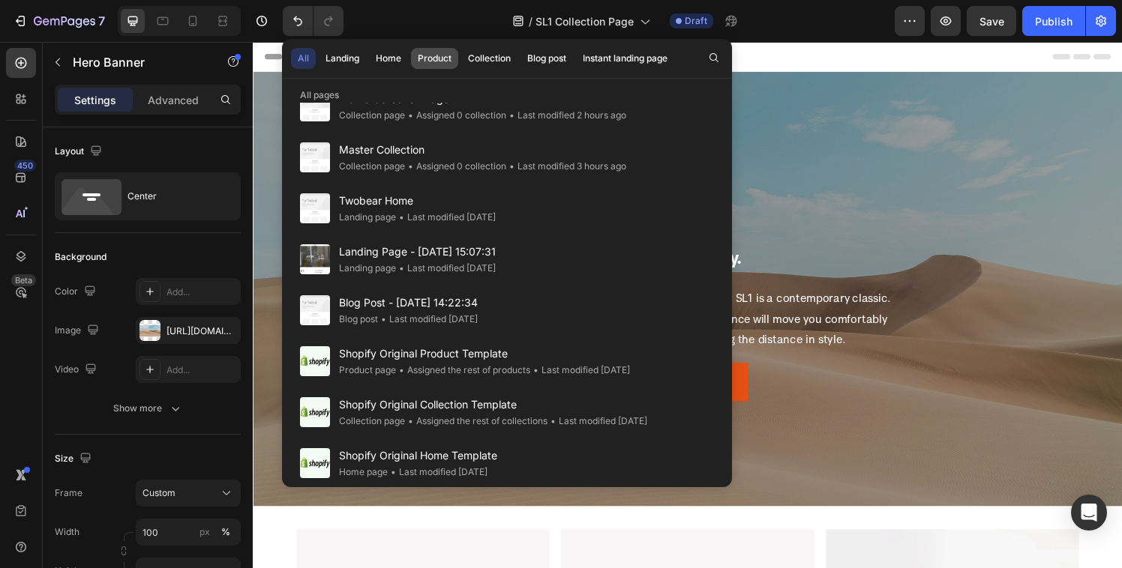
click at [461, 59] on button "Product" at bounding box center [489, 58] width 56 height 21
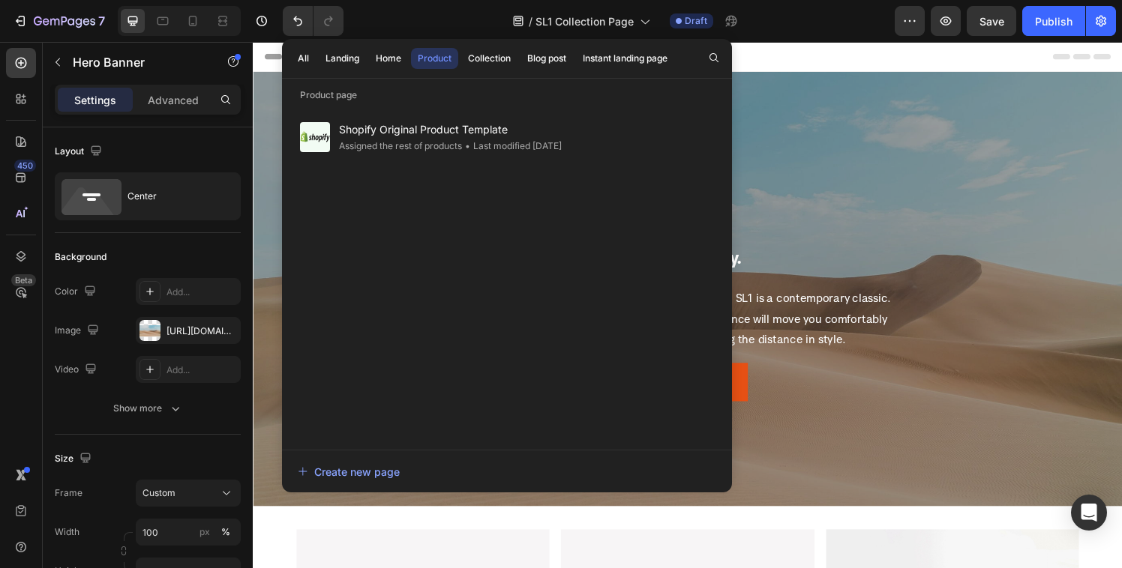
scroll to position [0, 0]
click at [372, 471] on div "Create new page" at bounding box center [349, 472] width 102 height 16
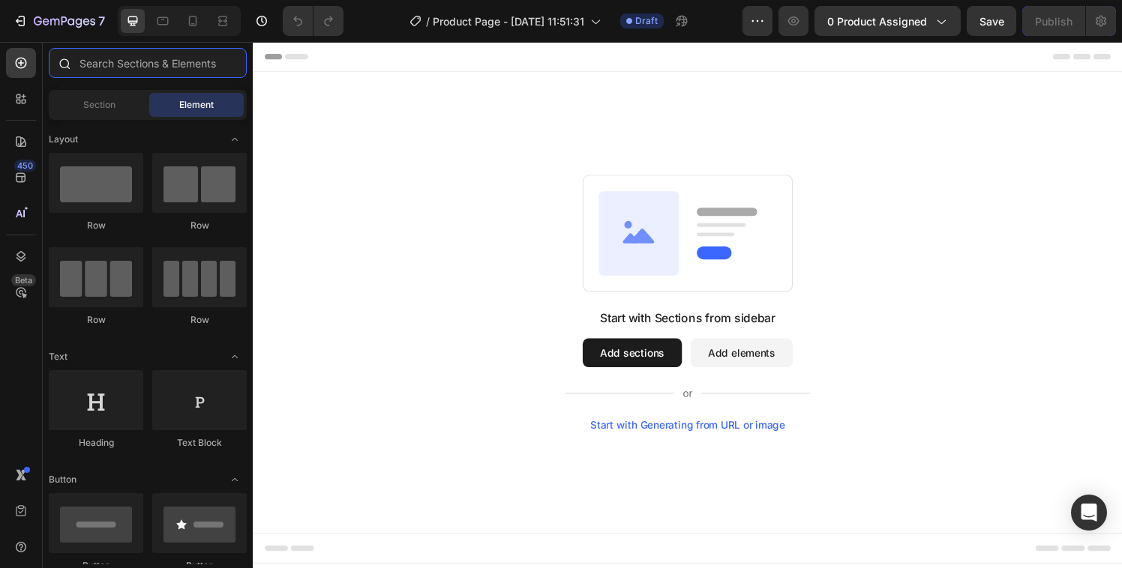
click at [178, 60] on input "text" at bounding box center [148, 63] width 198 height 30
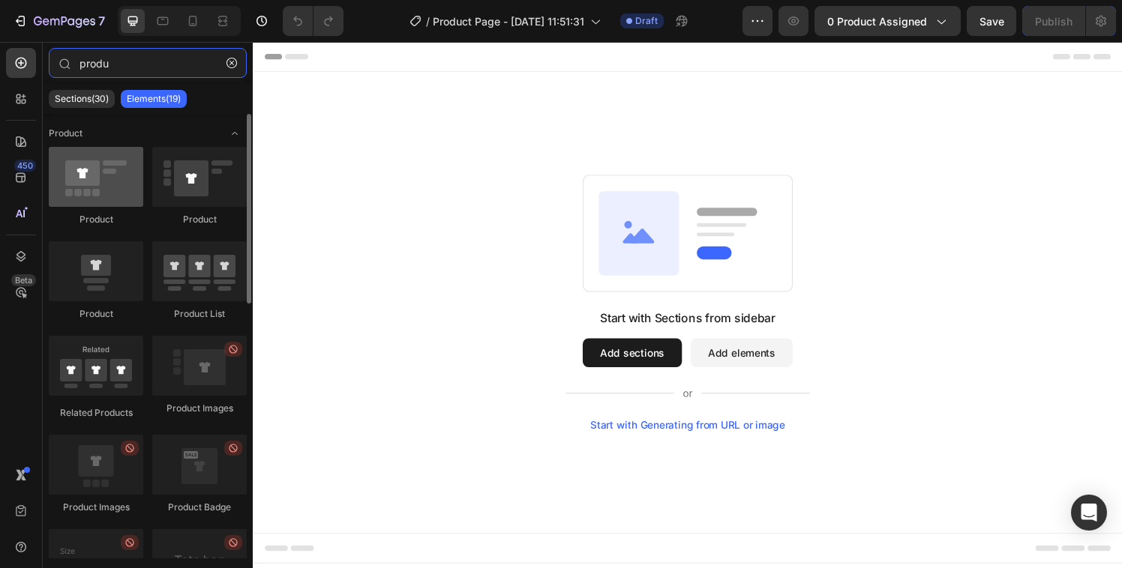
type input "produ"
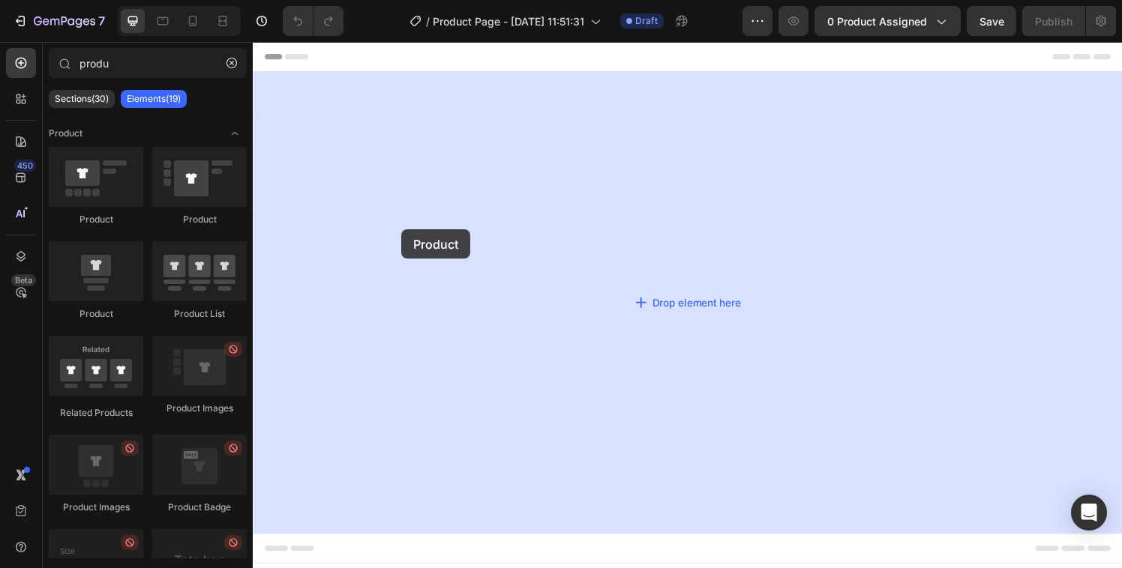
drag, startPoint x: 356, startPoint y: 243, endPoint x: 412, endPoint y: 236, distance: 56.6
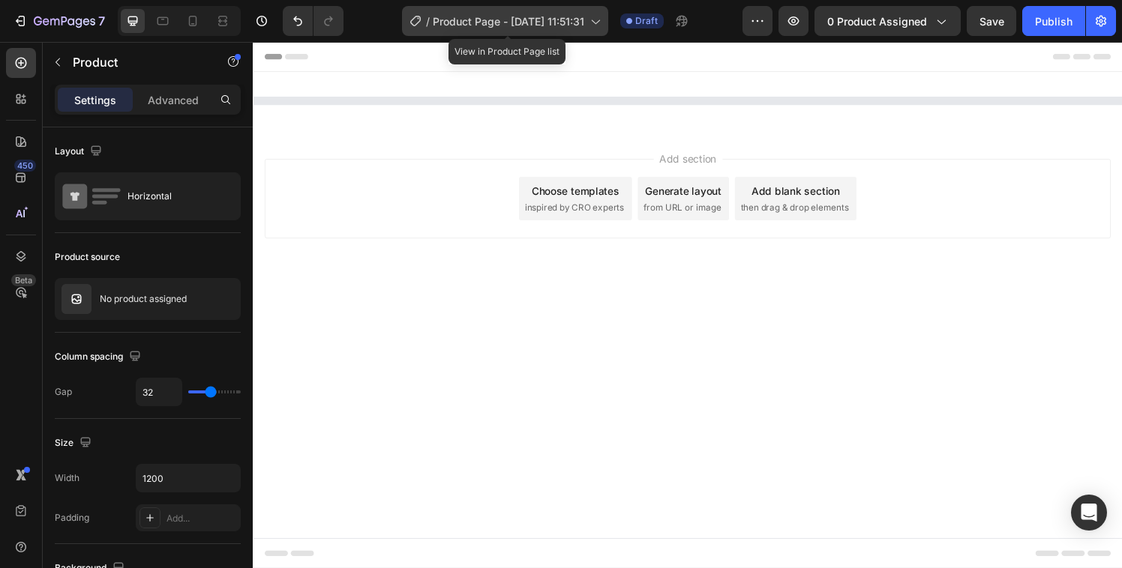
click at [601, 20] on icon at bounding box center [594, 20] width 15 height 15
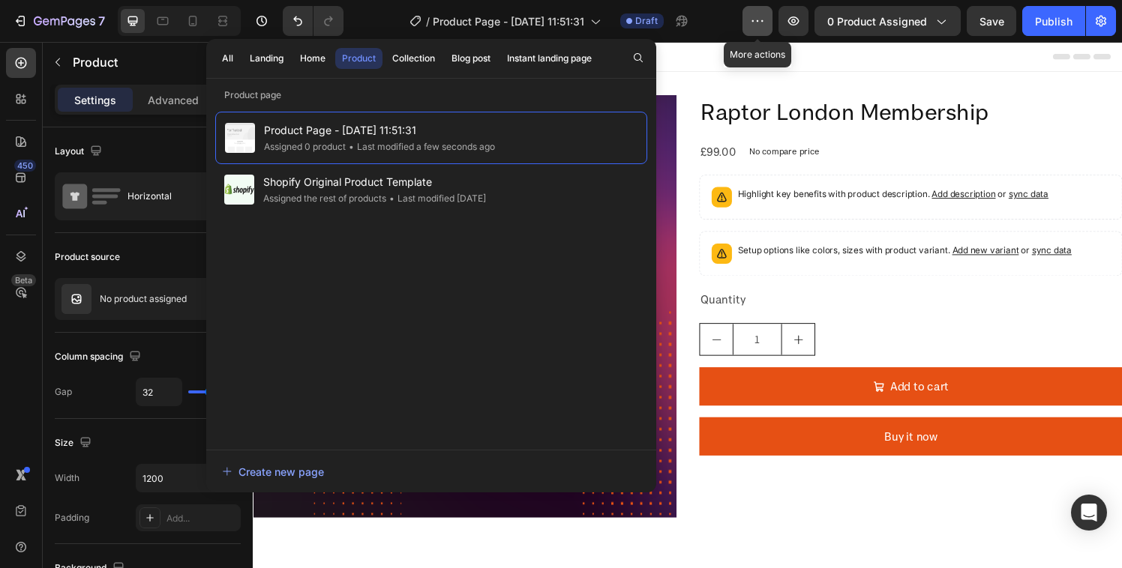
click at [749, 33] on button "button" at bounding box center [757, 21] width 30 height 30
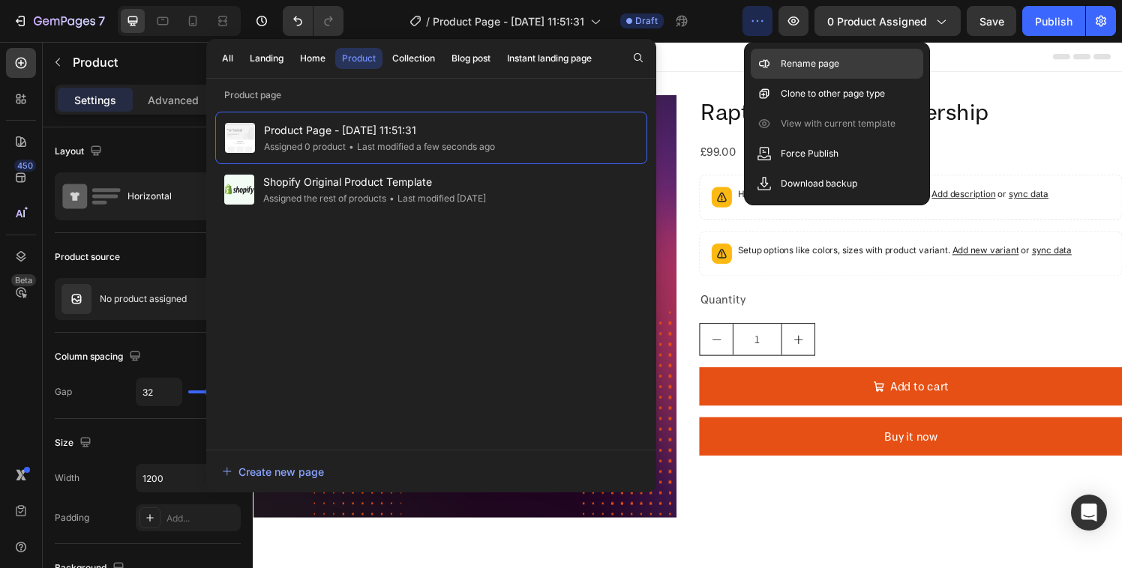
click at [788, 66] on p "Rename page" at bounding box center [810, 63] width 58 height 15
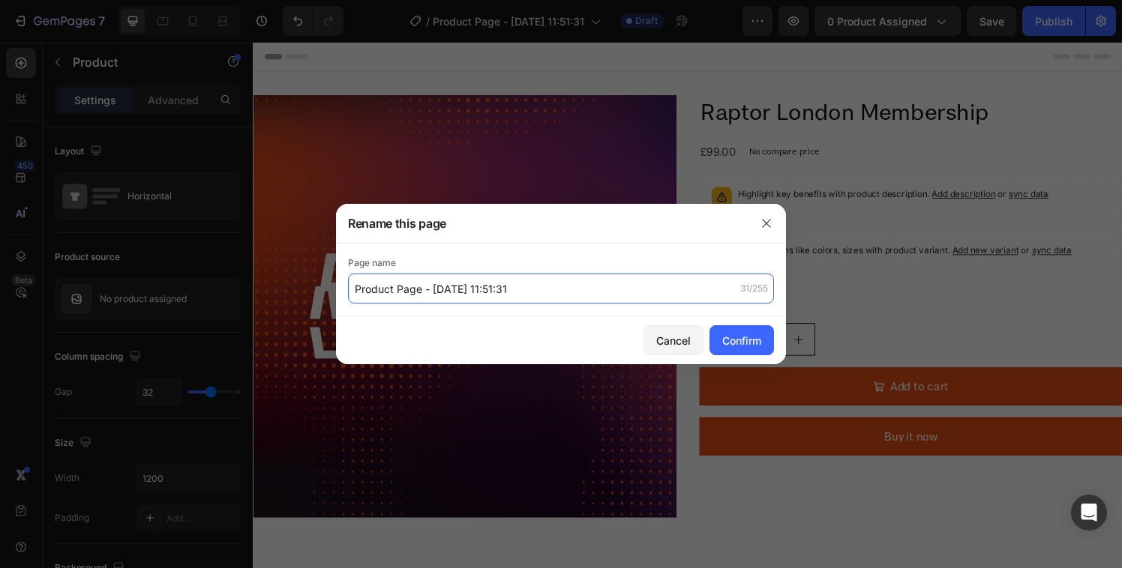
drag, startPoint x: 533, startPoint y: 296, endPoint x: 432, endPoint y: 301, distance: 101.4
click at [432, 301] on input "Product Page - Aug 28, 11:51:31" at bounding box center [561, 289] width 426 height 30
type input "P"
type input "Twobear PDP"
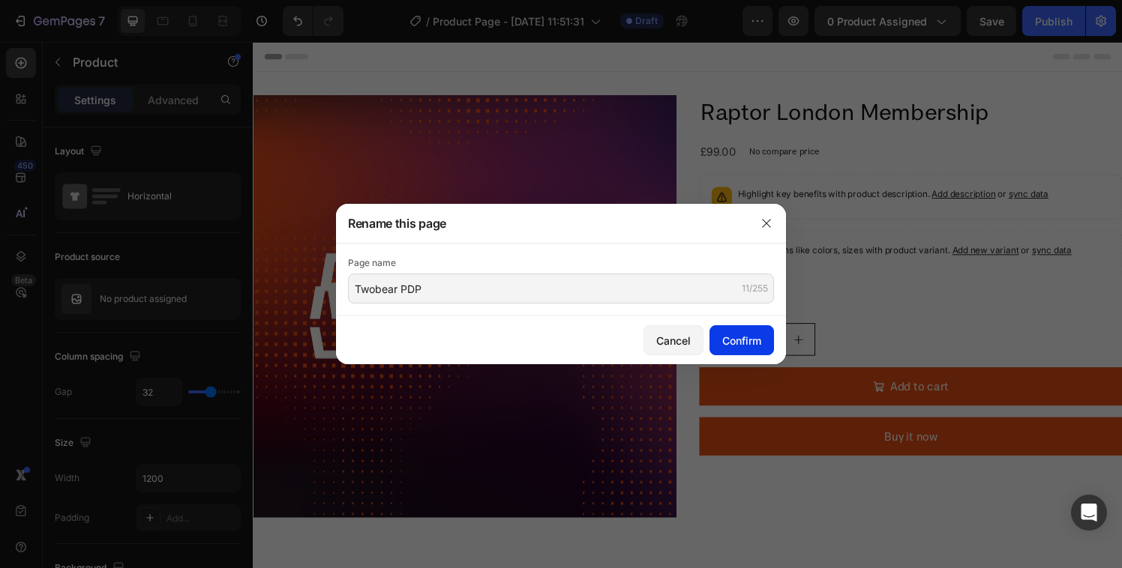
click at [739, 339] on div "Confirm" at bounding box center [741, 341] width 39 height 16
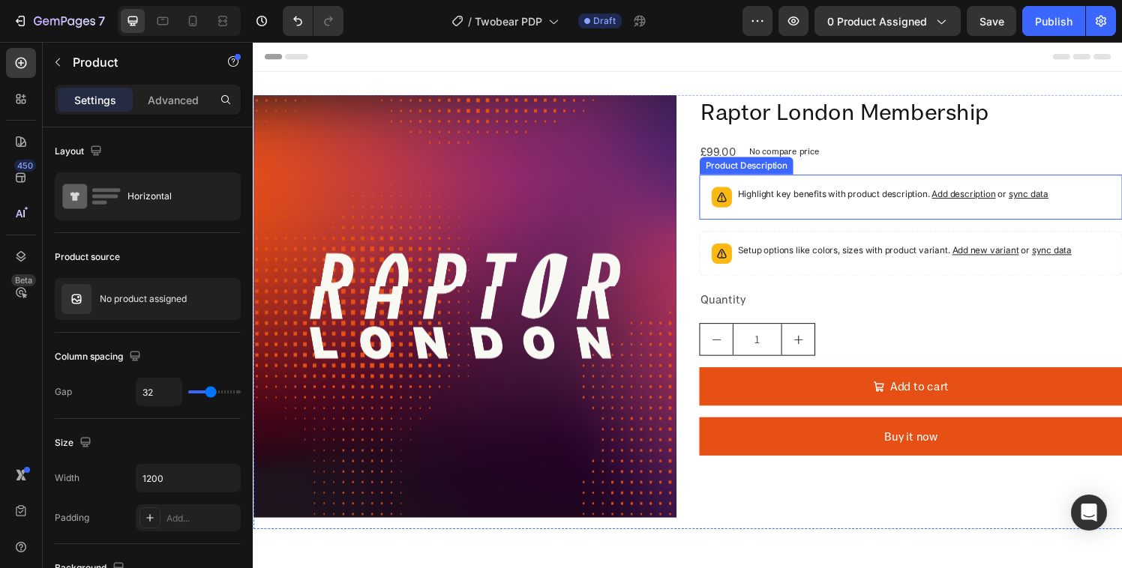
click at [815, 196] on p "Highlight key benefits with product description. Add description or sync data" at bounding box center [915, 199] width 322 height 15
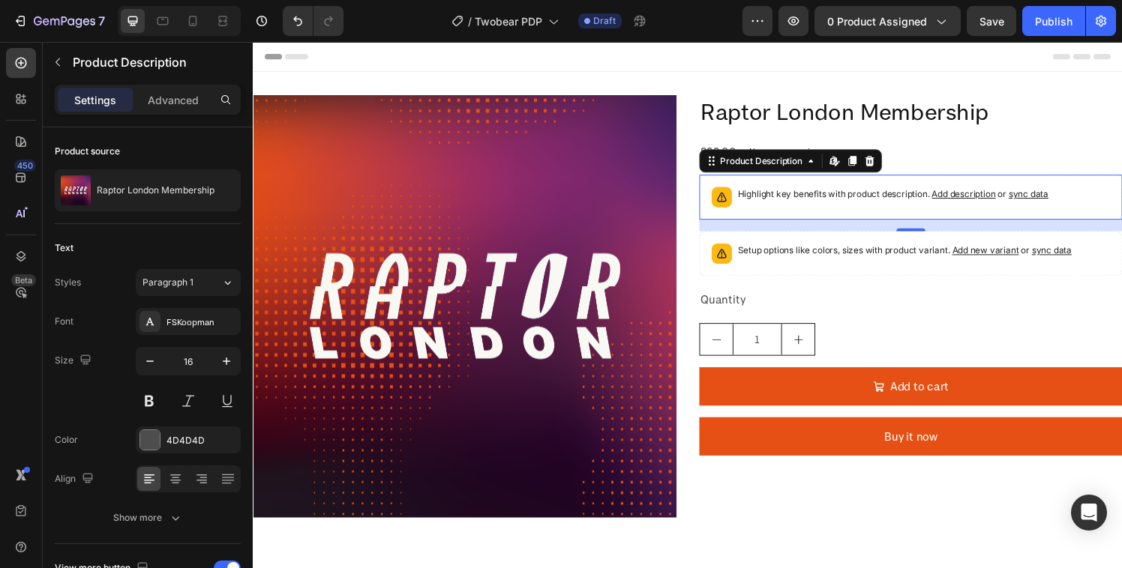
click at [750, 65] on div "Header" at bounding box center [703, 57] width 876 height 30
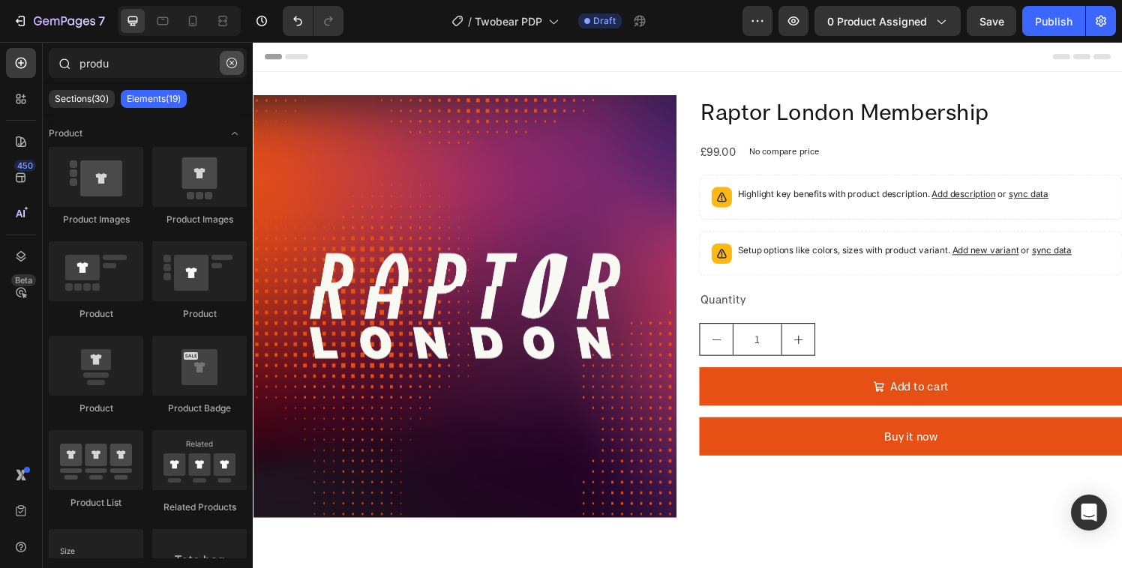
click at [235, 61] on icon "button" at bounding box center [231, 63] width 10 height 10
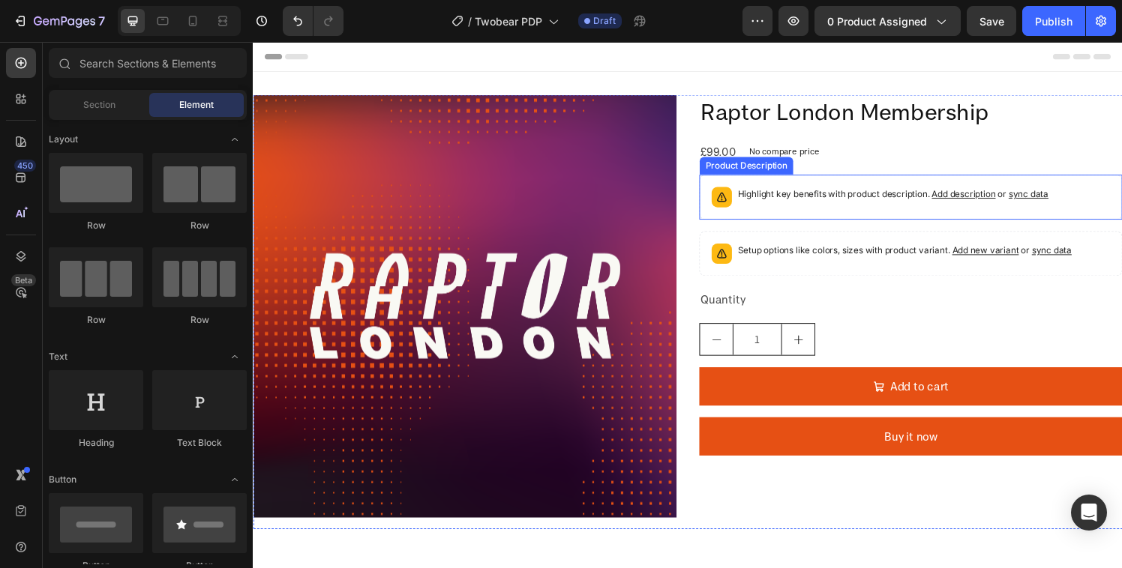
click at [793, 200] on p "Highlight key benefits with product description. Add description or sync data" at bounding box center [915, 199] width 322 height 15
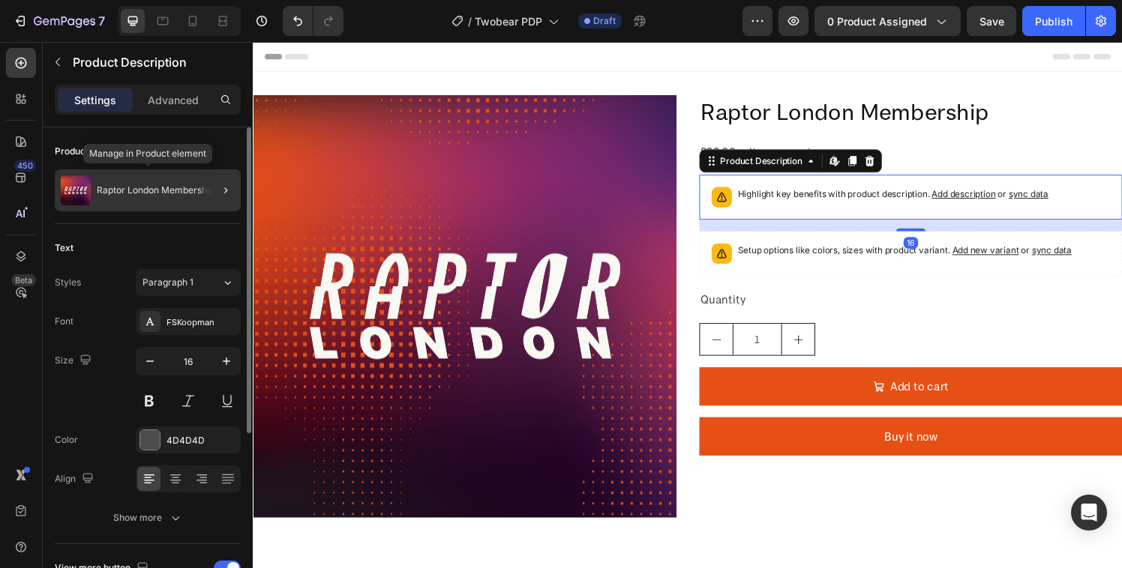
click at [181, 197] on div "Raptor London Membership" at bounding box center [148, 190] width 186 height 42
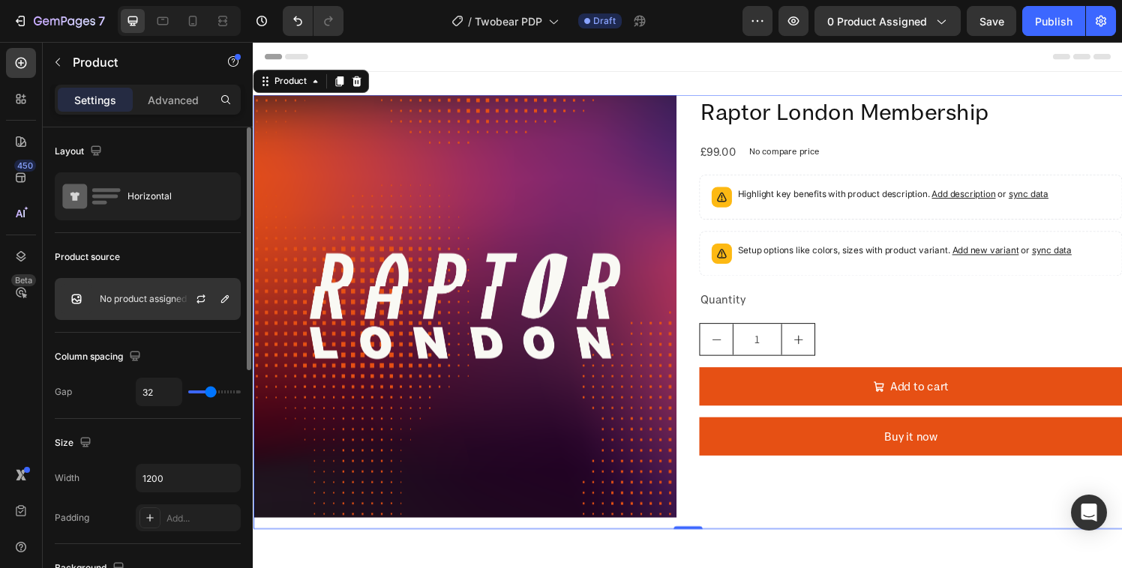
click at [148, 301] on p "No product assigned" at bounding box center [143, 299] width 87 height 10
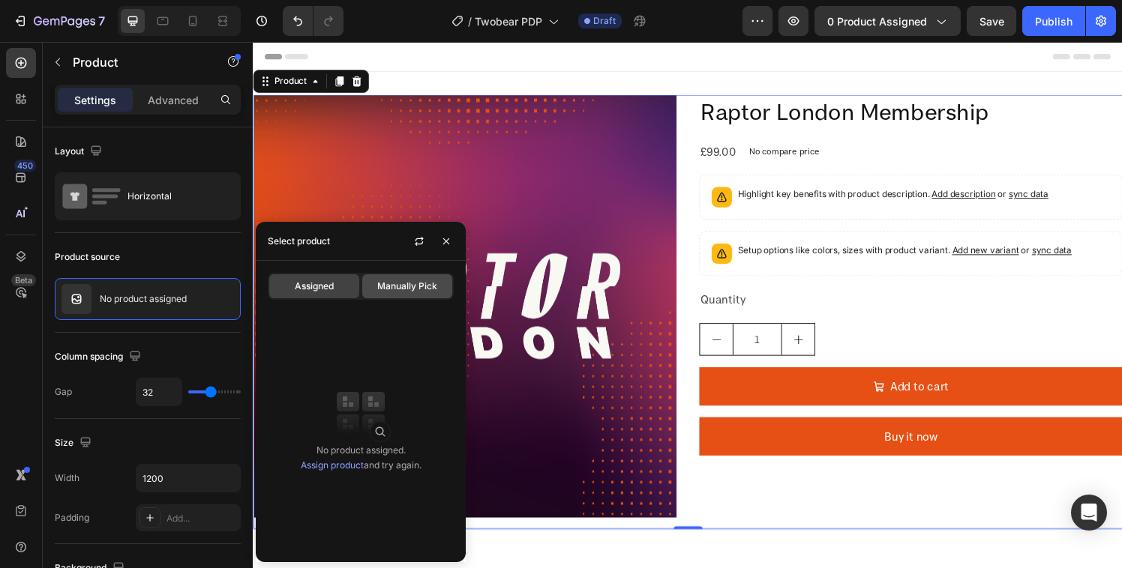
click at [397, 288] on span "Manually Pick" at bounding box center [407, 286] width 60 height 13
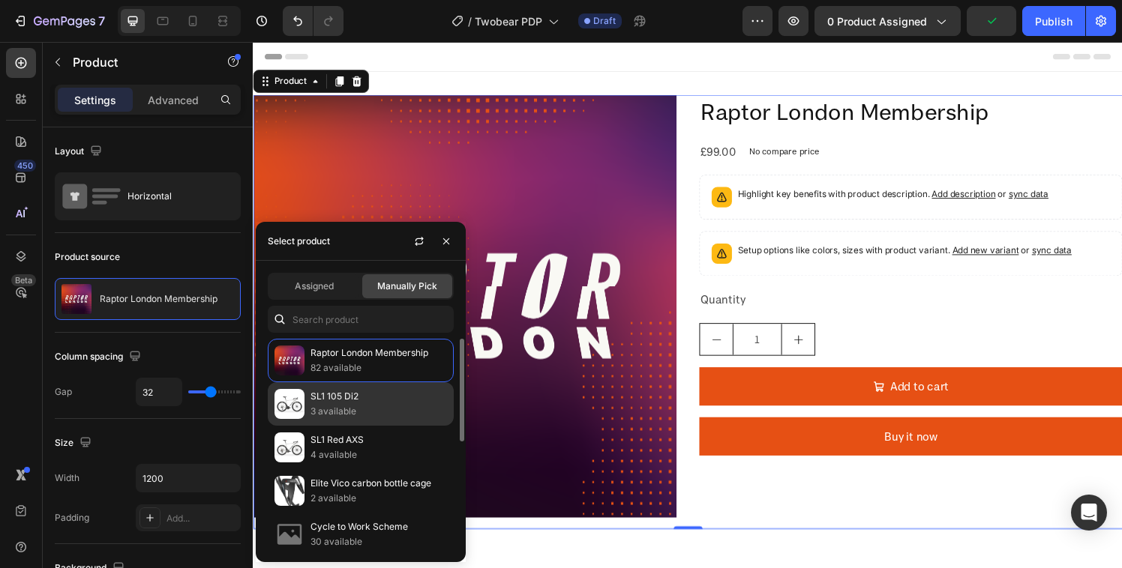
click at [344, 402] on p "SL1 105 Di2" at bounding box center [378, 396] width 136 height 15
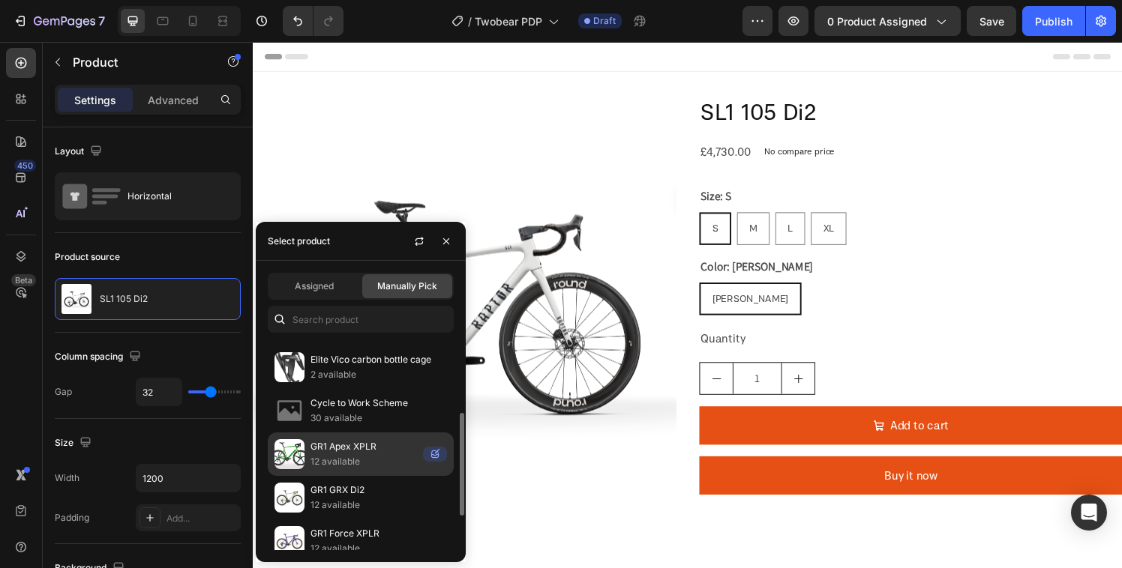
scroll to position [133, 0]
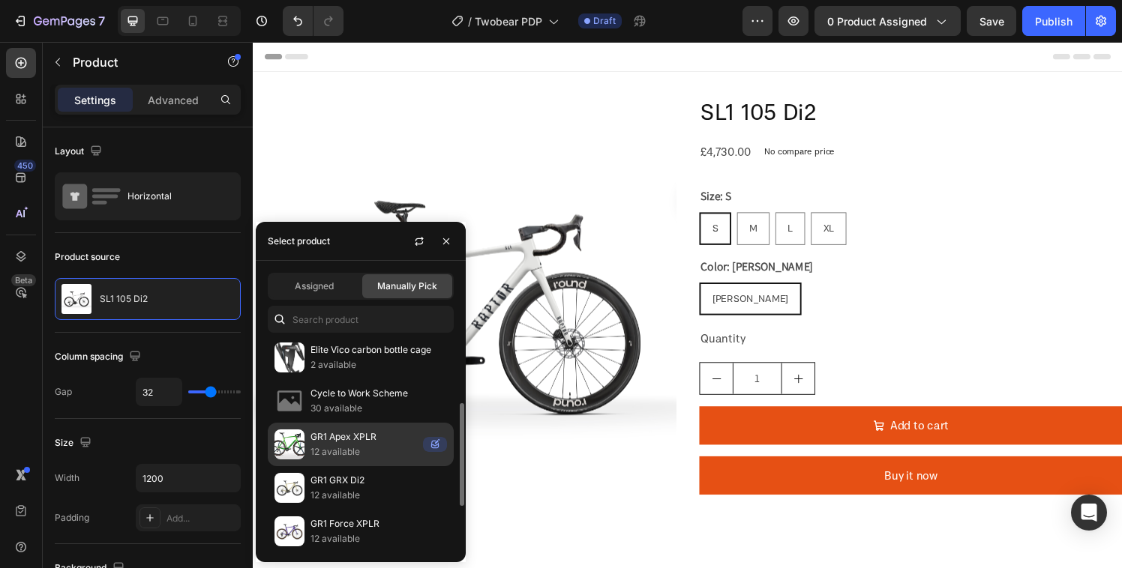
click at [343, 442] on p "GR1 Apex XPLR" at bounding box center [363, 437] width 106 height 15
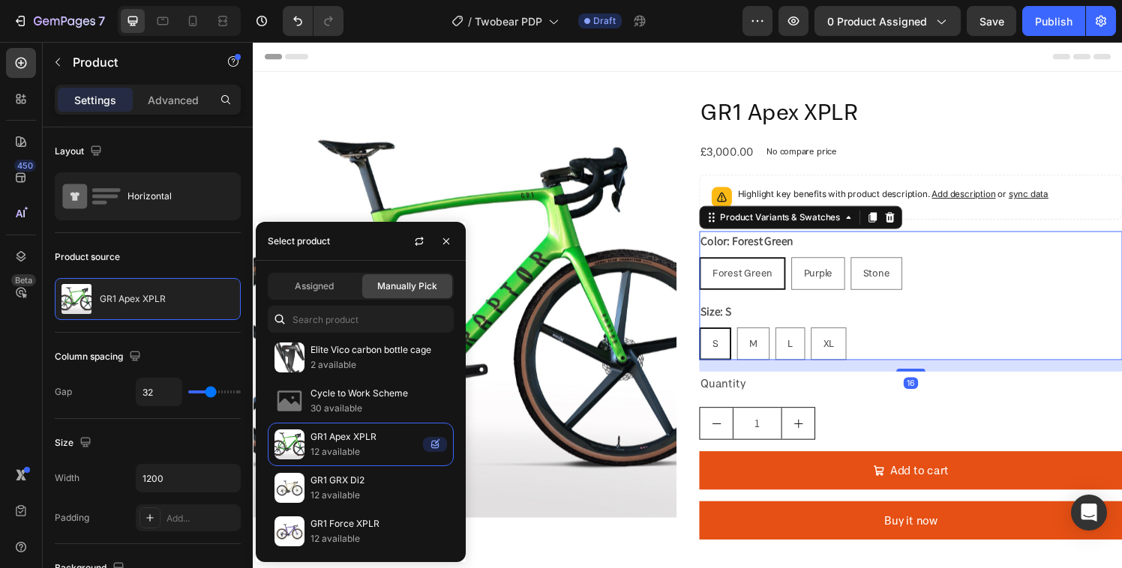
click at [763, 314] on div "Size: S S S S M M M L L L XL XL XL" at bounding box center [934, 340] width 438 height 61
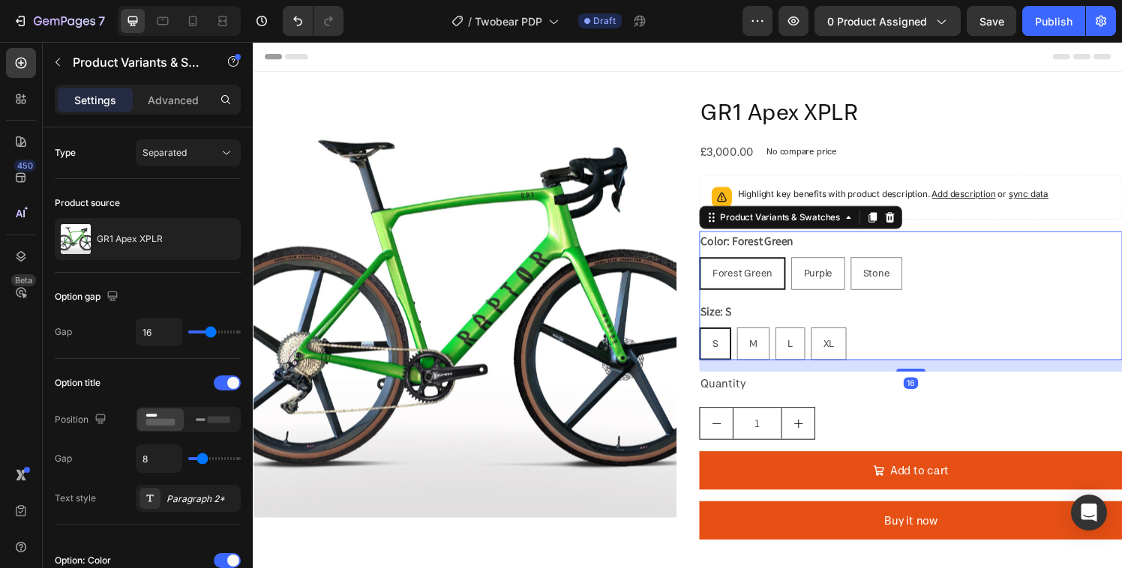
click at [735, 284] on span "Forest Green" at bounding box center [759, 280] width 62 height 13
click at [715, 265] on input "Forest Green Forest Green Forest Green" at bounding box center [714, 264] width 1 height 1
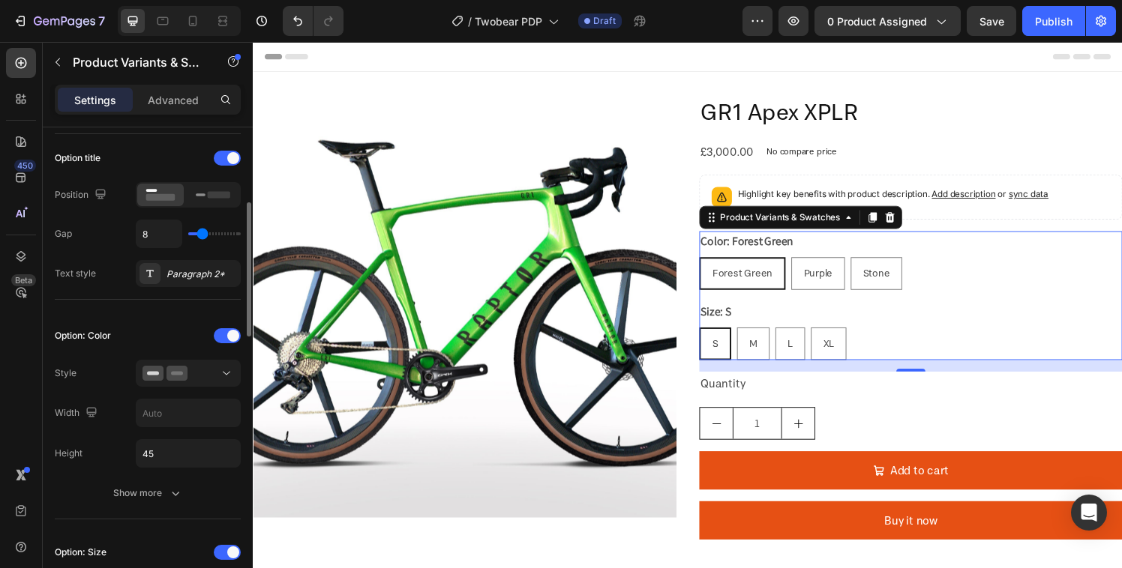
scroll to position [280, 0]
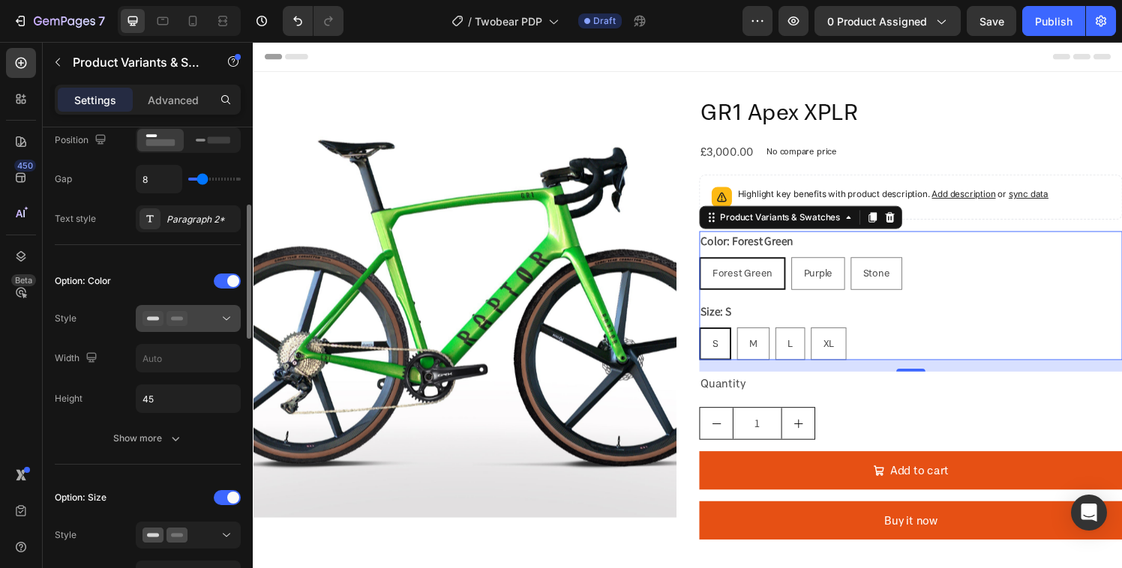
click at [166, 319] on icon at bounding box center [164, 318] width 45 height 15
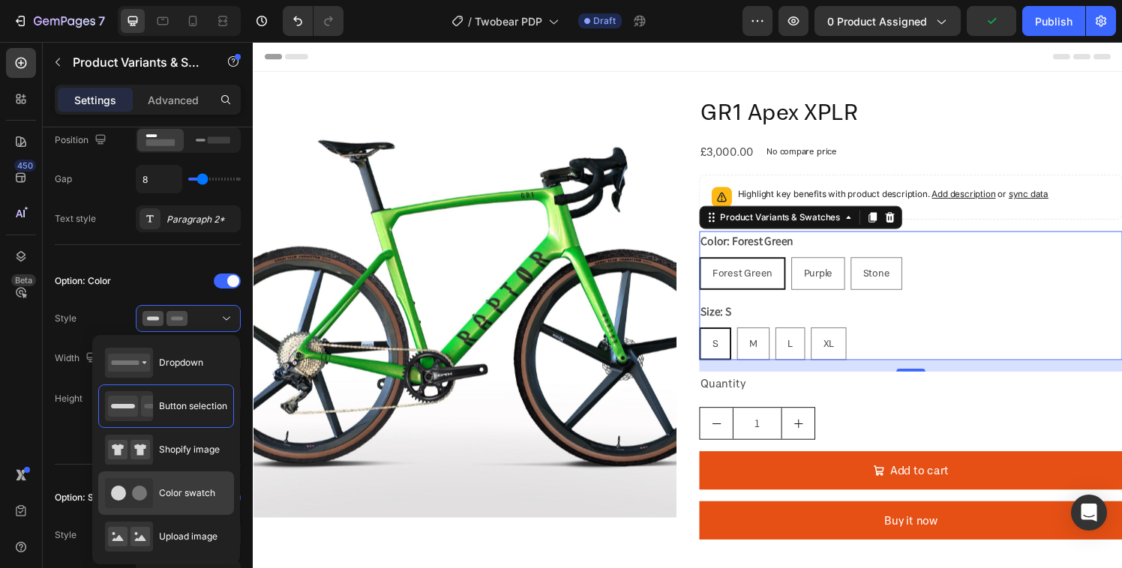
click at [182, 489] on span "Color swatch" at bounding box center [187, 493] width 56 height 13
type input "45"
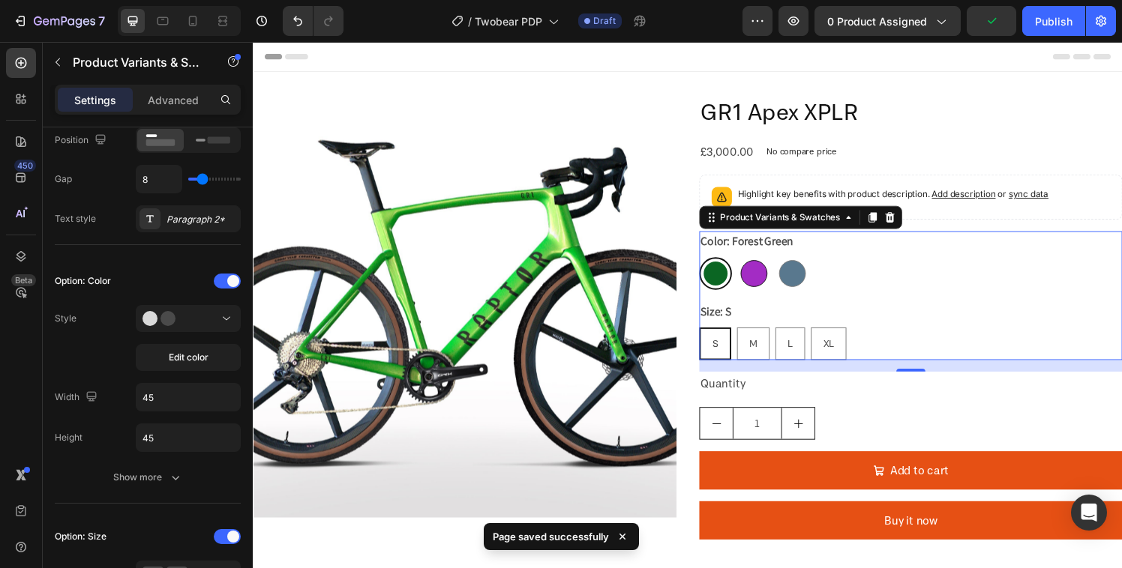
click at [764, 283] on div at bounding box center [771, 282] width 28 height 28
click at [754, 265] on input "Purple Purple" at bounding box center [754, 264] width 1 height 1
radio input "true"
click at [809, 283] on div at bounding box center [811, 282] width 28 height 28
click at [794, 265] on input "Stone Stone" at bounding box center [793, 264] width 1 height 1
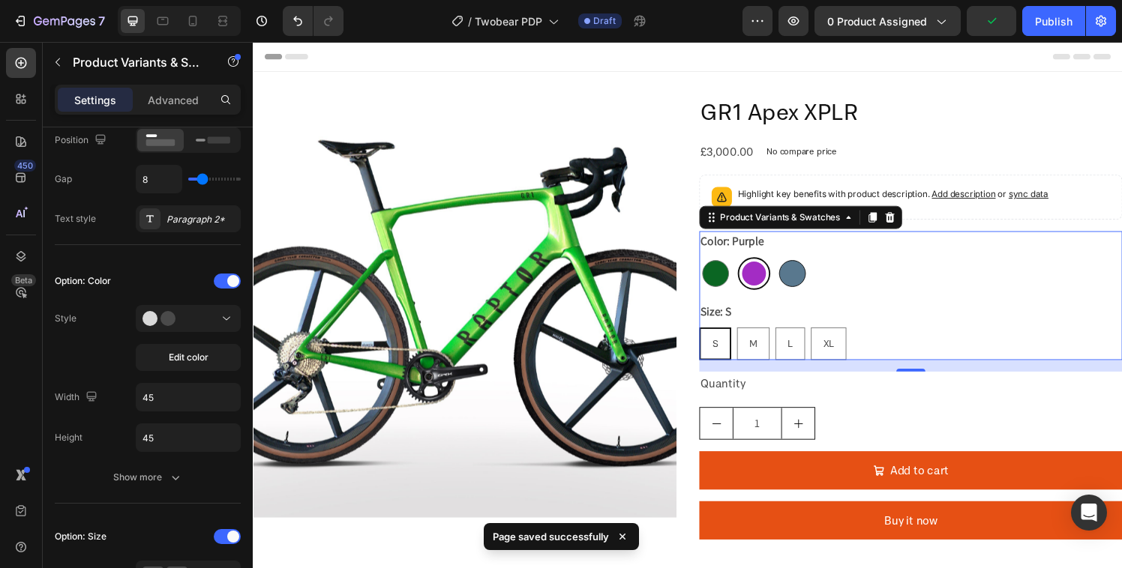
radio input "true"
click at [724, 277] on div at bounding box center [732, 282] width 28 height 28
click at [715, 265] on input "Forest Green Forest Green" at bounding box center [714, 264] width 1 height 1
radio input "true"
click at [944, 259] on div "Color: Forest Green Forest Green Forest Green Purple Purple Stone Stone" at bounding box center [934, 268] width 438 height 61
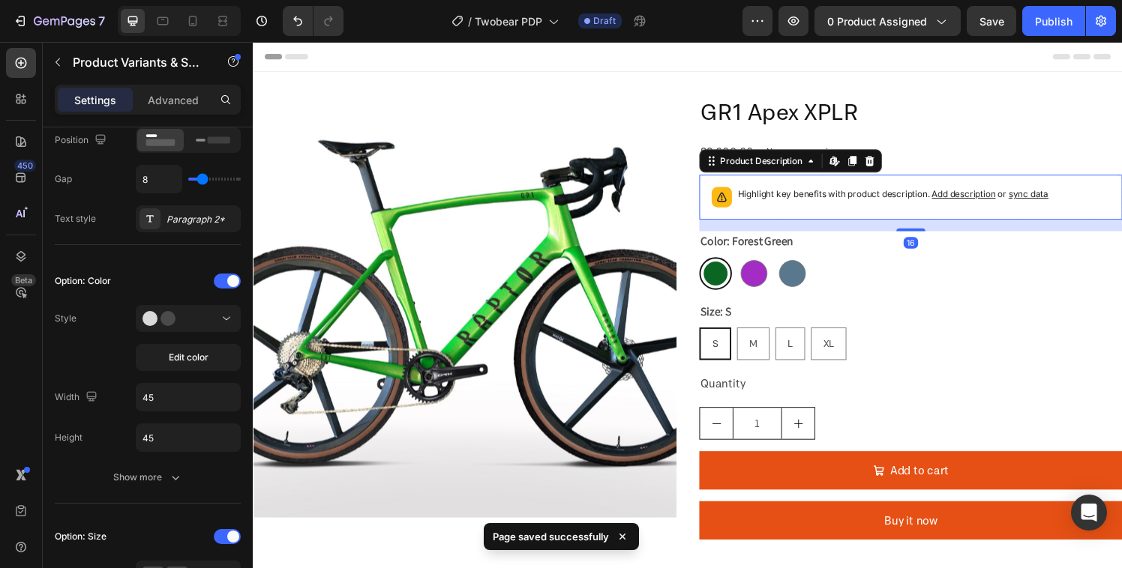
click at [911, 199] on p "Highlight key benefits with product description. Add description or sync data" at bounding box center [915, 199] width 322 height 15
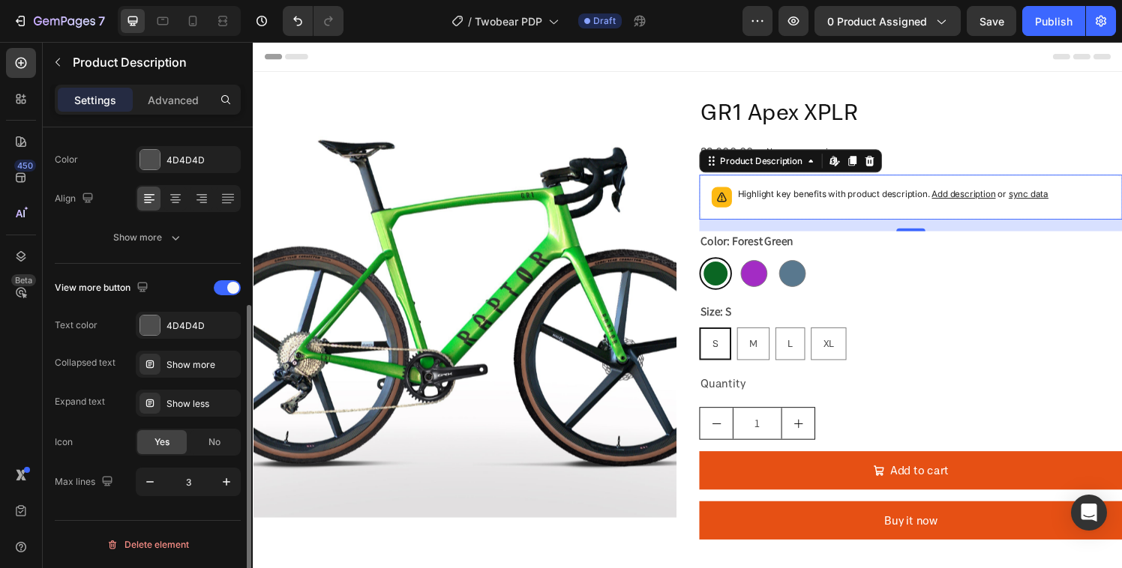
scroll to position [0, 0]
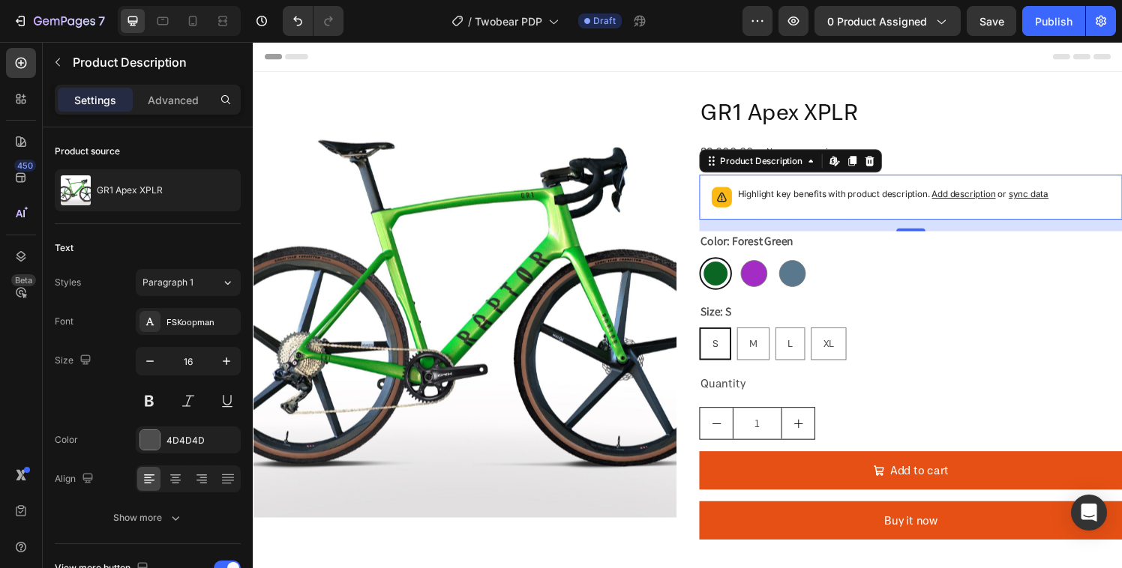
click at [1059, 202] on span "sync data" at bounding box center [1055, 198] width 41 height 11
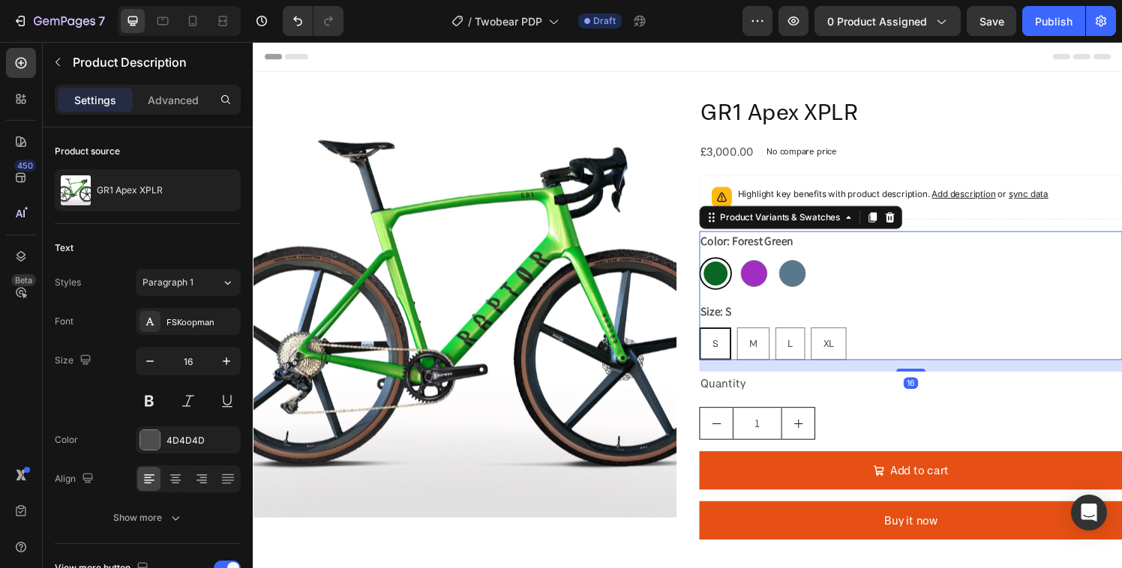
click at [950, 316] on div "Size: S S S S M M M L L L XL XL XL" at bounding box center [934, 340] width 438 height 61
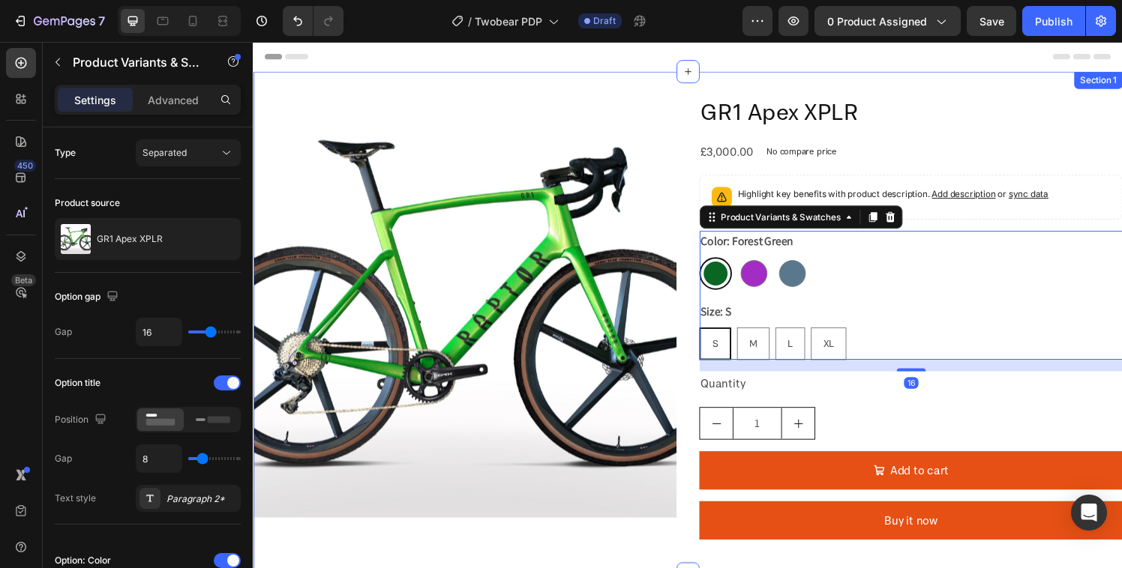
click at [530, 87] on div "Product Images GR1 Apex XPLR Product Title £3,000.00 Product Price Product Pric…" at bounding box center [703, 333] width 900 height 520
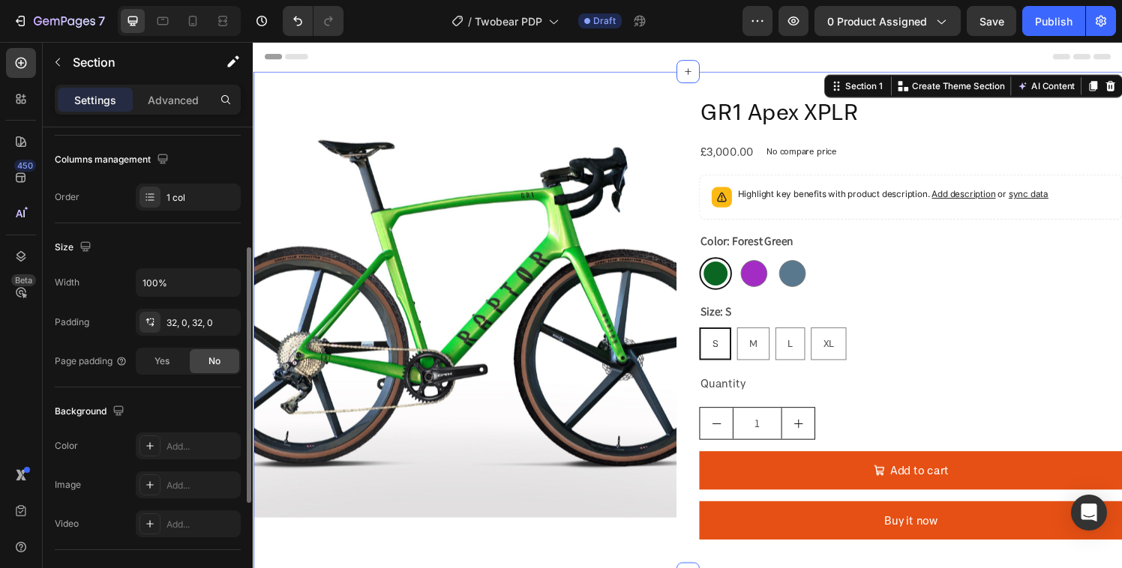
scroll to position [266, 0]
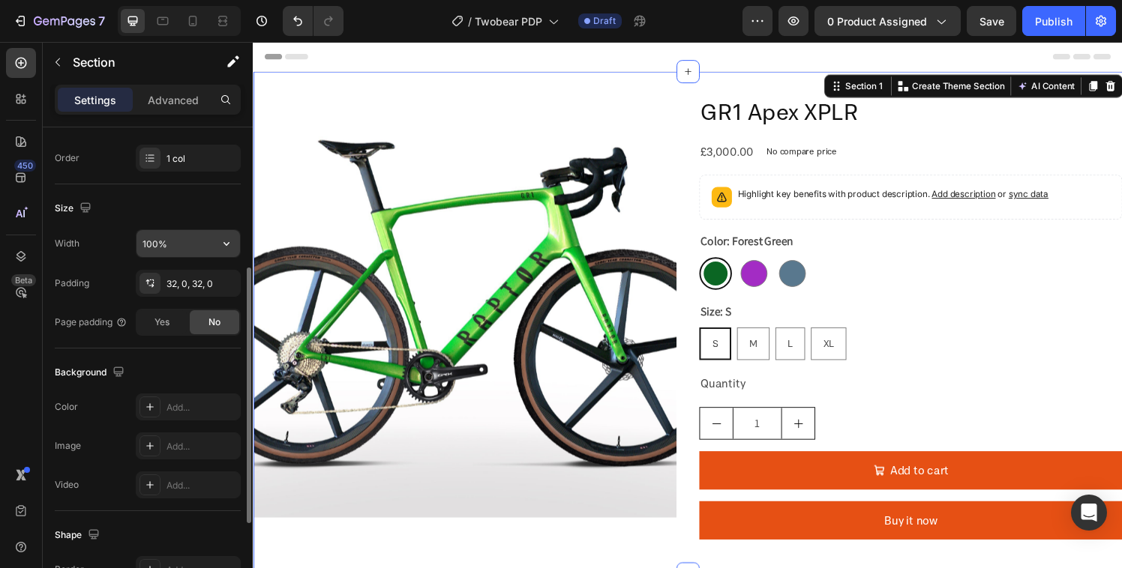
click at [154, 248] on input "100%" at bounding box center [187, 243] width 103 height 27
click at [219, 245] on icon "button" at bounding box center [226, 243] width 15 height 15
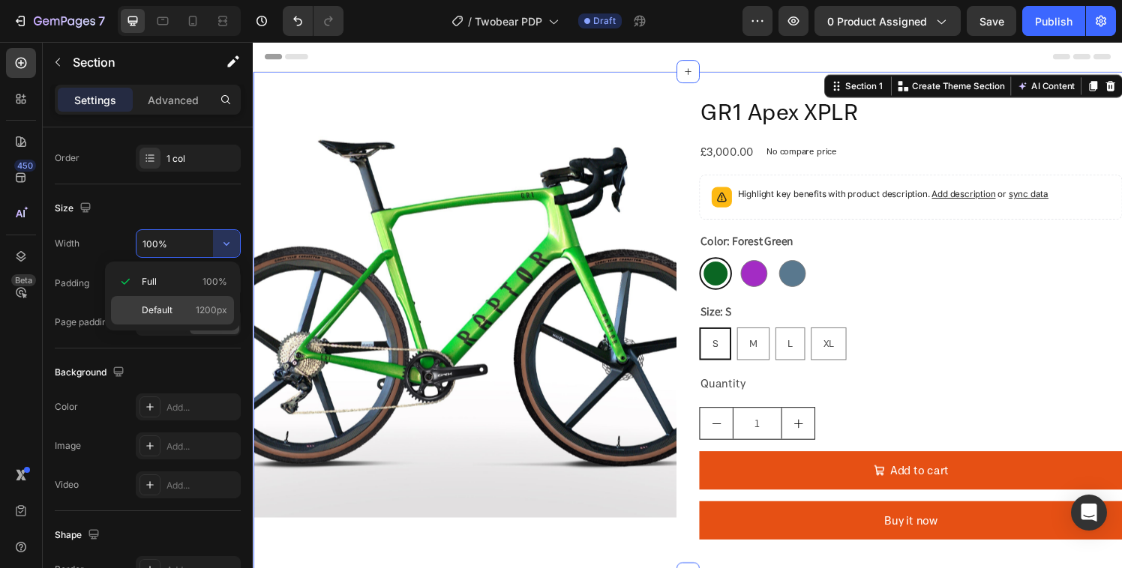
click at [192, 313] on p "Default 1200px" at bounding box center [184, 310] width 85 height 13
type input "1200"
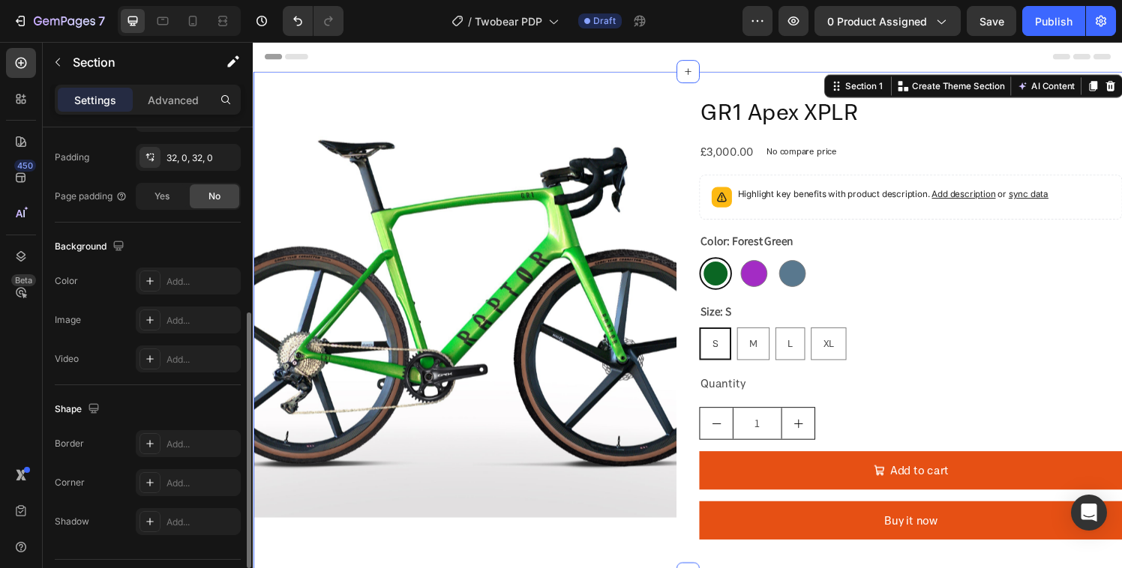
scroll to position [377, 0]
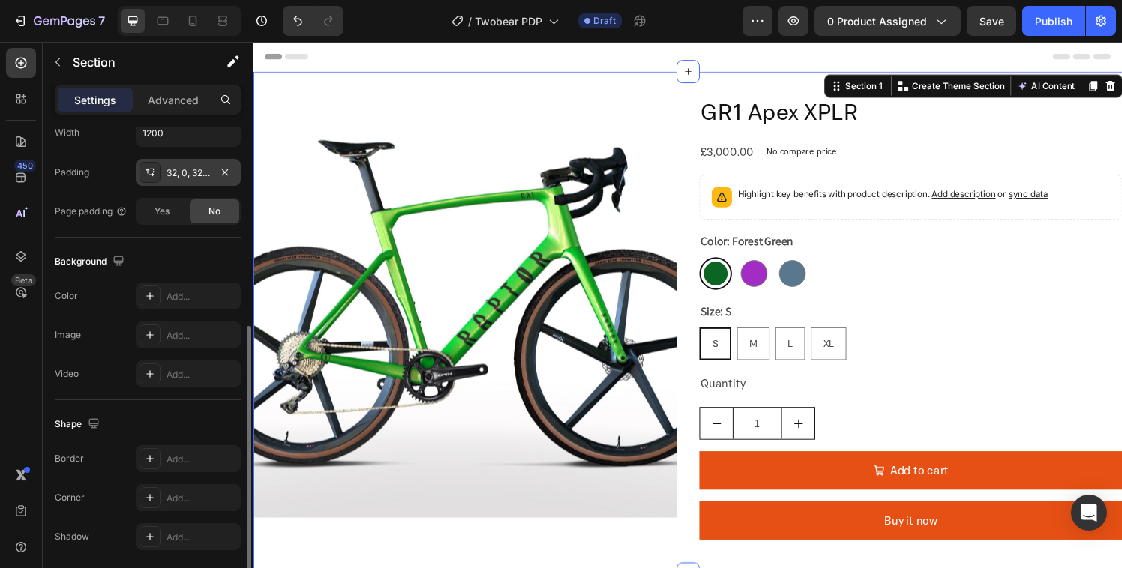
click at [159, 166] on div at bounding box center [149, 172] width 21 height 21
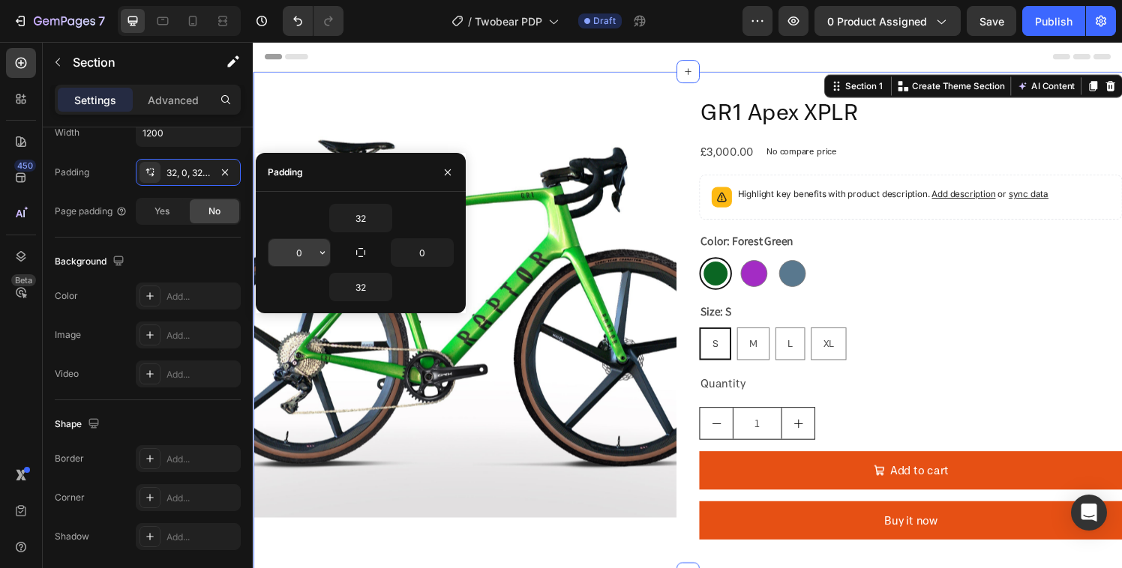
click at [311, 255] on input "0" at bounding box center [298, 252] width 61 height 27
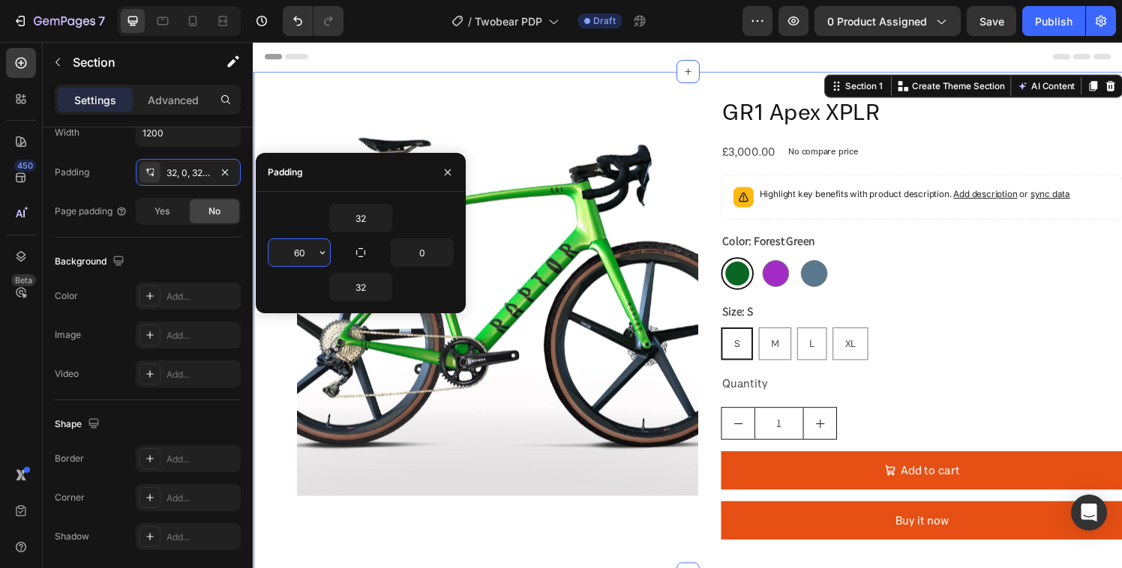
type input "60"
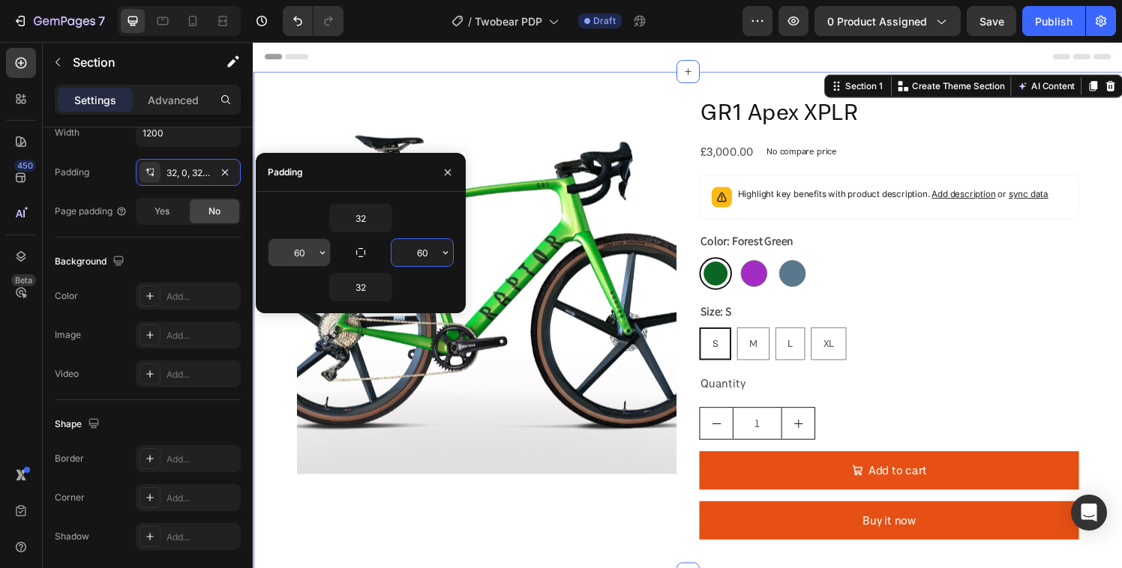
type input "60"
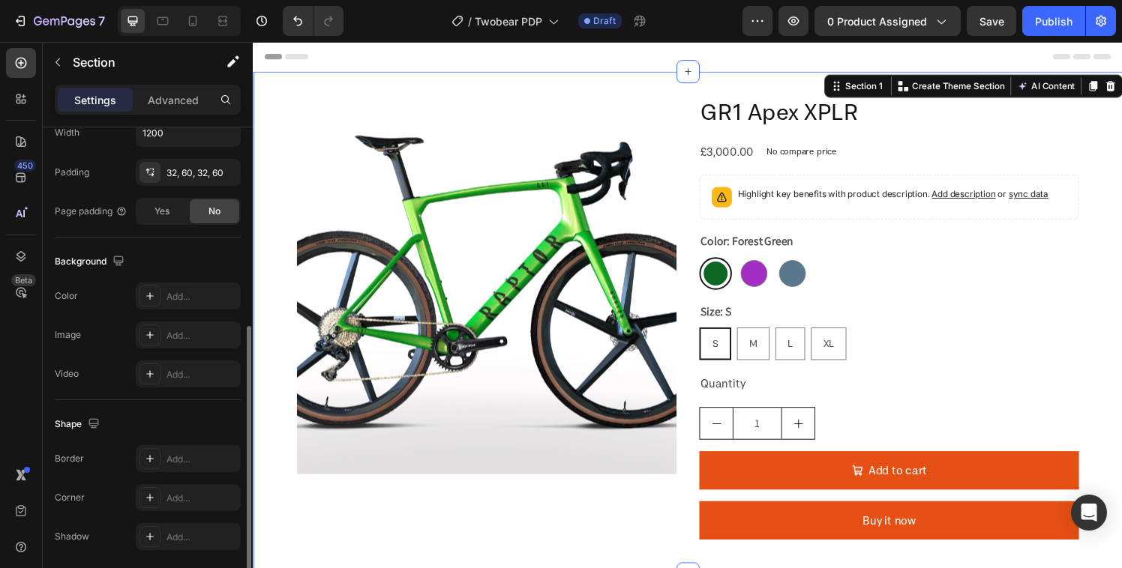
click at [143, 244] on div "Background The changes might be hidden by the video. Color Add... Image Add... …" at bounding box center [148, 319] width 186 height 163
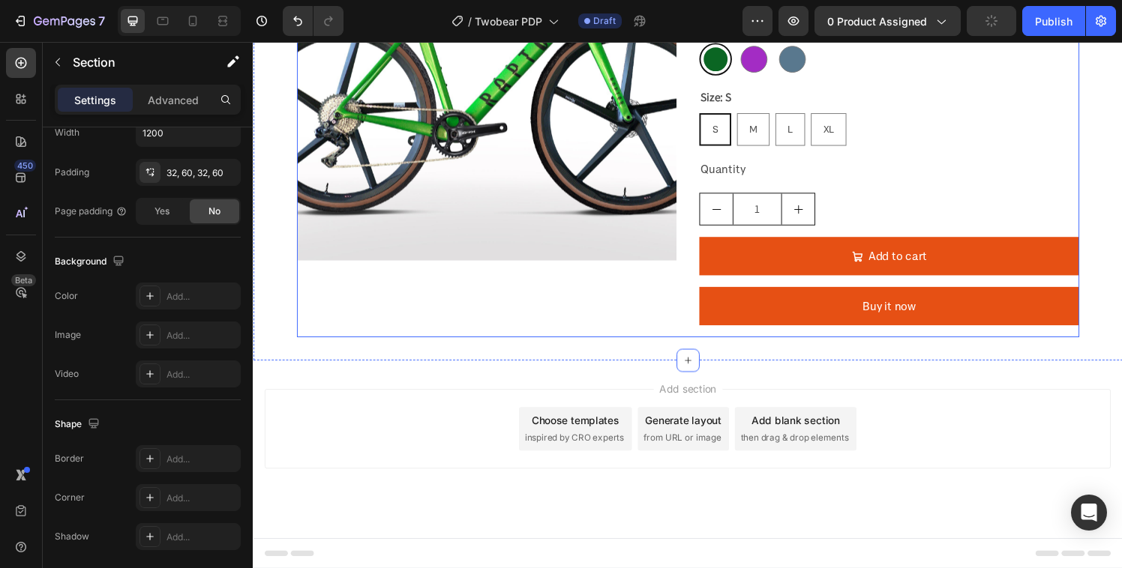
scroll to position [0, 0]
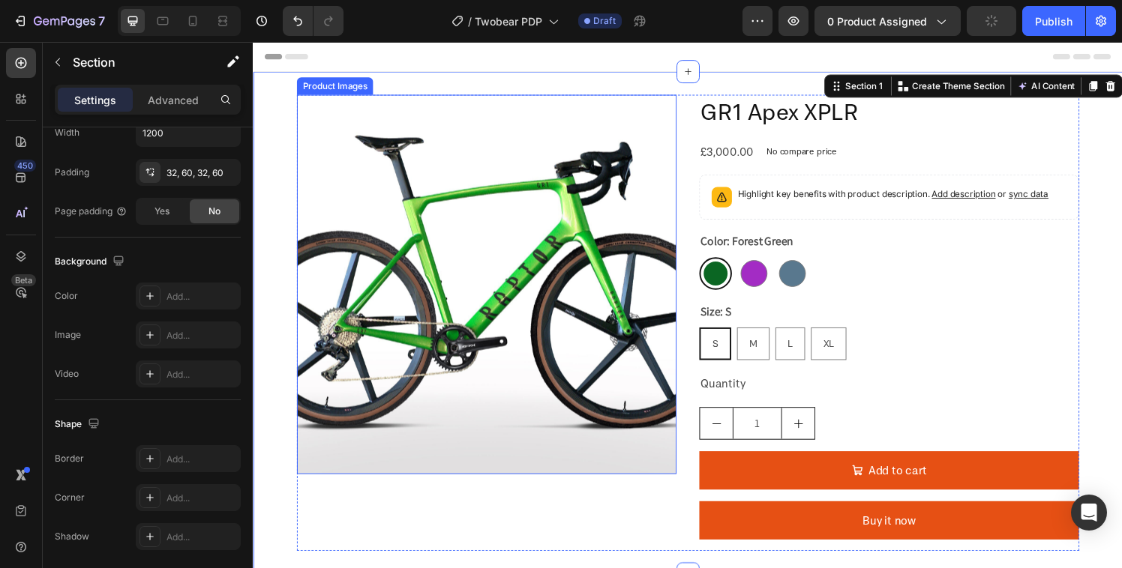
click at [457, 241] on img at bounding box center [494, 293] width 393 height 393
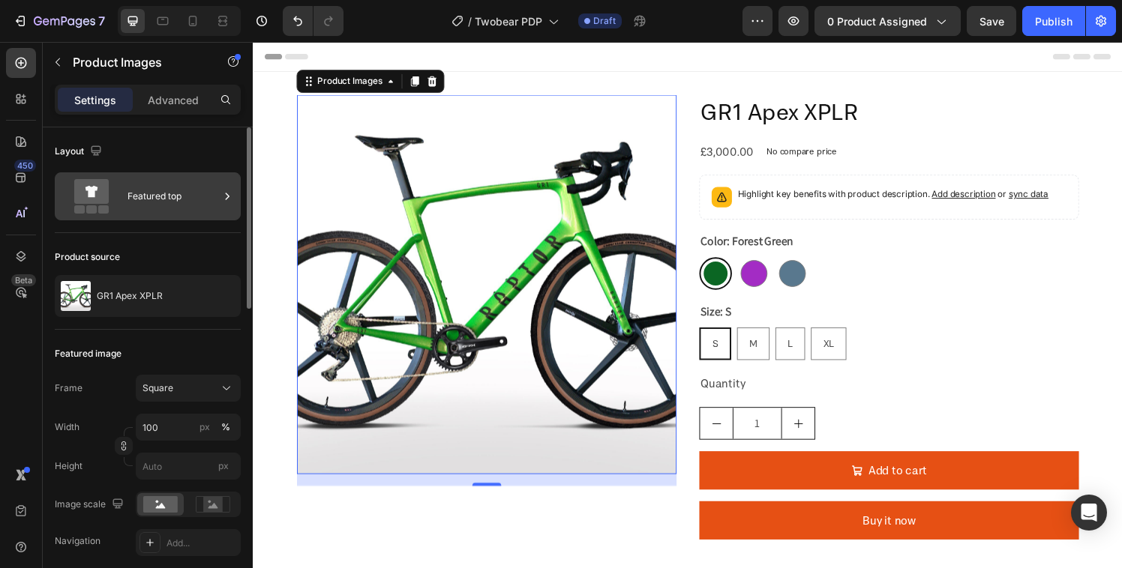
click at [145, 197] on div "Featured top" at bounding box center [172, 196] width 91 height 34
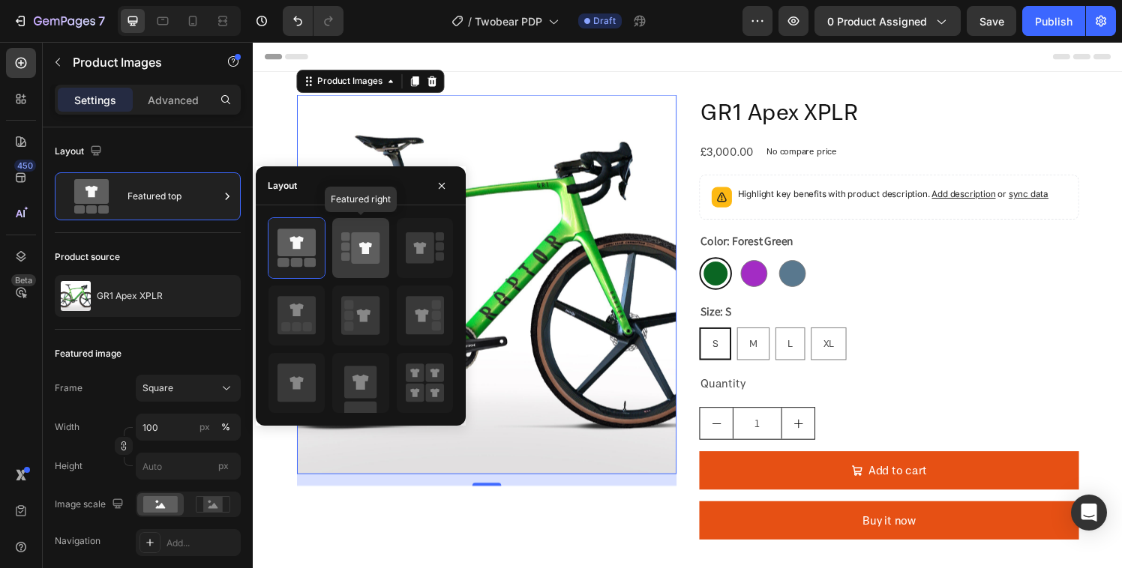
click at [352, 247] on icon at bounding box center [366, 247] width 28 height 31
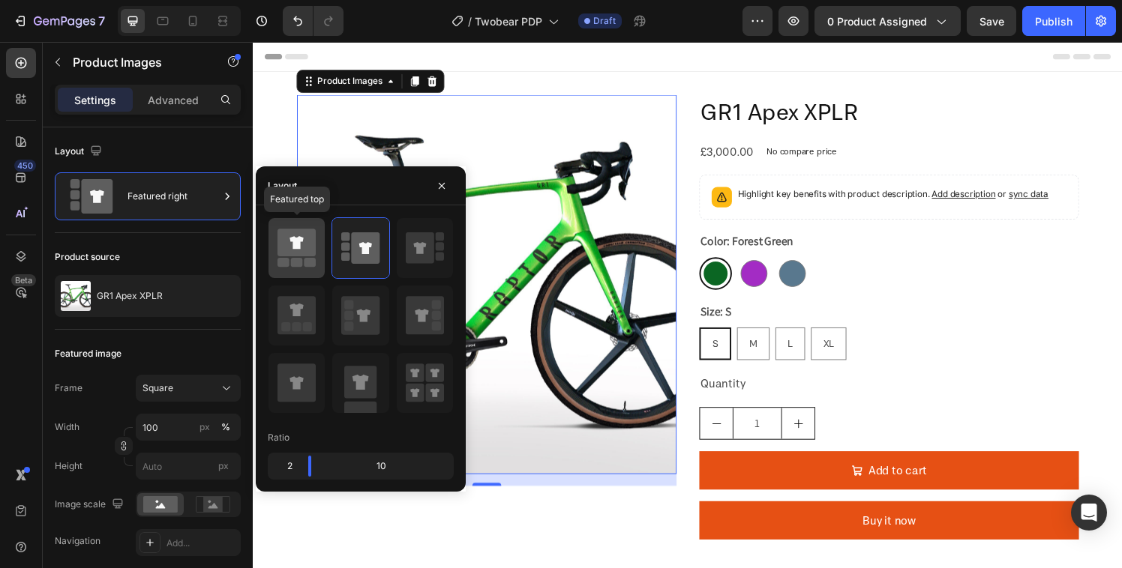
click at [304, 256] on icon at bounding box center [296, 243] width 38 height 28
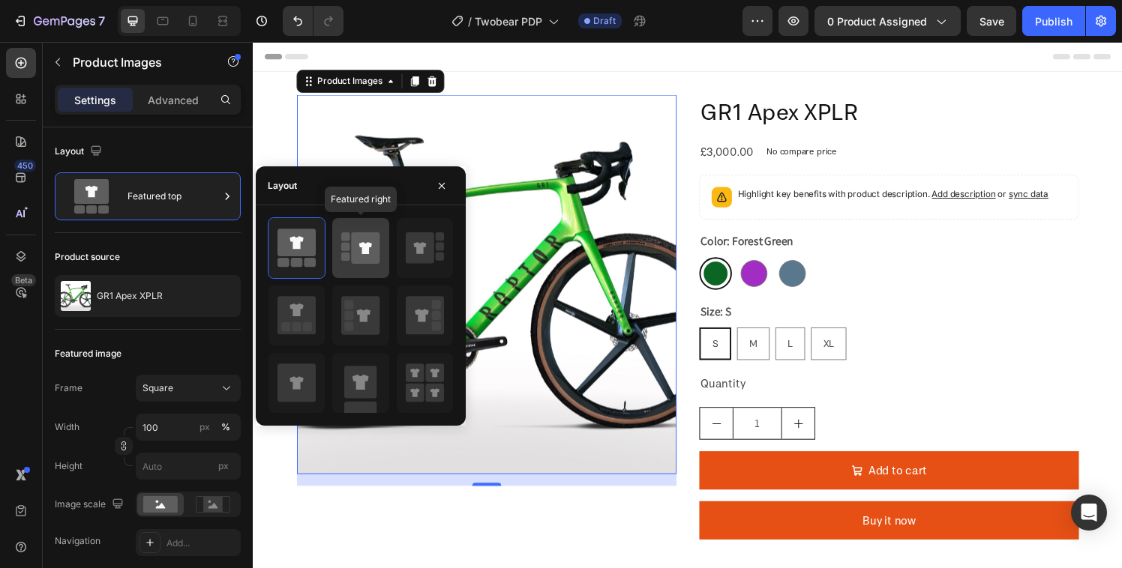
click at [387, 251] on div at bounding box center [360, 248] width 56 height 60
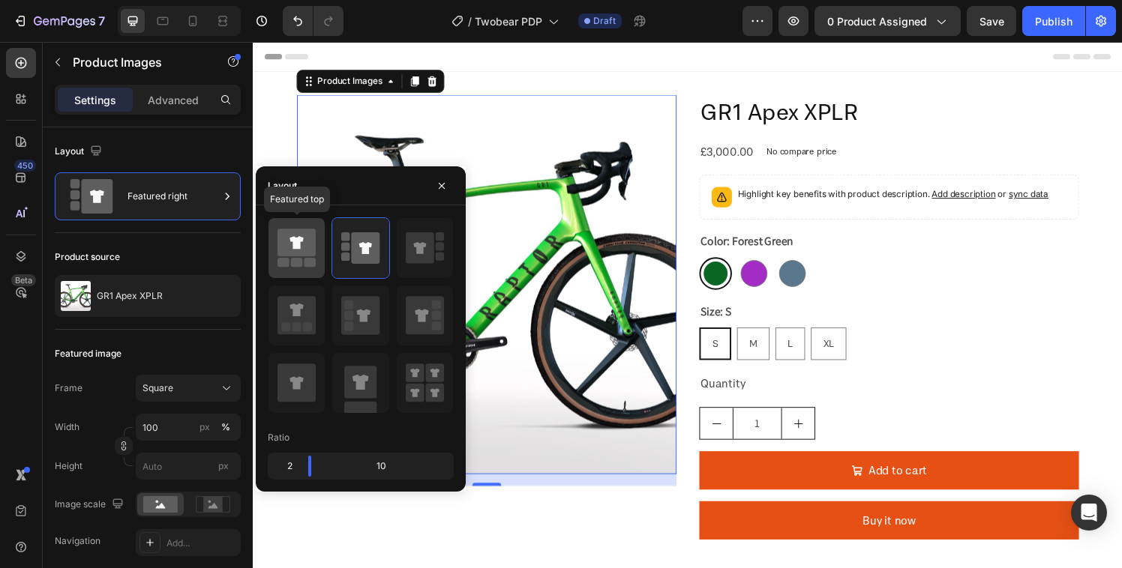
click at [316, 253] on div at bounding box center [296, 248] width 56 height 60
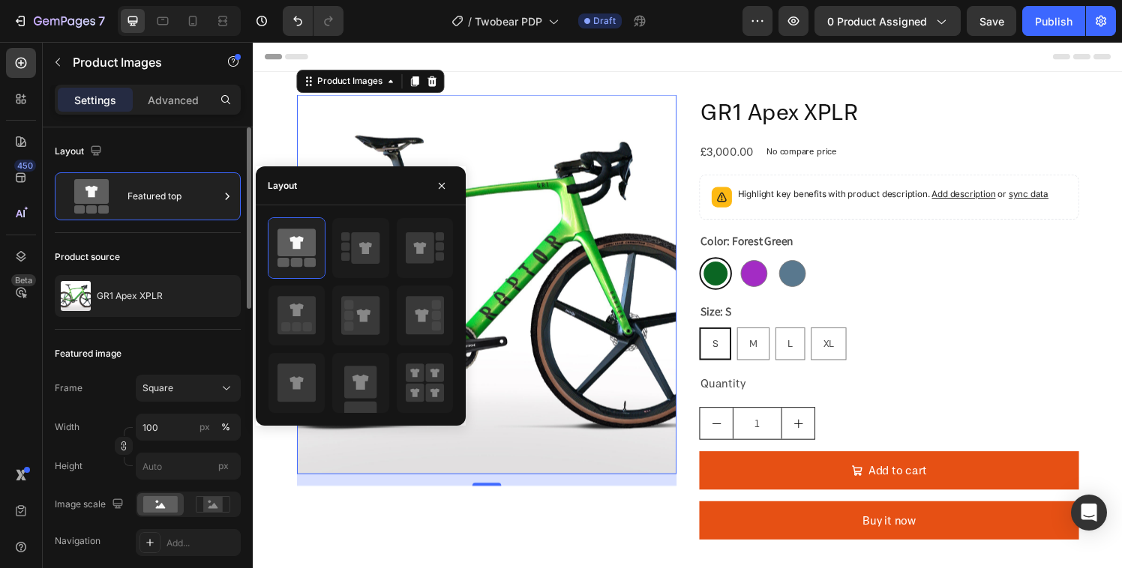
click at [84, 238] on div "Product source GR1 Apex XPLR" at bounding box center [148, 281] width 186 height 97
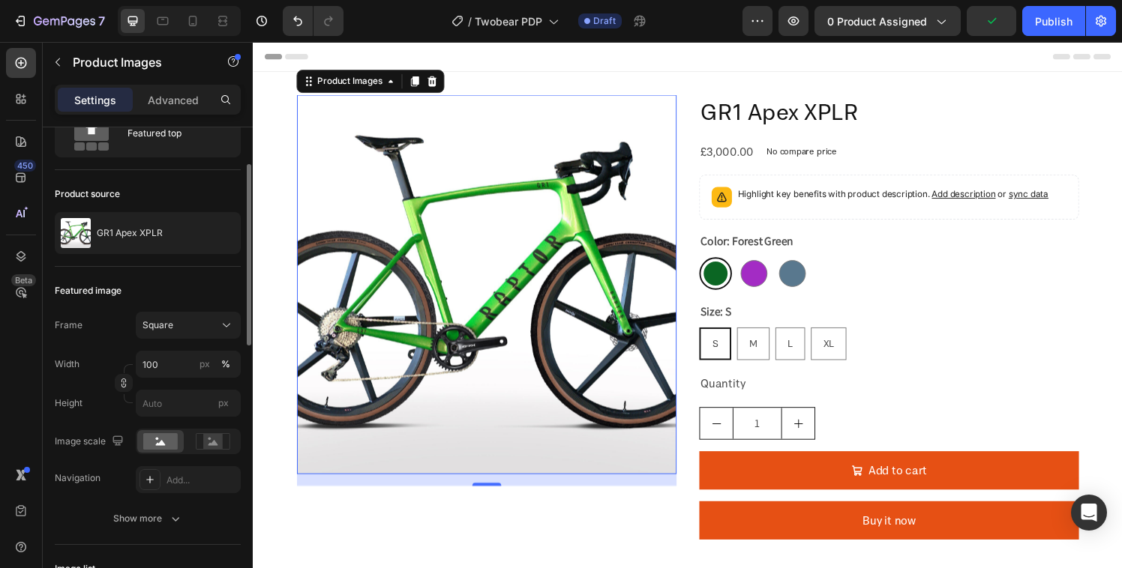
scroll to position [92, 0]
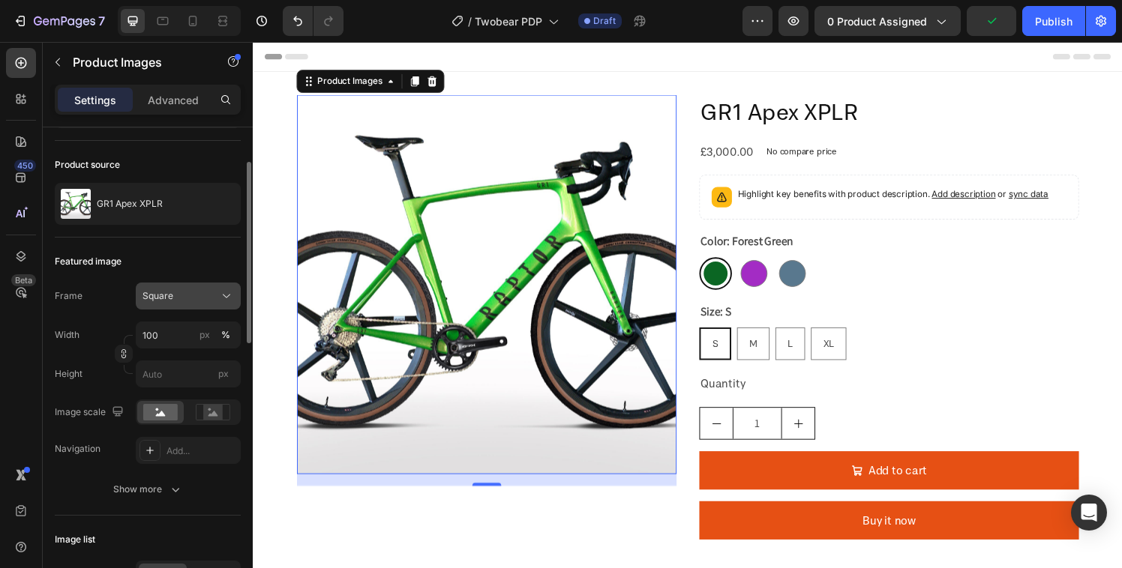
click at [196, 292] on div "Square" at bounding box center [178, 295] width 73 height 13
click at [209, 418] on rect at bounding box center [212, 412] width 19 height 15
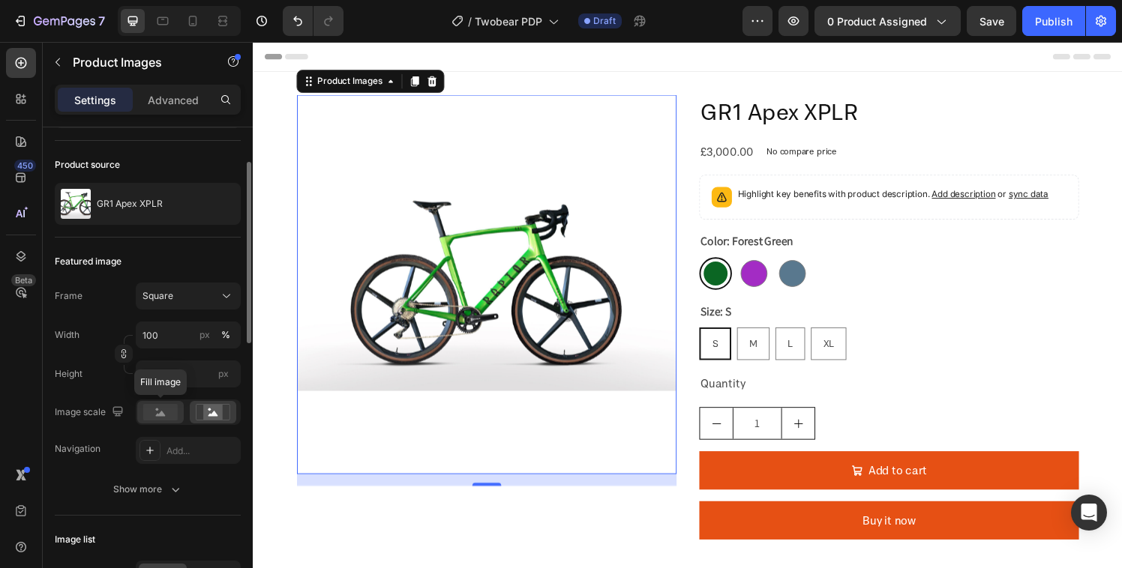
click at [155, 414] on rect at bounding box center [160, 412] width 34 height 16
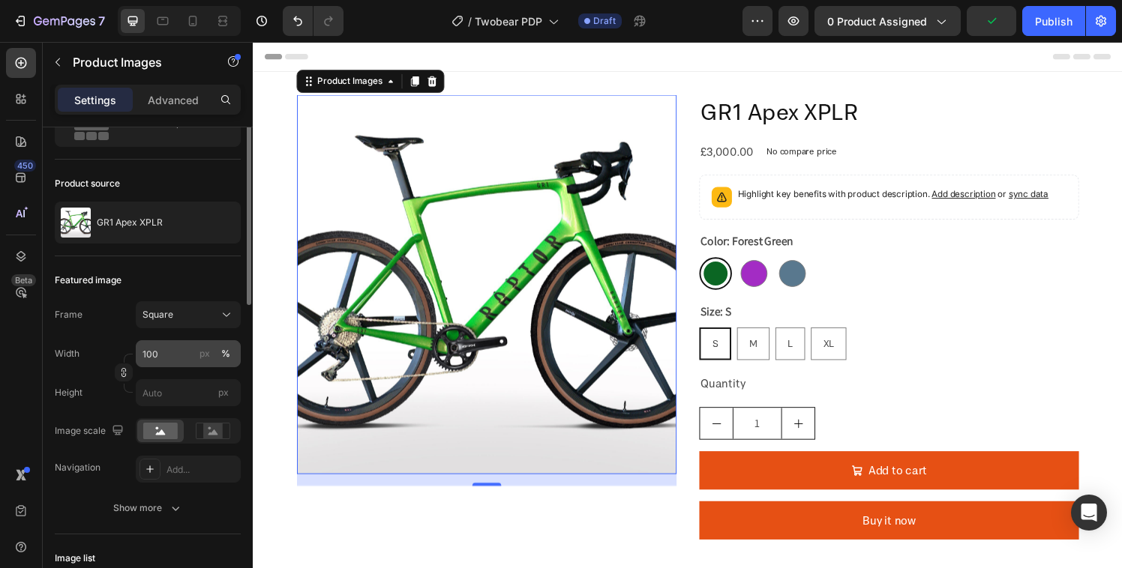
scroll to position [0, 0]
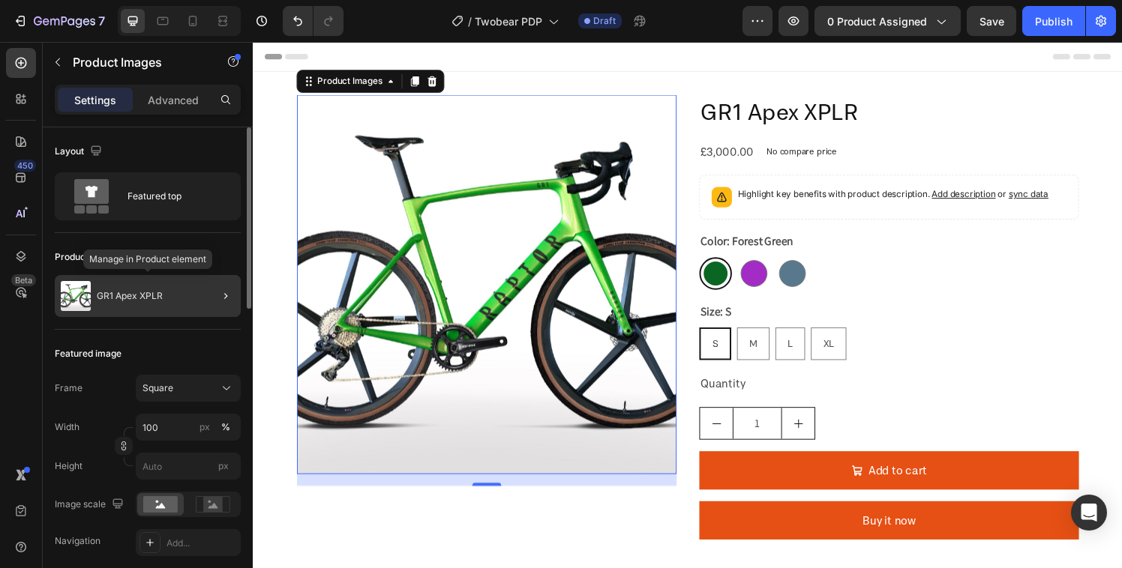
click at [136, 307] on div "GR1 Apex XPLR" at bounding box center [148, 296] width 186 height 42
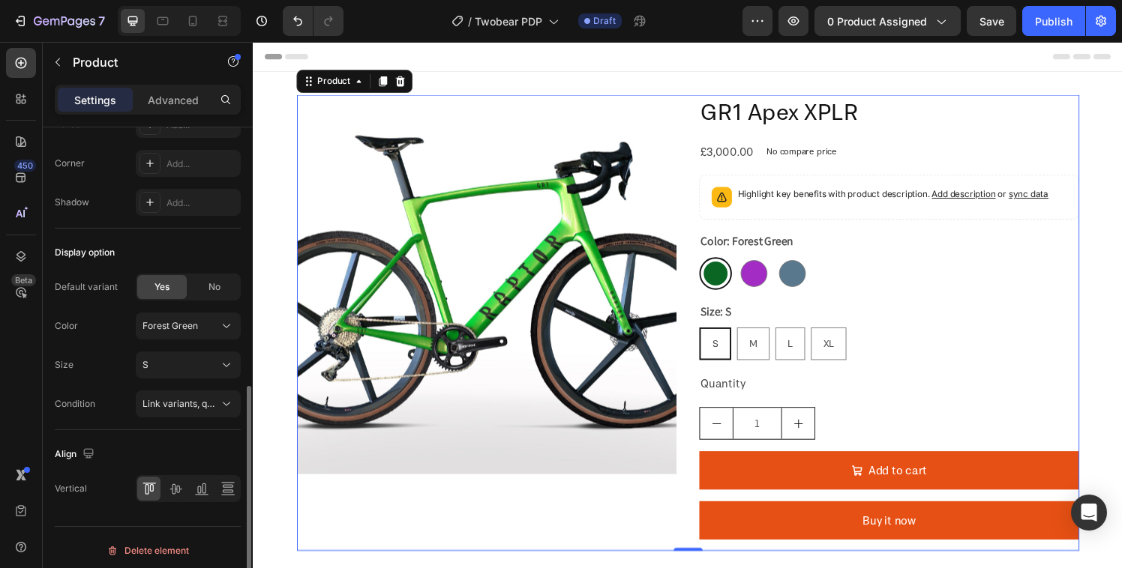
scroll to position [569, 0]
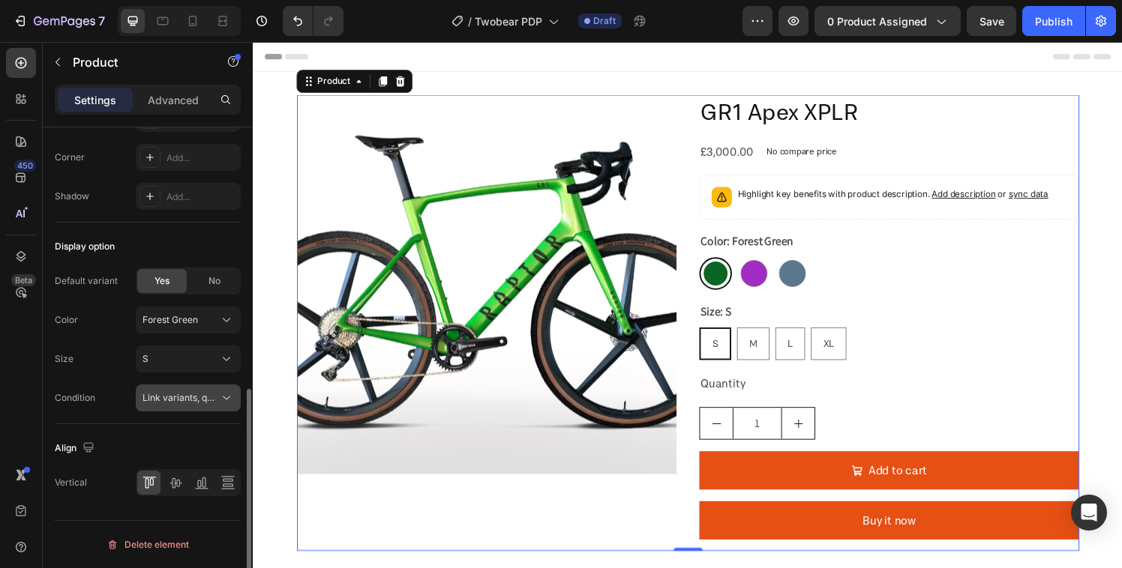
click at [206, 394] on span "Link variants, quantity <br> between same products" at bounding box center [252, 397] width 221 height 11
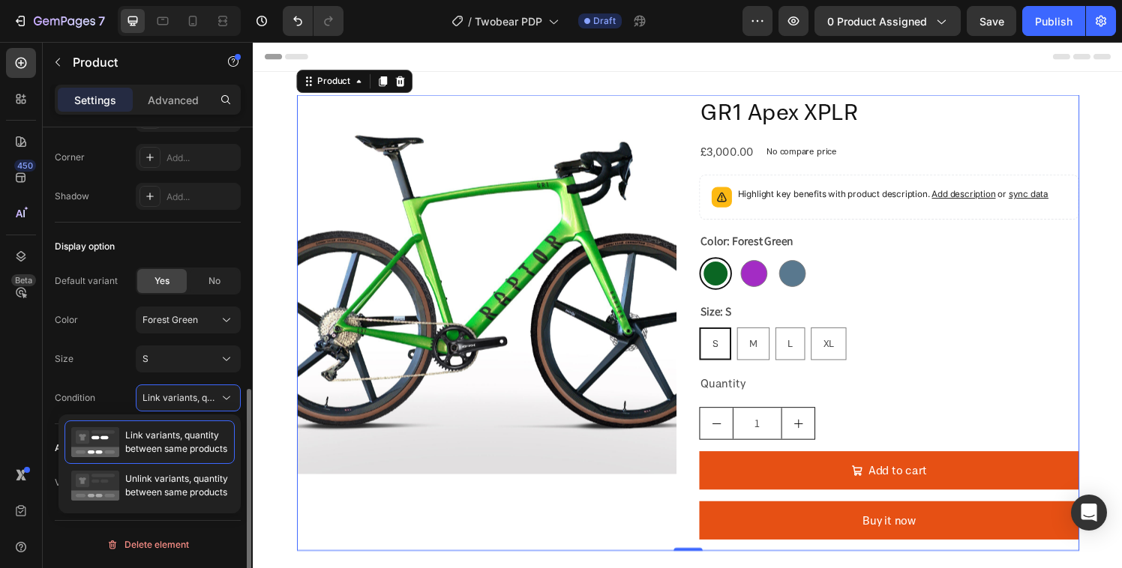
click at [107, 383] on div "Default variant Yes No Color Forest Green Size S Condition Link variants, quant…" at bounding box center [148, 340] width 186 height 144
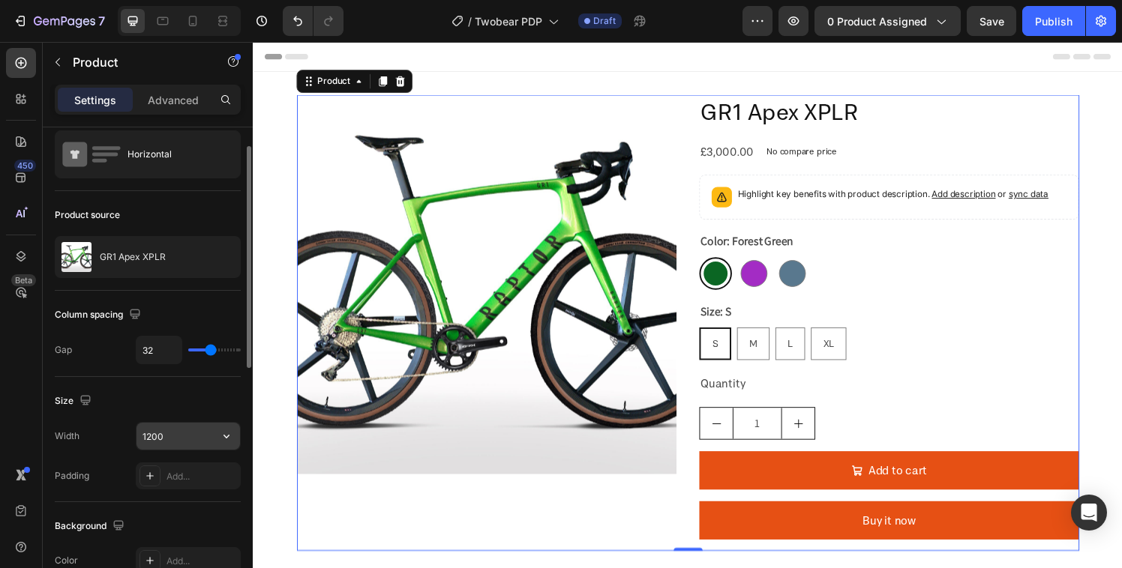
scroll to position [0, 0]
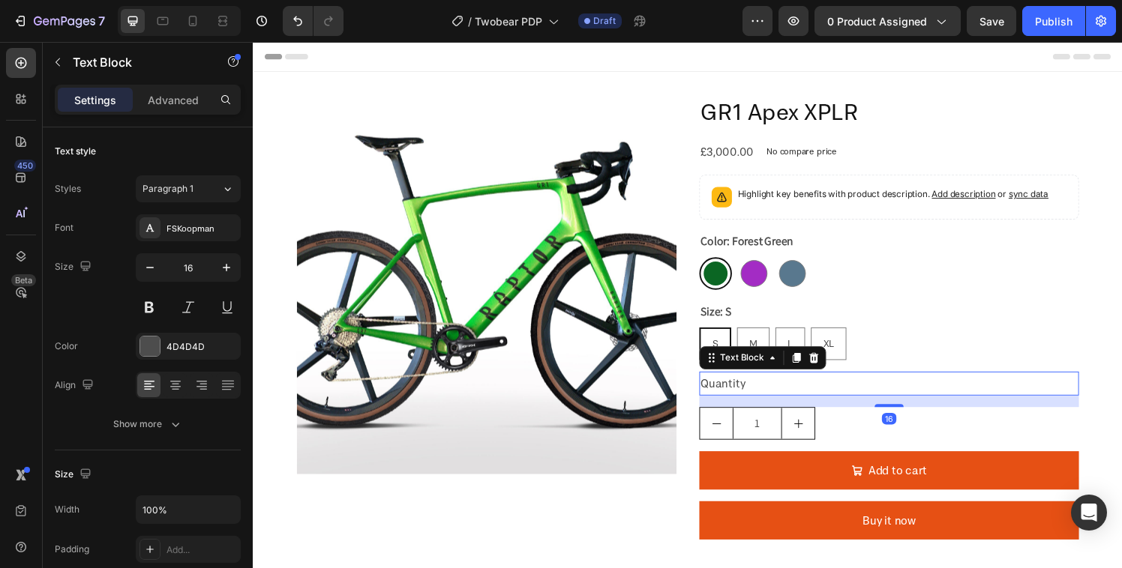
click at [820, 396] on div "Quantity" at bounding box center [911, 395] width 393 height 25
click at [829, 372] on icon at bounding box center [834, 369] width 10 height 10
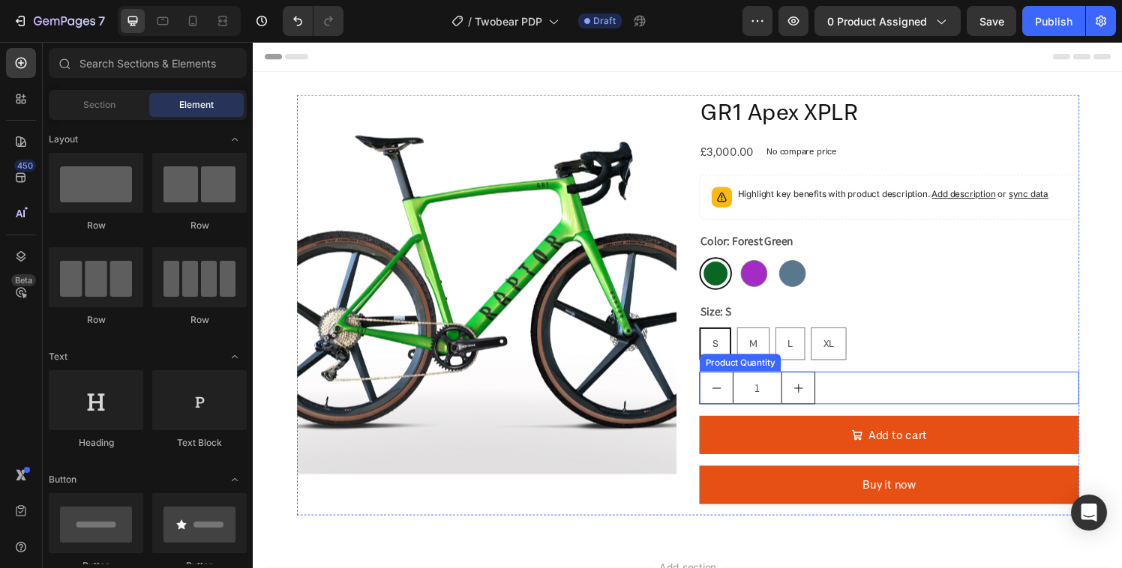
click at [843, 397] on div "1" at bounding box center [911, 400] width 393 height 34
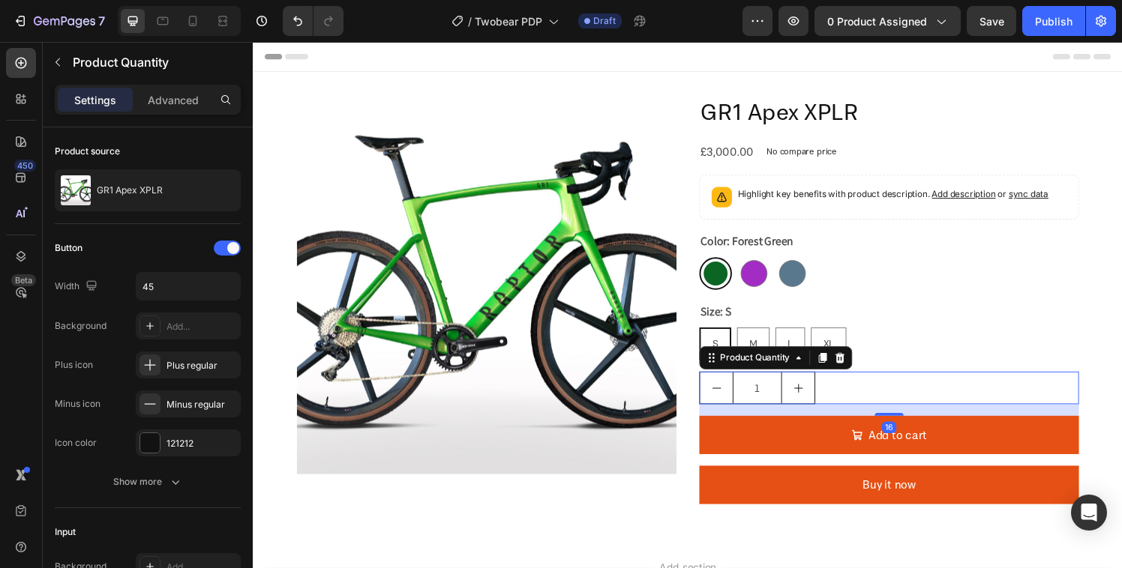
click at [864, 367] on div "Product Quantity" at bounding box center [794, 369] width 158 height 24
click at [856, 373] on icon at bounding box center [861, 369] width 10 height 10
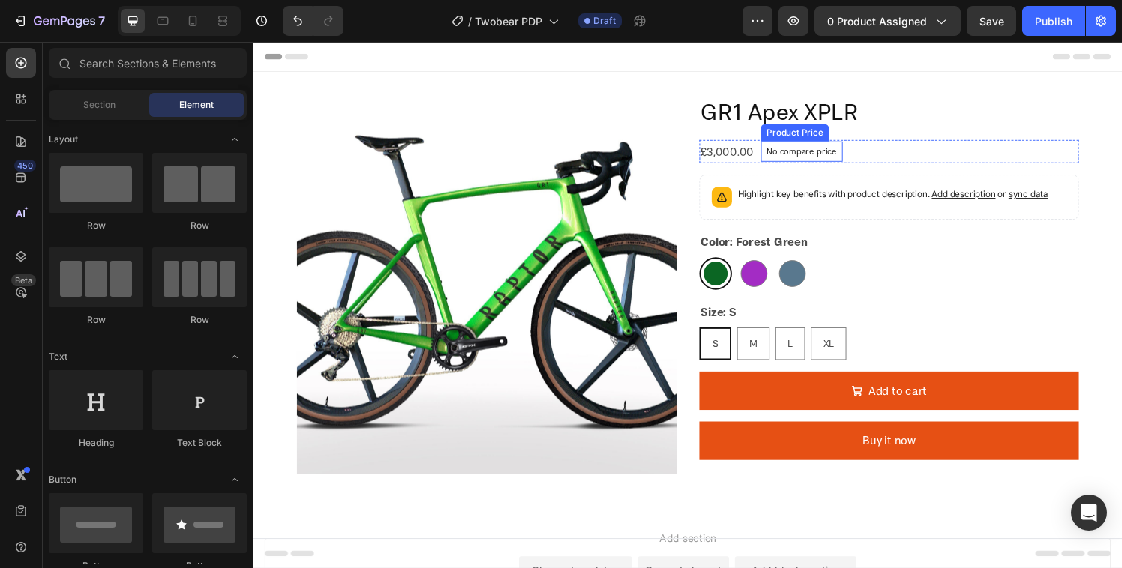
click at [828, 161] on div "No compare price" at bounding box center [820, 155] width 85 height 21
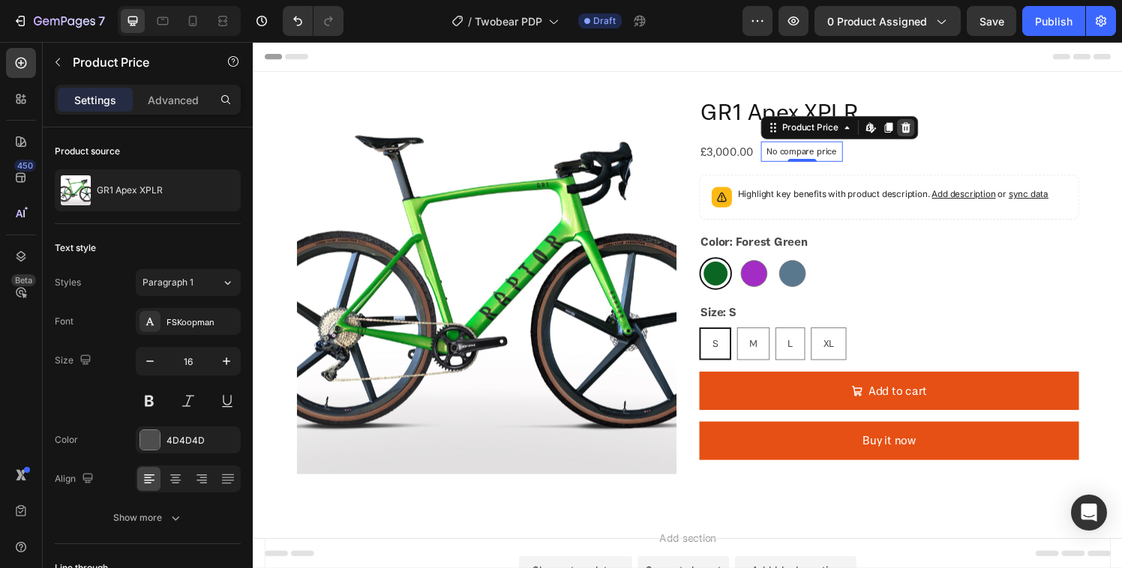
click at [924, 129] on icon at bounding box center [929, 130] width 10 height 10
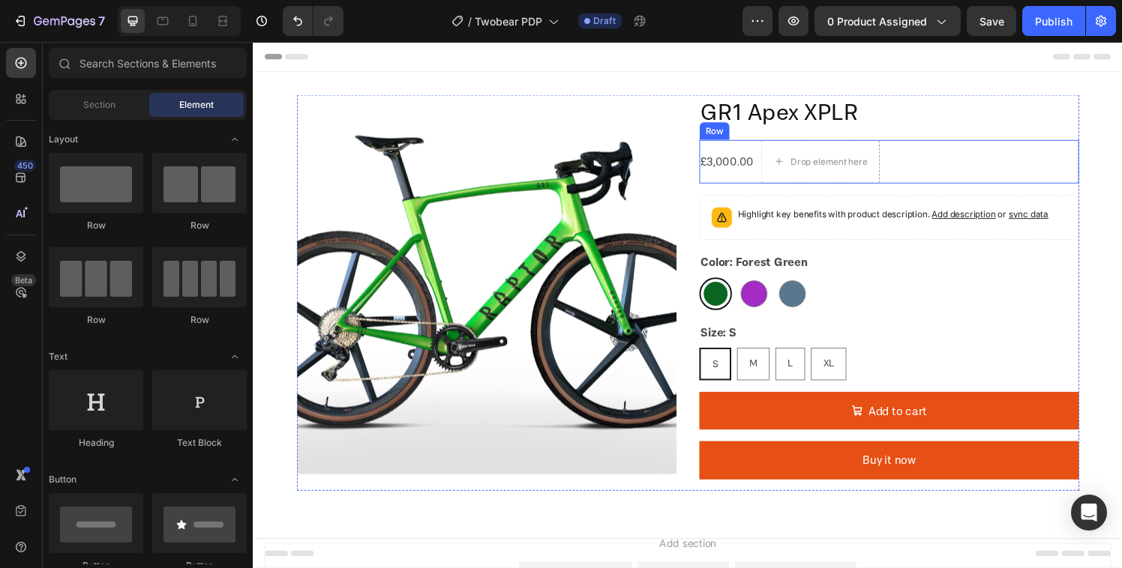
click at [911, 175] on div "£3,000.00 Product Price Product Price Drop element here Row" at bounding box center [911, 165] width 393 height 45
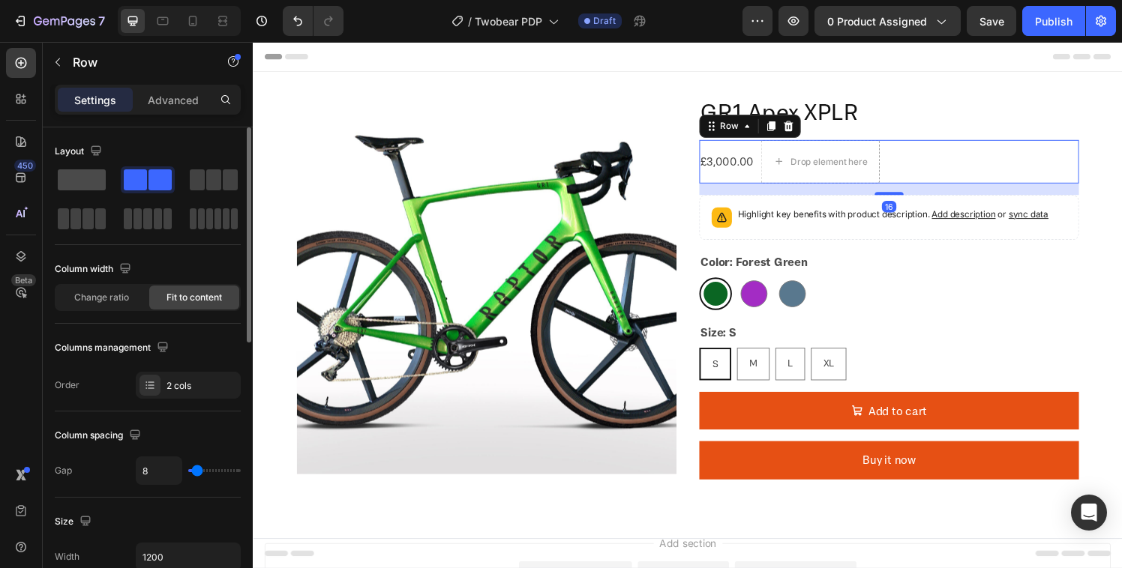
click at [77, 177] on span at bounding box center [82, 179] width 48 height 21
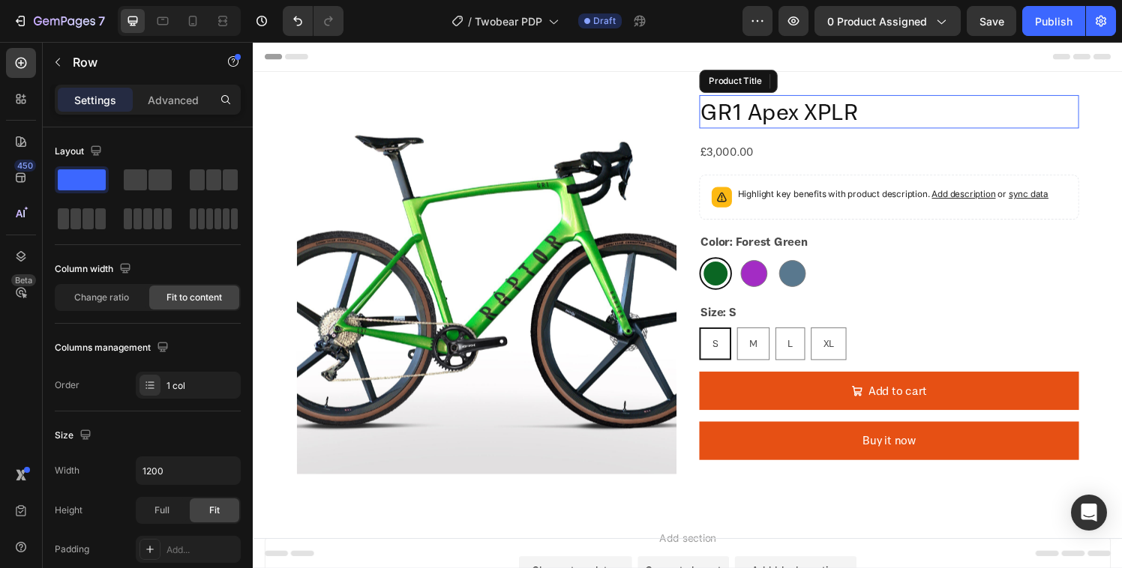
click at [881, 118] on h2 "GR1 Apex XPLR" at bounding box center [911, 114] width 393 height 34
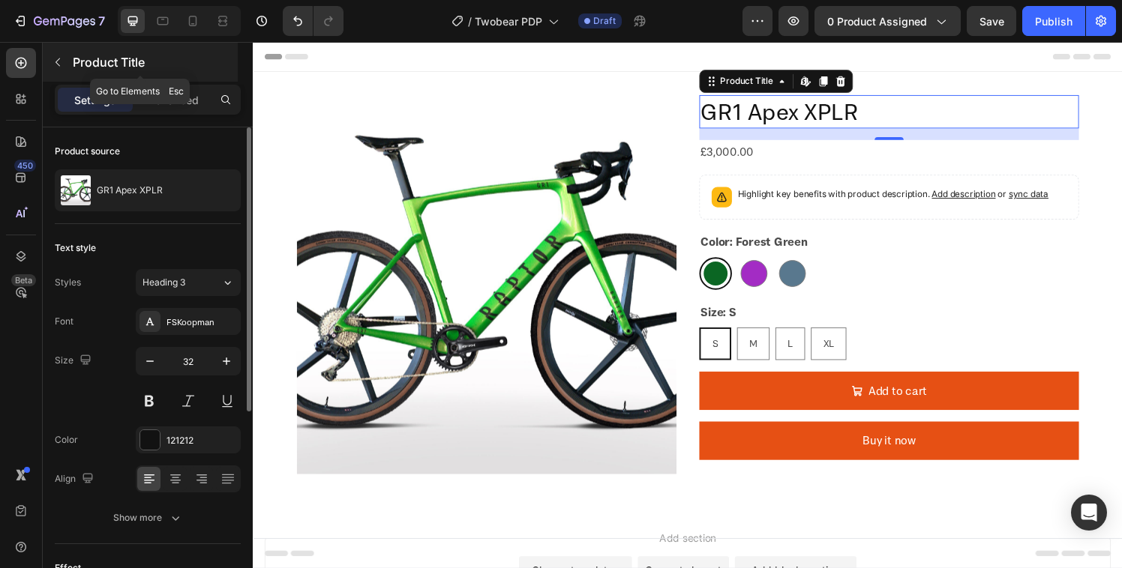
click at [54, 69] on button "button" at bounding box center [58, 62] width 24 height 24
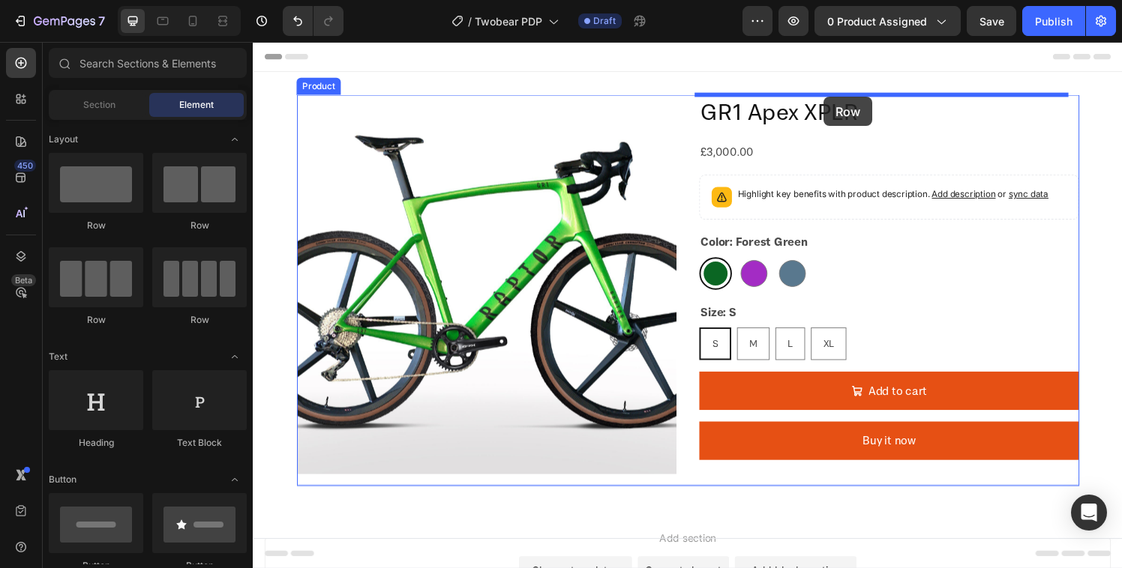
drag, startPoint x: 442, startPoint y: 228, endPoint x: 844, endPoint y: 99, distance: 421.4
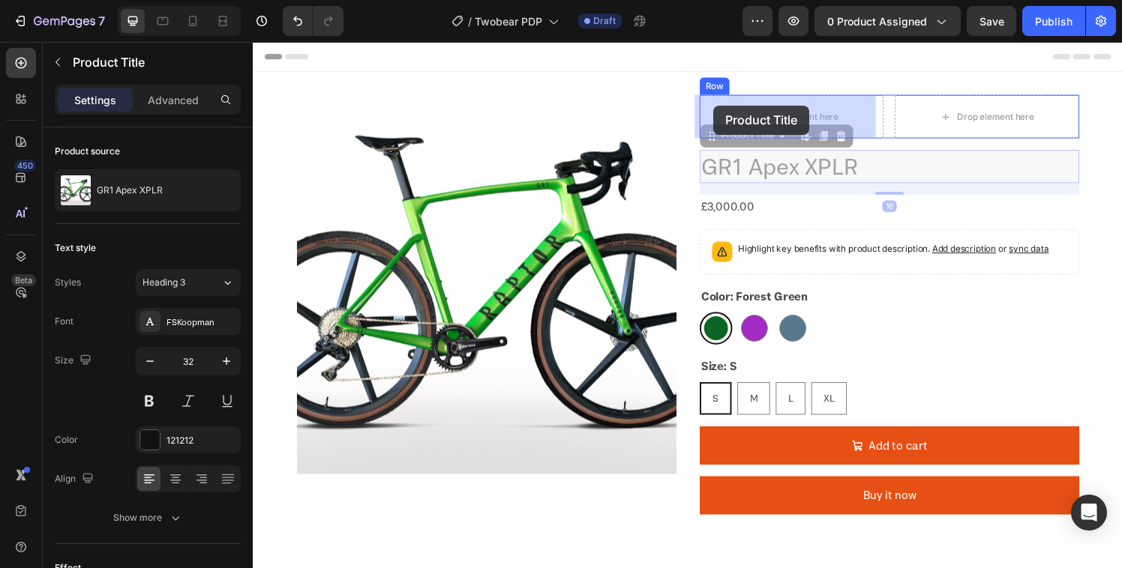
drag, startPoint x: 714, startPoint y: 141, endPoint x: 730, endPoint y: 108, distance: 36.6
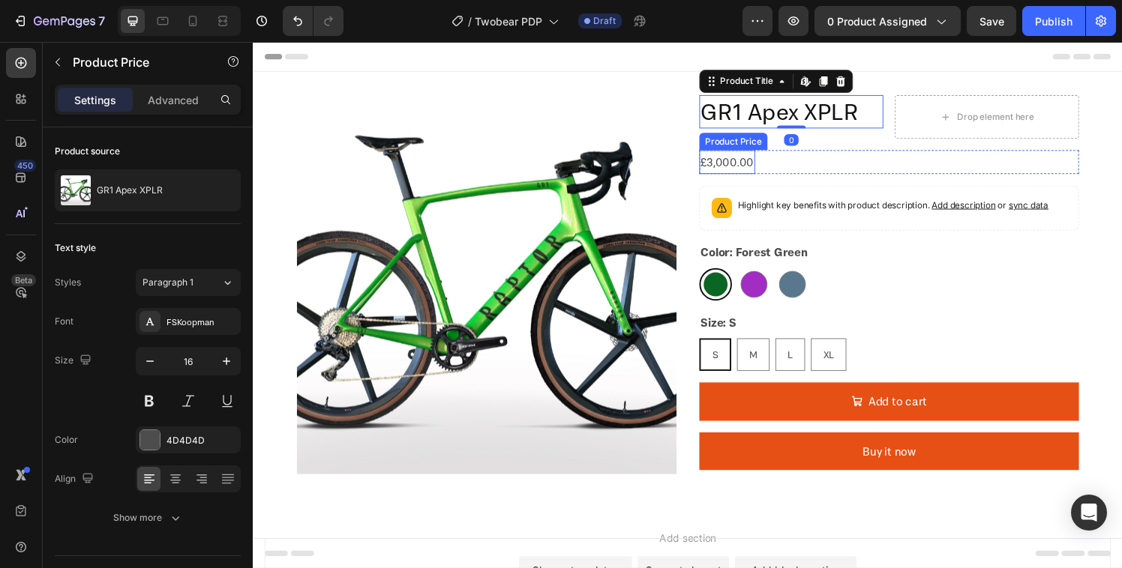
click at [733, 163] on div "£3,000.00" at bounding box center [744, 166] width 58 height 25
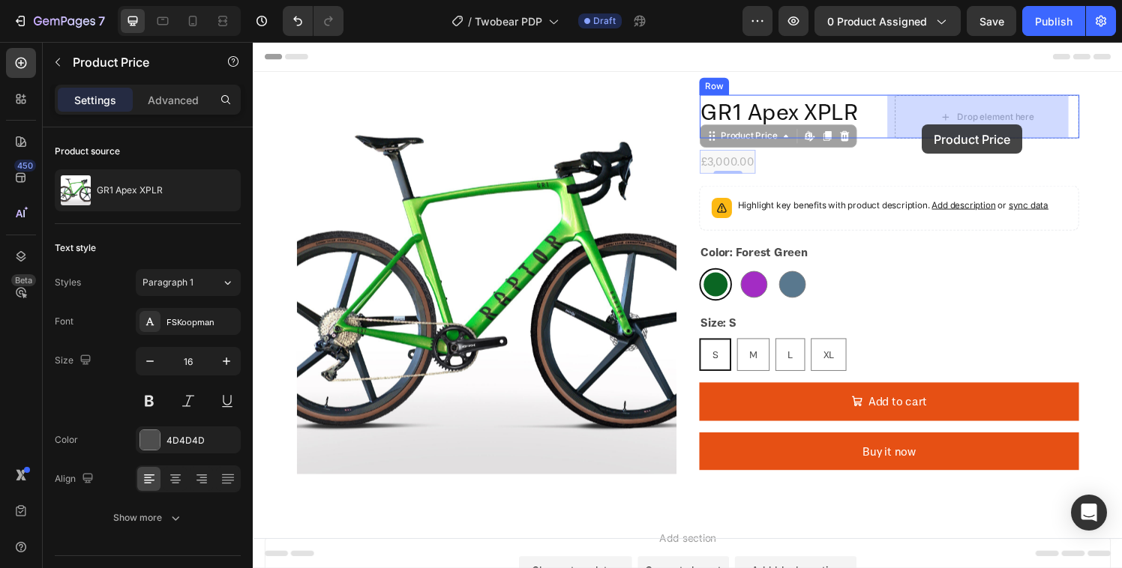
drag, startPoint x: 721, startPoint y: 141, endPoint x: 946, endPoint y: 127, distance: 224.6
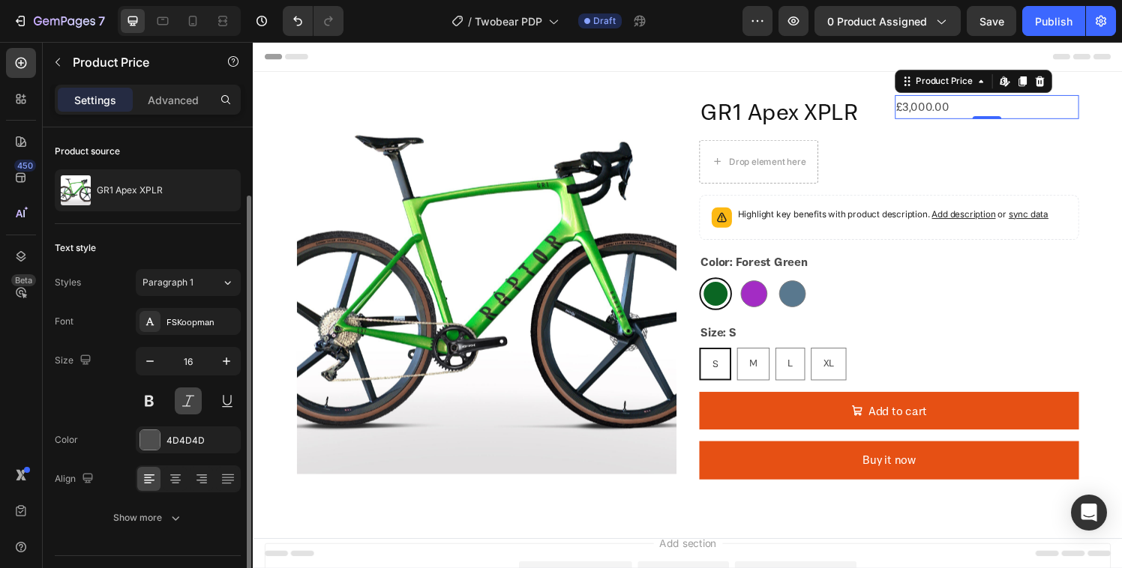
scroll to position [35, 0]
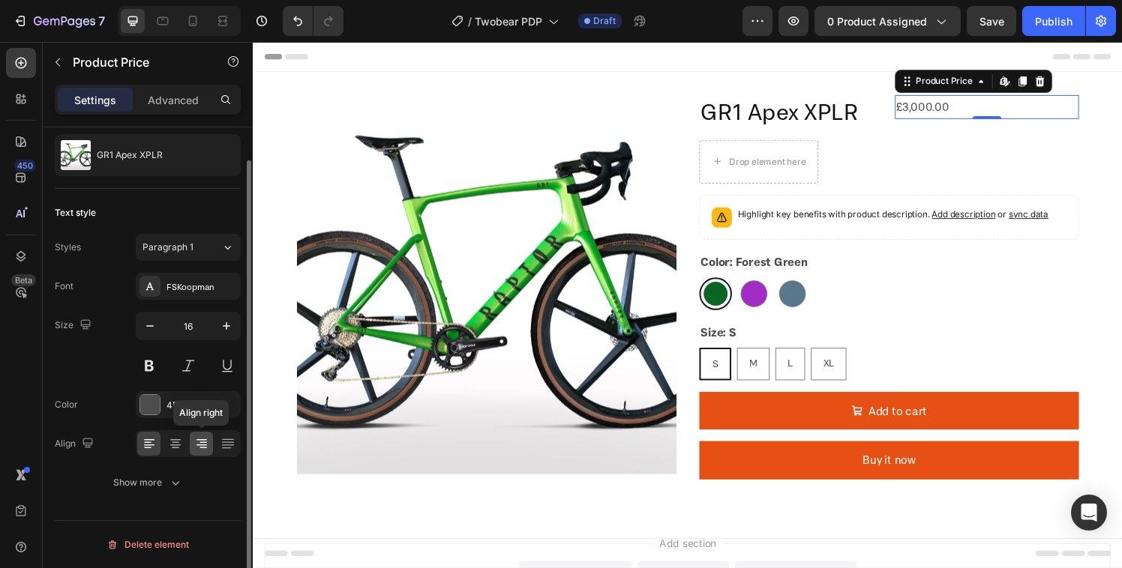
click at [200, 438] on icon at bounding box center [201, 443] width 15 height 15
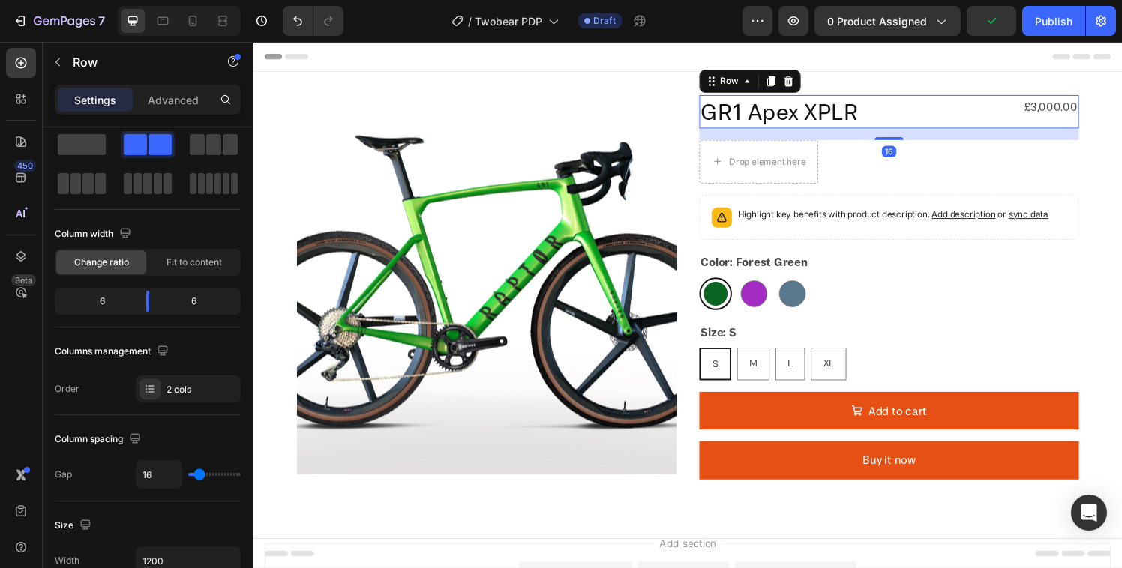
click at [903, 115] on div "GR1 Apex XPLR Product Title £3,000.00 Product Price Product Price Row 16" at bounding box center [911, 114] width 393 height 34
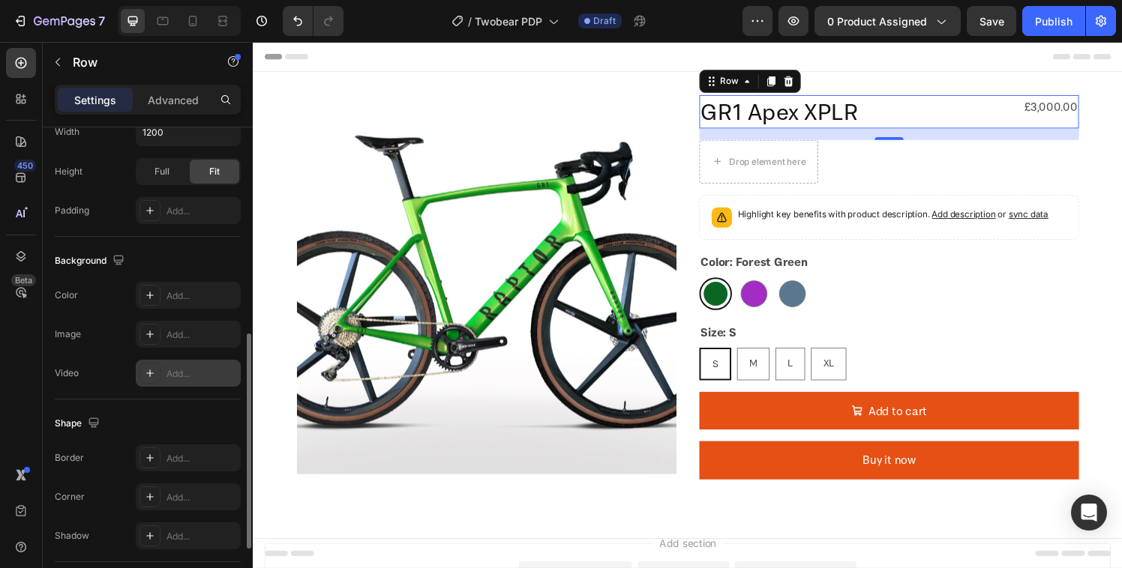
scroll to position [602, 0]
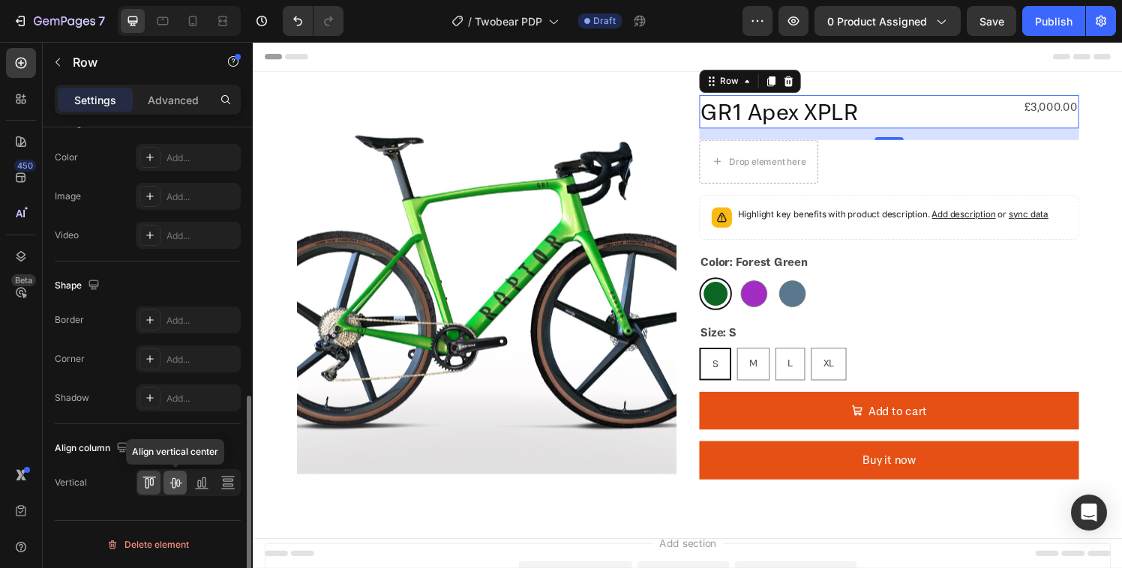
click at [170, 486] on icon at bounding box center [175, 482] width 15 height 15
click at [200, 487] on icon at bounding box center [201, 482] width 15 height 15
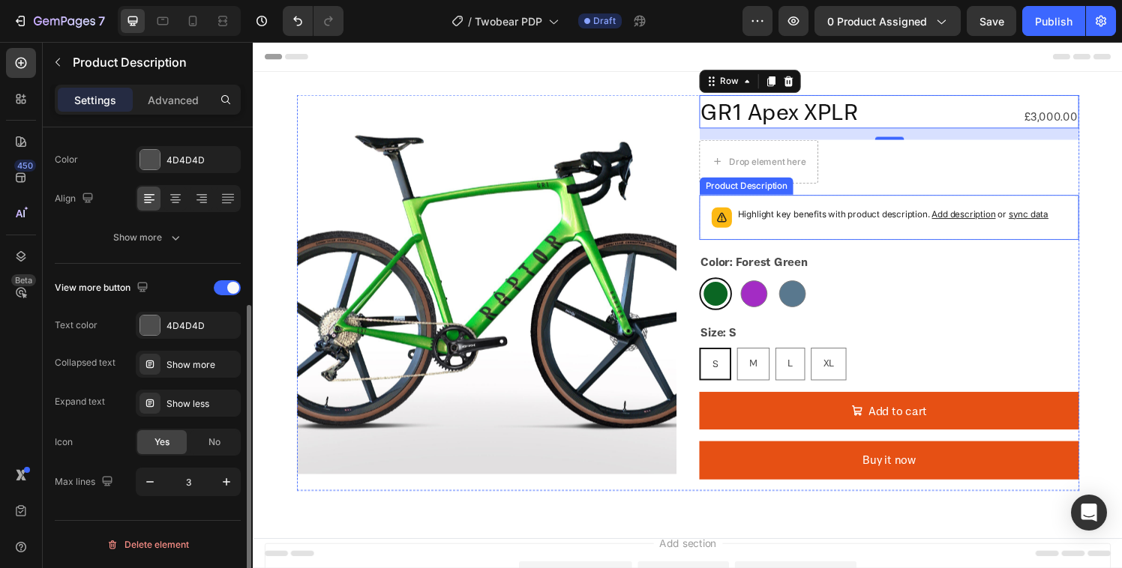
click at [1093, 229] on div "Highlight key benefits with product description. Add description or sync data" at bounding box center [911, 223] width 393 height 46
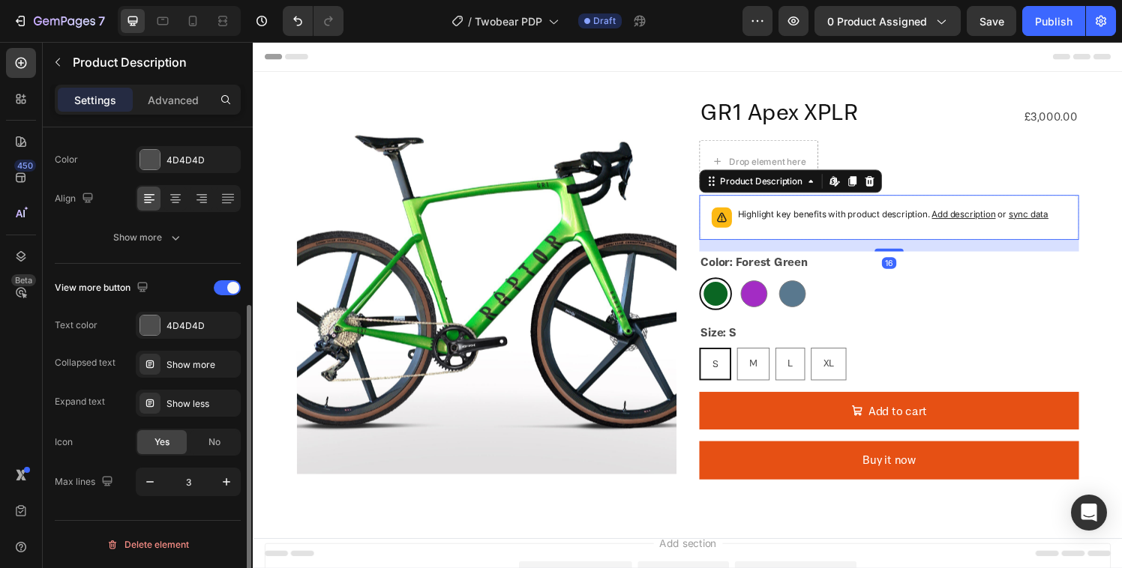
scroll to position [0, 0]
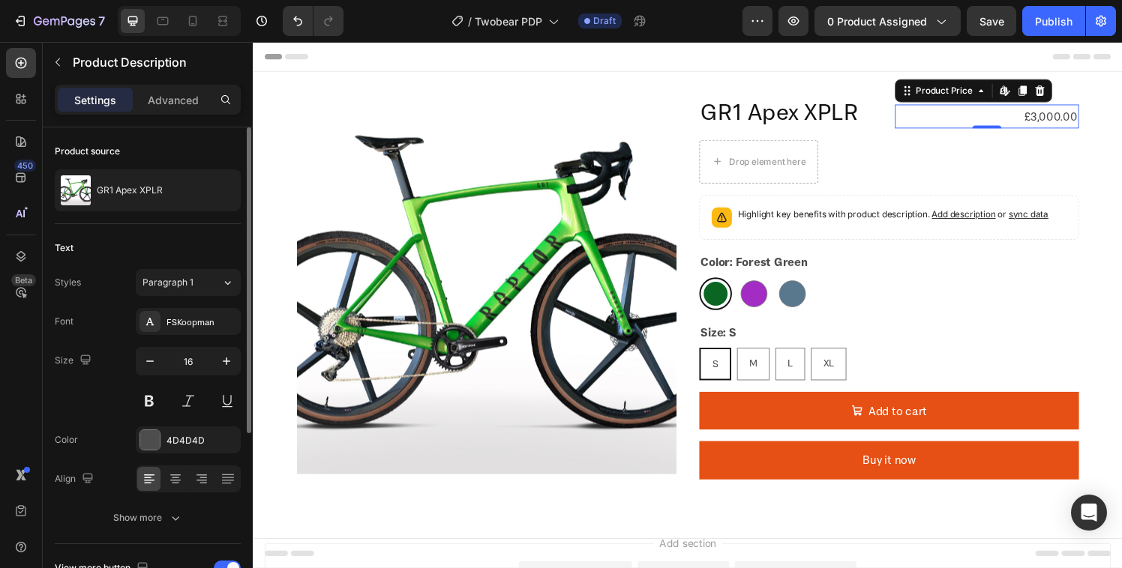
click at [922, 115] on div "£3,000.00" at bounding box center [1012, 118] width 190 height 25
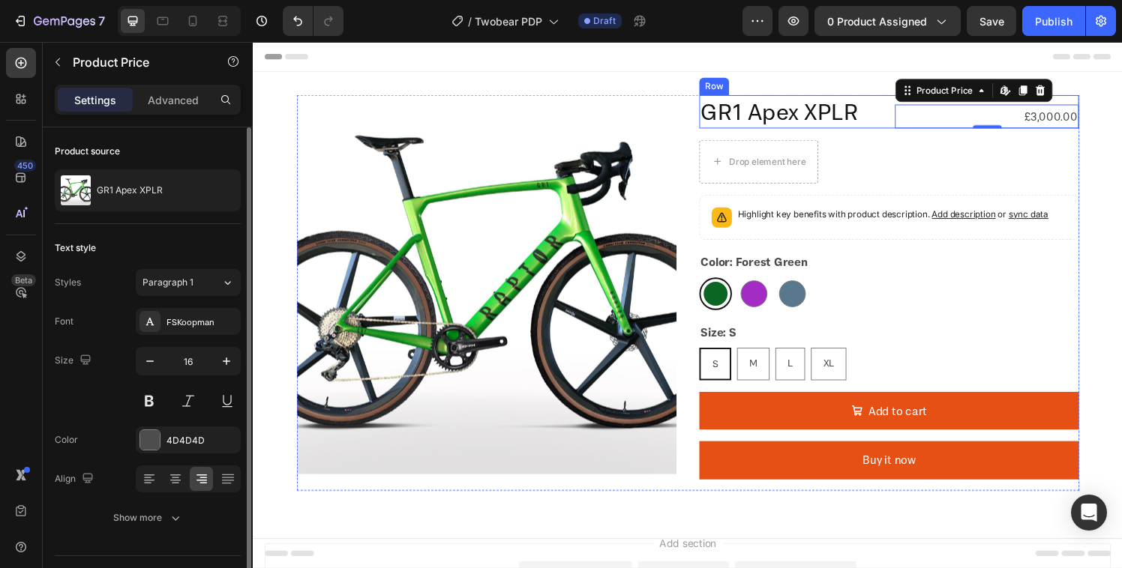
click at [898, 118] on div "GR1 Apex XPLR Product Title £3,000.00 Product Price Edit content in Shopify 0 P…" at bounding box center [911, 114] width 393 height 34
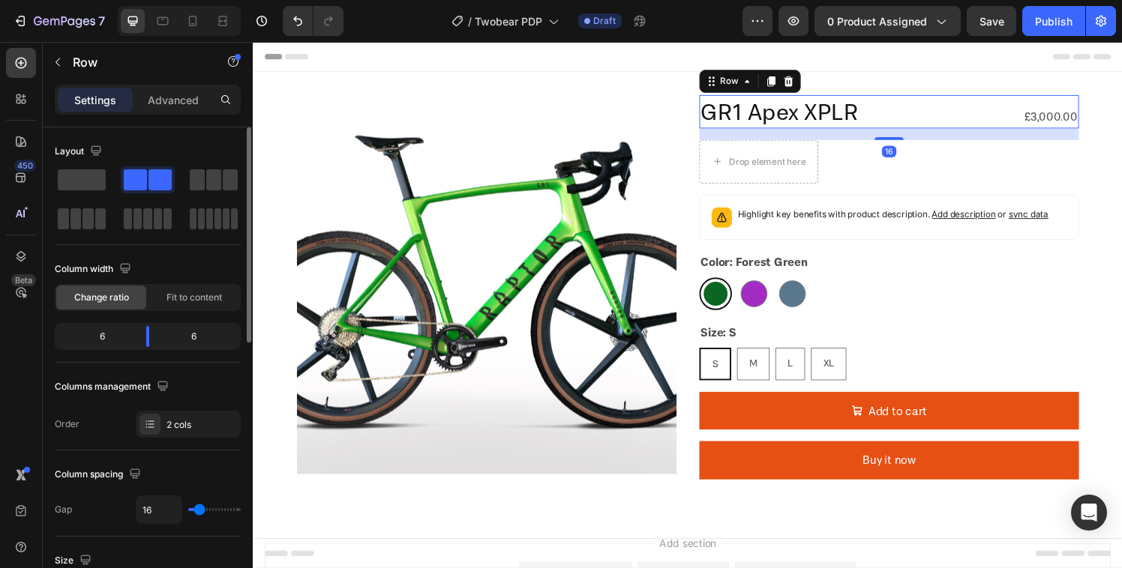
scroll to position [602, 0]
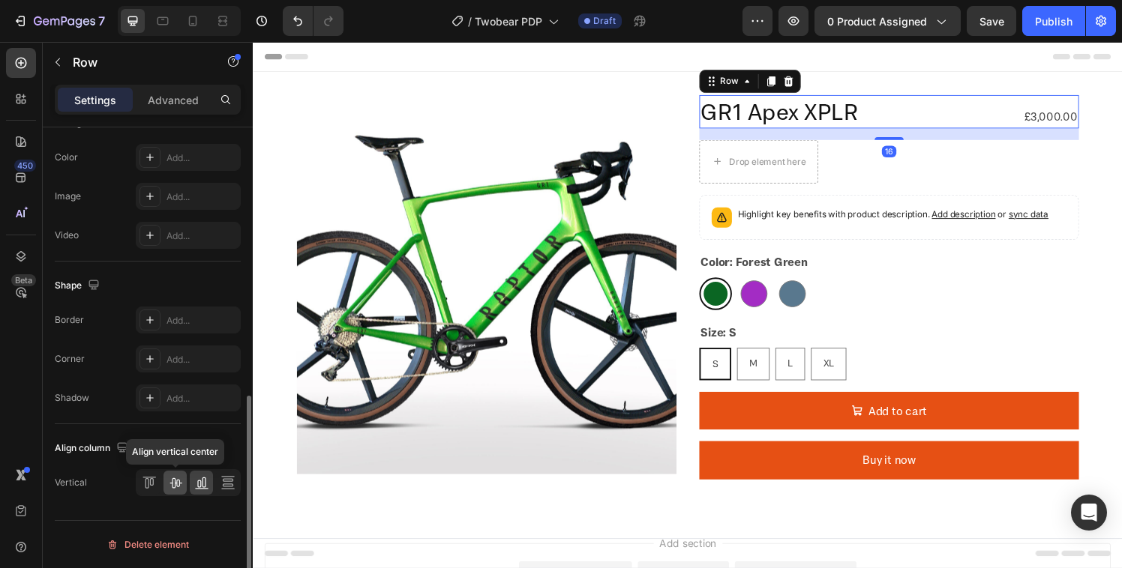
click at [173, 484] on icon at bounding box center [175, 482] width 15 height 15
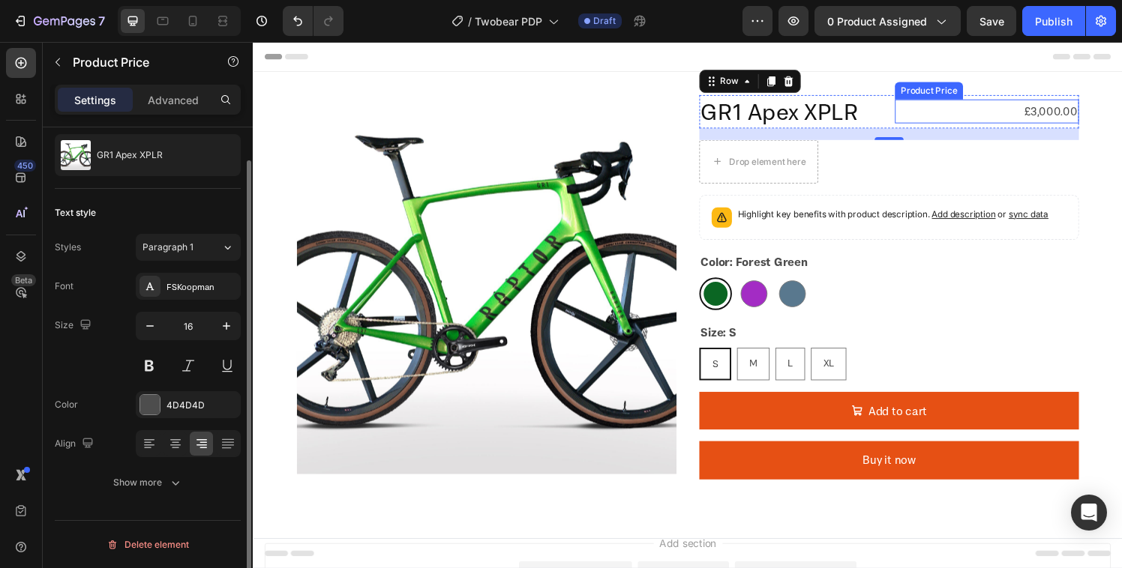
click at [1064, 110] on div "£3,000.00" at bounding box center [1012, 113] width 190 height 25
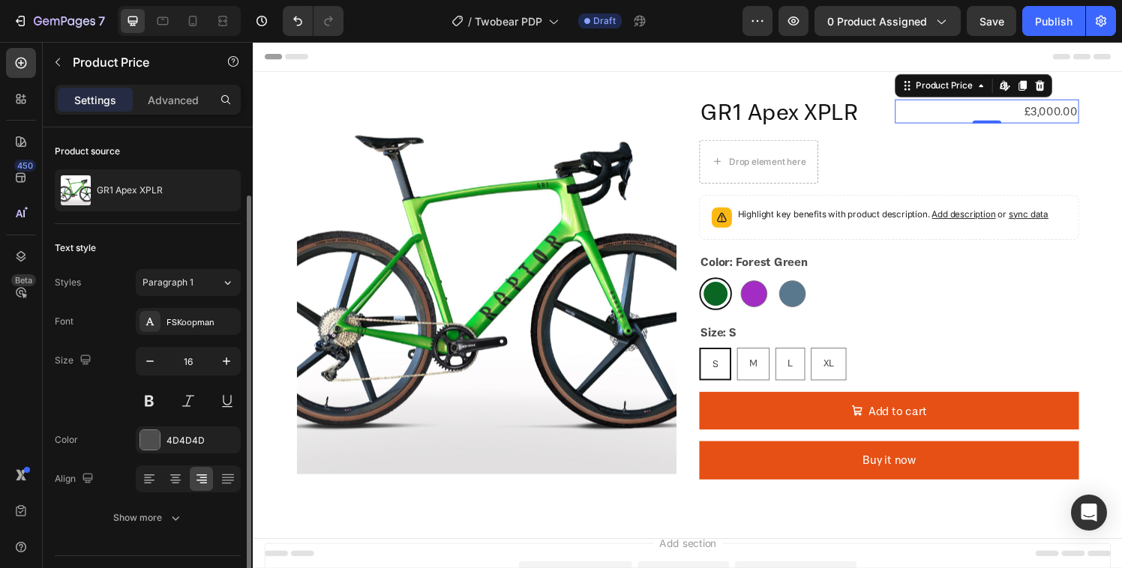
scroll to position [35, 0]
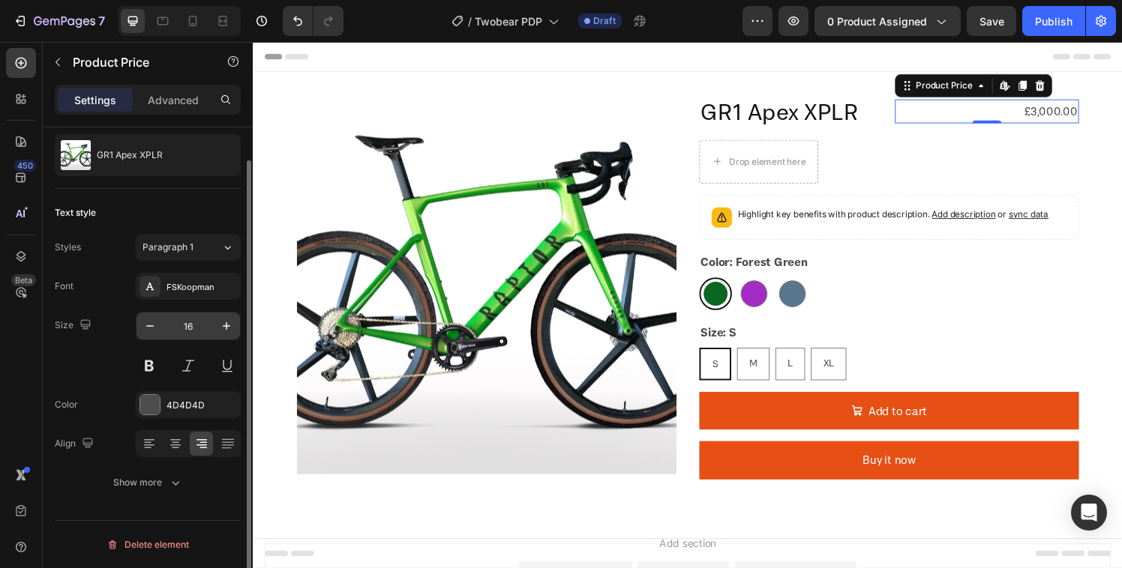
click at [196, 329] on input "16" at bounding box center [187, 326] width 49 height 27
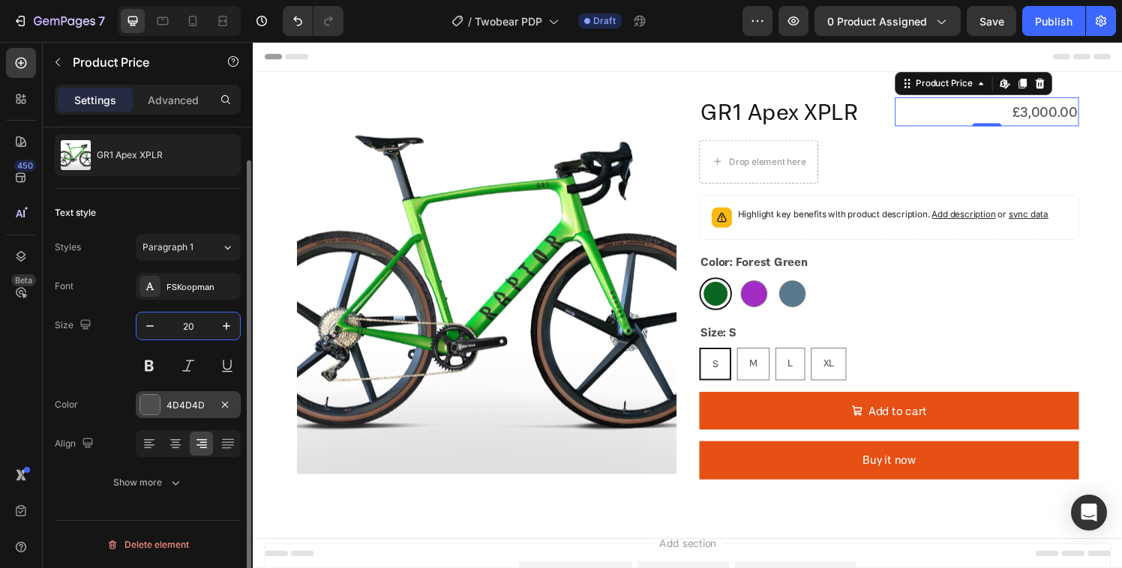
type input "20"
click at [178, 410] on div "4D4D4D" at bounding box center [187, 405] width 43 height 13
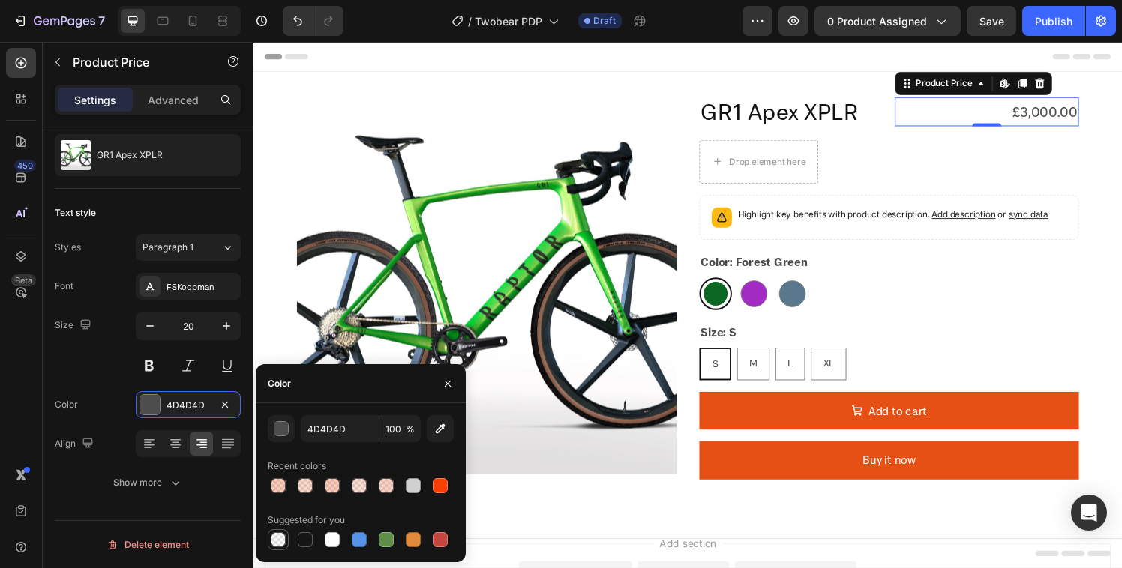
click at [280, 544] on div at bounding box center [278, 539] width 15 height 15
type input "000000"
type input "0"
click at [313, 536] on div at bounding box center [305, 540] width 18 height 18
type input "151515"
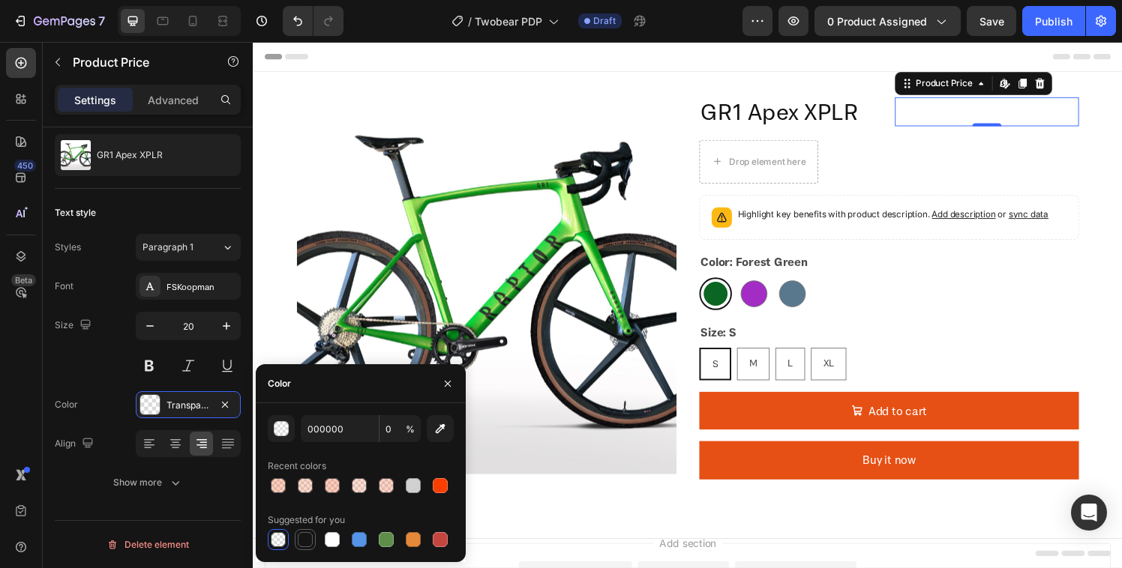
type input "100"
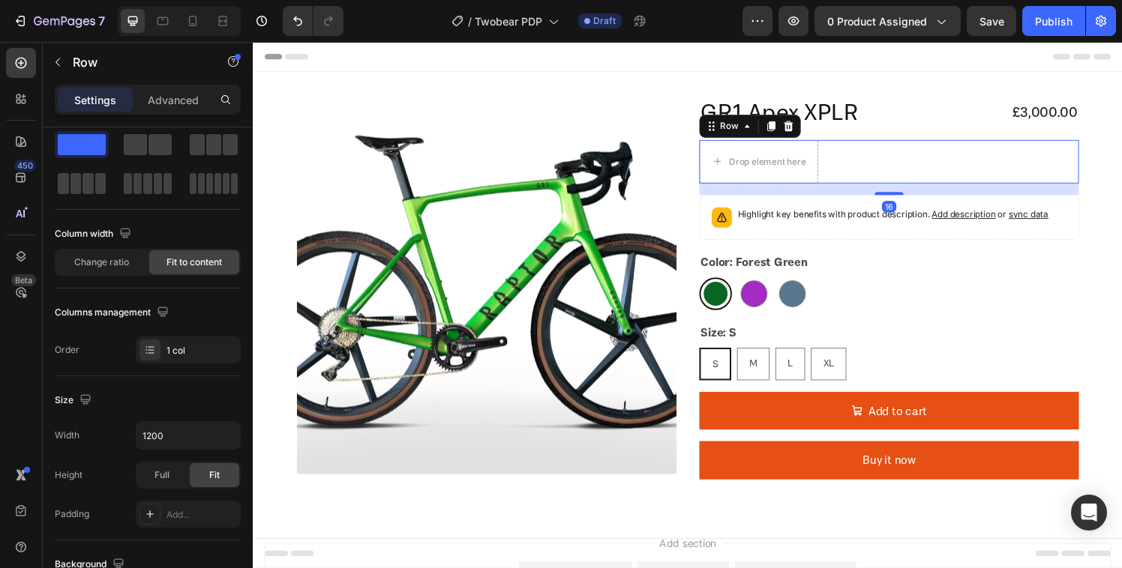
click at [879, 159] on div "Drop element here Row 16" at bounding box center [911, 165] width 393 height 45
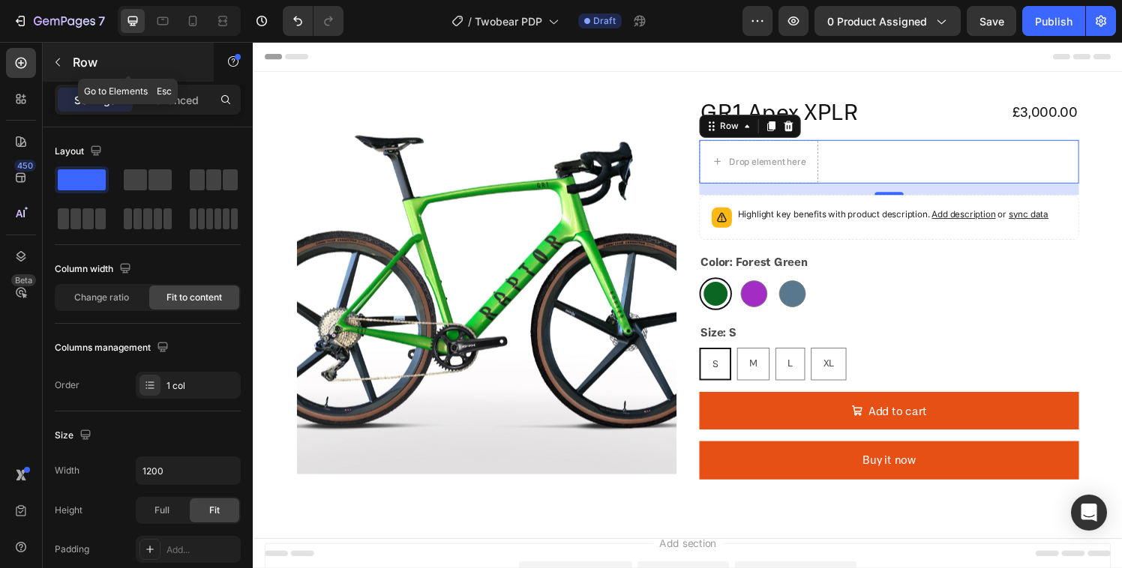
click at [70, 60] on div "Row" at bounding box center [128, 62] width 171 height 39
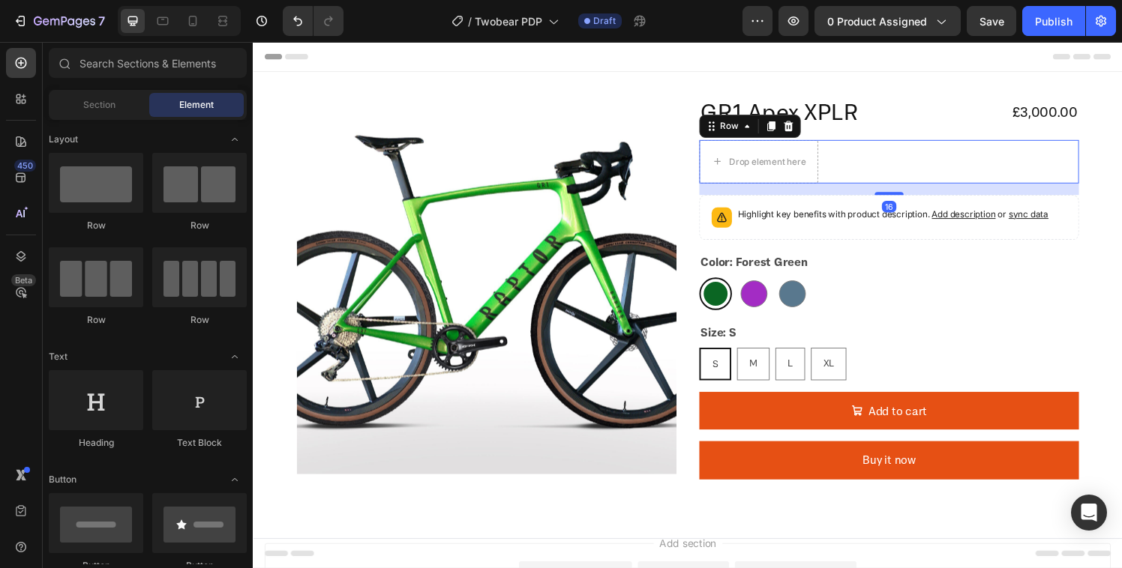
click at [961, 161] on div "Drop element here Row 16" at bounding box center [911, 165] width 393 height 45
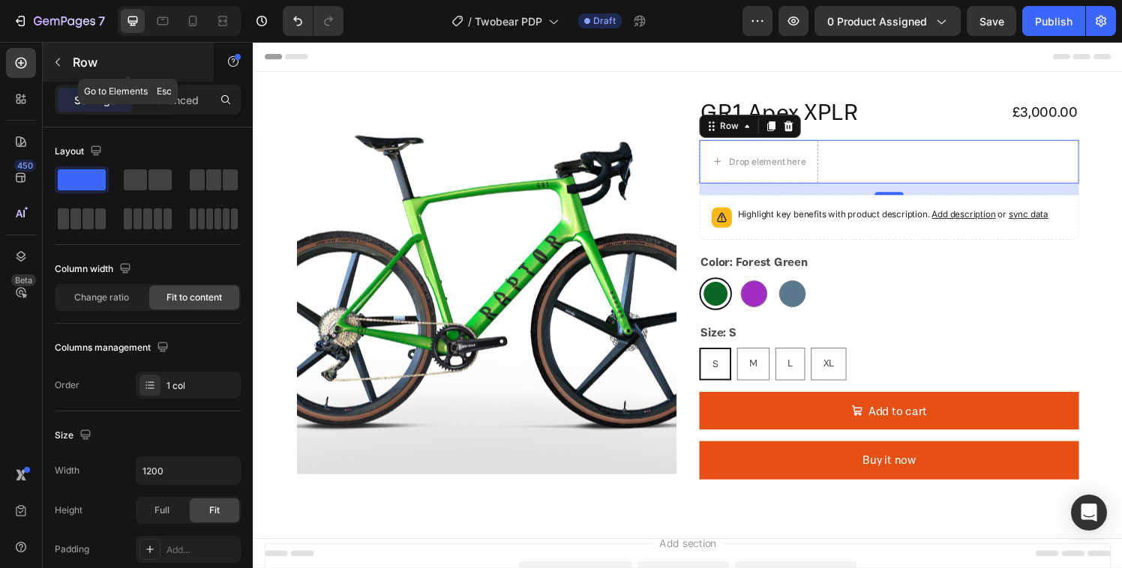
click at [75, 64] on p "Row" at bounding box center [136, 62] width 127 height 18
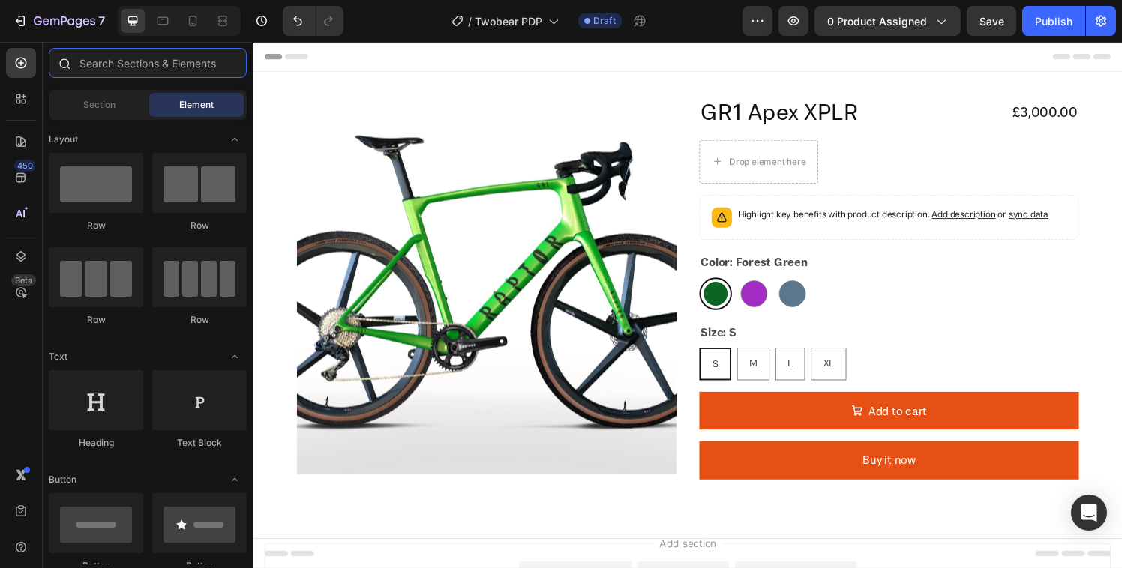
click at [118, 70] on input "text" at bounding box center [148, 63] width 198 height 30
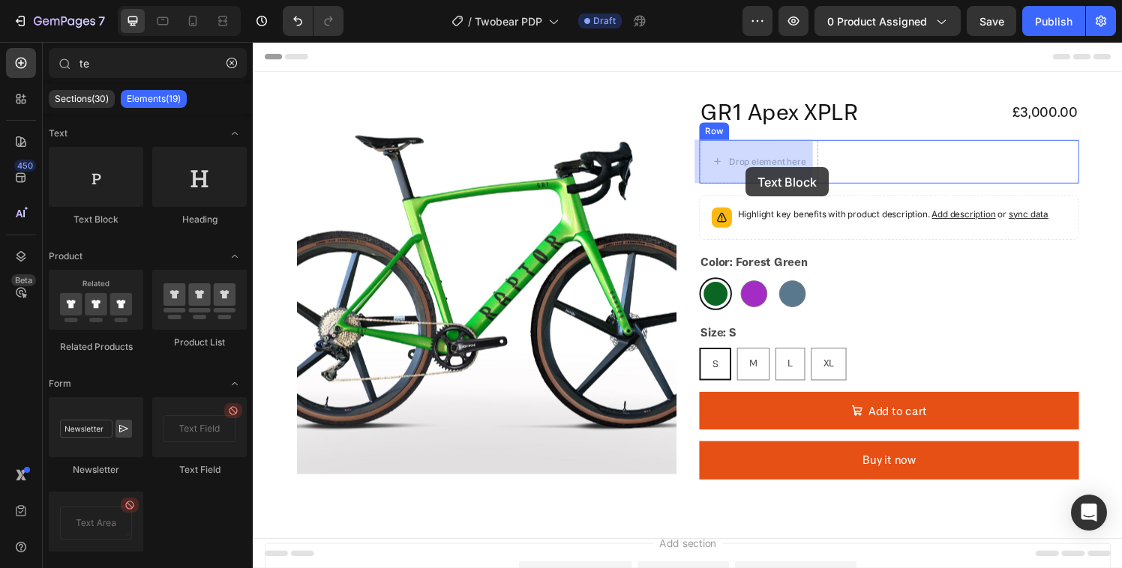
drag, startPoint x: 345, startPoint y: 208, endPoint x: 763, endPoint y: 172, distance: 419.2
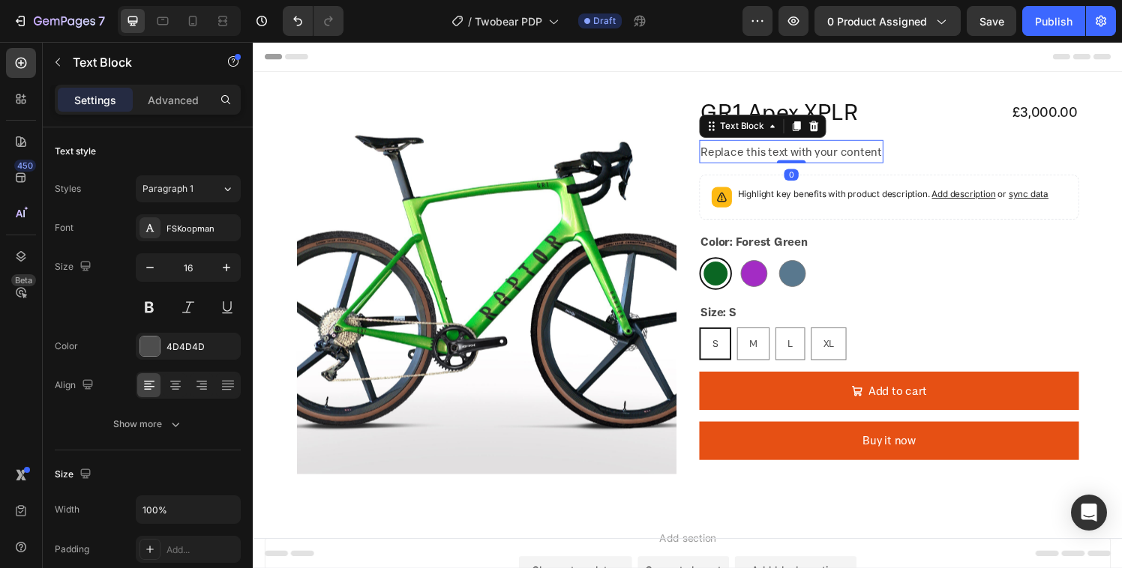
click at [766, 157] on div "Replace this text with your content" at bounding box center [810, 155] width 190 height 25
click at [859, 151] on p "Replace this text with your content" at bounding box center [809, 156] width 187 height 22
click at [62, 59] on icon "button" at bounding box center [58, 62] width 12 height 12
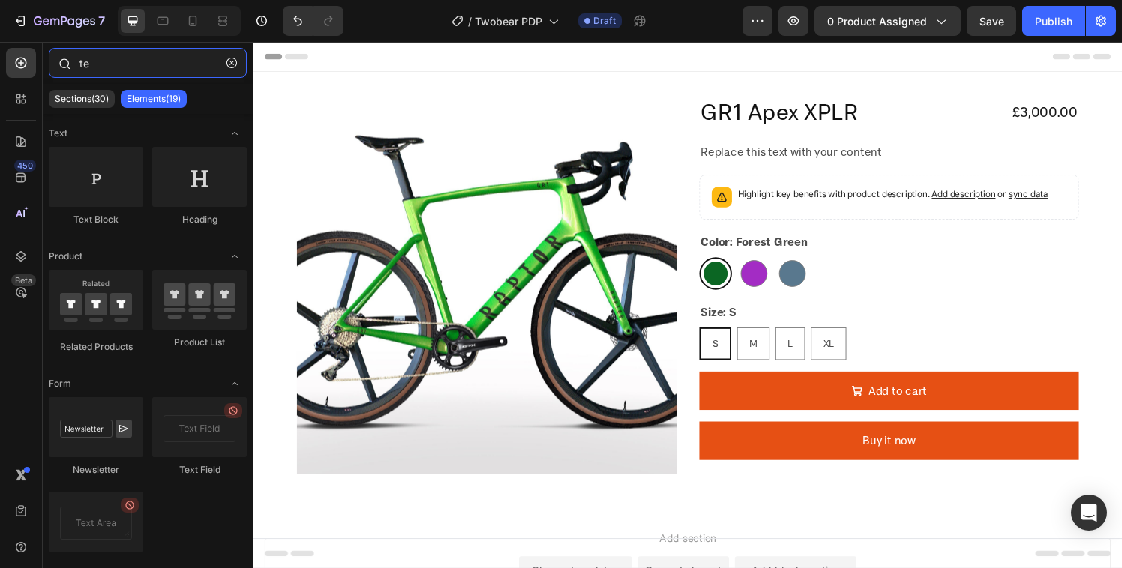
click at [115, 56] on input "te" at bounding box center [148, 63] width 198 height 30
click at [122, 61] on input "te" at bounding box center [148, 63] width 198 height 30
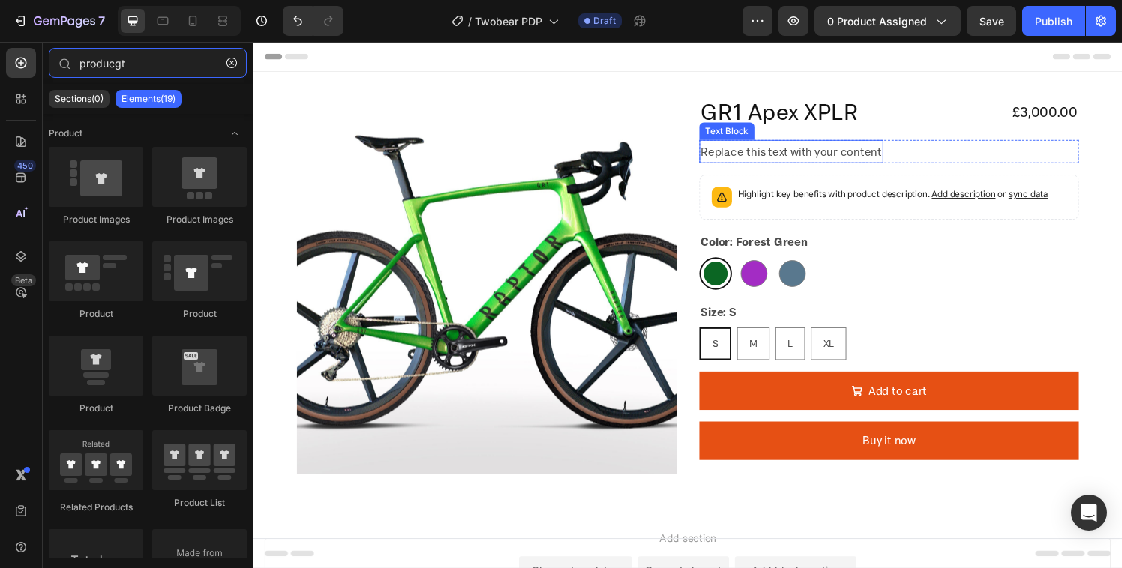
type input "producgt"
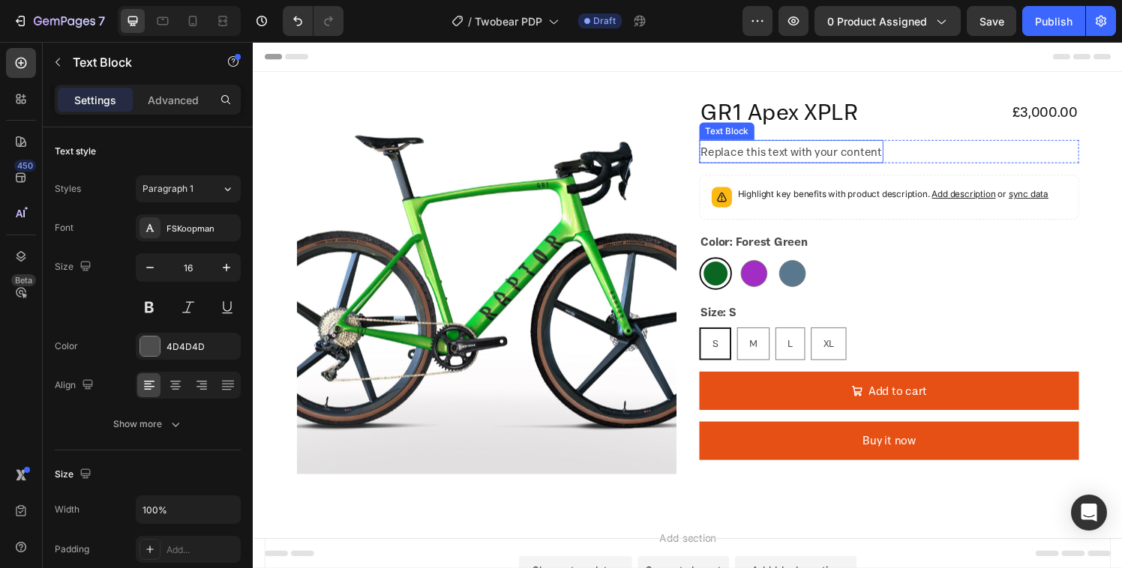
click at [802, 158] on p "Replace this text with your content" at bounding box center [809, 156] width 187 height 22
click at [833, 126] on icon at bounding box center [833, 129] width 12 height 12
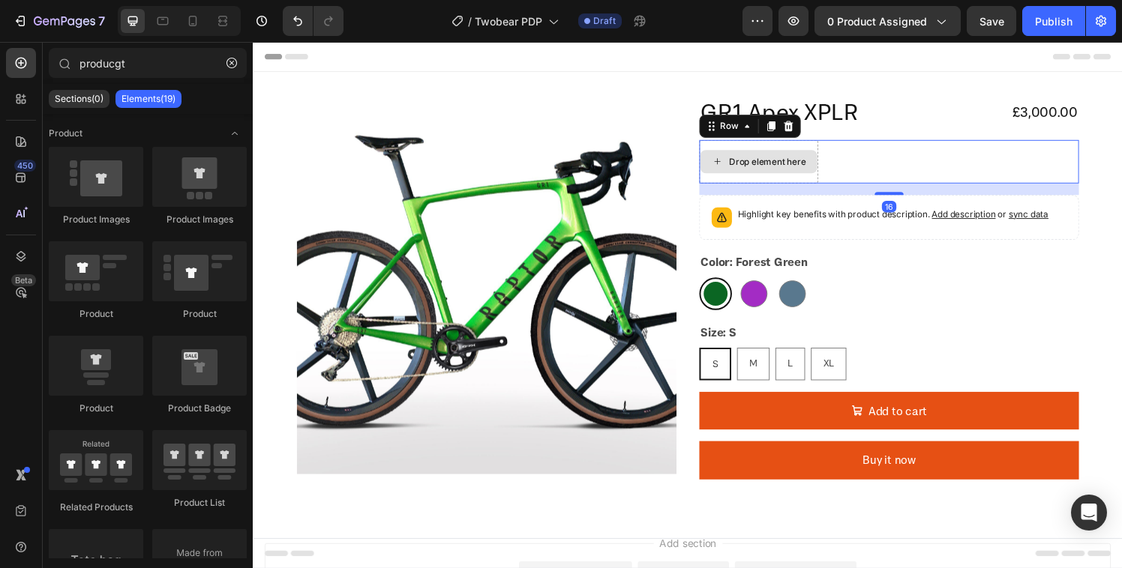
click at [744, 153] on div "Drop element here" at bounding box center [776, 165] width 123 height 45
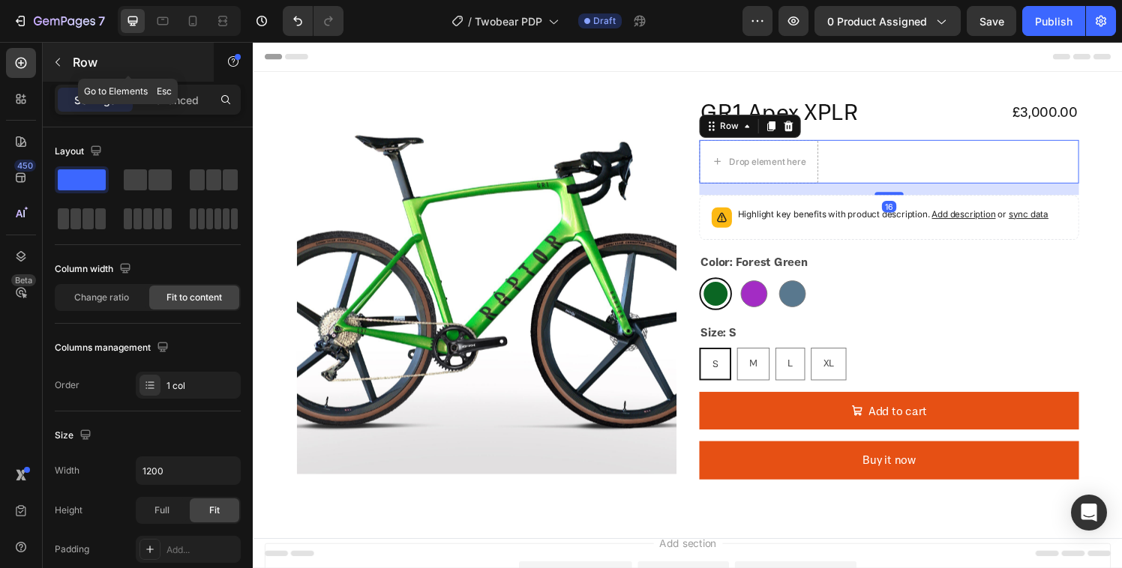
click at [62, 67] on icon "button" at bounding box center [58, 62] width 12 height 12
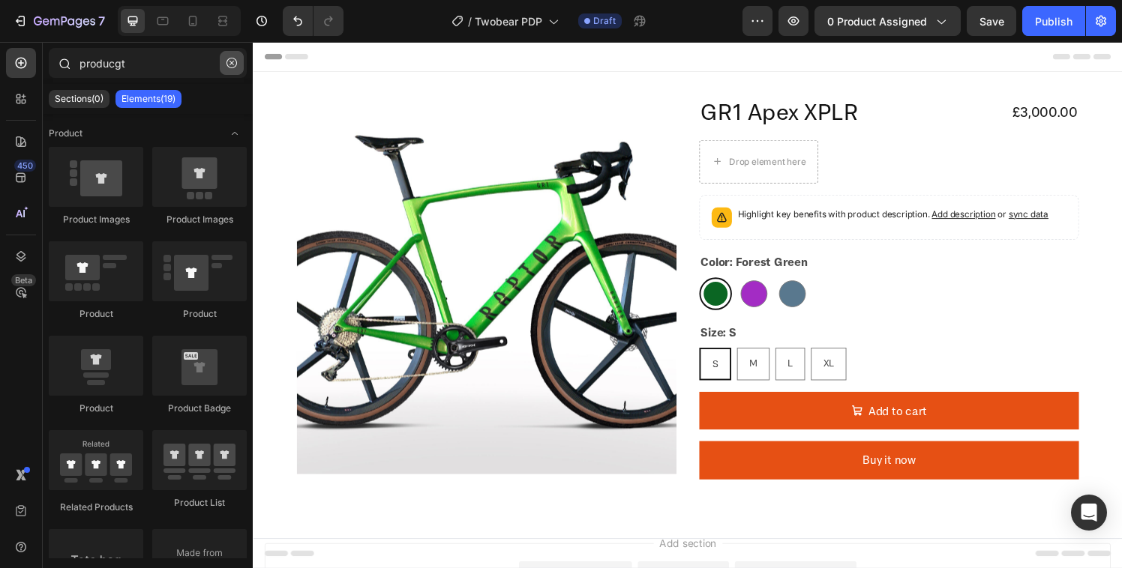
click at [235, 67] on icon "button" at bounding box center [231, 63] width 10 height 10
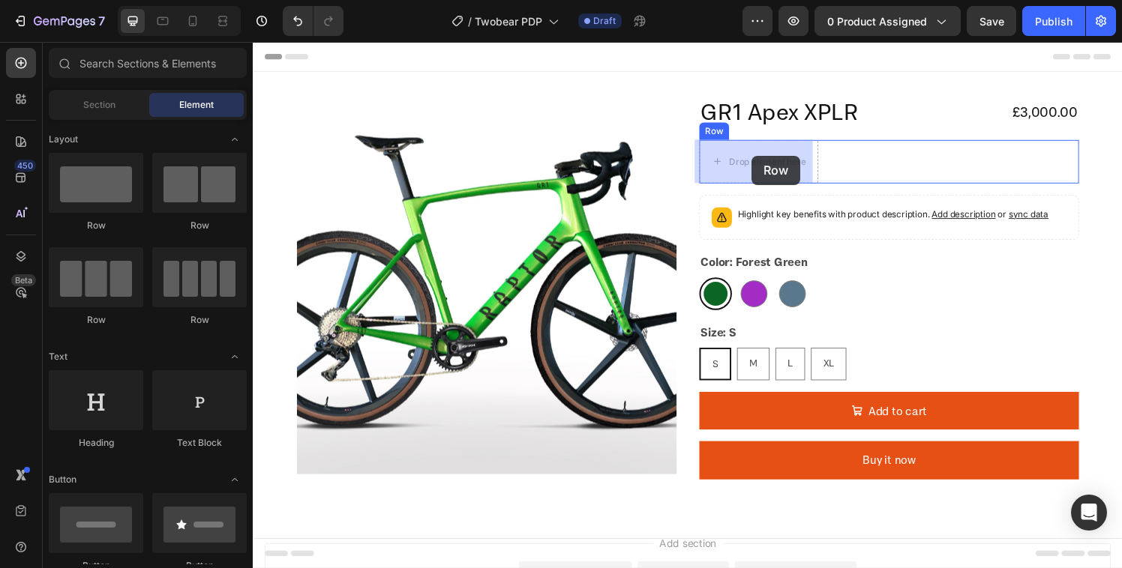
drag, startPoint x: 351, startPoint y: 226, endPoint x: 768, endPoint y: 162, distance: 421.9
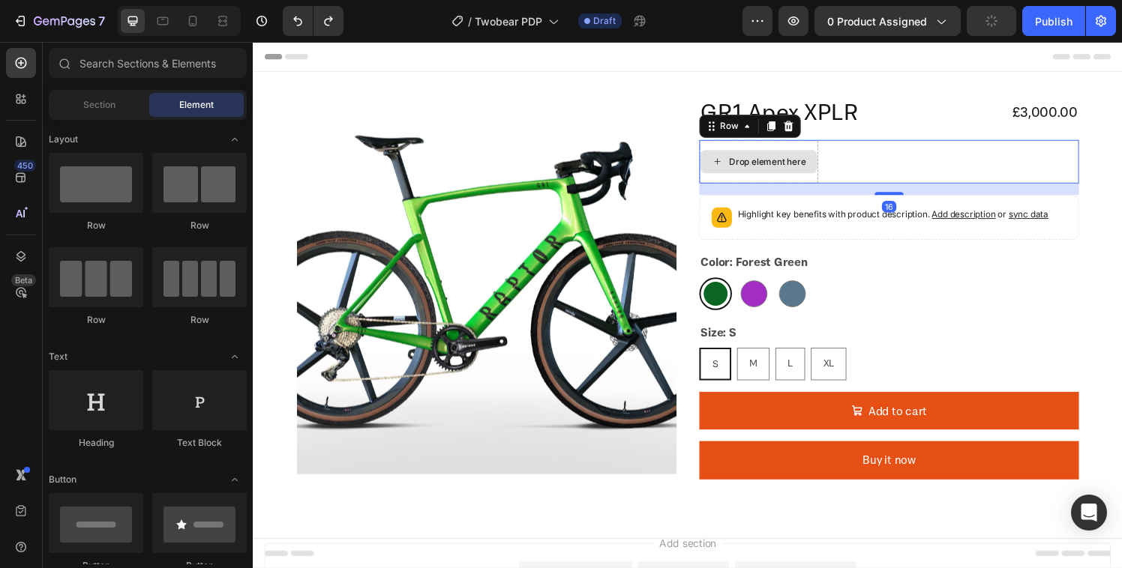
click at [763, 150] on div "Drop element here" at bounding box center [776, 165] width 123 height 45
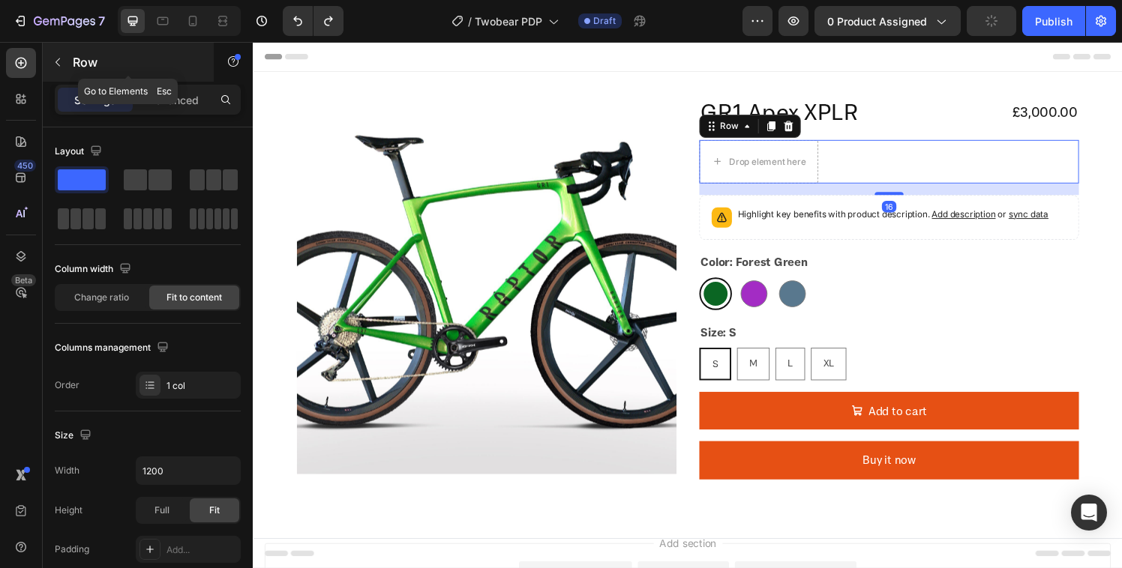
click at [73, 64] on p "Row" at bounding box center [136, 62] width 127 height 18
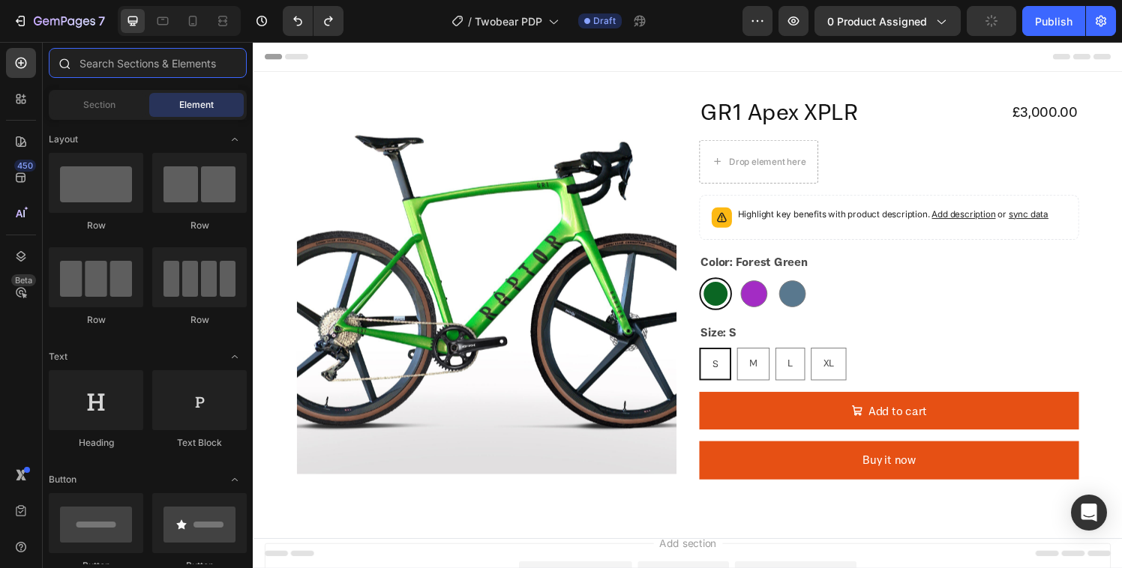
click at [149, 68] on input "text" at bounding box center [148, 63] width 198 height 30
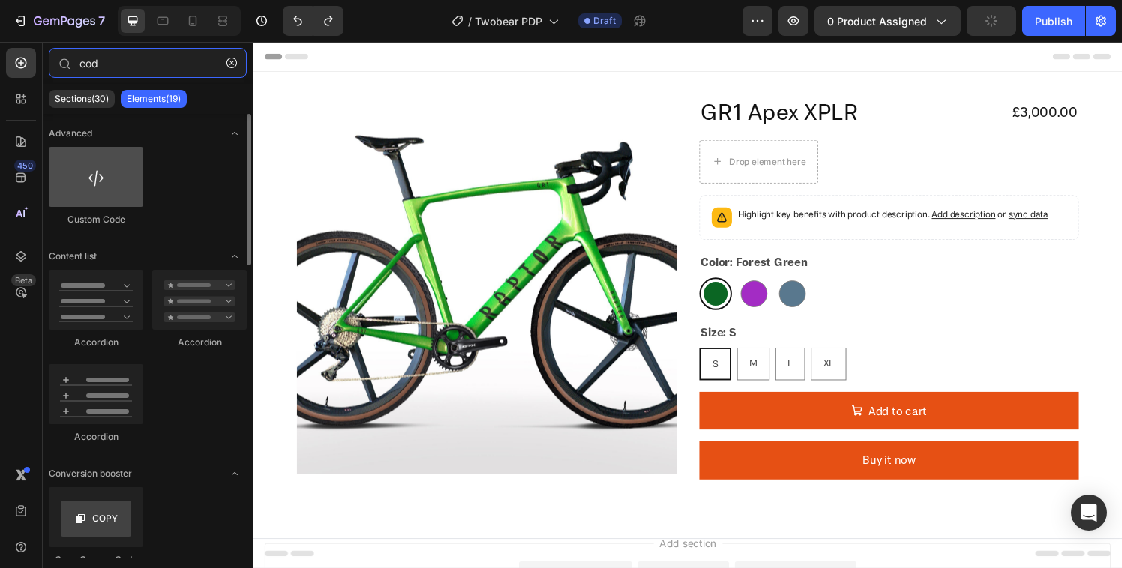
type input "cod"
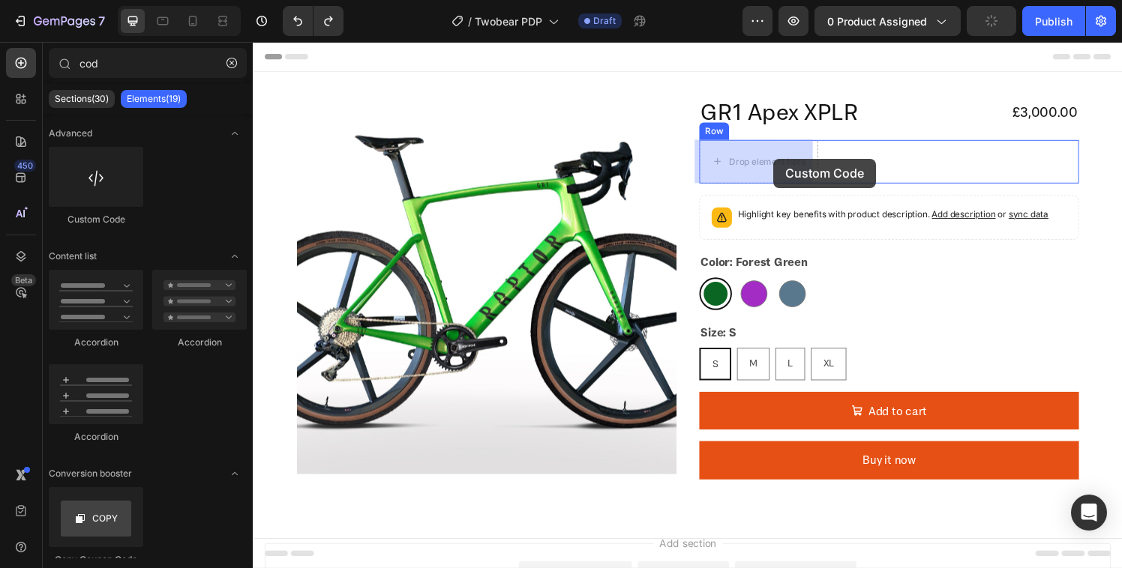
drag, startPoint x: 348, startPoint y: 207, endPoint x: 792, endPoint y: 163, distance: 446.1
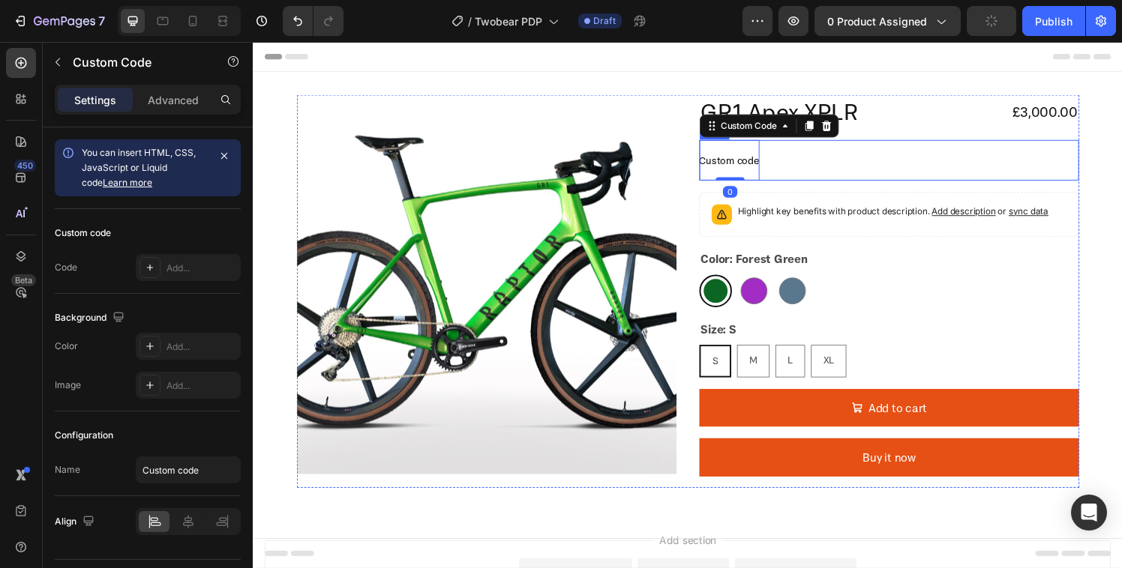
click at [788, 161] on div "Custom code Custom Code 0 Row" at bounding box center [911, 164] width 393 height 42
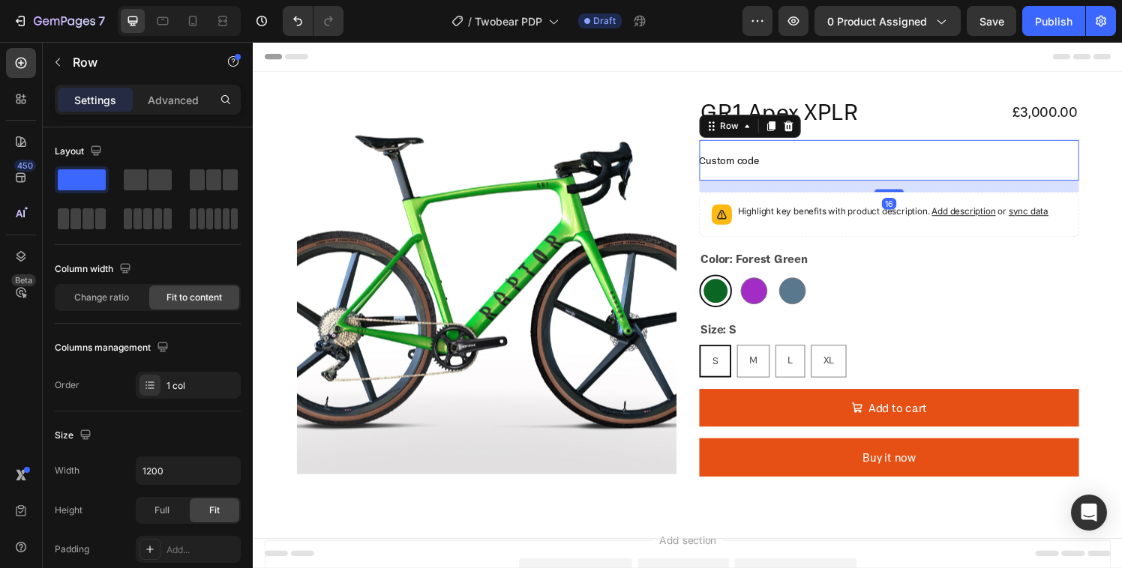
click at [806, 151] on div "Custom code Custom Code Row 16" at bounding box center [911, 164] width 393 height 42
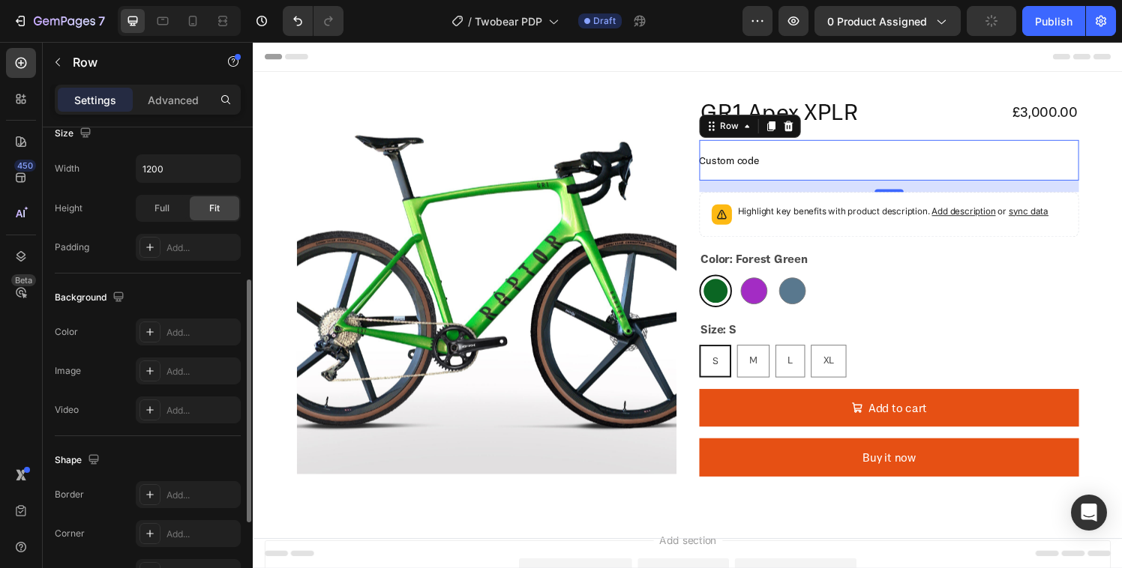
scroll to position [283, 0]
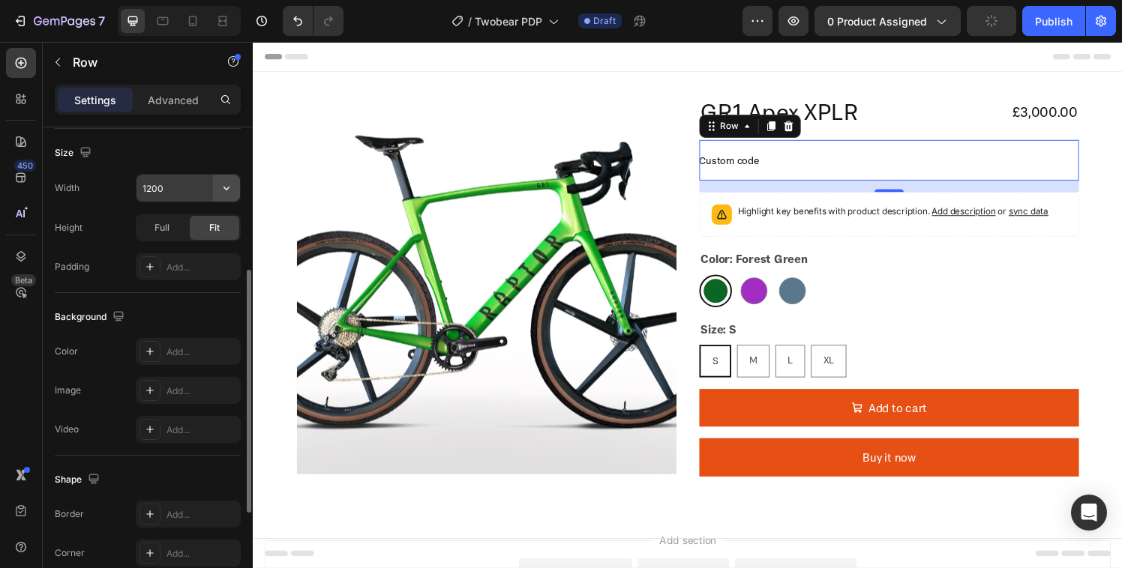
click at [218, 184] on button "button" at bounding box center [226, 188] width 27 height 27
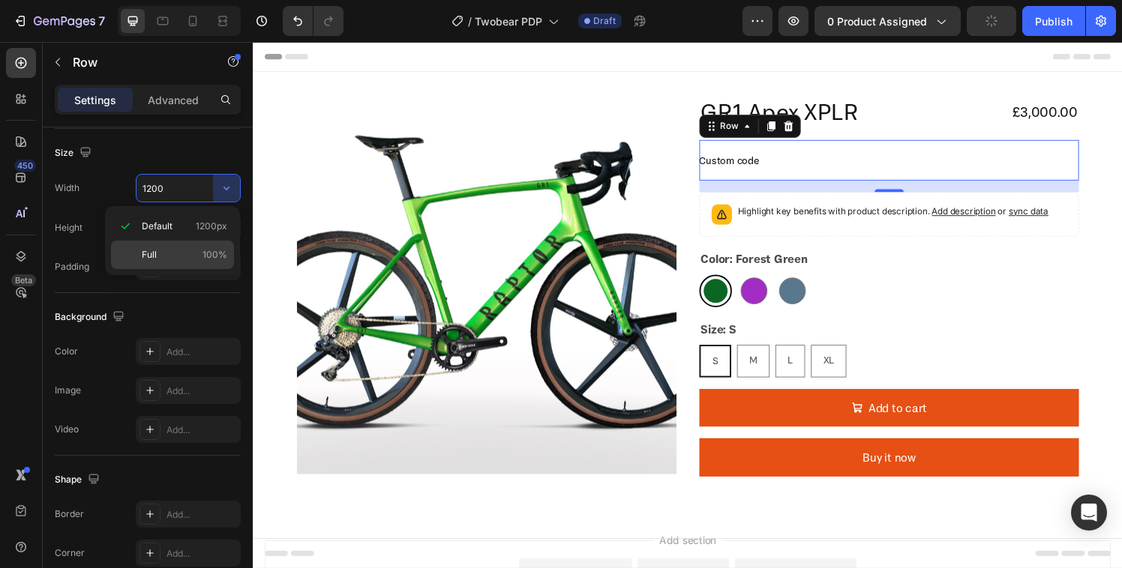
click at [177, 248] on p "Full 100%" at bounding box center [184, 254] width 85 height 13
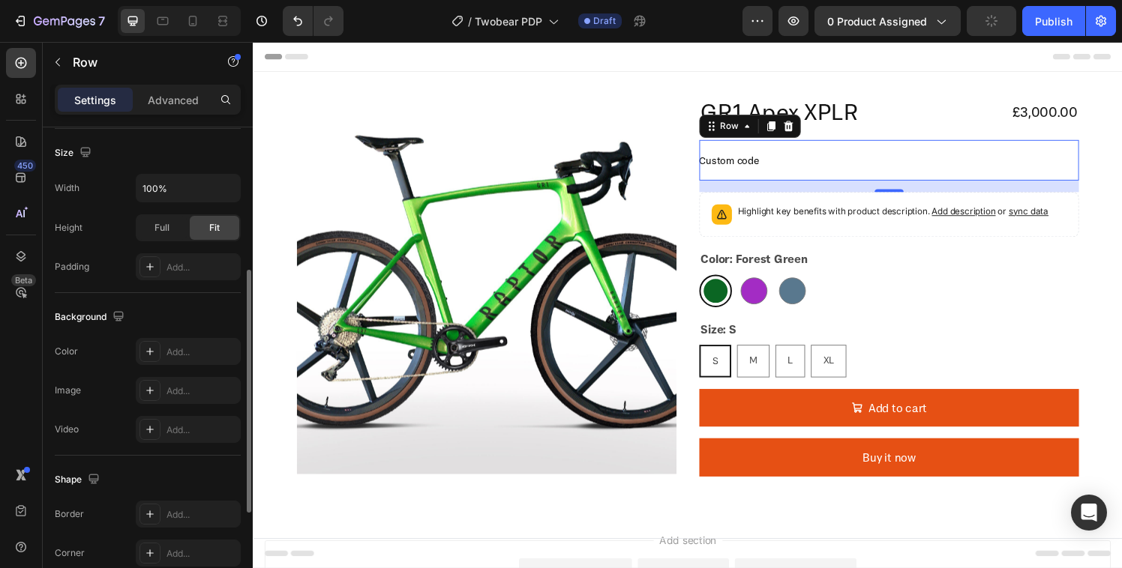
click at [103, 161] on div "Size" at bounding box center [148, 153] width 186 height 24
click at [821, 154] on div "Custom code Custom Code Row 16" at bounding box center [911, 164] width 393 height 42
click at [201, 186] on input "100%" at bounding box center [187, 188] width 103 height 27
click at [211, 192] on input "100%" at bounding box center [187, 188] width 103 height 27
click at [223, 190] on icon "button" at bounding box center [226, 188] width 15 height 15
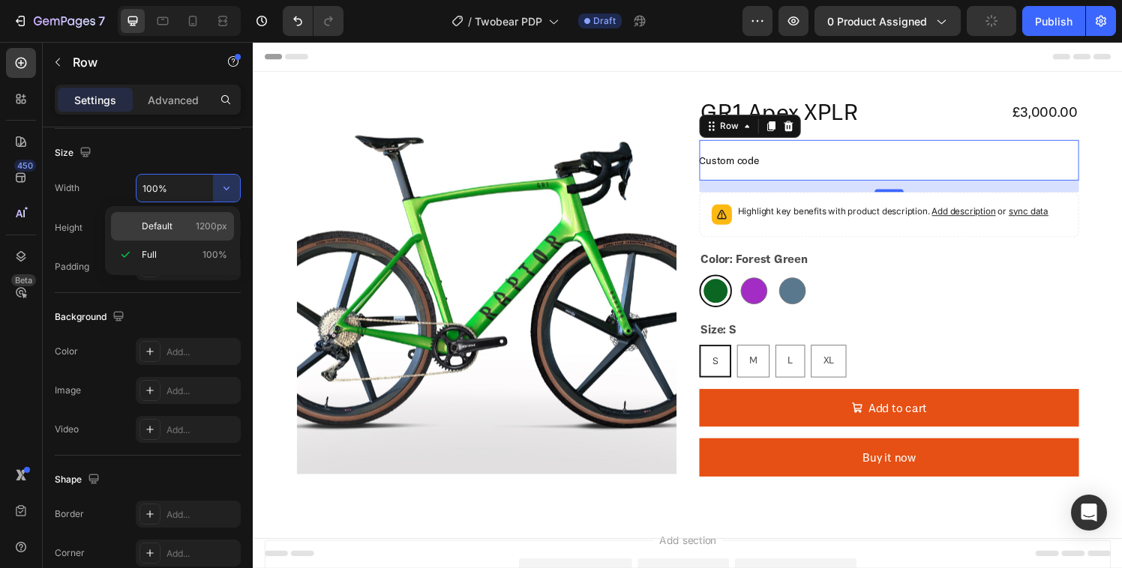
click at [163, 229] on span "Default" at bounding box center [157, 226] width 31 height 13
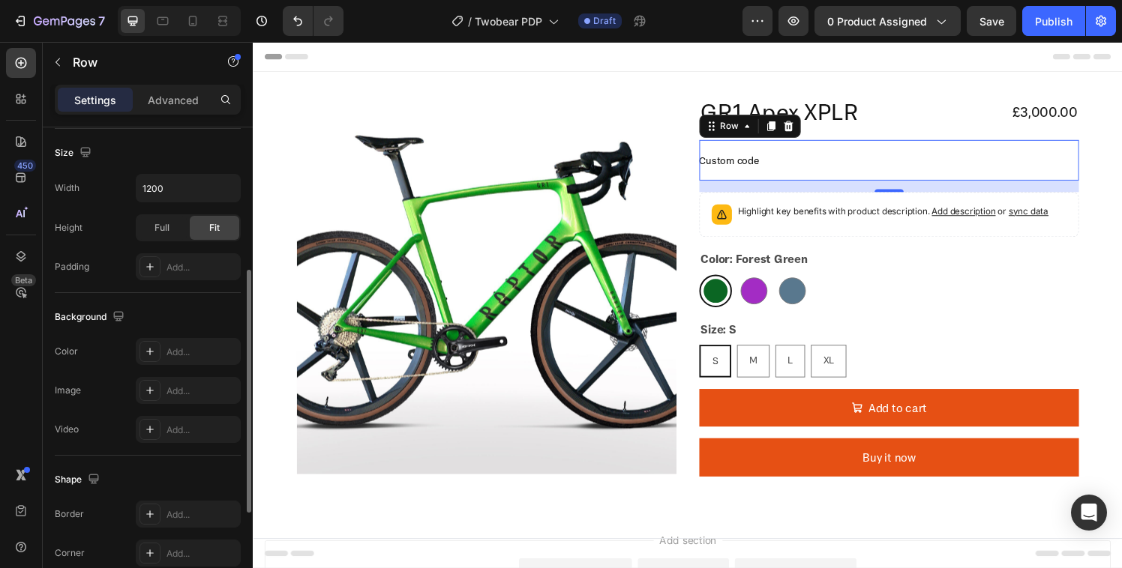
click at [172, 147] on div "Size" at bounding box center [148, 153] width 186 height 24
click at [196, 195] on input "1200" at bounding box center [187, 188] width 103 height 27
click at [215, 189] on button "button" at bounding box center [226, 188] width 27 height 27
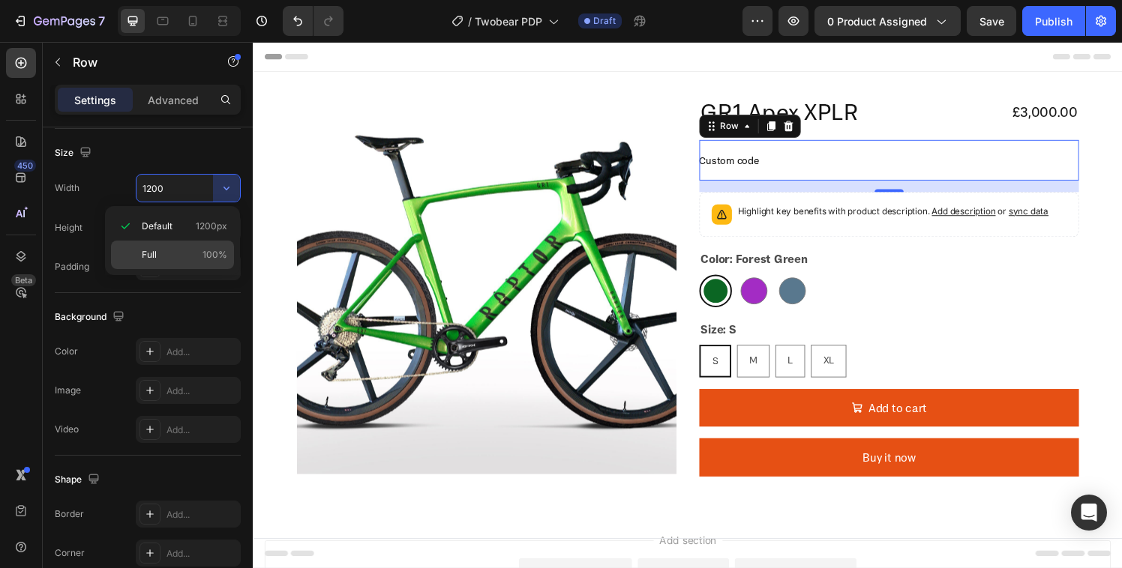
click at [159, 256] on p "Full 100%" at bounding box center [184, 254] width 85 height 13
type input "100%"
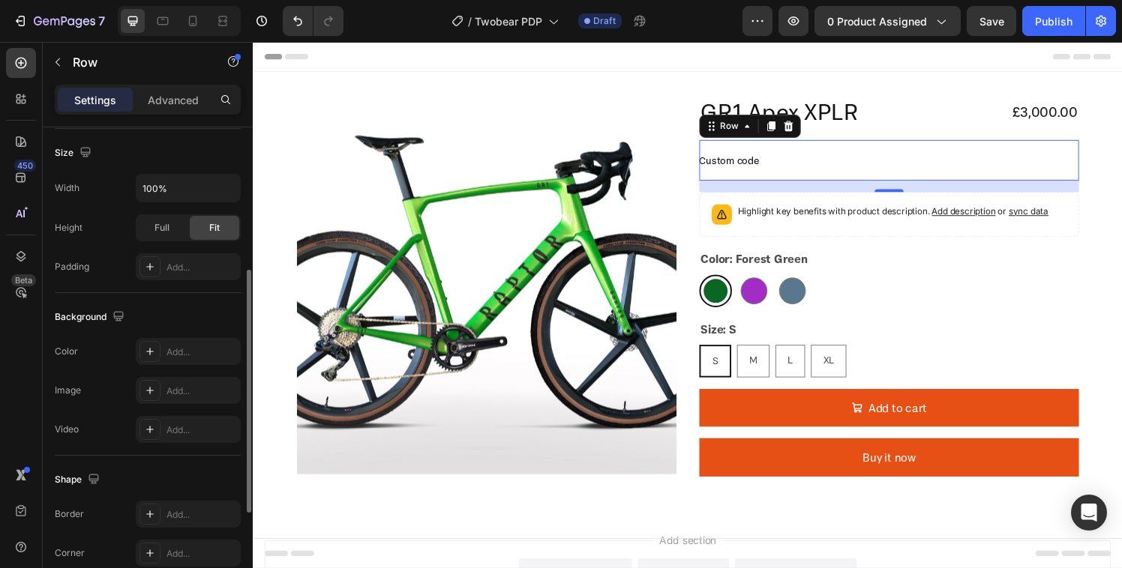
click at [145, 153] on div "Size" at bounding box center [148, 153] width 186 height 24
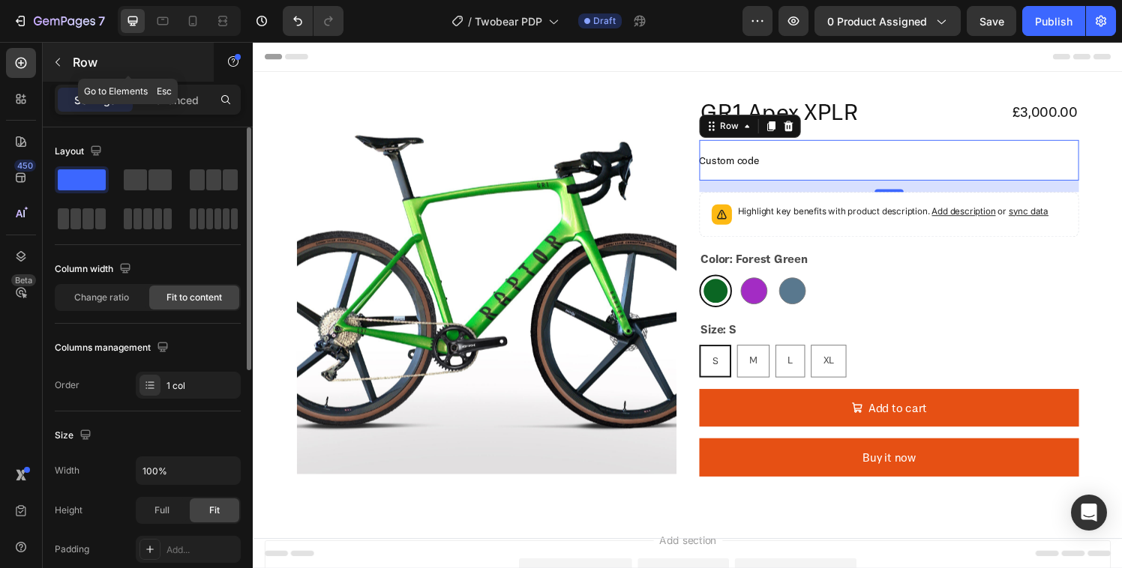
click at [69, 61] on button "button" at bounding box center [58, 62] width 24 height 24
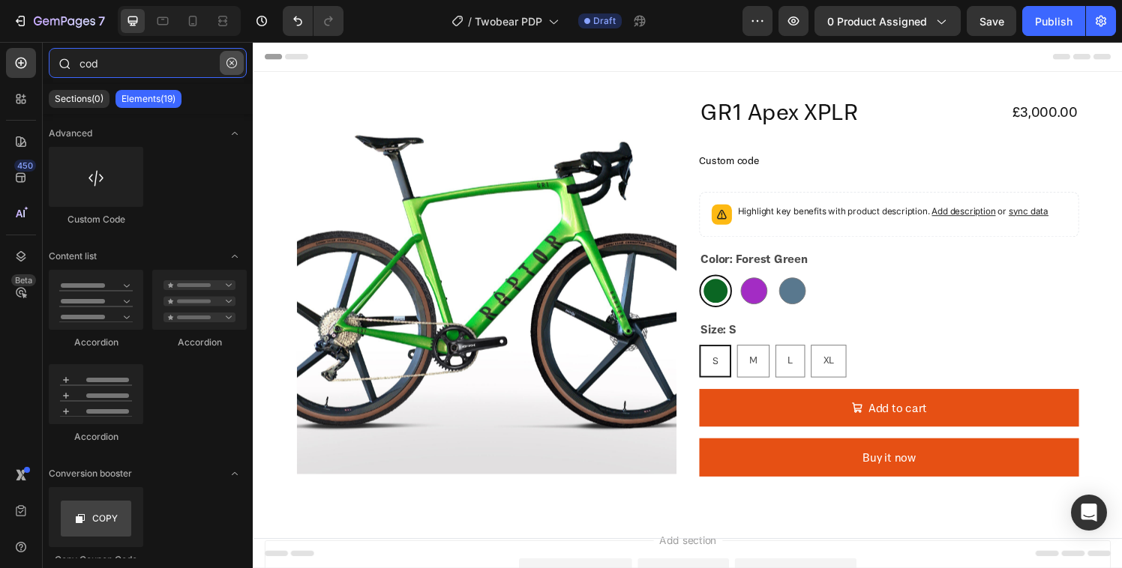
drag, startPoint x: 124, startPoint y: 53, endPoint x: 233, endPoint y: 73, distance: 111.3
click at [124, 53] on input "cod" at bounding box center [148, 63] width 198 height 30
click at [233, 73] on button "button" at bounding box center [232, 63] width 24 height 24
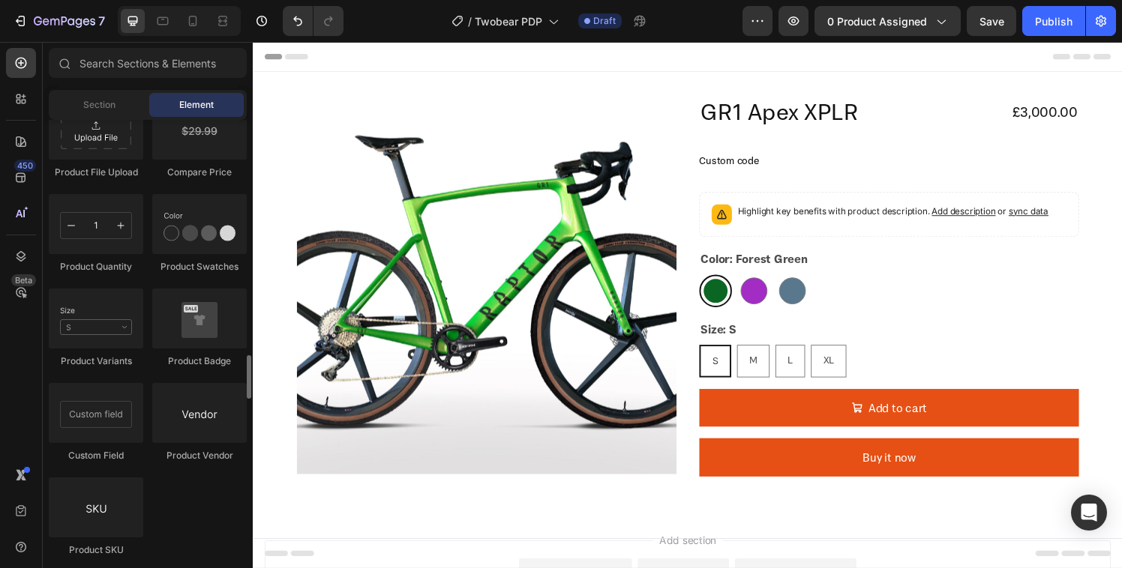
scroll to position [2645, 0]
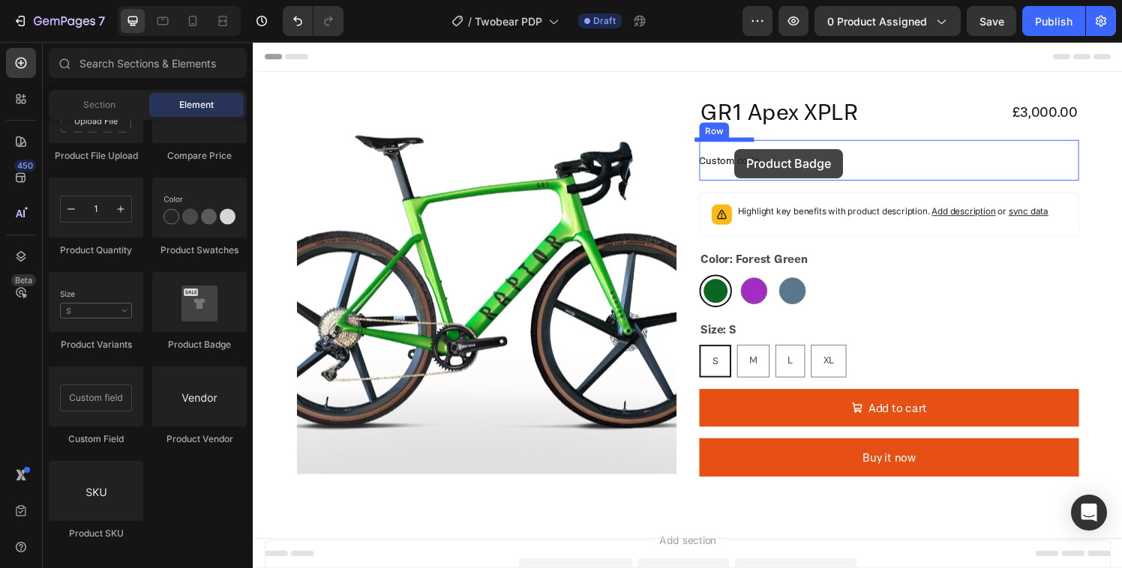
drag, startPoint x: 445, startPoint y: 343, endPoint x: 751, endPoint y: 153, distance: 360.0
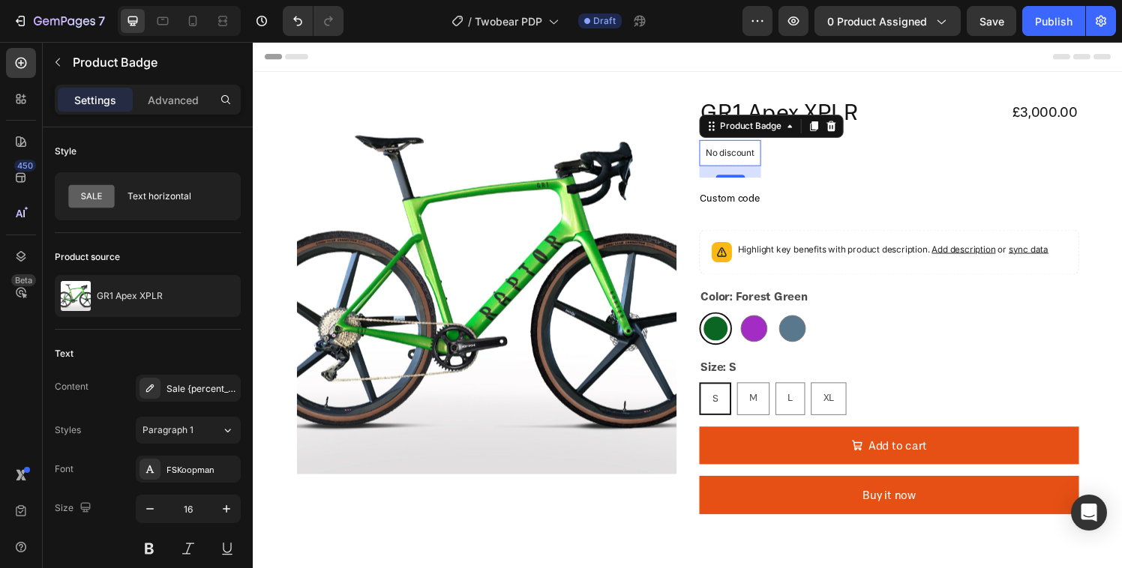
click at [739, 202] on span "Custom code" at bounding box center [747, 203] width 64 height 18
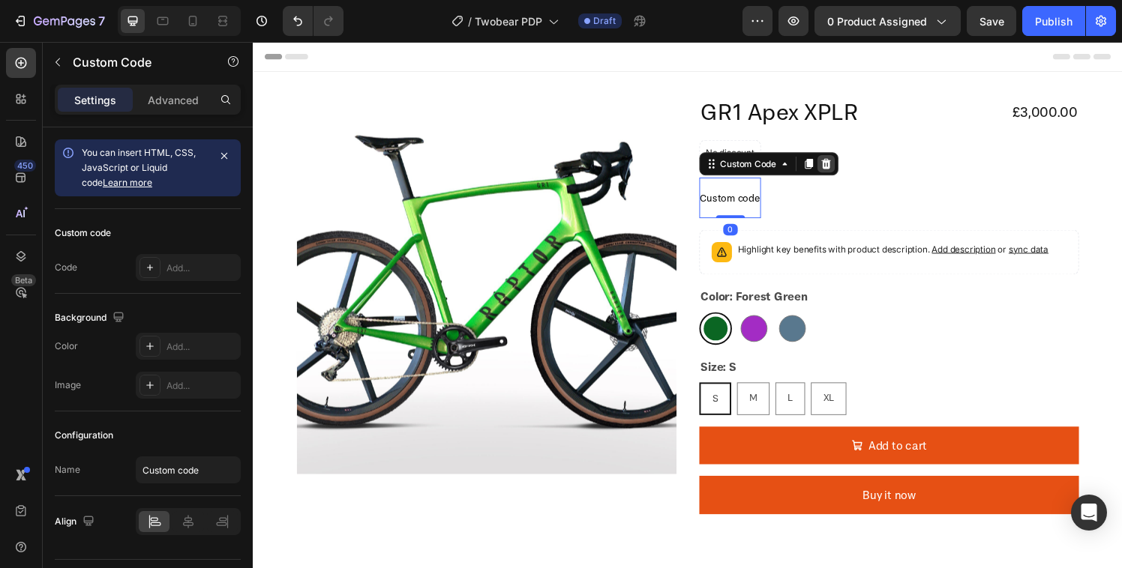
click at [847, 166] on div at bounding box center [846, 168] width 18 height 18
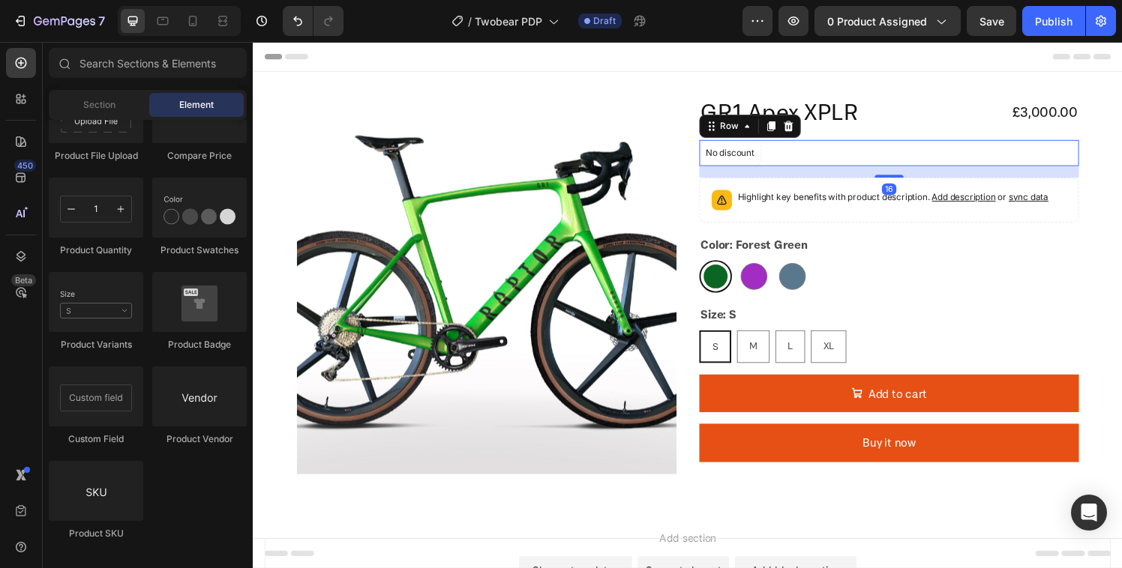
click at [779, 151] on div "No discount Not be displayed when published Product Badge Row 16" at bounding box center [911, 156] width 393 height 27
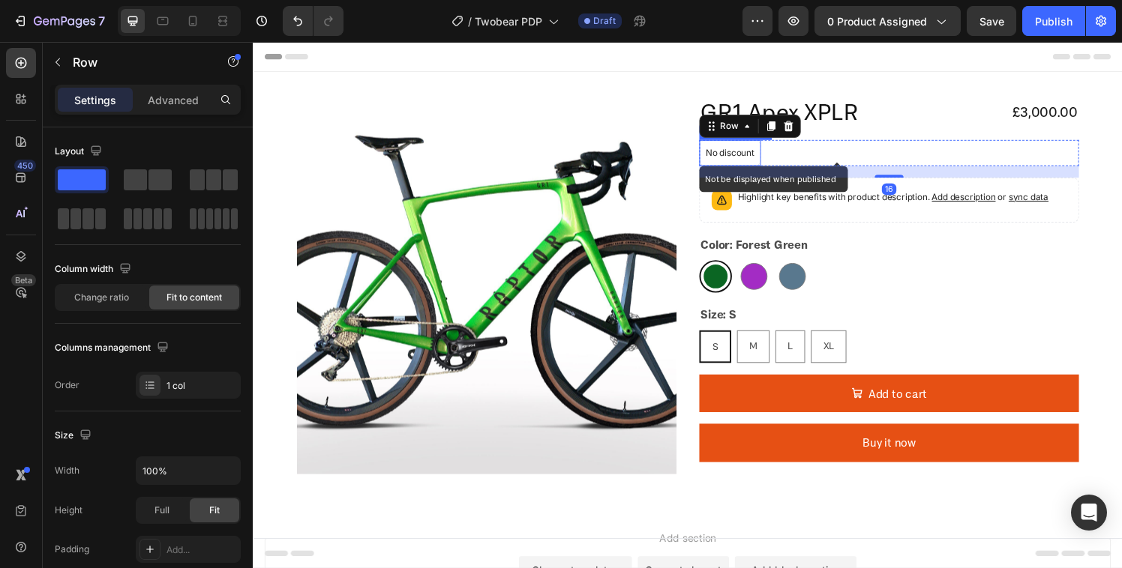
click at [732, 157] on p "No discount" at bounding box center [746, 156] width 50 height 13
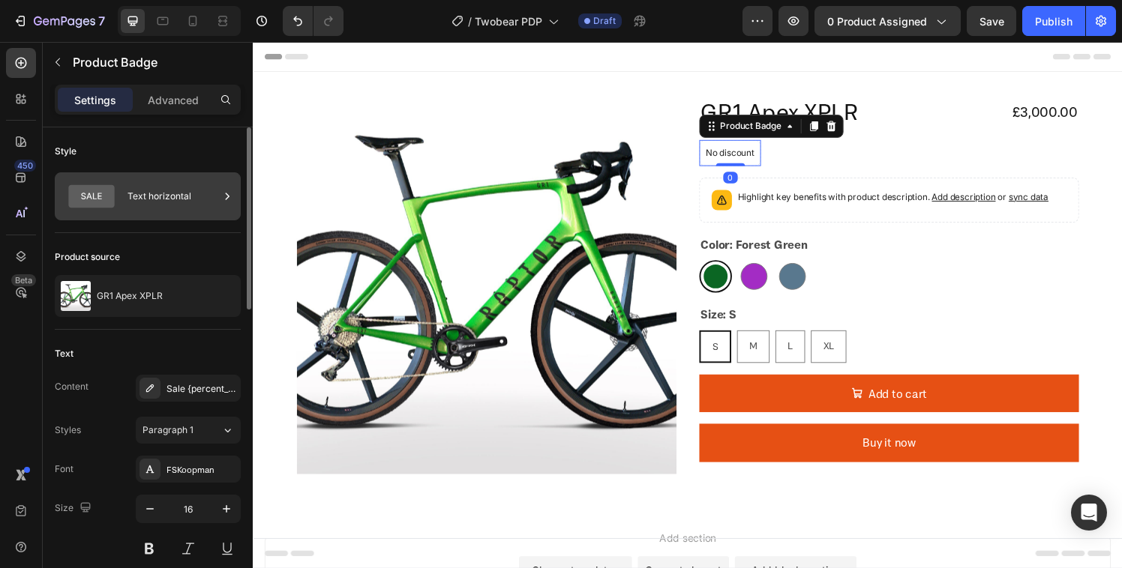
click at [154, 197] on div "Text horizontal" at bounding box center [172, 196] width 91 height 34
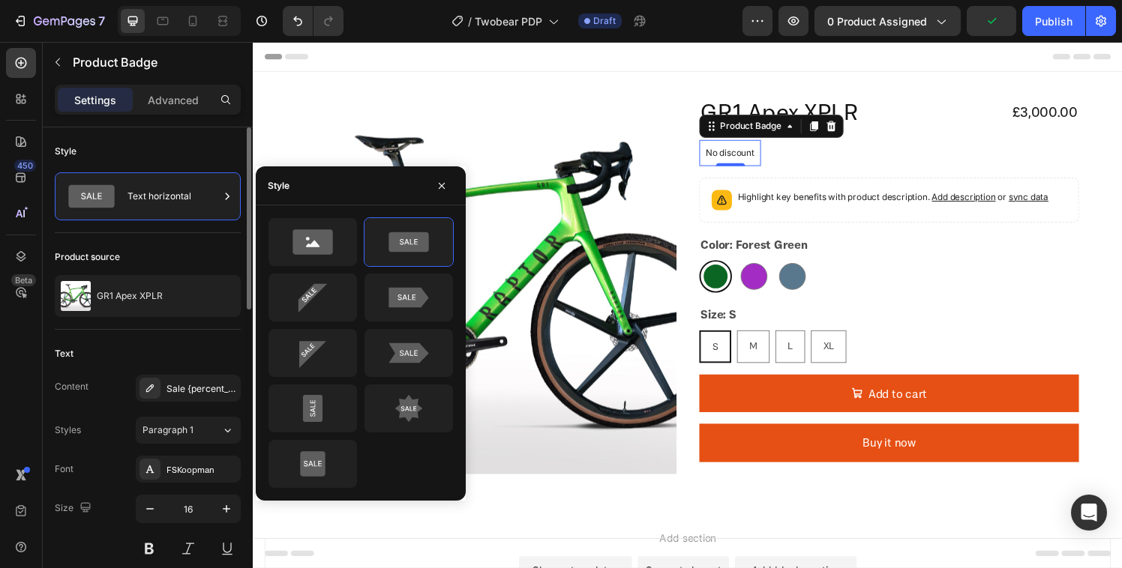
click at [164, 236] on div "Product source GR1 Apex XPLR" at bounding box center [148, 281] width 186 height 97
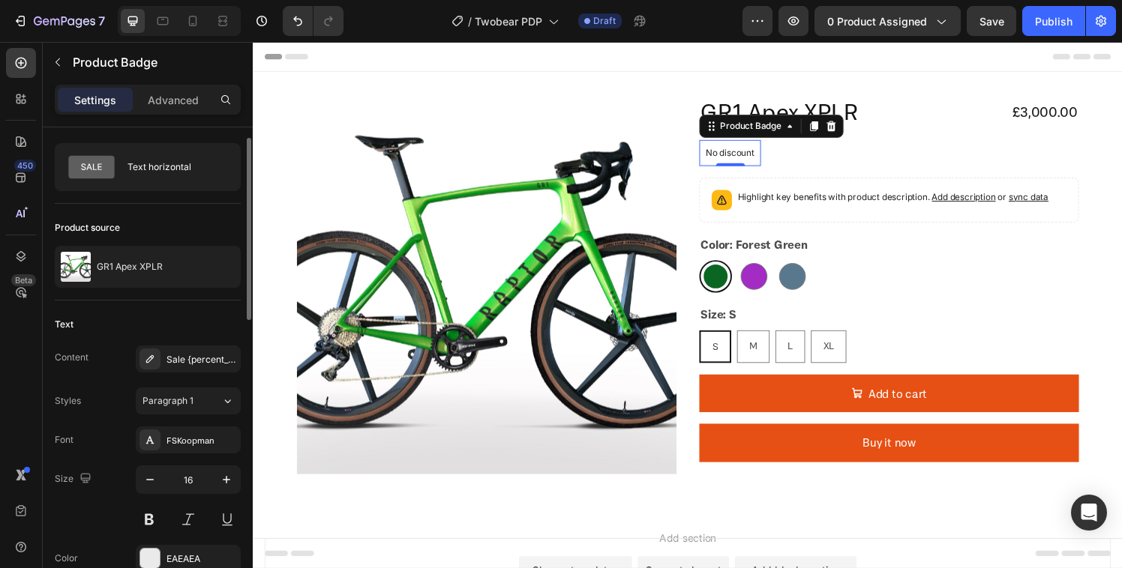
scroll to position [84, 0]
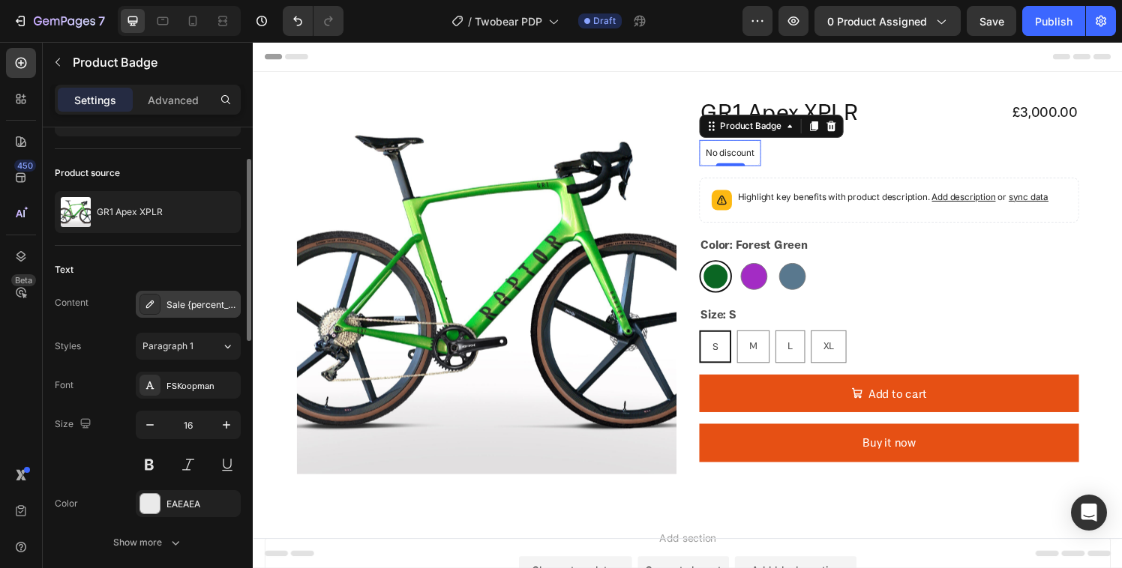
click at [181, 310] on div "Sale {percent_discount} off" at bounding box center [201, 304] width 70 height 13
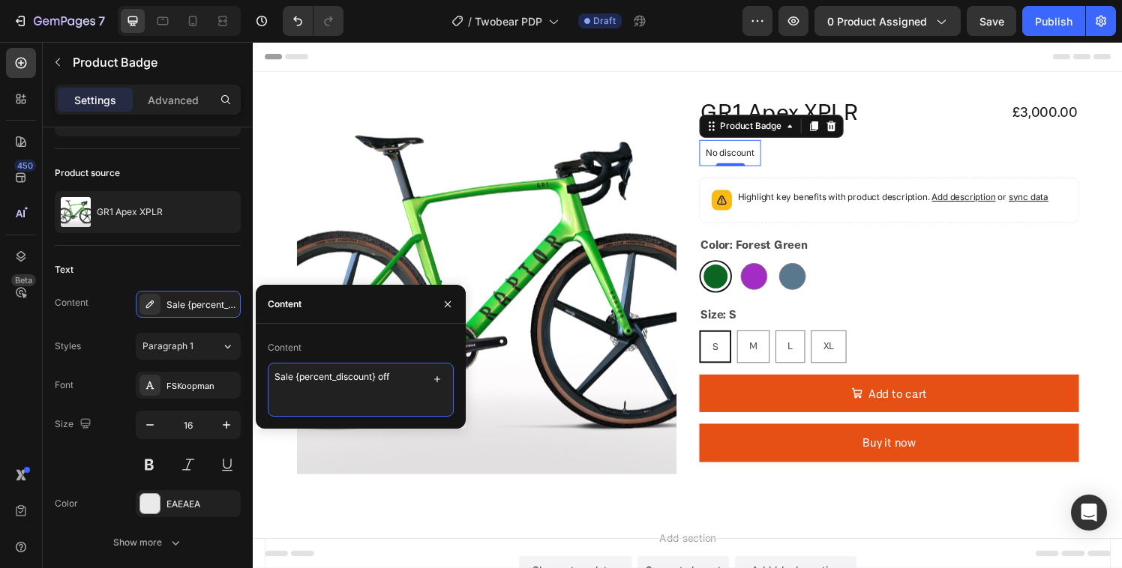
drag, startPoint x: 403, startPoint y: 377, endPoint x: 273, endPoint y: 369, distance: 130.7
click at [273, 369] on textarea "Sale {percent_discount} off" at bounding box center [361, 390] width 186 height 54
click at [333, 408] on textarea "Sale {percent_discount} off" at bounding box center [361, 390] width 186 height 54
drag, startPoint x: 400, startPoint y: 376, endPoint x: 277, endPoint y: 378, distance: 123.7
click at [277, 378] on textarea "Sale {percent_discount} off" at bounding box center [361, 390] width 186 height 54
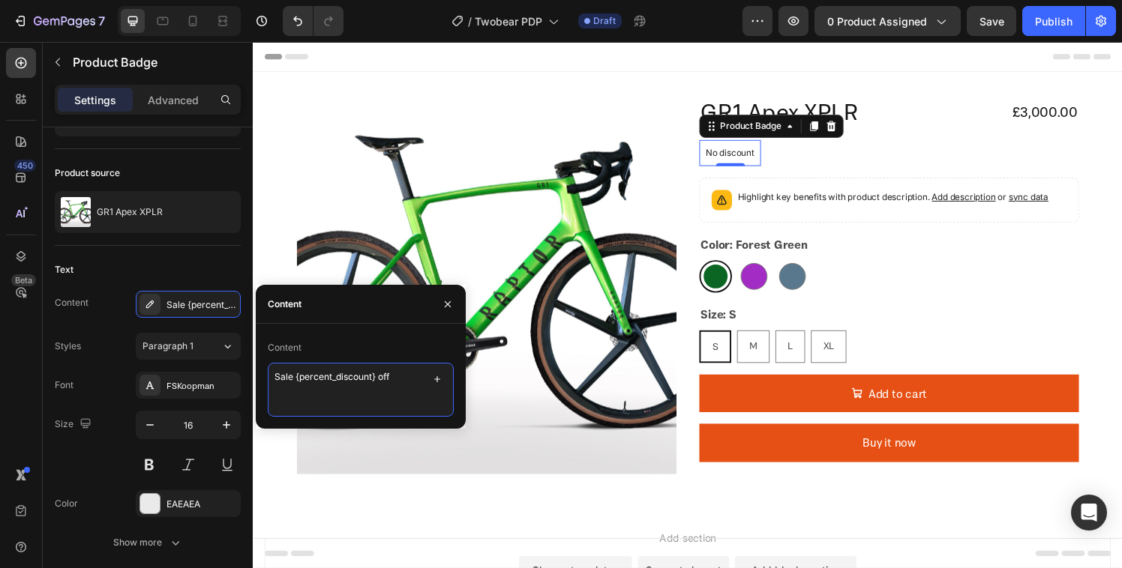
paste textarea "custom.bike_type_tag"
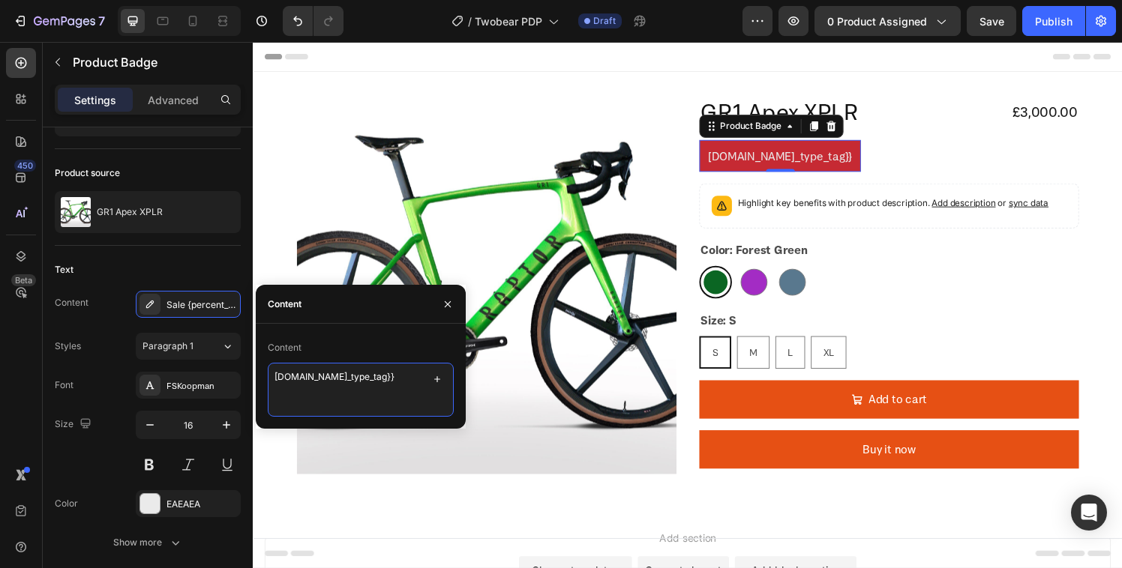
click at [274, 381] on textarea "custom.bike_type_tag}}" at bounding box center [361, 390] width 186 height 54
click at [337, 403] on textarea "{{custom.bike_type_tag}}" at bounding box center [361, 390] width 186 height 54
click at [277, 377] on textarea "{{custom.bike_type_tag}" at bounding box center [361, 390] width 186 height 54
click at [320, 406] on textarea "{custom.bike_type_tag}" at bounding box center [361, 390] width 186 height 54
type textarea "{custom.bike_type_tag}"
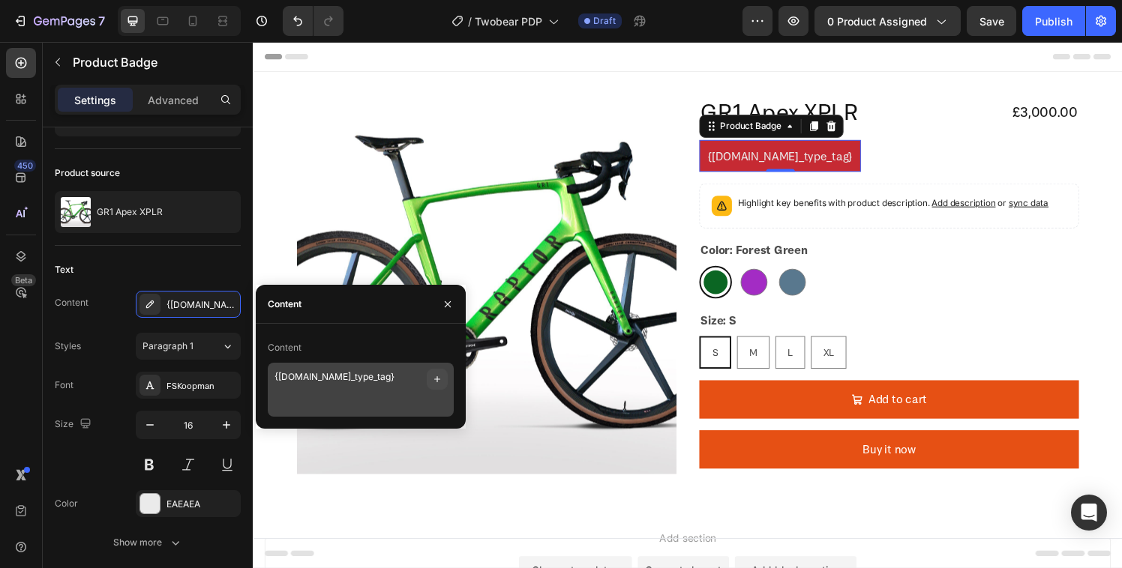
click at [436, 378] on icon "button" at bounding box center [437, 379] width 12 height 12
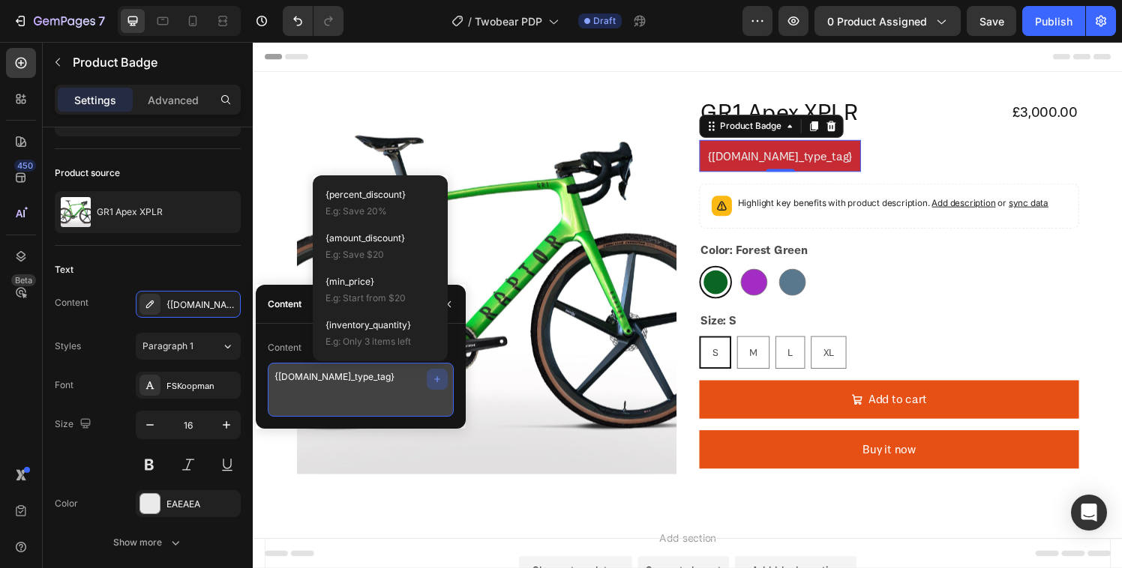
click at [373, 404] on textarea "{custom.bike_type_tag}" at bounding box center [361, 390] width 186 height 54
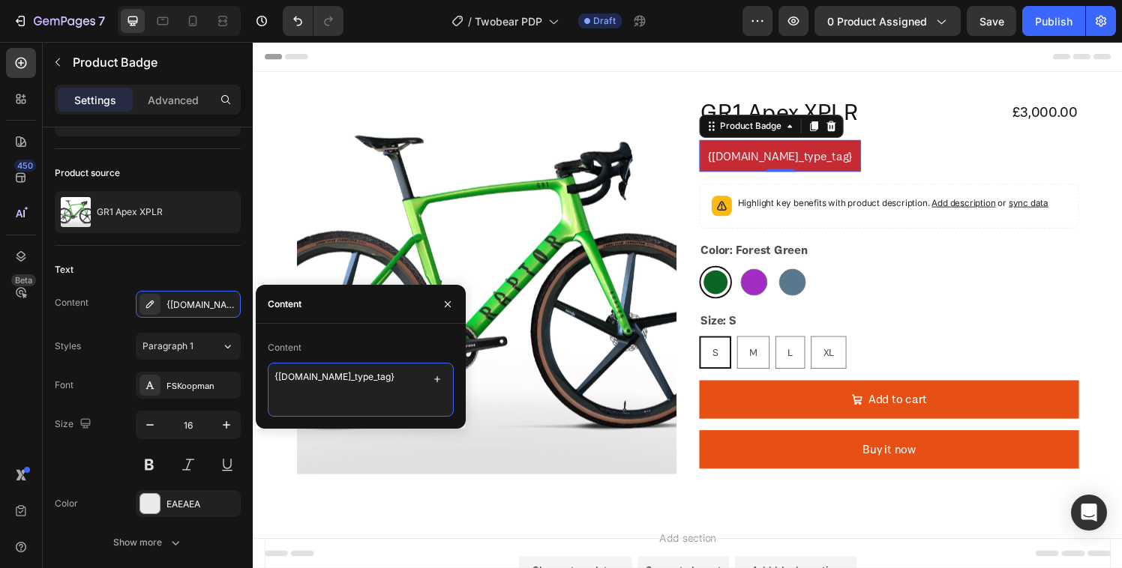
click at [397, 393] on textarea "{custom.bike_type_tag}" at bounding box center [361, 390] width 186 height 54
click at [403, 381] on textarea "{custom.bike_type_tag}" at bounding box center [361, 390] width 186 height 54
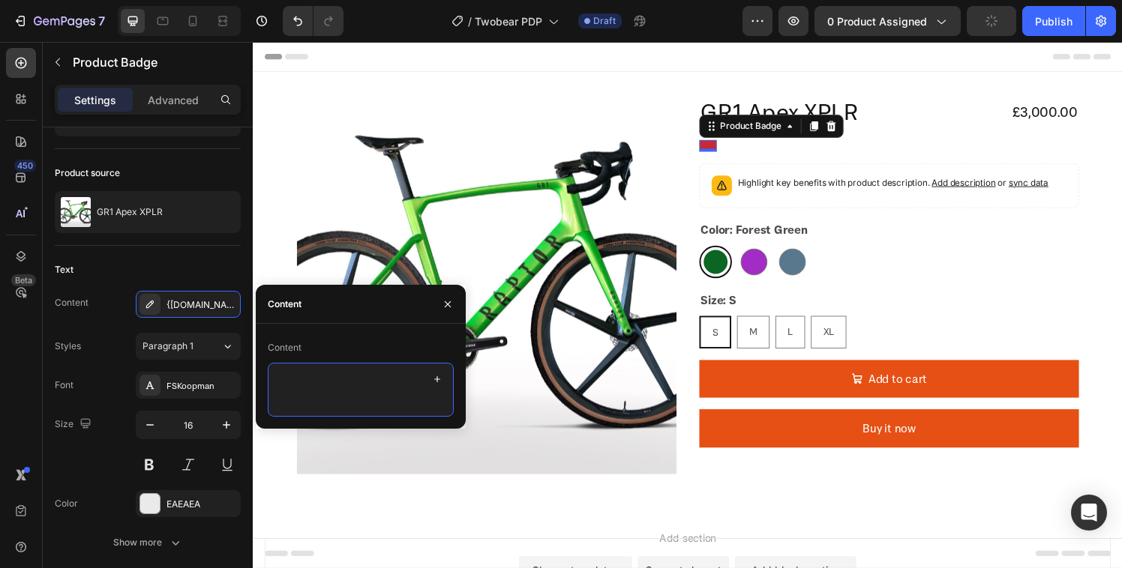
click at [448, 383] on textarea at bounding box center [361, 390] width 186 height 54
click at [445, 383] on button "button" at bounding box center [437, 379] width 21 height 21
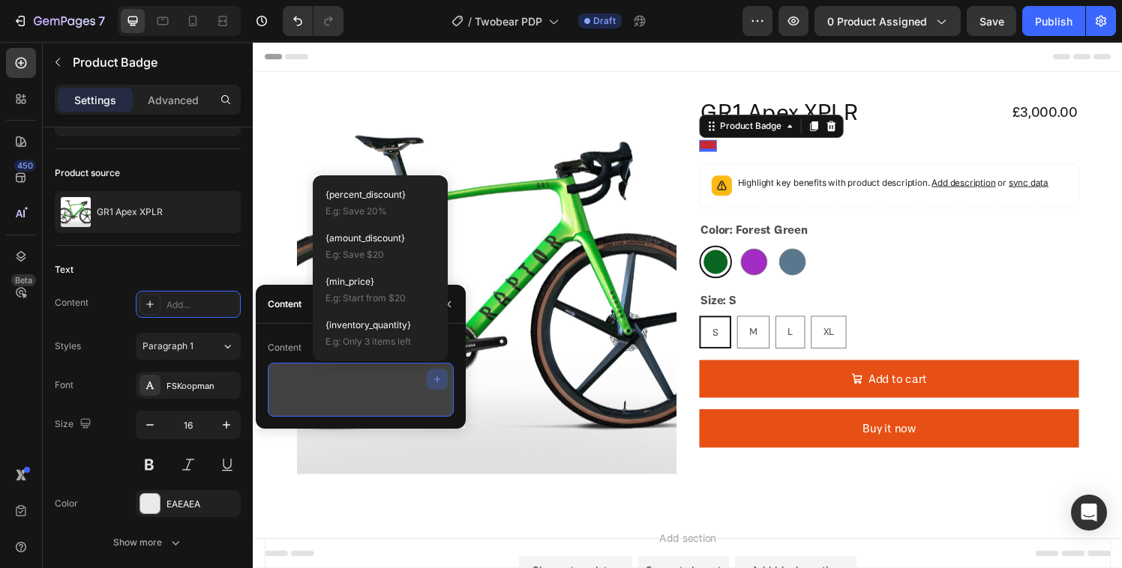
click at [348, 402] on textarea at bounding box center [361, 390] width 186 height 54
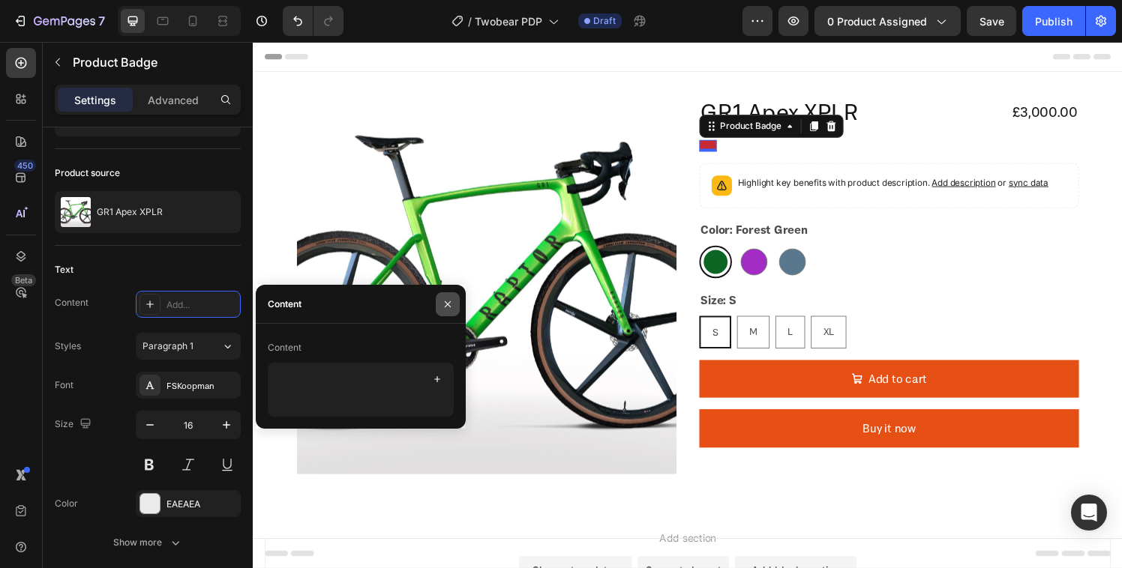
click at [446, 299] on icon "button" at bounding box center [448, 304] width 12 height 12
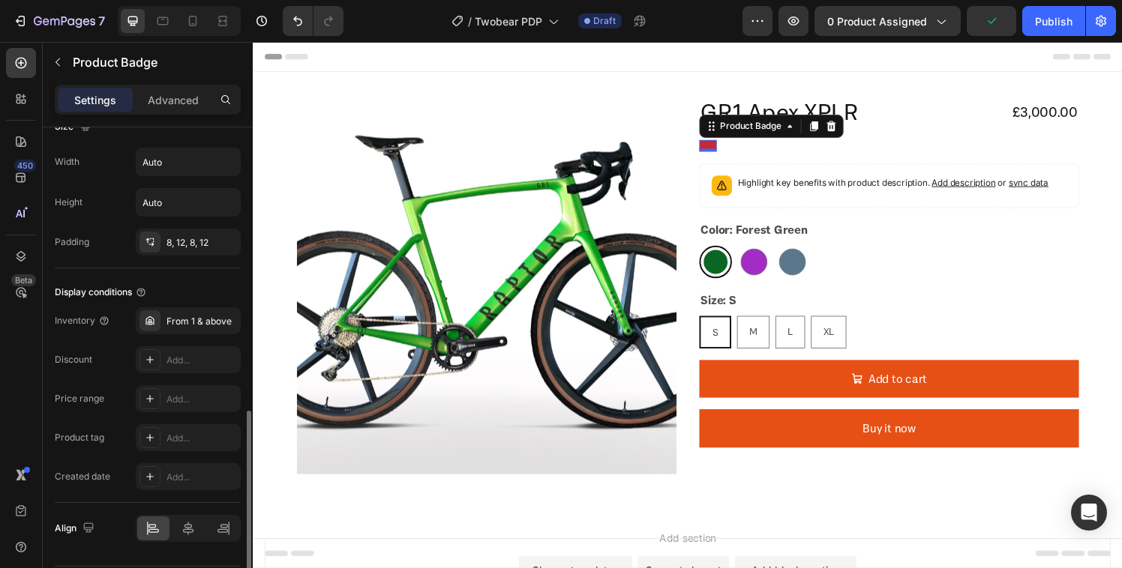
scroll to position [798, 0]
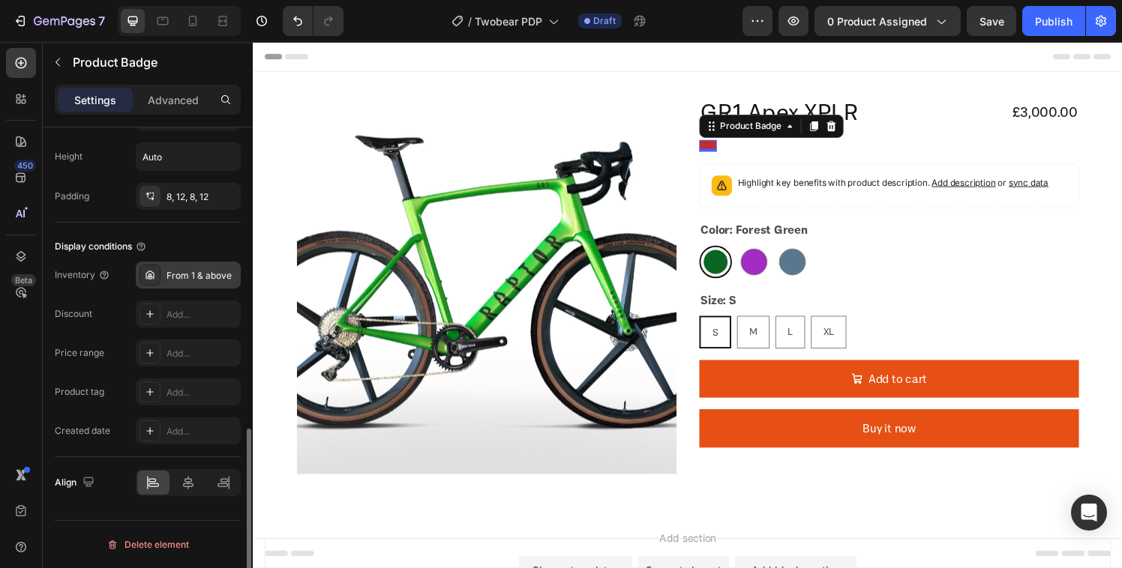
click at [191, 271] on div "From 1 & above" at bounding box center [201, 275] width 70 height 13
click at [96, 334] on div "Inventory From 1 & above Discount Add... Price range Add... Product tag Add... …" at bounding box center [148, 353] width 186 height 183
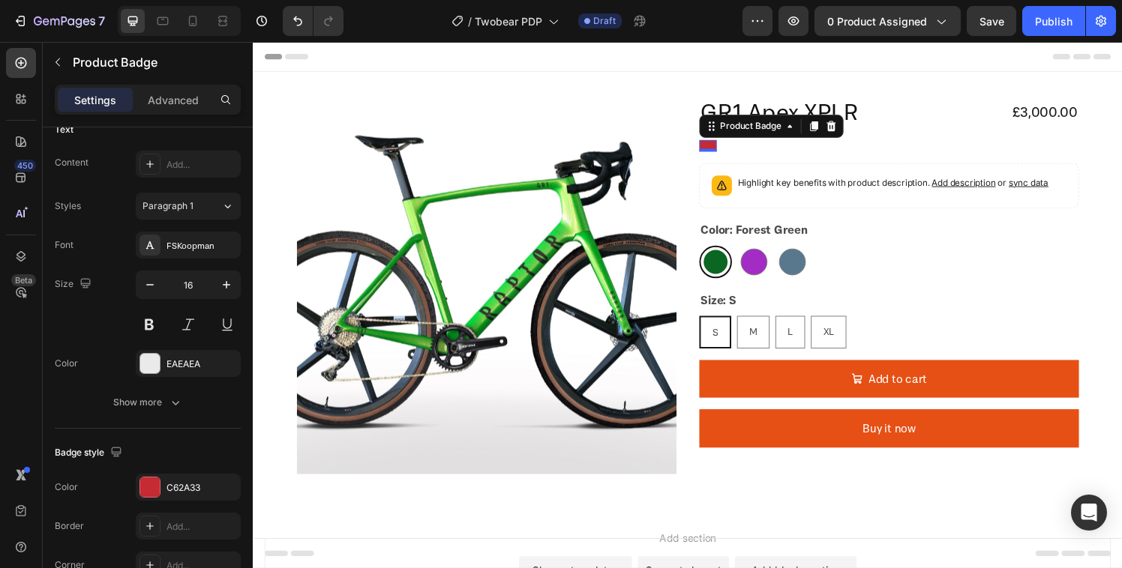
scroll to position [0, 0]
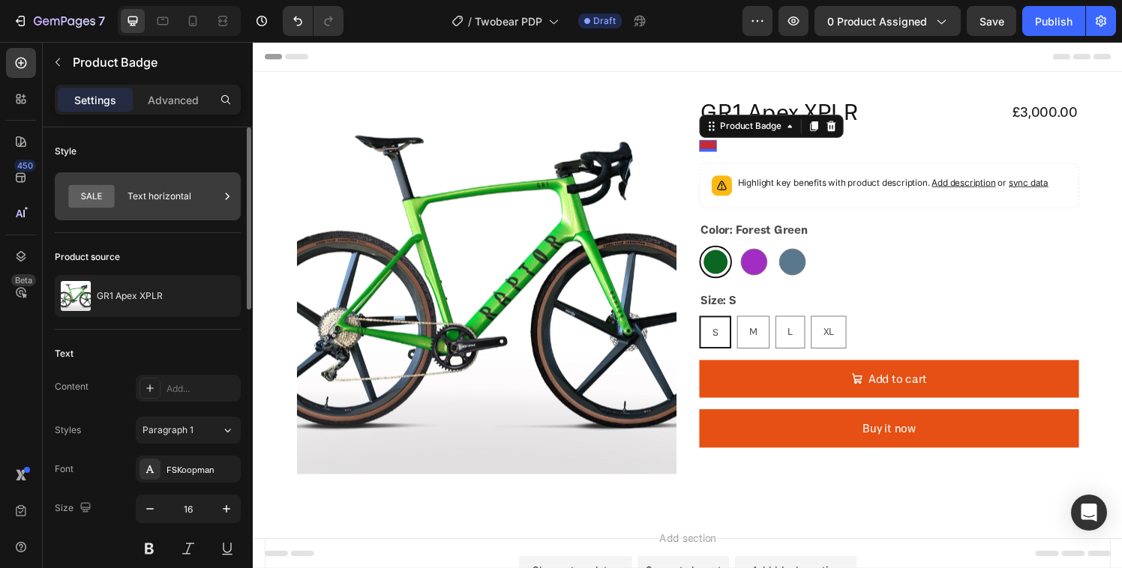
click at [157, 209] on div "Text horizontal" at bounding box center [172, 196] width 91 height 34
click at [132, 139] on div "Style" at bounding box center [148, 151] width 186 height 24
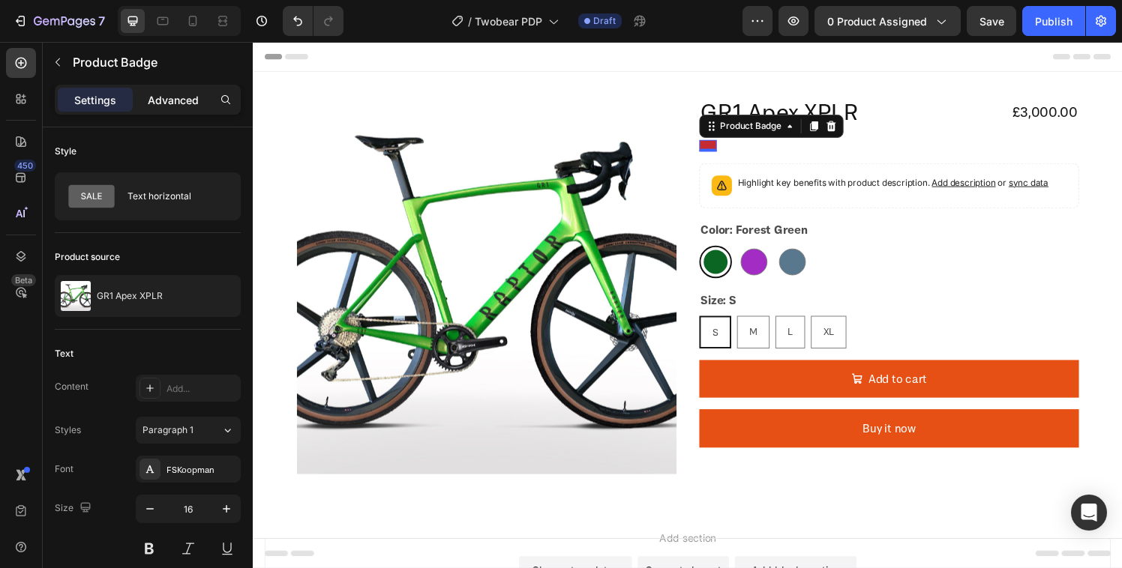
click at [160, 104] on p "Advanced" at bounding box center [173, 100] width 51 height 16
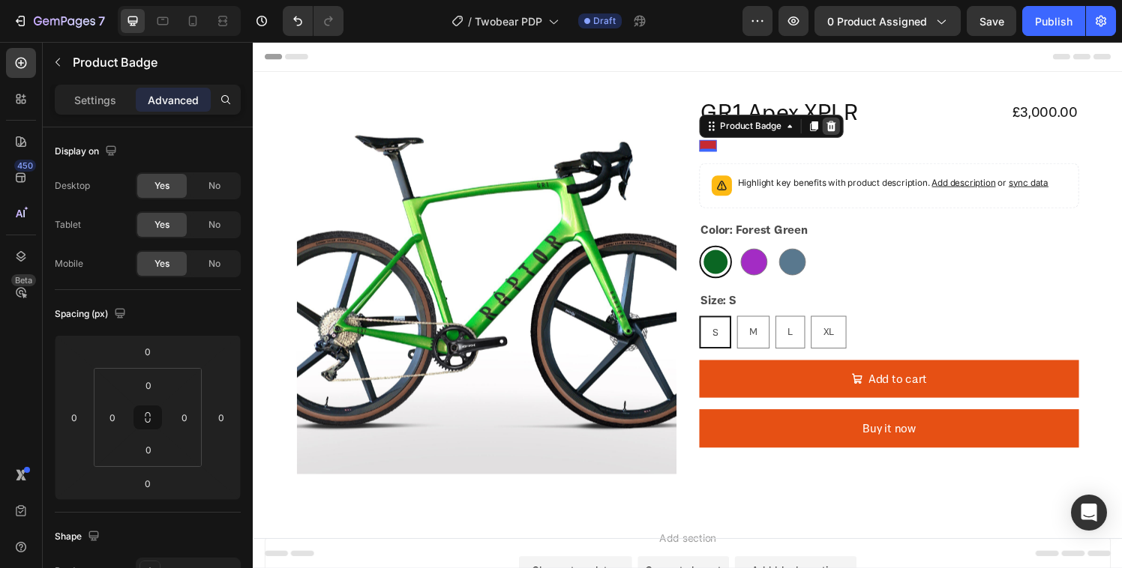
click at [845, 130] on icon at bounding box center [851, 129] width 12 height 12
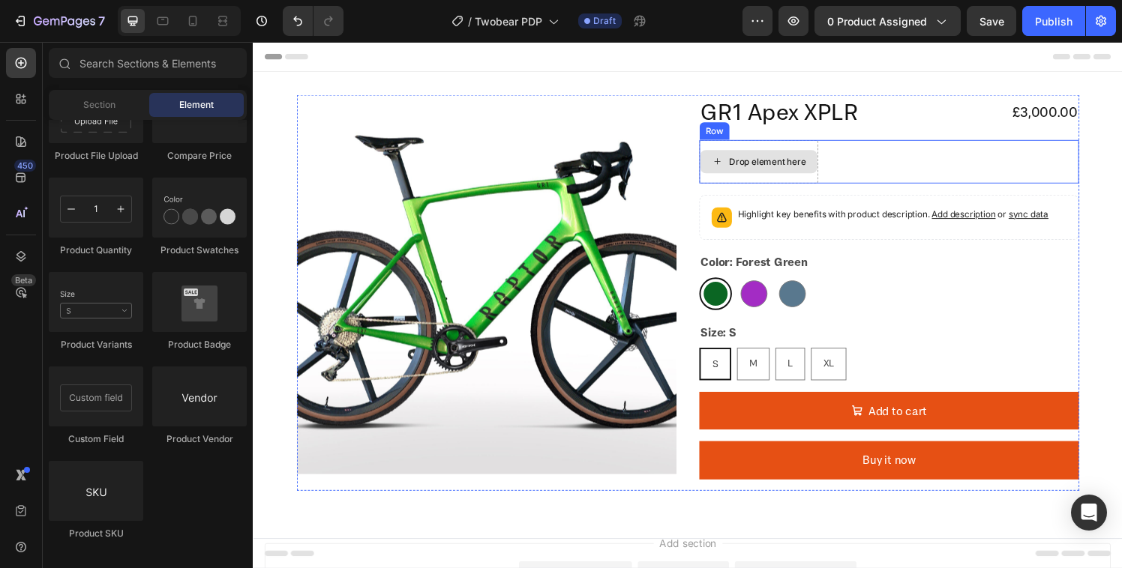
click at [749, 166] on div "Drop element here" at bounding box center [784, 166] width 79 height 12
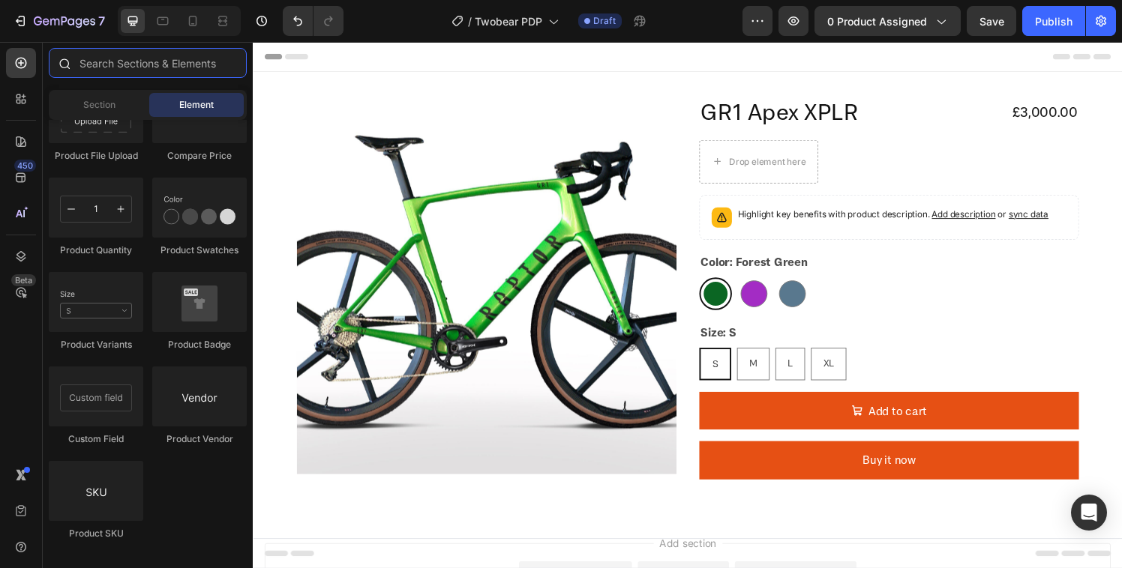
click at [118, 67] on input "text" at bounding box center [148, 63] width 198 height 30
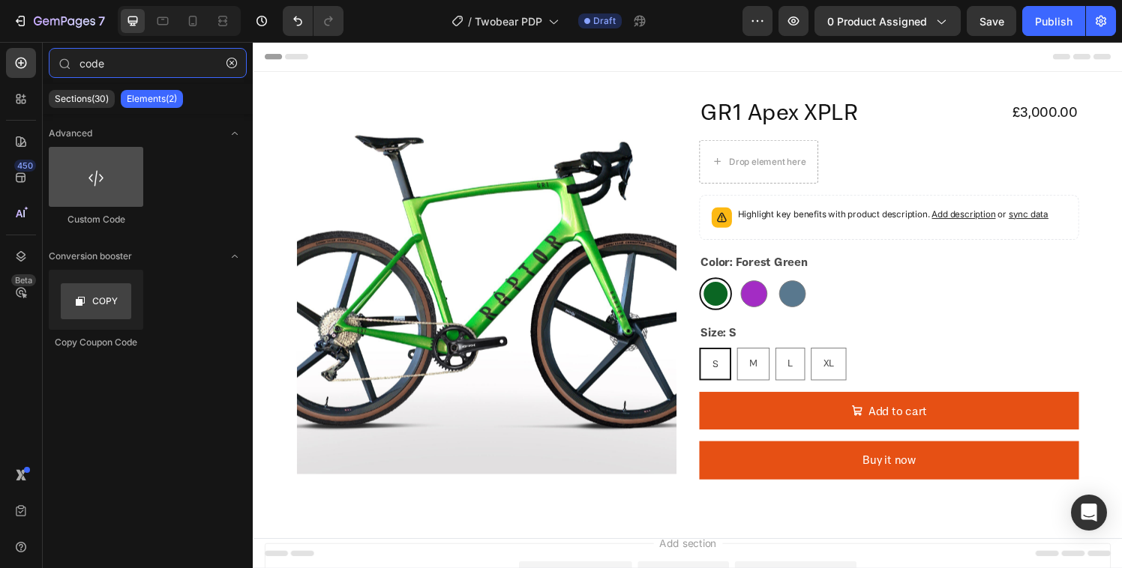
type input "code"
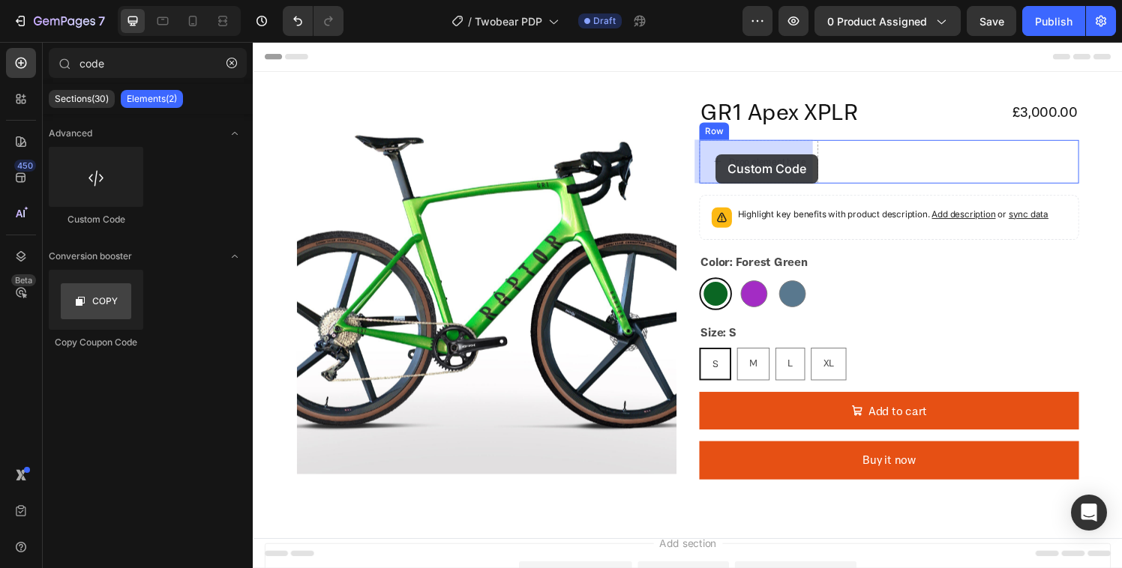
drag, startPoint x: 343, startPoint y: 232, endPoint x: 733, endPoint y: 157, distance: 396.9
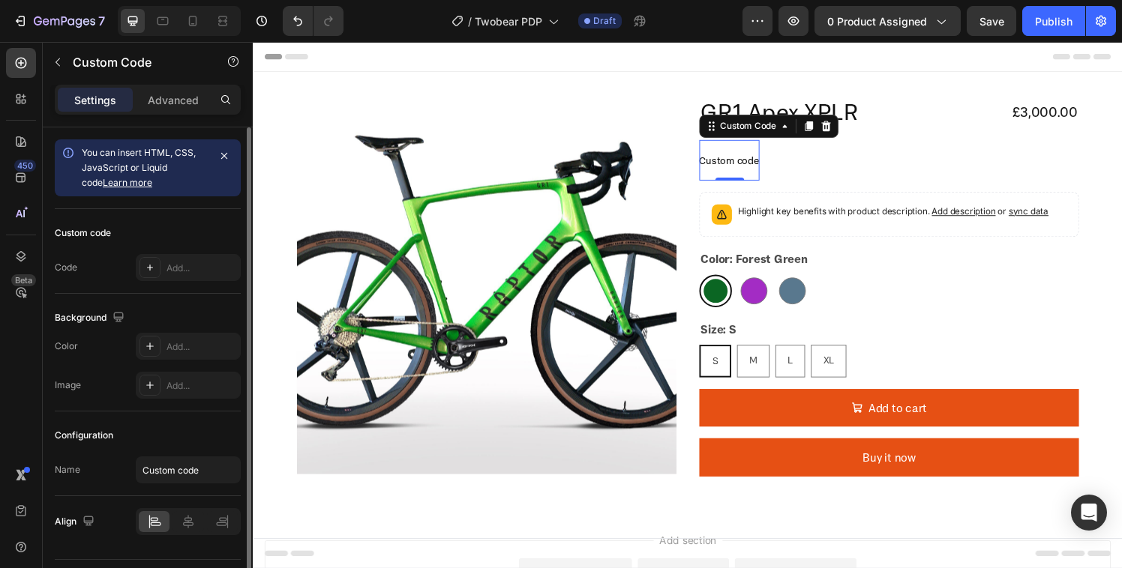
click at [154, 252] on div "Custom code Code Add..." at bounding box center [148, 251] width 186 height 85
click at [156, 283] on div "Custom code Code Add..." at bounding box center [148, 251] width 186 height 85
click at [167, 268] on div "Add..." at bounding box center [201, 268] width 70 height 13
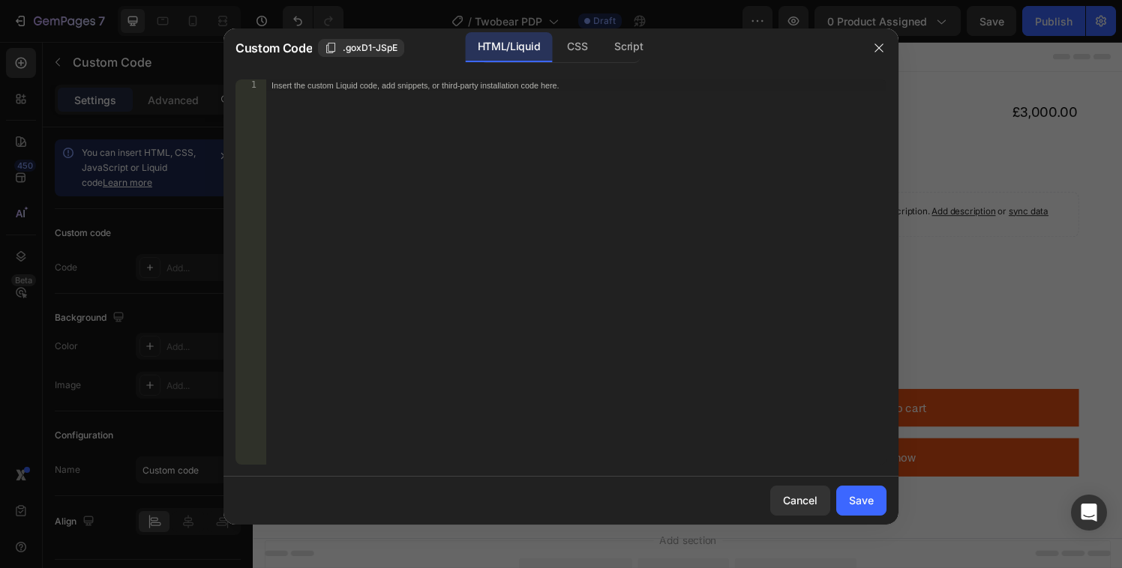
click at [498, 235] on div "Insert the custom Liquid code, add snippets, or third-party installation code h…" at bounding box center [575, 283] width 621 height 409
paste textarea "custom.bike_type_tag"
click at [268, 88] on div "custom.bike_type_tag}}" at bounding box center [575, 283] width 621 height 409
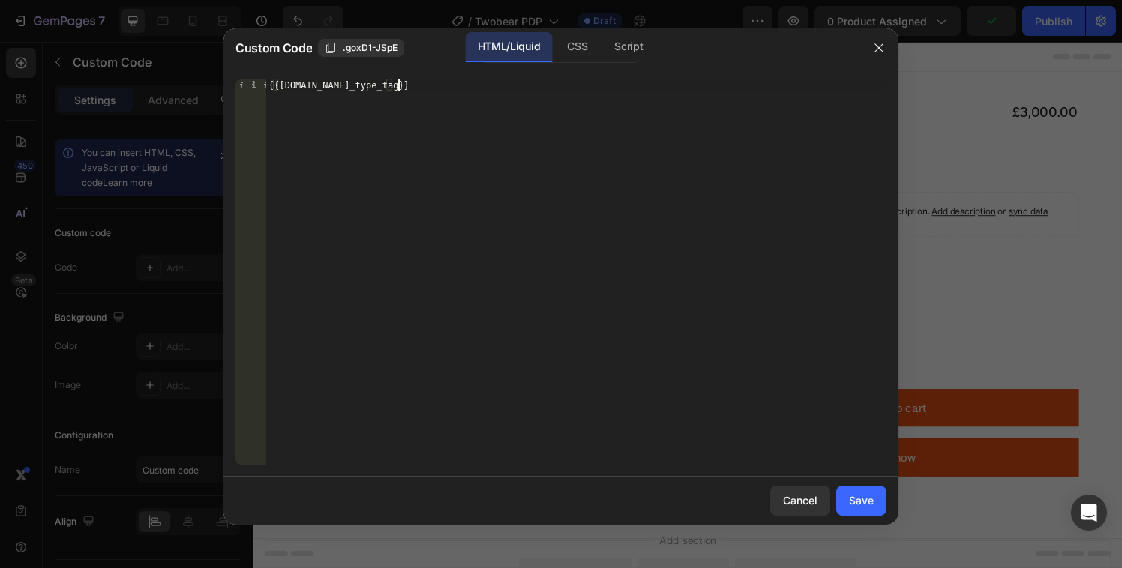
click at [505, 154] on div "{{custom.bike_type_tag}}" at bounding box center [575, 283] width 621 height 409
type textarea "{{custom.bike_type_tag}}"
click at [868, 500] on div "Save" at bounding box center [861, 501] width 25 height 16
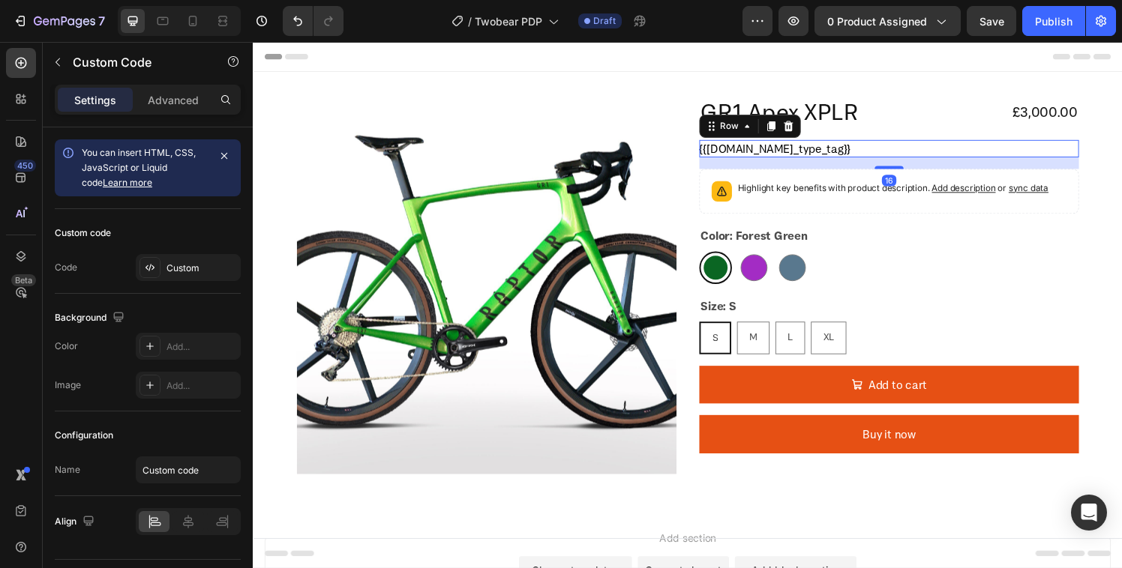
click at [858, 149] on div "{{custom.bike_type_tag}} Custom Code Row 16" at bounding box center [911, 152] width 393 height 18
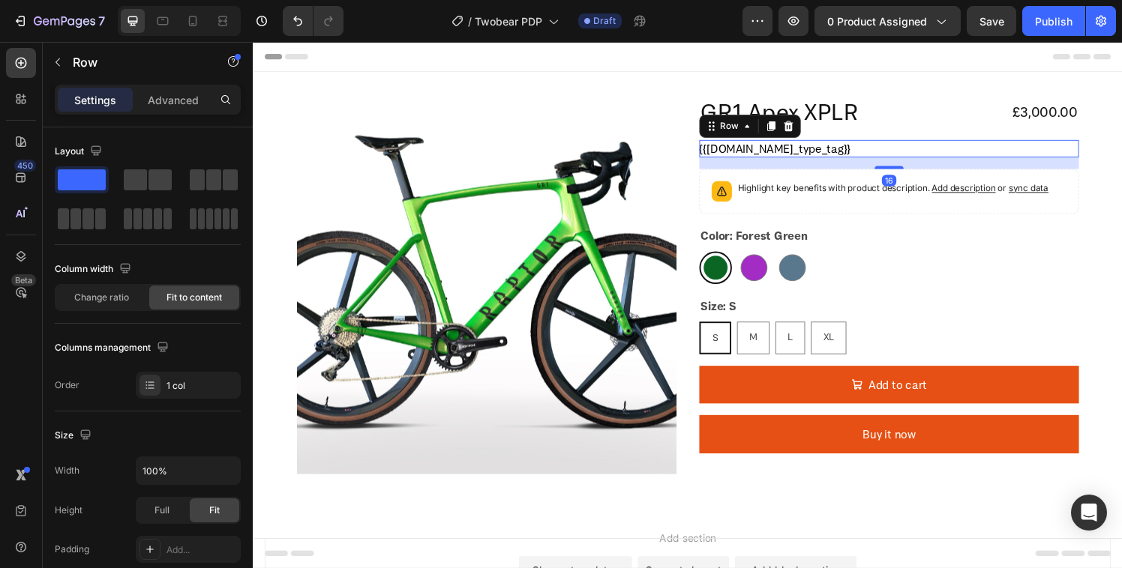
click at [858, 149] on div "{{custom.bike_type_tag}} Custom Code Row 16" at bounding box center [911, 152] width 393 height 18
click at [769, 151] on div "{{custom.bike_type_tag}}" at bounding box center [793, 152] width 157 height 18
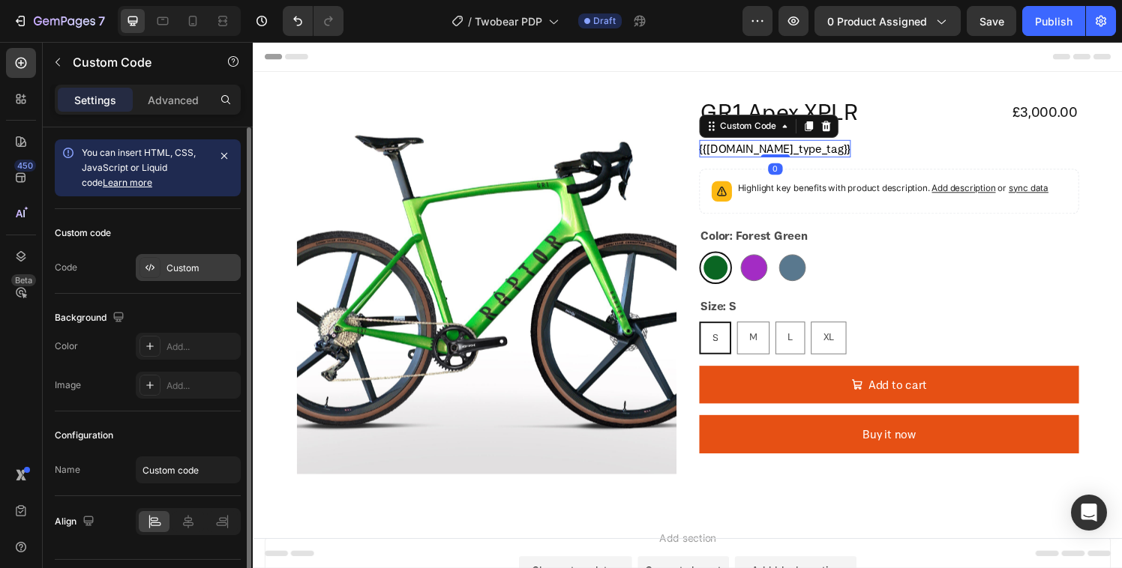
click at [168, 262] on div "Custom" at bounding box center [201, 268] width 70 height 13
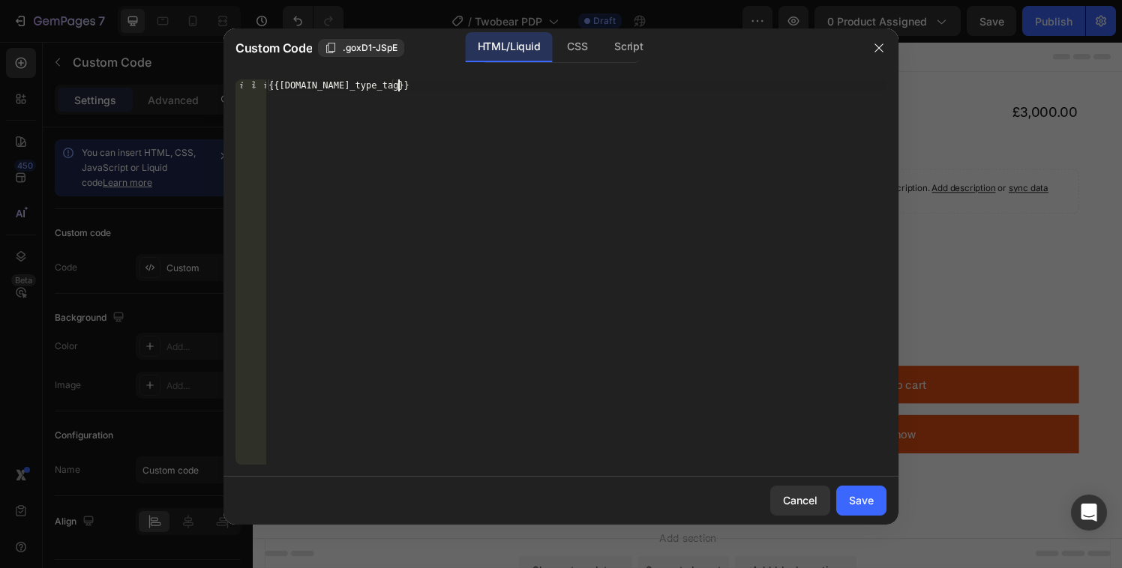
drag, startPoint x: 411, startPoint y: 91, endPoint x: 278, endPoint y: 88, distance: 132.8
click at [264, 94] on div "{{custom.bike_type_tag}} 1 {{custom.bike_type_tag}} ההההההההההההההההההההההההההה…" at bounding box center [560, 271] width 651 height 385
click at [392, 92] on div "{{custom.bike_type_tag}}" at bounding box center [575, 283] width 621 height 409
drag, startPoint x: 376, startPoint y: 86, endPoint x: 254, endPoint y: 82, distance: 122.3
click at [254, 82] on div "{{custom.bike_type_tag}} 1 {{custom.bike_type_tag}} ההההההההההההההההההההההההההה…" at bounding box center [560, 271] width 651 height 385
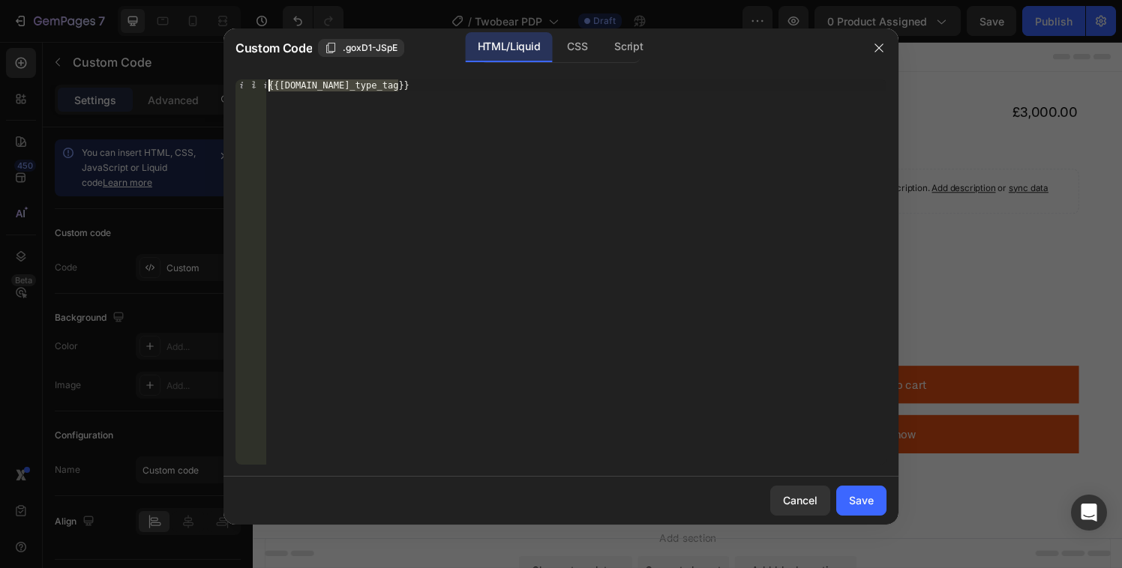
paste textarea "% endif %"
type textarea "{% endif %}"
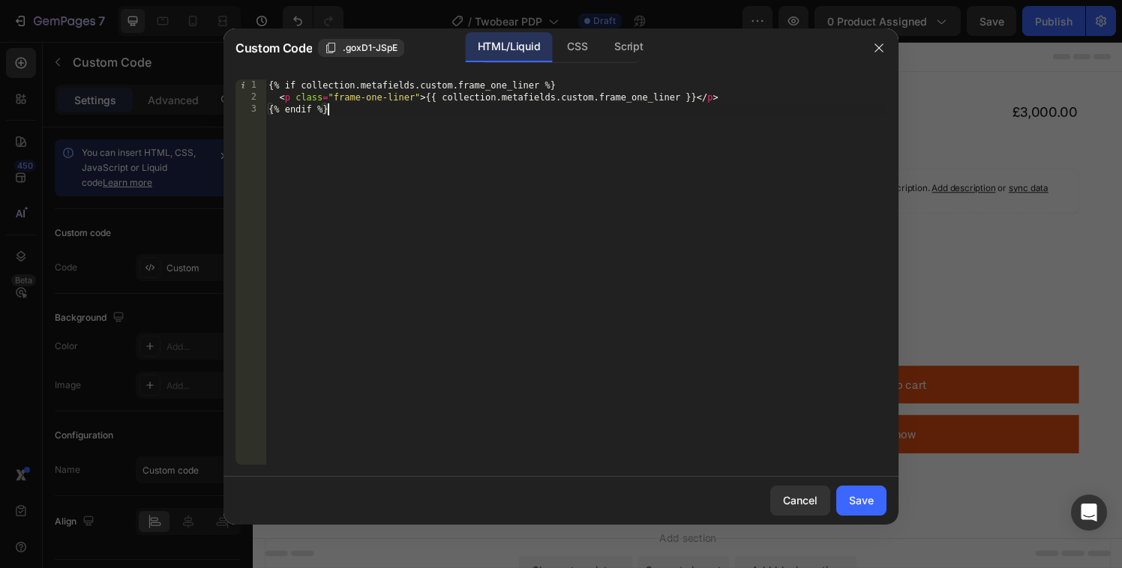
click at [477, 210] on div "{% if collection.metafields.custom.frame_one_liner %} < p class = "frame-one-li…" at bounding box center [575, 283] width 621 height 409
click at [791, 509] on button "Cancel" at bounding box center [800, 501] width 60 height 30
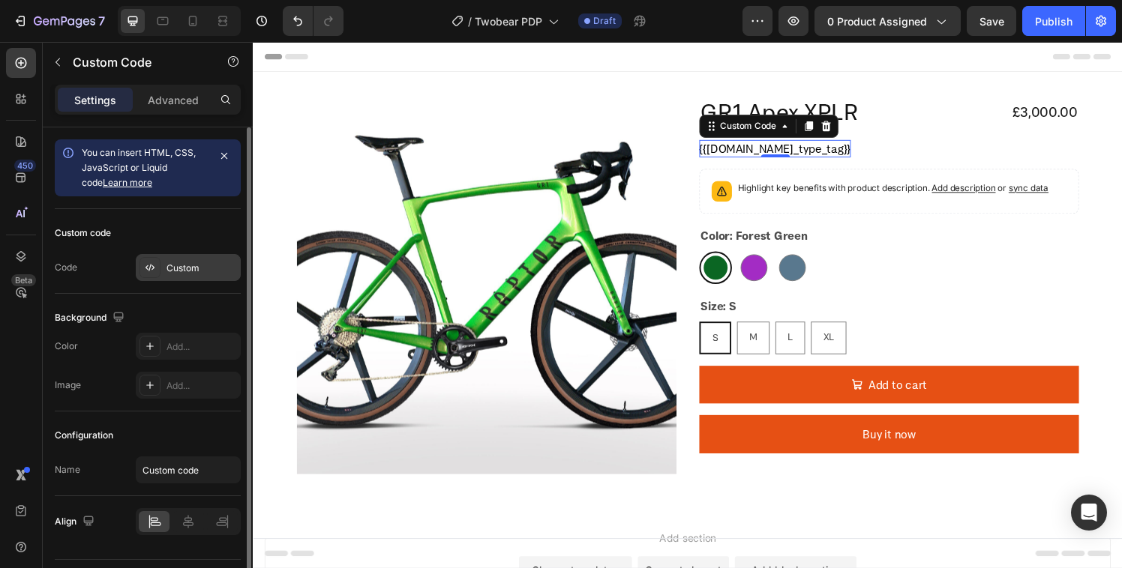
click at [175, 267] on div "Custom" at bounding box center [201, 268] width 70 height 13
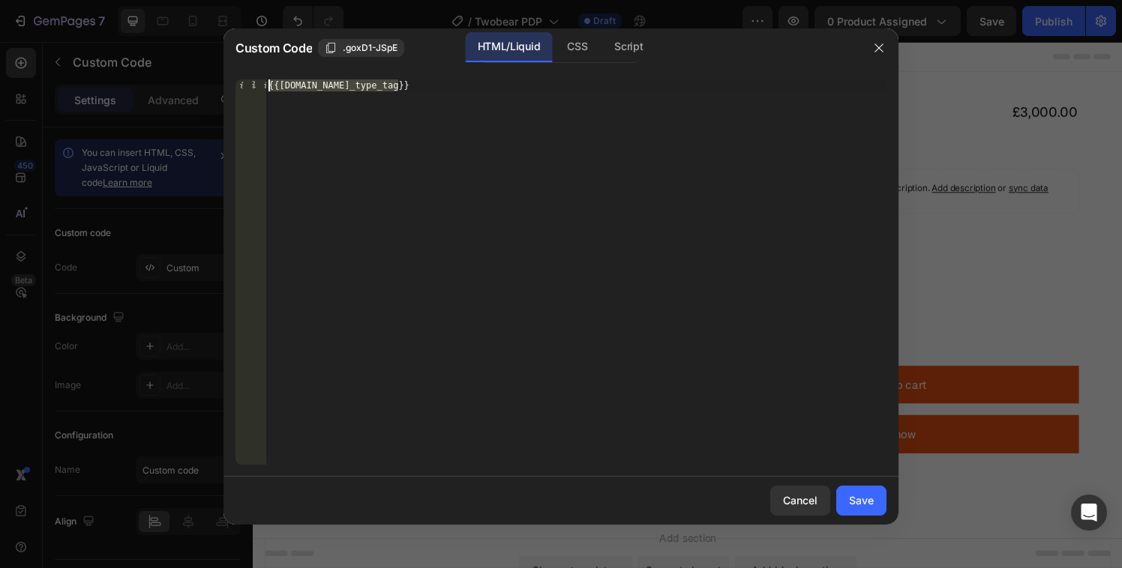
drag, startPoint x: 413, startPoint y: 82, endPoint x: 268, endPoint y: 117, distance: 148.9
click at [256, 82] on div "{{custom.bike_type_tag}} 1 {{custom.bike_type_tag}} ההההההההההההההההההההההההההה…" at bounding box center [560, 271] width 651 height 385
paste textarea "% endif %"
type textarea "{% endif %}"
click at [408, 166] on div "{% if product.metafields.custom.bike_type_tag %} < span class = "bike-type-tag"…" at bounding box center [575, 283] width 621 height 409
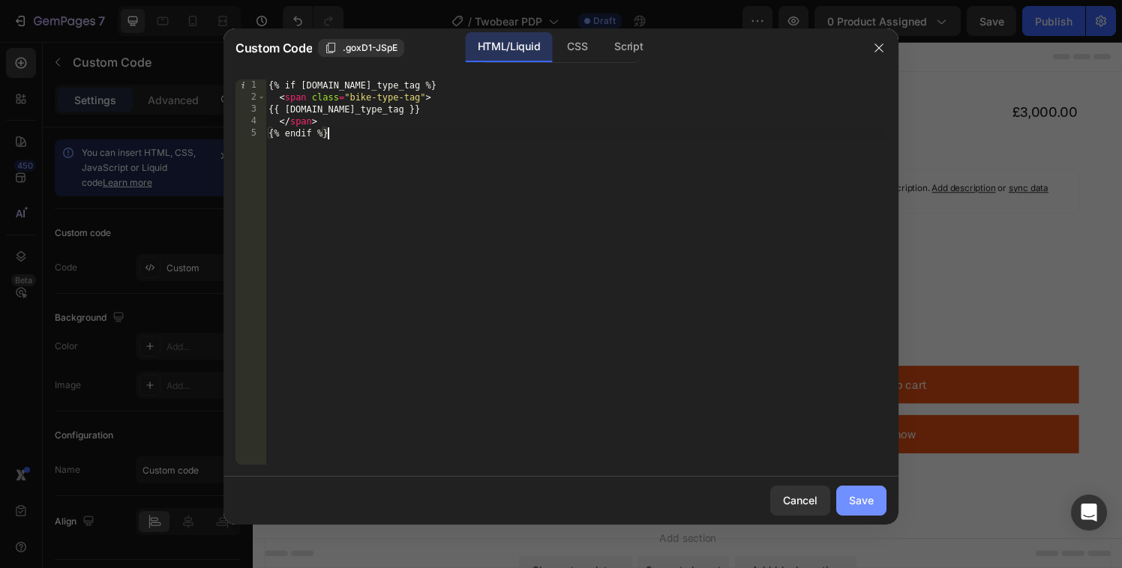
click at [850, 503] on div "Save" at bounding box center [861, 501] width 25 height 16
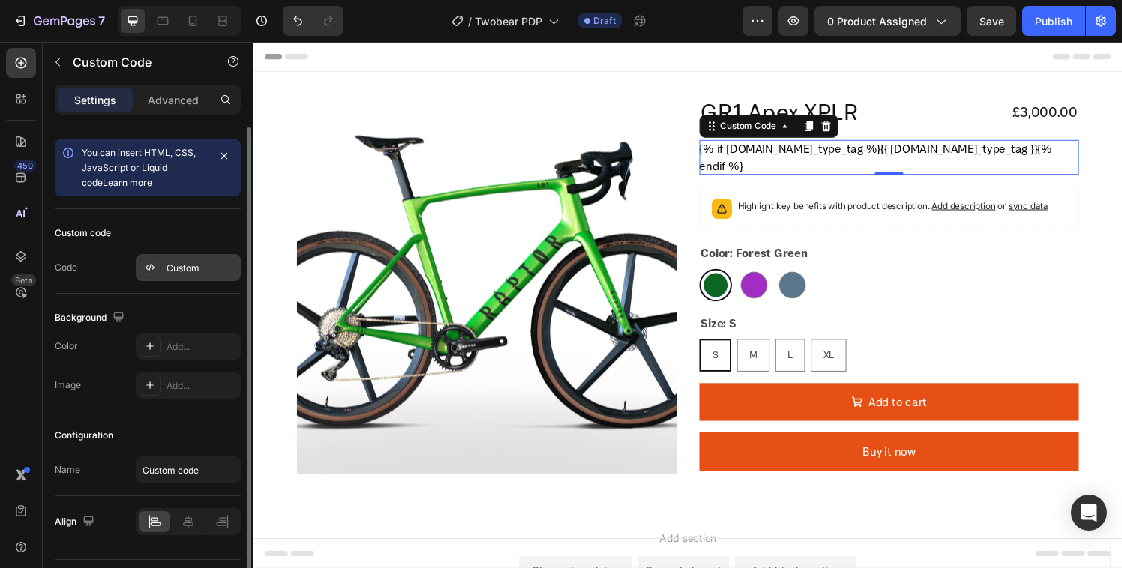
click at [178, 273] on div "Custom" at bounding box center [201, 268] width 70 height 13
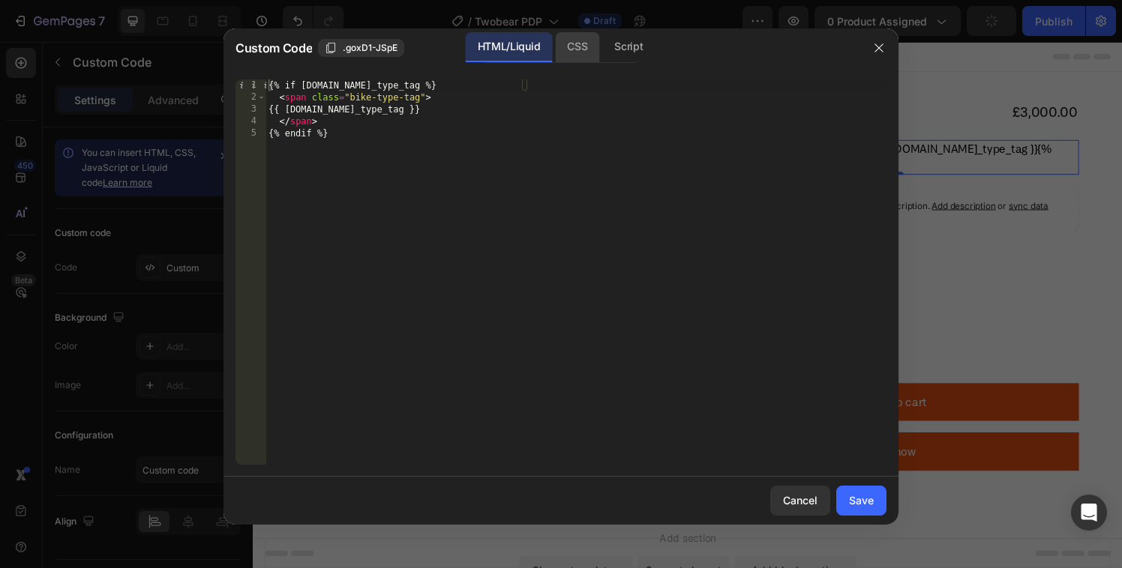
click at [602, 56] on div "CSS" at bounding box center [628, 47] width 52 height 30
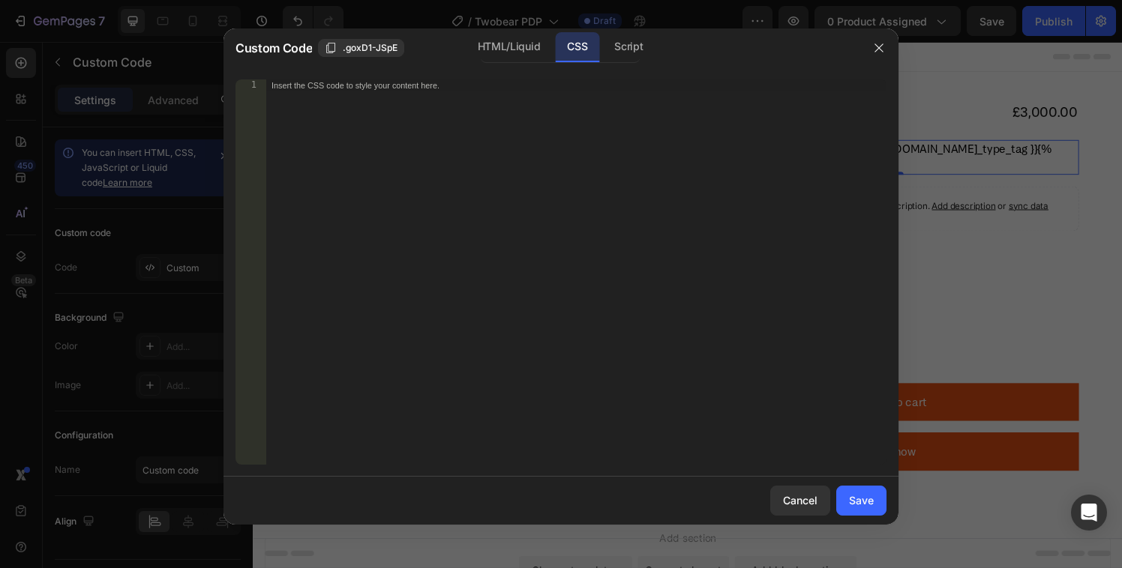
click at [492, 182] on div "Insert the CSS code to style your content here." at bounding box center [575, 283] width 621 height 409
paste textarea "}"
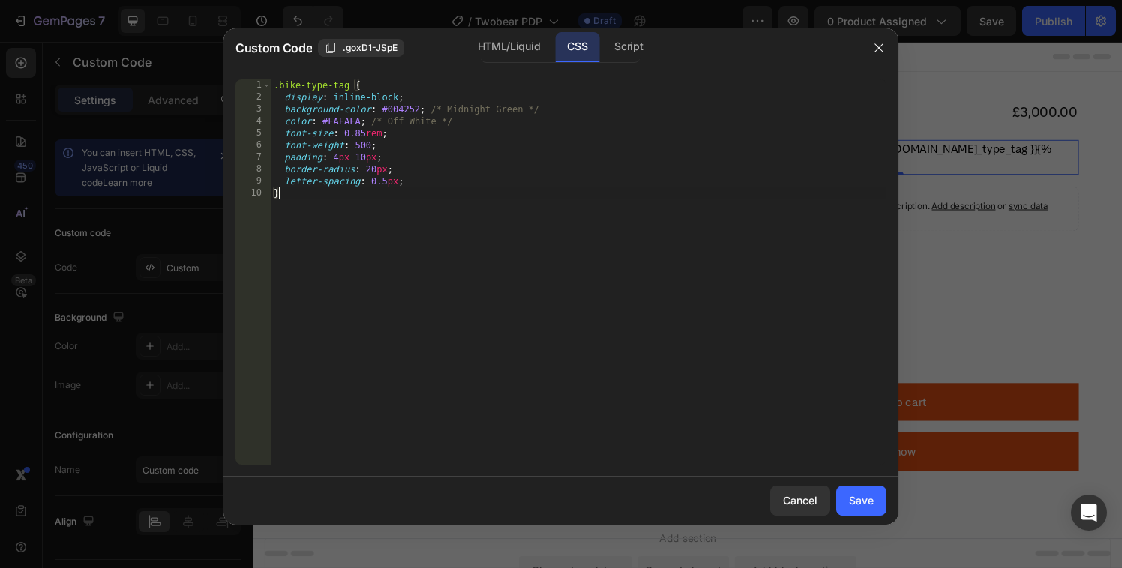
click at [486, 126] on div ".bike-type-tag { display : inline-block ; background-color : #004252 ; /* Midni…" at bounding box center [579, 283] width 616 height 409
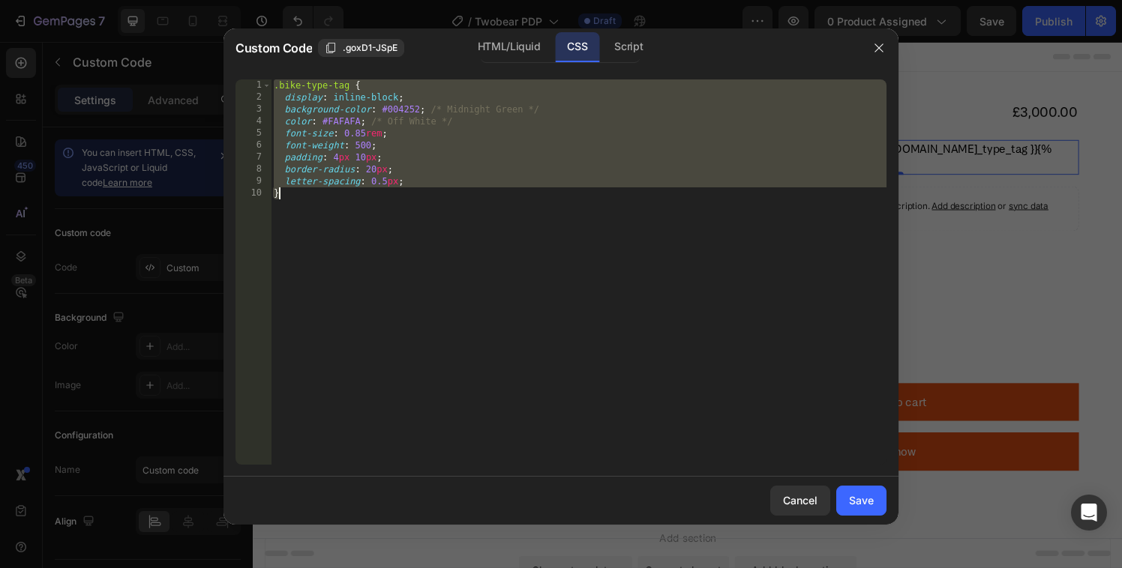
click at [488, 124] on div ".bike-type-tag { display : inline-block ; background-color : #004252 ; /* Midni…" at bounding box center [579, 283] width 616 height 409
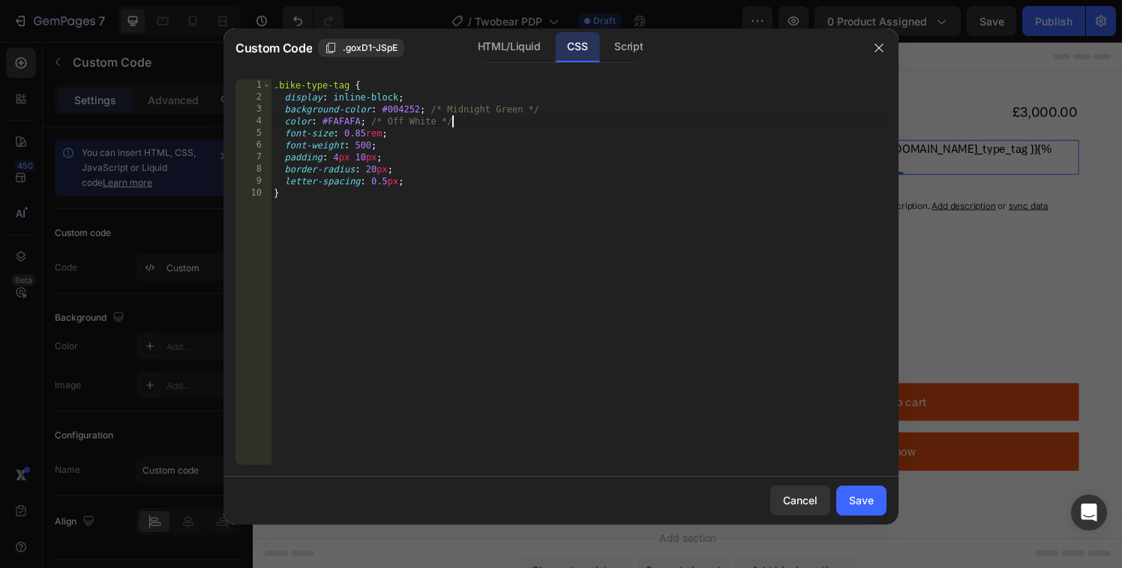
click at [562, 120] on div ".bike-type-tag { display : inline-block ; background-color : #004252 ; /* Midni…" at bounding box center [579, 283] width 616 height 409
click at [563, 115] on div ".bike-type-tag { display : inline-block ; background-color : #004252 ; /* Midni…" at bounding box center [579, 283] width 616 height 409
drag, startPoint x: 548, startPoint y: 112, endPoint x: 432, endPoint y: 113, distance: 116.2
click at [432, 113] on div ".bike-type-tag { display : inline-block ; background-color : #004252 ; /* Midni…" at bounding box center [579, 283] width 616 height 409
click at [491, 148] on div ".bike-type-tag { display : inline-block ; background-color : #004252 ; /* Midni…" at bounding box center [579, 283] width 616 height 409
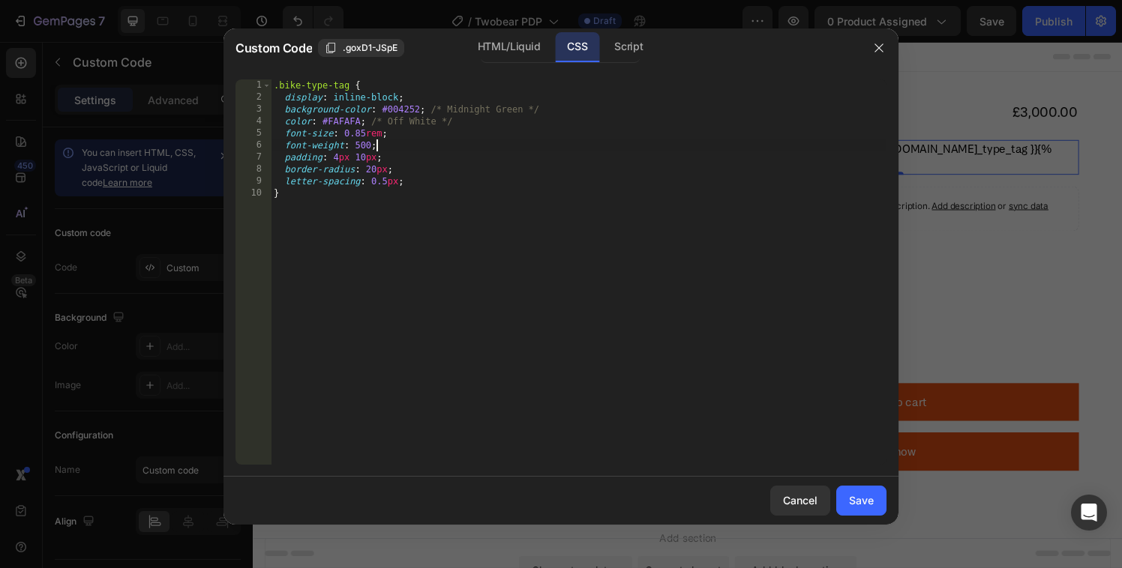
click at [482, 128] on div ".bike-type-tag { display : inline-block ; background-color : #004252 ; /* Midni…" at bounding box center [579, 283] width 616 height 409
click at [474, 123] on div ".bike-type-tag { display : inline-block ; background-color : #004252 ; /* Midni…" at bounding box center [579, 283] width 616 height 409
click at [464, 112] on div ".bike-type-tag { display : inline-block ; background-color : #004252 ; /* Midni…" at bounding box center [579, 283] width 616 height 409
drag, startPoint x: 450, startPoint y: 110, endPoint x: 532, endPoint y: 107, distance: 81.8
click at [532, 107] on div ".bike-type-tag { display : inline-block ; background-color : #004252 ; /* Midni…" at bounding box center [579, 283] width 616 height 409
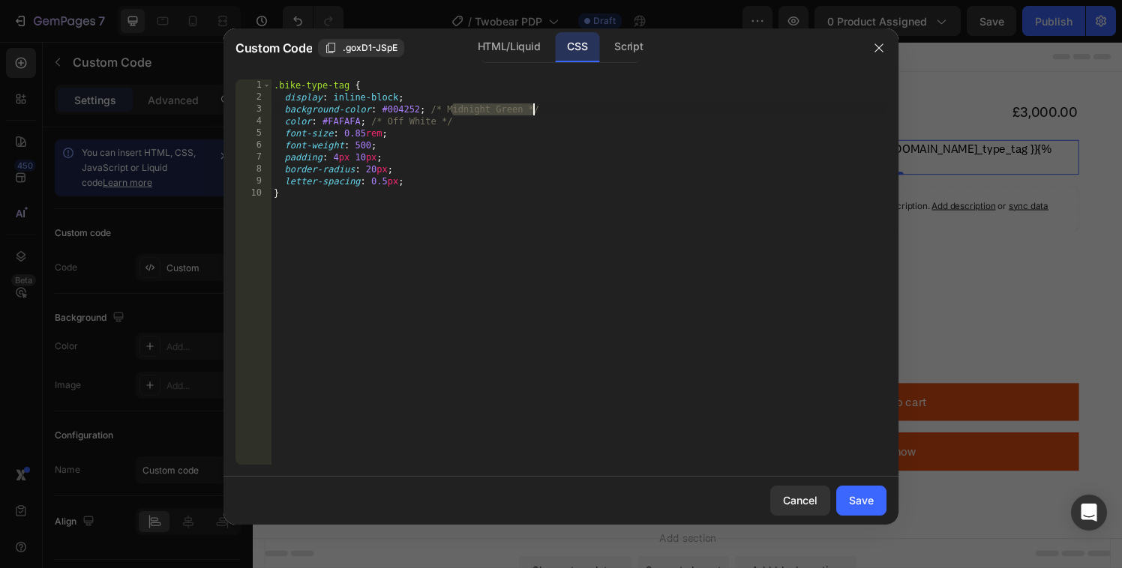
drag, startPoint x: 514, startPoint y: 109, endPoint x: 526, endPoint y: 109, distance: 11.2
click at [514, 109] on div ".bike-type-tag { display : inline-block ; background-color : #004252 ; /* Midni…" at bounding box center [579, 283] width 616 height 409
click at [526, 109] on div ".bike-type-tag { display : inline-block ; background-color : #004252 ; /* Midni…" at bounding box center [579, 283] width 616 height 409
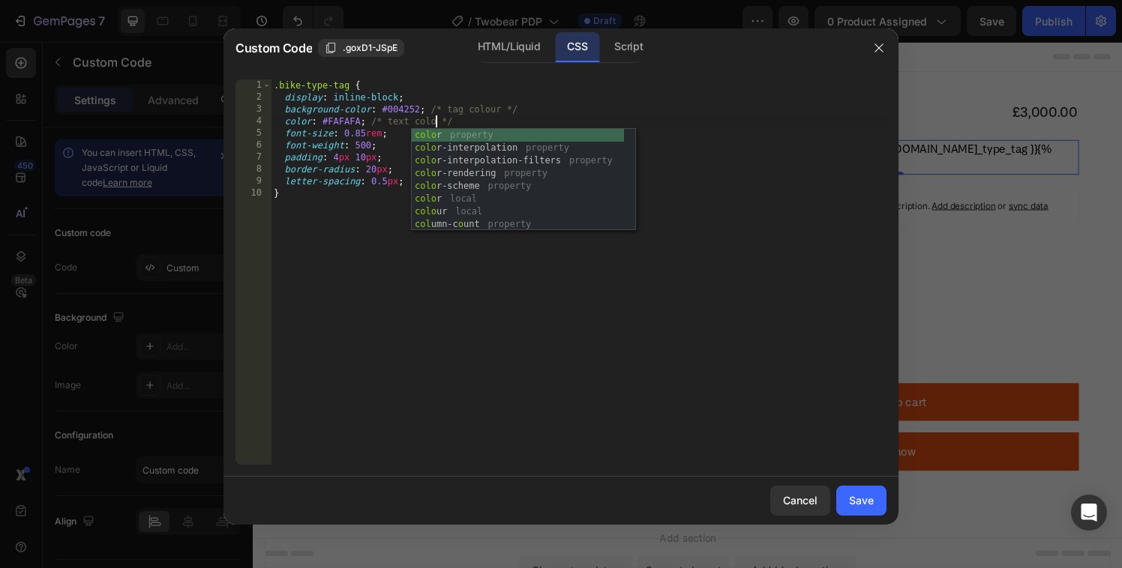
scroll to position [0, 13]
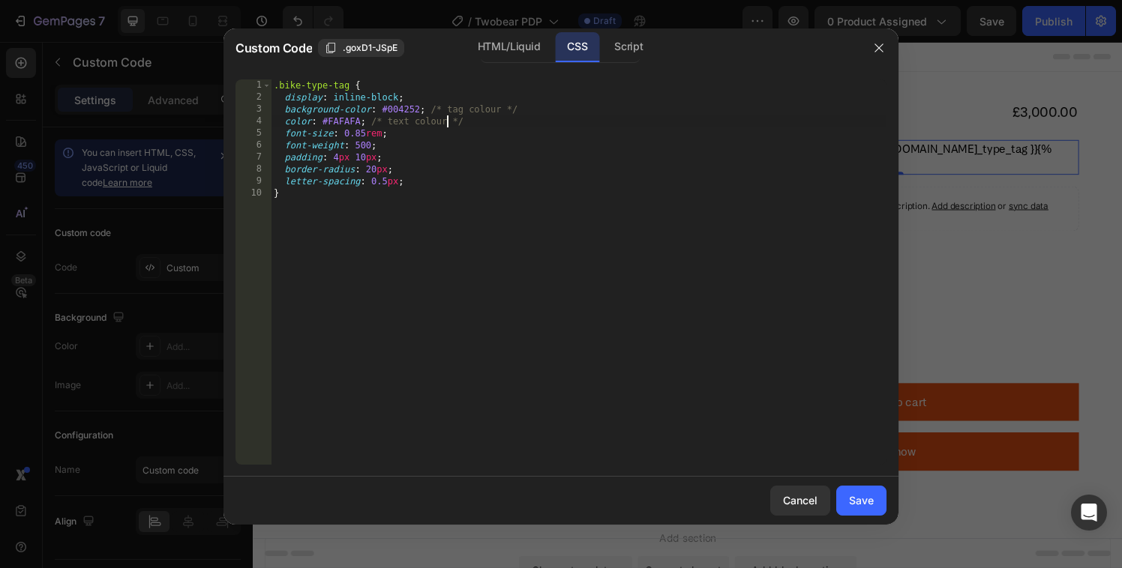
click at [567, 202] on div ".bike-type-tag { display : inline-block ; background-color : #004252 ; /* tag c…" at bounding box center [579, 283] width 616 height 409
type textarea "}"
click at [874, 502] on button "Save" at bounding box center [861, 501] width 50 height 30
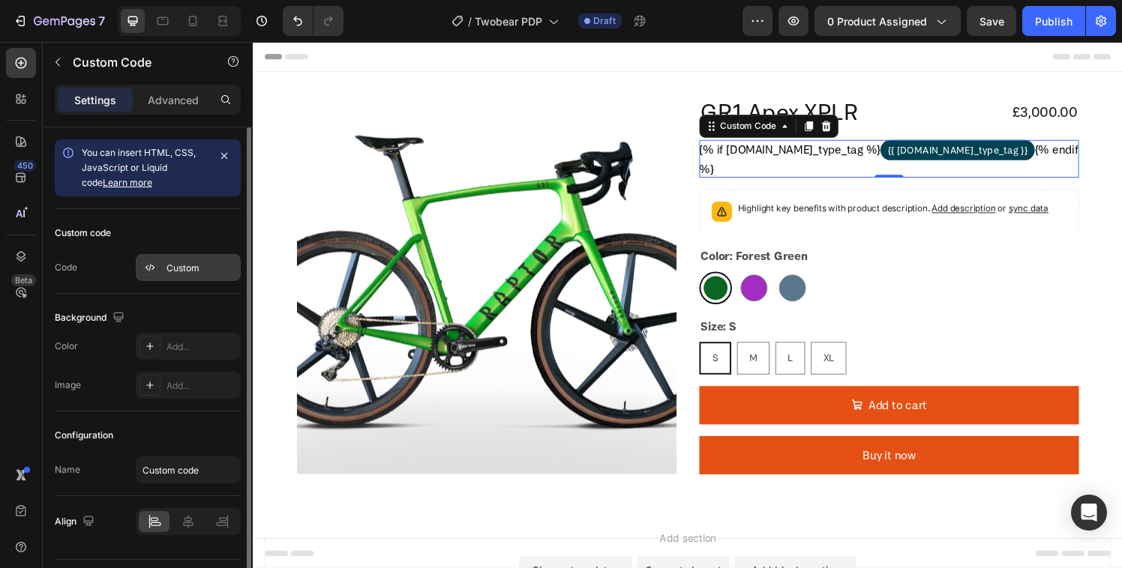
click at [182, 259] on div "Custom" at bounding box center [188, 267] width 105 height 27
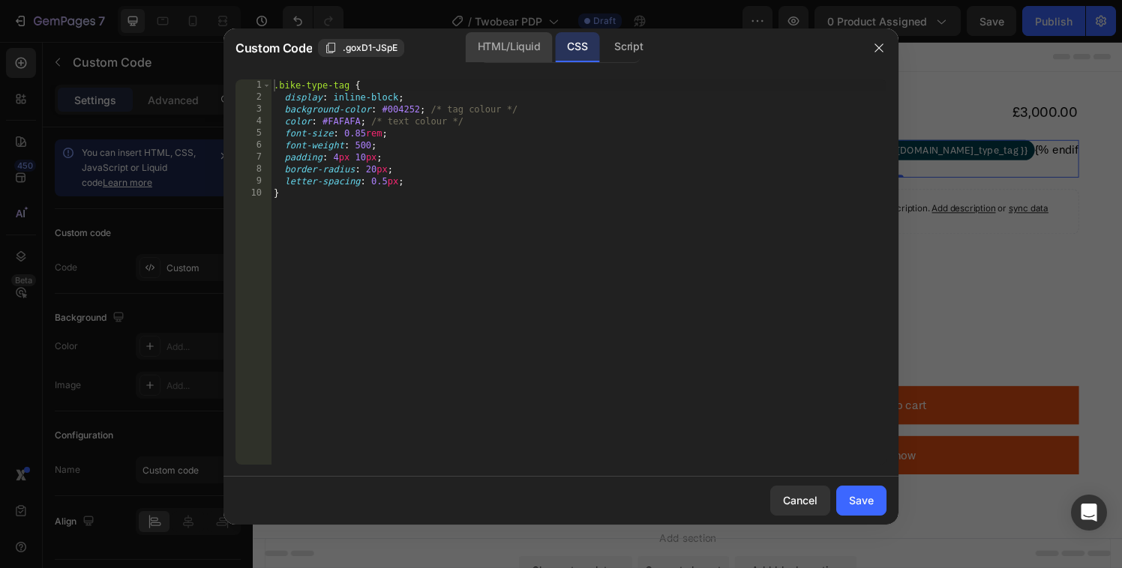
click at [532, 59] on div "HTML/Liquid" at bounding box center [509, 47] width 86 height 30
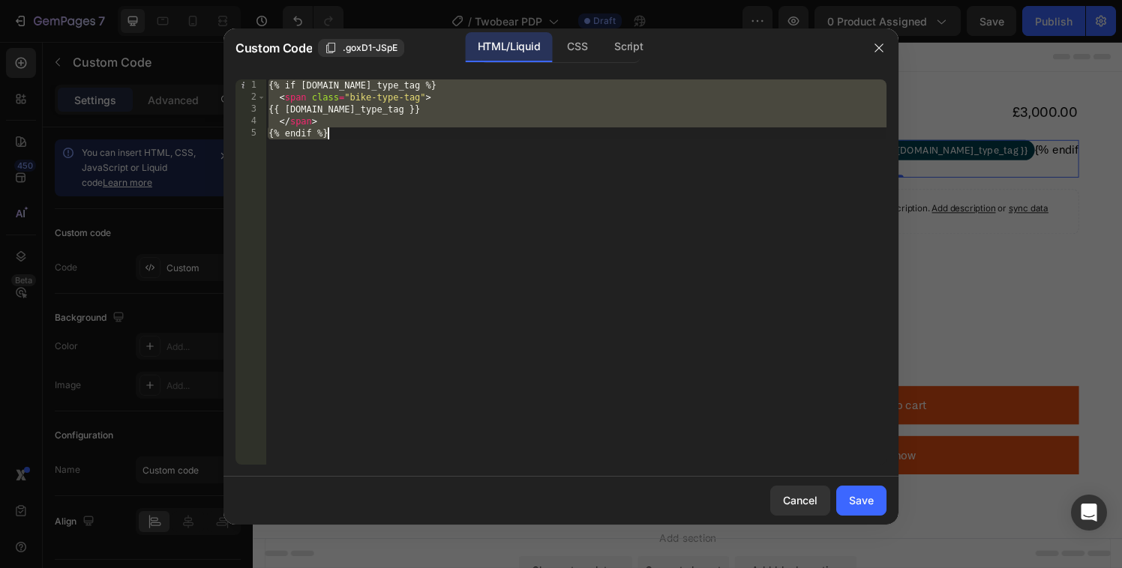
click at [394, 130] on div "{% if product.metafields.custom.bike_type_tag %} < span class = "bike-type-tag"…" at bounding box center [575, 283] width 621 height 409
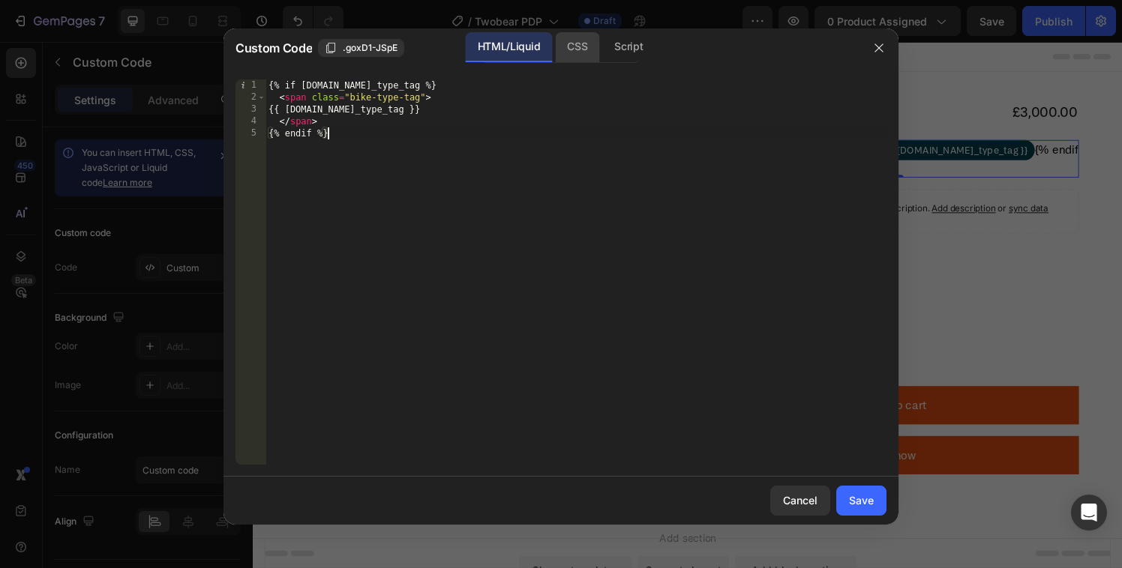
click at [602, 53] on div "CSS" at bounding box center [628, 47] width 52 height 30
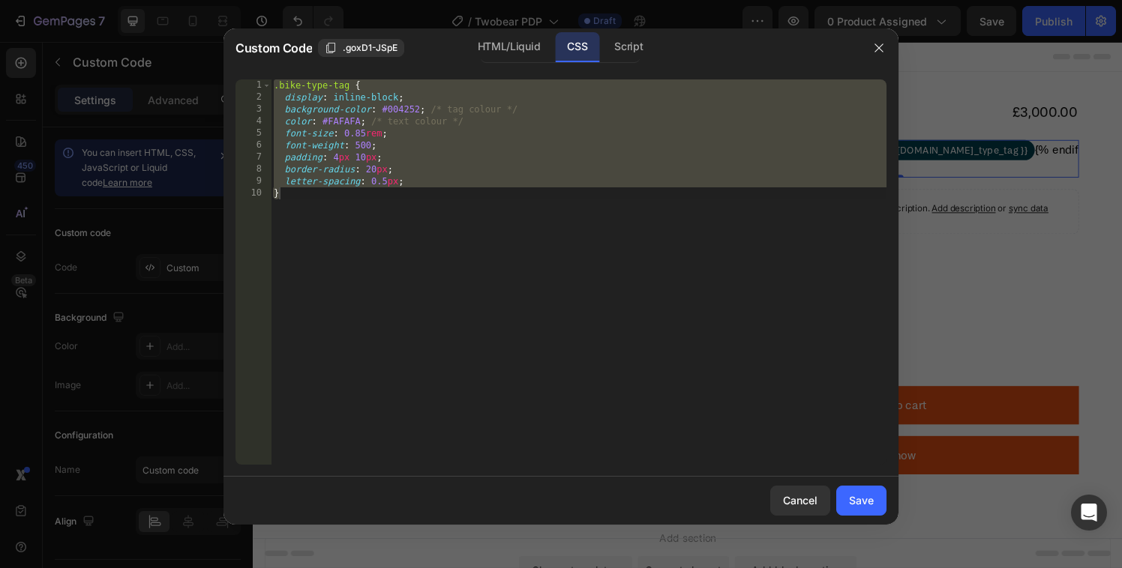
click at [442, 120] on div ".bike-type-tag { display : inline-block ; background-color : #004252 ; /* tag c…" at bounding box center [579, 283] width 616 height 409
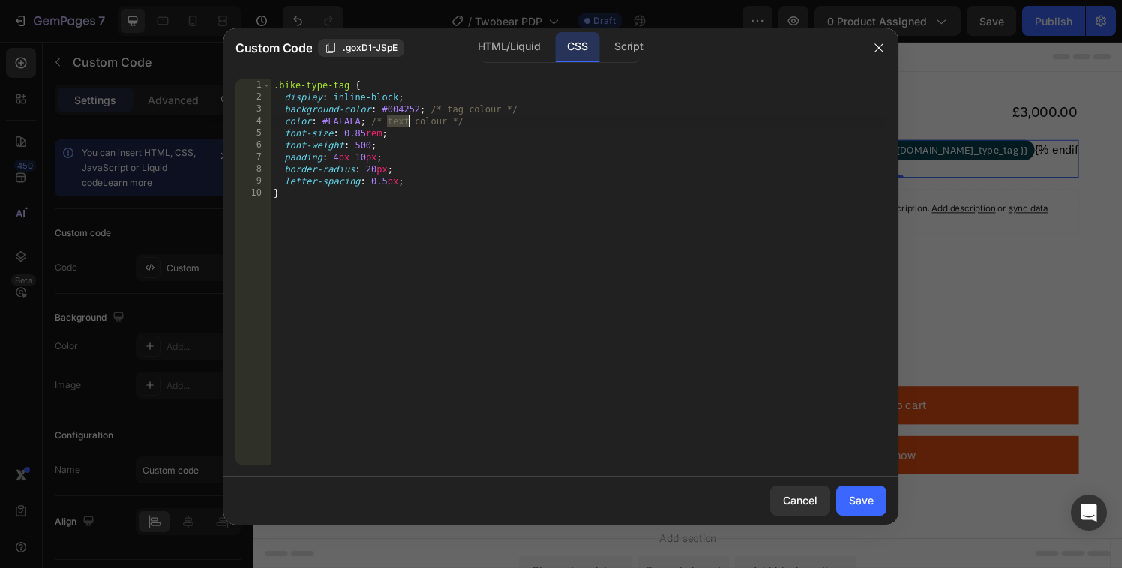
drag, startPoint x: 387, startPoint y: 115, endPoint x: 412, endPoint y: 115, distance: 24.7
click at [412, 115] on div ".bike-type-tag { display : inline-block ; background-color : #004252 ; /* tag c…" at bounding box center [579, 283] width 616 height 409
drag, startPoint x: 420, startPoint y: 109, endPoint x: 389, endPoint y: 109, distance: 30.7
click at [389, 109] on div ".bike-type-tag { display : inline-block ; background-color : #004252 ; /* tag c…" at bounding box center [579, 283] width 616 height 409
type textarea "background-color: #004252; /* tag colour */"
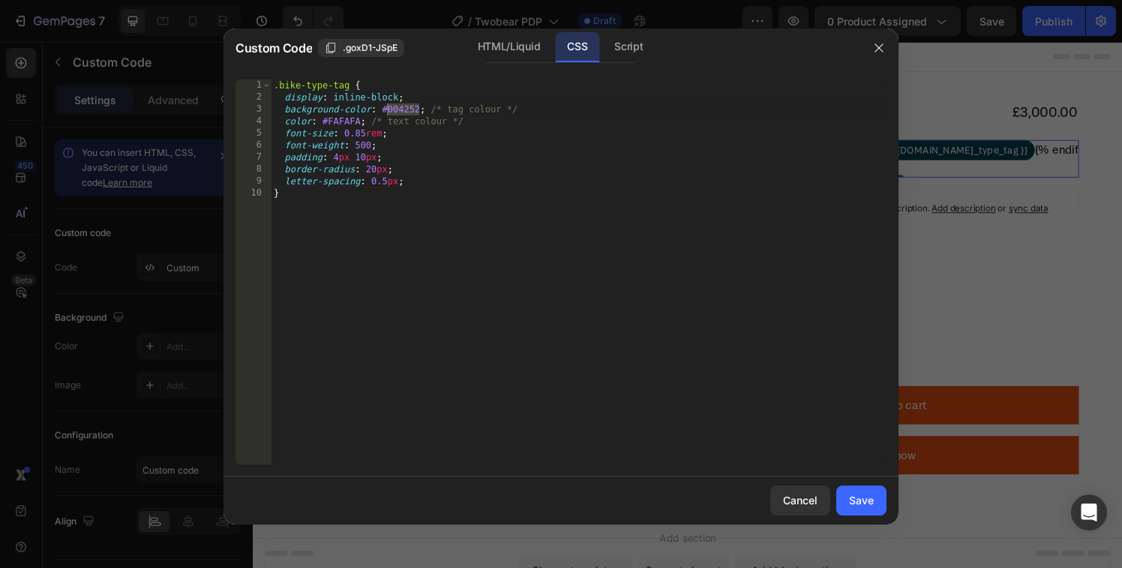
click at [1033, 250] on div at bounding box center [561, 284] width 1122 height 568
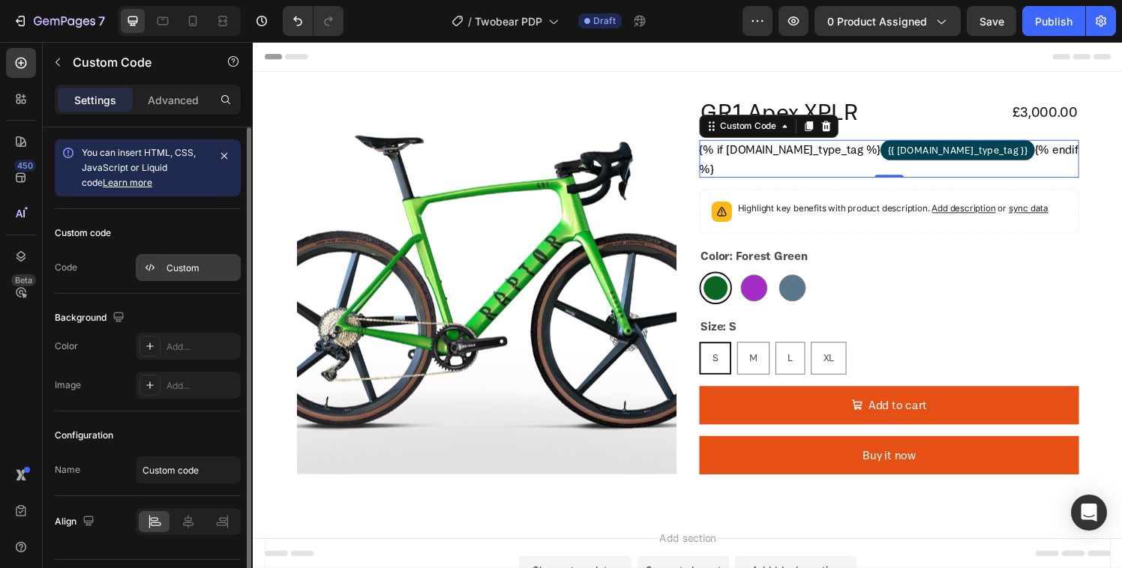
click at [187, 264] on div "Custom" at bounding box center [201, 268] width 70 height 13
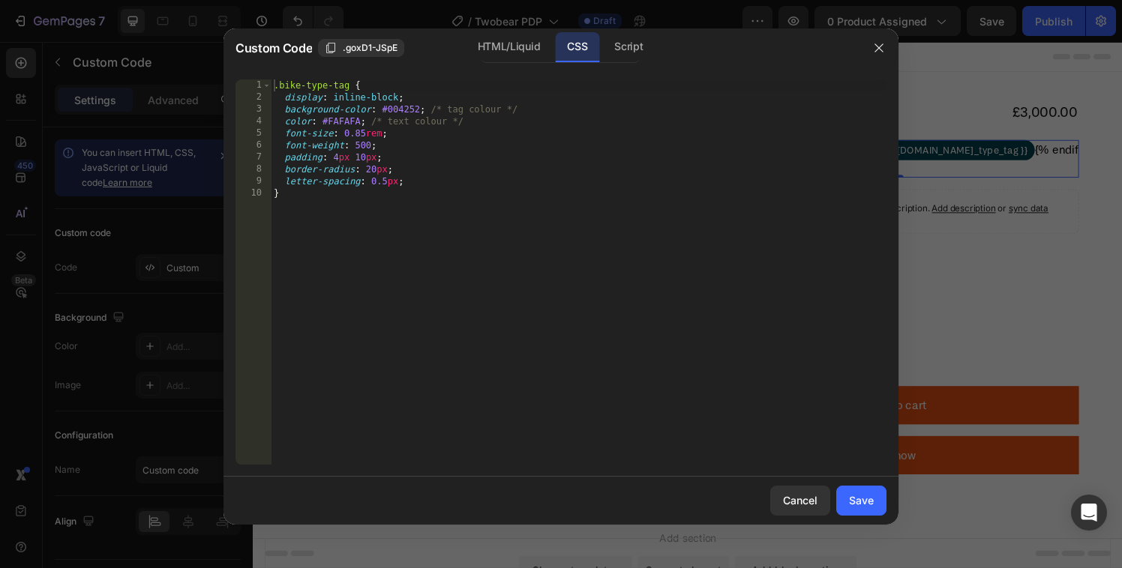
click at [400, 108] on div ".bike-type-tag { display : inline-block ; background-color : #004252 ; /* tag c…" at bounding box center [579, 283] width 616 height 409
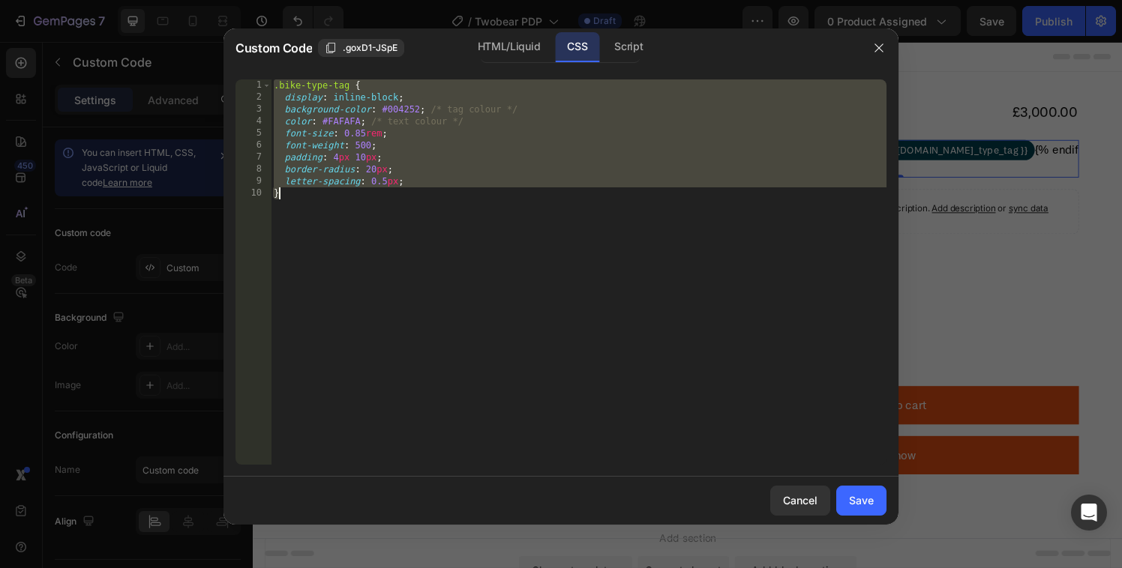
click at [400, 108] on div ".bike-type-tag { display : inline-block ; background-color : #004252 ; /* tag c…" at bounding box center [579, 283] width 616 height 409
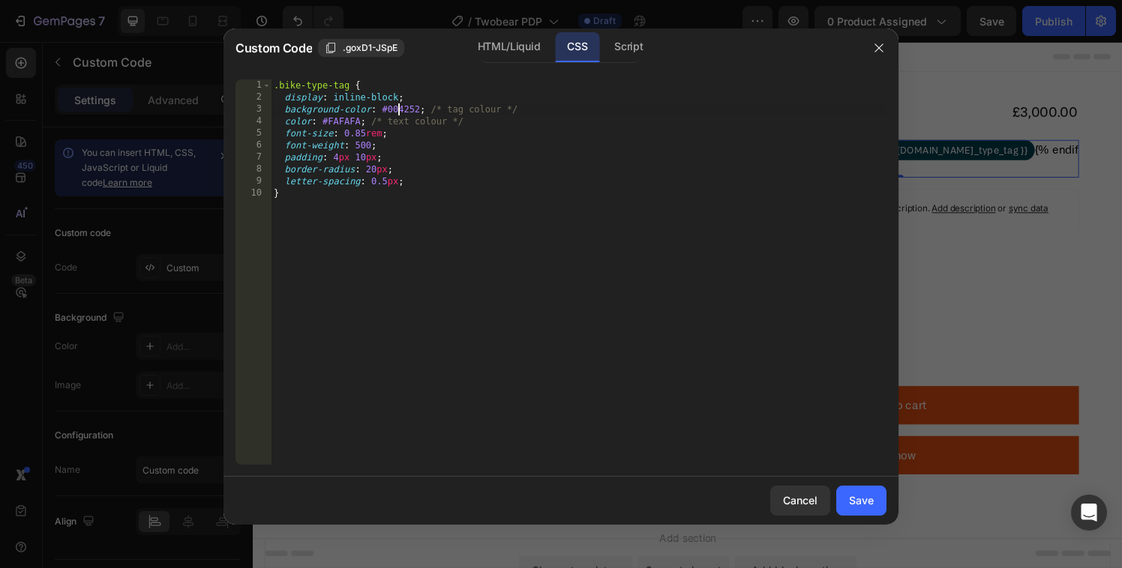
click at [400, 108] on div ".bike-type-tag { display : inline-block ; background-color : #004252 ; /* tag c…" at bounding box center [579, 283] width 616 height 409
paste textarea "32a4a8"
type textarea "background-color: #32a4a8; /* tag colour */"
click at [862, 514] on button "Save" at bounding box center [861, 501] width 50 height 30
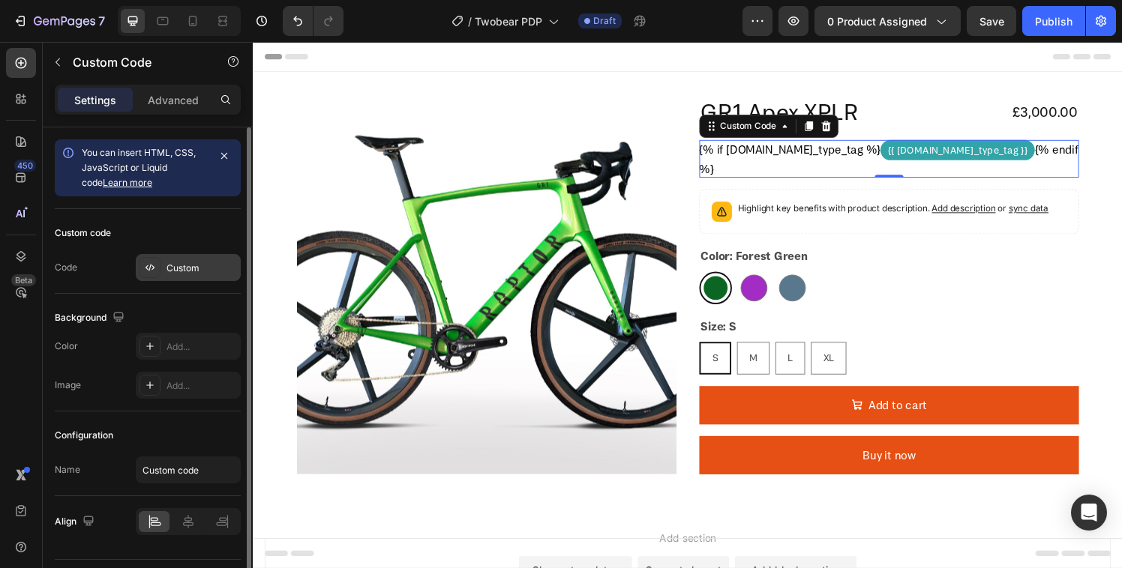
click at [172, 259] on div "Custom" at bounding box center [188, 267] width 105 height 27
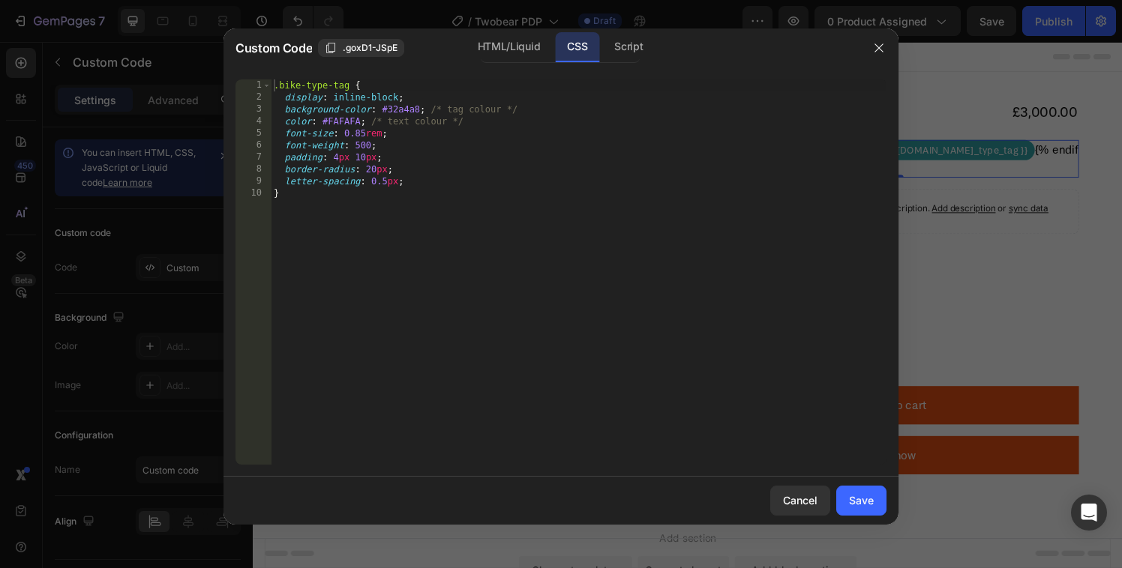
click at [397, 110] on div ".bike-type-tag { display : inline-block ; background-color : #32a4a8 ; /* tag c…" at bounding box center [579, 283] width 616 height 409
paste textarea "217275"
type textarea "background-color: #217275; /* tag colour */"
click at [857, 497] on div "Save" at bounding box center [861, 501] width 25 height 16
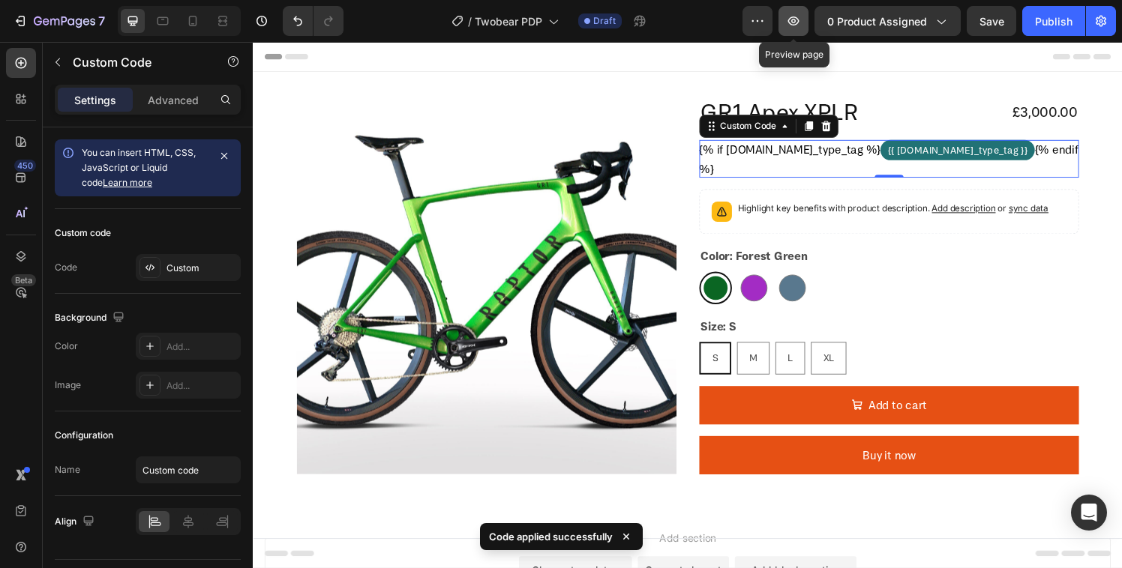
click at [792, 9] on button "button" at bounding box center [793, 21] width 30 height 30
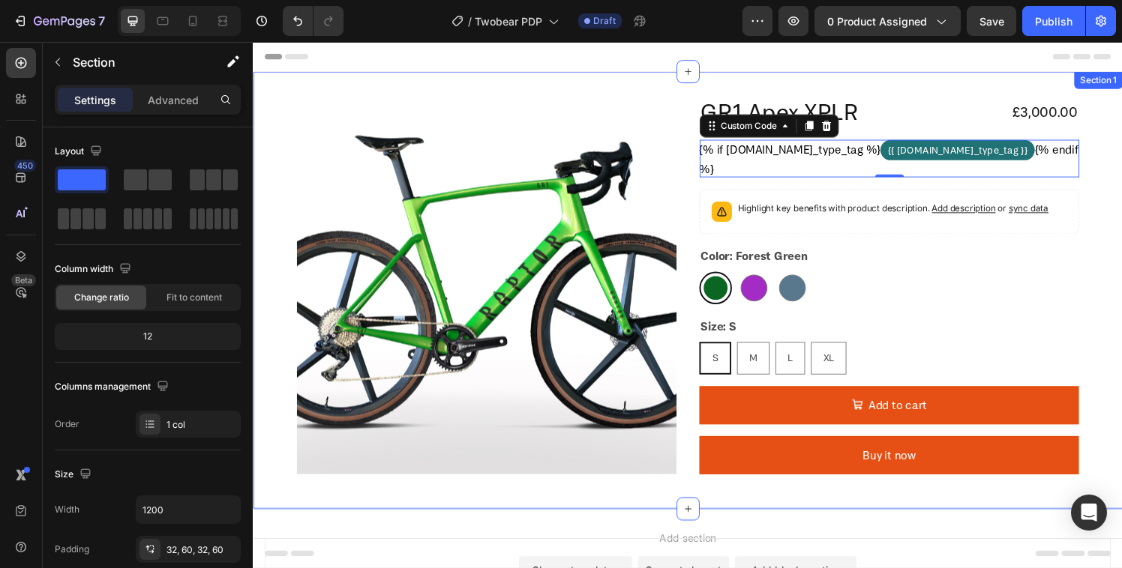
click at [1121, 190] on div "Product Images GR1 Apex XPLR Product Title £3,000.00 Product Price Product Pric…" at bounding box center [703, 299] width 900 height 453
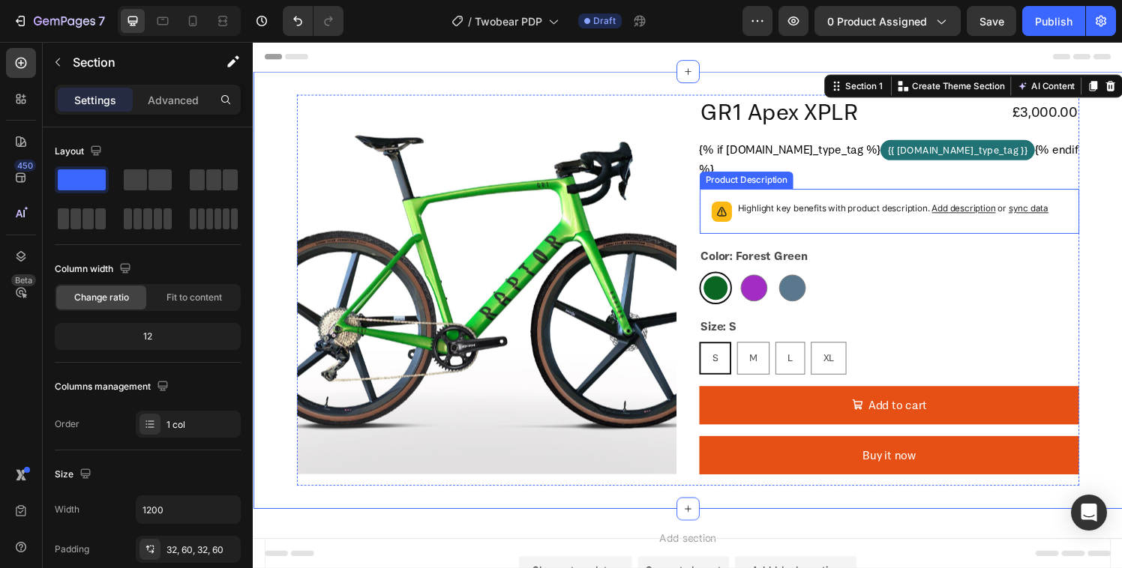
click at [886, 222] on div "Highlight key benefits with product description. Add description or sync data" at bounding box center [915, 217] width 322 height 21
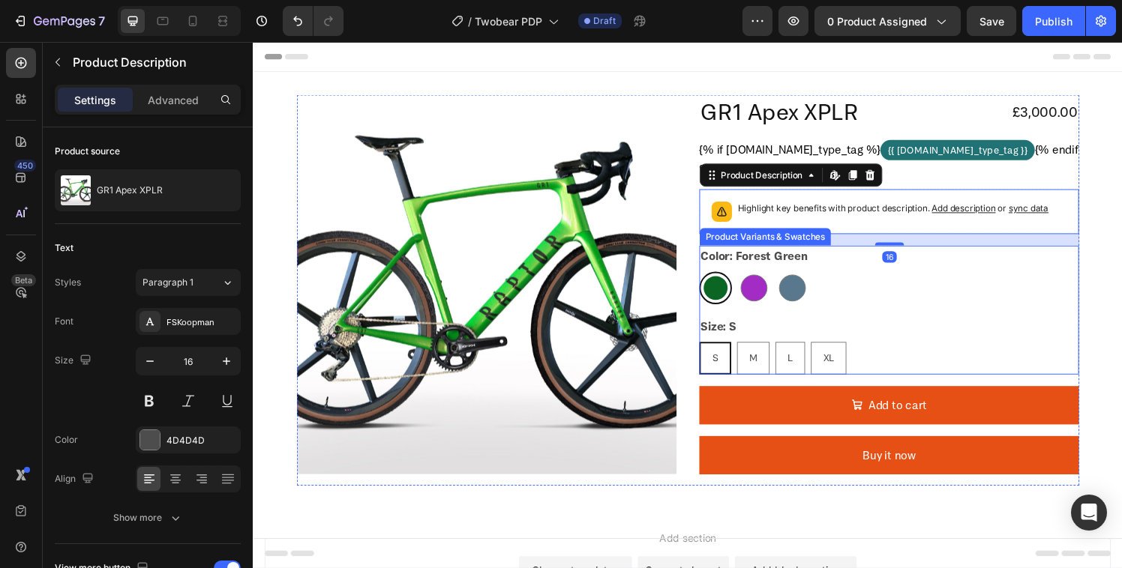
click at [1003, 300] on div "Forest Green Forest Green Purple Purple Stone Stone" at bounding box center [911, 297] width 393 height 34
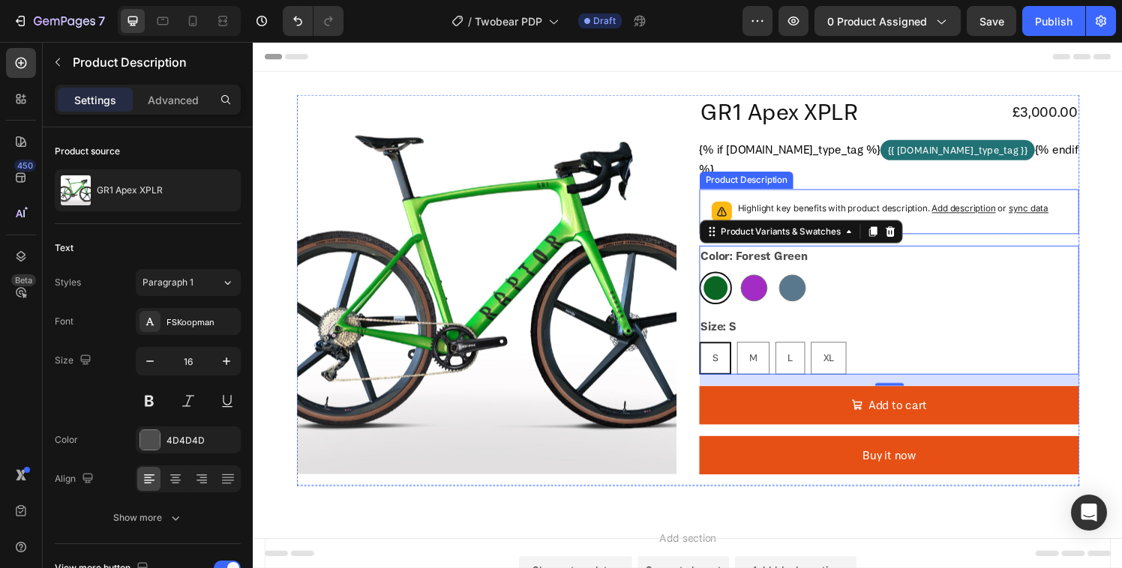
click at [1043, 214] on span "sync data" at bounding box center [1055, 213] width 41 height 11
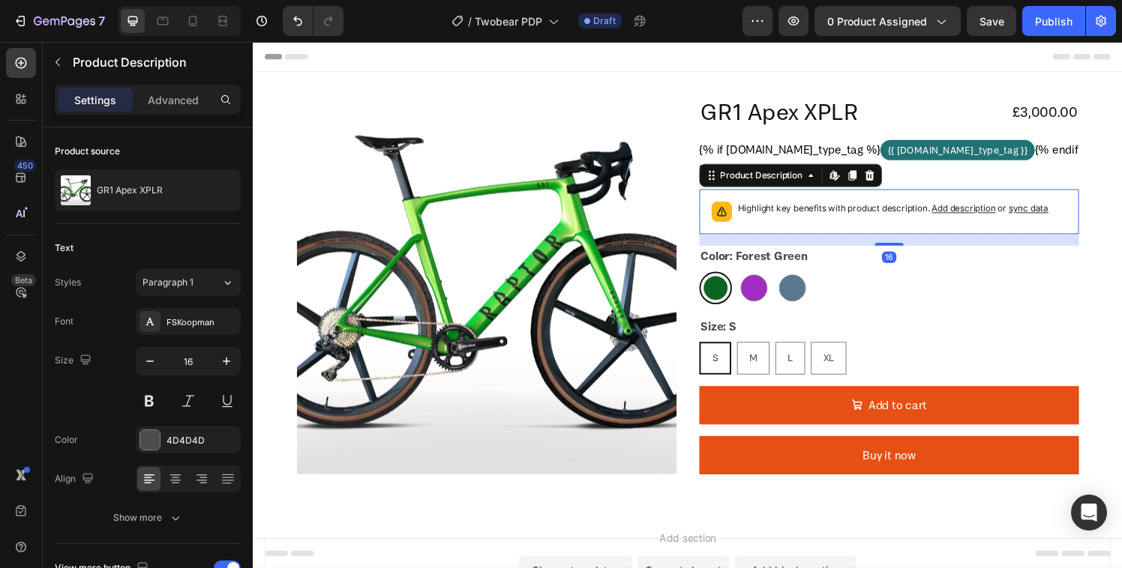
click at [1041, 214] on span "sync data" at bounding box center [1055, 213] width 41 height 11
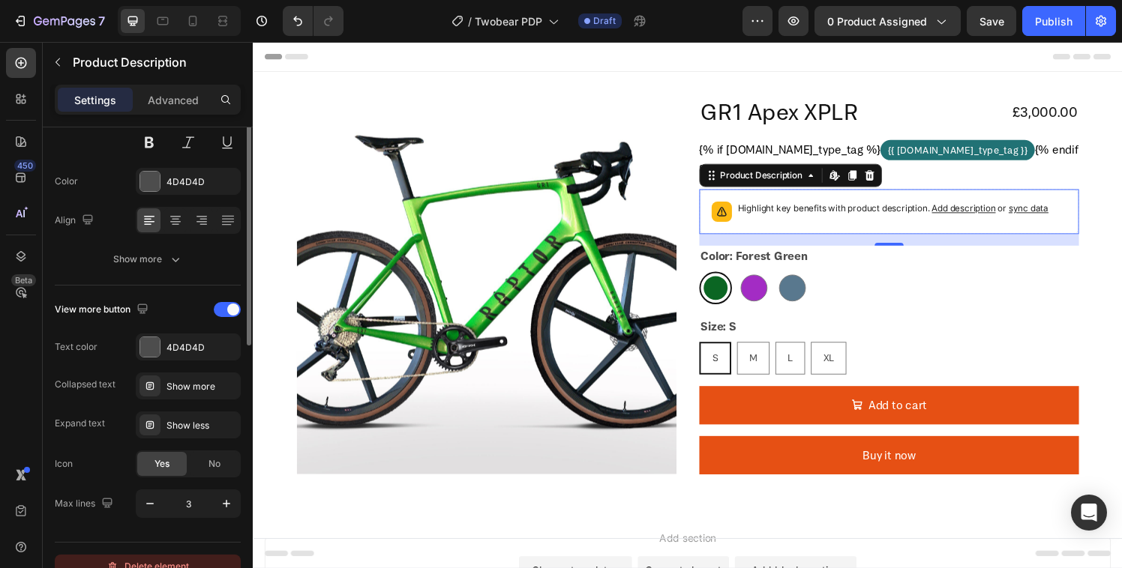
scroll to position [280, 0]
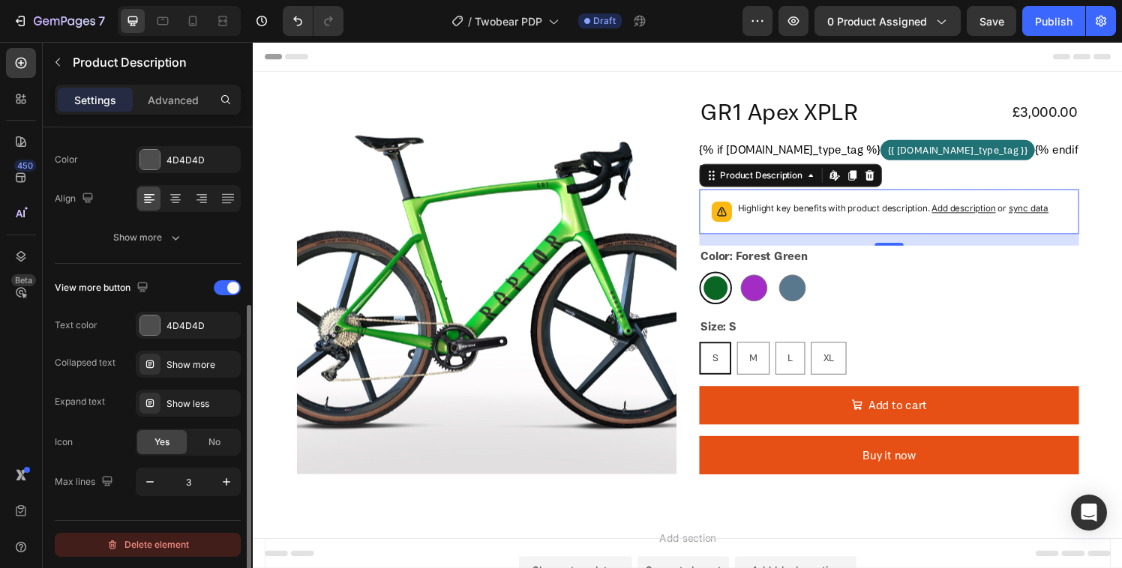
click at [147, 541] on div "Delete element" at bounding box center [147, 545] width 82 height 18
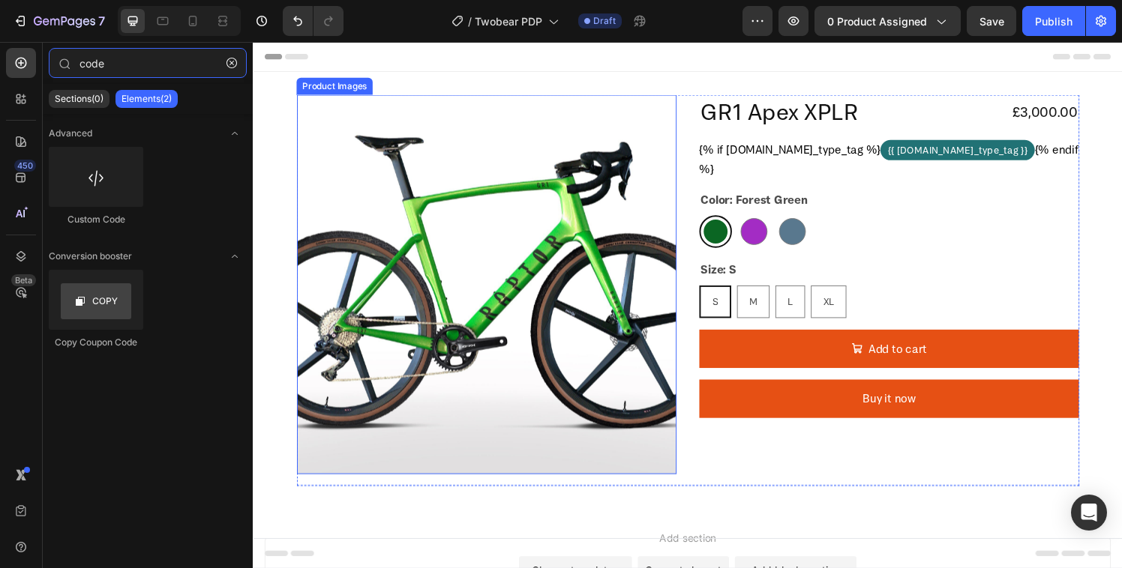
type input "cod"
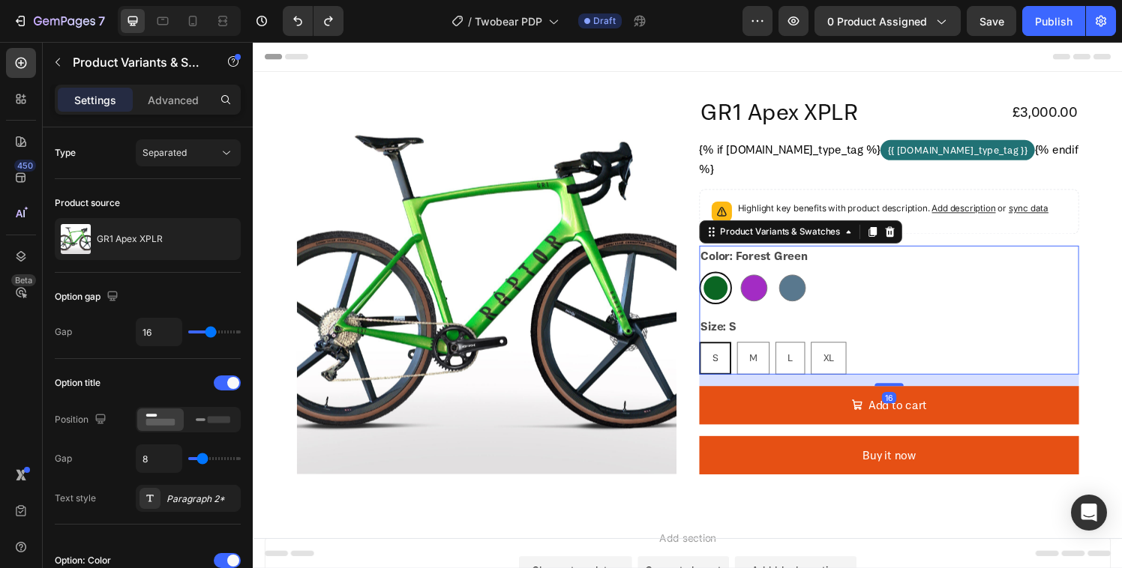
click at [889, 270] on div "Color: Forest Green Forest Green Forest Green Purple Purple Stone Stone" at bounding box center [911, 283] width 393 height 61
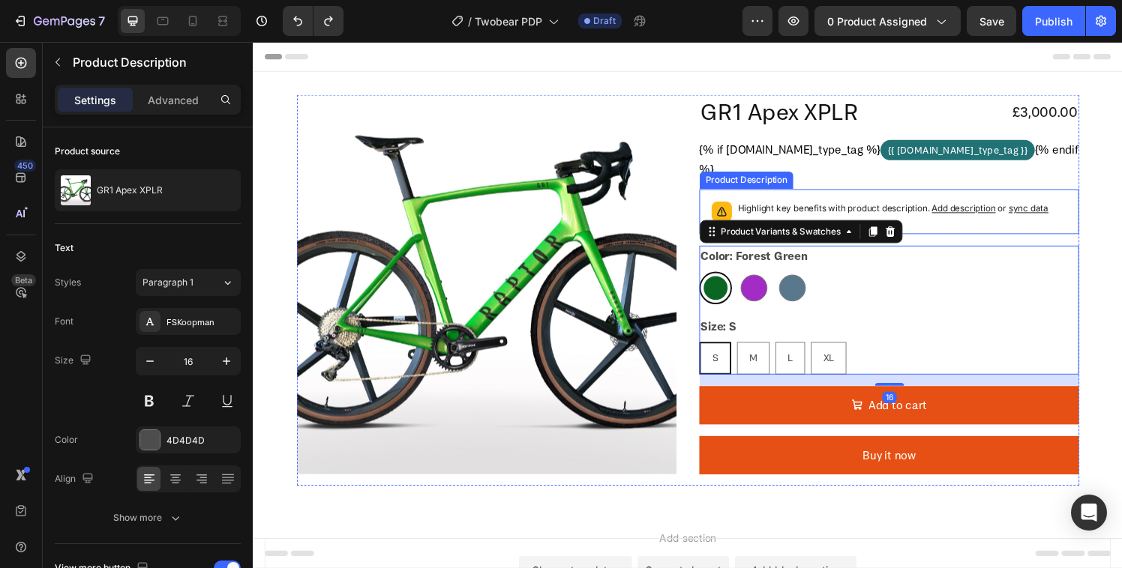
click at [900, 205] on div "Highlight key benefits with product description. Add description or sync data" at bounding box center [910, 217] width 379 height 33
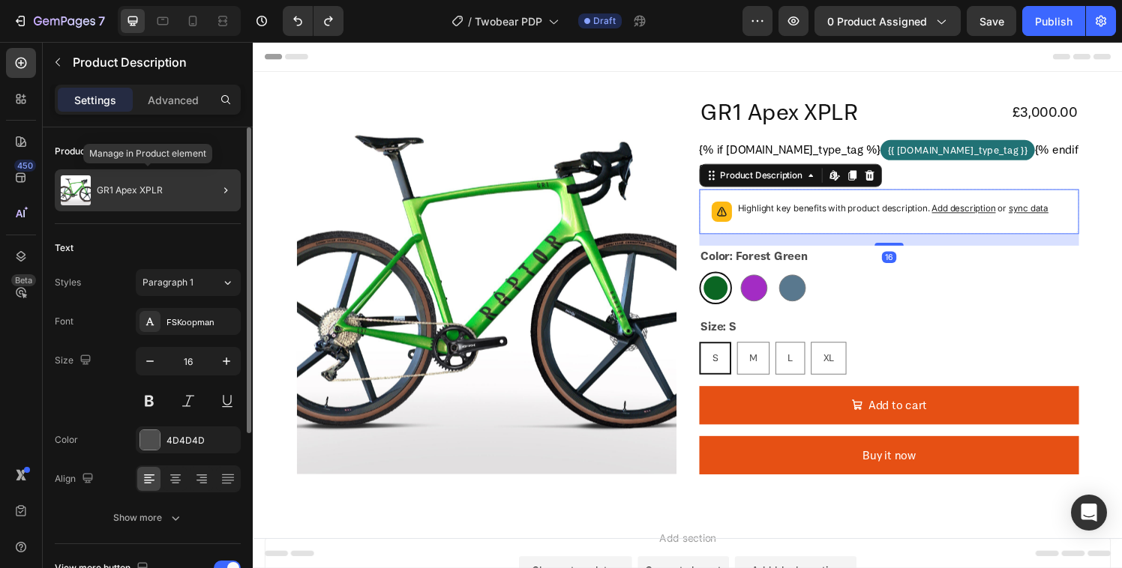
click at [184, 190] on div "GR1 Apex XPLR" at bounding box center [148, 190] width 186 height 42
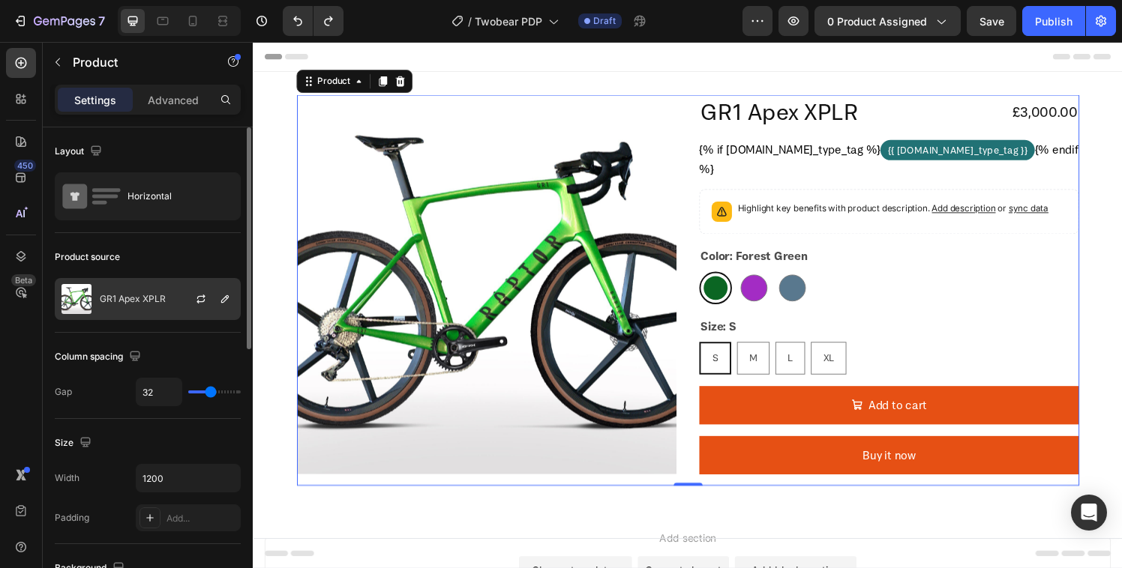
click at [149, 305] on div "GR1 Apex XPLR" at bounding box center [148, 299] width 186 height 42
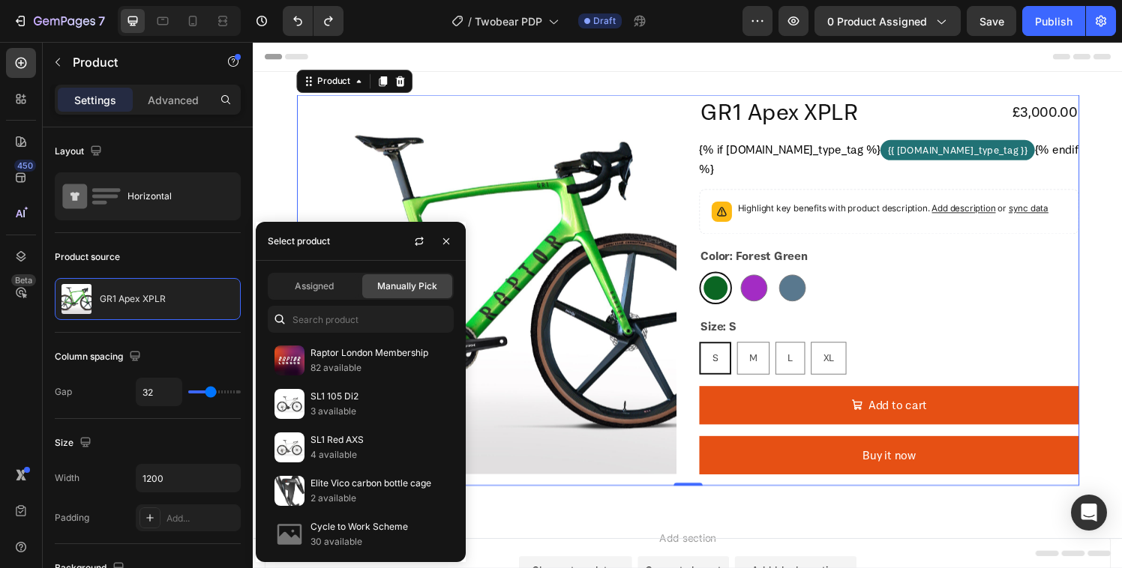
click at [356, 337] on div "Assigned Manually Pick Raptor London Membership 82 available SL1 105 Di2 3 avai…" at bounding box center [361, 411] width 210 height 301
click at [361, 313] on input "text" at bounding box center [361, 319] width 186 height 27
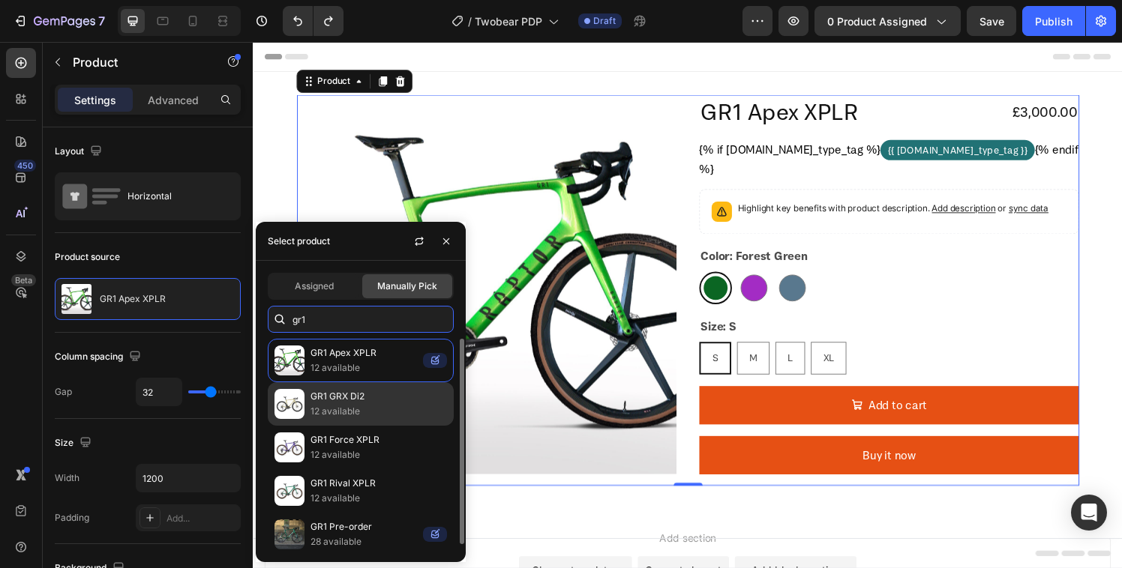
type input "gr1"
click at [377, 404] on p "12 available" at bounding box center [378, 411] width 136 height 15
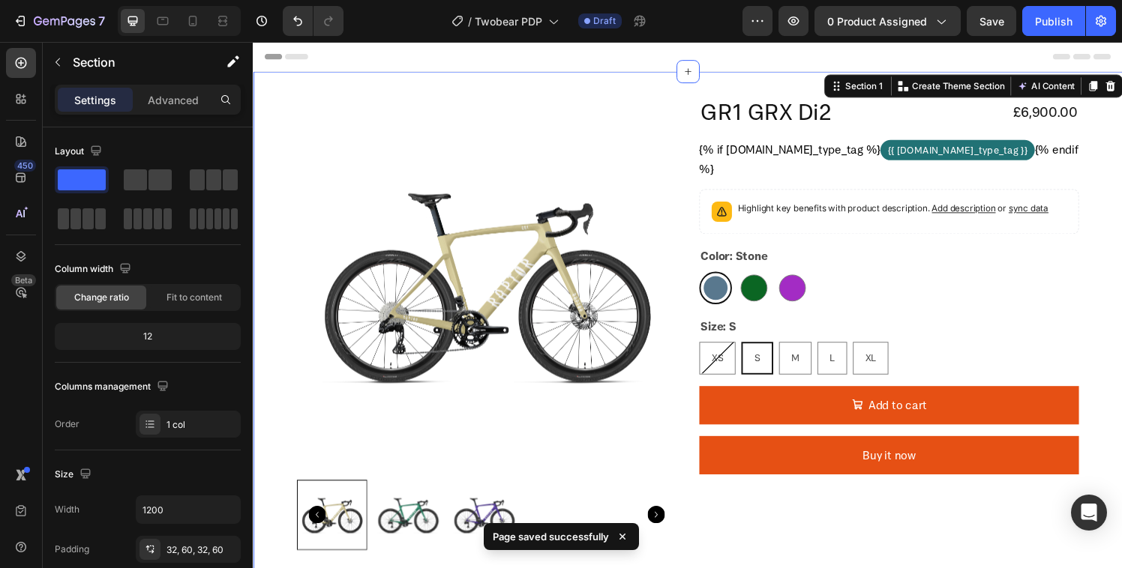
click at [1116, 126] on div "Product Images GR1 GRX Di2 Product Title £6,900.00 Product Price Product Price …" at bounding box center [703, 339] width 900 height 532
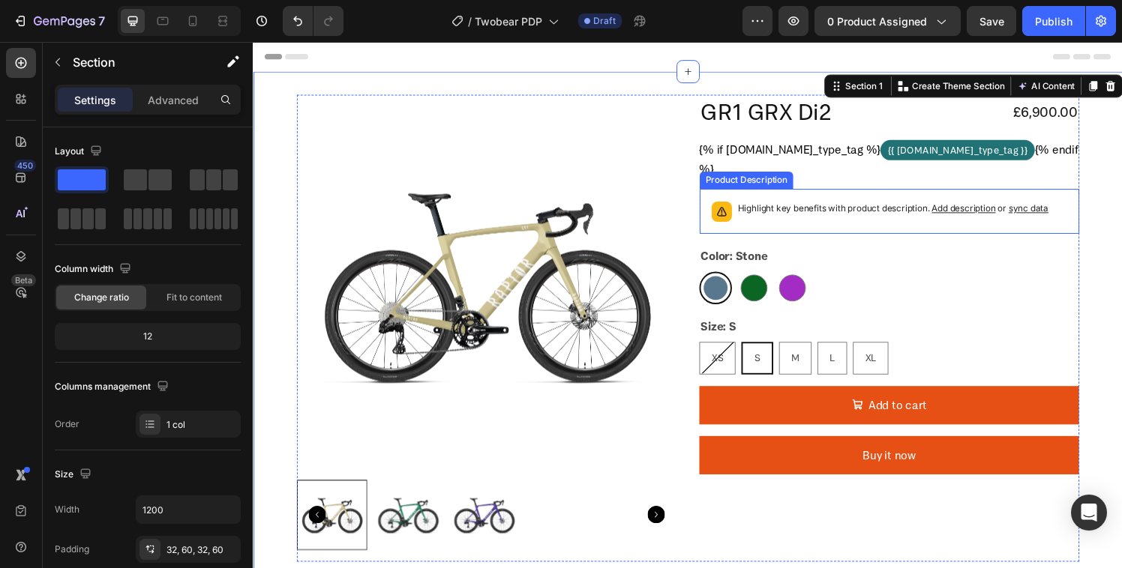
click at [977, 214] on span "Add description" at bounding box center [988, 213] width 66 height 11
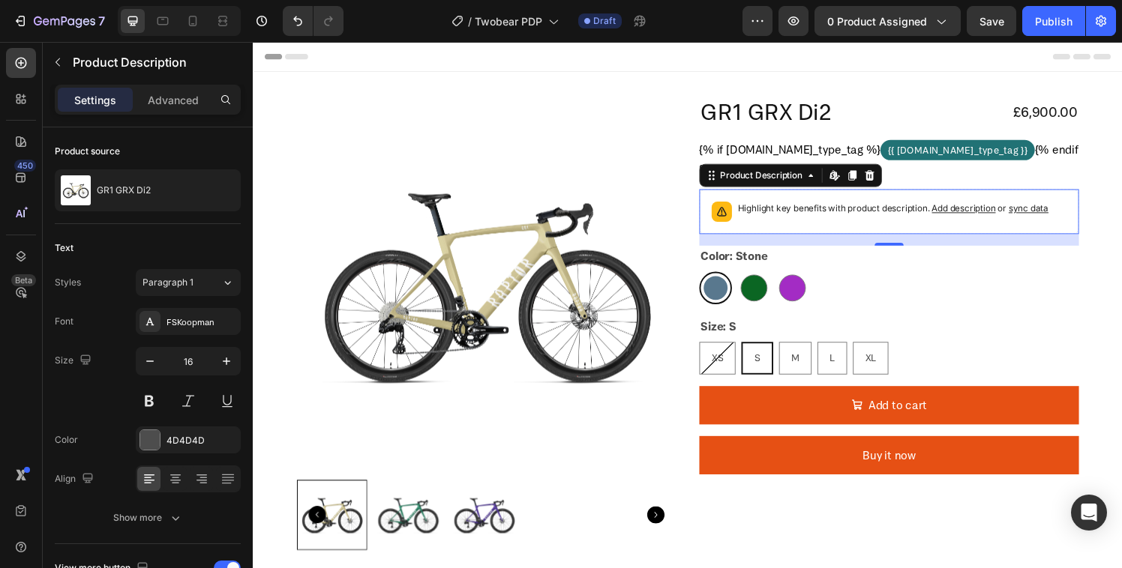
click at [1052, 216] on span "sync data" at bounding box center [1055, 213] width 41 height 11
click at [1053, 211] on span "sync data" at bounding box center [1055, 213] width 41 height 11
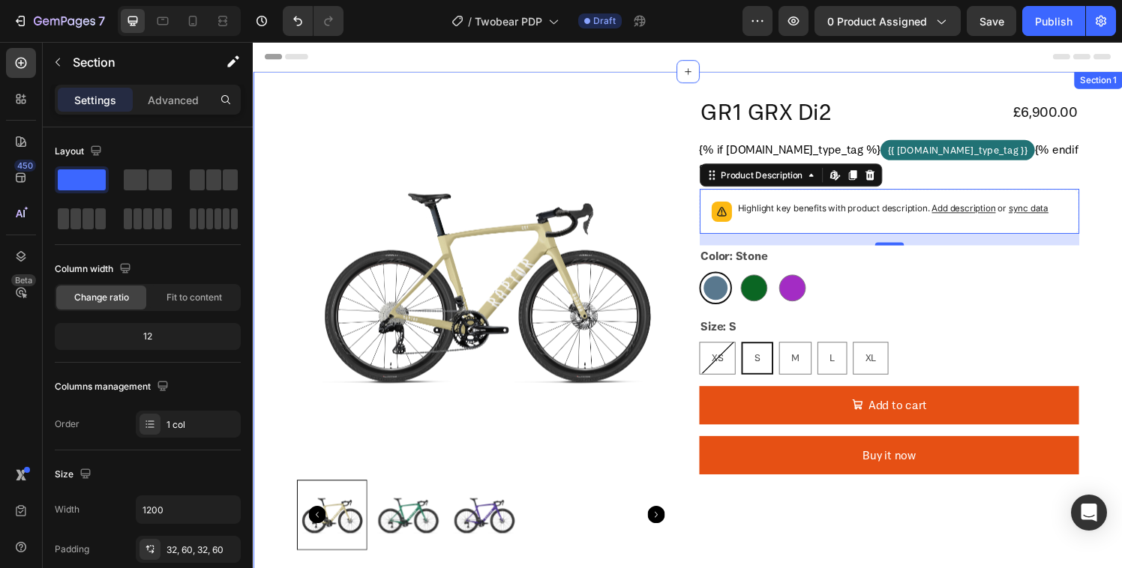
click at [1121, 220] on div "Product Images GR1 GRX Di2 Product Title £6,900.00 Product Price Product Price …" at bounding box center [703, 339] width 900 height 532
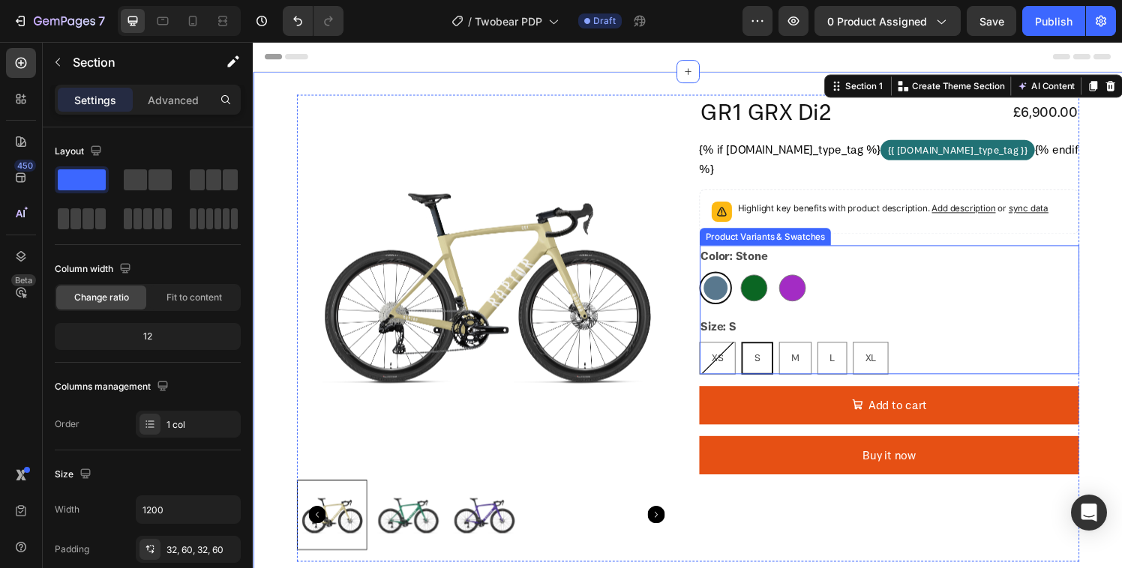
click at [874, 286] on div "Stone Stone Forest Green Forest Green Purple Purple" at bounding box center [911, 297] width 393 height 34
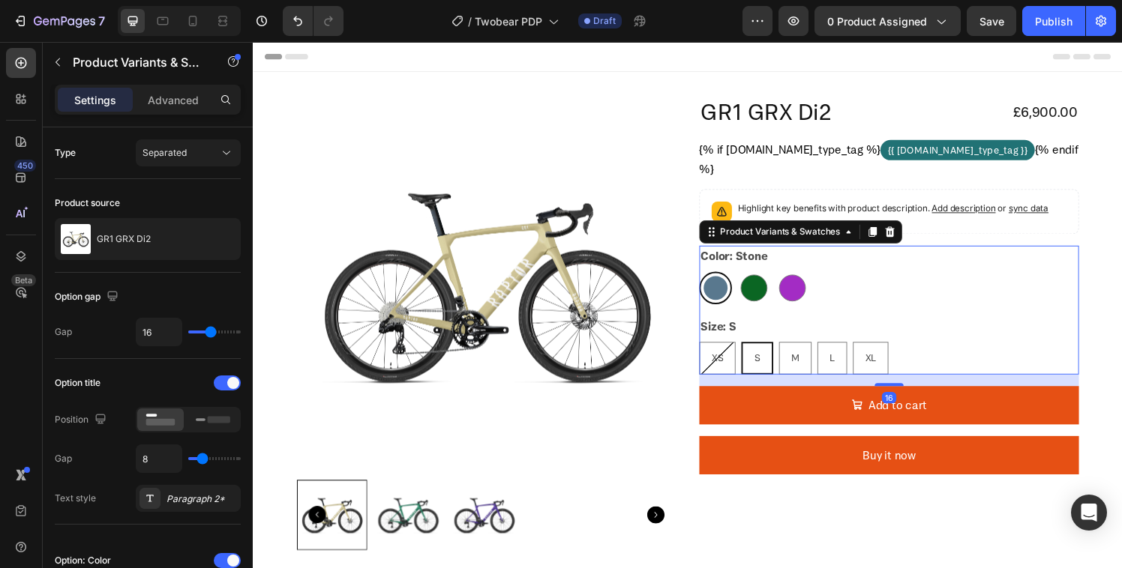
click at [751, 259] on legend "Color: Stone" at bounding box center [751, 263] width 72 height 21
click at [730, 264] on legend "Color: Stone" at bounding box center [751, 263] width 72 height 21
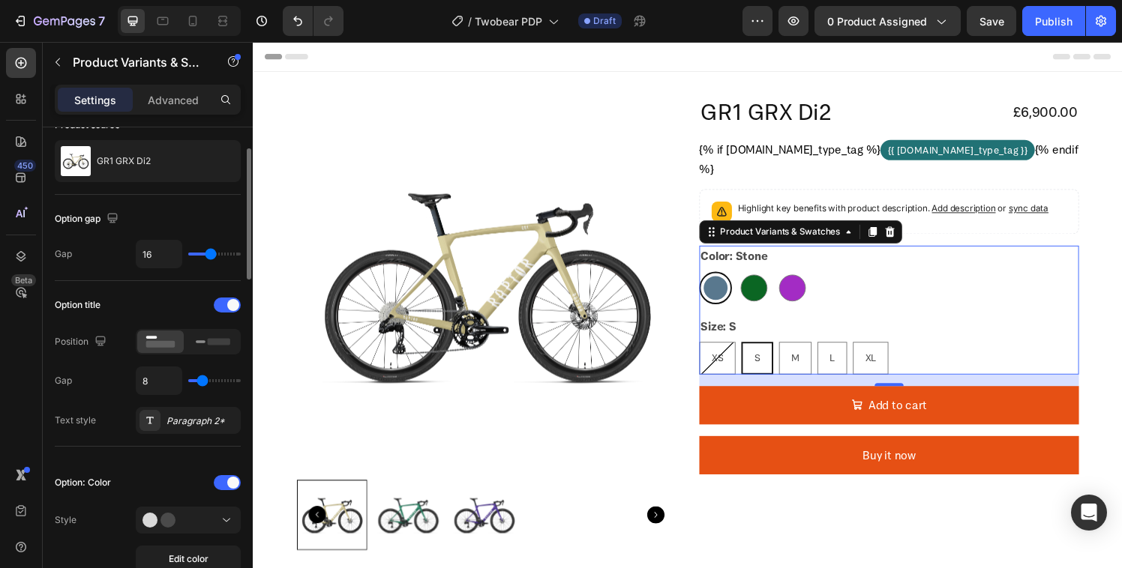
scroll to position [97, 0]
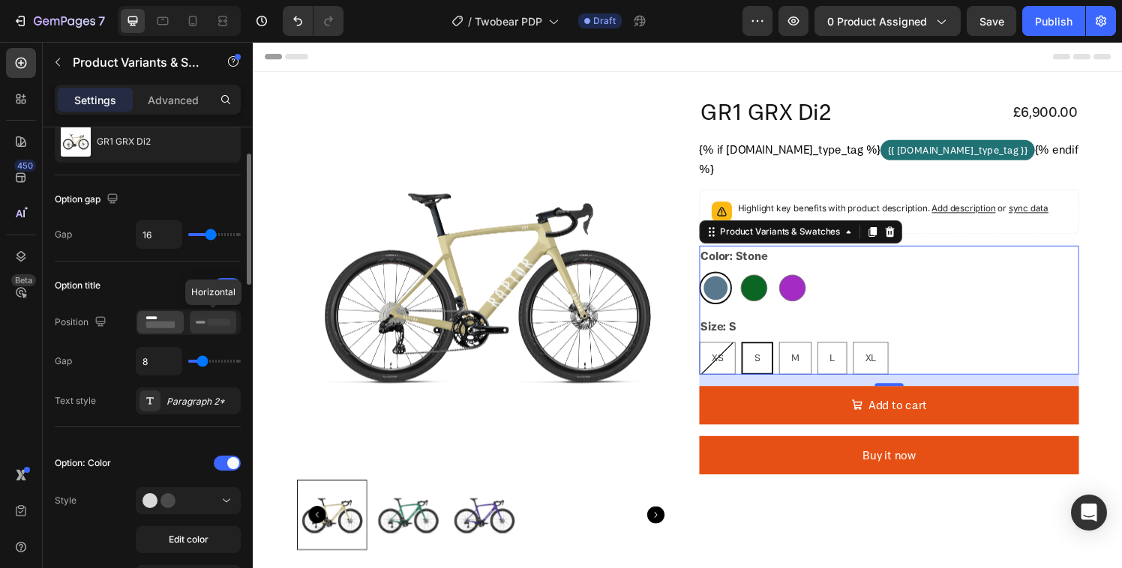
click at [198, 325] on icon at bounding box center [213, 322] width 34 height 16
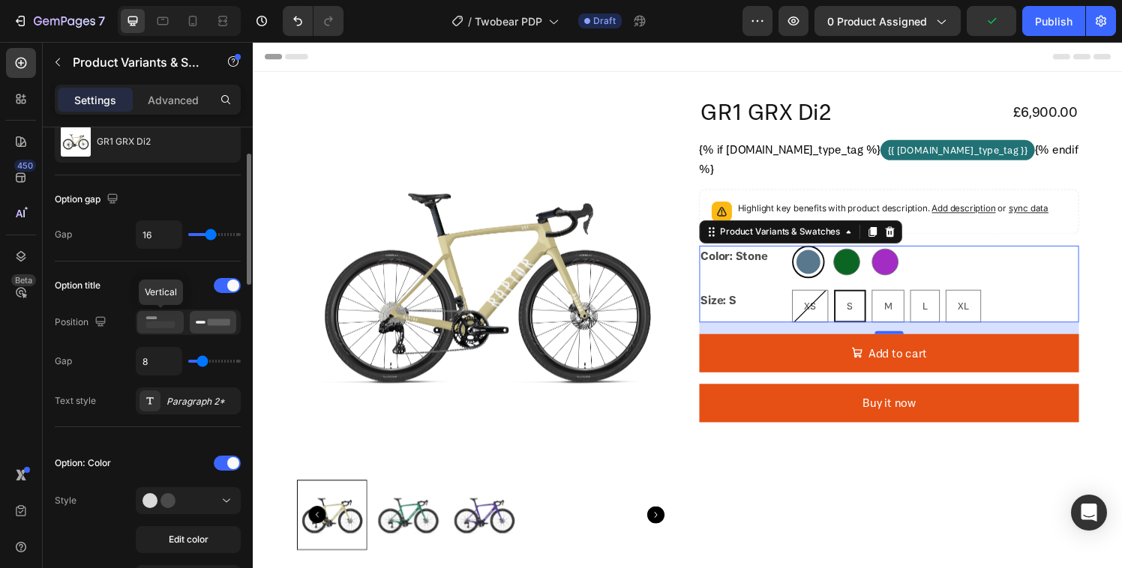
click at [158, 322] on rect at bounding box center [160, 325] width 29 height 7
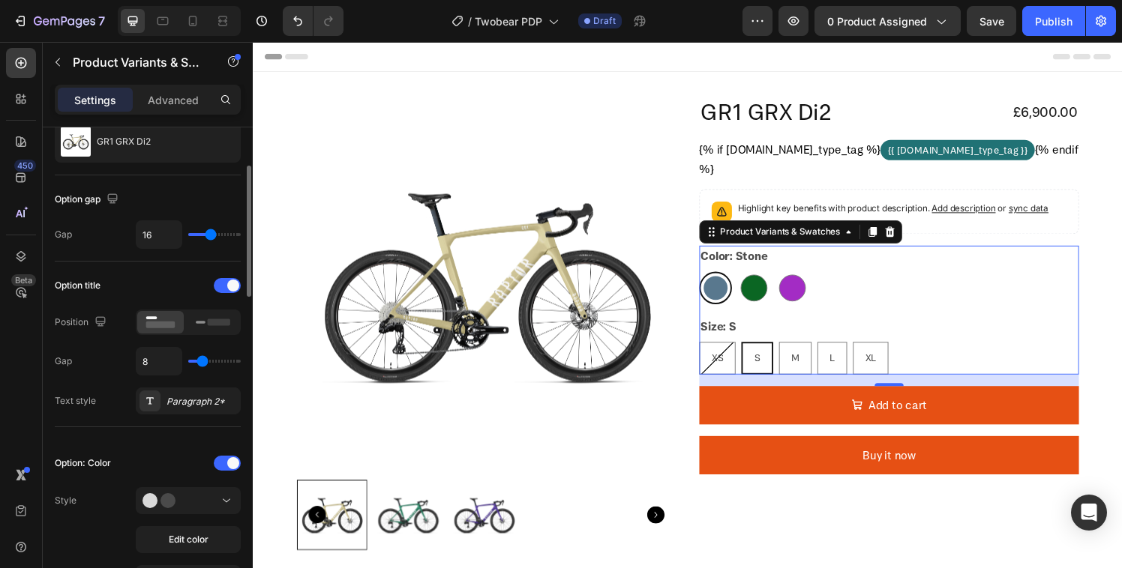
scroll to position [117, 0]
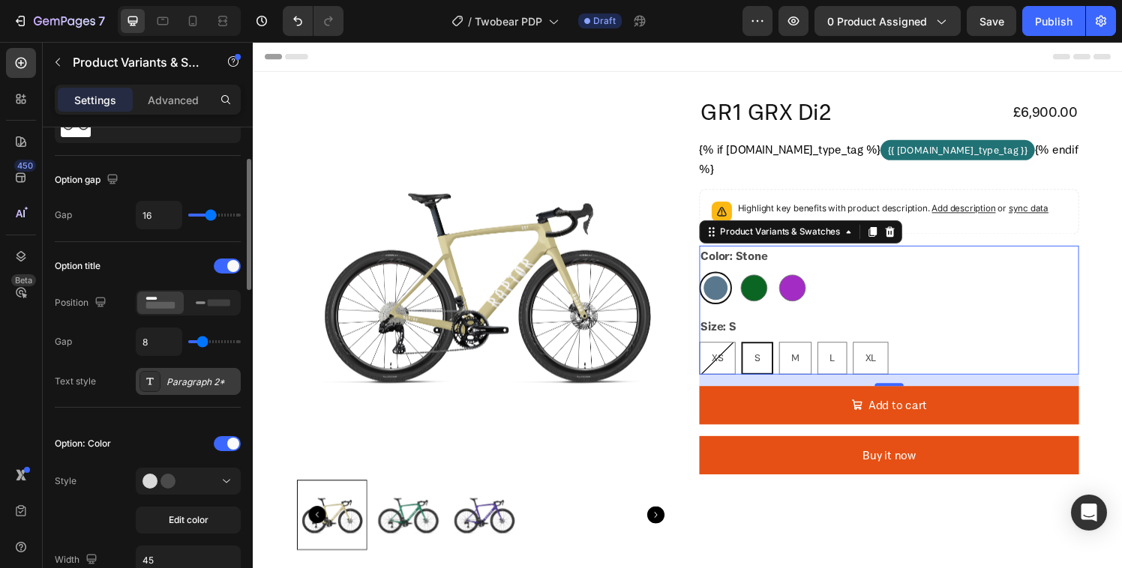
click at [148, 378] on icon at bounding box center [149, 381] width 7 height 7
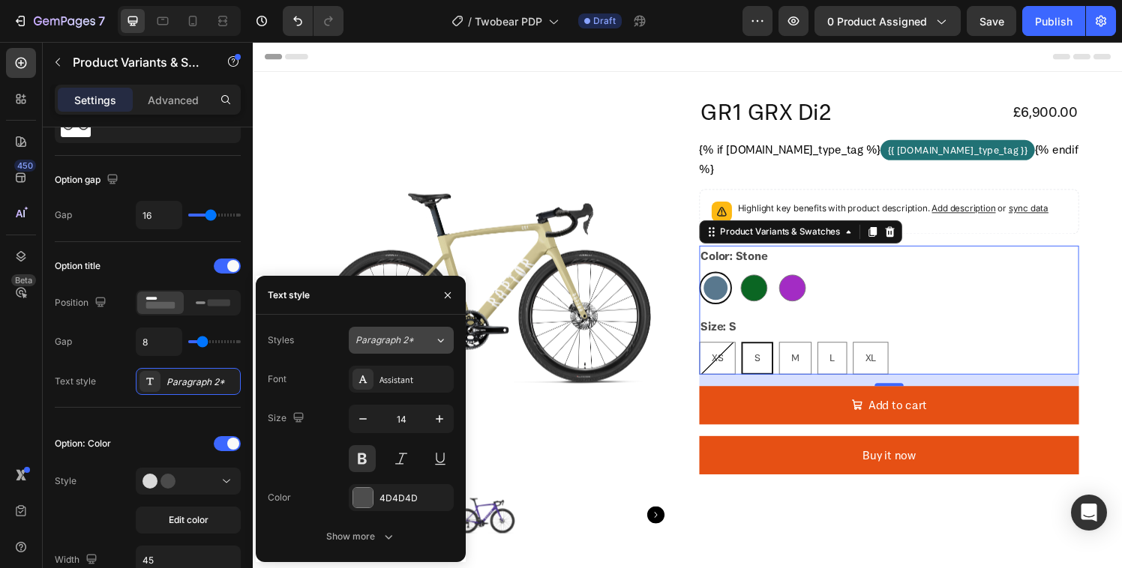
click at [376, 346] on span "Paragraph 2*" at bounding box center [384, 340] width 58 height 13
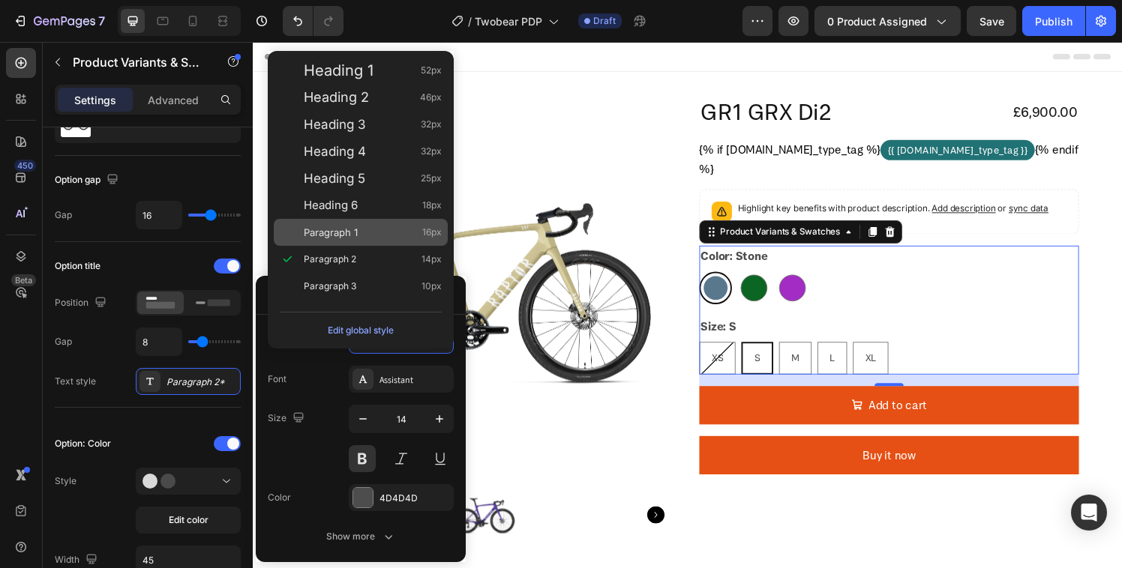
click at [345, 231] on span "Paragraph 1" at bounding box center [331, 232] width 54 height 15
type input "16"
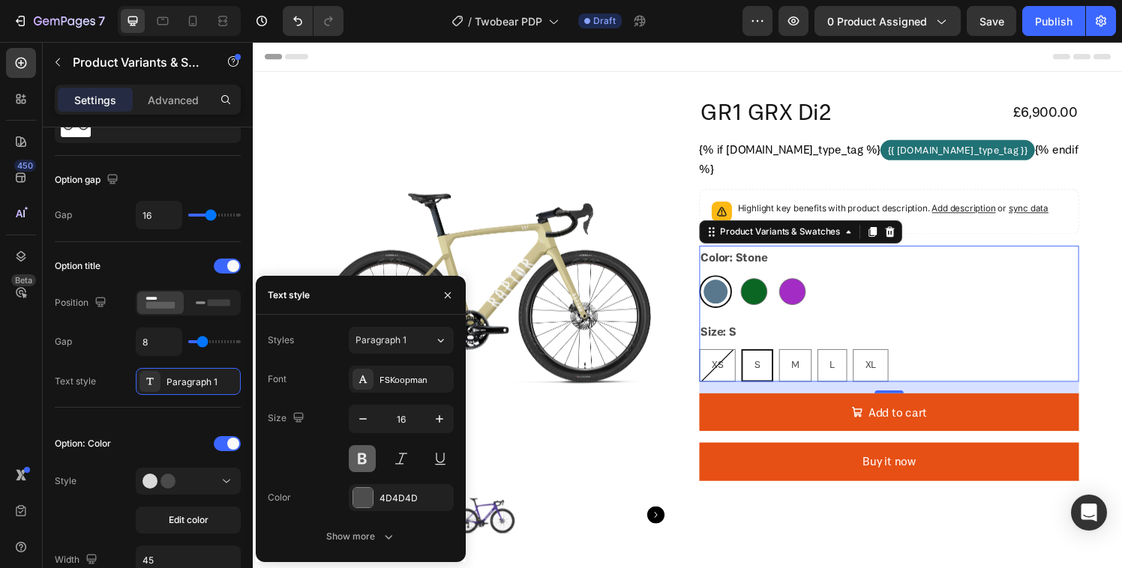
click at [369, 453] on button at bounding box center [362, 458] width 27 height 27
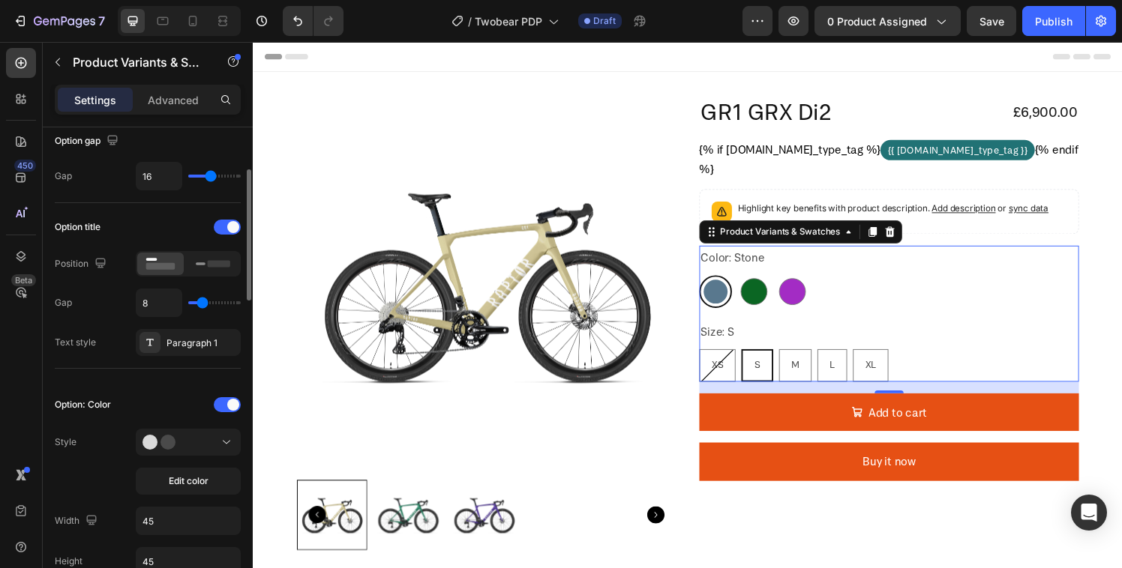
scroll to position [239, 0]
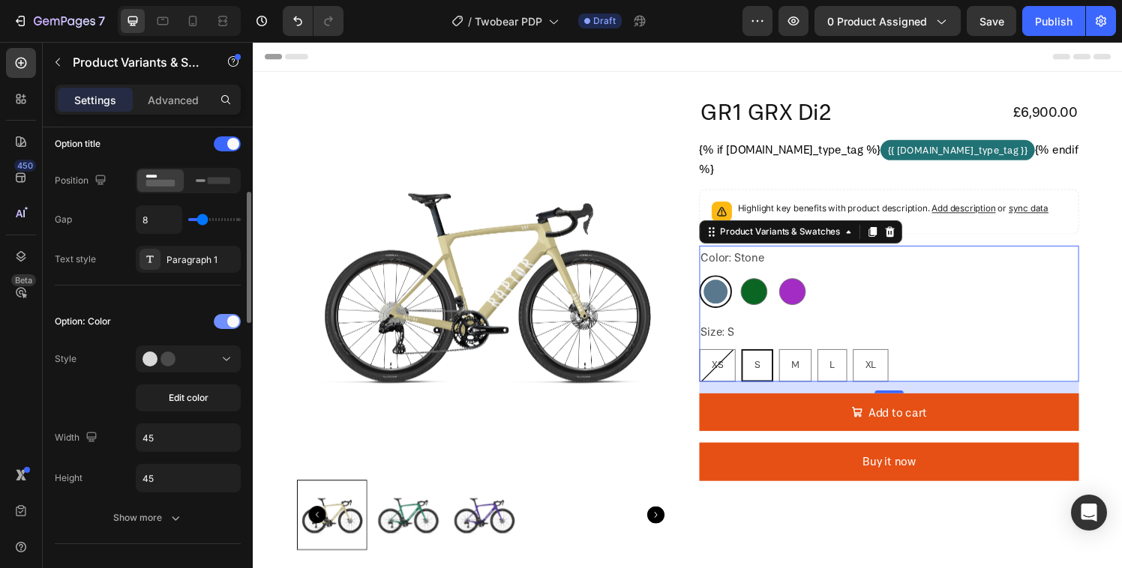
click at [227, 322] on span at bounding box center [233, 322] width 12 height 12
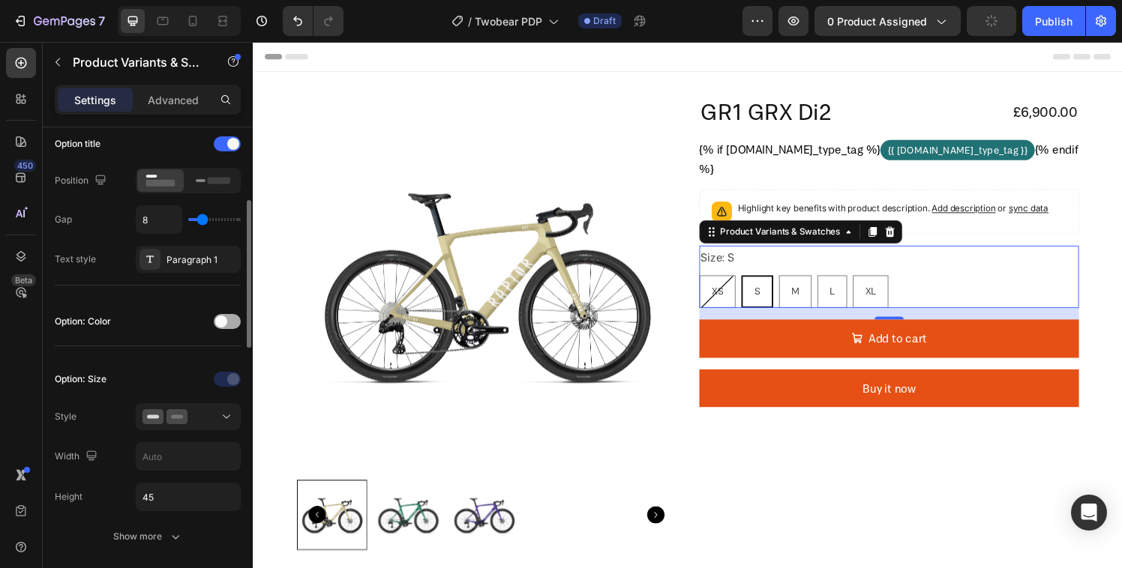
click at [227, 322] on div at bounding box center [227, 321] width 27 height 15
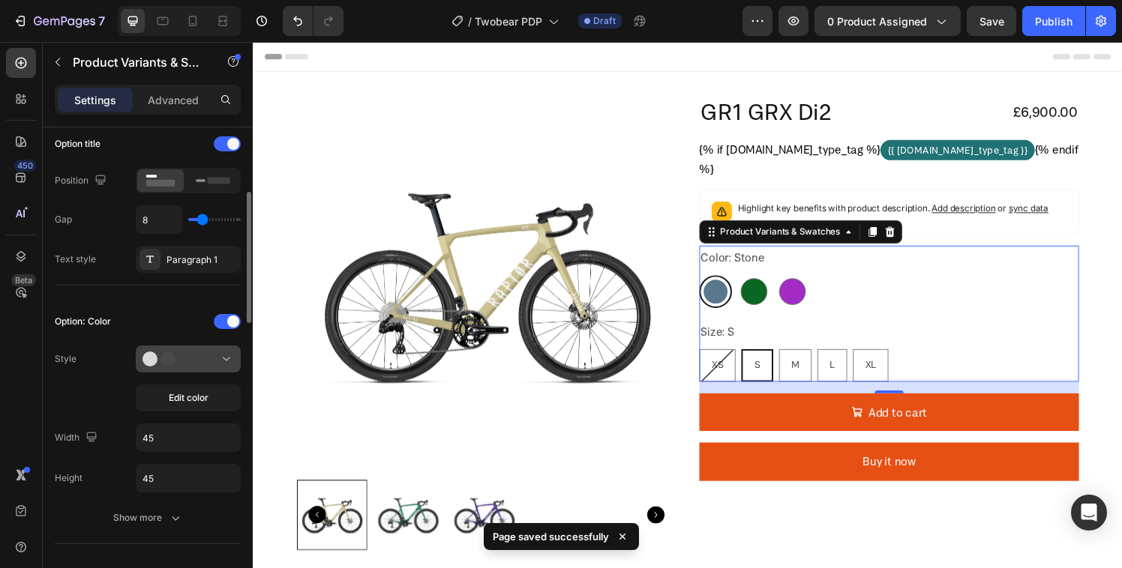
click at [199, 361] on div at bounding box center [187, 359] width 91 height 15
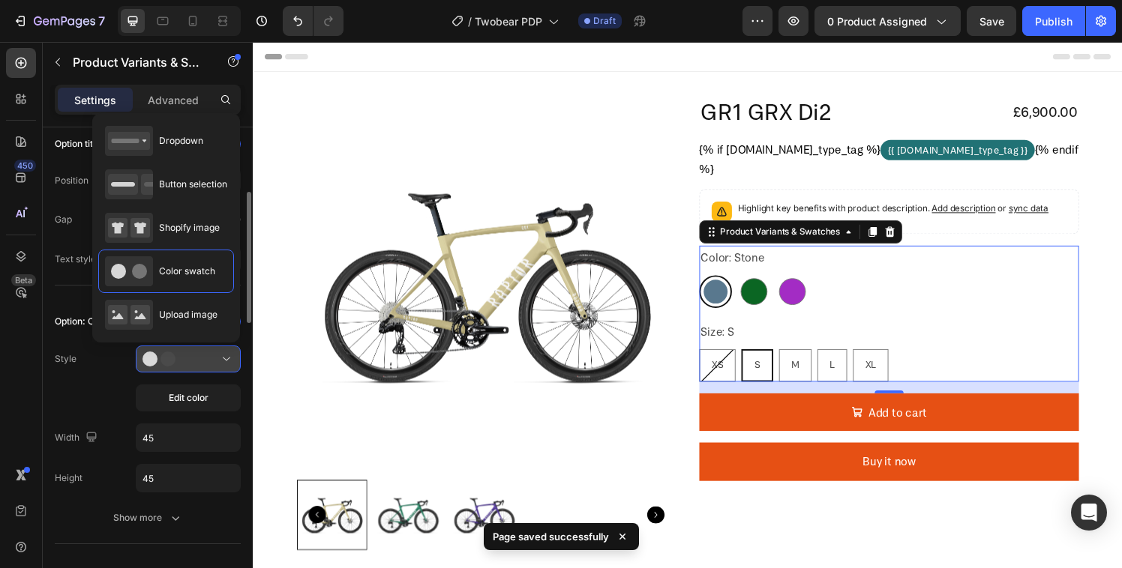
click at [199, 361] on div at bounding box center [187, 359] width 91 height 15
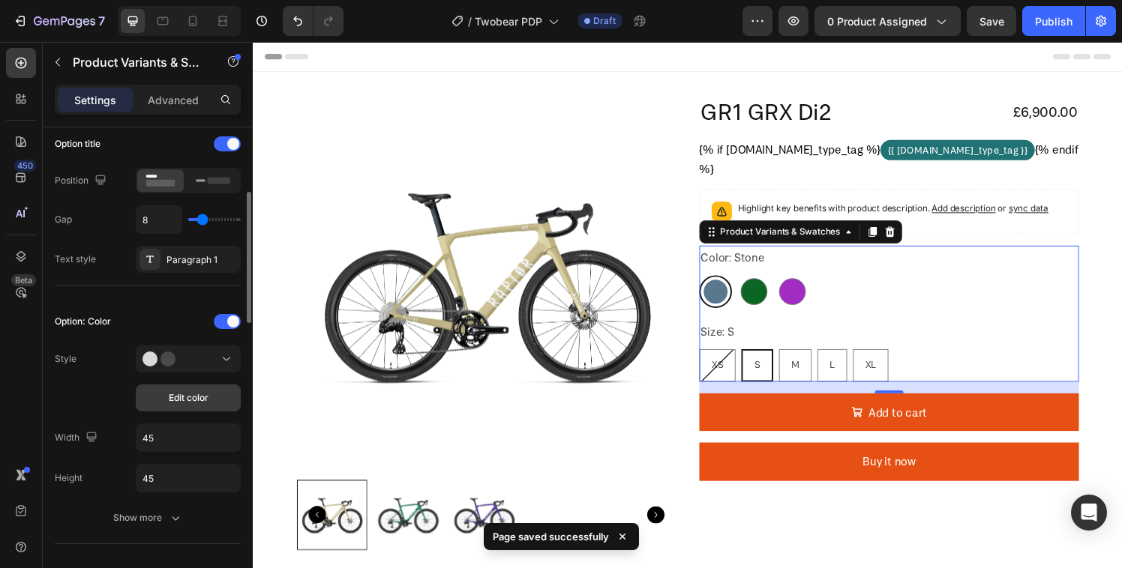
click at [160, 403] on button "Edit color" at bounding box center [188, 398] width 105 height 27
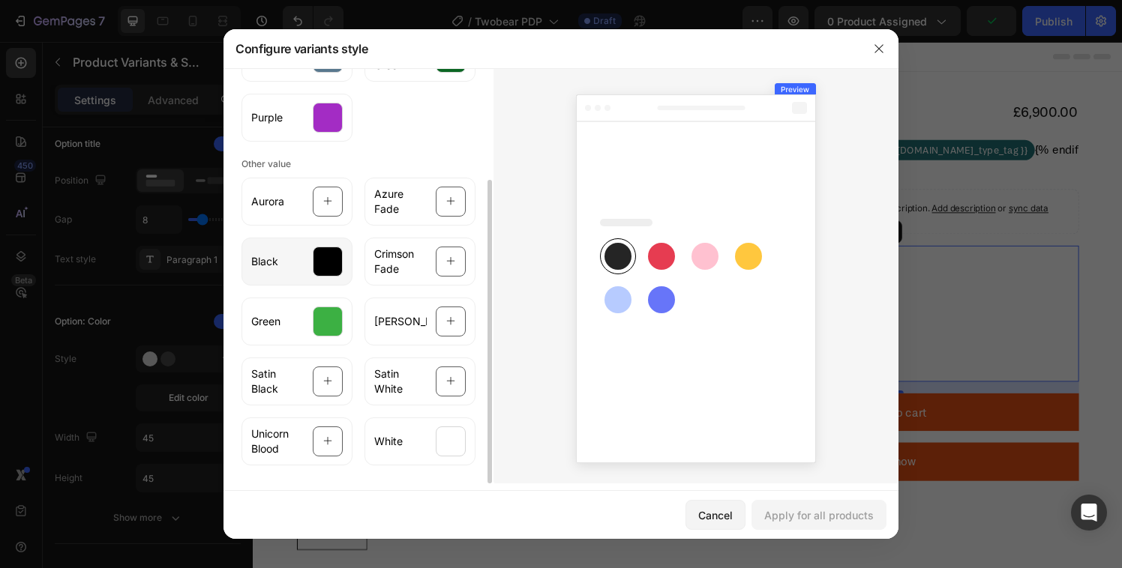
scroll to position [0, 0]
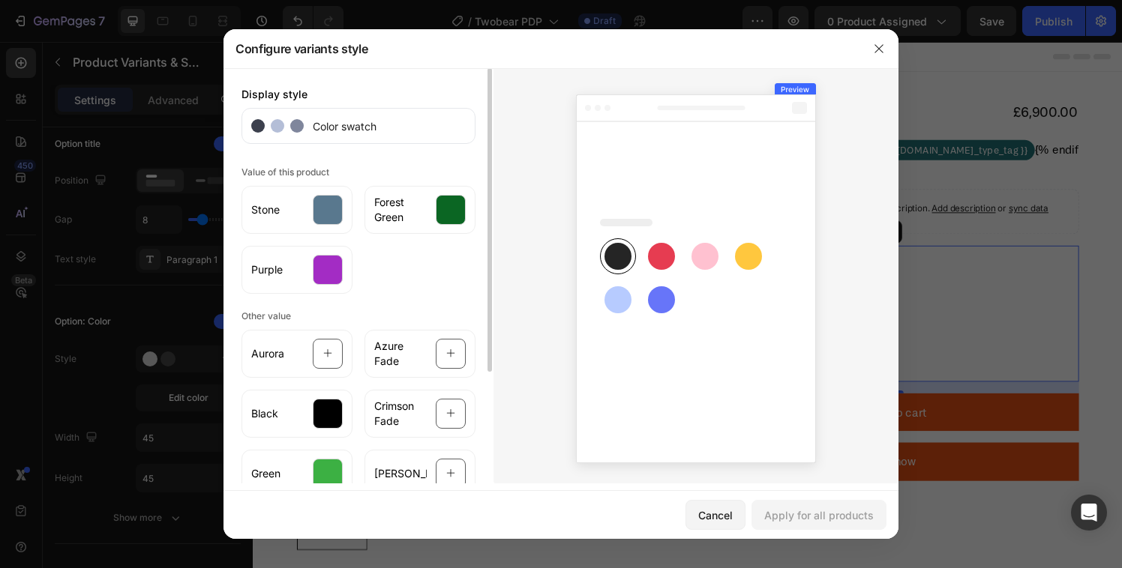
click at [353, 126] on span "Color swatch" at bounding box center [340, 126] width 73 height 16
click at [721, 504] on button "Cancel" at bounding box center [715, 515] width 60 height 30
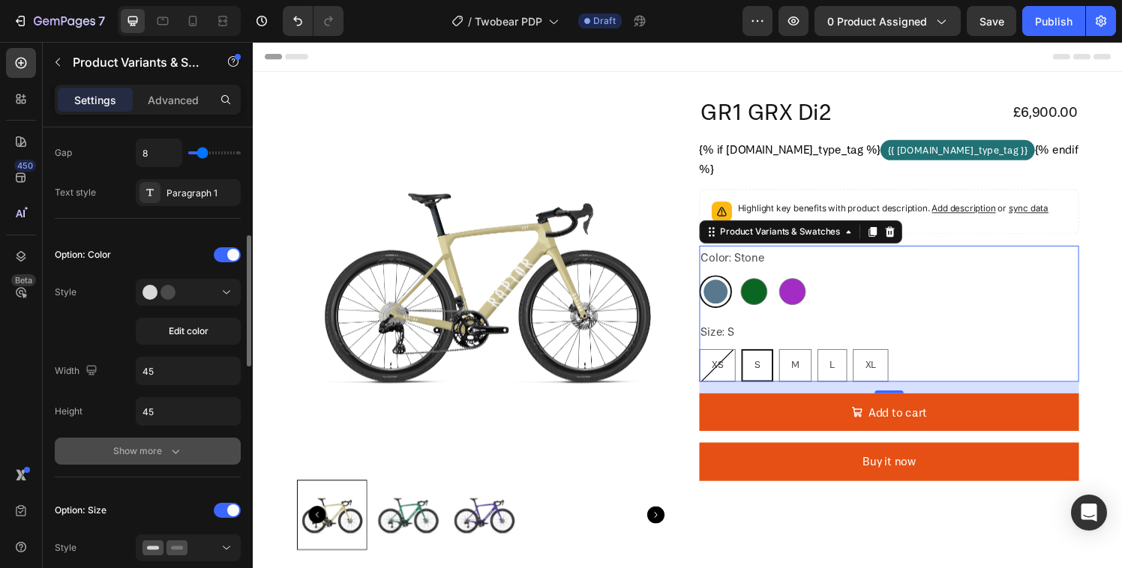
scroll to position [358, 0]
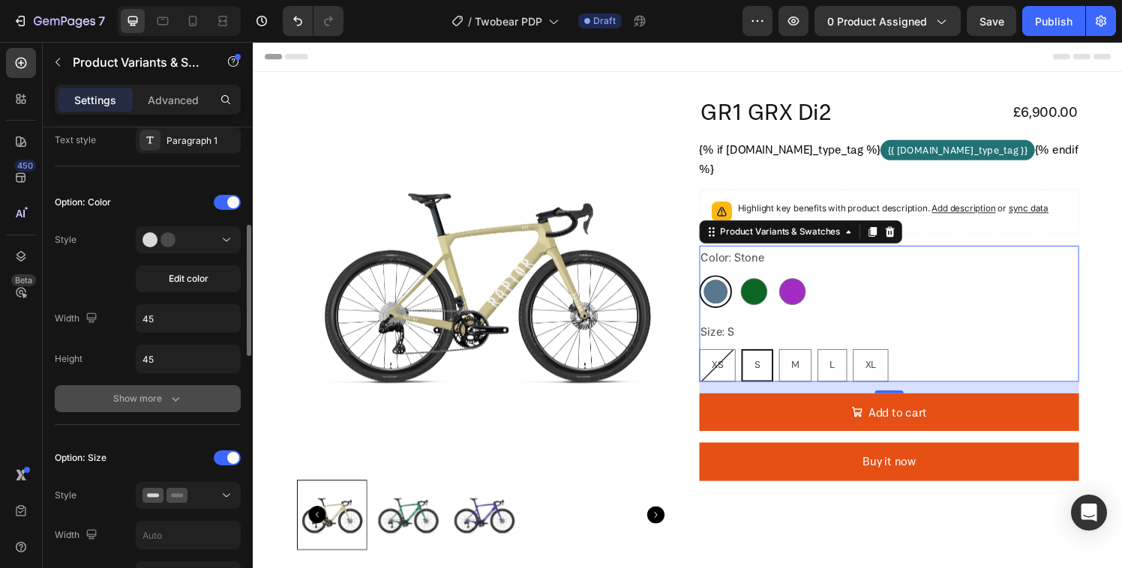
click at [165, 400] on div "Show more" at bounding box center [148, 398] width 70 height 15
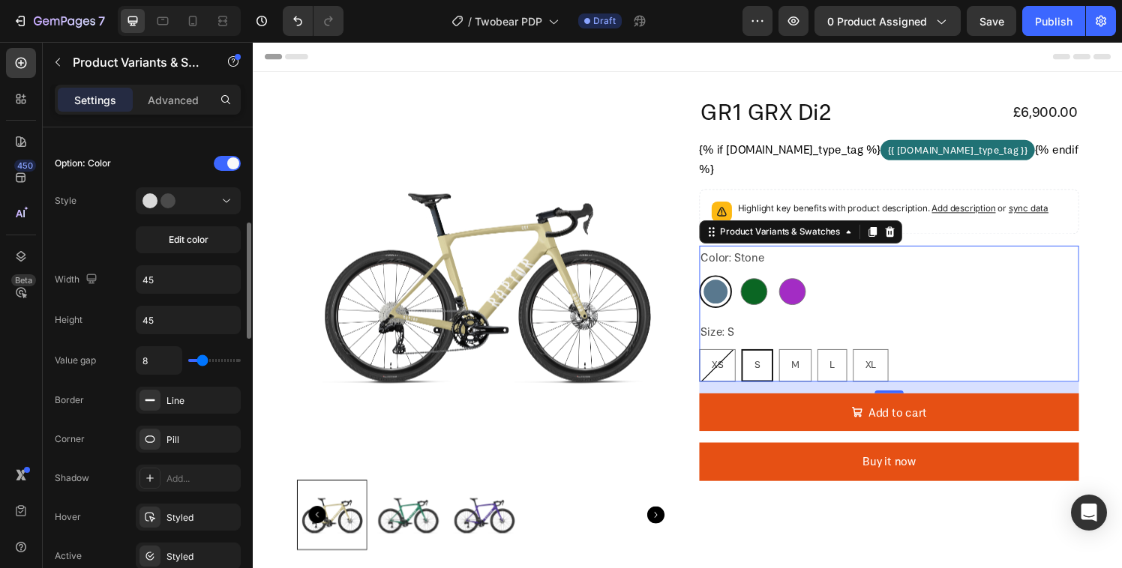
scroll to position [417, 0]
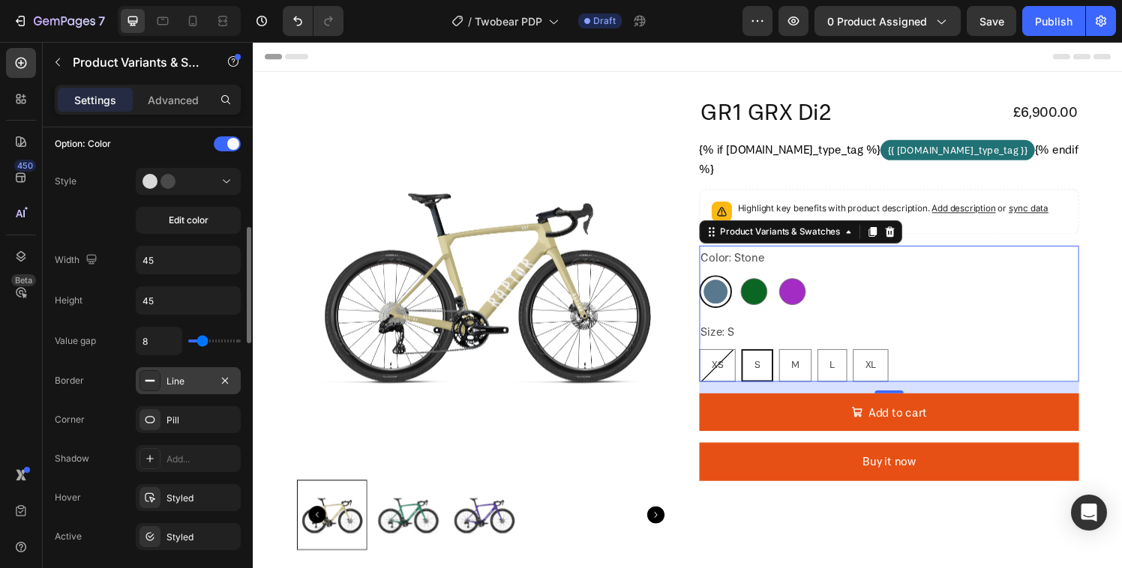
click at [154, 382] on icon at bounding box center [150, 381] width 12 height 12
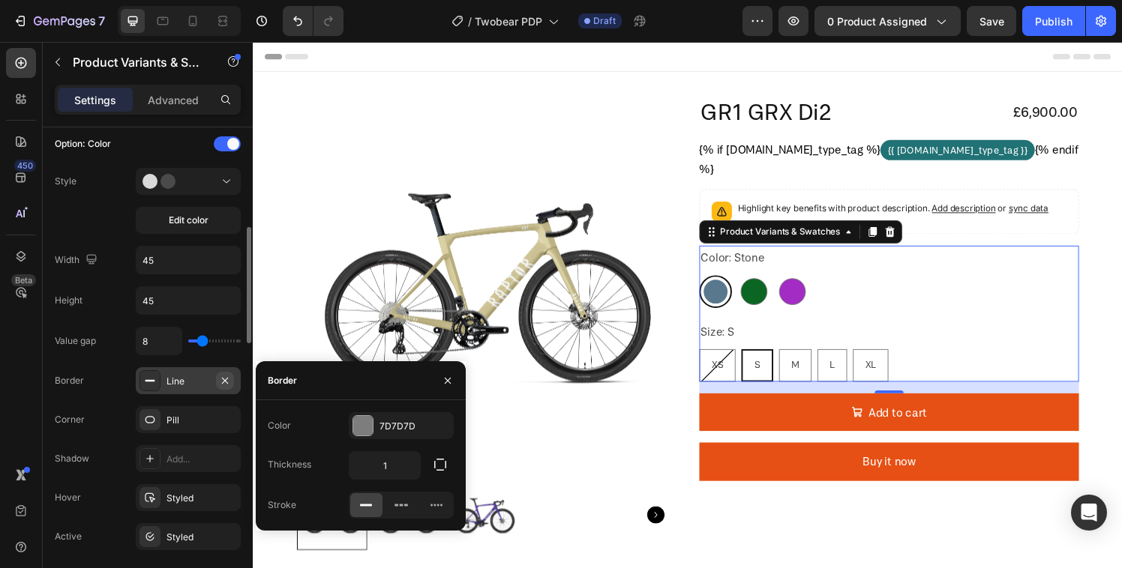
click at [223, 382] on icon "button" at bounding box center [225, 380] width 6 height 6
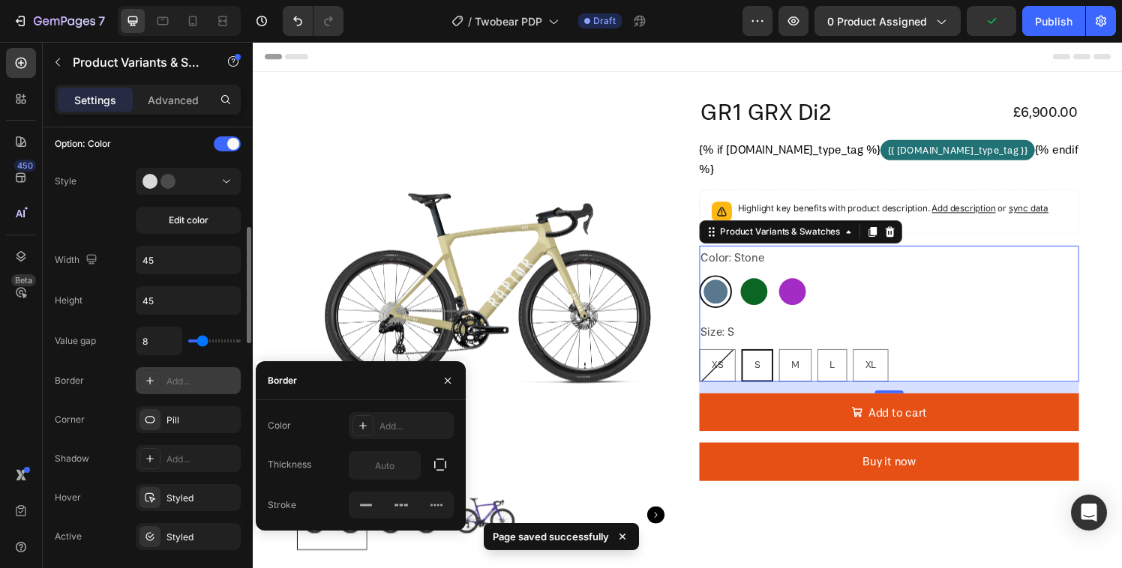
click at [98, 445] on div "Border Add..." at bounding box center [148, 458] width 186 height 27
type input "1"
click at [96, 401] on div "Value gap 8 Border Line Corner Pill Shadow Add... Hover Styled Active Styled Sh…" at bounding box center [148, 458] width 186 height 262
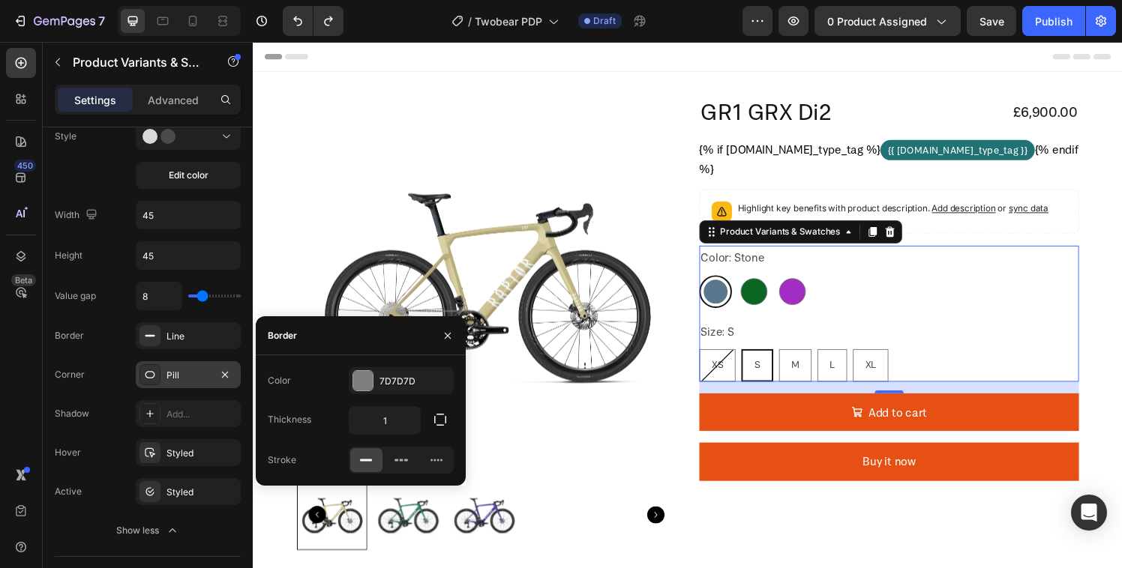
click at [160, 373] on div at bounding box center [149, 374] width 21 height 21
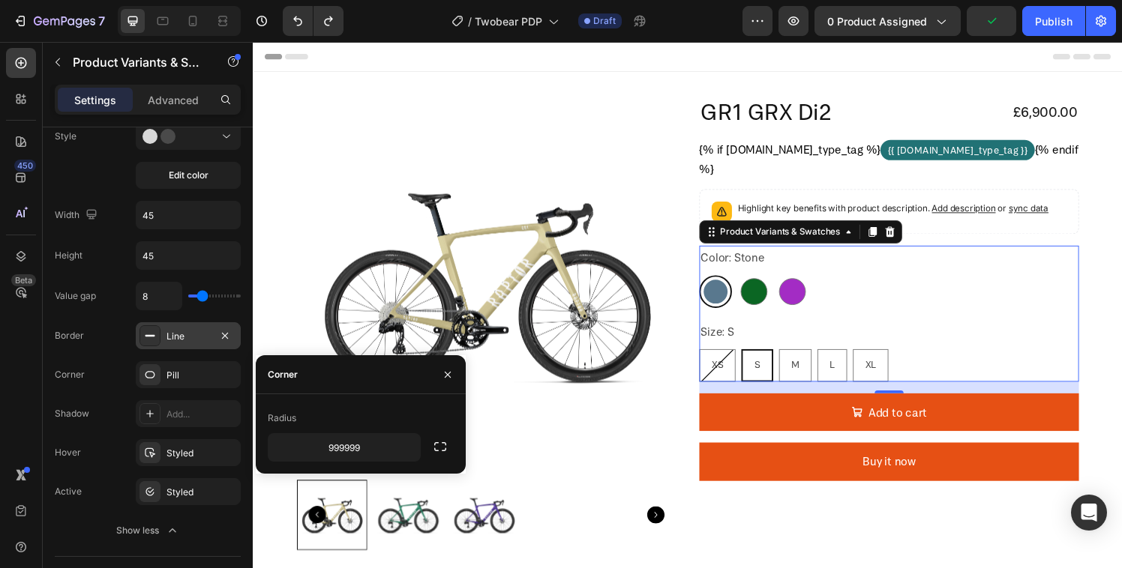
click at [145, 337] on icon at bounding box center [150, 336] width 12 height 12
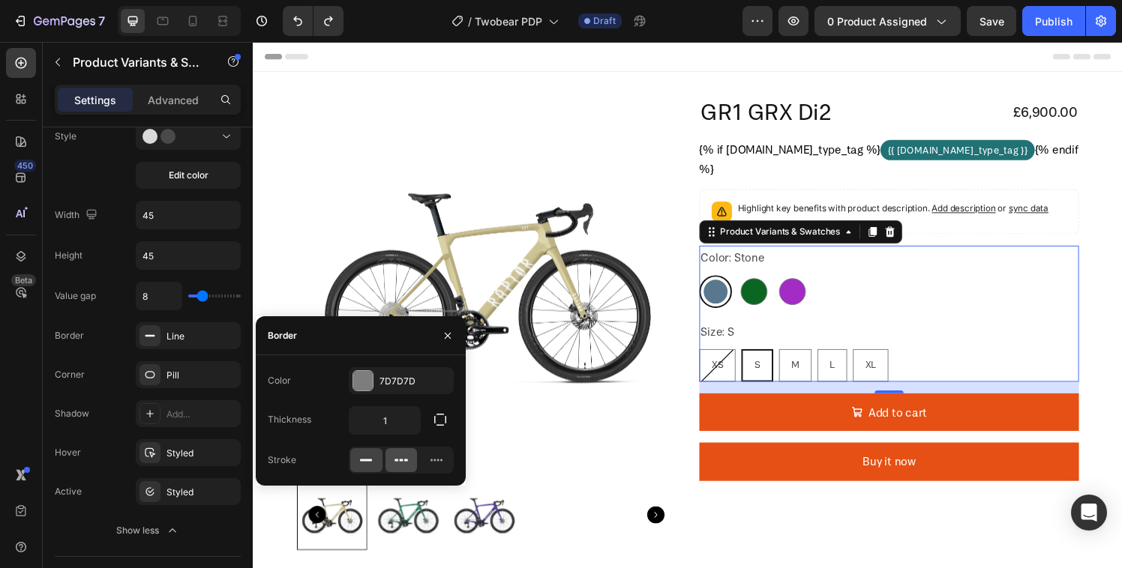
click at [408, 466] on icon at bounding box center [401, 460] width 15 height 15
click at [374, 457] on div at bounding box center [366, 460] width 32 height 24
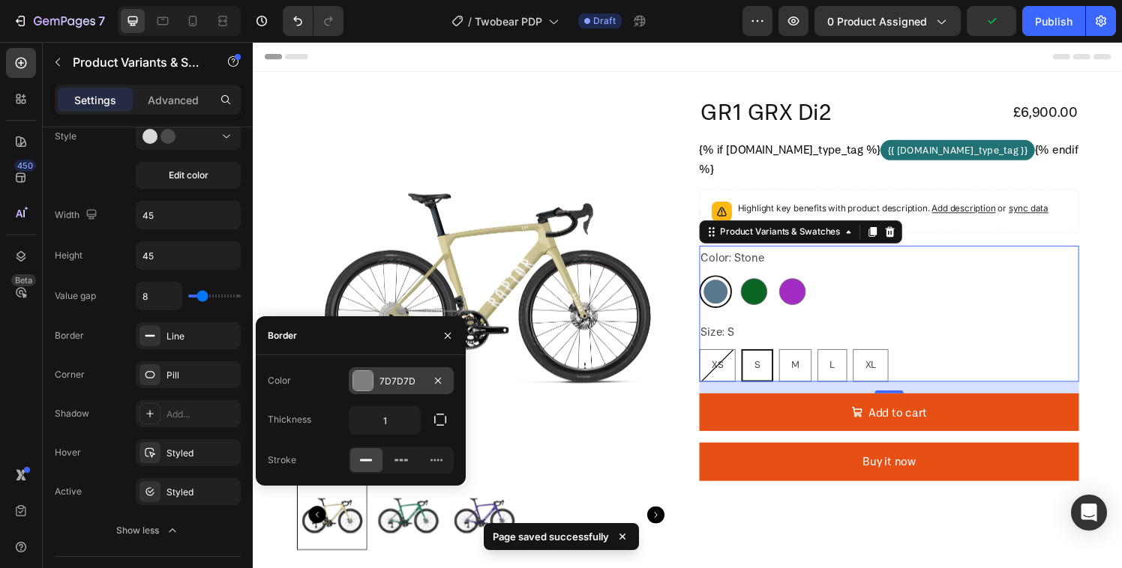
click at [359, 385] on div at bounding box center [362, 380] width 19 height 19
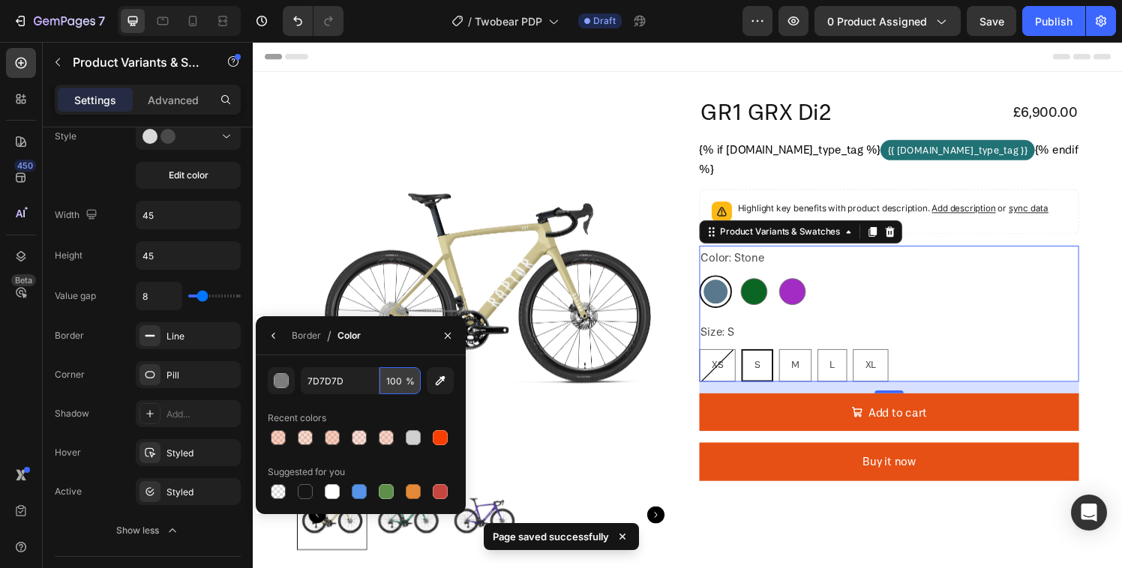
click at [399, 379] on input "100" at bounding box center [399, 380] width 41 height 27
click at [324, 385] on input "7D7D7D" at bounding box center [340, 380] width 78 height 27
click at [280, 382] on div "button" at bounding box center [281, 381] width 15 height 15
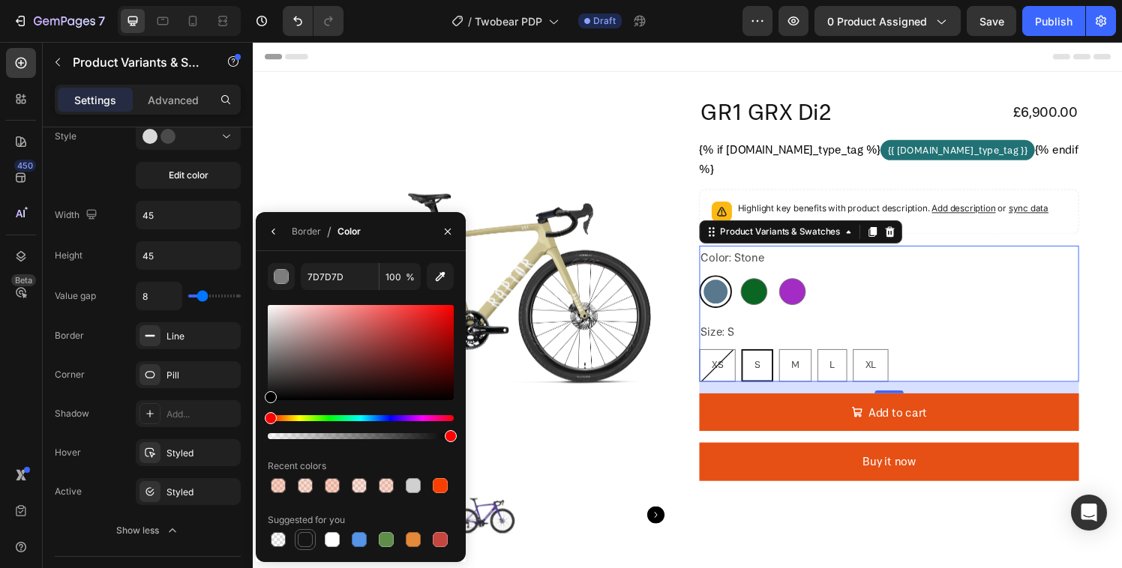
click at [304, 541] on div at bounding box center [305, 539] width 15 height 15
type input "151515"
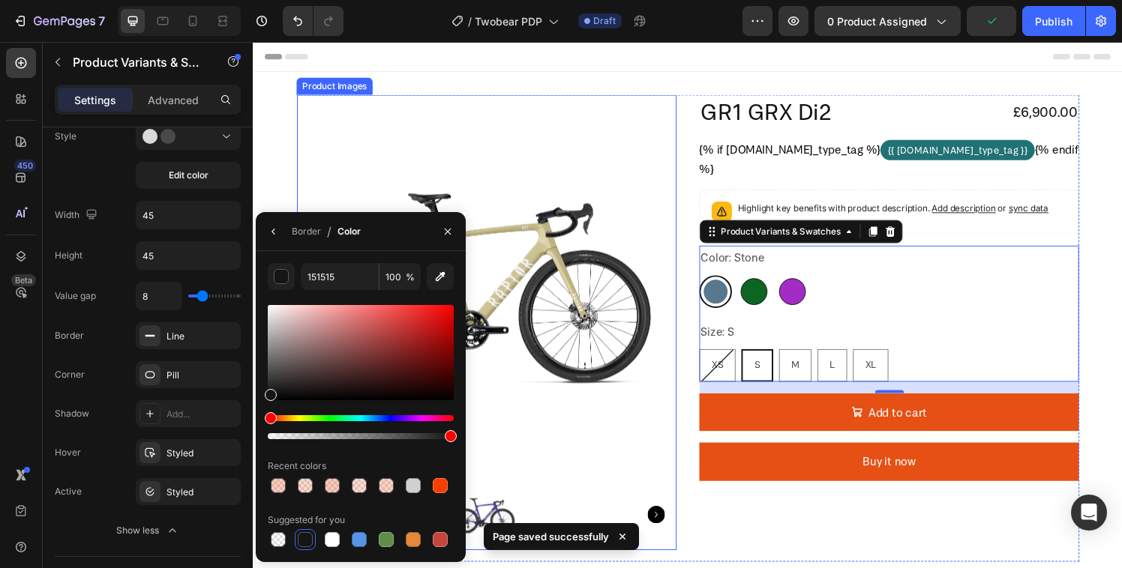
click at [369, 127] on img at bounding box center [494, 293] width 393 height 393
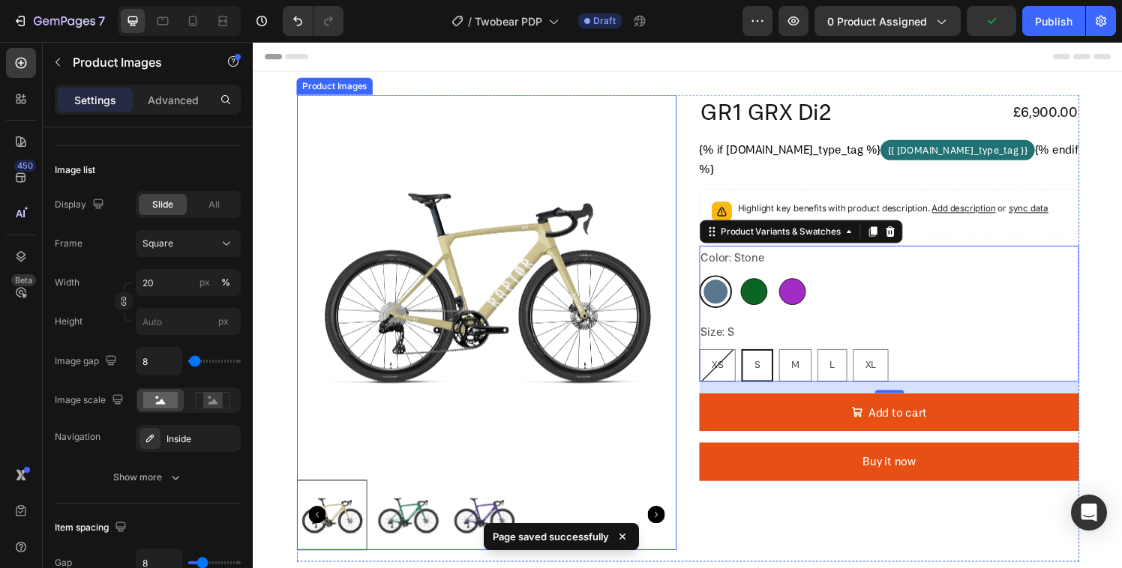
scroll to position [0, 0]
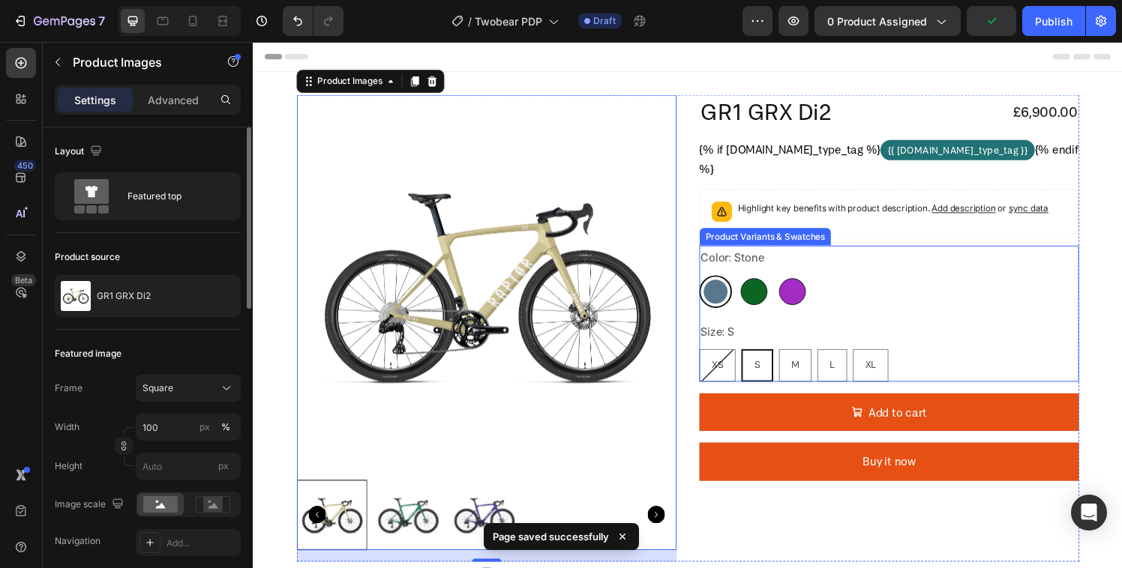
click at [734, 303] on div at bounding box center [731, 300] width 25 height 25
click at [715, 283] on input "Stone Stone" at bounding box center [714, 283] width 1 height 1
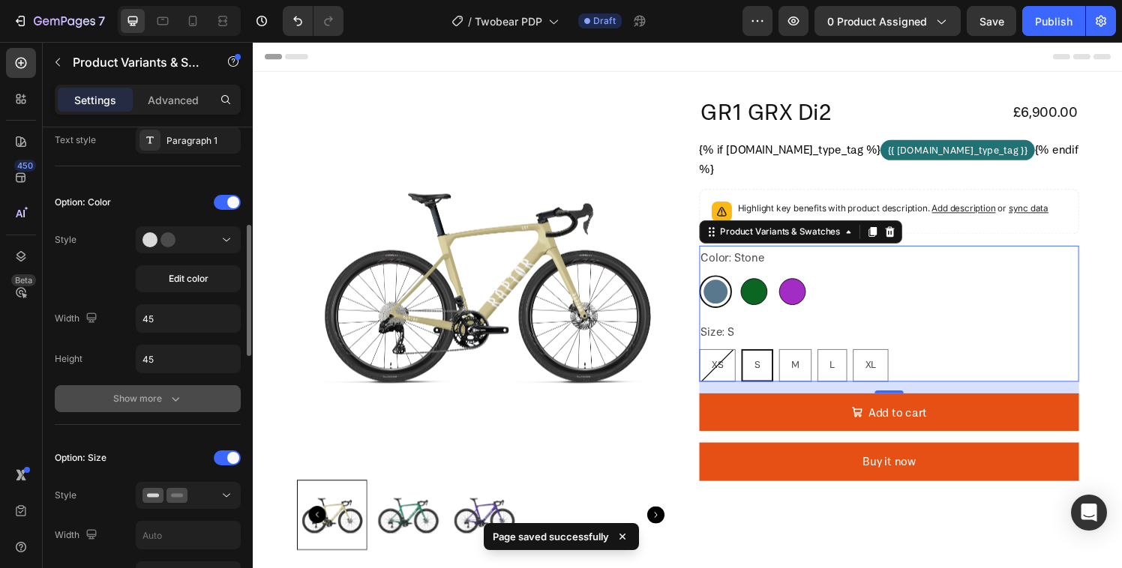
click at [148, 401] on div "Show more" at bounding box center [148, 398] width 70 height 15
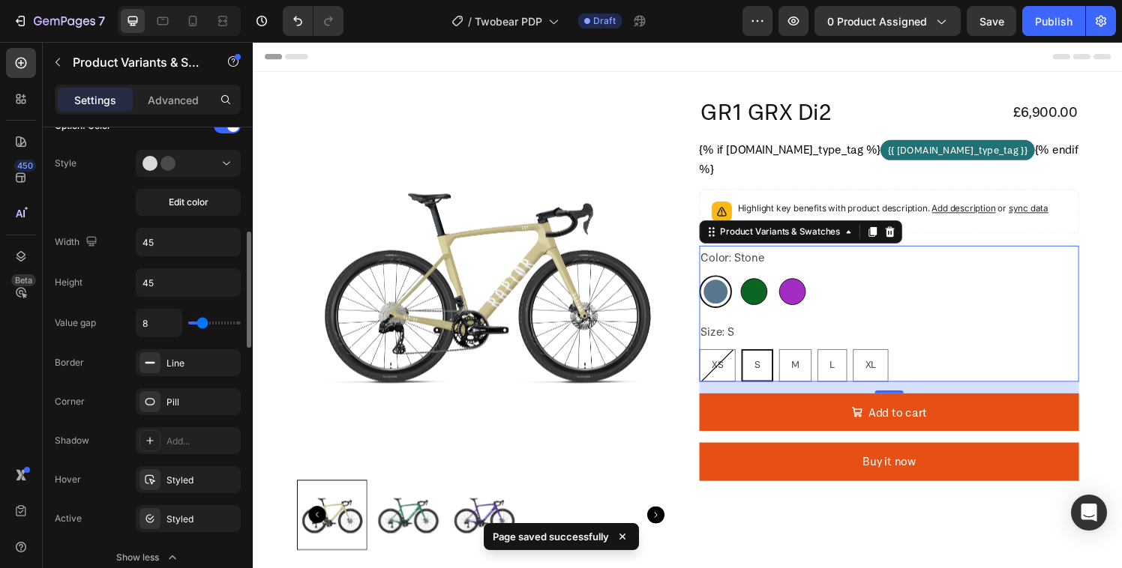
scroll to position [531, 0]
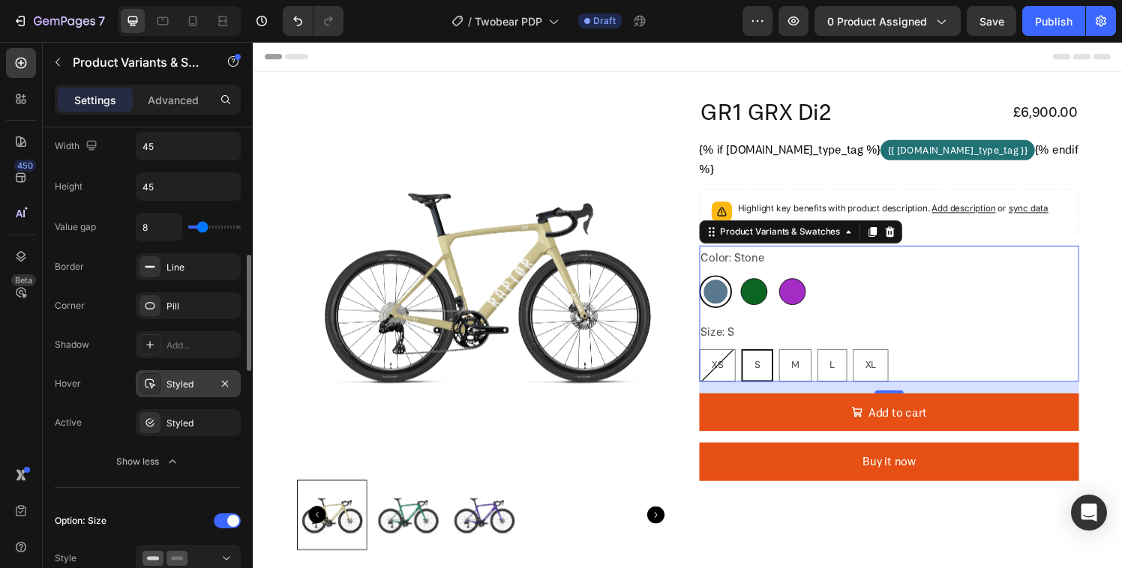
click at [164, 379] on div "Styled" at bounding box center [188, 383] width 105 height 27
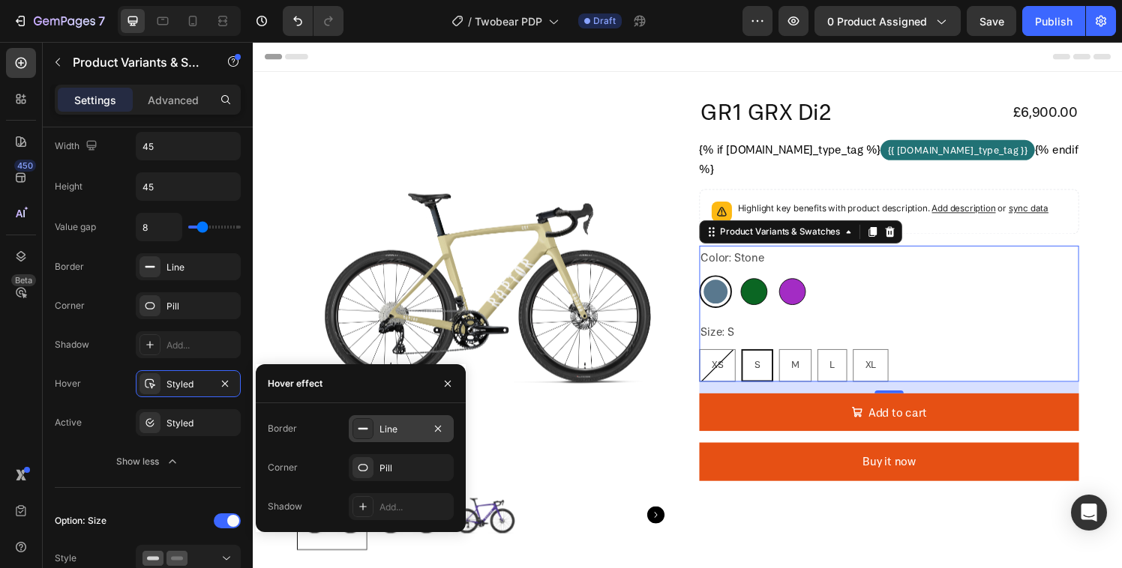
click at [364, 429] on rect at bounding box center [363, 428] width 10 height 1
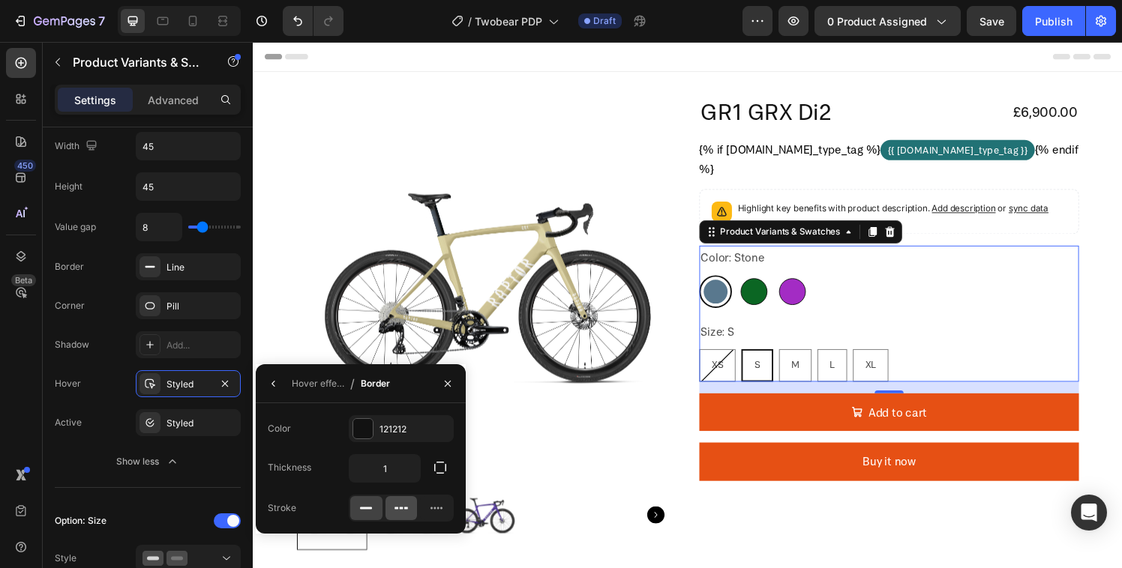
click at [404, 510] on icon at bounding box center [401, 508] width 15 height 15
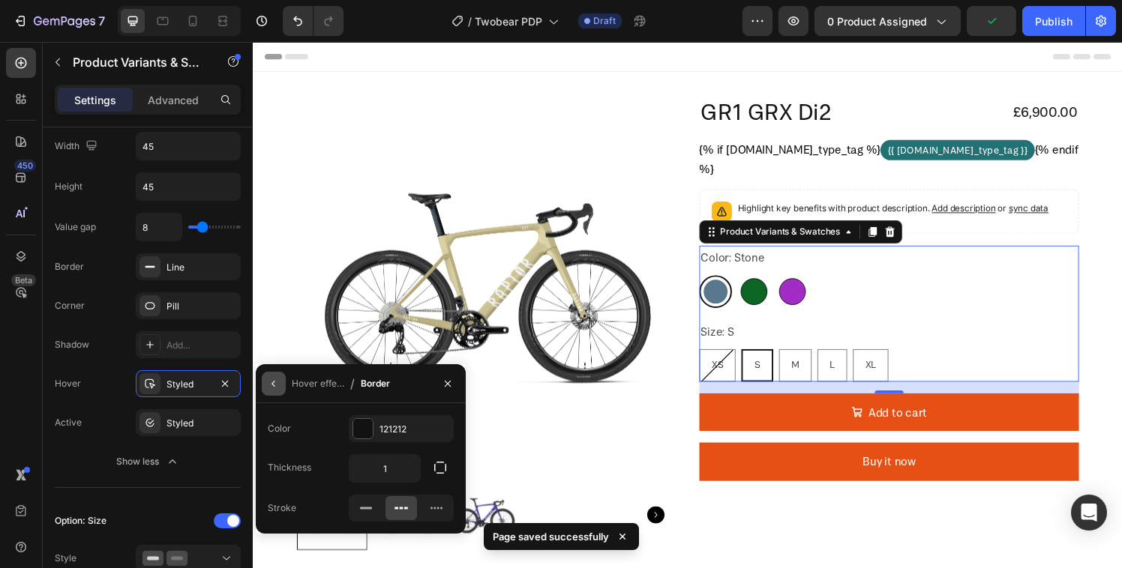
click at [277, 378] on icon "button" at bounding box center [274, 384] width 12 height 12
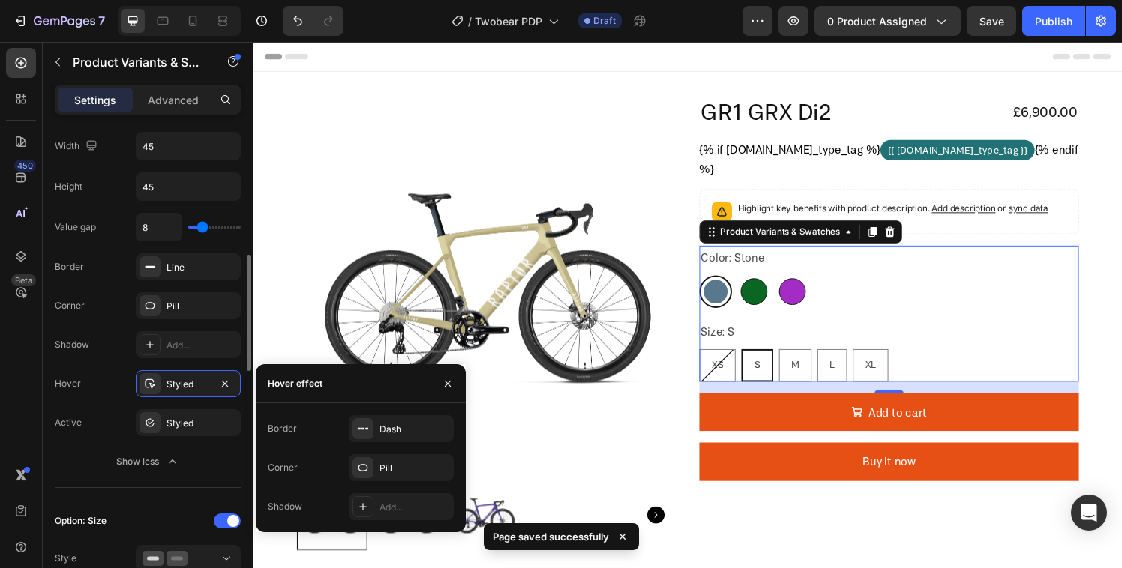
click at [103, 415] on div "Active Styled" at bounding box center [148, 422] width 186 height 27
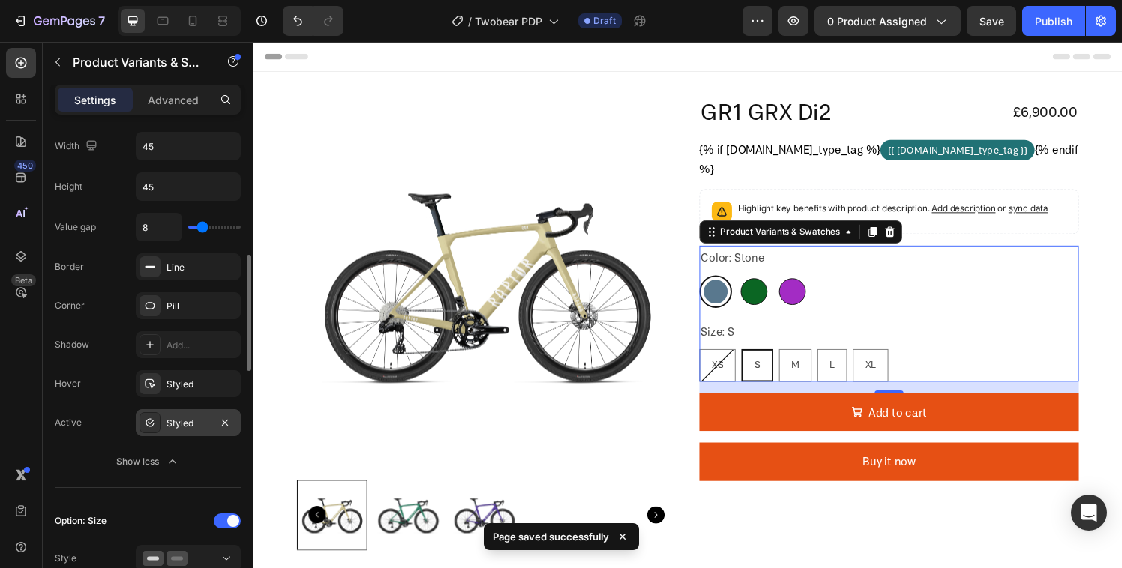
click at [163, 424] on div "Styled" at bounding box center [188, 422] width 105 height 27
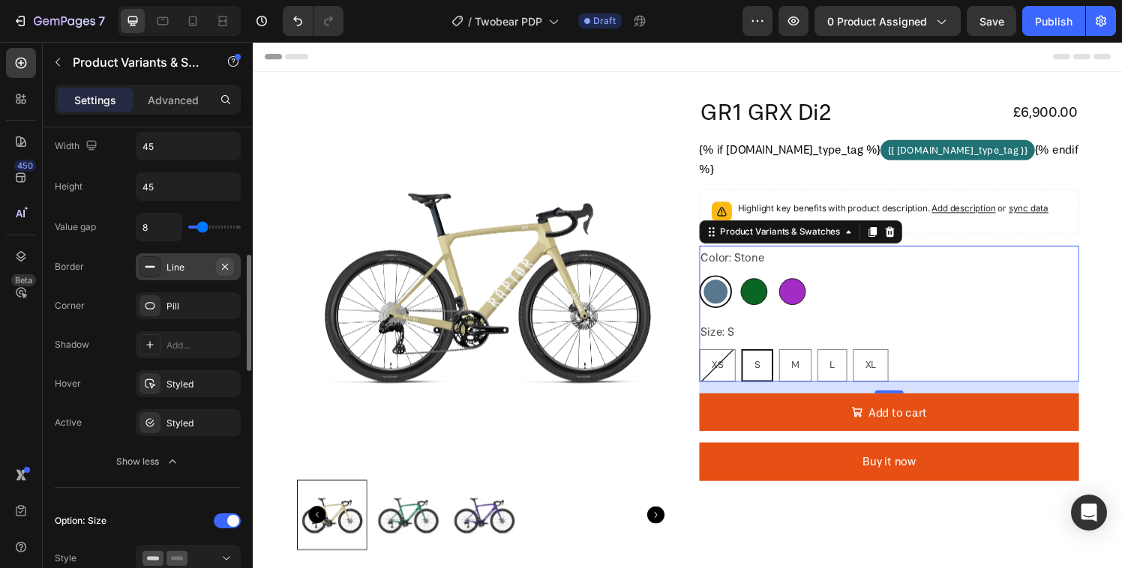
click at [228, 268] on icon "button" at bounding box center [225, 267] width 12 height 12
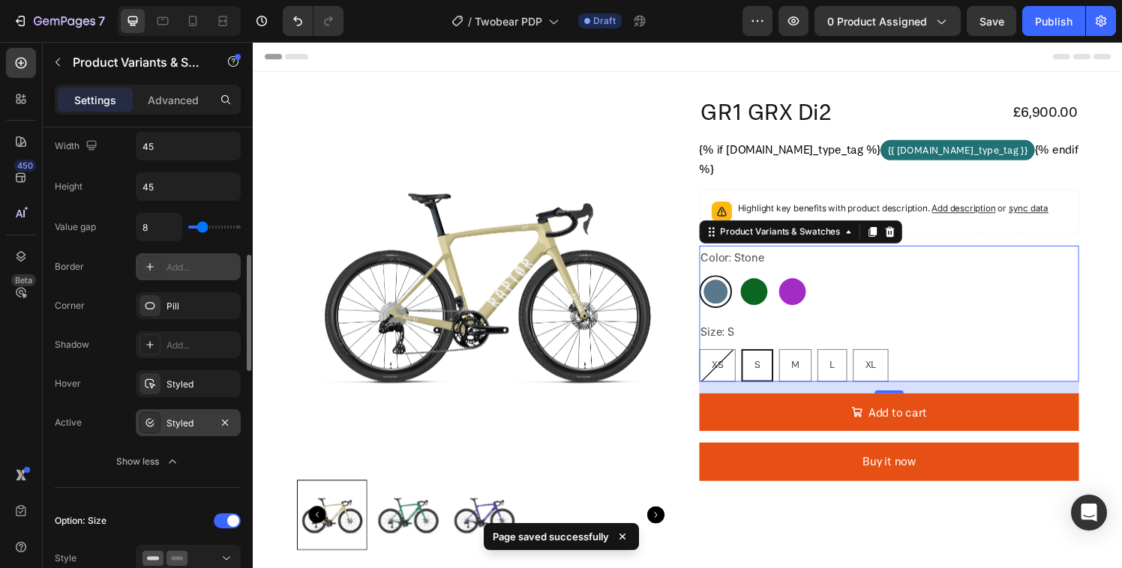
click at [147, 427] on icon at bounding box center [150, 423] width 12 height 12
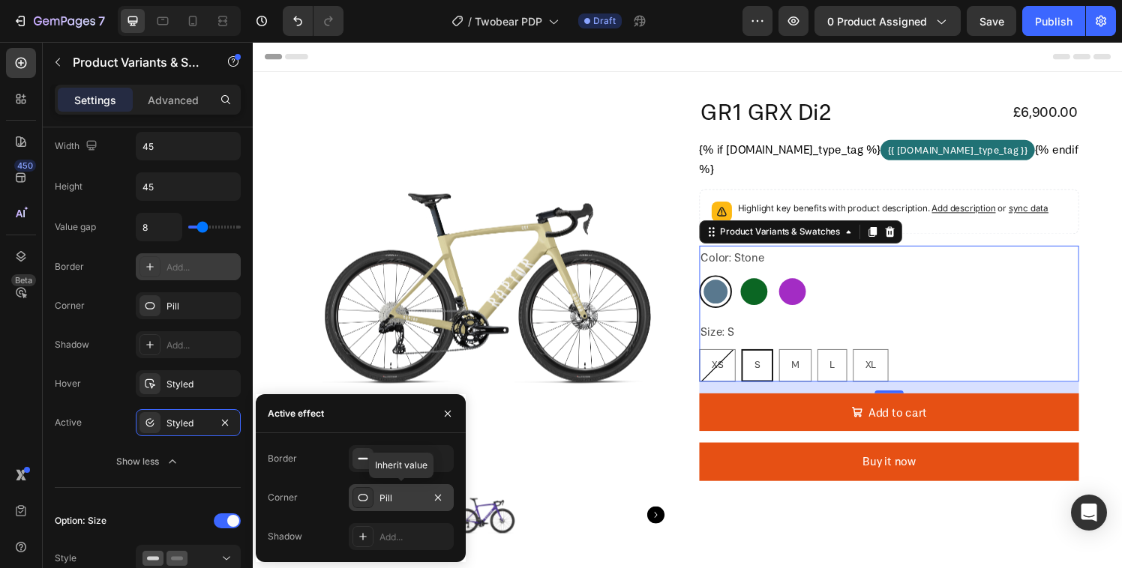
click at [362, 500] on icon at bounding box center [363, 498] width 12 height 12
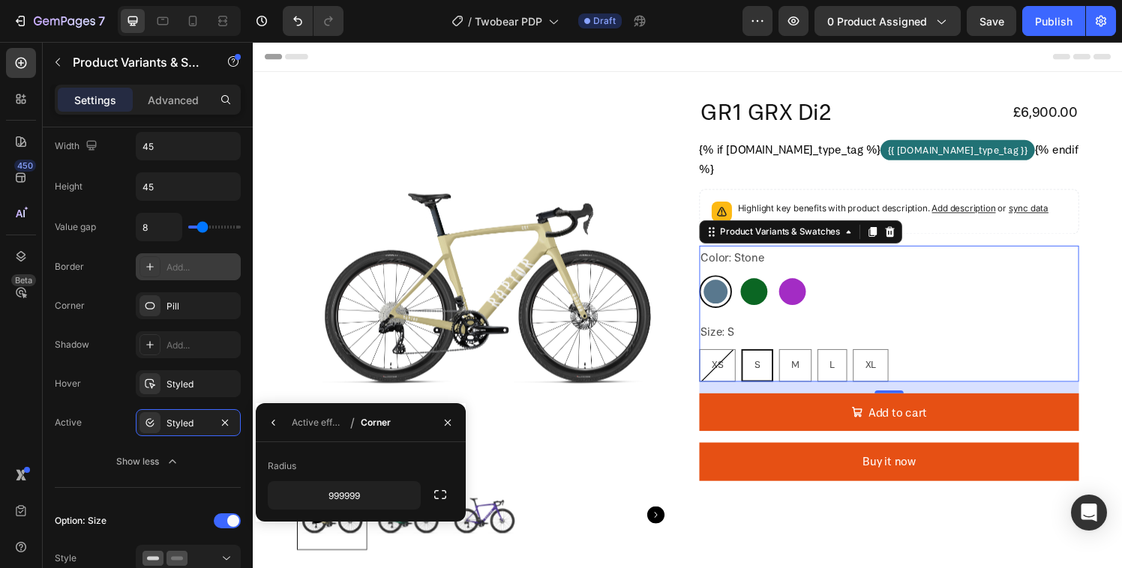
click at [277, 415] on button "button" at bounding box center [274, 423] width 24 height 24
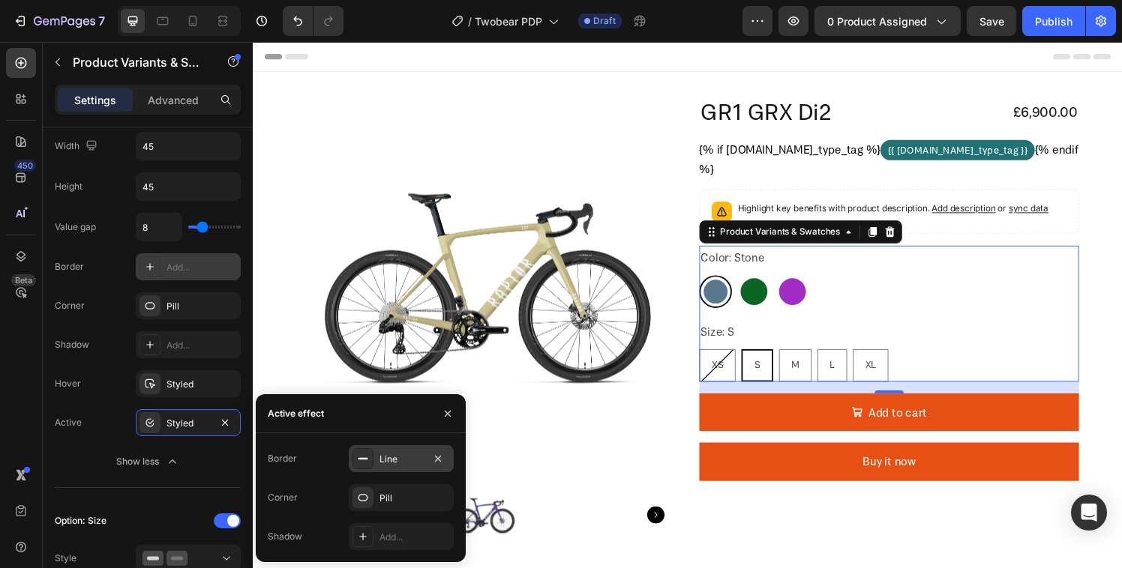
click at [353, 462] on div at bounding box center [362, 458] width 21 height 21
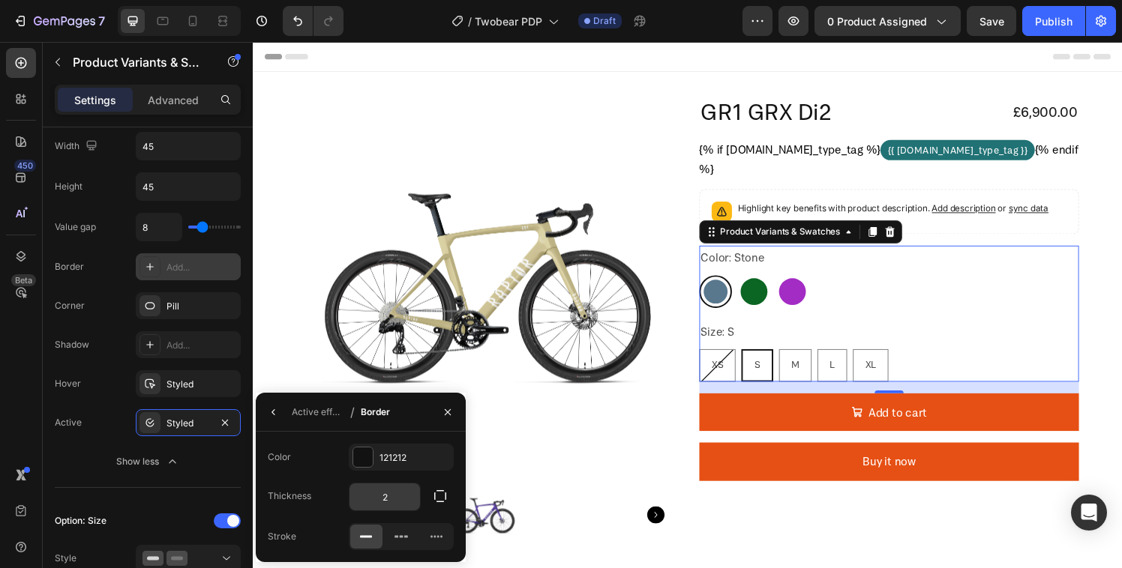
click at [0, 0] on input "2" at bounding box center [0, 0] width 0 height 0
type input "1"
type input "2"
click at [314, 465] on div "Color 121212" at bounding box center [361, 457] width 186 height 27
click at [394, 534] on icon at bounding box center [401, 536] width 15 height 15
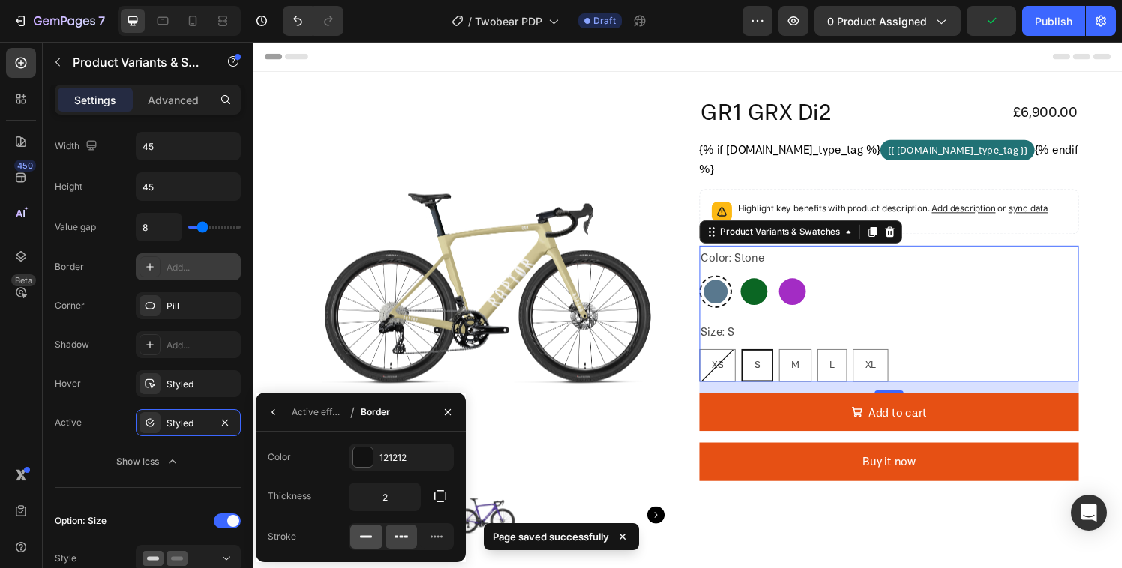
click at [364, 532] on icon at bounding box center [365, 536] width 15 height 15
click at [427, 534] on div at bounding box center [436, 537] width 32 height 24
click at [393, 531] on div at bounding box center [401, 537] width 32 height 24
click at [346, 535] on div "Stroke" at bounding box center [361, 536] width 186 height 27
click at [371, 533] on icon at bounding box center [365, 536] width 15 height 15
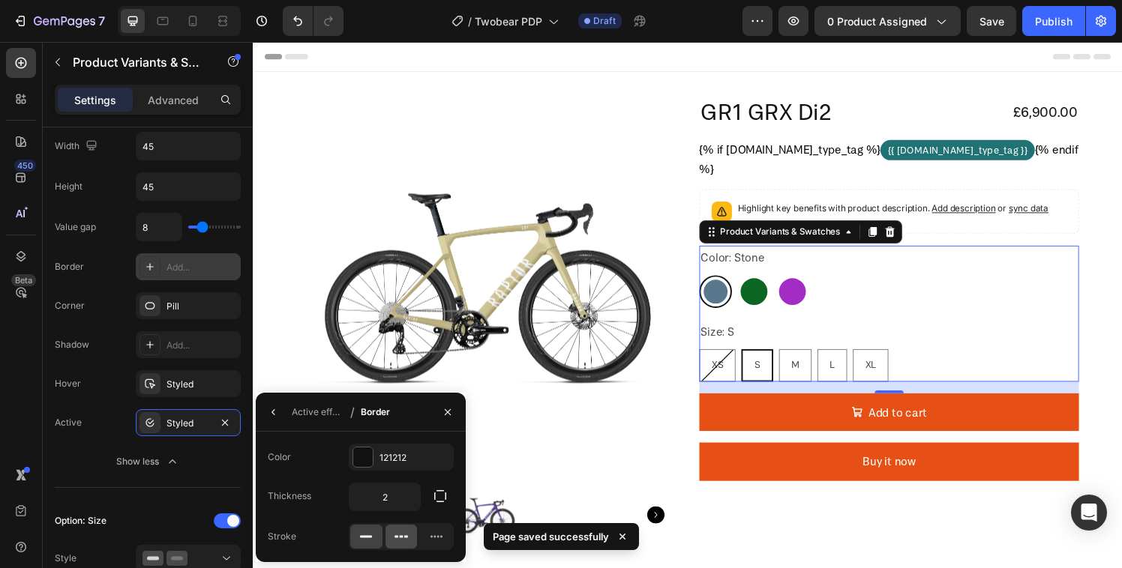
click at [394, 534] on icon at bounding box center [401, 536] width 15 height 15
click at [362, 463] on div at bounding box center [362, 457] width 19 height 19
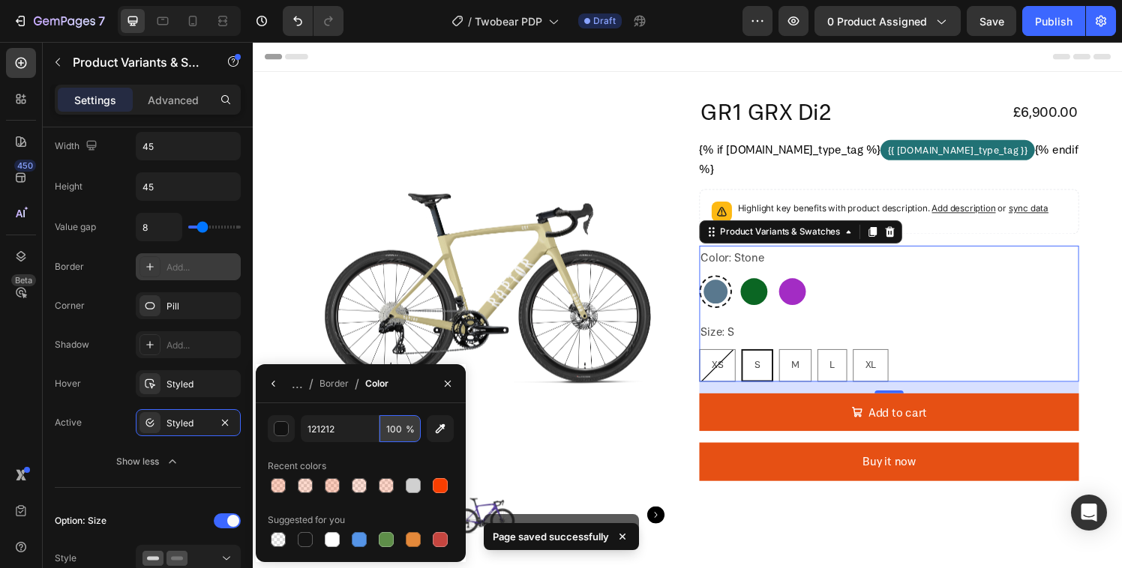
click at [402, 435] on input "100" at bounding box center [399, 428] width 41 height 27
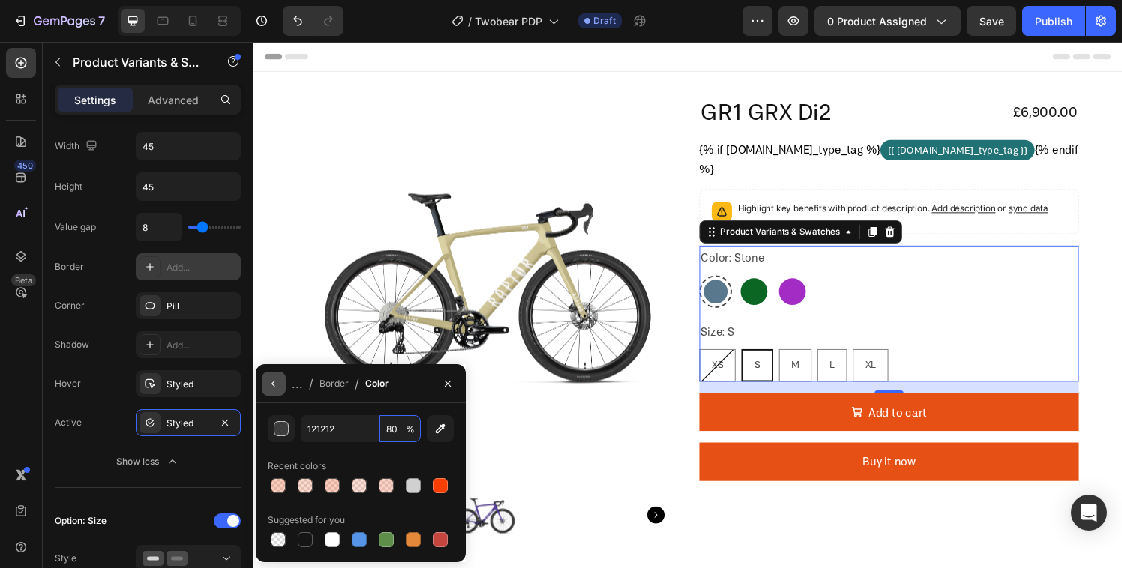
type input "80"
click at [276, 391] on button "button" at bounding box center [274, 384] width 24 height 24
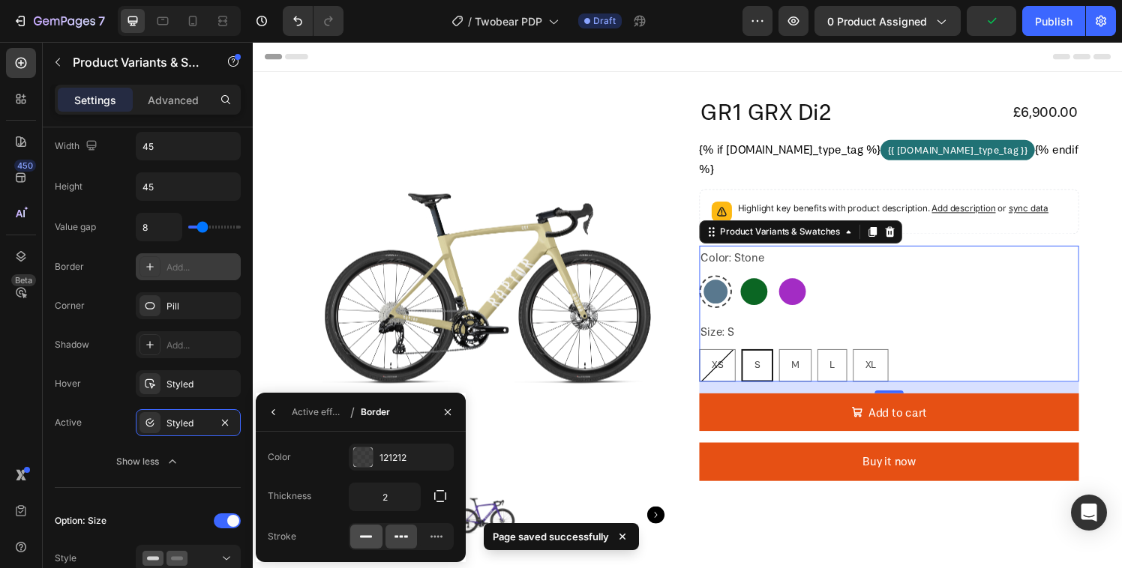
click at [369, 535] on icon at bounding box center [365, 536] width 15 height 15
click at [355, 456] on div at bounding box center [362, 457] width 19 height 19
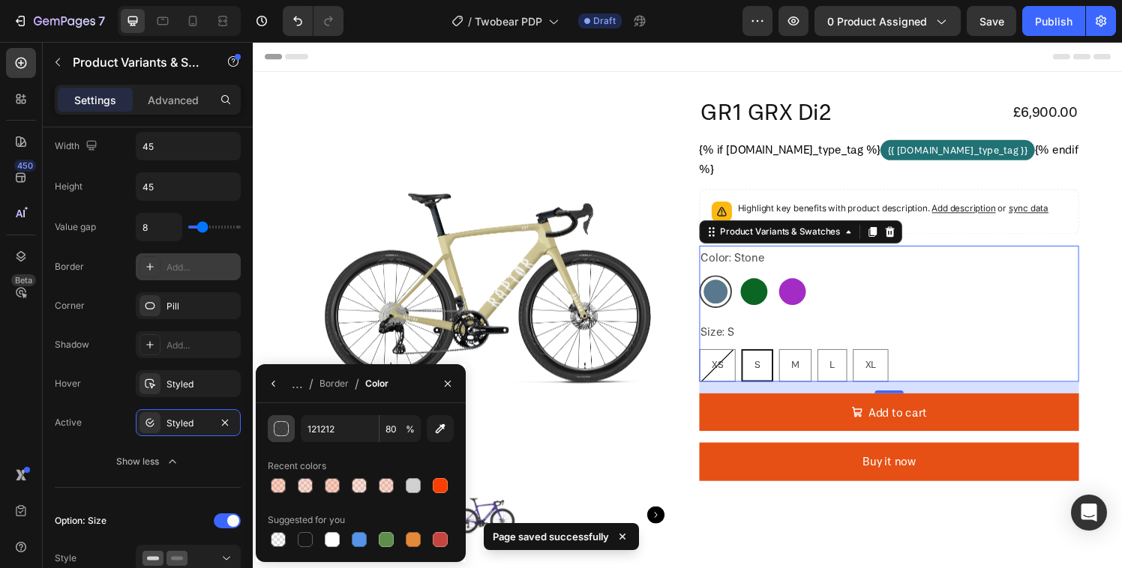
click at [288, 431] on div "button" at bounding box center [281, 428] width 15 height 15
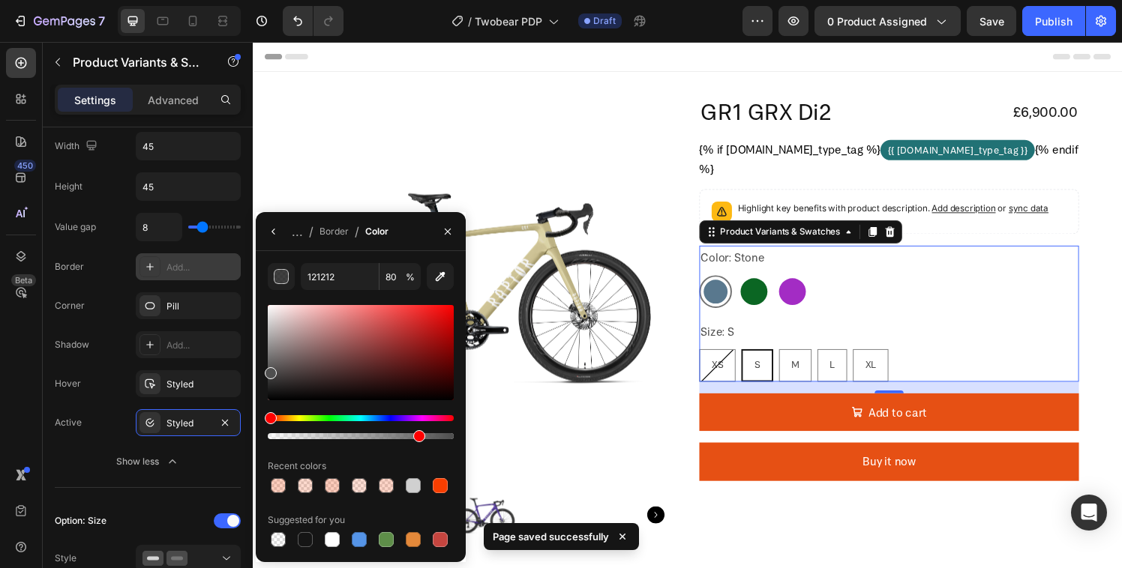
drag, startPoint x: 271, startPoint y: 397, endPoint x: 263, endPoint y: 370, distance: 27.5
click at [263, 370] on div "121212 80 % Recent colors Suggested for you" at bounding box center [361, 406] width 210 height 287
type input "4F4F4F"
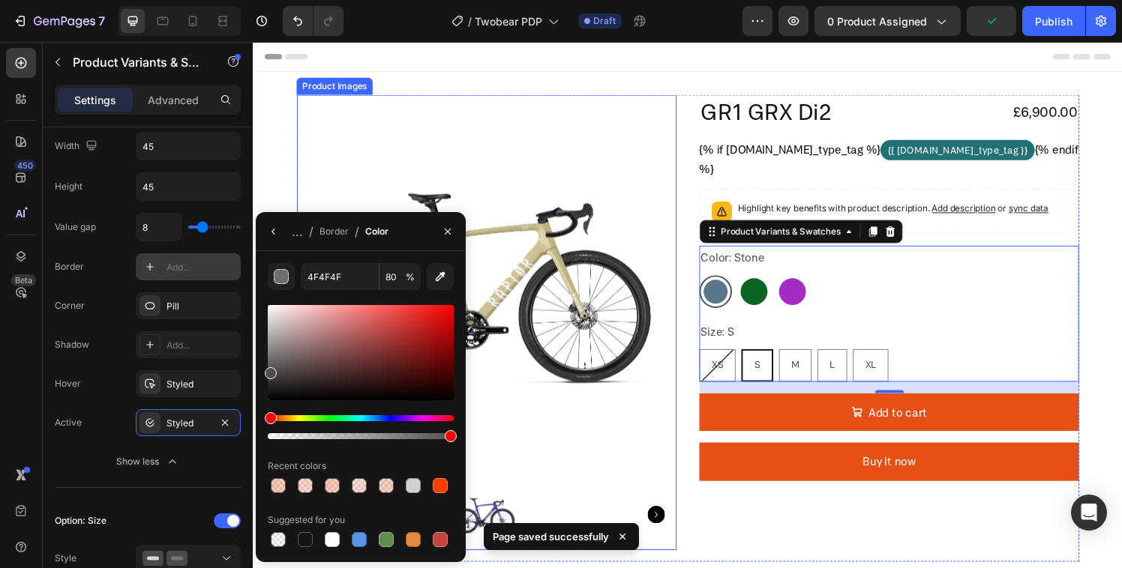
drag, startPoint x: 686, startPoint y: 475, endPoint x: 493, endPoint y: 446, distance: 194.8
type input "100"
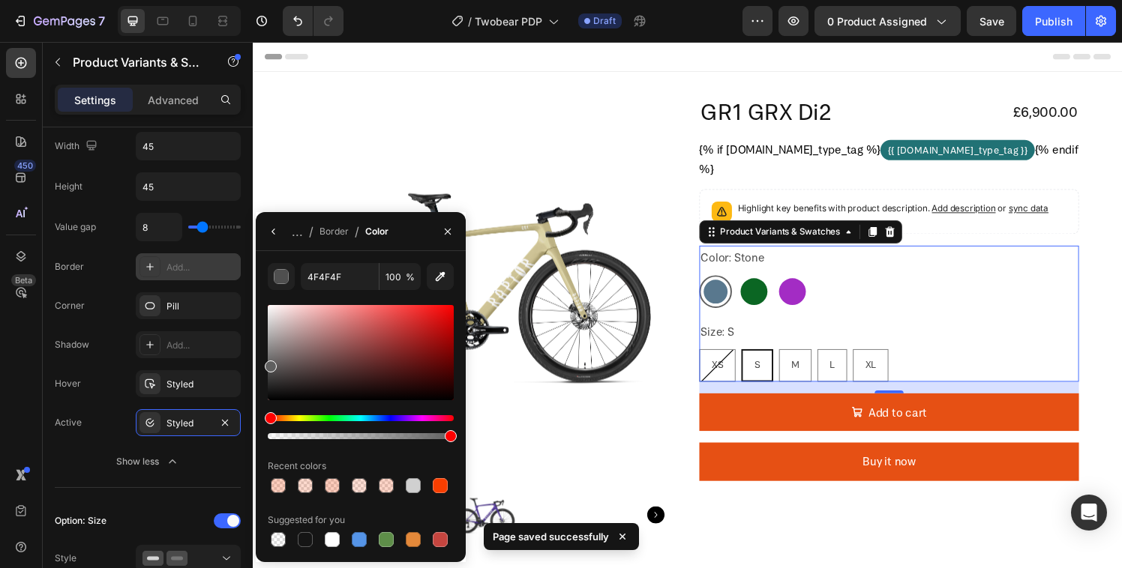
drag, startPoint x: 274, startPoint y: 374, endPoint x: 264, endPoint y: 364, distance: 14.3
click at [264, 364] on div "4F4F4F 100 % Recent colors Suggested for you" at bounding box center [361, 406] width 210 height 287
type input "606060"
click at [272, 231] on icon "button" at bounding box center [272, 232] width 3 height 6
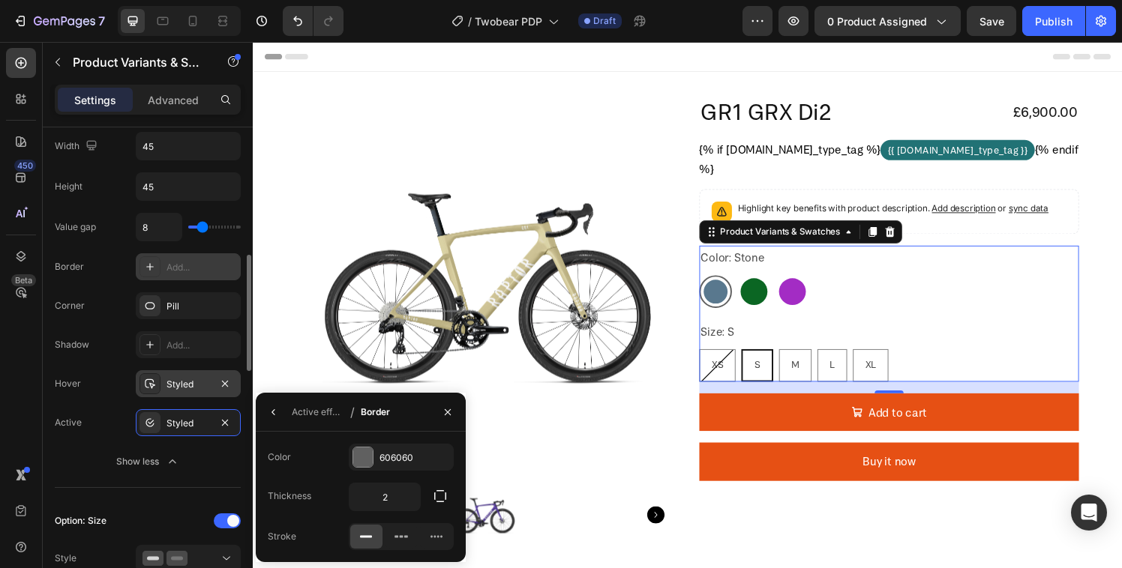
click at [145, 378] on icon at bounding box center [150, 384] width 12 height 12
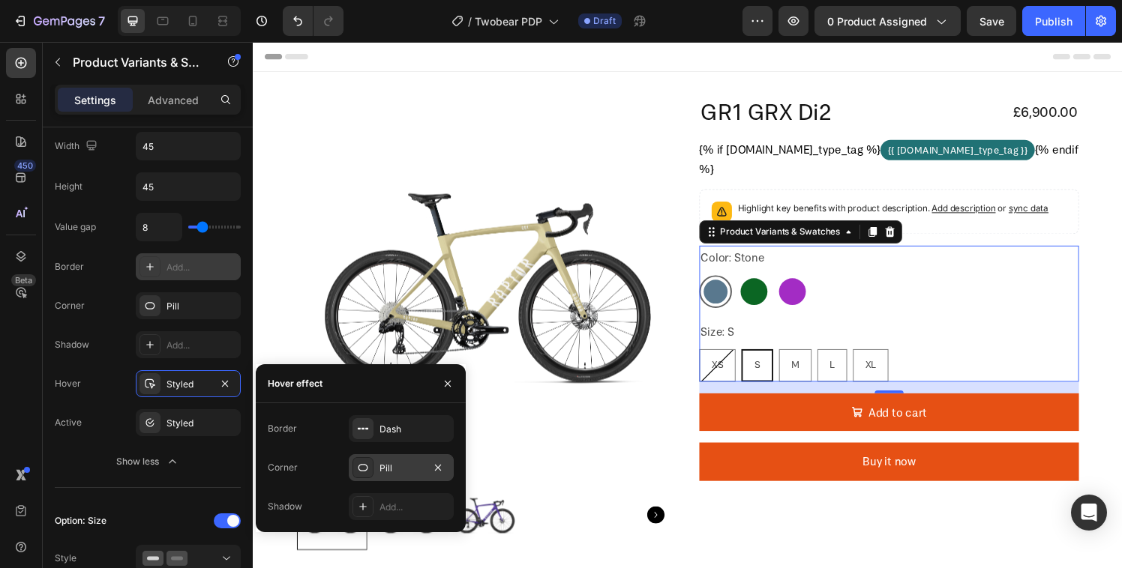
click at [362, 466] on icon at bounding box center [363, 468] width 12 height 12
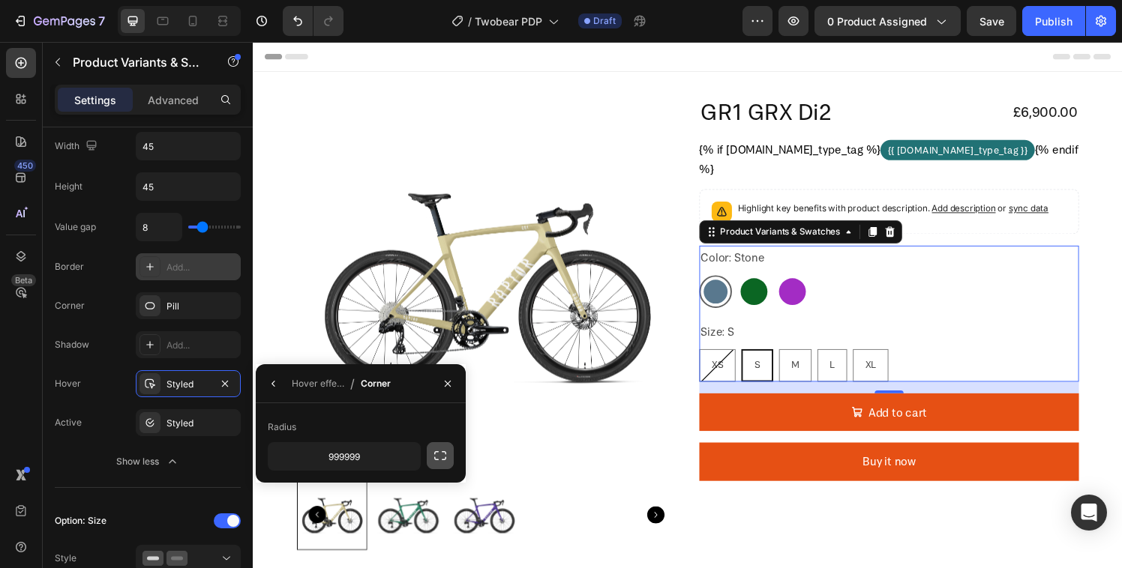
click at [443, 454] on icon "button" at bounding box center [440, 455] width 15 height 15
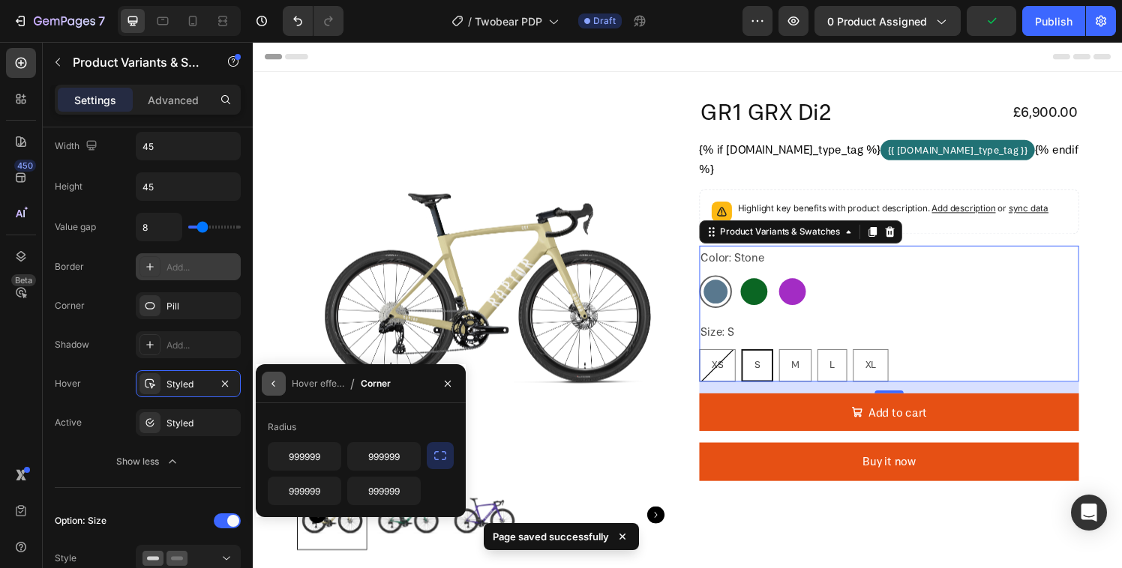
click at [283, 391] on button "button" at bounding box center [274, 384] width 24 height 24
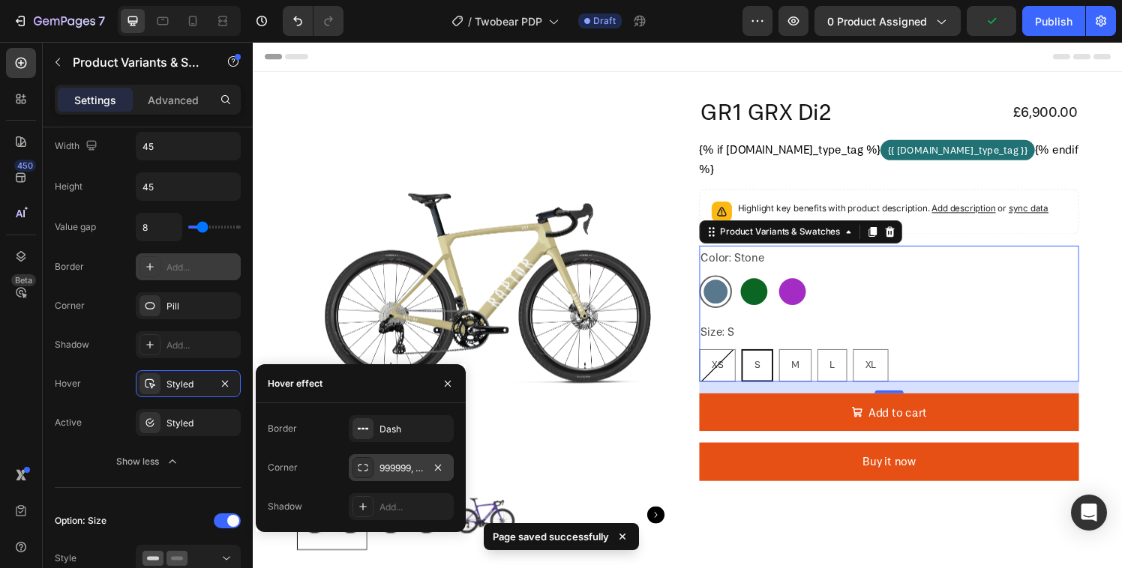
click at [370, 475] on div at bounding box center [362, 467] width 21 height 21
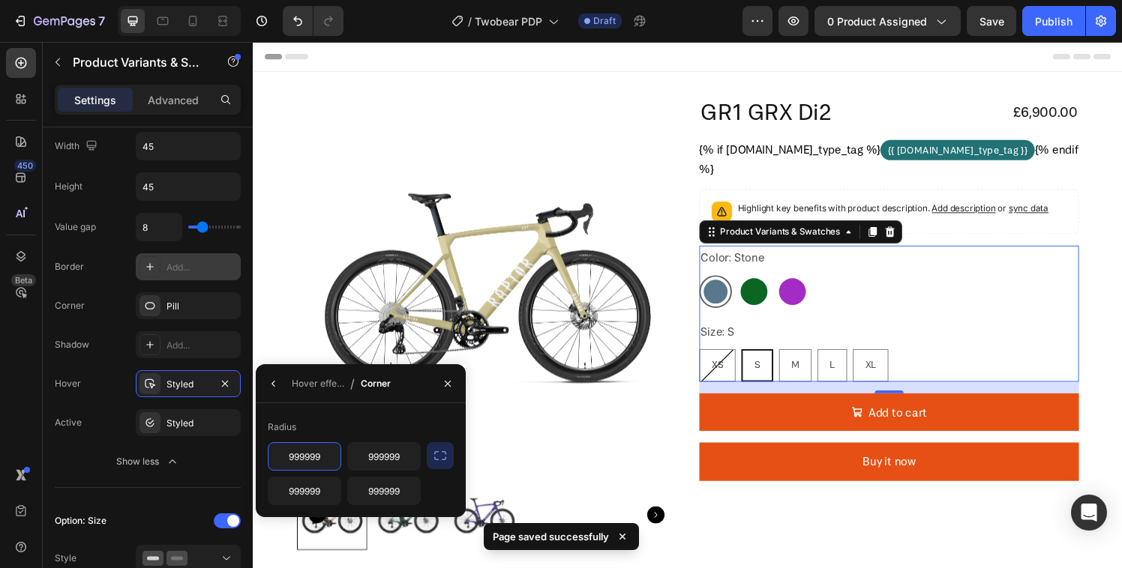
click at [445, 464] on button "button" at bounding box center [440, 455] width 27 height 27
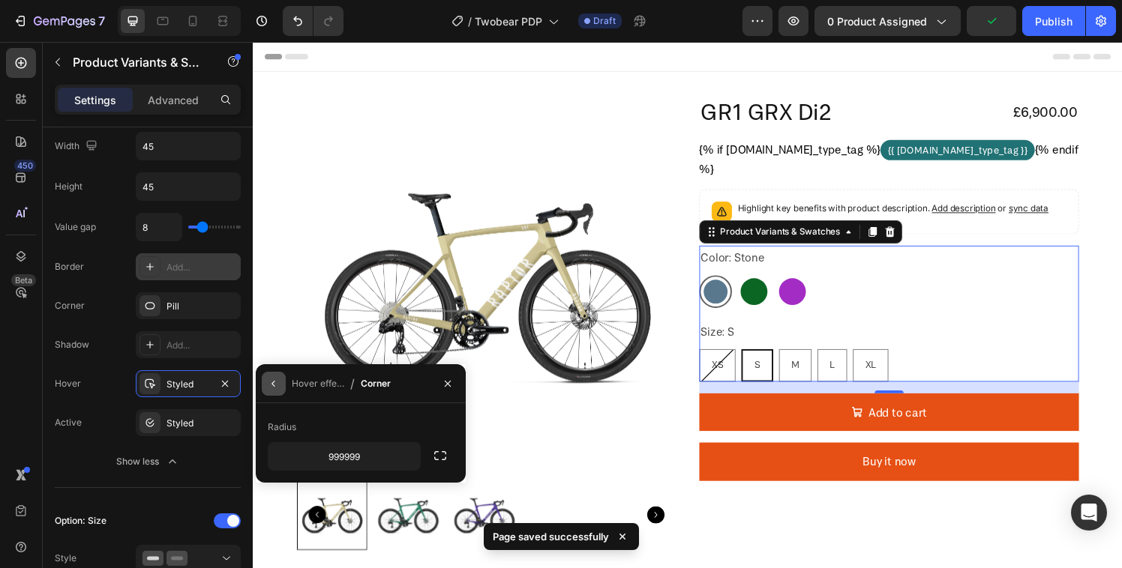
click at [278, 376] on button "button" at bounding box center [274, 384] width 24 height 24
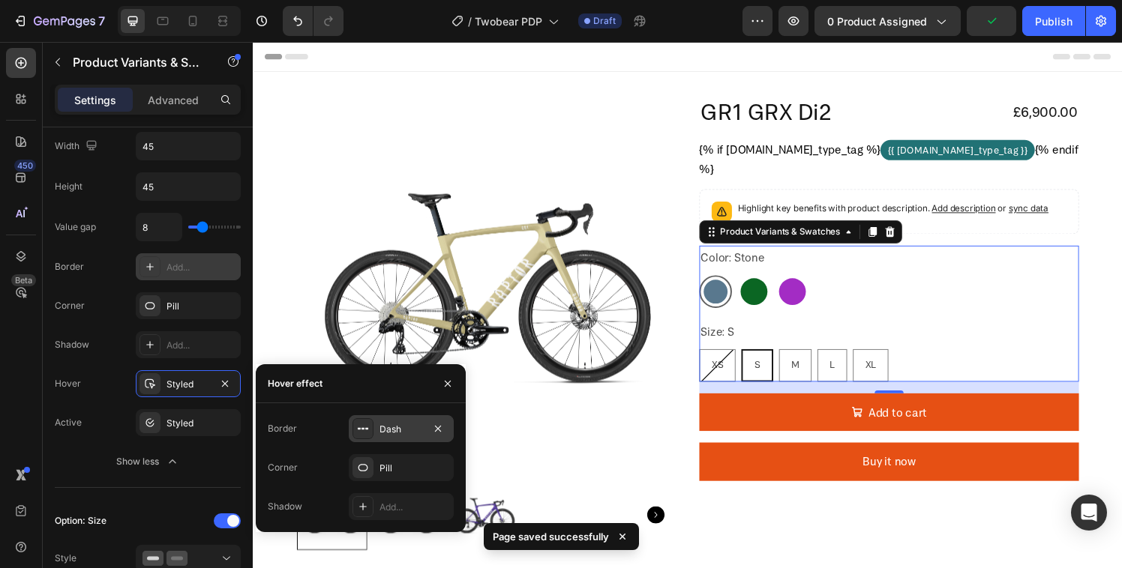
click at [365, 430] on icon at bounding box center [363, 429] width 12 height 12
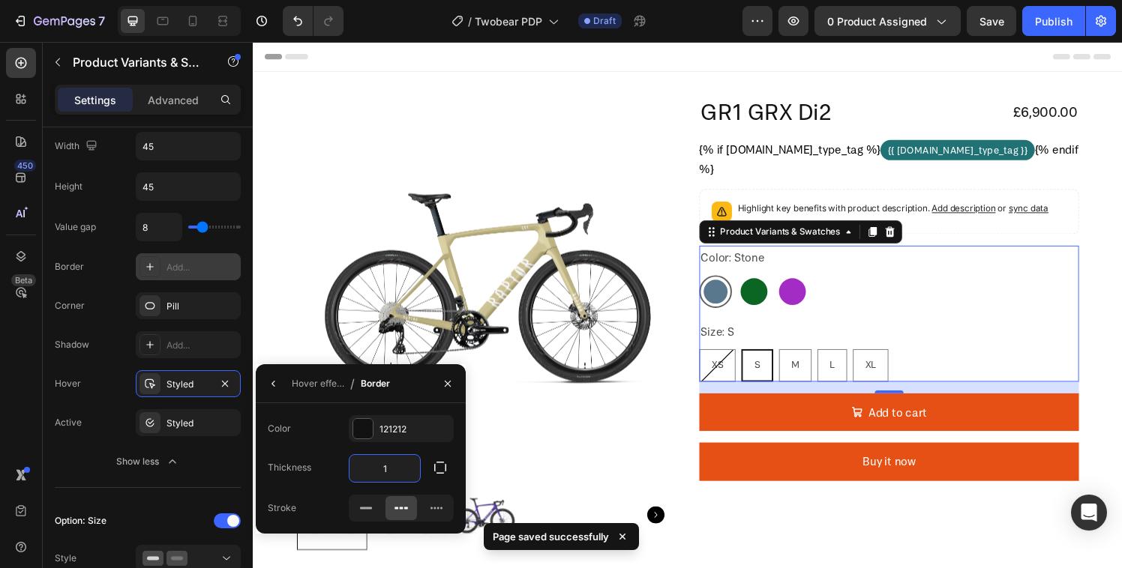
click at [400, 470] on input "1" at bounding box center [384, 468] width 70 height 27
type input "2"
click at [88, 484] on div "Option: Color Style Edit color Width 45 Height 45 Value gap 8 Border Add... Cor…" at bounding box center [148, 247] width 186 height 482
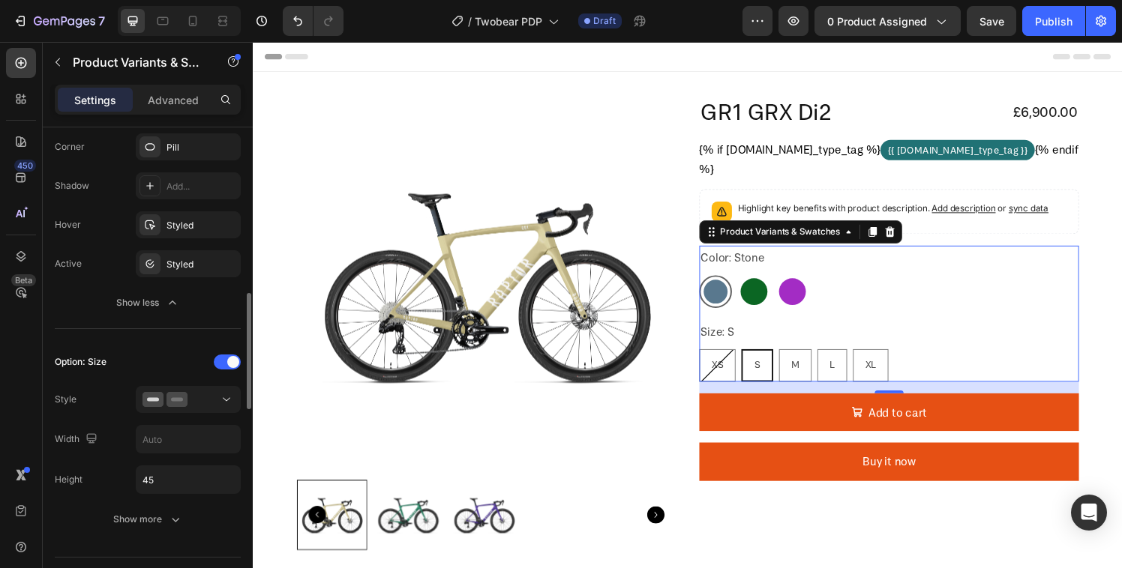
scroll to position [772, 0]
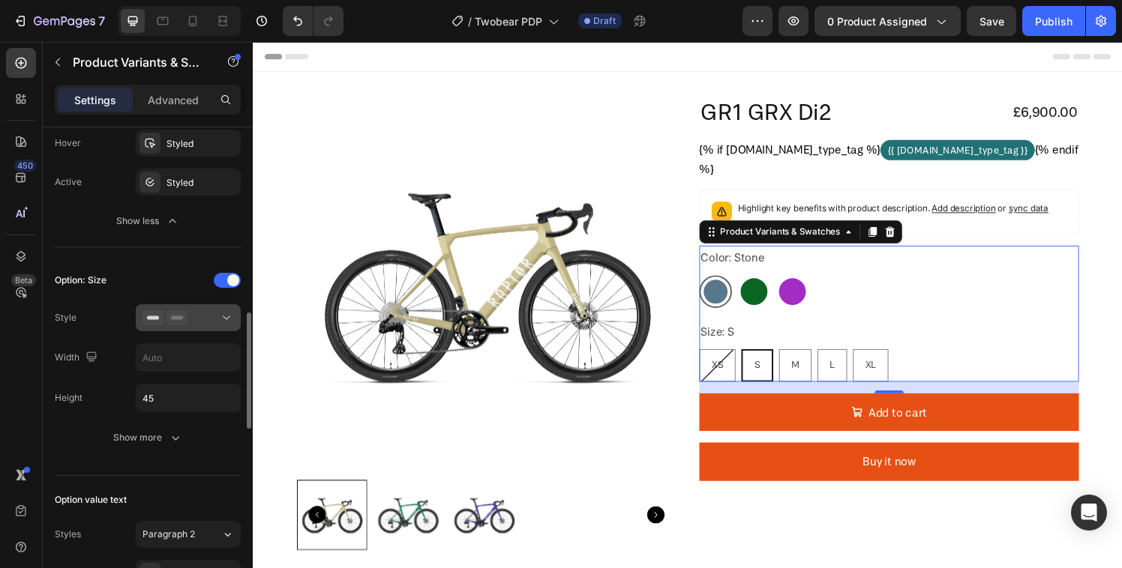
click at [179, 317] on rect at bounding box center [177, 318] width 12 height 4
click at [58, 375] on div "Option: Size Style Width Height 45 Show more" at bounding box center [148, 359] width 186 height 183
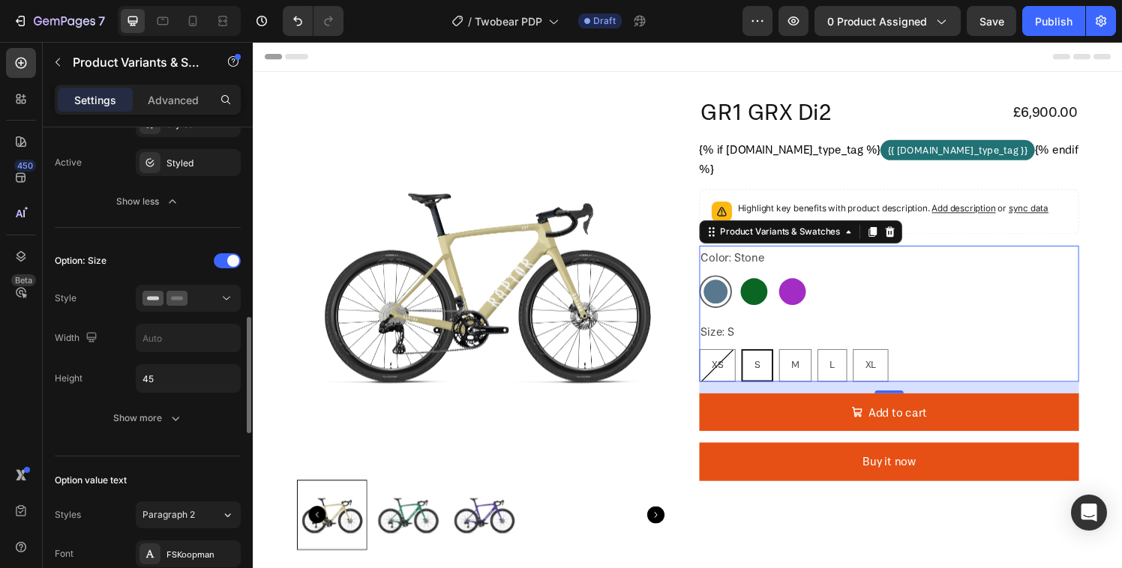
scroll to position [811, 0]
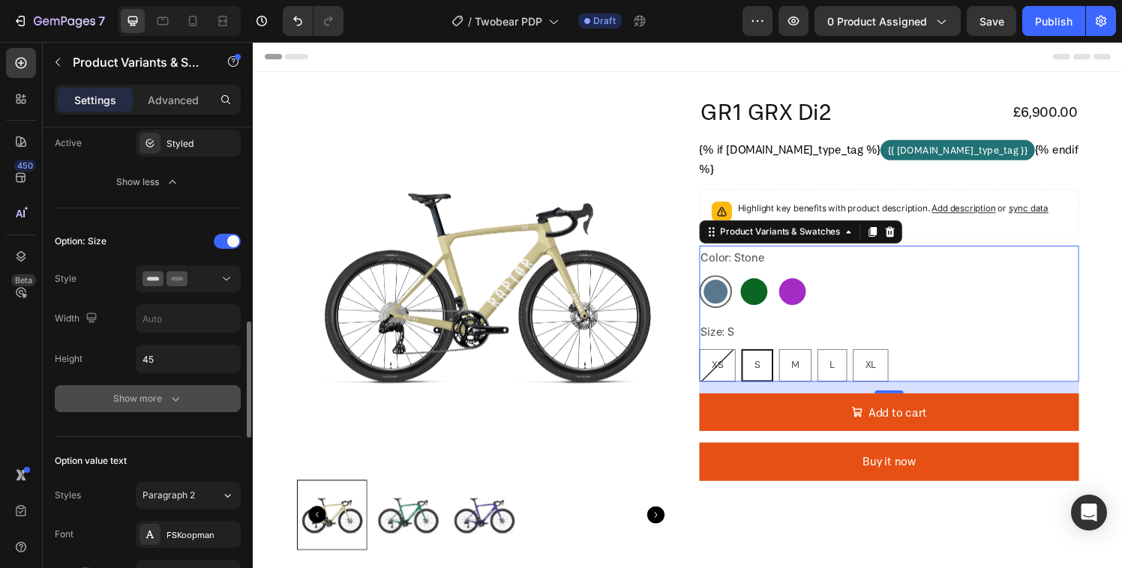
click at [158, 400] on div "Show more" at bounding box center [148, 398] width 70 height 15
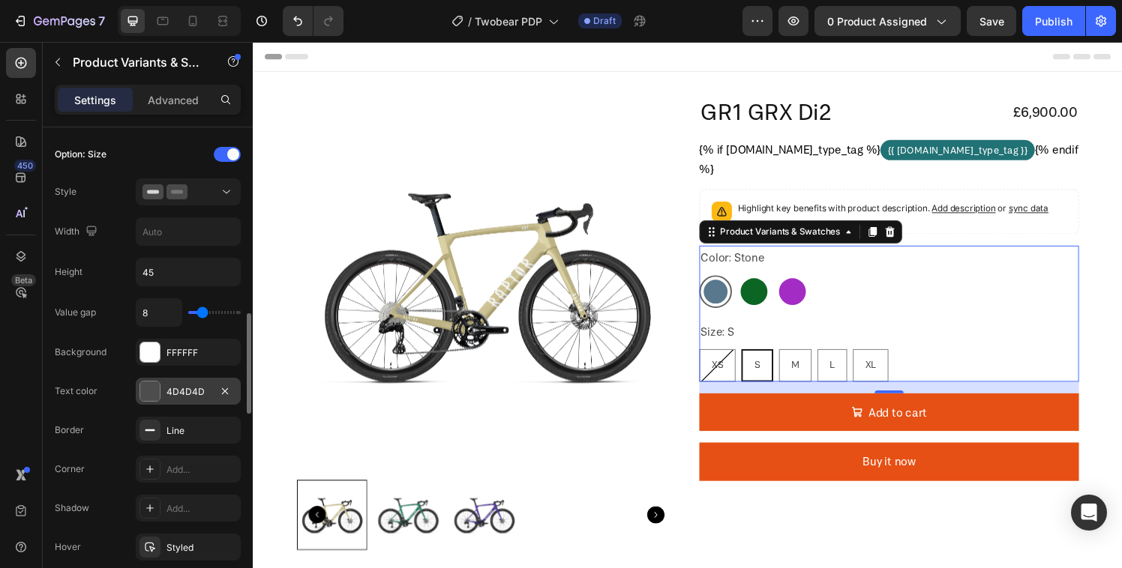
scroll to position [927, 0]
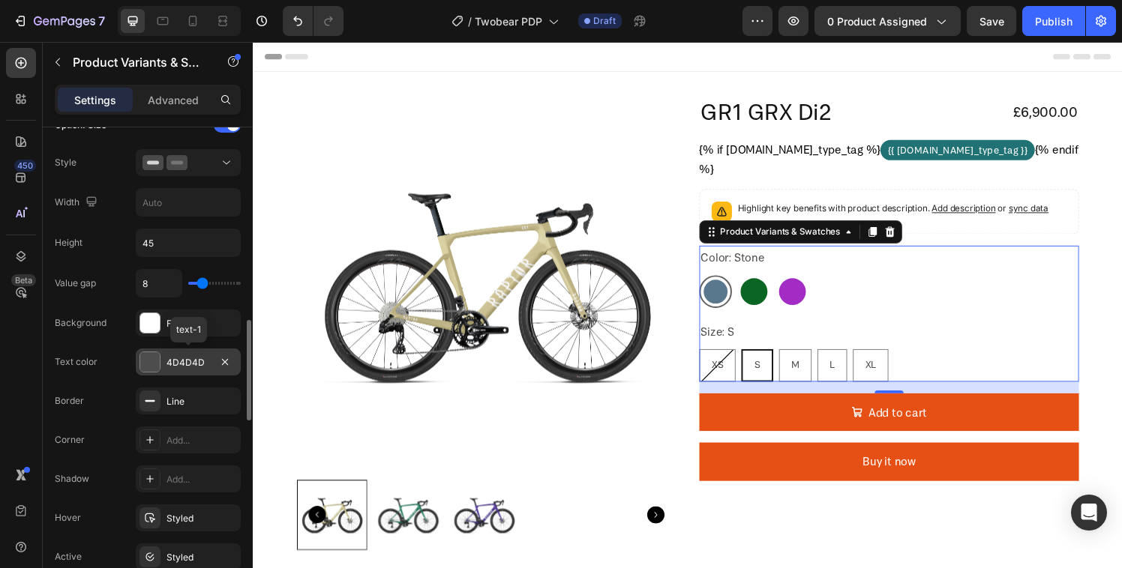
click at [148, 364] on div at bounding box center [149, 361] width 19 height 19
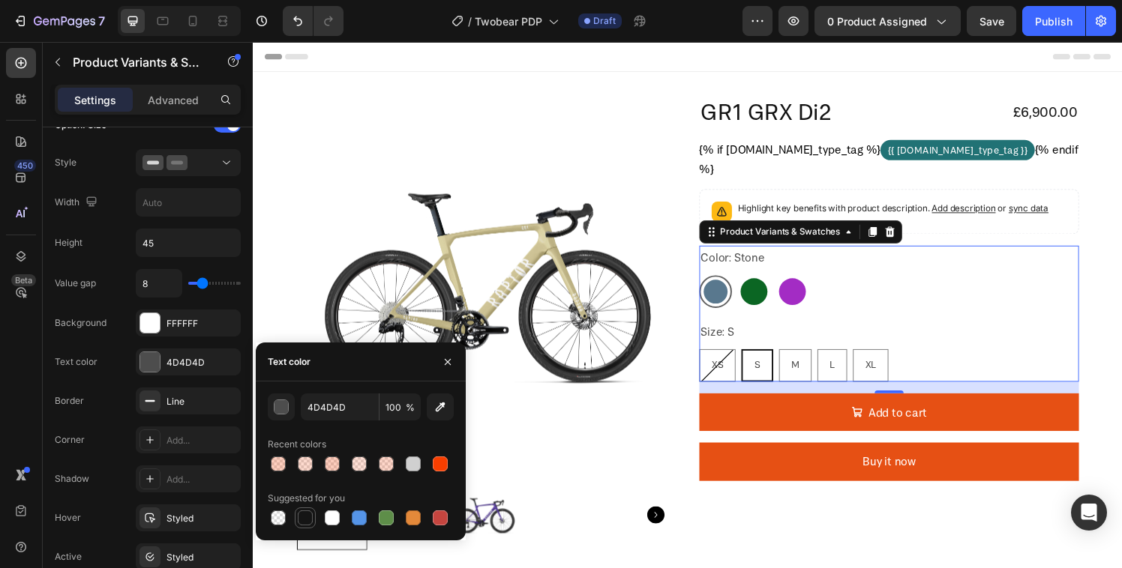
click at [307, 525] on div at bounding box center [305, 518] width 15 height 15
type input "151515"
click at [68, 346] on div "Value gap 8 Background FFFFFF Text color 151515 Border Line Corner Add... Shado…" at bounding box center [148, 439] width 186 height 340
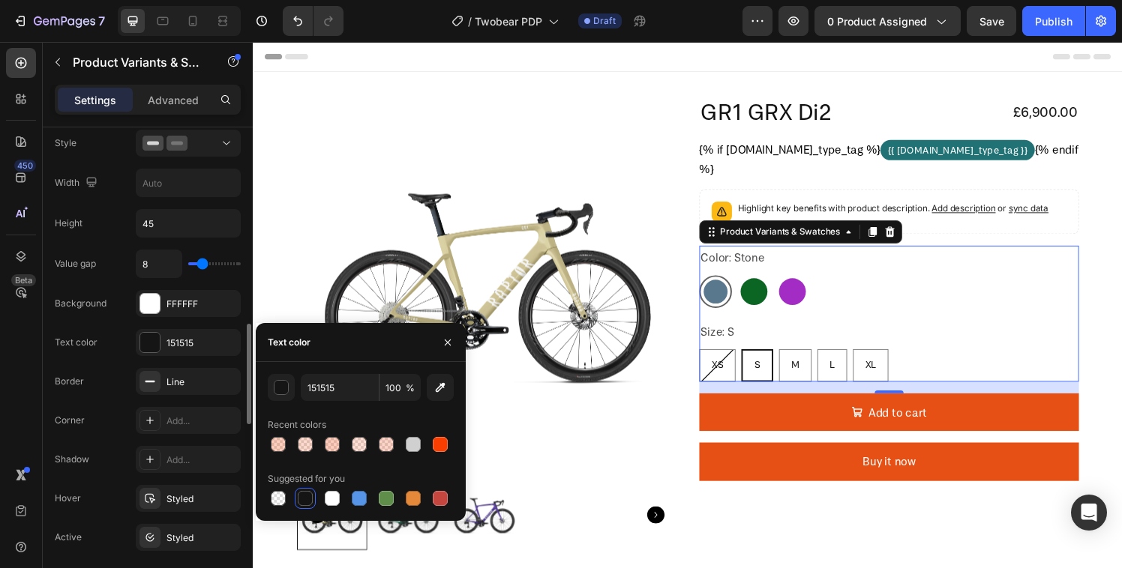
click at [64, 364] on div "Value gap 8 Background FFFFFF Text color 151515 Border Line Corner Add... Shado…" at bounding box center [148, 420] width 186 height 340
click at [454, 349] on button "button" at bounding box center [448, 343] width 24 height 24
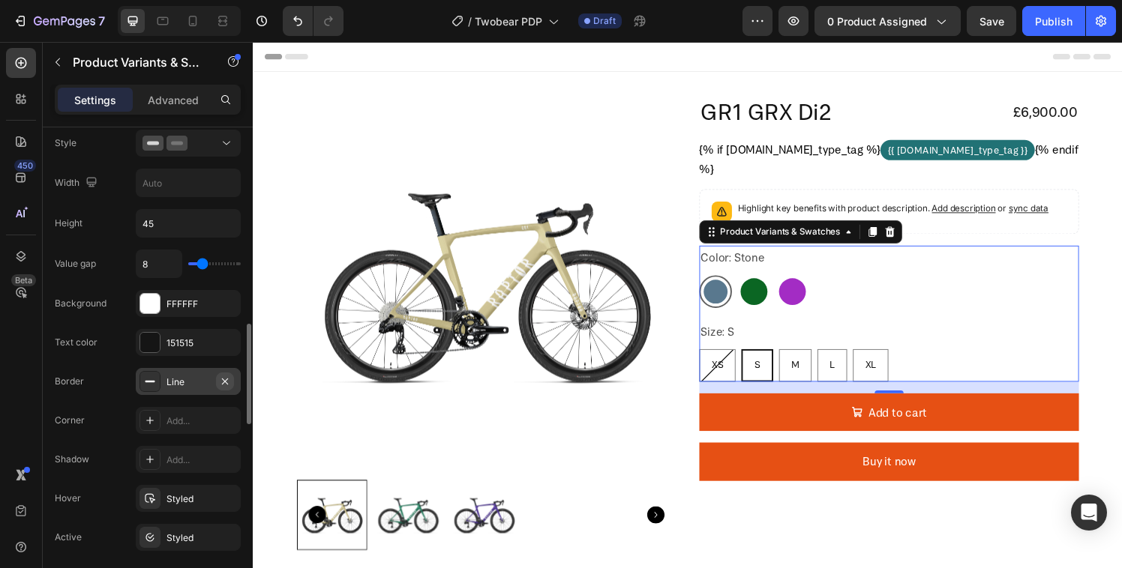
click at [226, 379] on icon "button" at bounding box center [225, 382] width 12 height 12
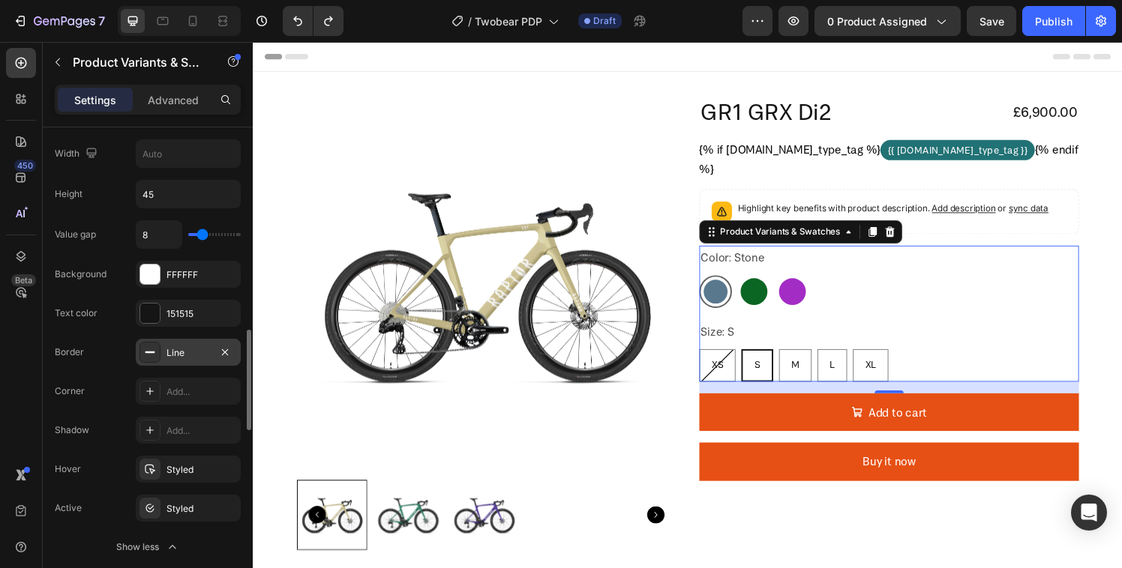
scroll to position [1005, 0]
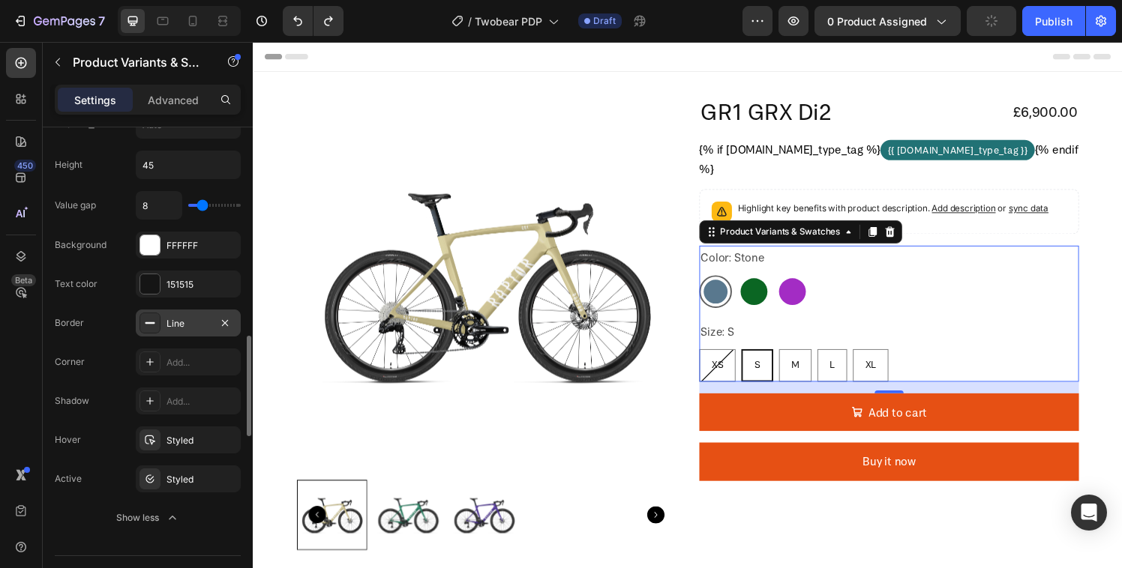
click at [153, 314] on div at bounding box center [149, 323] width 21 height 21
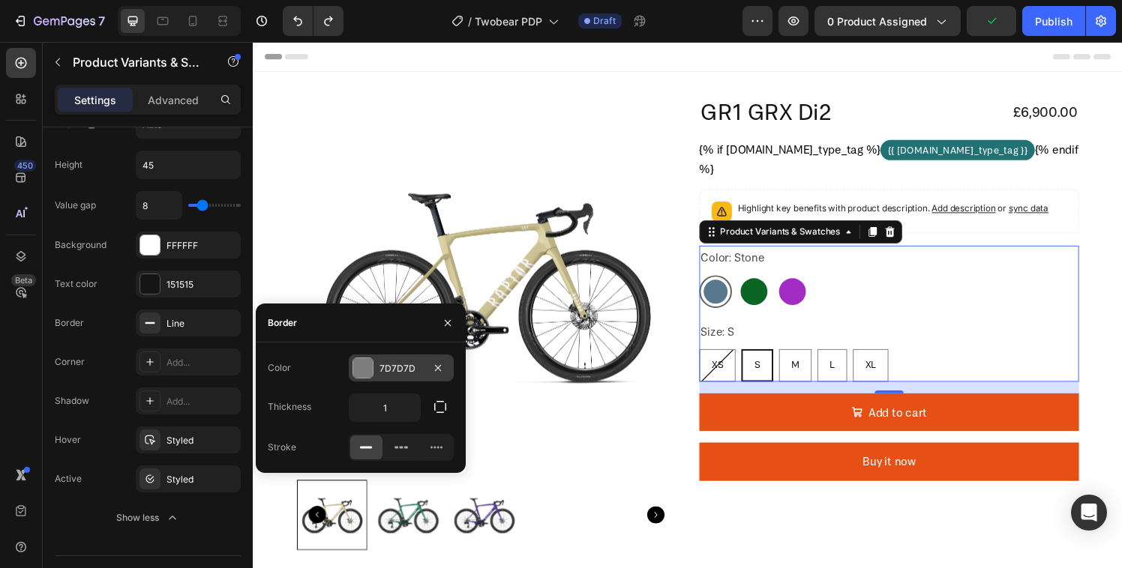
click at [373, 370] on div "7D7D7D" at bounding box center [401, 368] width 105 height 27
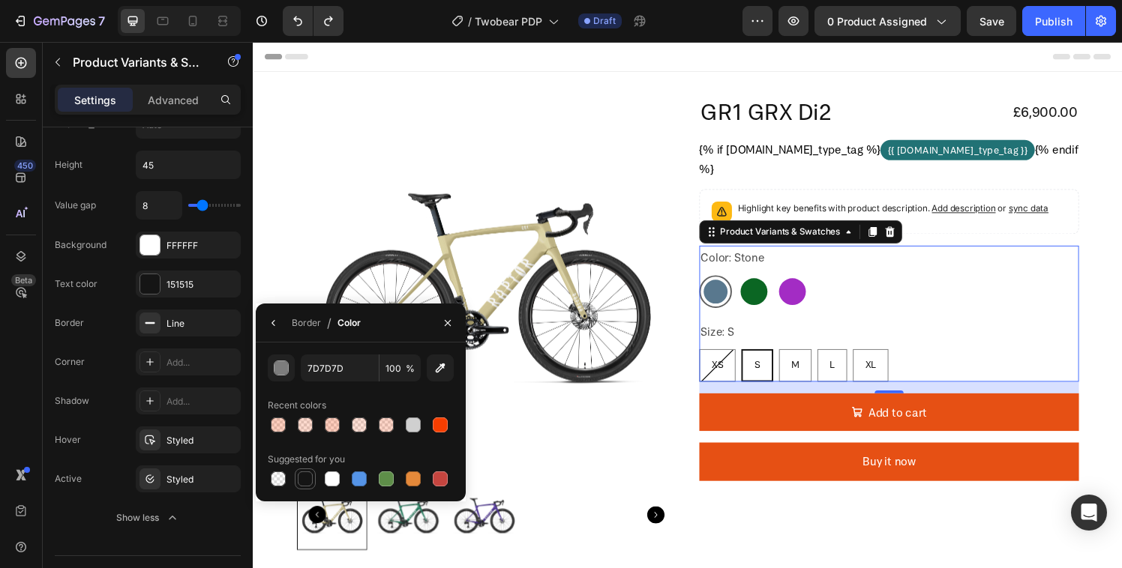
click at [299, 477] on div at bounding box center [305, 479] width 15 height 15
type input "151515"
click at [0, 0] on input "100" at bounding box center [0, 0] width 0 height 0
type input "40"
click at [48, 377] on div "Type Separated Product source GR1 GRX Di2 Option gap Gap 16 Option title Positi…" at bounding box center [148, 286] width 210 height 2326
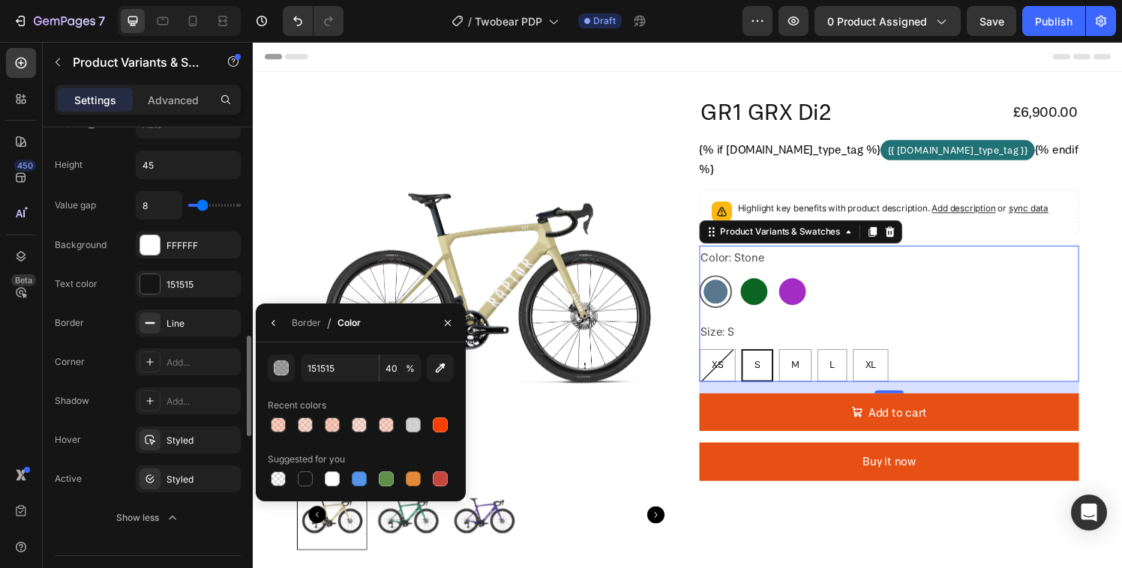
click at [68, 466] on div "Shadow Add..." at bounding box center [148, 479] width 186 height 27
click at [439, 319] on button "button" at bounding box center [448, 323] width 24 height 24
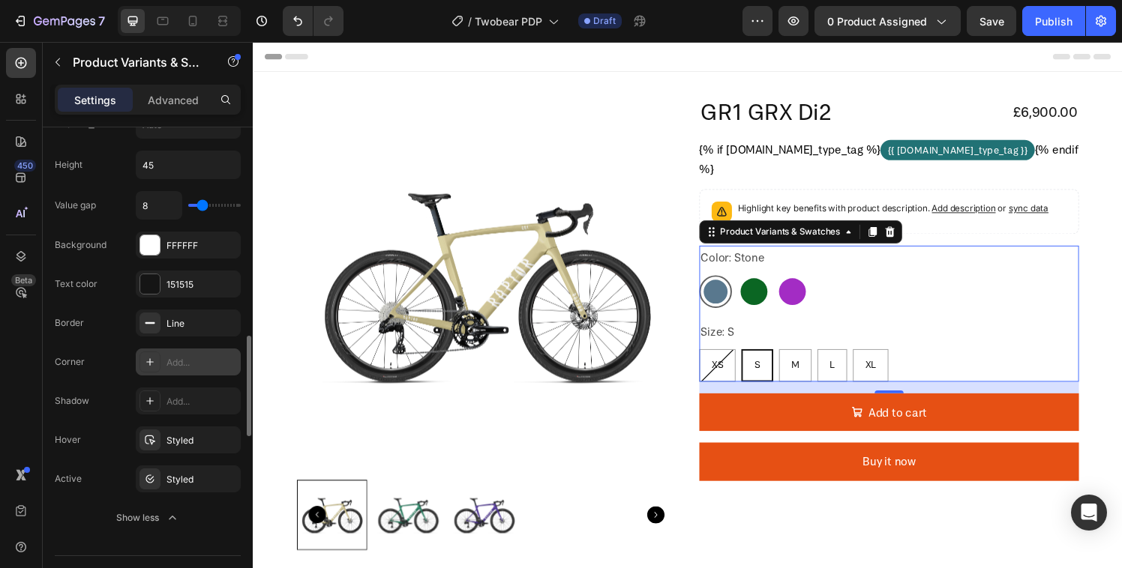
click at [176, 358] on div "Add..." at bounding box center [201, 362] width 70 height 13
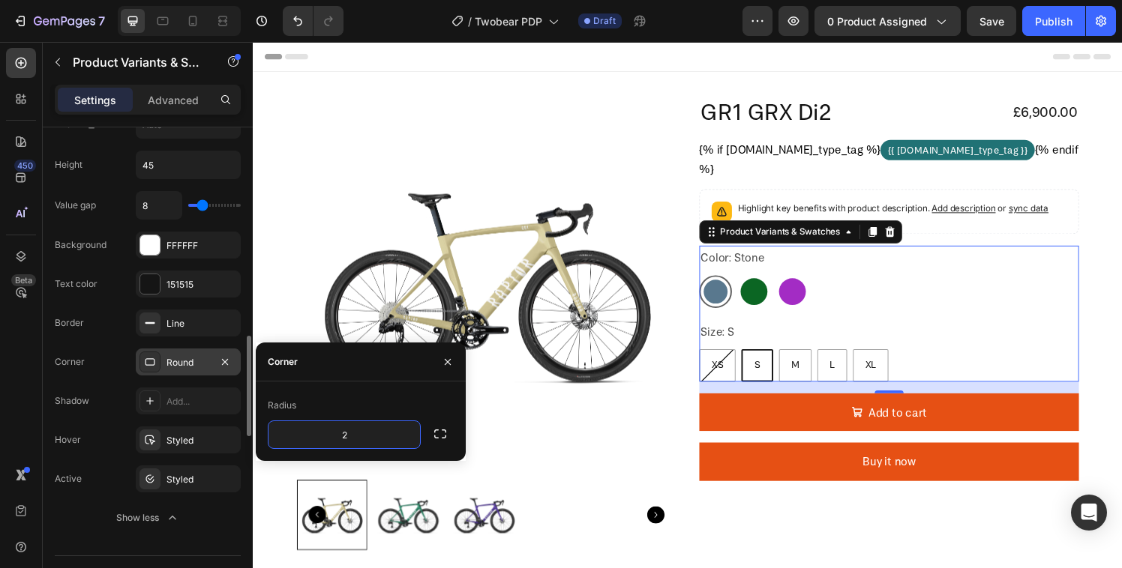
type input "2"
click at [56, 382] on div "Value gap 8 Background FFFFFF Text color 151515 Border Line Corner 2, 2, 2, 2 S…" at bounding box center [148, 361] width 186 height 340
click at [445, 357] on icon "button" at bounding box center [448, 362] width 12 height 12
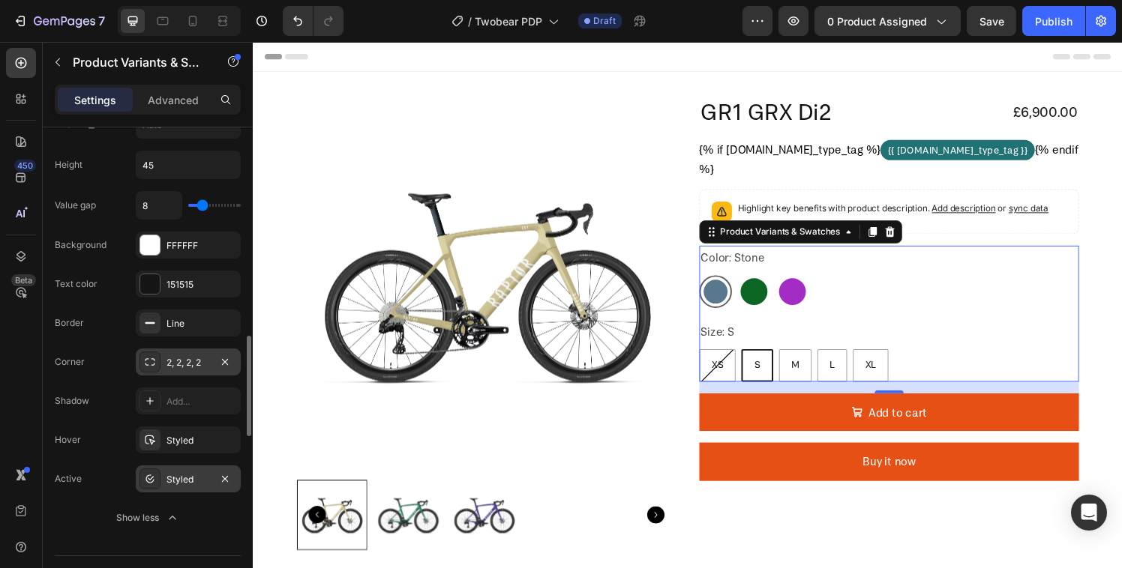
click at [144, 479] on icon at bounding box center [150, 479] width 12 height 12
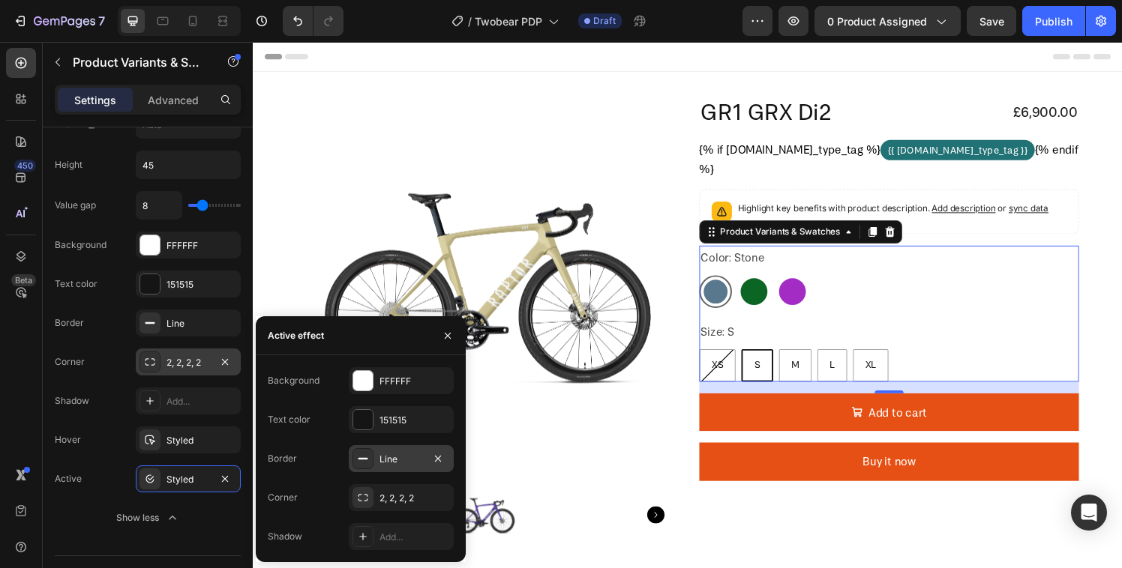
click at [364, 464] on icon at bounding box center [363, 459] width 12 height 12
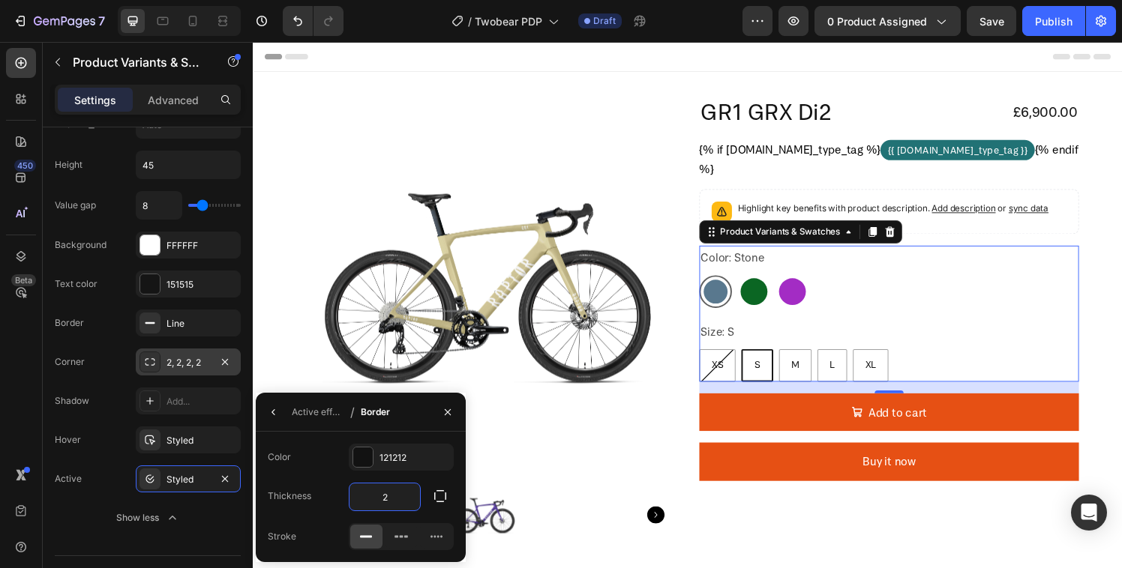
click at [379, 496] on input "2" at bounding box center [384, 497] width 70 height 27
type input "1"
click at [382, 494] on input "1" at bounding box center [384, 497] width 70 height 27
click at [394, 499] on input "1" at bounding box center [384, 497] width 70 height 27
type input "2"
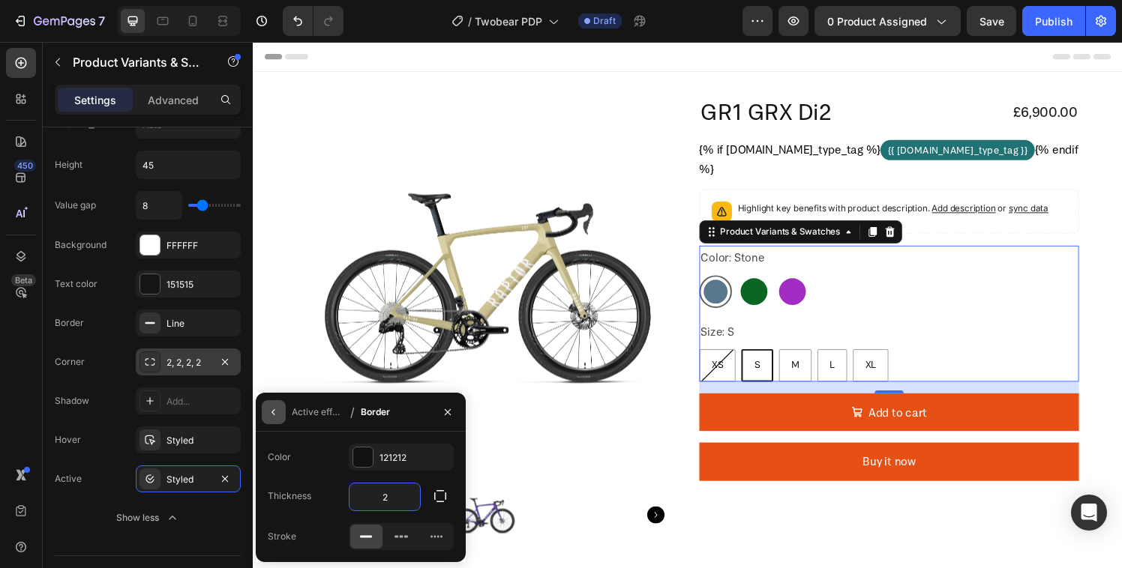
click at [271, 419] on button "button" at bounding box center [274, 412] width 24 height 24
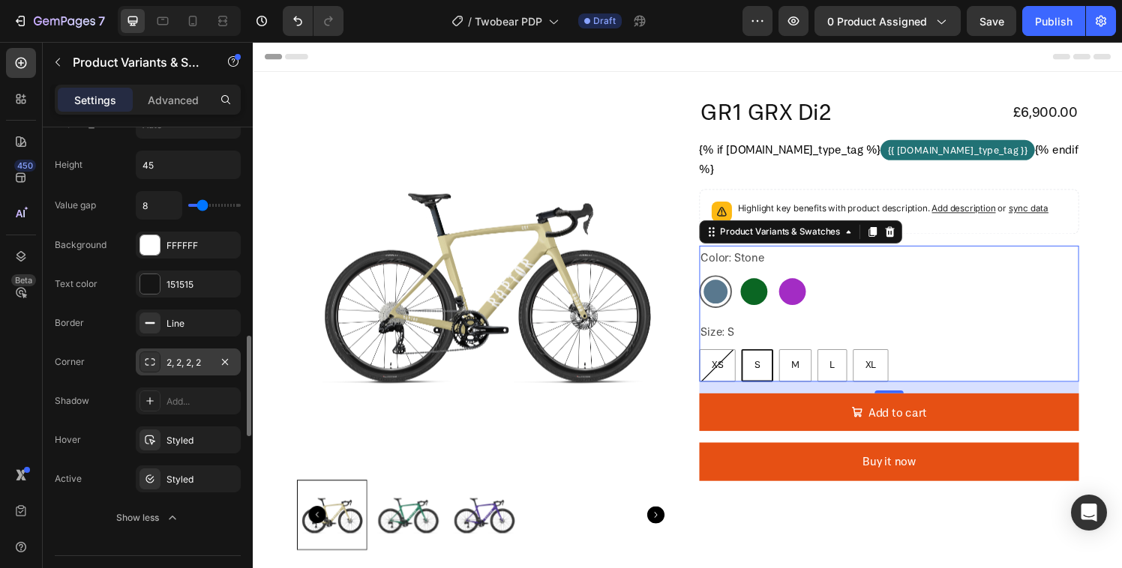
click at [72, 542] on div "Option: Size Style Width Height 45 Value gap 8 Background FFFFFF Text color 151…" at bounding box center [148, 283] width 186 height 520
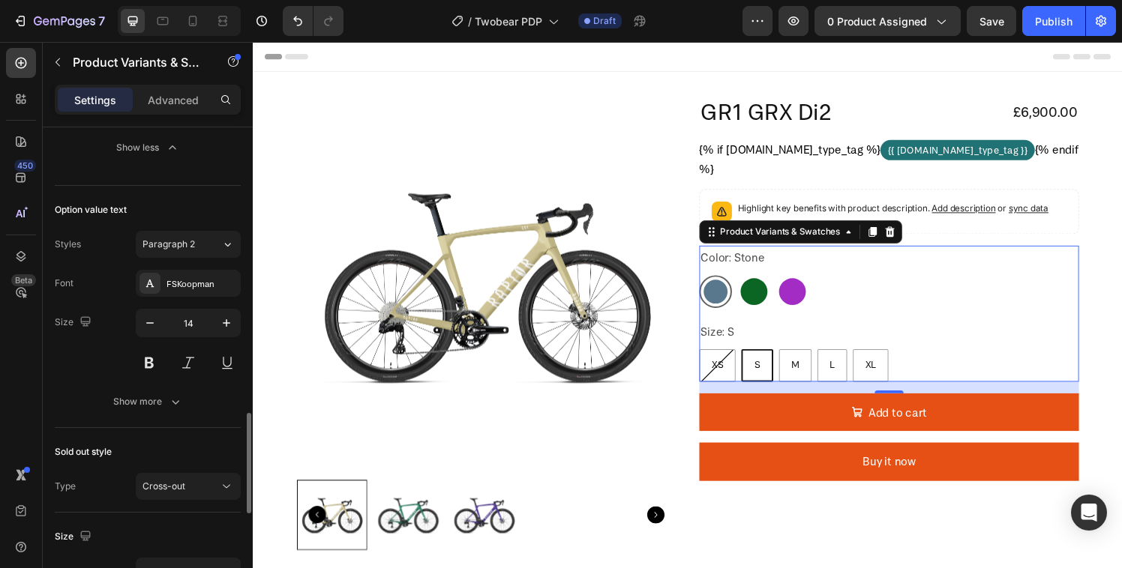
scroll to position [1365, 0]
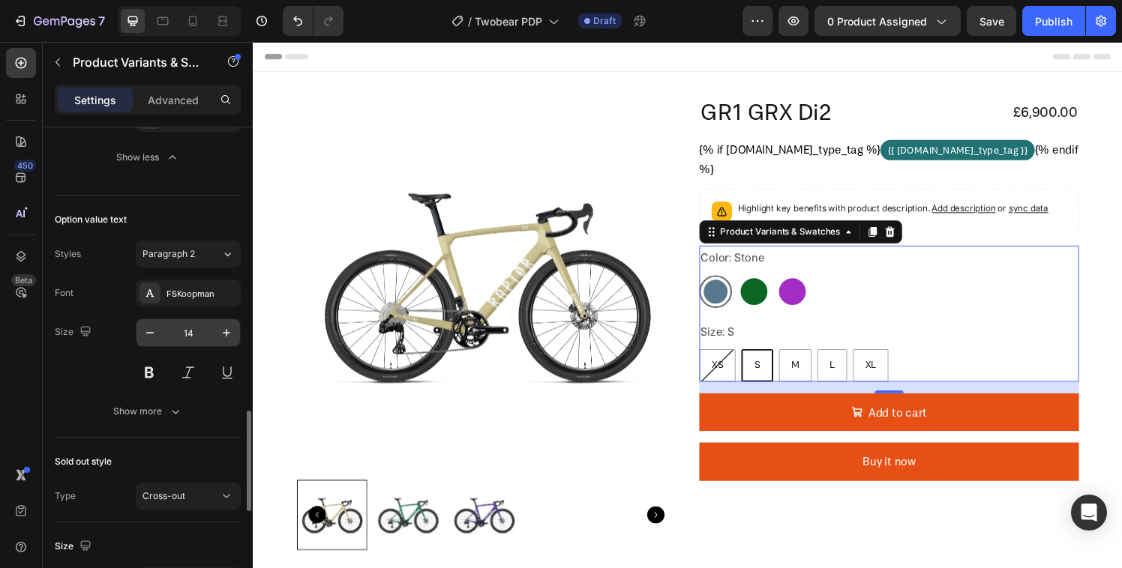
click at [187, 333] on input "14" at bounding box center [187, 332] width 49 height 27
type input "2"
type input "14"
click at [57, 364] on div "Size 14" at bounding box center [148, 352] width 186 height 67
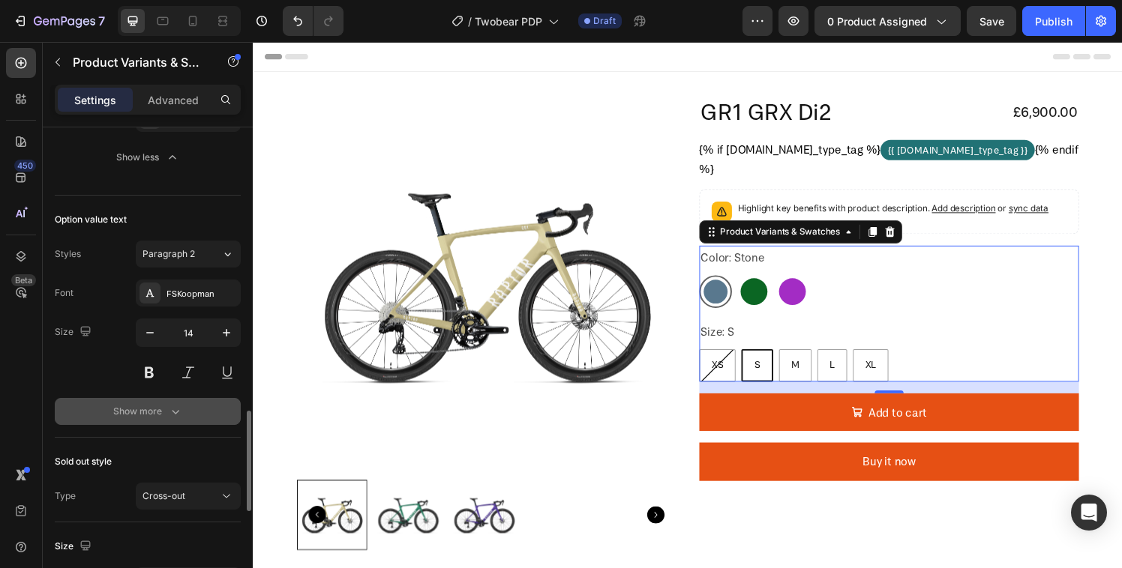
click at [145, 406] on div "Show more" at bounding box center [148, 411] width 70 height 15
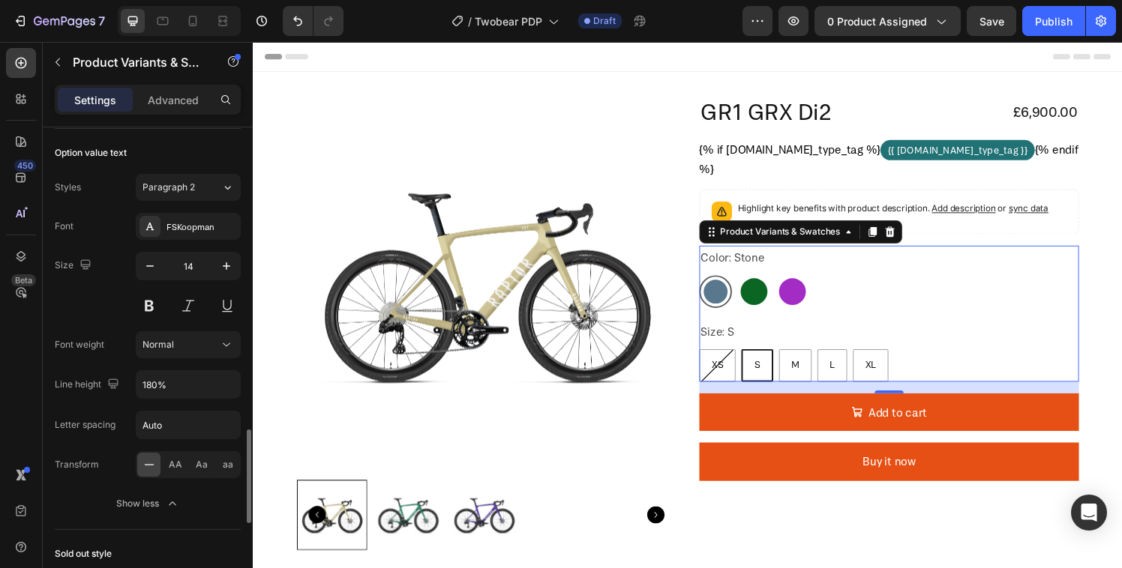
scroll to position [1452, 0]
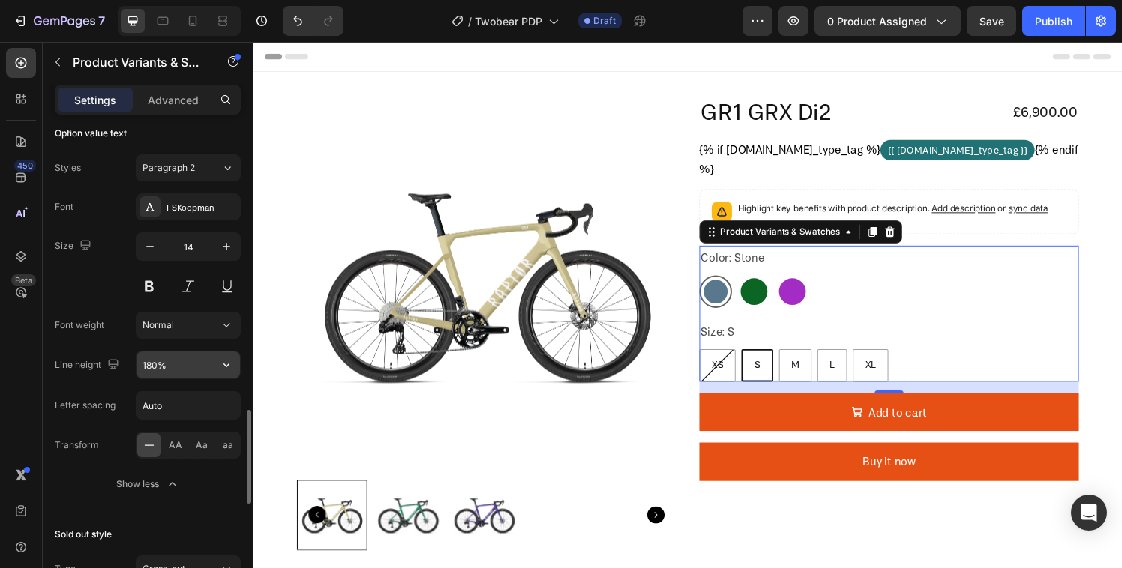
click at [161, 376] on input "180%" at bounding box center [187, 365] width 103 height 27
type input "140%"
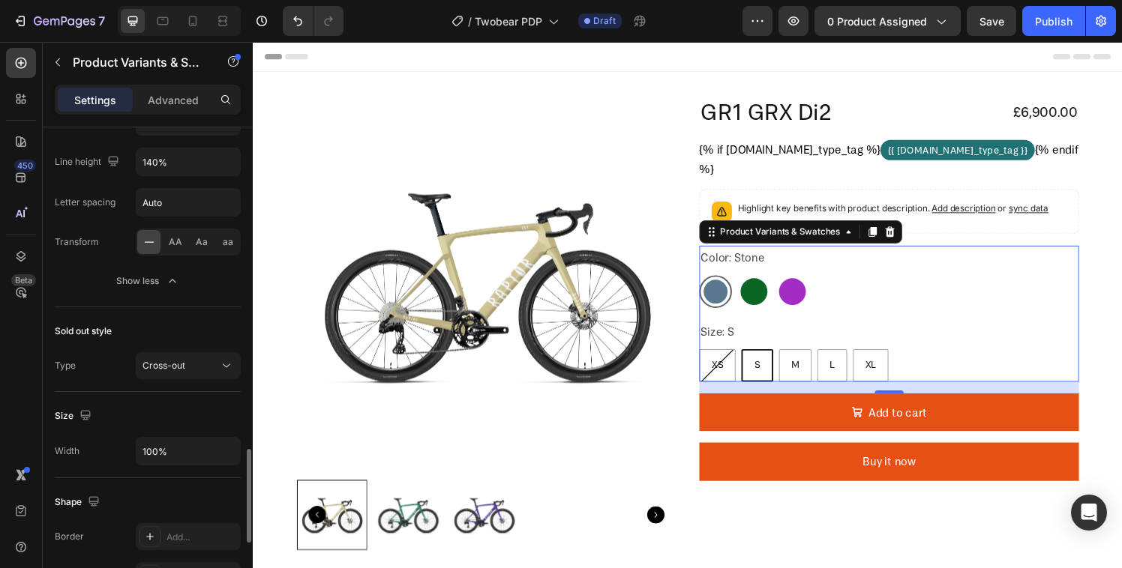
scroll to position [1674, 0]
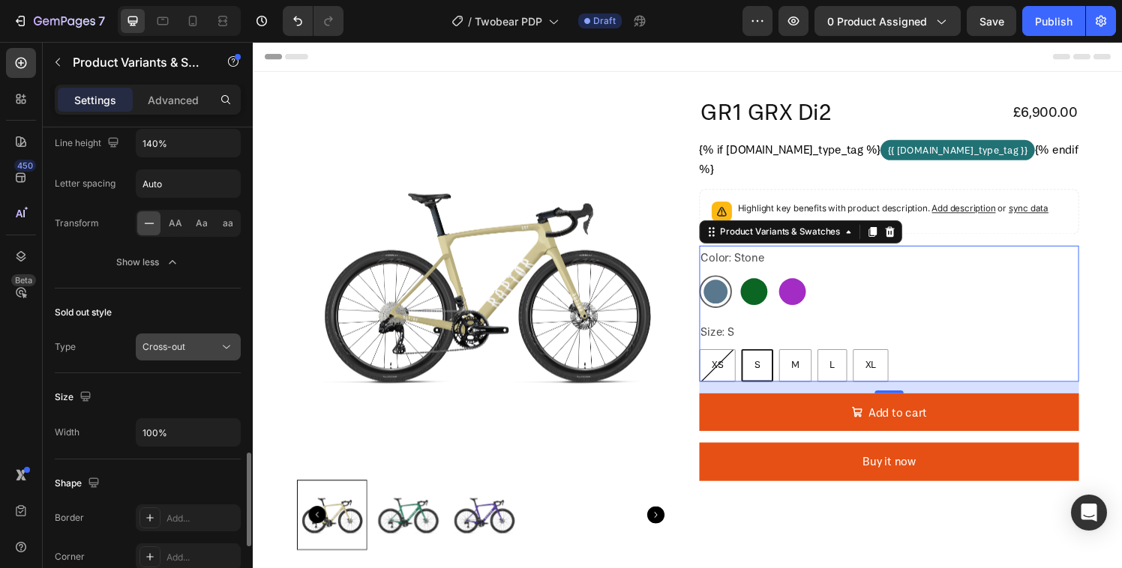
click at [165, 352] on span "Cross-out" at bounding box center [163, 346] width 43 height 13
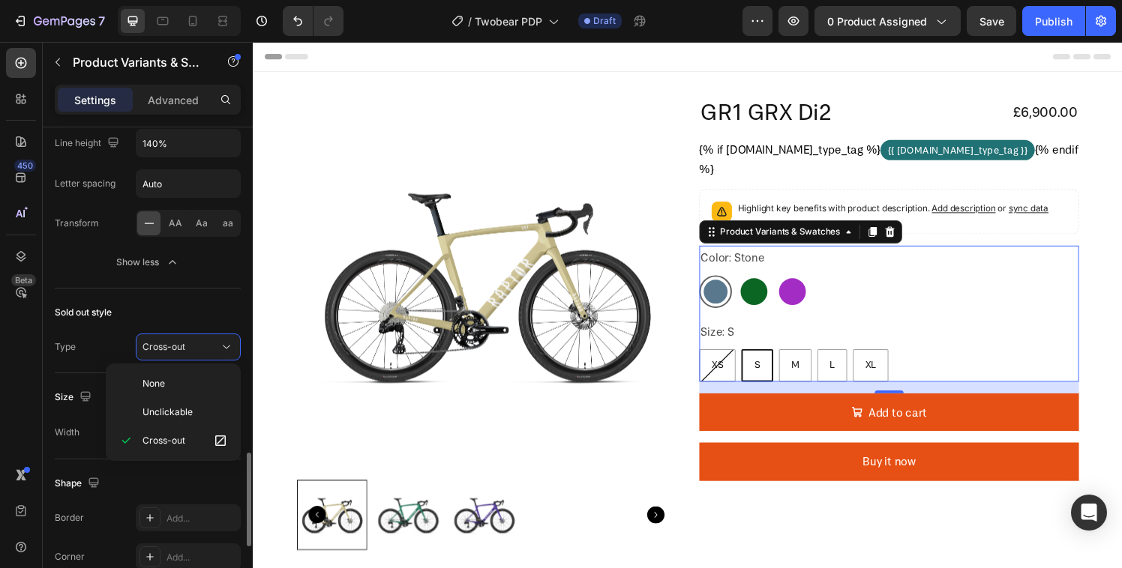
click at [64, 370] on div "Sold out style Type Cross-out" at bounding box center [148, 331] width 186 height 85
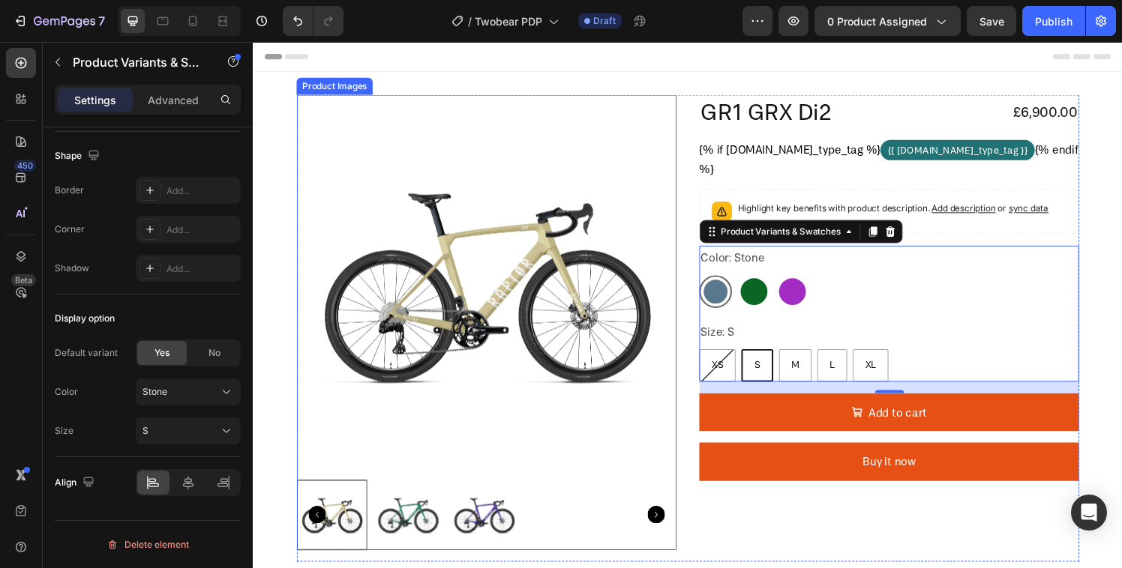
scroll to position [44, 0]
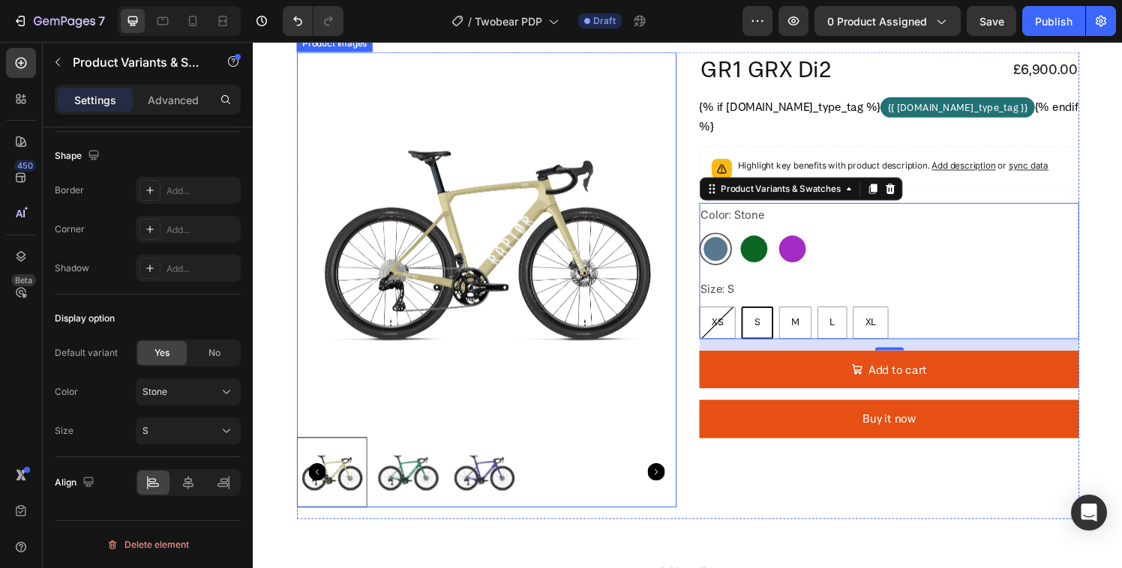
click at [597, 477] on div at bounding box center [494, 487] width 393 height 73
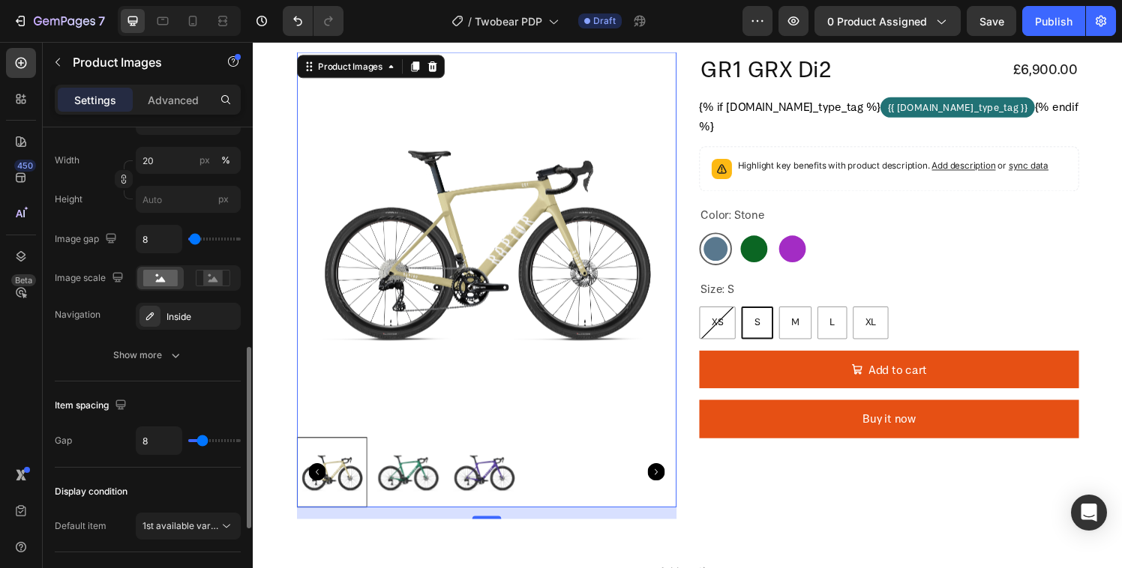
scroll to position [565, 0]
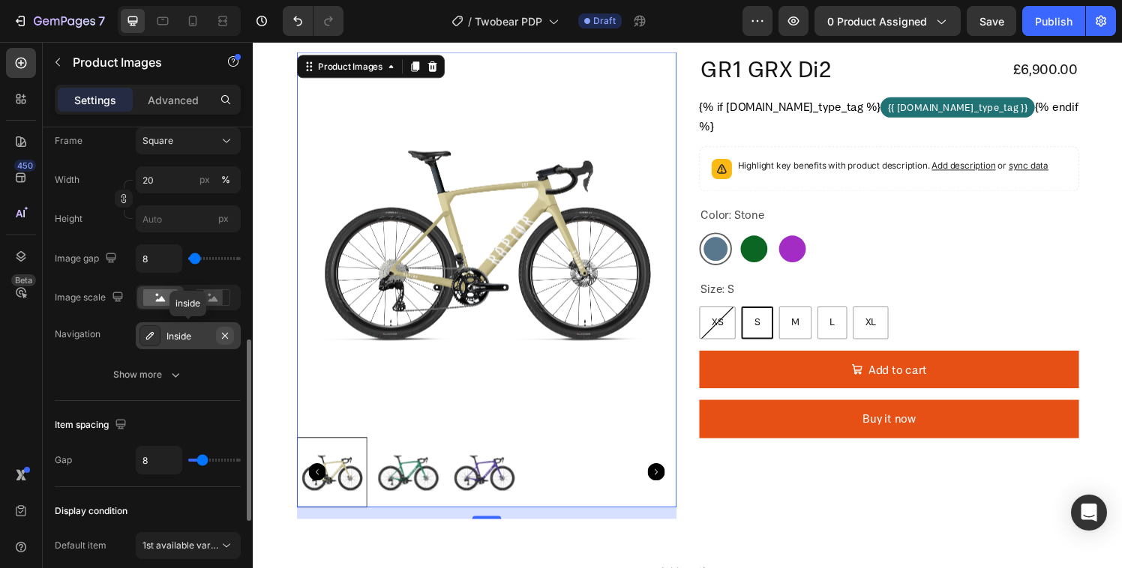
click at [226, 332] on icon "button" at bounding box center [225, 336] width 12 height 12
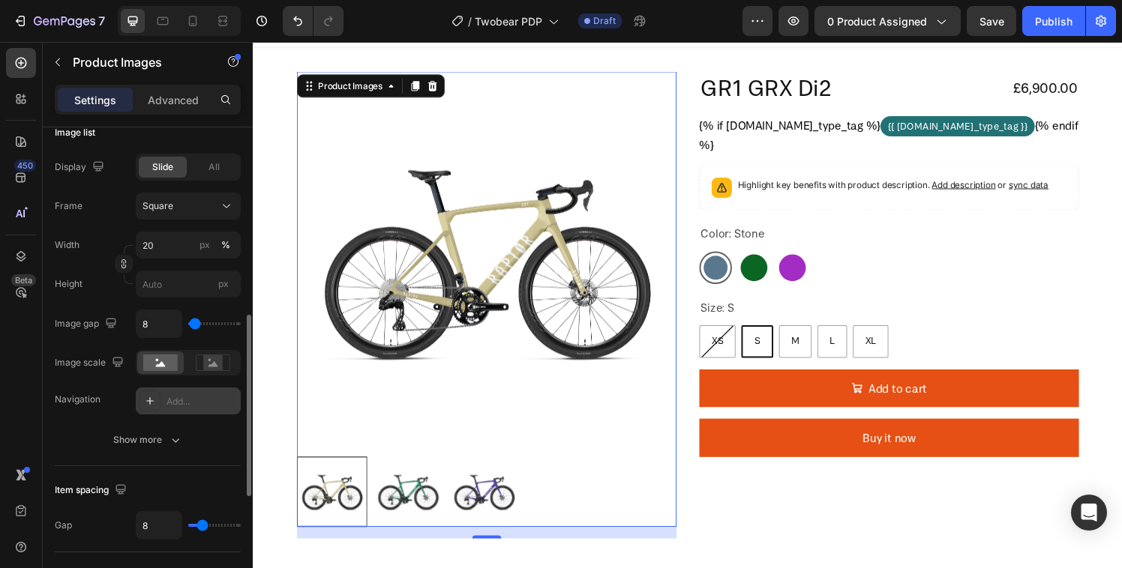
scroll to position [5, 0]
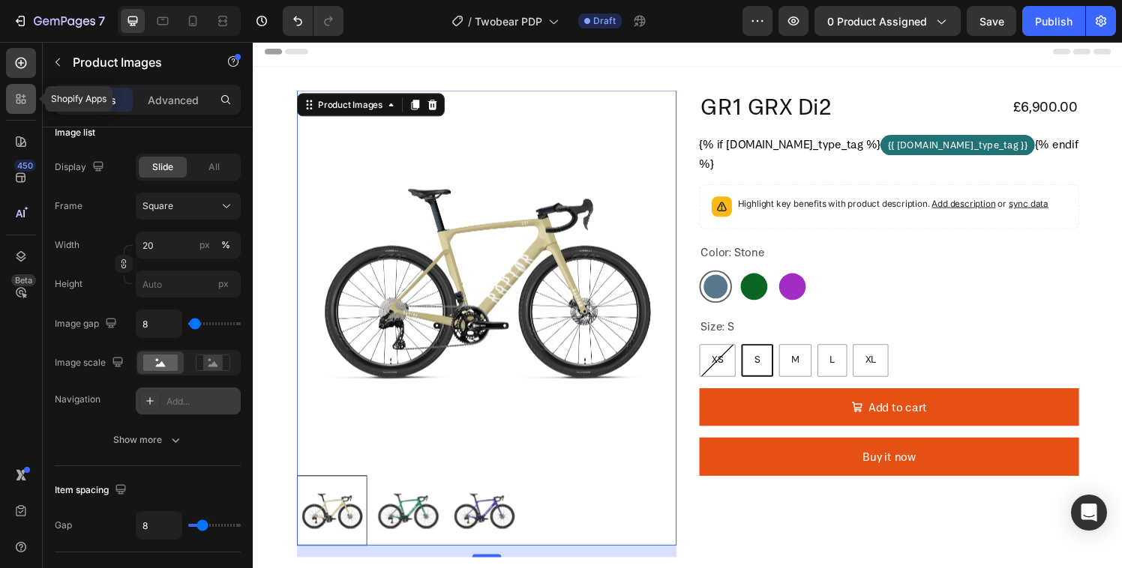
click at [28, 105] on icon at bounding box center [20, 98] width 15 height 15
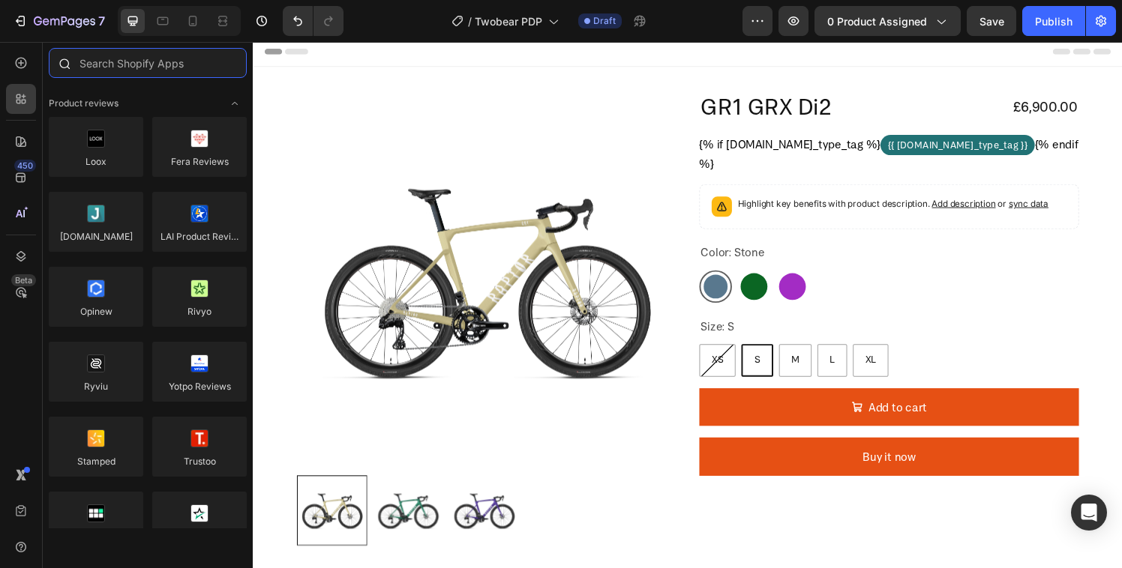
click at [136, 64] on input "text" at bounding box center [148, 63] width 198 height 30
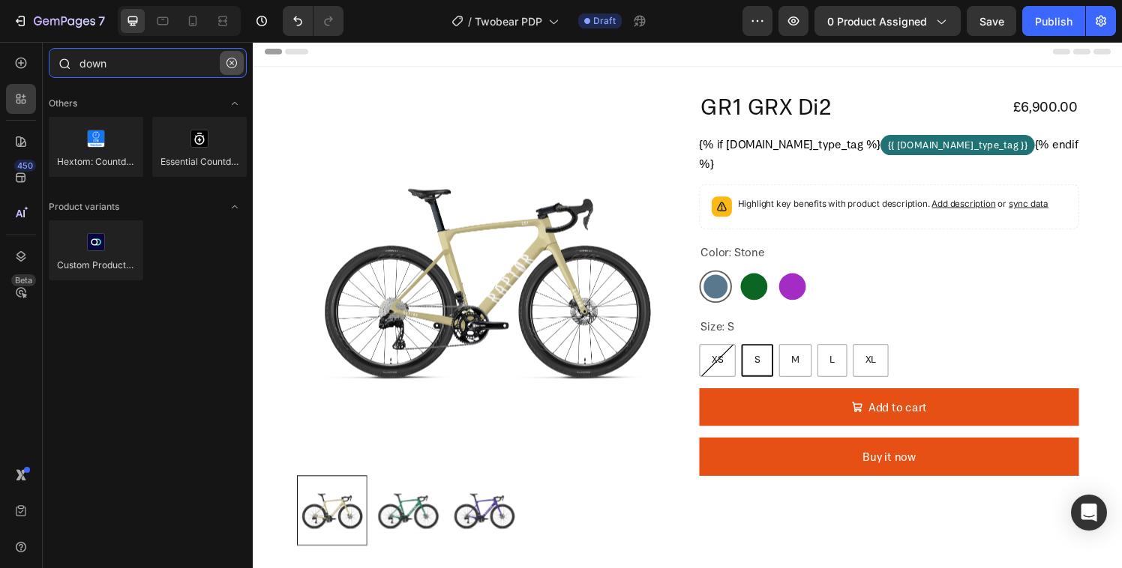
type input "down"
click at [231, 65] on icon "button" at bounding box center [231, 63] width 10 height 10
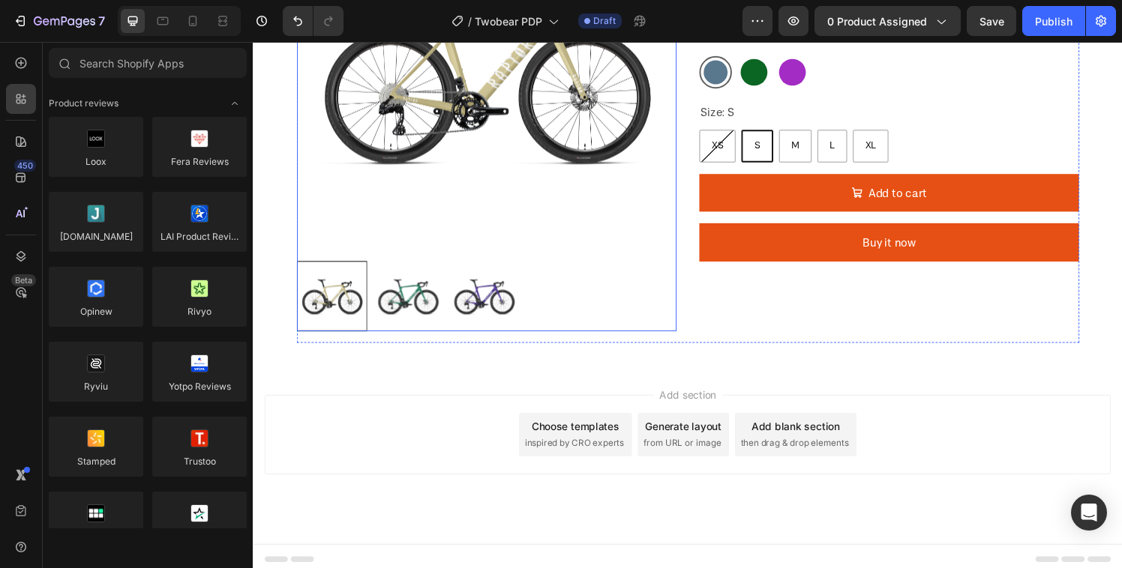
scroll to position [0, 0]
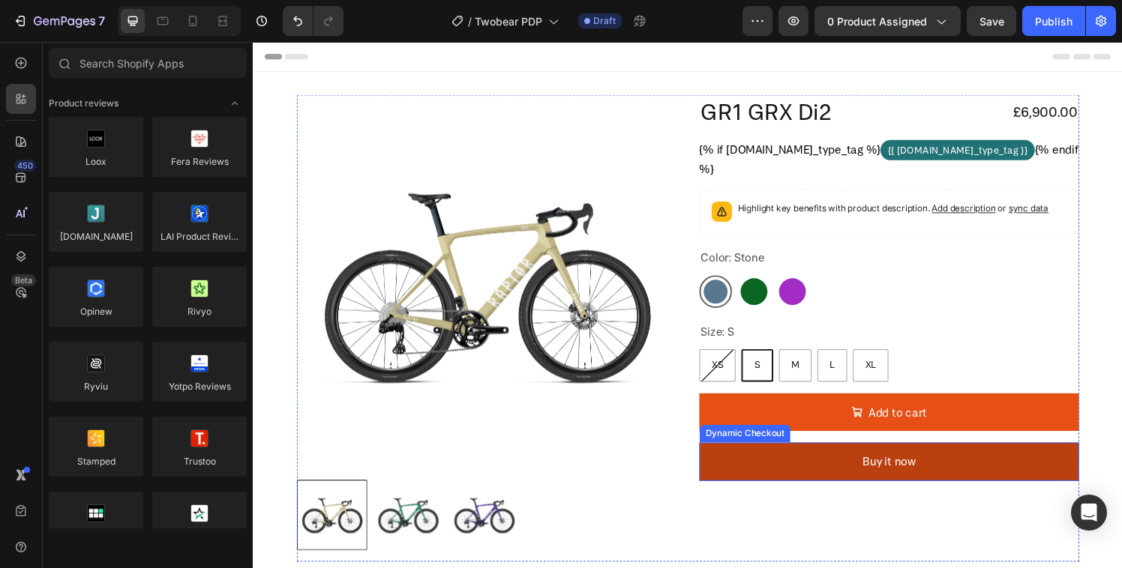
click at [726, 468] on button "Buy it now" at bounding box center [911, 477] width 393 height 40
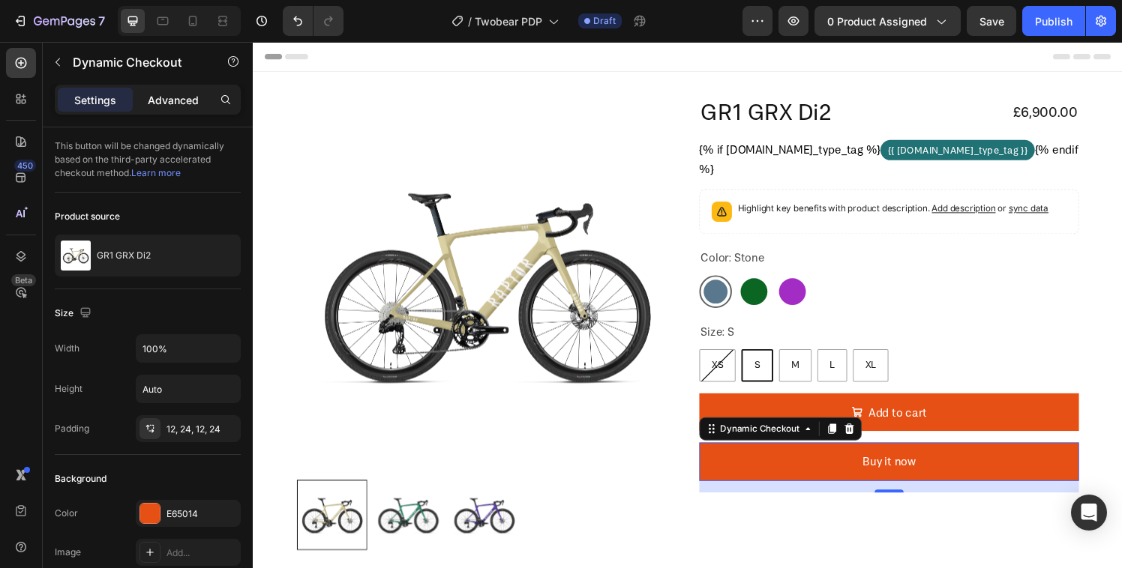
click at [170, 106] on p "Advanced" at bounding box center [173, 100] width 51 height 16
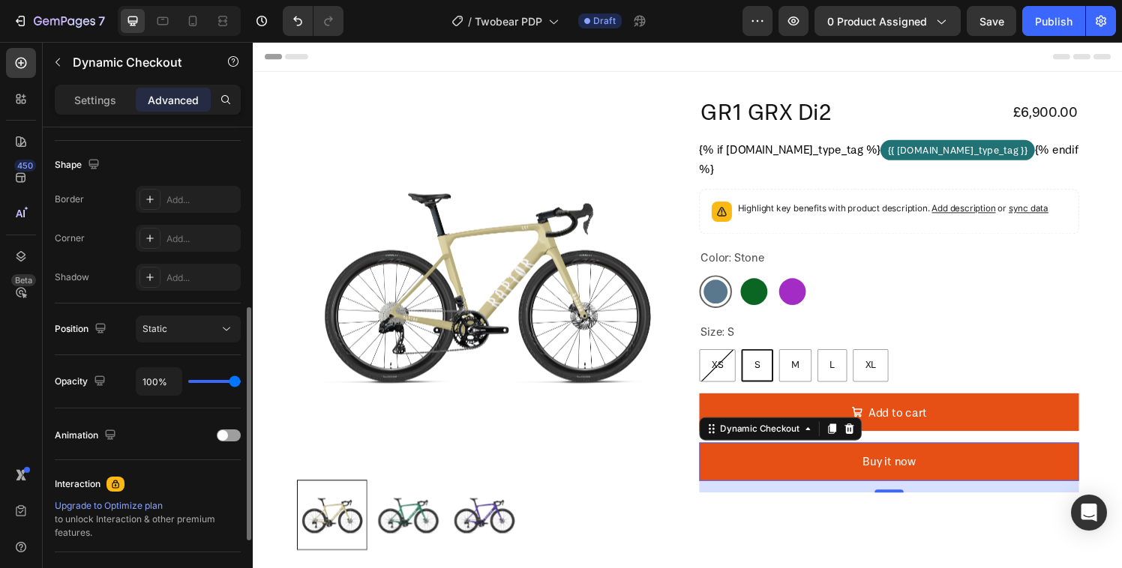
scroll to position [517, 0]
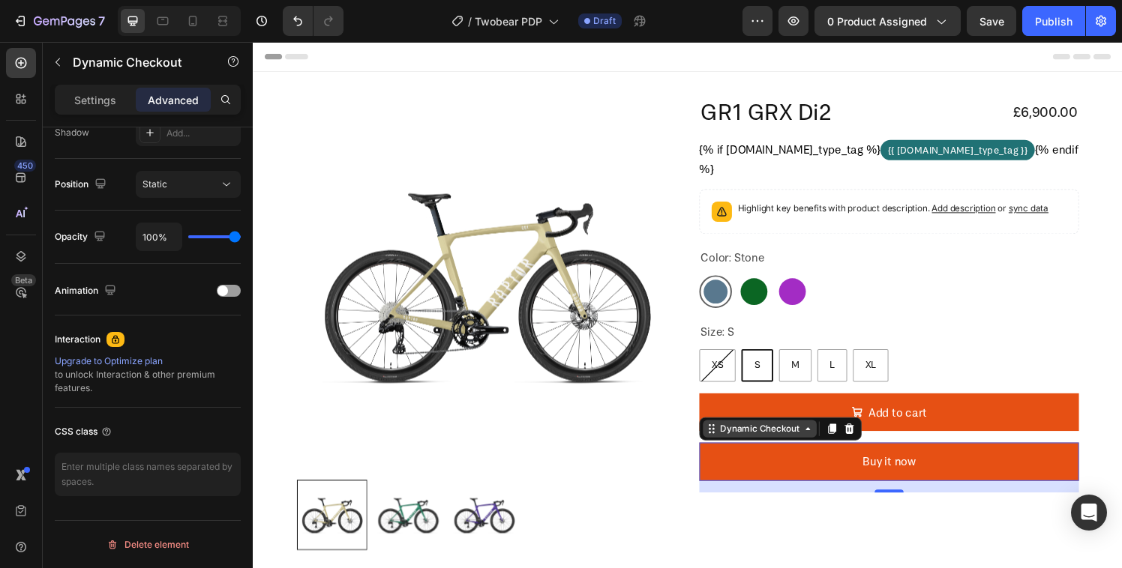
click at [821, 445] on icon at bounding box center [827, 442] width 12 height 12
click at [864, 443] on icon at bounding box center [870, 442] width 12 height 12
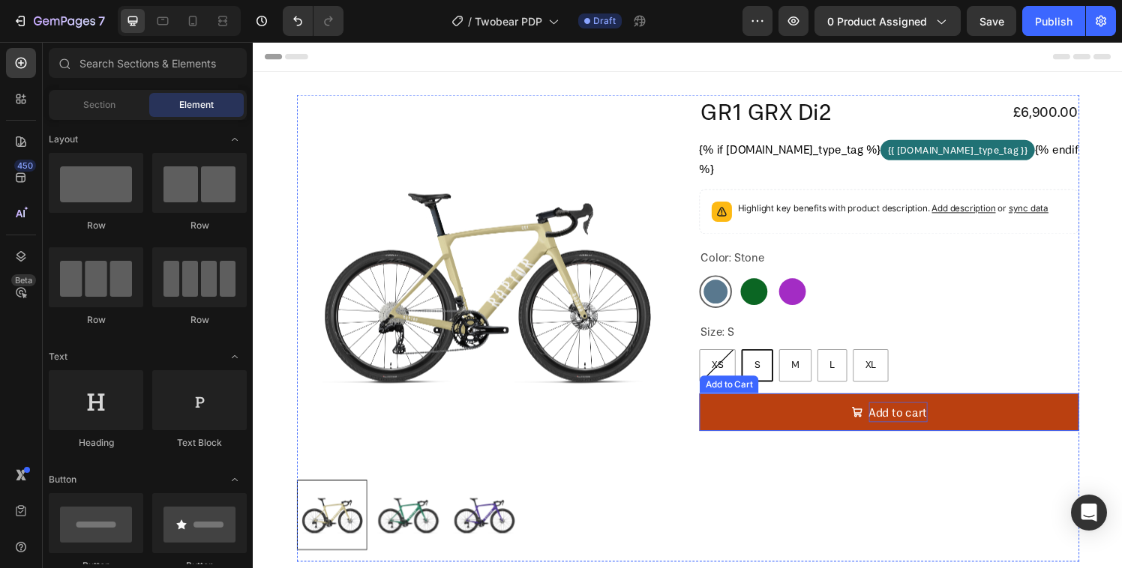
click at [910, 433] on div "Add to cart" at bounding box center [920, 426] width 61 height 22
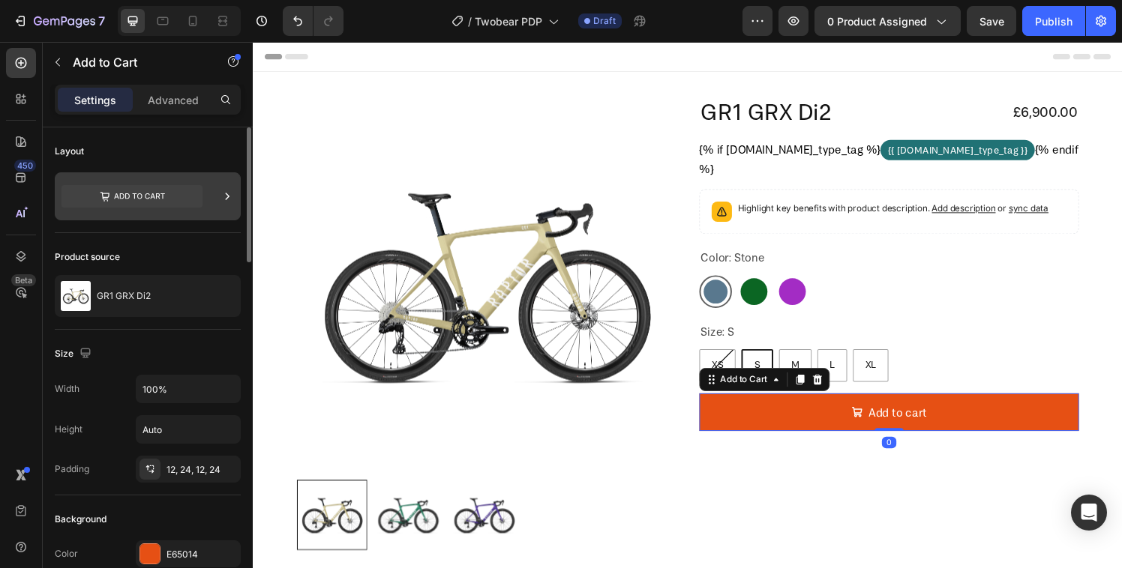
click at [214, 183] on div at bounding box center [148, 196] width 186 height 48
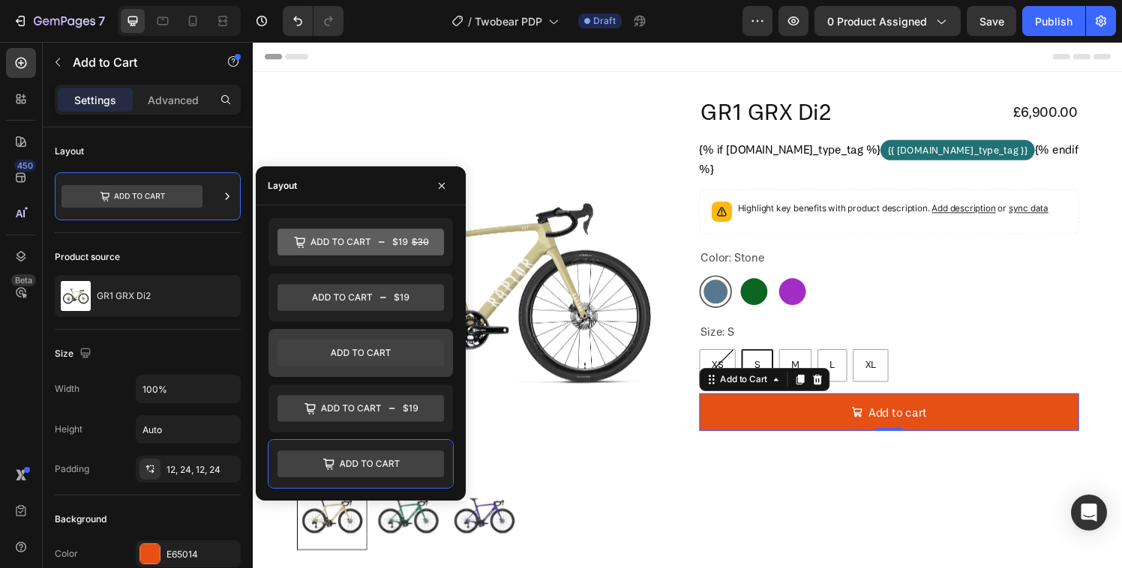
click at [351, 357] on icon at bounding box center [360, 353] width 166 height 27
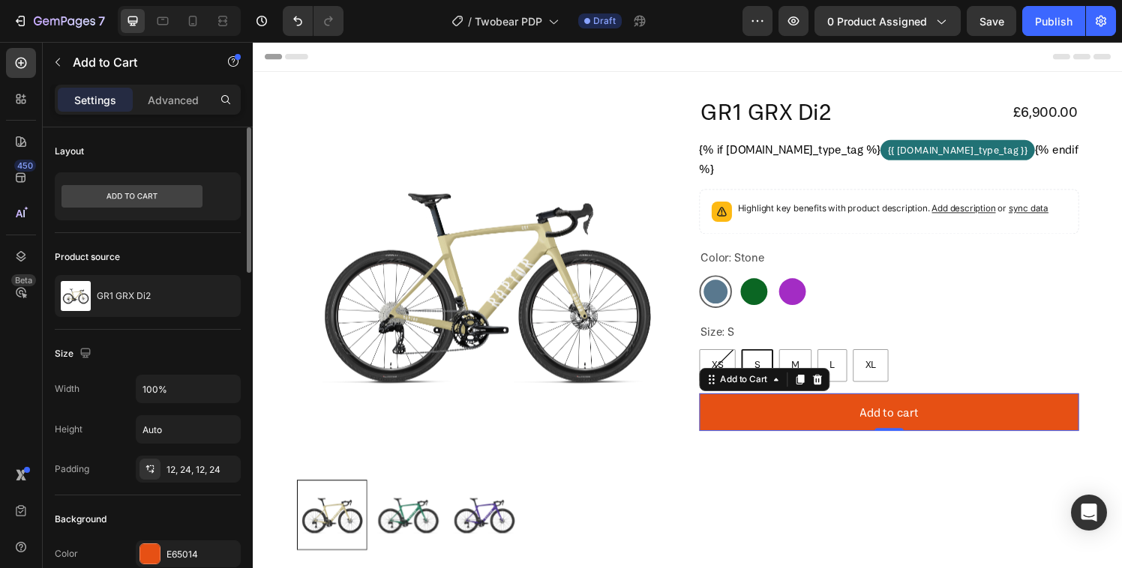
click at [107, 234] on div "Product source GR1 GRX Di2" at bounding box center [148, 281] width 186 height 97
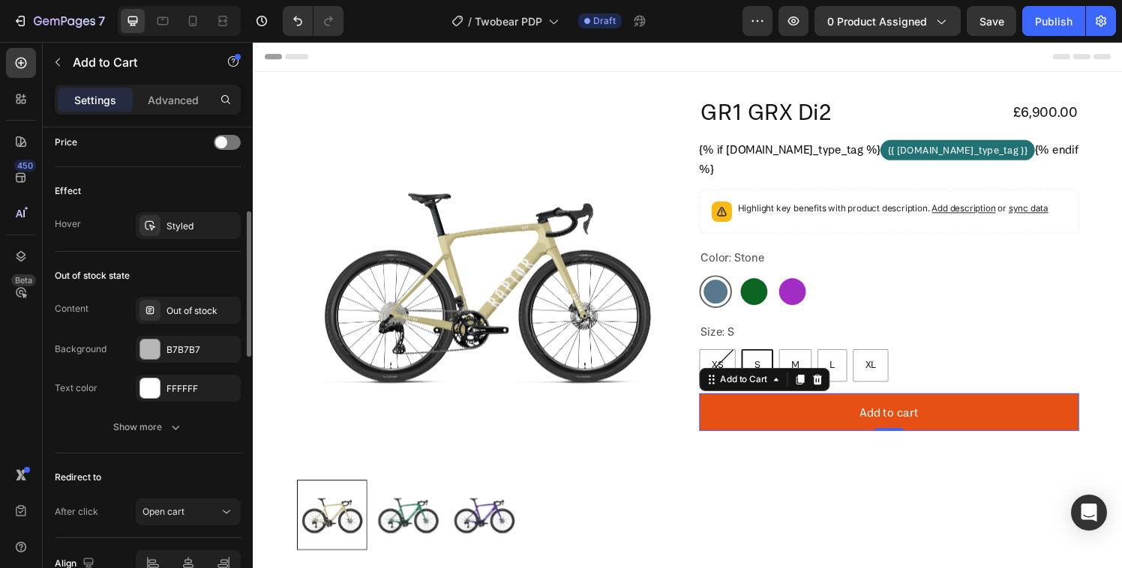
scroll to position [1123, 0]
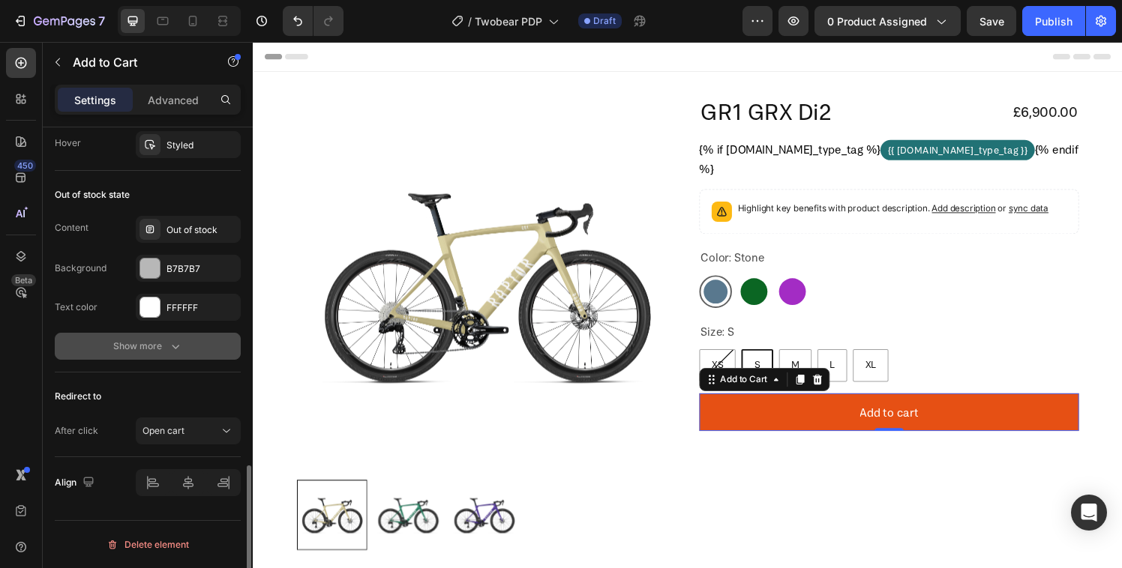
click at [127, 349] on div "Show more" at bounding box center [148, 346] width 70 height 15
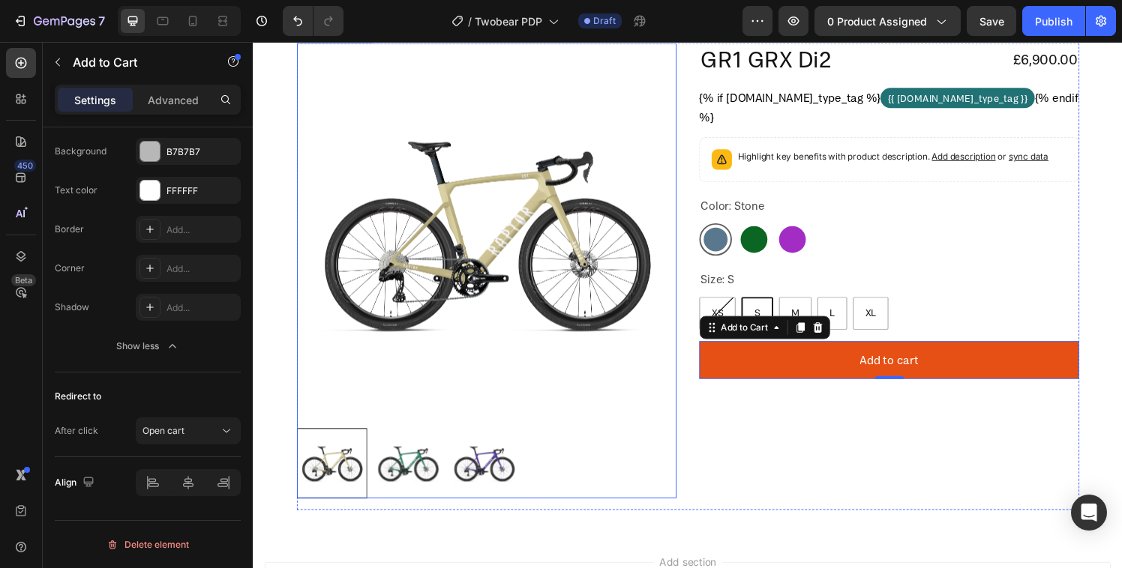
scroll to position [101, 0]
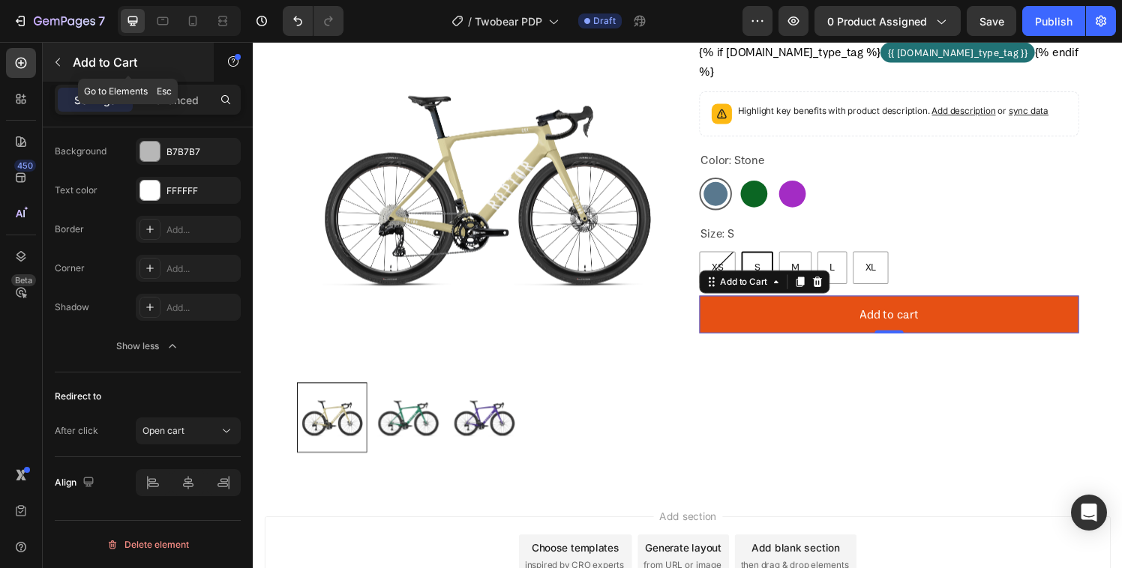
click at [59, 64] on icon "button" at bounding box center [58, 62] width 12 height 12
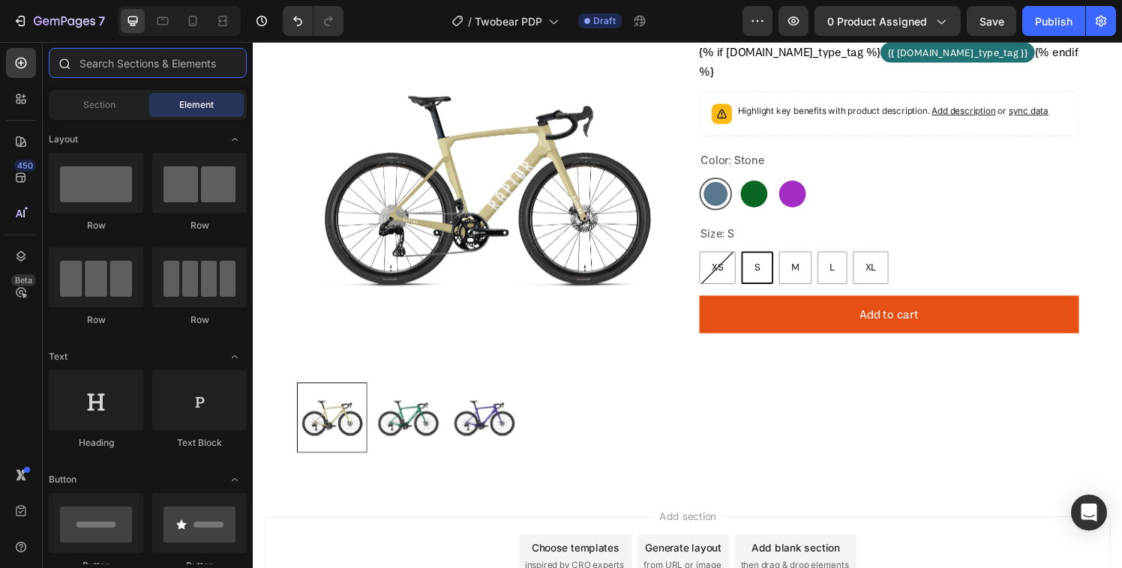
click at [116, 67] on input "text" at bounding box center [148, 63] width 198 height 30
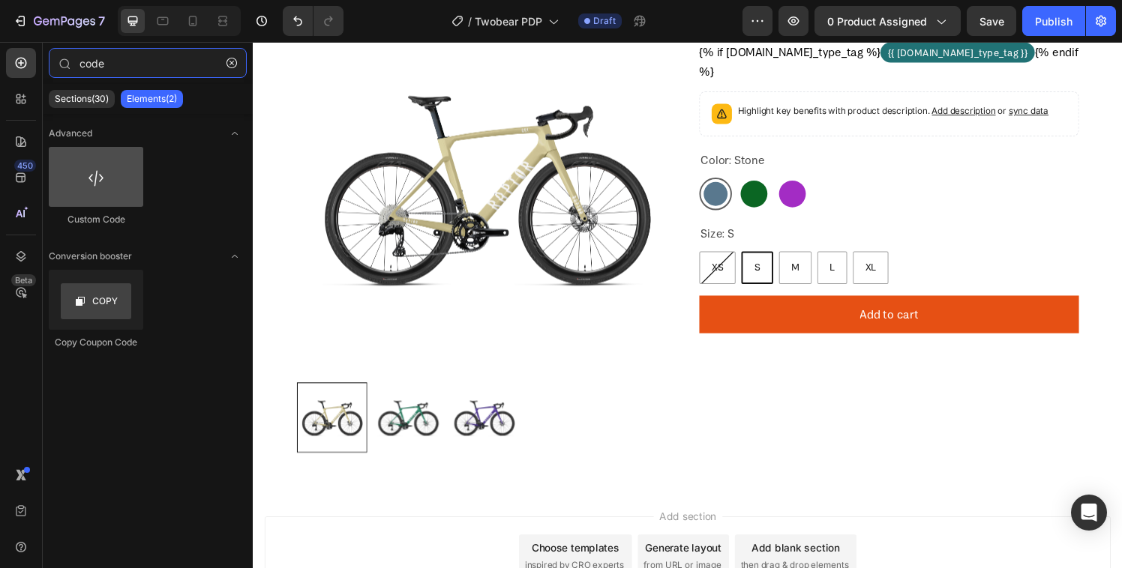
type input "code"
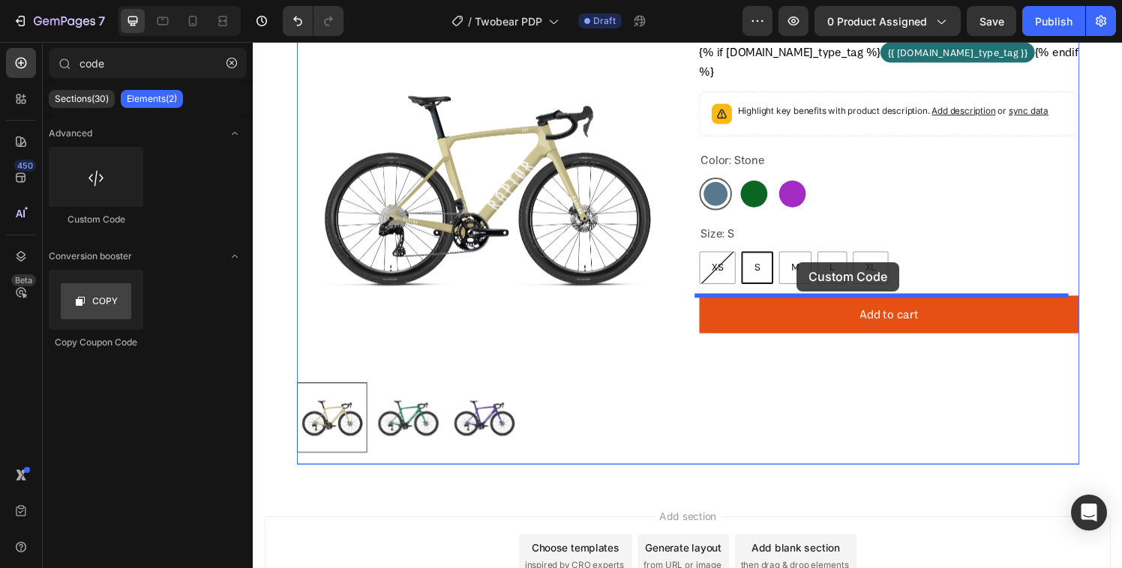
drag, startPoint x: 351, startPoint y: 216, endPoint x: 816, endPoint y: 270, distance: 468.0
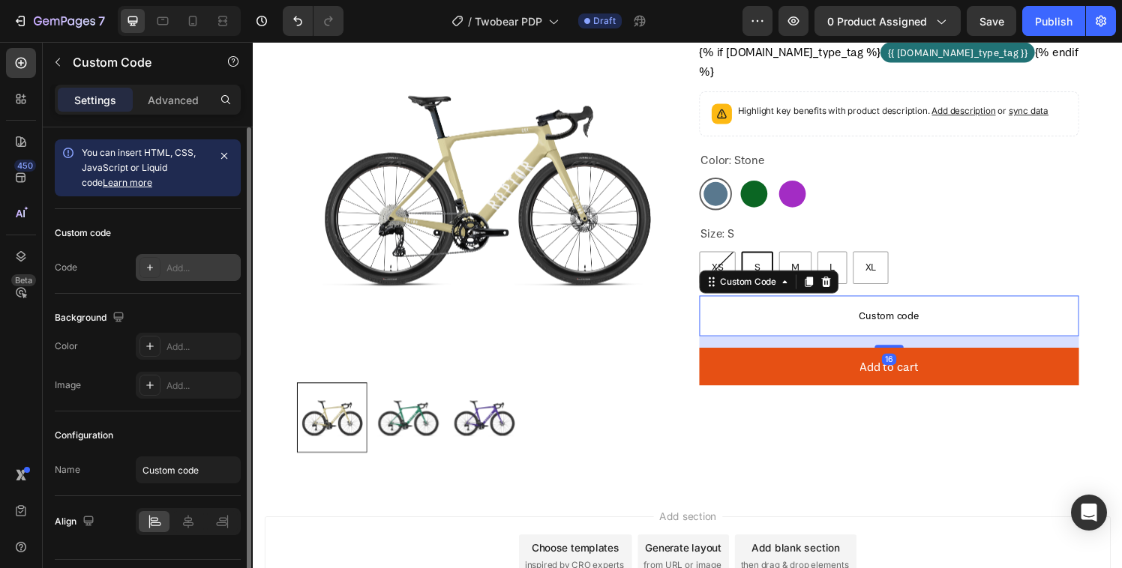
click at [179, 274] on div "Add..." at bounding box center [201, 268] width 70 height 13
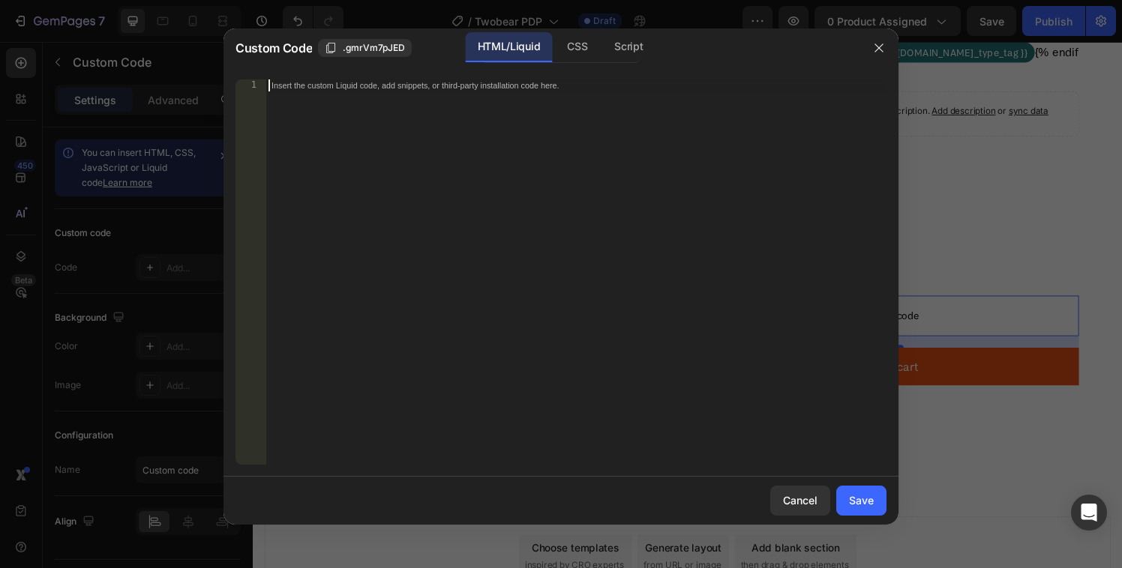
click at [390, 194] on div "Insert the custom Liquid code, add snippets, or third-party installation code h…" at bounding box center [575, 283] width 621 height 409
paste textarea "{% endif %}"
type textarea "{% endif %}"
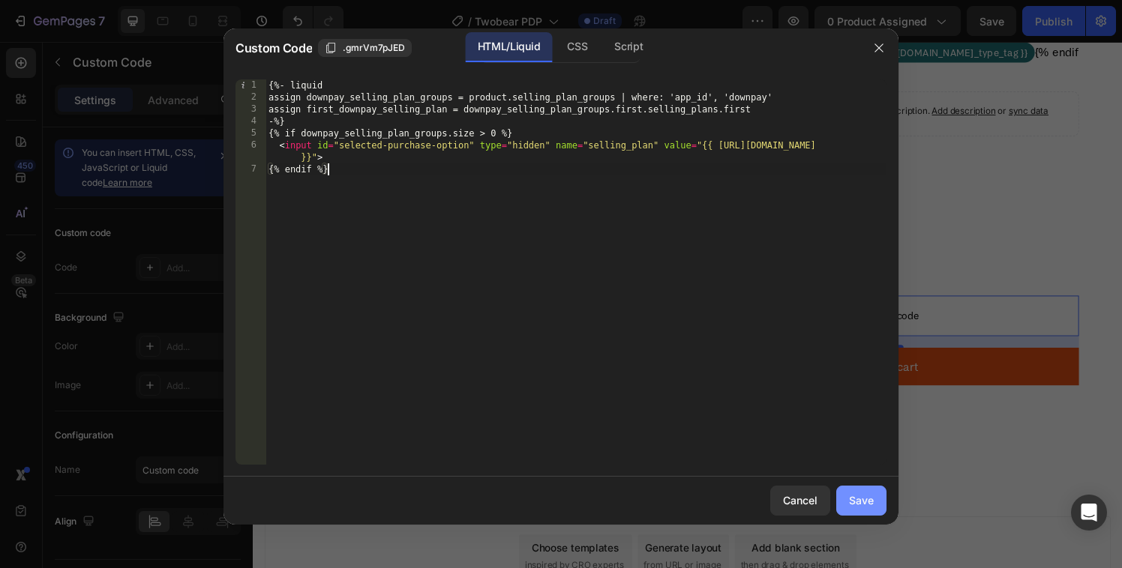
click at [859, 500] on div "Save" at bounding box center [861, 501] width 25 height 16
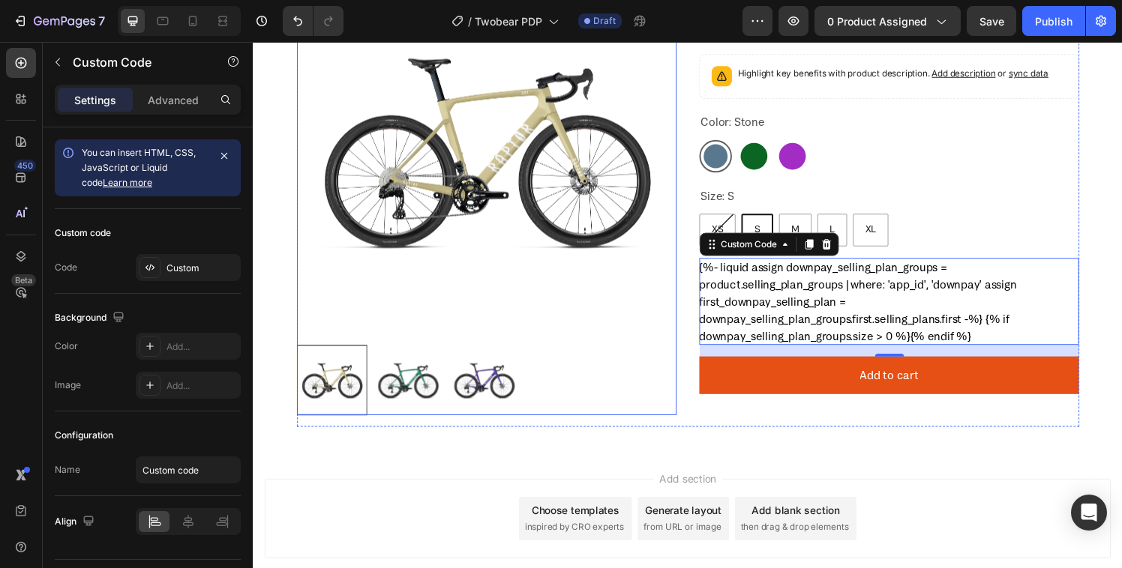
scroll to position [227, 0]
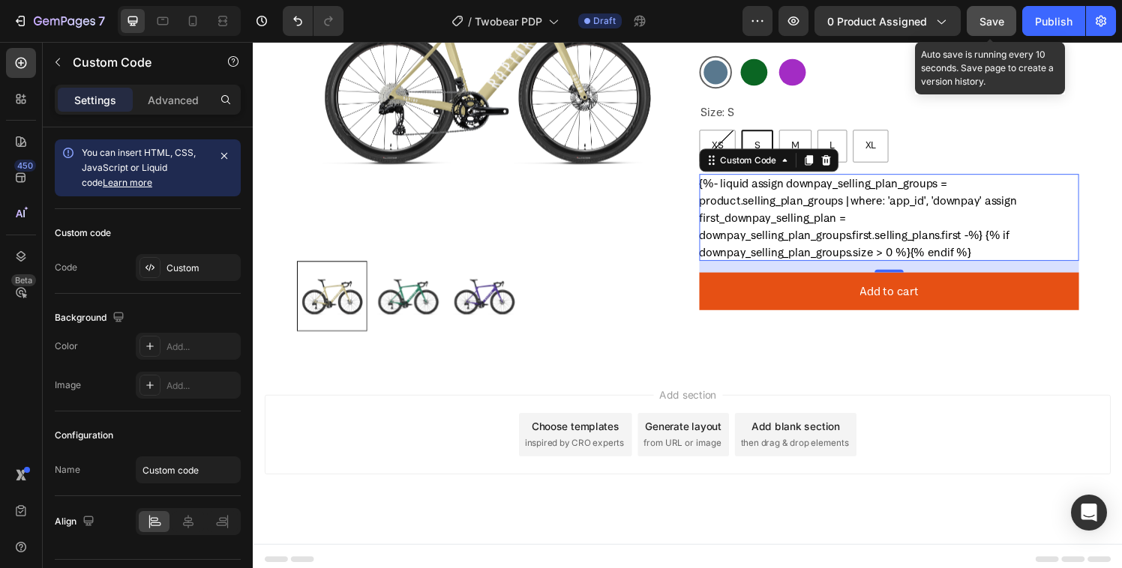
click at [994, 28] on div "Save" at bounding box center [991, 21] width 25 height 16
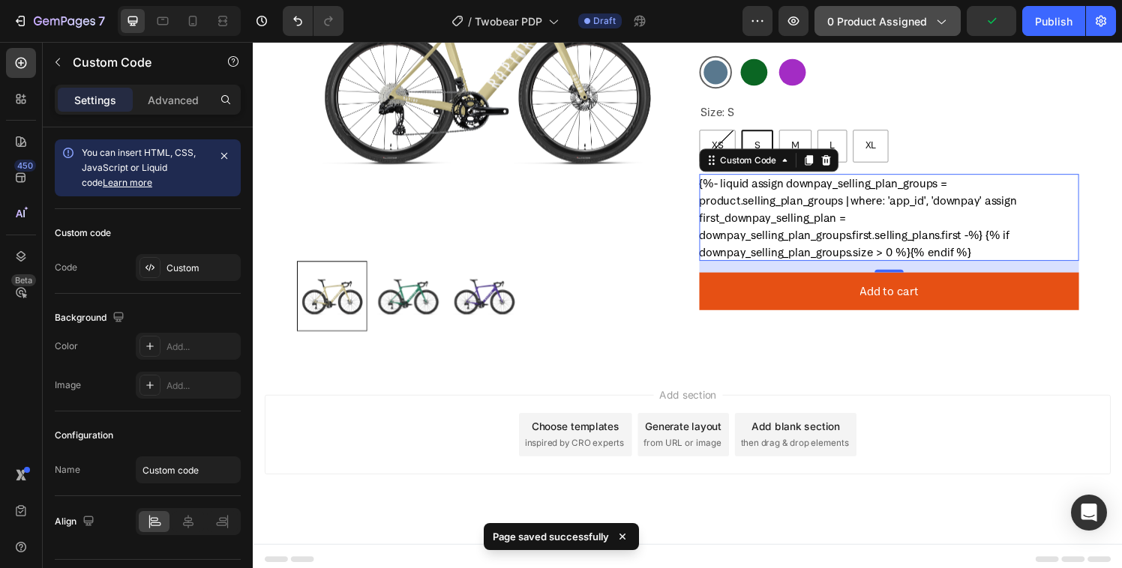
click at [905, 24] on span "0 product assigned" at bounding box center [877, 21] width 100 height 16
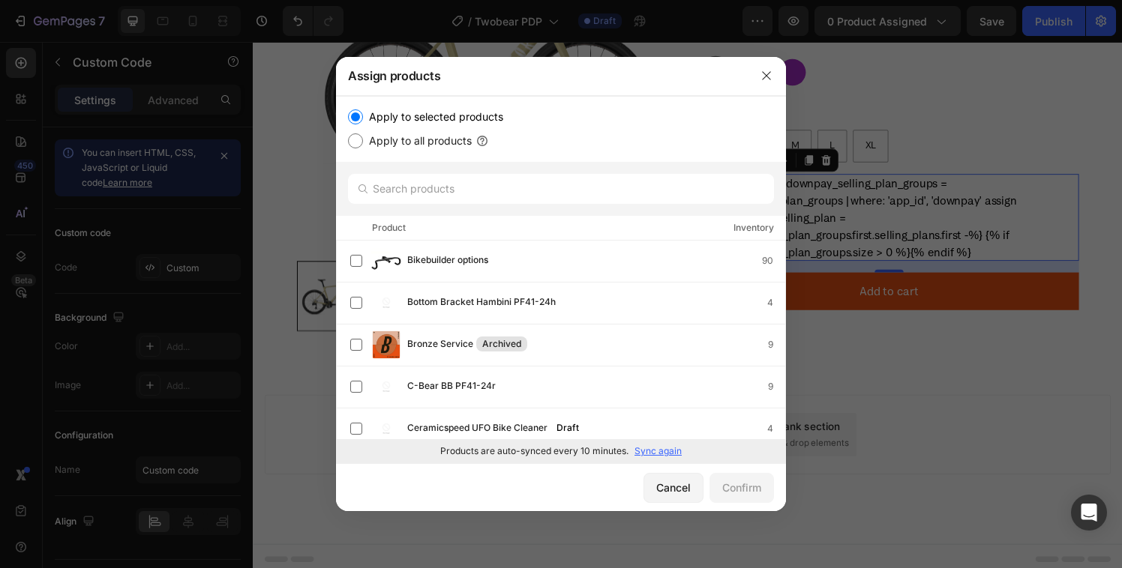
scroll to position [395, 0]
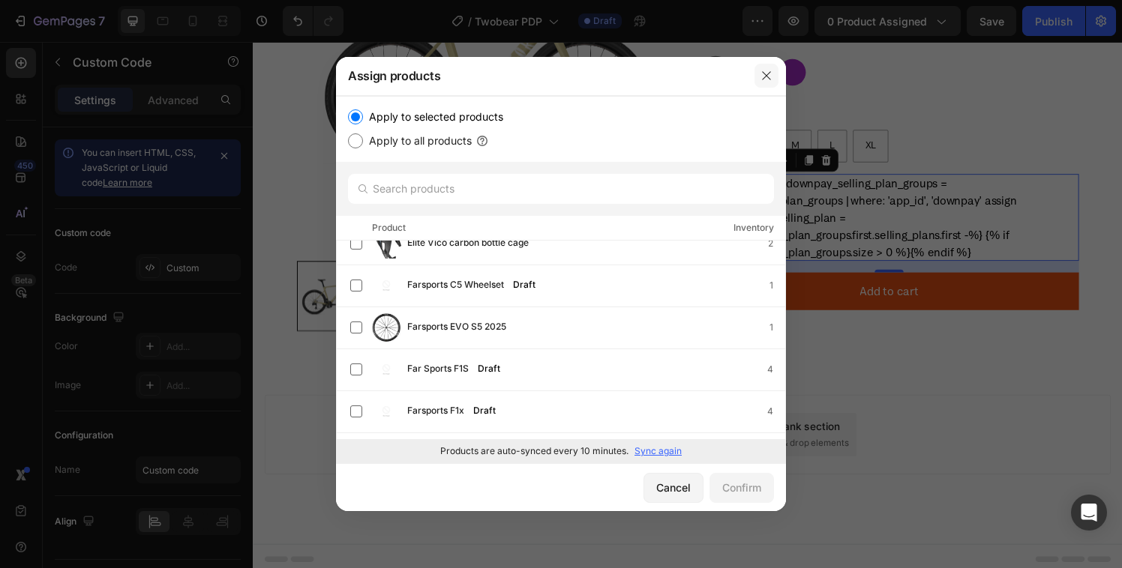
click at [770, 79] on icon "button" at bounding box center [766, 76] width 8 height 8
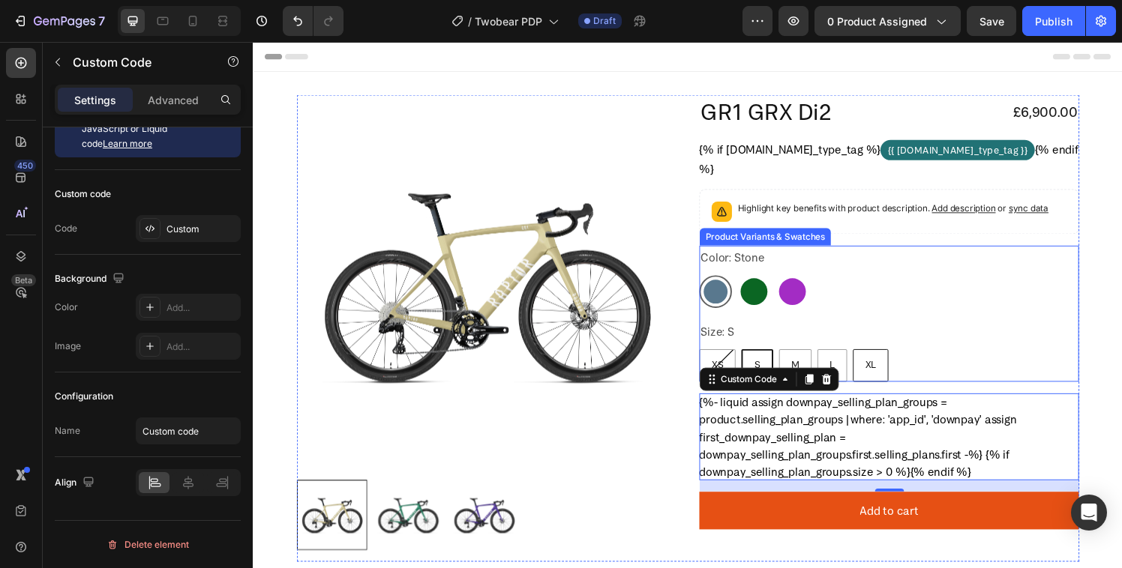
scroll to position [181, 0]
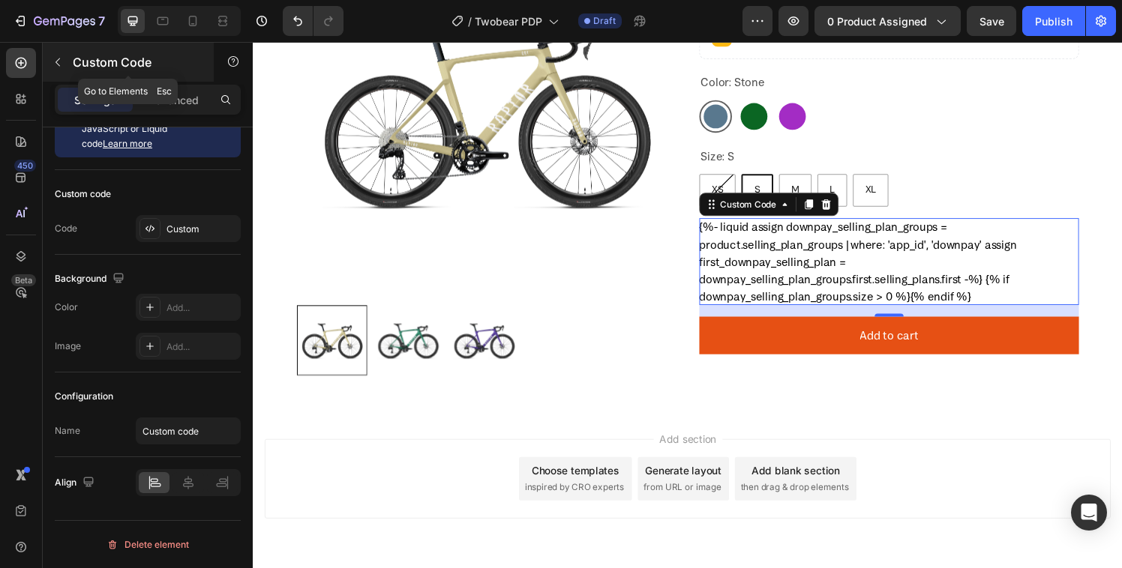
click at [63, 54] on button "button" at bounding box center [58, 62] width 24 height 24
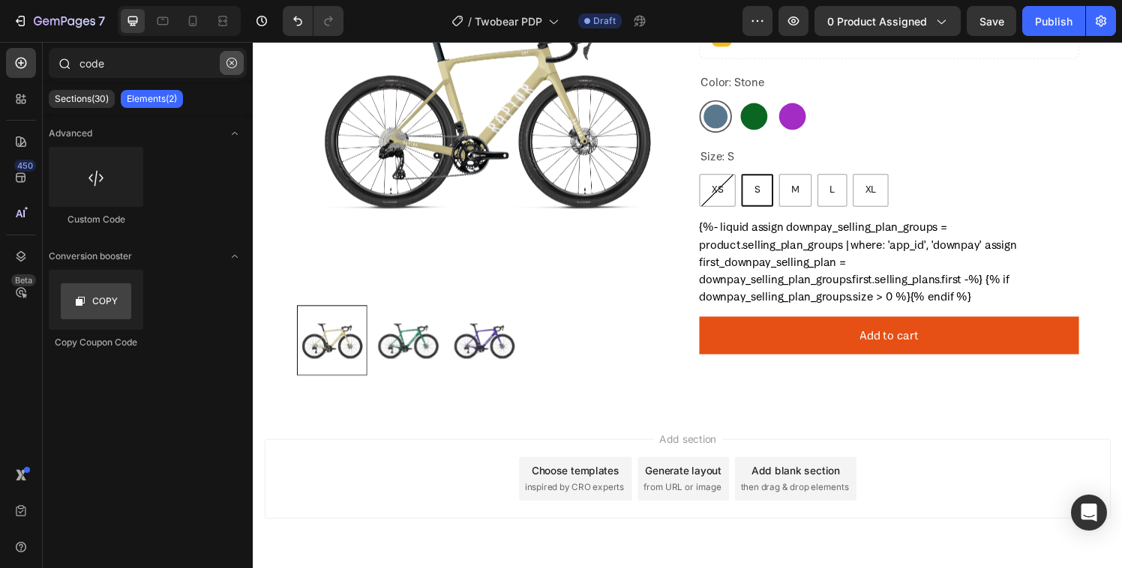
click at [233, 62] on icon "button" at bounding box center [231, 63] width 10 height 10
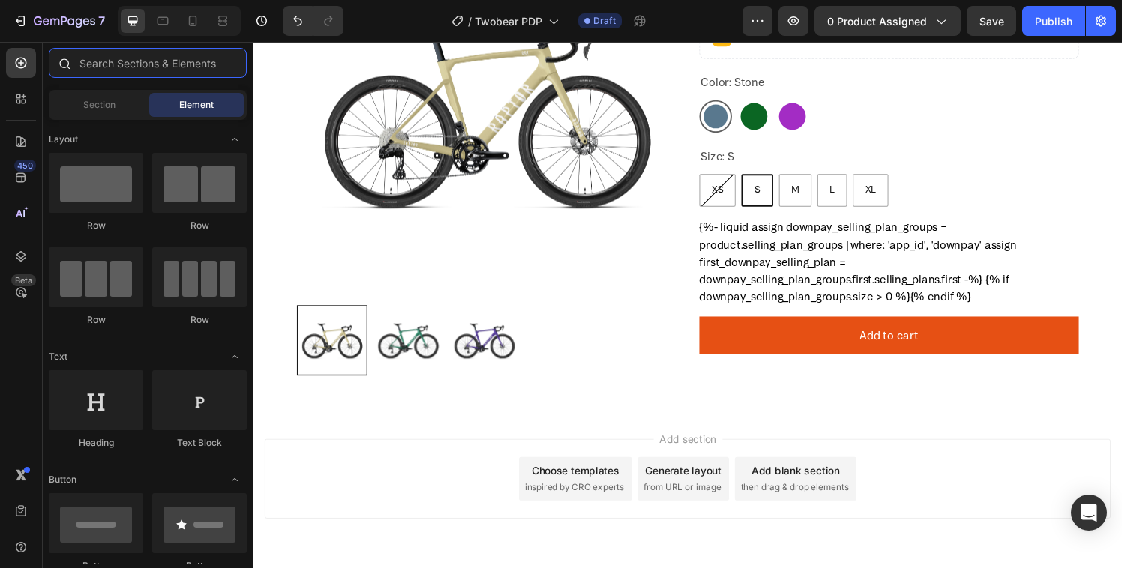
click at [148, 70] on input "text" at bounding box center [148, 63] width 198 height 30
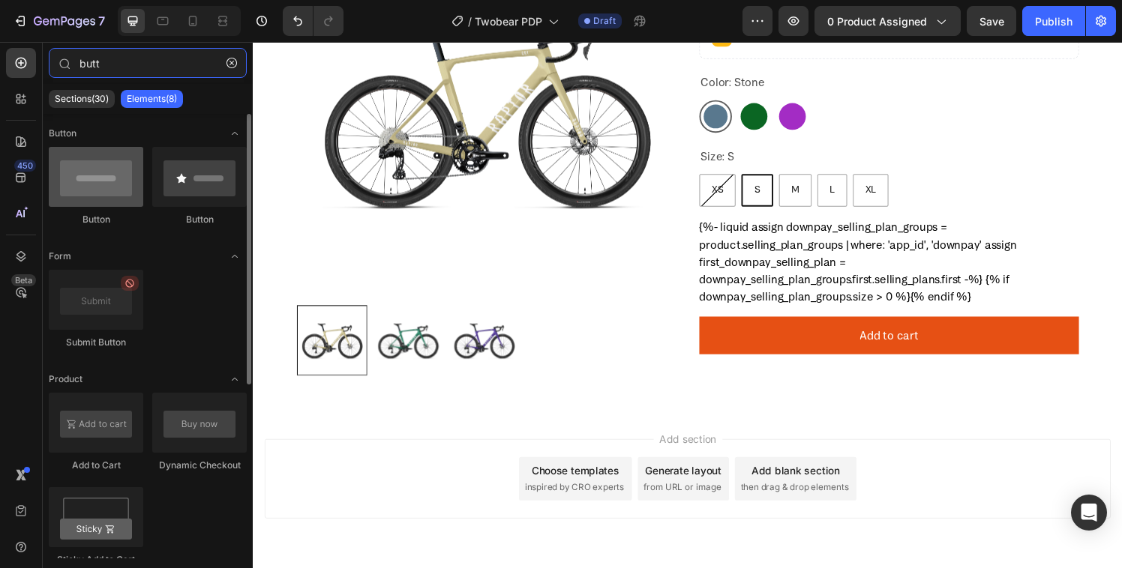
type input "butt"
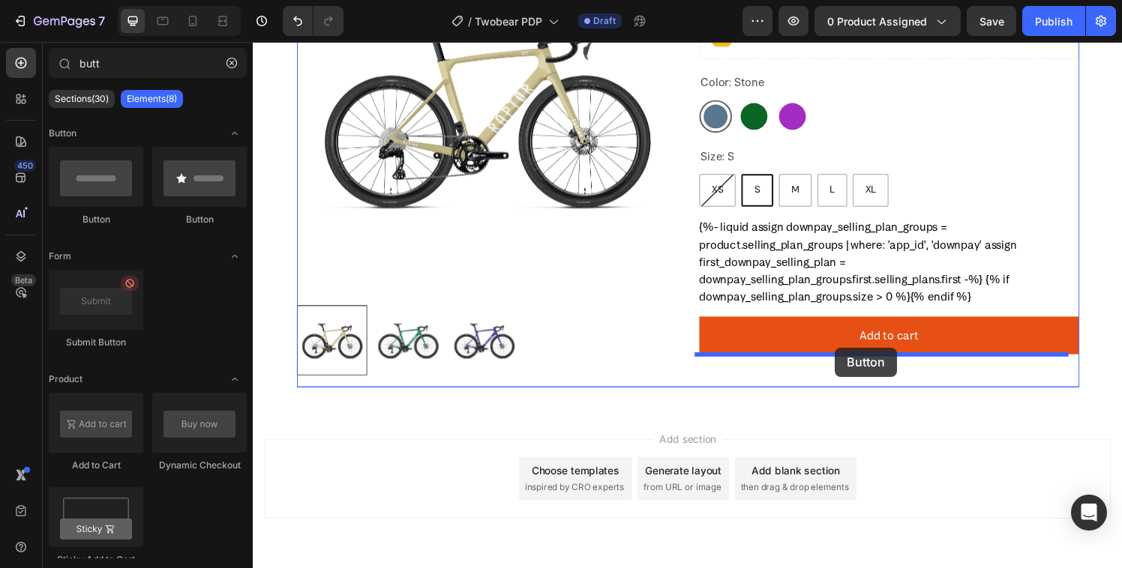
drag, startPoint x: 348, startPoint y: 208, endPoint x: 856, endPoint y: 359, distance: 529.5
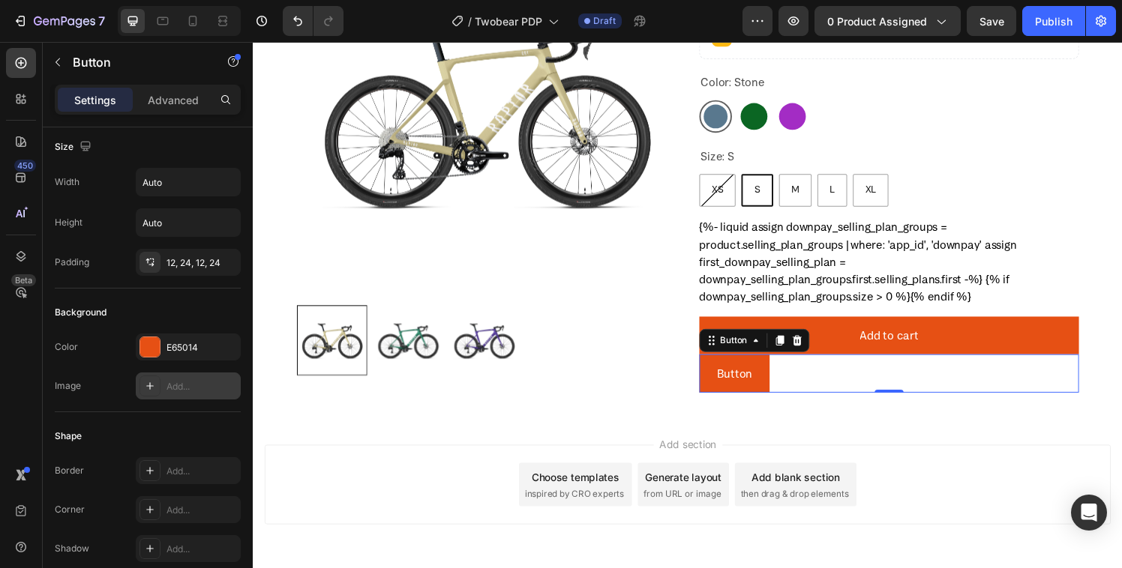
scroll to position [0, 0]
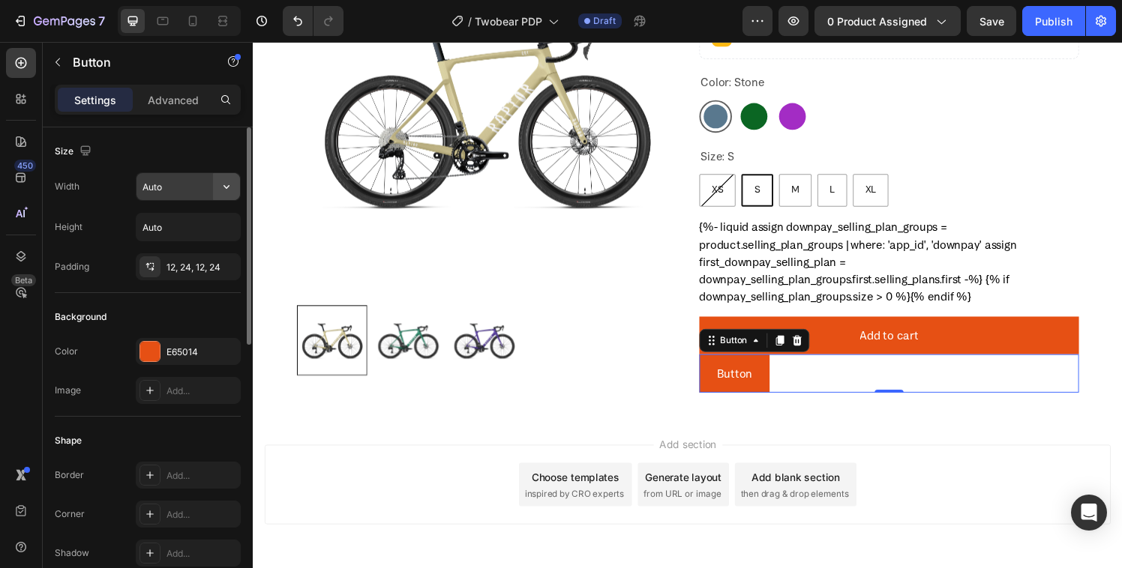
click at [226, 184] on icon "button" at bounding box center [226, 186] width 15 height 15
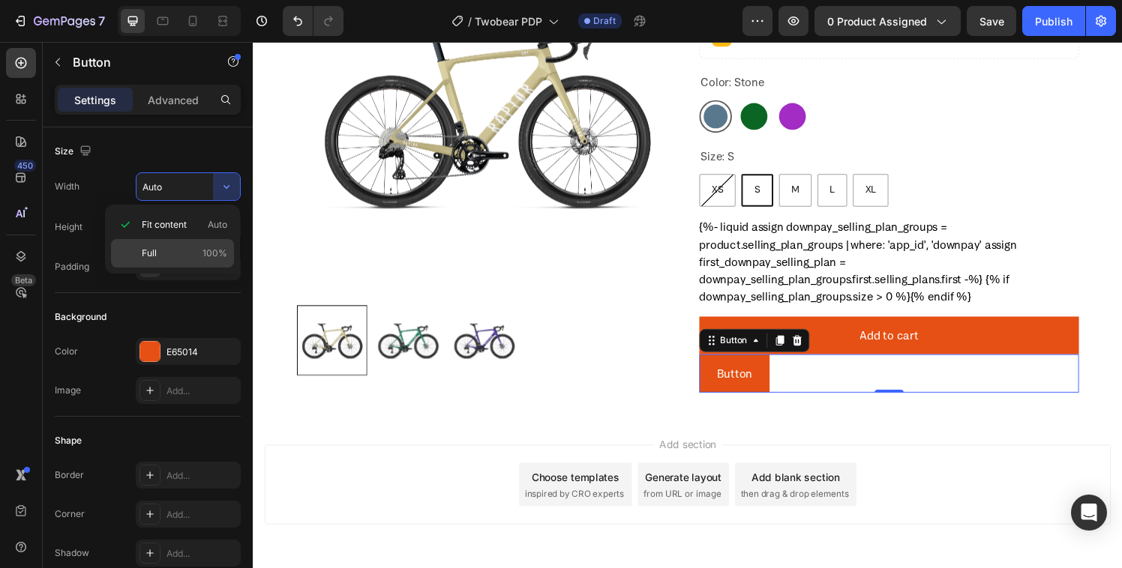
click at [169, 246] on div "Full 100%" at bounding box center [172, 253] width 123 height 28
type input "100%"
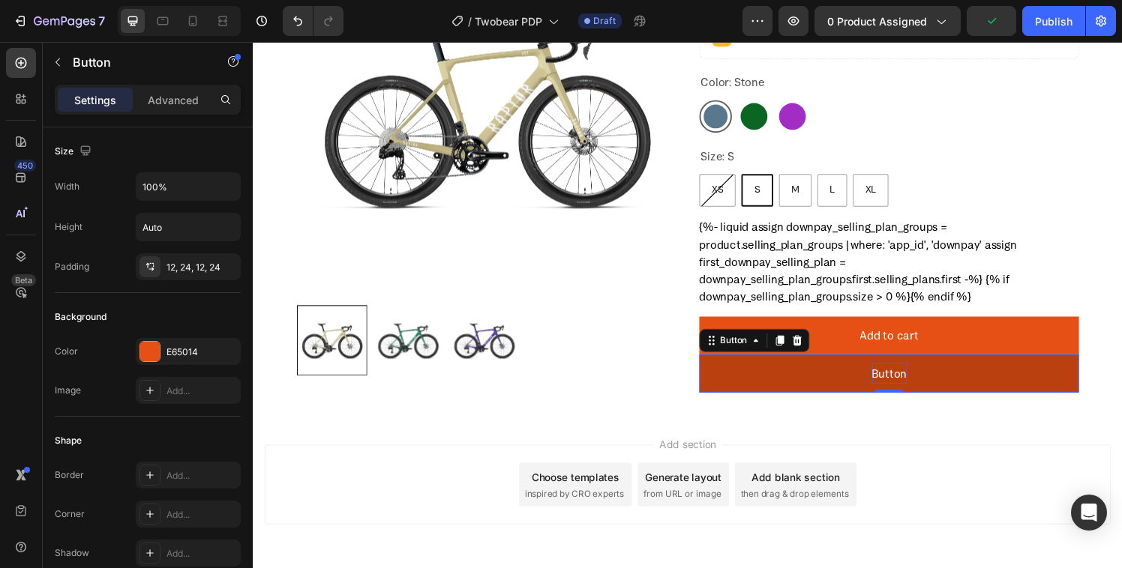
click at [898, 389] on p "Button" at bounding box center [911, 385] width 37 height 22
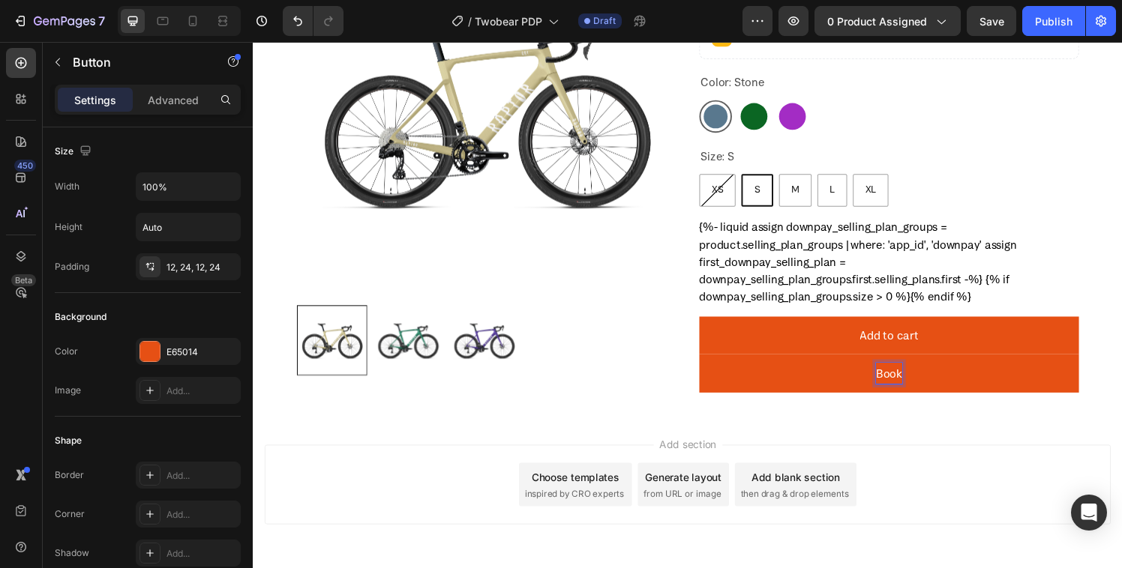
click at [715, 365] on button "Book" at bounding box center [911, 385] width 393 height 40
click at [715, 365] on button "Book In" at bounding box center [911, 385] width 393 height 40
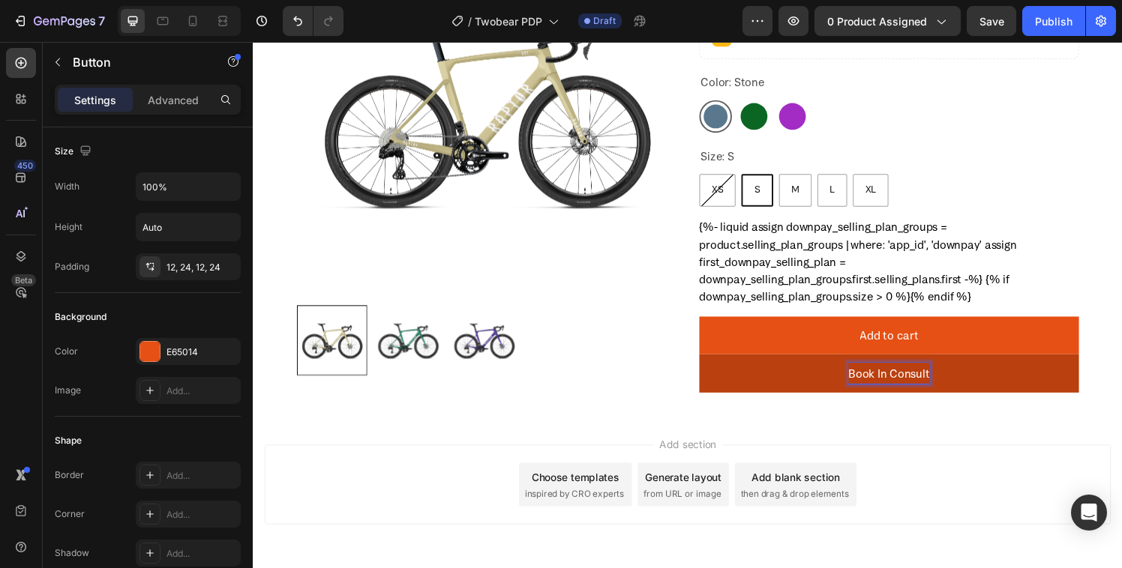
click at [805, 388] on button "Book In Consult" at bounding box center [911, 385] width 393 height 40
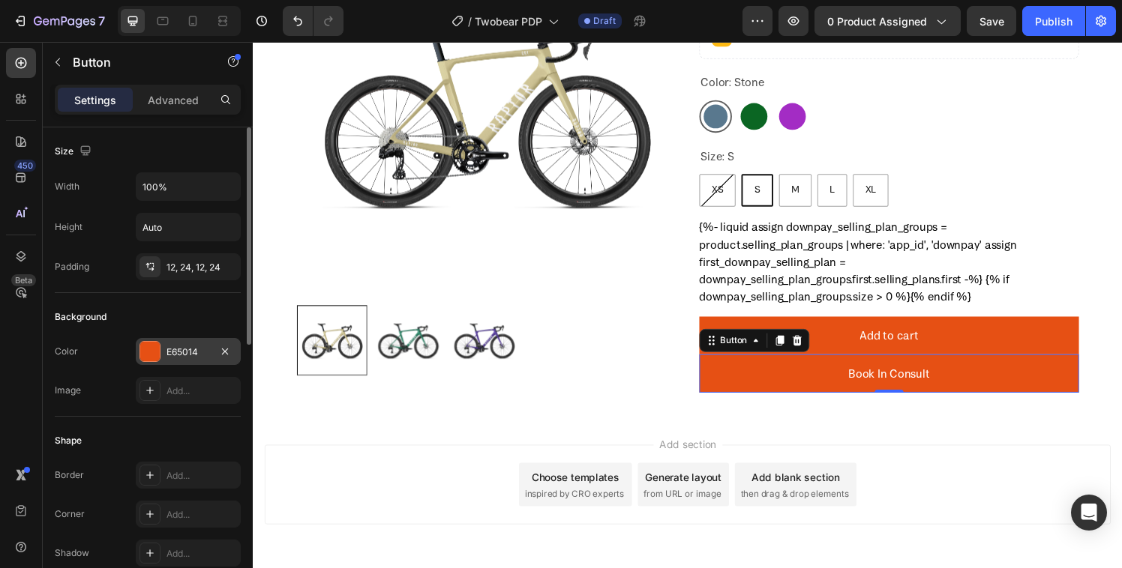
click at [148, 353] on div at bounding box center [149, 351] width 19 height 19
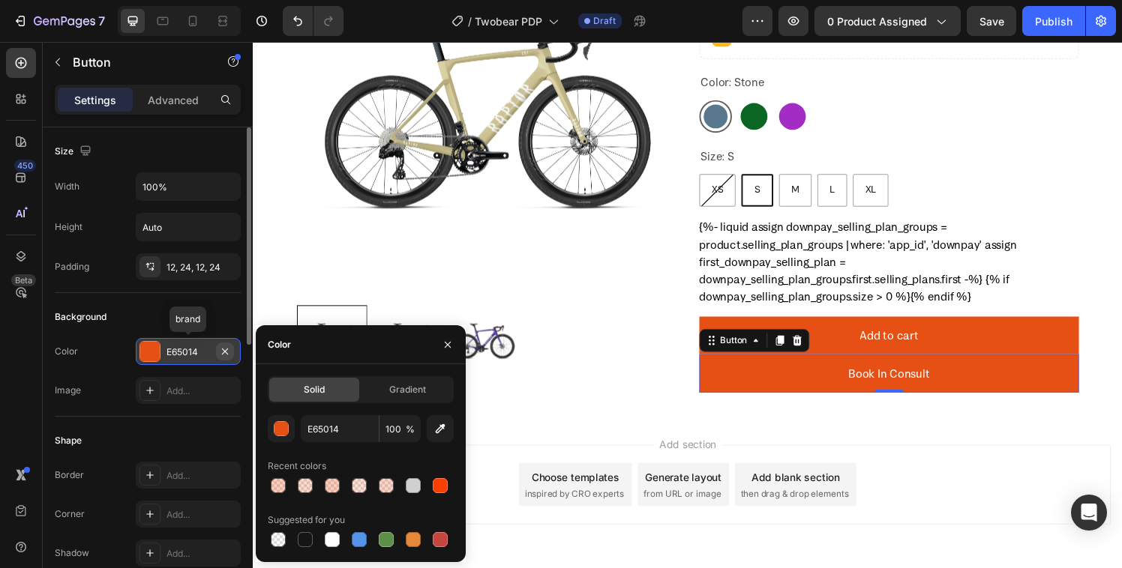
click at [226, 349] on icon "button" at bounding box center [225, 352] width 12 height 12
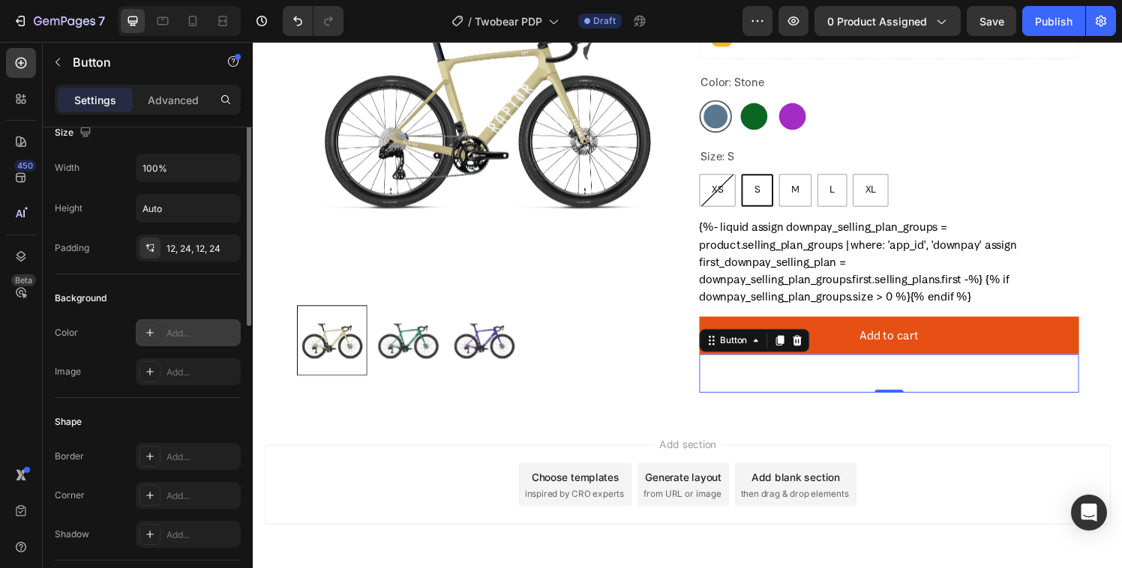
scroll to position [94, 0]
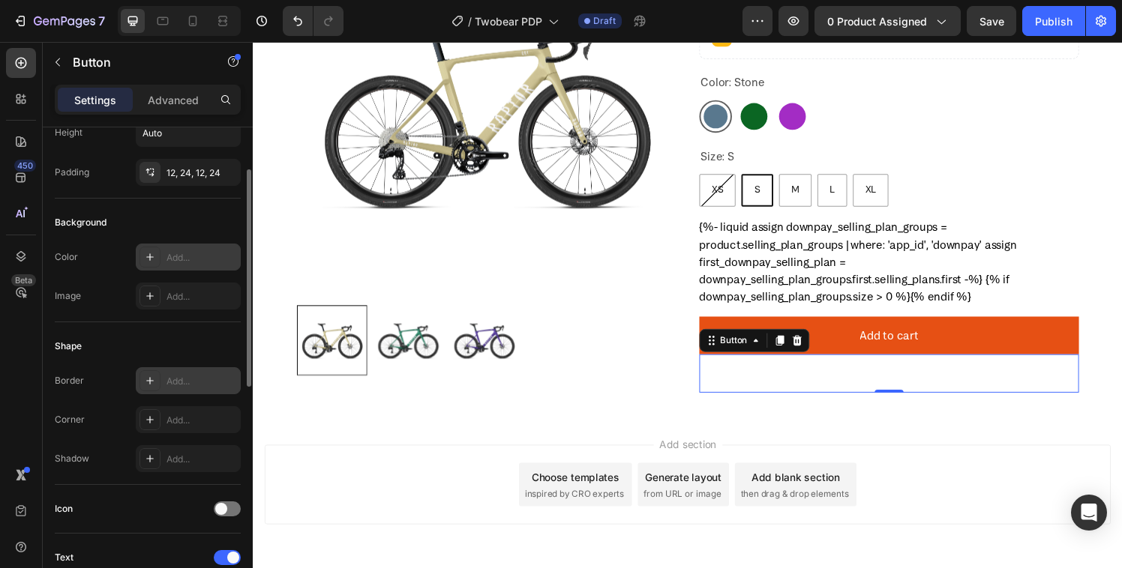
click at [154, 382] on icon at bounding box center [150, 381] width 12 height 12
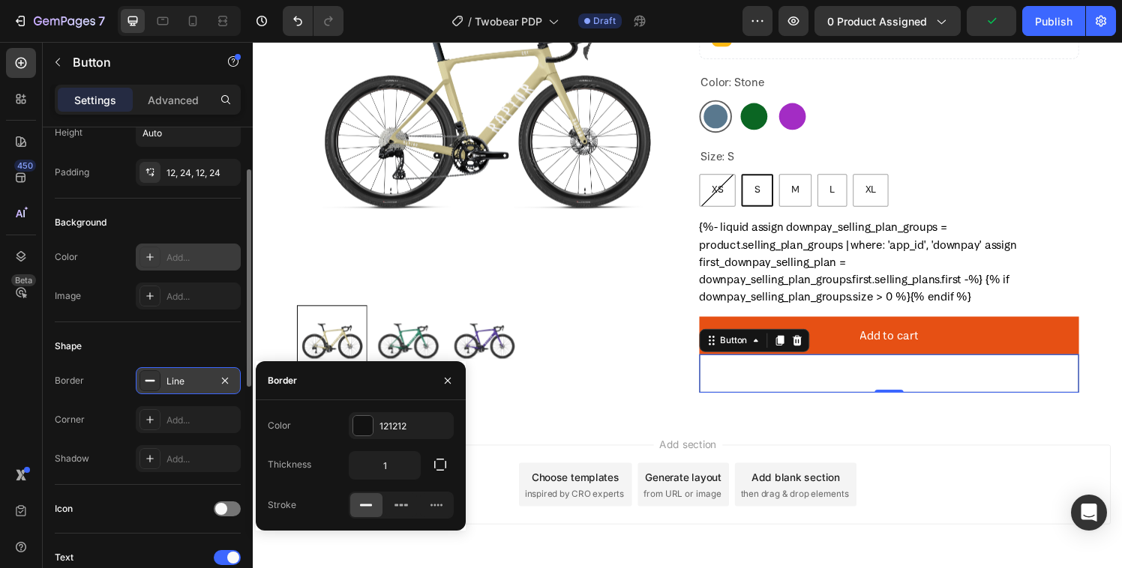
click at [159, 349] on div "Shape" at bounding box center [148, 346] width 186 height 24
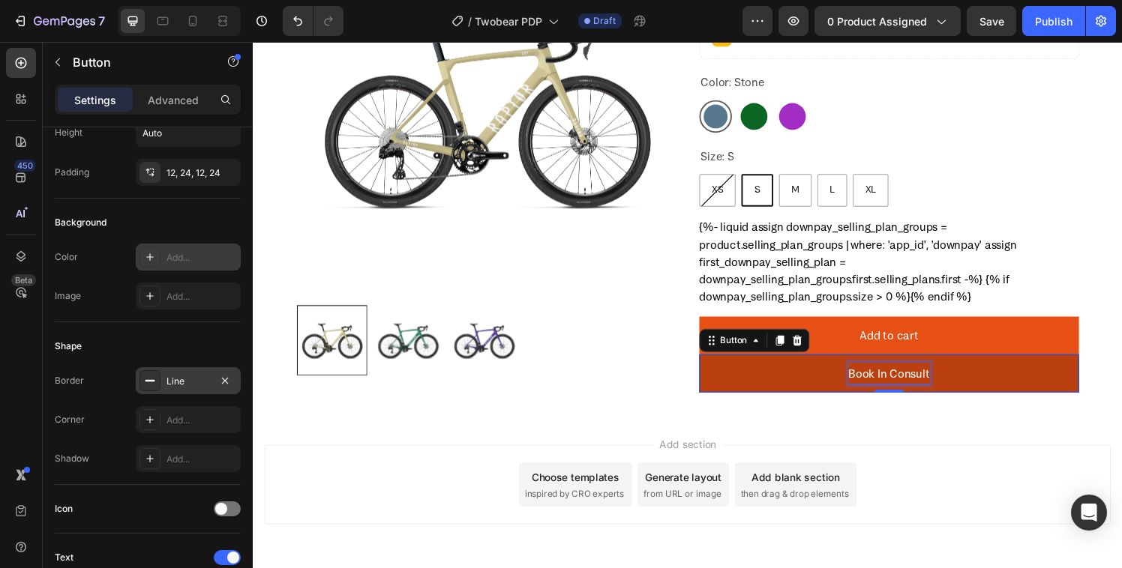
click at [889, 388] on p "Book In Consult" at bounding box center [911, 385] width 84 height 22
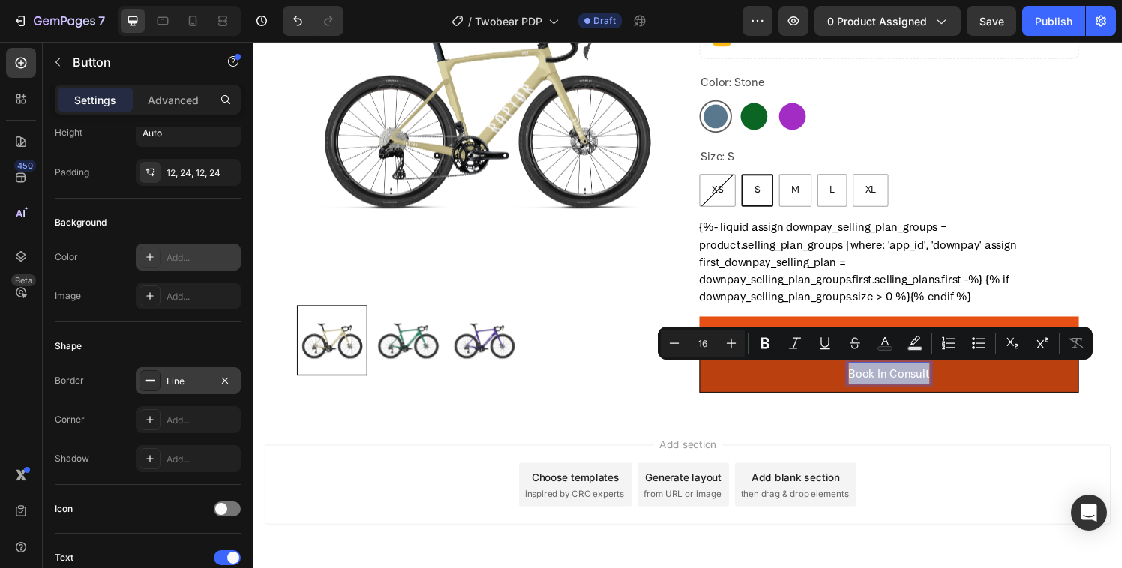
click at [889, 388] on p "Book In Consult" at bounding box center [911, 385] width 84 height 22
click at [892, 385] on p "Book In Consult" at bounding box center [911, 385] width 84 height 22
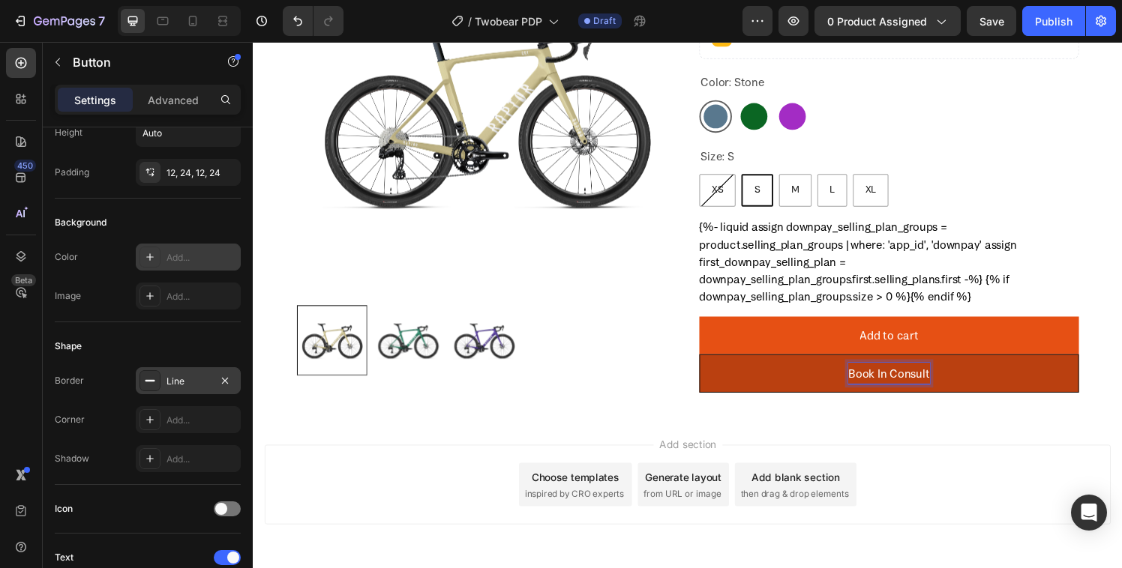
drag, startPoint x: 889, startPoint y: 385, endPoint x: 980, endPoint y: 385, distance: 90.7
click at [980, 385] on button "Book In Consult" at bounding box center [911, 385] width 393 height 40
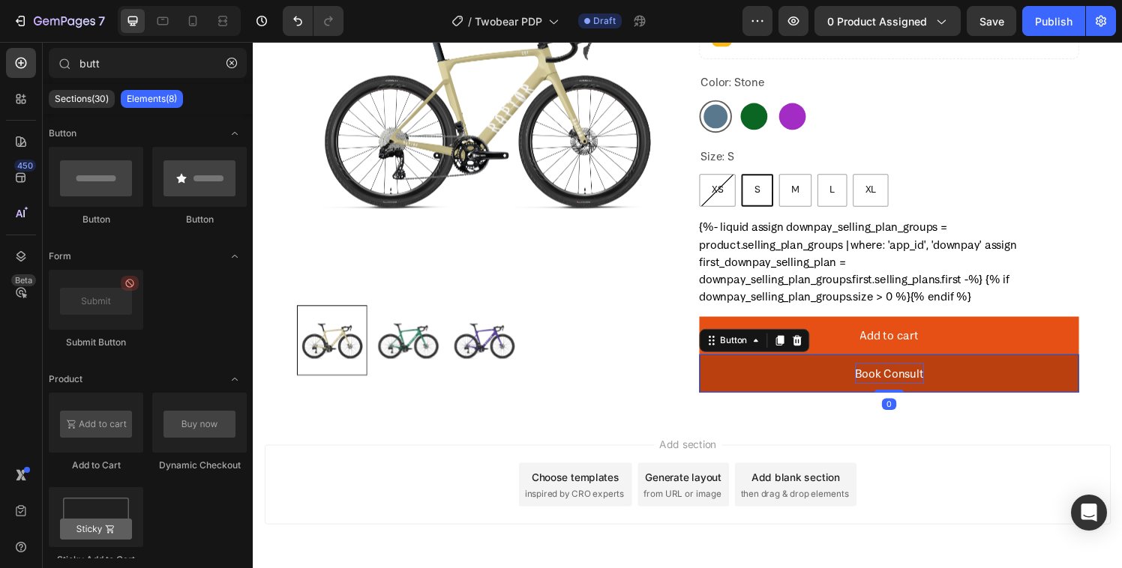
click at [914, 382] on p "Book Consult" at bounding box center [911, 385] width 71 height 22
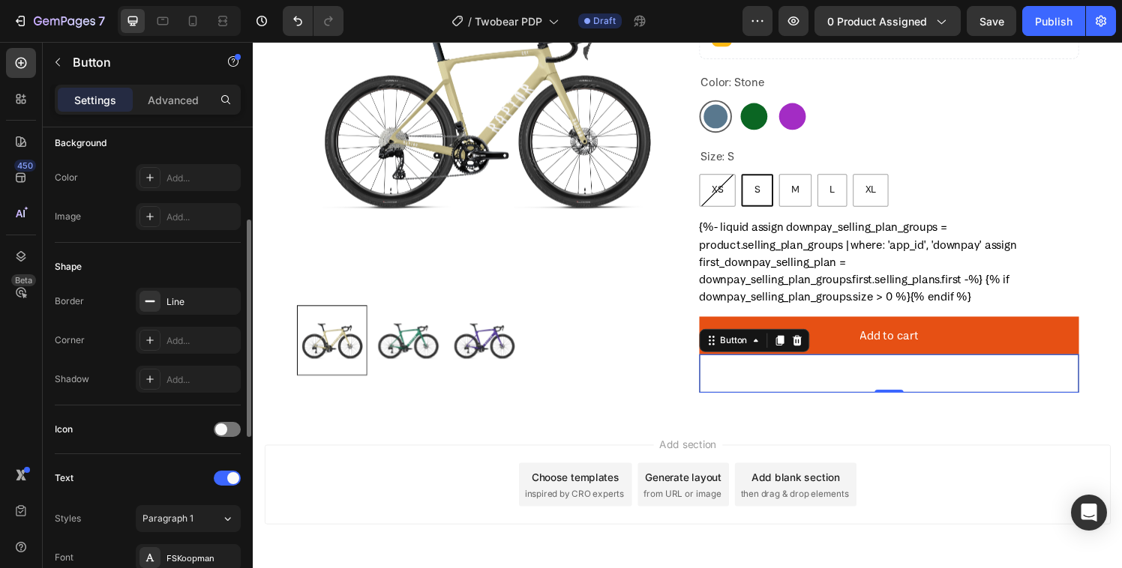
scroll to position [355, 0]
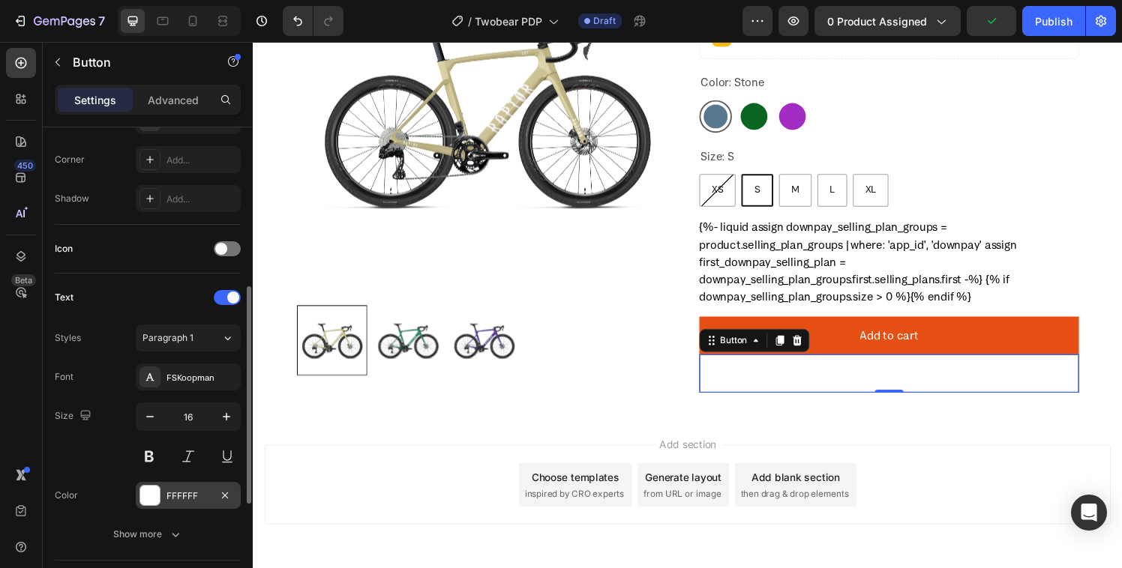
click at [153, 487] on div at bounding box center [149, 495] width 19 height 19
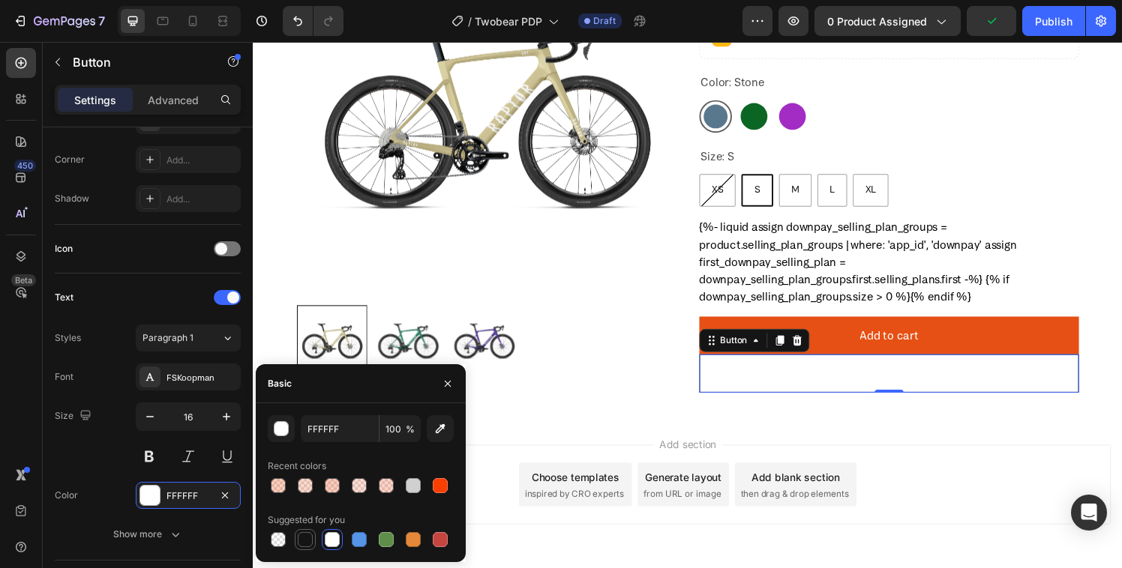
click at [305, 539] on div at bounding box center [305, 539] width 15 height 15
type input "151515"
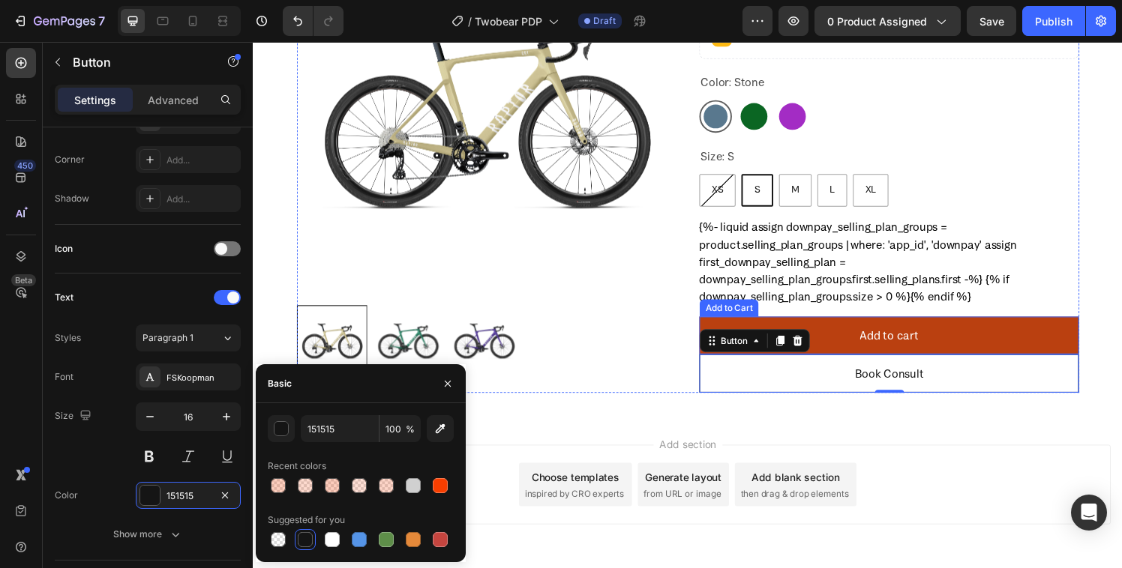
click at [996, 349] on button "Add to cart" at bounding box center [911, 346] width 393 height 40
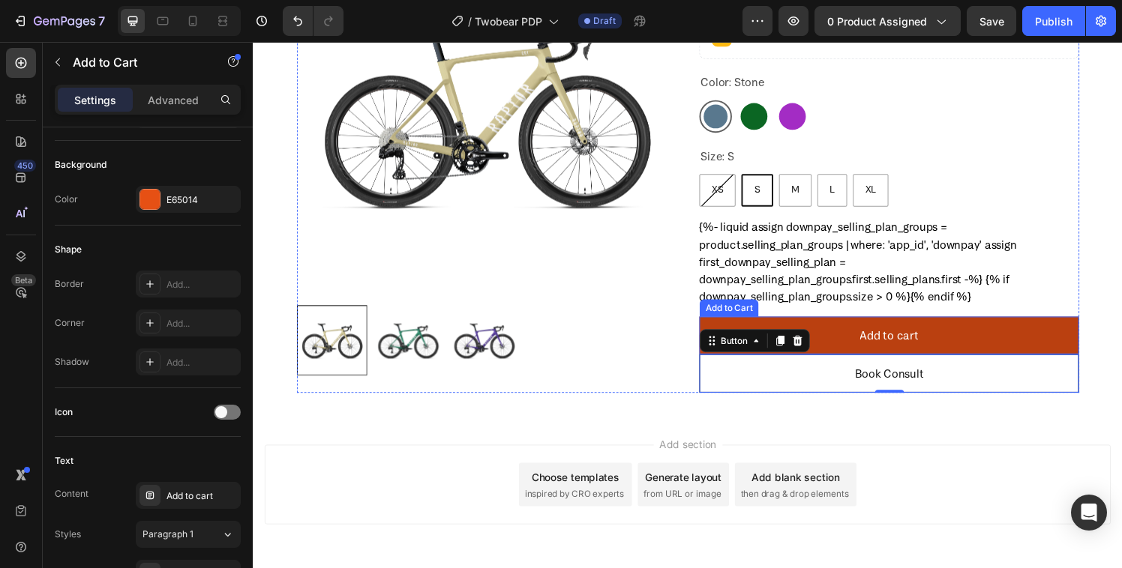
scroll to position [0, 0]
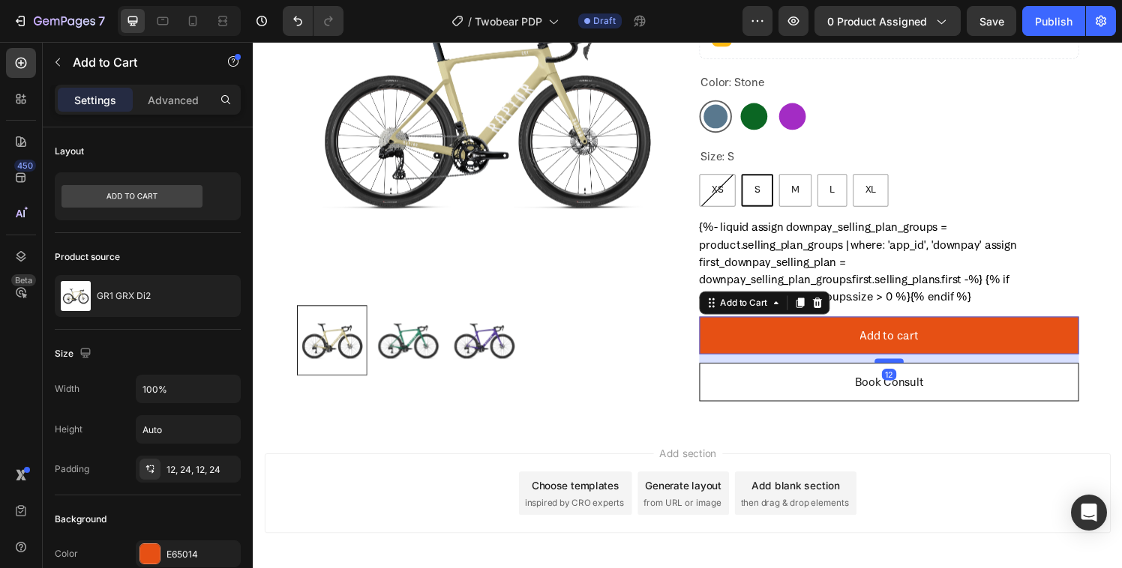
drag, startPoint x: 903, startPoint y: 363, endPoint x: 901, endPoint y: 372, distance: 9.1
click at [901, 372] on div at bounding box center [911, 372] width 30 height 4
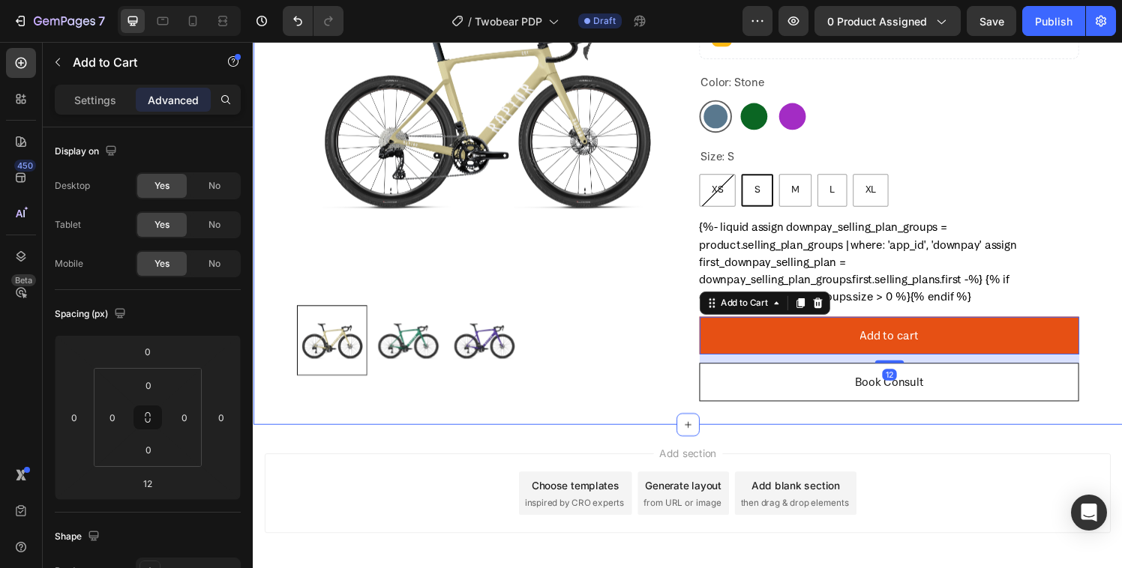
click at [577, 417] on div "Product Images GR1 GRX Di2 Product Title £6,900.00 Product Price Product Price …" at bounding box center [703, 164] width 900 height 547
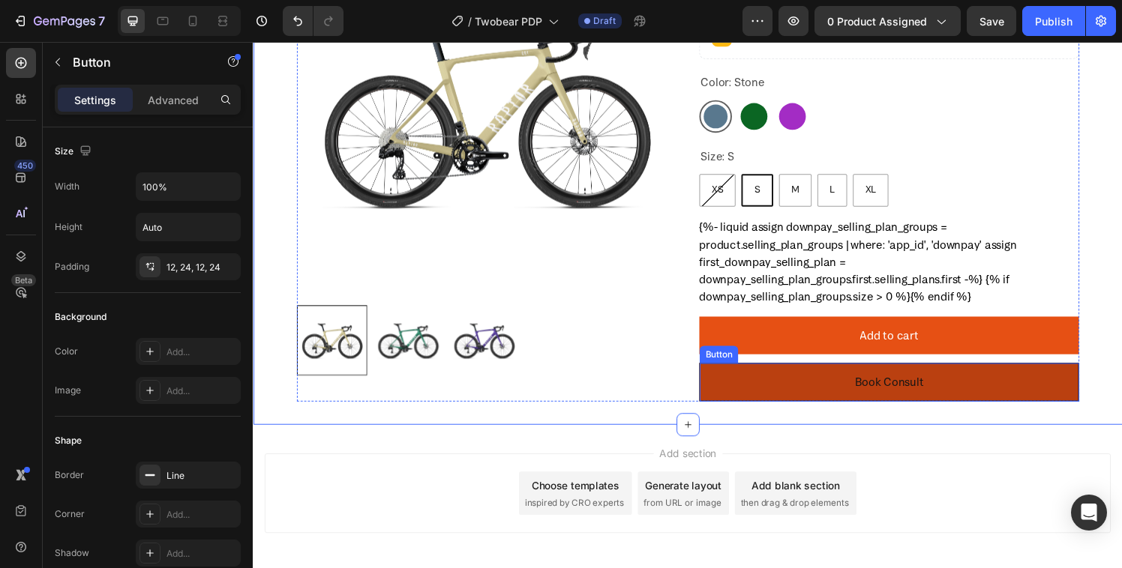
click at [1026, 382] on button "Book Consult" at bounding box center [911, 394] width 393 height 40
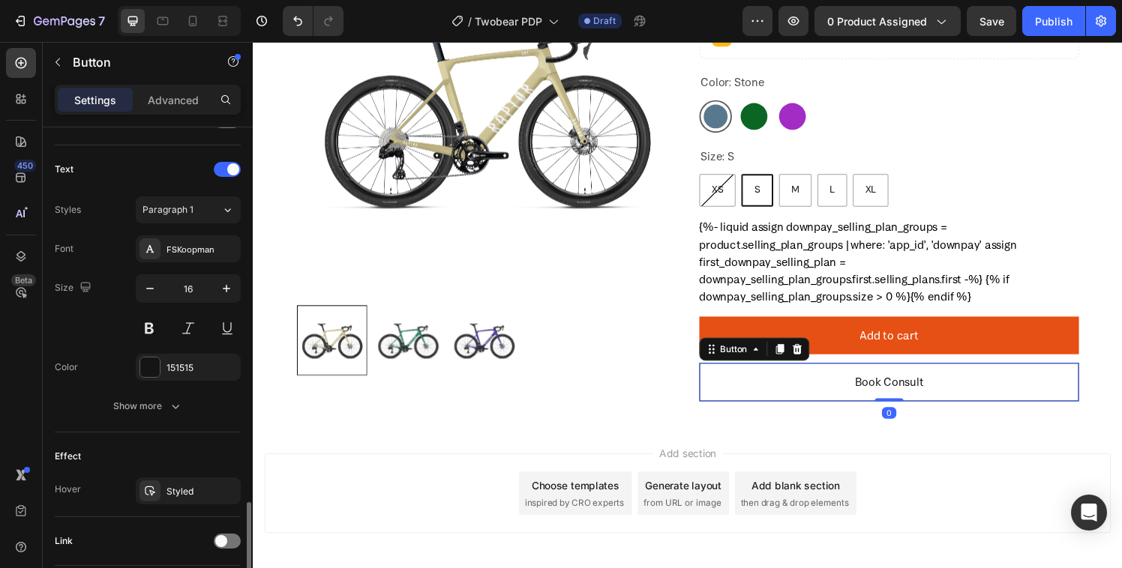
scroll to position [592, 0]
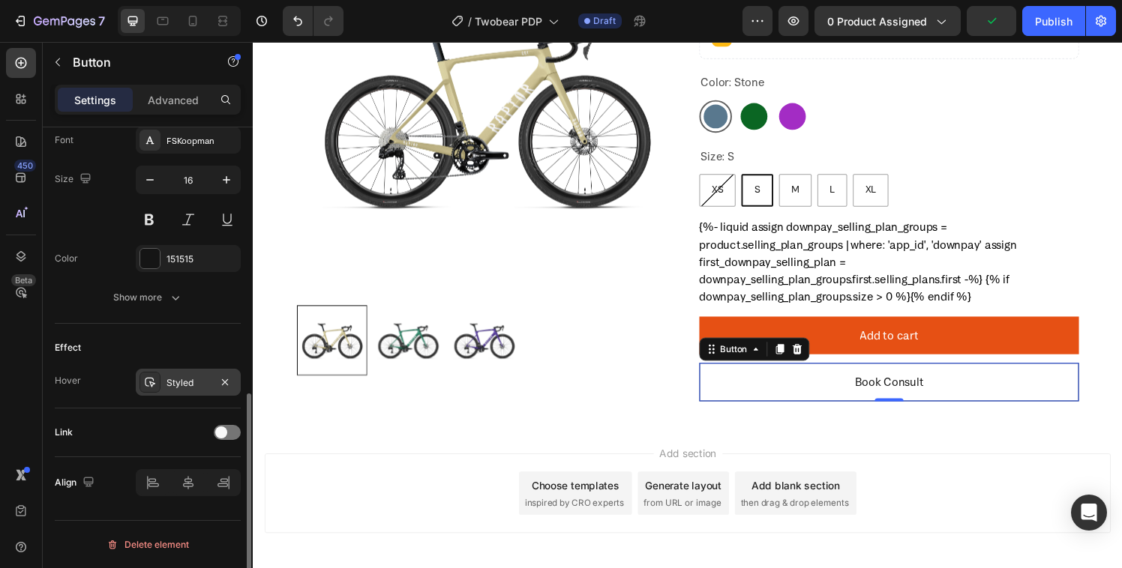
click at [187, 375] on div "Styled" at bounding box center [188, 382] width 105 height 27
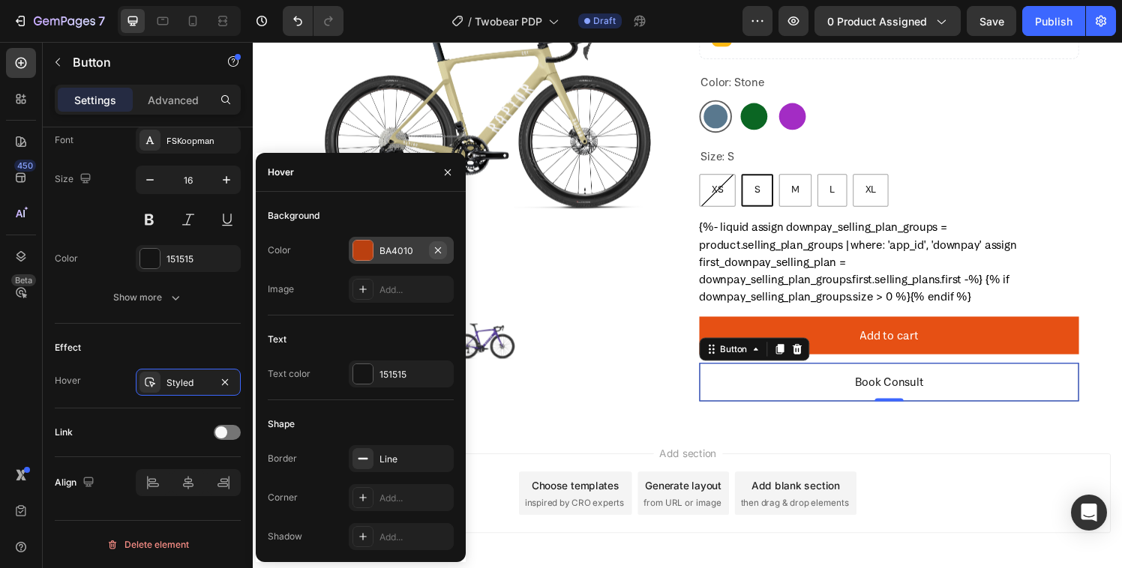
click at [432, 248] on icon "button" at bounding box center [438, 250] width 12 height 12
click at [364, 463] on icon at bounding box center [363, 459] width 12 height 12
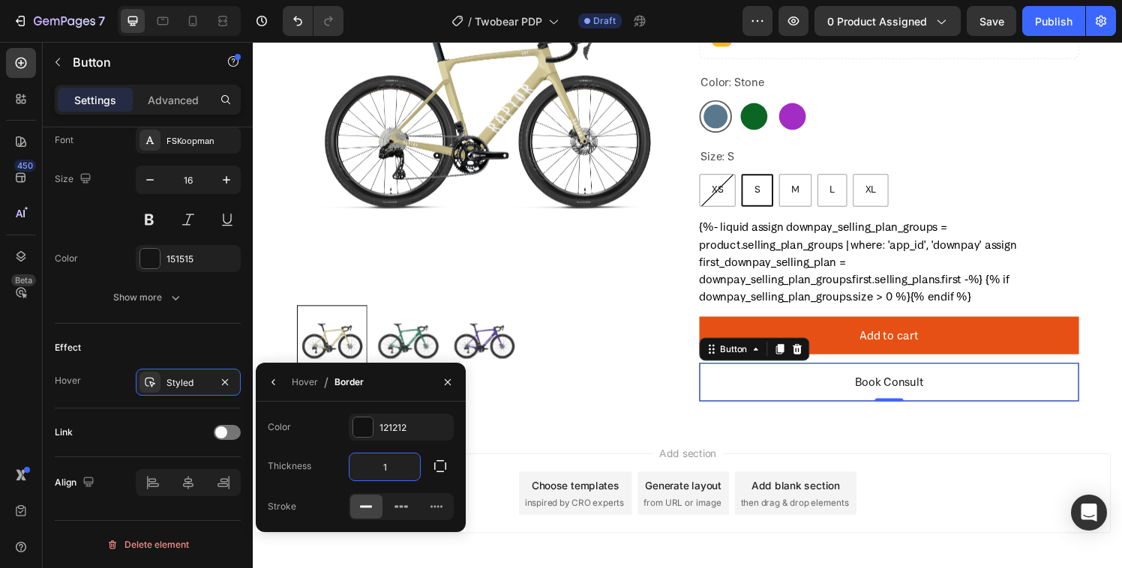
click at [382, 469] on input "1" at bounding box center [384, 467] width 70 height 27
type input "4"
type input "2"
click at [276, 385] on icon "button" at bounding box center [274, 382] width 12 height 12
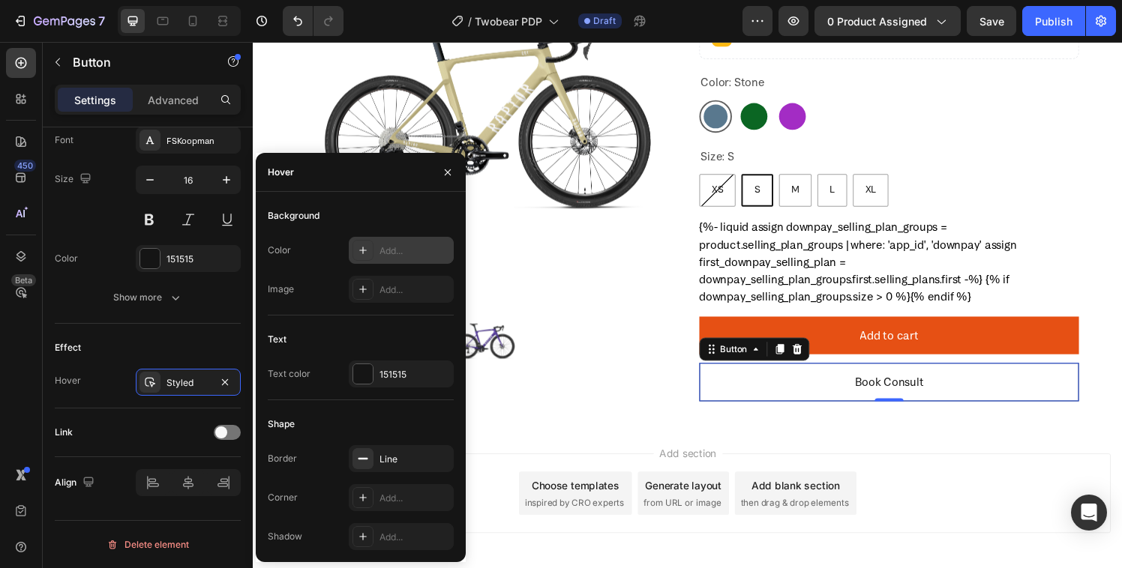
click at [360, 255] on icon at bounding box center [363, 250] width 12 height 12
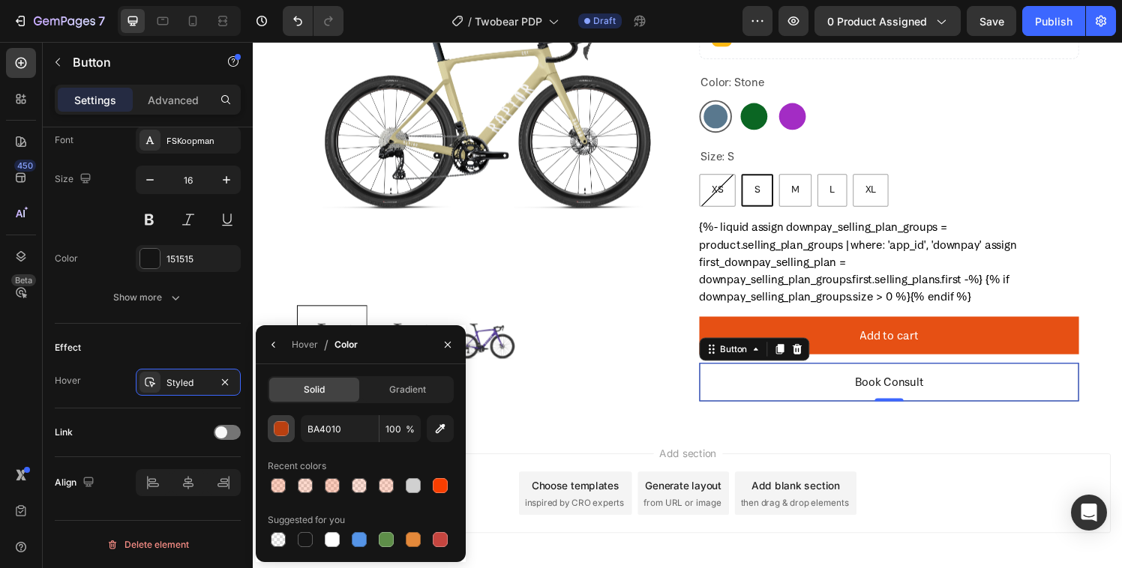
click at [278, 430] on div "button" at bounding box center [281, 429] width 15 height 15
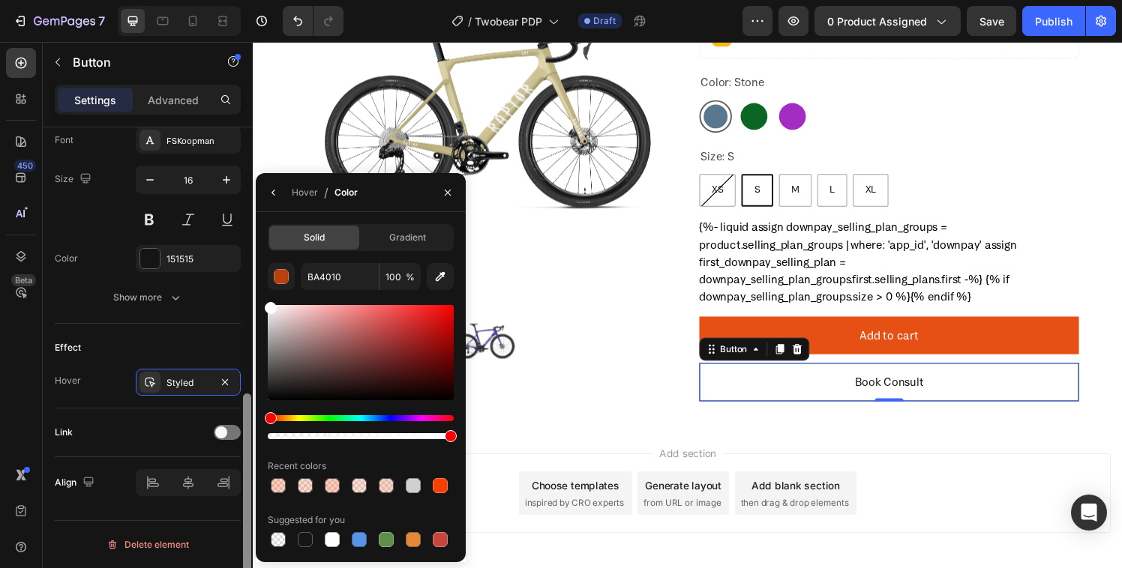
drag, startPoint x: 319, startPoint y: 328, endPoint x: 242, endPoint y: 277, distance: 92.5
click at [241, 278] on div "450 Beta butt Sections(30) Elements(8) Button Button Button Form Submit Button …" at bounding box center [126, 305] width 253 height 526
drag, startPoint x: 268, startPoint y: 309, endPoint x: 288, endPoint y: 319, distance: 22.5
click at [288, 319] on div at bounding box center [289, 322] width 12 height 12
drag, startPoint x: 285, startPoint y: 320, endPoint x: 274, endPoint y: 314, distance: 12.1
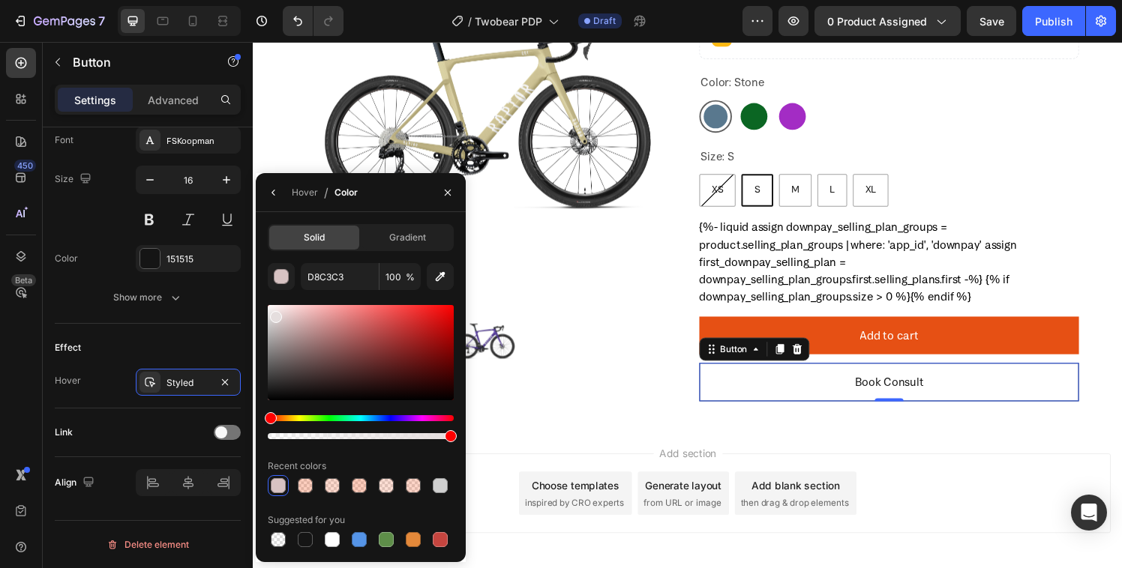
click at [274, 314] on div at bounding box center [276, 317] width 12 height 12
drag, startPoint x: 274, startPoint y: 318, endPoint x: 277, endPoint y: 295, distance: 23.4
click at [277, 295] on div "E5DEDE 100 % Recent colors Suggested for you" at bounding box center [361, 406] width 186 height 287
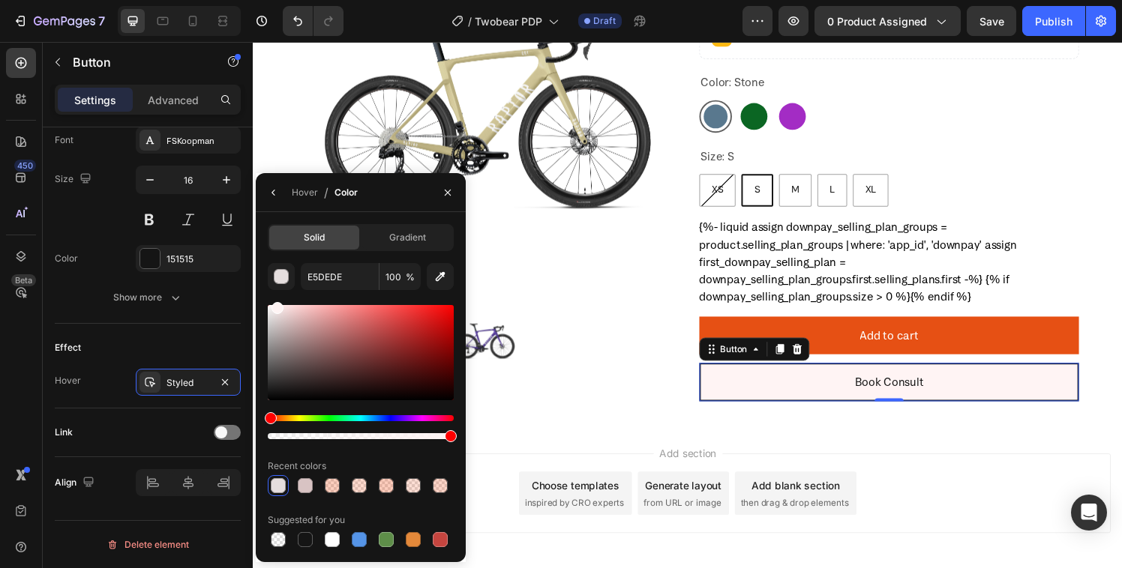
type input "FFF4F4"
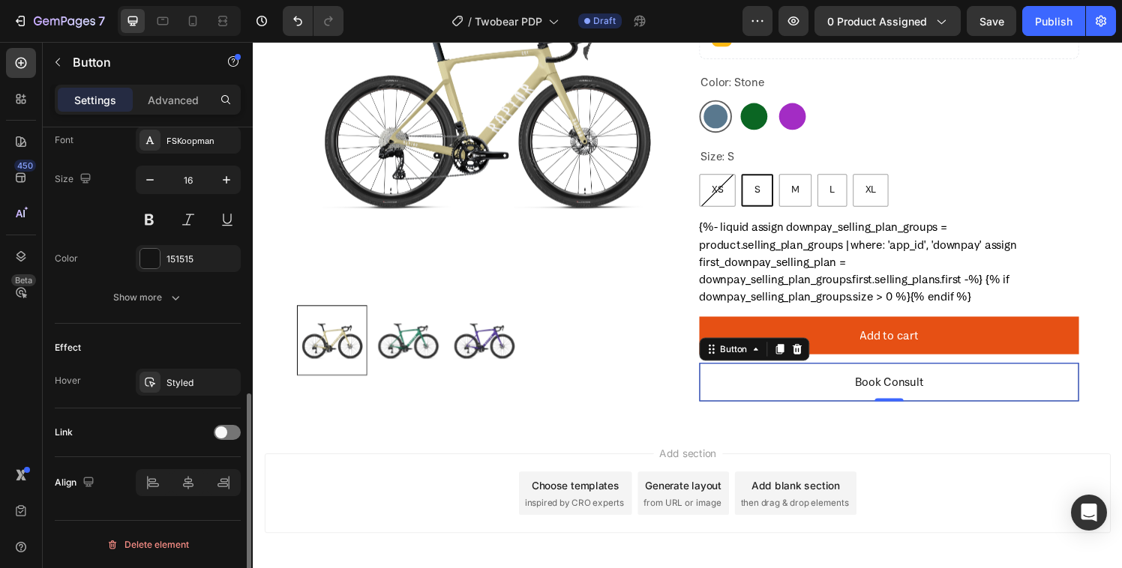
click at [103, 403] on div "Effect Hover Styled" at bounding box center [148, 366] width 186 height 85
click at [1044, 157] on div "Size: S XS XS XS S S S M M M L L L XL XL XL" at bounding box center [911, 180] width 393 height 64
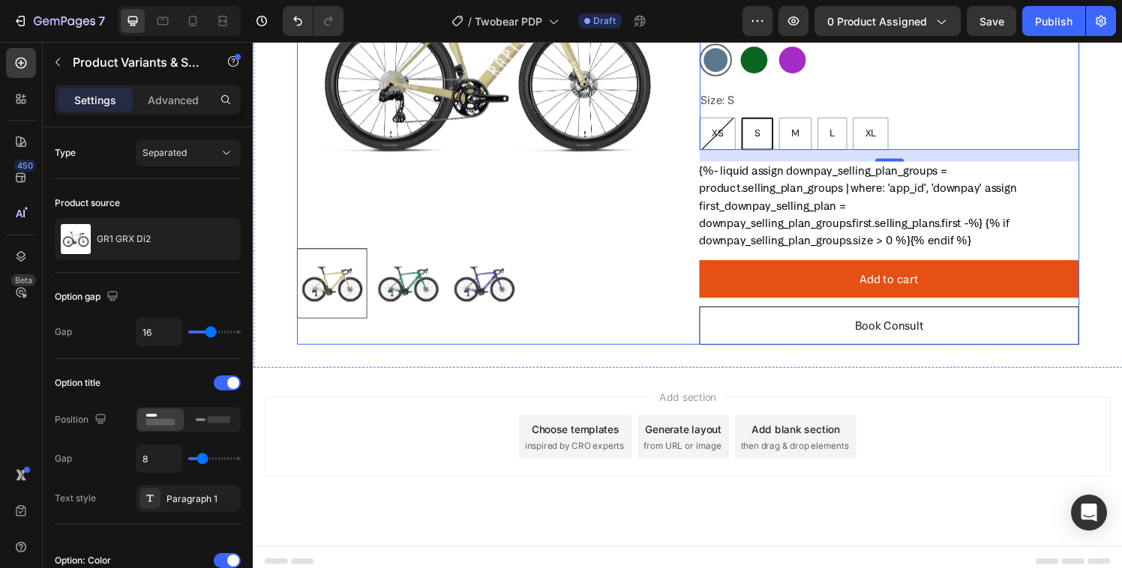
scroll to position [248, 0]
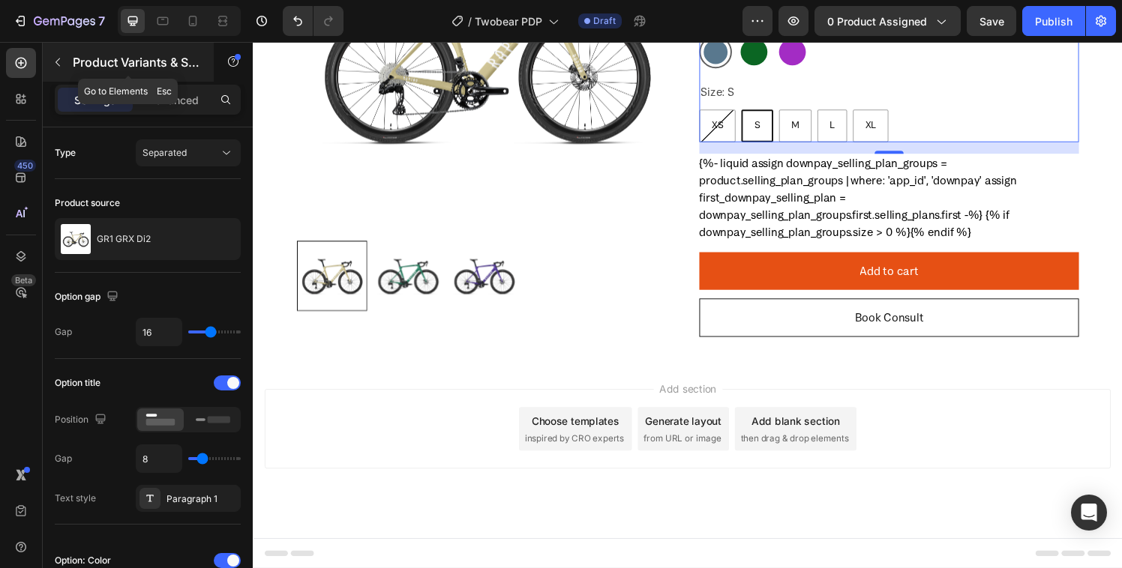
click at [46, 50] on div at bounding box center [58, 62] width 24 height 24
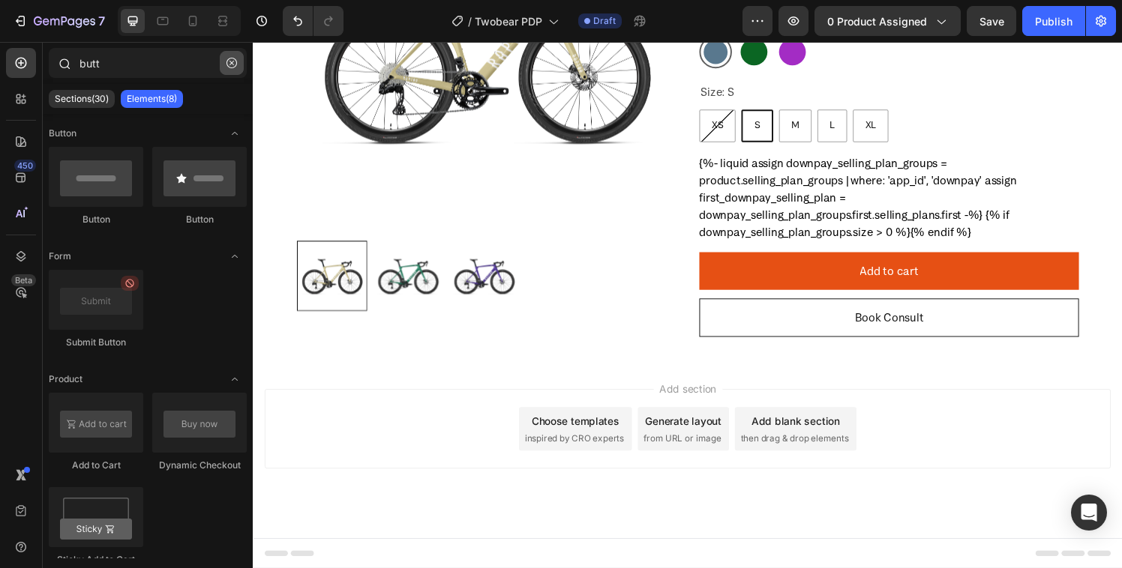
click at [228, 62] on icon "button" at bounding box center [231, 63] width 10 height 10
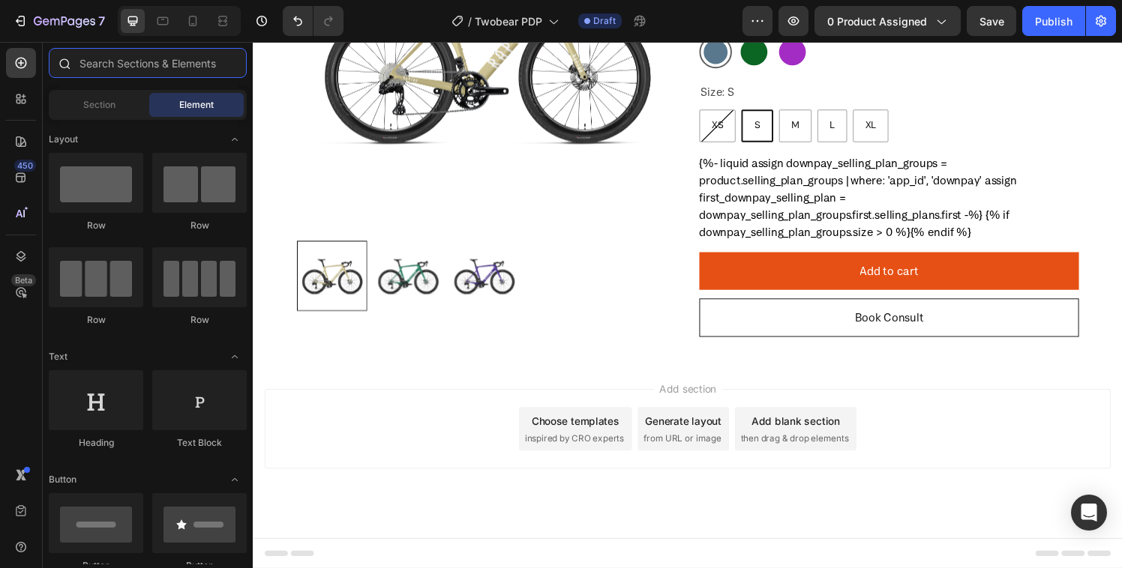
click at [115, 65] on input "text" at bounding box center [148, 63] width 198 height 30
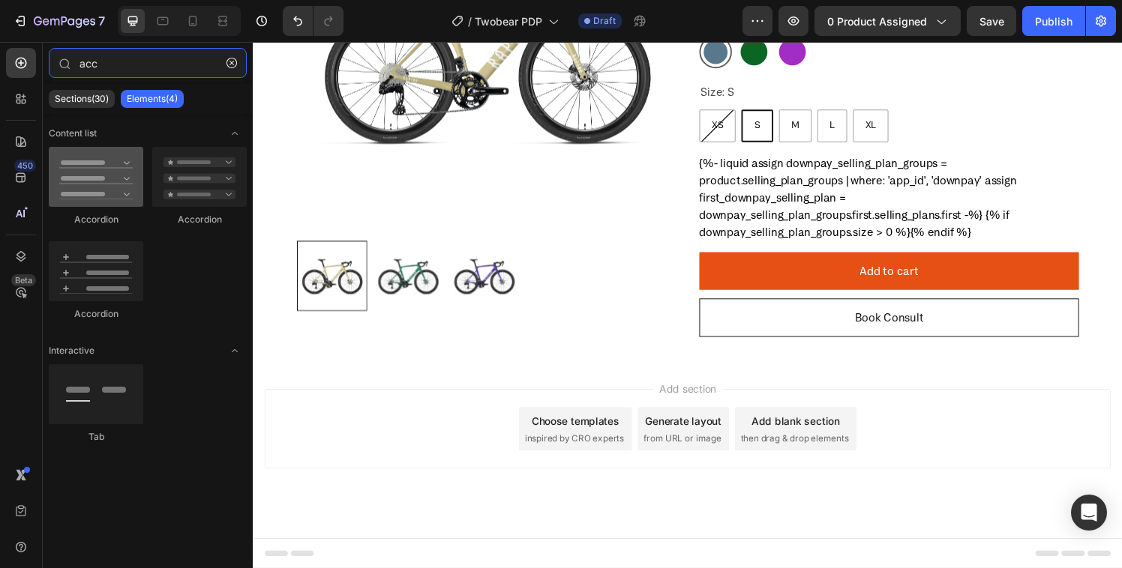
type input "acc"
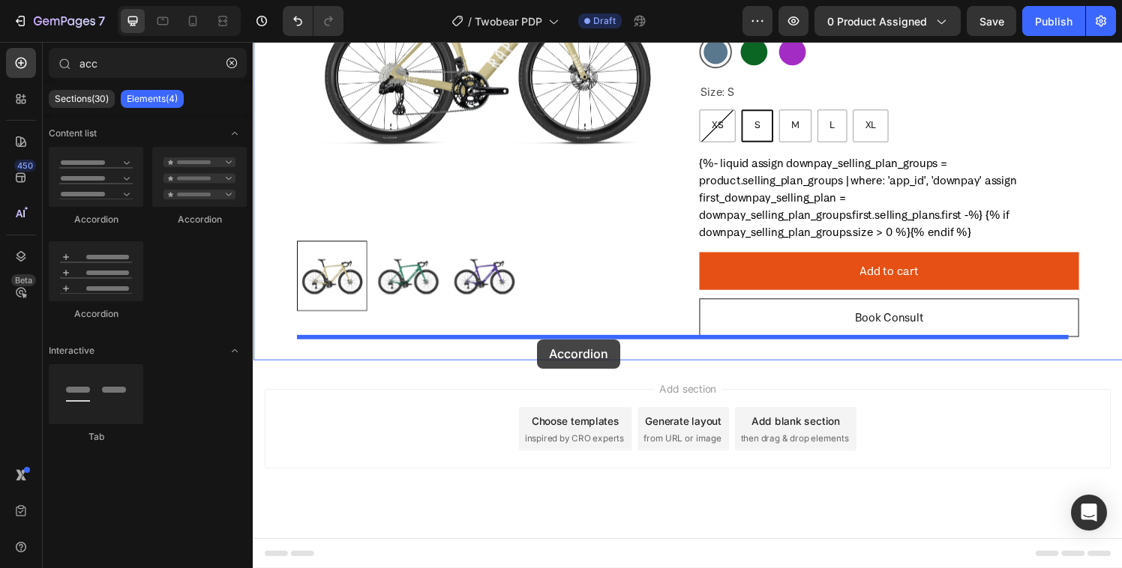
drag, startPoint x: 352, startPoint y: 223, endPoint x: 547, endPoint y: 345, distance: 229.1
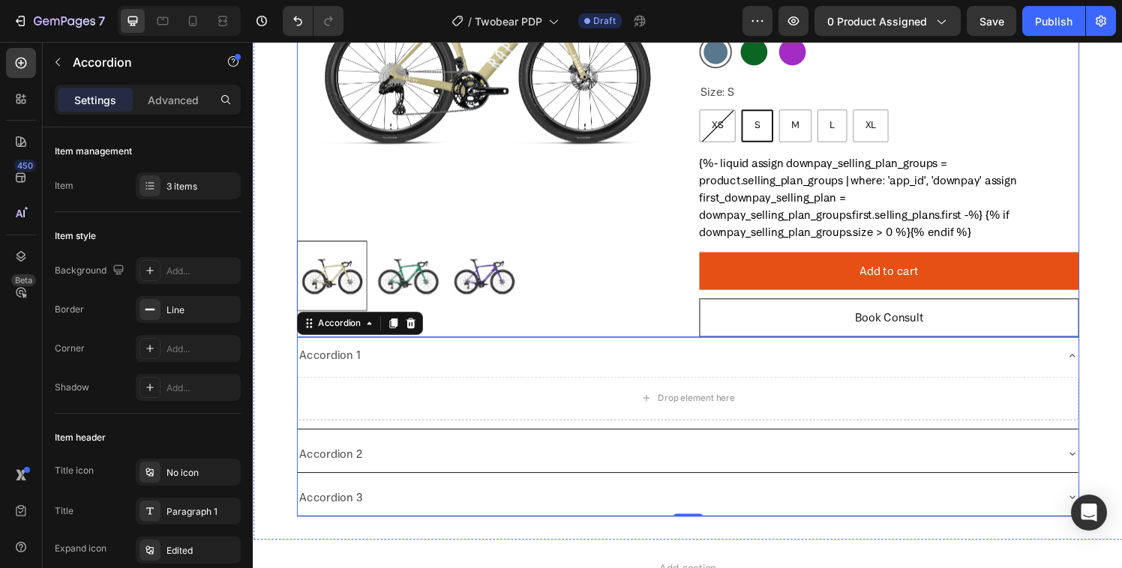
click at [537, 320] on div "Product Images" at bounding box center [494, 98] width 393 height 499
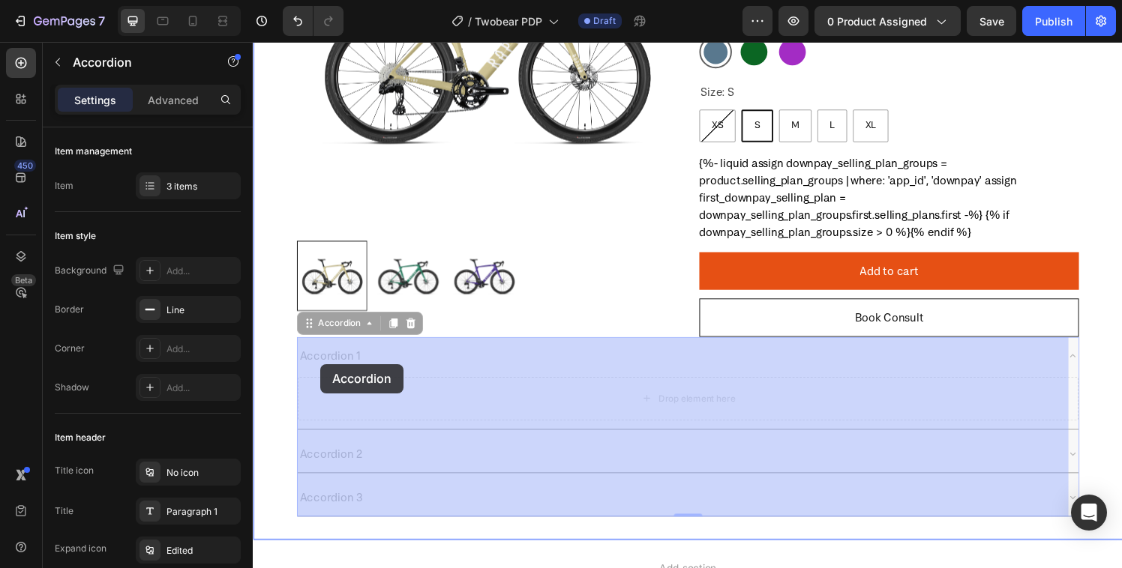
drag, startPoint x: 307, startPoint y: 330, endPoint x: 322, endPoint y: 376, distance: 48.1
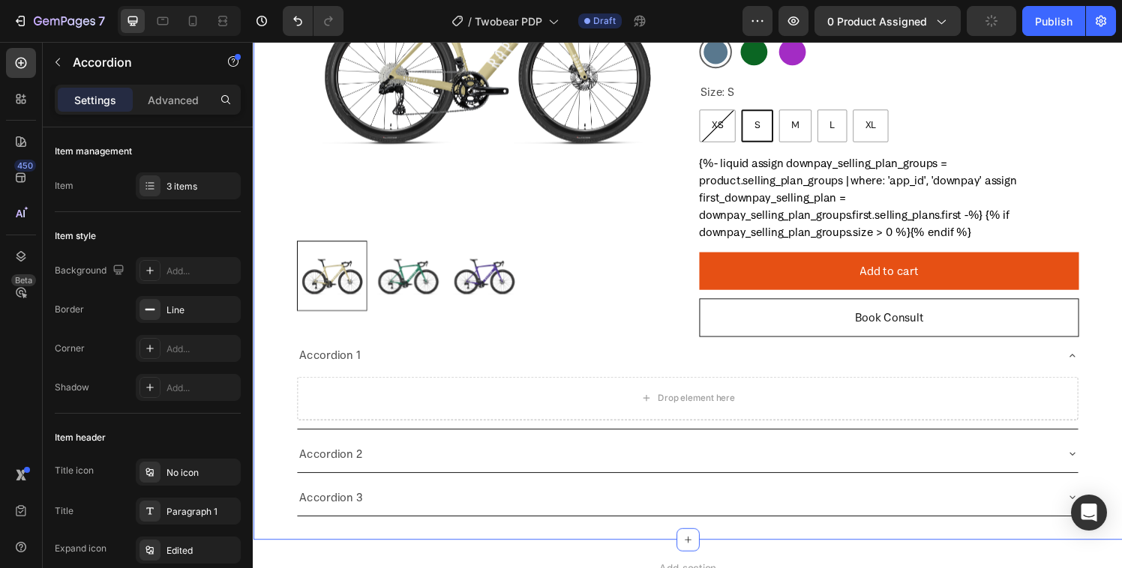
click at [1121, 208] on div "Product Images GR1 GRX Di2 Product Title £6,900.00 Product Price Product Price …" at bounding box center [703, 191] width 900 height 733
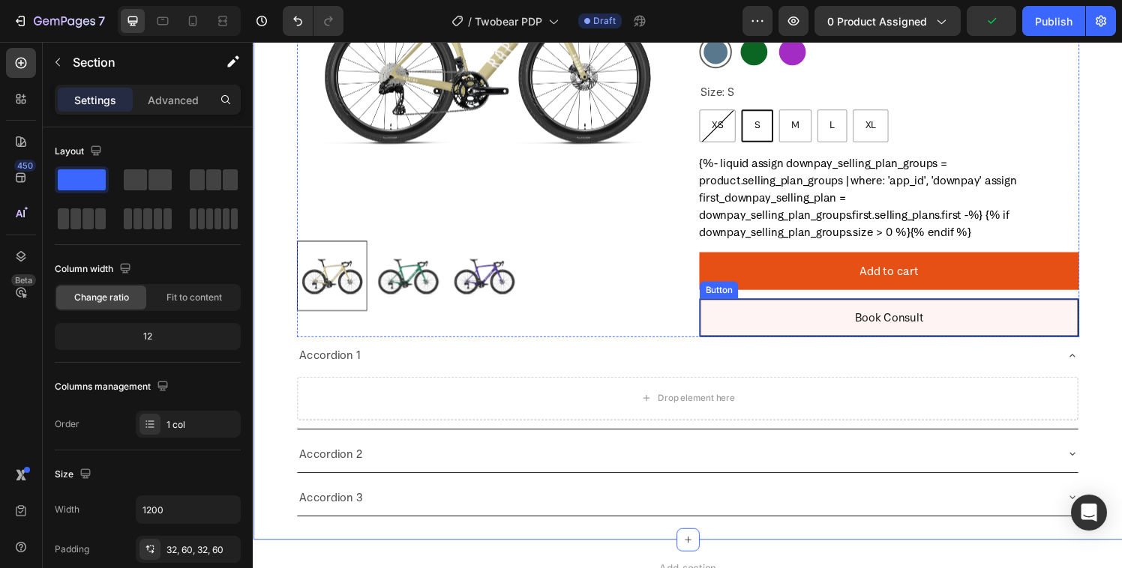
scroll to position [88, 0]
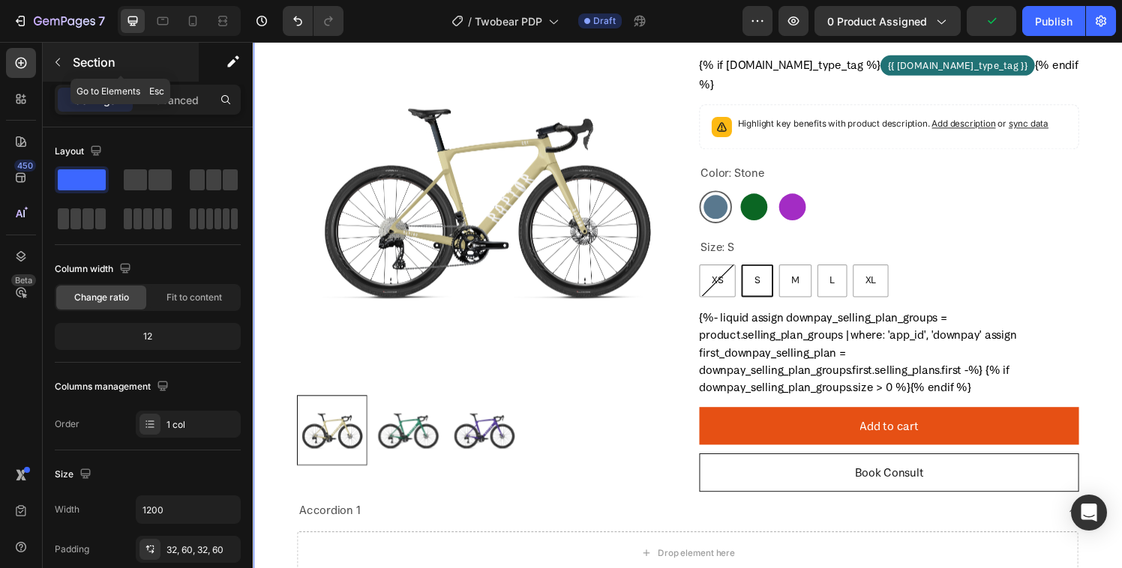
click at [57, 52] on button "button" at bounding box center [58, 62] width 24 height 24
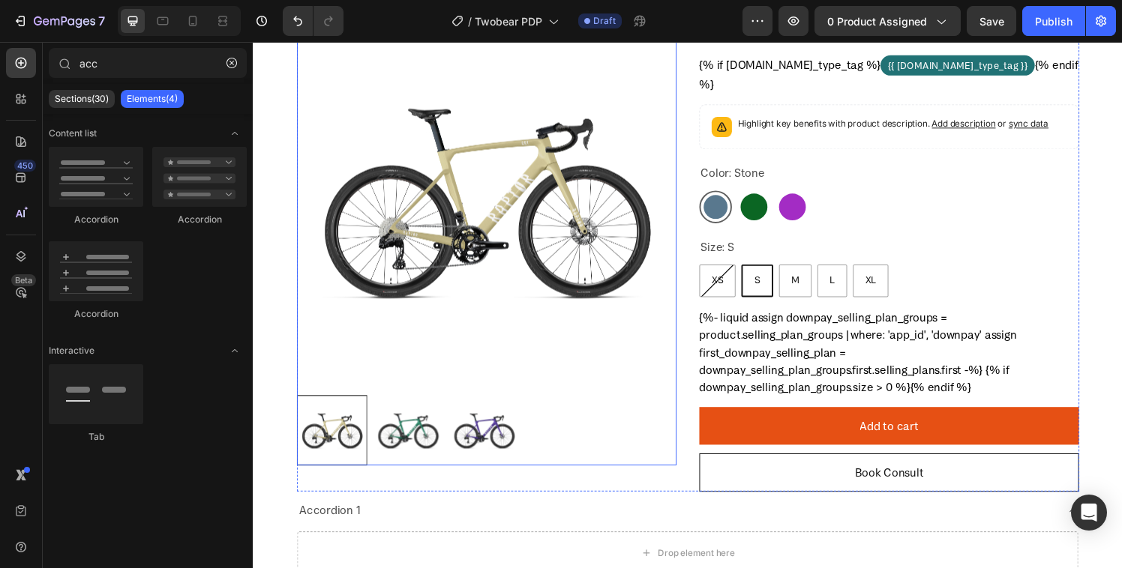
scroll to position [0, 0]
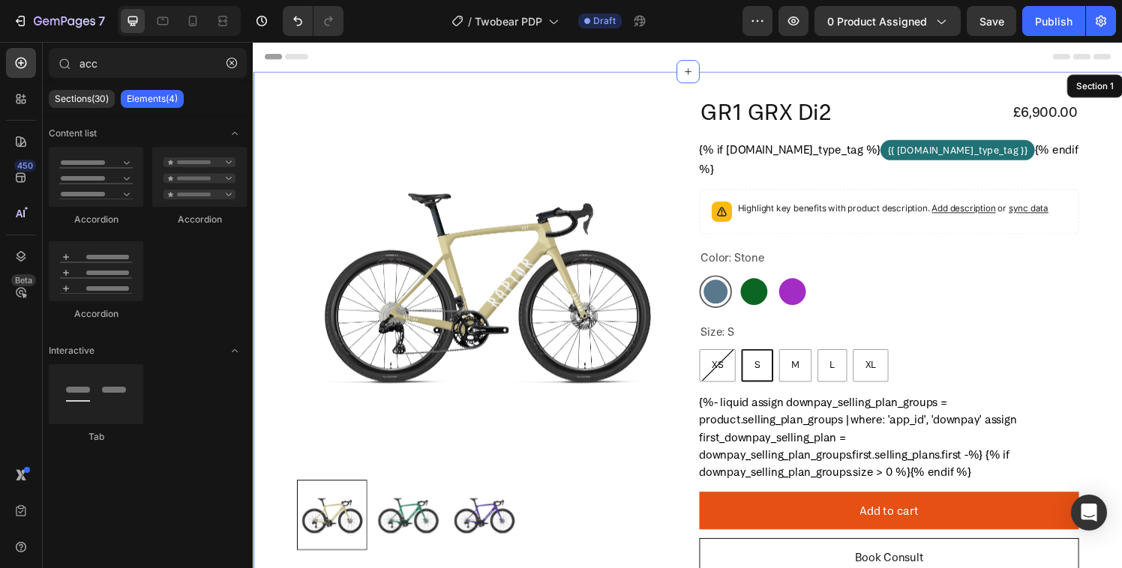
click at [276, 127] on div "Product Images GR1 GRX Di2 Product Title £6,900.00 Product Price Product Price …" at bounding box center [703, 439] width 900 height 733
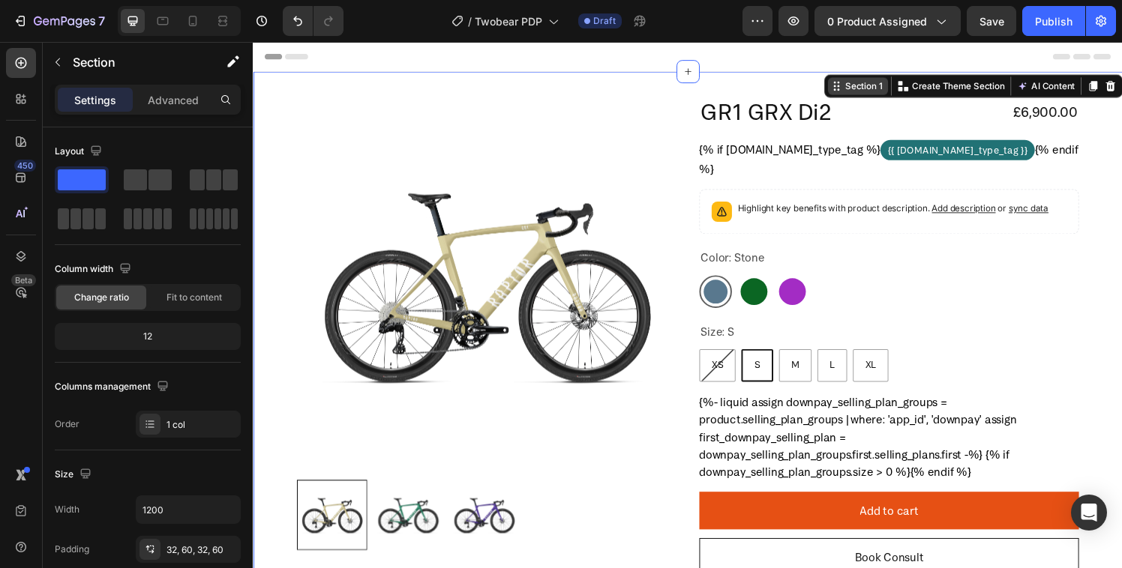
click at [850, 84] on icon at bounding box center [856, 88] width 12 height 12
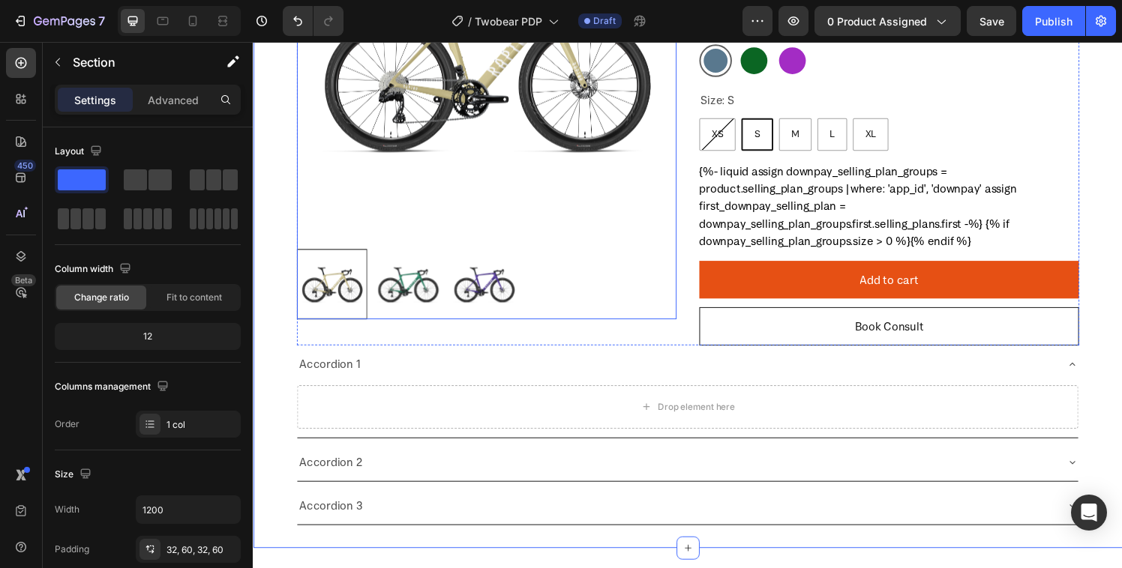
scroll to position [316, 0]
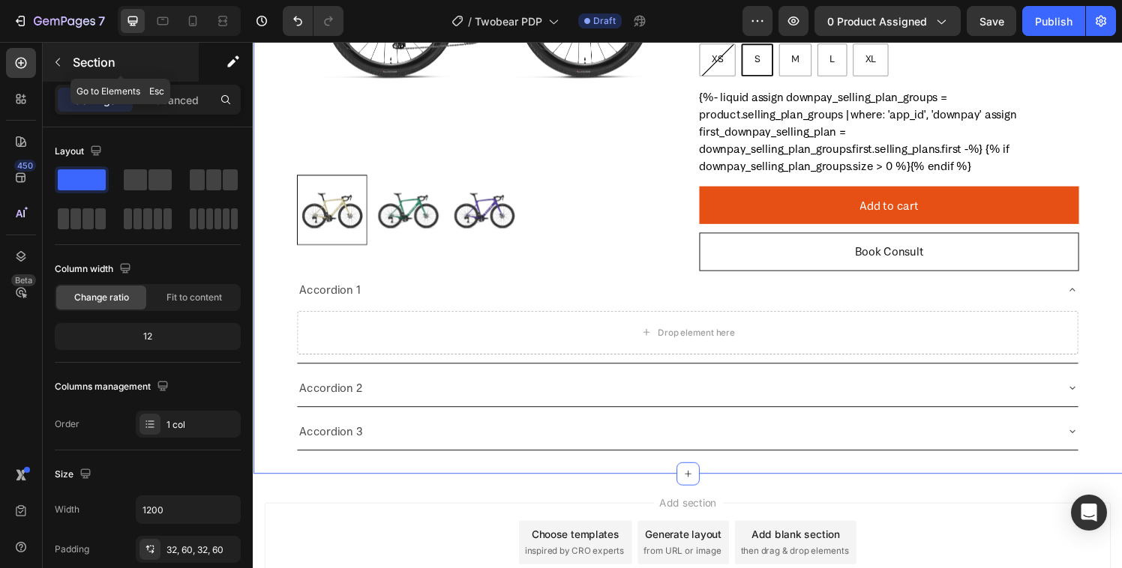
click at [46, 49] on div "Section" at bounding box center [121, 62] width 156 height 39
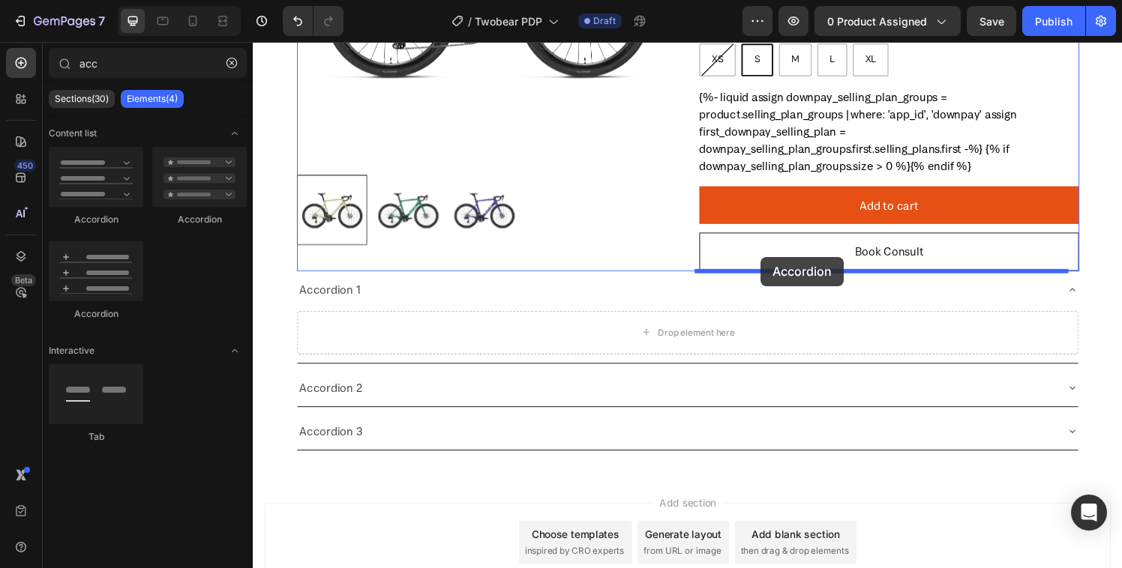
drag, startPoint x: 361, startPoint y: 238, endPoint x: 778, endPoint y: 265, distance: 417.8
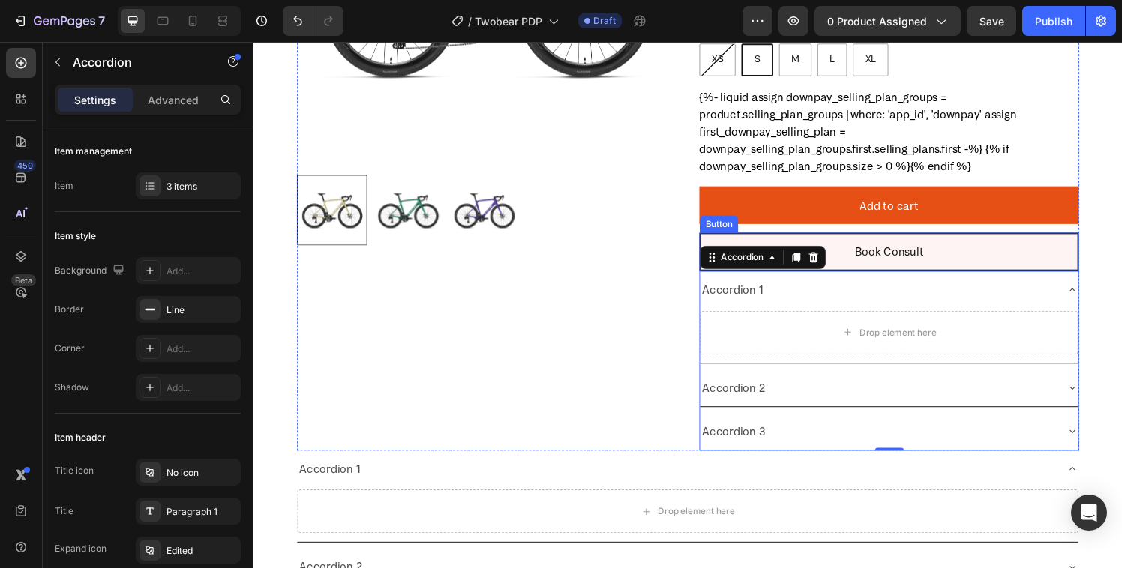
drag, startPoint x: 962, startPoint y: 256, endPoint x: 958, endPoint y: 263, distance: 8.1
click at [962, 256] on button "Book Consult" at bounding box center [911, 259] width 393 height 40
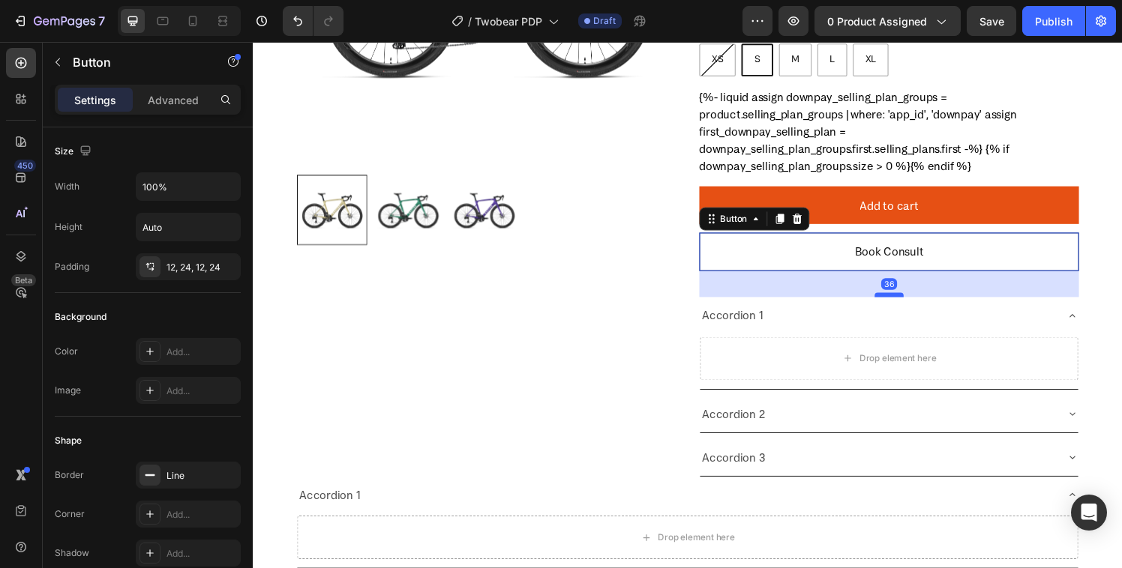
drag, startPoint x: 902, startPoint y: 277, endPoint x: 907, endPoint y: 304, distance: 27.4
click at [907, 304] on div at bounding box center [911, 303] width 30 height 4
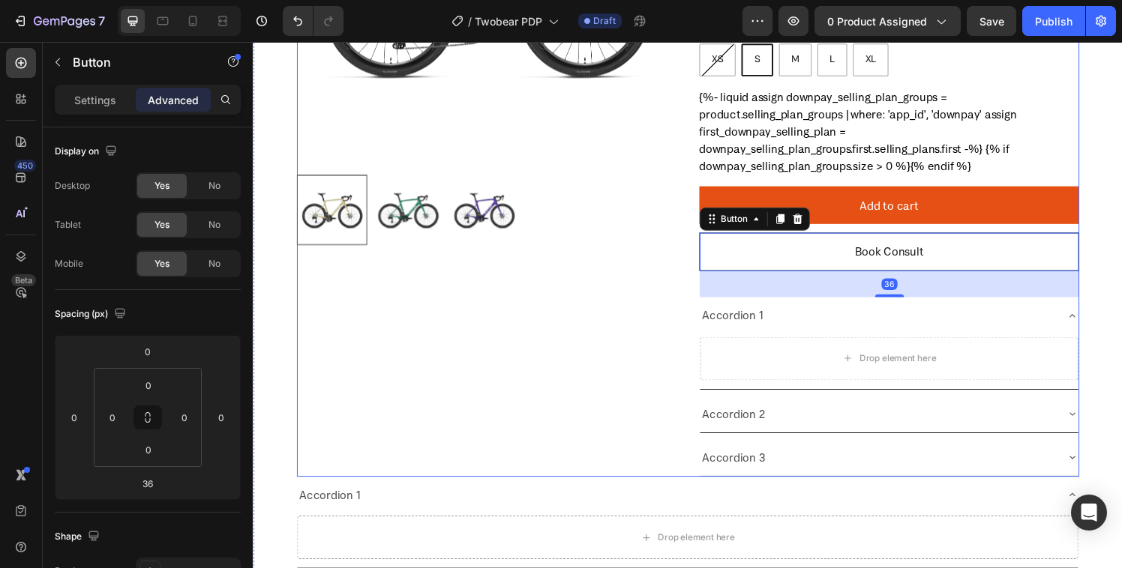
click at [510, 285] on div "Product Images" at bounding box center [494, 136] width 393 height 712
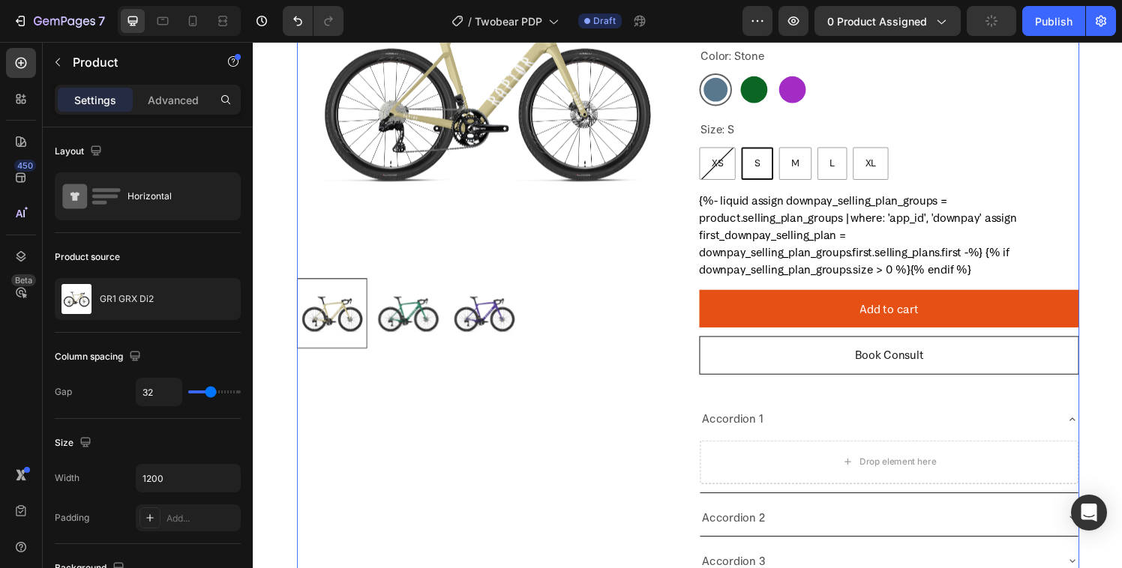
scroll to position [55, 0]
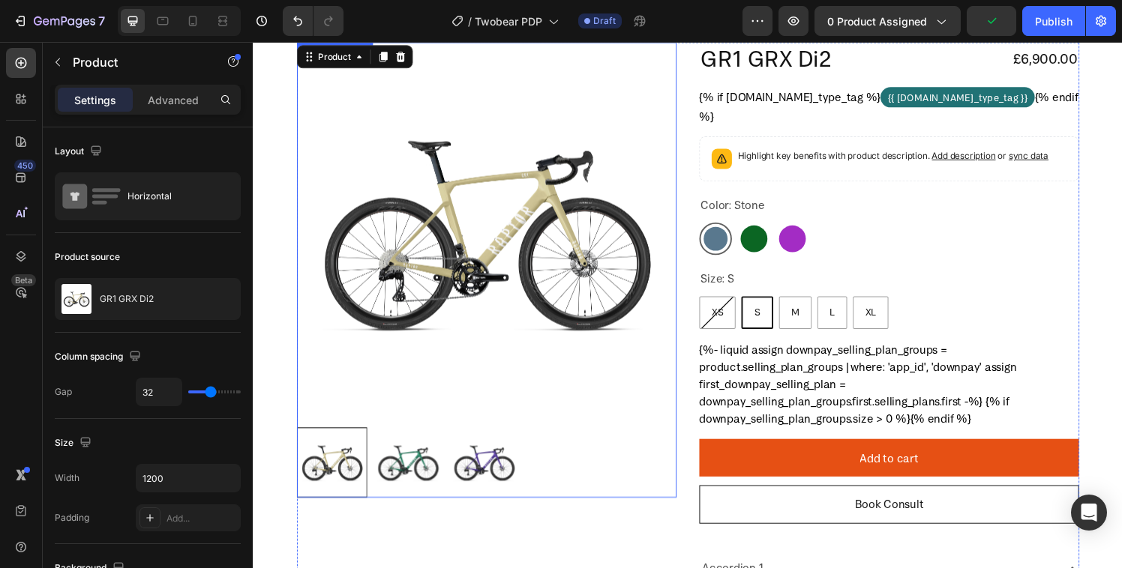
click at [550, 430] on div at bounding box center [494, 278] width 393 height 472
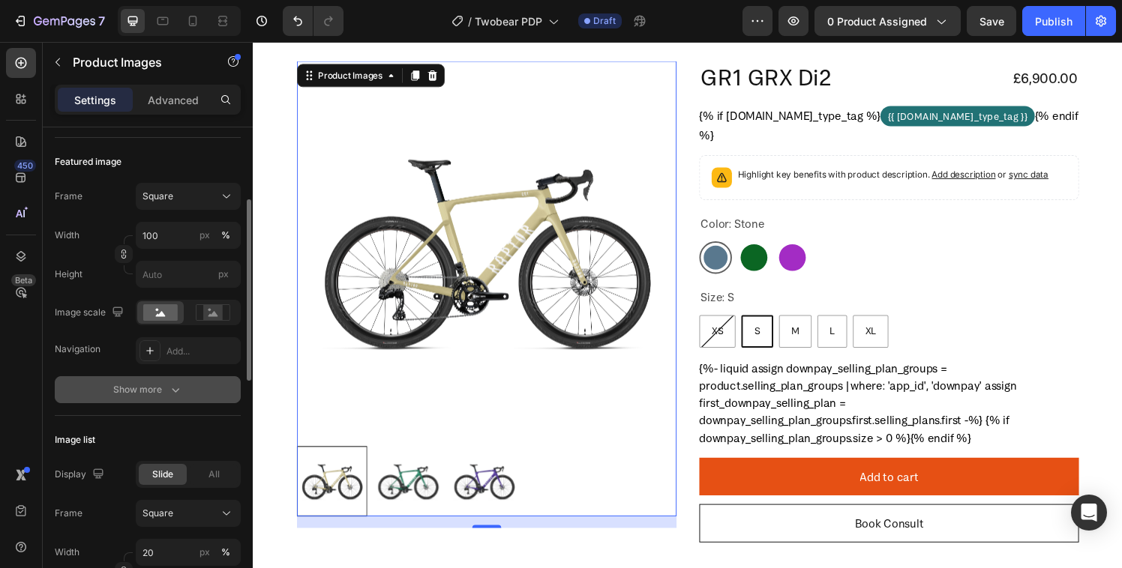
scroll to position [182, 0]
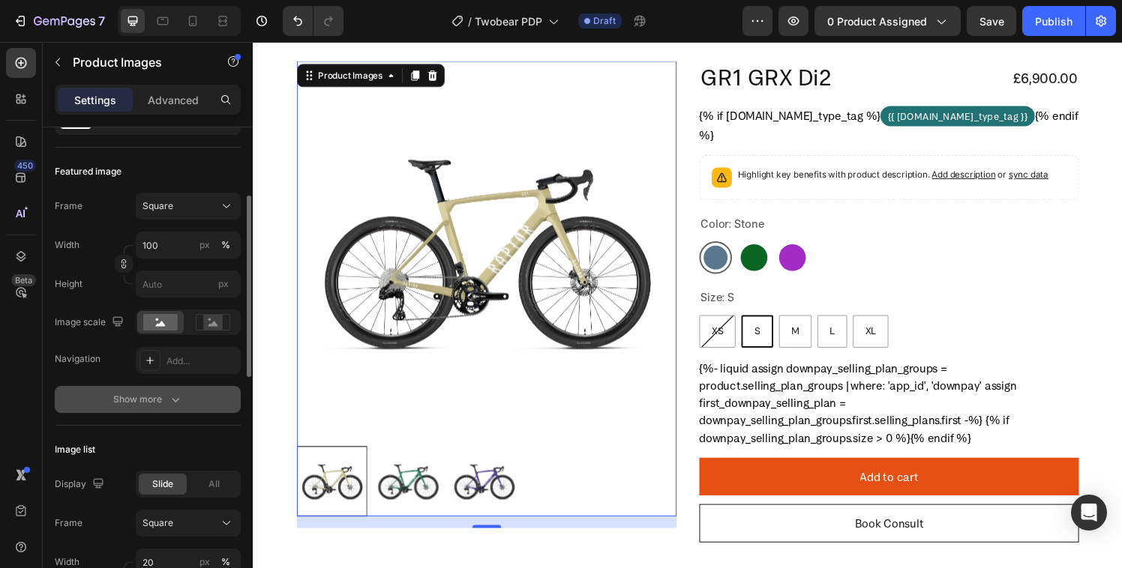
click at [165, 402] on div "Show more" at bounding box center [148, 399] width 70 height 15
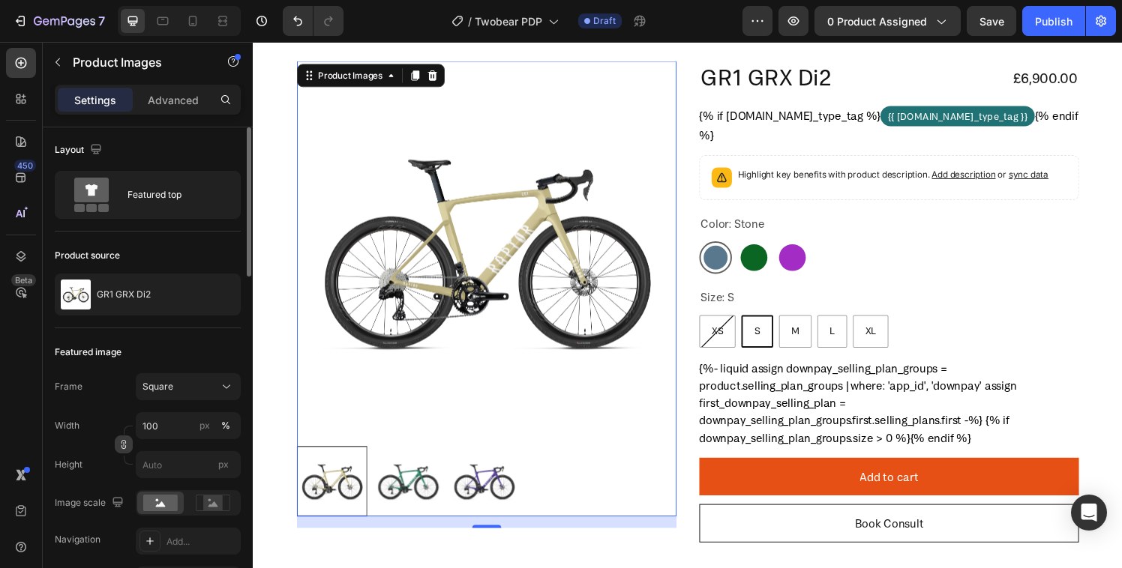
scroll to position [0, 0]
click at [161, 92] on p "Advanced" at bounding box center [173, 100] width 51 height 16
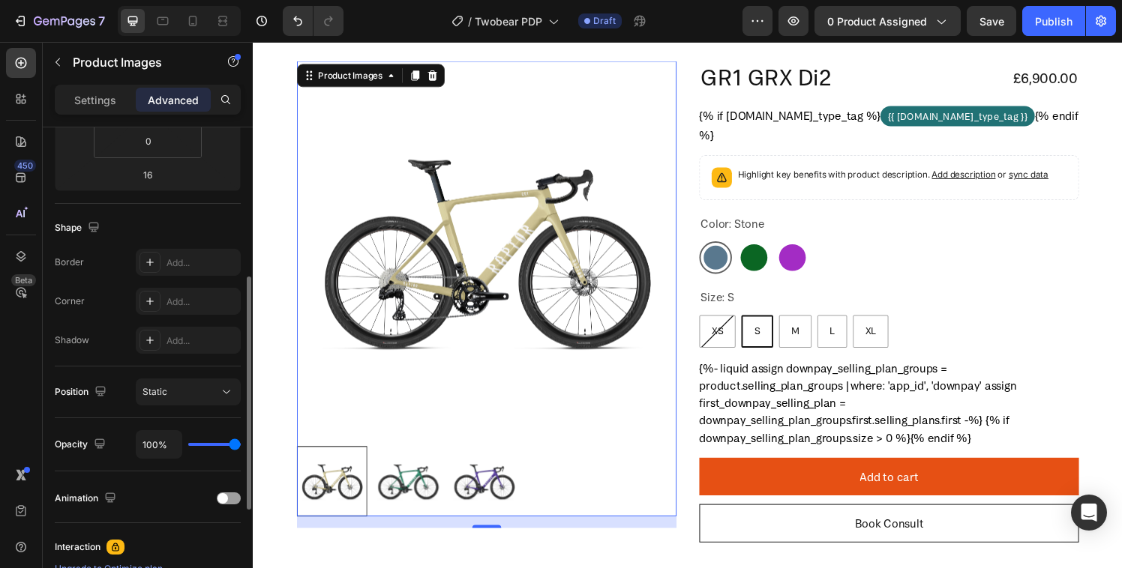
scroll to position [399, 0]
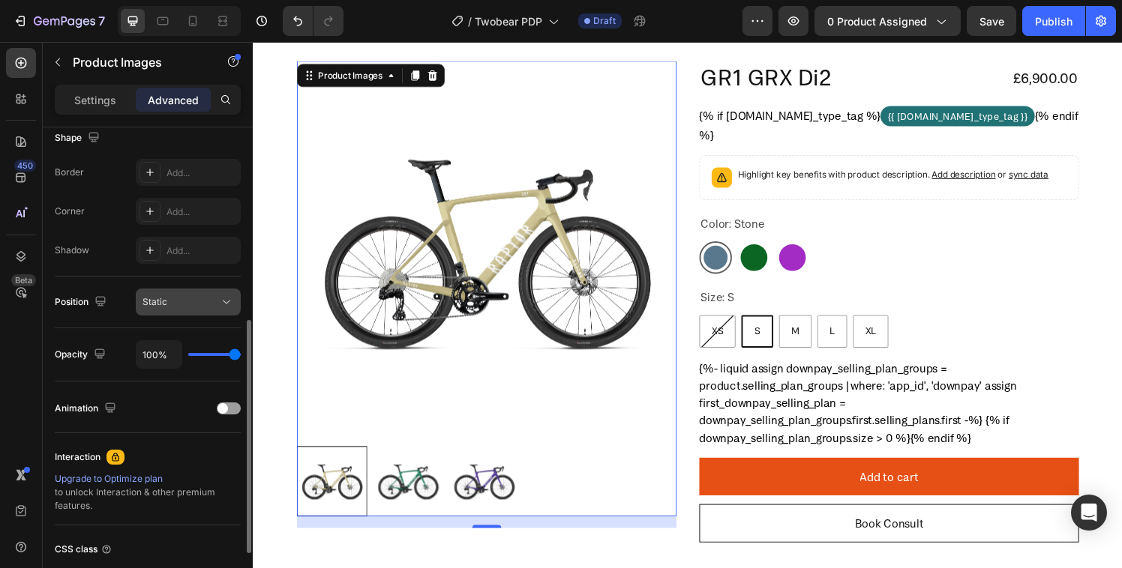
click at [148, 312] on button "Static" at bounding box center [188, 302] width 105 height 27
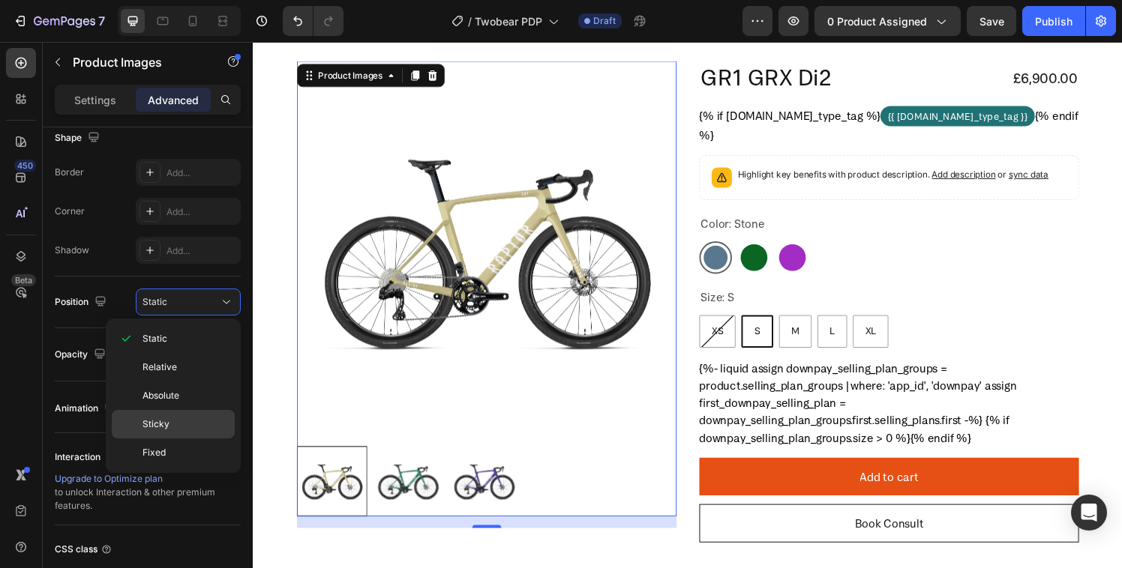
click at [166, 439] on div "Sticky" at bounding box center [173, 453] width 123 height 28
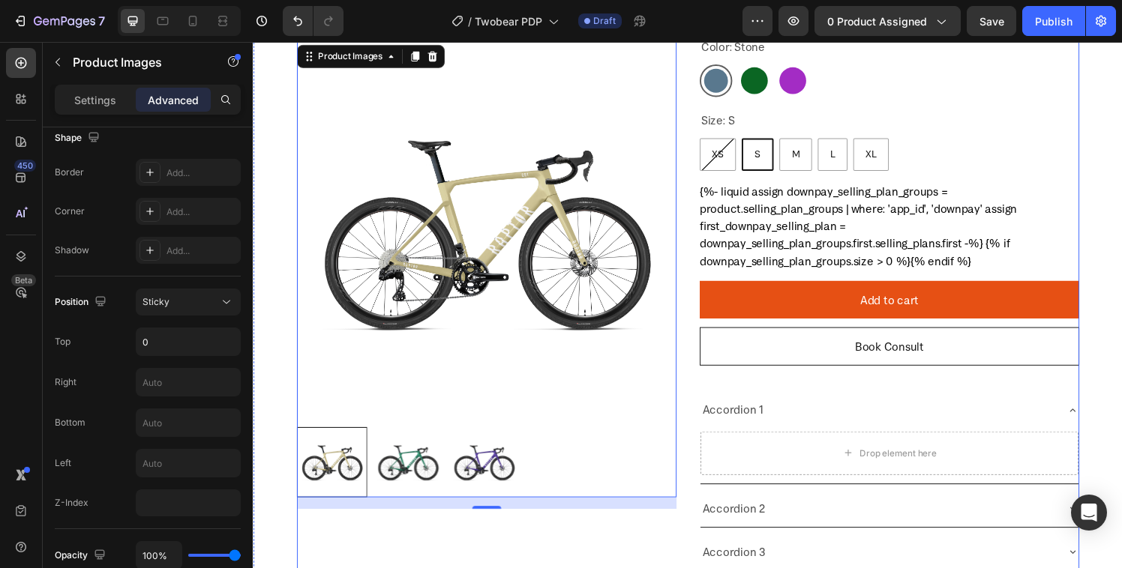
scroll to position [295, 0]
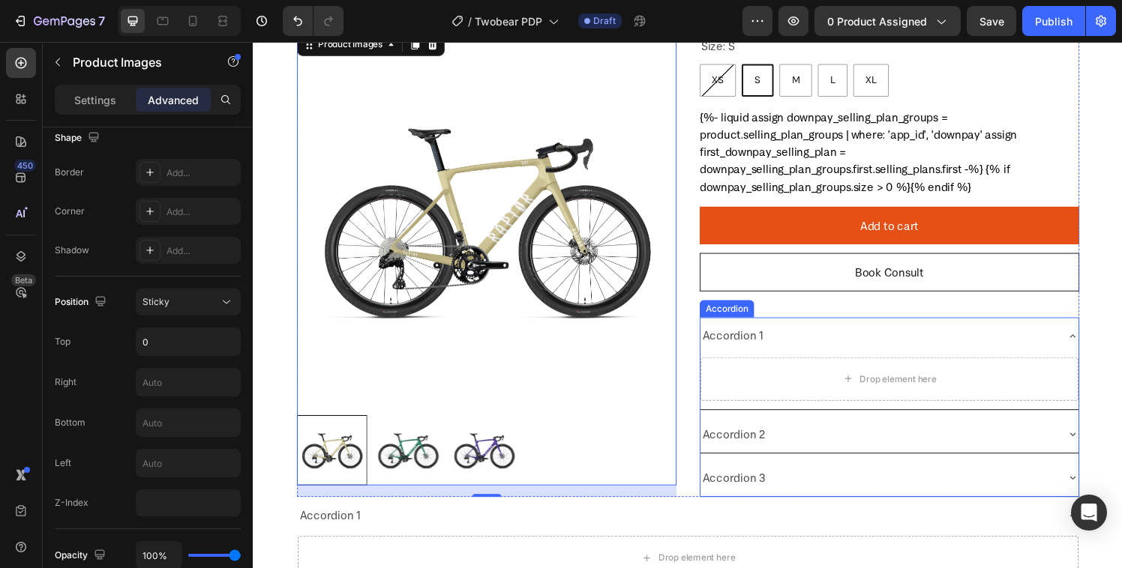
click at [746, 348] on div "Accordion 1" at bounding box center [749, 346] width 68 height 26
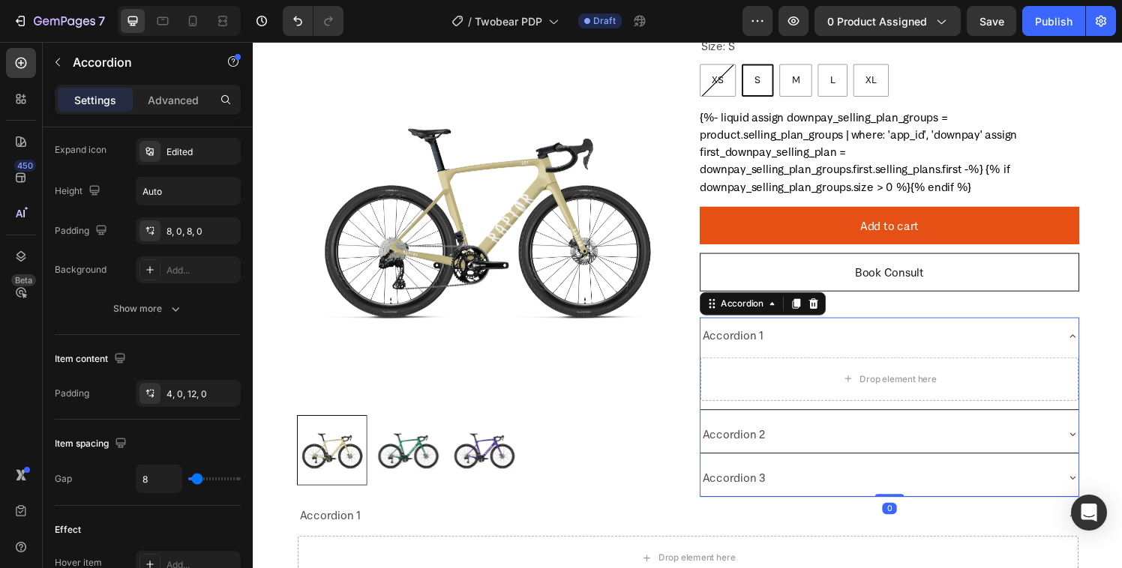
scroll to position [0, 0]
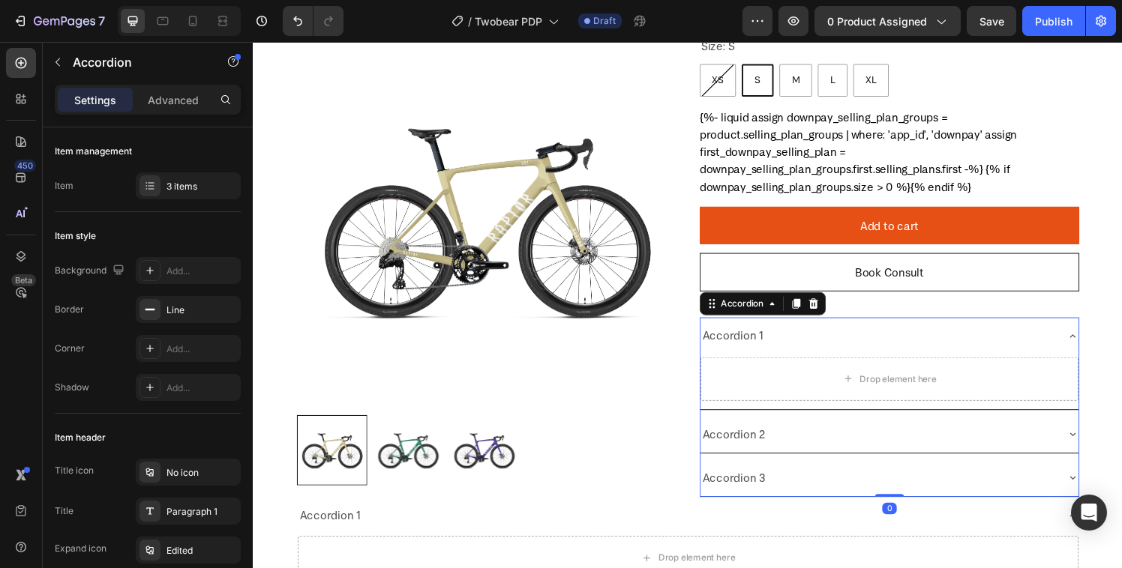
click at [746, 348] on div "Accordion 1" at bounding box center [749, 346] width 68 height 26
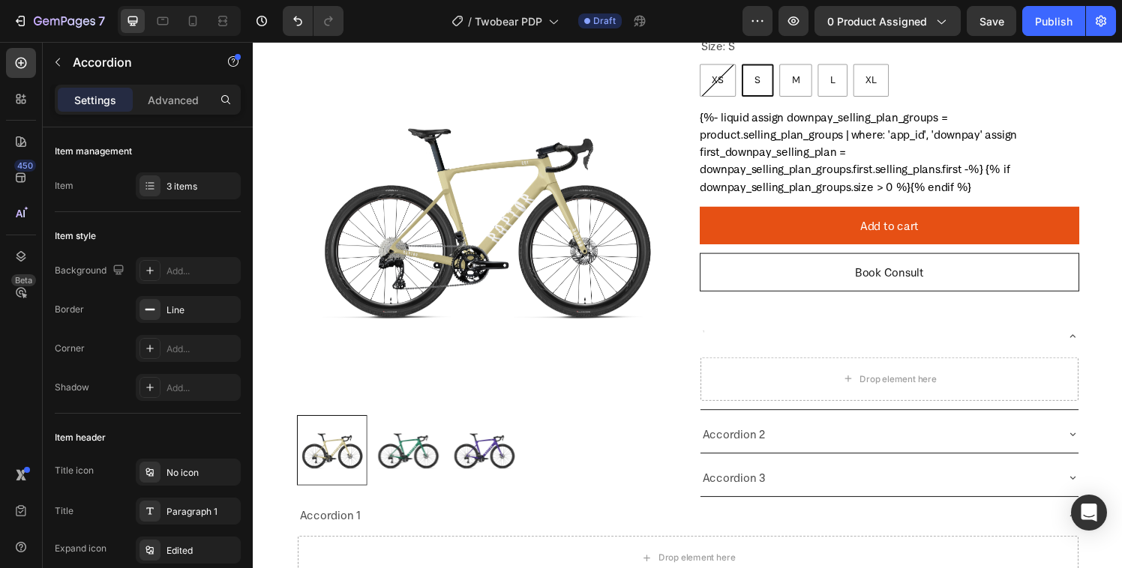
scroll to position [292, 0]
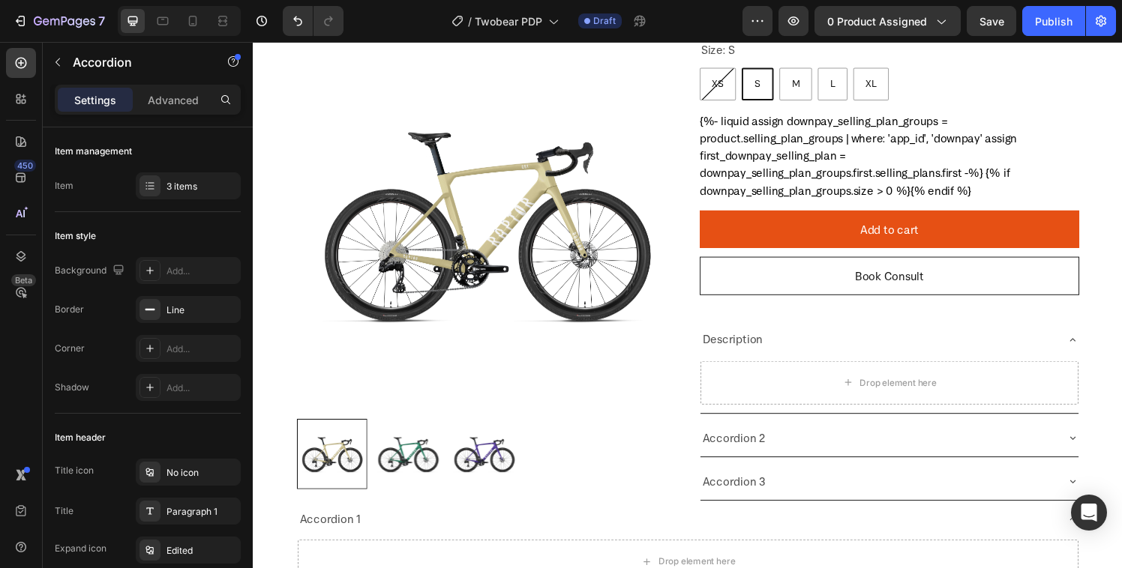
click at [752, 343] on p "Description" at bounding box center [749, 350] width 62 height 22
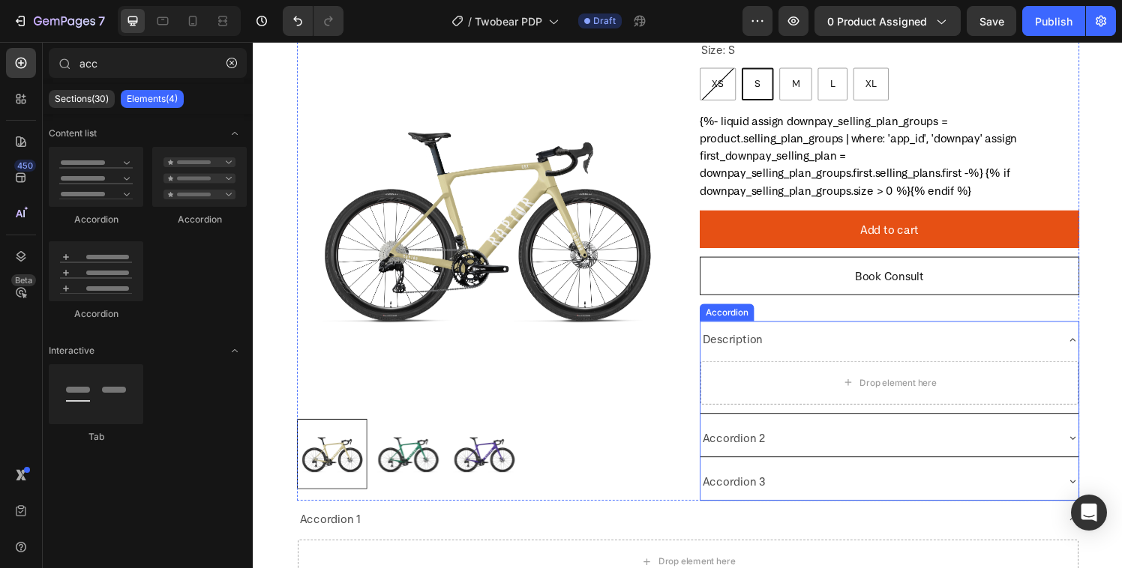
click at [751, 343] on p "Description" at bounding box center [749, 350] width 62 height 22
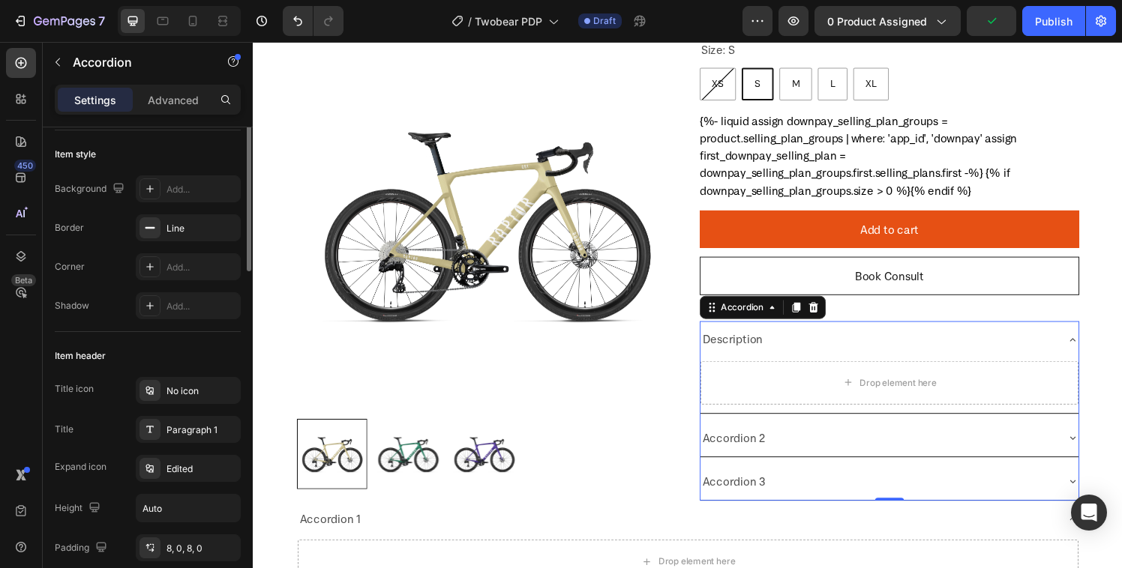
scroll to position [196, 0]
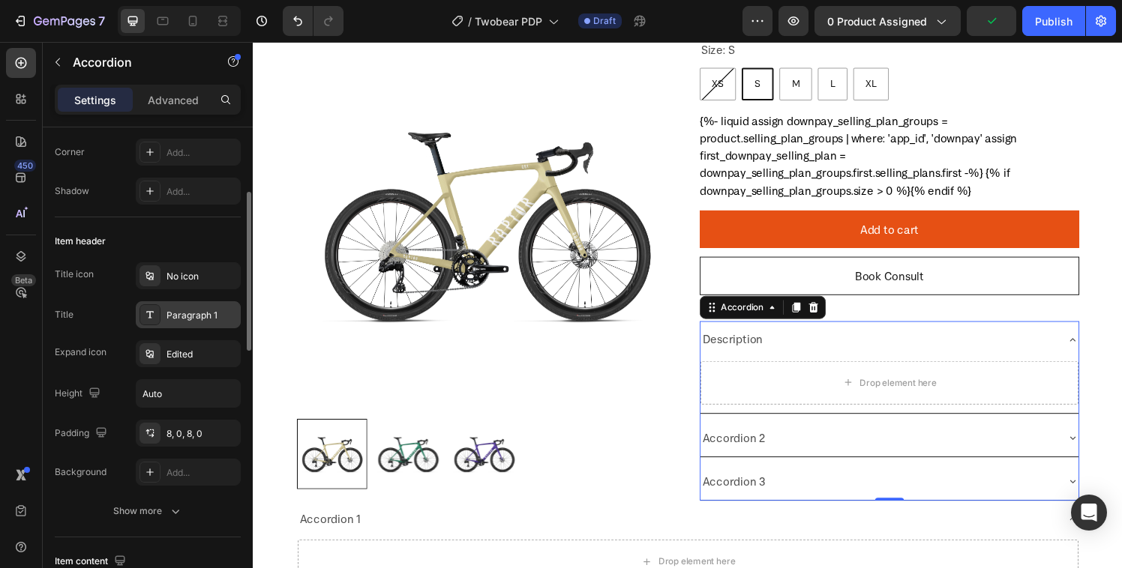
click at [152, 310] on icon at bounding box center [150, 315] width 12 height 12
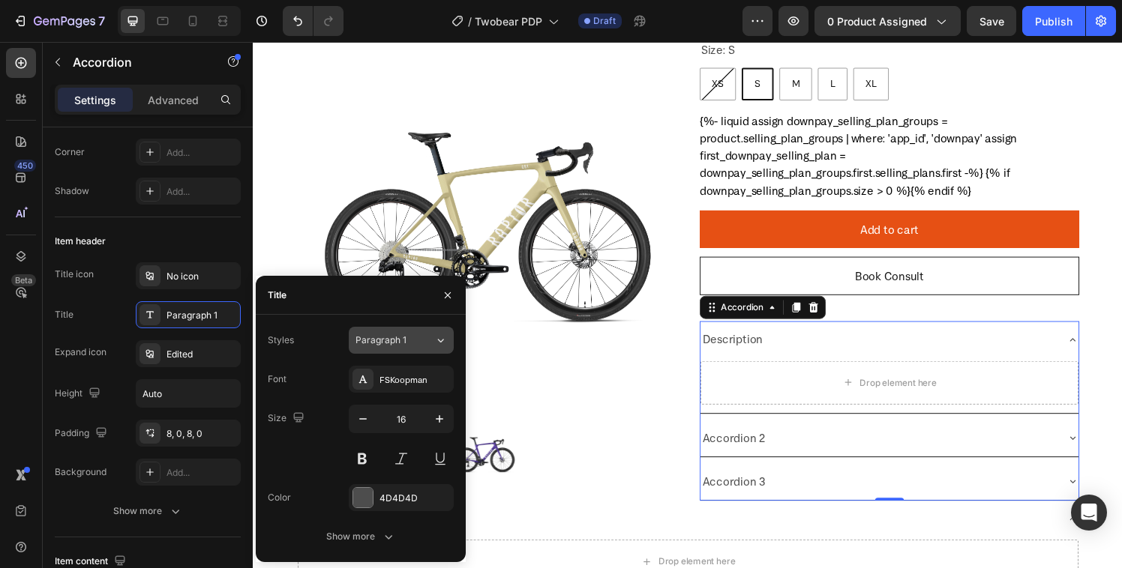
click at [433, 339] on div "Paragraph 1" at bounding box center [394, 340] width 79 height 13
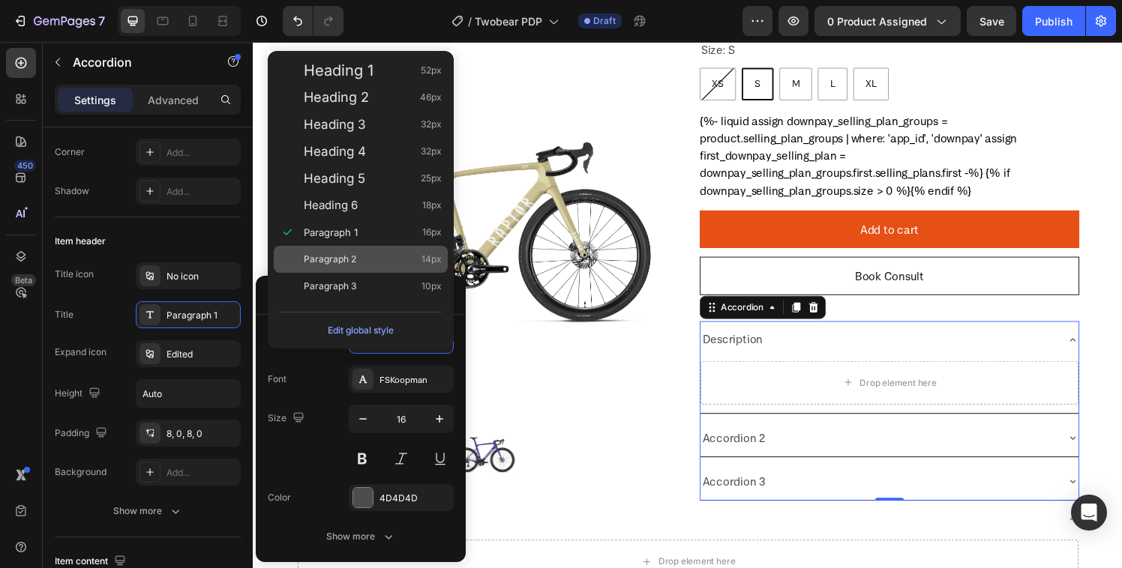
click at [351, 264] on span "Paragraph 2" at bounding box center [330, 259] width 52 height 15
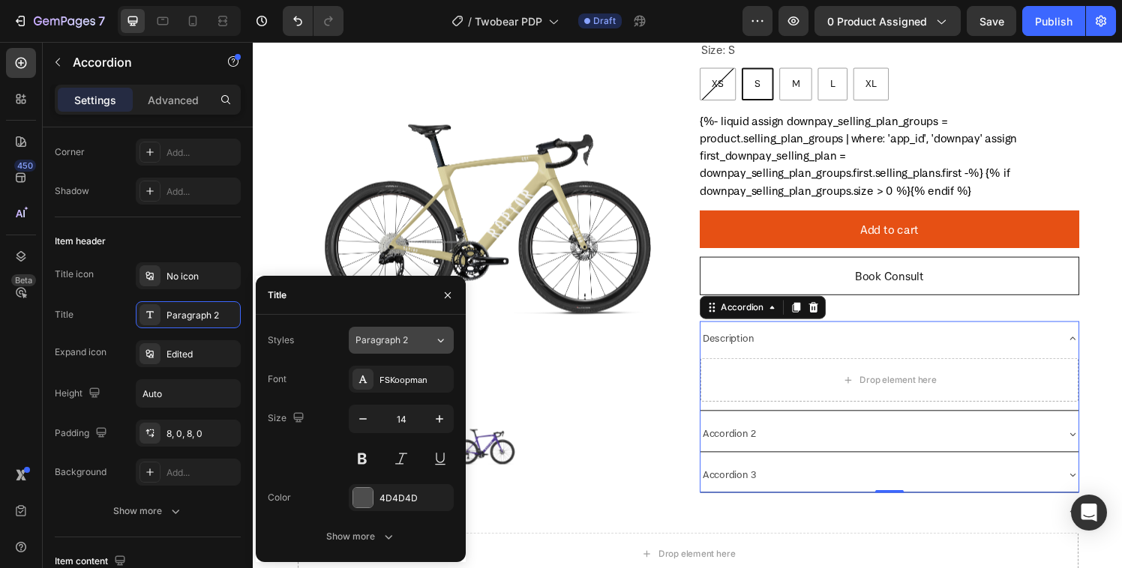
click at [394, 343] on span "Paragraph 2" at bounding box center [381, 340] width 52 height 13
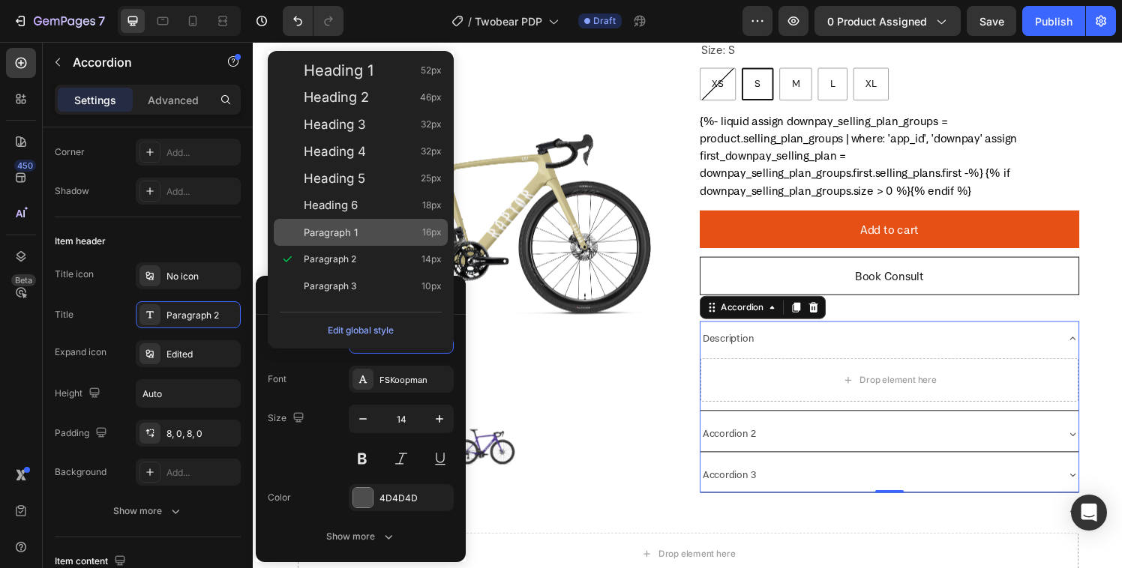
click at [354, 229] on span "Paragraph 1" at bounding box center [331, 232] width 54 height 15
type input "16"
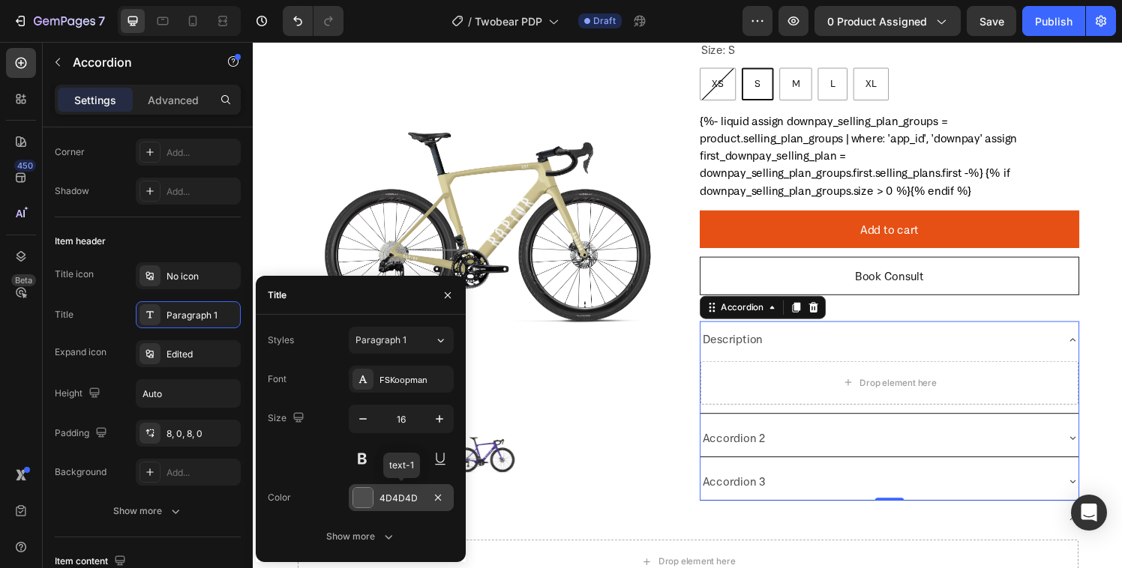
click at [374, 502] on div "4D4D4D" at bounding box center [401, 497] width 105 height 27
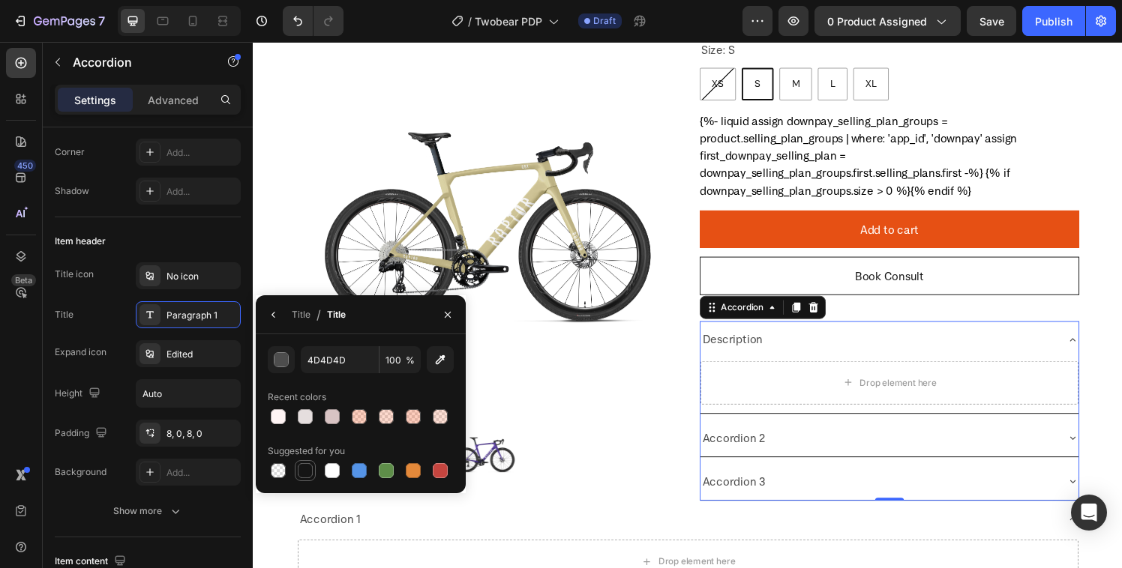
click at [303, 462] on div at bounding box center [305, 471] width 18 height 18
type input "151515"
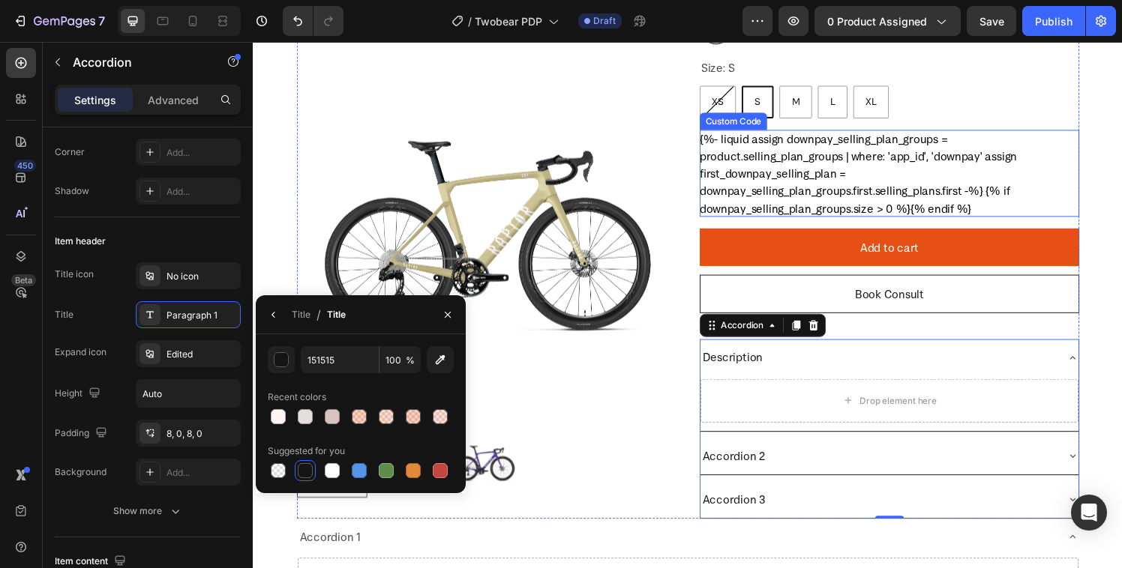
scroll to position [255, 0]
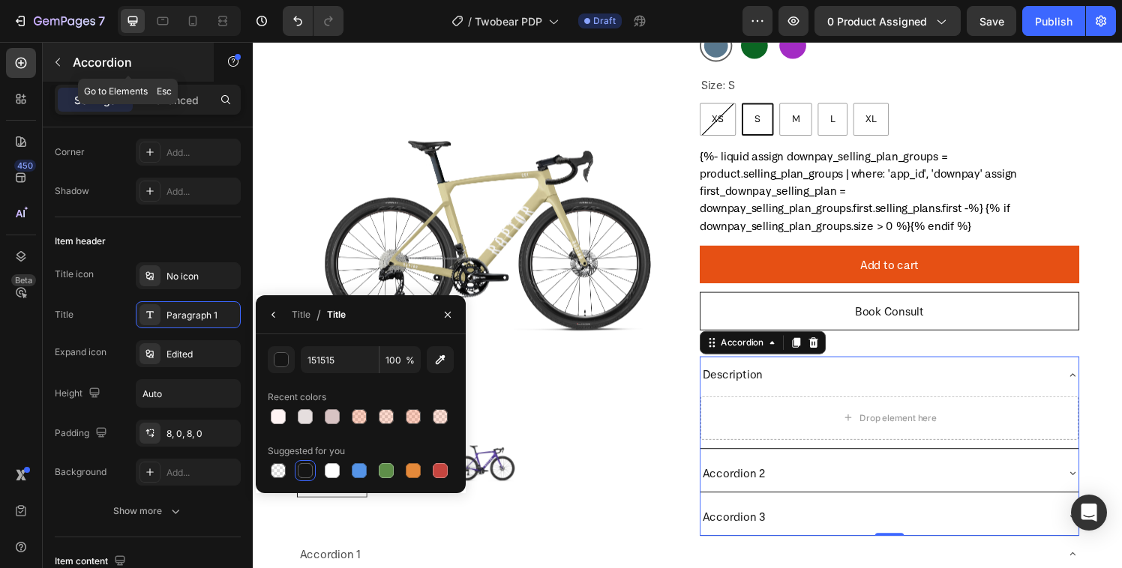
click at [62, 73] on button "button" at bounding box center [58, 62] width 24 height 24
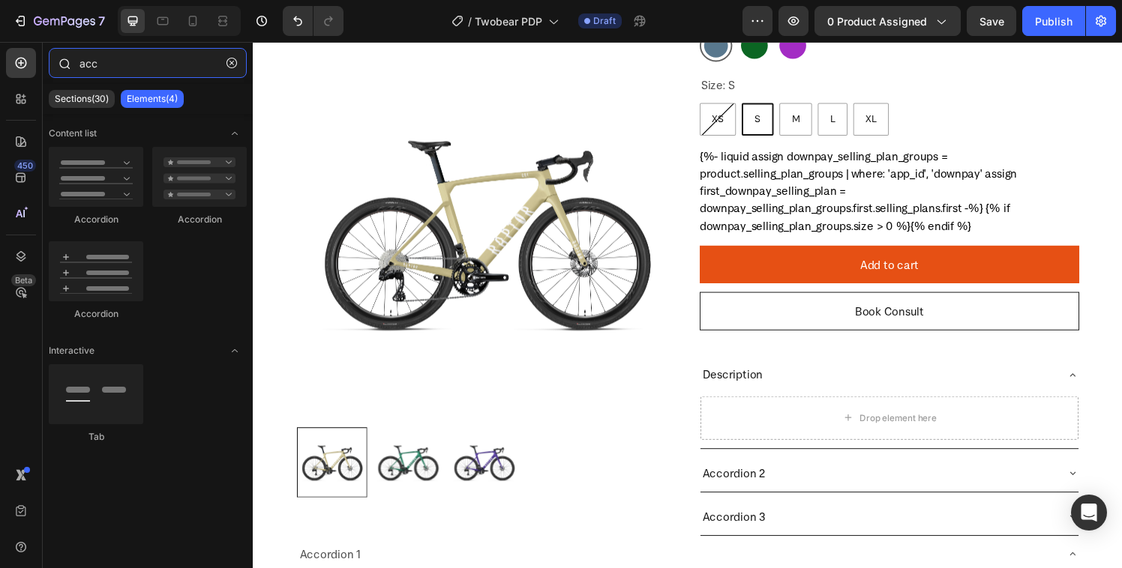
click at [129, 73] on input "acc" at bounding box center [148, 63] width 198 height 30
click at [229, 66] on icon "button" at bounding box center [231, 63] width 10 height 10
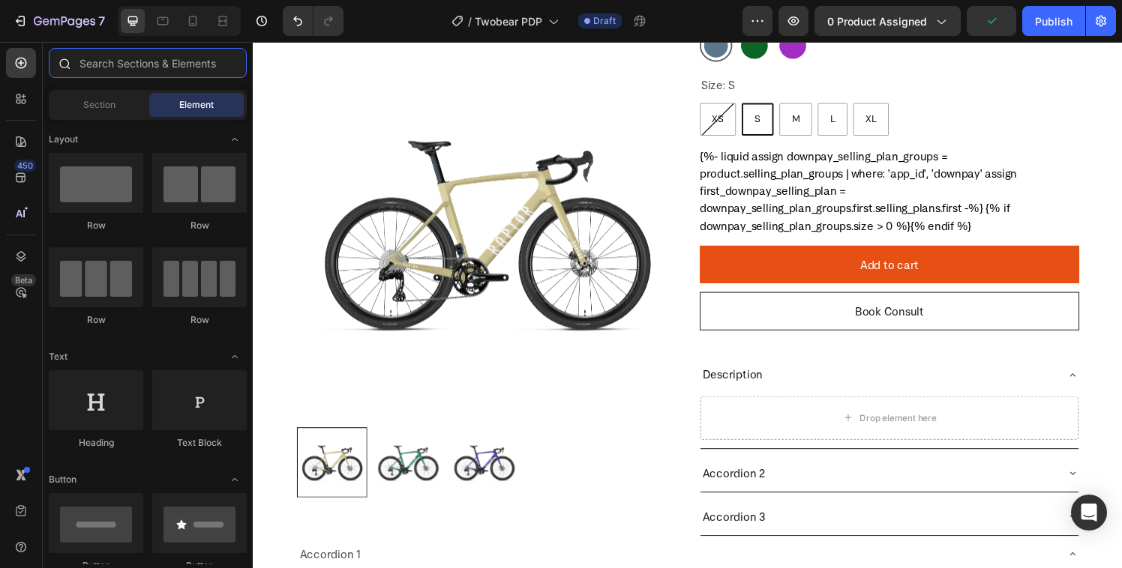
click at [138, 61] on input "text" at bounding box center [148, 63] width 198 height 30
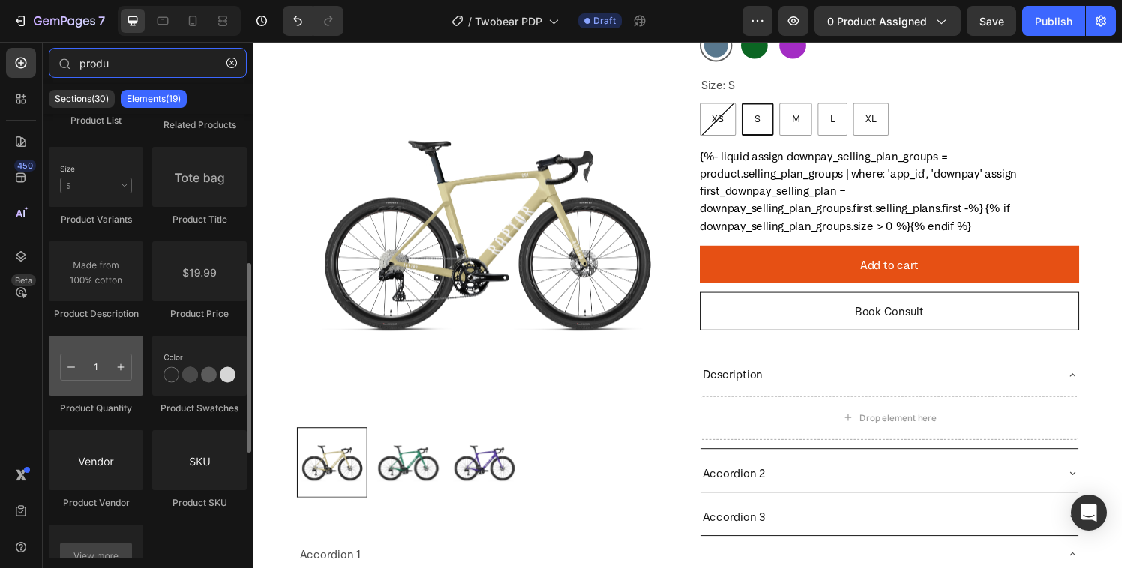
scroll to position [412, 0]
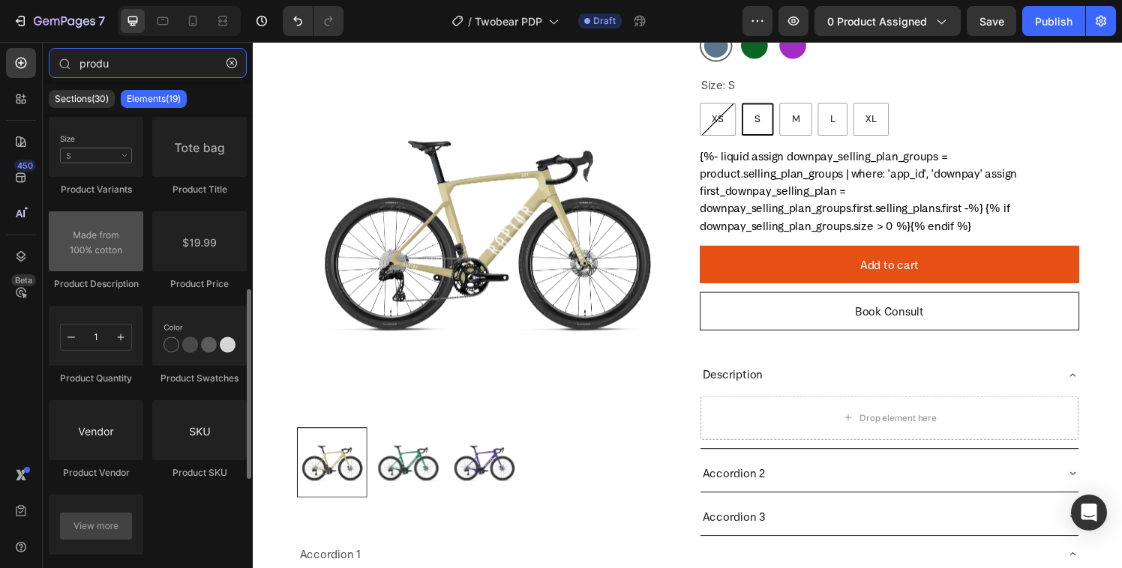
type input "produ"
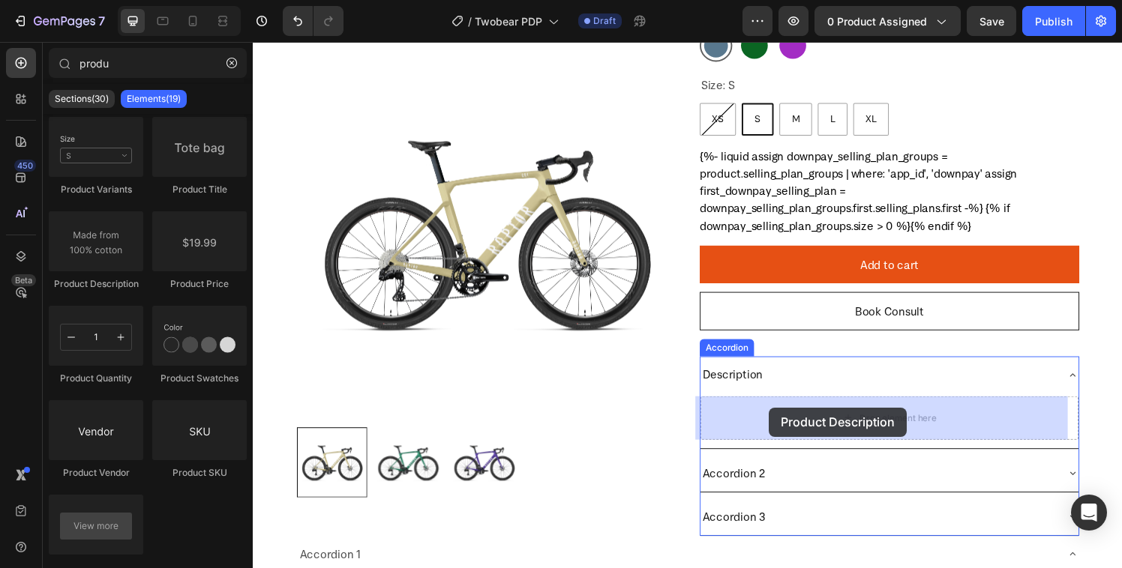
drag, startPoint x: 340, startPoint y: 289, endPoint x: 787, endPoint y: 421, distance: 465.2
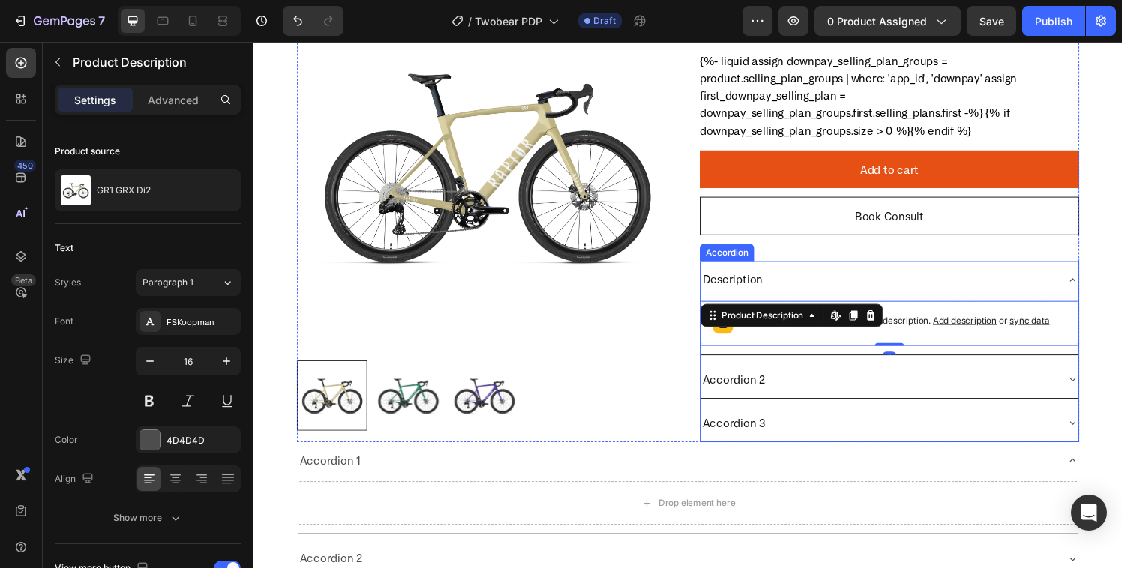
scroll to position [238, 0]
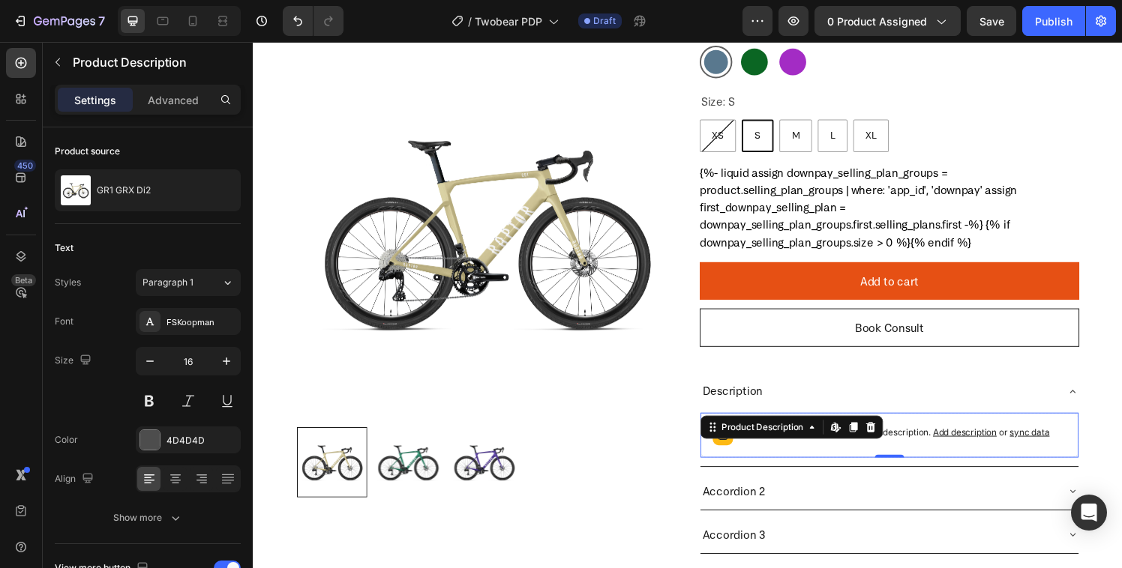
click at [1040, 443] on span "sync data" at bounding box center [1055, 445] width 41 height 11
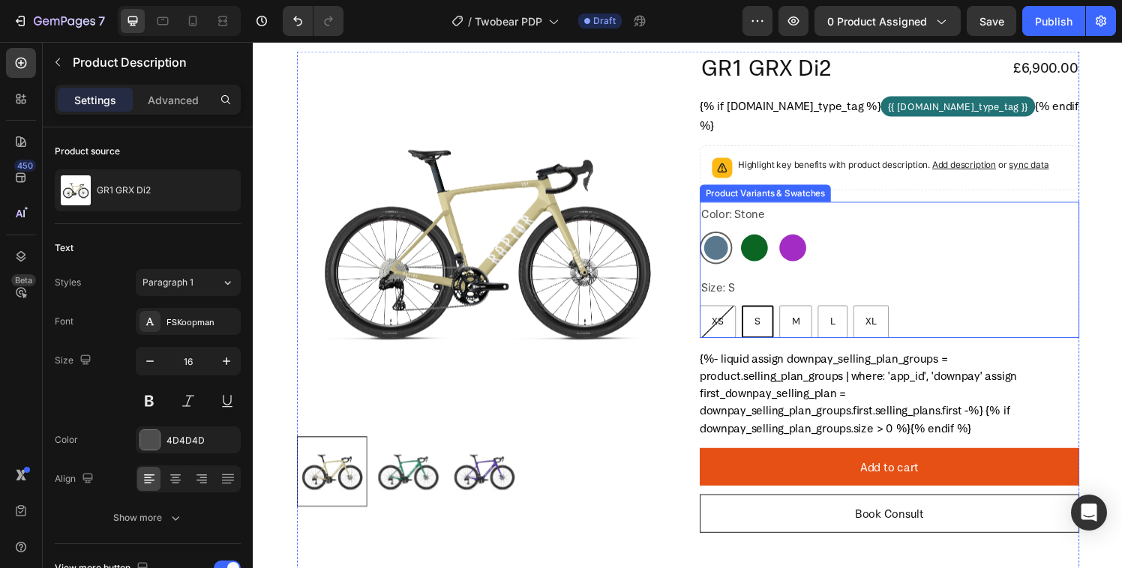
scroll to position [0, 0]
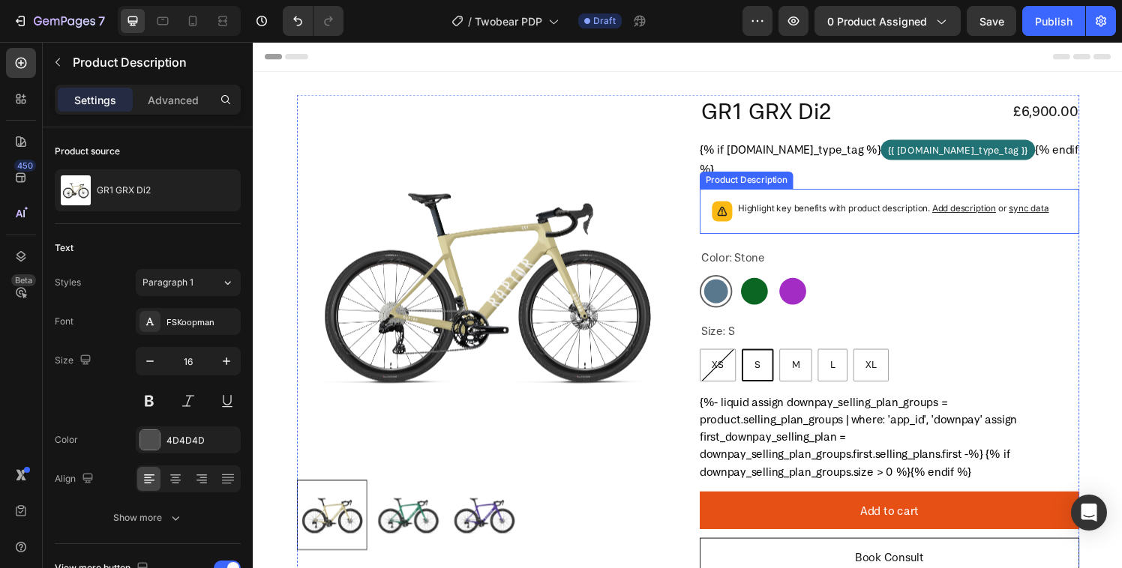
click at [820, 213] on p "Highlight key benefits with product description. Add description or sync data" at bounding box center [915, 214] width 322 height 15
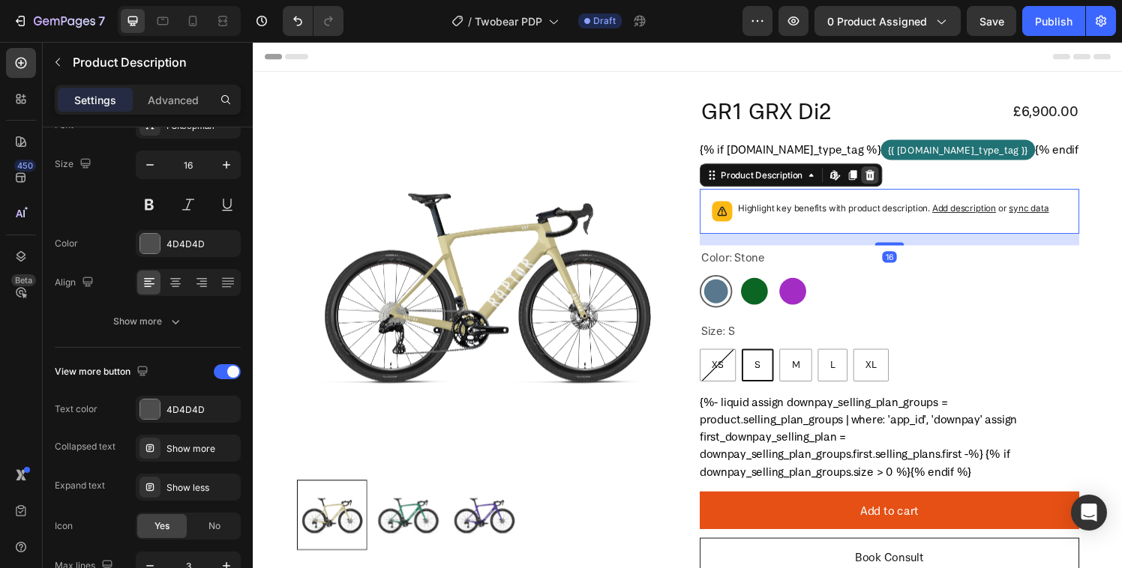
click at [886, 180] on icon at bounding box center [891, 180] width 10 height 10
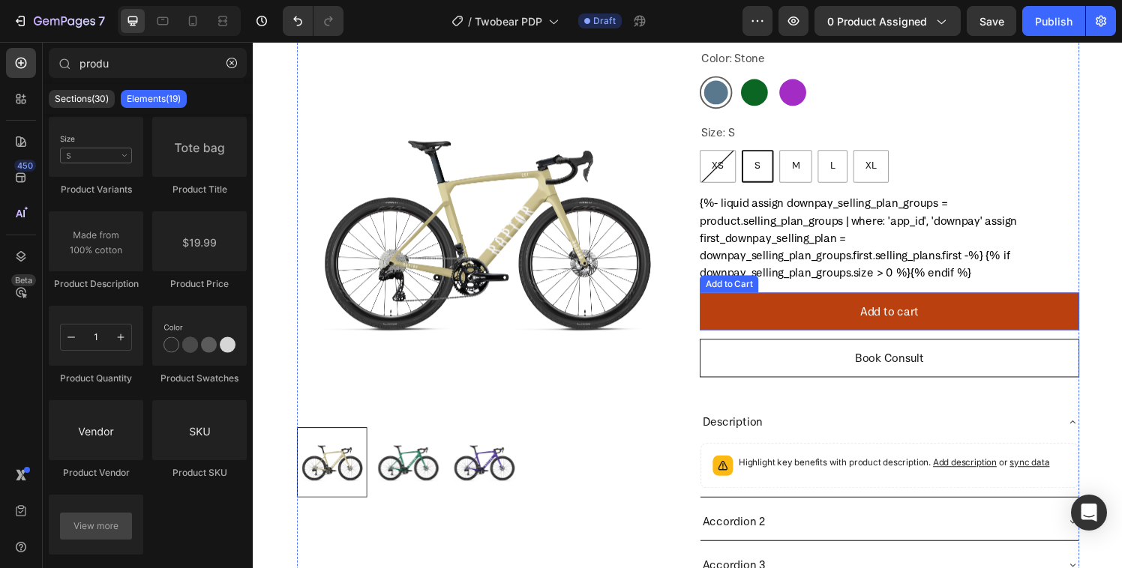
scroll to position [310, 0]
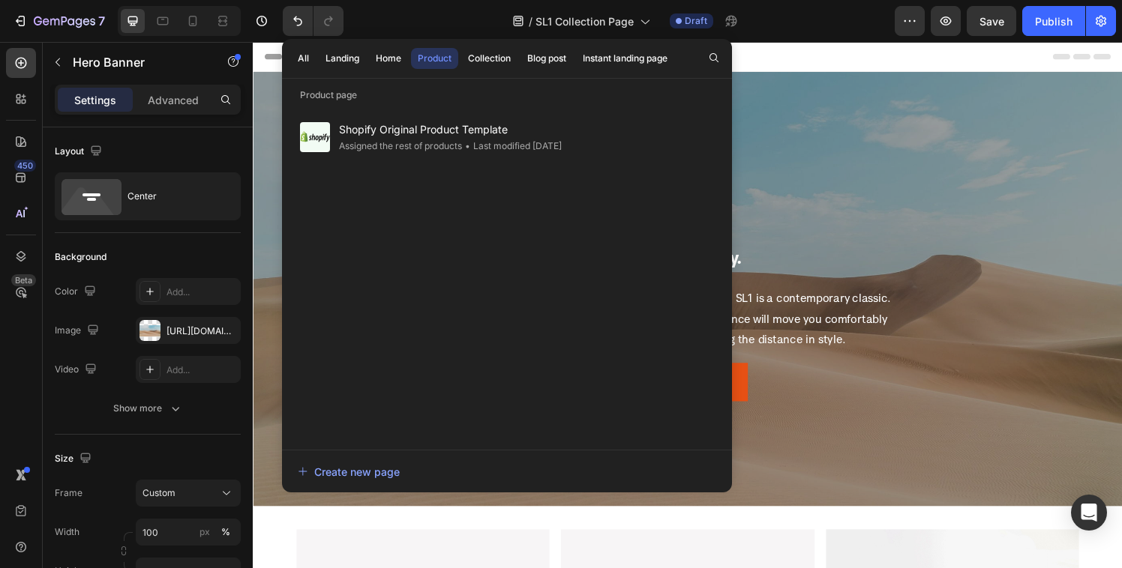
click at [833, 68] on div "Header" at bounding box center [703, 57] width 876 height 30
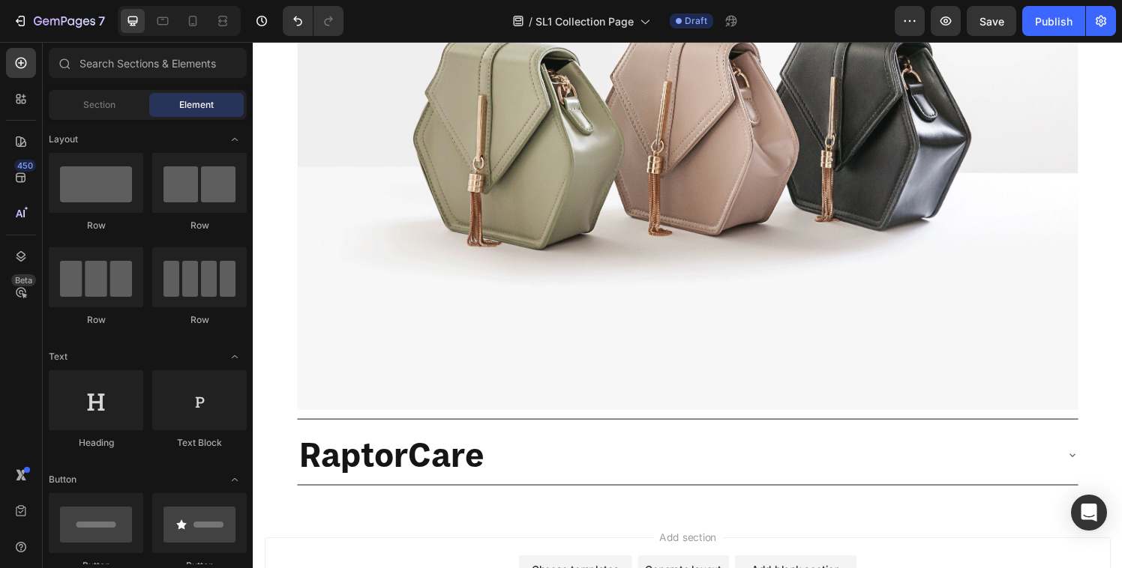
scroll to position [2265, 0]
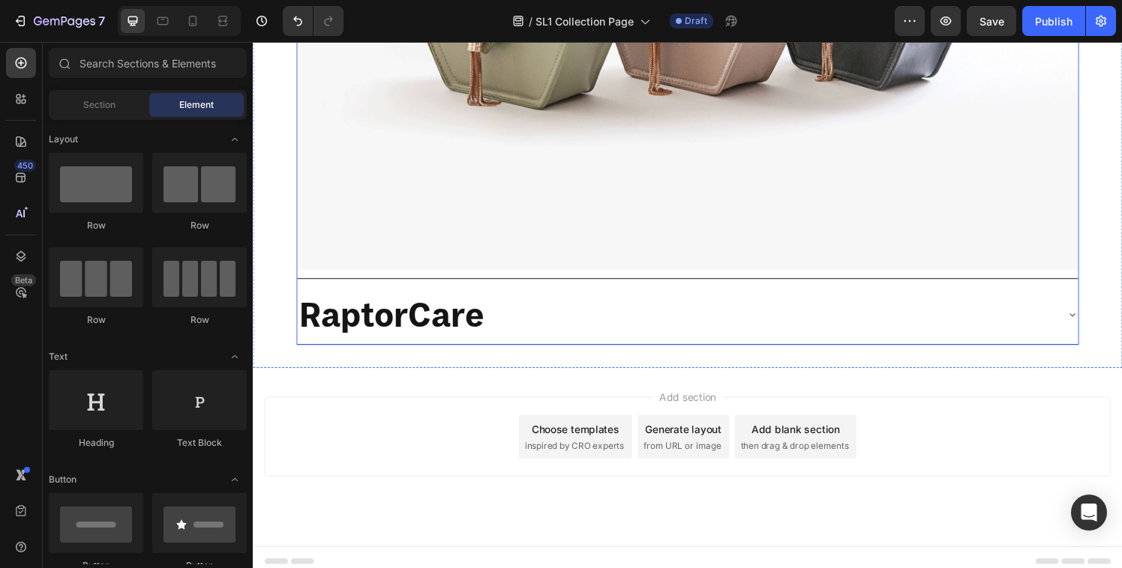
click at [579, 340] on div "RaptorCare" at bounding box center [702, 323] width 808 height 61
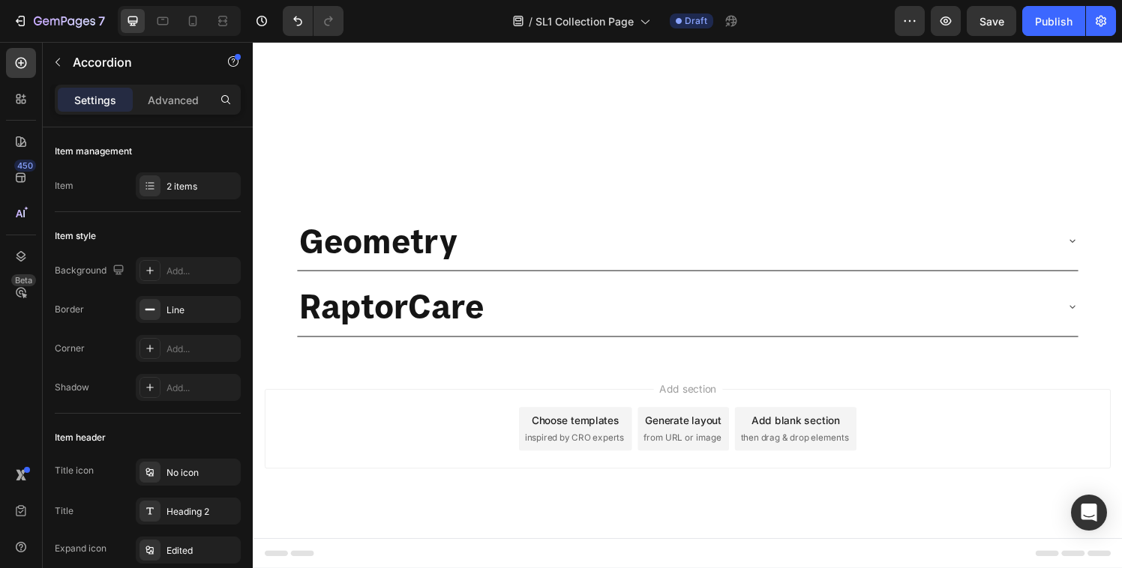
scroll to position [201, 0]
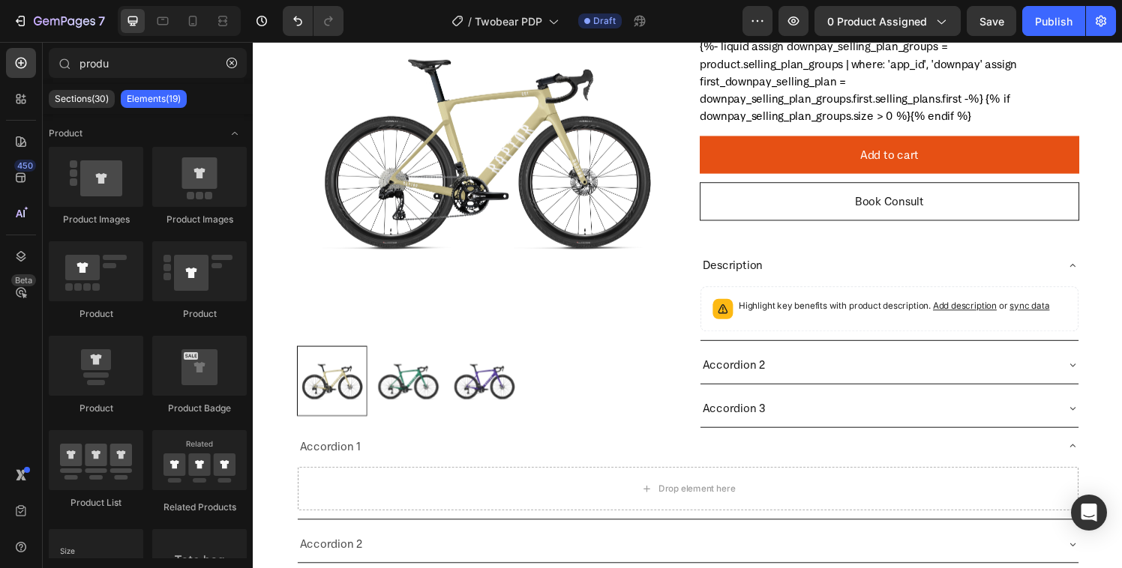
scroll to position [412, 0]
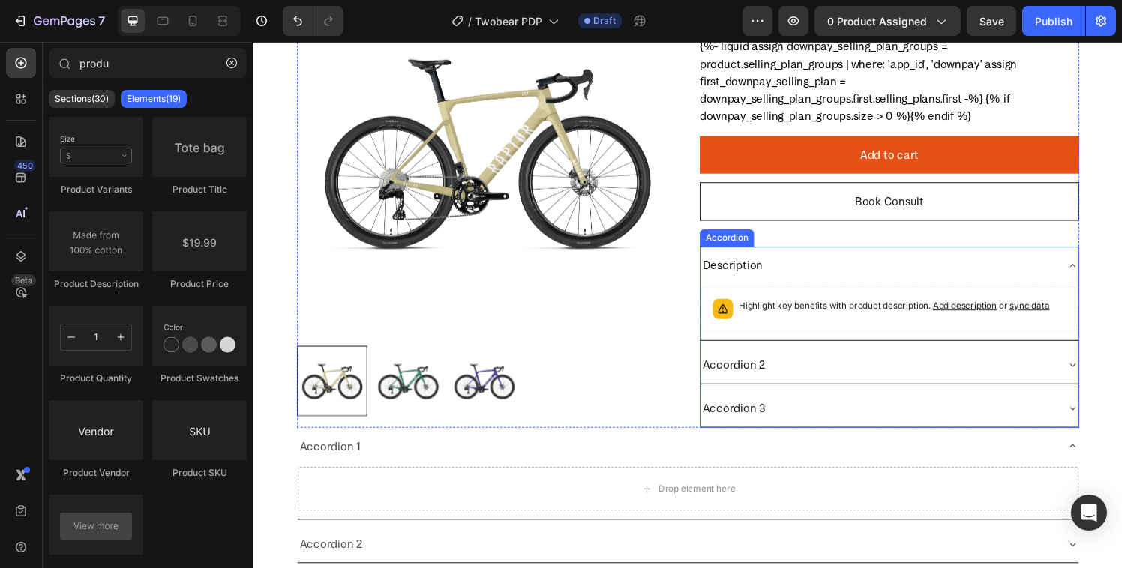
click at [762, 377] on p "Accordion 2" at bounding box center [750, 376] width 64 height 22
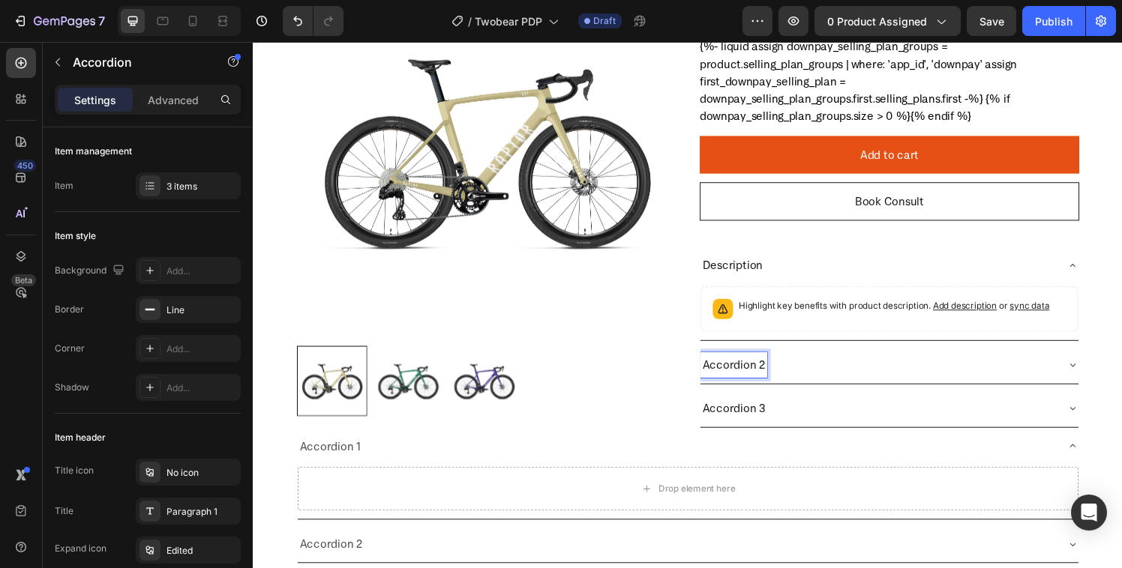
click at [762, 377] on p "Accordion 2" at bounding box center [750, 376] width 64 height 22
click at [731, 419] on p "Accordion 3" at bounding box center [750, 421] width 65 height 22
click at [814, 381] on div "Customisation" at bounding box center [898, 376] width 367 height 26
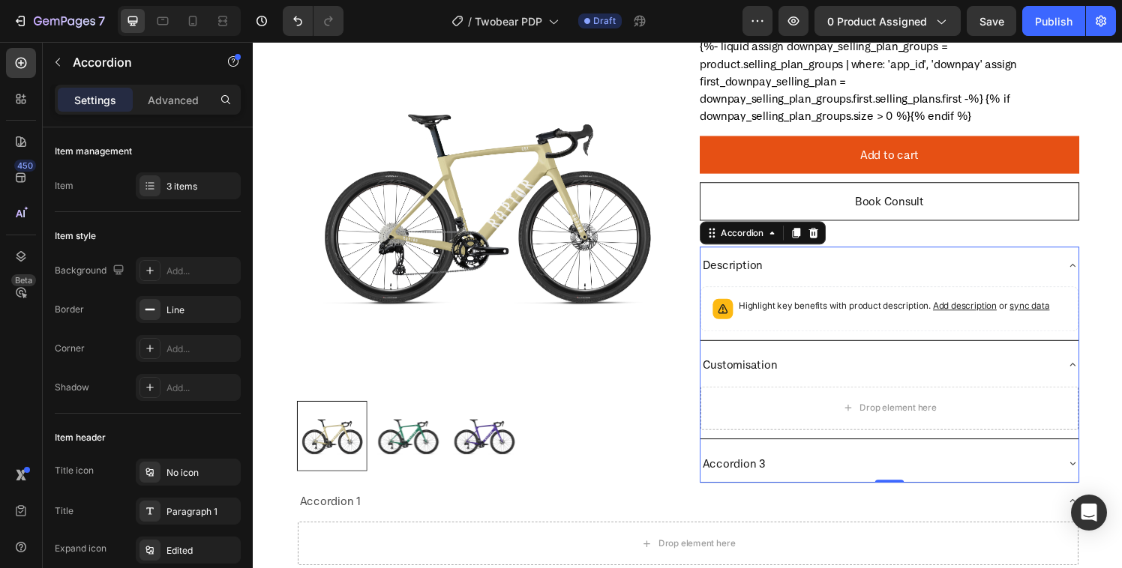
click at [794, 482] on div "Accordion 3" at bounding box center [898, 478] width 367 height 26
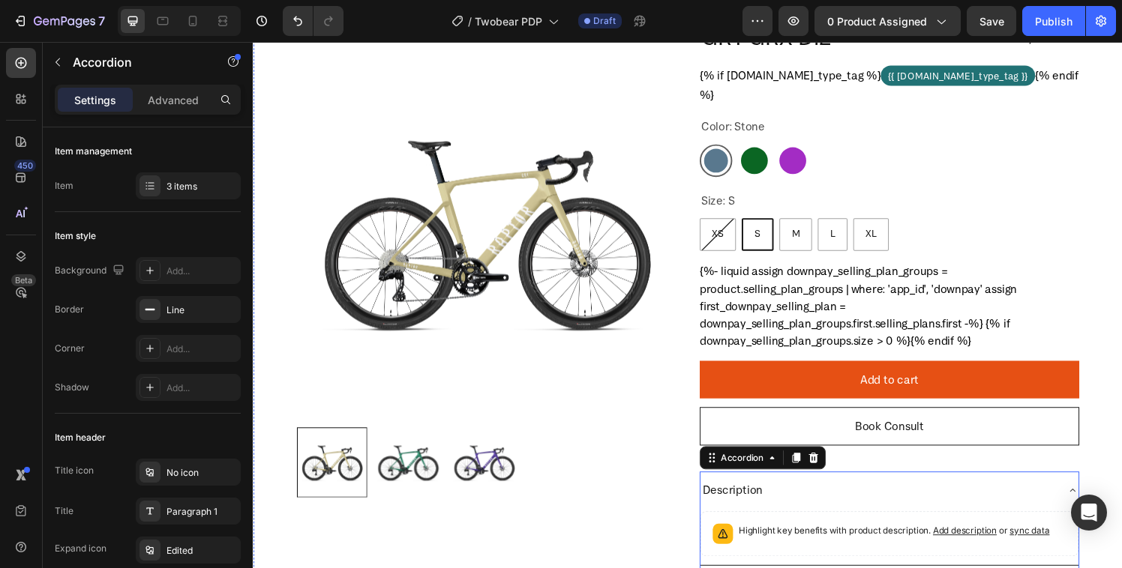
scroll to position [0, 0]
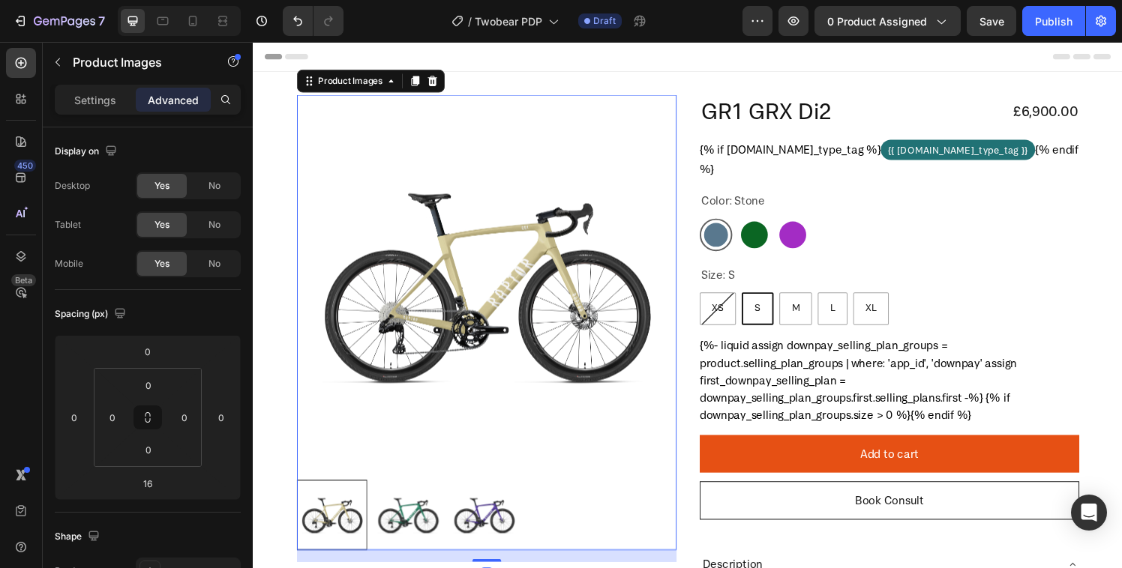
click at [423, 526] on img at bounding box center [412, 532] width 73 height 73
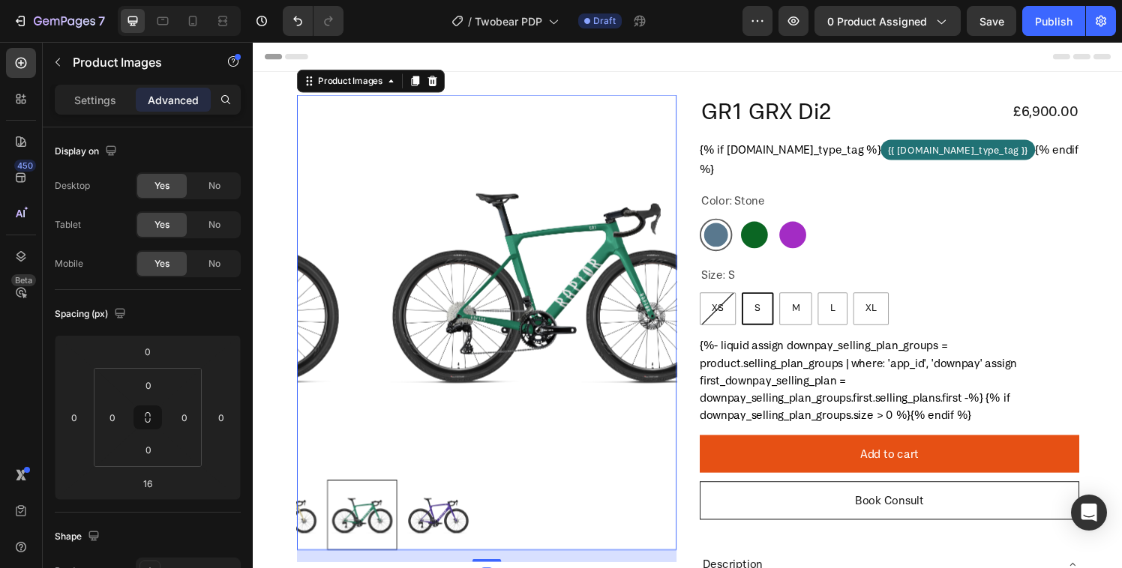
click at [495, 519] on div at bounding box center [494, 532] width 393 height 73
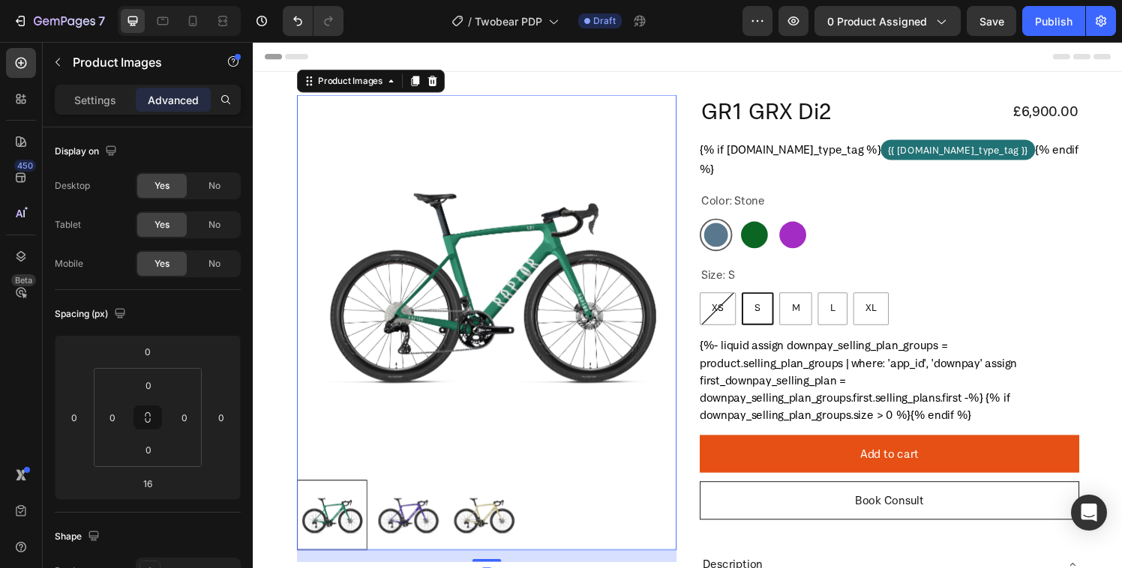
click at [406, 526] on img at bounding box center [412, 532] width 73 height 73
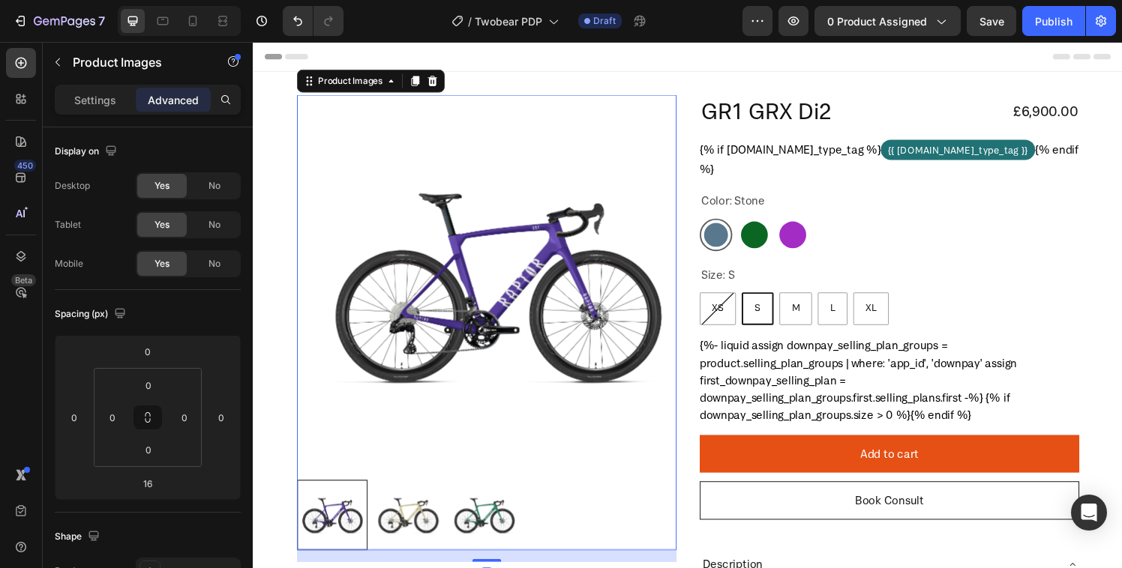
click at [440, 518] on img at bounding box center [412, 532] width 73 height 73
click at [445, 518] on img at bounding box center [413, 532] width 73 height 73
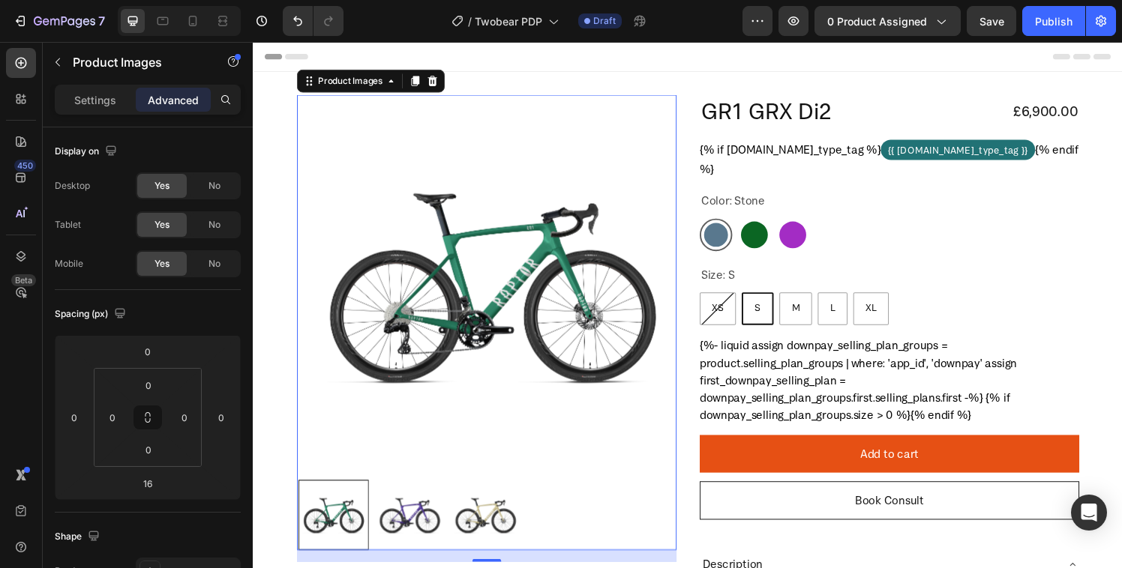
click at [461, 519] on img at bounding box center [493, 532] width 73 height 73
click at [461, 519] on img at bounding box center [491, 532] width 73 height 73
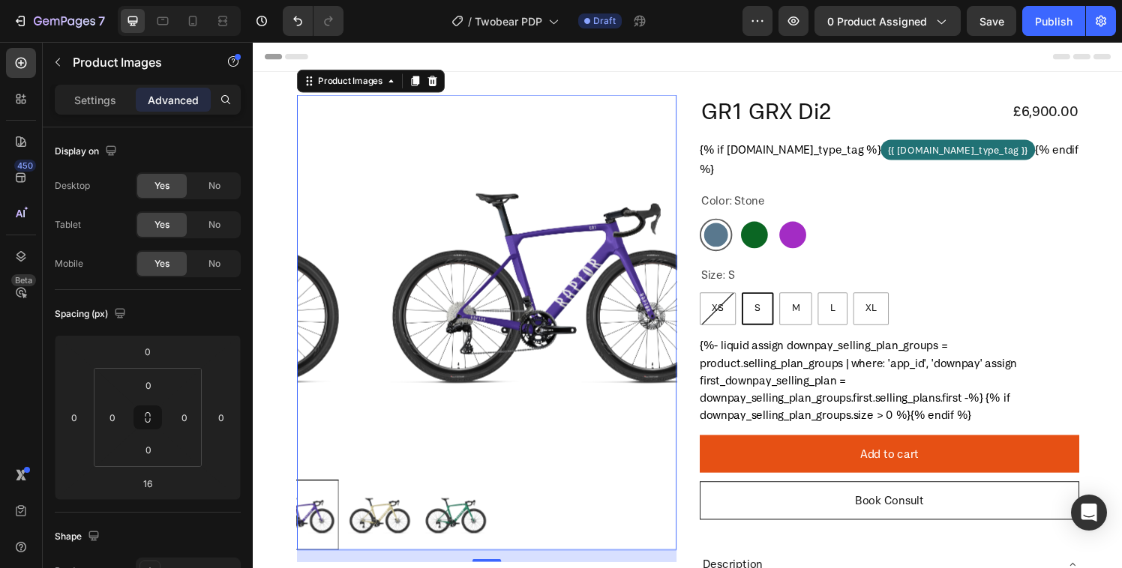
click at [420, 520] on img at bounding box center [383, 532] width 73 height 73
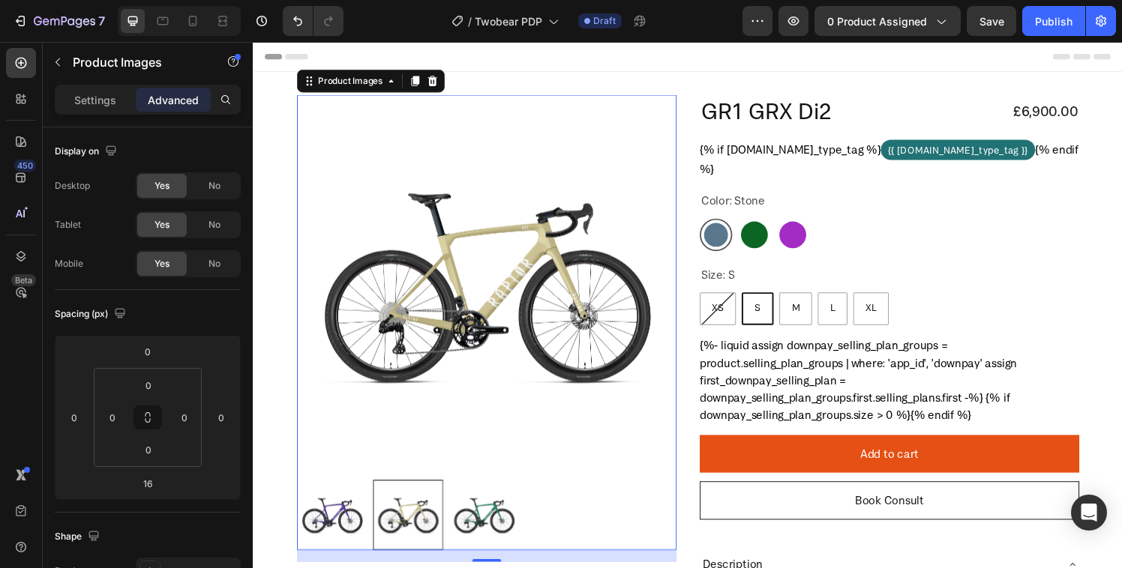
click at [360, 521] on img at bounding box center [334, 532] width 73 height 73
click at [459, 531] on img at bounding box center [491, 532] width 73 height 73
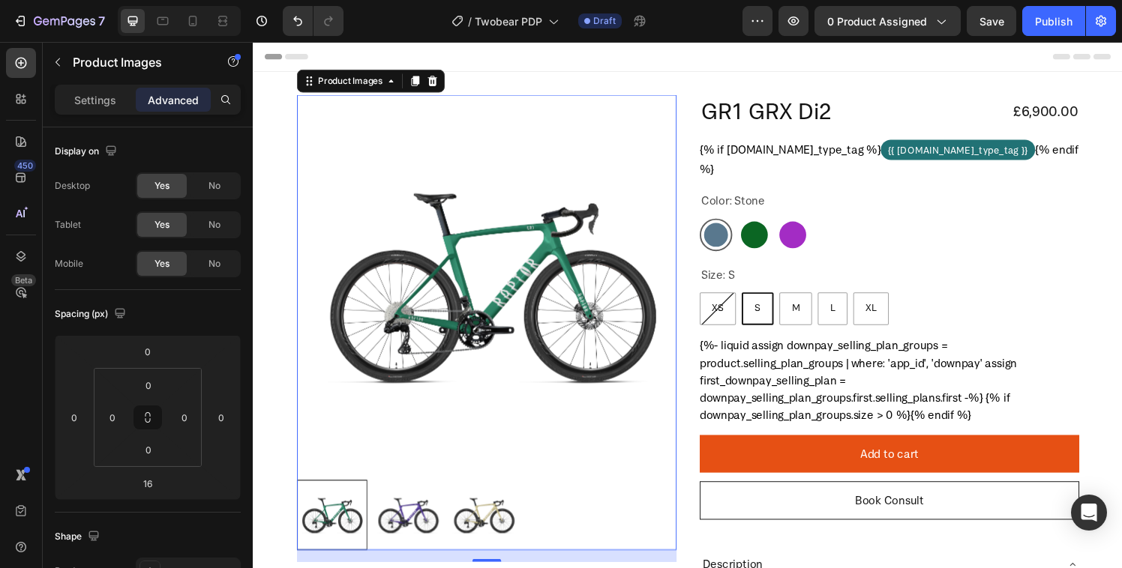
click at [336, 530] on div at bounding box center [334, 532] width 73 height 73
click at [464, 529] on img at bounding box center [491, 532] width 73 height 73
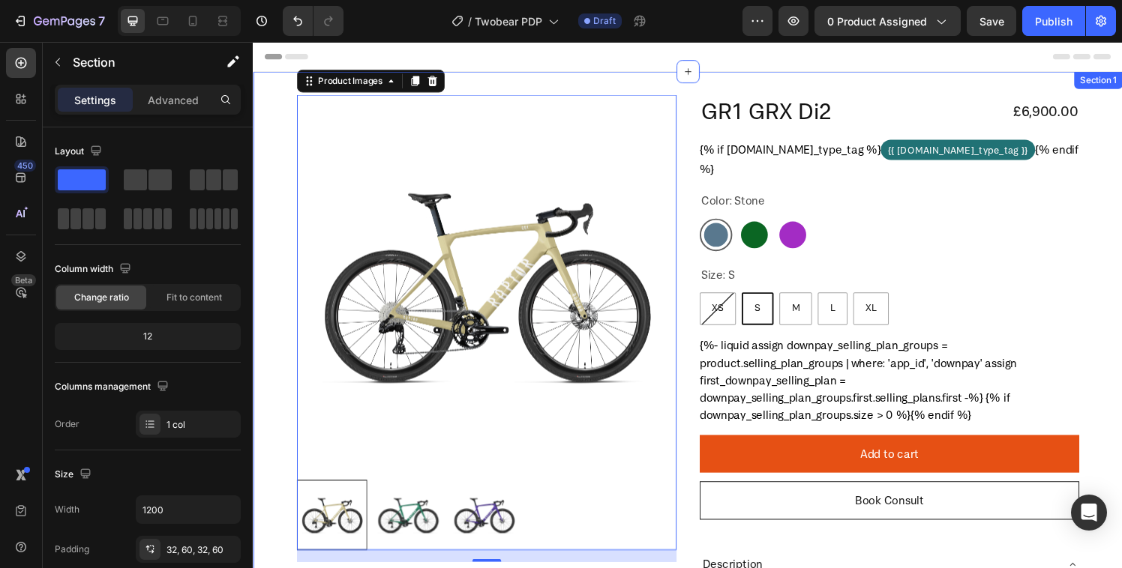
click at [1121, 216] on div "Product Images 16 GR1 GRX Di2 Product Title £6,900.00 Product Price Product Pri…" at bounding box center [703, 574] width 900 height 1002
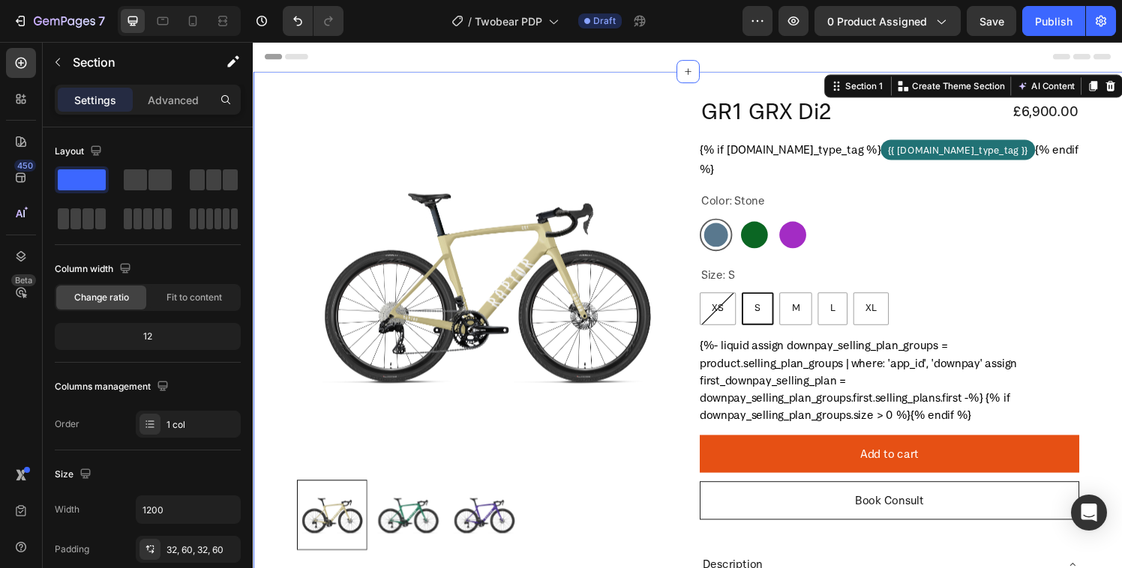
click at [1119, 305] on div "Product Images GR1 GRX Di2 Product Title £6,900.00 Product Price Product Price …" at bounding box center [703, 574] width 900 height 1002
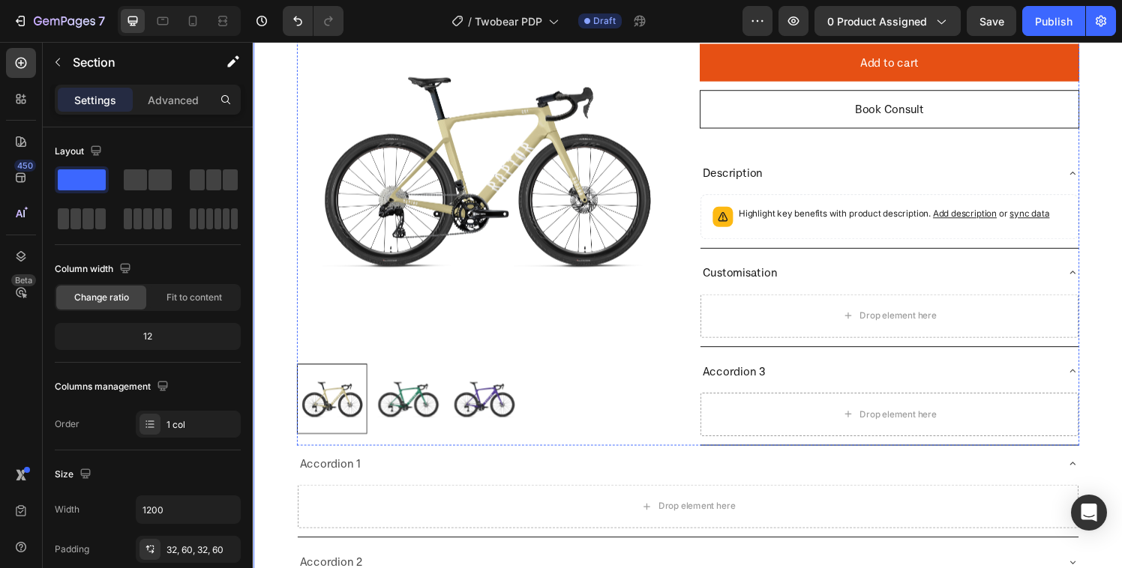
scroll to position [408, 0]
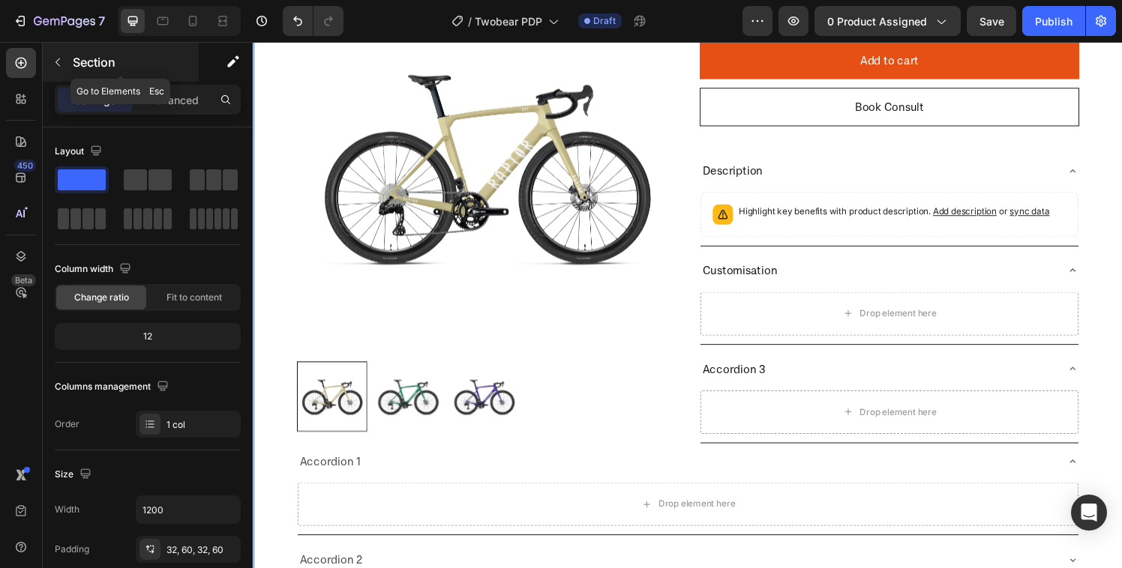
click at [113, 56] on p "Section" at bounding box center [134, 62] width 123 height 18
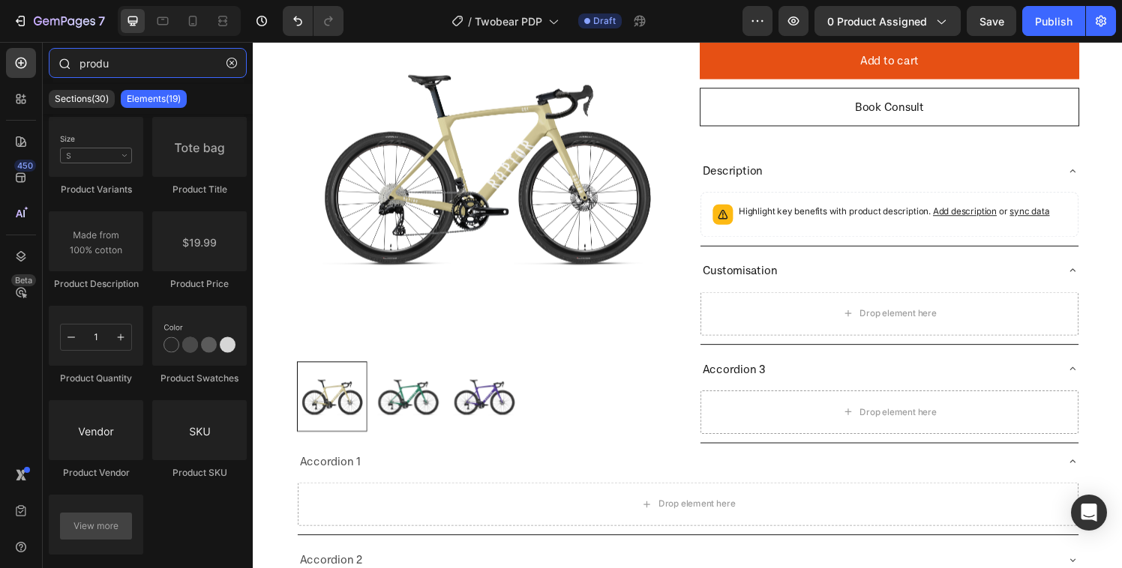
click at [88, 70] on input "produ" at bounding box center [148, 63] width 198 height 30
click at [93, 47] on div "produ Sections(30) Elements(19) Product Product Images Product Images Product P…" at bounding box center [148, 305] width 210 height 526
click at [90, 61] on input "produ" at bounding box center [148, 63] width 198 height 30
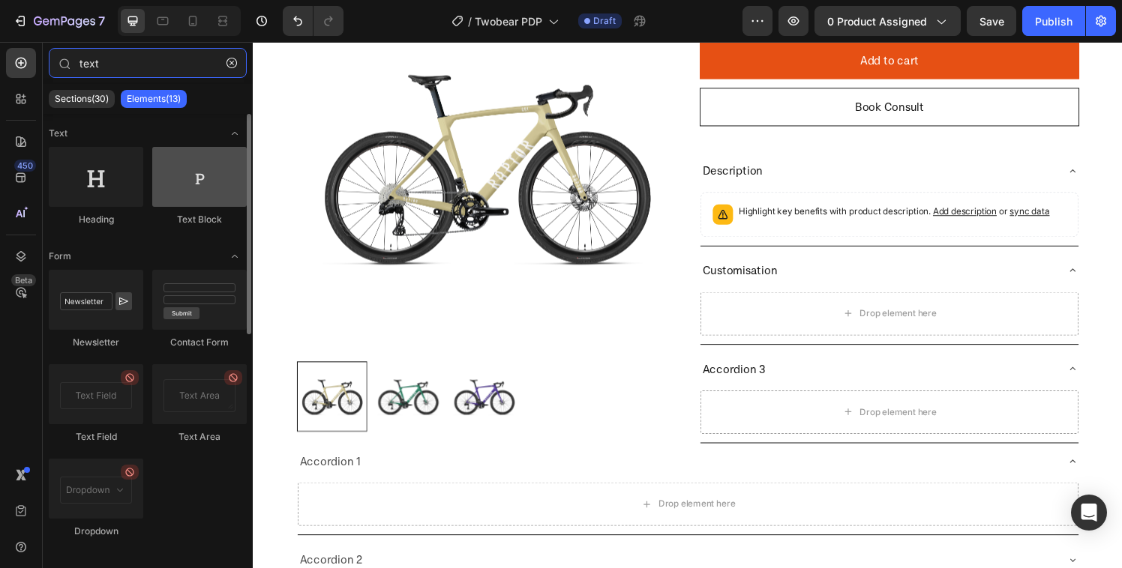
type input "text"
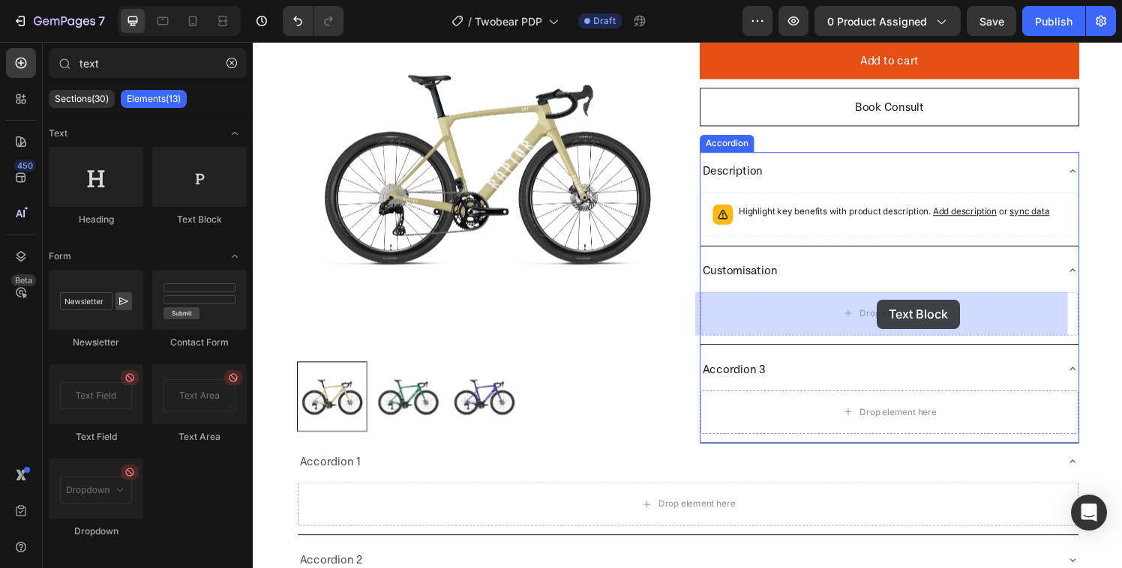
drag, startPoint x: 460, startPoint y: 220, endPoint x: 898, endPoint y: 314, distance: 448.0
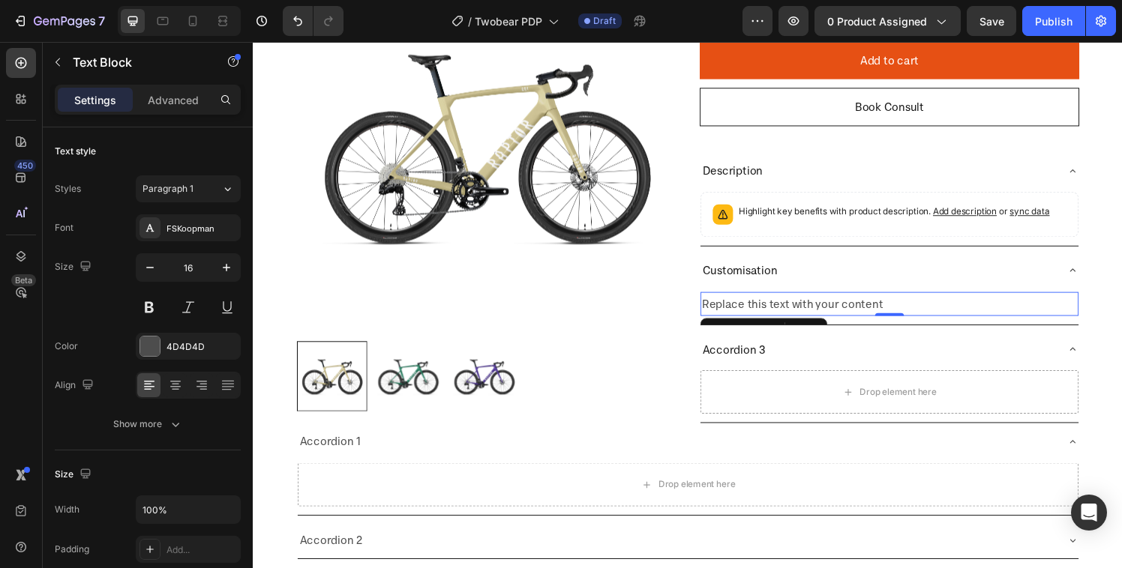
click at [811, 307] on div "Replace this text with your content" at bounding box center [910, 313] width 391 height 25
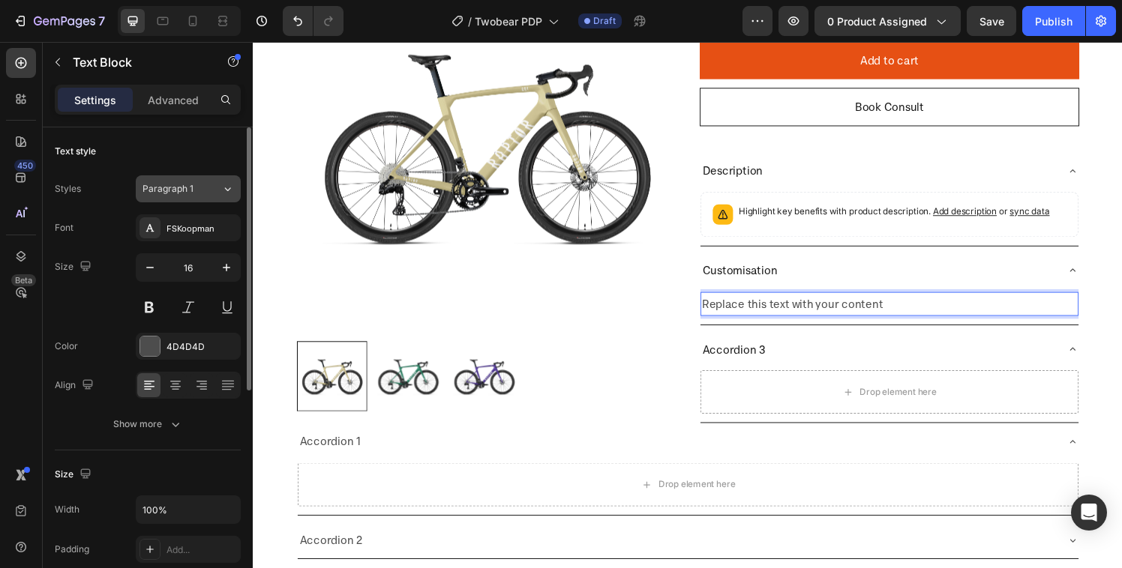
click at [190, 197] on button "Paragraph 1" at bounding box center [188, 188] width 105 height 27
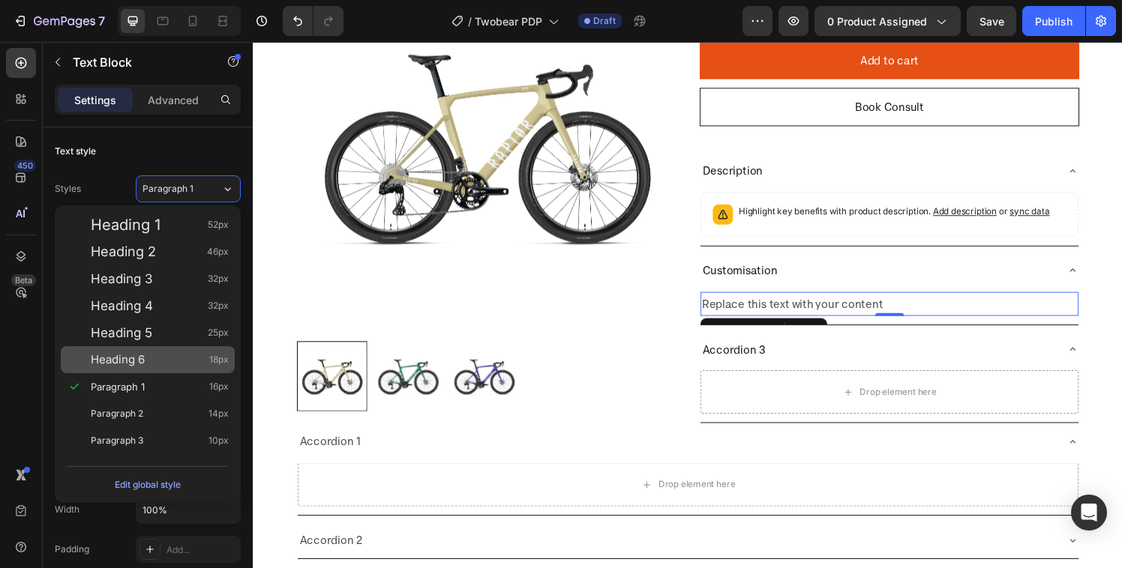
click at [140, 361] on span "Heading 6" at bounding box center [118, 359] width 54 height 15
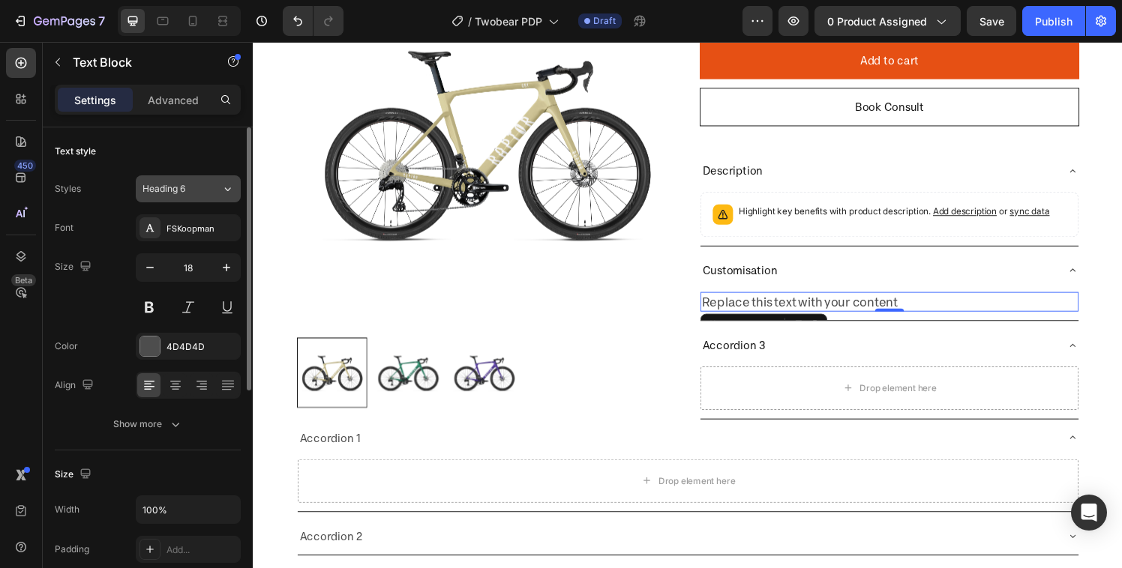
click at [196, 182] on div "Heading 6" at bounding box center [172, 188] width 61 height 13
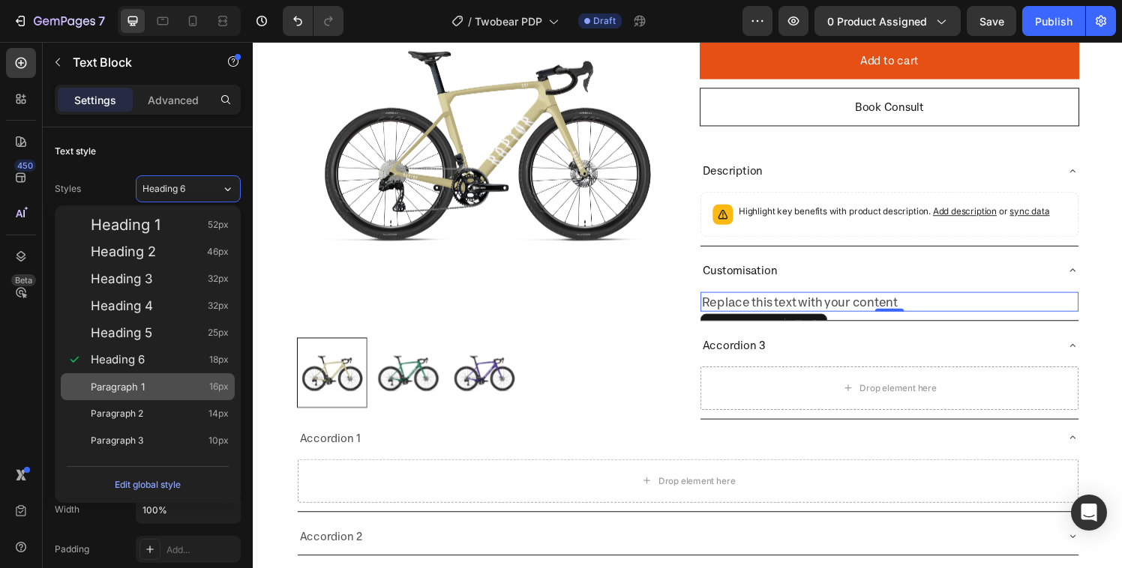
click at [133, 377] on div "Paragraph 1 16px" at bounding box center [148, 386] width 174 height 27
type input "16"
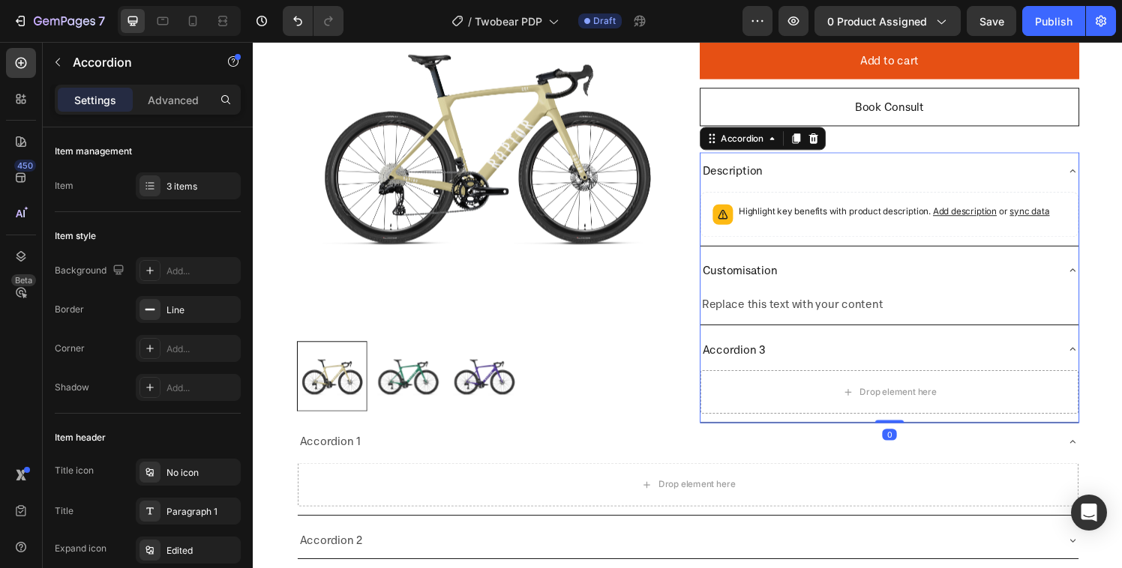
click at [846, 270] on div "Customisation" at bounding box center [898, 278] width 367 height 26
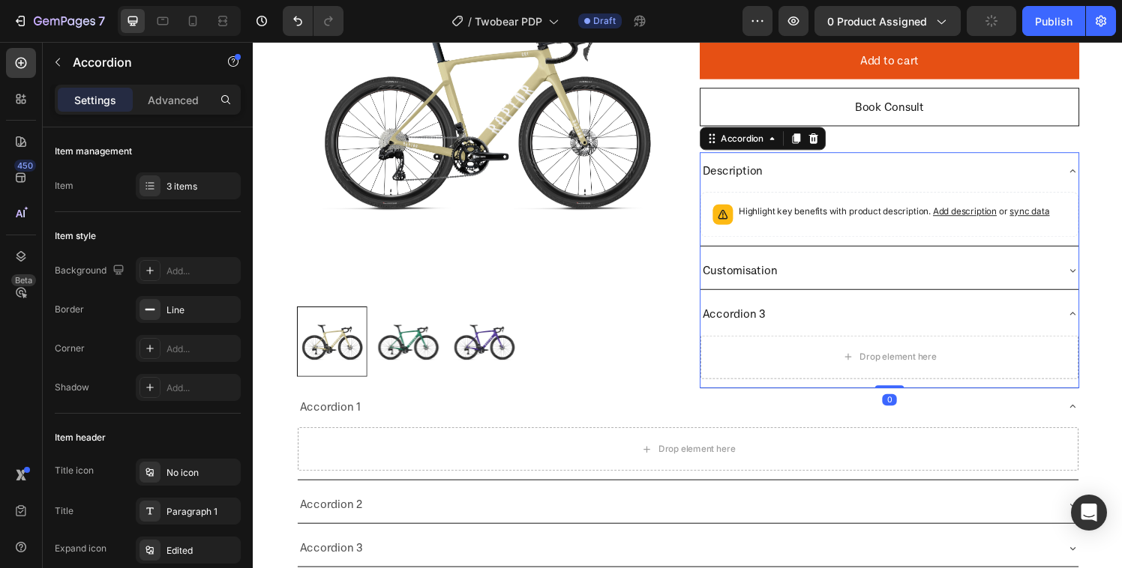
click at [874, 268] on div "Customisation" at bounding box center [898, 278] width 367 height 26
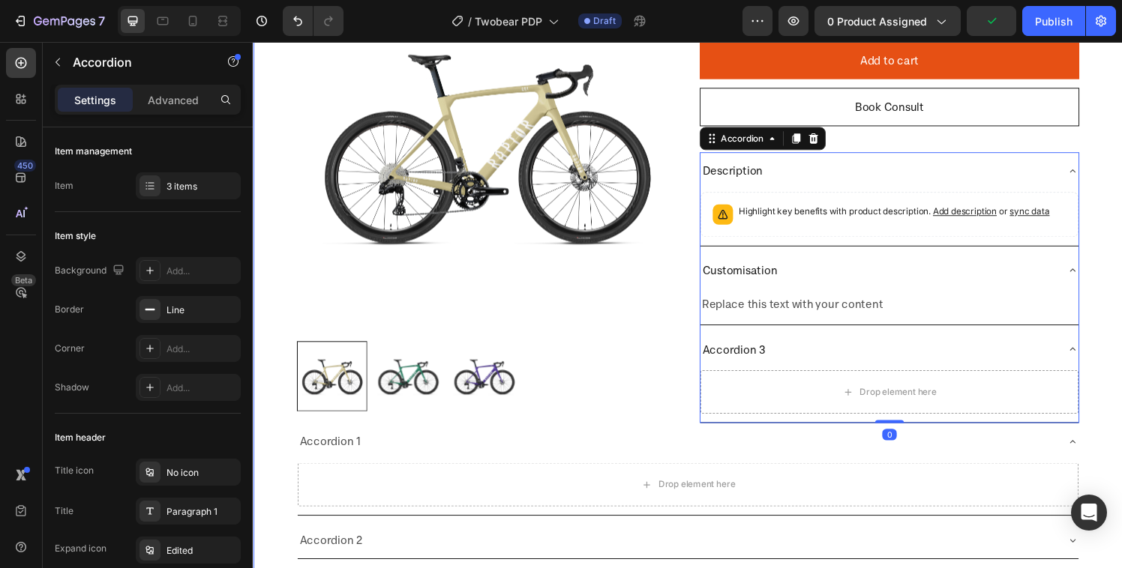
click at [1107, 271] on div "Product Images GR1 GRX Di2 Product Title £6,900.00 Product Price Product Price …" at bounding box center [703, 156] width 900 height 982
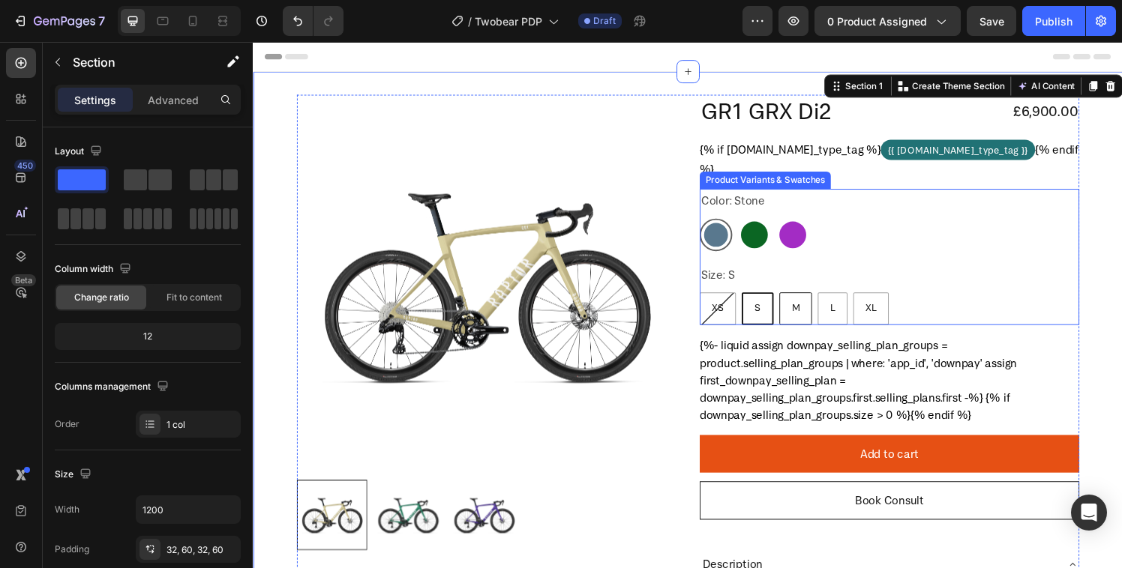
click at [801, 307] on div "M" at bounding box center [814, 317] width 32 height 27
click at [797, 301] on input "M M M" at bounding box center [796, 301] width 1 height 1
radio input "true"
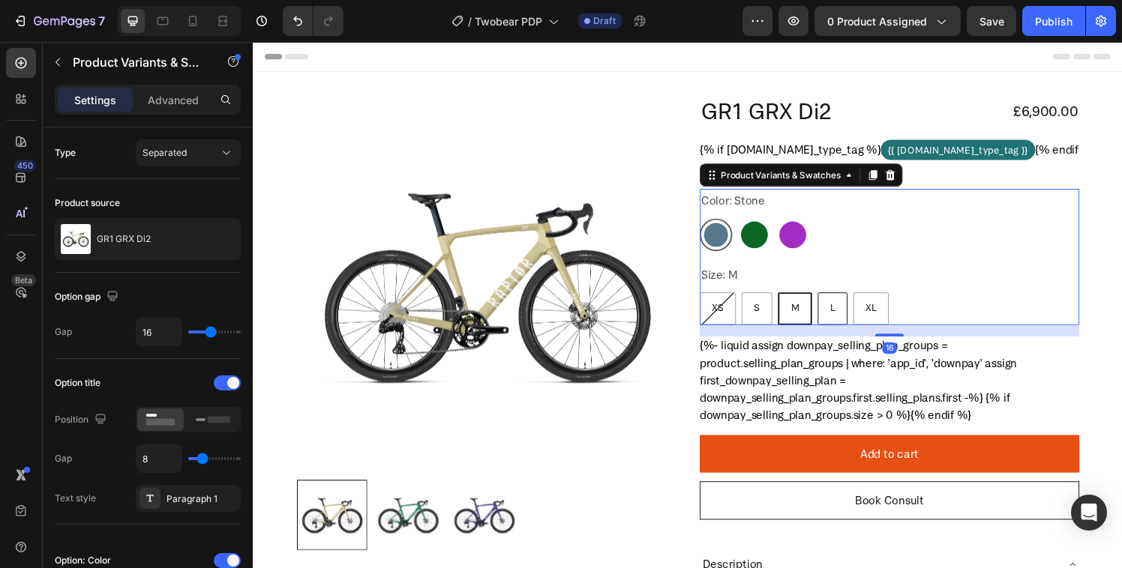
click at [855, 313] on div "L" at bounding box center [852, 317] width 29 height 27
click at [837, 301] on input "L L L" at bounding box center [836, 301] width 1 height 1
radio input "true"
click at [877, 303] on div "XL" at bounding box center [892, 318] width 37 height 34
click at [874, 301] on input "XL XL XL" at bounding box center [873, 301] width 1 height 1
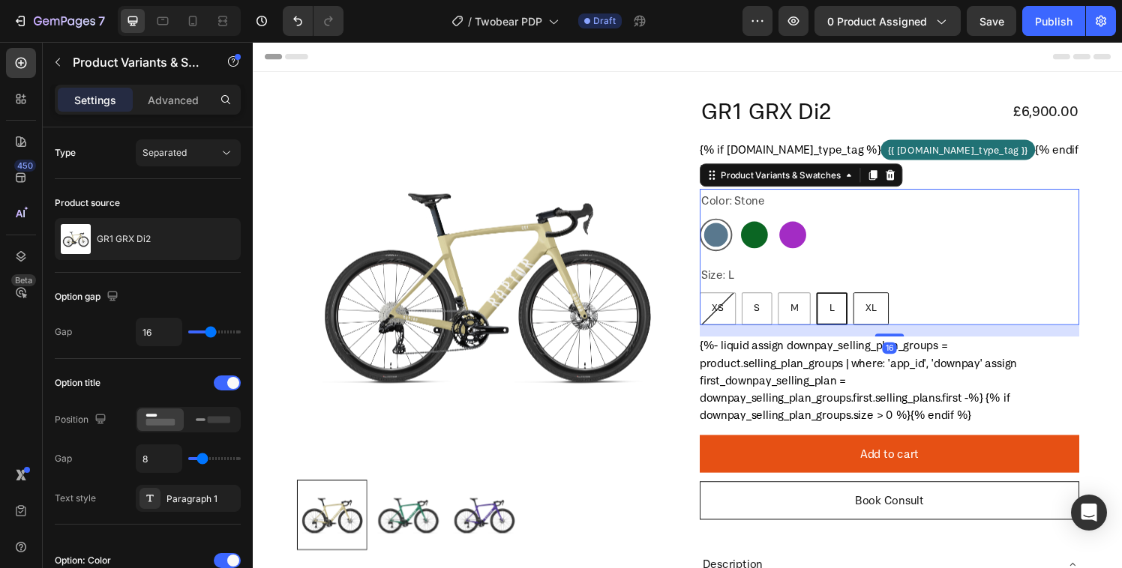
radio input "true"
click at [727, 315] on span "XS" at bounding box center [733, 316] width 12 height 13
click at [715, 301] on input "XS XS XS" at bounding box center [714, 301] width 1 height 1
radio input "true"
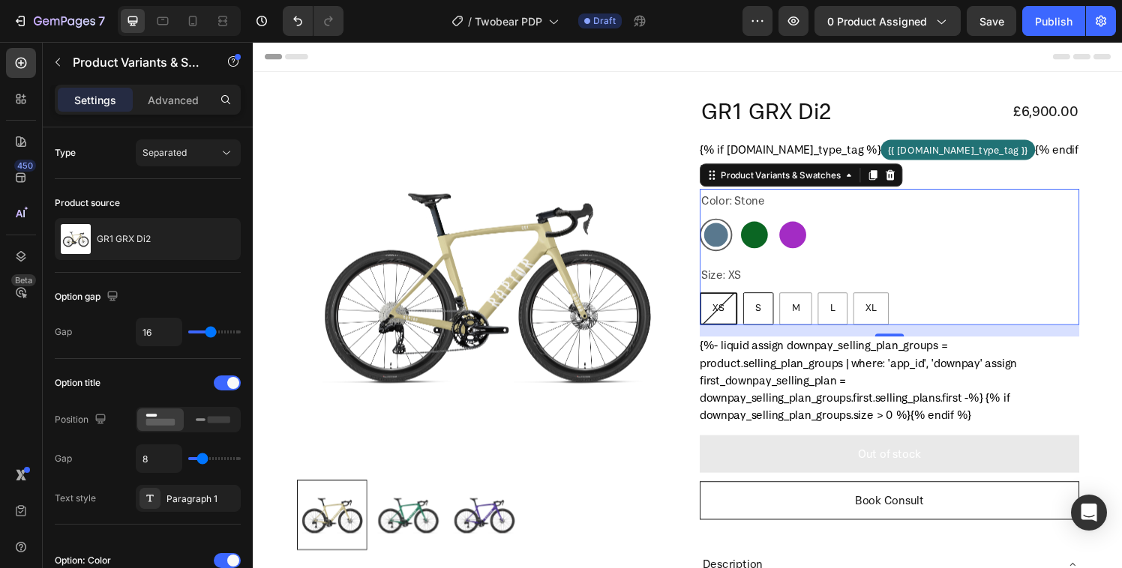
click at [780, 318] on div "S" at bounding box center [775, 317] width 30 height 27
click at [760, 301] on input "S S S" at bounding box center [759, 301] width 1 height 1
radio input "true"
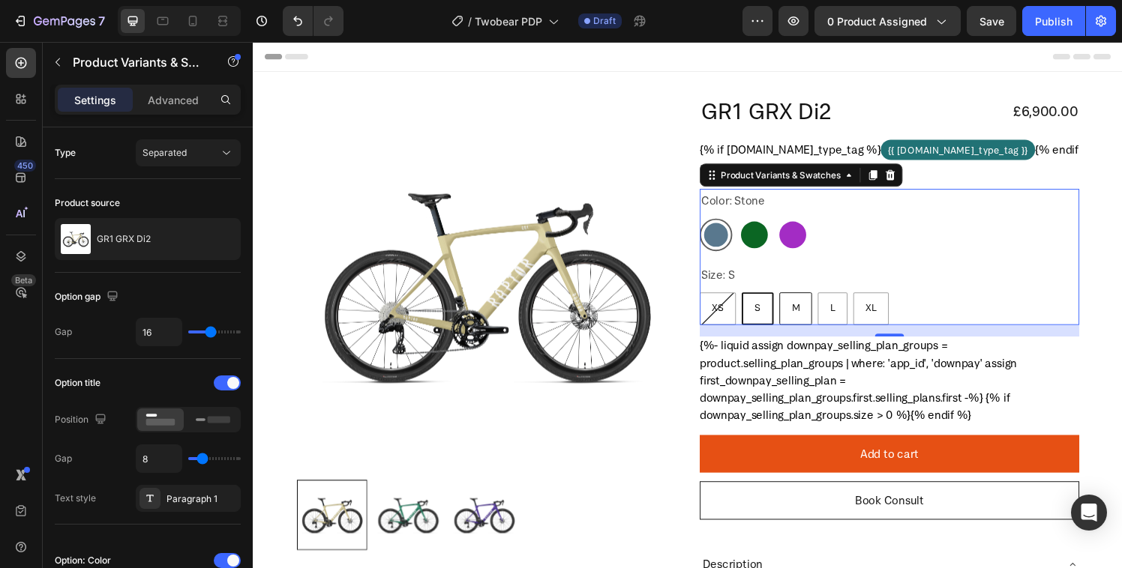
click at [817, 319] on div "M" at bounding box center [814, 317] width 32 height 27
click at [797, 301] on input "M M M" at bounding box center [796, 301] width 1 height 1
radio input "true"
click at [852, 311] on div "L" at bounding box center [852, 317] width 29 height 27
click at [837, 301] on input "L L L" at bounding box center [836, 301] width 1 height 1
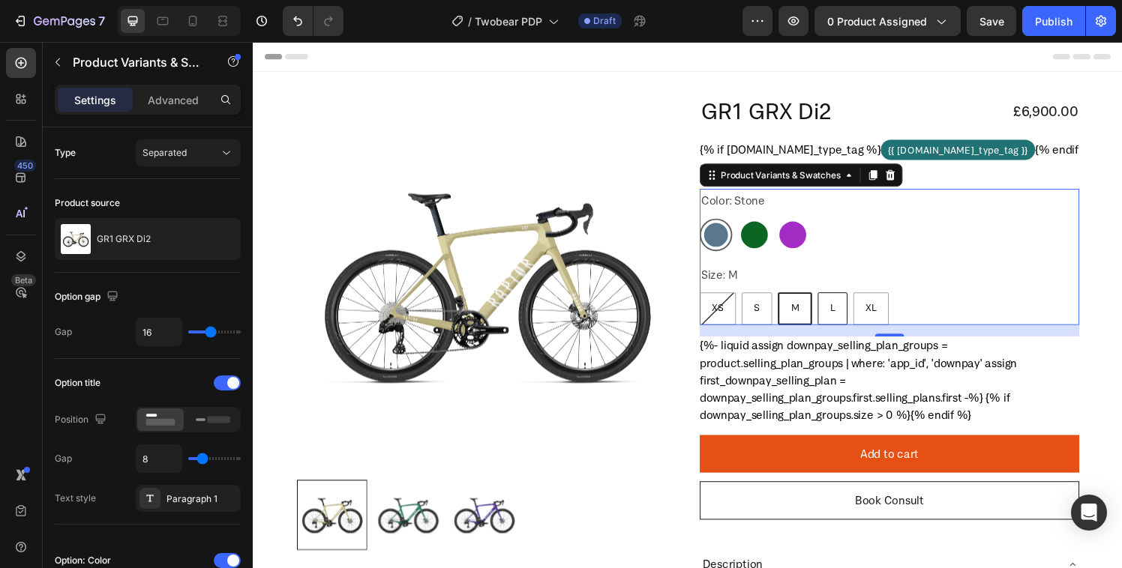
radio input "true"
click at [865, 310] on div "XS XS XS S S S M M M L L L XL XL XL" at bounding box center [911, 318] width 393 height 34
click at [867, 307] on div "XS XS XS S S S M M M L L L XL XL XL" at bounding box center [911, 318] width 393 height 34
click at [736, 313] on div "XS" at bounding box center [733, 317] width 36 height 27
click at [715, 301] on input "XS XS XS" at bounding box center [714, 301] width 1 height 1
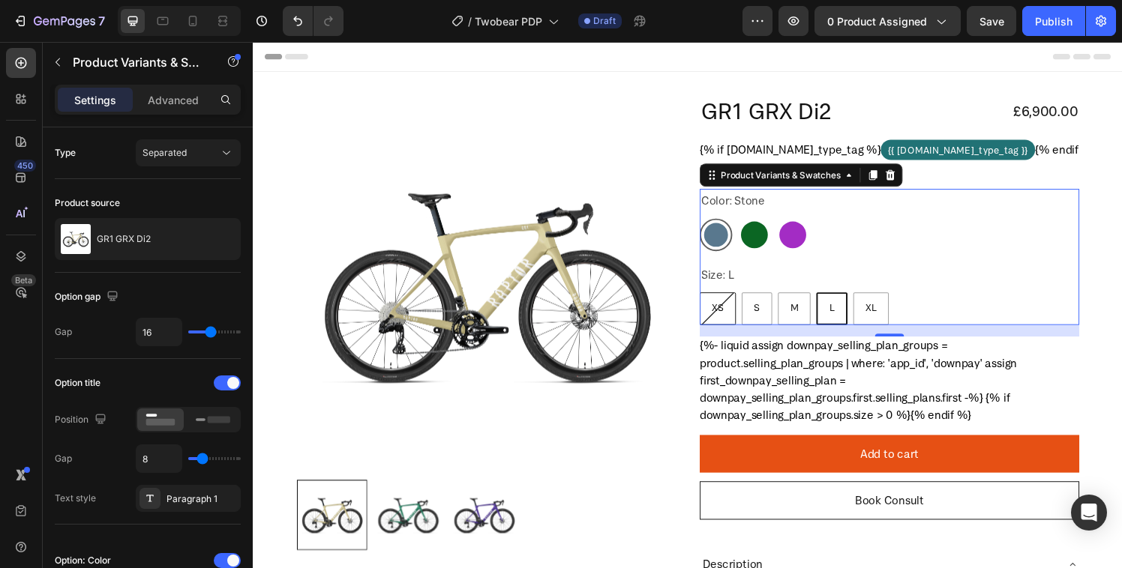
radio input "true"
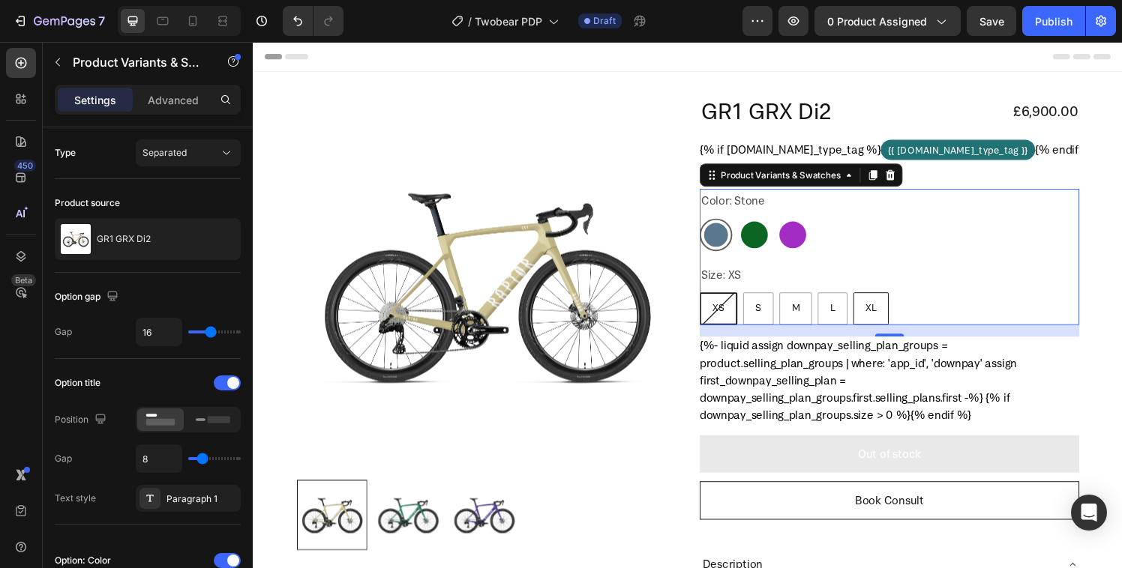
click at [888, 313] on span "XL" at bounding box center [891, 316] width 11 height 13
click at [874, 301] on input "XL XL XL" at bounding box center [873, 301] width 1 height 1
radio input "true"
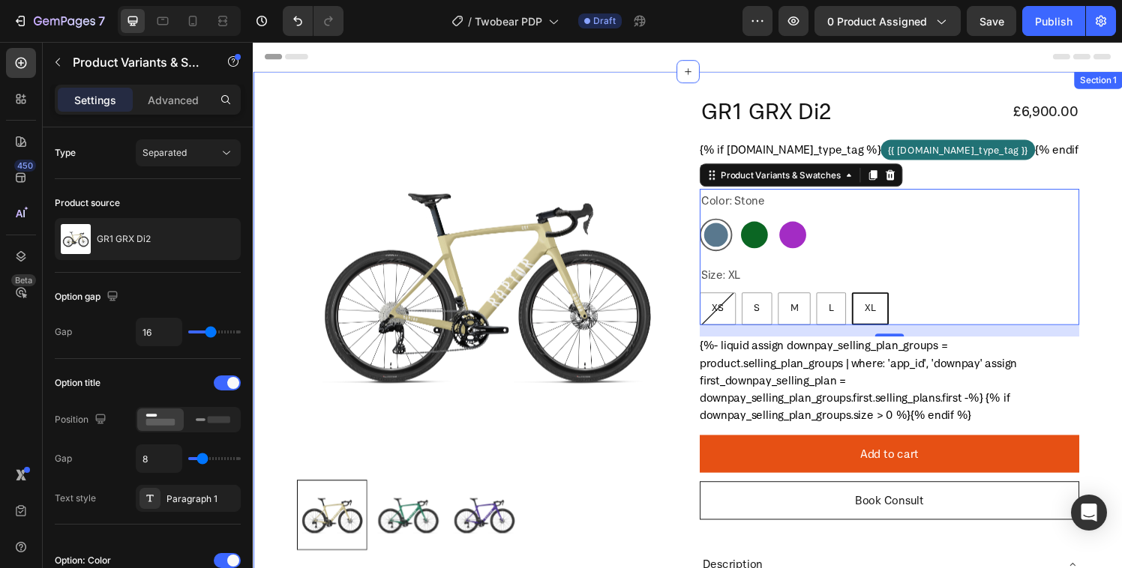
click at [1121, 270] on div "Product Images GR1 GRX Di2 Product Title £6,900.00 Product Price Product Price …" at bounding box center [703, 564] width 900 height 982
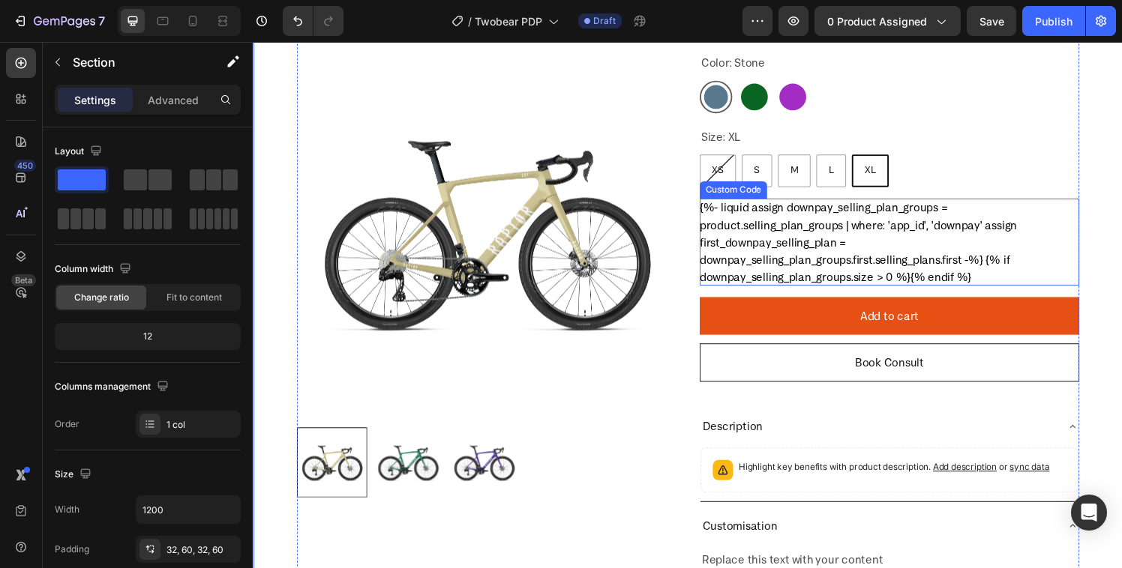
scroll to position [154, 0]
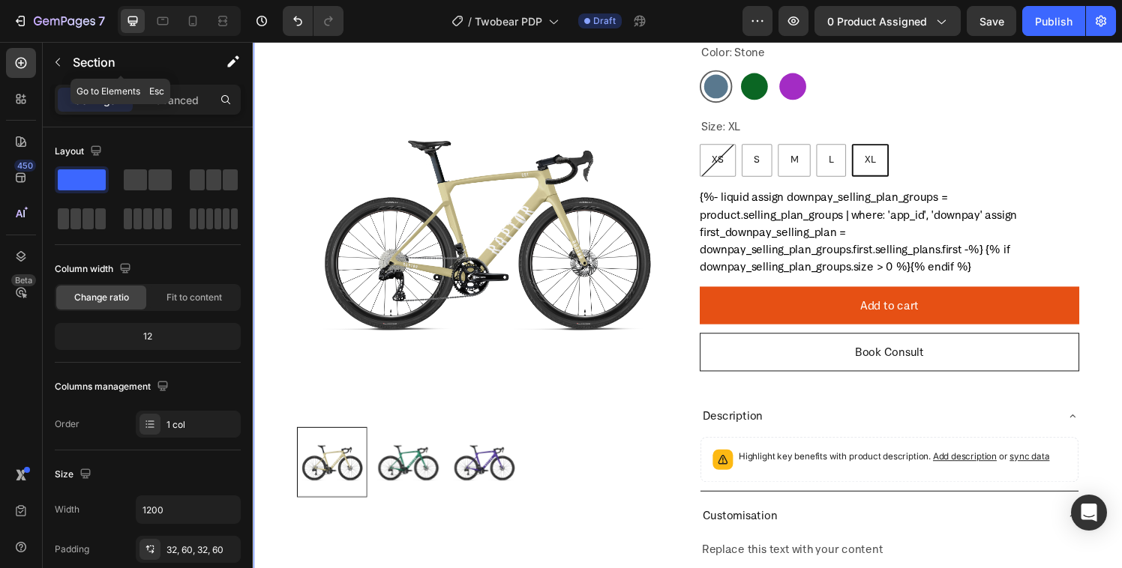
click at [66, 61] on button "button" at bounding box center [58, 62] width 24 height 24
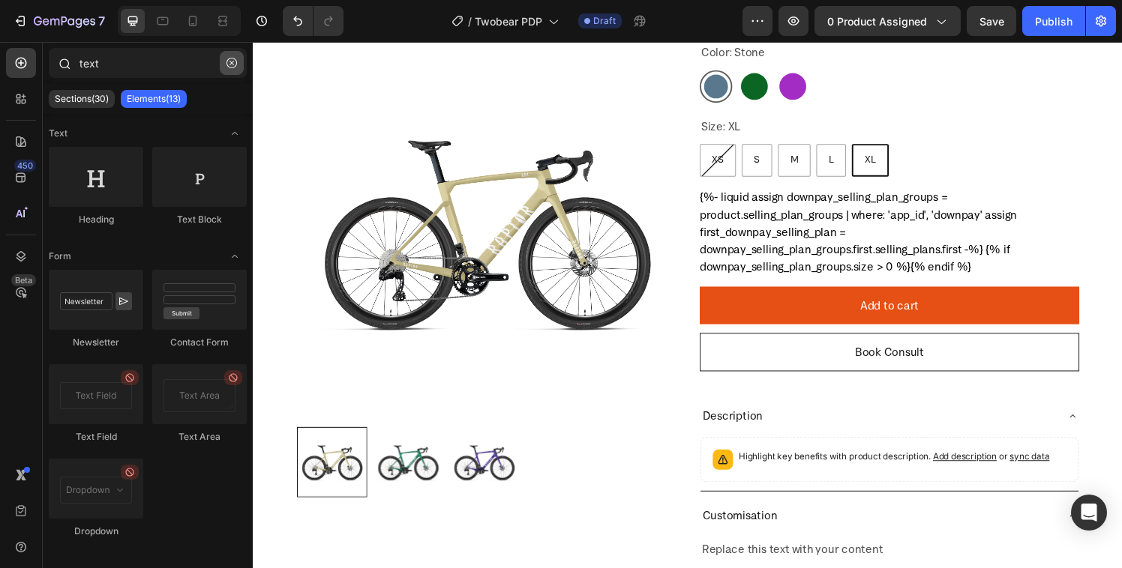
click at [226, 64] on icon "button" at bounding box center [231, 63] width 10 height 10
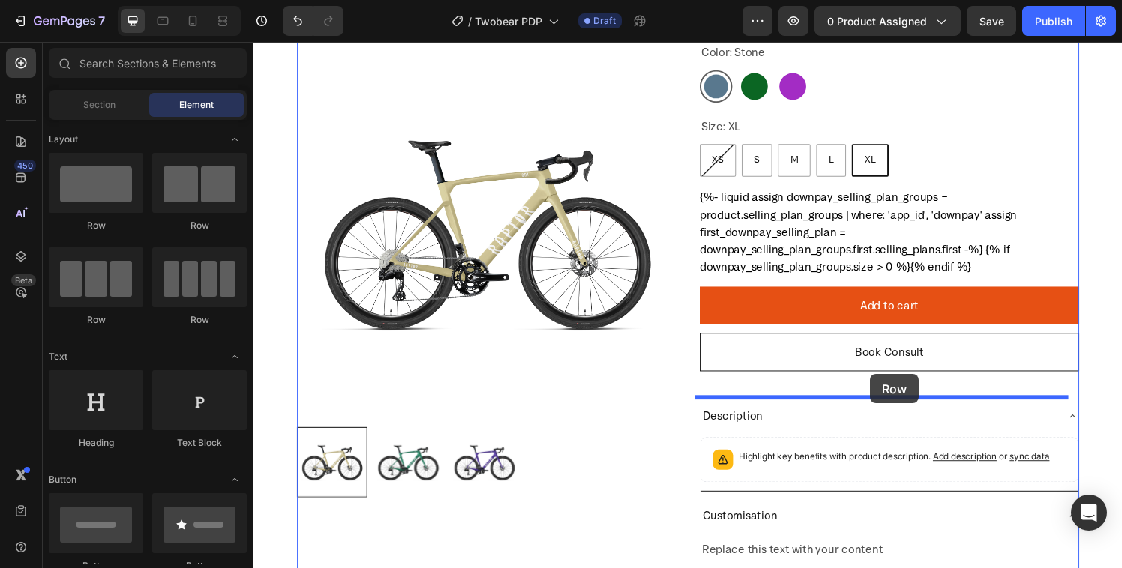
drag, startPoint x: 362, startPoint y: 327, endPoint x: 892, endPoint y: 386, distance: 532.7
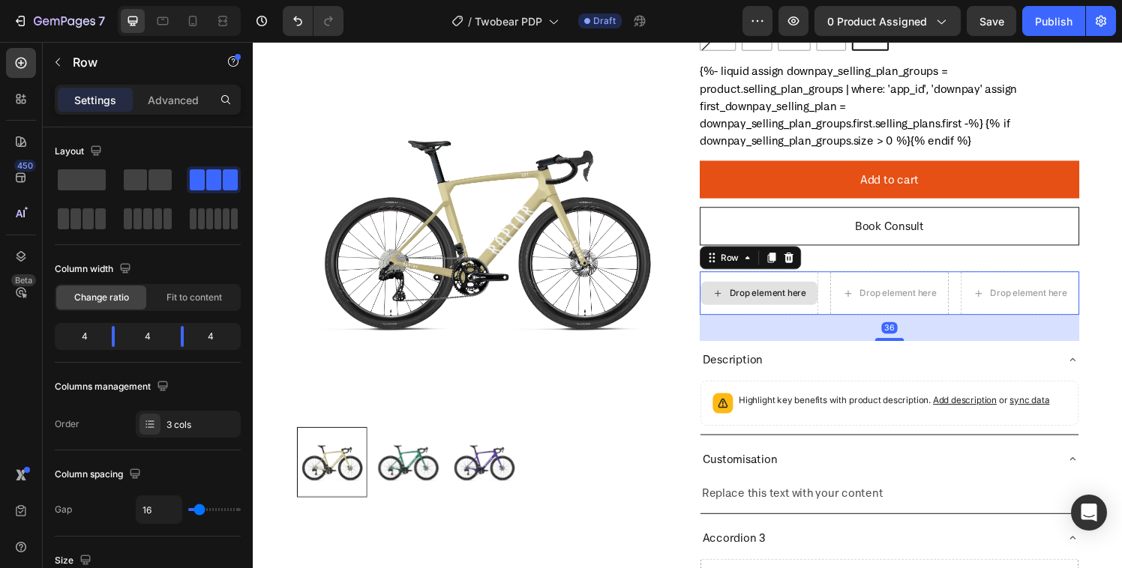
scroll to position [293, 0]
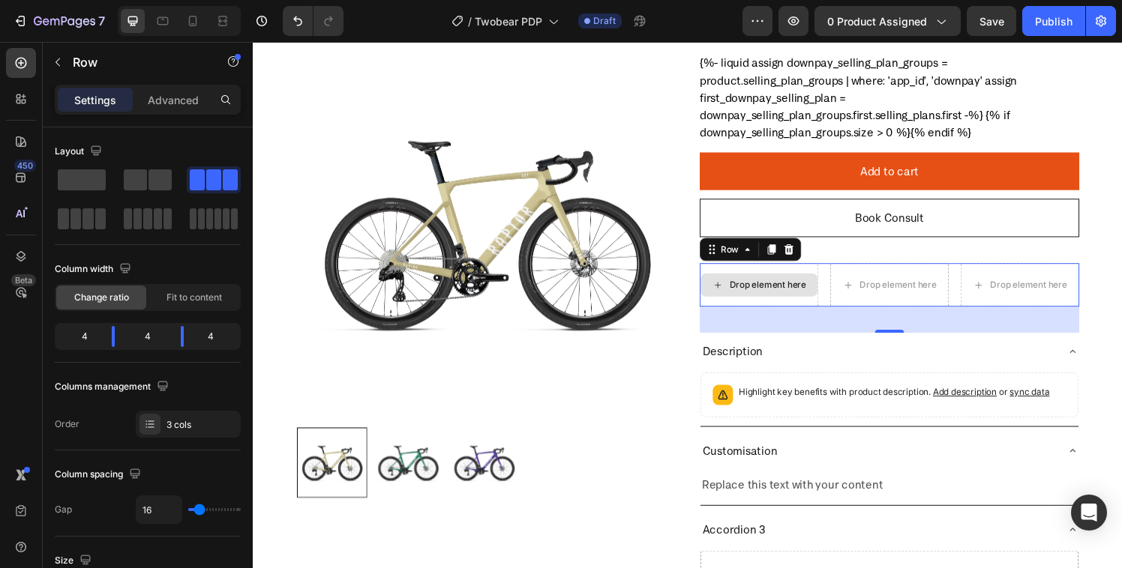
click at [772, 299] on div "Drop element here" at bounding box center [784, 293] width 79 height 12
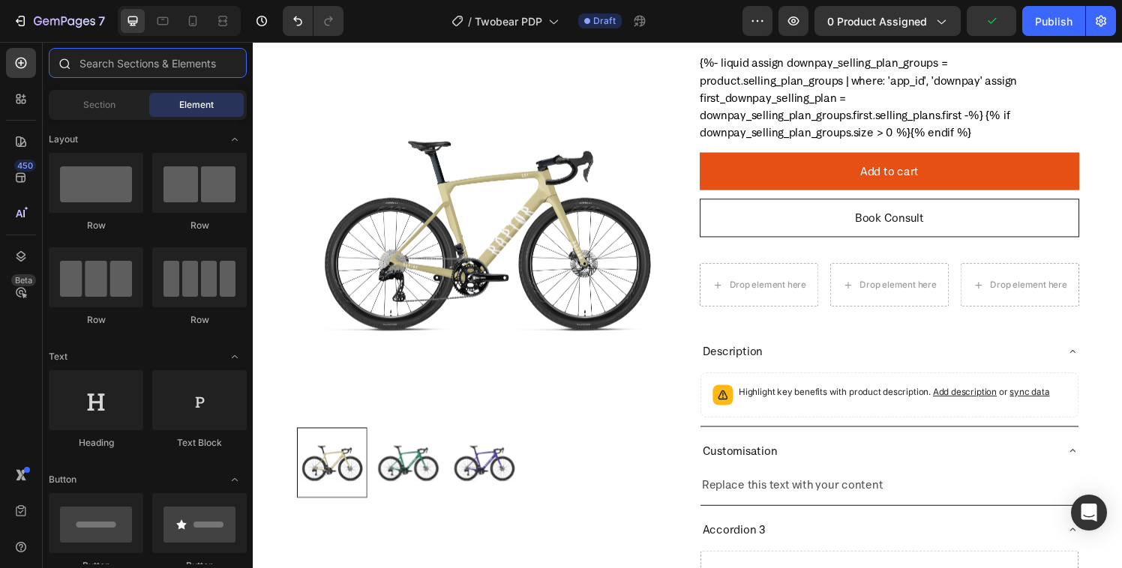
click at [107, 74] on input "text" at bounding box center [148, 63] width 198 height 30
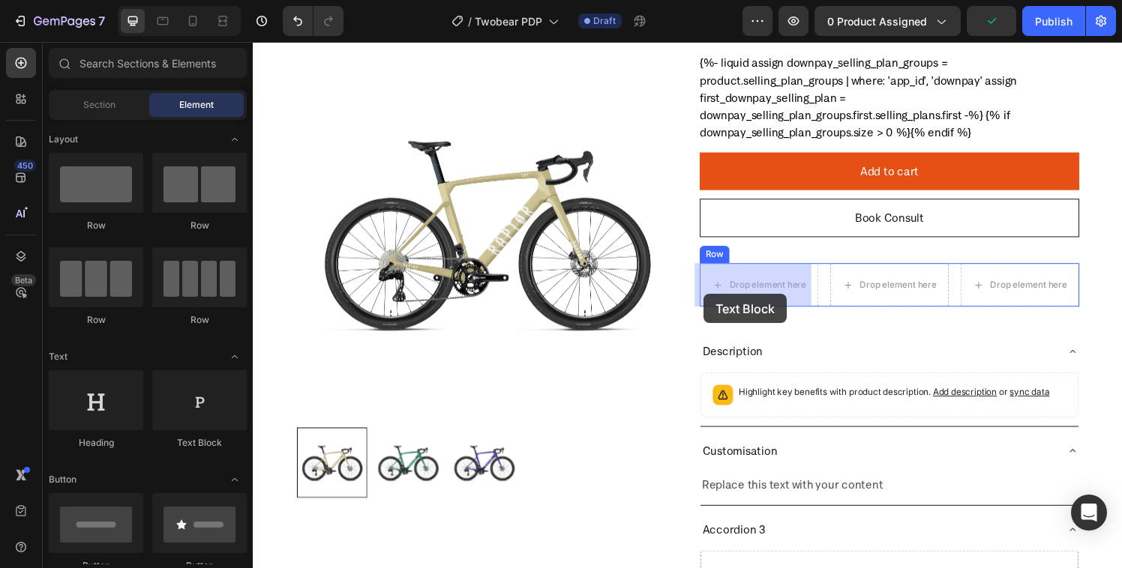
drag, startPoint x: 440, startPoint y: 424, endPoint x: 721, endPoint y: 301, distance: 307.2
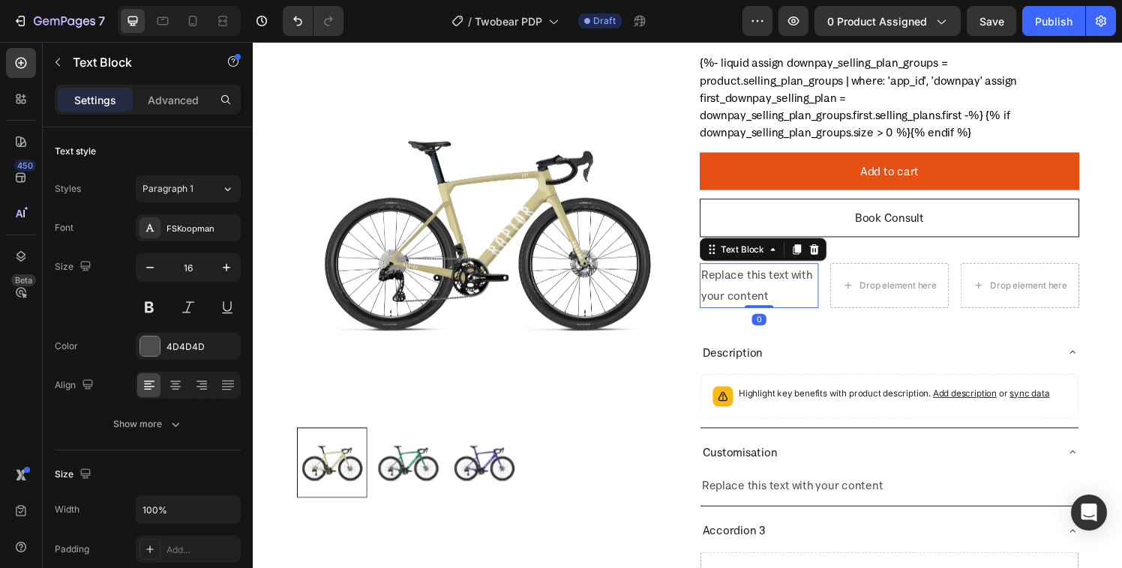
click at [755, 292] on div "Replace this text with your content" at bounding box center [776, 294] width 123 height 46
click at [755, 292] on p "Replace this text with your content" at bounding box center [776, 293] width 120 height 43
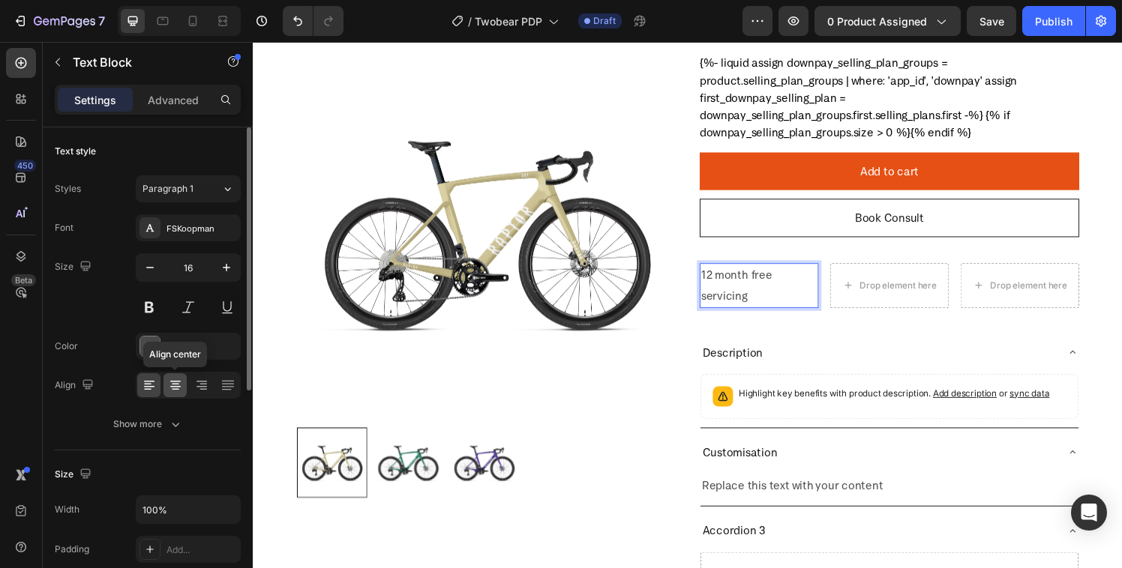
click at [180, 391] on icon at bounding box center [175, 385] width 15 height 15
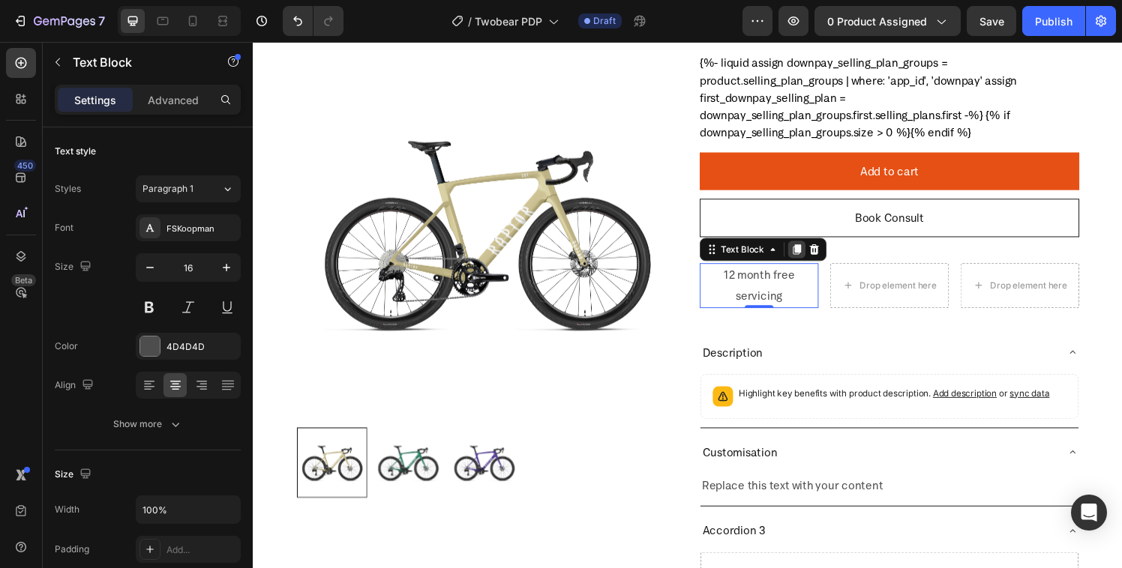
click at [811, 254] on icon at bounding box center [815, 256] width 8 height 10
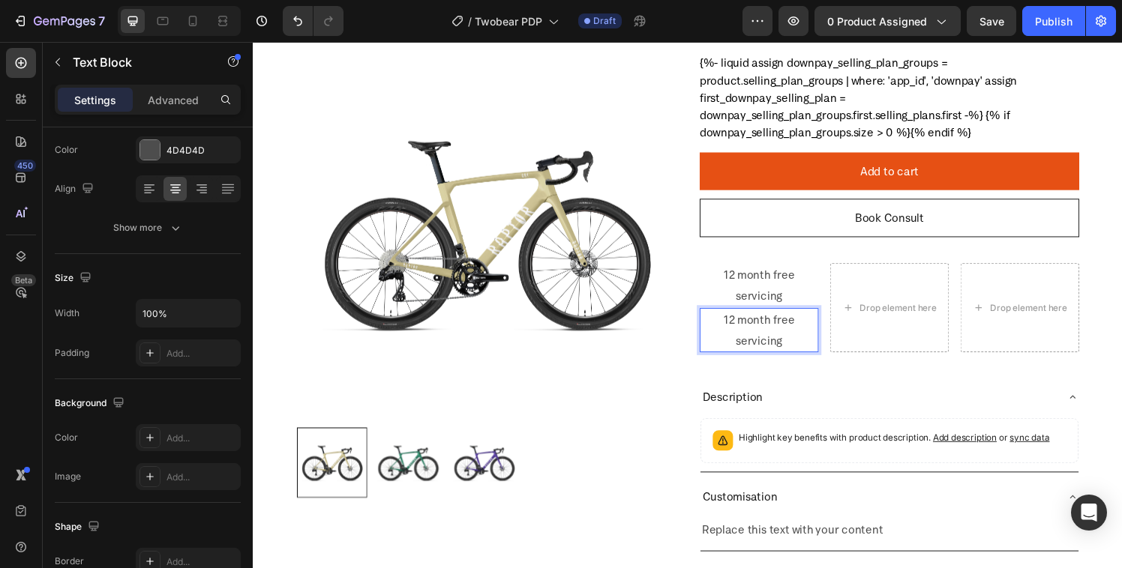
click at [733, 346] on p "12 month free servicing" at bounding box center [776, 340] width 120 height 43
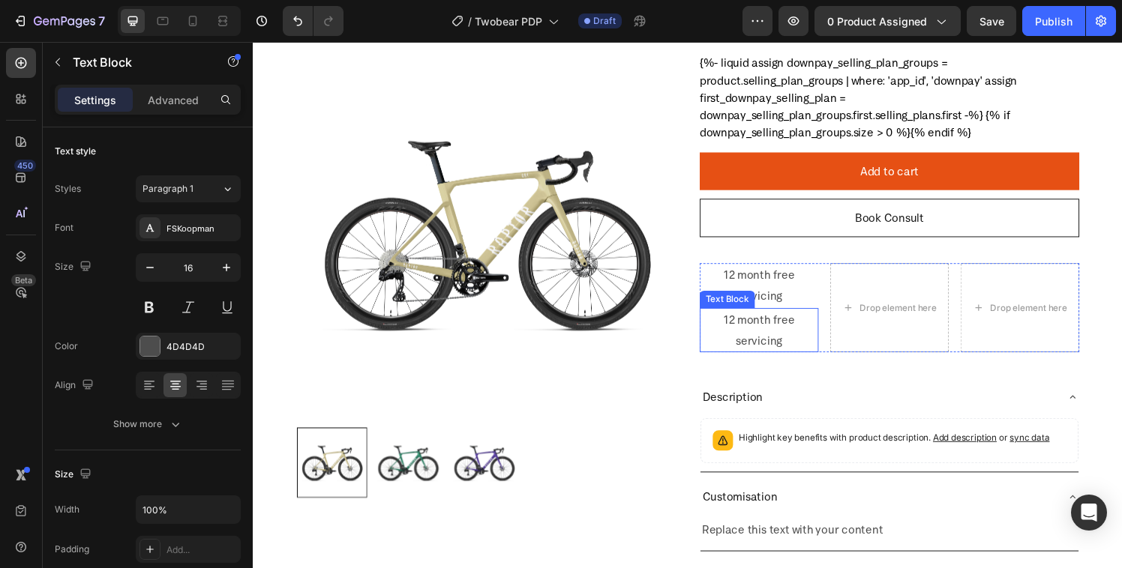
click at [751, 340] on p "12 month free servicing" at bounding box center [776, 340] width 120 height 43
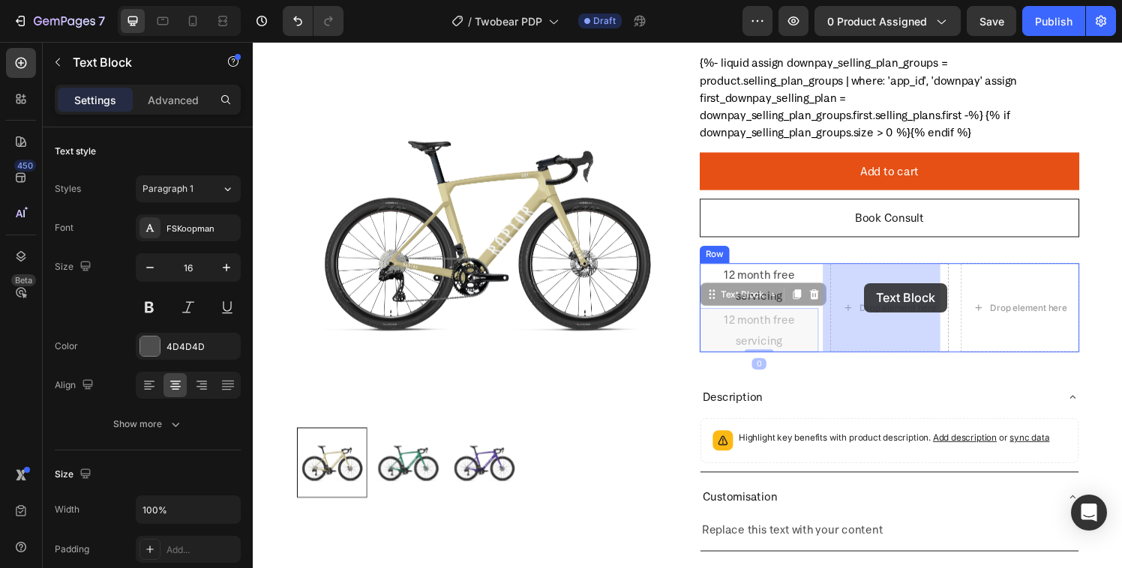
drag, startPoint x: 726, startPoint y: 308, endPoint x: 887, endPoint y: 290, distance: 162.2
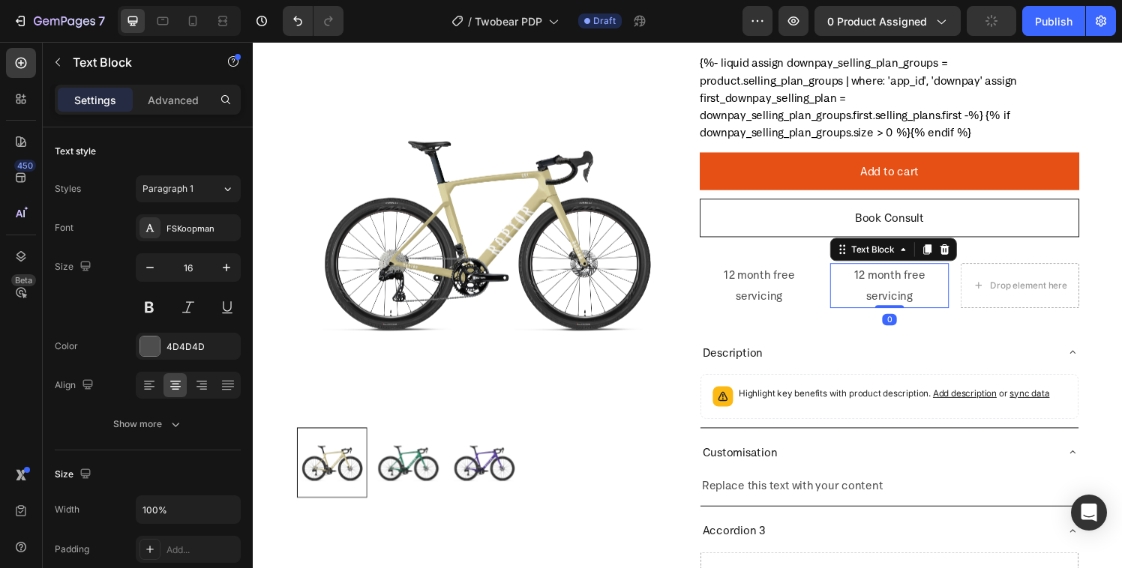
drag, startPoint x: 938, startPoint y: 257, endPoint x: 934, endPoint y: 267, distance: 10.7
click at [944, 256] on icon at bounding box center [950, 256] width 12 height 12
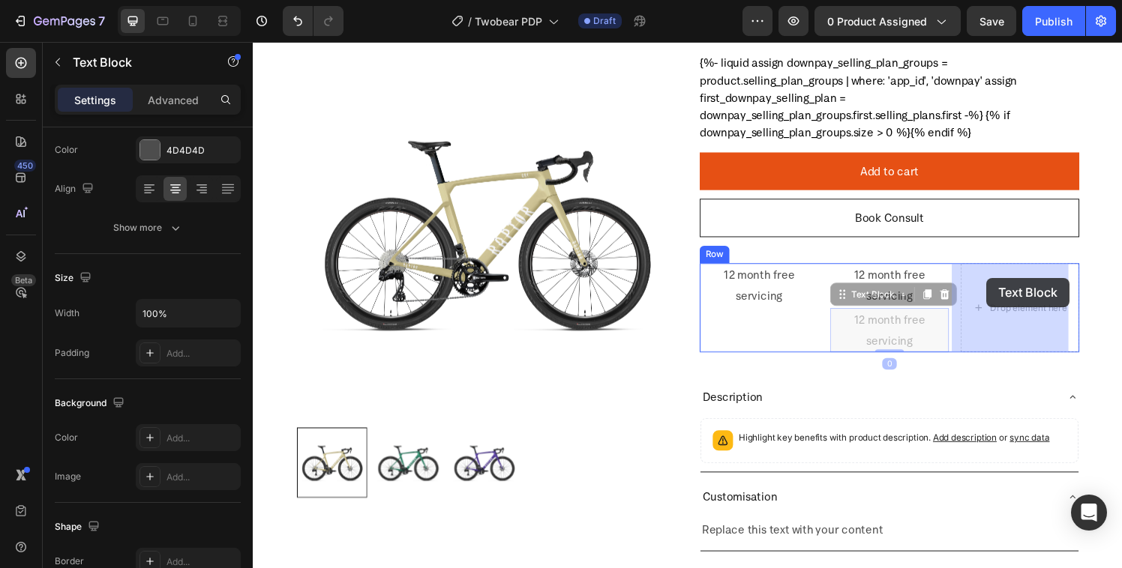
drag, startPoint x: 858, startPoint y: 306, endPoint x: 1012, endPoint y: 286, distance: 155.7
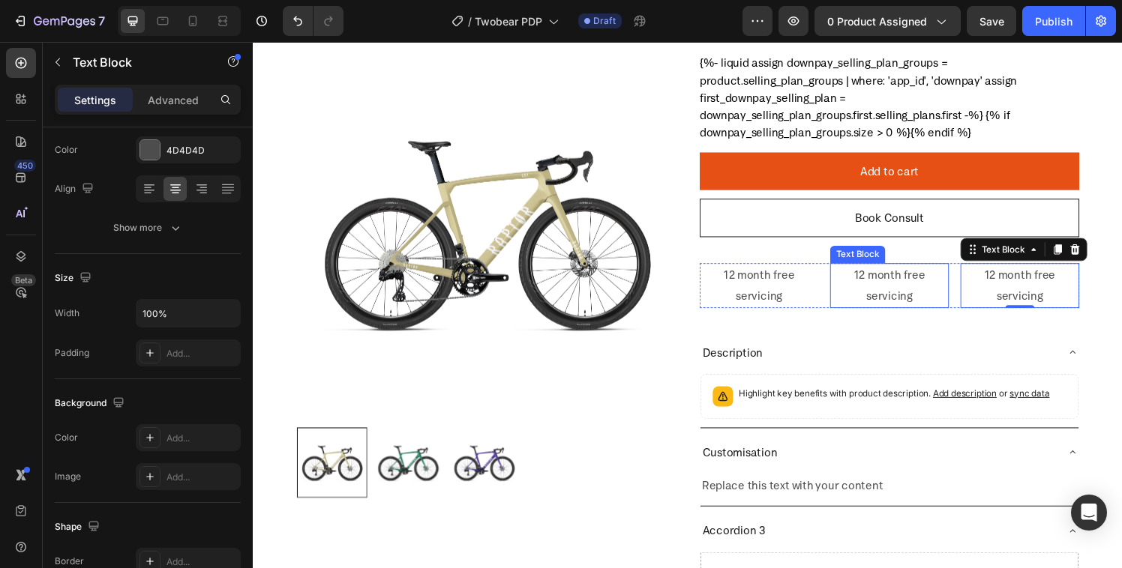
click at [901, 286] on p "12 month free servicing" at bounding box center [911, 293] width 120 height 43
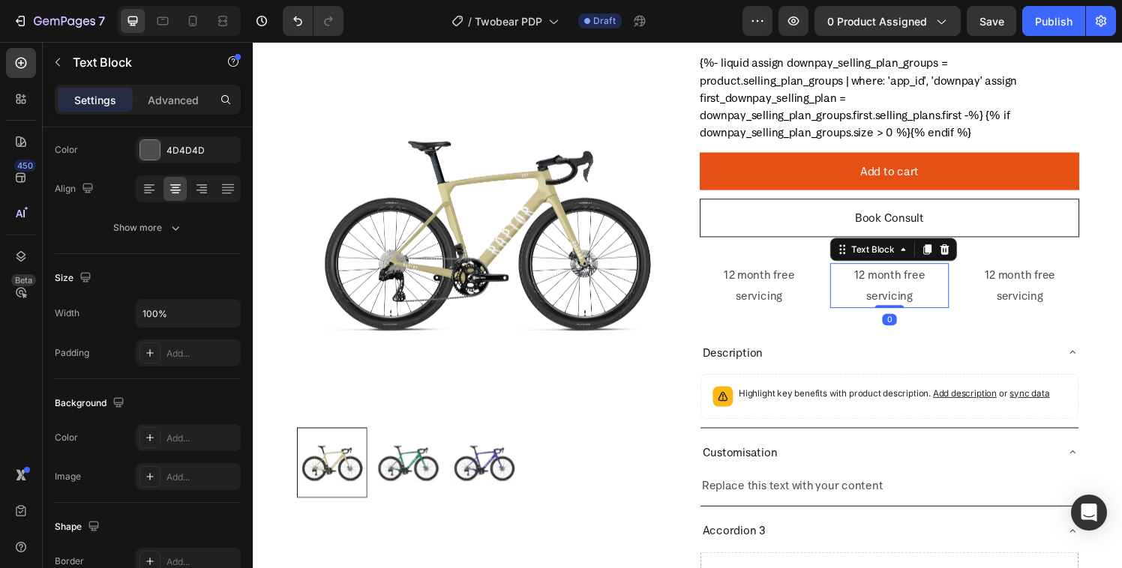
click at [886, 304] on p "12 month free servicing" at bounding box center [911, 293] width 120 height 43
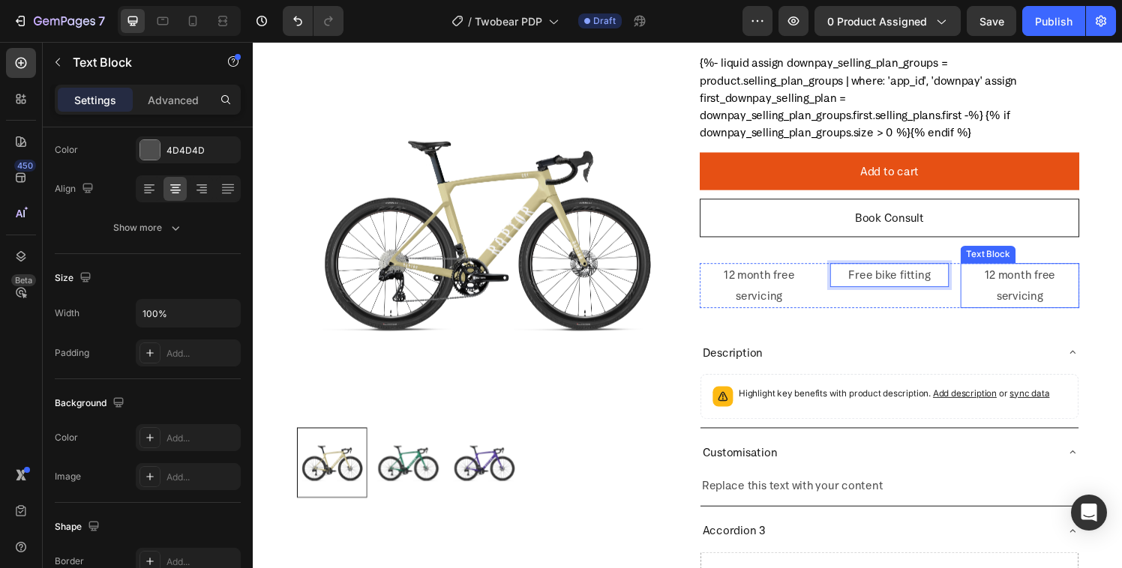
click at [1012, 294] on p "12 month free servicing" at bounding box center [1046, 293] width 120 height 43
click at [1032, 297] on p "12 month free servicing" at bounding box center [1046, 293] width 120 height 43
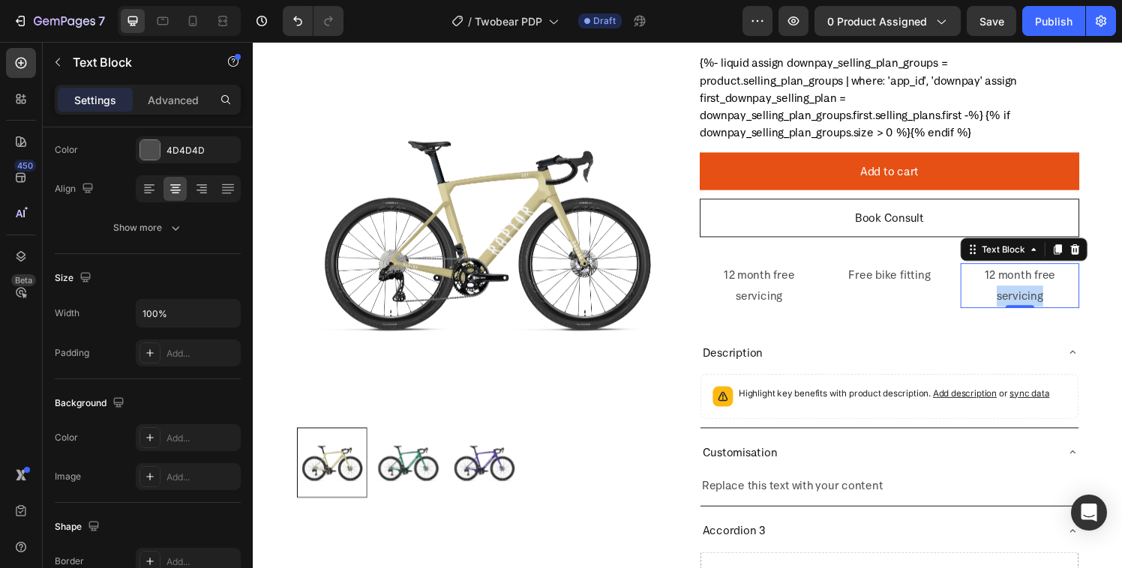
click at [1032, 297] on p "12 month free servicing" at bounding box center [1046, 293] width 120 height 43
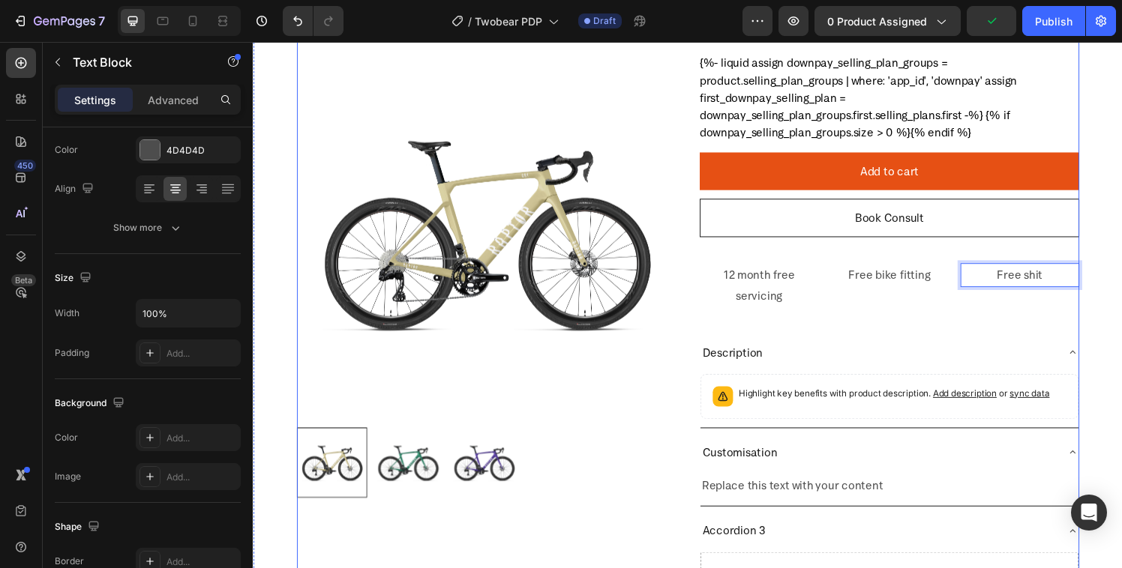
click at [1020, 250] on div "Book Consult Button" at bounding box center [911, 237] width 393 height 67
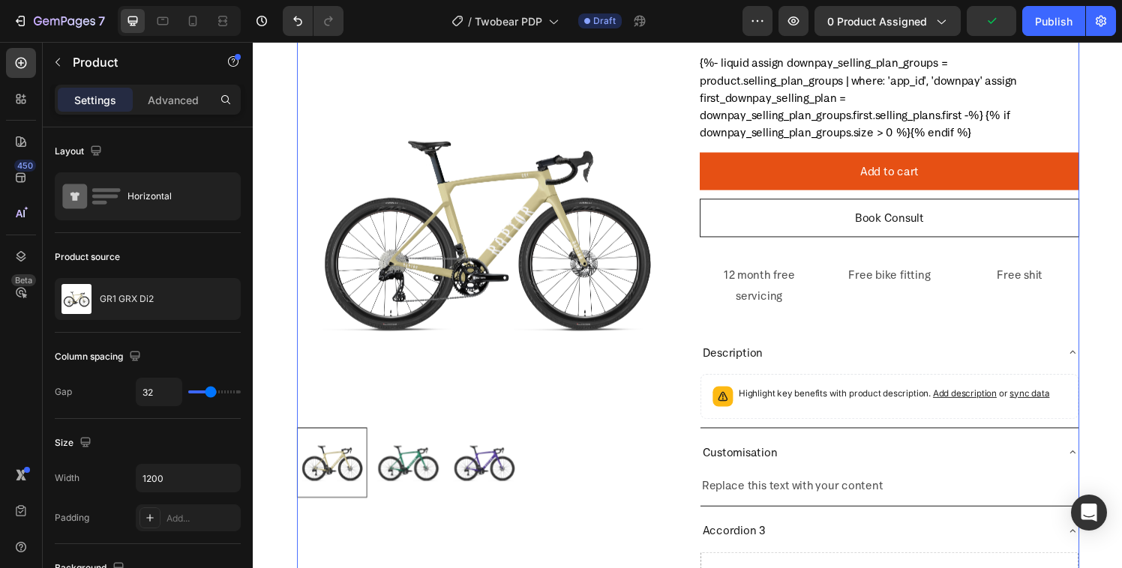
click at [900, 247] on div "Book Consult Button" at bounding box center [911, 237] width 393 height 67
click at [844, 258] on div "Book Consult Button" at bounding box center [911, 237] width 393 height 67
click at [799, 260] on div "Book Consult Button" at bounding box center [911, 237] width 393 height 67
click at [782, 199] on div "Add to cart Add to Cart" at bounding box center [911, 180] width 393 height 49
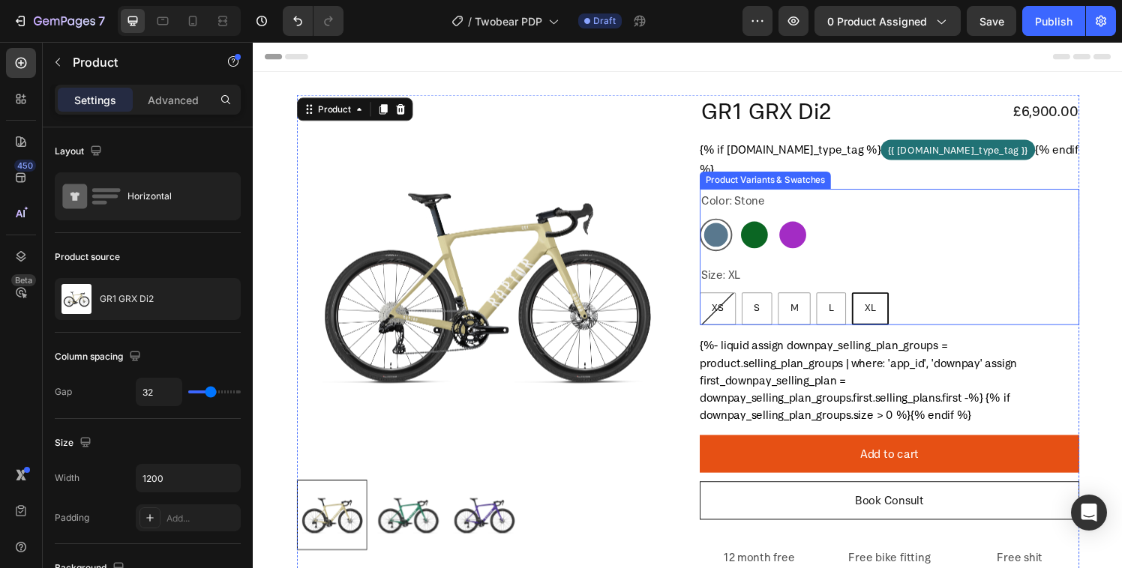
click at [970, 310] on div "XS XS XS S S S M M M L L L XL XL XL" at bounding box center [911, 318] width 393 height 34
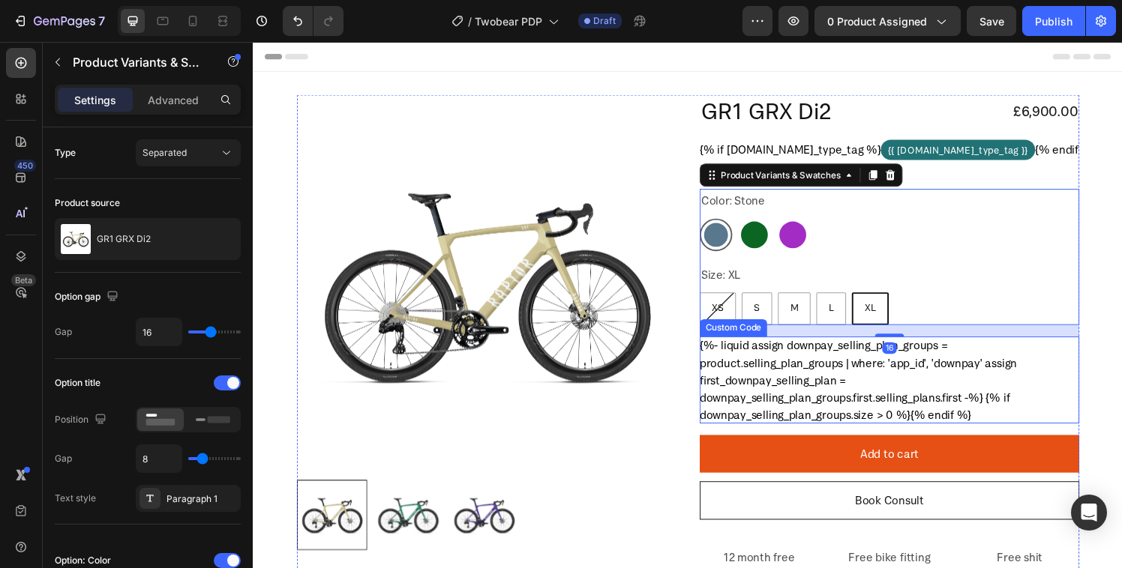
click at [1050, 392] on div "{%- liquid assign downpay_selling_plan_groups = product.selling_plan_groups | w…" at bounding box center [911, 392] width 393 height 90
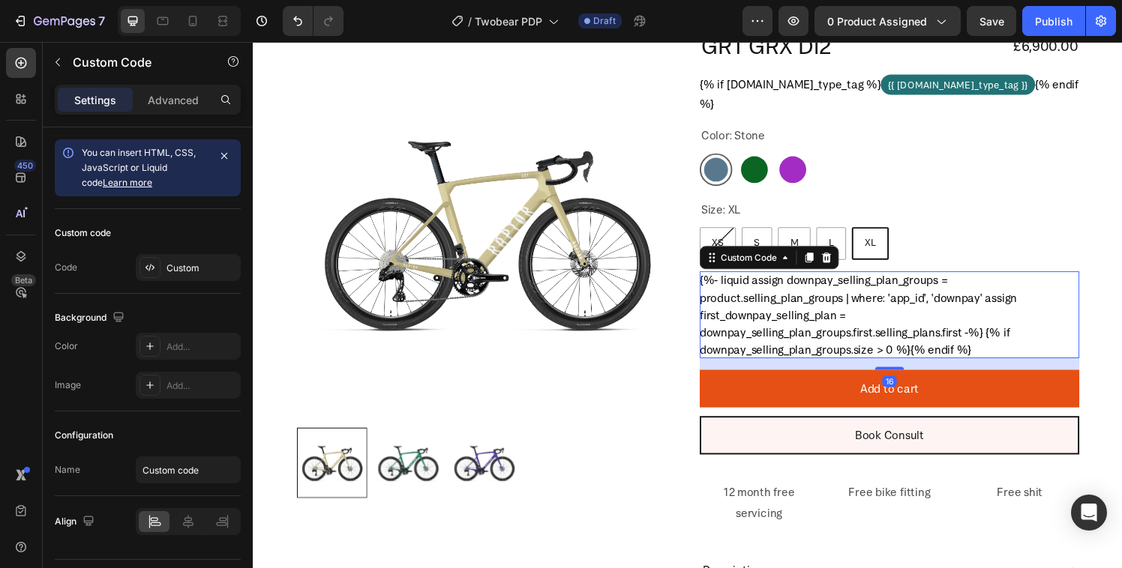
scroll to position [132, 0]
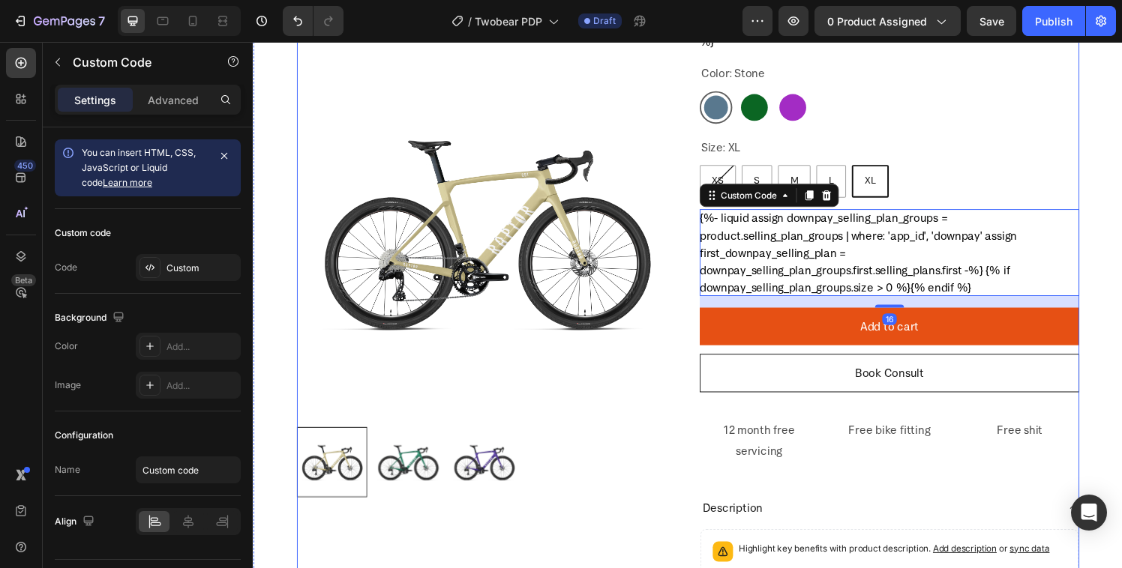
click at [1088, 361] on div "Add to cart Add to Cart" at bounding box center [911, 341] width 393 height 49
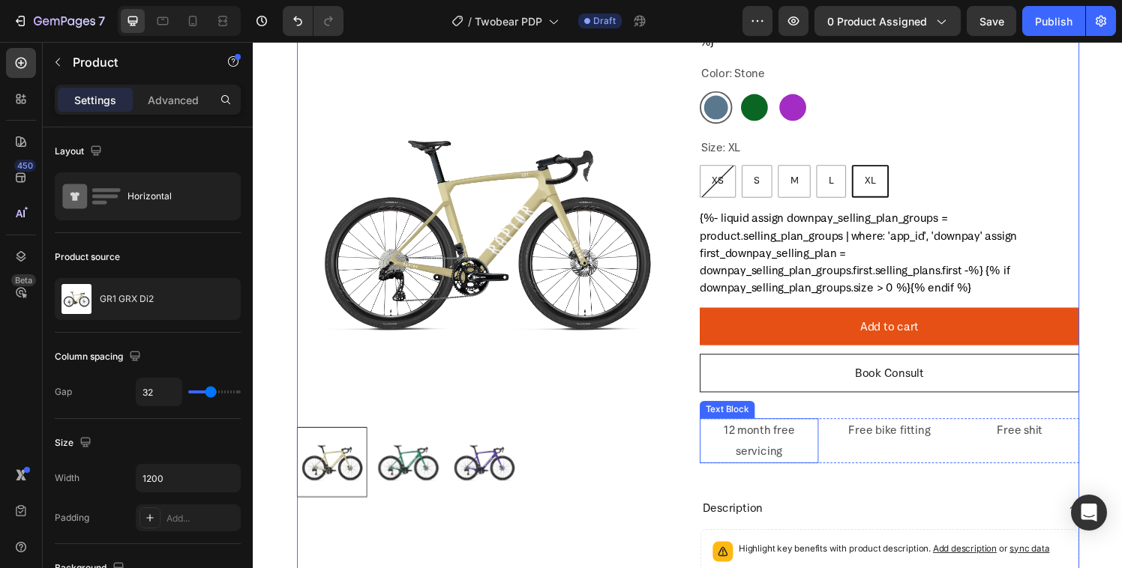
click at [814, 458] on p "12 month free servicing" at bounding box center [776, 454] width 120 height 43
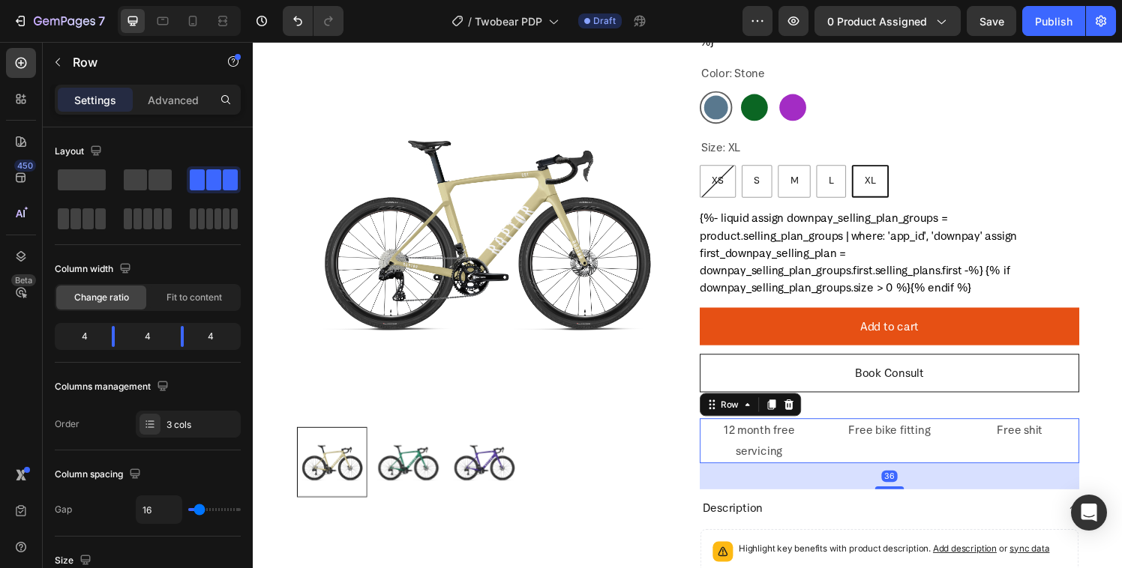
click at [835, 454] on div "12 month free servicing Text Block Free bike fitting Text Block Free shit Text …" at bounding box center [911, 455] width 393 height 46
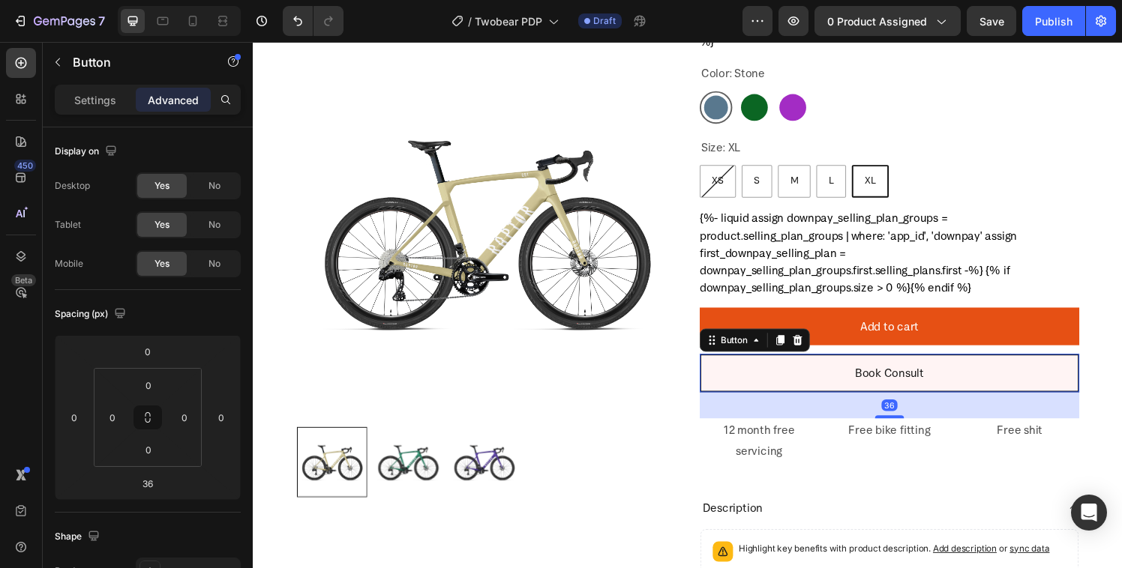
click at [844, 372] on button "Book Consult" at bounding box center [911, 385] width 393 height 40
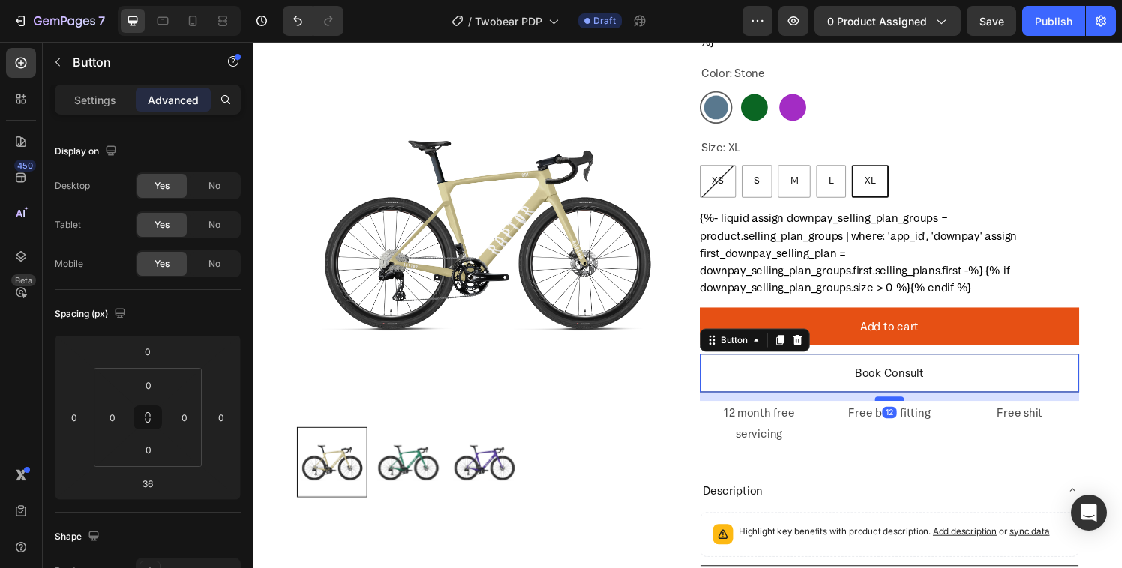
drag, startPoint x: 906, startPoint y: 428, endPoint x: 909, endPoint y: 410, distance: 18.2
click at [909, 410] on div at bounding box center [911, 411] width 30 height 4
type input "12"
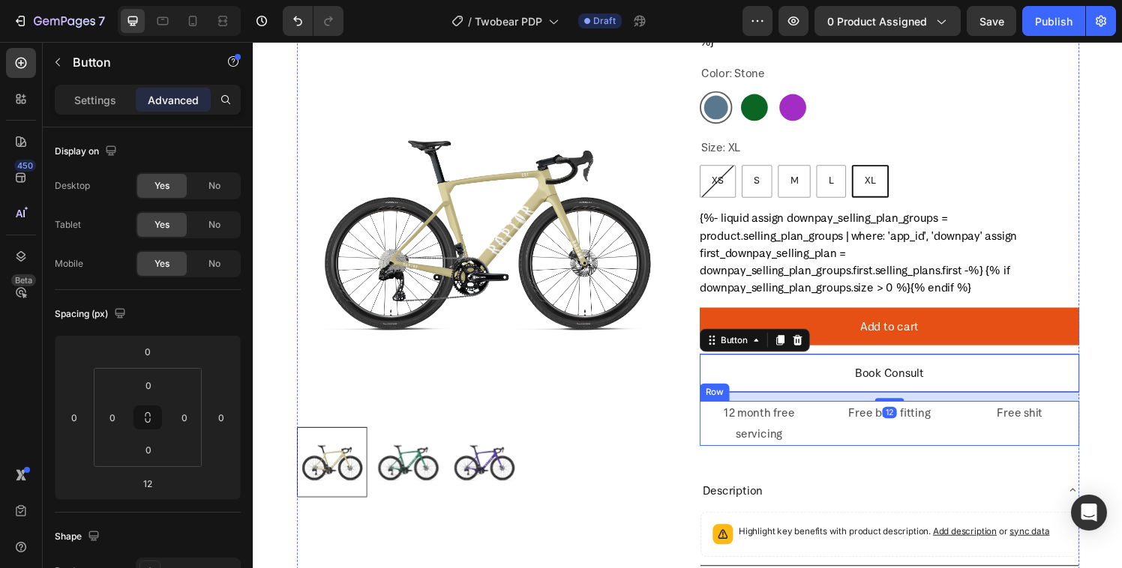
click at [840, 434] on div "12 month free servicing Text Block Free bike fitting Text Block Free shit Text …" at bounding box center [911, 437] width 393 height 46
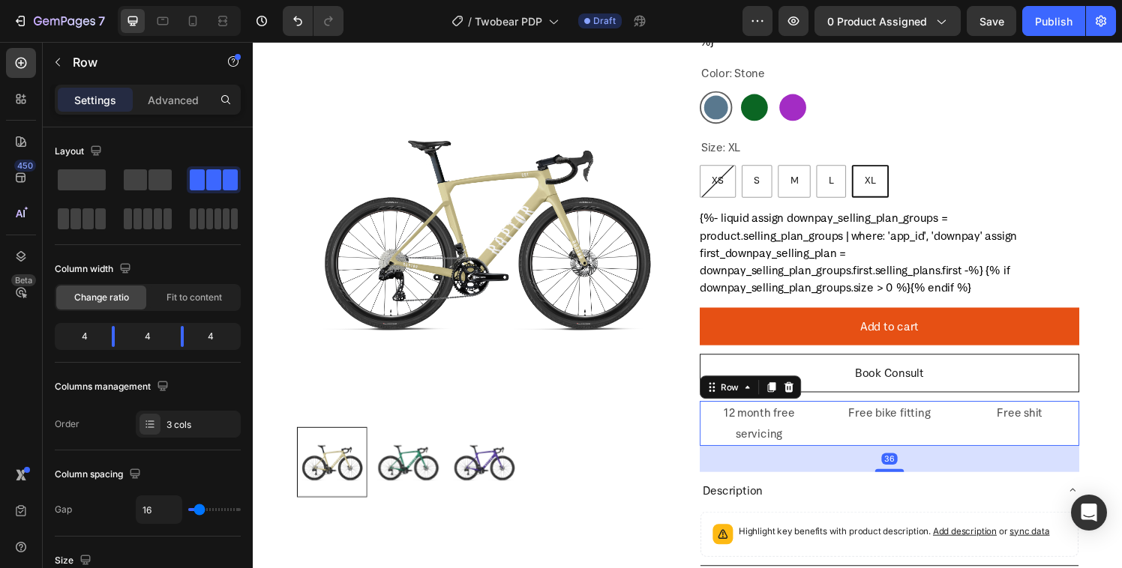
click at [910, 481] on div "36" at bounding box center [911, 473] width 393 height 27
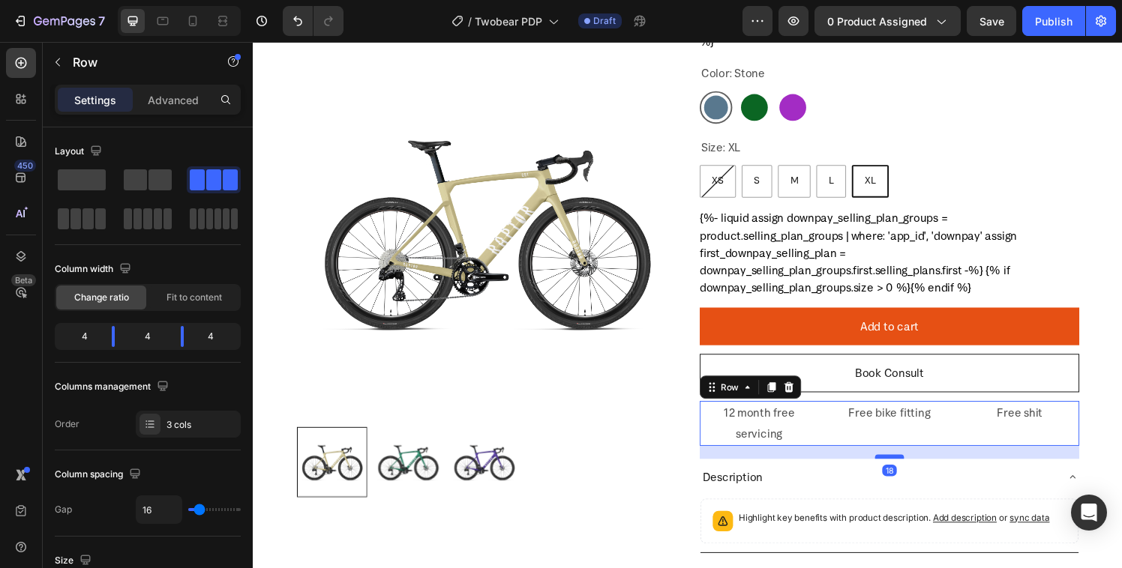
drag, startPoint x: 908, startPoint y: 484, endPoint x: 911, endPoint y: 471, distance: 13.8
click at [911, 471] on div at bounding box center [911, 471] width 30 height 4
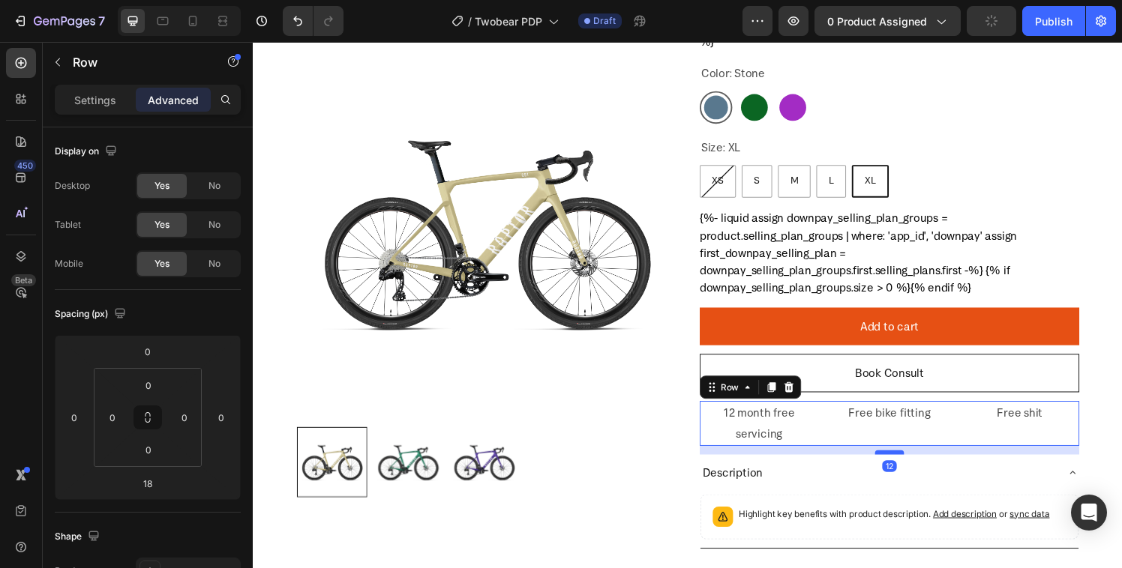
click at [896, 466] on div at bounding box center [911, 467] width 30 height 4
type input "12"
click at [1111, 254] on div "Product Images GR1 GRX Di2 Product Title £6,900.00 Product Price Product Price …" at bounding box center [703, 450] width 900 height 1018
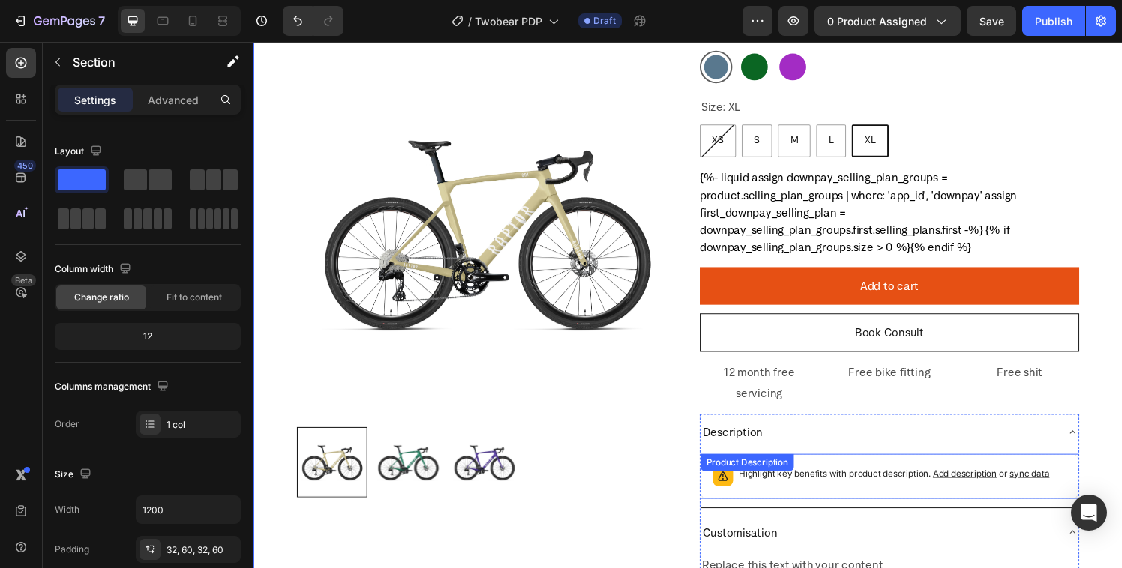
scroll to position [233, 0]
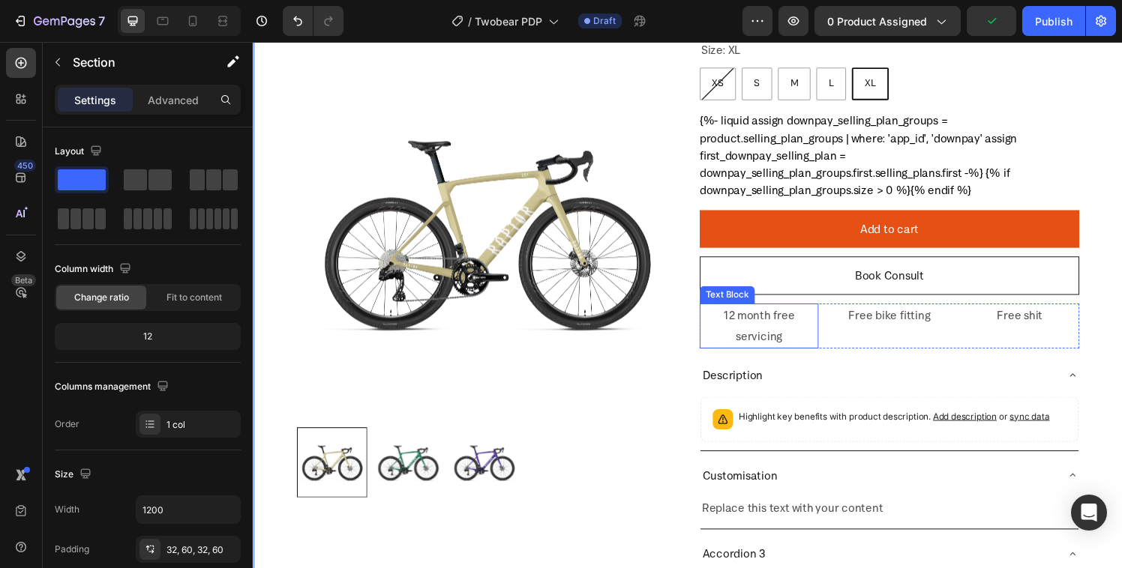
click at [763, 331] on p "12 month free servicing" at bounding box center [776, 335] width 120 height 43
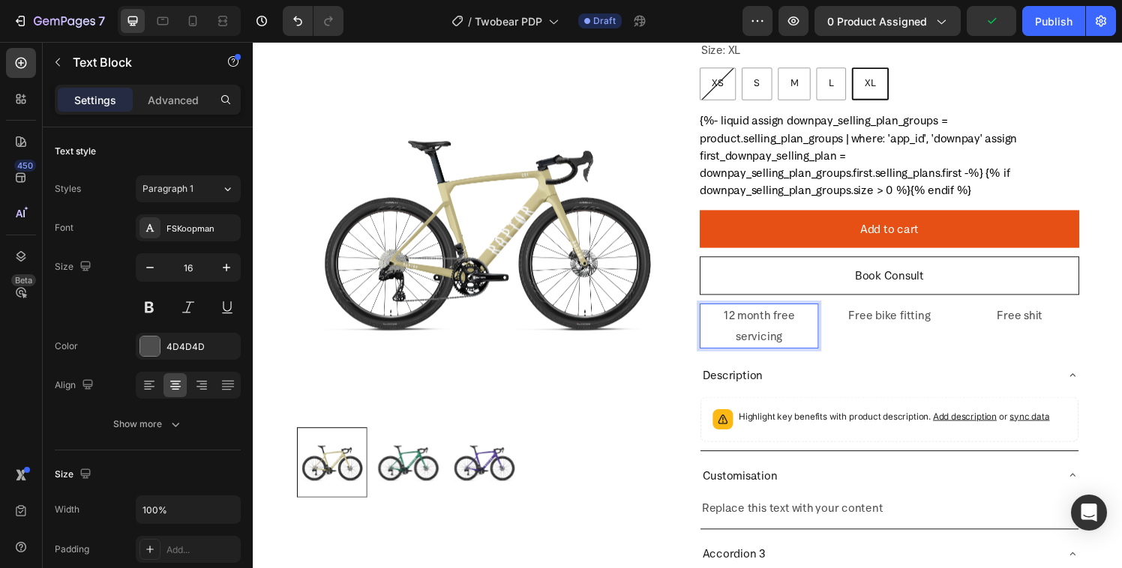
click at [778, 323] on p "12 month free servicing" at bounding box center [776, 335] width 120 height 43
click at [757, 322] on p "12 months free servicing" at bounding box center [776, 335] width 120 height 43
click at [892, 321] on p "Free bike fitting" at bounding box center [911, 325] width 120 height 22
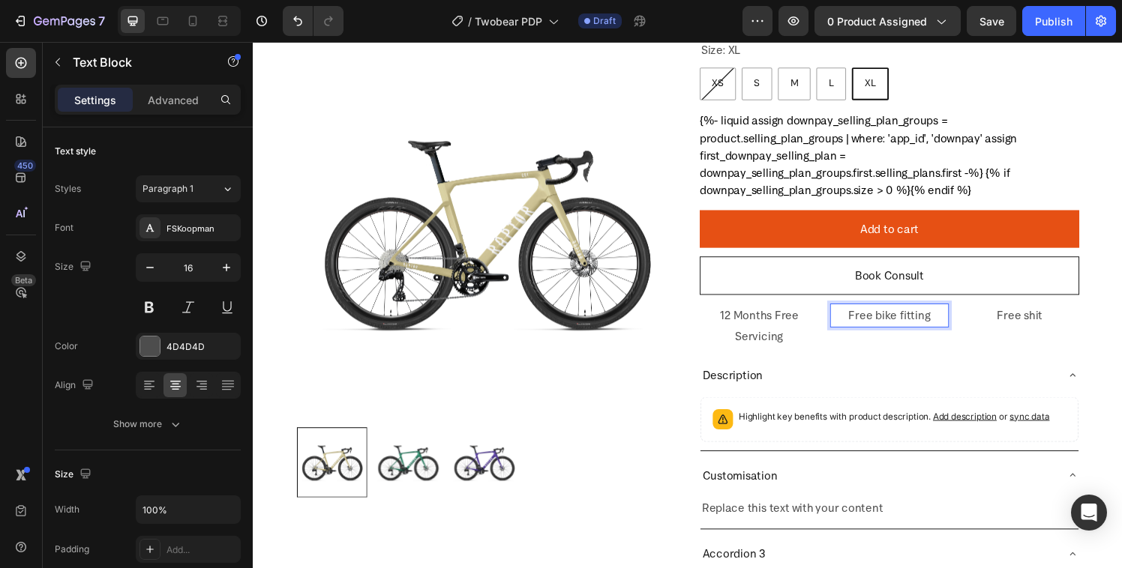
click at [893, 327] on p "Free bike fitting" at bounding box center [911, 325] width 120 height 22
click at [916, 327] on p "Free Bike fitting" at bounding box center [911, 325] width 120 height 22
click at [1048, 325] on p "Free shit" at bounding box center [1046, 325] width 120 height 22
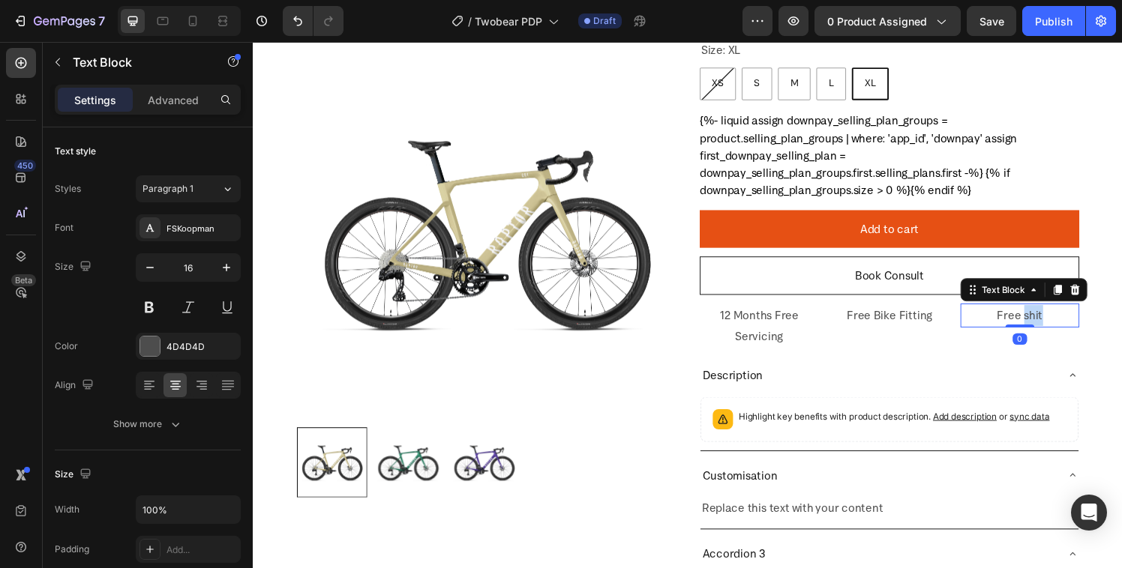
click at [1046, 324] on p "Free shit" at bounding box center [1046, 325] width 120 height 22
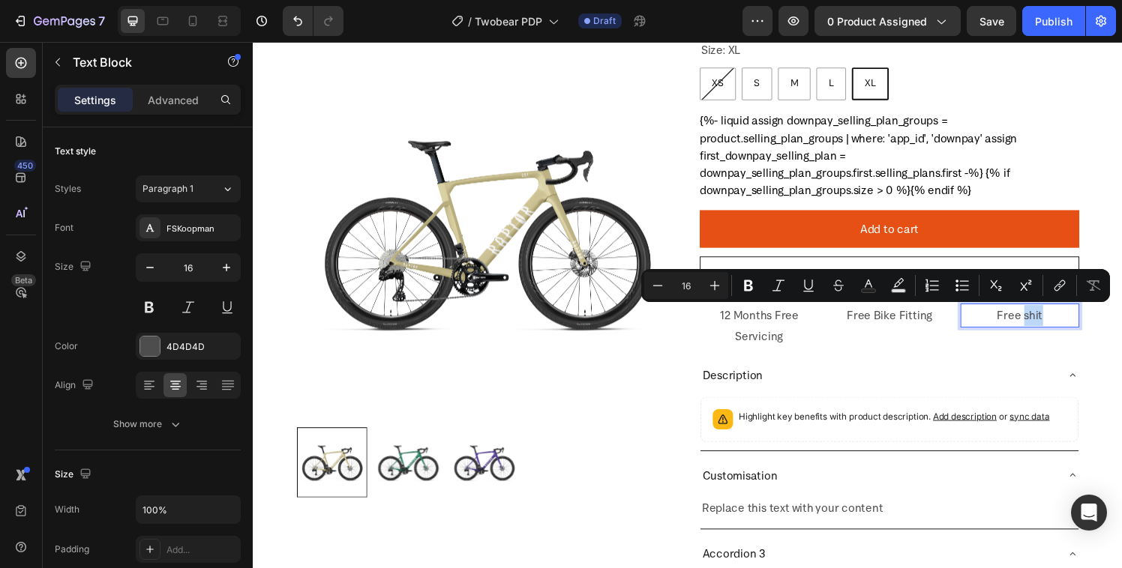
click at [1047, 323] on p "Free shit" at bounding box center [1046, 325] width 120 height 22
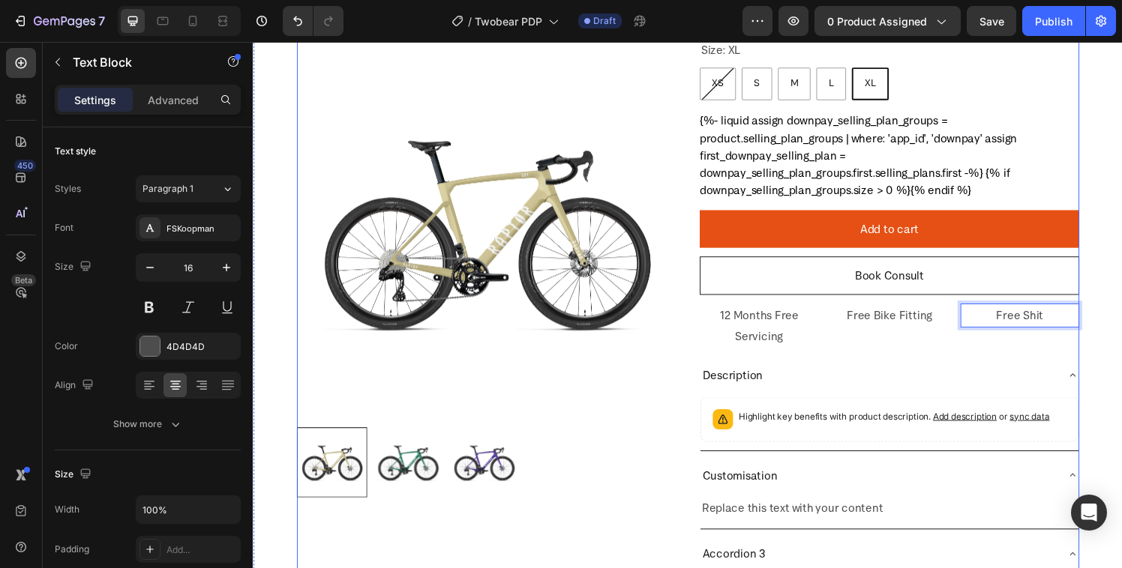
click at [1017, 364] on div "GR1 GRX Di2 Product Title £6,900.00 Product Price Product Price Row {% if produ…" at bounding box center [911, 256] width 393 height 785
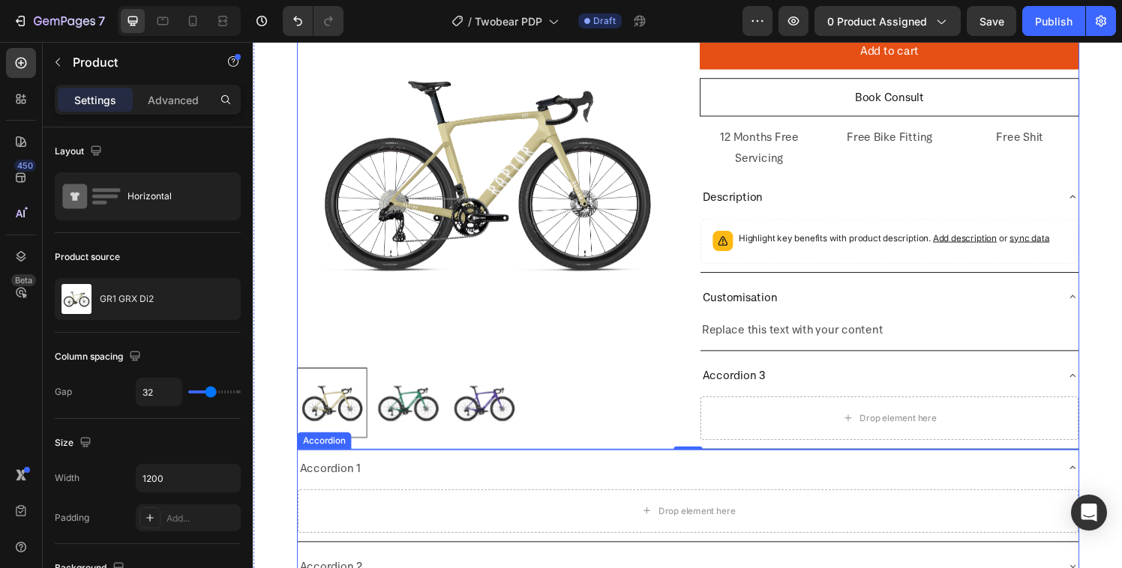
scroll to position [410, 0]
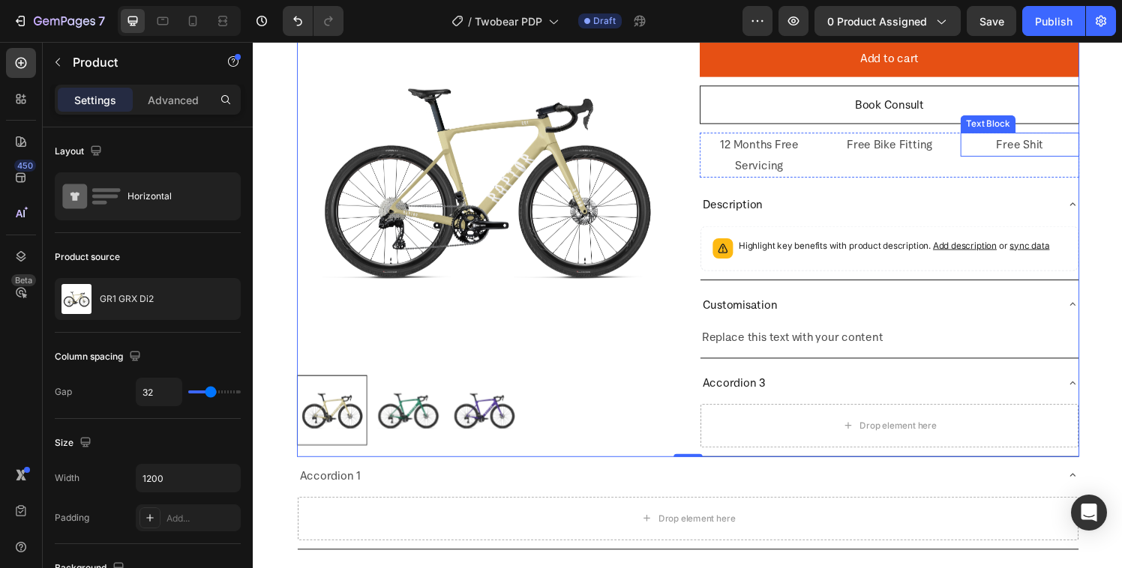
click at [1016, 149] on p "Free Shit" at bounding box center [1046, 148] width 120 height 22
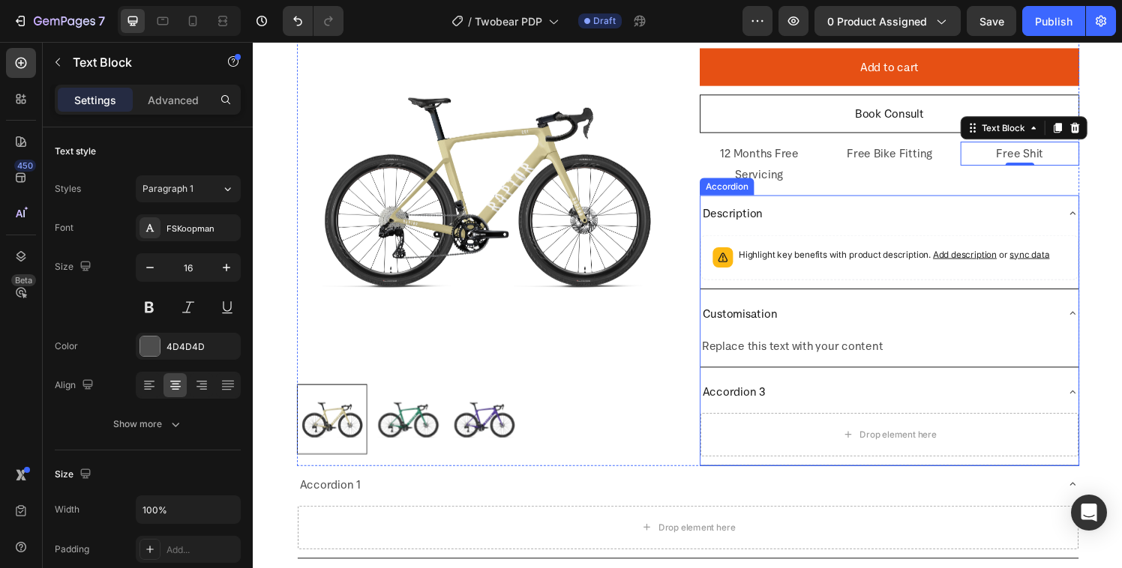
scroll to position [237, 0]
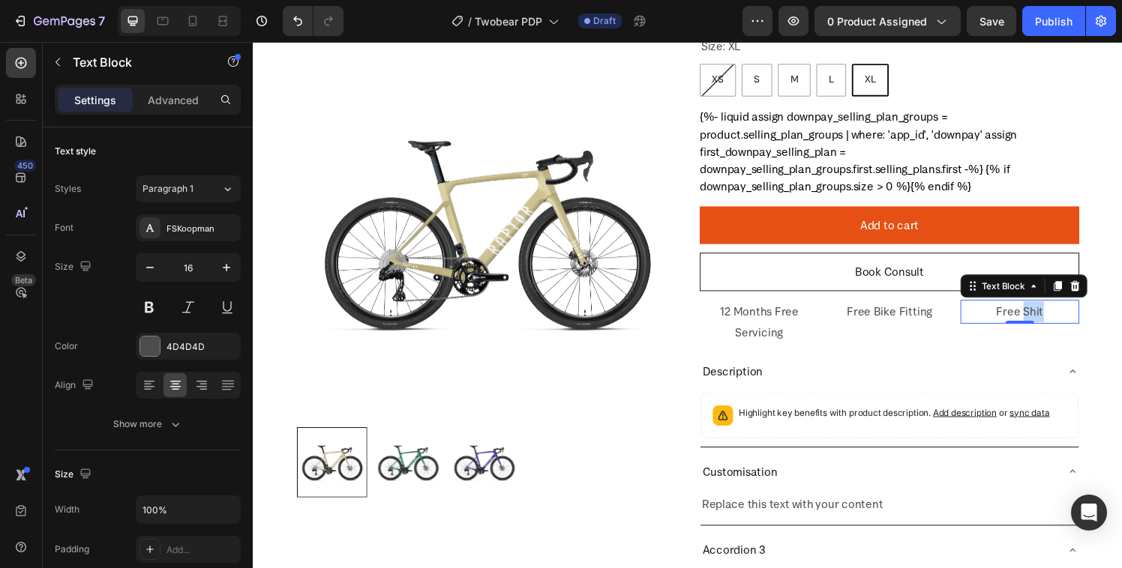
click at [1044, 322] on p "Free Shit" at bounding box center [1046, 321] width 120 height 22
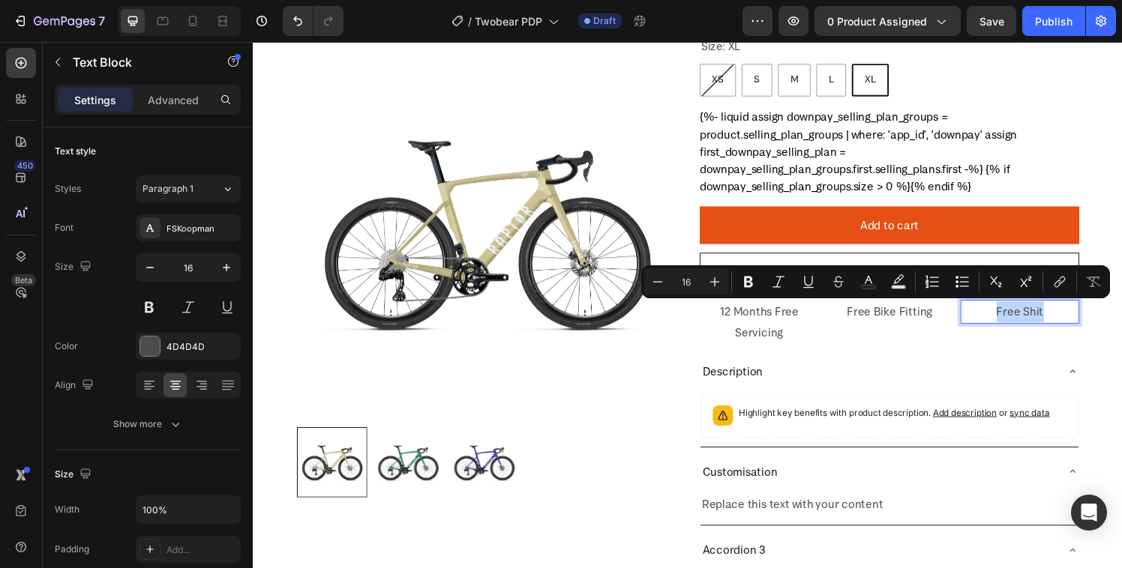
click at [1044, 322] on p "Free Shit" at bounding box center [1046, 321] width 120 height 22
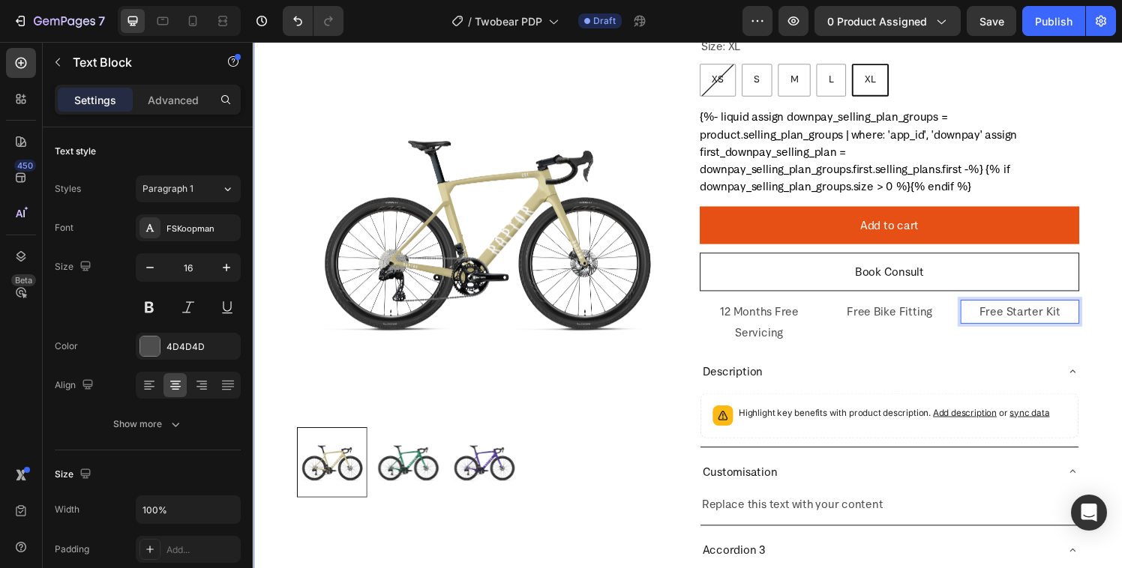
click at [1119, 367] on div "Product Images GR1 GRX Di2 Product Title £6,900.00 Product Price Product Price …" at bounding box center [703, 345] width 900 height 1018
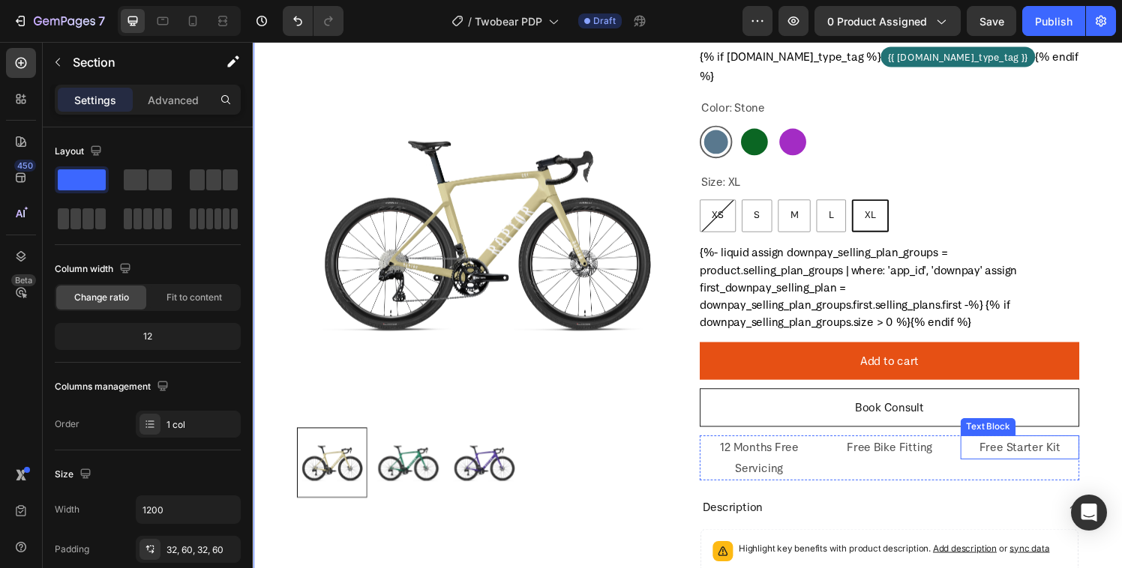
scroll to position [0, 0]
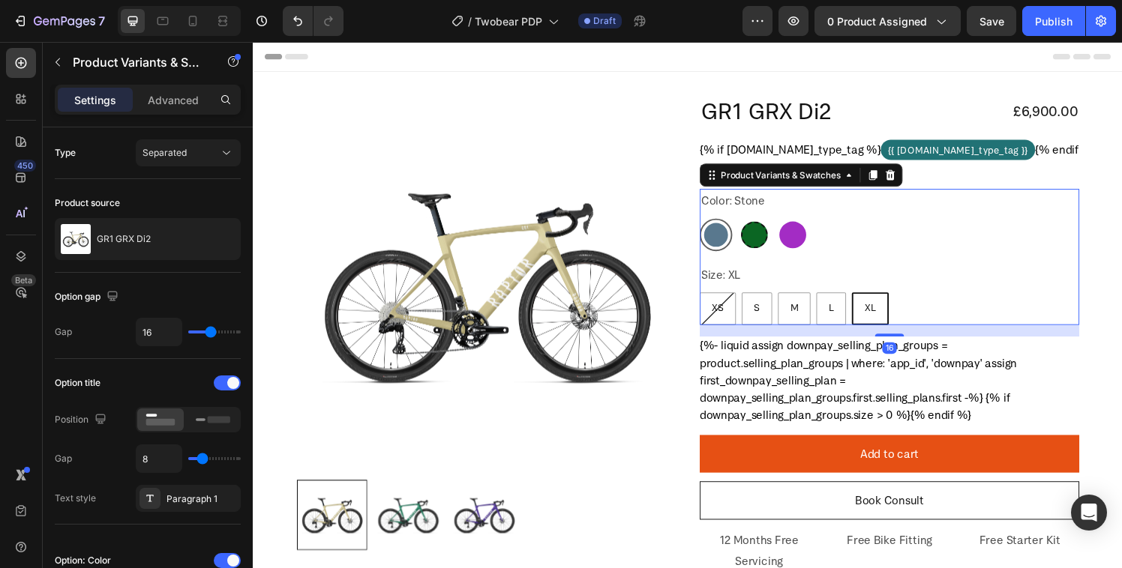
click at [769, 243] on div at bounding box center [771, 242] width 28 height 28
click at [754, 225] on input "Forest Green Forest Green" at bounding box center [754, 224] width 1 height 1
radio input "true"
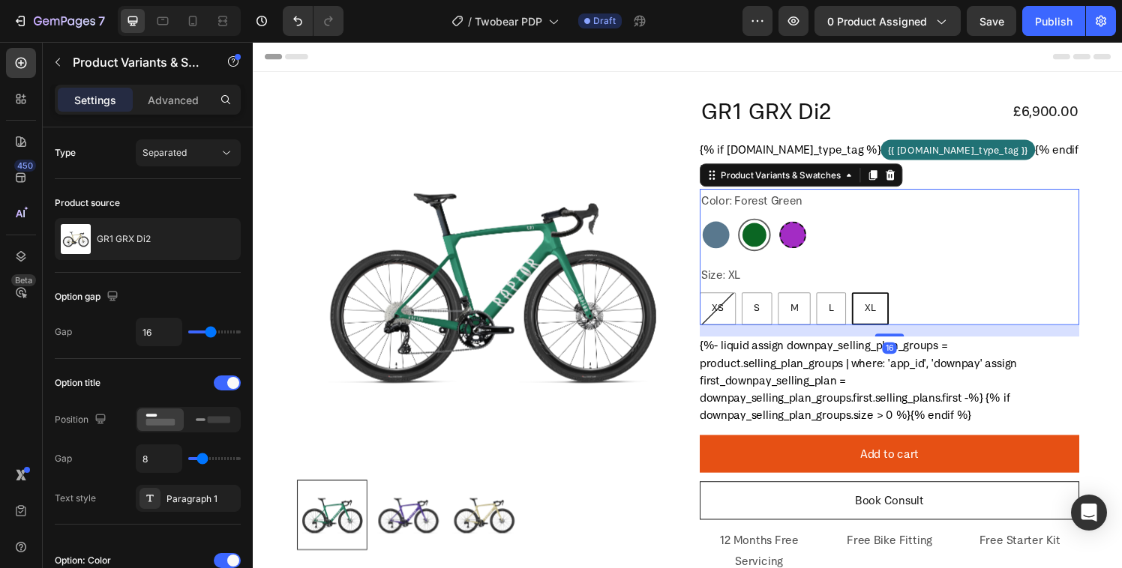
click at [797, 242] on div at bounding box center [811, 242] width 28 height 28
click at [794, 225] on input "Purple Purple" at bounding box center [793, 224] width 1 height 1
radio input "true"
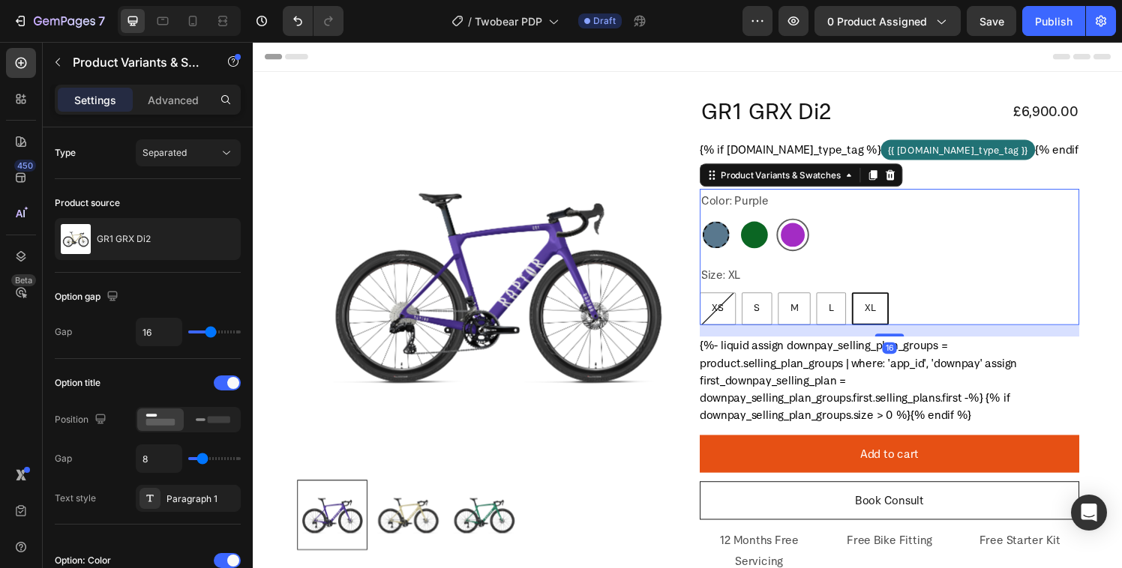
click at [726, 245] on div at bounding box center [732, 242] width 28 height 28
click at [715, 225] on input "Stone Stone" at bounding box center [714, 224] width 1 height 1
radio input "true"
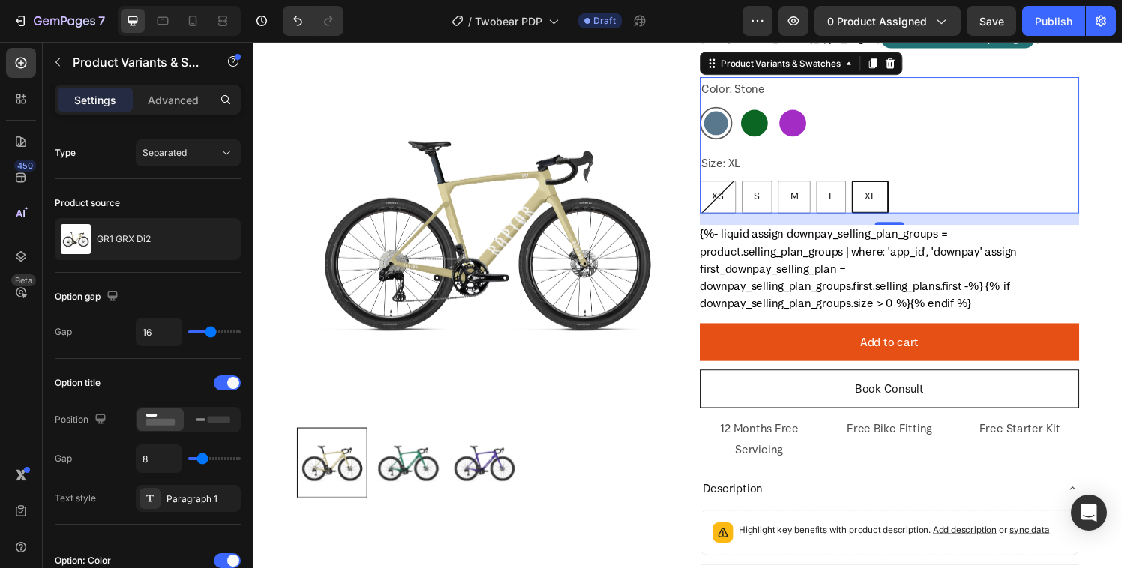
scroll to position [111, 0]
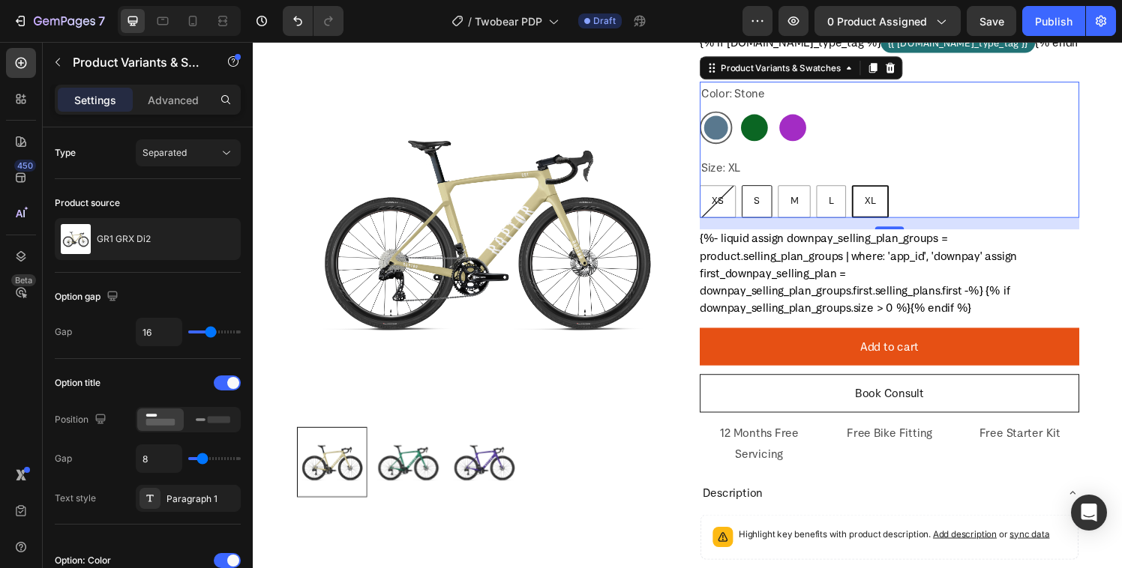
click at [763, 205] on div "S" at bounding box center [774, 206] width 30 height 27
click at [758, 190] on input "S S S" at bounding box center [757, 190] width 1 height 1
radio input "true"
click at [773, 136] on div at bounding box center [771, 131] width 28 height 28
click at [754, 114] on input "Forest Green Forest Green" at bounding box center [754, 113] width 1 height 1
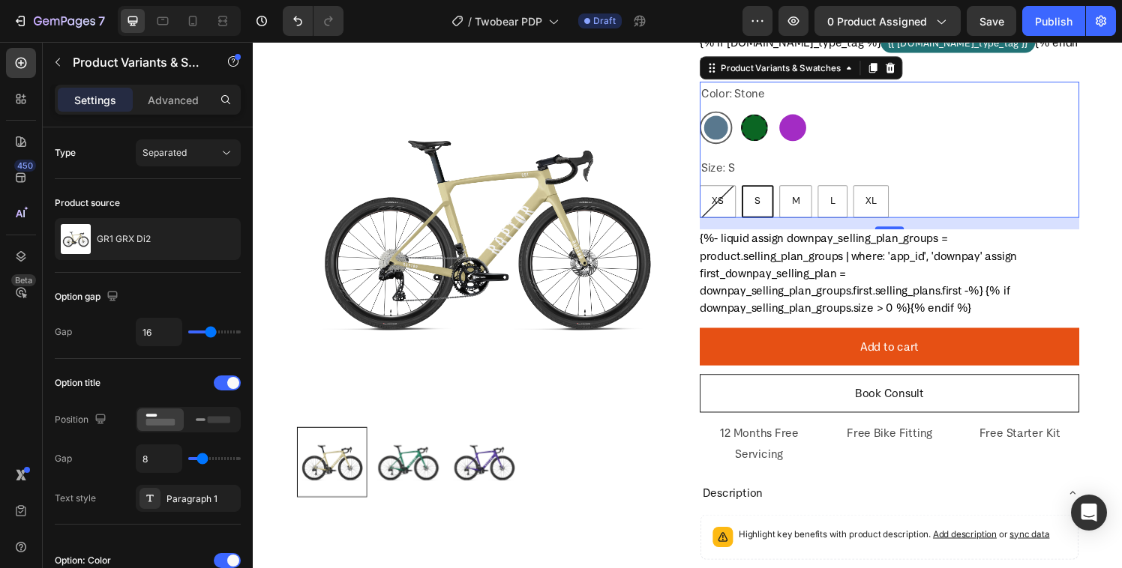
radio input "true"
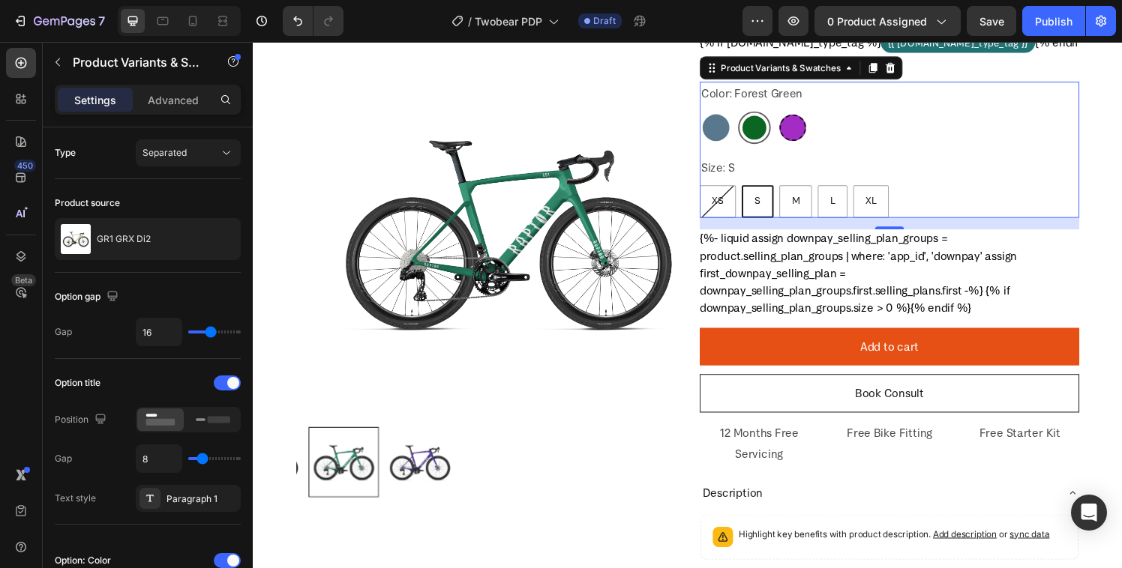
click at [803, 136] on div at bounding box center [811, 131] width 28 height 28
click at [794, 114] on input "Purple Purple" at bounding box center [793, 113] width 1 height 1
radio input "true"
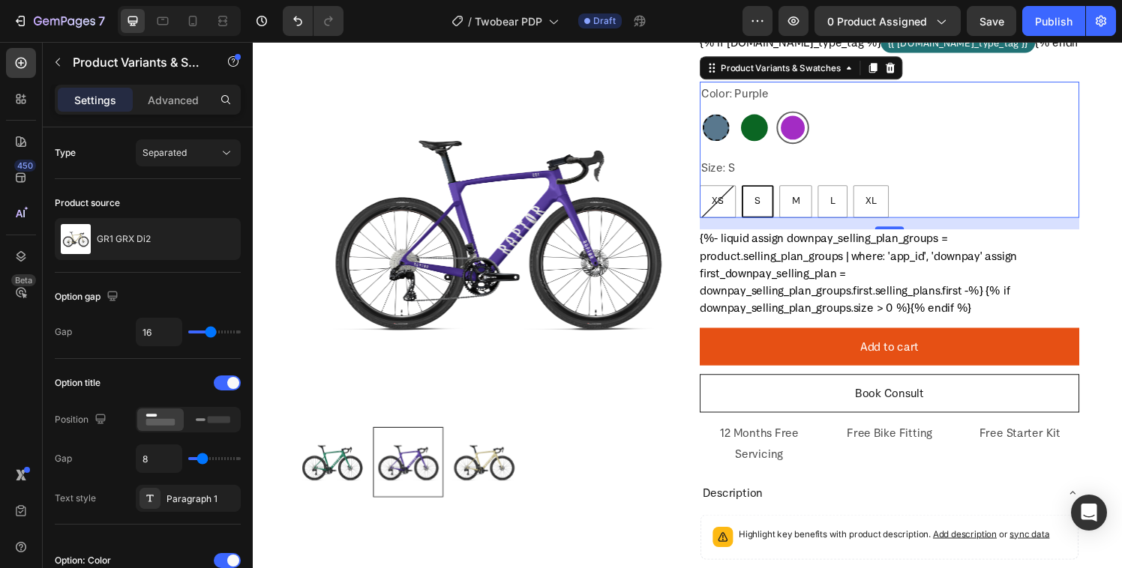
click at [728, 132] on div at bounding box center [732, 131] width 28 height 28
click at [715, 114] on input "Stone Stone" at bounding box center [714, 113] width 1 height 1
radio input "true"
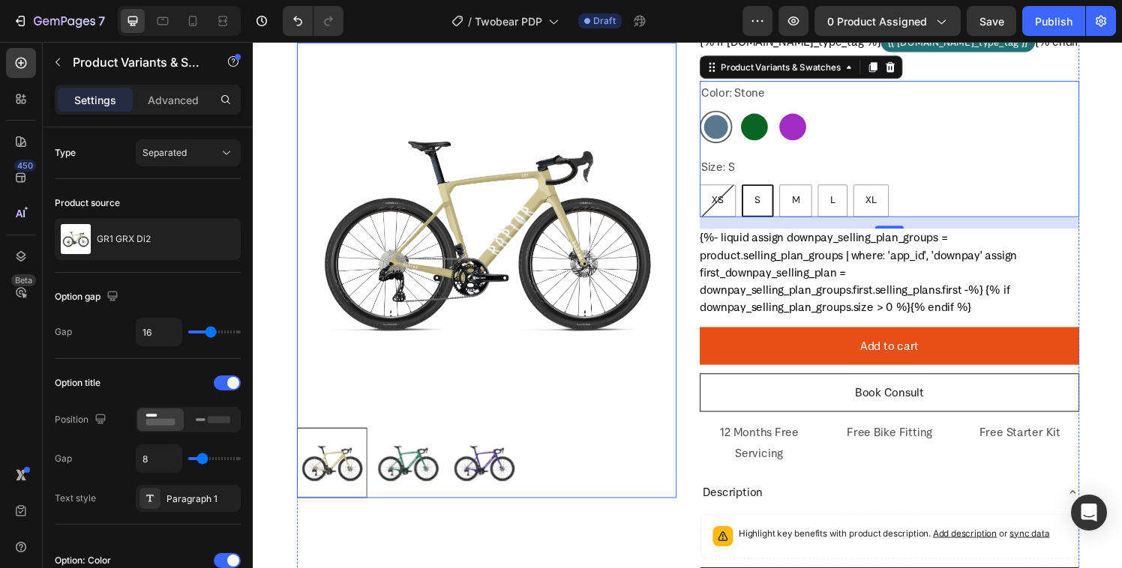
scroll to position [118, 0]
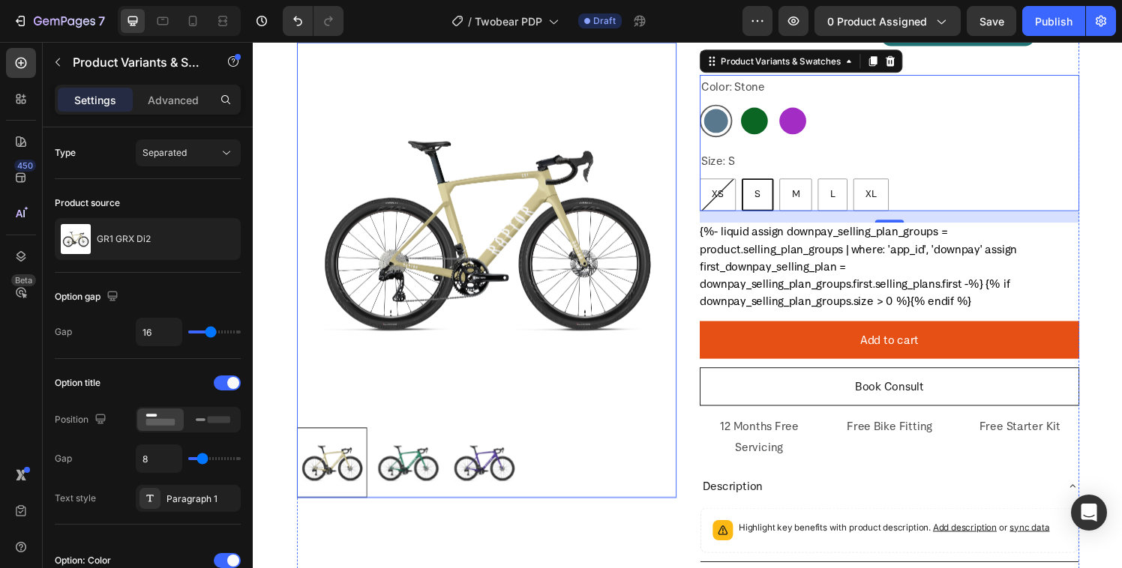
click at [595, 476] on div at bounding box center [494, 477] width 393 height 73
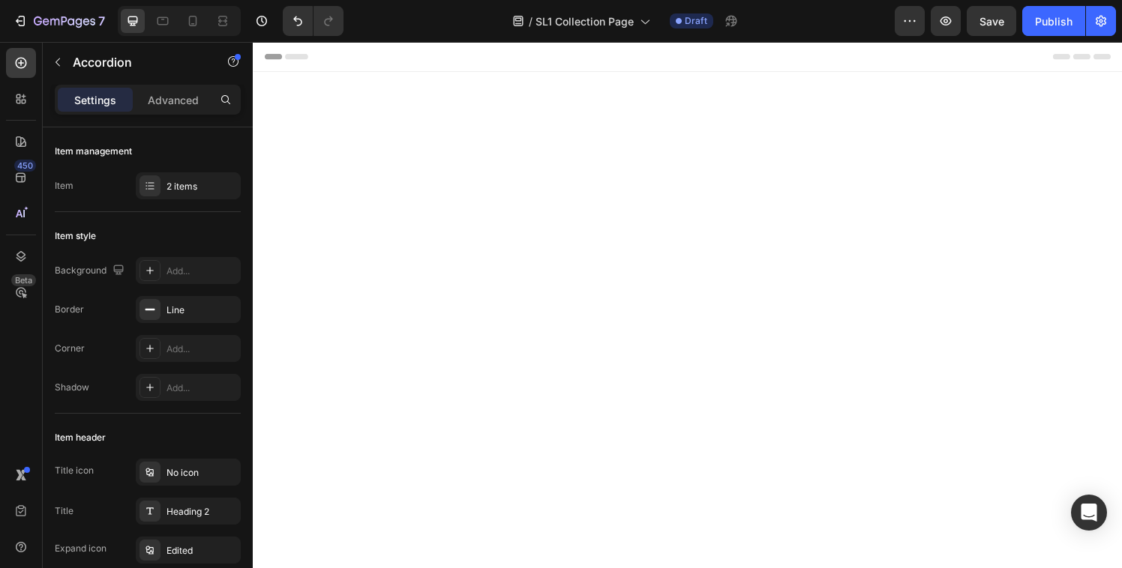
scroll to position [1133, 0]
